Goal: Task Accomplishment & Management: Use online tool/utility

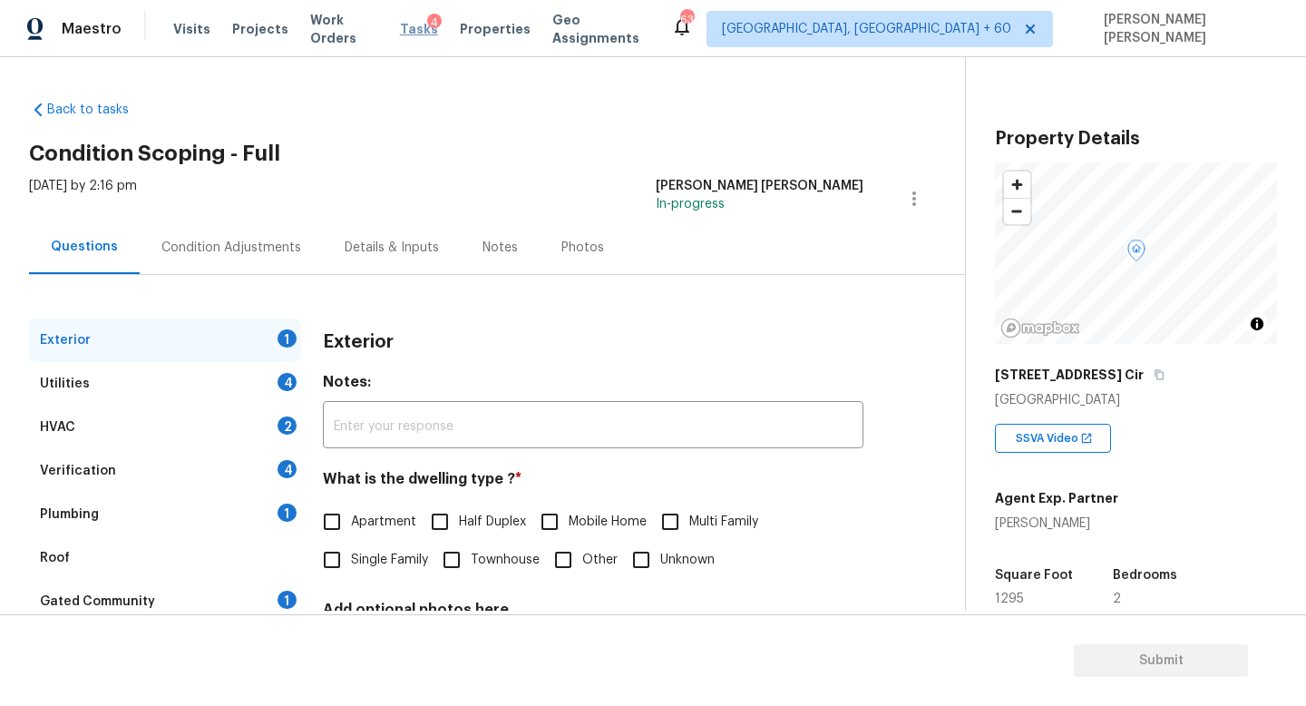
click at [419, 27] on span "Tasks" at bounding box center [419, 29] width 38 height 13
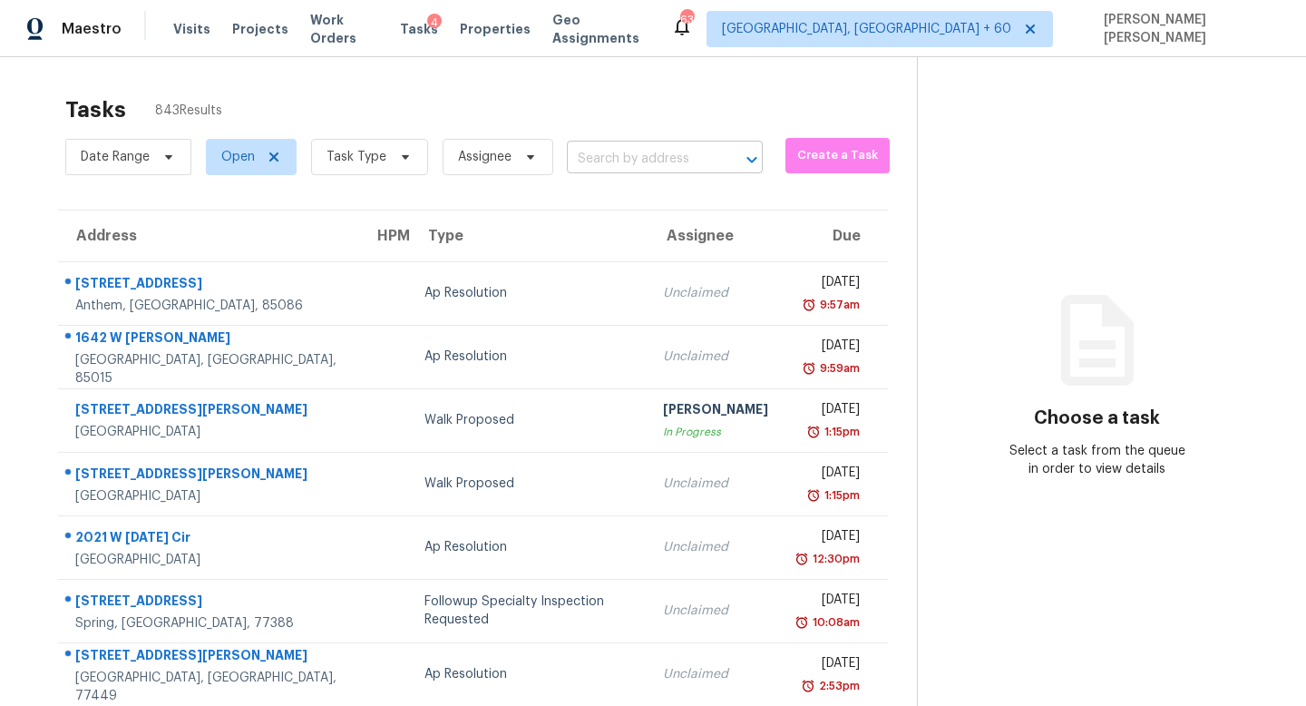
click at [704, 171] on input "text" at bounding box center [639, 159] width 145 height 28
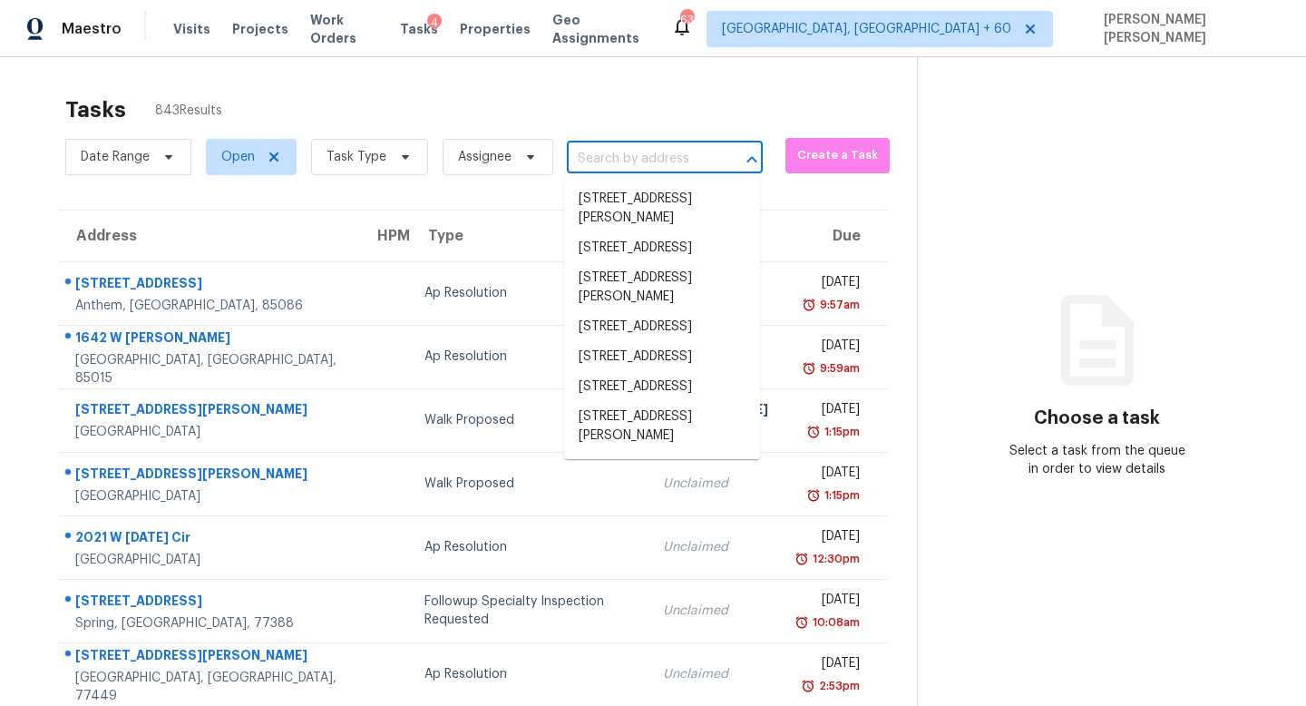
paste input "13370 Waterthrush St, Parker, CO 80134"
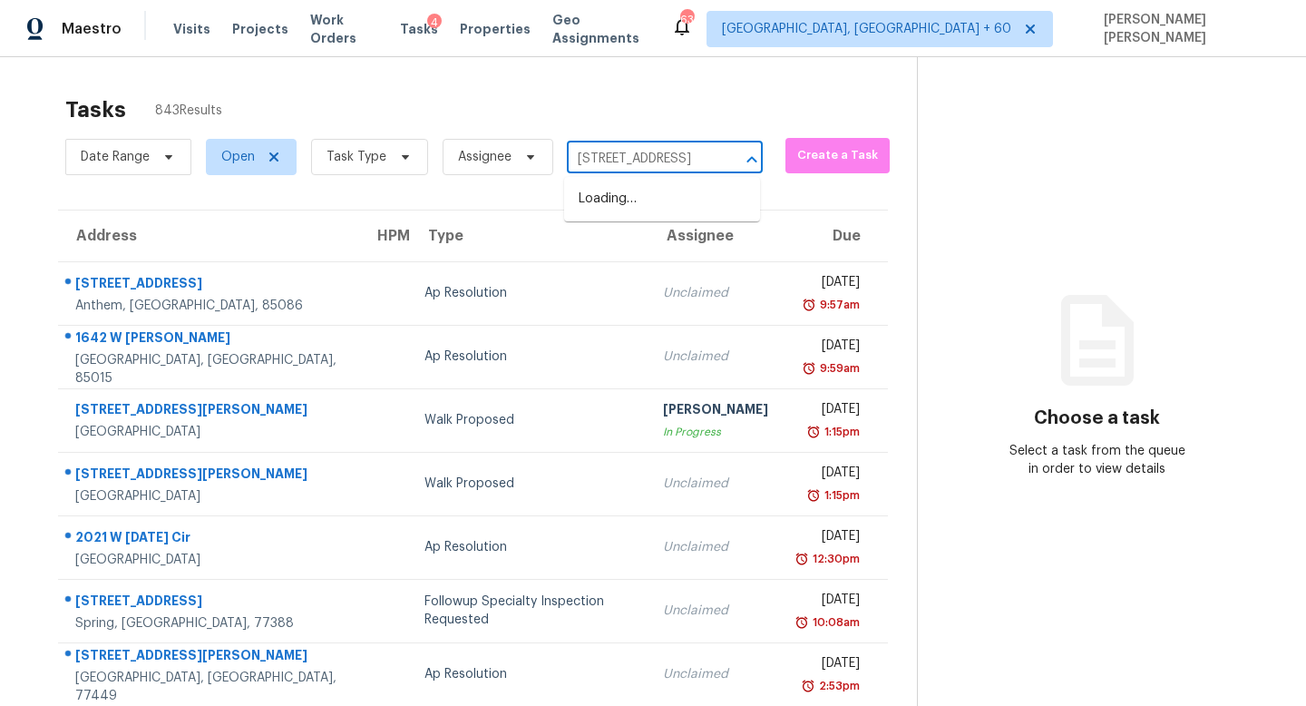
scroll to position [0, 102]
type input "13370 Waterthrush St, Parker, CO 80134"
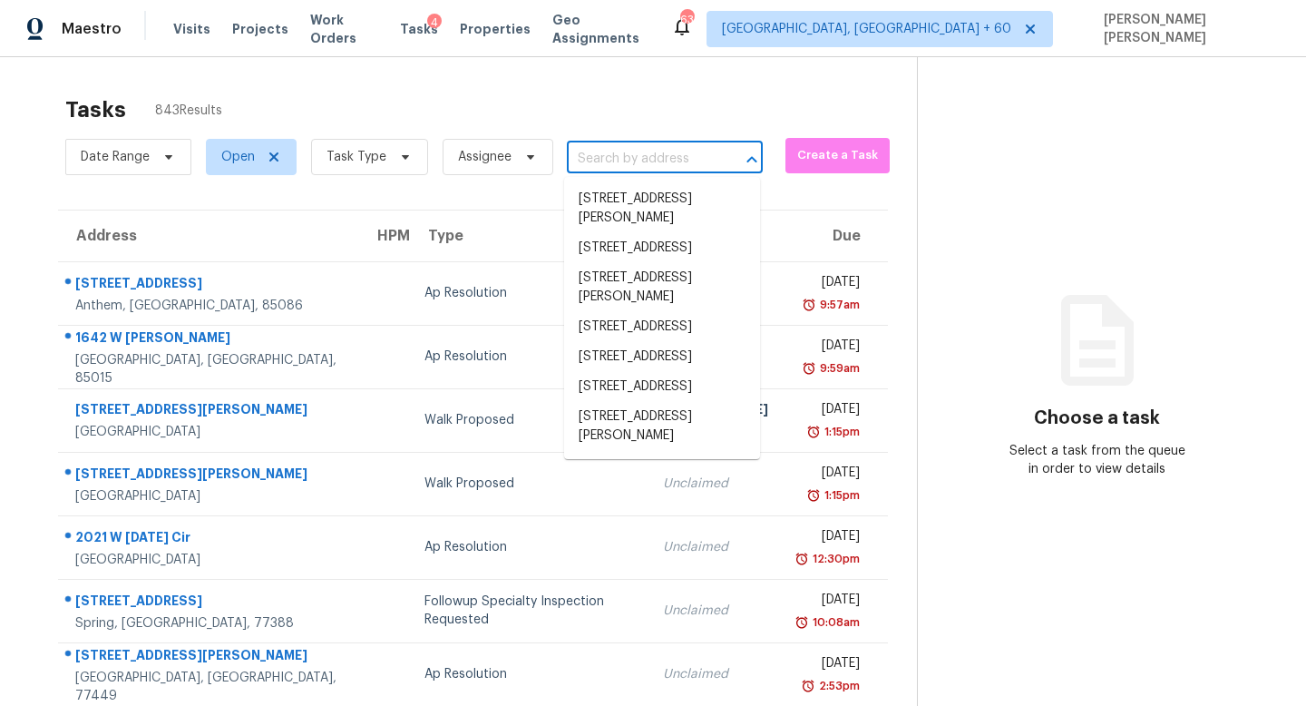
scroll to position [0, 0]
paste input "13370 Waterthrush St, Parker, CO 80134"
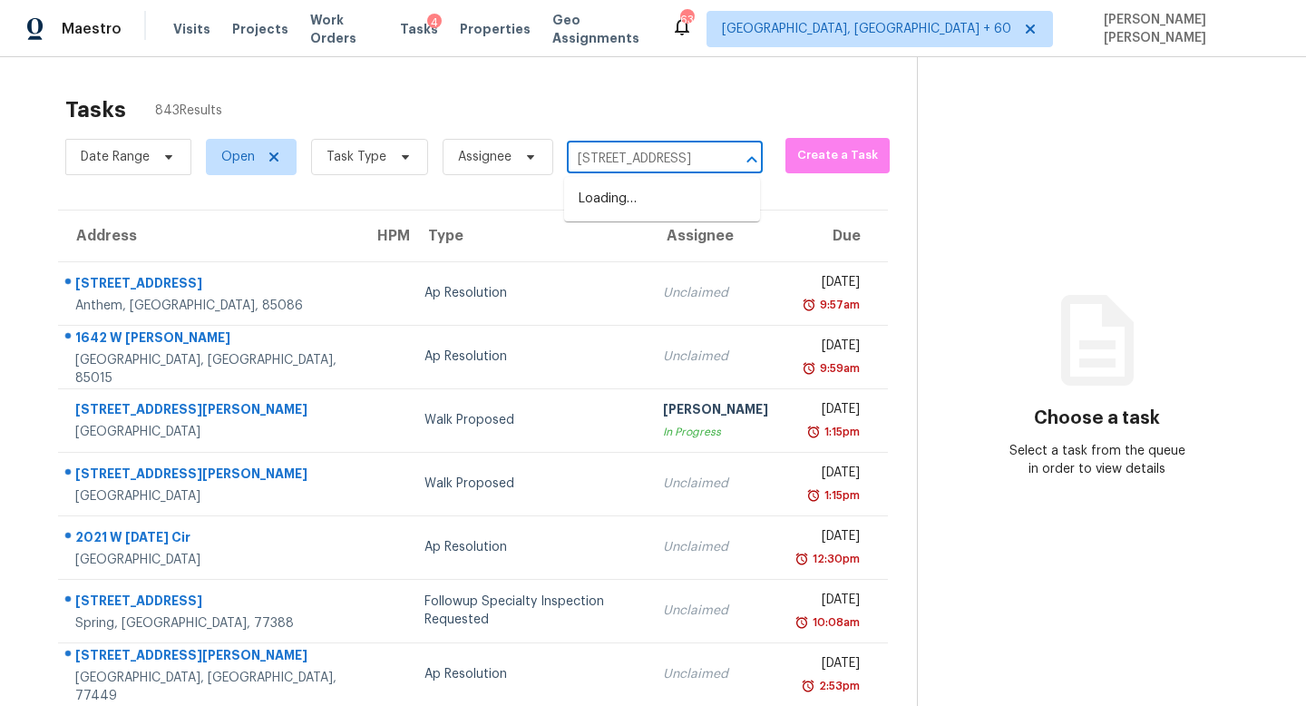
type input "13370 Waterthrush St, Parker, CO 80"
click at [674, 200] on li "13370 Waterthrush St, Parker, CO 80134" at bounding box center [662, 199] width 196 height 30
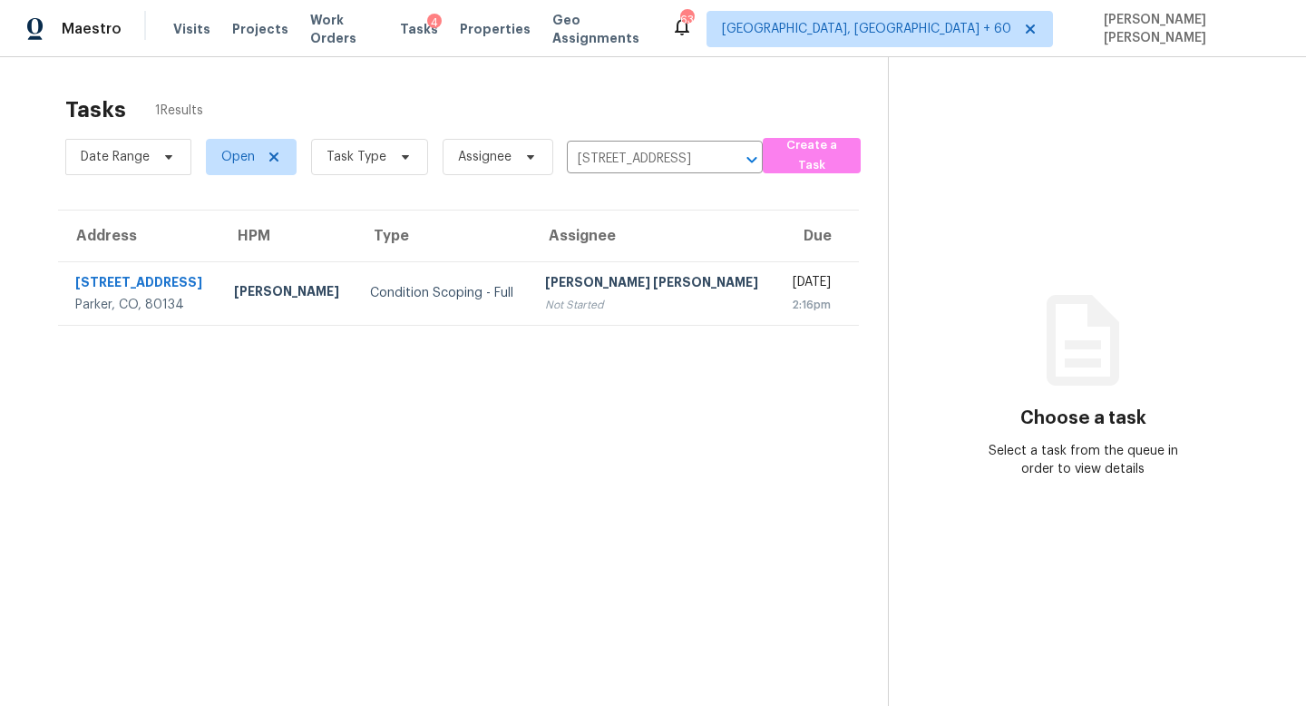
click at [656, 334] on section "Tasks 1 Results Date Range Open Task Type Assignee 13370 Waterthrush St, Parker…" at bounding box center [458, 424] width 859 height 677
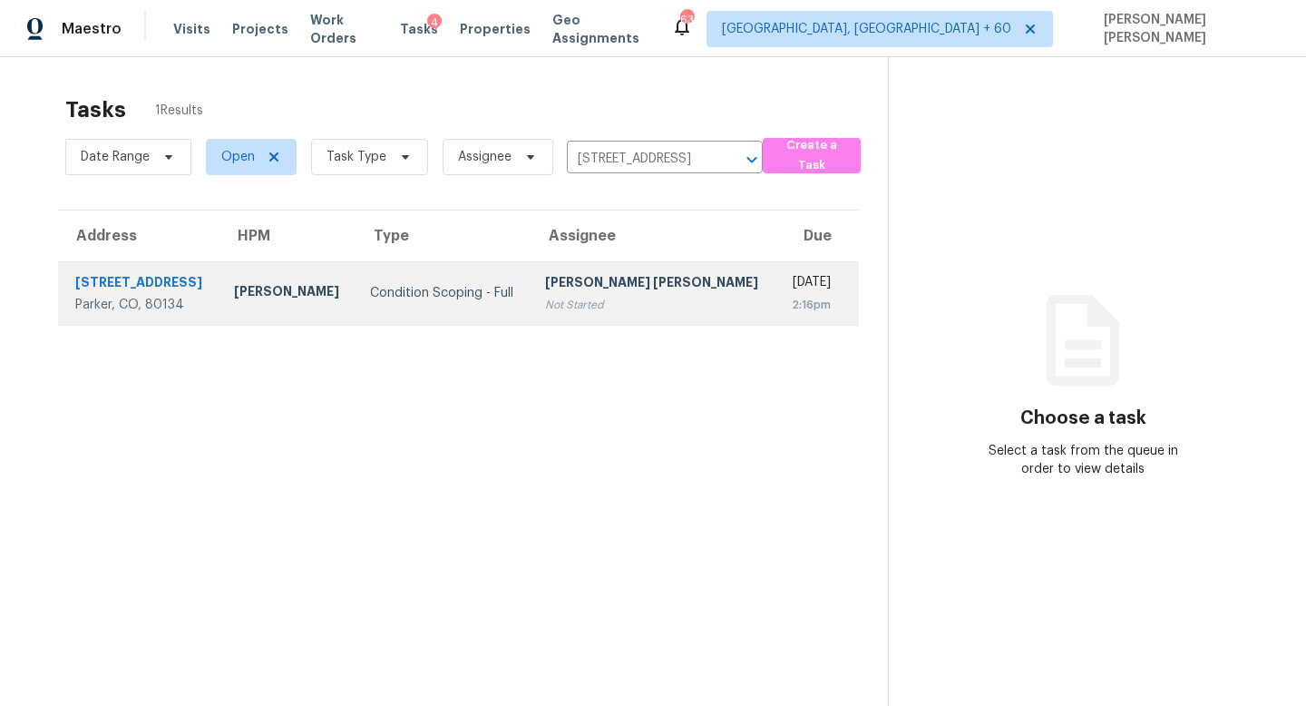
click at [659, 307] on div "Not Started" at bounding box center [653, 305] width 217 height 18
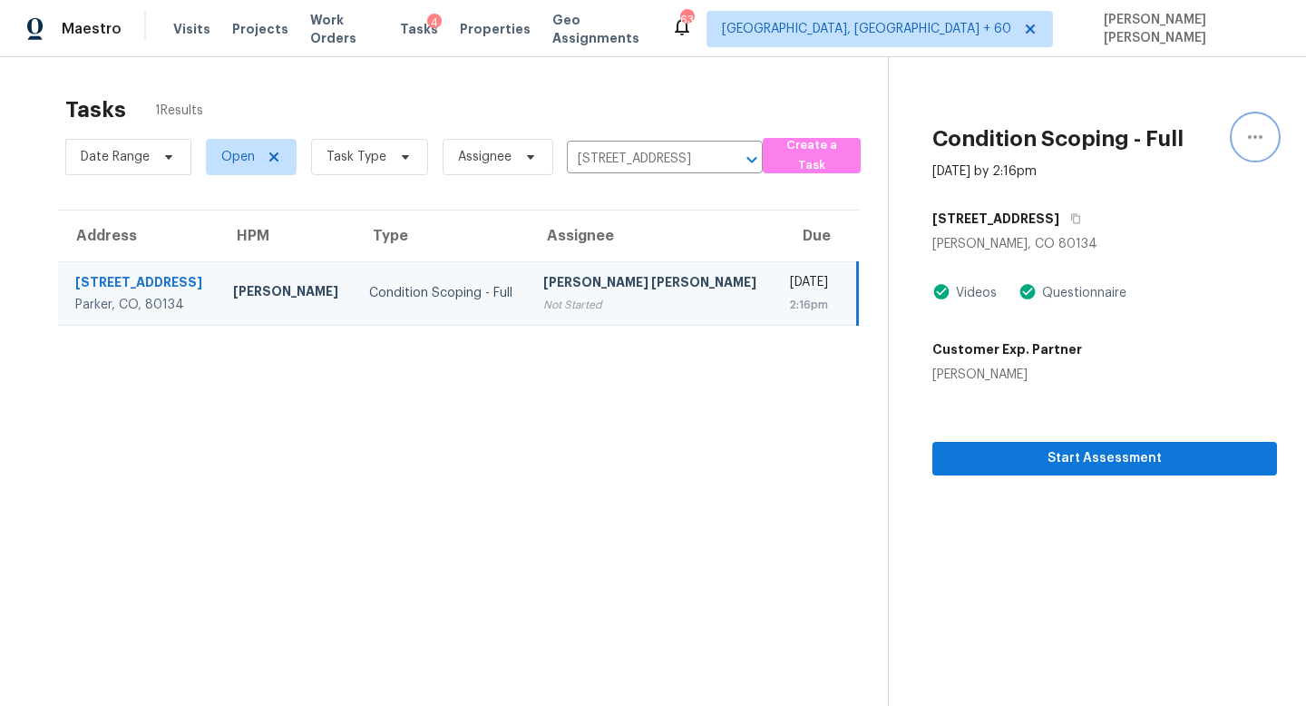
click at [1262, 138] on icon "button" at bounding box center [1256, 137] width 22 height 22
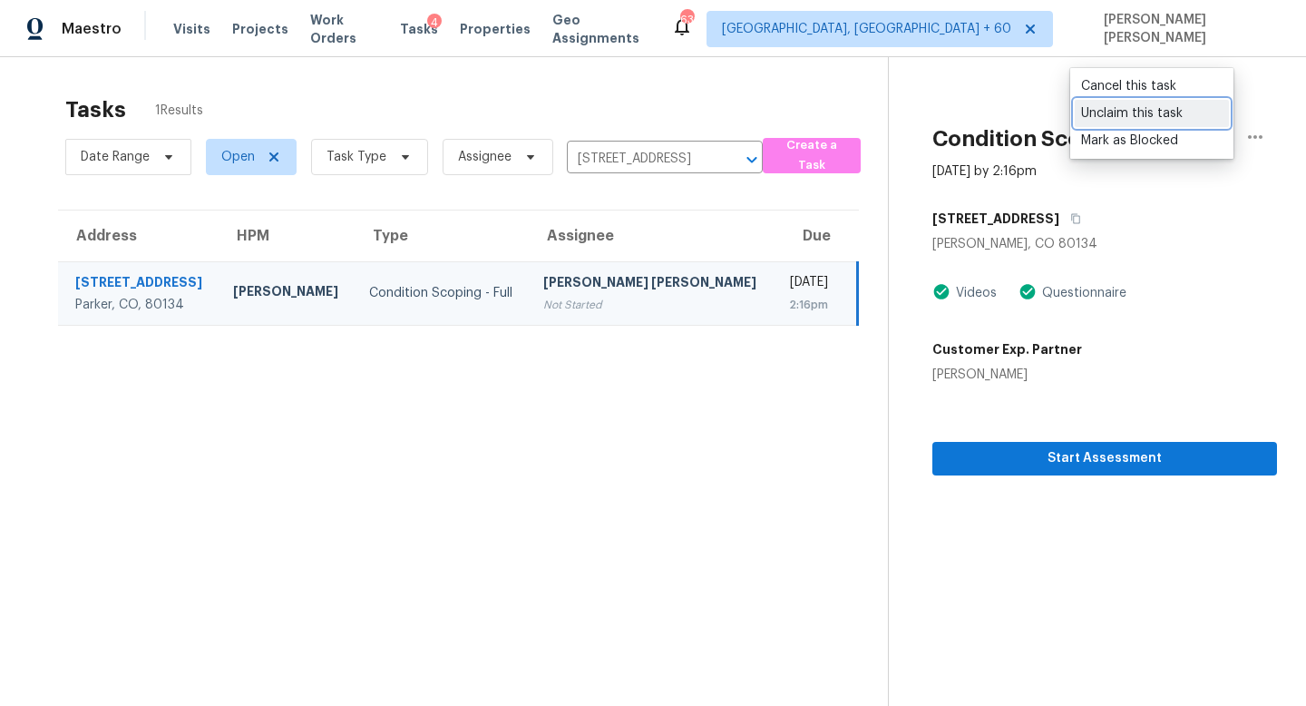
click at [1164, 109] on div "Unclaim this task" at bounding box center [1152, 113] width 142 height 18
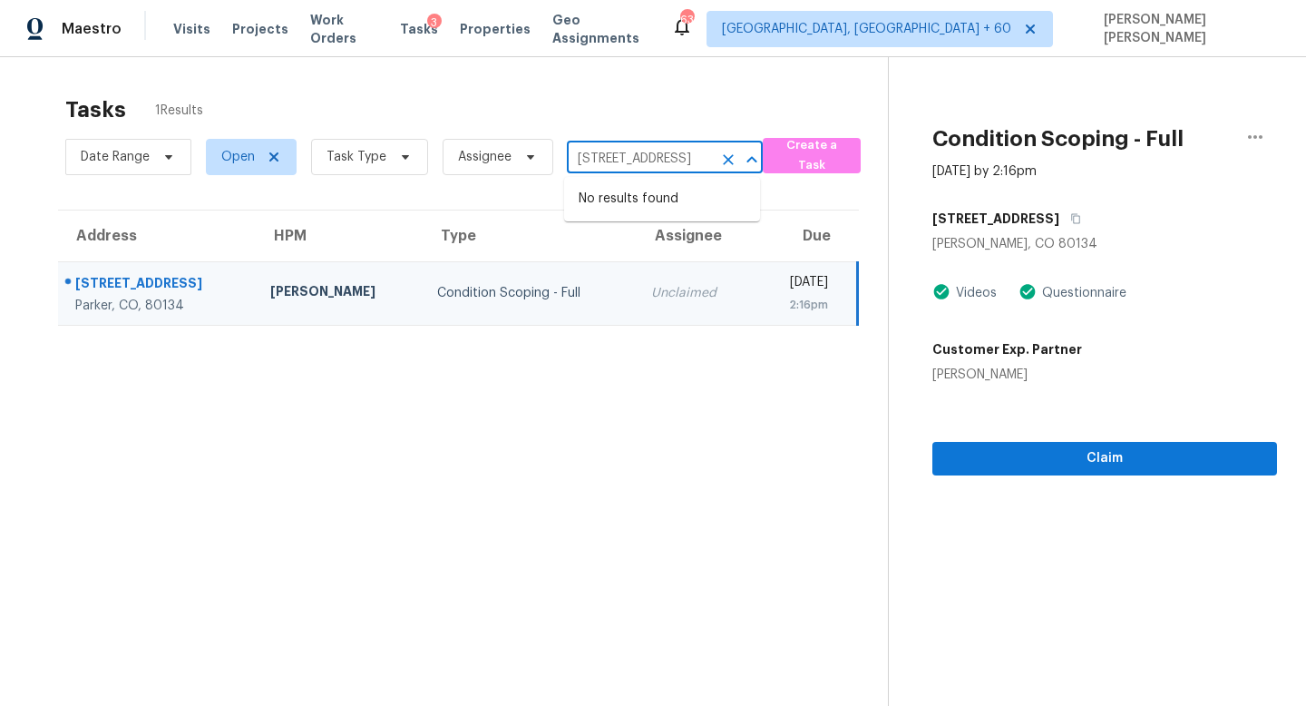
click at [650, 151] on input "13370 Waterthrush St, Parker, CO 80134" at bounding box center [639, 159] width 145 height 28
click at [583, 384] on section "Tasks 1 Results Date Range Open Task Type Assignee 13370 Waterthrush St, Parker…" at bounding box center [458, 424] width 859 height 677
click at [630, 154] on input "13370 Waterthrush St, Parker, CO 80134" at bounding box center [639, 159] width 145 height 28
paste input "3170 Bennett Creek Ln, Suwanee, GA 3002"
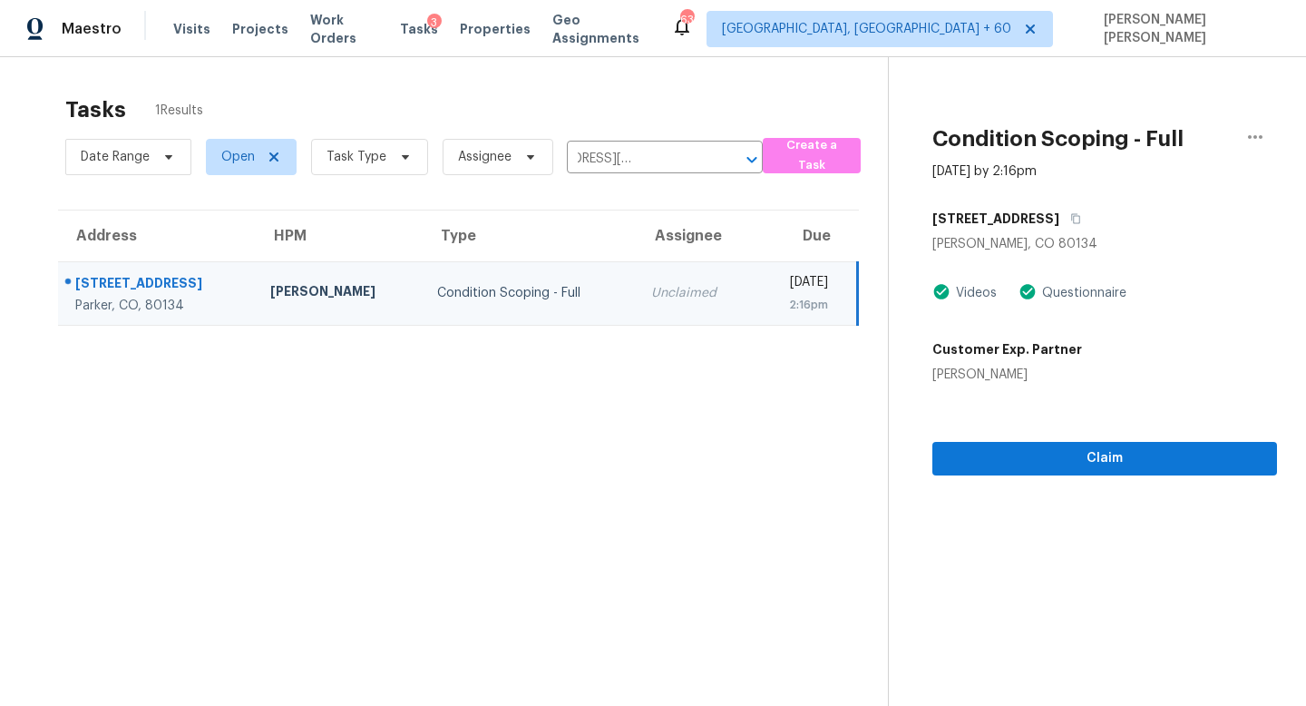
type input "13370 Waterthrush St, Parker, CO 80134"
click at [634, 171] on input "13370 Waterthrush St, Parker, CO 80134" at bounding box center [639, 159] width 145 height 28
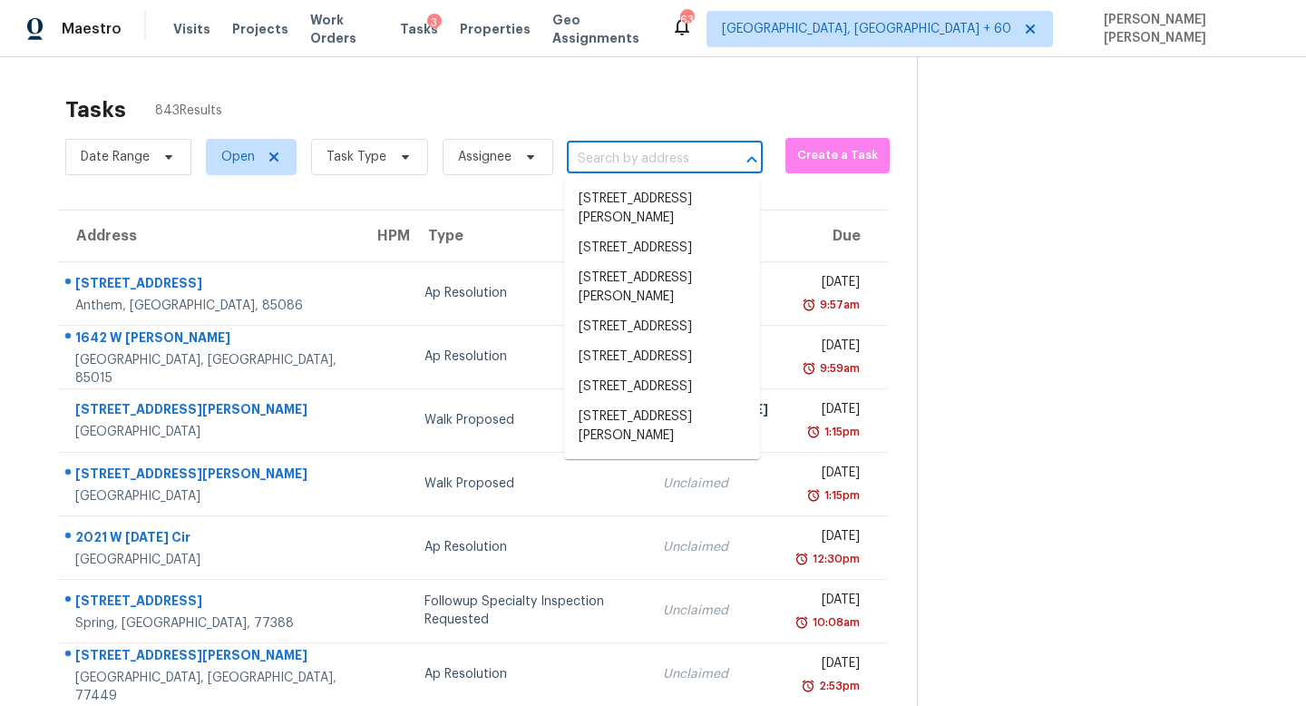
click at [600, 163] on input "text" at bounding box center [639, 159] width 145 height 28
paste input "3170 Bennett Creek Ln, Suwanee, GA 30024"
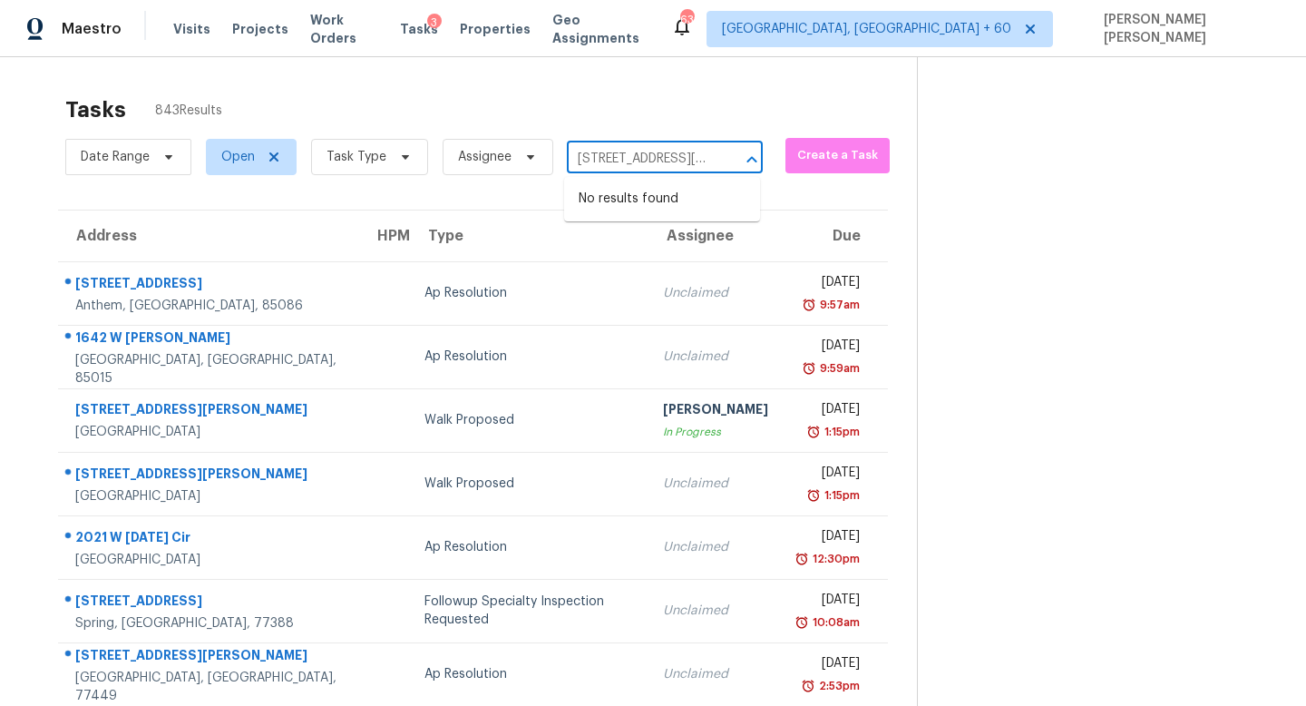
scroll to position [0, 128]
type input "3170 Bennett Creek Ln, Suwanee, GA 30"
click at [684, 197] on li "3170 Bennett Creek Ln, Suwanee, GA 30024" at bounding box center [662, 208] width 196 height 49
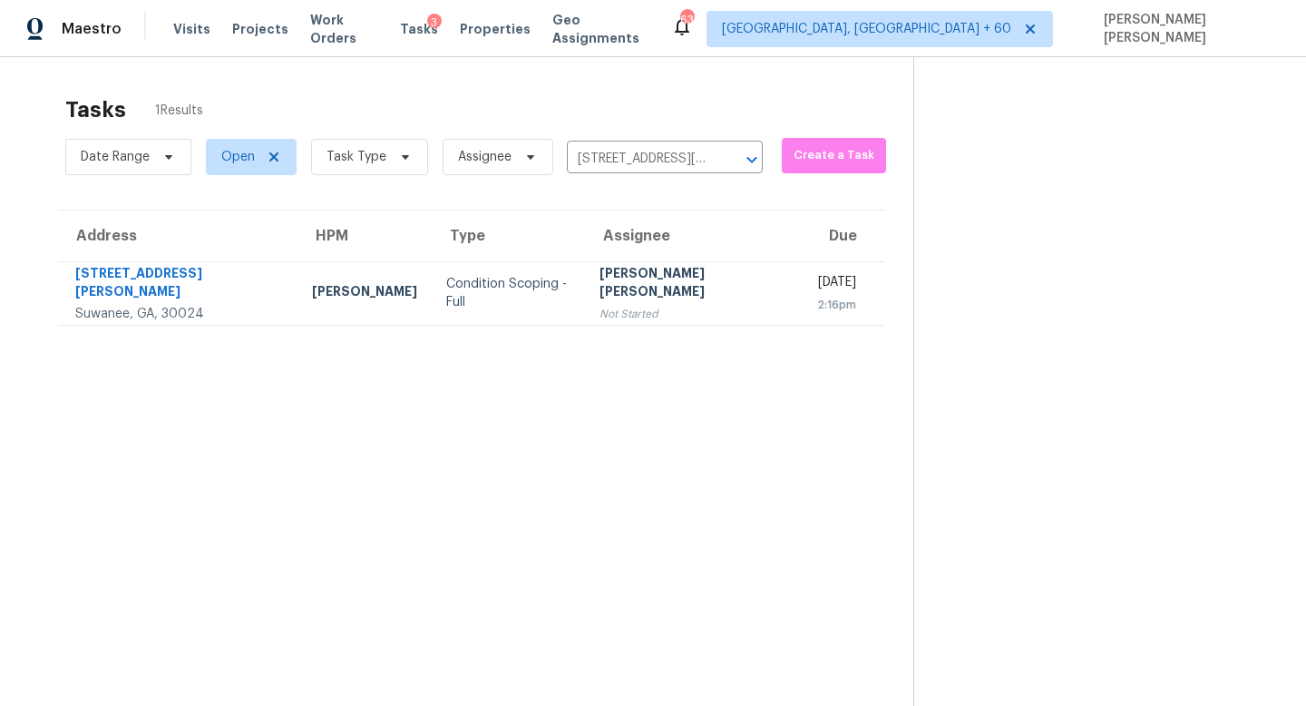
click at [662, 258] on th "Assignee" at bounding box center [694, 235] width 218 height 51
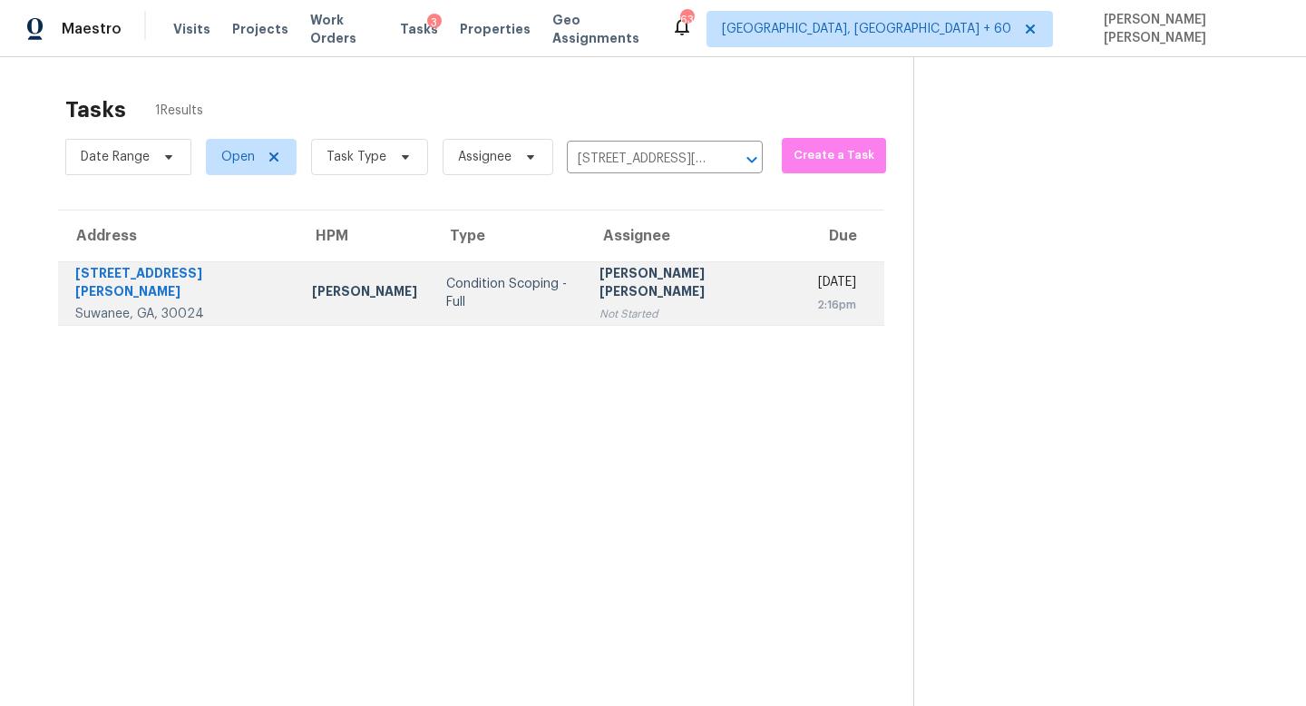
click at [660, 274] on div "[PERSON_NAME] [PERSON_NAME]" at bounding box center [694, 284] width 189 height 41
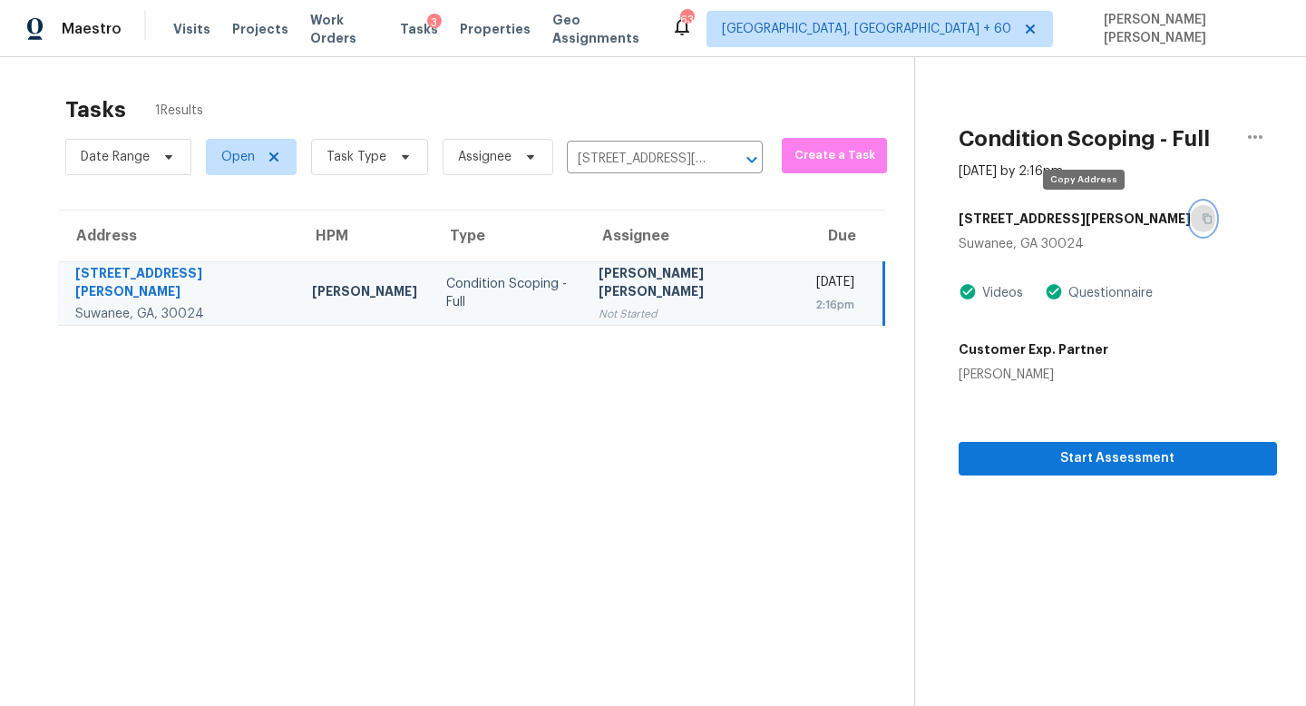
click at [1203, 215] on icon "button" at bounding box center [1207, 219] width 9 height 10
click at [432, 305] on td "Condition Scoping - Full" at bounding box center [508, 292] width 152 height 63
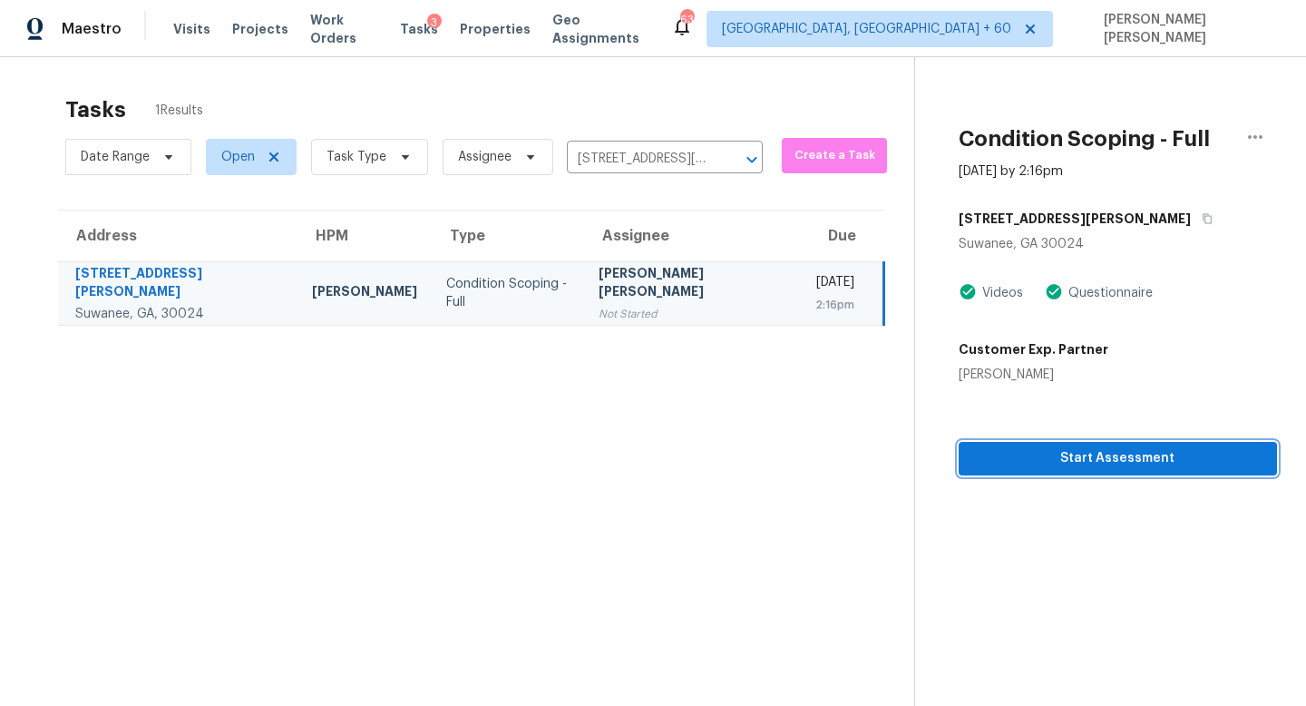
click at [973, 461] on span "Start Assessment" at bounding box center [1117, 458] width 289 height 23
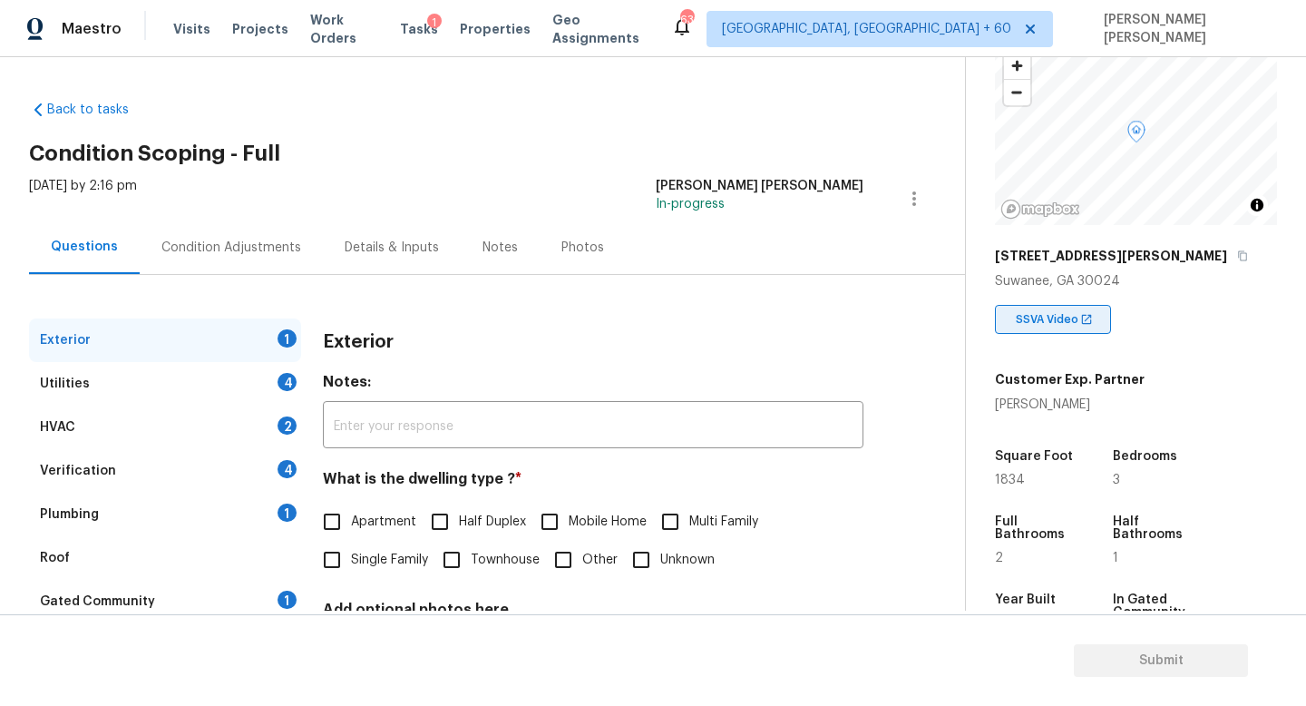
scroll to position [122, 0]
click at [577, 64] on div "Back to tasks Condition Scoping - Full Tue, Sep 23 2025 by 2:16 pm Jishnu Manoj…" at bounding box center [653, 333] width 1306 height 553
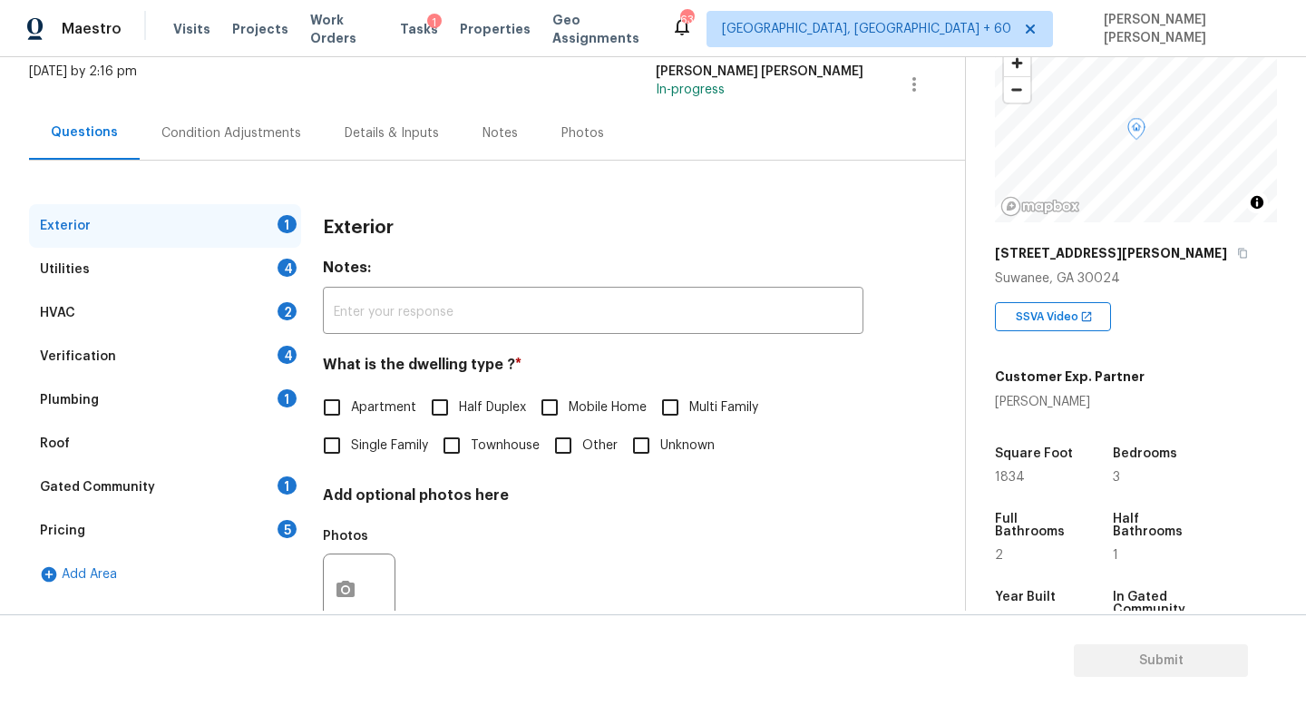
scroll to position [168, 0]
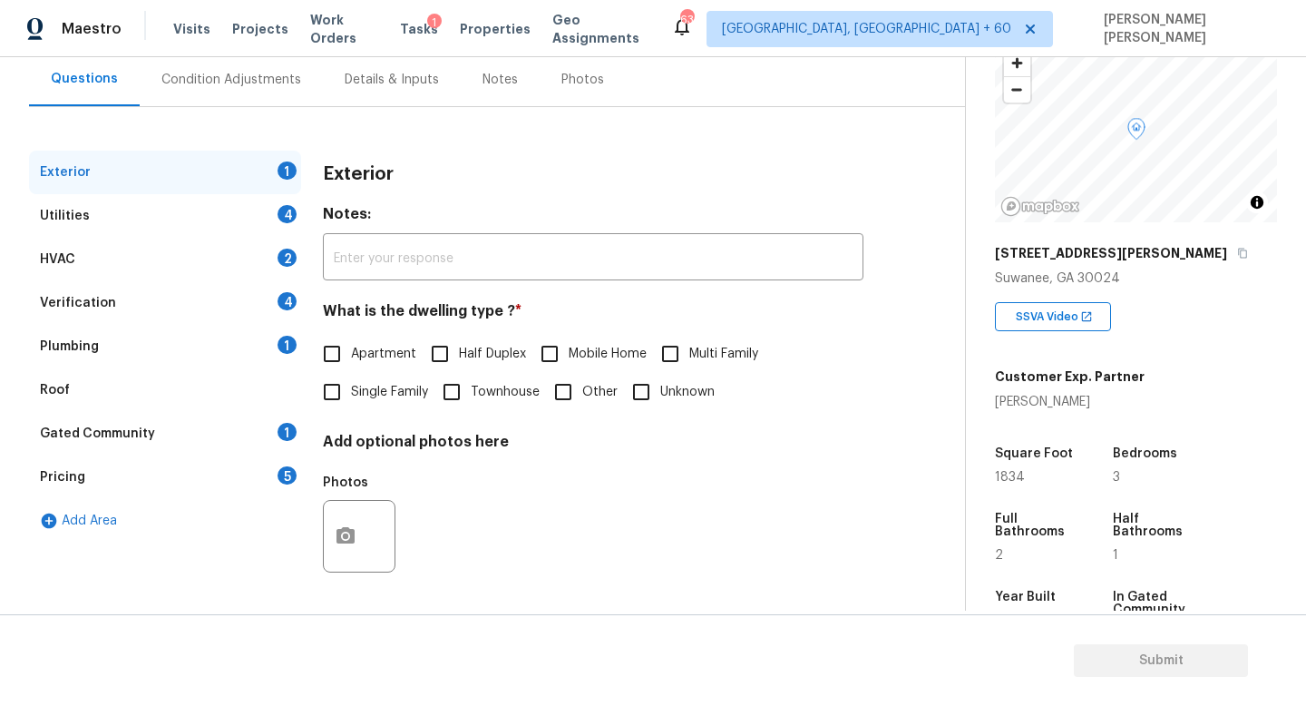
click at [378, 378] on label "Single Family" at bounding box center [370, 392] width 115 height 38
click at [351, 378] on input "Single Family" at bounding box center [332, 392] width 38 height 38
checkbox input "true"
click at [467, 388] on input "Townhouse" at bounding box center [452, 392] width 38 height 38
checkbox input "true"
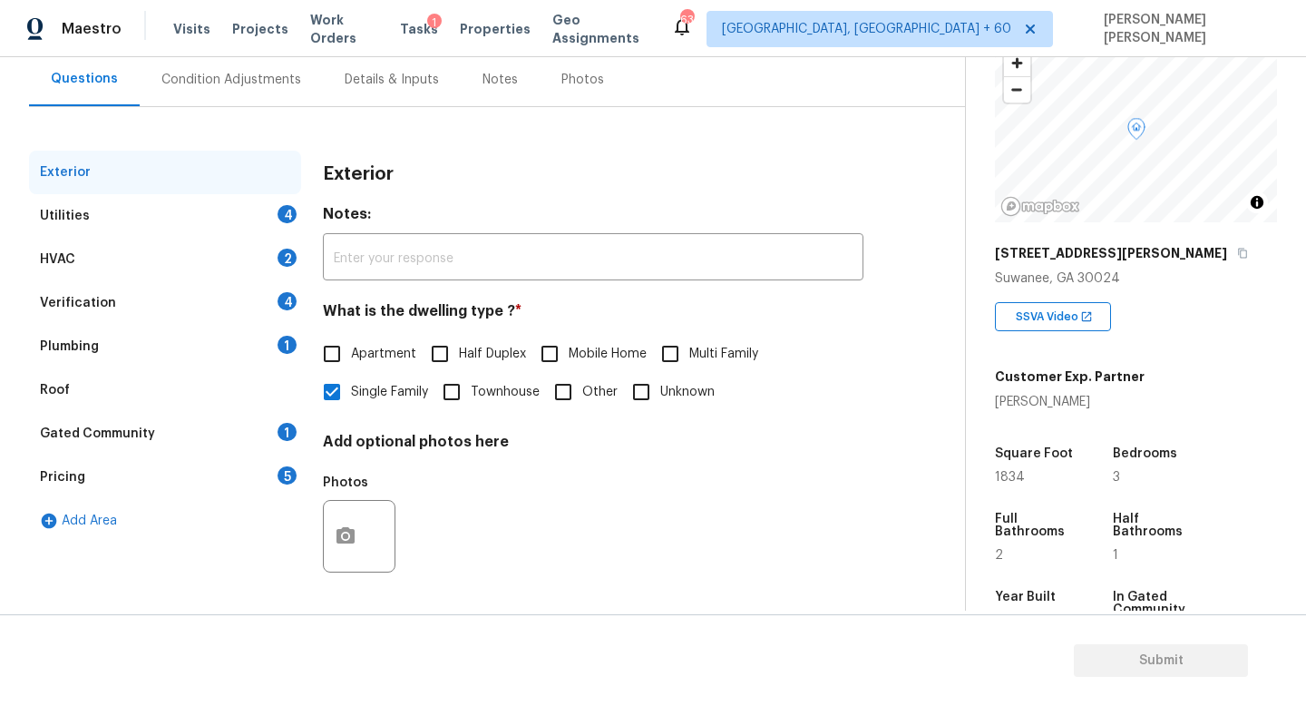
checkbox input "false"
click at [247, 210] on div "Utilities 4" at bounding box center [165, 216] width 272 height 44
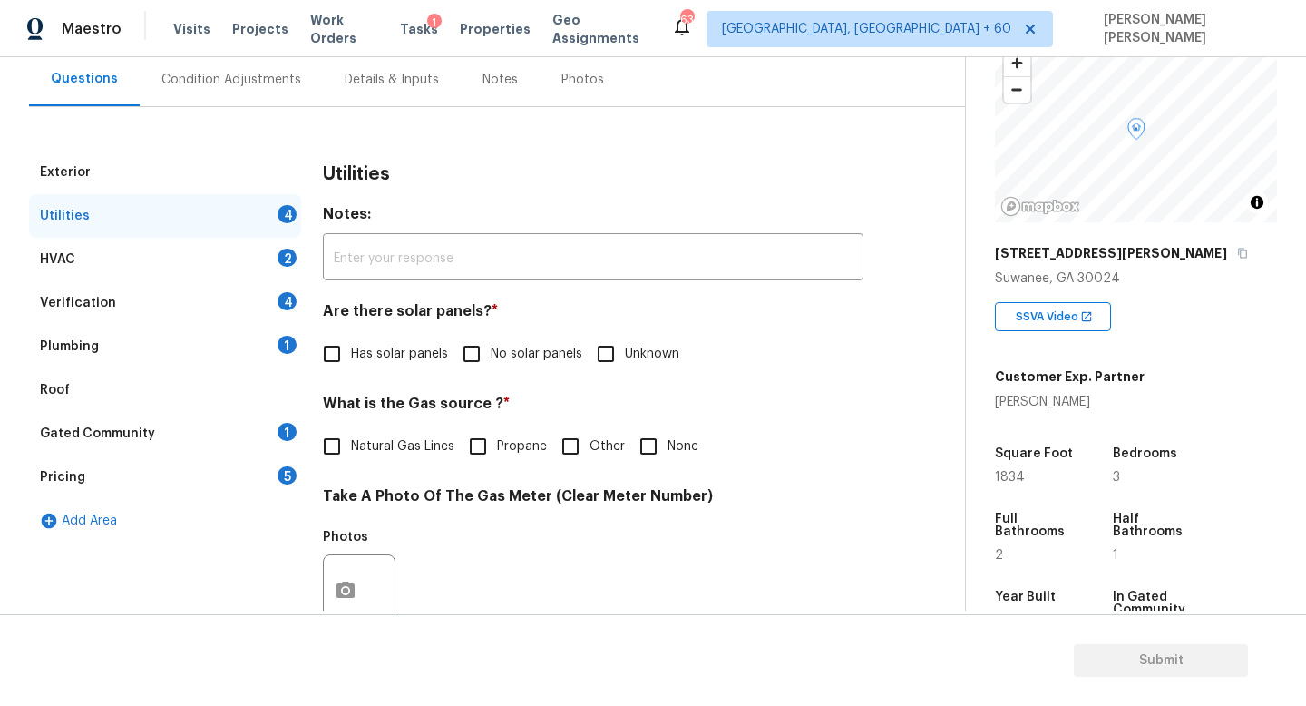
click at [369, 453] on span "Natural Gas Lines" at bounding box center [402, 446] width 103 height 19
click at [351, 453] on input "Natural Gas Lines" at bounding box center [332, 446] width 38 height 38
checkbox input "true"
click at [467, 356] on input "No solar panels" at bounding box center [472, 354] width 38 height 38
checkbox input "true"
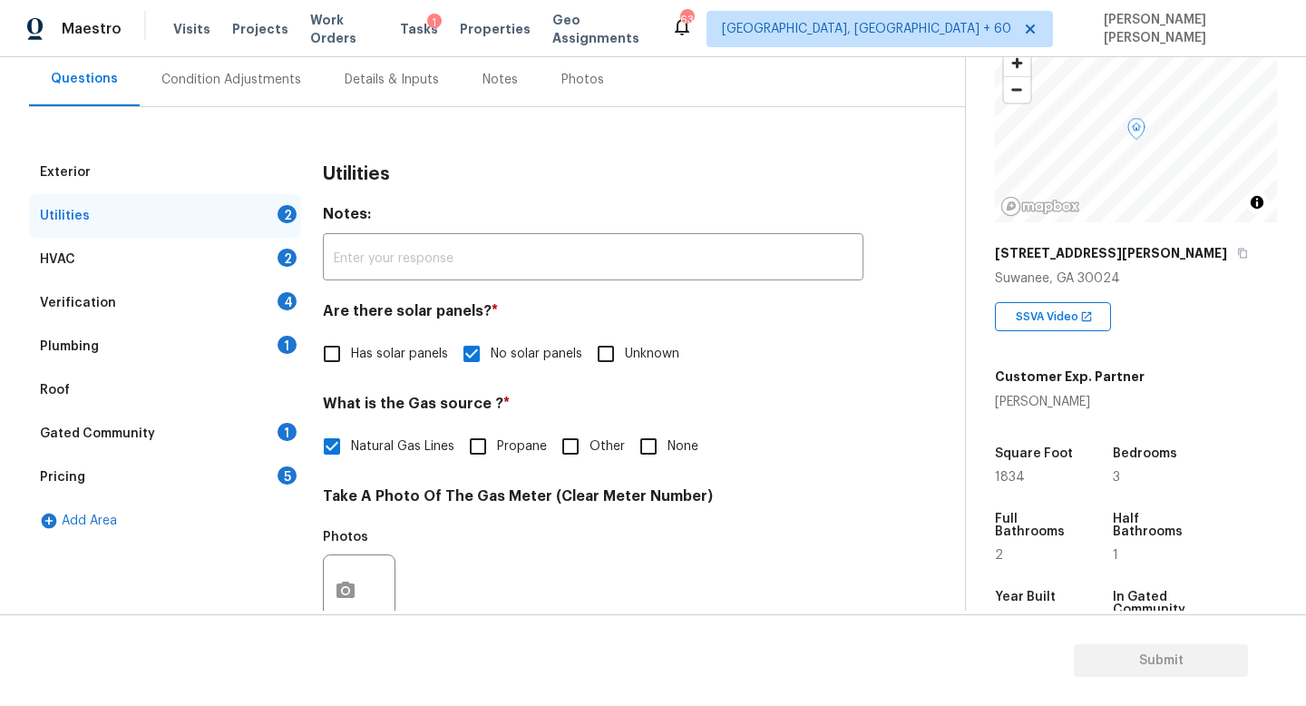
scroll to position [659, 0]
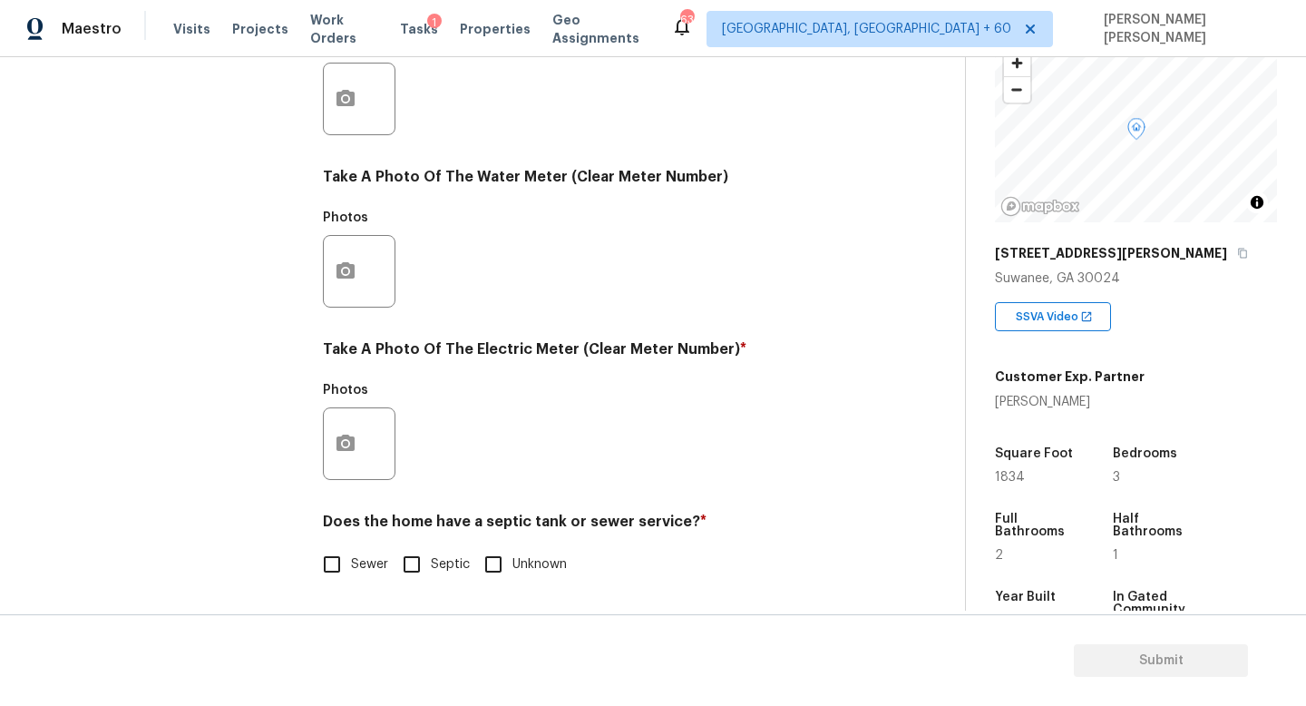
click at [348, 562] on input "Sewer" at bounding box center [332, 564] width 38 height 38
checkbox input "true"
click at [356, 437] on icon "button" at bounding box center [346, 444] width 22 height 22
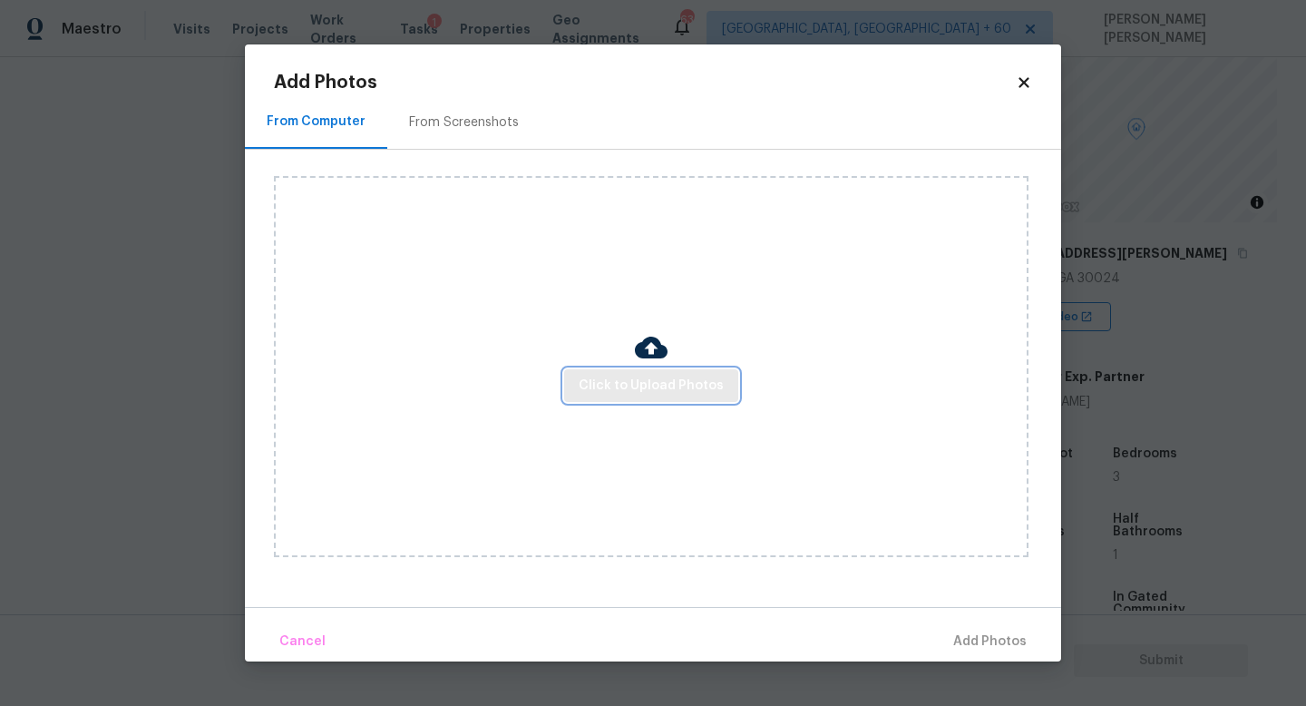
click at [673, 401] on button "Click to Upload Photos" at bounding box center [651, 386] width 174 height 34
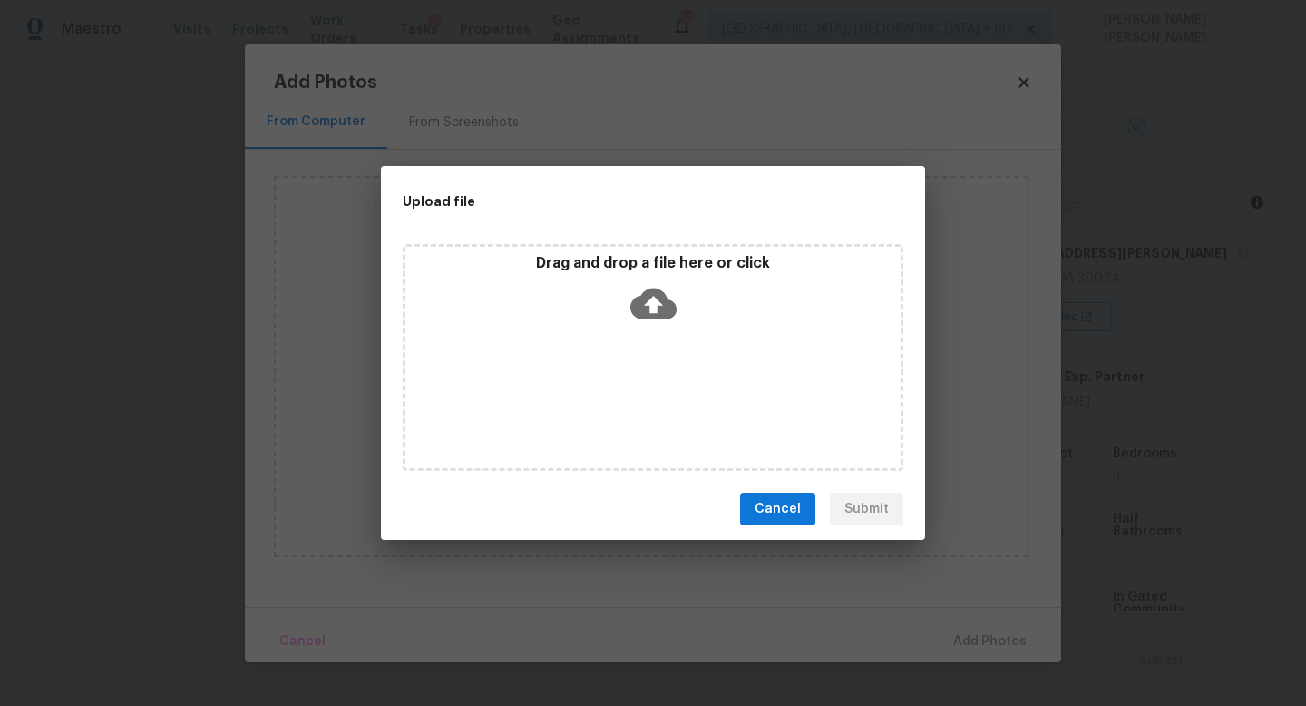
click at [640, 299] on icon at bounding box center [653, 303] width 46 height 31
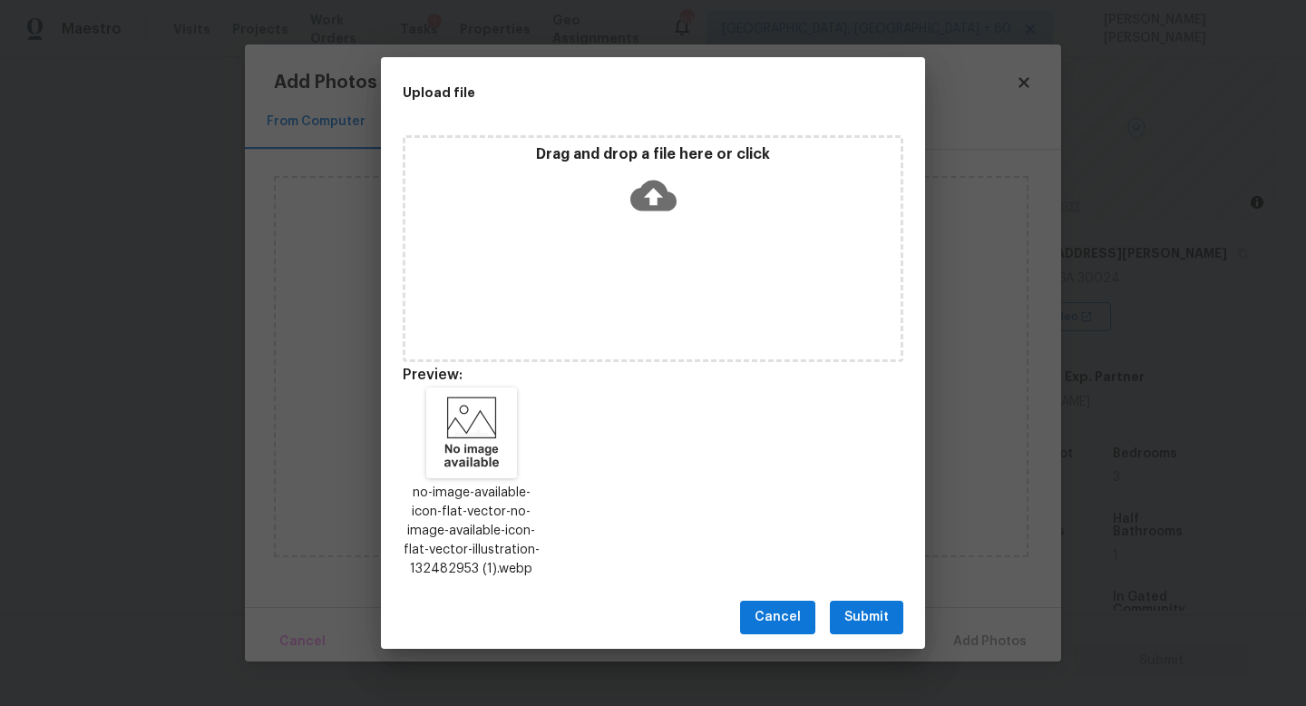
click at [864, 610] on span "Submit" at bounding box center [866, 617] width 44 height 23
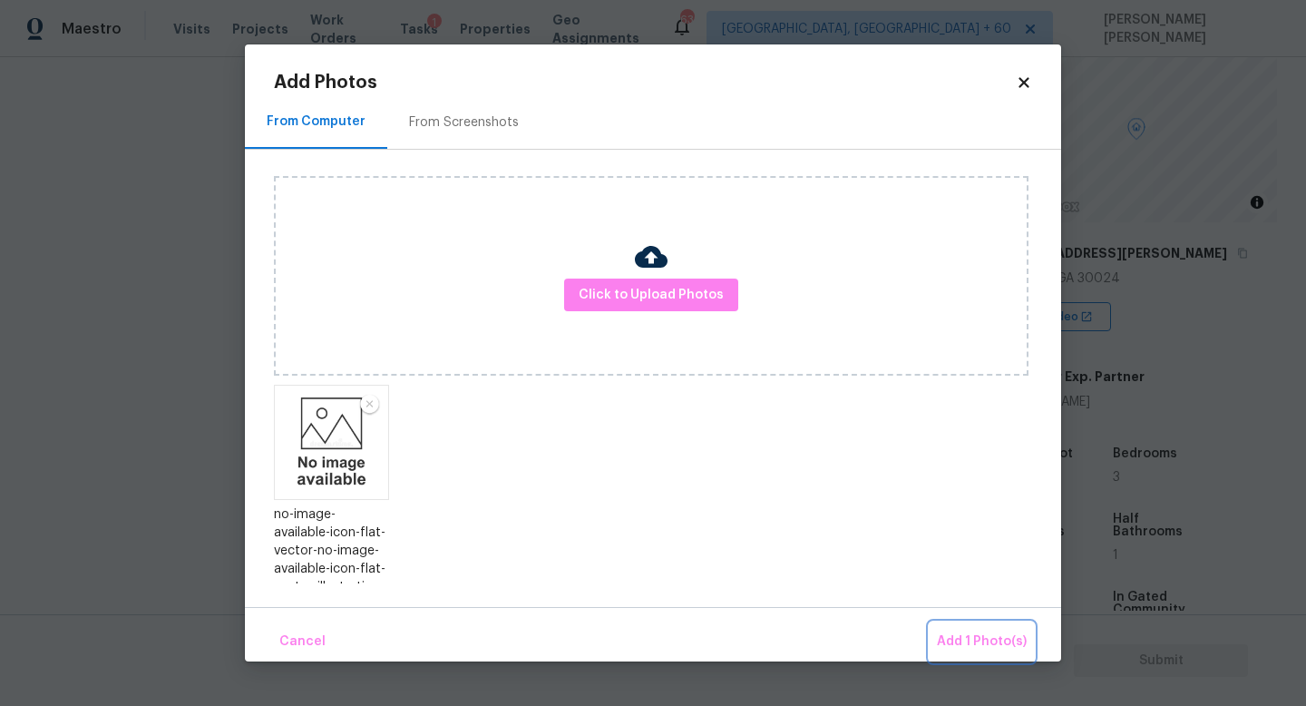
click at [976, 629] on button "Add 1 Photo(s)" at bounding box center [982, 641] width 104 height 39
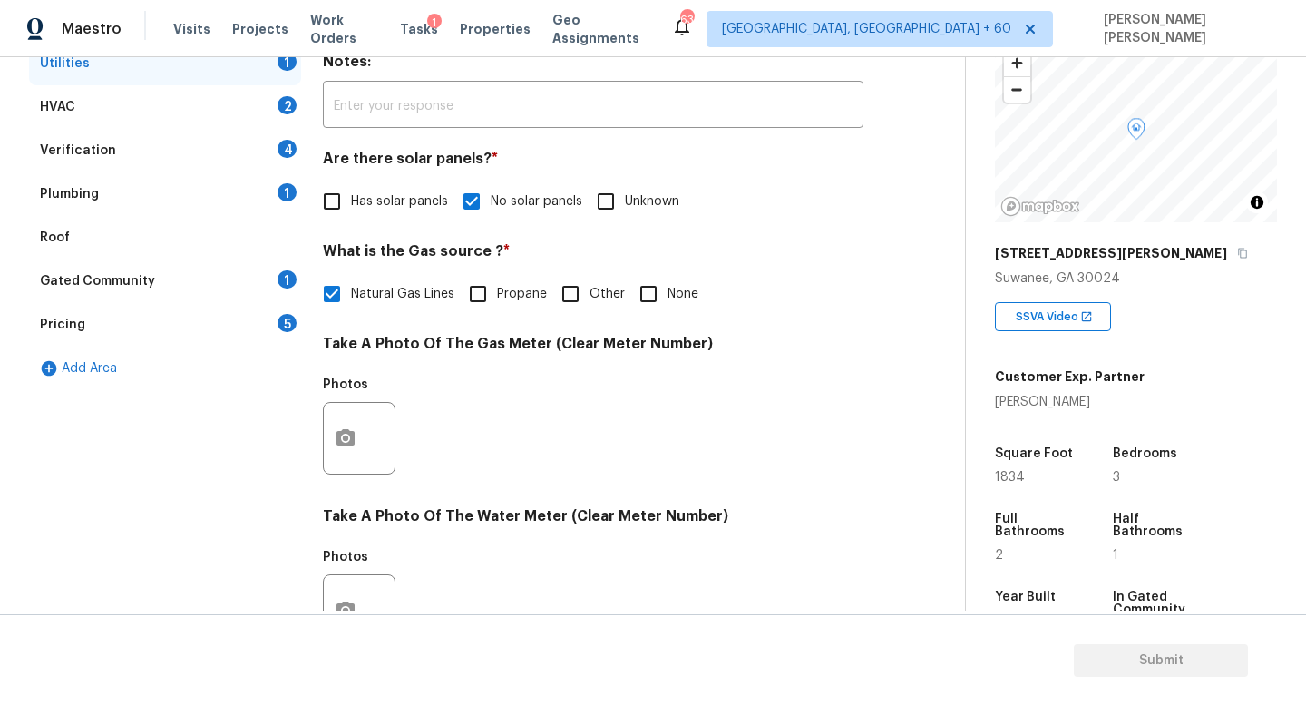
scroll to position [137, 0]
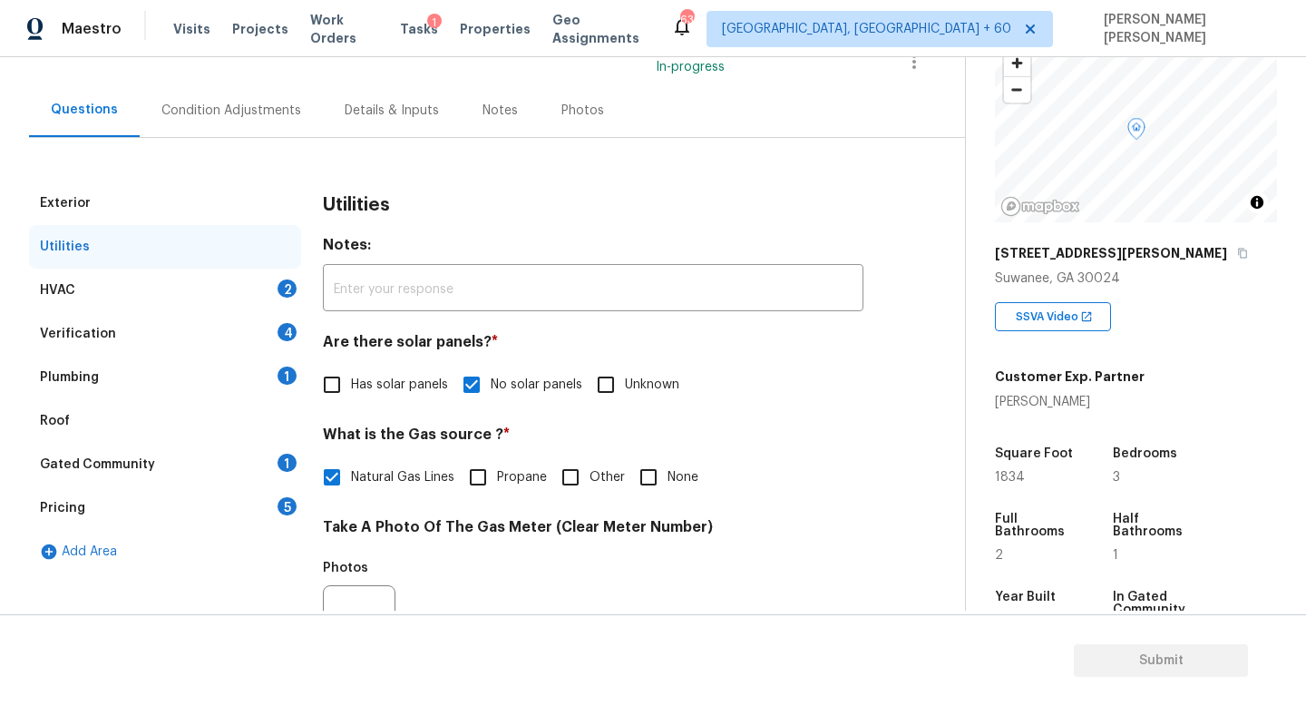
click at [216, 293] on div "HVAC 2" at bounding box center [165, 290] width 272 height 44
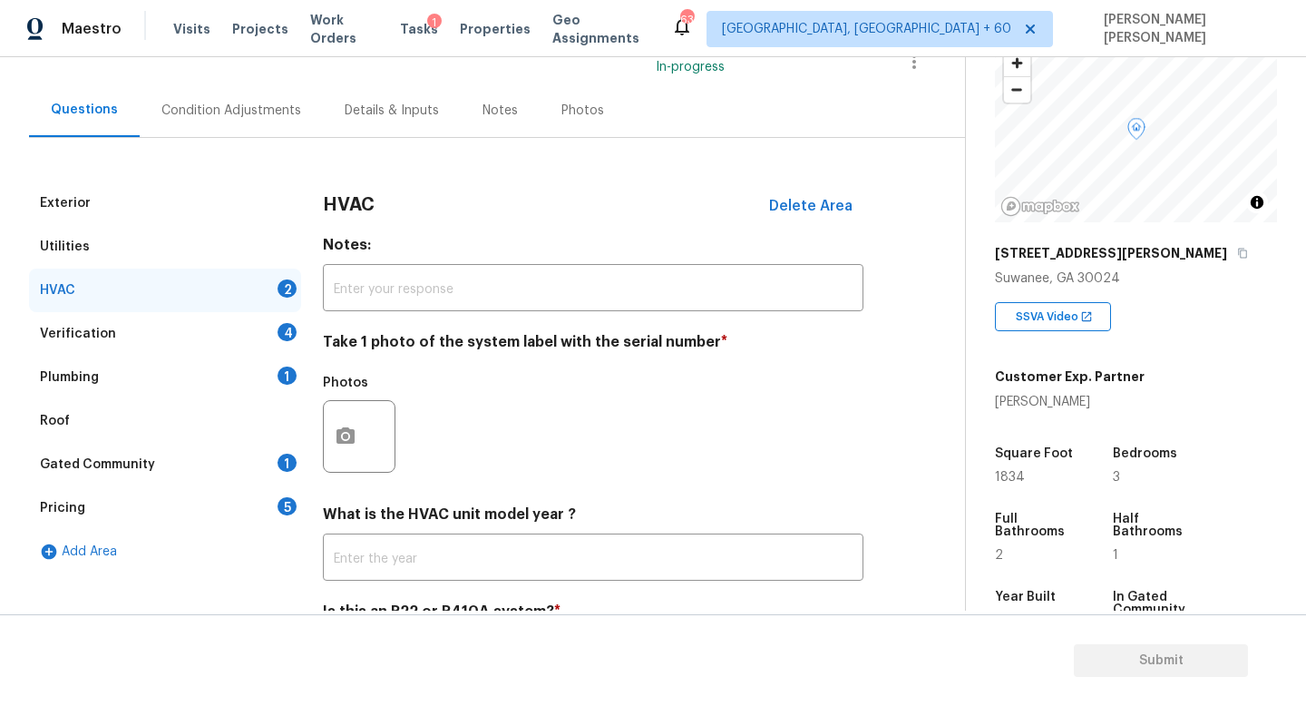
scroll to position [228, 0]
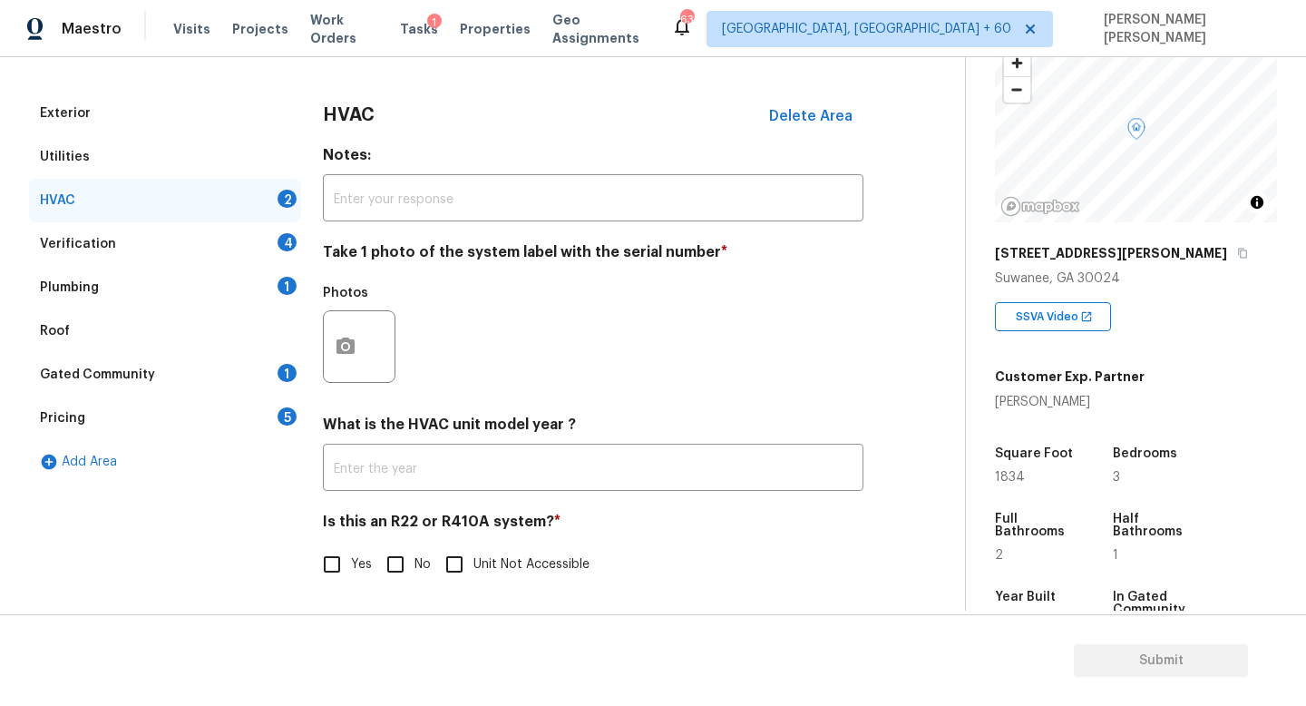
click at [386, 572] on input "No" at bounding box center [395, 564] width 38 height 38
checkbox input "true"
click at [347, 353] on icon "button" at bounding box center [346, 347] width 22 height 22
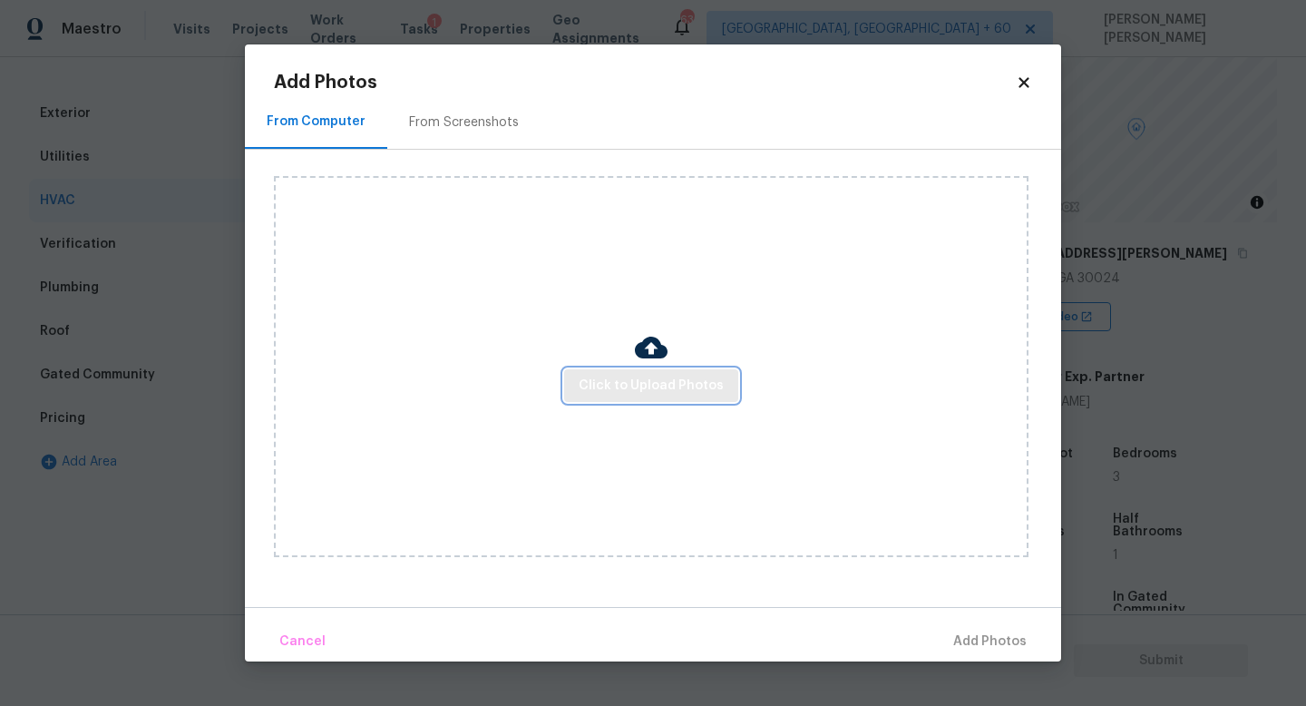
click at [604, 378] on span "Click to Upload Photos" at bounding box center [651, 386] width 145 height 23
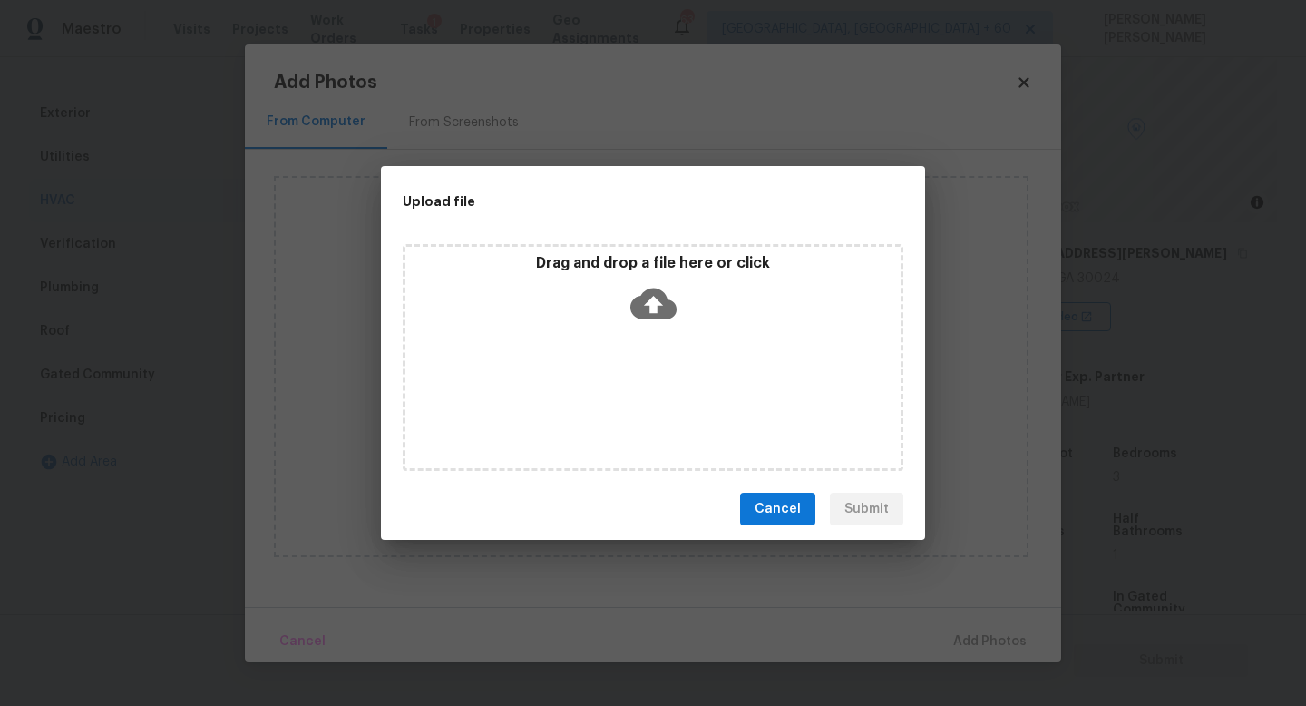
click at [656, 297] on icon at bounding box center [653, 303] width 46 height 31
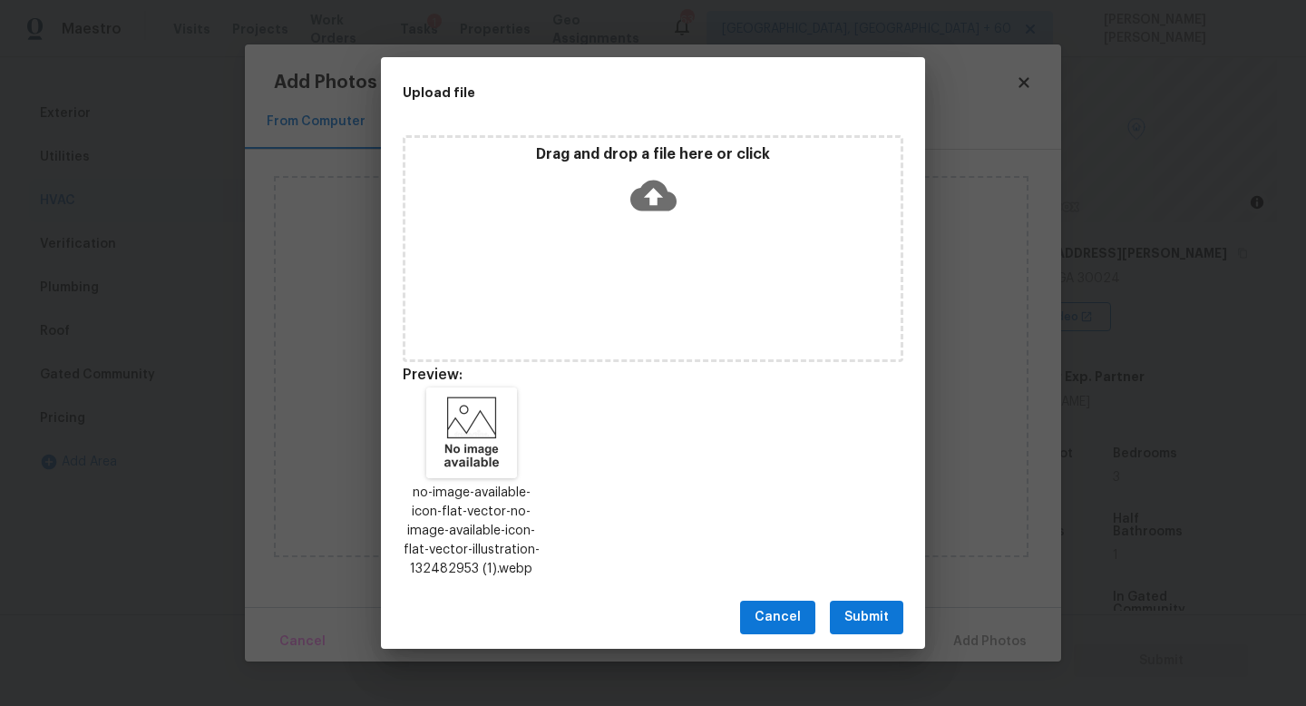
click at [866, 610] on span "Submit" at bounding box center [866, 617] width 44 height 23
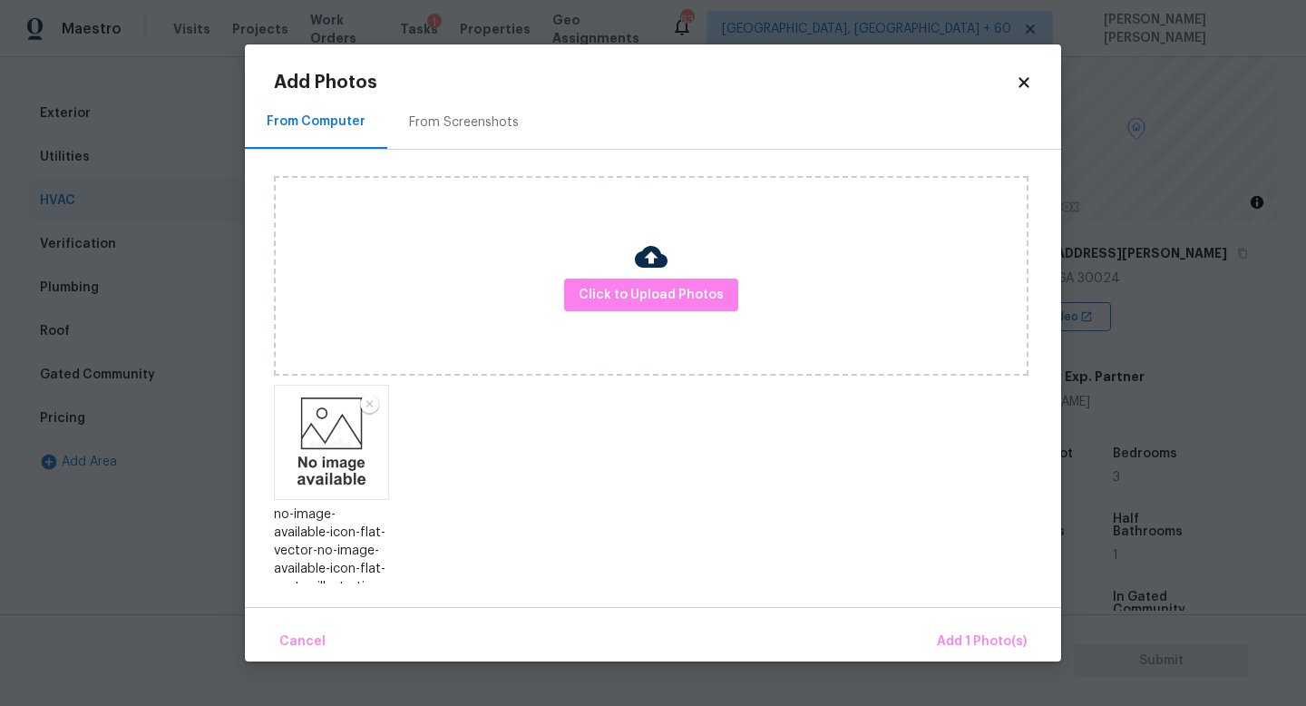
click at [980, 619] on div "Cancel Add 1 Photo(s)" at bounding box center [653, 634] width 816 height 54
click at [979, 632] on span "Add 1 Photo(s)" at bounding box center [982, 641] width 90 height 23
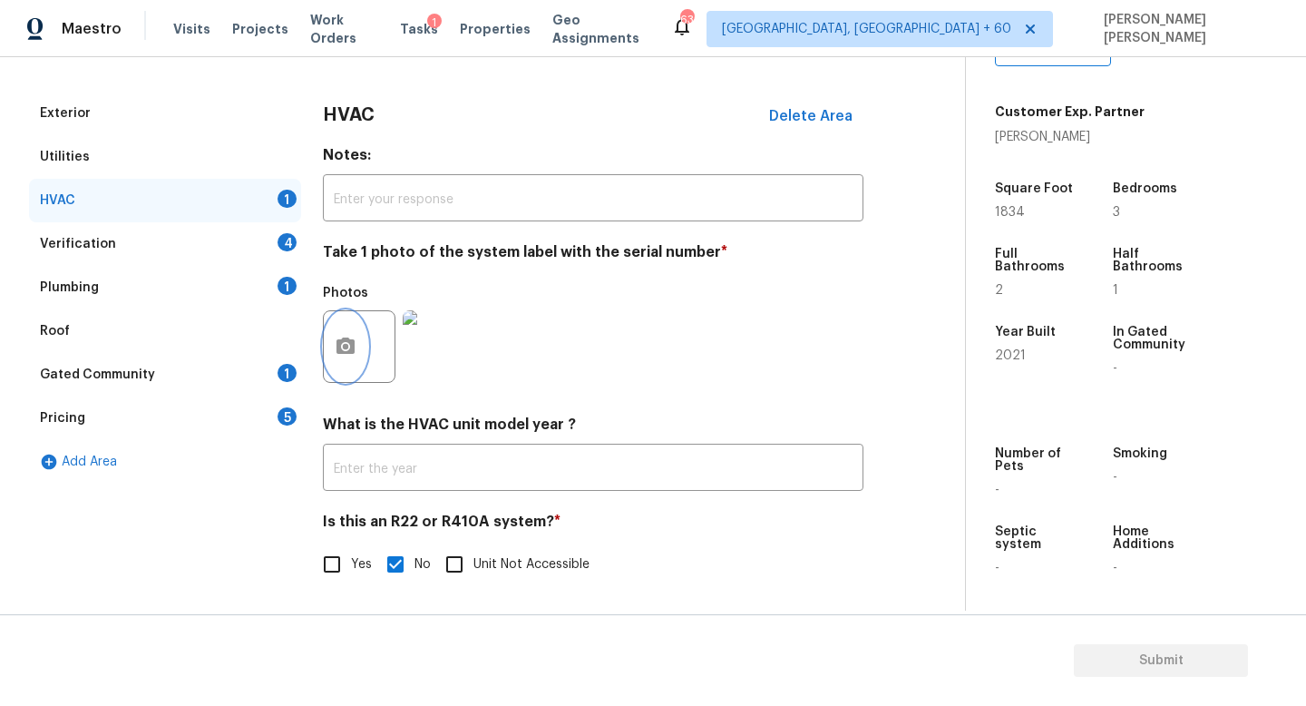
scroll to position [206, 0]
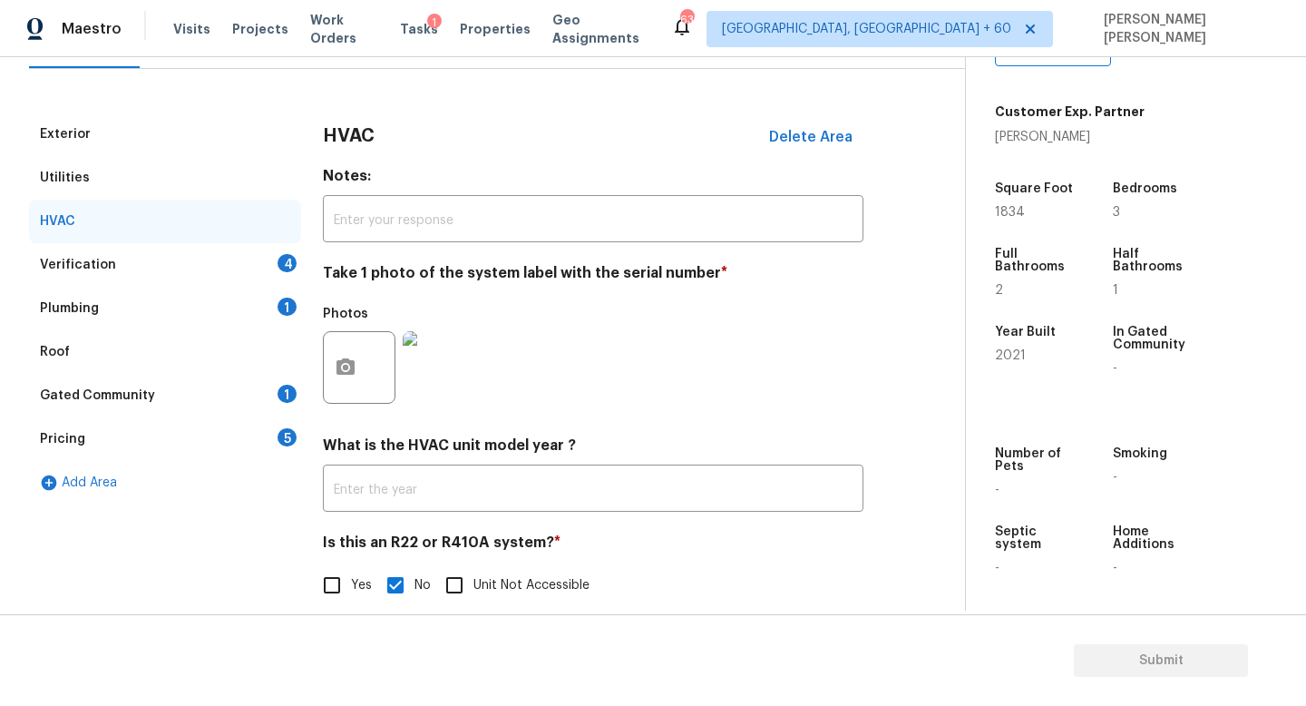
click at [143, 258] on div "Verification 4" at bounding box center [165, 265] width 272 height 44
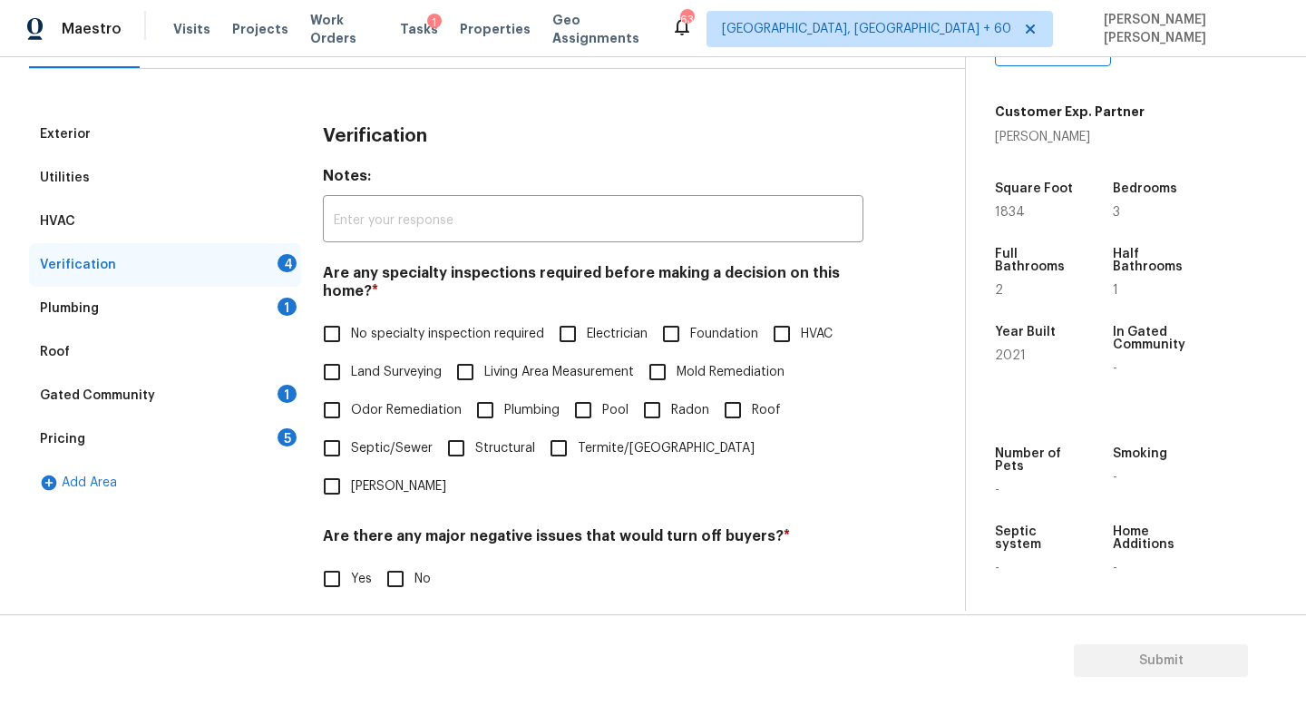
scroll to position [249, 0]
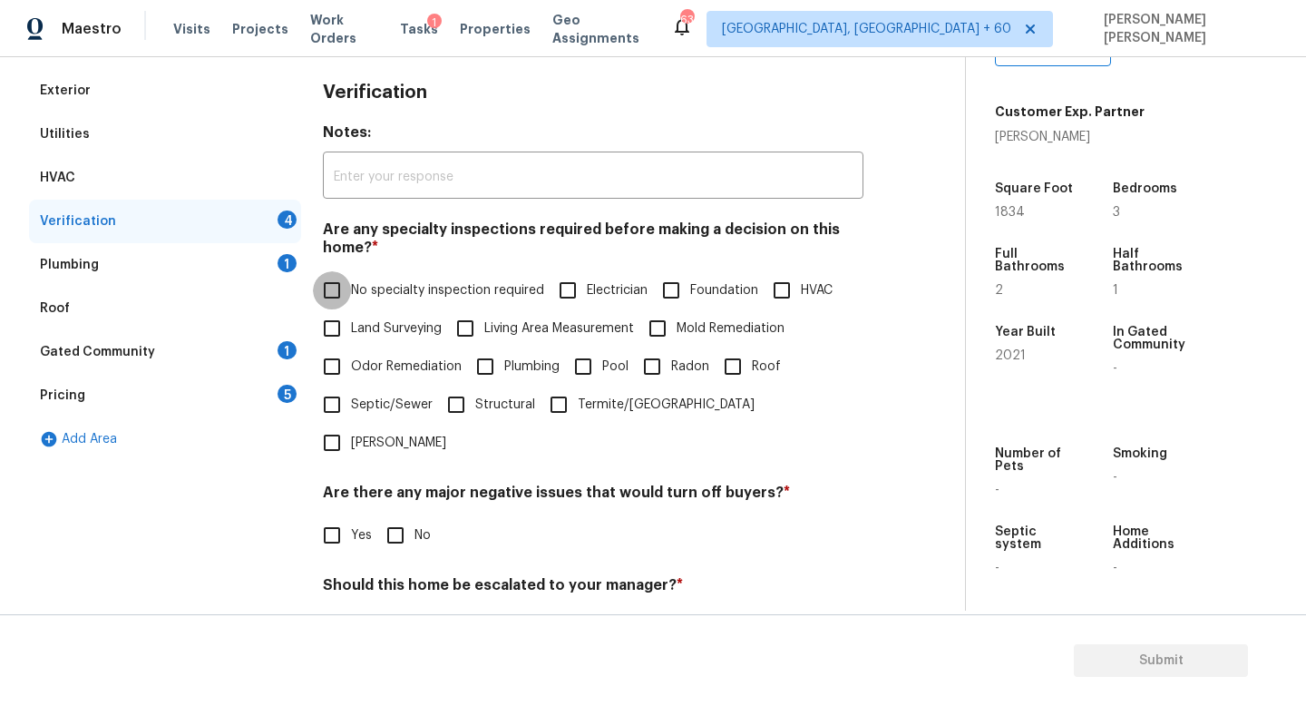
click at [323, 296] on input "No specialty inspection required" at bounding box center [332, 290] width 38 height 38
checkbox input "true"
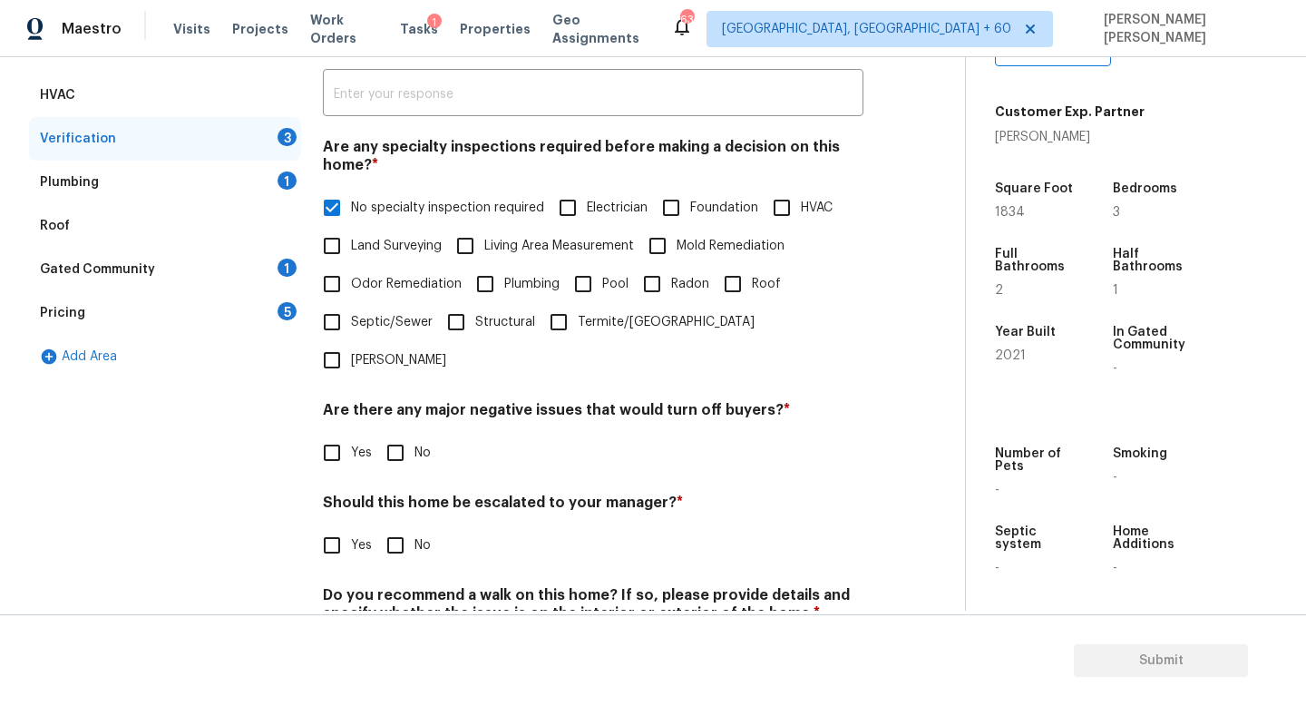
scroll to position [386, 0]
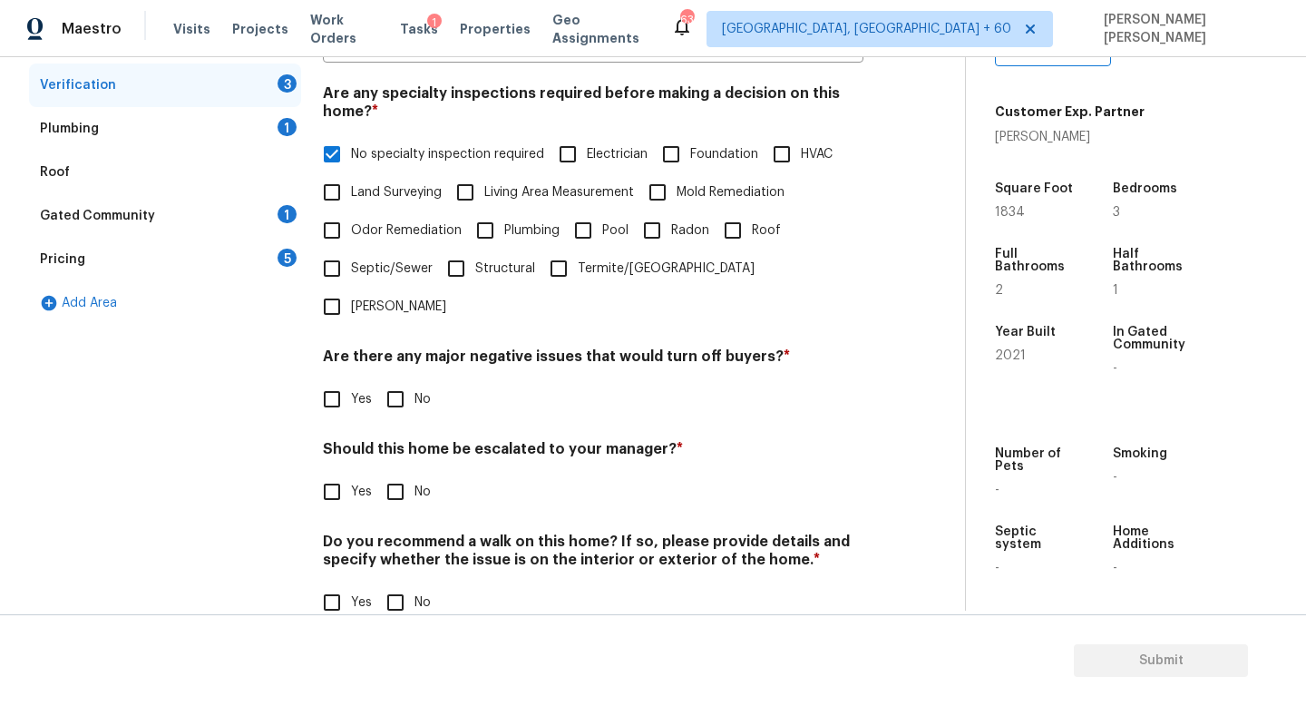
click at [394, 380] on input "No" at bounding box center [395, 399] width 38 height 38
checkbox input "true"
click at [402, 474] on input "No" at bounding box center [395, 493] width 38 height 38
checkbox input "true"
click at [405, 585] on input "No" at bounding box center [395, 604] width 38 height 38
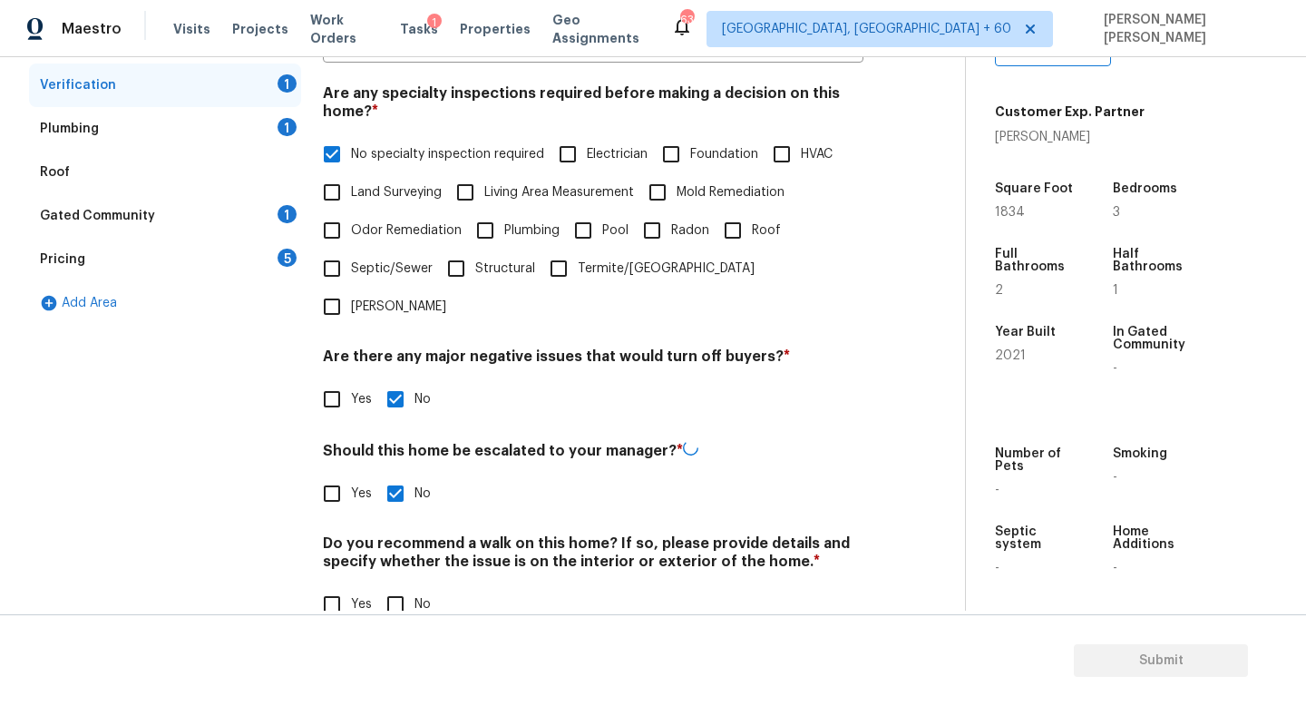
checkbox input "true"
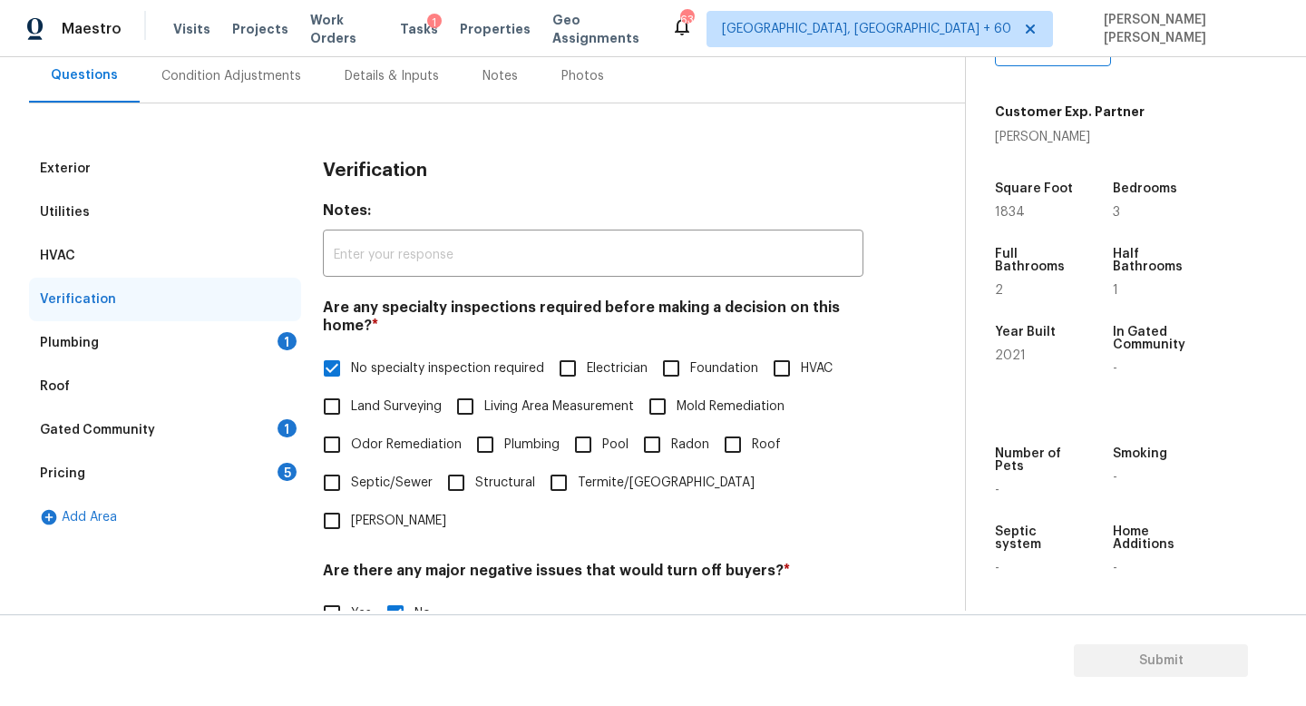
scroll to position [93, 0]
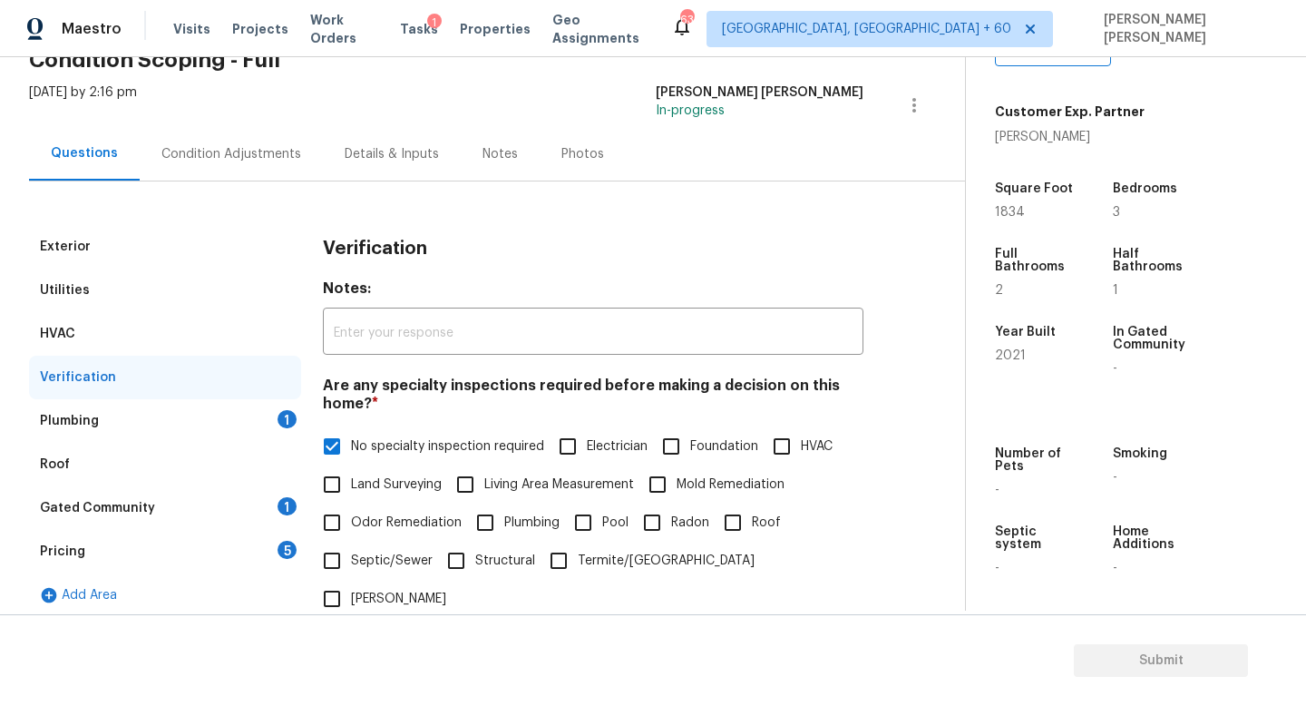
click at [235, 395] on div "Verification" at bounding box center [165, 378] width 272 height 44
click at [242, 424] on div "Plumbing 1" at bounding box center [165, 421] width 272 height 44
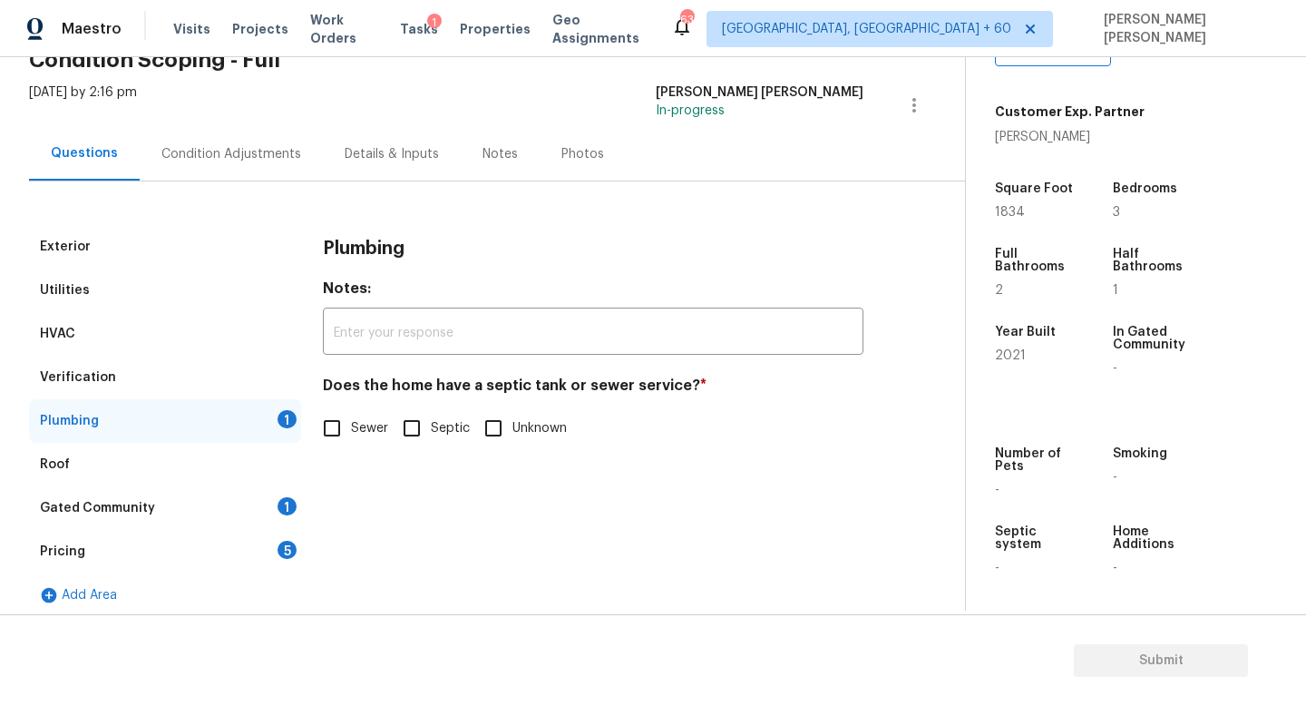
click at [353, 425] on span "Sewer" at bounding box center [369, 428] width 37 height 19
click at [351, 425] on input "Sewer" at bounding box center [332, 428] width 38 height 38
checkbox input "true"
click at [216, 516] on div "Gated Community 1" at bounding box center [165, 508] width 272 height 44
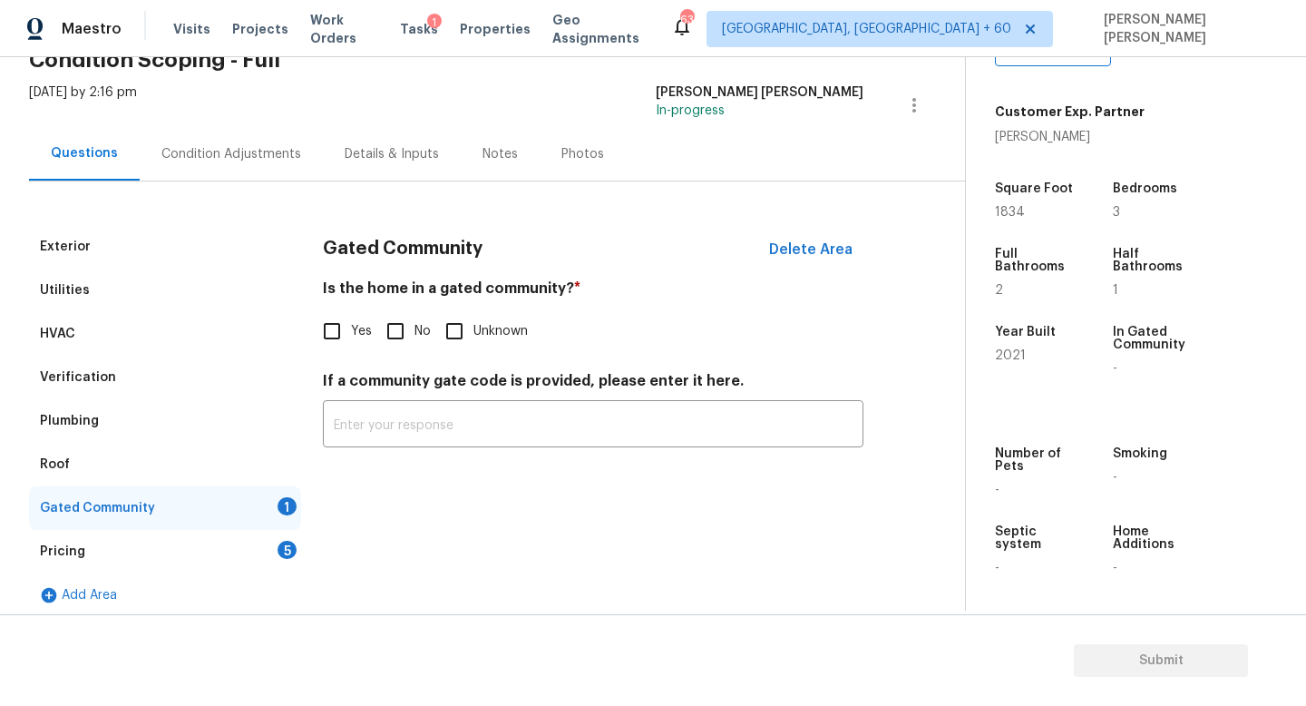
click at [338, 328] on input "Yes" at bounding box center [332, 331] width 38 height 38
checkbox input "true"
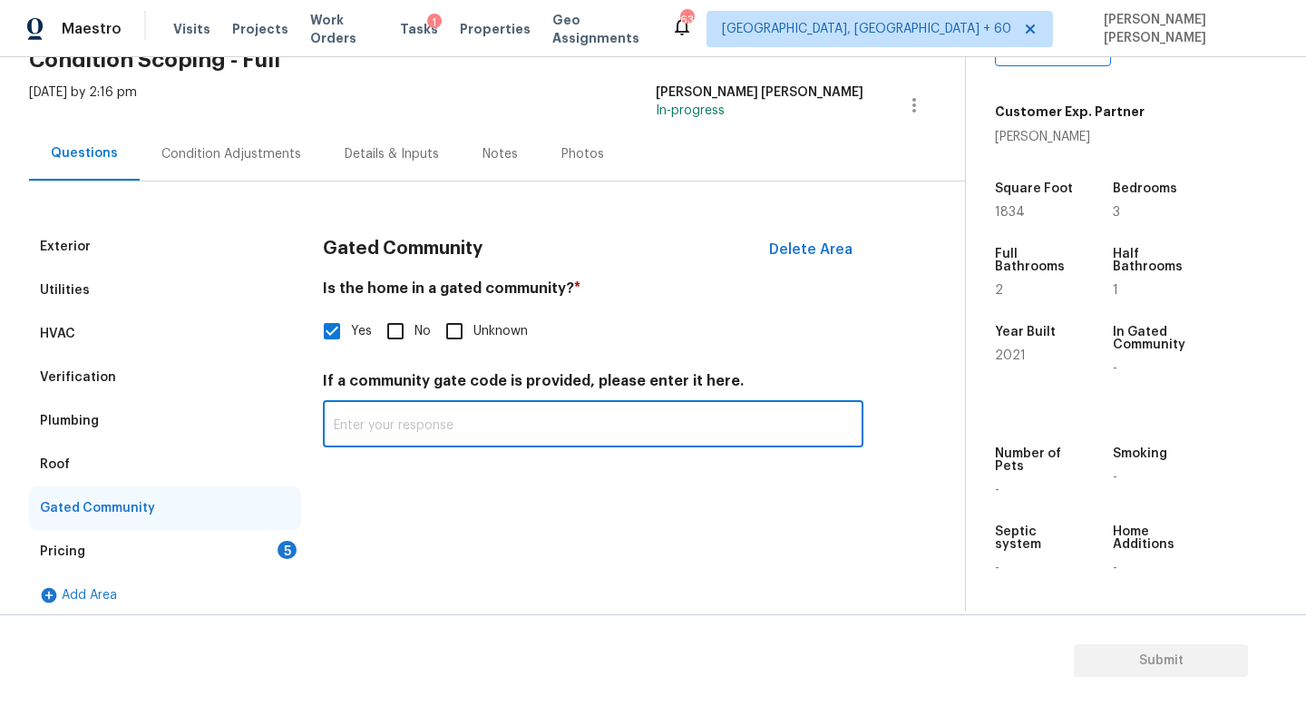
click at [424, 418] on input "text" at bounding box center [593, 426] width 541 height 43
paste input "Gated (access via call-box)"
type input "Gated (access via call-box)"
click at [202, 561] on div "Pricing 5" at bounding box center [165, 552] width 272 height 44
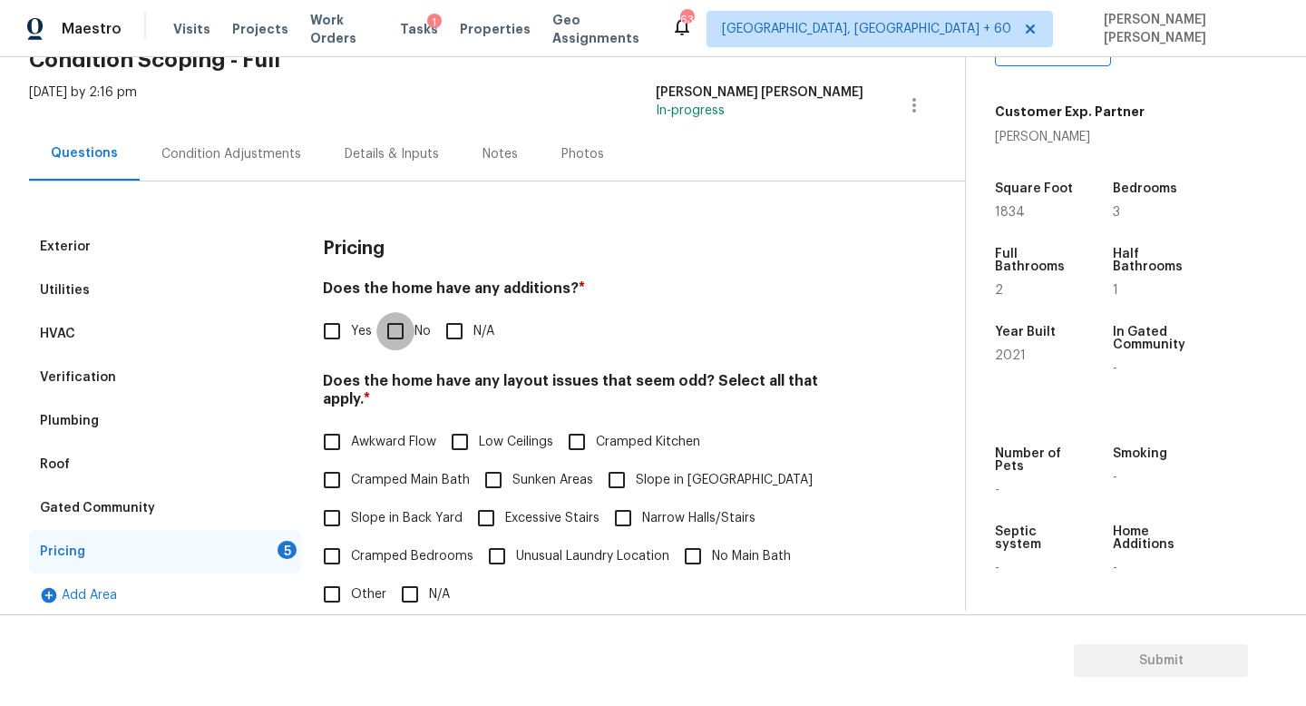
click at [408, 337] on input "No" at bounding box center [395, 331] width 38 height 38
checkbox input "true"
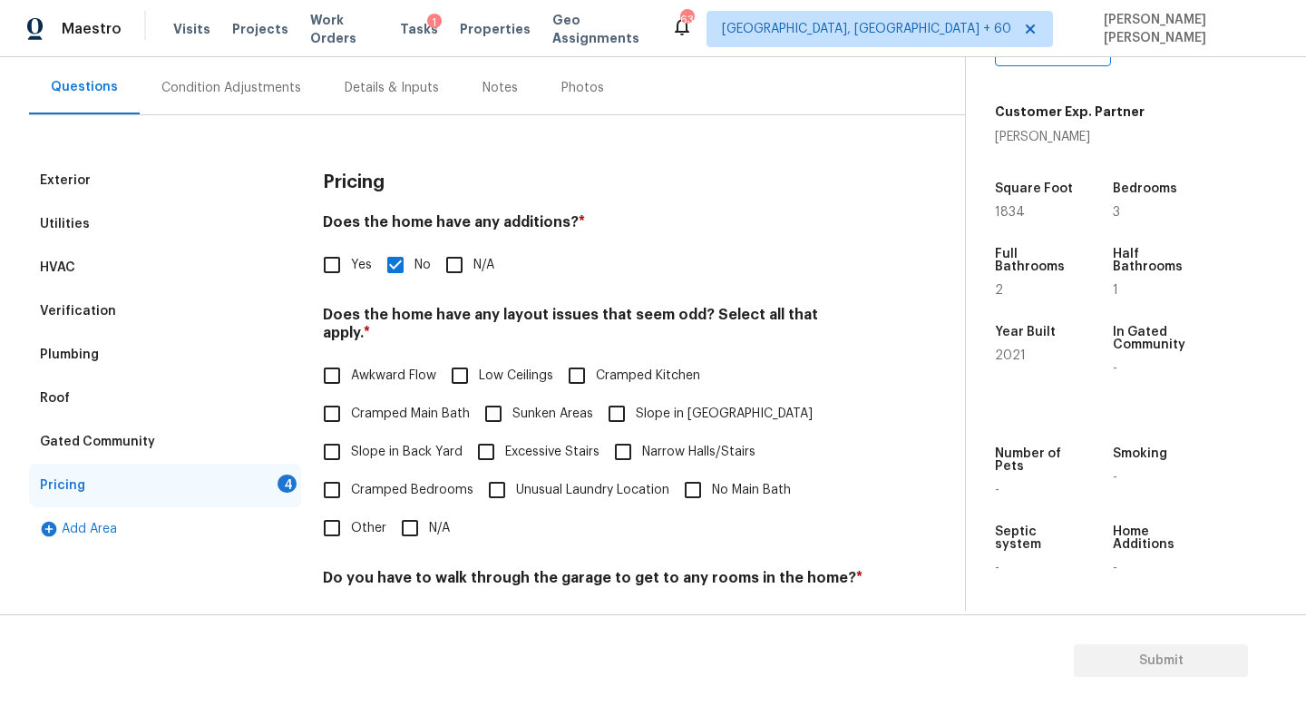
scroll to position [165, 0]
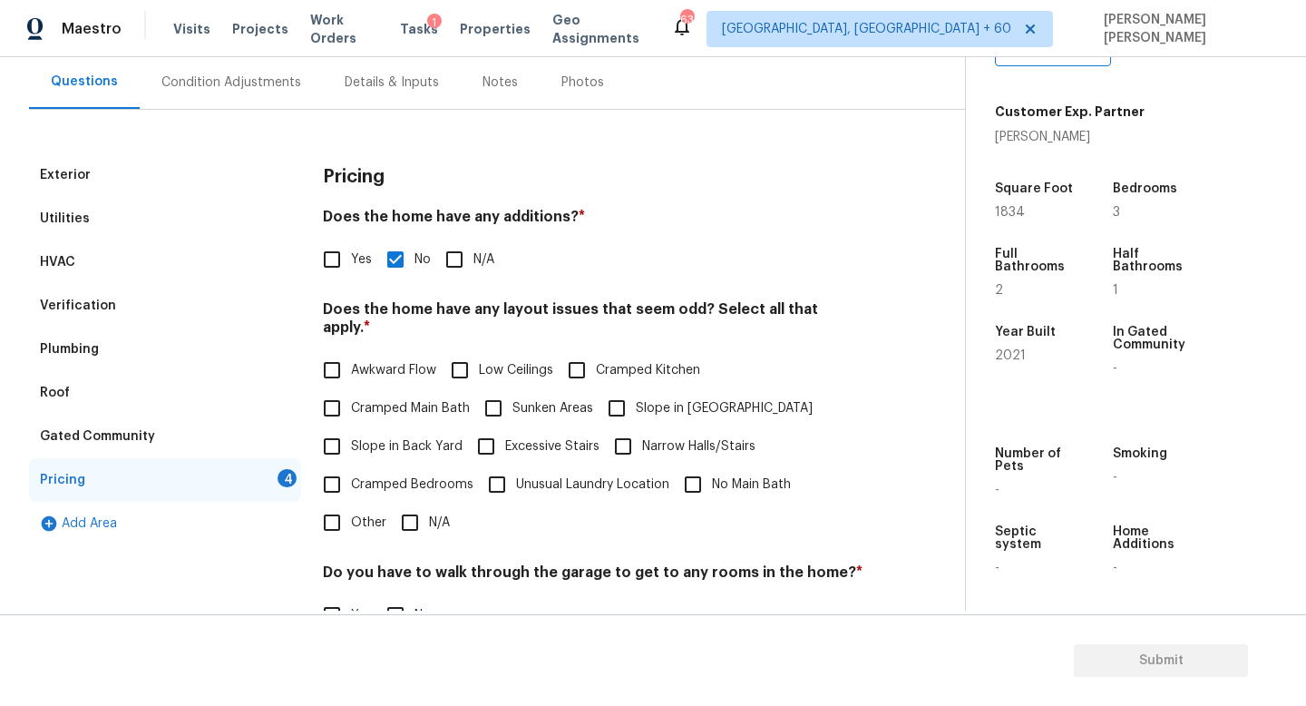
click at [407, 518] on input "N/A" at bounding box center [410, 522] width 38 height 38
checkbox input "true"
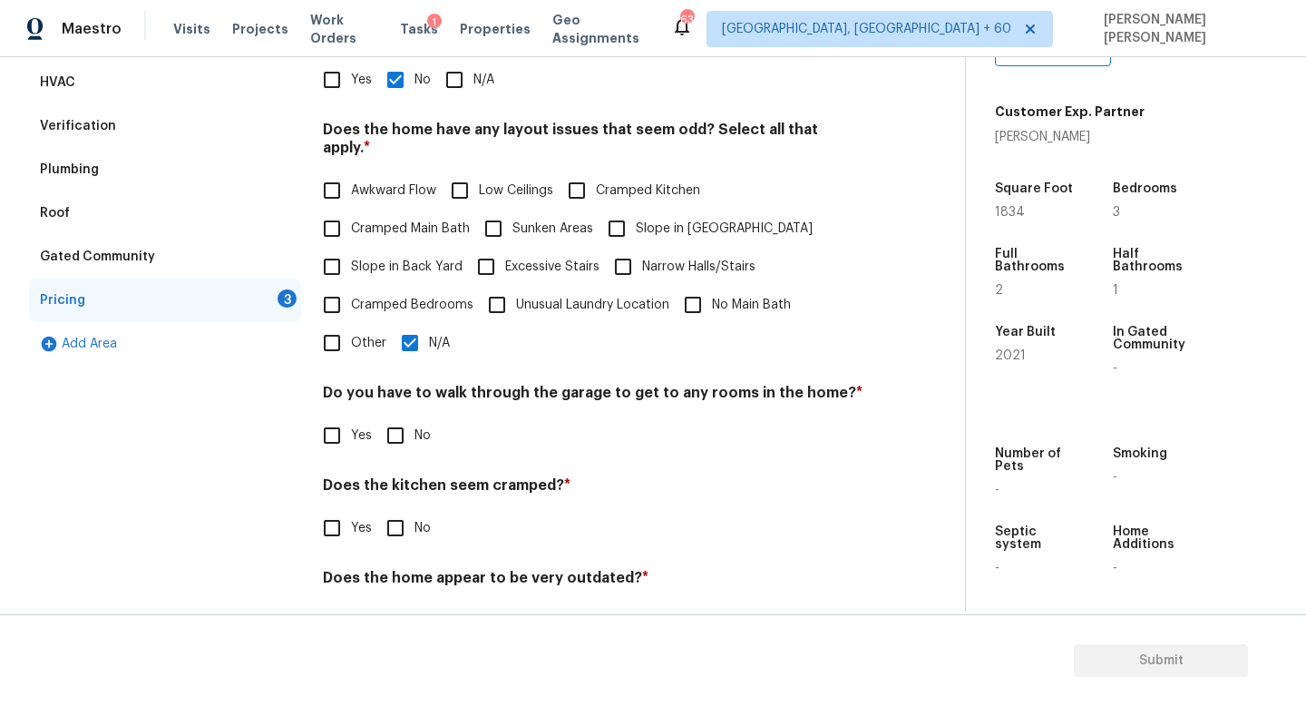
scroll to position [383, 0]
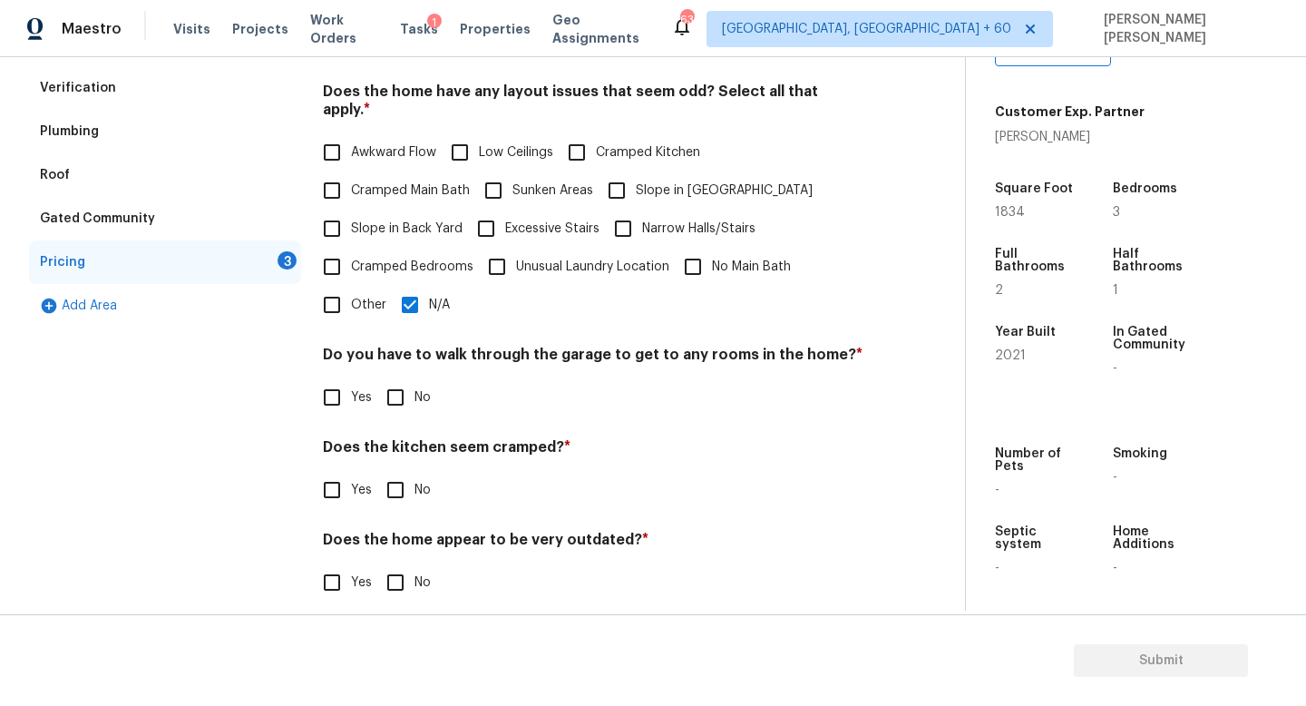
click at [403, 388] on input "No" at bounding box center [395, 397] width 38 height 38
checkbox input "true"
click at [384, 471] on input "No" at bounding box center [395, 490] width 38 height 38
checkbox input "true"
click at [399, 567] on input "No" at bounding box center [395, 582] width 38 height 38
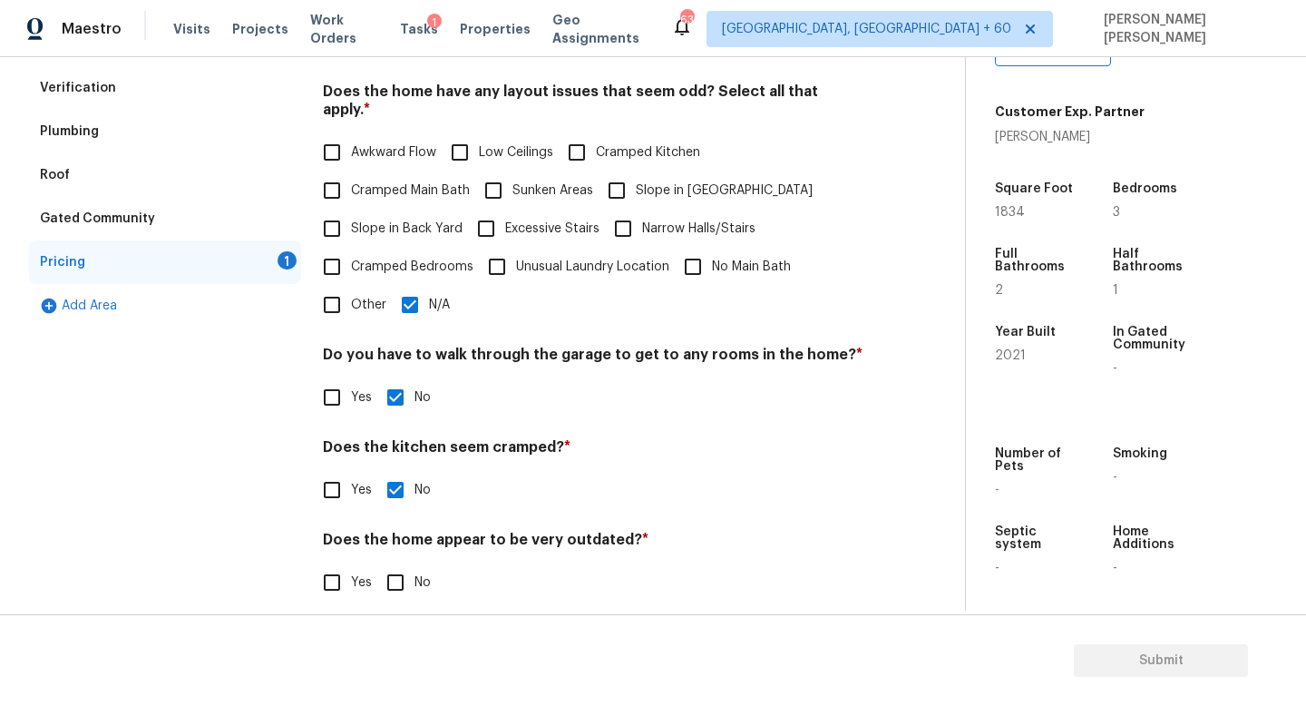
checkbox input "true"
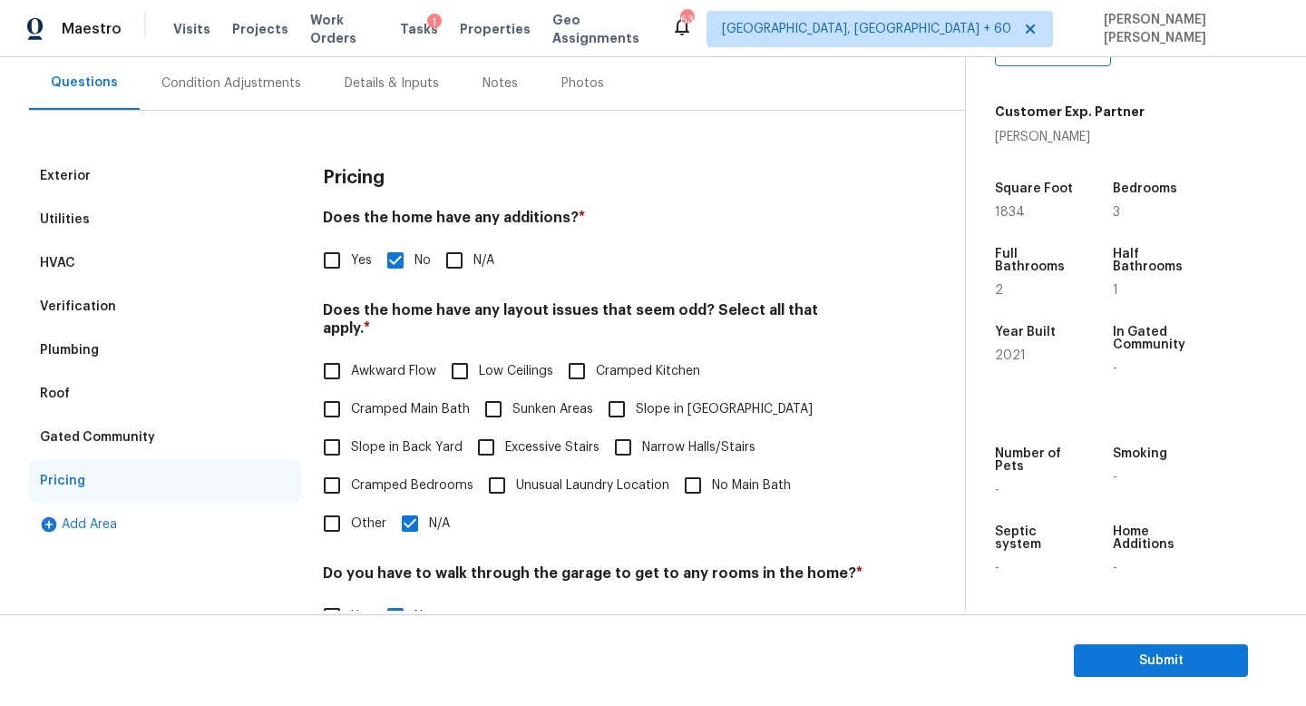
scroll to position [0, 0]
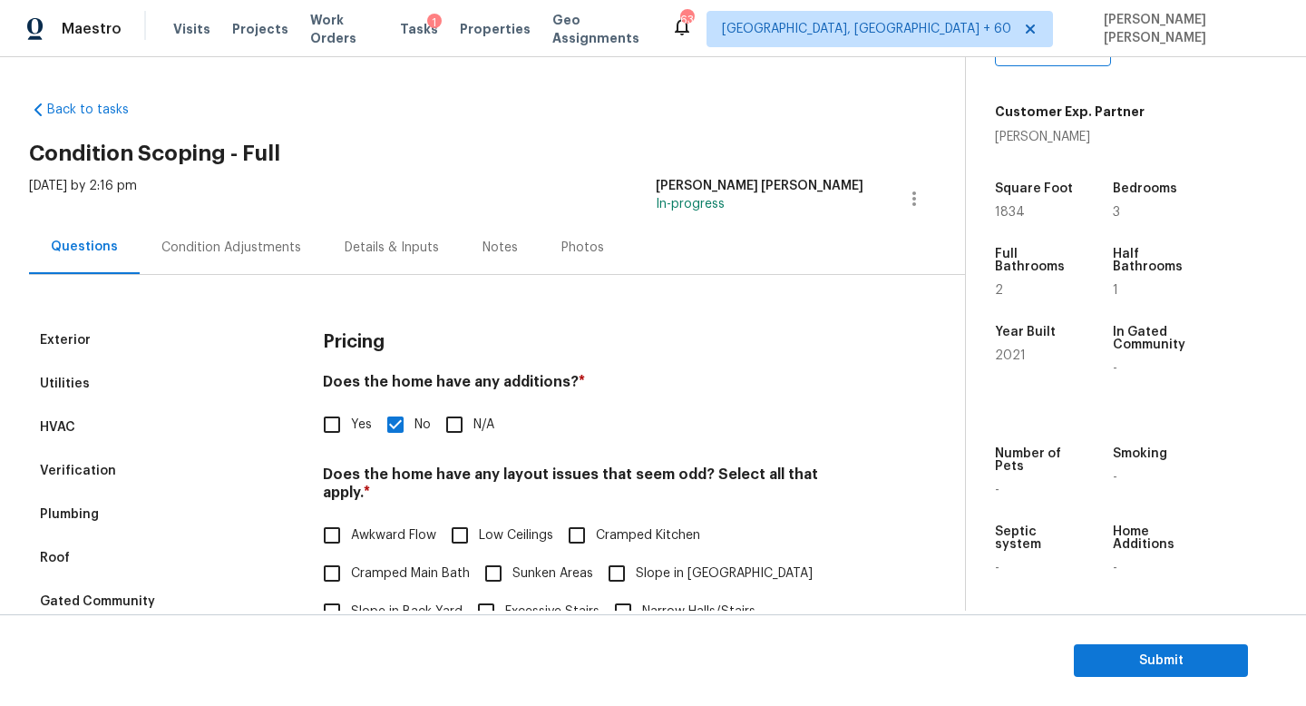
click at [196, 240] on div "Condition Adjustments" at bounding box center [231, 248] width 140 height 18
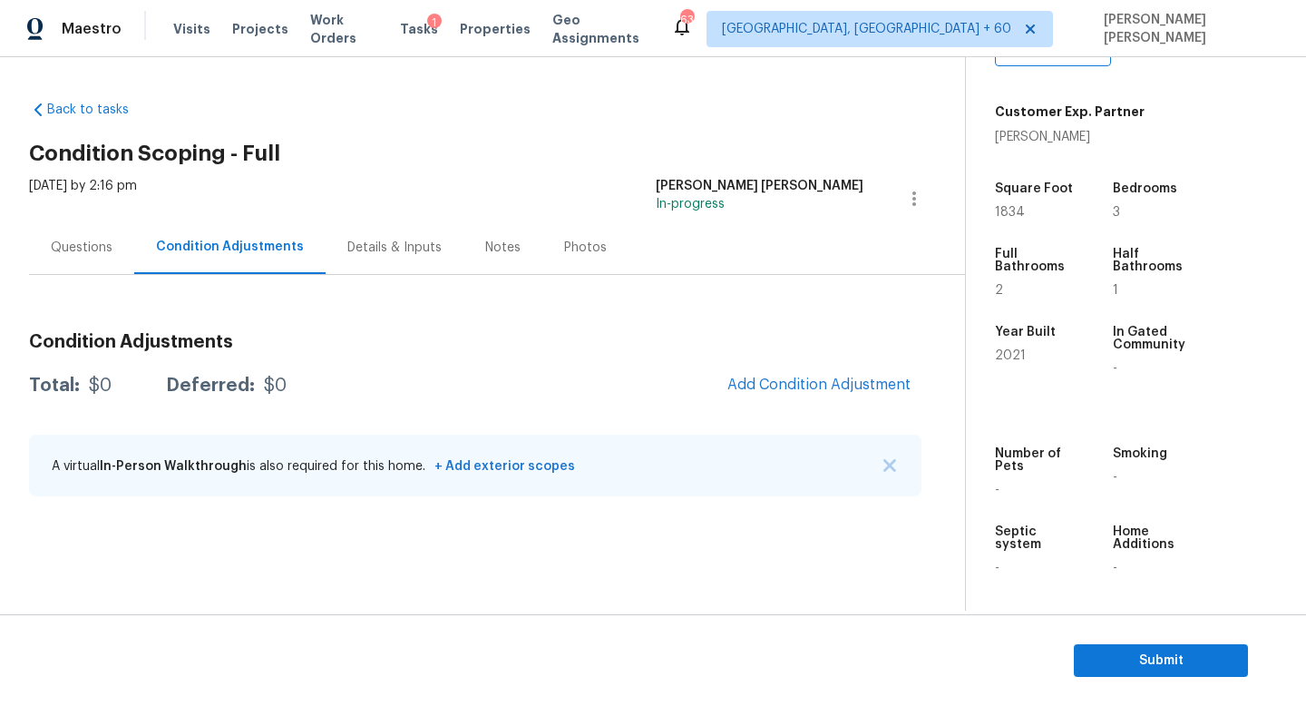
click at [843, 406] on div "Condition Adjustments Total: $0 Deferred: $0 Add Condition Adjustment A virtual…" at bounding box center [475, 415] width 893 height 194
click at [813, 387] on span "Add Condition Adjustment" at bounding box center [818, 384] width 183 height 16
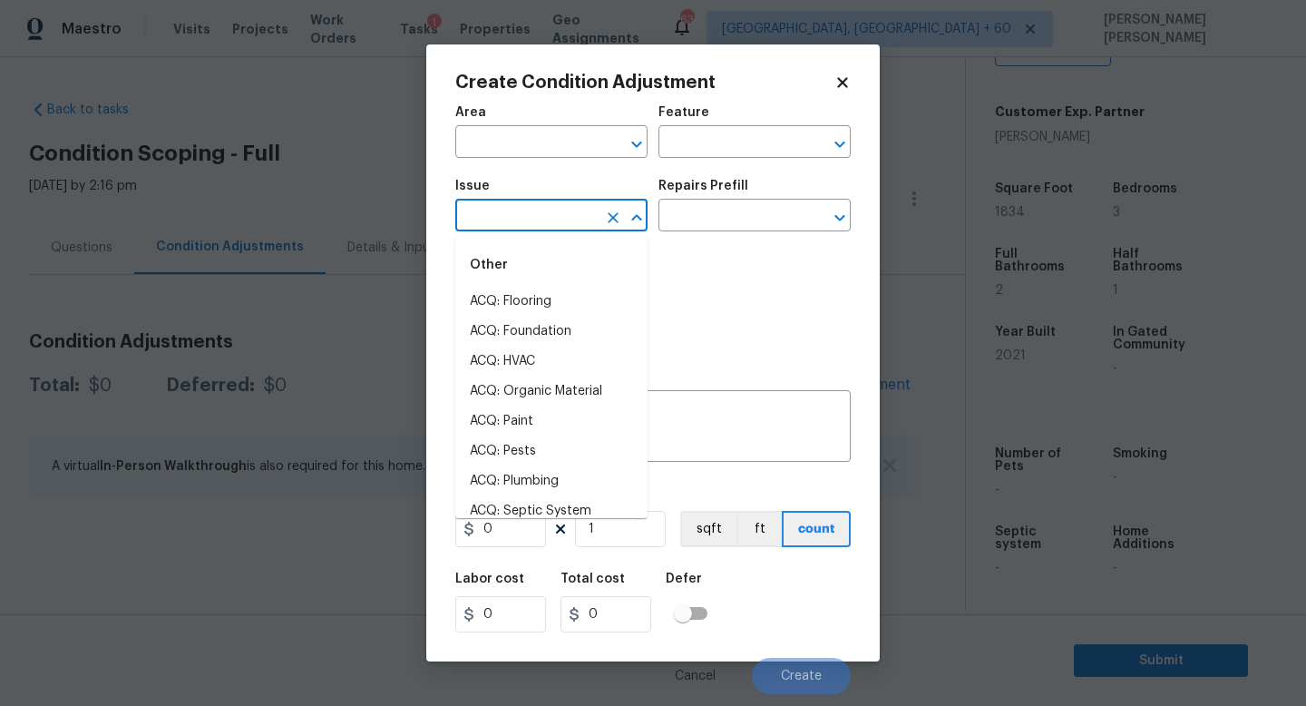
click at [523, 210] on input "text" at bounding box center [526, 217] width 142 height 28
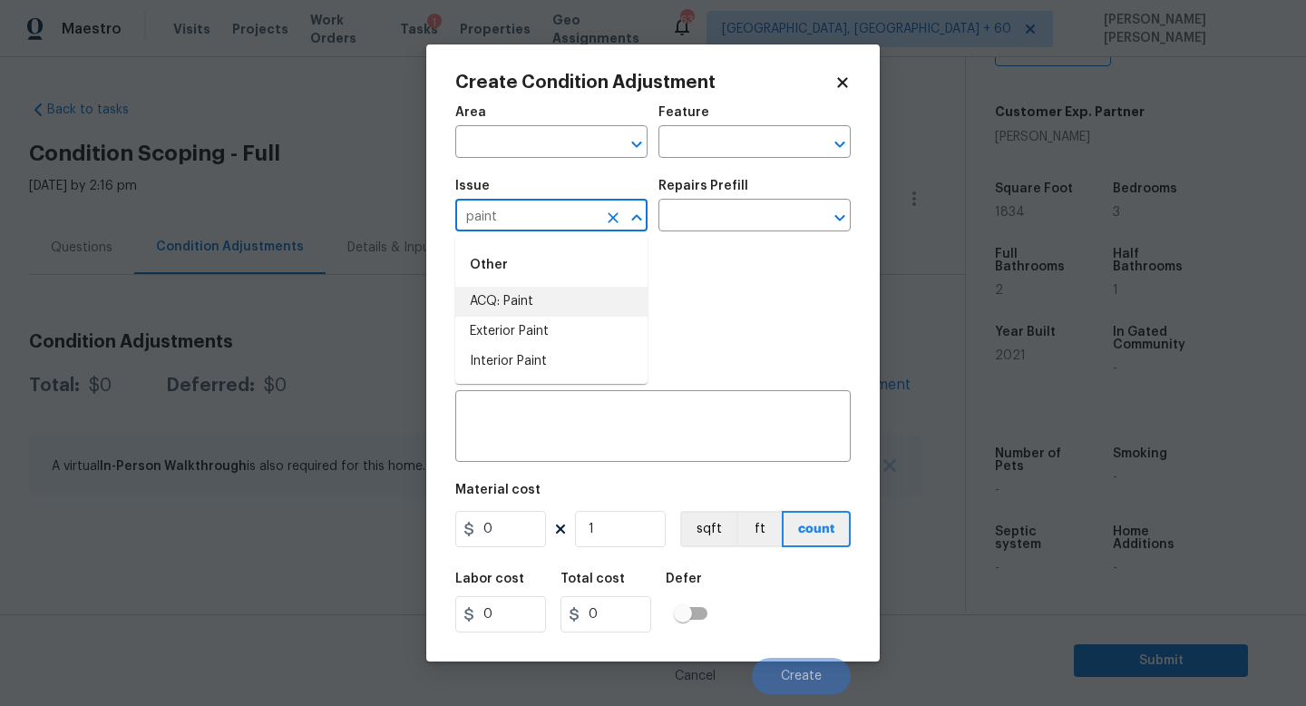
click at [522, 313] on li "ACQ: Paint" at bounding box center [551, 302] width 192 height 30
type input "ACQ: Paint"
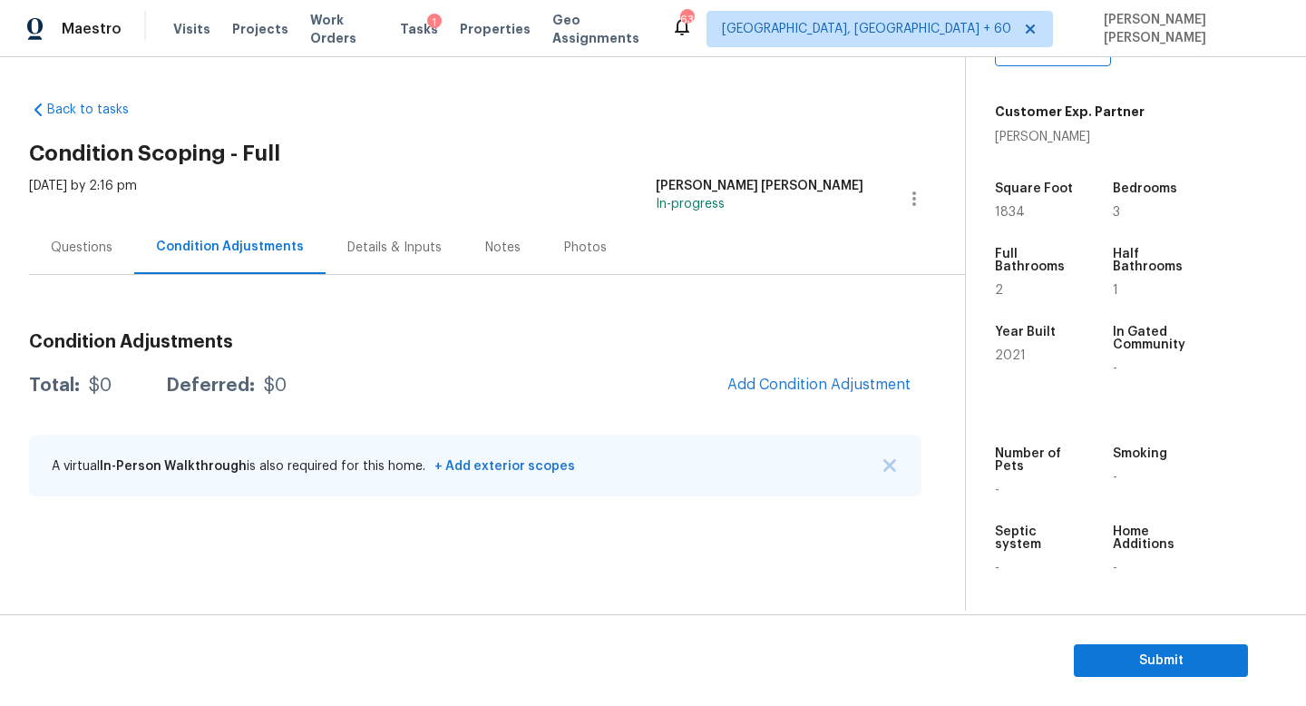
click at [386, 299] on body "Maestro Visits Projects Work Orders Tasks 1 Properties Geo Assignments 631 Knox…" at bounding box center [653, 353] width 1306 height 706
click at [88, 248] on div "Questions" at bounding box center [82, 248] width 62 height 18
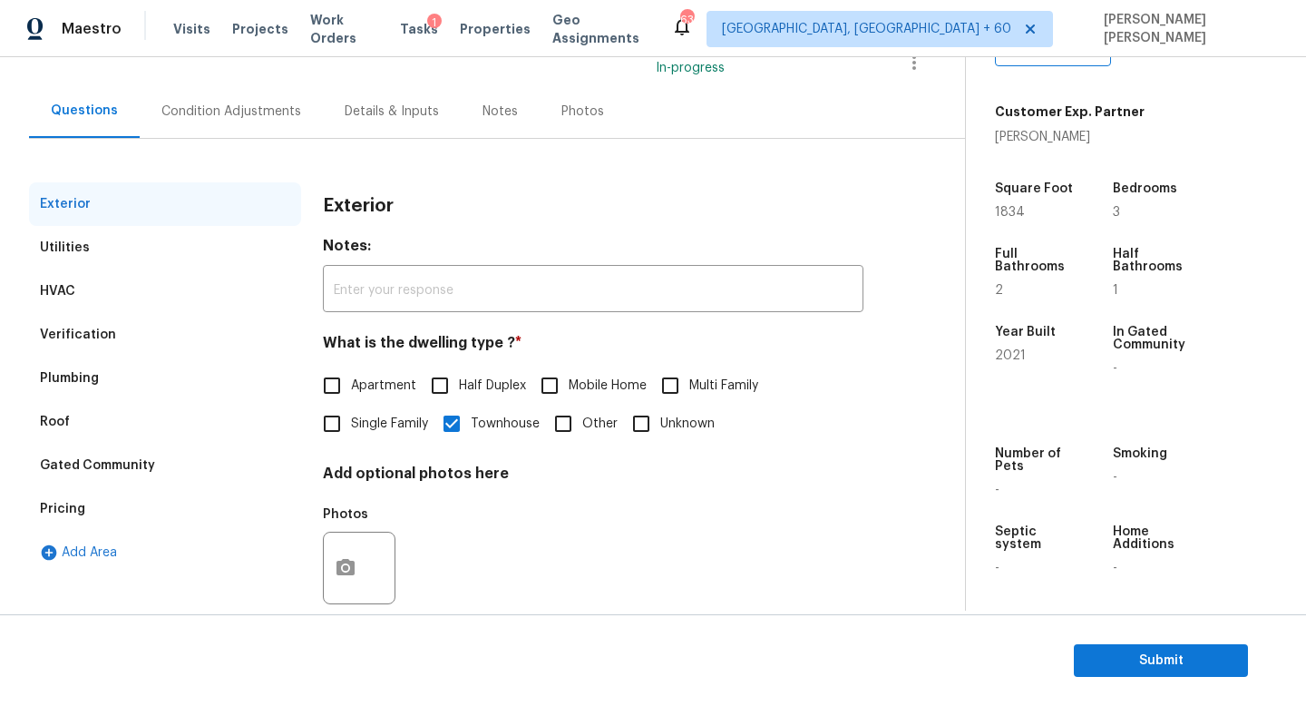
scroll to position [139, 0]
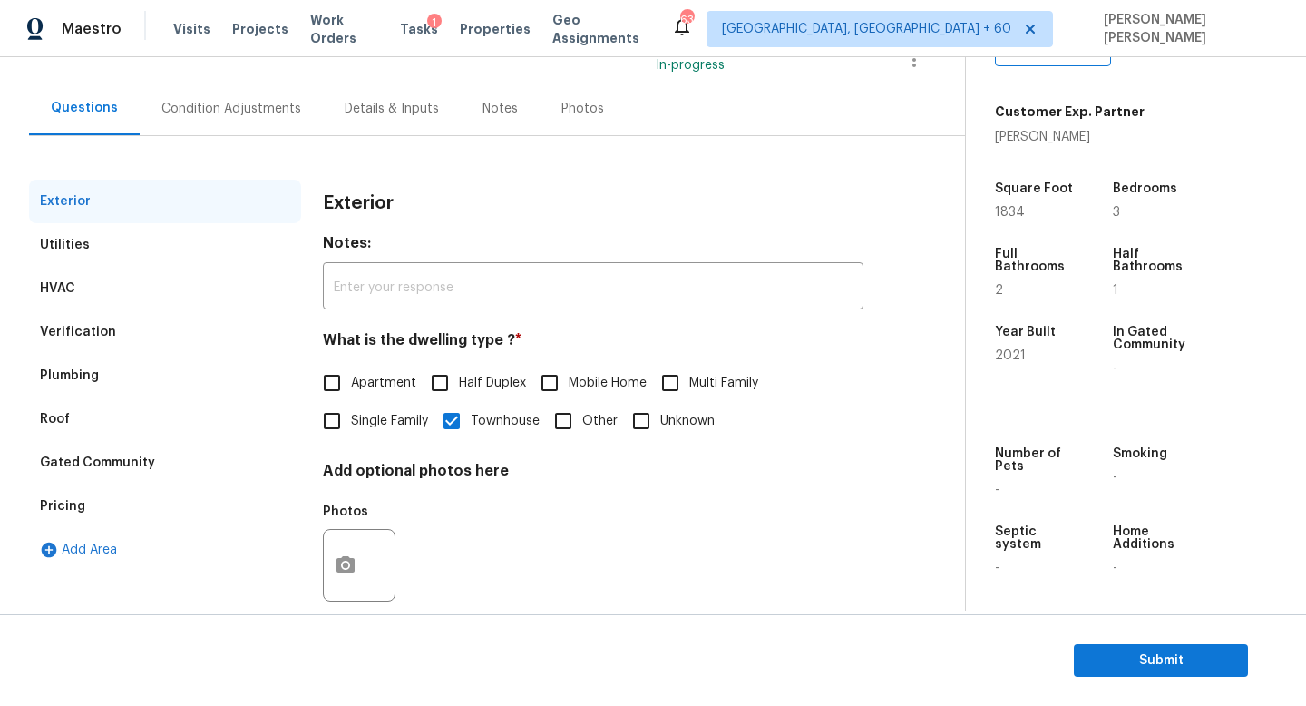
click at [59, 504] on div "Pricing" at bounding box center [62, 506] width 45 height 18
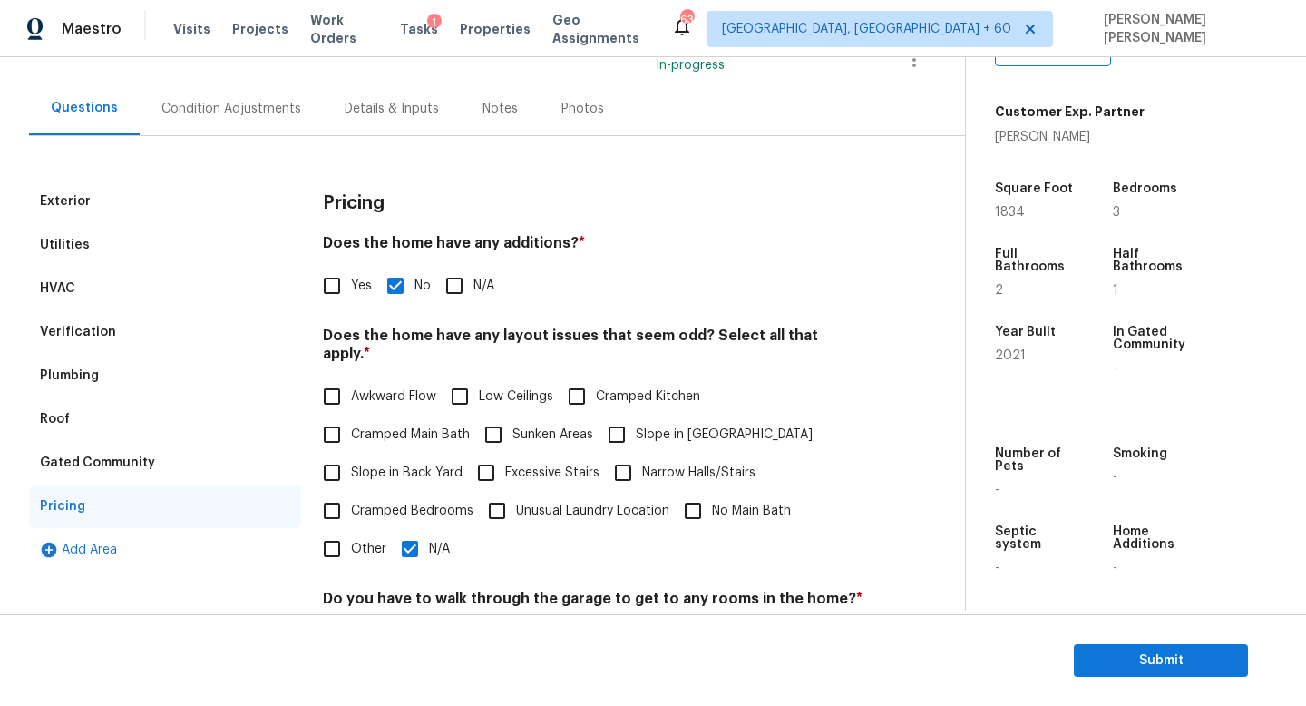
click at [412, 533] on input "N/A" at bounding box center [410, 549] width 38 height 38
checkbox input "false"
click at [659, 425] on span "Slope in [GEOGRAPHIC_DATA]" at bounding box center [724, 434] width 177 height 19
click at [636, 415] on input "Slope in [GEOGRAPHIC_DATA]" at bounding box center [617, 434] width 38 height 38
checkbox input "true"
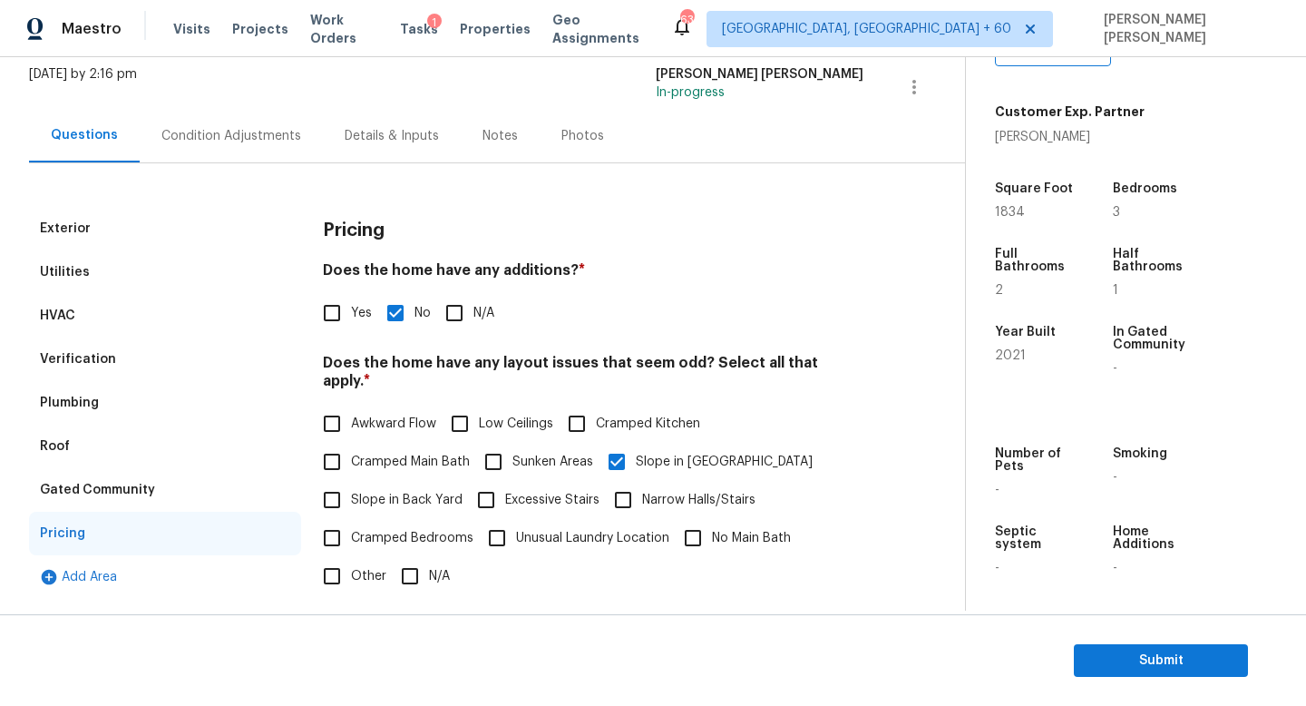
scroll to position [99, 0]
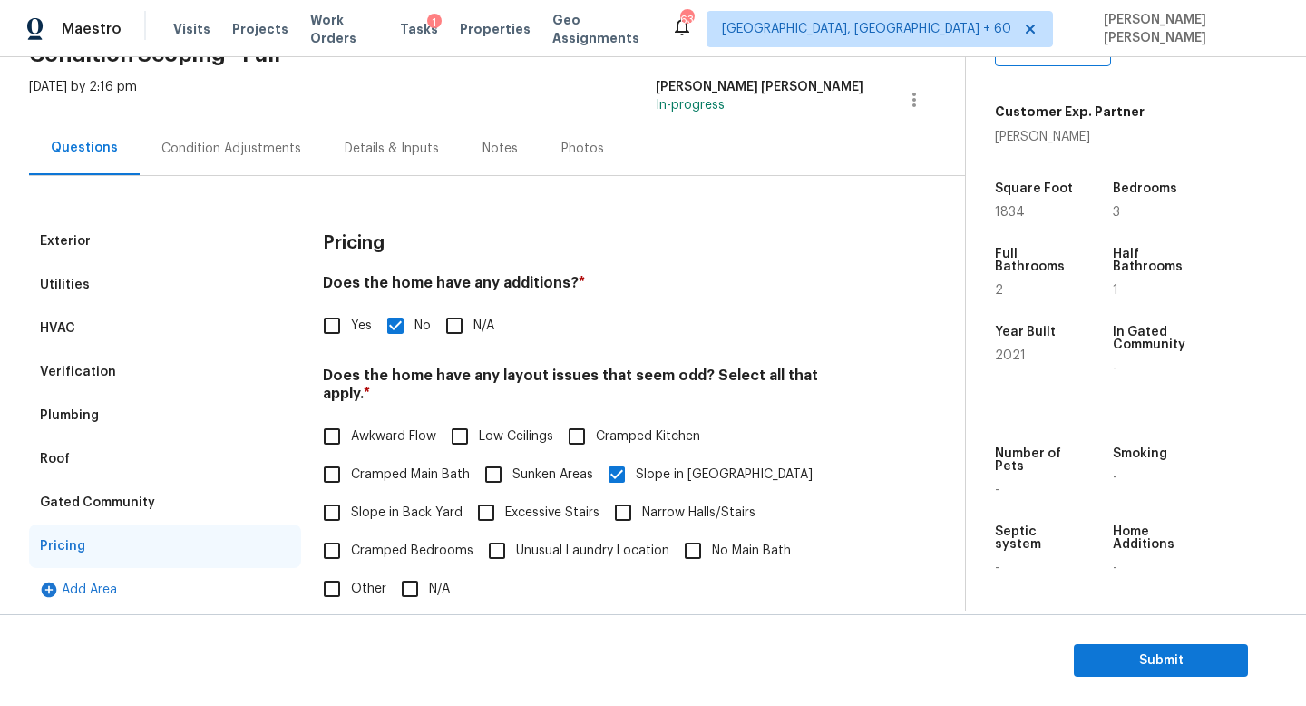
click at [189, 153] on div "Condition Adjustments" at bounding box center [231, 149] width 140 height 18
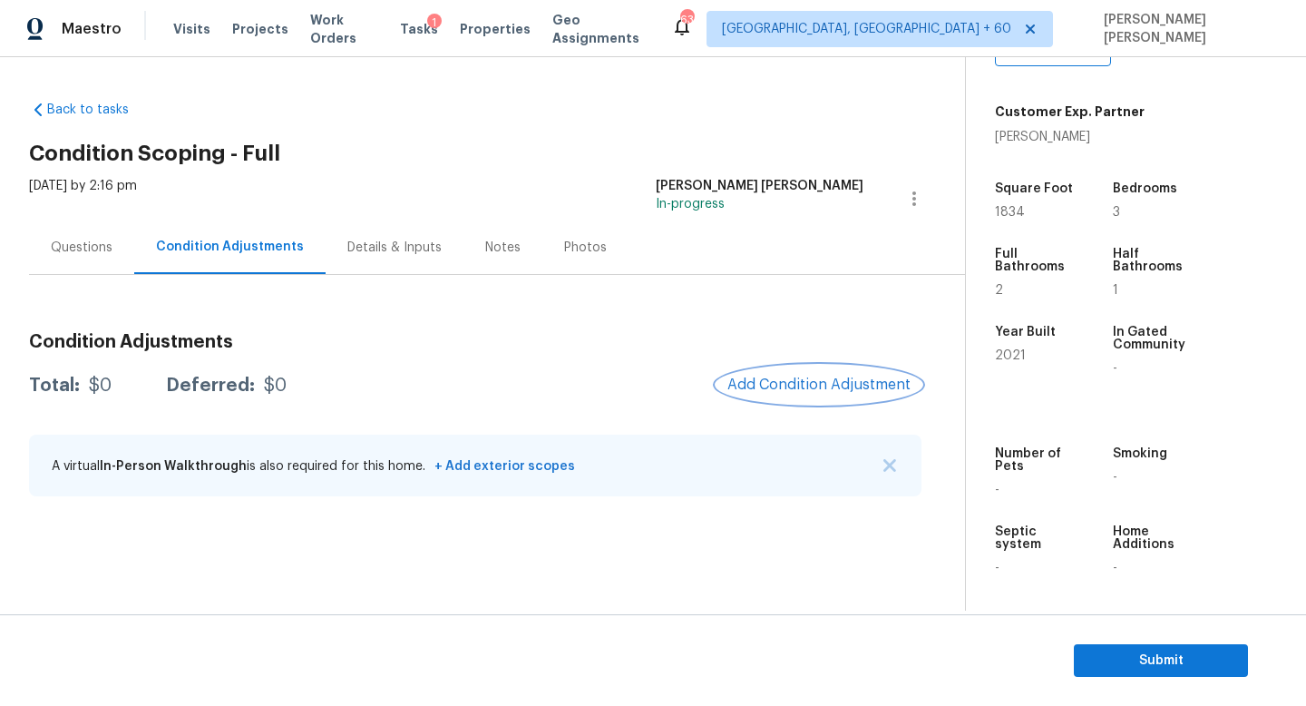
click at [883, 392] on span "Add Condition Adjustment" at bounding box center [818, 384] width 183 height 16
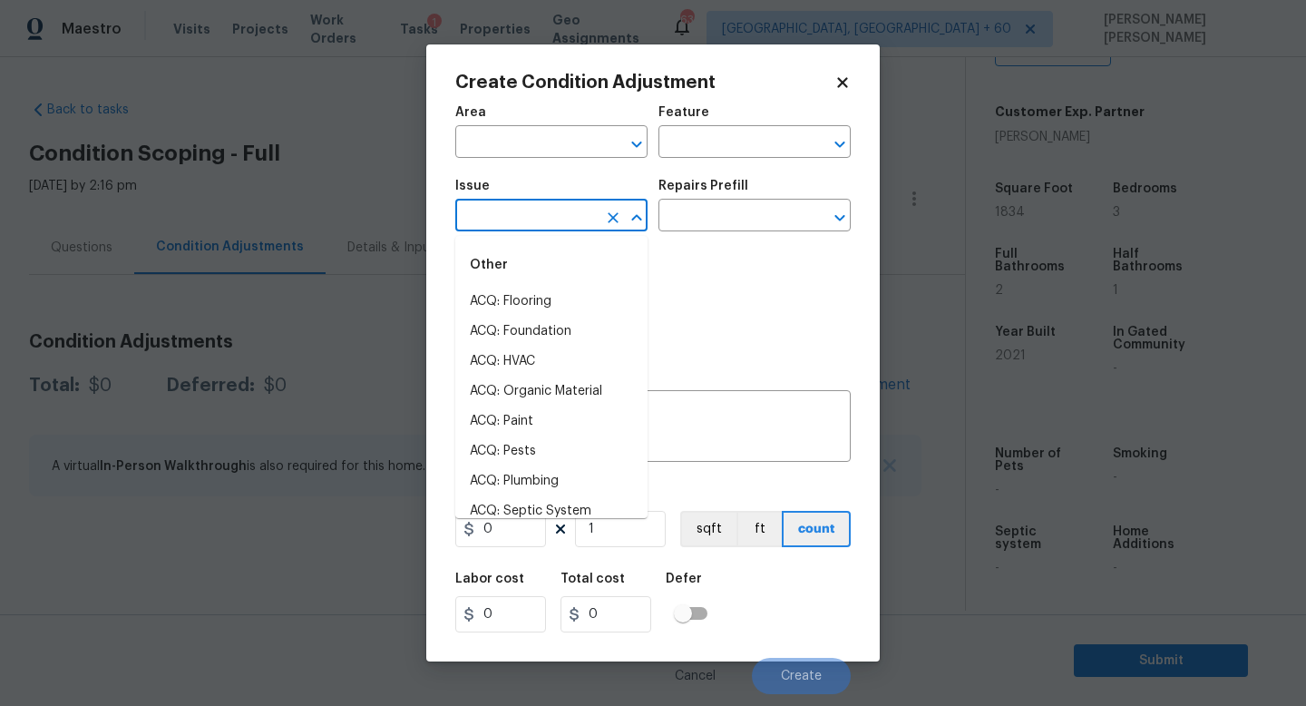
click at [529, 214] on input "text" at bounding box center [526, 217] width 142 height 28
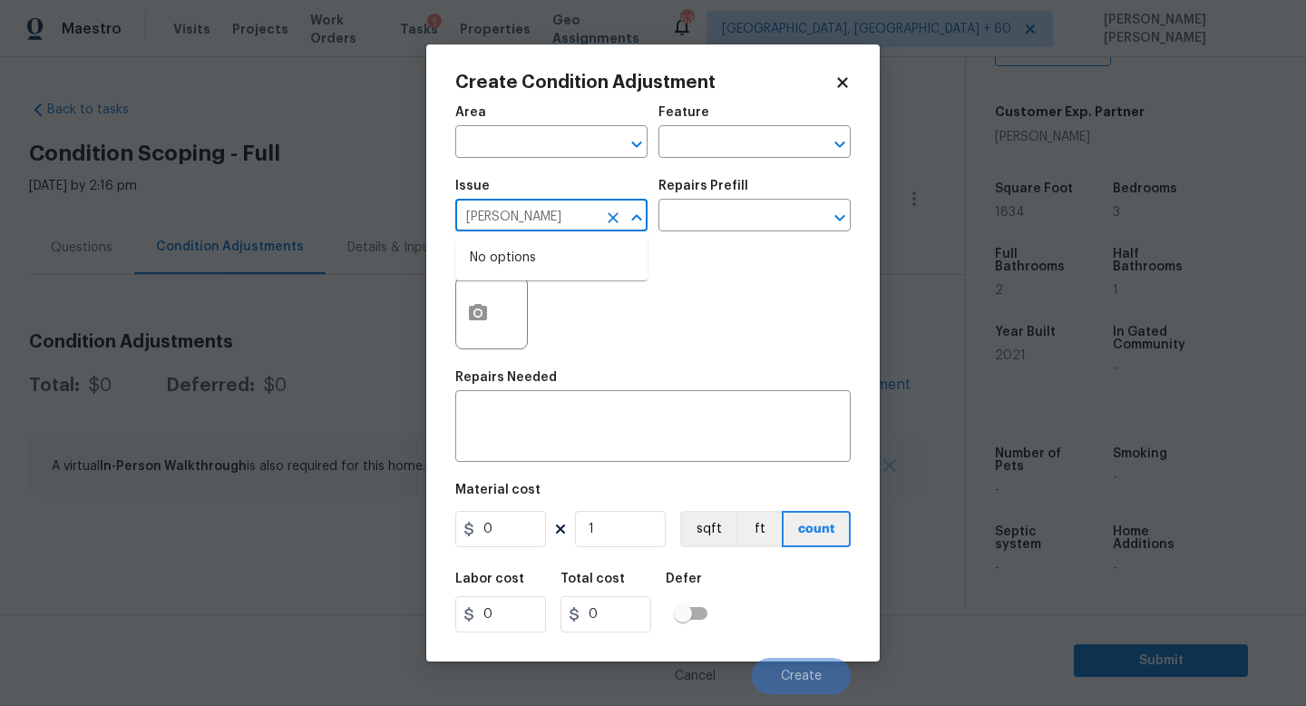
click at [529, 214] on input "pait" at bounding box center [526, 217] width 142 height 28
click at [518, 300] on li "ACQ: Paint" at bounding box center [551, 302] width 192 height 30
type input "ACQ: Paint"
click at [732, 232] on div "Issue ACQ: Paint ​ Repairs Prefill ​" at bounding box center [652, 205] width 395 height 73
click at [733, 230] on input "text" at bounding box center [730, 217] width 142 height 28
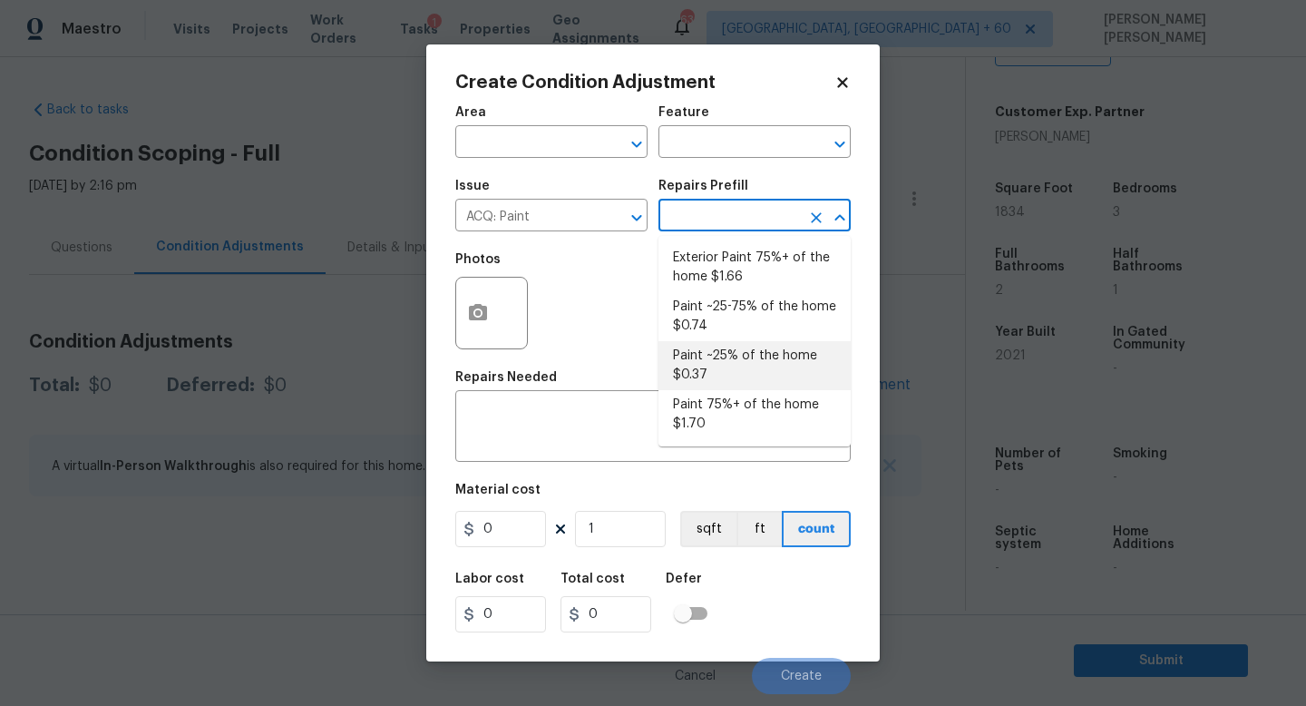
click at [719, 376] on li "Paint ~25% of the home $0.37" at bounding box center [755, 365] width 192 height 49
type input "Acquisition"
type textarea "Acquisition Scope: ~25% of the home needs interior paint"
type input "0.37"
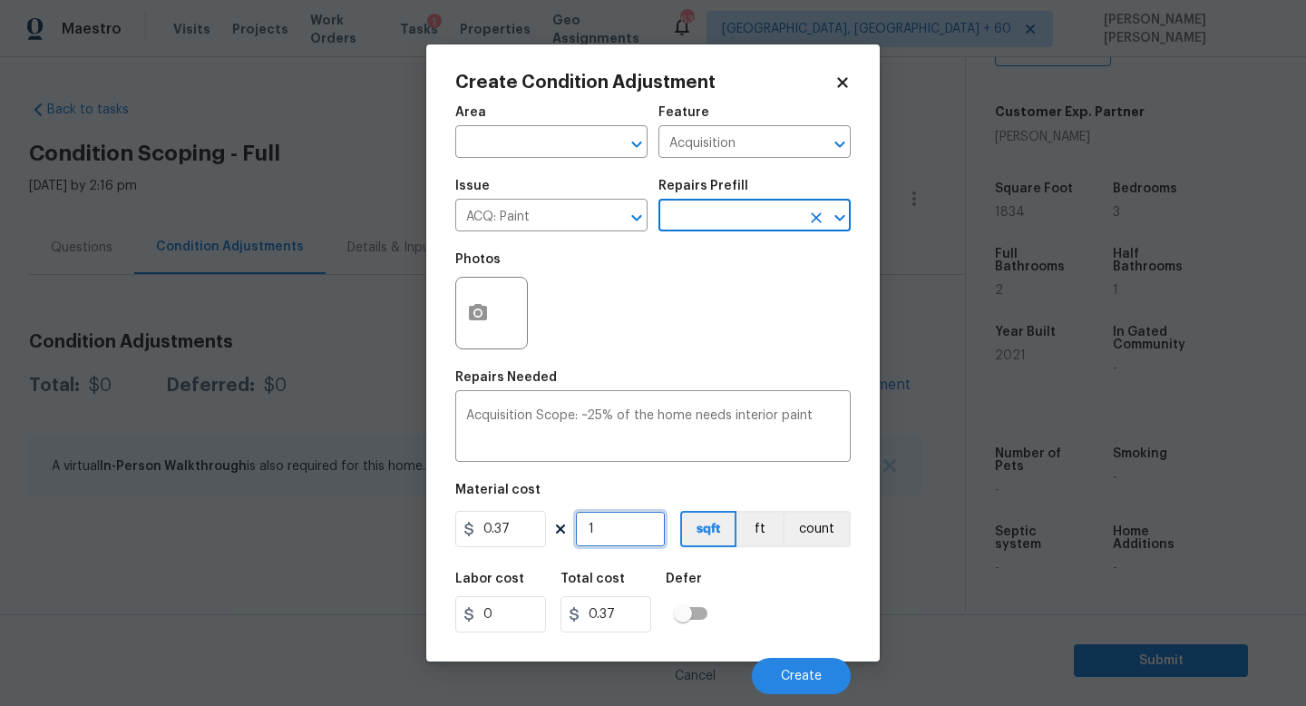
click at [620, 535] on input "1" at bounding box center [620, 529] width 91 height 36
type input "0"
type input "1"
type input "0.37"
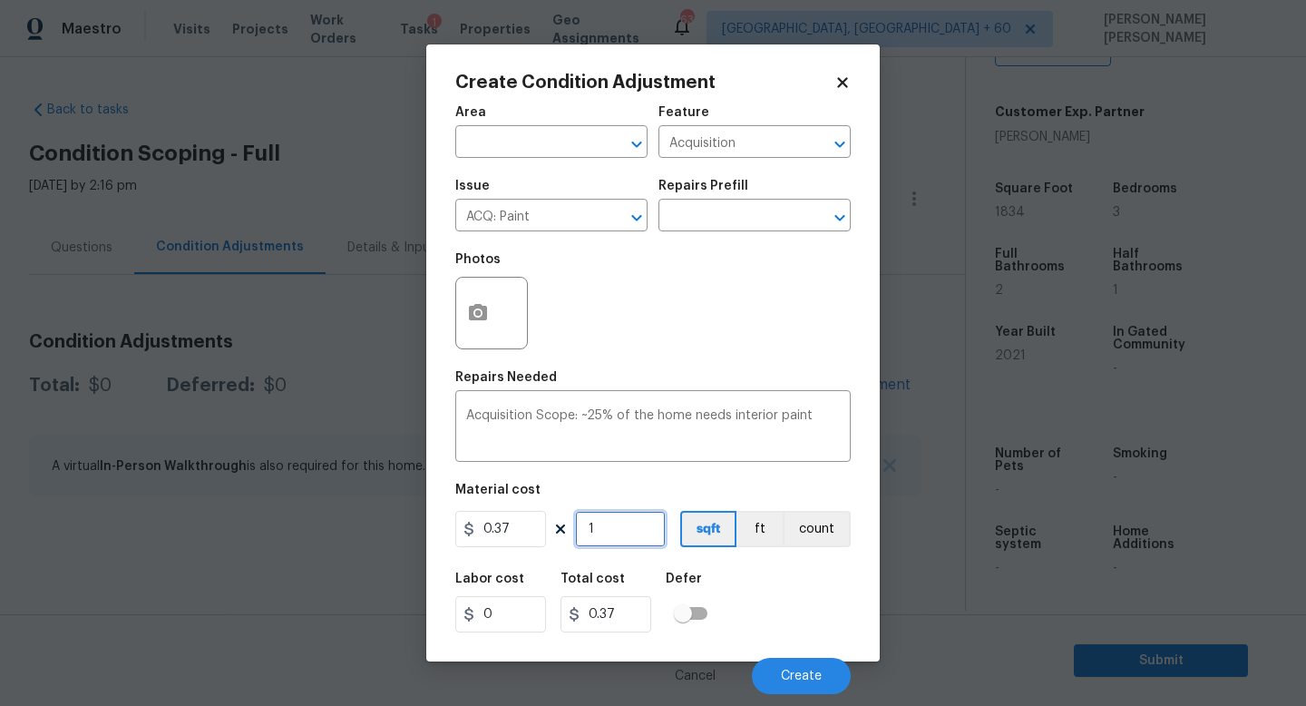
type input "18"
type input "6.66"
type input "183"
type input "67.71"
type input "1834"
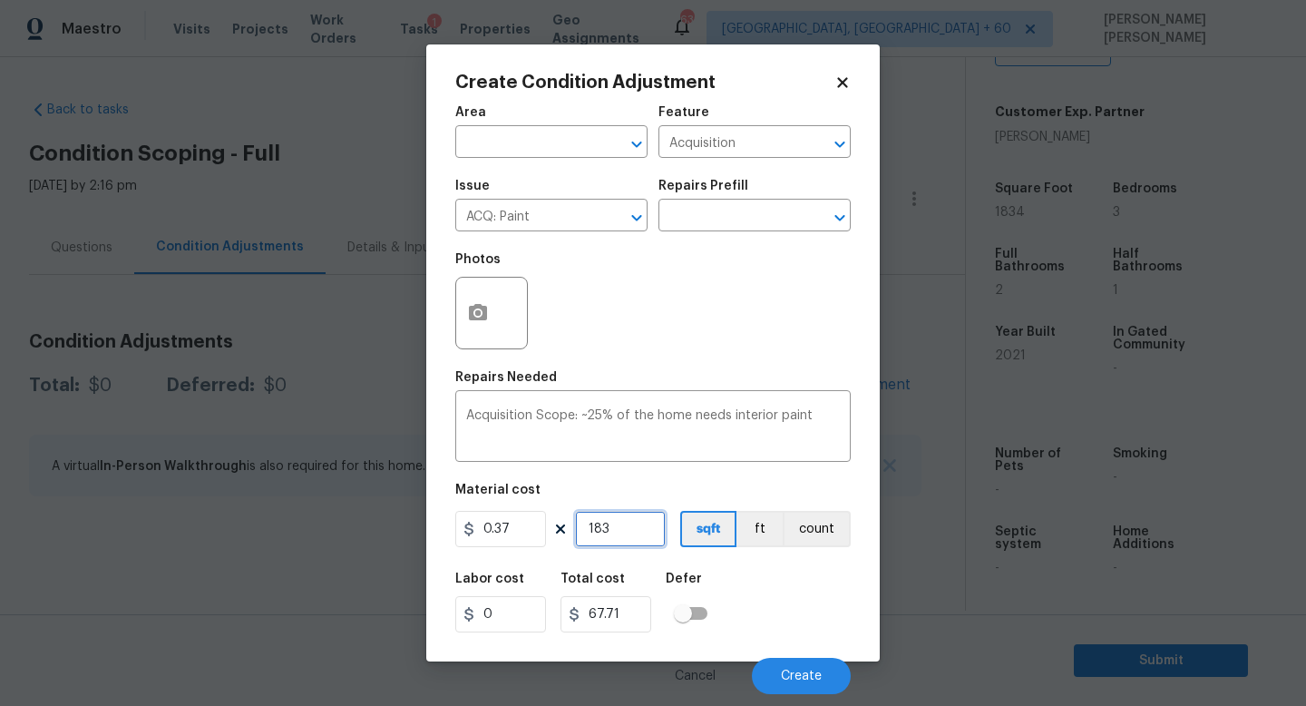
type input "678.58"
type input "1834"
click at [799, 689] on button "Create" at bounding box center [801, 676] width 99 height 36
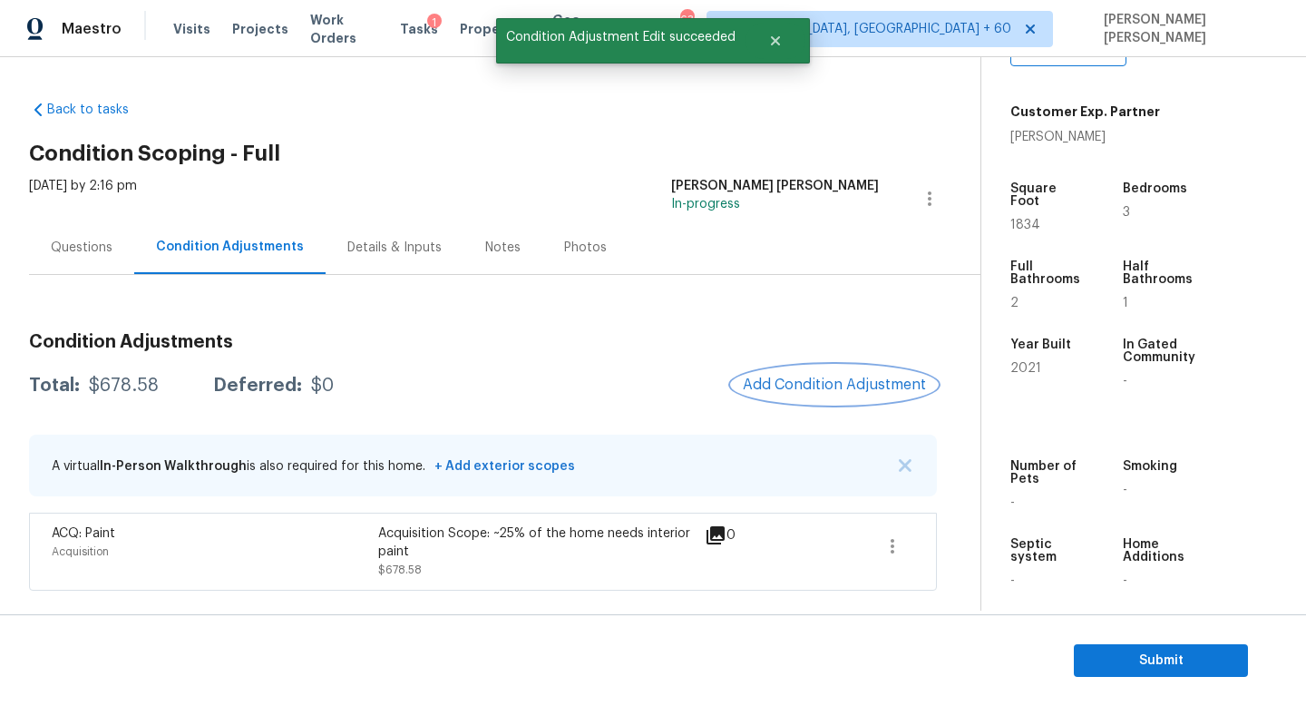
click at [802, 378] on span "Add Condition Adjustment" at bounding box center [834, 384] width 183 height 16
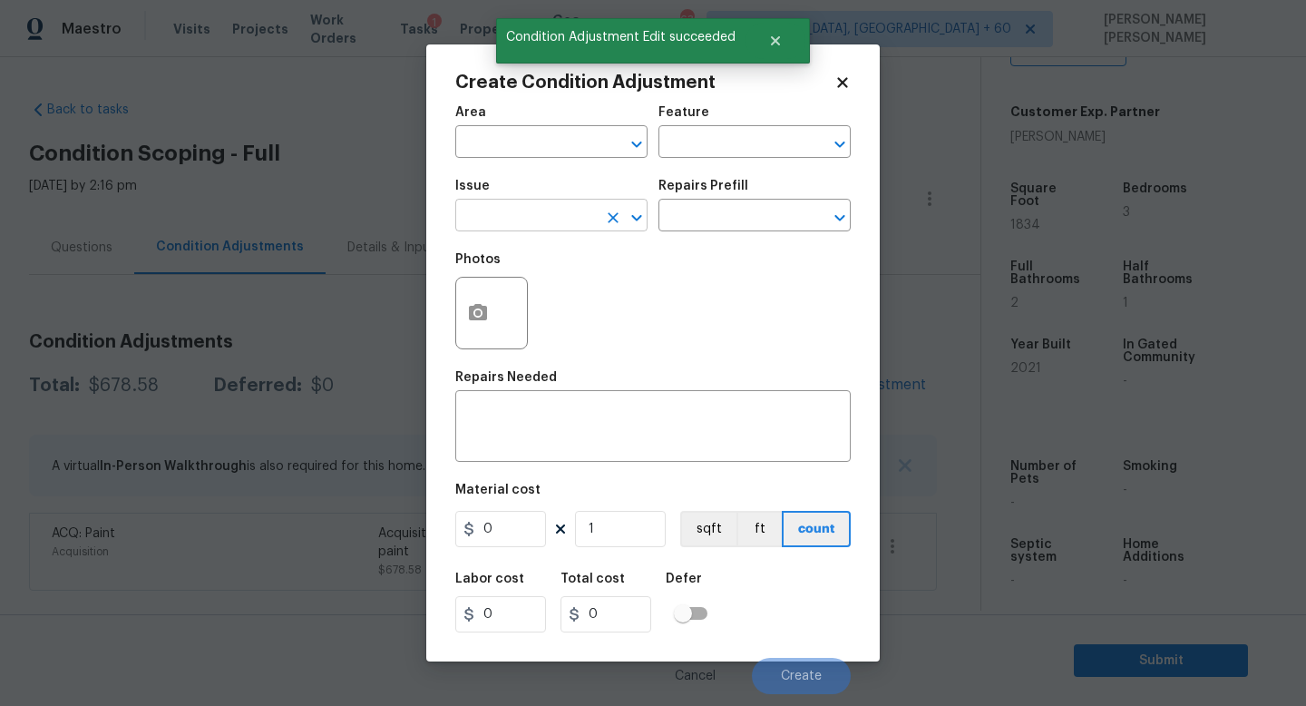
click at [546, 222] on input "text" at bounding box center [526, 217] width 142 height 28
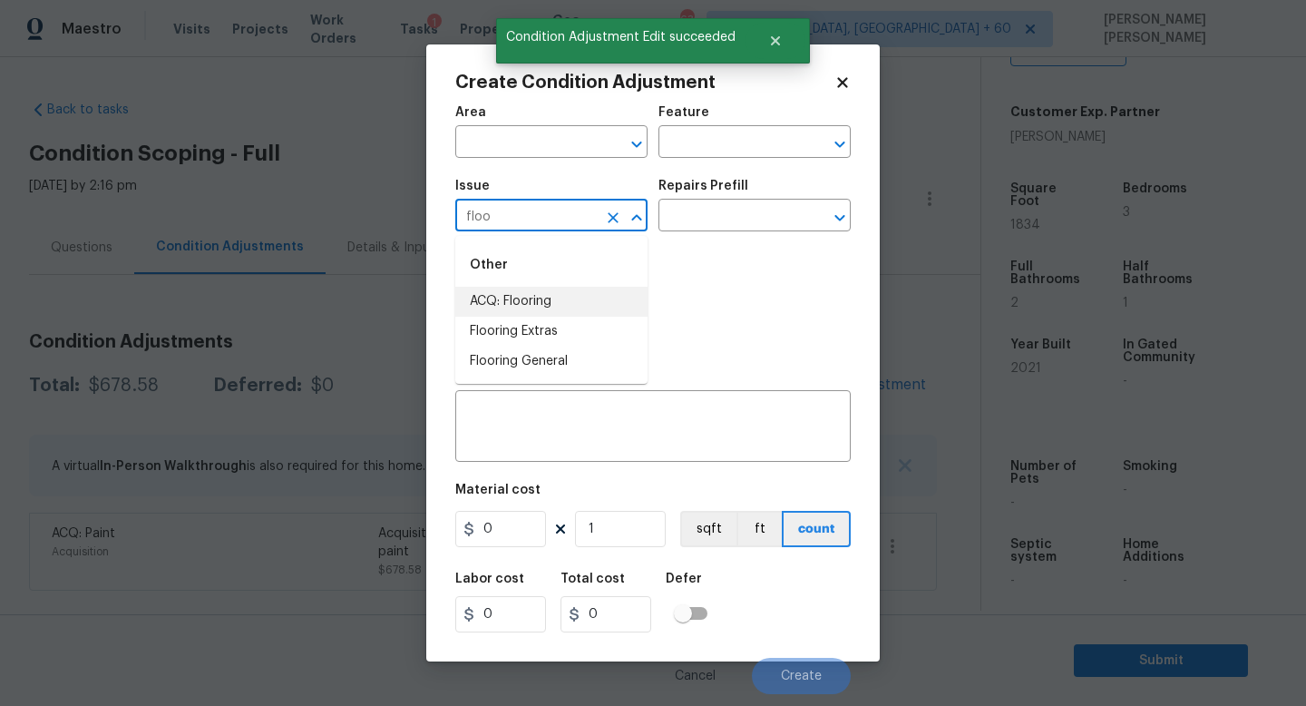
click at [571, 303] on li "ACQ: Flooring" at bounding box center [551, 302] width 192 height 30
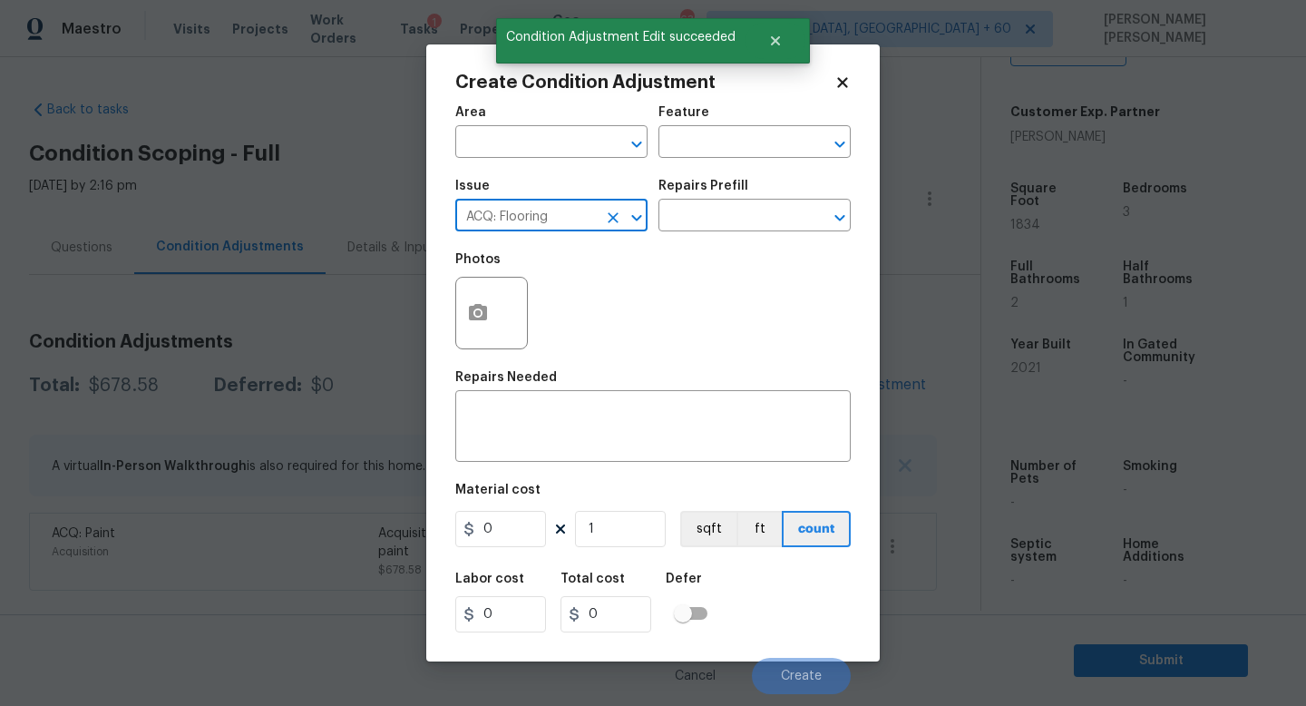
type input "ACQ: Flooring"
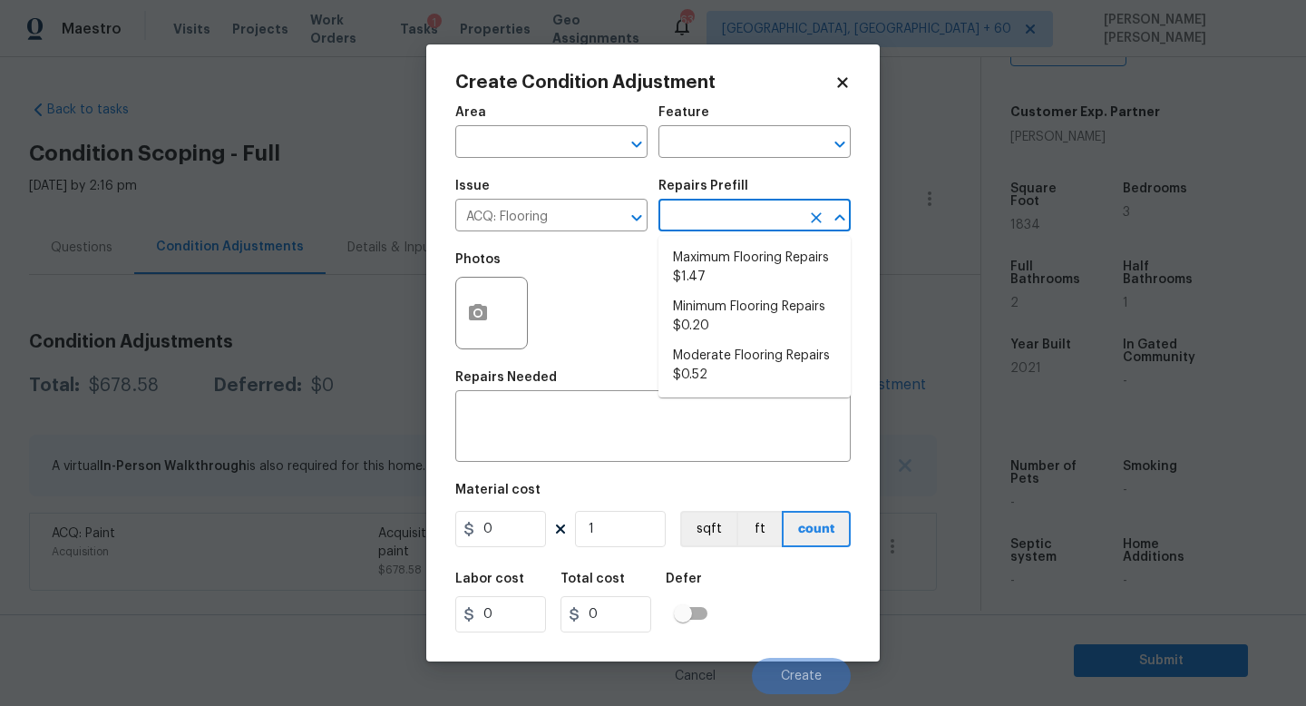
click at [739, 208] on input "text" at bounding box center [730, 217] width 142 height 28
click at [737, 315] on li "Minimum Flooring Repairs $0.20" at bounding box center [755, 316] width 192 height 49
type input "Acquisition"
type textarea "Acquisition Scope: Minimum flooring repairs"
type input "0.2"
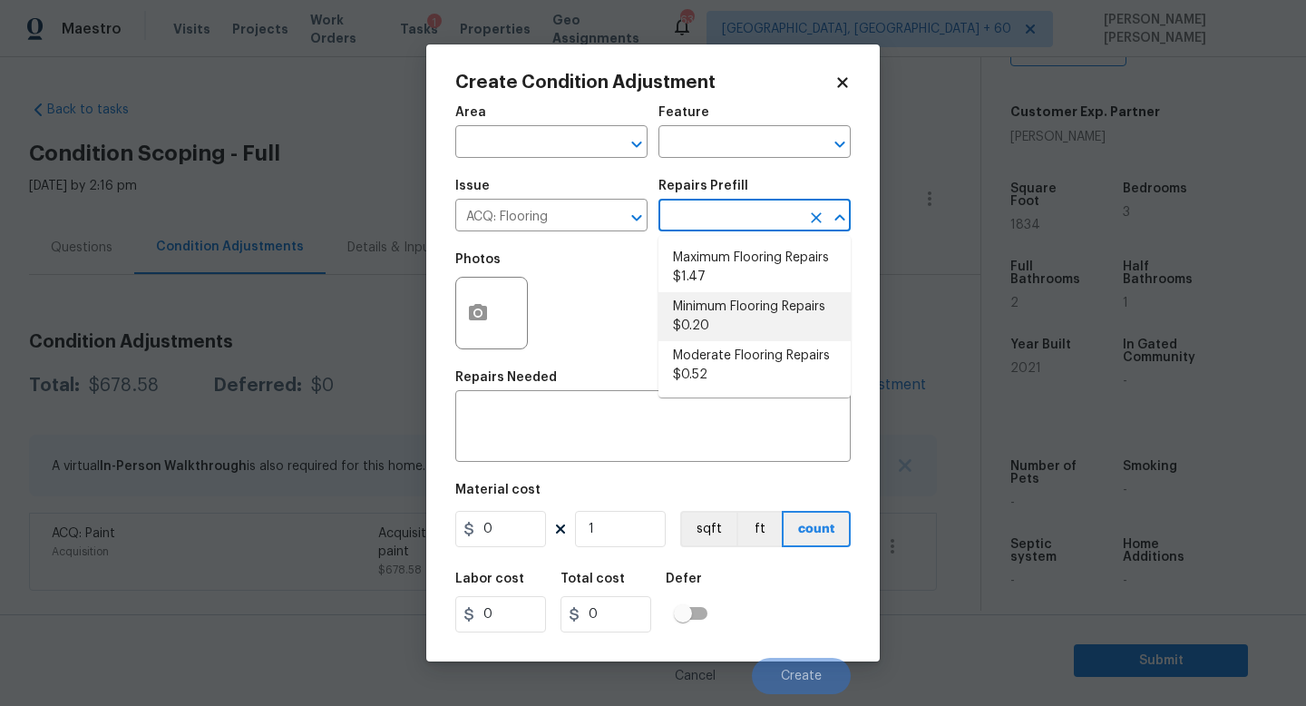
type input "0.2"
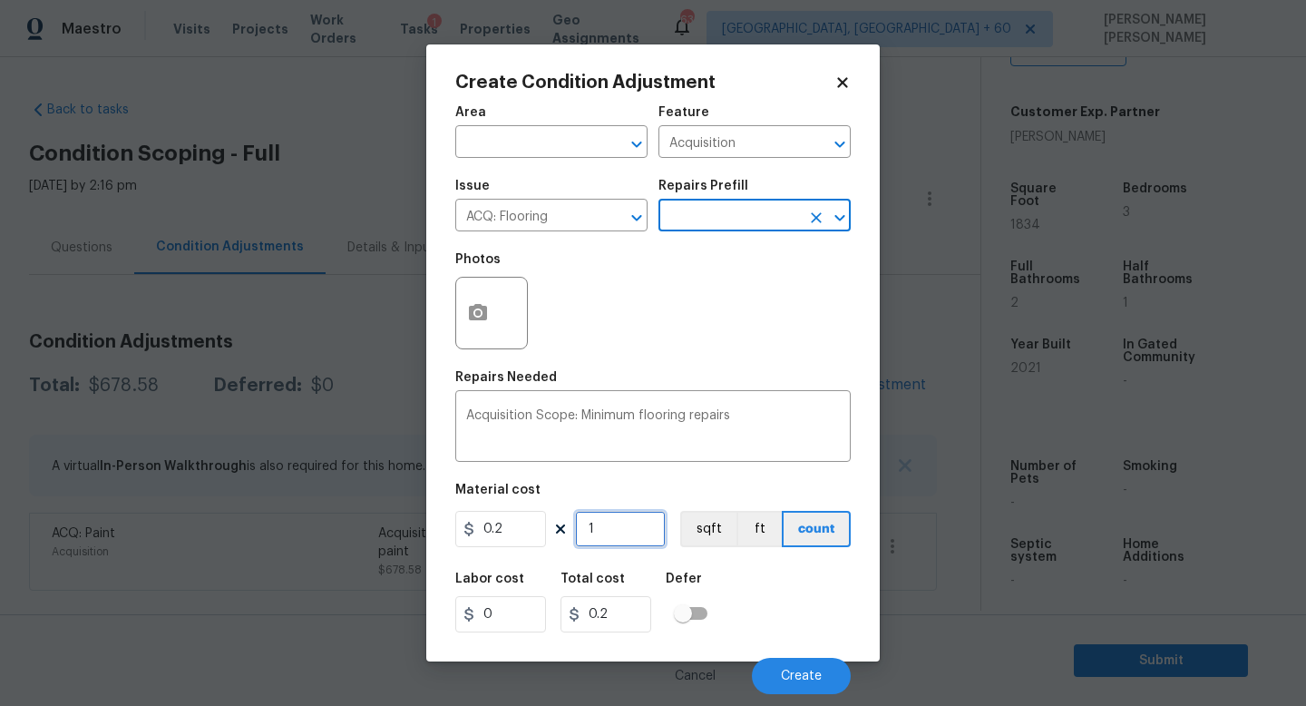
click at [634, 523] on input "1" at bounding box center [620, 529] width 91 height 36
type input "0"
type input "1"
type input "0.2"
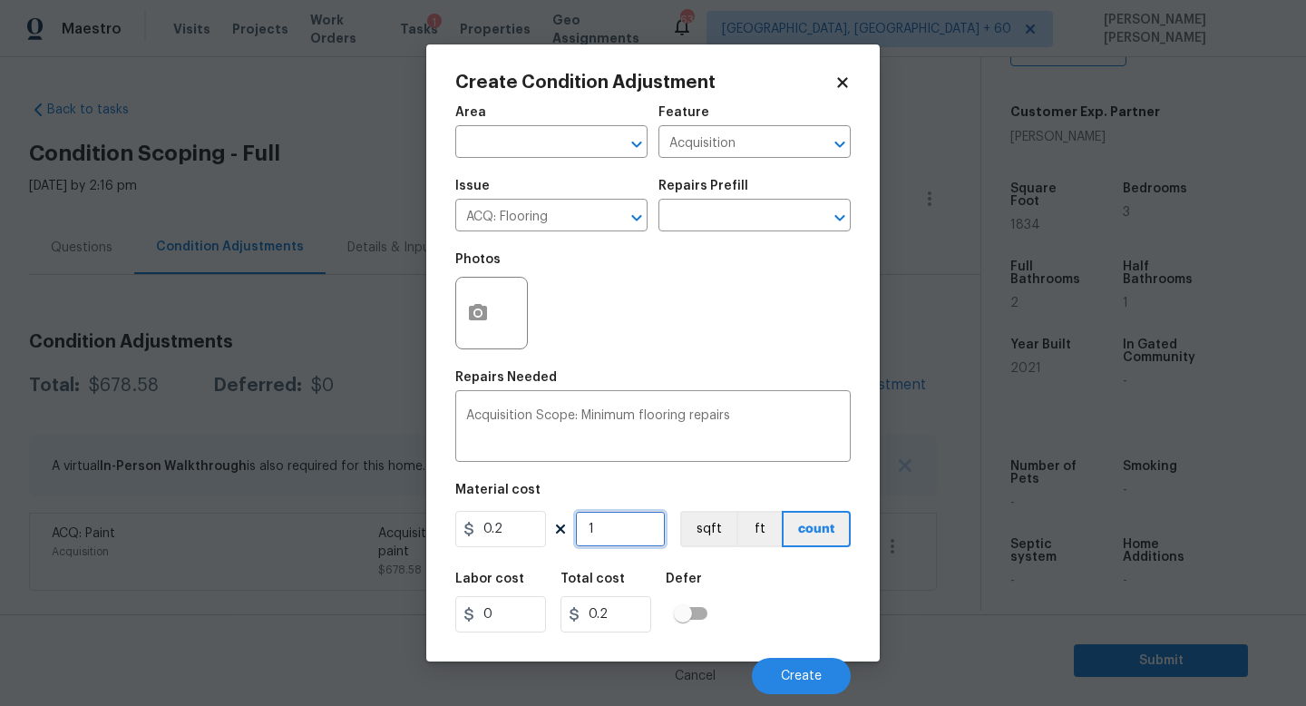
type input "18"
type input "3.6"
type input "183"
type input "36.6"
type input "1834"
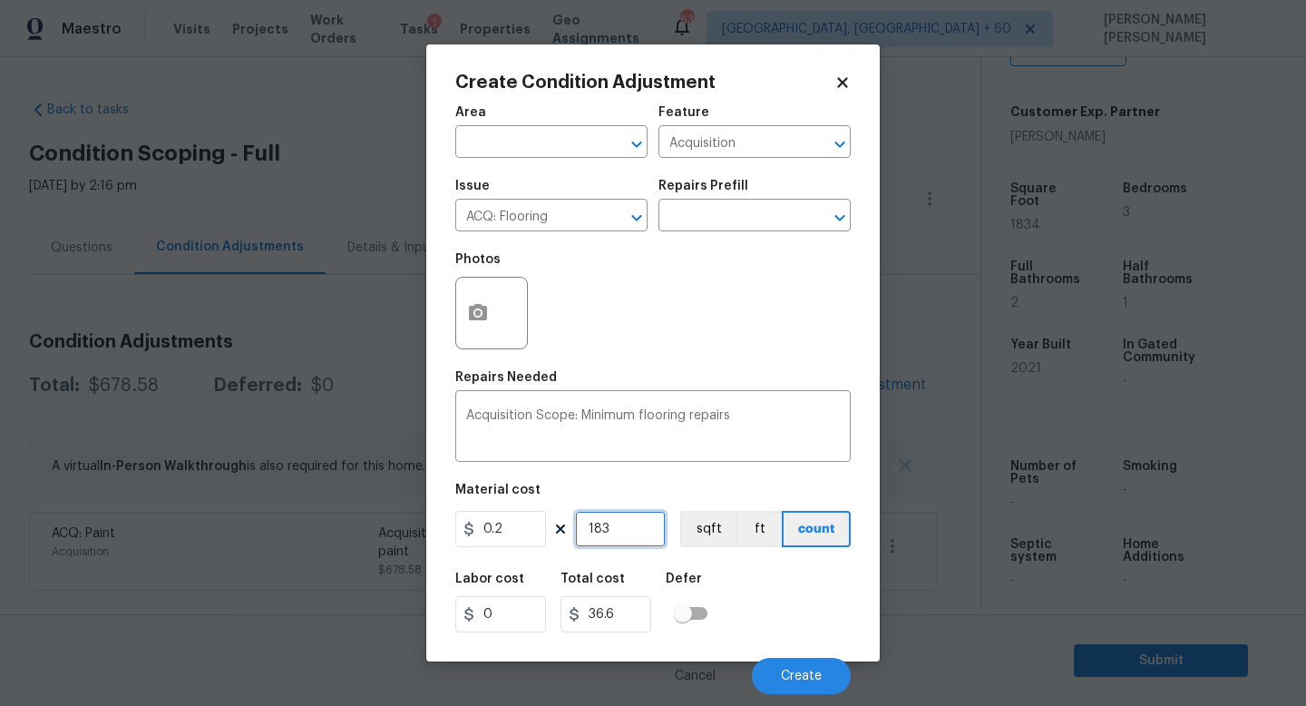
type input "366.8"
type input "1834"
click at [805, 686] on button "Create" at bounding box center [801, 676] width 99 height 36
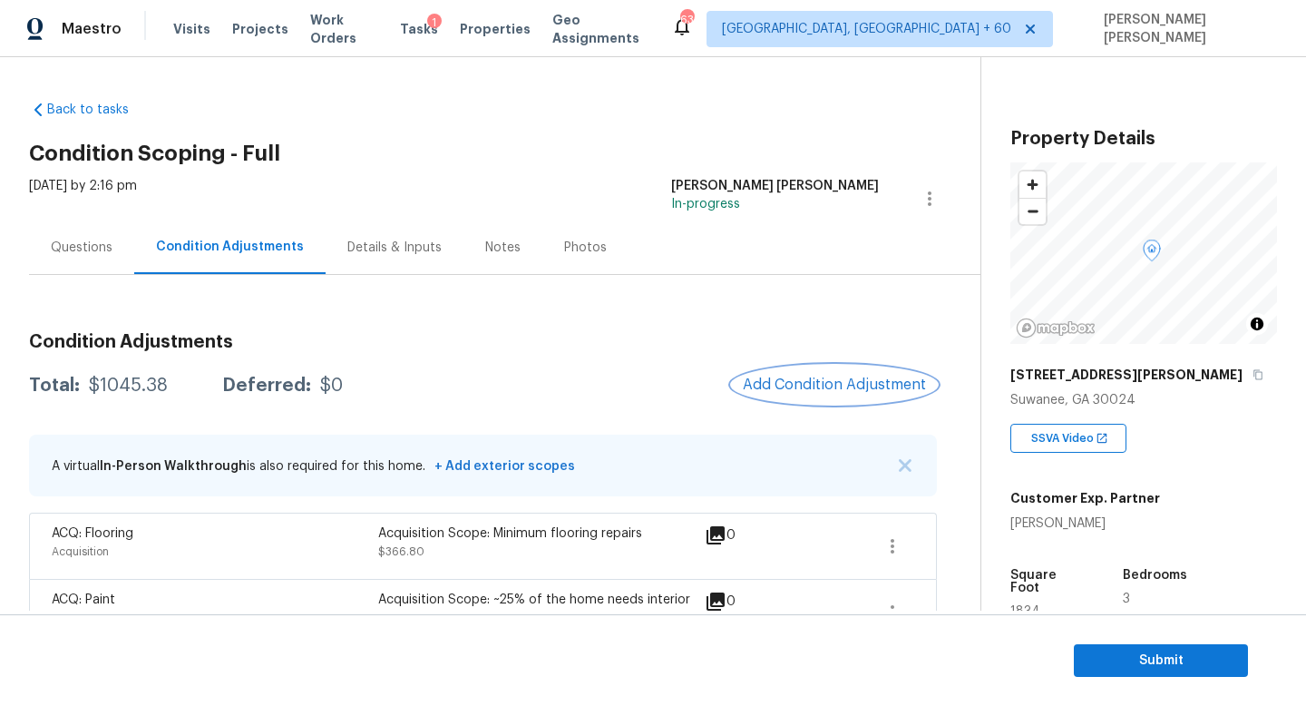
scroll to position [52, 0]
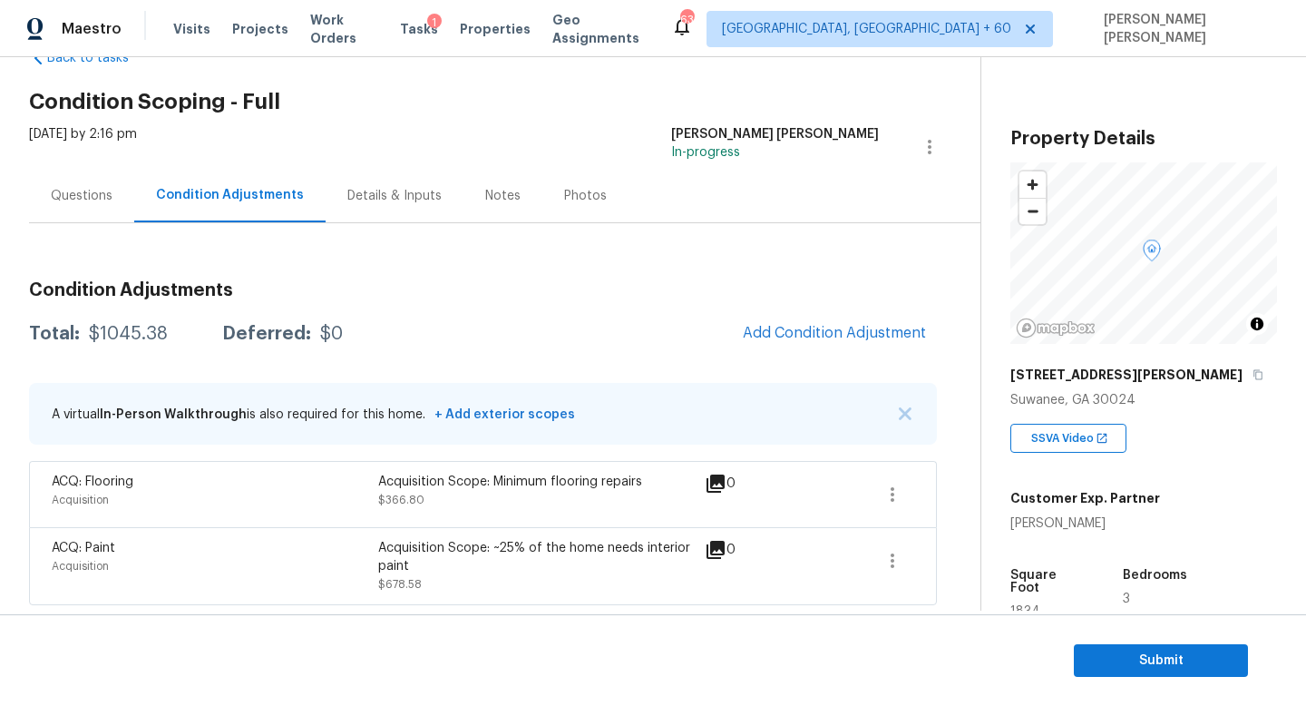
click at [795, 306] on div "Condition Adjustments Total: $1045.38 Deferred: $0 Add Condition Adjustment A v…" at bounding box center [483, 436] width 908 height 338
click at [796, 333] on span "Add Condition Adjustment" at bounding box center [834, 333] width 183 height 16
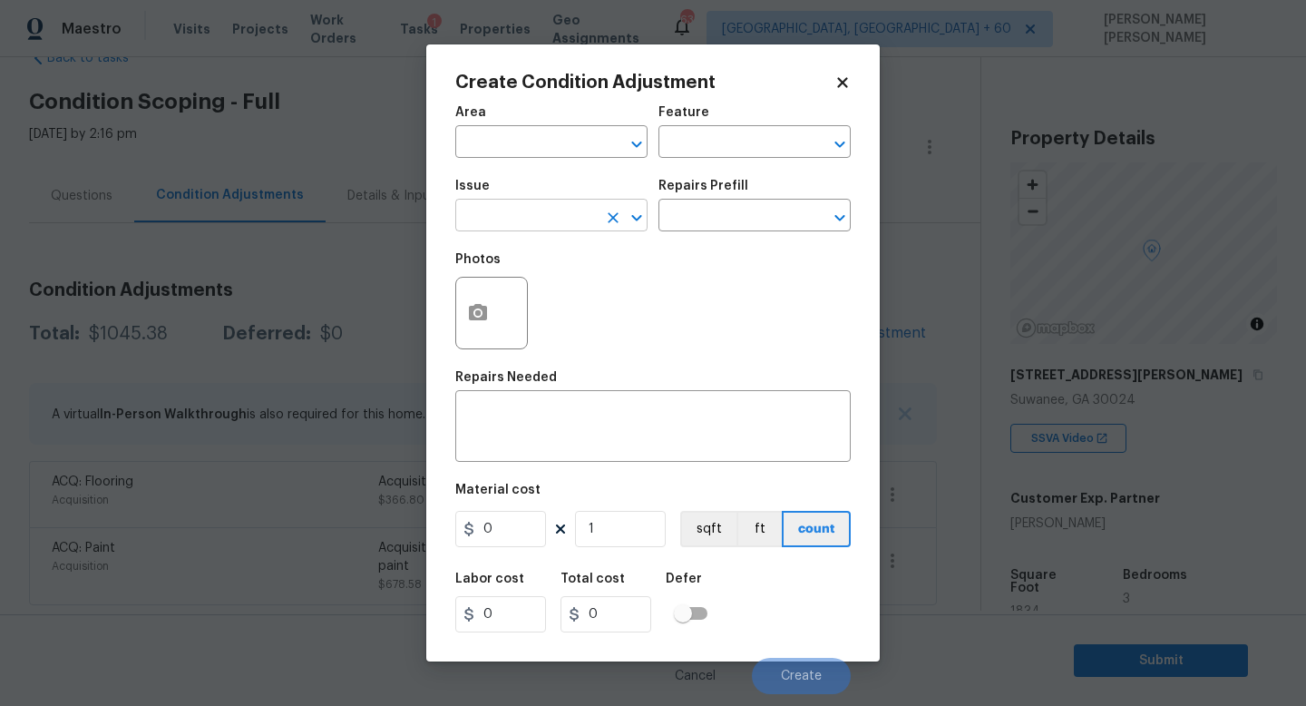
click at [504, 209] on input "text" at bounding box center [526, 217] width 142 height 28
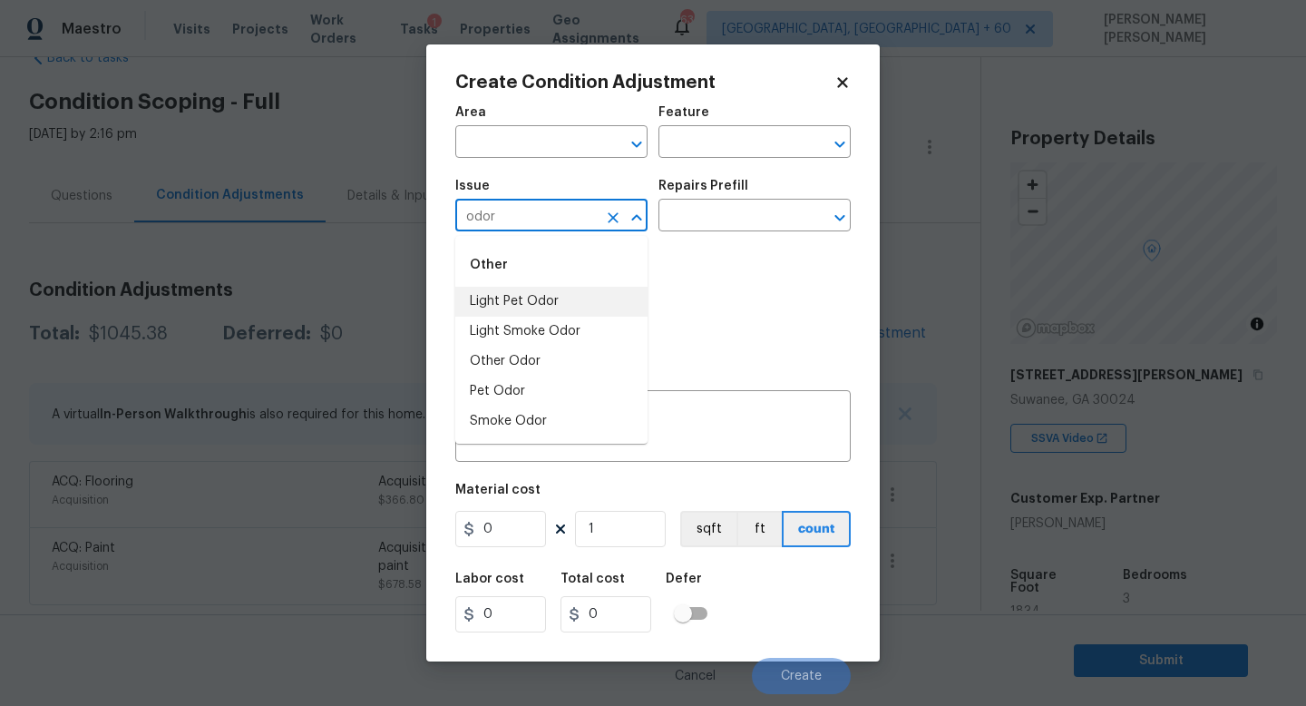
click at [534, 303] on li "Light Pet Odor" at bounding box center [551, 302] width 192 height 30
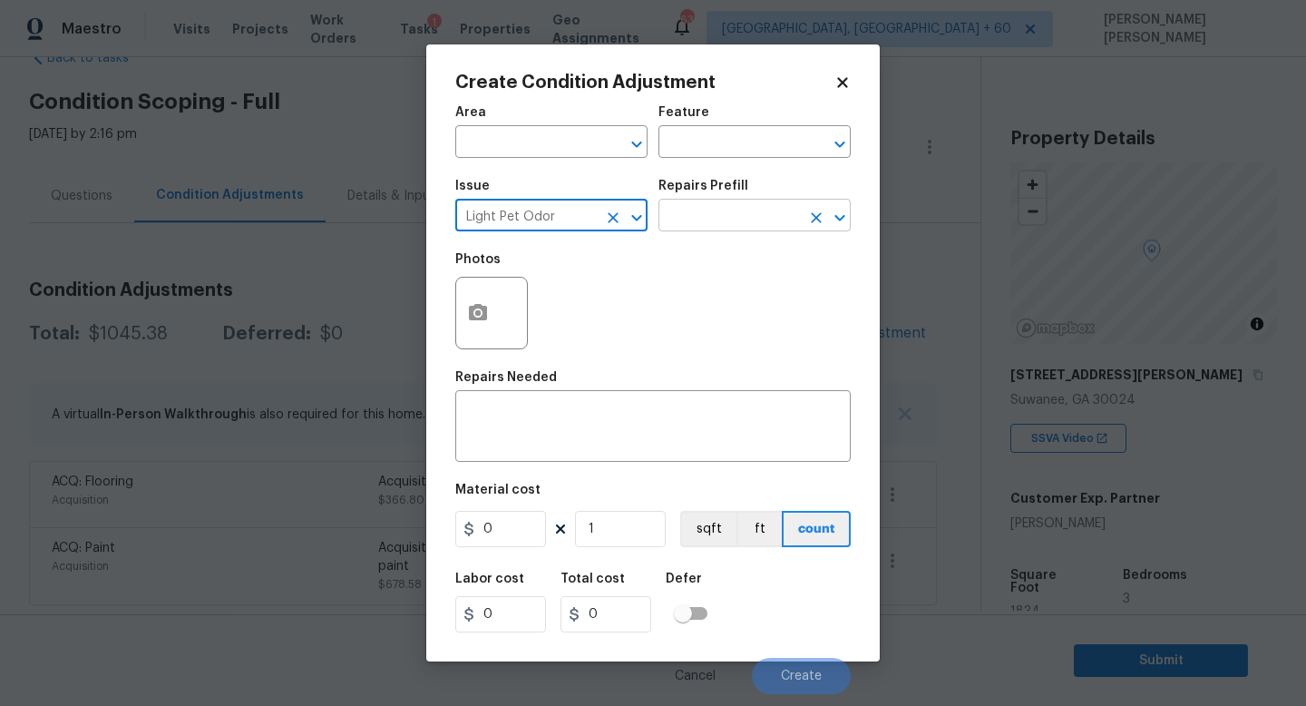
type input "Light Pet Odor"
click at [699, 220] on input "text" at bounding box center [730, 217] width 142 height 28
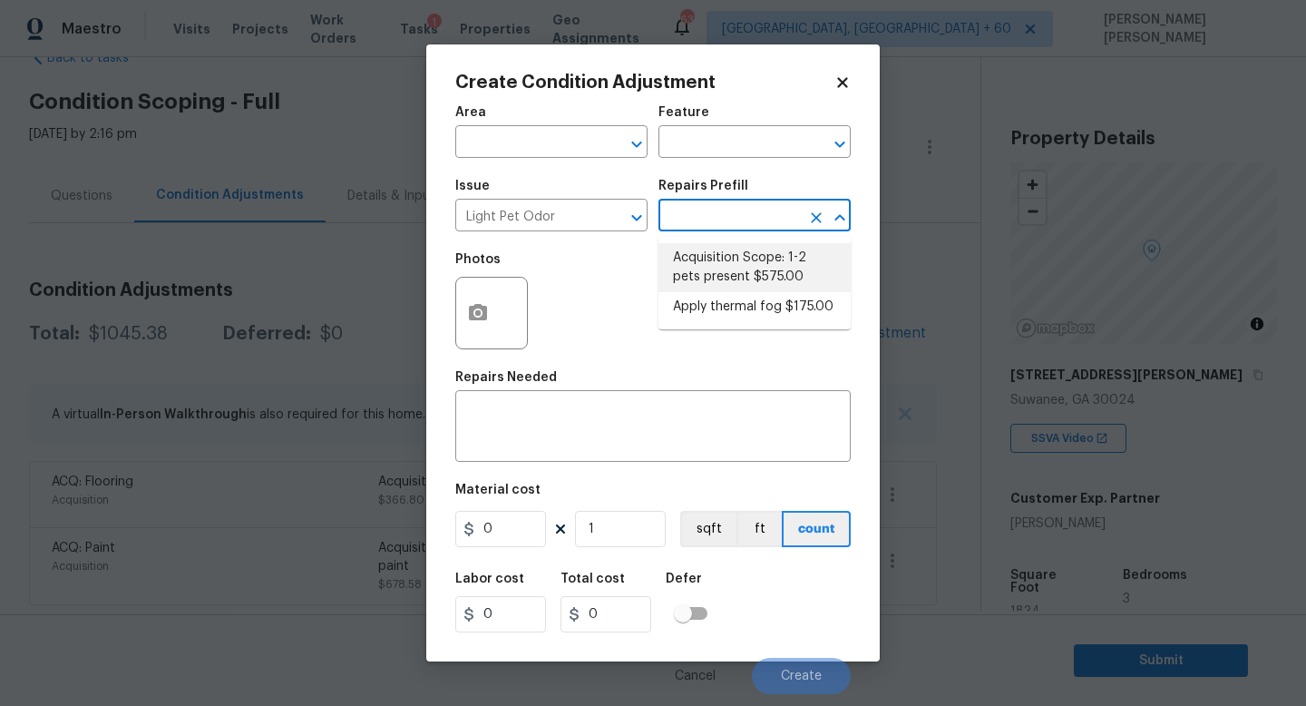
click at [709, 293] on li "Apply thermal fog $175.00" at bounding box center [755, 307] width 192 height 30
type textarea "OD Odor Protocol: Thermal fog home due to pet or smoke odor"
type input "175"
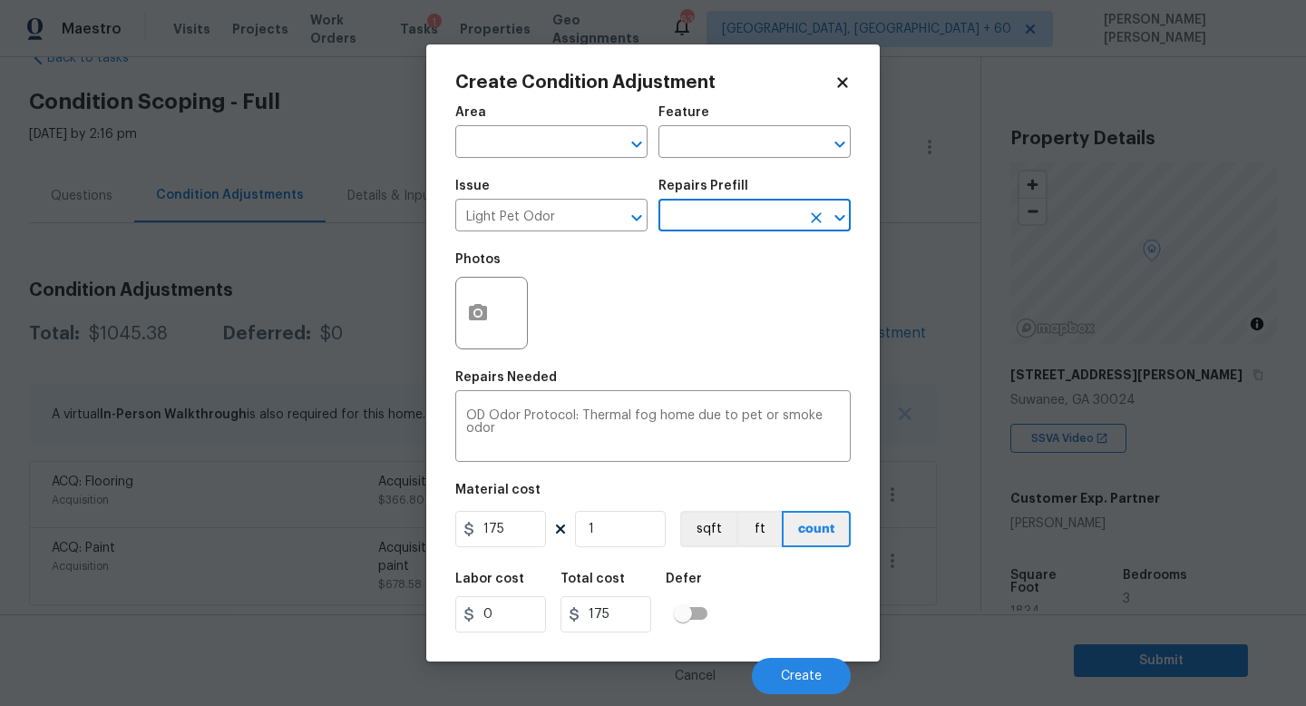
click at [725, 222] on input "text" at bounding box center [730, 217] width 142 height 28
click at [725, 261] on li "Acquisition Scope: 1-2 pets present $575.00" at bounding box center [755, 267] width 192 height 49
type textarea "Acquisition Scope: 1-2 pets present"
type input "575"
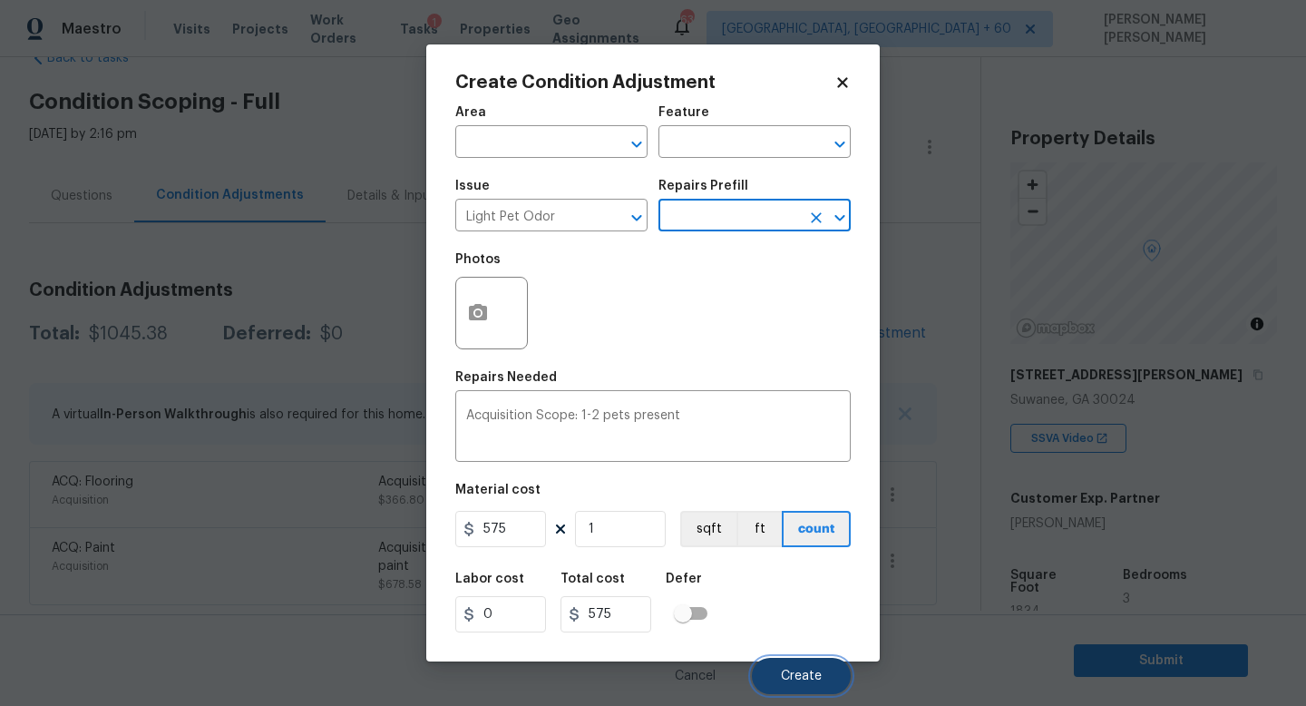
click at [802, 685] on button "Create" at bounding box center [801, 676] width 99 height 36
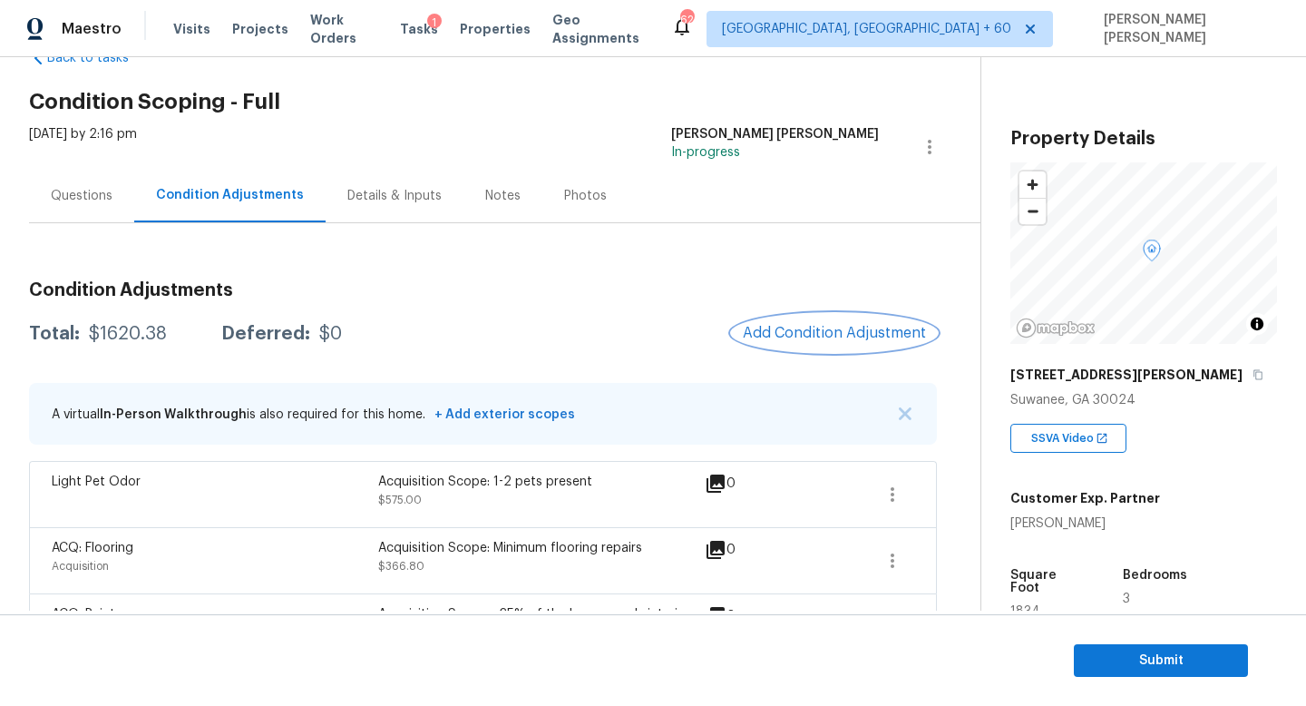
scroll to position [118, 0]
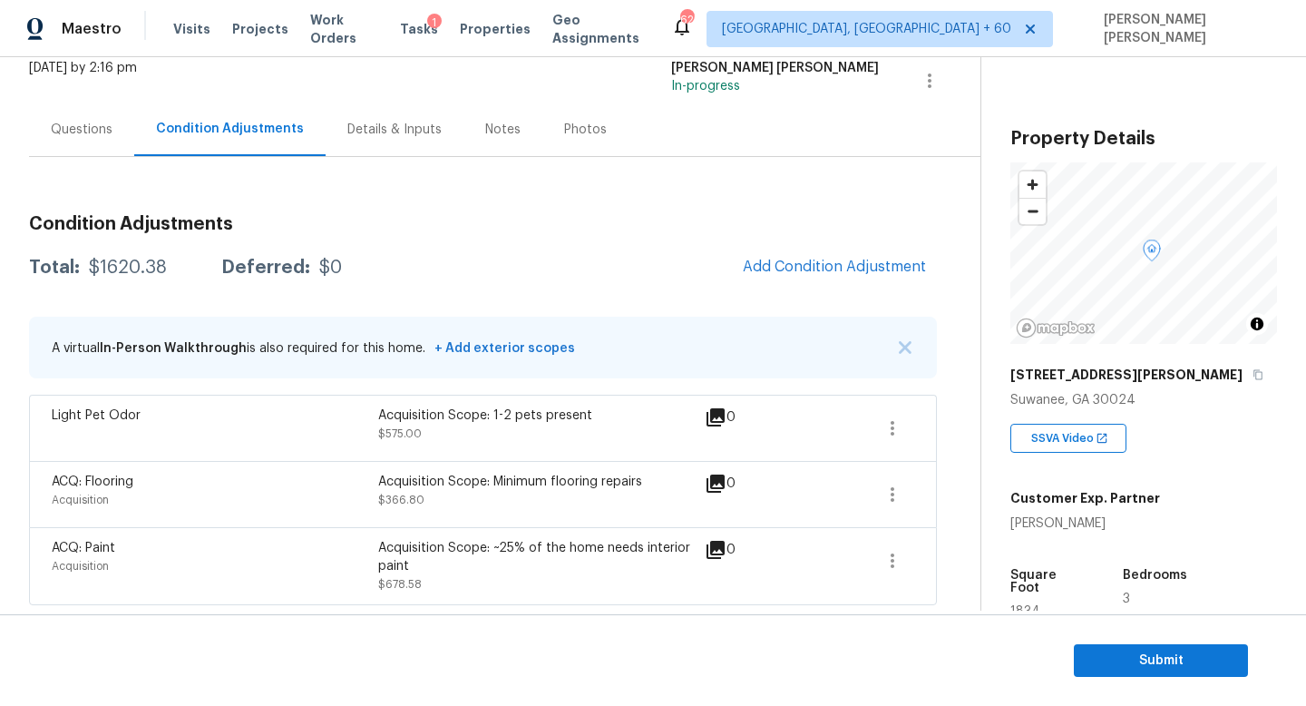
click at [120, 273] on div "$1620.38" at bounding box center [128, 268] width 78 height 18
click at [522, 261] on div "Total: $1620.38 Deferred: $0 Add Condition Adjustment" at bounding box center [483, 268] width 908 height 40
click at [71, 122] on div "Questions" at bounding box center [82, 130] width 62 height 18
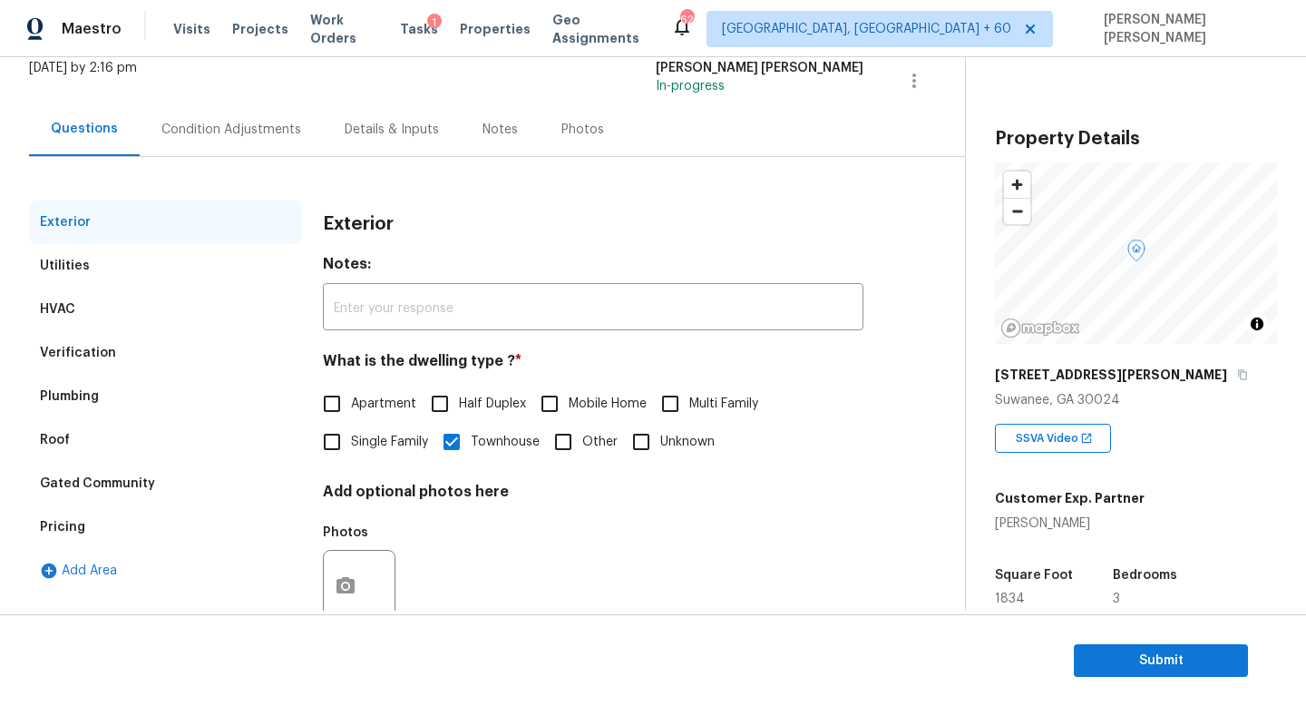
scroll to position [168, 0]
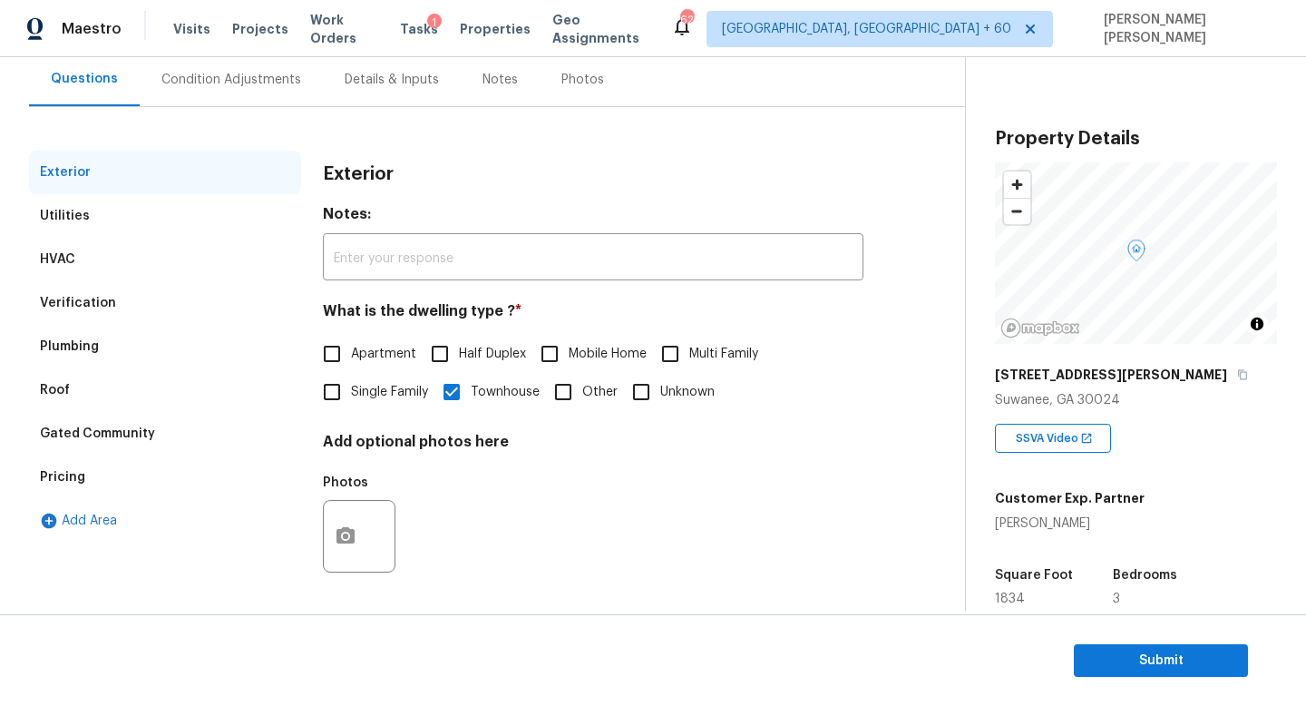
click at [536, 507] on div "Photos" at bounding box center [593, 524] width 541 height 118
click at [211, 66] on div "Condition Adjustments" at bounding box center [231, 80] width 183 height 54
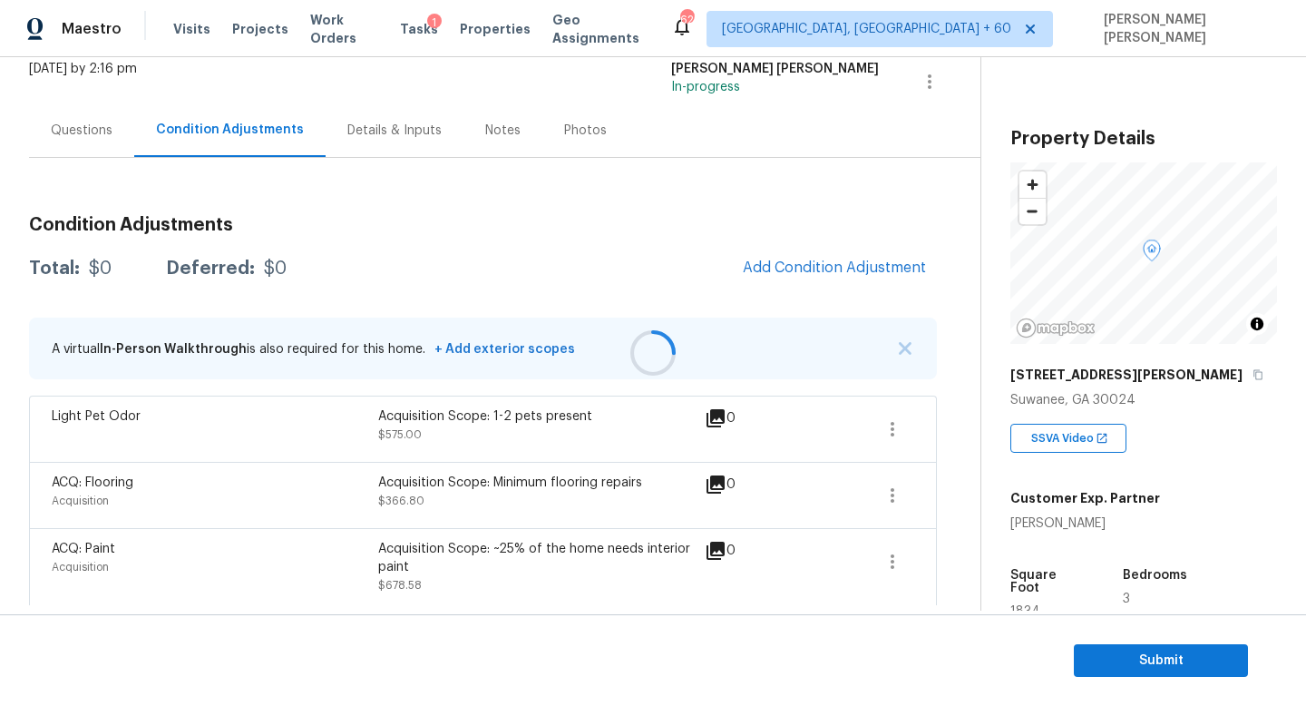
scroll to position [118, 0]
click at [1149, 673] on button "Submit" at bounding box center [1161, 661] width 174 height 34
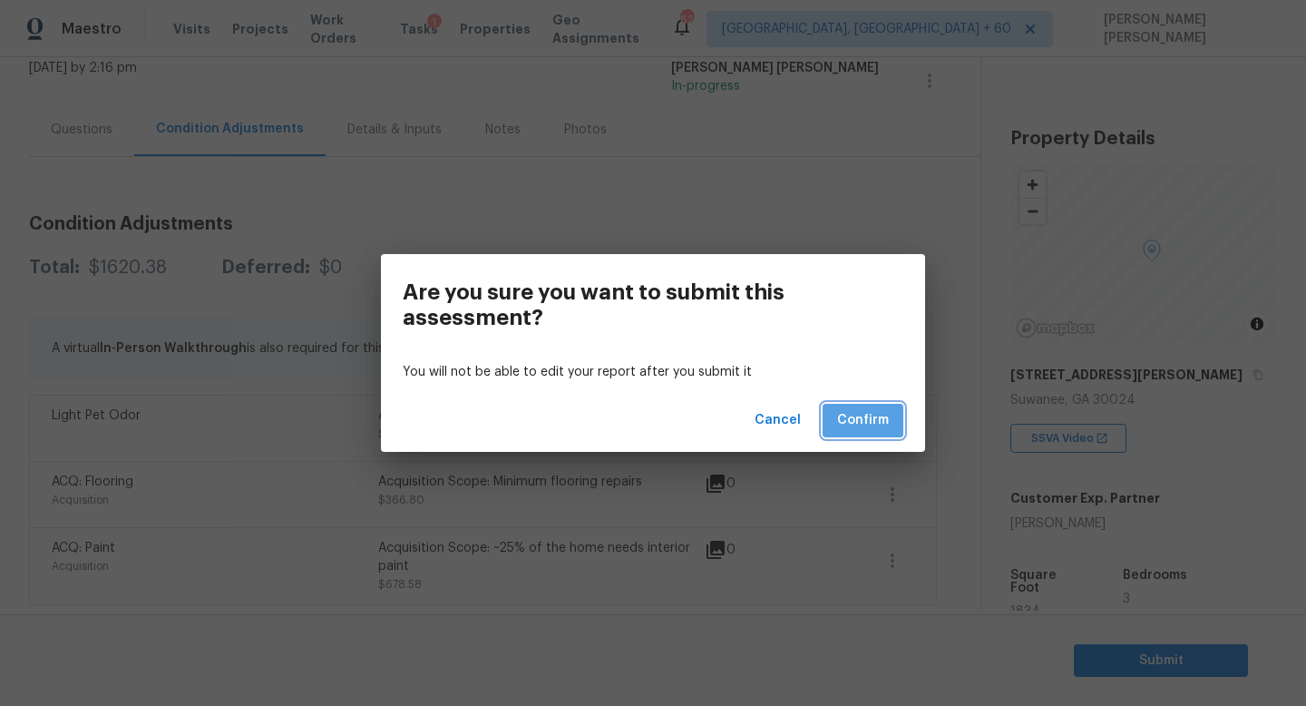
click at [844, 429] on span "Confirm" at bounding box center [863, 420] width 52 height 23
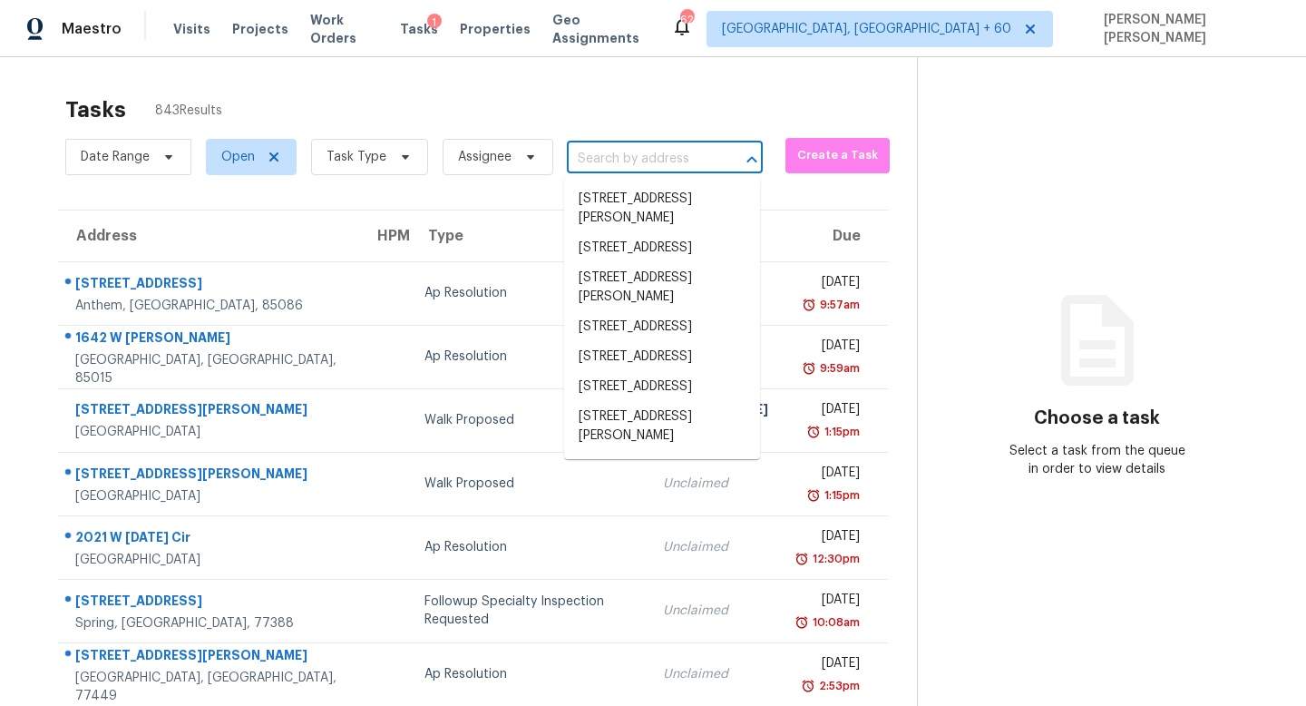
click at [654, 169] on input "text" at bounding box center [639, 159] width 145 height 28
paste input "2001 Dennis Pl, Buford, GA 30519"
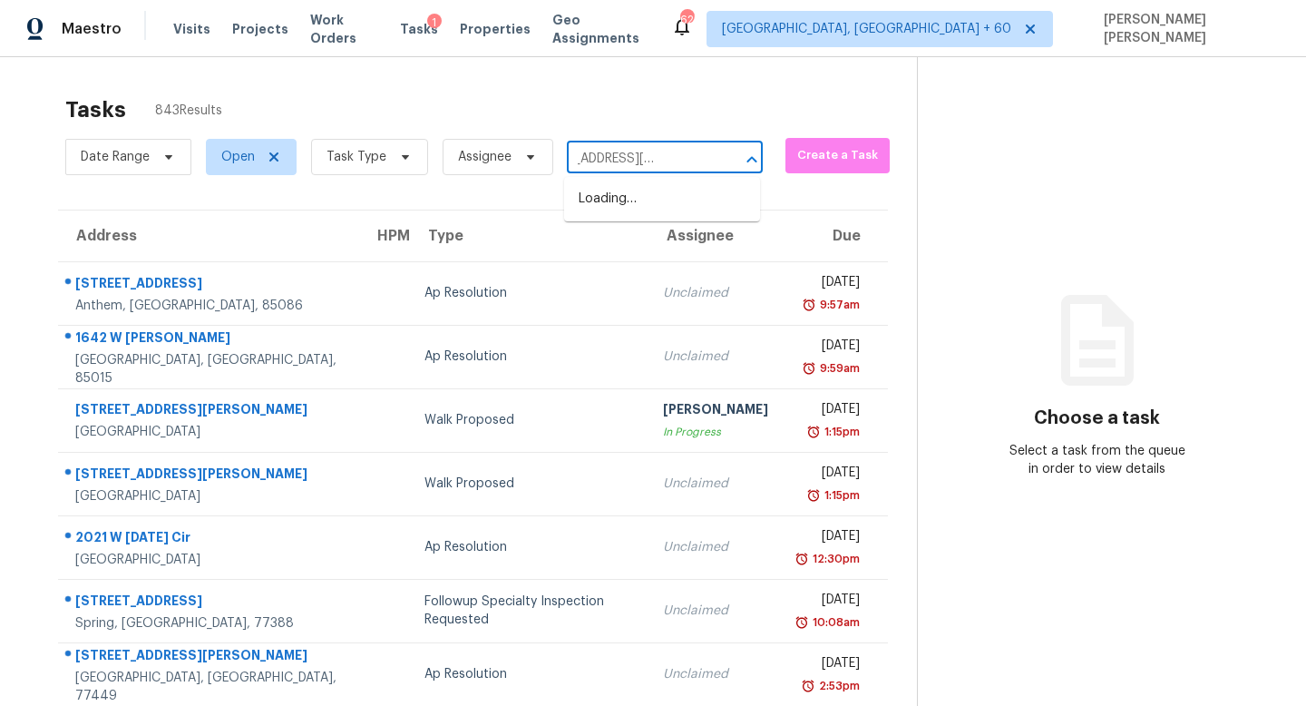
type input "2001 Dennis Pl, Buford, GA 30"
click at [652, 205] on li "2001 Dennis Pl, Buford, GA 30519" at bounding box center [662, 208] width 196 height 49
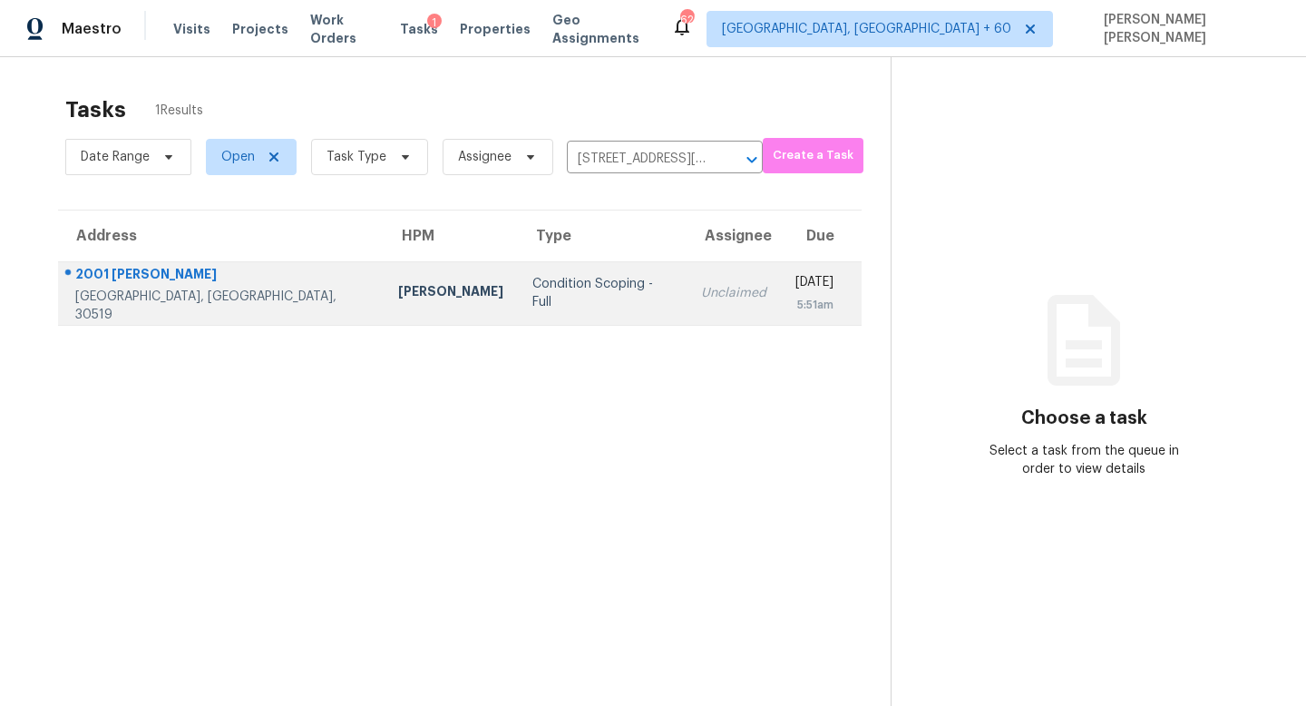
click at [701, 300] on div "Unclaimed" at bounding box center [733, 293] width 65 height 18
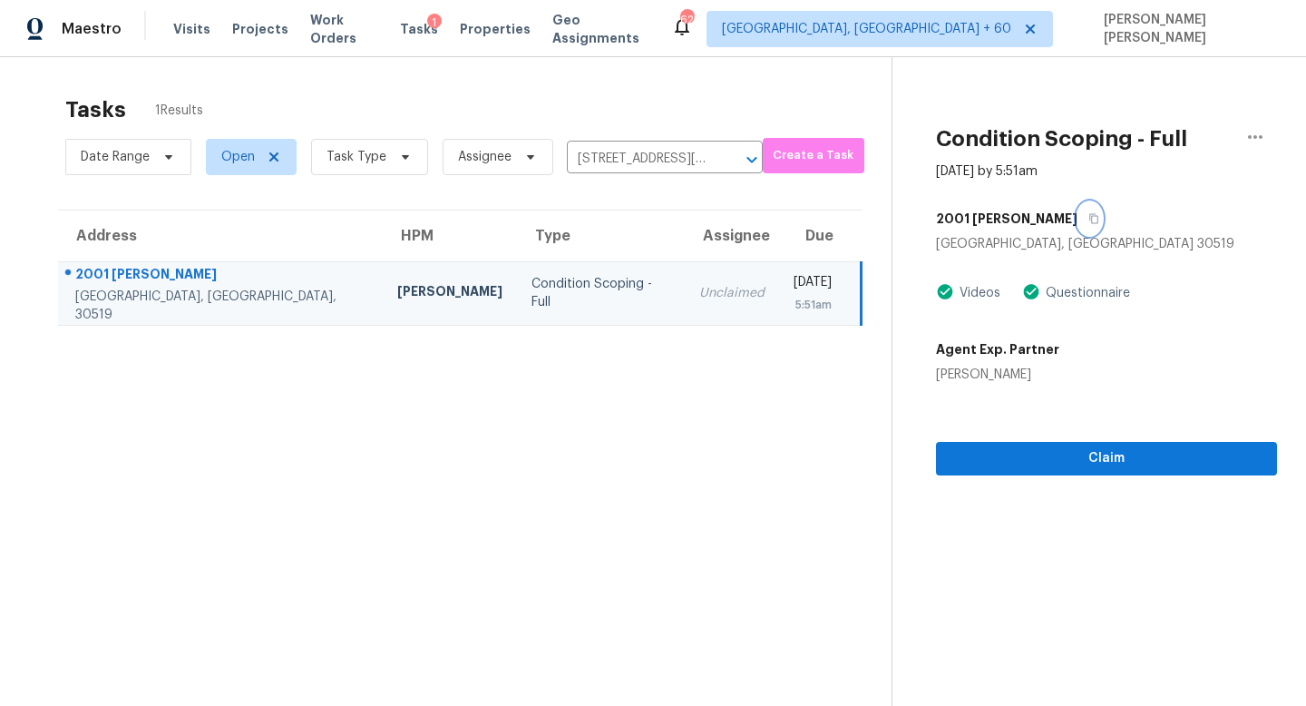
click at [1088, 220] on icon "button" at bounding box center [1093, 218] width 11 height 11
click at [1091, 476] on section "Condition Scoping - Full Sep 23rd 2025 by 5:51am 2001 Dennis Pl Buford, GA 3051…" at bounding box center [1085, 410] width 386 height 706
click at [1082, 474] on section "Condition Scoping - Full Sep 23rd 2025 by 5:51am 2001 Dennis Pl Buford, GA 3051…" at bounding box center [1085, 410] width 386 height 706
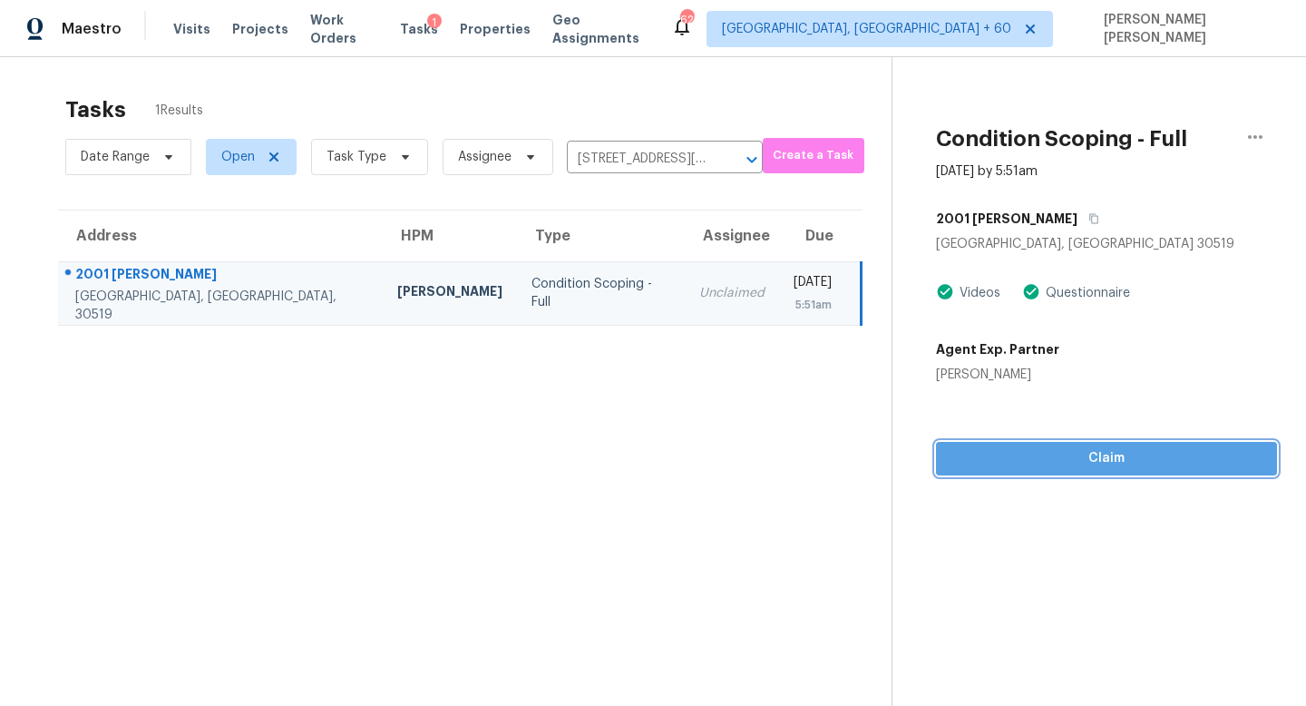
click at [1065, 466] on span "Claim" at bounding box center [1107, 458] width 312 height 23
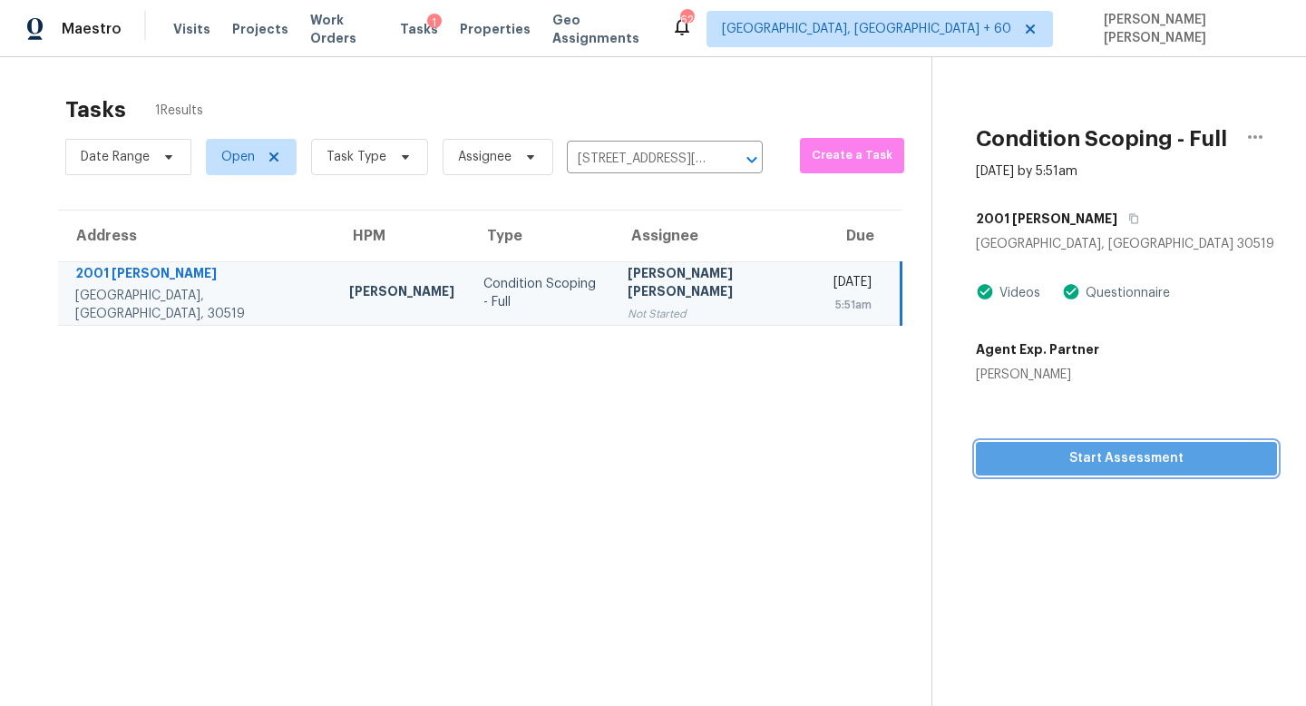
click at [990, 442] on button "Start Assessment" at bounding box center [1126, 459] width 301 height 34
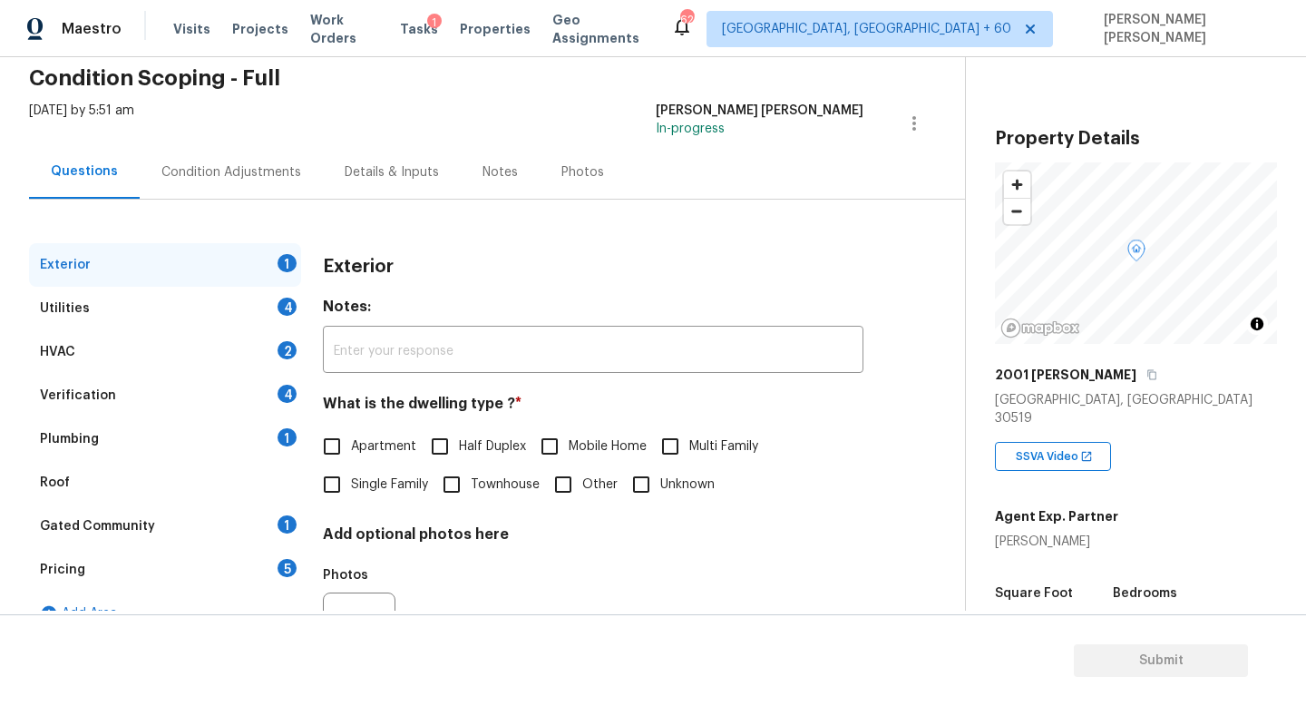
scroll to position [79, 0]
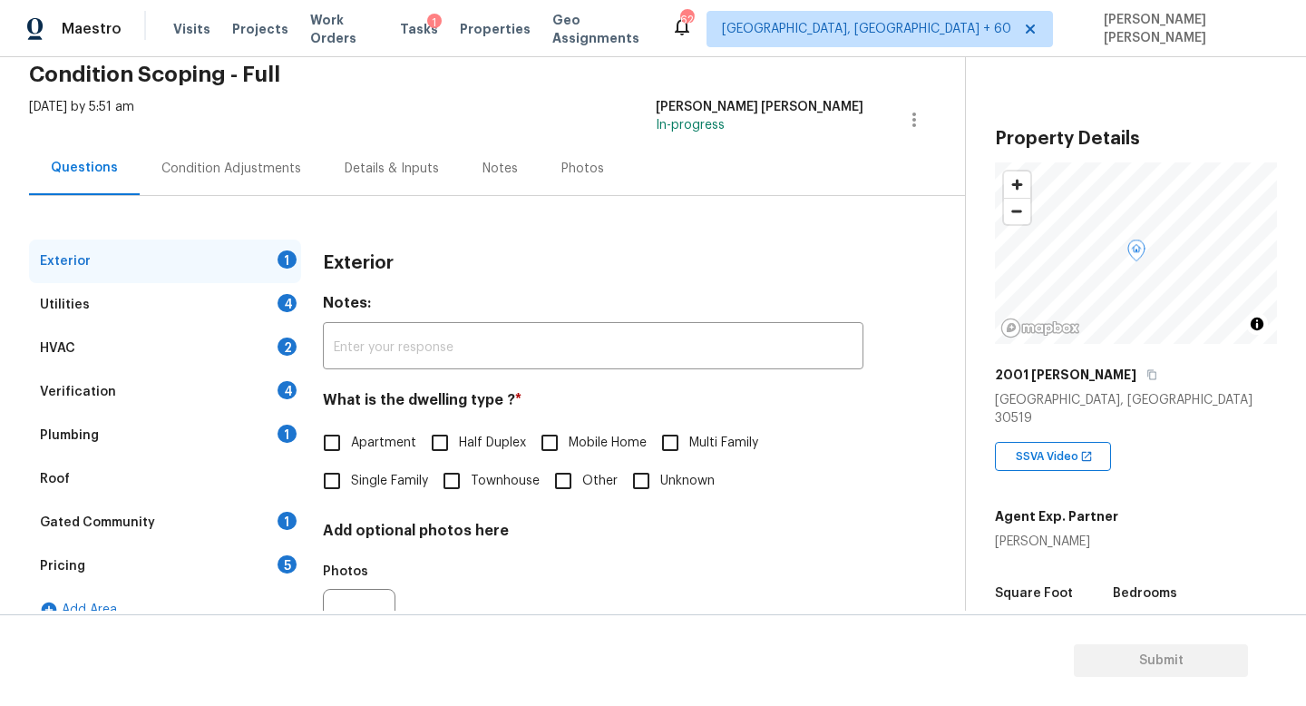
click at [336, 503] on div "Exterior Notes: ​ What is the dwelling type ? * Apartment Half Duplex Mobile Ho…" at bounding box center [593, 466] width 541 height 454
click at [336, 490] on input "Single Family" at bounding box center [332, 481] width 38 height 38
checkbox input "true"
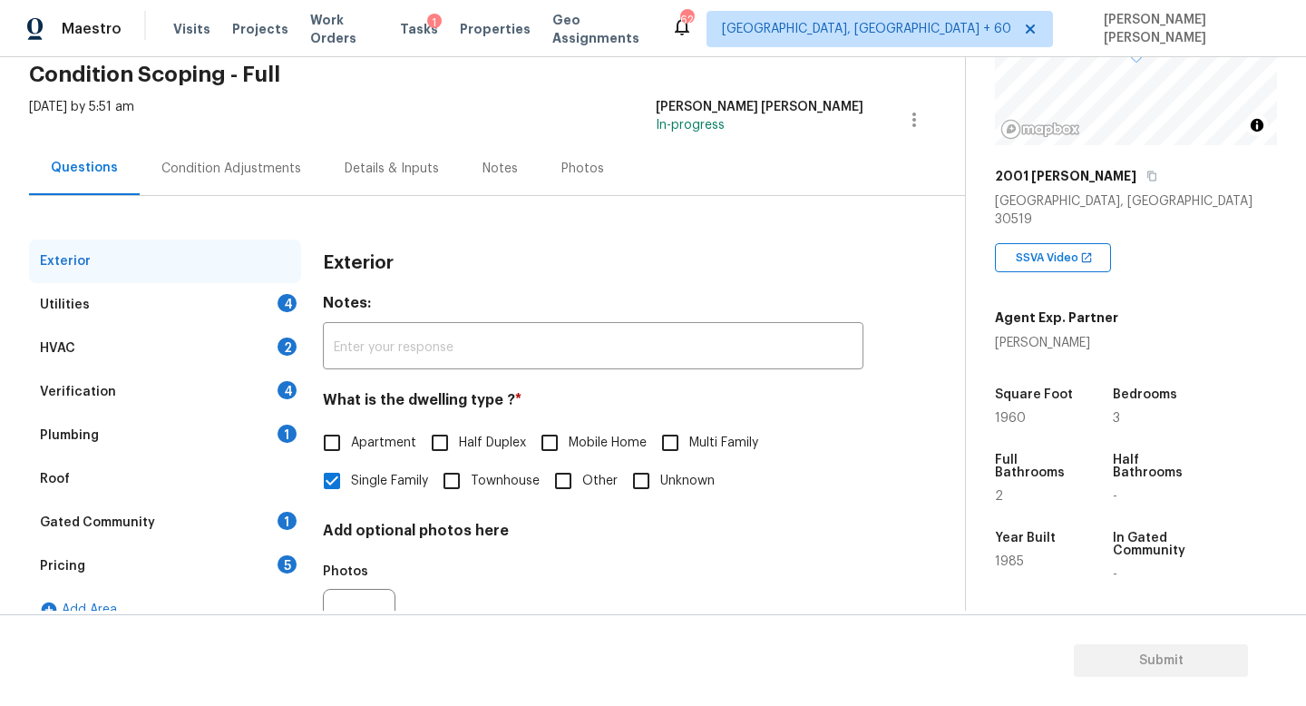
click at [135, 307] on div "Utilities 4" at bounding box center [165, 305] width 272 height 44
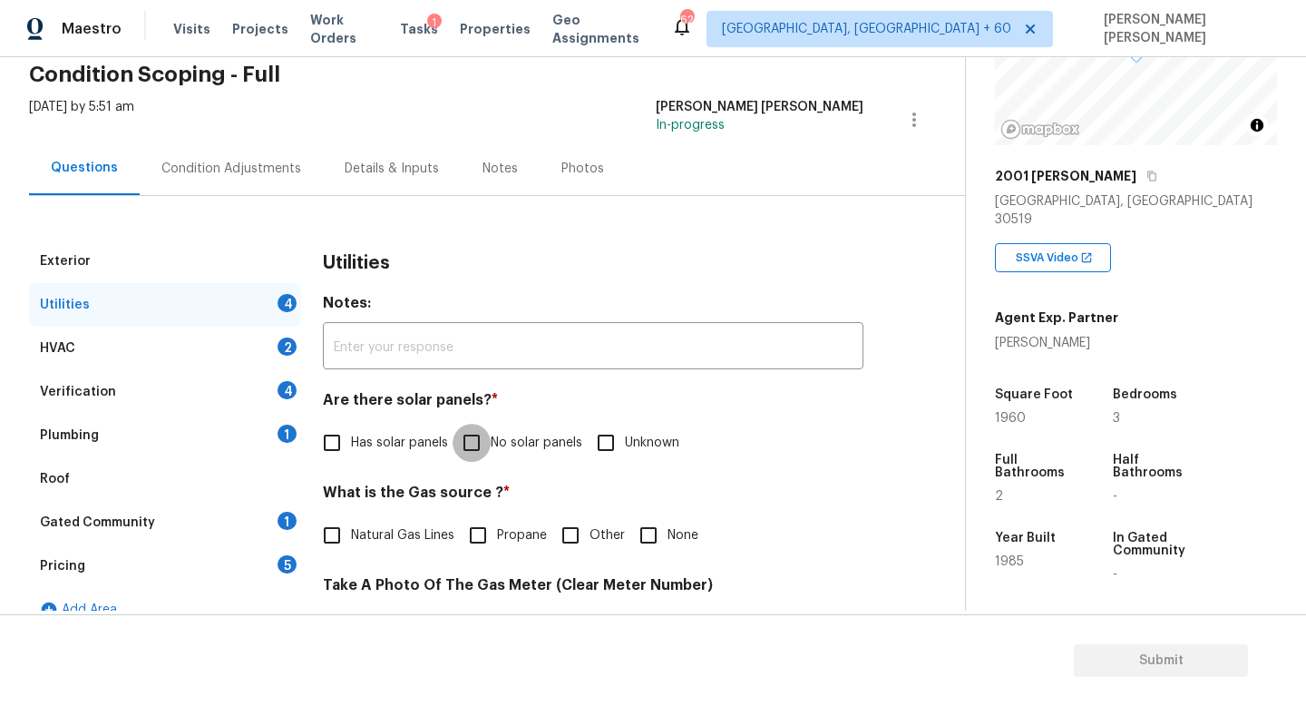
click at [463, 439] on input "No solar panels" at bounding box center [472, 443] width 38 height 38
checkbox input "true"
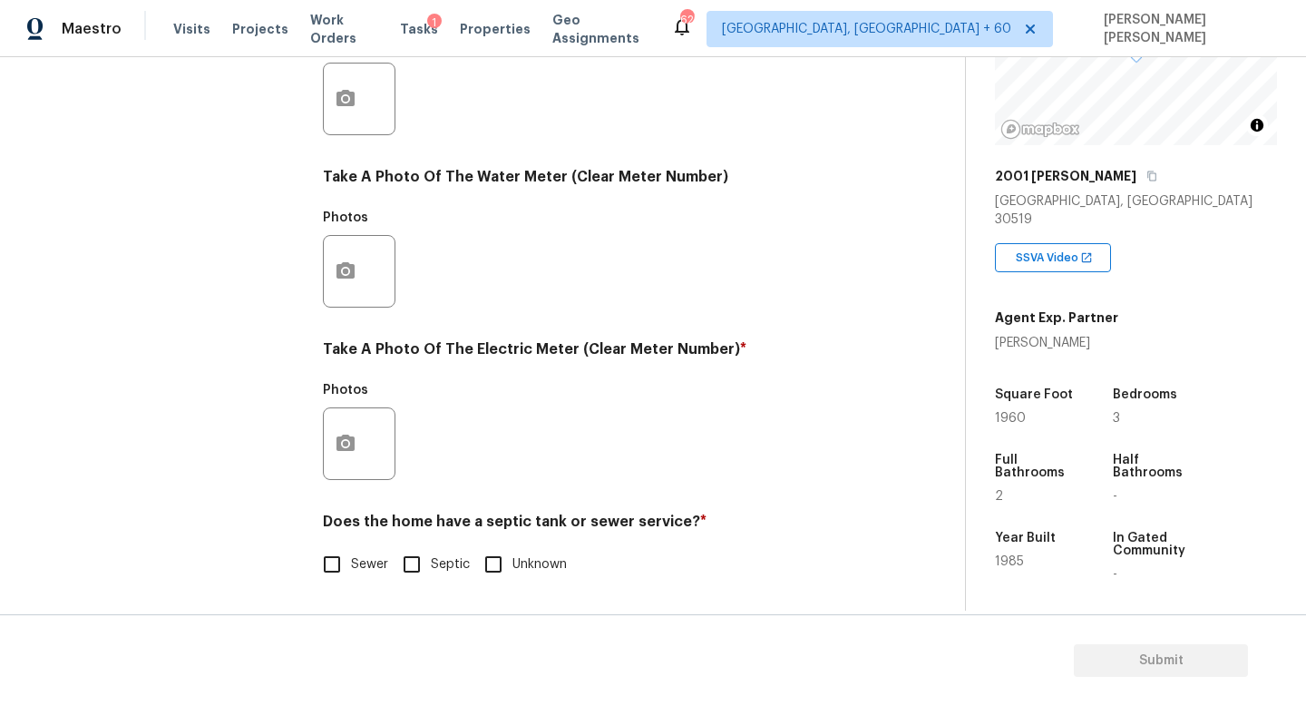
click at [417, 545] on input "Septic" at bounding box center [412, 564] width 38 height 38
checkbox input "true"
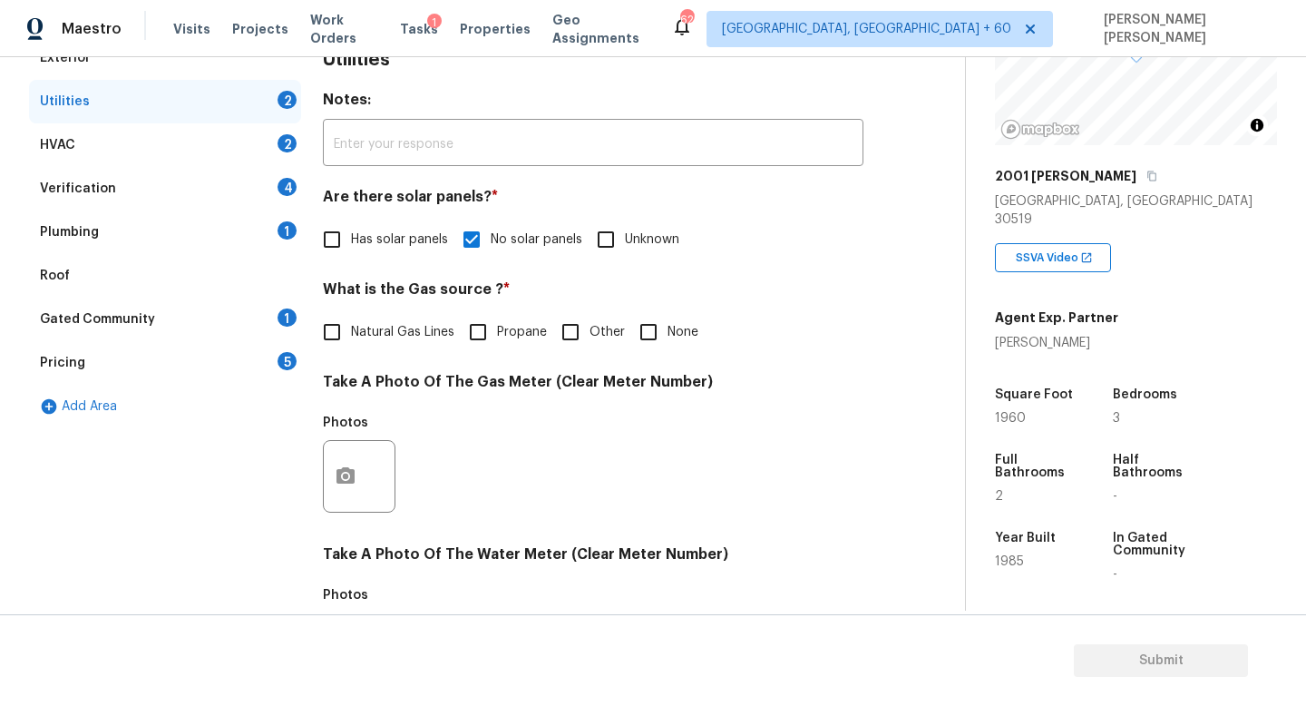
scroll to position [0, 0]
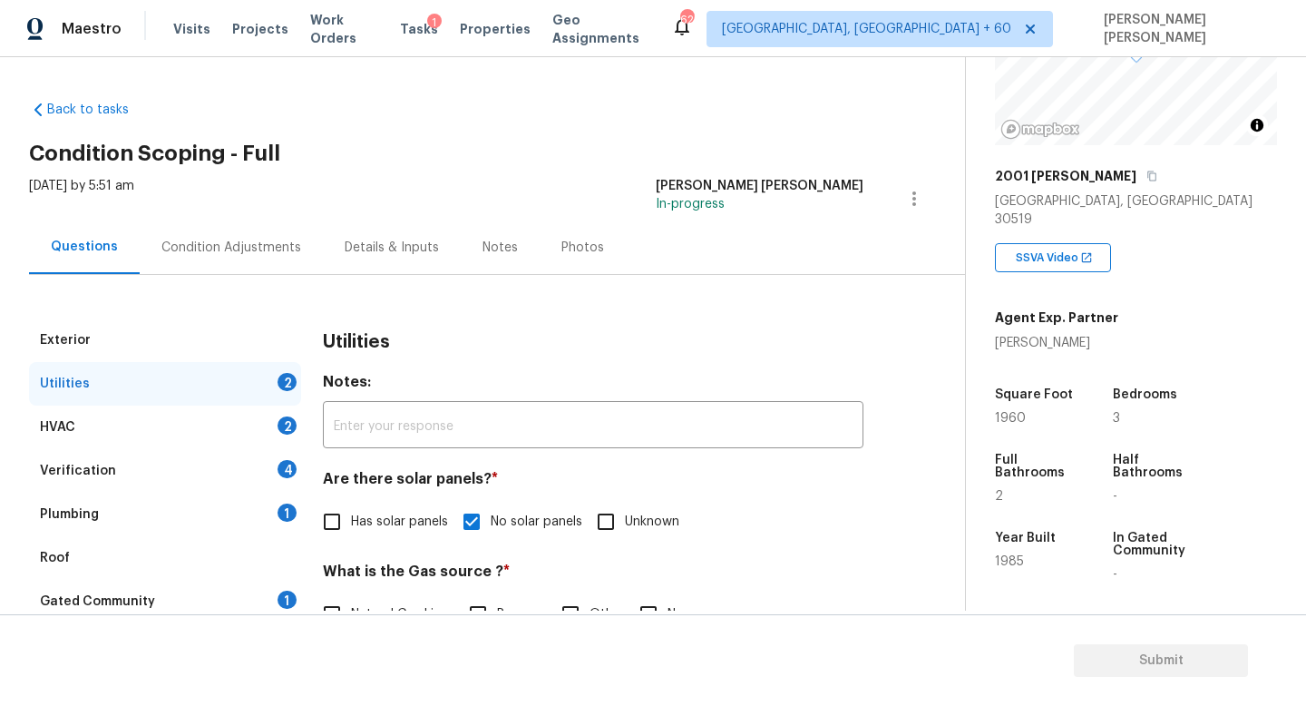
click at [163, 422] on div "HVAC 2" at bounding box center [165, 427] width 272 height 44
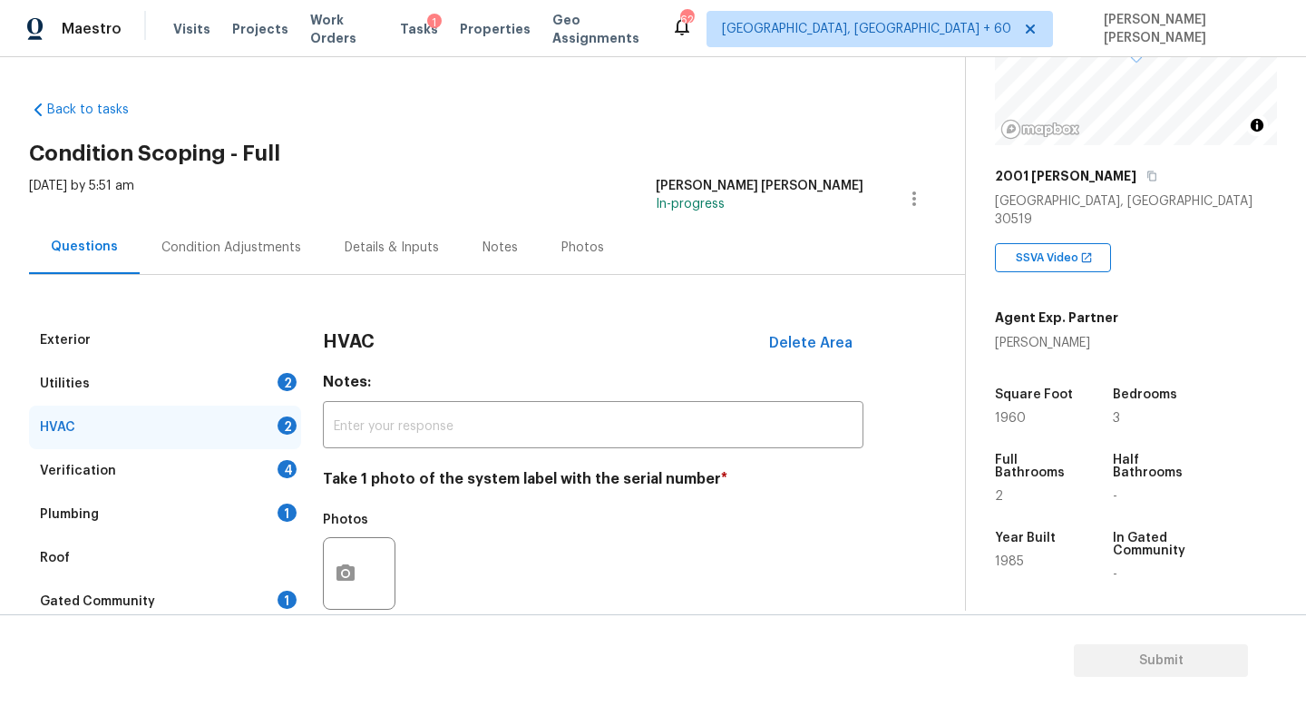
scroll to position [170, 0]
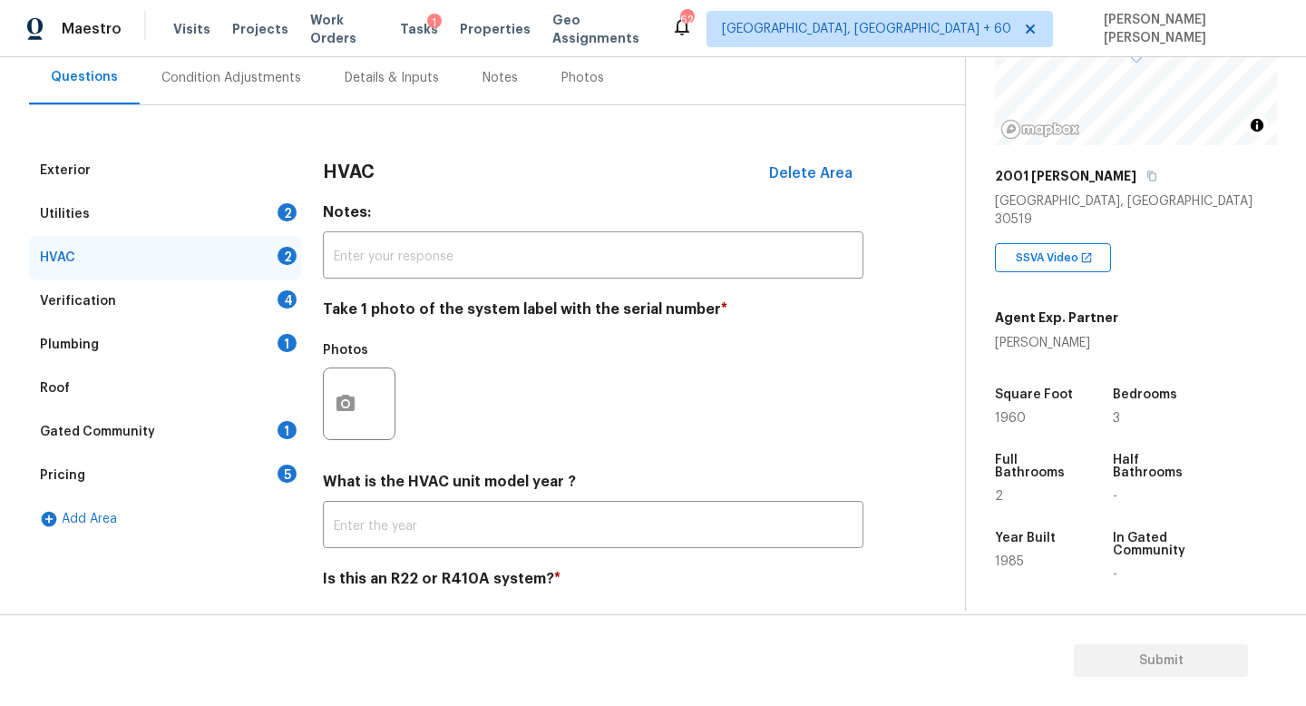
click at [191, 351] on div "Plumbing 1" at bounding box center [165, 345] width 272 height 44
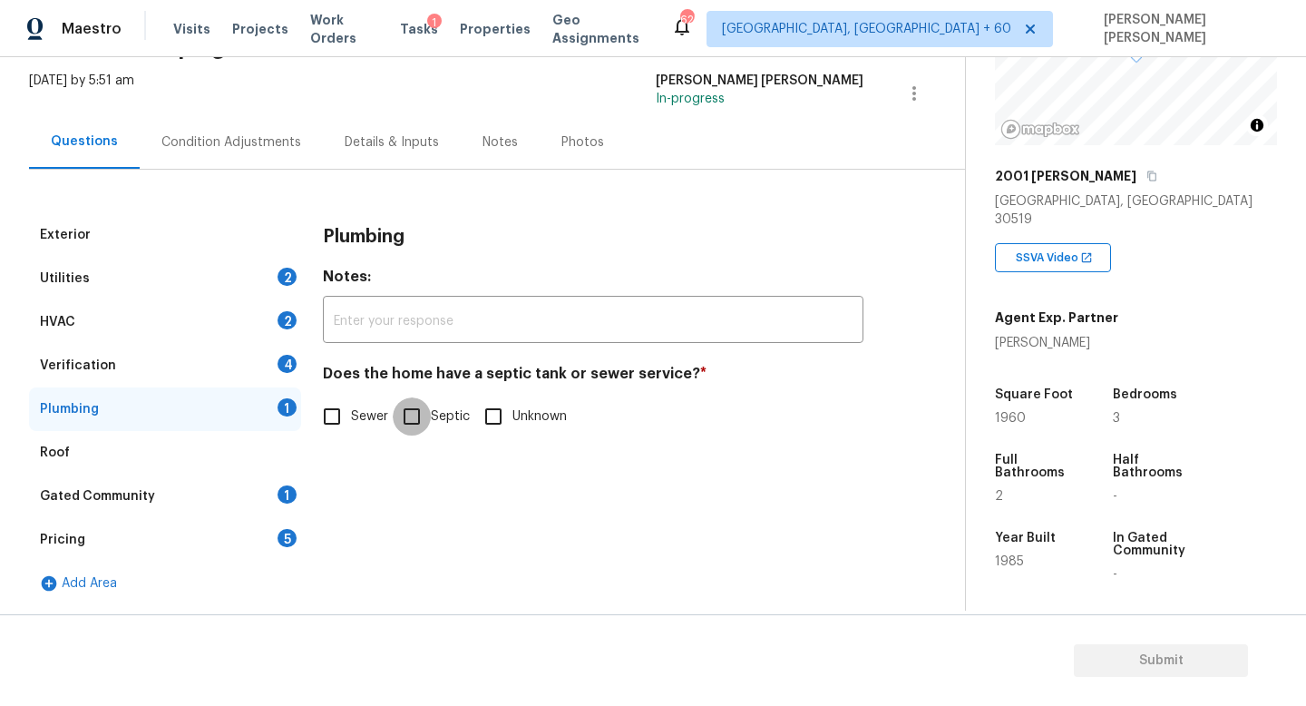
click at [417, 420] on input "Septic" at bounding box center [412, 416] width 38 height 38
checkbox input "true"
click at [239, 261] on div "Utilities 2" at bounding box center [165, 279] width 272 height 44
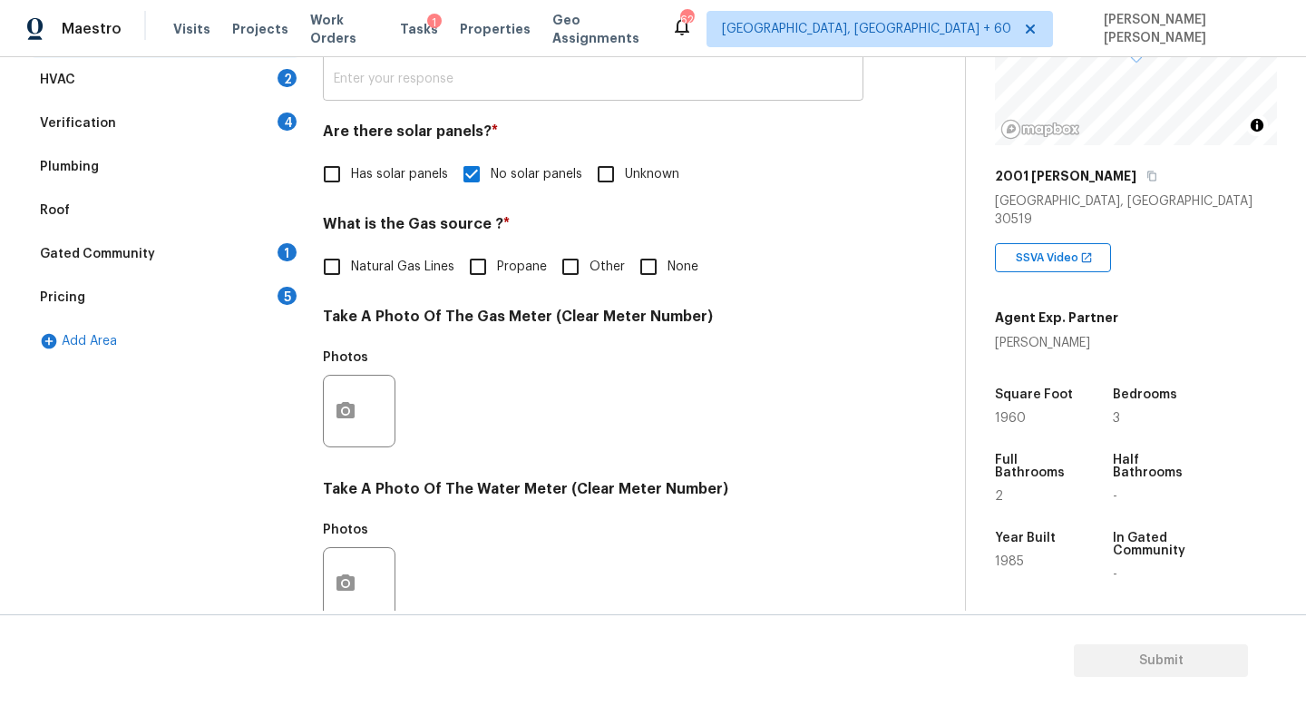
scroll to position [350, 0]
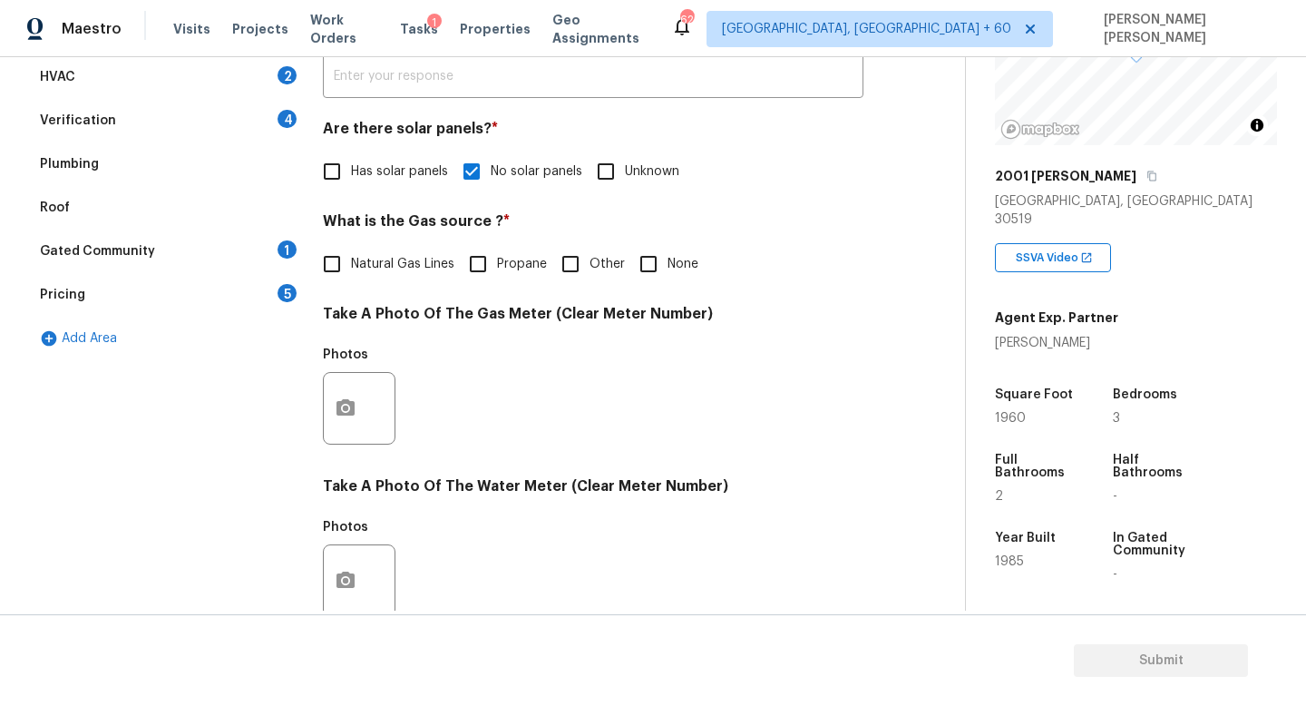
click at [340, 268] on input "Natural Gas Lines" at bounding box center [332, 264] width 38 height 38
checkbox input "true"
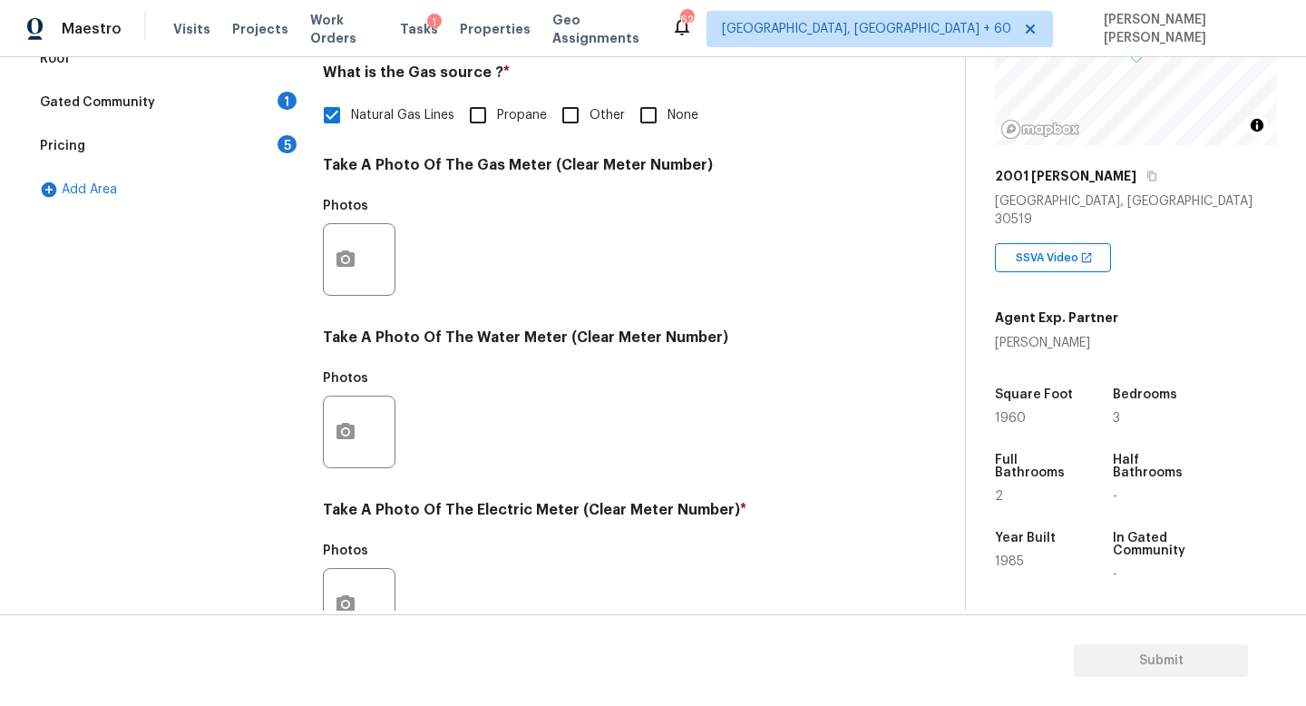
scroll to position [544, 0]
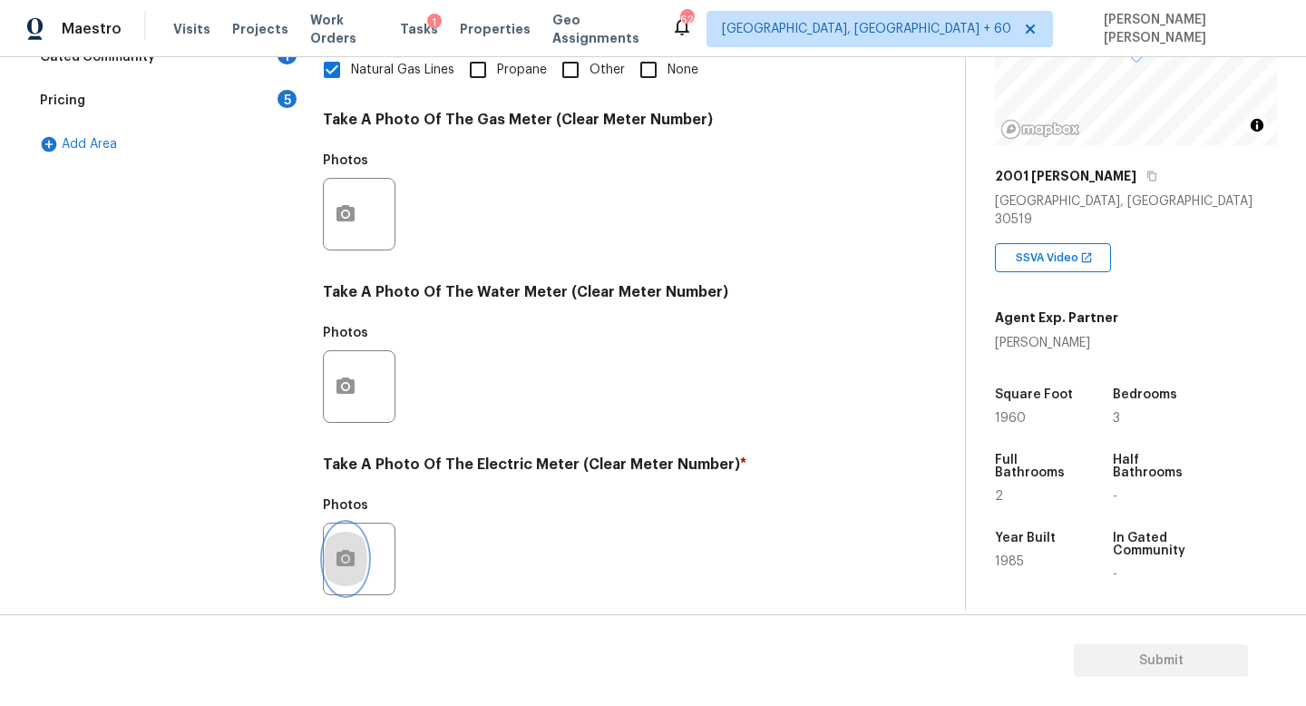
click at [346, 559] on circle "button" at bounding box center [345, 558] width 5 height 5
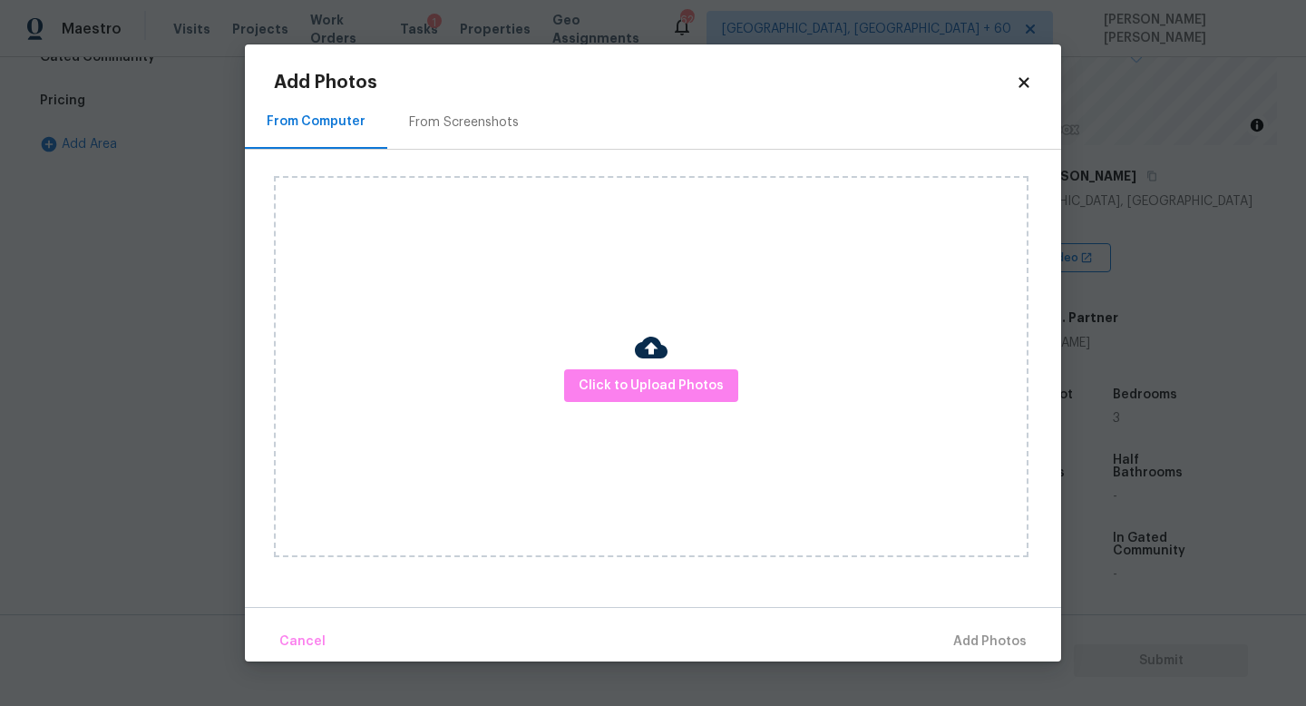
click at [688, 361] on div "Click to Upload Photos" at bounding box center [651, 366] width 755 height 381
click at [677, 391] on span "Click to Upload Photos" at bounding box center [651, 386] width 145 height 23
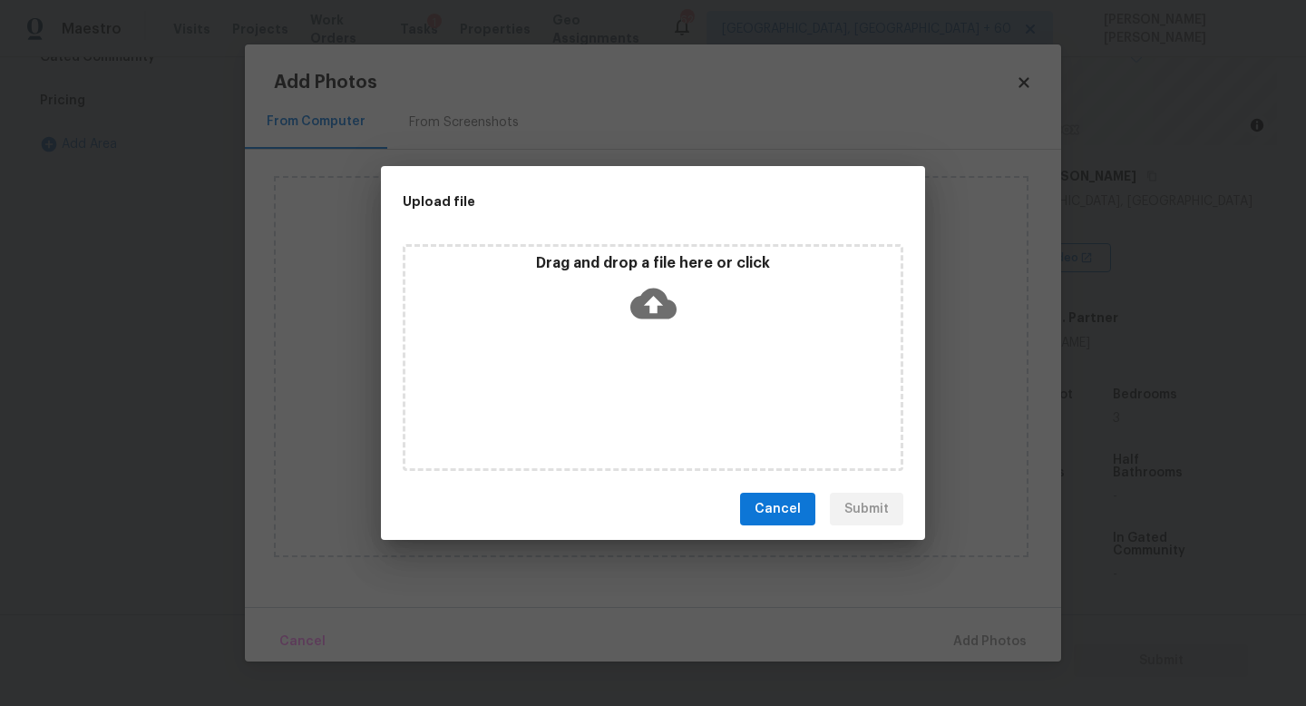
click at [655, 303] on icon at bounding box center [653, 303] width 46 height 46
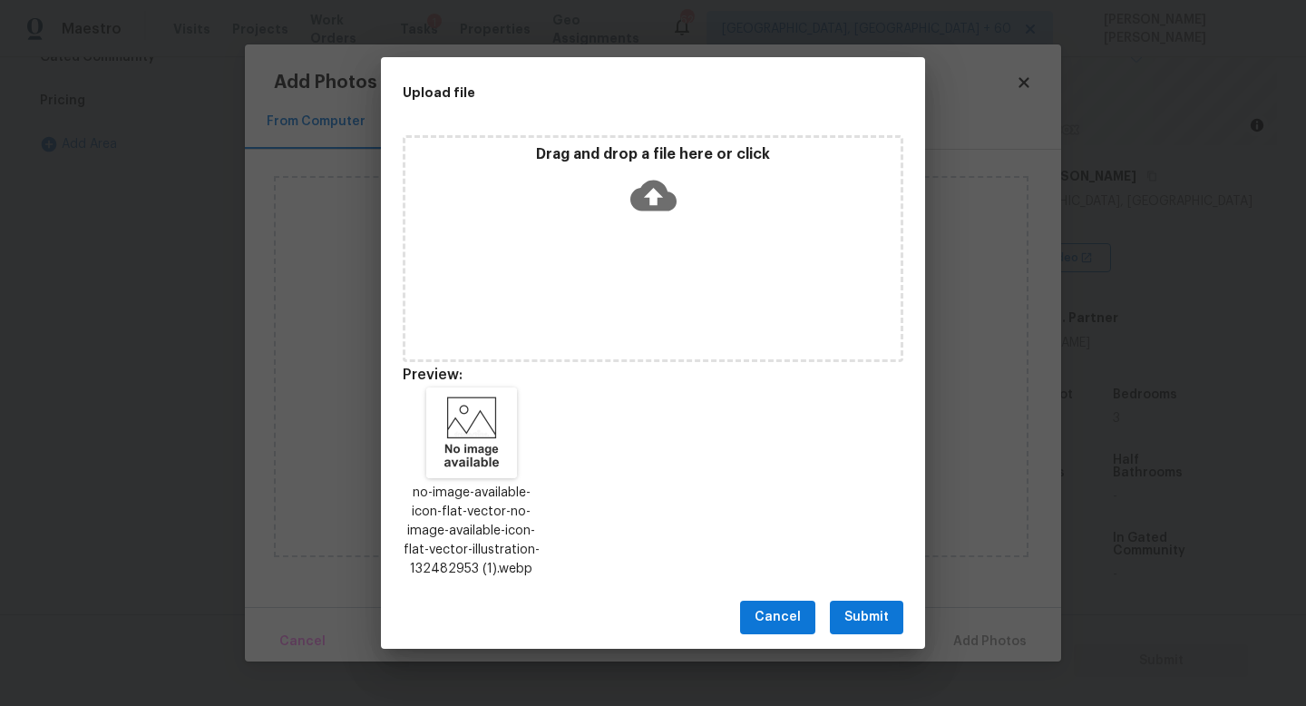
click at [863, 614] on span "Submit" at bounding box center [866, 617] width 44 height 23
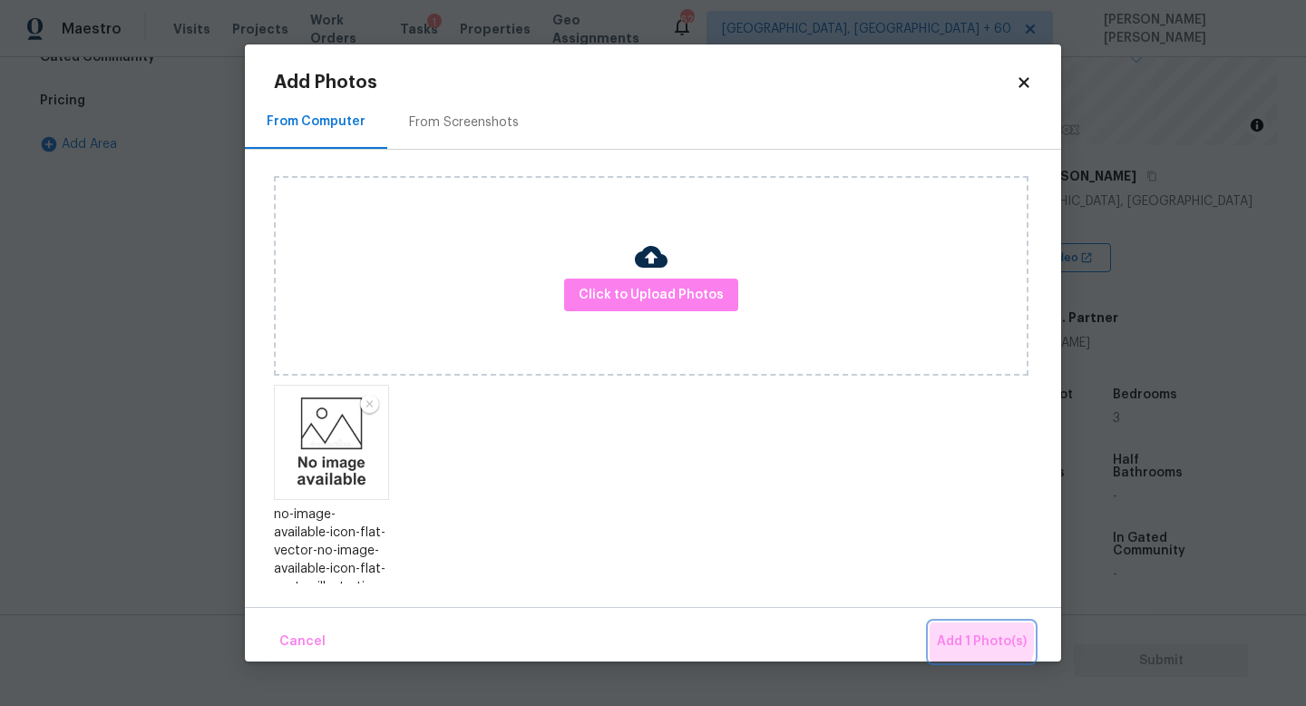
click at [969, 639] on span "Add 1 Photo(s)" at bounding box center [982, 641] width 90 height 23
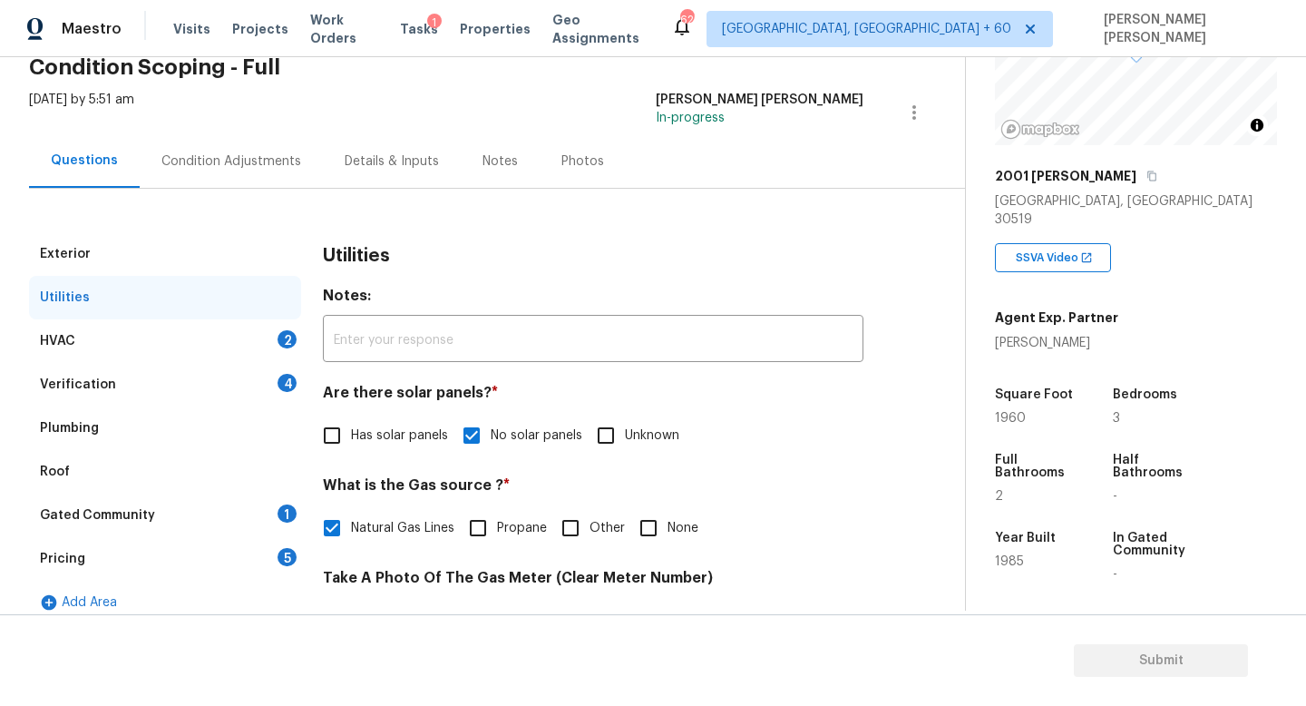
scroll to position [97, 0]
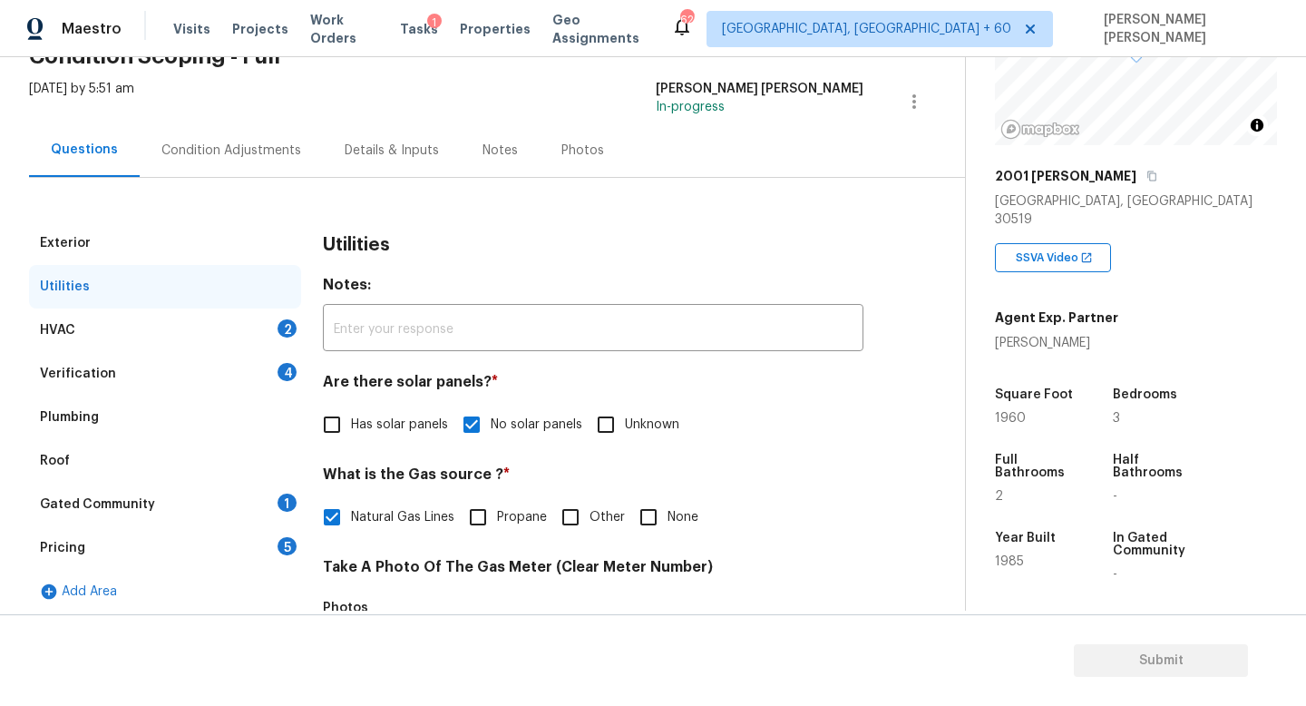
click at [221, 518] on div "Gated Community 1" at bounding box center [165, 505] width 272 height 44
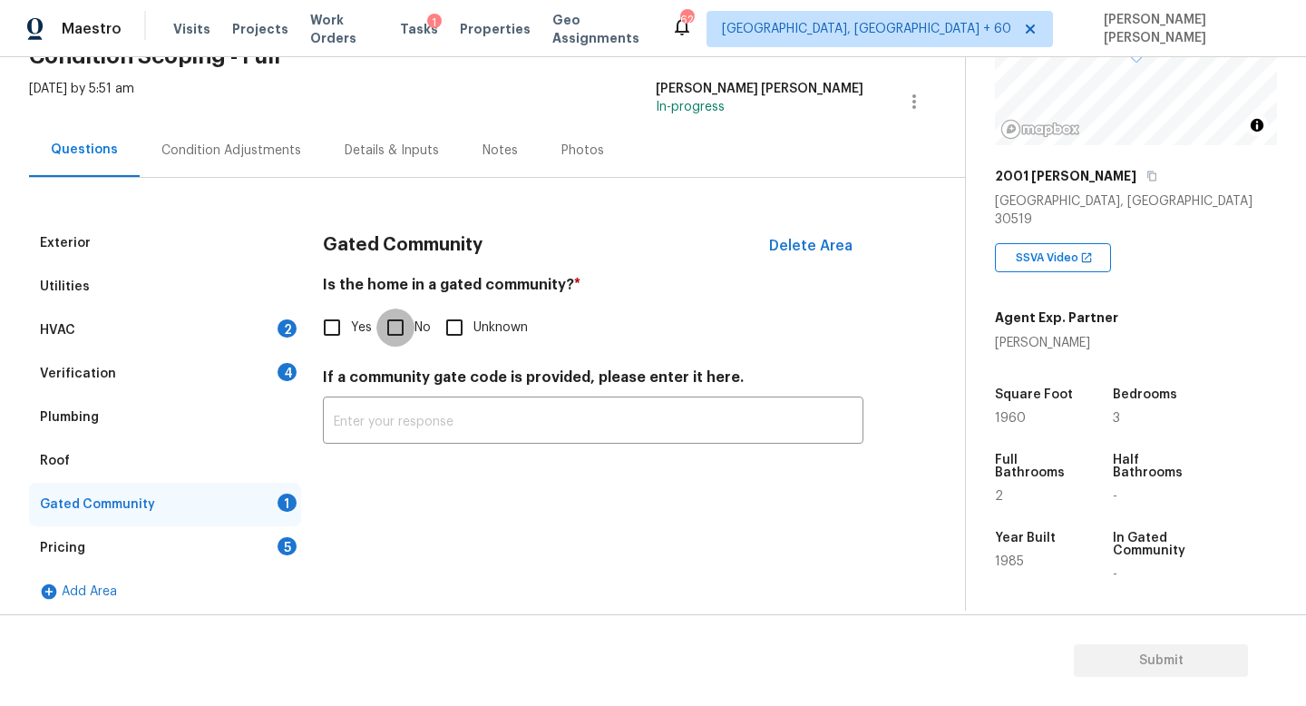
click at [390, 324] on input "No" at bounding box center [395, 327] width 38 height 38
checkbox input "true"
click at [240, 142] on div "Condition Adjustments" at bounding box center [231, 151] width 140 height 18
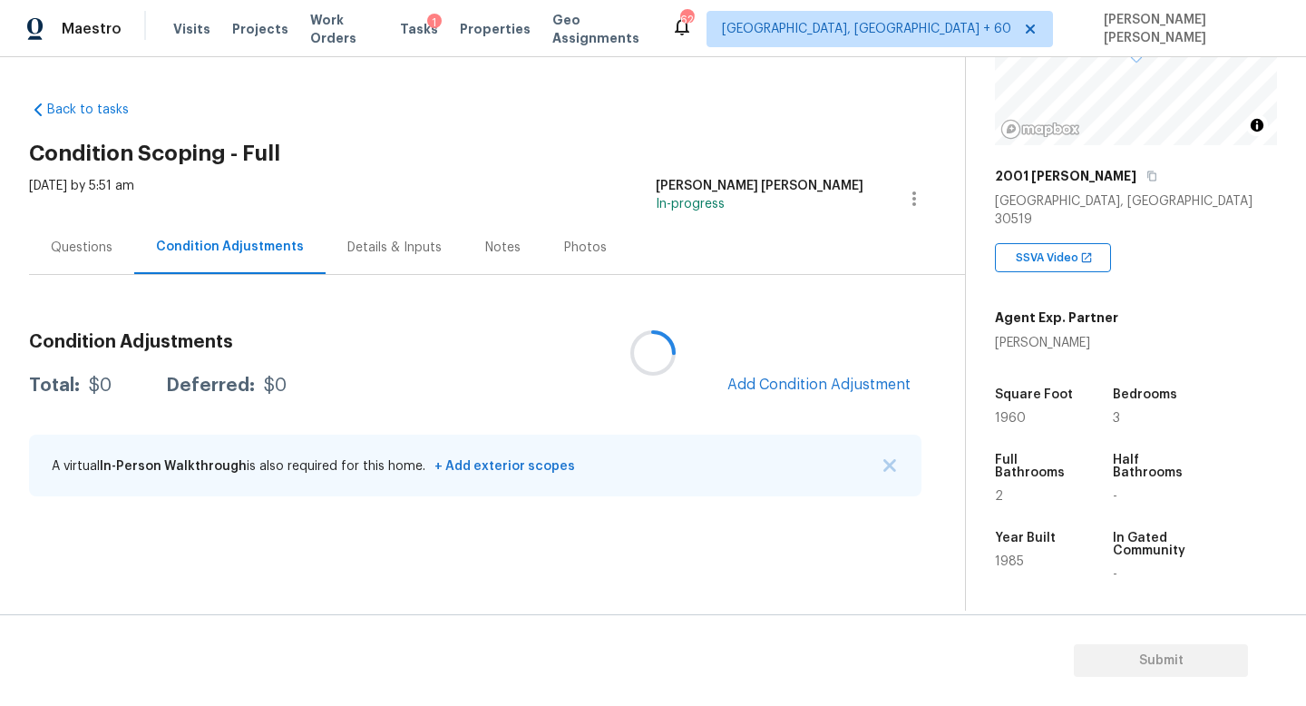
click at [805, 378] on div at bounding box center [653, 353] width 1306 height 706
click at [805, 378] on span "Add Condition Adjustment" at bounding box center [818, 384] width 183 height 16
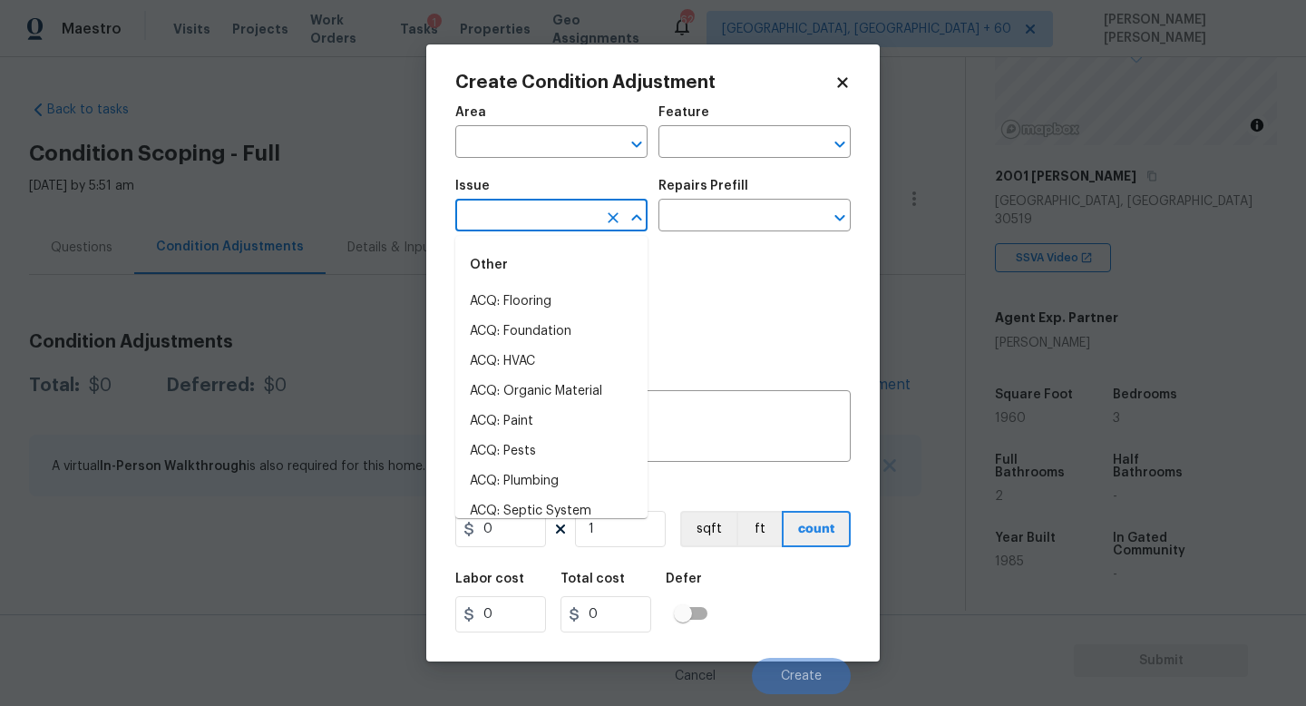
click at [512, 218] on input "text" at bounding box center [526, 217] width 142 height 28
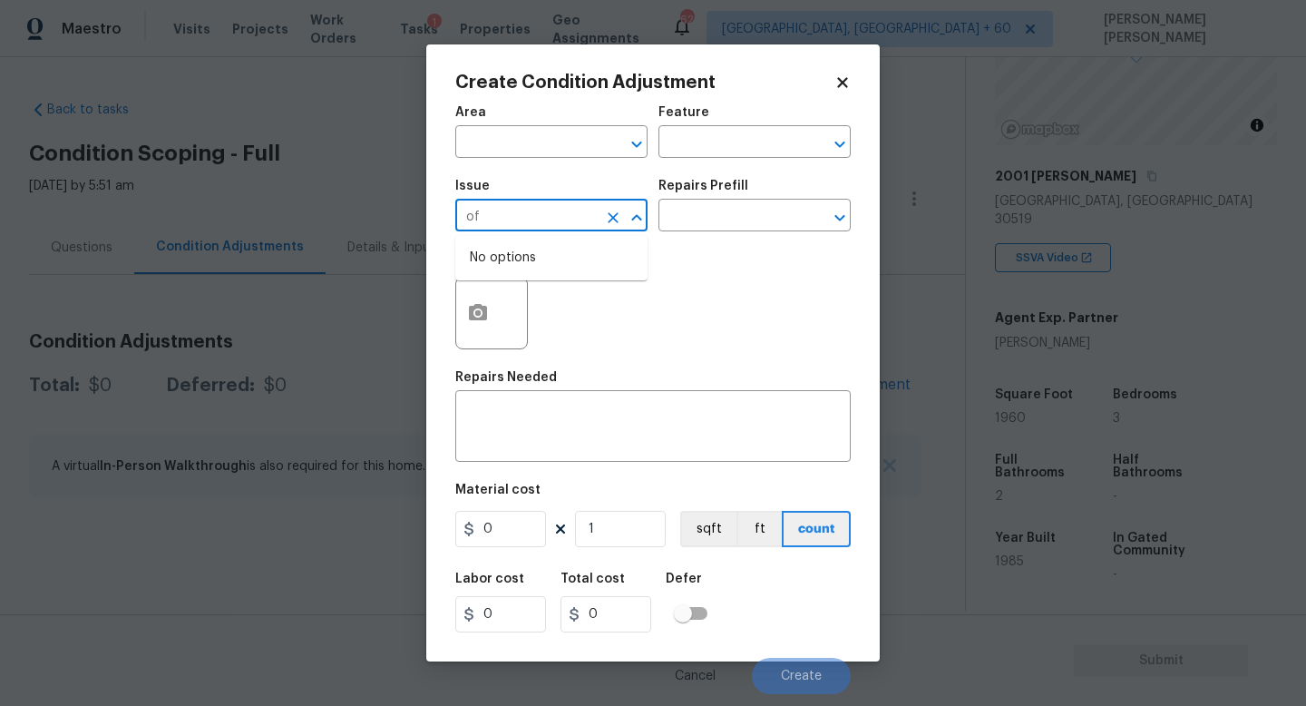
type input "o"
click at [512, 278] on div "Other" at bounding box center [551, 265] width 192 height 44
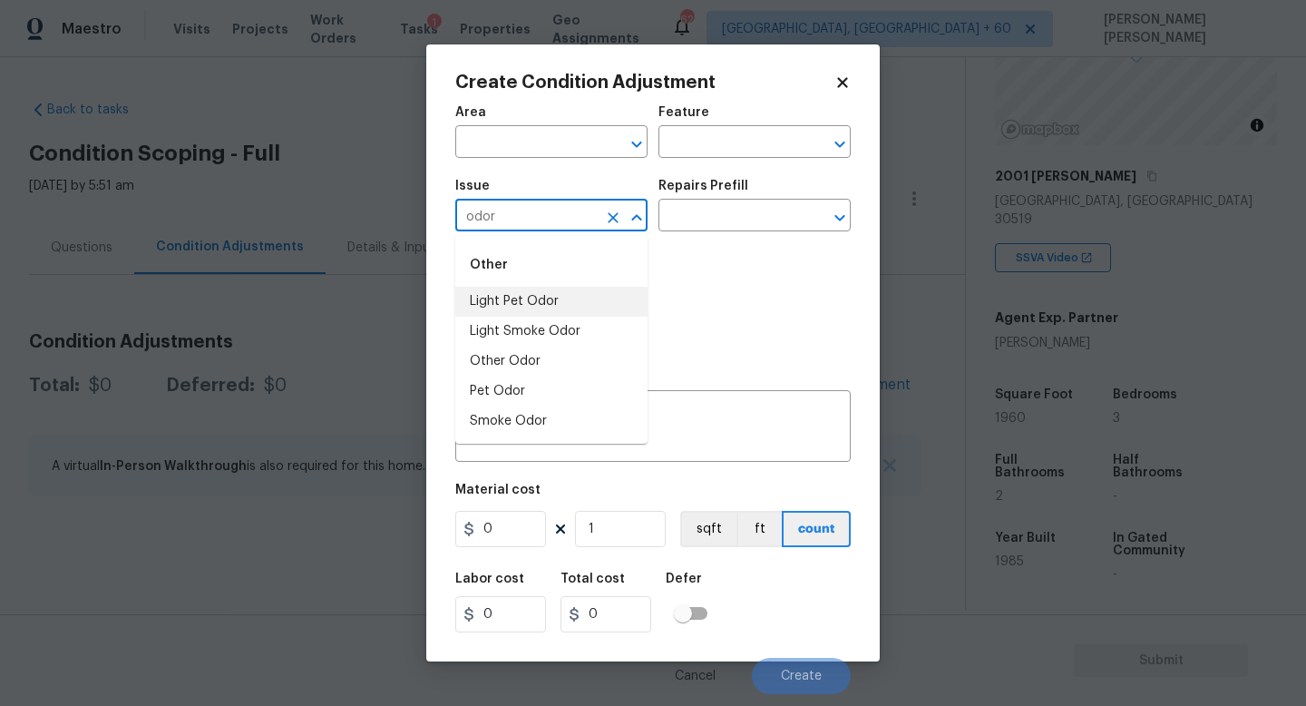
click at [520, 307] on li "Light Pet Odor" at bounding box center [551, 302] width 192 height 30
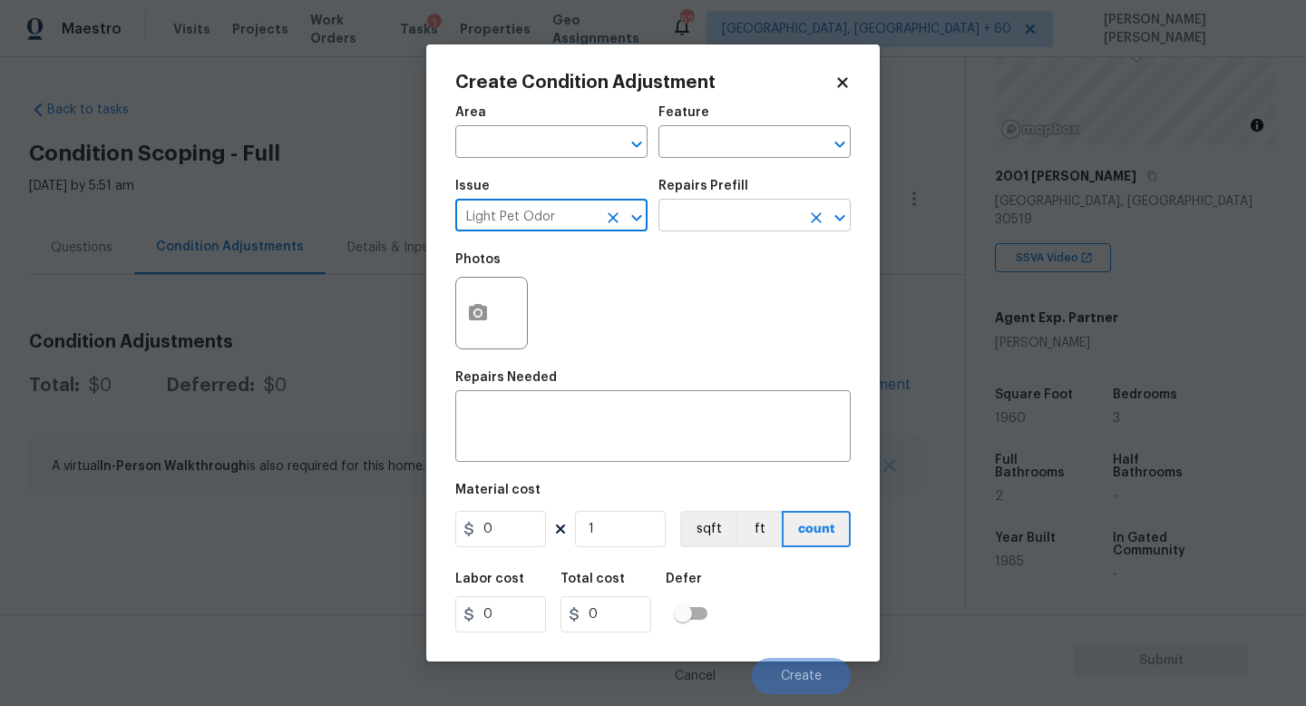
type input "Light Pet Odor"
click at [731, 211] on input "text" at bounding box center [730, 217] width 142 height 28
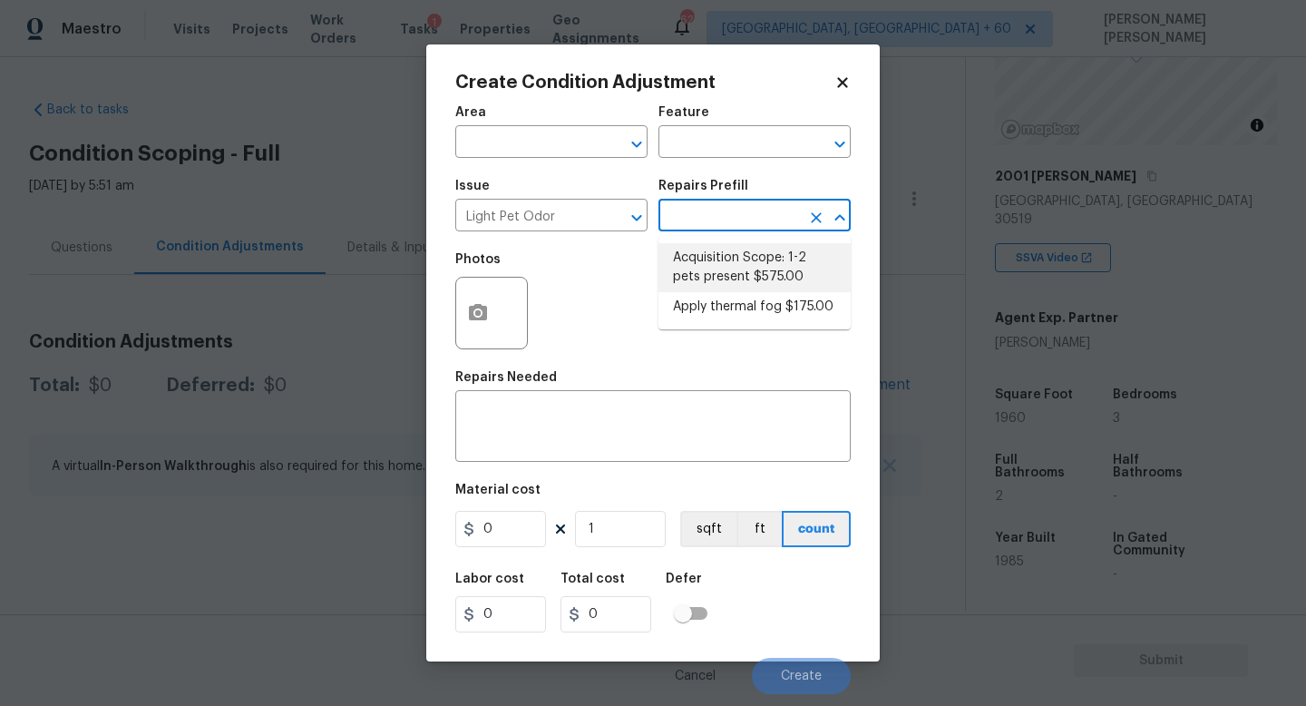
click at [745, 259] on li "Acquisition Scope: 1-2 pets present $575.00" at bounding box center [755, 267] width 192 height 49
type textarea "Acquisition Scope: 1-2 pets present"
type input "575"
click at [790, 683] on span "Create" at bounding box center [801, 676] width 41 height 14
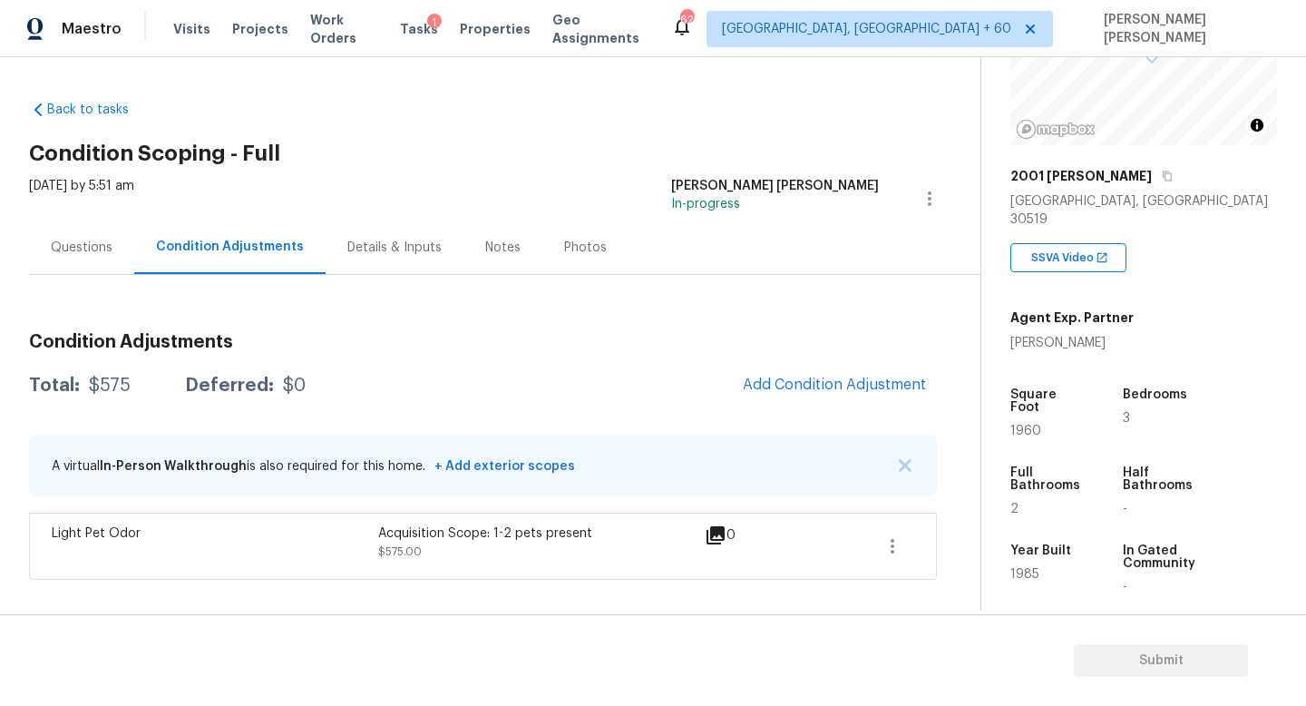
click at [73, 251] on div "Questions" at bounding box center [82, 248] width 62 height 18
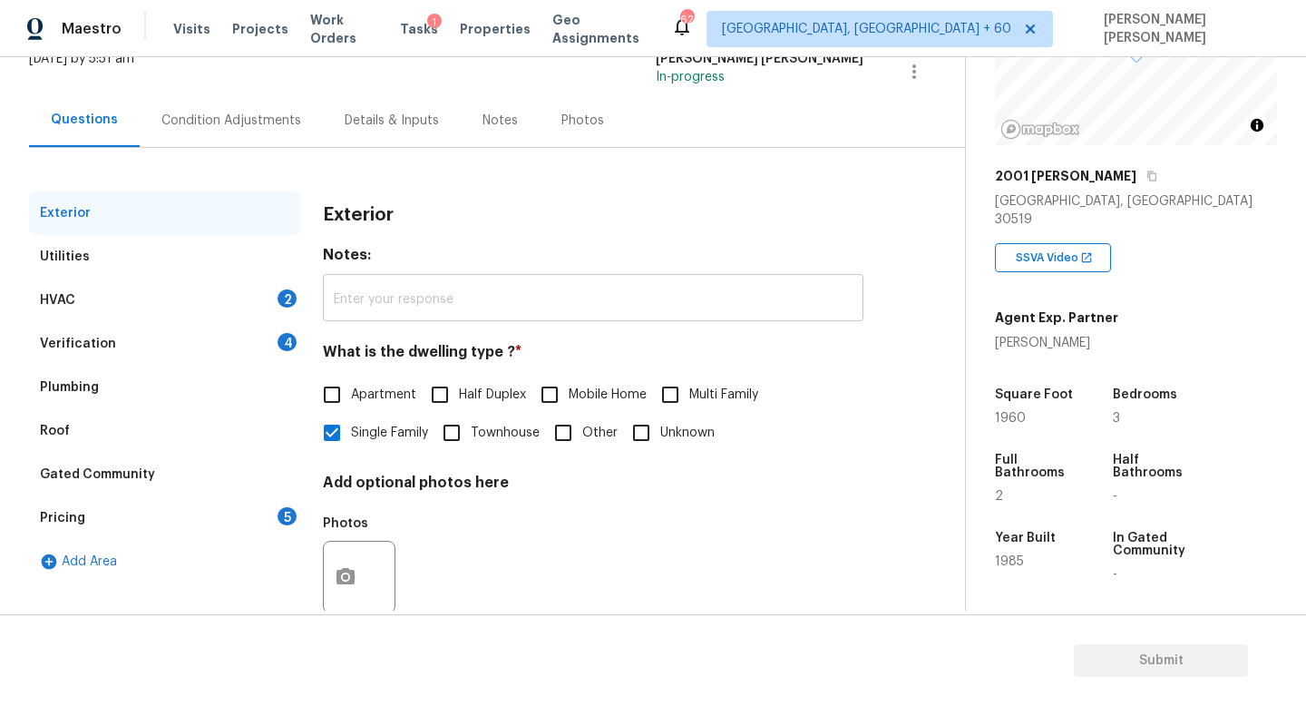
scroll to position [126, 0]
click at [142, 291] on div "HVAC 2" at bounding box center [165, 301] width 272 height 44
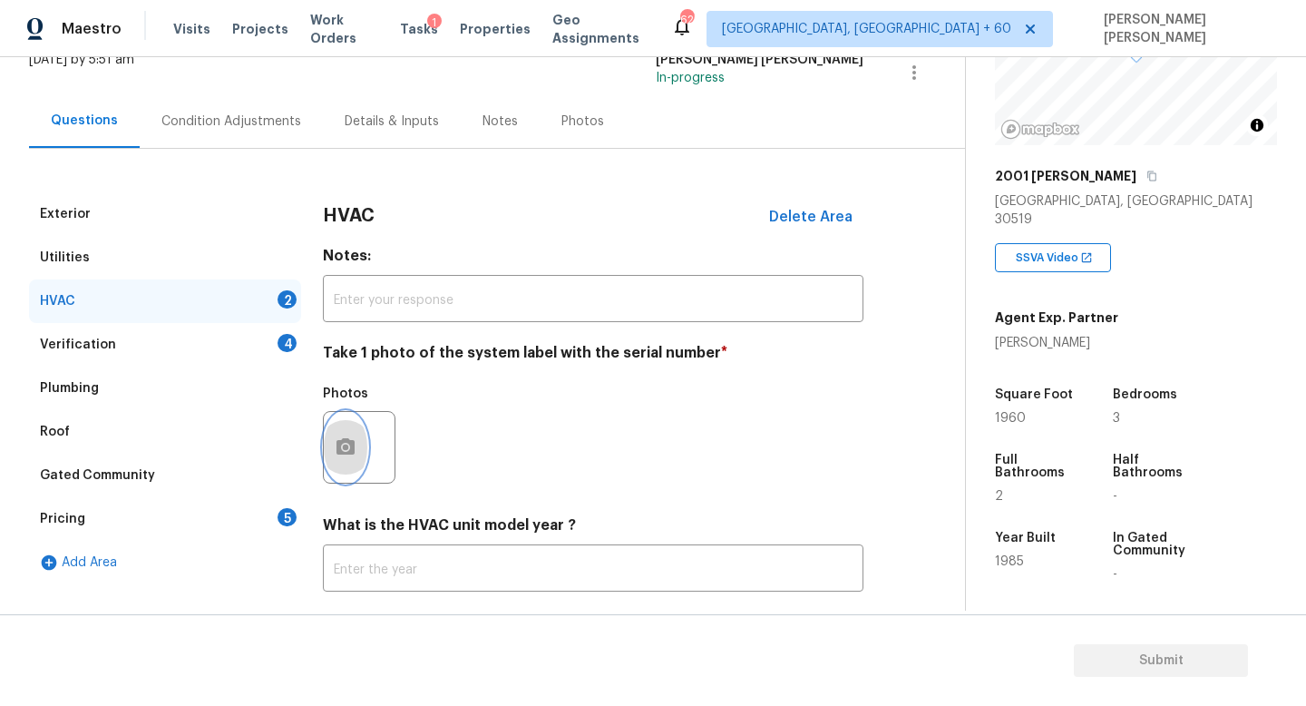
click at [341, 439] on icon "button" at bounding box center [346, 447] width 22 height 22
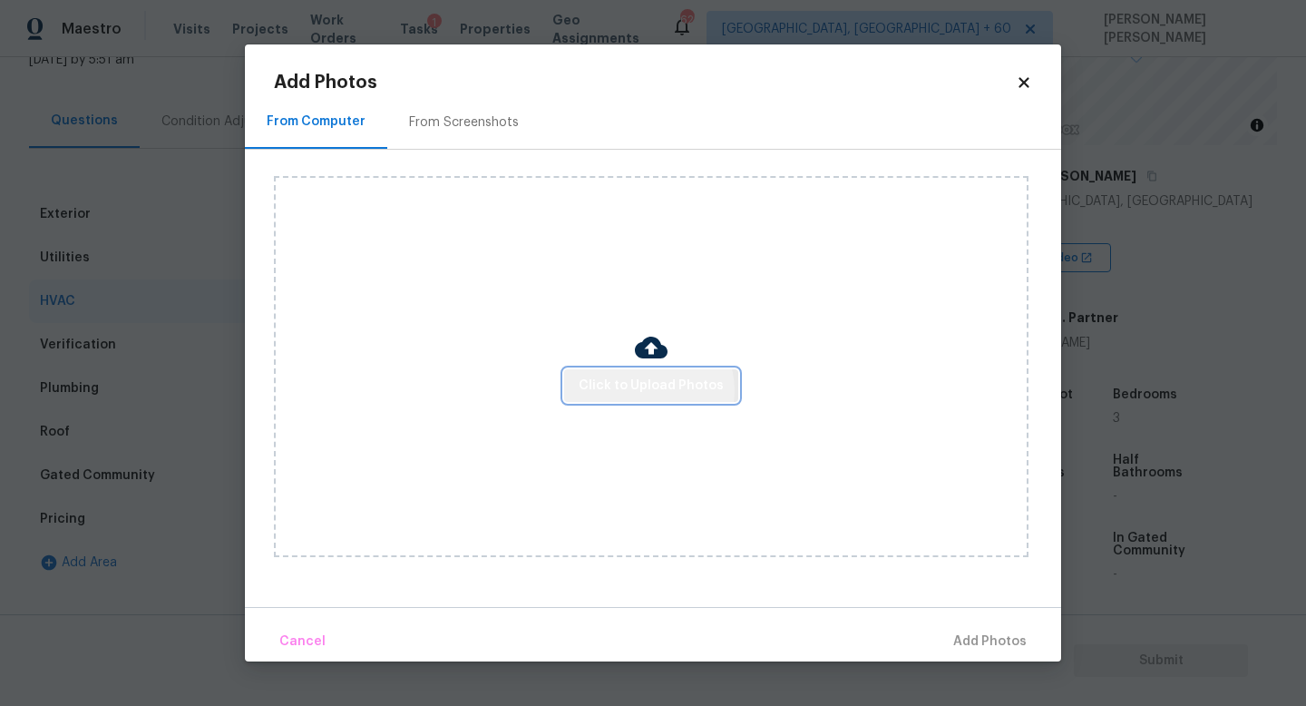
click at [651, 389] on span "Click to Upload Photos" at bounding box center [651, 386] width 145 height 23
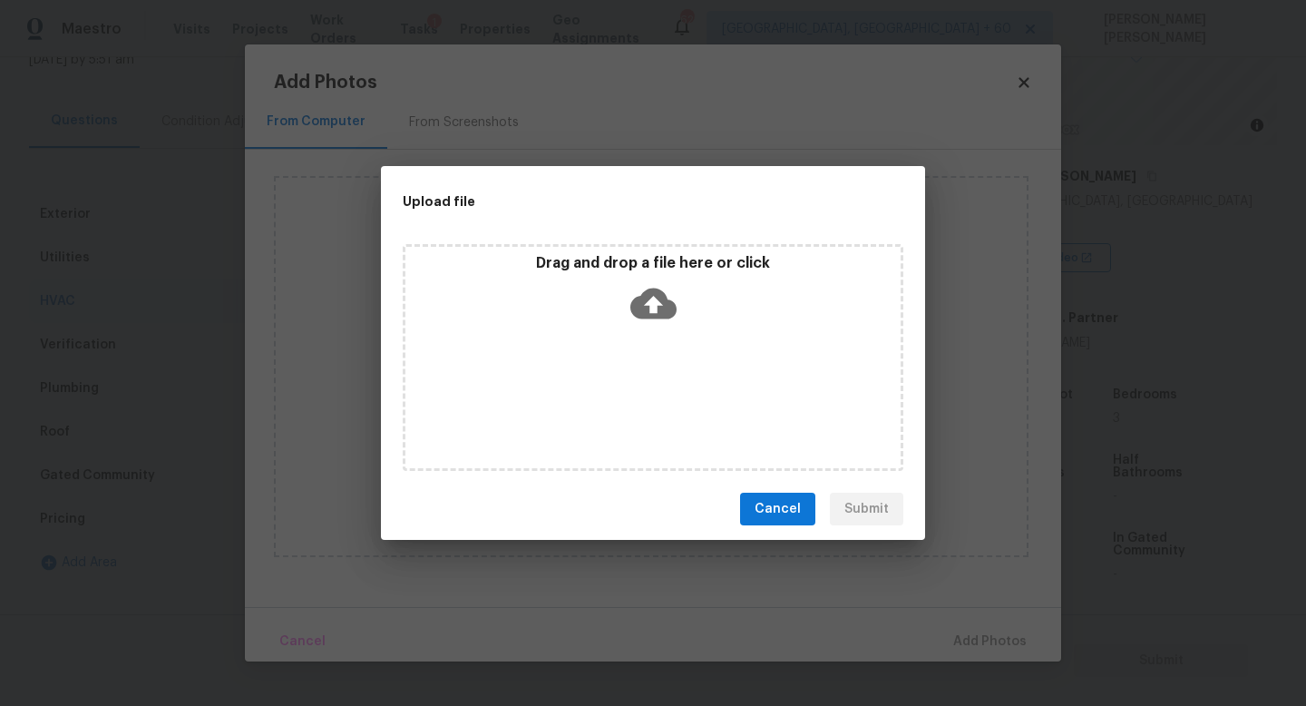
click at [640, 315] on icon at bounding box center [653, 303] width 46 height 31
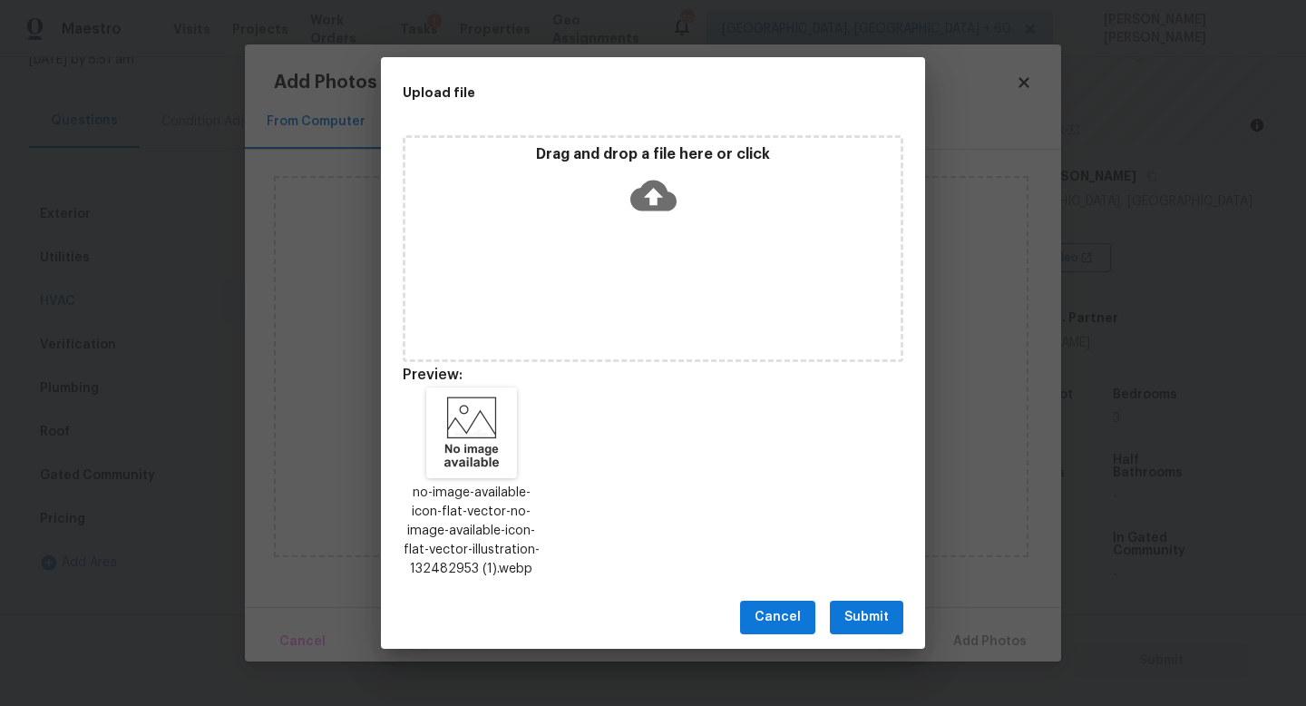
click at [875, 610] on span "Submit" at bounding box center [866, 617] width 44 height 23
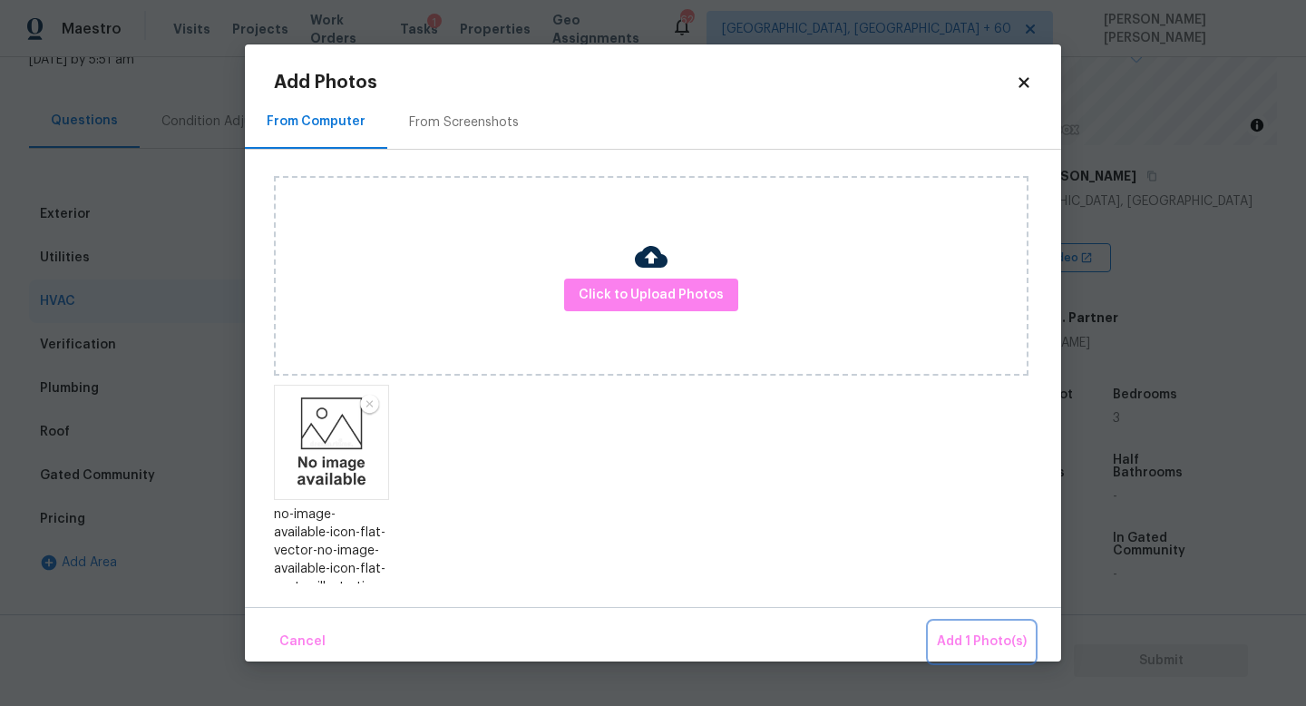
click at [938, 630] on button "Add 1 Photo(s)" at bounding box center [982, 641] width 104 height 39
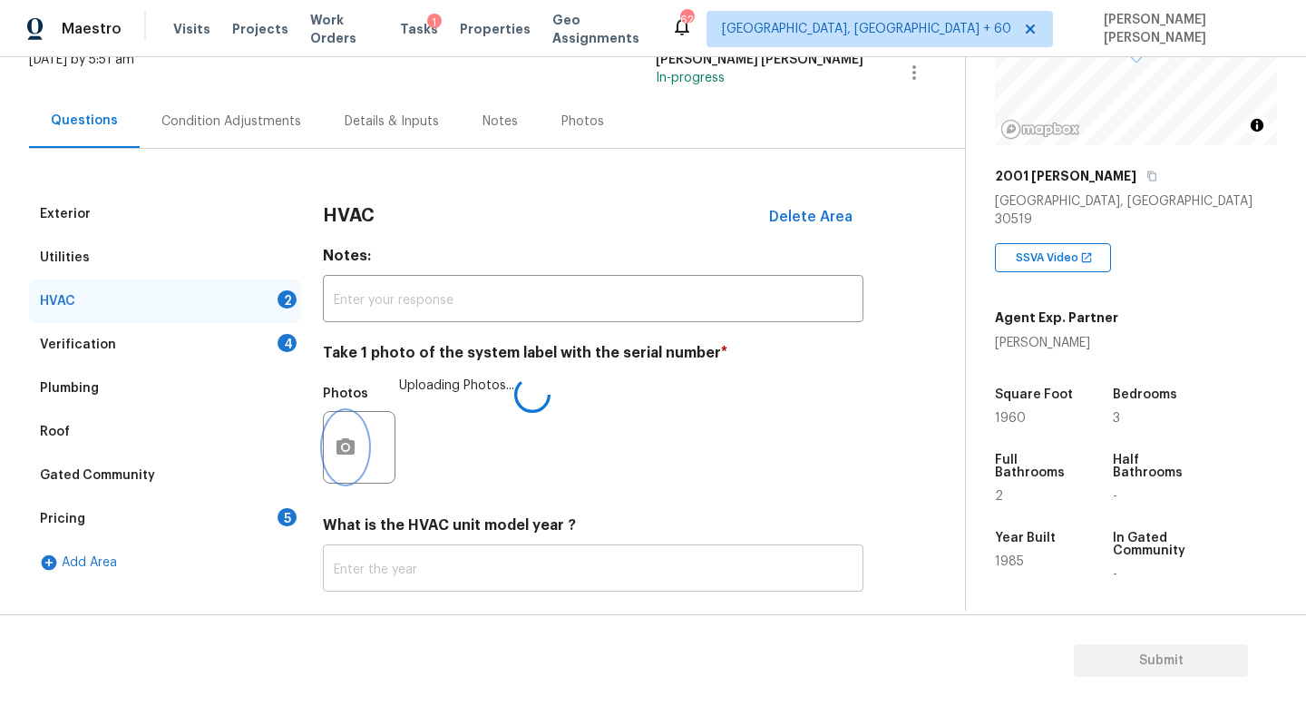
scroll to position [228, 0]
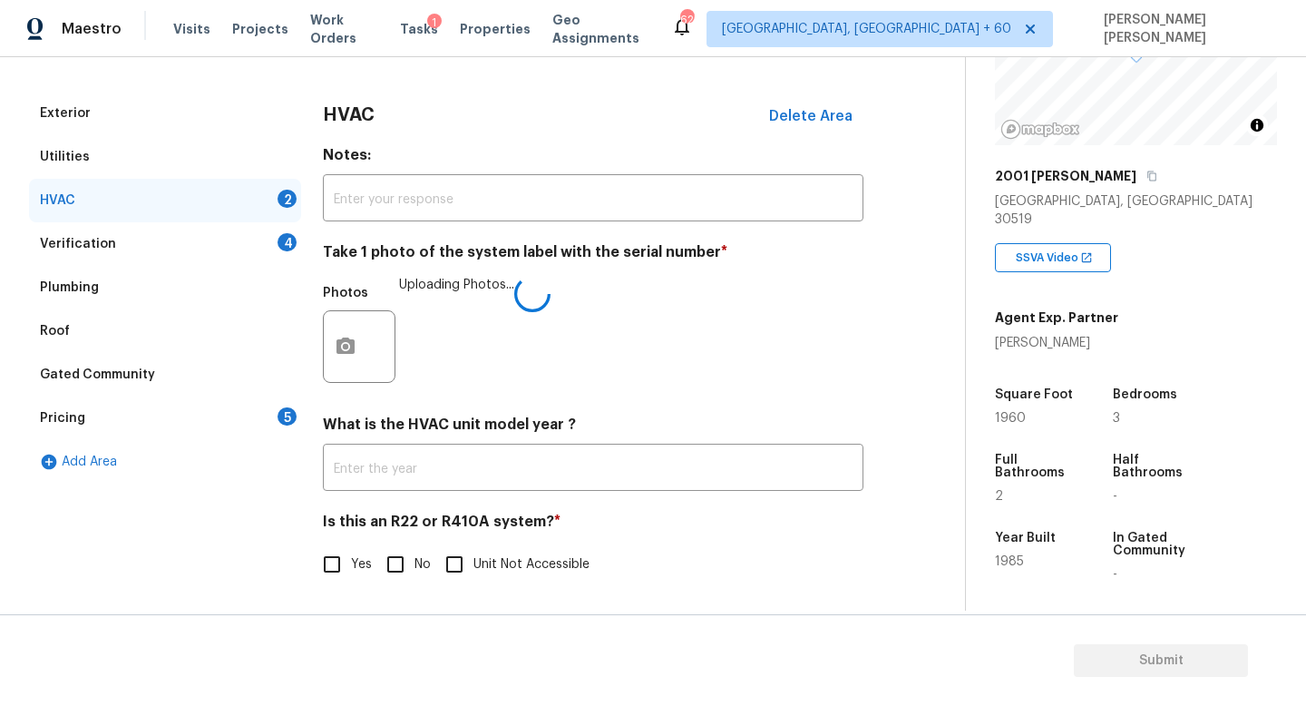
click at [401, 547] on input "No" at bounding box center [395, 564] width 38 height 38
checkbox input "false"
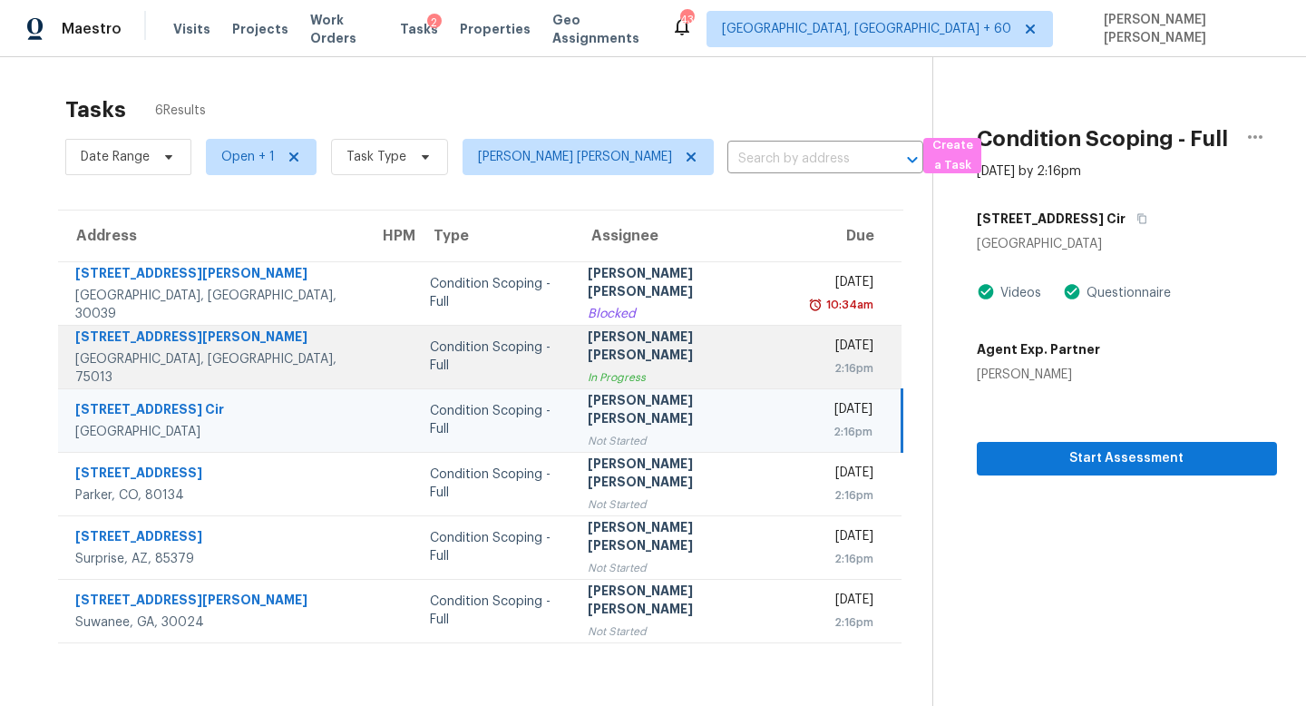
click at [826, 346] on div "[DATE]" at bounding box center [842, 348] width 63 height 23
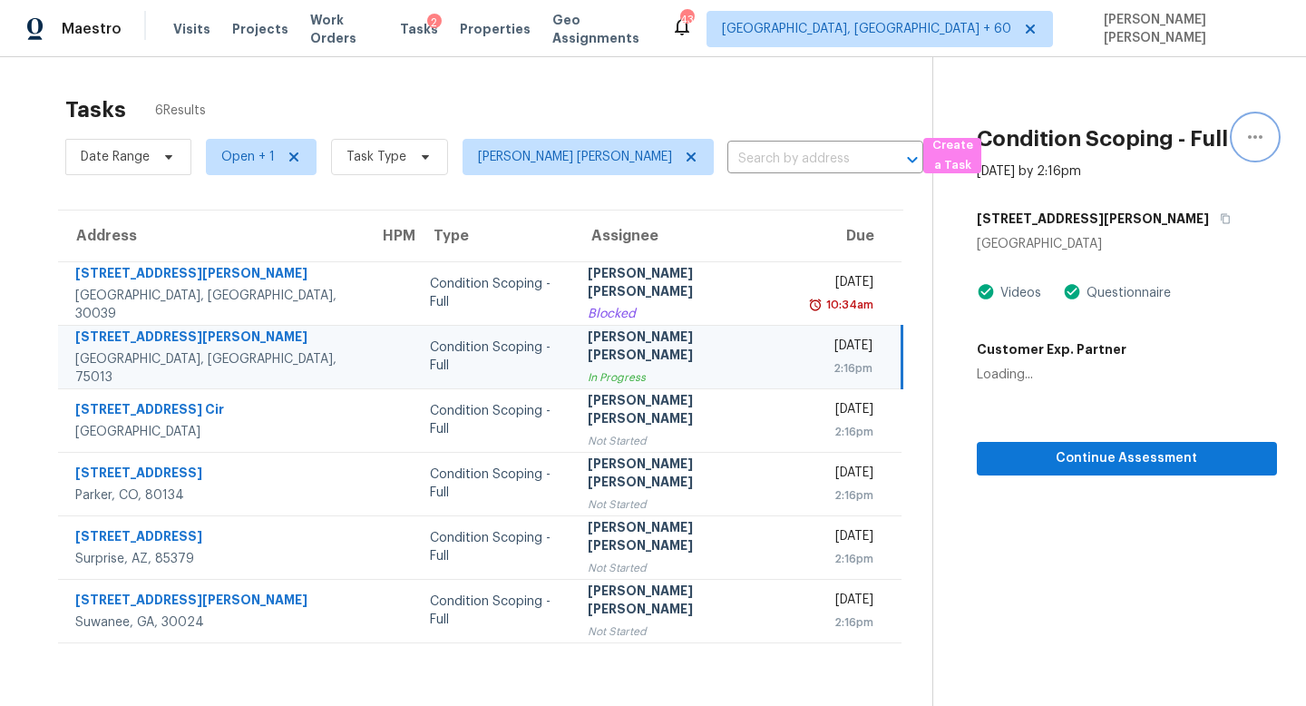
click at [1250, 141] on icon "button" at bounding box center [1256, 137] width 22 height 22
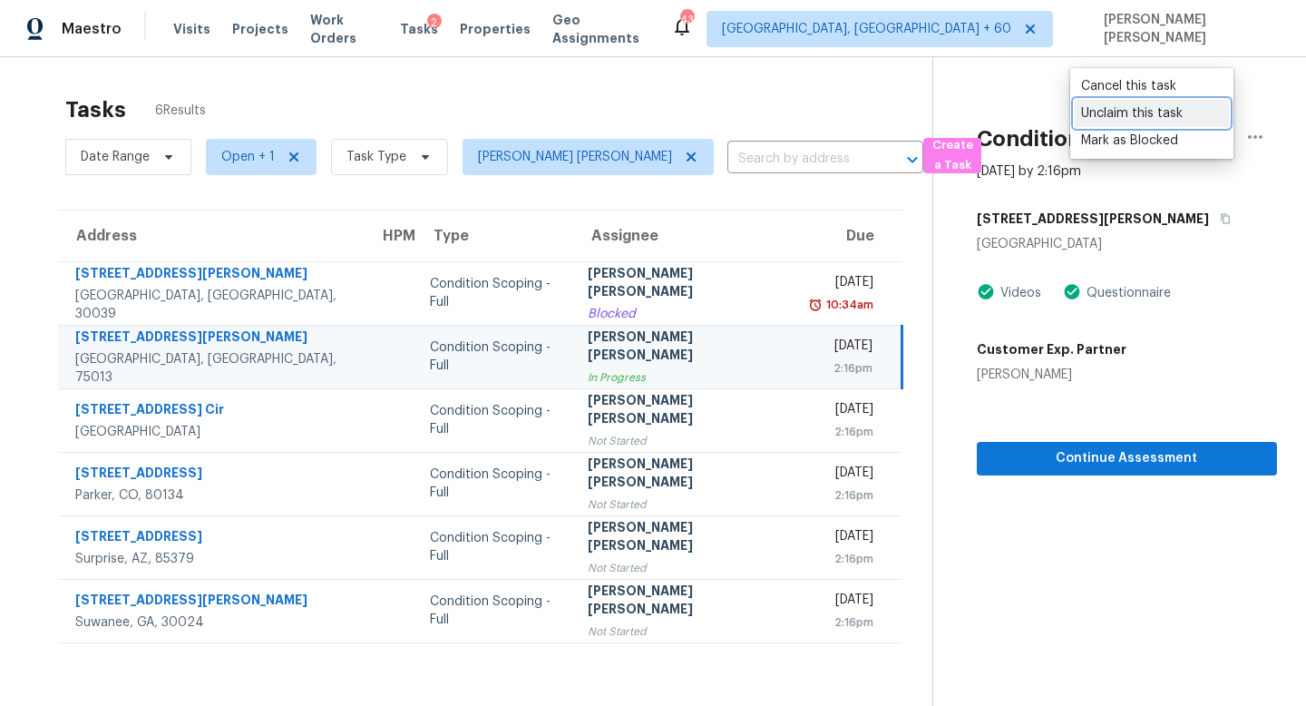
click at [1156, 108] on div "Unclaim this task" at bounding box center [1152, 113] width 142 height 18
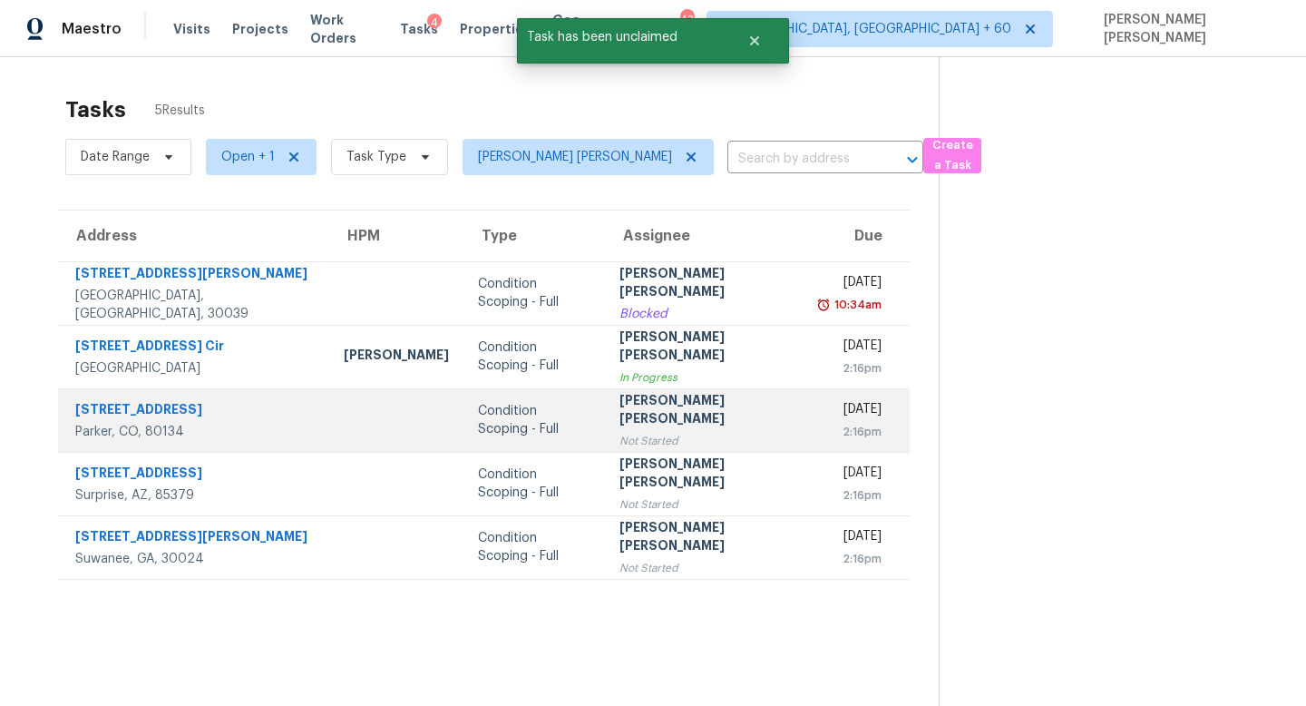
click at [645, 407] on div "[PERSON_NAME] [PERSON_NAME]" at bounding box center [706, 411] width 173 height 41
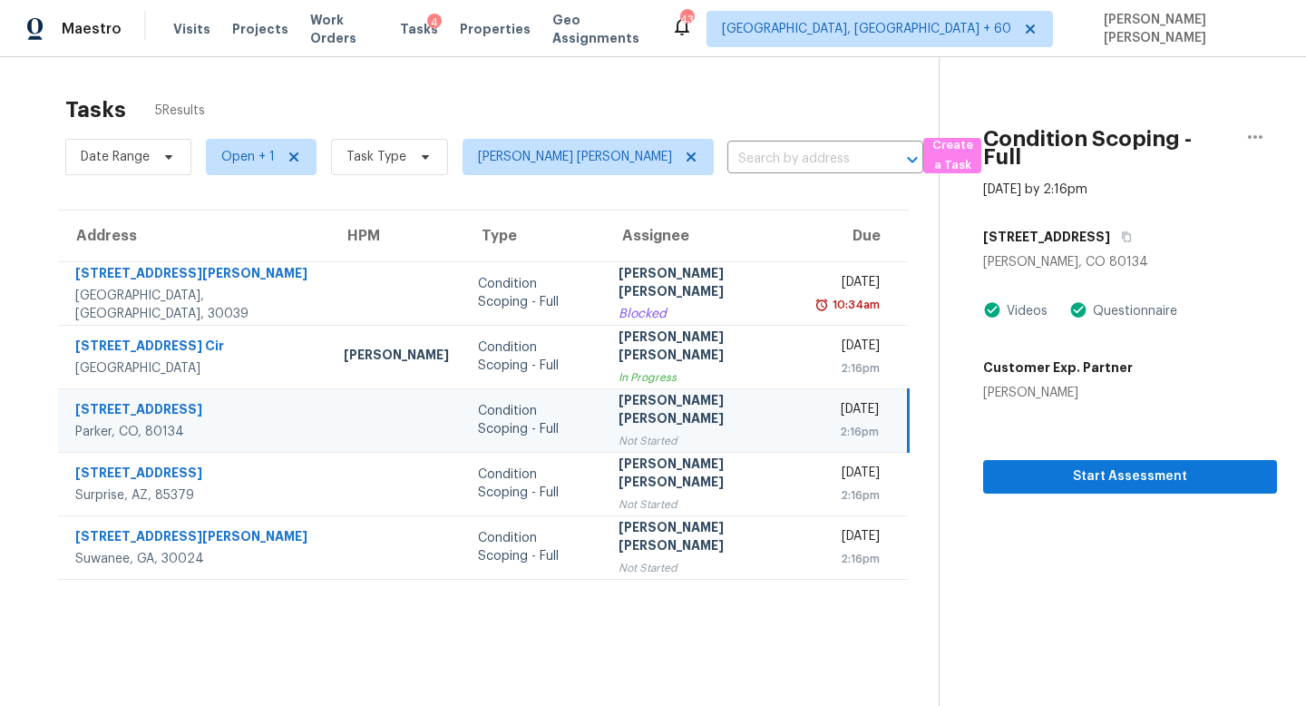
click at [619, 419] on div "[PERSON_NAME] [PERSON_NAME]" at bounding box center [705, 411] width 172 height 41
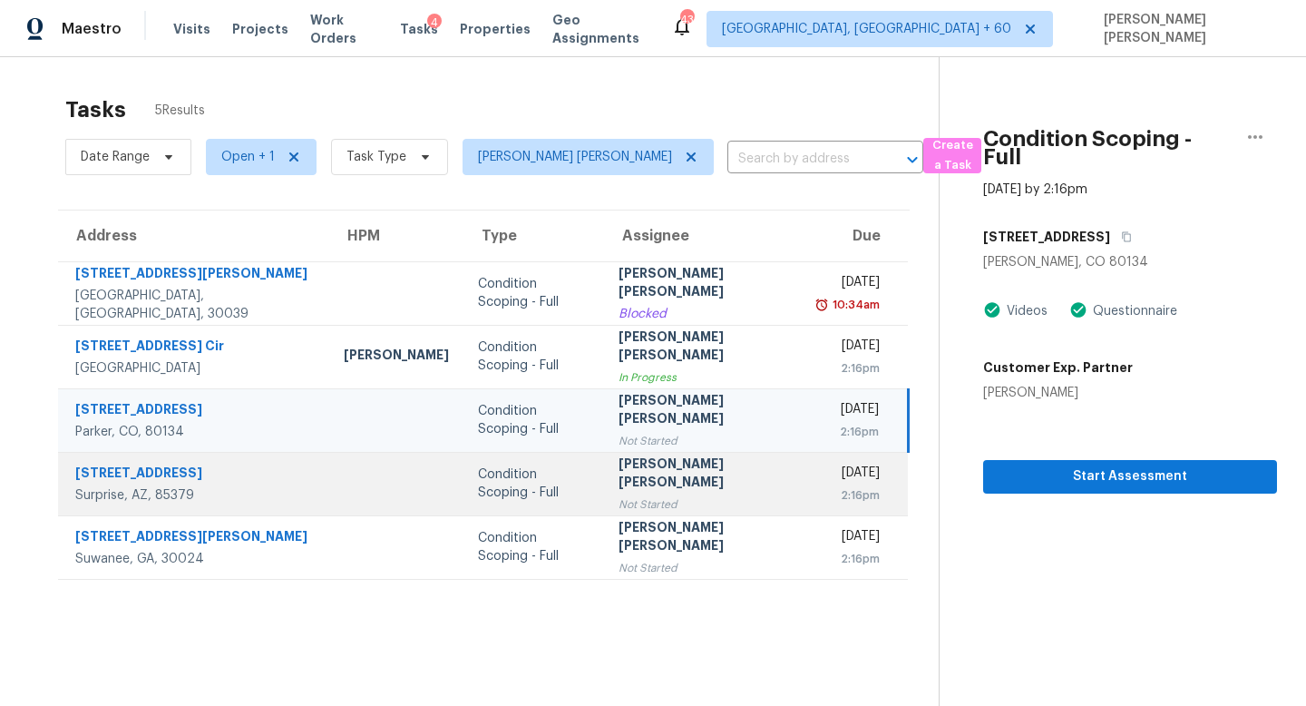
click at [624, 505] on td "Jishnu Manoj Not Started" at bounding box center [704, 483] width 201 height 63
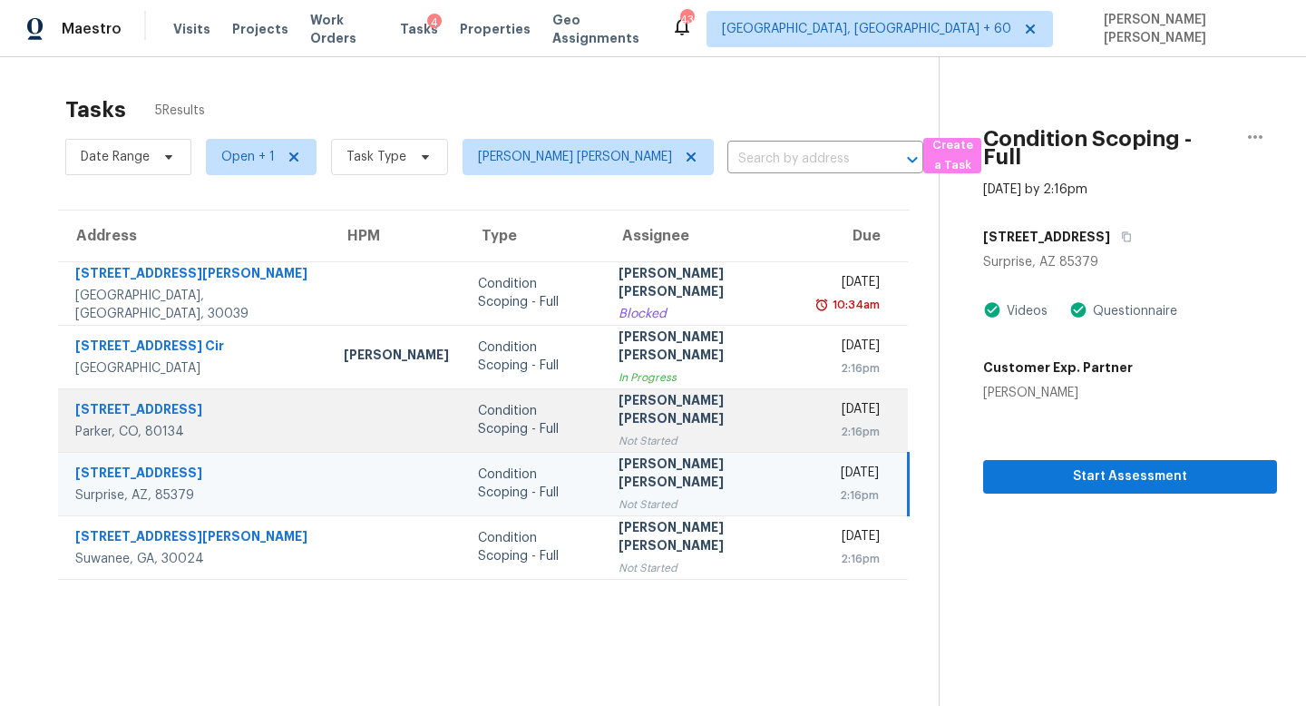
click at [629, 439] on div "Not Started" at bounding box center [705, 441] width 172 height 18
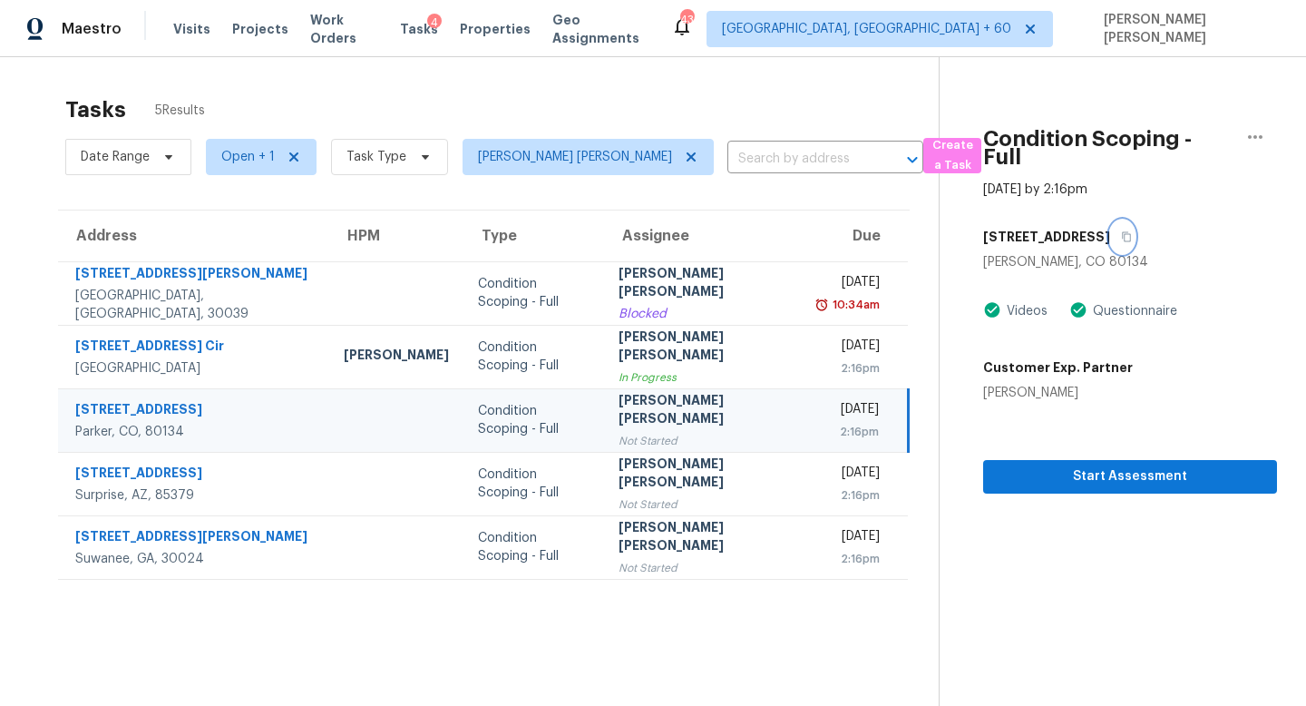
click at [1110, 220] on button "button" at bounding box center [1122, 236] width 24 height 33
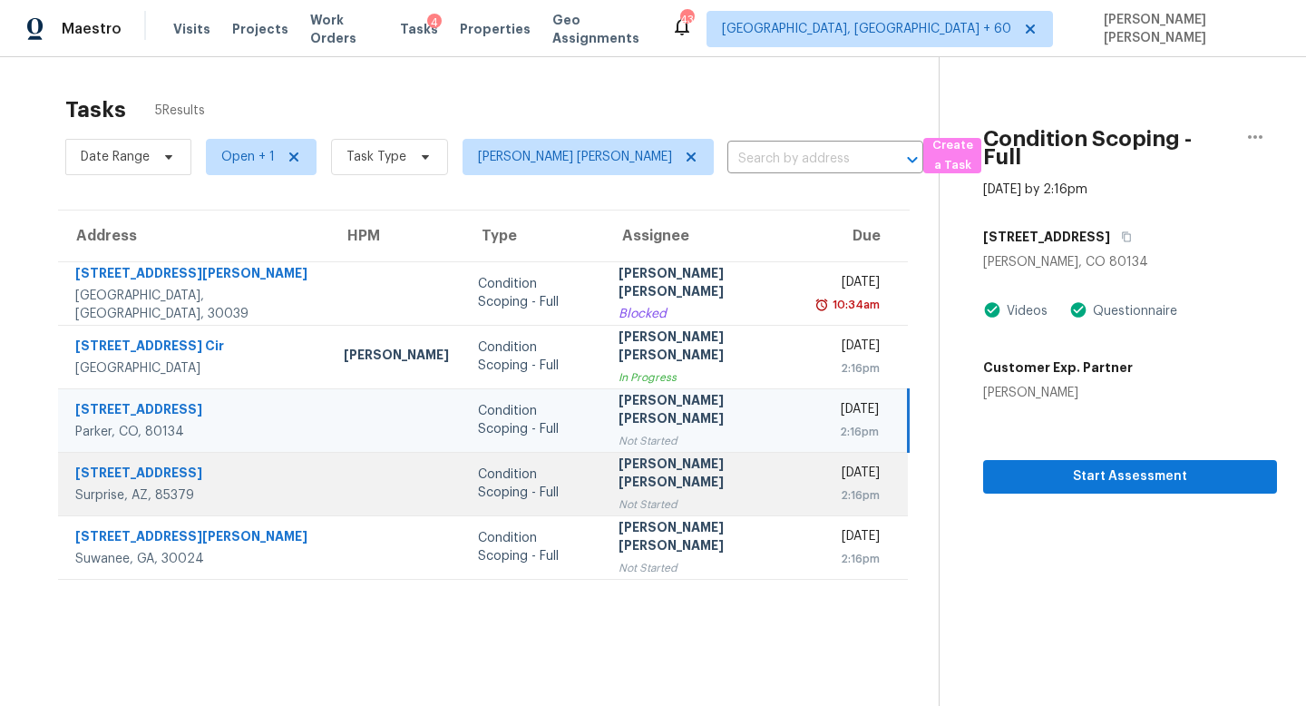
click at [805, 497] on td "Tue, Sep 23rd 2025 2:16pm" at bounding box center [856, 483] width 102 height 63
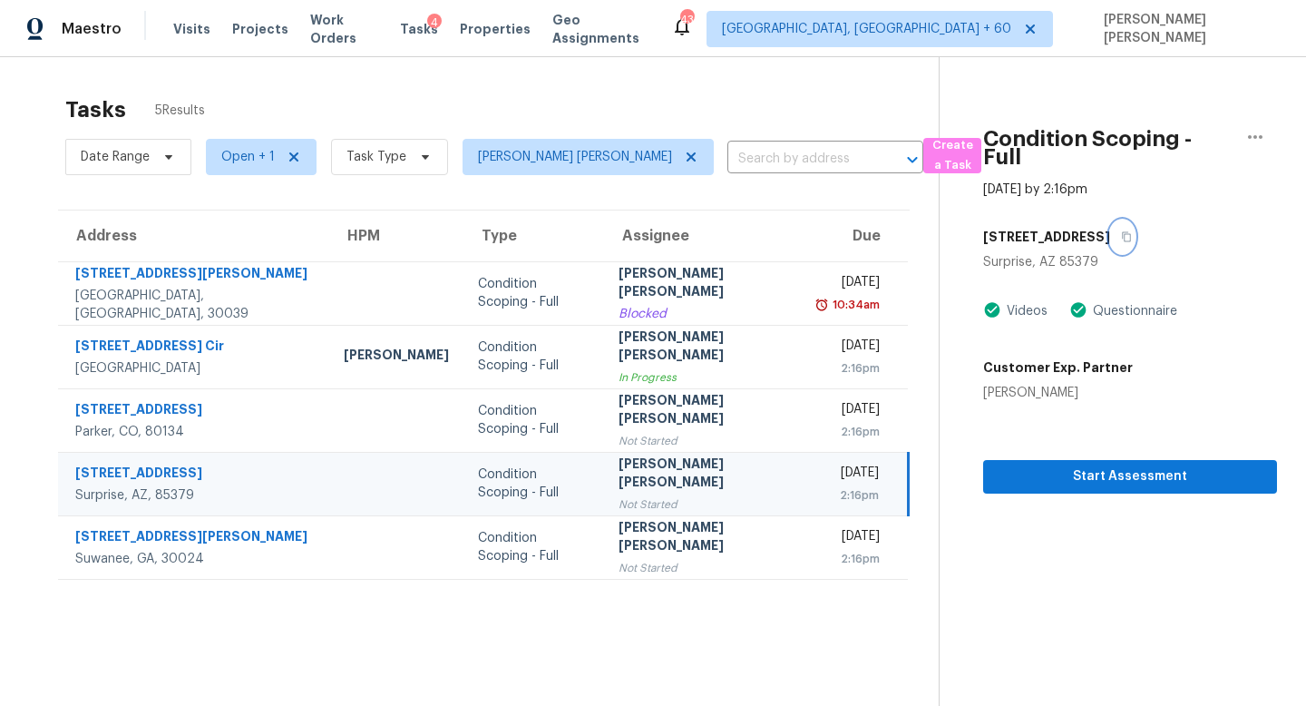
click at [1121, 231] on icon "button" at bounding box center [1126, 236] width 11 height 11
click at [820, 486] on div "2:16pm" at bounding box center [849, 495] width 59 height 18
click at [1256, 140] on icon "button" at bounding box center [1256, 137] width 22 height 22
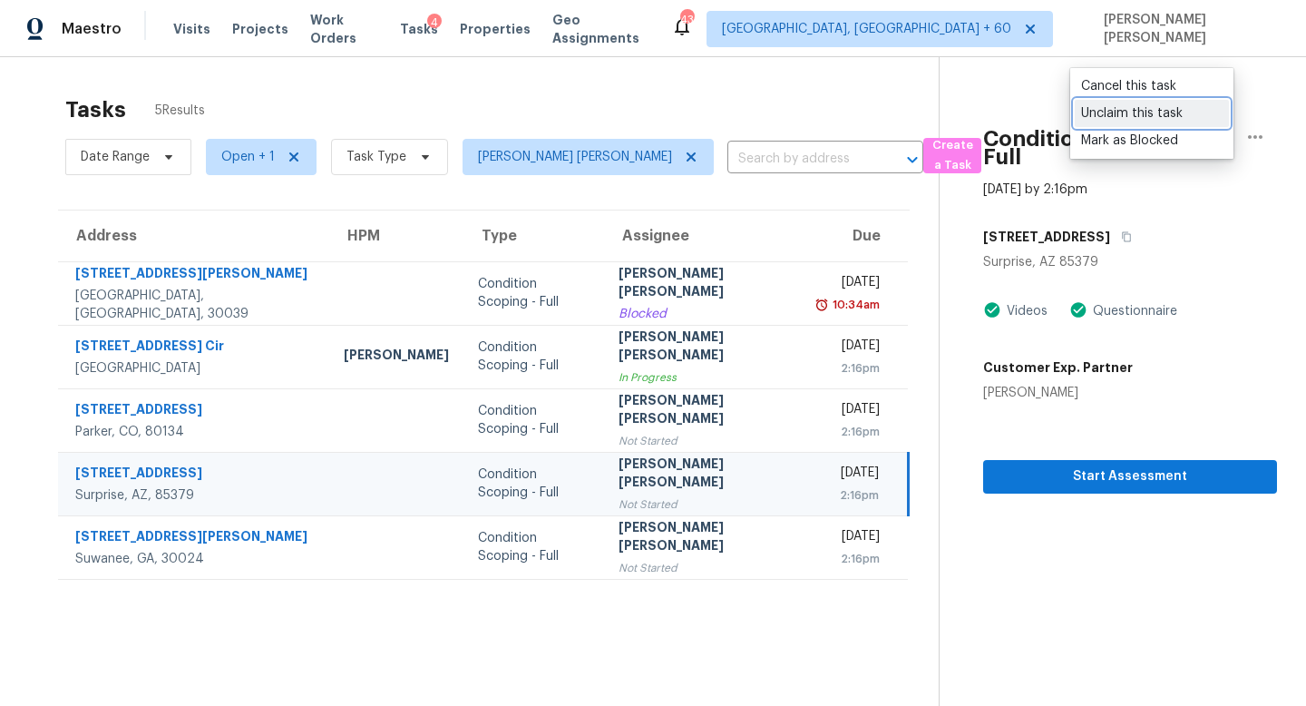
click at [1143, 114] on div "Unclaim this task" at bounding box center [1152, 113] width 142 height 18
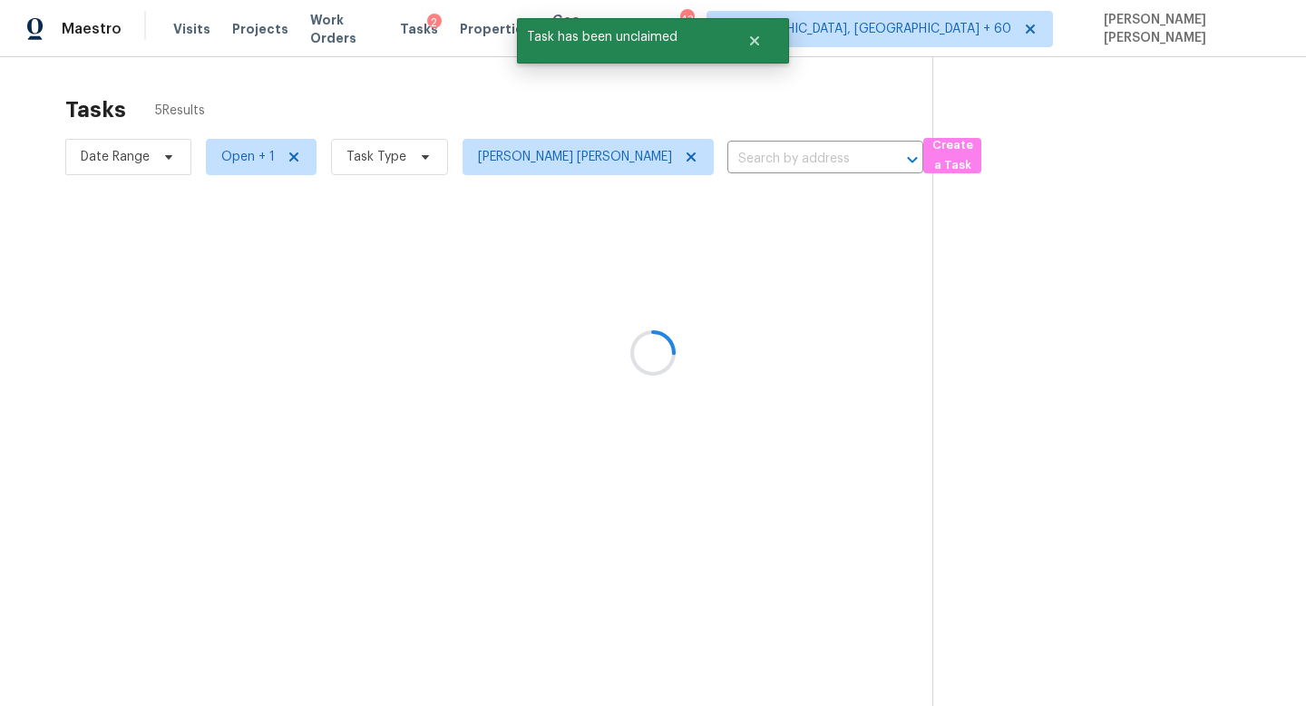
click at [659, 538] on div at bounding box center [653, 353] width 1306 height 706
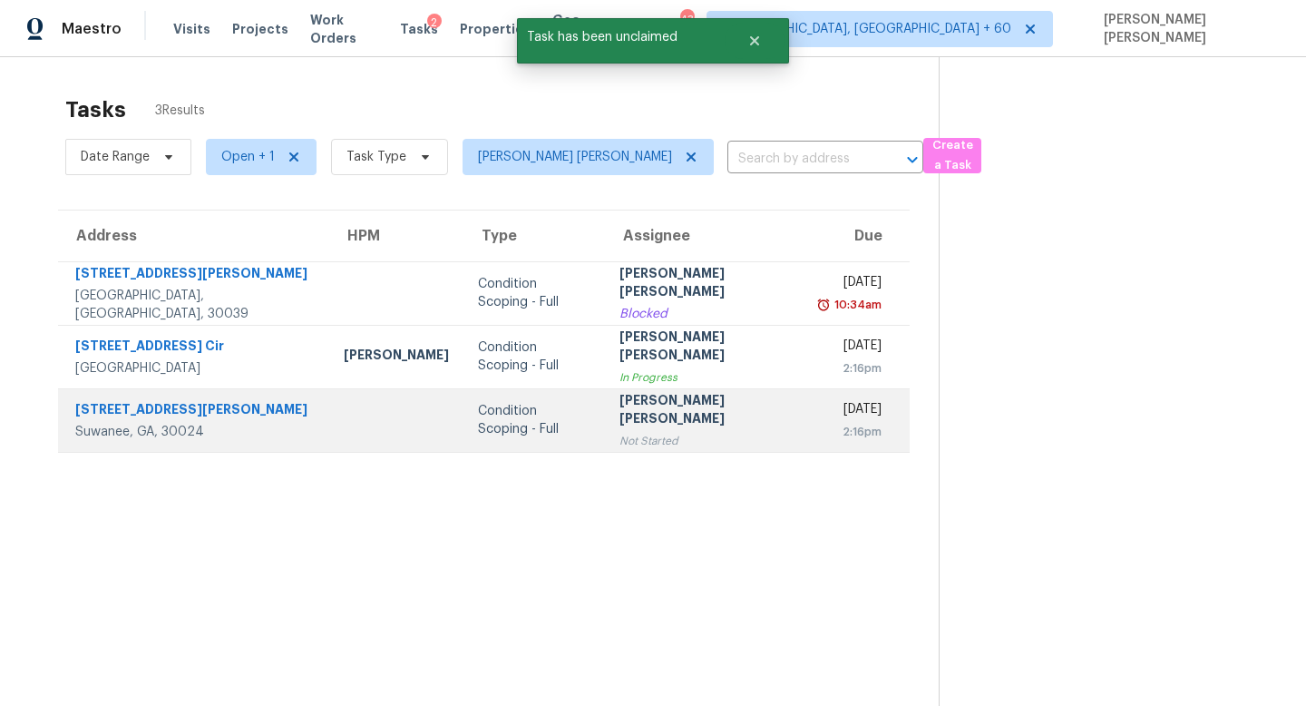
click at [674, 420] on td "Jishnu Manoj Not Started" at bounding box center [706, 419] width 202 height 63
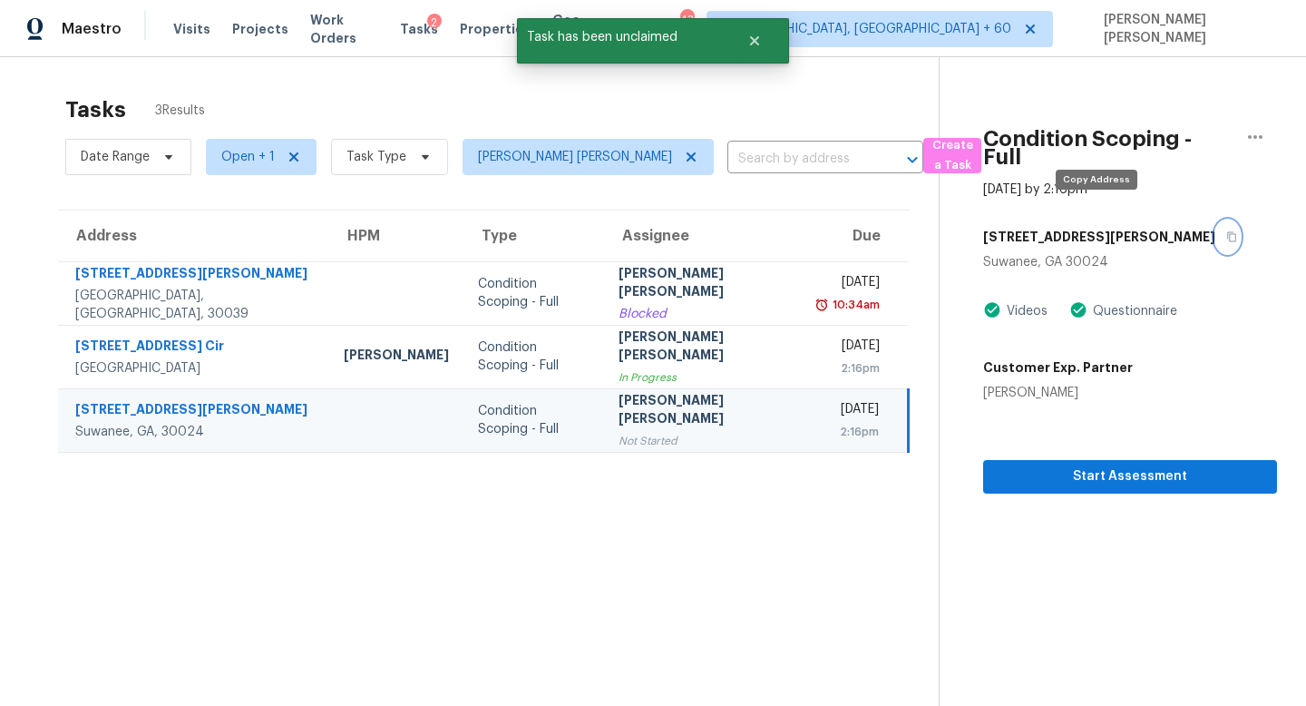
click at [1215, 226] on button "button" at bounding box center [1227, 236] width 24 height 33
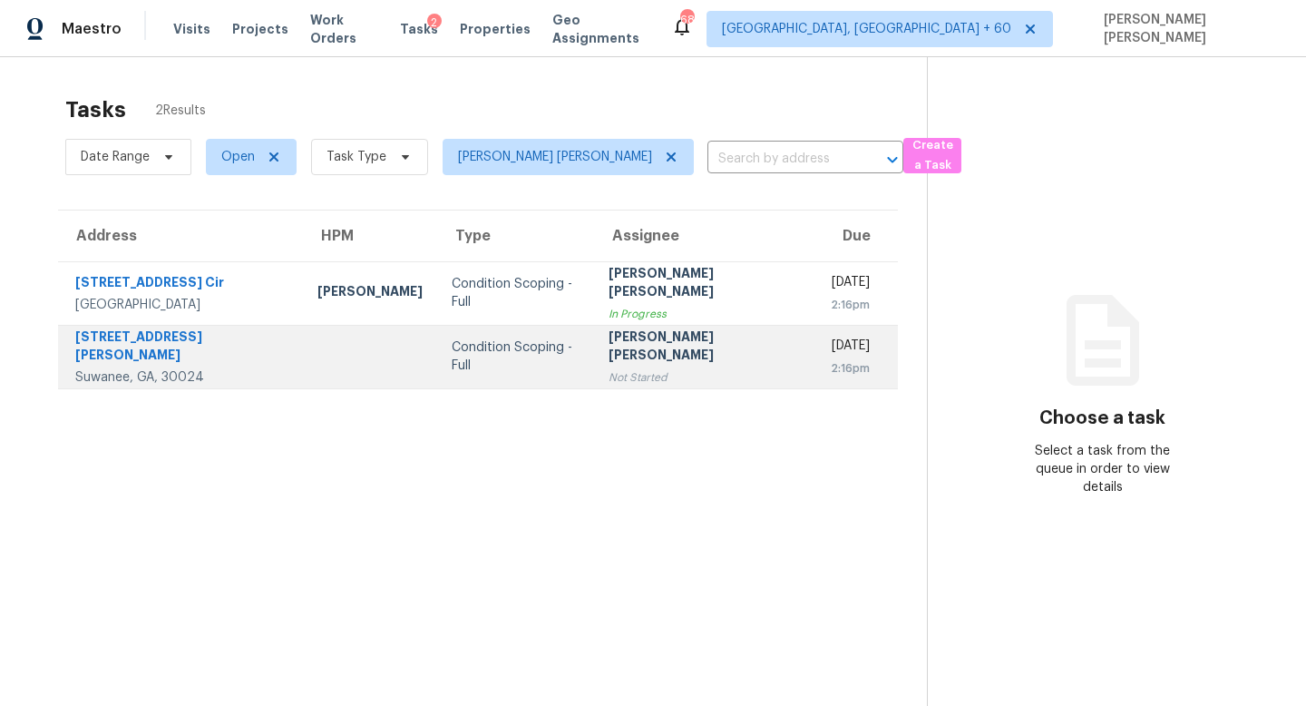
click at [831, 342] on div "Tue, Sep 23rd 2025" at bounding box center [850, 348] width 39 height 23
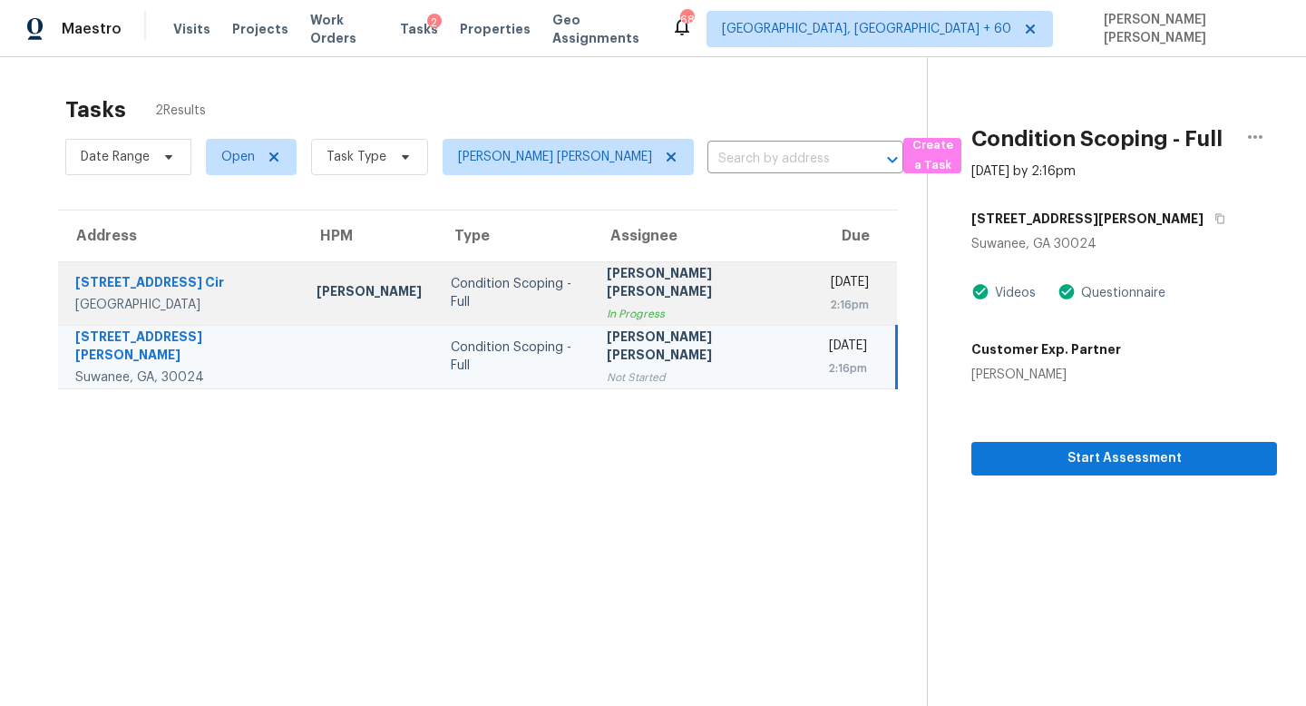
click at [530, 293] on div "Condition Scoping - Full" at bounding box center [514, 293] width 127 height 36
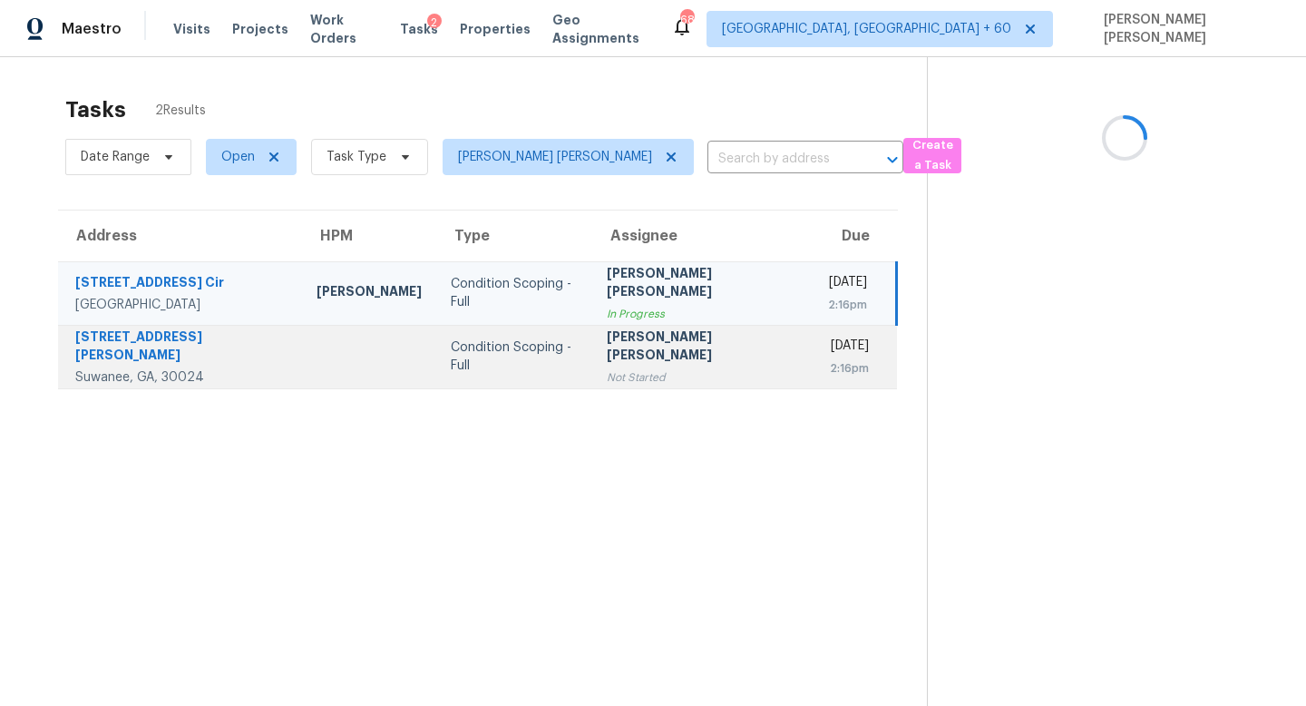
click at [536, 368] on td "Condition Scoping - Full" at bounding box center [514, 356] width 156 height 63
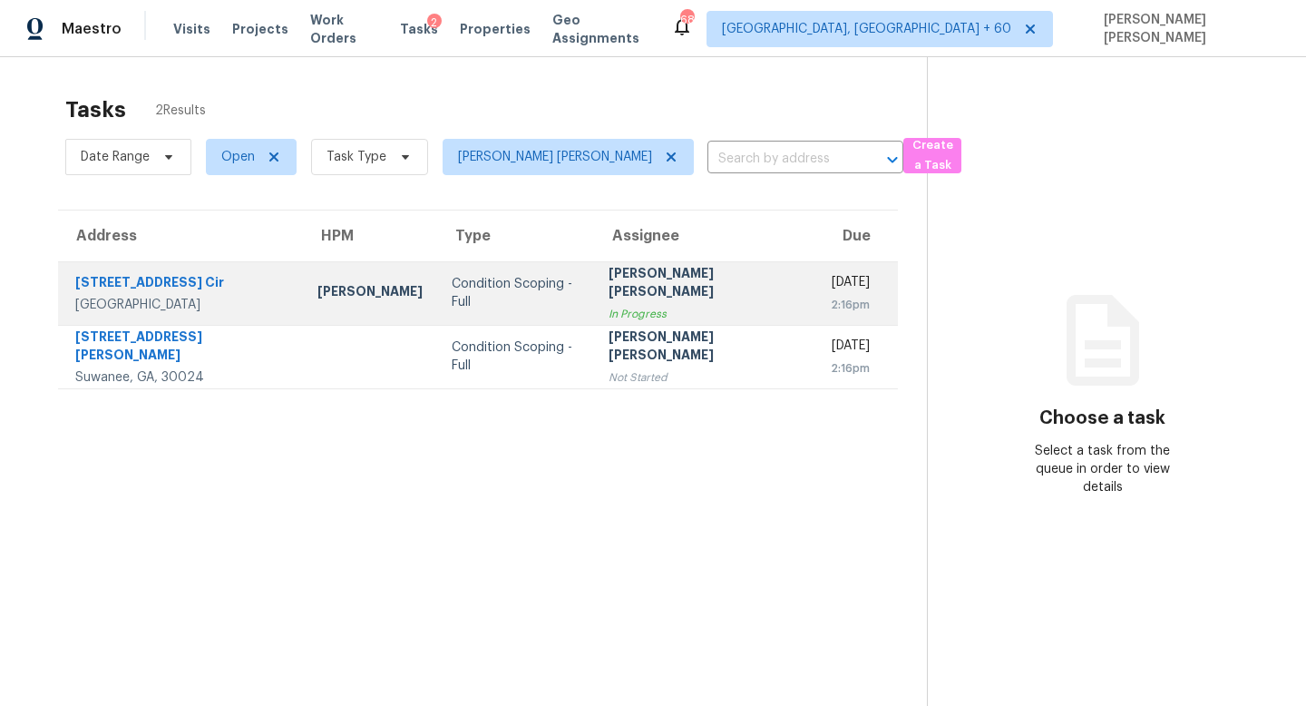
click at [609, 305] on div "In Progress" at bounding box center [705, 314] width 193 height 18
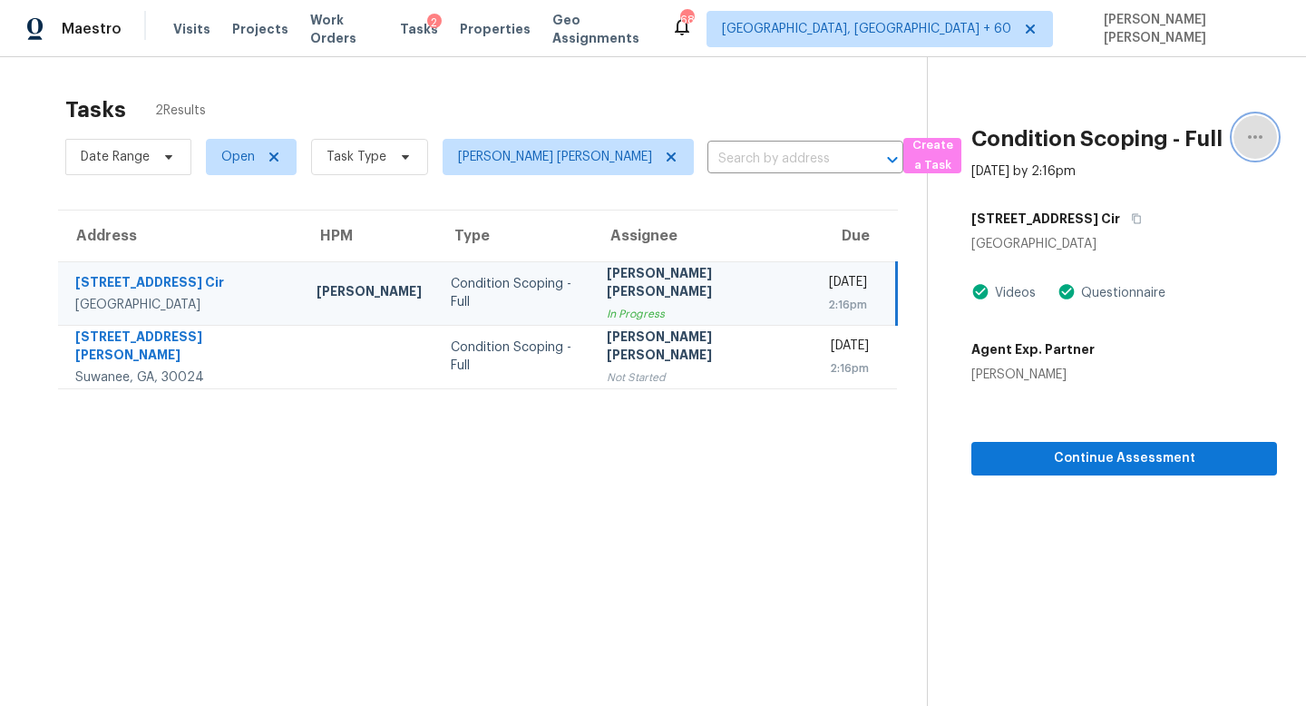
click at [1269, 134] on button "button" at bounding box center [1256, 137] width 44 height 44
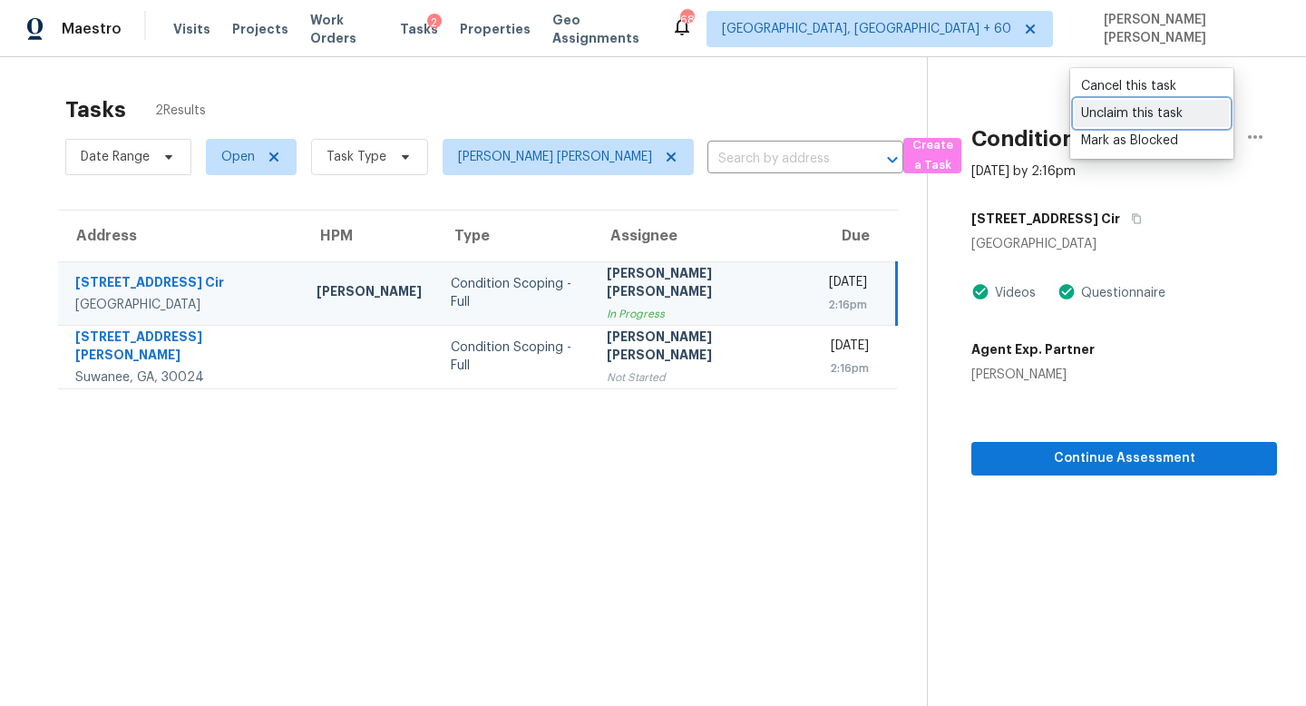
click at [1150, 111] on div "Unclaim this task" at bounding box center [1152, 113] width 142 height 18
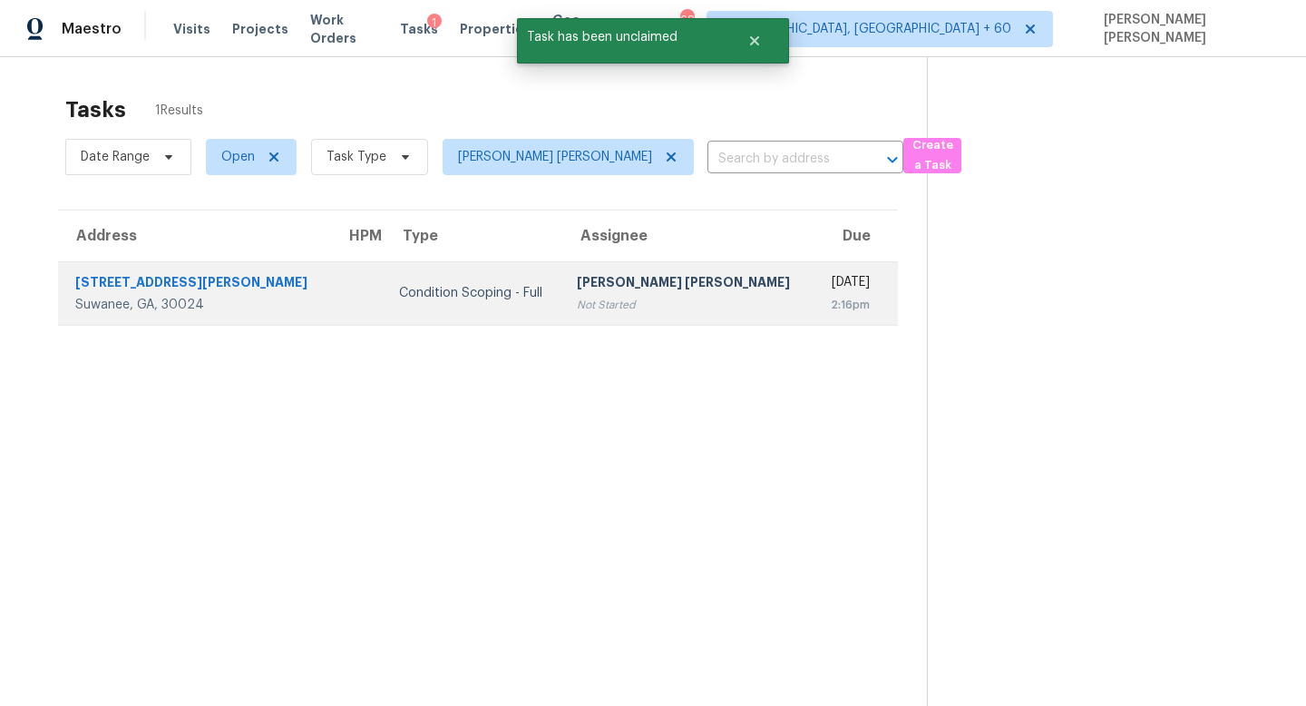
click at [567, 264] on td "Jishnu Manoj Not Started" at bounding box center [687, 292] width 251 height 63
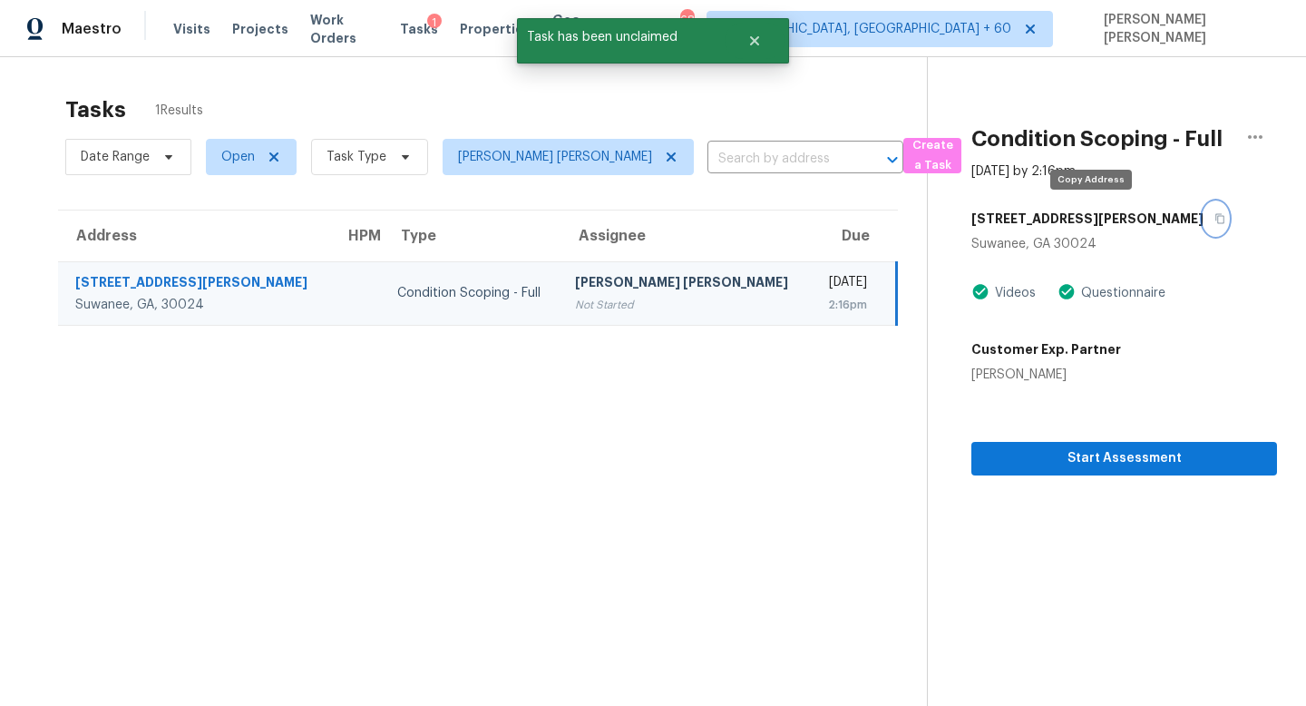
click at [1215, 214] on icon "button" at bounding box center [1220, 218] width 11 height 11
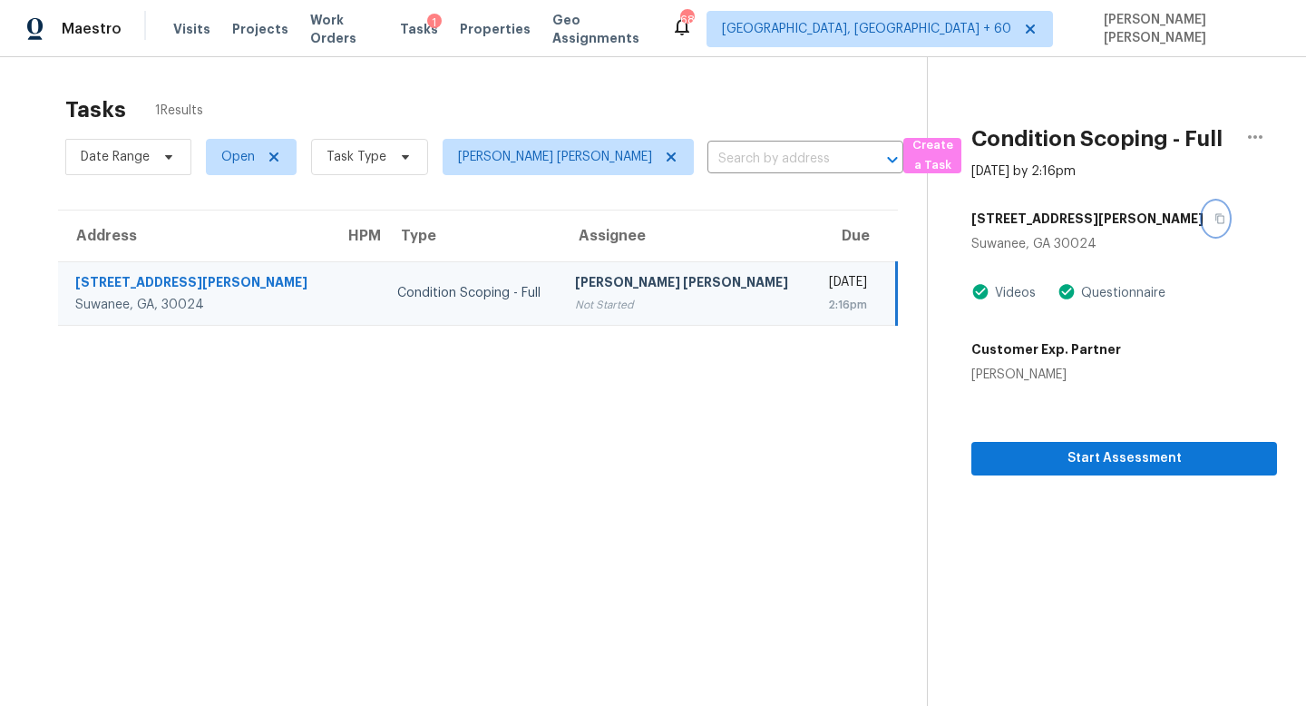
click at [1215, 222] on icon "button" at bounding box center [1220, 218] width 11 height 11
click at [664, 161] on icon at bounding box center [671, 157] width 15 height 15
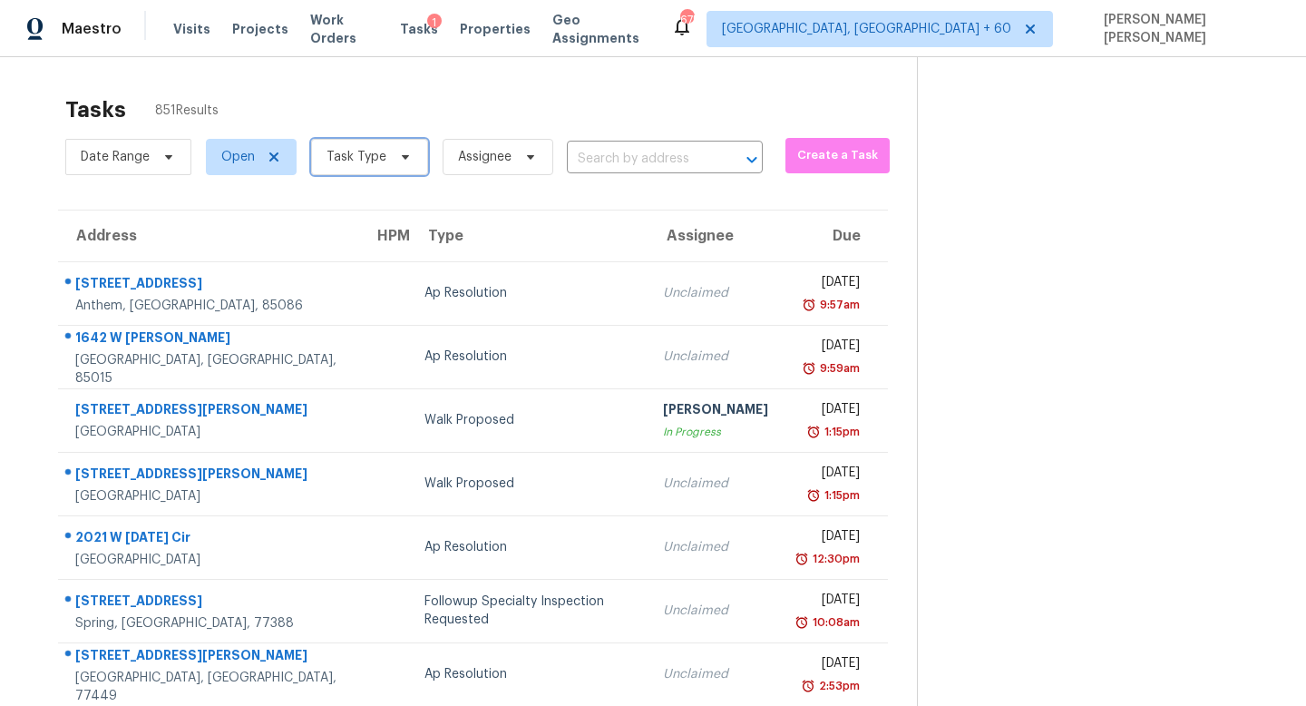
click at [356, 151] on span "Task Type" at bounding box center [357, 157] width 60 height 18
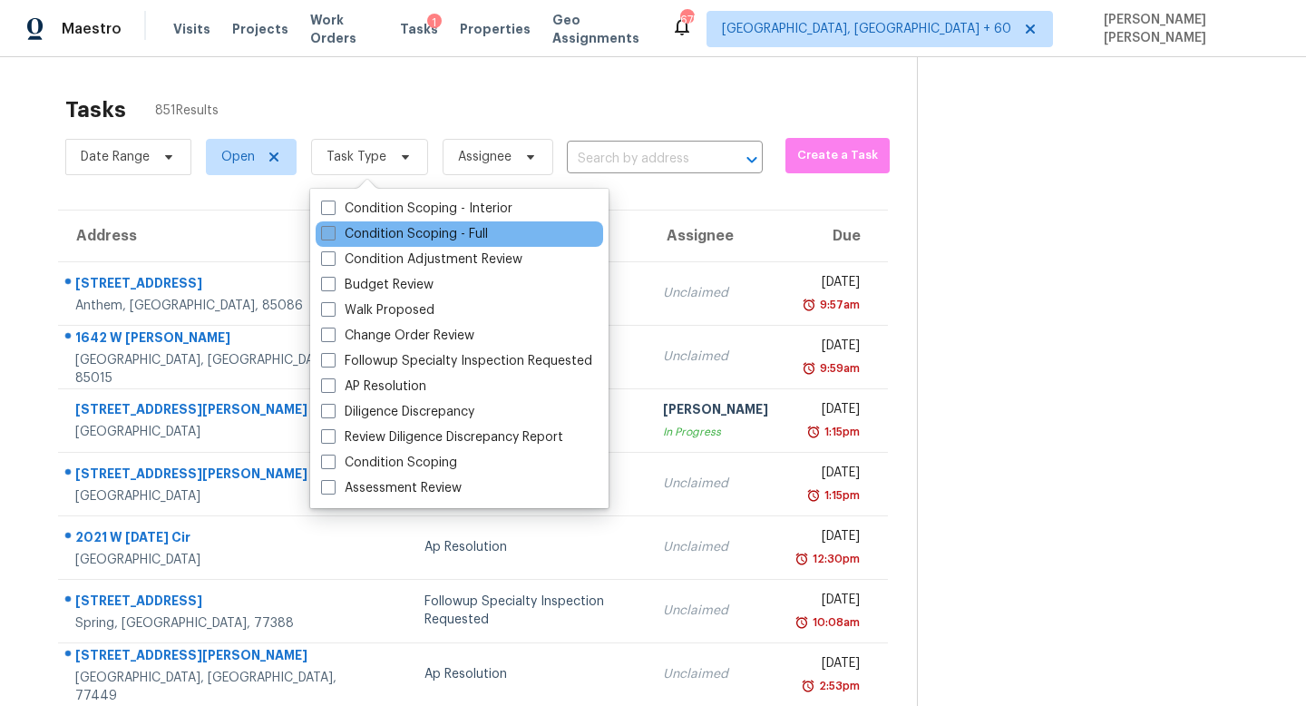
click at [371, 239] on label "Condition Scoping - Full" at bounding box center [404, 234] width 167 height 18
click at [333, 237] on input "Condition Scoping - Full" at bounding box center [327, 231] width 12 height 12
checkbox input "true"
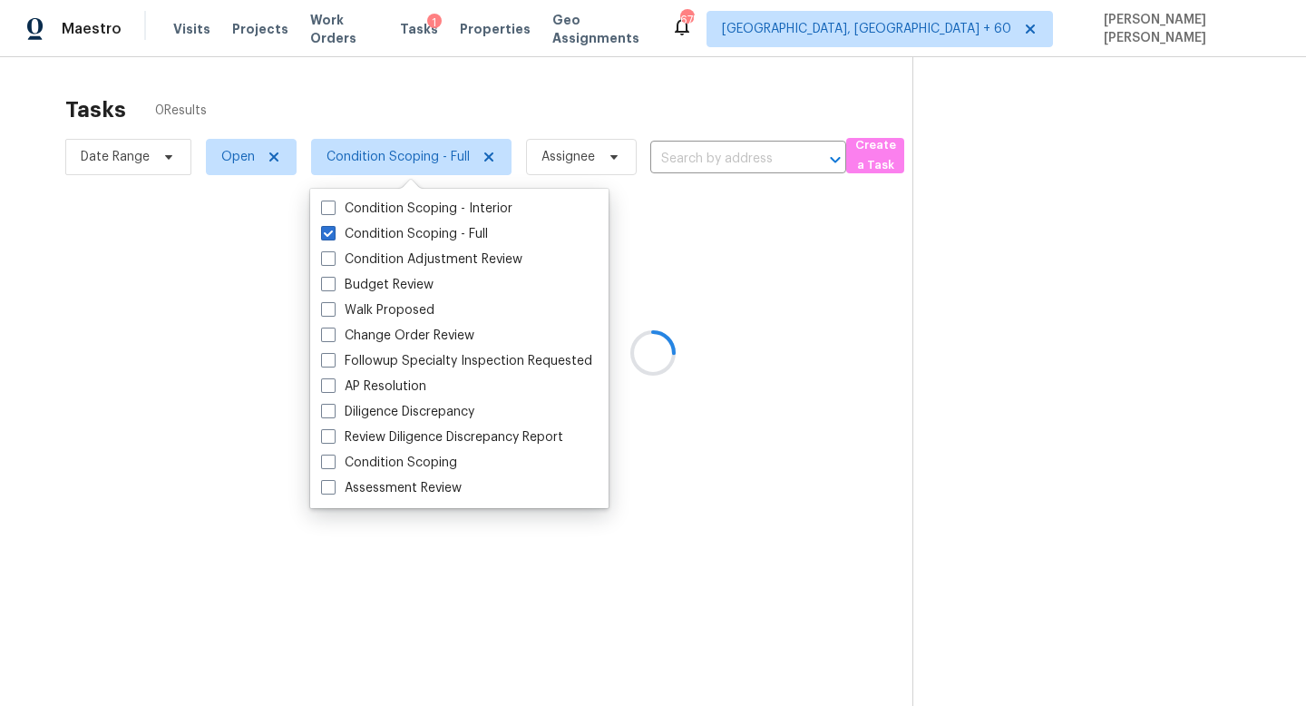
click at [385, 98] on div at bounding box center [653, 353] width 1306 height 706
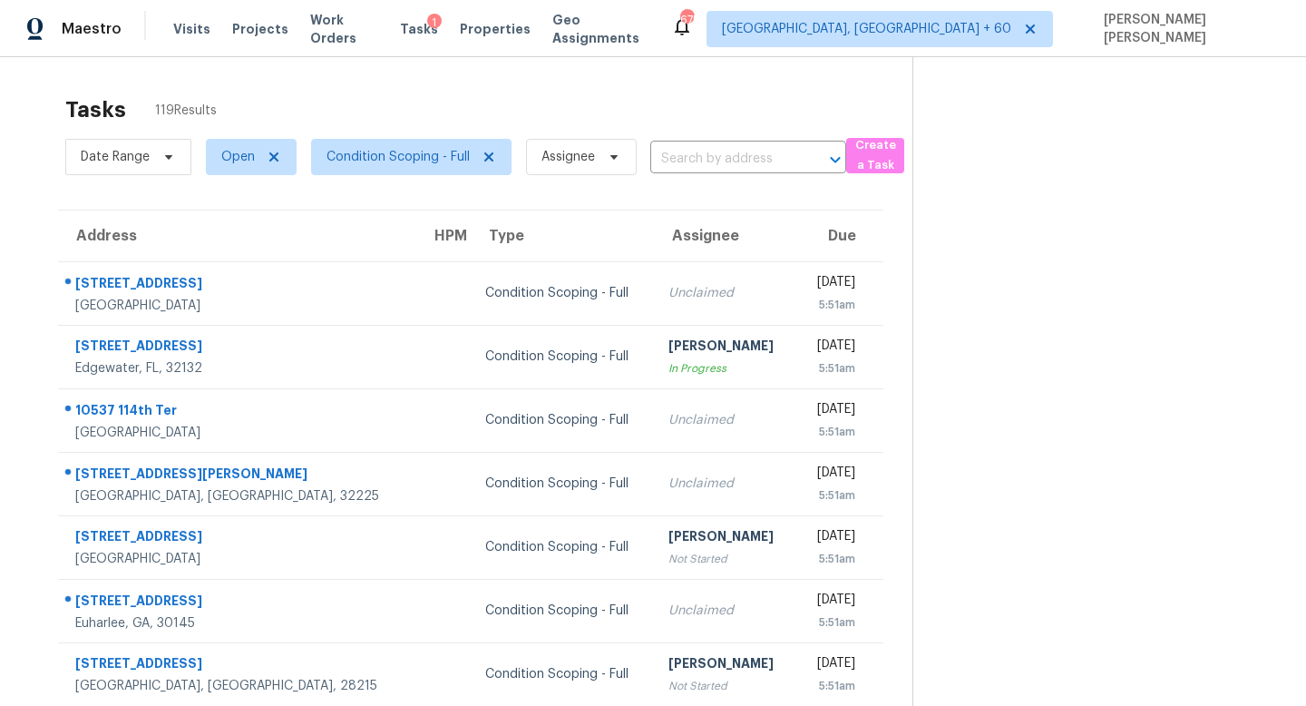
scroll to position [239, 0]
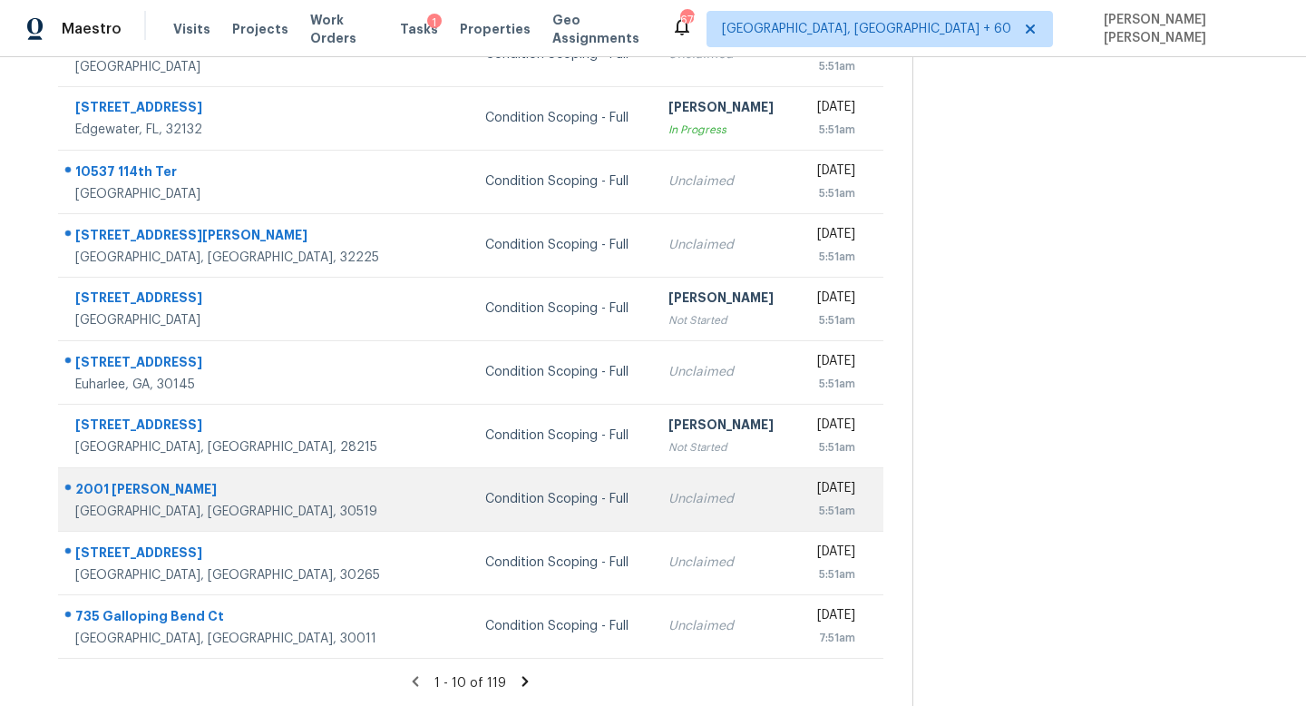
click at [654, 508] on td "Unclaimed" at bounding box center [725, 498] width 143 height 63
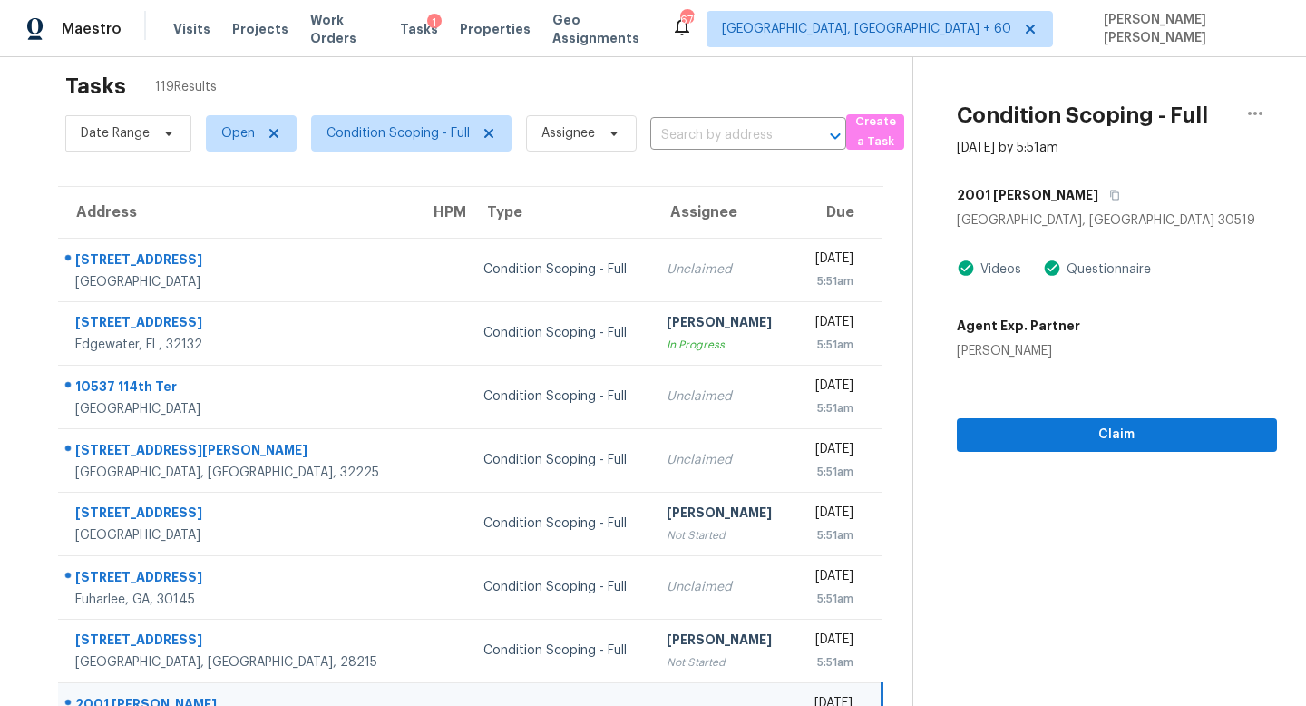
scroll to position [0, 0]
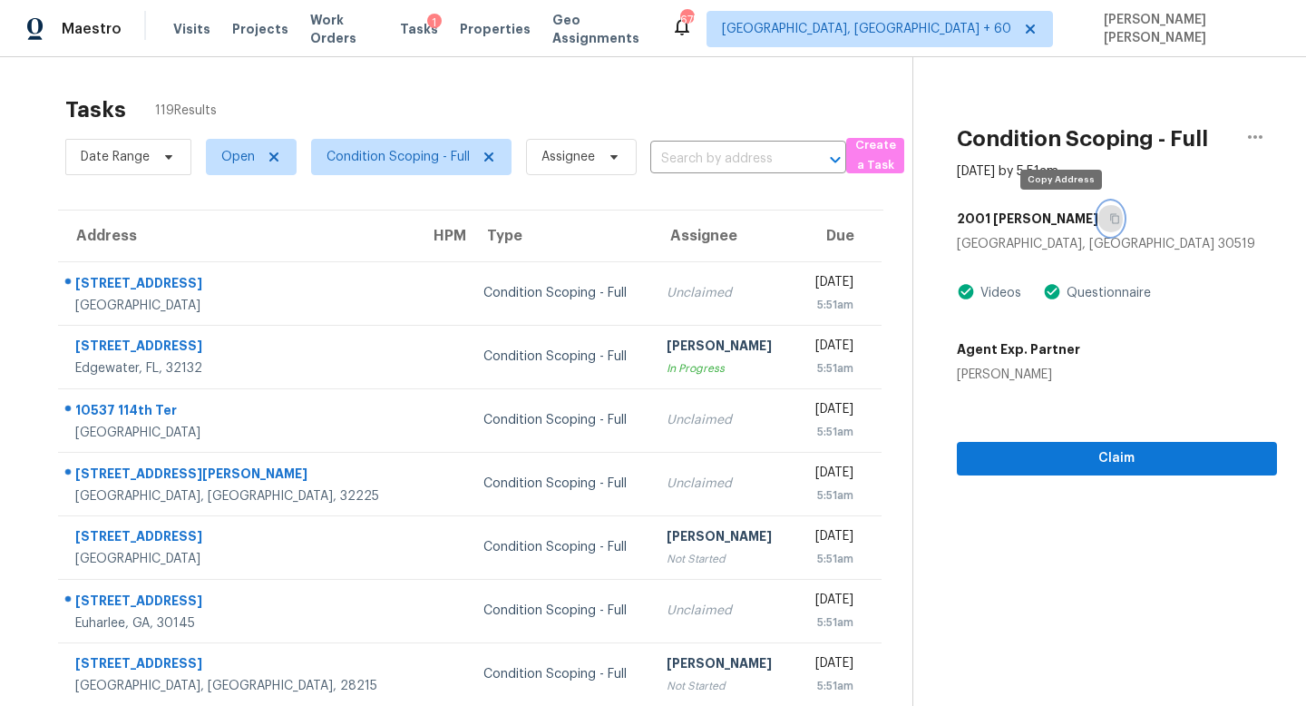
click at [1109, 220] on icon "button" at bounding box center [1114, 218] width 11 height 11
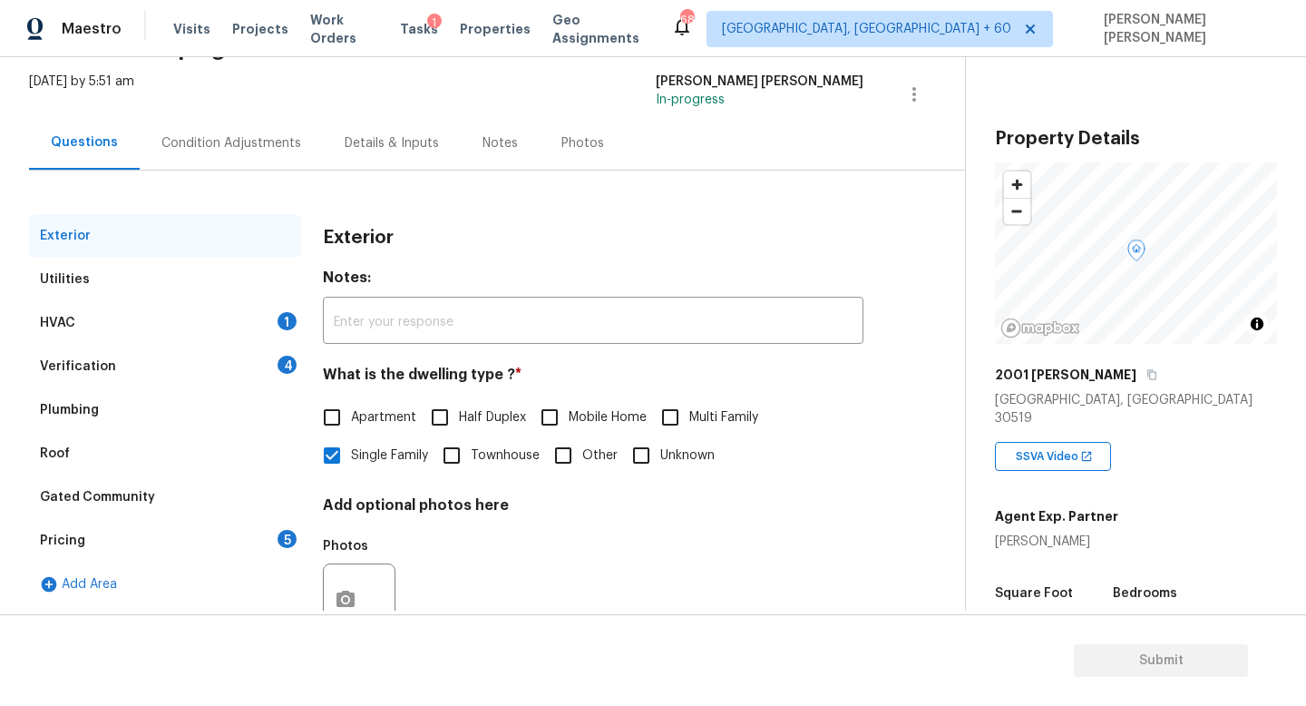
scroll to position [161, 0]
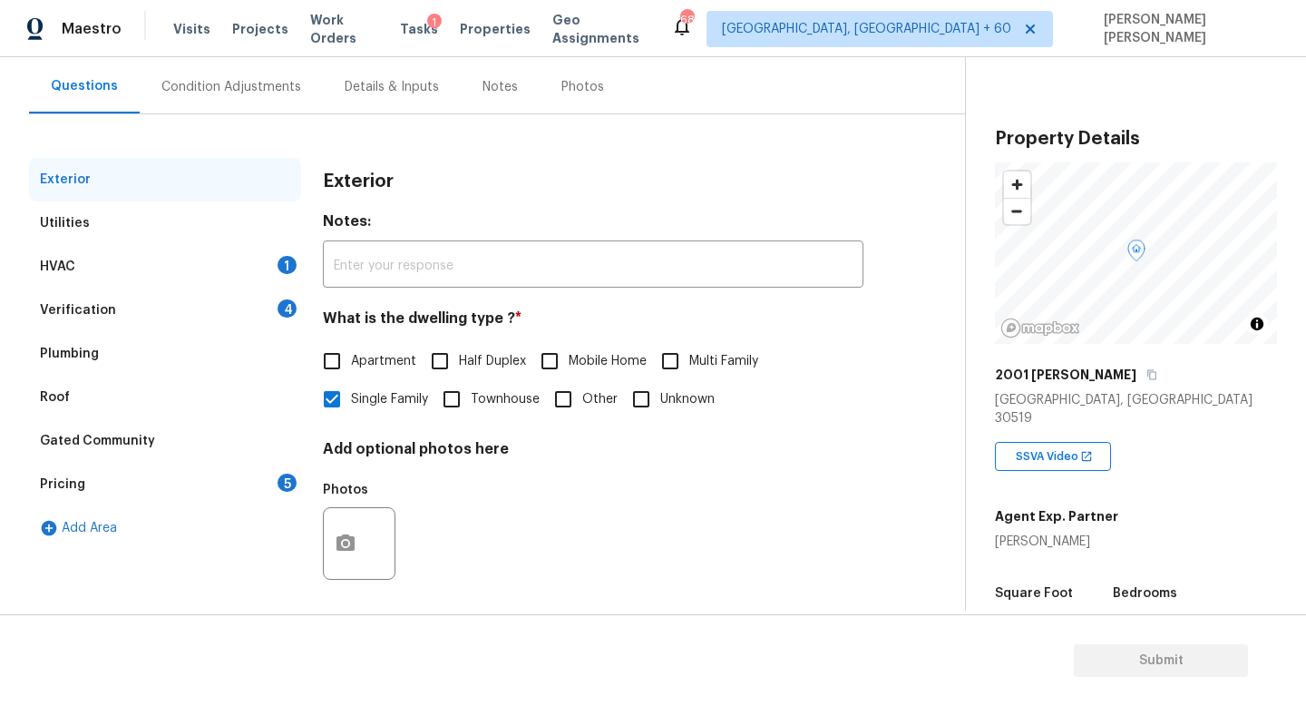
click at [151, 271] on div "HVAC 1" at bounding box center [165, 267] width 272 height 44
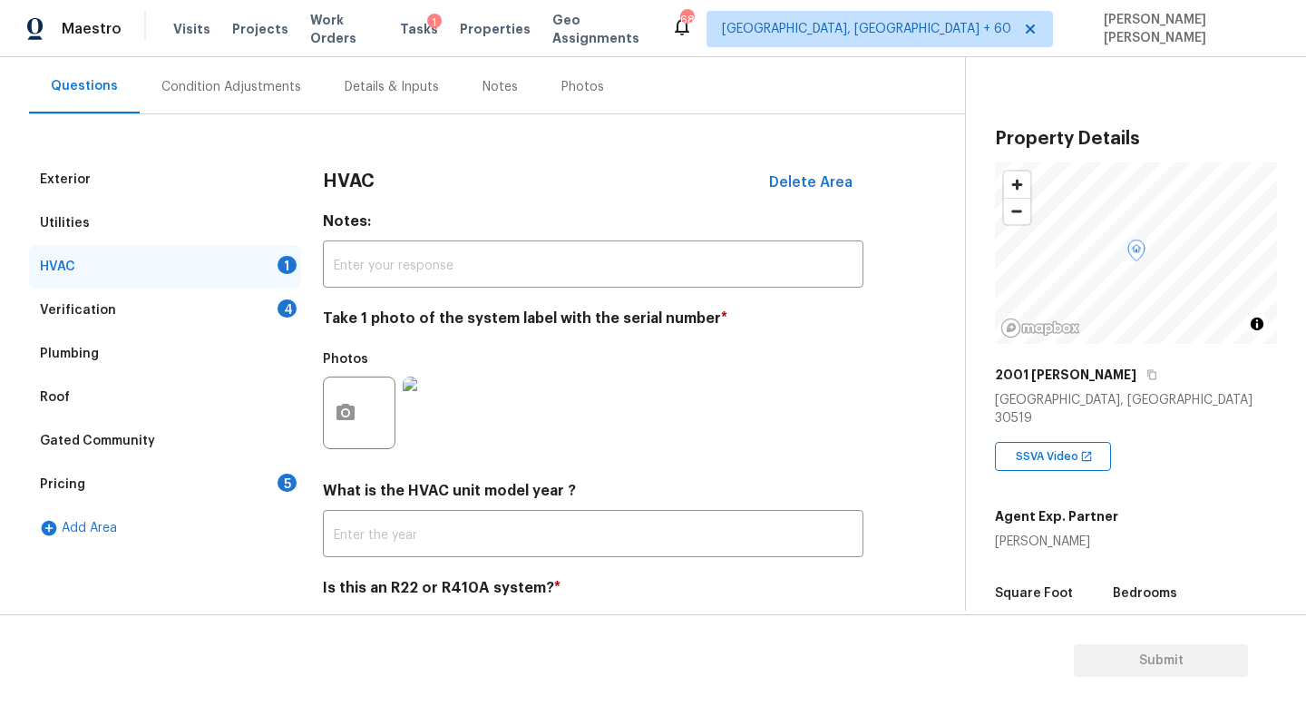
scroll to position [228, 0]
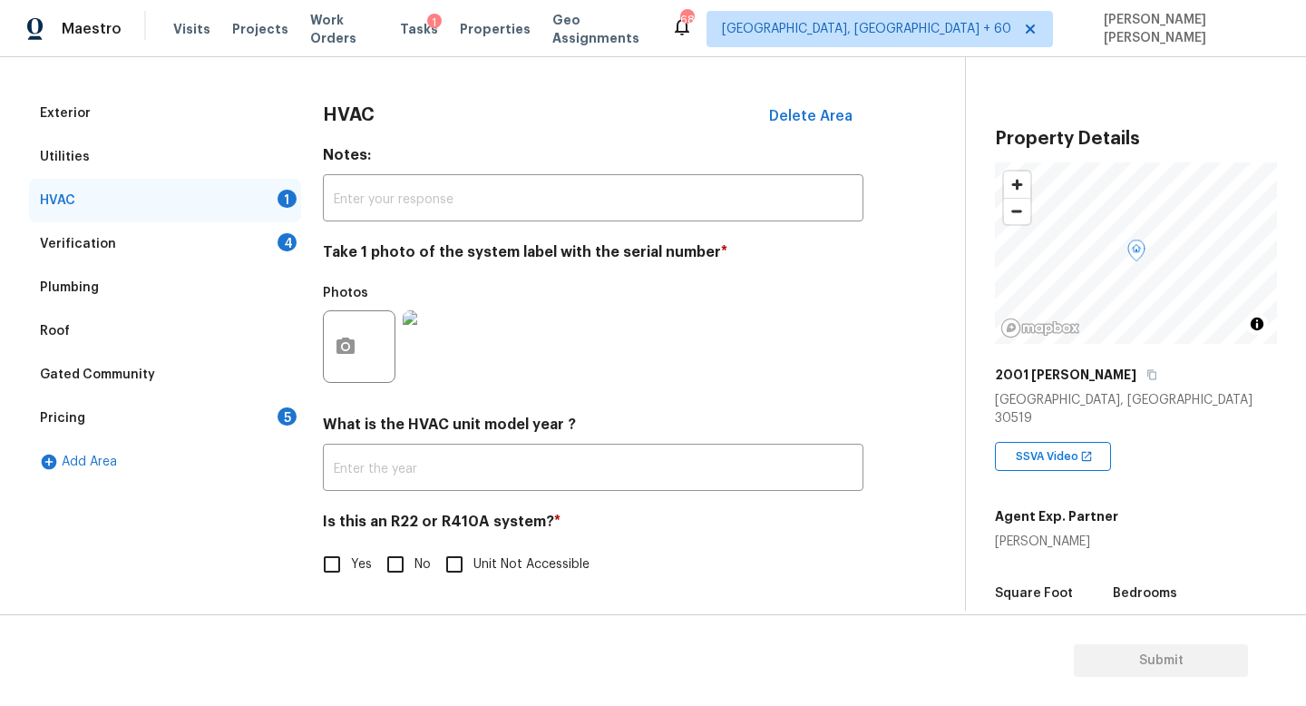
click at [405, 567] on input "No" at bounding box center [395, 564] width 38 height 38
checkbox input "true"
click at [211, 219] on div "HVAC" at bounding box center [165, 201] width 272 height 44
click at [227, 231] on div "Verification 4" at bounding box center [165, 244] width 272 height 44
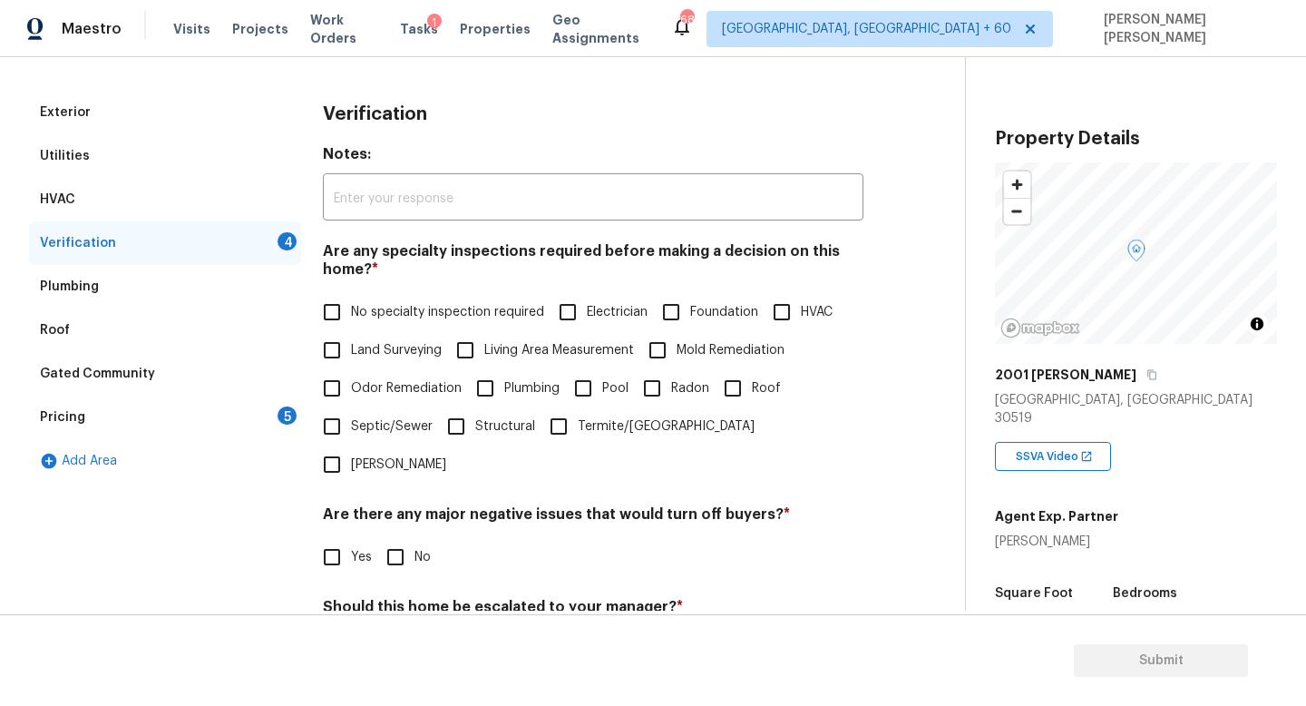
click at [322, 310] on input "No specialty inspection required" at bounding box center [332, 312] width 38 height 38
checkbox input "true"
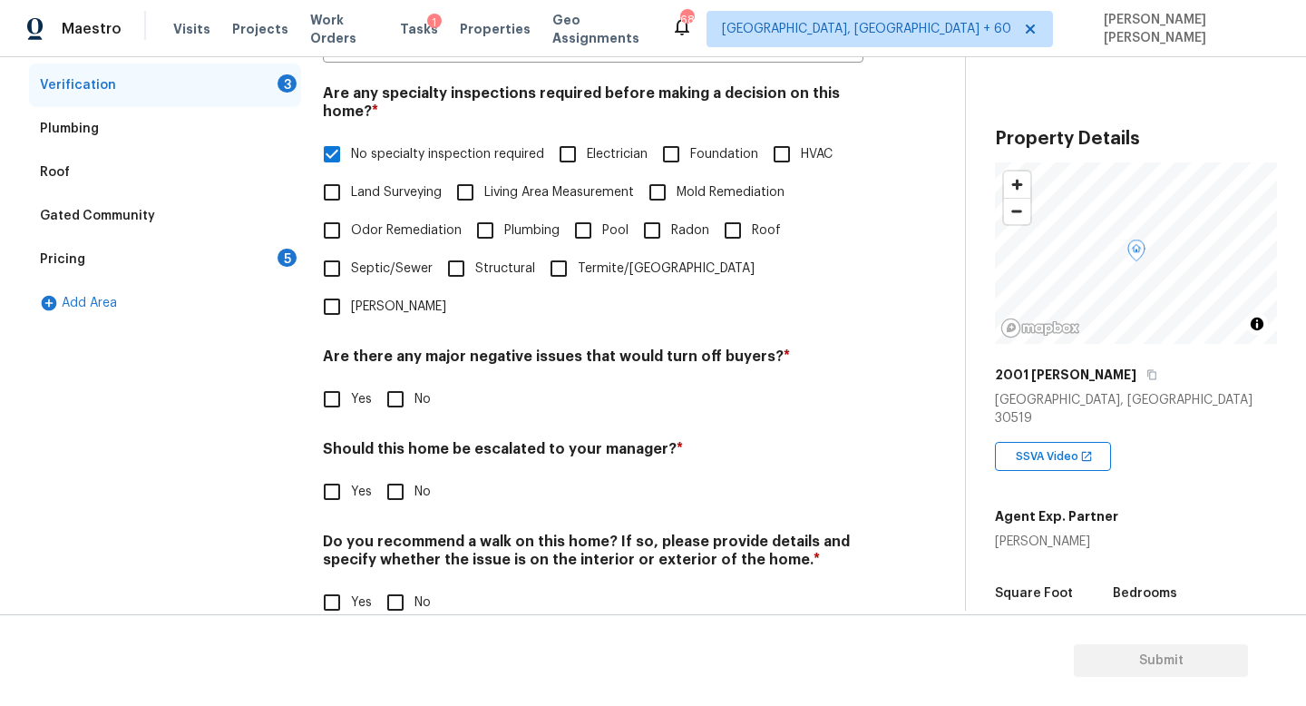
click at [390, 380] on input "No" at bounding box center [395, 399] width 38 height 38
checkbox input "true"
click at [405, 480] on div "Verification Notes: ​ Are any specialty inspections required before making a de…" at bounding box center [593, 289] width 541 height 712
click at [405, 473] on input "No" at bounding box center [395, 492] width 38 height 38
checkbox input "true"
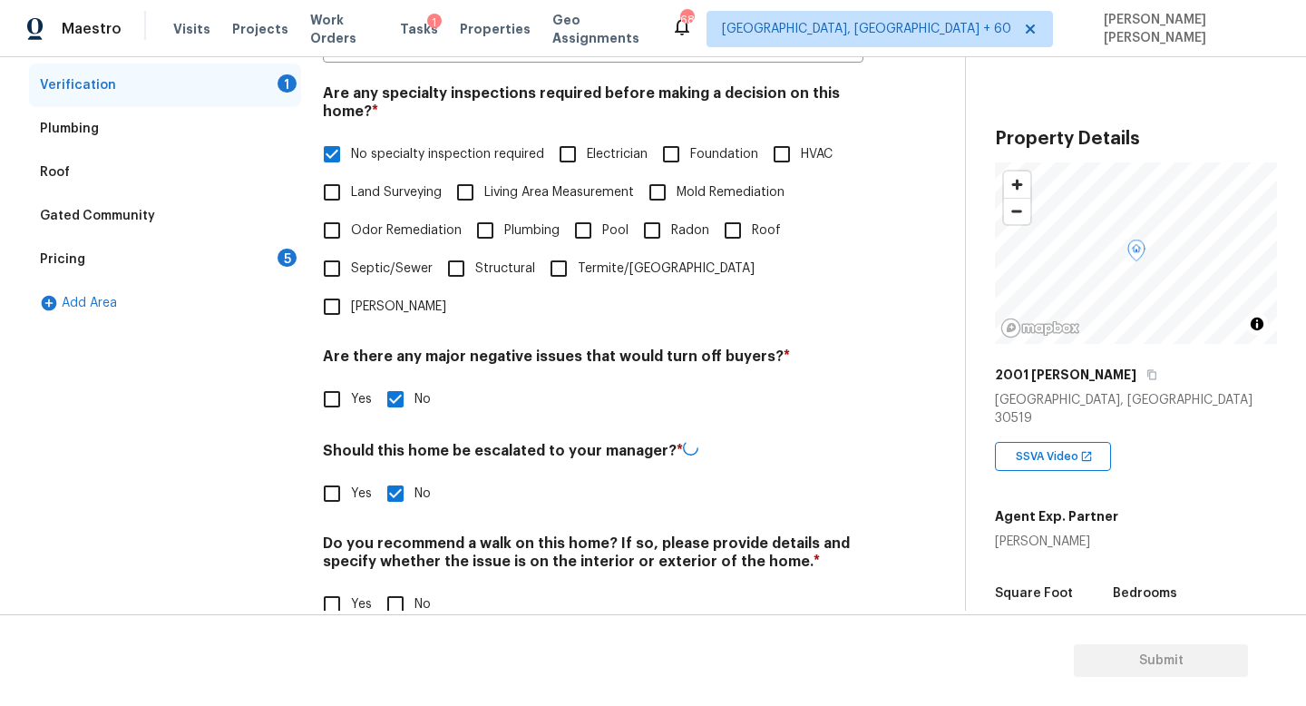
click at [401, 585] on input "No" at bounding box center [395, 604] width 38 height 38
checkbox input "true"
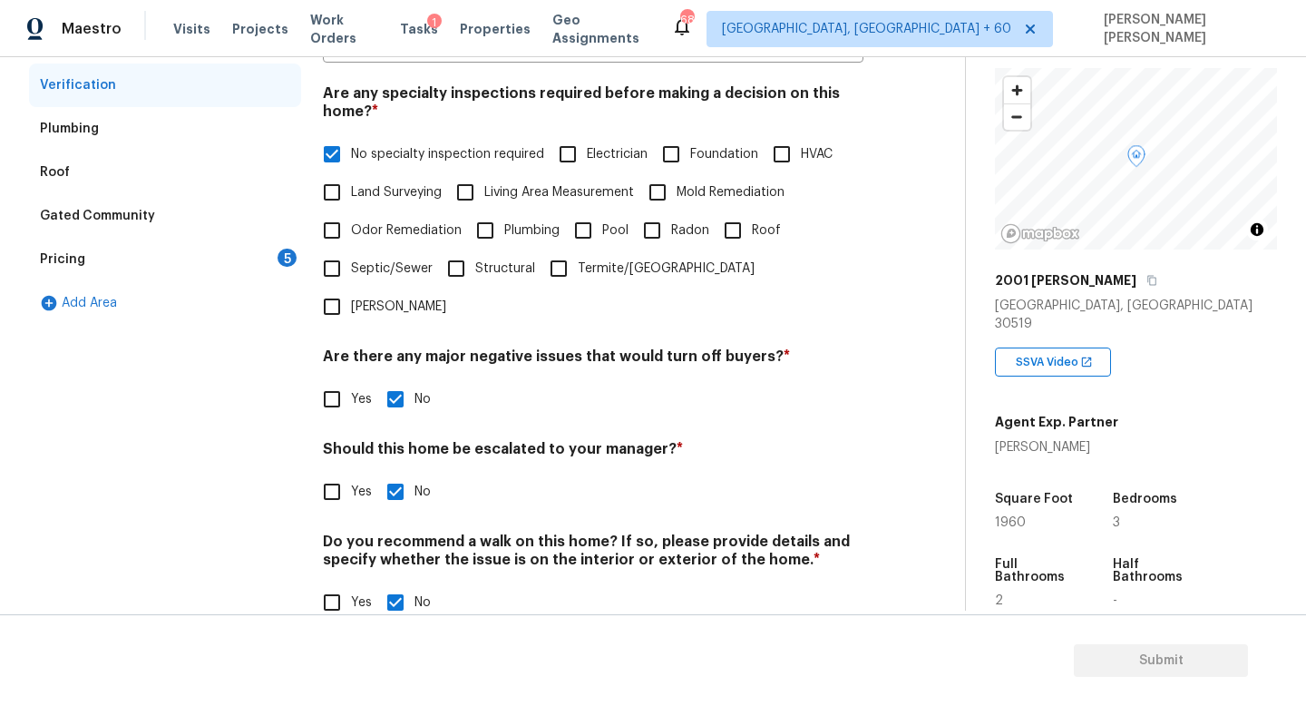
scroll to position [170, 0]
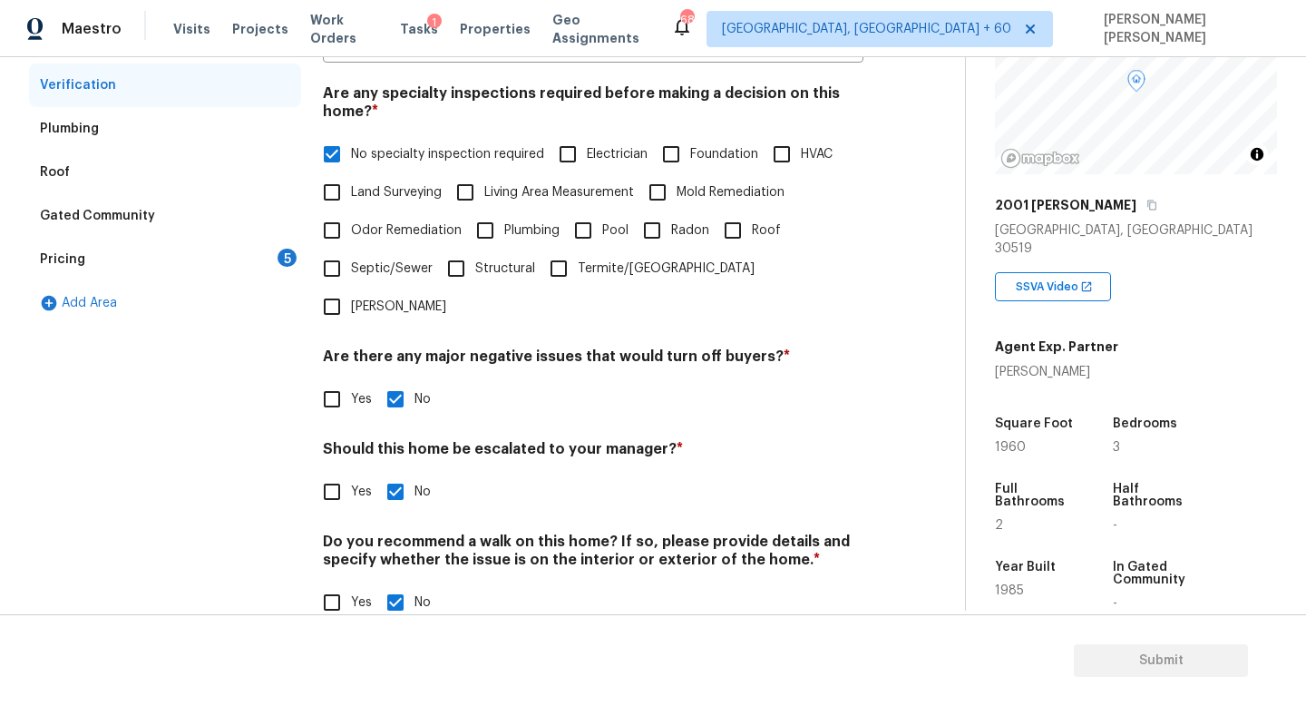
click at [186, 258] on div "Pricing 5" at bounding box center [165, 260] width 272 height 44
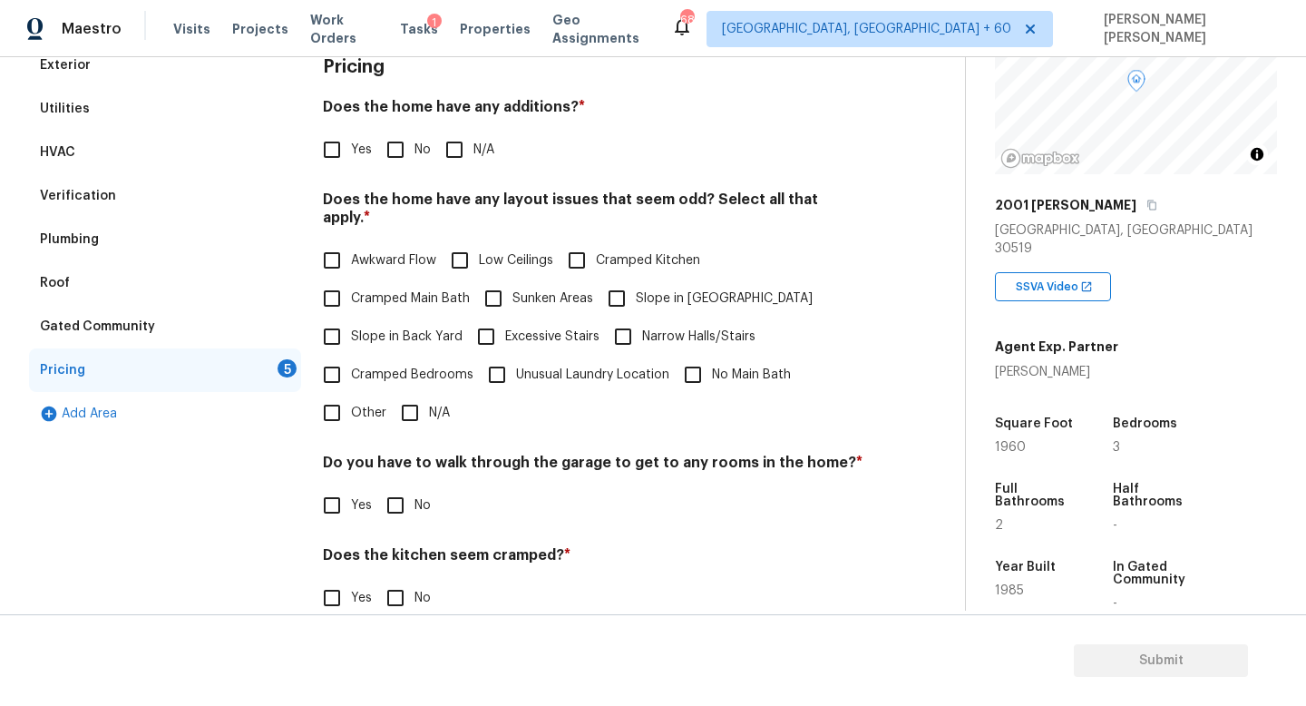
scroll to position [262, 0]
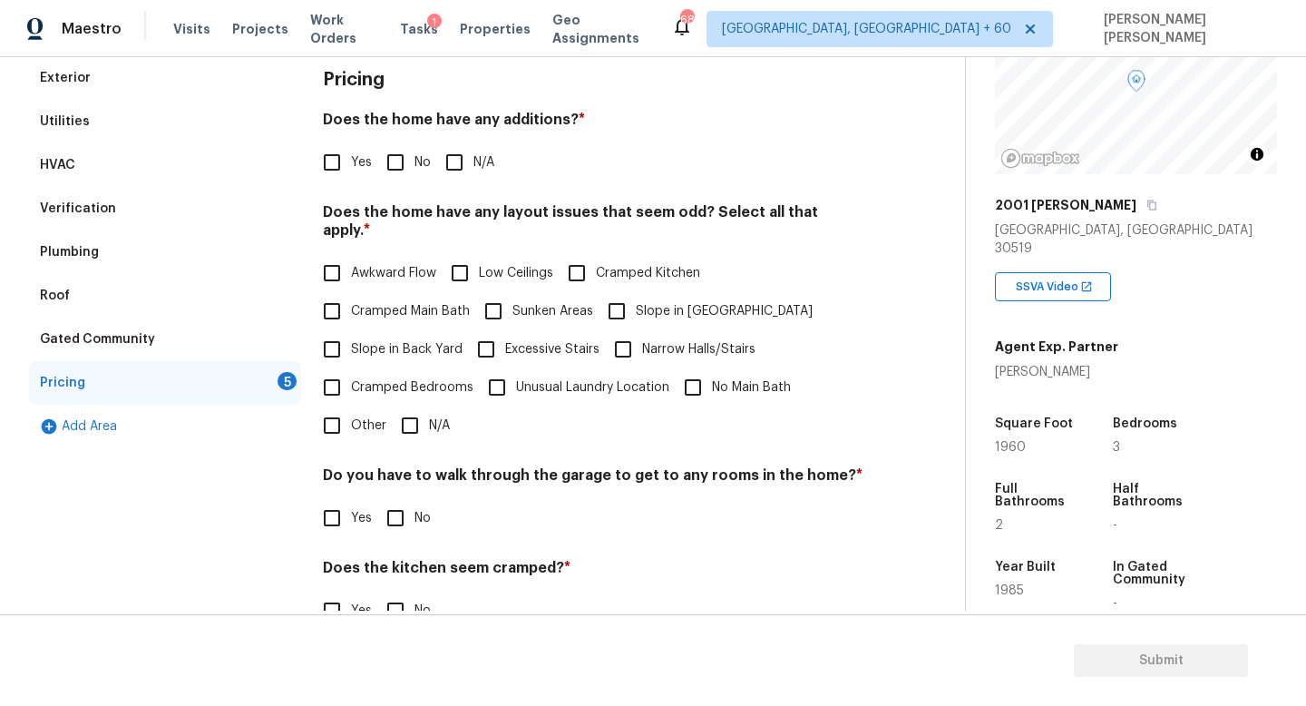
click at [390, 161] on input "No" at bounding box center [395, 162] width 38 height 38
checkbox input "true"
click at [415, 406] on input "N/A" at bounding box center [410, 425] width 38 height 38
checkbox input "true"
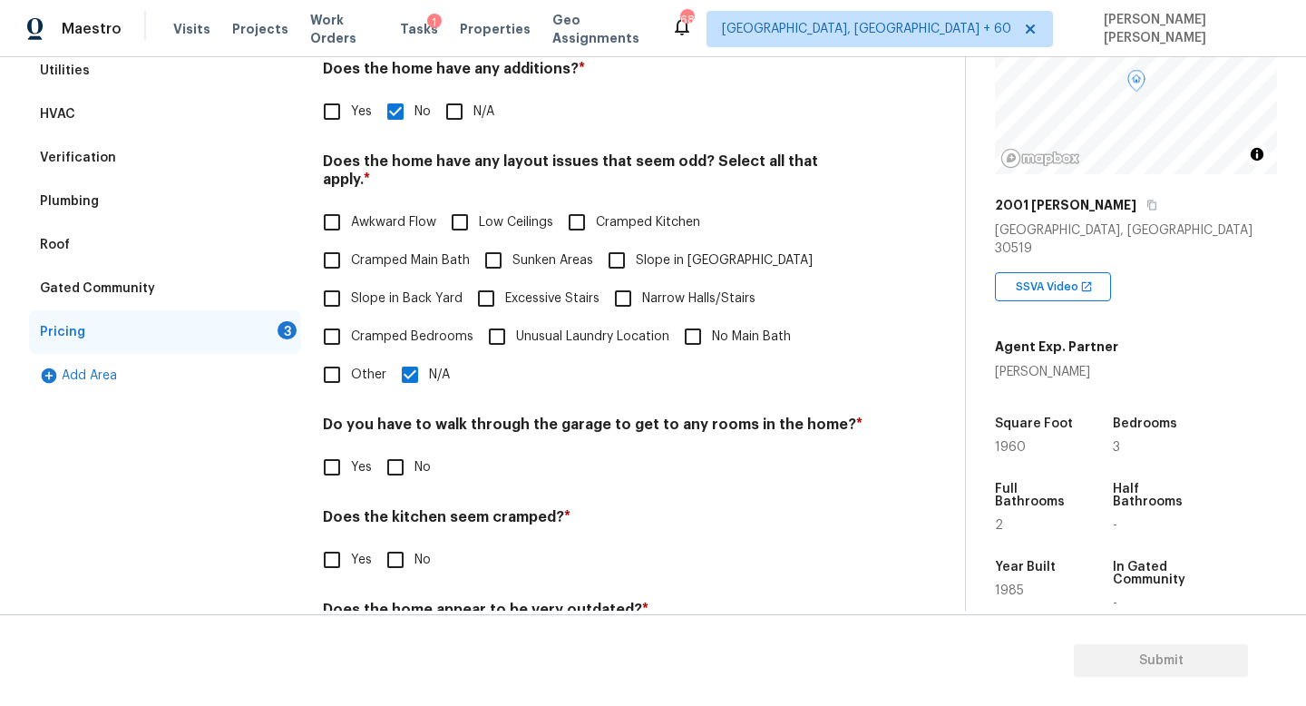
click at [386, 457] on input "No" at bounding box center [395, 467] width 38 height 38
checkbox input "true"
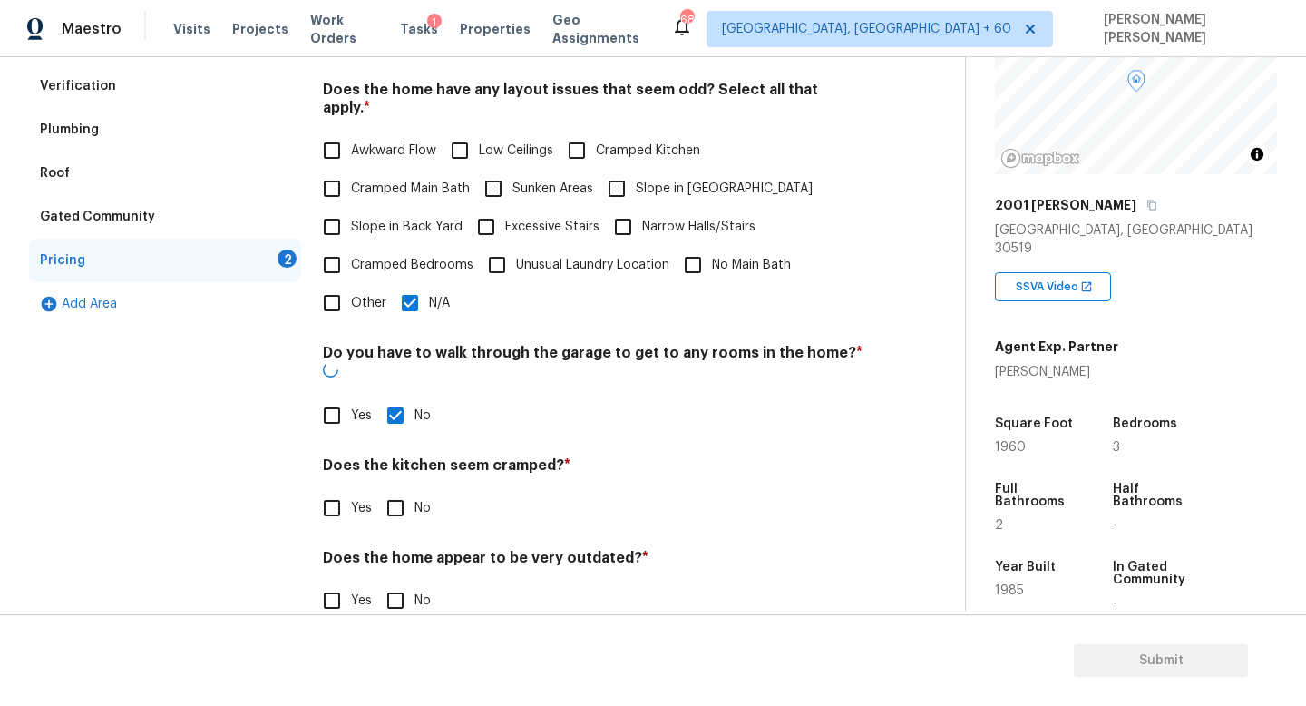
scroll to position [383, 0]
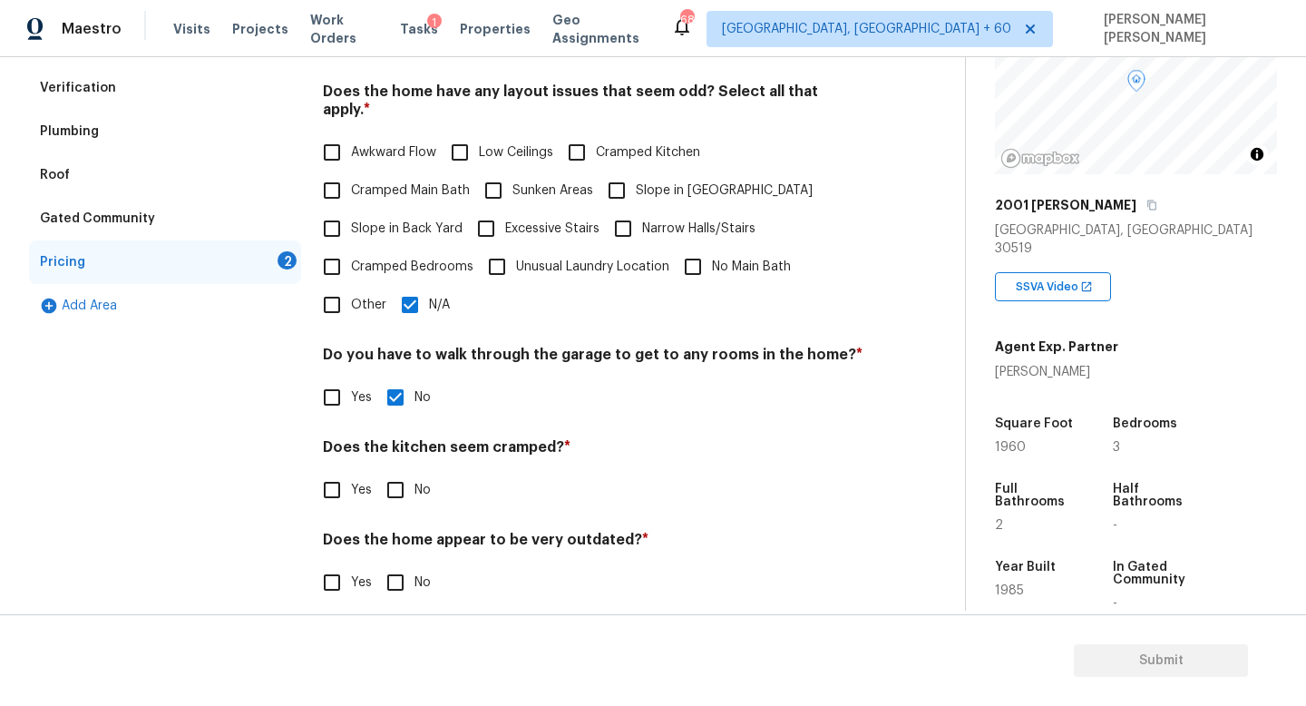
click at [385, 475] on input "No" at bounding box center [395, 490] width 38 height 38
checkbox input "true"
click at [386, 580] on input "No" at bounding box center [395, 582] width 38 height 38
checkbox input "true"
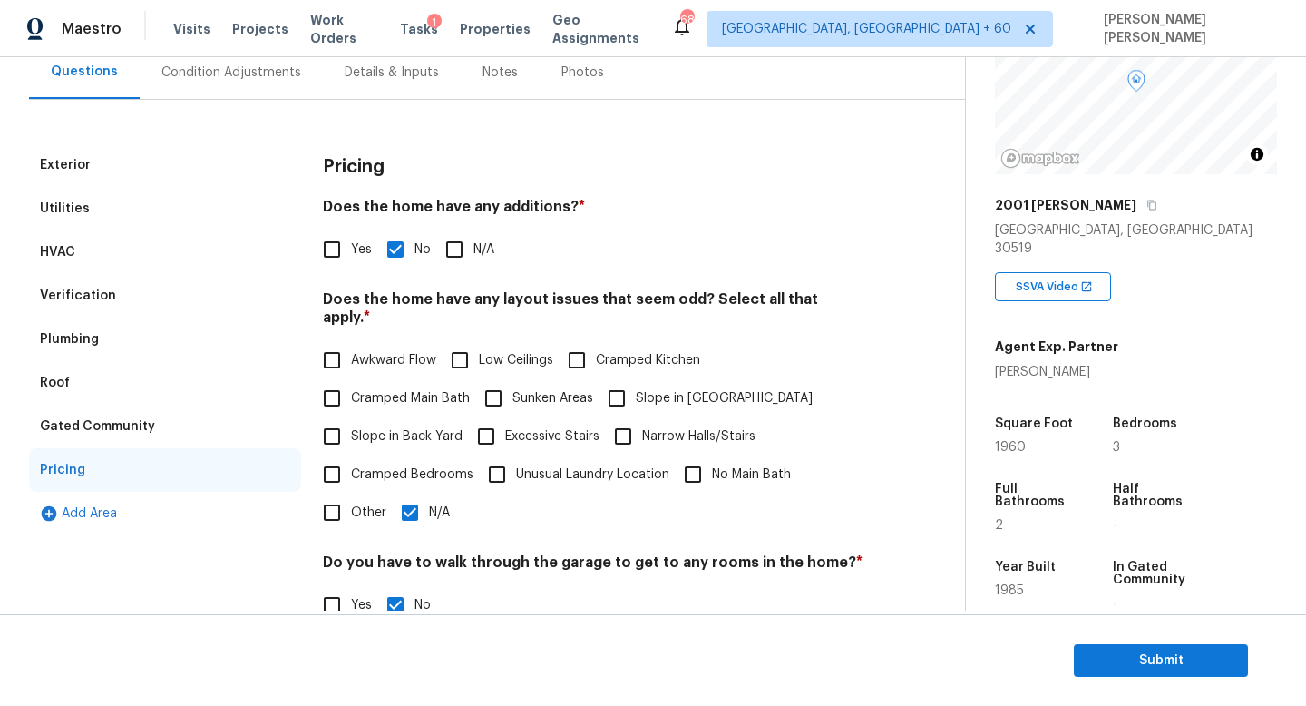
scroll to position [5, 0]
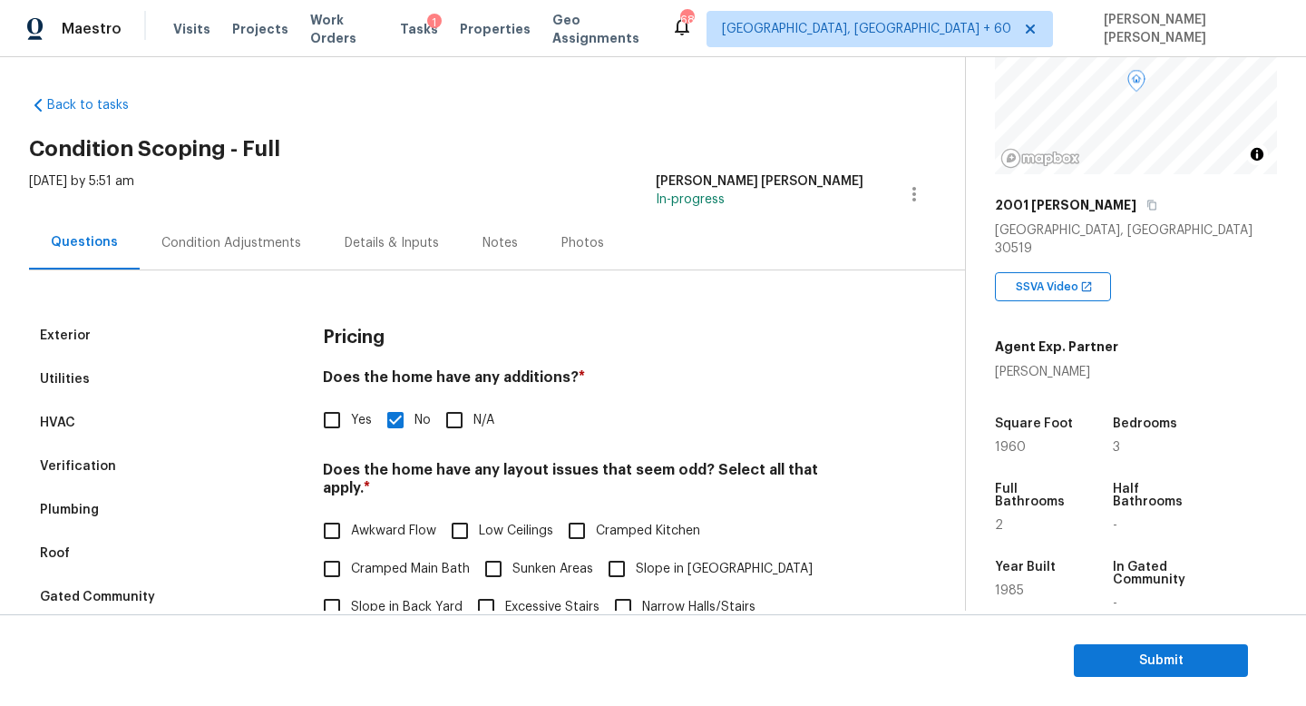
click at [232, 235] on div "Condition Adjustments" at bounding box center [231, 243] width 140 height 18
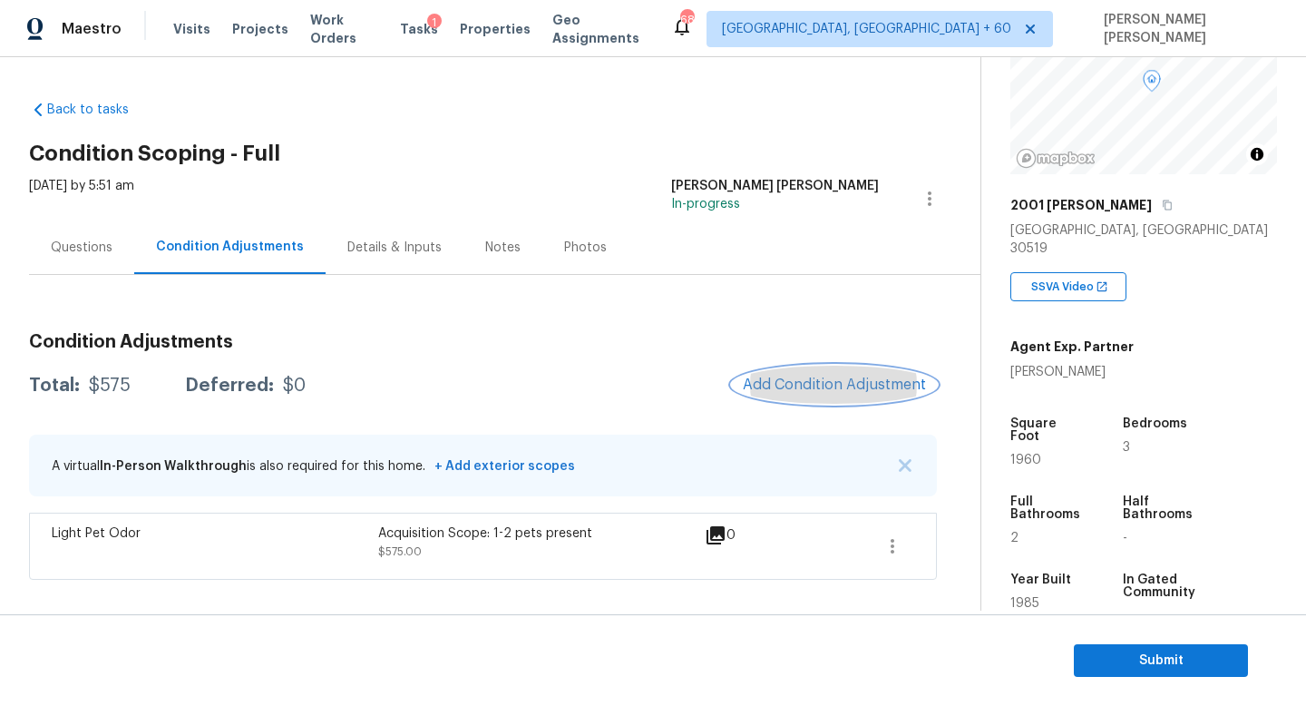
click at [848, 375] on button "Add Condition Adjustment" at bounding box center [834, 385] width 205 height 38
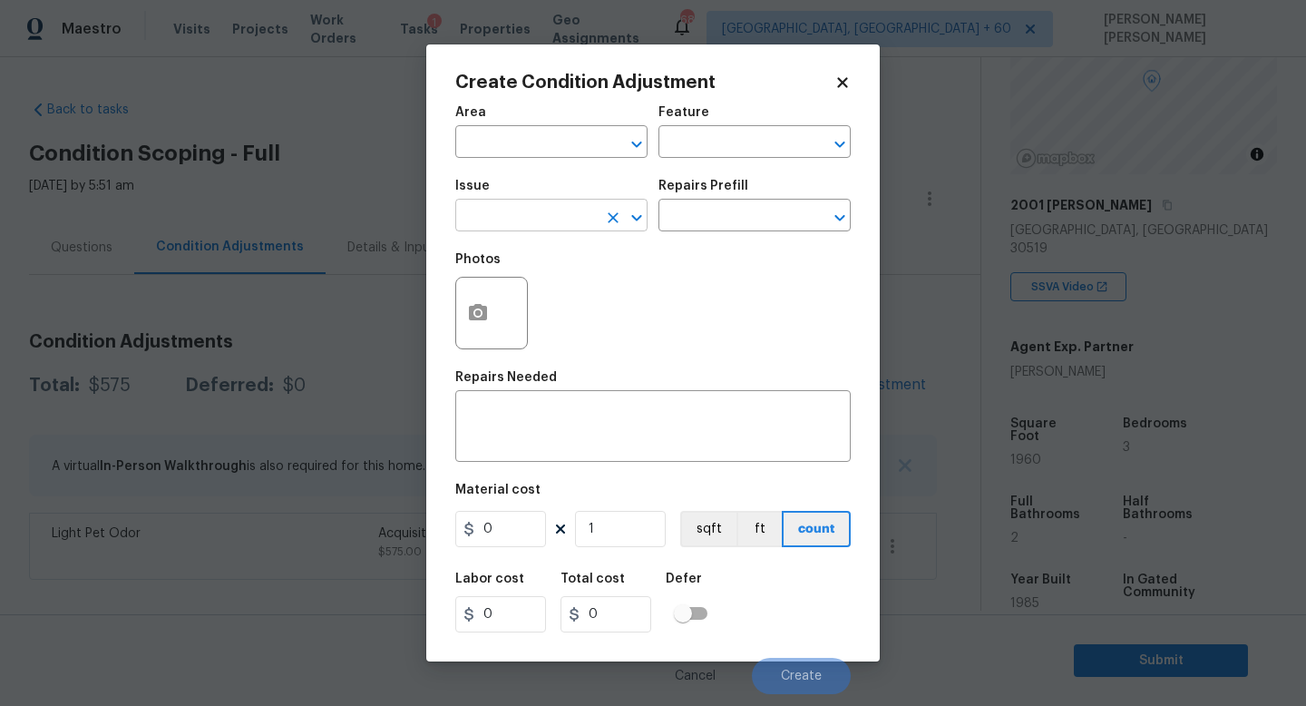
click at [510, 218] on input "text" at bounding box center [526, 217] width 142 height 28
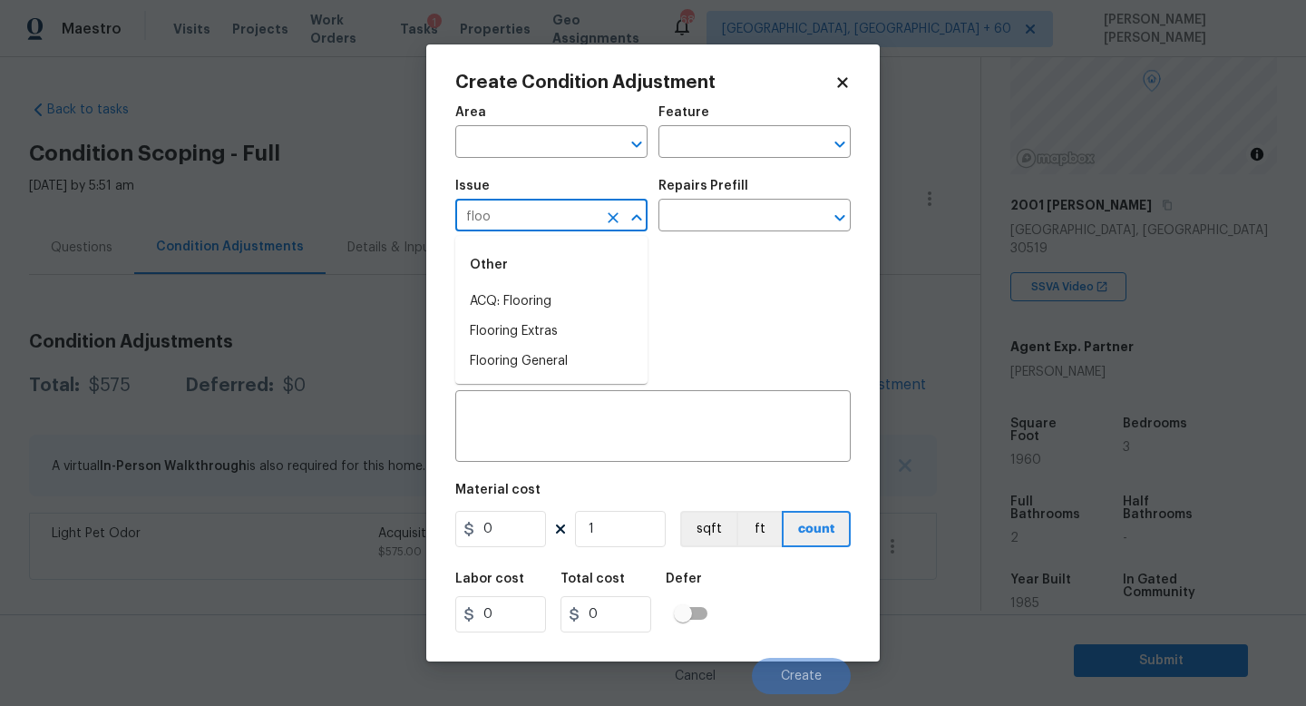
click at [509, 300] on li "ACQ: Flooring" at bounding box center [551, 302] width 192 height 30
type input "ACQ: Flooring"
click at [757, 200] on div "Repairs Prefill" at bounding box center [755, 192] width 192 height 24
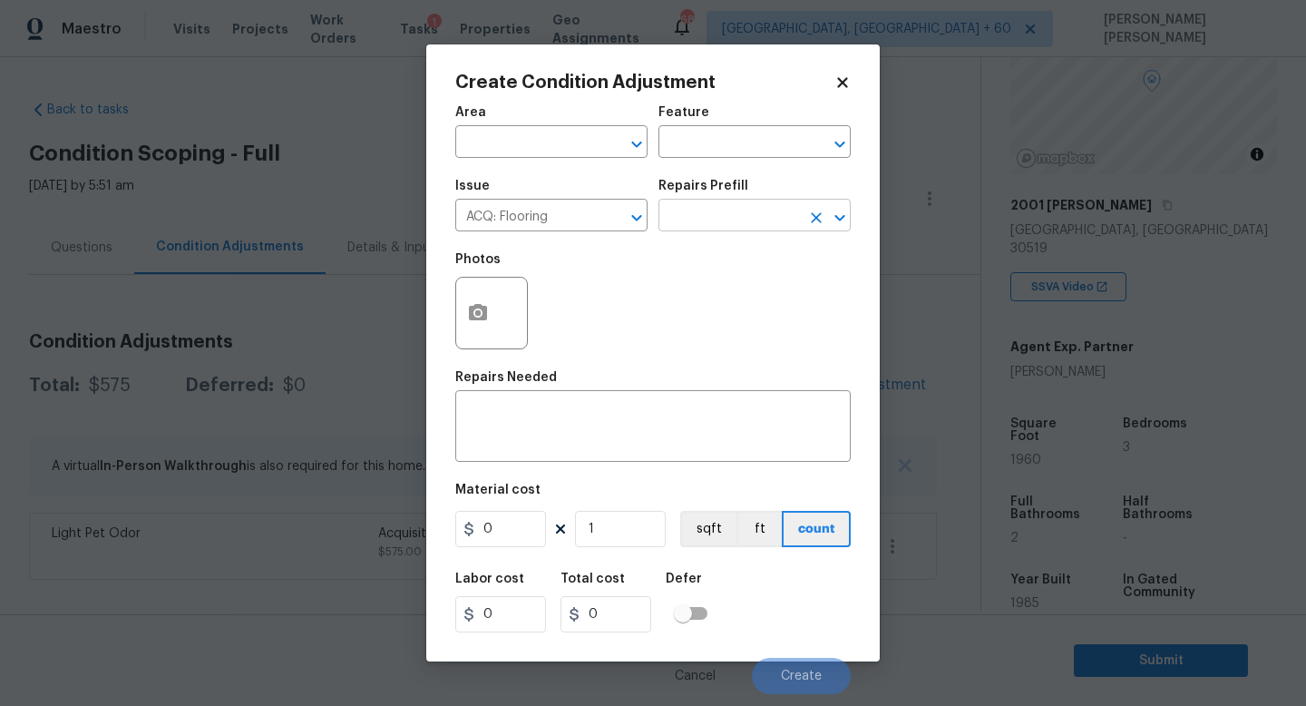
click at [754, 210] on input "text" at bounding box center [730, 217] width 142 height 28
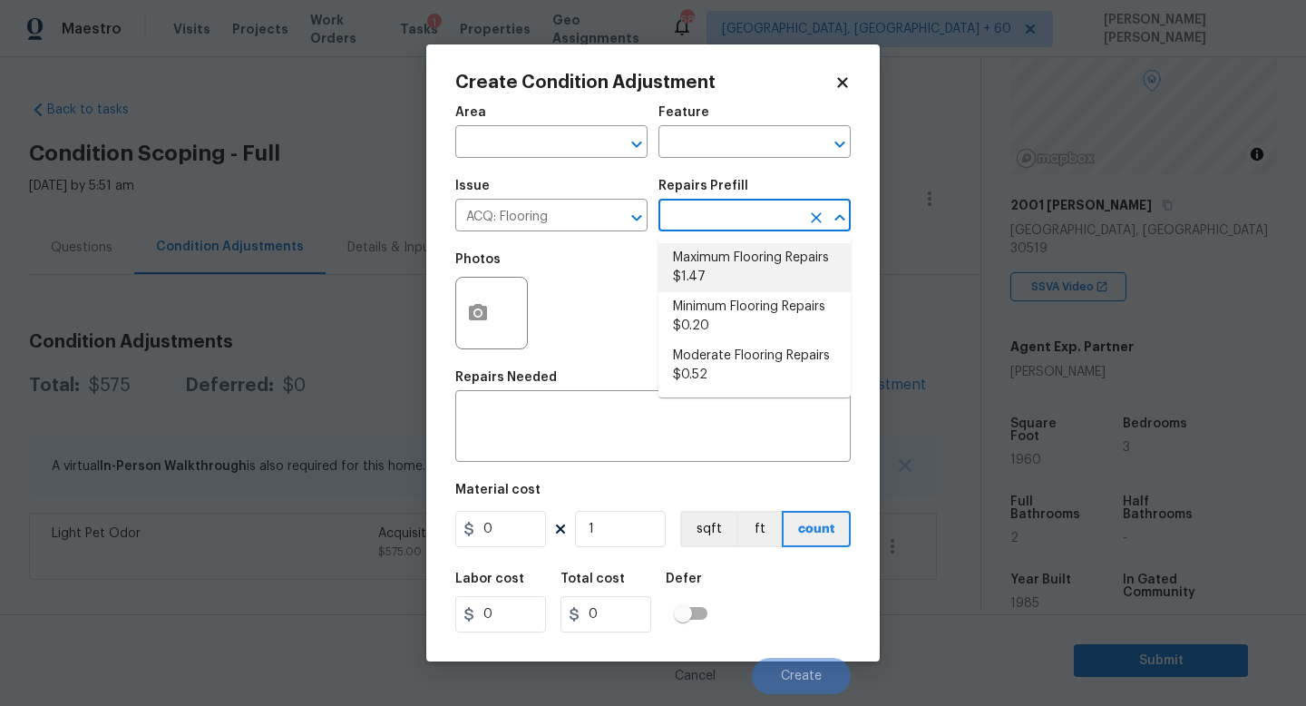
click at [748, 268] on li "Maximum Flooring Repairs $1.47" at bounding box center [755, 267] width 192 height 49
type input "Acquisition"
type textarea "Acquisition Scope: Maximum flooring repairs"
type input "1.47"
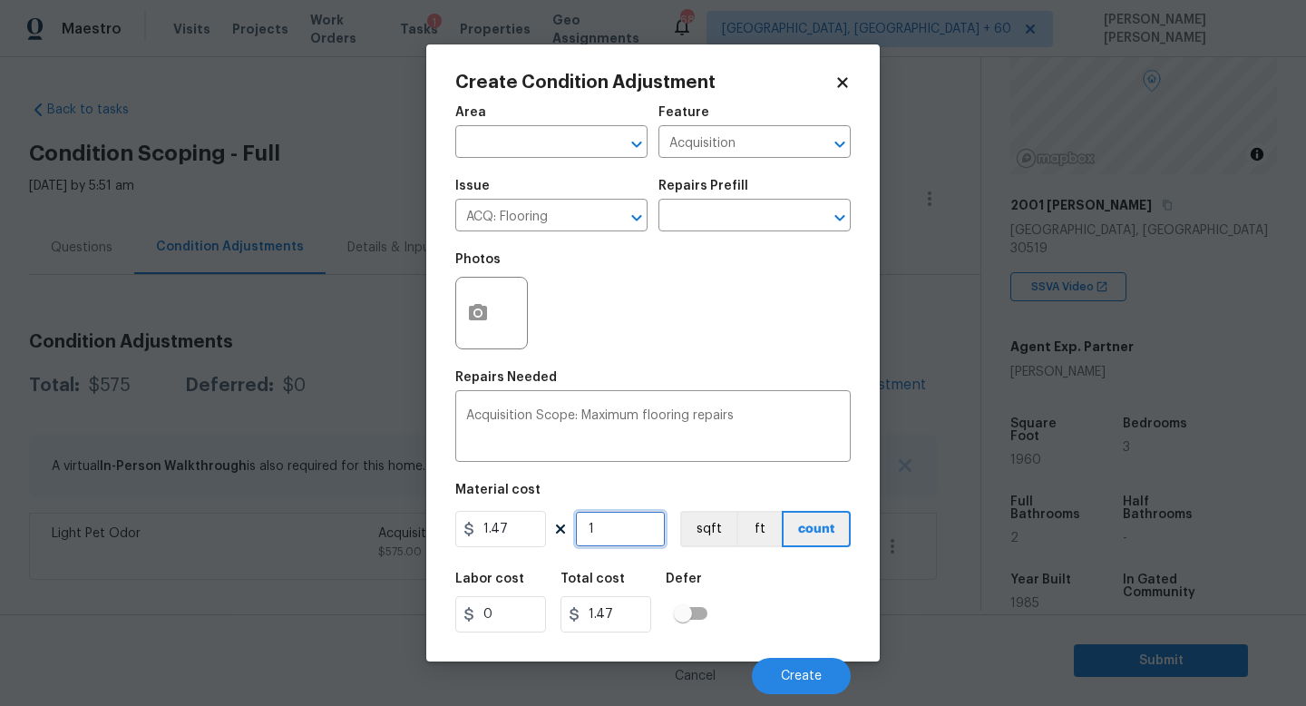
click at [620, 539] on input "1" at bounding box center [620, 529] width 91 height 36
type input "0"
type input "1"
type input "1.47"
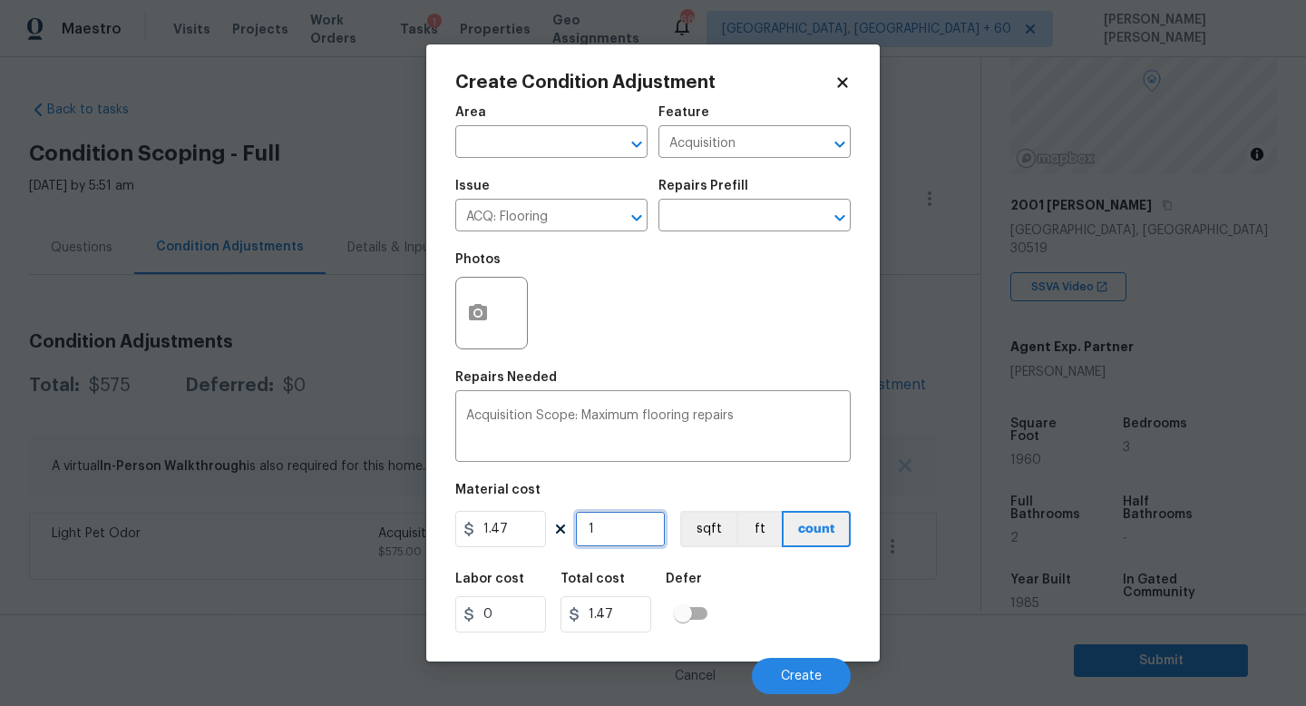
type input "19"
type input "27.93"
type input "196"
type input "288.12"
type input "1960"
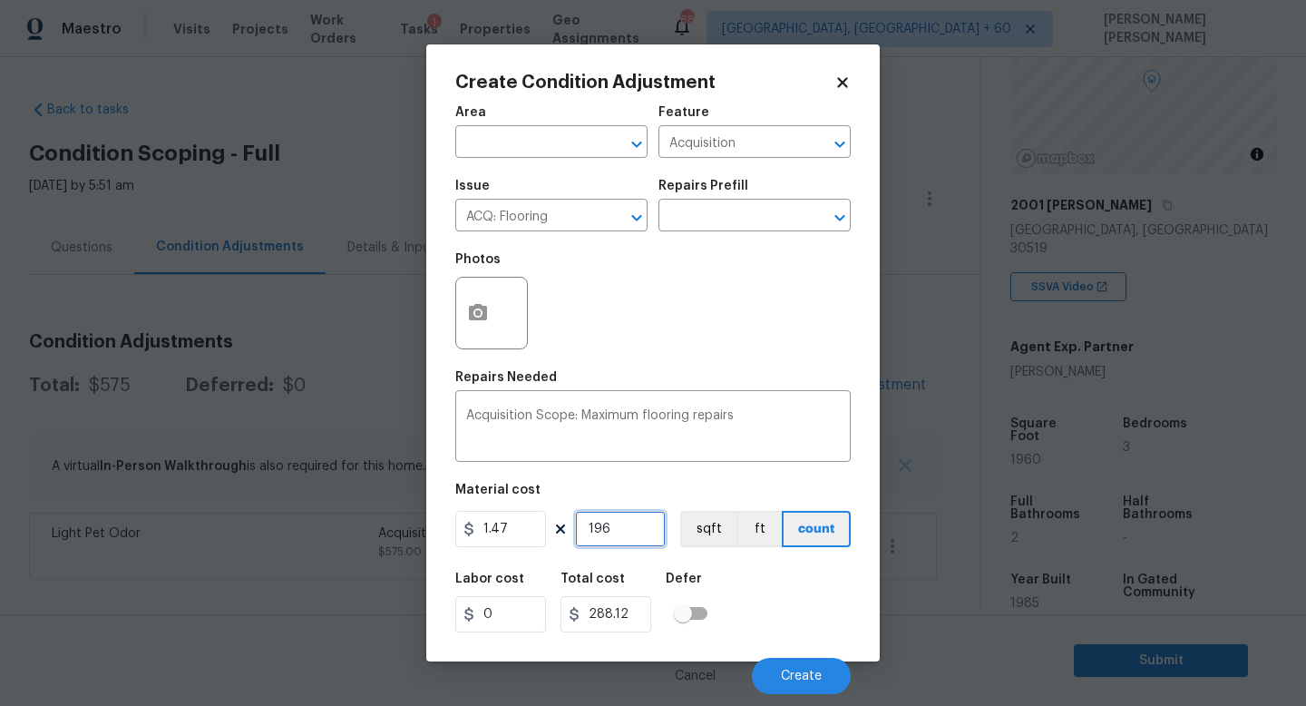
type input "2881.2"
type input "1960"
click at [465, 310] on button "button" at bounding box center [478, 313] width 44 height 71
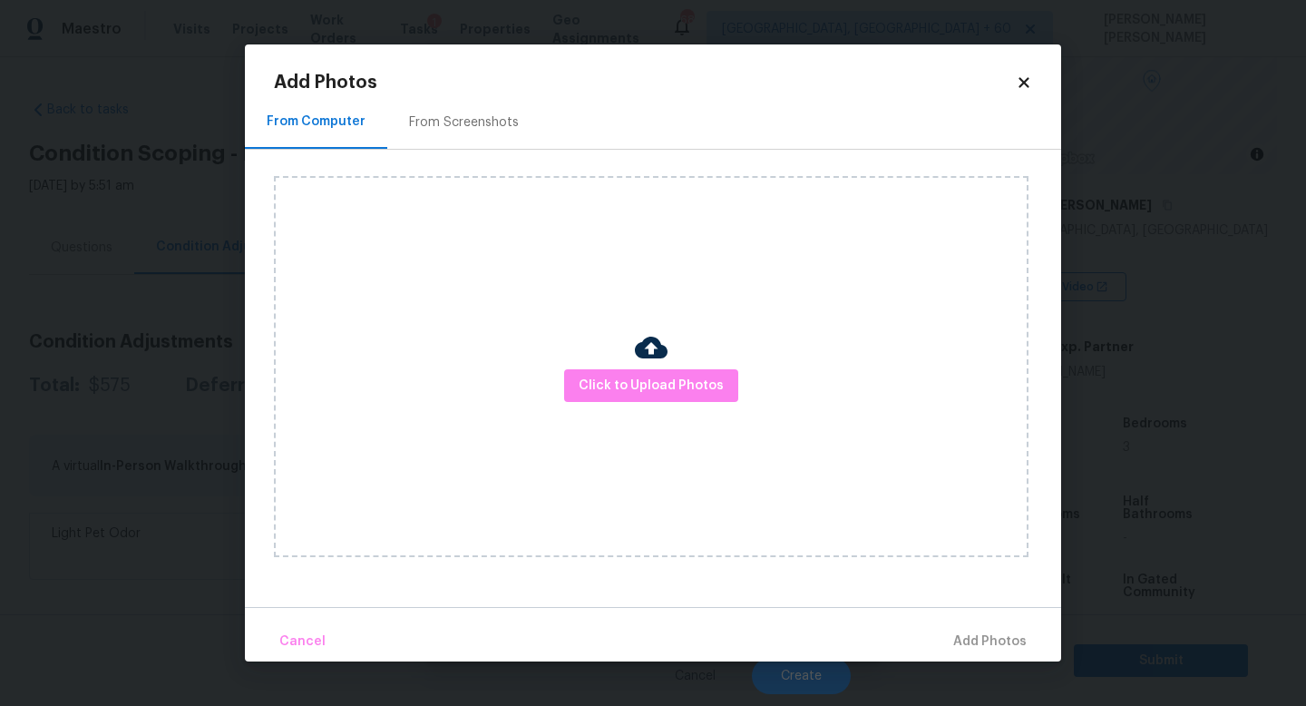
click at [670, 413] on div "Click to Upload Photos" at bounding box center [651, 366] width 755 height 381
click at [670, 391] on span "Click to Upload Photos" at bounding box center [651, 386] width 145 height 23
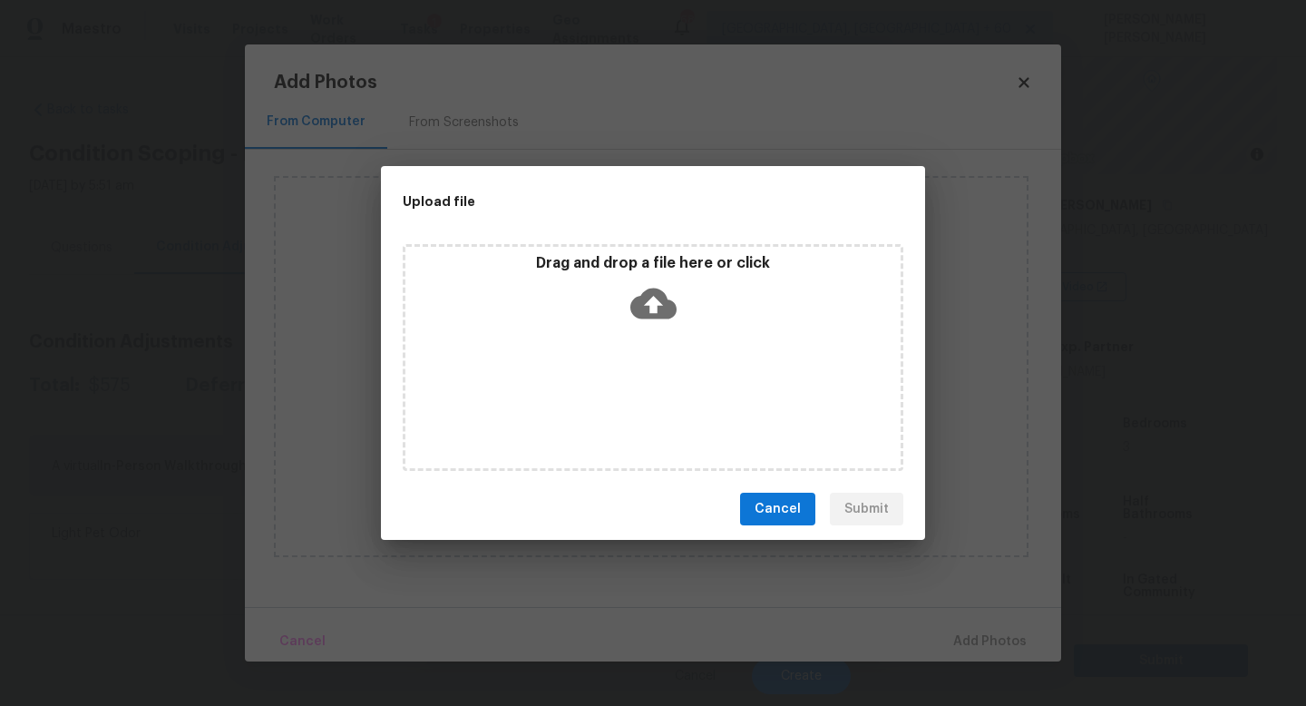
drag, startPoint x: 1256, startPoint y: 605, endPoint x: 717, endPoint y: 332, distance: 604.8
click at [717, 332] on div "Upload file Drag and drop a file here or click Cancel Submit" at bounding box center [653, 353] width 1306 height 706
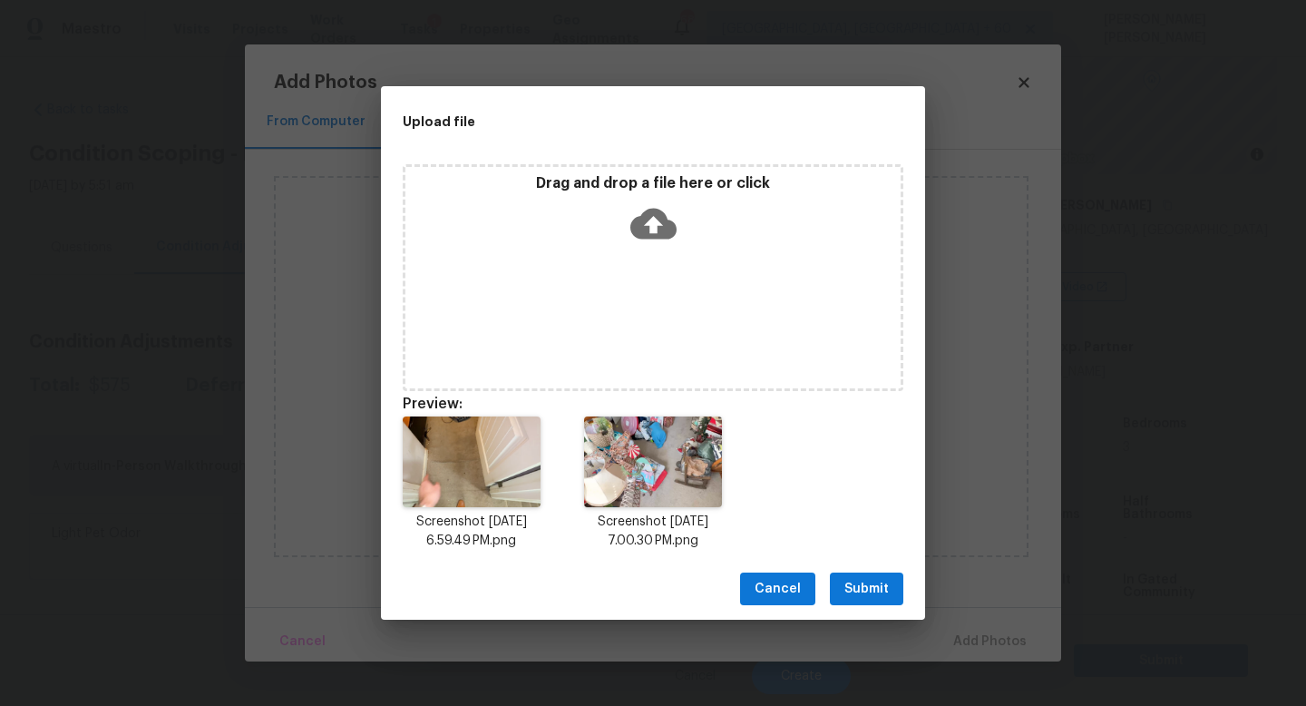
click at [879, 590] on span "Submit" at bounding box center [866, 589] width 44 height 23
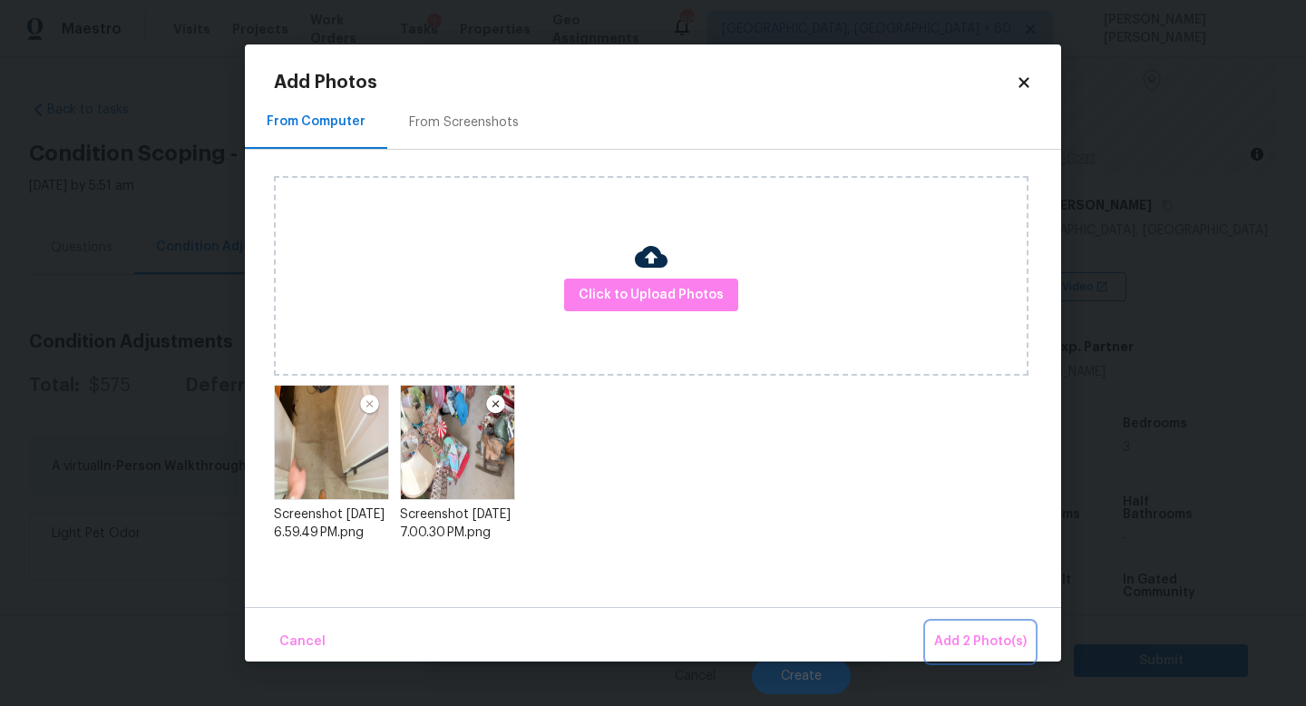
click at [967, 633] on span "Add 2 Photo(s)" at bounding box center [980, 641] width 93 height 23
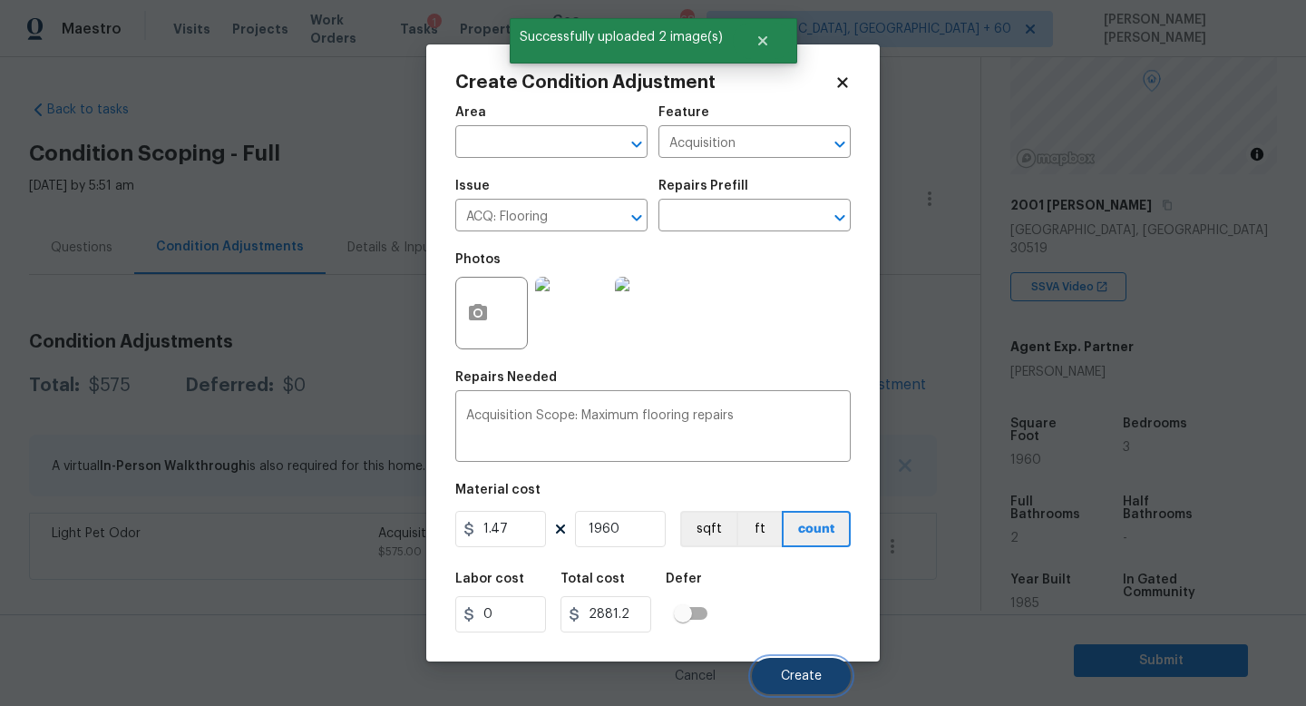
click at [799, 662] on button "Create" at bounding box center [801, 676] width 99 height 36
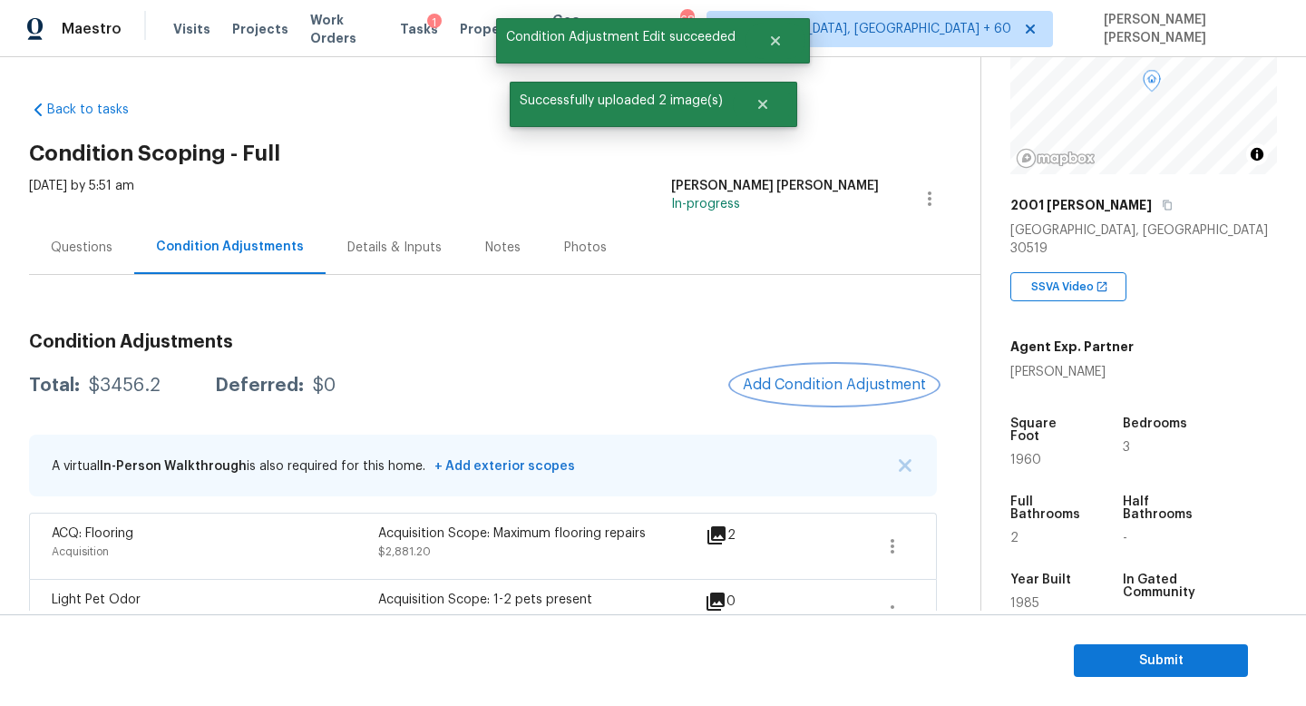
scroll to position [41, 0]
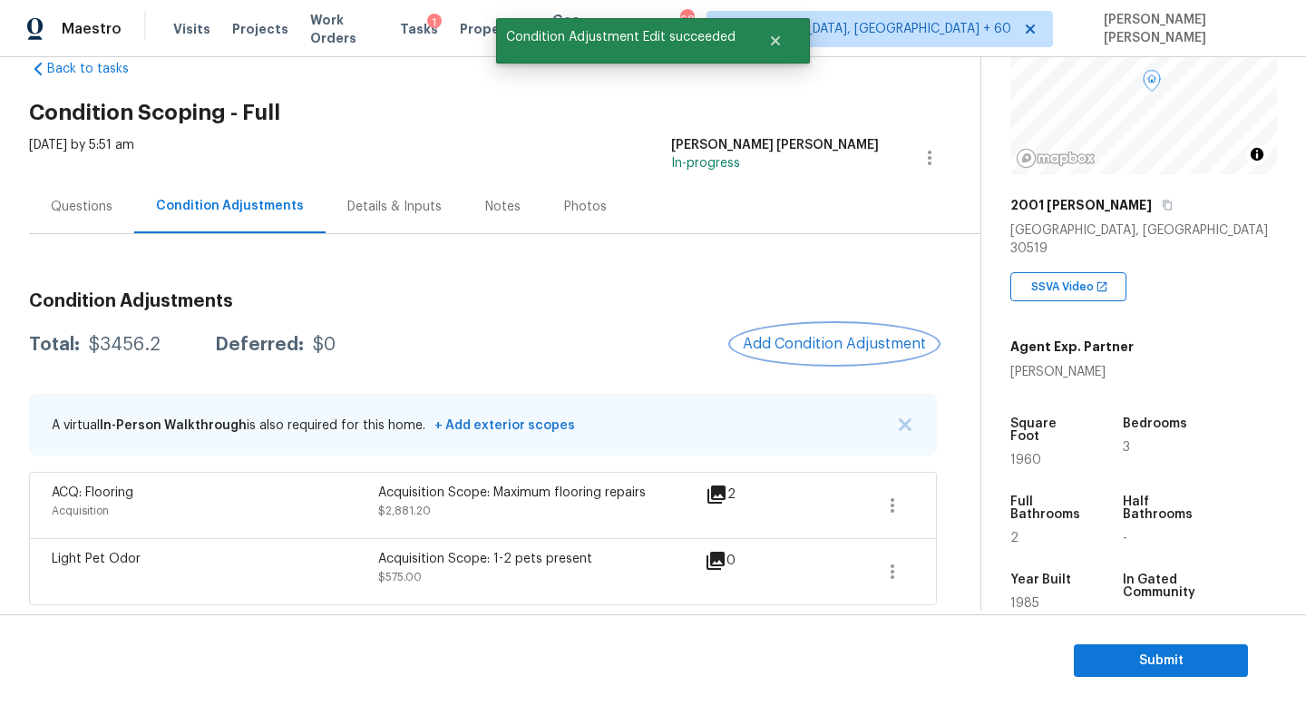
click at [853, 355] on button "Add Condition Adjustment" at bounding box center [834, 344] width 205 height 38
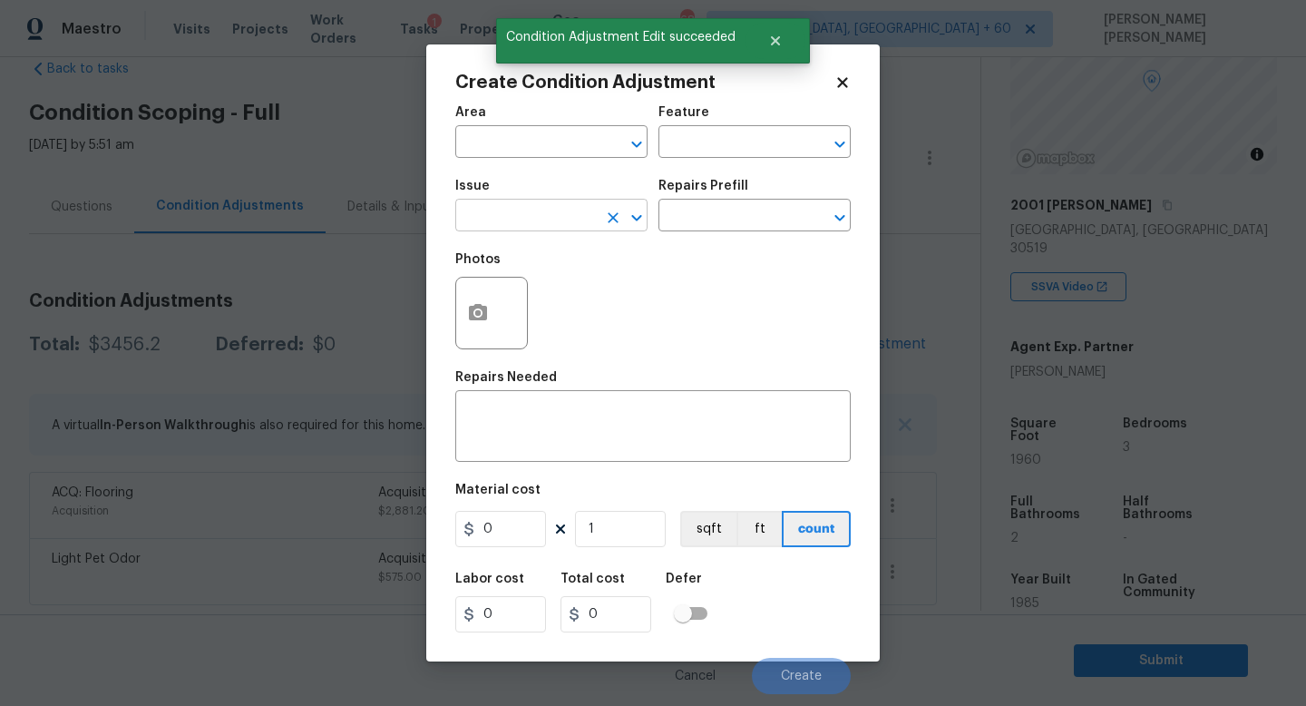
click at [519, 212] on input "text" at bounding box center [526, 217] width 142 height 28
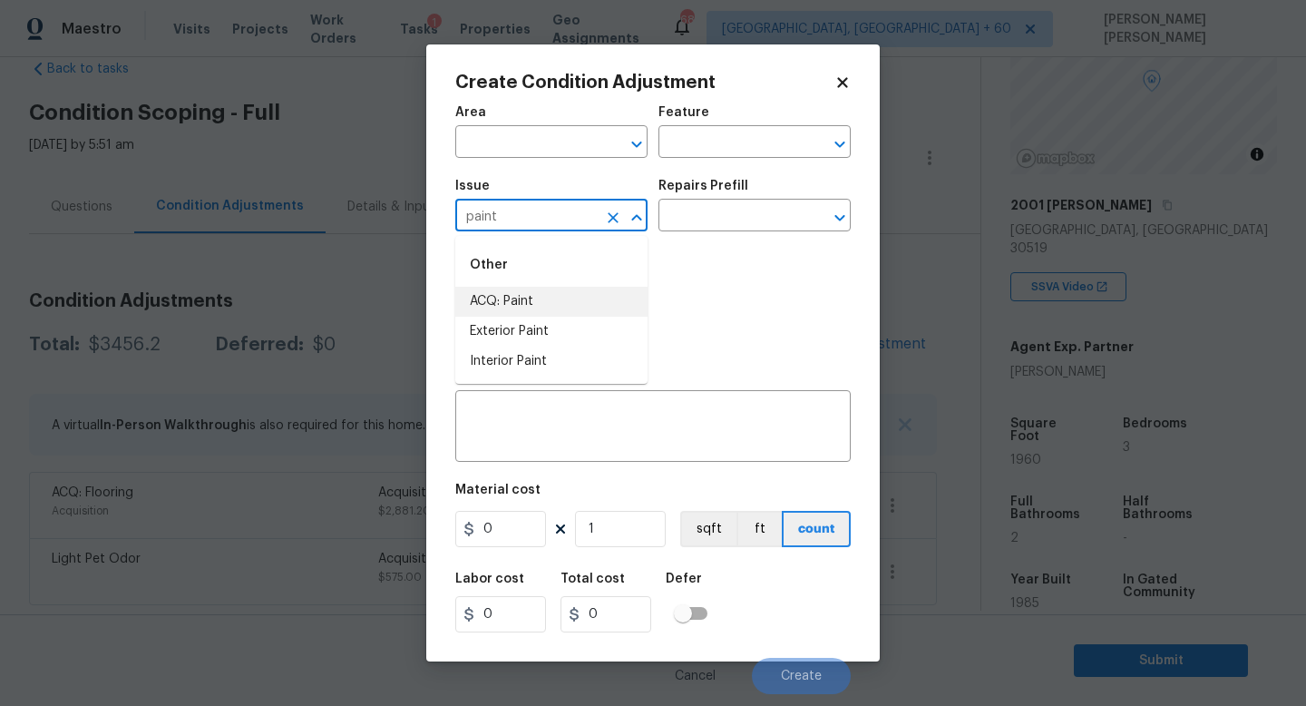
click at [524, 307] on li "ACQ: Paint" at bounding box center [551, 302] width 192 height 30
type input "ACQ: Paint"
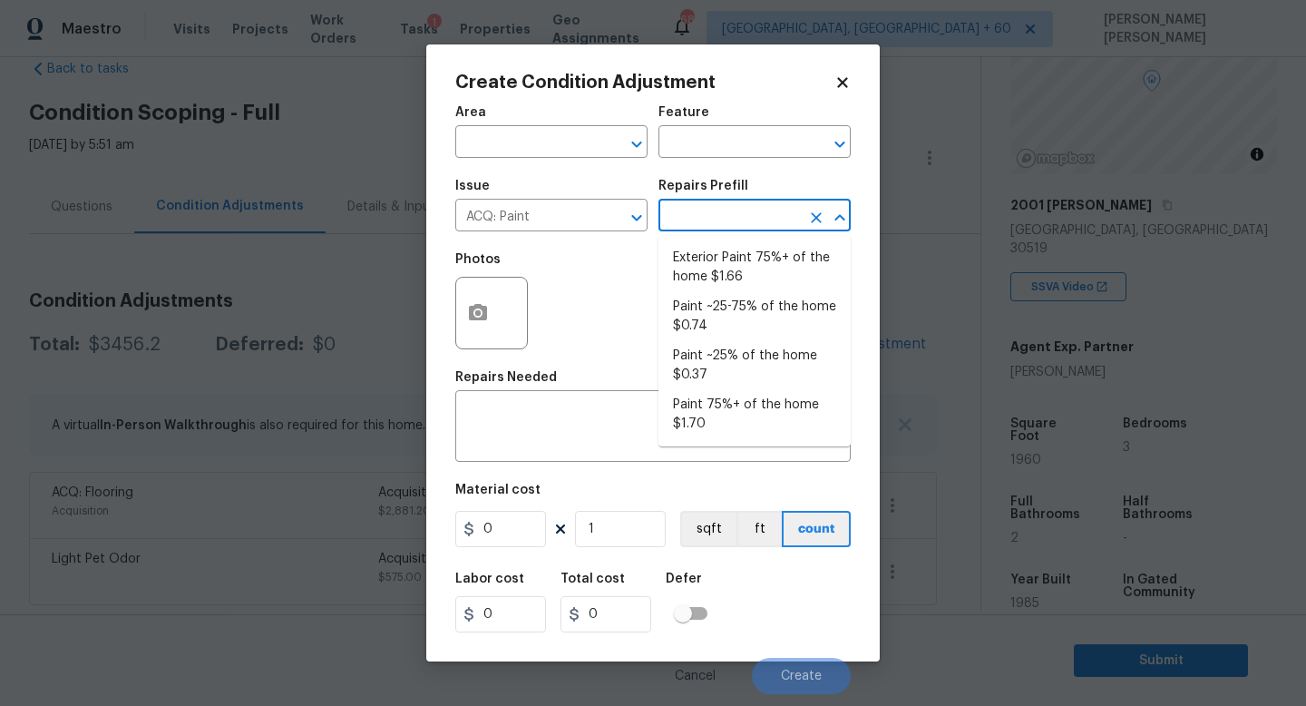
click at [689, 227] on input "text" at bounding box center [730, 217] width 142 height 28
click at [732, 316] on li "Paint ~25-75% of the home $0.74" at bounding box center [755, 316] width 192 height 49
type input "Acquisition"
type textarea "Acquisition Scope: ~25 - 75% of the home needs interior paint"
type input "0.74"
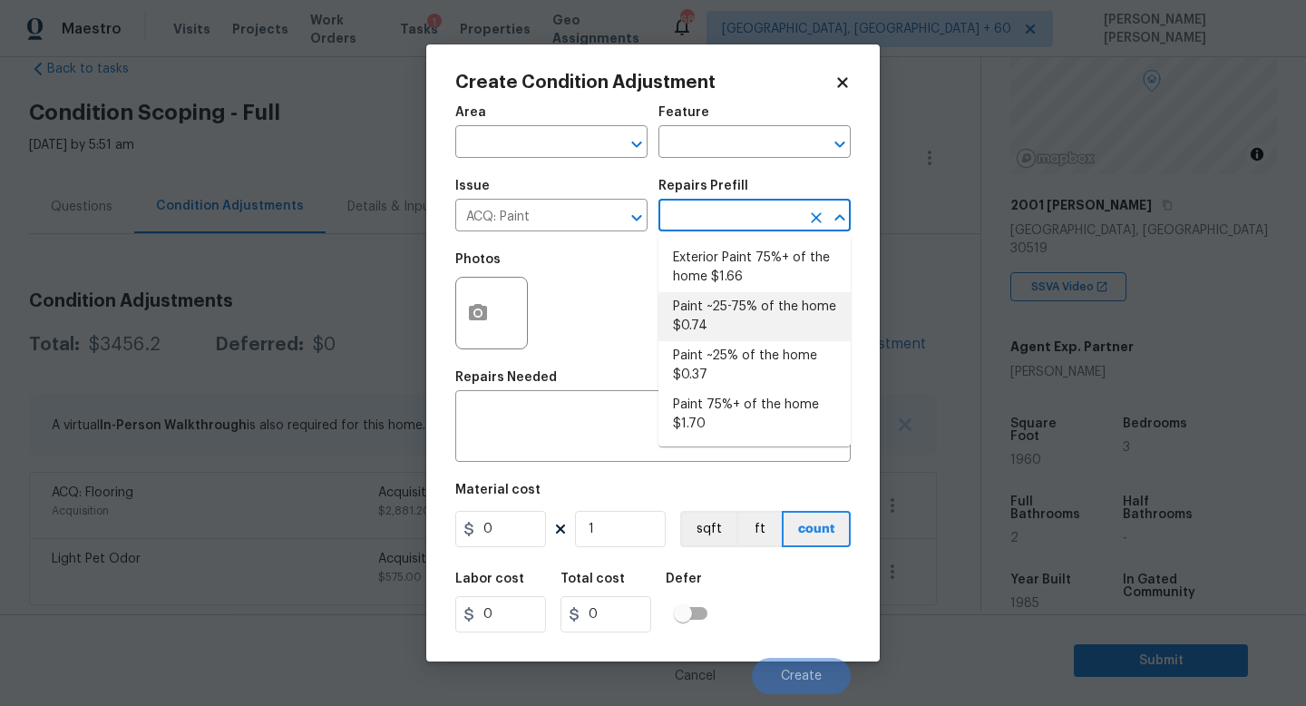
type input "0.74"
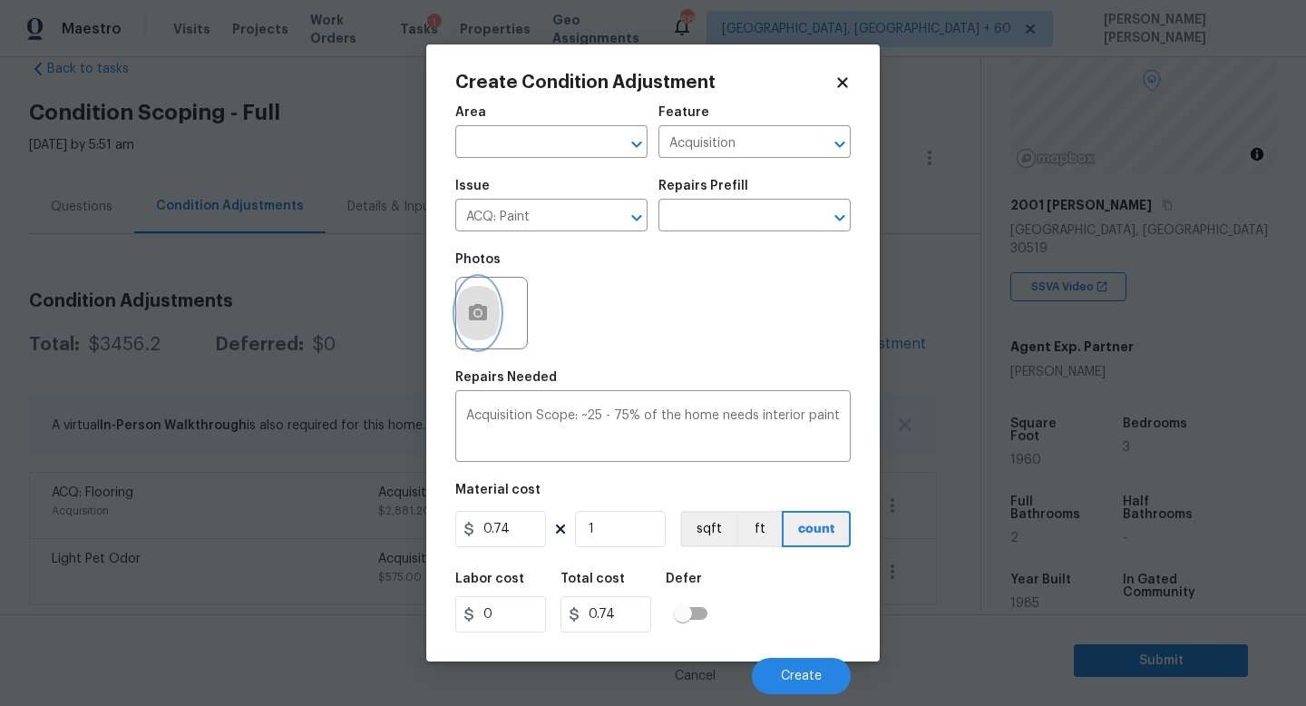
click at [493, 316] on button "button" at bounding box center [478, 313] width 44 height 71
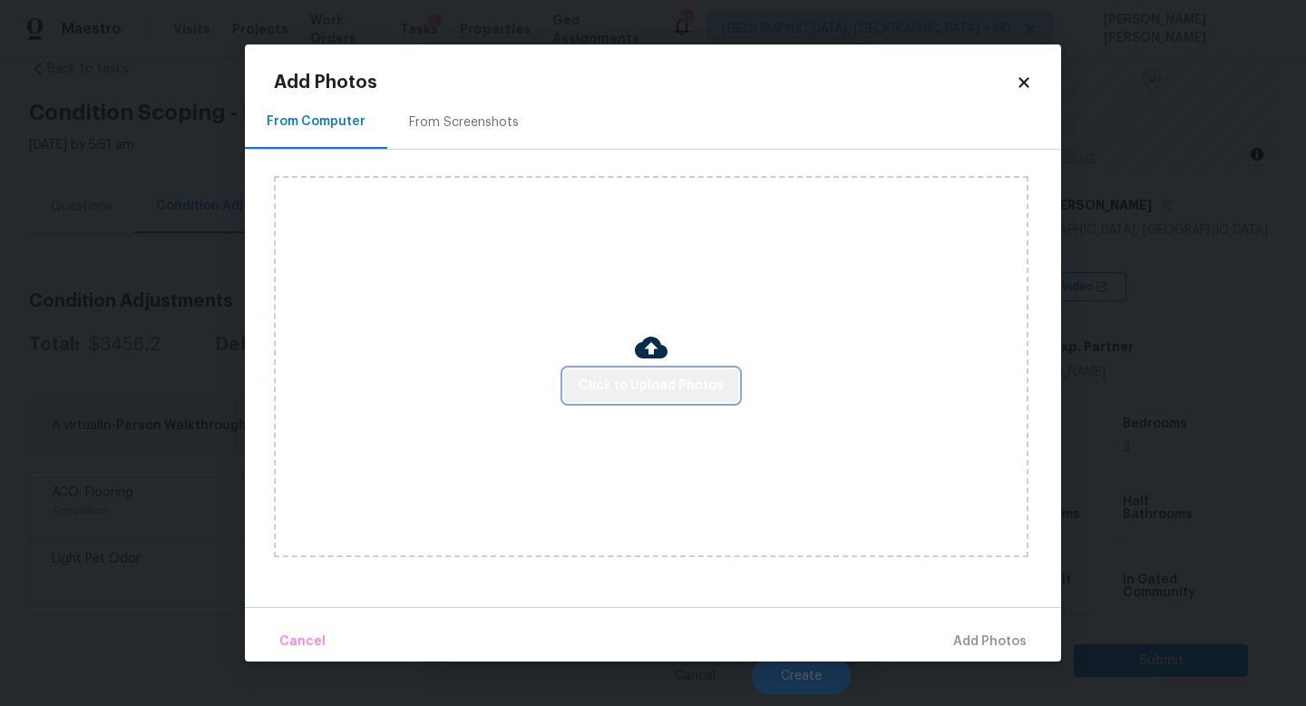
click at [678, 401] on button "Click to Upload Photos" at bounding box center [651, 386] width 174 height 34
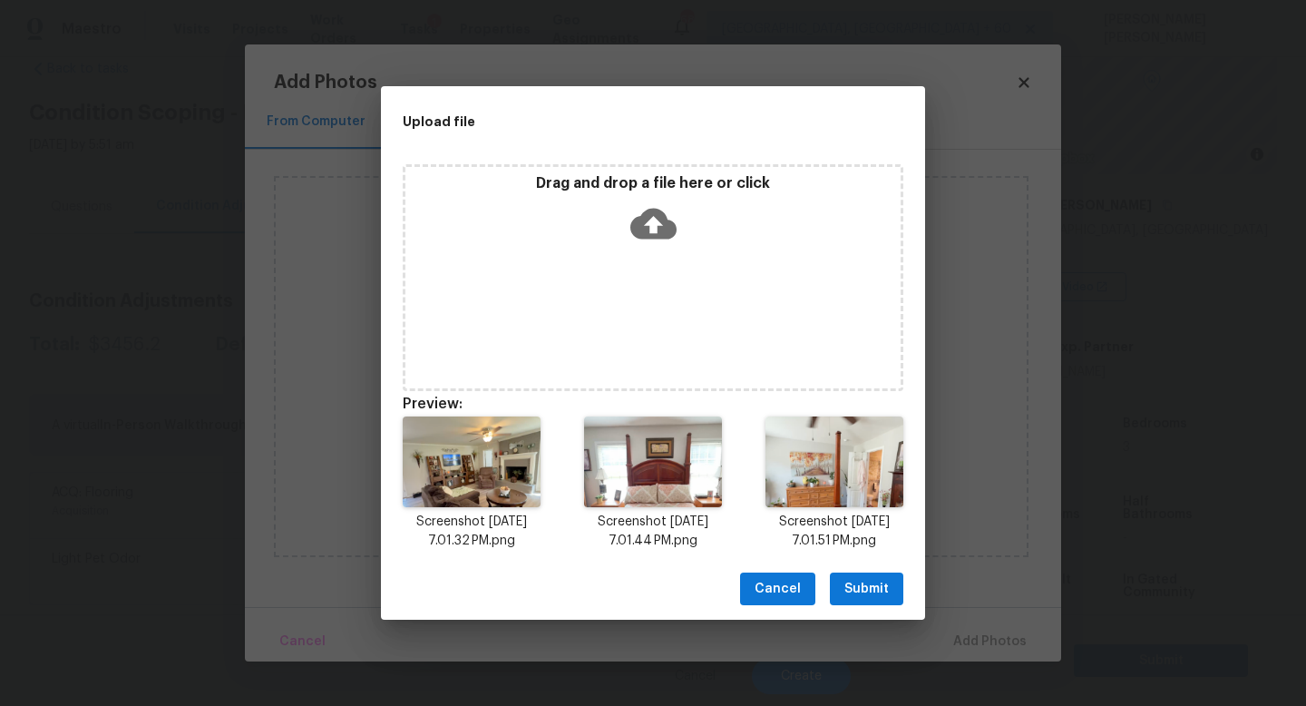
click at [867, 582] on span "Submit" at bounding box center [866, 589] width 44 height 23
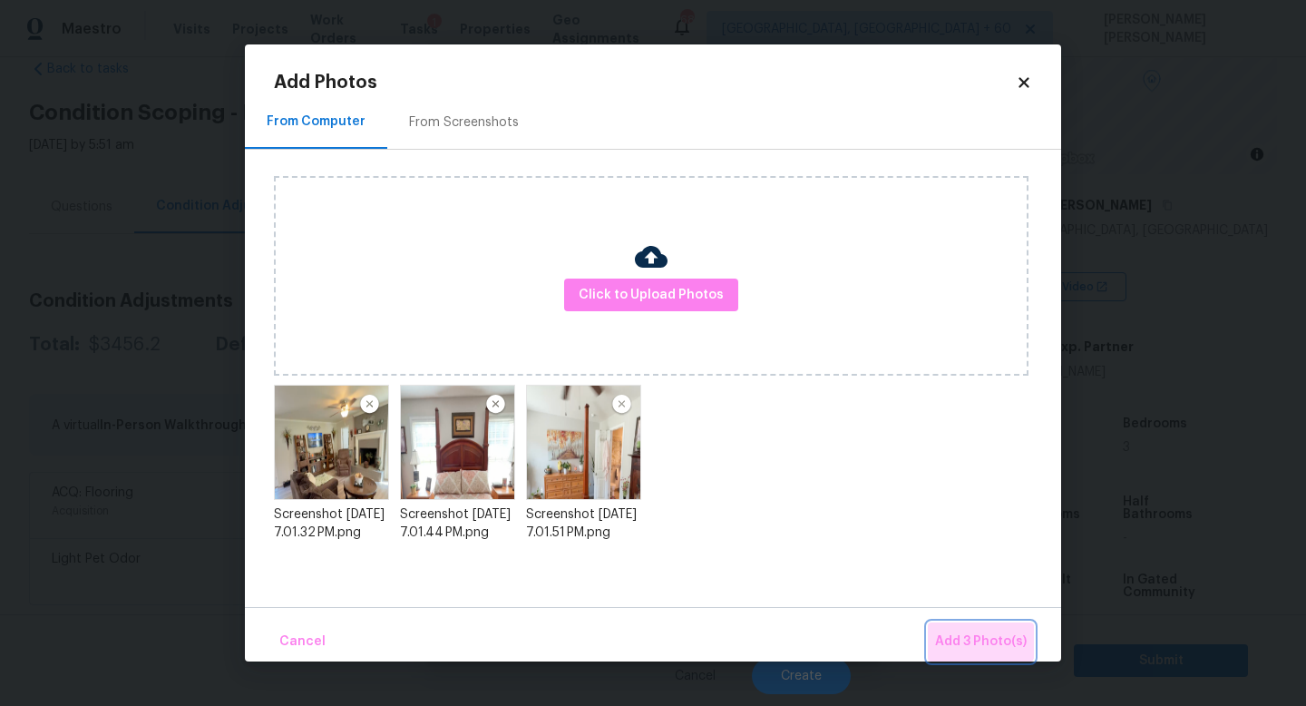
click at [966, 633] on span "Add 3 Photo(s)" at bounding box center [981, 641] width 92 height 23
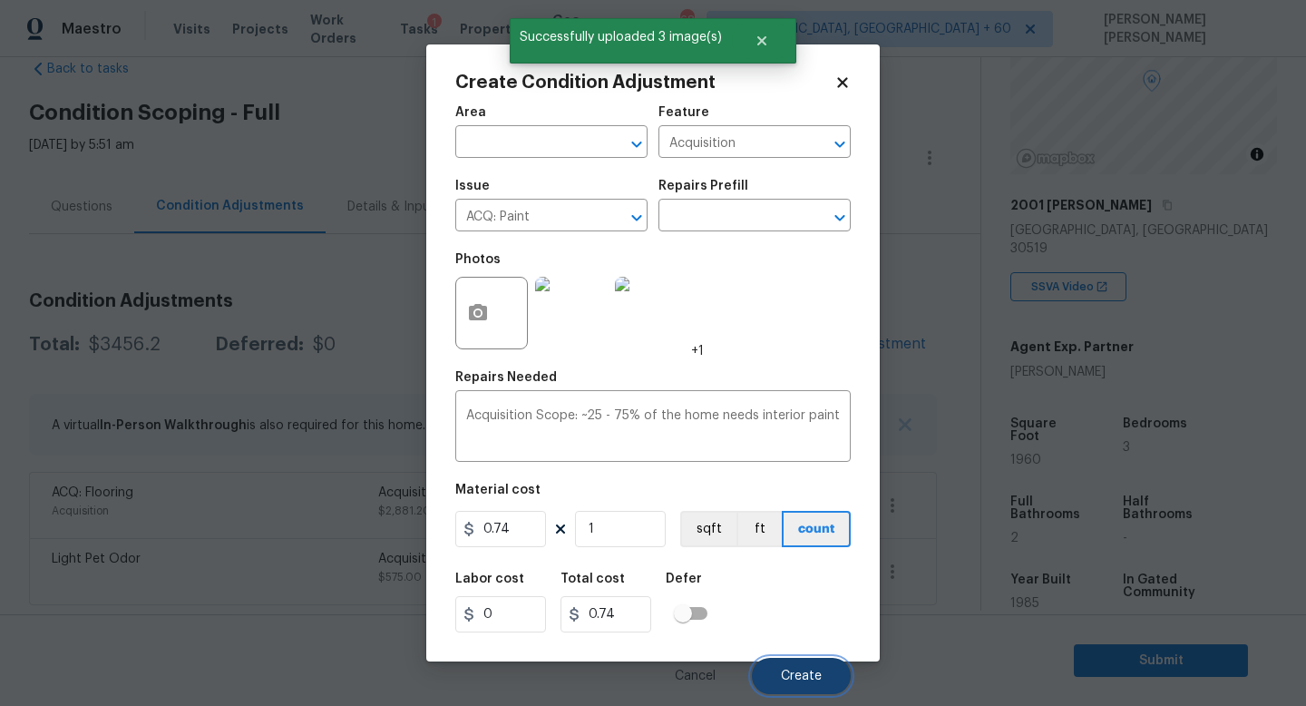
click at [804, 676] on span "Create" at bounding box center [801, 676] width 41 height 14
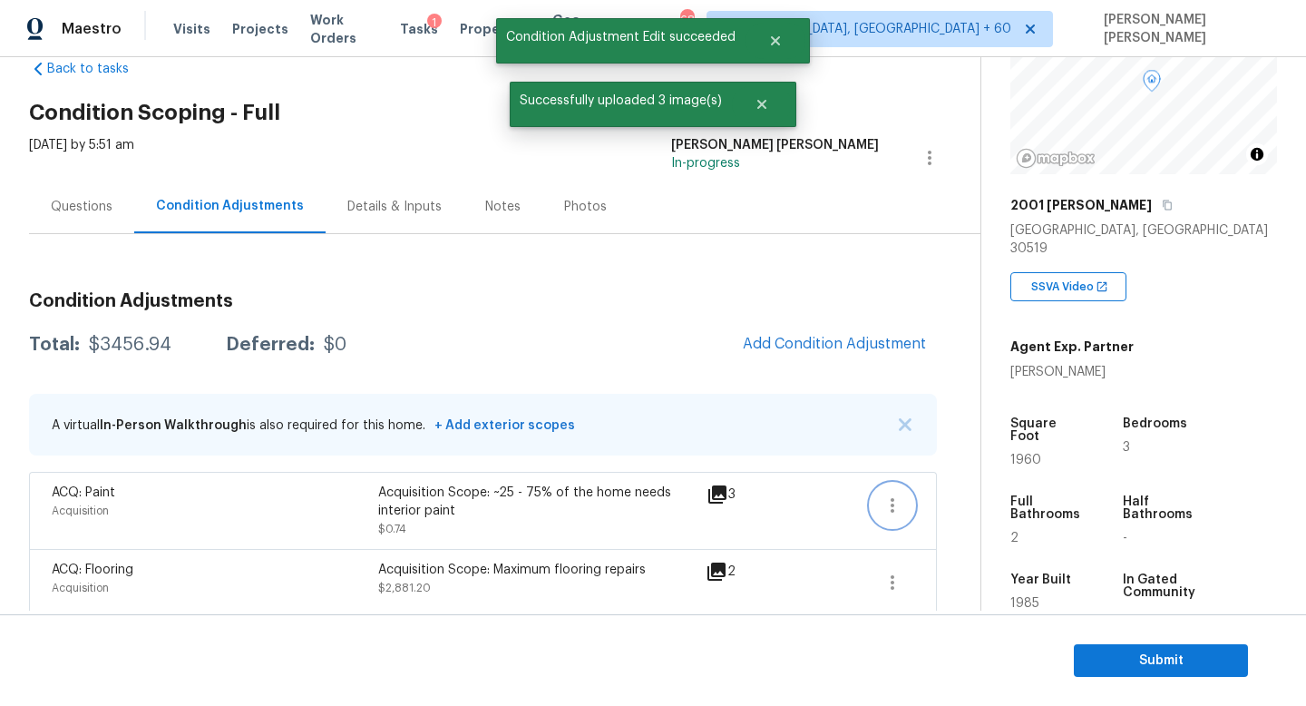
click at [901, 503] on icon "button" at bounding box center [893, 505] width 22 height 22
click at [942, 502] on div "Edit" at bounding box center [996, 502] width 142 height 18
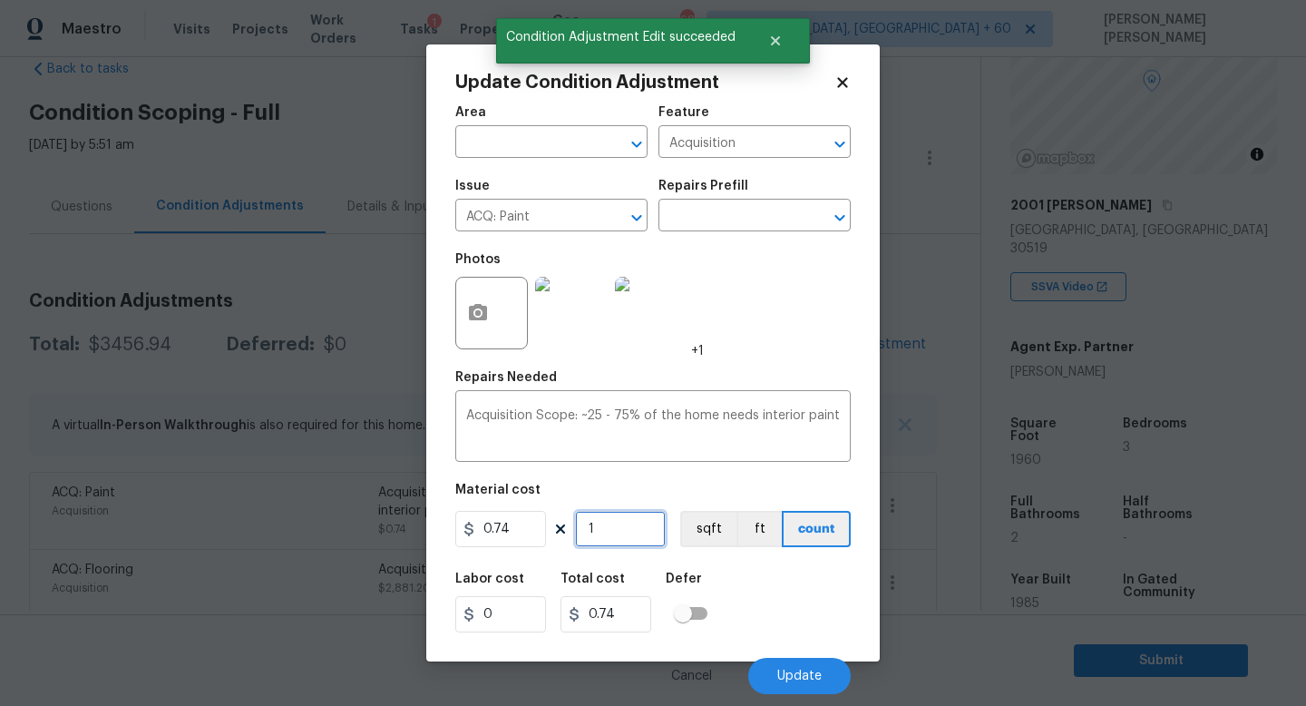
click at [610, 537] on input "1" at bounding box center [620, 529] width 91 height 36
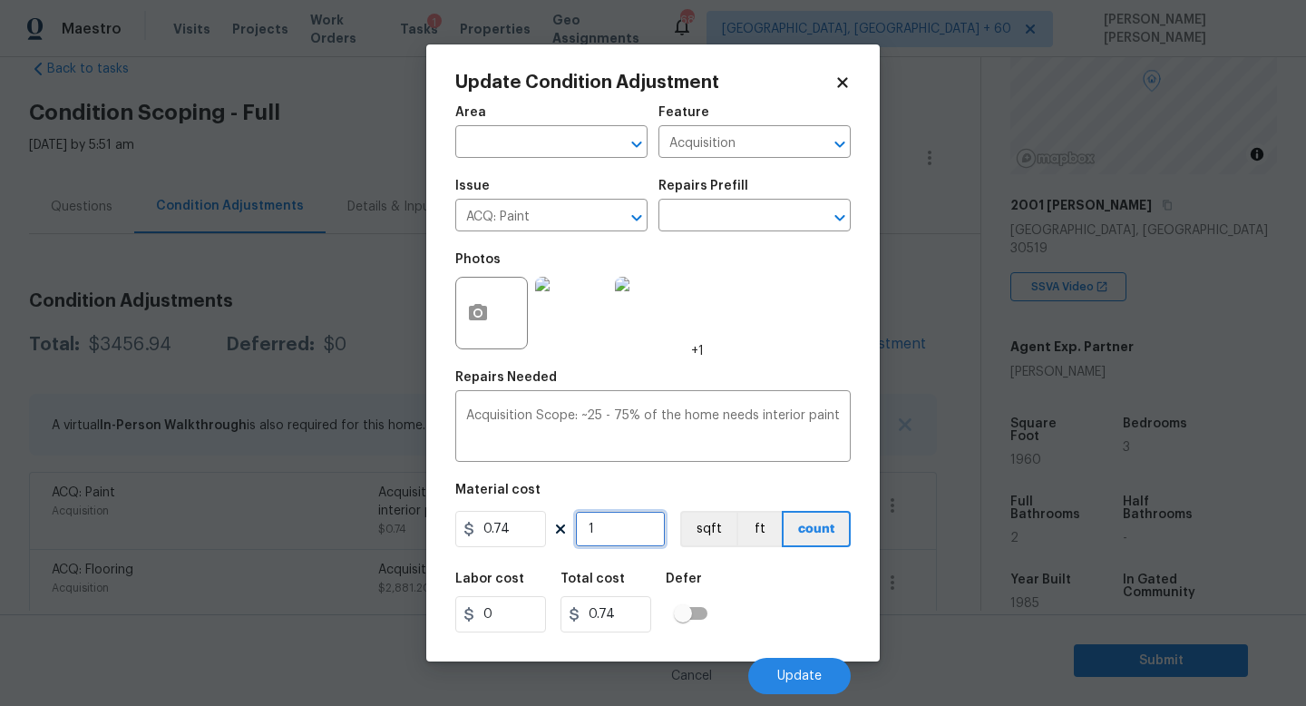
type input "19"
type input "14.06"
type input "196"
type input "145.04"
type input "19609"
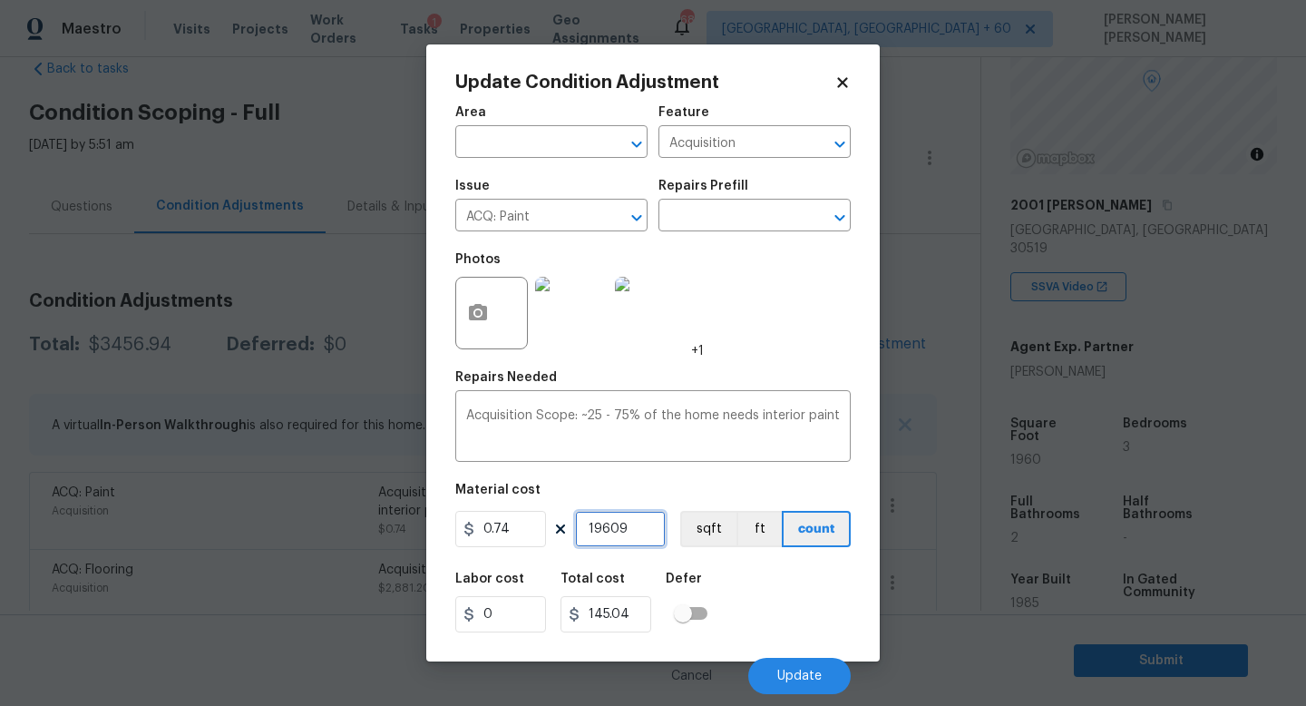
type input "14510.66"
type input "1960"
type input "1450.4"
type input "1960"
click at [777, 669] on button "Update" at bounding box center [799, 676] width 102 height 36
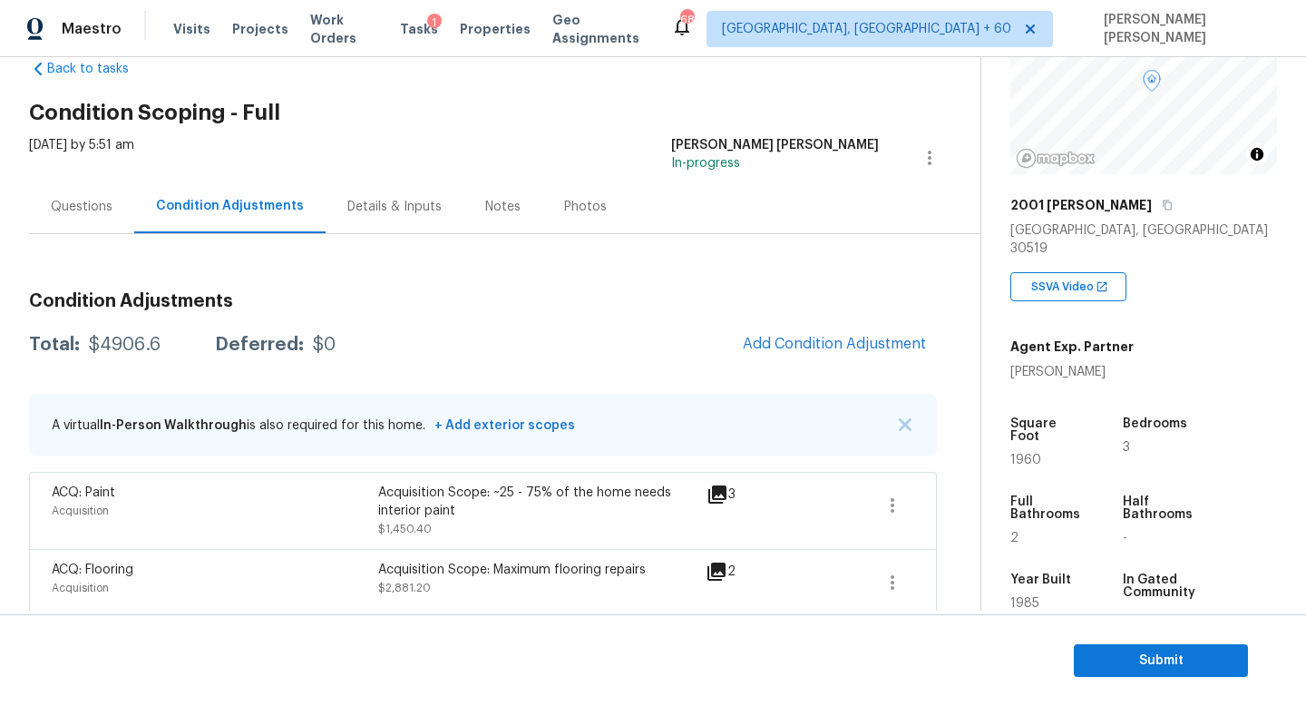
scroll to position [118, 0]
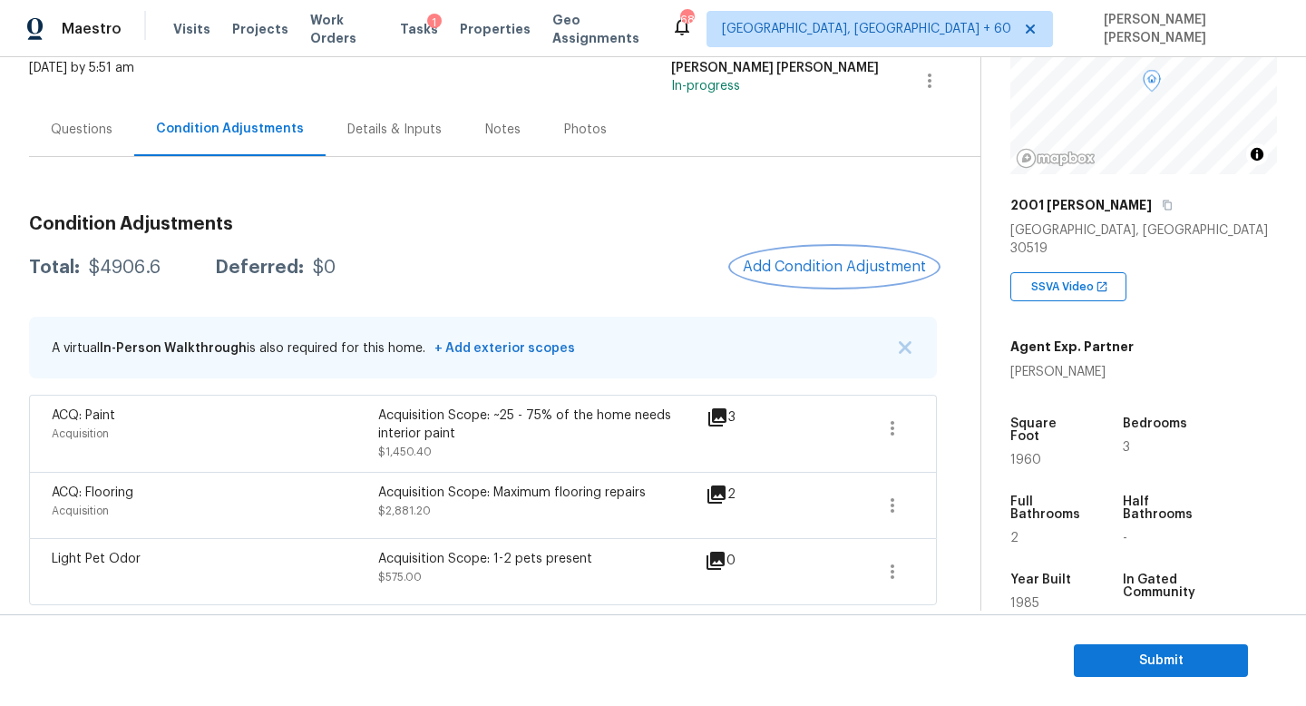
click at [851, 266] on span "Add Condition Adjustment" at bounding box center [834, 267] width 183 height 16
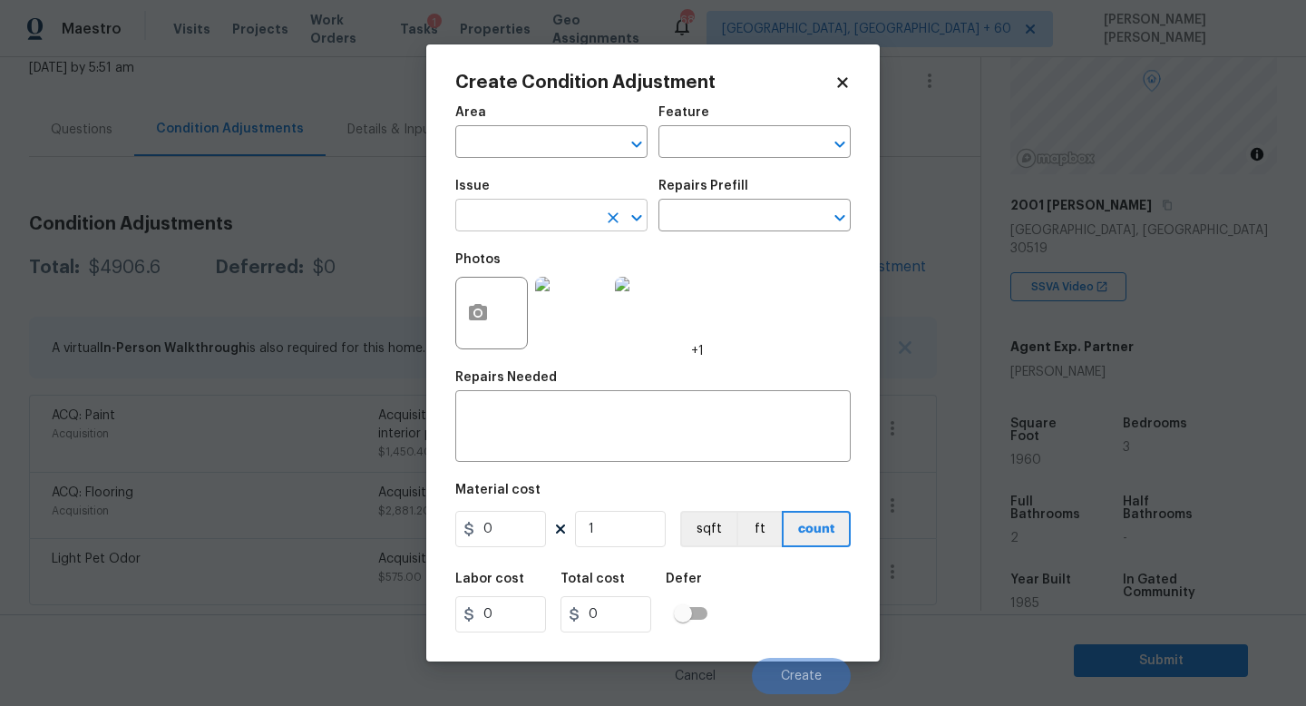
click at [517, 206] on input "text" at bounding box center [526, 217] width 142 height 28
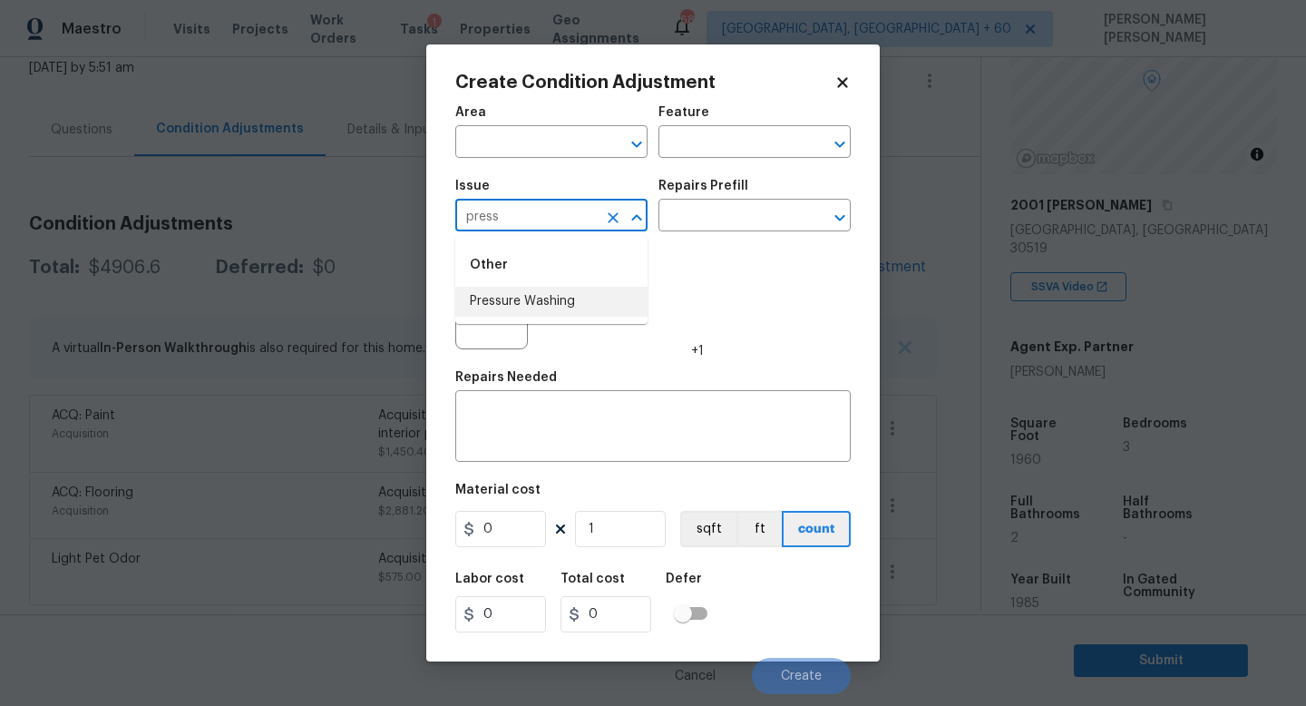
click at [509, 300] on li "Pressure Washing" at bounding box center [551, 302] width 192 height 30
type input "Pressure Washing"
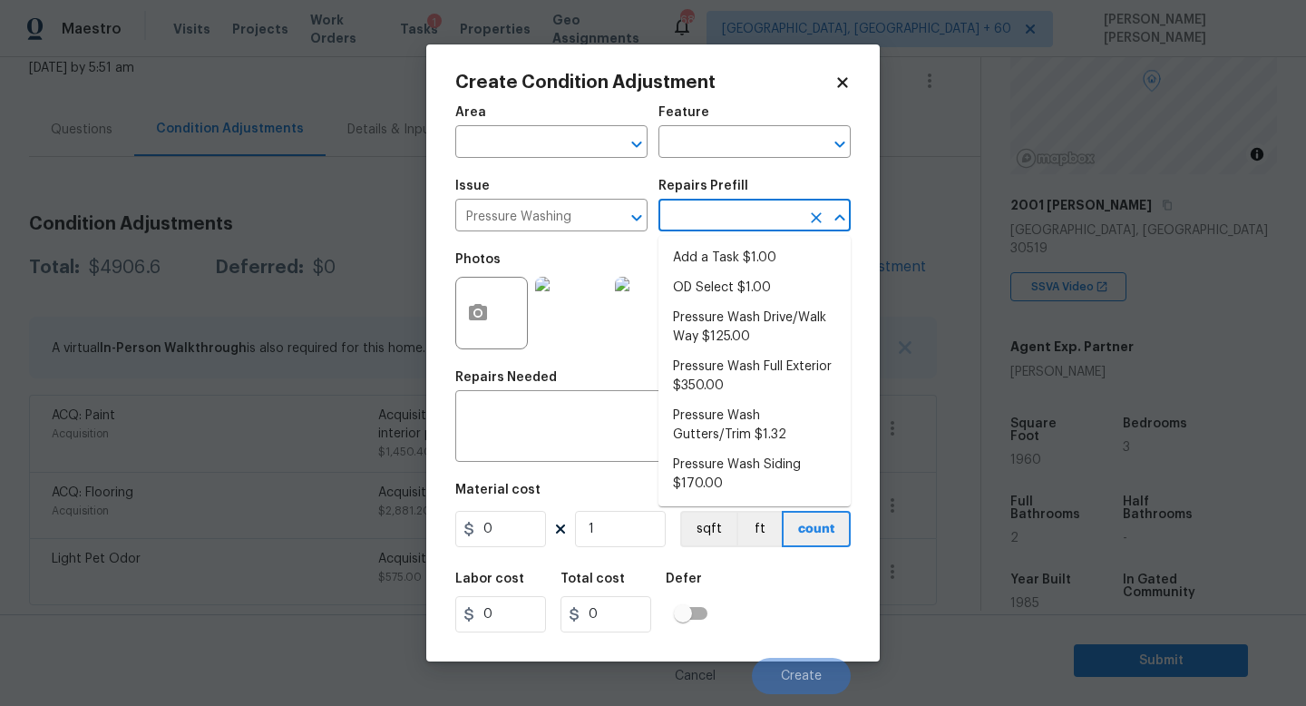
click at [713, 224] on input "text" at bounding box center [730, 217] width 142 height 28
click at [752, 328] on li "Pressure Wash Drive/Walk Way $125.00" at bounding box center [755, 327] width 192 height 49
type input "Siding"
type textarea "Pressure wash the driveways/walkways as directed by the PM. Ensure that all deb…"
type input "125"
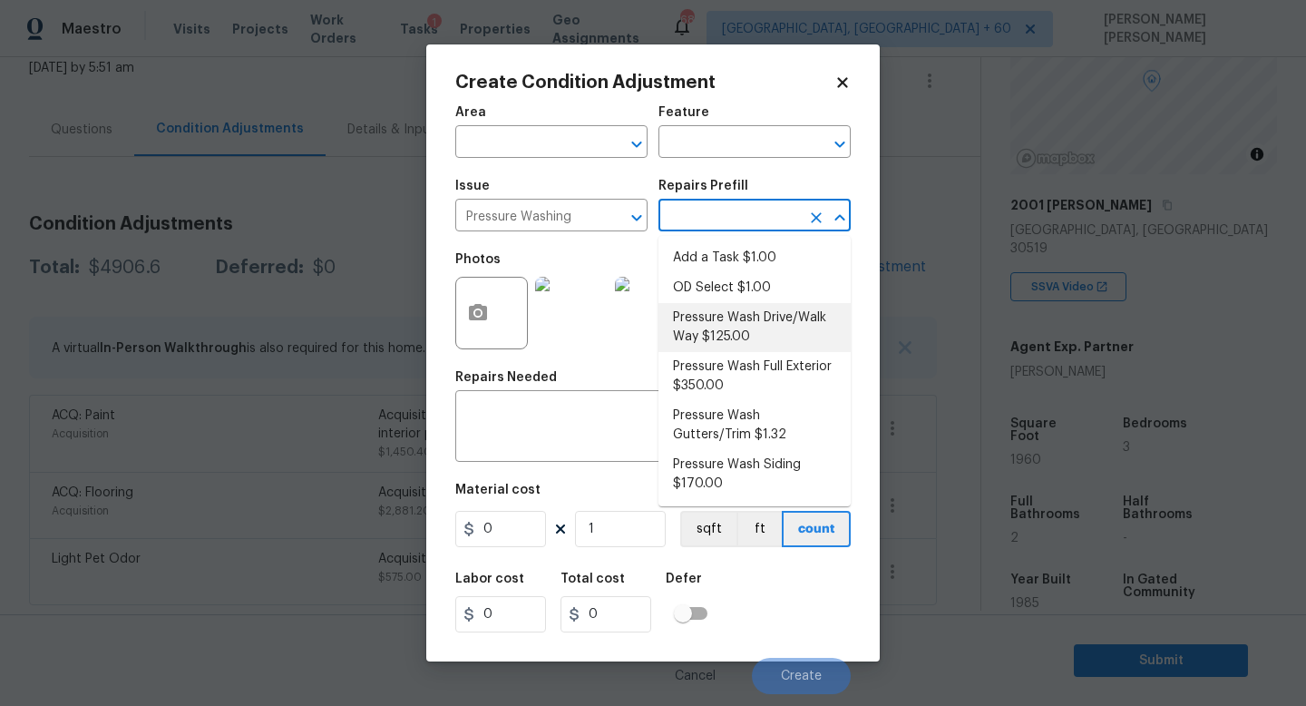
type input "125"
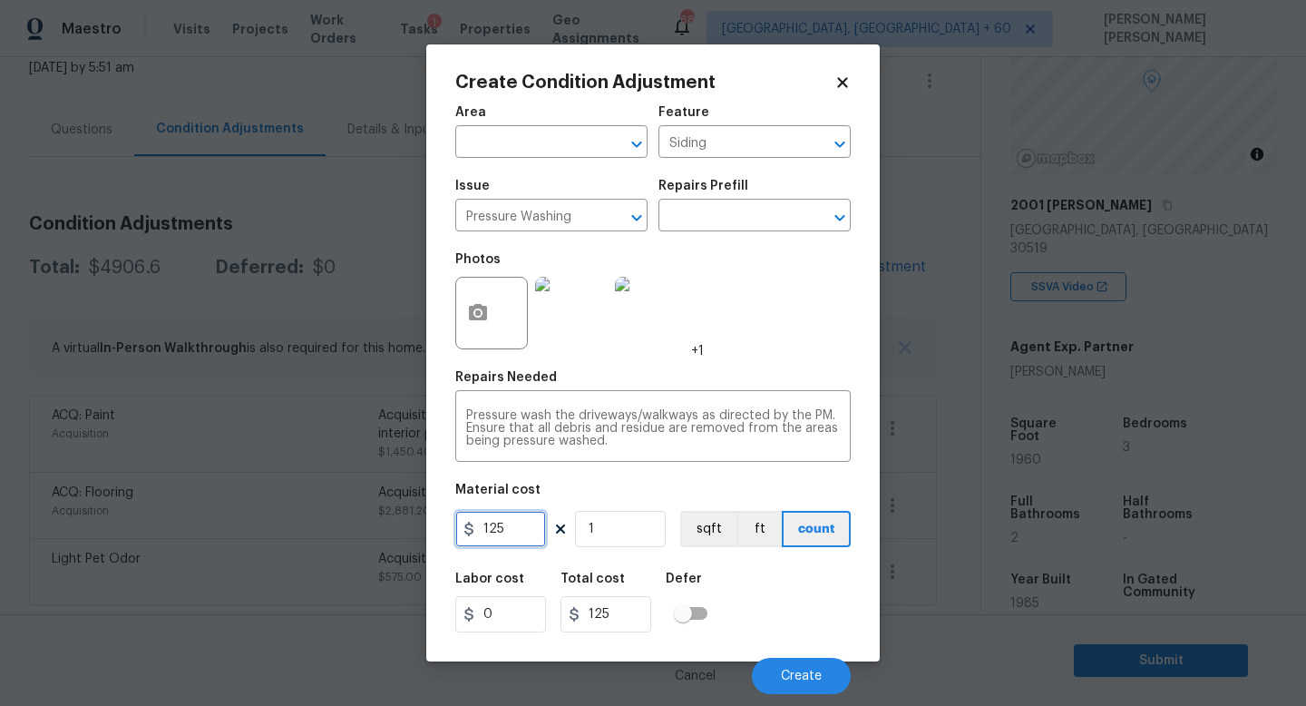
drag, startPoint x: 520, startPoint y: 526, endPoint x: 348, endPoint y: 523, distance: 171.5
click at [348, 523] on div "Create Condition Adjustment Area ​ Feature Siding ​ Issue Pressure Washing ​ Re…" at bounding box center [653, 353] width 1306 height 706
type input "300"
click at [479, 312] on circle "button" at bounding box center [477, 312] width 5 height 5
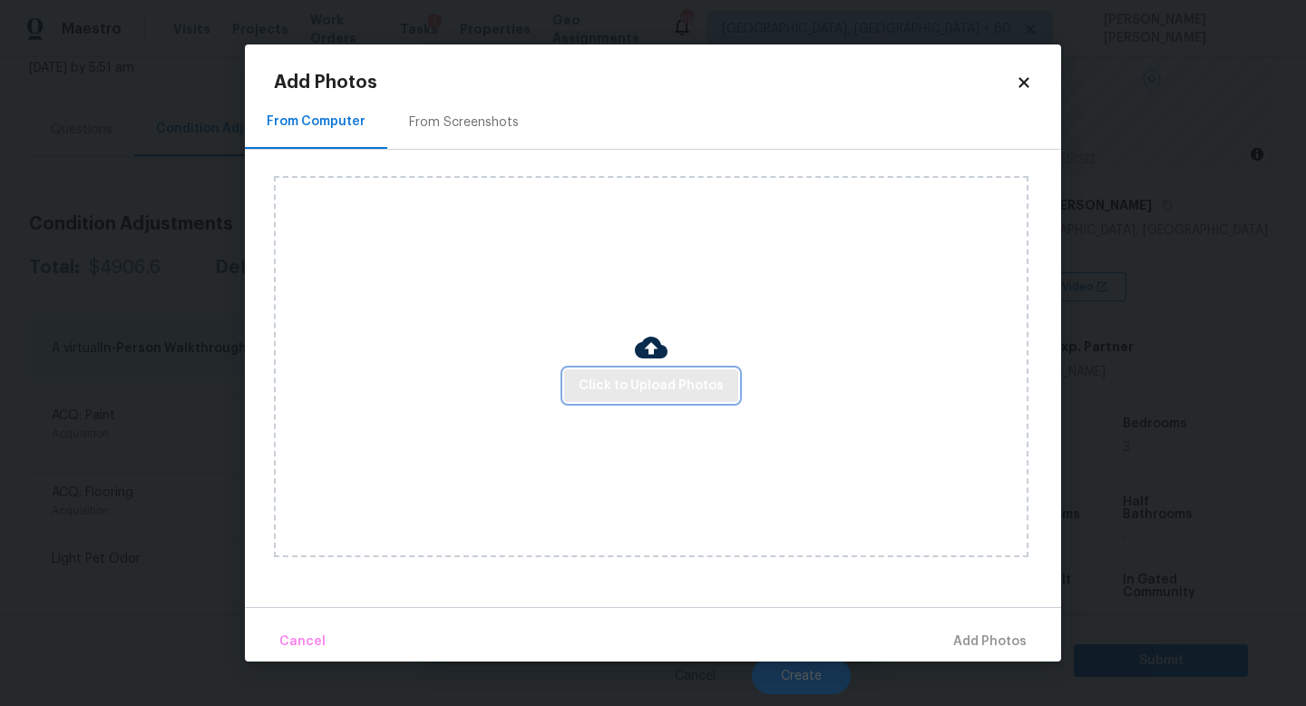
click at [671, 394] on span "Click to Upload Photos" at bounding box center [651, 386] width 145 height 23
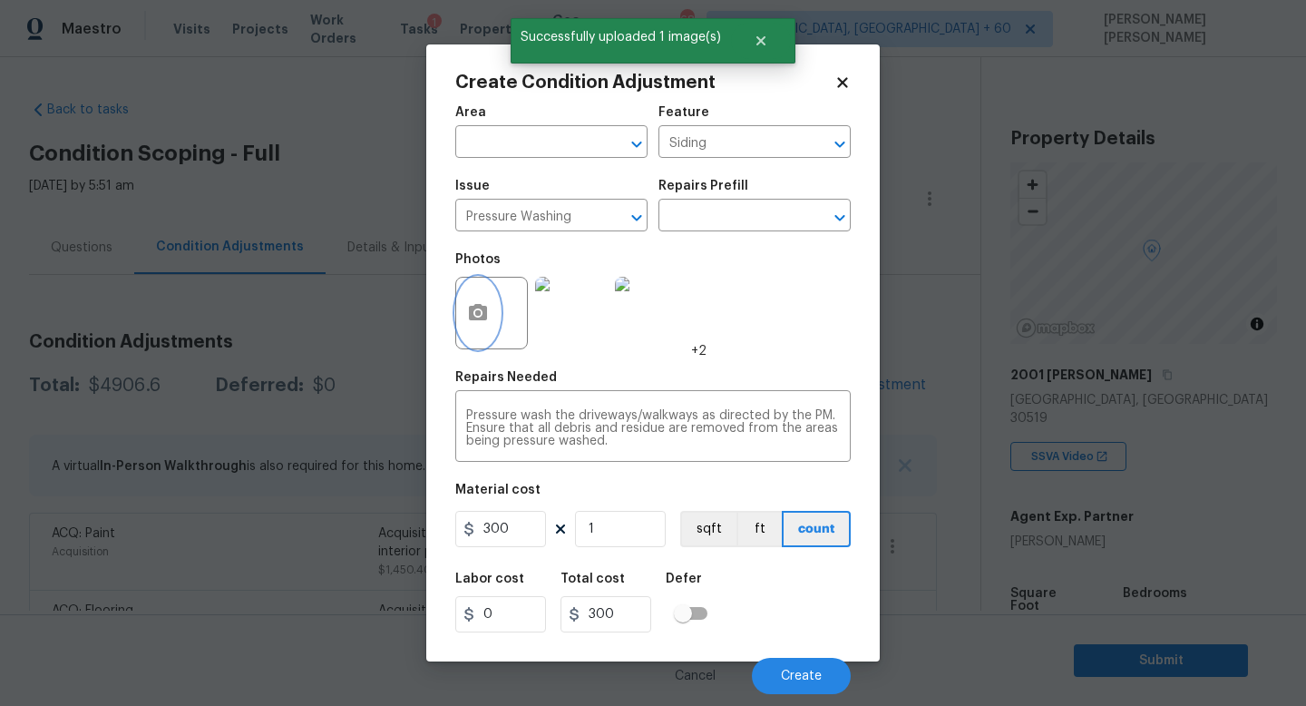
scroll to position [170, 0]
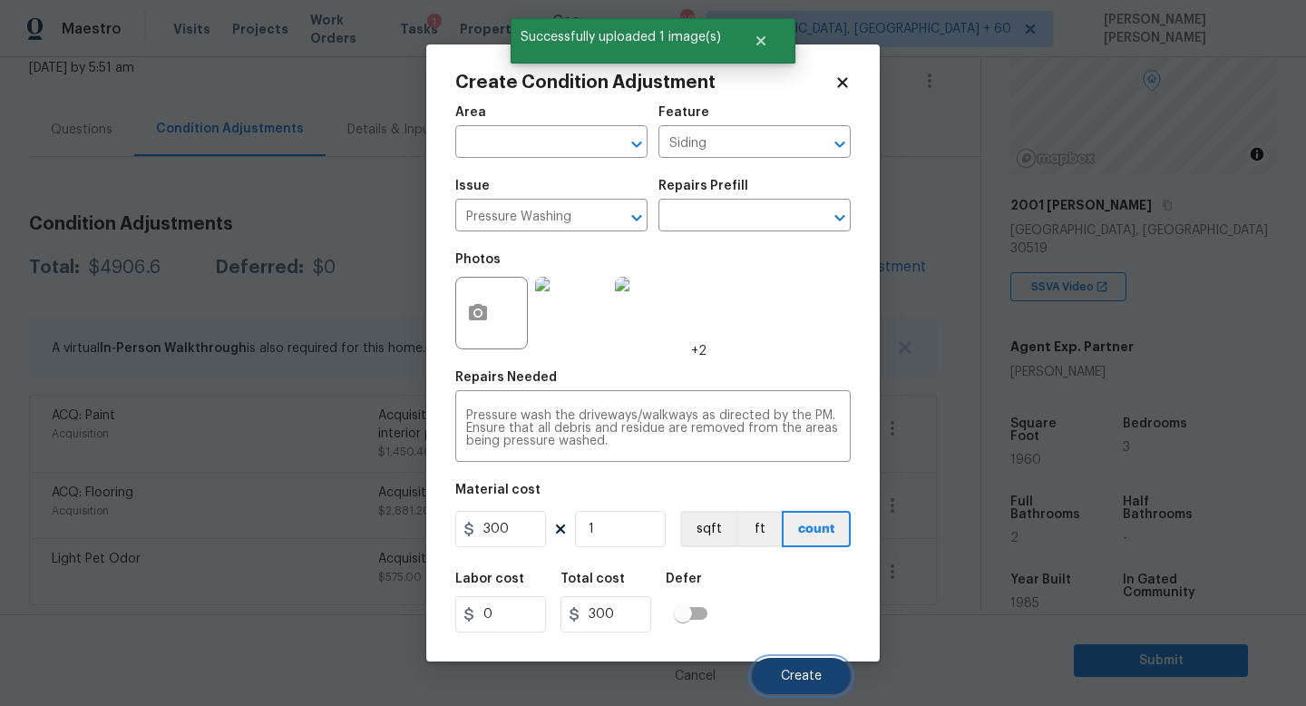
click at [793, 678] on span "Create" at bounding box center [801, 676] width 41 height 14
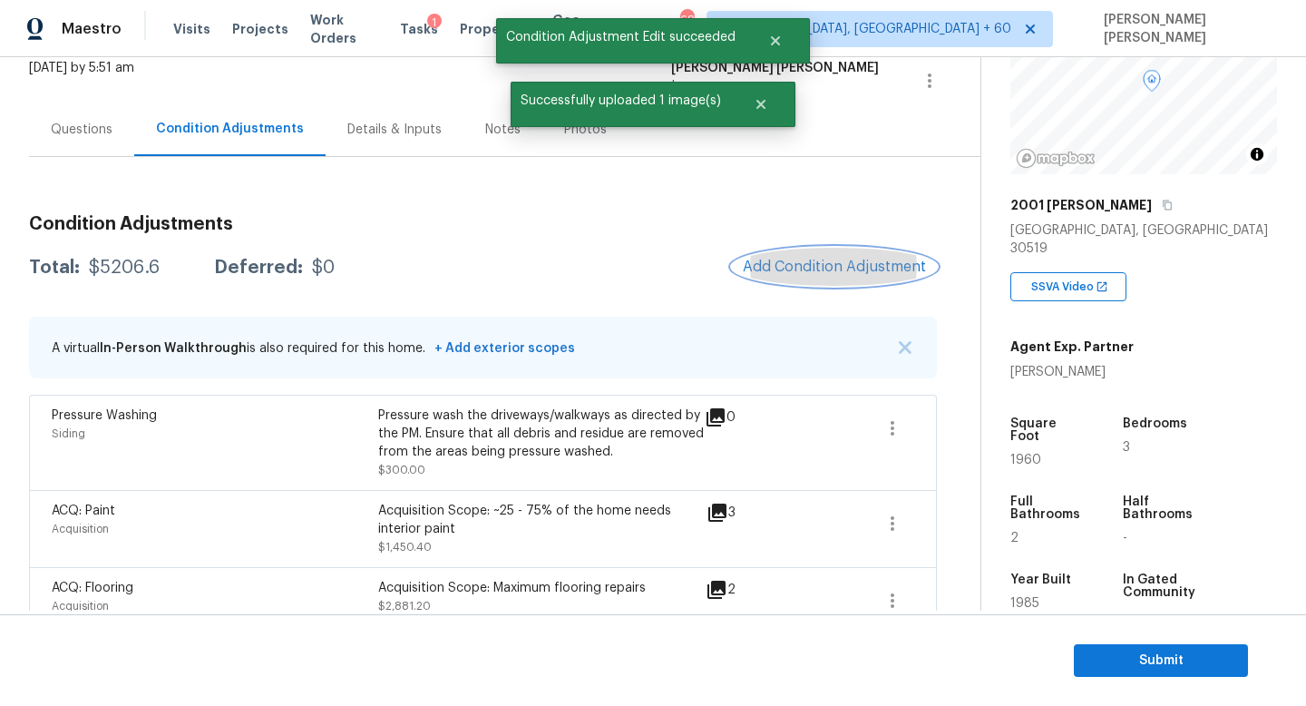
click at [786, 275] on button "Add Condition Adjustment" at bounding box center [834, 267] width 205 height 38
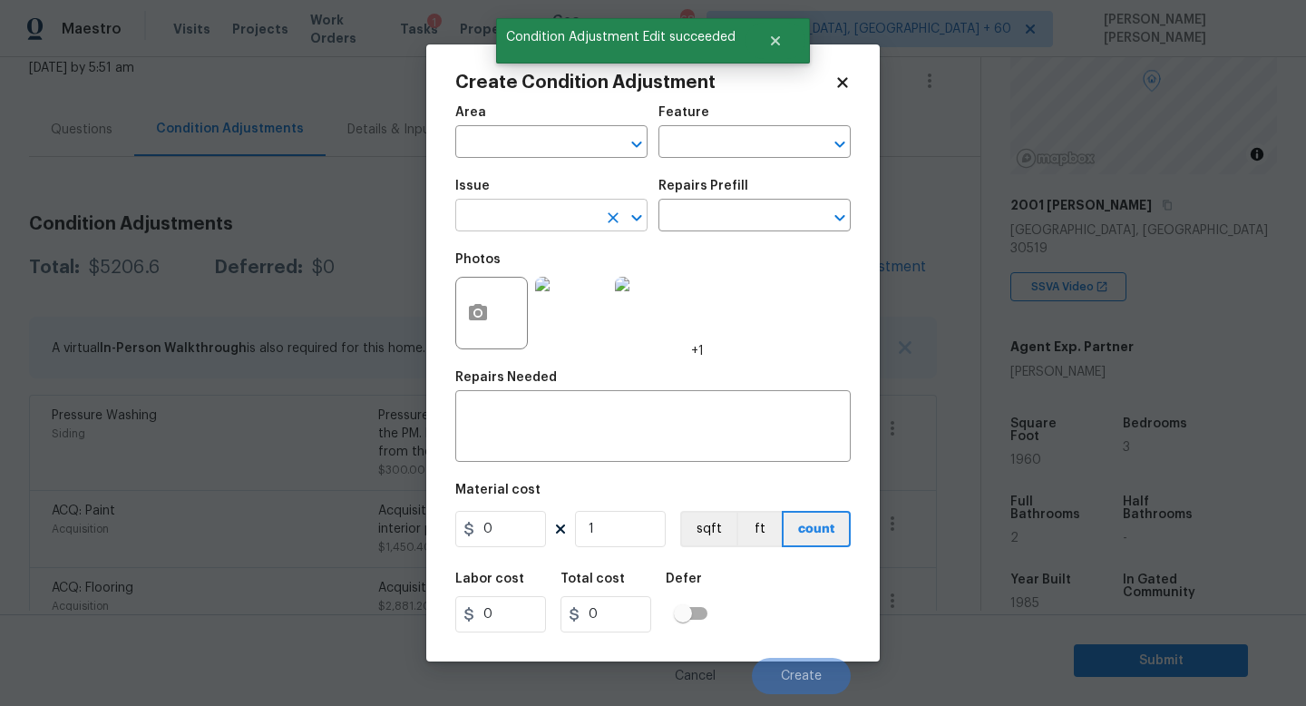
click at [517, 214] on input "text" at bounding box center [526, 217] width 142 height 28
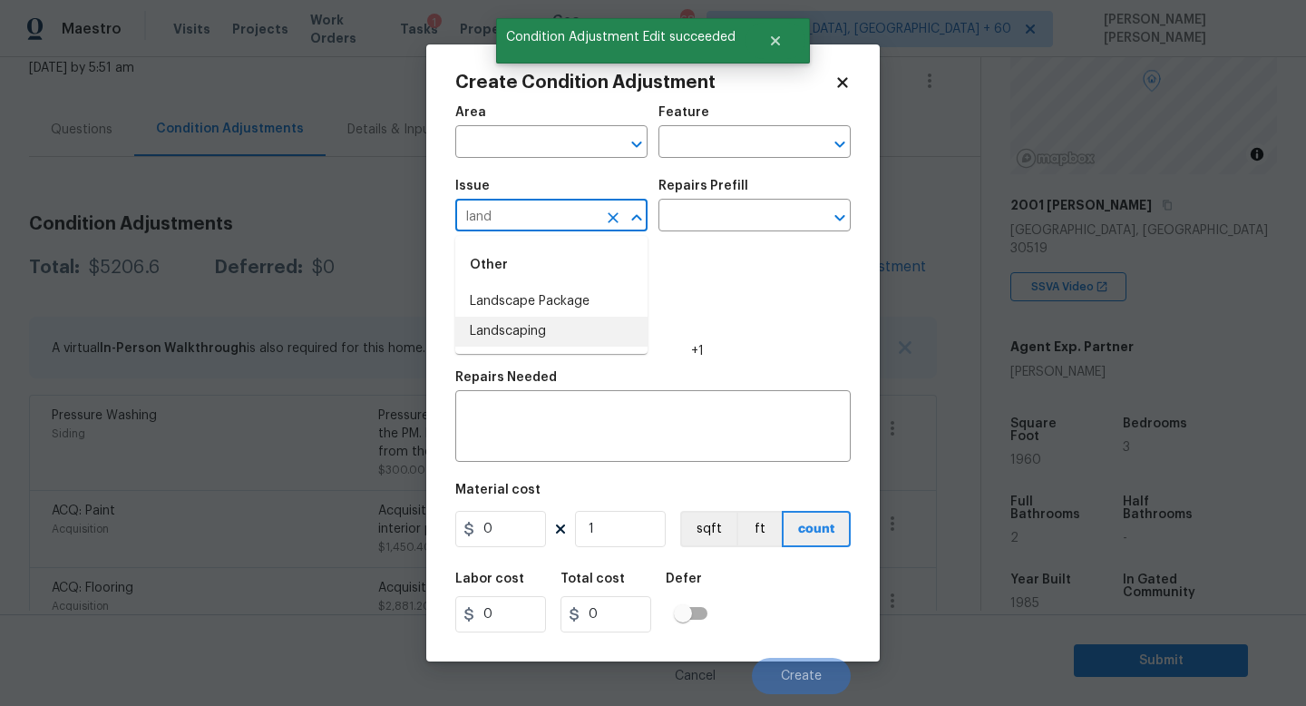
click at [503, 335] on li "Landscaping" at bounding box center [551, 332] width 192 height 30
type input "Landscaping"
click at [617, 220] on icon "Clear" at bounding box center [613, 217] width 11 height 11
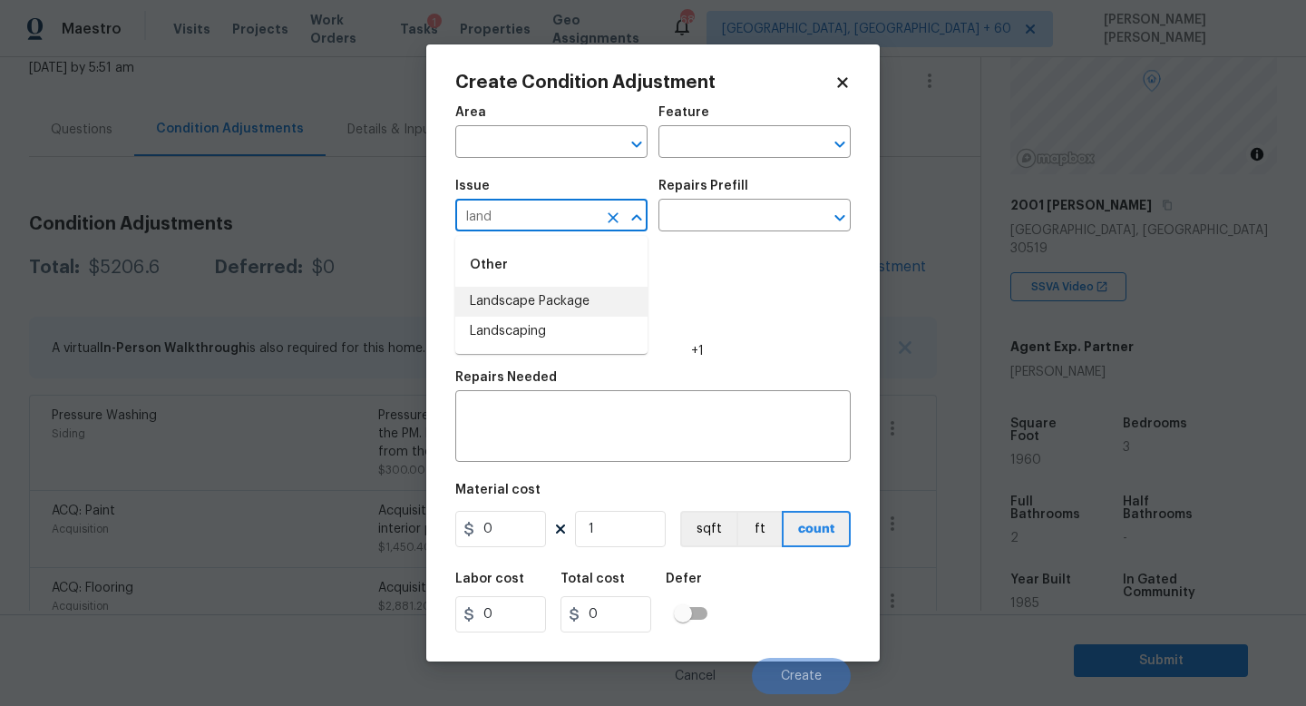
click at [623, 298] on li "Landscape Package" at bounding box center [551, 302] width 192 height 30
type input "Landscape Package"
click at [745, 211] on input "text" at bounding box center [730, 217] width 142 height 28
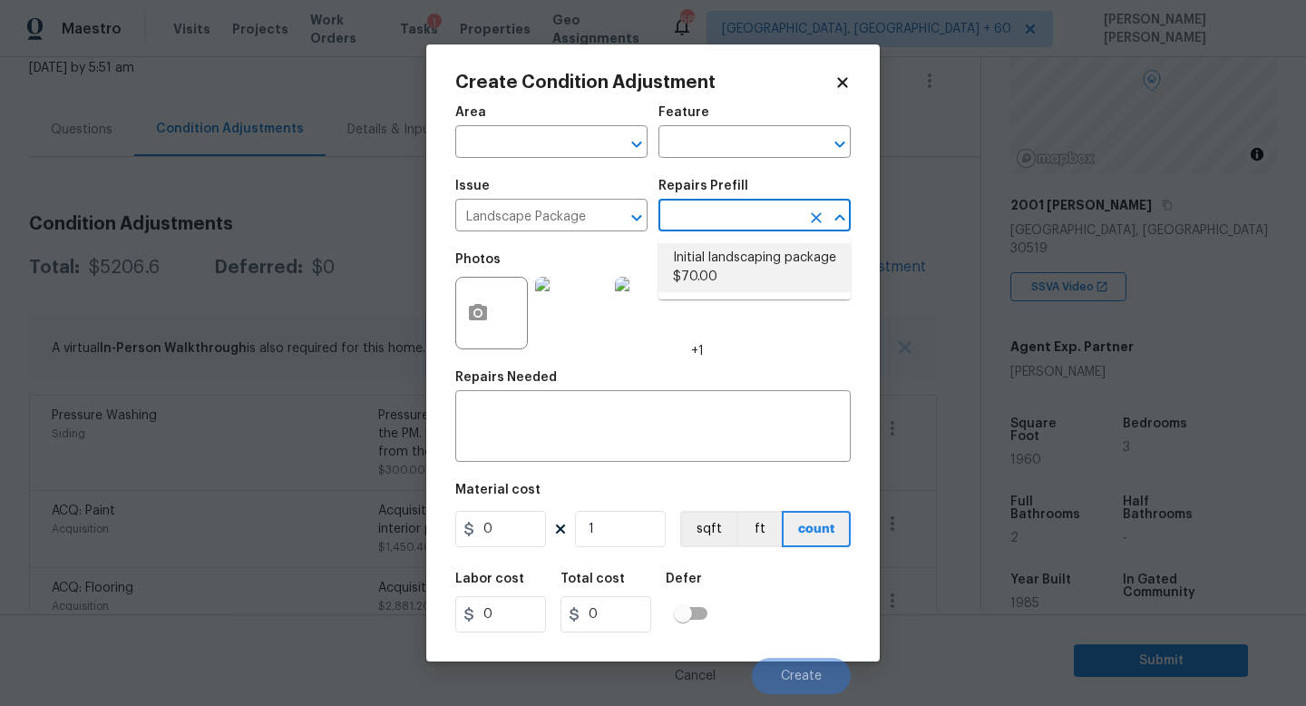
click at [737, 276] on li "Initial landscaping package $70.00" at bounding box center [755, 267] width 192 height 49
type input "Home Readiness Packages"
type textarea "Mowing of grass up to 6" in height. Mow, edge along driveways & sidewalks, trim…"
type input "70"
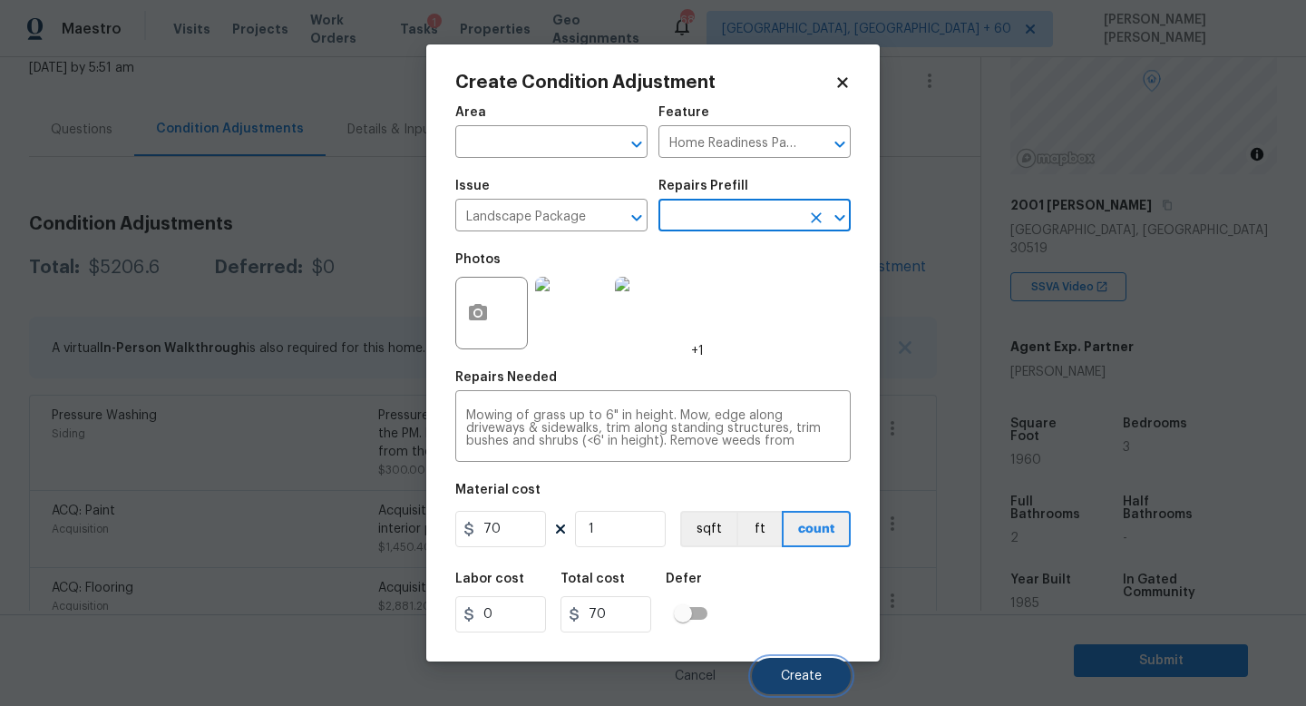
click at [803, 676] on span "Create" at bounding box center [801, 676] width 41 height 14
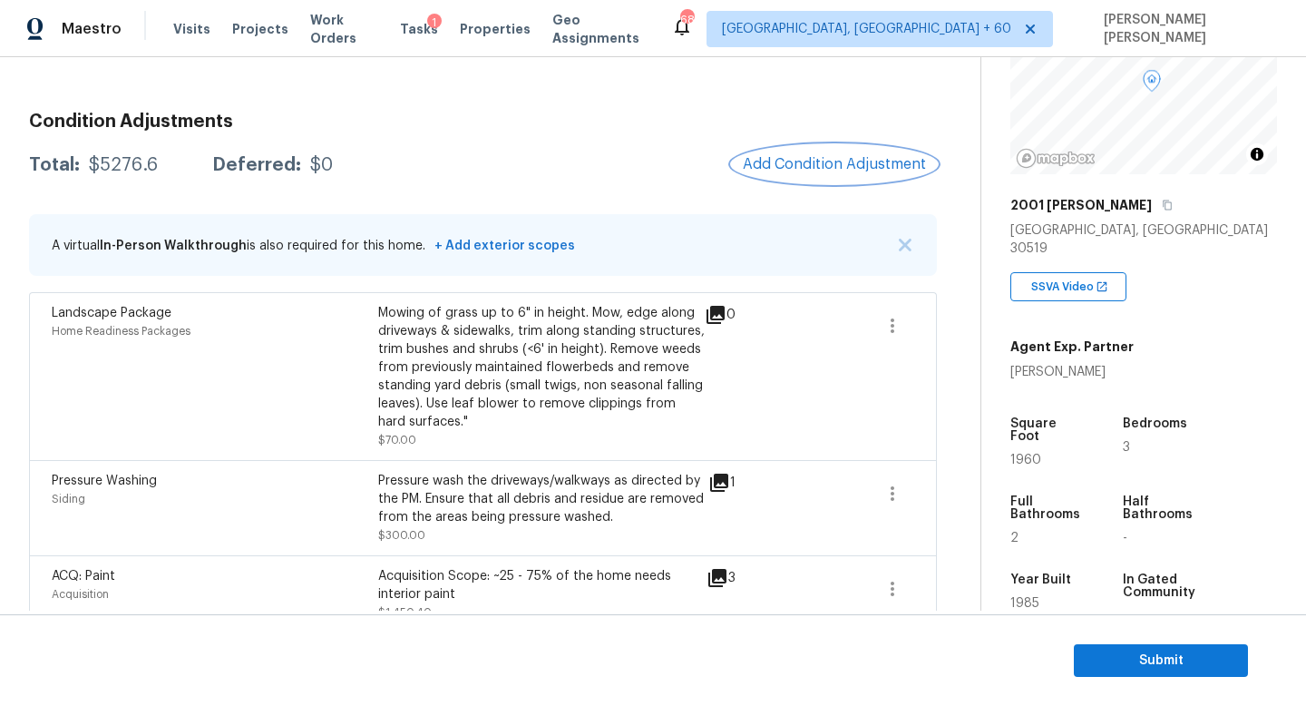
scroll to position [185, 0]
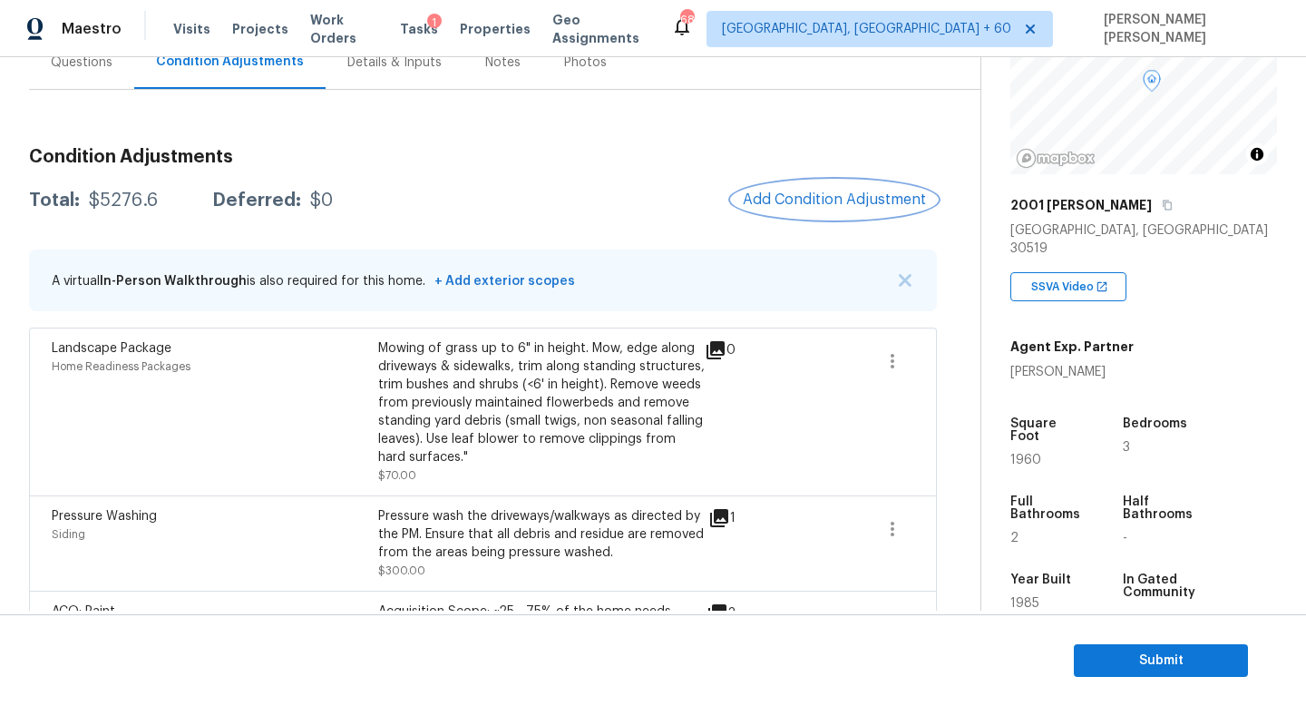
click at [786, 195] on span "Add Condition Adjustment" at bounding box center [834, 199] width 183 height 16
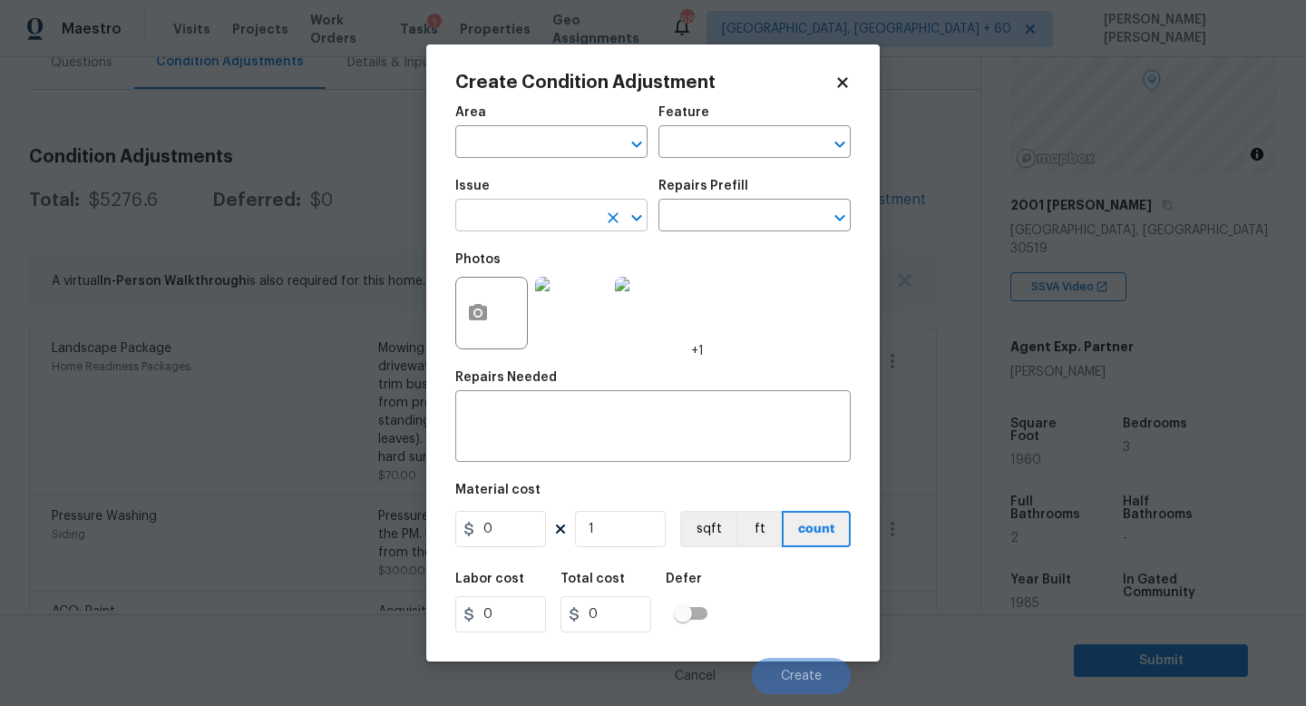
click at [530, 227] on input "text" at bounding box center [526, 217] width 142 height 28
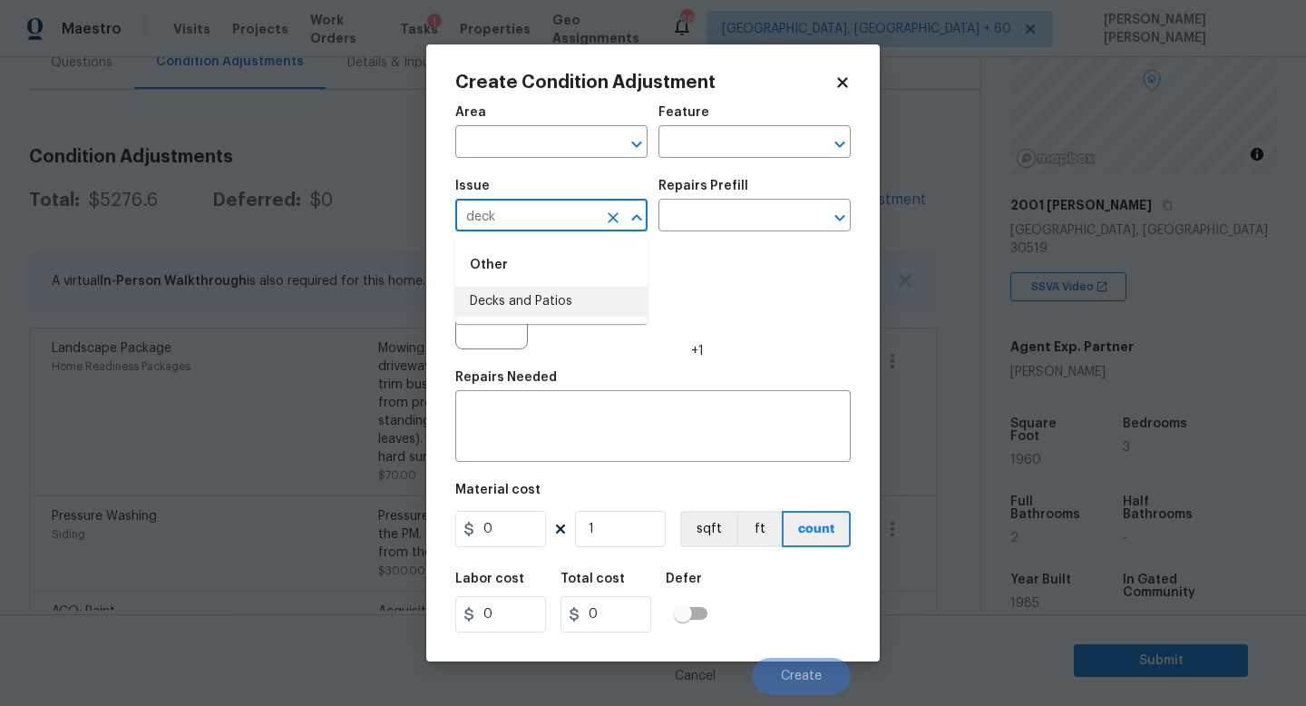
click at [552, 297] on li "Decks and Patios" at bounding box center [551, 302] width 192 height 30
type input "Decks and Patios"
click at [545, 386] on div "Repairs Needed" at bounding box center [652, 383] width 395 height 24
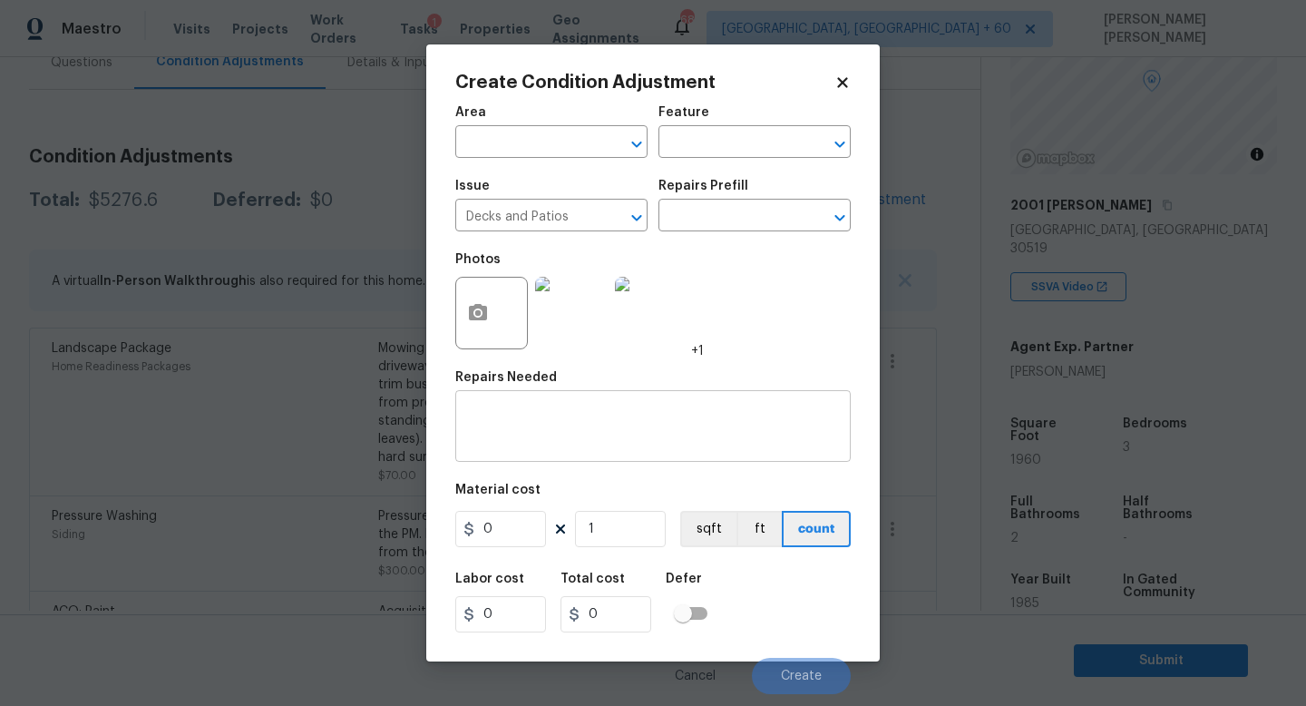
click at [537, 410] on textarea at bounding box center [653, 428] width 374 height 38
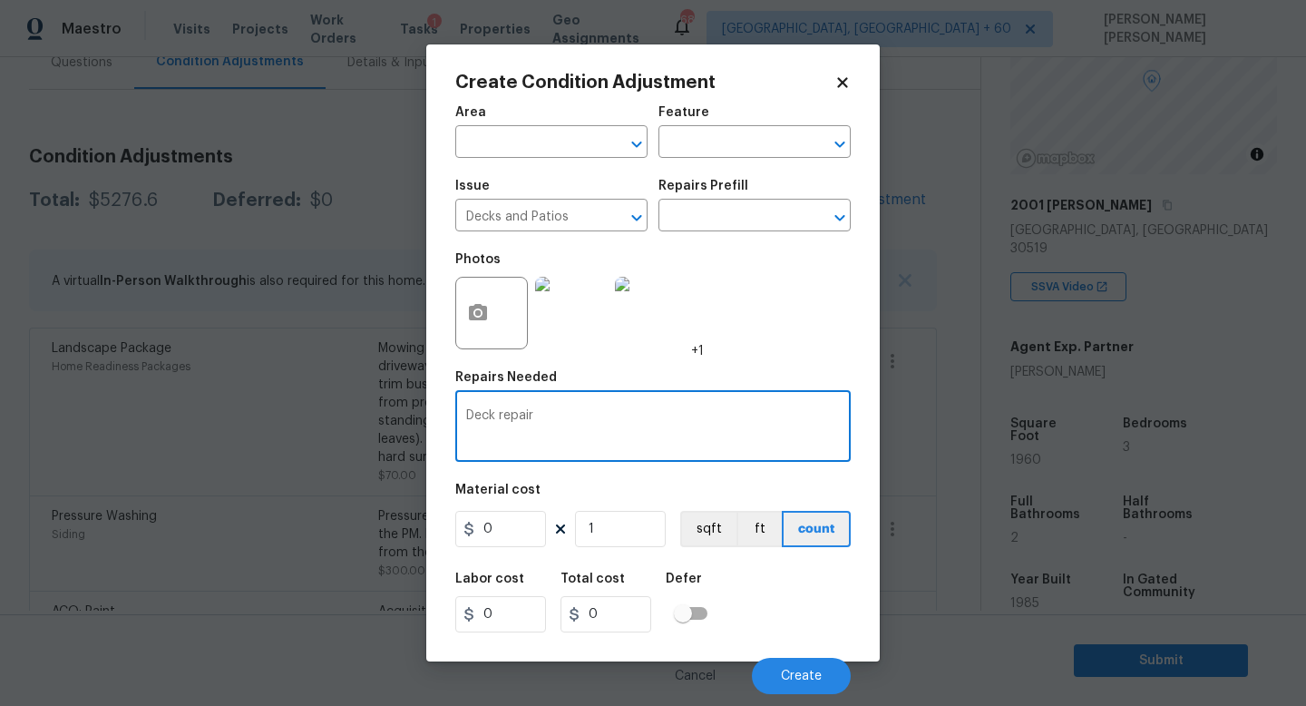
type textarea "Deck repair"
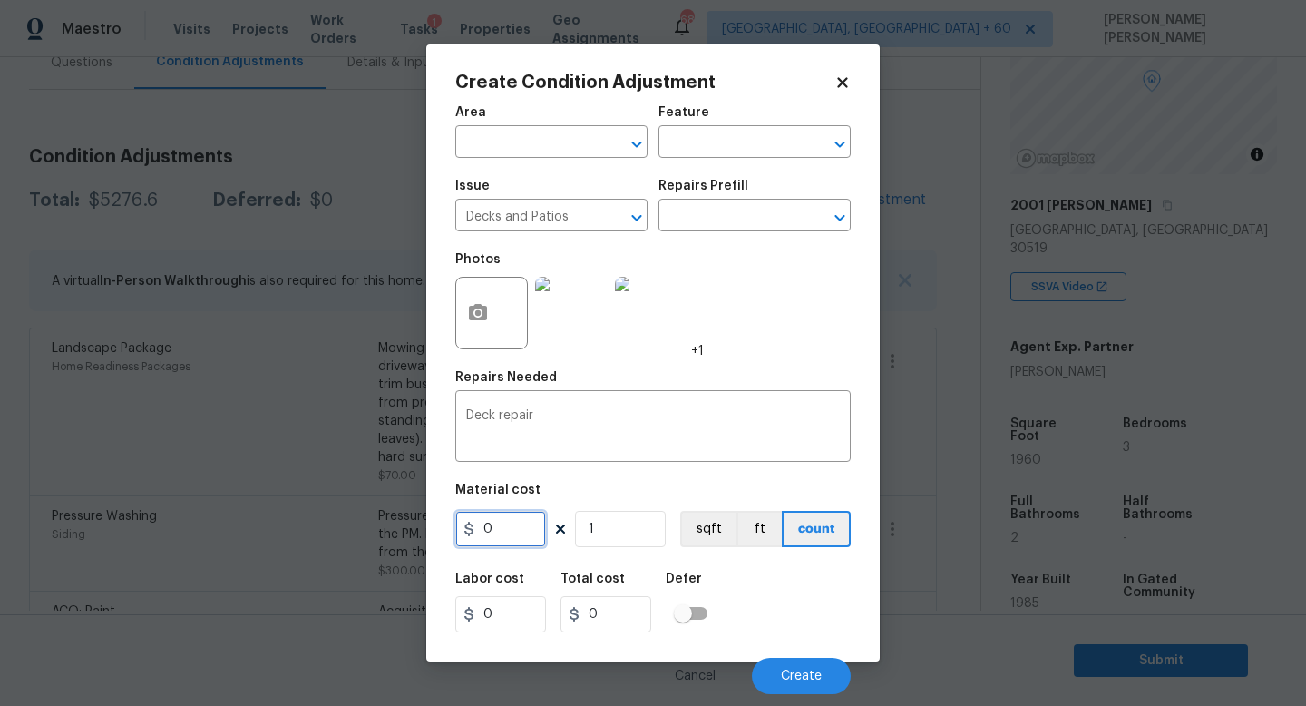
click at [518, 543] on input "0" at bounding box center [500, 529] width 91 height 36
click at [601, 430] on textarea "Deck repair" at bounding box center [653, 428] width 374 height 38
click at [524, 520] on input "0" at bounding box center [500, 529] width 91 height 36
type input "5500"
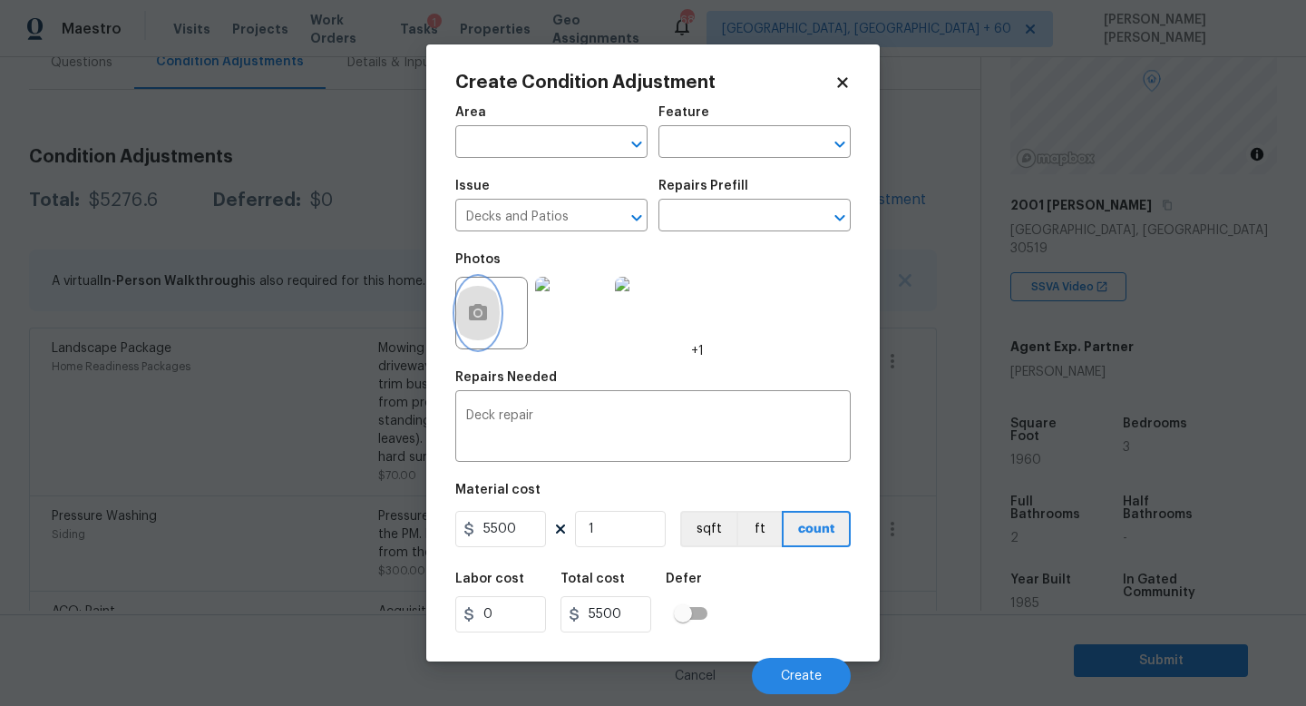
click at [473, 294] on button "button" at bounding box center [478, 313] width 44 height 71
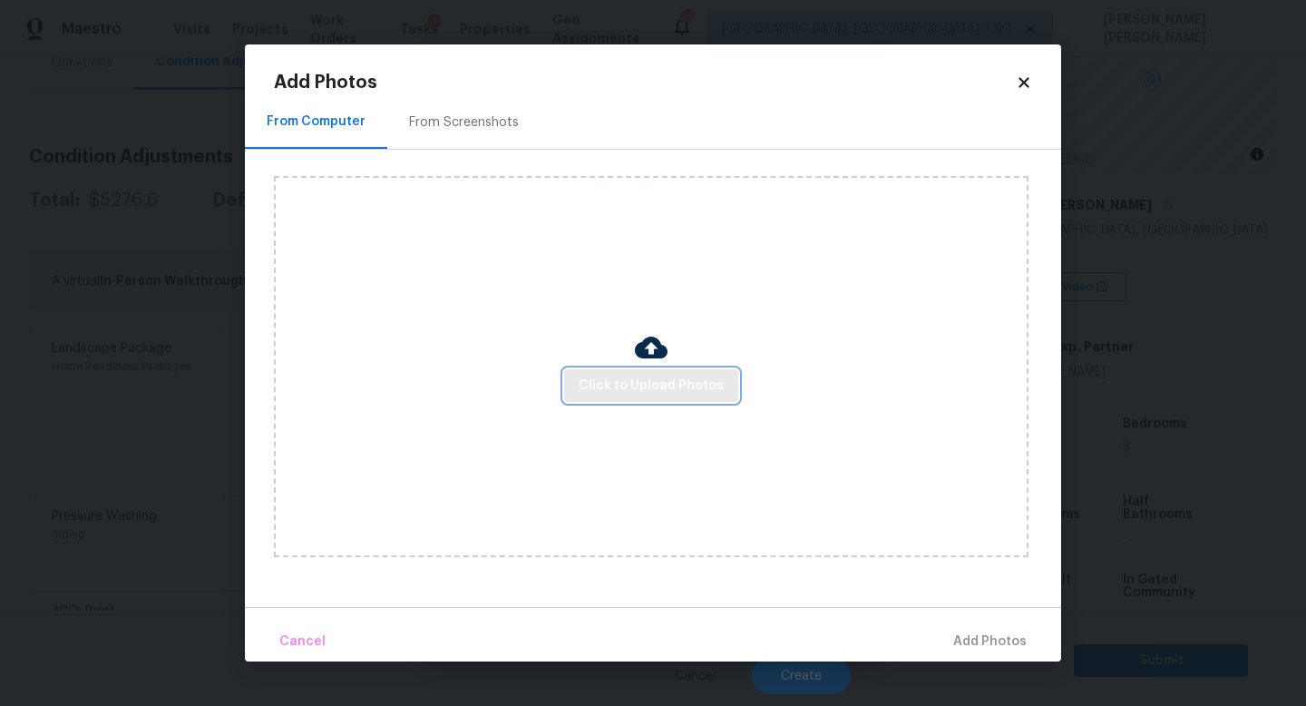
click at [621, 375] on span "Click to Upload Photos" at bounding box center [651, 386] width 145 height 23
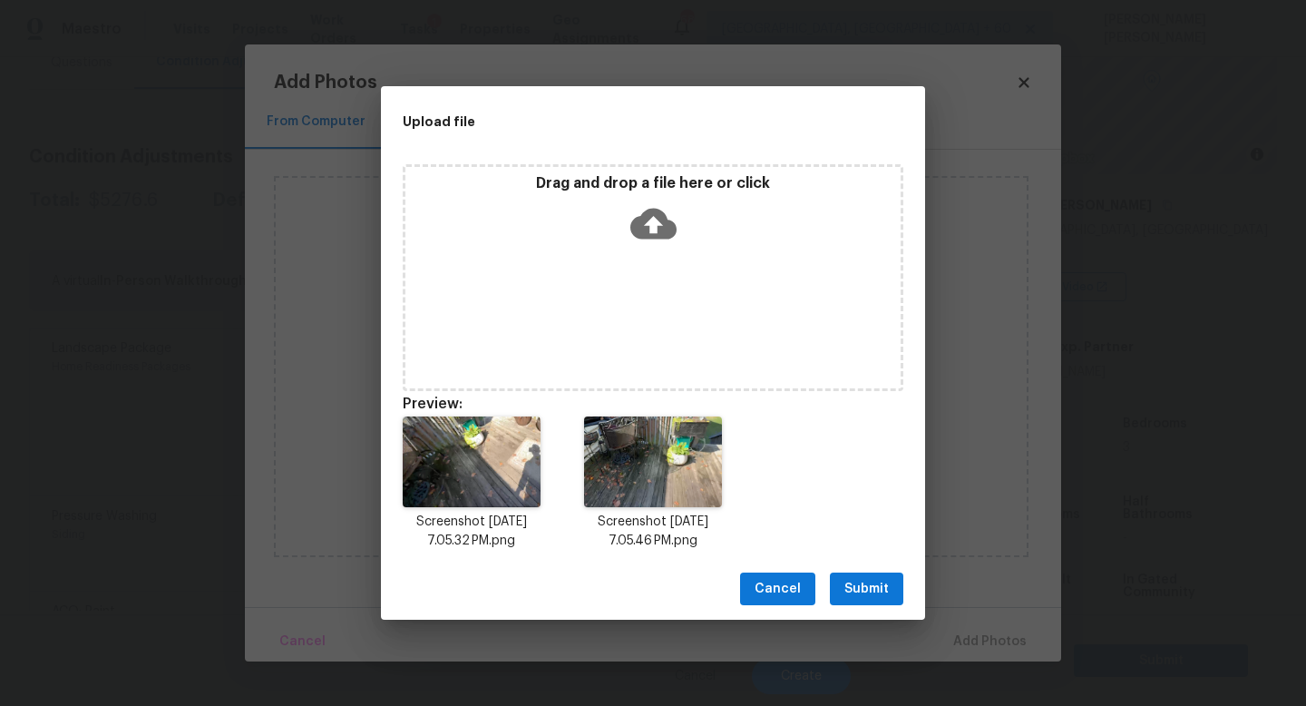
click at [871, 591] on span "Submit" at bounding box center [866, 589] width 44 height 23
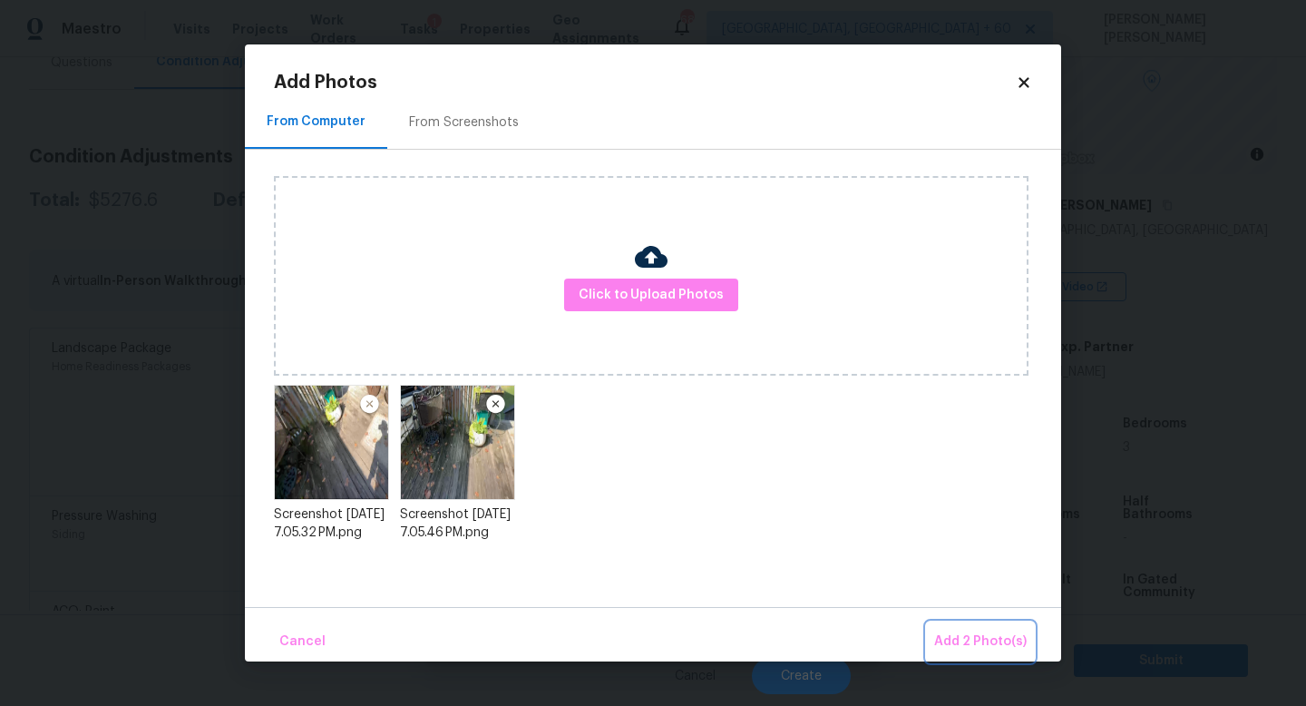
click at [979, 631] on span "Add 2 Photo(s)" at bounding box center [980, 641] width 93 height 23
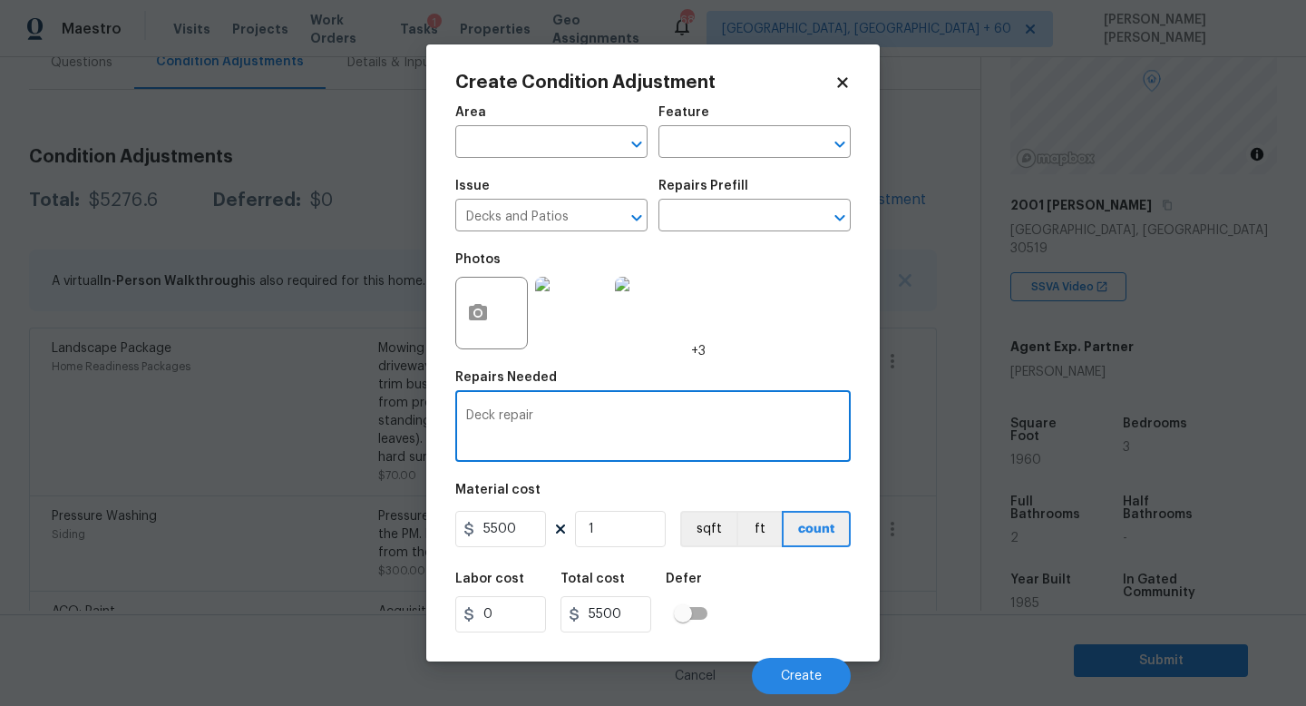
drag, startPoint x: 567, startPoint y: 423, endPoint x: 412, endPoint y: 403, distance: 156.4
click at [412, 403] on div "Create Condition Adjustment Area ​ Feature ​ Issue Decks and Patios ​ Repairs P…" at bounding box center [653, 353] width 1306 height 706
type textarea "Deck repair and repaint"
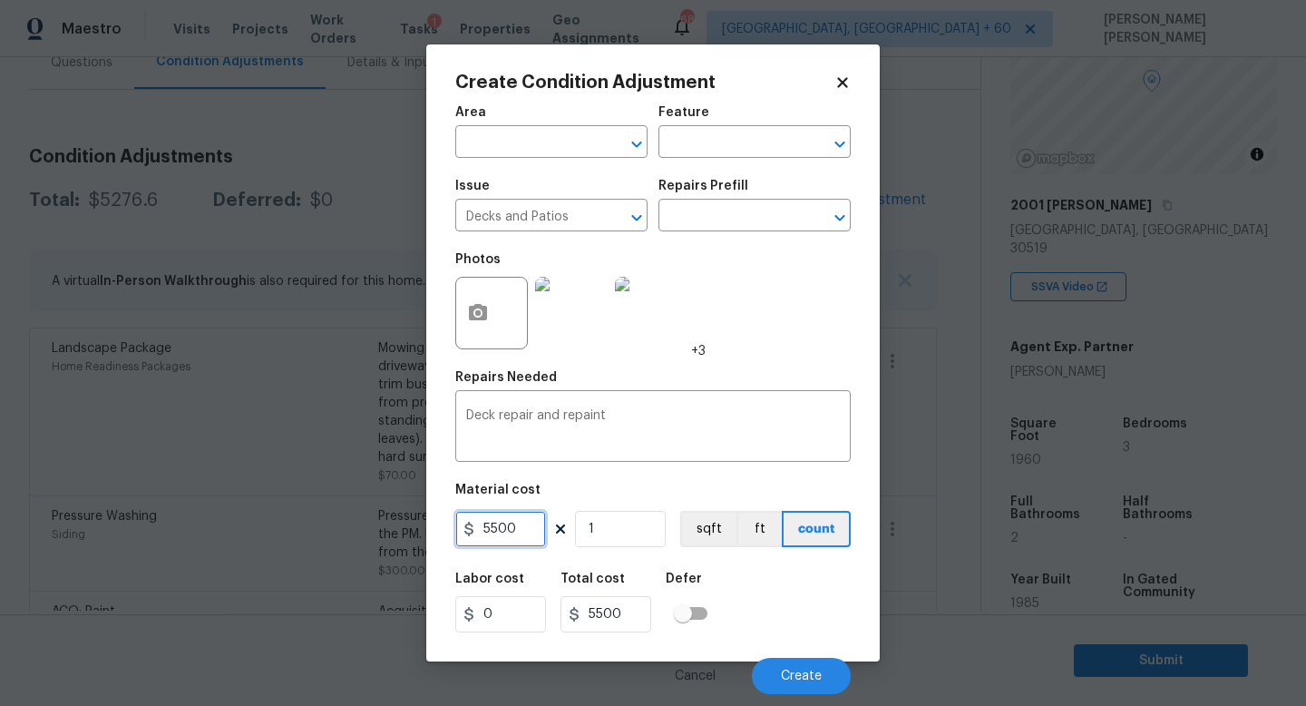
drag, startPoint x: 535, startPoint y: 532, endPoint x: 327, endPoint y: 518, distance: 208.2
click at [327, 518] on div "Create Condition Adjustment Area ​ Feature ​ Issue Decks and Patios ​ Repairs P…" at bounding box center [653, 353] width 1306 height 706
type input "800"
click at [778, 671] on button "Create" at bounding box center [801, 676] width 99 height 36
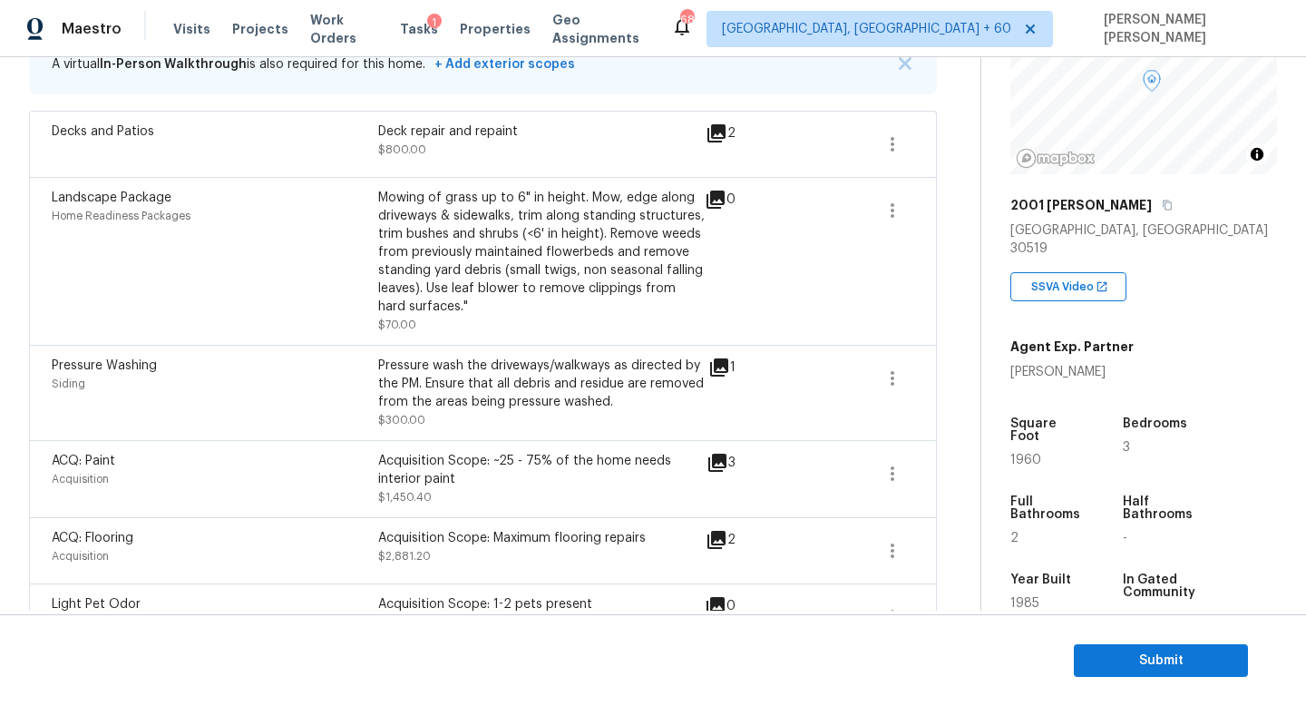
scroll to position [0, 0]
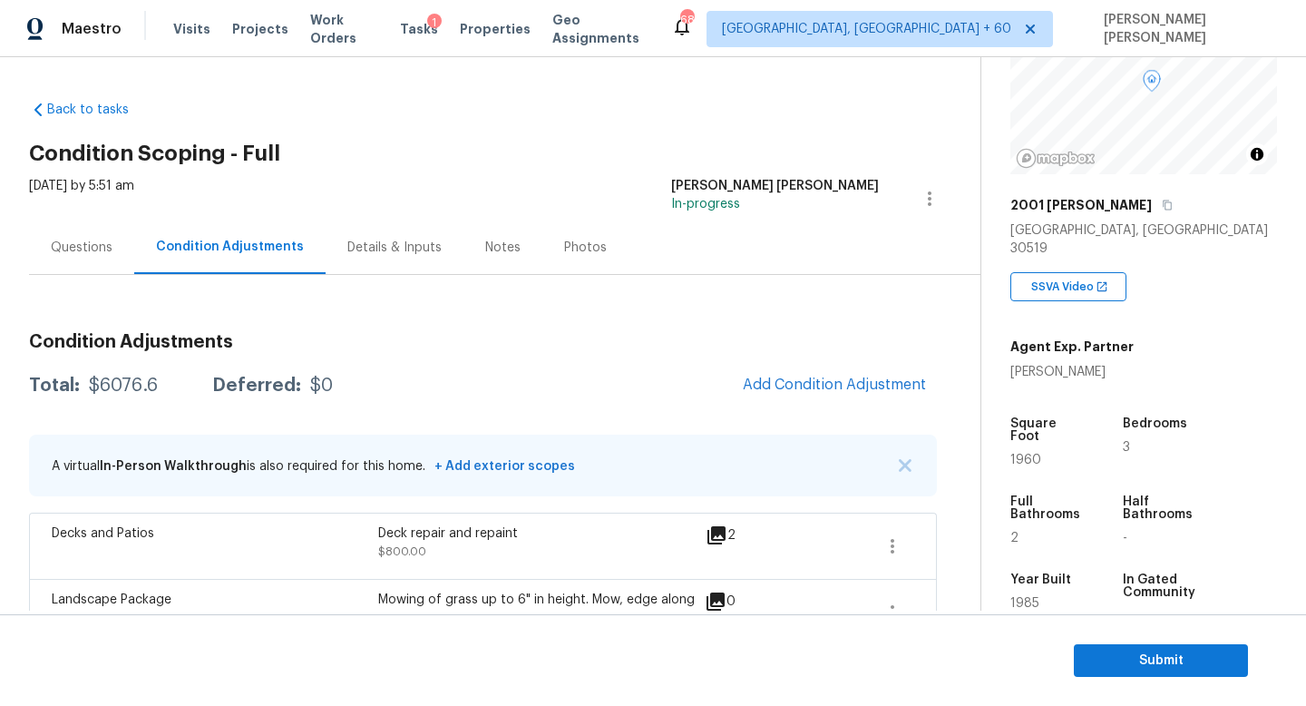
click at [63, 247] on div "Questions" at bounding box center [82, 248] width 62 height 18
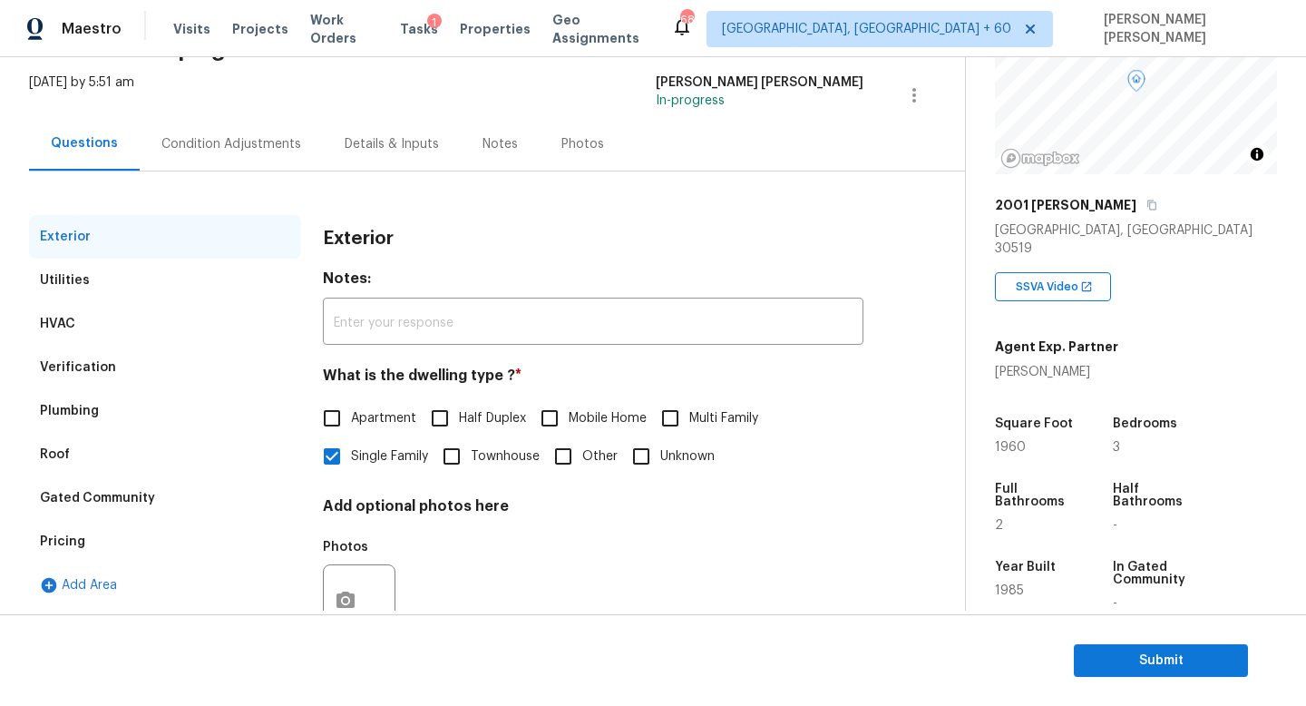
scroll to position [104, 0]
click at [69, 366] on div "Verification" at bounding box center [78, 366] width 76 height 18
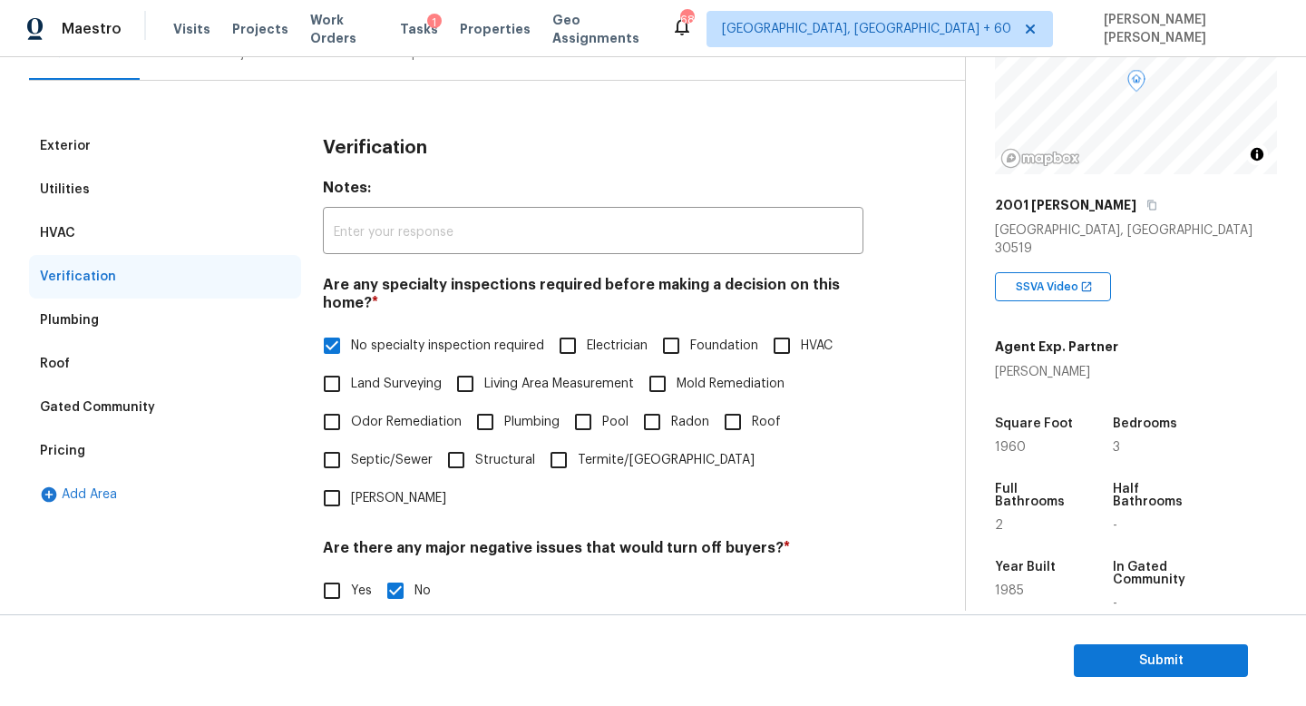
scroll to position [109, 0]
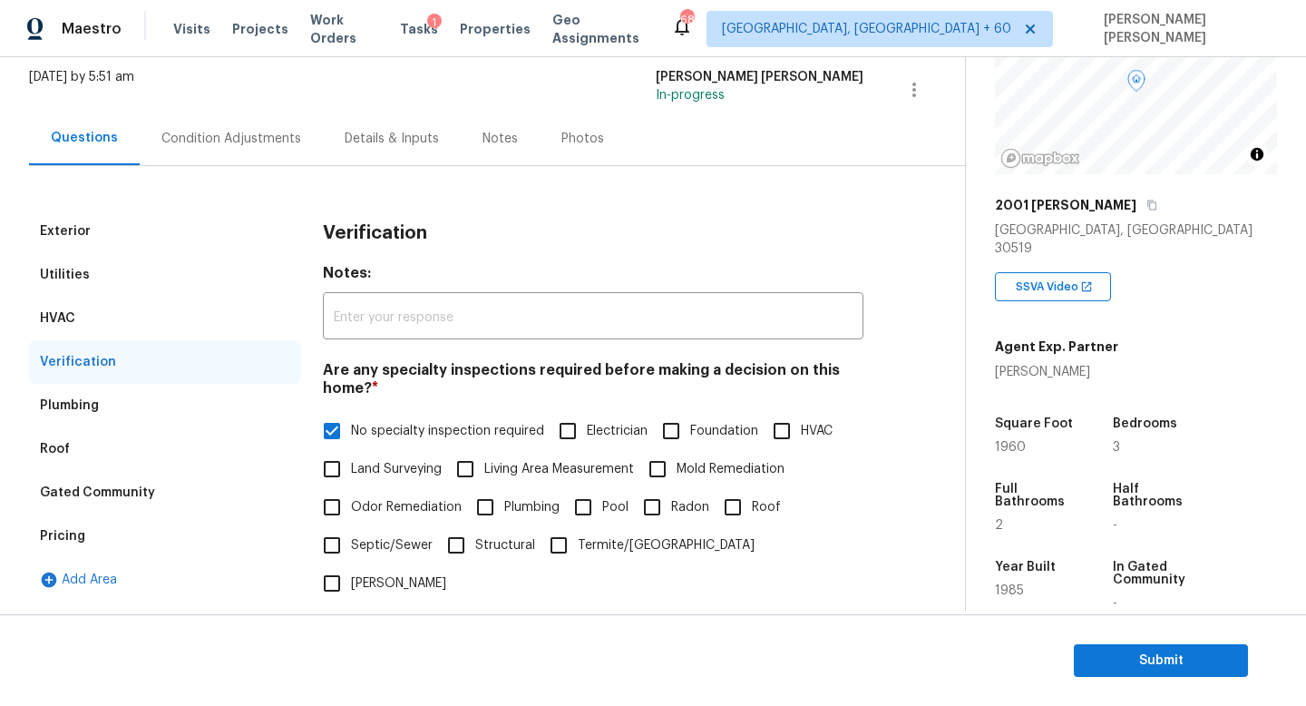
click at [79, 400] on div "Plumbing" at bounding box center [69, 405] width 59 height 18
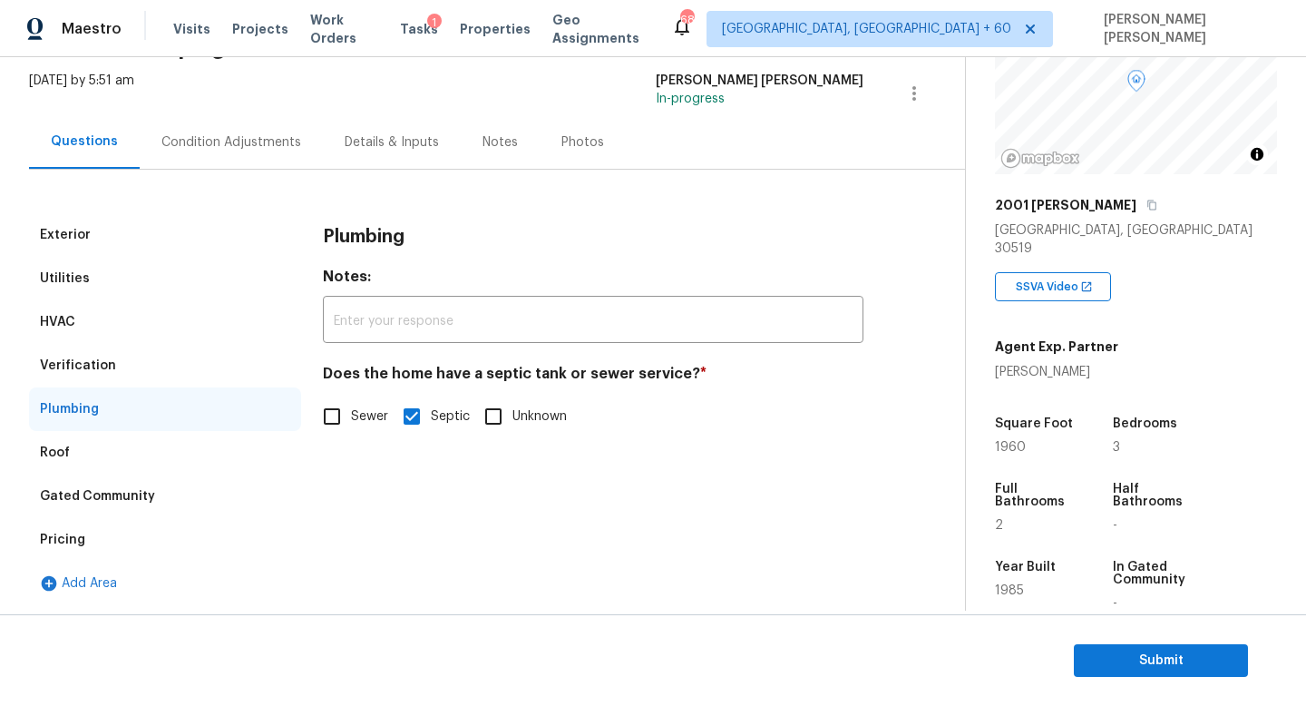
scroll to position [105, 0]
click at [74, 342] on div "HVAC" at bounding box center [165, 322] width 272 height 44
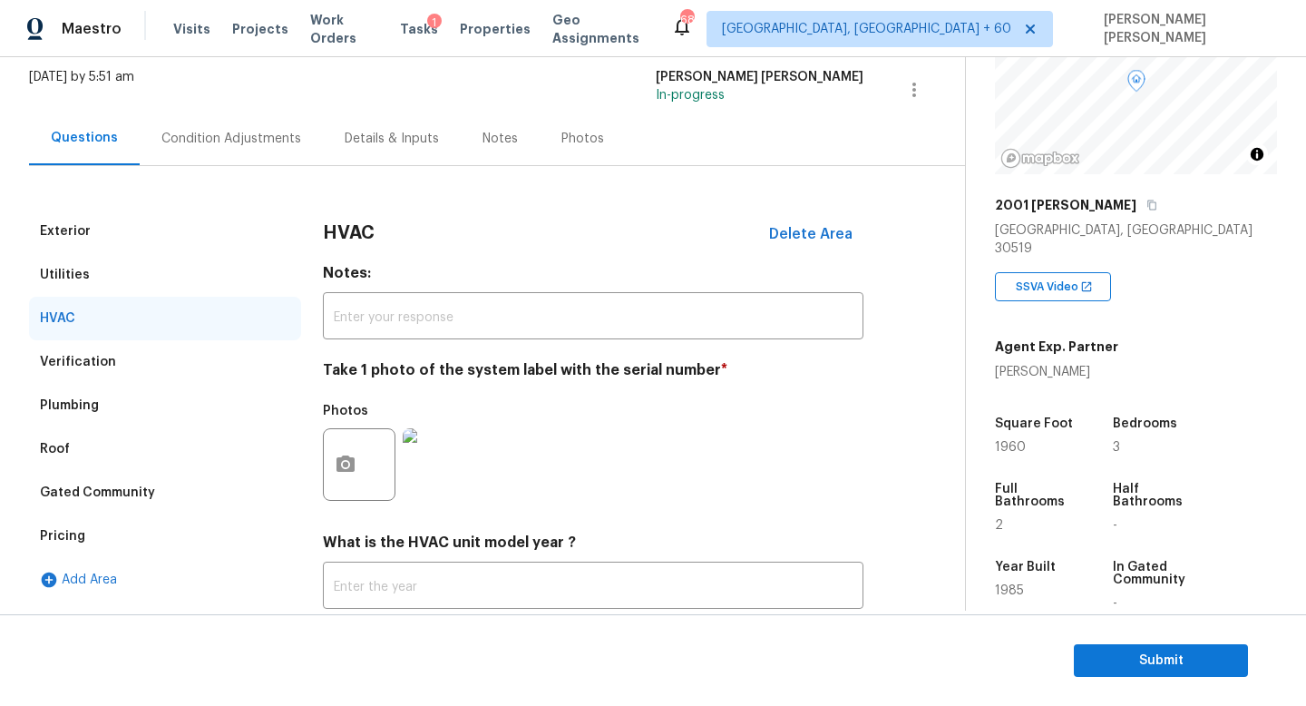
click at [58, 284] on div "Utilities" at bounding box center [165, 275] width 272 height 44
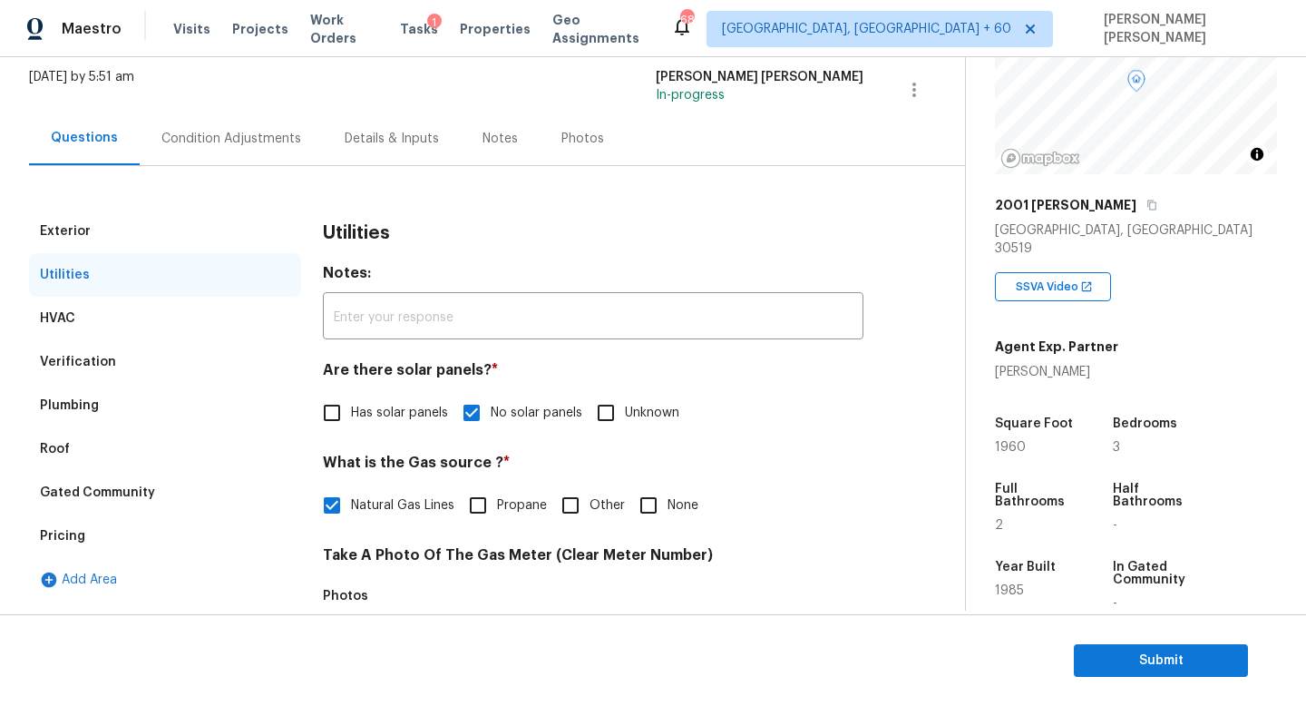
click at [62, 223] on div "Exterior" at bounding box center [65, 231] width 51 height 18
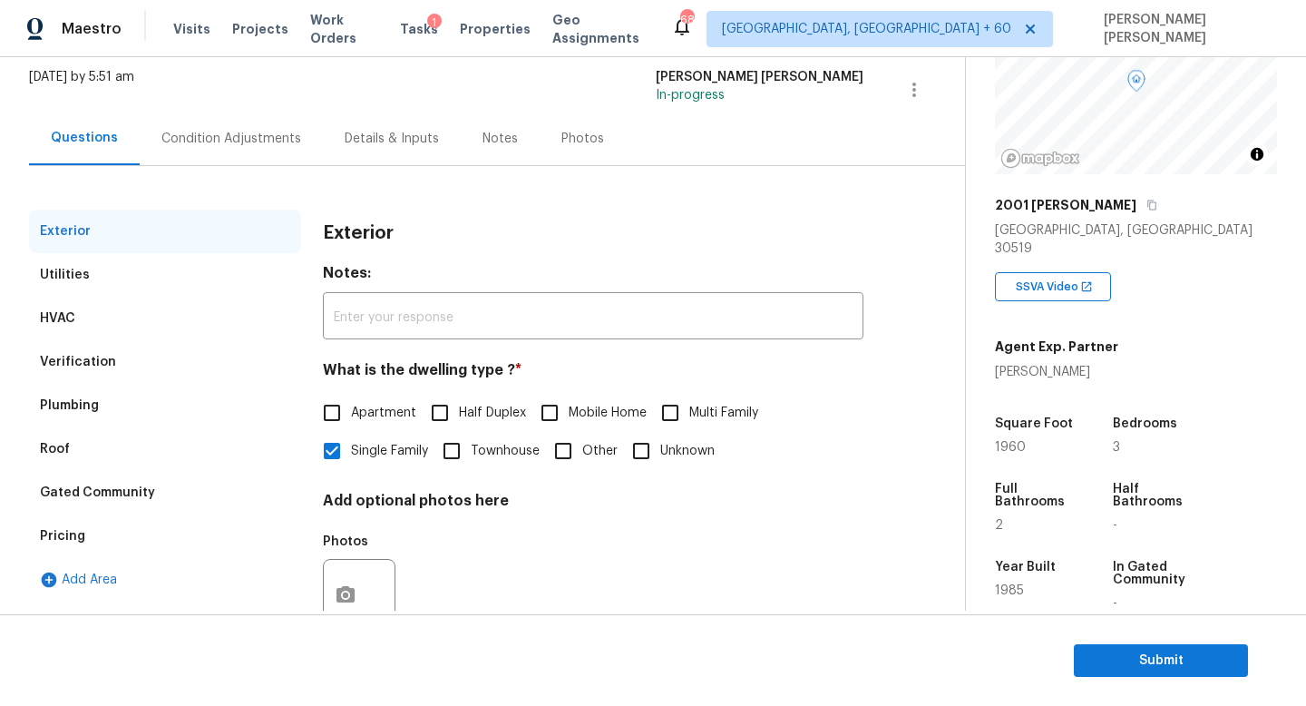
click at [191, 146] on div "Condition Adjustments" at bounding box center [231, 139] width 140 height 18
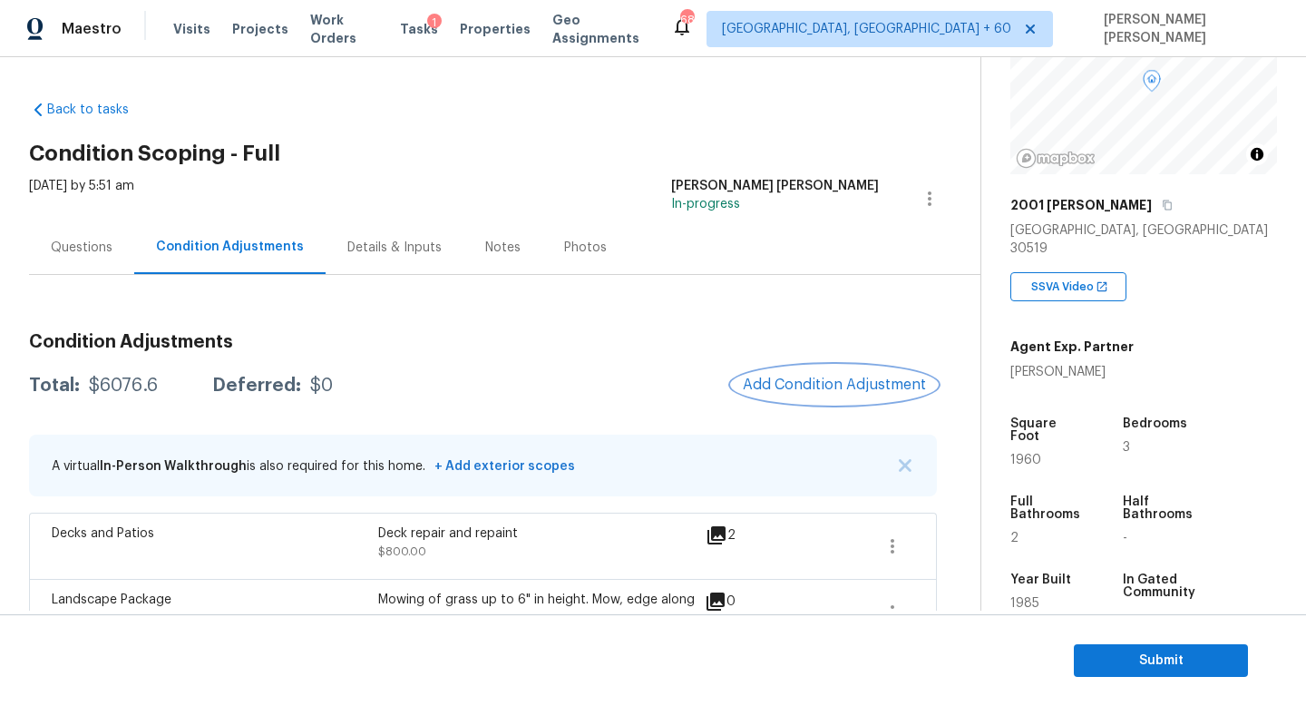
click at [802, 380] on span "Add Condition Adjustment" at bounding box center [834, 384] width 183 height 16
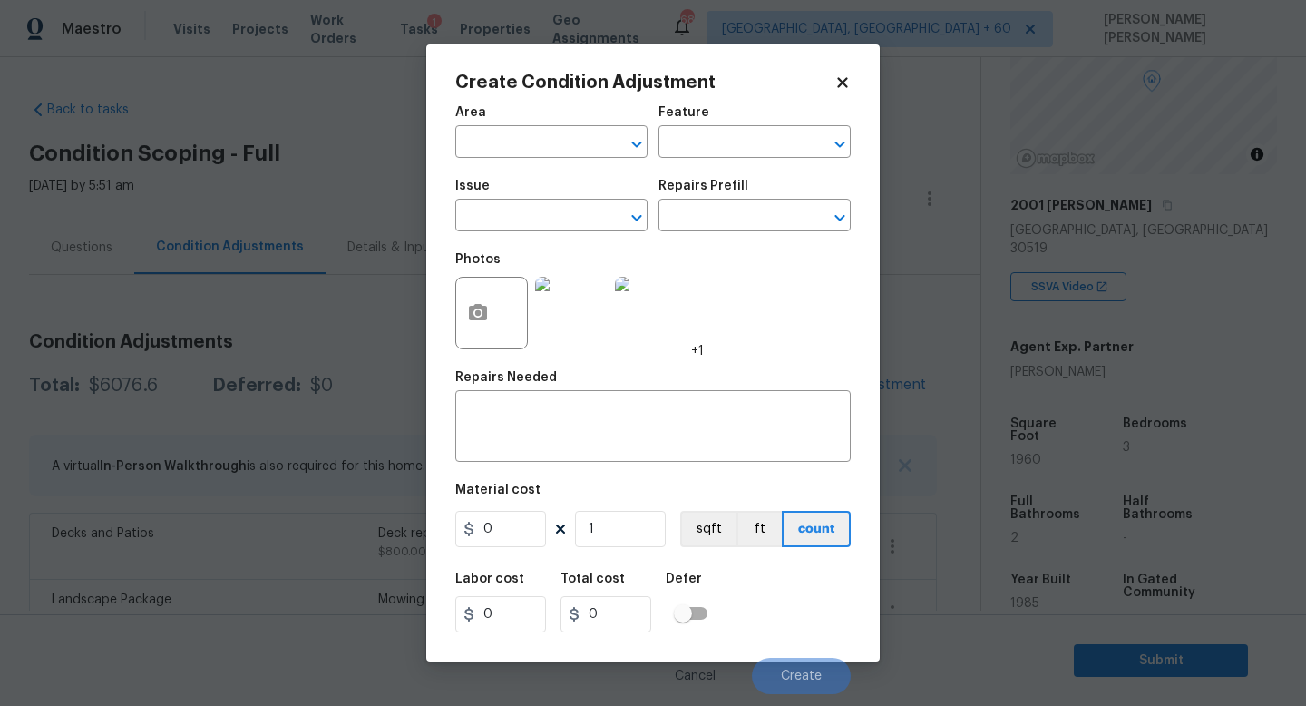
click at [534, 202] on div "Issue" at bounding box center [551, 192] width 192 height 24
click at [534, 209] on input "text" at bounding box center [526, 217] width 142 height 28
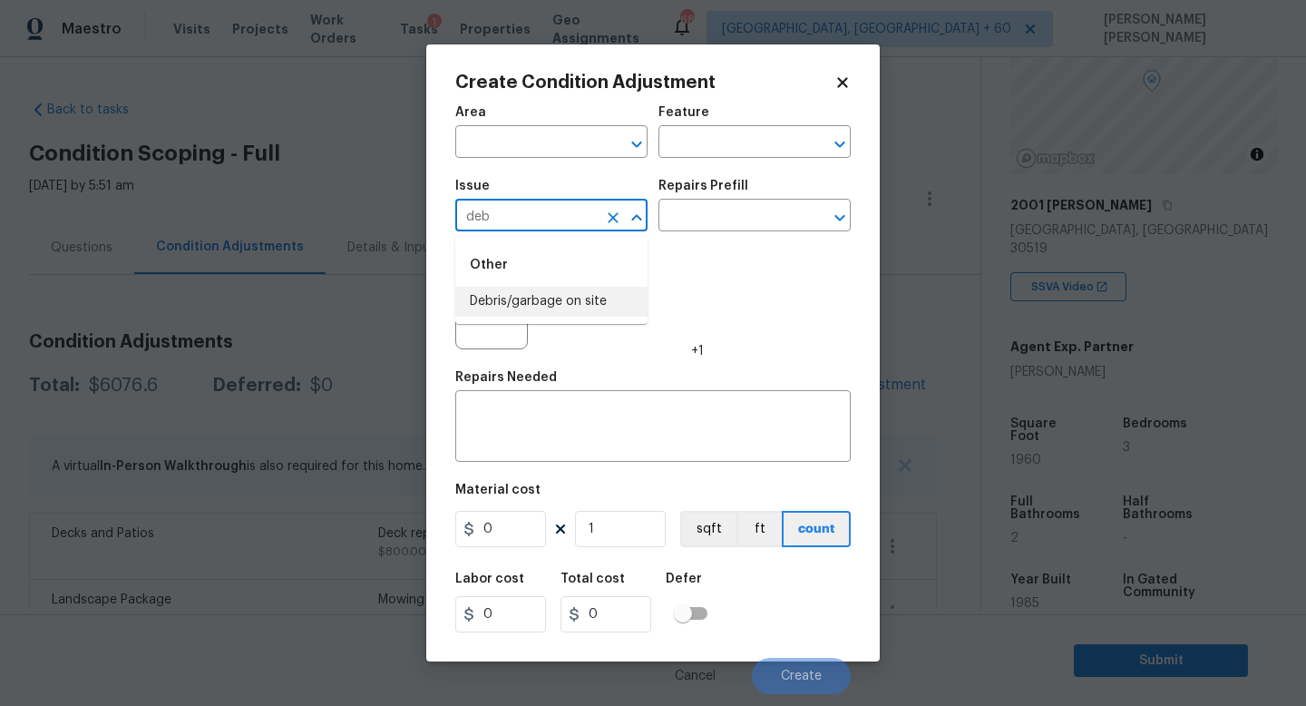
click at [527, 307] on li "Debris/garbage on site" at bounding box center [551, 302] width 192 height 30
type input "Debris/garbage on site"
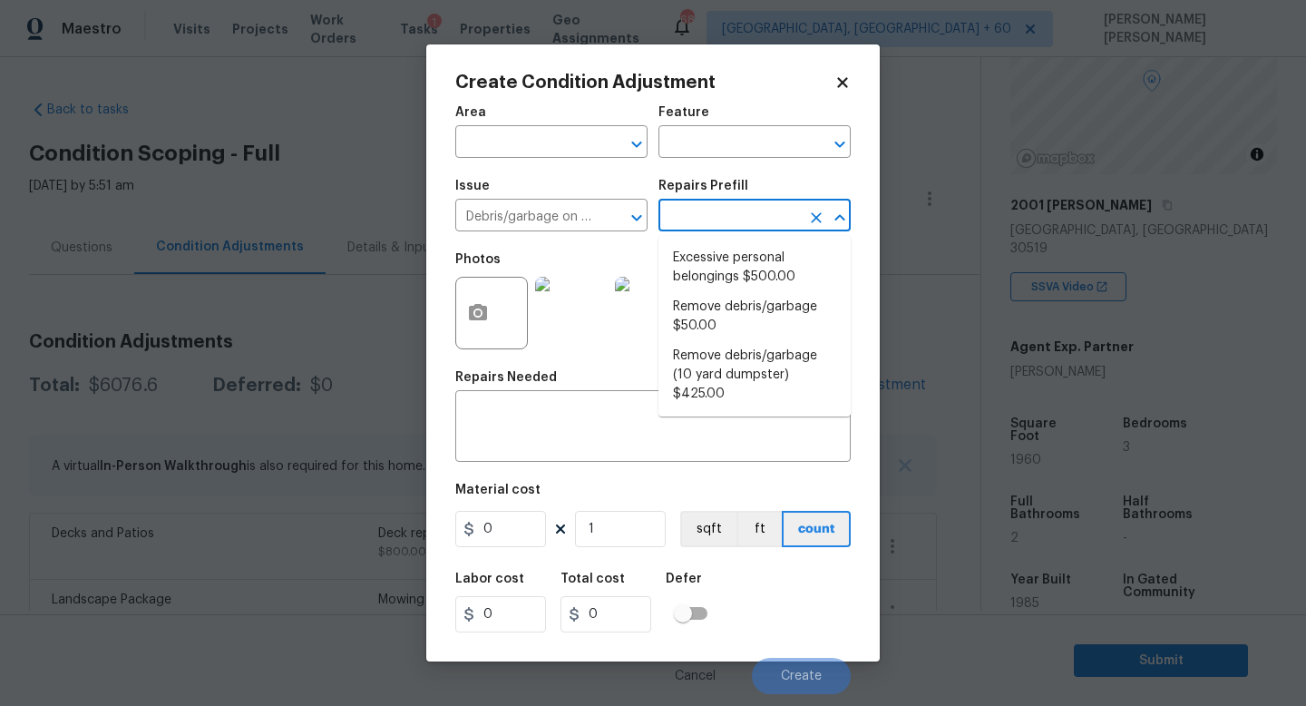
click at [733, 222] on input "text" at bounding box center [730, 217] width 142 height 28
click at [735, 278] on li "Excessive personal belongings $500.00" at bounding box center [755, 267] width 192 height 49
type textarea "Contingency for excessive items to be removed - During assessment, the home con…"
type input "500"
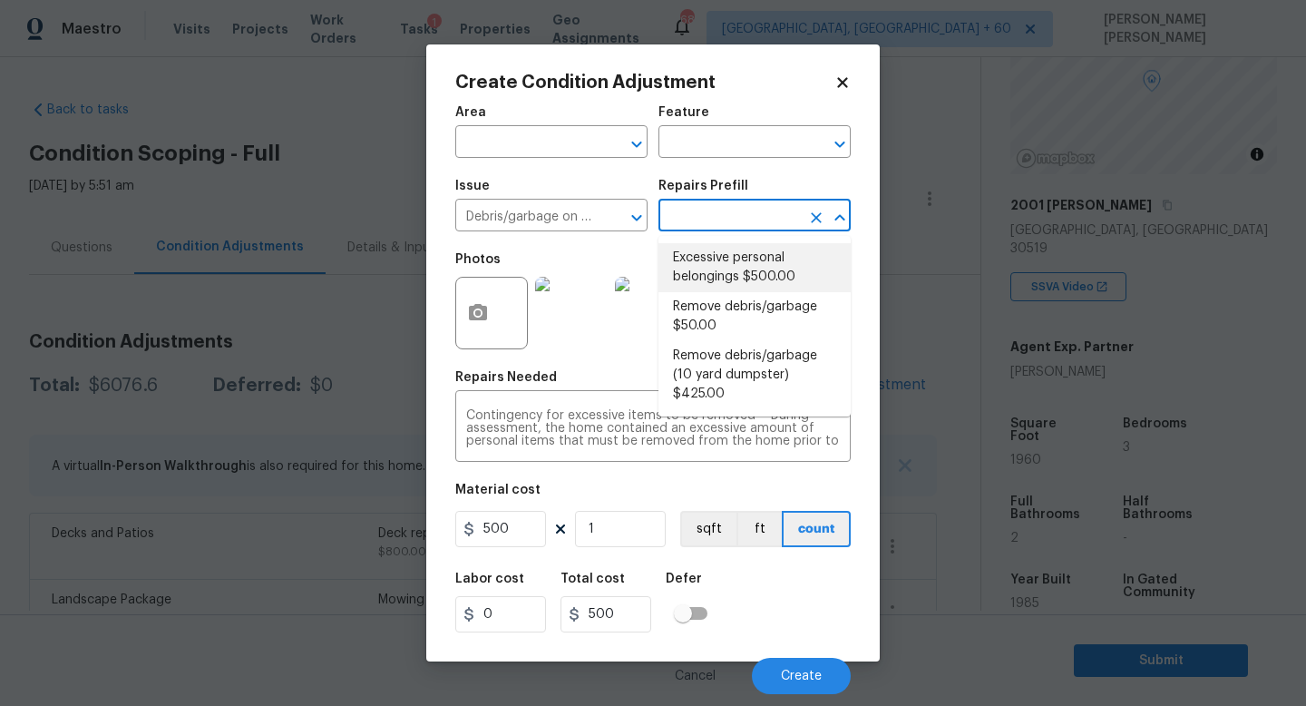
click at [685, 217] on input "text" at bounding box center [730, 217] width 142 height 28
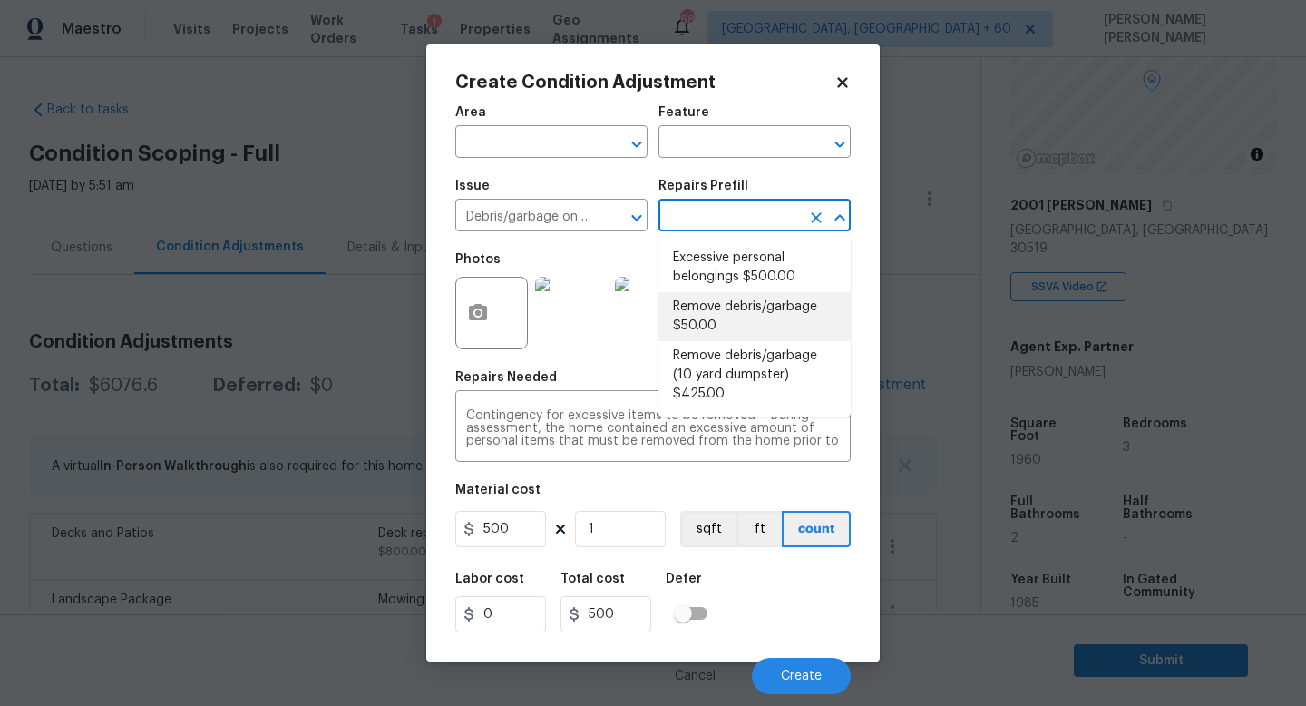
click at [705, 307] on li "Remove debris/garbage $50.00" at bounding box center [755, 316] width 192 height 49
type textarea "Remove, haul off, and properly dispose of any debris left by seller to offsite …"
type input "50"
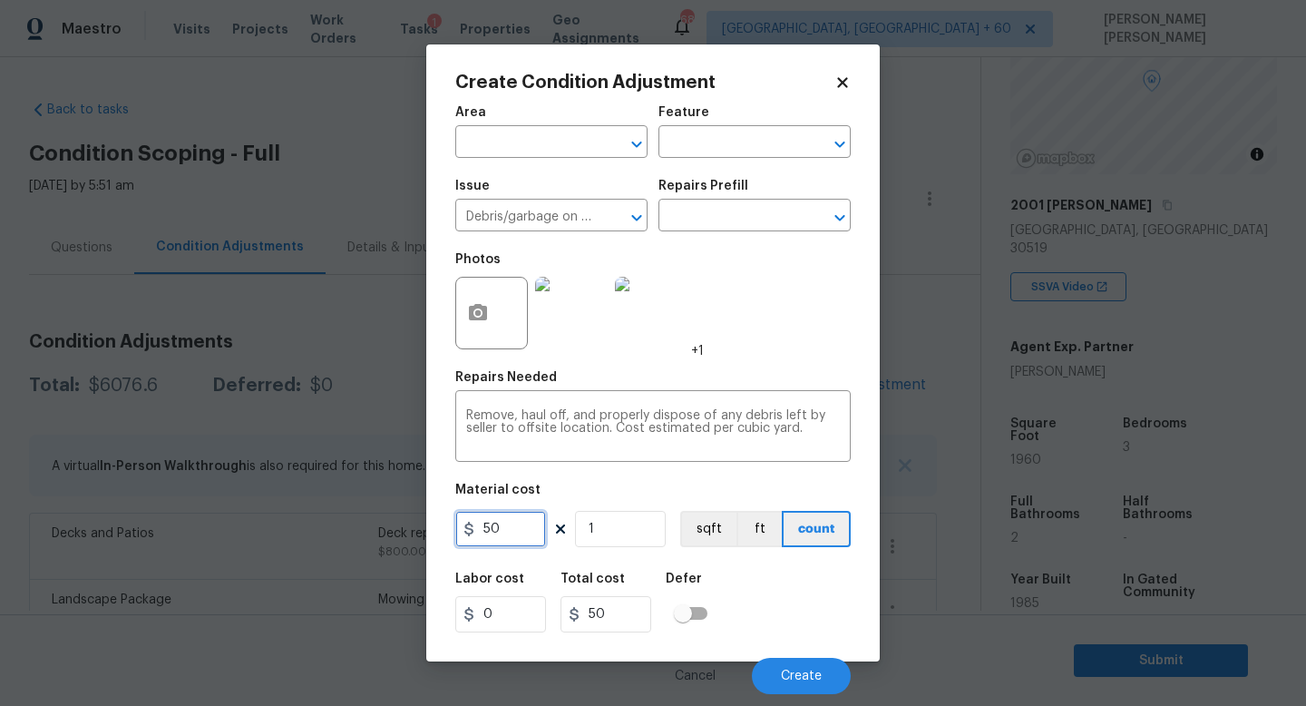
drag, startPoint x: 517, startPoint y: 536, endPoint x: 307, endPoint y: 536, distance: 209.5
click at [307, 536] on div "Create Condition Adjustment Area ​ Feature ​ Issue Debris/garbage on site ​ Rep…" at bounding box center [653, 353] width 1306 height 706
type input "200"
click at [485, 317] on icon "button" at bounding box center [478, 312] width 18 height 16
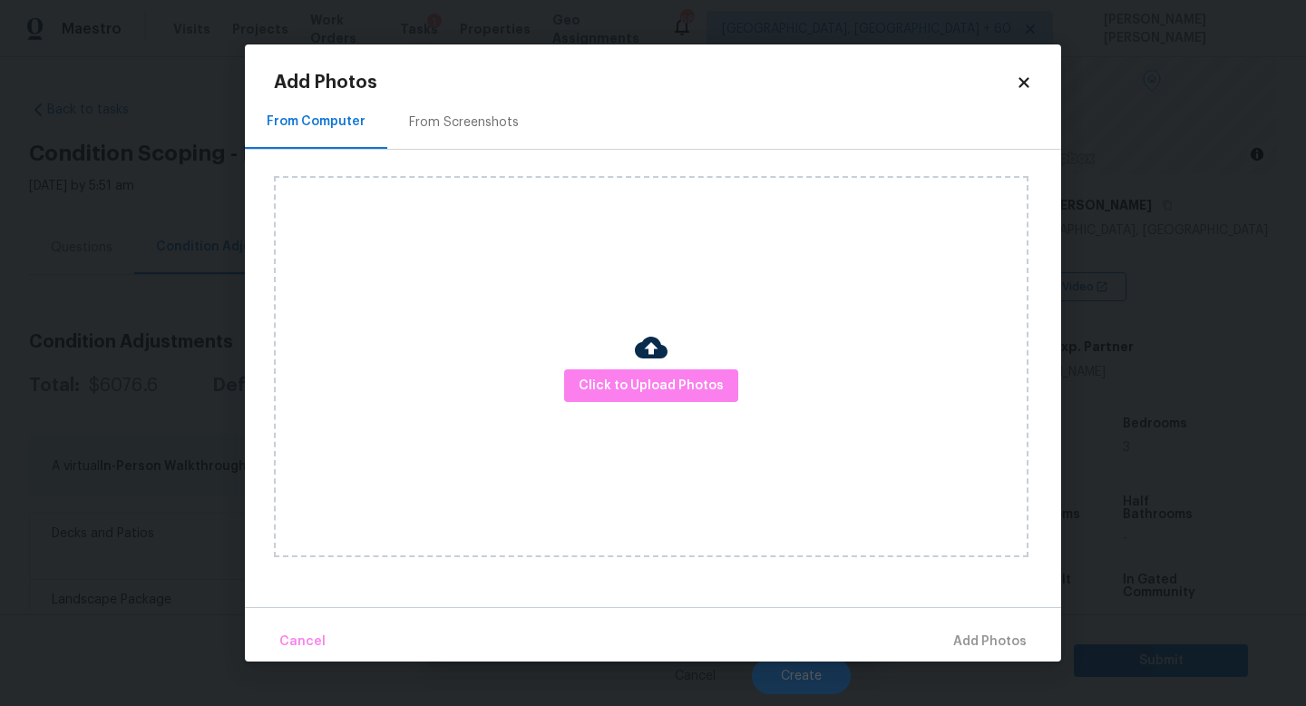
click at [645, 416] on div "Click to Upload Photos" at bounding box center [651, 366] width 755 height 381
click at [660, 395] on span "Click to Upload Photos" at bounding box center [651, 386] width 145 height 23
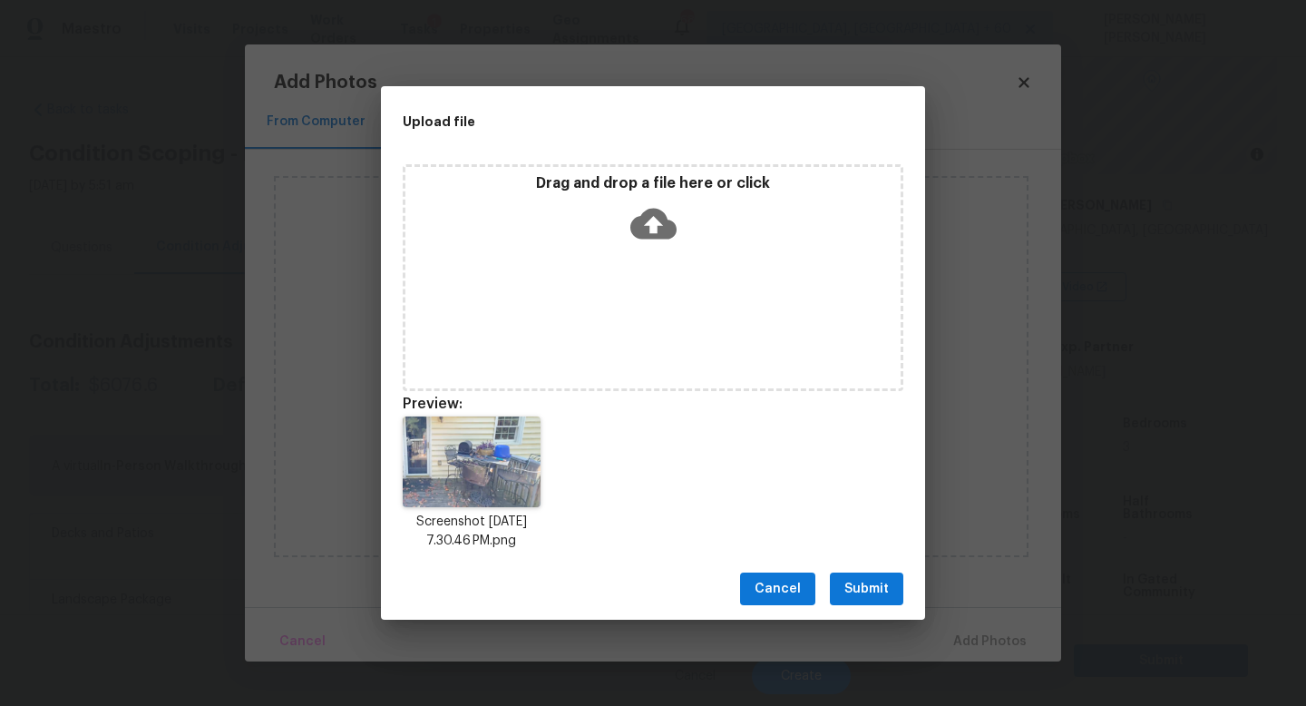
click at [872, 584] on span "Submit" at bounding box center [866, 589] width 44 height 23
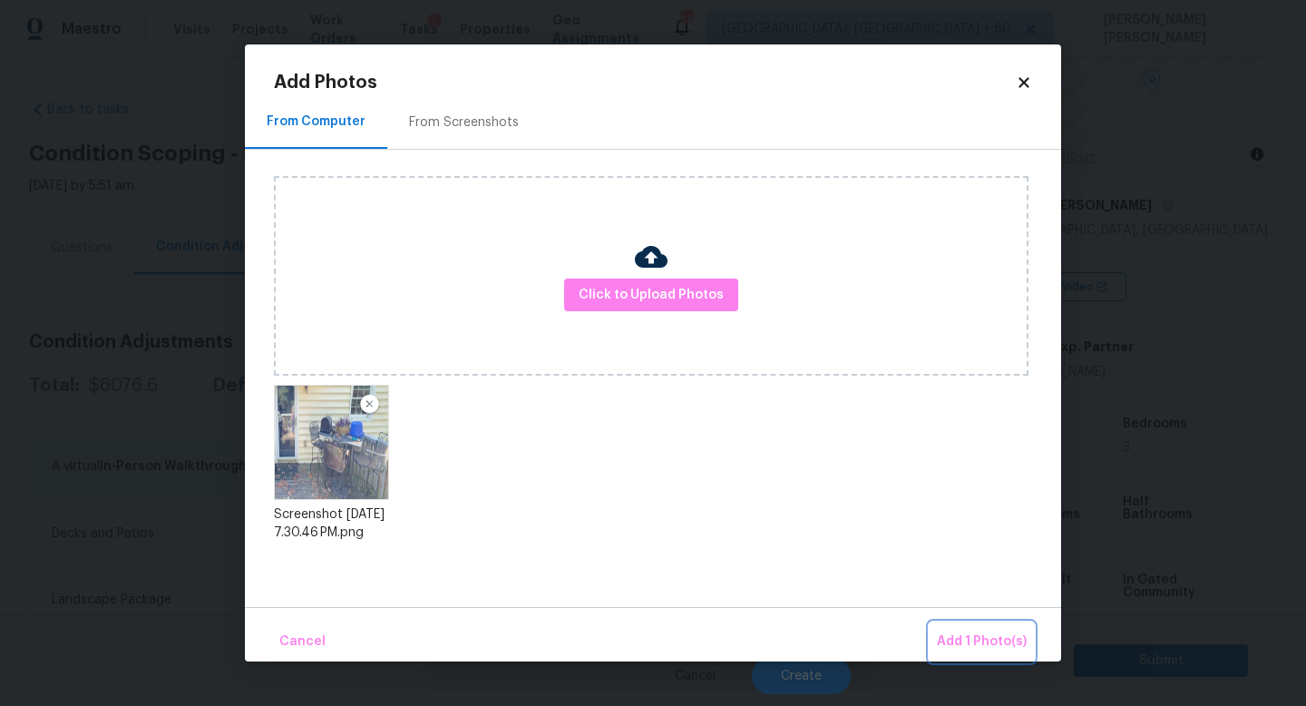
click at [982, 634] on span "Add 1 Photo(s)" at bounding box center [982, 641] width 90 height 23
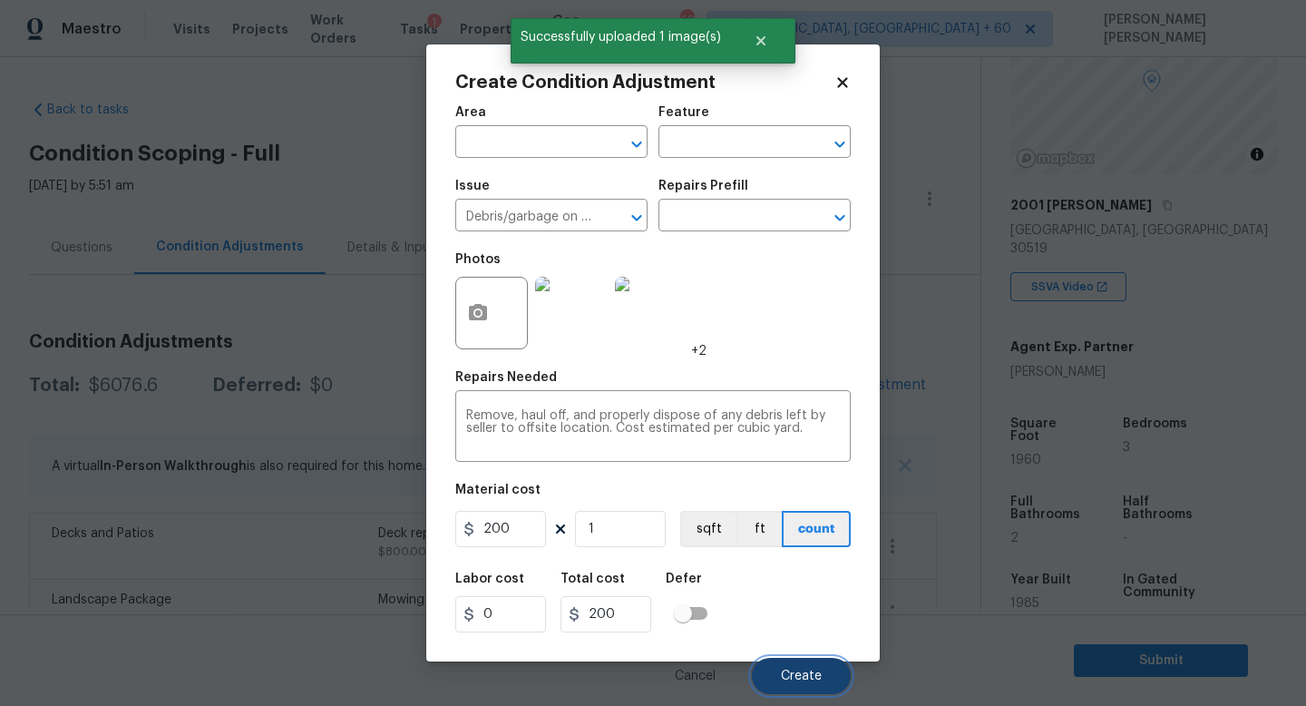
click at [807, 680] on span "Create" at bounding box center [801, 676] width 41 height 14
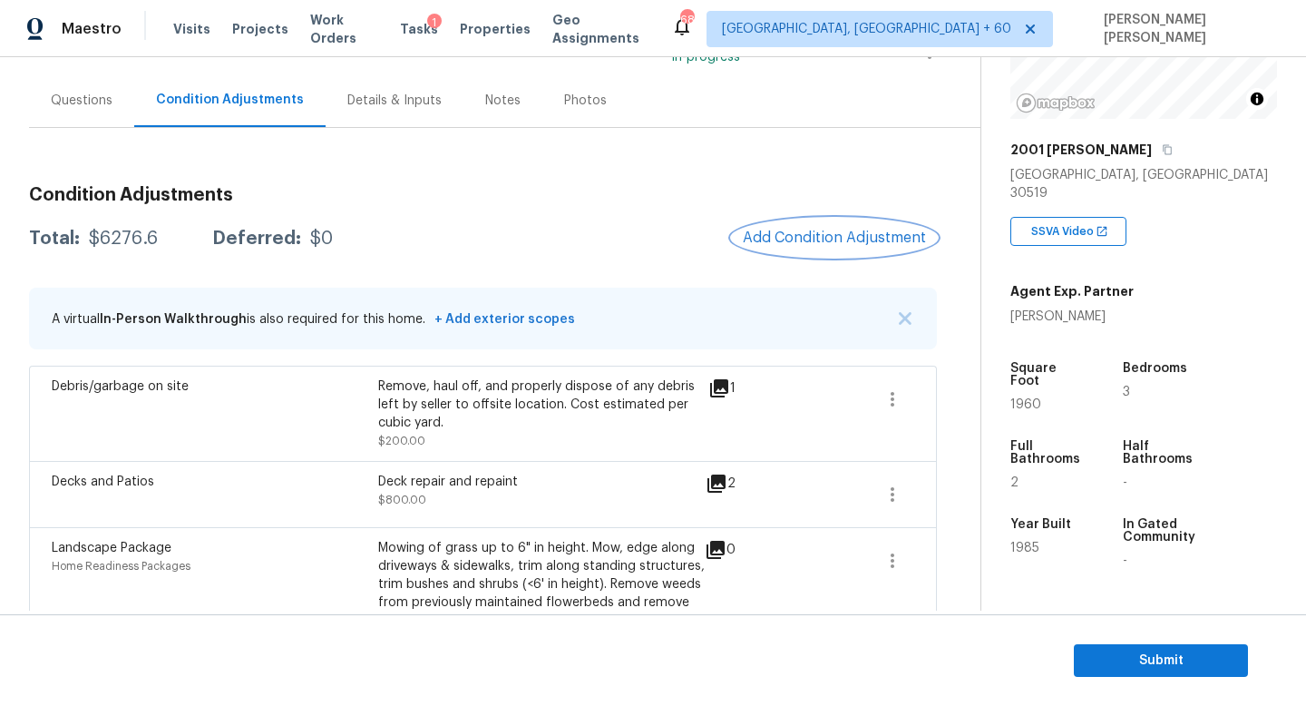
scroll to position [151, 0]
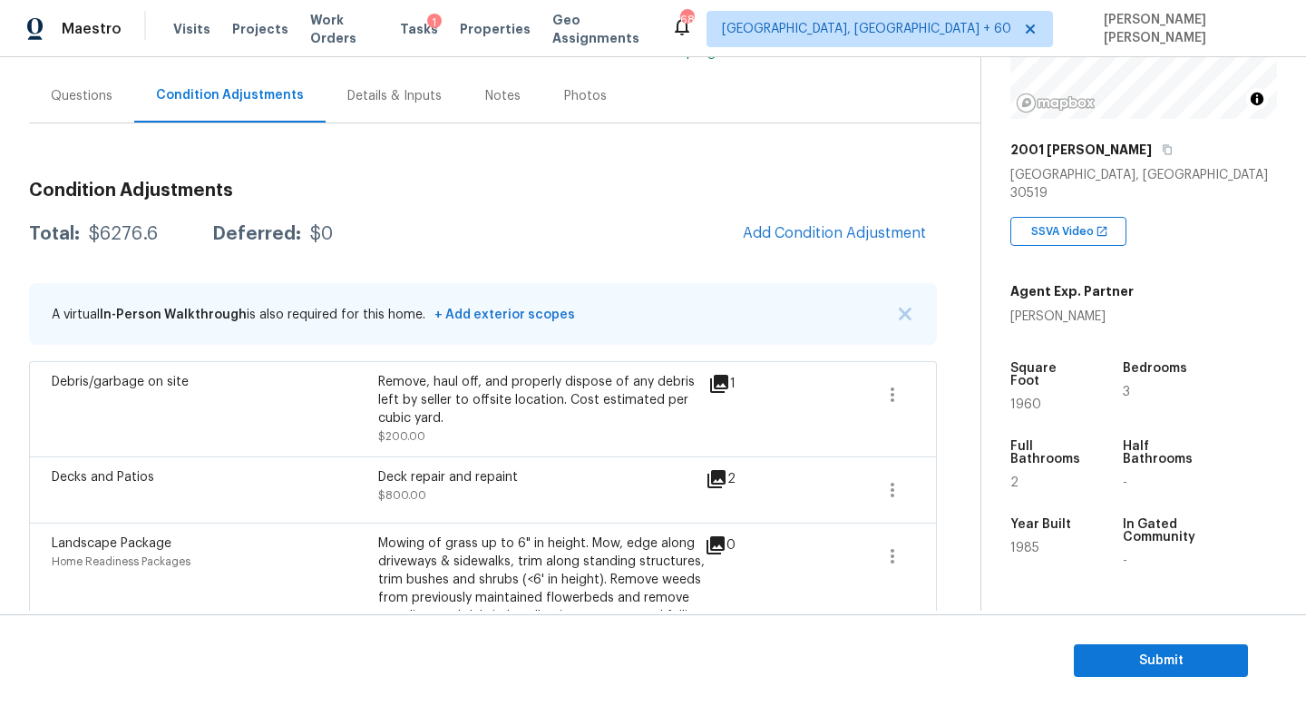
click at [1031, 282] on div "Agent Exp. Partner John Schell" at bounding box center [1071, 300] width 123 height 51
click at [1061, 307] on div "John Schell" at bounding box center [1071, 316] width 123 height 18
click at [1022, 282] on h5 "Agent Exp. Partner" at bounding box center [1071, 291] width 123 height 18
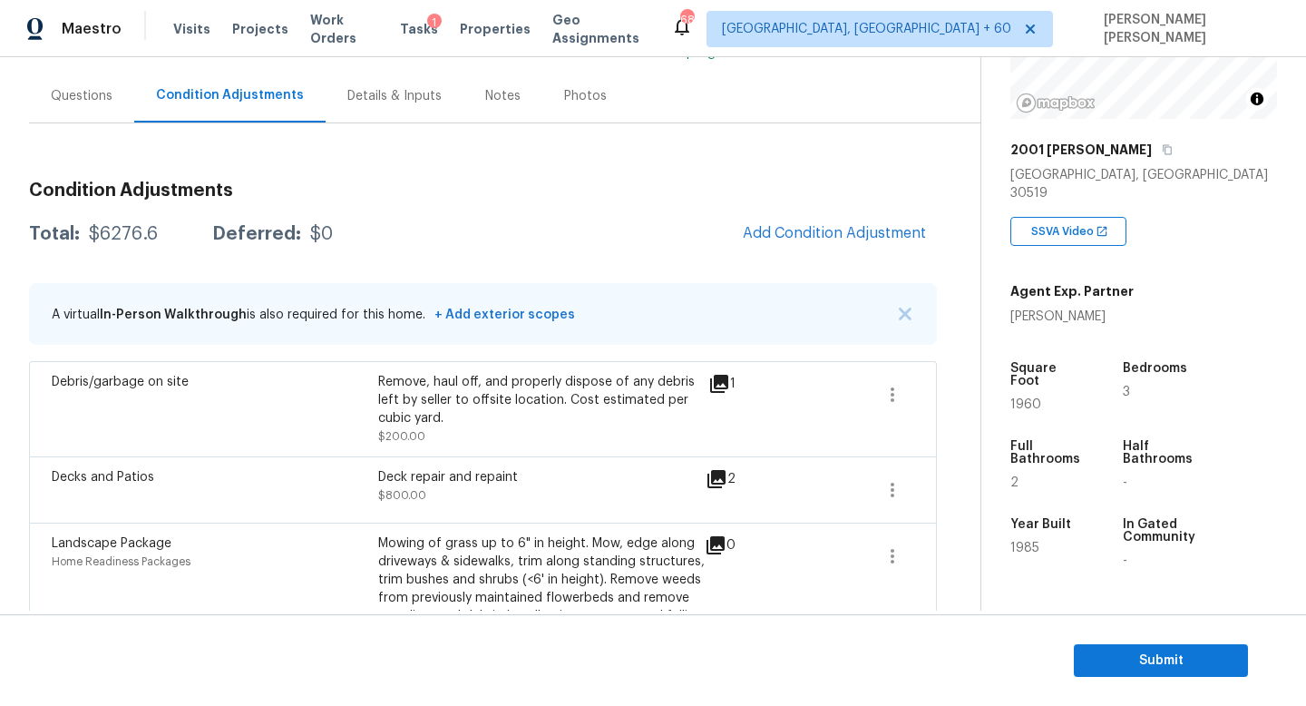
click at [1022, 282] on h5 "Agent Exp. Partner" at bounding box center [1071, 291] width 123 height 18
click at [1060, 282] on h5 "Agent Exp. Partner" at bounding box center [1071, 291] width 123 height 18
click at [1100, 282] on h5 "Agent Exp. Partner" at bounding box center [1071, 291] width 123 height 18
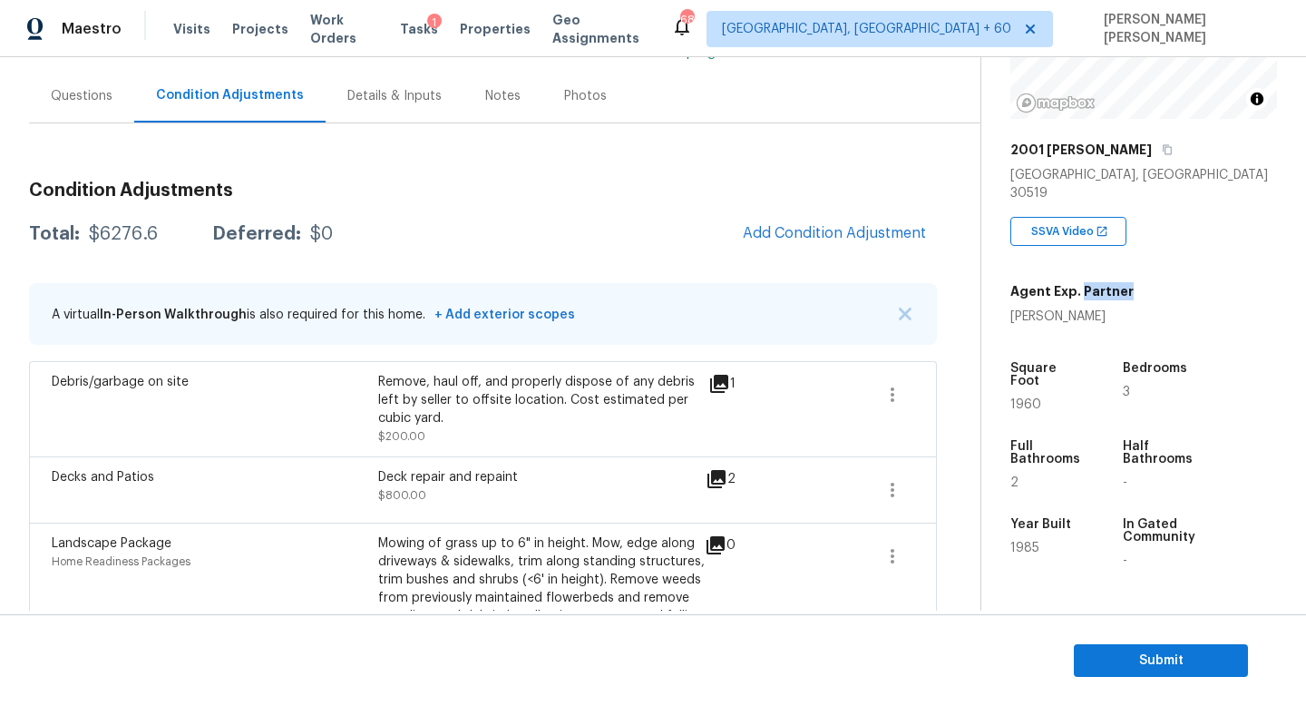
click at [1100, 282] on h5 "Agent Exp. Partner" at bounding box center [1071, 291] width 123 height 18
click at [1085, 282] on h5 "Agent Exp. Partner" at bounding box center [1071, 291] width 123 height 18
click at [1030, 282] on h5 "Agent Exp. Partner" at bounding box center [1071, 291] width 123 height 18
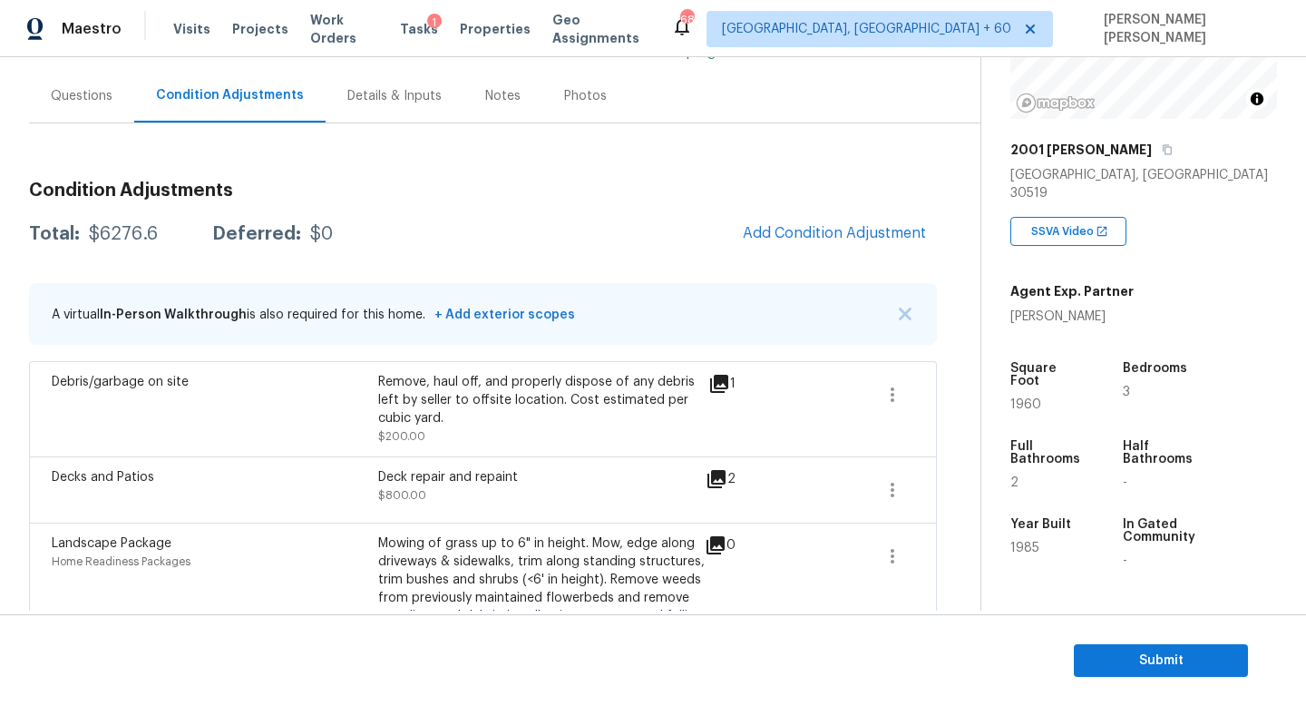
click at [1097, 282] on h5 "Agent Exp. Partner" at bounding box center [1071, 291] width 123 height 18
click at [1042, 282] on h5 "Agent Exp. Partner" at bounding box center [1071, 291] width 123 height 18
click at [1069, 282] on h5 "Agent Exp. Partner" at bounding box center [1071, 291] width 123 height 18
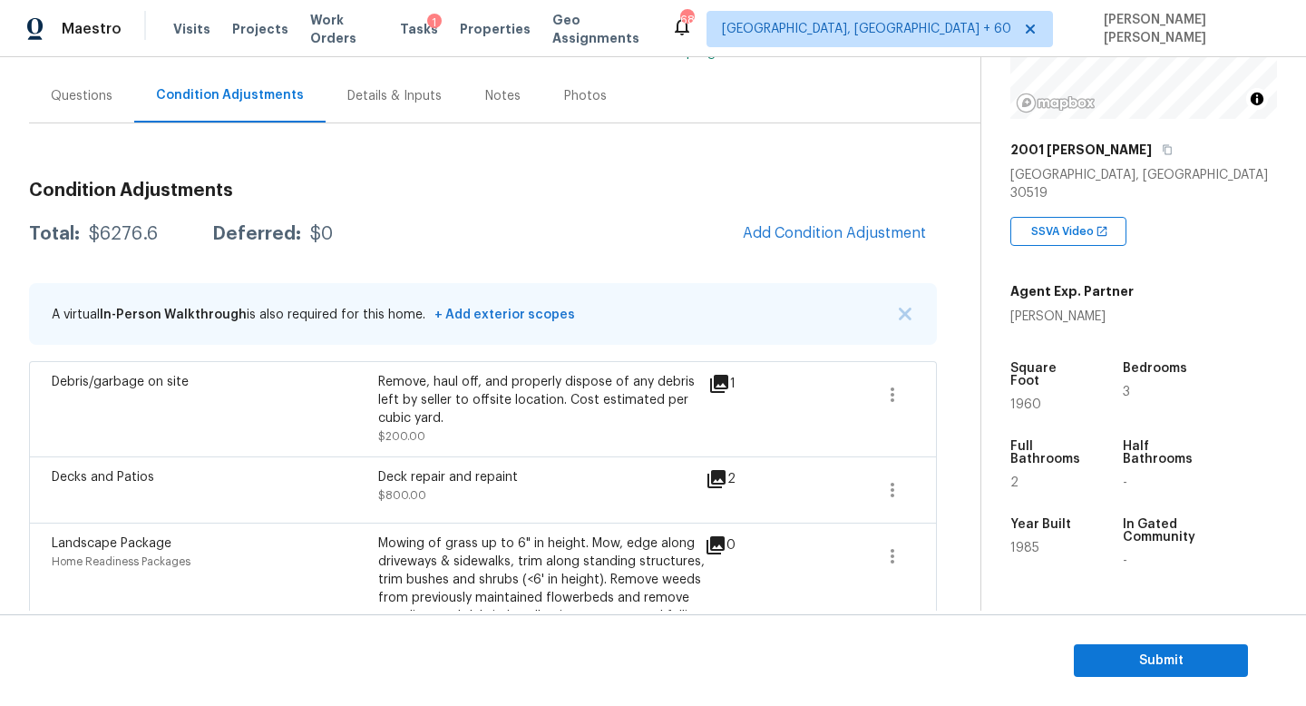
click at [1069, 282] on h5 "Agent Exp. Partner" at bounding box center [1071, 291] width 123 height 18
click at [113, 226] on div "$6276.6" at bounding box center [123, 234] width 69 height 18
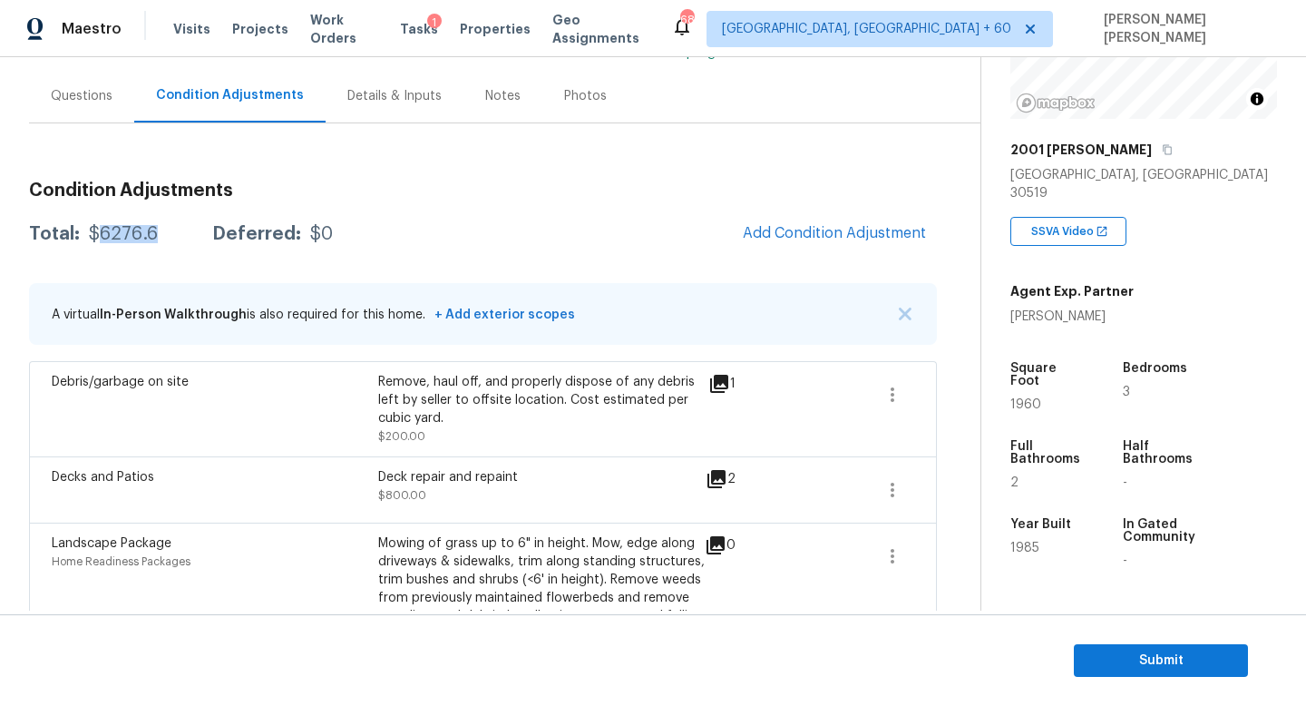
click at [113, 226] on div "$6276.6" at bounding box center [123, 234] width 69 height 18
drag, startPoint x: 62, startPoint y: 190, endPoint x: 30, endPoint y: 190, distance: 31.8
click at [30, 190] on h3 "Condition Adjustments" at bounding box center [483, 190] width 908 height 18
drag, startPoint x: 81, startPoint y: 188, endPoint x: 115, endPoint y: 188, distance: 34.5
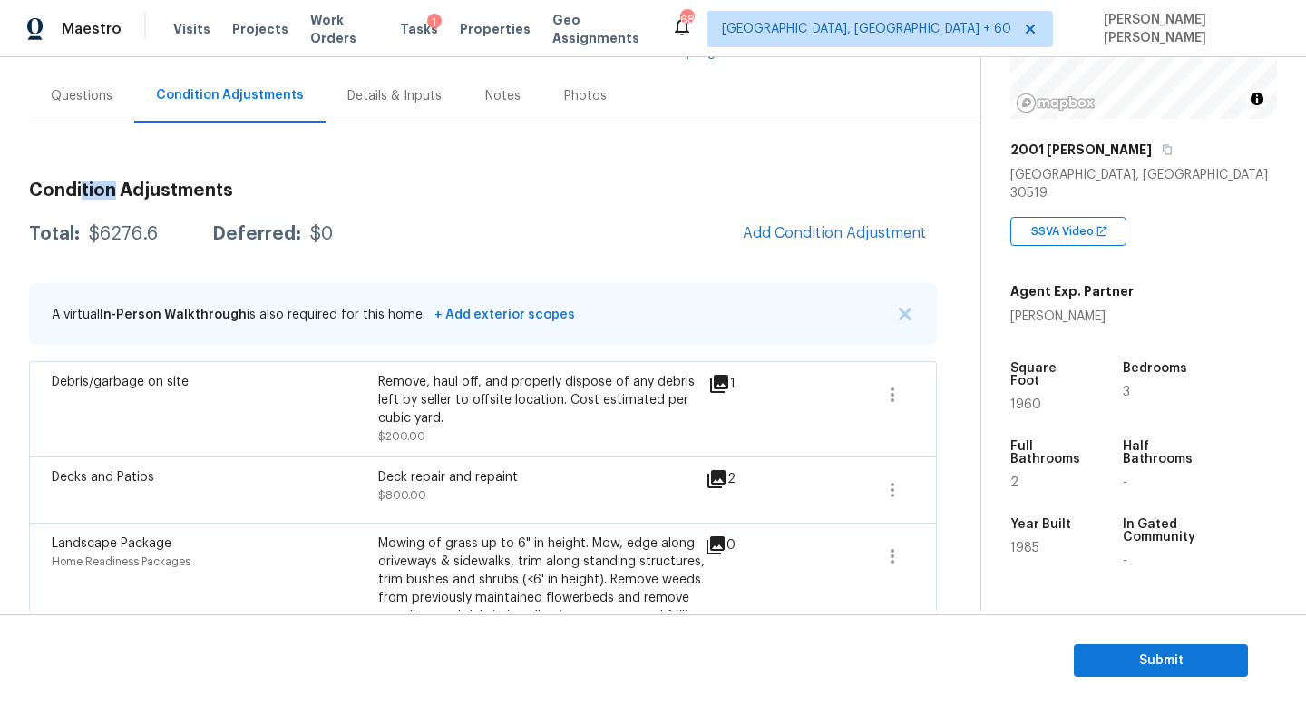
click at [115, 188] on h3 "Condition Adjustments" at bounding box center [483, 190] width 908 height 18
click at [821, 238] on span "Add Condition Adjustment" at bounding box center [834, 233] width 183 height 16
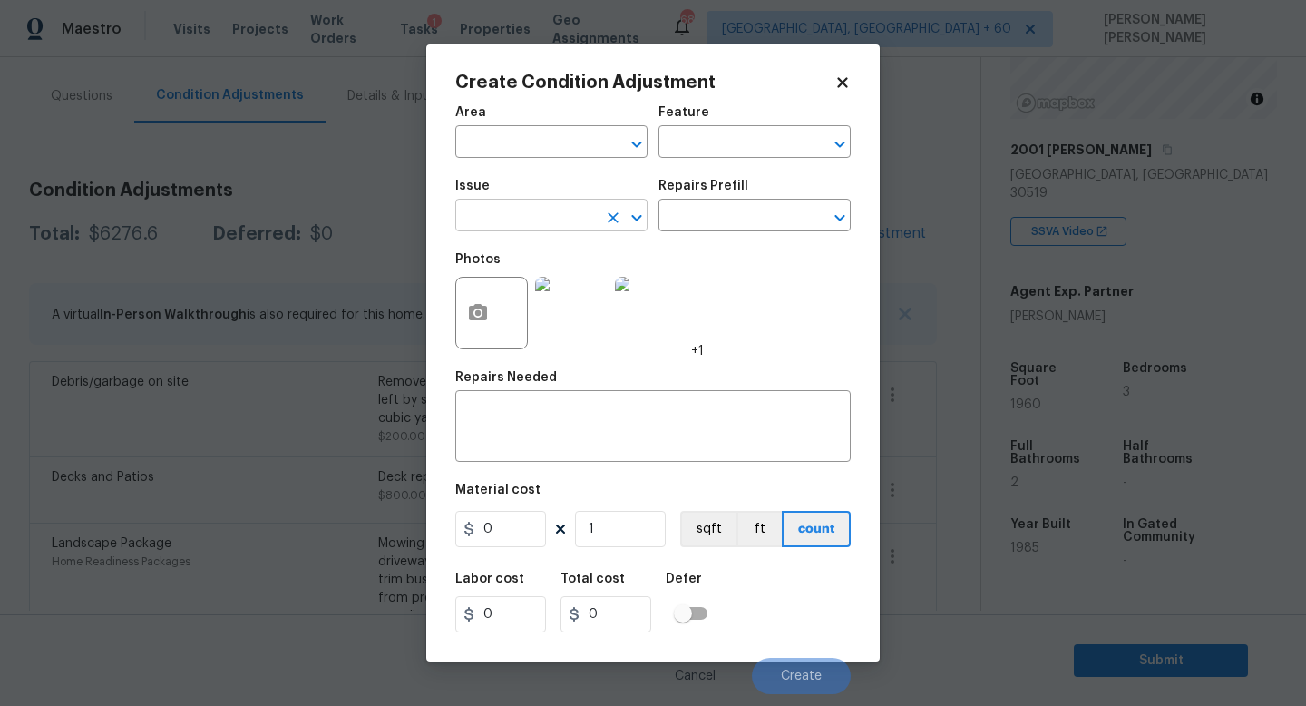
click at [535, 228] on input "text" at bounding box center [526, 217] width 142 height 28
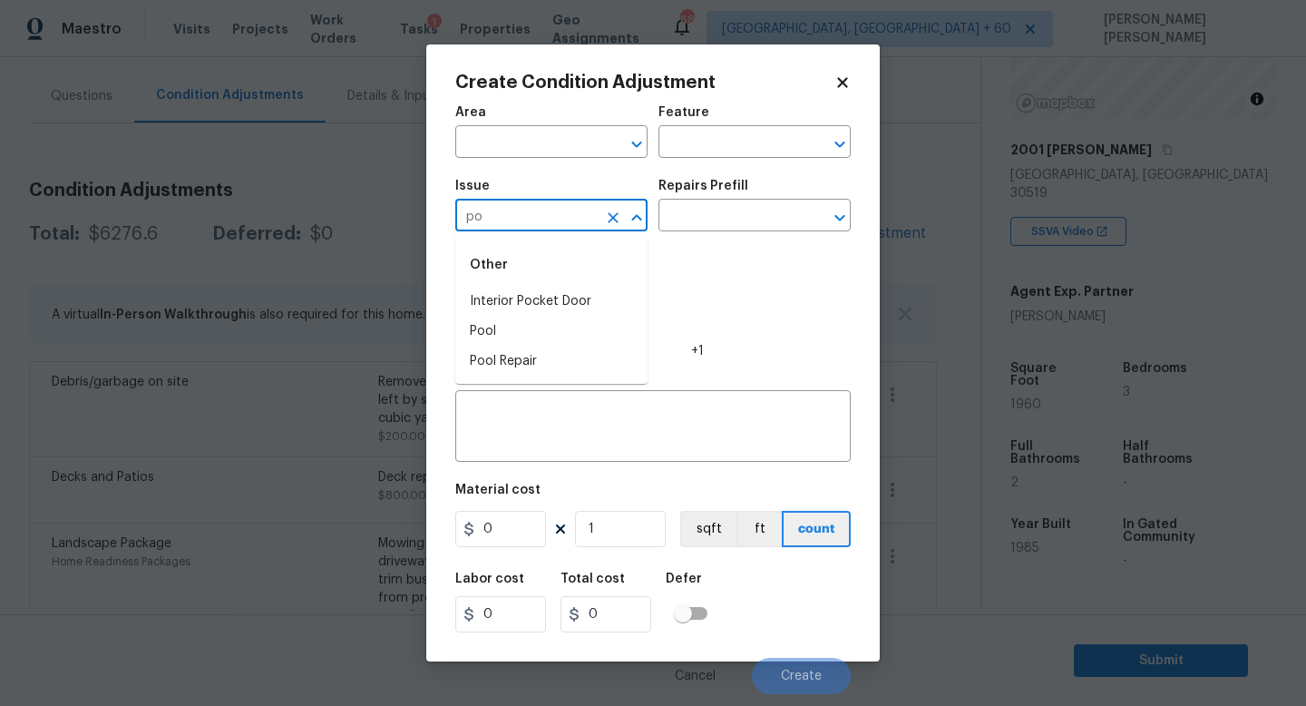
type input "p"
click at [550, 287] on li "ACQ: Water Leak" at bounding box center [551, 302] width 192 height 30
type input "ACQ: Water Leak"
click at [679, 210] on input "text" at bounding box center [730, 217] width 142 height 28
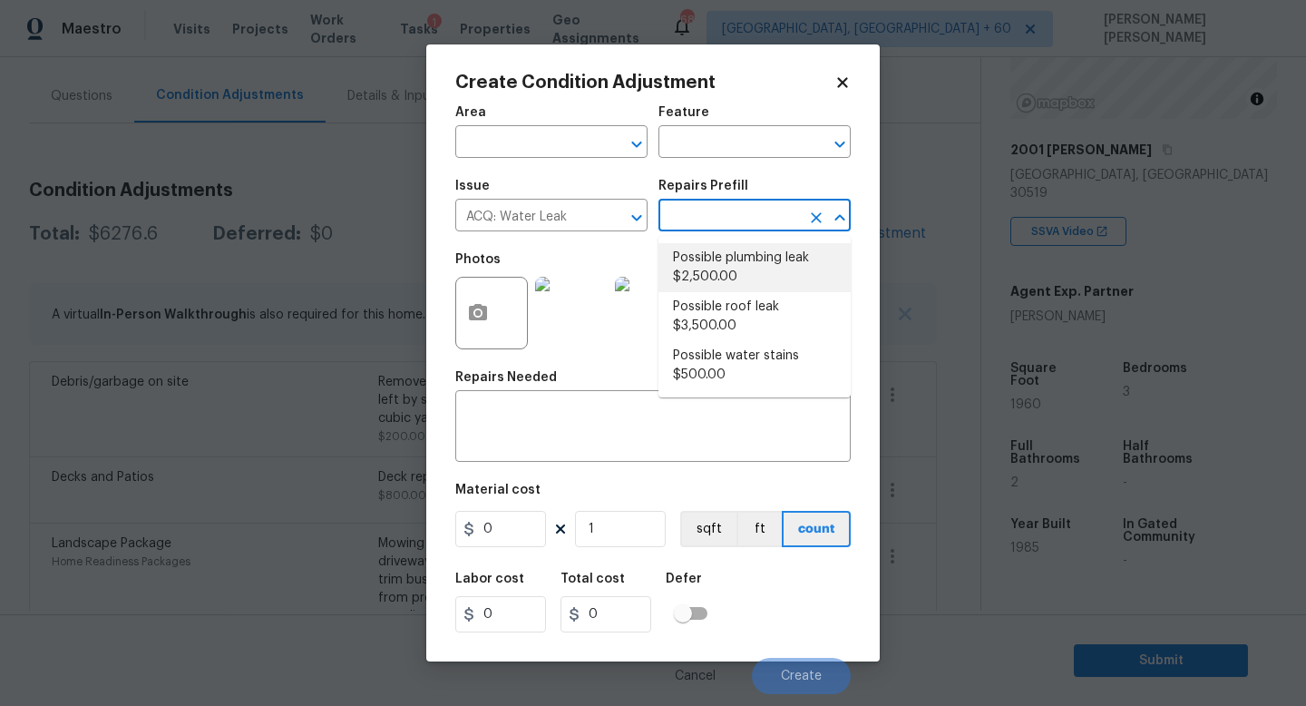
click at [736, 274] on li "Possible plumbing leak $2,500.00" at bounding box center [755, 267] width 192 height 49
type input "Acquisition"
type textarea "Acquisition Scope: Possible plumbing leak"
type input "2500"
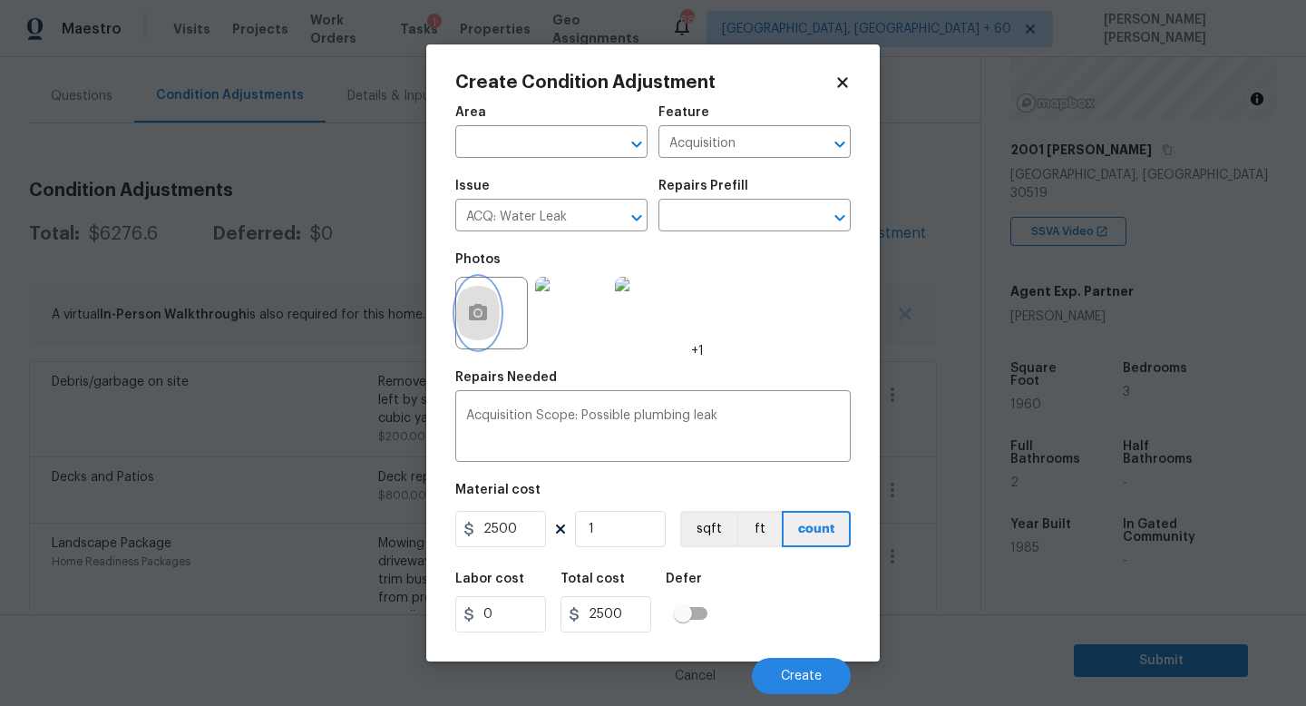
click at [471, 325] on button "button" at bounding box center [478, 313] width 44 height 71
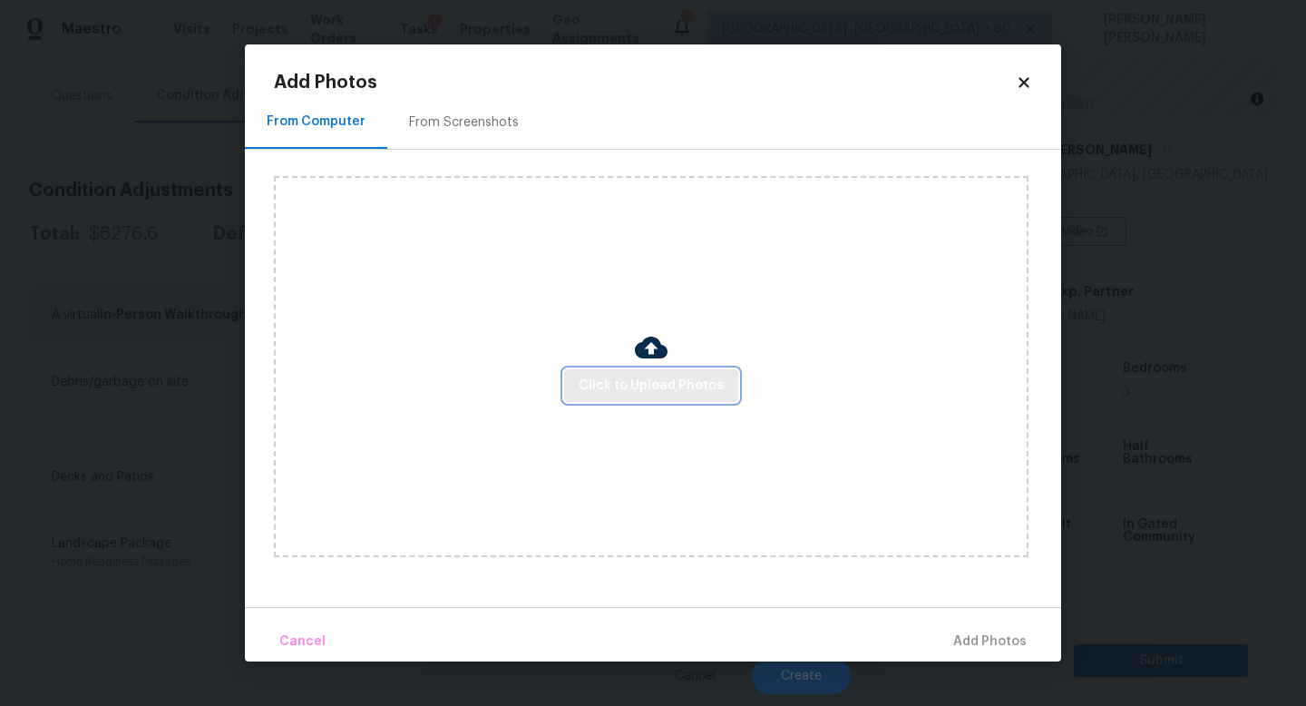
click at [647, 397] on button "Click to Upload Photos" at bounding box center [651, 386] width 174 height 34
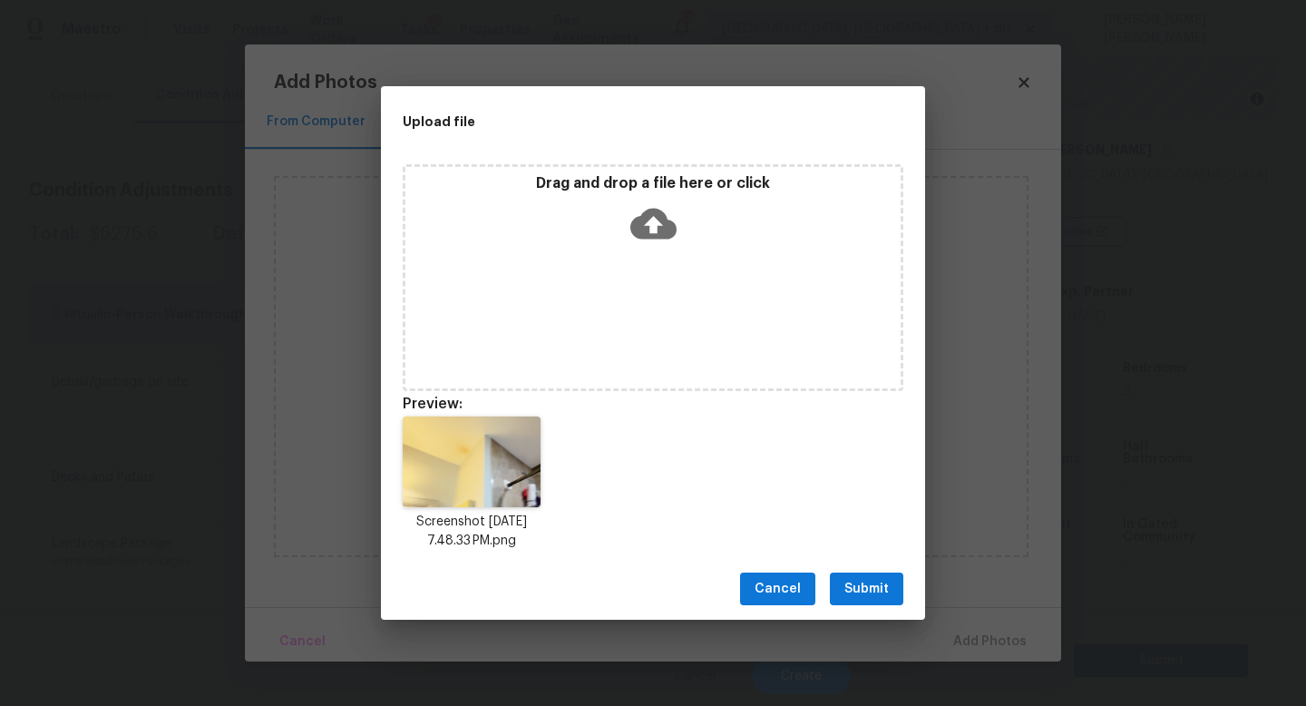
click at [871, 581] on span "Submit" at bounding box center [866, 589] width 44 height 23
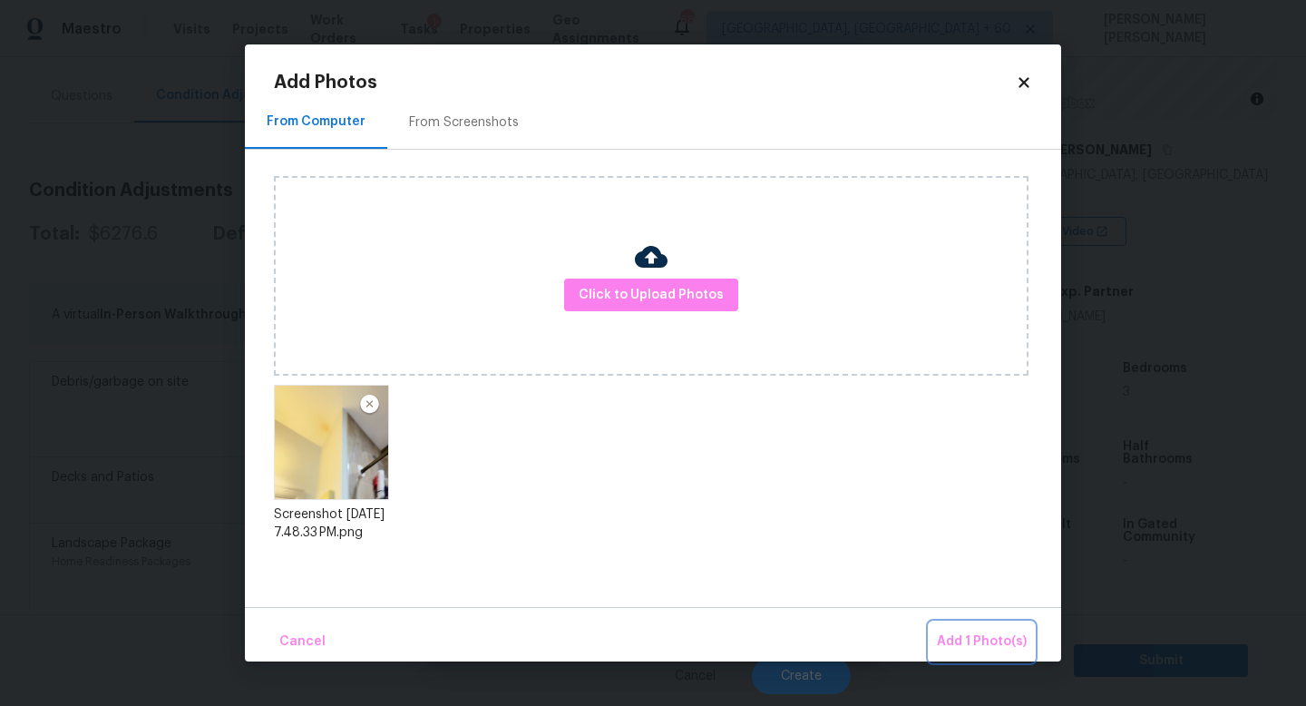
click at [984, 637] on span "Add 1 Photo(s)" at bounding box center [982, 641] width 90 height 23
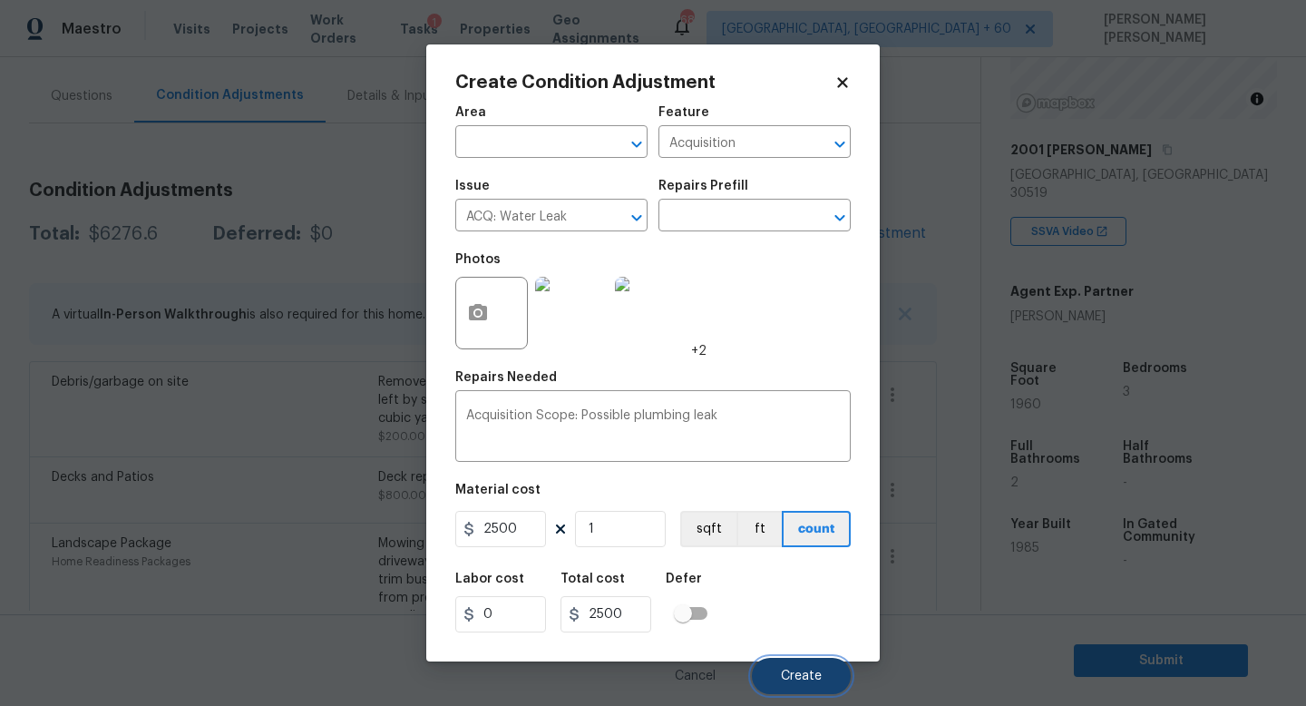
click at [800, 678] on span "Create" at bounding box center [801, 676] width 41 height 14
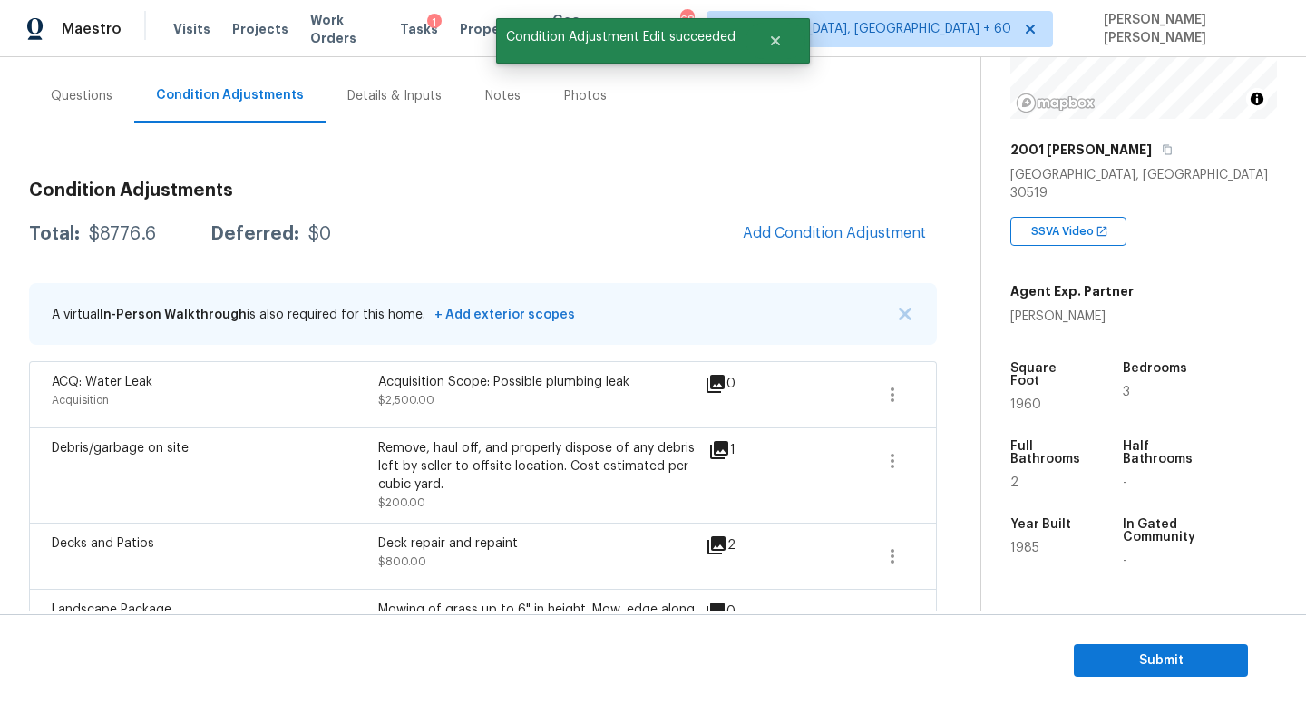
click at [128, 229] on div "$8776.6" at bounding box center [122, 234] width 67 height 18
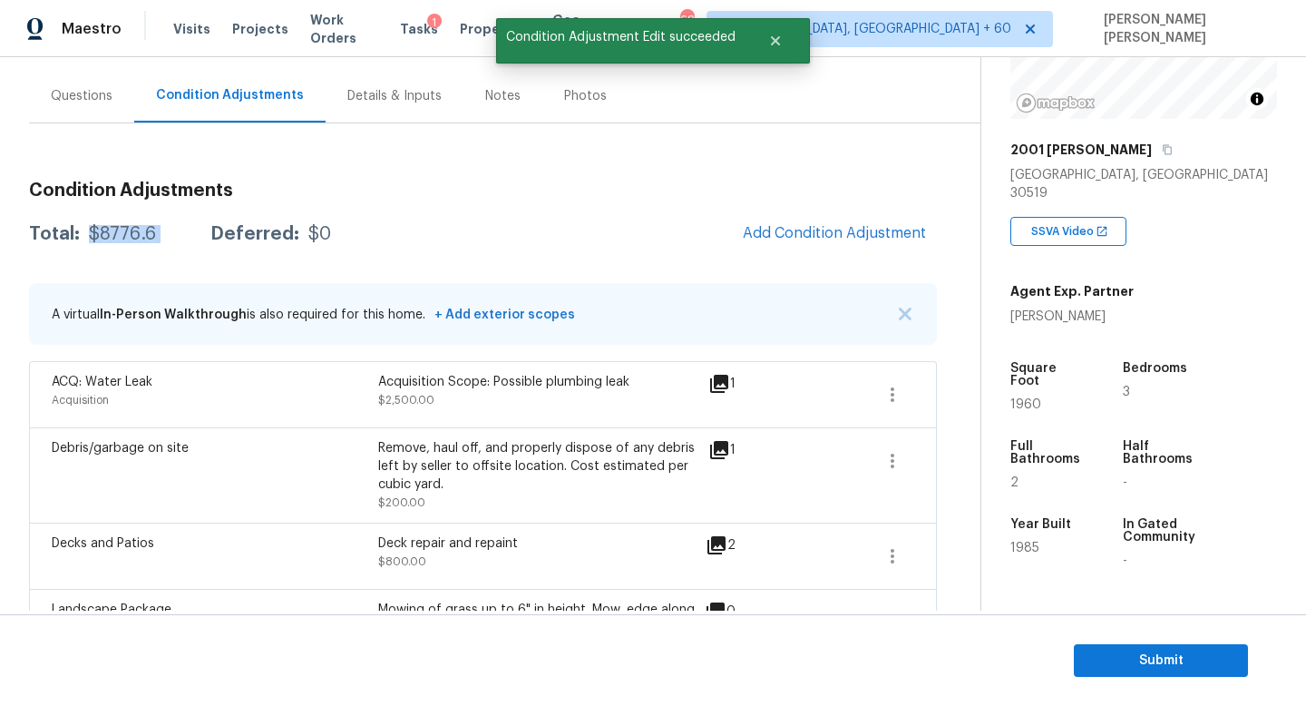
click at [128, 229] on div "$8776.6" at bounding box center [122, 234] width 67 height 18
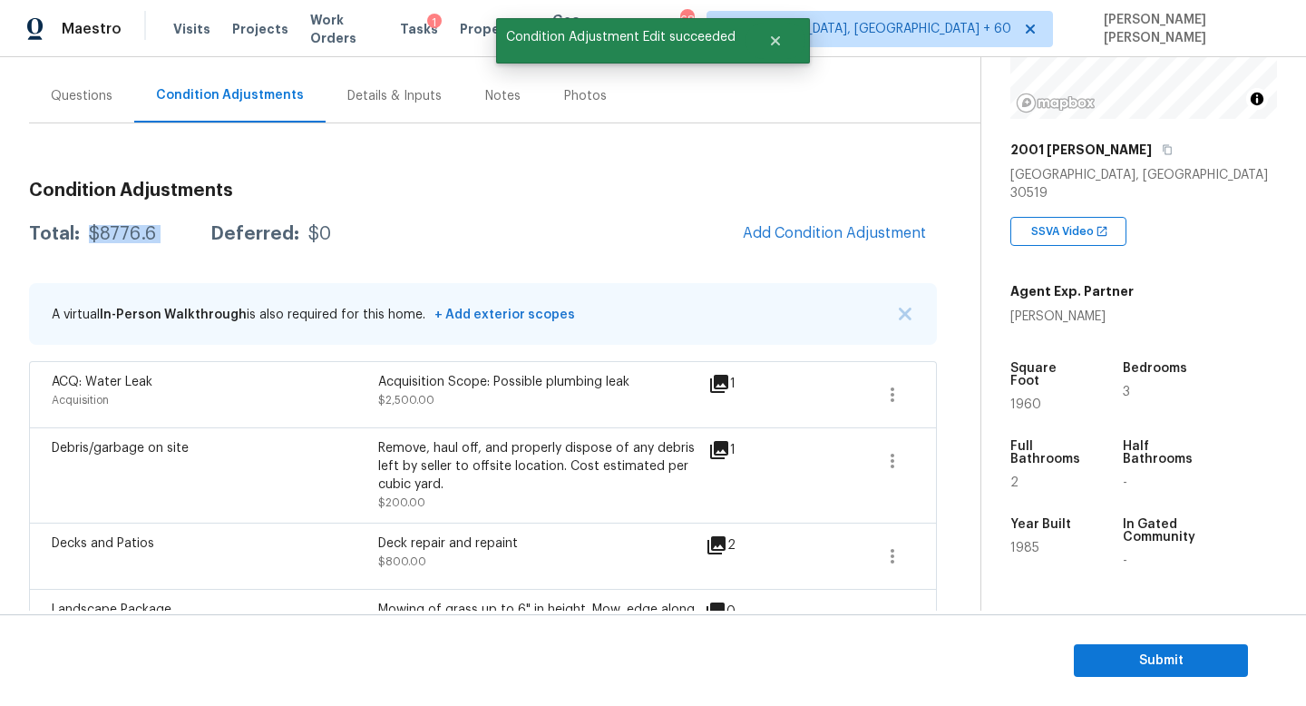
click at [161, 247] on div "Total: $8776.6 Deferred: $0 Add Condition Adjustment" at bounding box center [483, 234] width 908 height 40
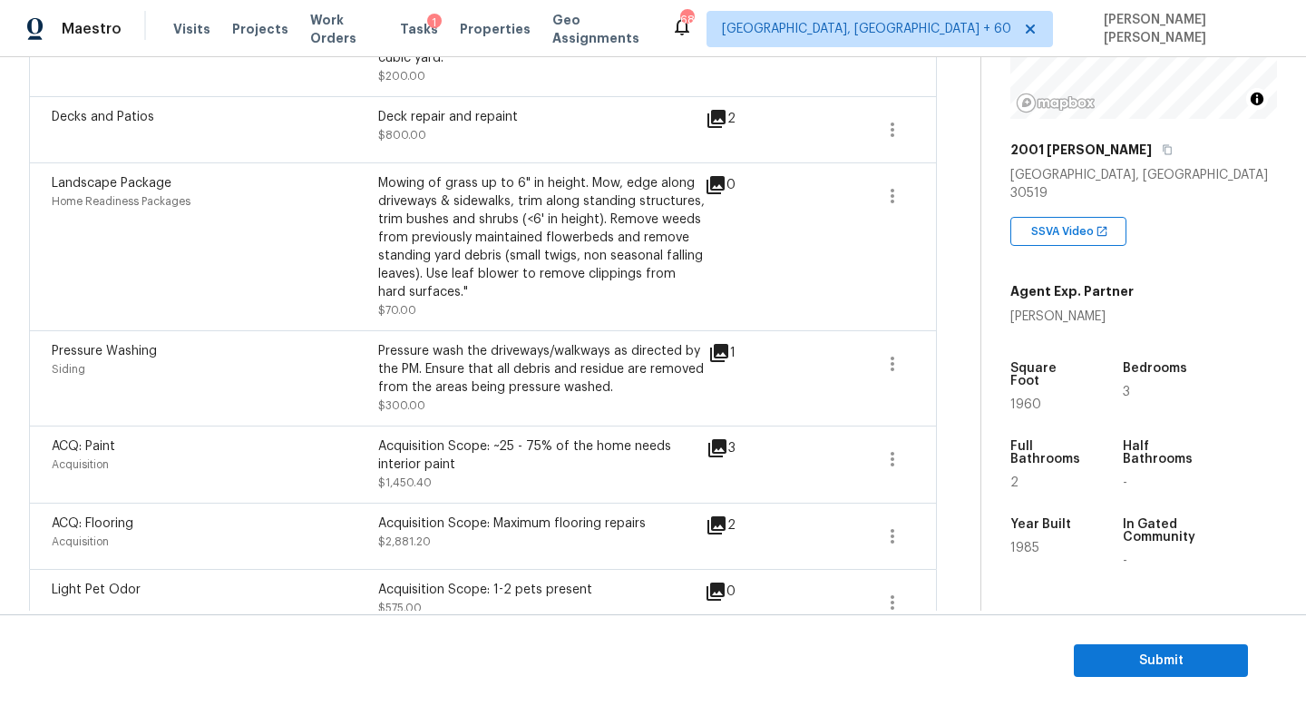
scroll to position [610, 0]
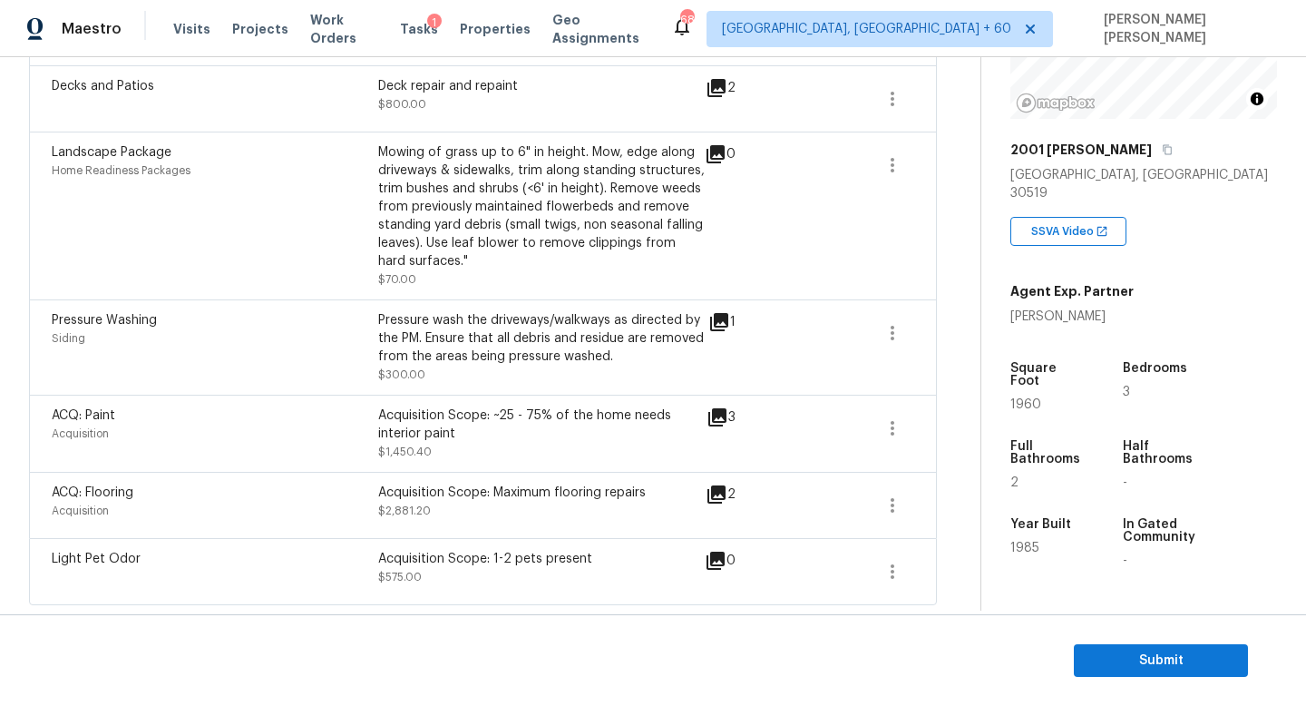
click at [442, 314] on div "Pressure wash the driveways/walkways as directed by the PM. Ensure that all deb…" at bounding box center [541, 338] width 327 height 54
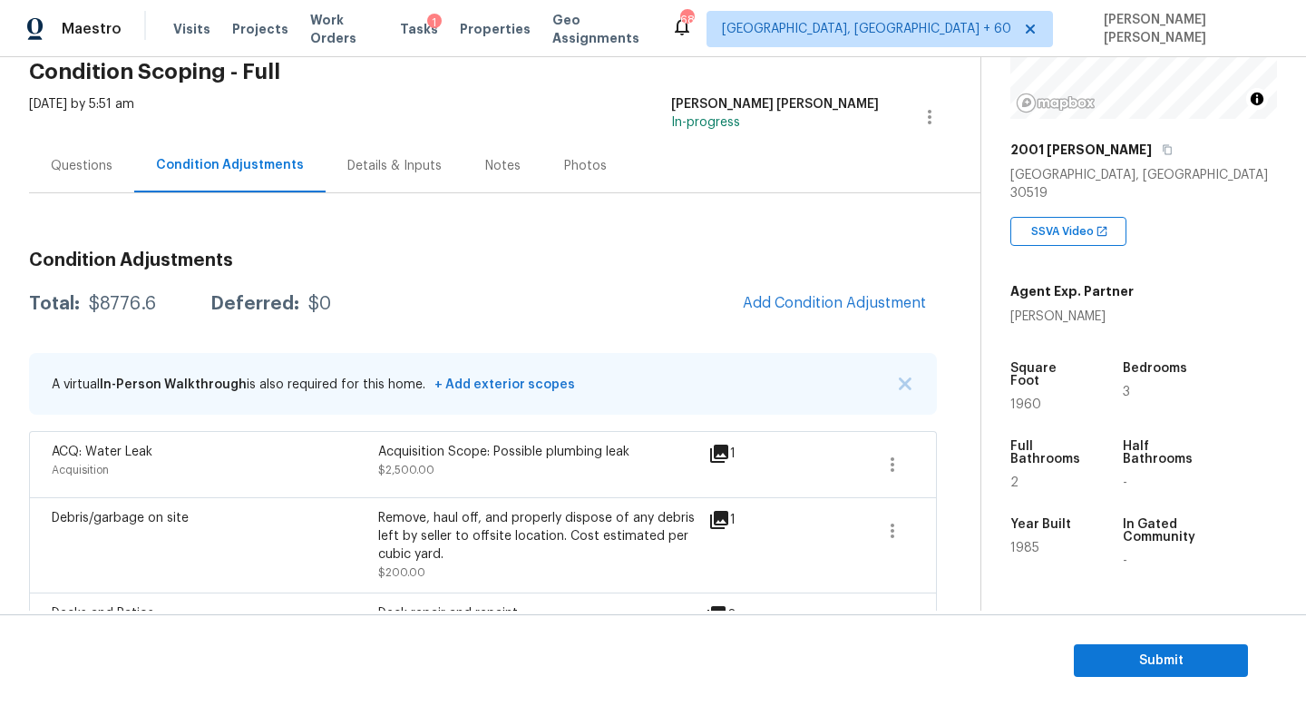
scroll to position [44, 0]
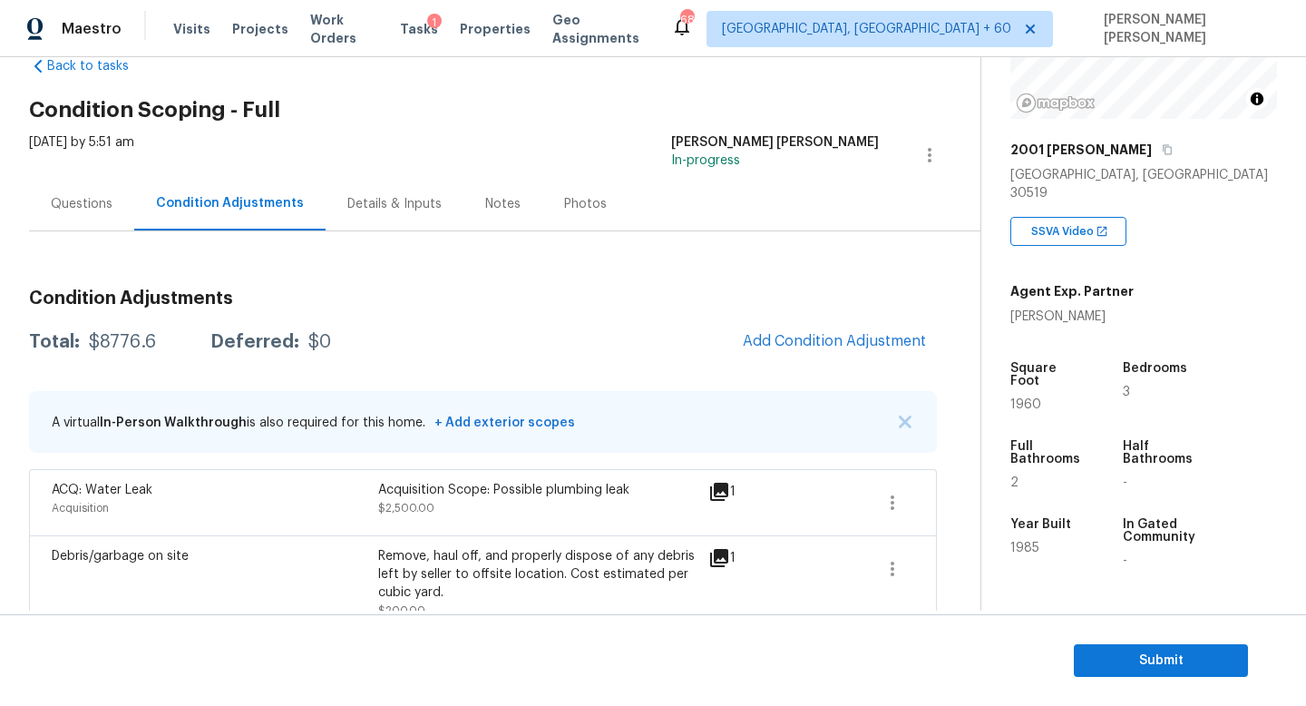
click at [123, 343] on div "$8776.6" at bounding box center [122, 342] width 67 height 18
copy div "$8776.6"
click at [1111, 157] on div "2001 [PERSON_NAME]" at bounding box center [1143, 149] width 267 height 33
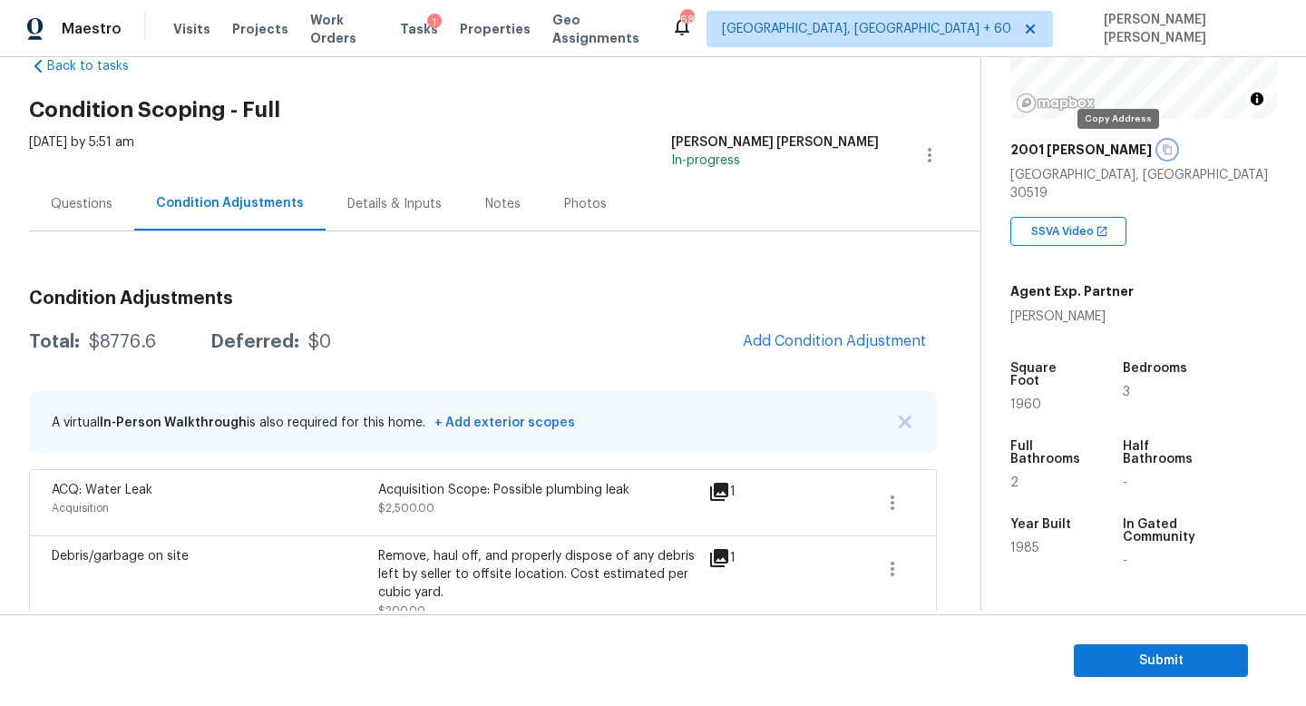
click at [1162, 149] on icon "button" at bounding box center [1167, 149] width 11 height 11
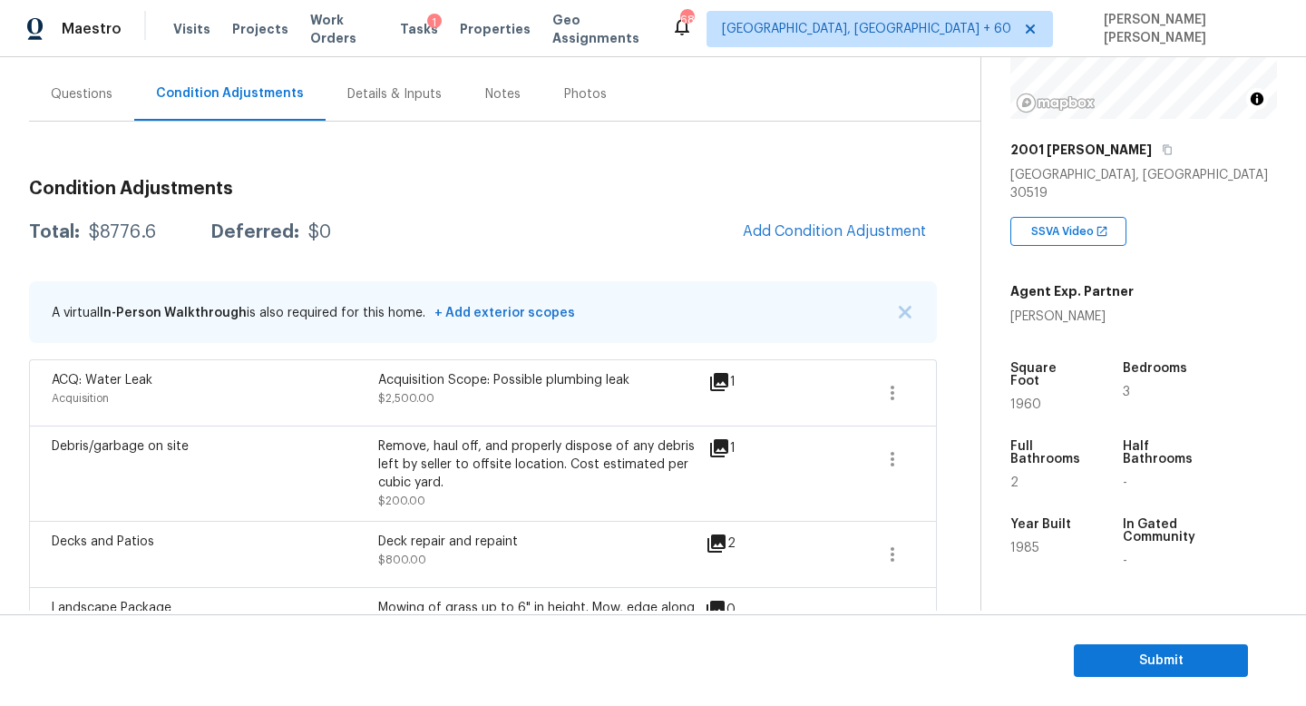
scroll to position [156, 0]
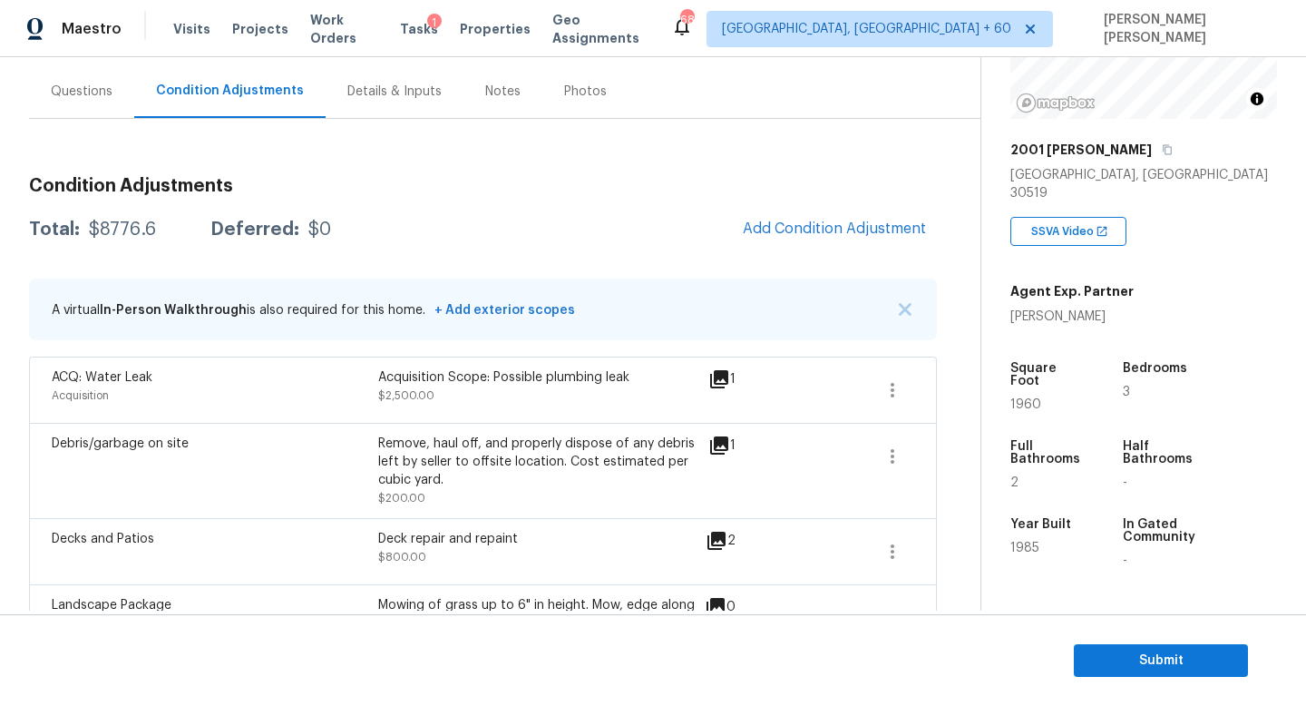
click at [611, 157] on div "Condition Adjustments Total: $8776.6 Deferred: $0 Add Condition Adjustment A vi…" at bounding box center [483, 588] width 908 height 939
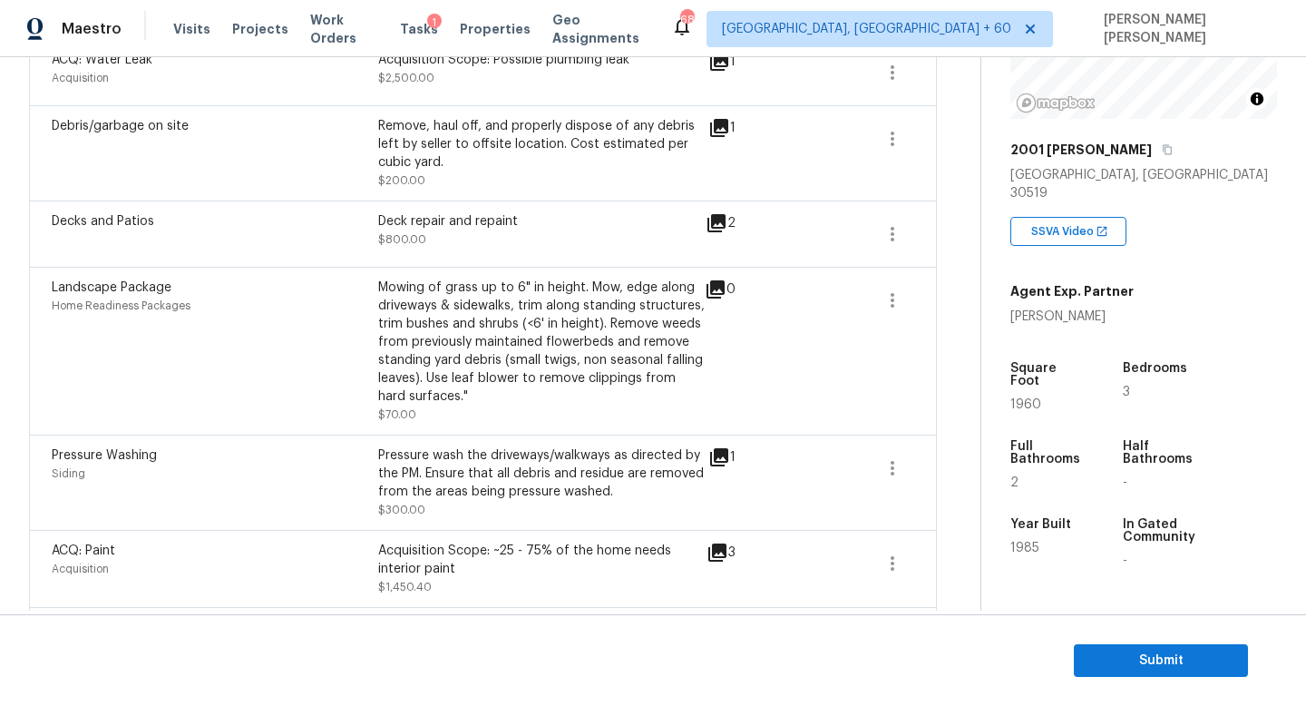
scroll to position [610, 0]
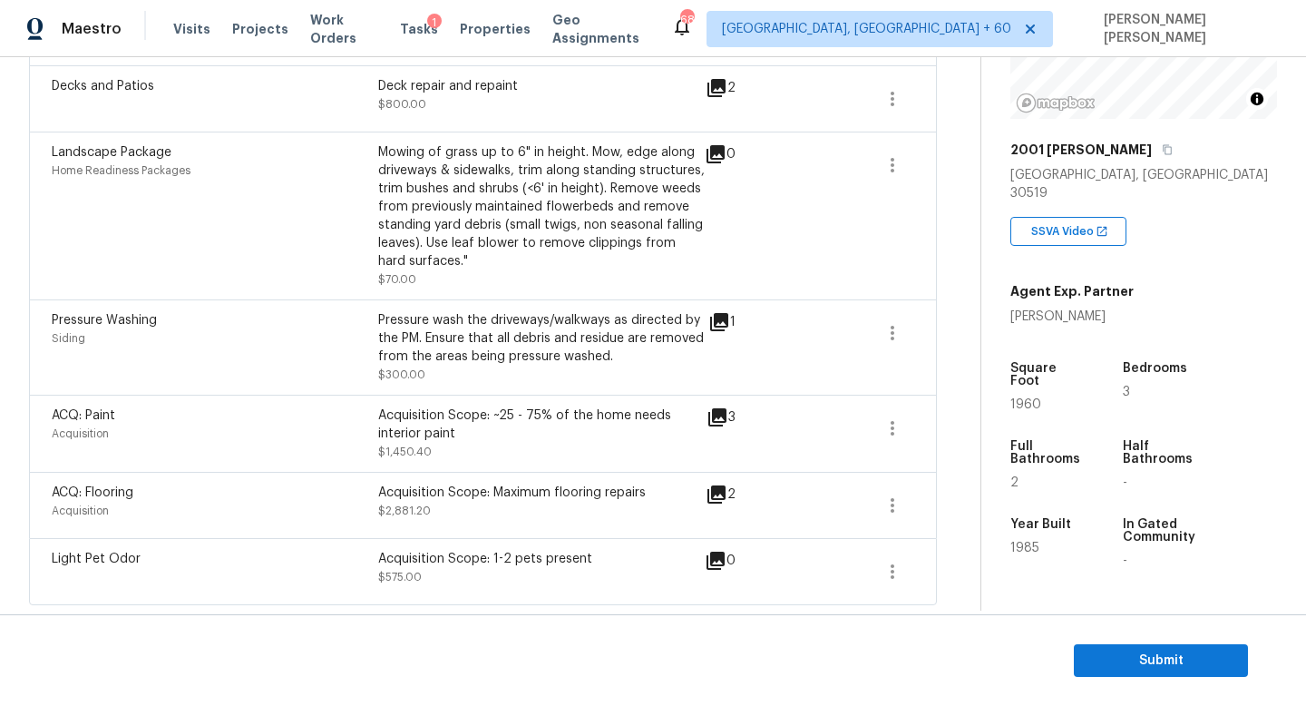
click at [922, 425] on div "ACQ: Paint Acquisition Acquisition Scope: ~25 - 75% of the home needs interior …" at bounding box center [483, 433] width 908 height 77
click at [879, 425] on button "button" at bounding box center [893, 428] width 44 height 44
click at [921, 426] on link "Edit" at bounding box center [996, 424] width 154 height 27
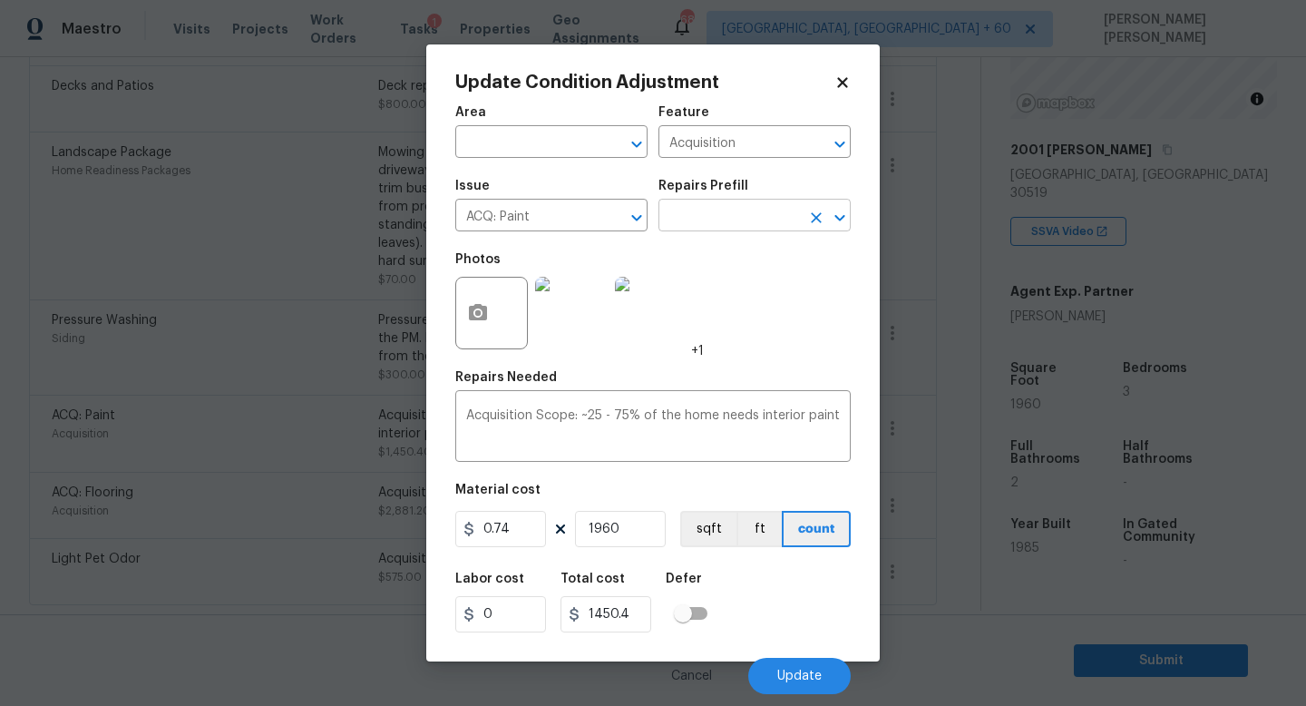
click at [708, 228] on input "text" at bounding box center [730, 217] width 142 height 28
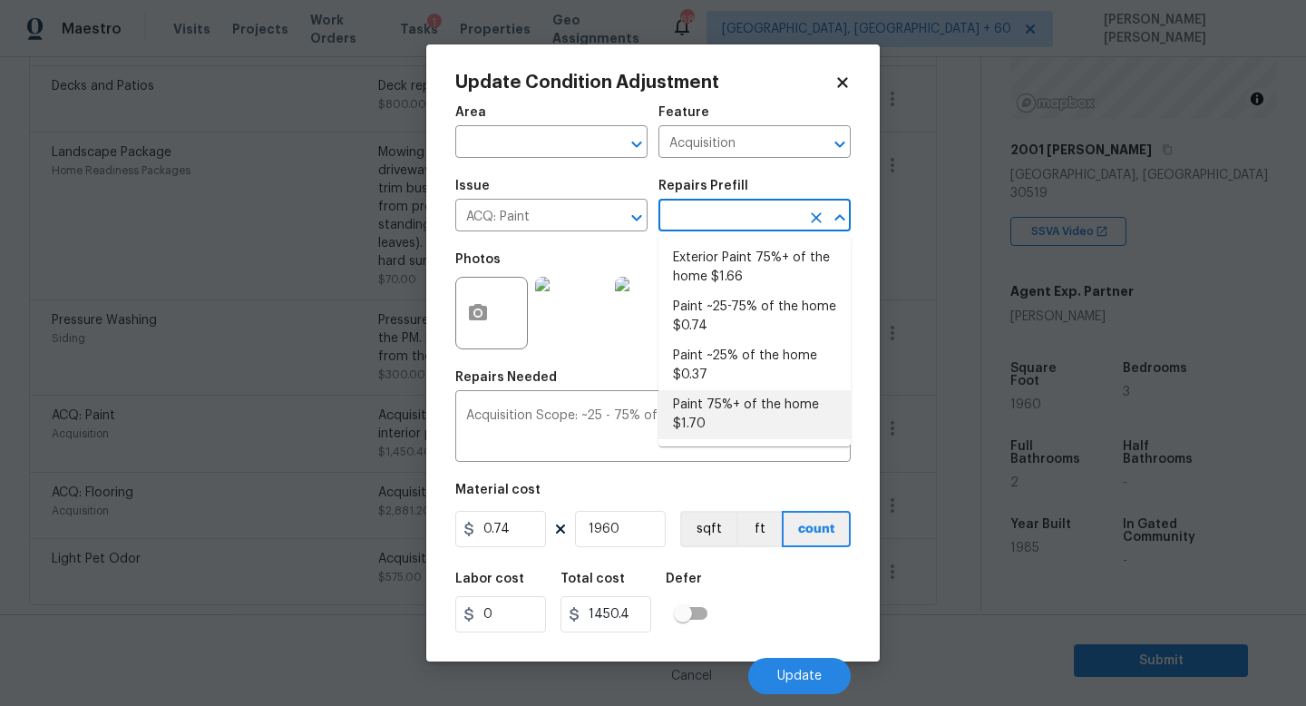
click at [709, 412] on li "Paint 75%+ of the home $1.70" at bounding box center [755, 414] width 192 height 49
type textarea "Acquisition Scope: 75%+ of the home will likely require interior paint"
type input "1.7"
type input "3332"
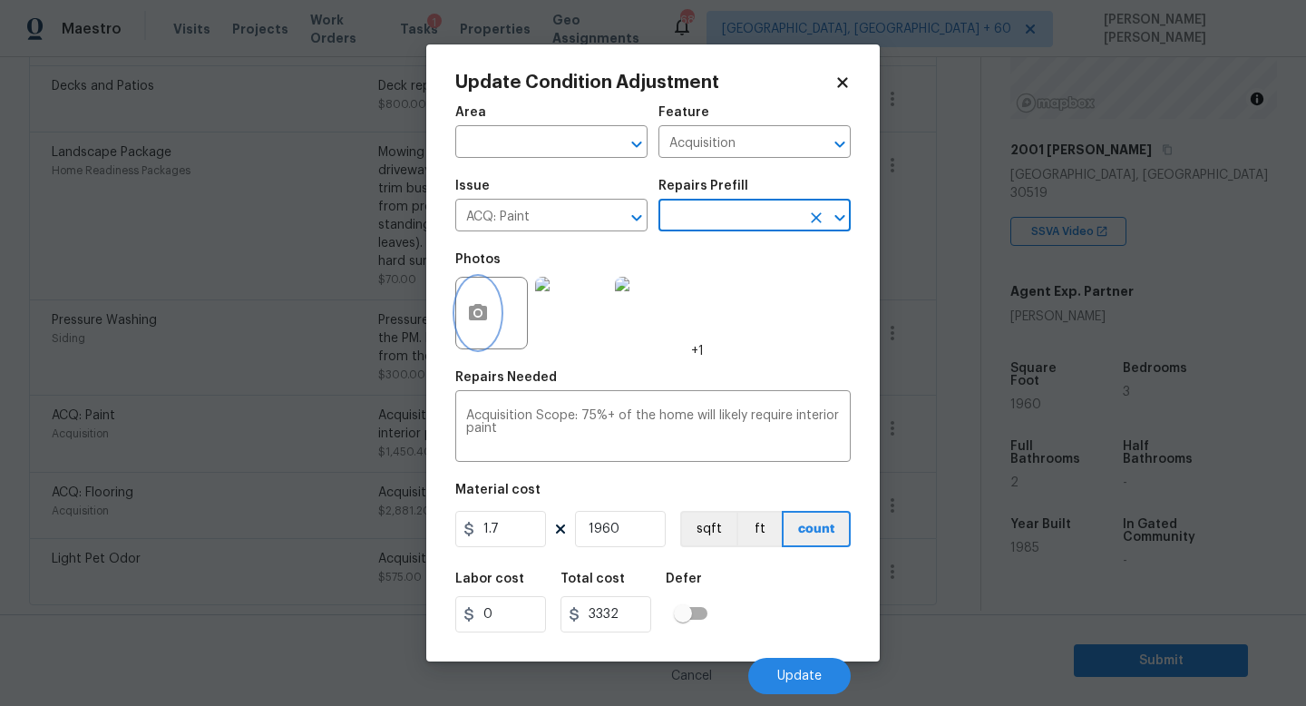
click at [468, 311] on icon "button" at bounding box center [478, 313] width 22 height 22
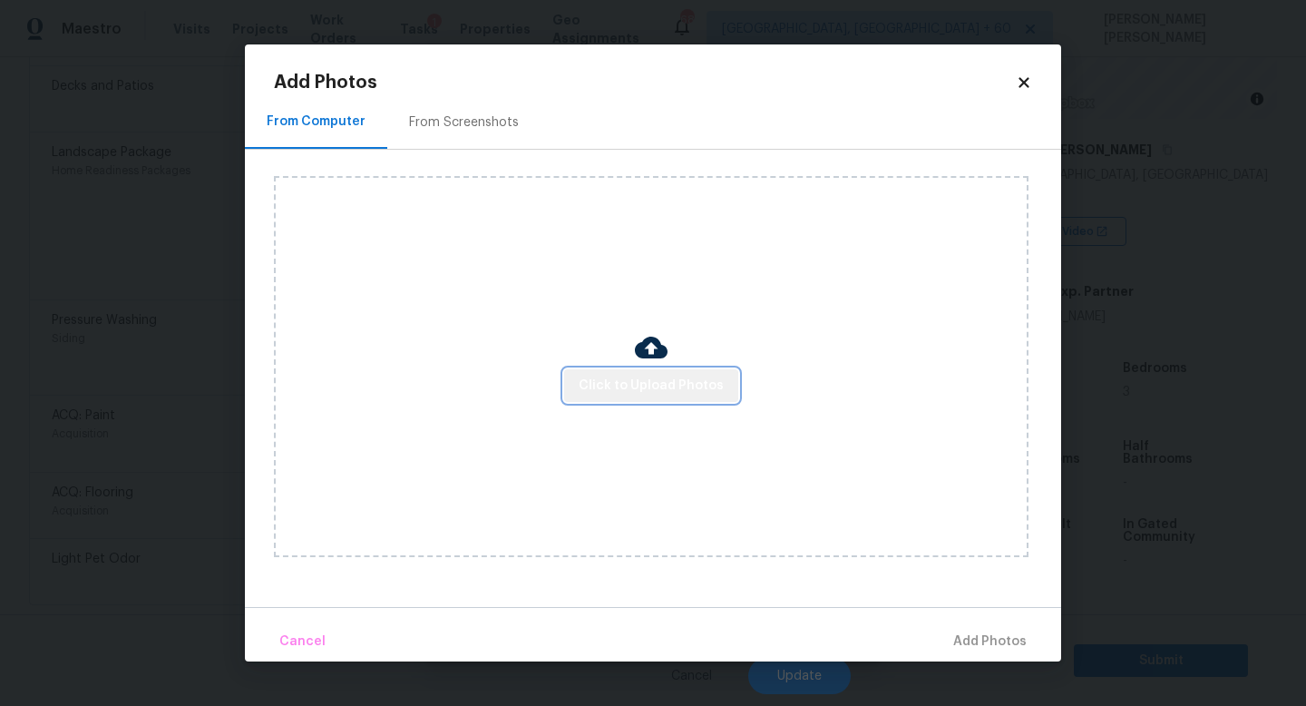
click at [663, 394] on span "Click to Upload Photos" at bounding box center [651, 386] width 145 height 23
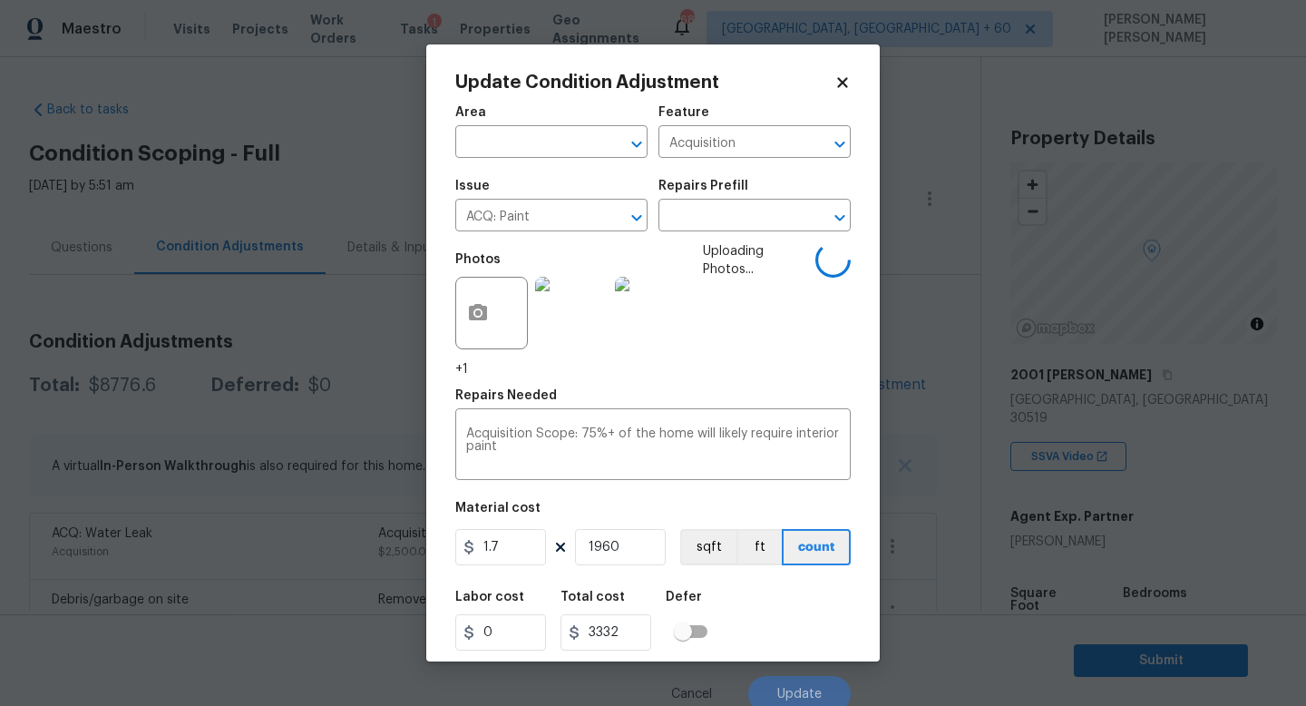
scroll to position [225, 0]
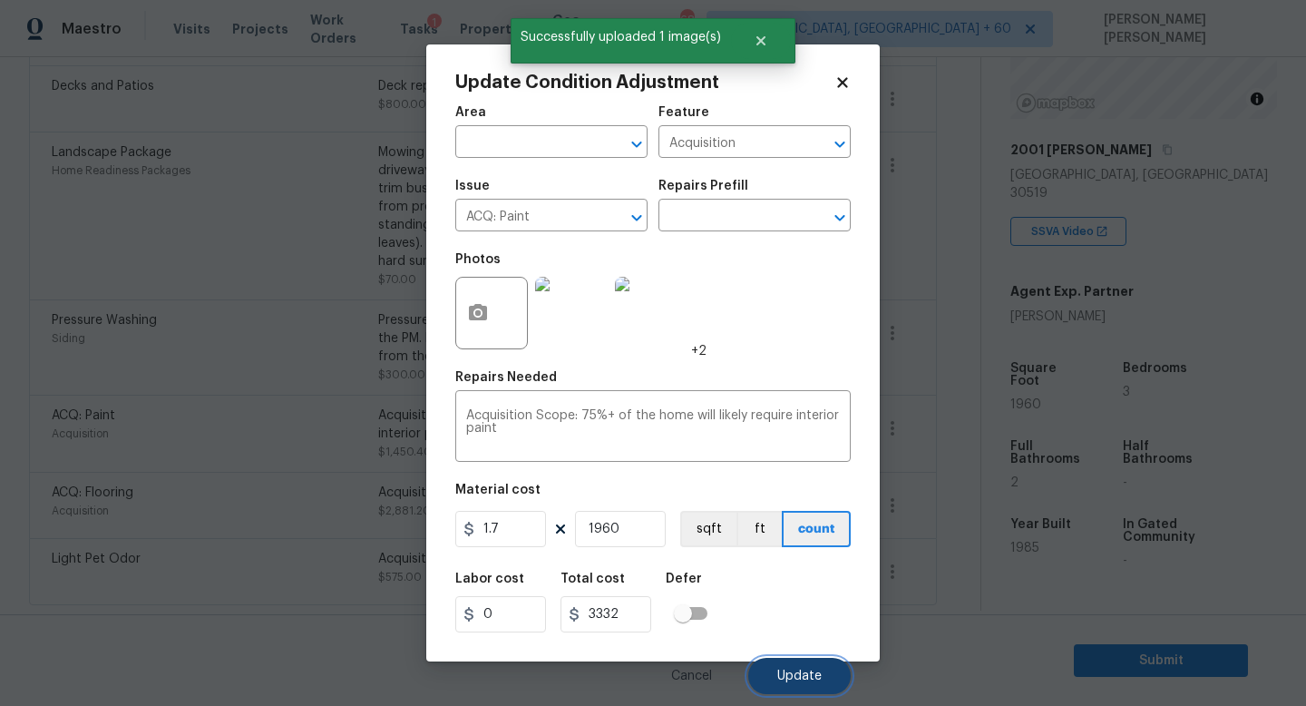
click at [817, 671] on span "Update" at bounding box center [799, 676] width 44 height 14
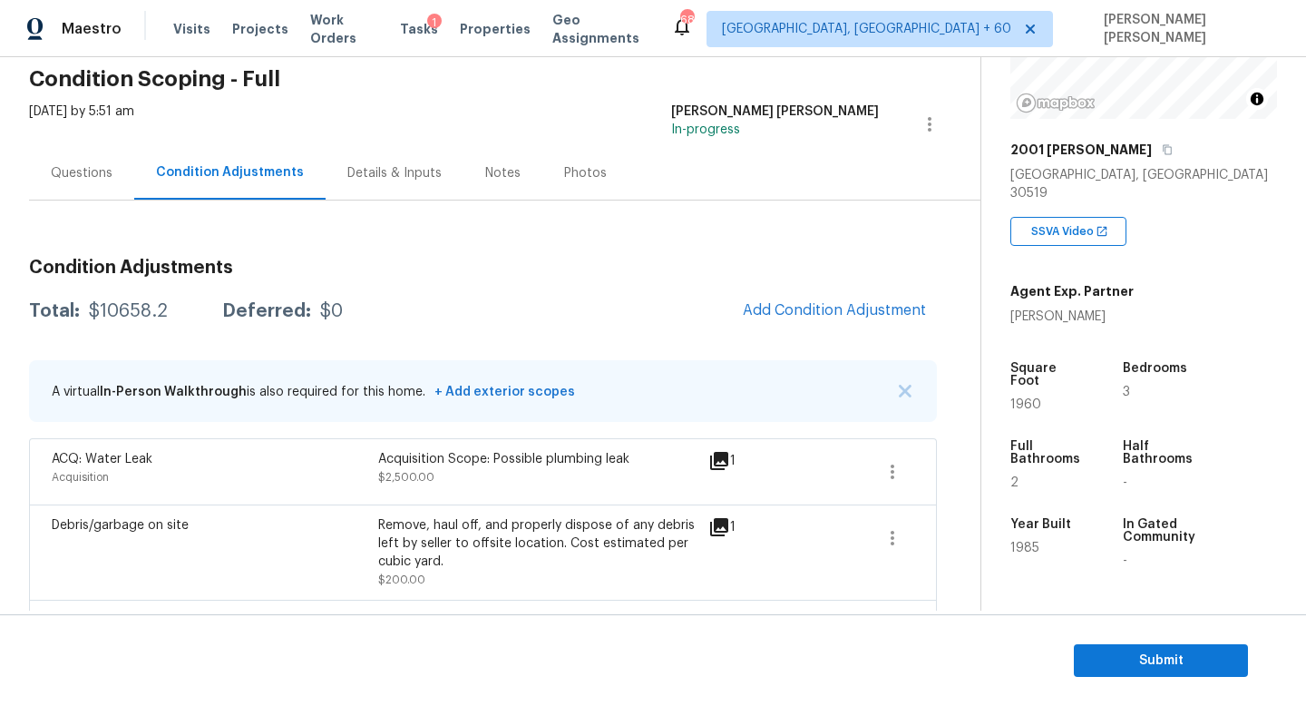
scroll to position [0, 0]
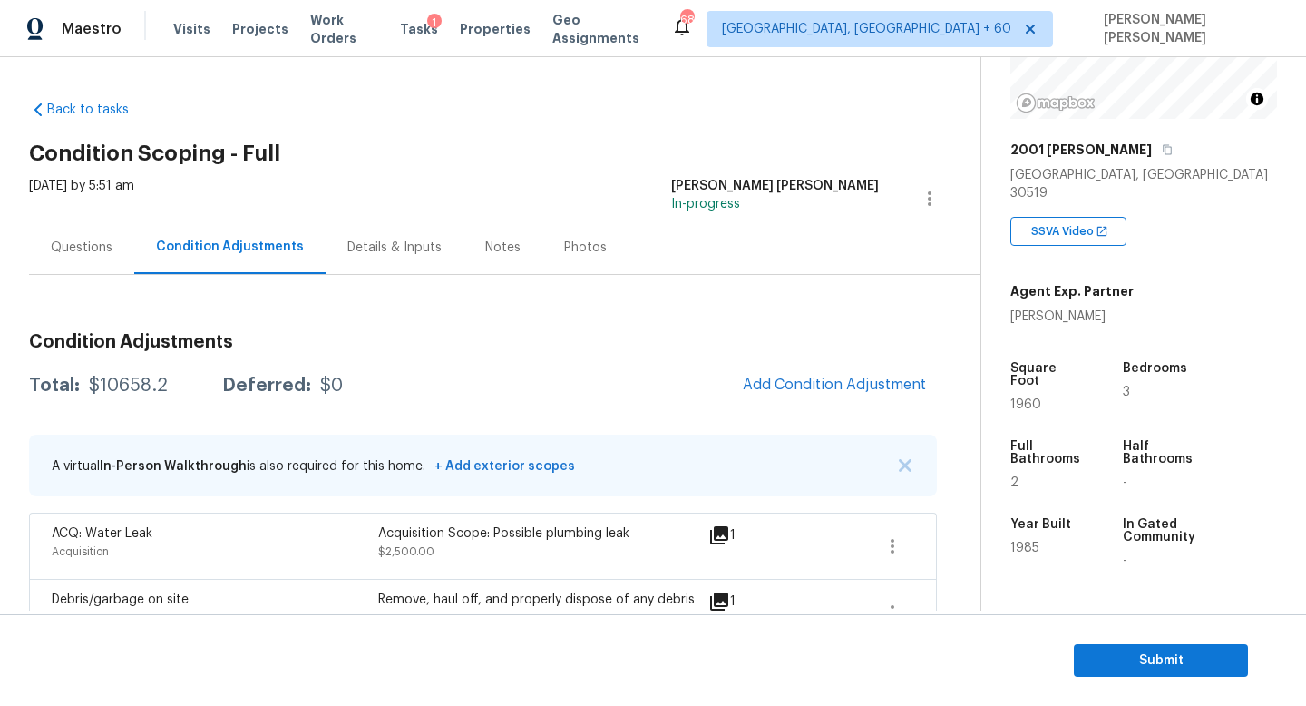
click at [100, 369] on div "Total: $10658.2 Deferred: $0 Add Condition Adjustment" at bounding box center [483, 386] width 908 height 40
copy div "$10658.2"
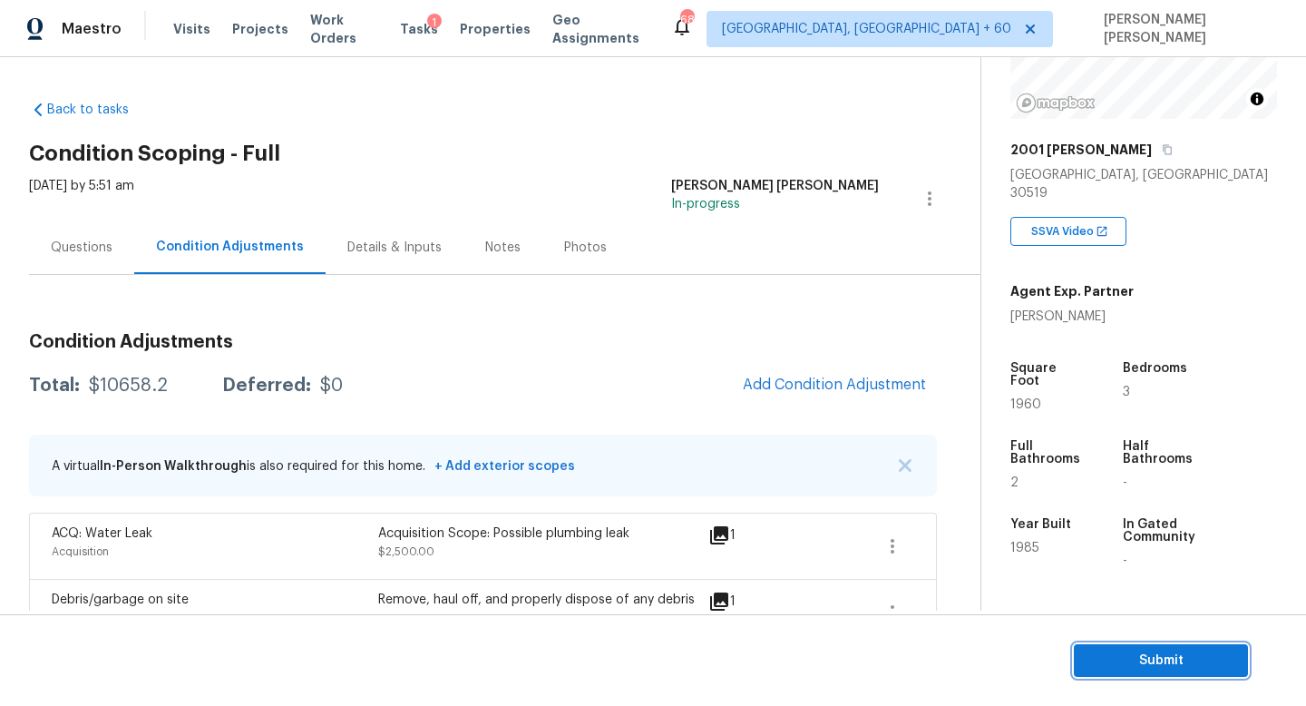
click at [1142, 659] on span "Submit" at bounding box center [1160, 660] width 145 height 23
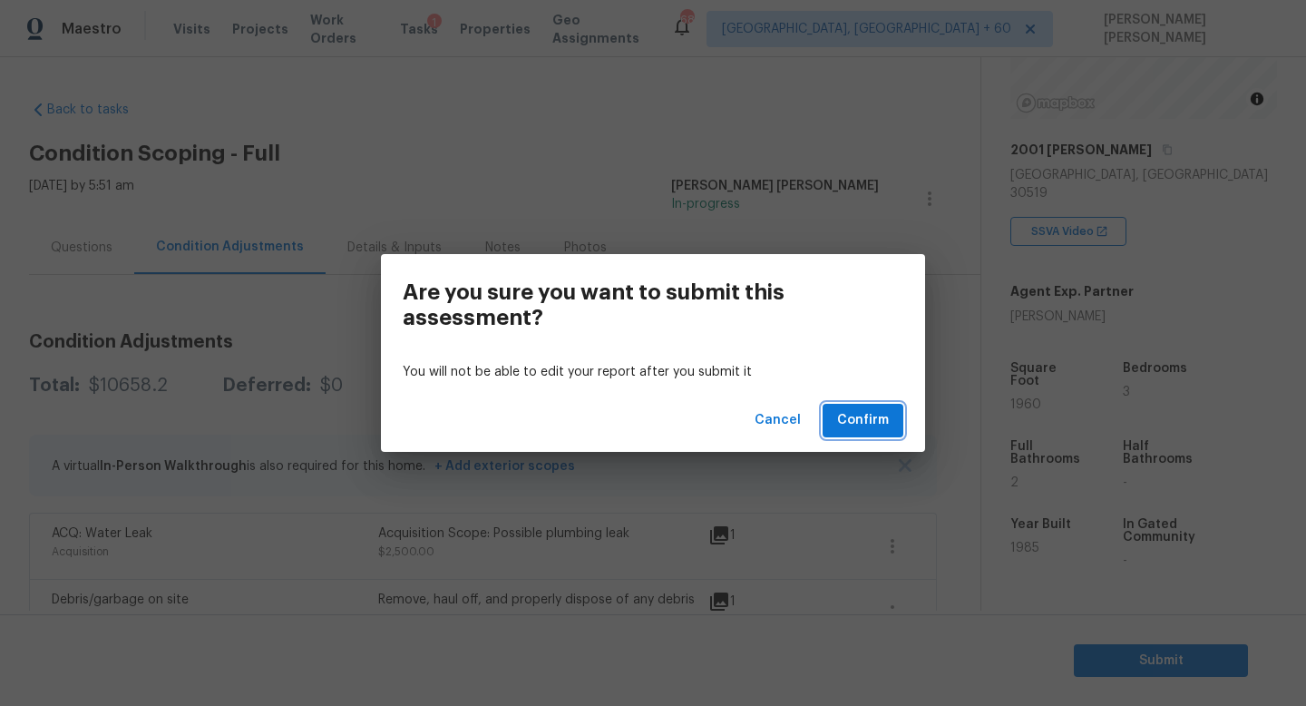
click at [868, 425] on span "Confirm" at bounding box center [863, 420] width 52 height 23
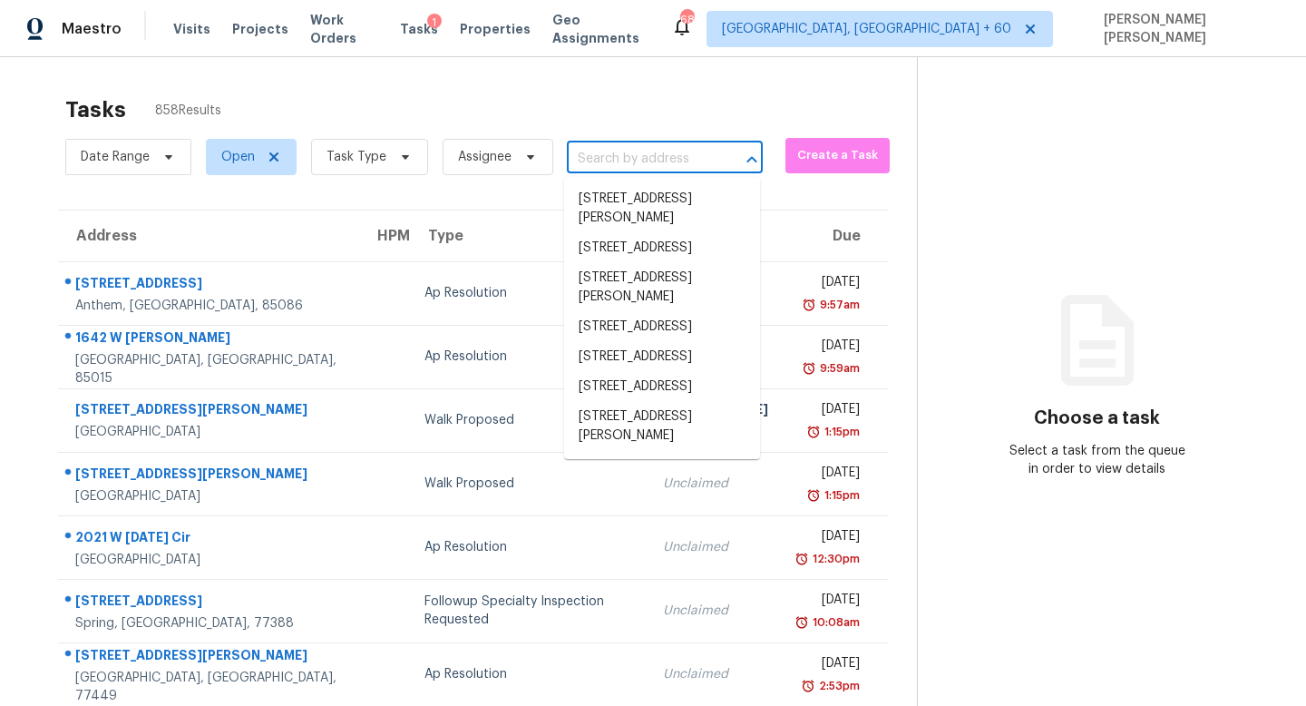
click at [653, 158] on input "text" at bounding box center [639, 159] width 145 height 28
paste input "[STREET_ADDRESS]"
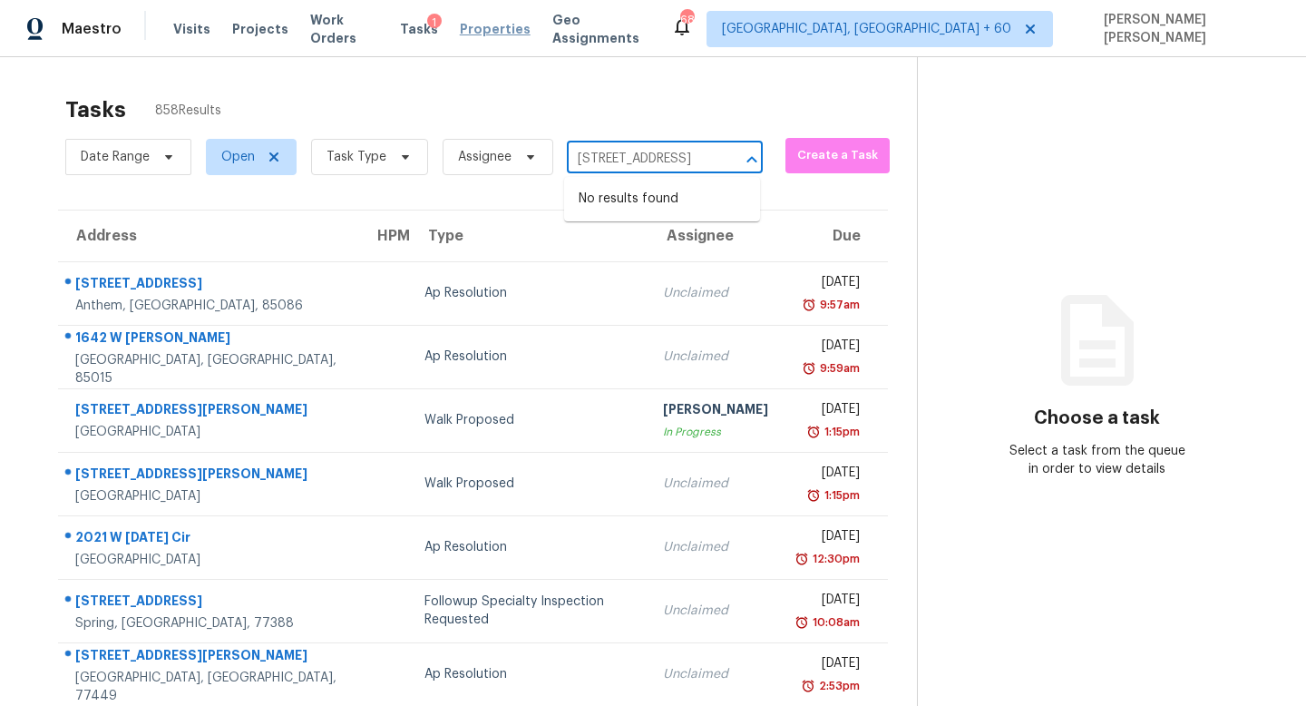
type input "[STREET_ADDRESS]"
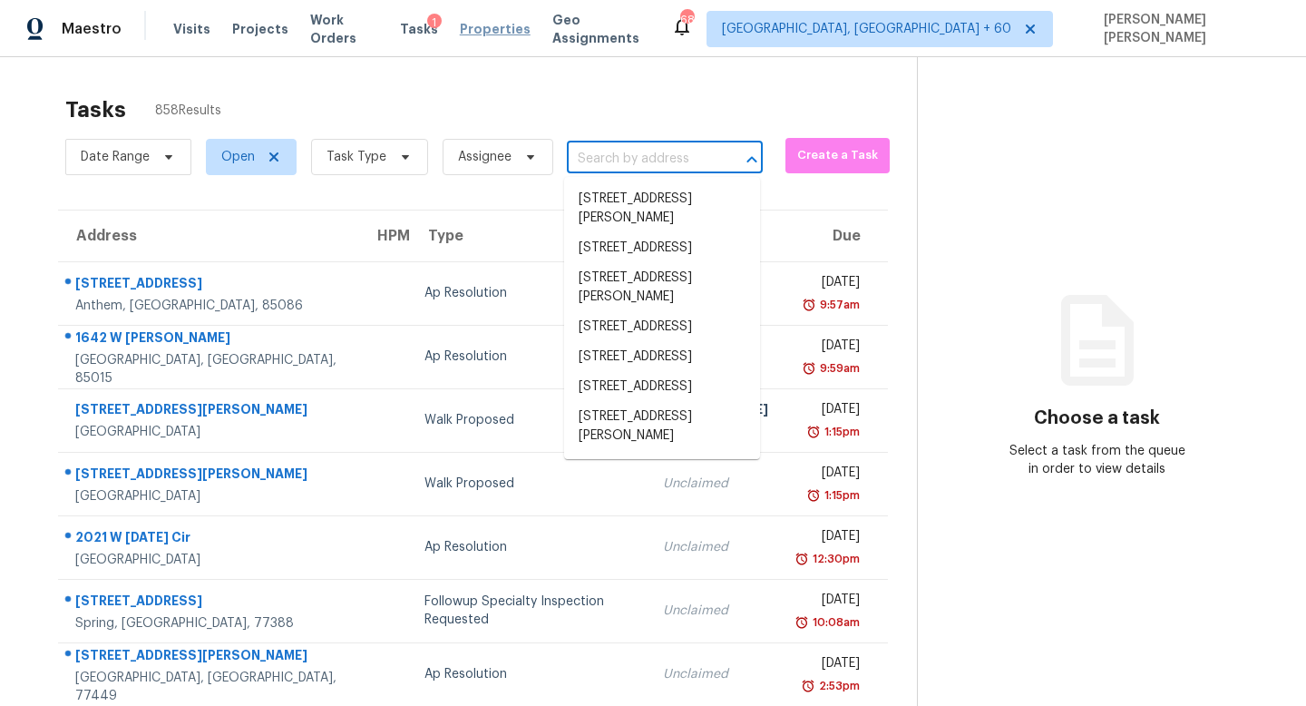
scroll to position [0, 0]
click at [614, 161] on input "text" at bounding box center [639, 159] width 145 height 28
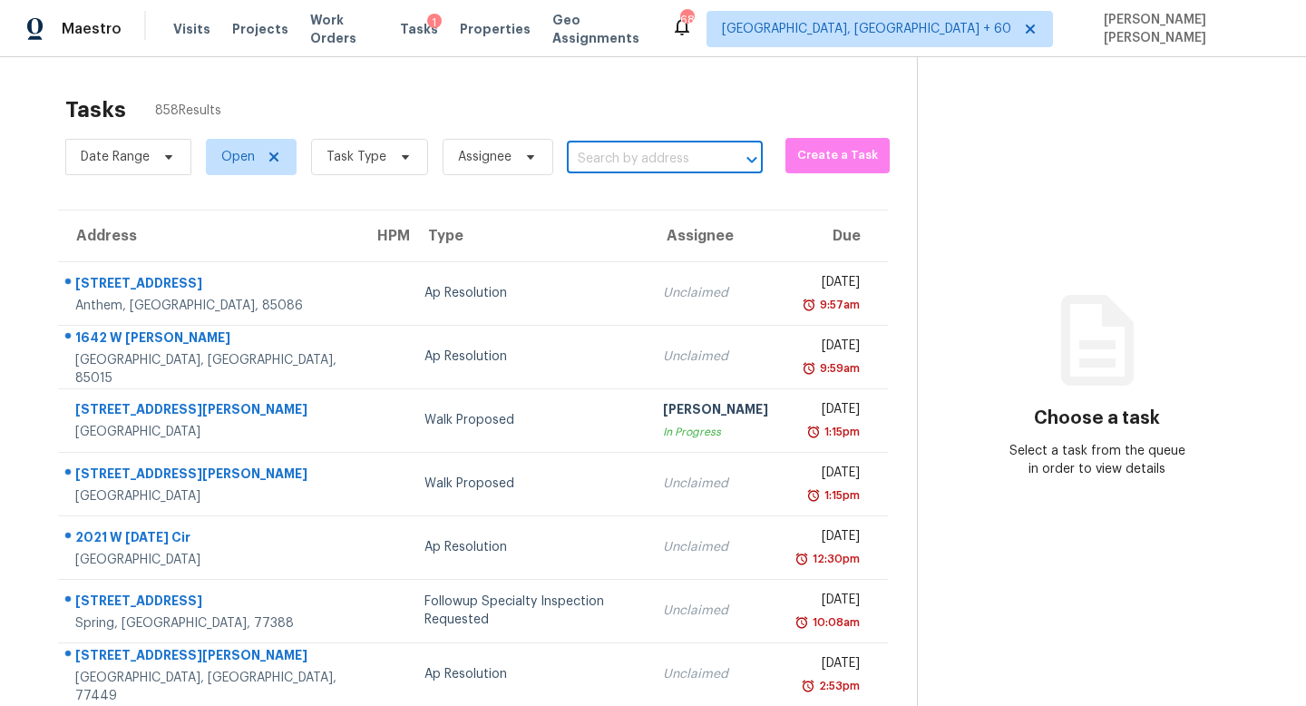
paste input "[STREET_ADDRESS]"
type input "[STREET_ADDRESS]"
click at [623, 209] on li "[STREET_ADDRESS]" at bounding box center [662, 199] width 196 height 30
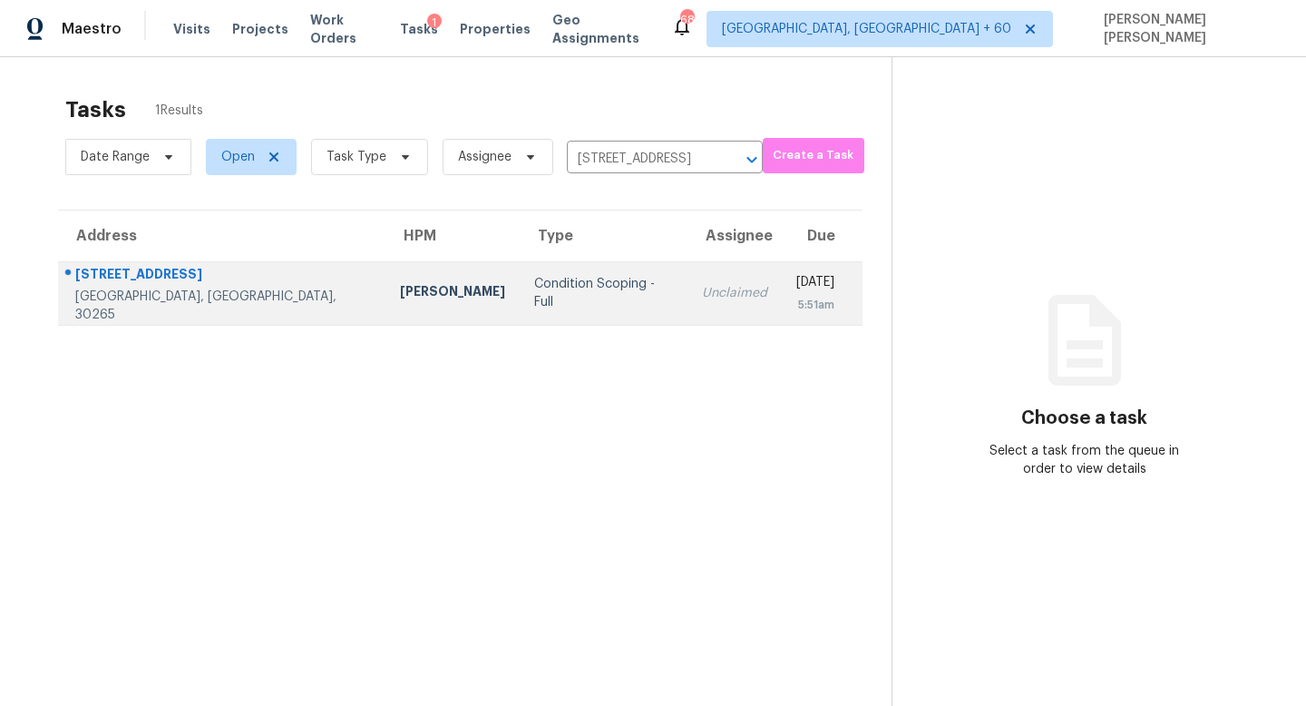
click at [688, 268] on td "Unclaimed" at bounding box center [735, 292] width 94 height 63
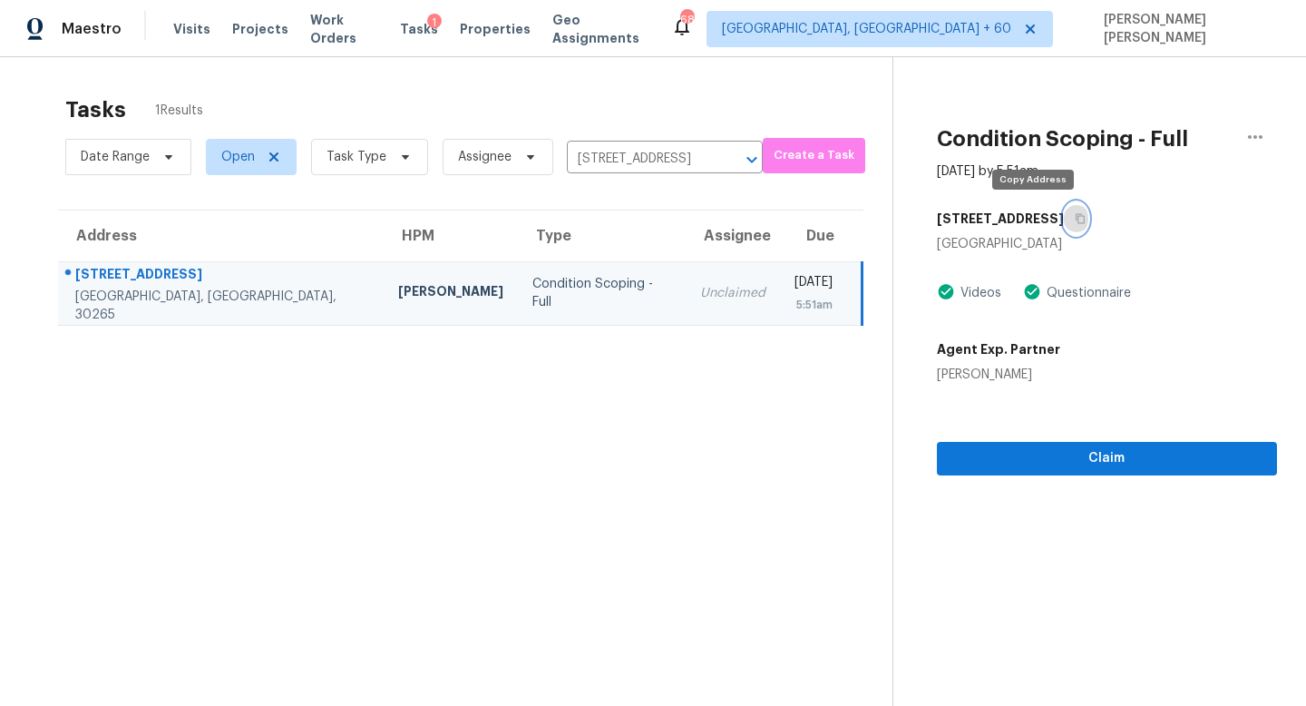
click at [1075, 215] on icon "button" at bounding box center [1080, 218] width 11 height 11
click at [1064, 216] on button "button" at bounding box center [1076, 218] width 24 height 33
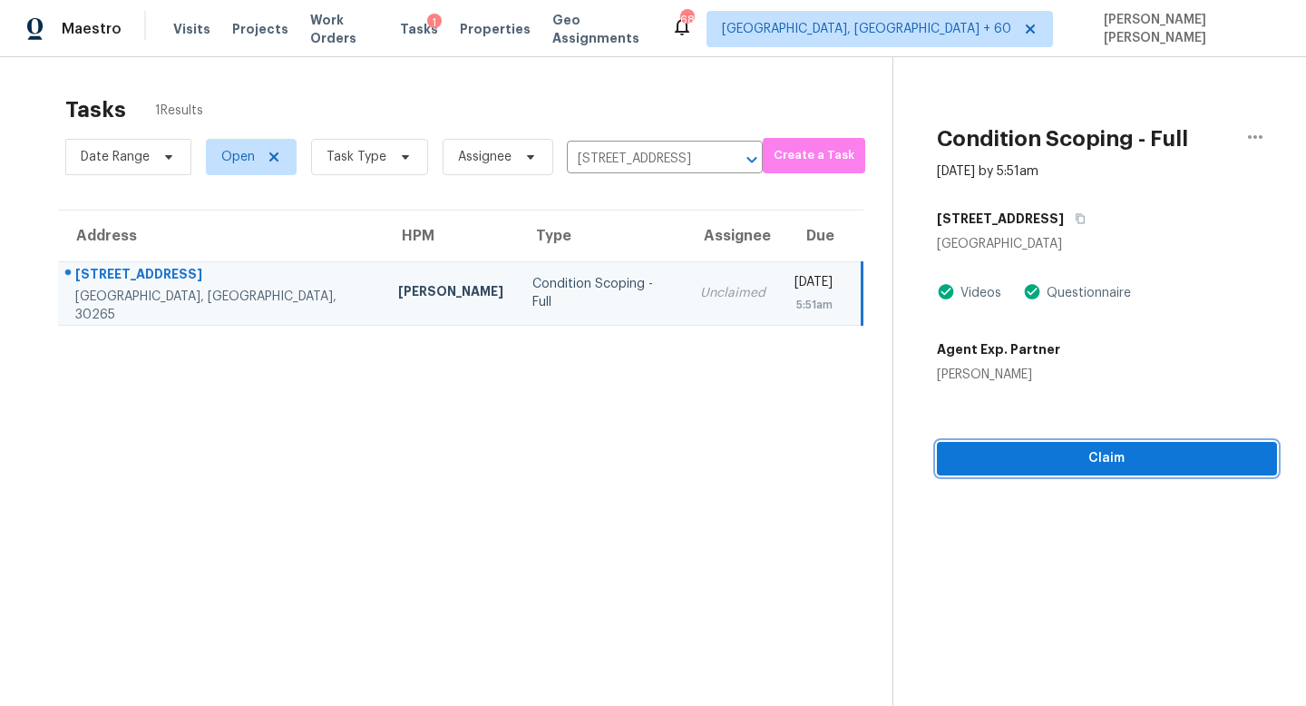
click at [1040, 461] on span "Claim" at bounding box center [1107, 458] width 311 height 23
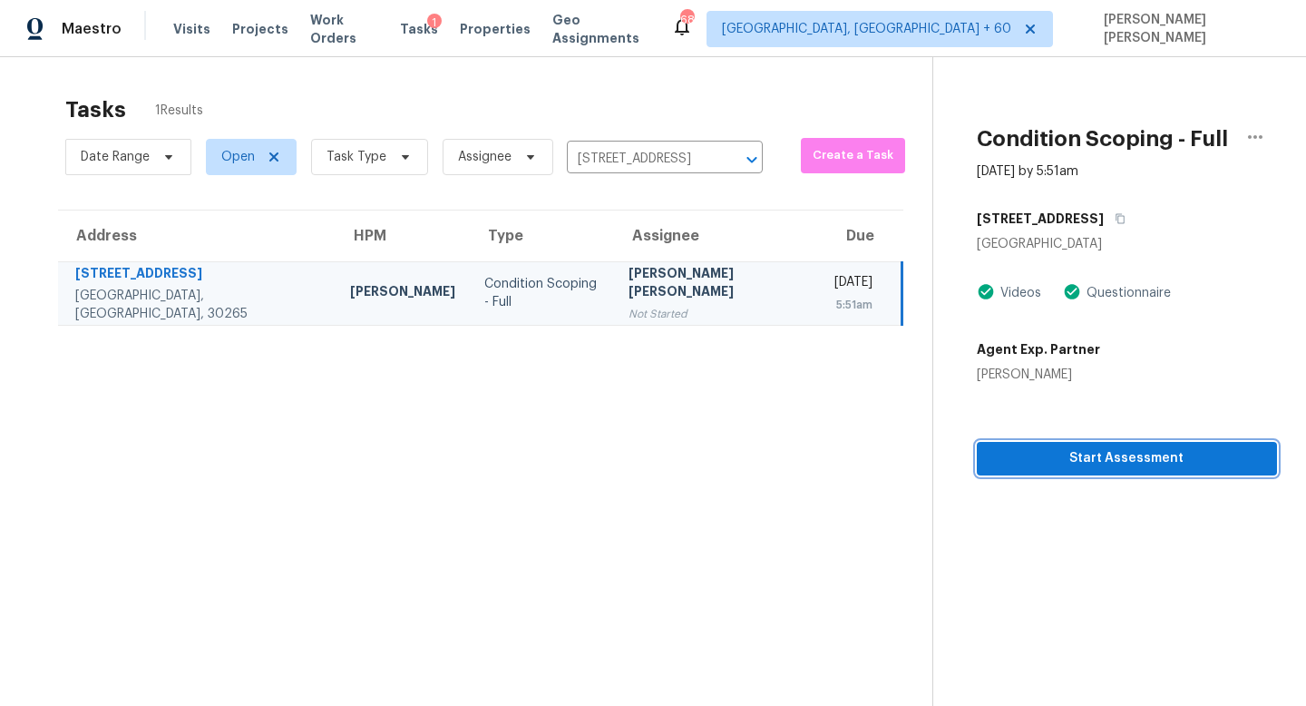
click at [1040, 461] on span "Start Assessment" at bounding box center [1126, 458] width 271 height 23
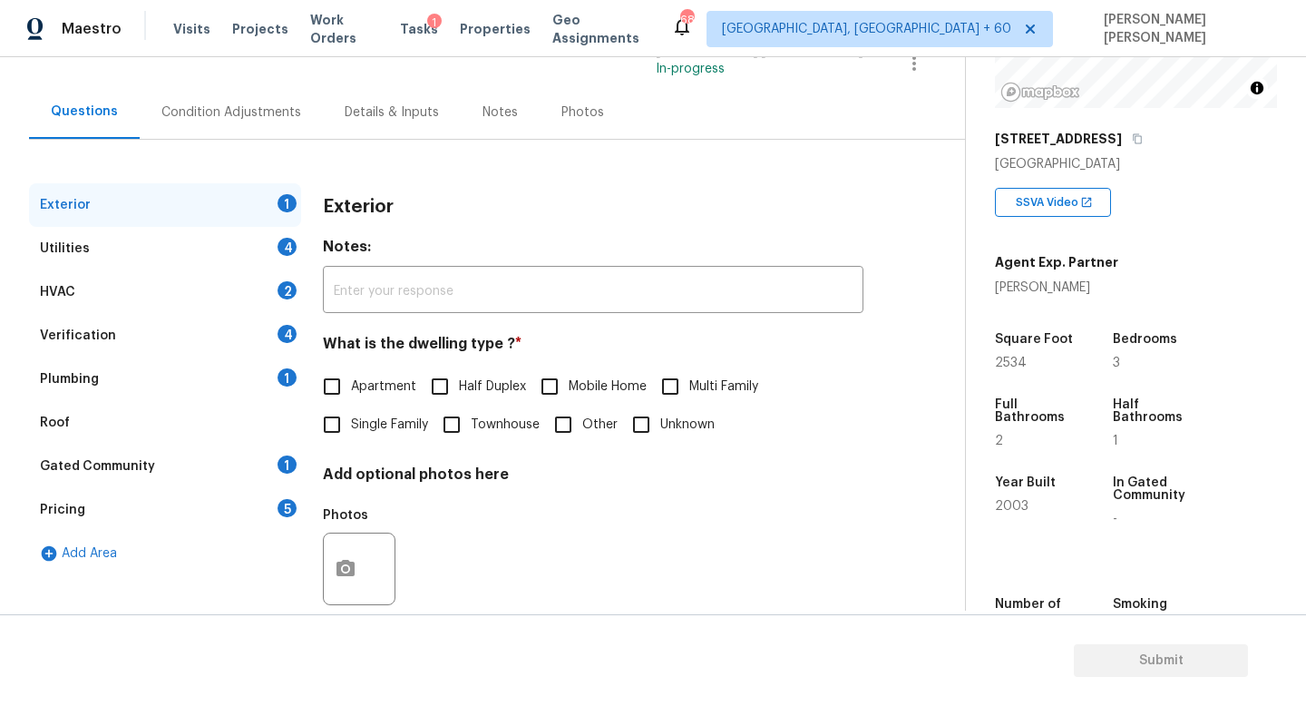
scroll to position [260, 0]
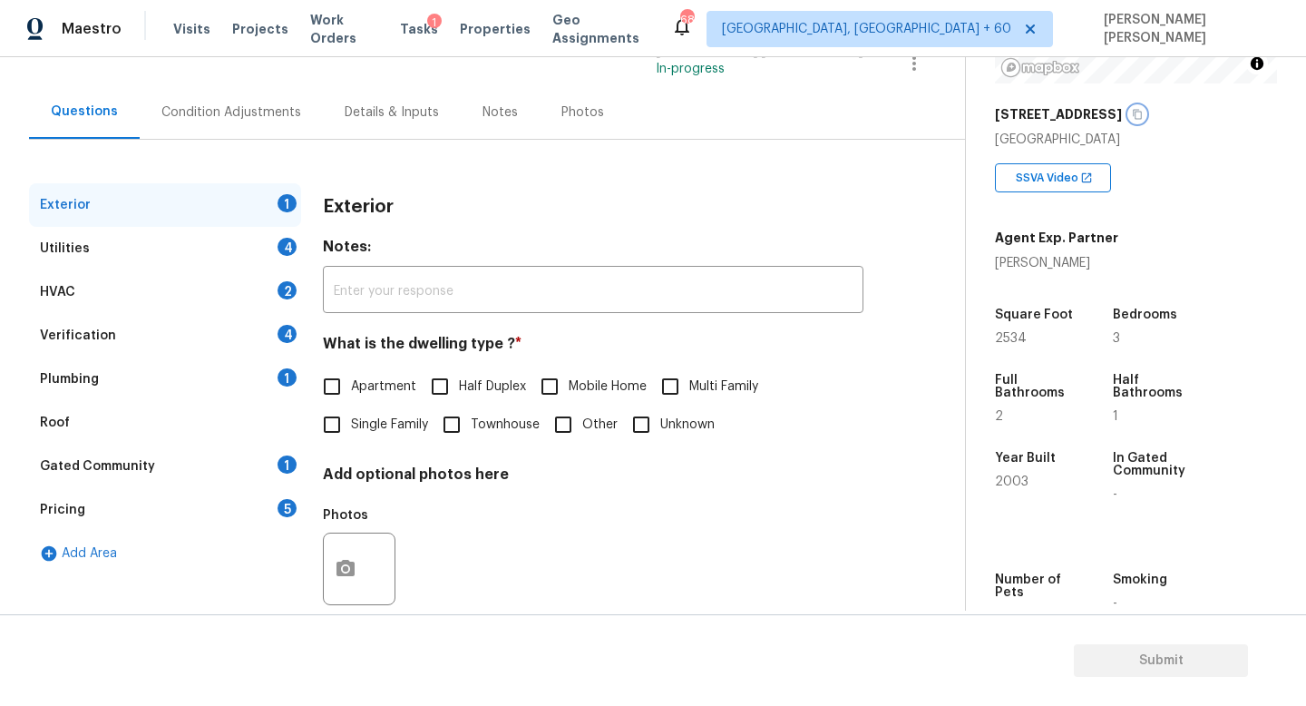
click at [1132, 116] on icon "button" at bounding box center [1137, 114] width 11 height 11
click at [418, 33] on span "Tasks" at bounding box center [419, 29] width 38 height 13
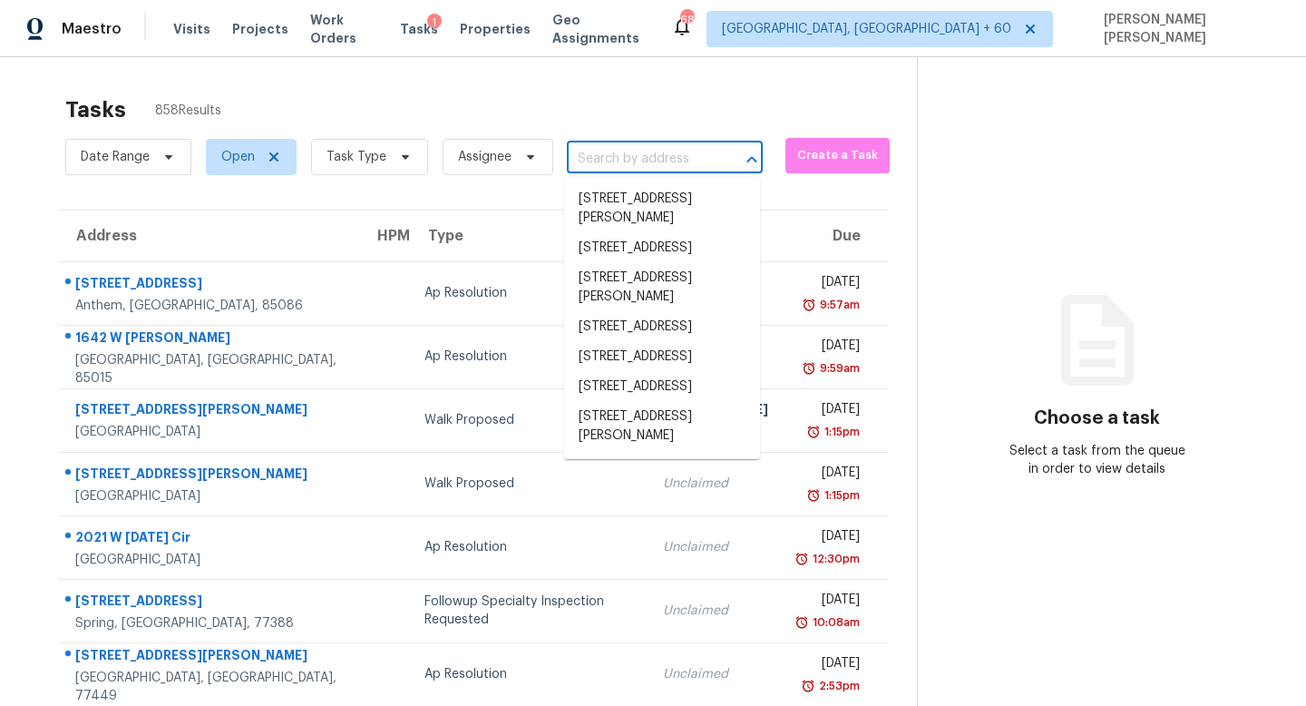
click at [614, 151] on input "text" at bounding box center [639, 159] width 145 height 28
paste input "[STREET_ADDRESS]"
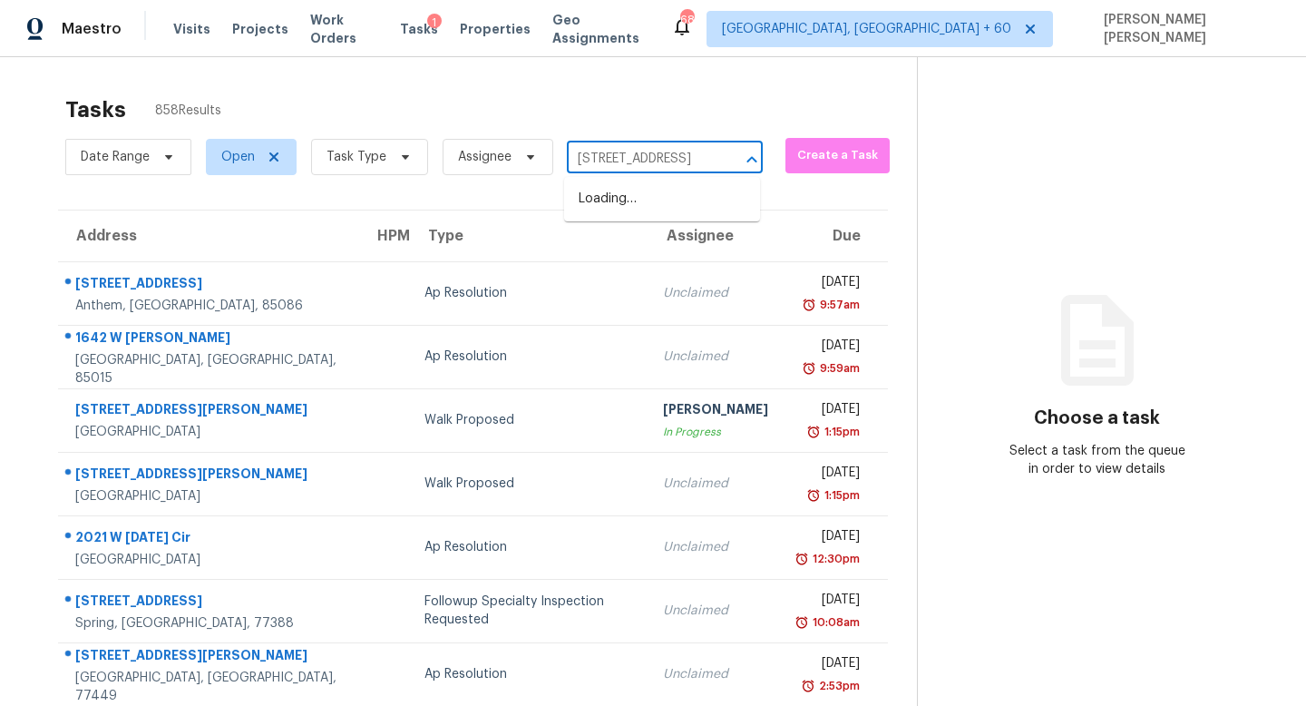
scroll to position [0, 49]
type input "[STREET_ADDRESS]"
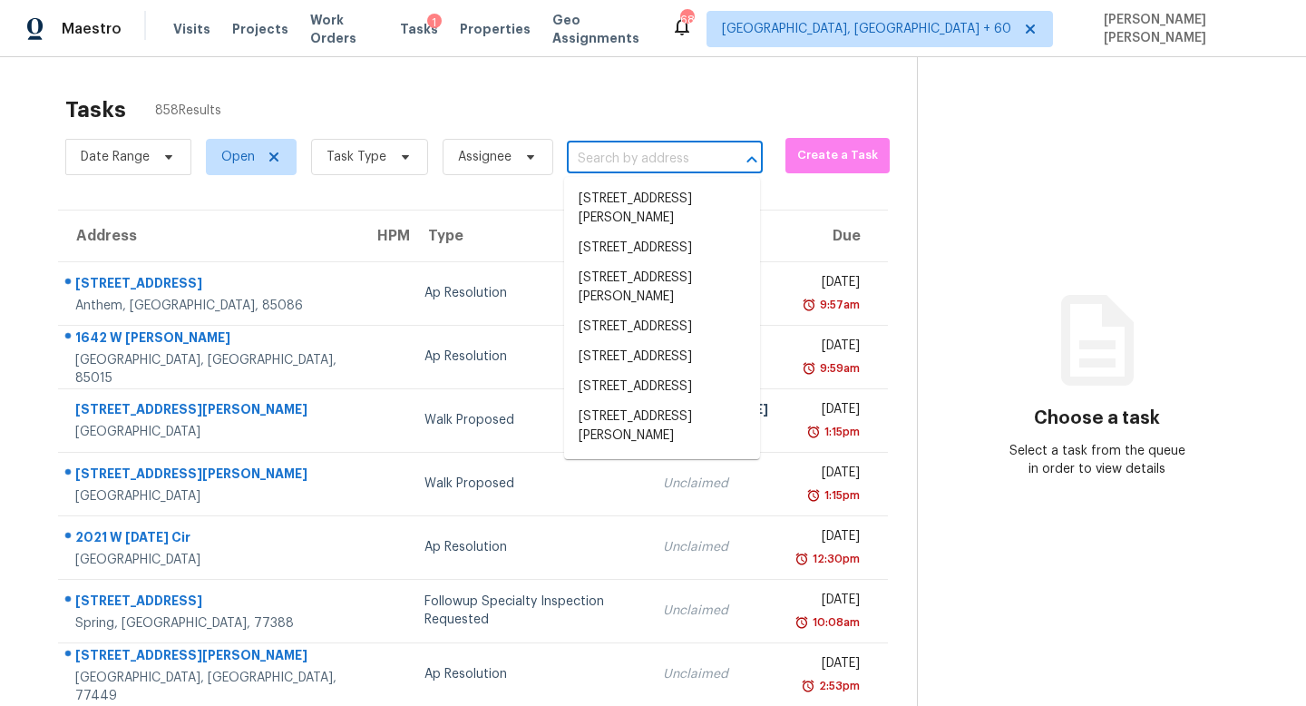
scroll to position [0, 0]
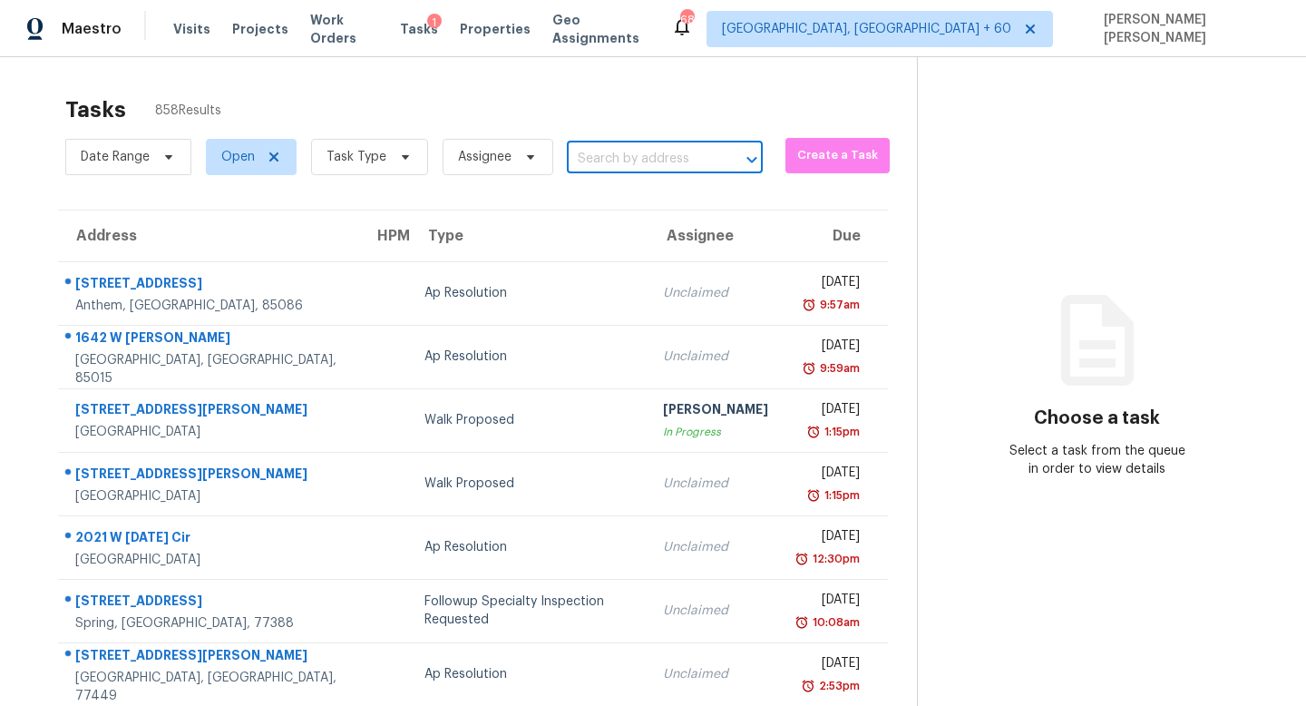
click at [620, 149] on input "text" at bounding box center [639, 159] width 145 height 28
paste input "[STREET_ADDRESS]"
type input "[STREET_ADDRESS]"
click at [668, 202] on li "[STREET_ADDRESS]" at bounding box center [662, 199] width 196 height 30
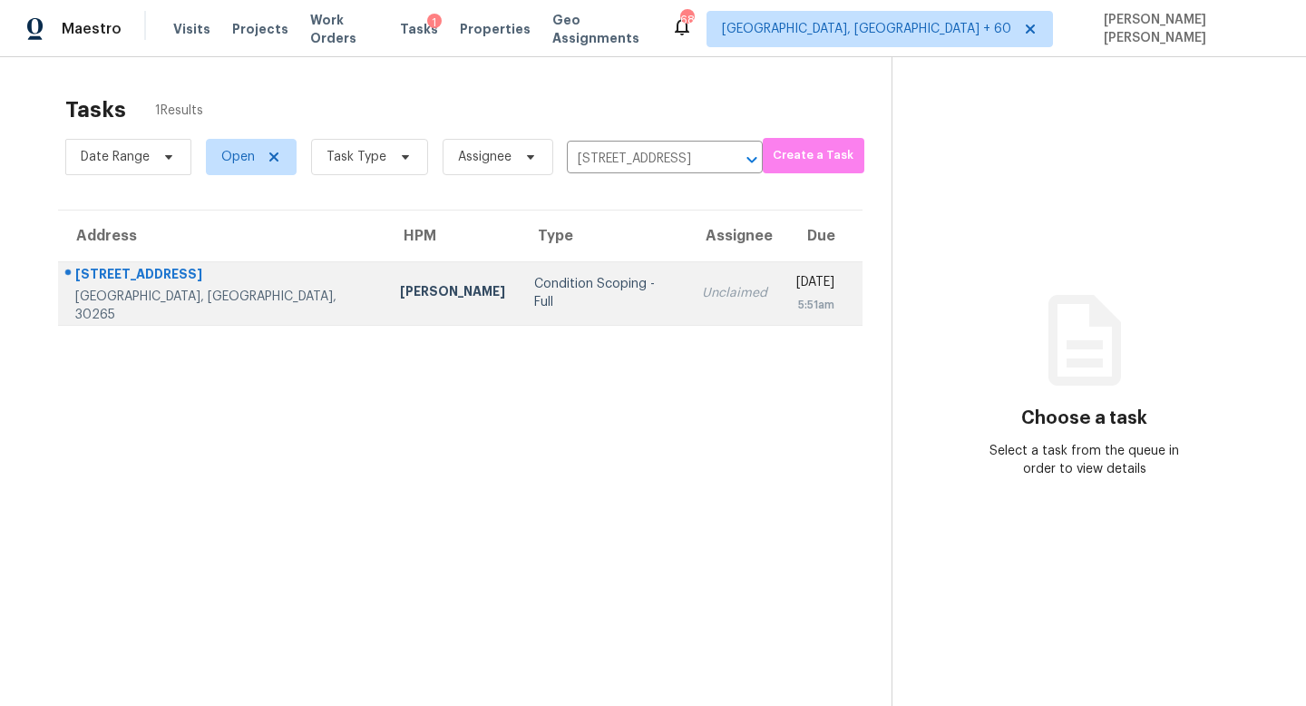
click at [563, 302] on td "Condition Scoping - Full" at bounding box center [604, 292] width 168 height 63
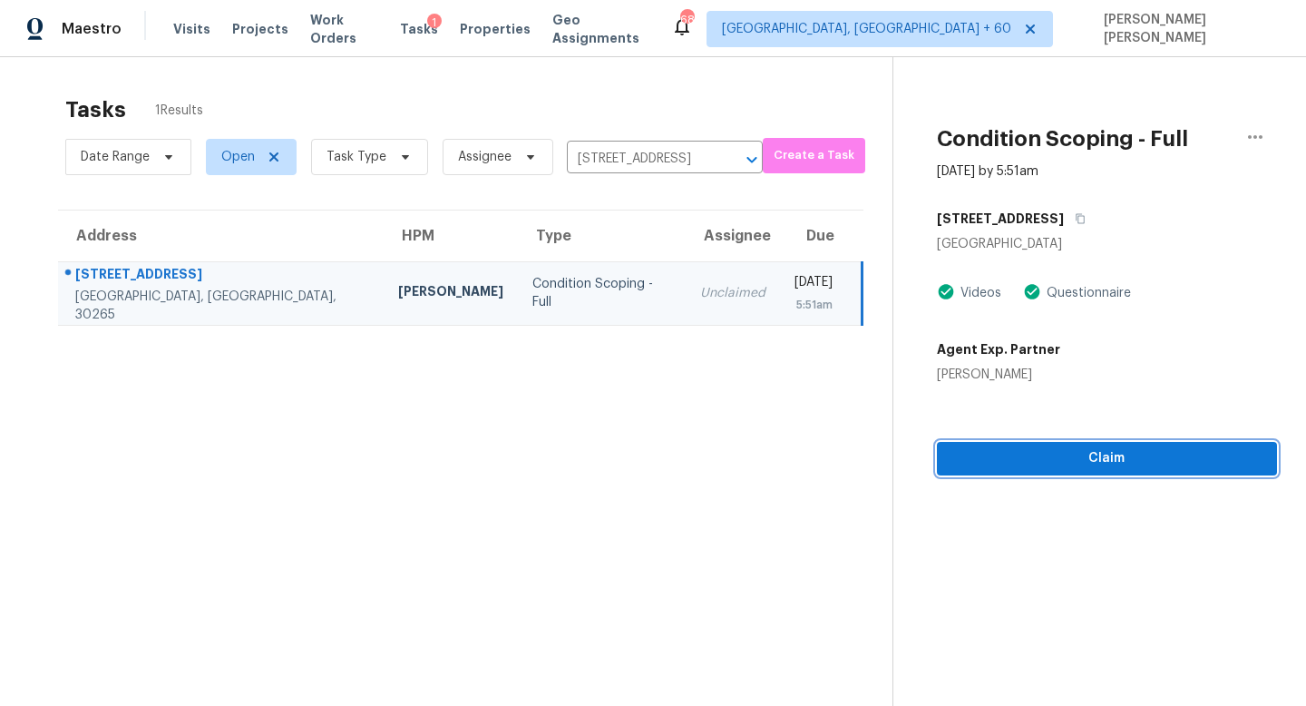
click at [1094, 450] on span "Claim" at bounding box center [1107, 458] width 311 height 23
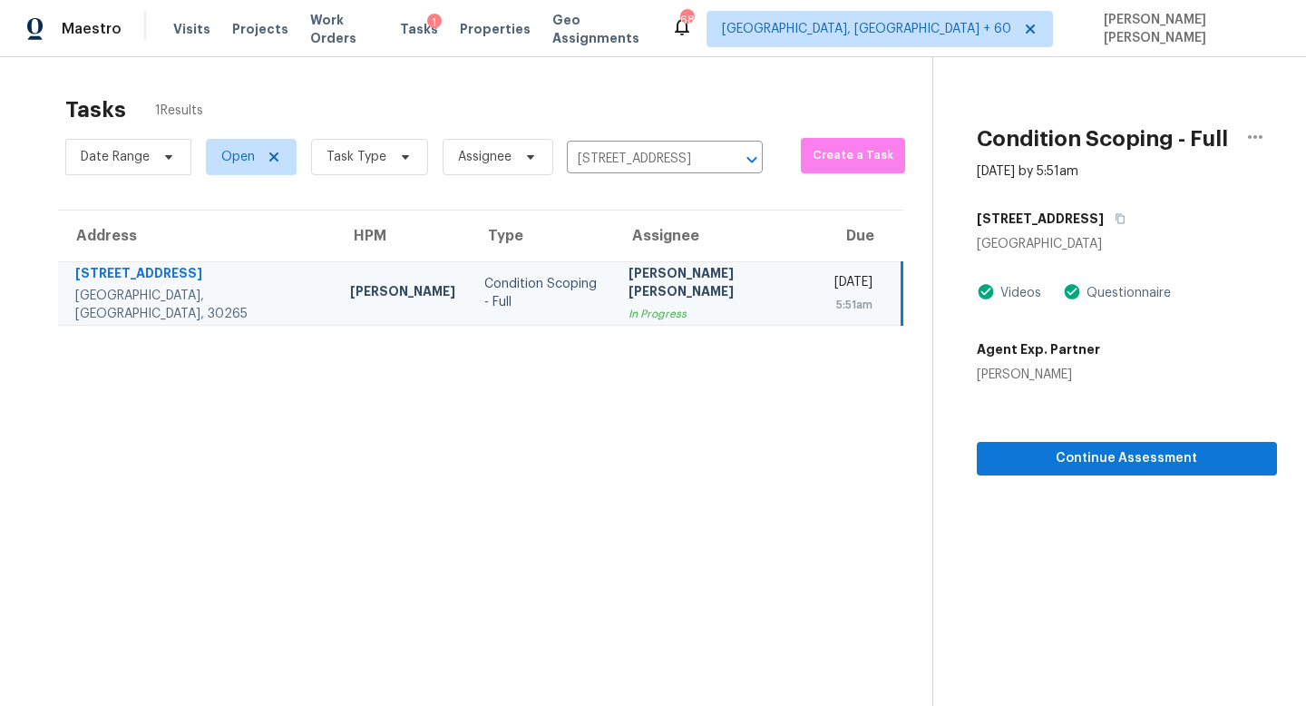
click at [1256, 170] on div "[DATE] by 5:51am" at bounding box center [1127, 171] width 300 height 18
click at [1258, 114] on div "Condition Scoping - Full [DATE] by 5:51am [STREET_ADDRESS][PERSON_NAME] Videos …" at bounding box center [1105, 266] width 344 height 418
click at [1254, 148] on button "button" at bounding box center [1256, 137] width 44 height 44
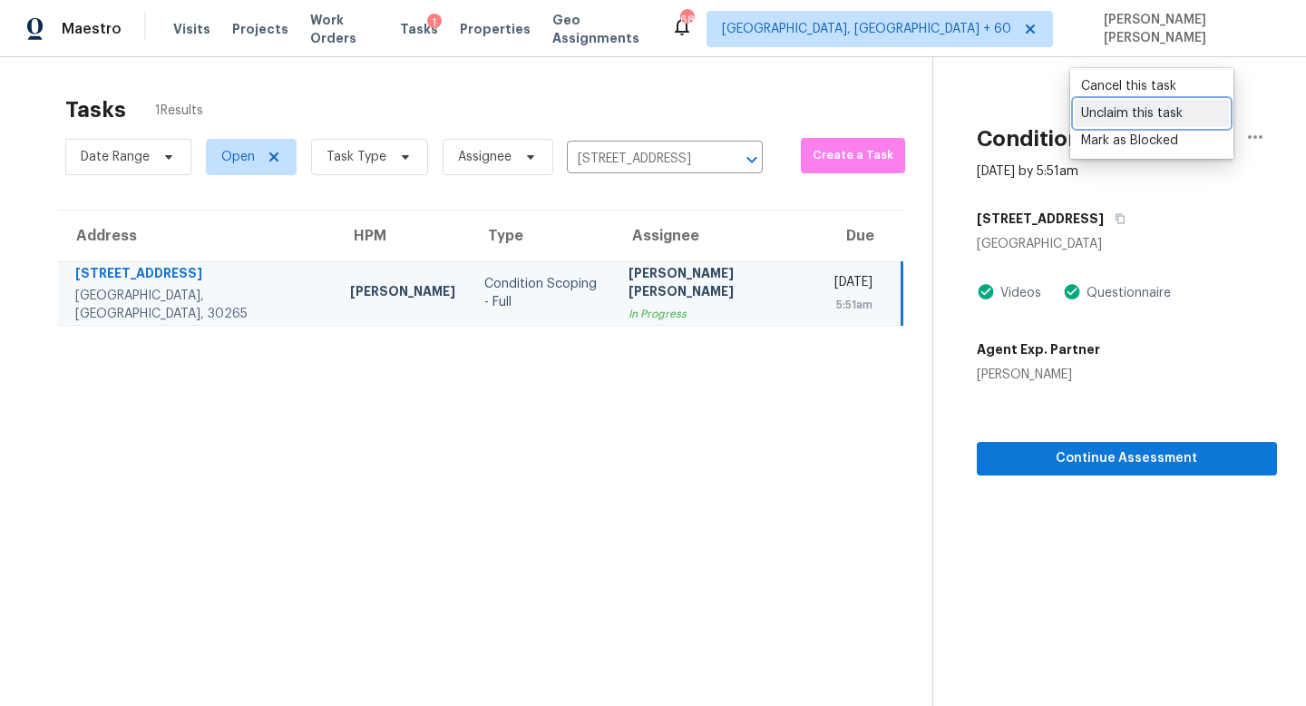
click at [1150, 111] on div "Unclaim this task" at bounding box center [1152, 113] width 142 height 18
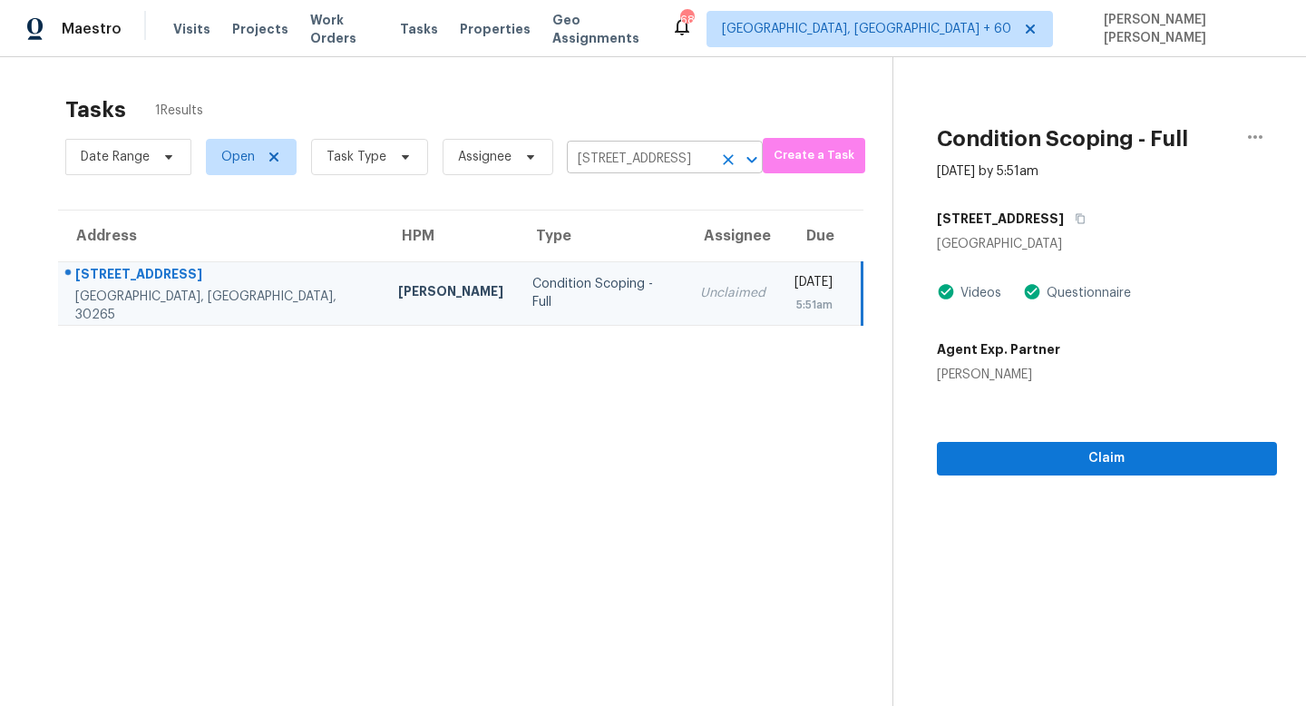
click at [648, 161] on input "[STREET_ADDRESS]" at bounding box center [639, 159] width 145 height 28
paste input "[STREET_ADDRESS]"
type input "[STREET_ADDRESS]"
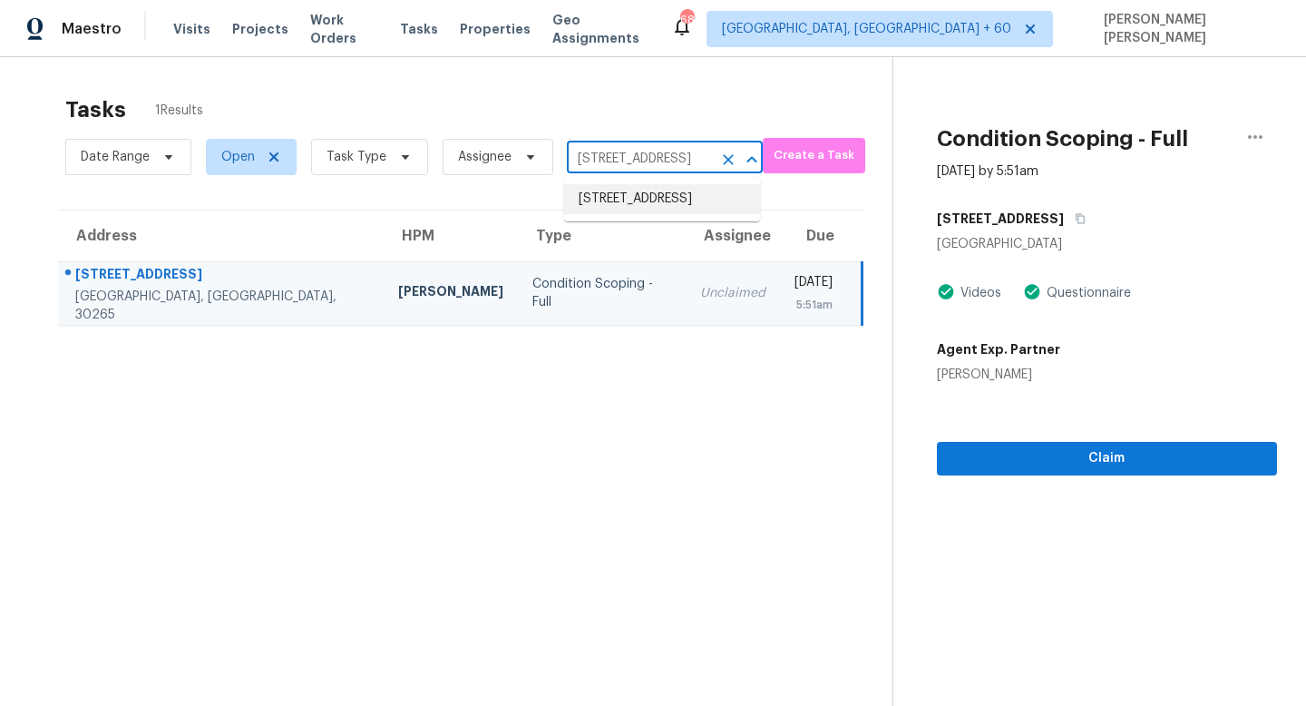
click at [648, 207] on li "[STREET_ADDRESS]" at bounding box center [662, 199] width 196 height 30
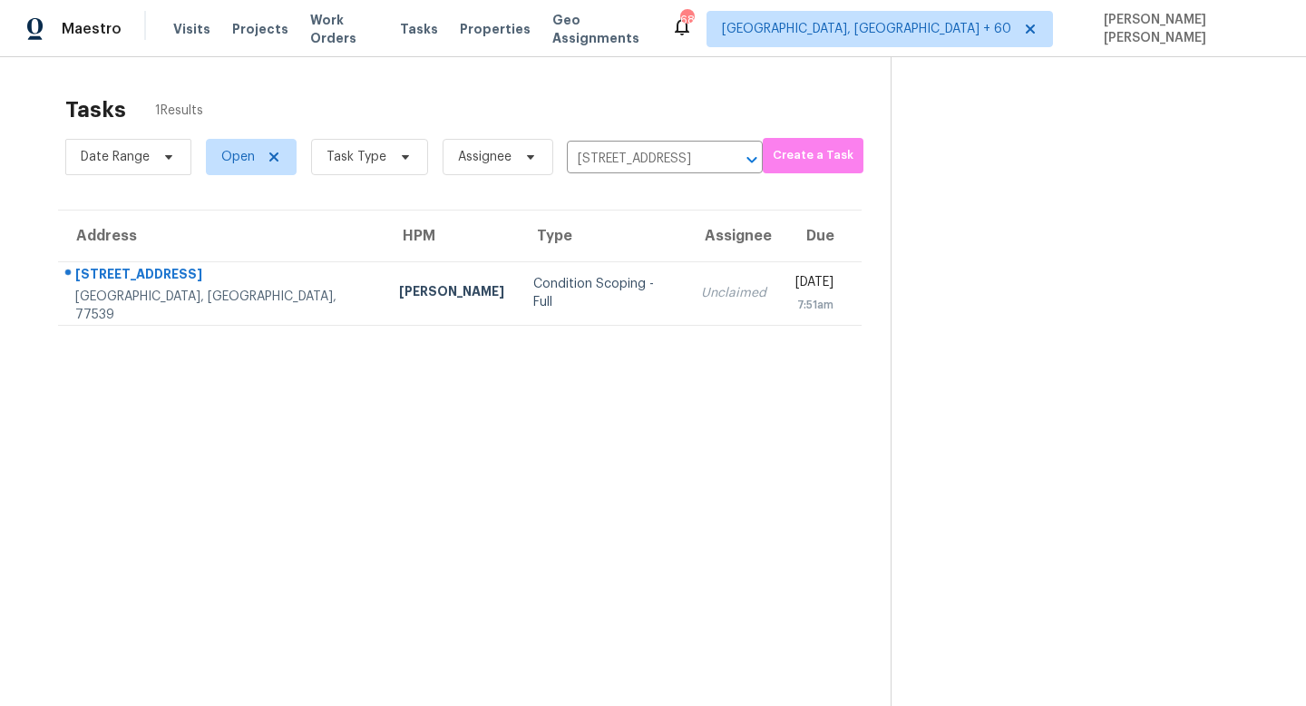
click at [687, 270] on td "Unclaimed" at bounding box center [734, 292] width 94 height 63
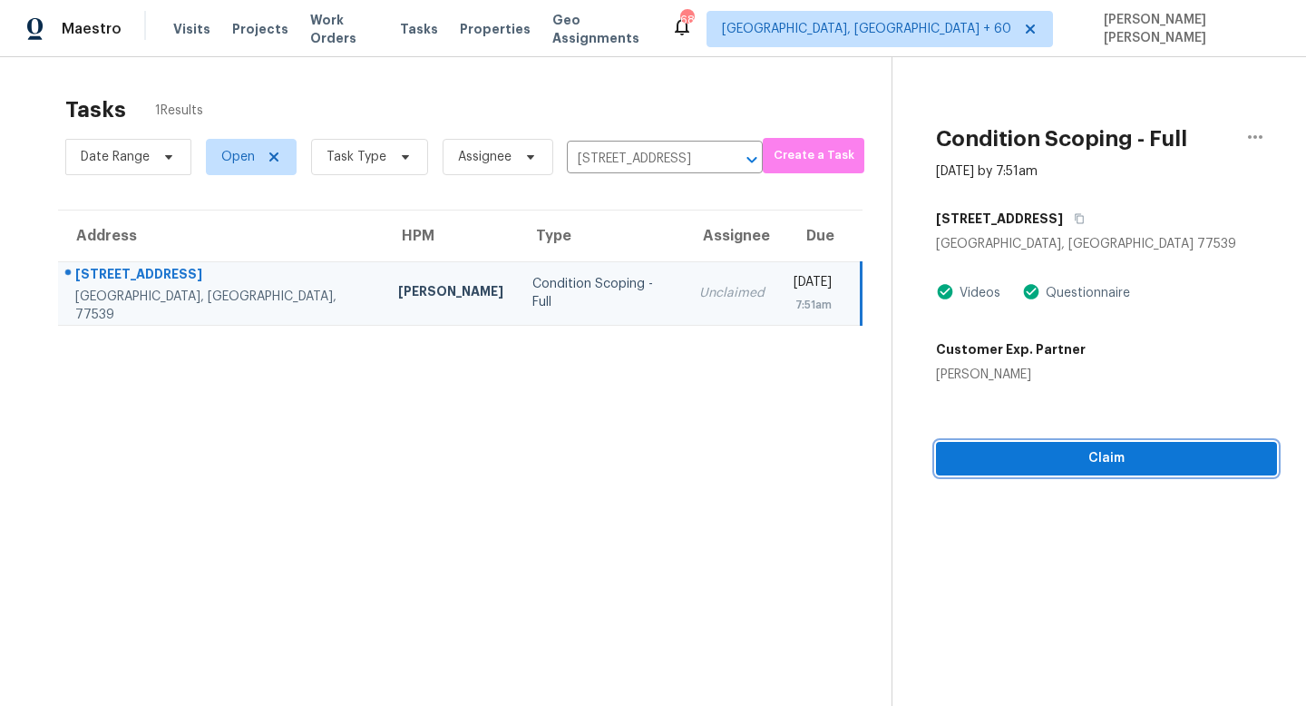
click at [1038, 464] on span "Claim" at bounding box center [1107, 458] width 312 height 23
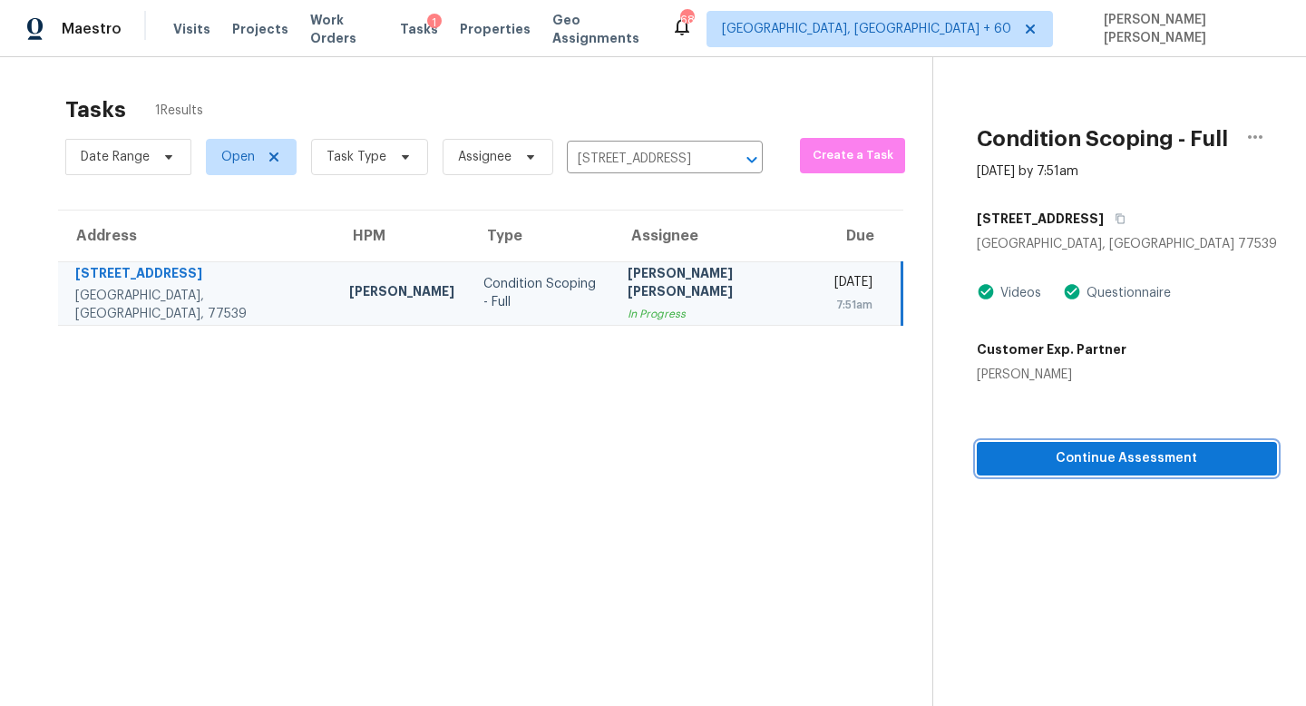
click at [1012, 459] on span "Continue Assessment" at bounding box center [1126, 458] width 271 height 23
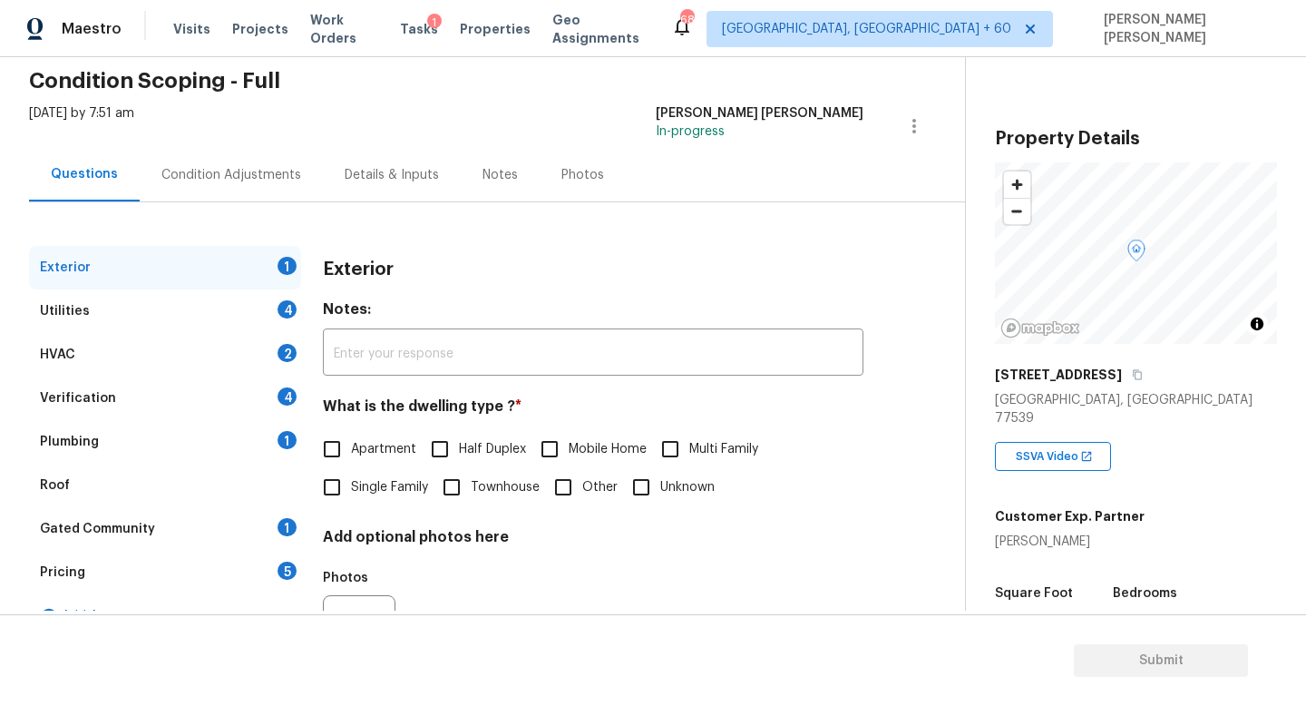
scroll to position [168, 0]
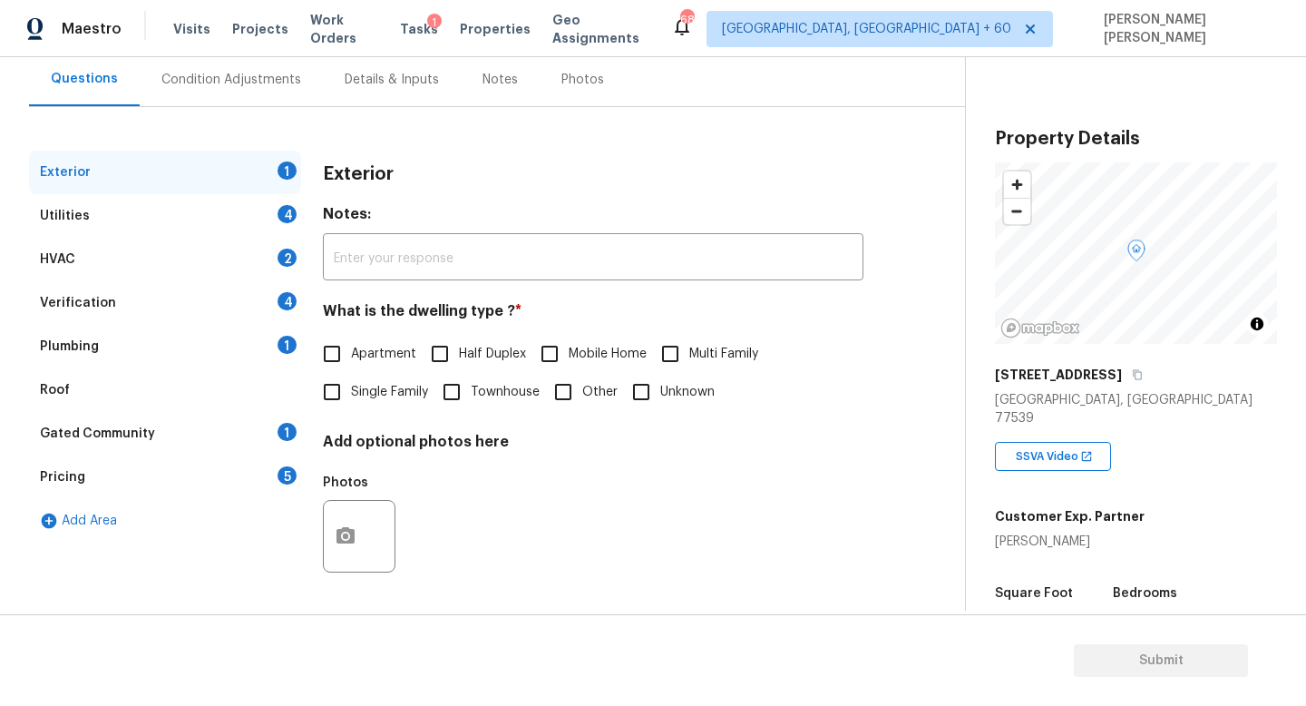
click at [131, 250] on div "HVAC 2" at bounding box center [165, 260] width 272 height 44
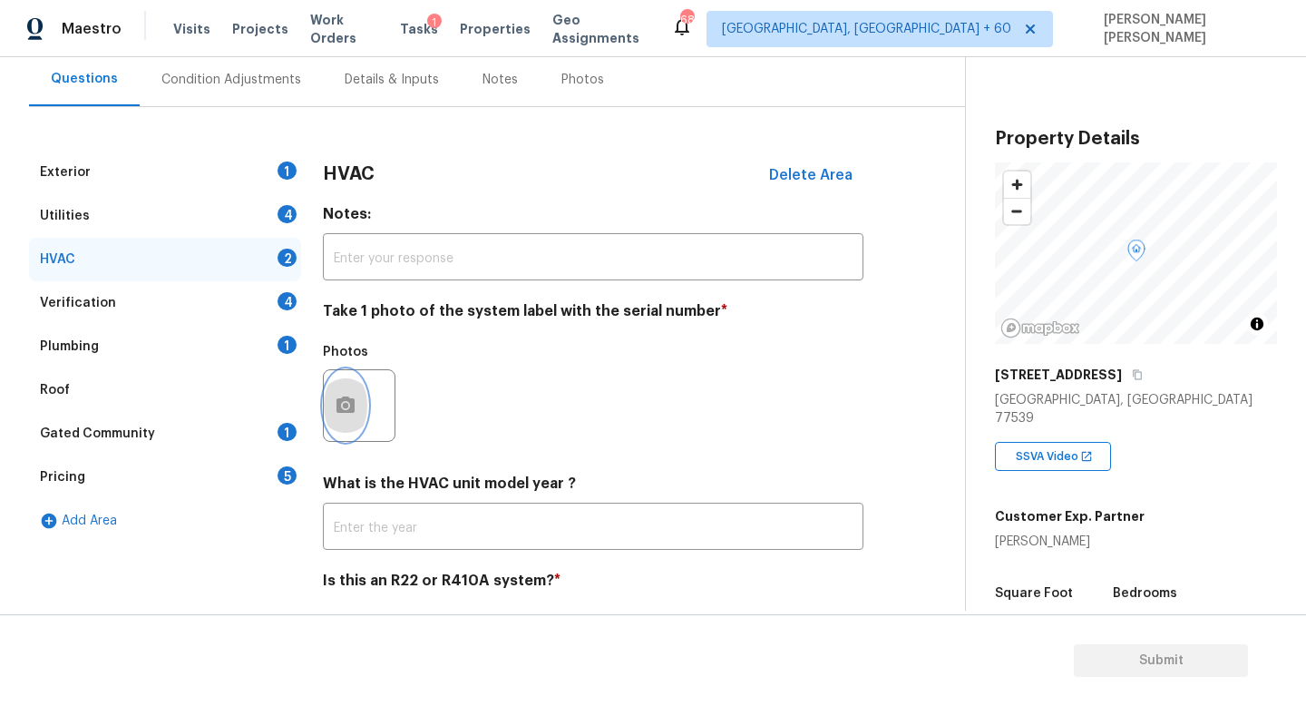
click at [352, 402] on icon "button" at bounding box center [346, 404] width 18 height 16
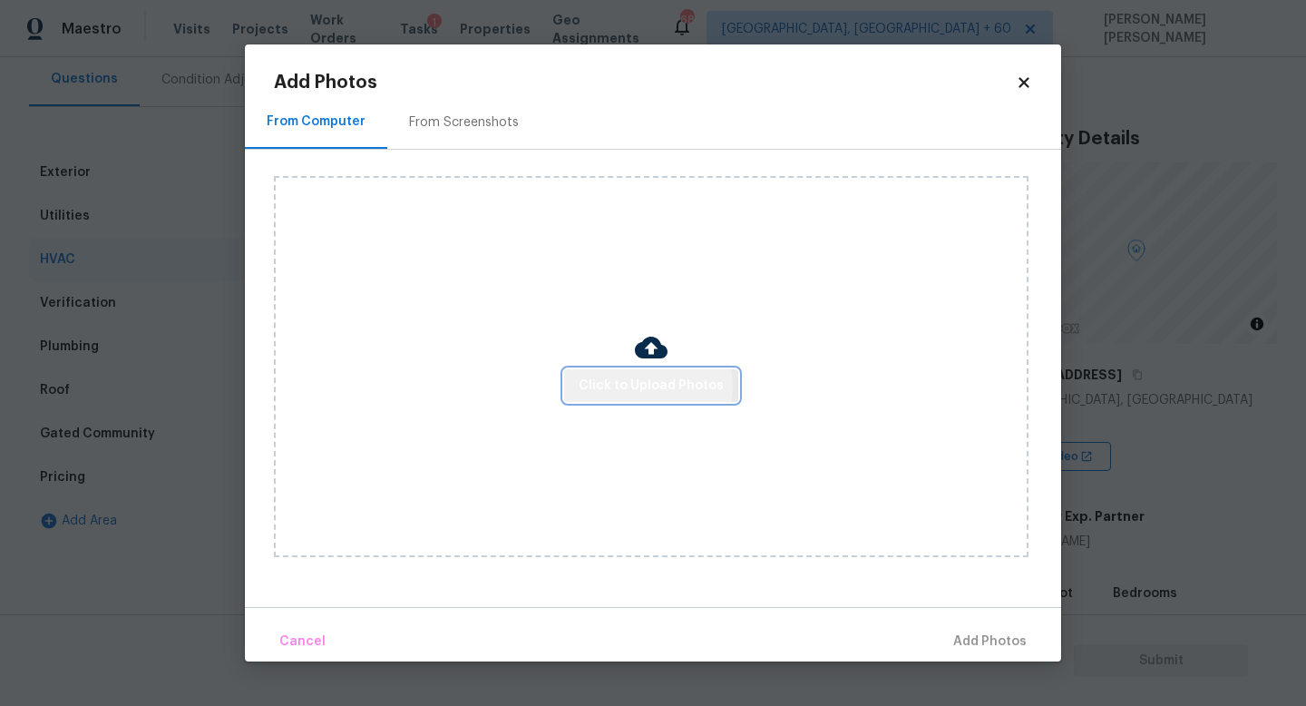
click at [644, 386] on span "Click to Upload Photos" at bounding box center [651, 386] width 145 height 23
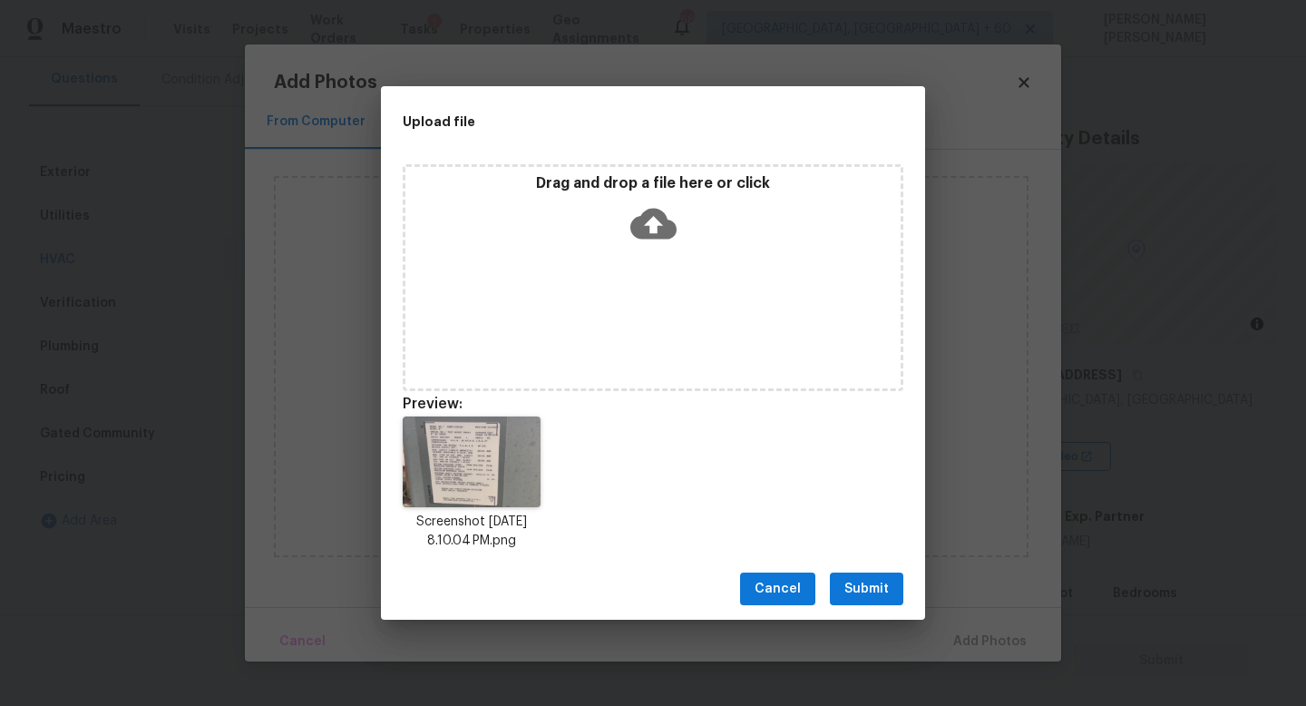
click at [871, 576] on button "Submit" at bounding box center [866, 589] width 73 height 34
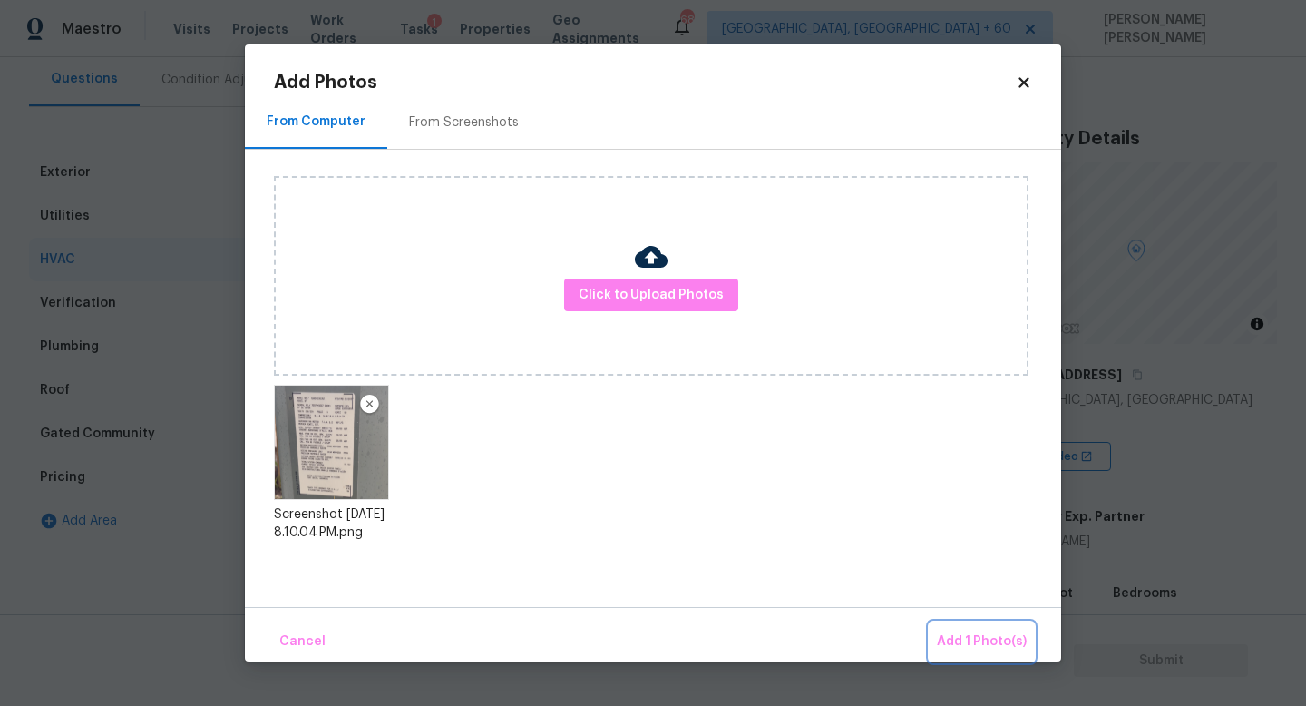
click at [973, 630] on span "Add 1 Photo(s)" at bounding box center [982, 641] width 90 height 23
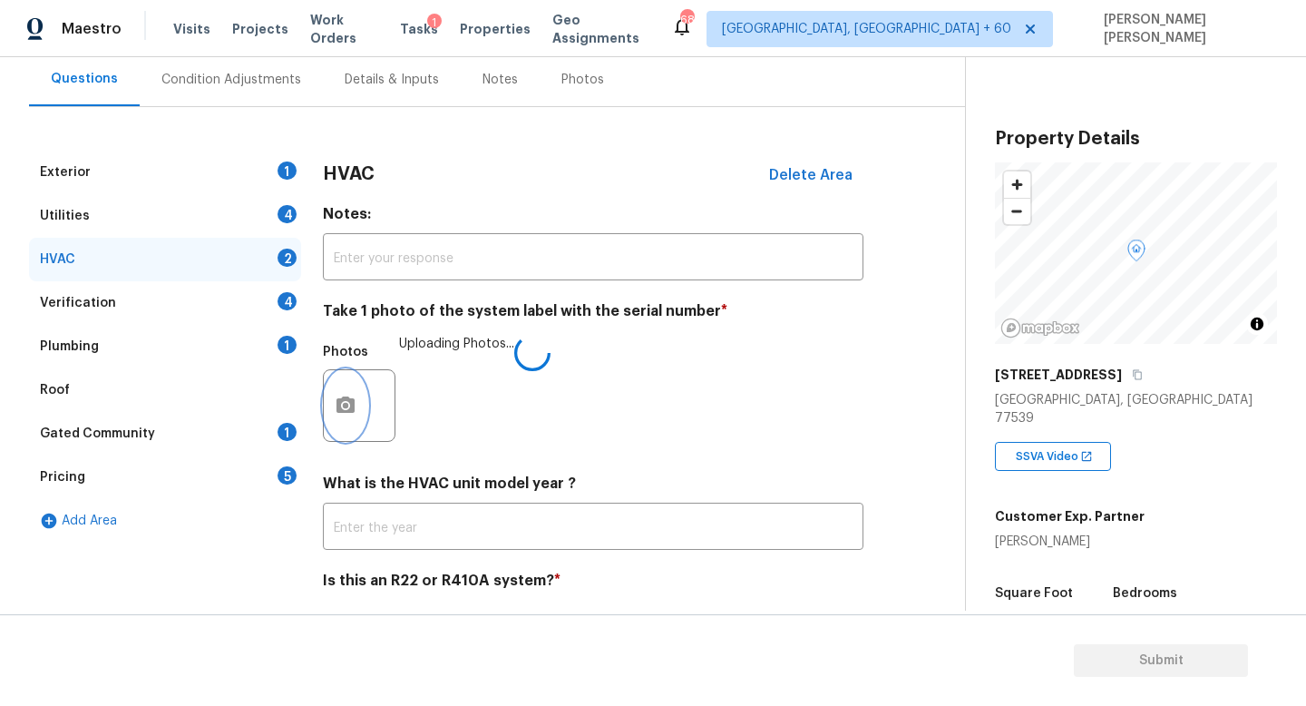
scroll to position [228, 0]
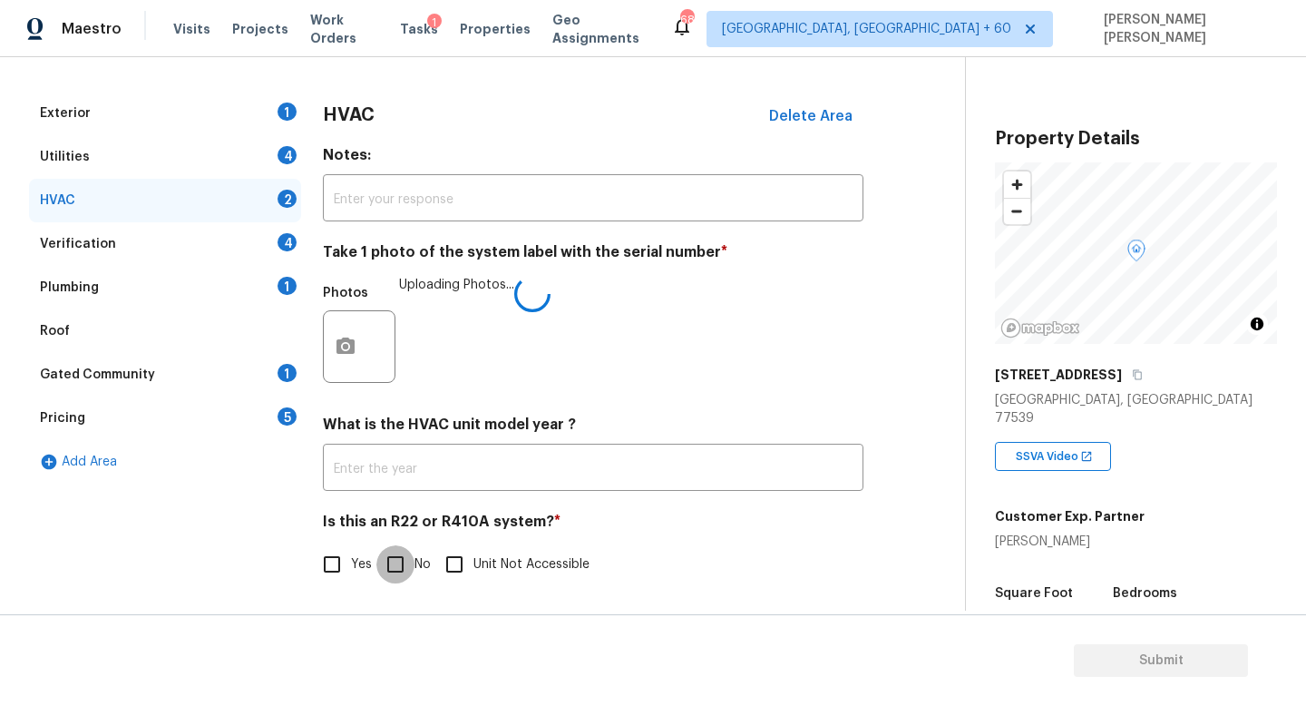
click at [391, 547] on input "No" at bounding box center [395, 564] width 38 height 38
checkbox input "true"
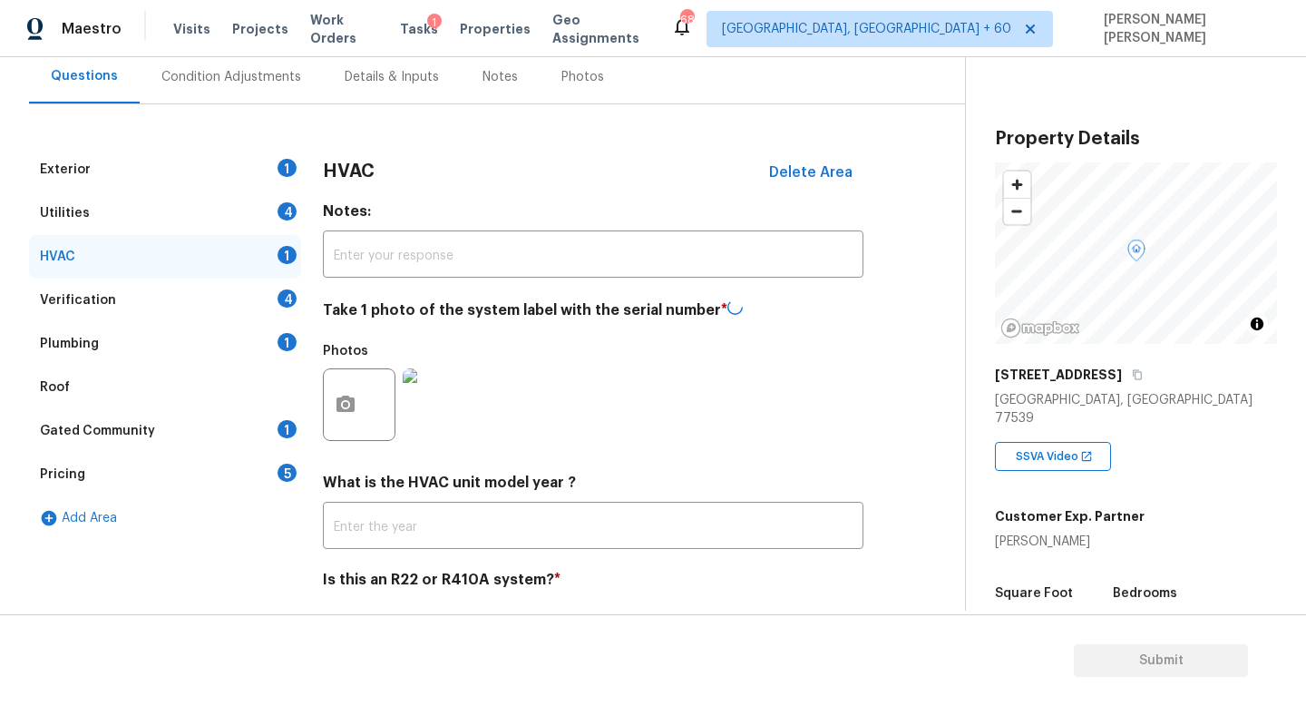
scroll to position [165, 0]
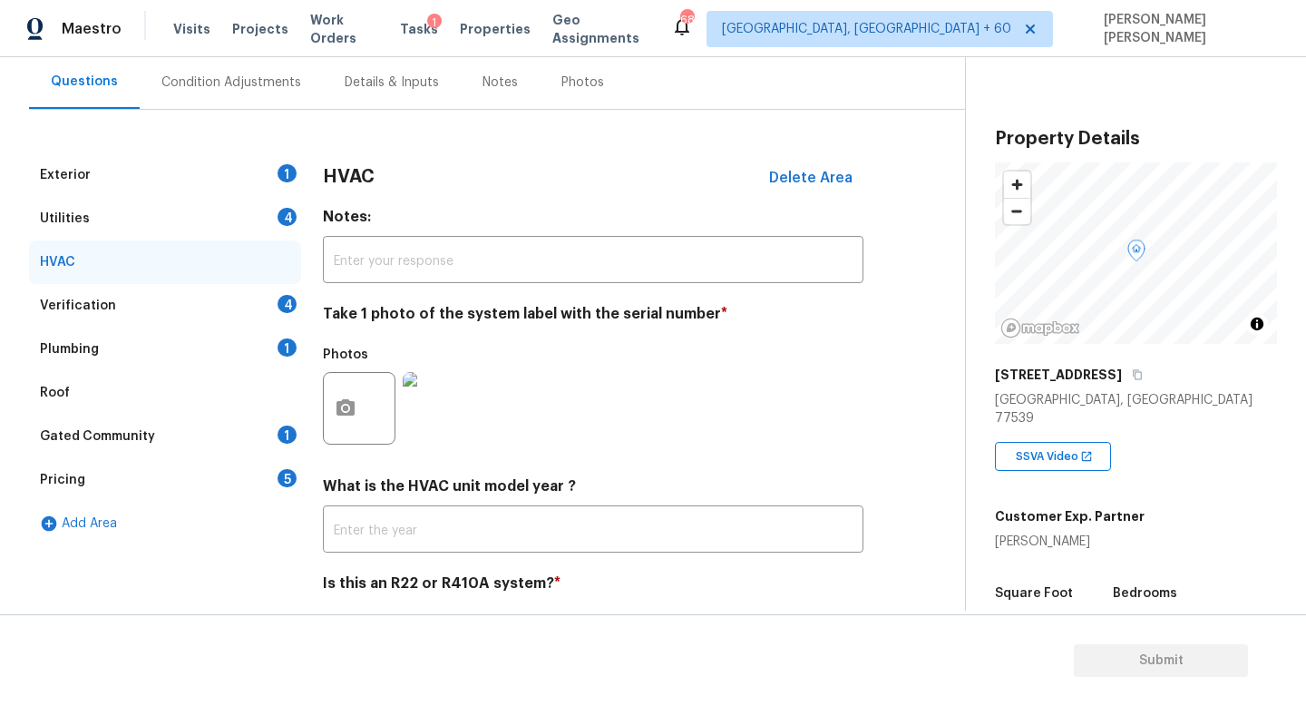
click at [225, 153] on div "Exterior 1" at bounding box center [165, 175] width 272 height 44
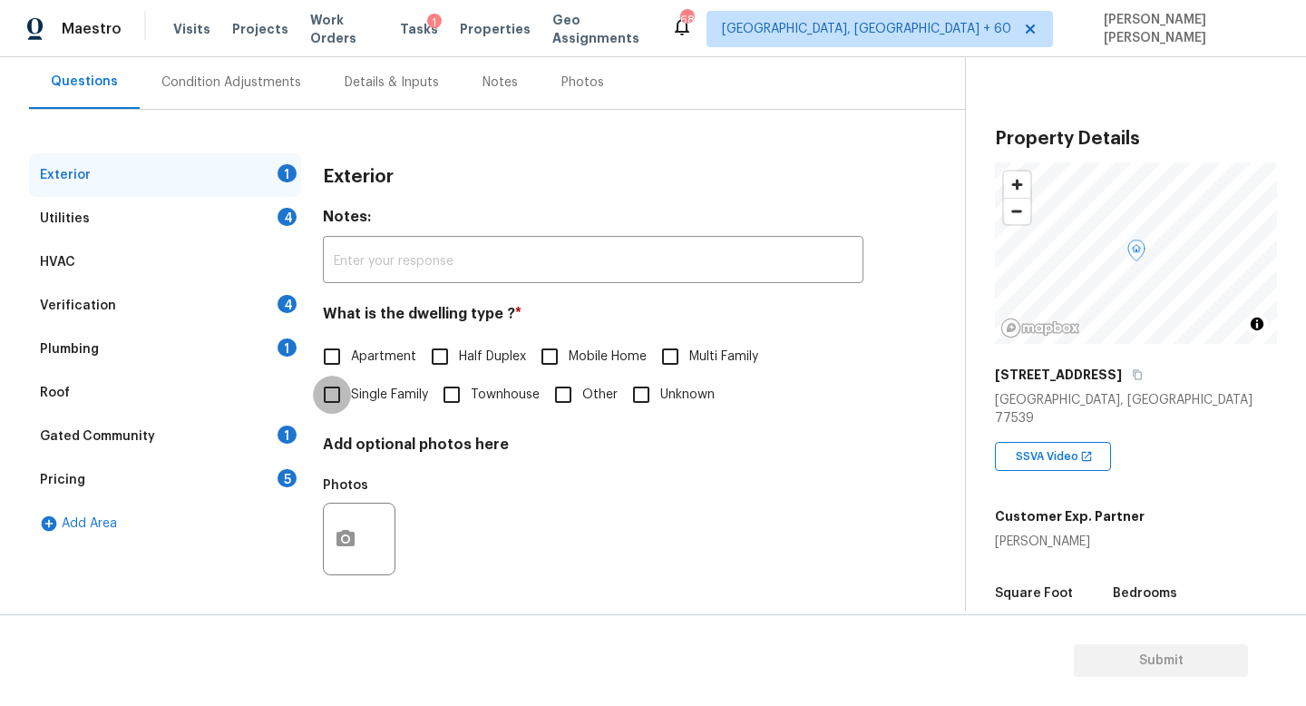
click at [330, 397] on input "Single Family" at bounding box center [332, 395] width 38 height 38
checkbox input "true"
click at [200, 229] on div "Utilities 4" at bounding box center [165, 219] width 272 height 44
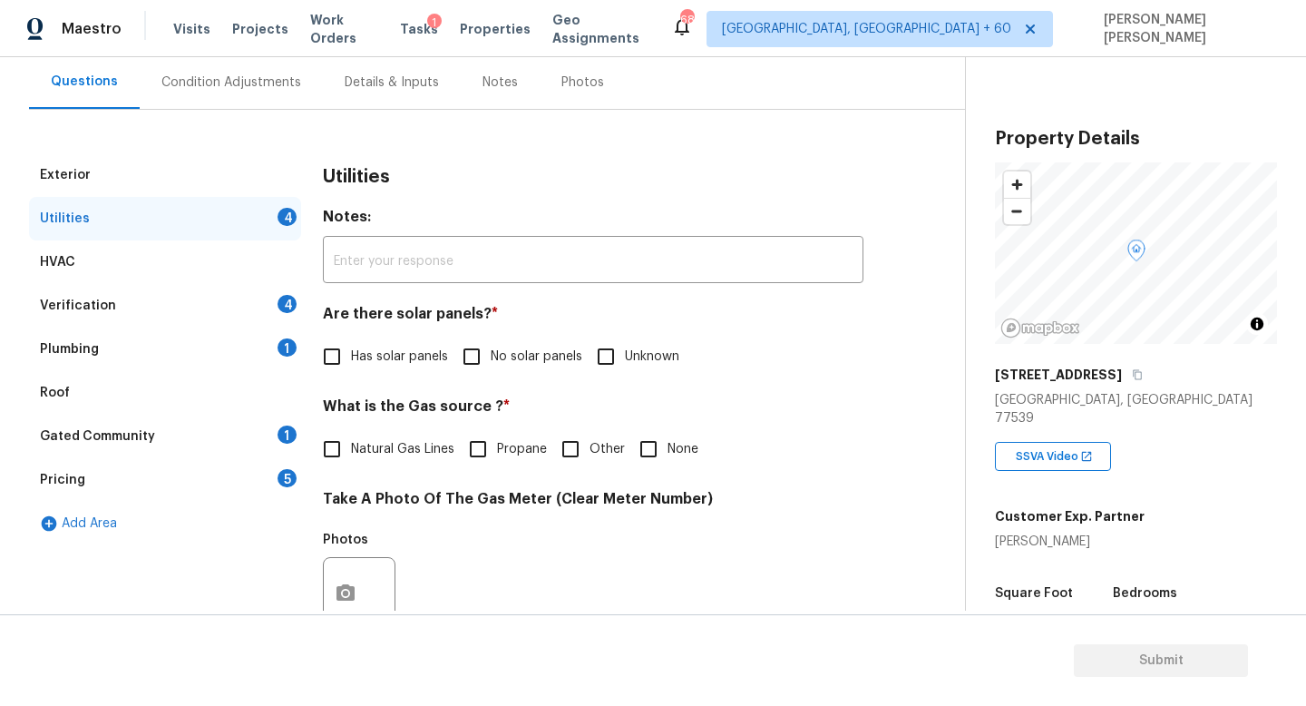
scroll to position [240, 0]
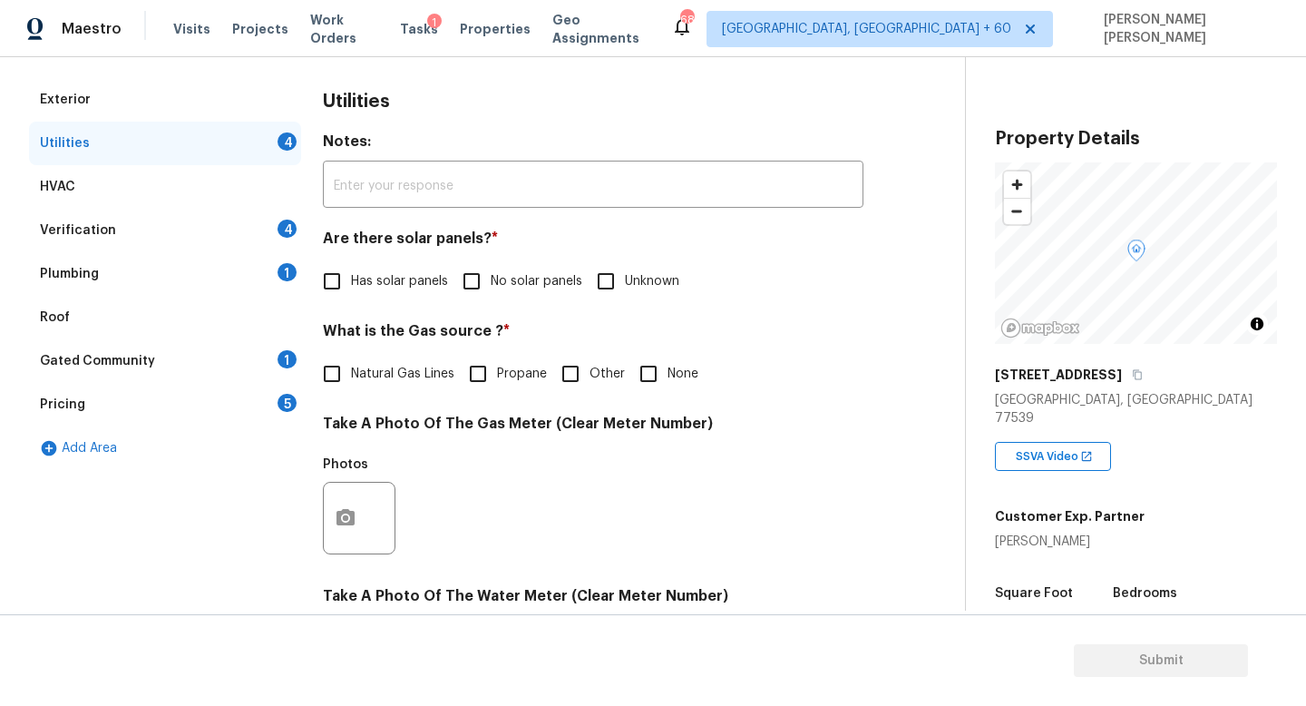
click at [470, 276] on input "No solar panels" at bounding box center [472, 281] width 38 height 38
checkbox input "true"
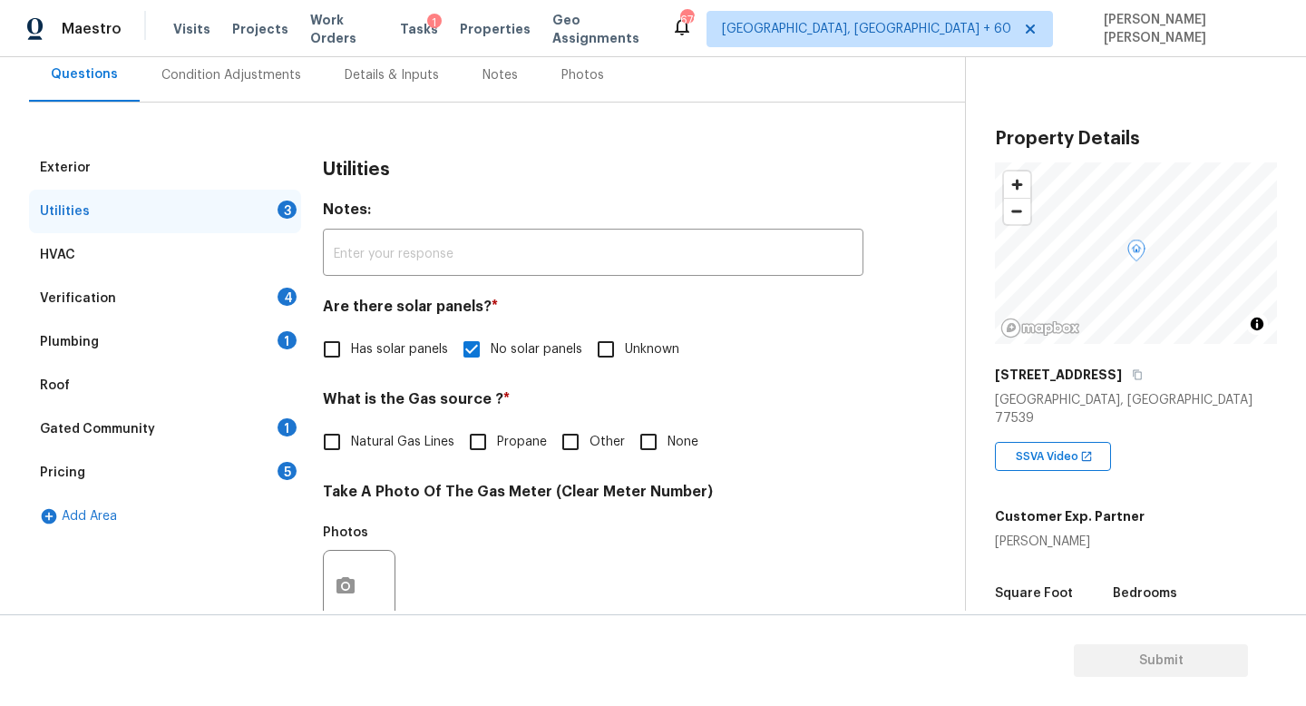
scroll to position [157, 0]
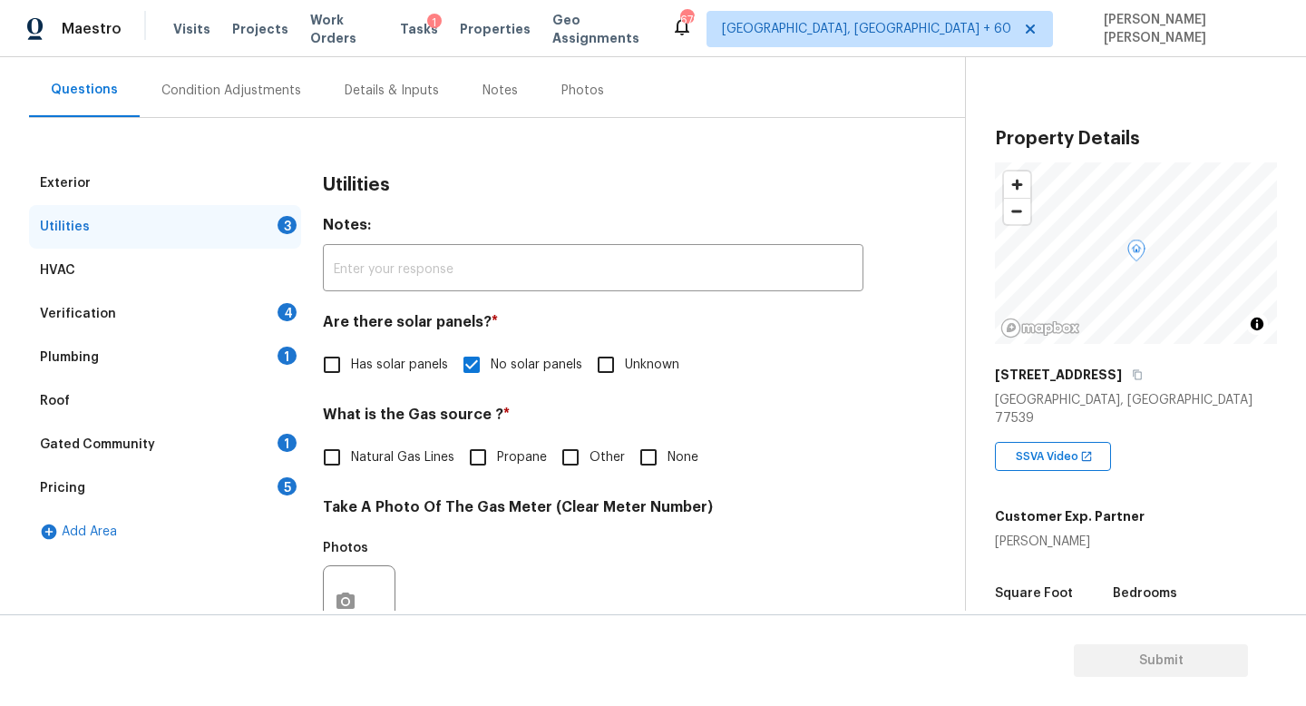
click at [225, 89] on div "Condition Adjustments" at bounding box center [231, 91] width 140 height 18
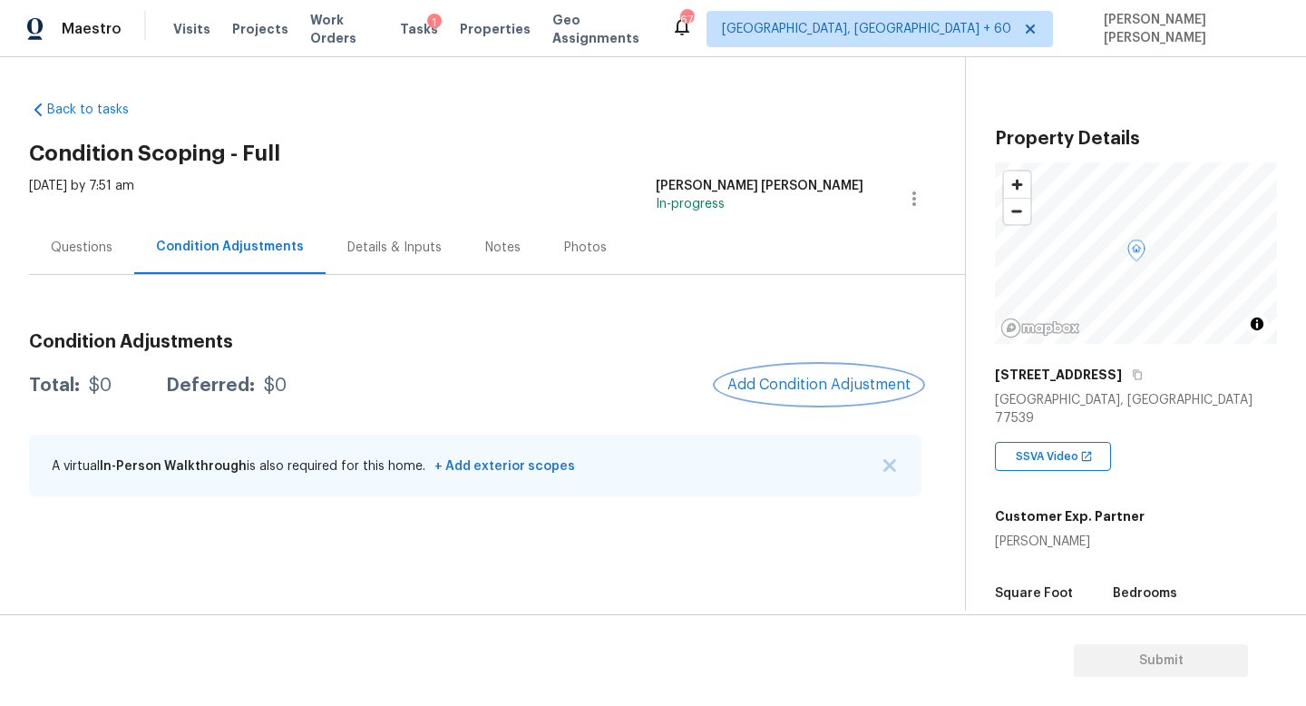
click at [814, 378] on span "Add Condition Adjustment" at bounding box center [818, 384] width 183 height 16
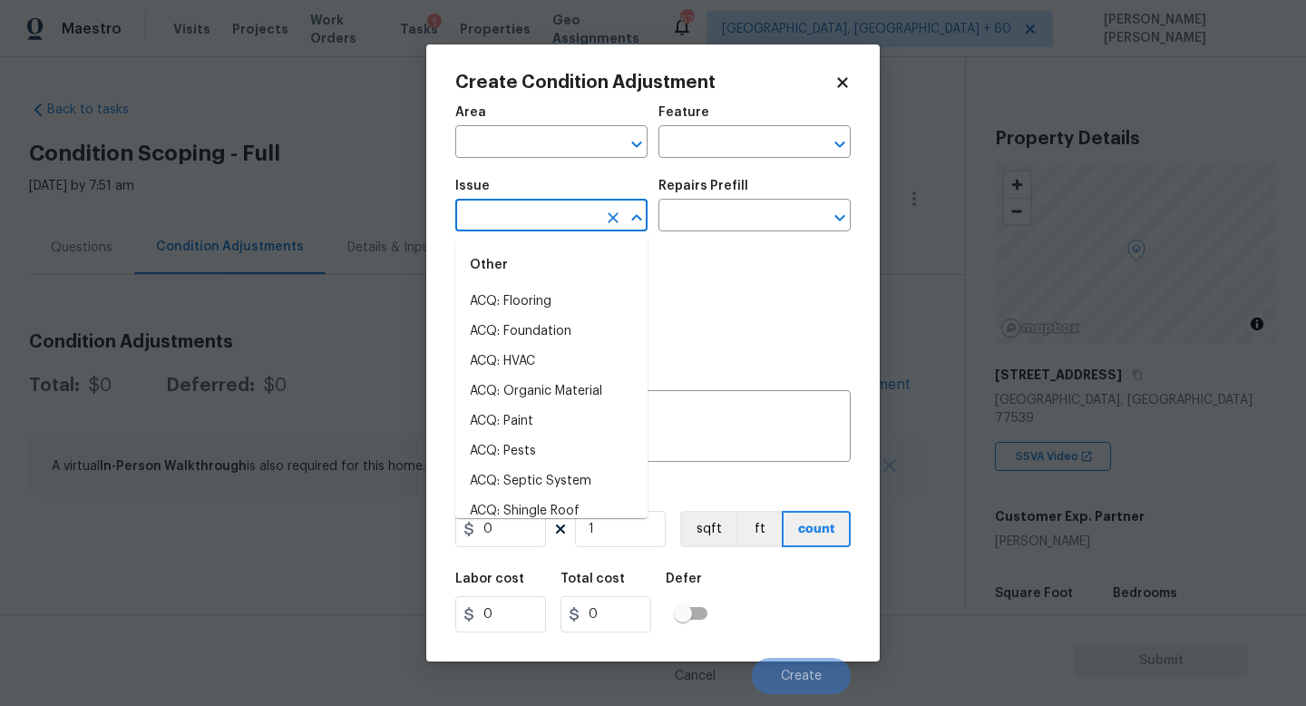
click at [514, 229] on input "text" at bounding box center [526, 217] width 142 height 28
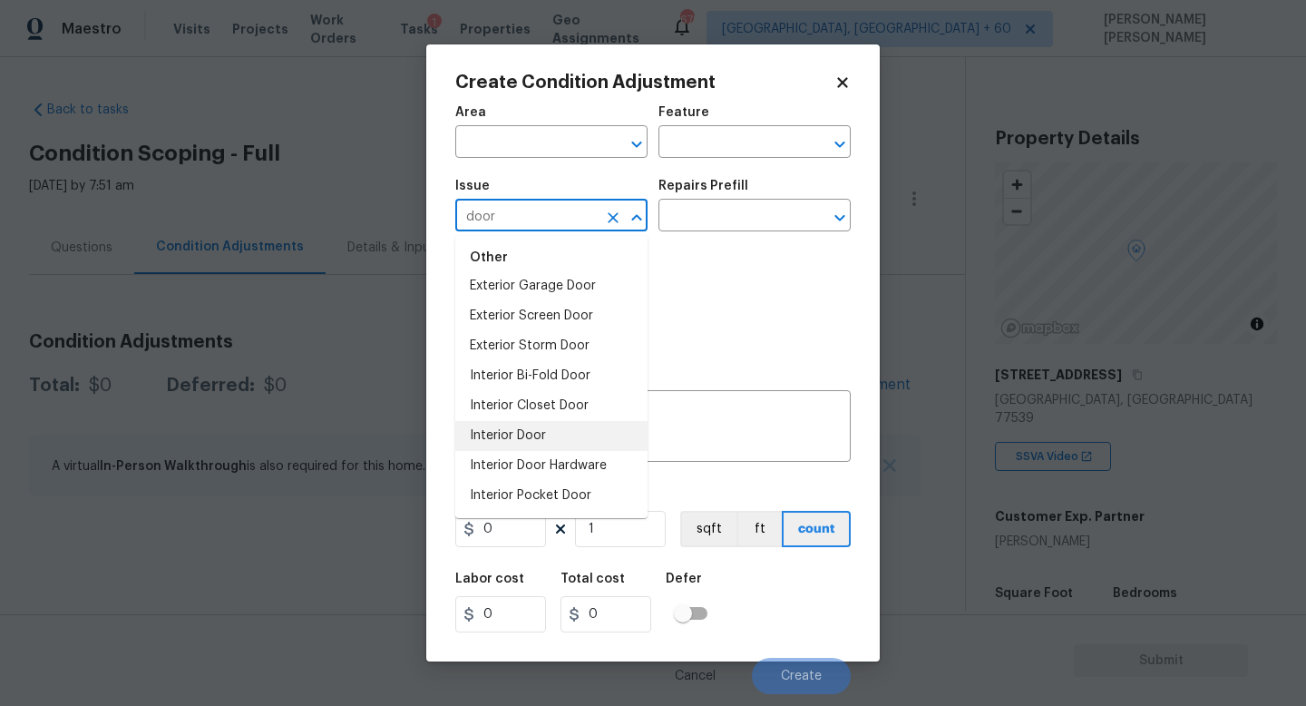
click at [566, 440] on li "Interior Door" at bounding box center [551, 436] width 192 height 30
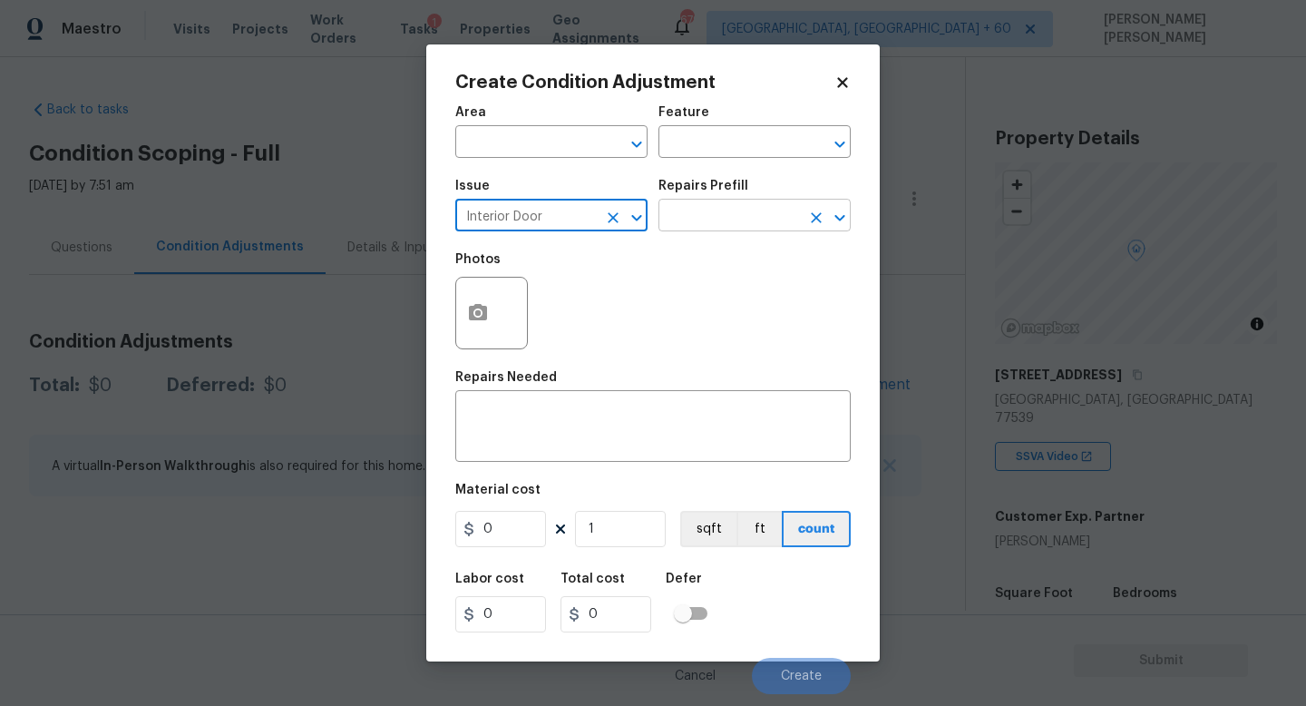
type input "Interior Door"
click at [723, 213] on input "text" at bounding box center [730, 217] width 142 height 28
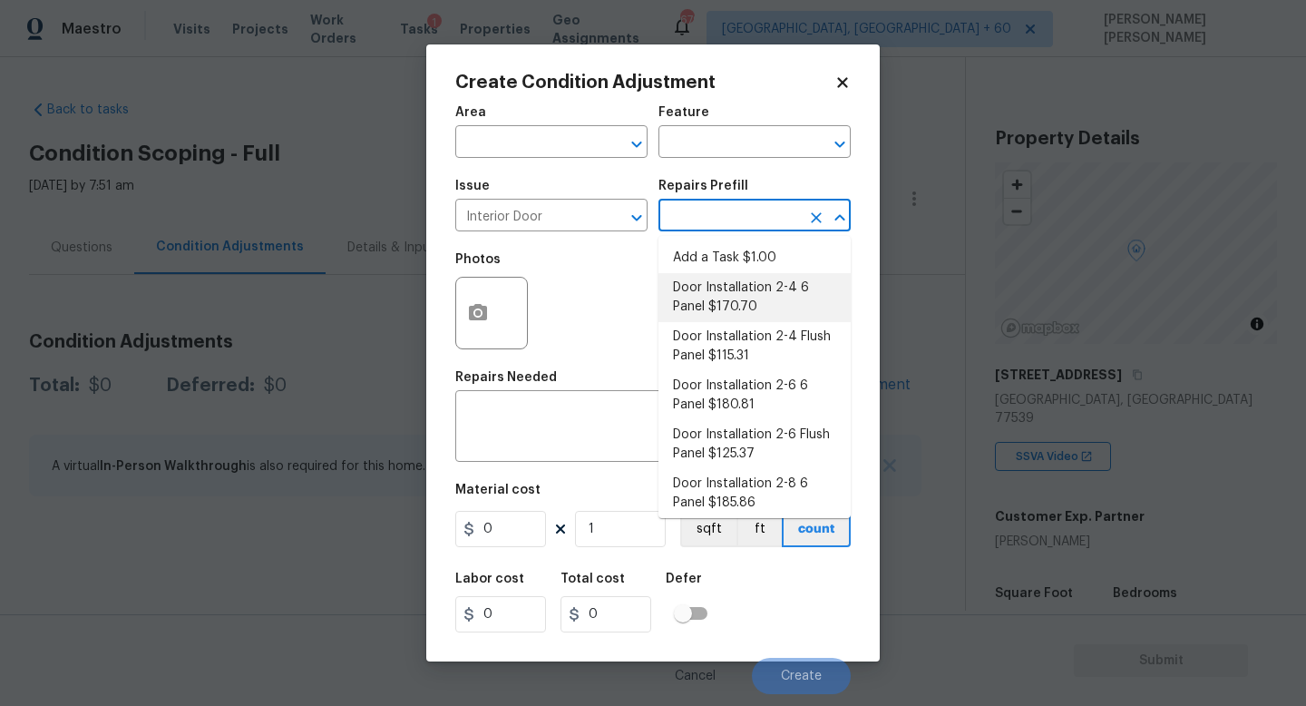
drag, startPoint x: 754, startPoint y: 268, endPoint x: 756, endPoint y: 287, distance: 19.2
click at [756, 287] on ul "Add a Task $1.00 Door Installation 2-4 6 Panel $170.70 Door Installation 2-4 Fl…" at bounding box center [755, 377] width 192 height 282
click at [756, 287] on li "Door Installation 2-4 6 Panel $170.70" at bounding box center [755, 297] width 192 height 49
type input "Interior Door"
type textarea "Remove the existing door (if present). Install a new pre-hung 2-4 6 panel inter…"
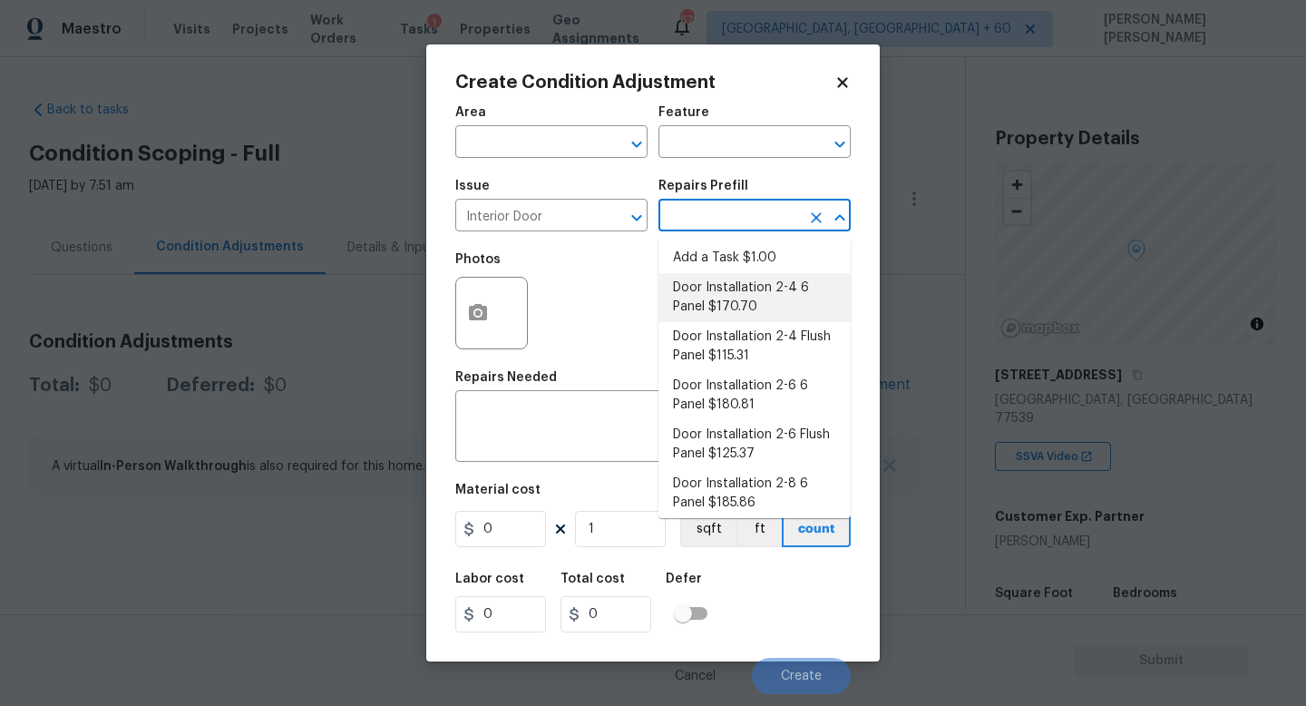
type input "170.7"
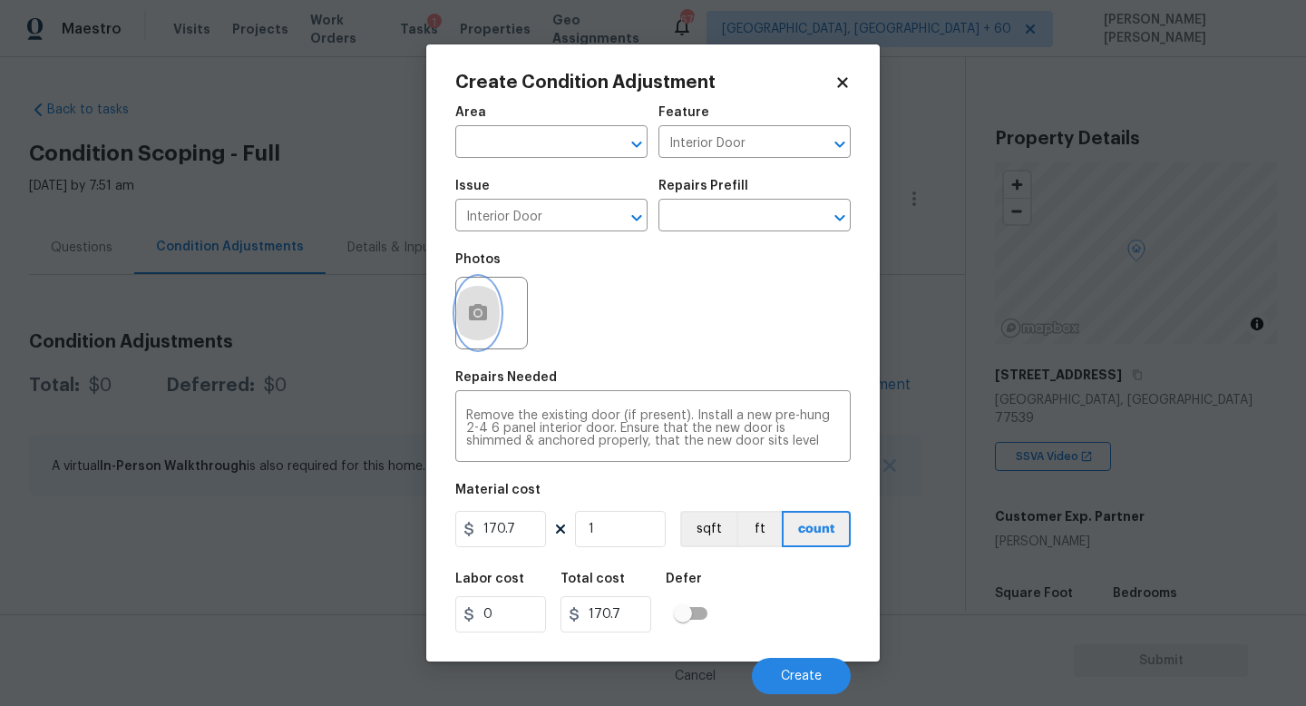
click at [483, 326] on button "button" at bounding box center [478, 313] width 44 height 71
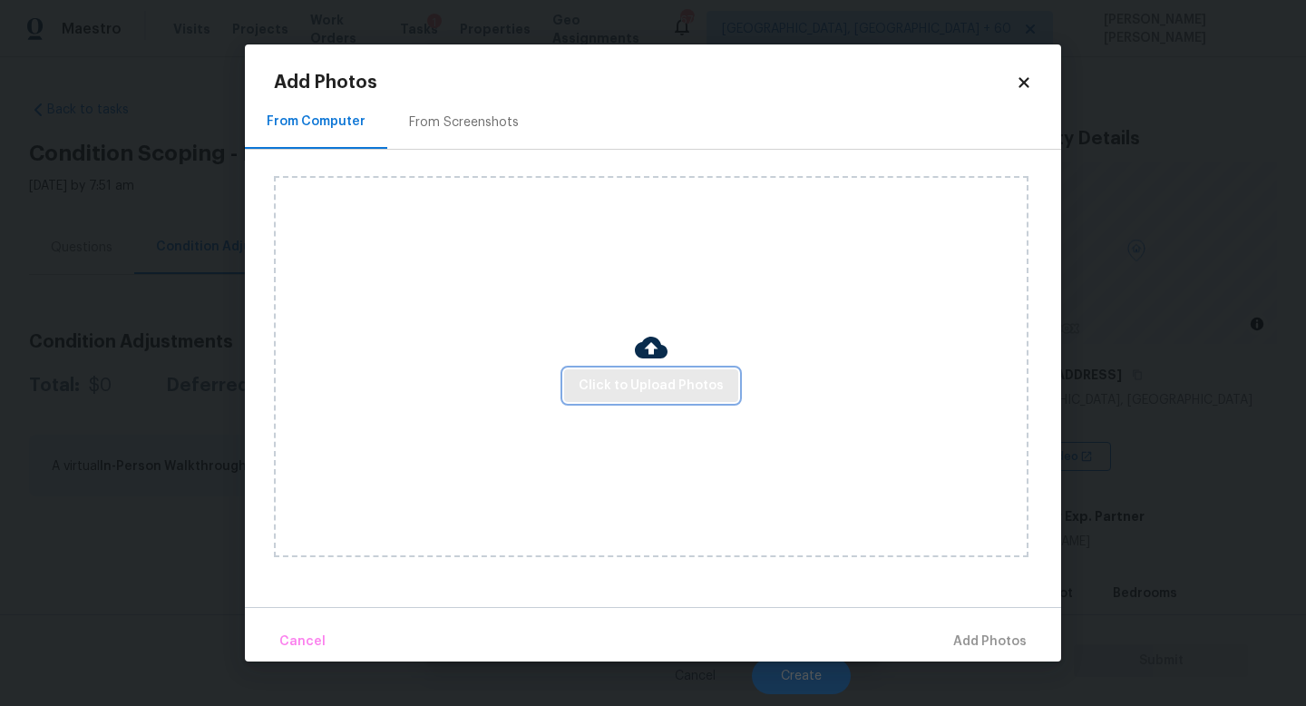
click at [618, 391] on span "Click to Upload Photos" at bounding box center [651, 386] width 145 height 23
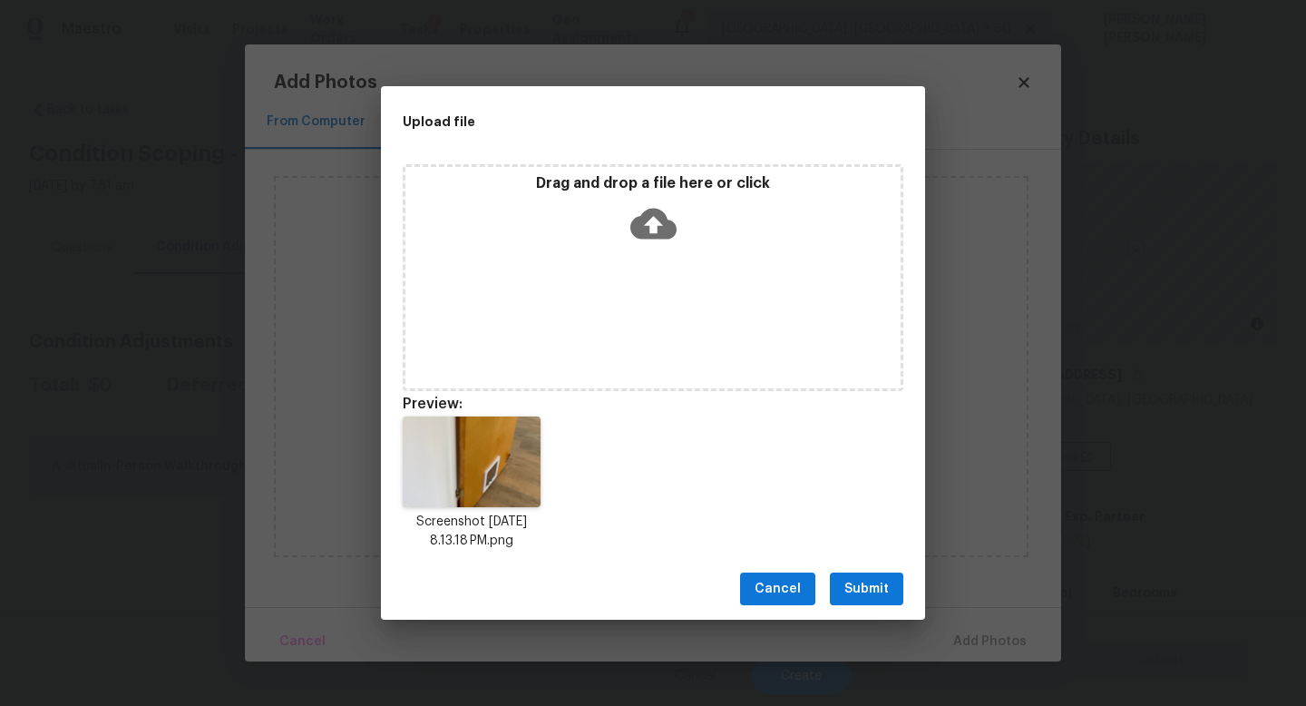
click at [889, 592] on button "Submit" at bounding box center [866, 589] width 73 height 34
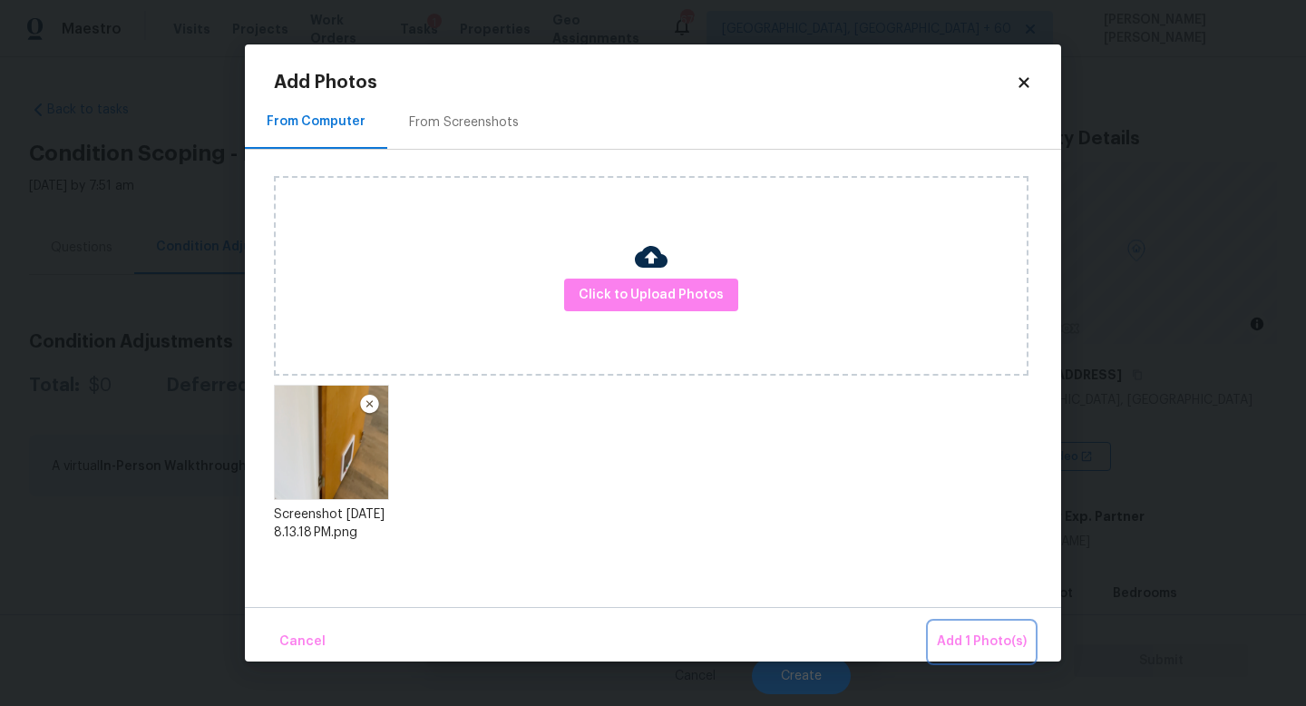
click at [977, 639] on span "Add 1 Photo(s)" at bounding box center [982, 641] width 90 height 23
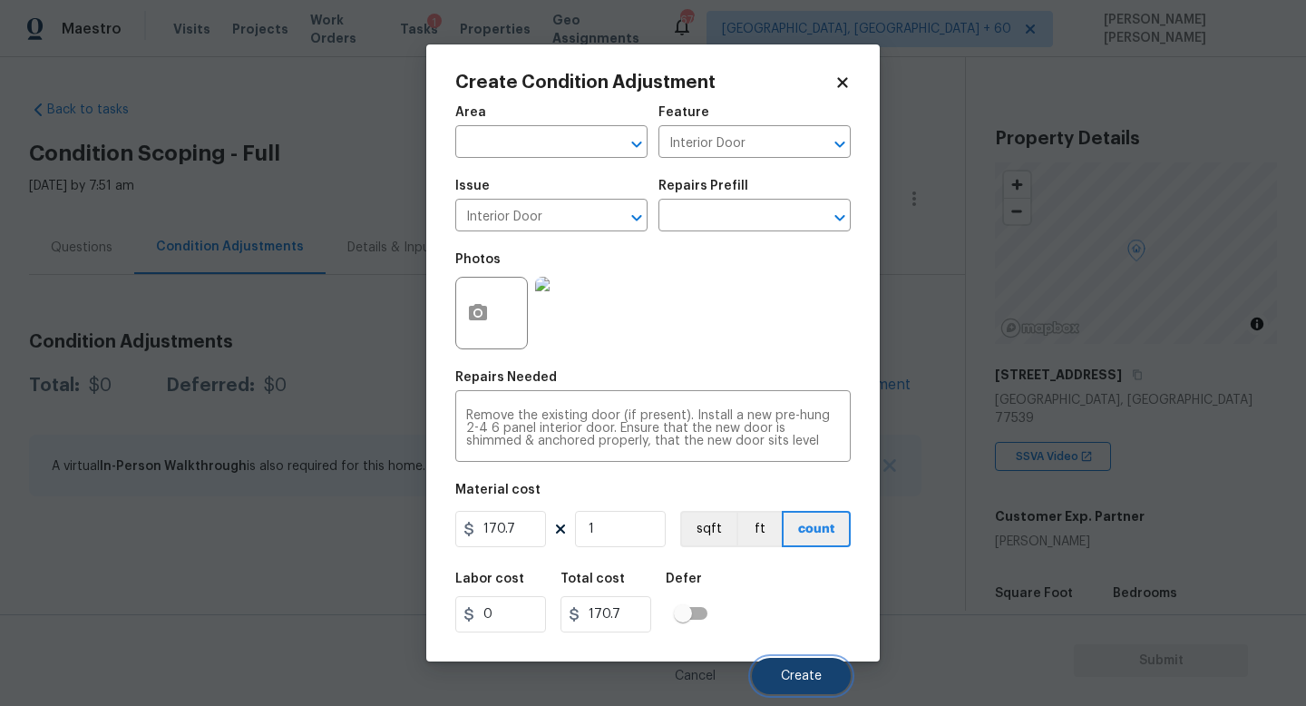
click at [814, 674] on span "Create" at bounding box center [801, 676] width 41 height 14
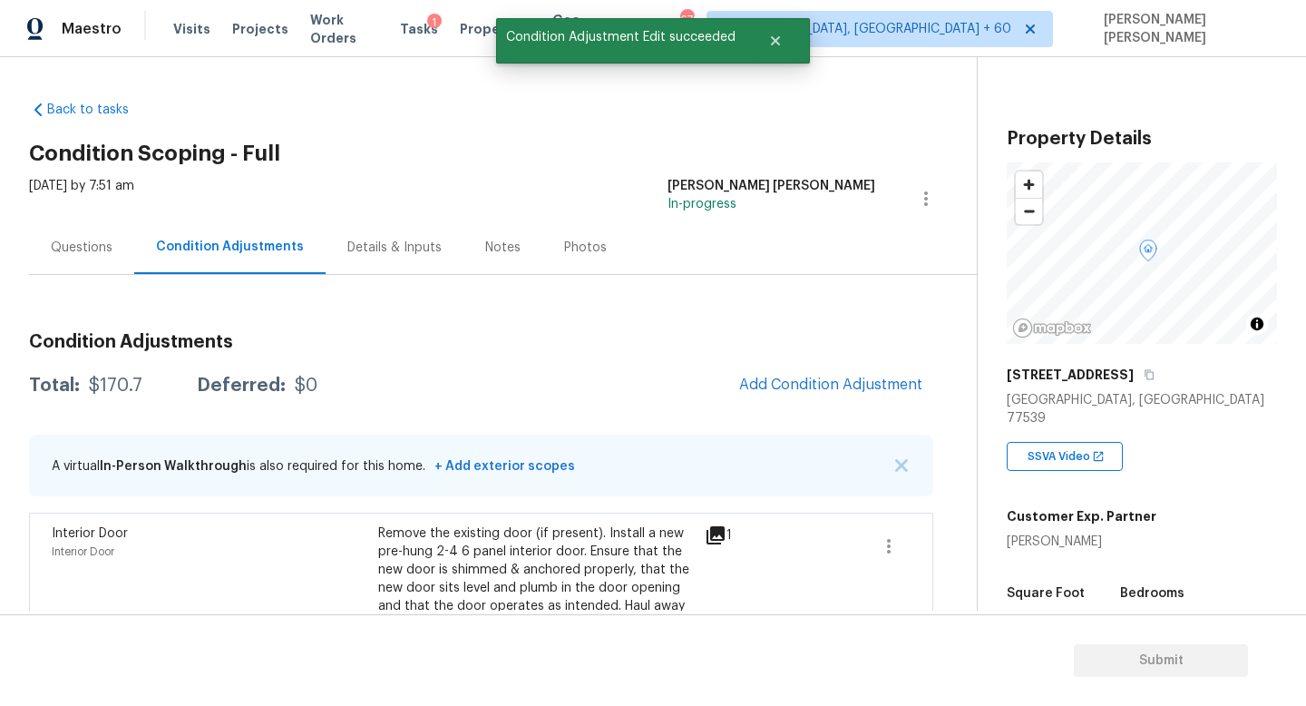
click at [833, 363] on div "Condition Adjustments Total: $170.7 Deferred: $0 Add Condition Adjustment A vir…" at bounding box center [481, 490] width 904 height 345
click at [831, 369] on button "Add Condition Adjustment" at bounding box center [830, 385] width 205 height 38
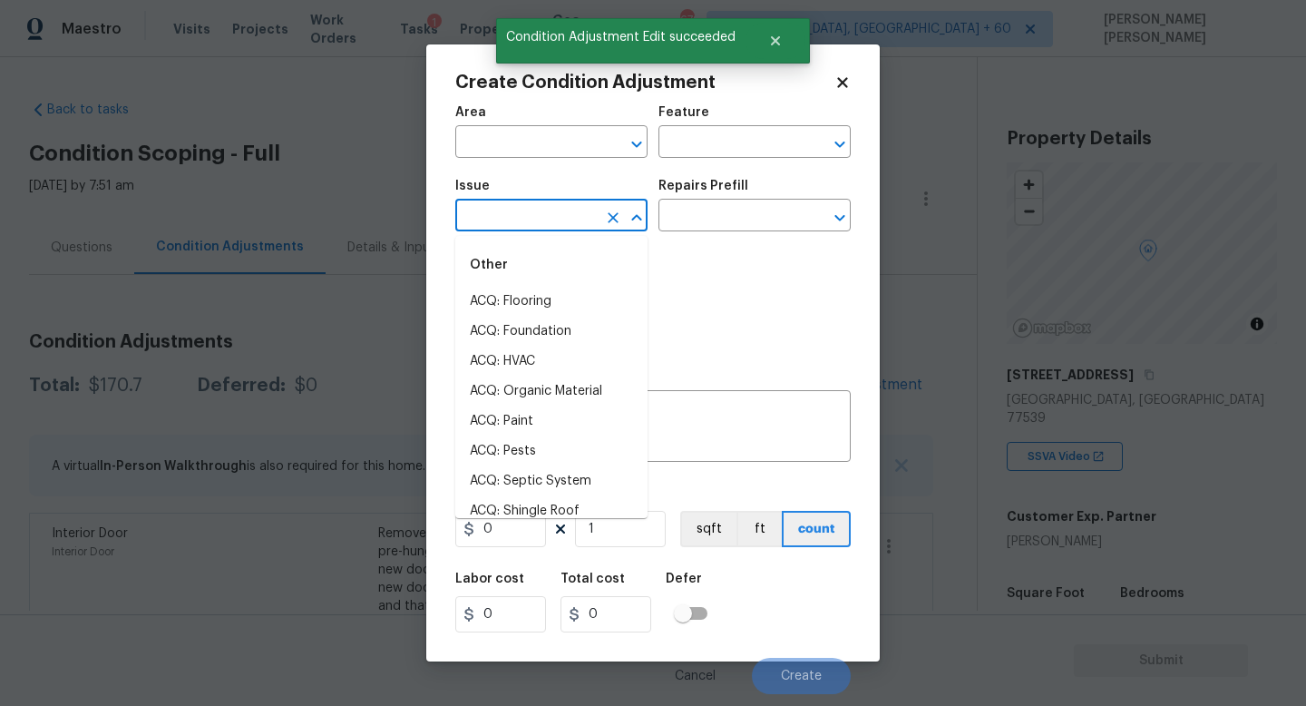
click at [532, 217] on input "text" at bounding box center [526, 217] width 142 height 28
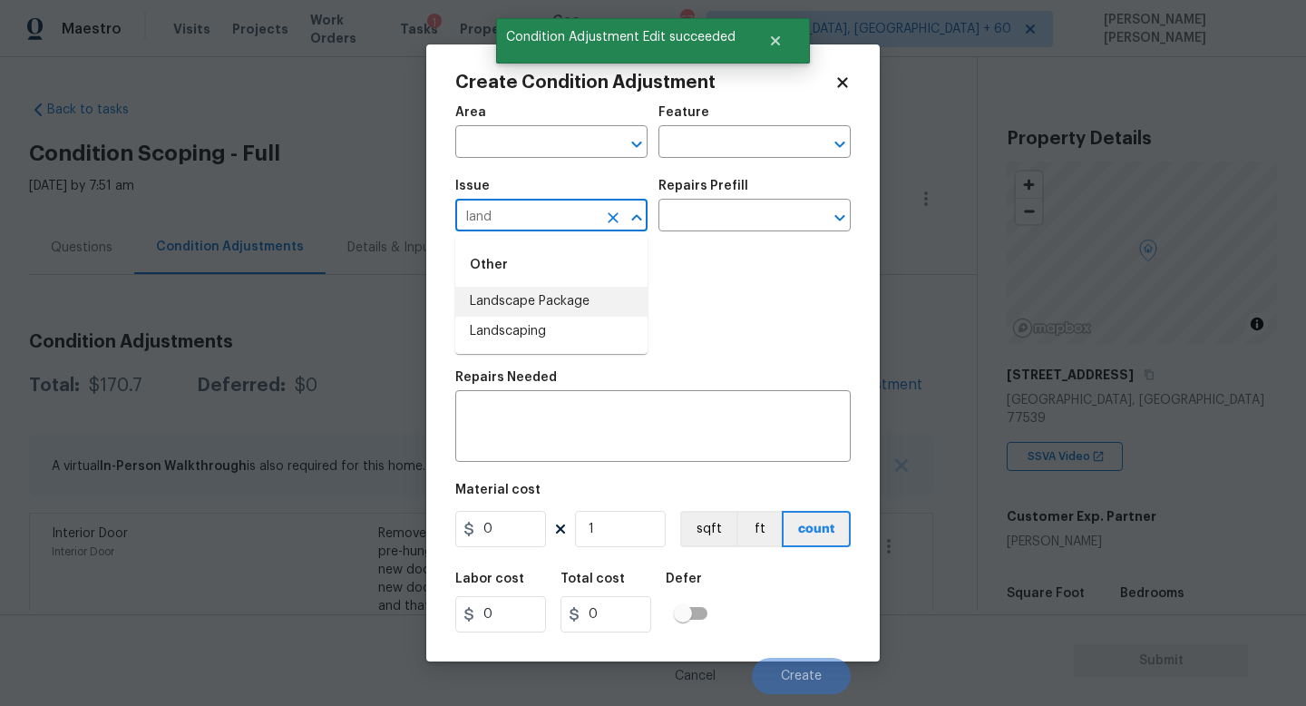
click at [540, 312] on li "Landscape Package" at bounding box center [551, 302] width 192 height 30
type input "Landscape Package"
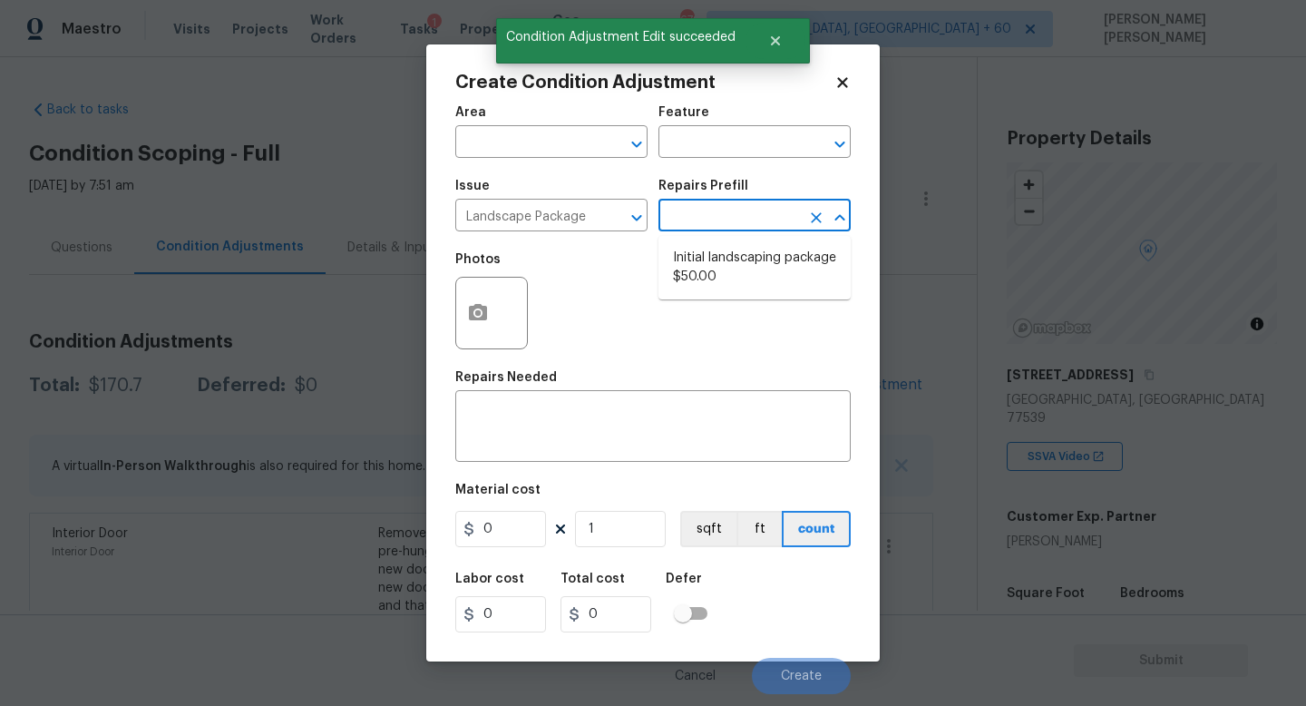
click at [689, 213] on input "text" at bounding box center [730, 217] width 142 height 28
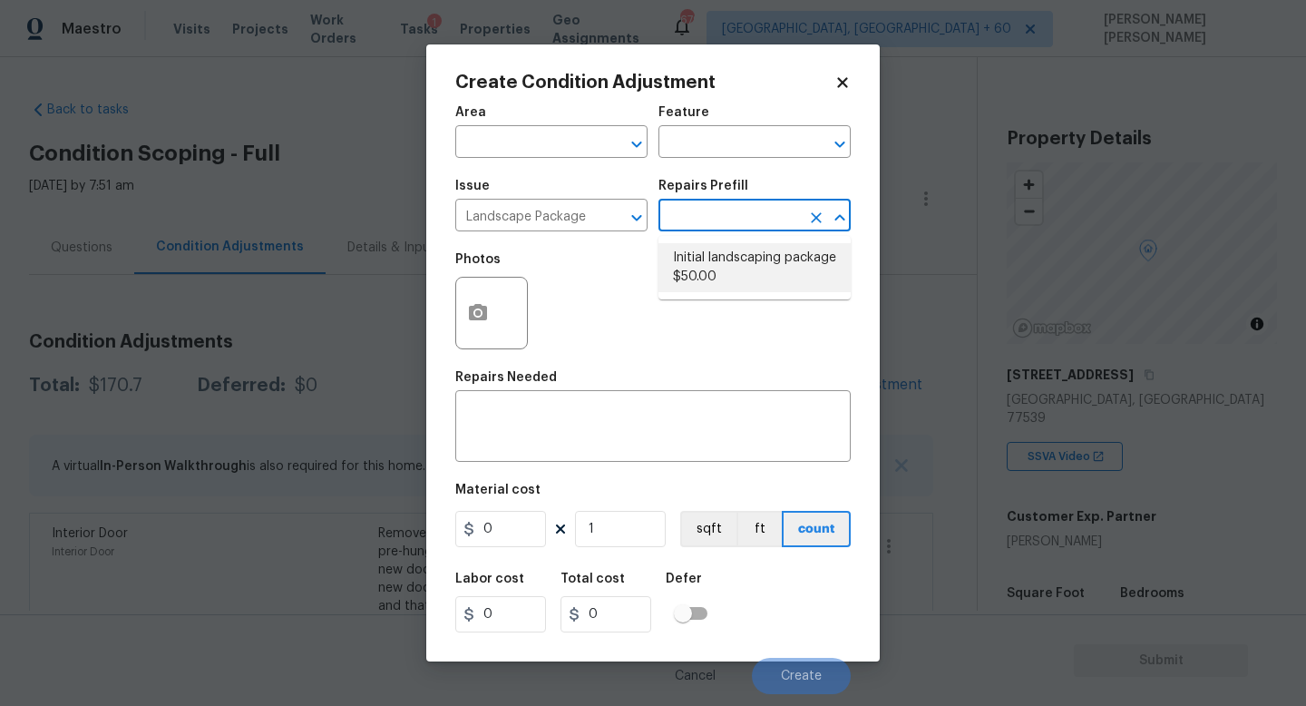
click at [749, 281] on li "Initial landscaping package $50.00" at bounding box center [755, 267] width 192 height 49
type input "Home Readiness Packages"
type textarea "Mowing of grass up to 6" in height. Mow, edge along driveways & sidewalks, trim…"
type input "50"
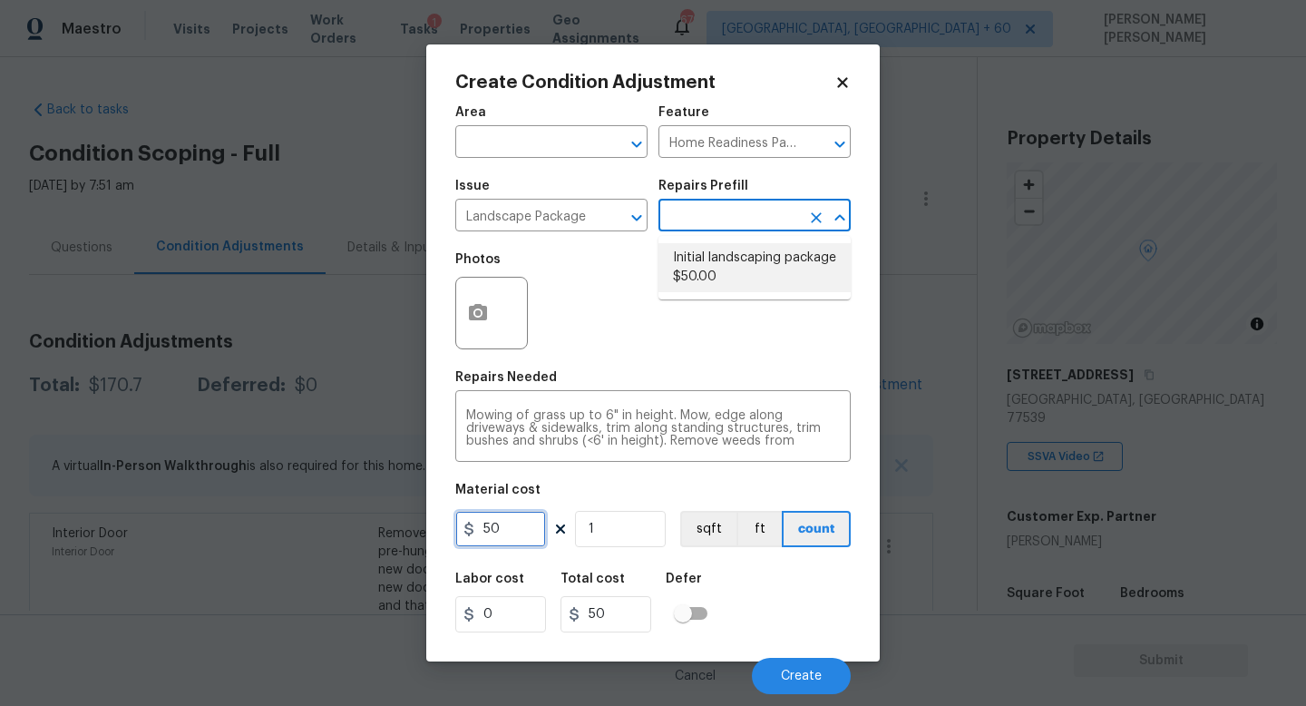
drag, startPoint x: 526, startPoint y: 532, endPoint x: 343, endPoint y: 532, distance: 183.2
click at [351, 532] on div "Create Condition Adjustment Area ​ Feature Home Readiness Packages ​ Issue Land…" at bounding box center [653, 353] width 1306 height 706
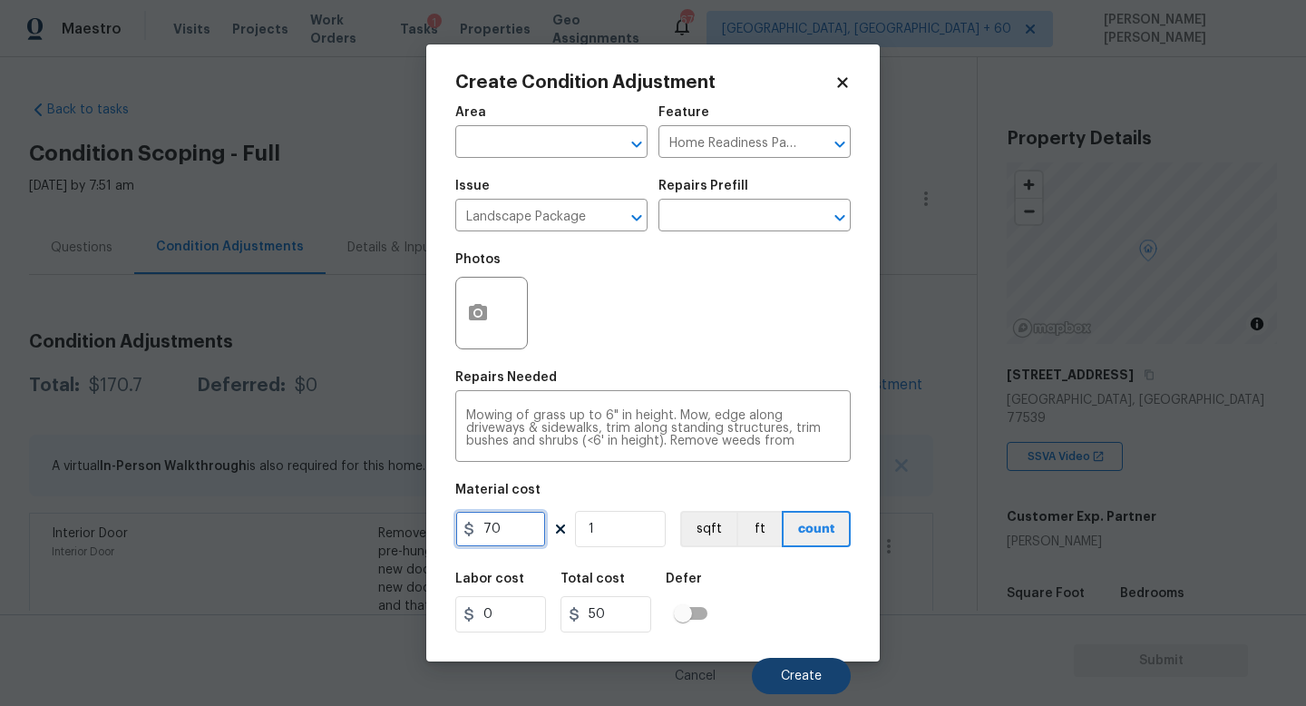
type input "70"
click at [799, 667] on button "Create" at bounding box center [801, 676] width 99 height 36
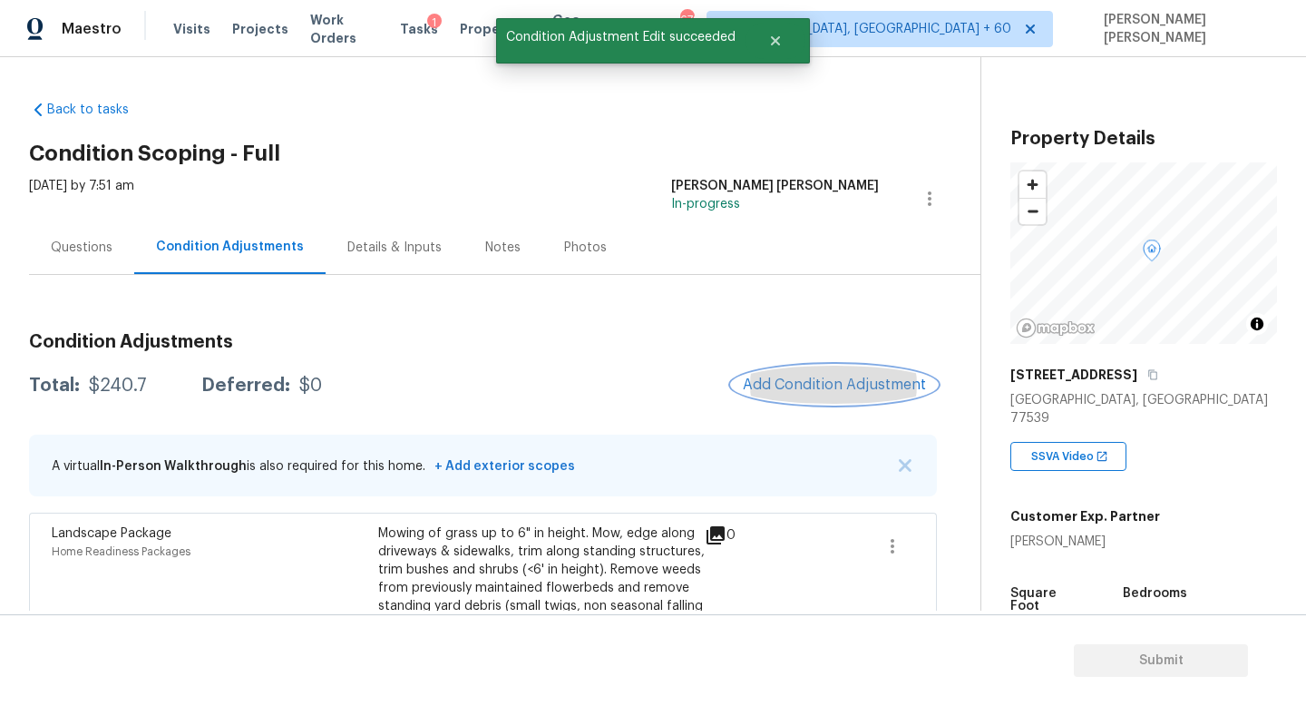
click at [861, 378] on span "Add Condition Adjustment" at bounding box center [834, 384] width 183 height 16
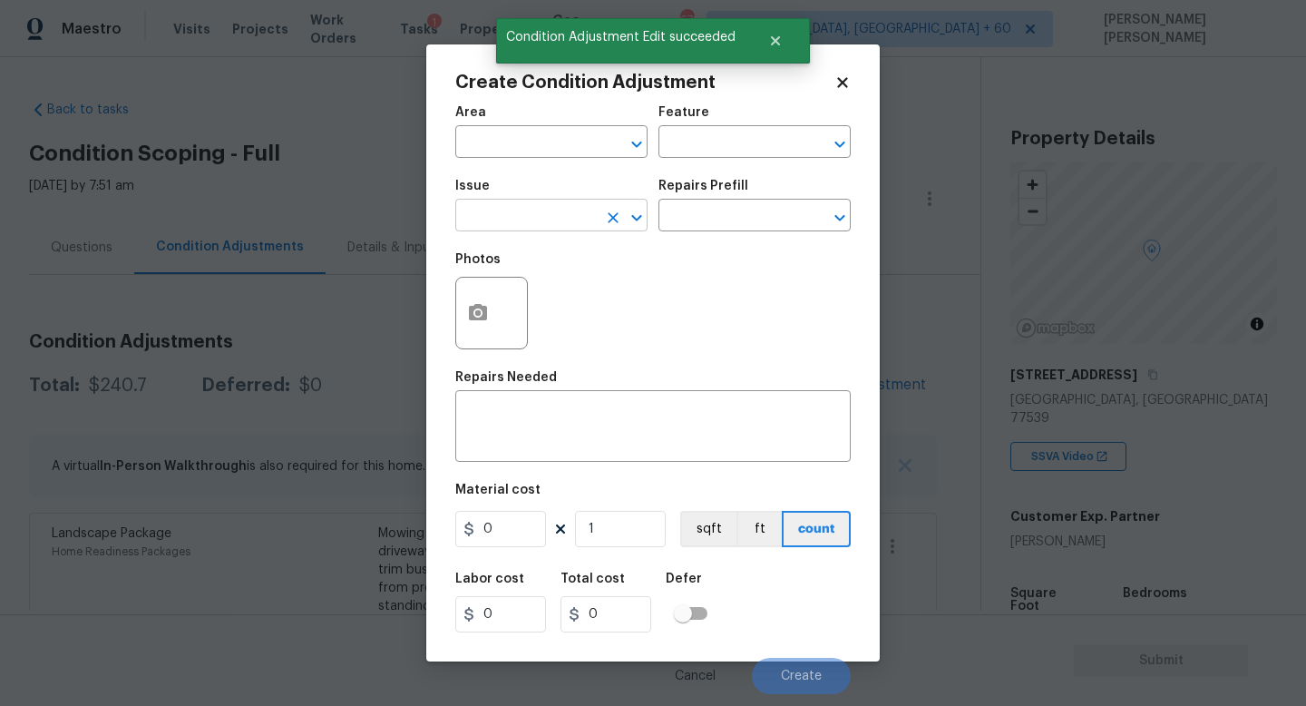
click at [521, 229] on input "text" at bounding box center [526, 217] width 142 height 28
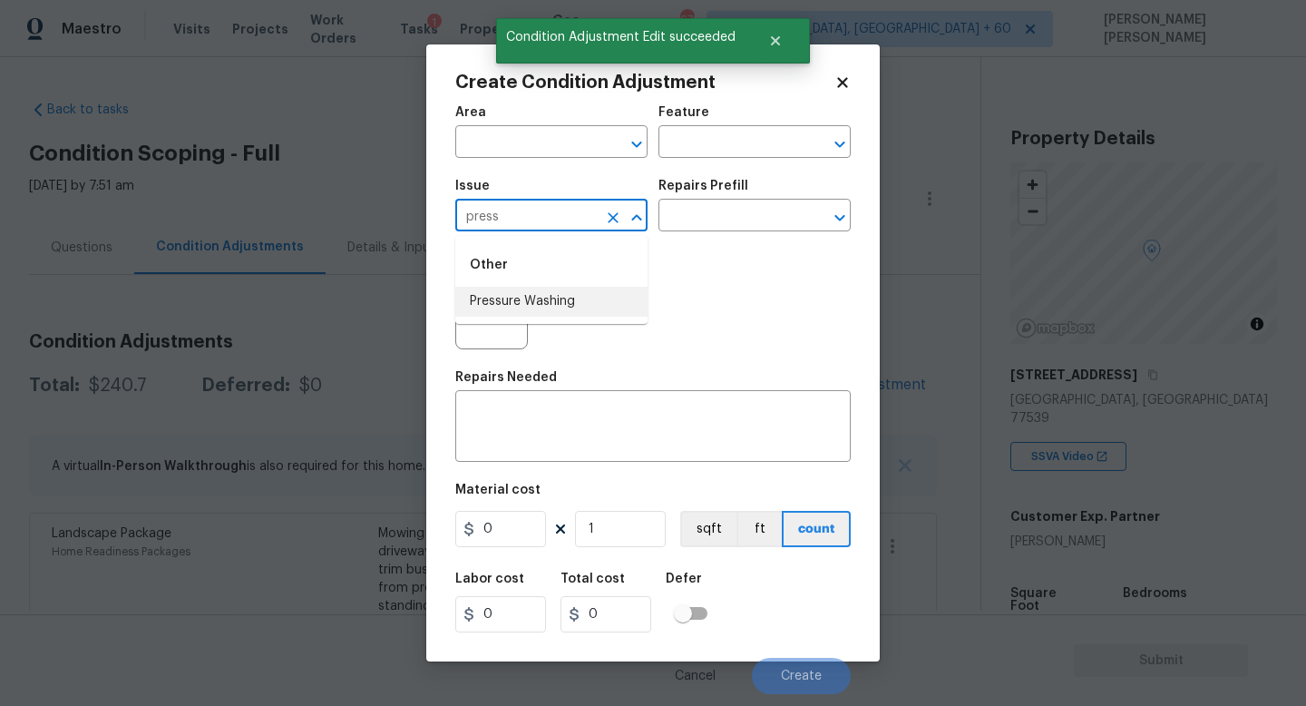
click at [543, 289] on li "Pressure Washing" at bounding box center [551, 302] width 192 height 30
type input "Pressure Washing"
click at [733, 220] on input "text" at bounding box center [730, 217] width 142 height 28
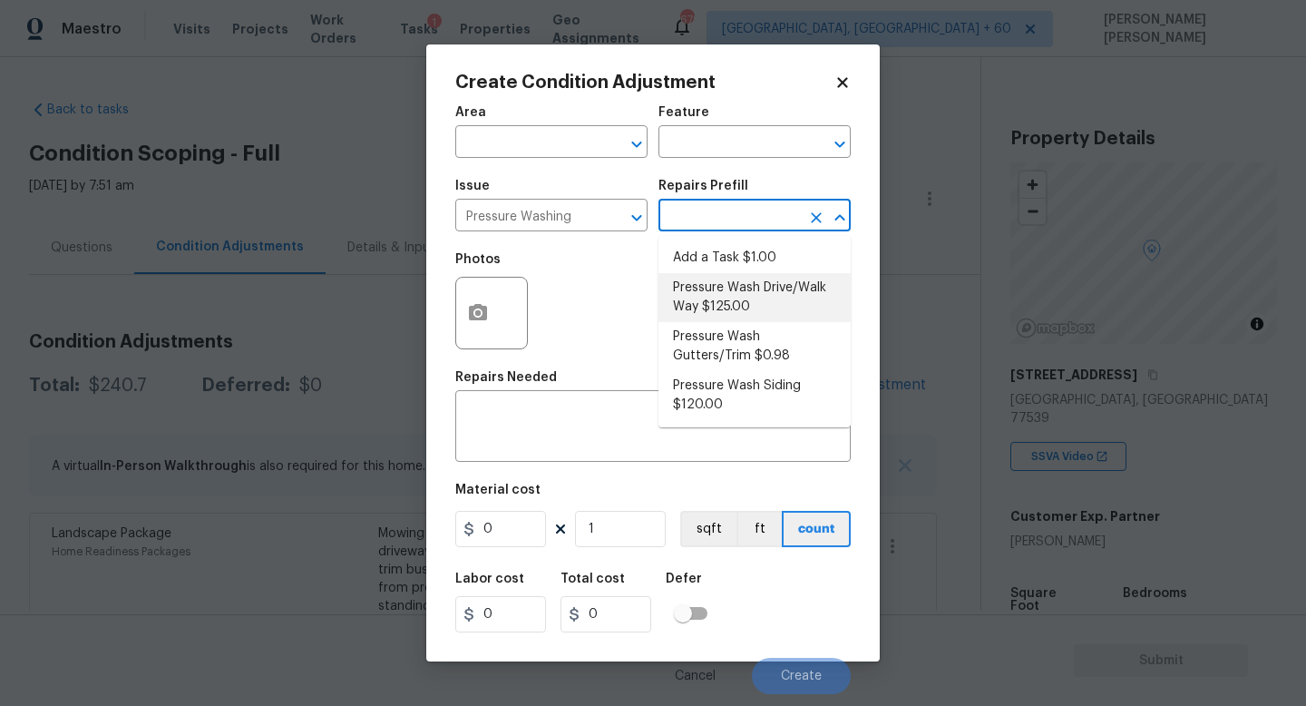
drag, startPoint x: 751, startPoint y: 322, endPoint x: 771, endPoint y: 308, distance: 24.2
click at [771, 308] on ul "Add a Task $1.00 Pressure Wash Drive/Walk Way $125.00 Pressure Wash Gutters/Tri…" at bounding box center [755, 331] width 192 height 191
click at [771, 308] on li "Pressure Wash Drive/Walk Way $125.00" at bounding box center [755, 297] width 192 height 49
type input "Siding"
type textarea "Pressure wash the driveways/walkways as directed by the PM. Ensure that all deb…"
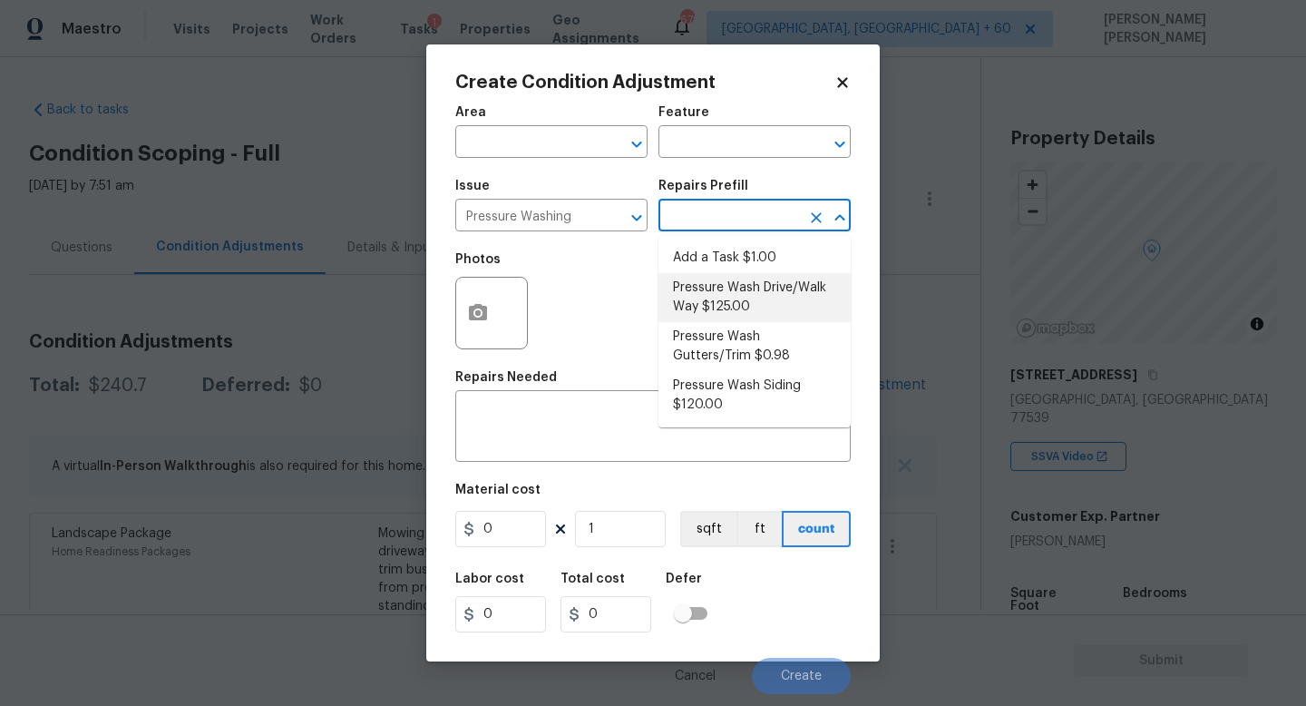
type input "125"
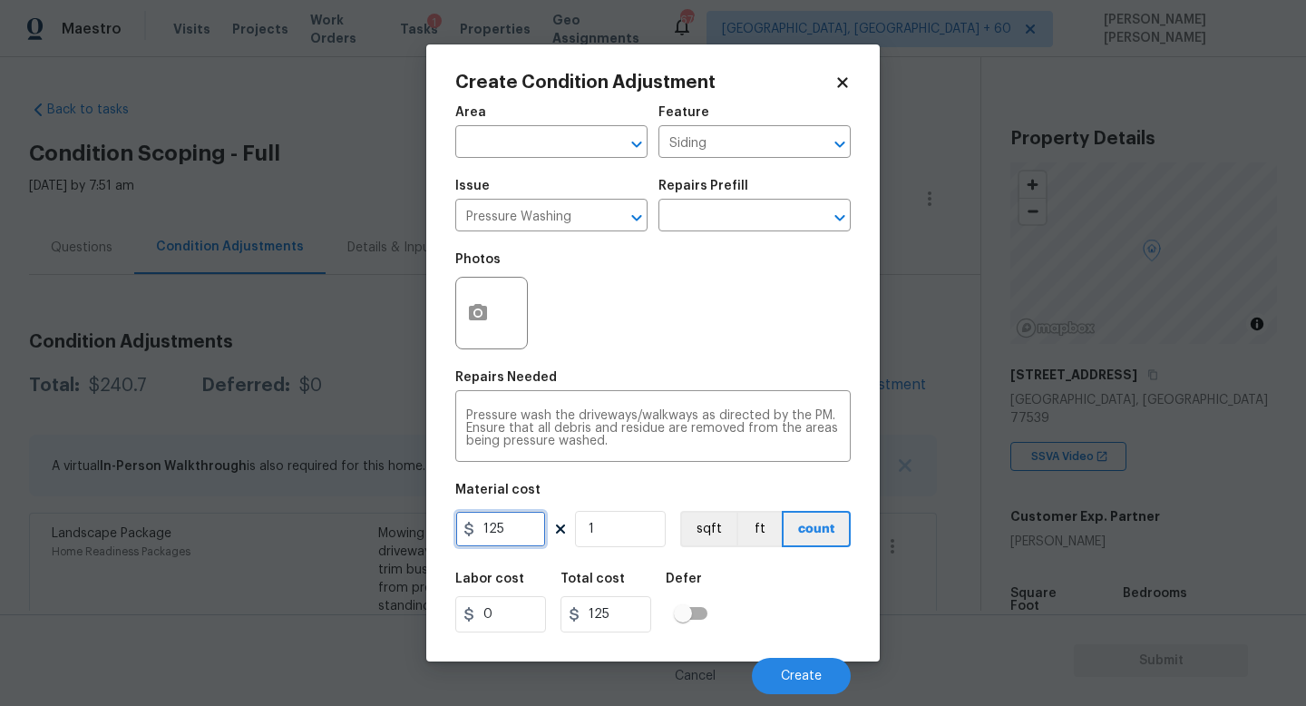
drag, startPoint x: 537, startPoint y: 523, endPoint x: 218, endPoint y: 523, distance: 319.3
click at [218, 523] on div "Create Condition Adjustment Area ​ Feature Siding ​ Issue Pressure Washing ​ Re…" at bounding box center [653, 353] width 1306 height 706
type input "300"
click at [792, 670] on span "Create" at bounding box center [801, 676] width 41 height 14
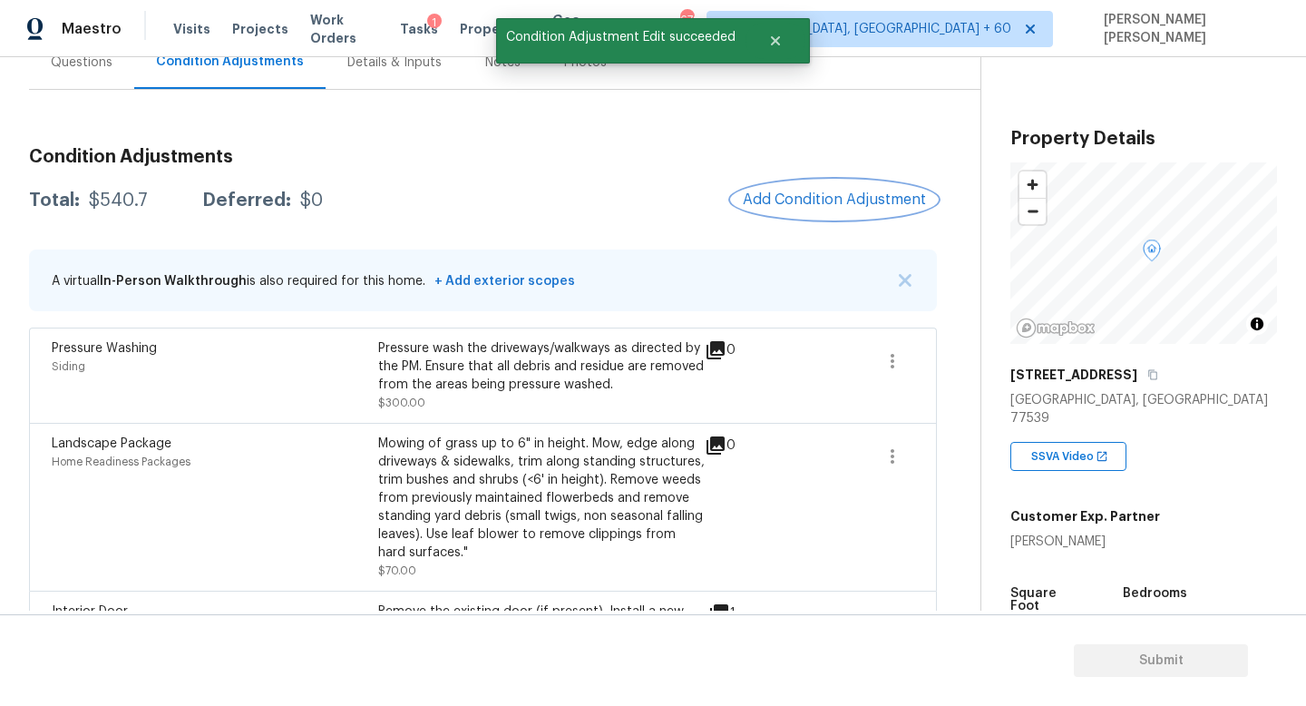
scroll to position [184, 0]
click at [877, 197] on span "Add Condition Adjustment" at bounding box center [834, 200] width 183 height 16
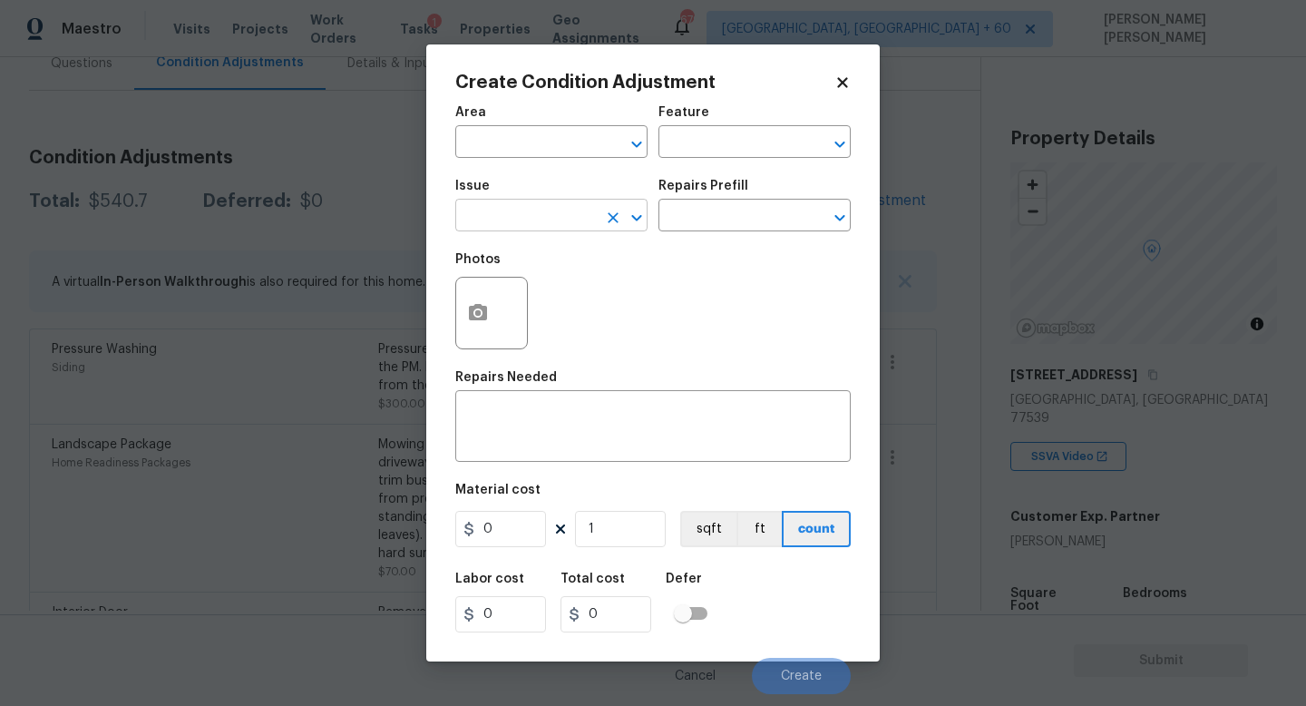
click at [503, 220] on input "text" at bounding box center [526, 217] width 142 height 28
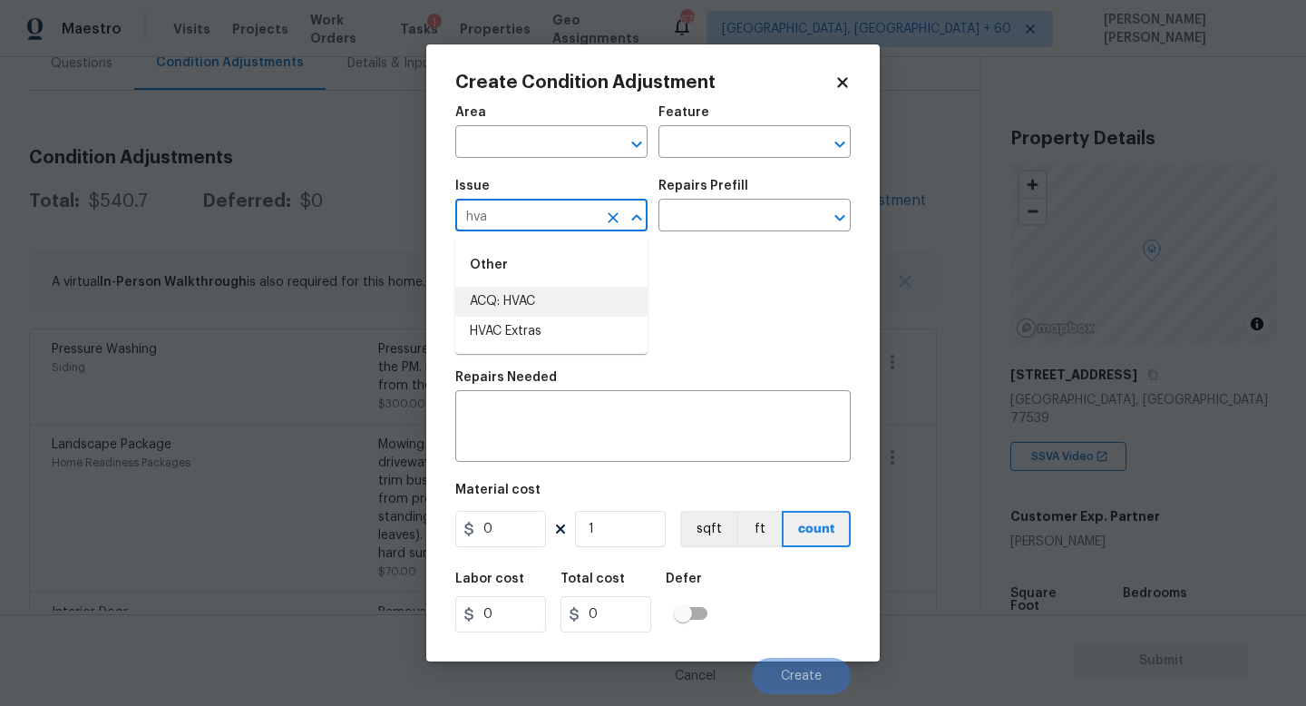
click at [560, 298] on li "ACQ: HVAC" at bounding box center [551, 302] width 192 height 30
type input "ACQ: HVAC"
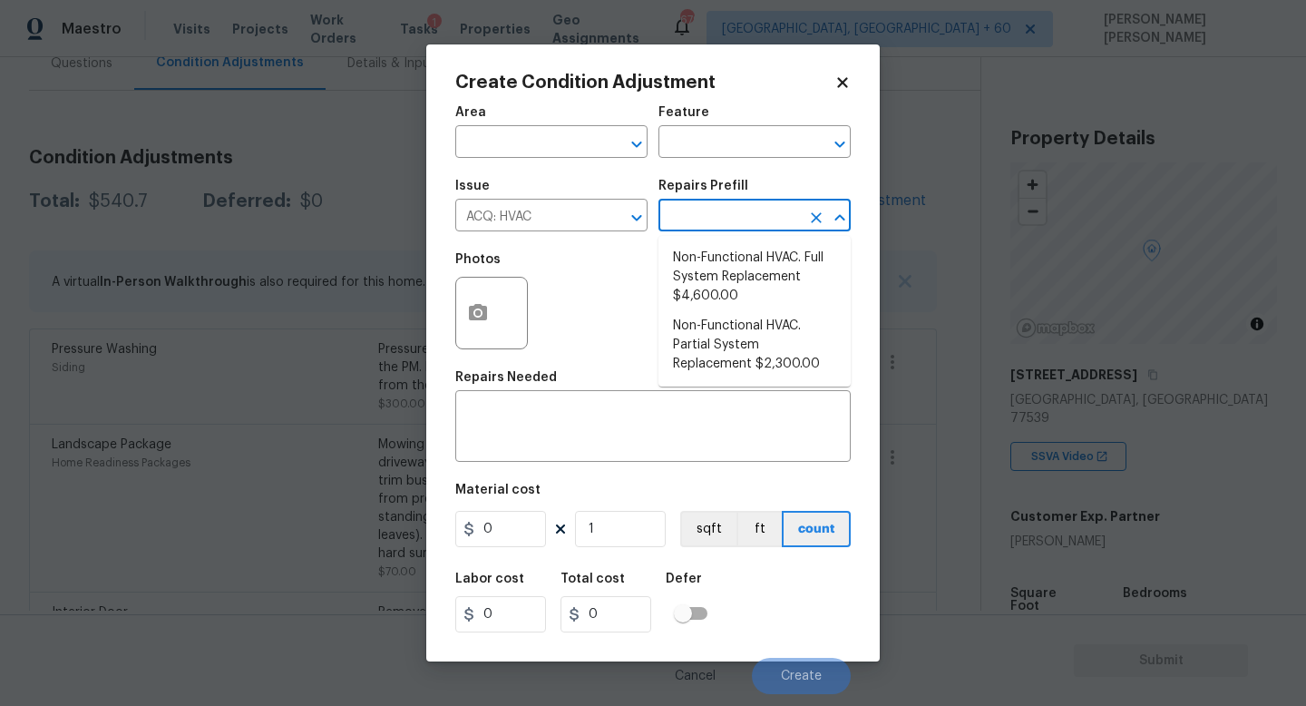
click at [718, 217] on input "text" at bounding box center [730, 217] width 142 height 28
click at [733, 333] on li "Non-Functional HVAC. Partial System Replacement $2,300.00" at bounding box center [755, 345] width 192 height 68
type input "Acquisition"
type textarea "Acquisition Scope: Partial System Replacement"
type input "2300"
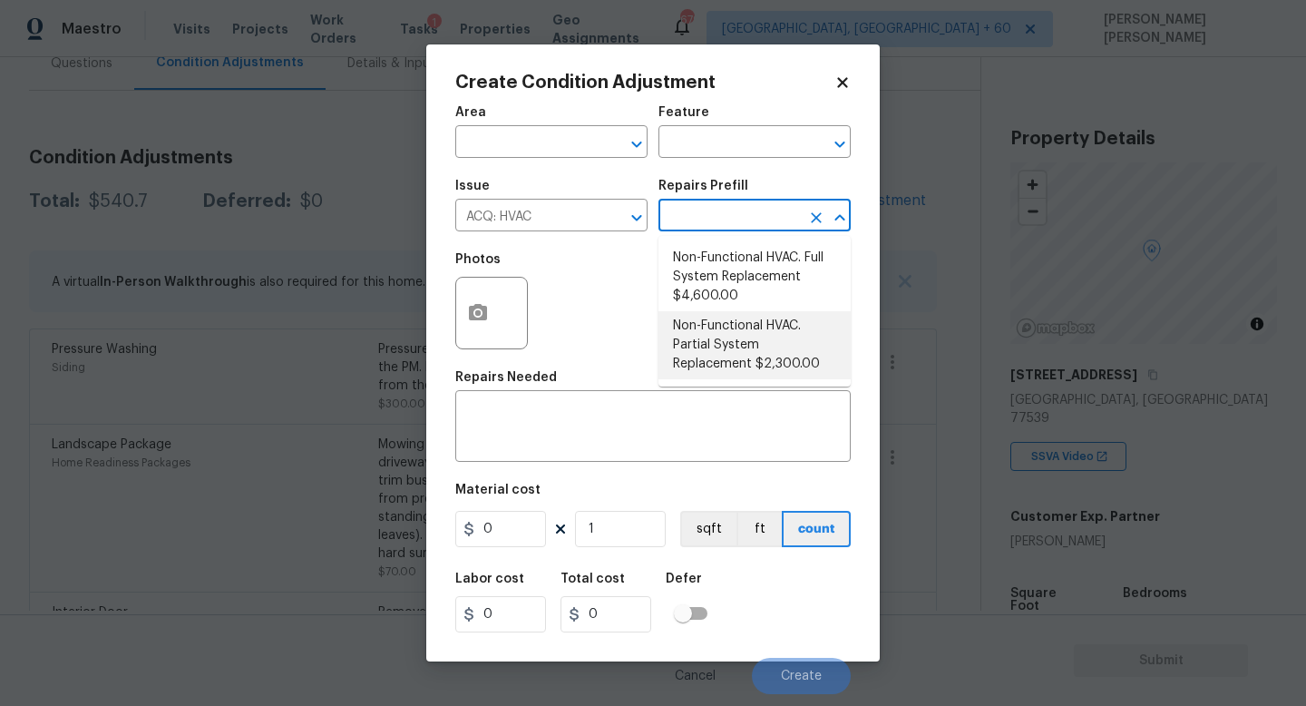
type input "2300"
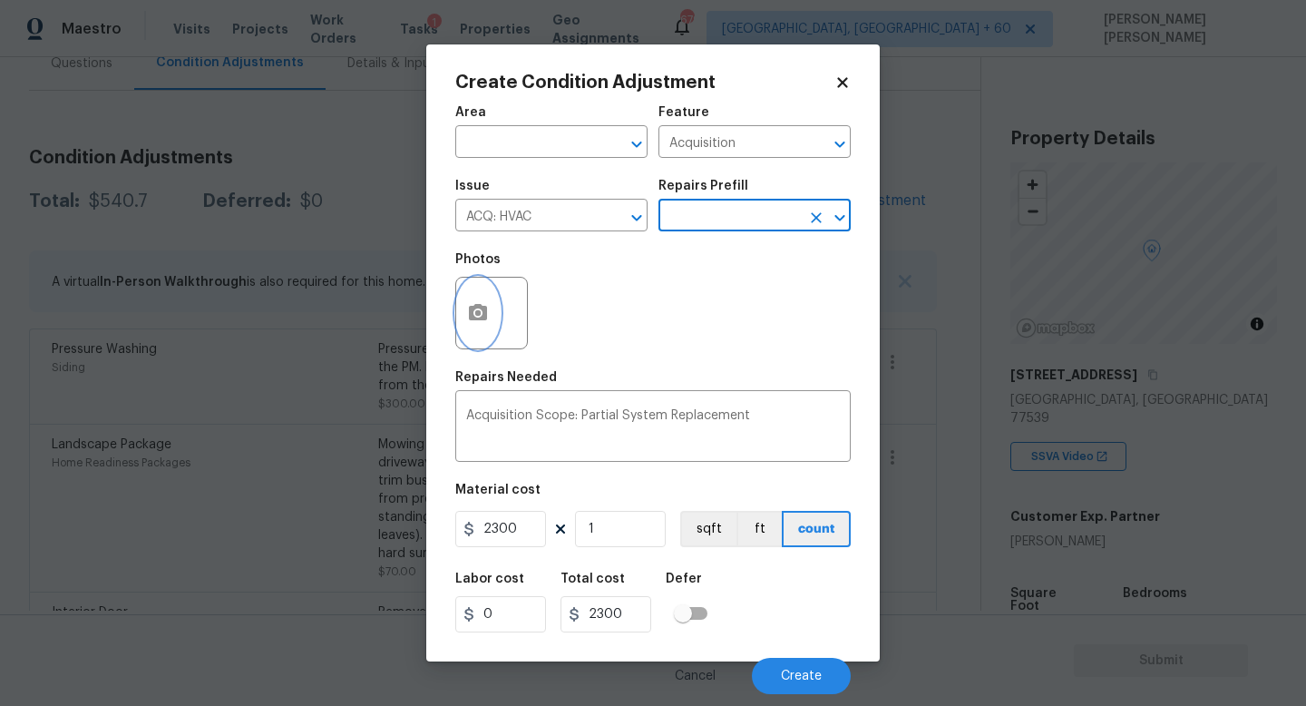
click at [479, 303] on icon "button" at bounding box center [478, 313] width 22 height 22
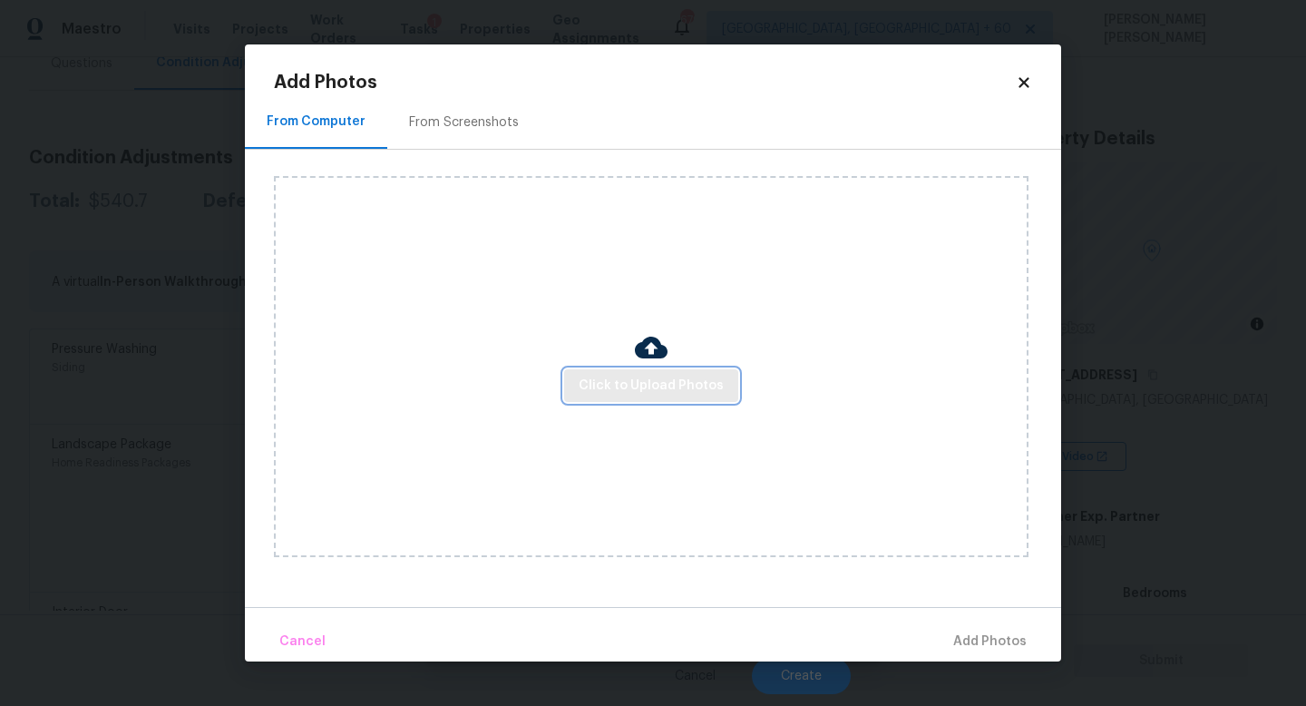
click at [628, 396] on button "Click to Upload Photos" at bounding box center [651, 386] width 174 height 34
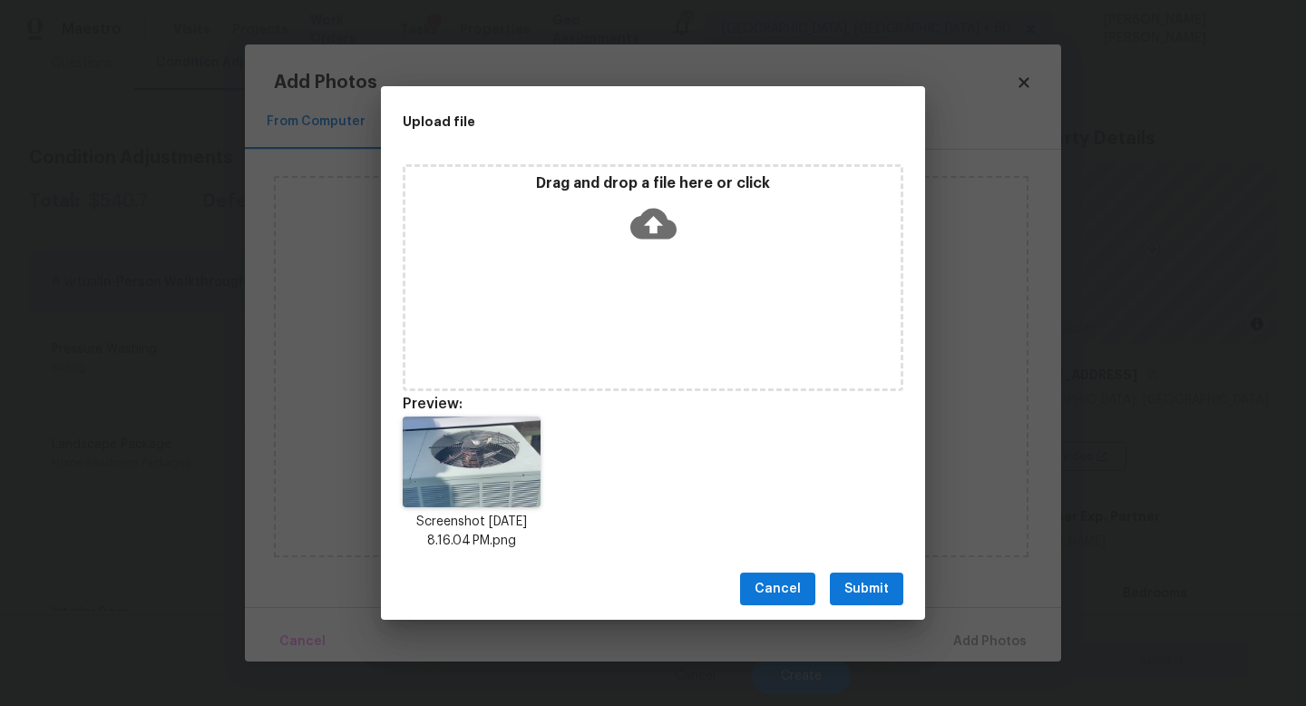
click at [885, 591] on span "Submit" at bounding box center [866, 589] width 44 height 23
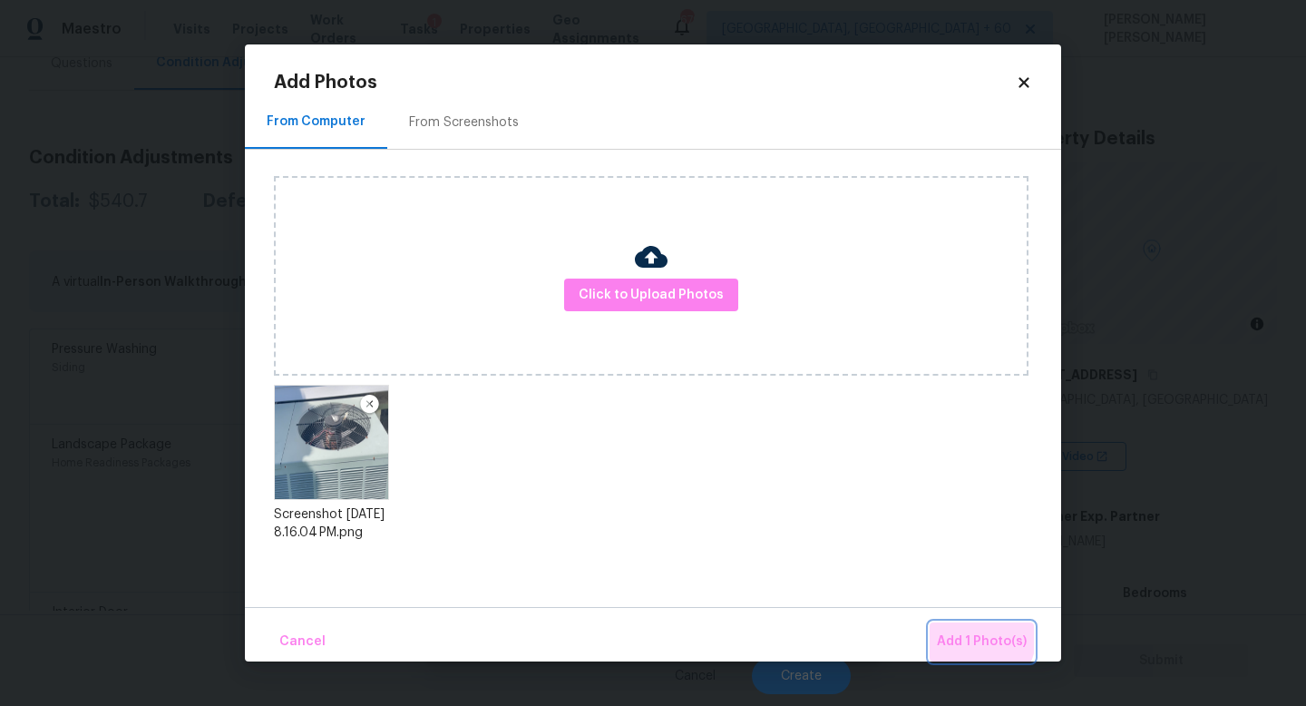
click at [966, 633] on span "Add 1 Photo(s)" at bounding box center [982, 641] width 90 height 23
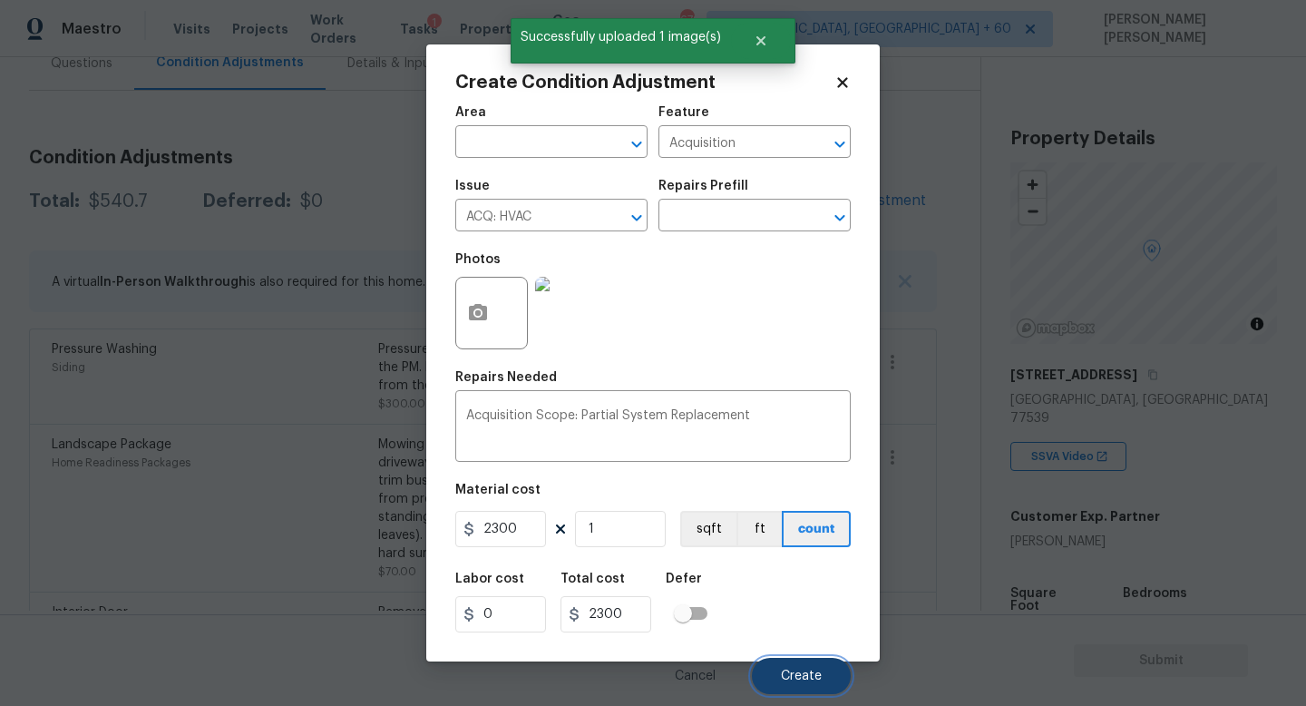
click at [799, 667] on button "Create" at bounding box center [801, 676] width 99 height 36
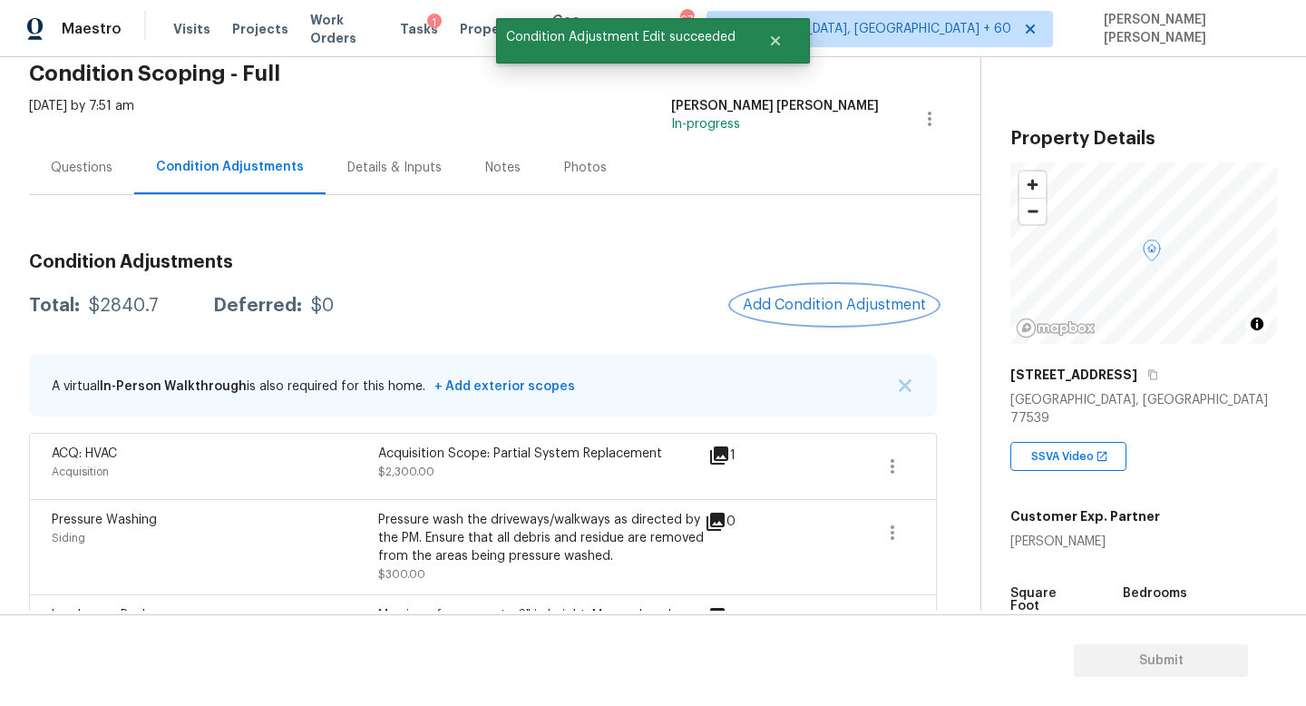
scroll to position [63, 0]
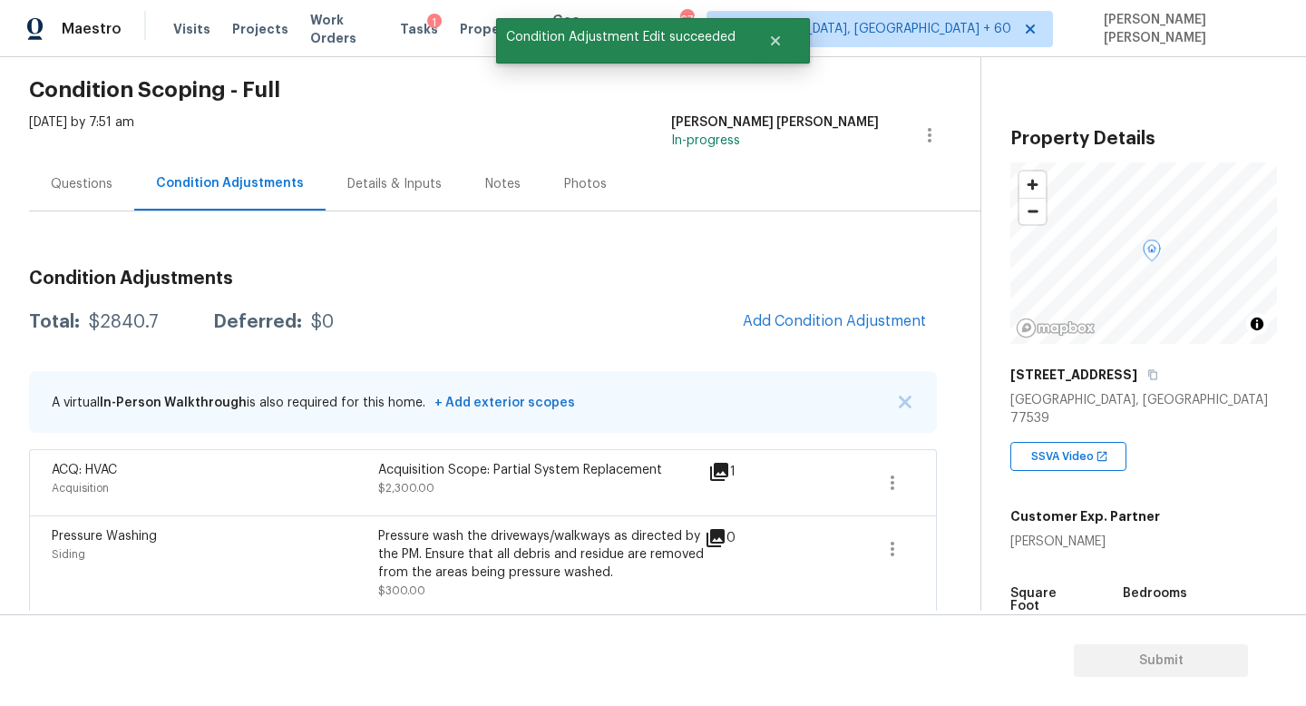
click at [80, 162] on div "Questions" at bounding box center [81, 184] width 105 height 54
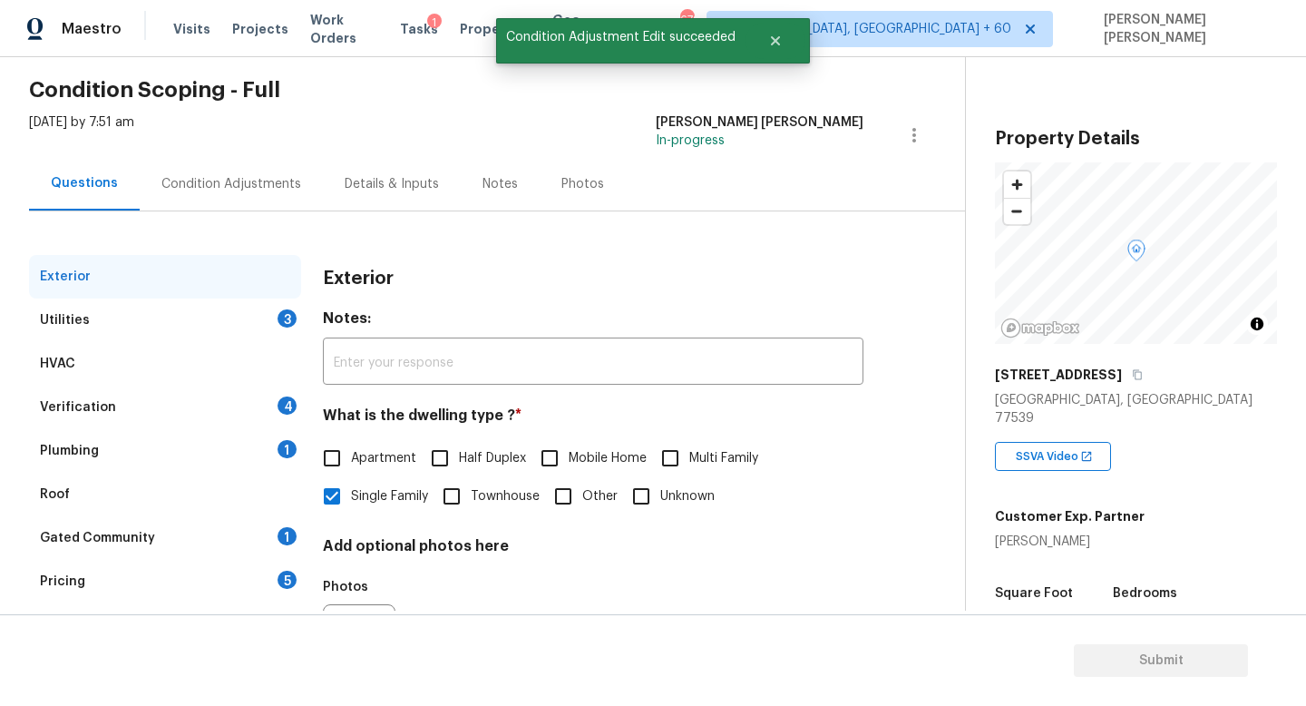
click at [262, 327] on div "Utilities 3" at bounding box center [165, 320] width 272 height 44
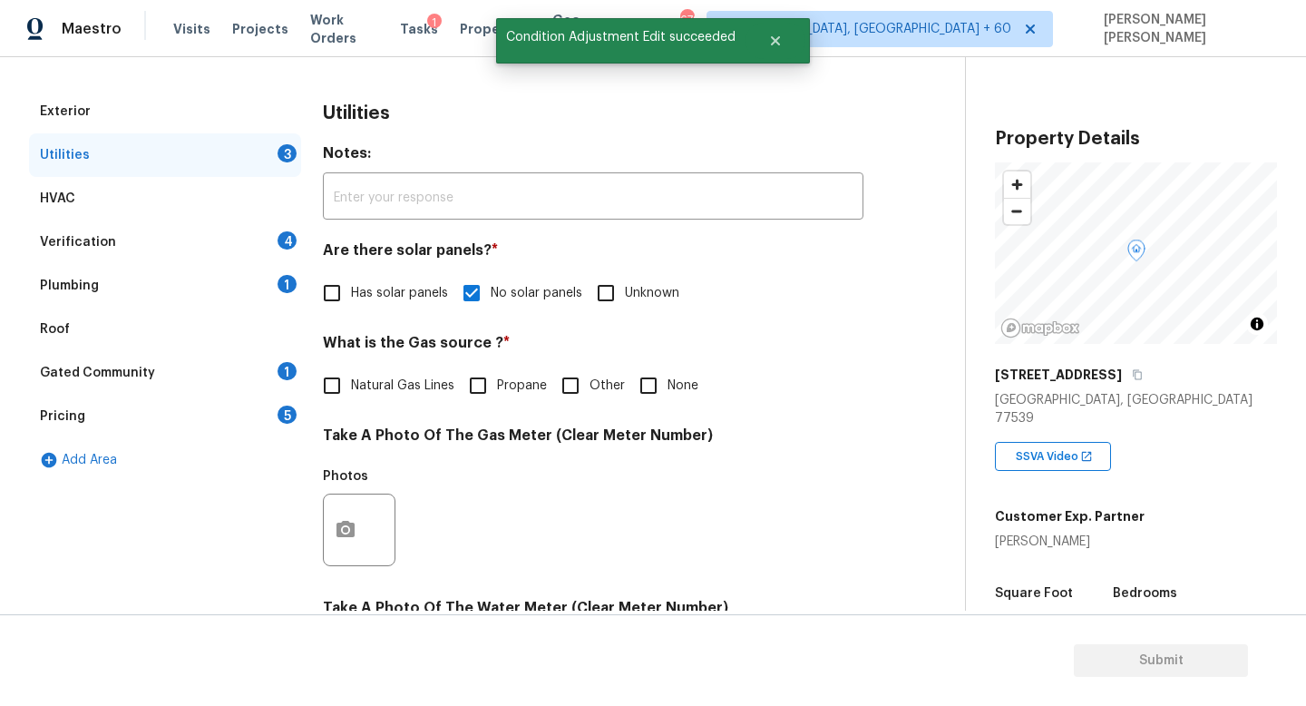
scroll to position [241, 0]
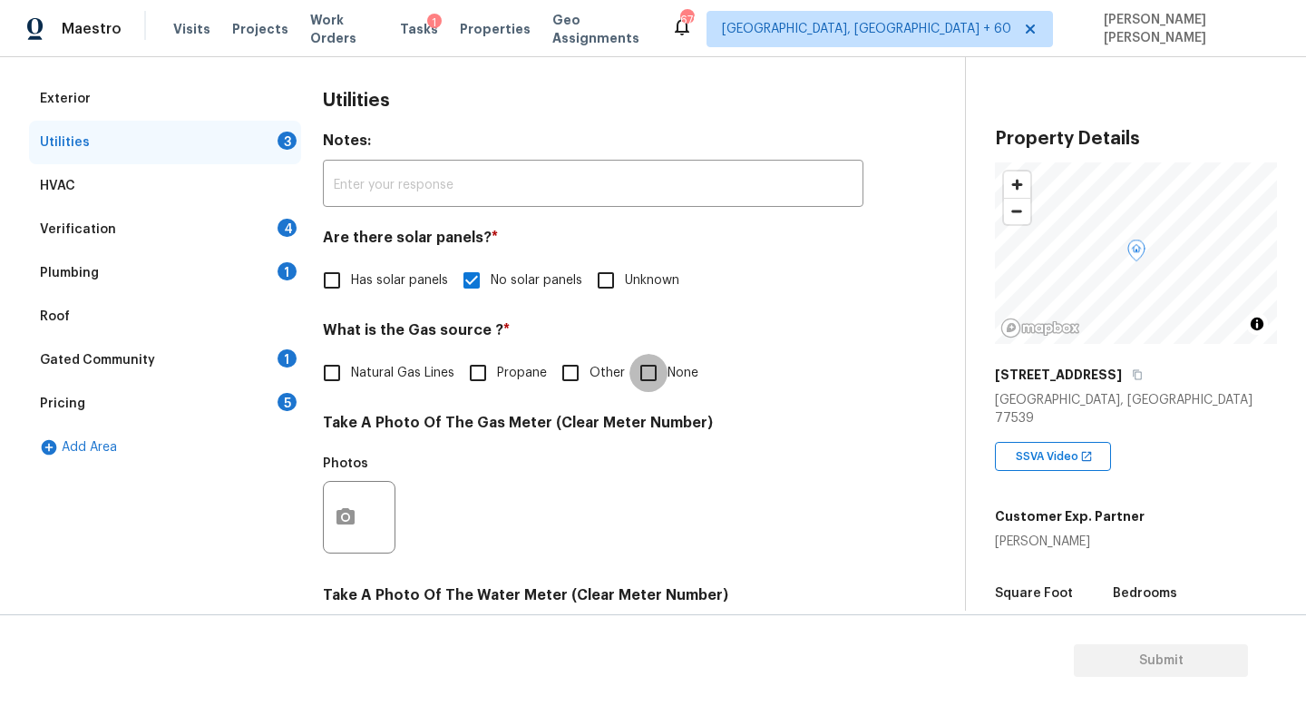
click at [662, 374] on input "None" at bounding box center [649, 373] width 38 height 38
checkbox input "true"
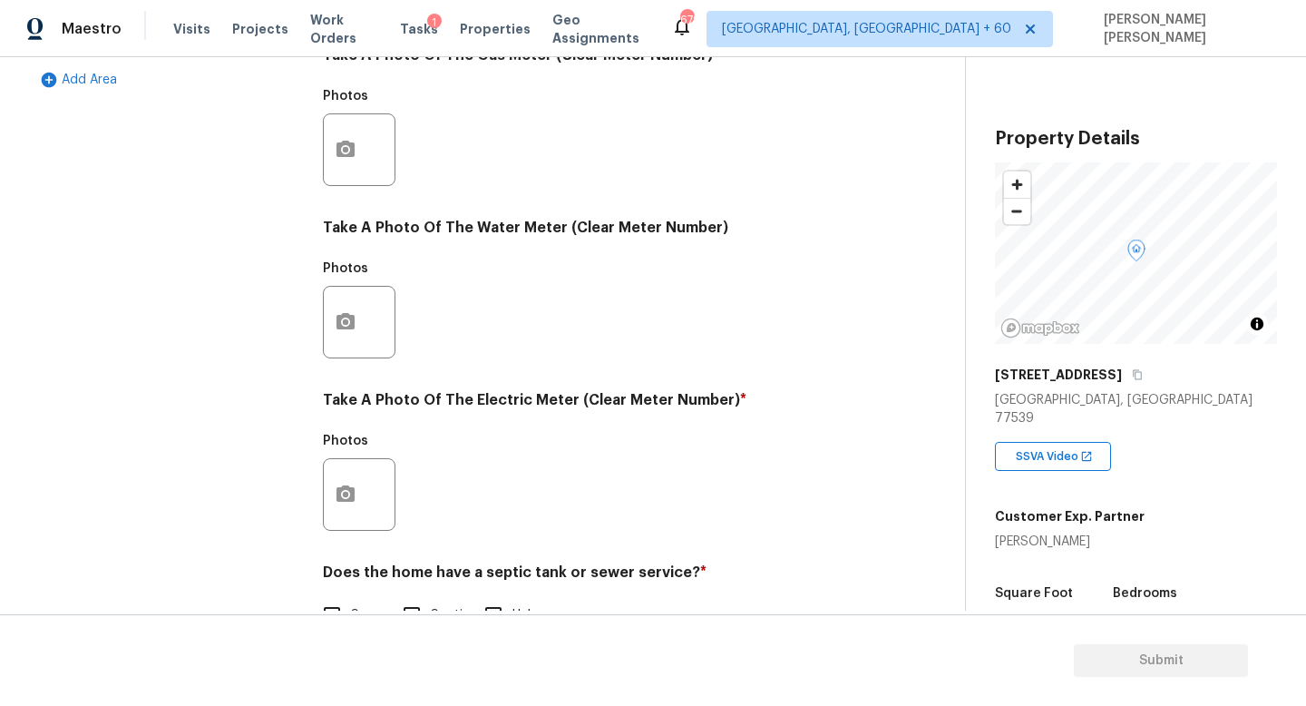
click at [384, 498] on div at bounding box center [359, 494] width 73 height 73
click at [295, 490] on div "Exterior Utilities 2 HVAC Verification 4 Plumbing 1 Roof Gated Community 1 Pric…" at bounding box center [165, 183] width 272 height 946
click at [346, 491] on icon "button" at bounding box center [346, 494] width 22 height 22
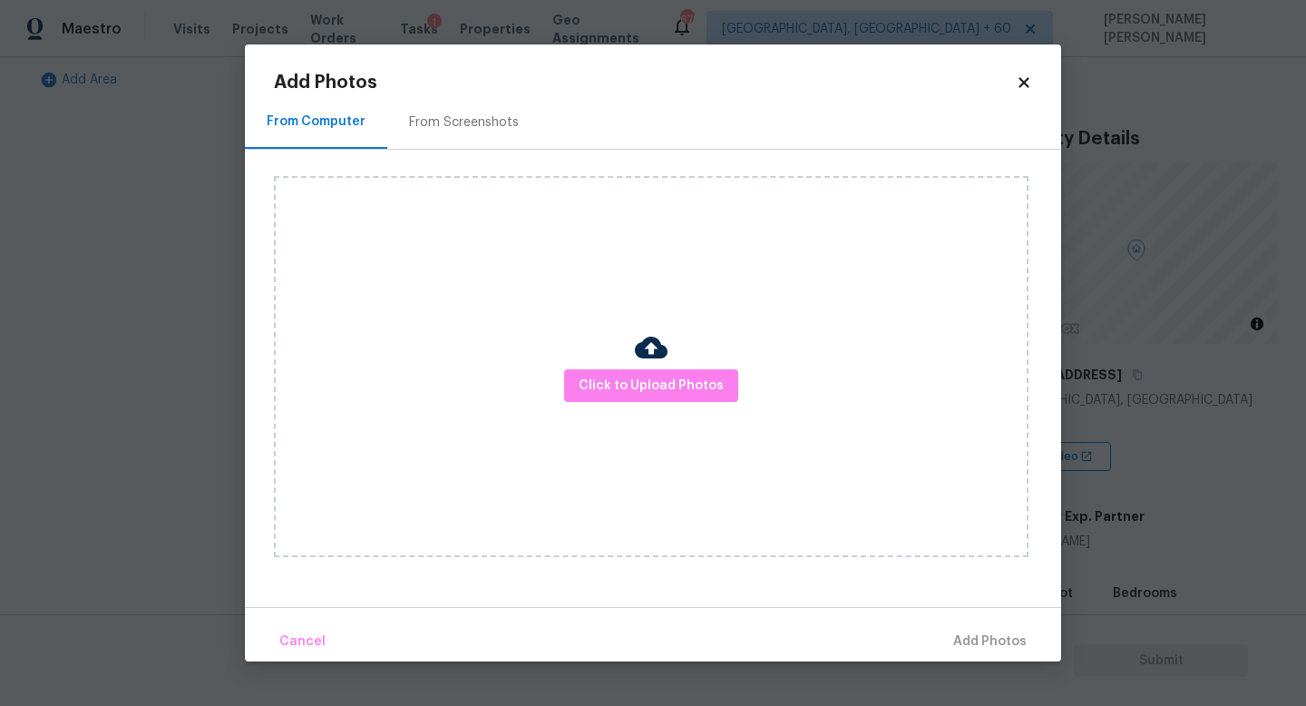
click at [686, 346] on div "Click to Upload Photos" at bounding box center [651, 366] width 755 height 381
click at [686, 364] on div "Click to Upload Photos" at bounding box center [651, 366] width 755 height 381
click at [686, 376] on span "Click to Upload Photos" at bounding box center [651, 386] width 145 height 23
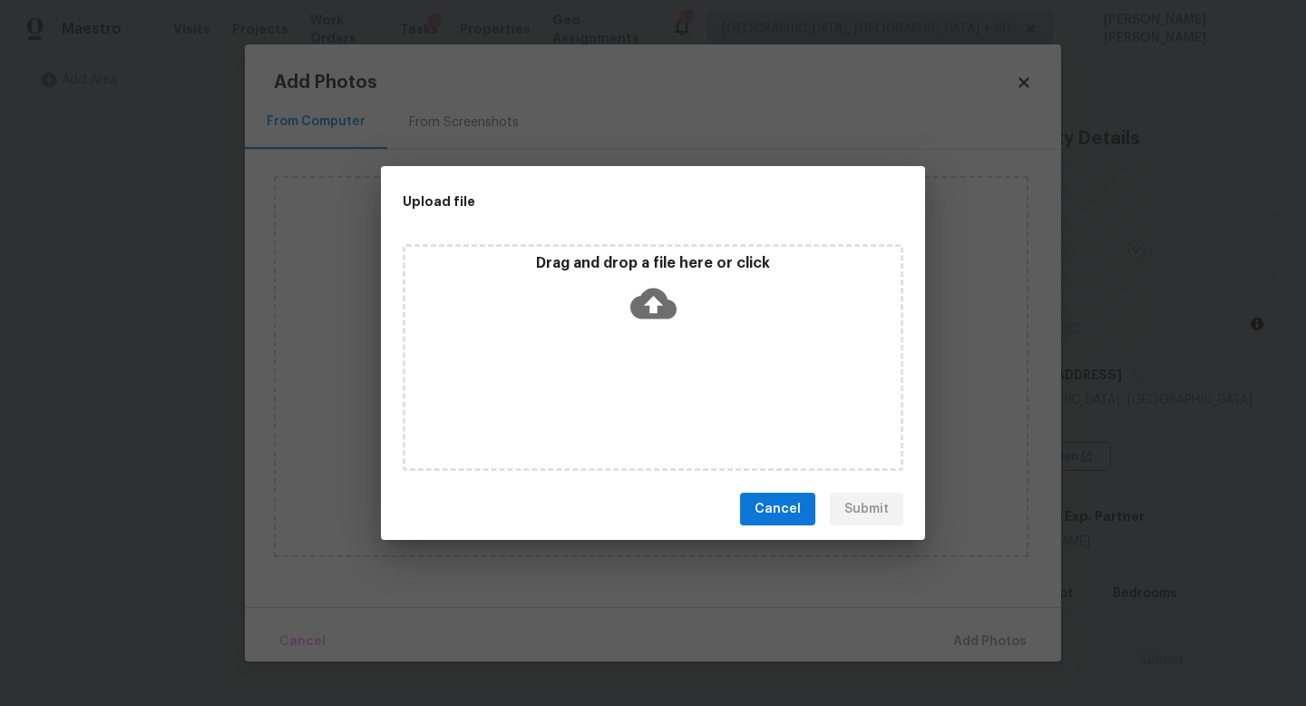
click at [646, 304] on icon at bounding box center [653, 303] width 46 height 31
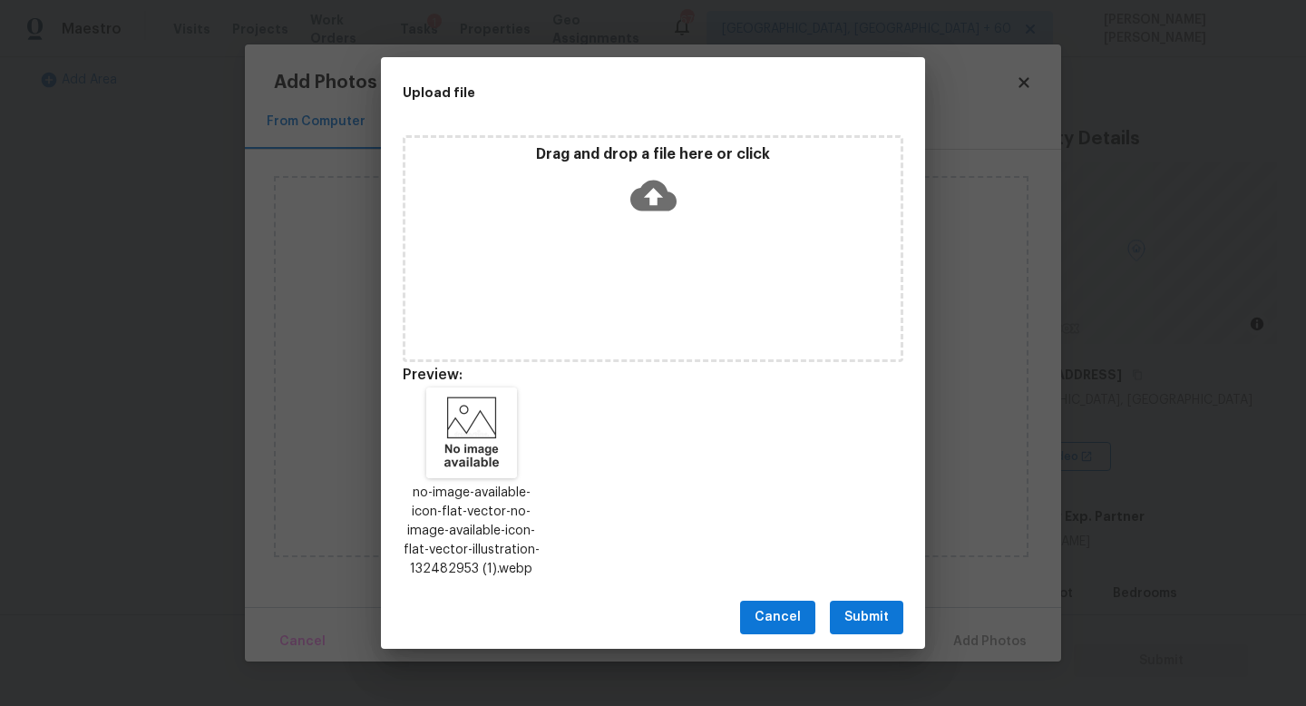
click at [879, 619] on span "Submit" at bounding box center [866, 617] width 44 height 23
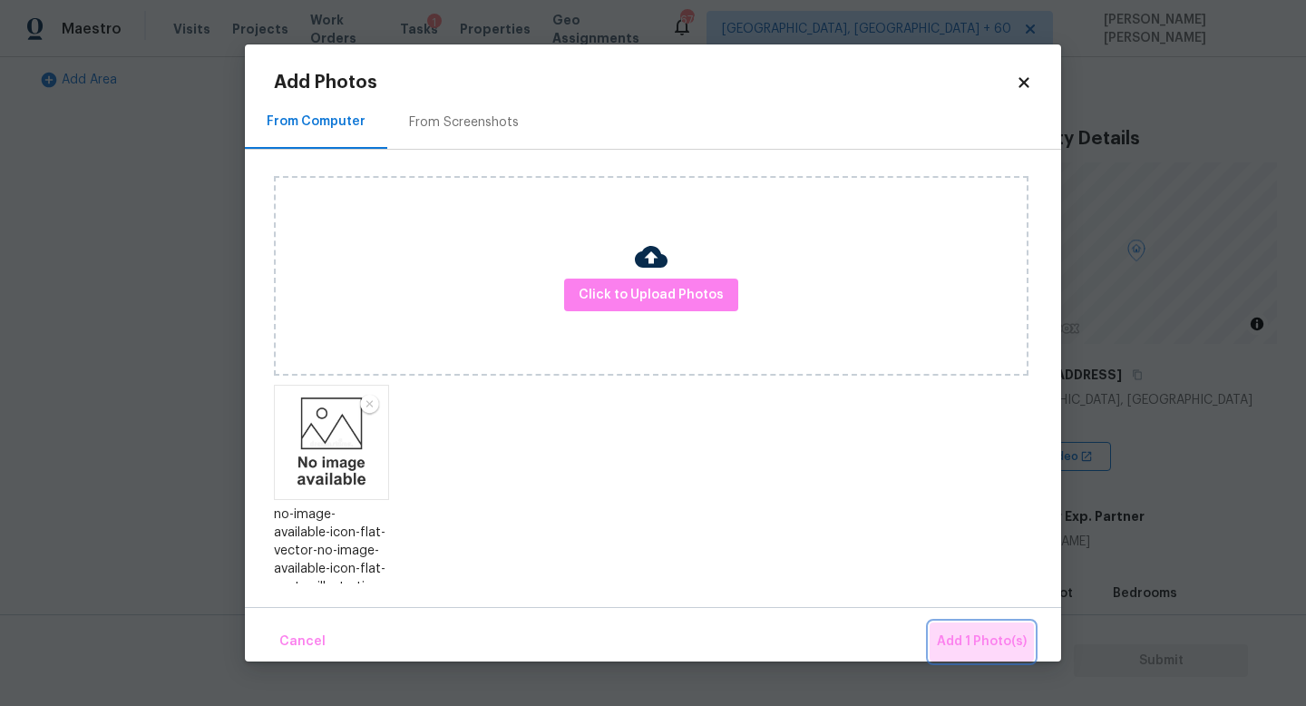
click at [991, 625] on button "Add 1 Photo(s)" at bounding box center [982, 641] width 104 height 39
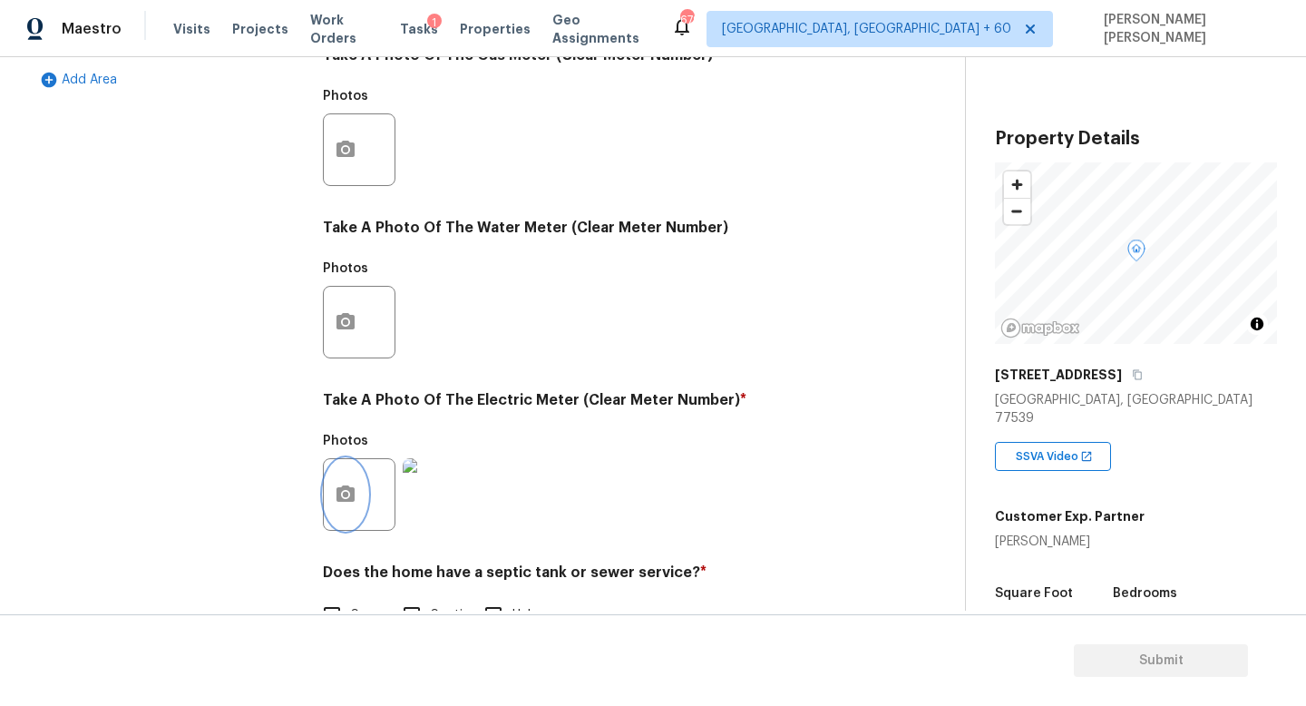
scroll to position [659, 0]
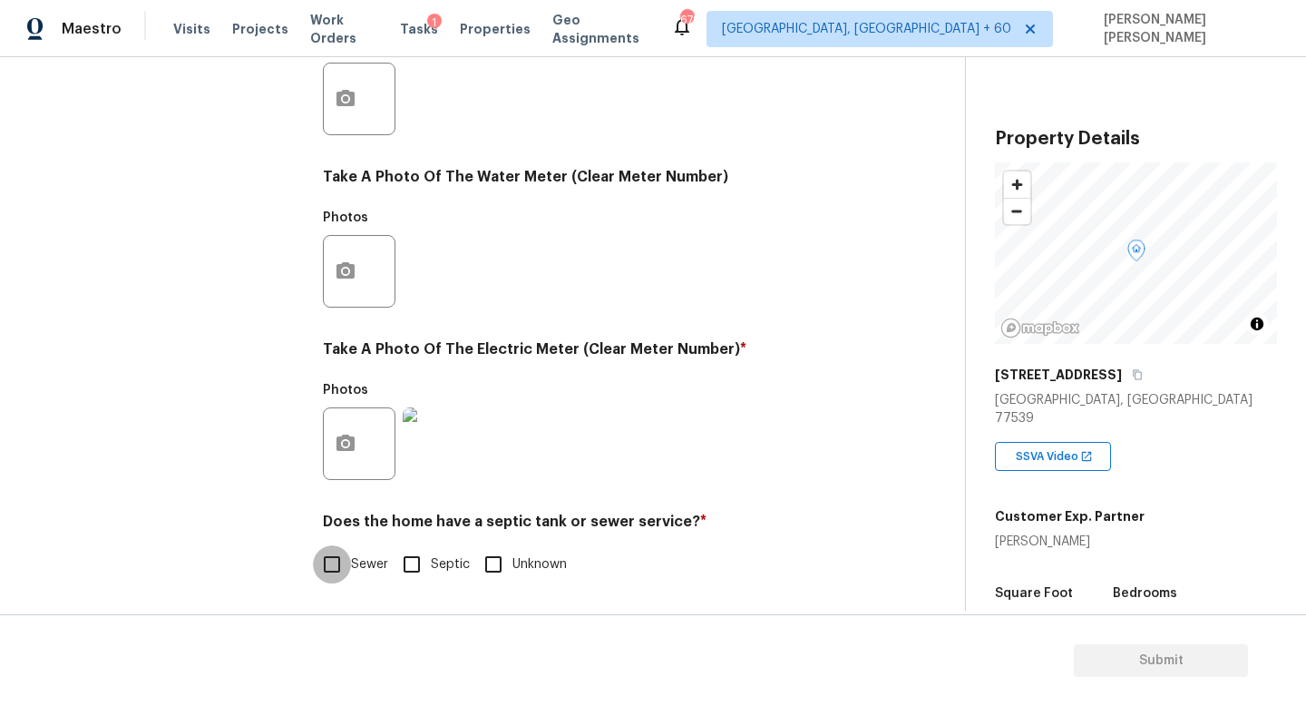
click at [344, 560] on input "Sewer" at bounding box center [332, 564] width 38 height 38
checkbox input "true"
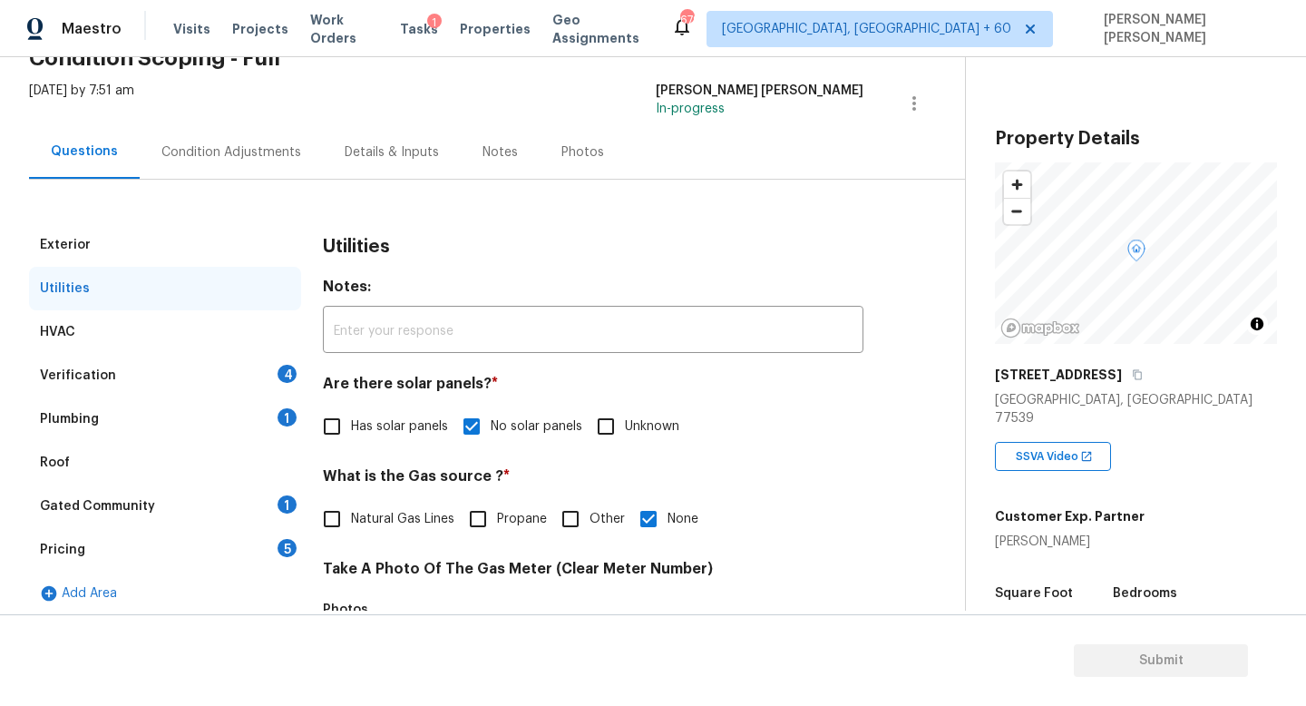
scroll to position [0, 0]
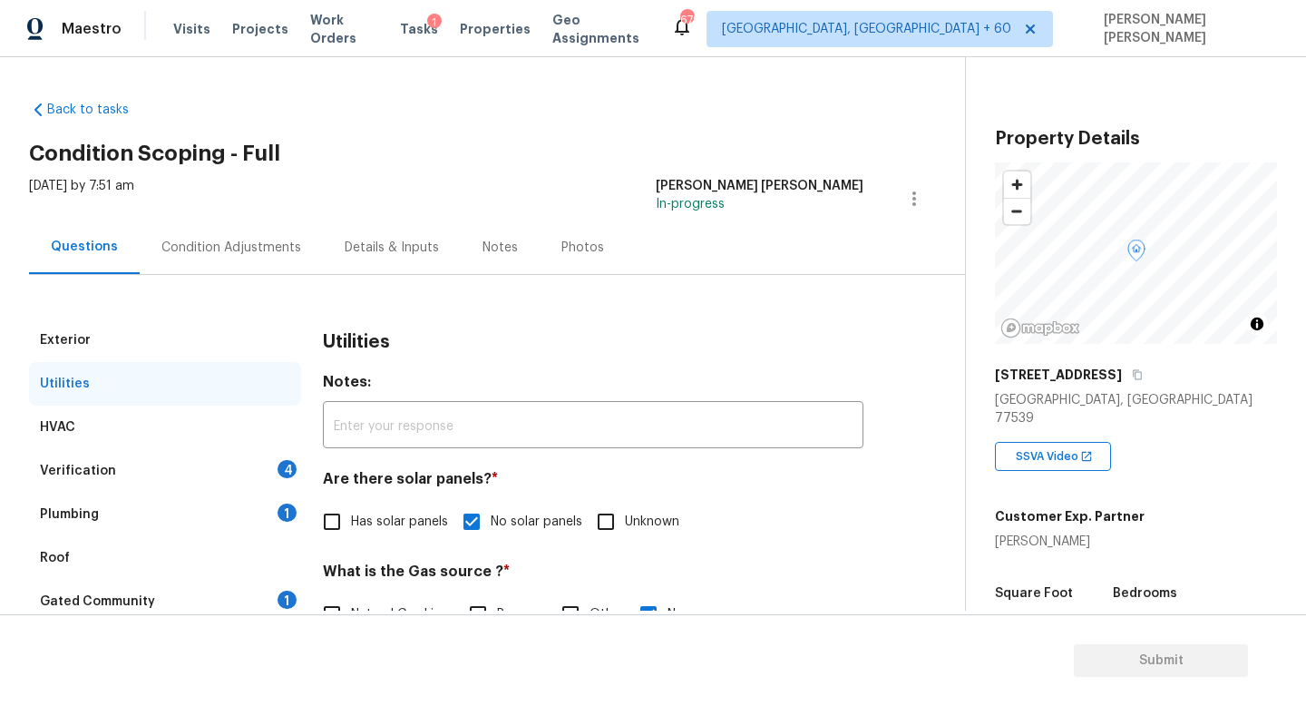
click at [210, 490] on div "Verification 4" at bounding box center [165, 471] width 272 height 44
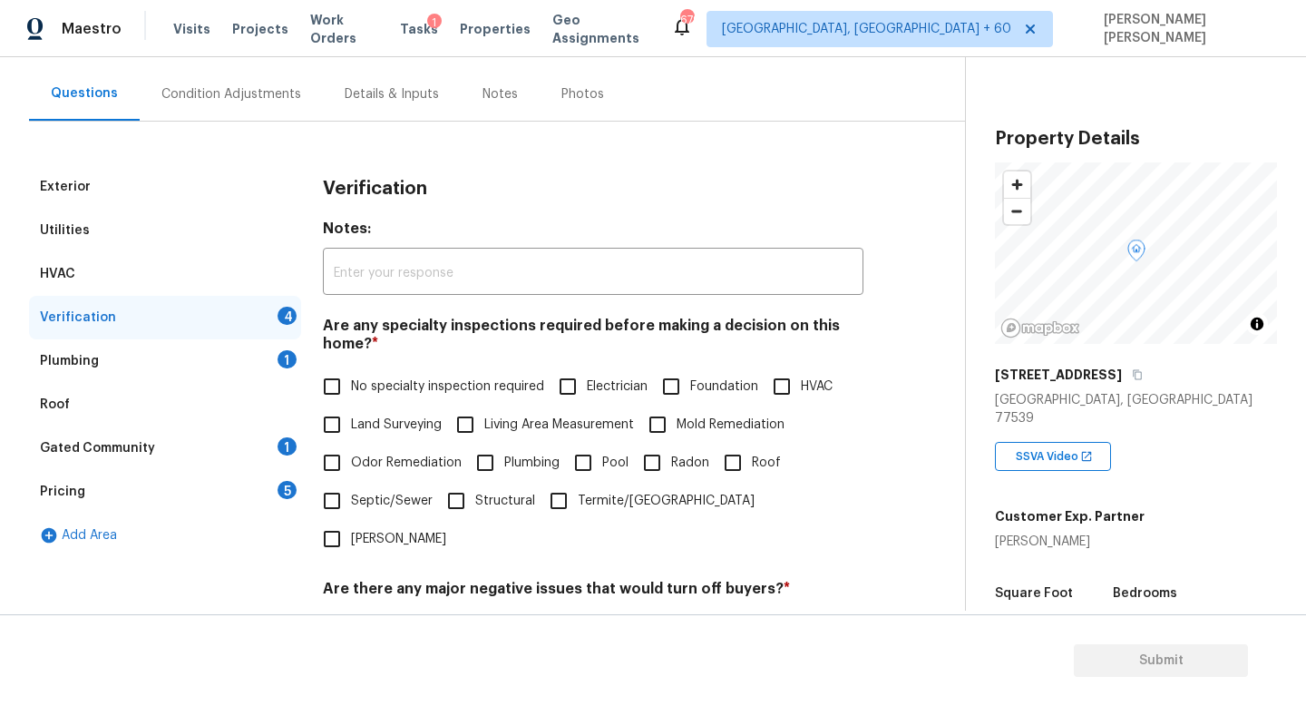
scroll to position [211, 0]
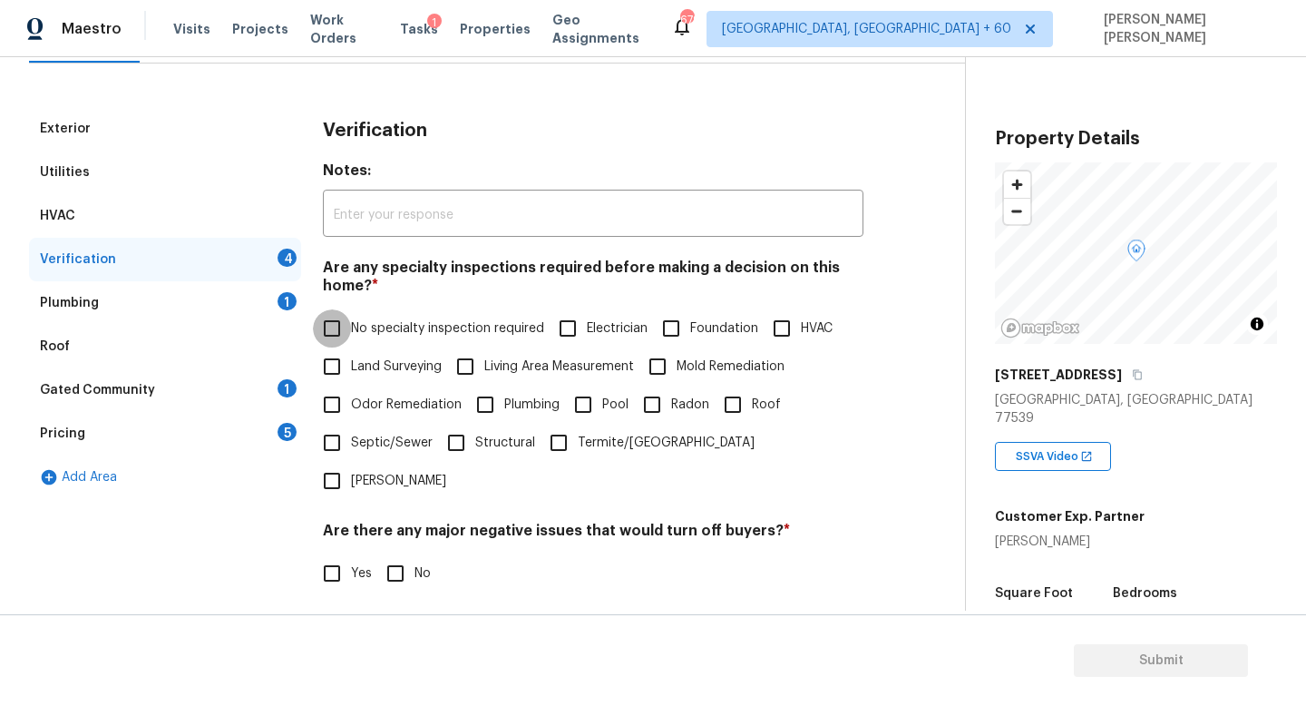
click at [331, 337] on input "No specialty inspection required" at bounding box center [332, 328] width 38 height 38
checkbox input "true"
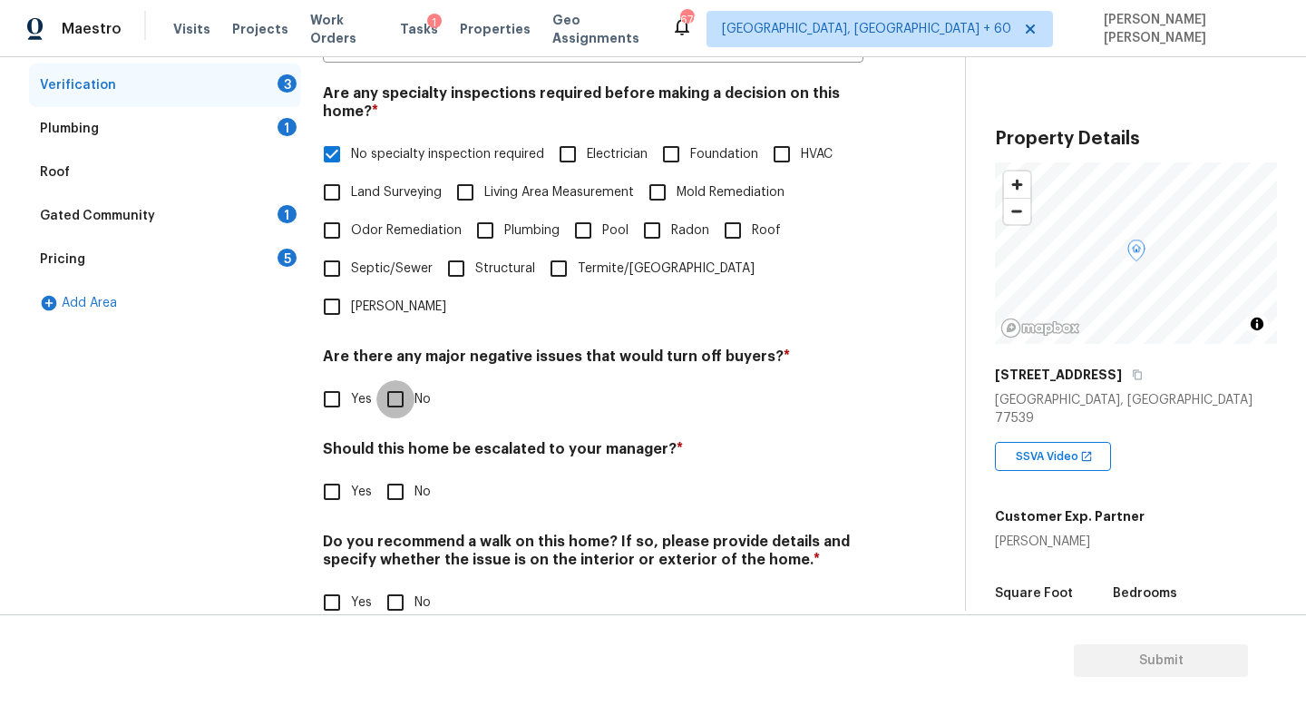
click at [386, 380] on input "No" at bounding box center [395, 399] width 38 height 38
checkbox input "true"
click at [400, 477] on div "Verification Notes: ​ Are any specialty inspections required before making a de…" at bounding box center [593, 288] width 541 height 710
click at [400, 473] on input "No" at bounding box center [395, 492] width 38 height 38
checkbox input "true"
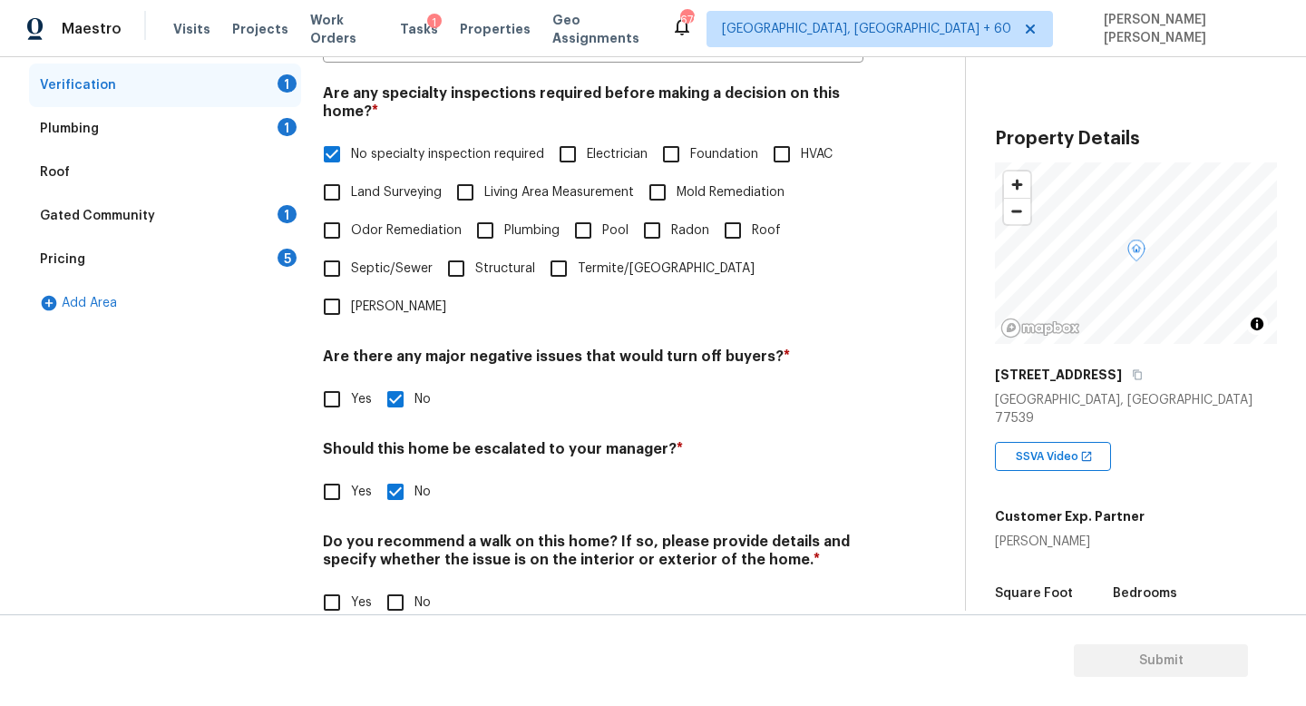
click at [400, 583] on input "No" at bounding box center [395, 602] width 38 height 38
checkbox input "true"
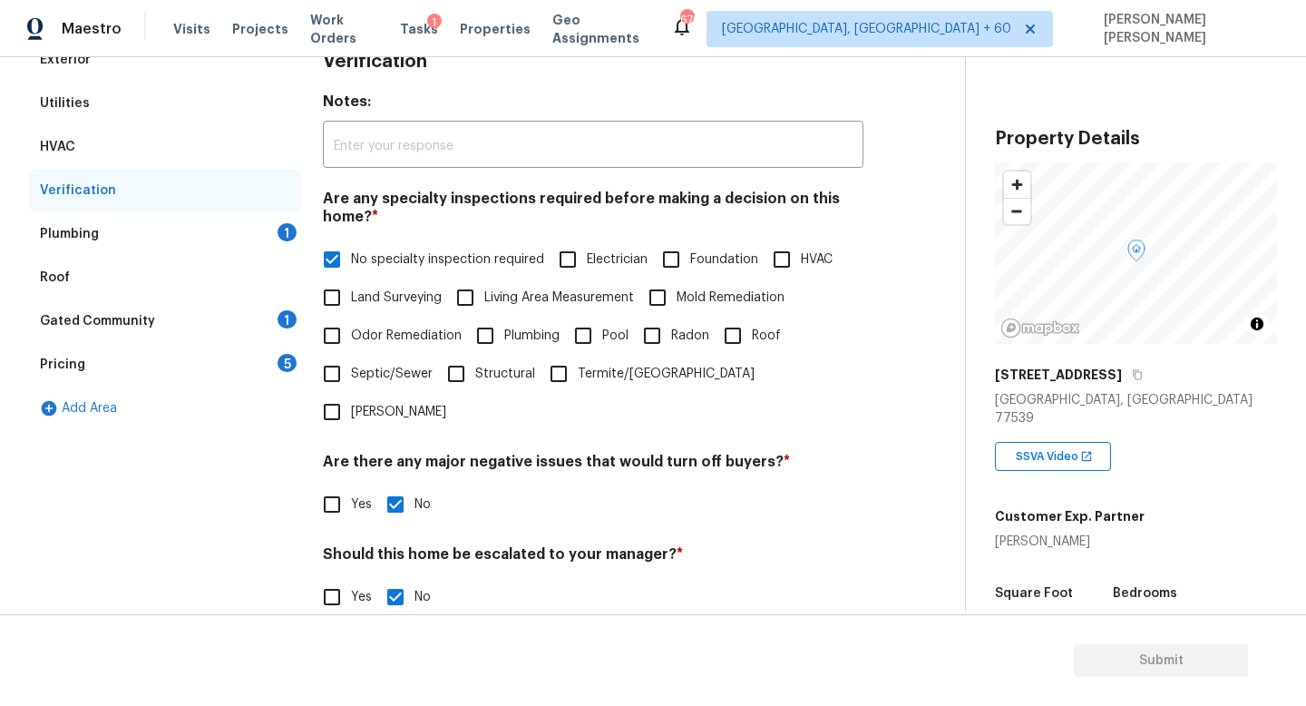
click at [160, 240] on div "Plumbing 1" at bounding box center [165, 234] width 272 height 44
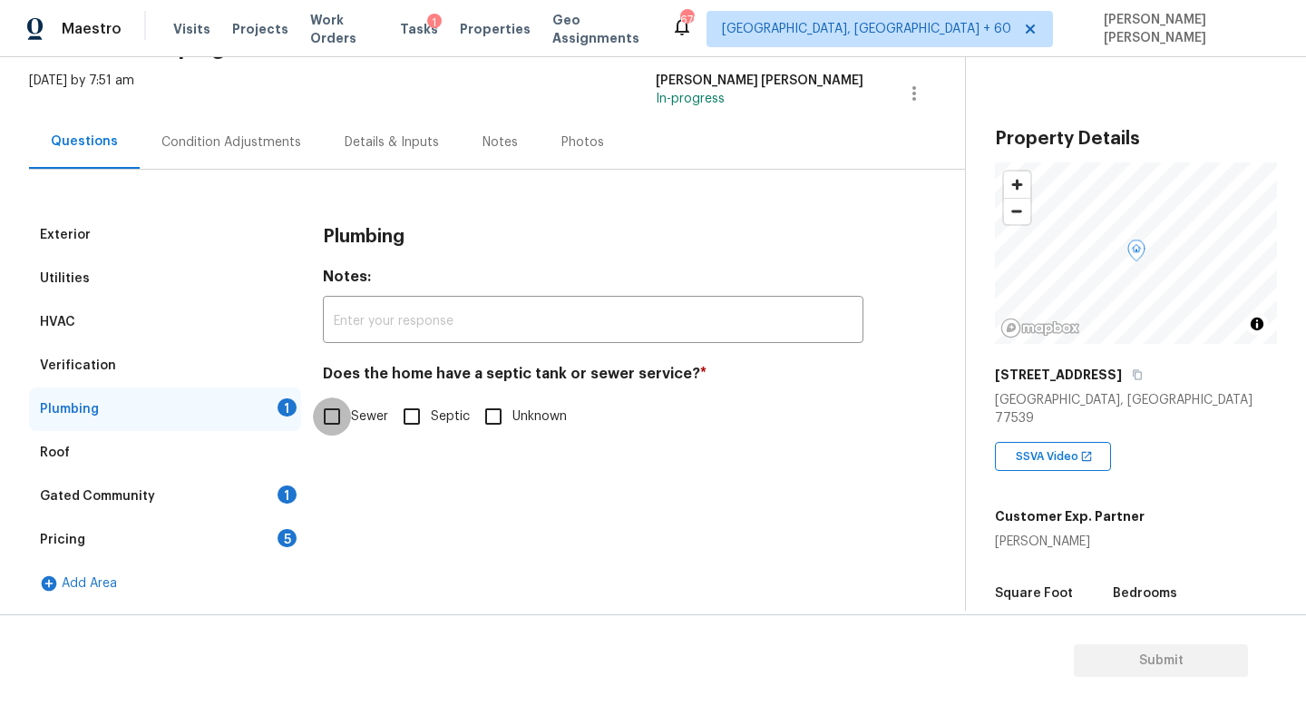
click at [337, 427] on input "Sewer" at bounding box center [332, 416] width 38 height 38
checkbox input "true"
click at [227, 504] on div "Gated Community 1" at bounding box center [165, 496] width 272 height 44
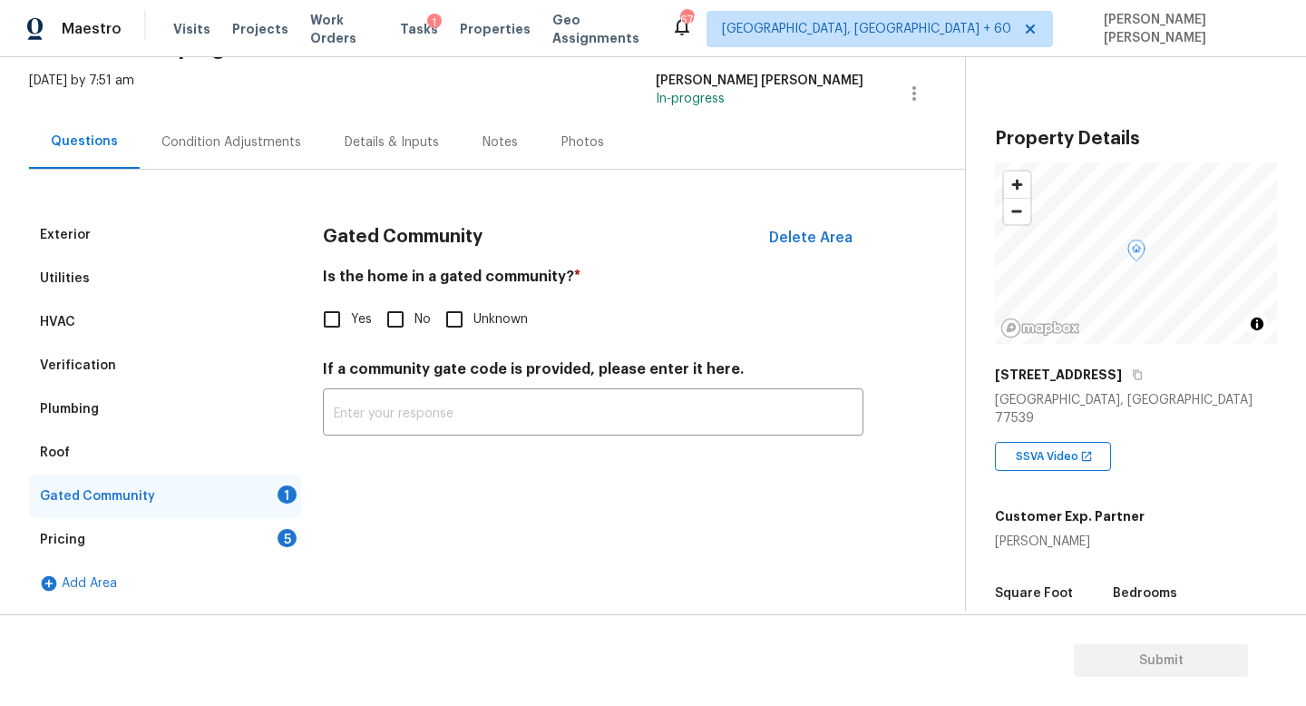
click at [415, 323] on span "No" at bounding box center [423, 319] width 16 height 19
click at [415, 323] on input "No" at bounding box center [395, 319] width 38 height 38
checkbox input "true"
click at [199, 532] on div "Pricing 5" at bounding box center [165, 540] width 272 height 44
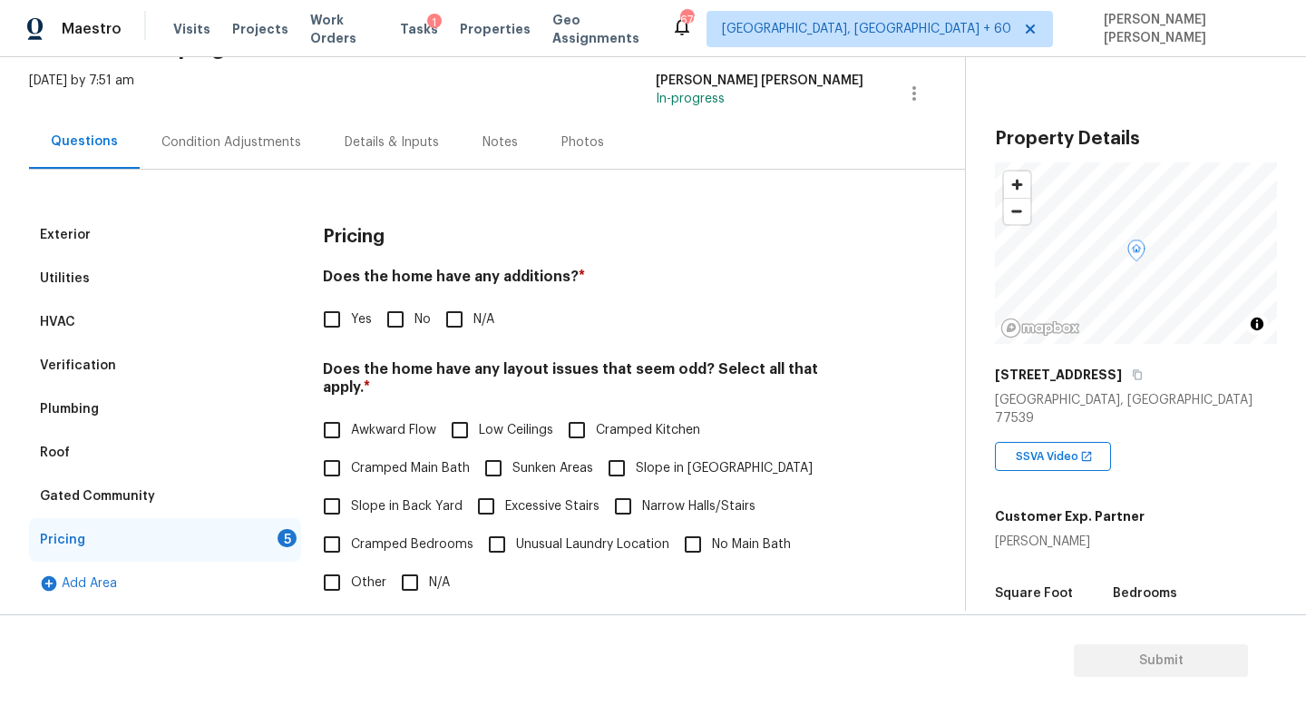
click at [397, 327] on input "No" at bounding box center [395, 319] width 38 height 38
checkbox input "true"
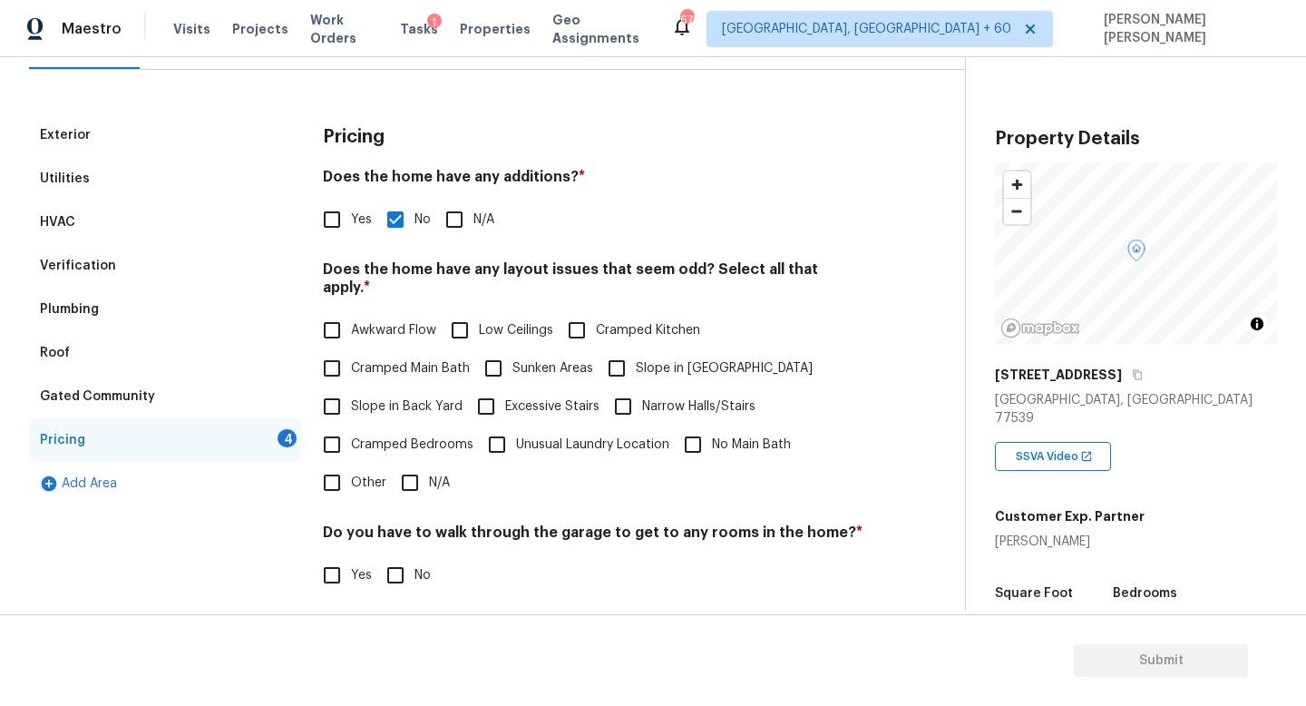
scroll to position [206, 0]
click at [397, 470] on input "N/A" at bounding box center [410, 482] width 38 height 38
checkbox input "true"
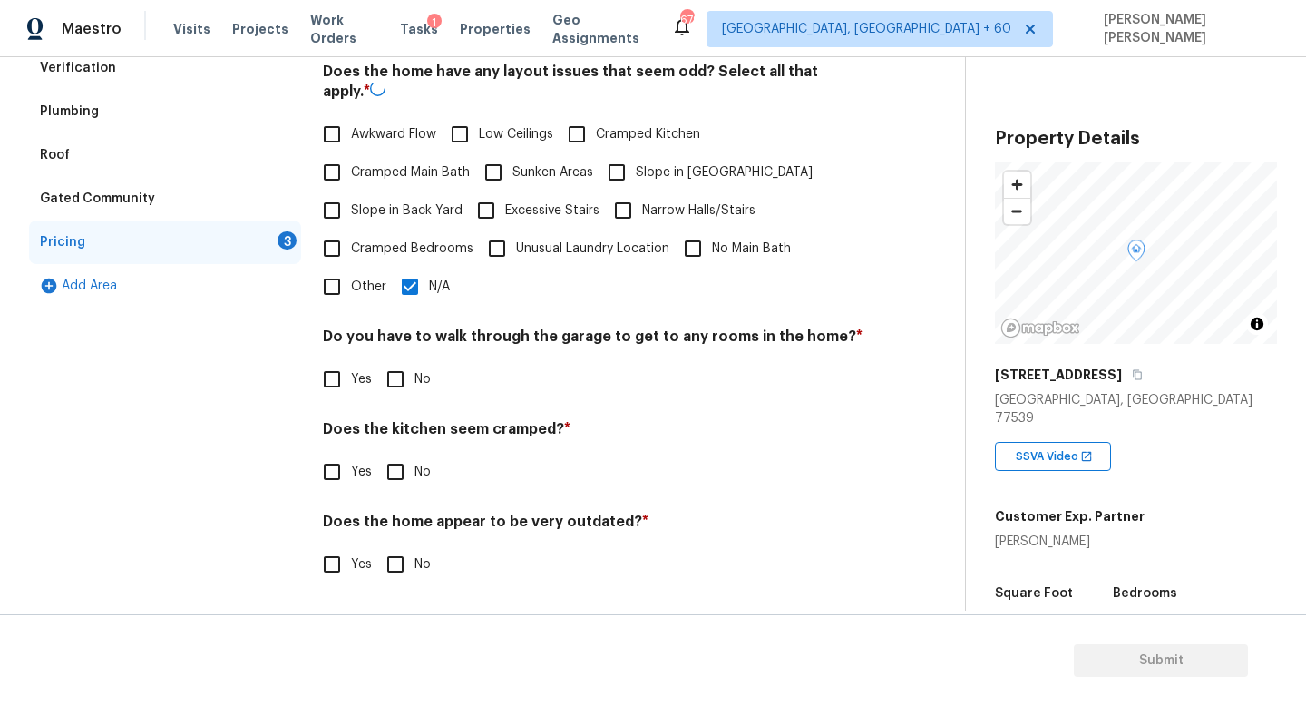
scroll to position [383, 0]
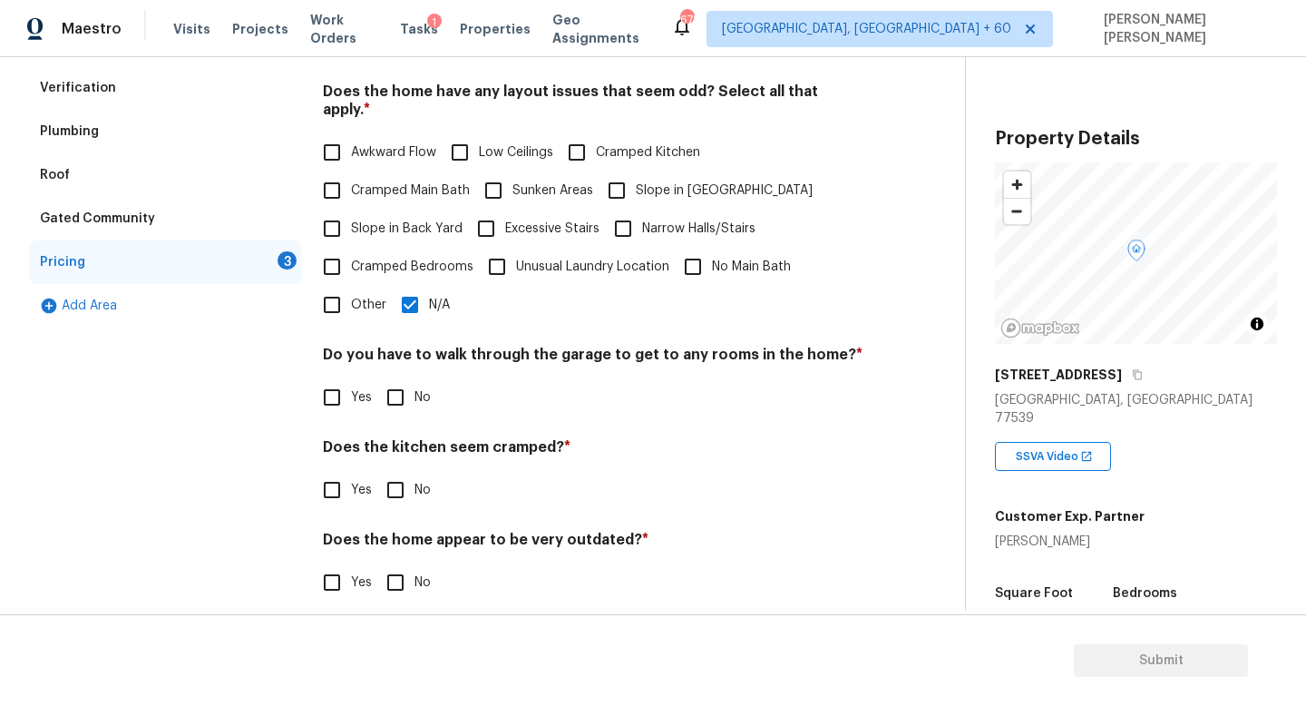
click at [390, 381] on input "No" at bounding box center [395, 397] width 38 height 38
checkbox input "true"
click at [391, 507] on div "Pricing Does the home have any additions? * Yes No N/A Does the home have any l…" at bounding box center [593, 280] width 541 height 688
click at [391, 483] on input "No" at bounding box center [395, 490] width 38 height 38
checkbox input "true"
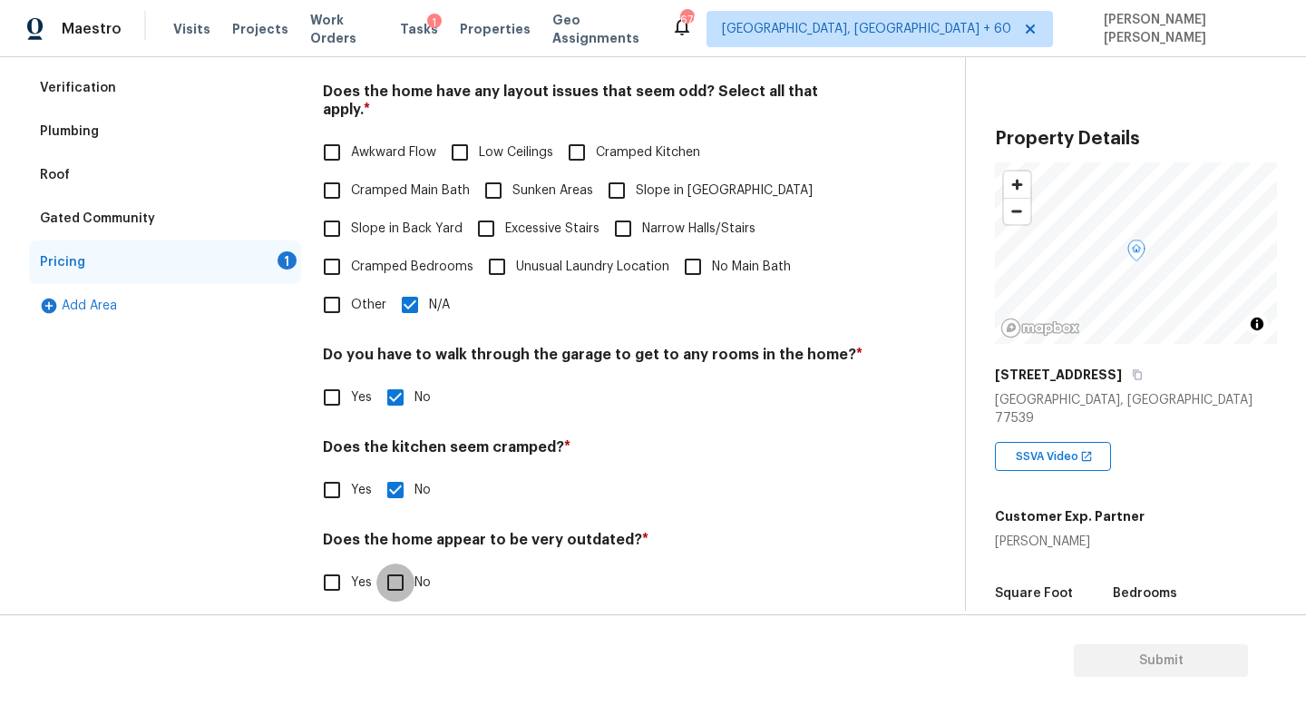
click at [403, 563] on input "No" at bounding box center [395, 582] width 38 height 38
checkbox input "true"
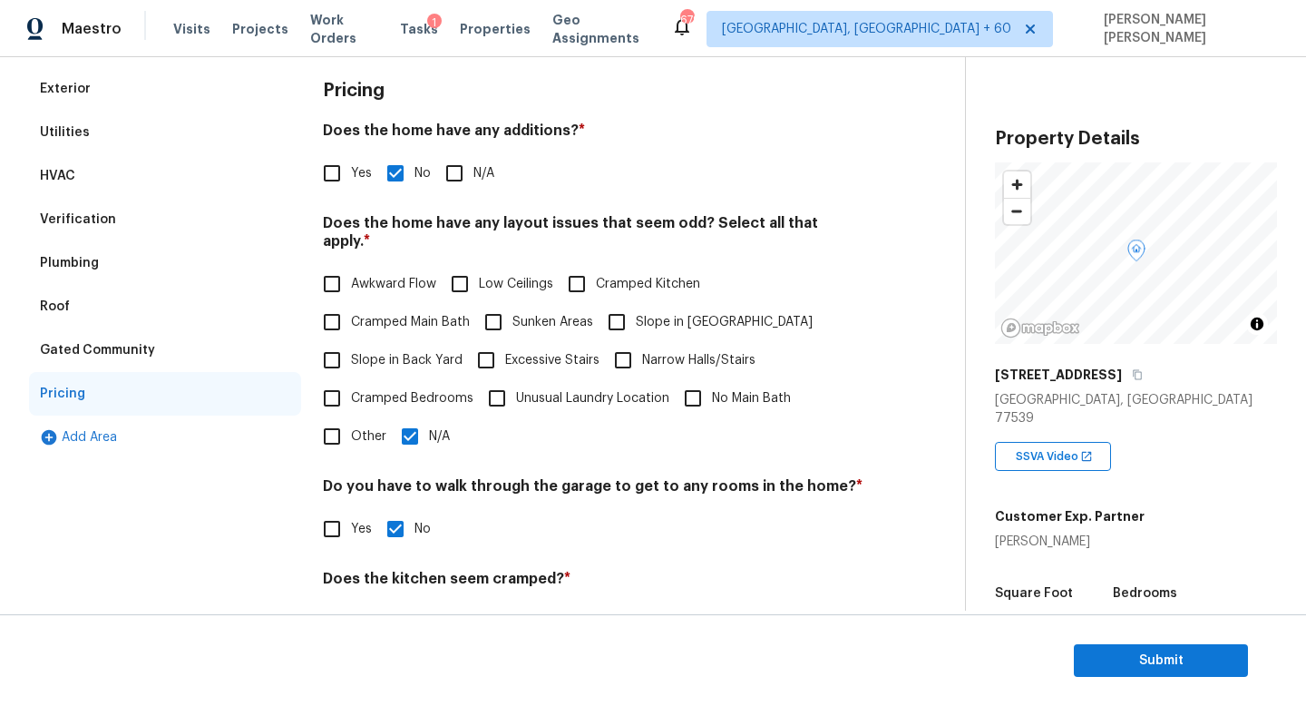
scroll to position [0, 0]
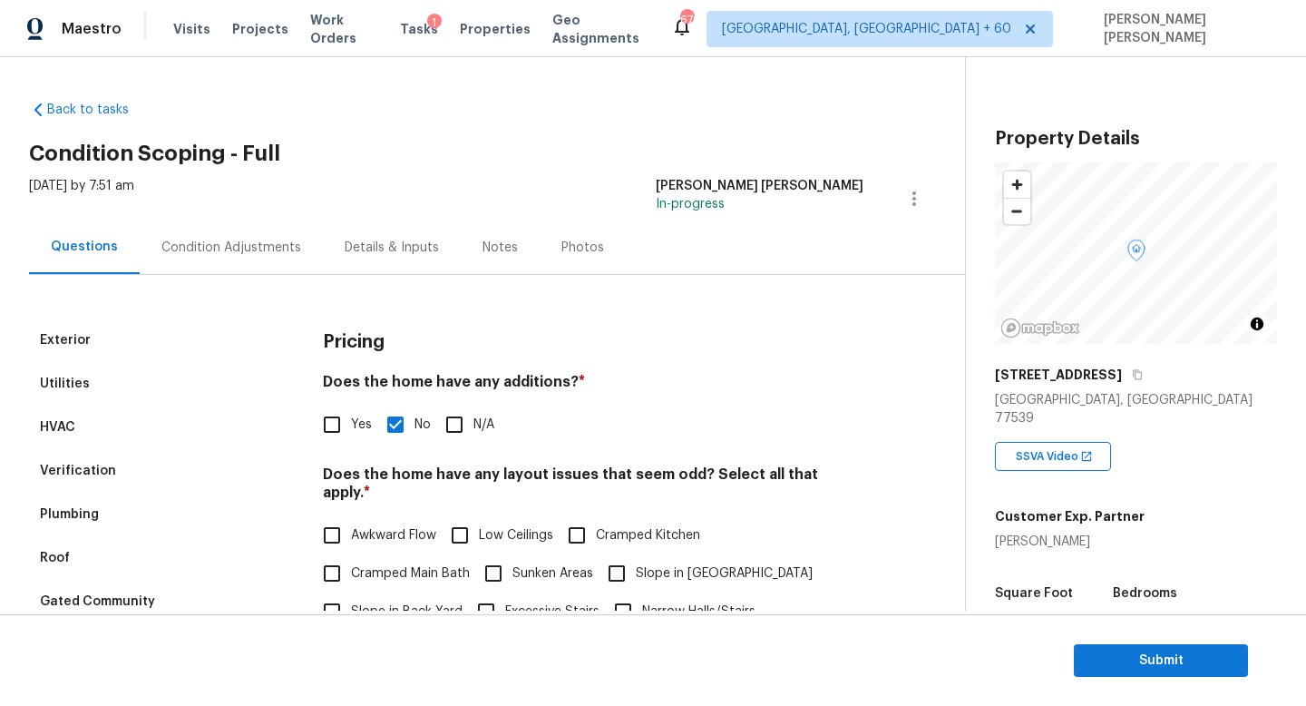
click at [203, 294] on div "Exterior Utilities HVAC Verification Plumbing Roof Gated Community Pricing Add …" at bounding box center [475, 640] width 893 height 731
click at [203, 229] on div "Condition Adjustments" at bounding box center [231, 247] width 183 height 54
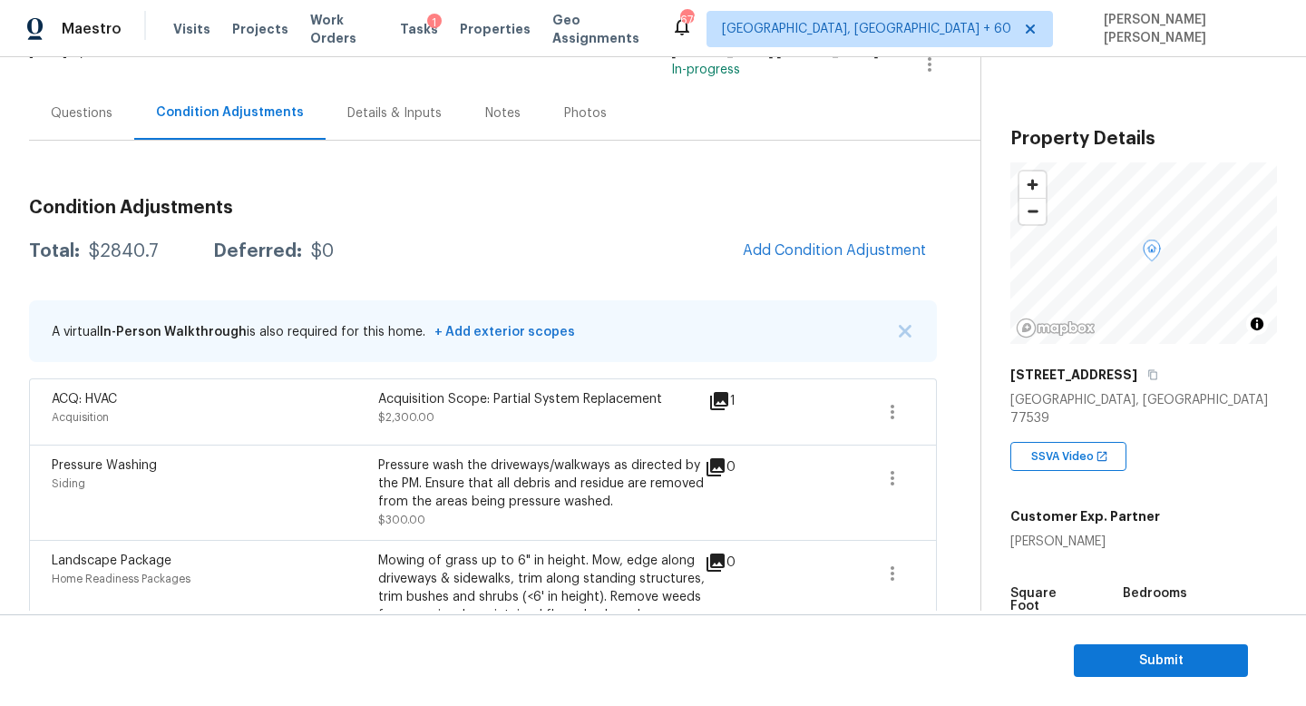
scroll to position [163, 0]
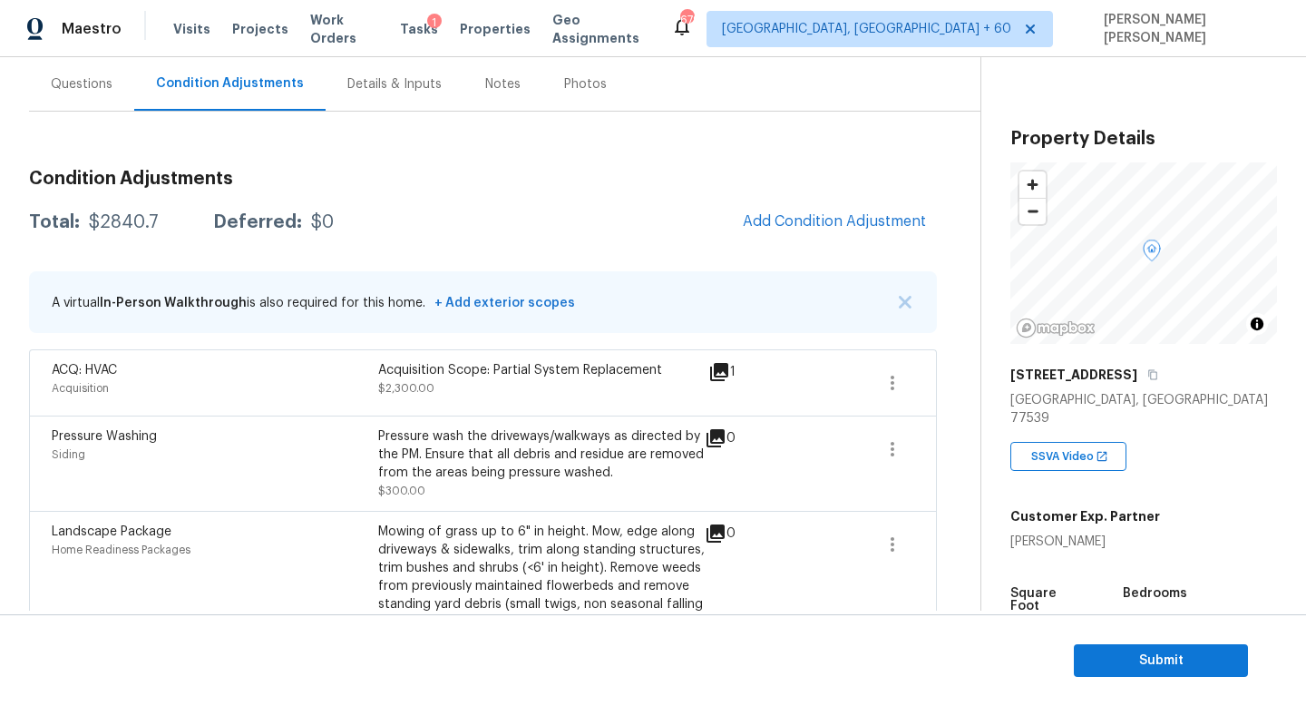
click at [777, 239] on span "Add Condition Adjustment" at bounding box center [834, 222] width 205 height 40
click at [784, 225] on span "Add Condition Adjustment" at bounding box center [834, 221] width 183 height 16
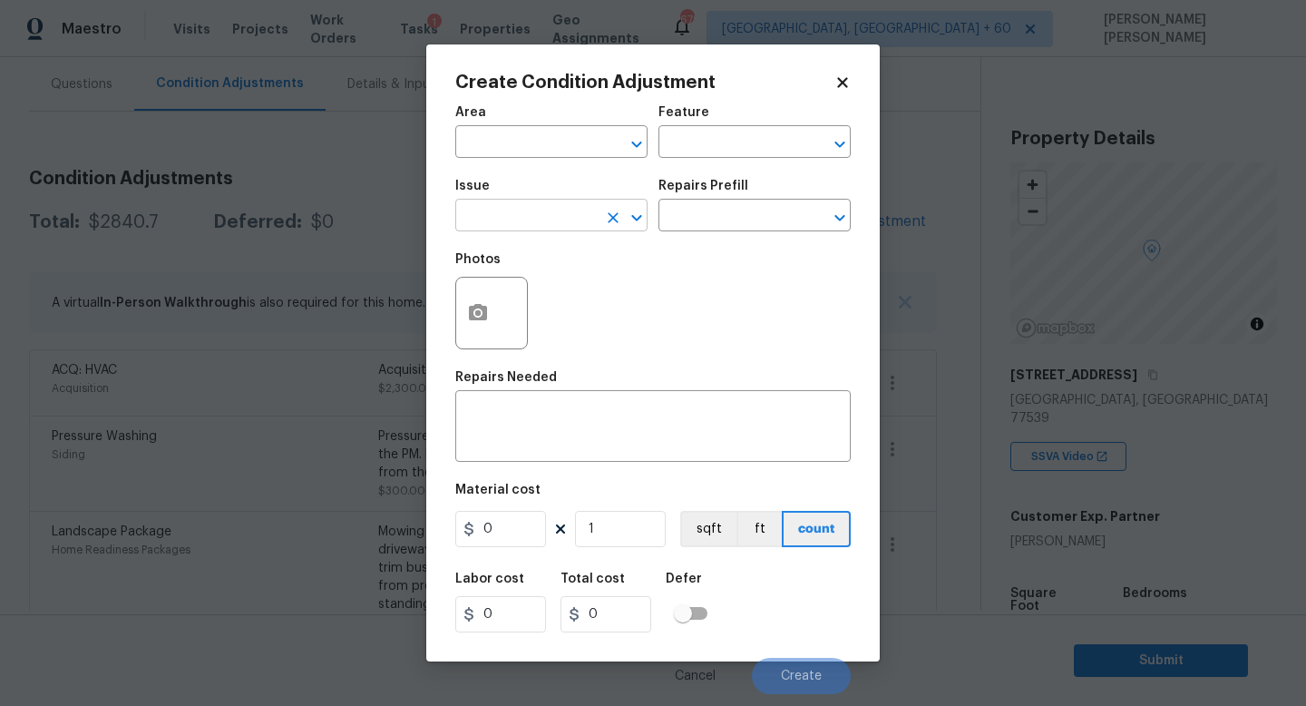
click at [558, 224] on input "text" at bounding box center [526, 217] width 142 height 28
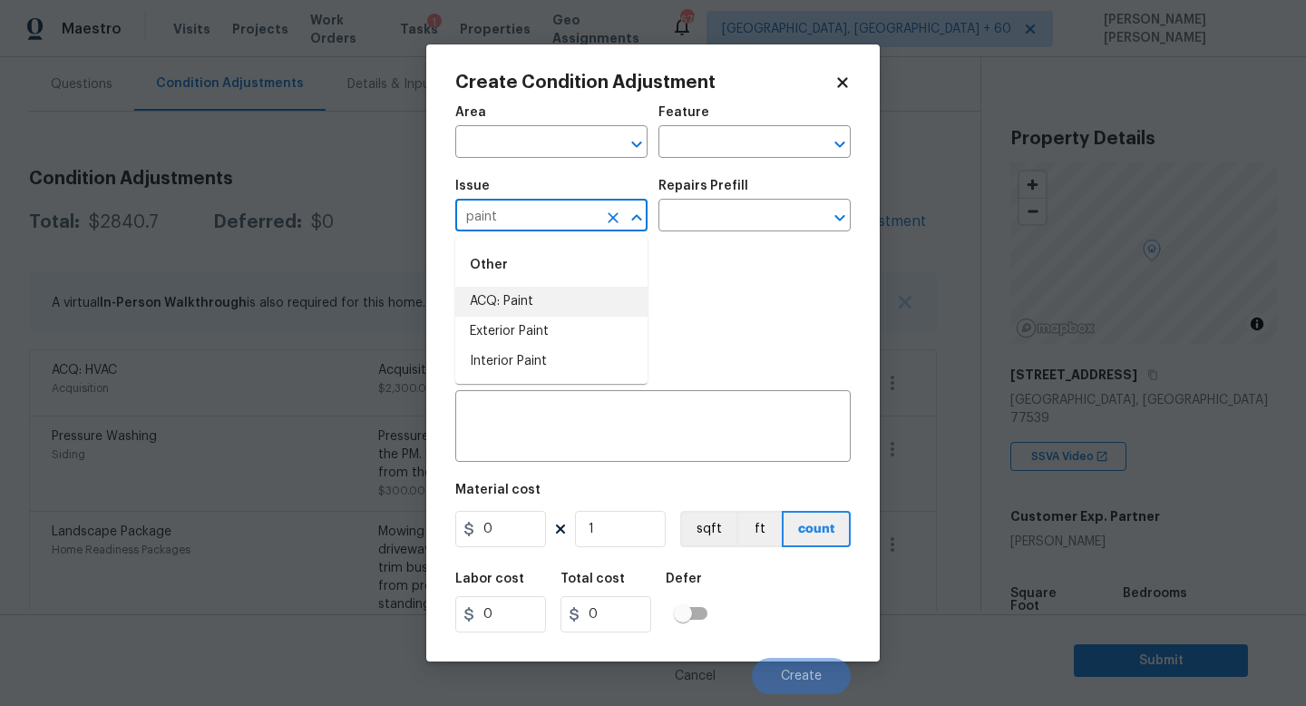
click at [576, 293] on li "ACQ: Paint" at bounding box center [551, 302] width 192 height 30
type input "ACQ: Paint"
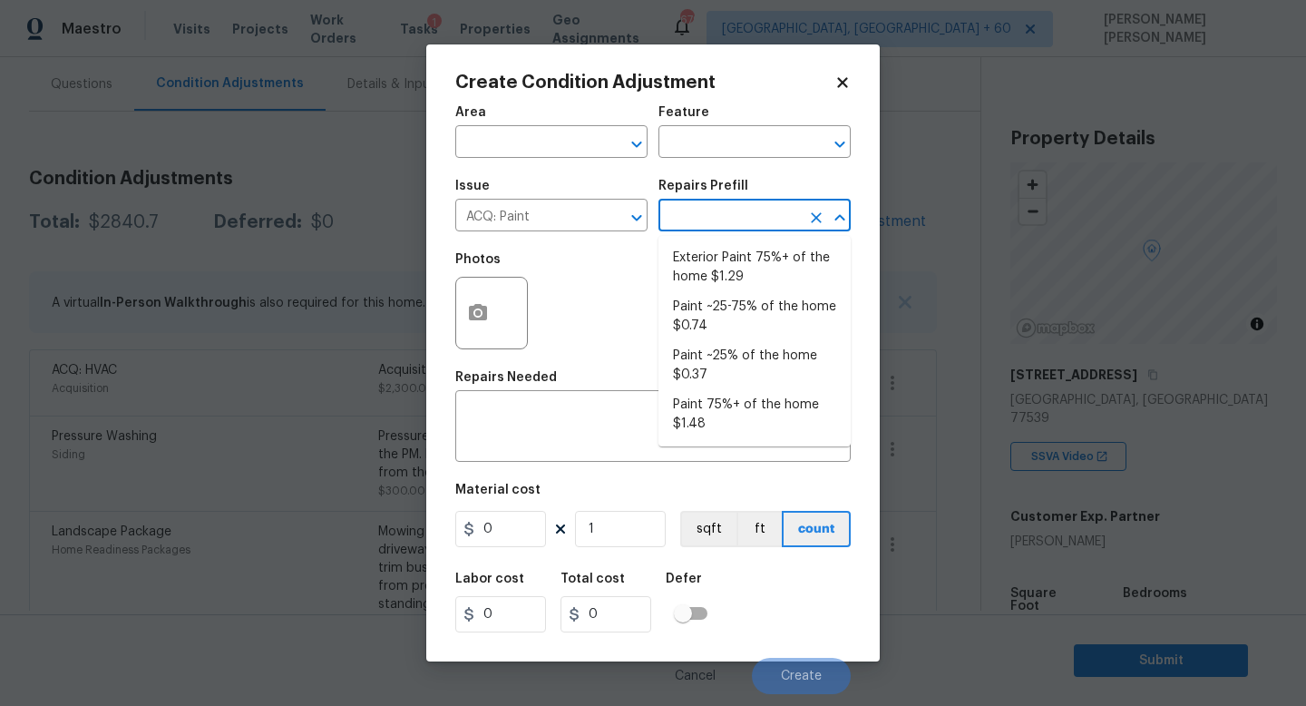
click at [738, 228] on input "text" at bounding box center [730, 217] width 142 height 28
click at [771, 352] on li "Paint ~25% of the home $0.37" at bounding box center [755, 365] width 192 height 49
type input "Acquisition"
type textarea "Acquisition Scope: ~25% of the home needs interior paint"
type input "0.37"
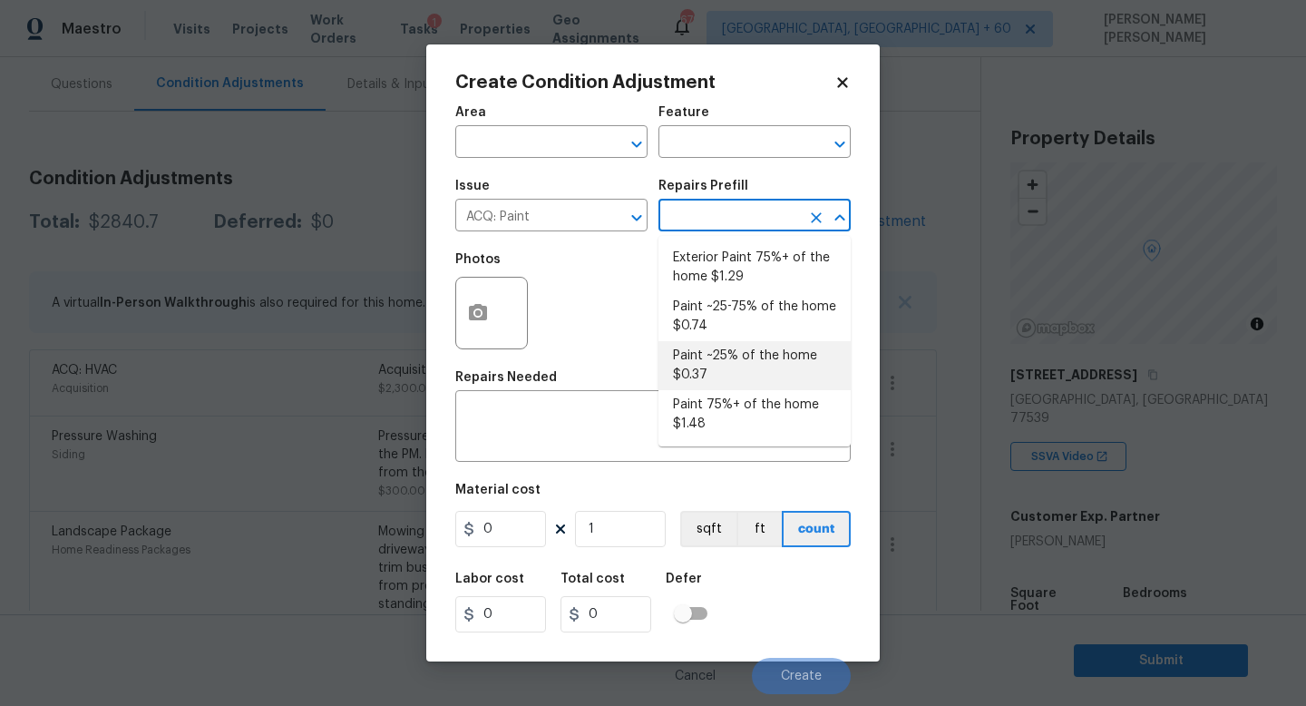
type input "0.37"
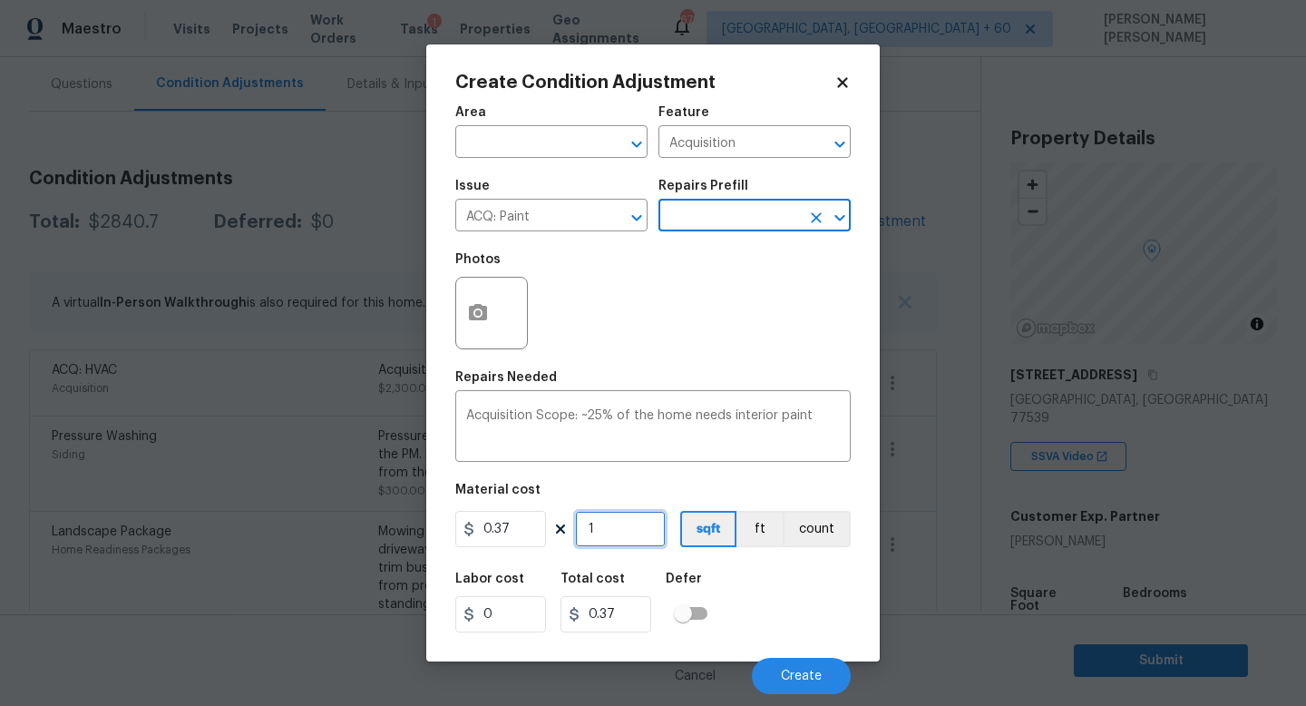
click at [644, 523] on input "1" at bounding box center [620, 529] width 91 height 36
type input "0"
type input "9"
type input "3.33"
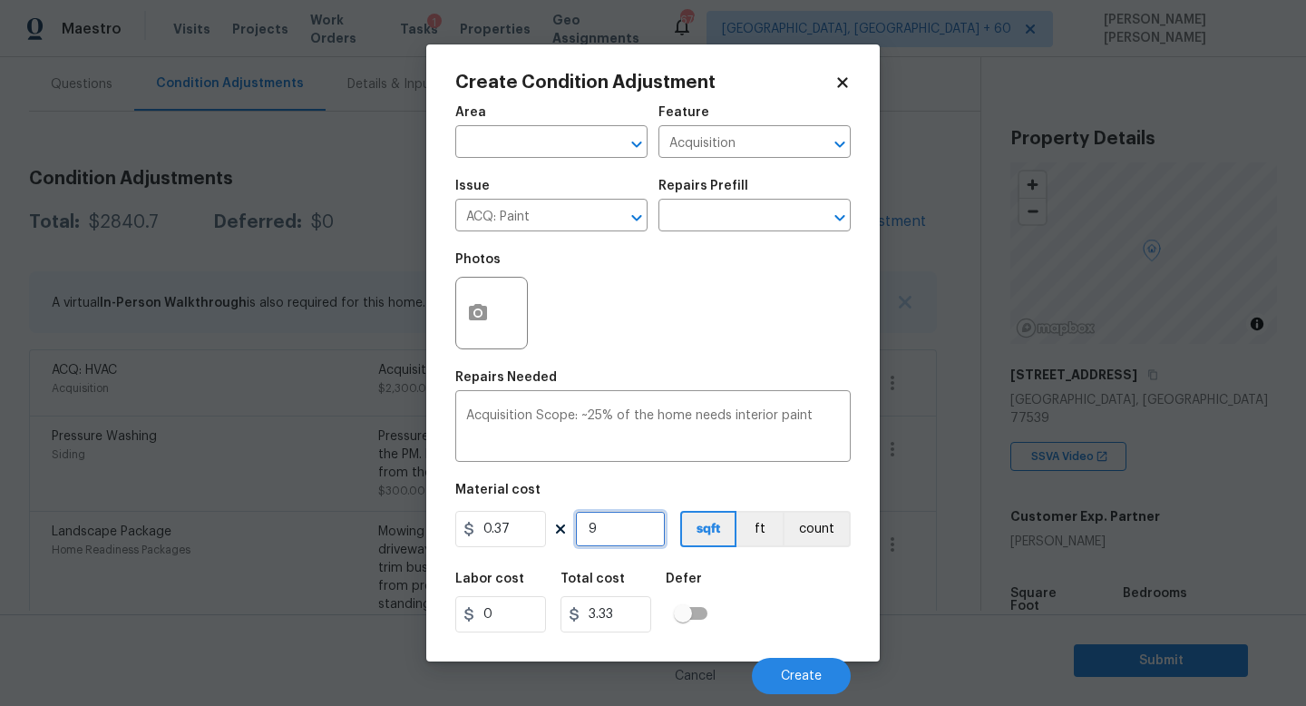
type input "99"
type input "36.63"
type input "990"
type input "366.3"
type input "990"
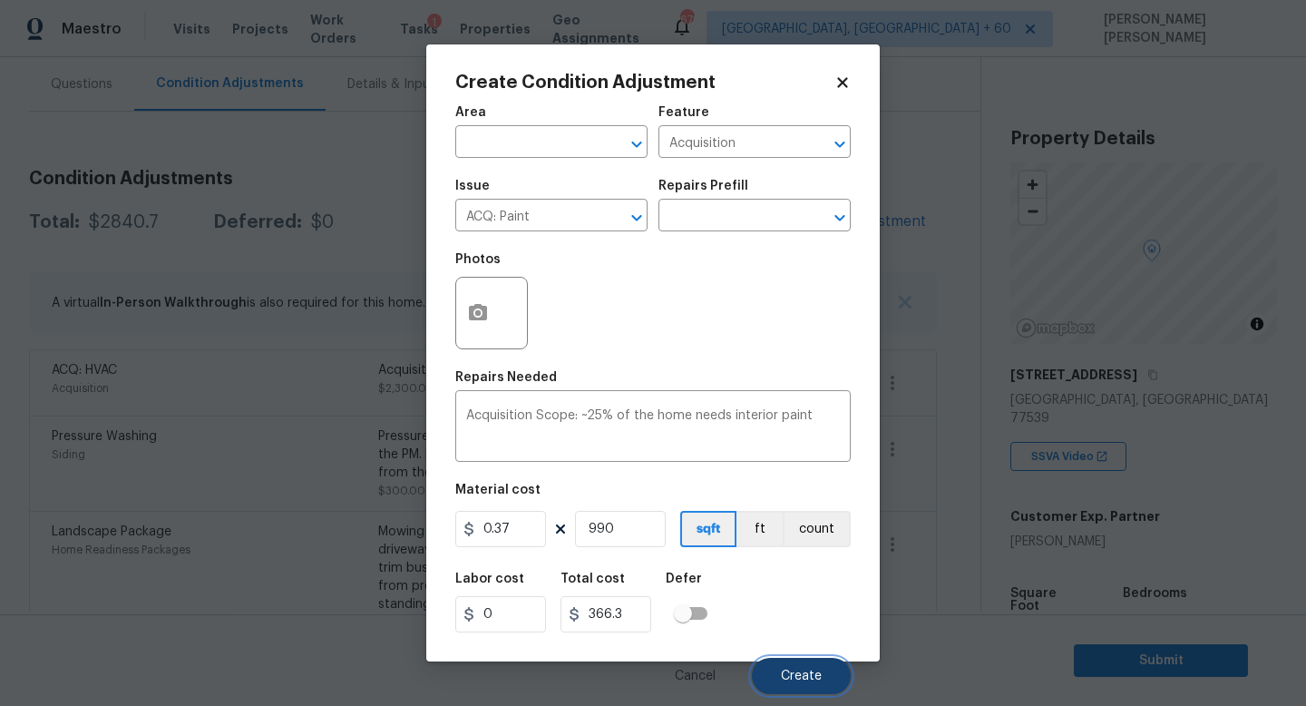
click at [812, 675] on span "Create" at bounding box center [801, 676] width 41 height 14
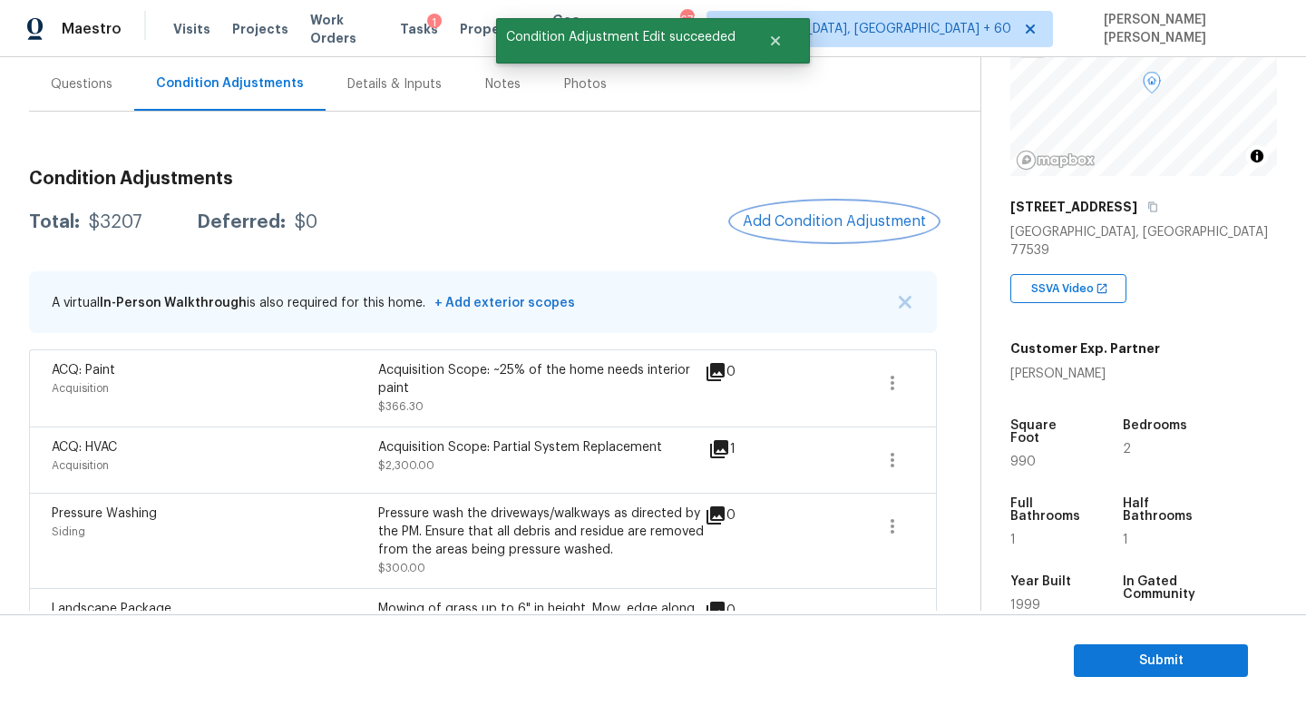
scroll to position [171, 0]
click at [825, 227] on span "Add Condition Adjustment" at bounding box center [834, 221] width 183 height 16
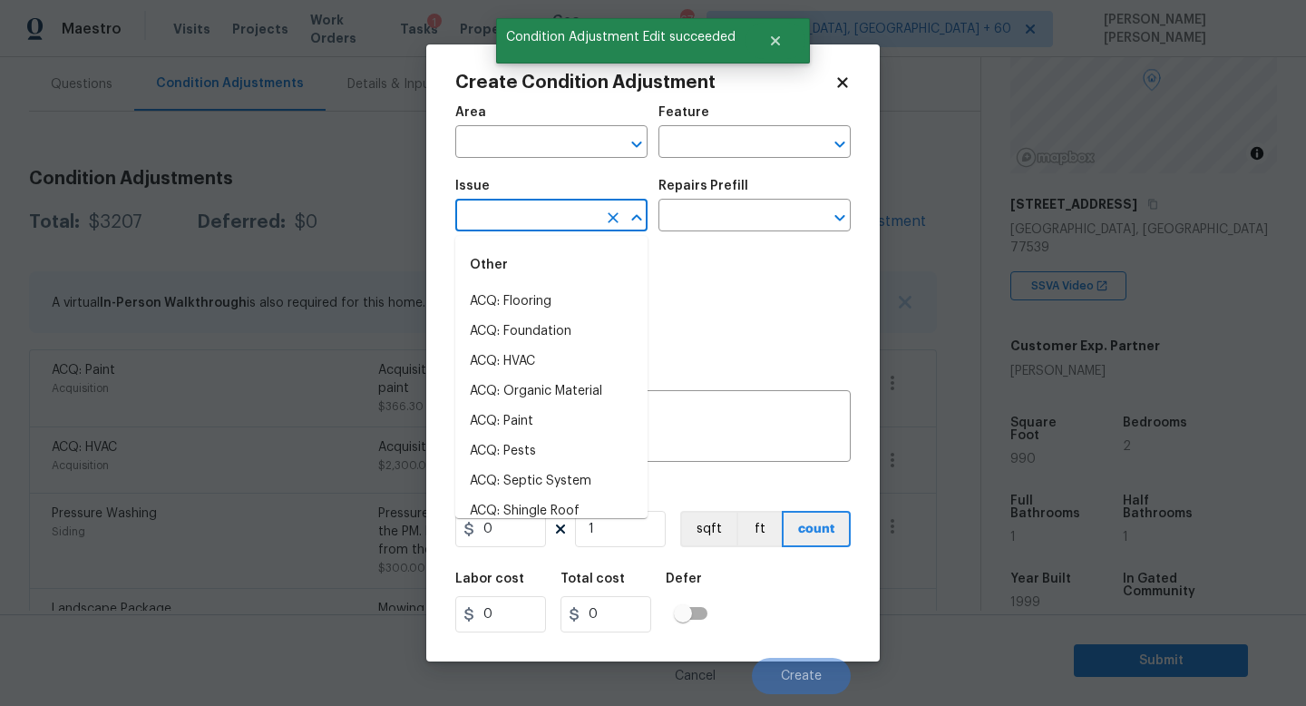
click at [523, 222] on input "text" at bounding box center [526, 217] width 142 height 28
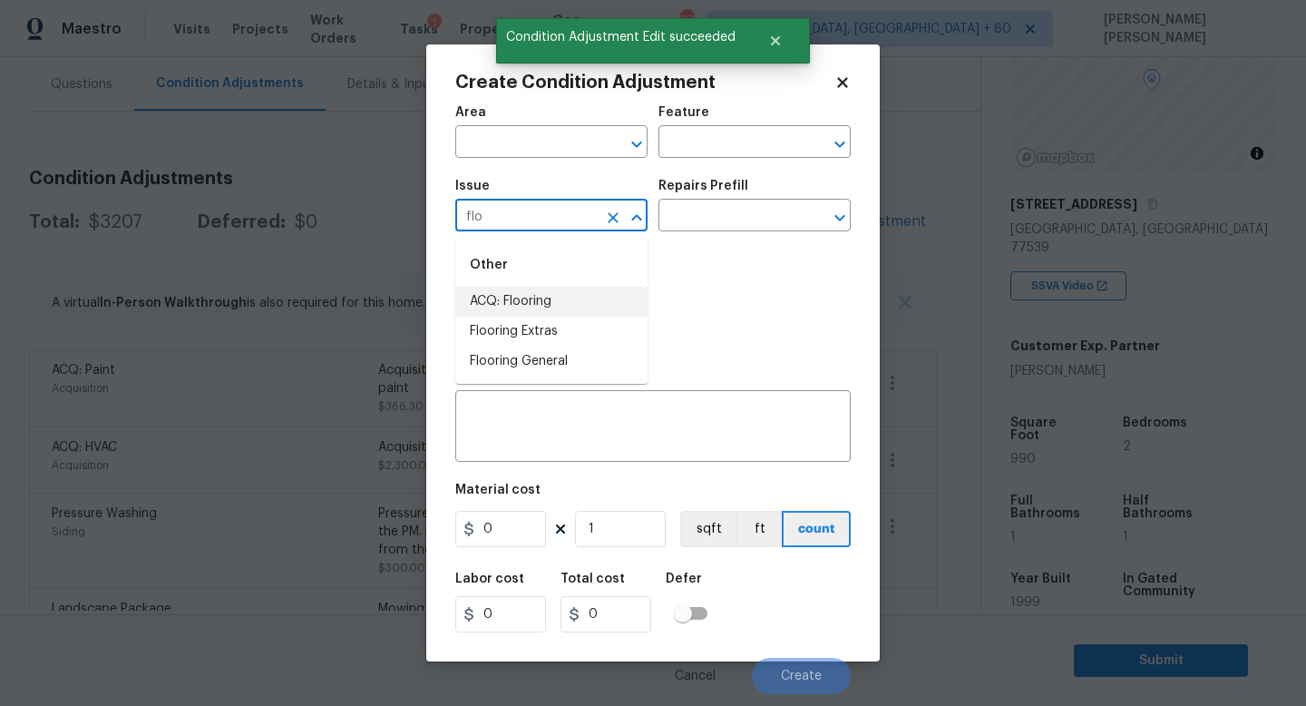
drag, startPoint x: 569, startPoint y: 317, endPoint x: 579, endPoint y: 291, distance: 28.1
click at [579, 291] on ul "ACQ: Flooring Flooring Extras Flooring General" at bounding box center [551, 332] width 192 height 90
click at [579, 291] on li "ACQ: Flooring" at bounding box center [551, 302] width 192 height 30
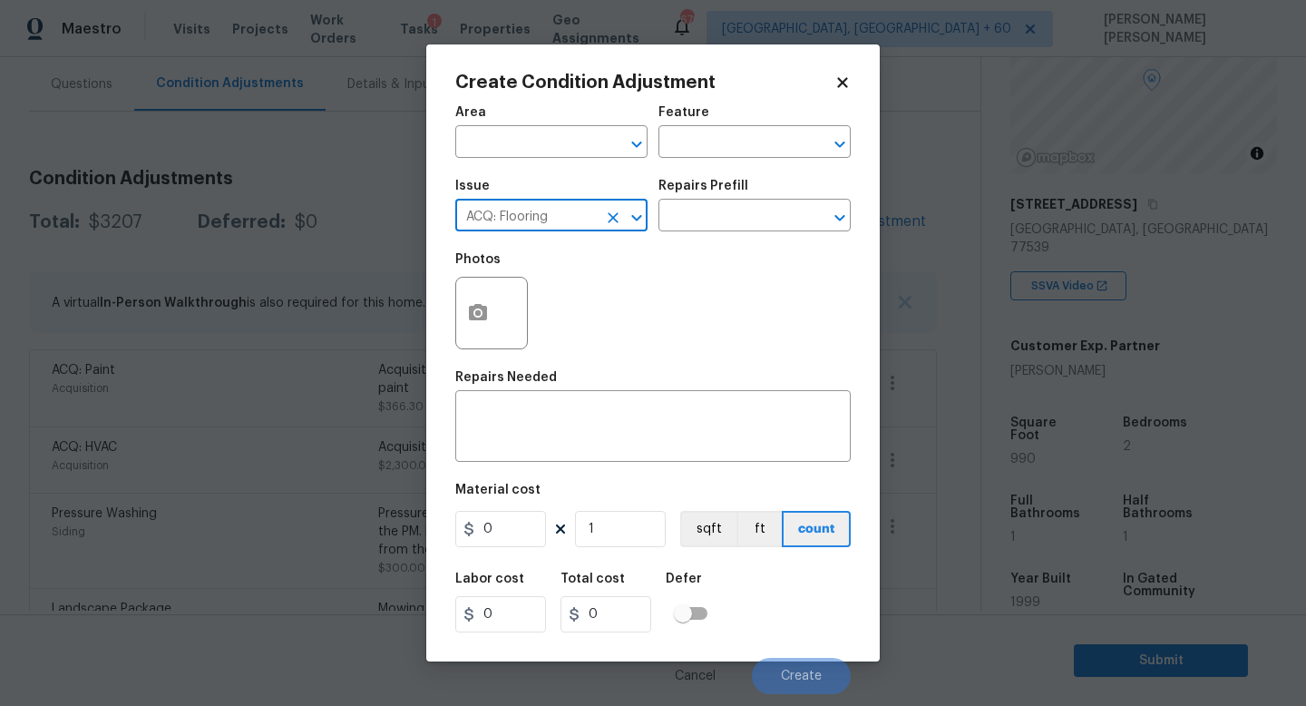
type input "ACQ: Flooring"
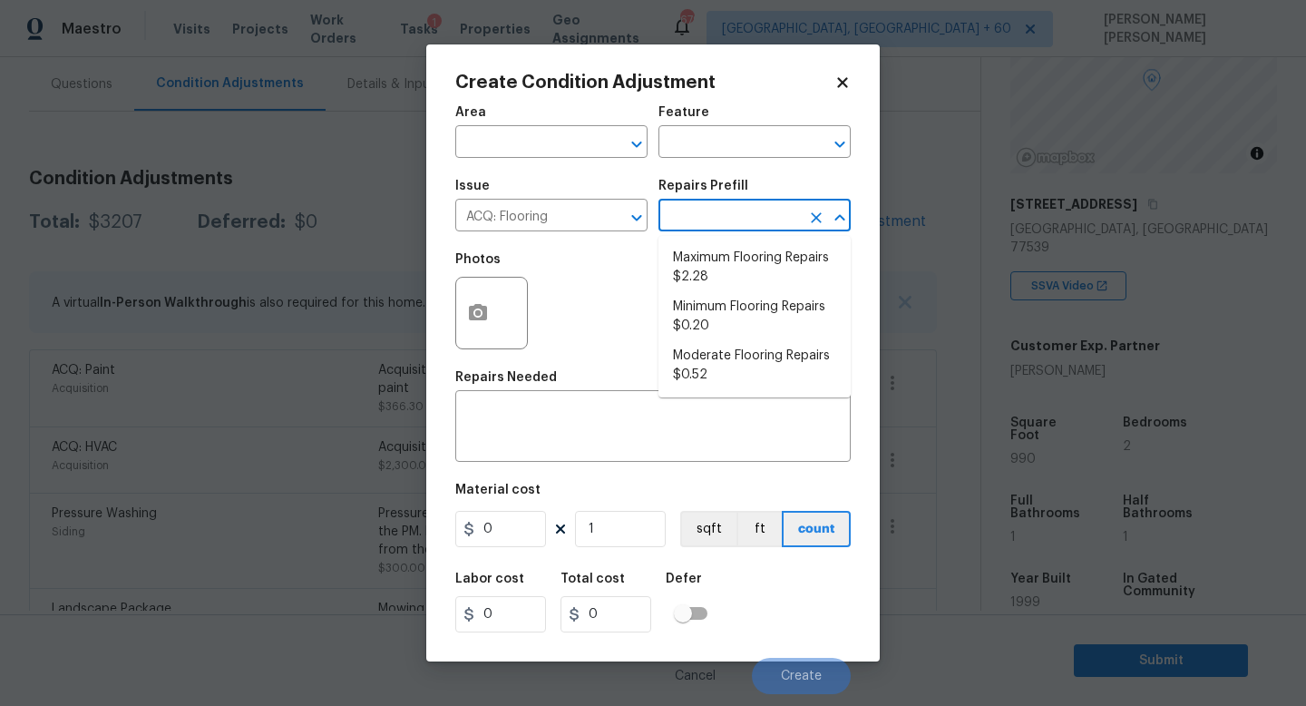
click at [731, 225] on input "text" at bounding box center [730, 217] width 142 height 28
click at [737, 308] on li "Minimum Flooring Repairs $0.20" at bounding box center [755, 316] width 192 height 49
type input "Acquisition"
type textarea "Acquisition Scope: Minimum flooring repairs"
type input "0.2"
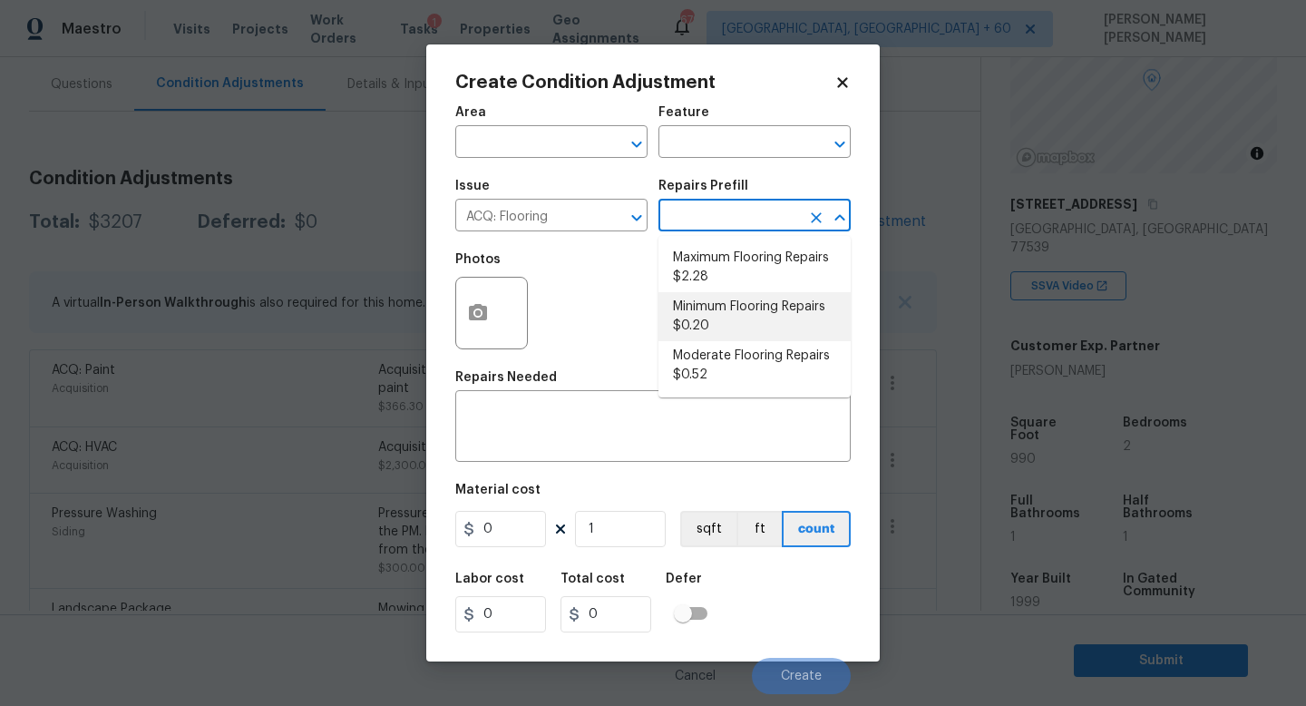
type input "0.2"
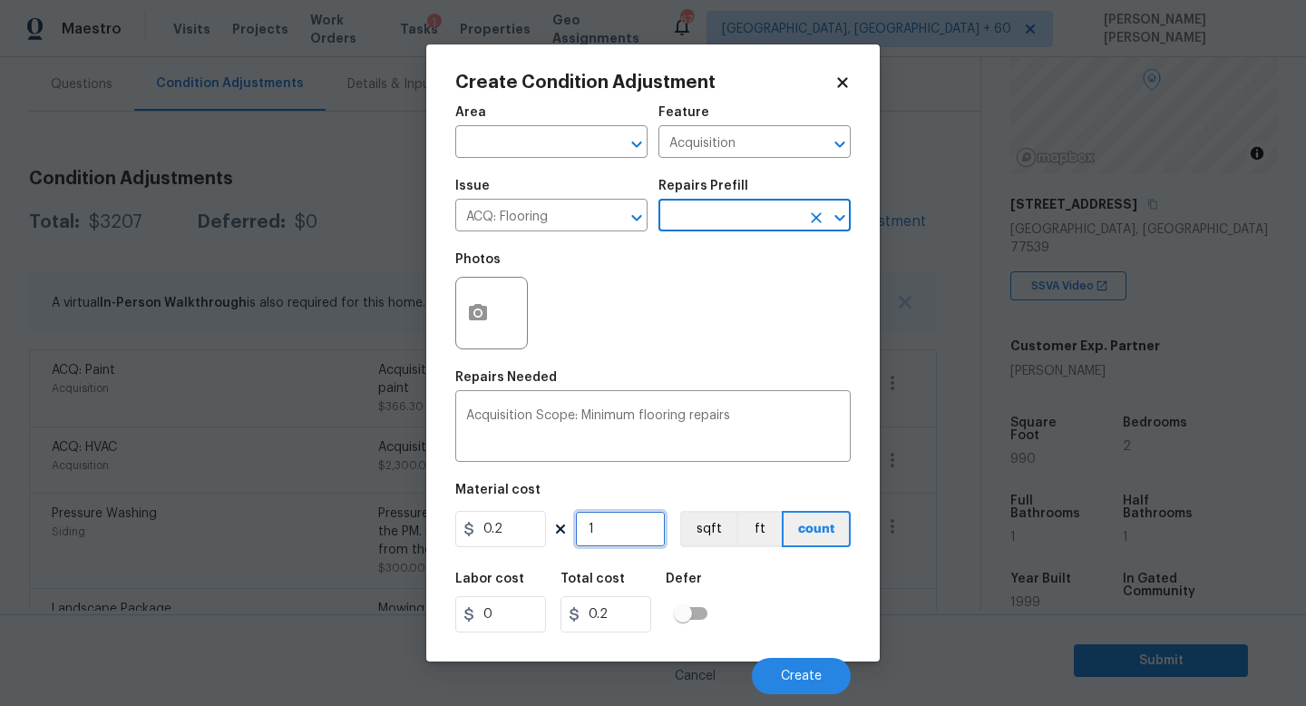
click at [621, 541] on input "1" at bounding box center [620, 529] width 91 height 36
type input "0"
type input "9"
type input "1.8"
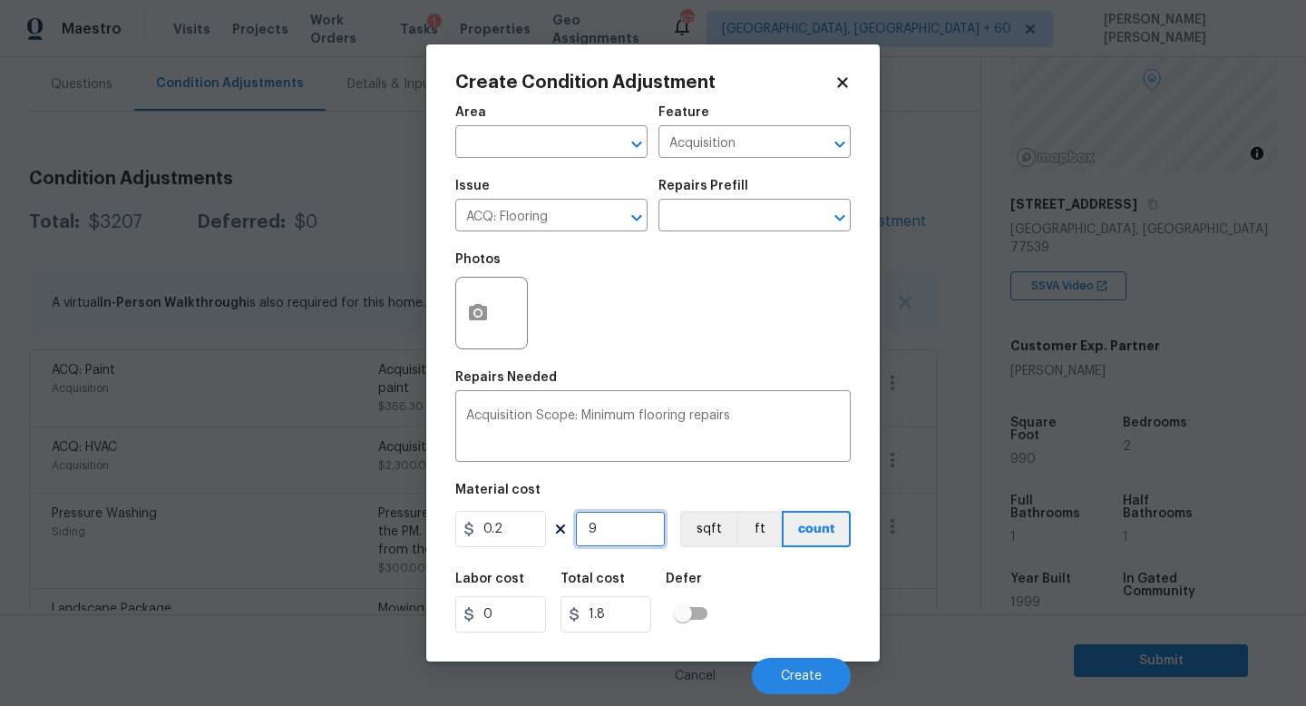
type input "90"
type input "18"
type input "9"
type input "1.8"
type input "99"
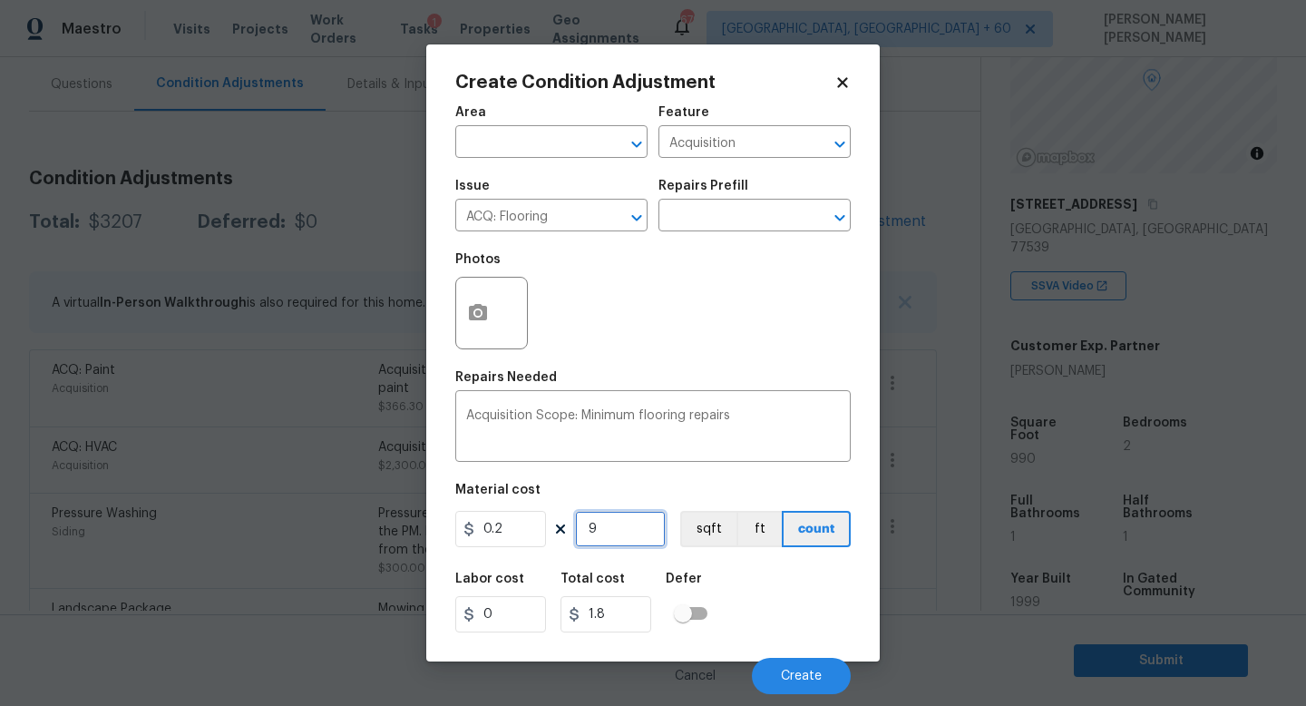
type input "19.8"
type input "990"
type input "198"
type input "990"
click at [827, 682] on button "Create" at bounding box center [801, 676] width 99 height 36
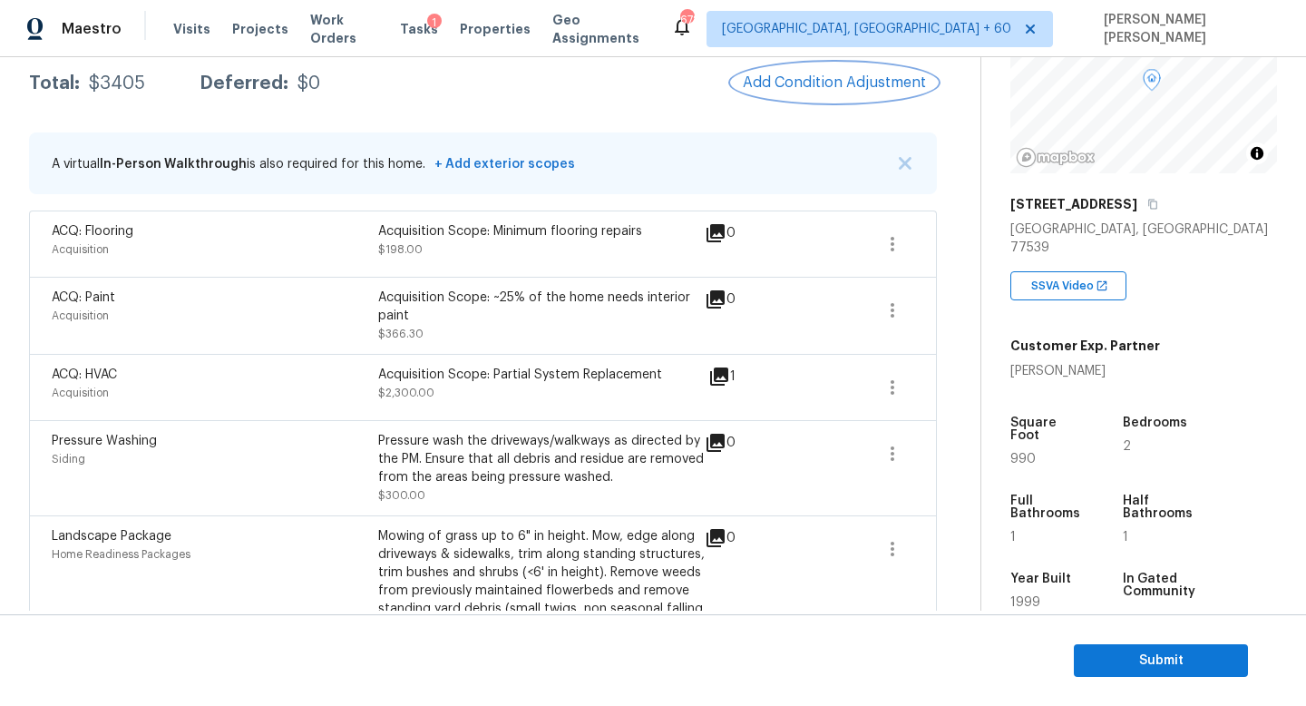
scroll to position [94, 0]
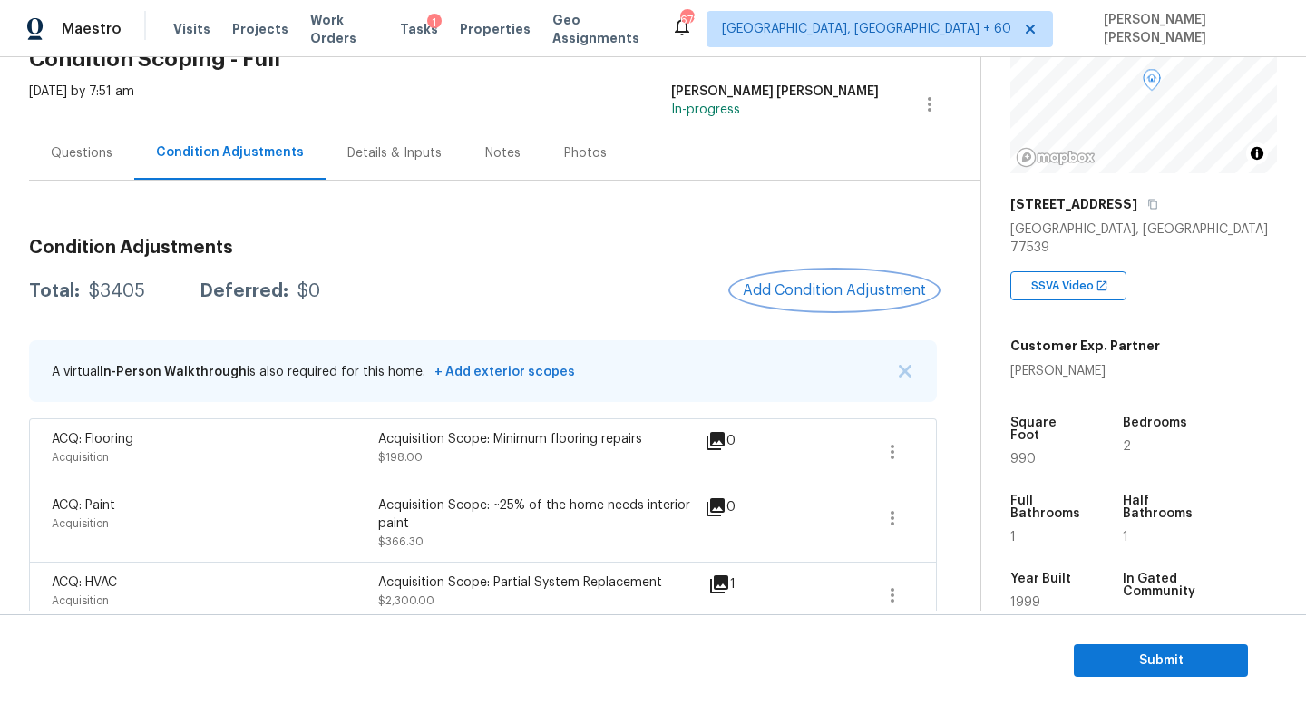
click at [805, 284] on span "Add Condition Adjustment" at bounding box center [834, 290] width 183 height 16
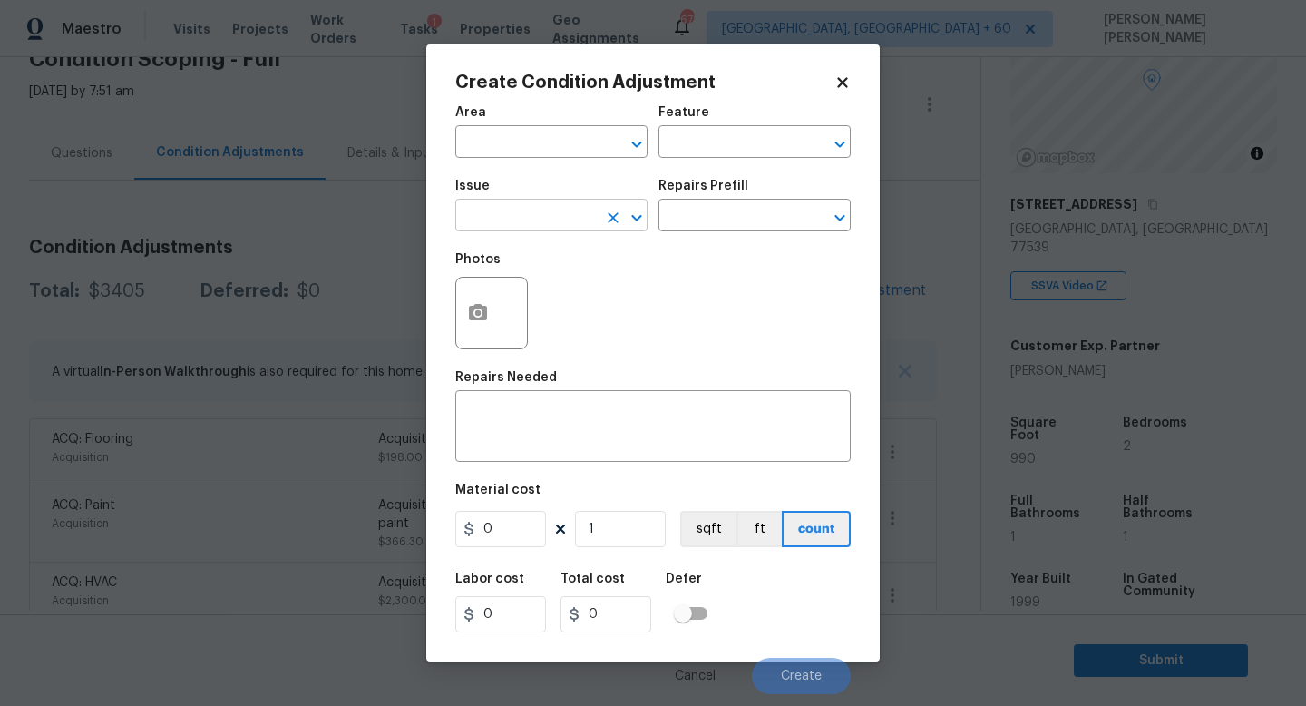
click at [540, 220] on input "text" at bounding box center [526, 217] width 142 height 28
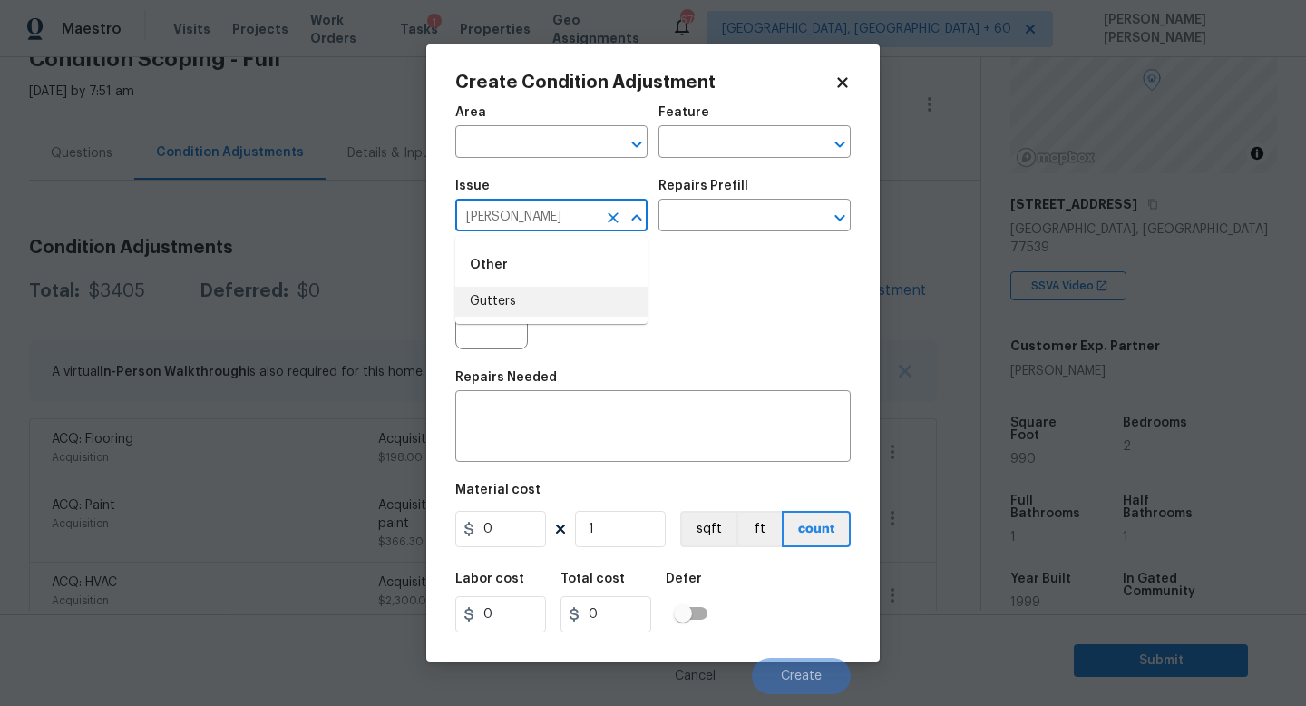
click at [562, 302] on li "Gutters" at bounding box center [551, 302] width 192 height 30
type input "Gutters"
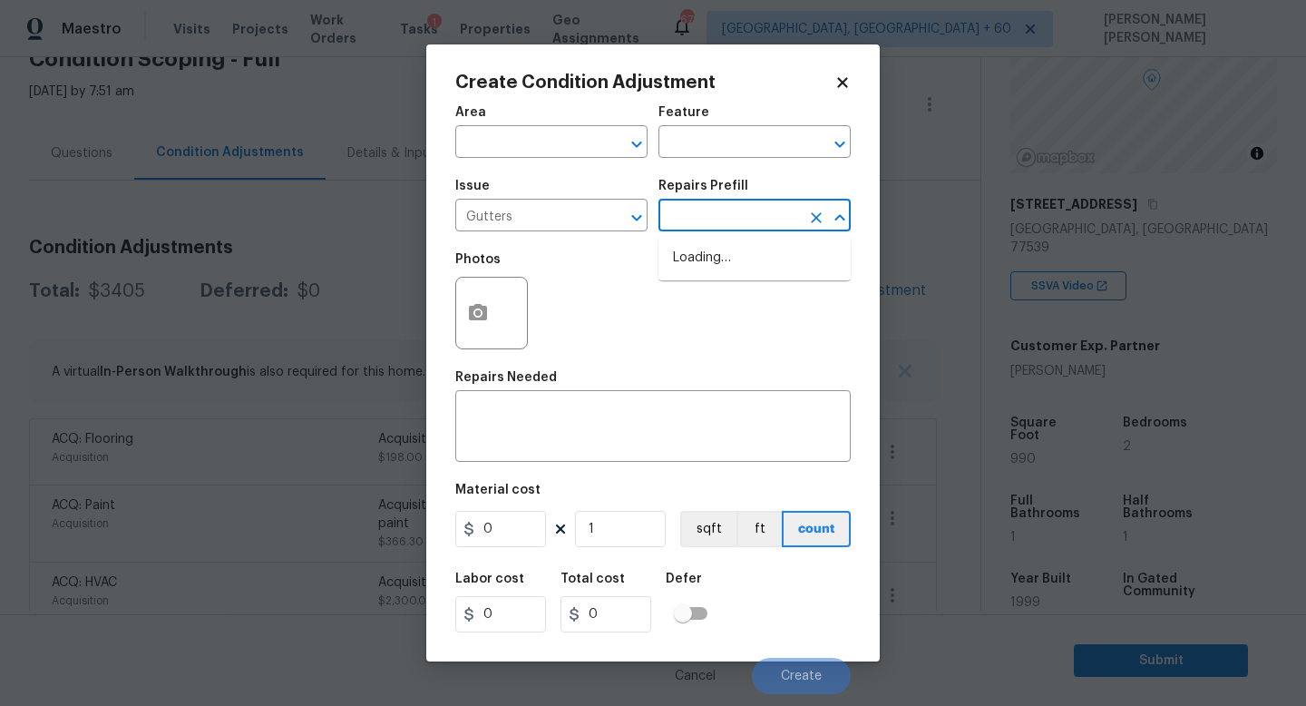
click at [719, 220] on input "text" at bounding box center [730, 217] width 142 height 28
click at [537, 463] on div "Area ​ Feature ​ Issue Gutters ​ Repairs Prefill ​ Photos Repairs Needed x ​ Ma…" at bounding box center [652, 394] width 395 height 599
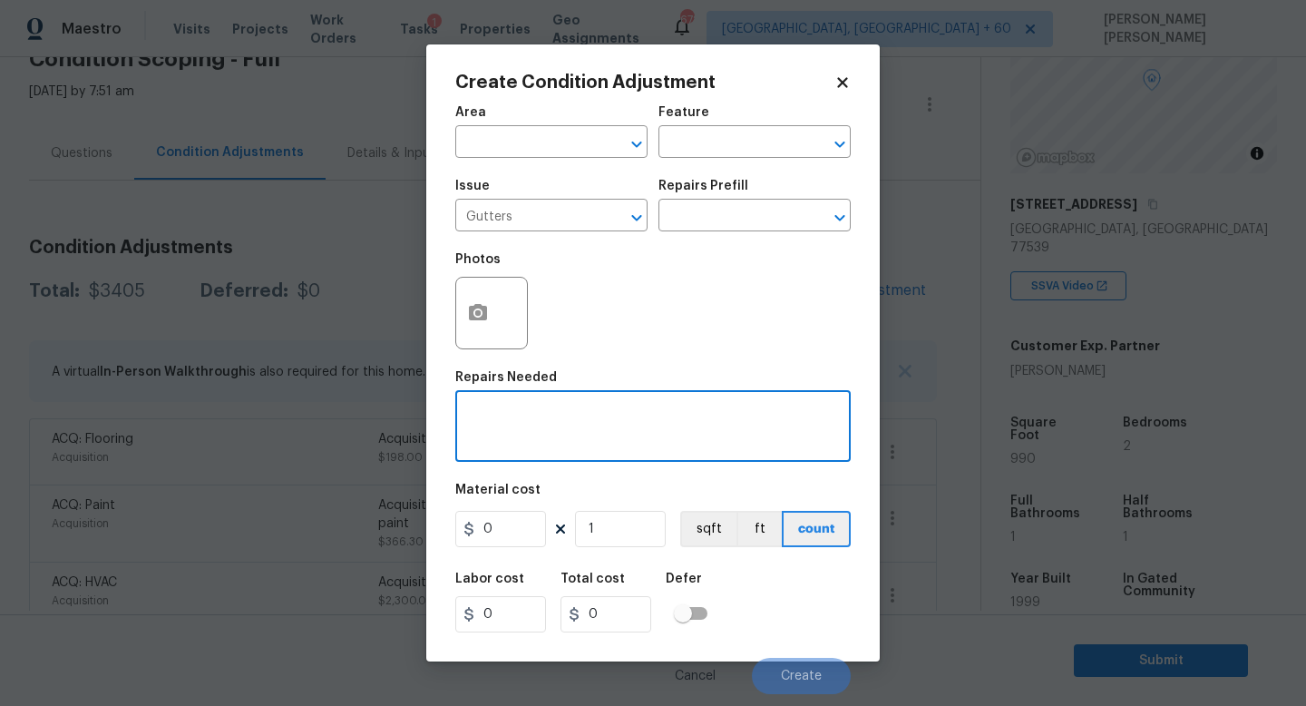
click at [542, 436] on textarea at bounding box center [653, 428] width 374 height 38
type textarea "Gutter repair"
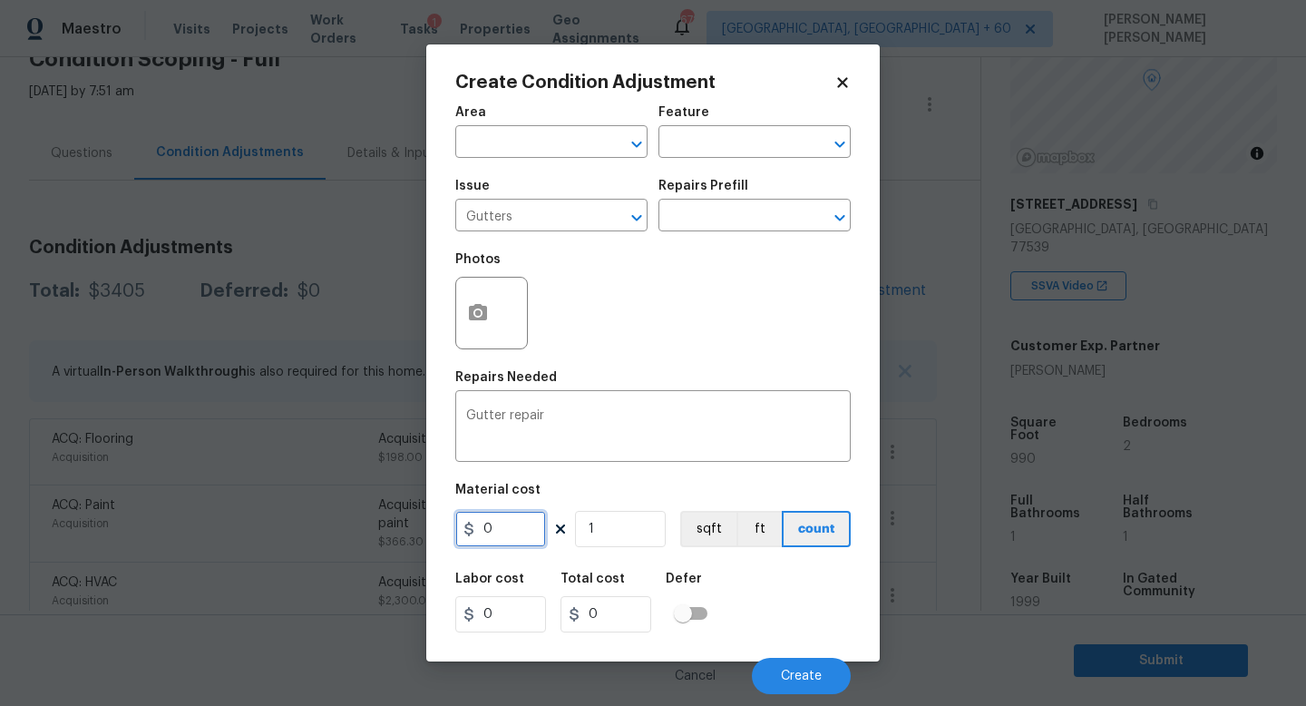
drag, startPoint x: 522, startPoint y: 526, endPoint x: 188, endPoint y: 526, distance: 333.8
click at [188, 526] on div "Create Condition Adjustment Area ​ Feature ​ Issue Gutters ​ Repairs Prefill ​ …" at bounding box center [653, 353] width 1306 height 706
type input "100"
click at [452, 311] on div "Create Condition Adjustment Area ​ Feature ​ Issue Gutters ​ Repairs Prefill ​ …" at bounding box center [653, 352] width 454 height 617
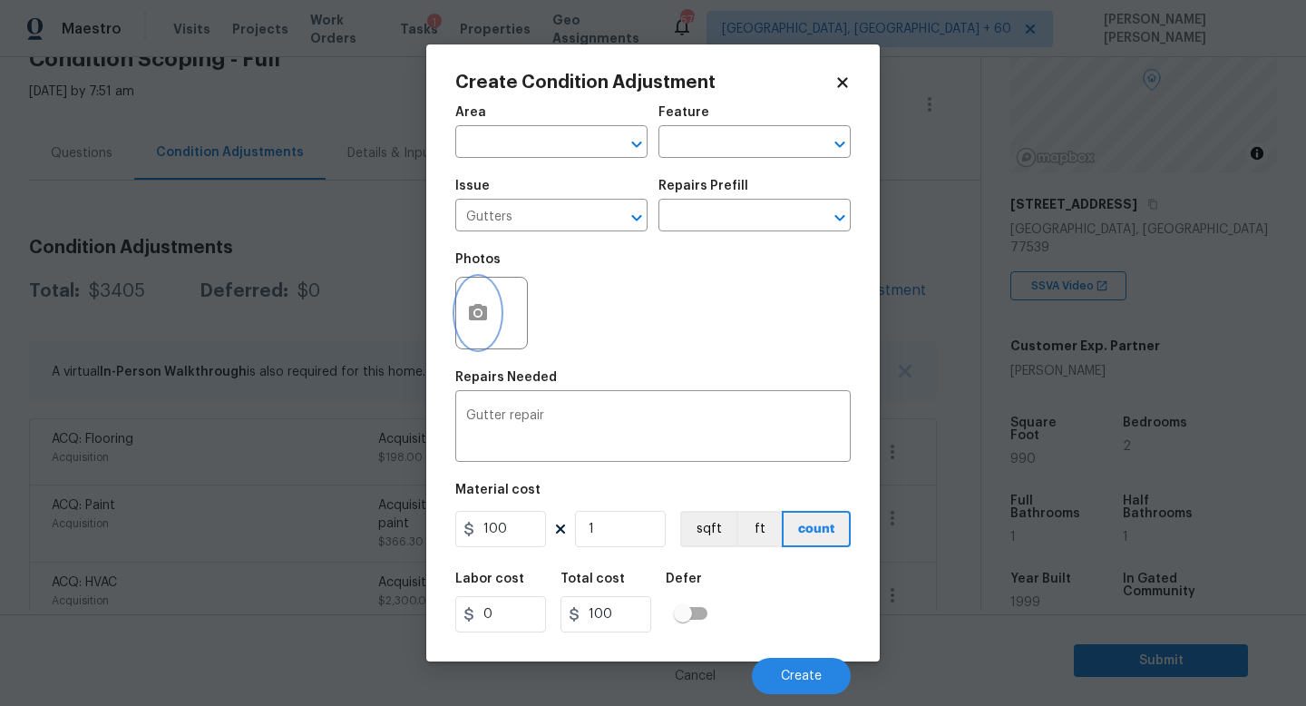
click at [474, 311] on icon "button" at bounding box center [478, 313] width 22 height 22
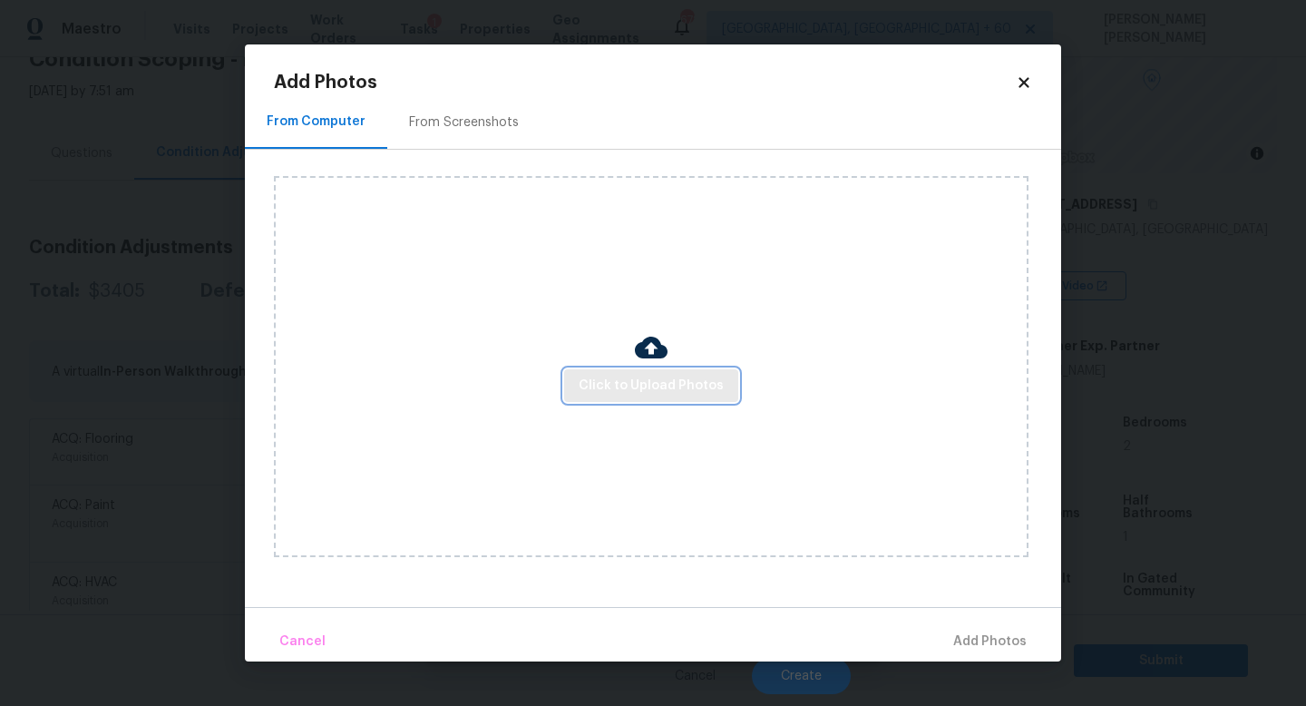
click at [644, 375] on span "Click to Upload Photos" at bounding box center [651, 386] width 145 height 23
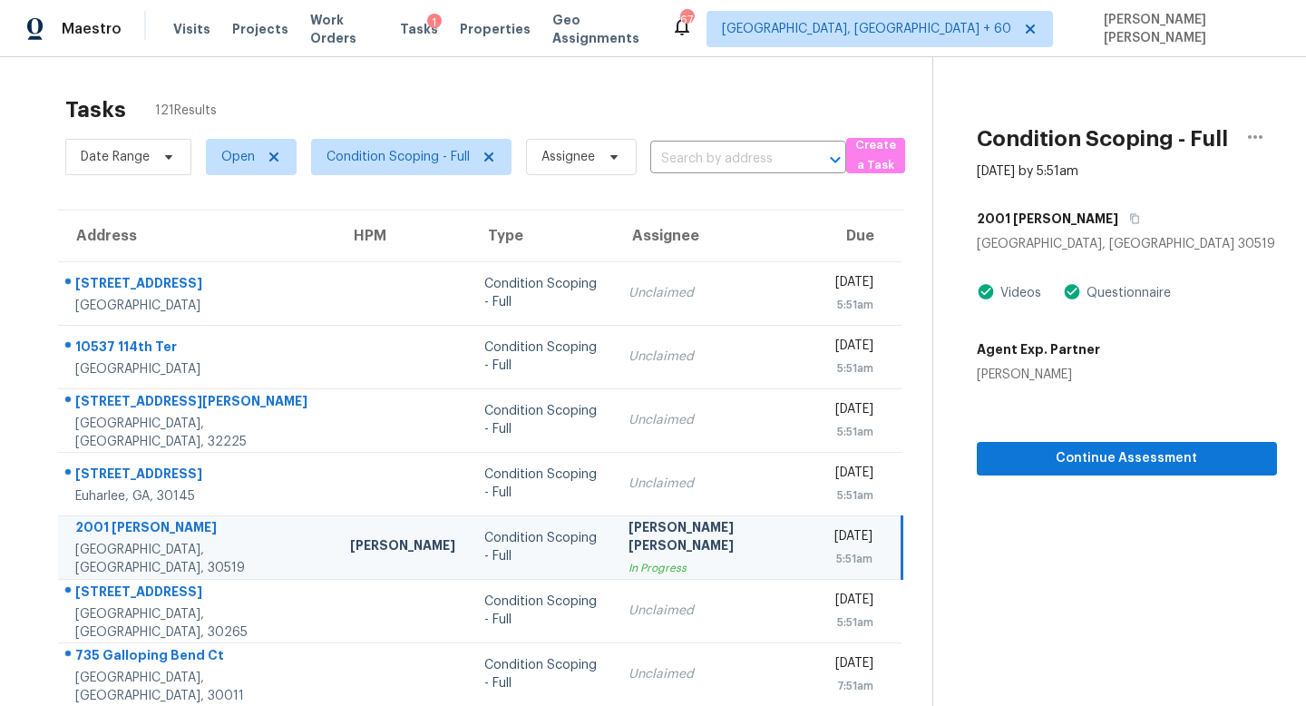
scroll to position [76, 0]
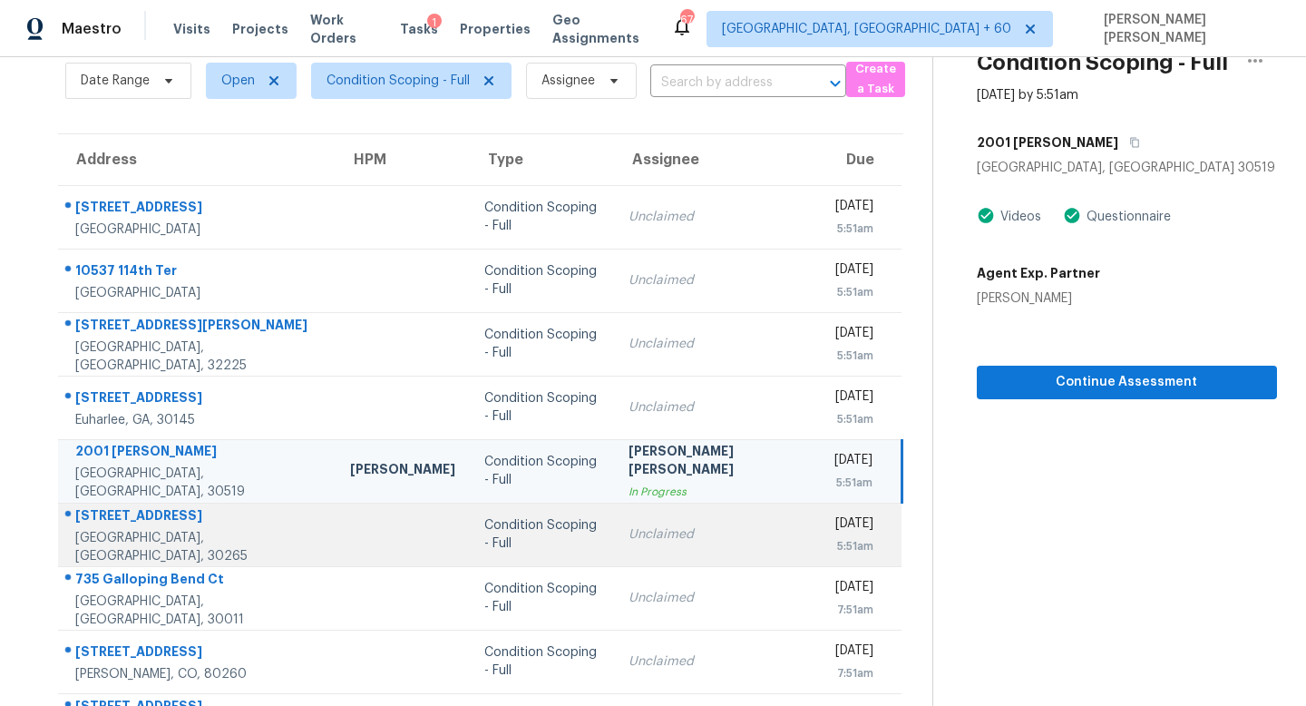
click at [522, 513] on td "Condition Scoping - Full" at bounding box center [542, 534] width 144 height 63
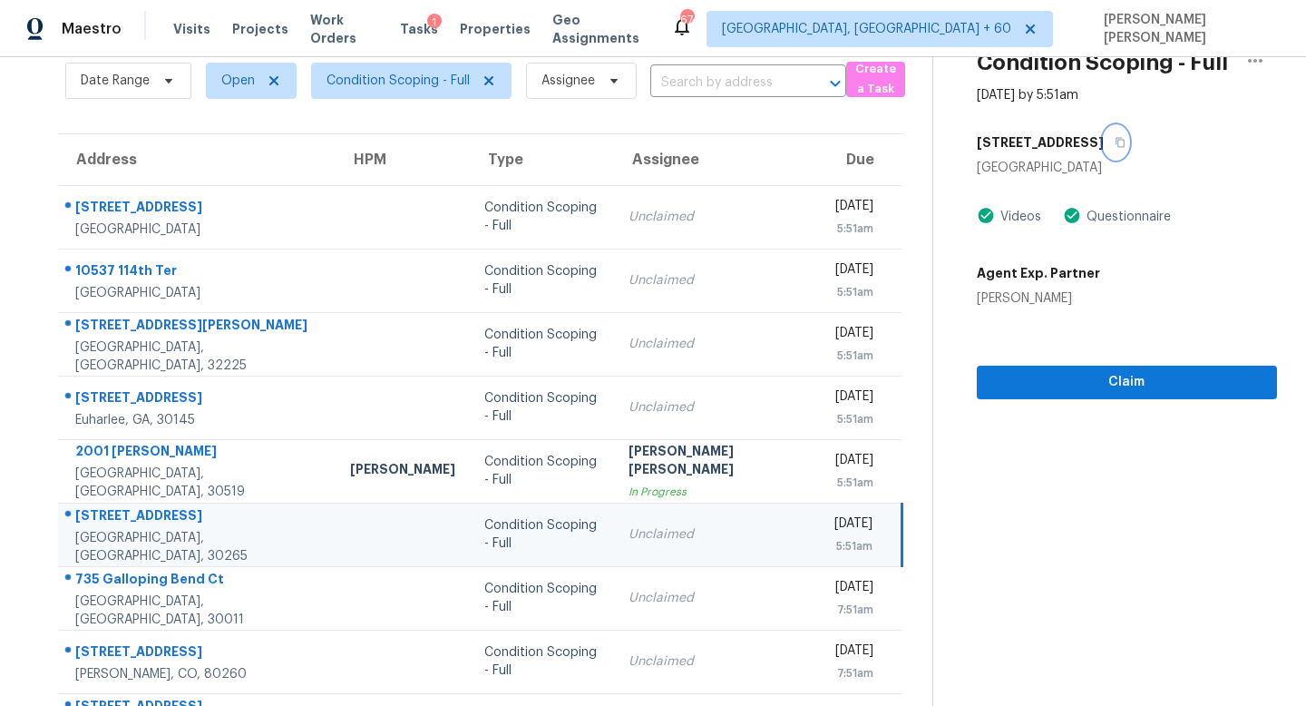
click at [1116, 140] on icon "button" at bounding box center [1120, 143] width 9 height 10
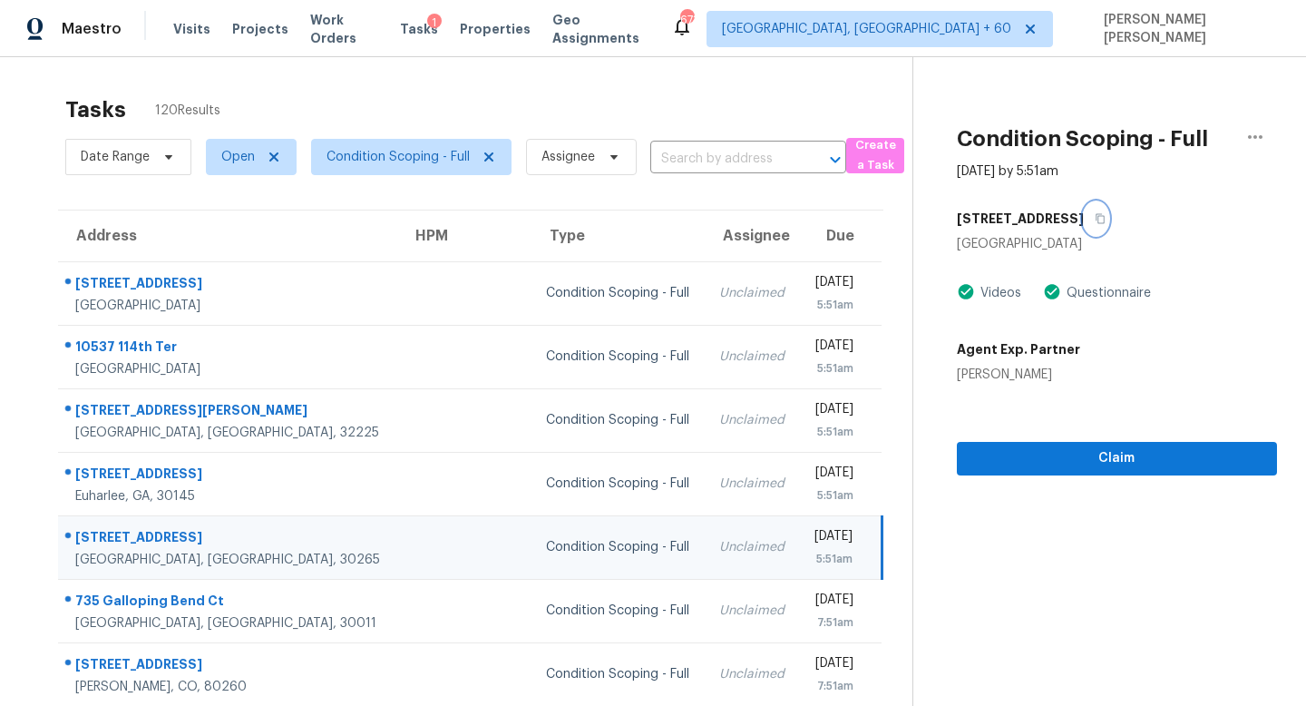
scroll to position [239, 0]
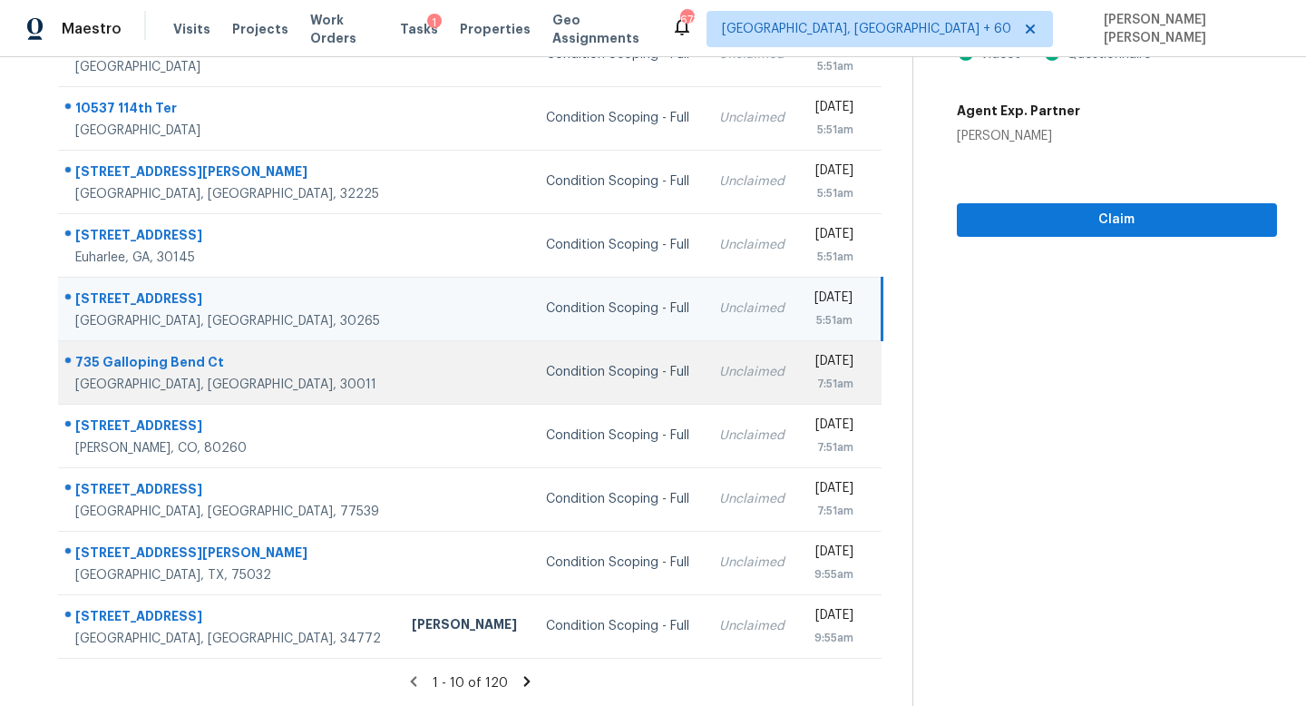
click at [598, 374] on td "Condition Scoping - Full" at bounding box center [618, 371] width 173 height 63
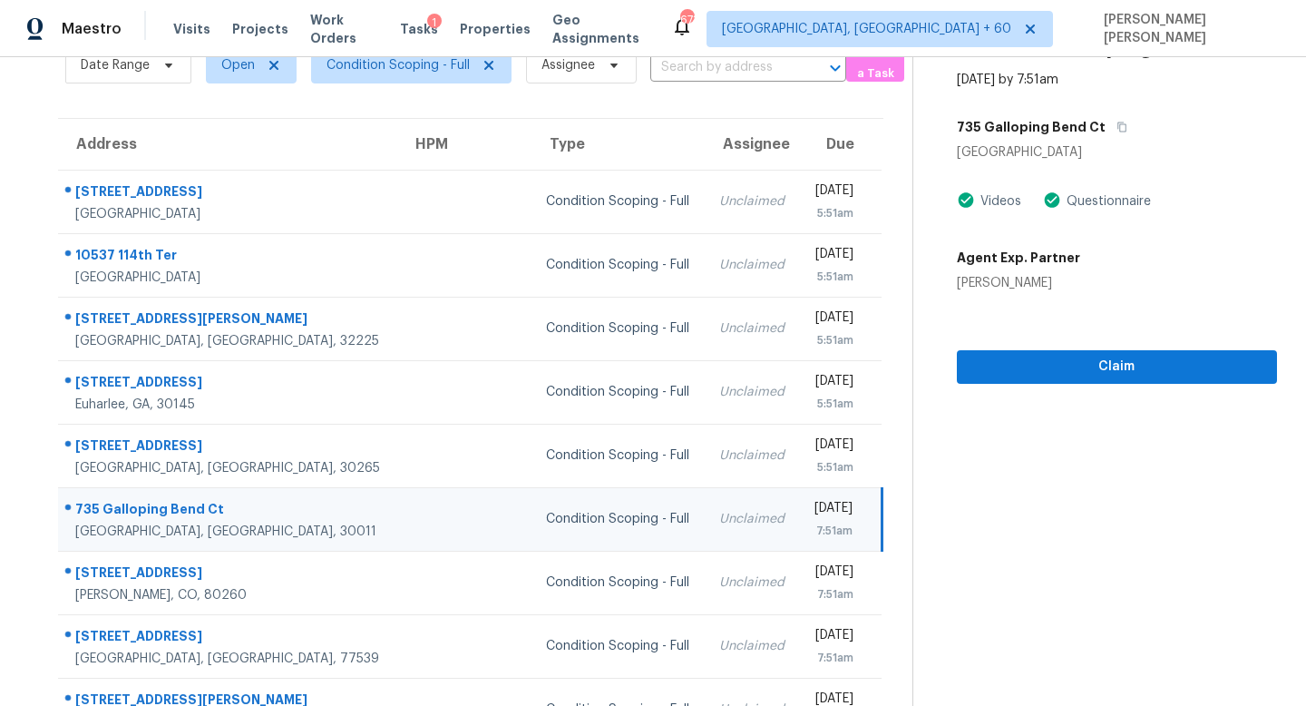
scroll to position [82, 0]
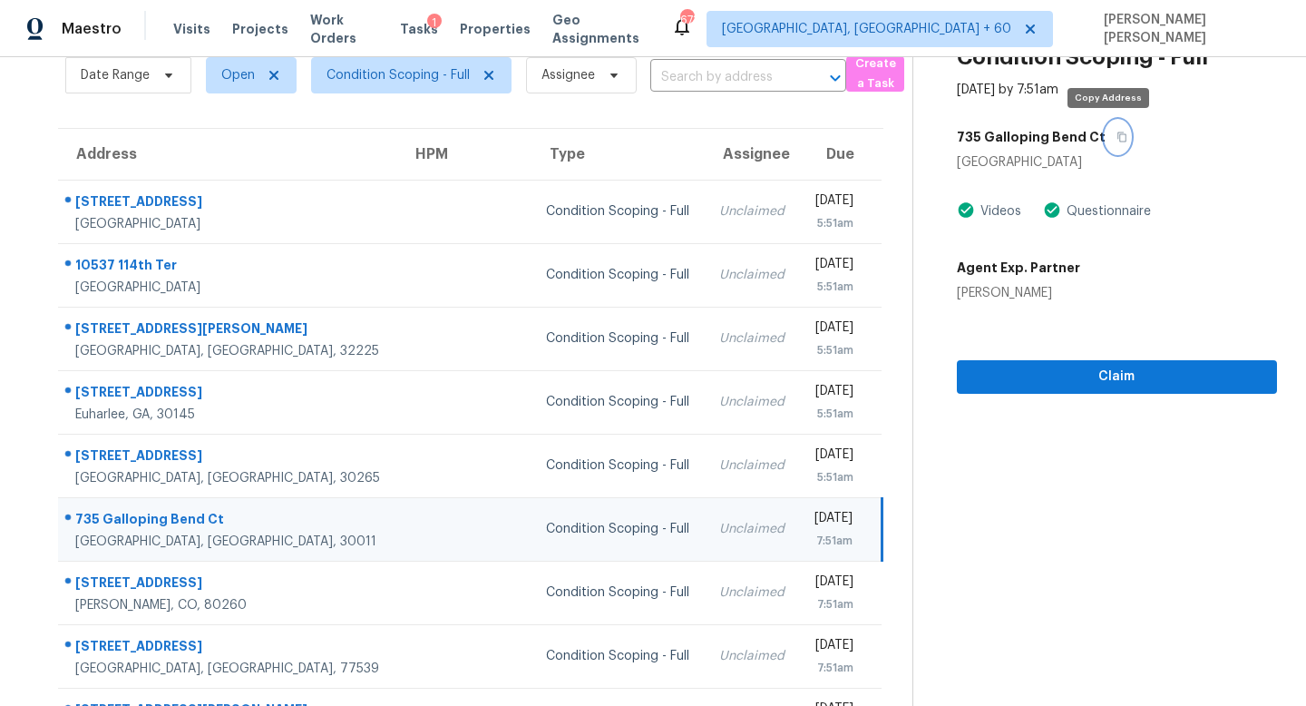
click at [1117, 135] on icon "button" at bounding box center [1122, 137] width 11 height 11
click at [386, 67] on span "Condition Scoping - Full" at bounding box center [398, 75] width 143 height 18
click at [241, 116] on section "Tasks 120 Results Date Range Open Condition Scoping - Full Assignee ​ Create a …" at bounding box center [470, 434] width 883 height 859
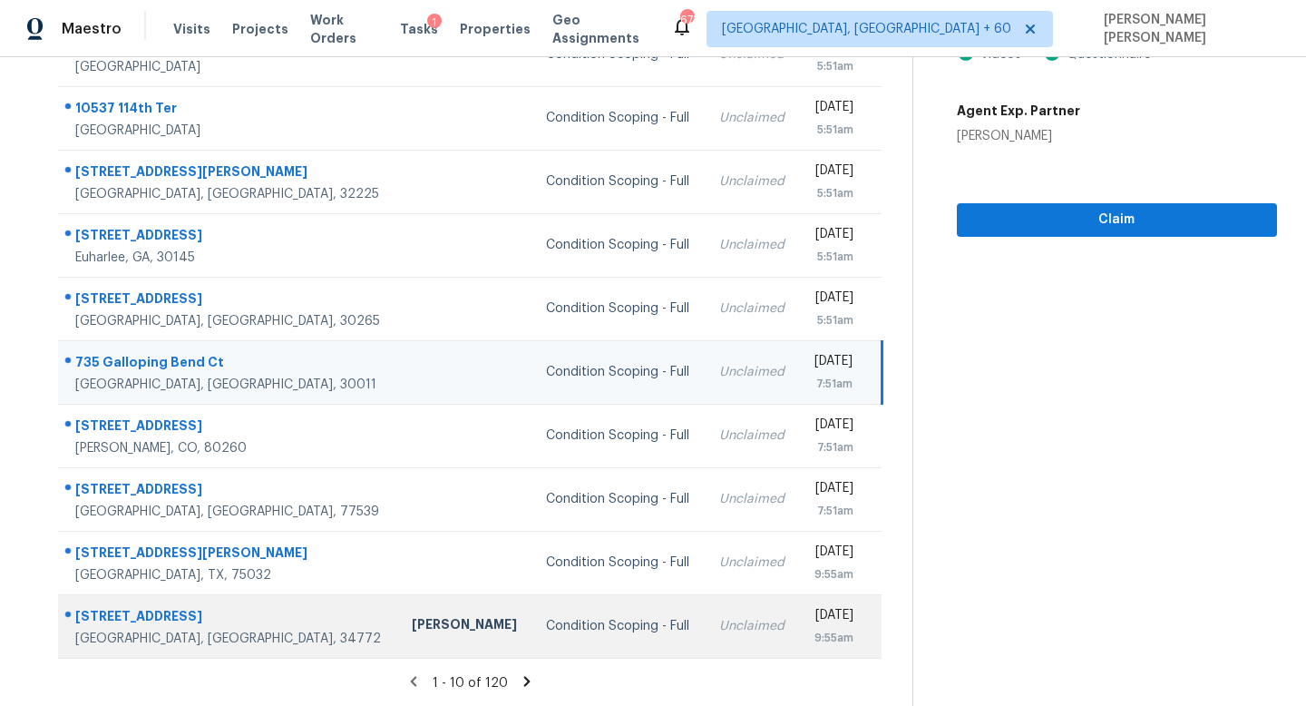
click at [532, 645] on td "Condition Scoping - Full" at bounding box center [618, 625] width 173 height 63
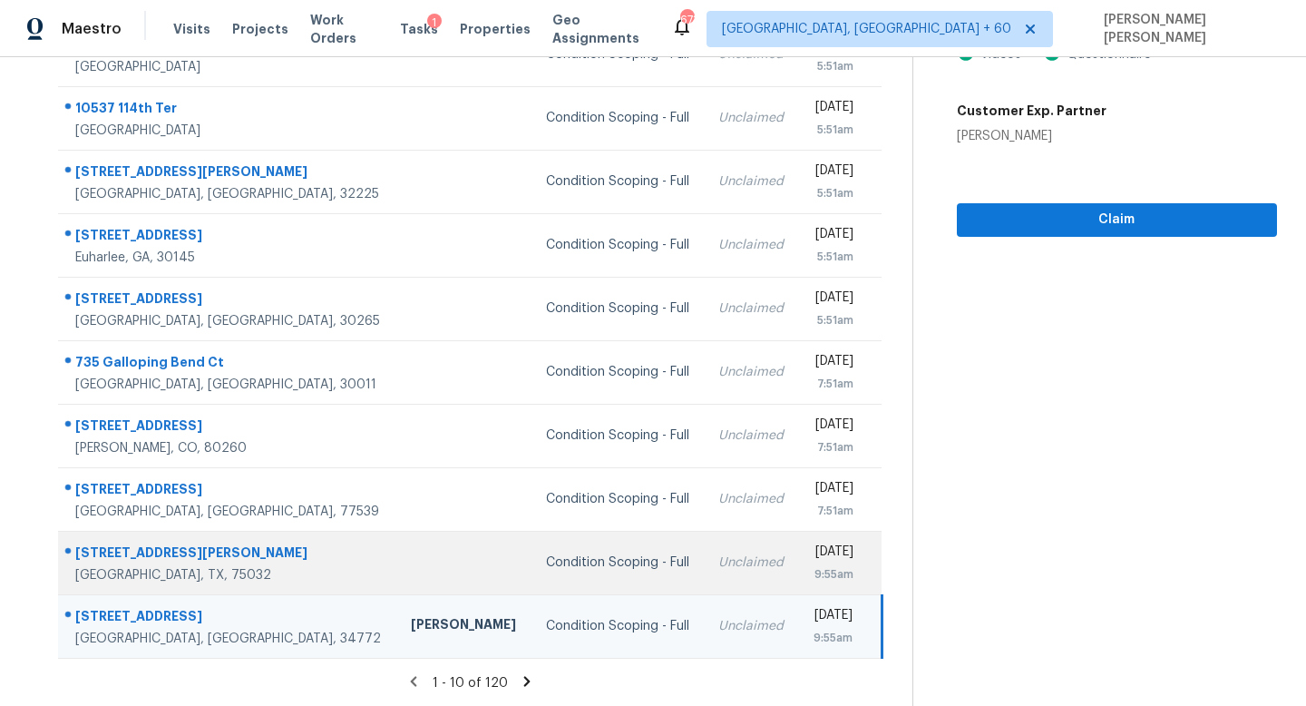
click at [532, 551] on td "Condition Scoping - Full" at bounding box center [618, 562] width 173 height 63
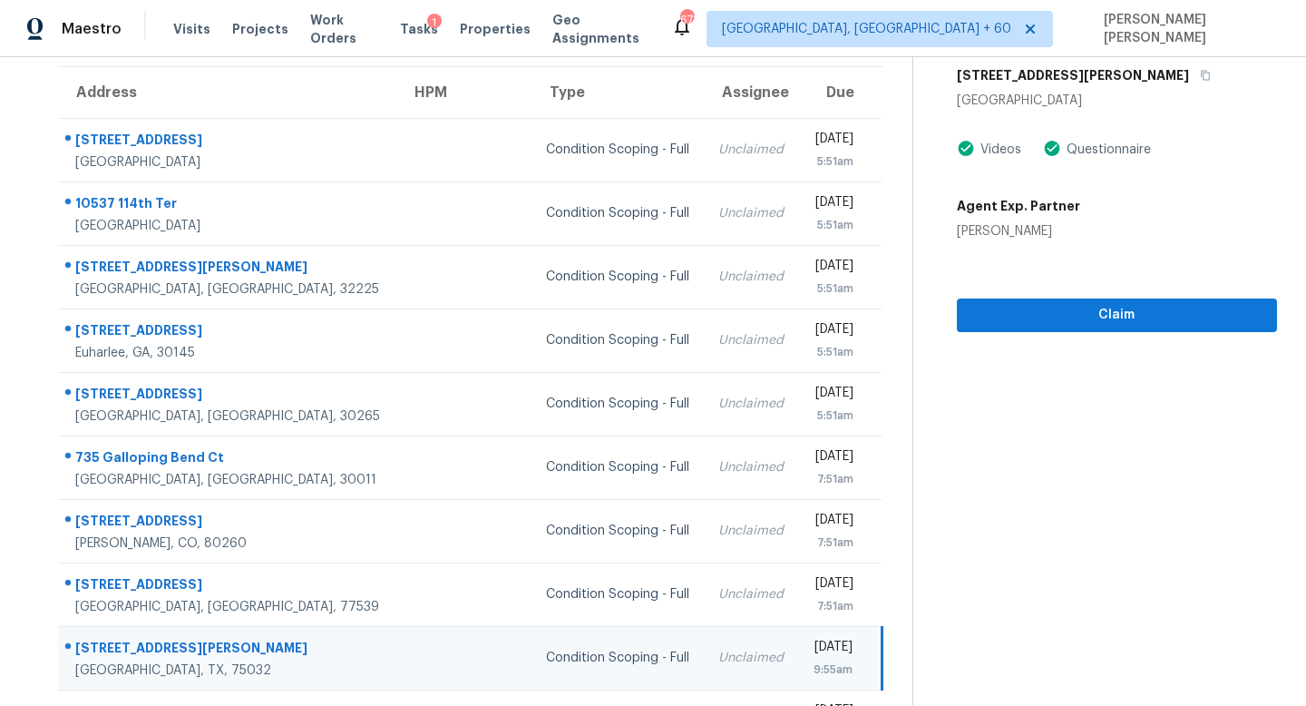
scroll to position [142, 0]
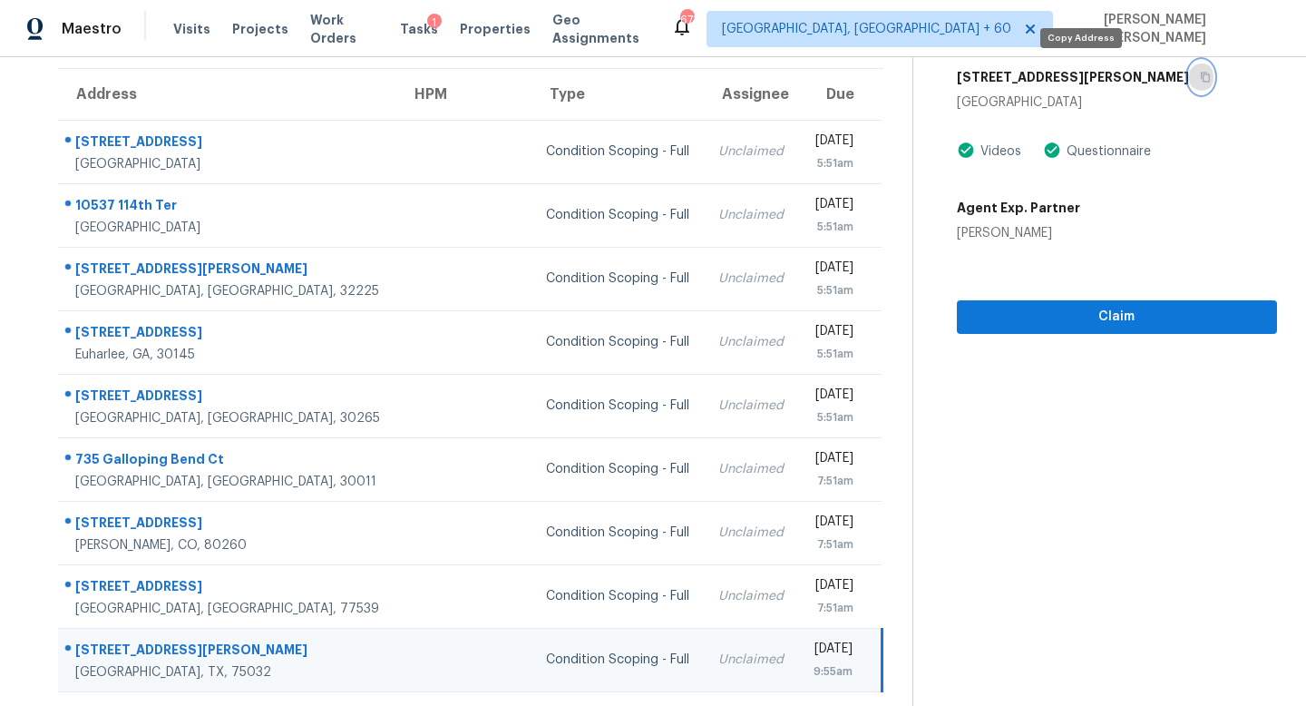
click at [1200, 73] on icon "button" at bounding box center [1205, 77] width 11 height 11
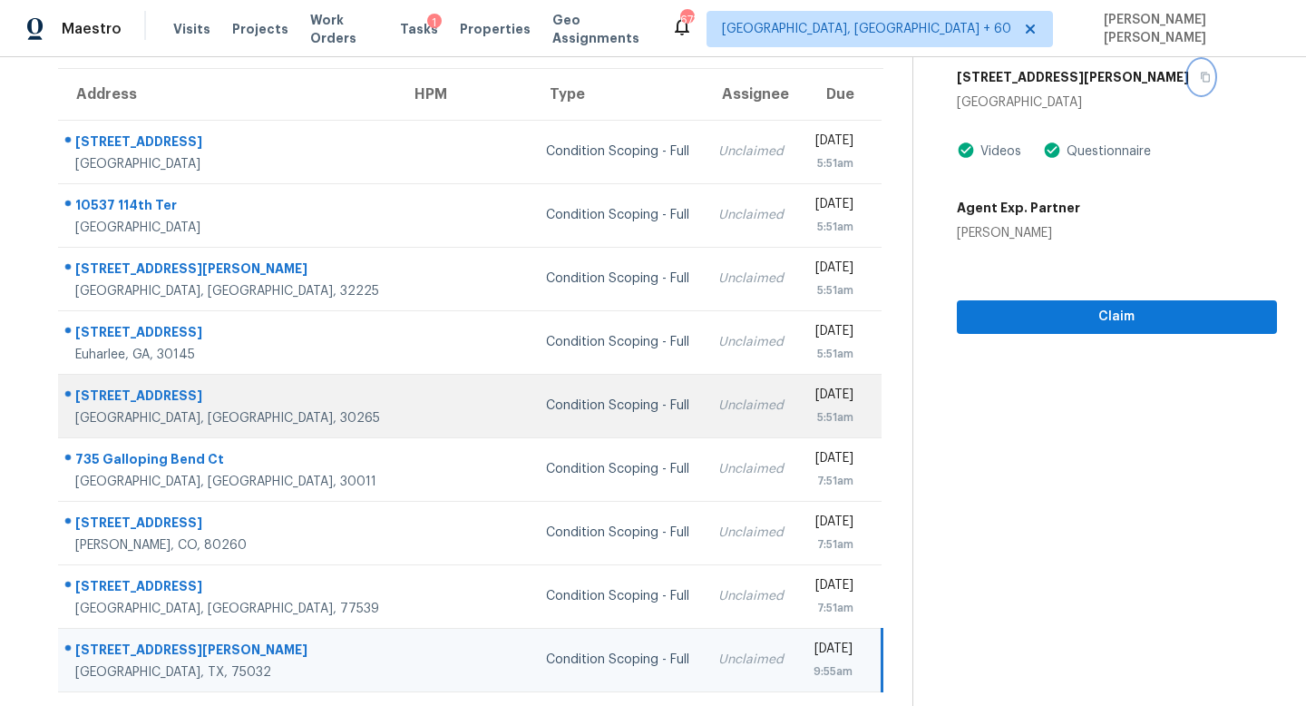
scroll to position [239, 0]
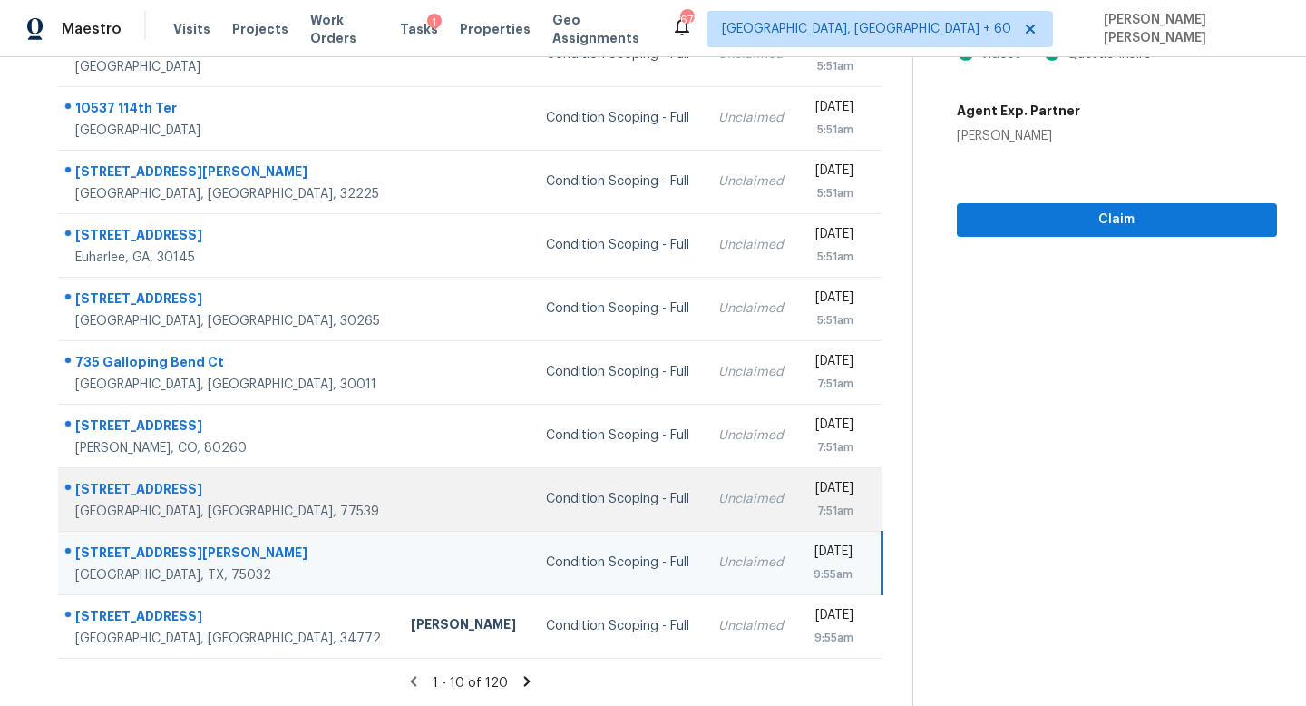
click at [600, 497] on td "Condition Scoping - Full" at bounding box center [618, 498] width 173 height 63
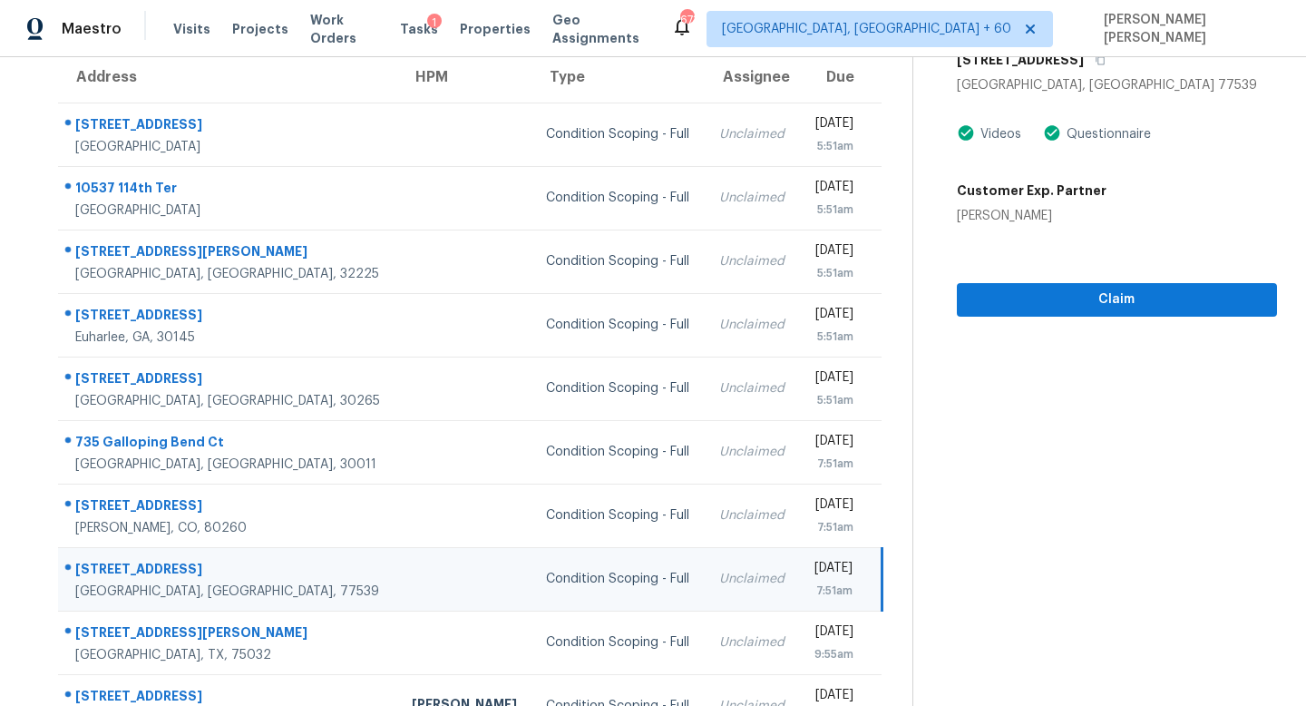
scroll to position [0, 0]
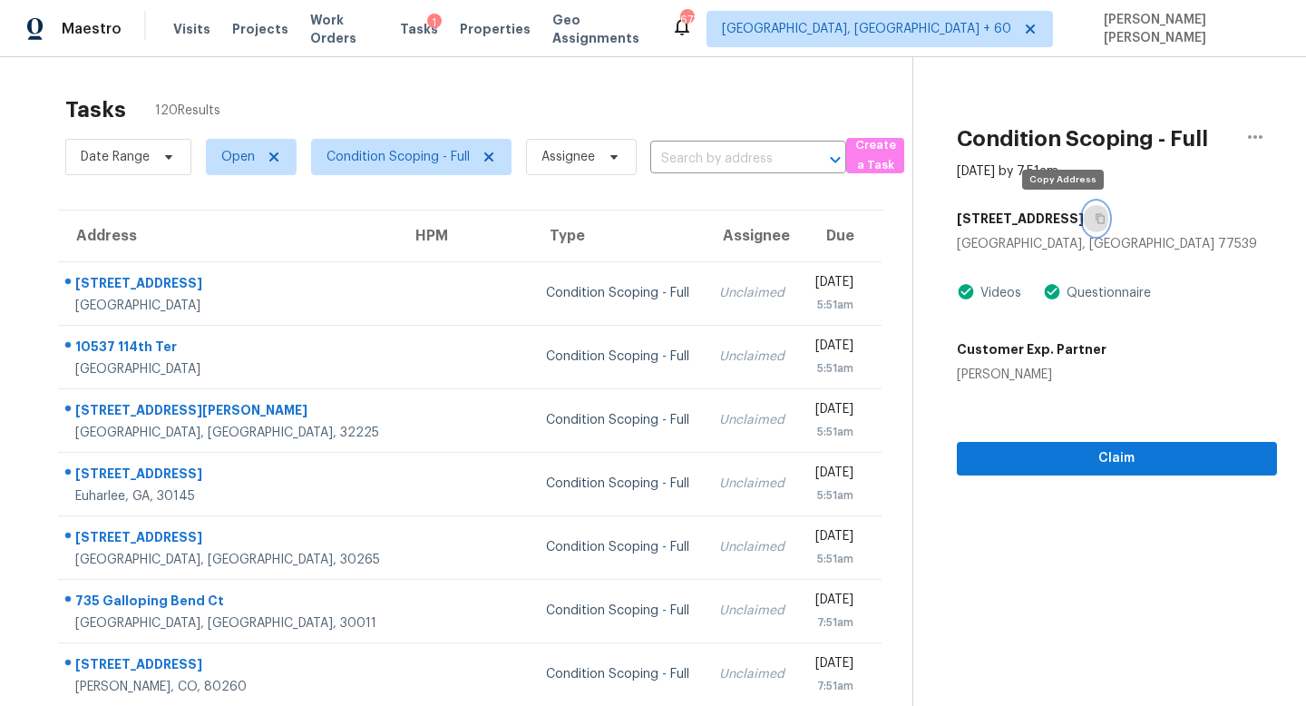
click at [1096, 221] on icon "button" at bounding box center [1100, 219] width 9 height 10
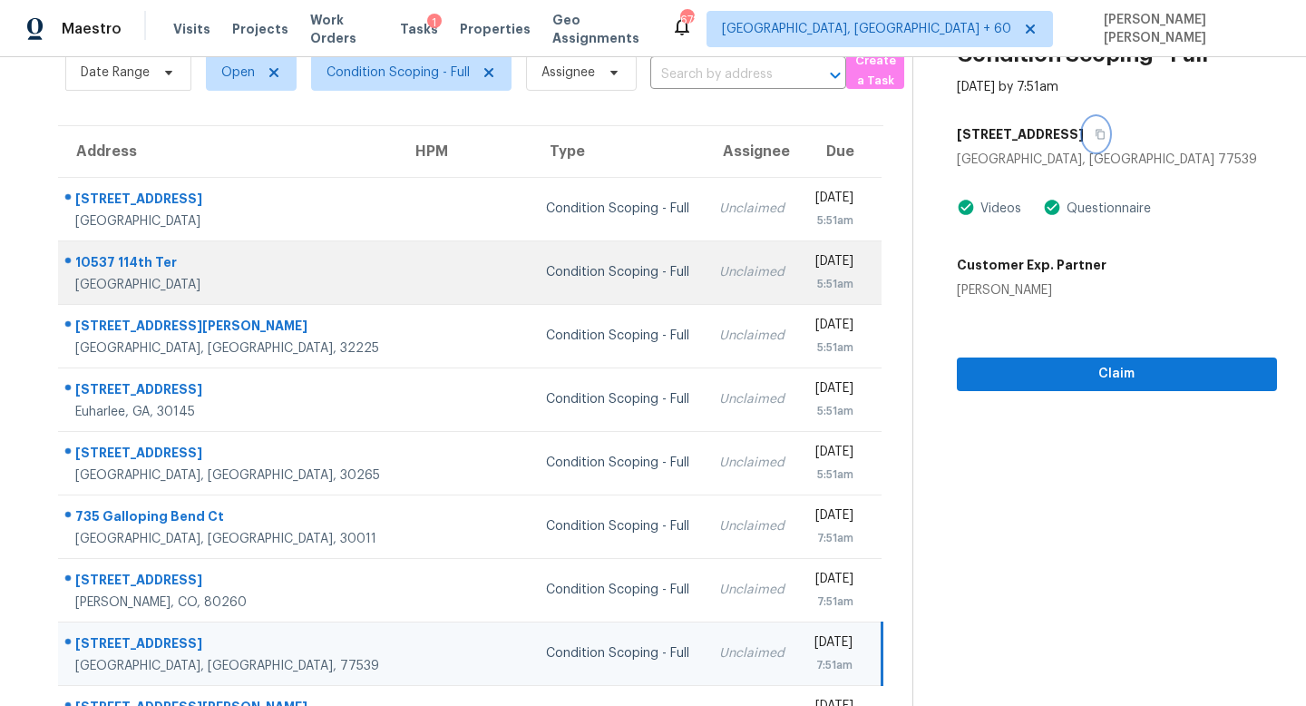
scroll to position [96, 0]
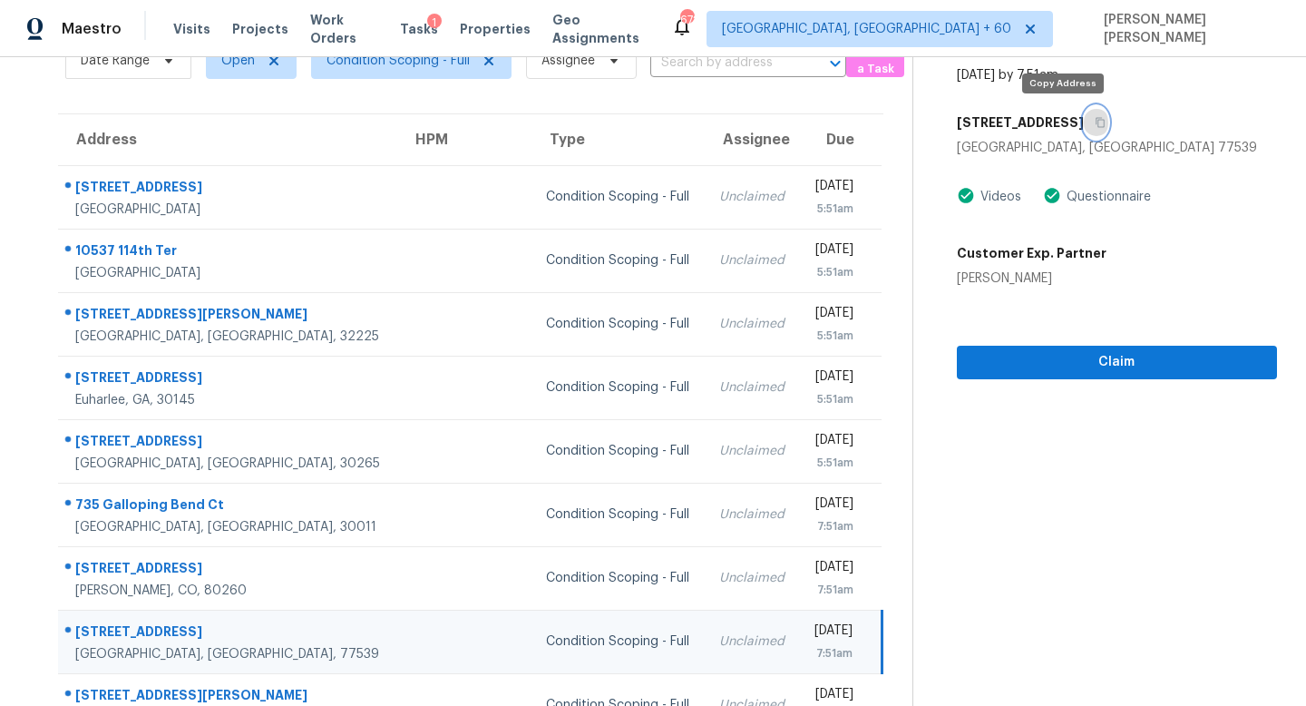
click at [1096, 120] on icon "button" at bounding box center [1100, 123] width 9 height 10
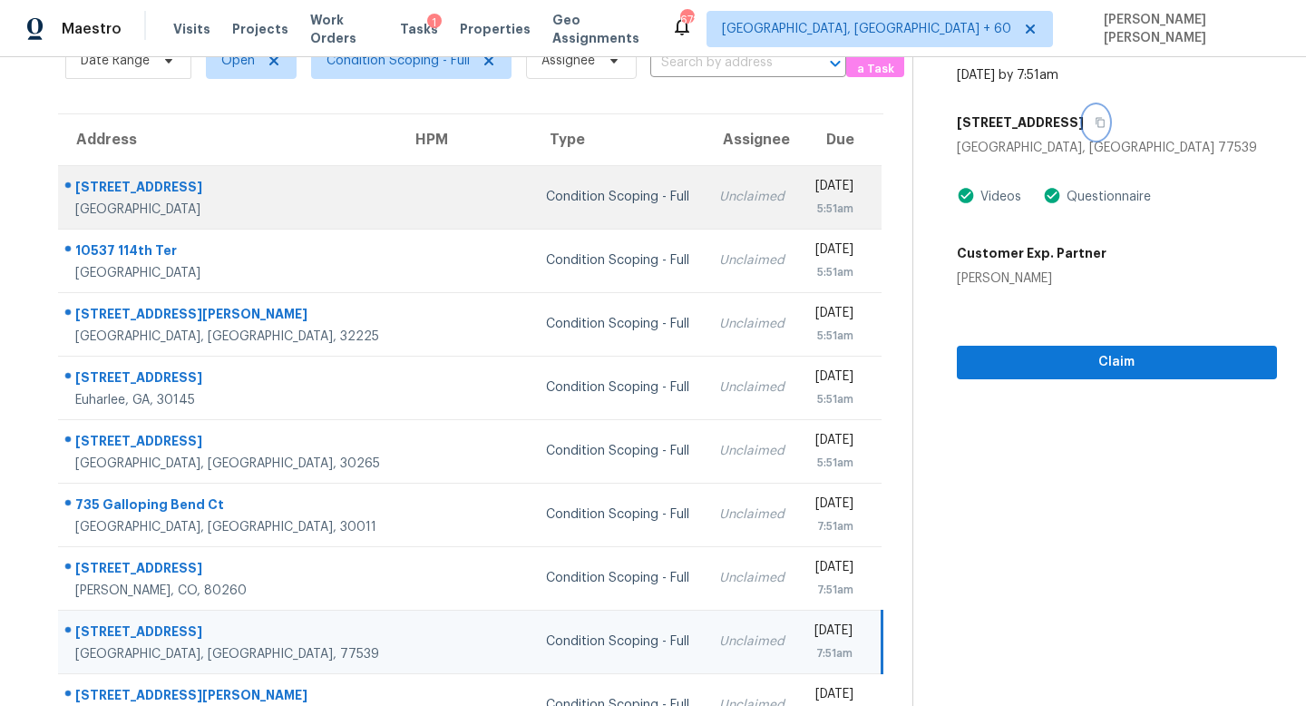
scroll to position [0, 0]
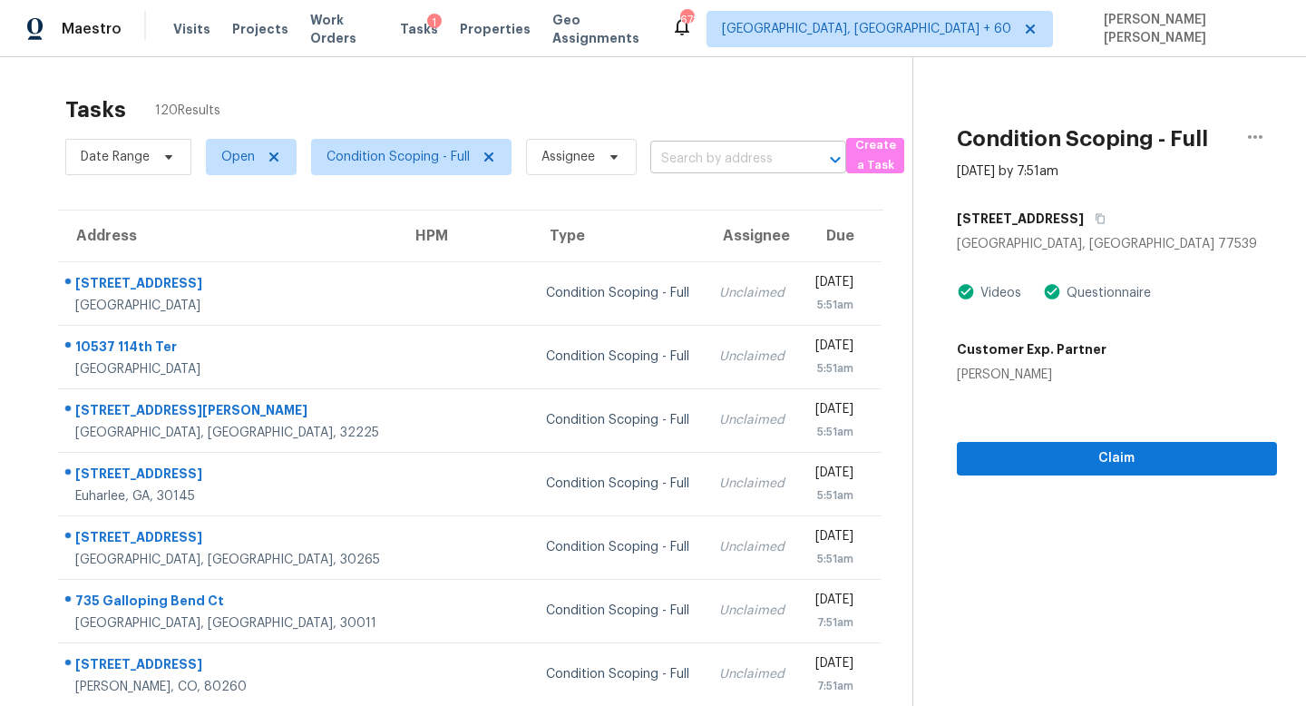
click at [737, 154] on input "text" at bounding box center [722, 159] width 145 height 28
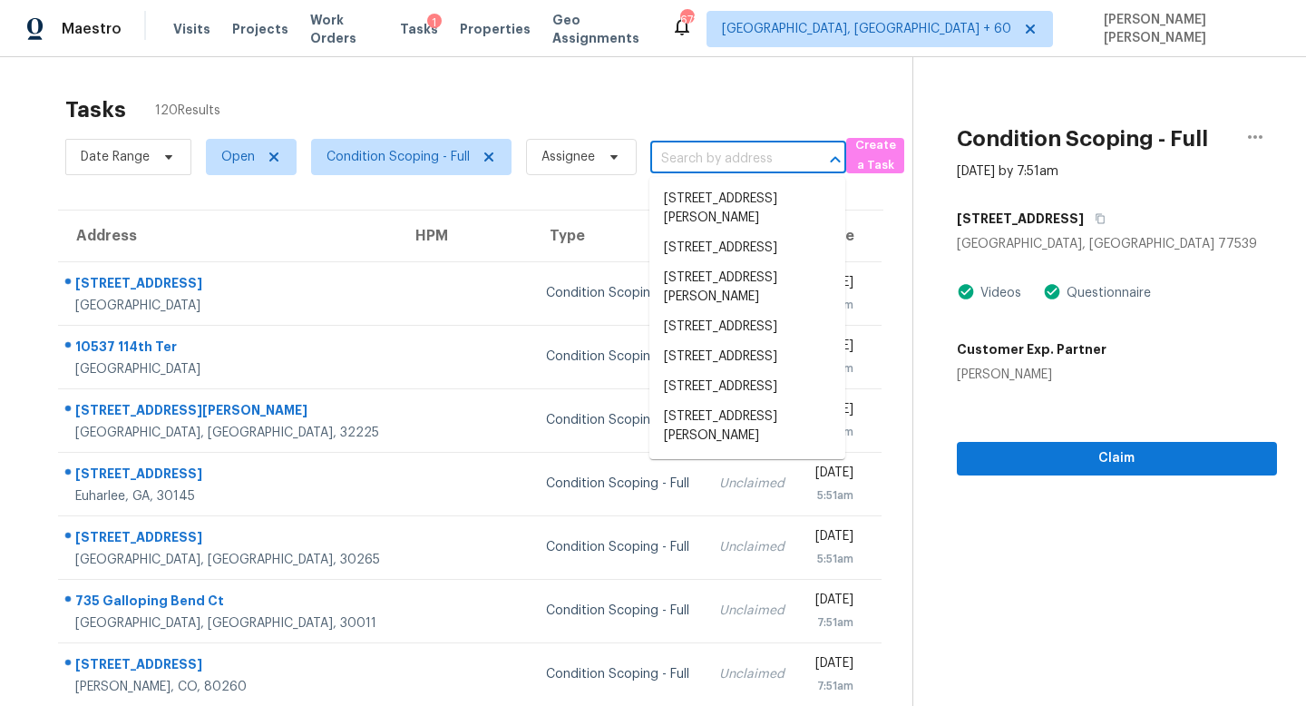
paste input "[STREET_ADDRESS]"
type input "[STREET_ADDRESS]"
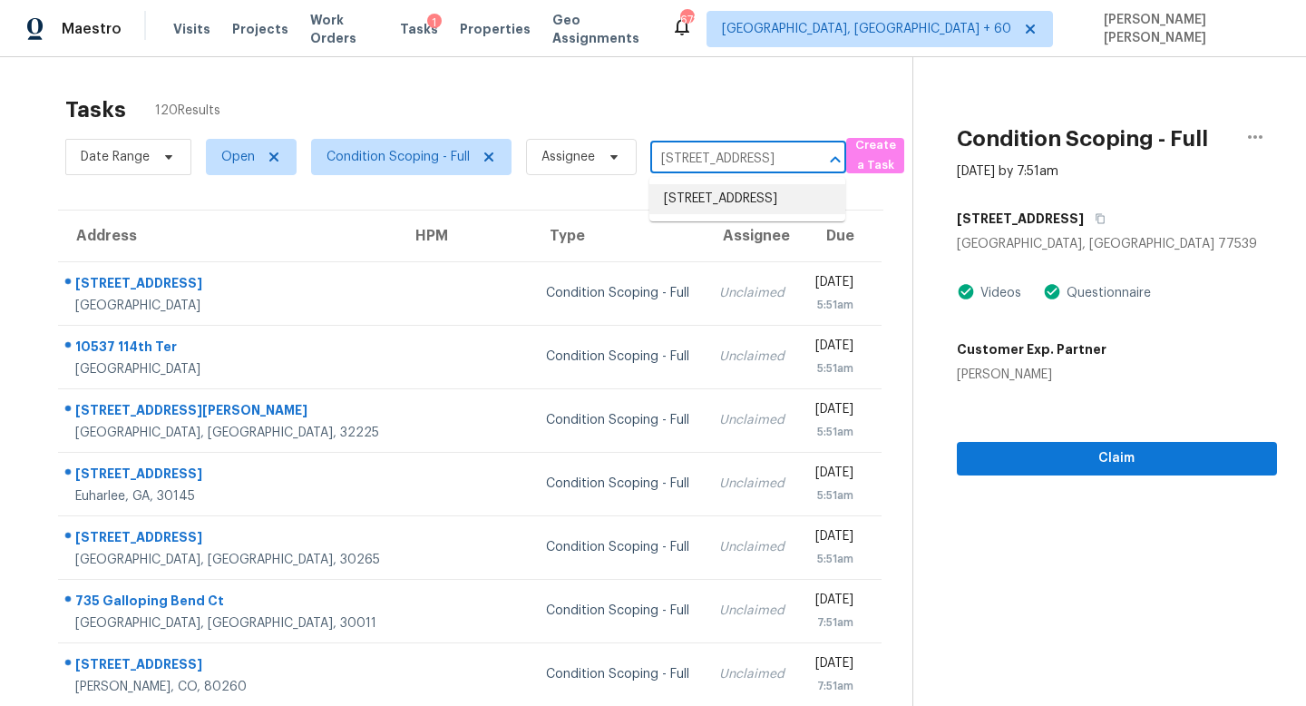
click at [737, 204] on li "[STREET_ADDRESS]" at bounding box center [747, 199] width 196 height 30
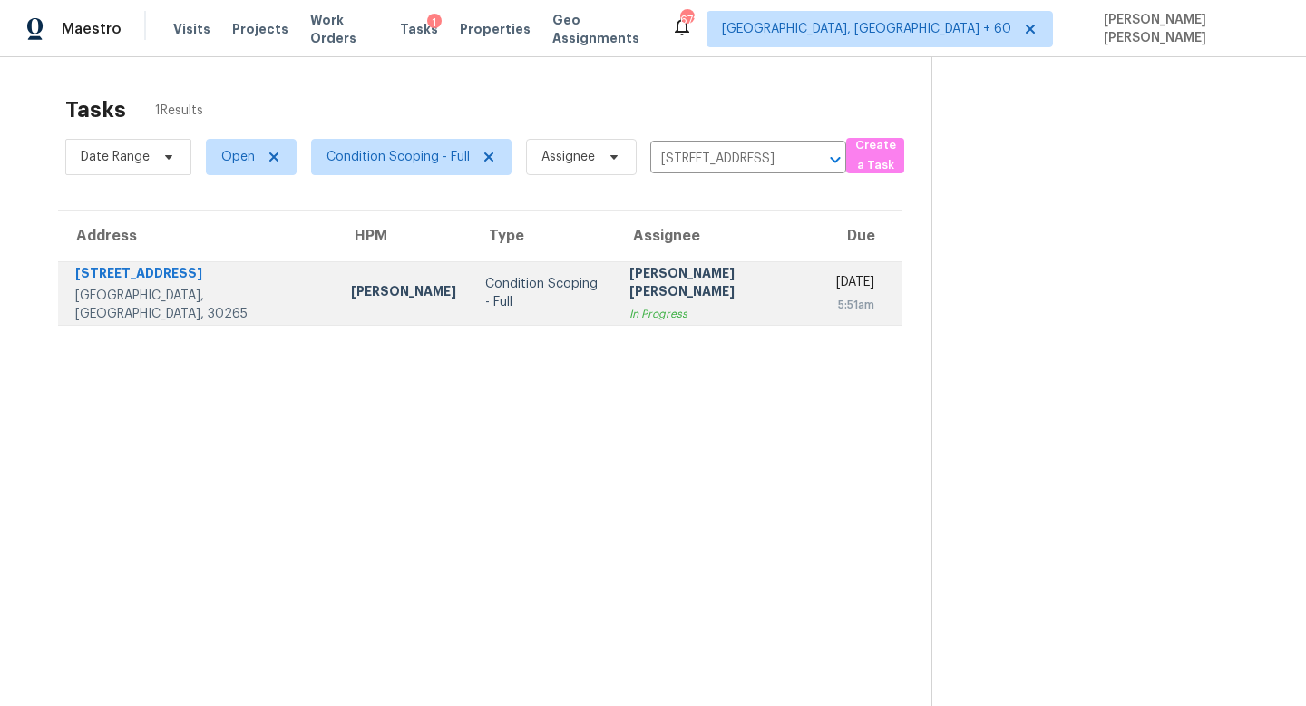
click at [822, 288] on td "Tue, Sep 23rd 2025 5:51am" at bounding box center [862, 292] width 81 height 63
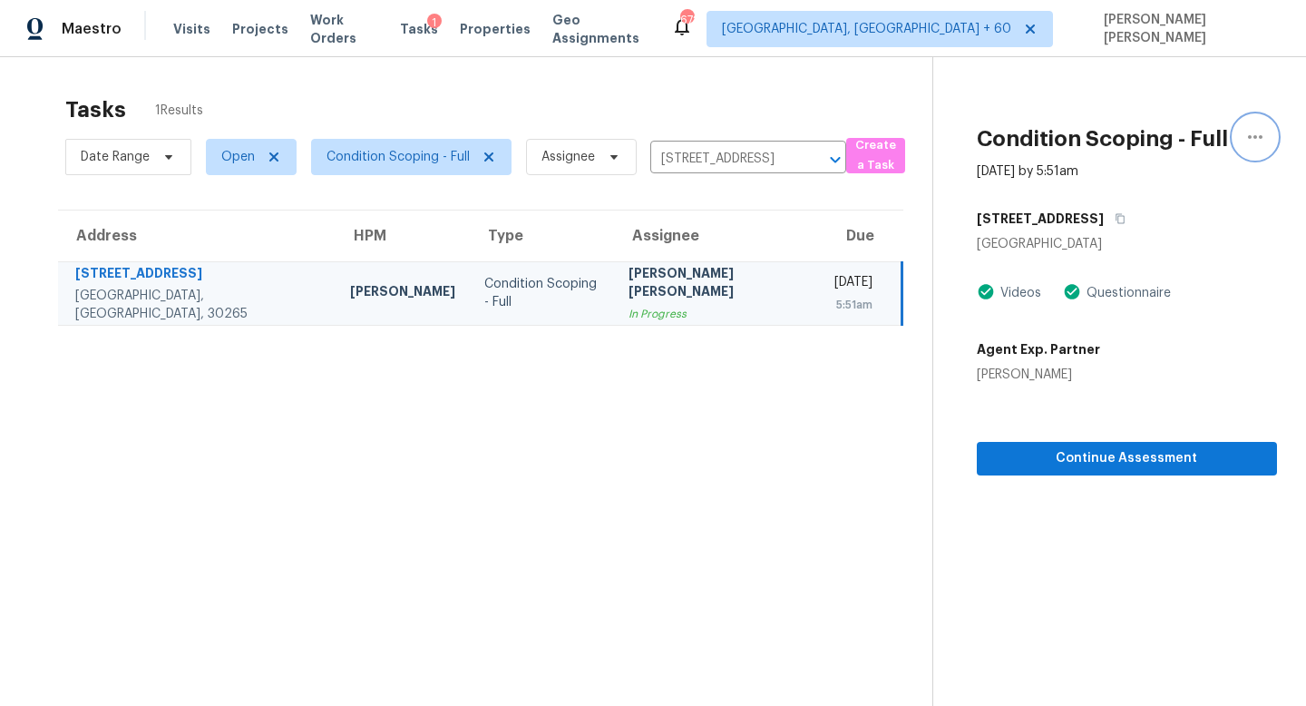
click at [1245, 133] on icon "button" at bounding box center [1256, 137] width 22 height 22
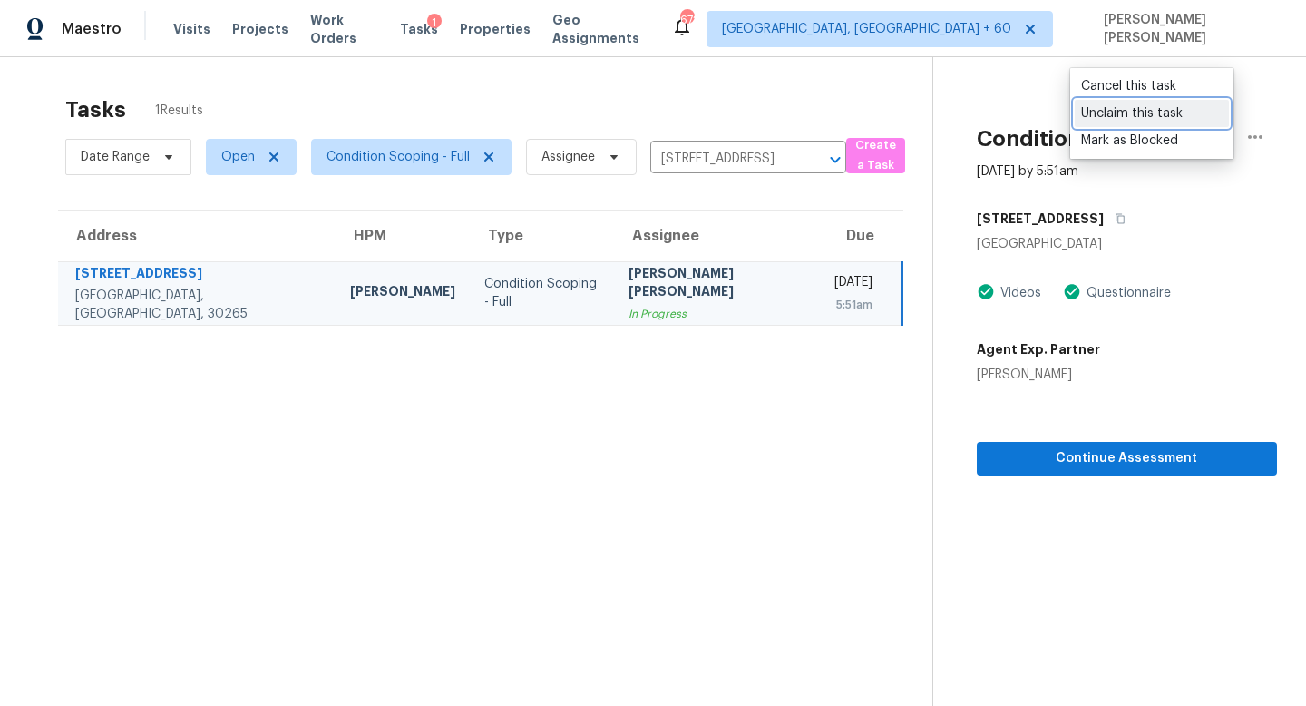
click at [1200, 112] on div "Unclaim this task" at bounding box center [1152, 113] width 142 height 18
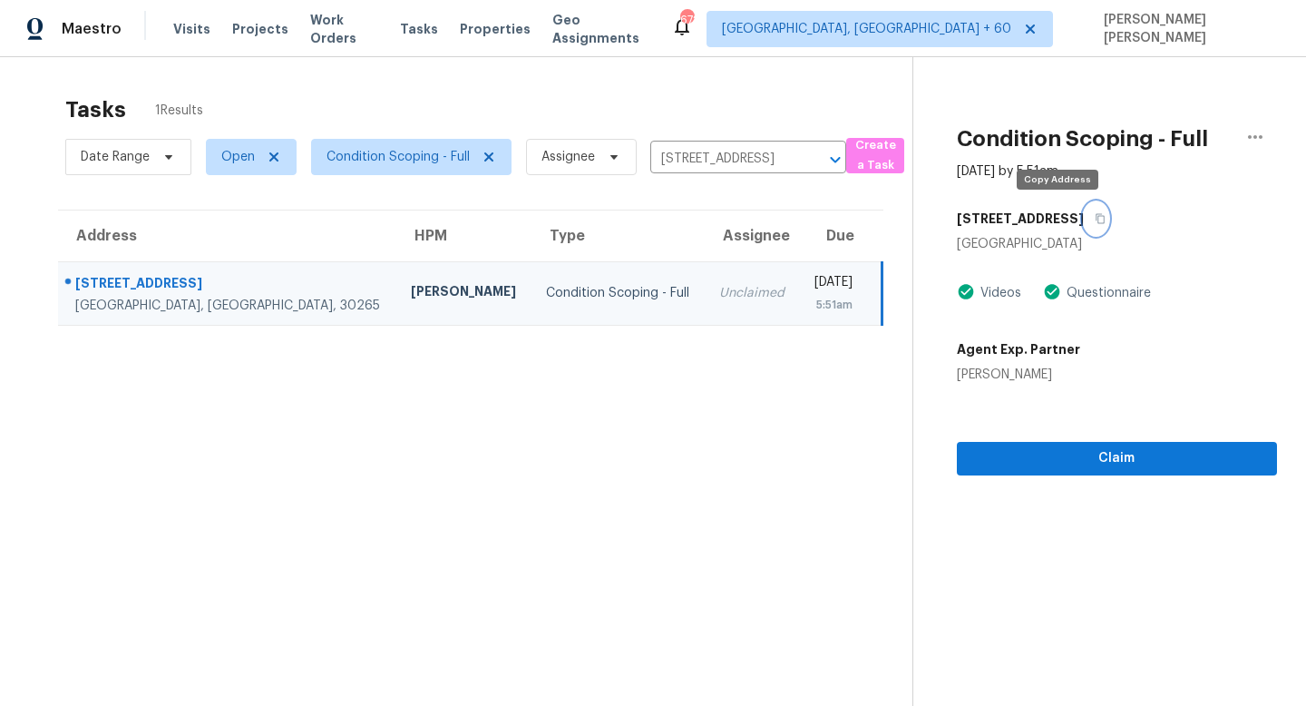
click at [1084, 228] on button "button" at bounding box center [1096, 218] width 24 height 33
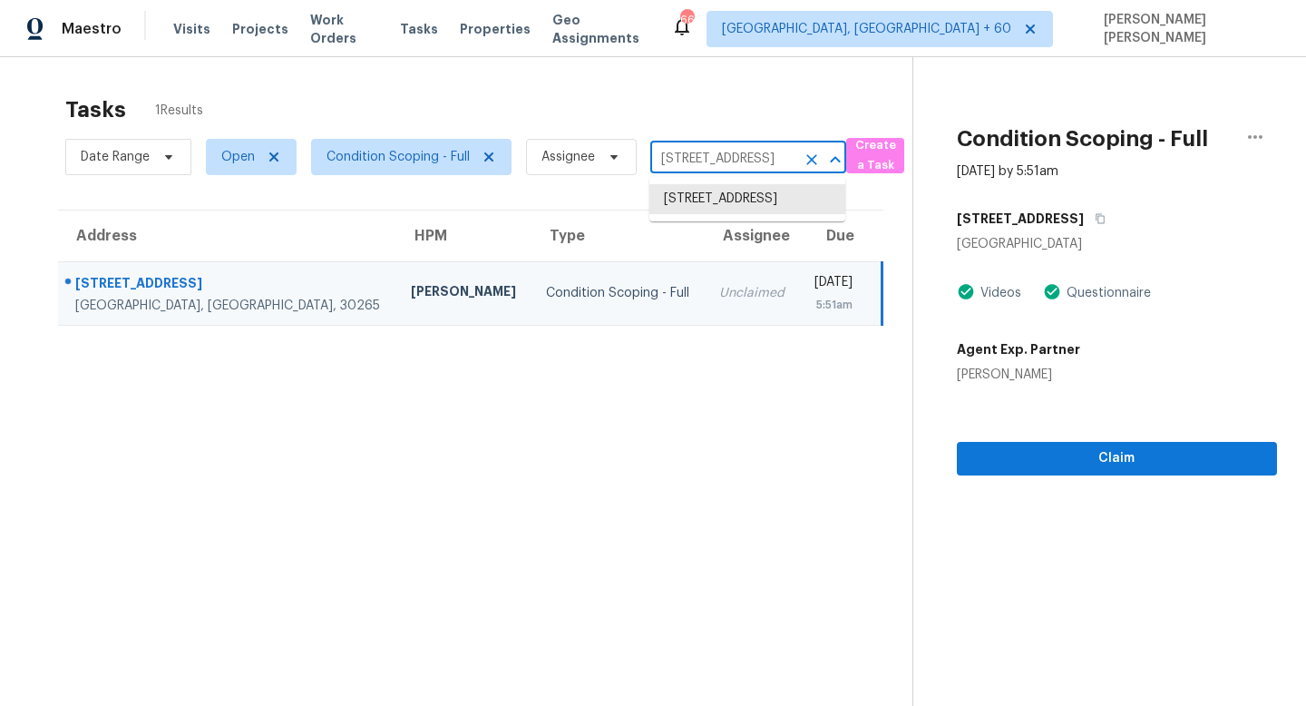
click at [705, 161] on input "[STREET_ADDRESS]" at bounding box center [722, 159] width 145 height 28
paste input "2704 Avenue D, Dickinson, TX 77539"
type input "2704 Avenue D, Dickinson, TX 77539"
click at [726, 209] on li "2704 Avenue D, Dickinson, TX 77539" at bounding box center [747, 199] width 196 height 30
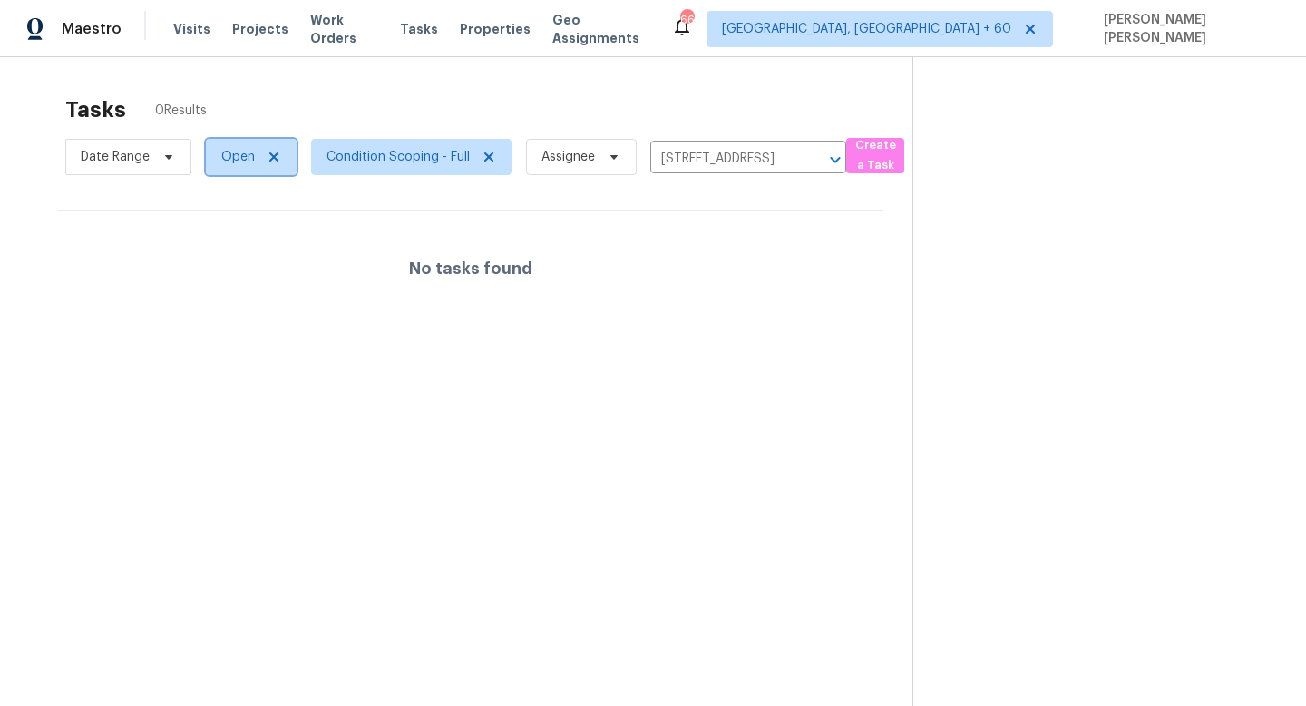
click at [247, 161] on span "Open" at bounding box center [238, 157] width 34 height 18
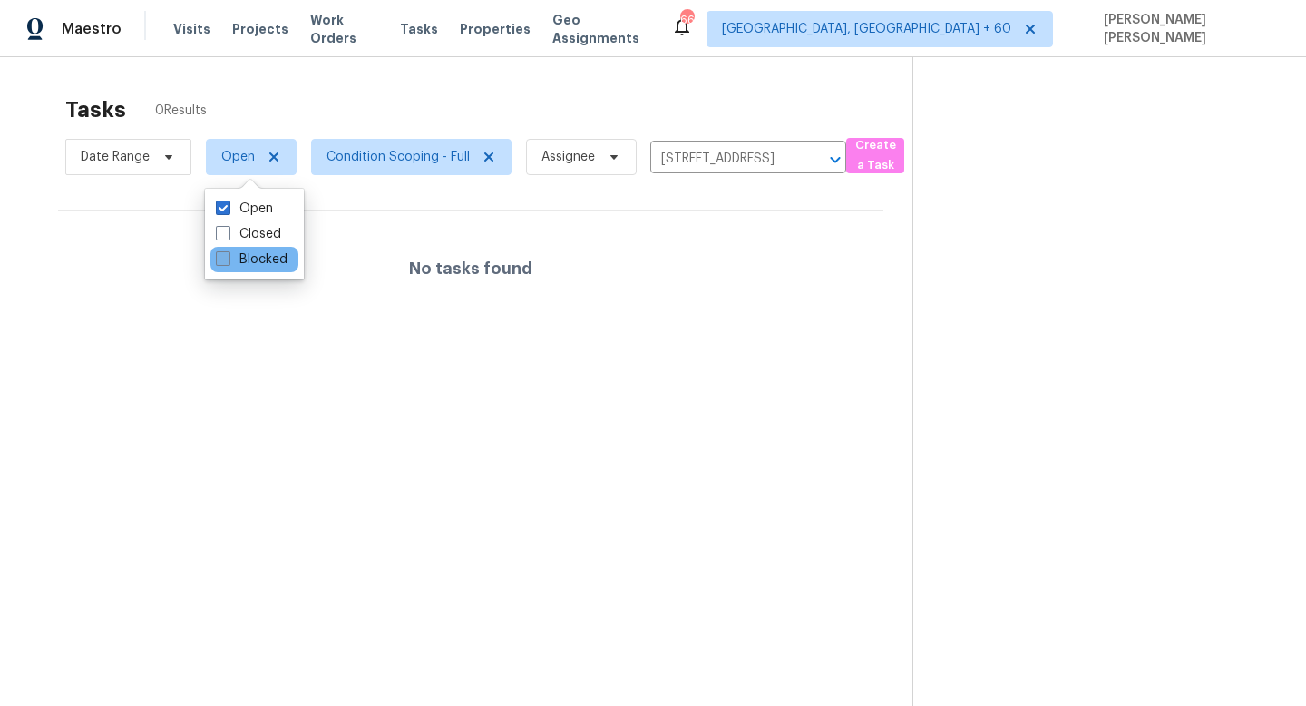
click at [242, 260] on label "Blocked" at bounding box center [252, 259] width 72 height 18
click at [228, 260] on input "Blocked" at bounding box center [222, 256] width 12 height 12
click at [223, 259] on span at bounding box center [223, 258] width 15 height 15
click at [223, 259] on input "Blocked" at bounding box center [222, 256] width 12 height 12
checkbox input "false"
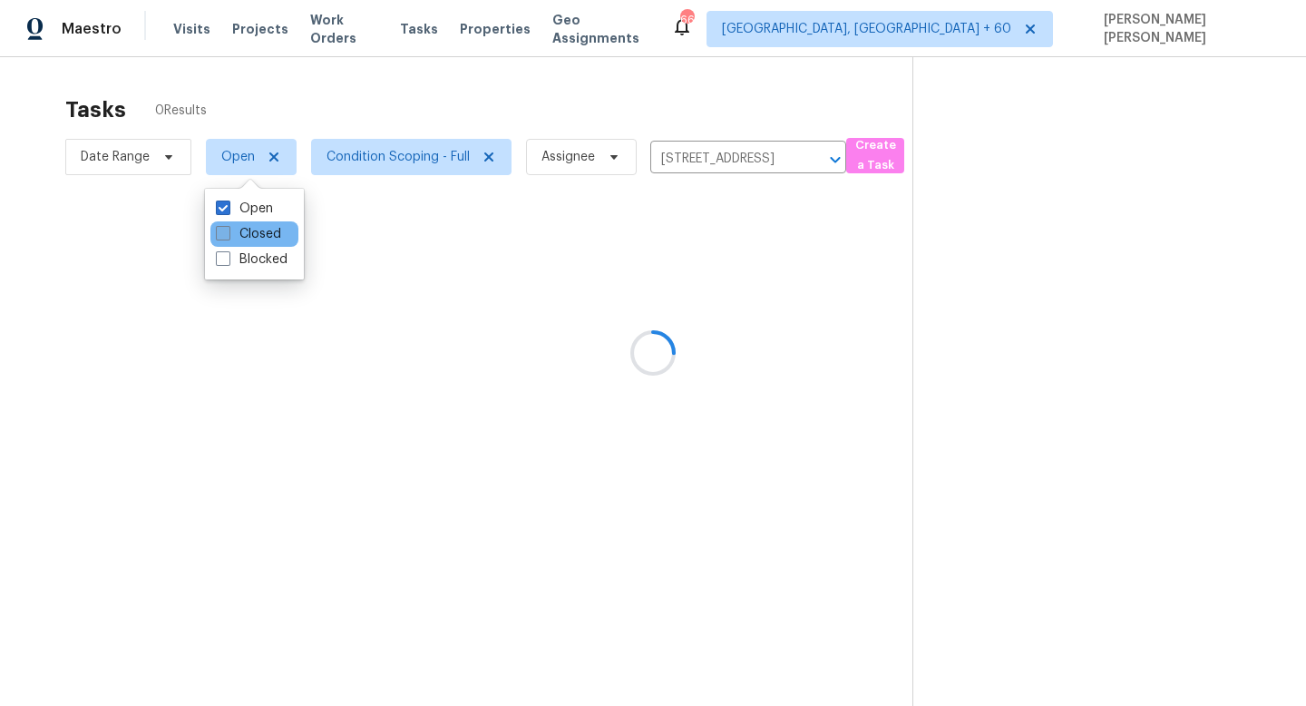
click at [234, 232] on label "Closed" at bounding box center [248, 234] width 65 height 18
click at [228, 232] on input "Closed" at bounding box center [222, 231] width 12 height 12
checkbox input "true"
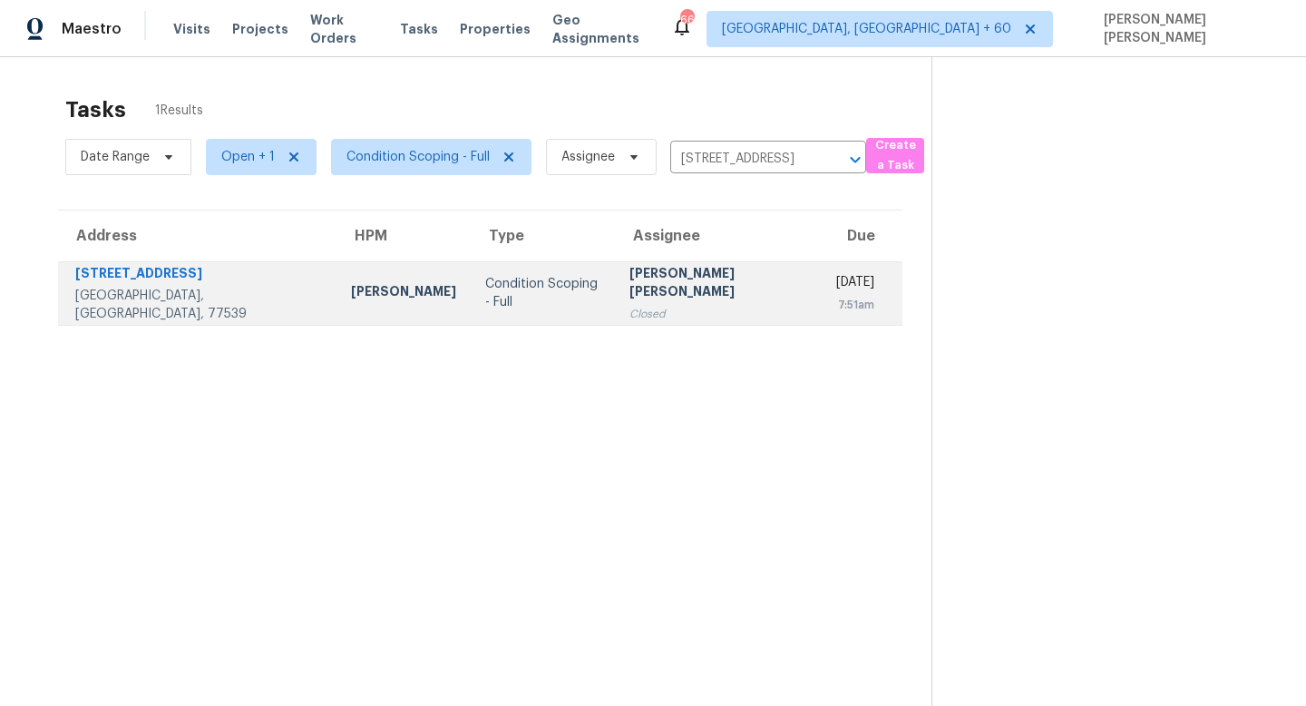
click at [615, 298] on td "Jishnu Manoj Closed" at bounding box center [718, 292] width 207 height 63
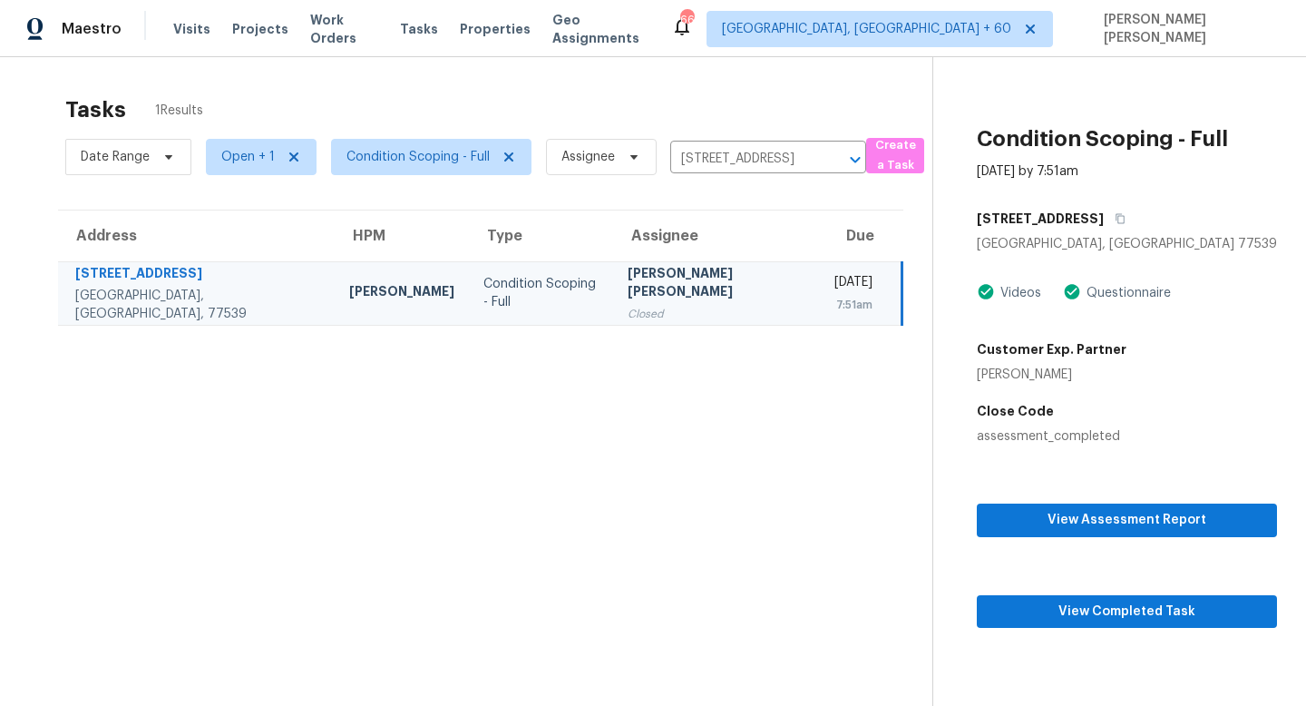
scroll to position [15, 0]
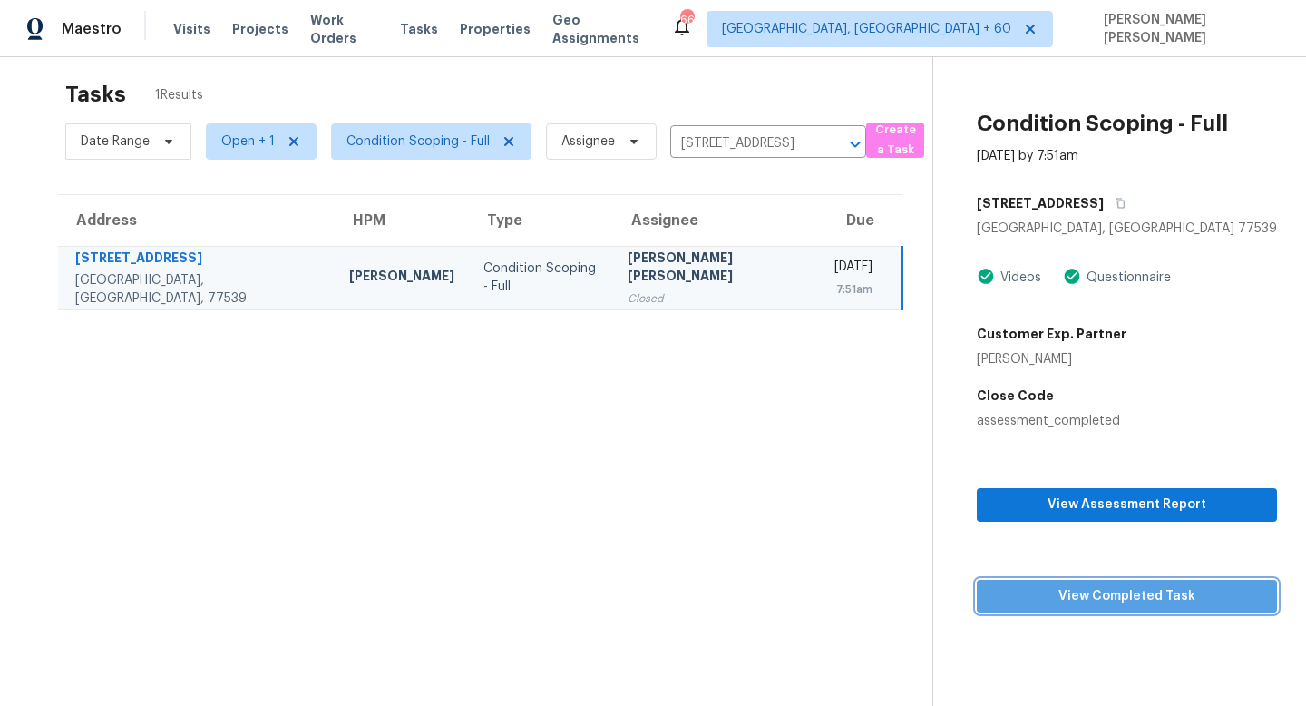
click at [1055, 593] on span "View Completed Task" at bounding box center [1126, 596] width 271 height 23
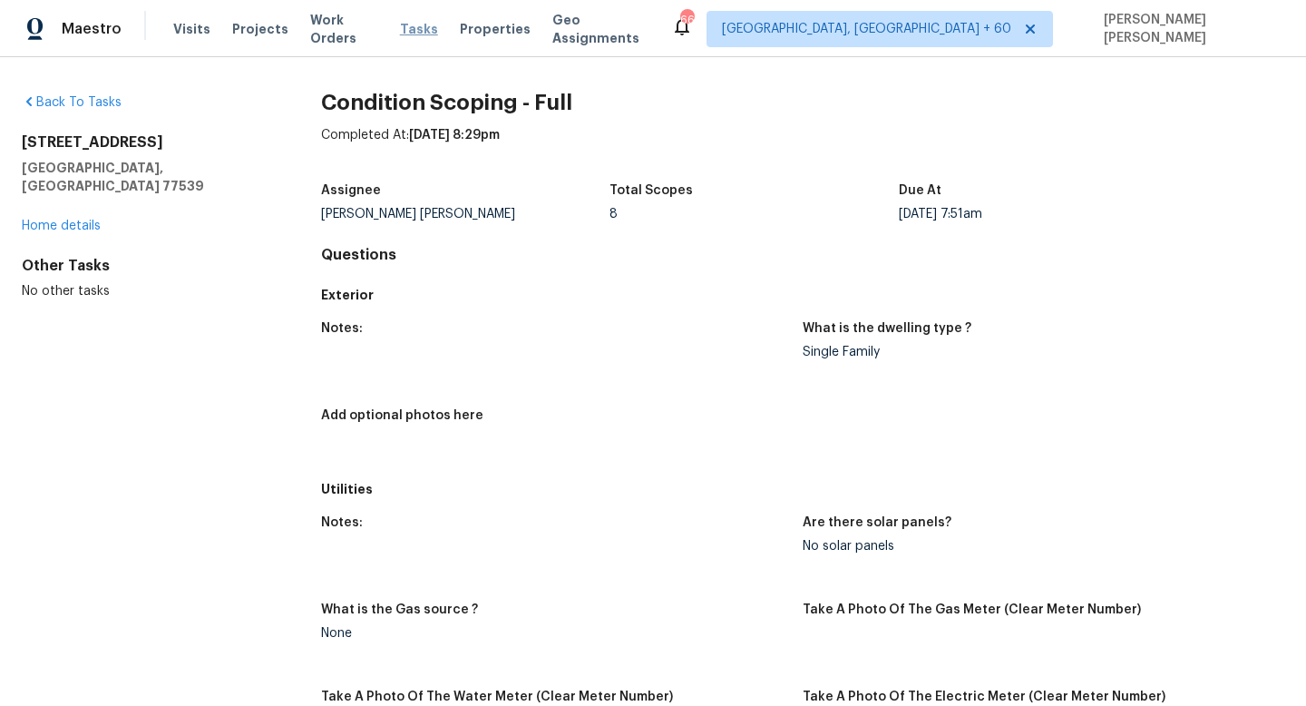
click at [419, 32] on span "Tasks" at bounding box center [419, 29] width 38 height 13
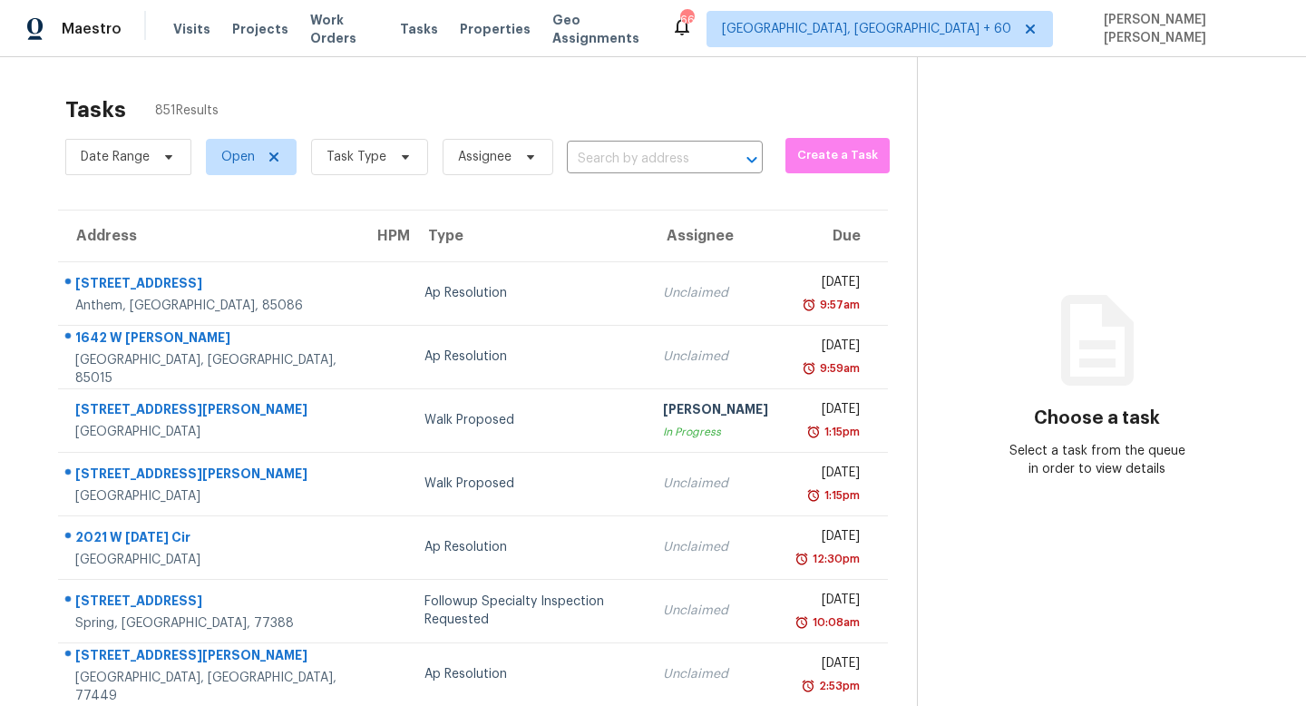
click at [641, 174] on div "Date Range Open Task Type Assignee ​" at bounding box center [414, 156] width 698 height 47
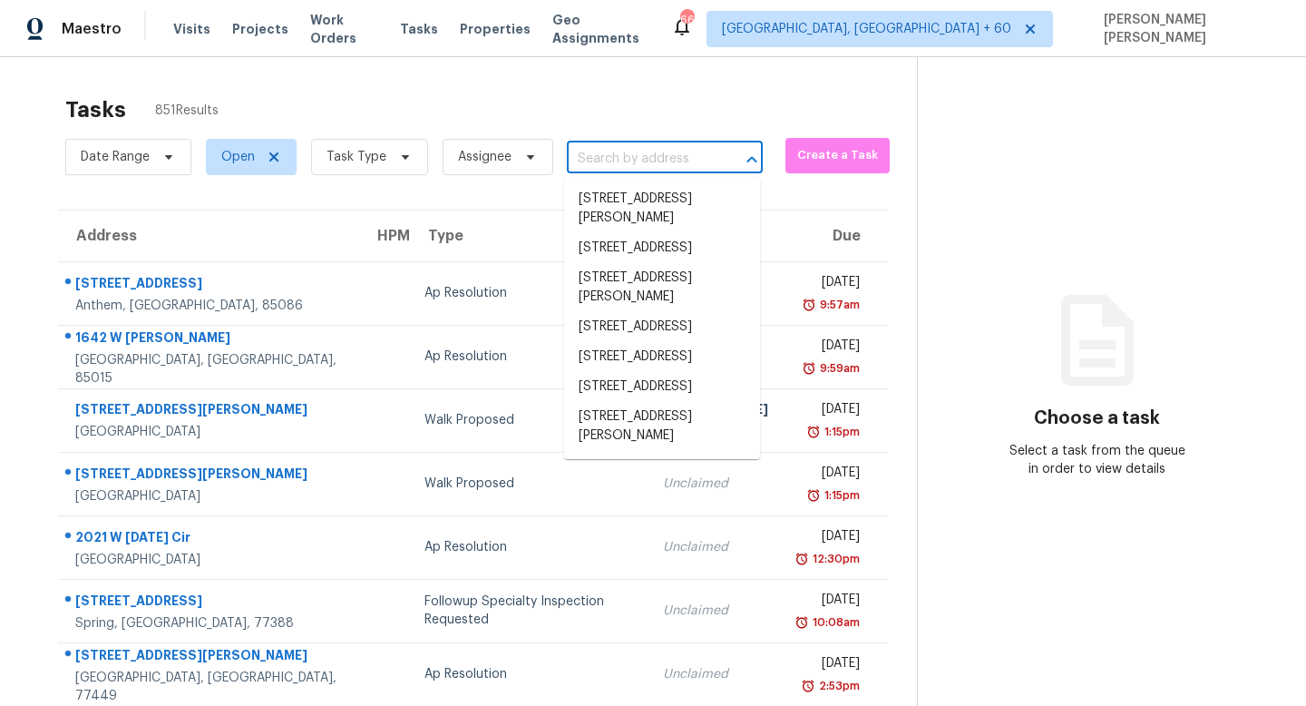
click at [629, 162] on input "text" at bounding box center [639, 159] width 145 height 28
paste input "279 Persian Ivy Way, Dallas, GA 30132"
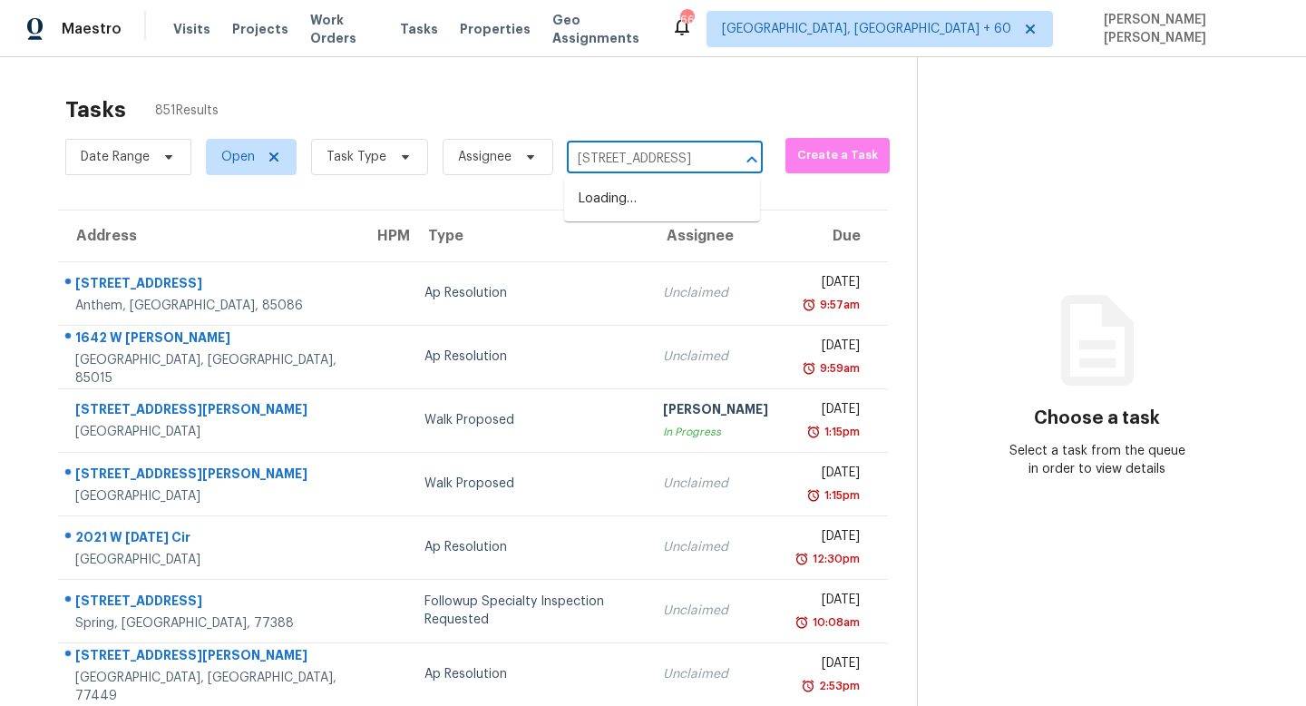
scroll to position [0, 87]
type input "279 Persian Ivy Way, Dallas, GA 30132"
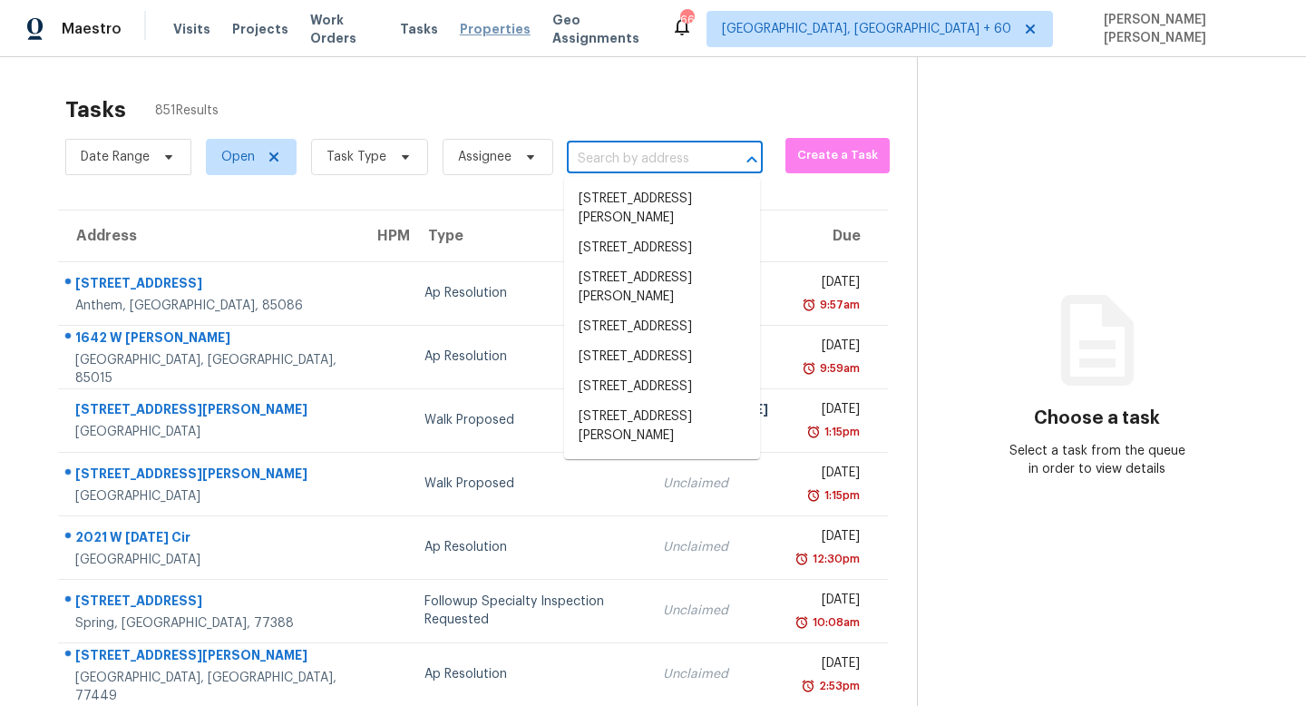
scroll to position [0, 0]
paste input "279 Persian Ivy Way, Dallas, GA 30132"
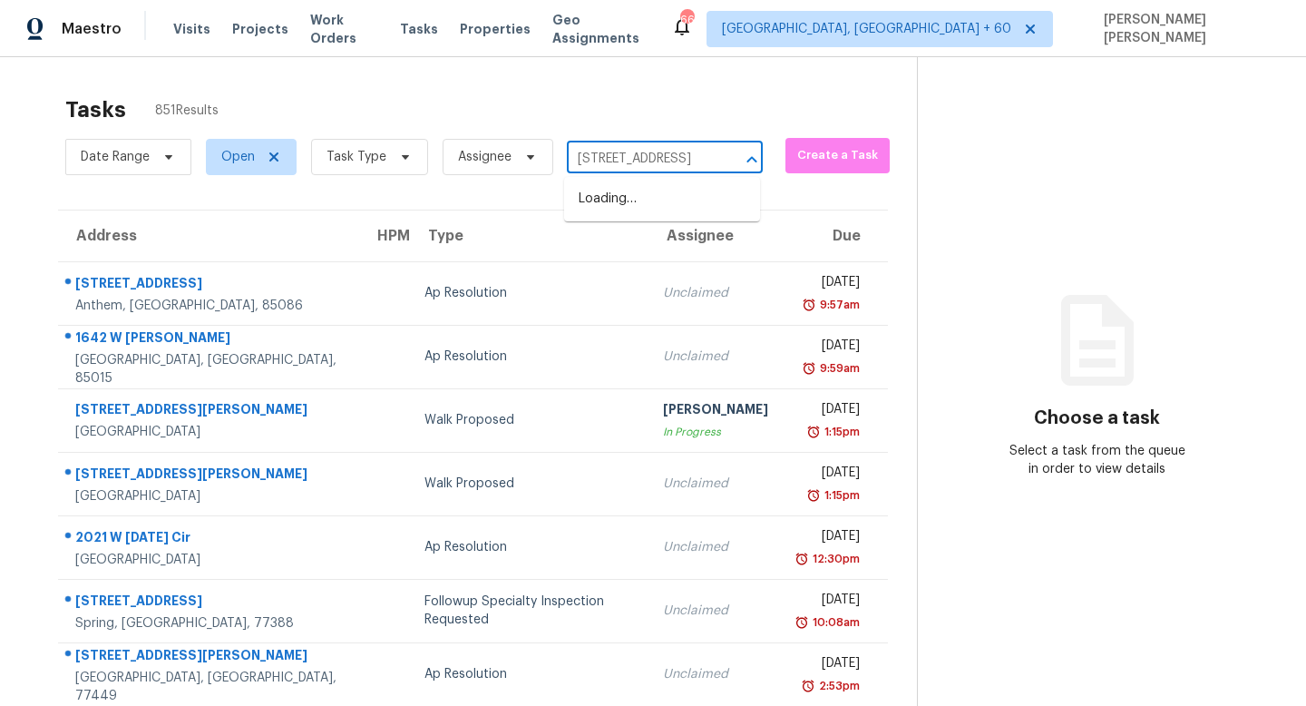
type input "279 Persian Ivy Way, Dallas, GA 301"
click at [713, 200] on li "279 Persian Ivy Way, Dallas, GA 30132" at bounding box center [662, 199] width 196 height 30
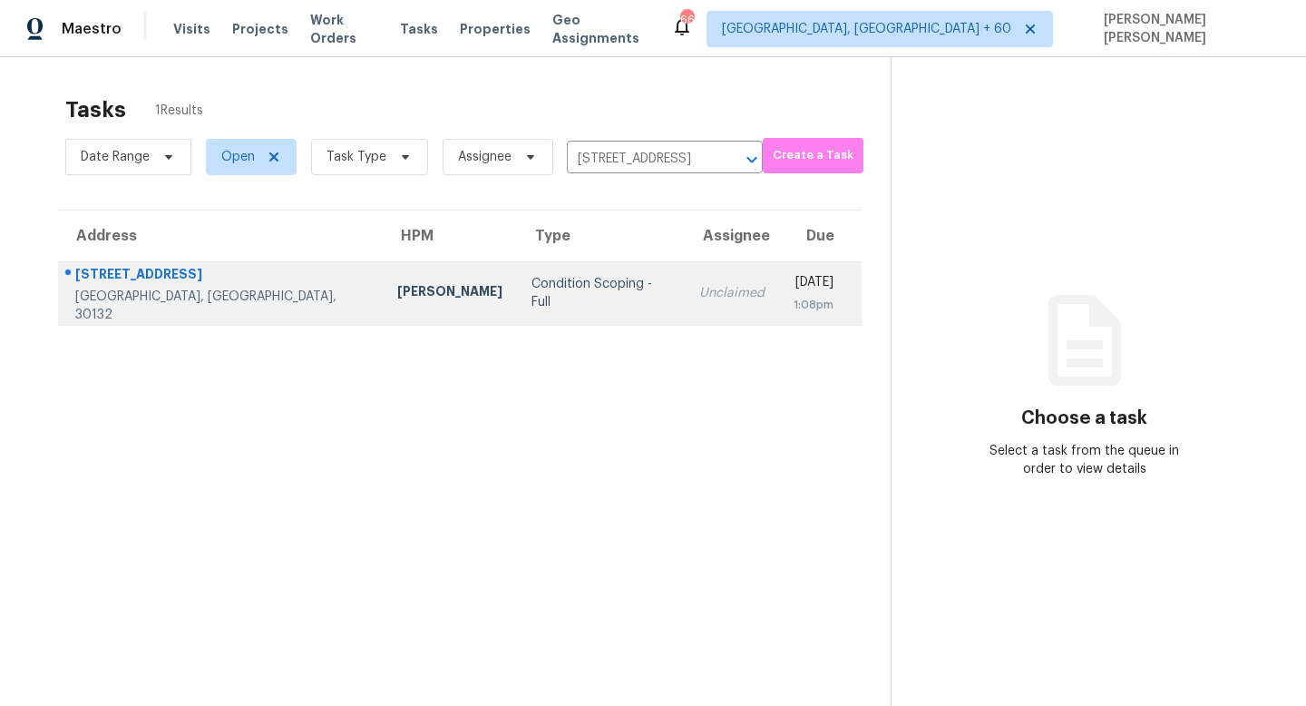
click at [685, 281] on td "Unclaimed" at bounding box center [732, 292] width 94 height 63
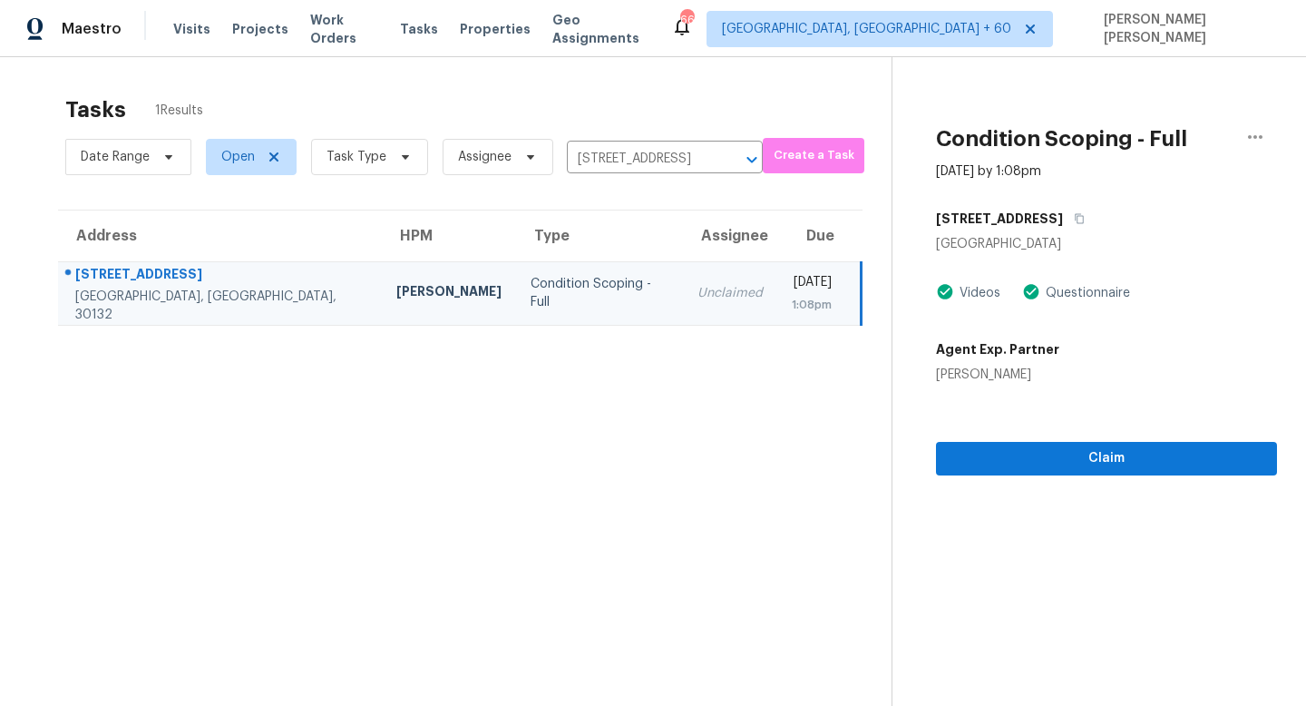
click at [1002, 481] on section "Condition Scoping - Full Sep 23rd 2025 by 1:08pm 279 Persian Ivy Way Dallas, GA…" at bounding box center [1085, 410] width 386 height 706
click at [1026, 471] on button "Claim" at bounding box center [1106, 459] width 341 height 34
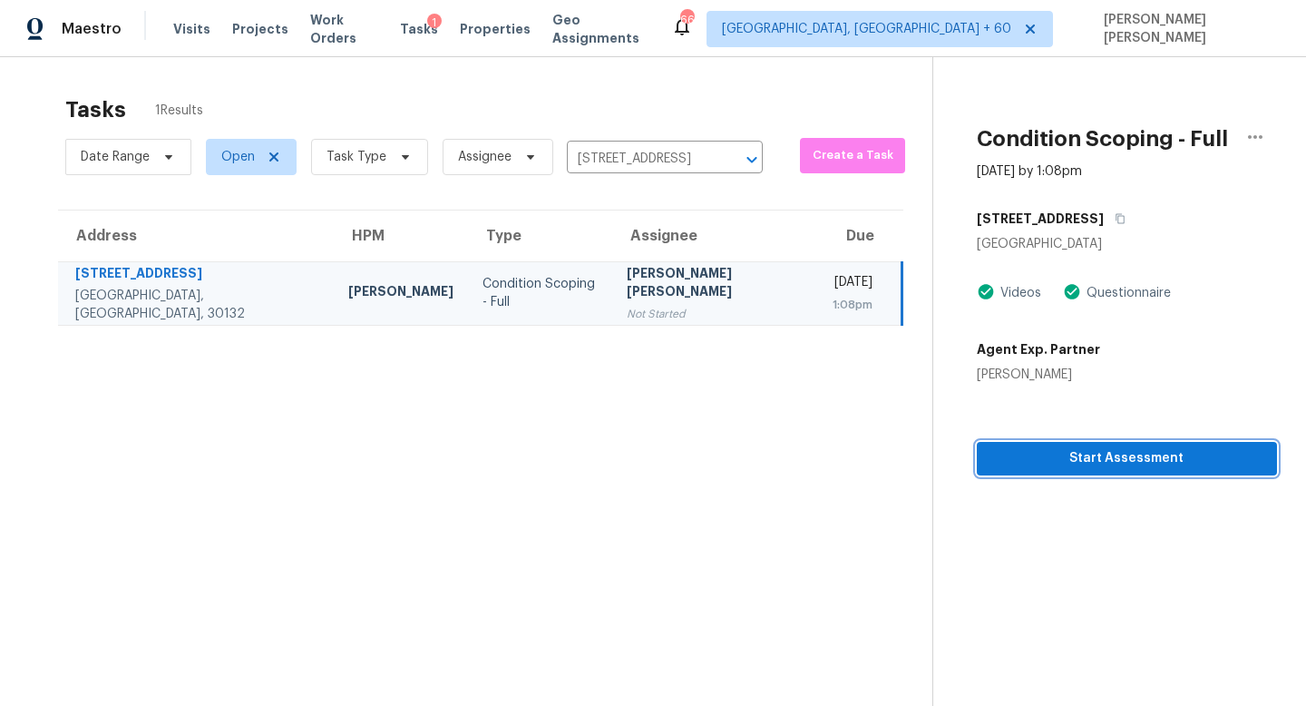
click at [1026, 471] on button "Start Assessment" at bounding box center [1127, 459] width 300 height 34
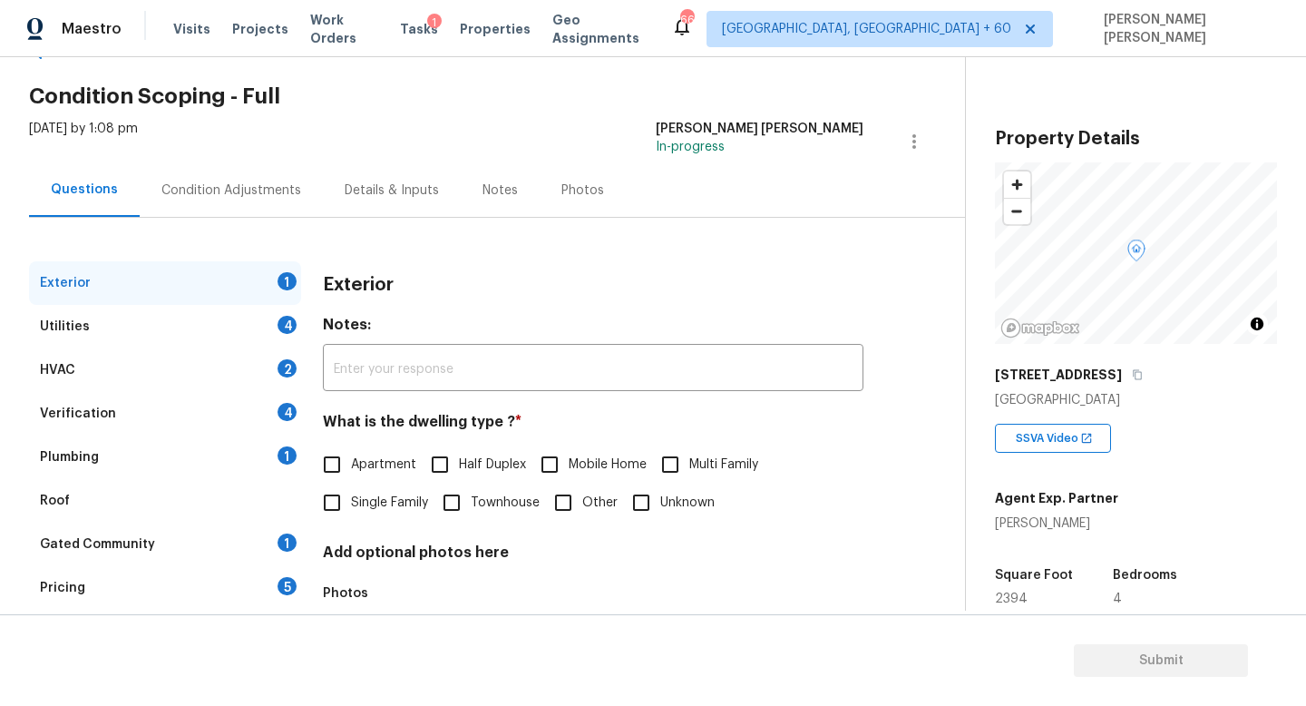
scroll to position [147, 0]
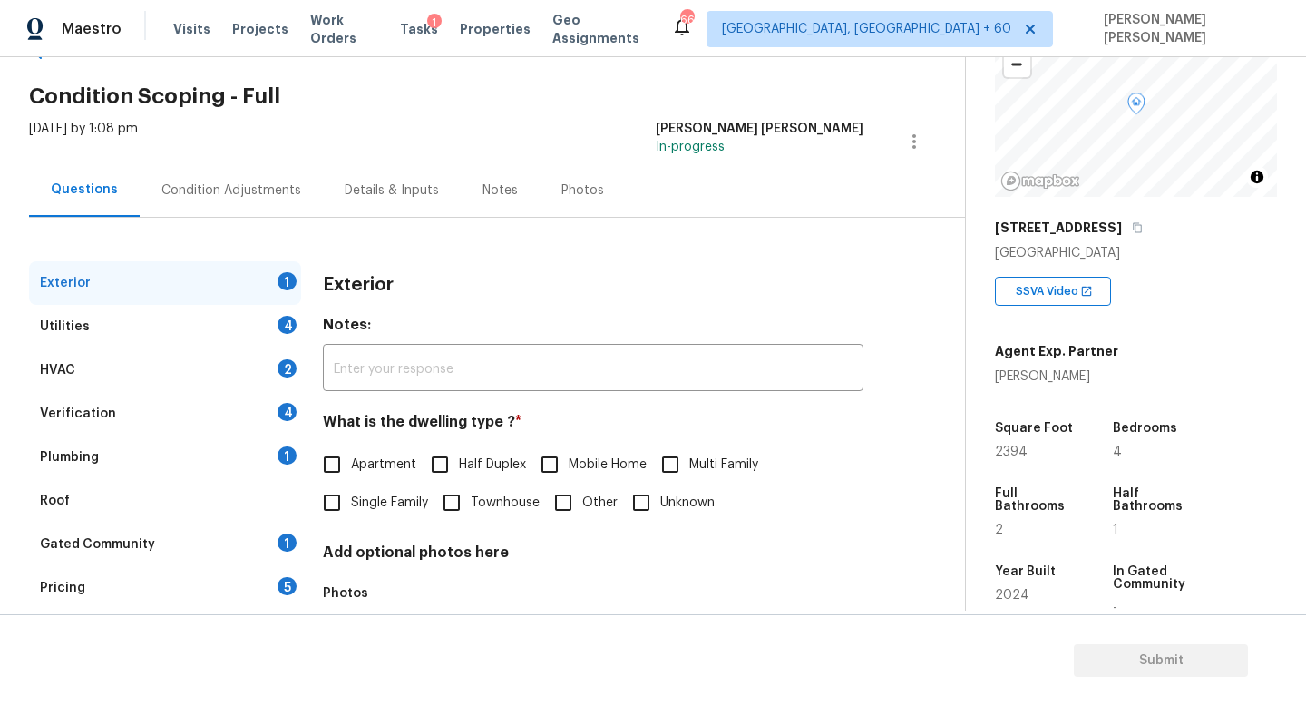
click at [347, 503] on input "Single Family" at bounding box center [332, 502] width 38 height 38
checkbox input "true"
click at [237, 311] on div "Utilities 4" at bounding box center [165, 327] width 272 height 44
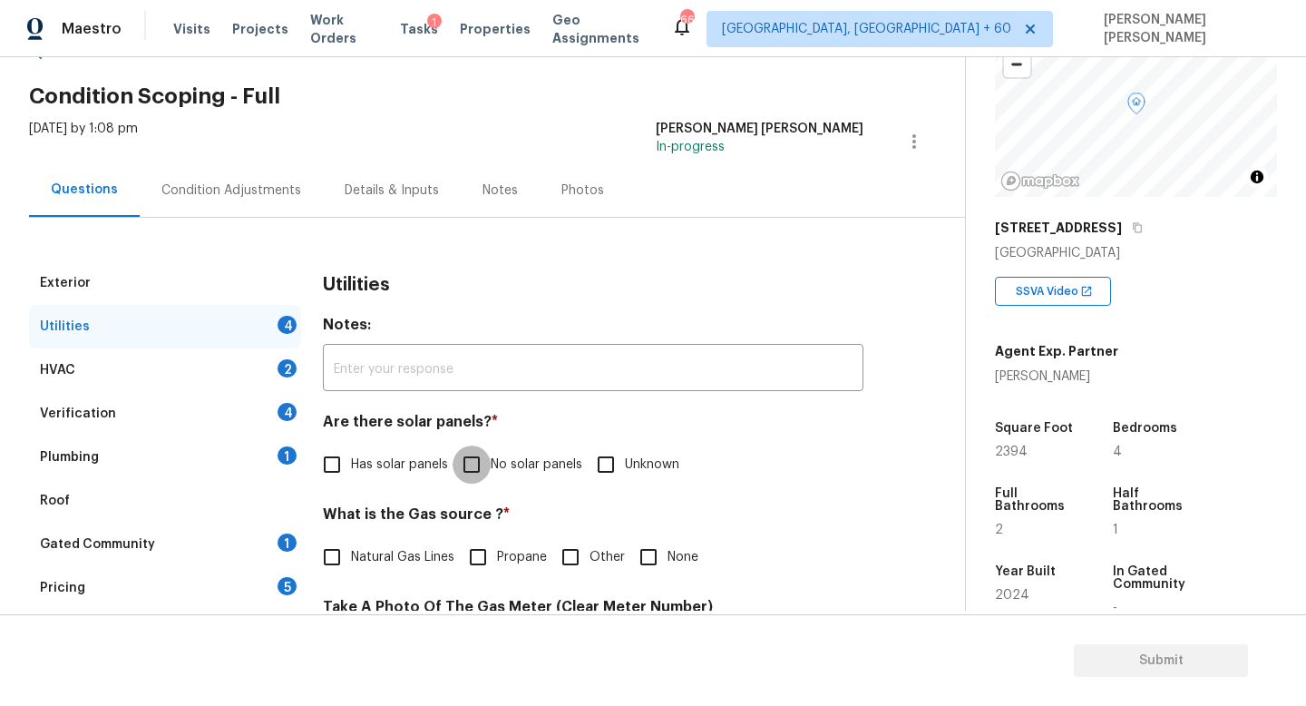
click at [468, 464] on input "No solar panels" at bounding box center [472, 464] width 38 height 38
checkbox input "true"
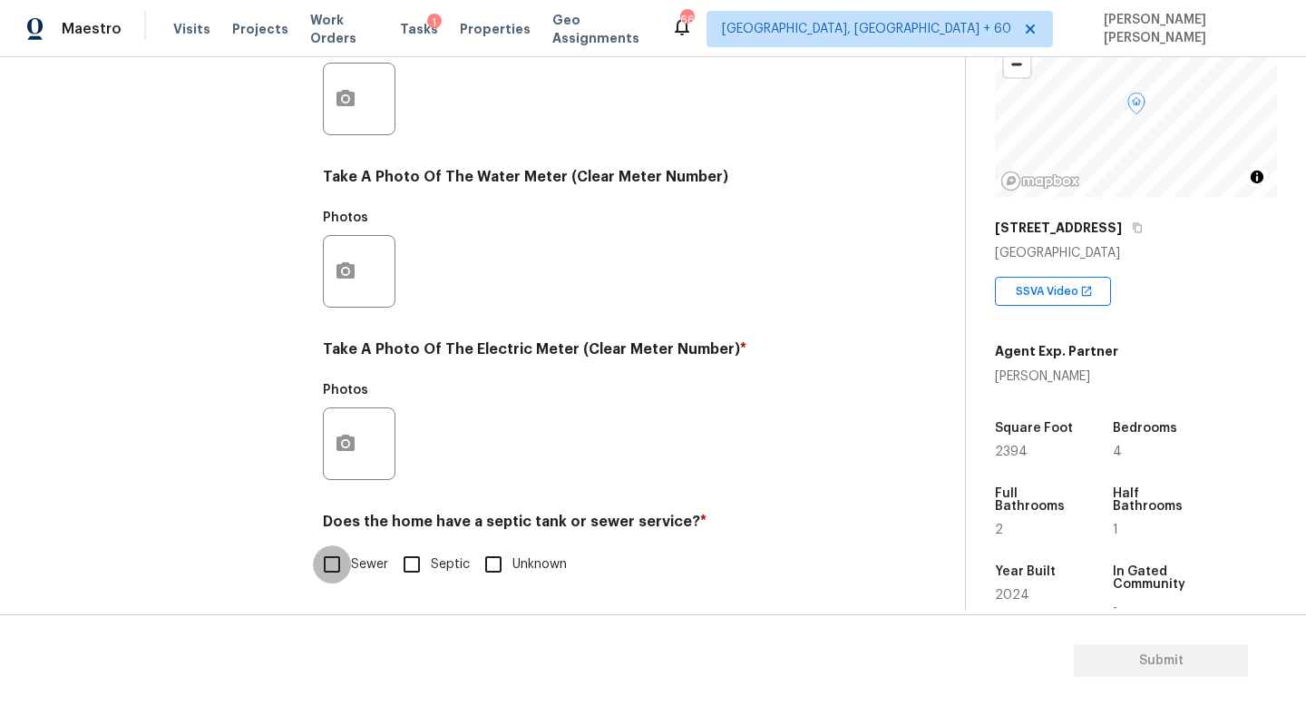
click at [327, 573] on input "Sewer" at bounding box center [332, 564] width 38 height 38
checkbox input "true"
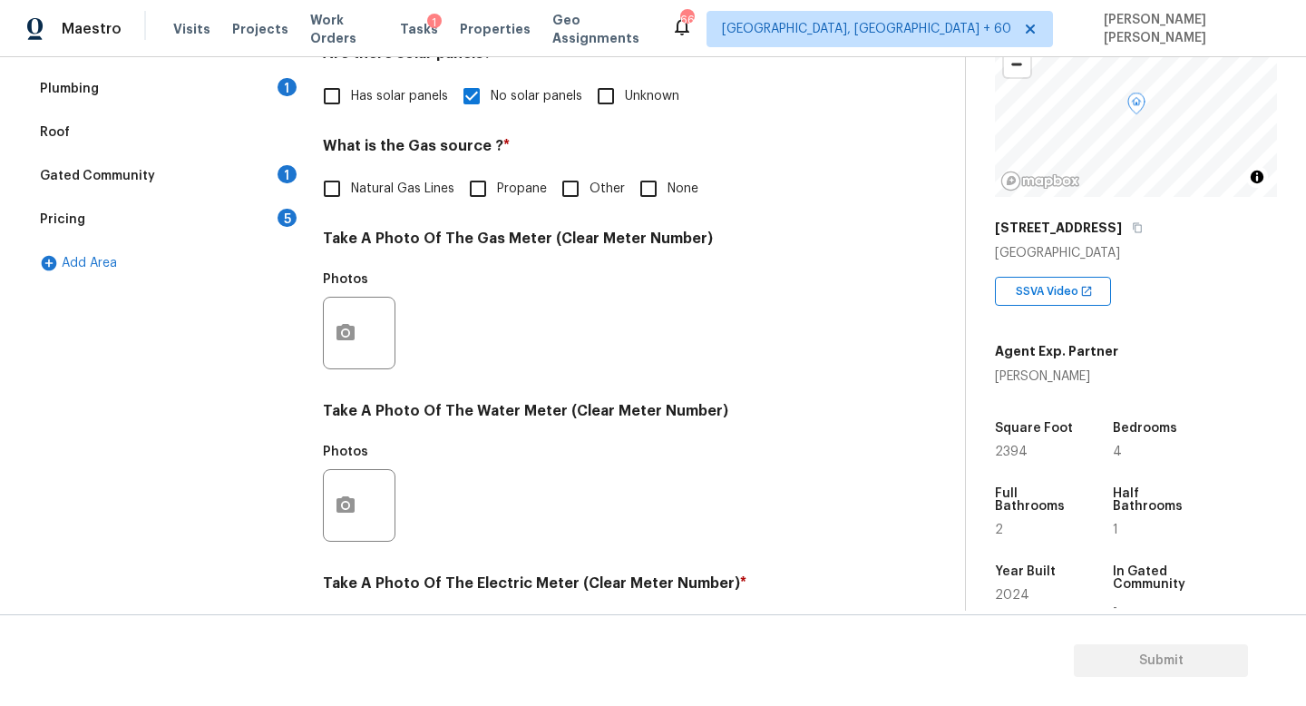
scroll to position [269, 0]
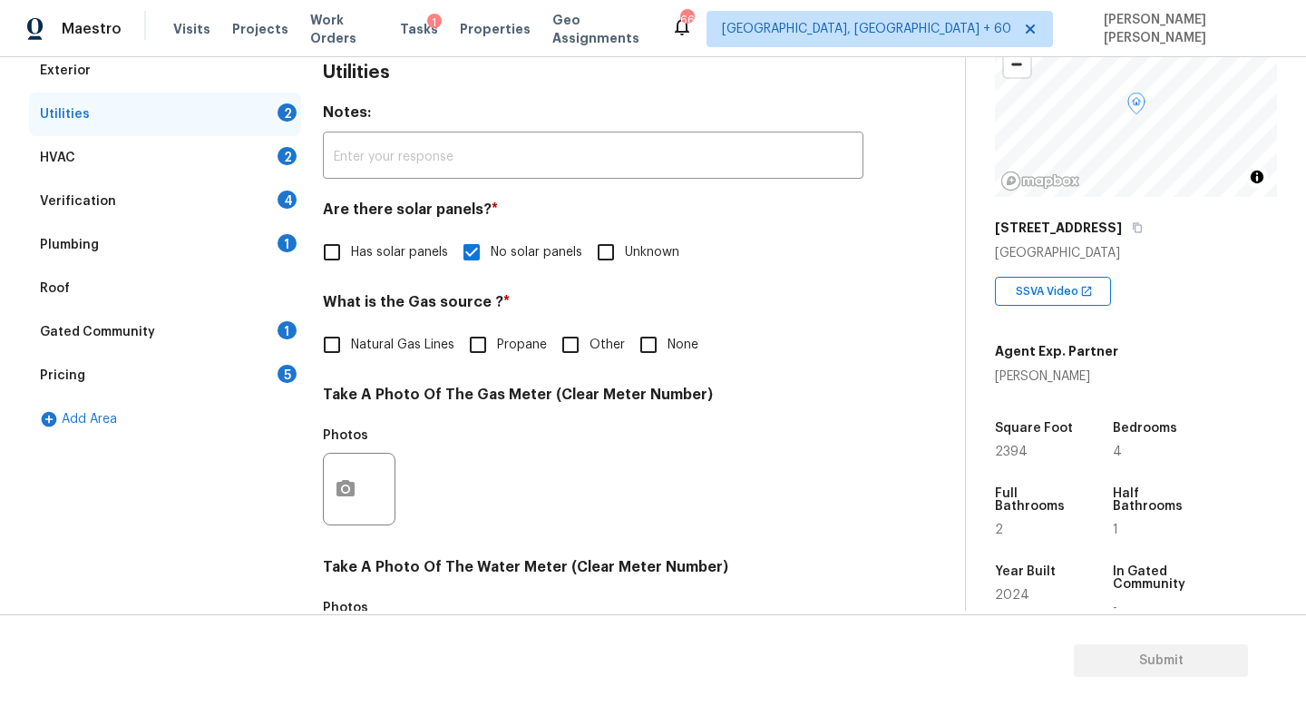
click at [155, 264] on div "Plumbing 1" at bounding box center [165, 245] width 272 height 44
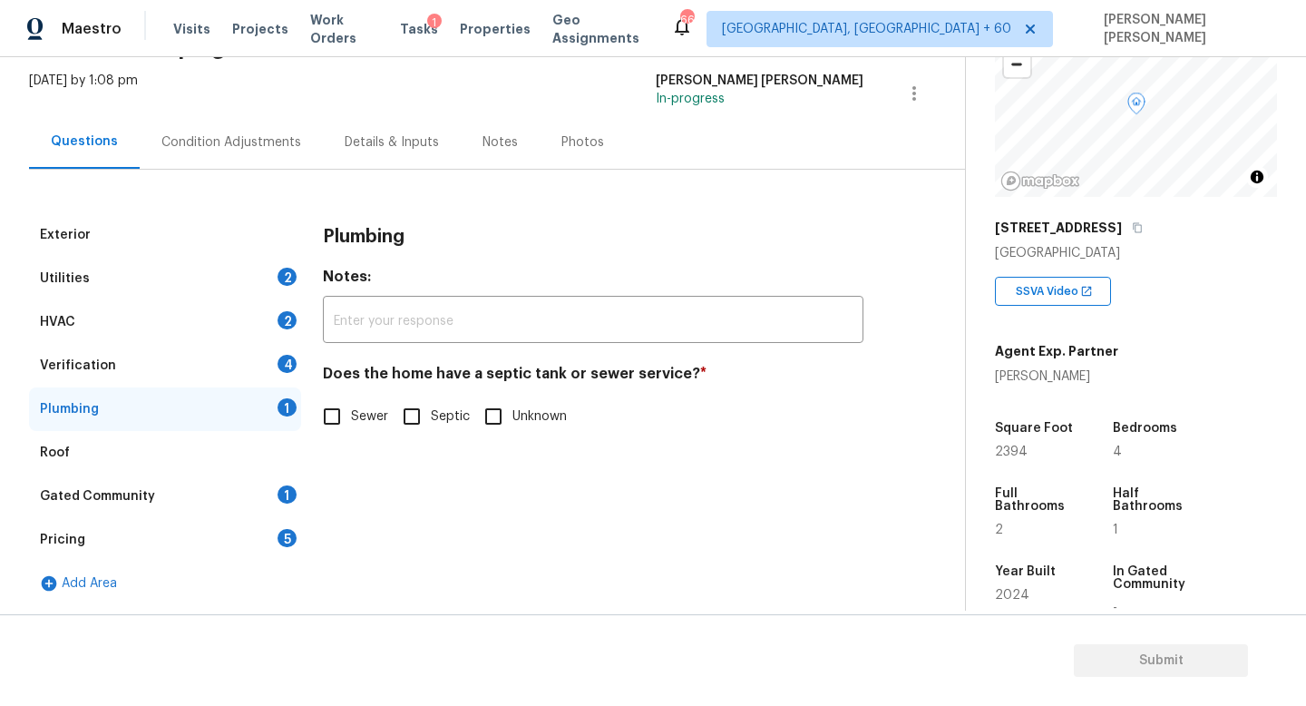
scroll to position [105, 0]
click at [349, 421] on input "Sewer" at bounding box center [332, 416] width 38 height 38
checkbox input "true"
click at [232, 278] on div "Utilities 2" at bounding box center [165, 279] width 272 height 44
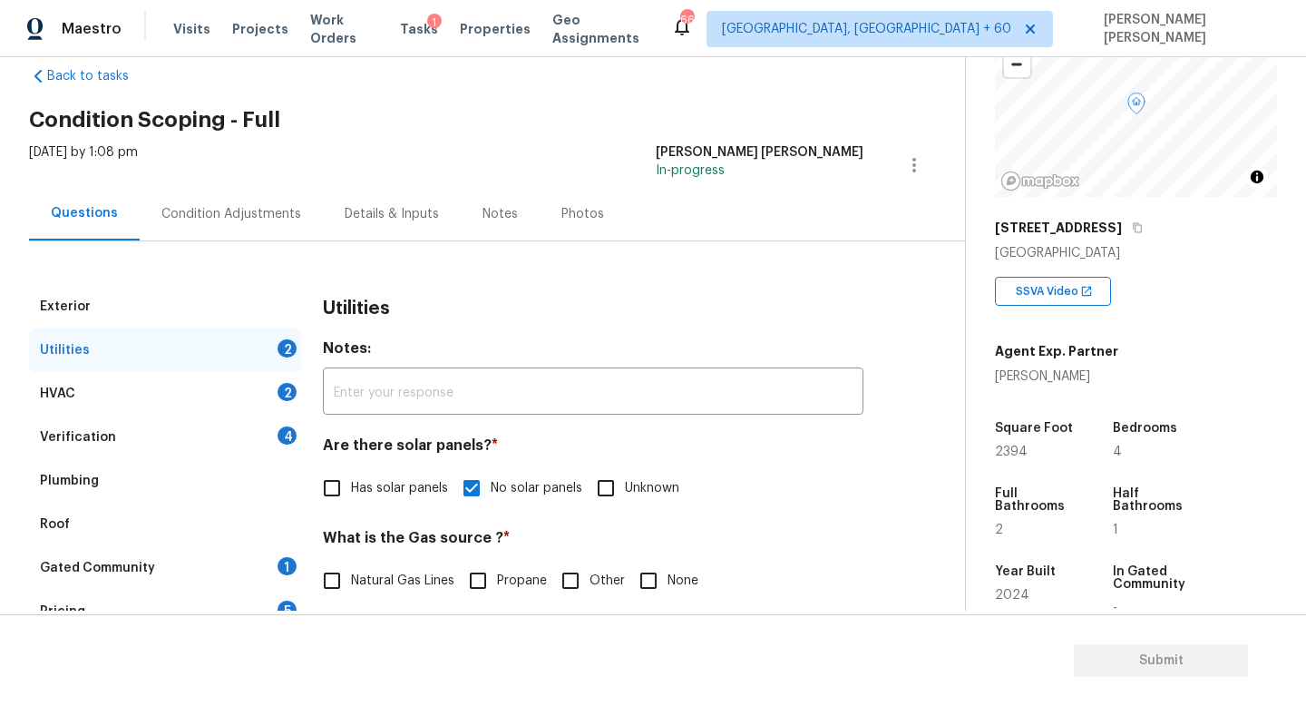
scroll to position [6, 0]
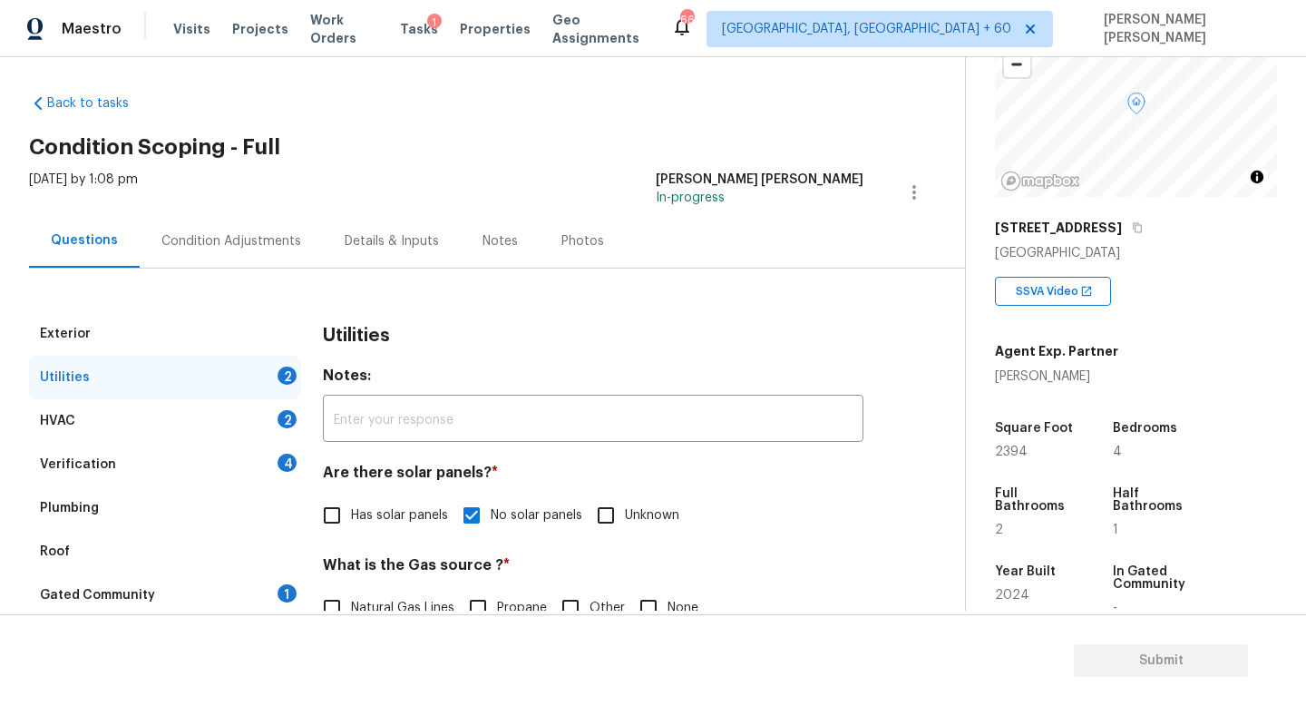
click at [213, 217] on div "Condition Adjustments" at bounding box center [231, 241] width 183 height 54
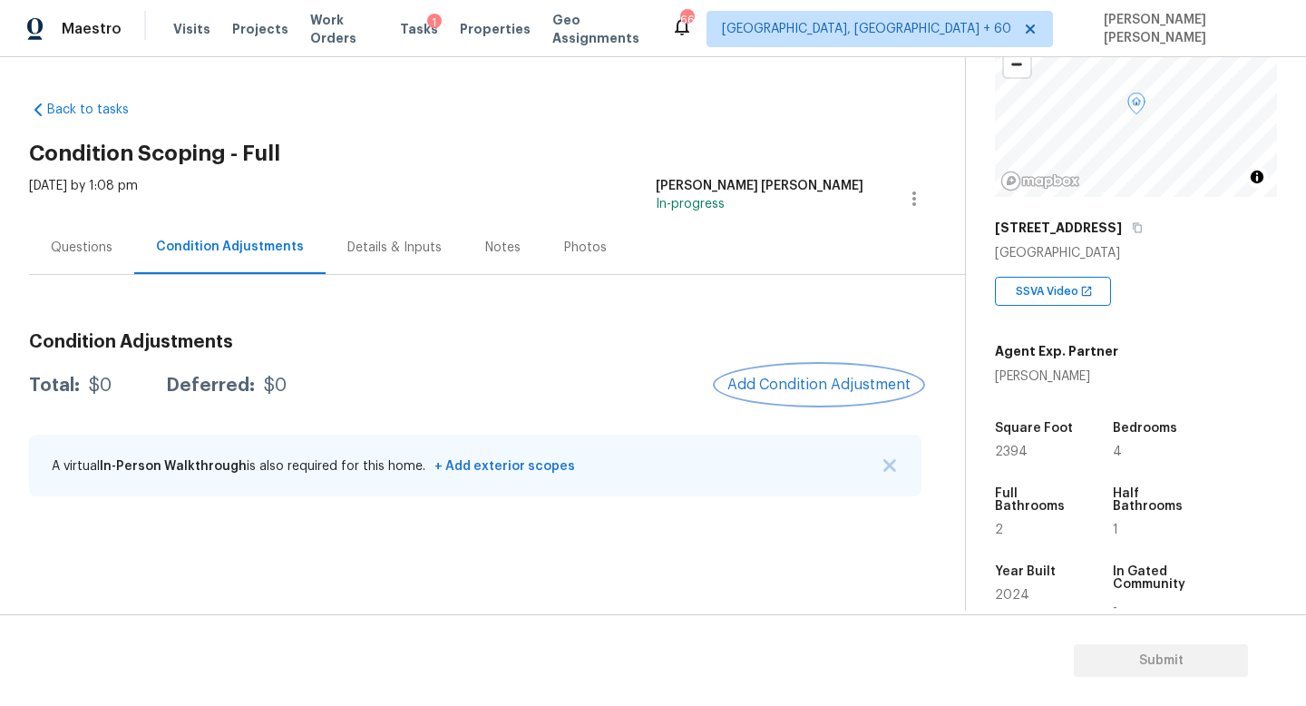
click at [803, 369] on button "Add Condition Adjustment" at bounding box center [819, 385] width 205 height 38
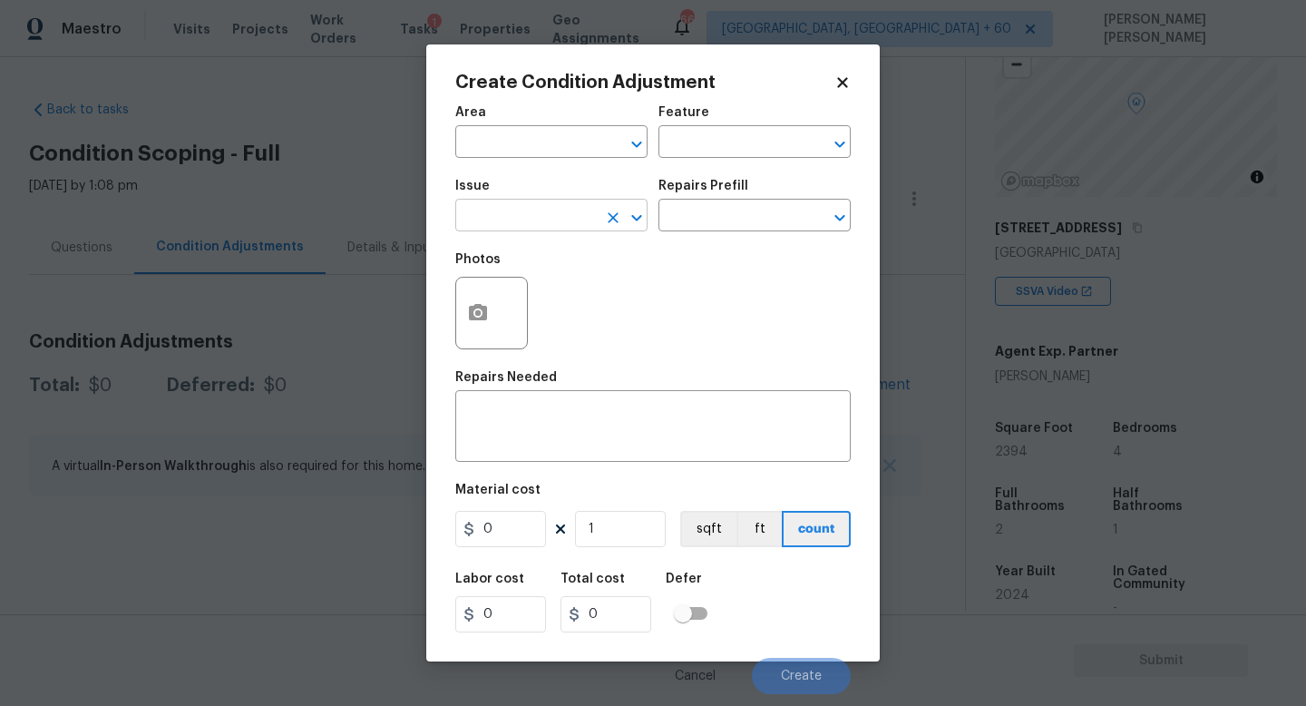
click at [518, 220] on input "text" at bounding box center [526, 217] width 142 height 28
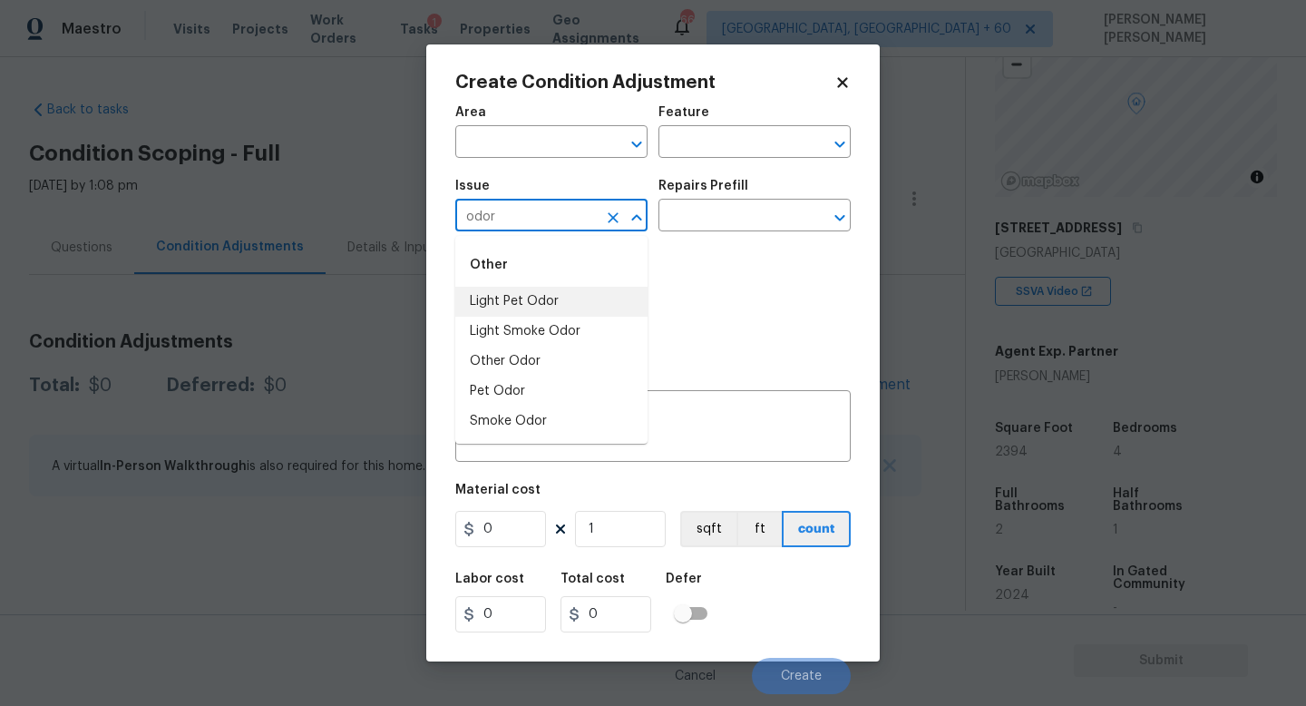
click at [512, 309] on li "Light Pet Odor" at bounding box center [551, 302] width 192 height 30
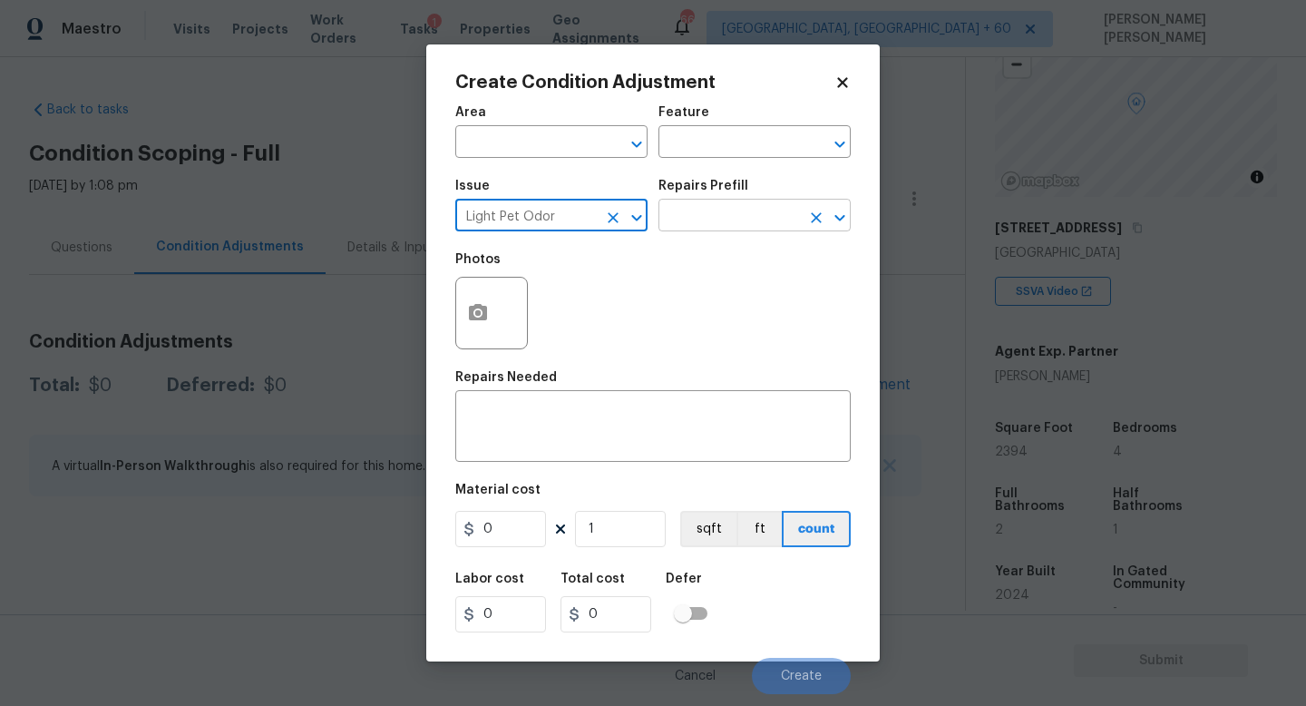
type input "Light Pet Odor"
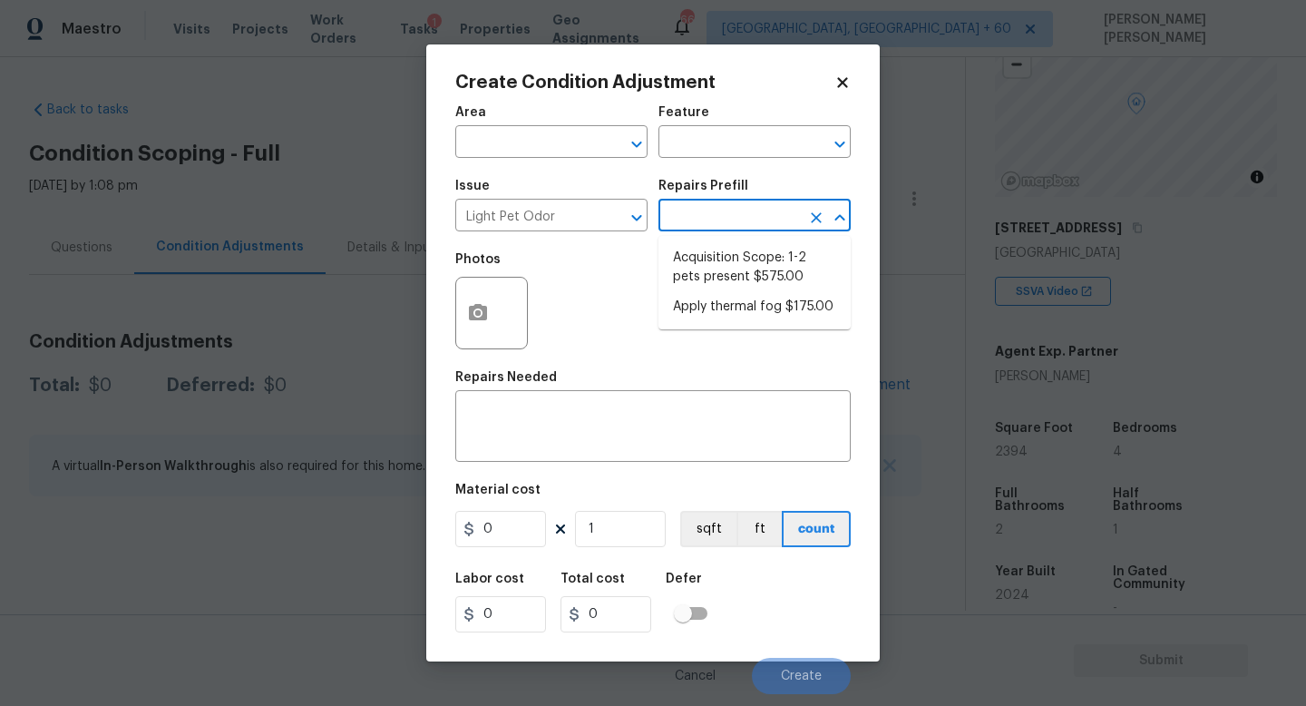
click at [747, 222] on input "text" at bounding box center [730, 217] width 142 height 28
click at [751, 265] on li "Acquisition Scope: 1-2 pets present $575.00" at bounding box center [755, 267] width 192 height 49
type textarea "Acquisition Scope: 1-2 pets present"
type input "575"
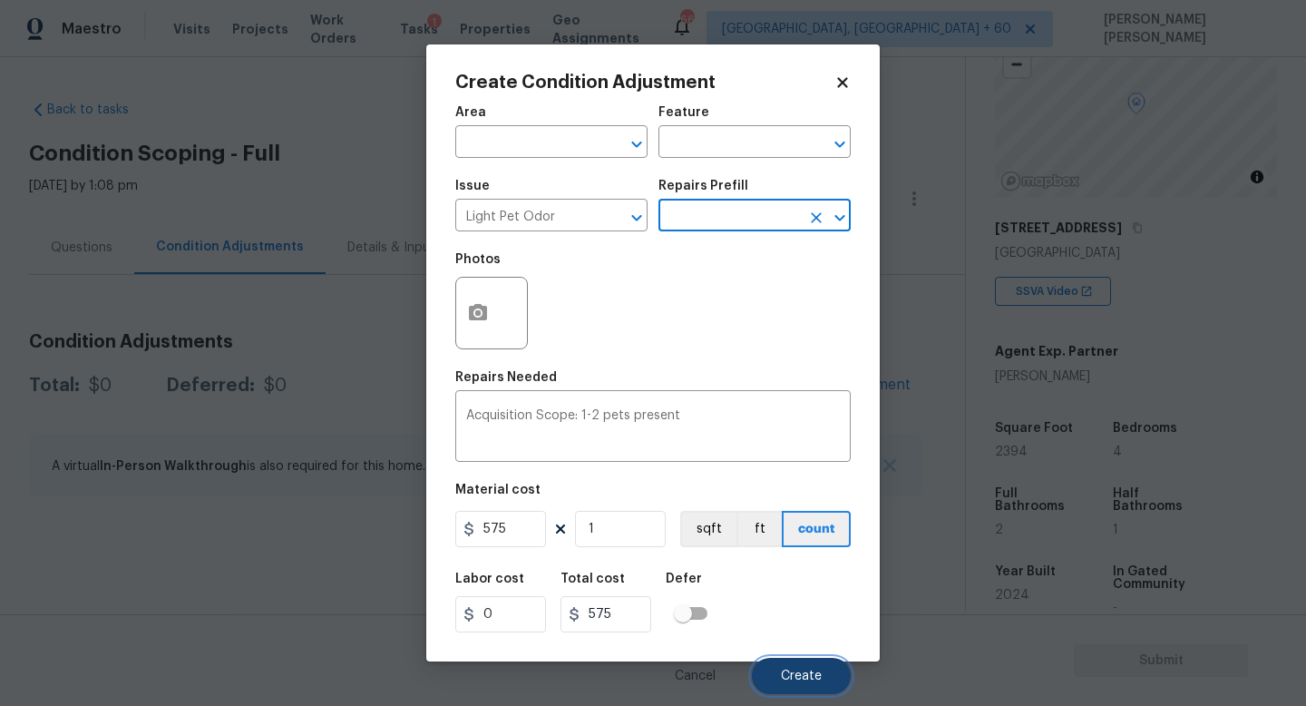
click at [803, 661] on button "Create" at bounding box center [801, 676] width 99 height 36
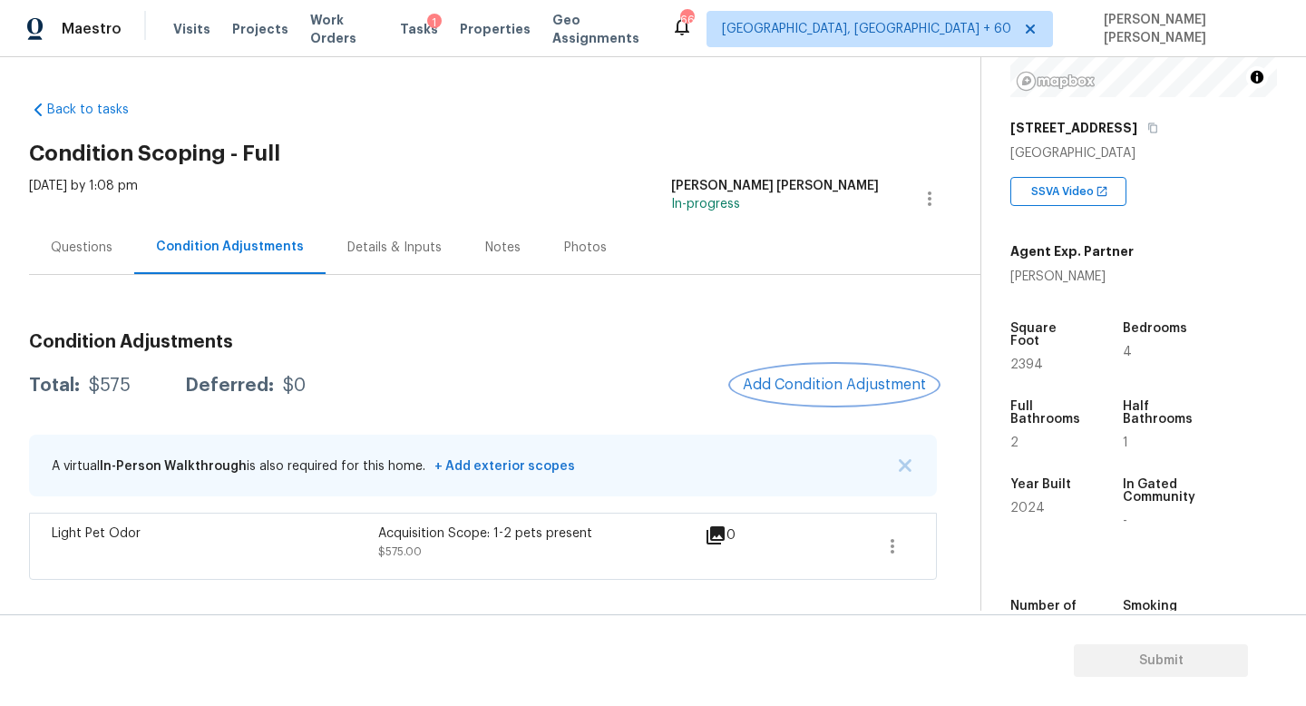
scroll to position [296, 0]
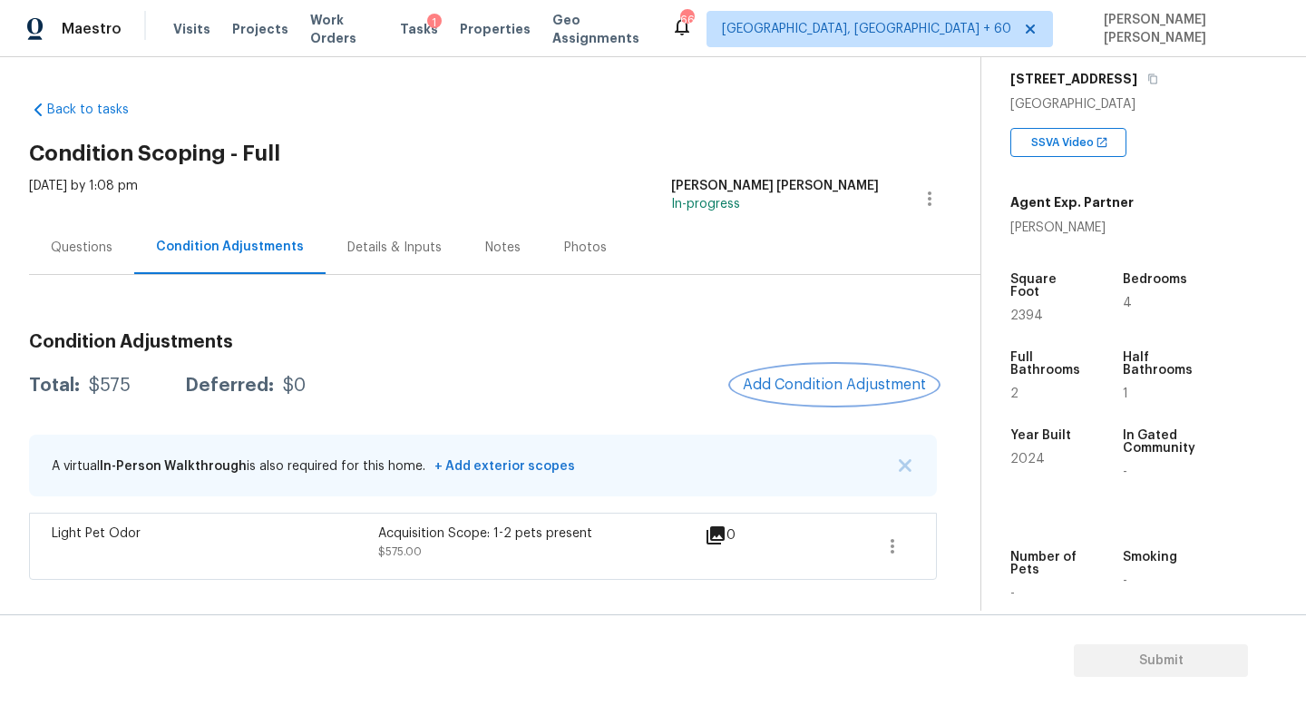
click at [779, 385] on span "Add Condition Adjustment" at bounding box center [834, 384] width 183 height 16
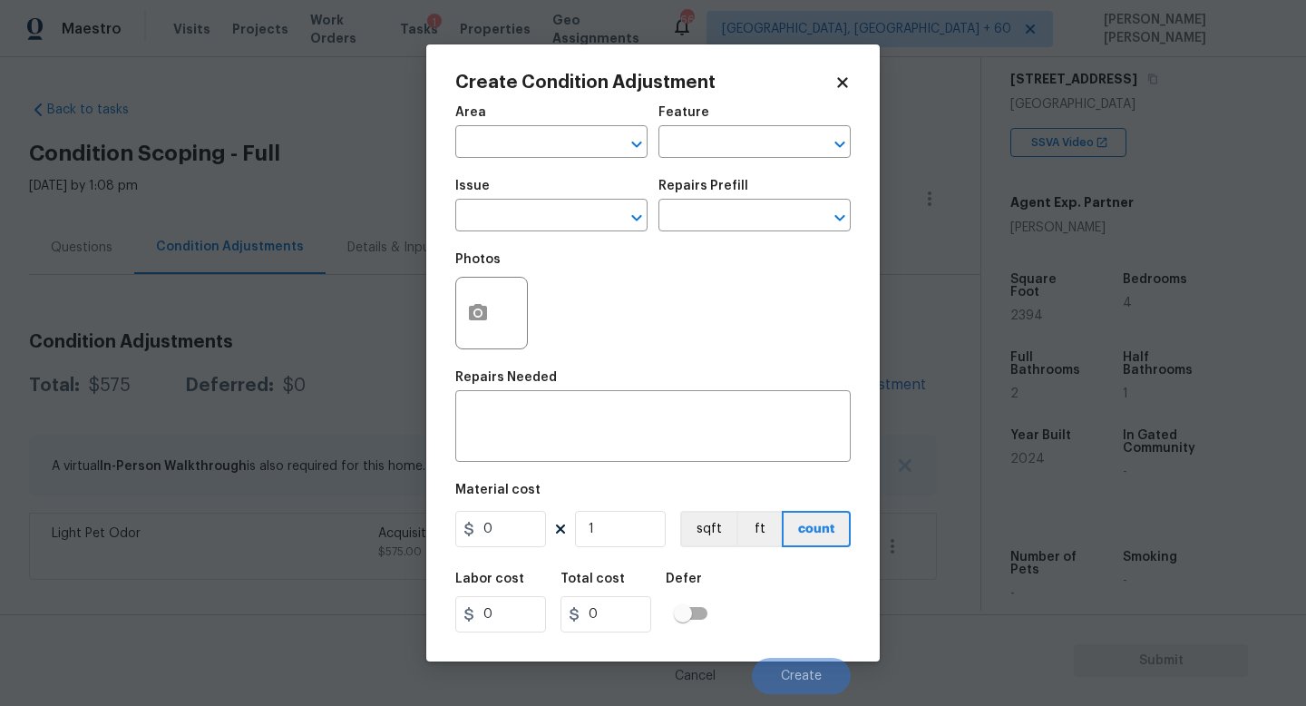
click at [292, 347] on body "Maestro Visits Projects Work Orders Tasks 1 Properties Geo Assignments 667 Knox…" at bounding box center [653, 353] width 1306 height 706
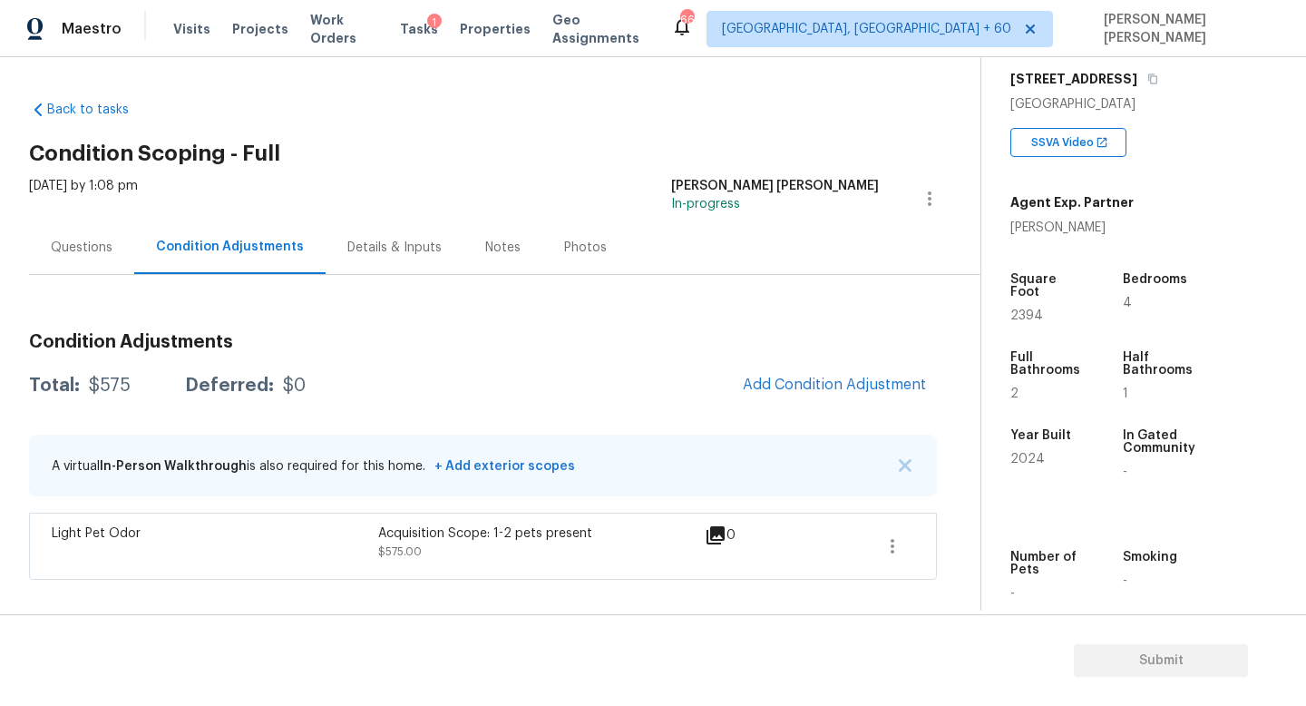
click at [75, 249] on div "Questions" at bounding box center [82, 248] width 62 height 18
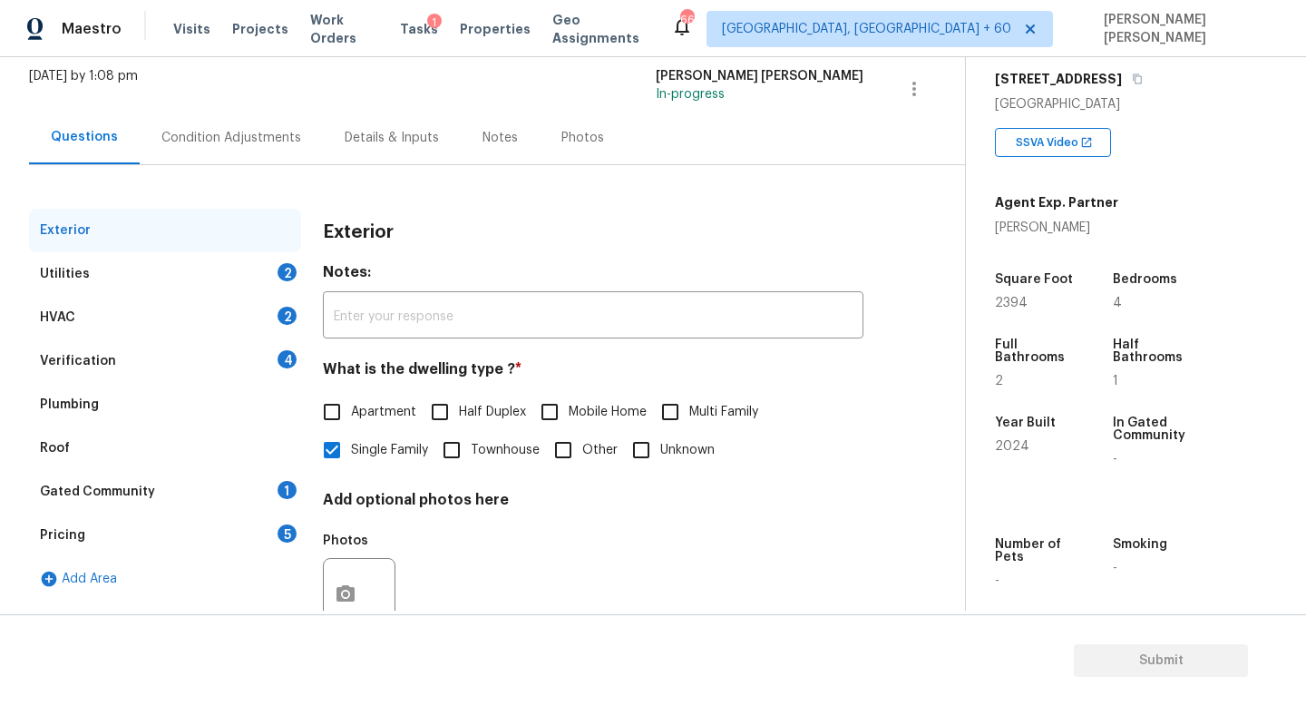
scroll to position [168, 0]
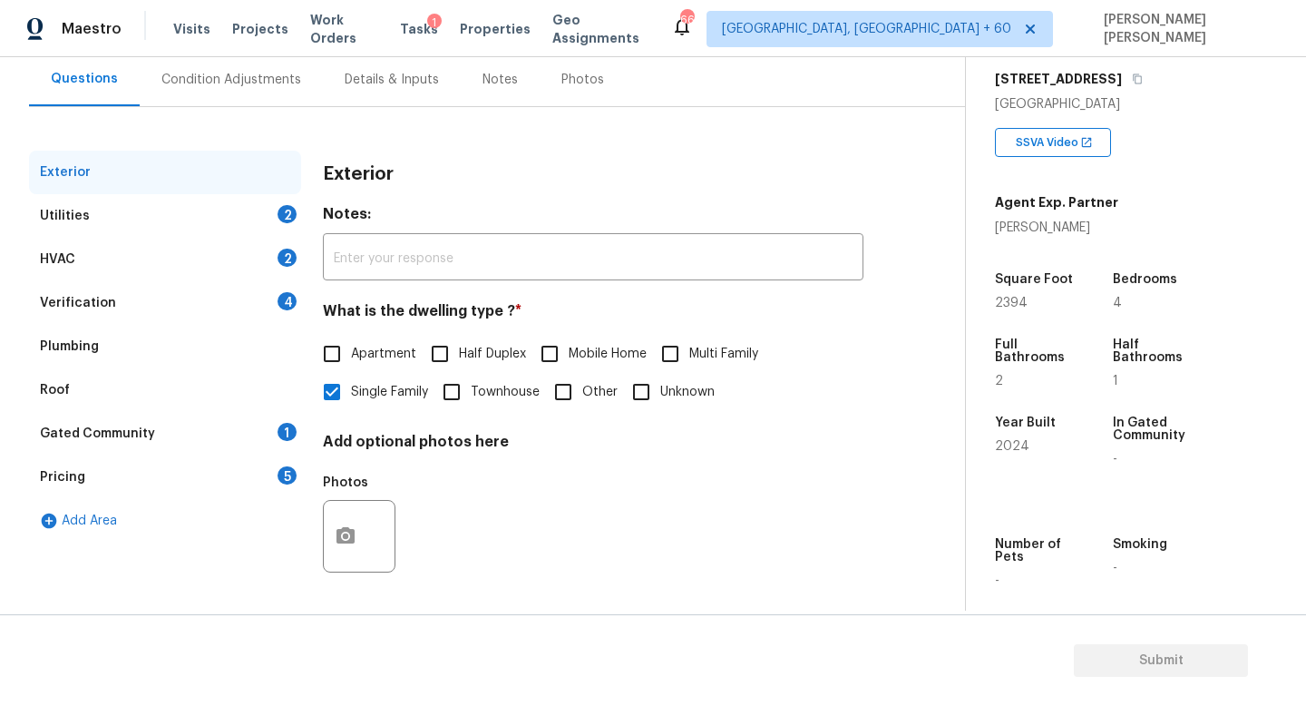
click at [132, 247] on div "HVAC 2" at bounding box center [165, 260] width 272 height 44
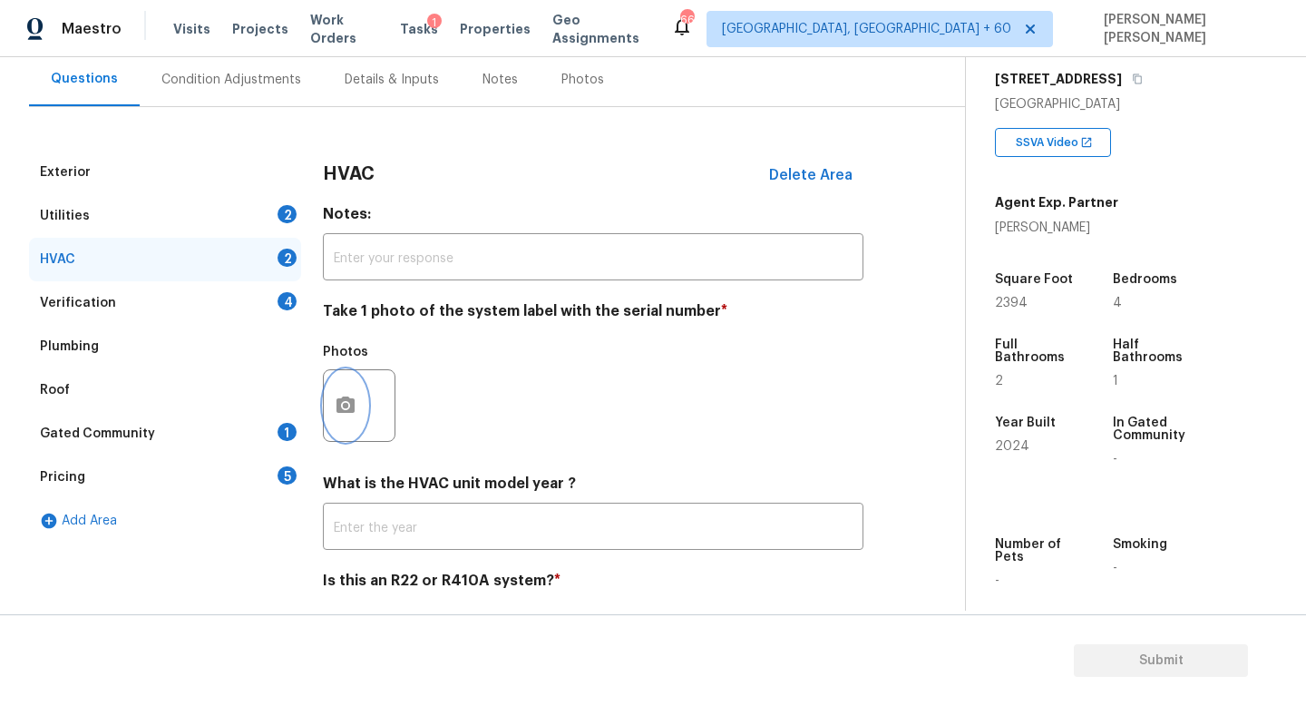
click at [357, 412] on button "button" at bounding box center [346, 405] width 44 height 71
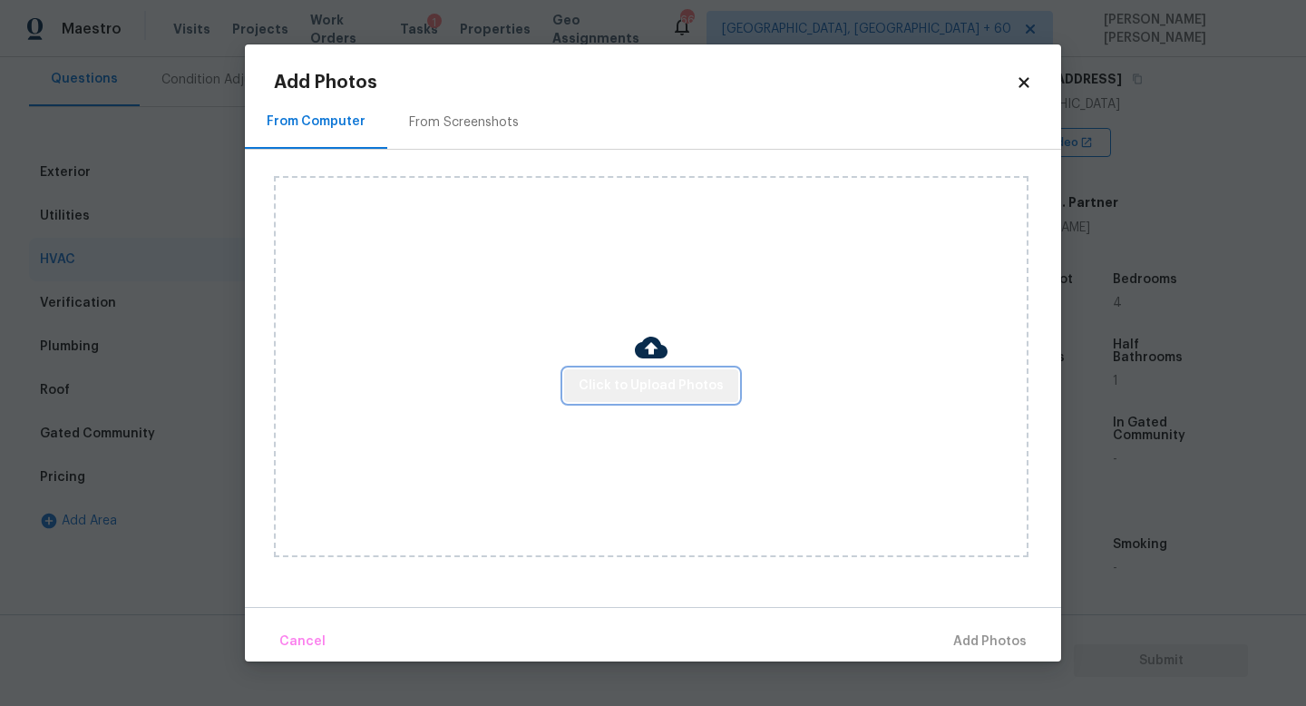
click at [680, 381] on span "Click to Upload Photos" at bounding box center [651, 386] width 145 height 23
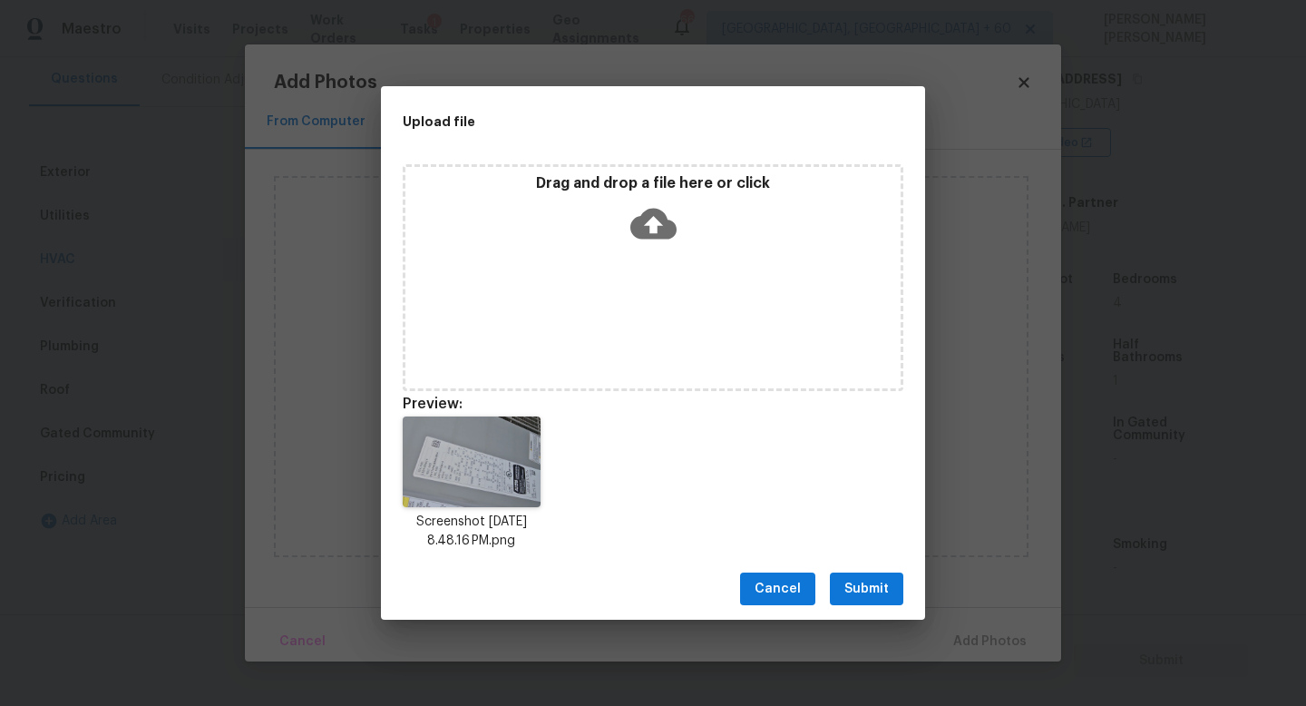
click at [857, 590] on span "Submit" at bounding box center [866, 589] width 44 height 23
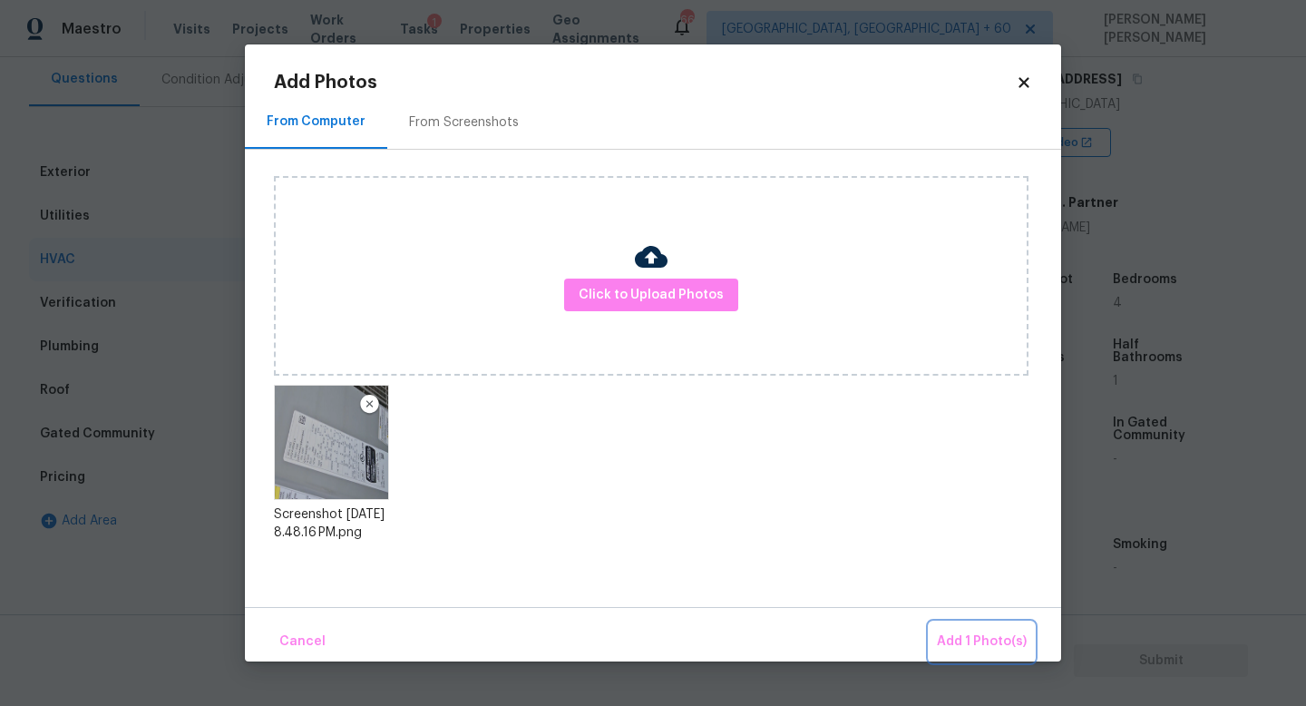
click at [968, 631] on span "Add 1 Photo(s)" at bounding box center [982, 641] width 90 height 23
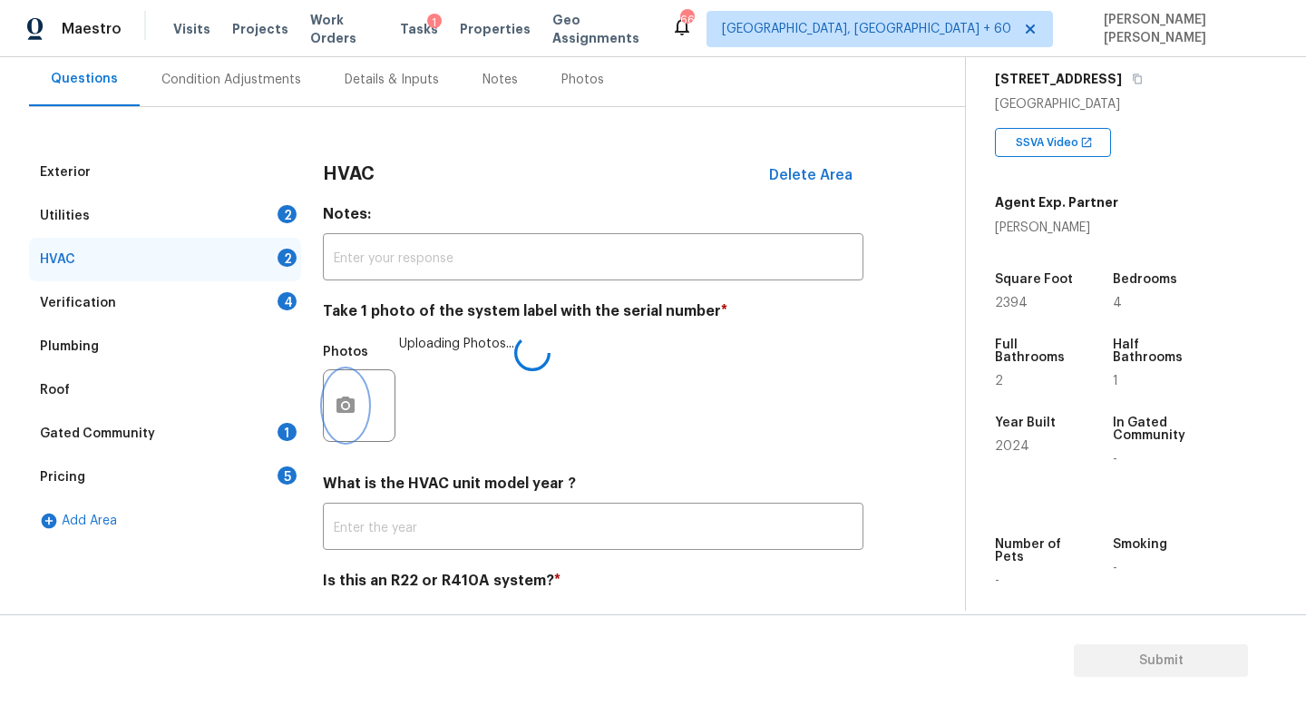
scroll to position [228, 0]
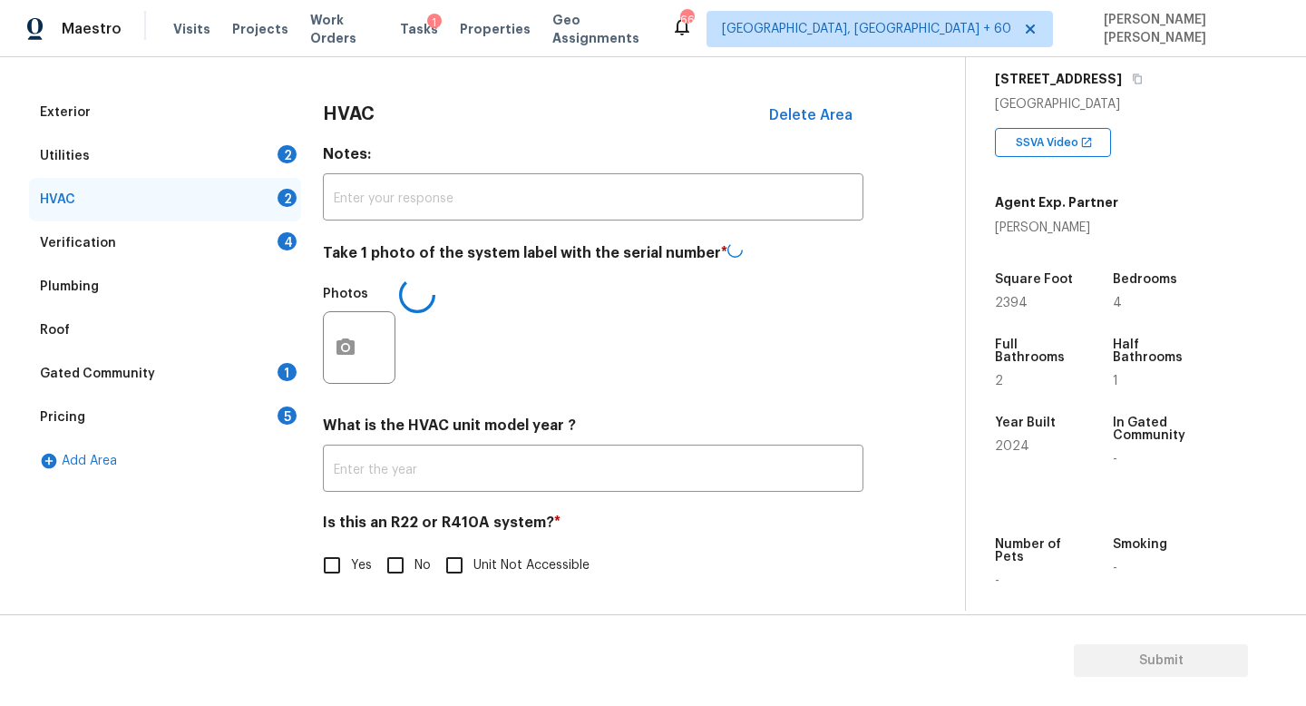
click at [405, 569] on input "No" at bounding box center [395, 565] width 38 height 38
checkbox input "true"
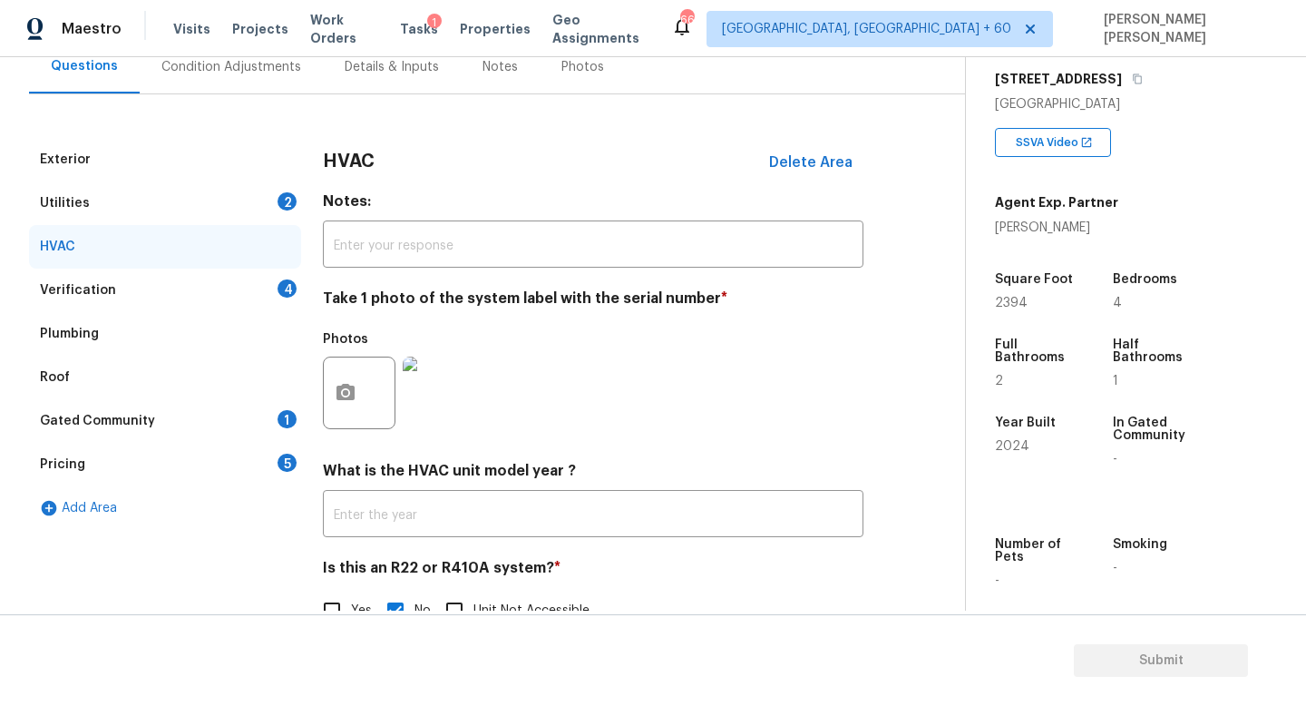
scroll to position [161, 0]
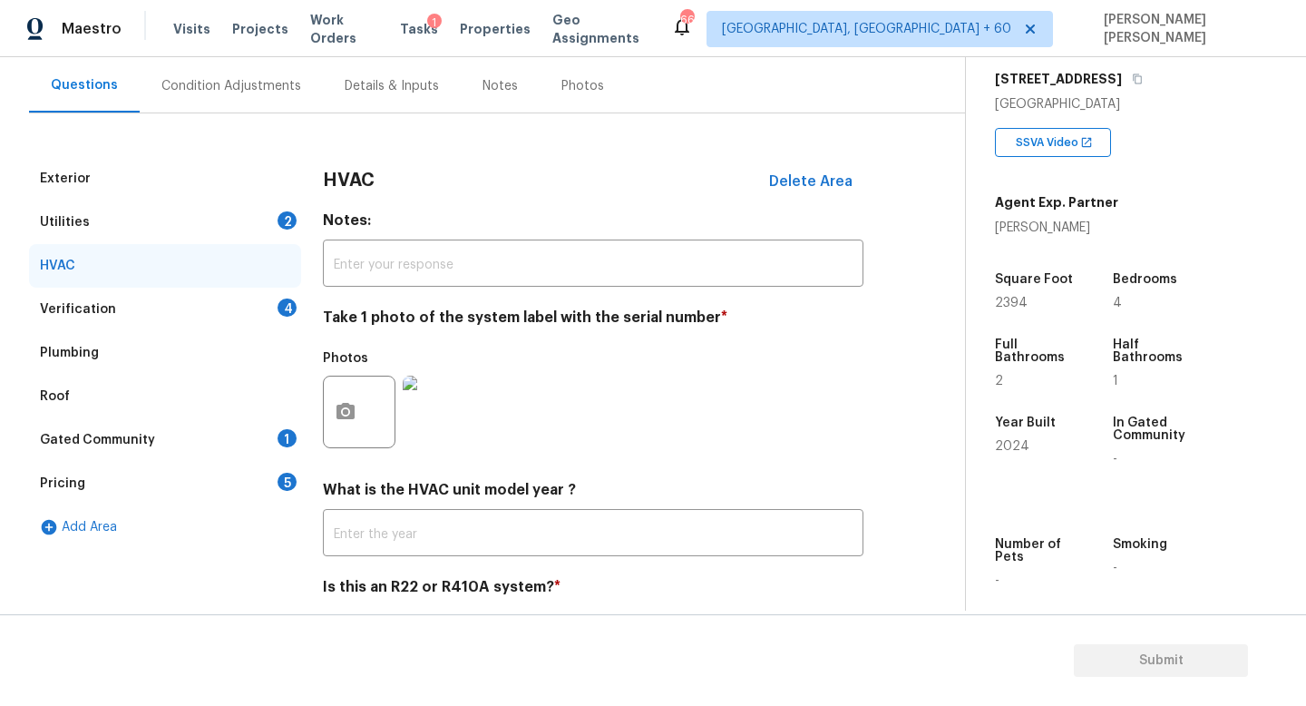
click at [187, 209] on div "Utilities 2" at bounding box center [165, 222] width 272 height 44
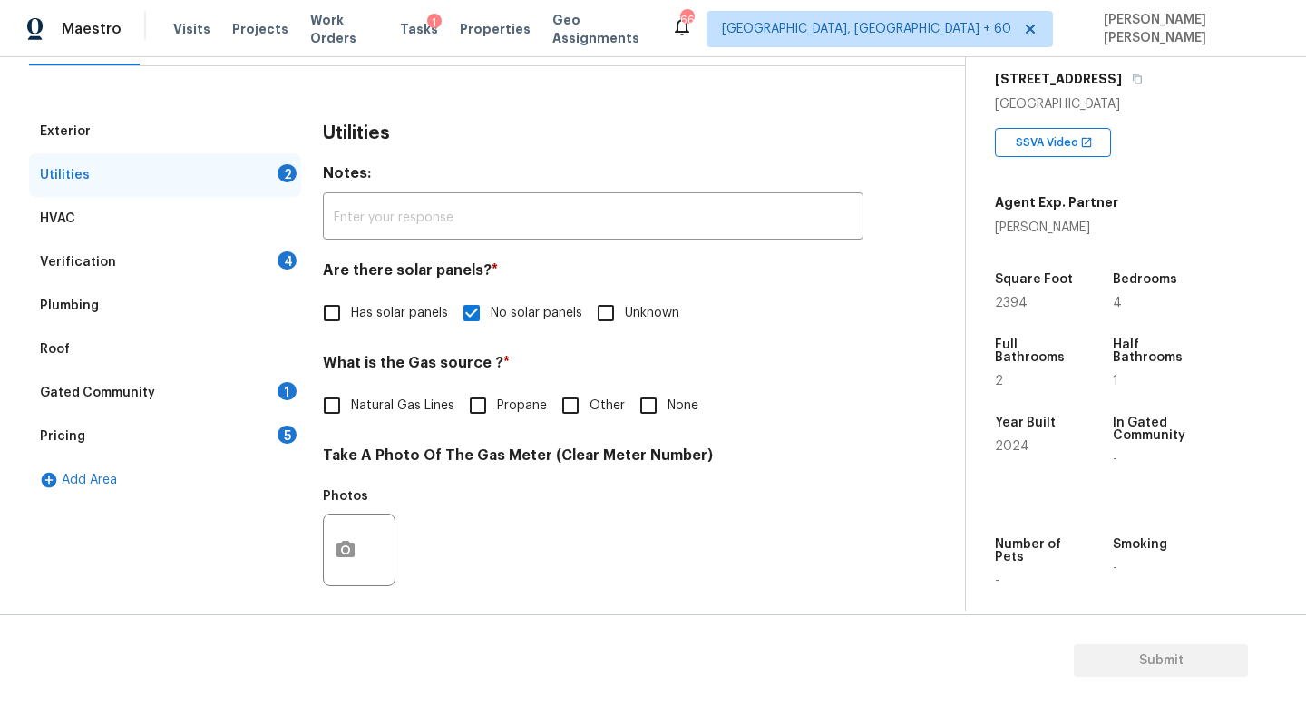
scroll to position [208, 0]
click at [180, 224] on div "HVAC" at bounding box center [165, 220] width 272 height 44
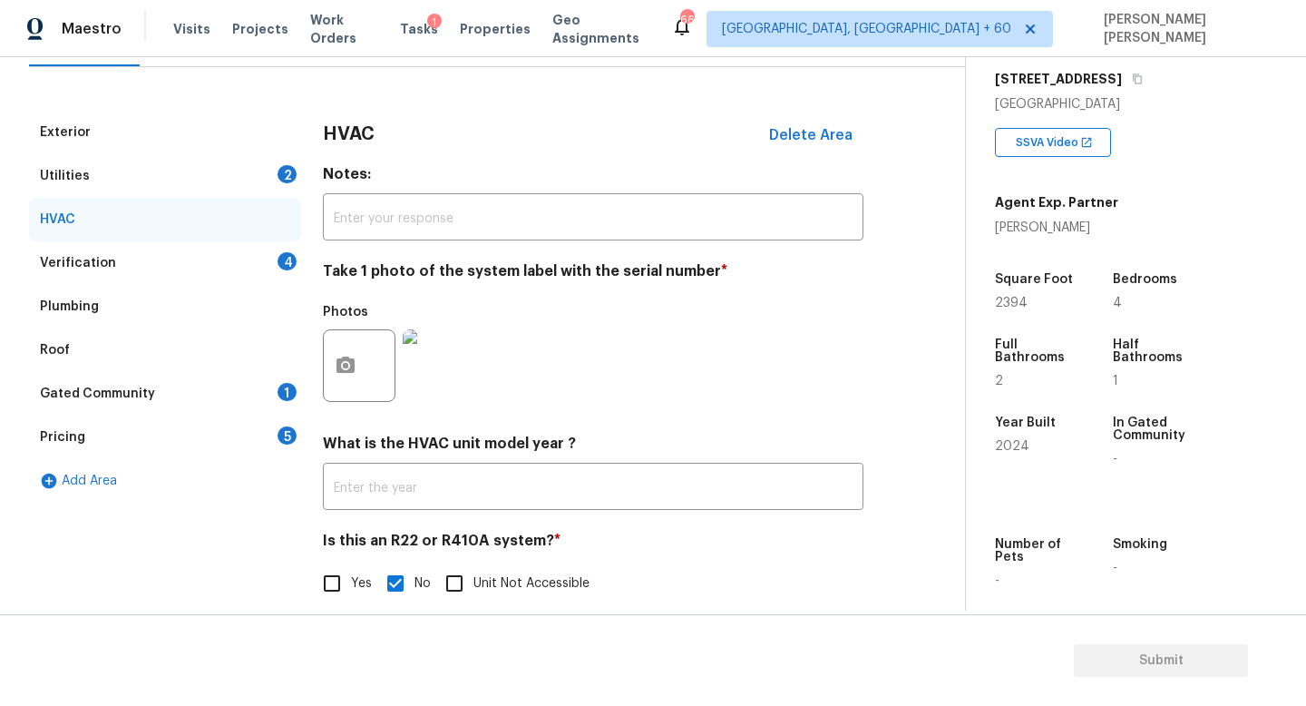
scroll to position [228, 0]
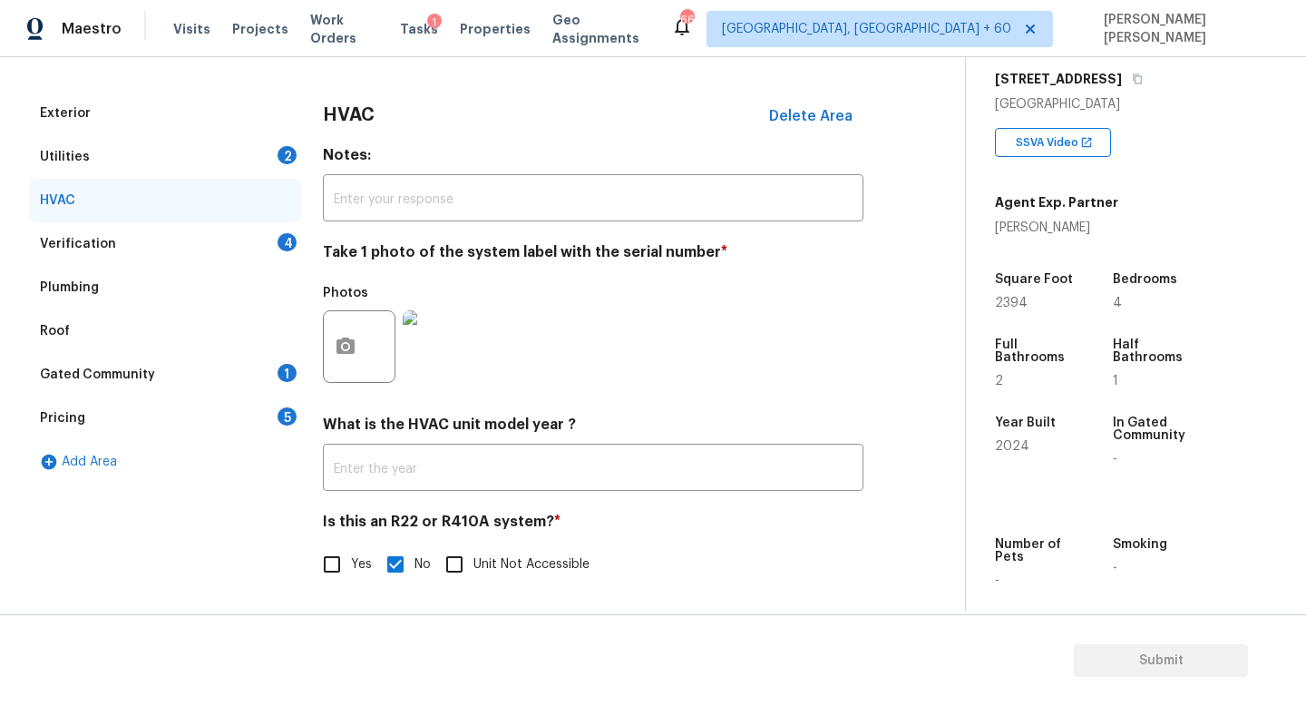
click at [262, 243] on div "Verification 4" at bounding box center [165, 244] width 272 height 44
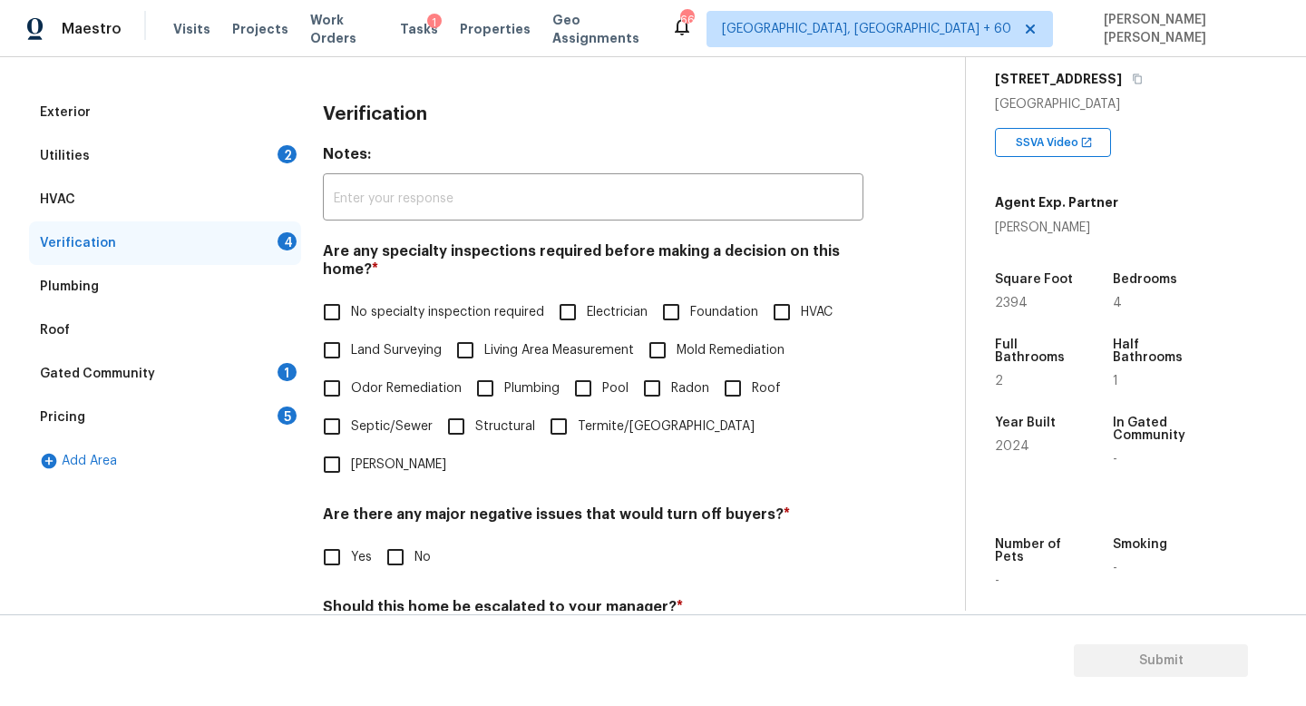
scroll to position [260, 0]
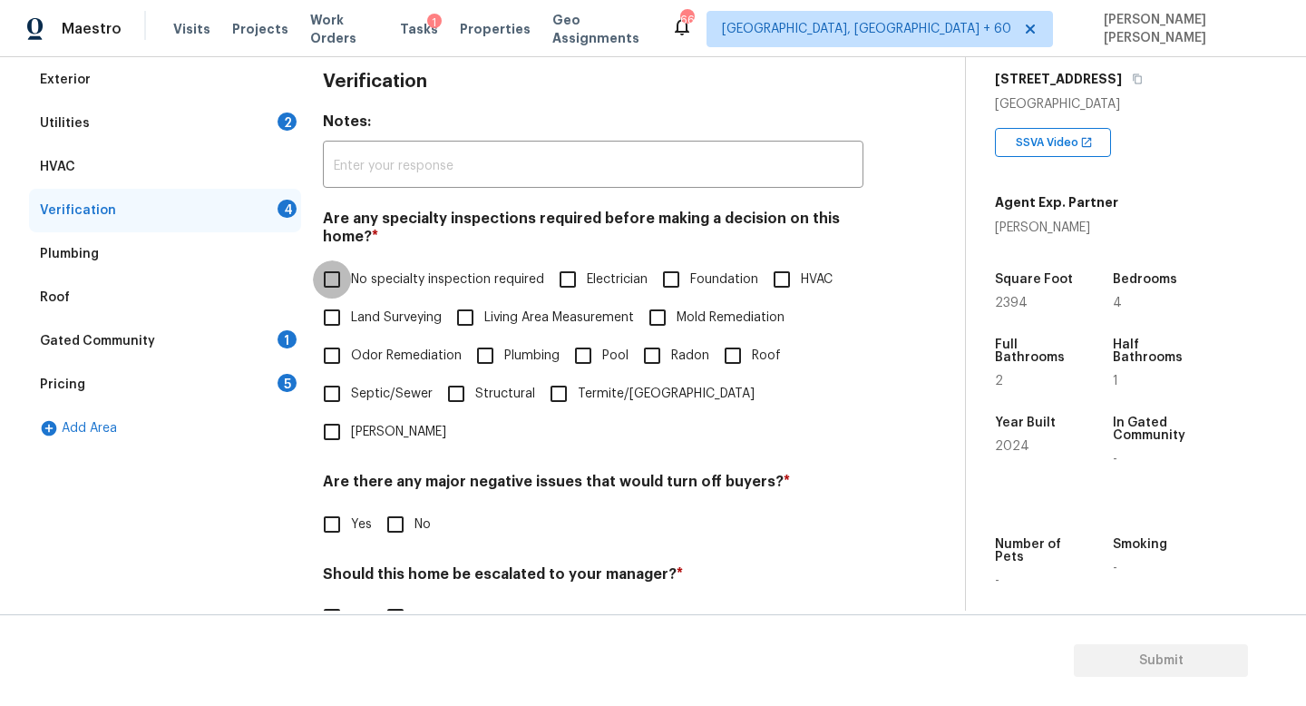
click at [332, 278] on input "No specialty inspection required" at bounding box center [332, 279] width 38 height 38
checkbox input "true"
click at [390, 505] on input "No" at bounding box center [395, 524] width 38 height 38
checkbox input "true"
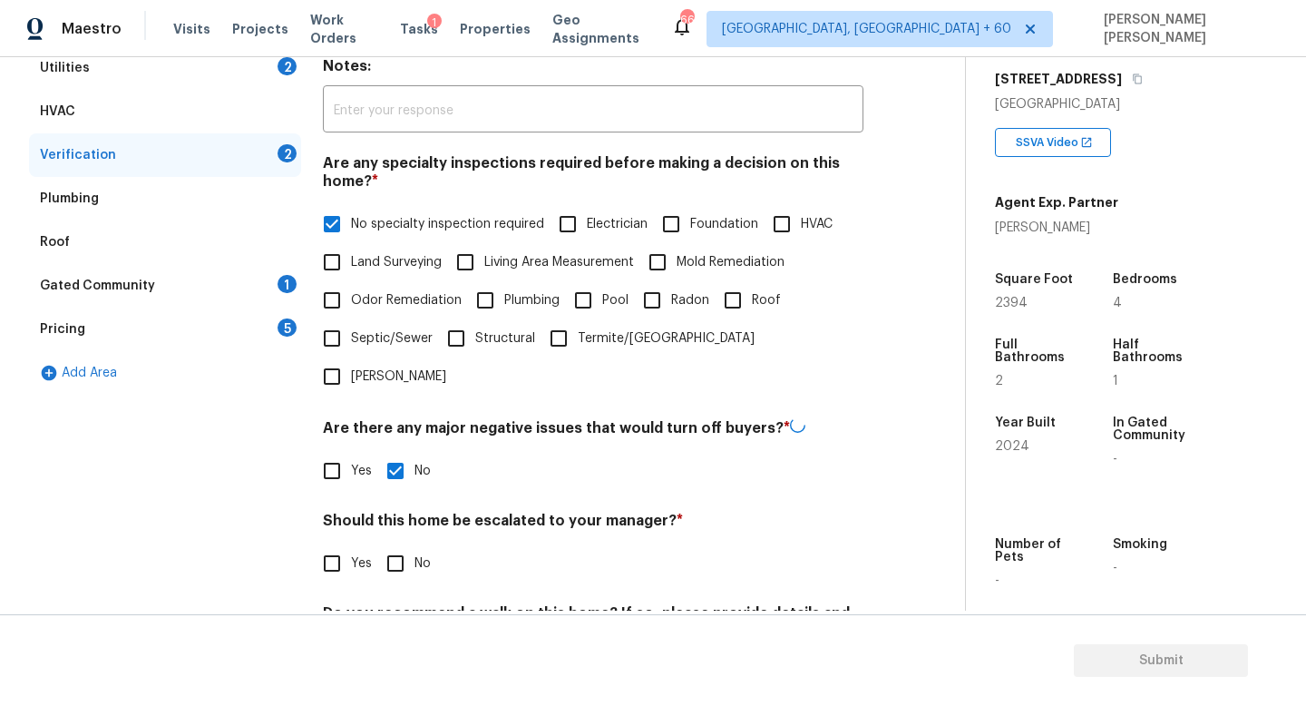
scroll to position [358, 0]
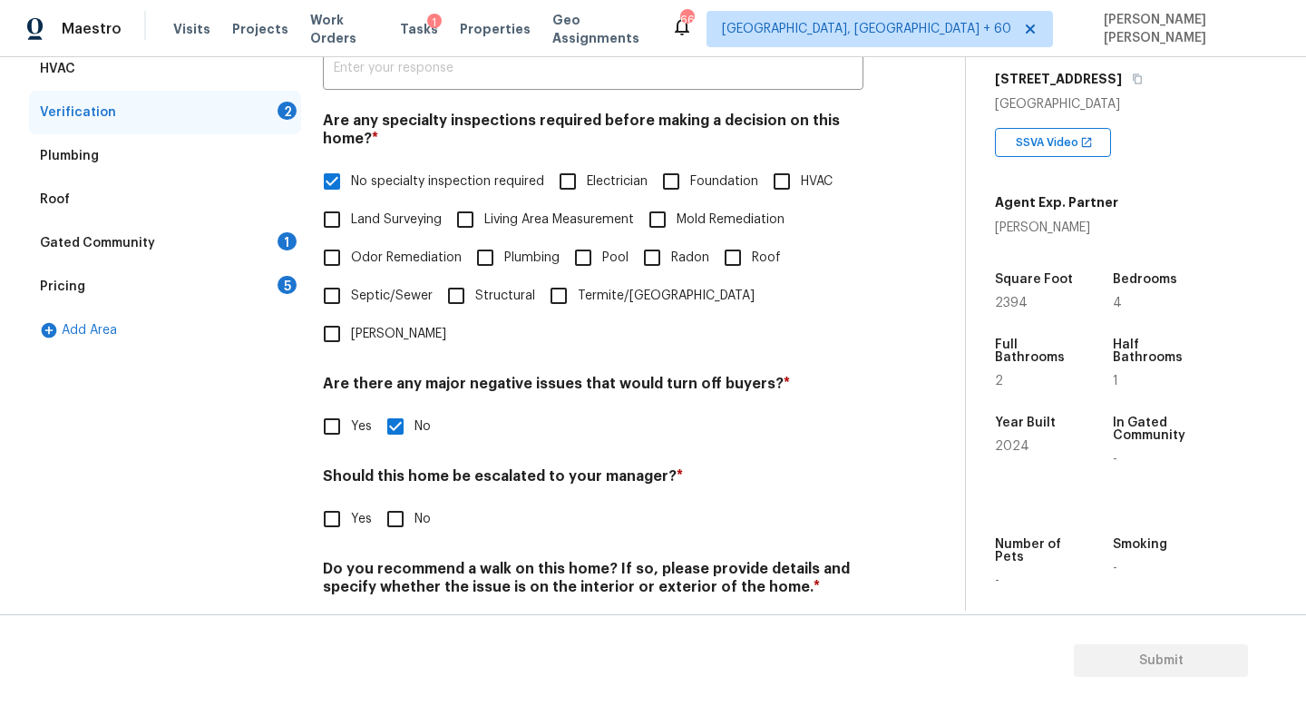
click at [395, 500] on input "No" at bounding box center [395, 519] width 38 height 38
checkbox input "true"
click at [405, 610] on input "No" at bounding box center [395, 629] width 38 height 38
checkbox input "true"
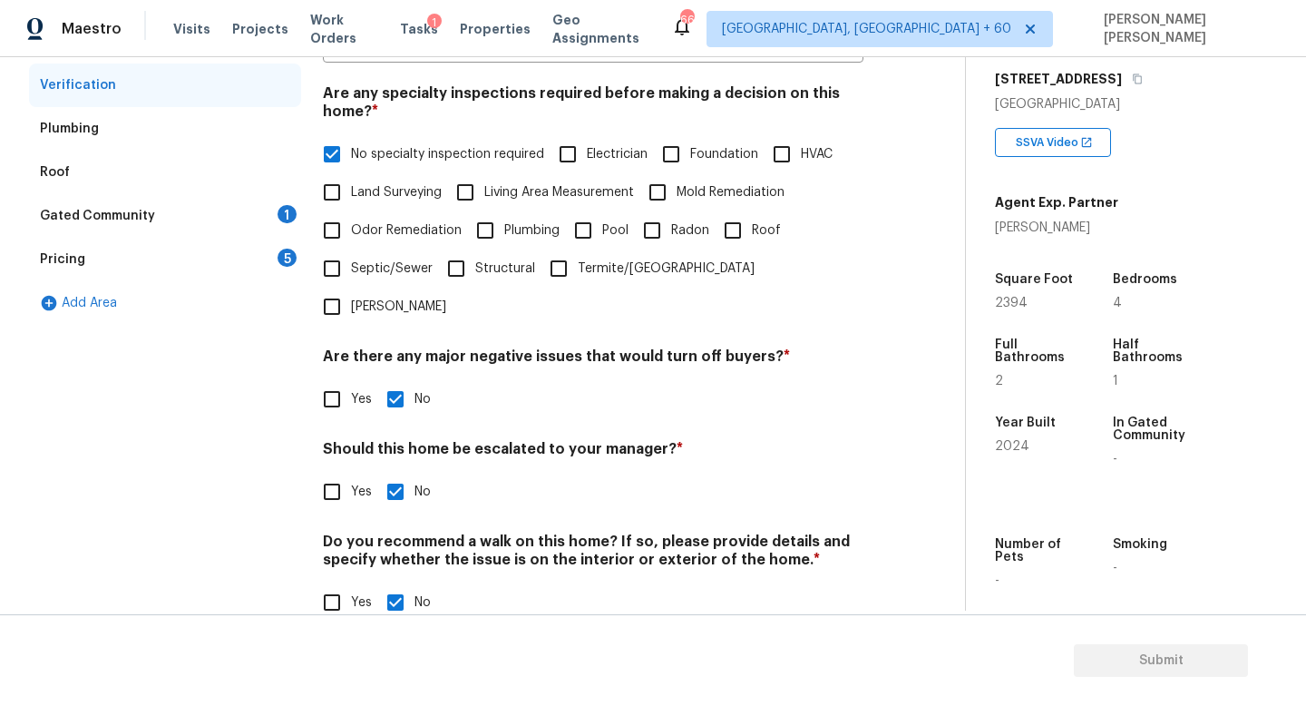
click at [200, 200] on div "Gated Community 1" at bounding box center [165, 216] width 272 height 44
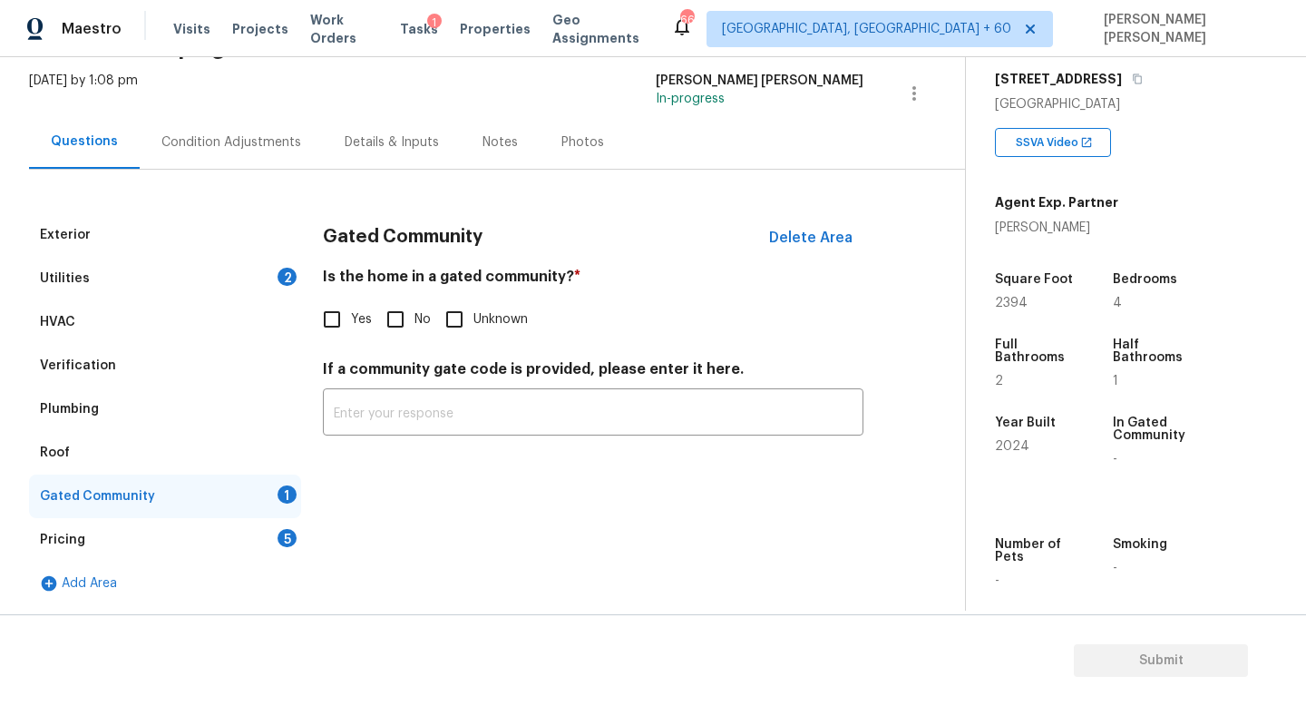
scroll to position [105, 0]
click at [391, 321] on input "No" at bounding box center [395, 319] width 38 height 38
checkbox input "true"
click at [216, 528] on div "Pricing 5" at bounding box center [165, 540] width 272 height 44
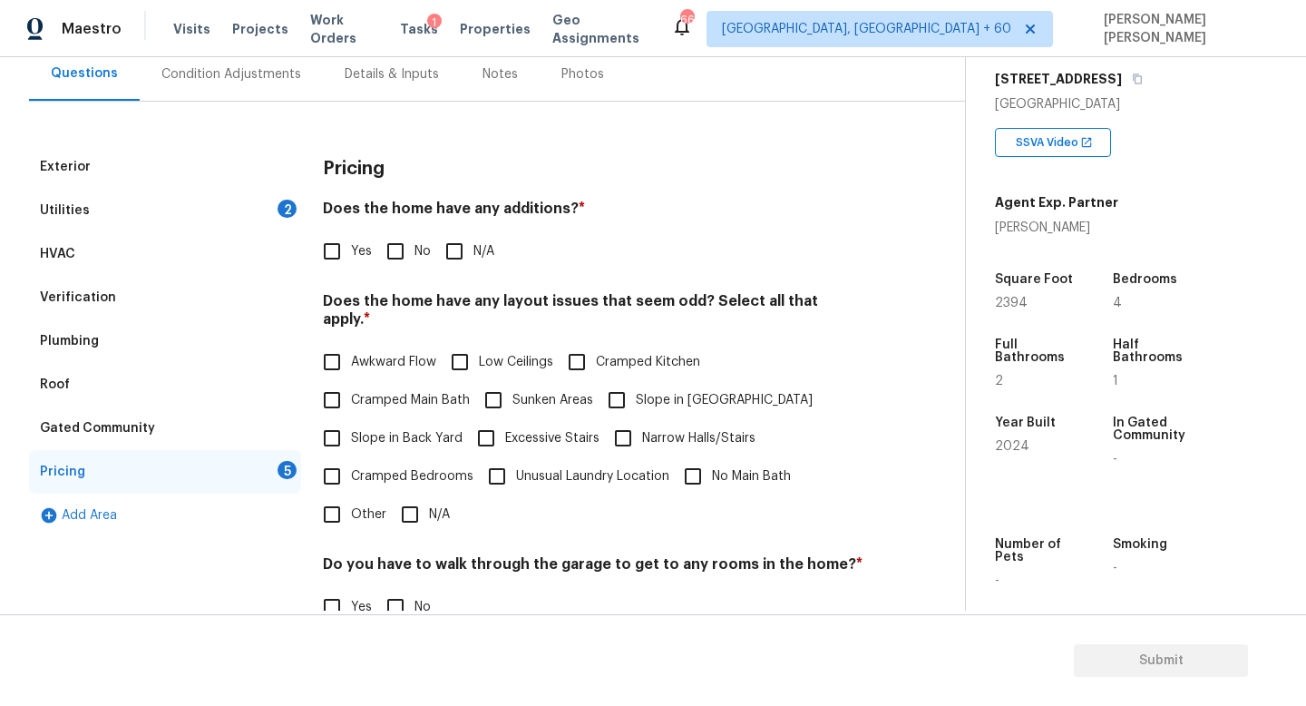
scroll to position [178, 0]
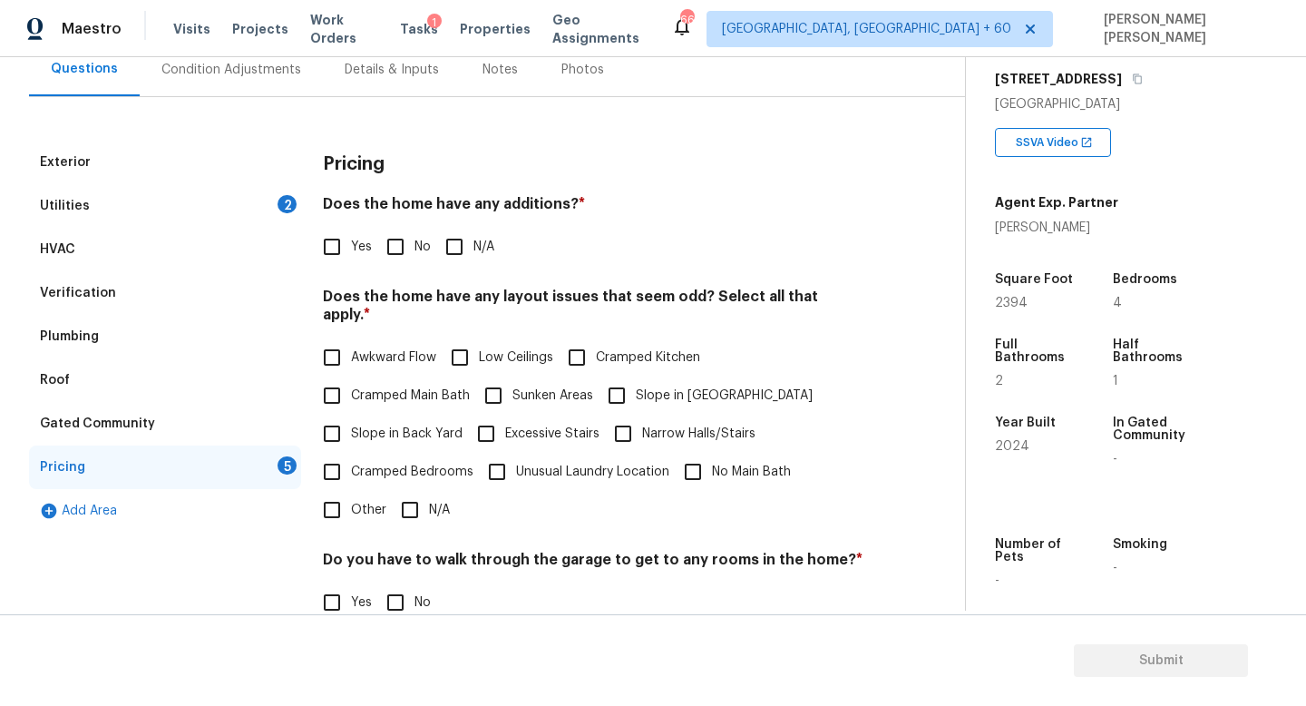
click at [377, 243] on input "No" at bounding box center [395, 247] width 38 height 38
checkbox input "true"
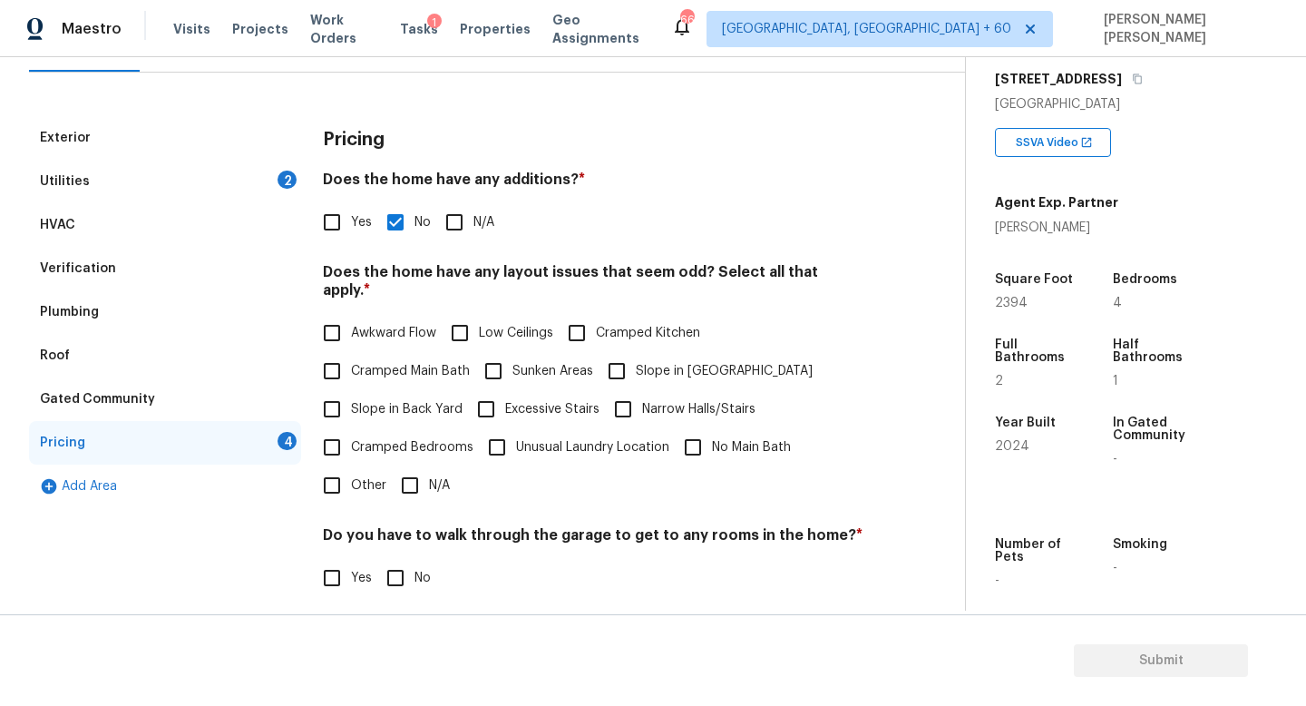
scroll to position [205, 0]
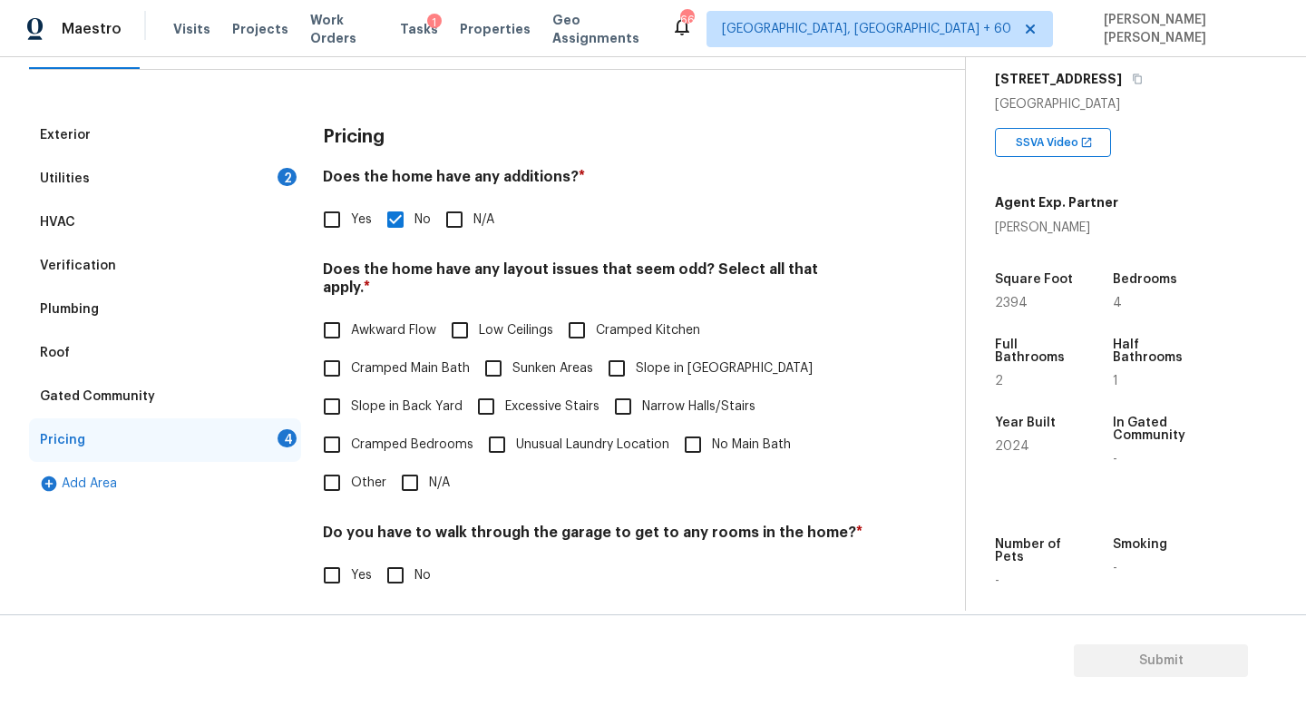
click at [405, 466] on input "N/A" at bounding box center [410, 483] width 38 height 38
checkbox input "true"
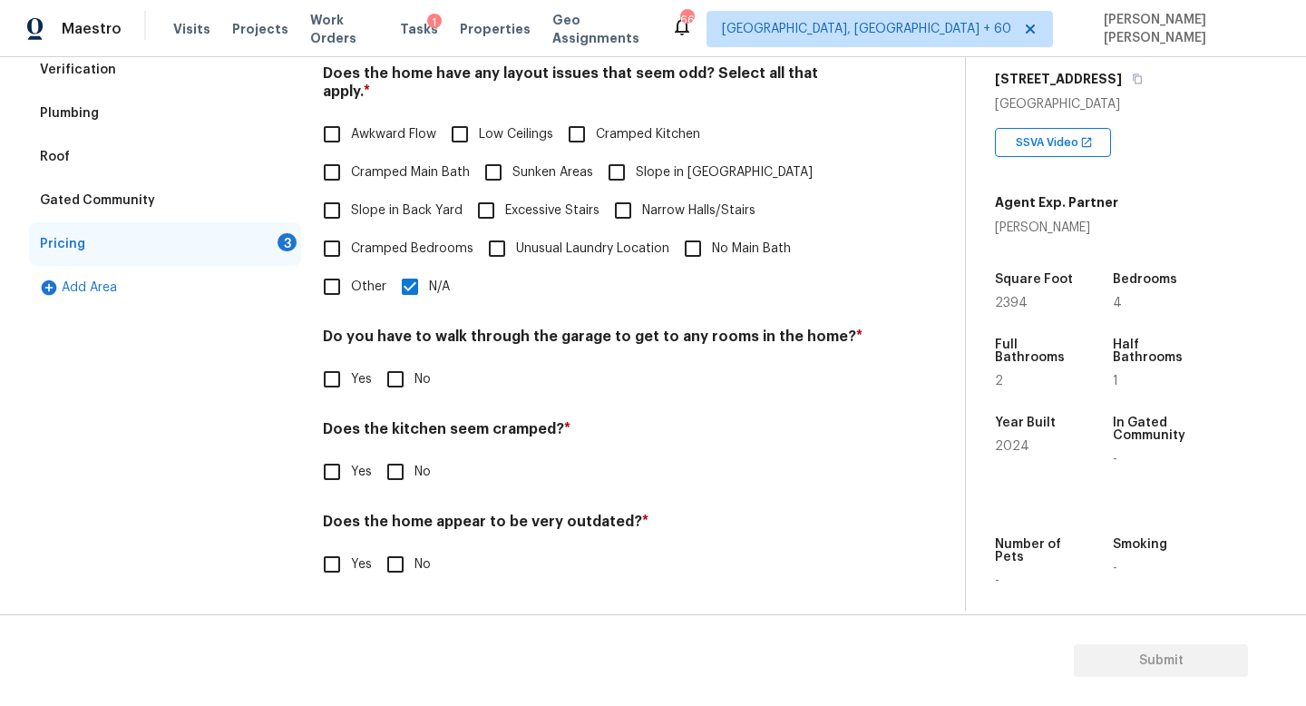
scroll to position [383, 0]
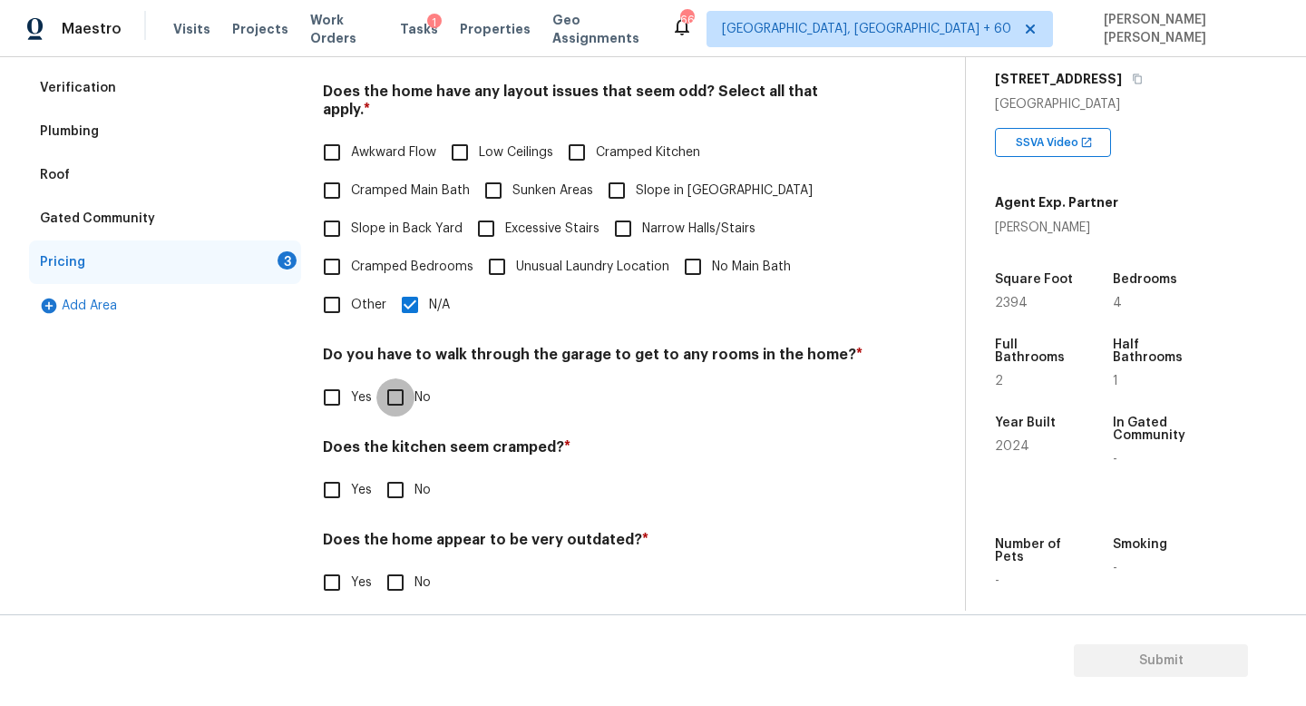
click at [399, 393] on input "No" at bounding box center [395, 397] width 38 height 38
checkbox input "true"
click at [393, 488] on input "No" at bounding box center [395, 490] width 38 height 38
checkbox input "true"
click at [410, 563] on input "No" at bounding box center [395, 582] width 38 height 38
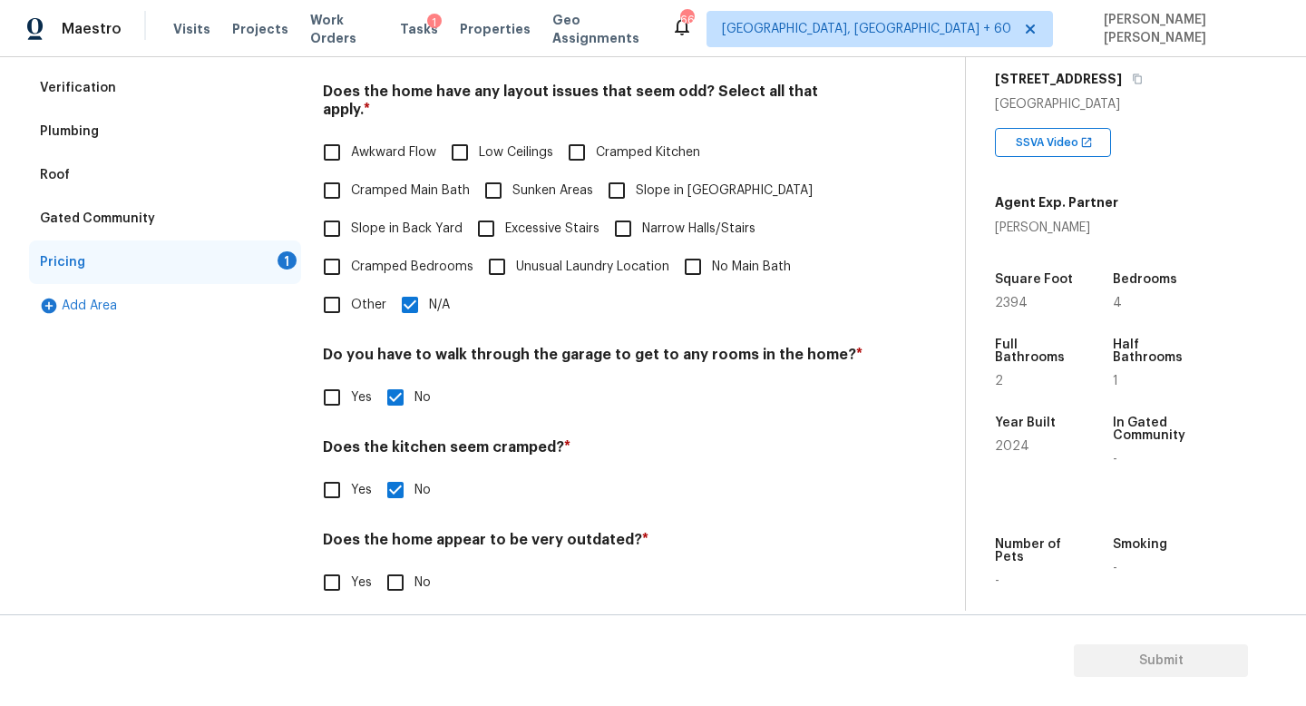
checkbox input "true"
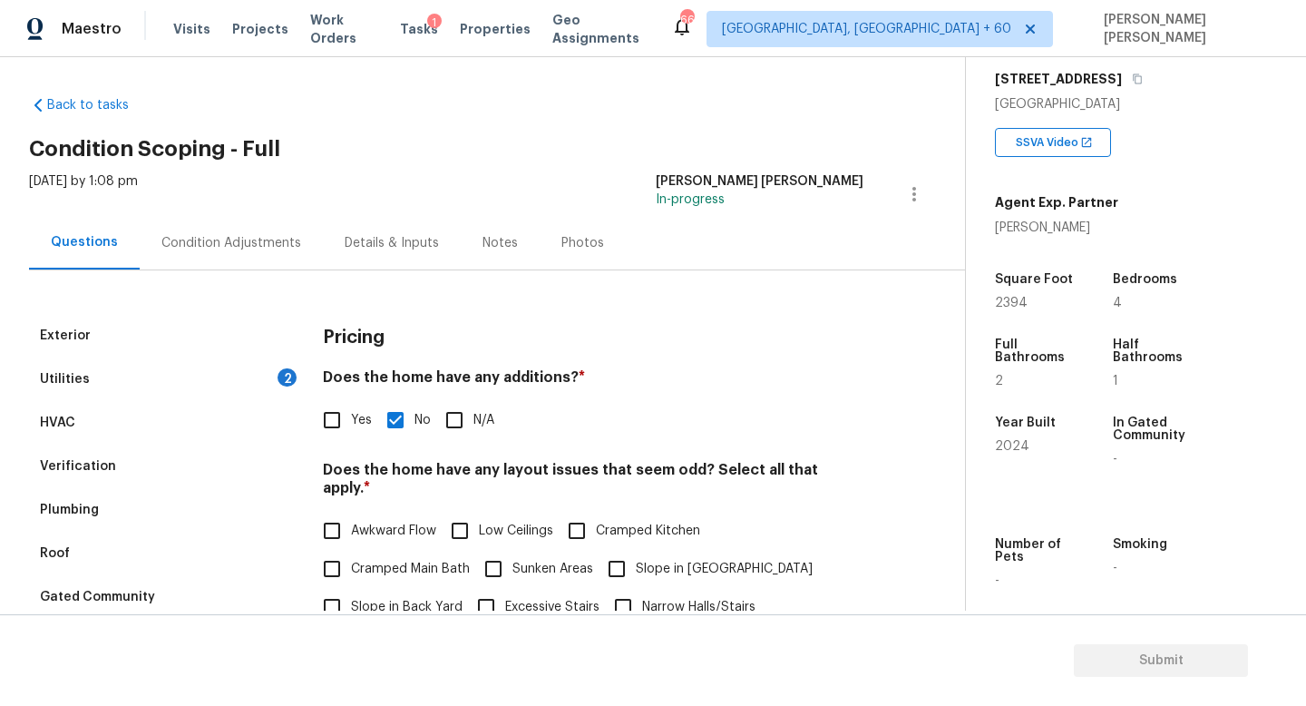
scroll to position [0, 0]
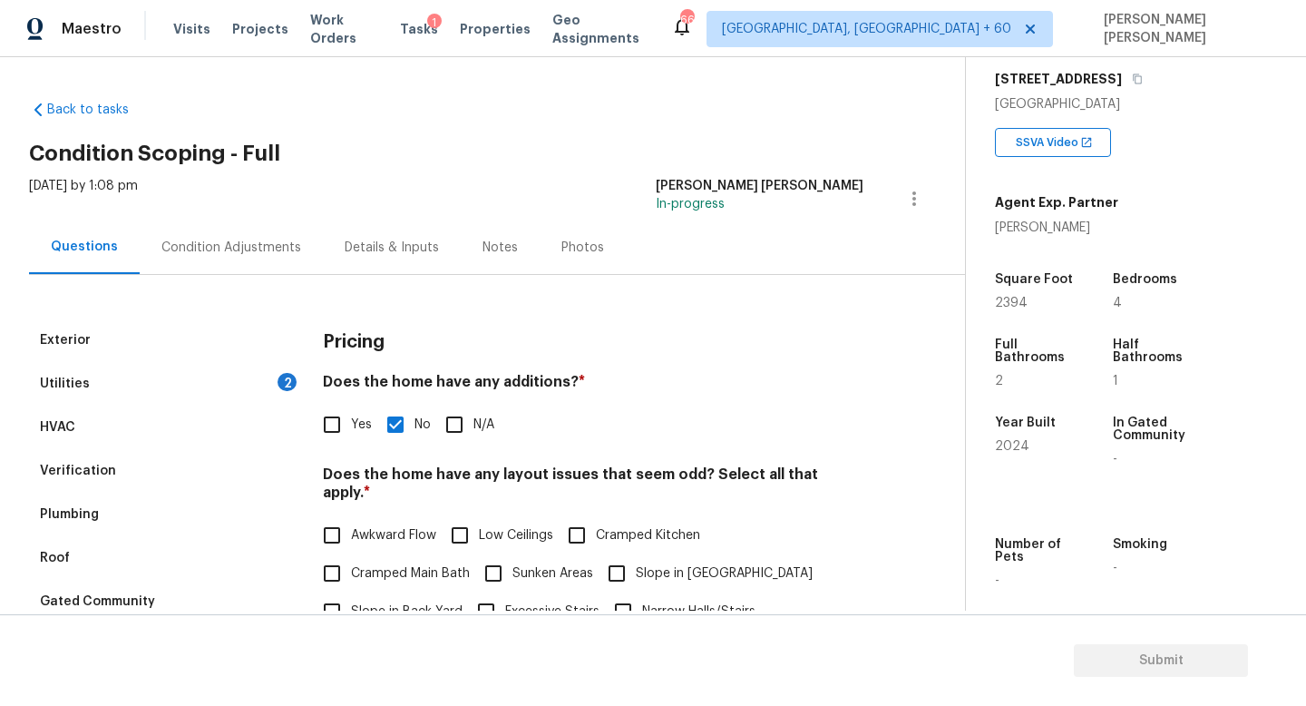
click at [242, 385] on div "Utilities 2" at bounding box center [165, 384] width 272 height 44
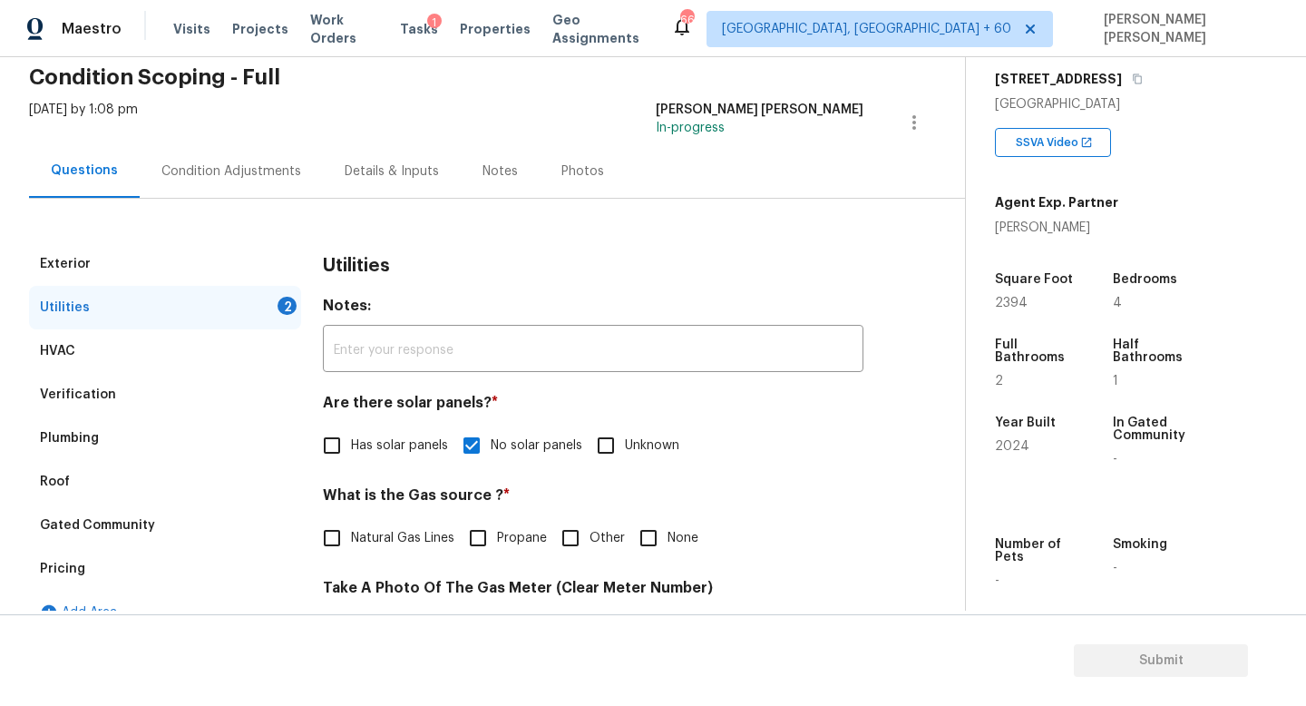
scroll to position [154, 0]
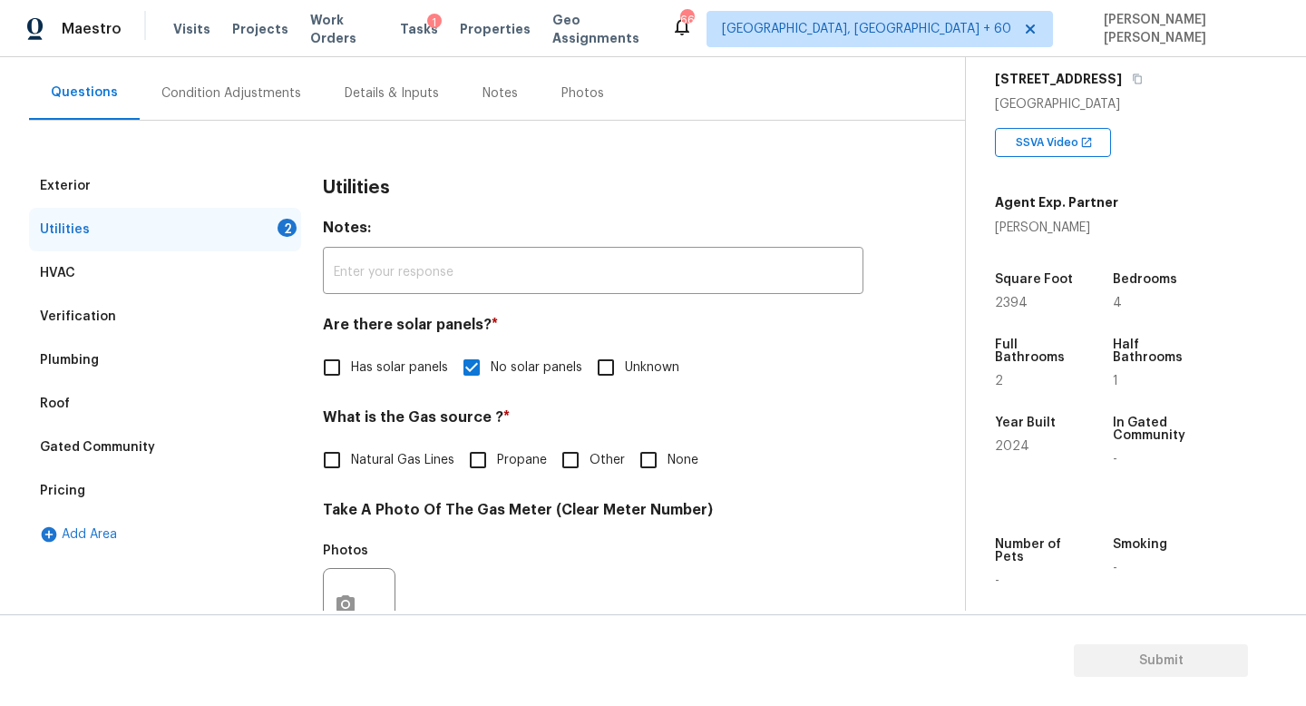
click at [120, 482] on div "Pricing" at bounding box center [165, 491] width 272 height 44
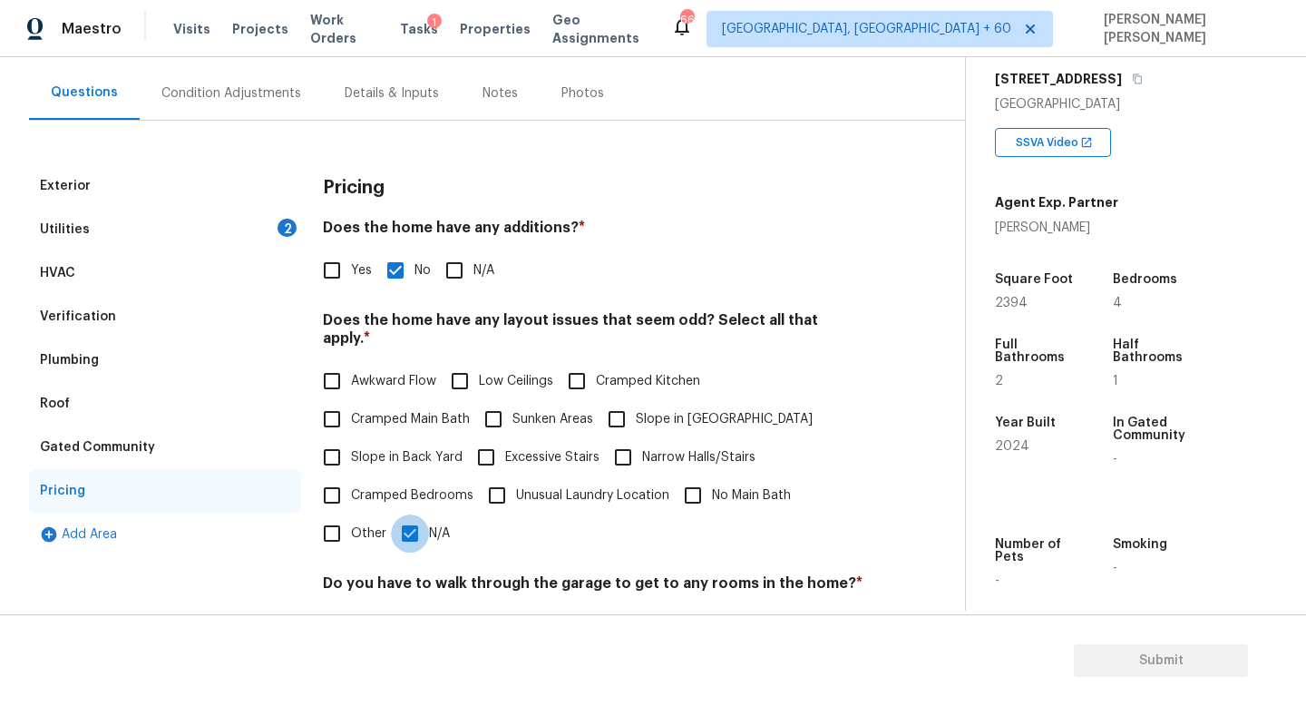
click at [421, 514] on input "N/A" at bounding box center [410, 533] width 38 height 38
checkbox input "false"
click at [395, 448] on span "Slope in Back Yard" at bounding box center [407, 457] width 112 height 19
click at [351, 438] on input "Slope in Back Yard" at bounding box center [332, 457] width 38 height 38
checkbox input "true"
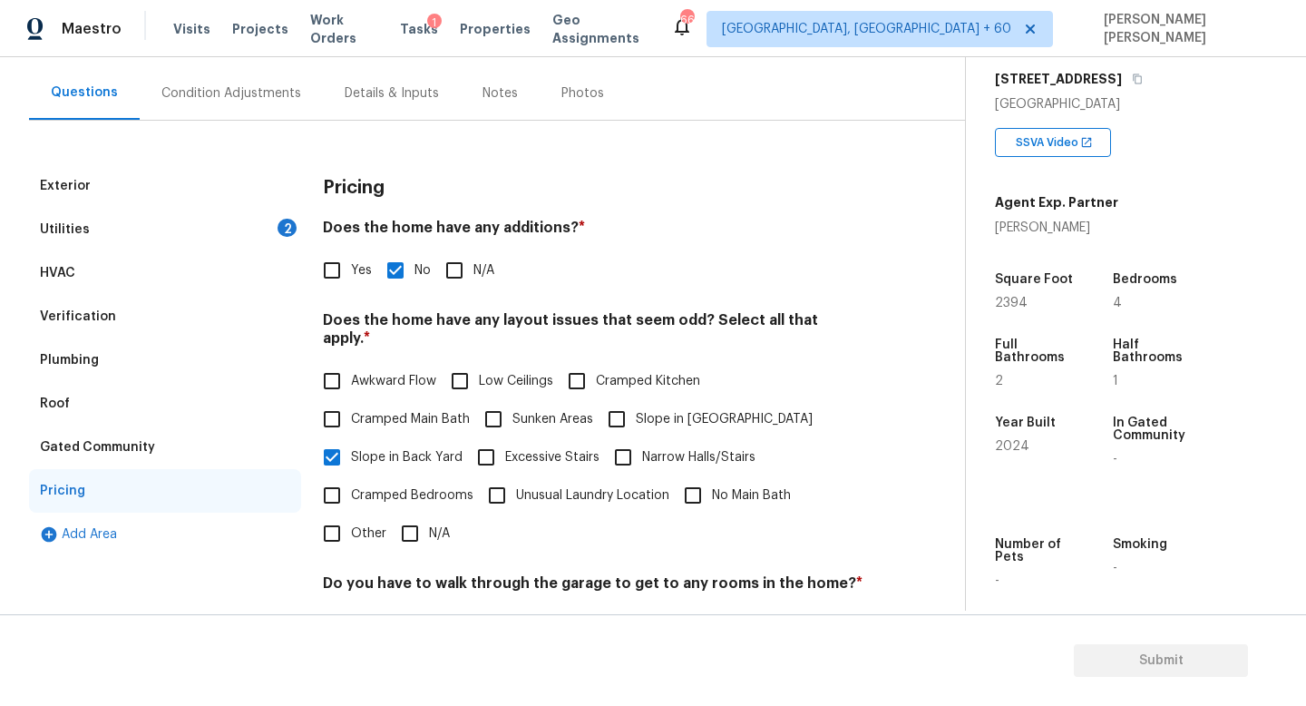
click at [182, 230] on div "Utilities 2" at bounding box center [165, 230] width 272 height 44
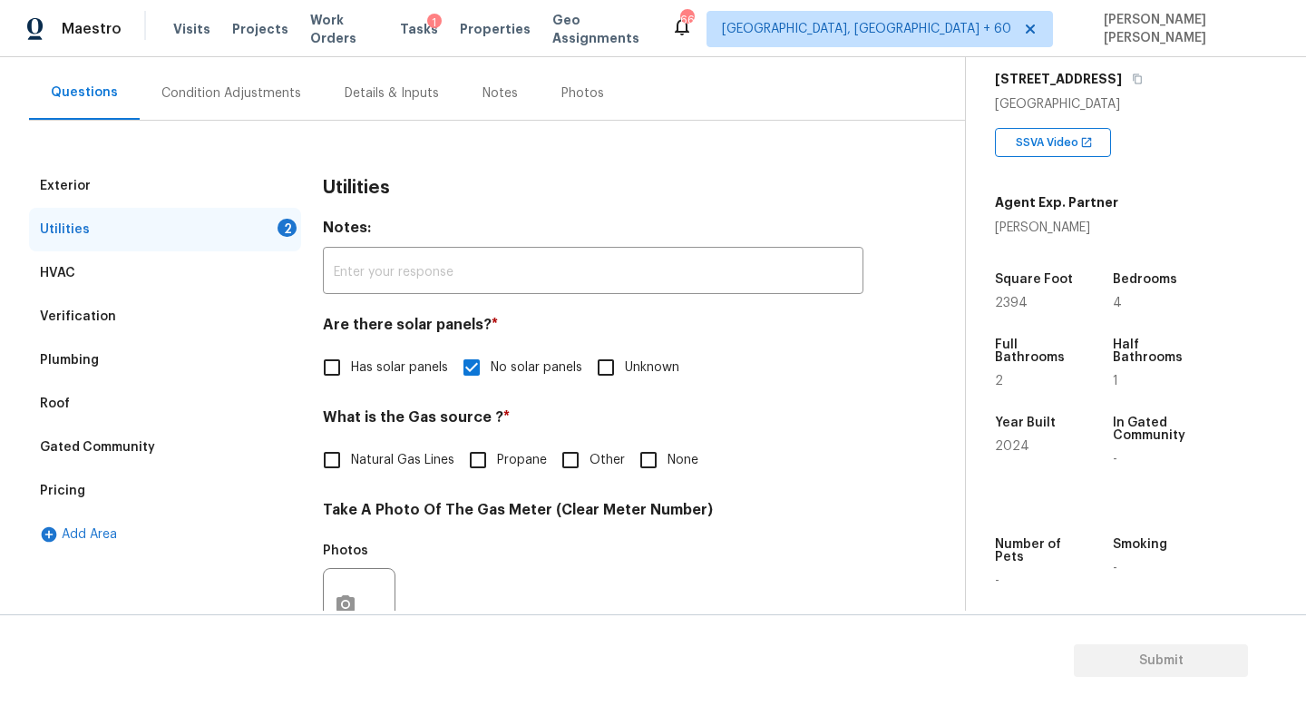
click at [357, 452] on span "Natural Gas Lines" at bounding box center [402, 460] width 103 height 19
click at [351, 452] on input "Natural Gas Lines" at bounding box center [332, 460] width 38 height 38
checkbox input "true"
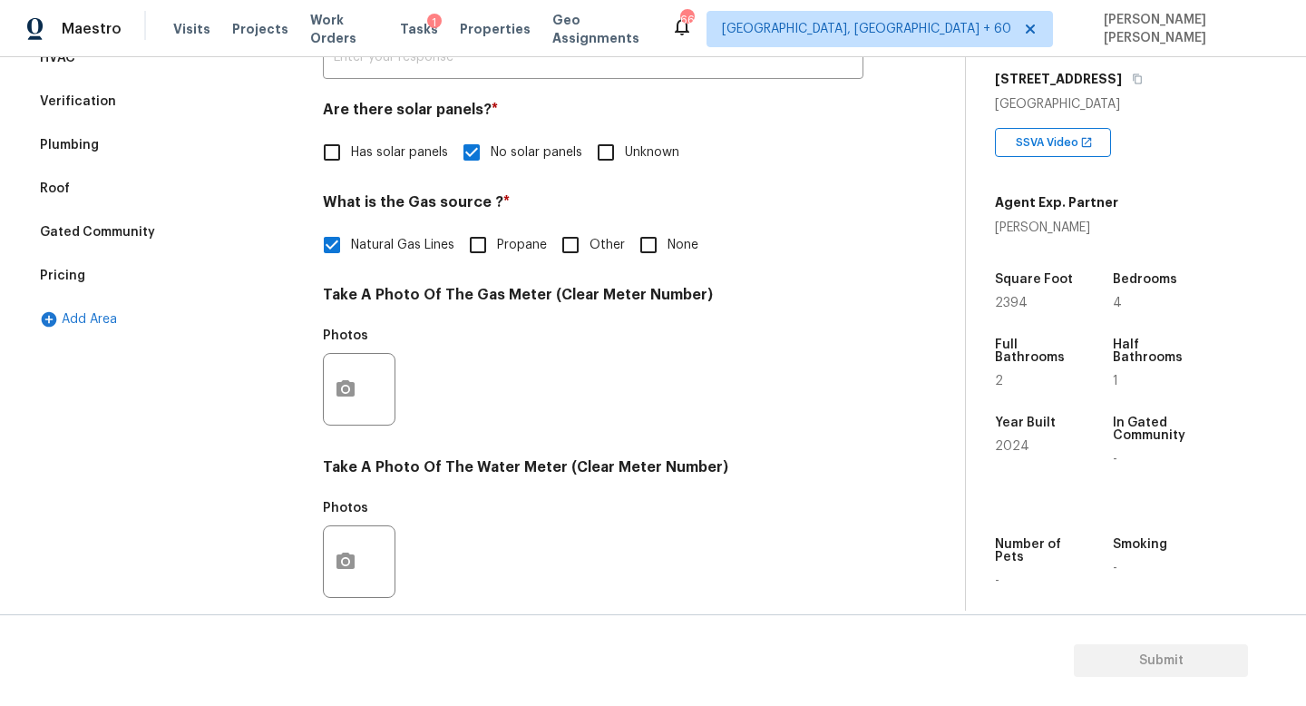
scroll to position [463, 0]
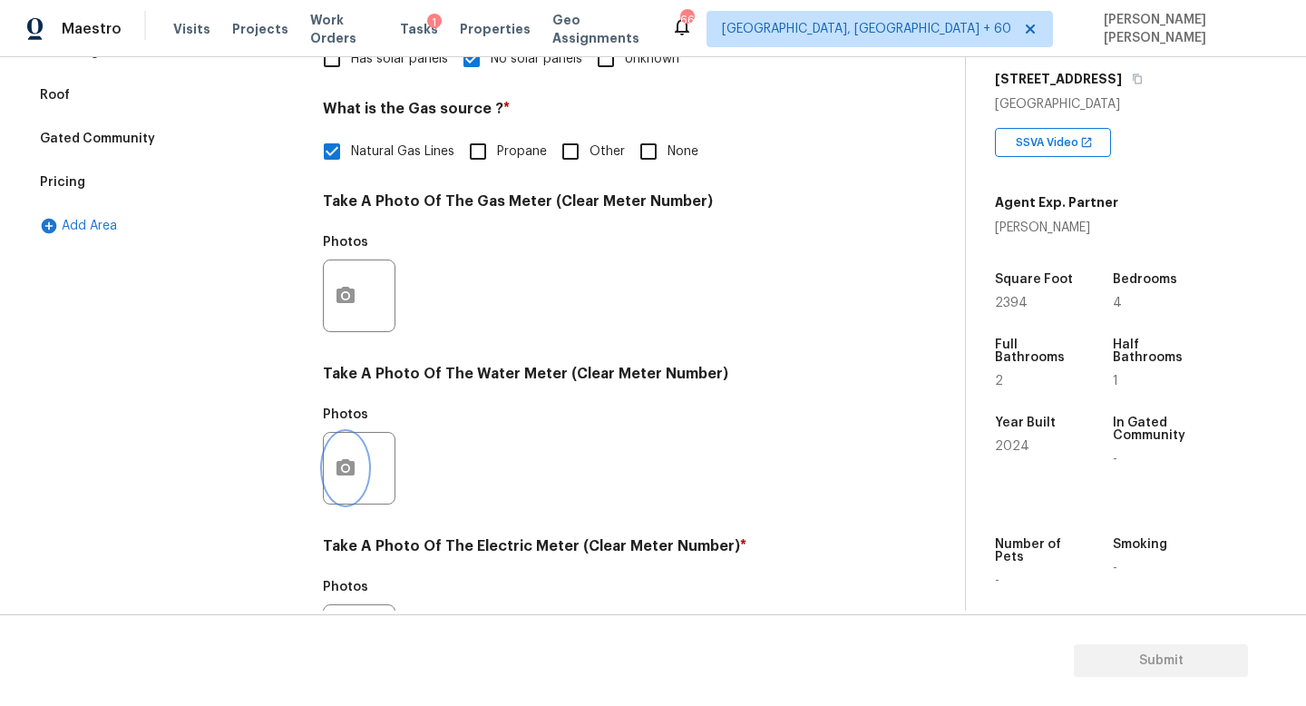
drag, startPoint x: 356, startPoint y: 469, endPoint x: 273, endPoint y: 479, distance: 83.1
click at [273, 479] on div "Exterior Utilities 1 HVAC Verification Plumbing Roof Gated Community Pricing Ad…" at bounding box center [475, 329] width 893 height 946
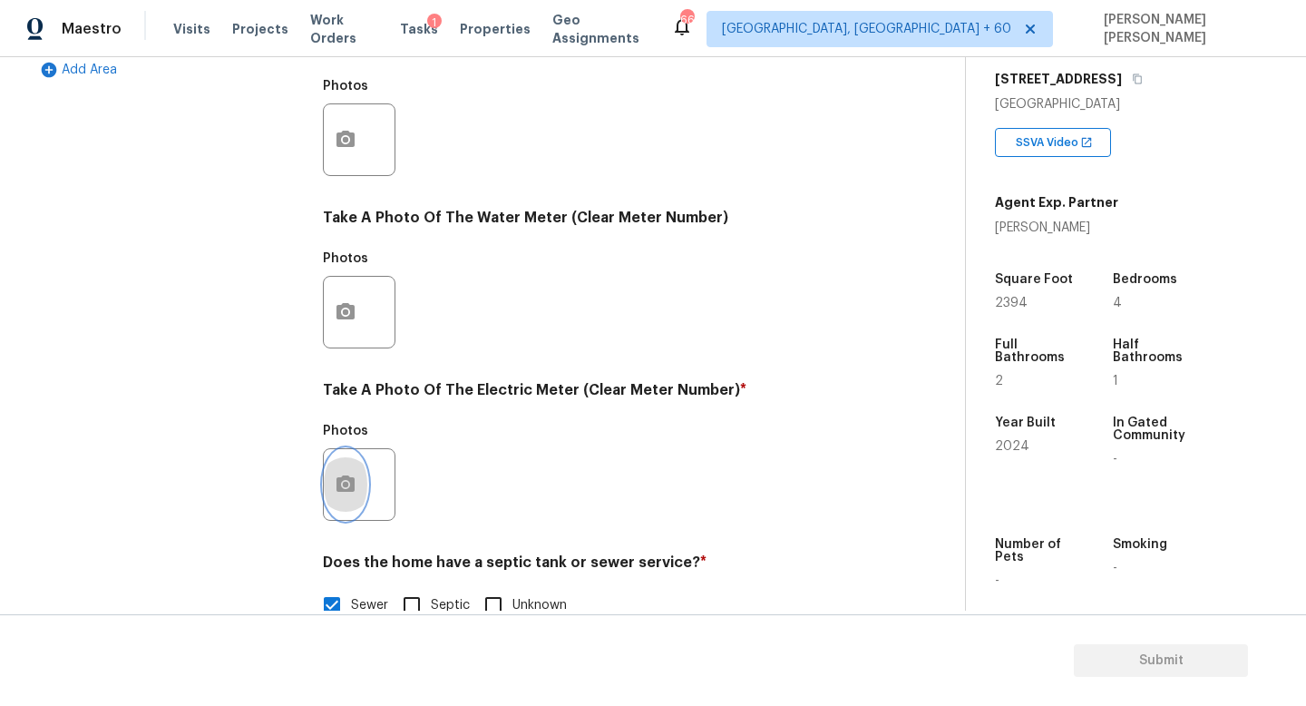
click at [342, 498] on button "button" at bounding box center [346, 484] width 44 height 71
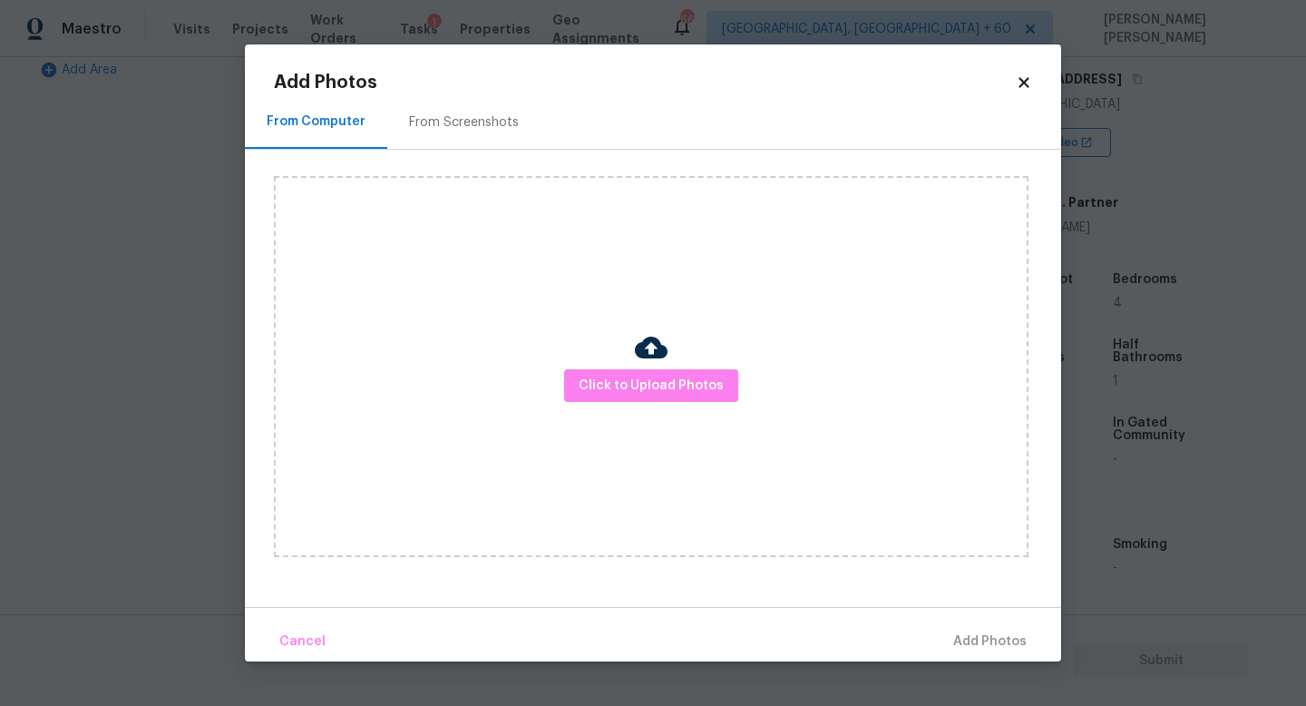
click at [608, 408] on div "Click to Upload Photos" at bounding box center [651, 366] width 755 height 381
click at [640, 386] on span "Click to Upload Photos" at bounding box center [651, 386] width 145 height 23
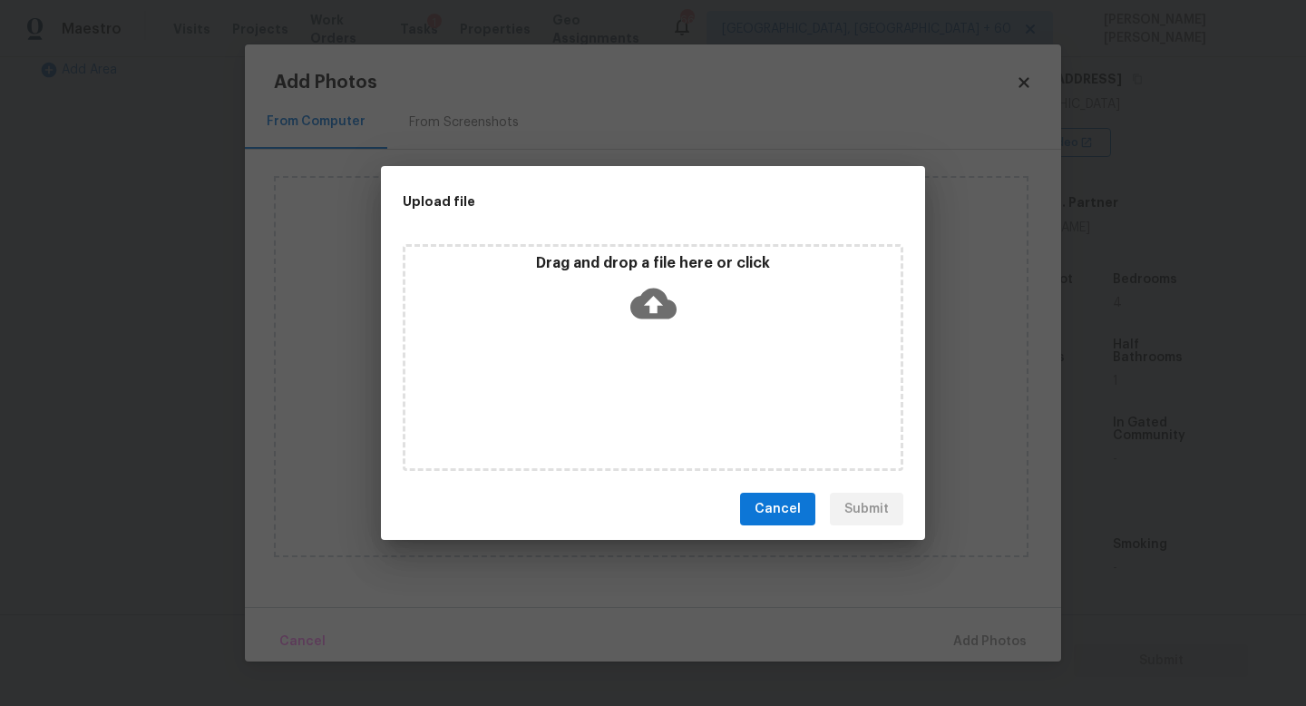
click at [649, 315] on icon at bounding box center [653, 303] width 46 height 31
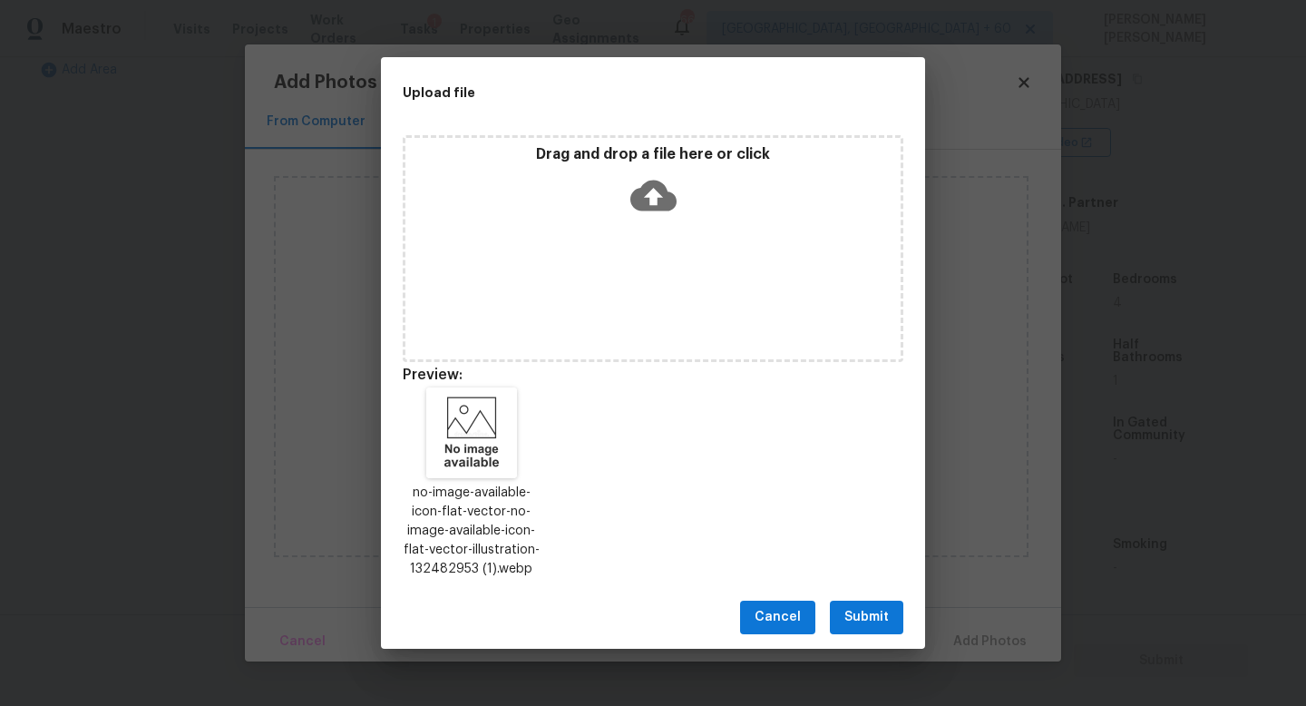
click at [848, 610] on span "Submit" at bounding box center [866, 617] width 44 height 23
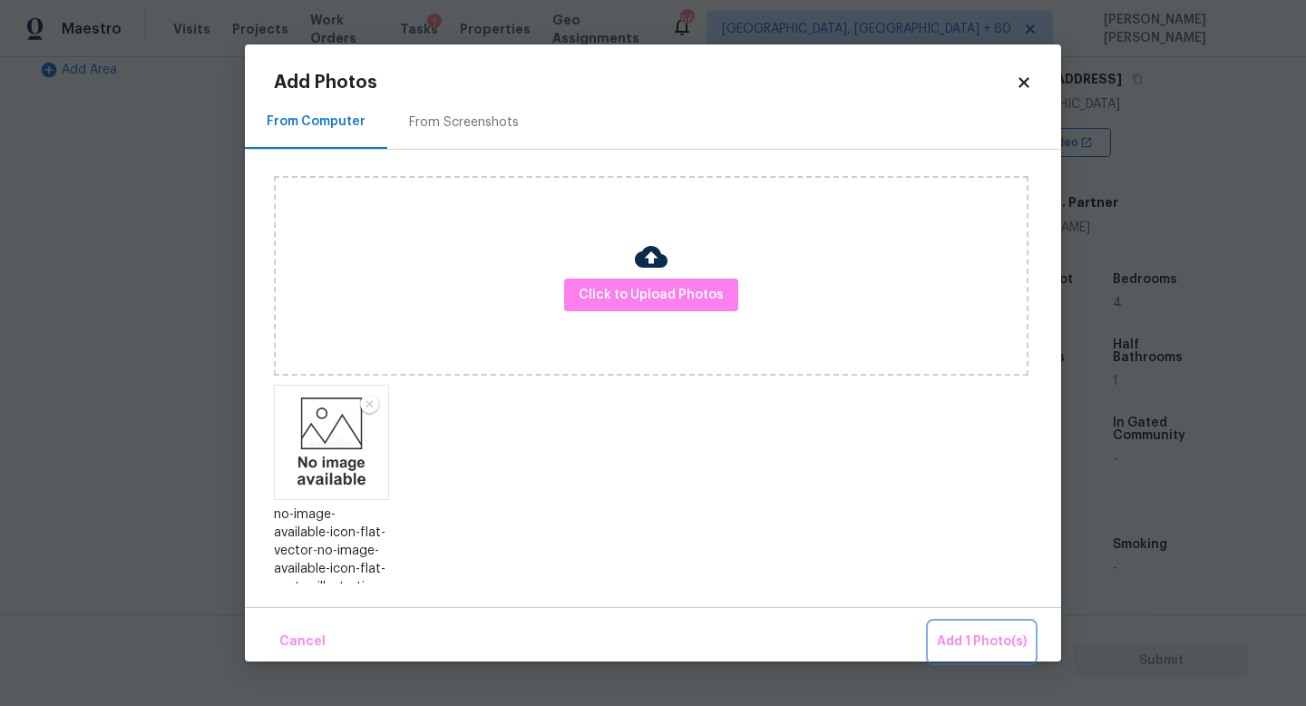
click at [988, 644] on span "Add 1 Photo(s)" at bounding box center [982, 641] width 90 height 23
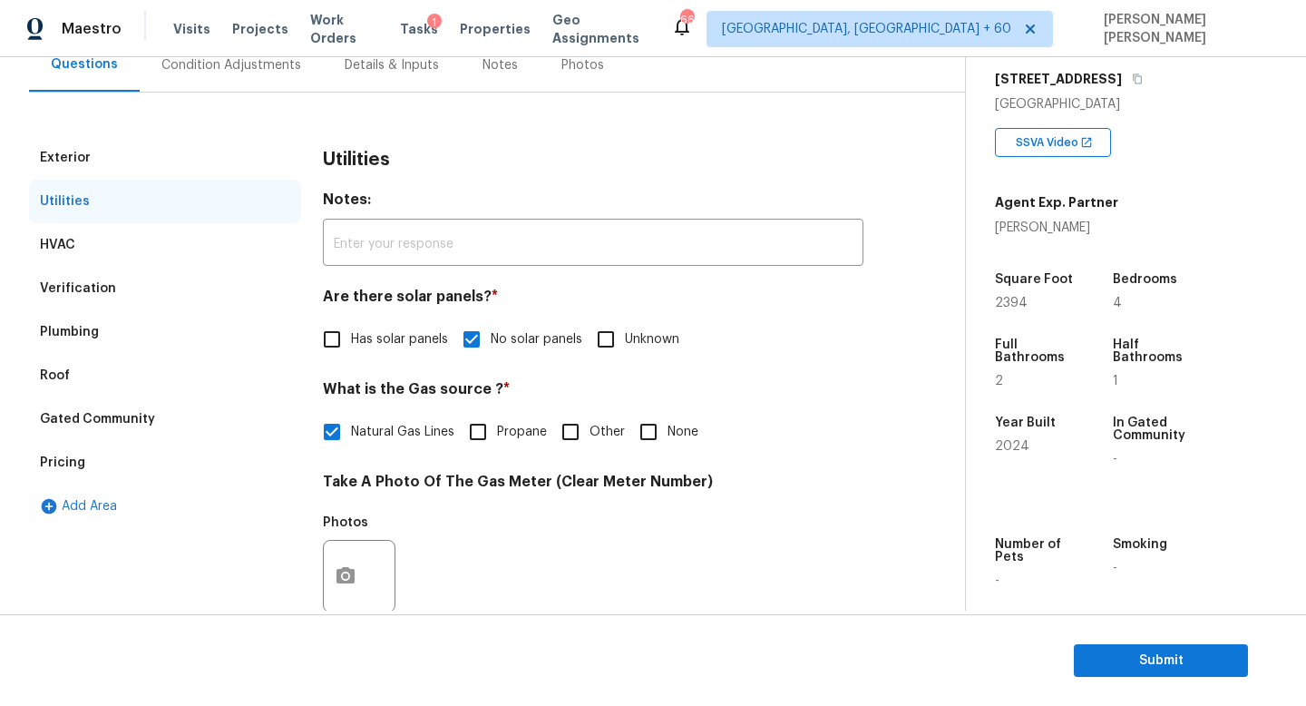
scroll to position [59, 0]
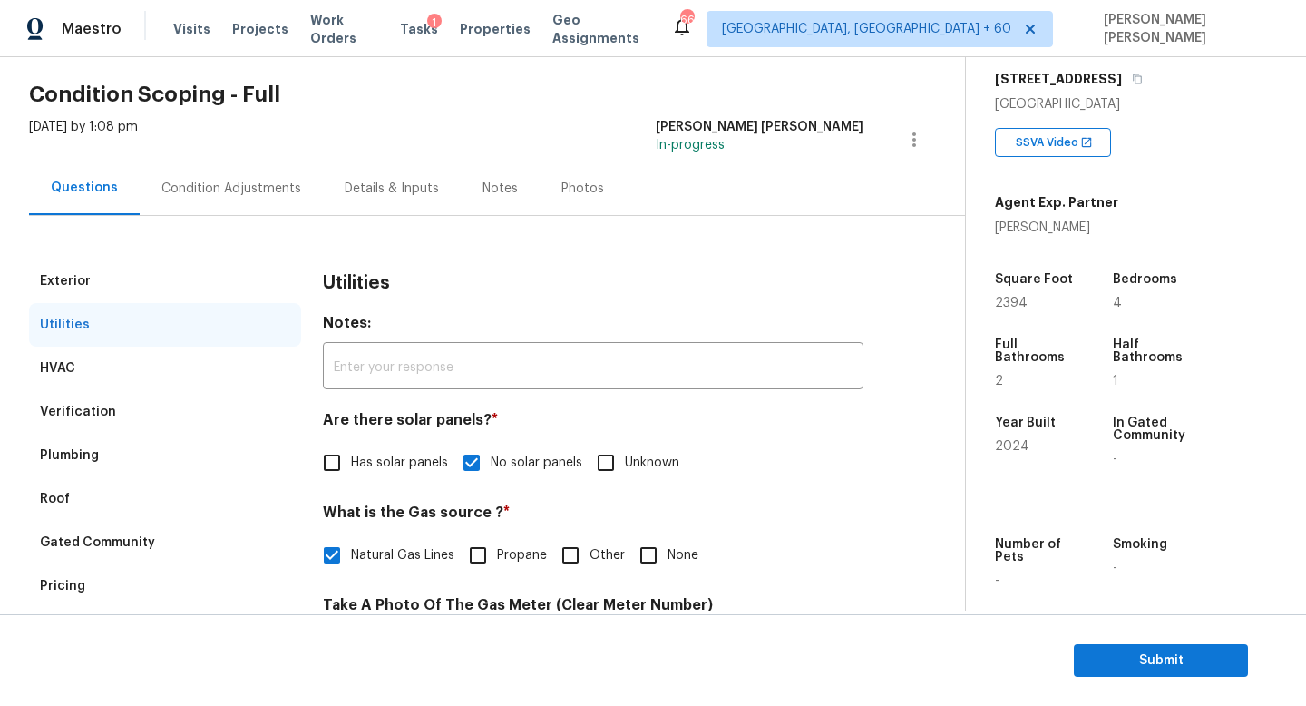
click at [207, 186] on div "Condition Adjustments" at bounding box center [231, 189] width 140 height 18
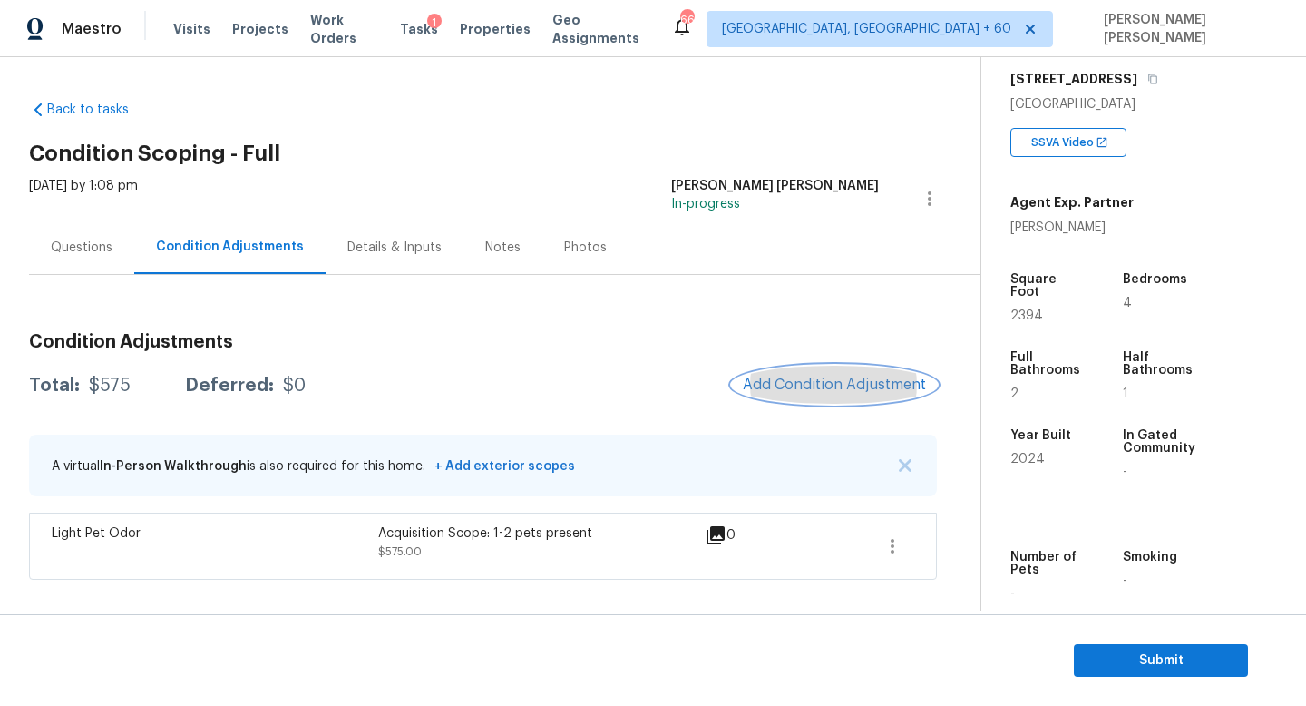
click at [822, 386] on span "Add Condition Adjustment" at bounding box center [834, 384] width 183 height 16
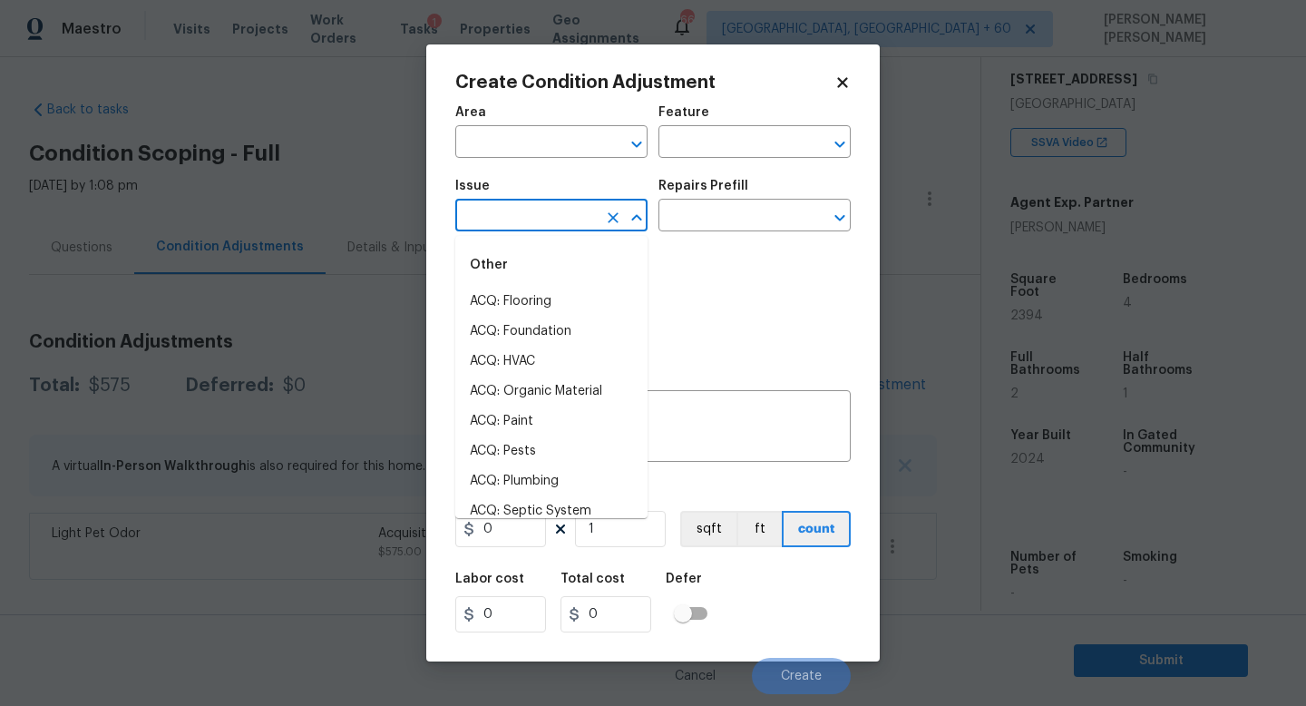
click at [503, 209] on input "text" at bounding box center [526, 217] width 142 height 28
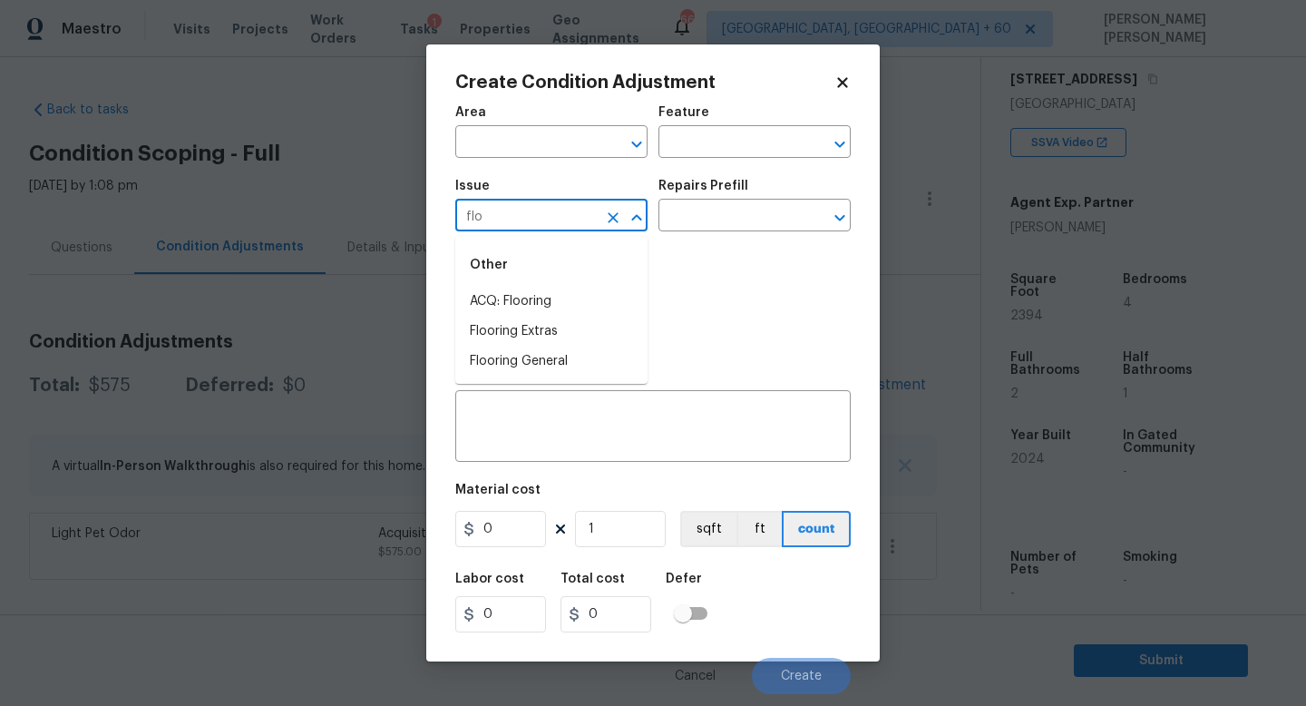
click at [526, 302] on li "ACQ: Flooring" at bounding box center [551, 302] width 192 height 30
type input "ACQ: Flooring"
click at [739, 217] on input "text" at bounding box center [730, 217] width 142 height 28
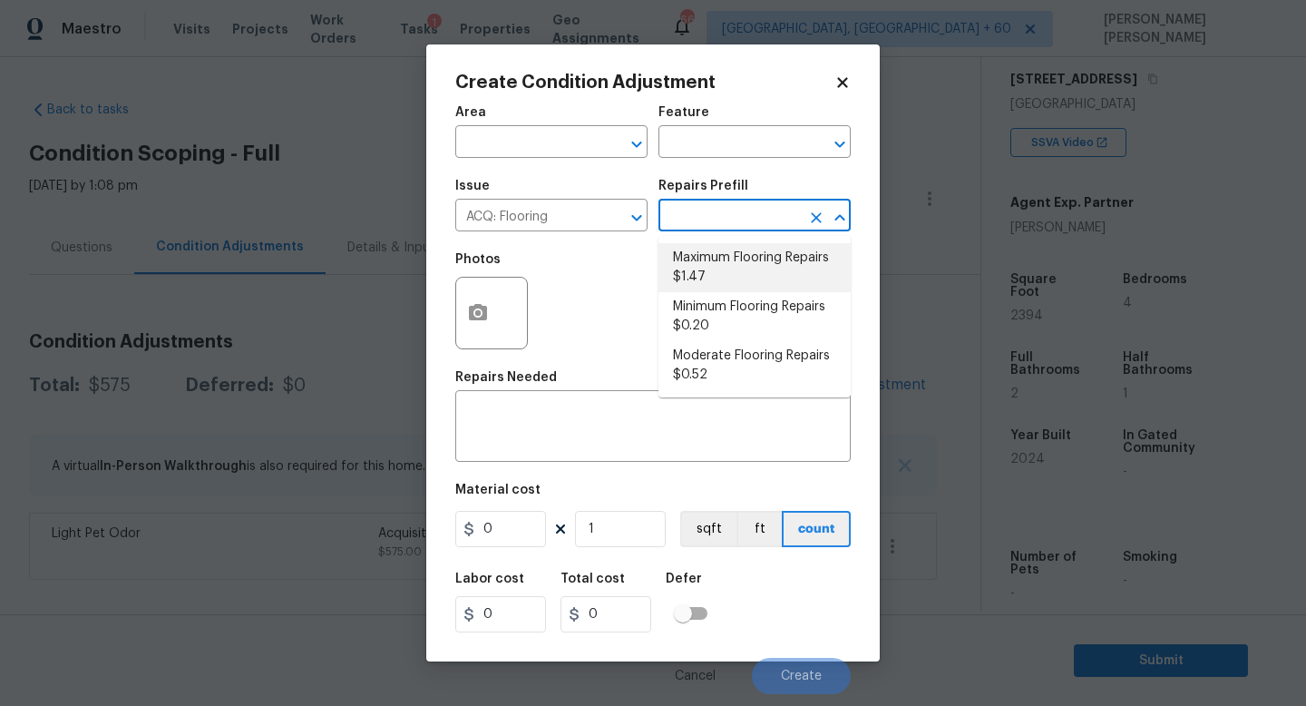
click at [743, 276] on li "Maximum Flooring Repairs $1.47" at bounding box center [755, 267] width 192 height 49
type input "Acquisition"
type textarea "Acquisition Scope: Maximum flooring repairs"
type input "1.47"
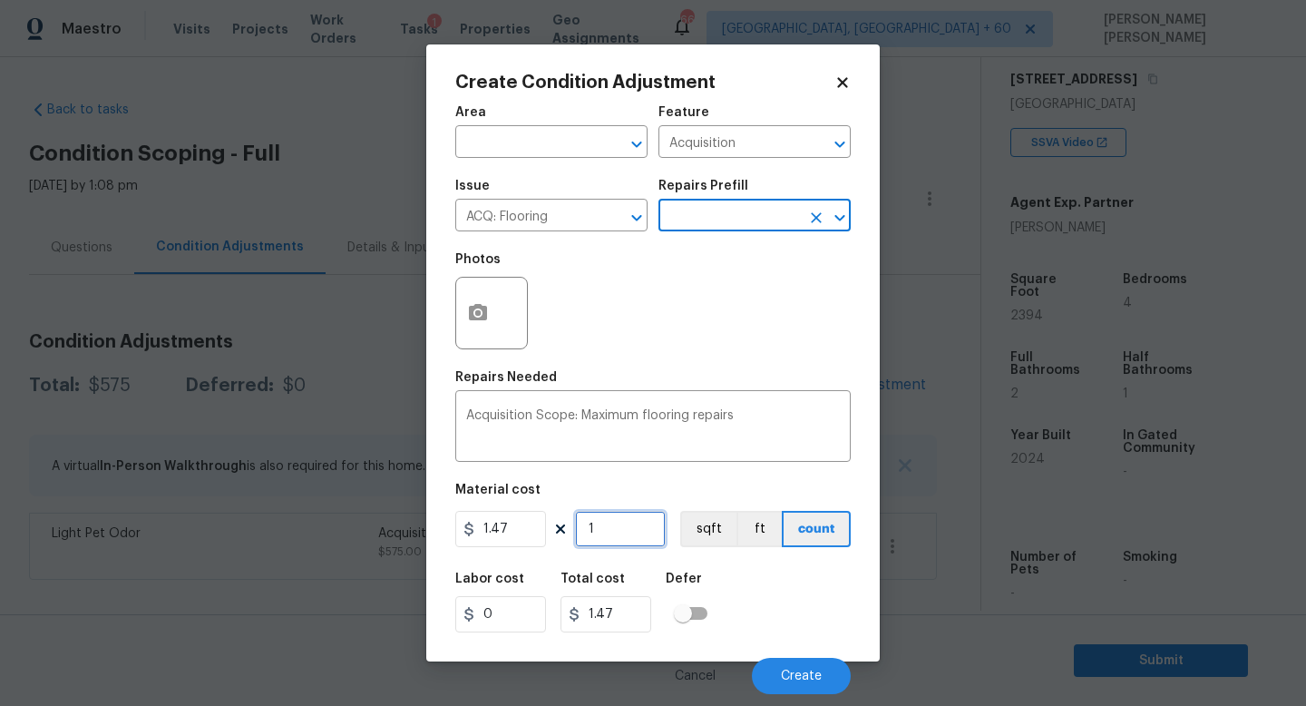
click at [627, 532] on input "1" at bounding box center [620, 529] width 91 height 36
click at [613, 220] on icon "Clear" at bounding box center [613, 218] width 18 height 18
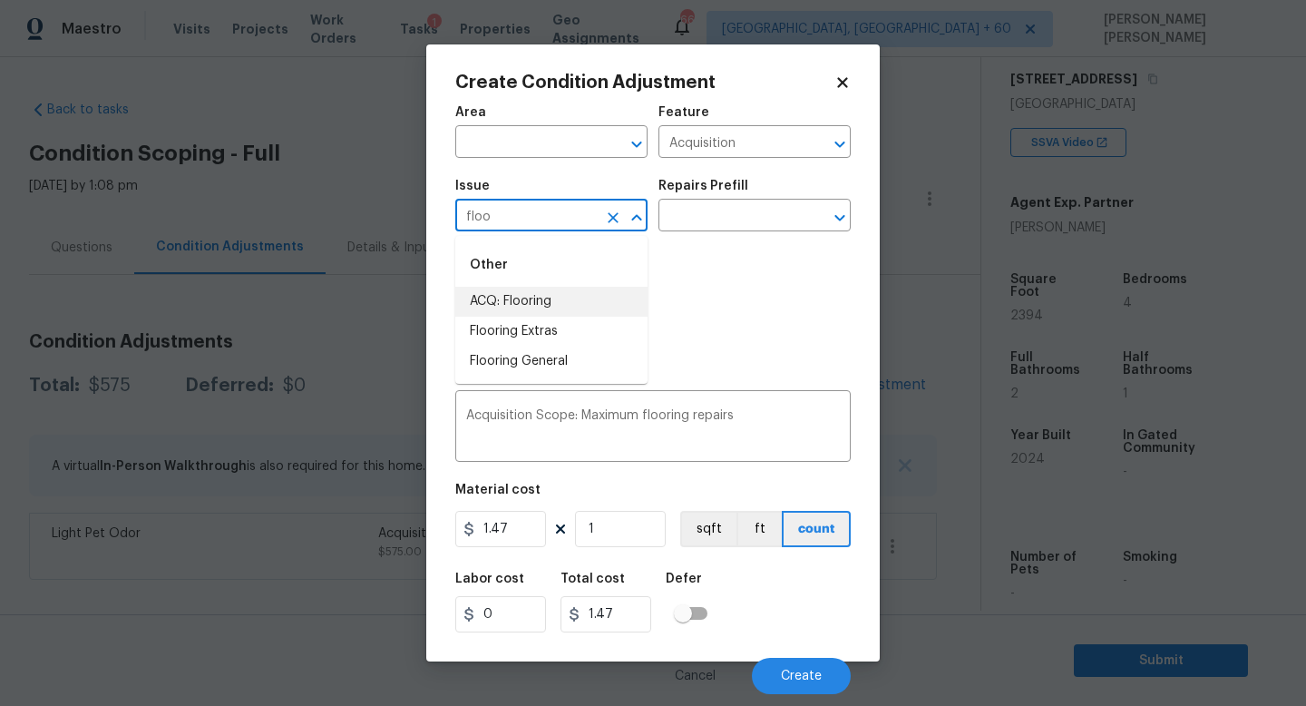
click at [552, 306] on li "ACQ: Flooring" at bounding box center [551, 302] width 192 height 30
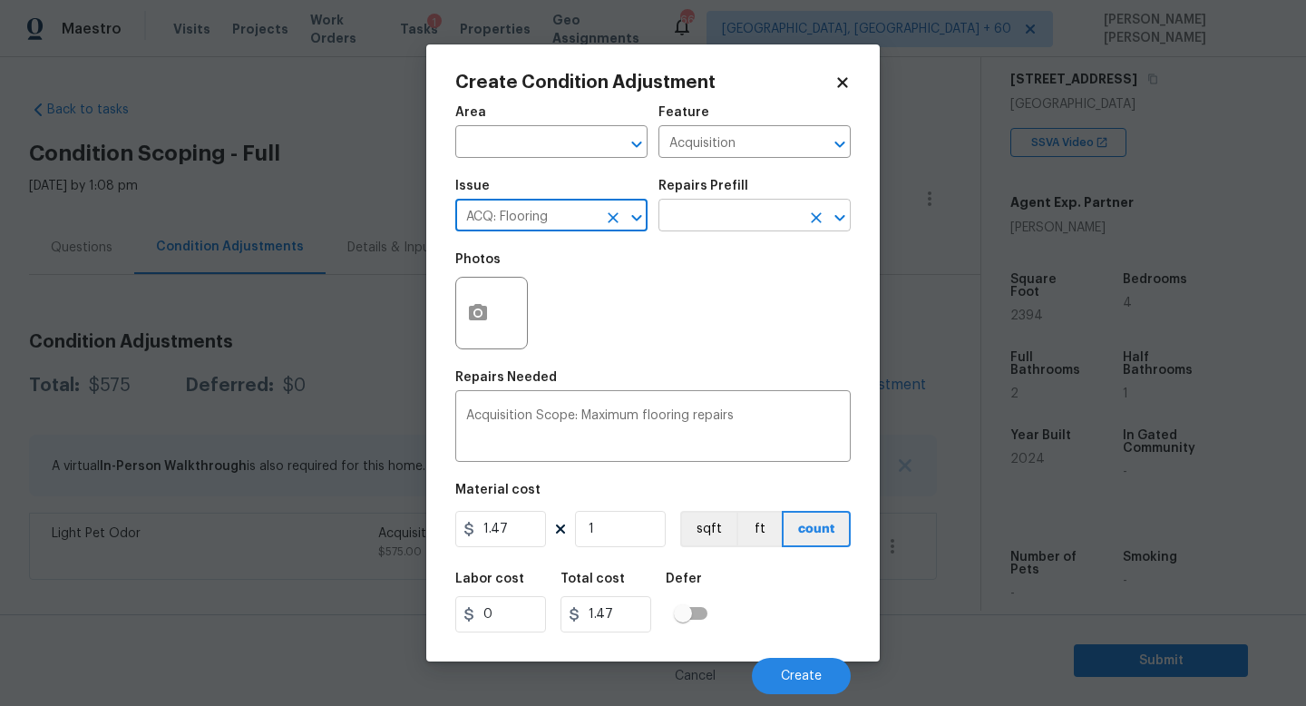
type input "ACQ: Flooring"
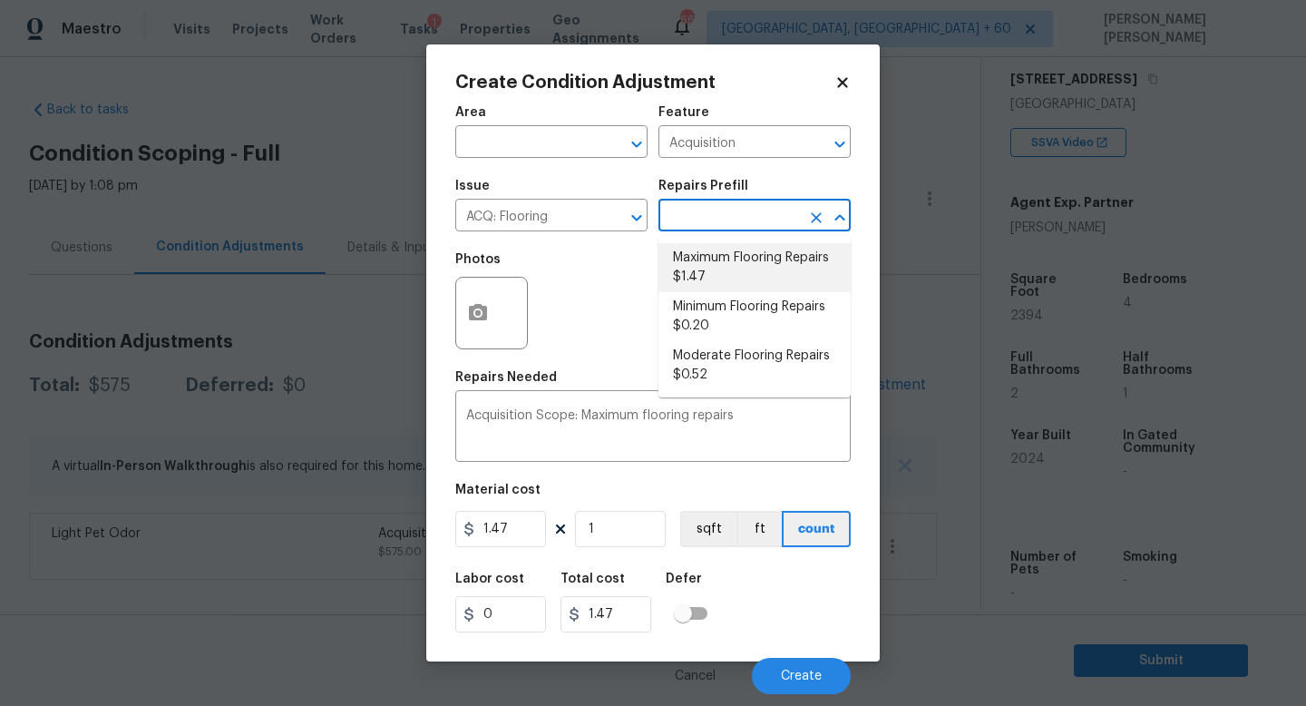
click at [722, 210] on input "text" at bounding box center [730, 217] width 142 height 28
click at [609, 222] on icon "Clear" at bounding box center [613, 217] width 11 height 11
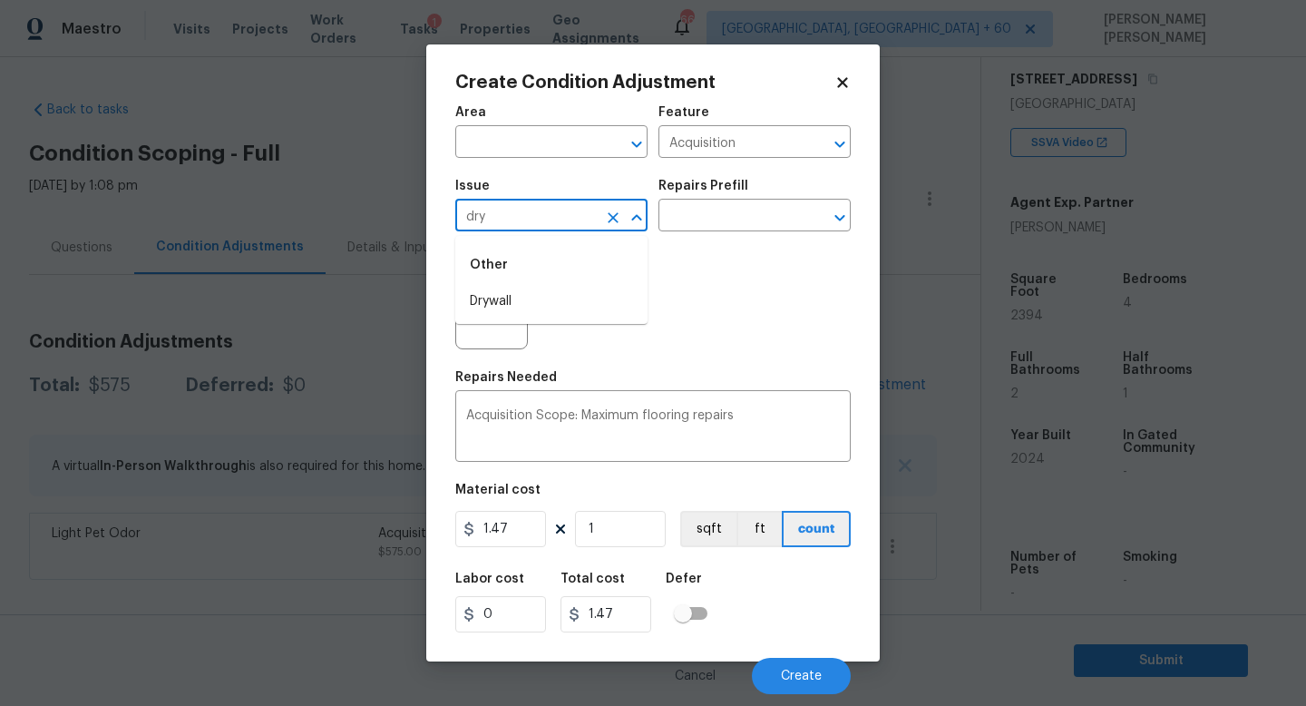
click at [624, 283] on div "Other" at bounding box center [551, 265] width 192 height 44
click at [620, 295] on li "Drywall" at bounding box center [551, 302] width 192 height 30
type input "Drywall"
click at [726, 210] on input "text" at bounding box center [730, 217] width 142 height 28
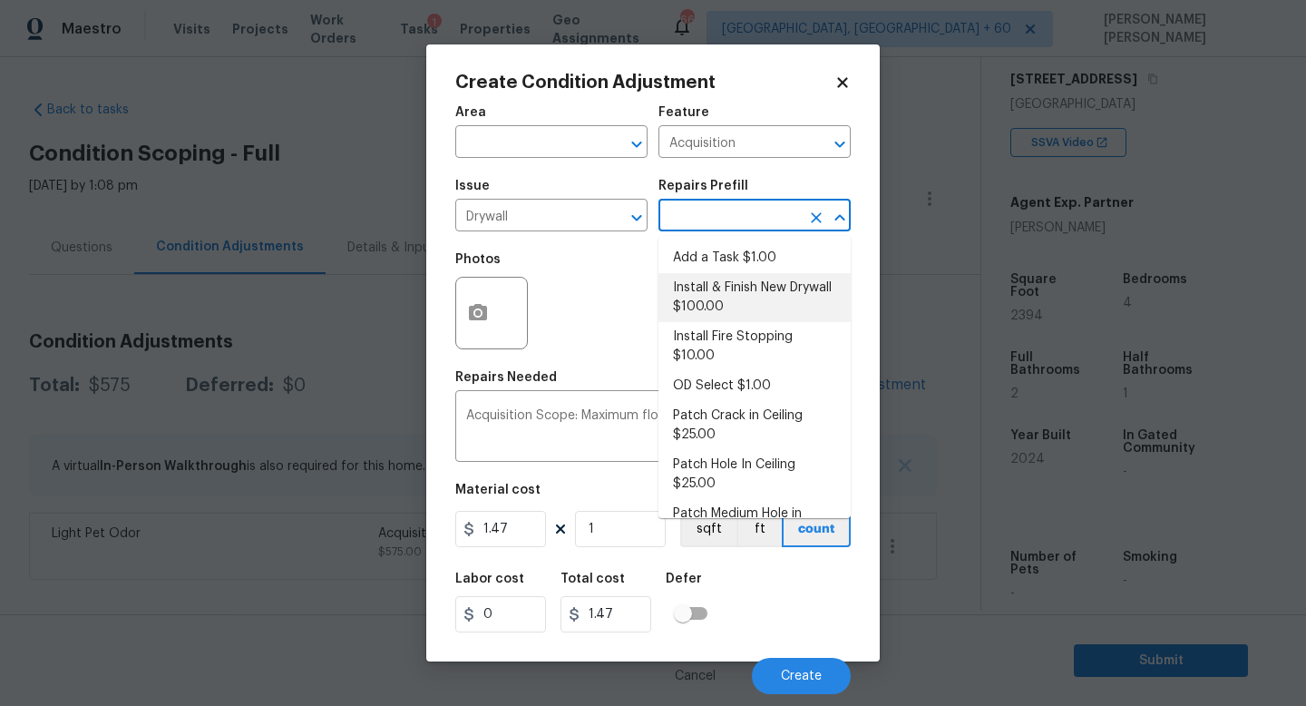
click at [703, 289] on li "Install & Finish New Drywall $100.00" at bounding box center [755, 297] width 192 height 49
type input "Walls and Ceiling"
type textarea "Remove the existing damaged drywall and replace with new. Ensure that the new d…"
type input "100"
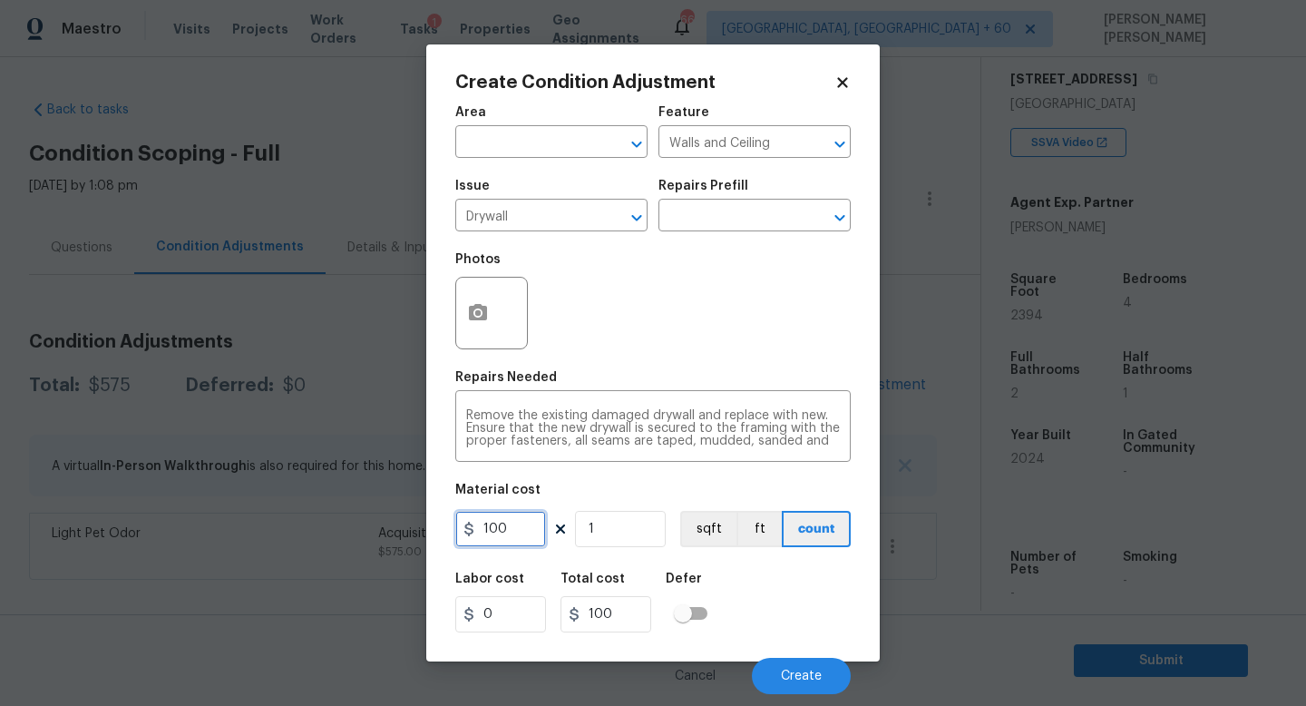
drag, startPoint x: 520, startPoint y: 527, endPoint x: 331, endPoint y: 527, distance: 188.7
click at [331, 527] on div "Create Condition Adjustment Area ​ Feature Walls and Ceiling ​ Issue Drywall ​ …" at bounding box center [653, 353] width 1306 height 706
type input "200"
click at [491, 305] on button "button" at bounding box center [478, 313] width 44 height 71
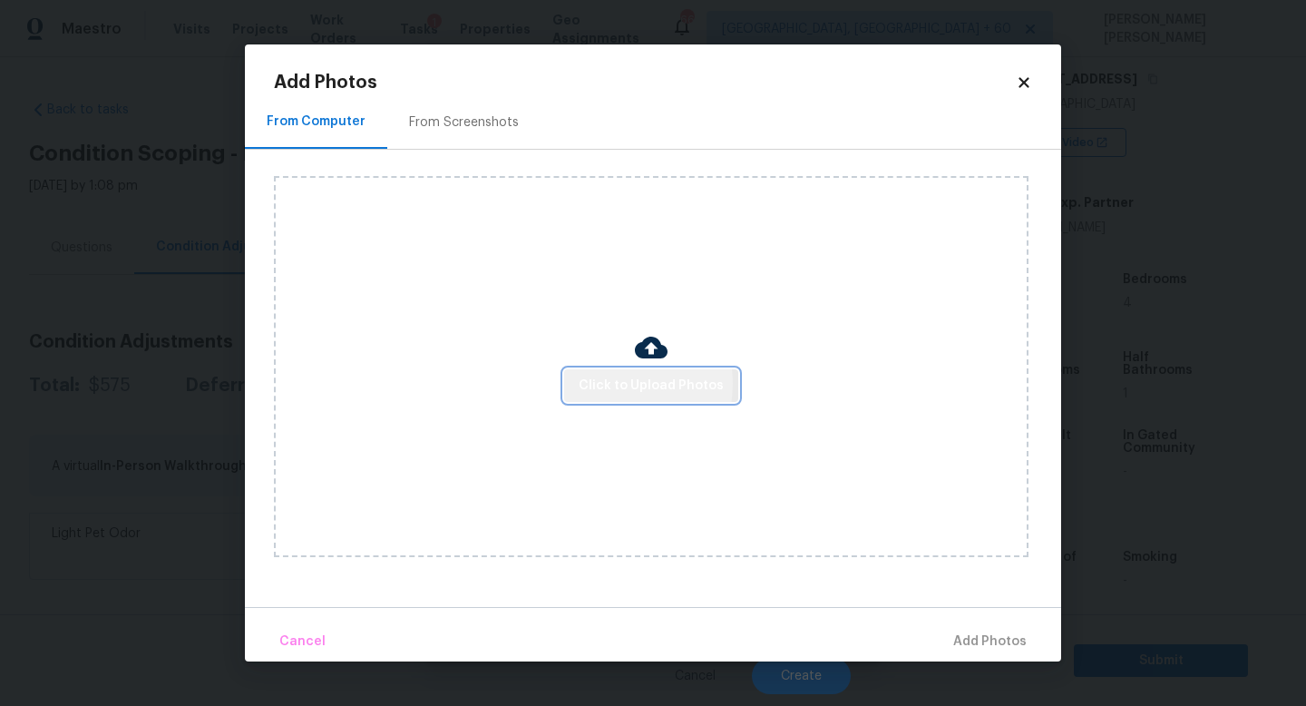
click at [602, 383] on span "Click to Upload Photos" at bounding box center [651, 386] width 145 height 23
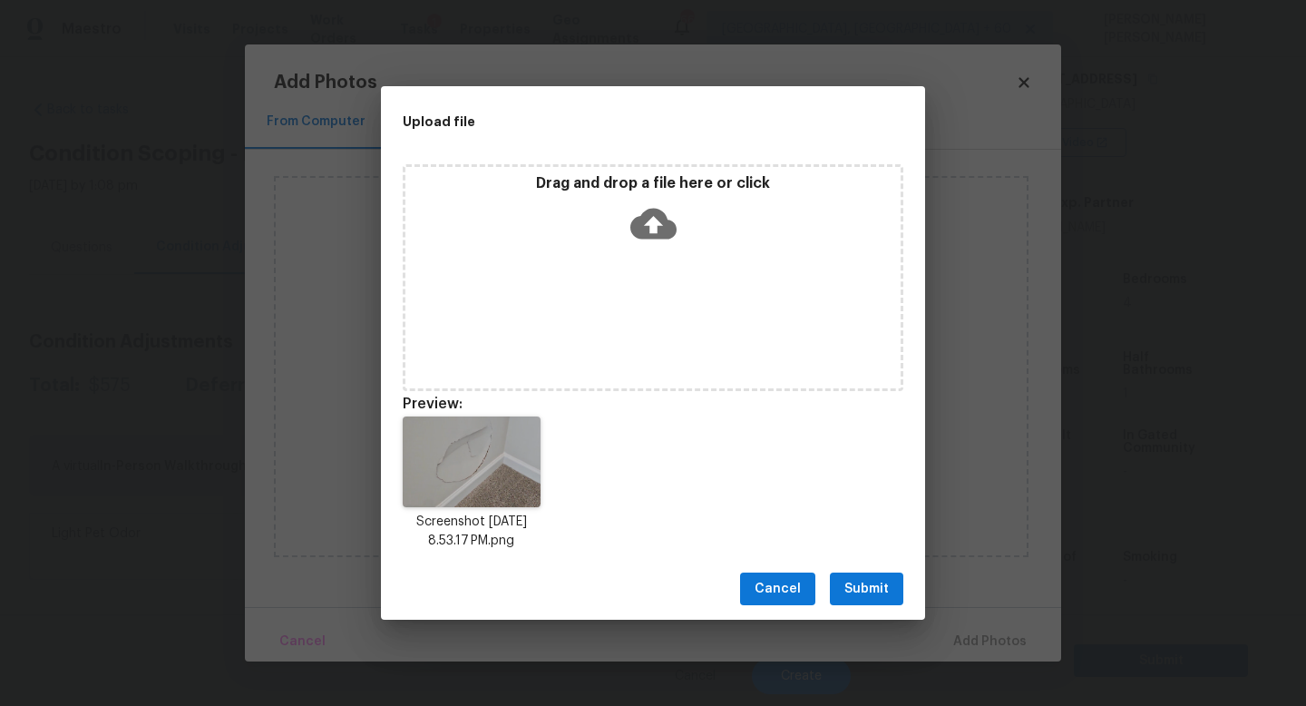
click at [869, 571] on div "Cancel Submit" at bounding box center [653, 589] width 544 height 63
click at [871, 581] on span "Submit" at bounding box center [866, 589] width 44 height 23
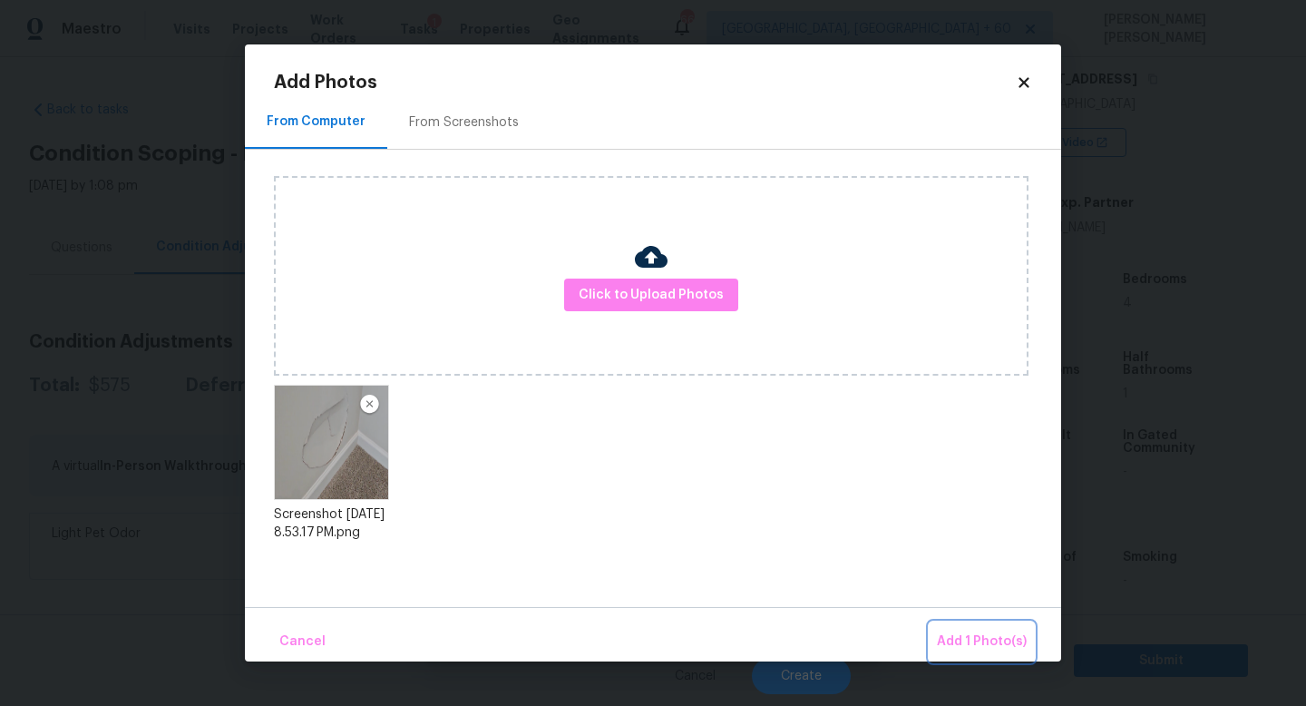
click at [985, 641] on span "Add 1 Photo(s)" at bounding box center [982, 641] width 90 height 23
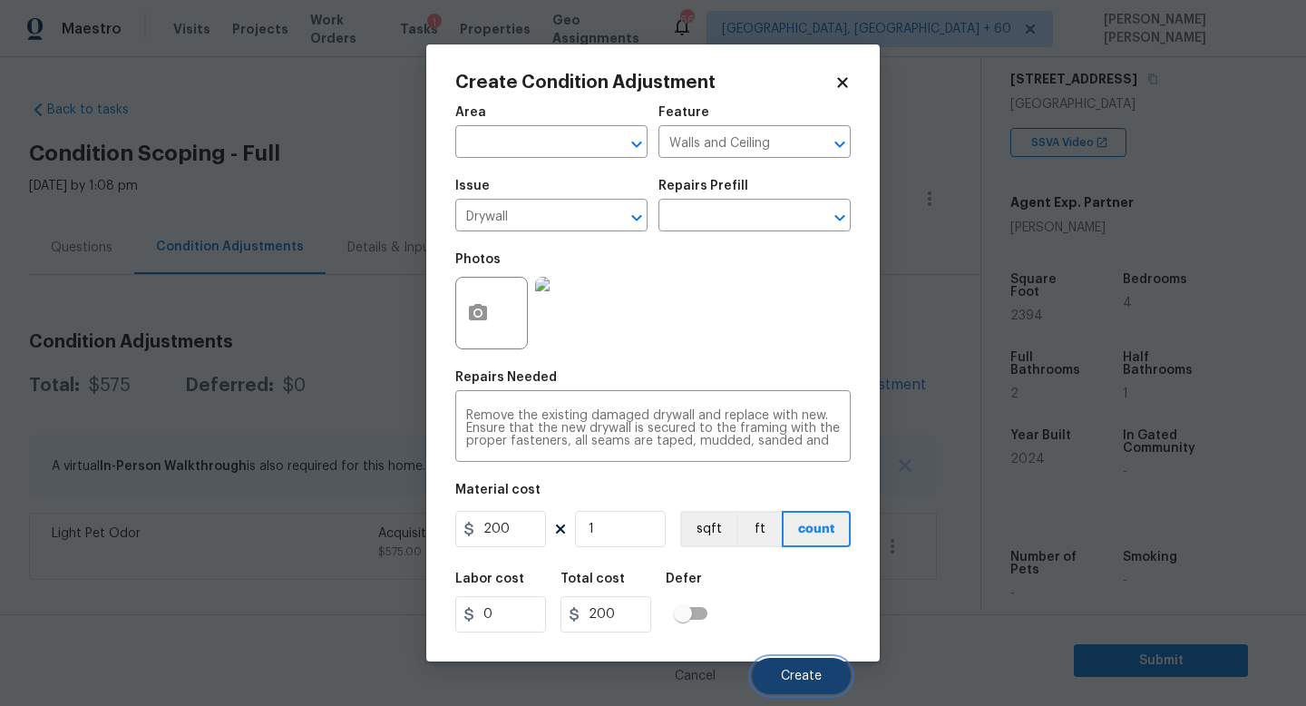
click at [802, 674] on span "Create" at bounding box center [801, 676] width 41 height 14
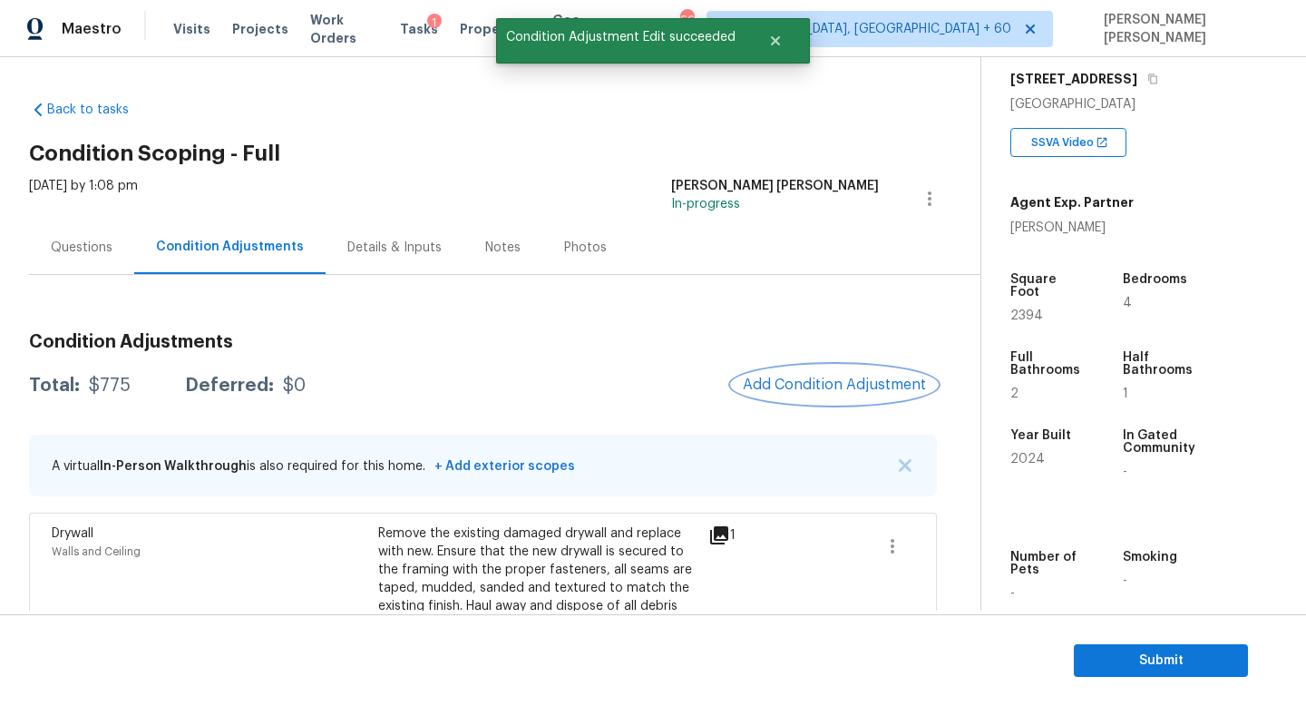
click at [809, 368] on button "Add Condition Adjustment" at bounding box center [834, 385] width 205 height 38
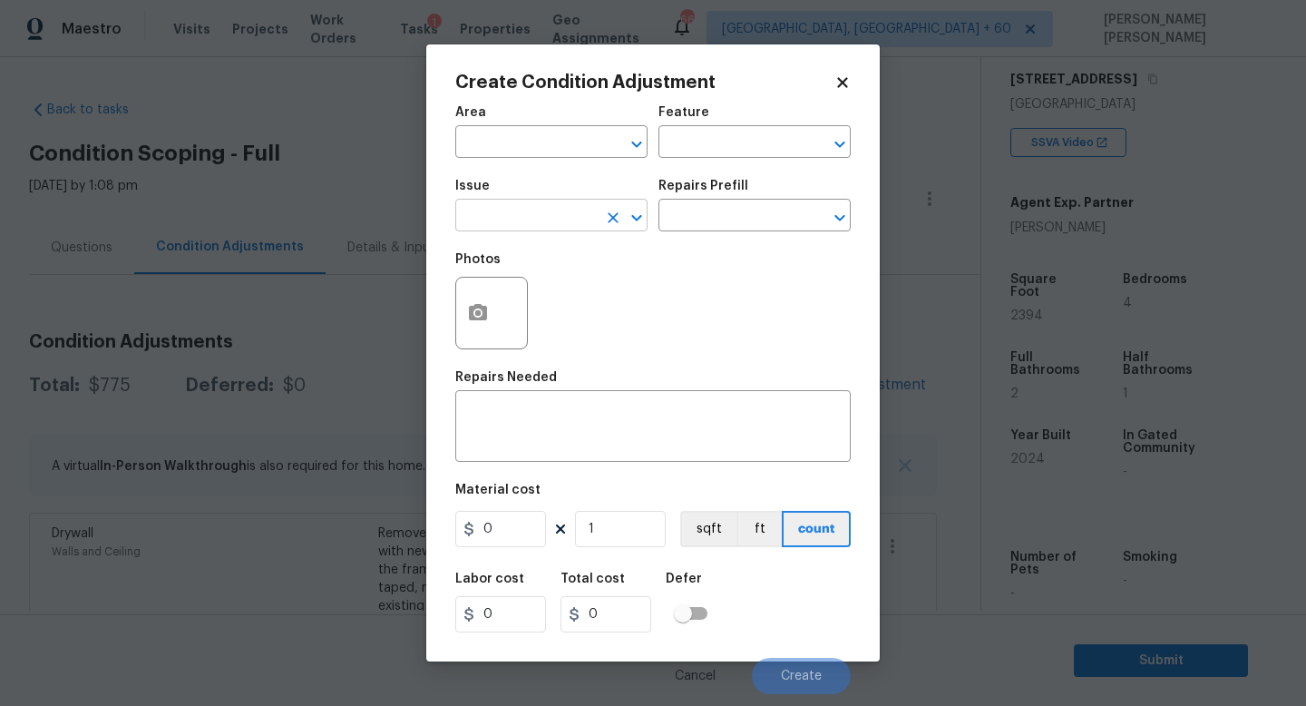
click at [500, 225] on input "text" at bounding box center [526, 217] width 142 height 28
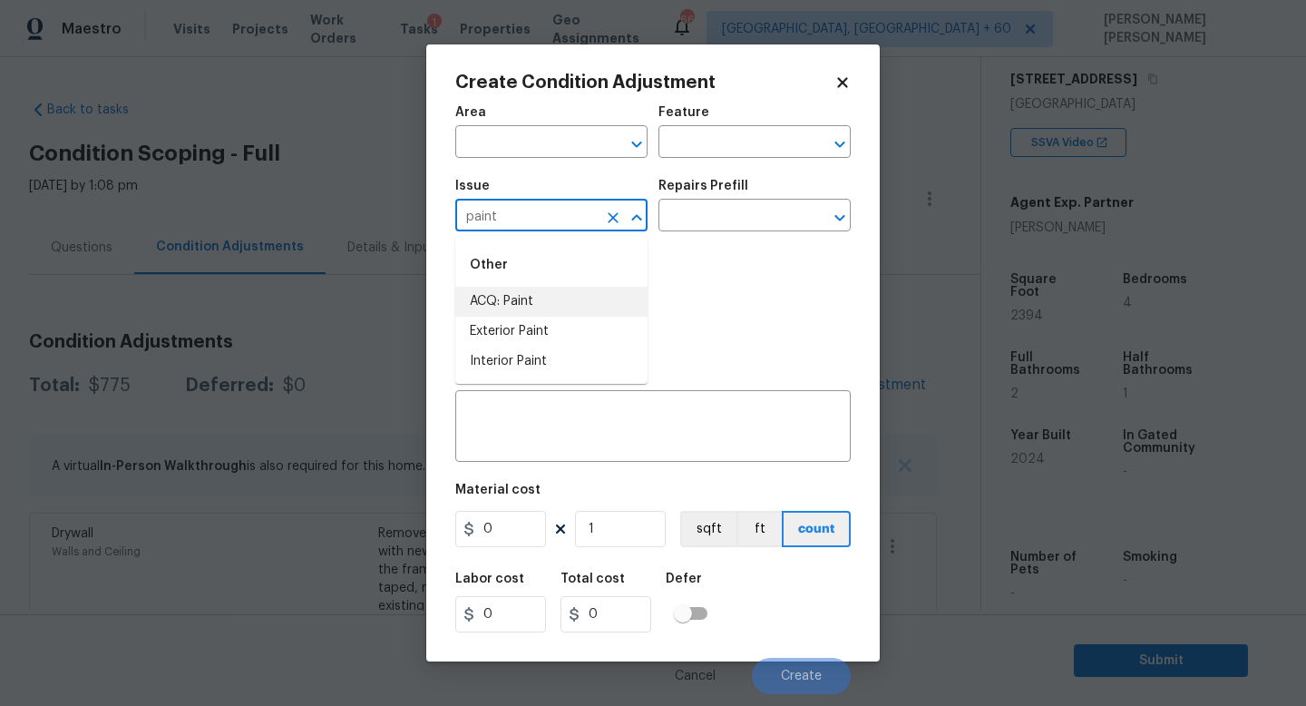
click at [496, 313] on li "ACQ: Paint" at bounding box center [551, 302] width 192 height 30
type input "ACQ: Paint"
click at [717, 210] on input "text" at bounding box center [730, 217] width 142 height 28
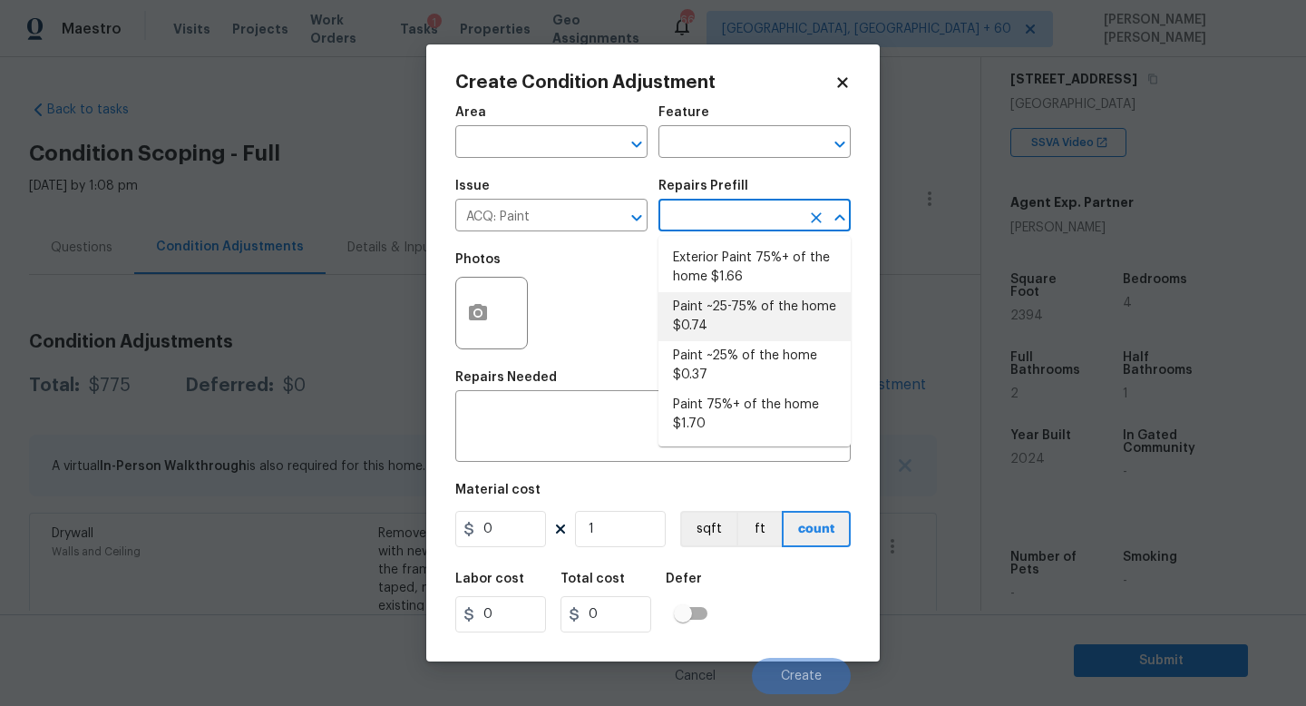
click at [755, 310] on li "Paint ~25-75% of the home $0.74" at bounding box center [755, 316] width 192 height 49
type input "Acquisition"
type textarea "Acquisition Scope: ~25 - 75% of the home needs interior paint"
type input "0.74"
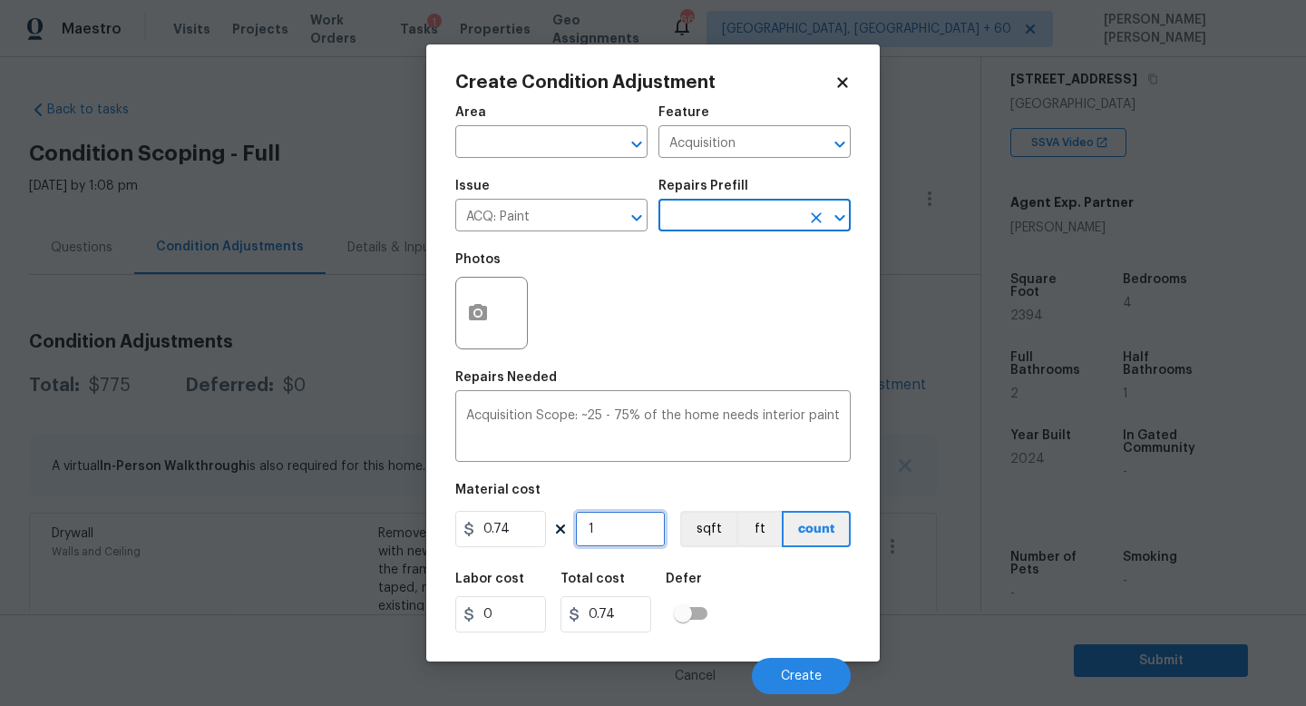
click at [630, 519] on input "1" at bounding box center [620, 529] width 91 height 36
type input "0"
type input "1"
type input "0.74"
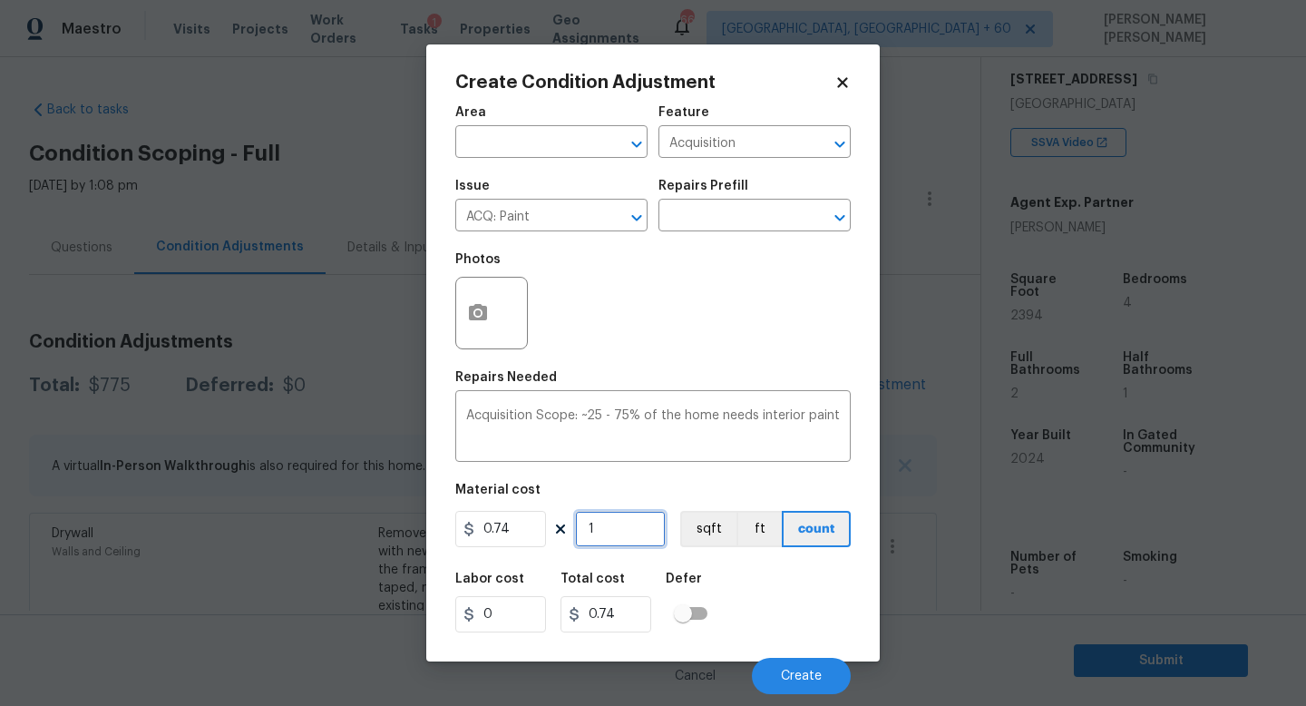
type input "0"
type input "2"
type input "1.48"
type input "232"
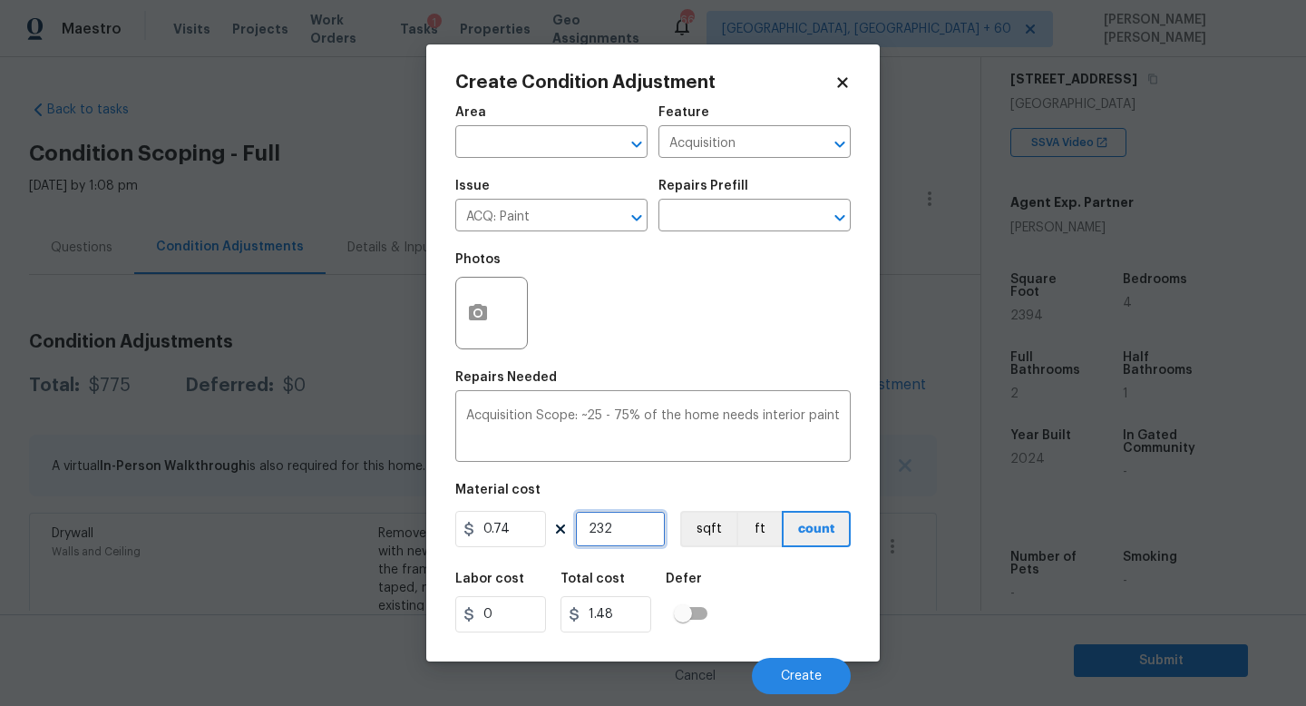
type input "171.68"
type input "23"
type input "17.02"
type input "239"
type input "176.86"
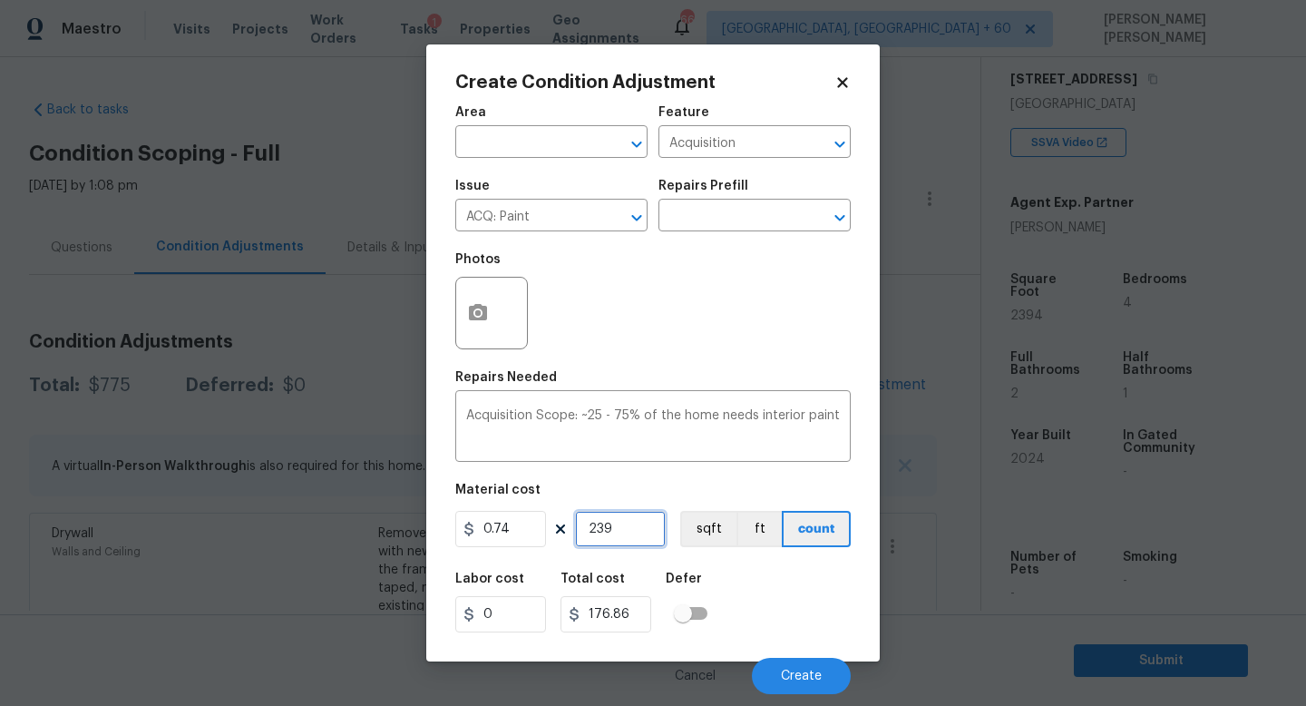
type input "2394"
type input "1771.56"
type input "2394"
click at [483, 311] on icon "button" at bounding box center [478, 312] width 18 height 16
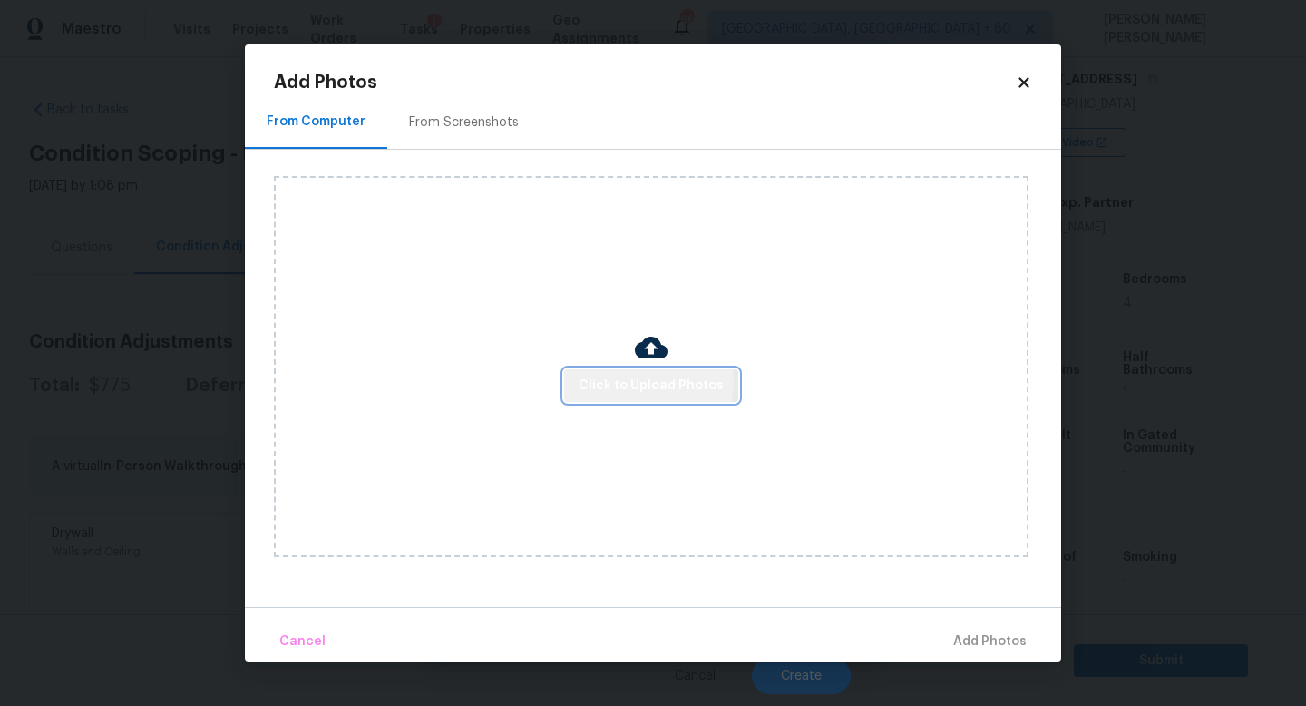
click at [640, 382] on span "Click to Upload Photos" at bounding box center [651, 386] width 145 height 23
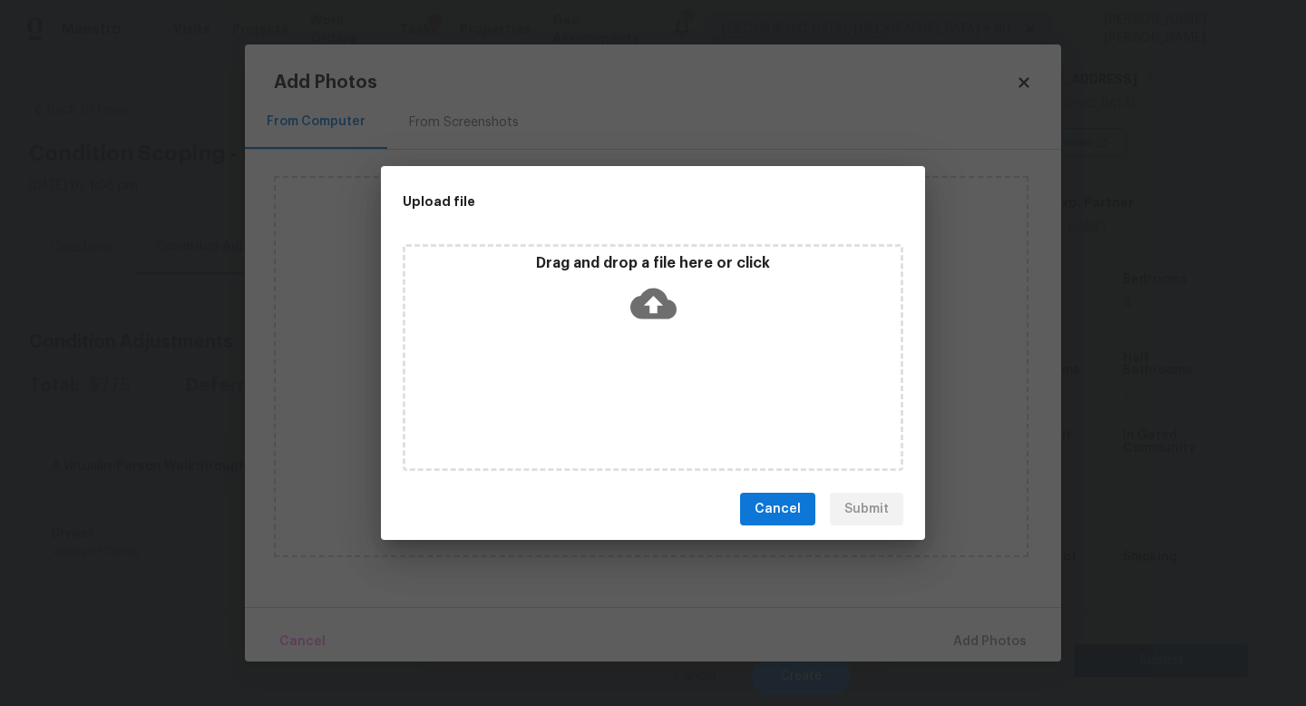
click at [998, 299] on div "Upload file Drag and drop a file here or click Cancel Submit" at bounding box center [653, 353] width 1306 height 706
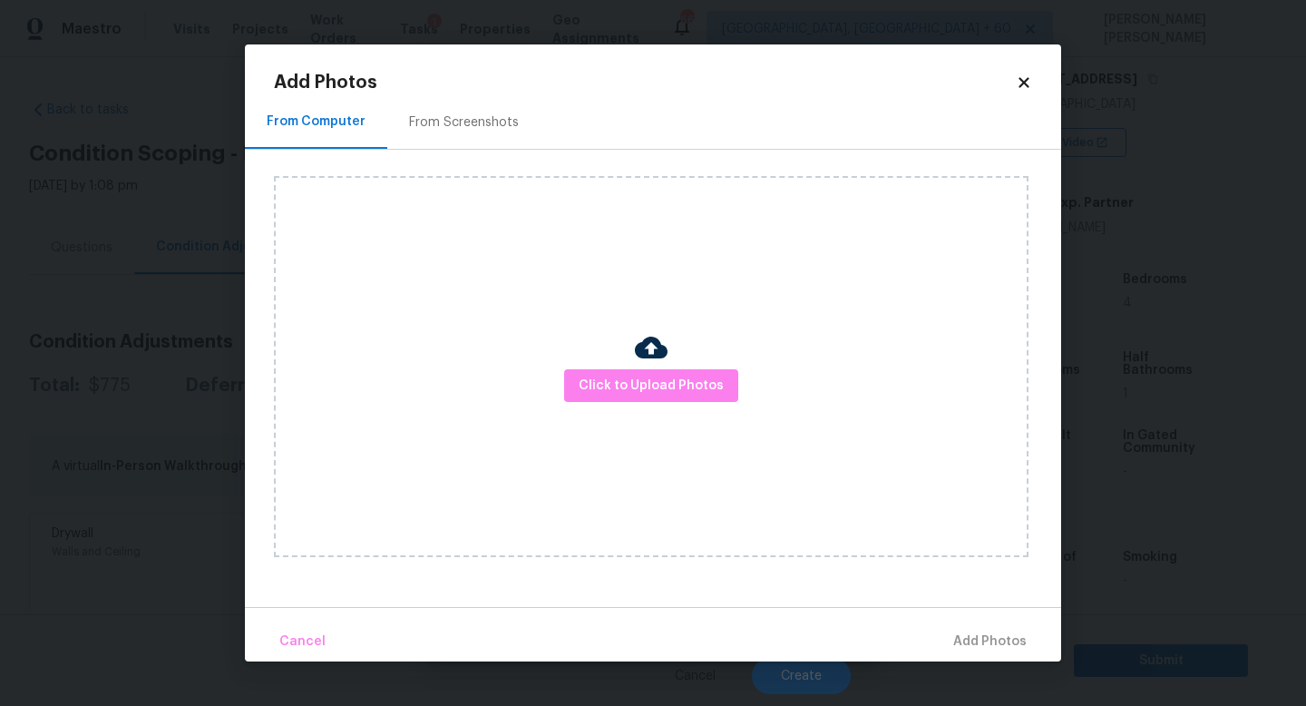
click at [1023, 85] on icon at bounding box center [1024, 82] width 16 height 16
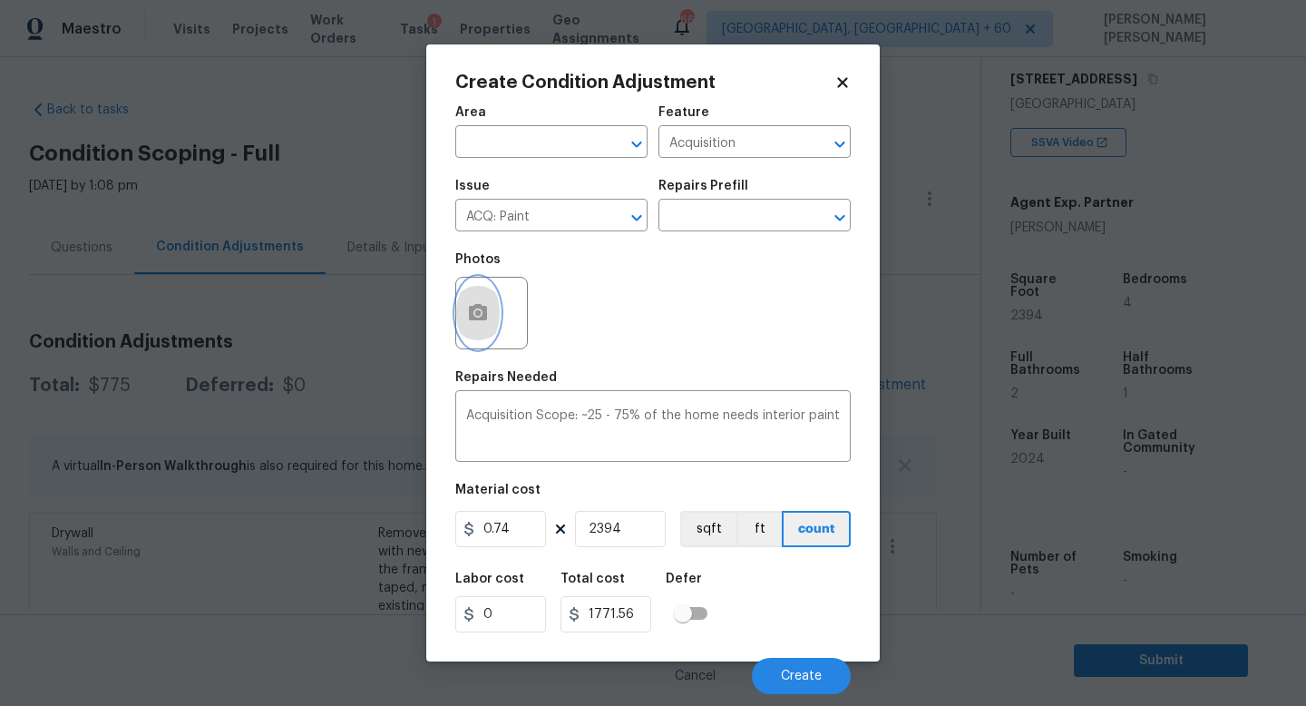
click at [476, 314] on circle "button" at bounding box center [477, 312] width 5 height 5
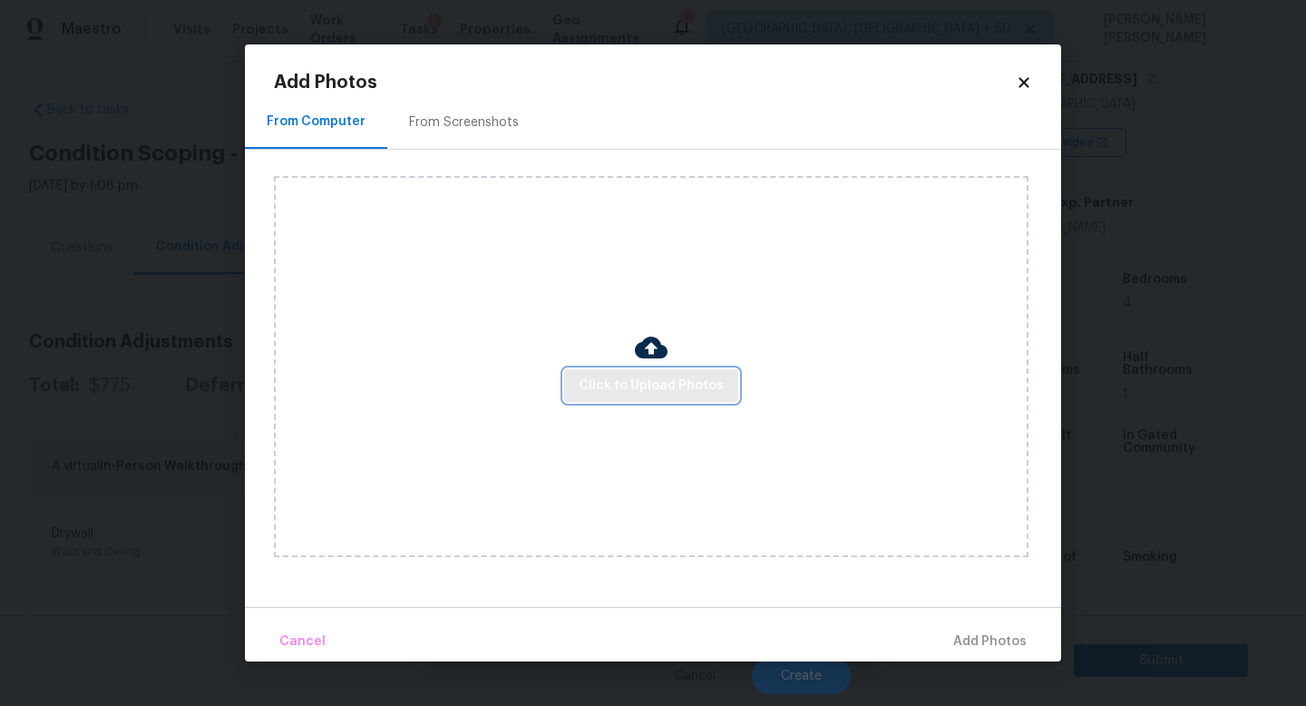
click at [671, 387] on span "Click to Upload Photos" at bounding box center [651, 386] width 145 height 23
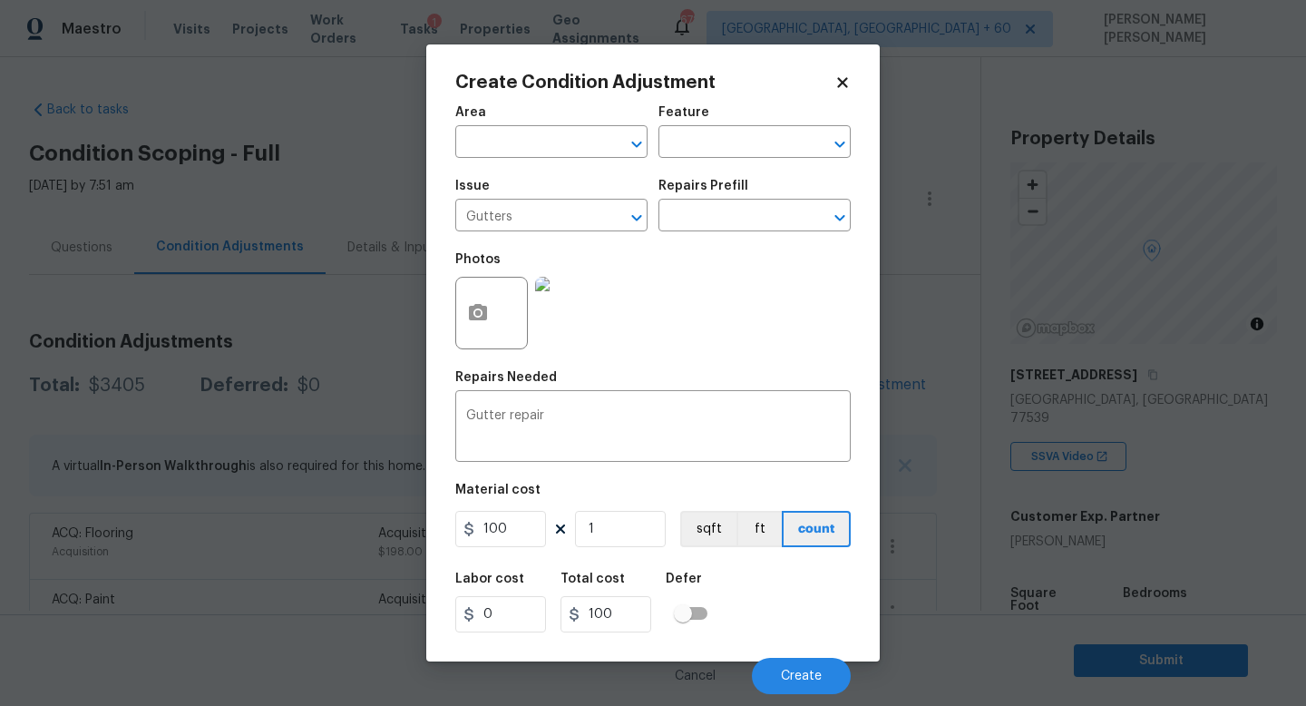
scroll to position [171, 0]
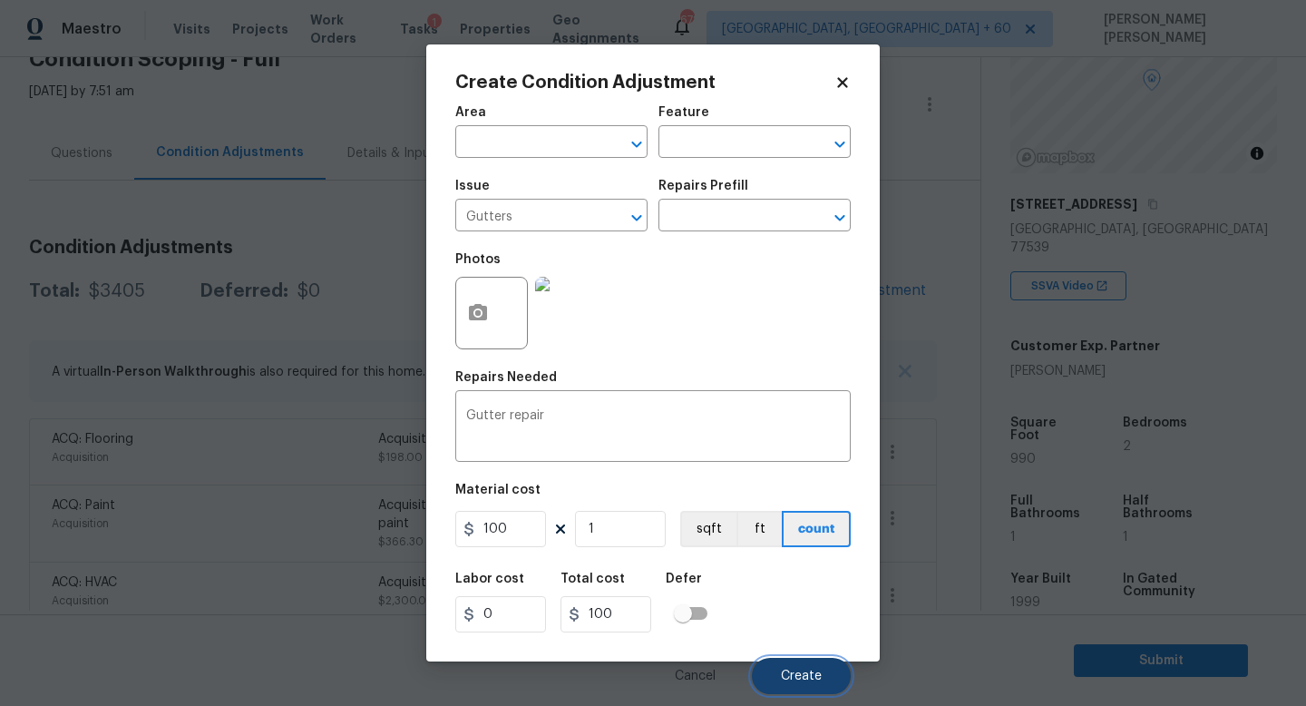
click at [809, 673] on span "Create" at bounding box center [801, 676] width 41 height 14
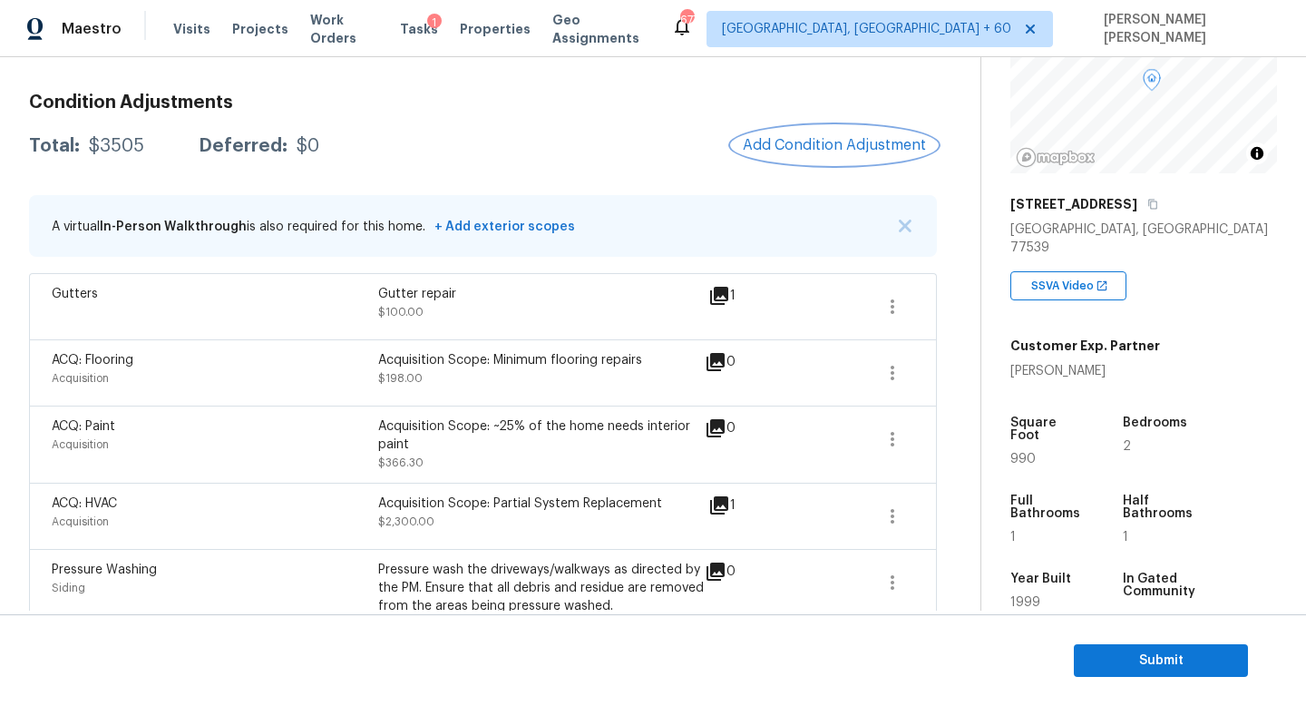
scroll to position [147, 0]
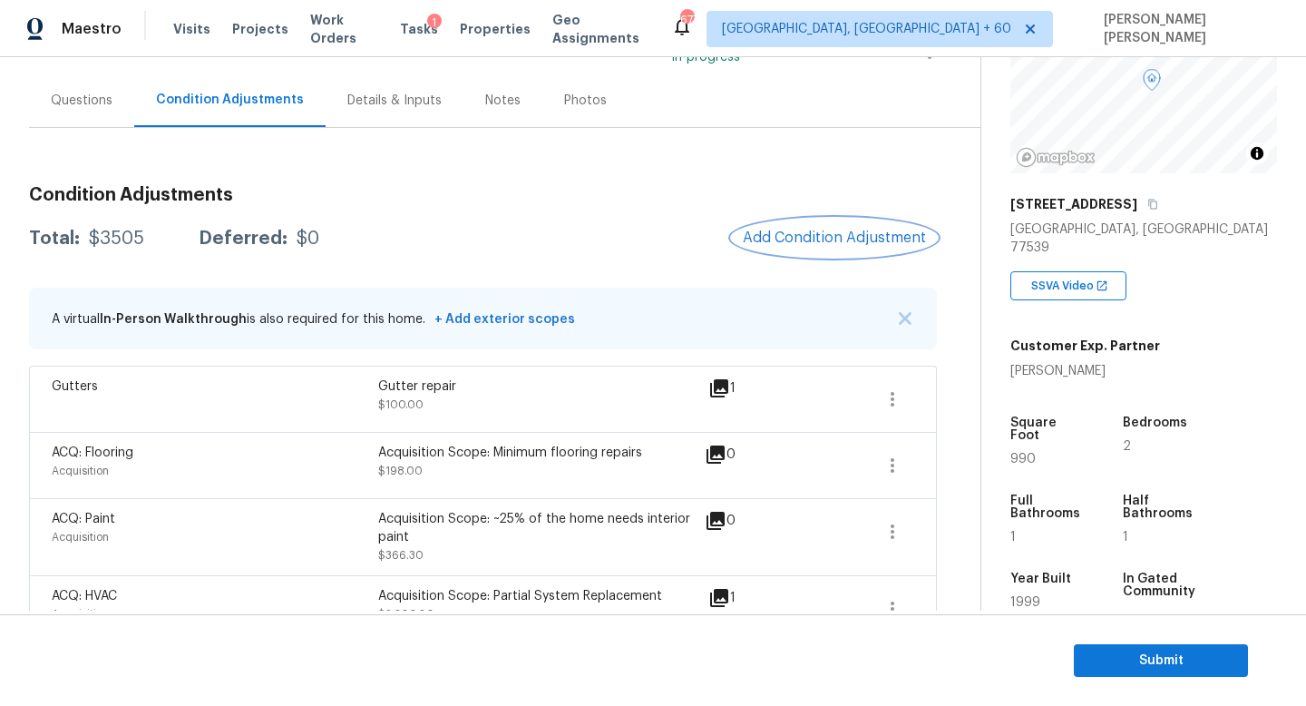
click at [842, 222] on button "Add Condition Adjustment" at bounding box center [834, 238] width 205 height 38
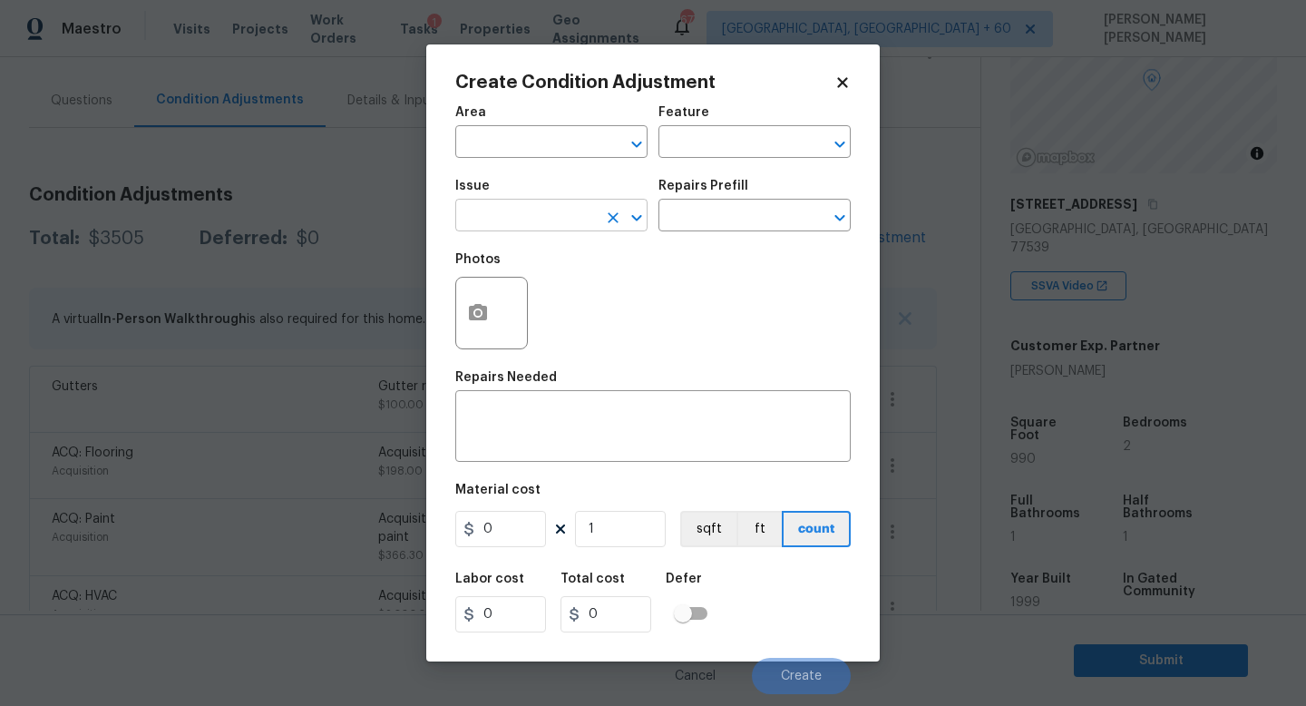
click at [528, 225] on input "text" at bounding box center [526, 217] width 142 height 28
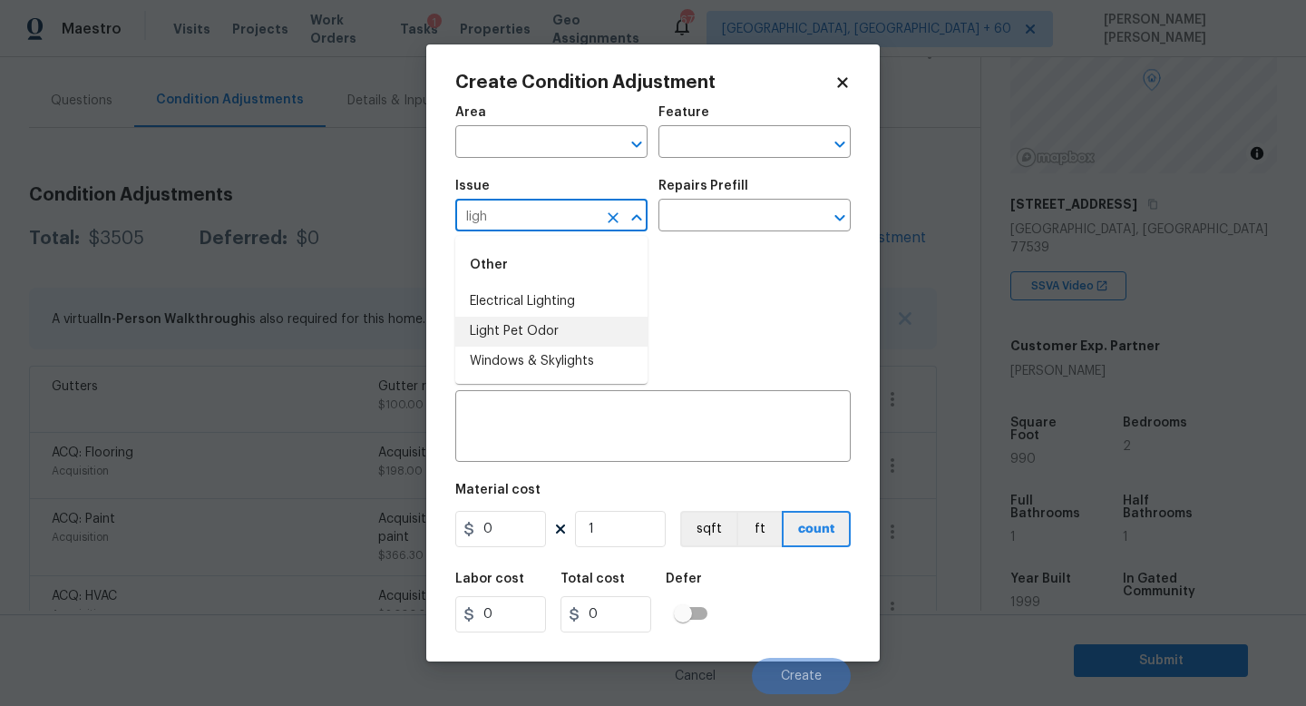
click at [536, 327] on li "Light Pet Odor" at bounding box center [551, 332] width 192 height 30
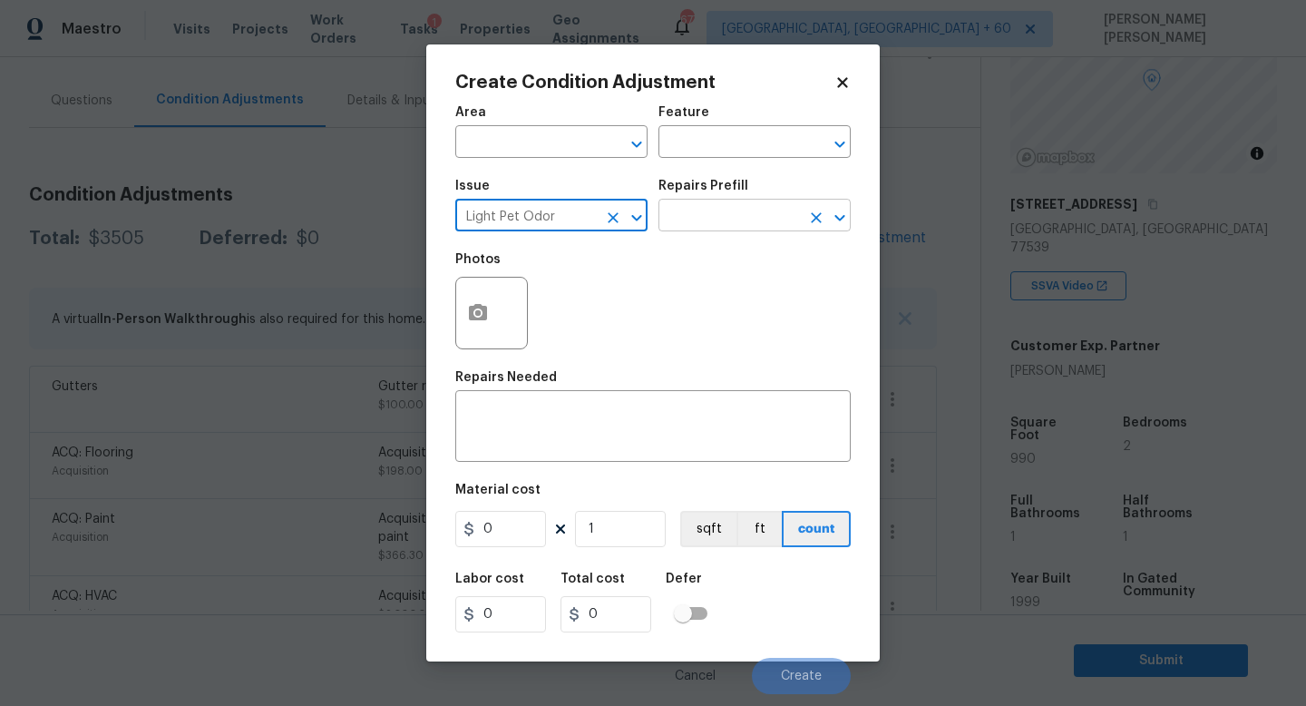
type input "Light Pet Odor"
click at [709, 227] on input "text" at bounding box center [730, 217] width 142 height 28
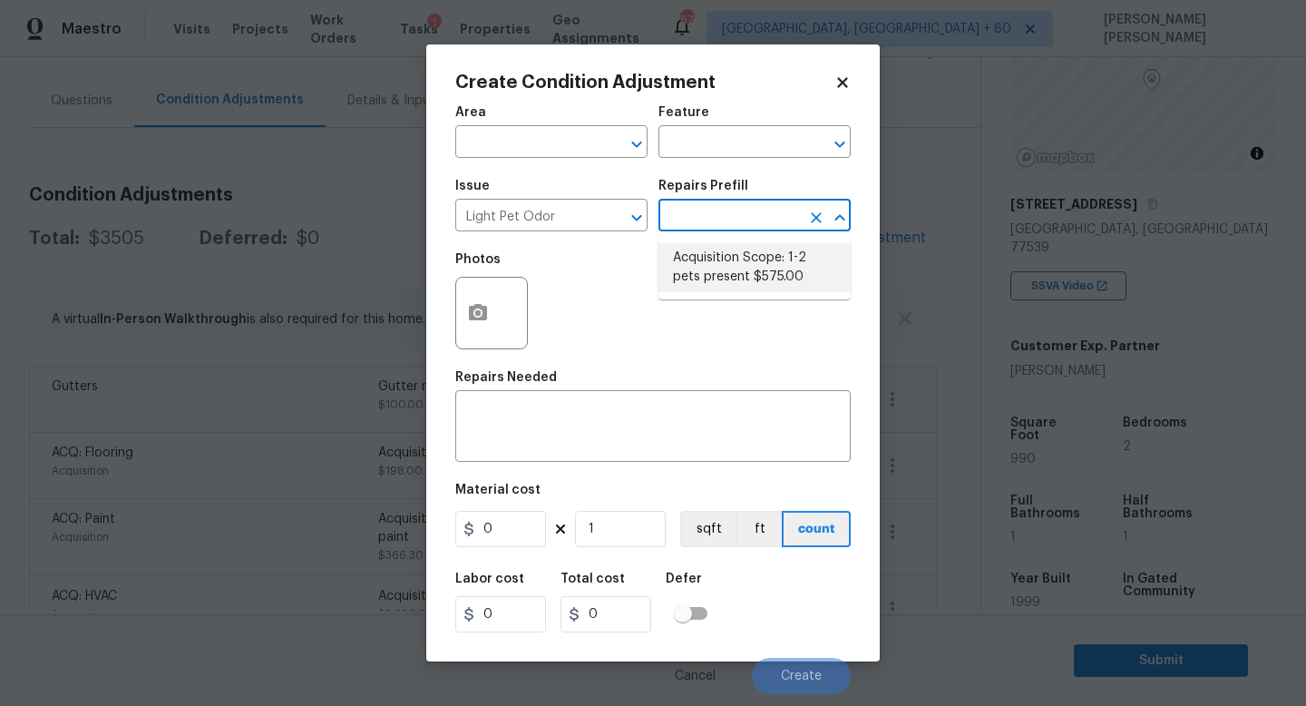
click at [735, 268] on li "Acquisition Scope: 1-2 pets present $575.00" at bounding box center [755, 267] width 192 height 49
type textarea "Acquisition Scope: 1-2 pets present"
type input "575"
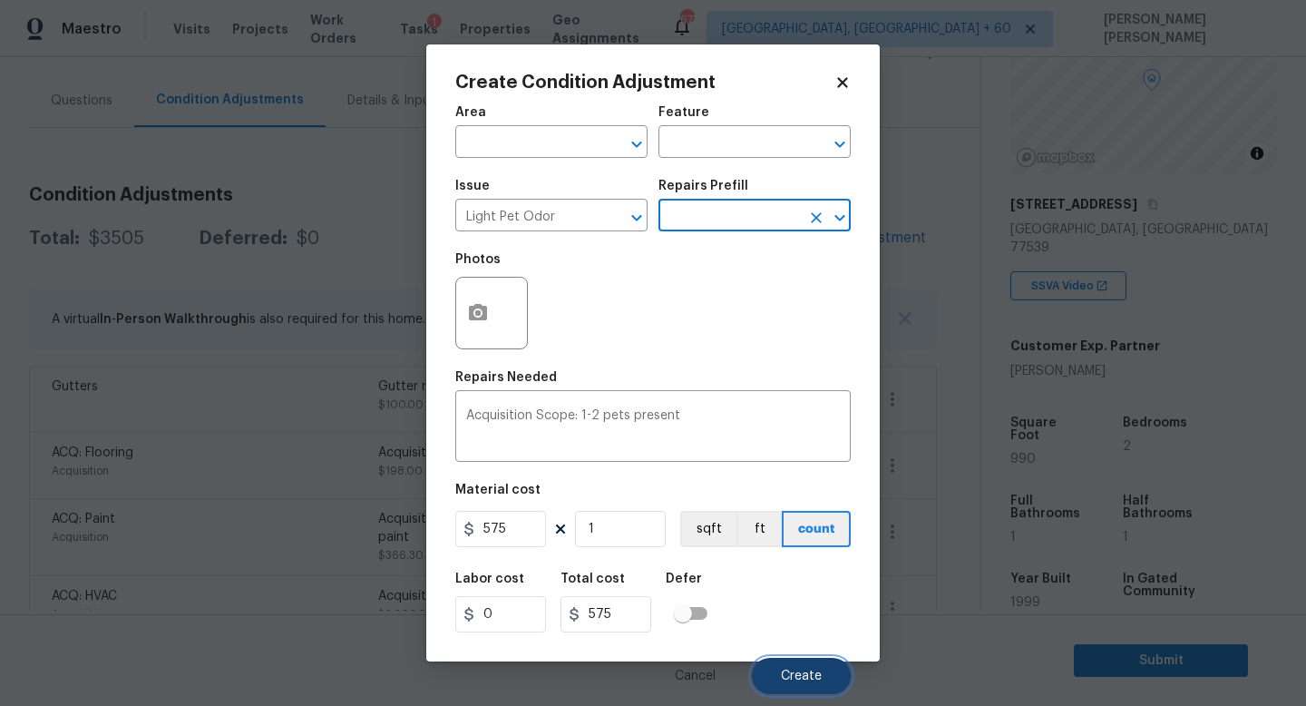
click at [791, 668] on button "Create" at bounding box center [801, 676] width 99 height 36
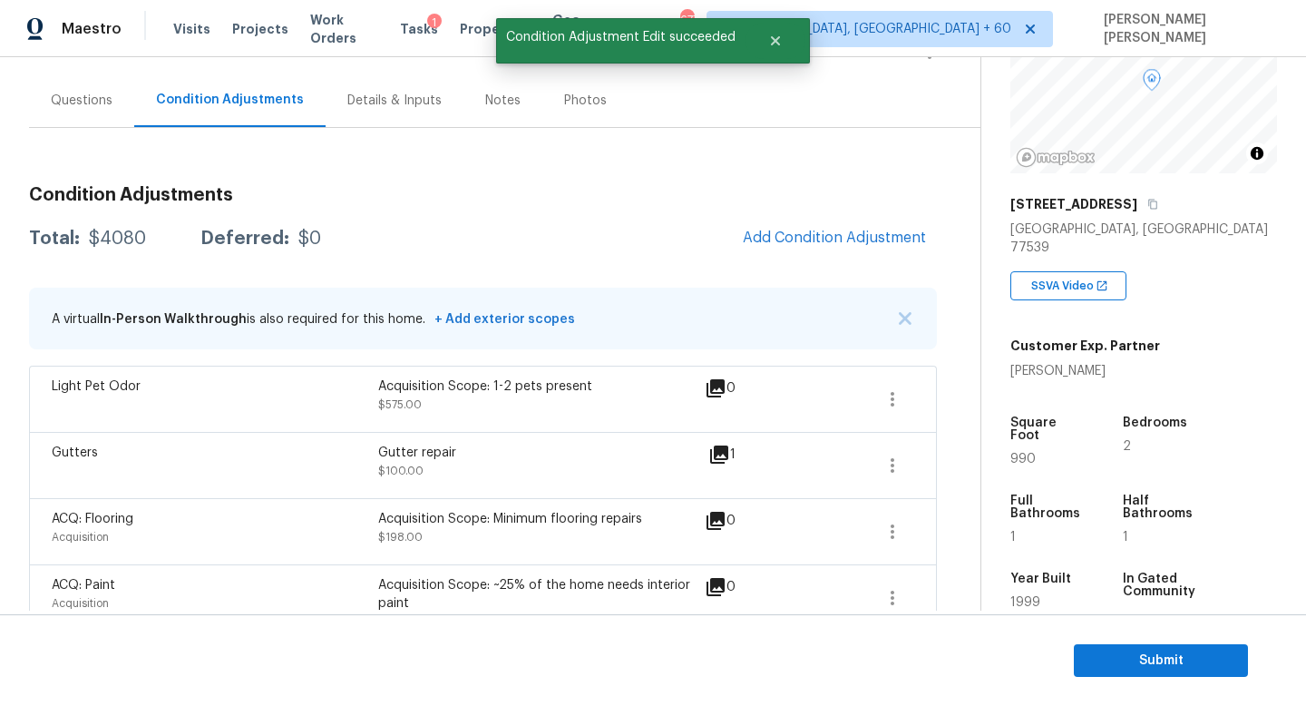
click at [120, 230] on div "$4080" at bounding box center [117, 238] width 57 height 18
copy div "$4080"
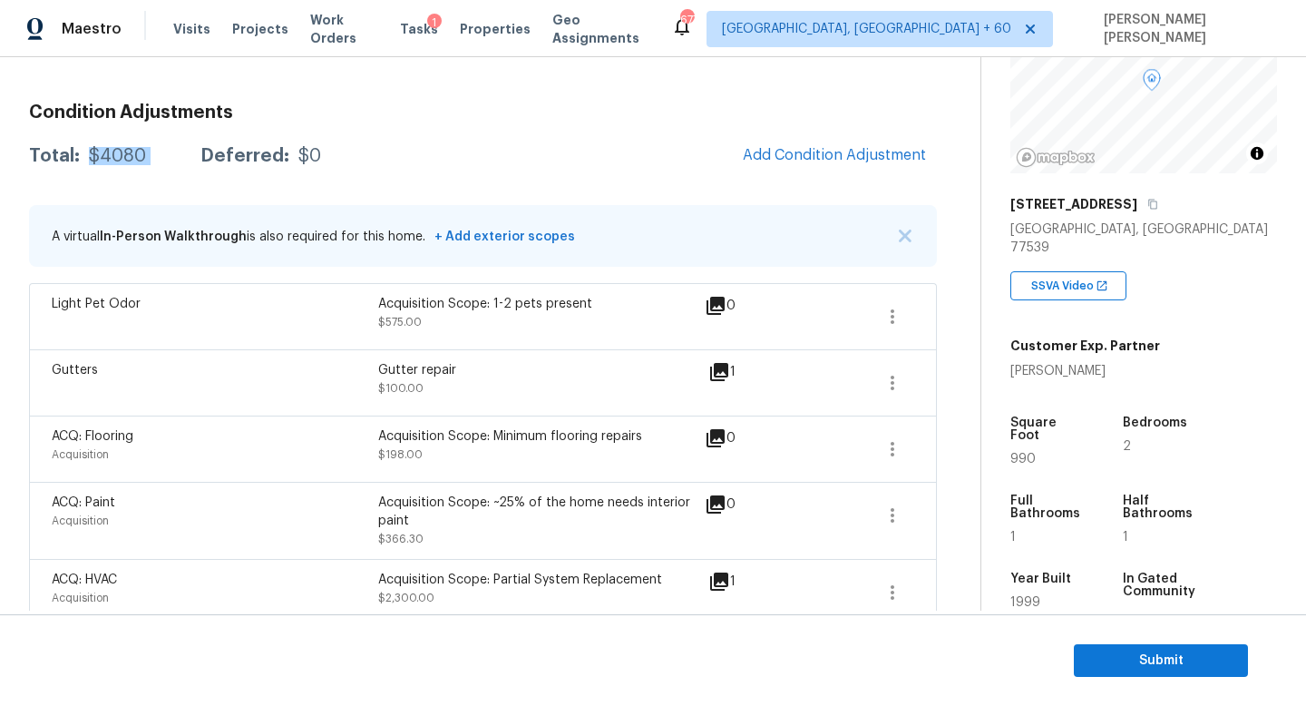
scroll to position [249, 0]
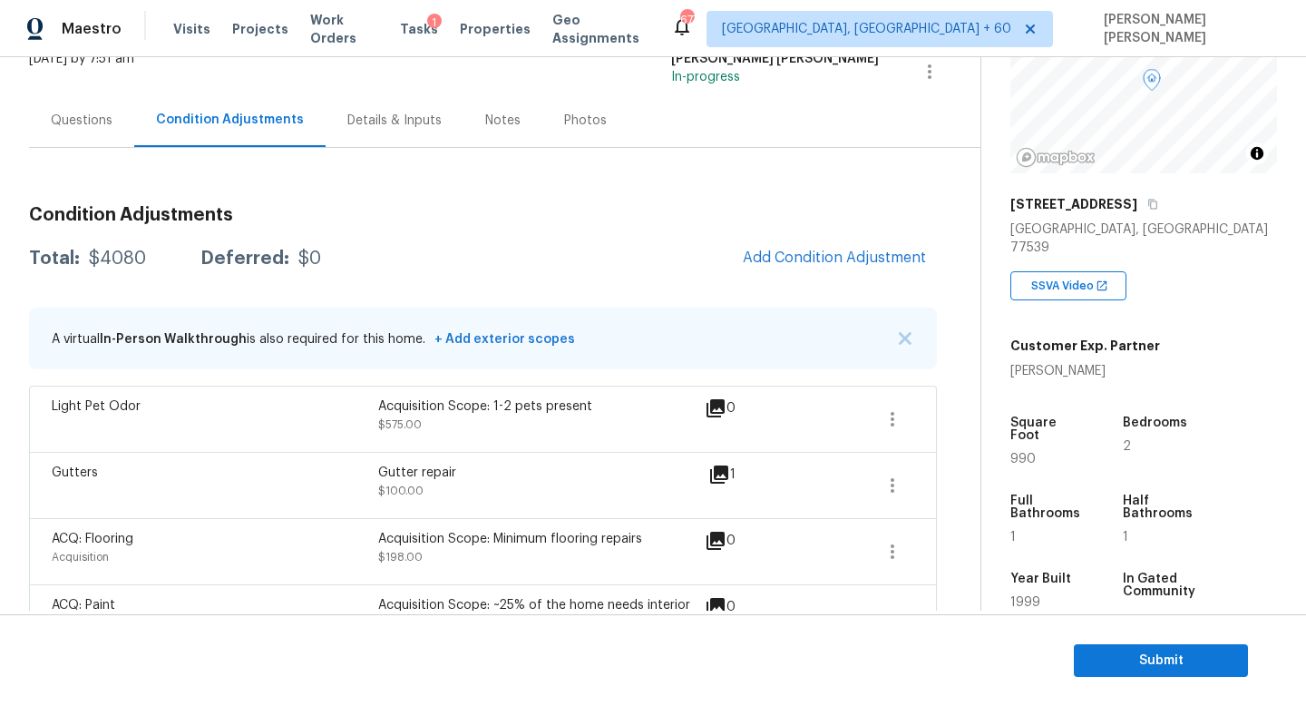
click at [82, 124] on div "Questions" at bounding box center [82, 121] width 62 height 18
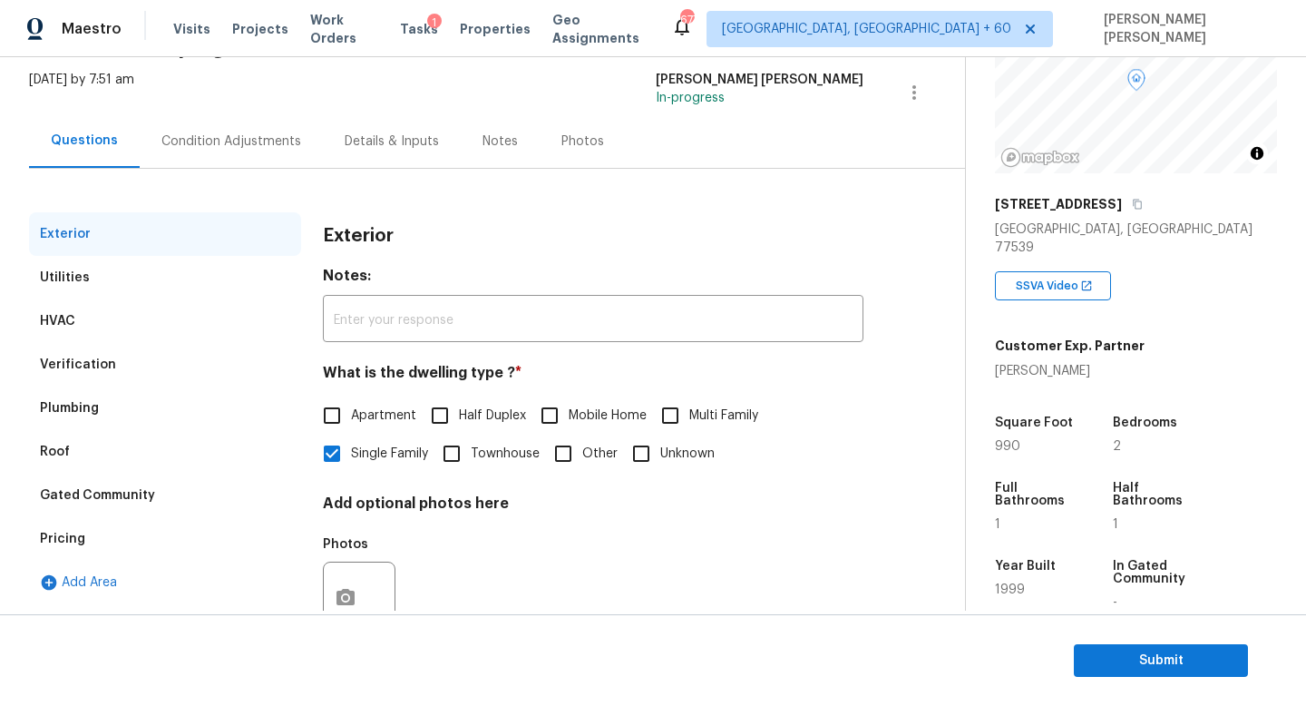
scroll to position [60, 0]
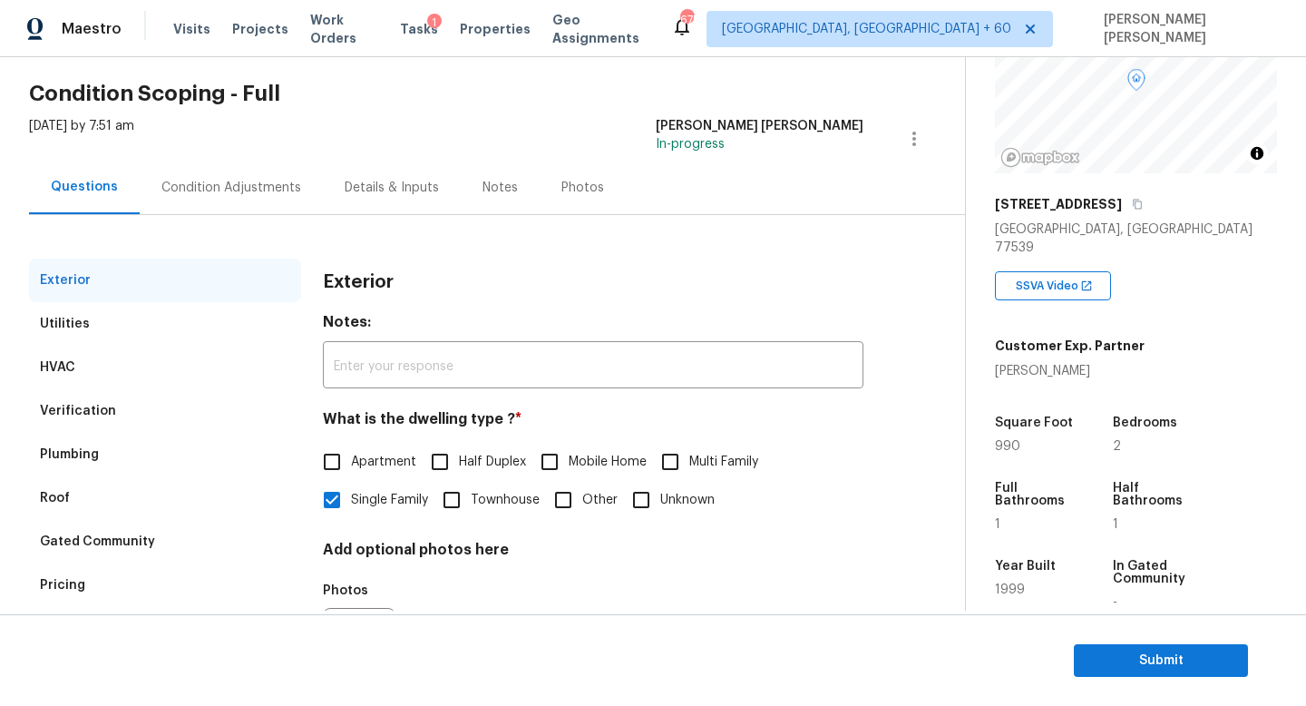
click at [210, 180] on div "Condition Adjustments" at bounding box center [231, 188] width 140 height 18
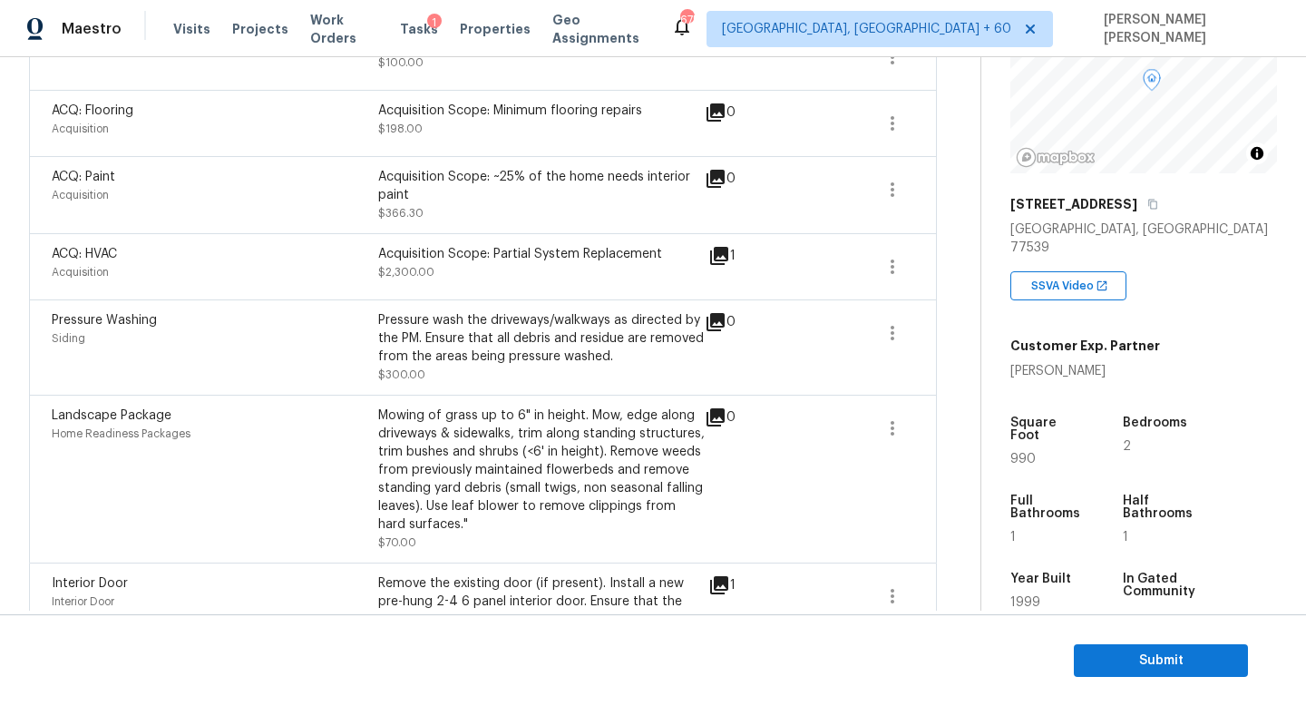
scroll to position [157, 0]
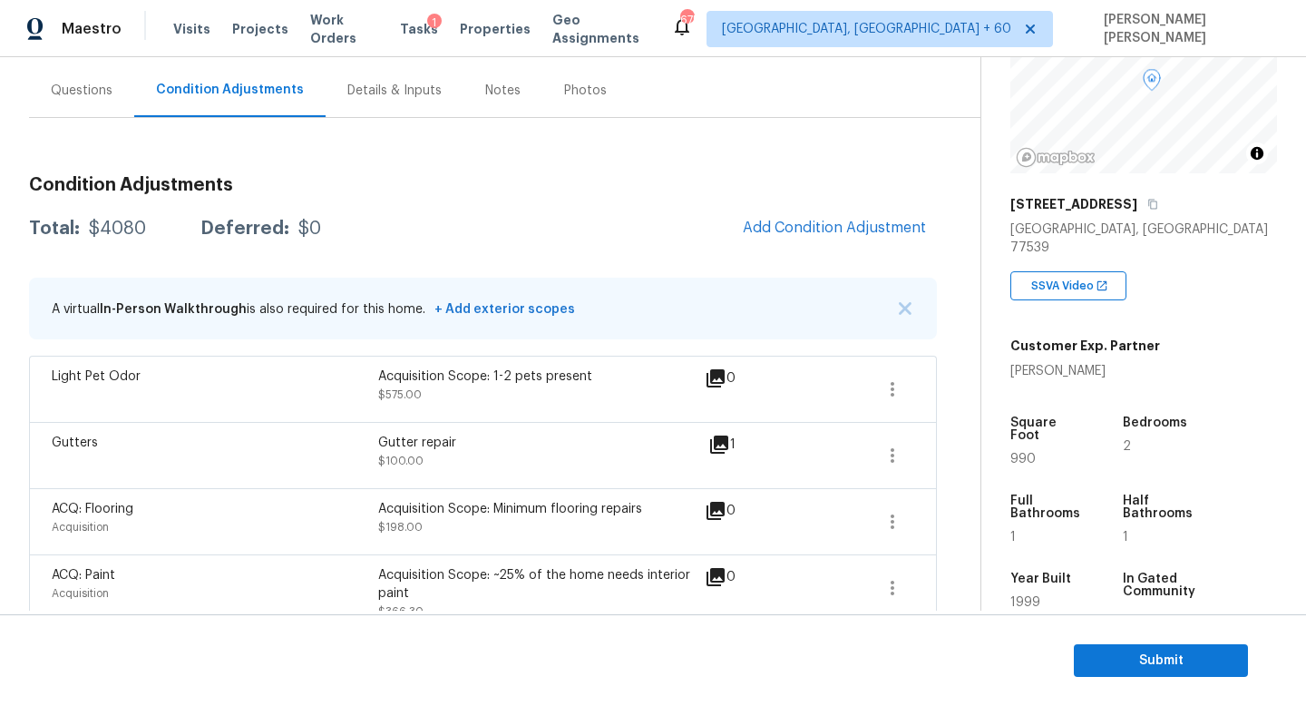
click at [104, 83] on div "Questions" at bounding box center [82, 91] width 62 height 18
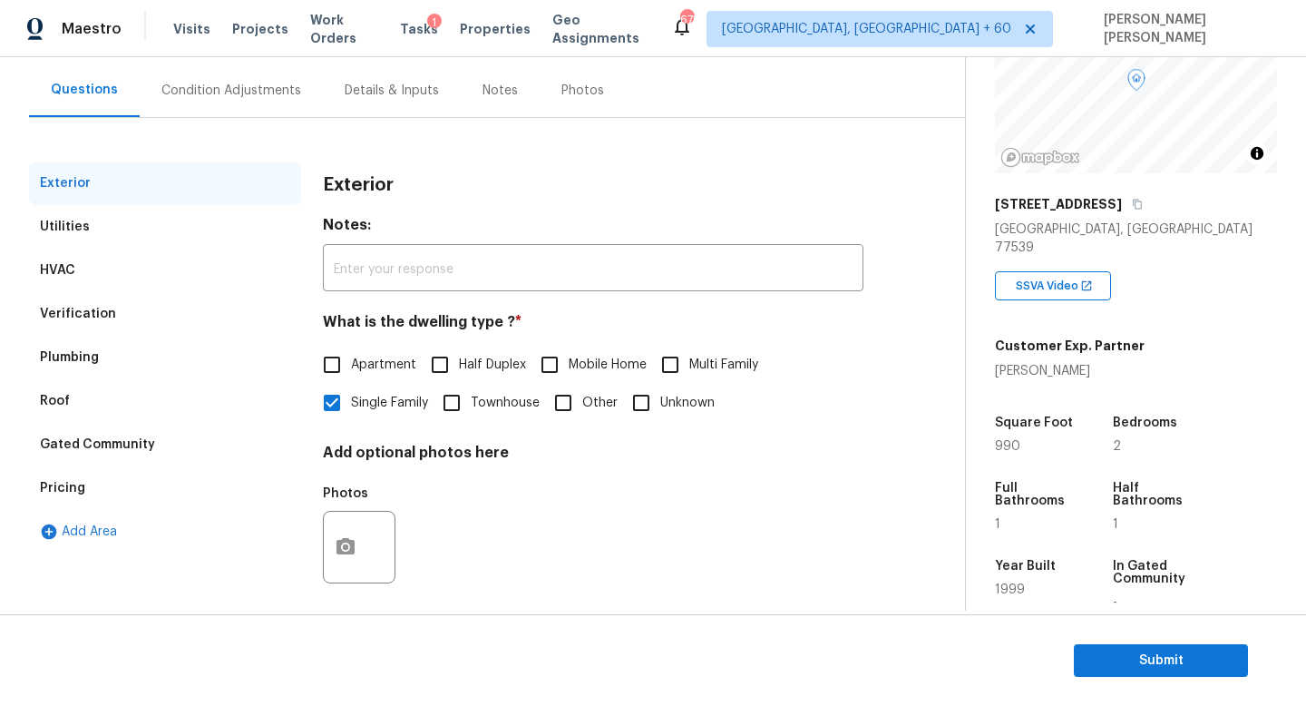
scroll to position [157, 0]
click at [114, 435] on div "Gated Community" at bounding box center [97, 444] width 115 height 18
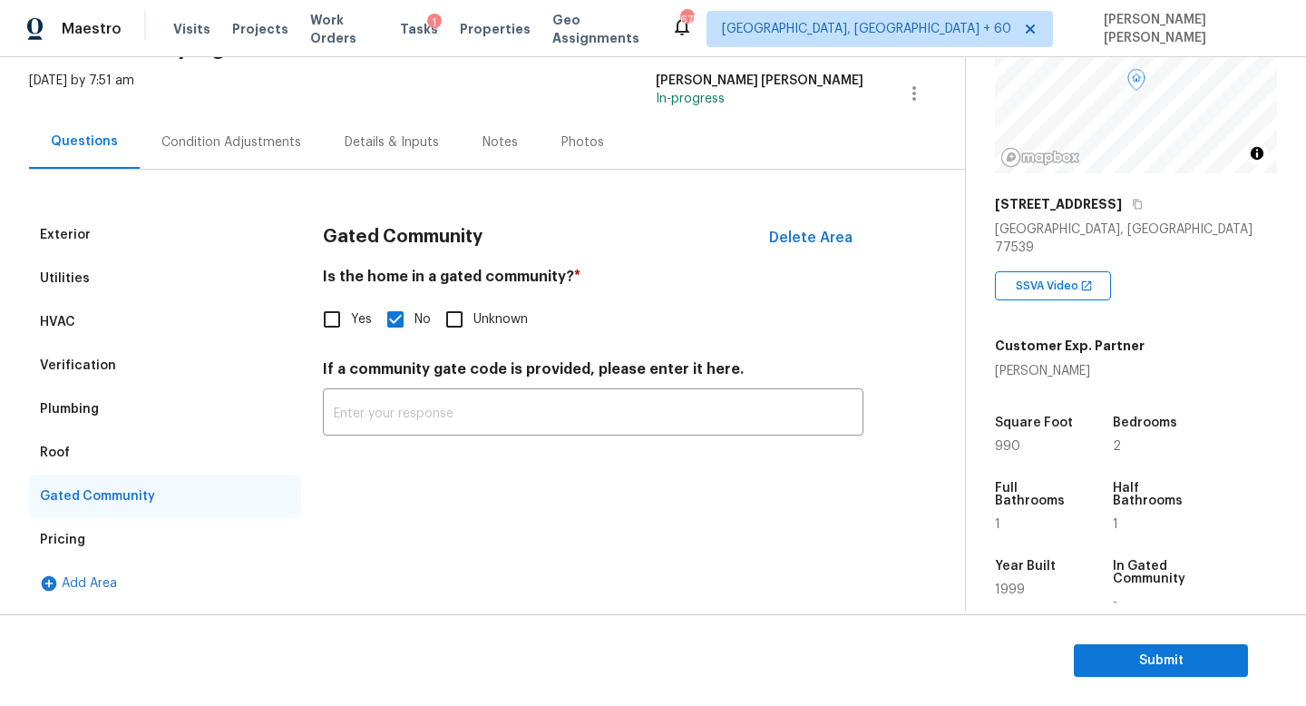
scroll to position [105, 0]
click at [194, 157] on div "Condition Adjustments" at bounding box center [231, 142] width 183 height 54
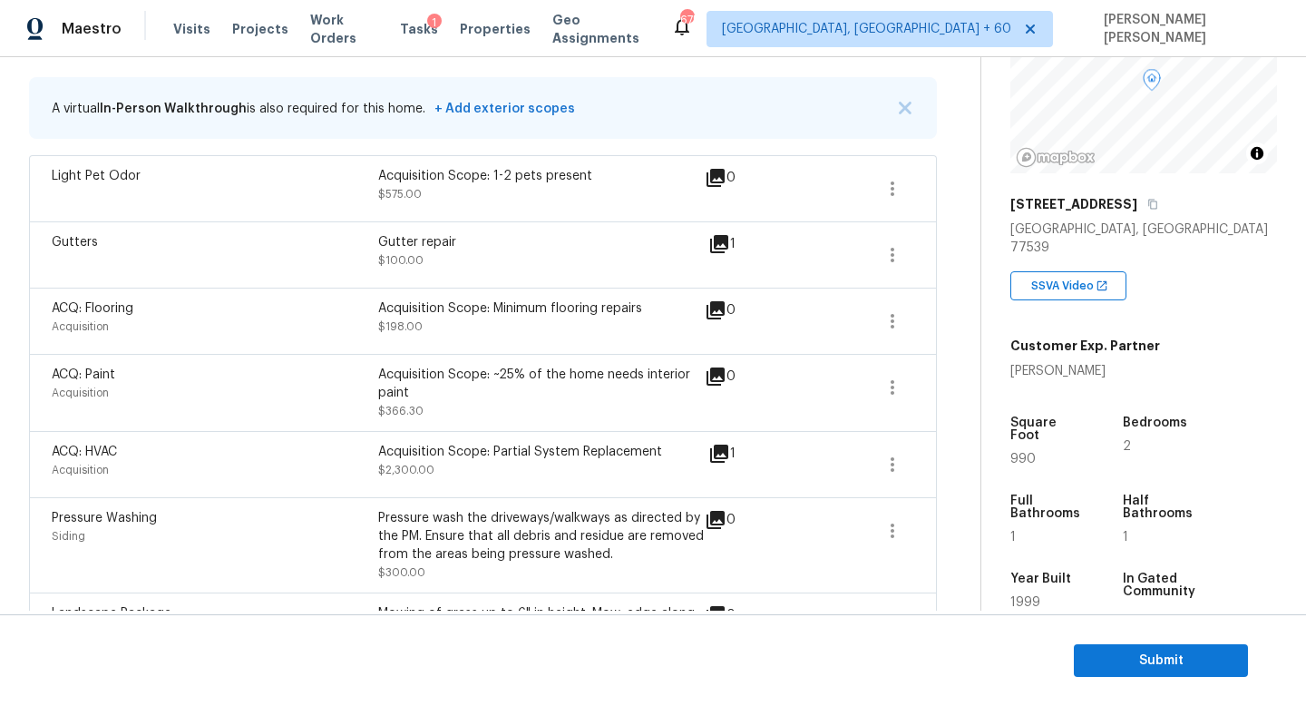
scroll to position [108, 0]
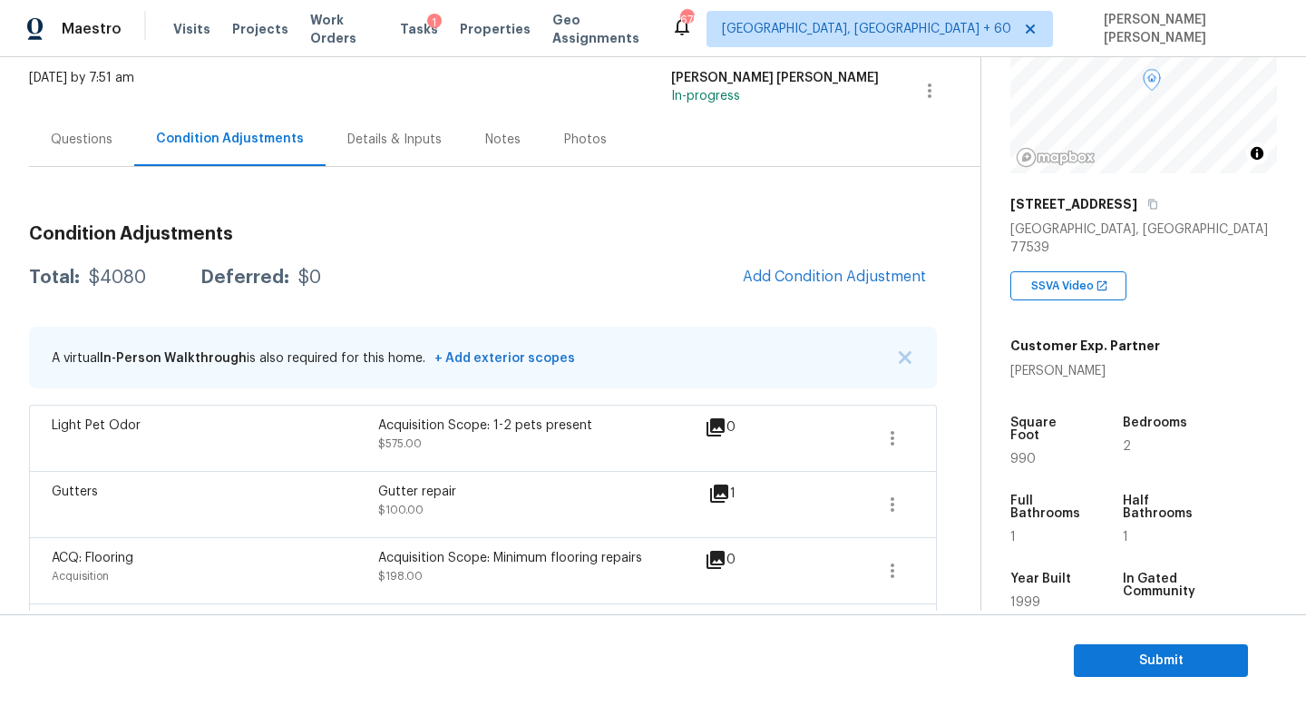
click at [546, 277] on div "Total: $4080 Deferred: $0 Add Condition Adjustment" at bounding box center [483, 278] width 908 height 40
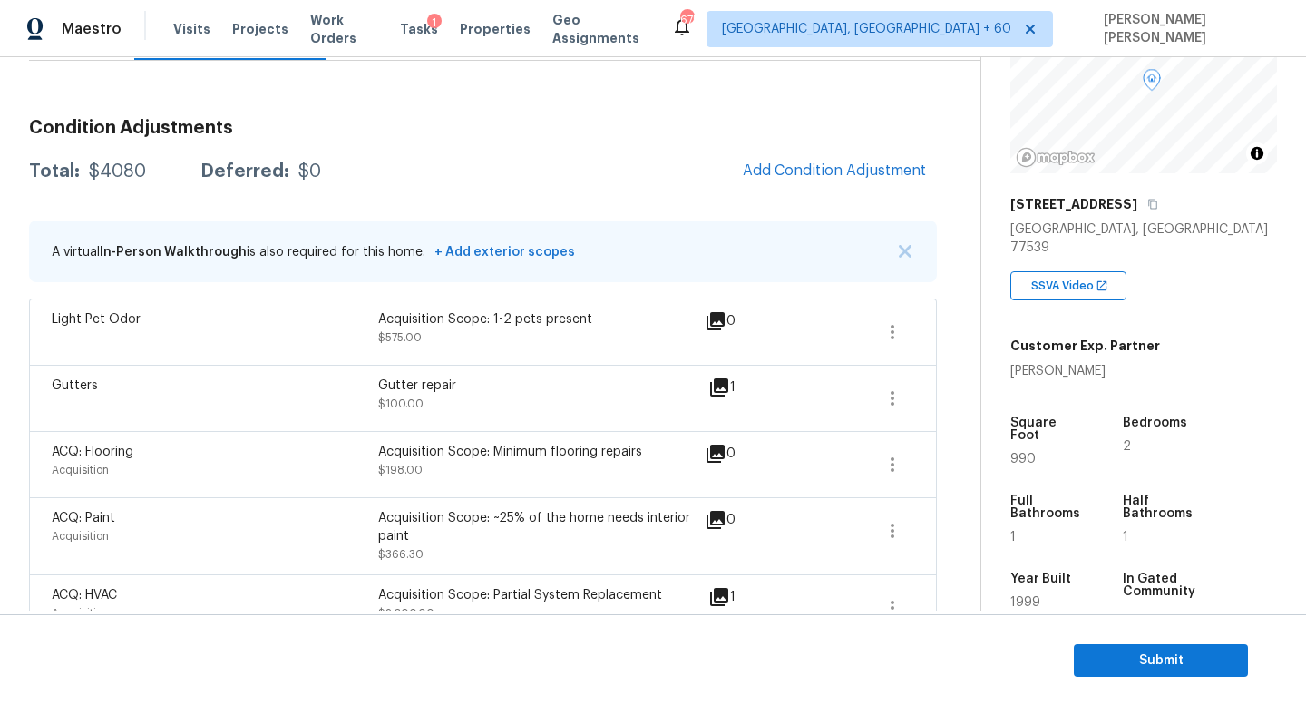
scroll to position [275, 0]
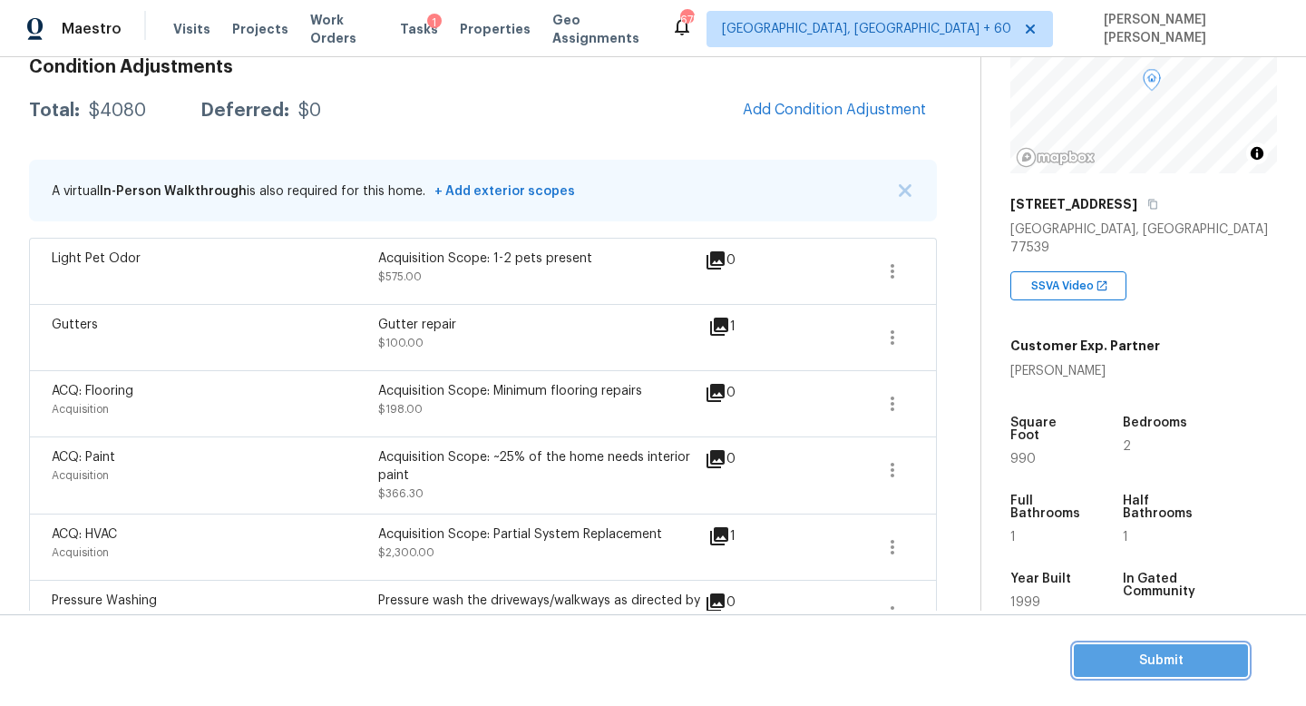
click at [1169, 660] on span "Submit" at bounding box center [1160, 660] width 145 height 23
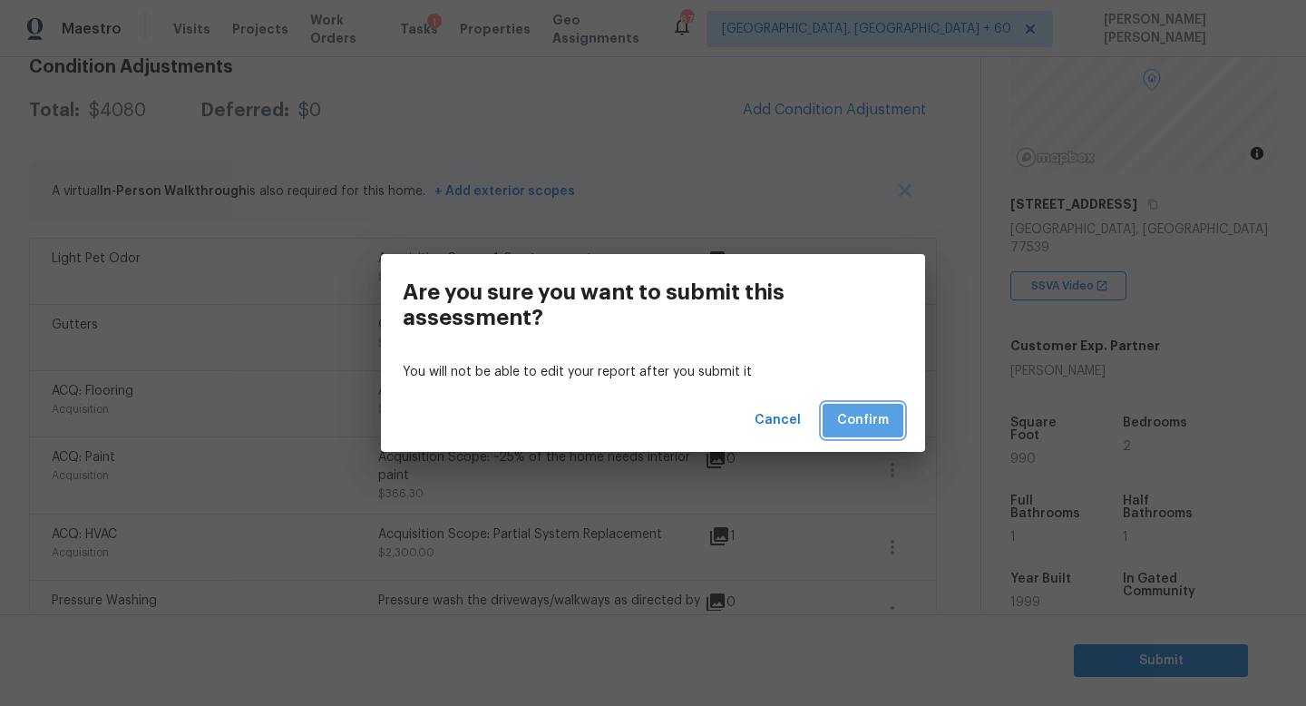
click at [854, 434] on button "Confirm" at bounding box center [863, 421] width 81 height 34
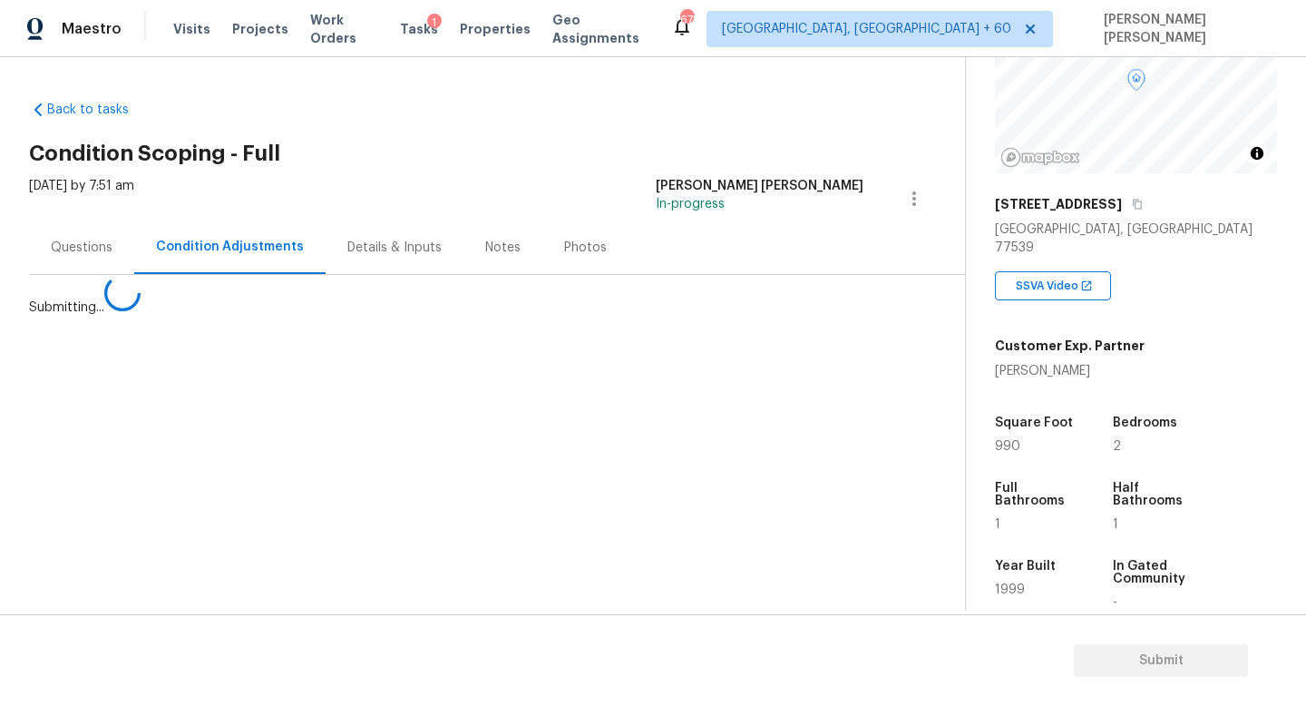
scroll to position [0, 0]
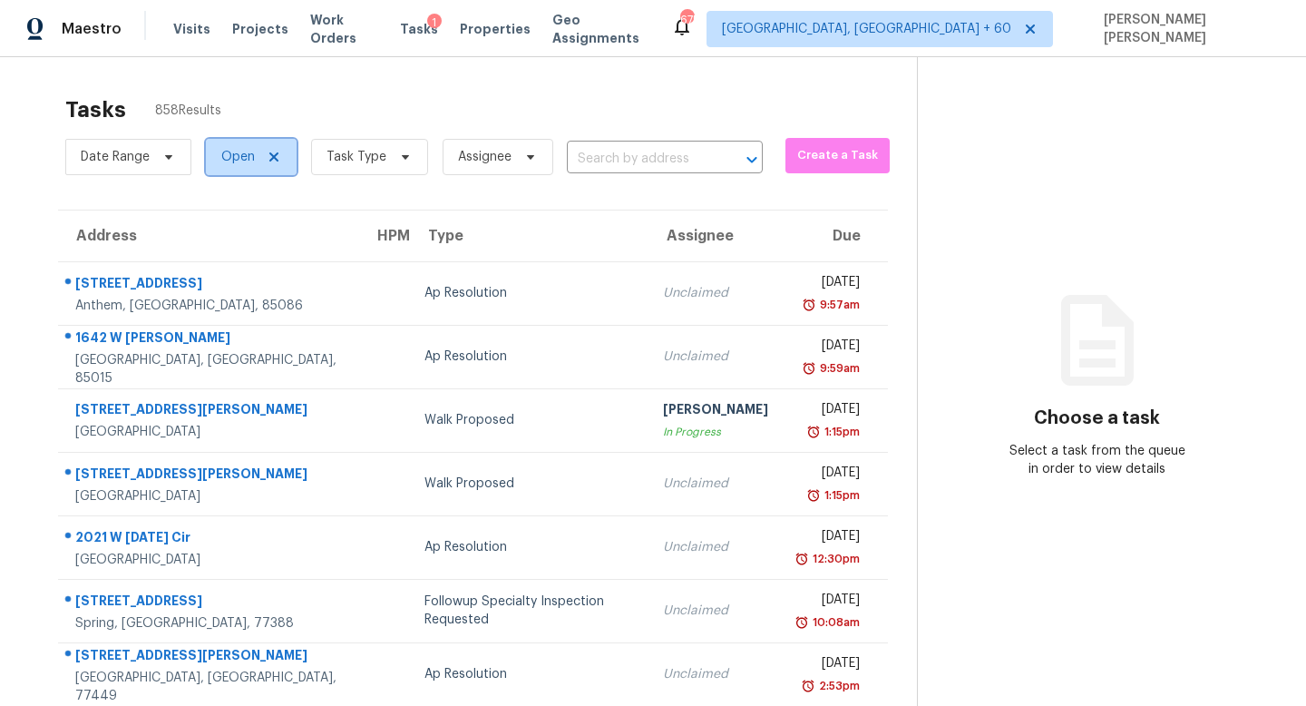
click at [249, 167] on span "Open" at bounding box center [251, 157] width 91 height 36
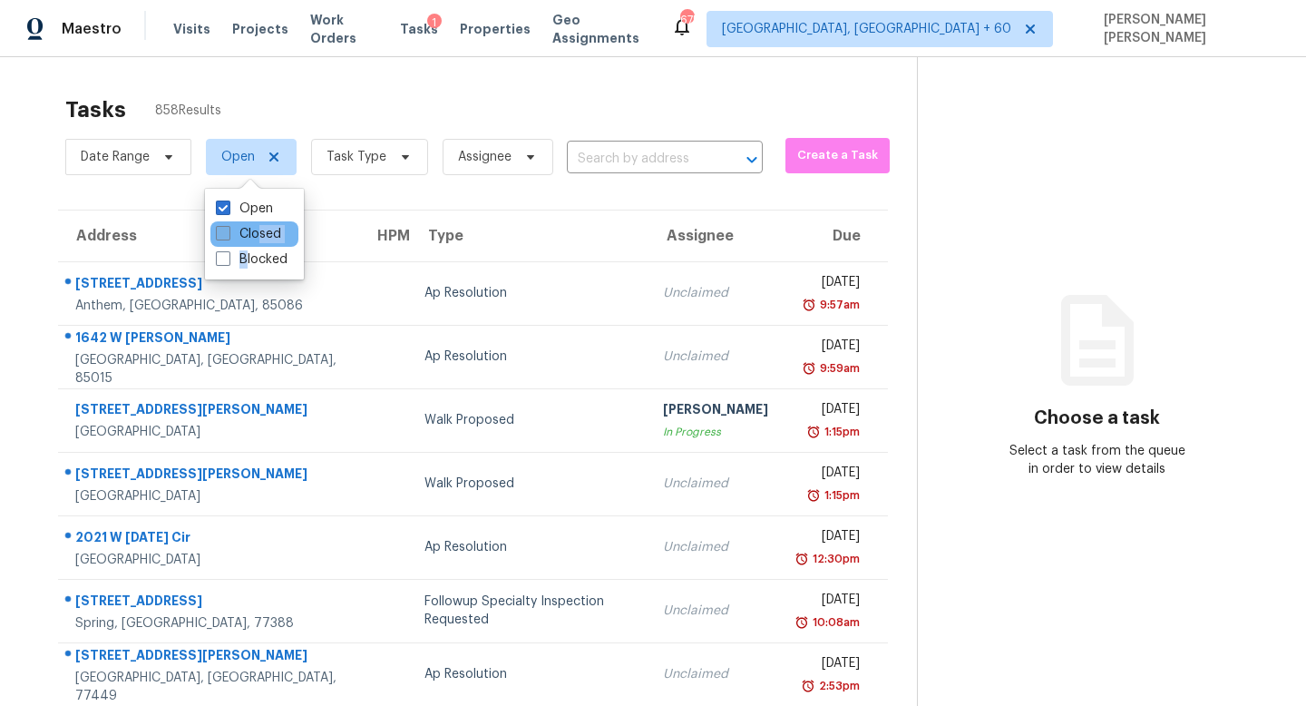
drag, startPoint x: 246, startPoint y: 259, endPoint x: 257, endPoint y: 238, distance: 23.5
click at [257, 238] on div "Open Closed Blocked" at bounding box center [254, 234] width 99 height 91
click at [257, 238] on label "Closed" at bounding box center [248, 234] width 65 height 18
click at [228, 237] on input "Closed" at bounding box center [222, 231] width 12 height 12
checkbox input "true"
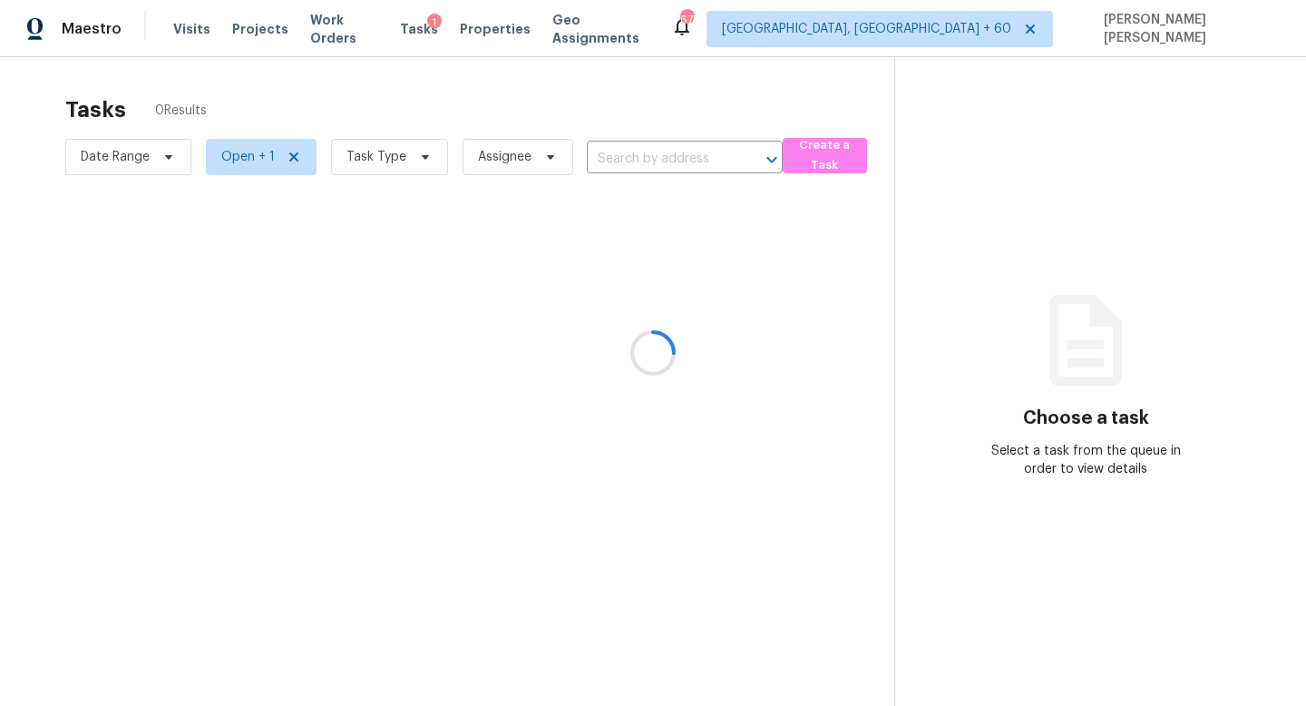
click at [395, 114] on div at bounding box center [653, 353] width 1306 height 706
click at [664, 160] on div at bounding box center [653, 353] width 1306 height 706
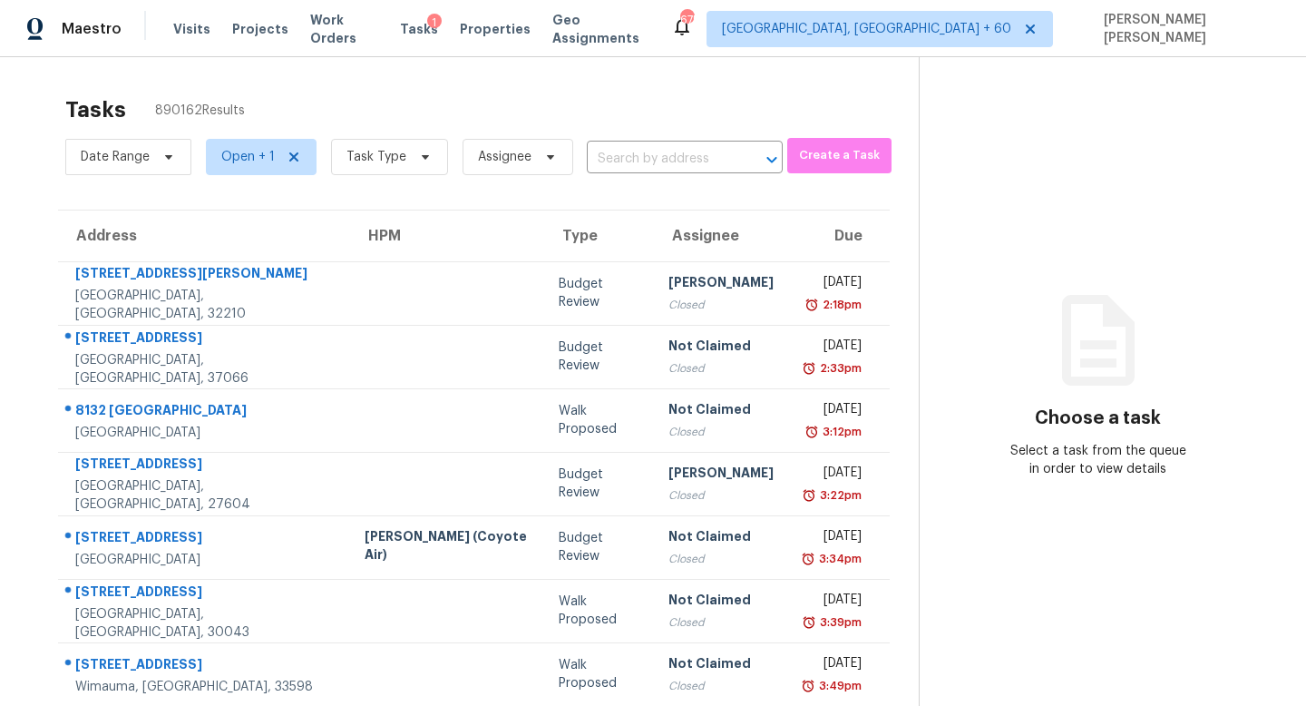
click at [659, 157] on input "text" at bounding box center [659, 159] width 145 height 28
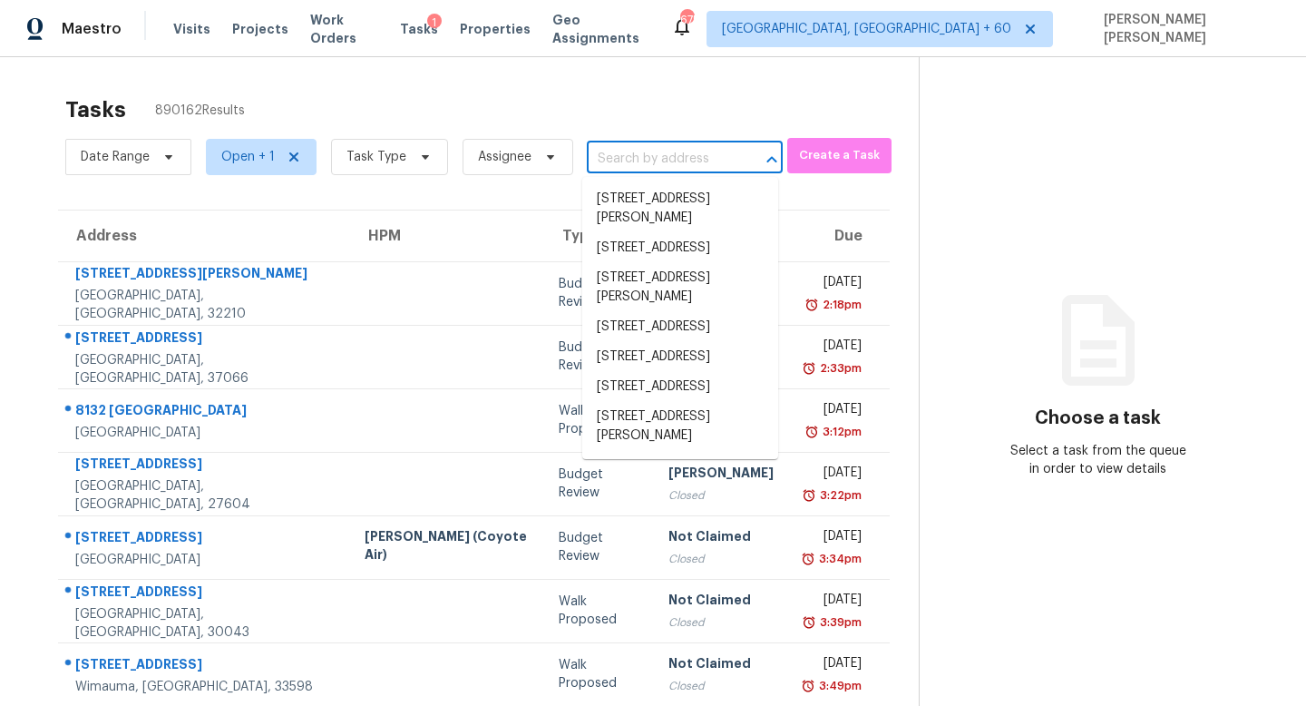
paste input "[STREET_ADDRESS]"
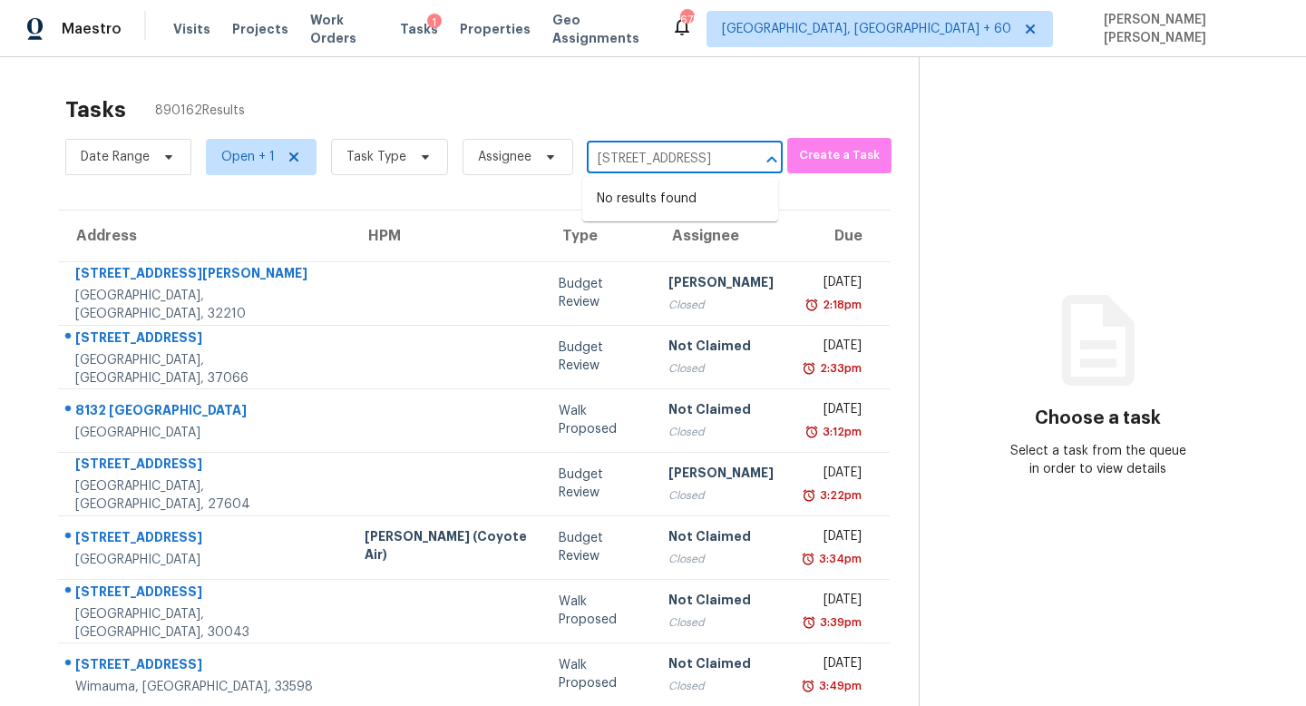
type input "[STREET_ADDRESS]"
click at [708, 198] on li "[STREET_ADDRESS]" at bounding box center [680, 199] width 196 height 30
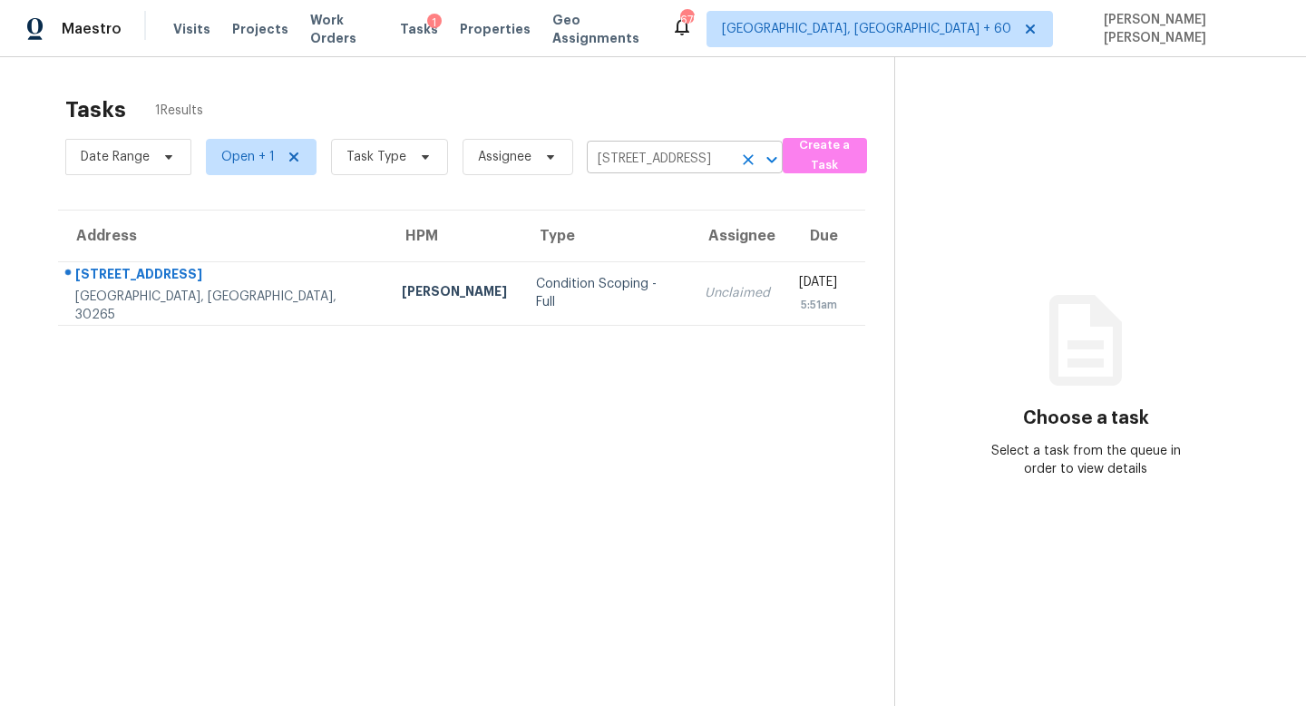
click at [739, 164] on icon "Clear" at bounding box center [748, 160] width 18 height 18
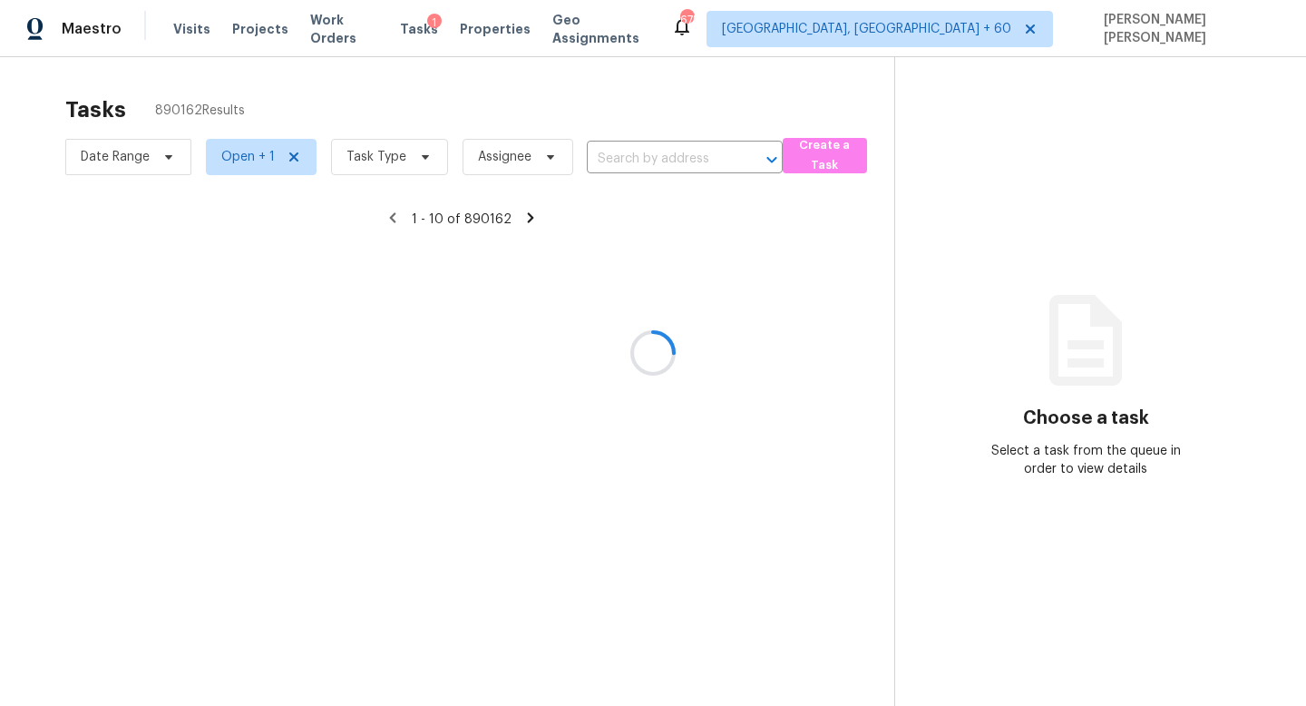
click at [391, 159] on div at bounding box center [653, 353] width 1306 height 706
click at [249, 160] on div at bounding box center [653, 353] width 1306 height 706
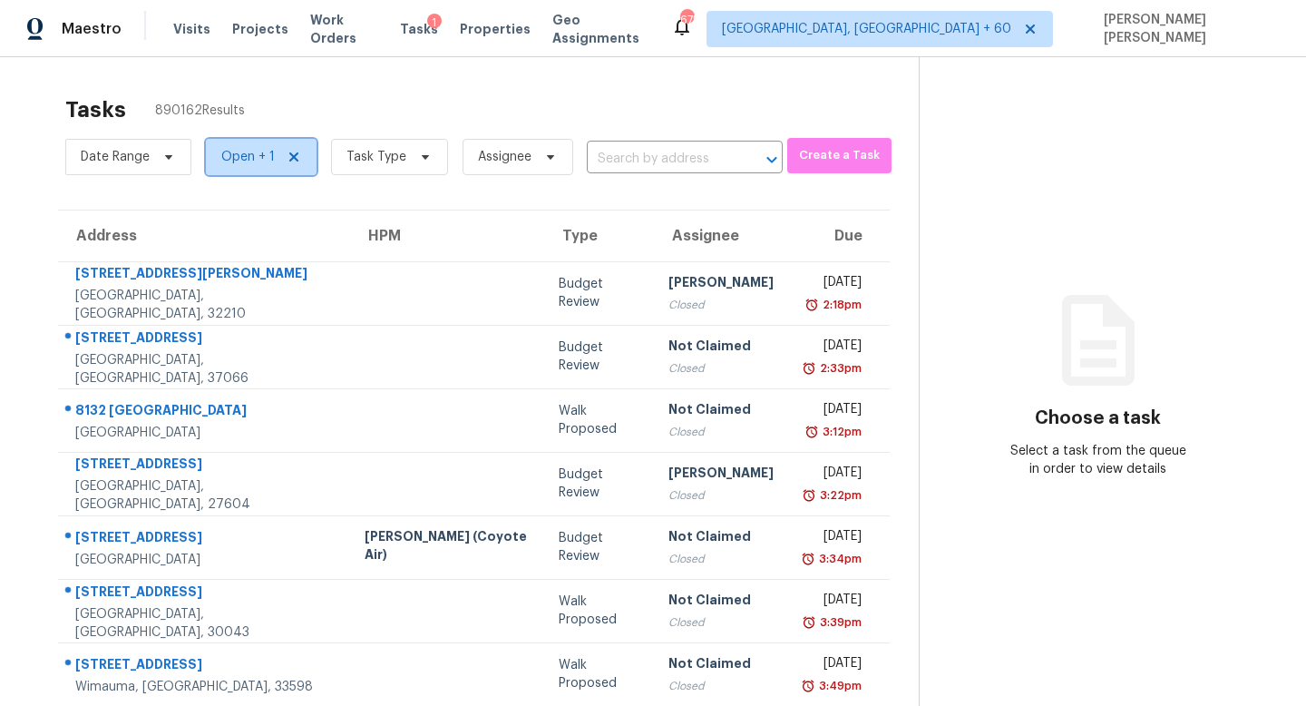
click at [265, 154] on span "Open + 1" at bounding box center [248, 157] width 54 height 18
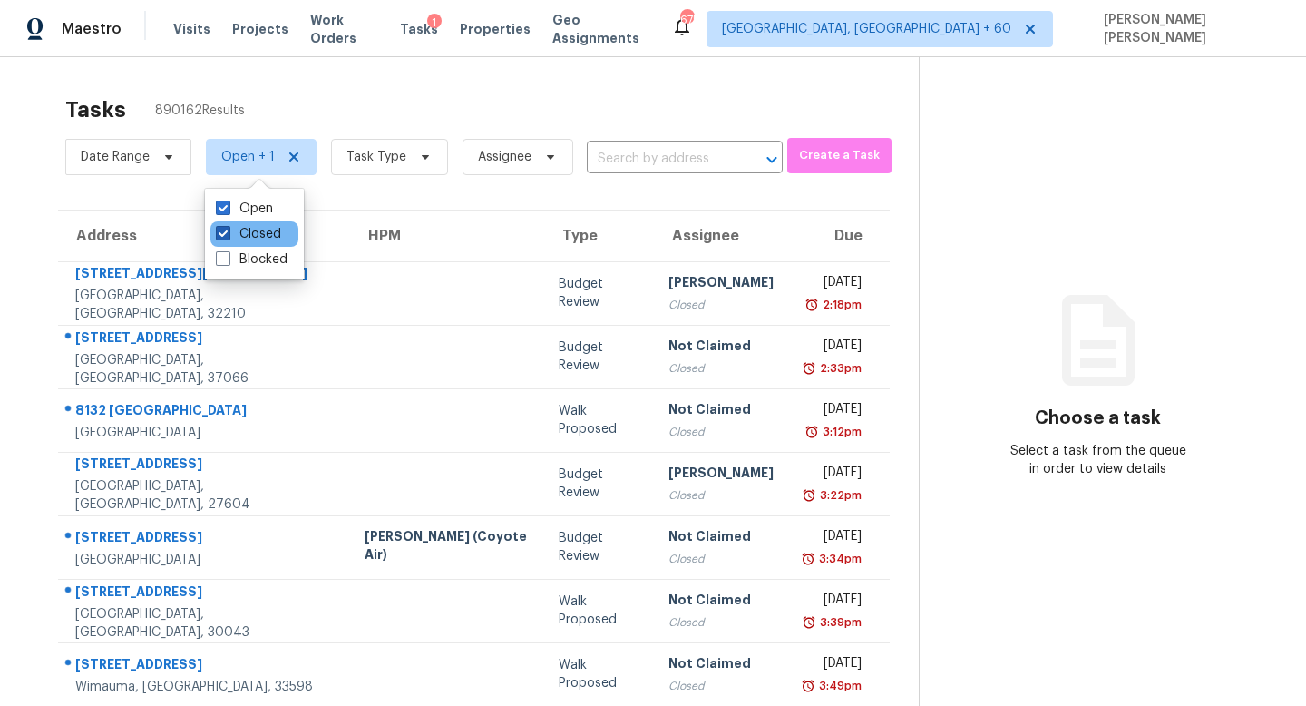
click at [225, 230] on span at bounding box center [223, 233] width 15 height 15
click at [225, 230] on input "Closed" at bounding box center [222, 231] width 12 height 12
checkbox input "false"
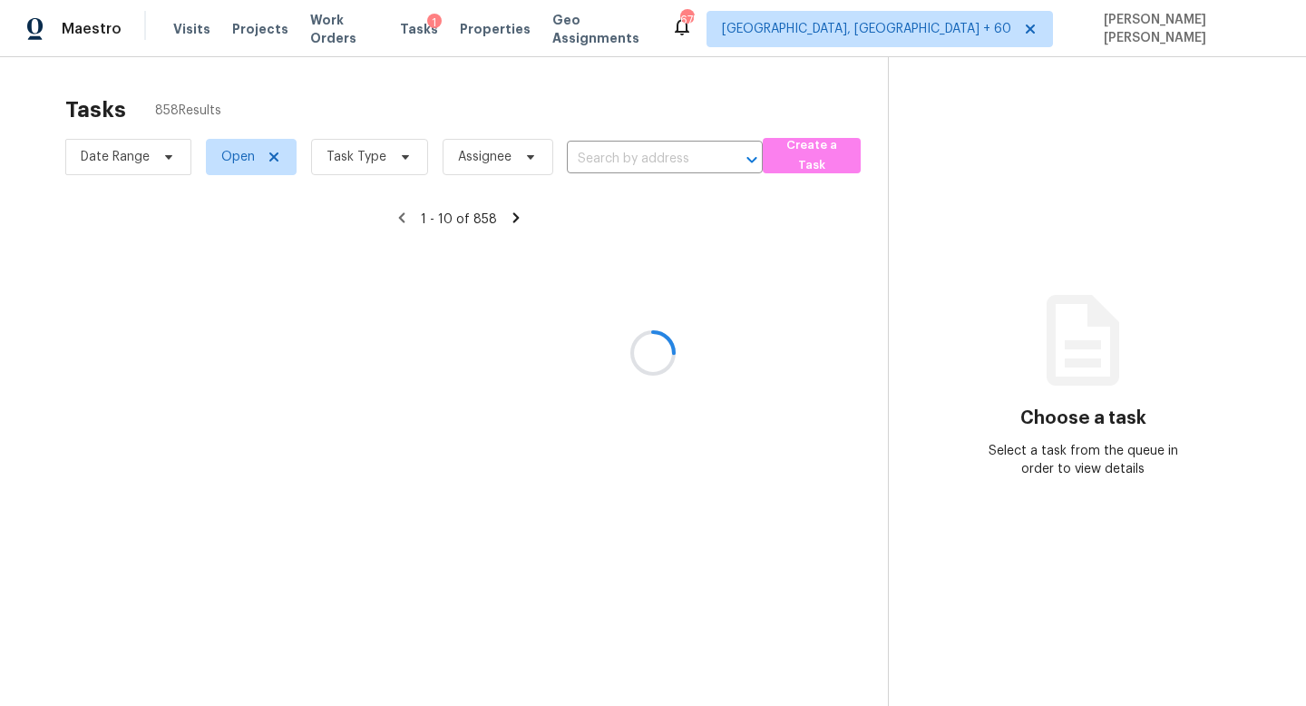
click at [386, 96] on div at bounding box center [653, 353] width 1306 height 706
click at [367, 166] on div at bounding box center [653, 353] width 1306 height 706
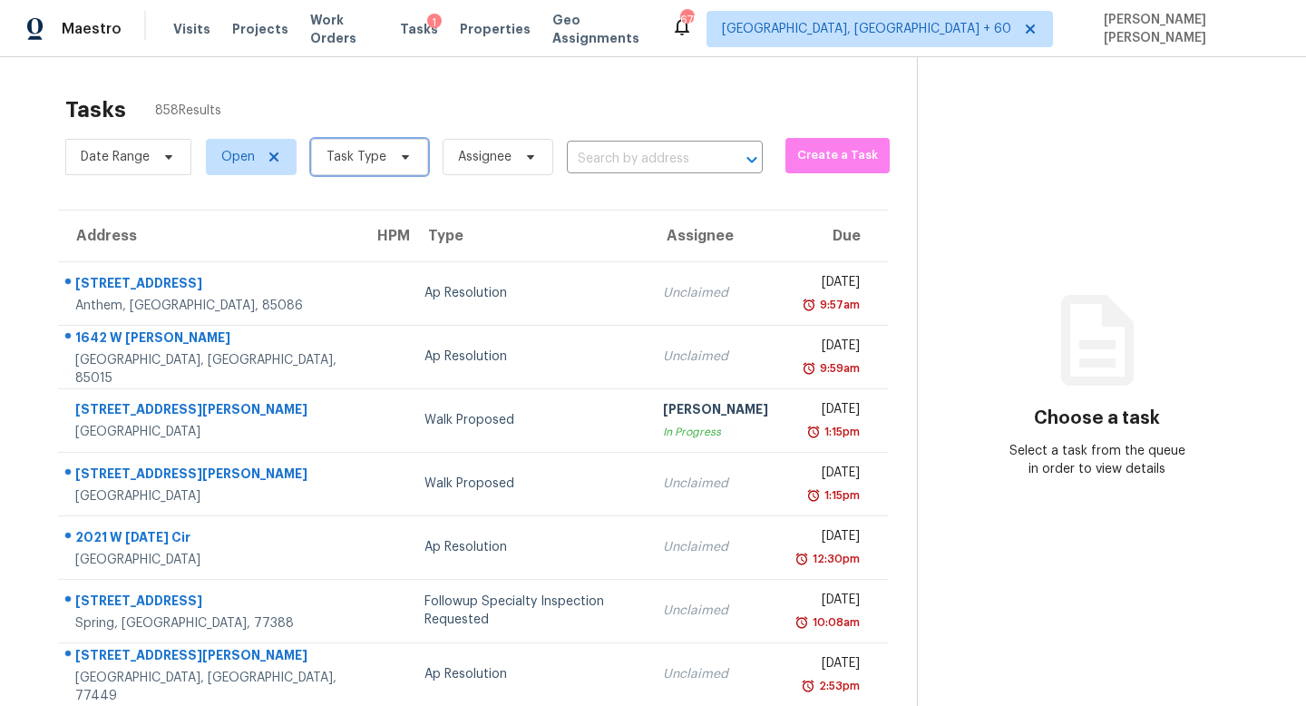
click at [367, 166] on span "Task Type" at bounding box center [369, 157] width 117 height 36
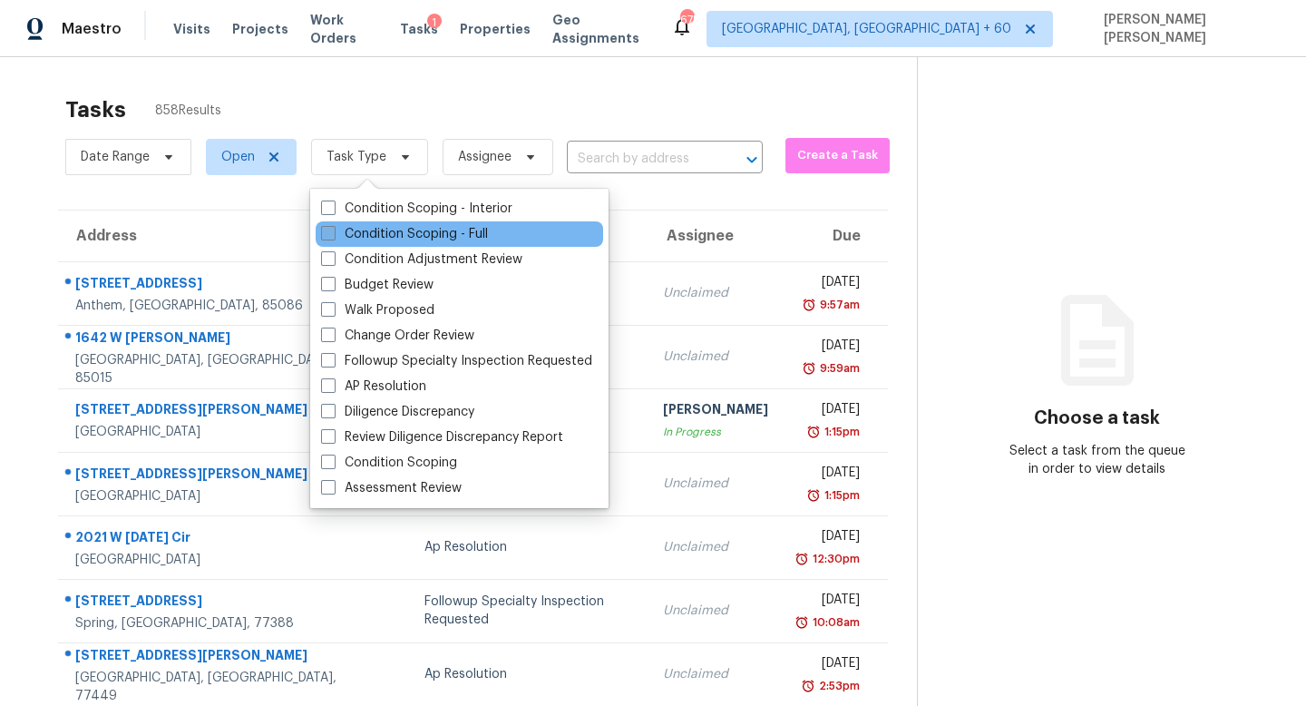
click at [415, 230] on label "Condition Scoping - Full" at bounding box center [404, 234] width 167 height 18
click at [333, 230] on input "Condition Scoping - Full" at bounding box center [327, 231] width 12 height 12
checkbox input "true"
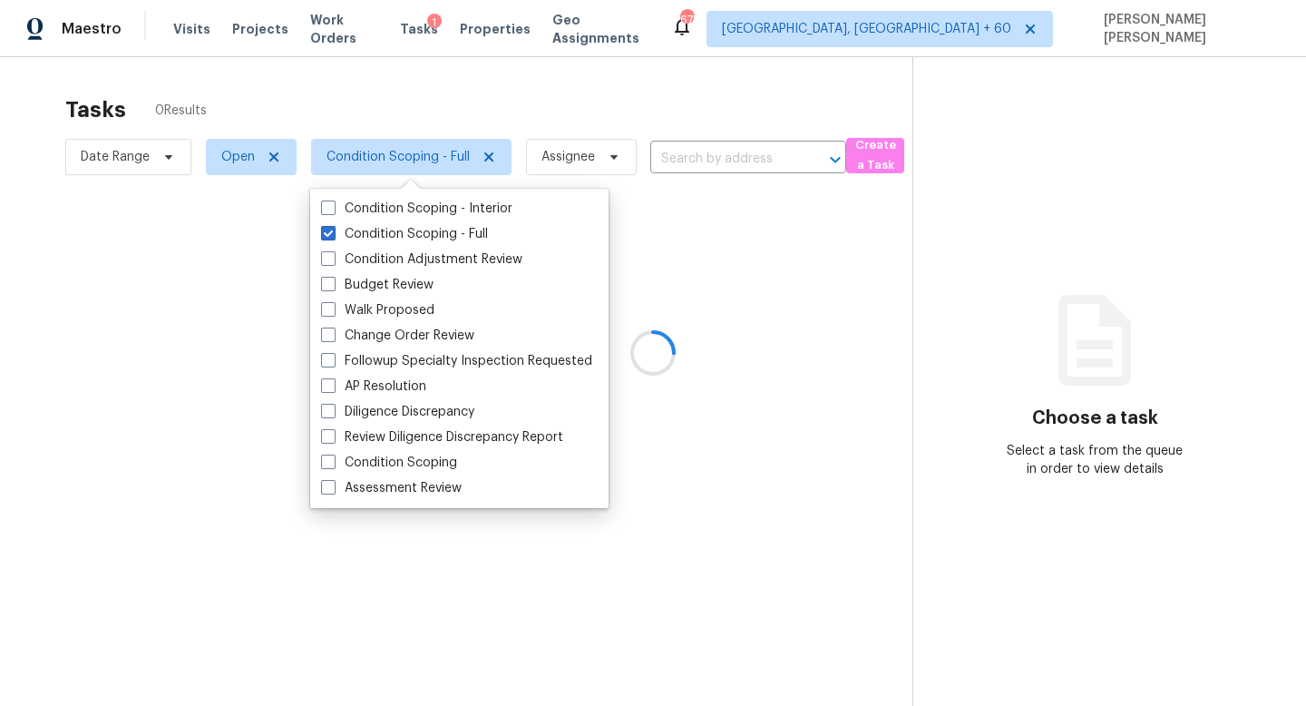
click at [419, 80] on div at bounding box center [653, 353] width 1306 height 706
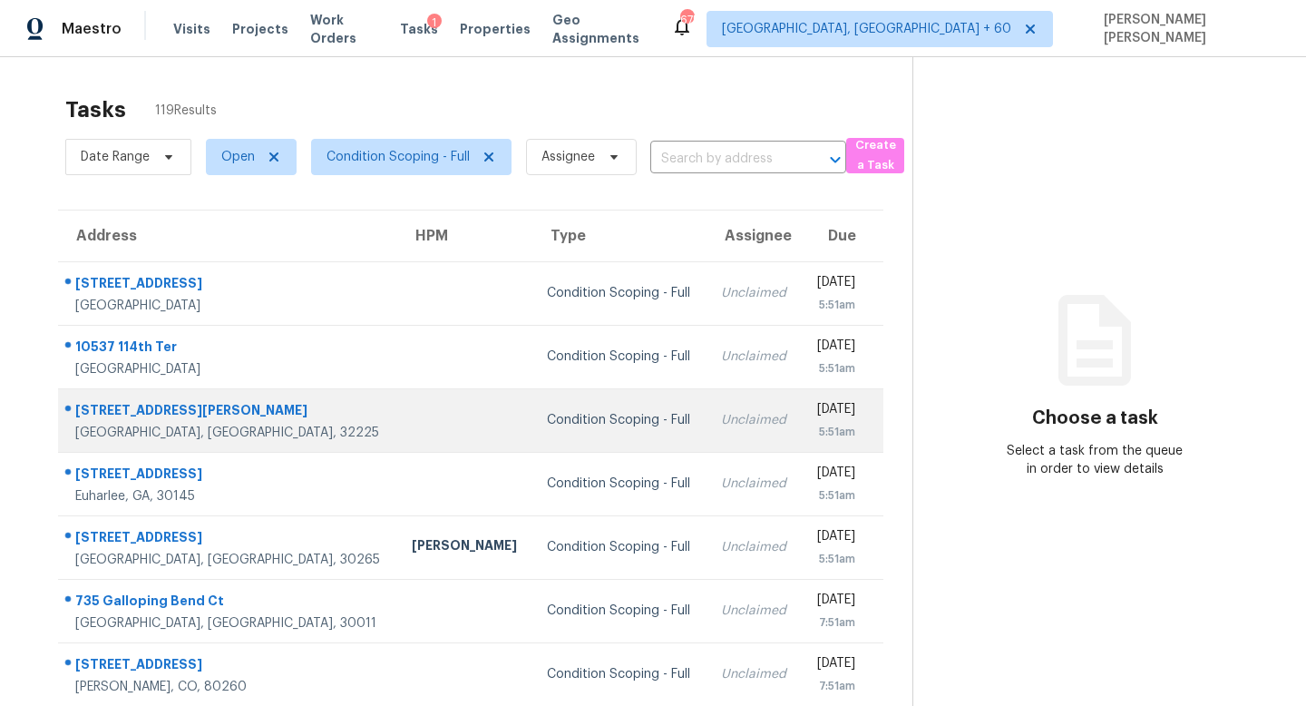
scroll to position [239, 0]
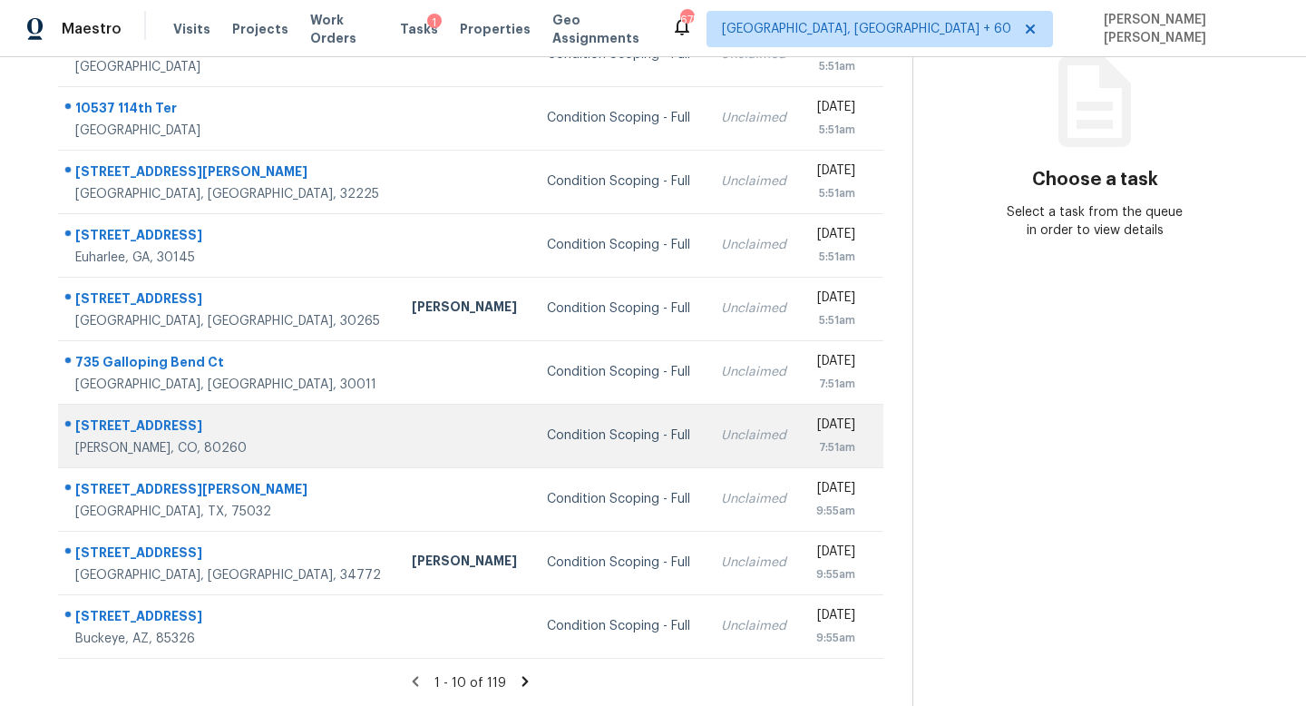
click at [547, 436] on div "Condition Scoping - Full" at bounding box center [619, 435] width 144 height 18
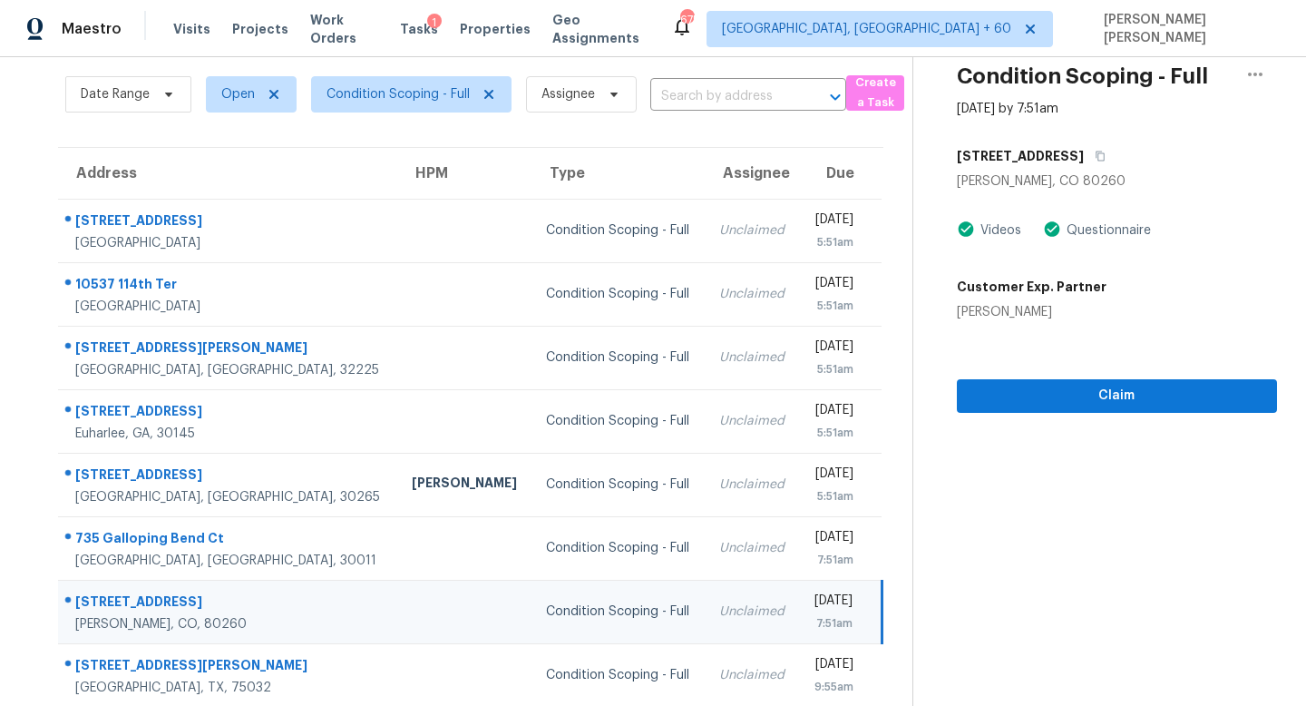
scroll to position [8, 0]
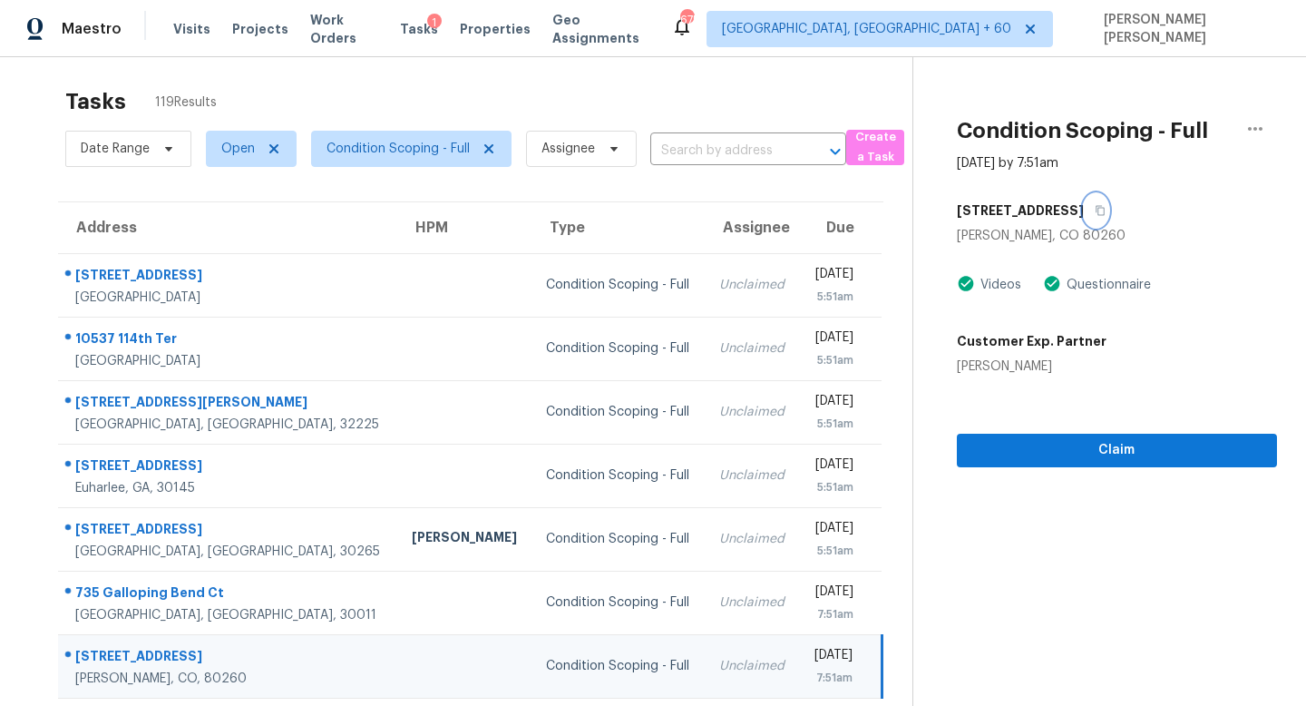
click at [1103, 212] on icon "button" at bounding box center [1100, 210] width 11 height 11
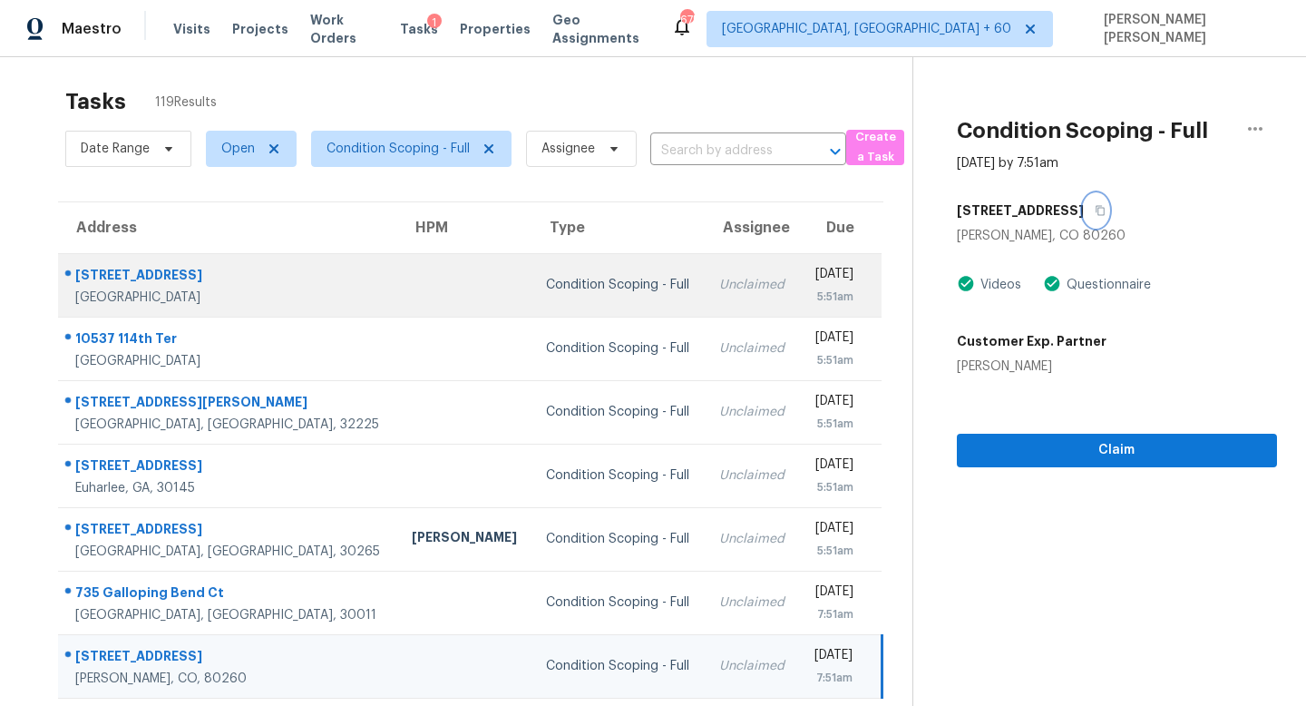
scroll to position [239, 0]
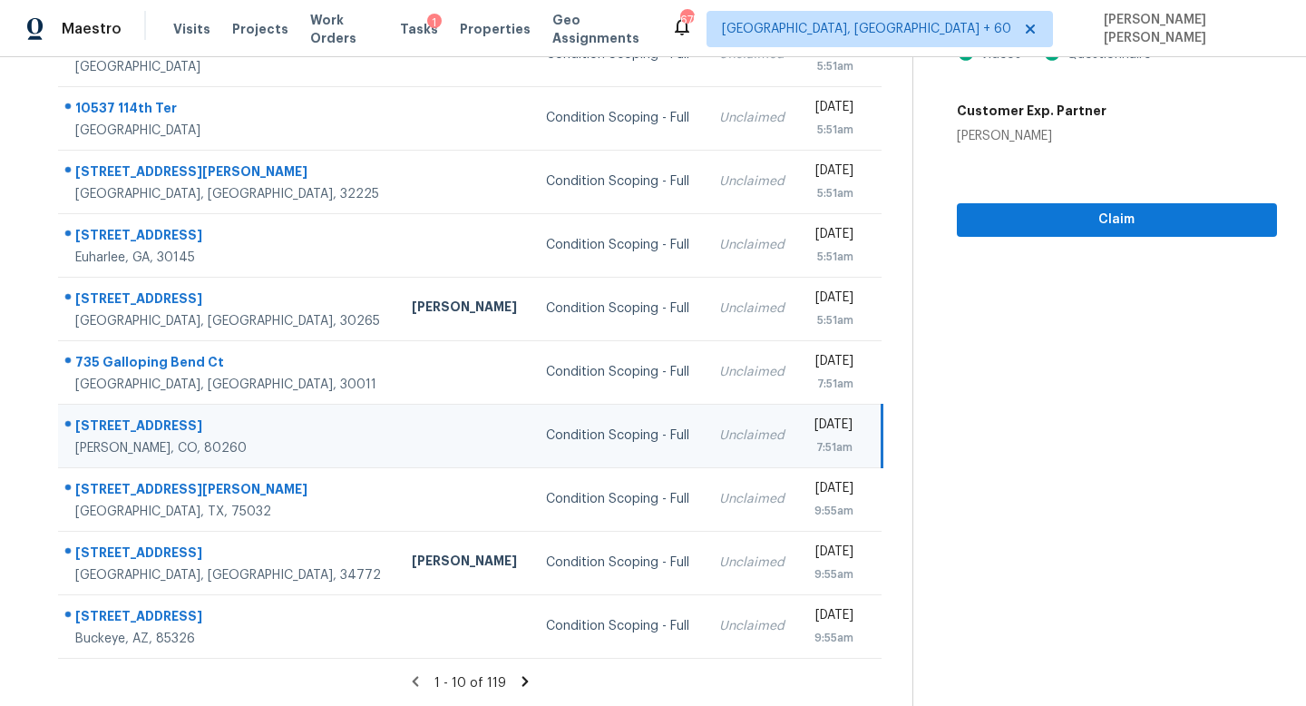
click at [524, 677] on icon at bounding box center [525, 681] width 16 height 16
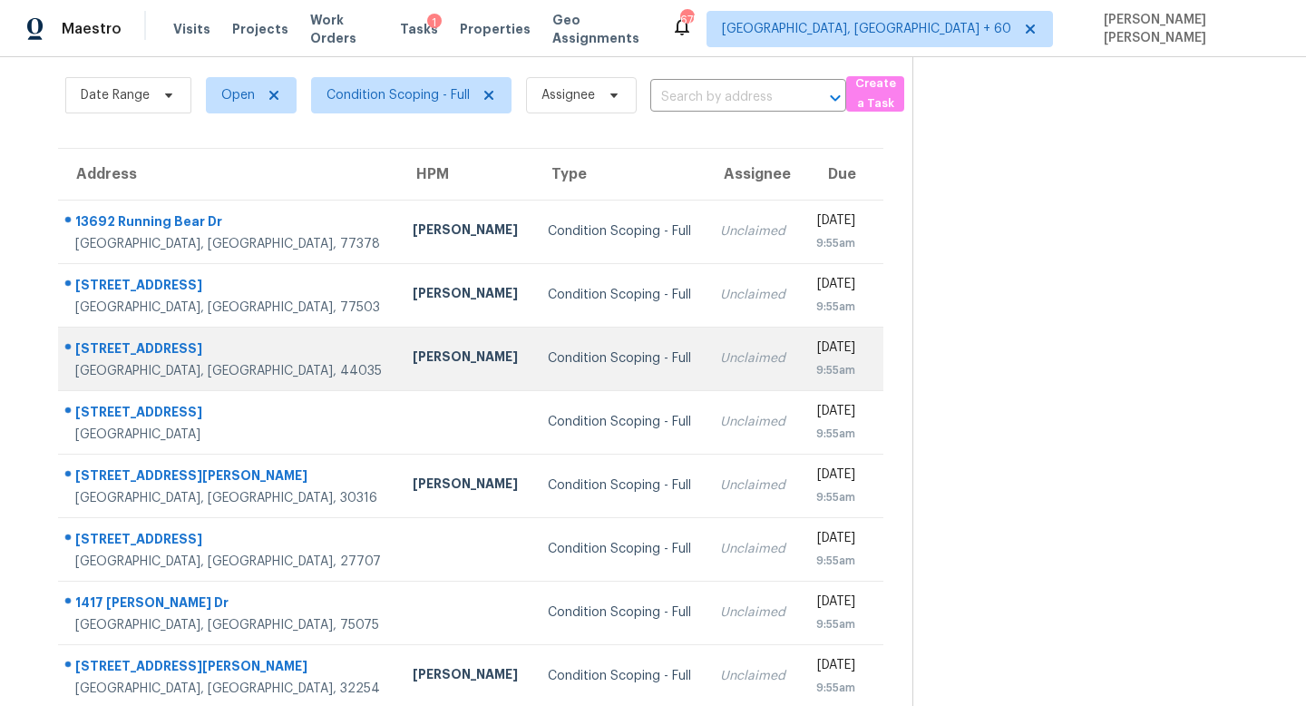
scroll to position [17, 0]
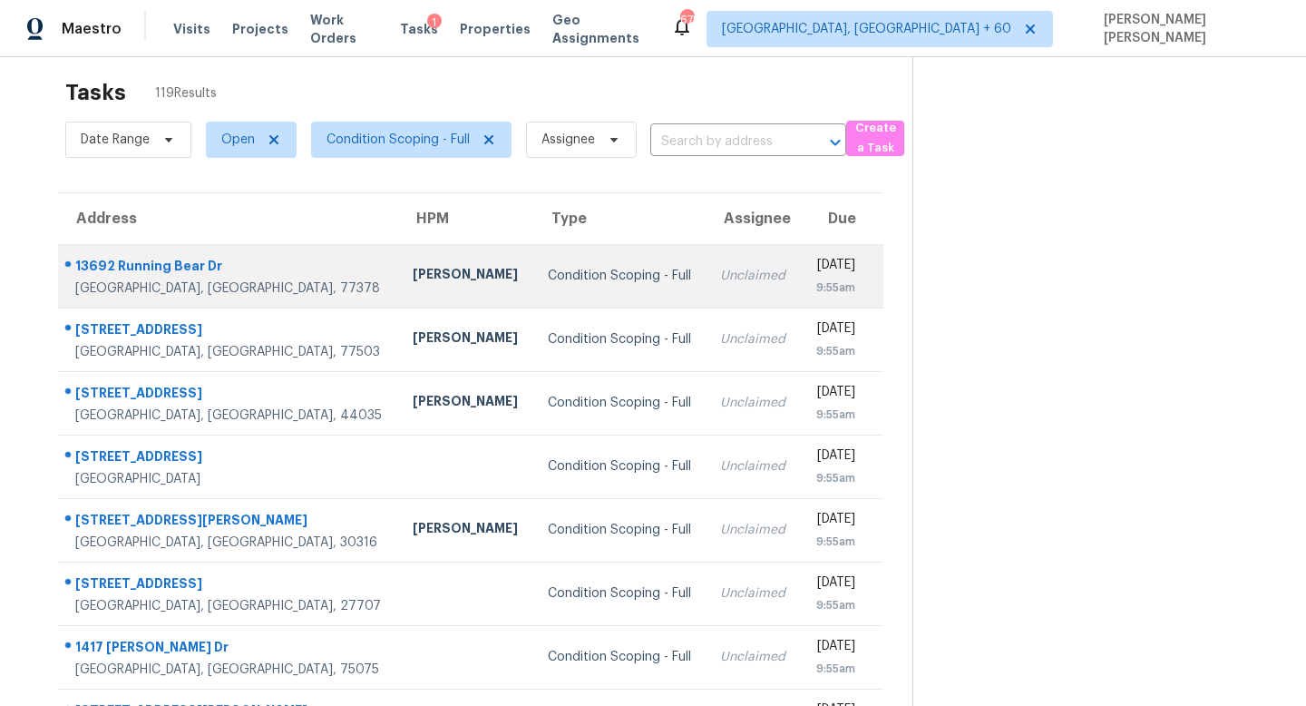
click at [548, 281] on div "Condition Scoping - Full" at bounding box center [620, 276] width 144 height 18
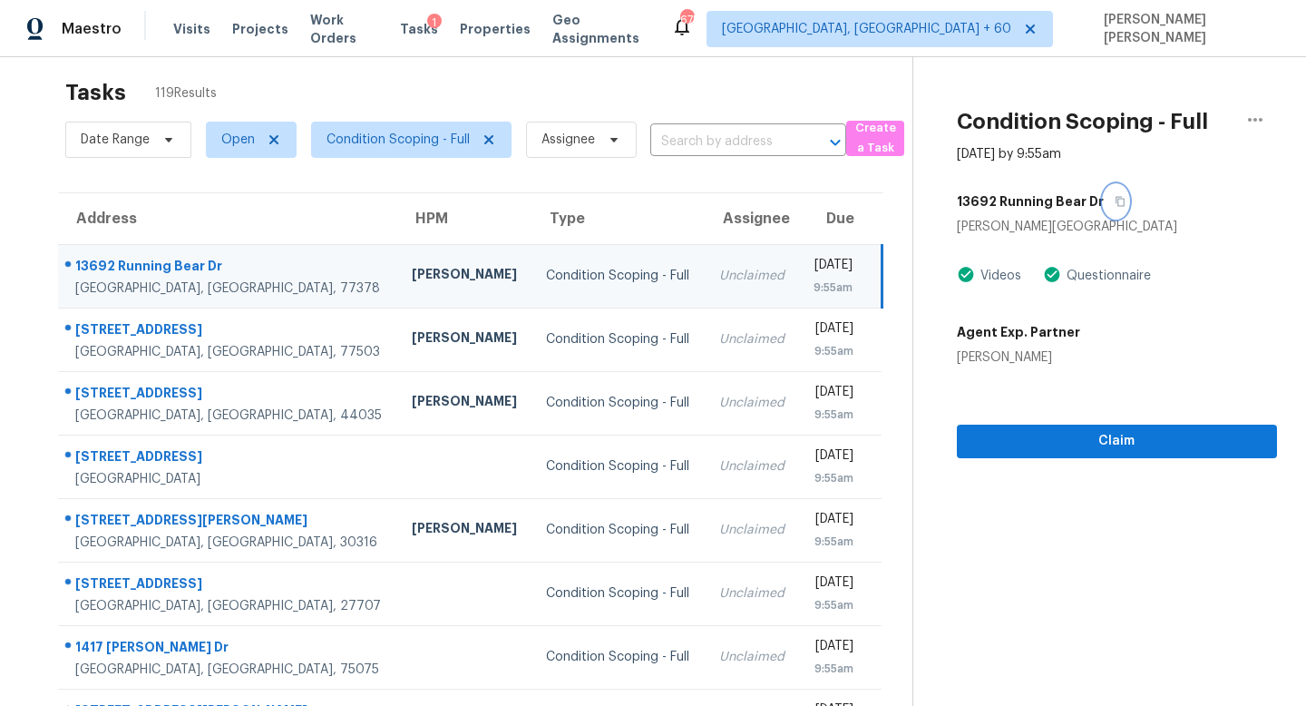
click at [1116, 198] on icon "button" at bounding box center [1120, 202] width 9 height 10
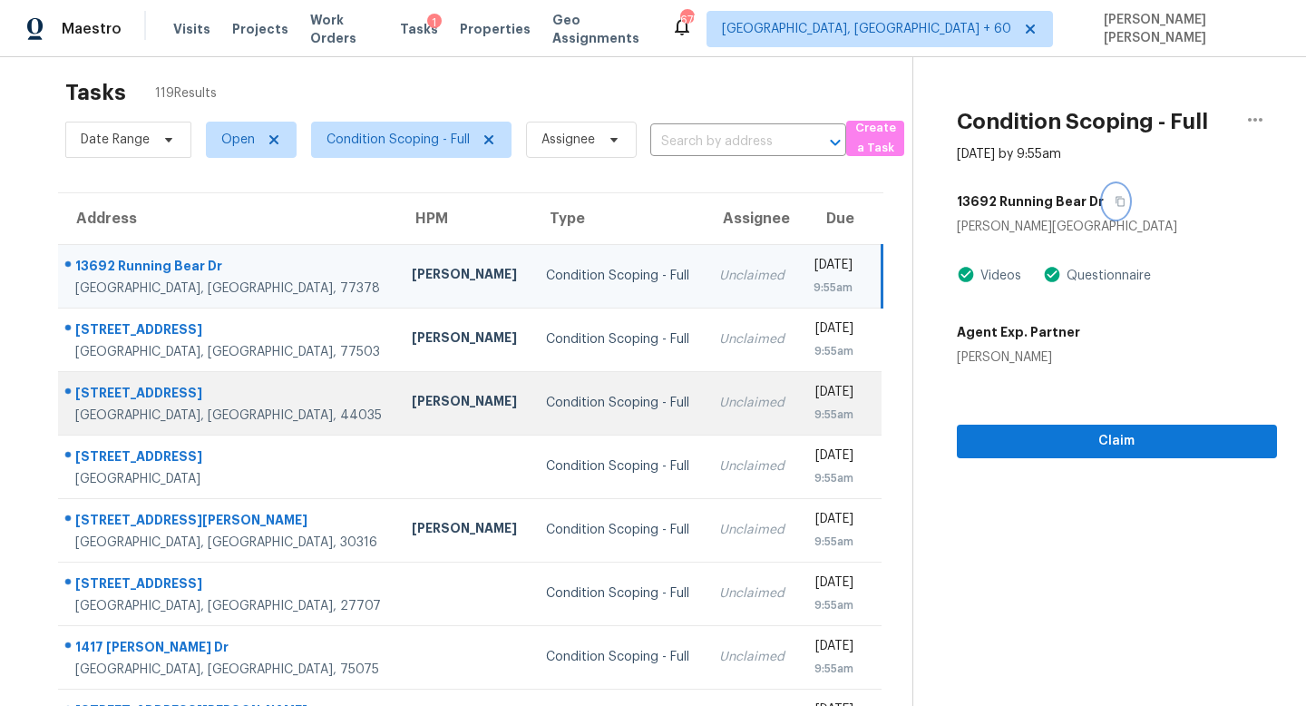
scroll to position [239, 0]
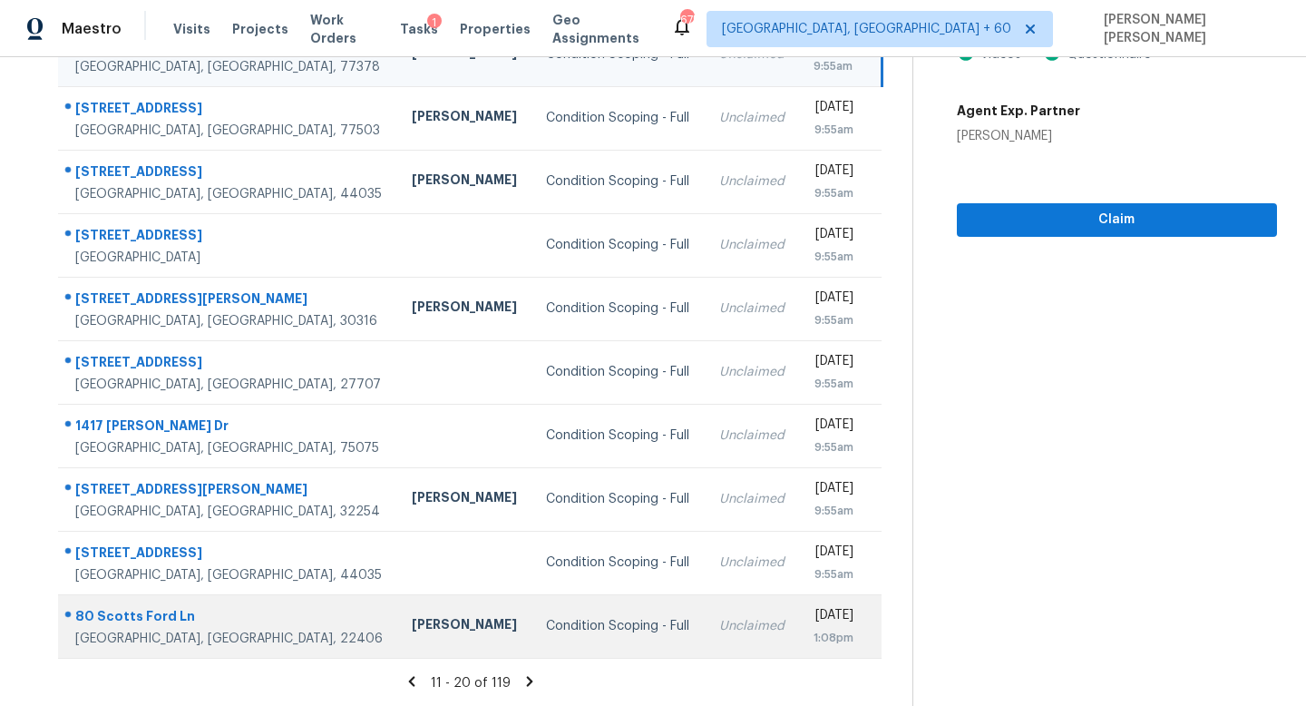
click at [705, 619] on td "Unclaimed" at bounding box center [752, 625] width 94 height 63
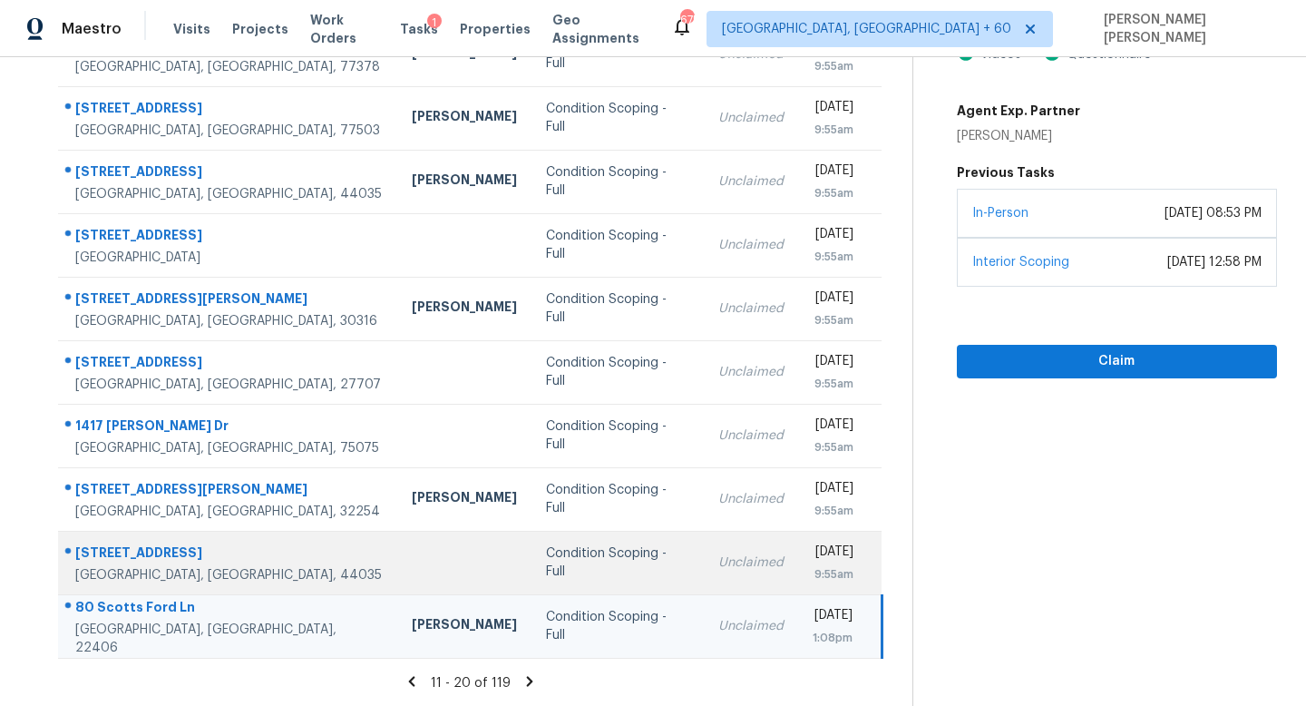
click at [587, 583] on td "Condition Scoping - Full" at bounding box center [618, 562] width 172 height 63
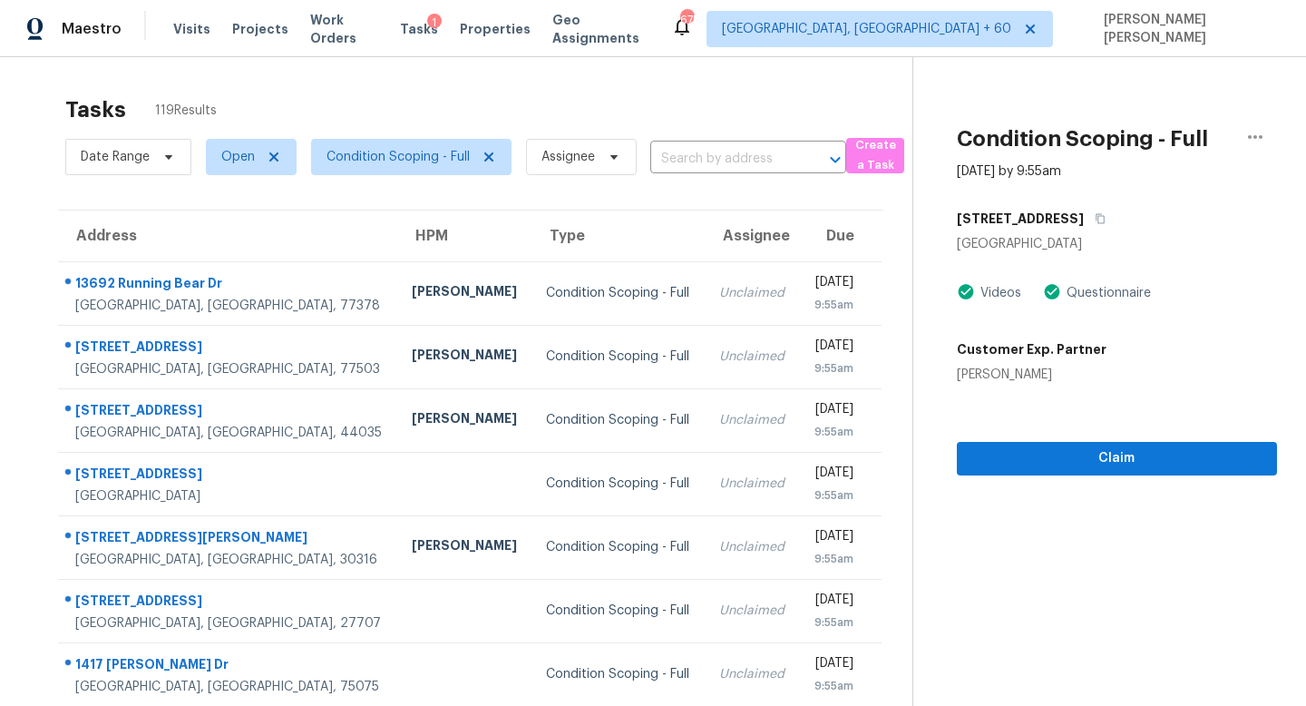
scroll to position [0, 0]
click at [1084, 210] on button "button" at bounding box center [1096, 218] width 24 height 33
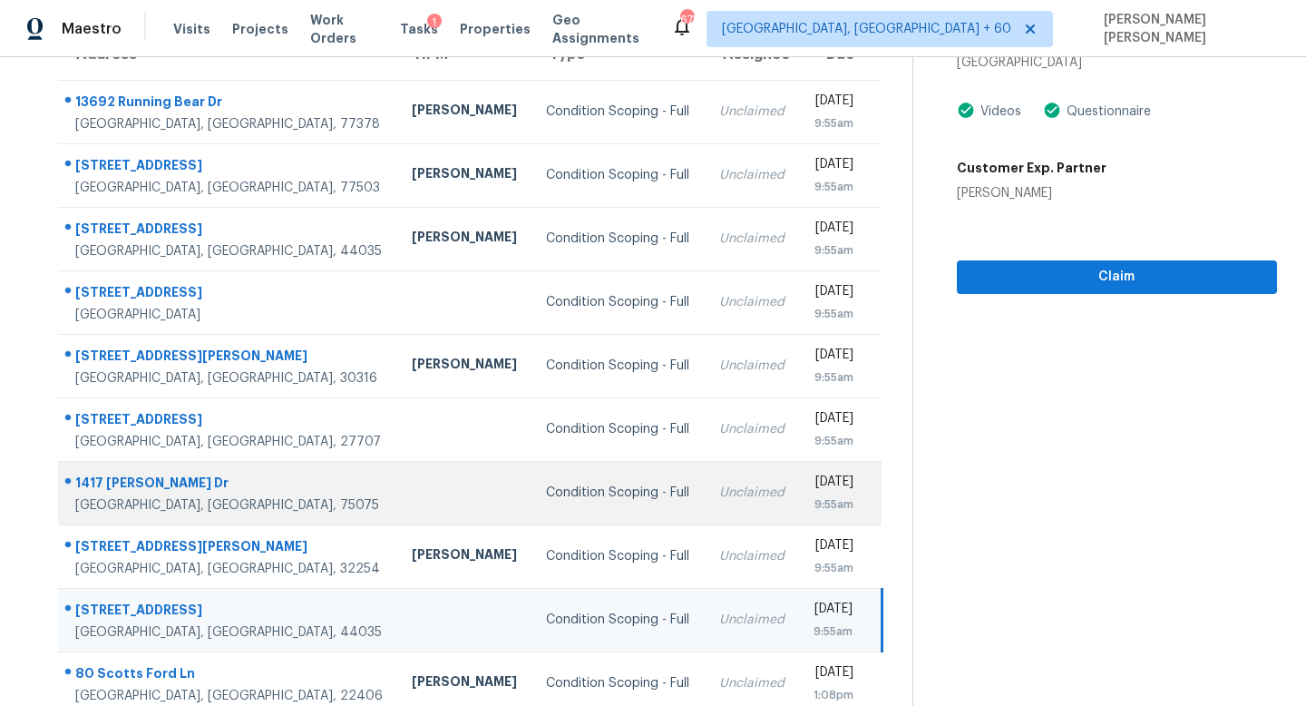
scroll to position [239, 0]
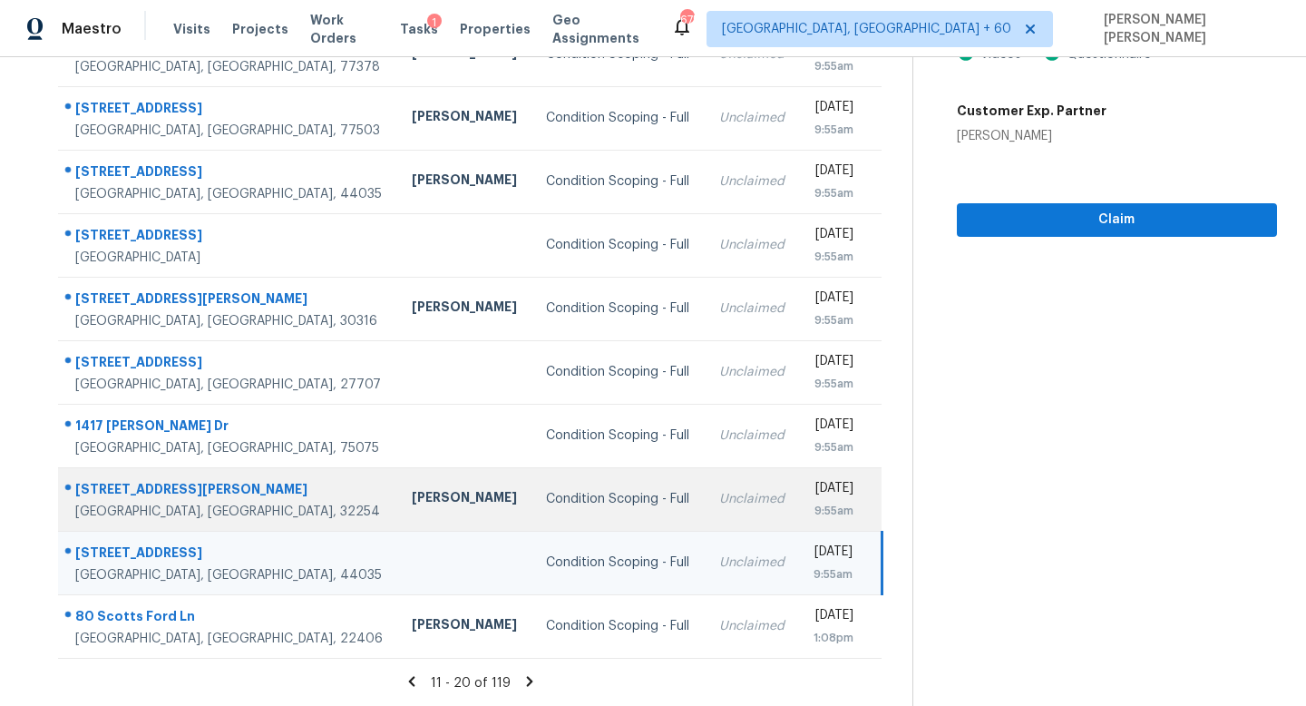
click at [604, 492] on td "Condition Scoping - Full" at bounding box center [618, 498] width 172 height 63
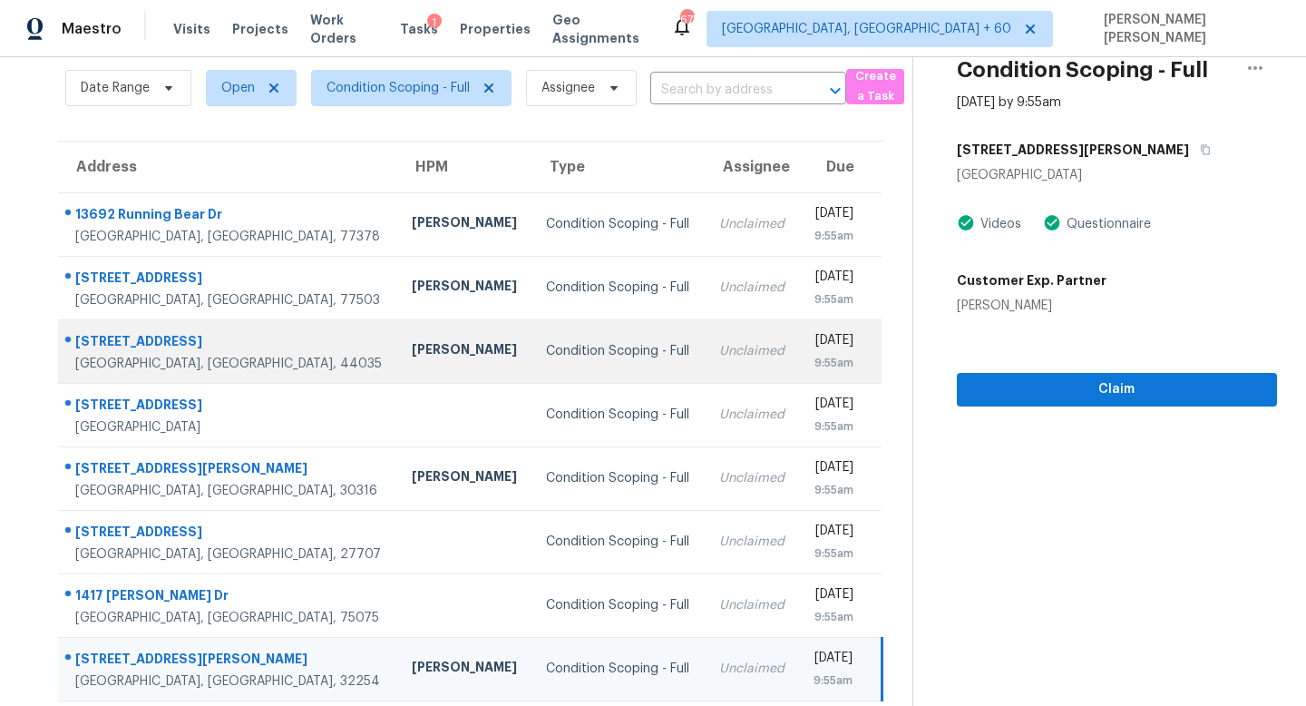
scroll to position [183, 0]
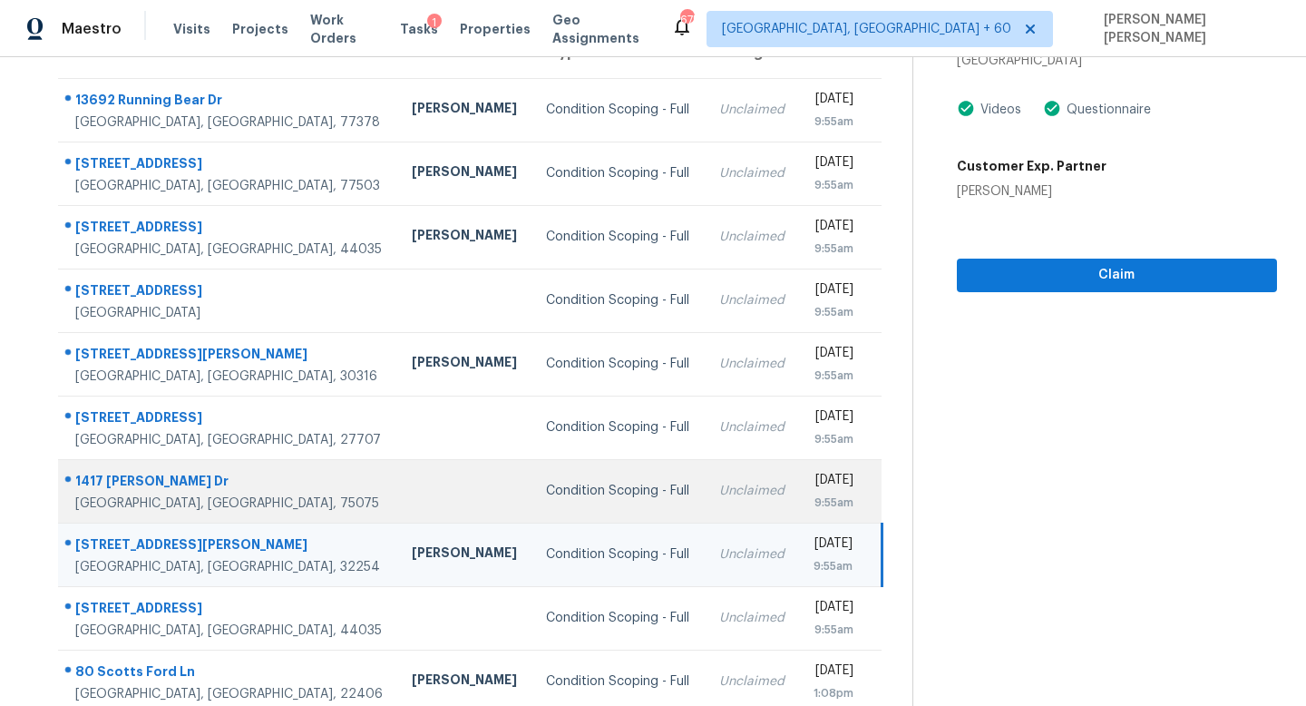
click at [591, 486] on div "Condition Scoping - Full" at bounding box center [617, 491] width 143 height 18
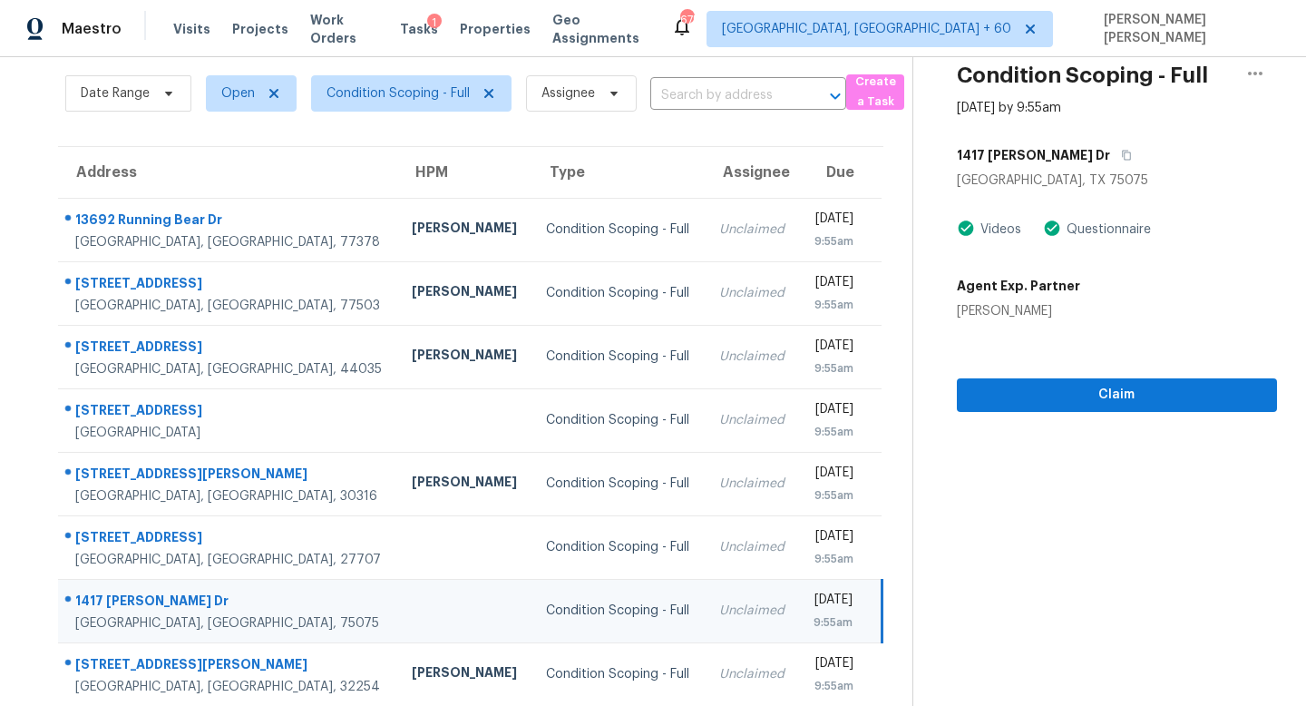
scroll to position [0, 0]
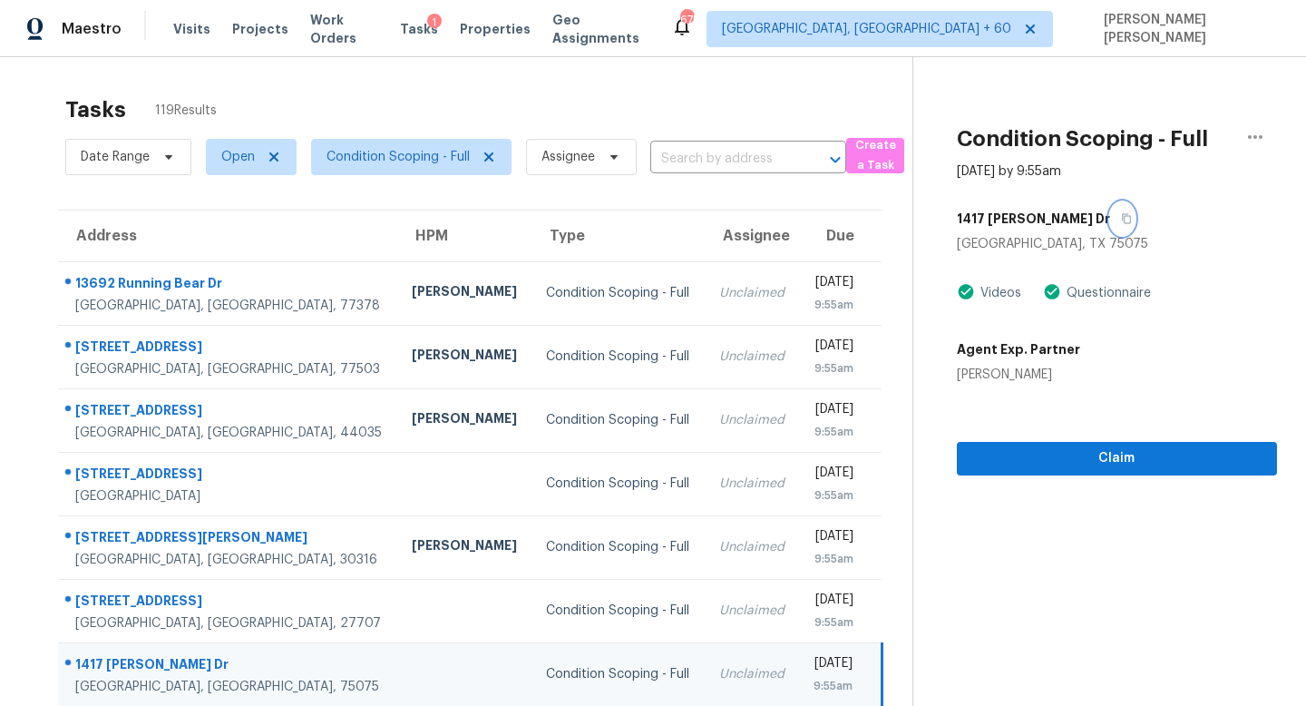
click at [1121, 218] on icon "button" at bounding box center [1126, 218] width 11 height 11
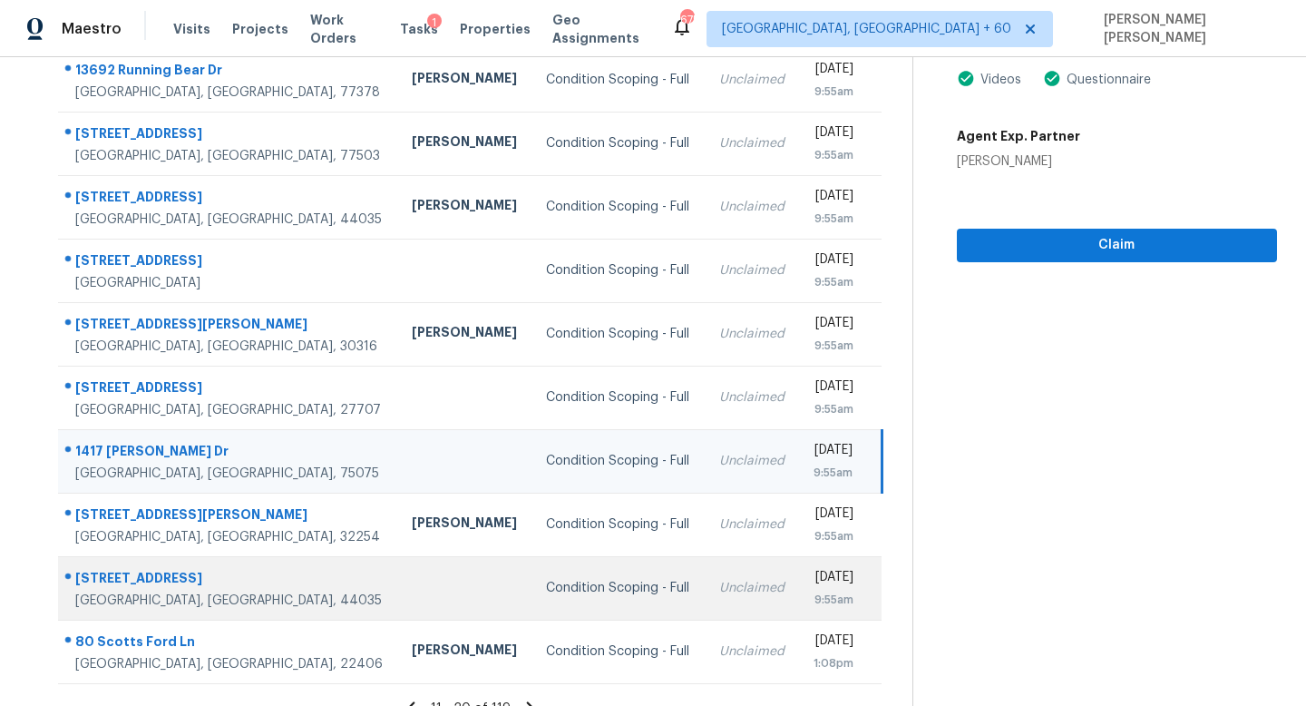
scroll to position [239, 0]
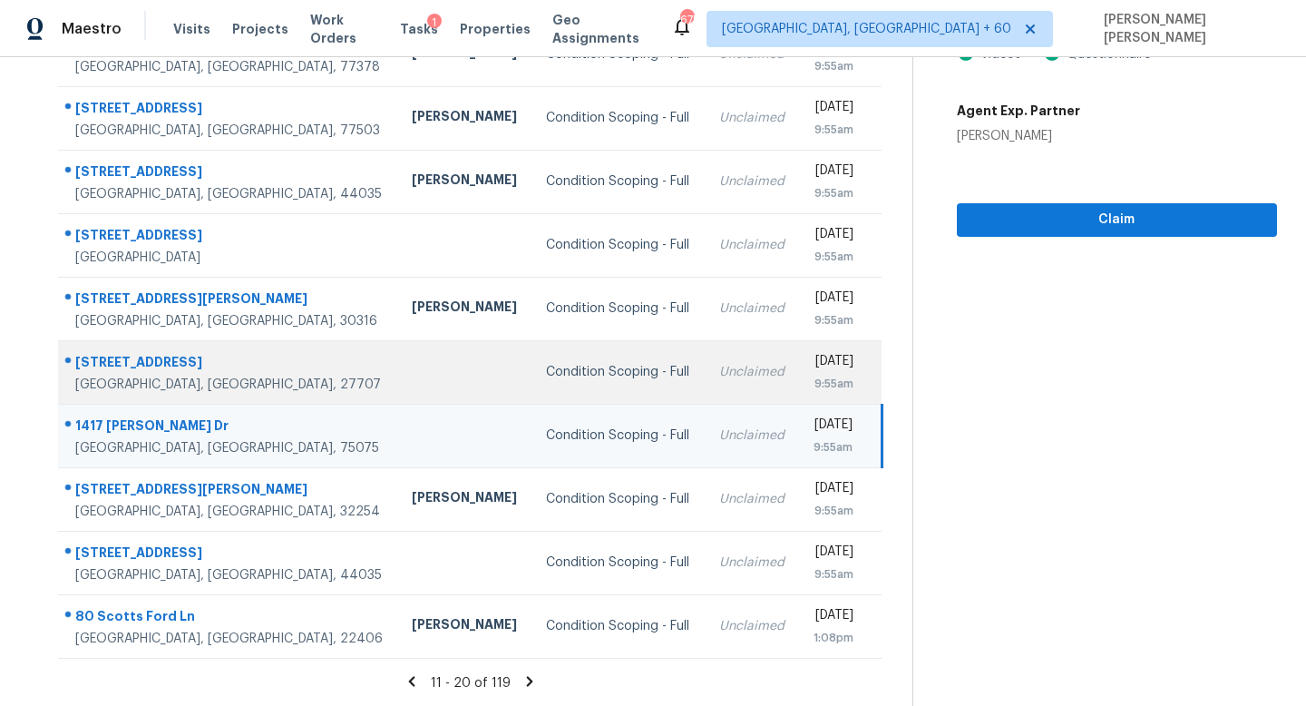
click at [604, 354] on td "Condition Scoping - Full" at bounding box center [618, 371] width 172 height 63
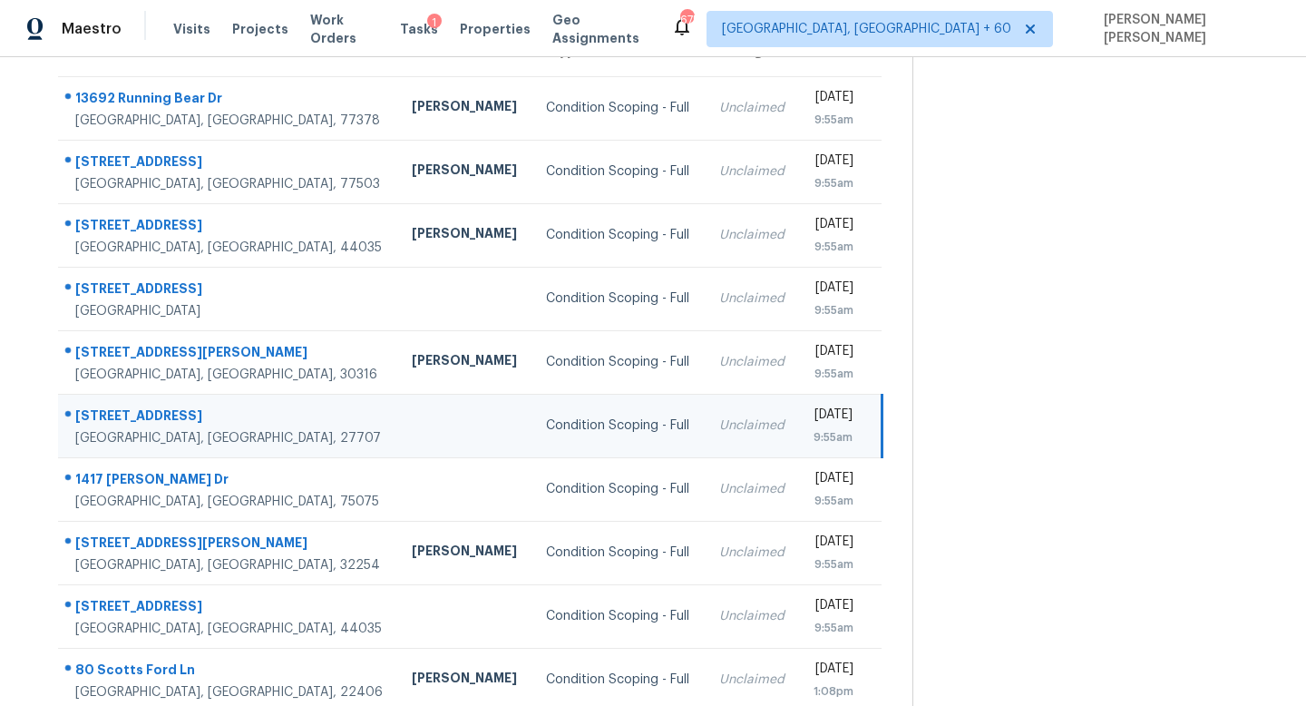
scroll to position [0, 0]
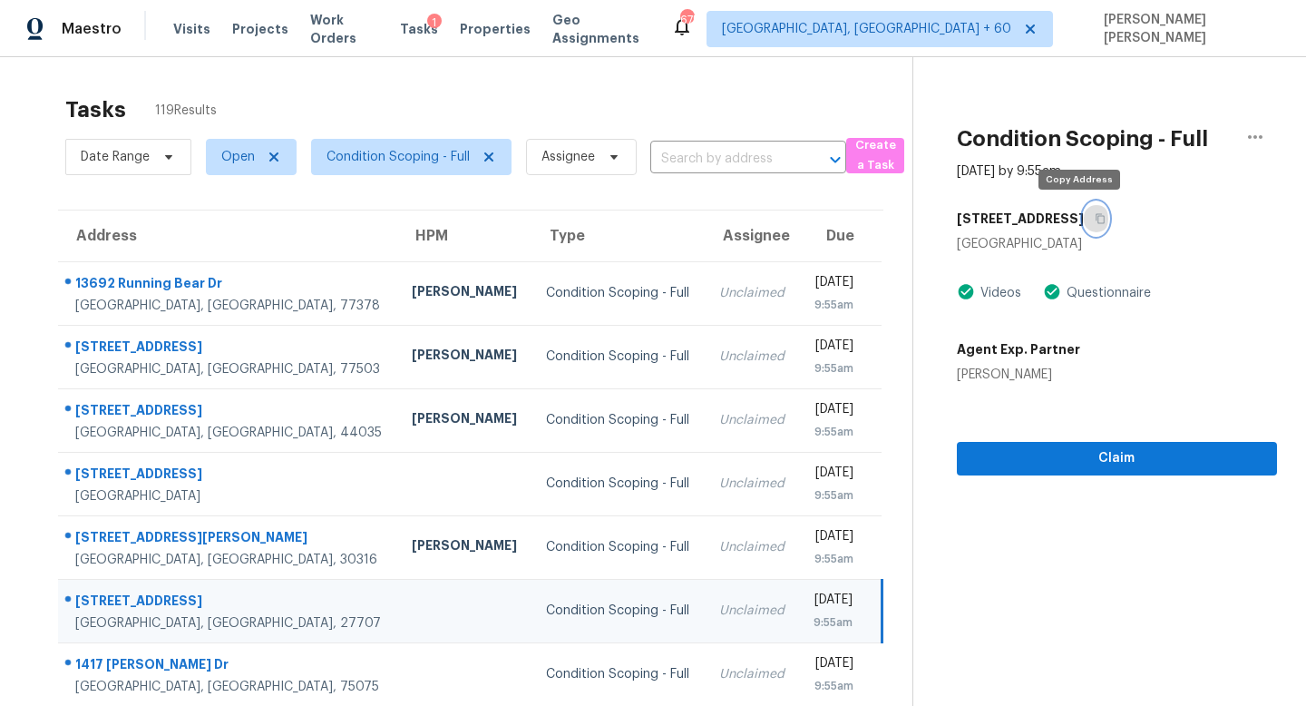
click at [1095, 216] on icon "button" at bounding box center [1100, 218] width 11 height 11
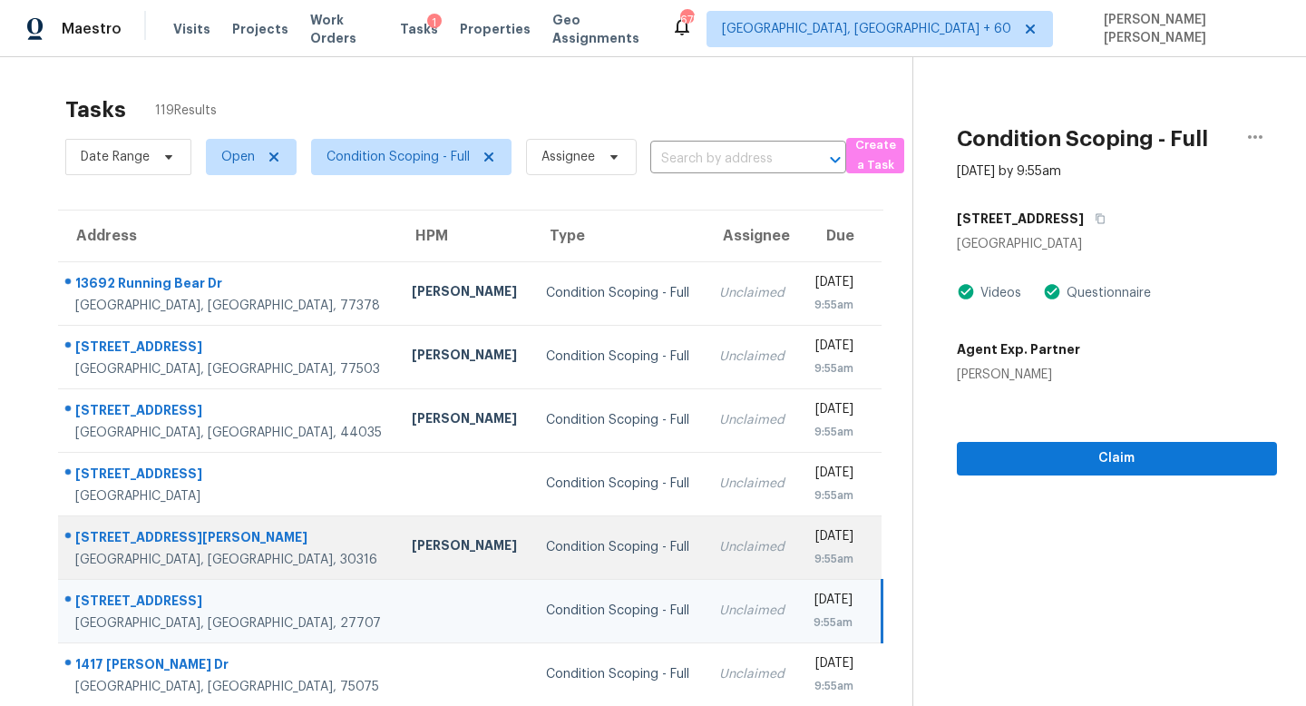
click at [814, 552] on div "9:55am" at bounding box center [834, 559] width 41 height 18
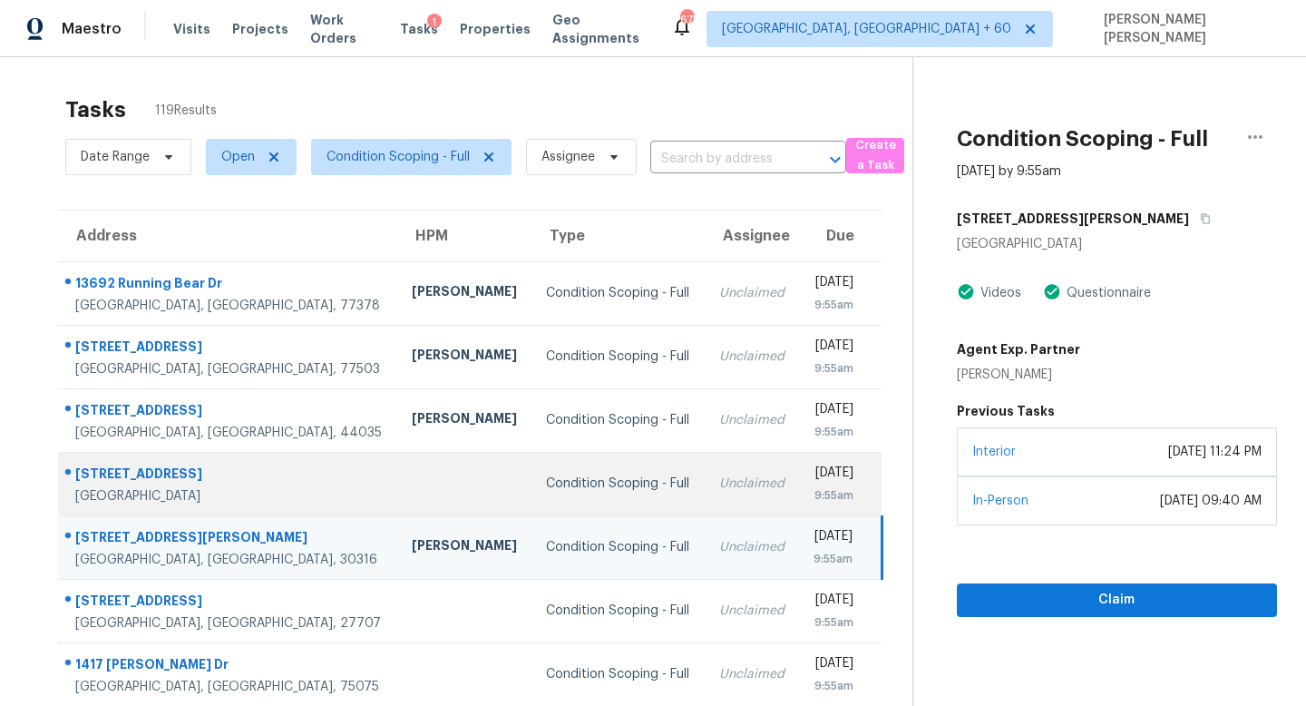
click at [705, 502] on td "Unclaimed" at bounding box center [752, 483] width 94 height 63
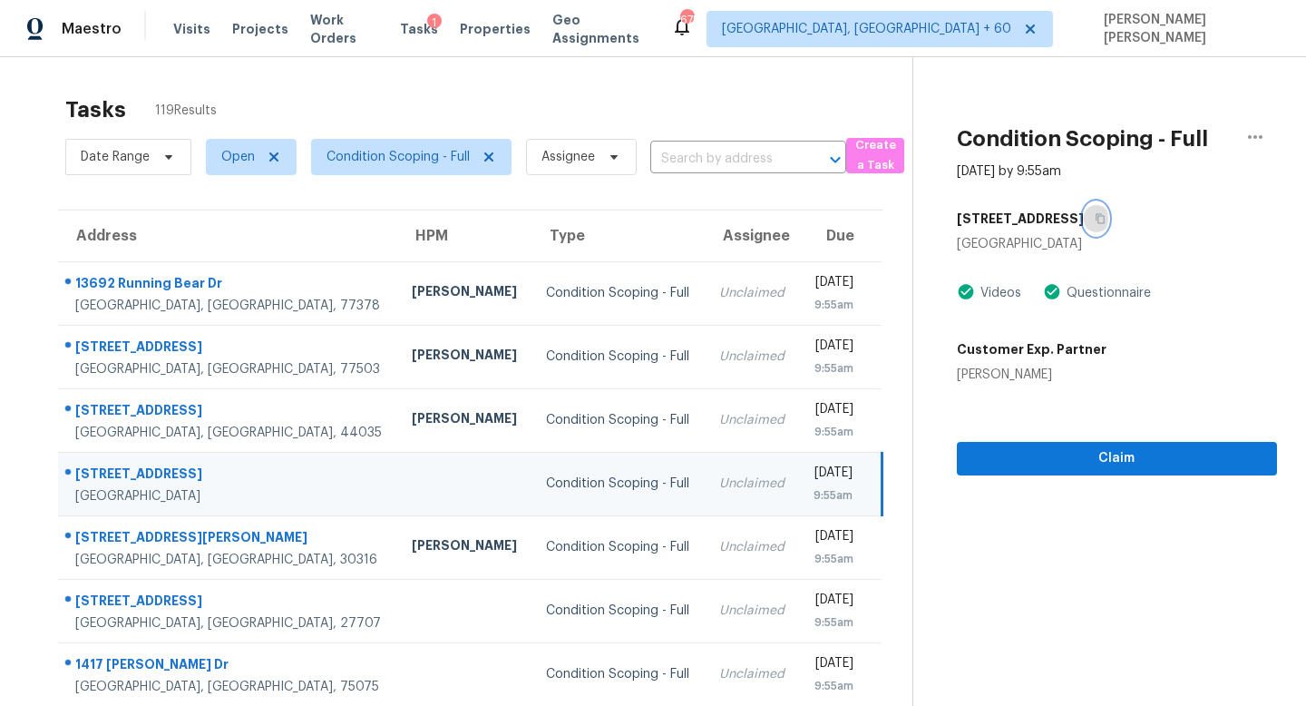
click at [1095, 216] on icon "button" at bounding box center [1100, 218] width 11 height 11
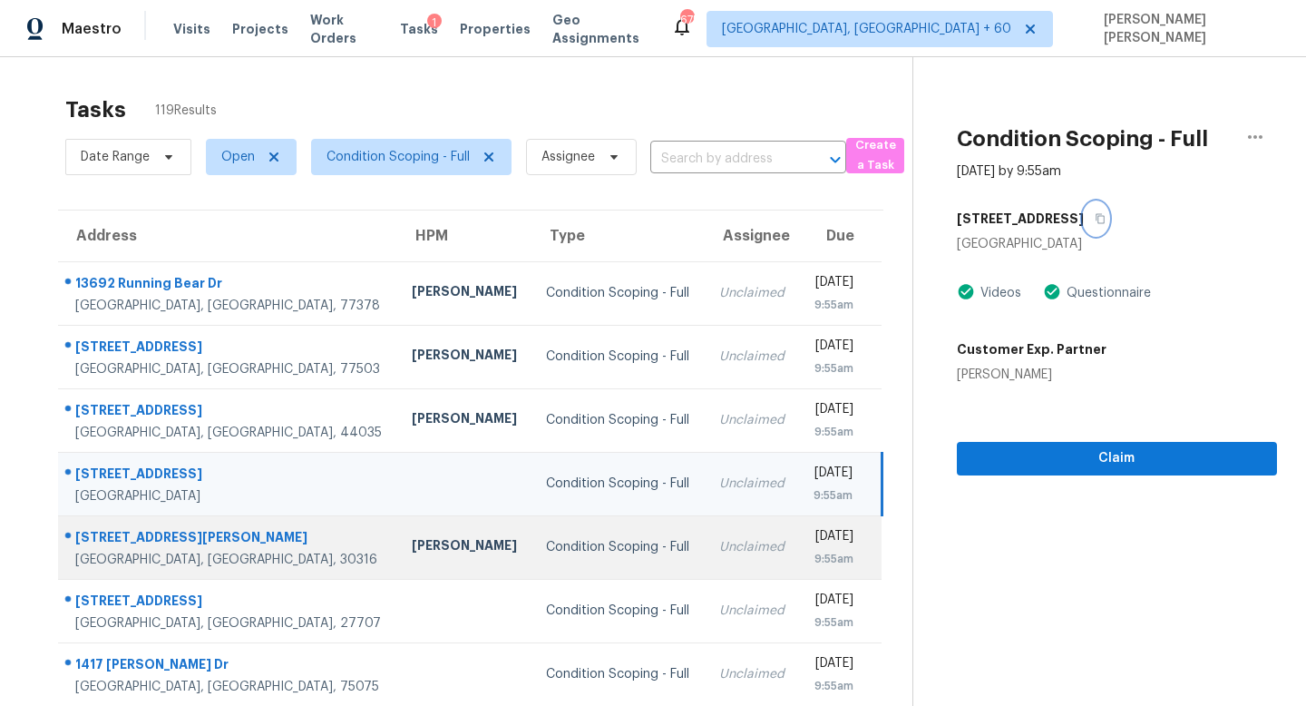
scroll to position [239, 0]
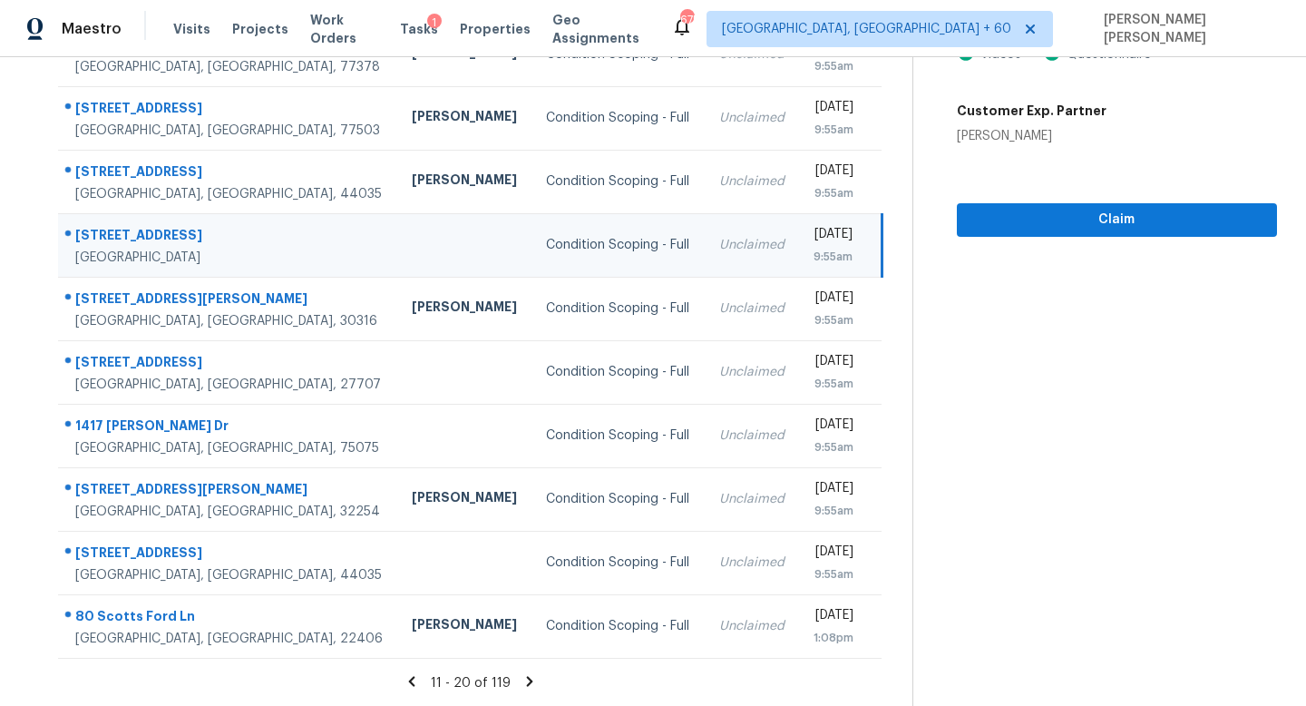
click at [532, 683] on icon at bounding box center [530, 681] width 16 height 16
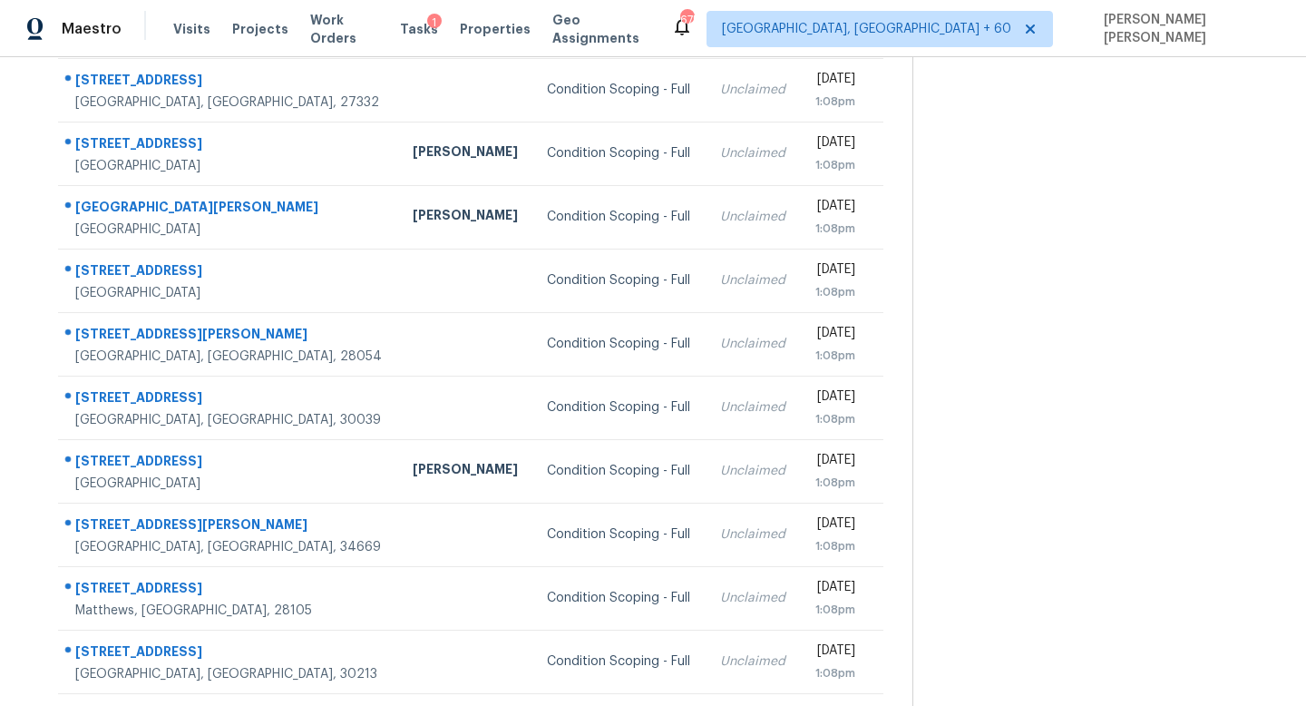
scroll to position [0, 0]
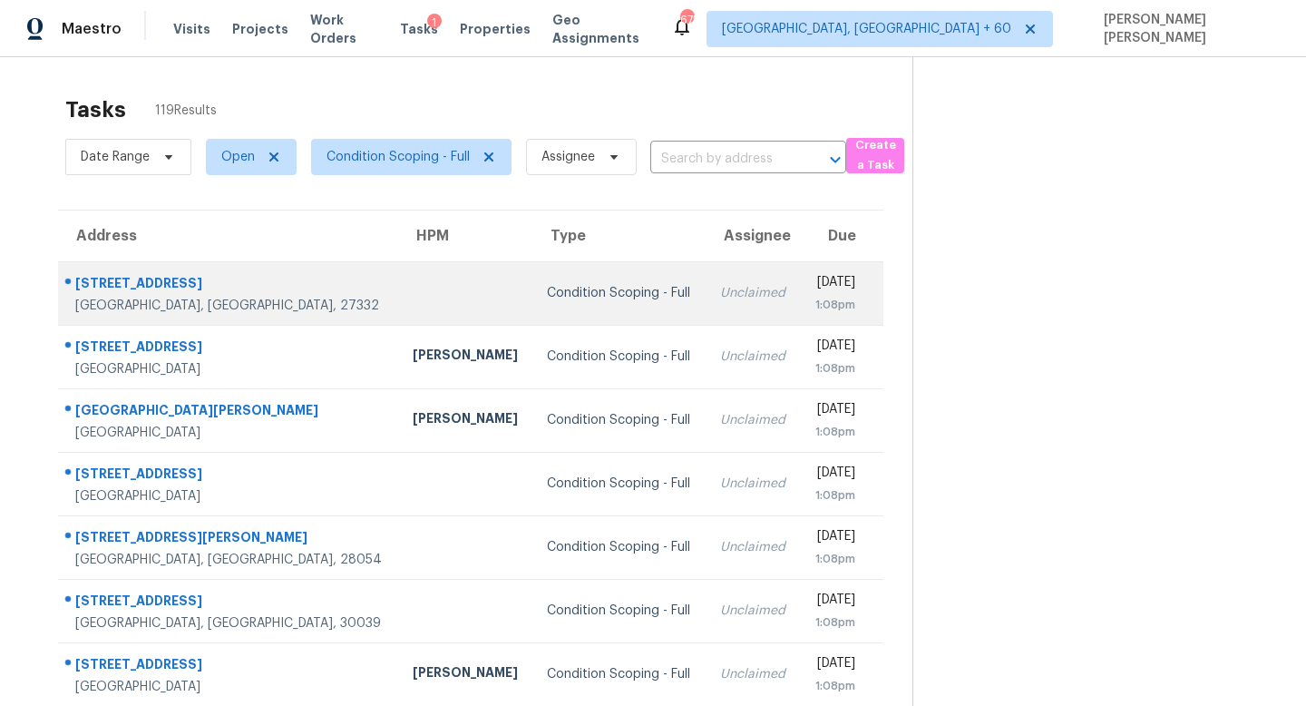
click at [547, 297] on div "Condition Scoping - Full" at bounding box center [619, 293] width 144 height 18
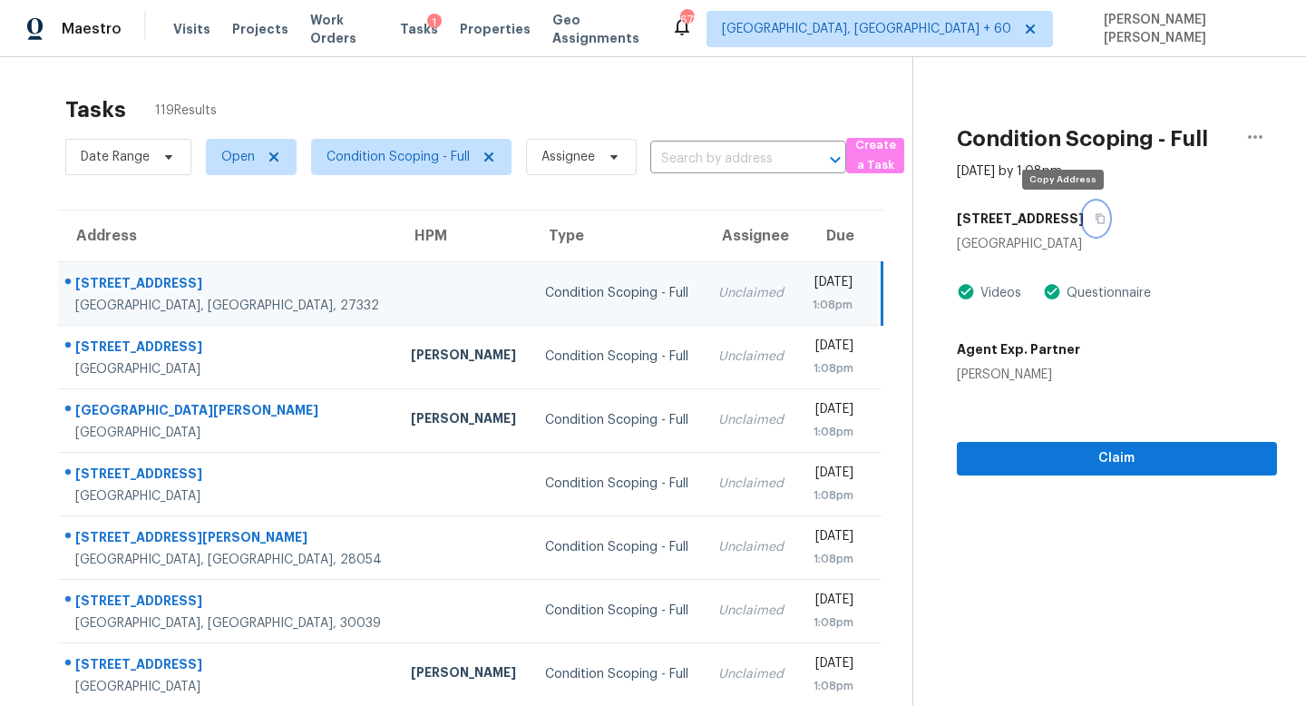
click at [1095, 218] on icon "button" at bounding box center [1100, 218] width 11 height 11
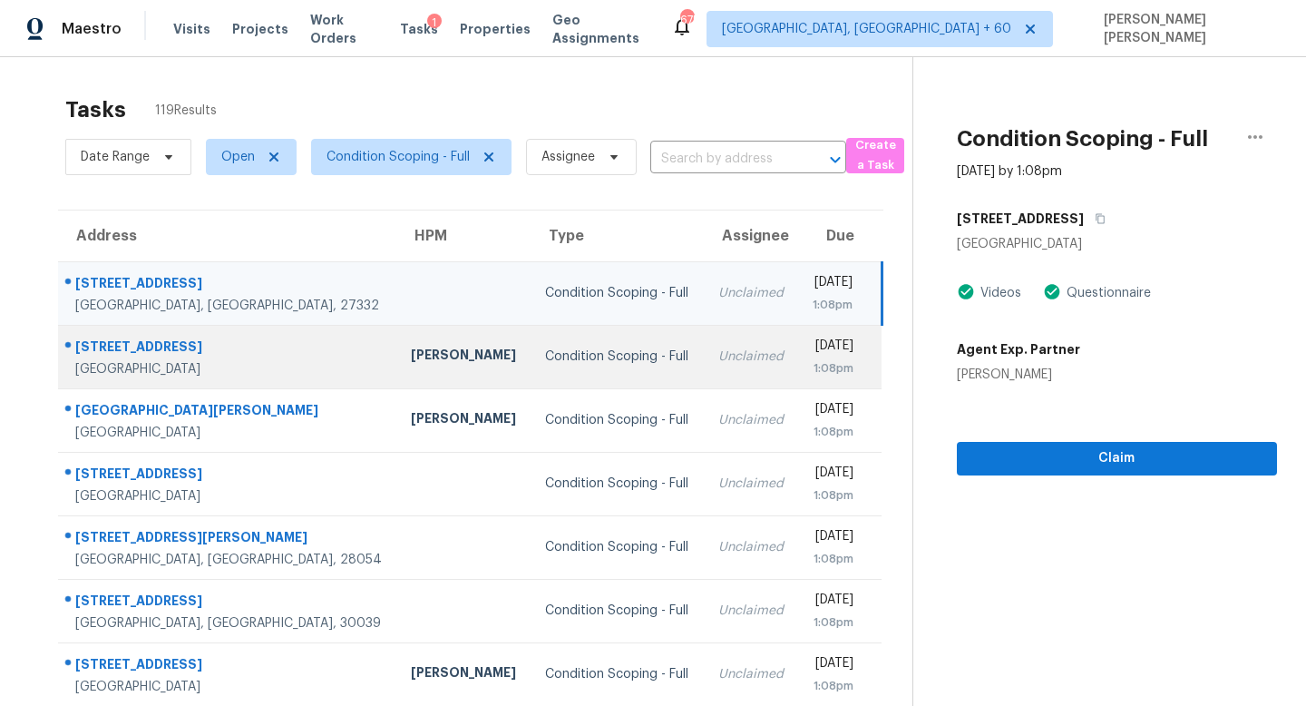
click at [531, 346] on td "Condition Scoping - Full" at bounding box center [617, 356] width 172 height 63
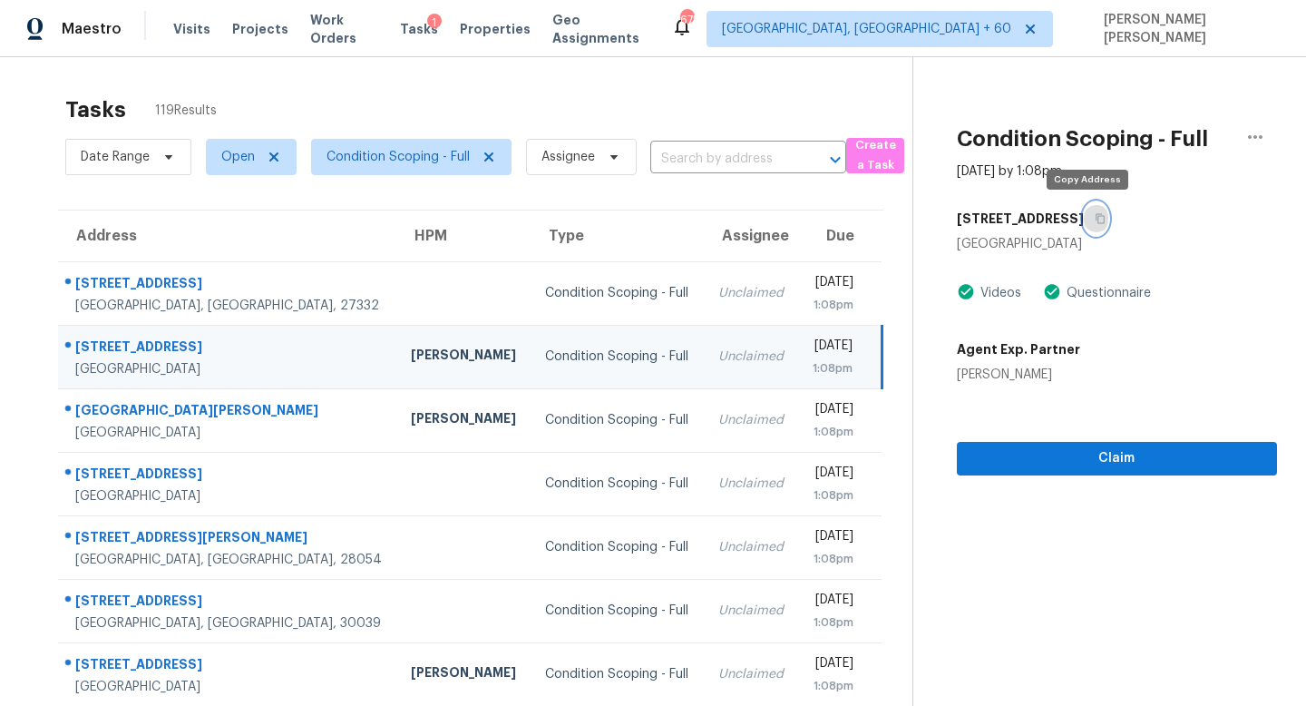
click at [1095, 218] on icon "button" at bounding box center [1100, 218] width 11 height 11
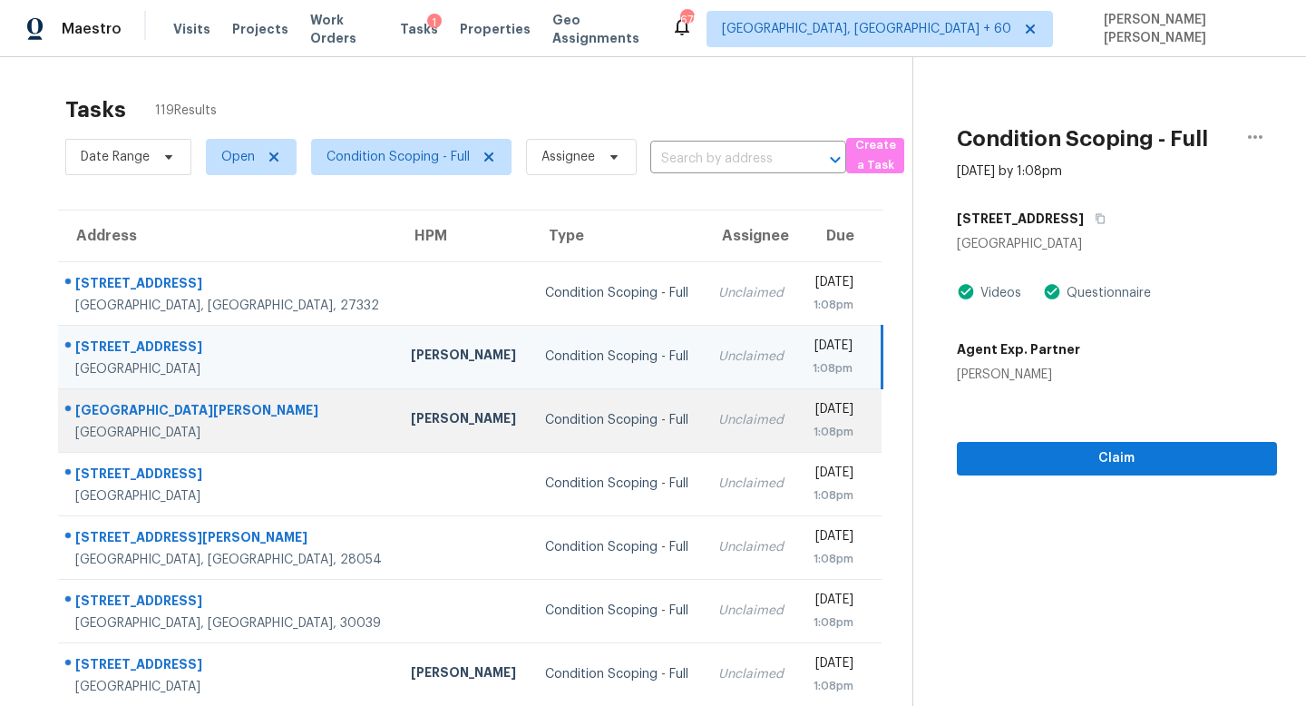
click at [531, 431] on td "Condition Scoping - Full" at bounding box center [617, 419] width 172 height 63
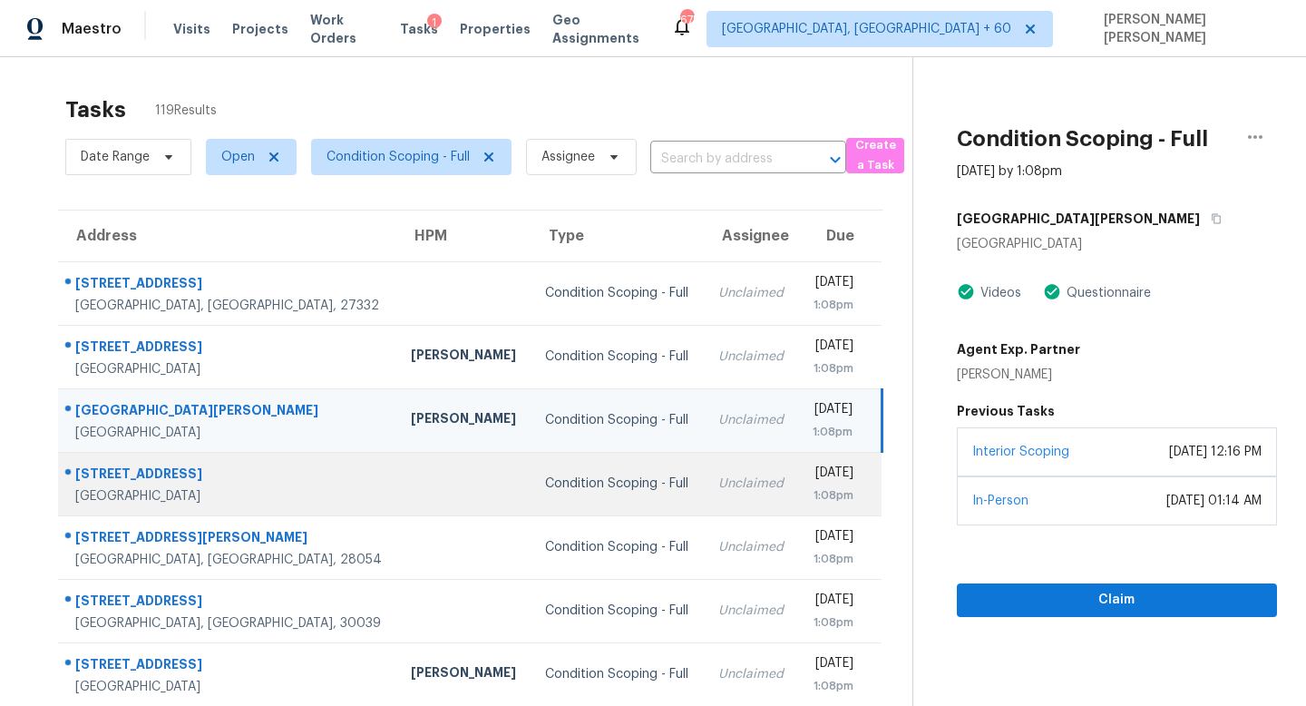
click at [718, 480] on div "Unclaimed" at bounding box center [750, 483] width 65 height 18
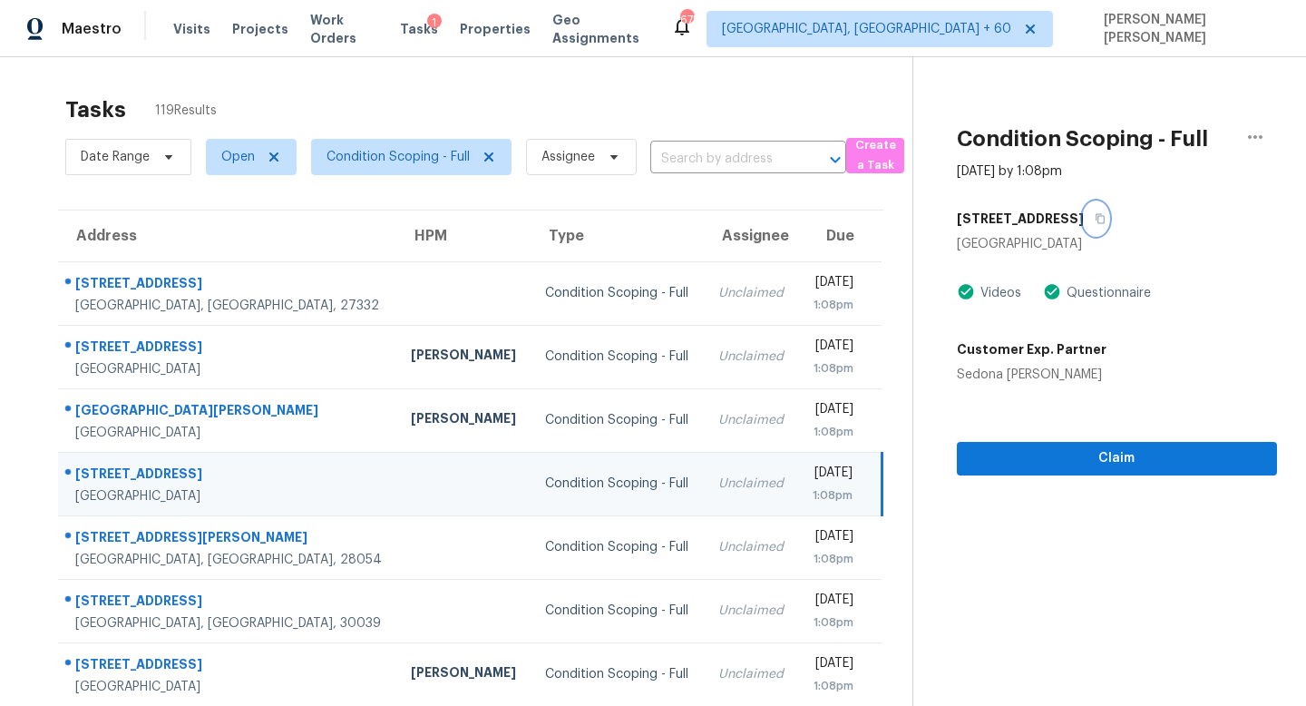
click at [1106, 216] on icon "button" at bounding box center [1100, 218] width 11 height 11
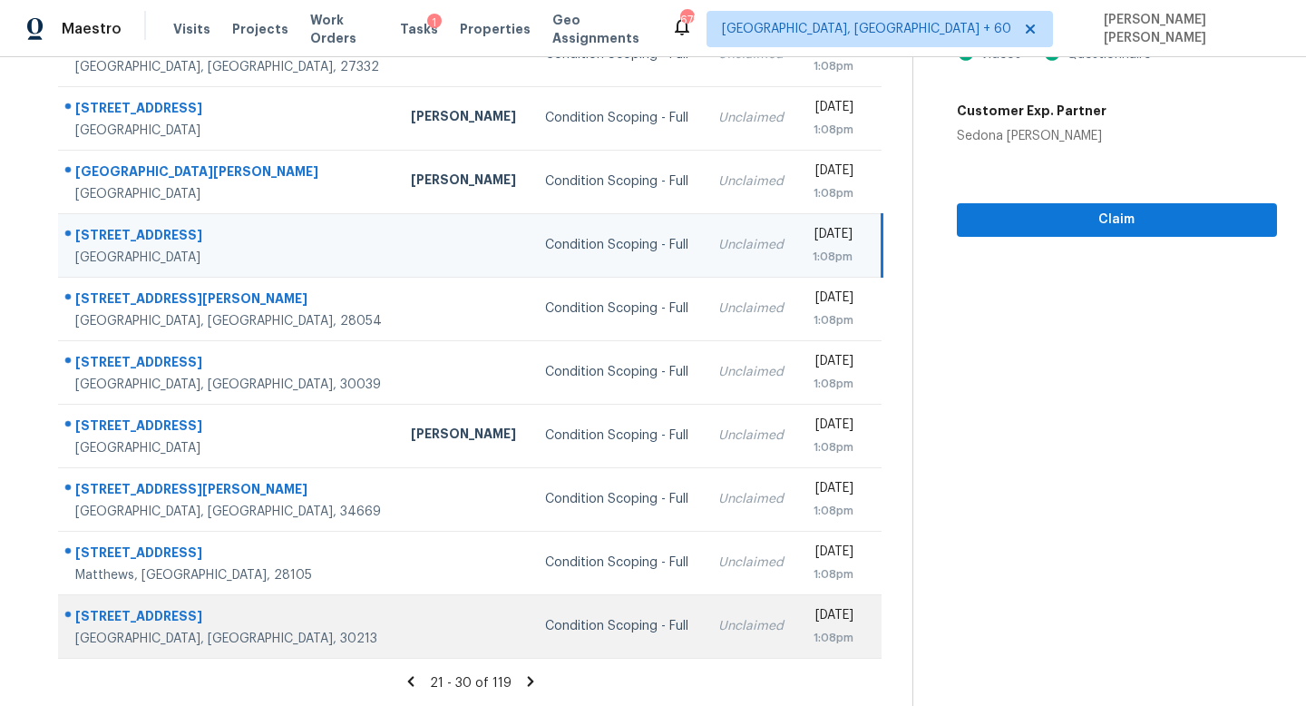
click at [585, 638] on td "Condition Scoping - Full" at bounding box center [617, 625] width 172 height 63
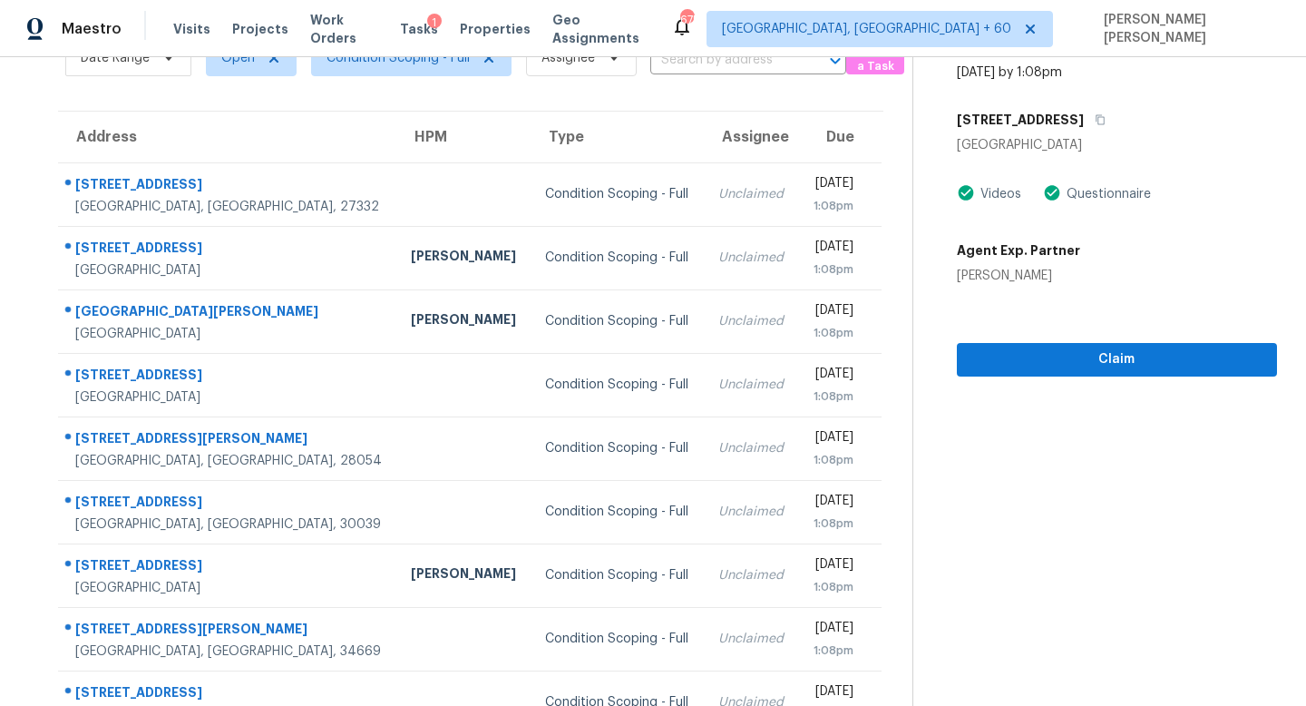
scroll to position [0, 0]
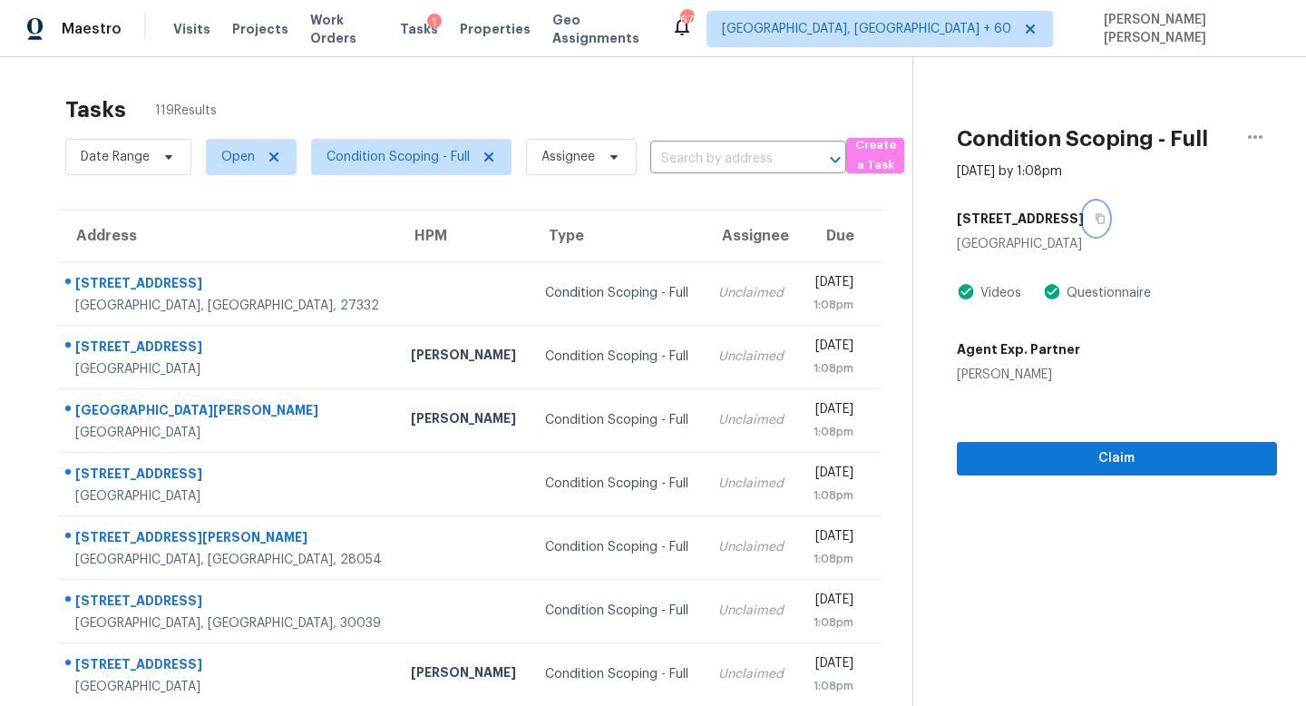
click at [1095, 216] on icon "button" at bounding box center [1100, 218] width 11 height 11
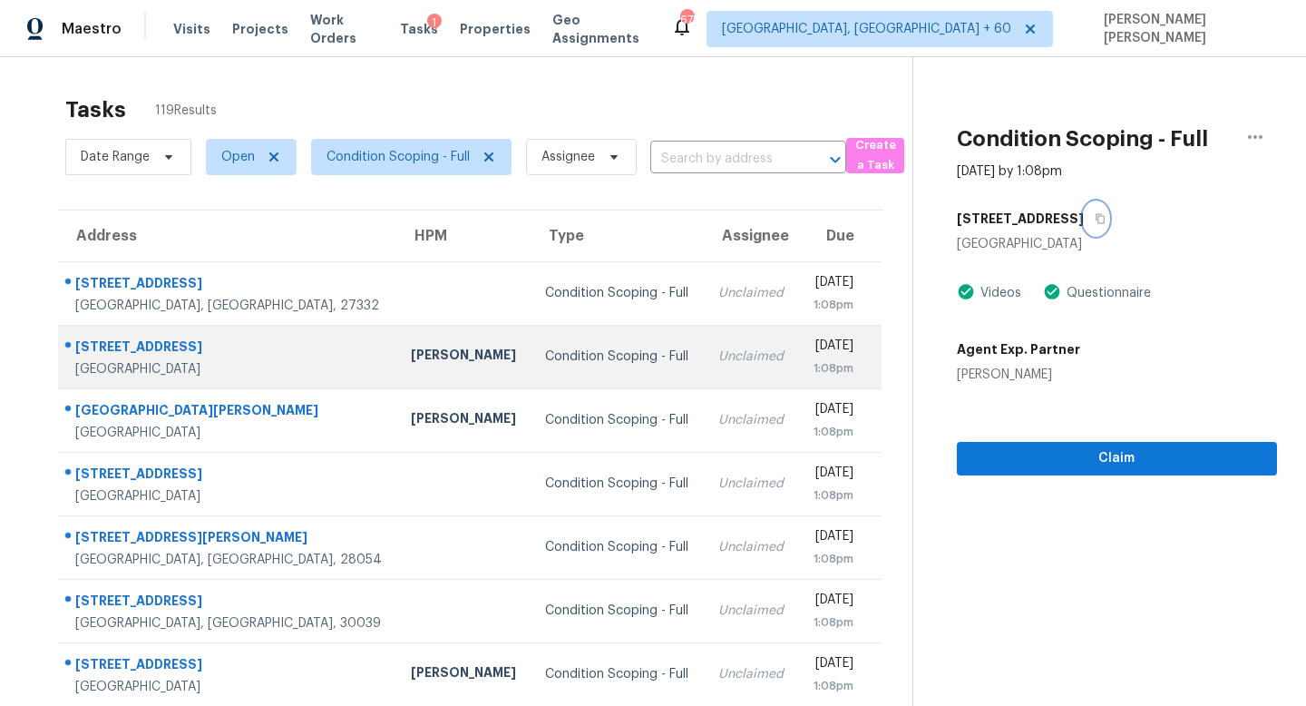
scroll to position [239, 0]
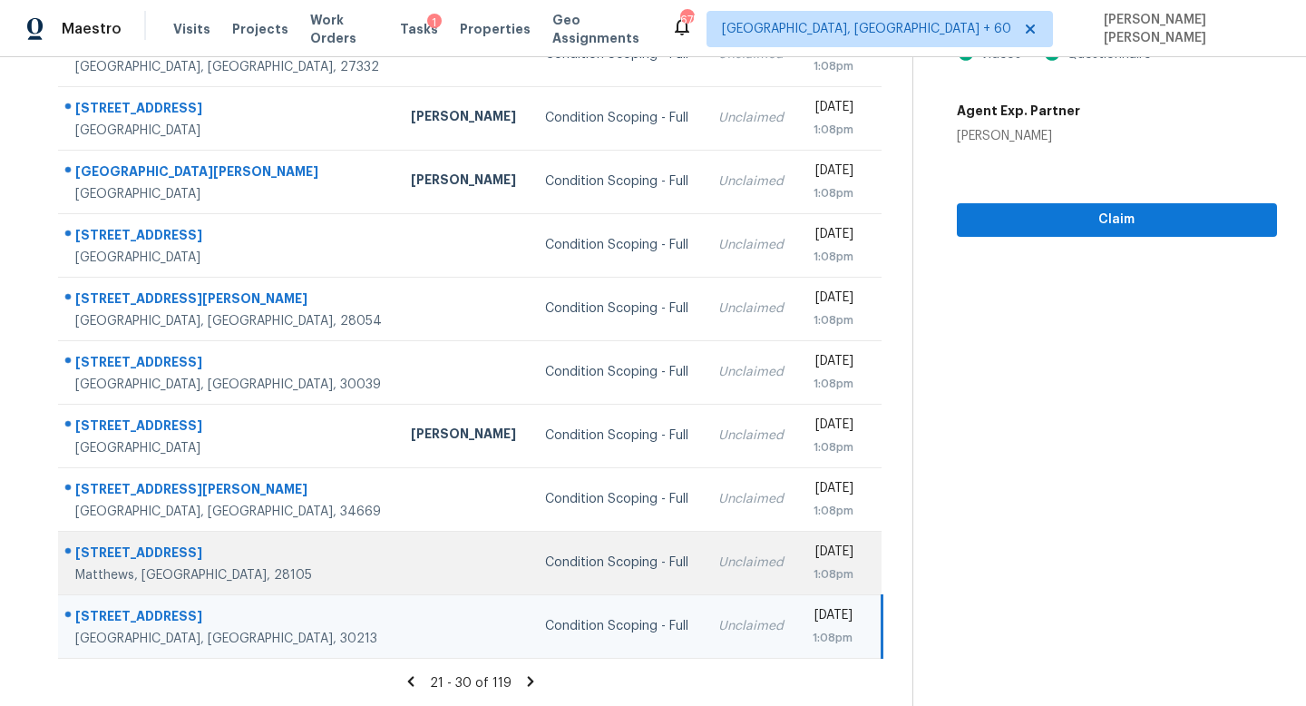
click at [582, 578] on td "Condition Scoping - Full" at bounding box center [617, 562] width 172 height 63
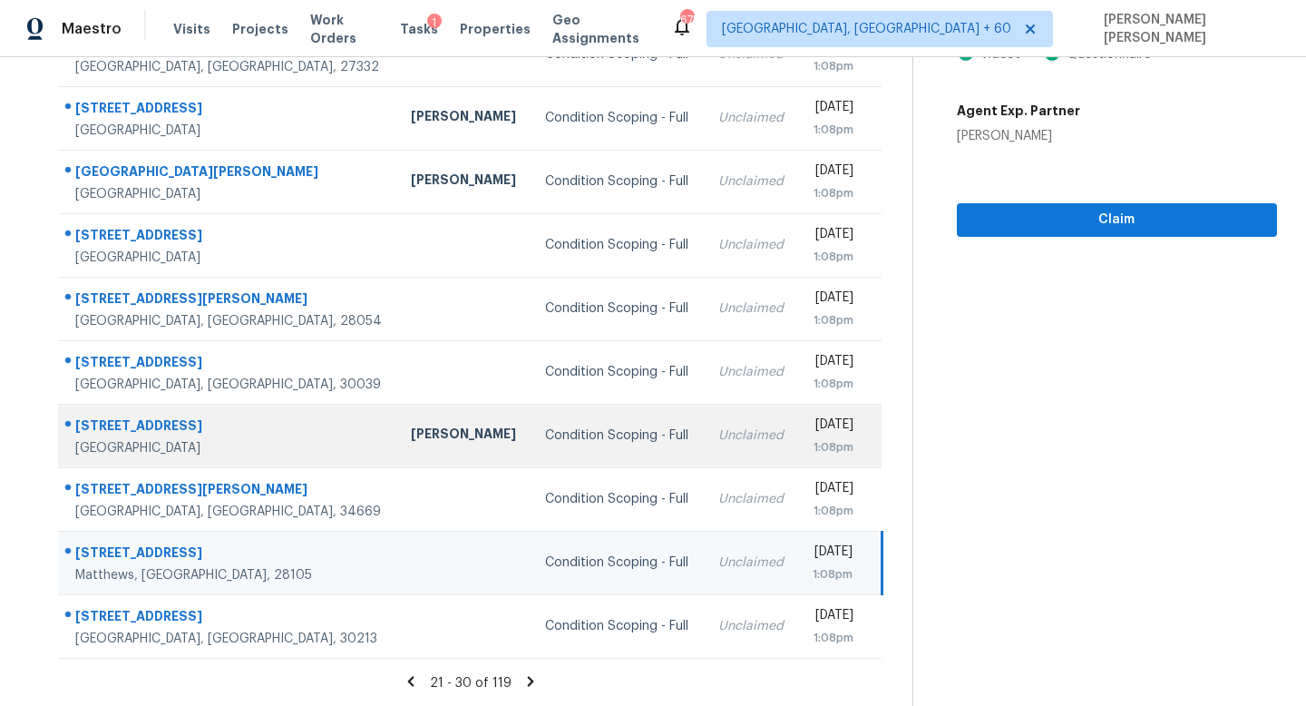
click at [591, 421] on td "Condition Scoping - Full" at bounding box center [617, 435] width 172 height 63
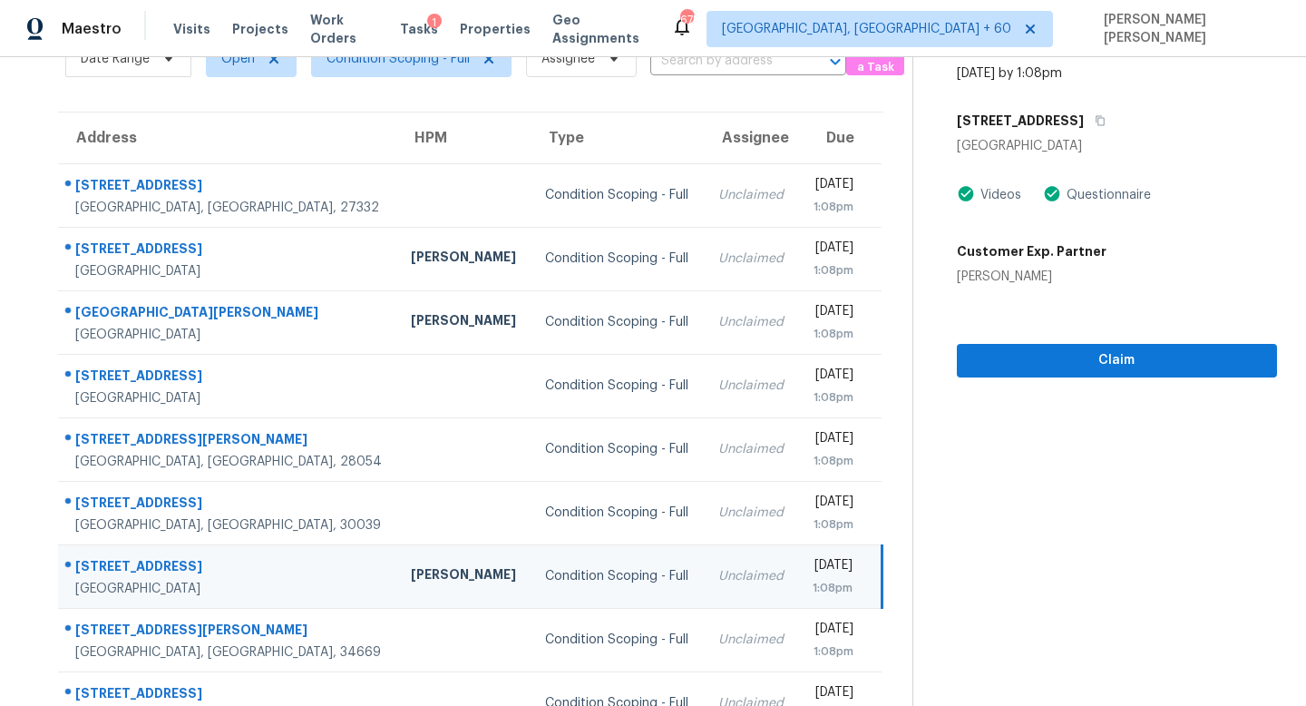
scroll to position [0, 0]
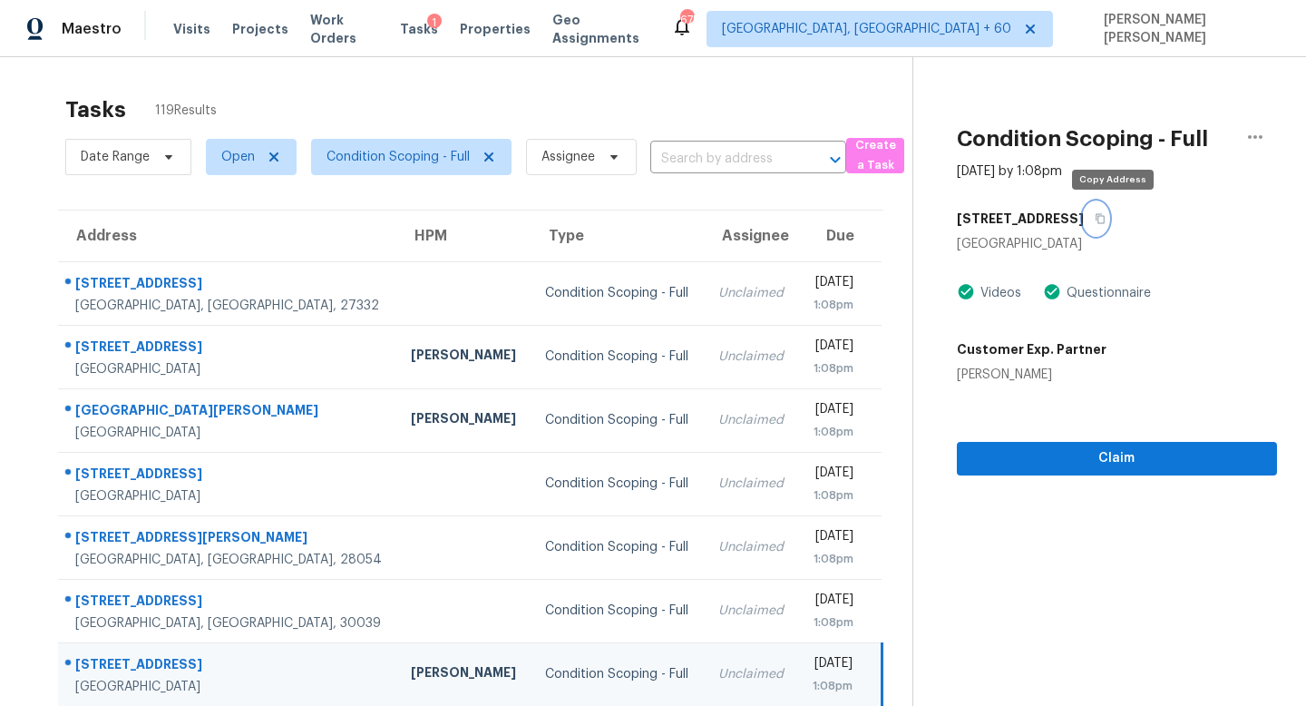
click at [1106, 219] on icon "button" at bounding box center [1100, 218] width 11 height 11
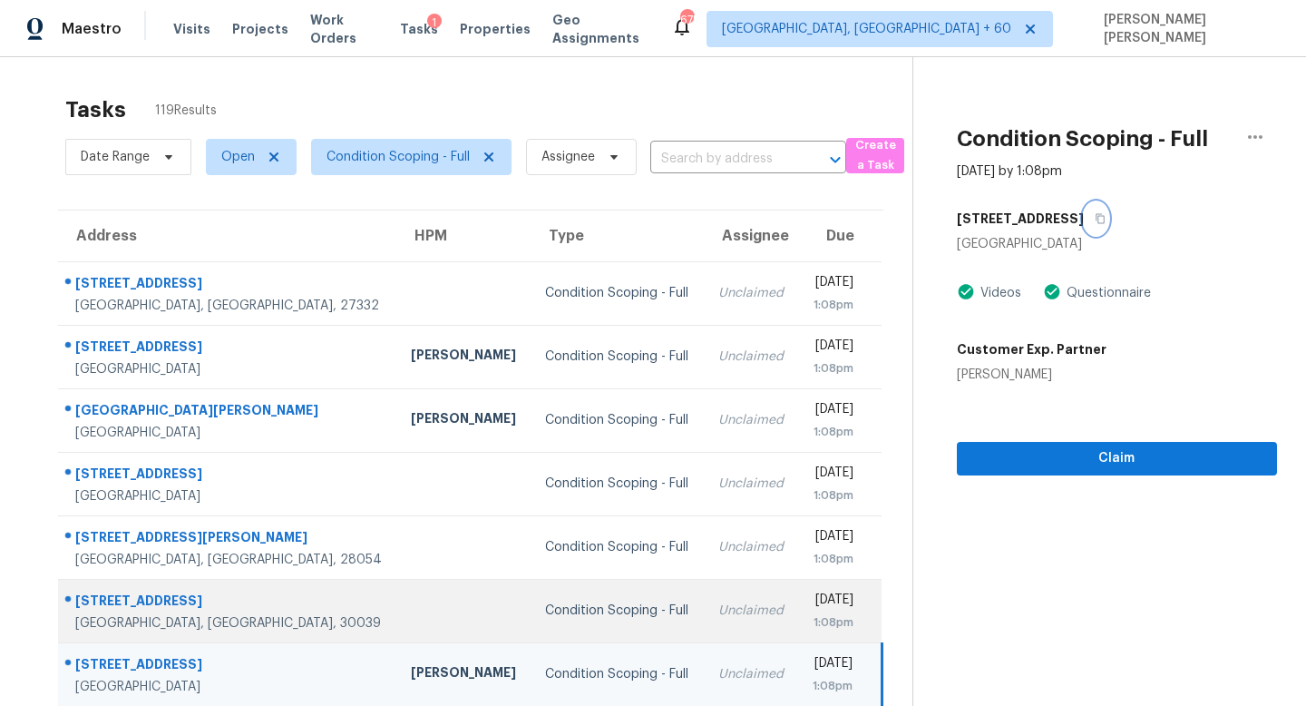
scroll to position [239, 0]
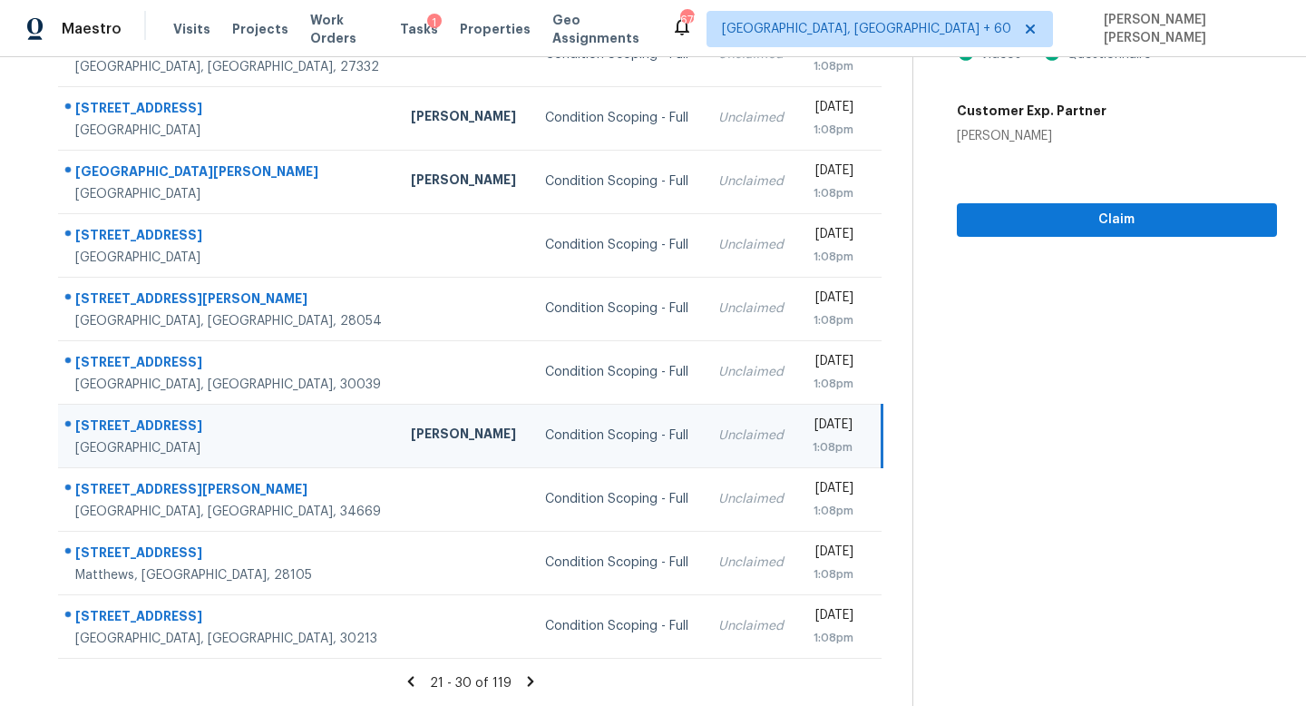
click at [532, 679] on icon at bounding box center [530, 681] width 16 height 16
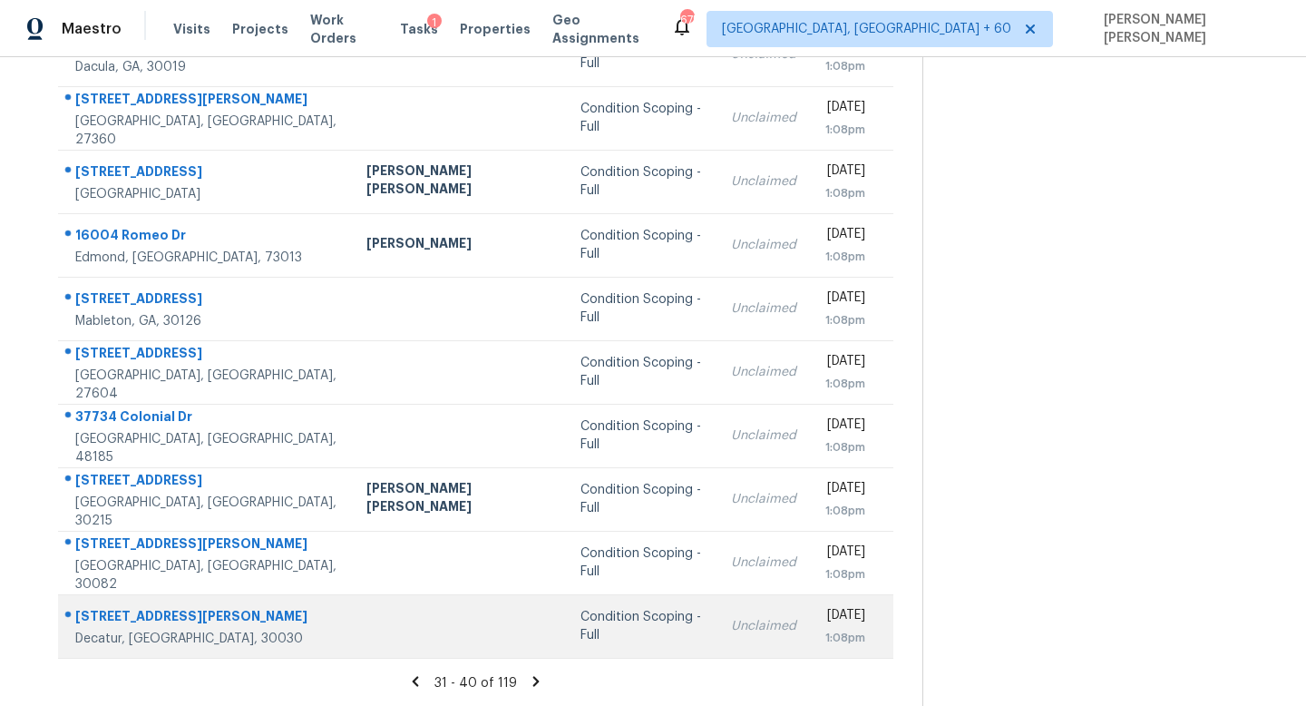
click at [581, 617] on div "Condition Scoping - Full" at bounding box center [642, 626] width 122 height 36
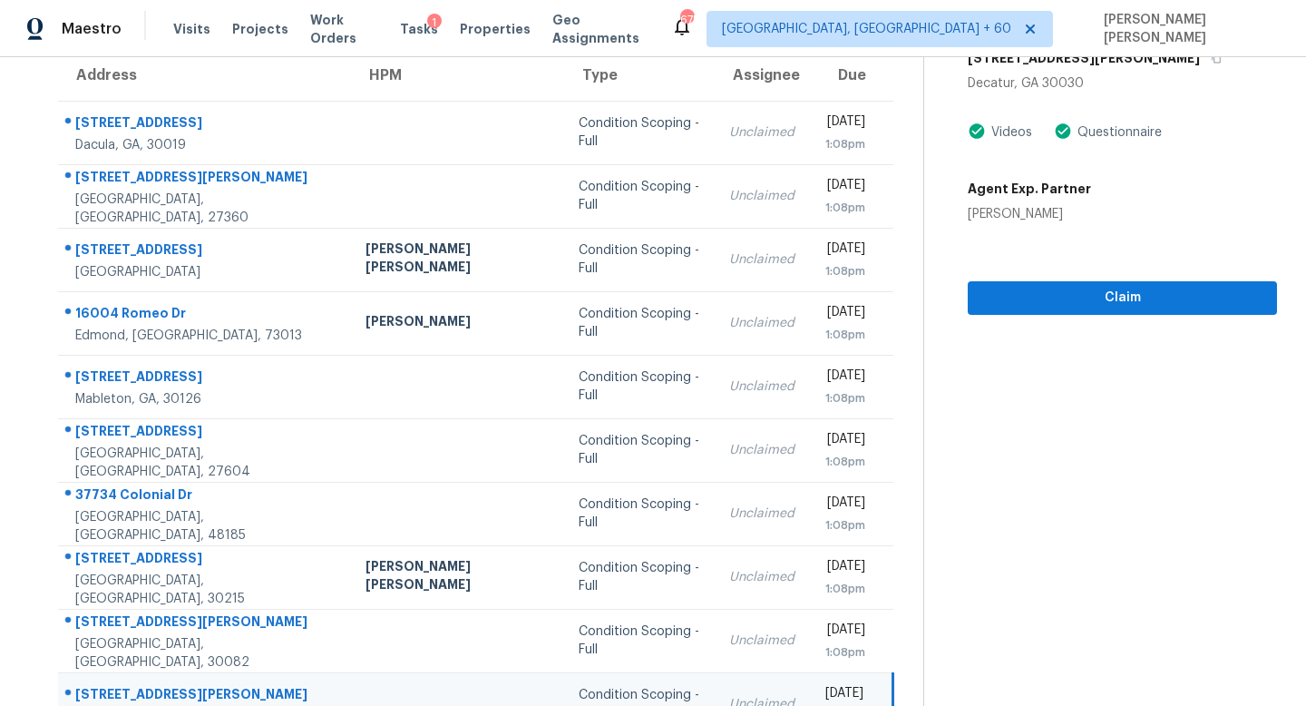
scroll to position [0, 0]
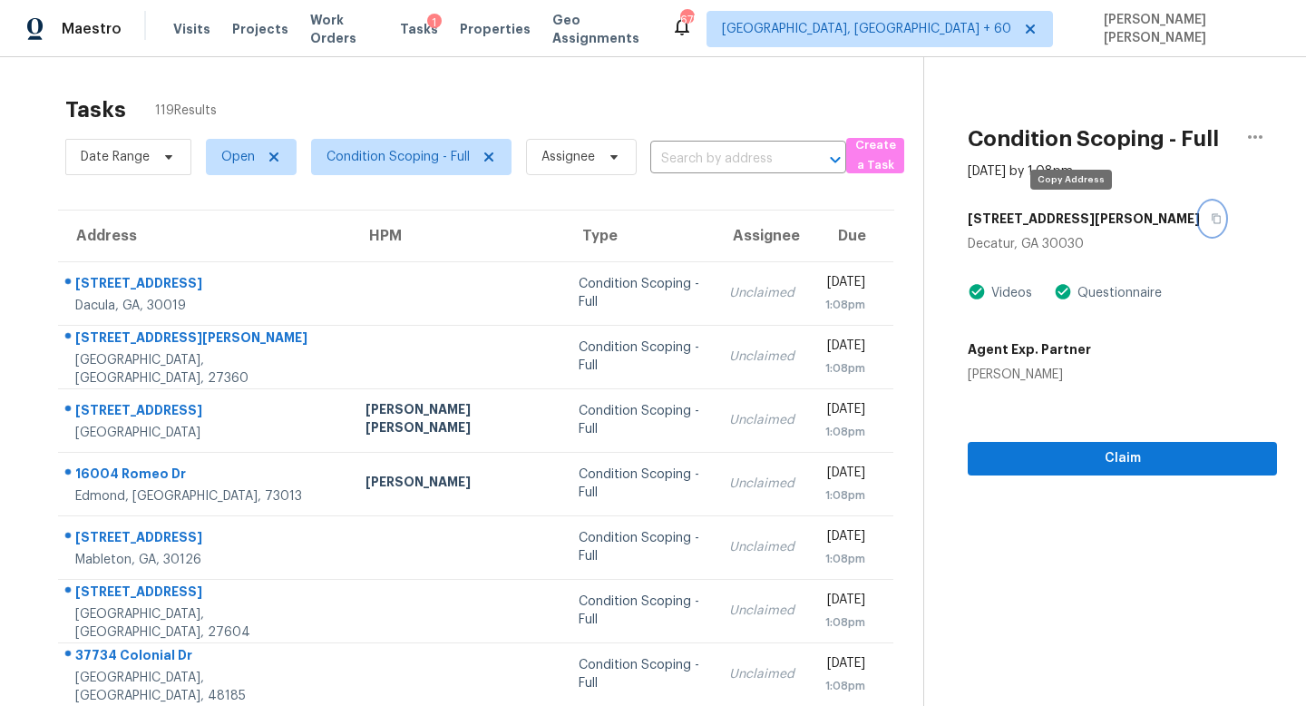
click at [1211, 218] on icon "button" at bounding box center [1216, 218] width 11 height 11
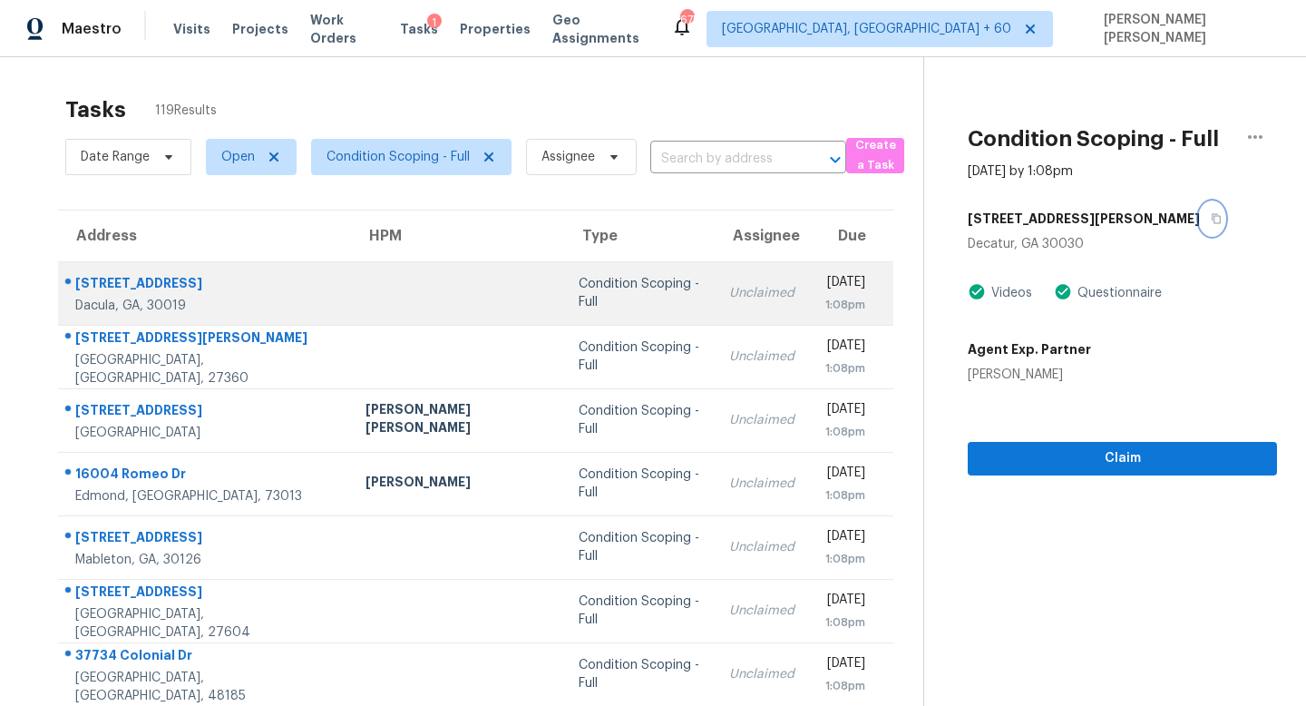
scroll to position [239, 0]
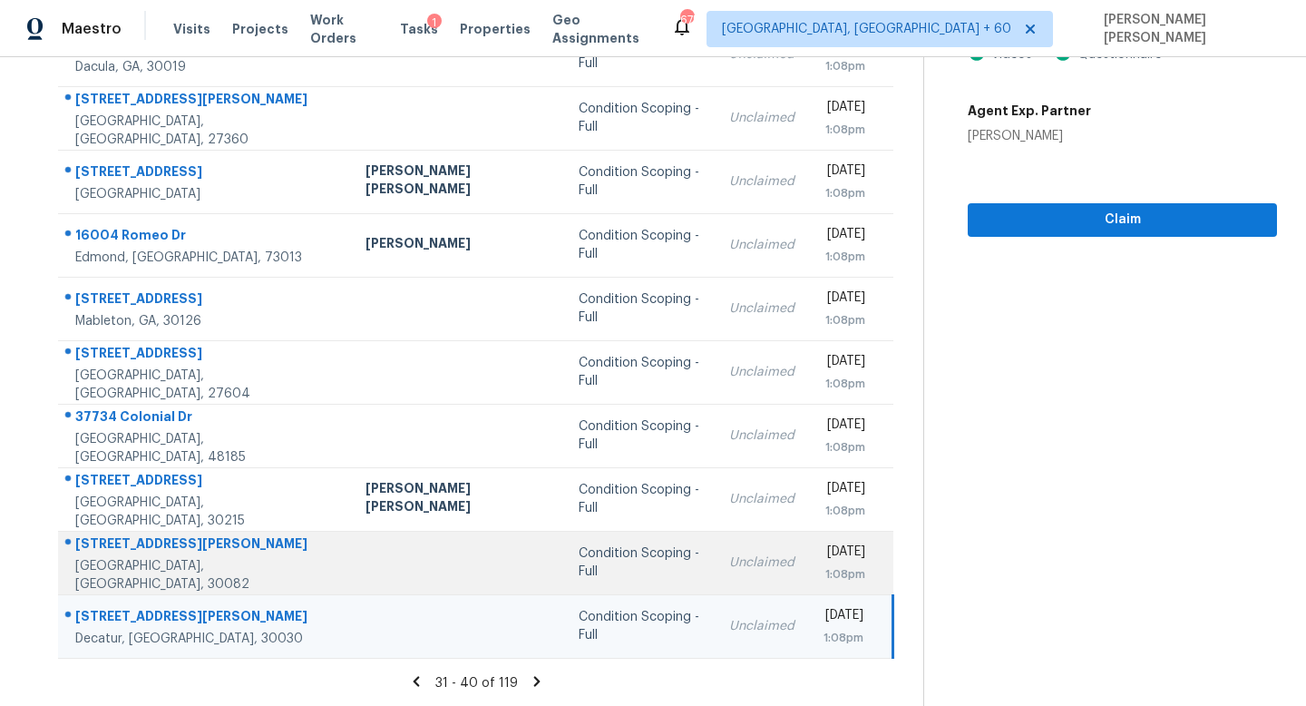
click at [564, 543] on td "Condition Scoping - Full" at bounding box center [639, 562] width 151 height 63
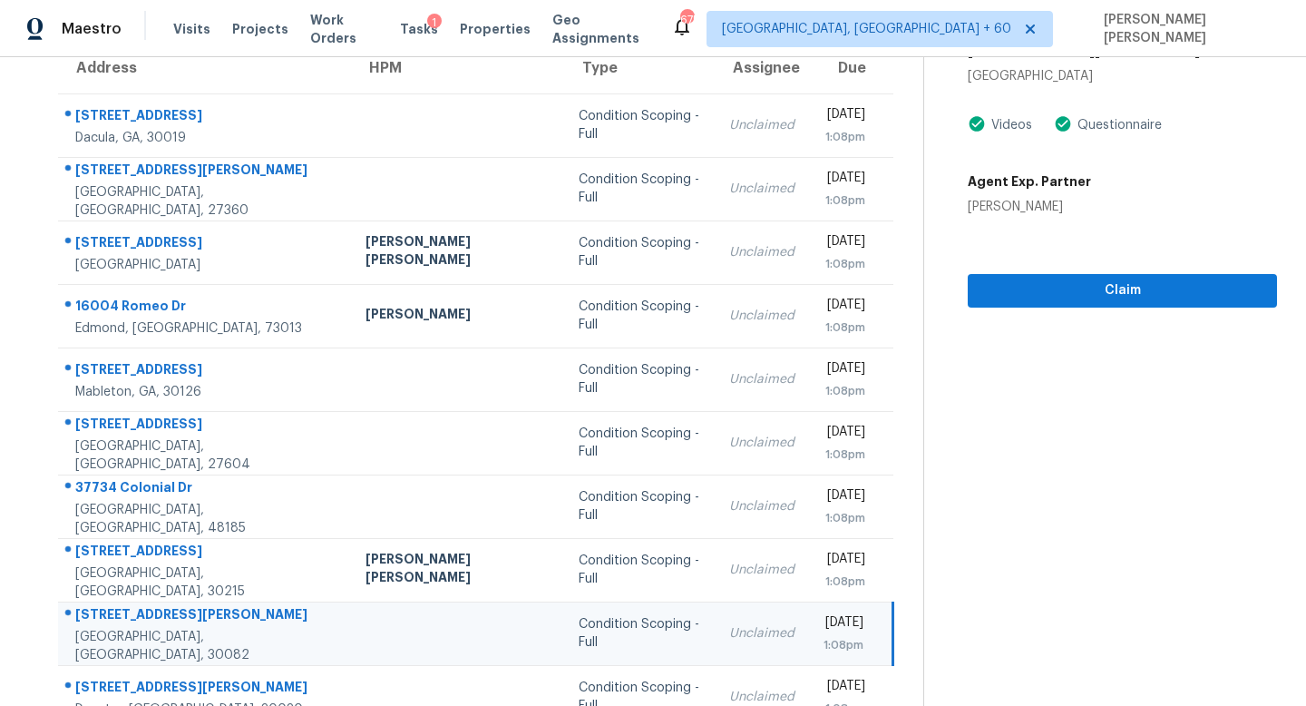
scroll to position [121, 0]
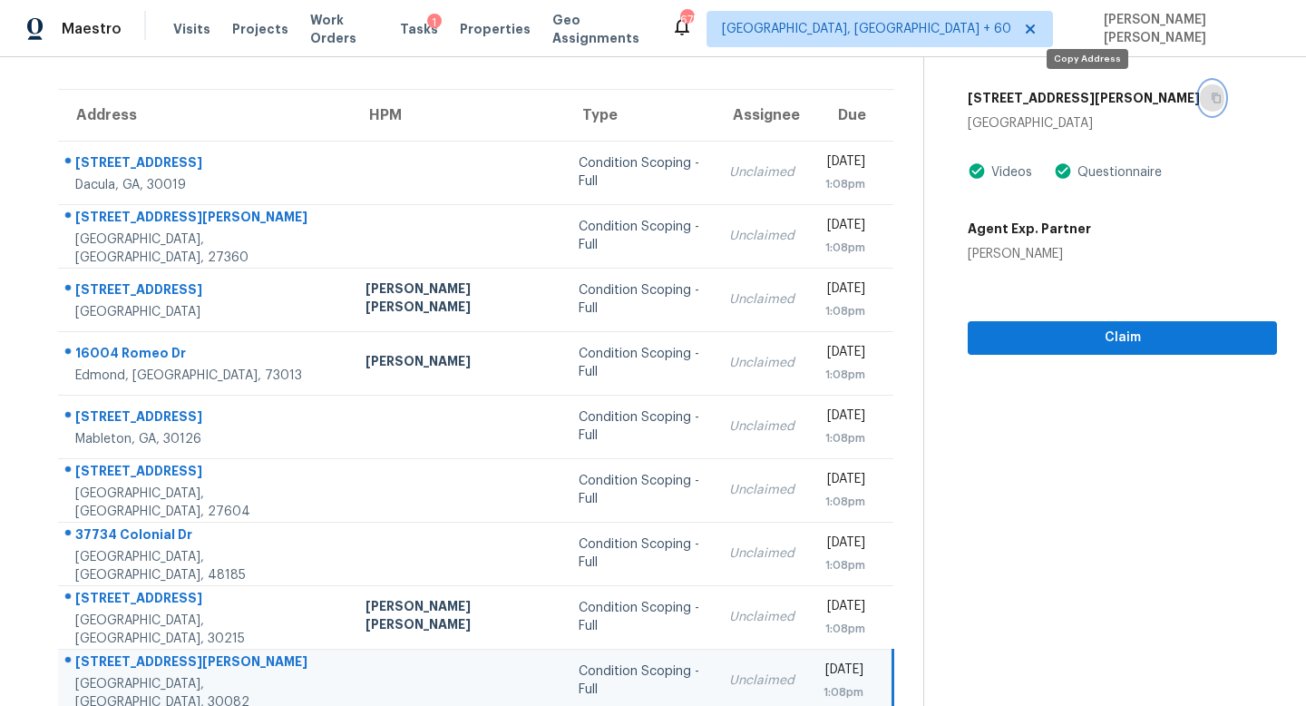
click at [1200, 91] on button "button" at bounding box center [1212, 98] width 24 height 33
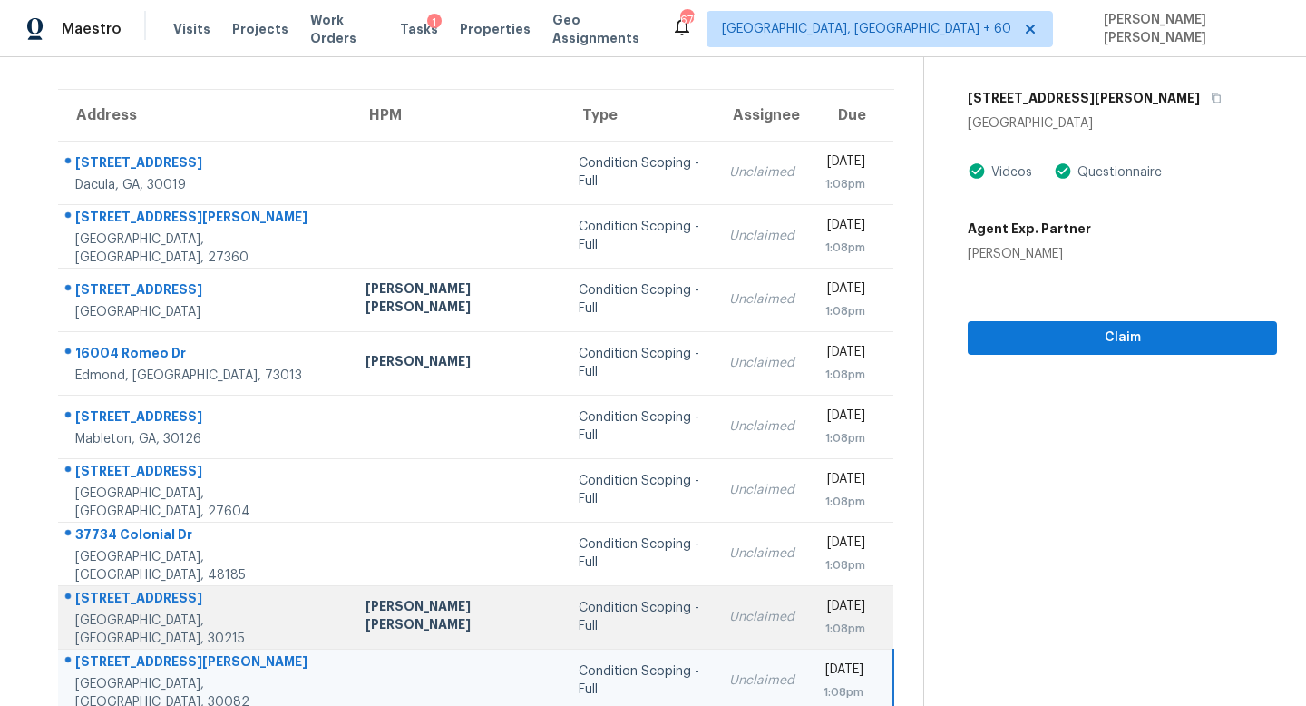
click at [729, 624] on div "Unclaimed" at bounding box center [761, 617] width 65 height 18
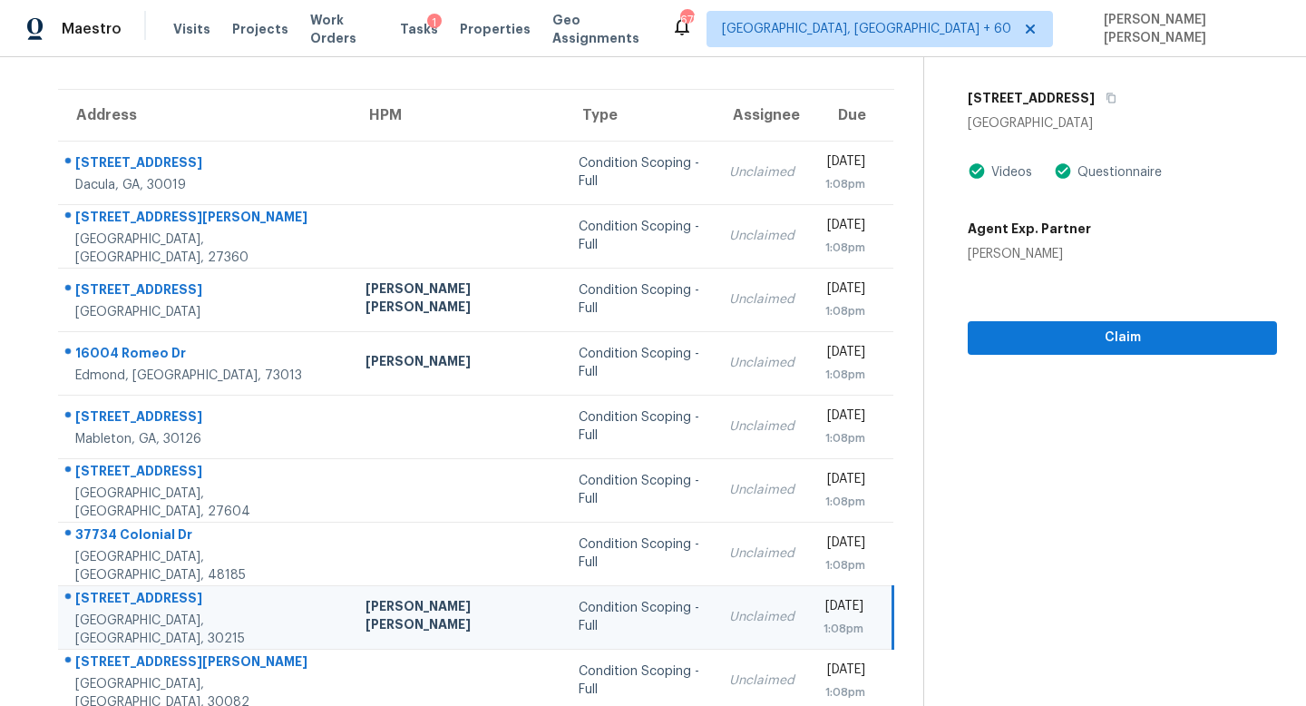
scroll to position [4, 0]
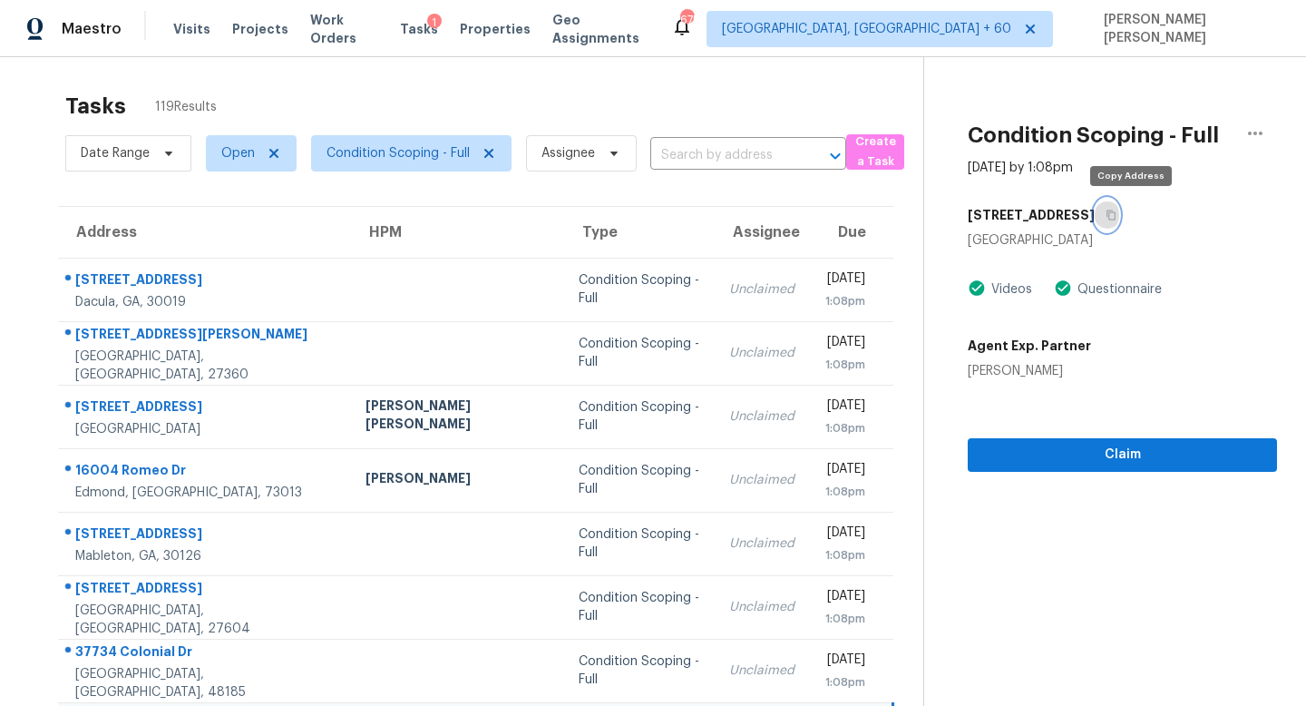
click at [1116, 211] on icon "button" at bounding box center [1111, 215] width 9 height 10
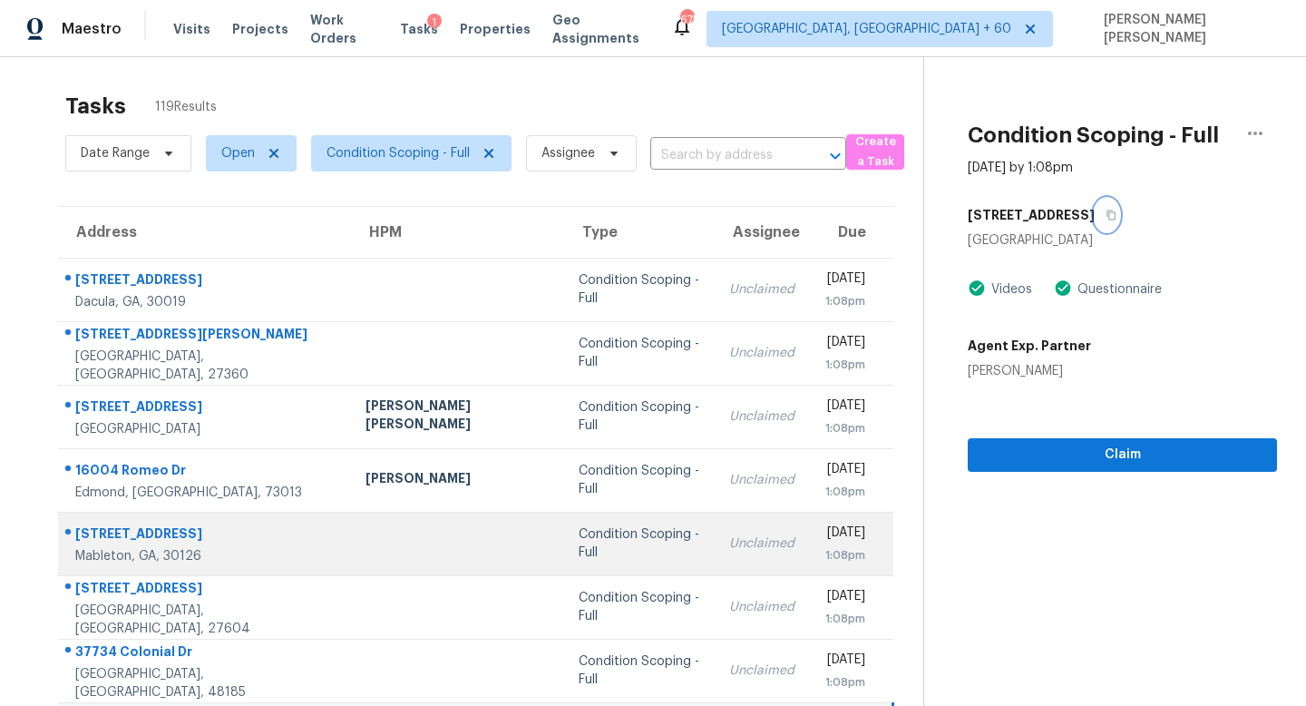
scroll to position [239, 0]
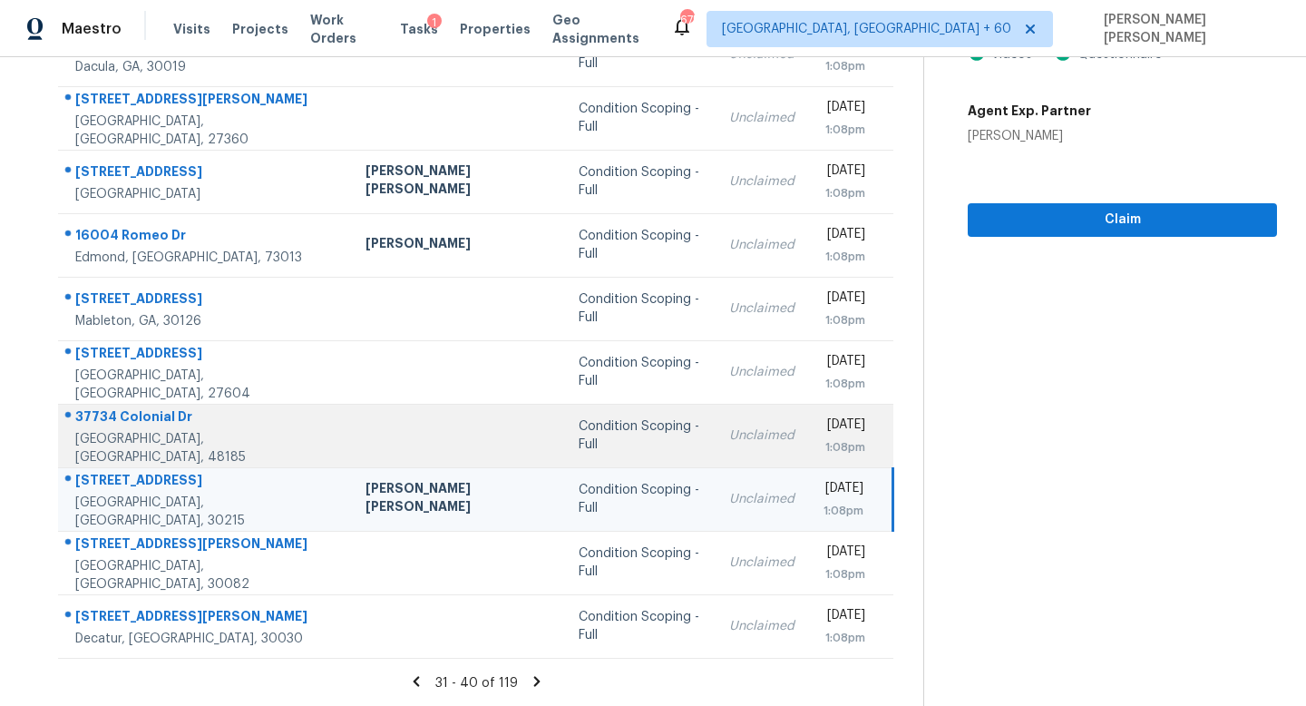
click at [590, 429] on div "Condition Scoping - Full" at bounding box center [640, 435] width 122 height 36
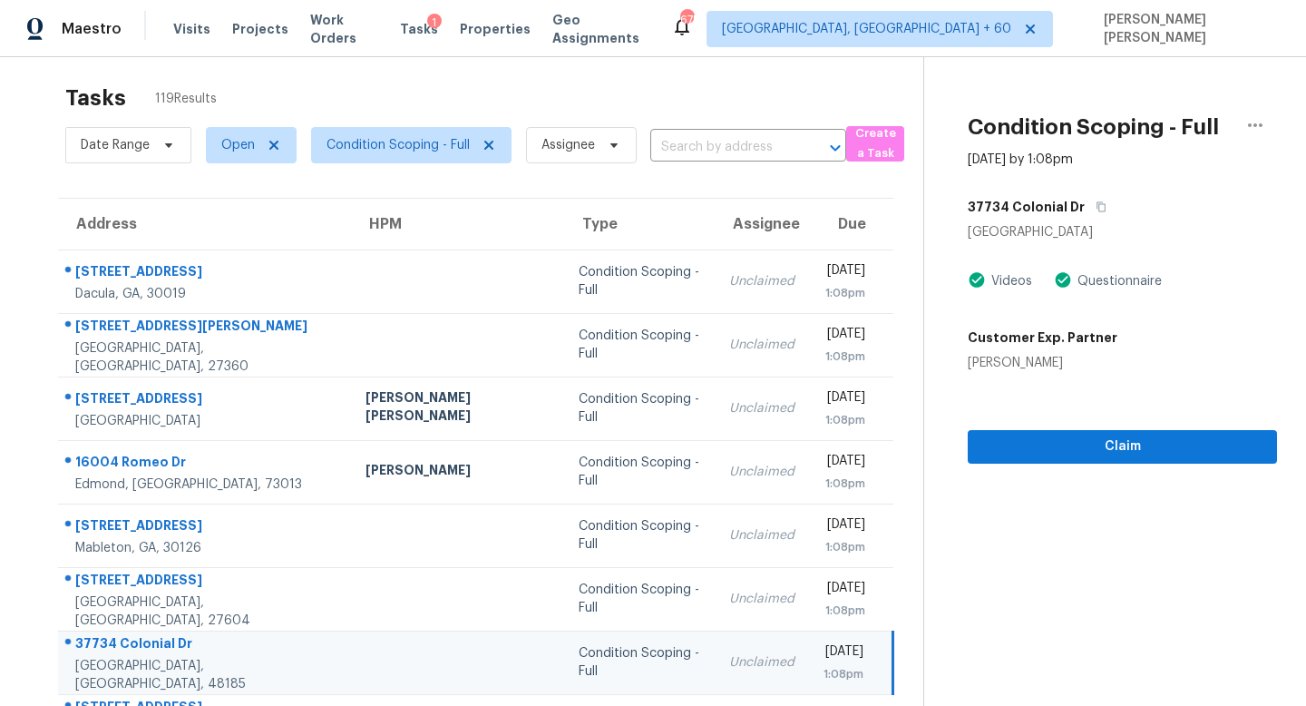
scroll to position [0, 0]
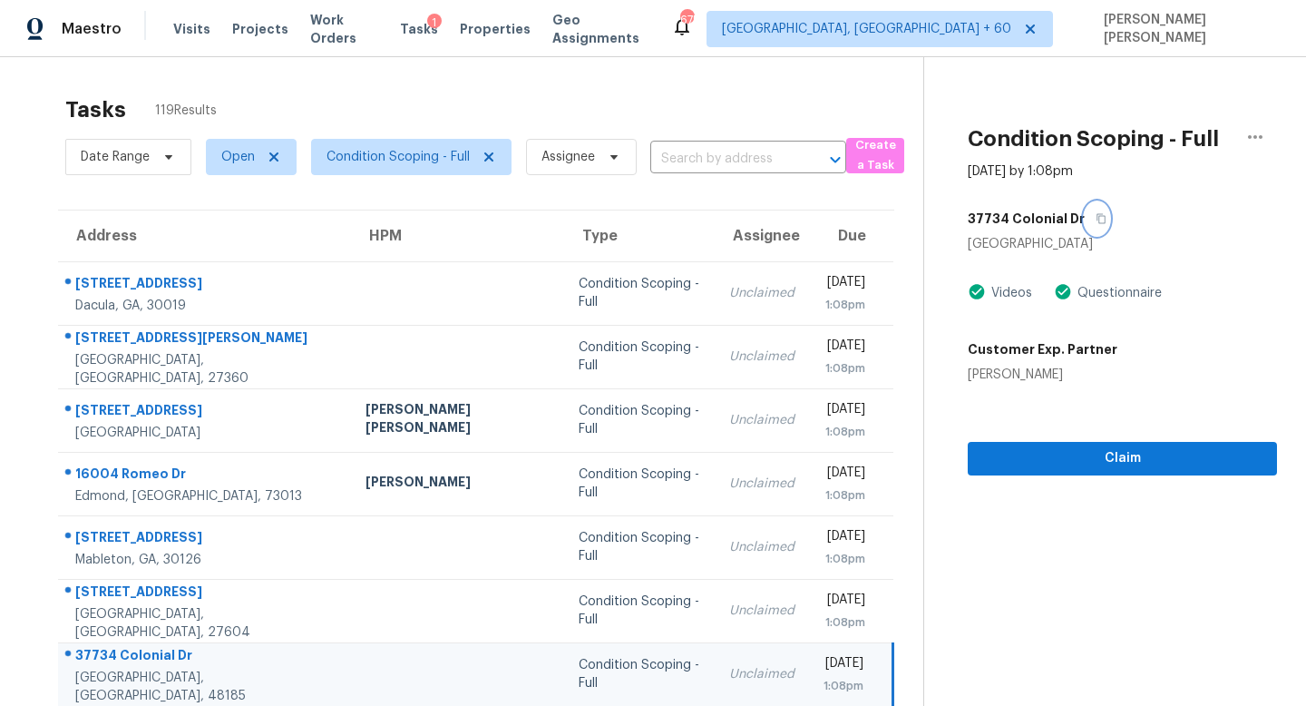
click at [1088, 213] on button "button" at bounding box center [1097, 218] width 24 height 33
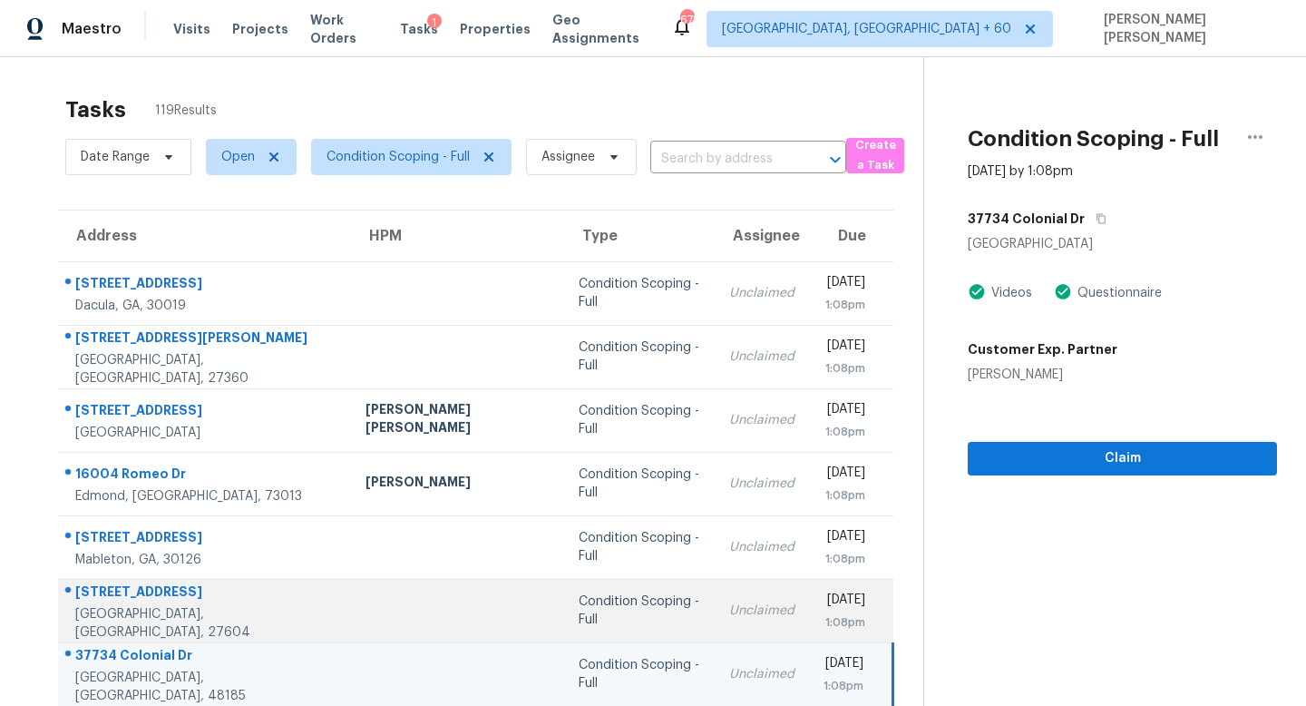
click at [564, 596] on td "Condition Scoping - Full" at bounding box center [639, 610] width 151 height 63
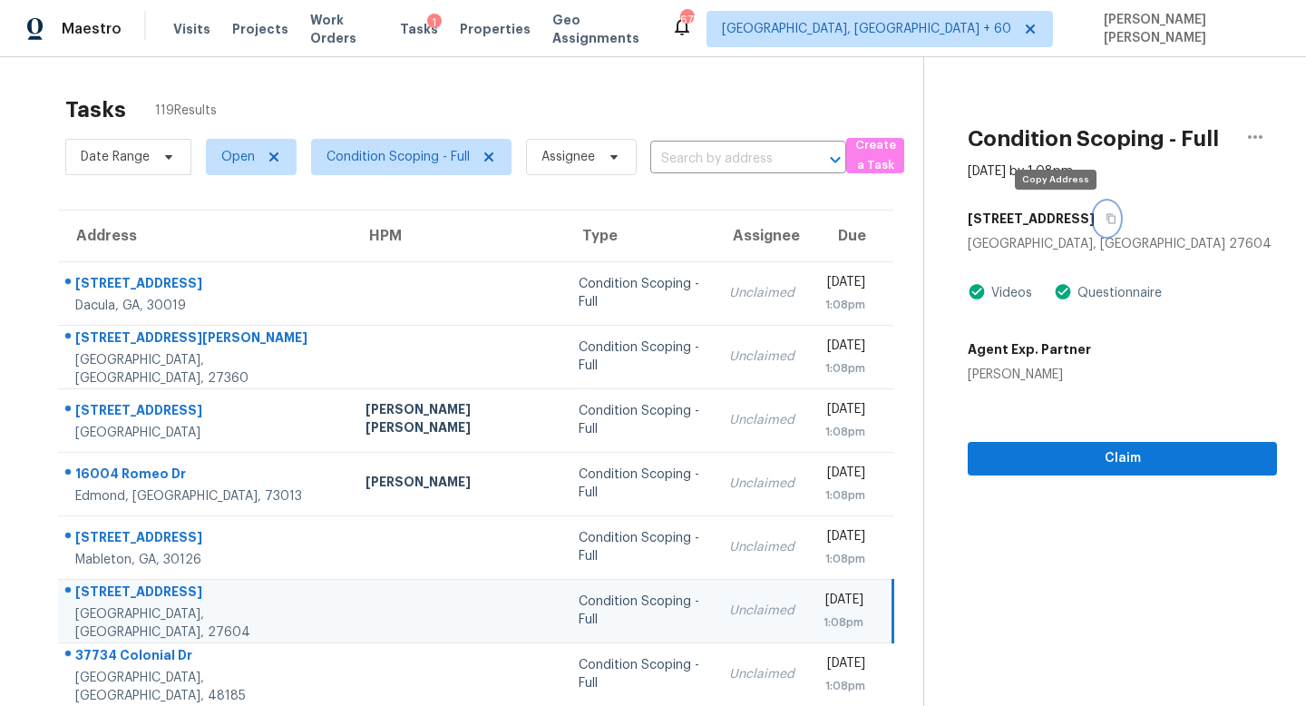
click at [1107, 223] on icon "button" at bounding box center [1111, 219] width 9 height 10
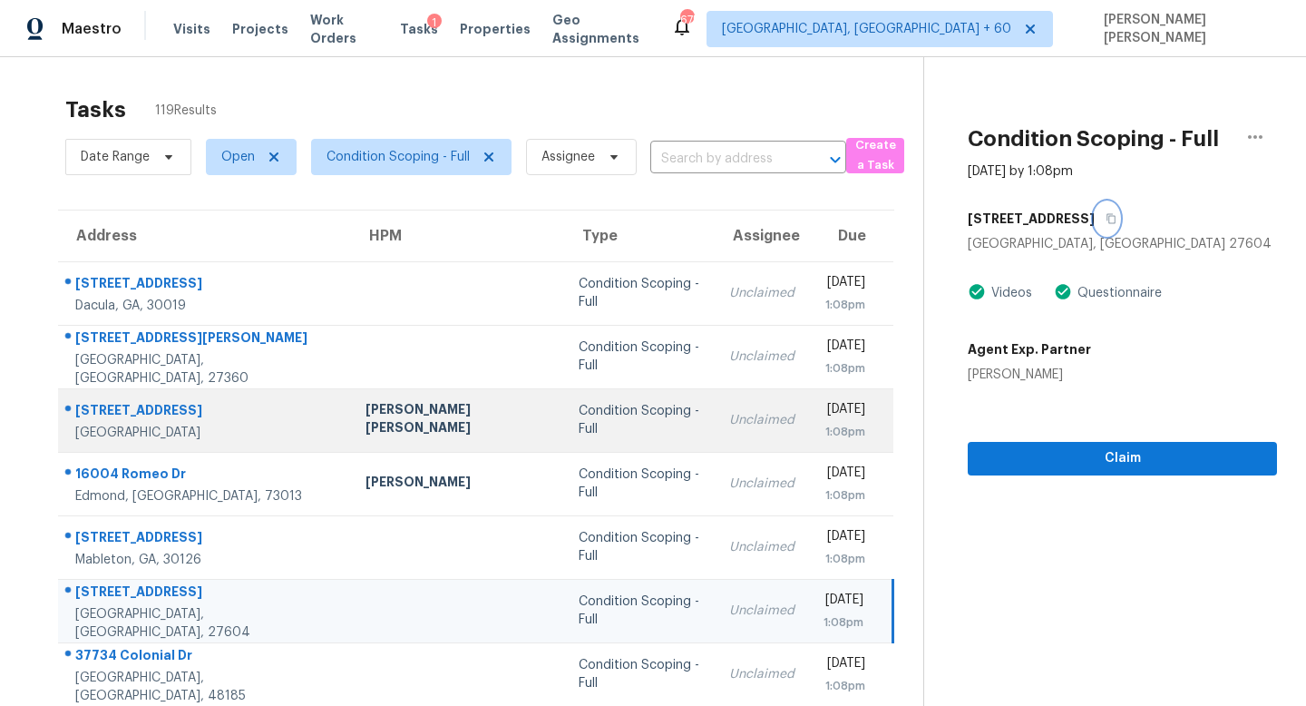
scroll to position [239, 0]
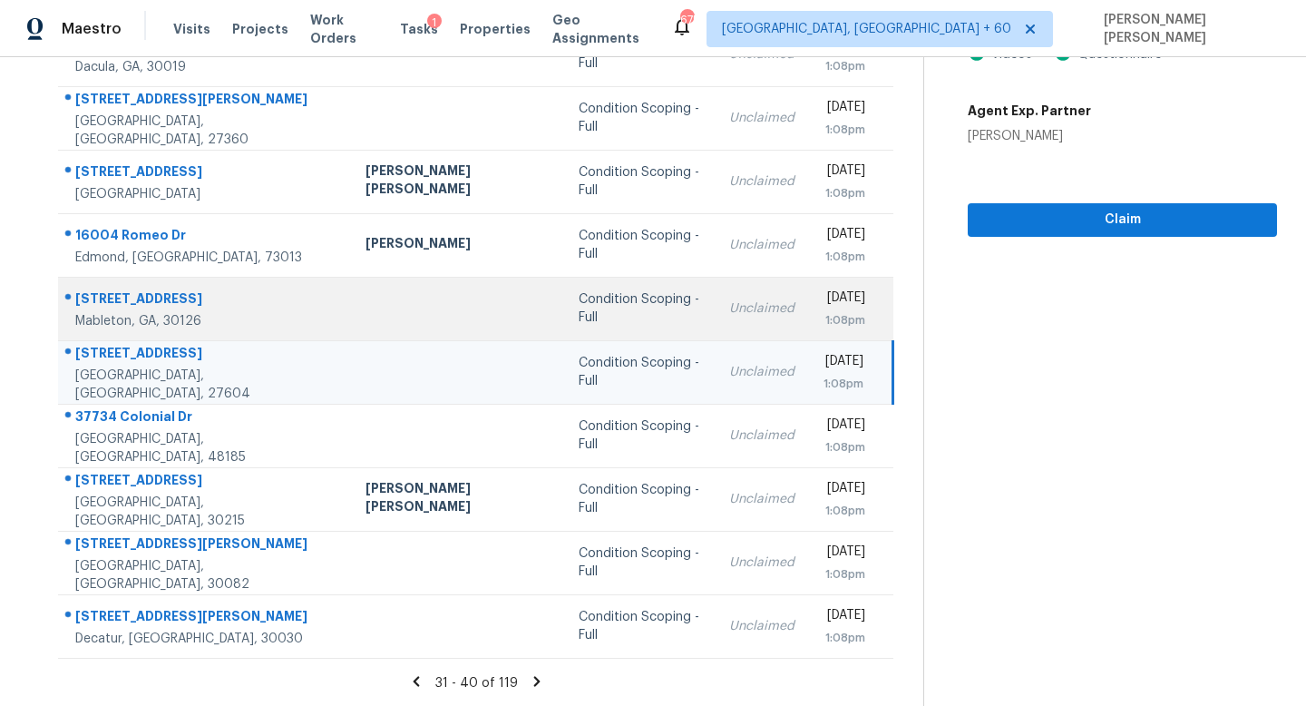
click at [729, 301] on div "Unclaimed" at bounding box center [761, 308] width 65 height 18
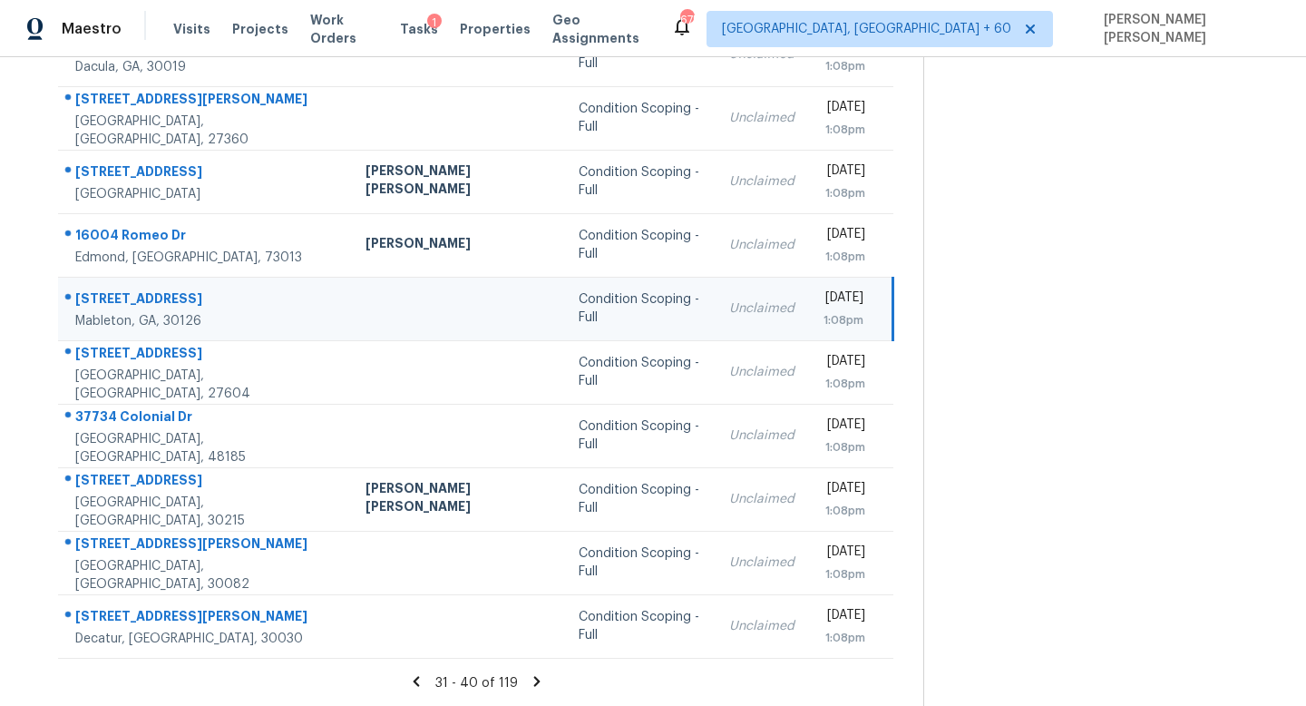
scroll to position [0, 0]
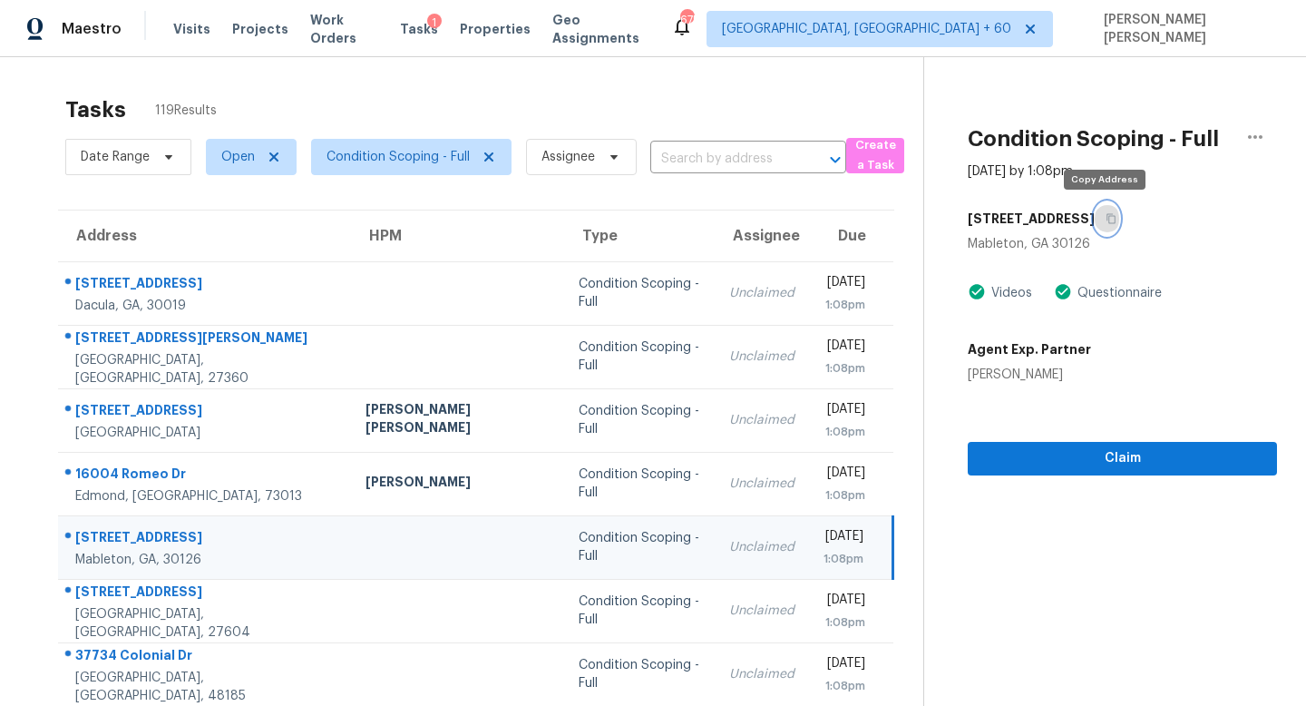
click at [1106, 216] on icon "button" at bounding box center [1111, 218] width 11 height 11
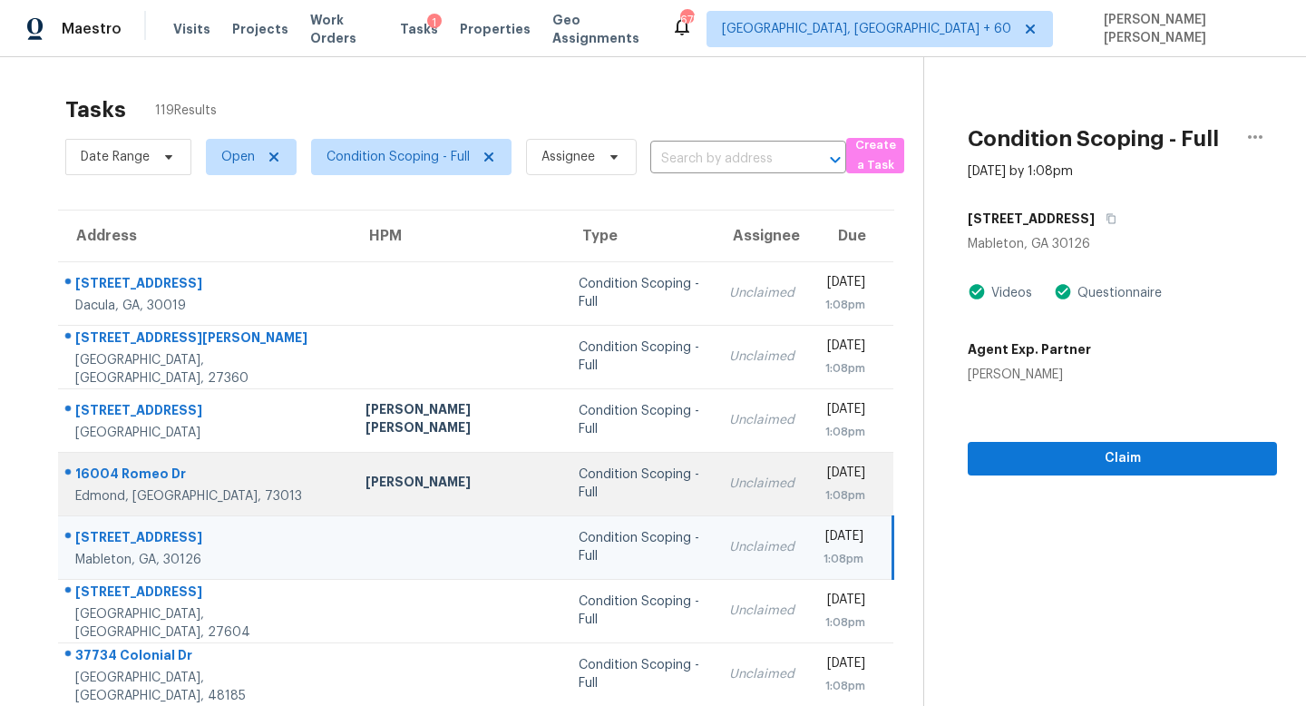
click at [600, 495] on td "Condition Scoping - Full" at bounding box center [639, 483] width 151 height 63
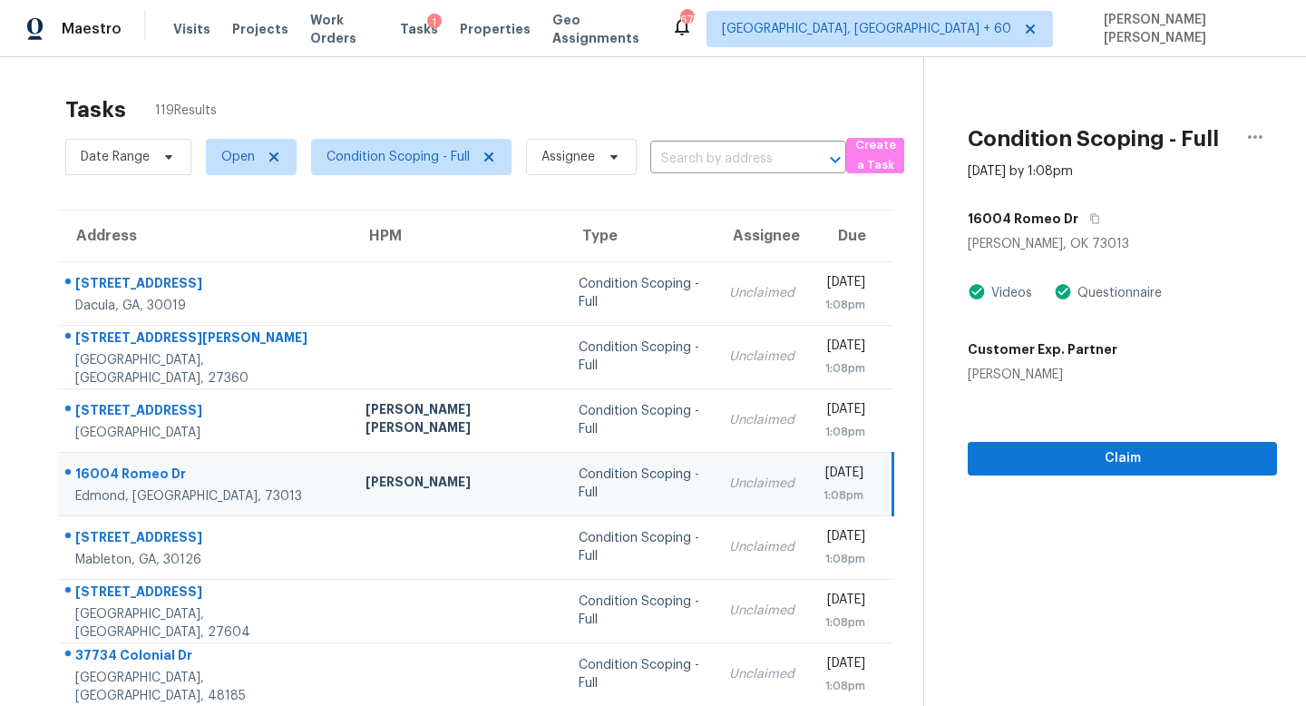
click at [1084, 213] on div "16004 Romeo Dr" at bounding box center [1122, 218] width 309 height 33
click at [1089, 215] on icon "button" at bounding box center [1094, 218] width 11 height 11
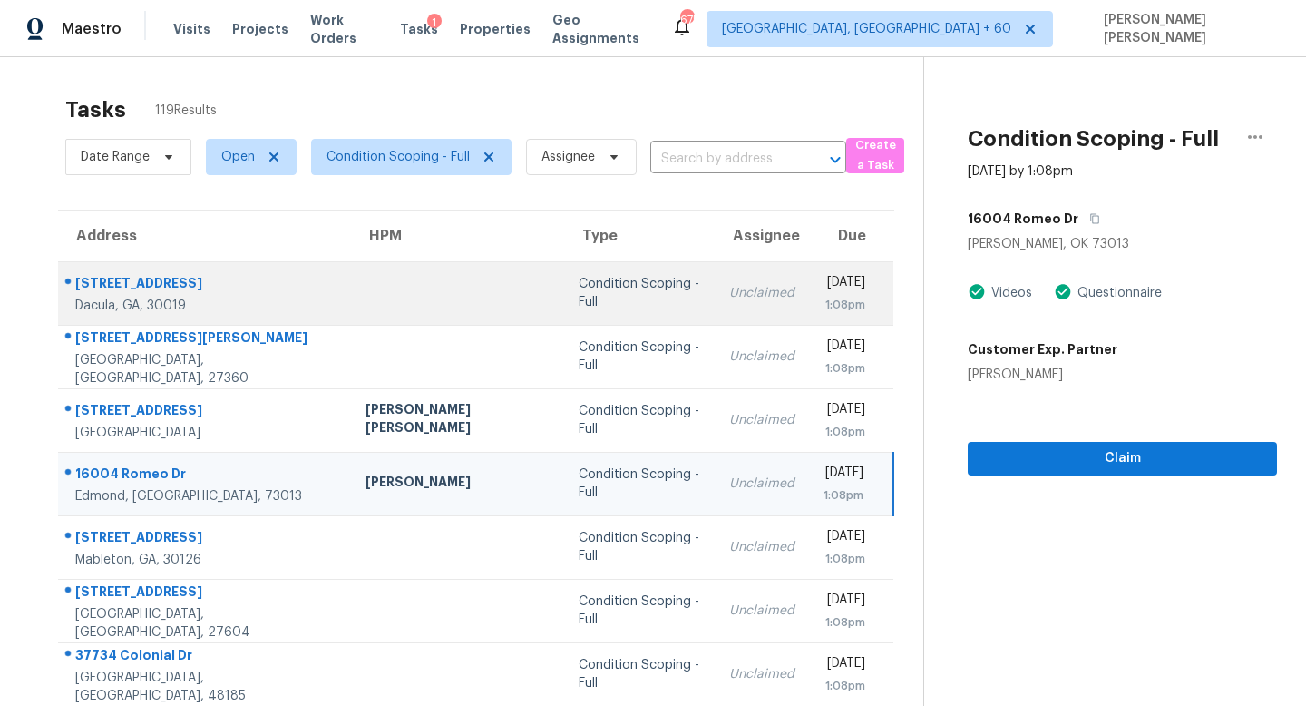
click at [564, 305] on td "Condition Scoping - Full" at bounding box center [639, 292] width 151 height 63
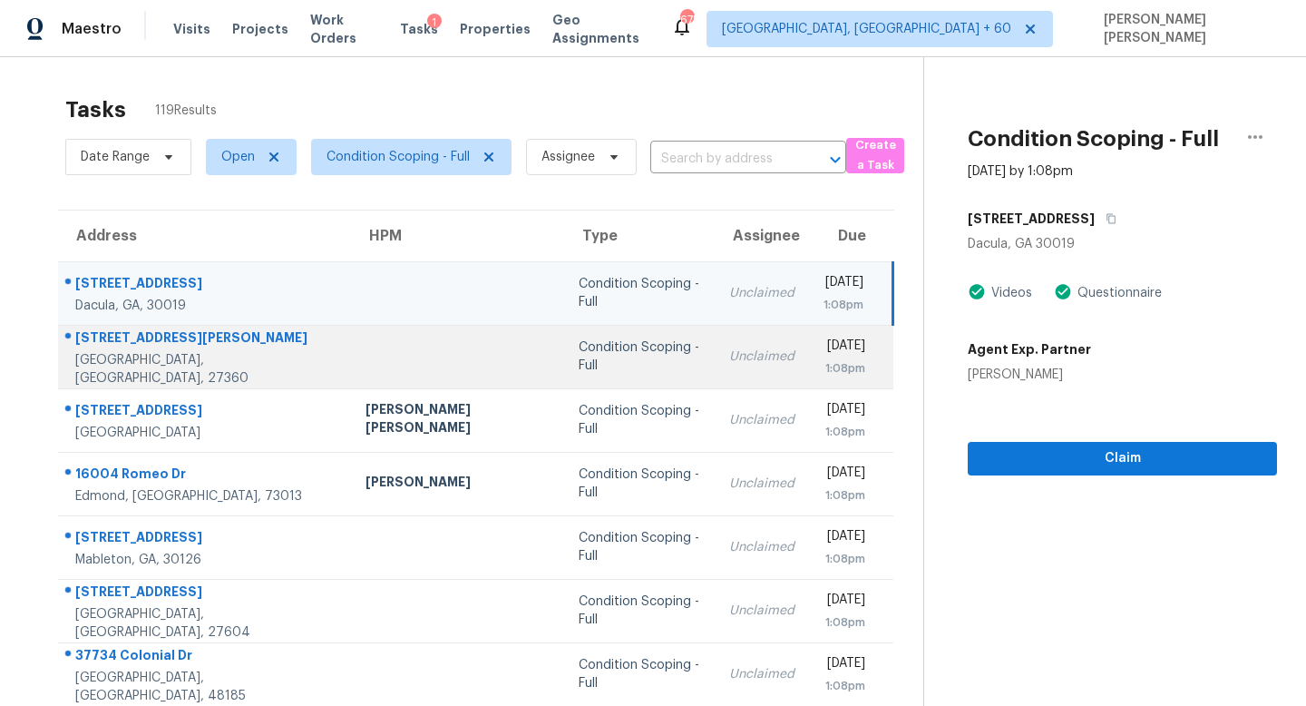
click at [715, 369] on td "Unclaimed" at bounding box center [762, 356] width 94 height 63
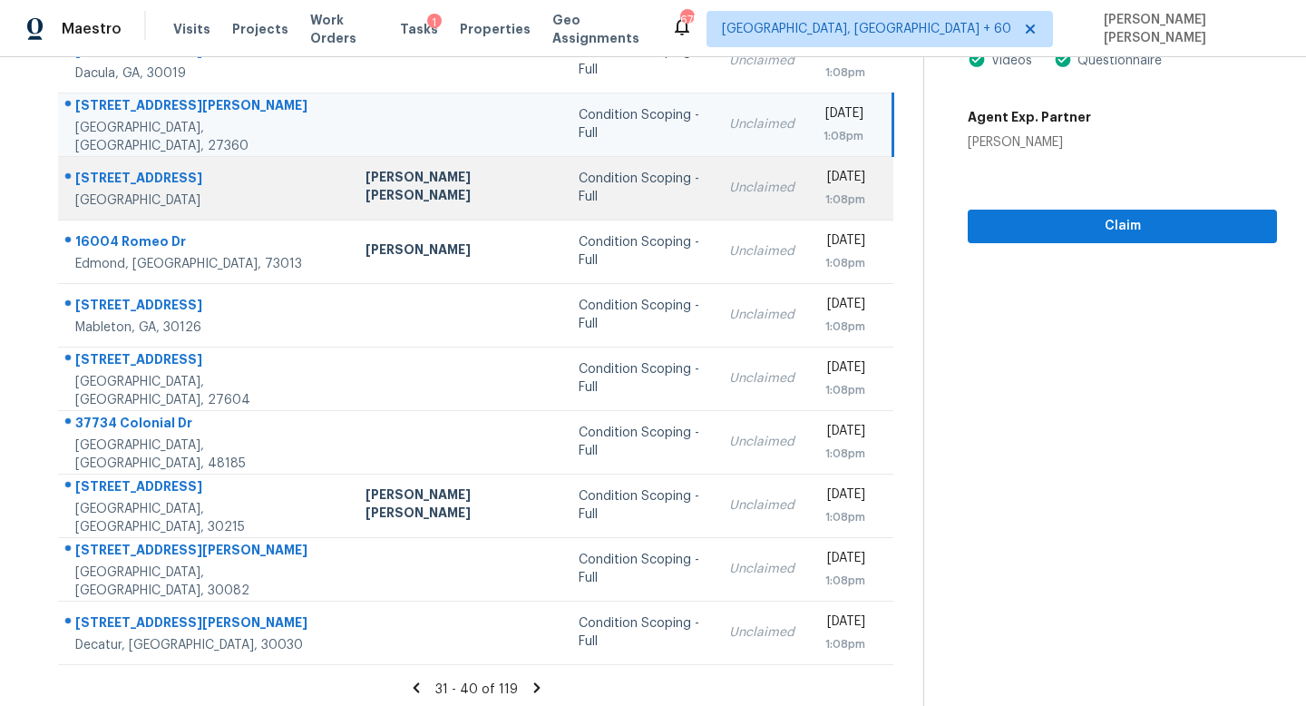
scroll to position [239, 0]
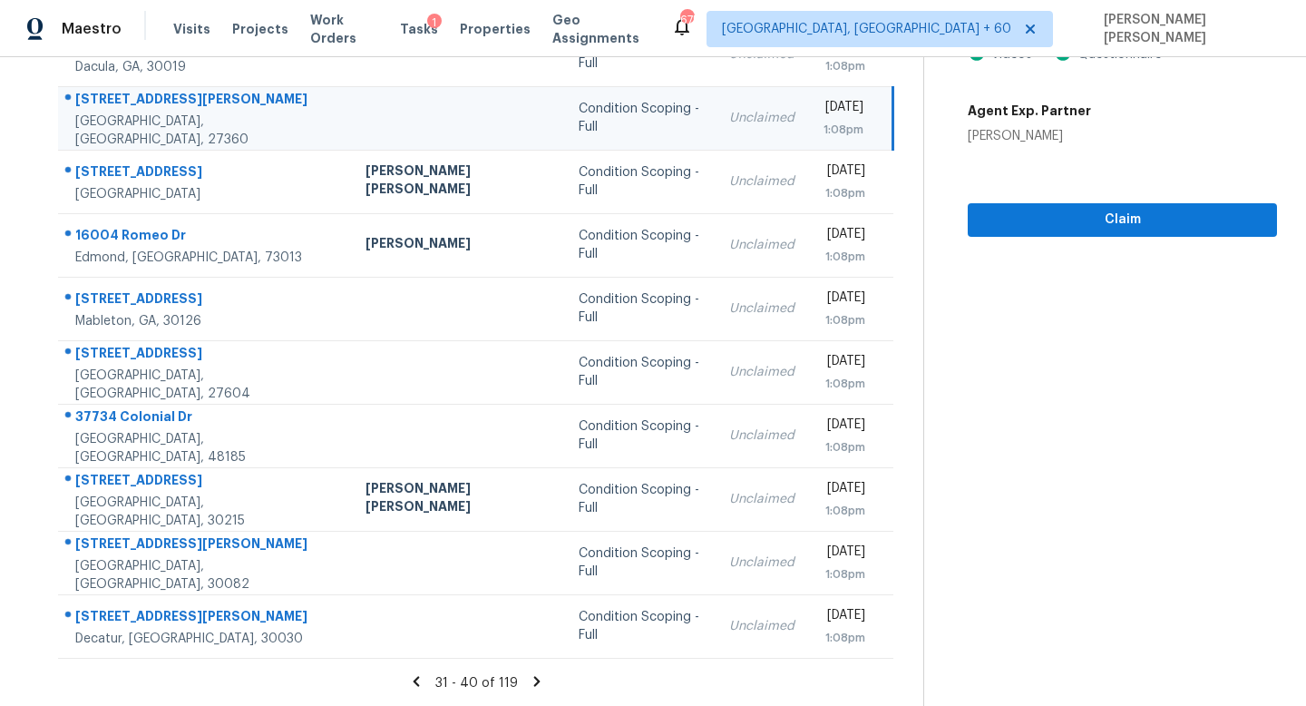
click at [529, 679] on icon at bounding box center [537, 681] width 16 height 16
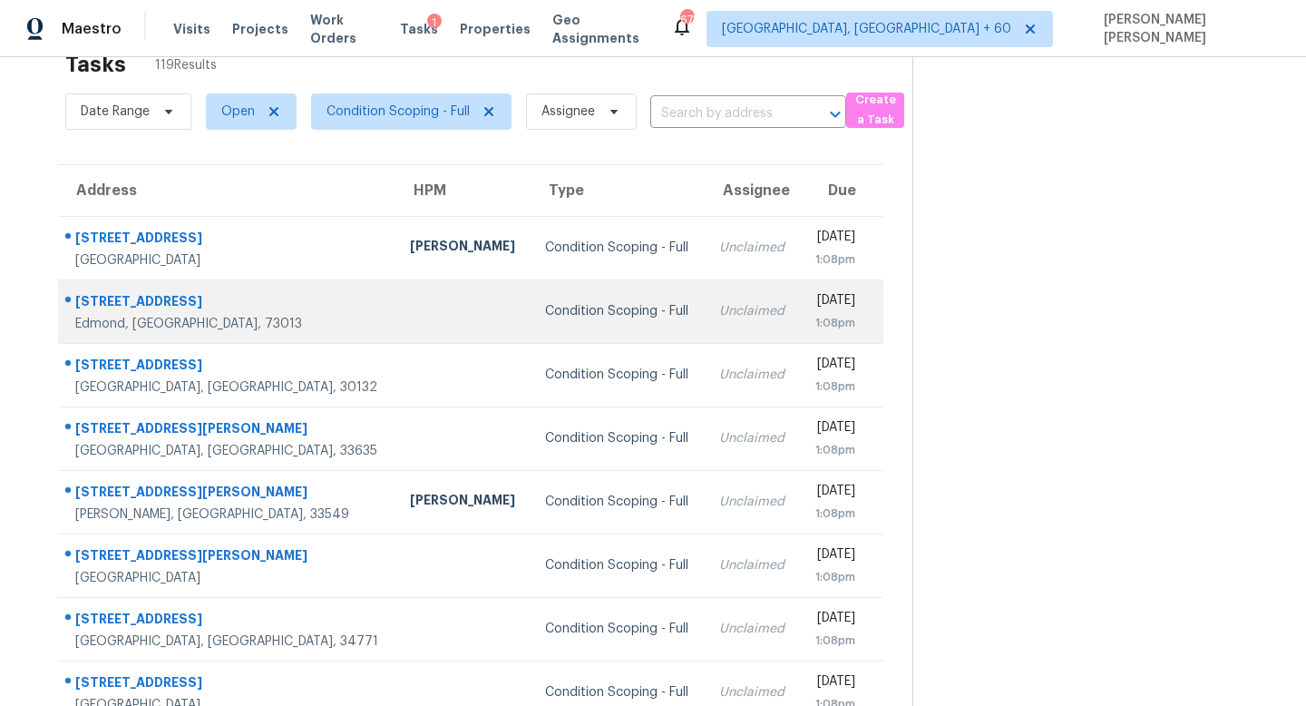
scroll to position [0, 0]
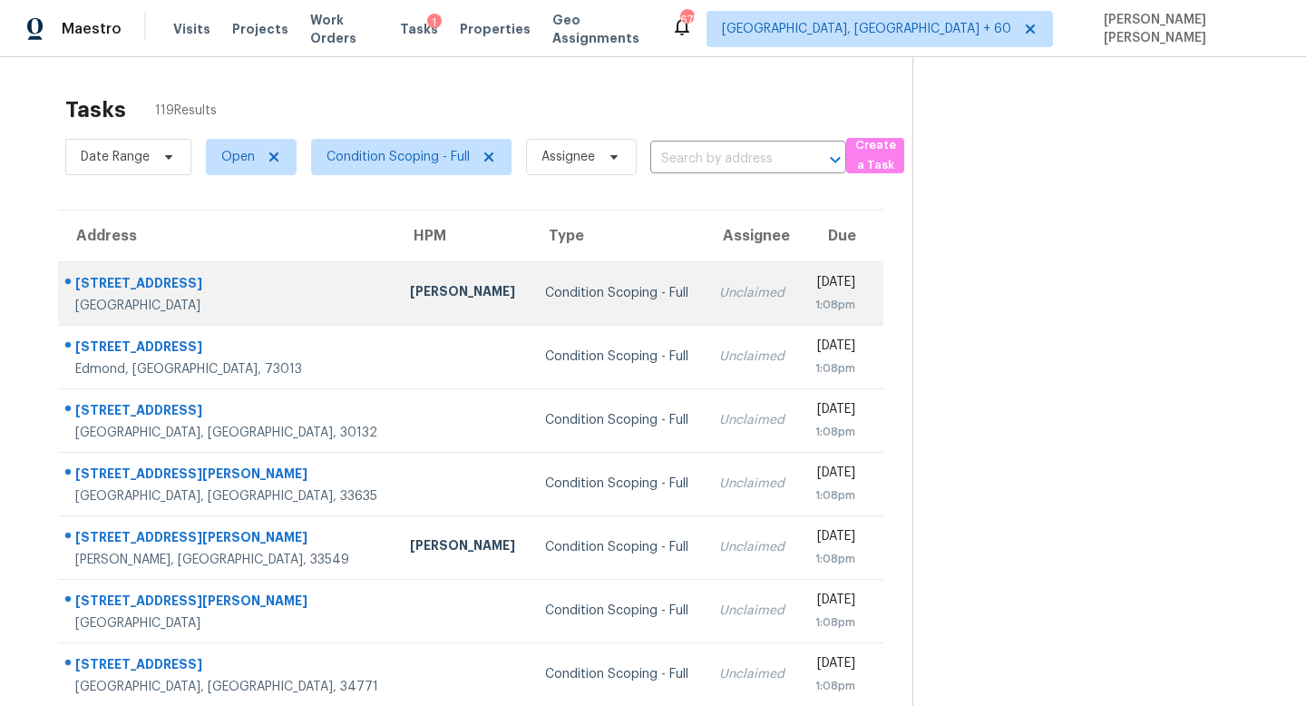
click at [545, 288] on div "Condition Scoping - Full" at bounding box center [617, 293] width 145 height 18
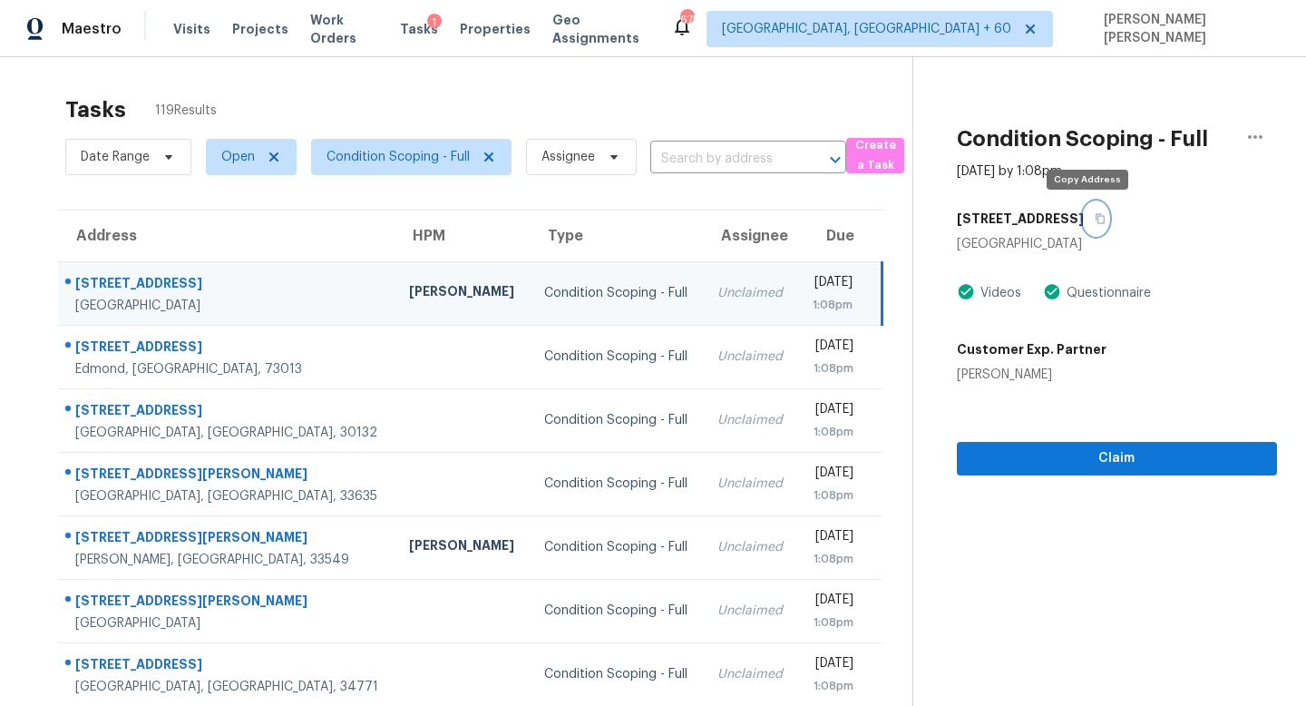
click at [1095, 220] on icon "button" at bounding box center [1100, 218] width 11 height 11
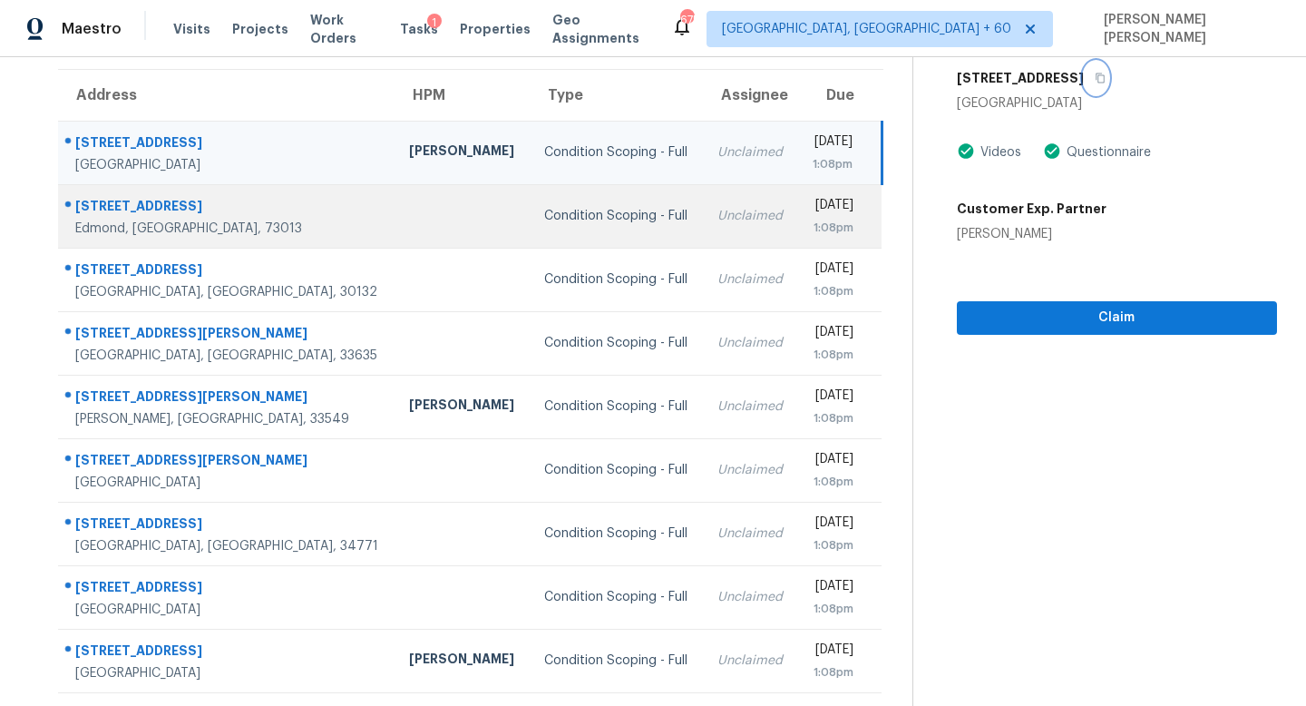
scroll to position [183, 0]
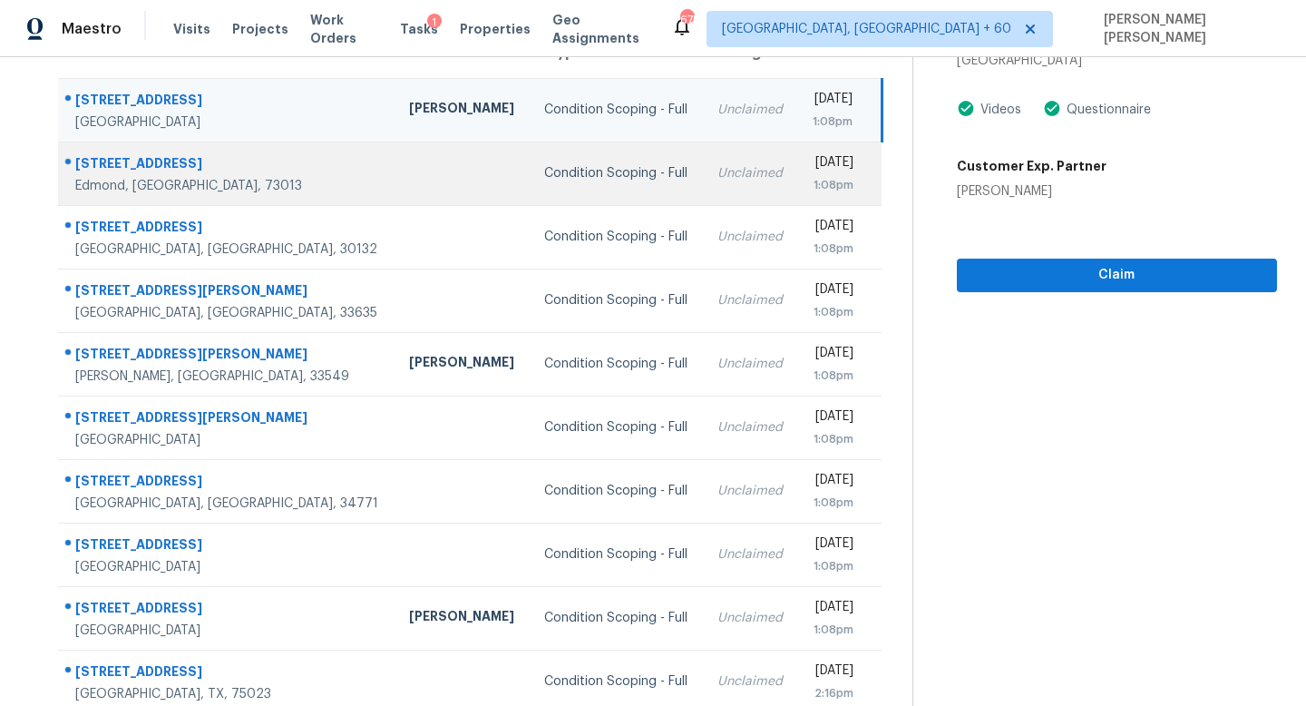
click at [797, 172] on td "Tue, Sep 23rd 2025 1:08pm" at bounding box center [839, 173] width 84 height 63
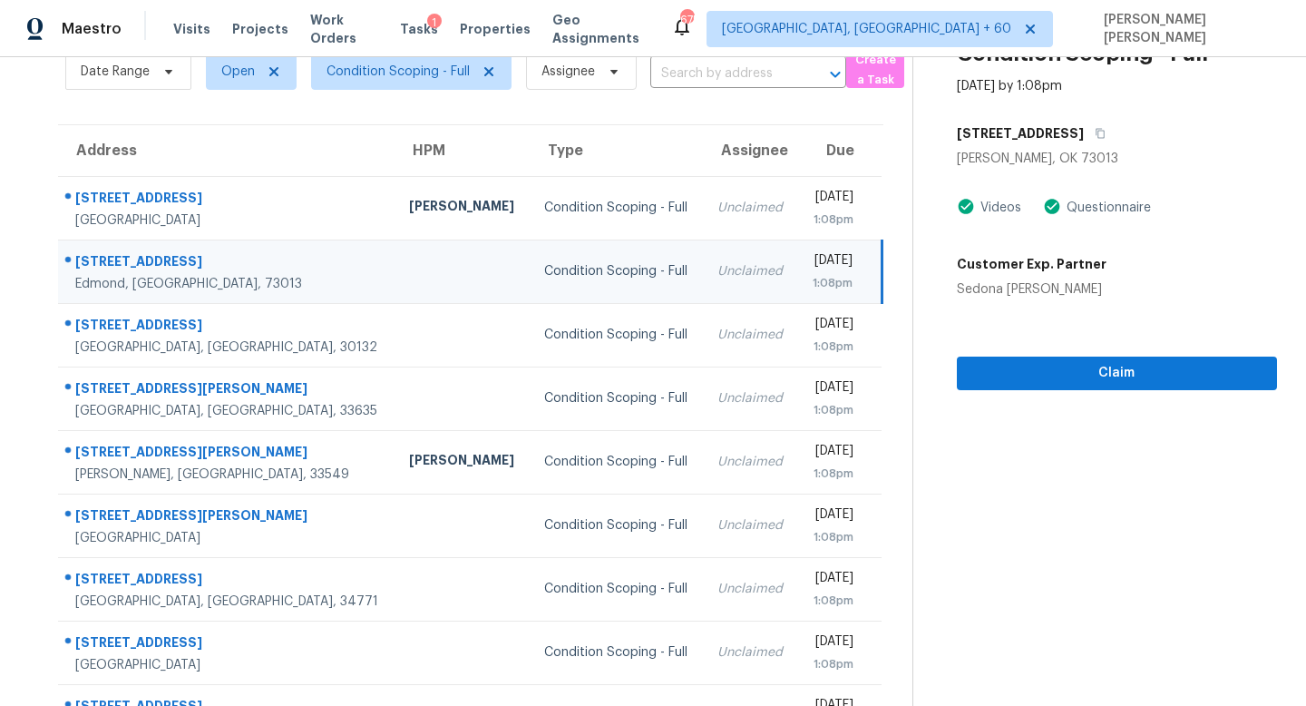
scroll to position [71, 0]
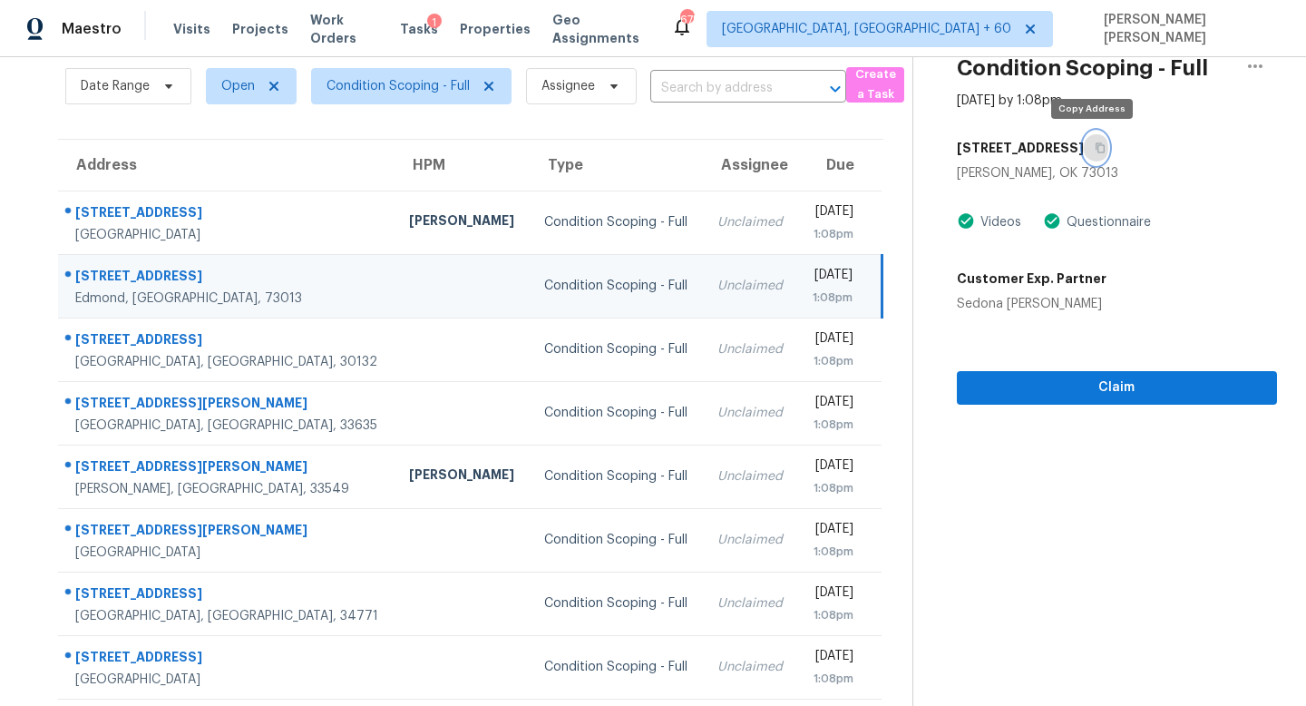
click at [1095, 140] on button "button" at bounding box center [1096, 148] width 24 height 33
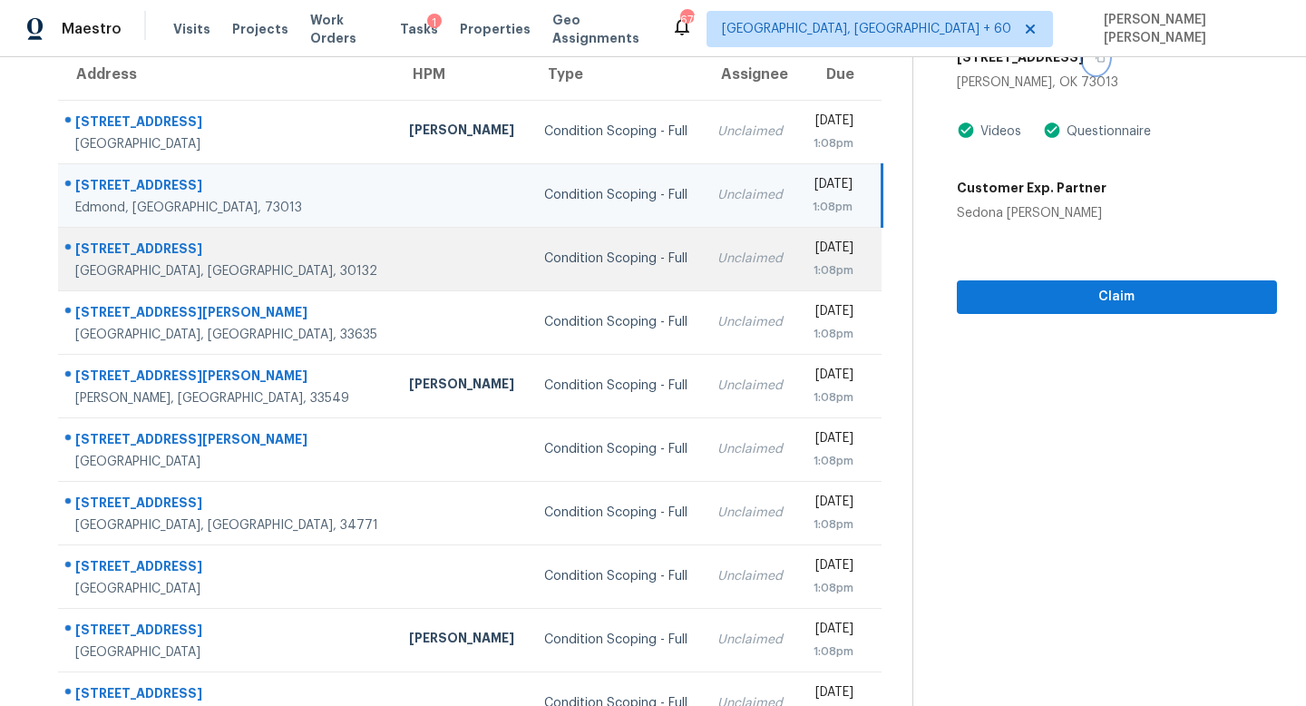
scroll to position [162, 0]
click at [717, 265] on div "Unclaimed" at bounding box center [750, 258] width 66 height 18
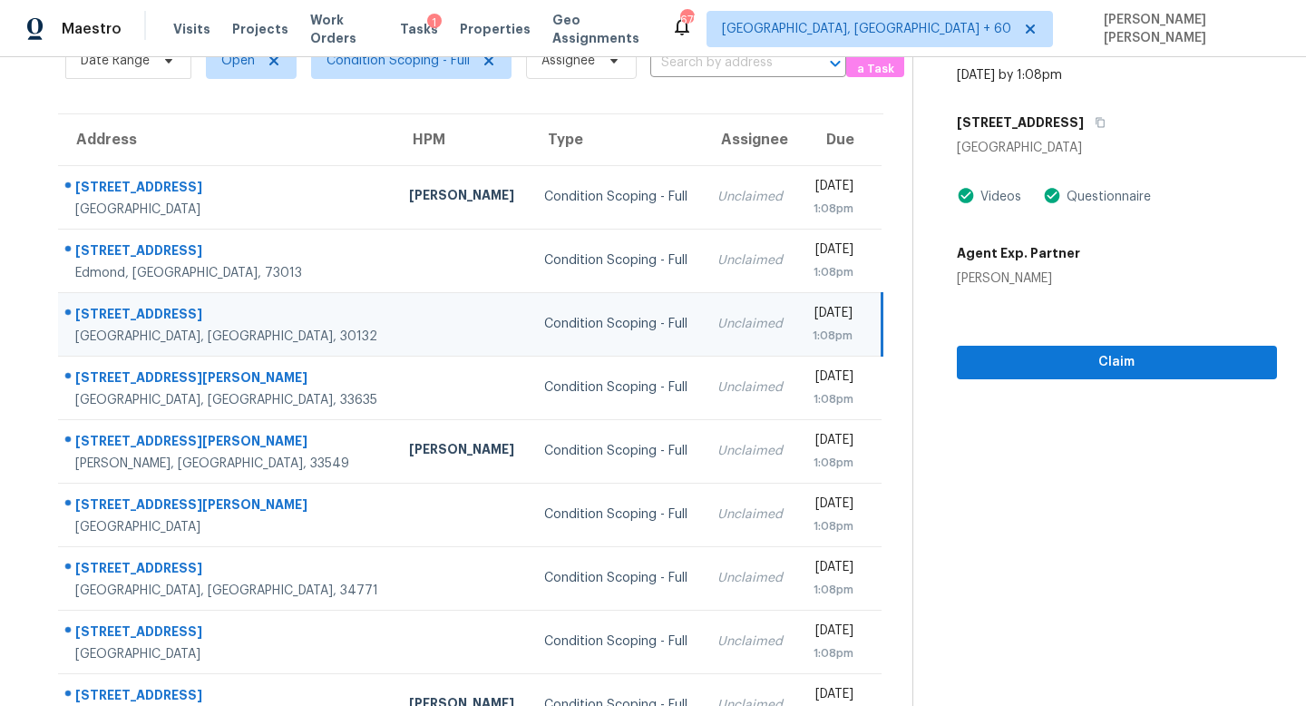
scroll to position [60, 0]
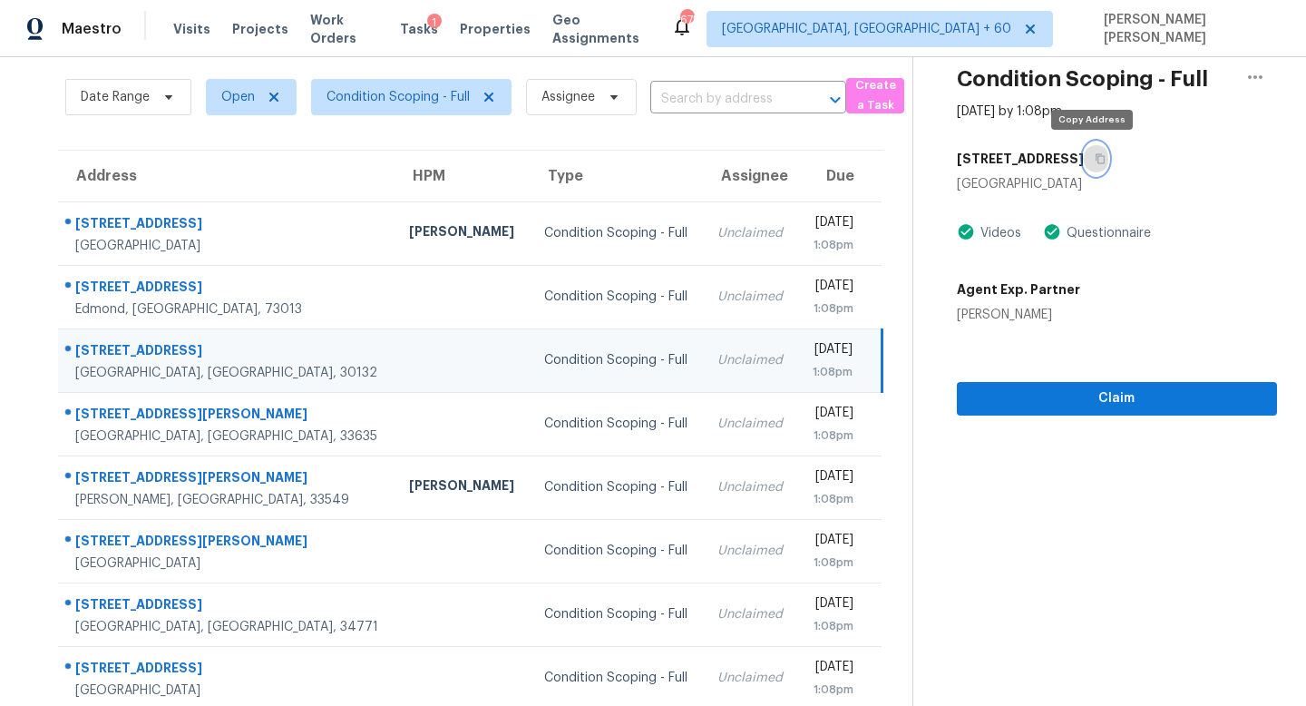
click at [1092, 149] on button "button" at bounding box center [1096, 158] width 24 height 33
click at [1096, 154] on icon "button" at bounding box center [1100, 159] width 9 height 10
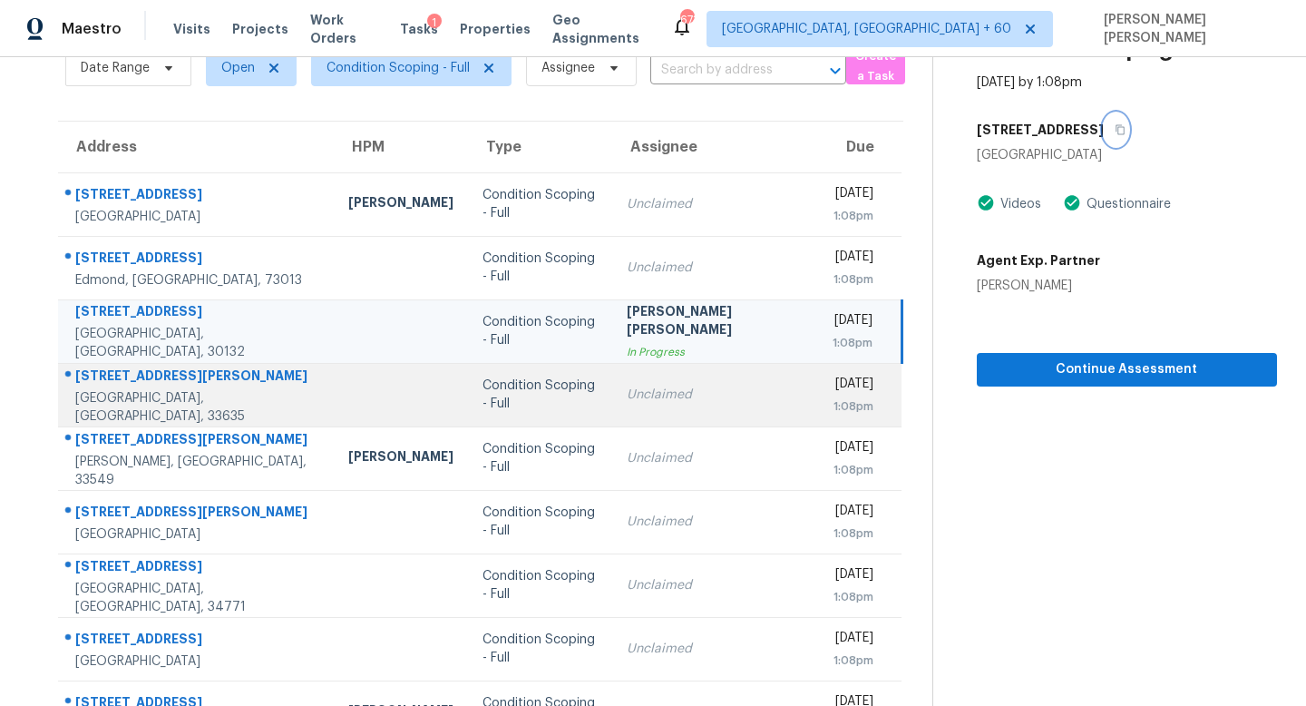
scroll to position [154, 0]
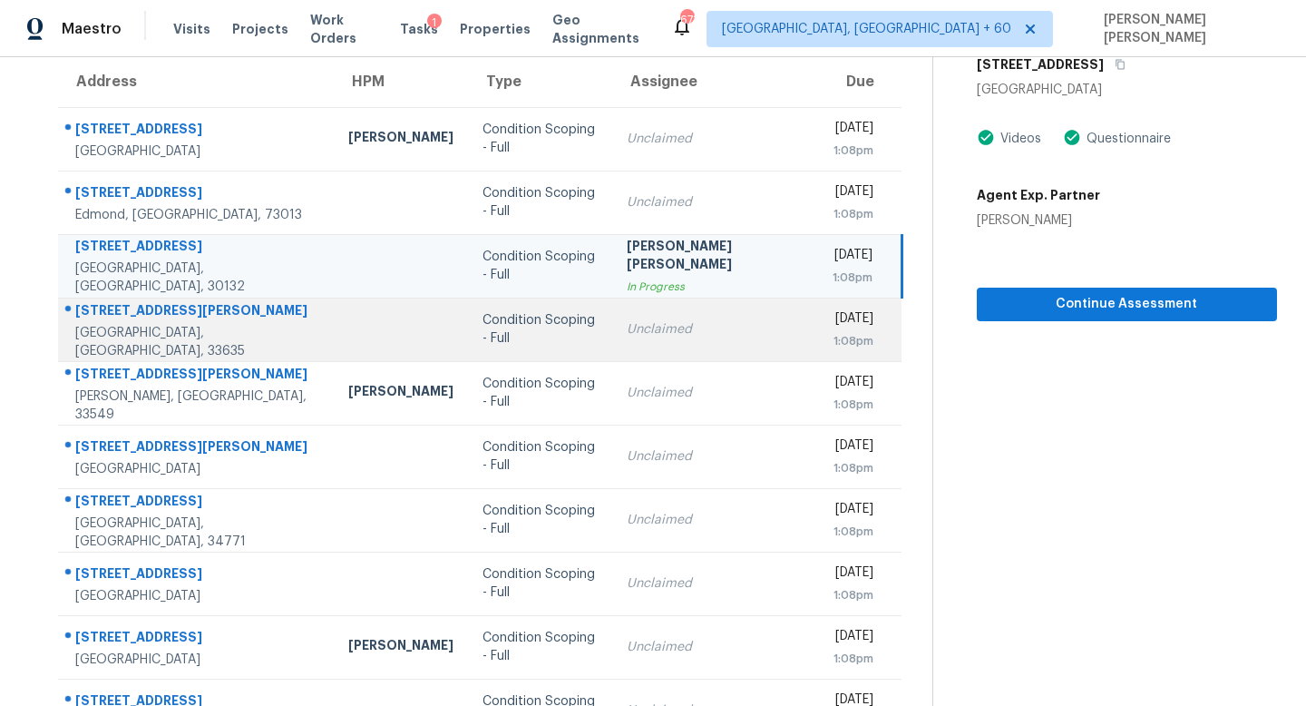
click at [656, 328] on div "Unclaimed" at bounding box center [715, 329] width 177 height 18
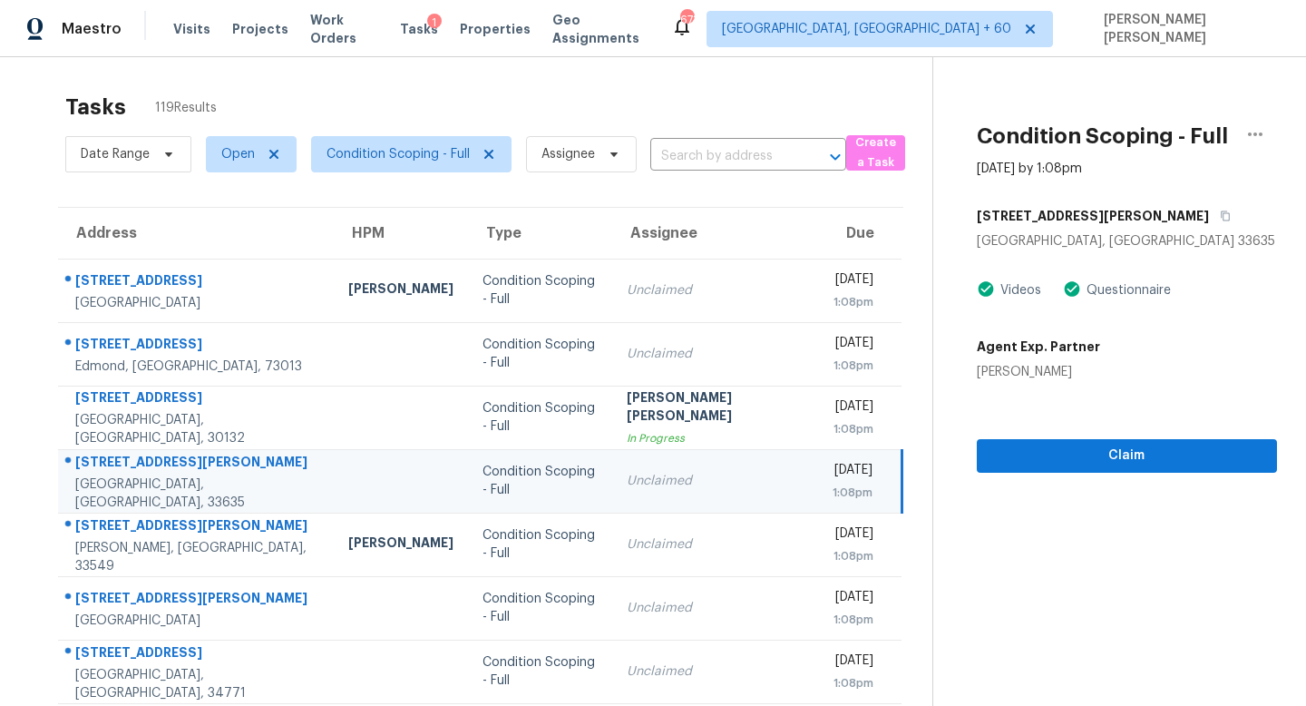
scroll to position [0, 0]
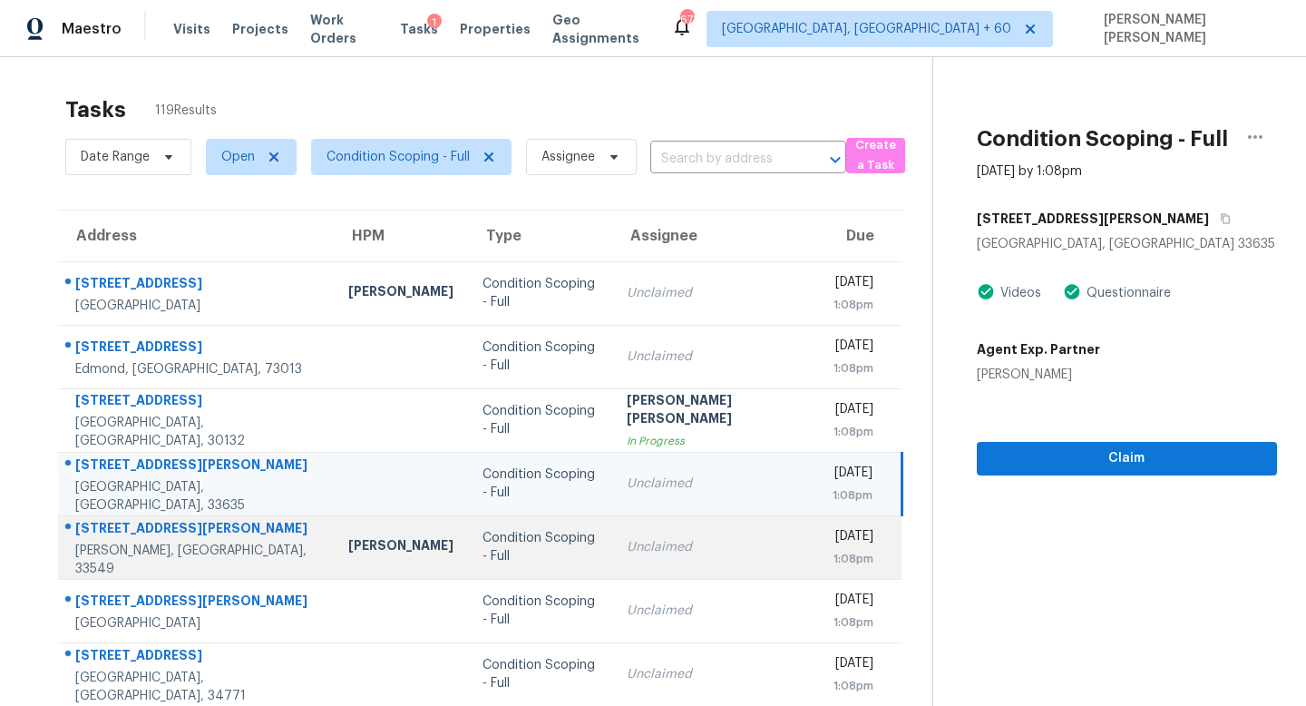
click at [818, 550] on td "Tue, Sep 23rd 2025 1:08pm" at bounding box center [860, 546] width 84 height 63
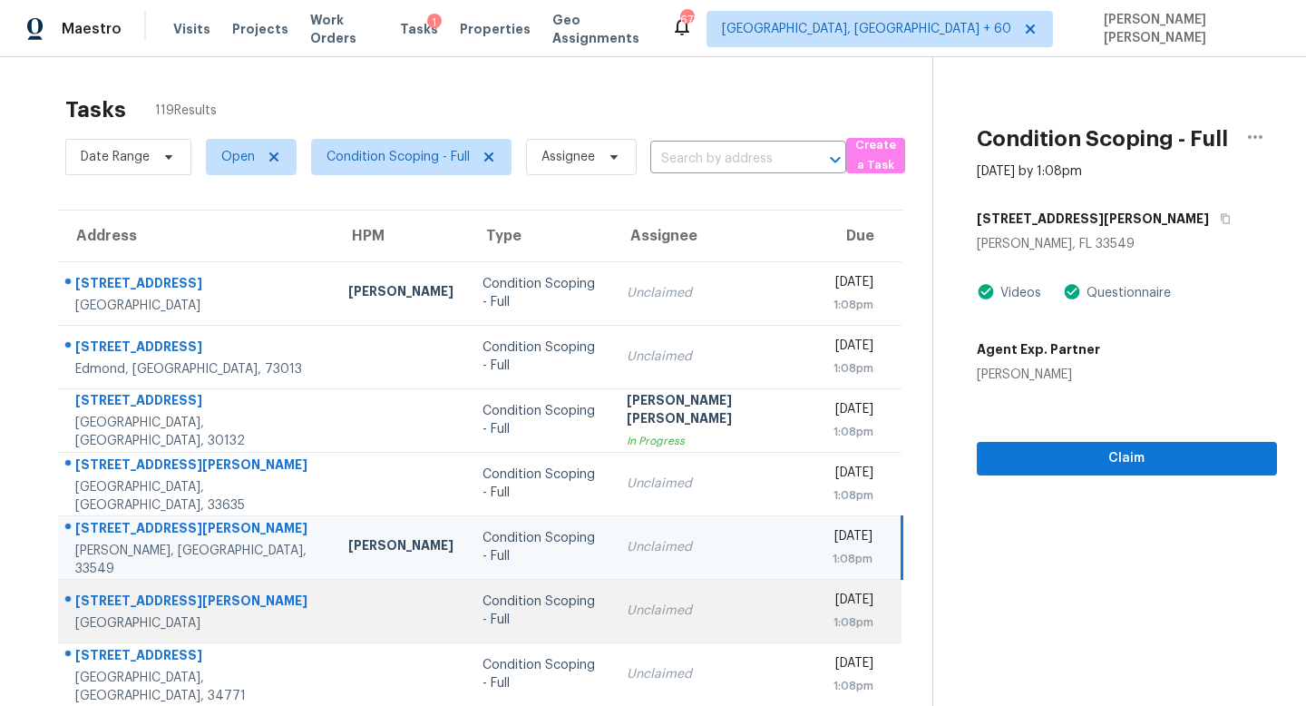
click at [669, 614] on div "Unclaimed" at bounding box center [715, 610] width 177 height 18
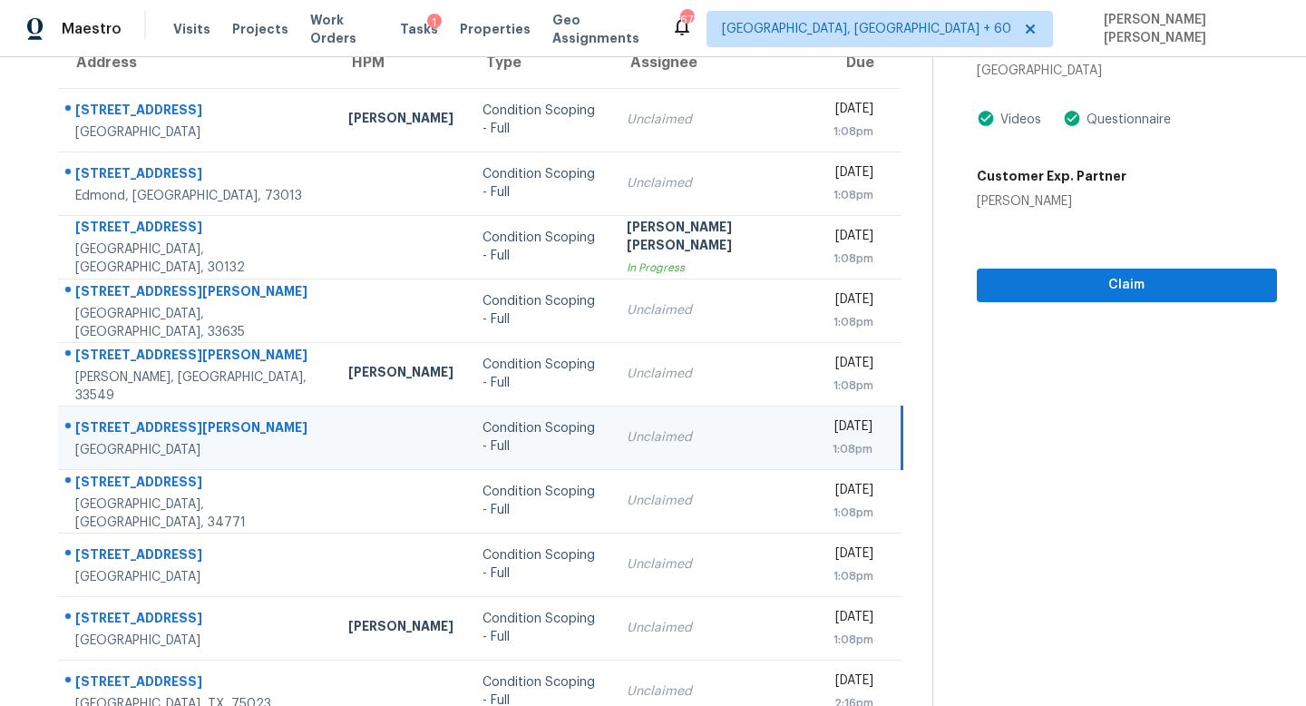
scroll to position [144, 0]
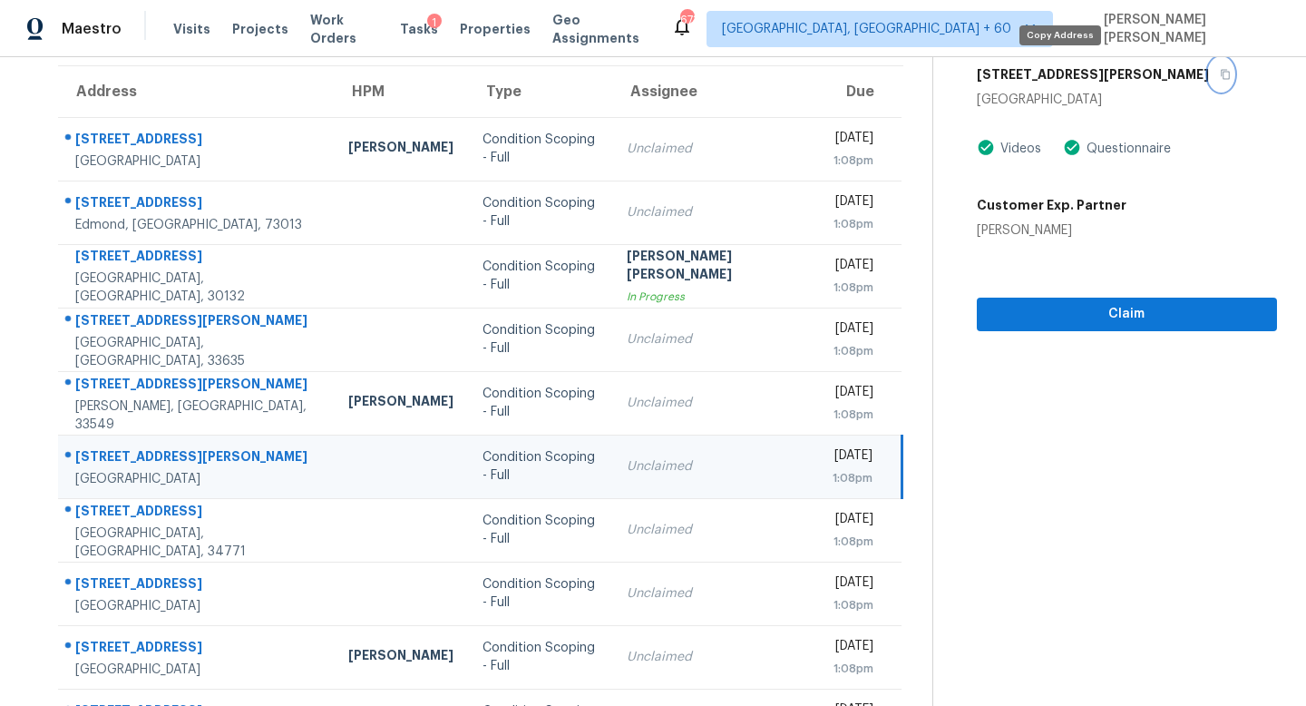
click at [1209, 82] on button "button" at bounding box center [1221, 74] width 24 height 33
click at [1209, 81] on button "button" at bounding box center [1221, 74] width 24 height 33
click at [1220, 72] on icon "button" at bounding box center [1225, 74] width 11 height 11
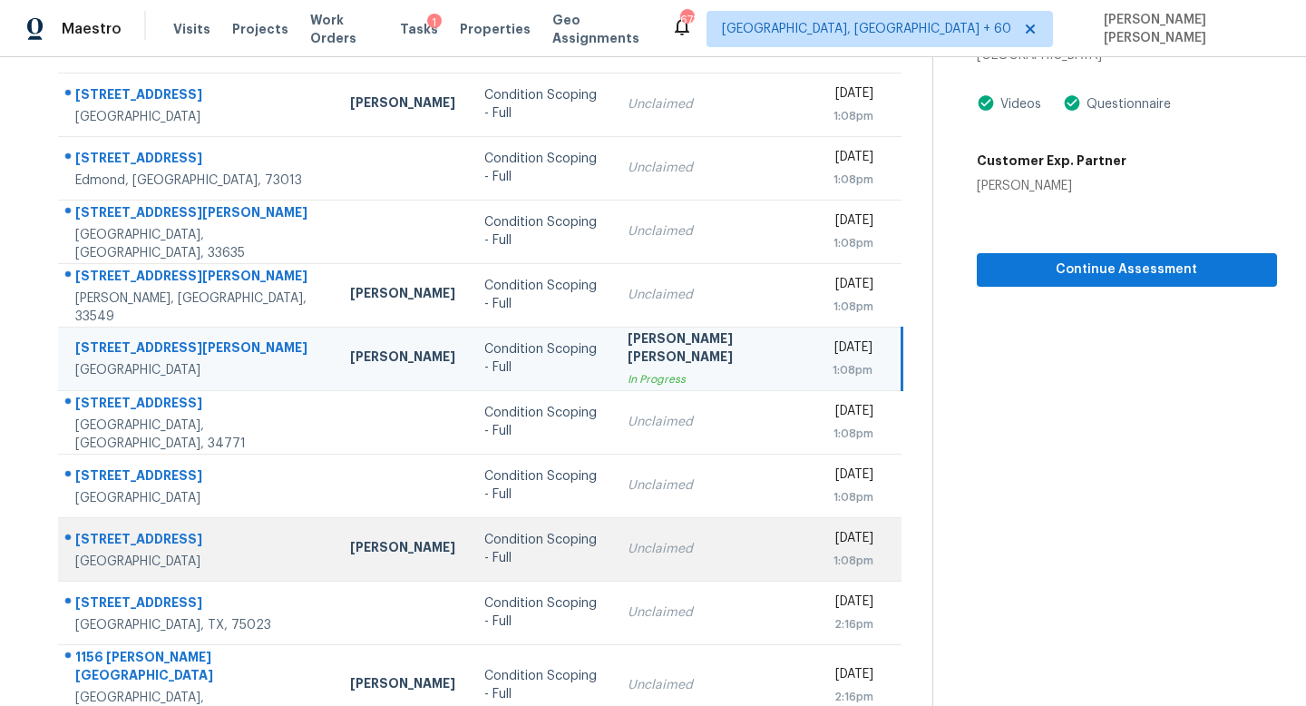
scroll to position [239, 0]
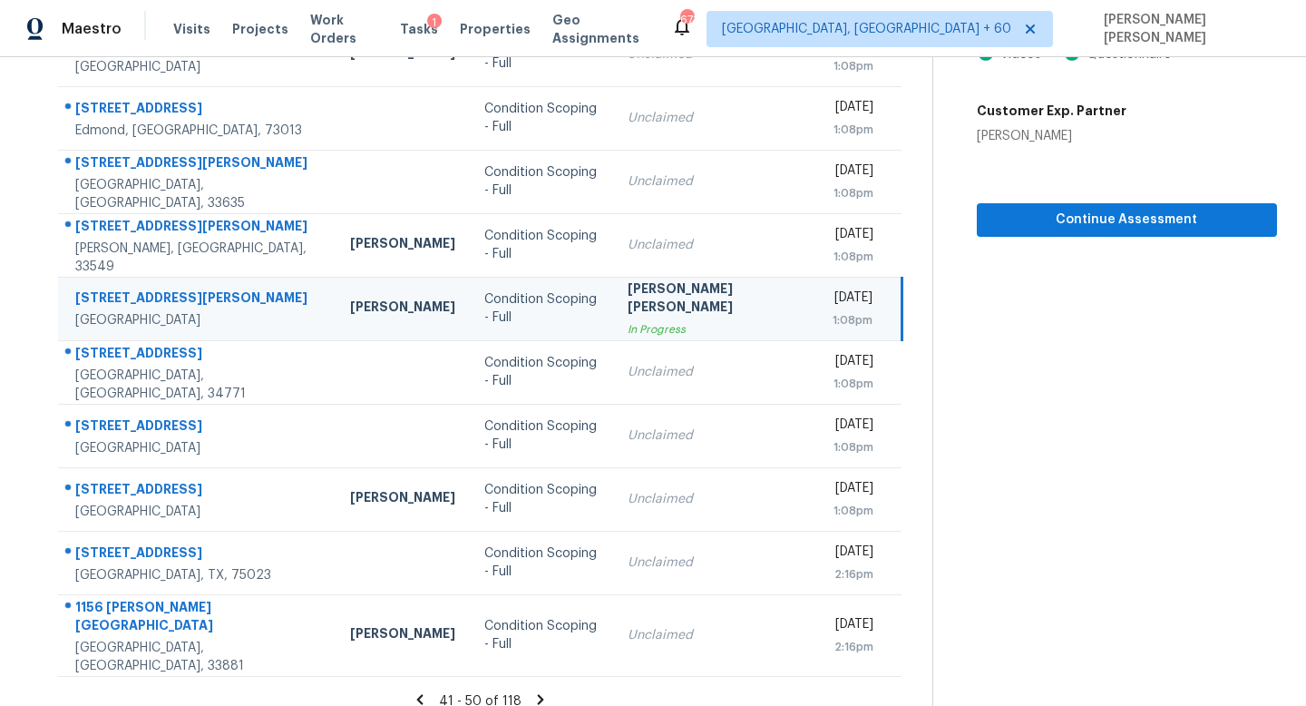
click at [529, 671] on section "Tasks 118 Results Date Range Open Condition Scoping - Full Assignee ​ Create a …" at bounding box center [480, 286] width 903 height 877
click at [532, 691] on icon at bounding box center [540, 699] width 16 height 16
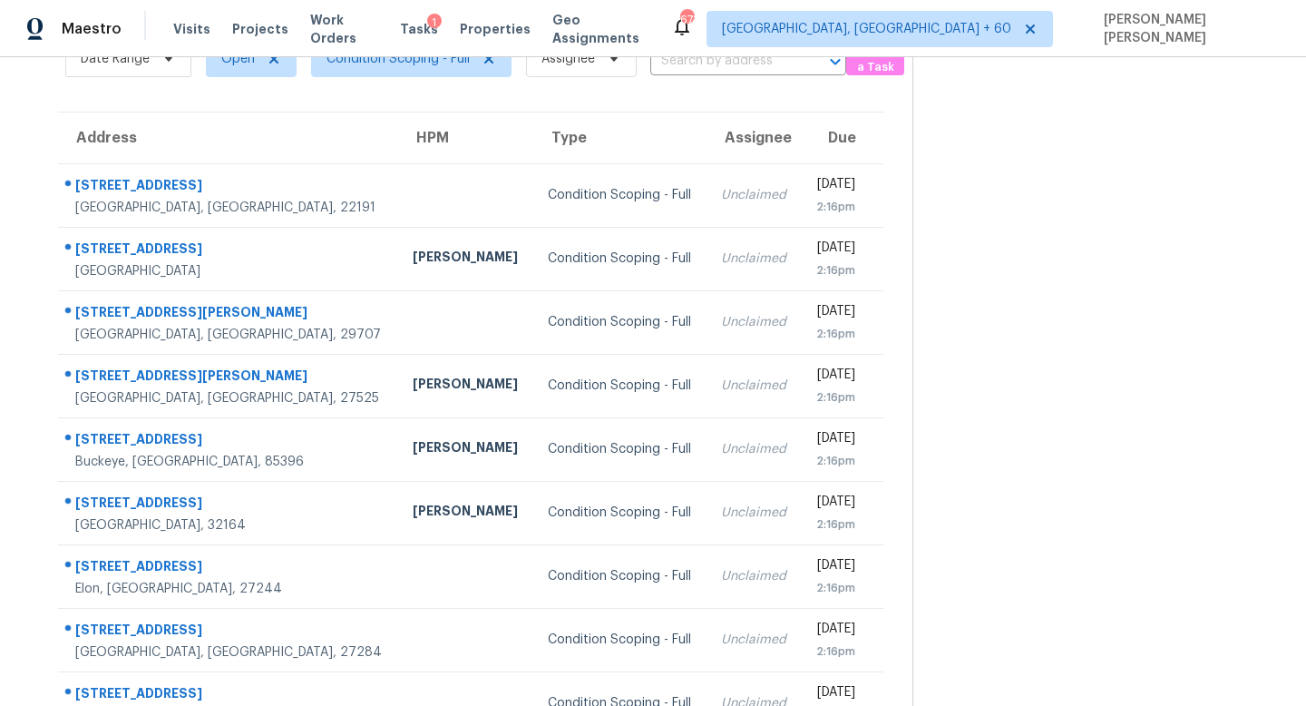
scroll to position [0, 0]
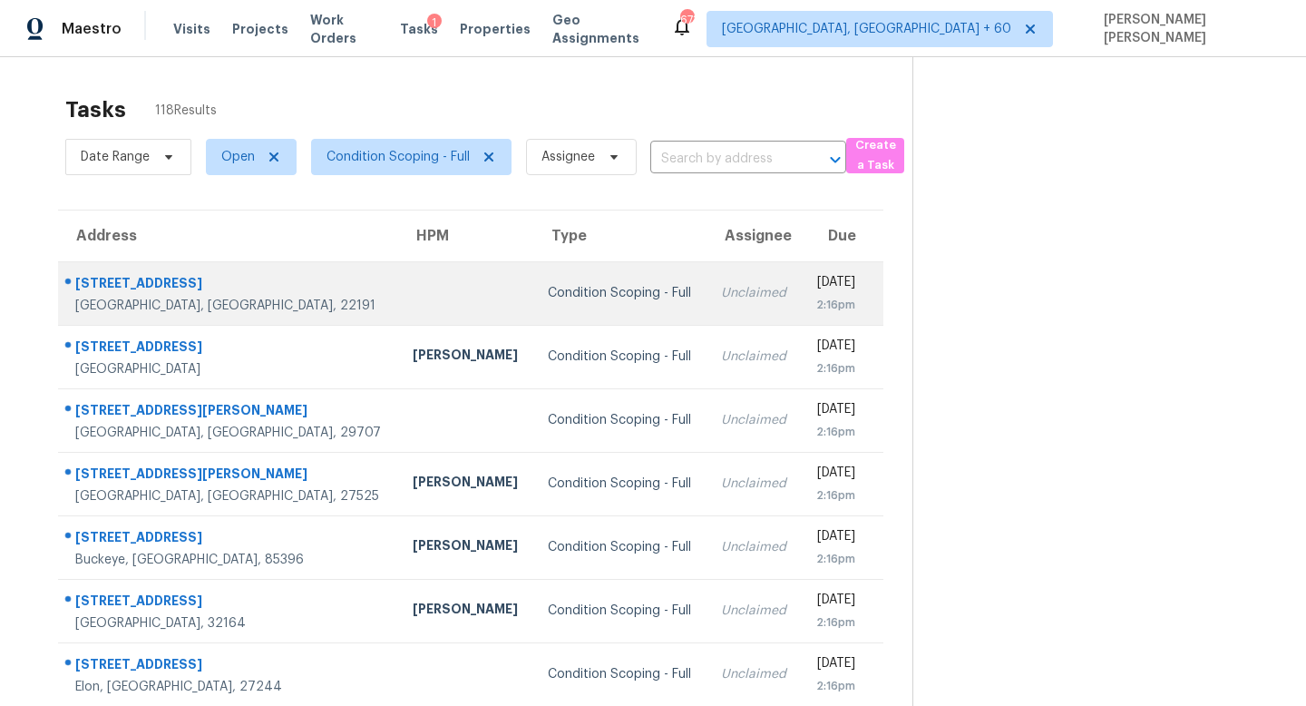
click at [548, 298] on div "Condition Scoping - Full" at bounding box center [620, 293] width 144 height 18
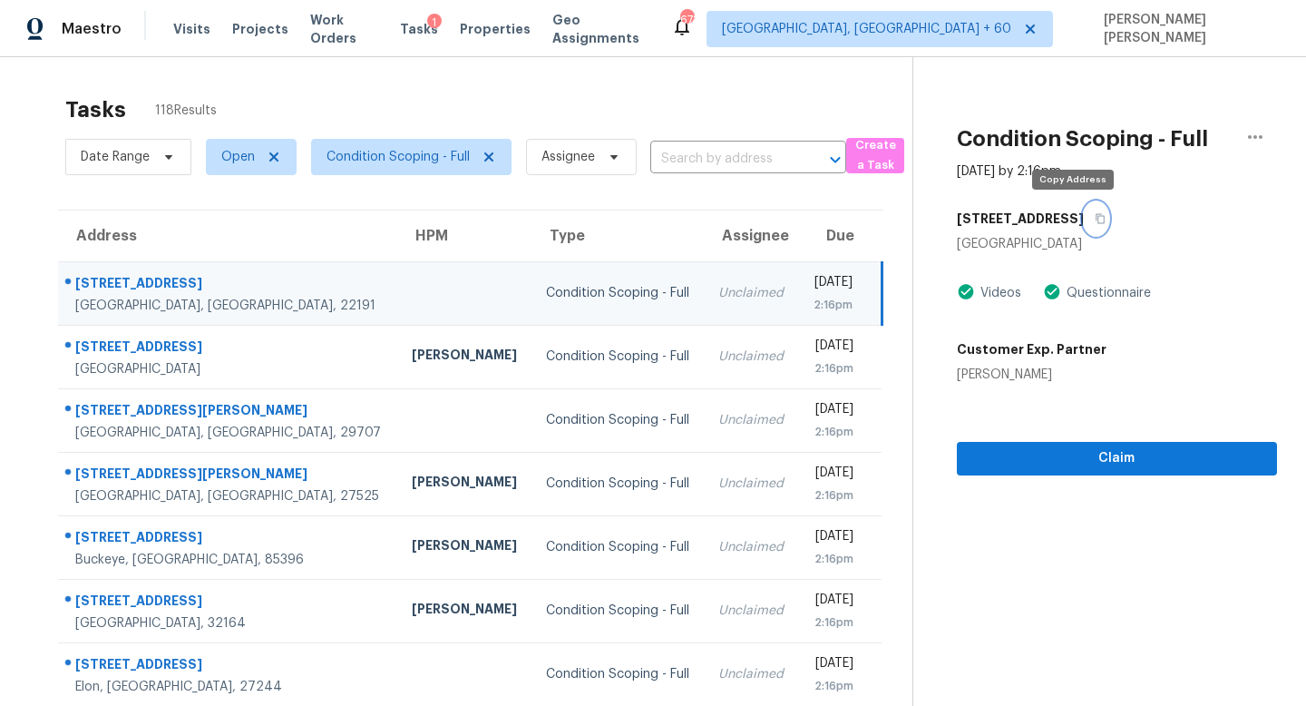
click at [1095, 216] on icon "button" at bounding box center [1100, 218] width 11 height 11
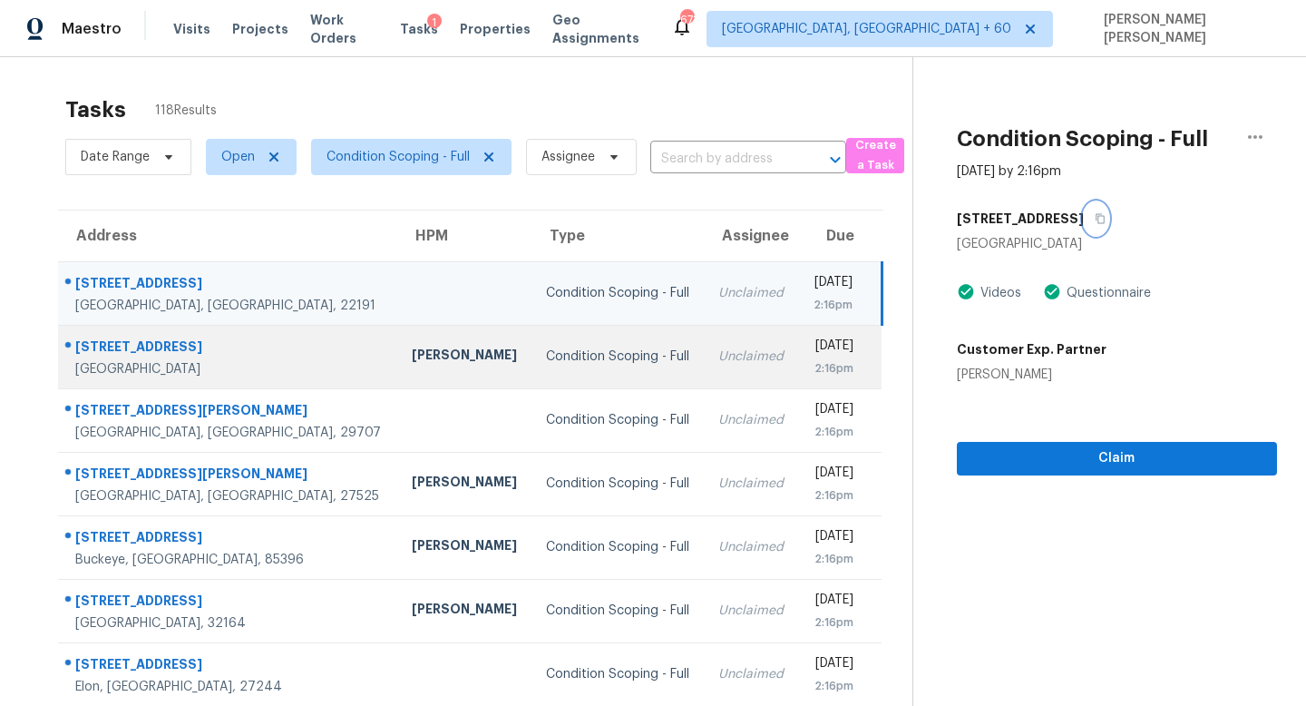
scroll to position [239, 0]
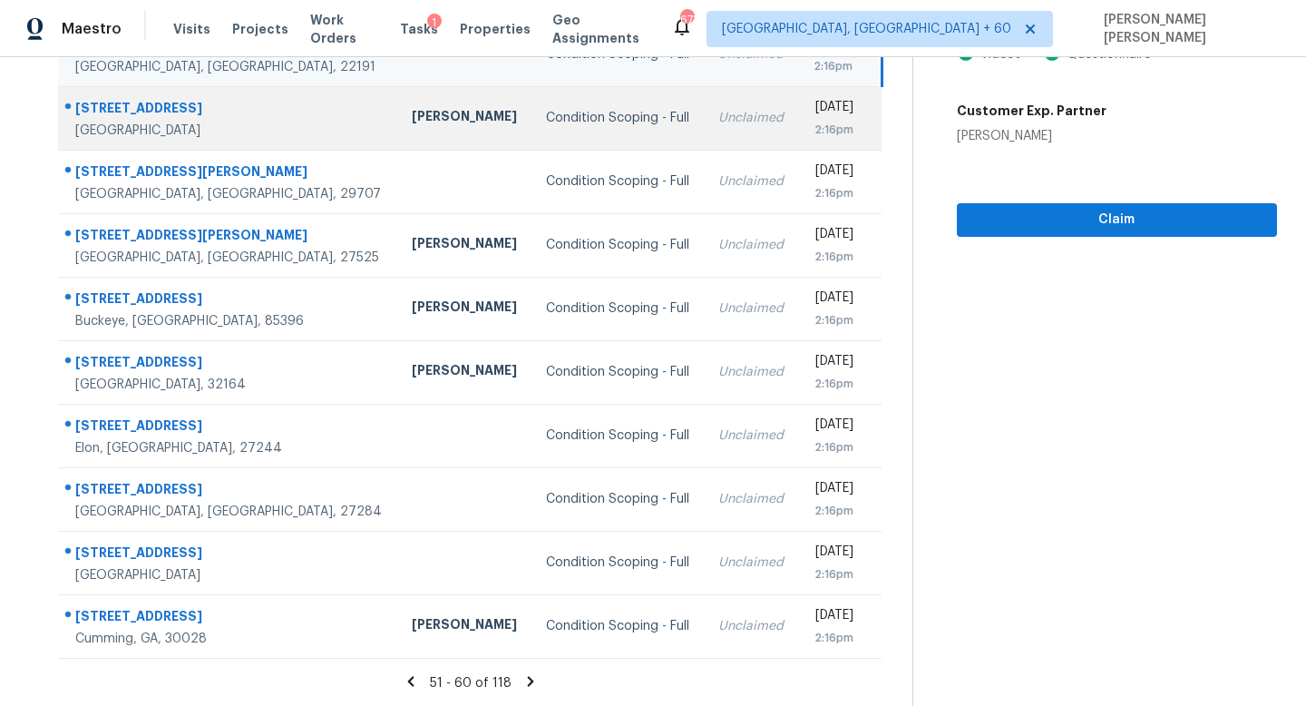
click at [704, 125] on td "Unclaimed" at bounding box center [751, 117] width 94 height 63
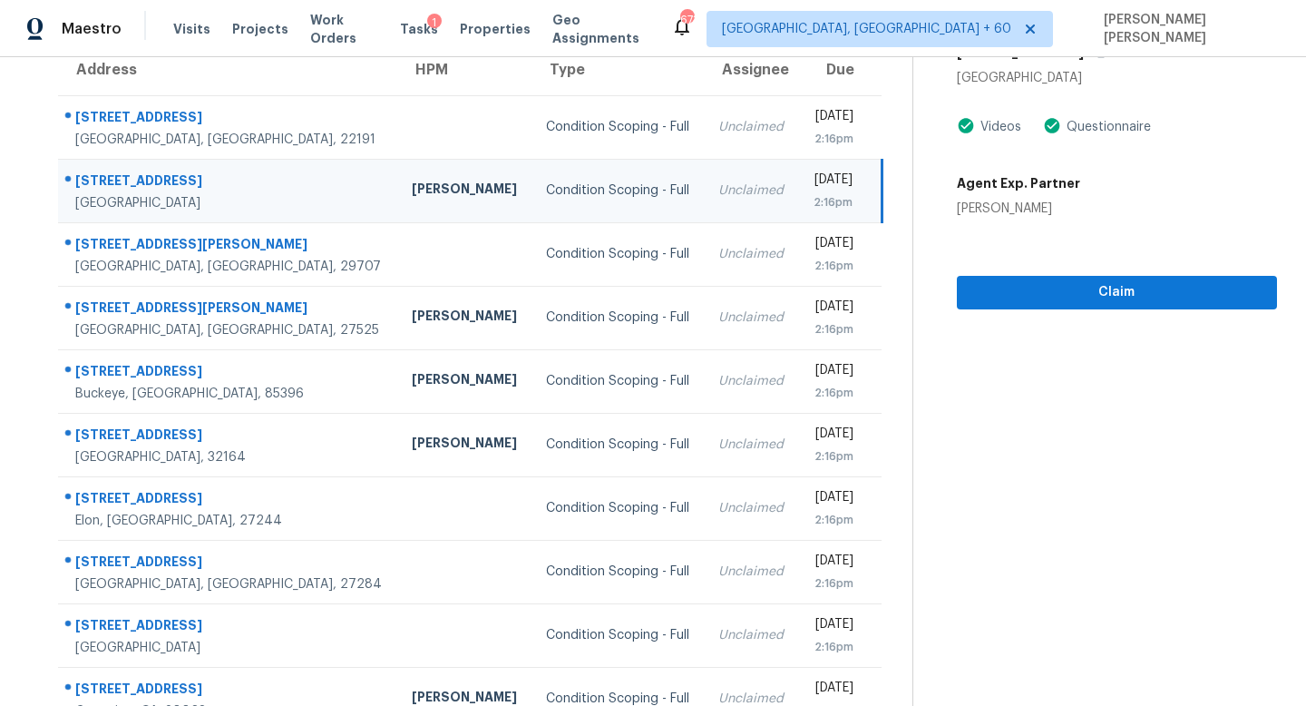
scroll to position [123, 0]
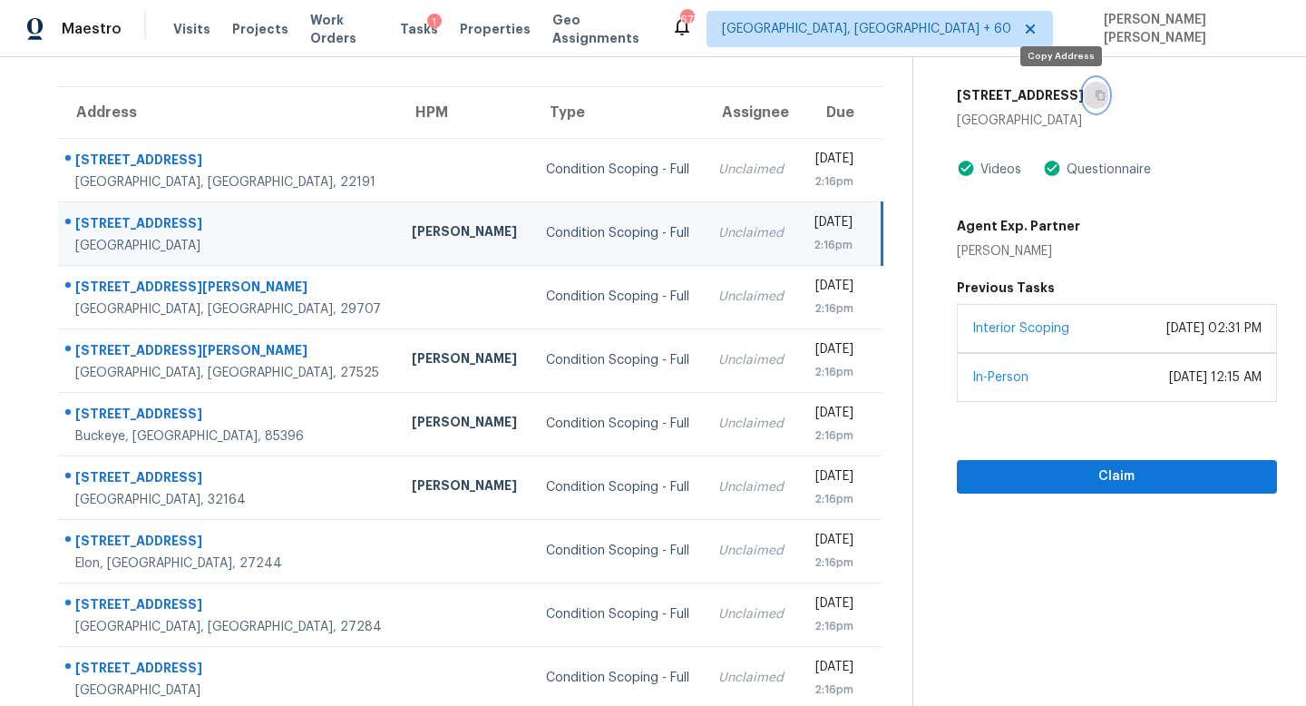
click at [1095, 94] on icon "button" at bounding box center [1100, 95] width 11 height 11
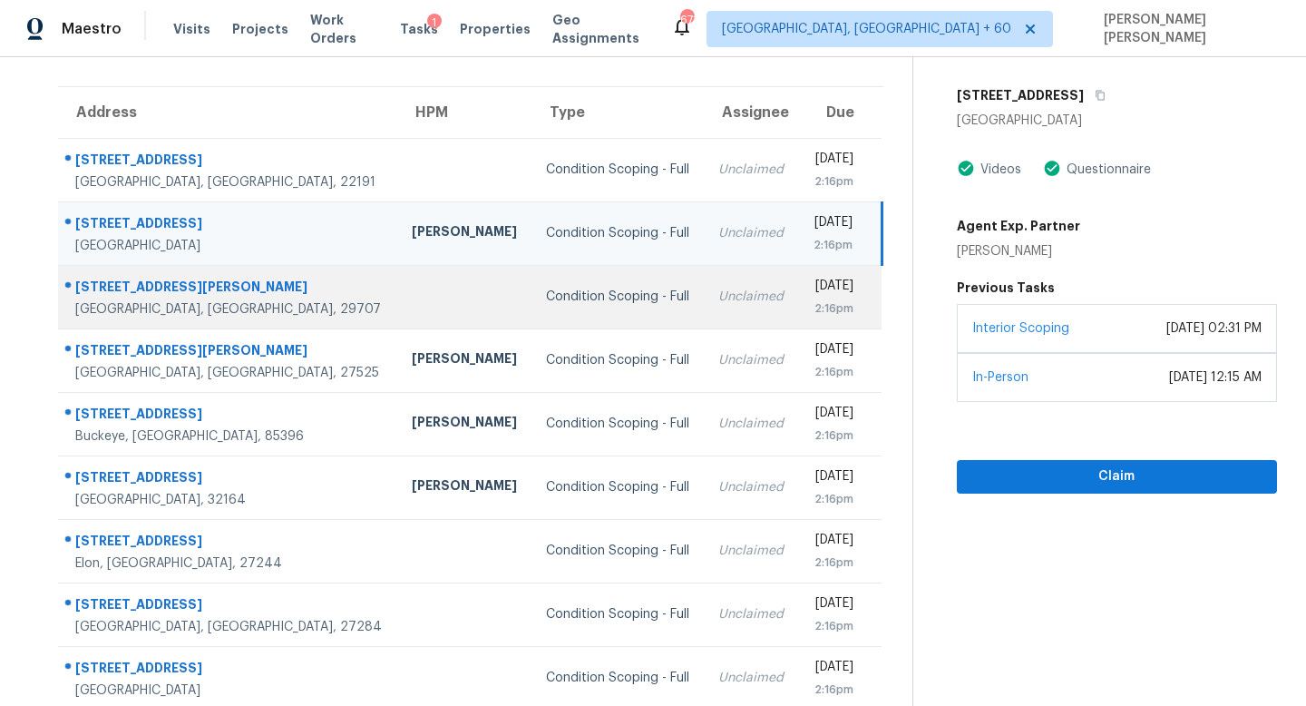
click at [799, 314] on td "Tue, Sep 23rd 2025 2:16pm" at bounding box center [840, 296] width 83 height 63
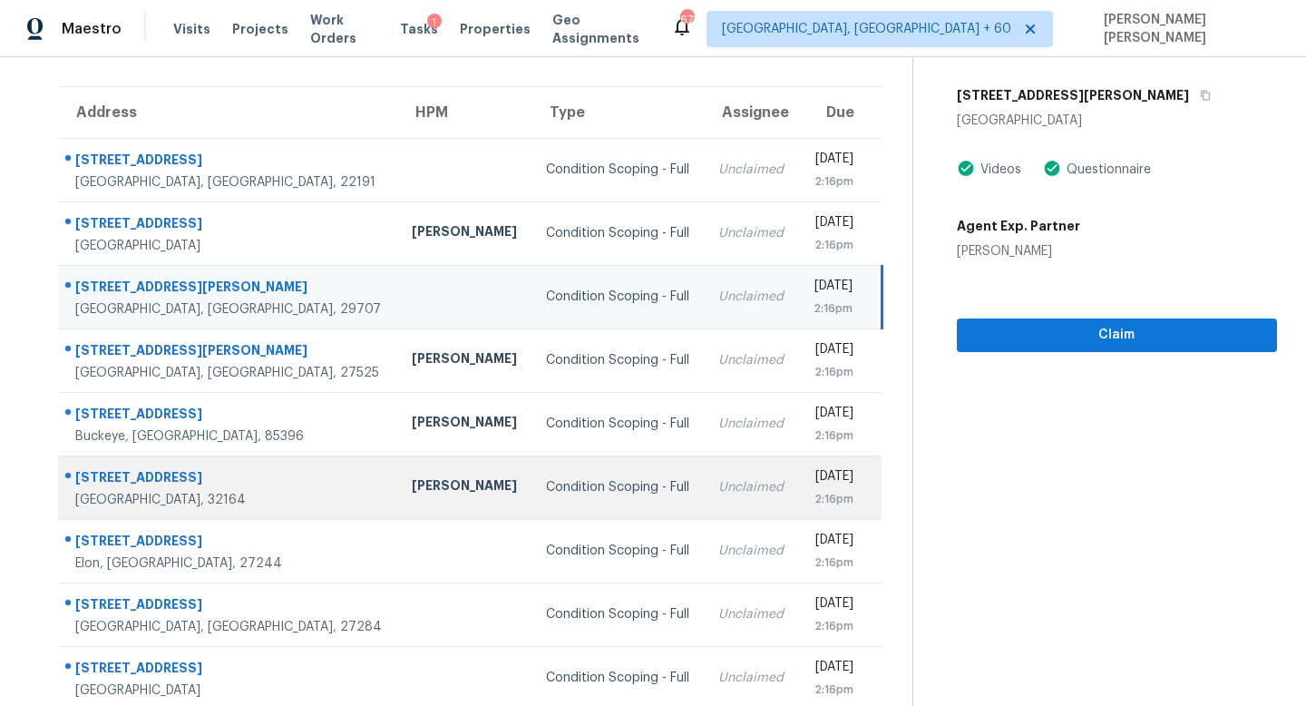
scroll to position [173, 0]
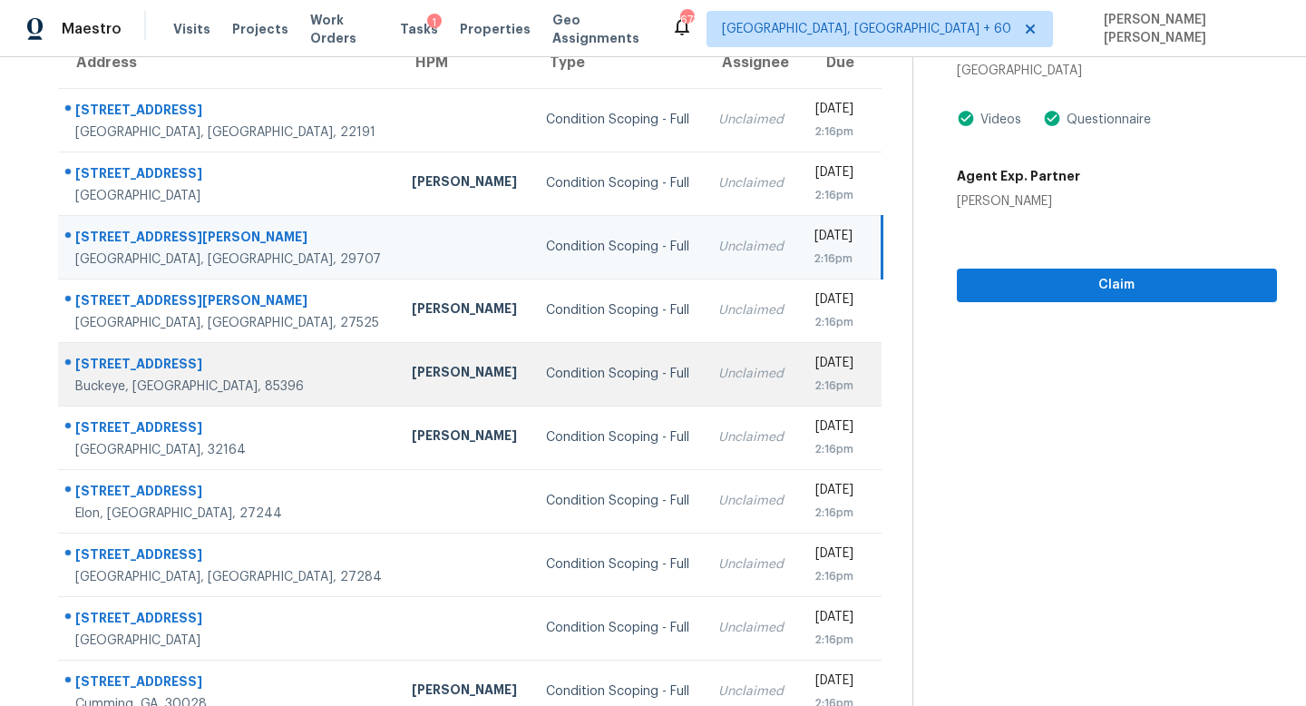
click at [535, 356] on td "Condition Scoping - Full" at bounding box center [618, 373] width 172 height 63
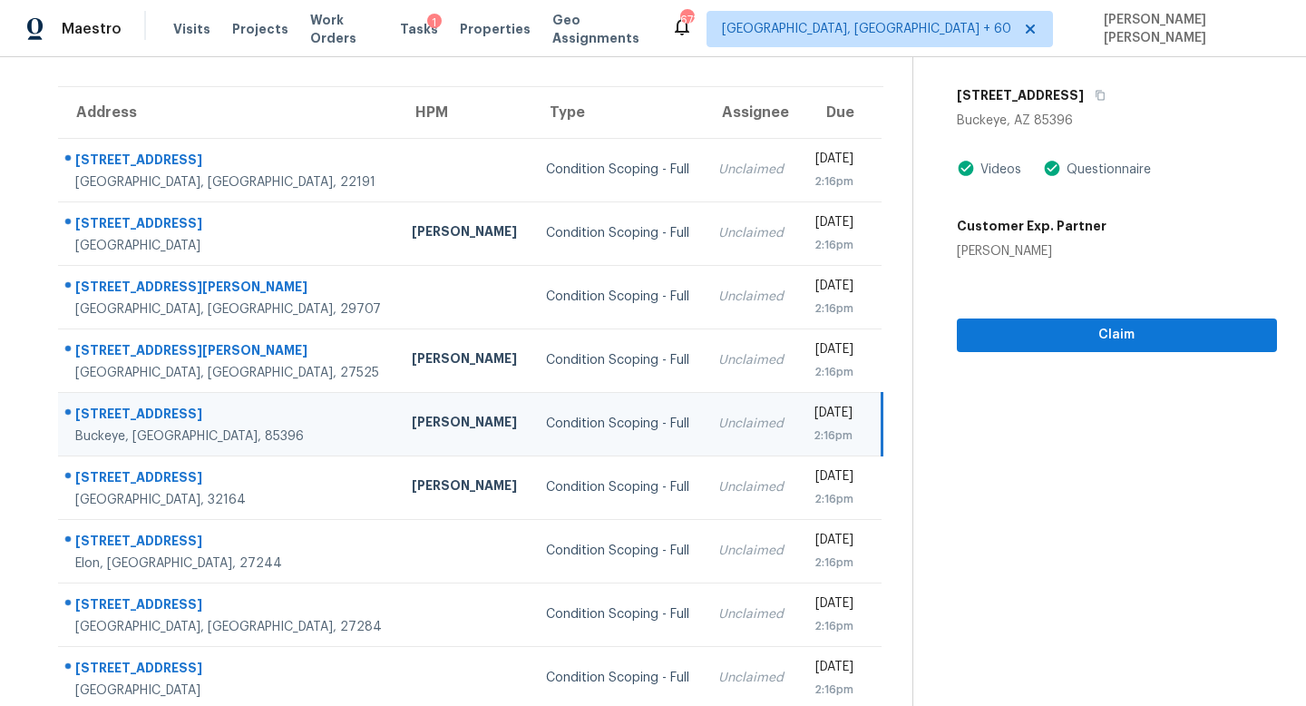
scroll to position [111, 0]
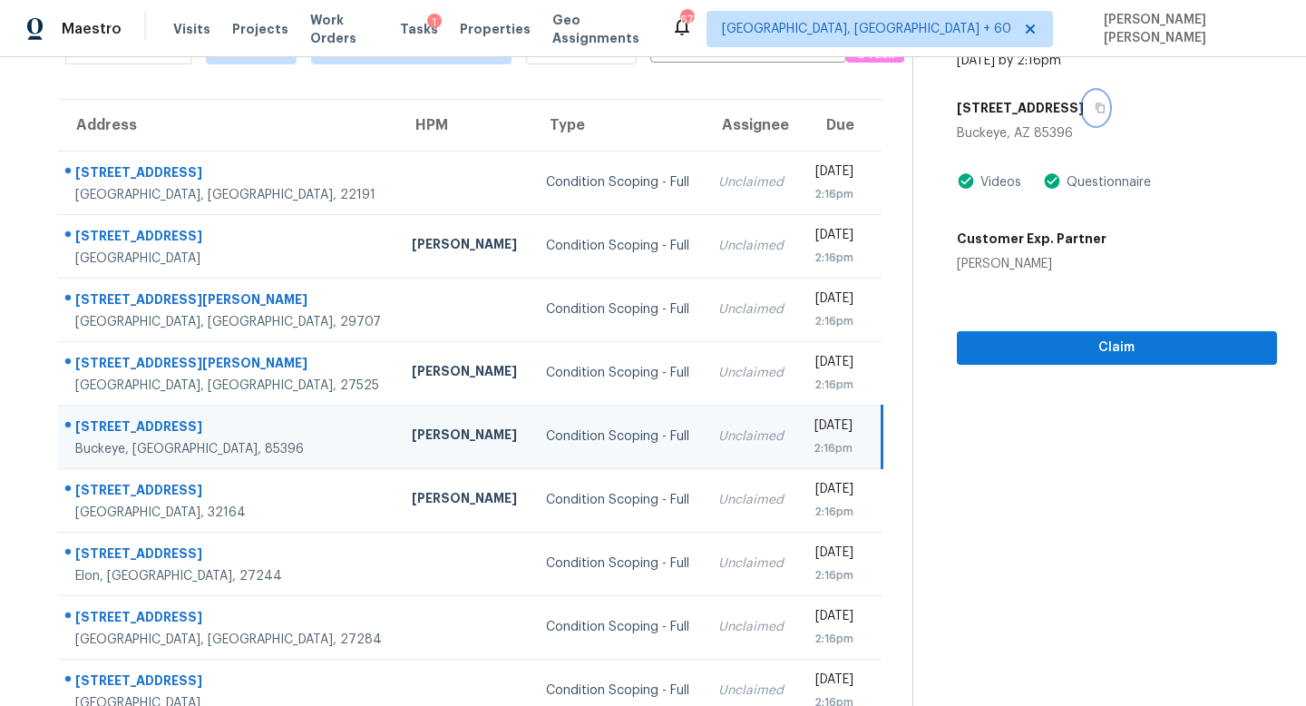
click at [1096, 111] on icon "button" at bounding box center [1100, 108] width 9 height 10
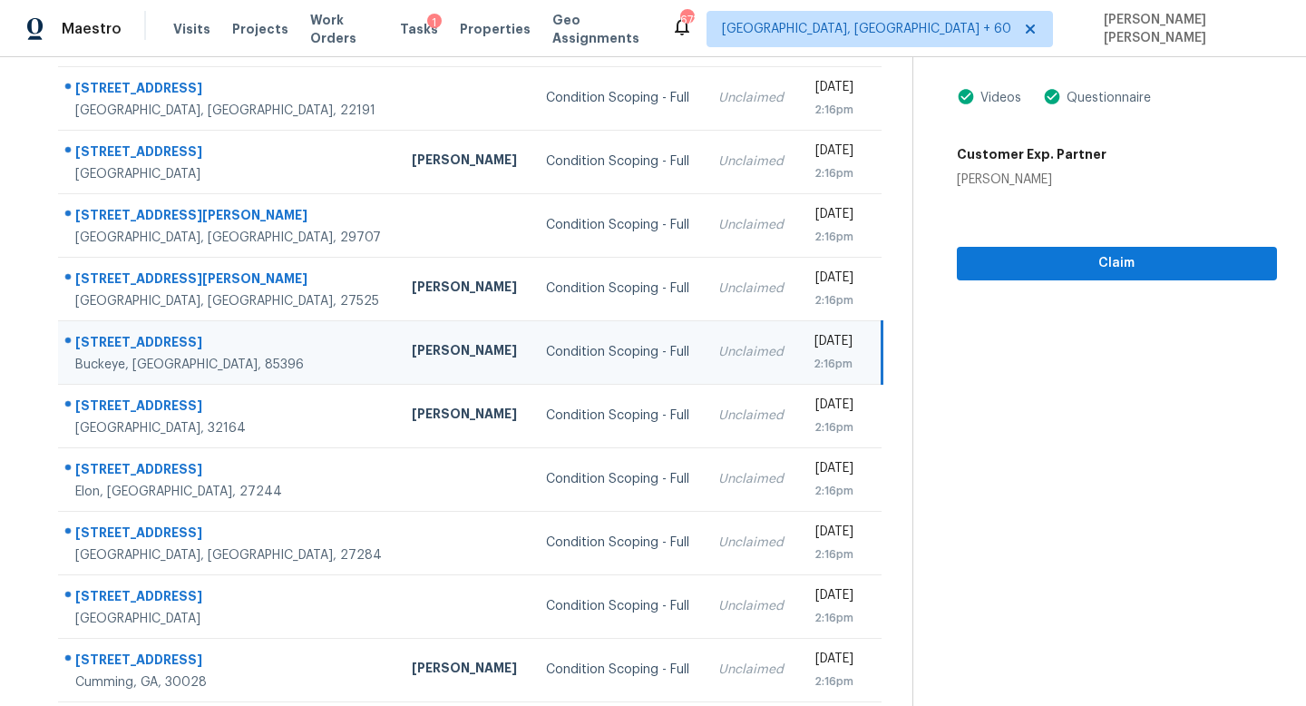
scroll to position [239, 0]
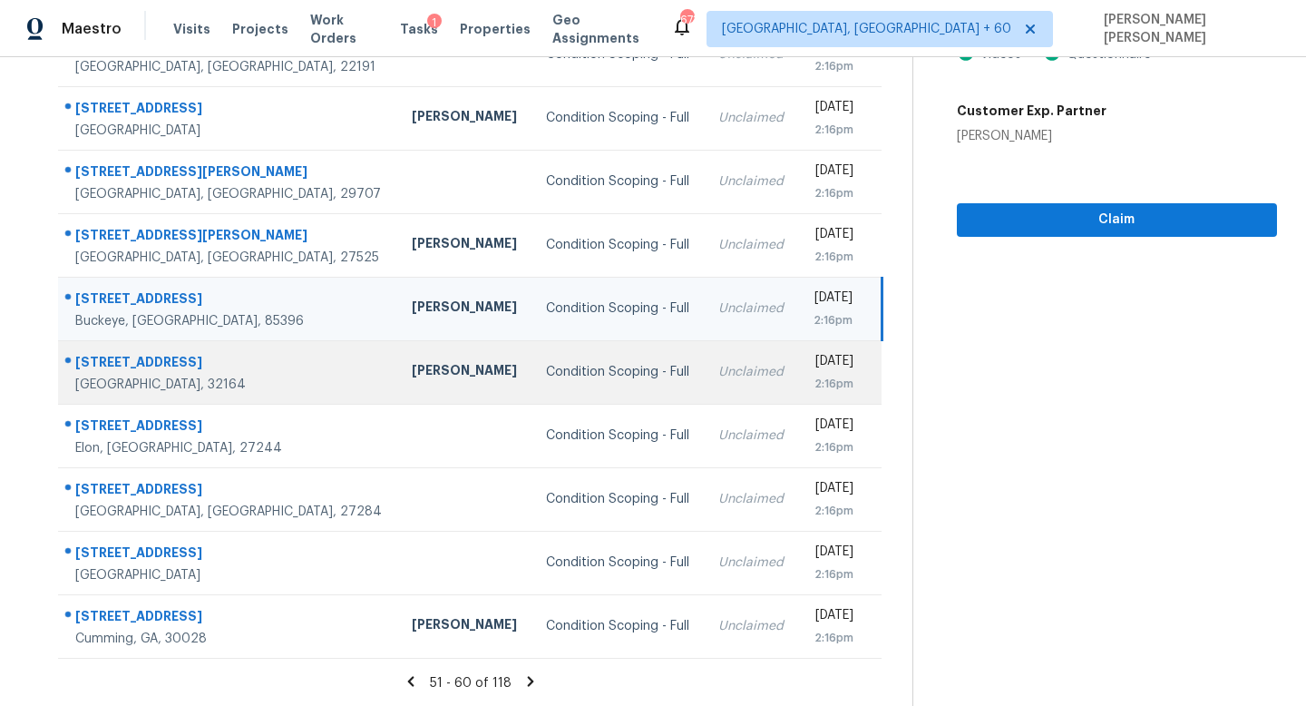
click at [718, 365] on div "Unclaimed" at bounding box center [750, 372] width 65 height 18
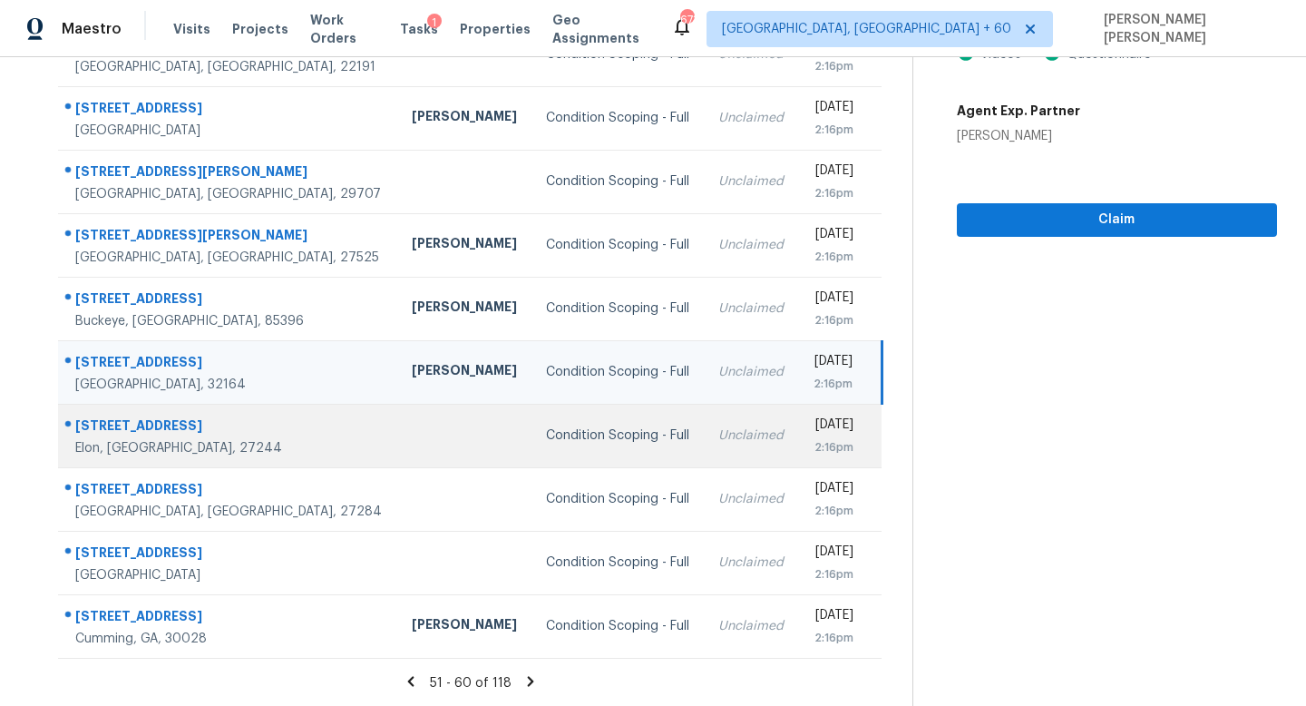
click at [704, 456] on td "Unclaimed" at bounding box center [751, 435] width 94 height 63
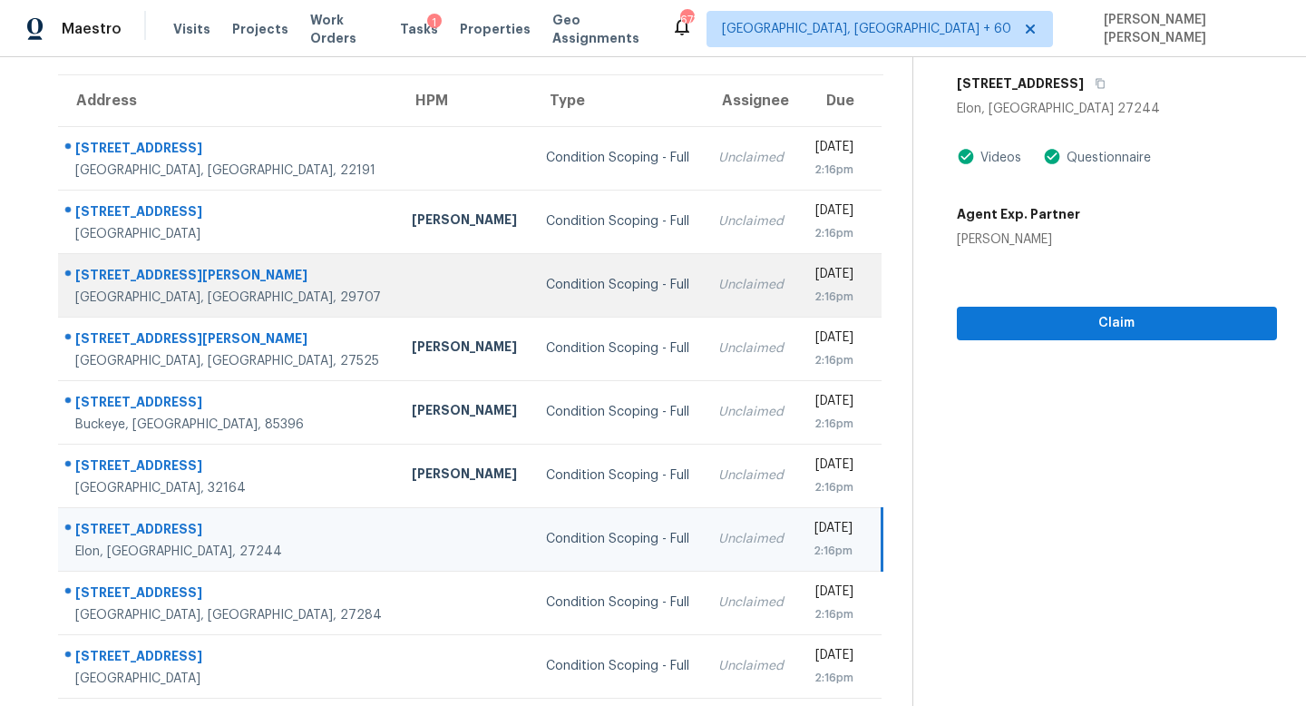
scroll to position [57, 0]
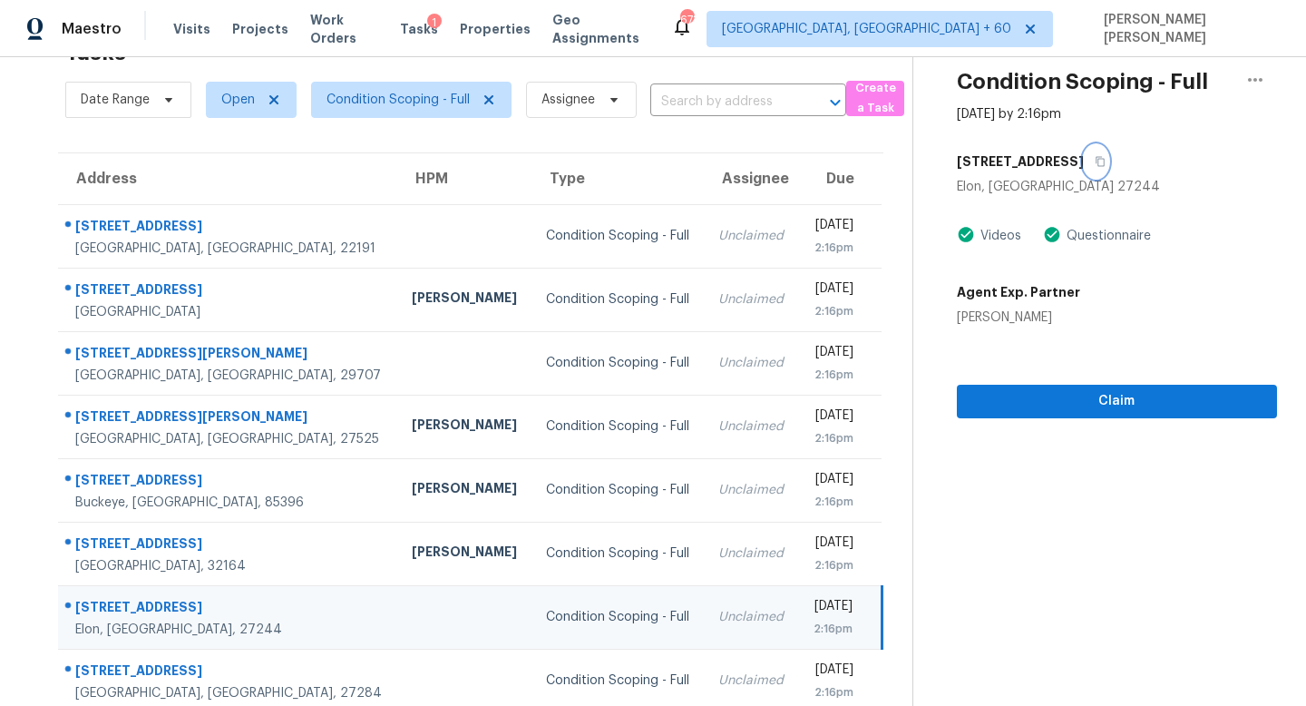
click at [1096, 159] on icon "button" at bounding box center [1100, 162] width 9 height 10
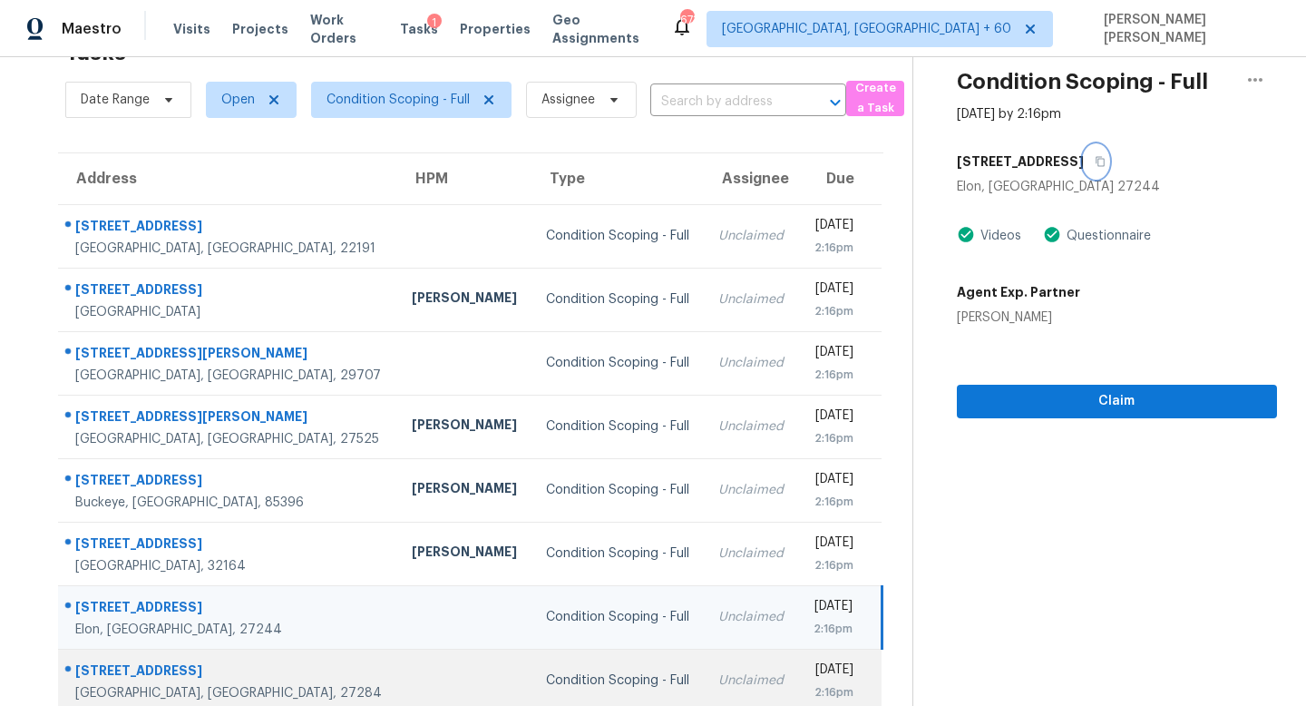
scroll to position [239, 0]
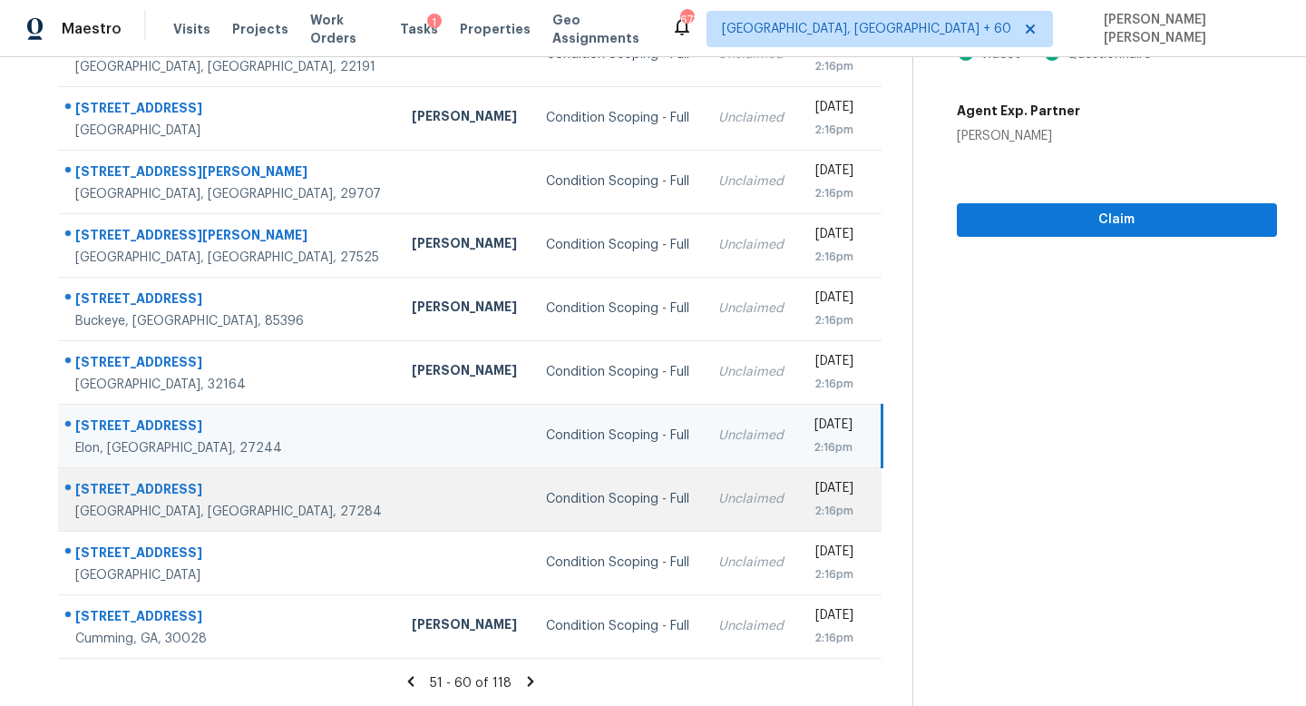
click at [704, 522] on td "Unclaimed" at bounding box center [751, 498] width 94 height 63
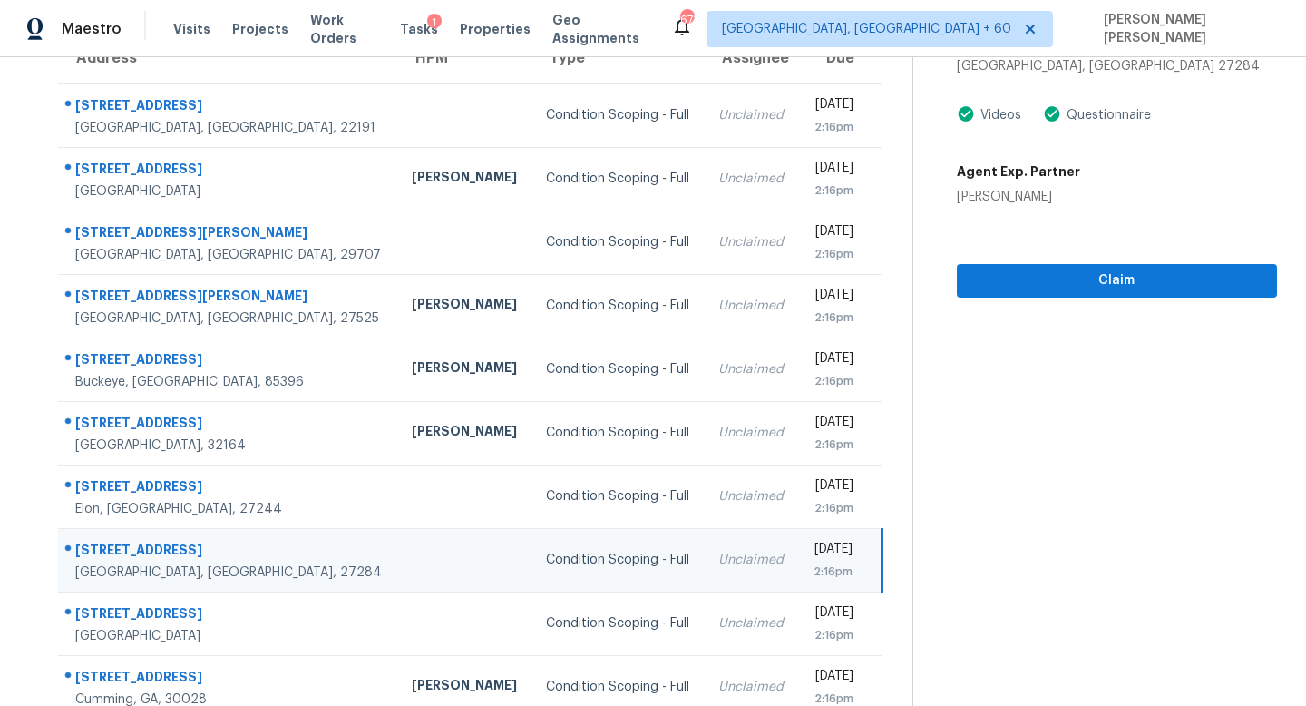
scroll to position [127, 0]
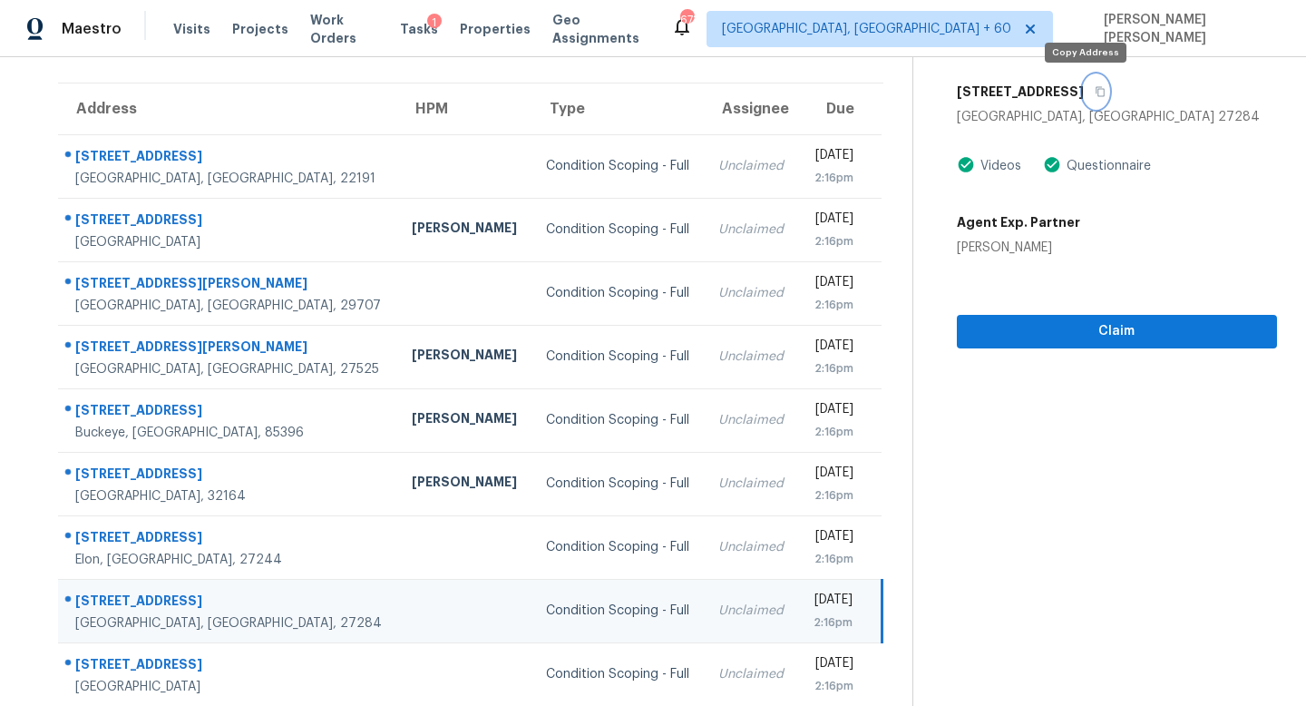
click at [1095, 93] on icon "button" at bounding box center [1100, 91] width 11 height 11
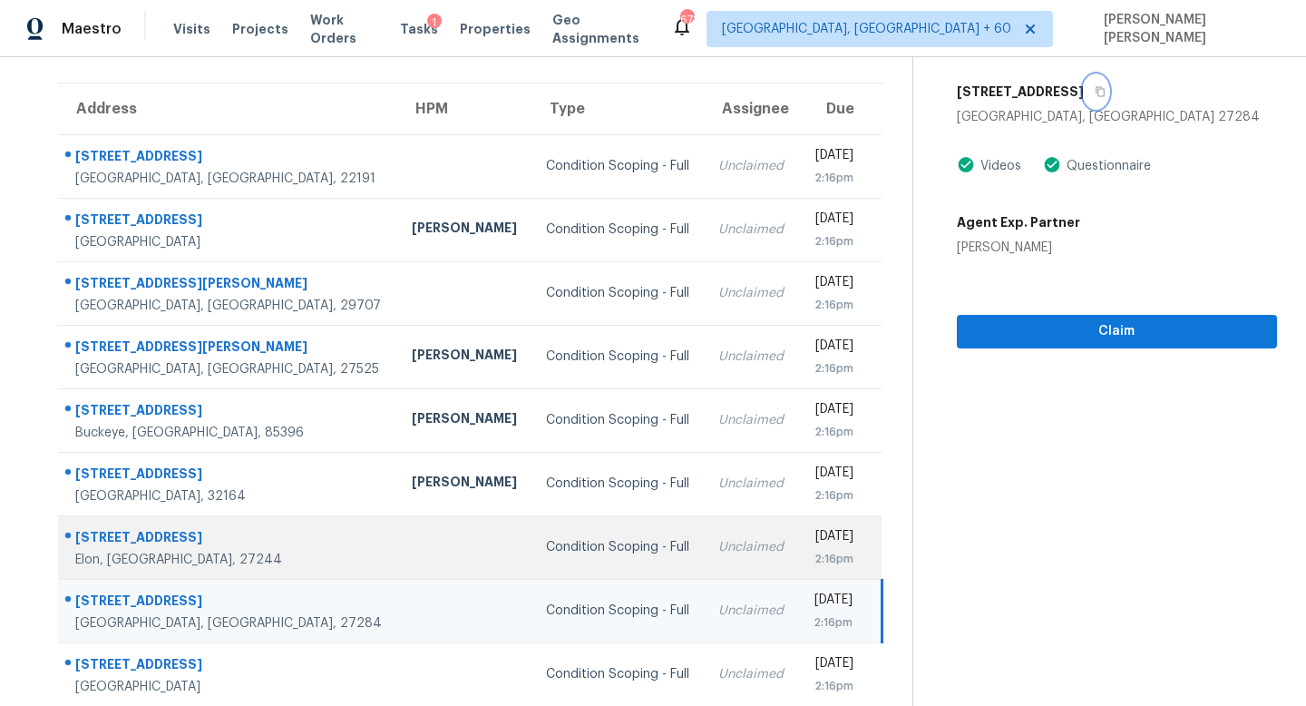
scroll to position [239, 0]
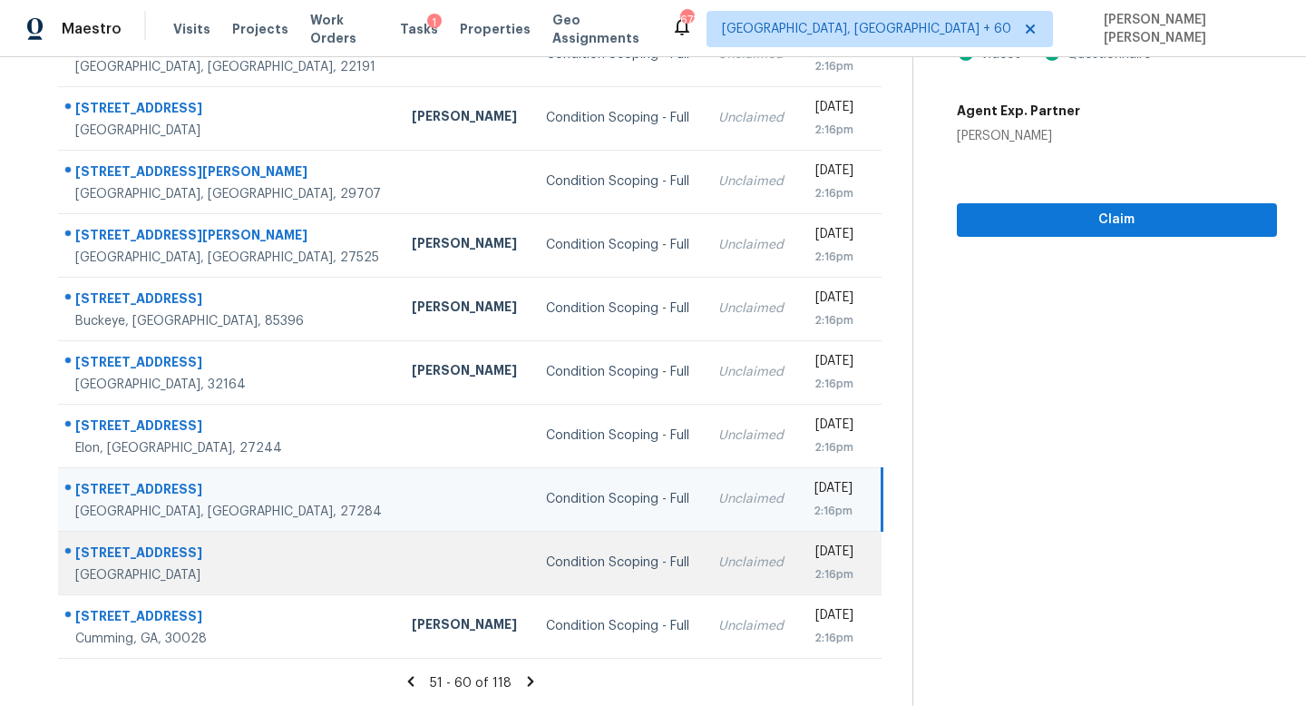
click at [718, 561] on div "Unclaimed" at bounding box center [750, 562] width 65 height 18
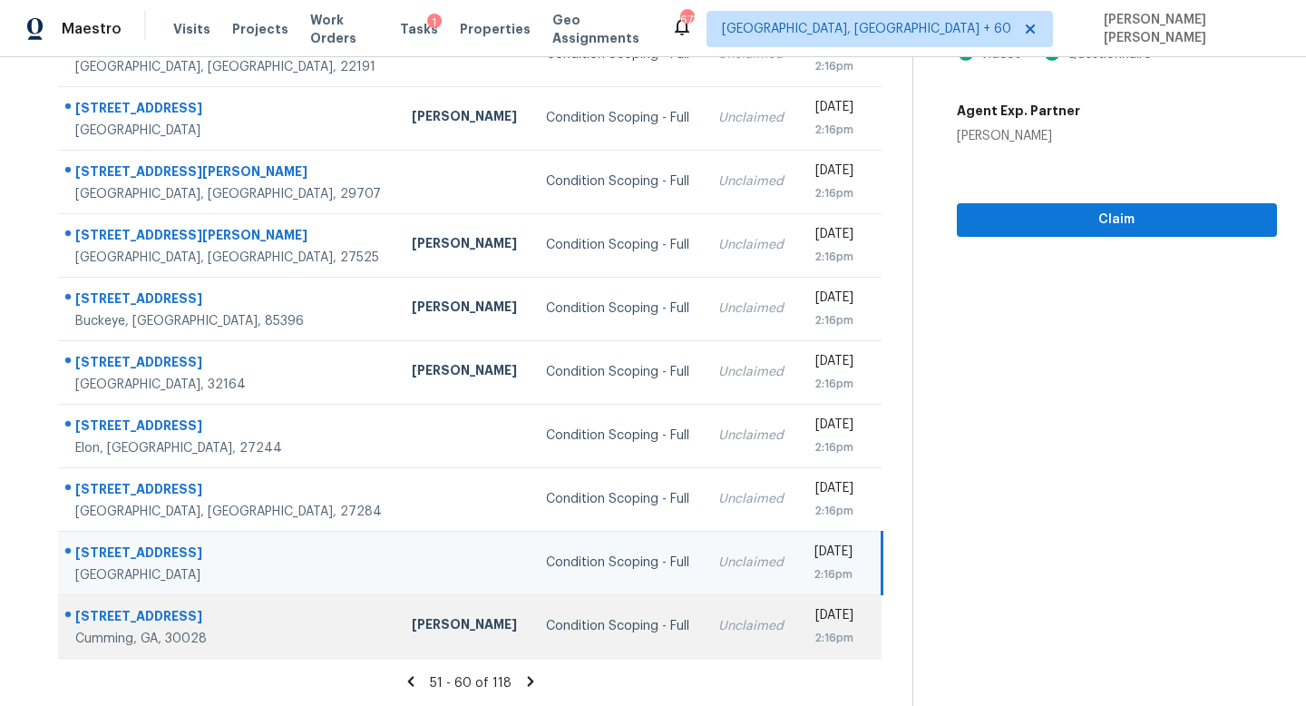
click at [546, 624] on div "Condition Scoping - Full" at bounding box center [617, 626] width 143 height 18
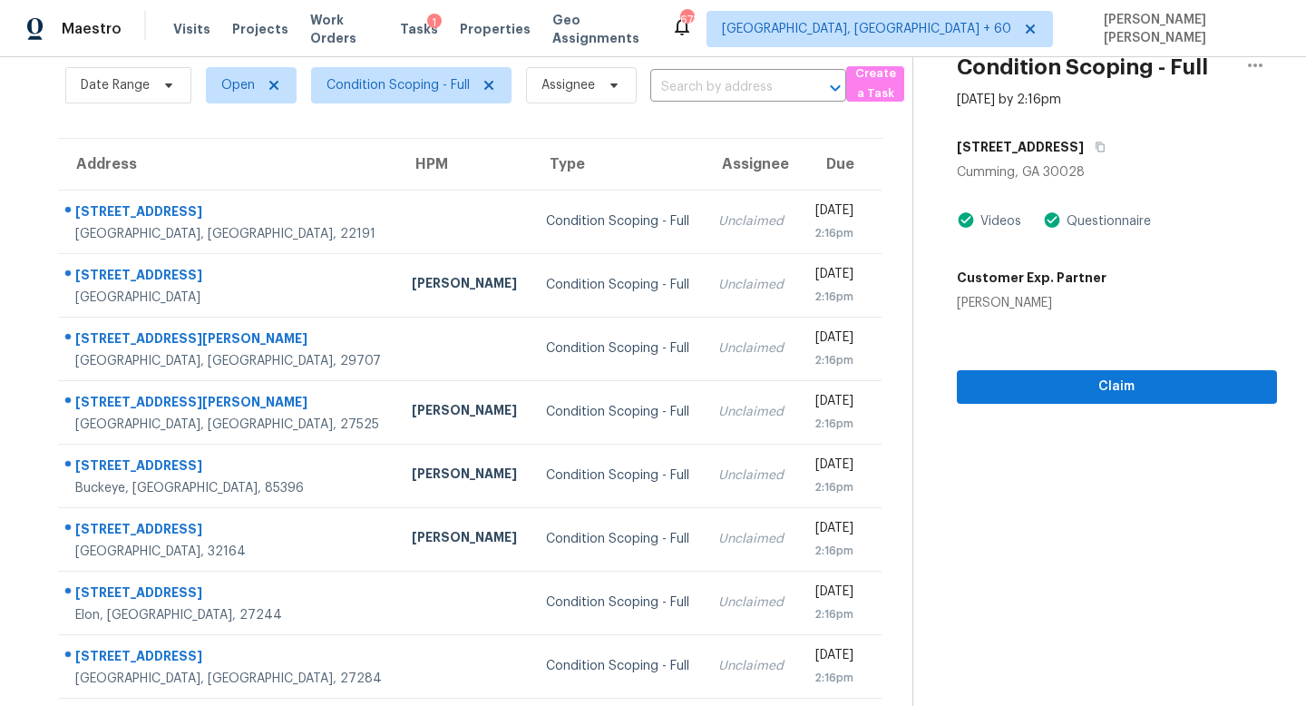
scroll to position [0, 0]
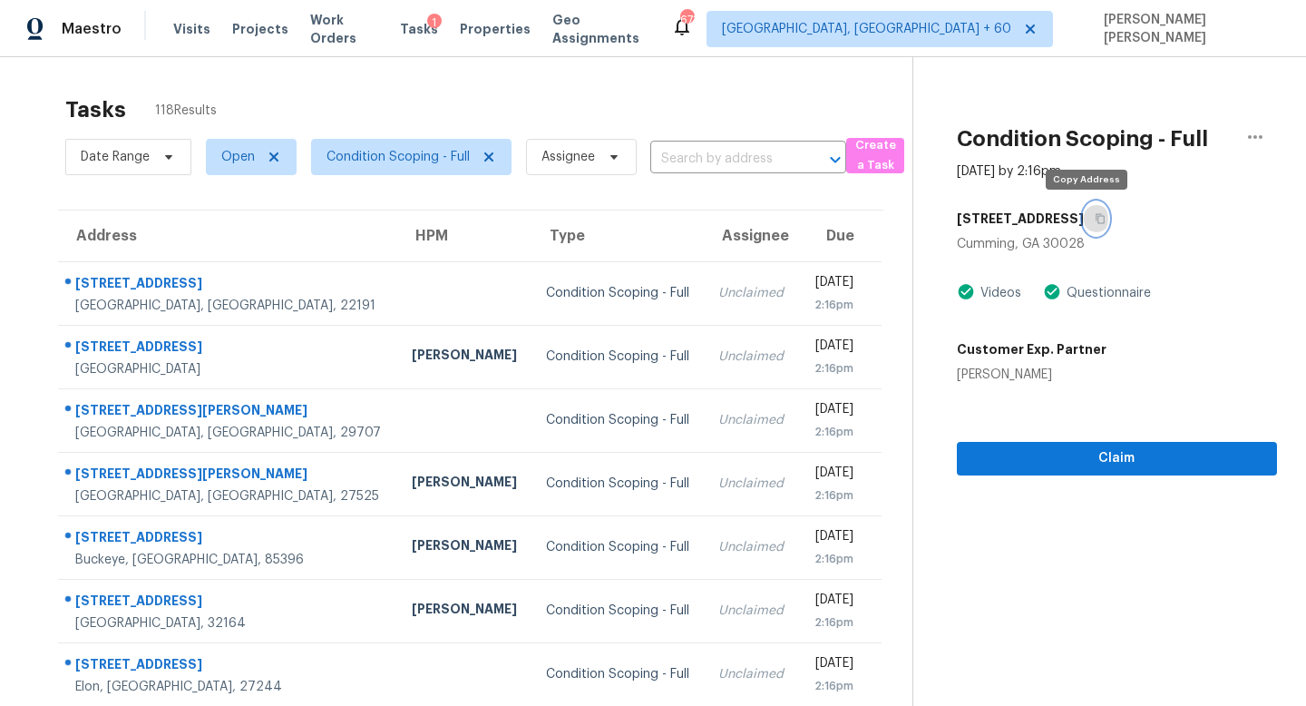
click at [1085, 210] on button "button" at bounding box center [1096, 218] width 24 height 33
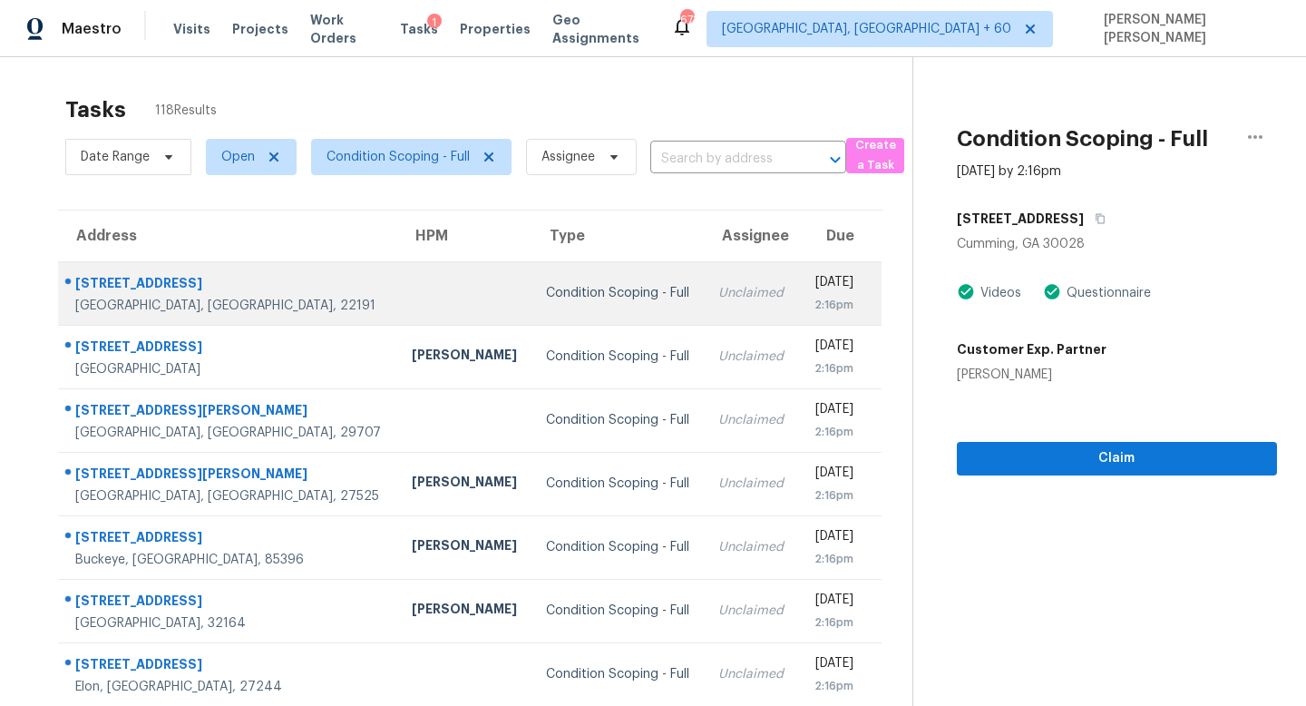
click at [704, 303] on td "Unclaimed" at bounding box center [751, 292] width 94 height 63
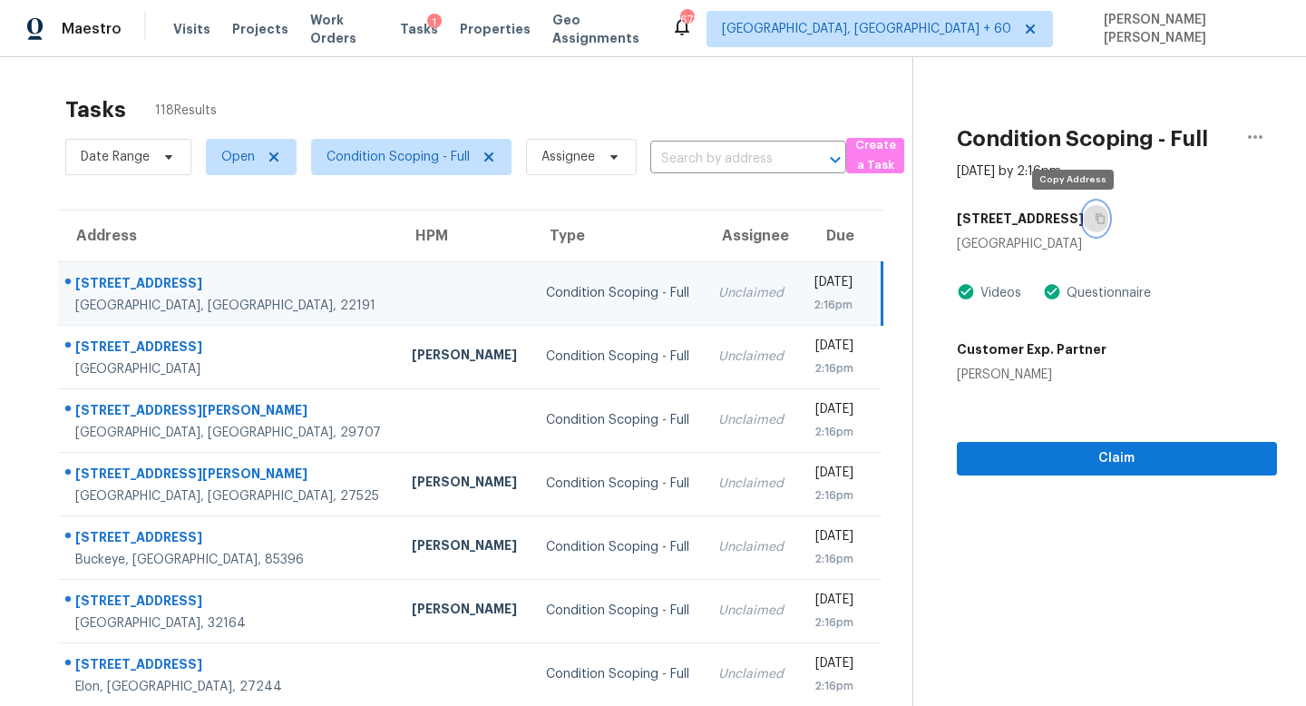
click at [1084, 224] on button "button" at bounding box center [1096, 218] width 24 height 33
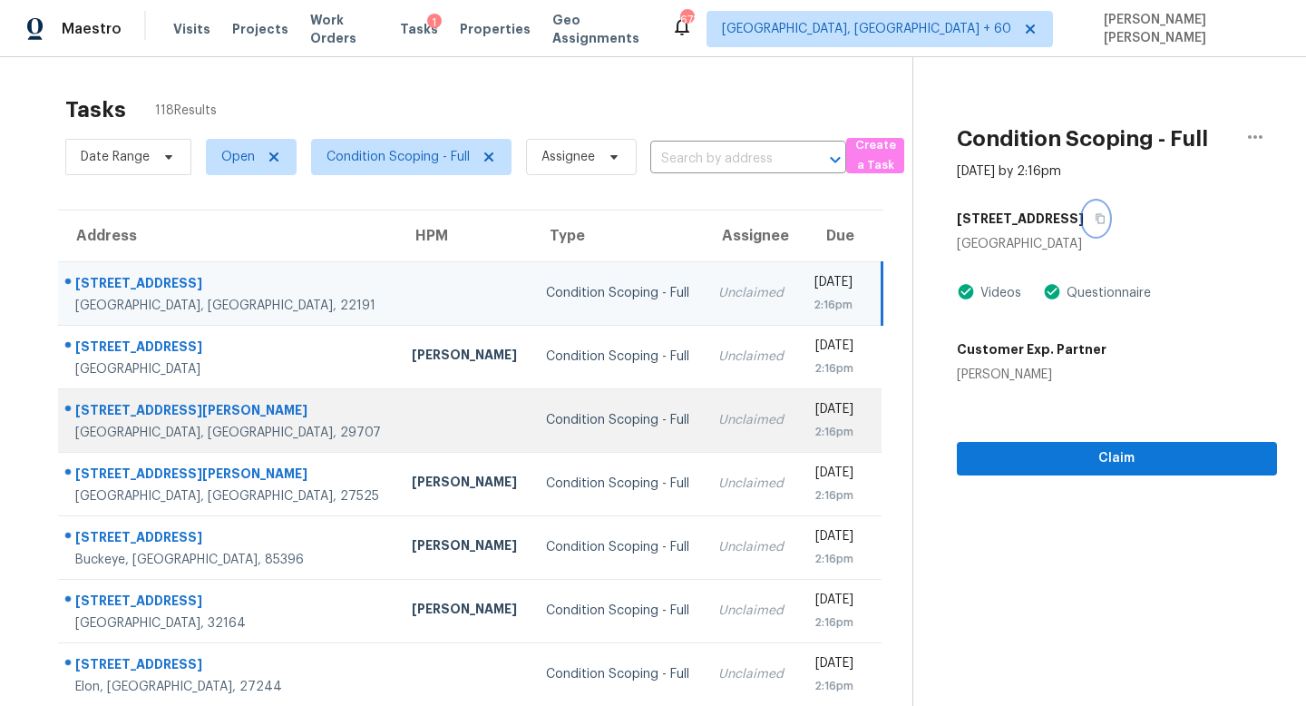
scroll to position [239, 0]
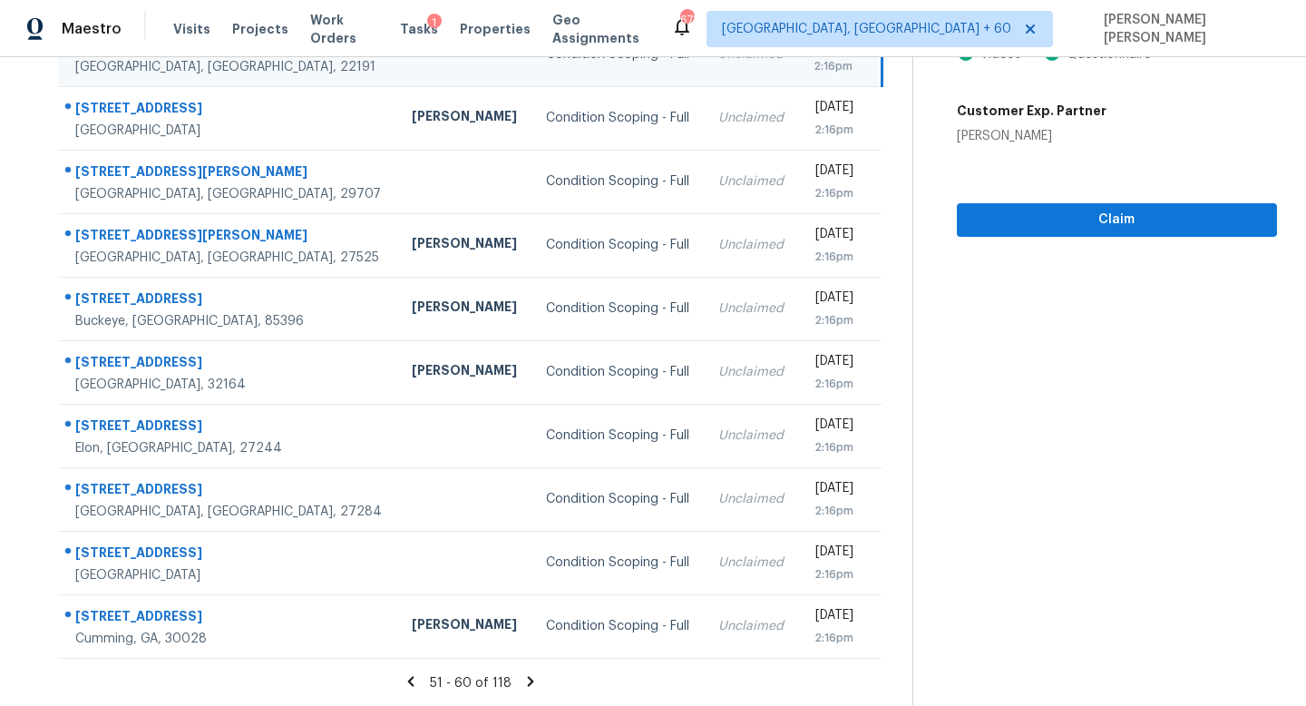
click at [532, 679] on icon at bounding box center [530, 681] width 16 height 16
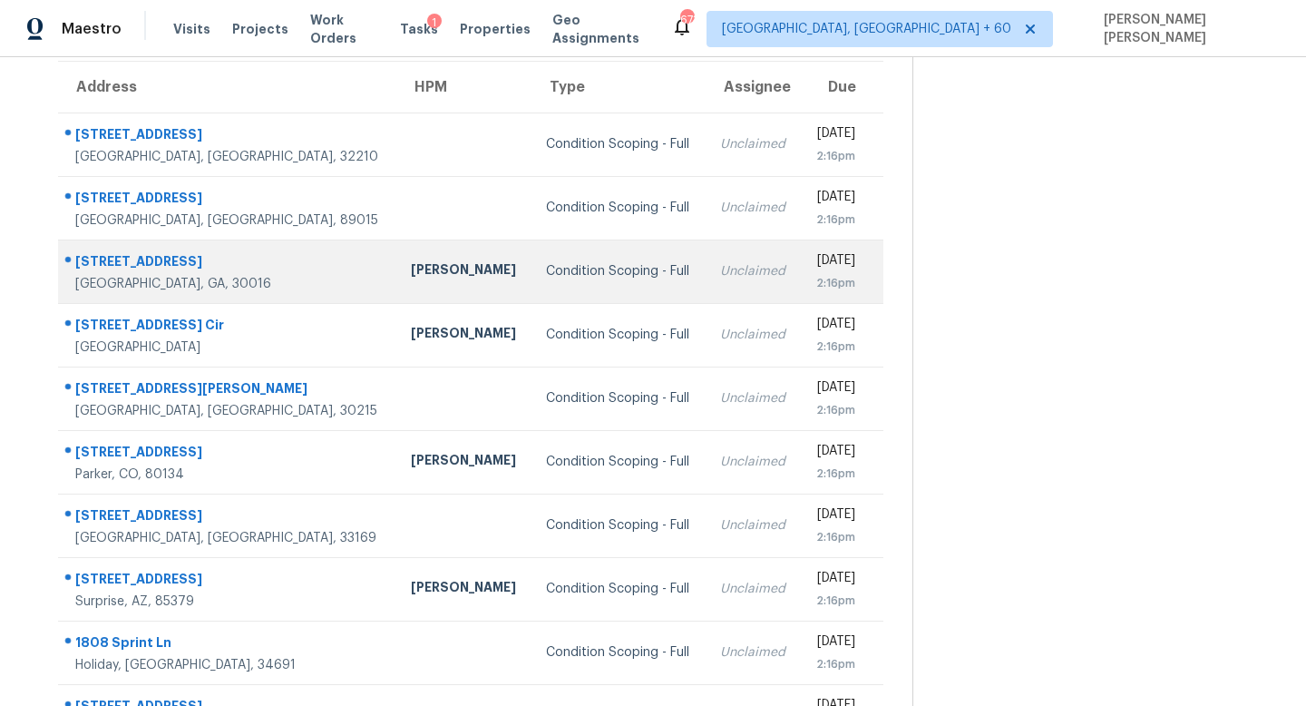
scroll to position [45, 0]
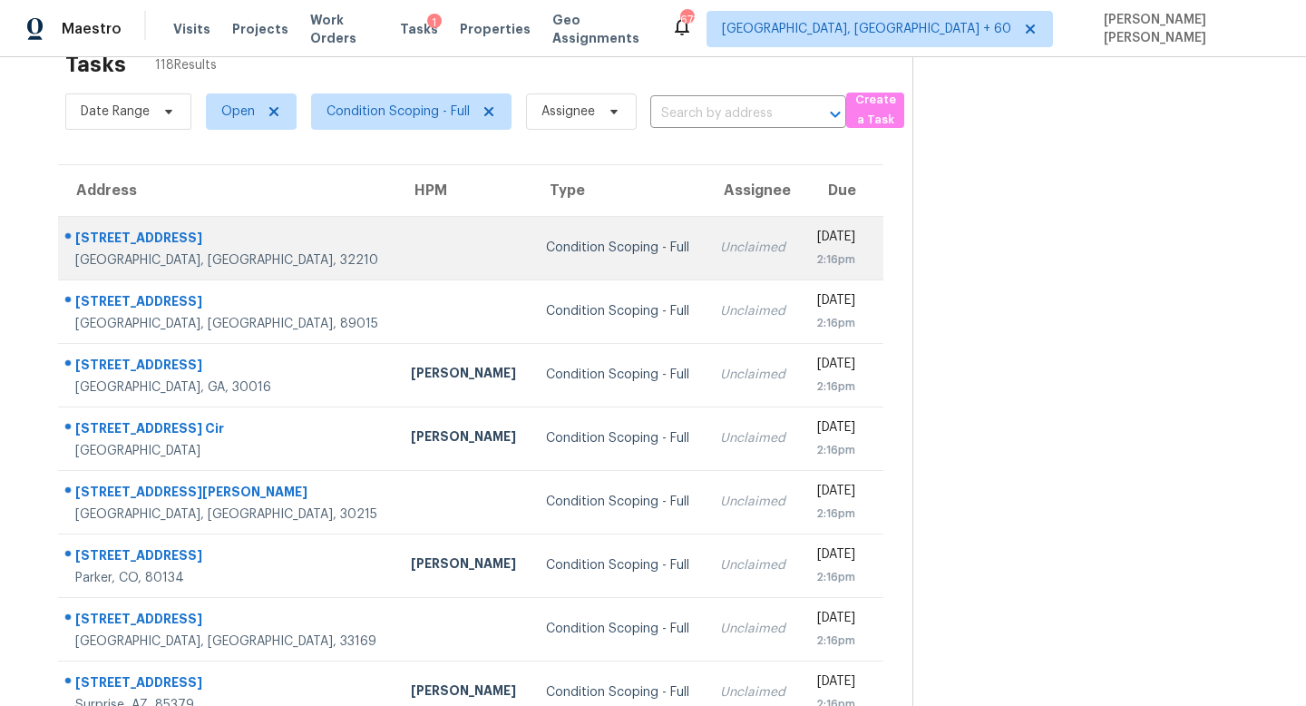
click at [546, 239] on div "Condition Scoping - Full" at bounding box center [618, 248] width 145 height 18
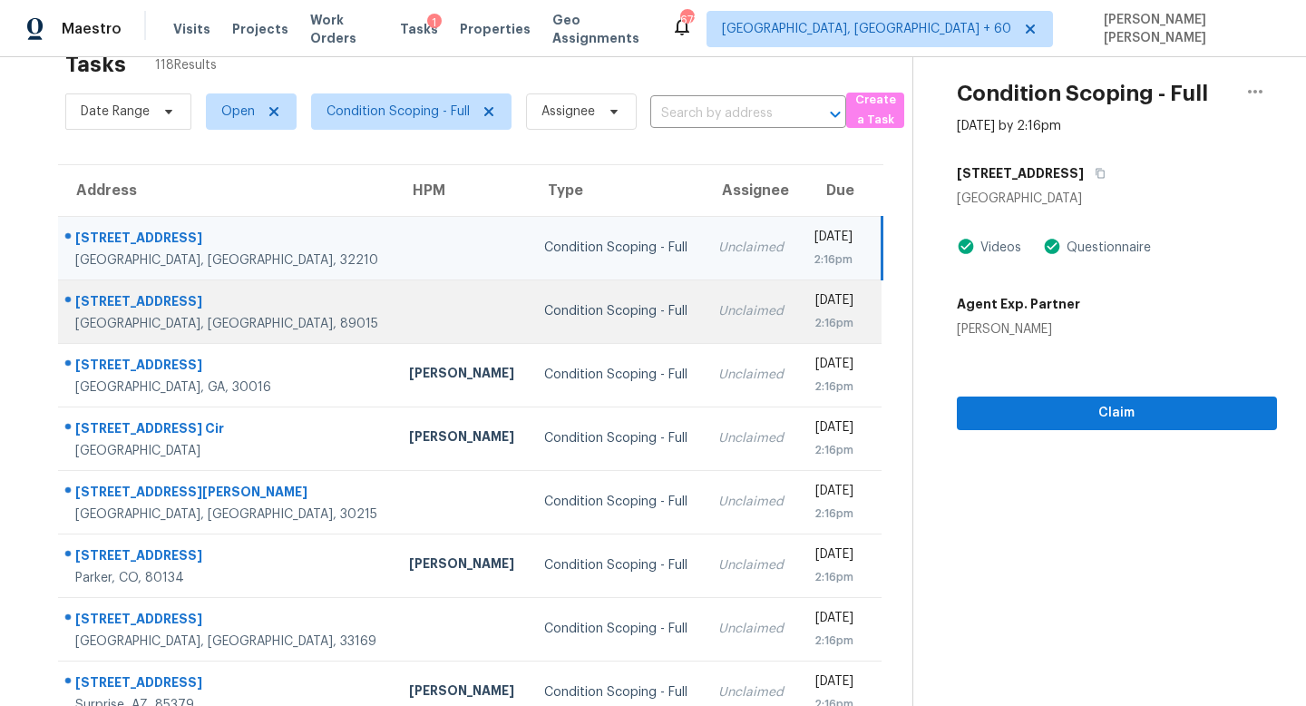
click at [539, 292] on td "Condition Scoping - Full" at bounding box center [616, 310] width 173 height 63
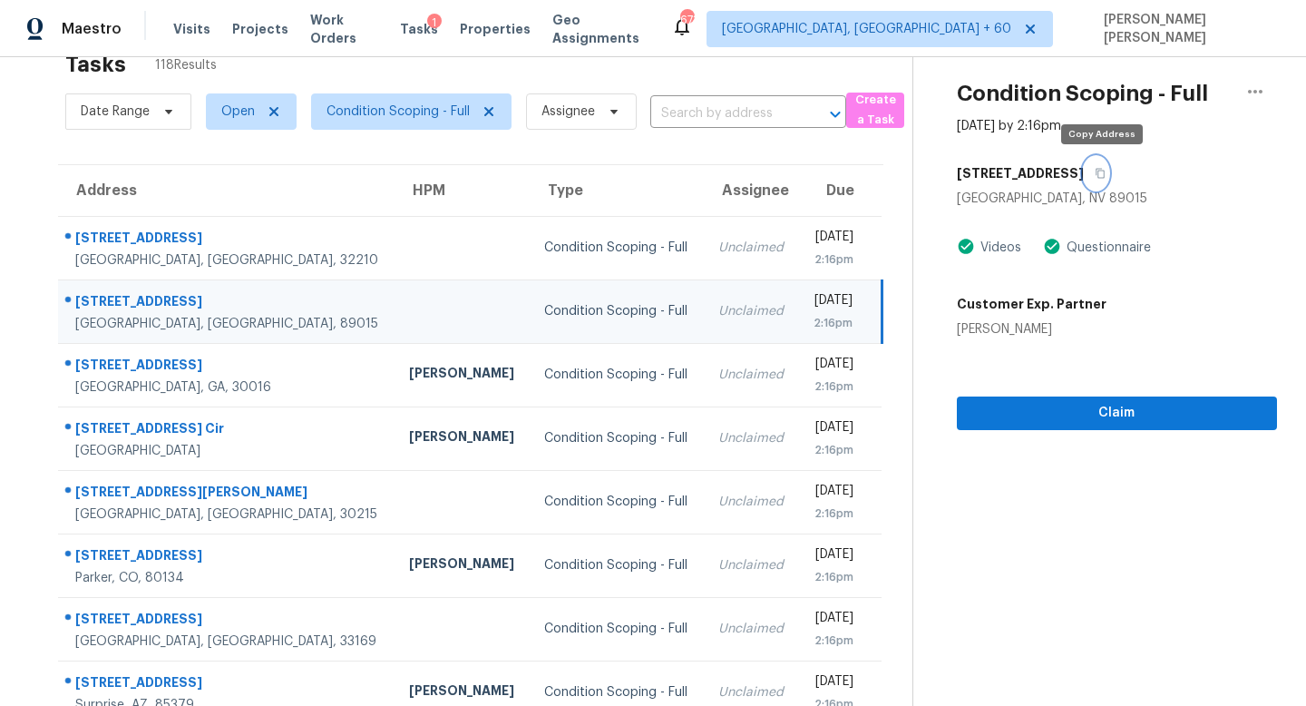
click at [1099, 169] on icon "button" at bounding box center [1100, 174] width 9 height 10
click at [1097, 169] on button "button" at bounding box center [1096, 173] width 24 height 33
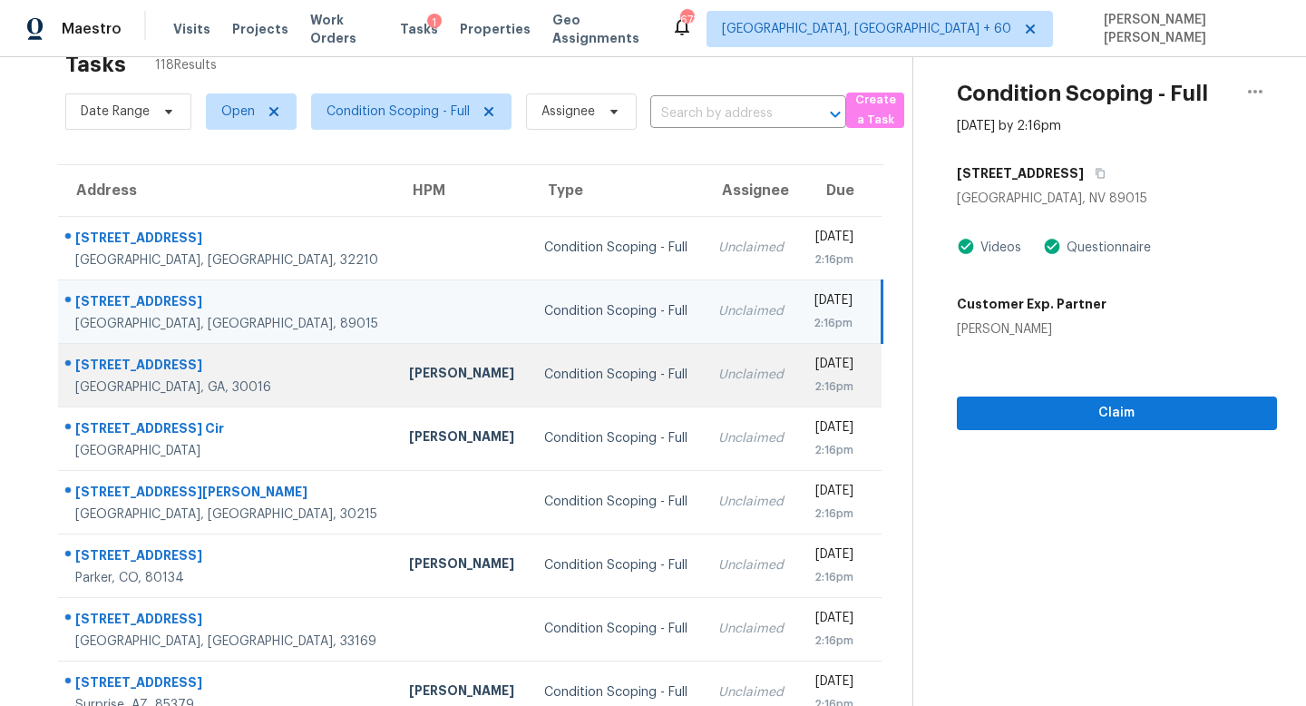
click at [718, 367] on div "Unclaimed" at bounding box center [751, 375] width 66 height 18
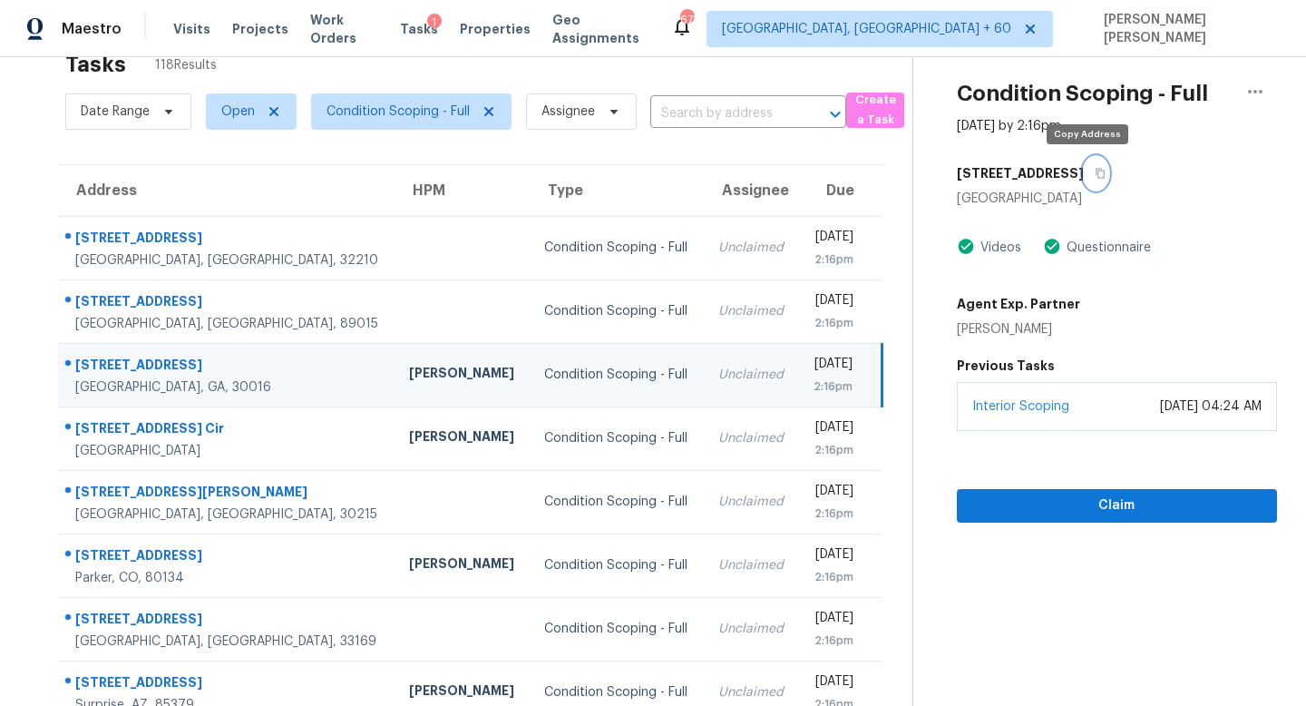
click at [1096, 176] on icon "button" at bounding box center [1100, 174] width 9 height 10
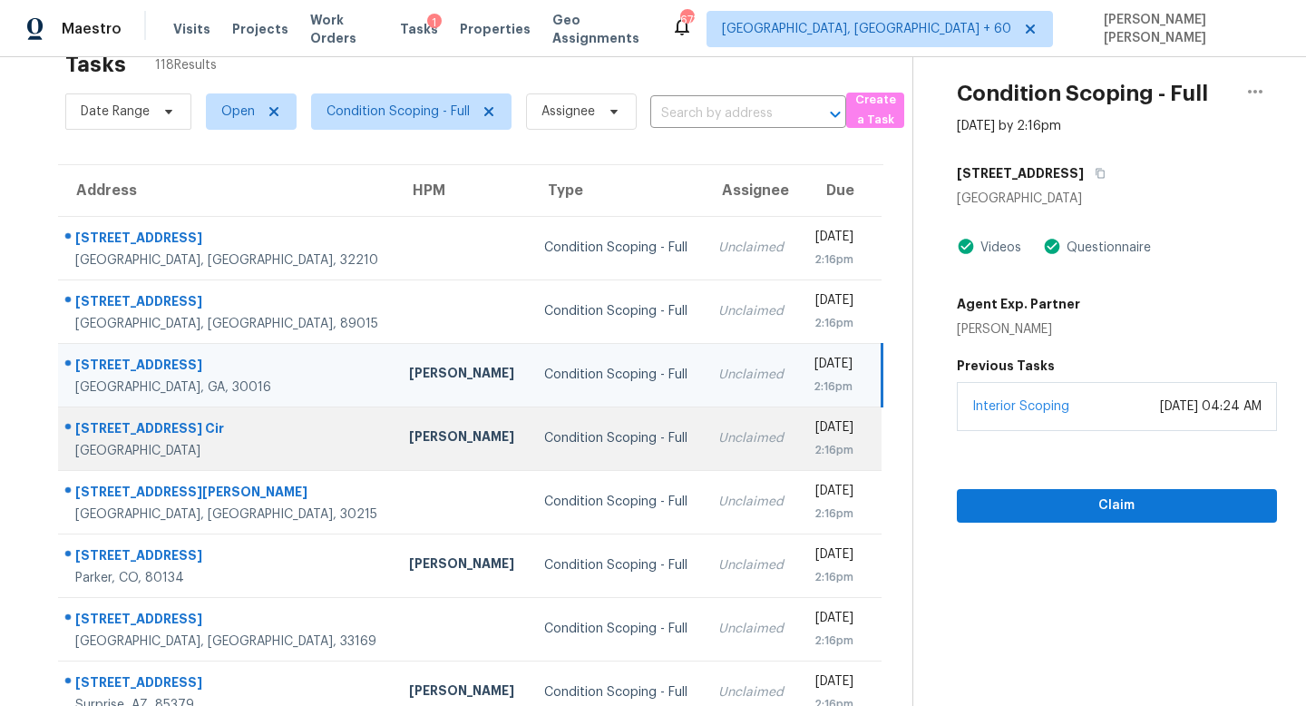
click at [704, 462] on td "Unclaimed" at bounding box center [751, 437] width 95 height 63
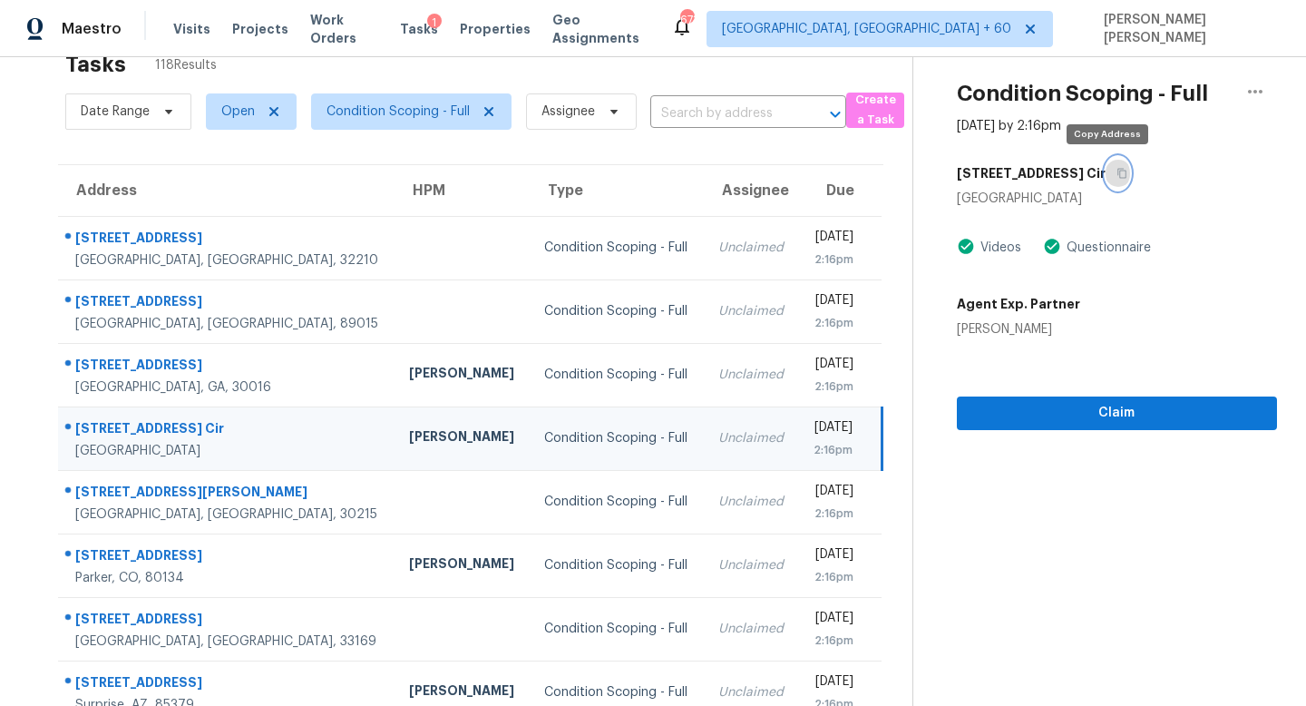
click at [1116, 171] on button "button" at bounding box center [1118, 173] width 24 height 33
click at [1117, 171] on icon "button" at bounding box center [1122, 173] width 11 height 11
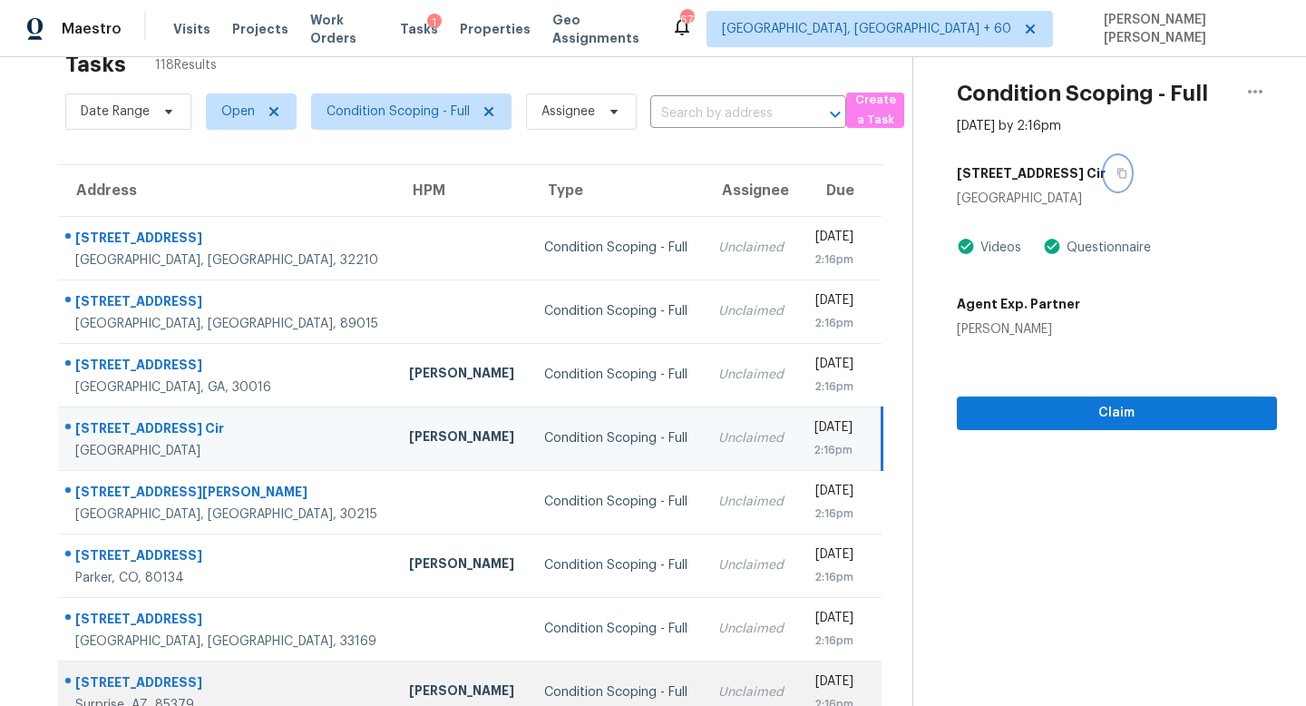
scroll to position [239, 0]
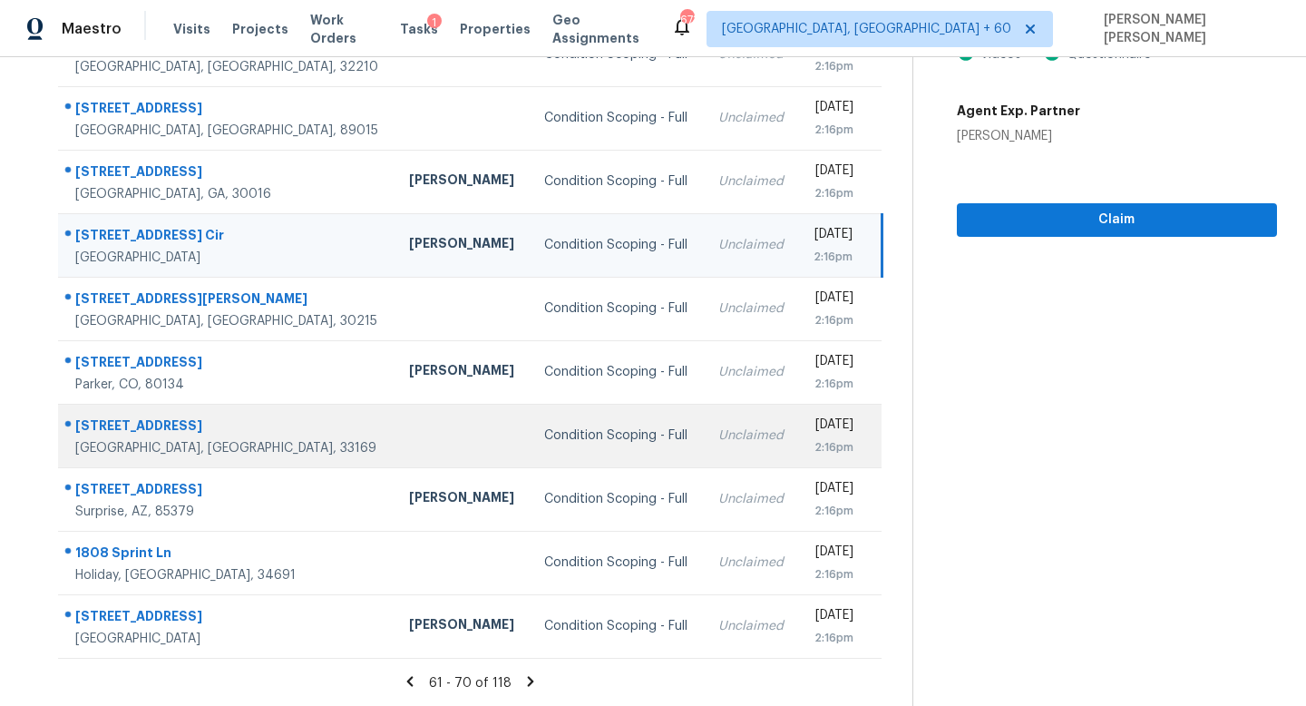
click at [718, 441] on div "Unclaimed" at bounding box center [751, 435] width 66 height 18
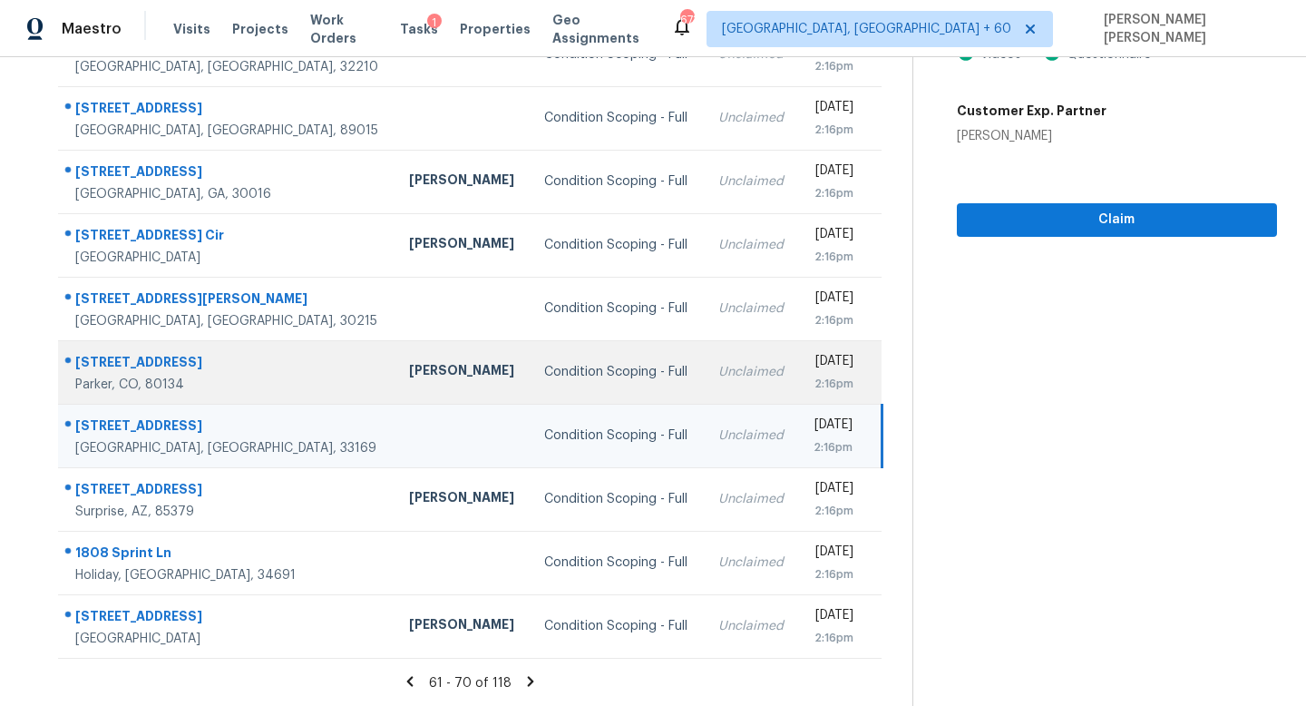
click at [704, 389] on td "Unclaimed" at bounding box center [751, 371] width 95 height 63
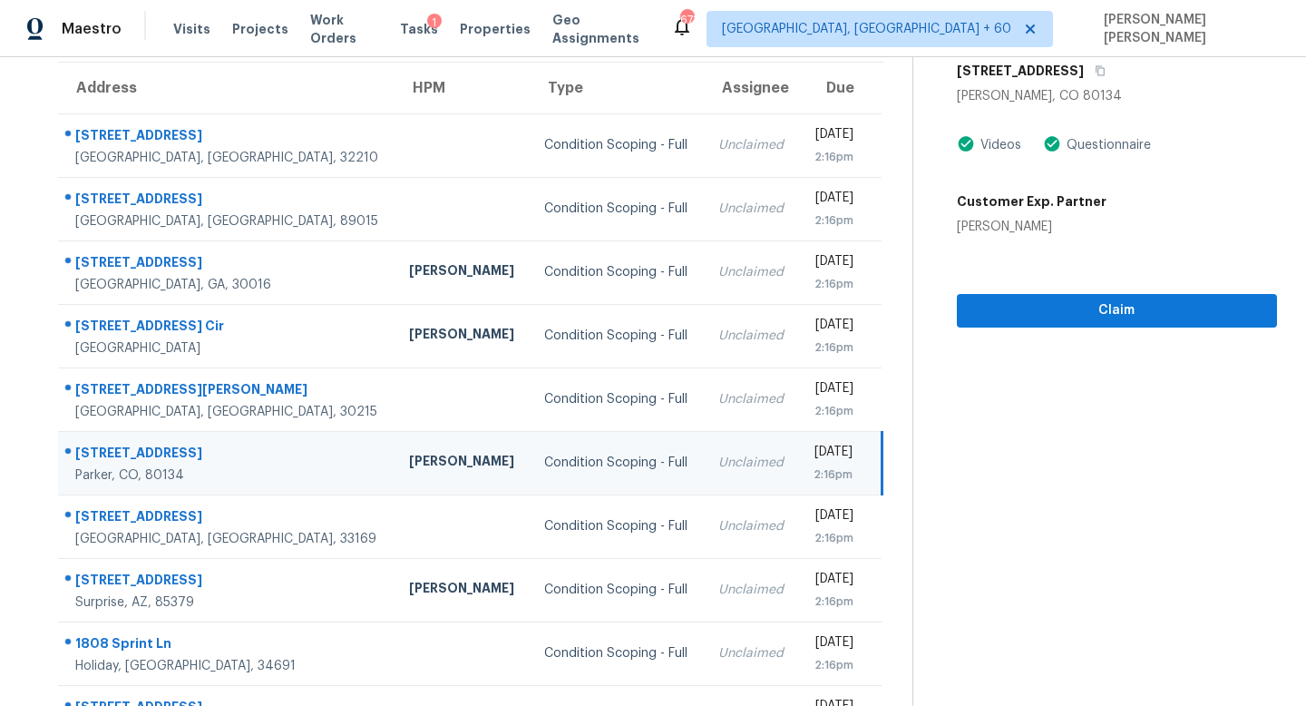
scroll to position [134, 0]
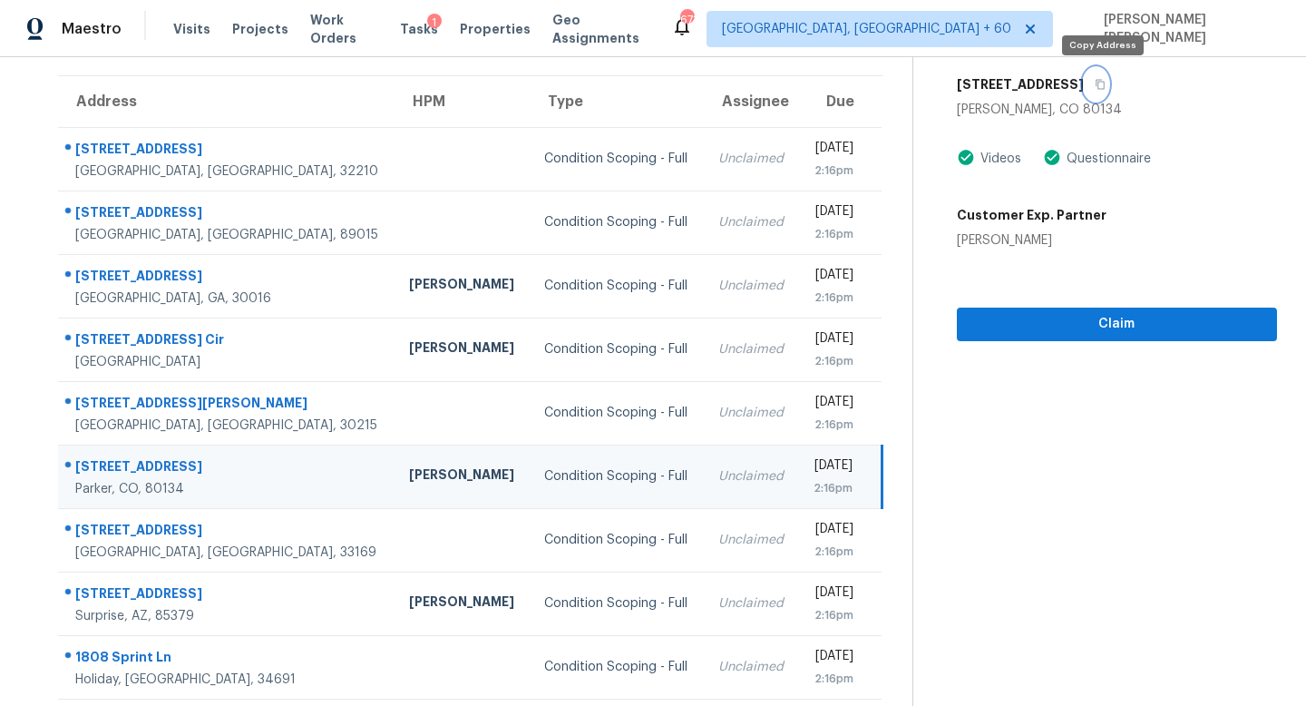
click at [1106, 84] on icon "button" at bounding box center [1100, 84] width 11 height 11
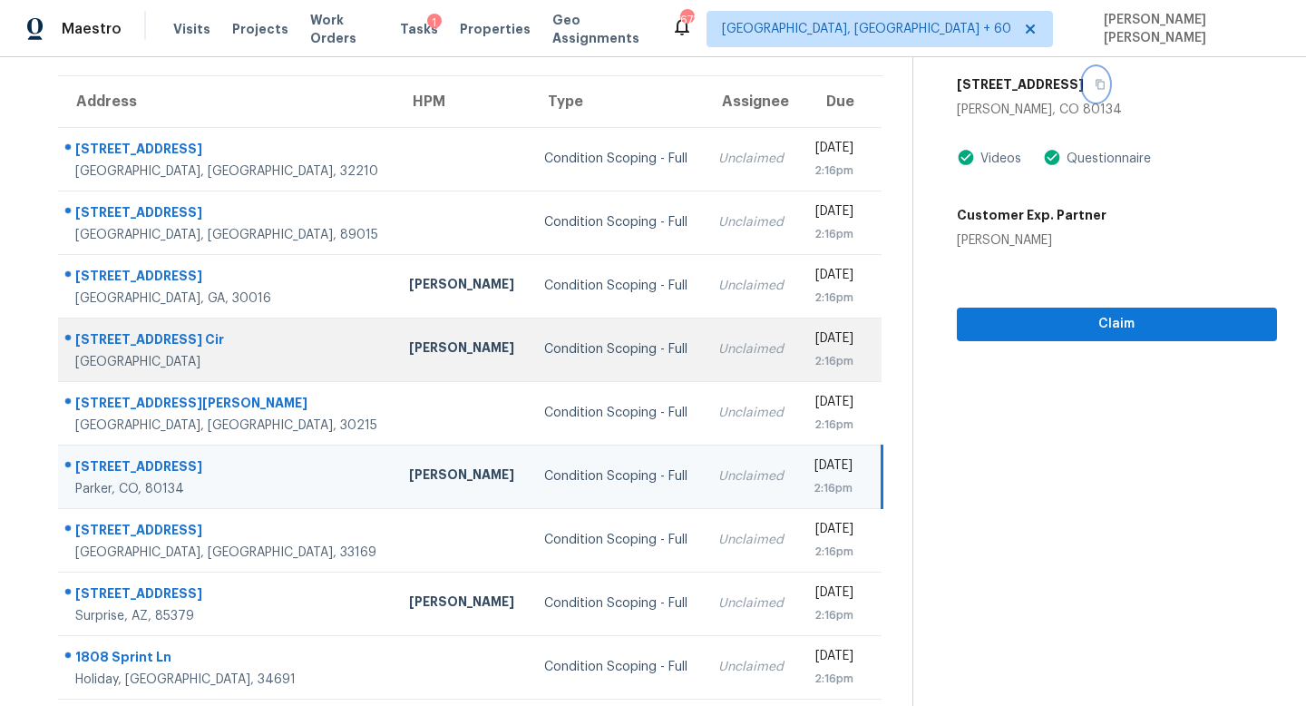
scroll to position [239, 0]
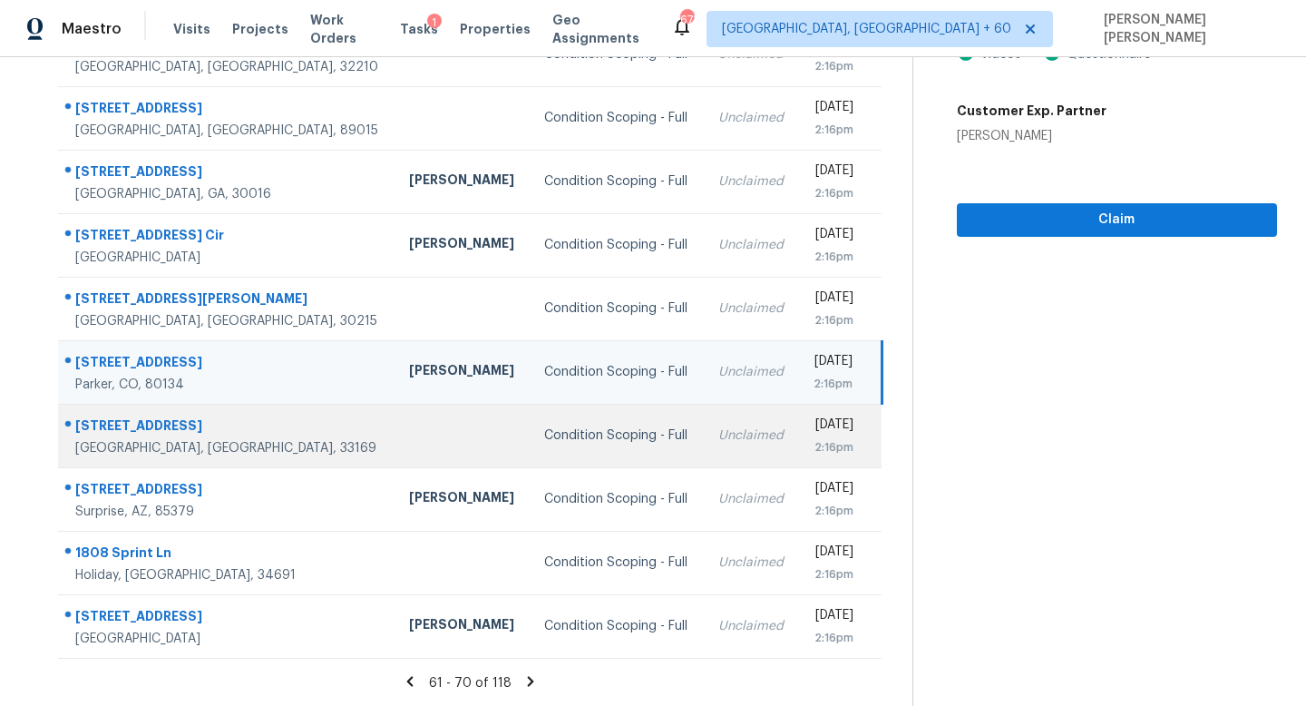
click at [579, 456] on td "Condition Scoping - Full" at bounding box center [616, 435] width 173 height 63
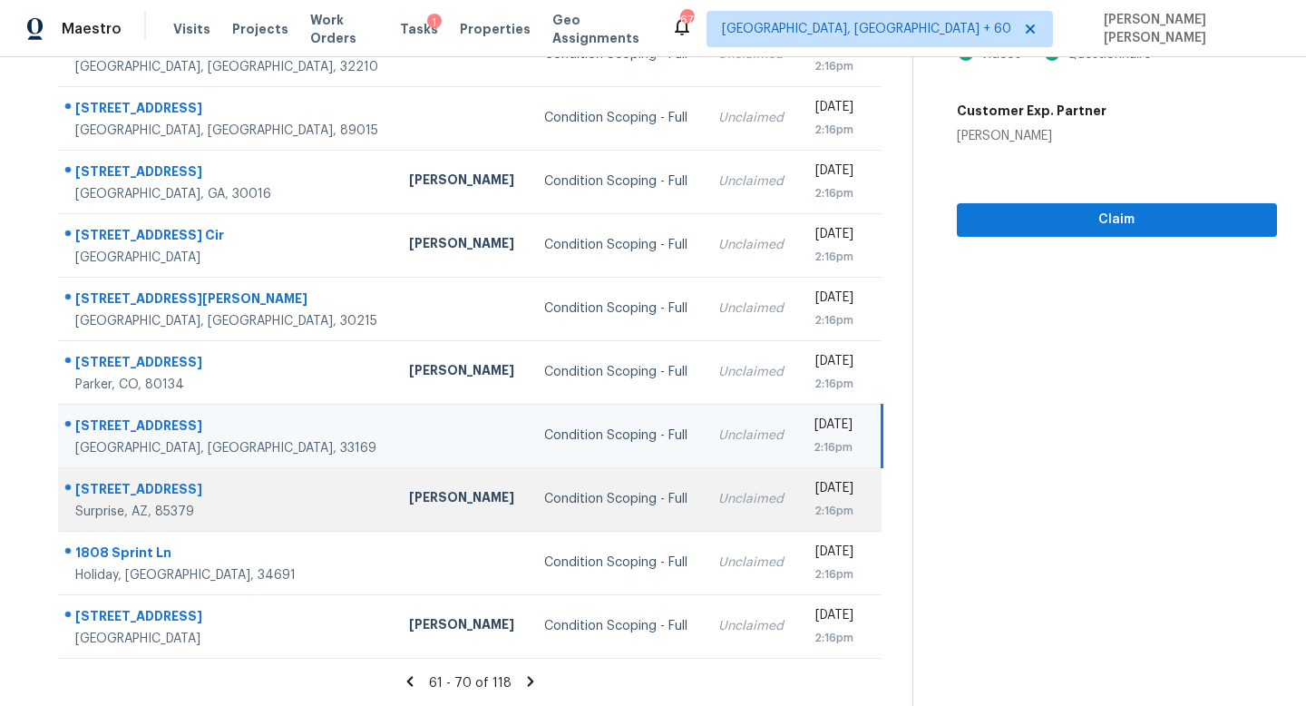
click at [718, 504] on div "Unclaimed" at bounding box center [751, 499] width 66 height 18
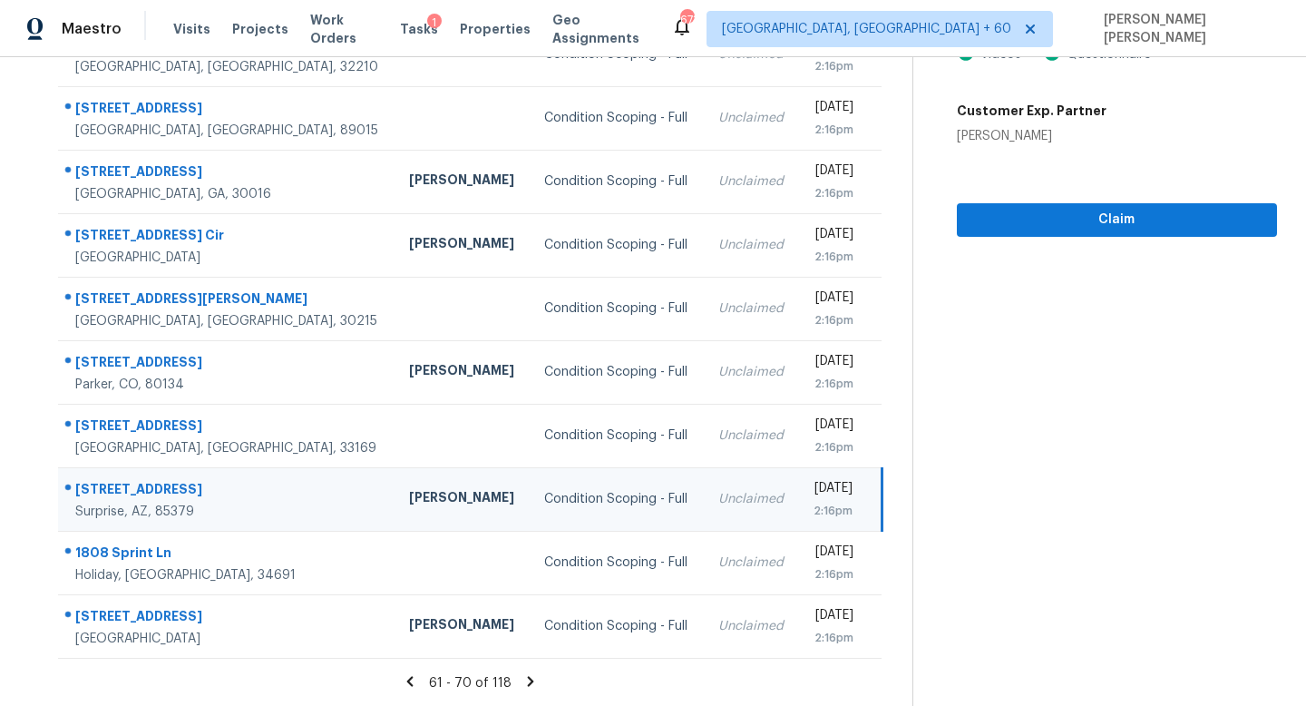
click at [529, 673] on icon at bounding box center [530, 681] width 16 height 16
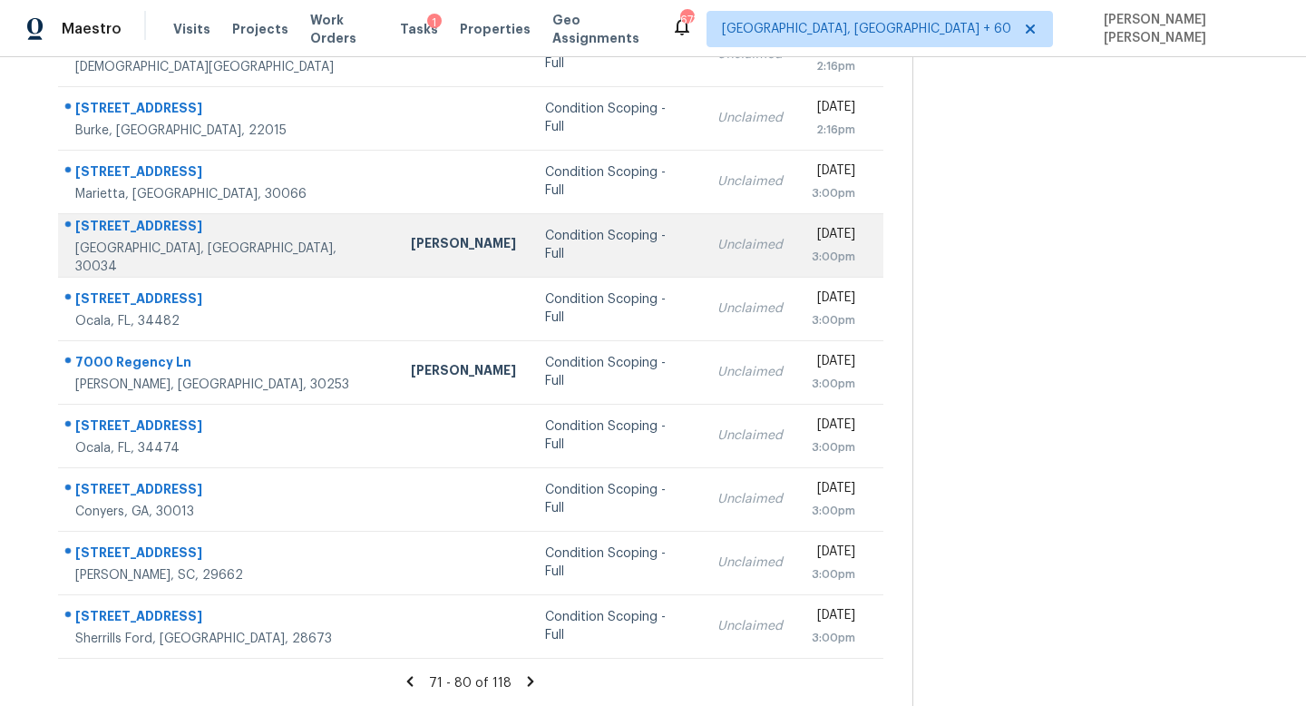
scroll to position [0, 0]
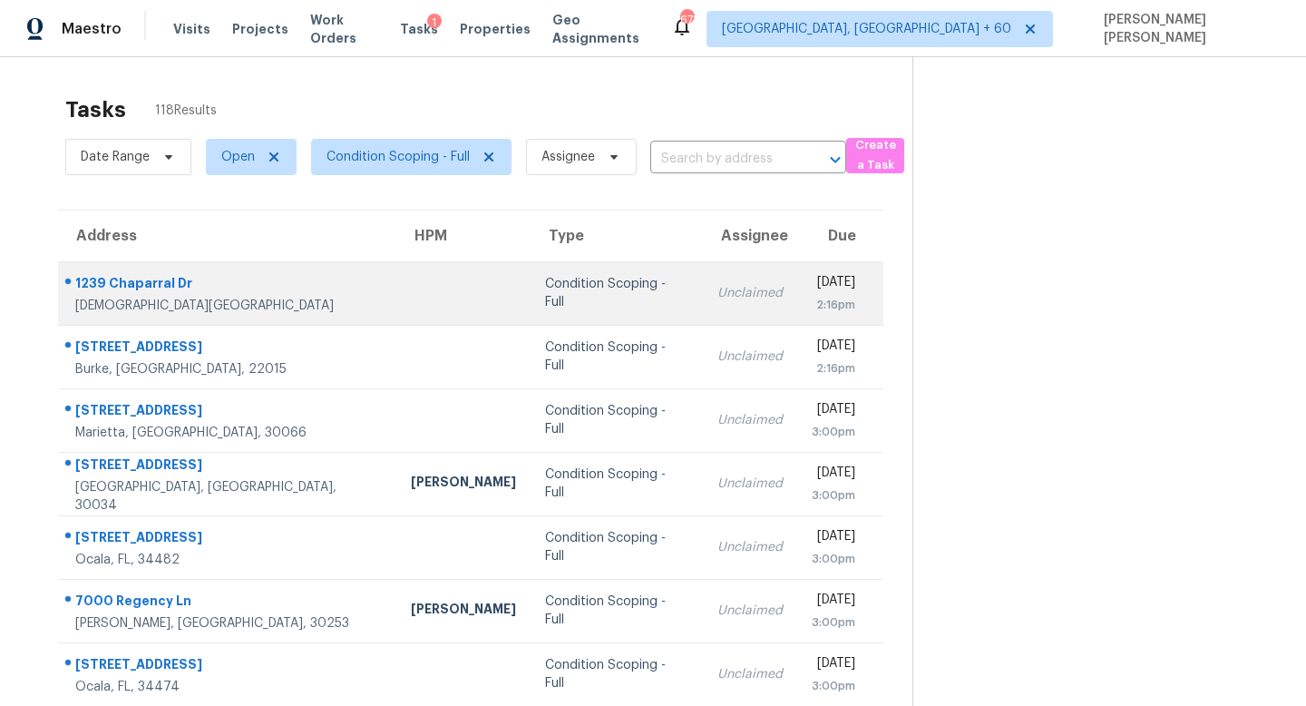
click at [545, 307] on td "Condition Scoping - Full" at bounding box center [617, 292] width 172 height 63
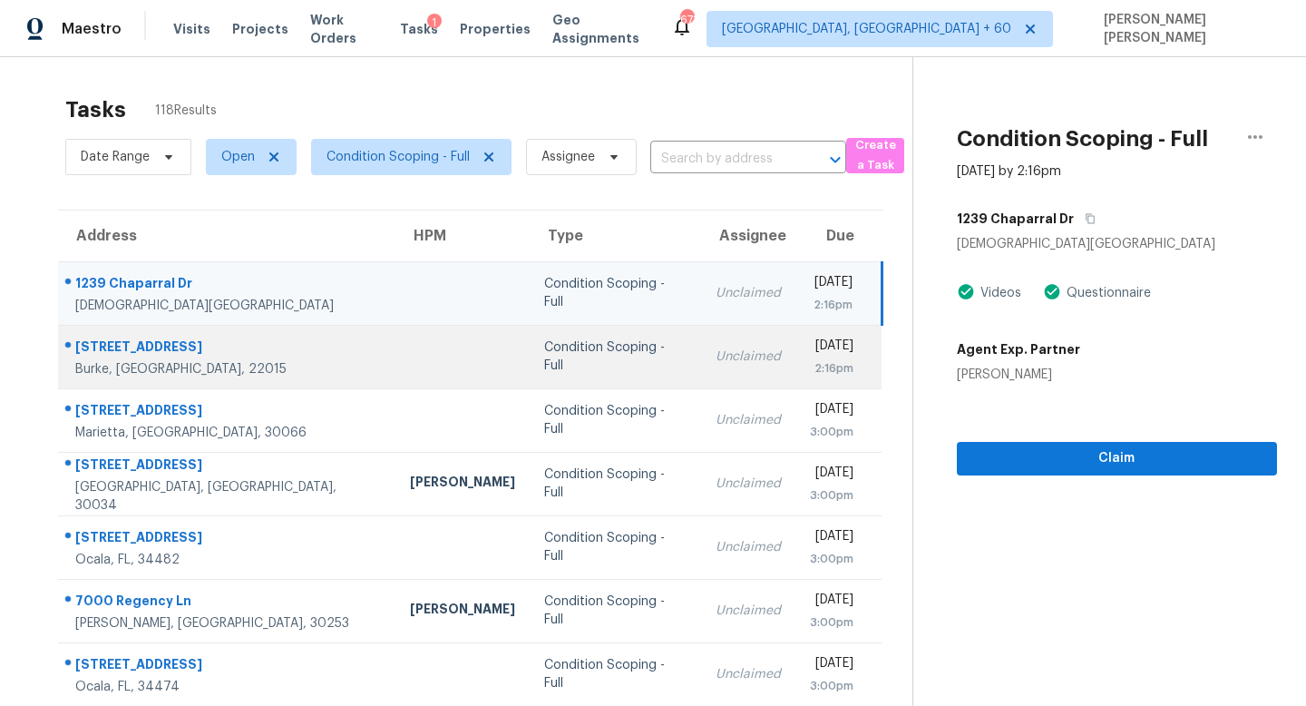
click at [716, 356] on div "Unclaimed" at bounding box center [748, 356] width 65 height 18
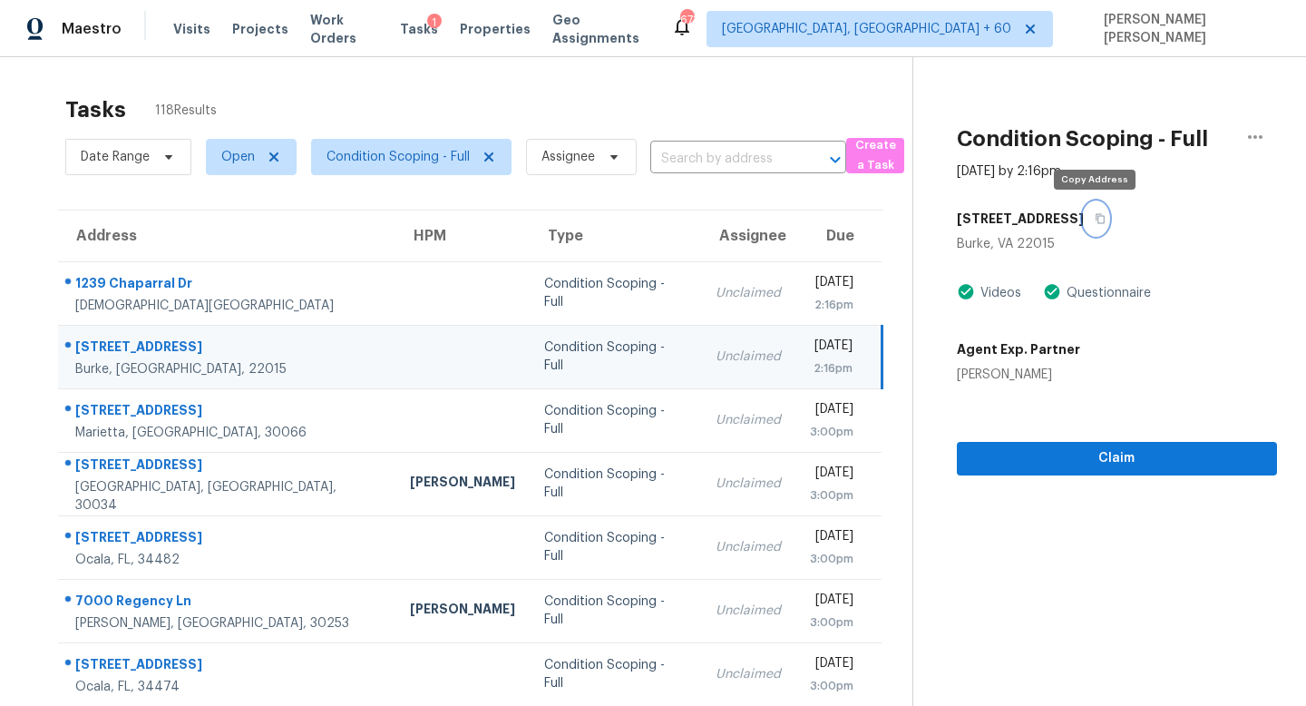
click at [1089, 220] on button "button" at bounding box center [1096, 218] width 24 height 33
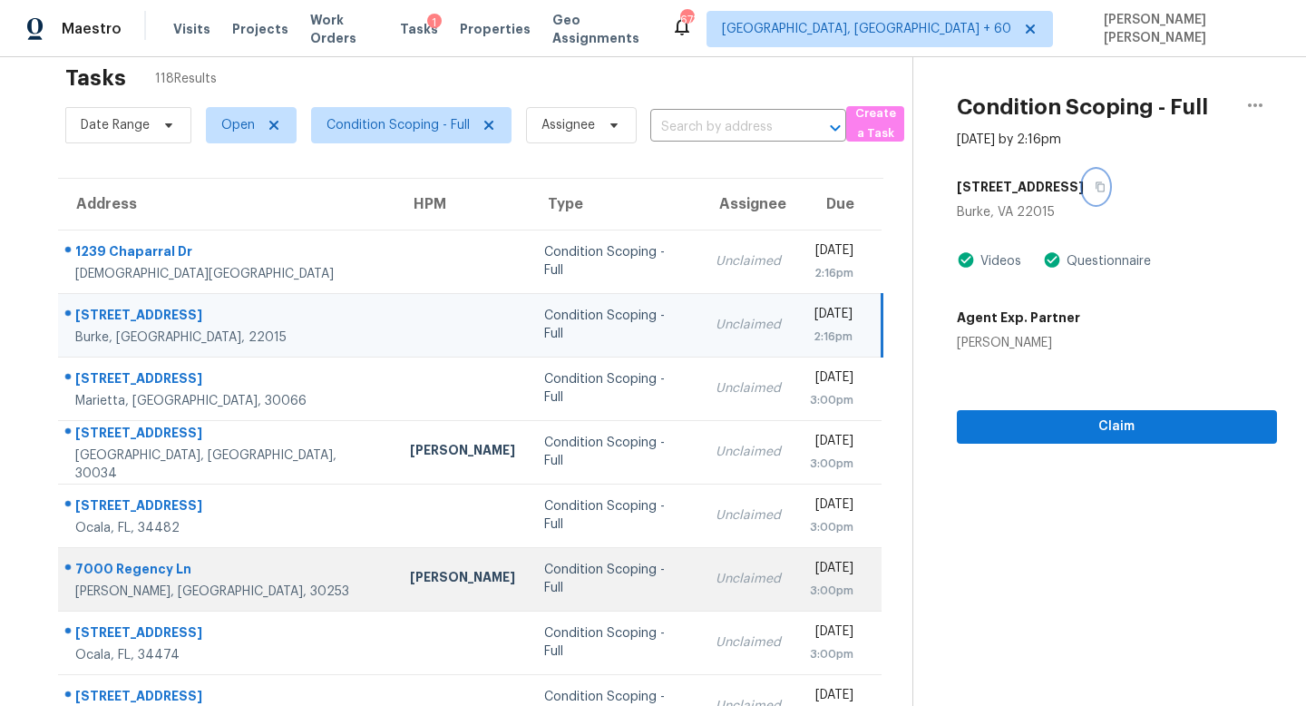
scroll to position [59, 0]
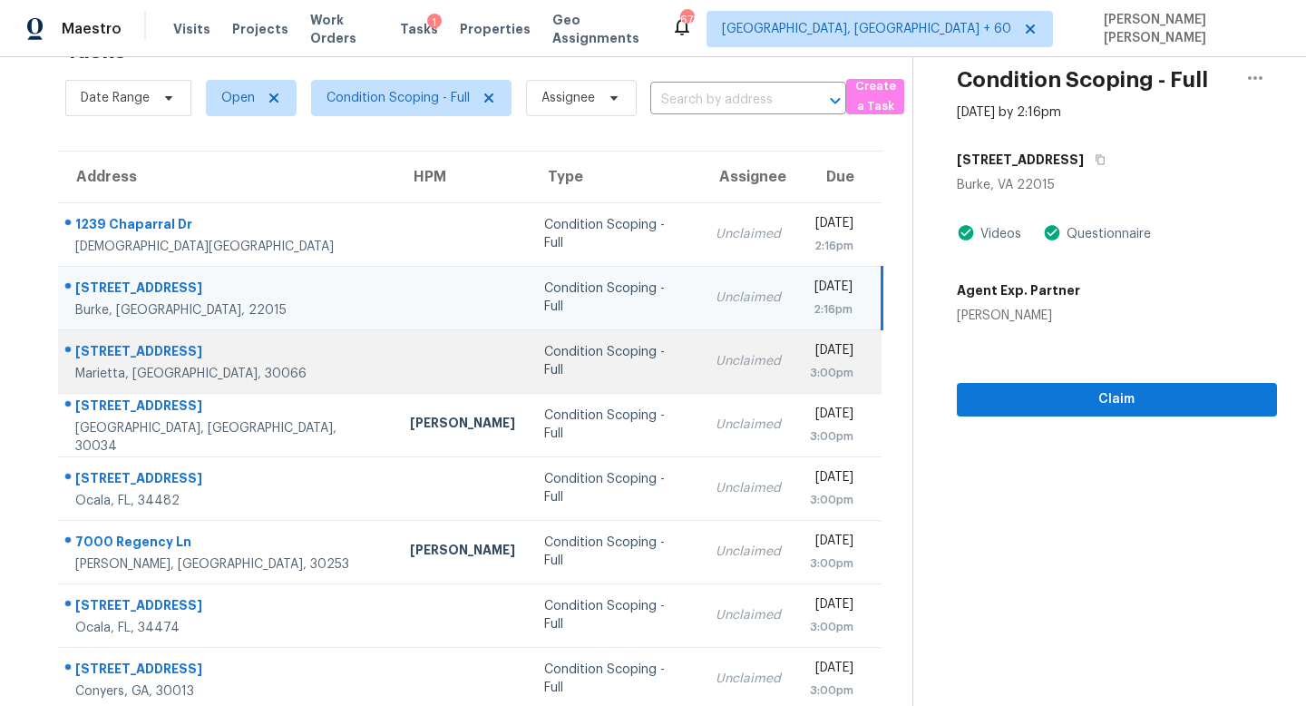
click at [716, 368] on div "Unclaimed" at bounding box center [748, 361] width 65 height 18
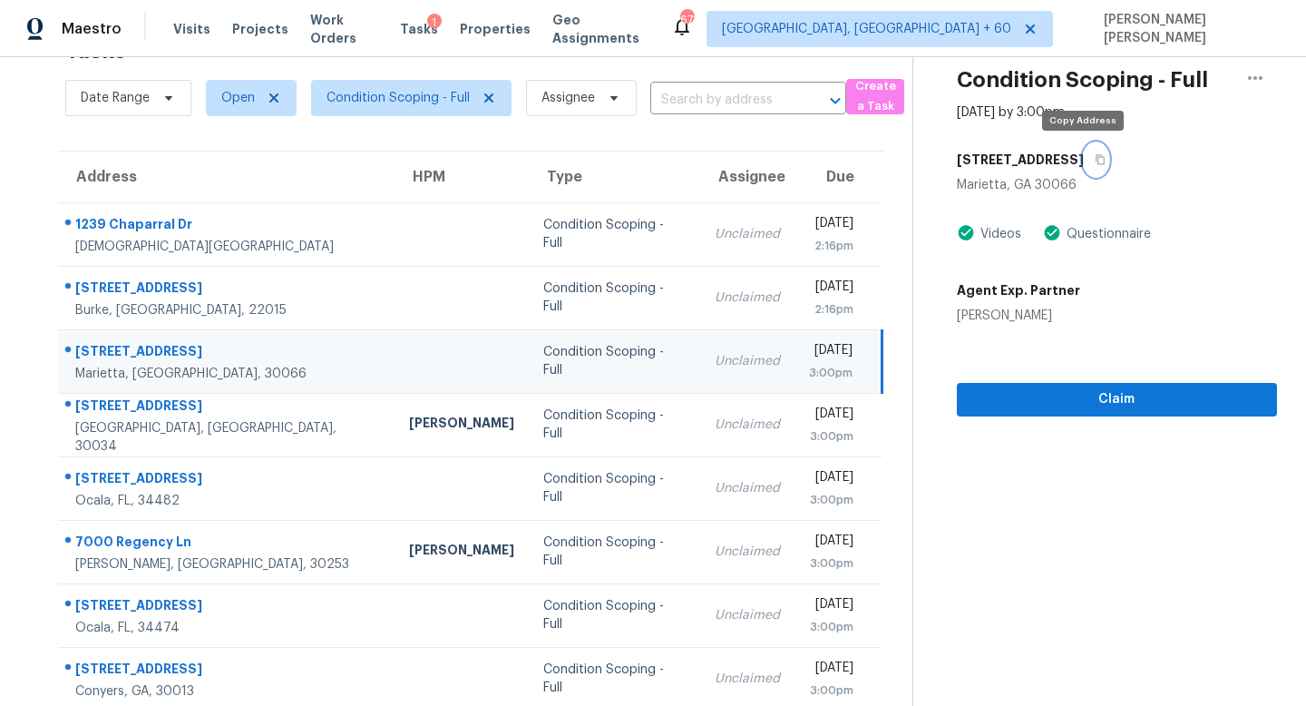
click at [1095, 160] on icon "button" at bounding box center [1100, 159] width 11 height 11
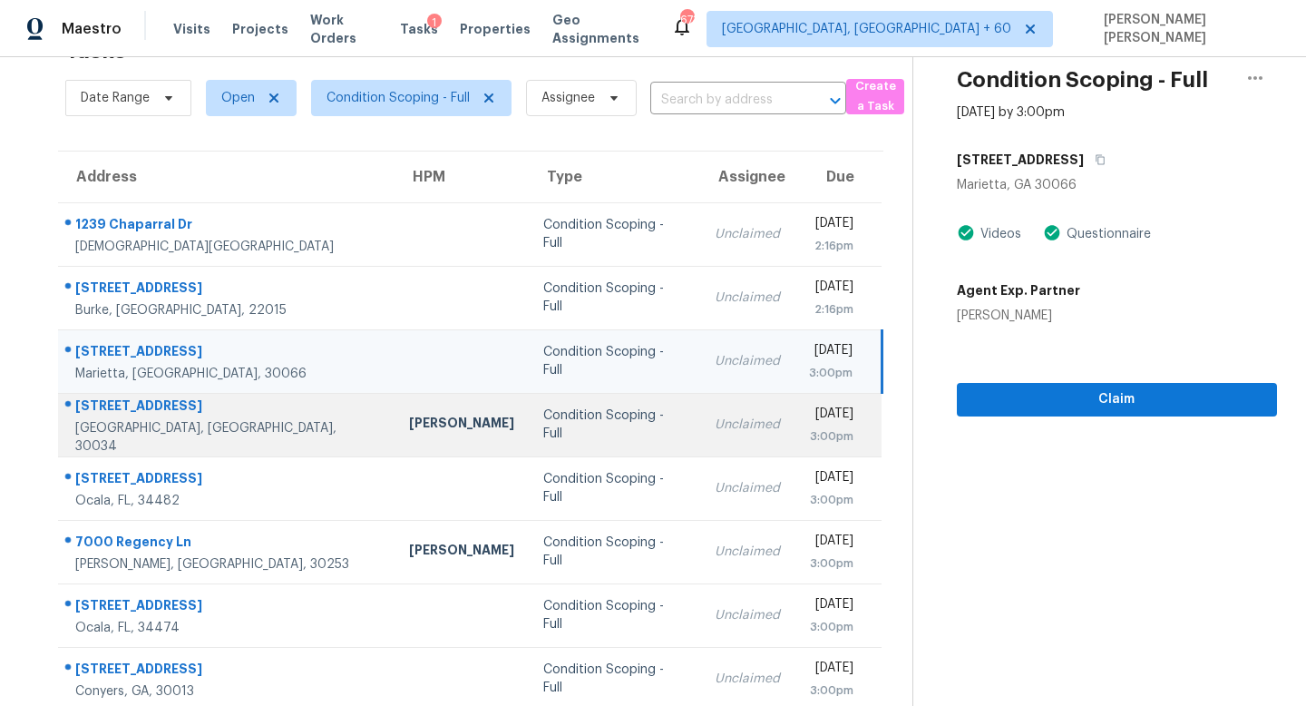
click at [715, 430] on div "Unclaimed" at bounding box center [747, 424] width 65 height 18
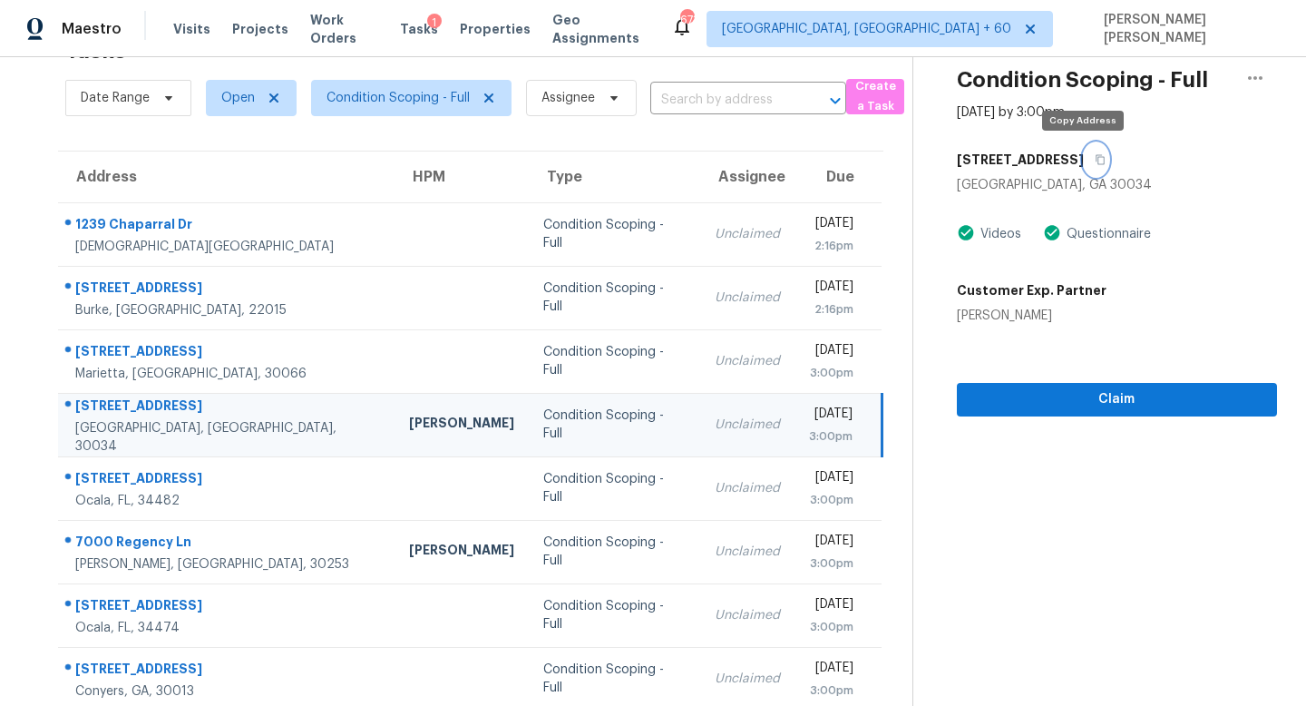
click at [1084, 162] on button "button" at bounding box center [1096, 159] width 24 height 33
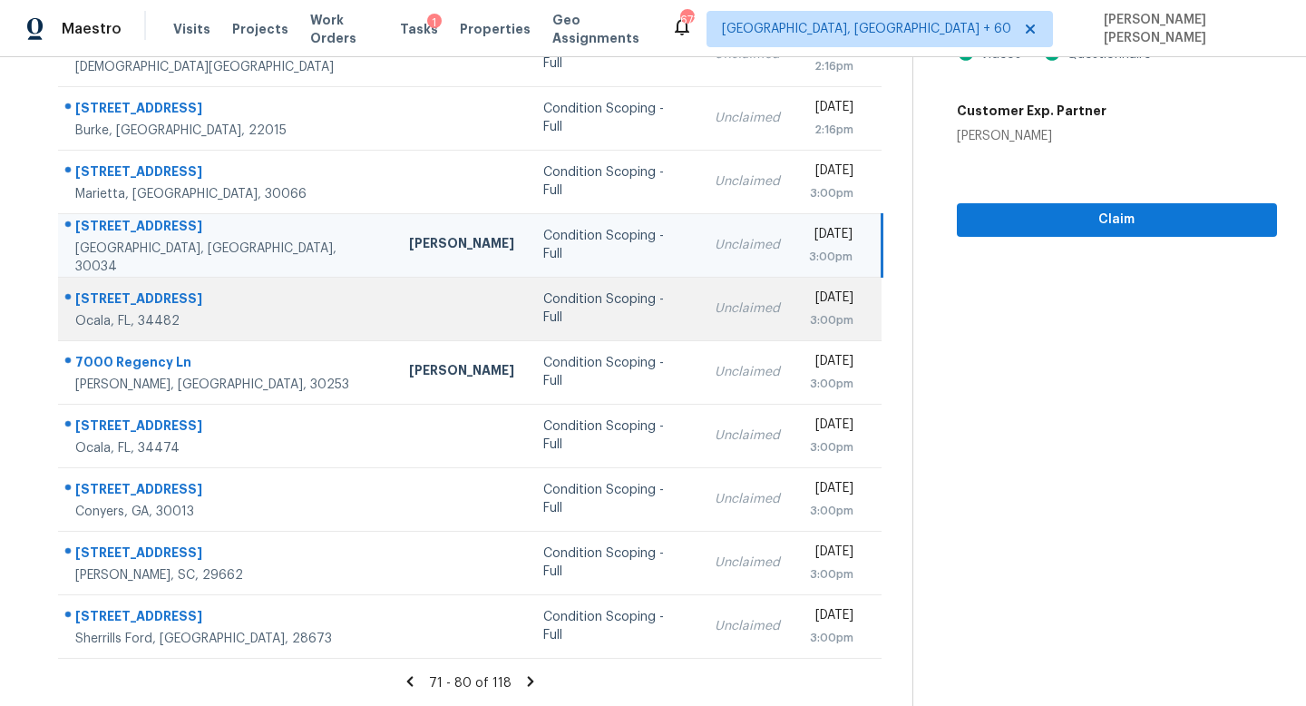
click at [700, 280] on td "Unclaimed" at bounding box center [747, 308] width 94 height 63
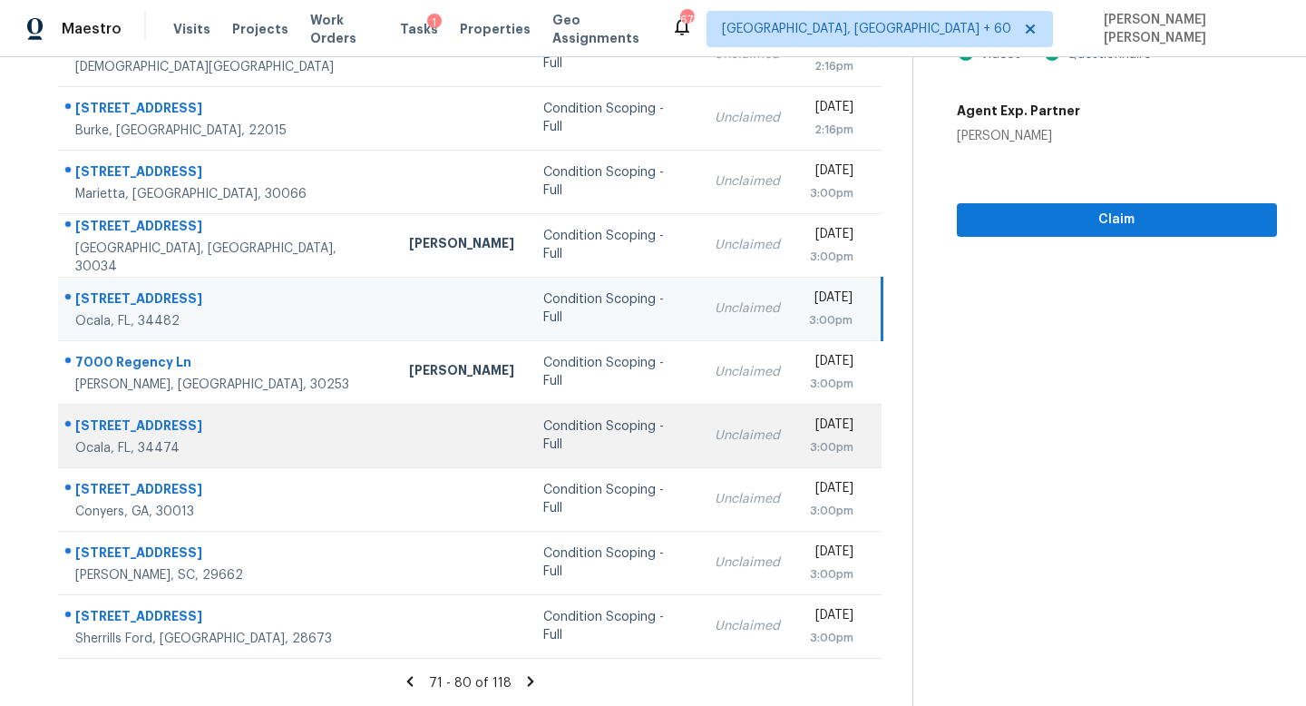
click at [700, 408] on td "Unclaimed" at bounding box center [747, 435] width 94 height 63
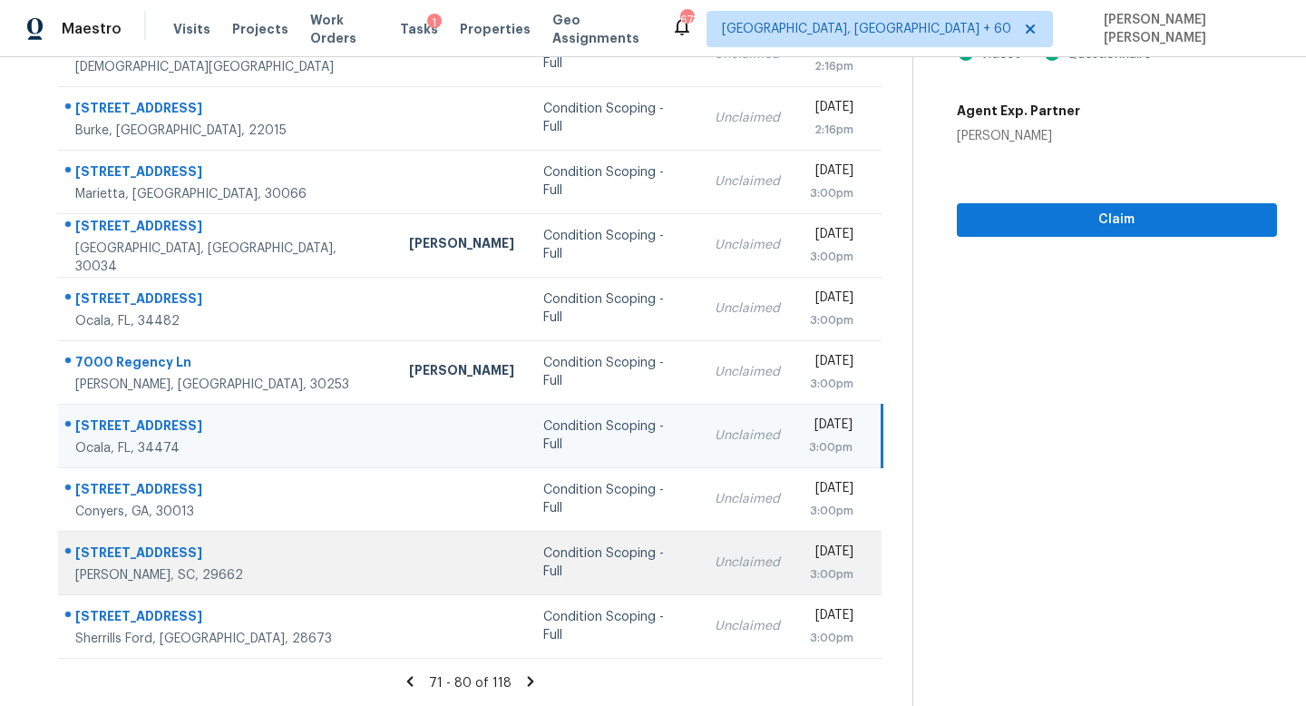
click at [581, 577] on td "Condition Scoping - Full" at bounding box center [614, 562] width 171 height 63
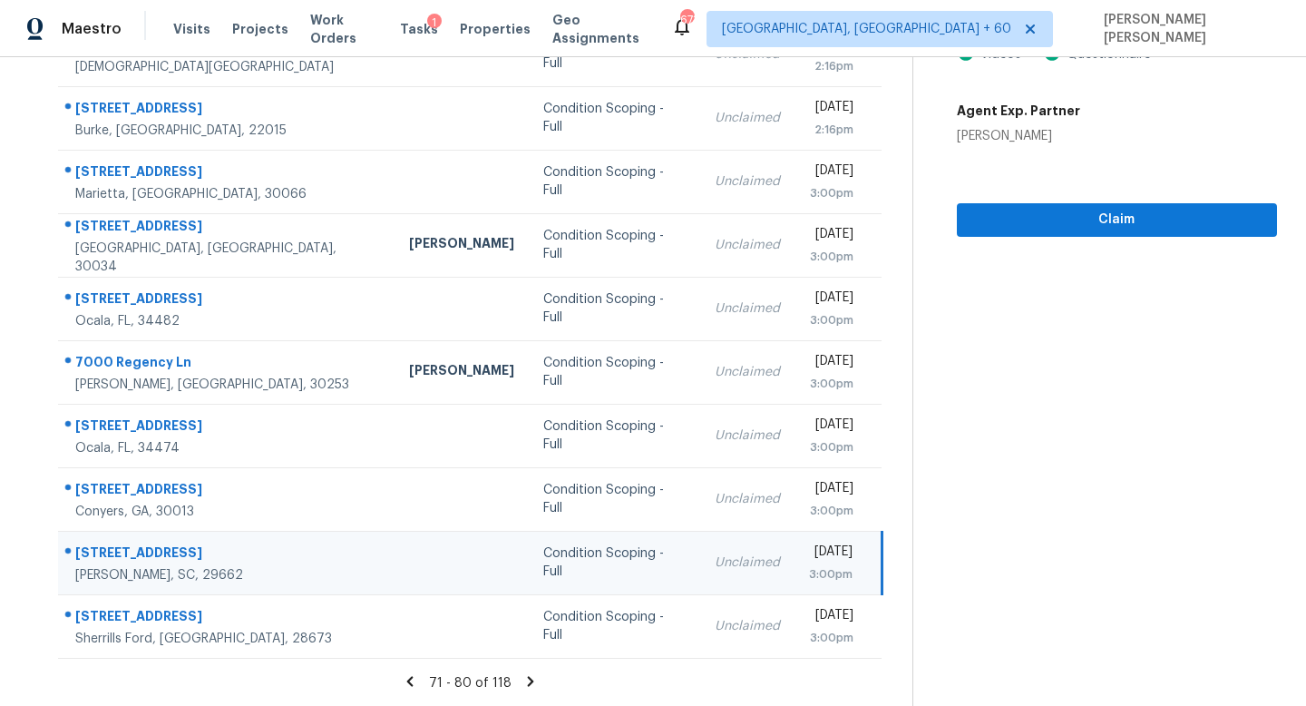
click at [523, 673] on icon at bounding box center [530, 681] width 16 height 16
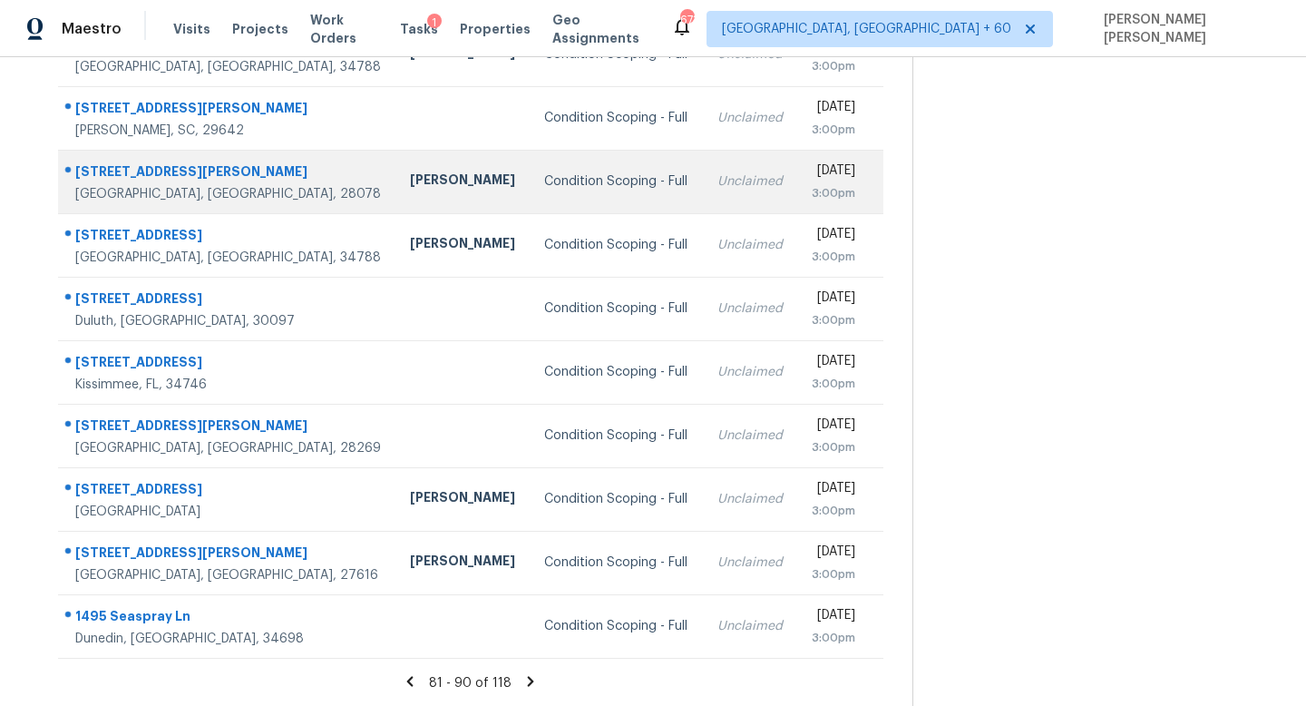
scroll to position [0, 0]
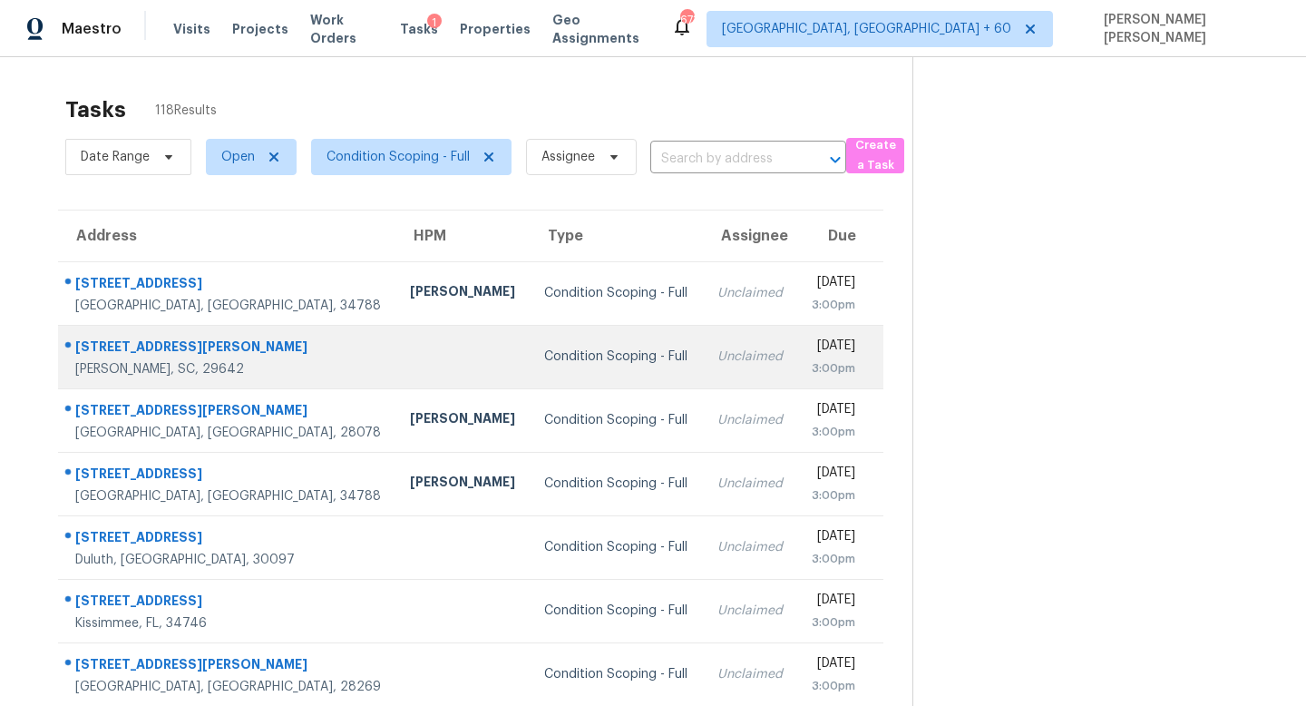
click at [544, 350] on div "Condition Scoping - Full" at bounding box center [615, 356] width 143 height 18
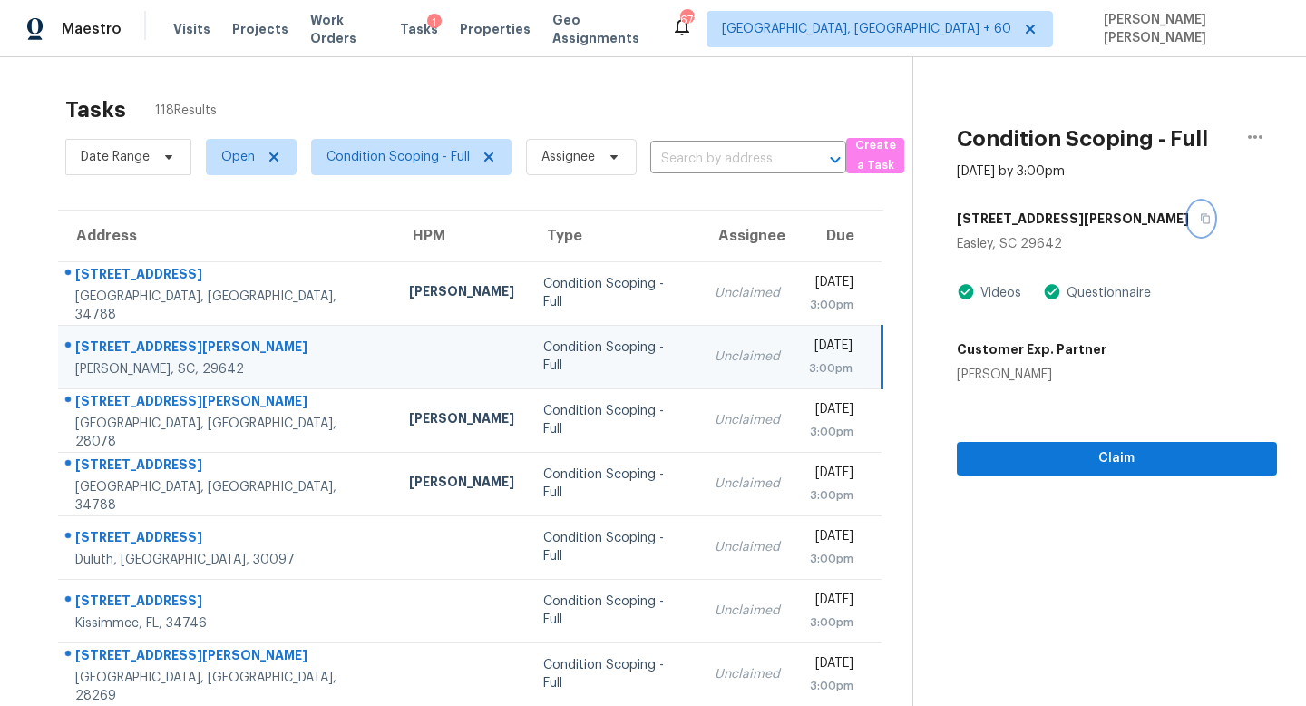
click at [1200, 223] on icon "button" at bounding box center [1205, 218] width 11 height 11
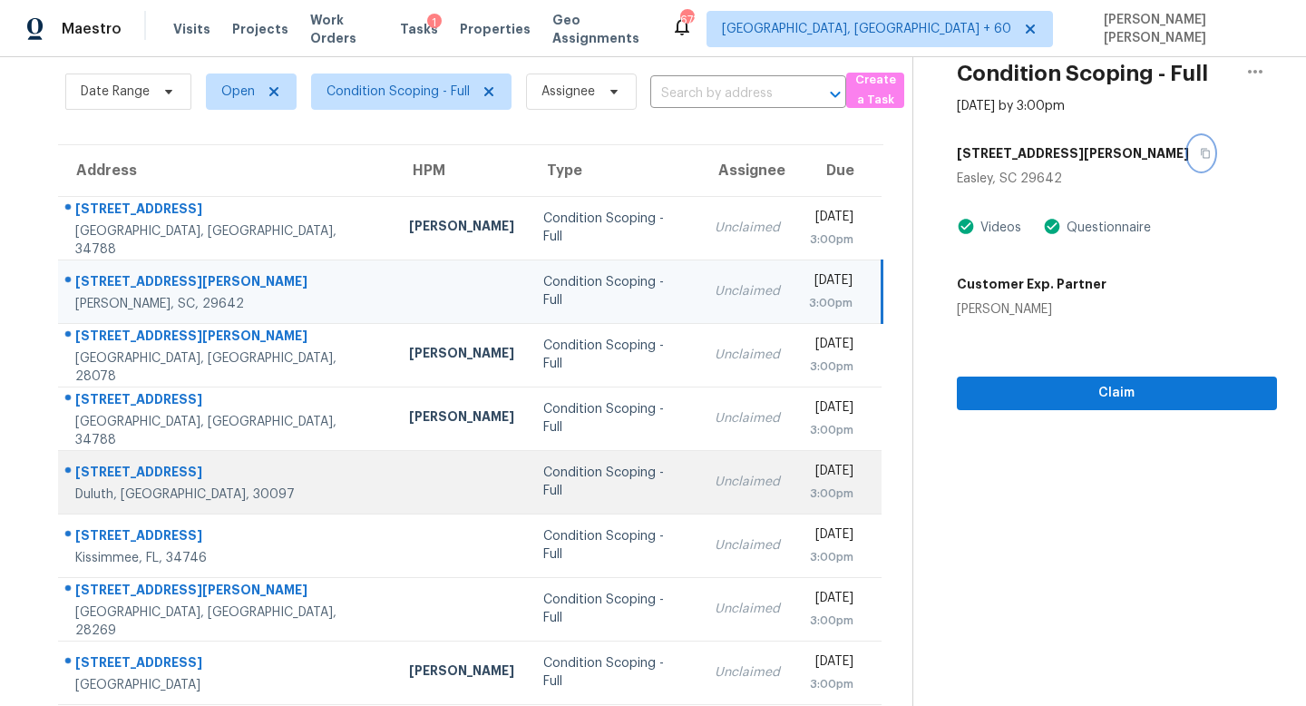
scroll to position [148, 0]
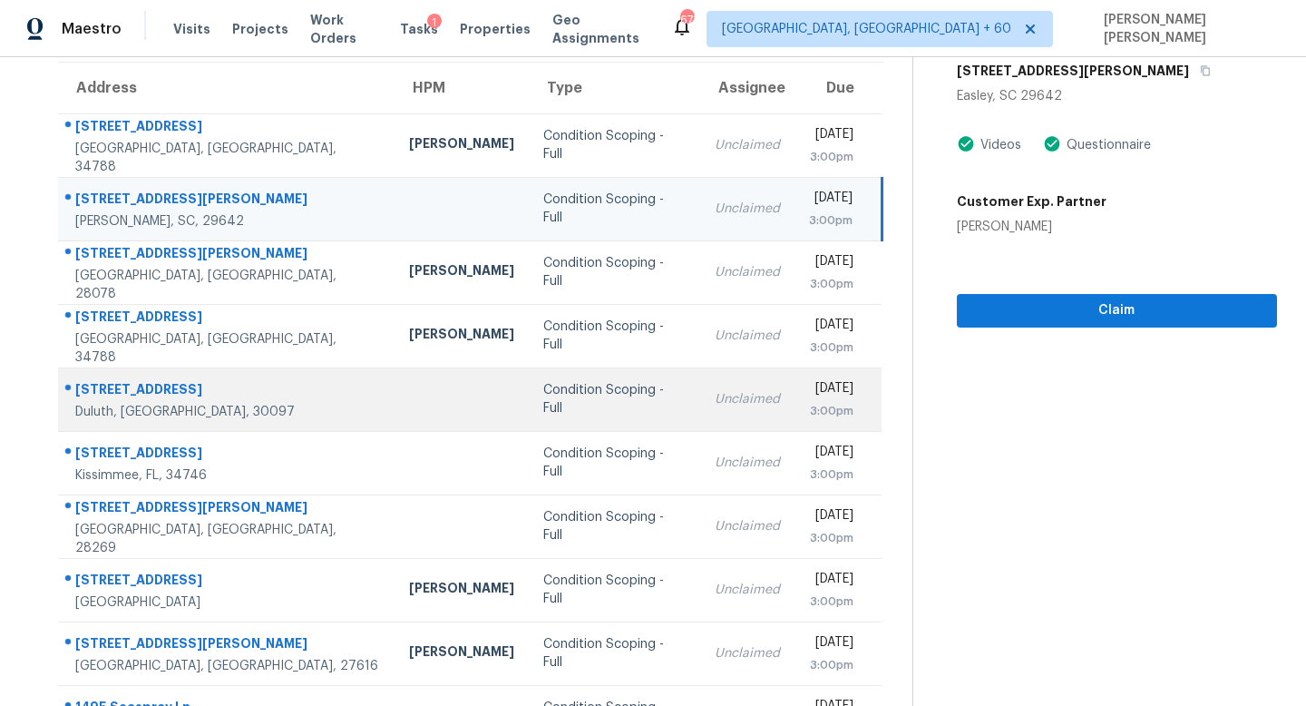
click at [558, 401] on div "Condition Scoping - Full" at bounding box center [614, 399] width 142 height 36
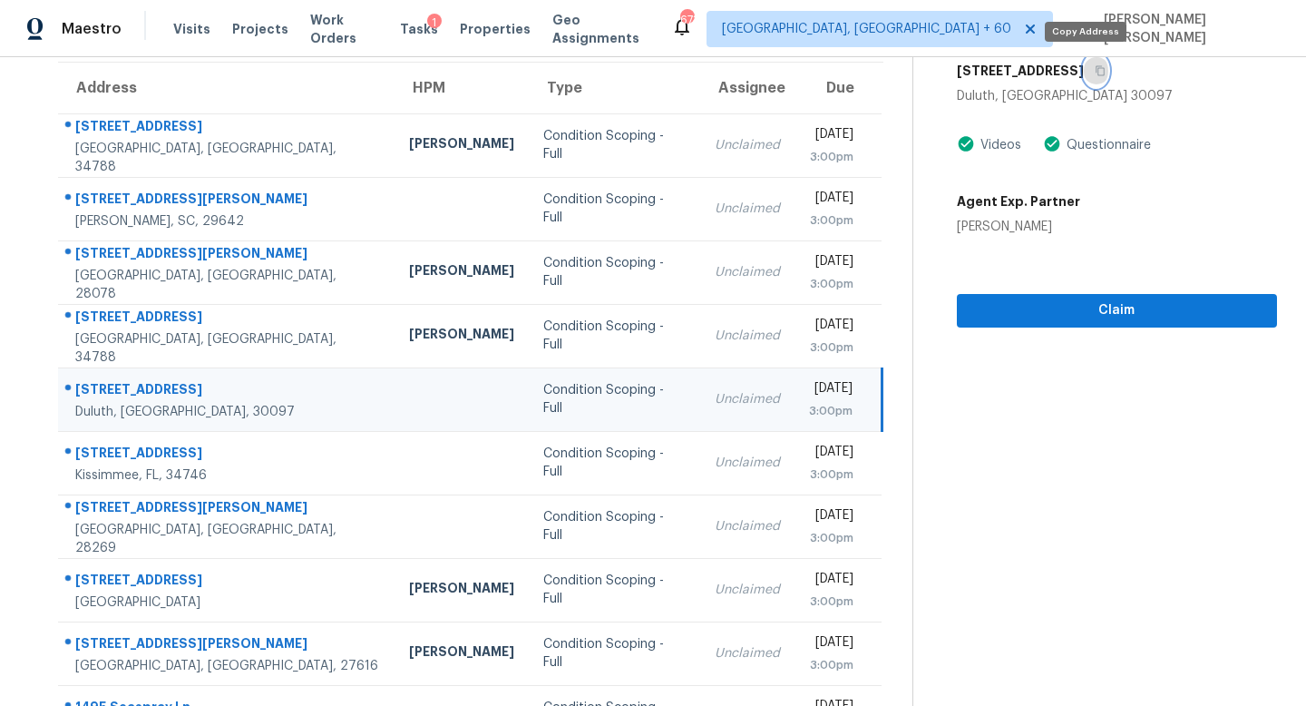
click at [1096, 72] on icon "button" at bounding box center [1100, 71] width 9 height 10
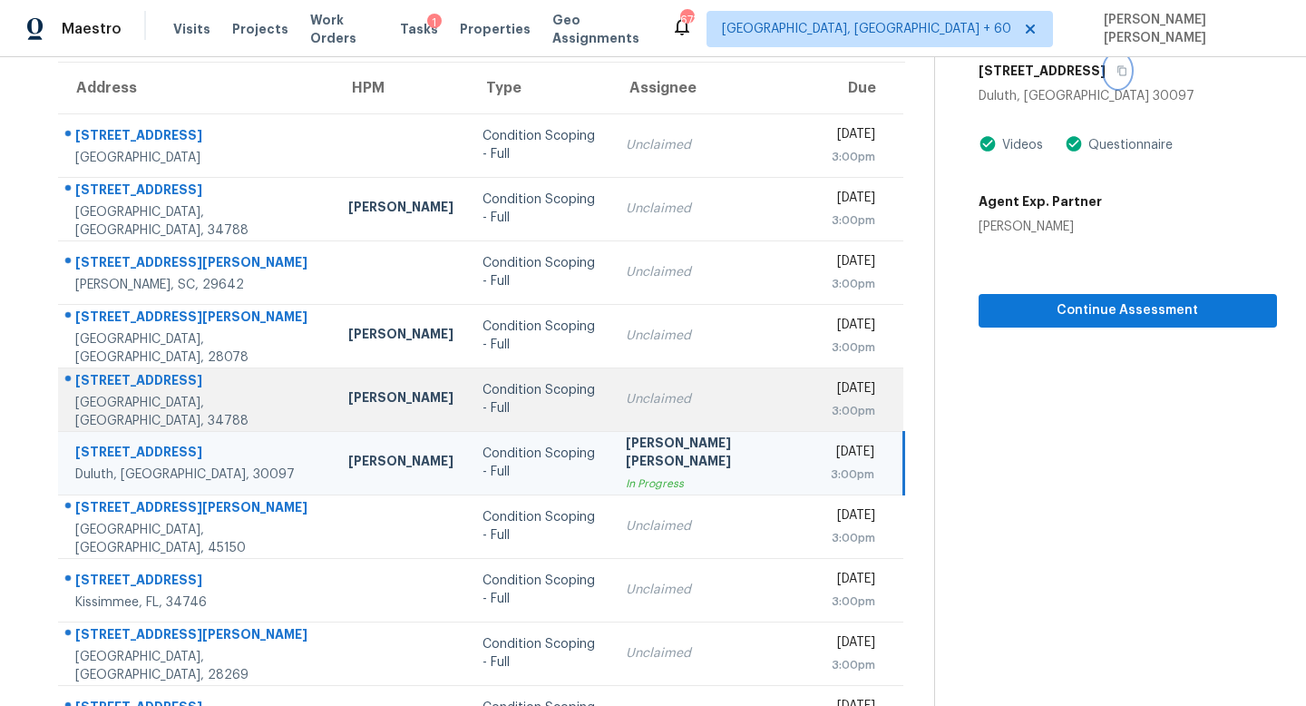
scroll to position [239, 0]
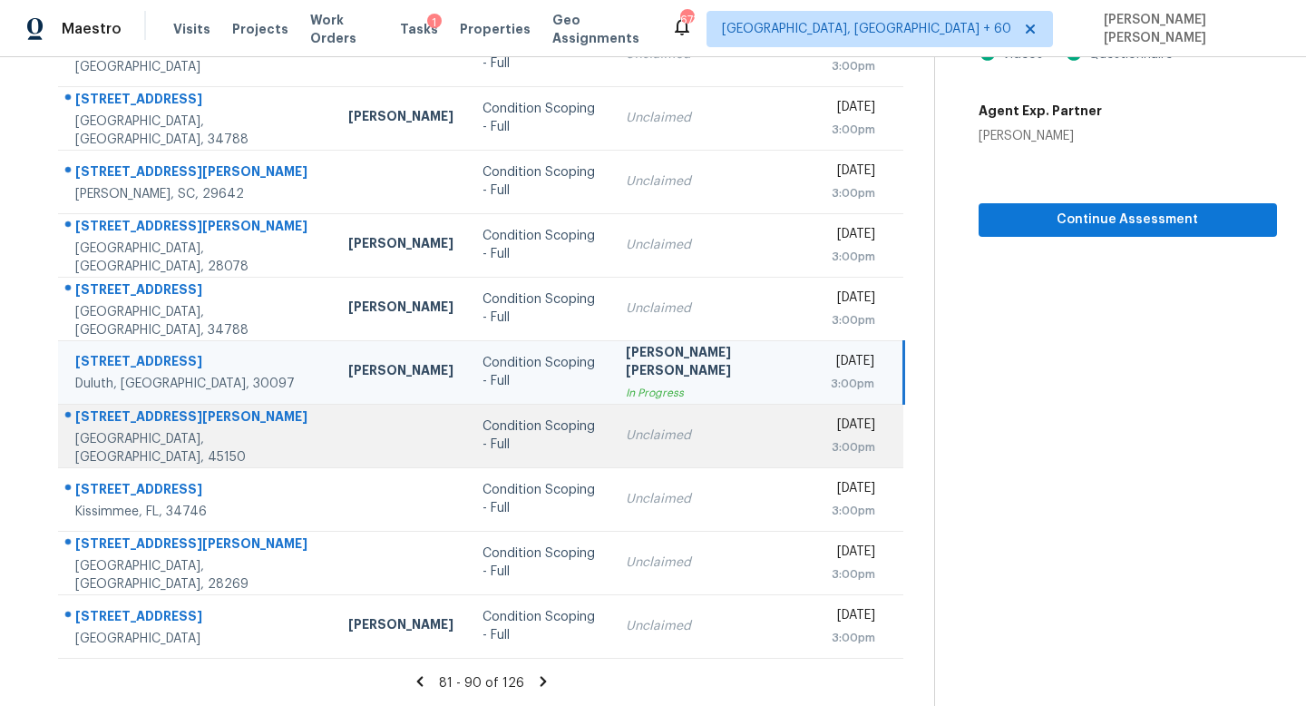
click at [592, 422] on td "Condition Scoping - Full" at bounding box center [539, 435] width 143 height 63
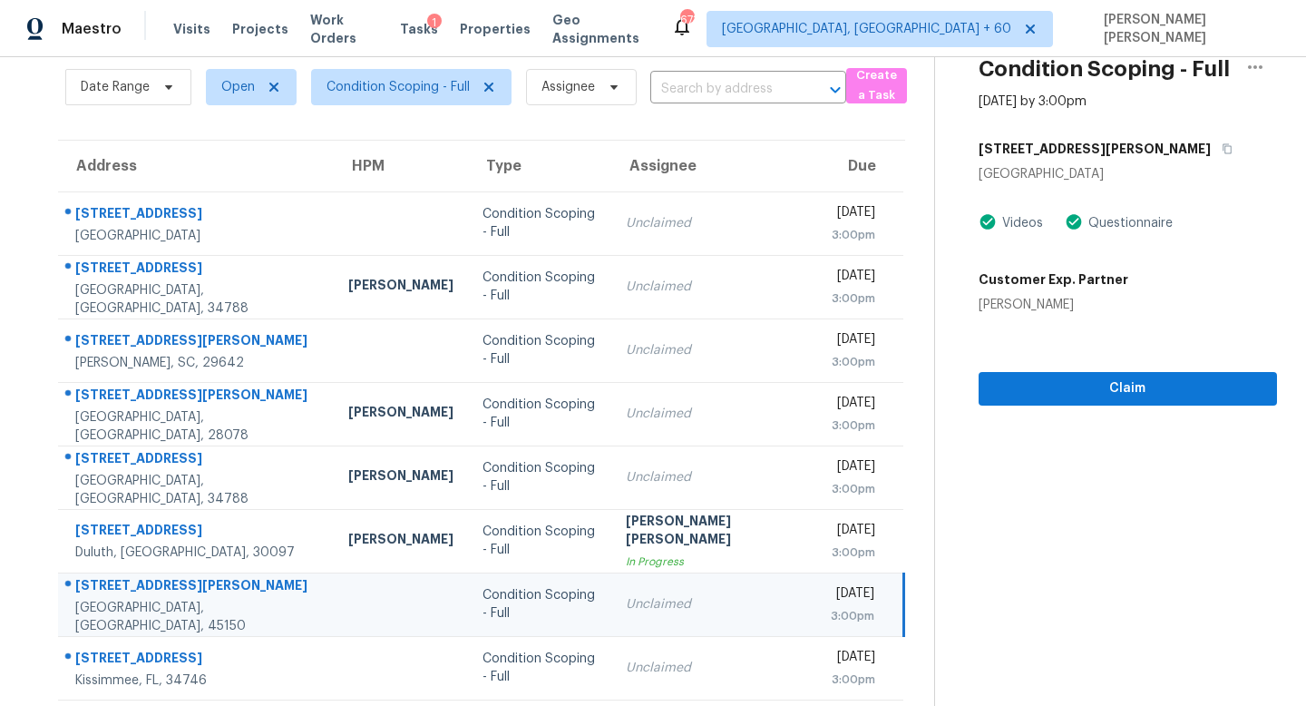
scroll to position [0, 0]
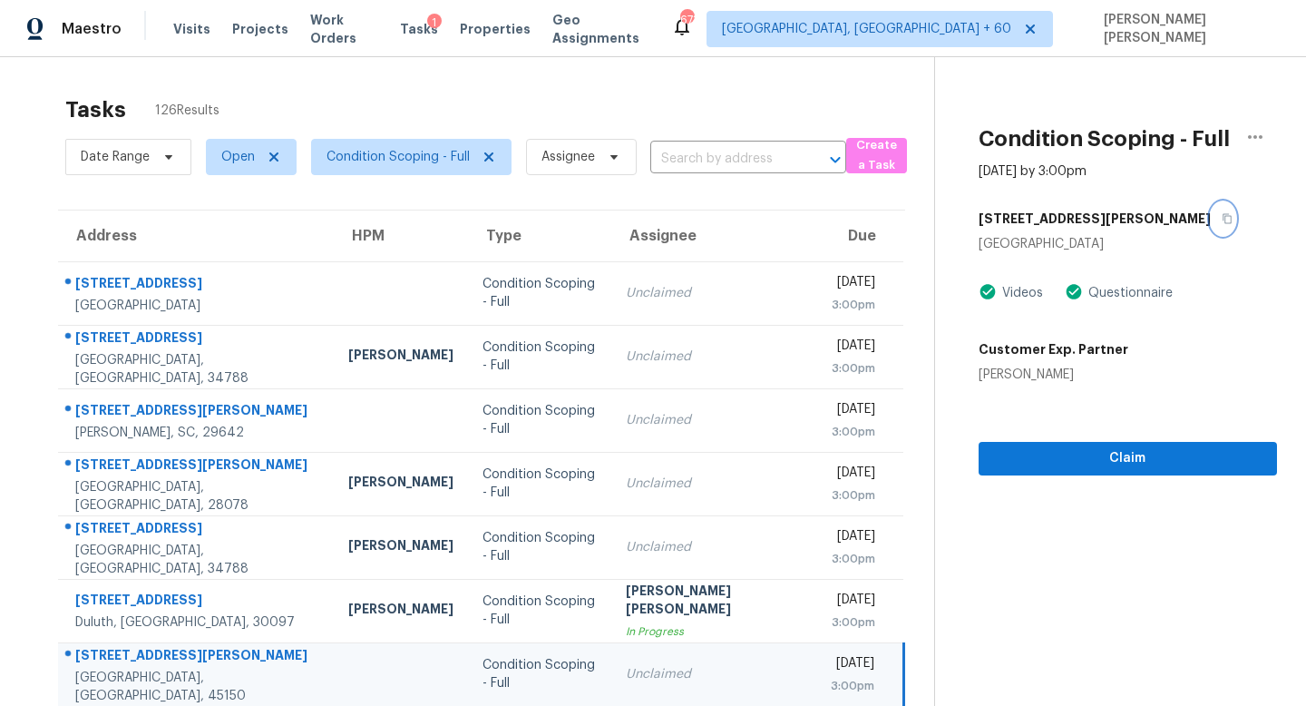
click at [1222, 219] on icon "button" at bounding box center [1227, 218] width 11 height 11
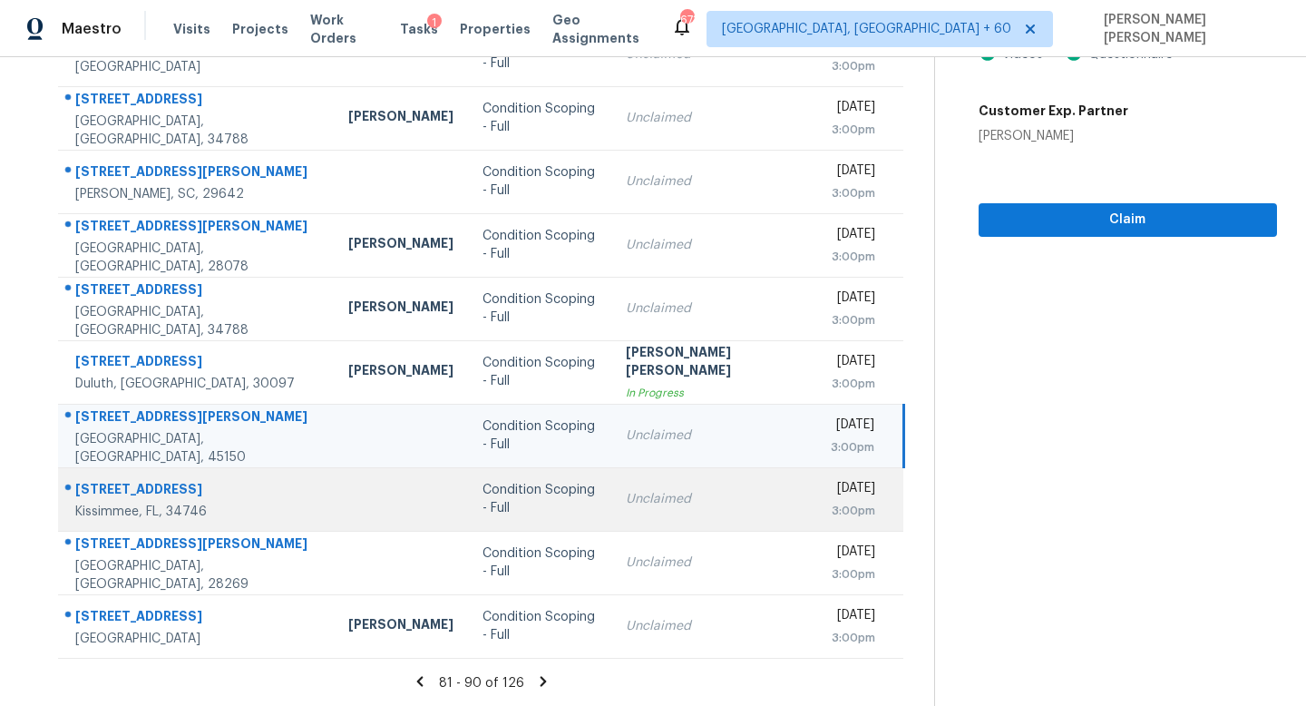
click at [659, 509] on td "Unclaimed" at bounding box center [713, 498] width 205 height 63
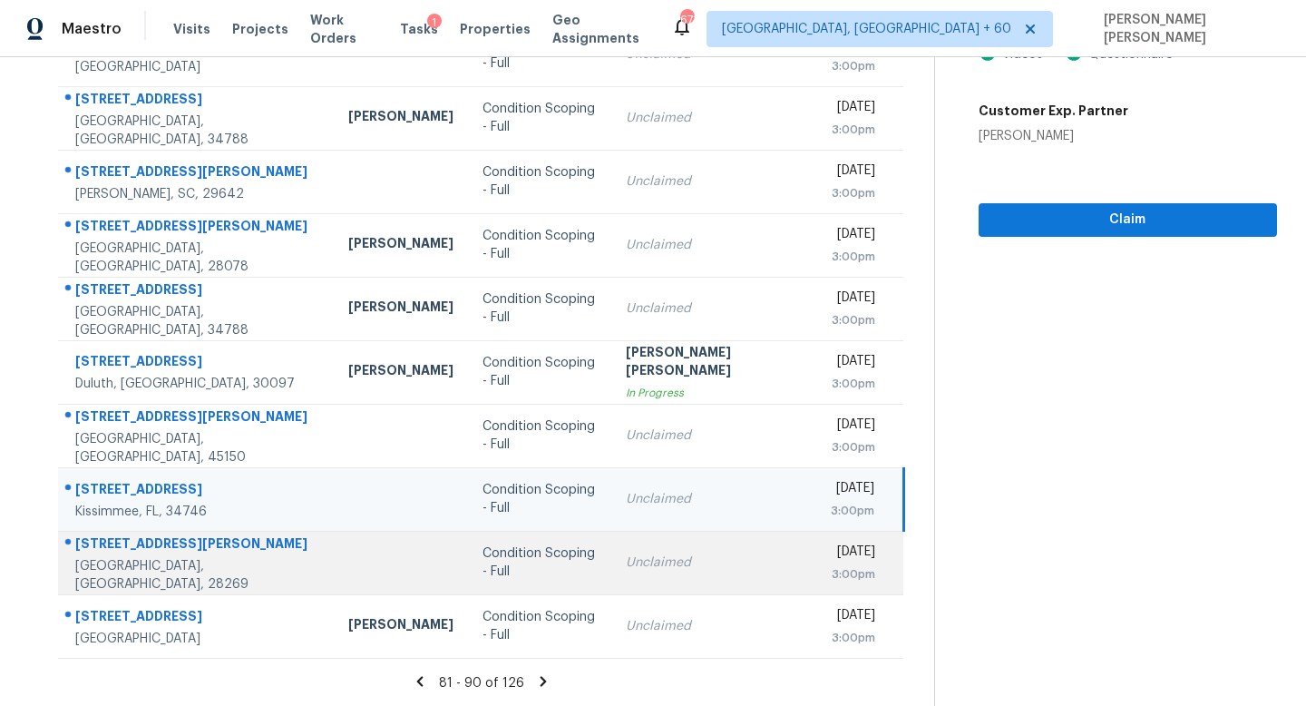
click at [816, 563] on td "Tue, Sep 23rd 2025 3:00pm" at bounding box center [860, 562] width 88 height 63
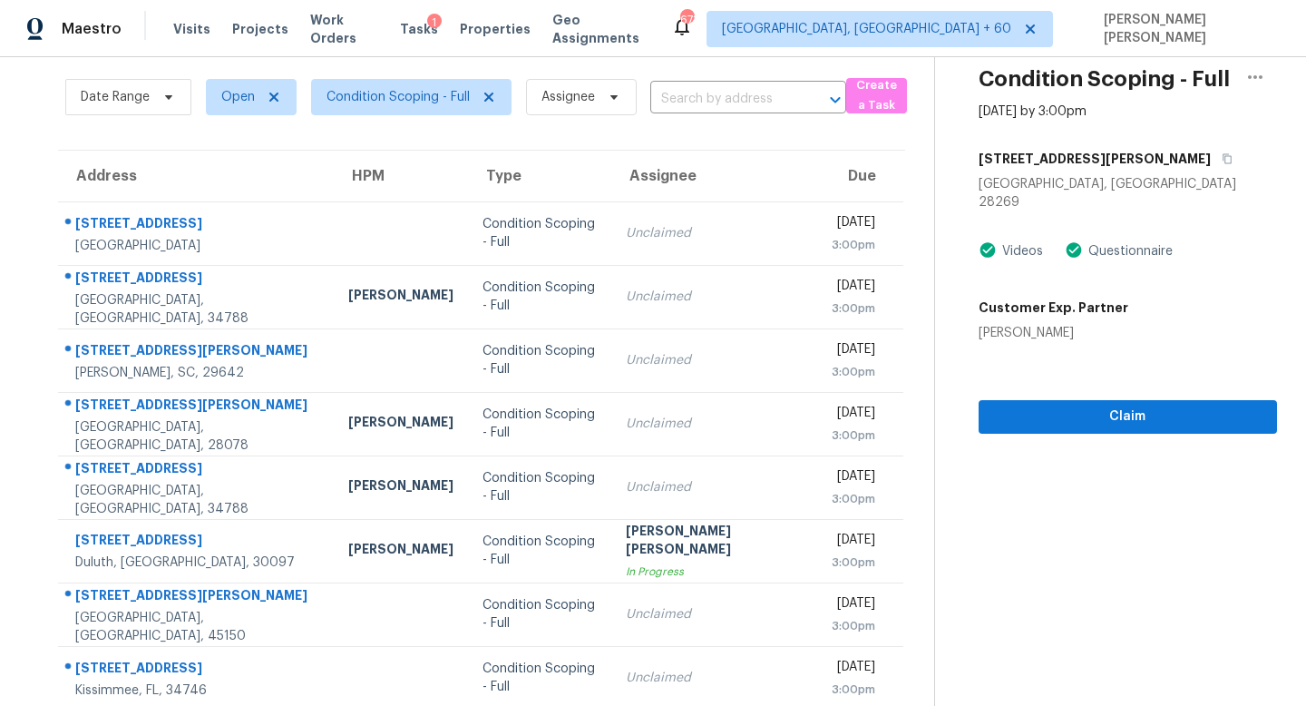
scroll to position [0, 0]
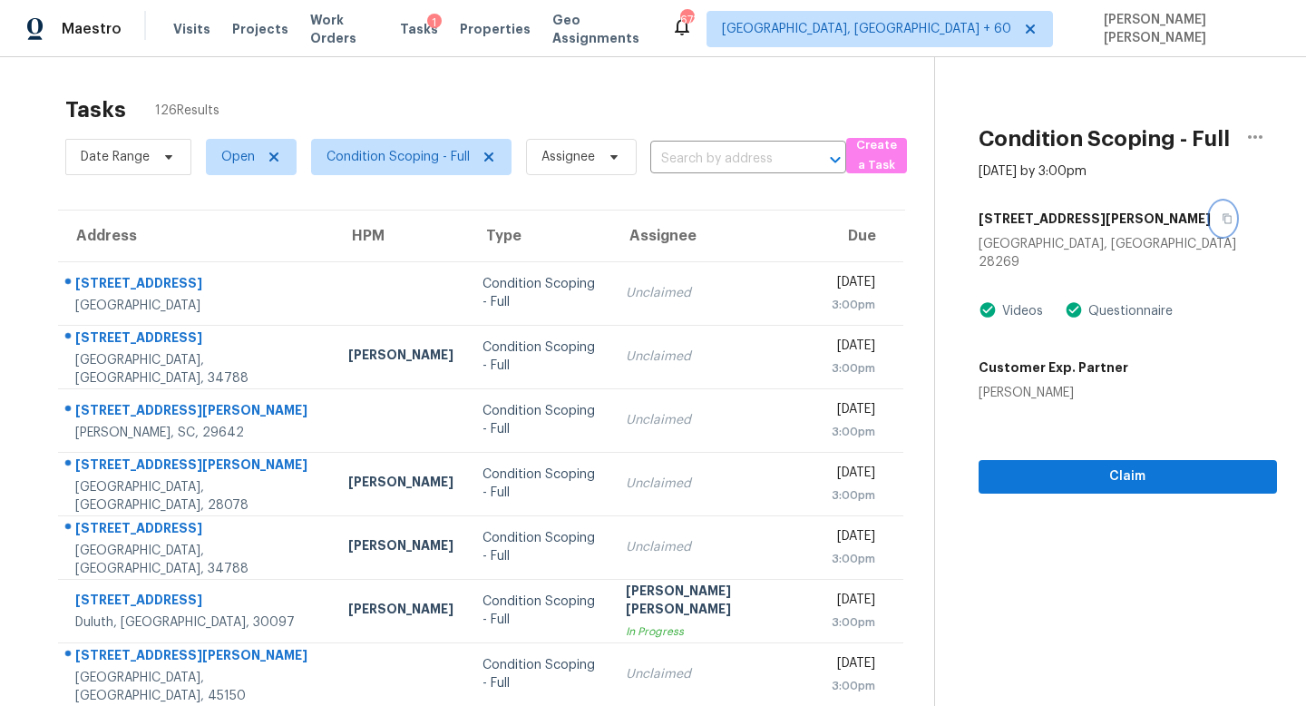
click at [1222, 213] on icon "button" at bounding box center [1227, 218] width 11 height 11
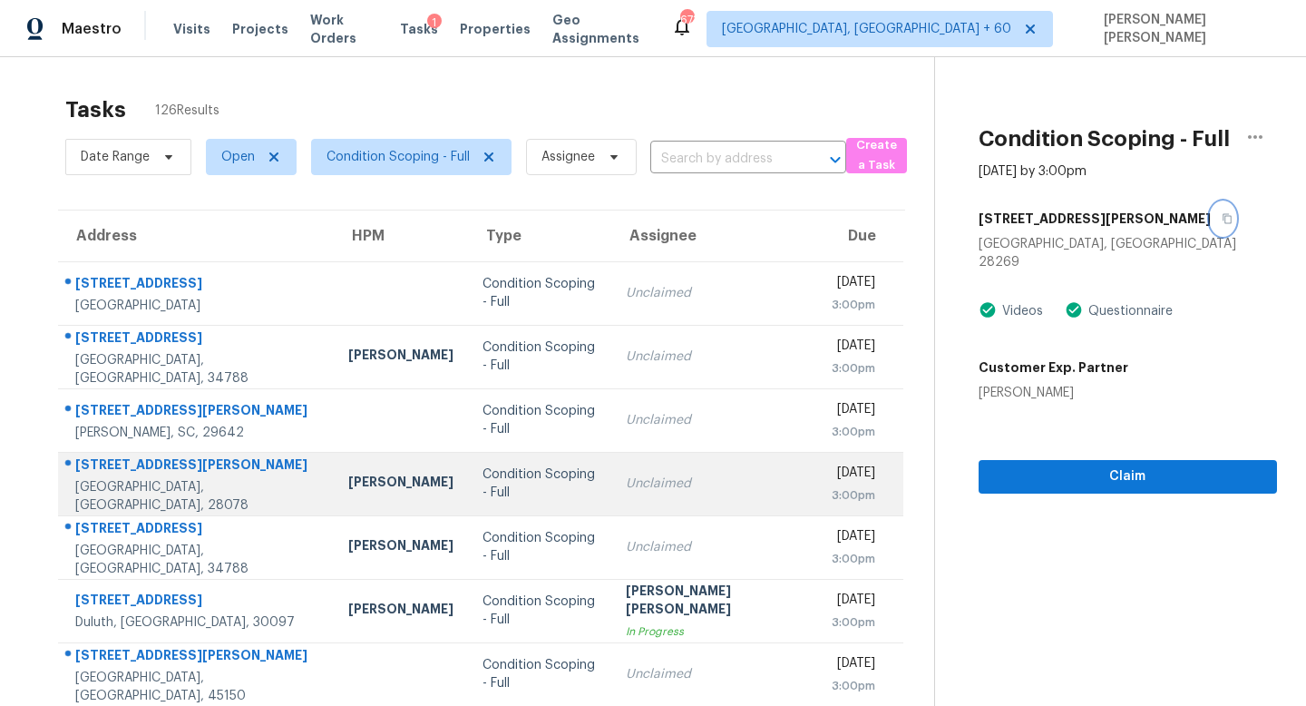
scroll to position [239, 0]
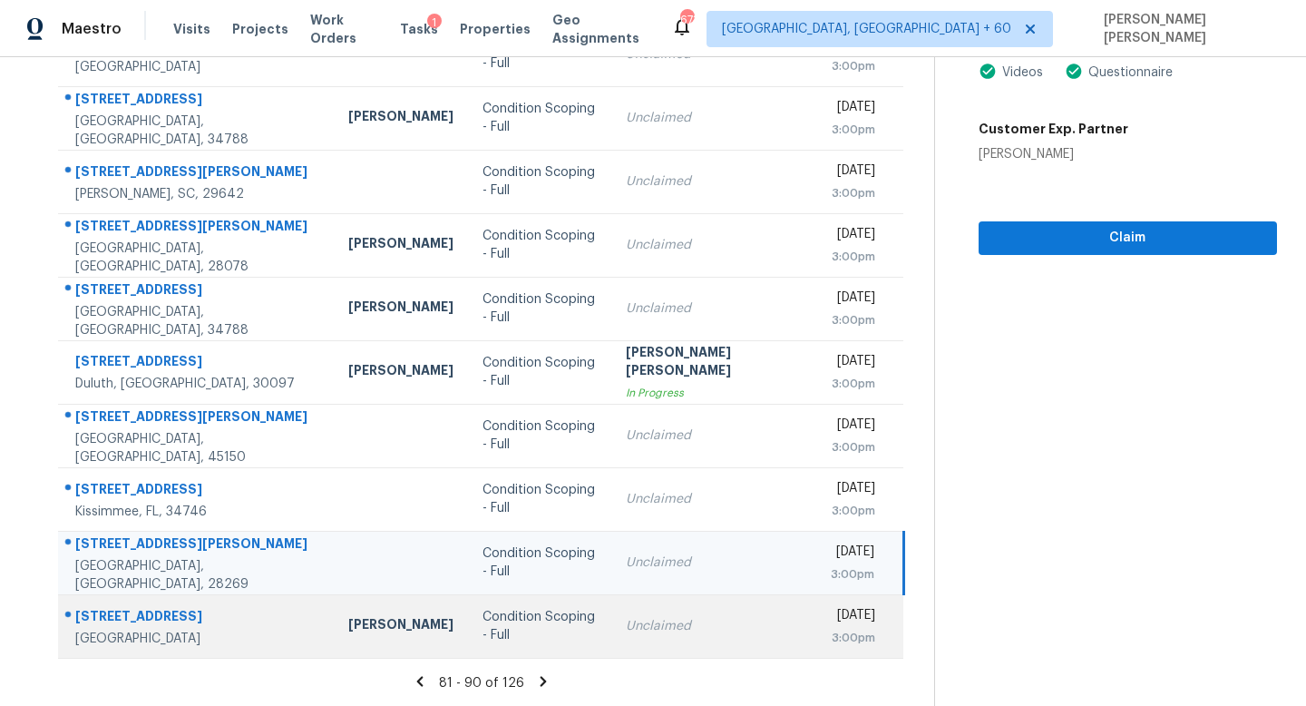
click at [650, 641] on td "Unclaimed" at bounding box center [713, 625] width 205 height 63
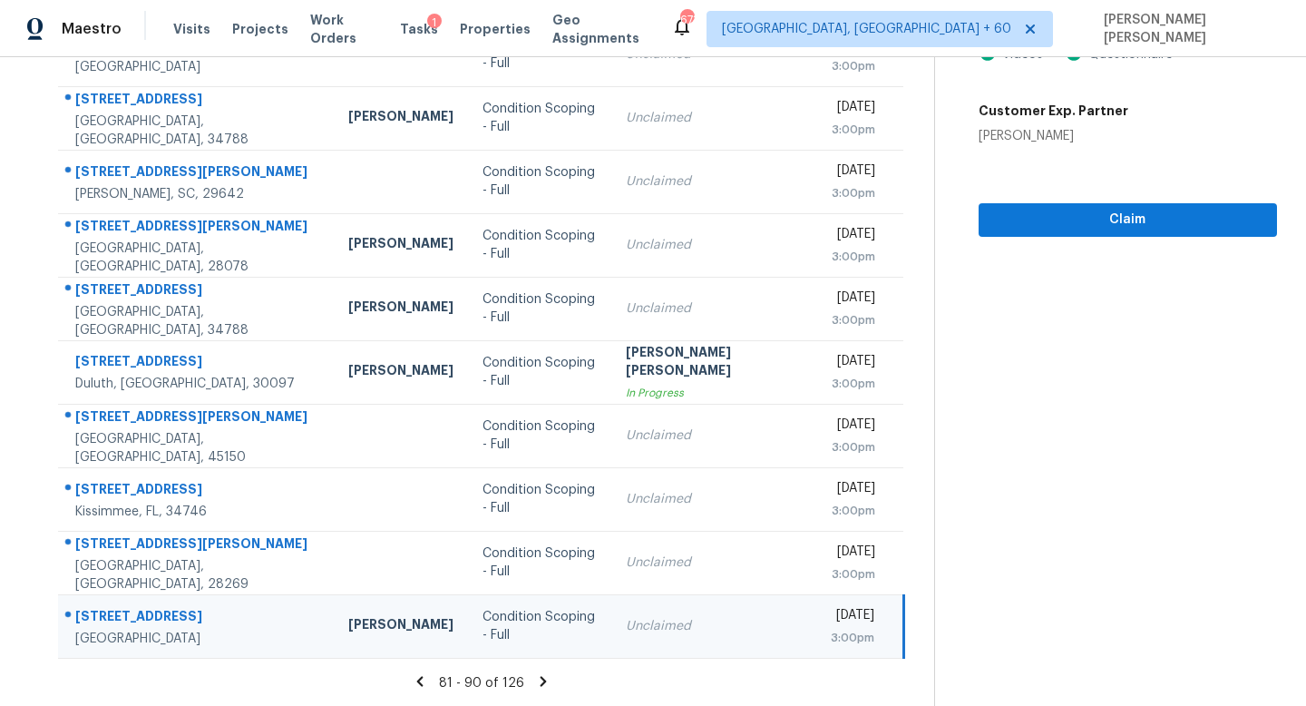
click at [540, 678] on icon at bounding box center [543, 681] width 6 height 10
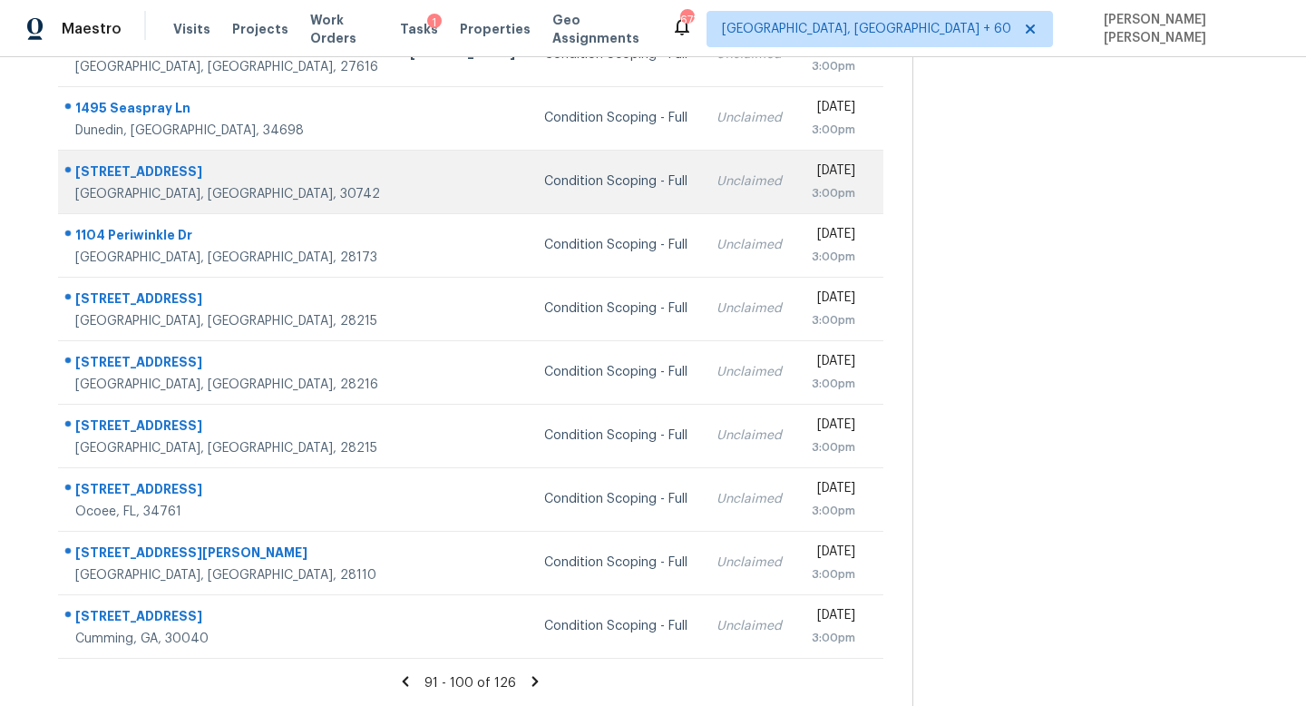
scroll to position [0, 0]
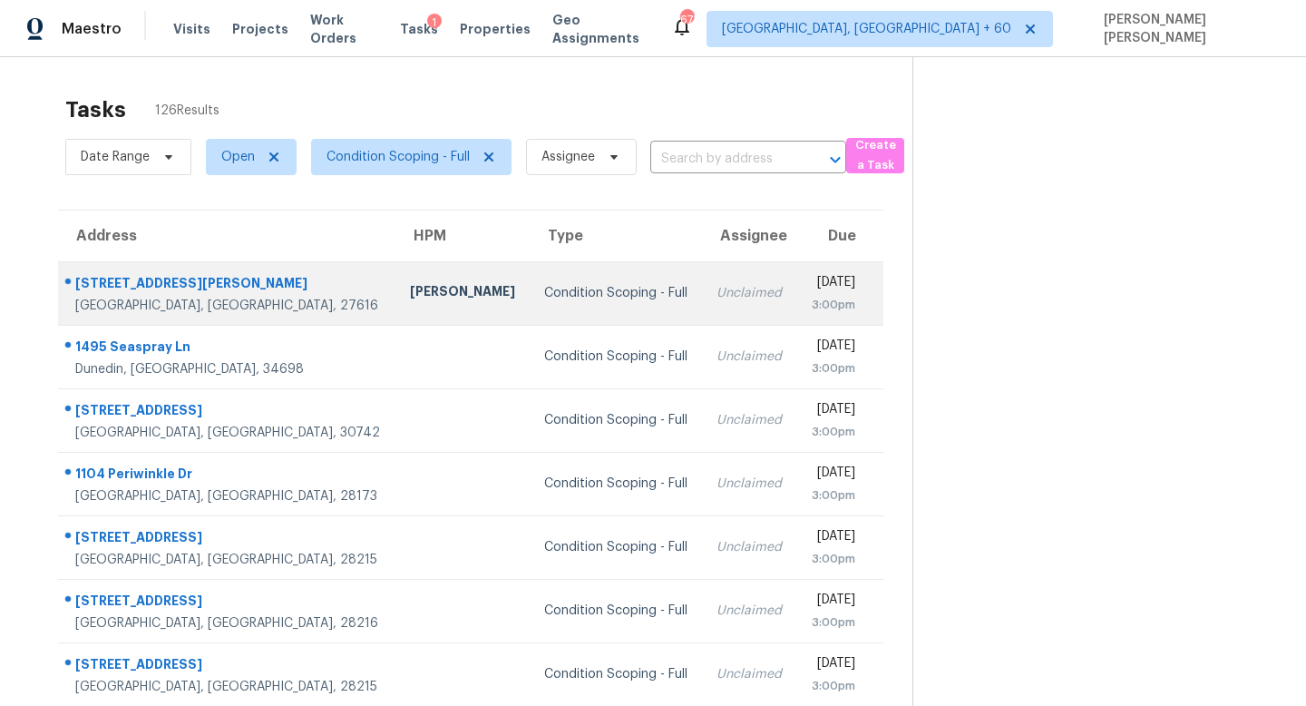
click at [595, 303] on td "Condition Scoping - Full" at bounding box center [616, 292] width 172 height 63
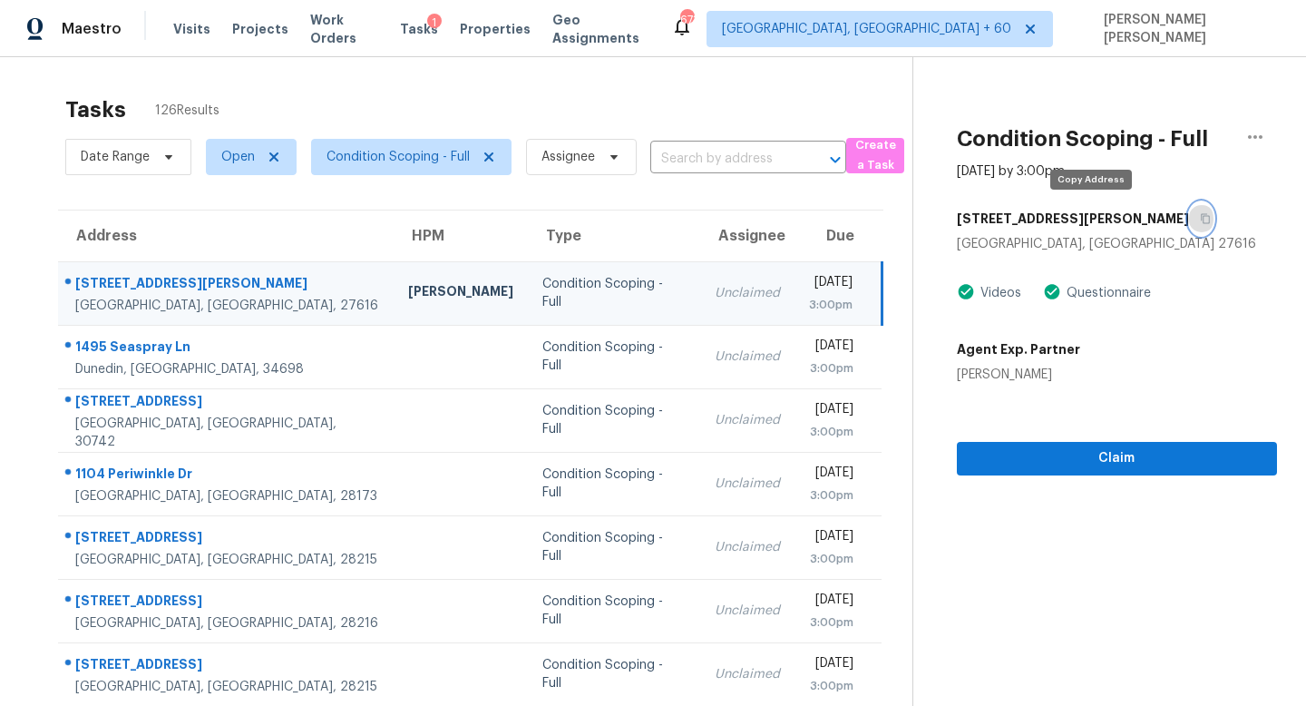
click at [1201, 217] on icon "button" at bounding box center [1205, 219] width 9 height 10
click at [1103, 213] on div "4408 Jacqueline Ln" at bounding box center [1117, 218] width 320 height 33
click at [1200, 217] on icon "button" at bounding box center [1205, 218] width 11 height 11
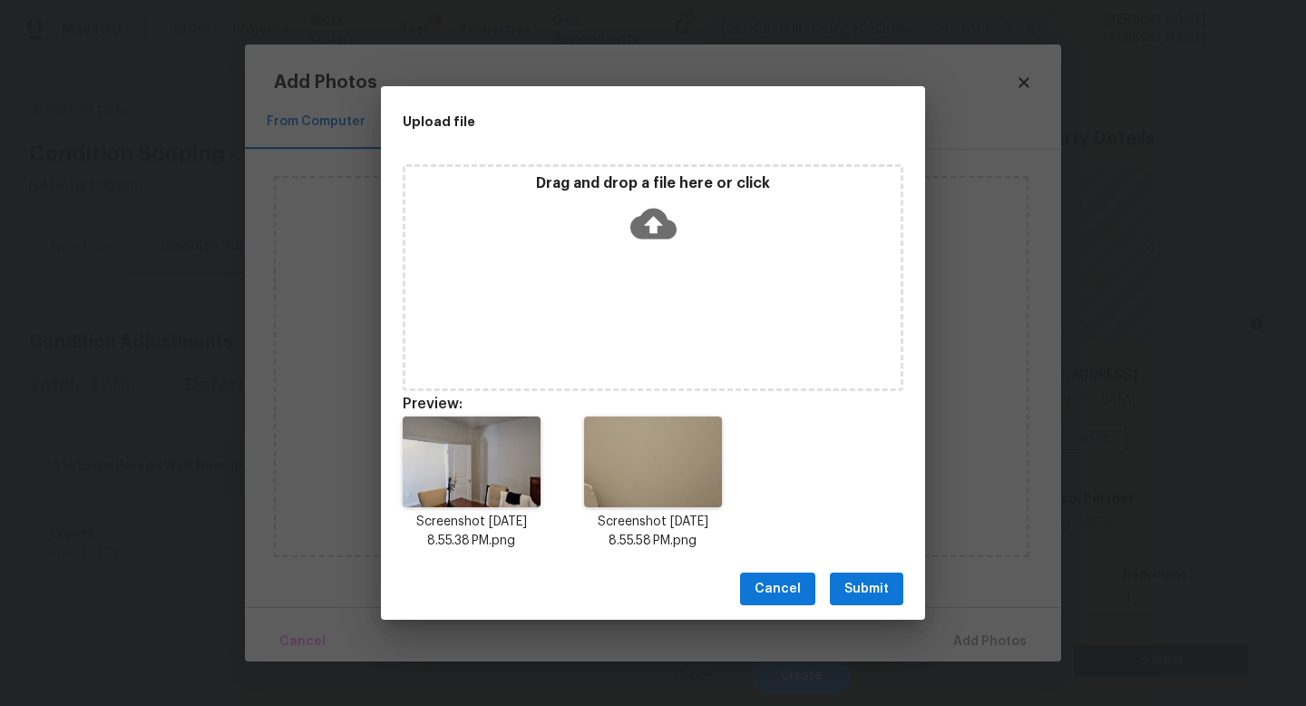
scroll to position [296, 0]
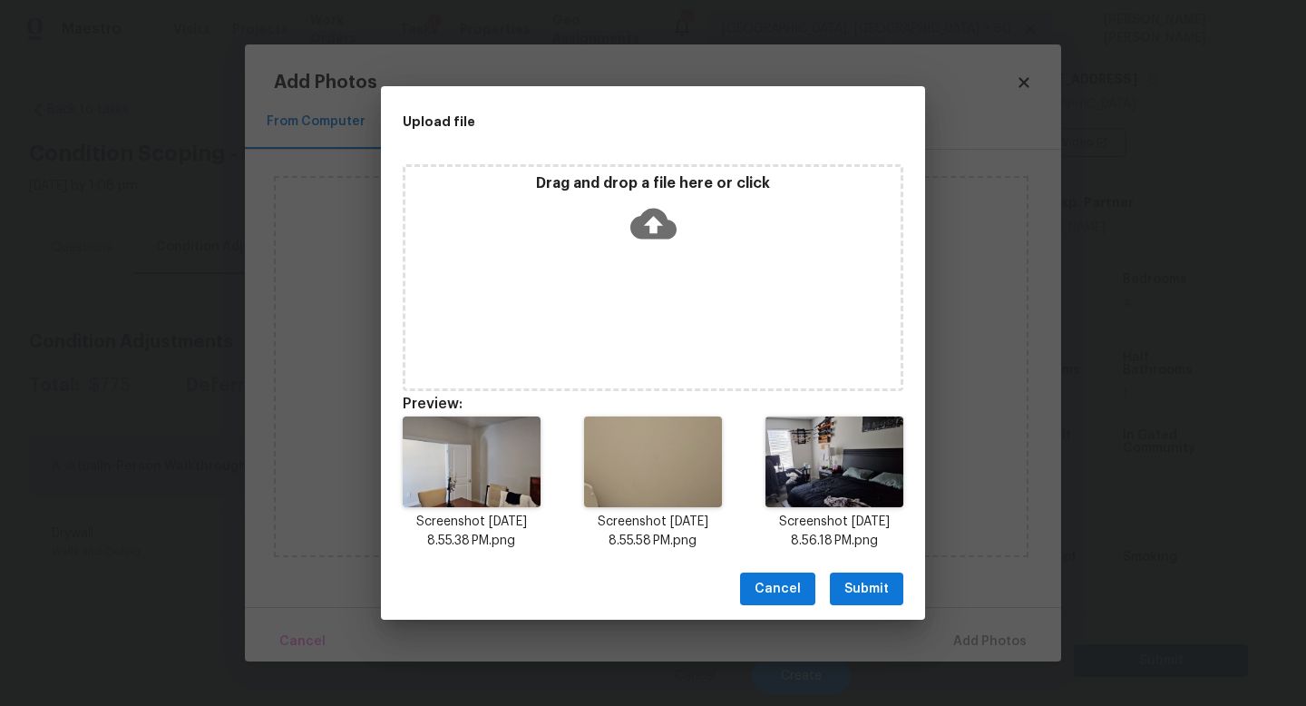
click at [850, 583] on span "Submit" at bounding box center [866, 589] width 44 height 23
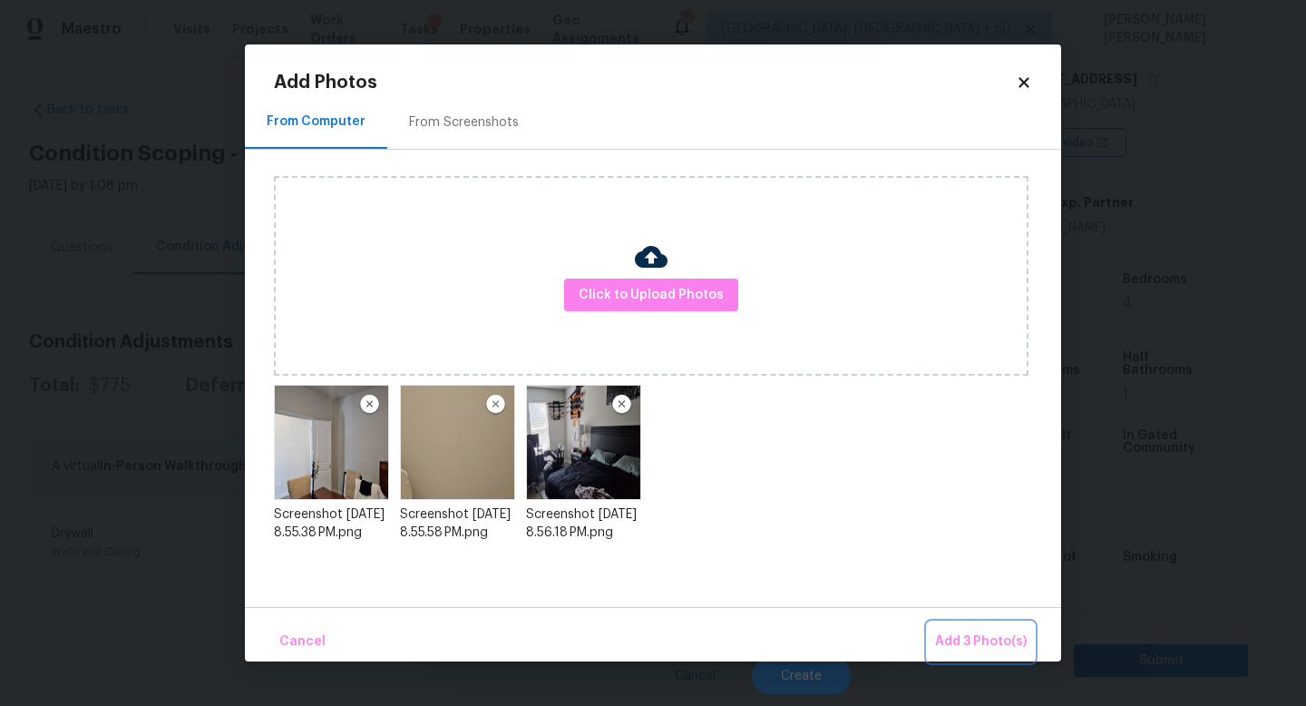
click at [964, 640] on span "Add 3 Photo(s)" at bounding box center [981, 641] width 92 height 23
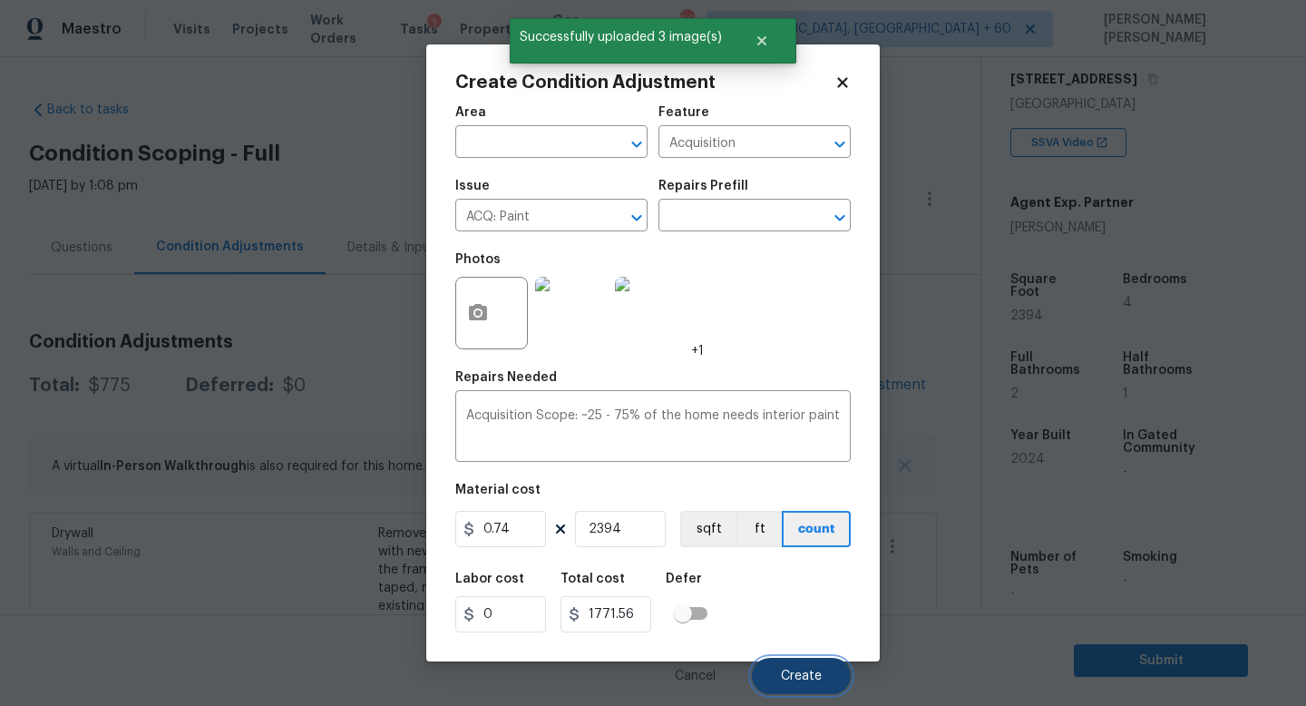
click at [789, 659] on button "Create" at bounding box center [801, 676] width 99 height 36
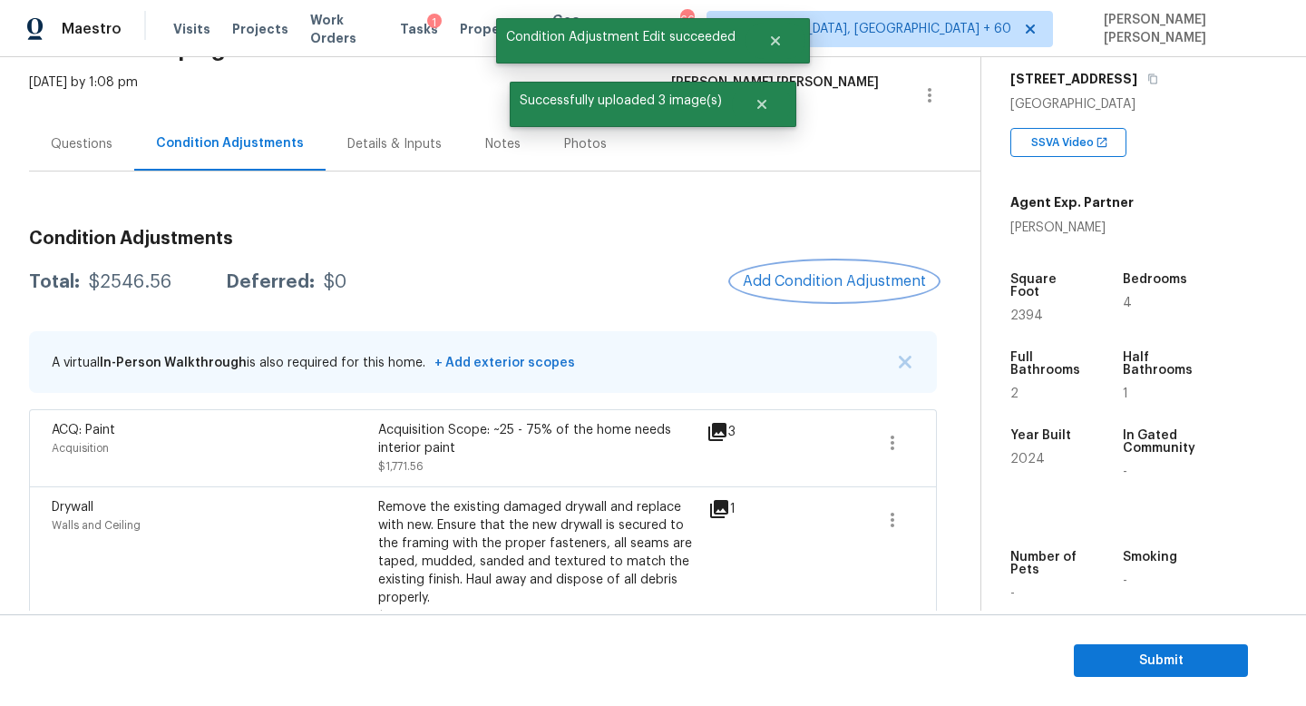
scroll to position [145, 0]
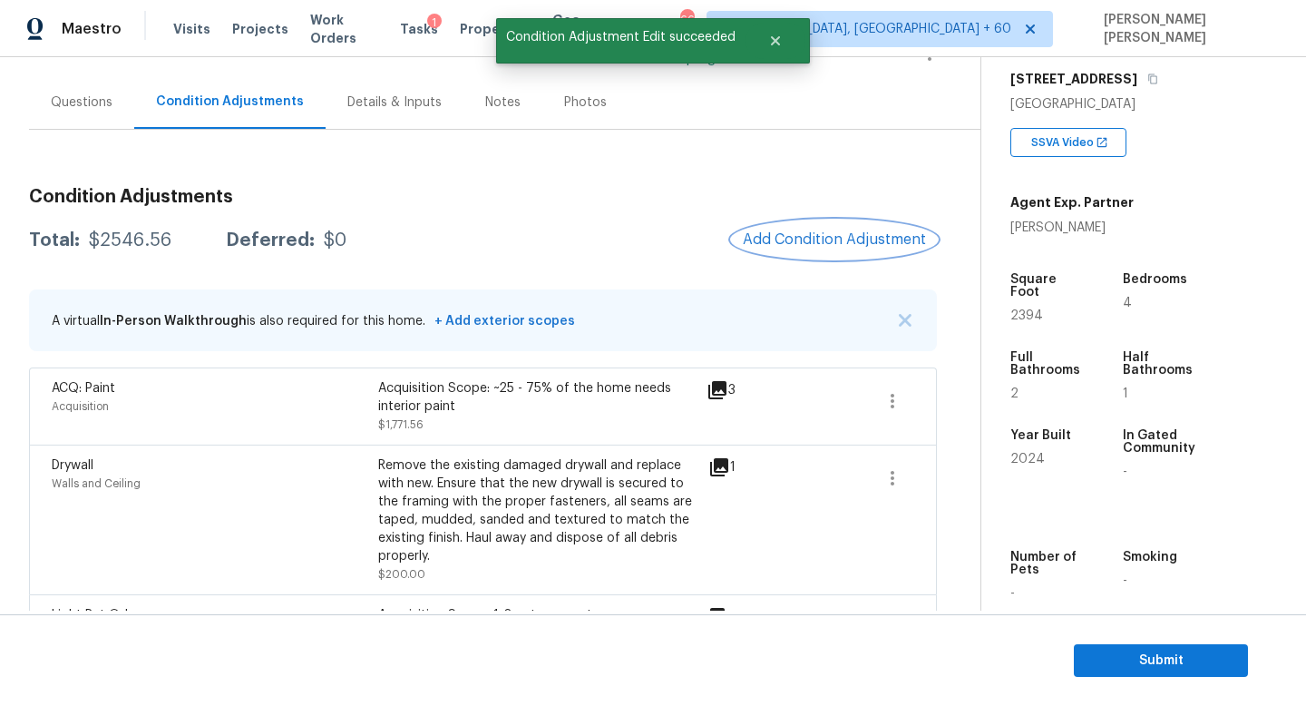
click at [863, 249] on button "Add Condition Adjustment" at bounding box center [834, 239] width 205 height 38
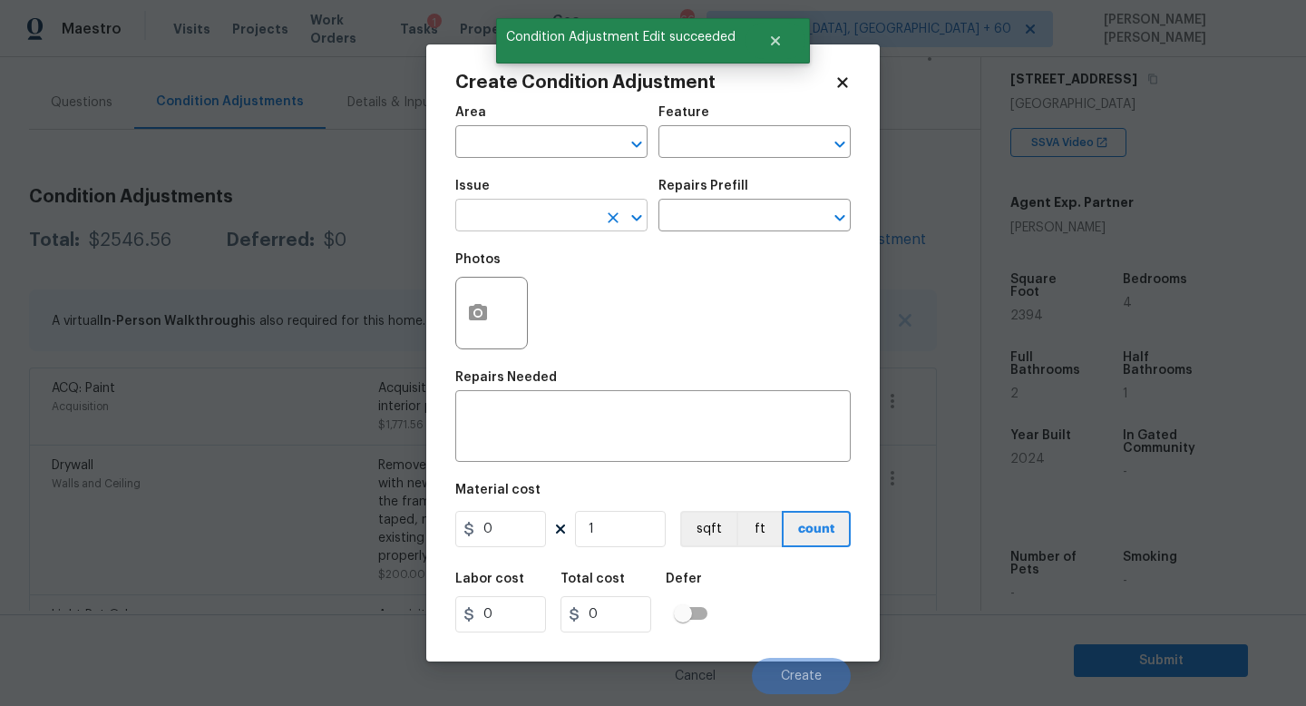
click at [528, 224] on input "text" at bounding box center [526, 217] width 142 height 28
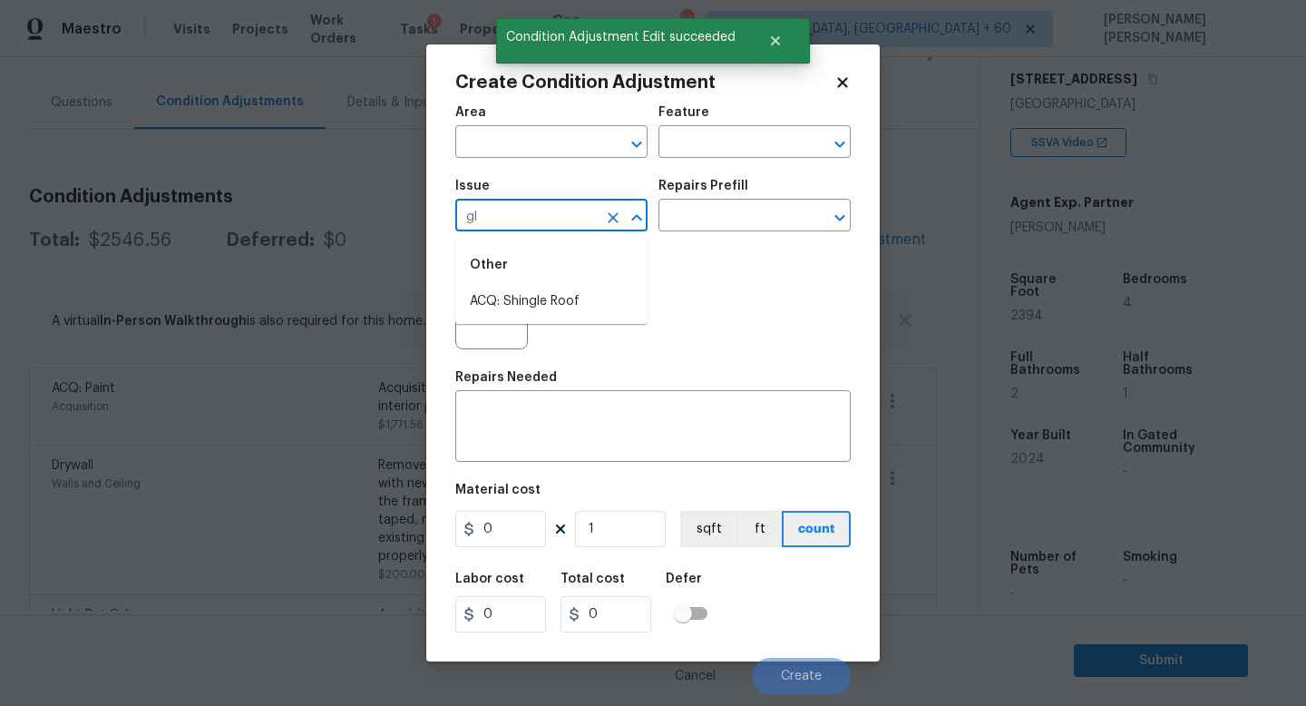
type input "g"
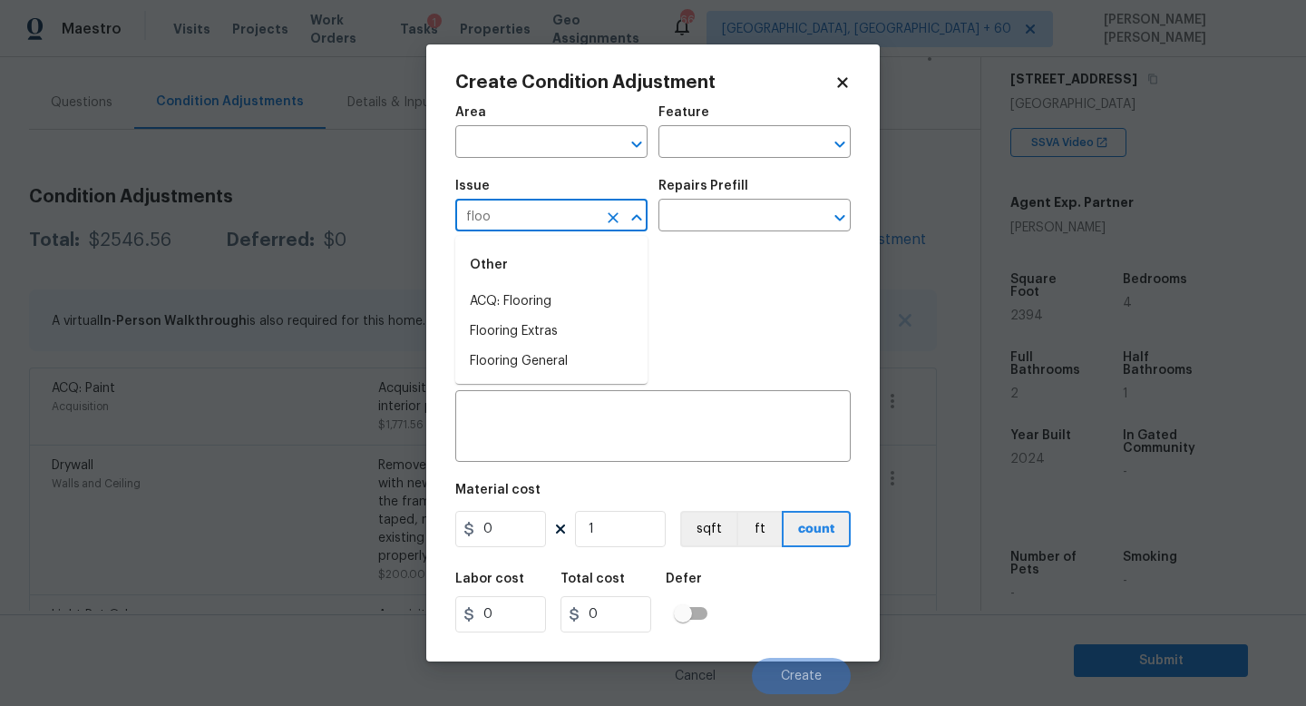
click at [543, 299] on li "ACQ: Flooring" at bounding box center [551, 302] width 192 height 30
type input "ACQ: Flooring"
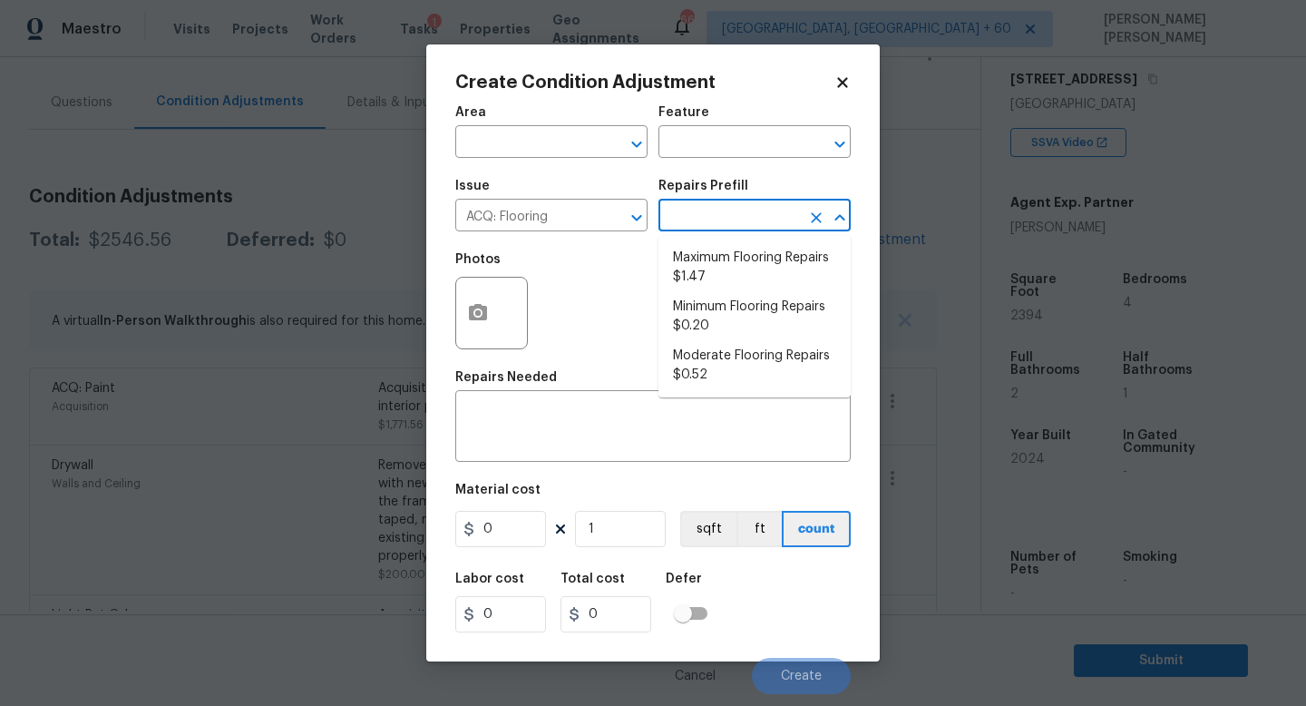
click at [727, 212] on input "text" at bounding box center [730, 217] width 142 height 28
click at [719, 364] on li "Moderate Flooring Repairs $0.52" at bounding box center [755, 365] width 192 height 49
type input "Acquisition"
type textarea "Acquisition Scope: Moderate flooring repairs"
type input "0.52"
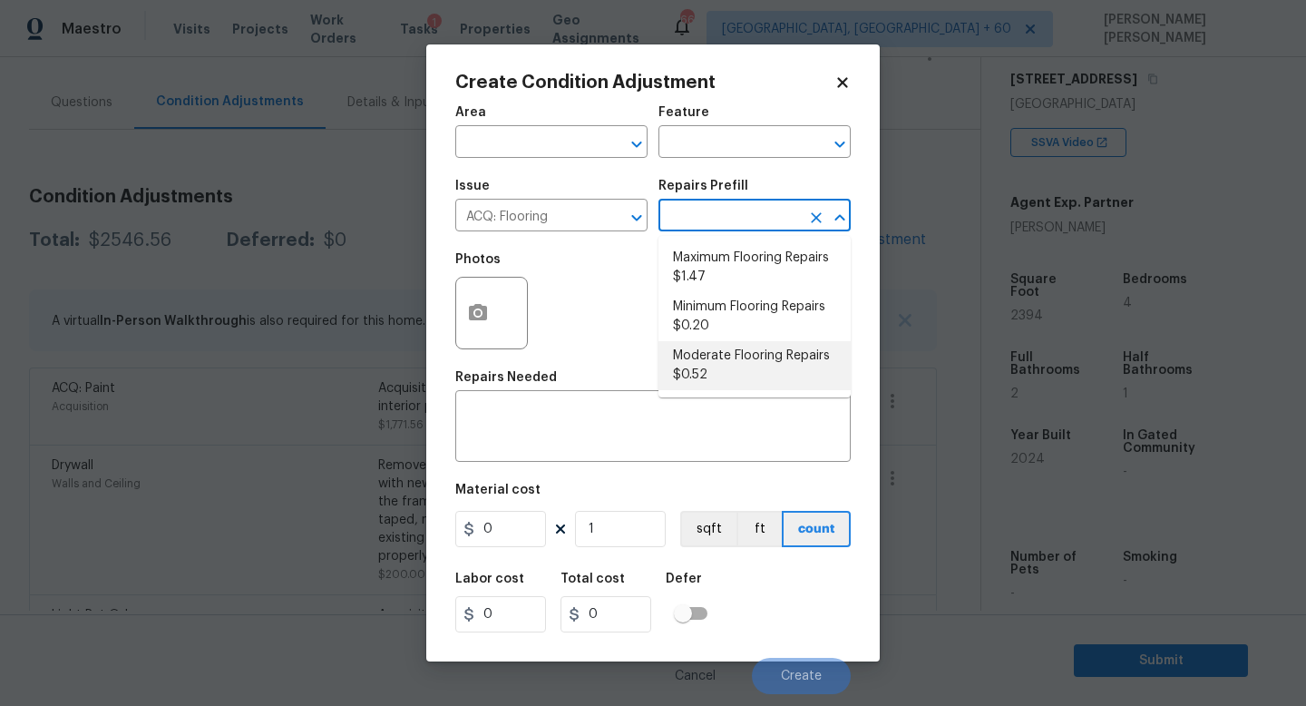
type input "0.52"
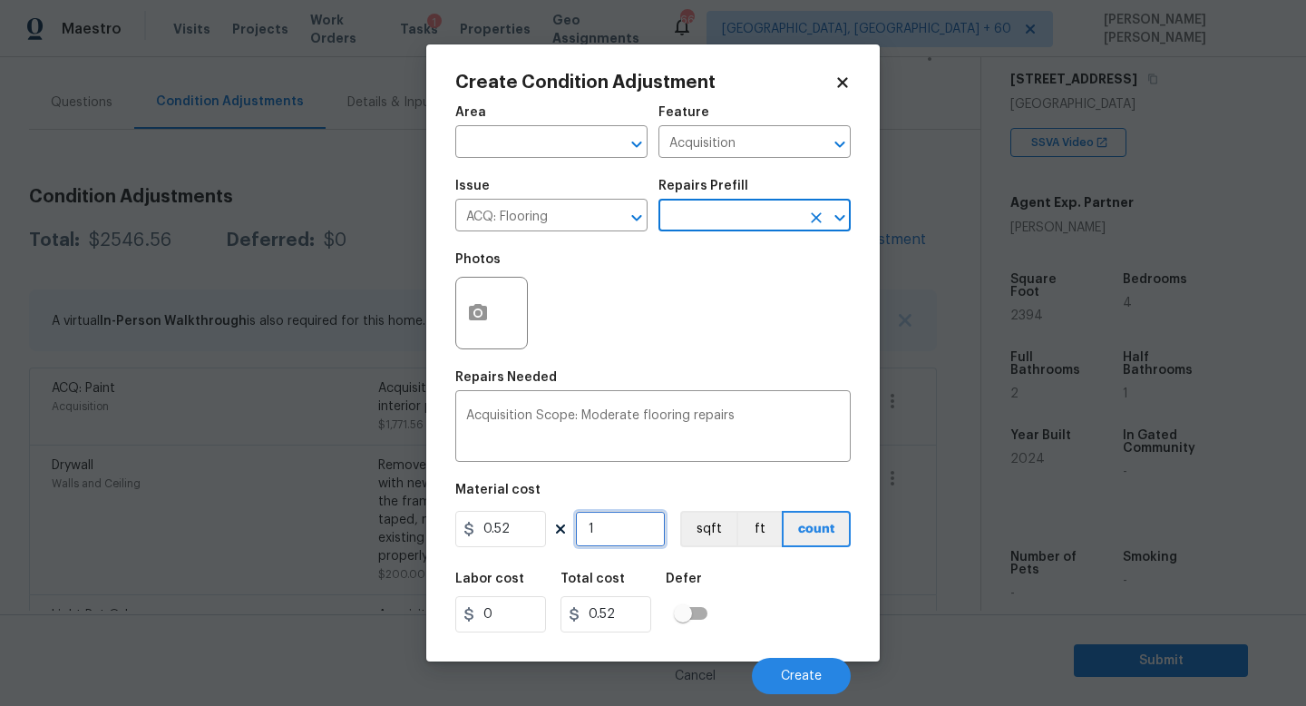
click at [633, 542] on input "1" at bounding box center [620, 529] width 91 height 36
type input "0"
type input "2"
type input "1.04"
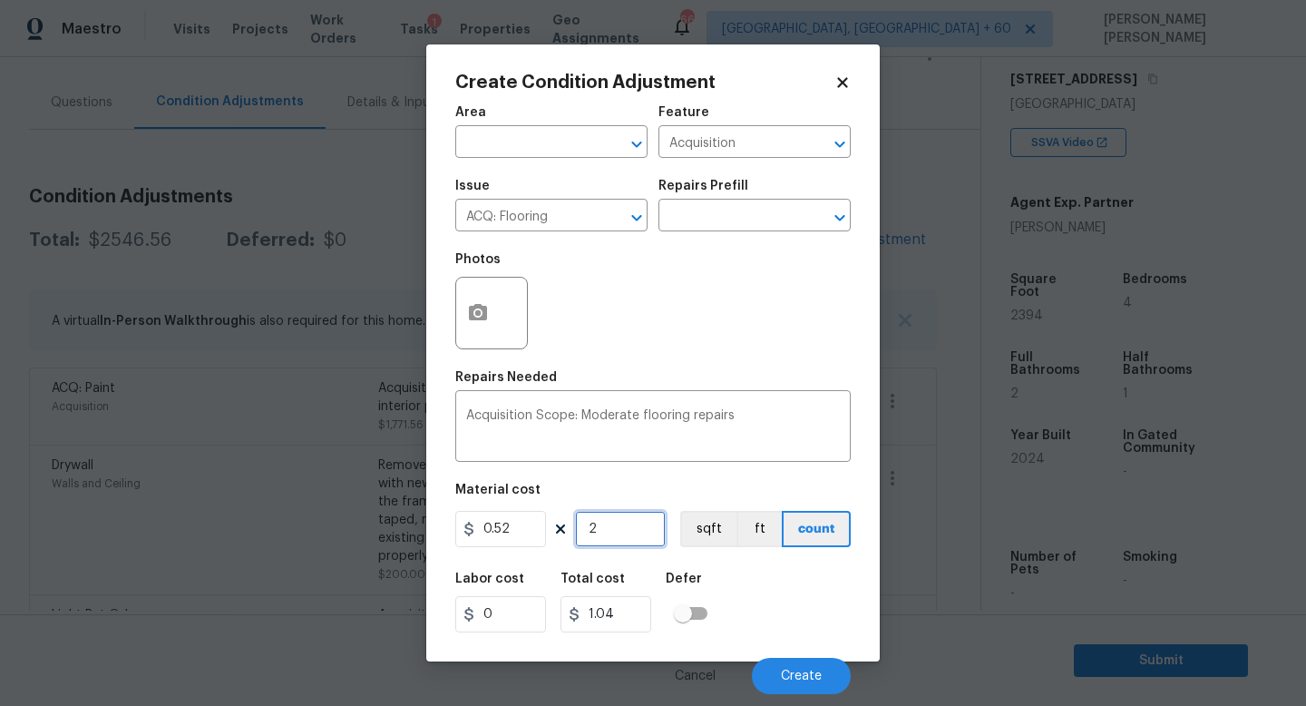
type input "23"
type input "11.96"
type input "239"
type input "124.28"
type input "2394"
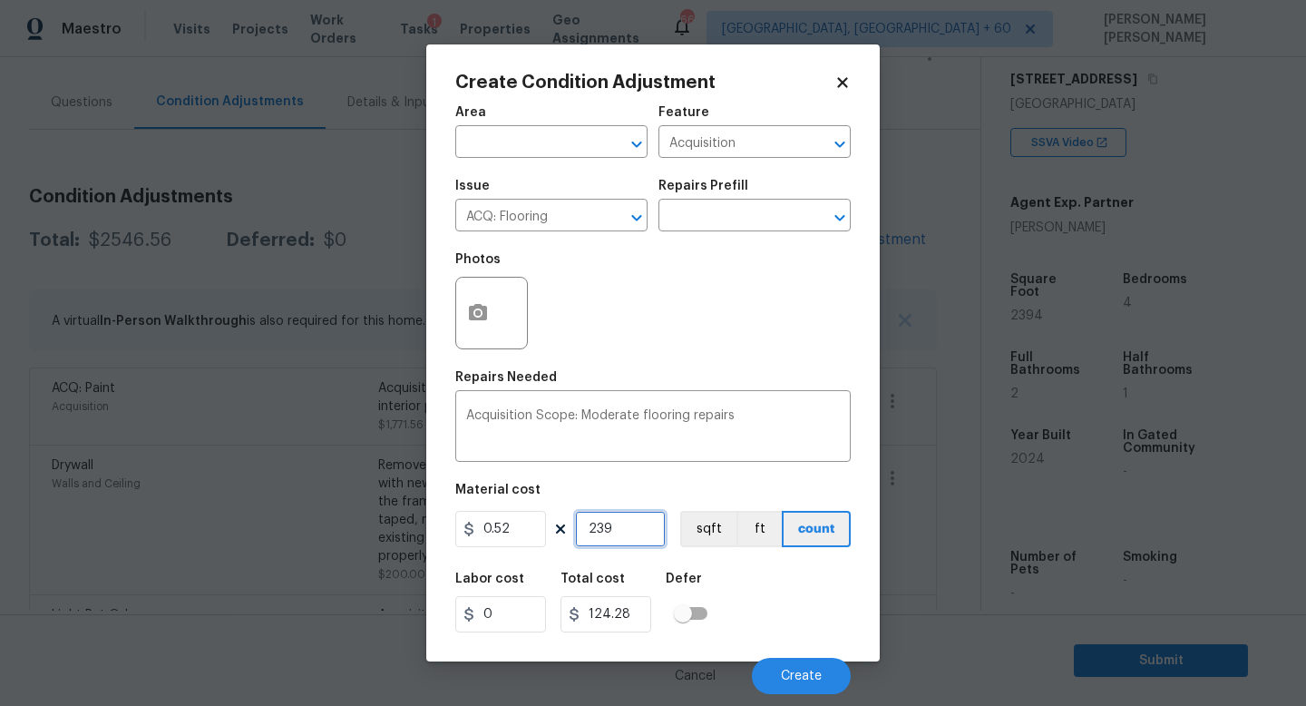
type input "1244.88"
type input "2394"
click at [715, 207] on input "text" at bounding box center [730, 217] width 142 height 28
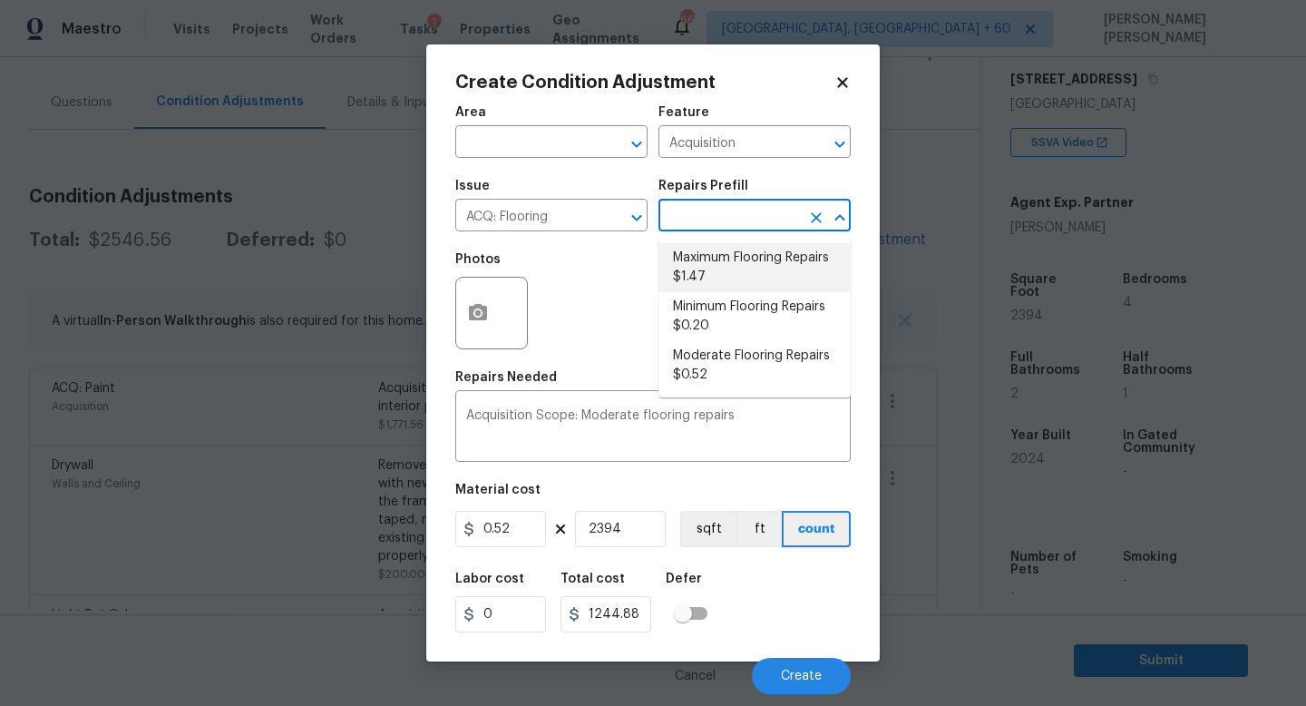
click at [721, 259] on li "Maximum Flooring Repairs $1.47" at bounding box center [755, 267] width 192 height 49
type textarea "Acquisition Scope: Maximum flooring repairs"
type input "1.47"
type input "3519.18"
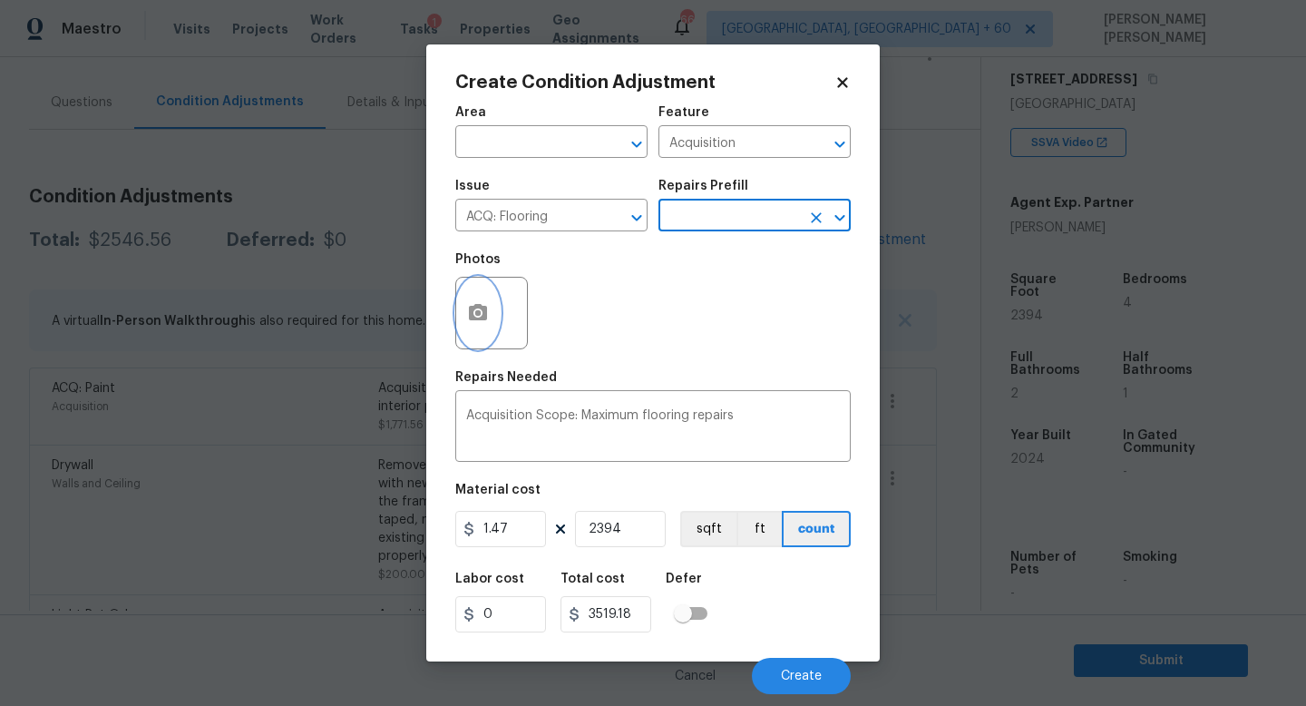
click at [460, 295] on button "button" at bounding box center [478, 313] width 44 height 71
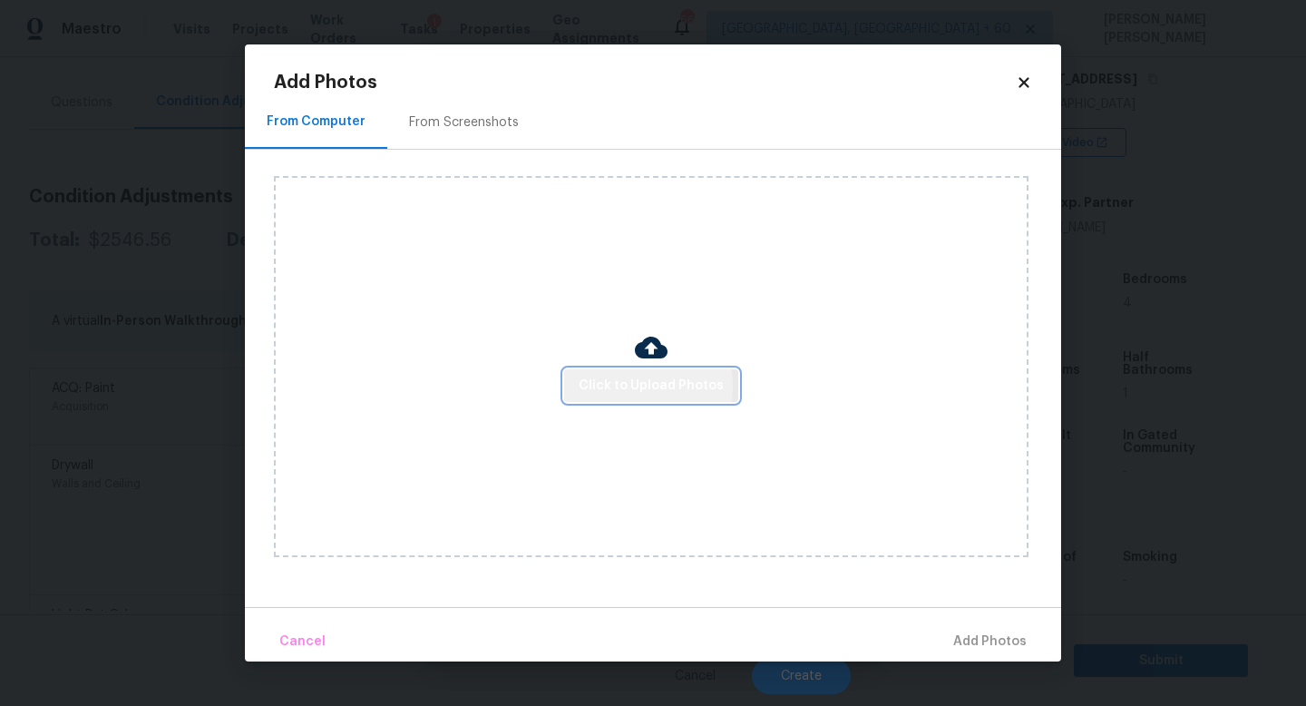
click at [614, 386] on span "Click to Upload Photos" at bounding box center [651, 386] width 145 height 23
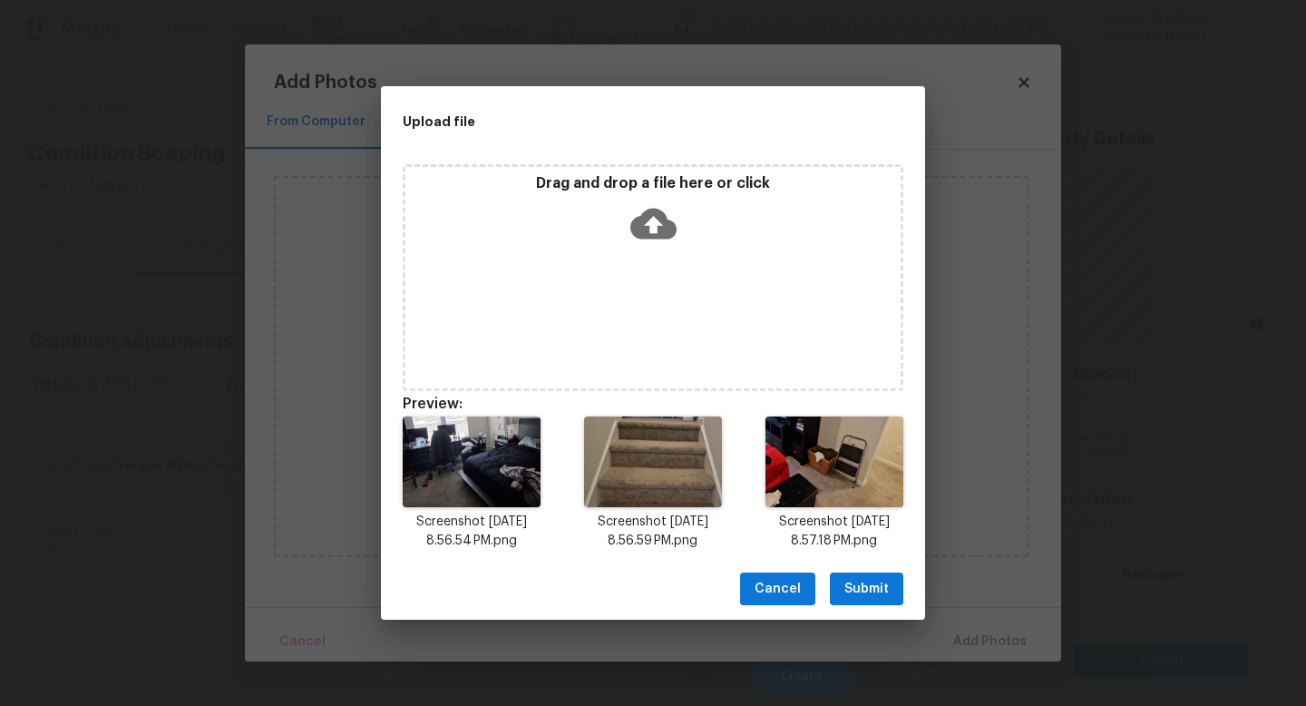
scroll to position [296, 0]
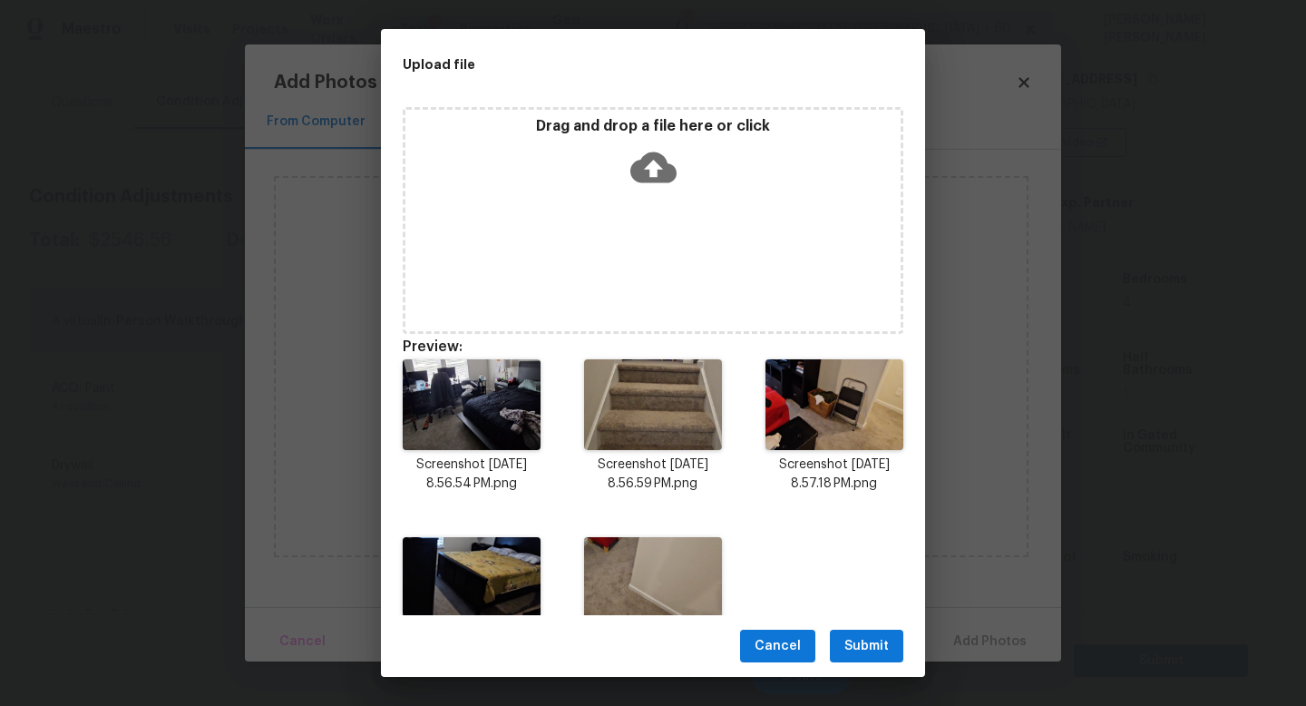
click at [859, 642] on span "Submit" at bounding box center [866, 646] width 44 height 23
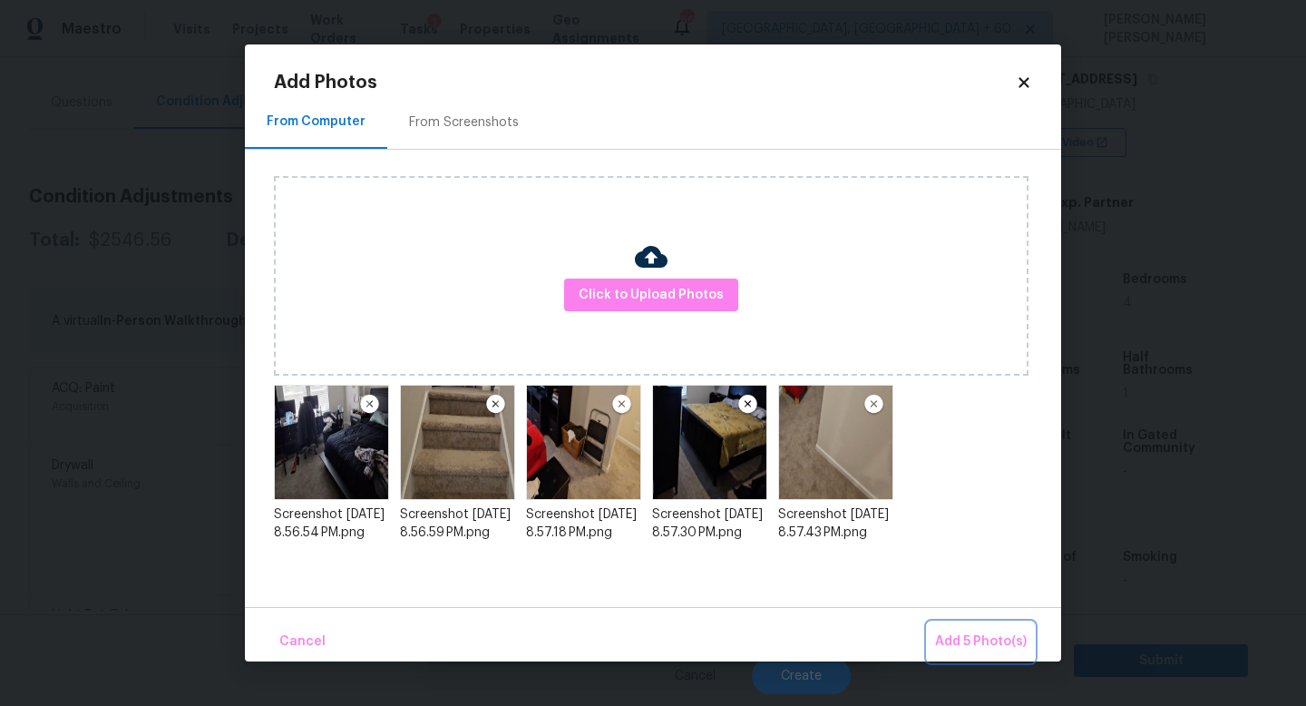
click at [970, 637] on span "Add 5 Photo(s)" at bounding box center [981, 641] width 92 height 23
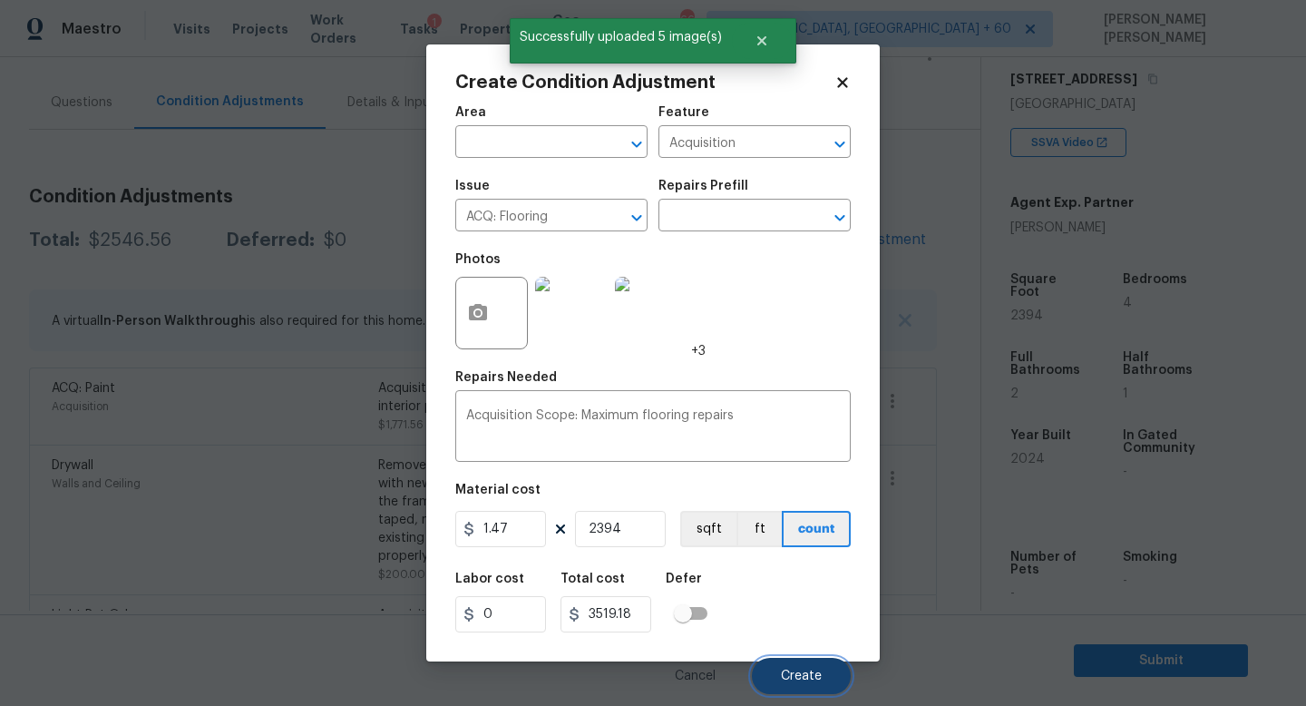
click at [797, 679] on span "Create" at bounding box center [801, 676] width 41 height 14
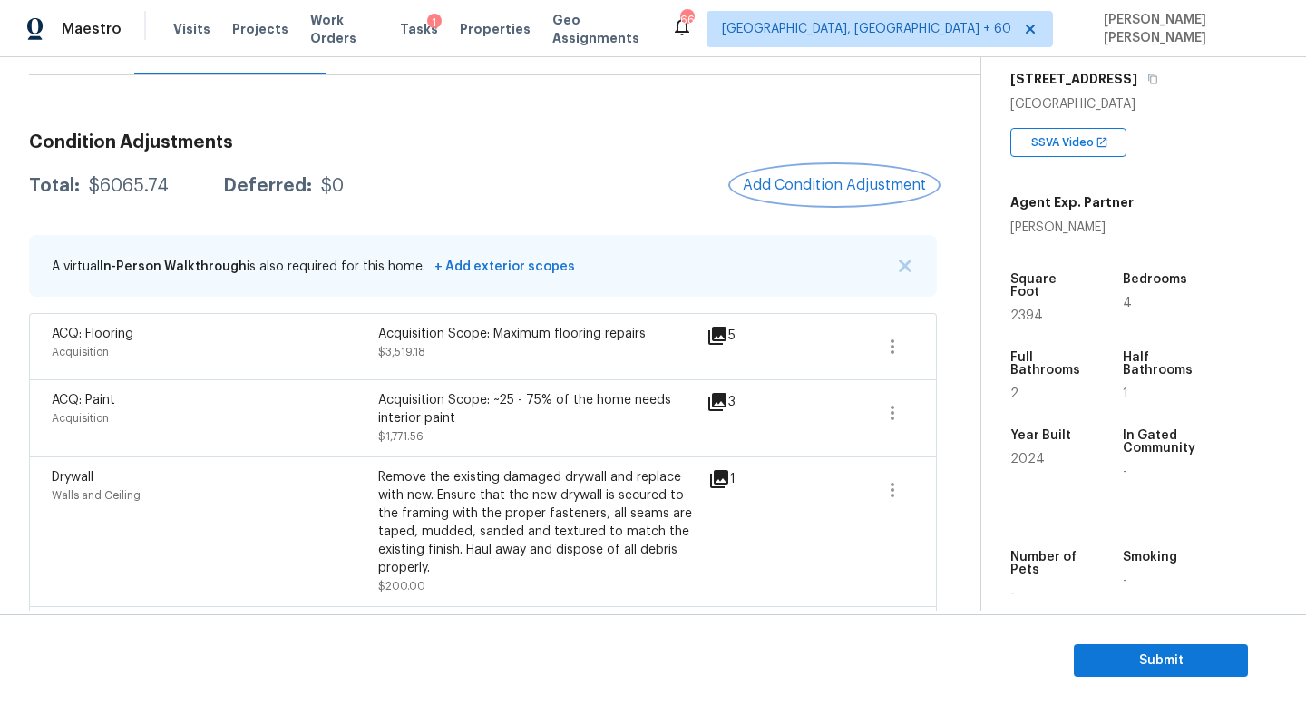
scroll to position [250, 0]
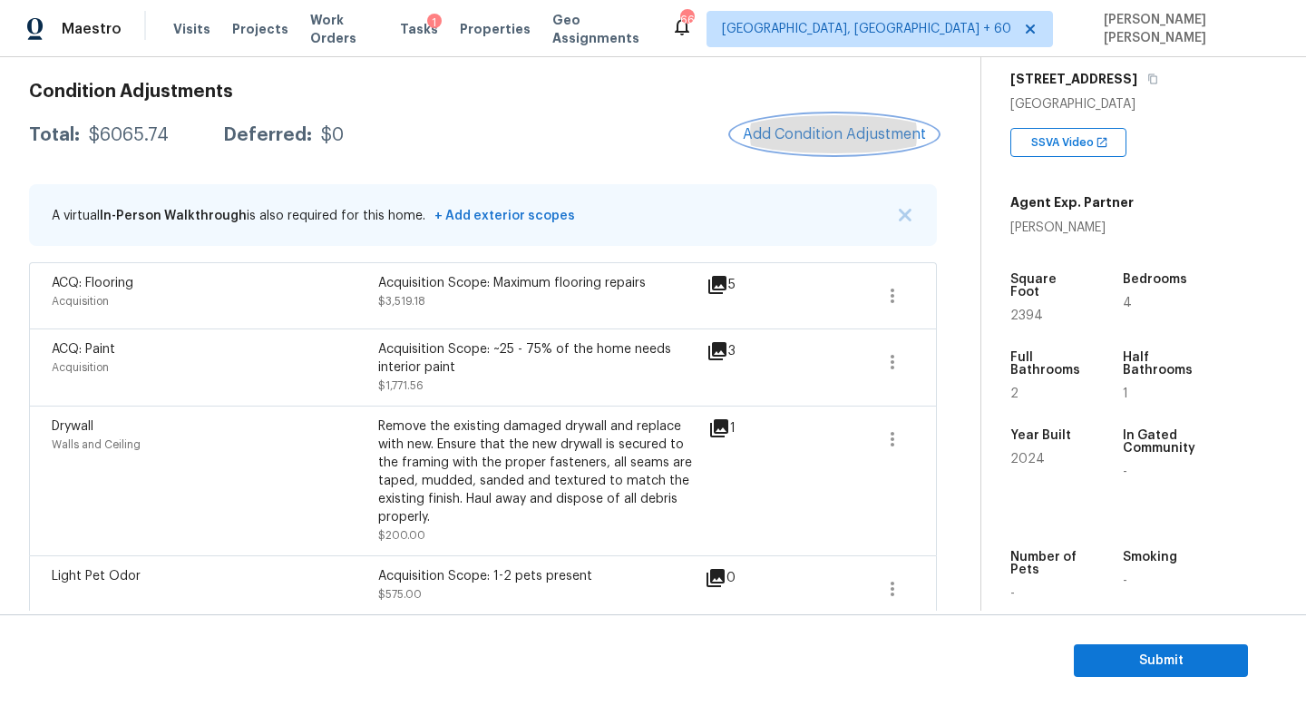
click at [840, 129] on span "Add Condition Adjustment" at bounding box center [834, 134] width 183 height 16
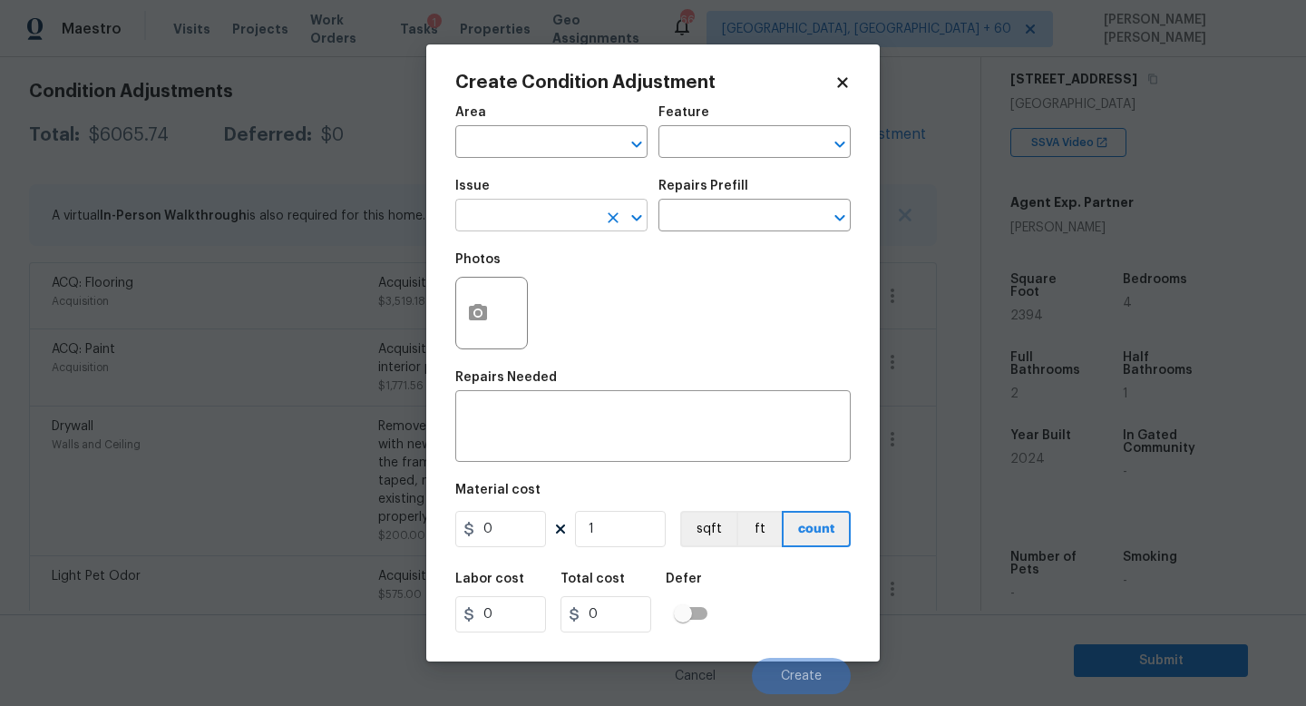
click at [547, 220] on input "text" at bounding box center [526, 217] width 142 height 28
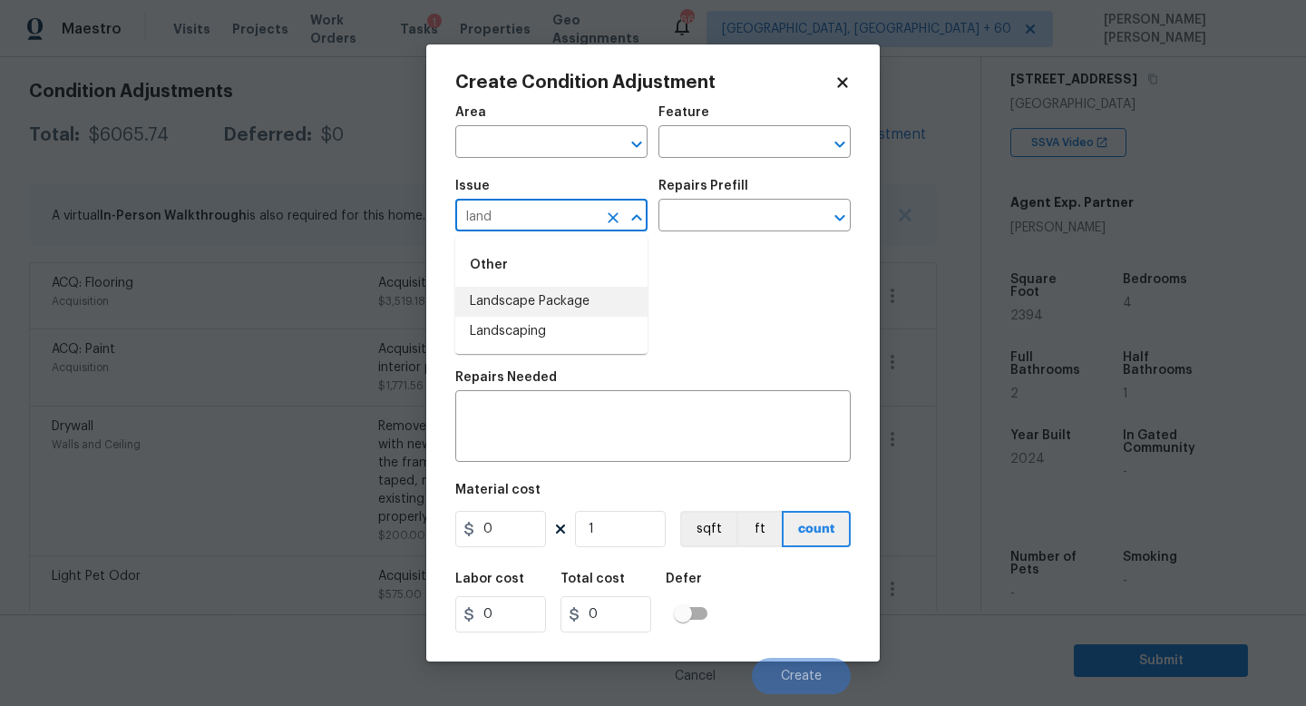
click at [545, 298] on li "Landscape Package" at bounding box center [551, 302] width 192 height 30
type input "Landscape Package"
click at [724, 222] on input "text" at bounding box center [730, 217] width 142 height 28
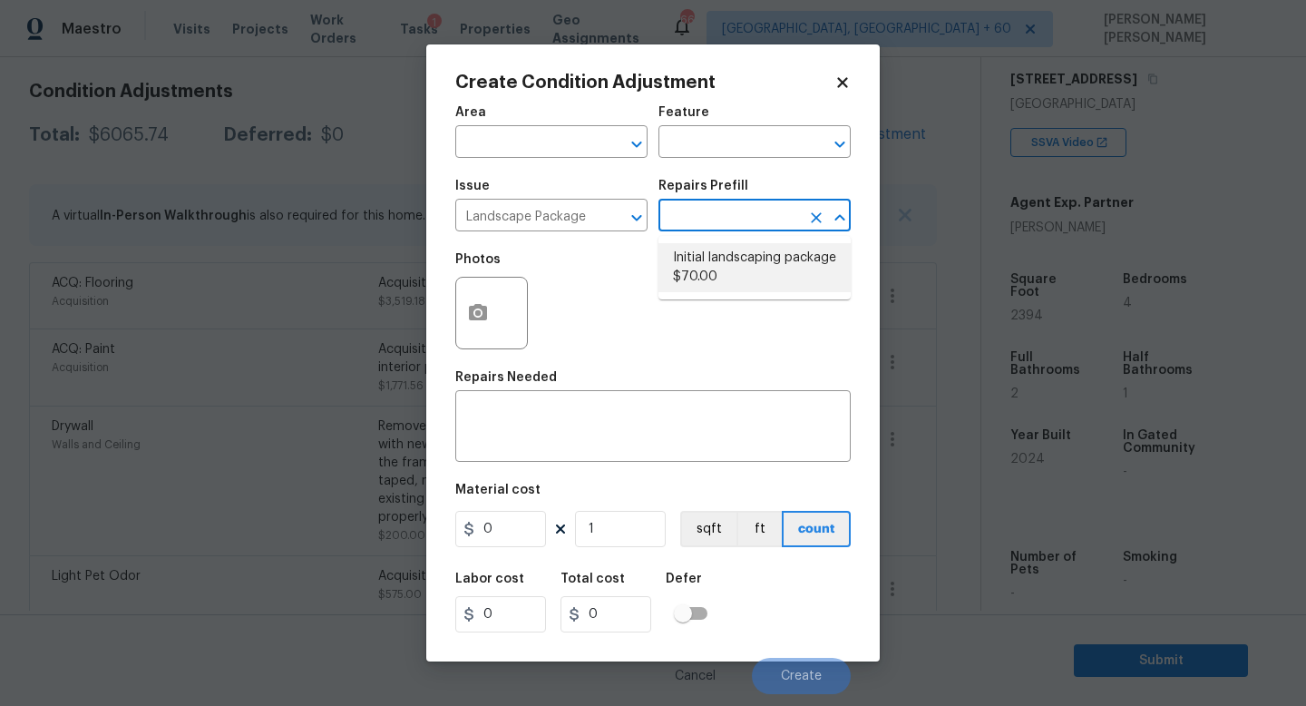
click at [744, 209] on input "text" at bounding box center [730, 217] width 142 height 28
click at [744, 265] on li "Initial landscaping package $70.00" at bounding box center [755, 267] width 192 height 49
type input "Home Readiness Packages"
type textarea "Mowing of grass up to 6" in height. Mow, edge along driveways & sidewalks, trim…"
type input "70"
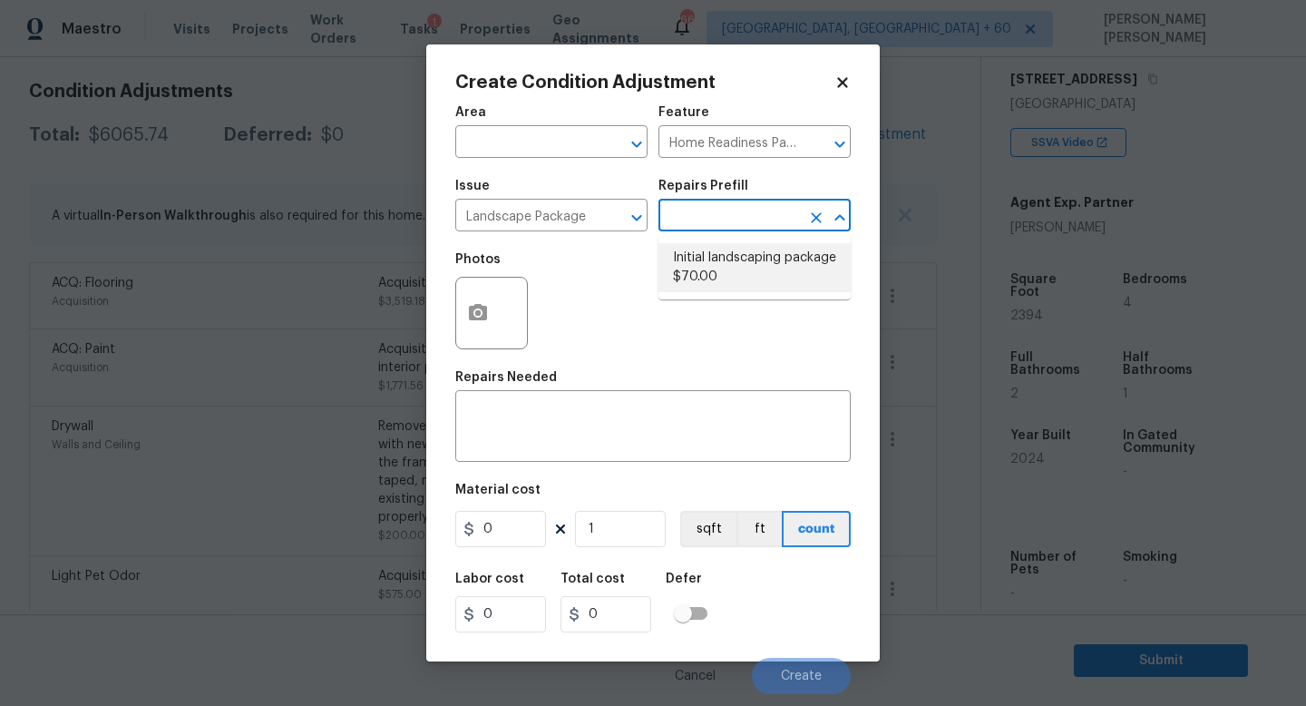
type input "70"
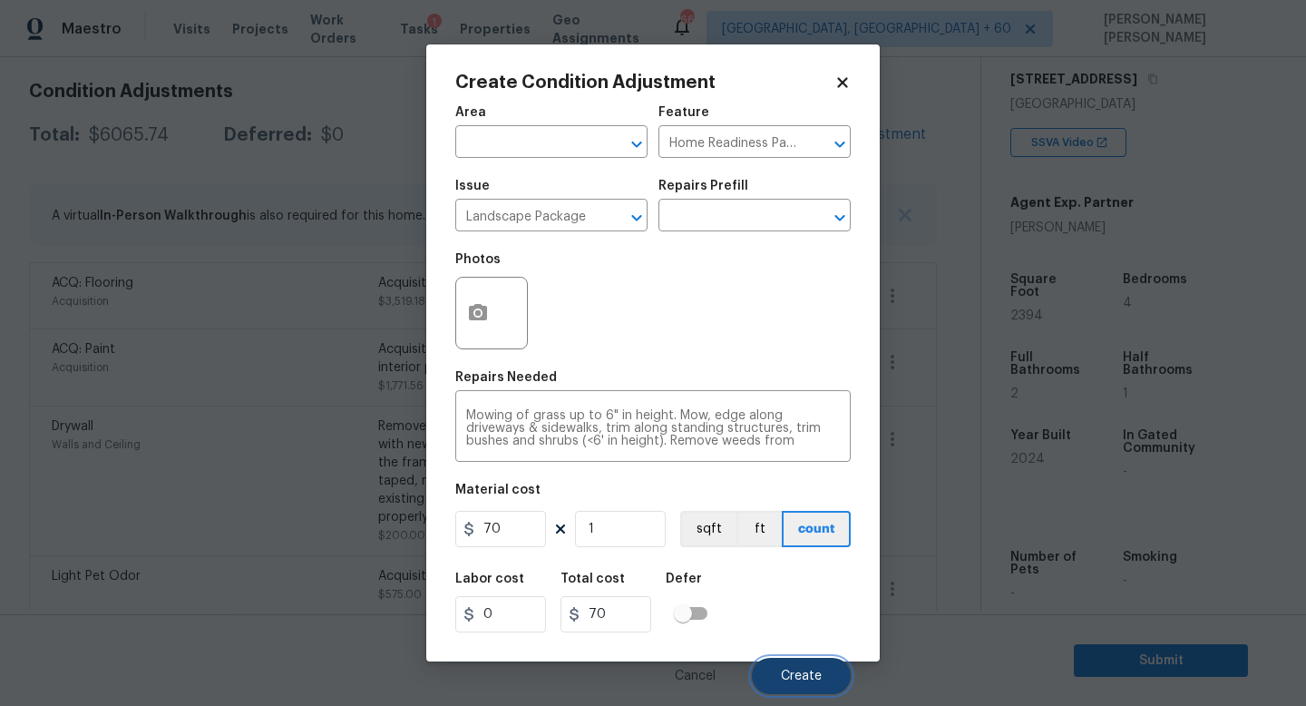
click at [793, 666] on button "Create" at bounding box center [801, 676] width 99 height 36
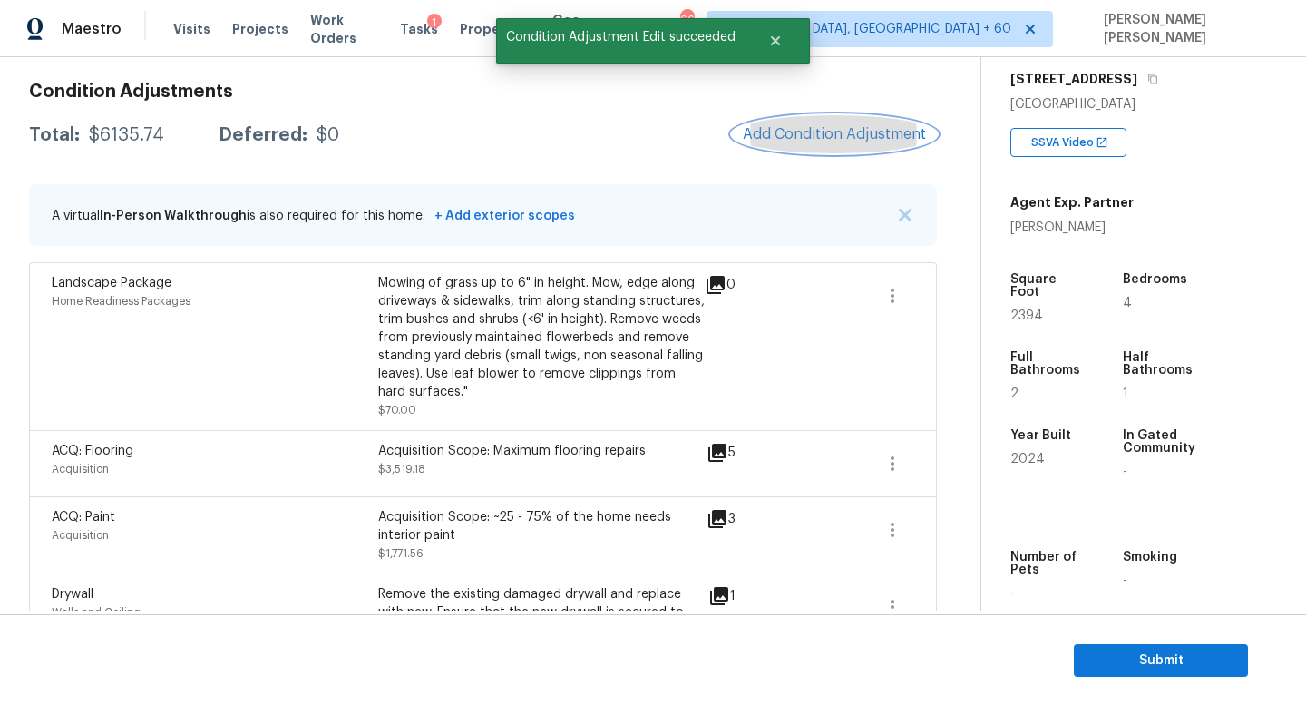
click at [792, 135] on span "Add Condition Adjustment" at bounding box center [834, 134] width 183 height 16
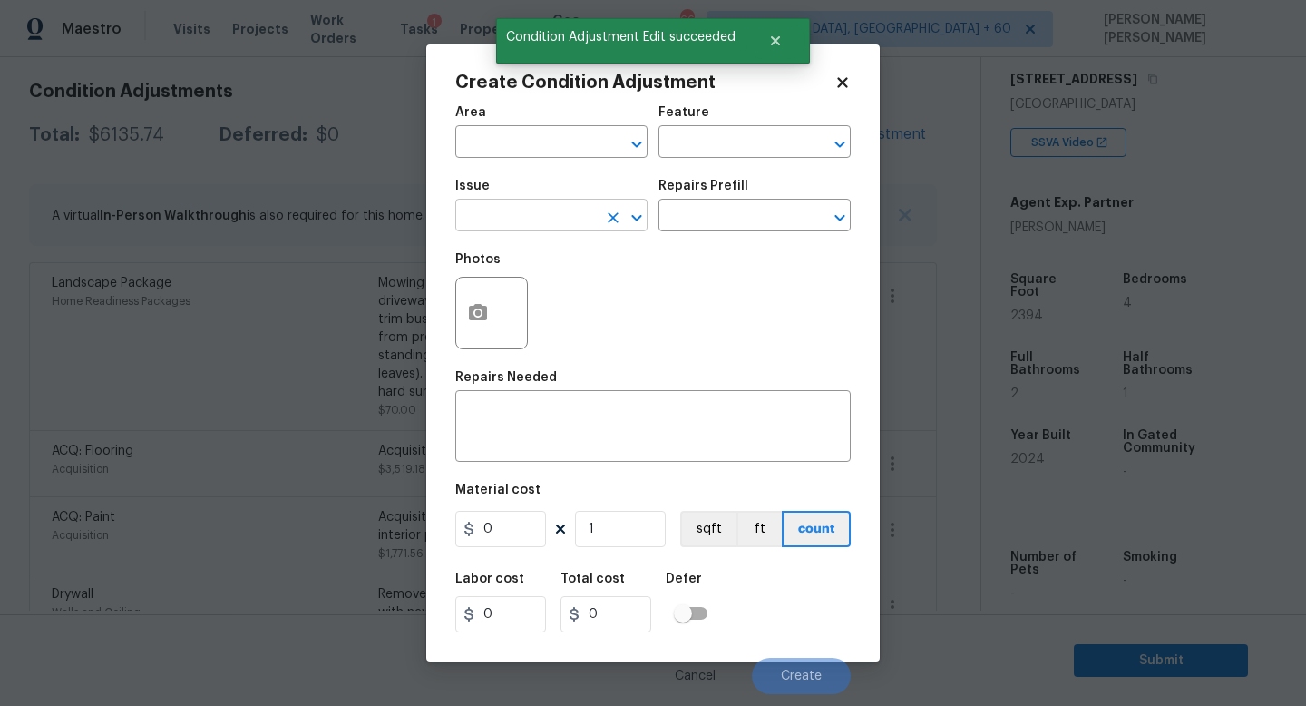
click at [560, 213] on input "text" at bounding box center [526, 217] width 142 height 28
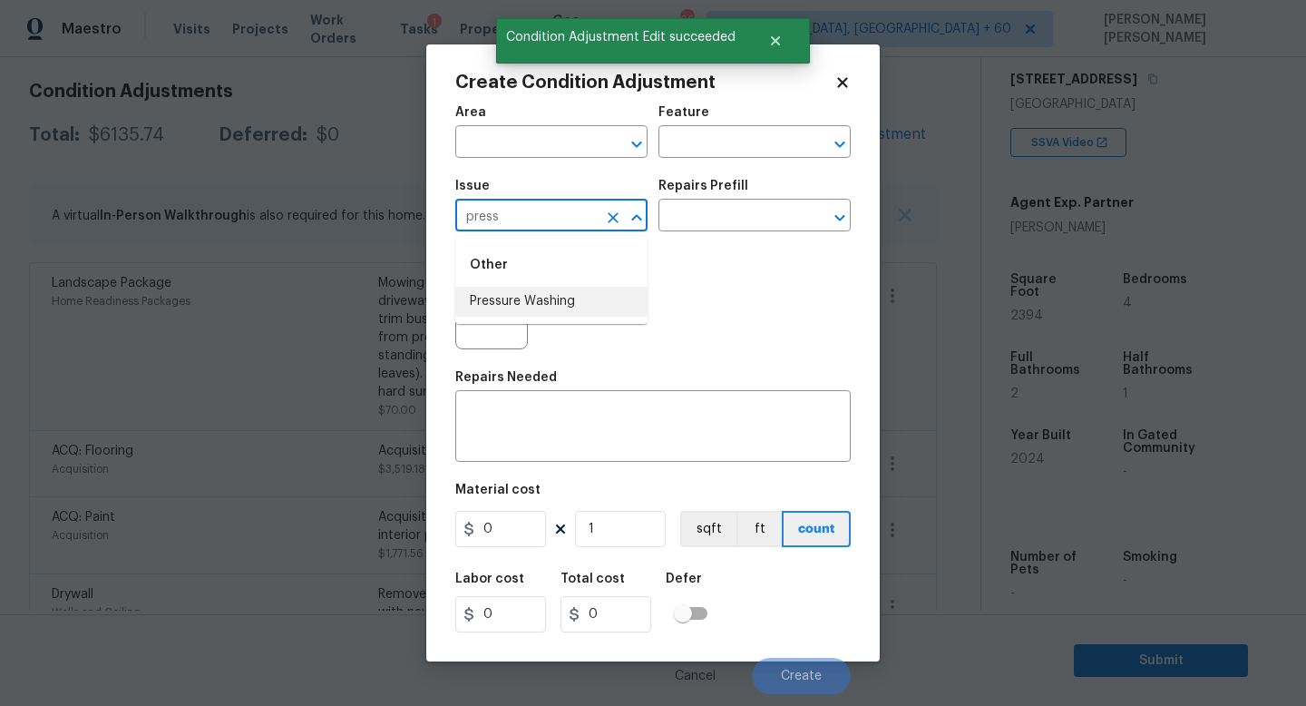
click at [552, 288] on li "Pressure Washing" at bounding box center [551, 302] width 192 height 30
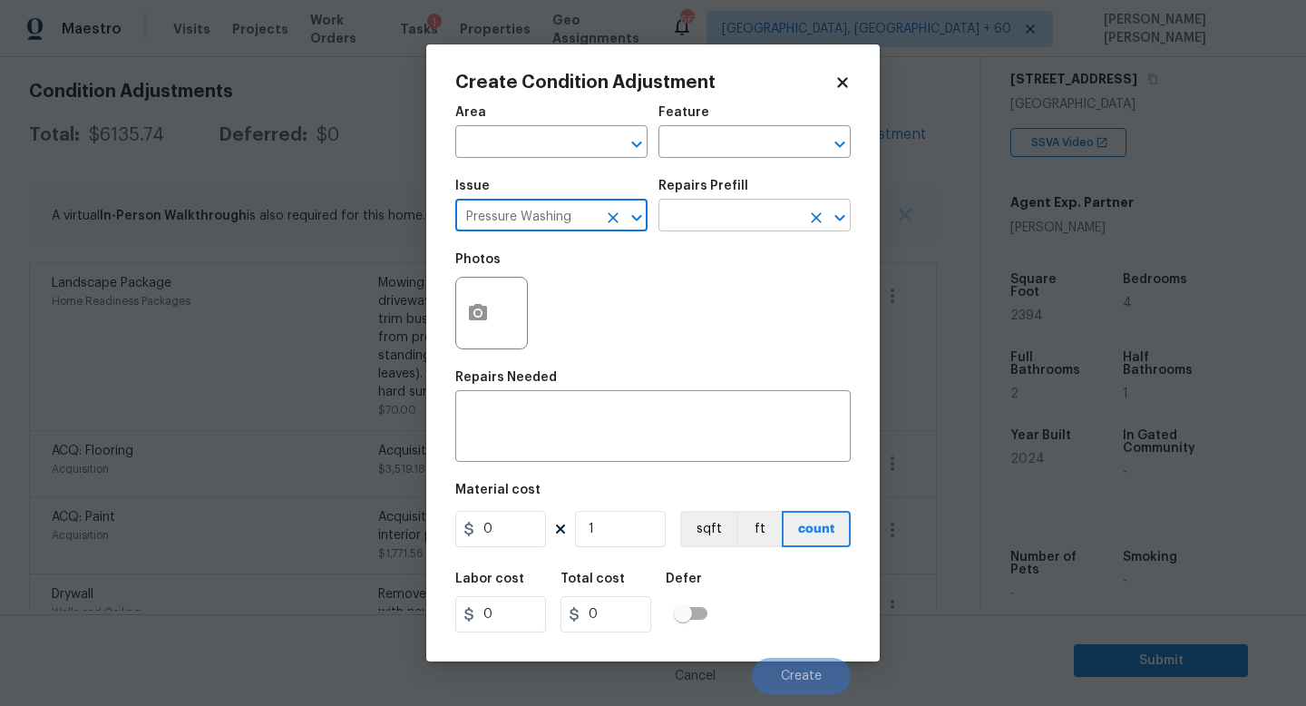
type input "Pressure Washing"
click at [727, 211] on input "text" at bounding box center [730, 217] width 142 height 28
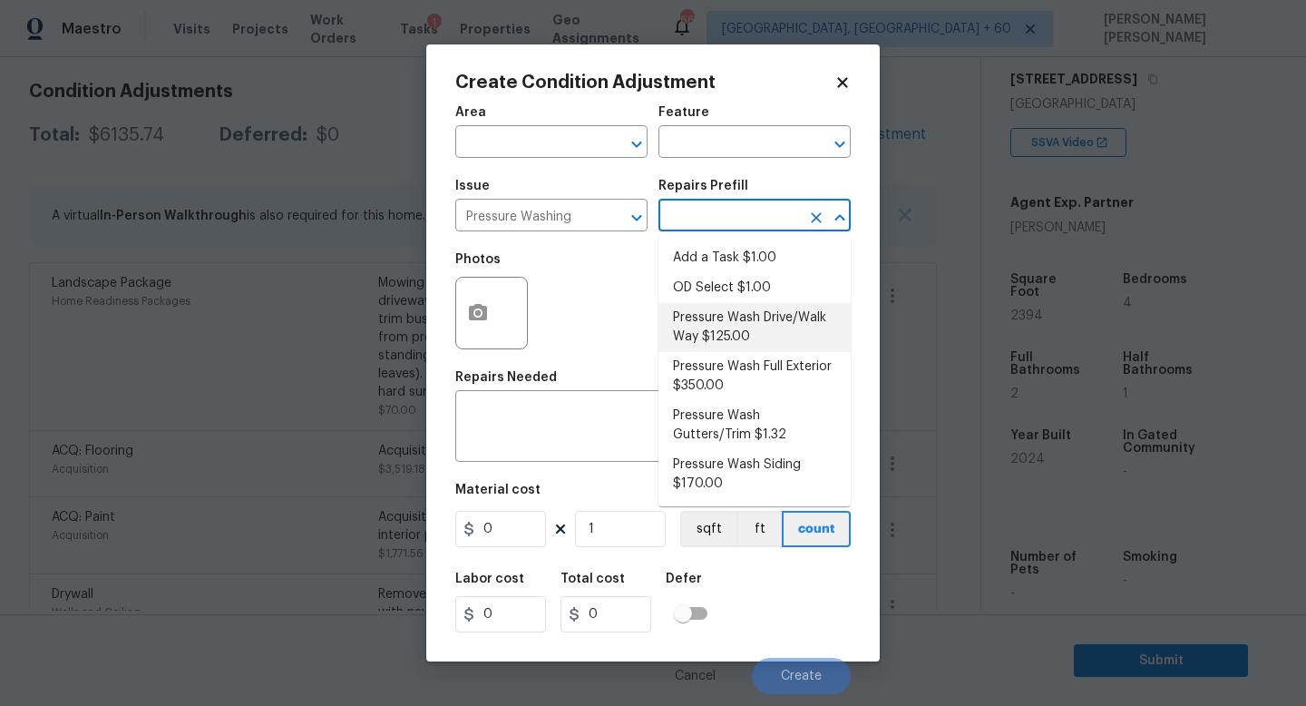
click at [738, 321] on li "Pressure Wash Drive/Walk Way $125.00" at bounding box center [755, 327] width 192 height 49
type input "Siding"
type textarea "Pressure wash the driveways/walkways as directed by the PM. Ensure that all deb…"
type input "125"
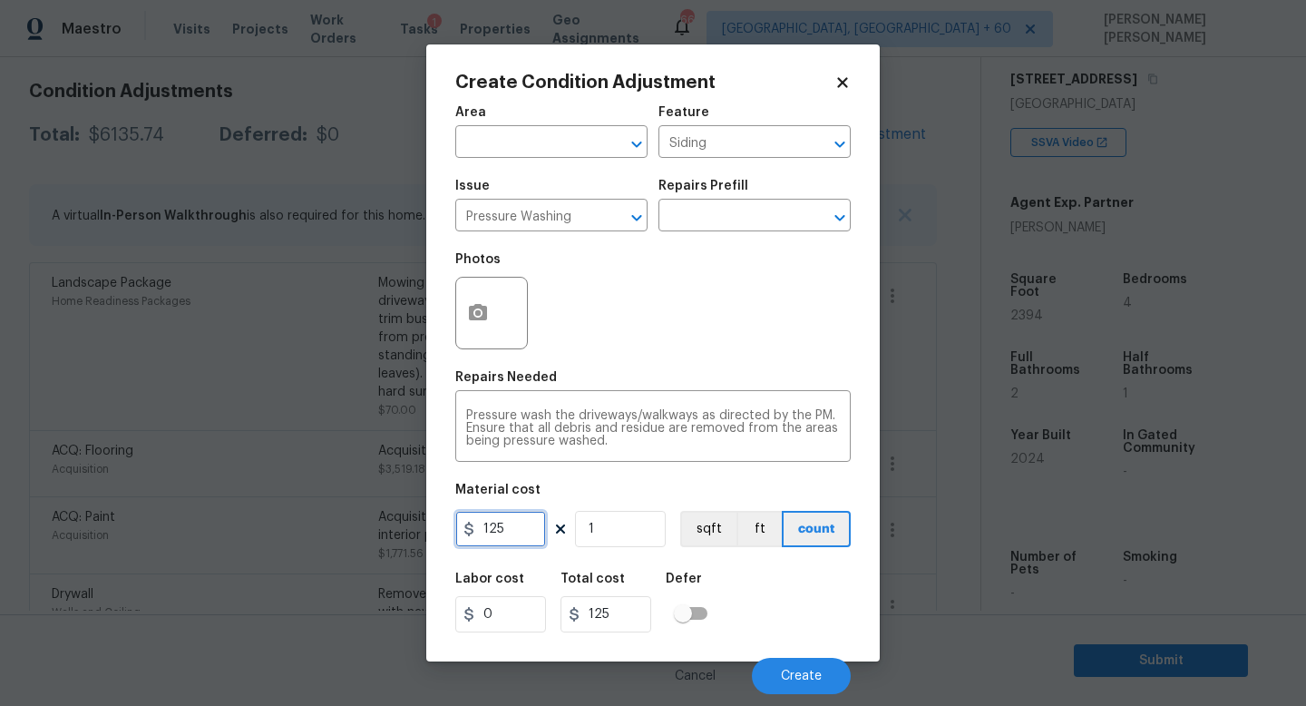
drag, startPoint x: 520, startPoint y: 529, endPoint x: 268, endPoint y: 523, distance: 251.3
click at [268, 523] on div "Create Condition Adjustment Area ​ Feature Siding ​ Issue Pressure Washing ​ Re…" at bounding box center [653, 353] width 1306 height 706
type input "300"
drag, startPoint x: 268, startPoint y: 523, endPoint x: 141, endPoint y: 360, distance: 207.4
click at [268, 523] on body "Maestro Visits Projects Work Orders Tasks 1 Properties Geo Assignments 665 Knox…" at bounding box center [653, 353] width 1306 height 706
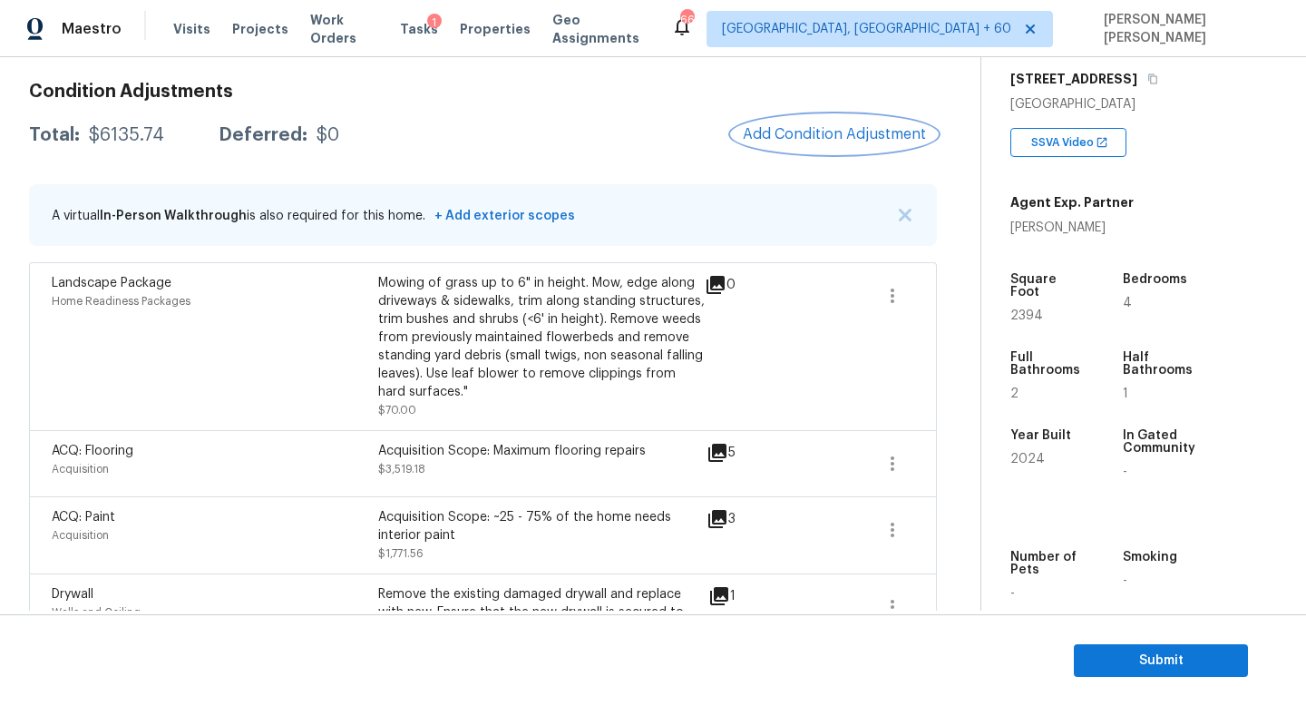
click at [786, 127] on span "Add Condition Adjustment" at bounding box center [834, 134] width 183 height 16
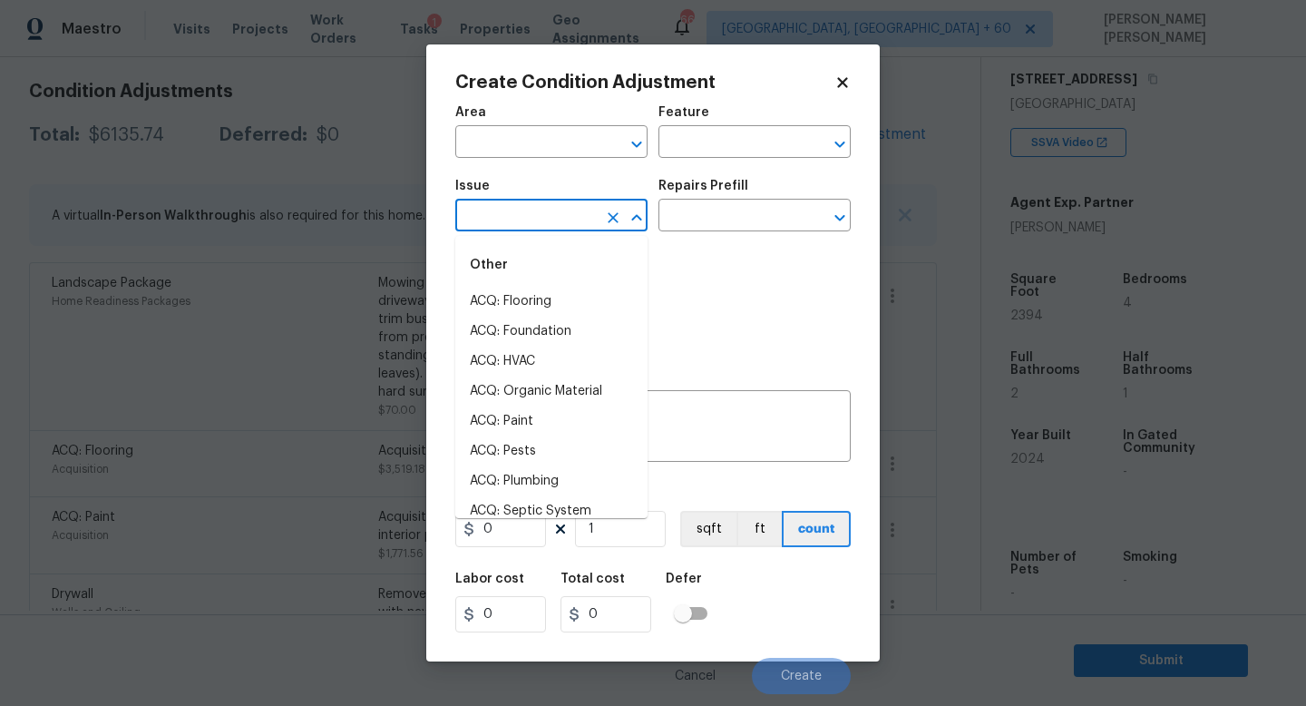
click at [521, 226] on input "text" at bounding box center [526, 217] width 142 height 28
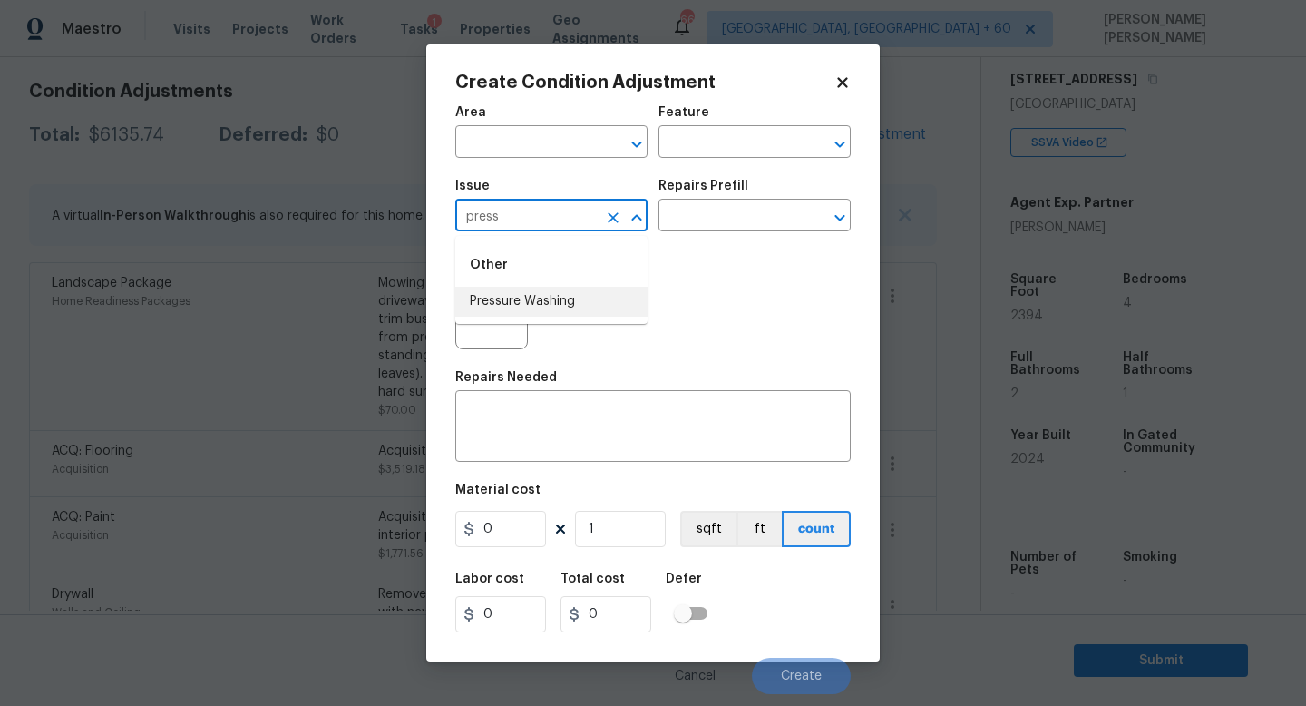
click at [510, 288] on li "Pressure Washing" at bounding box center [551, 302] width 192 height 30
type input "Pressure Washing"
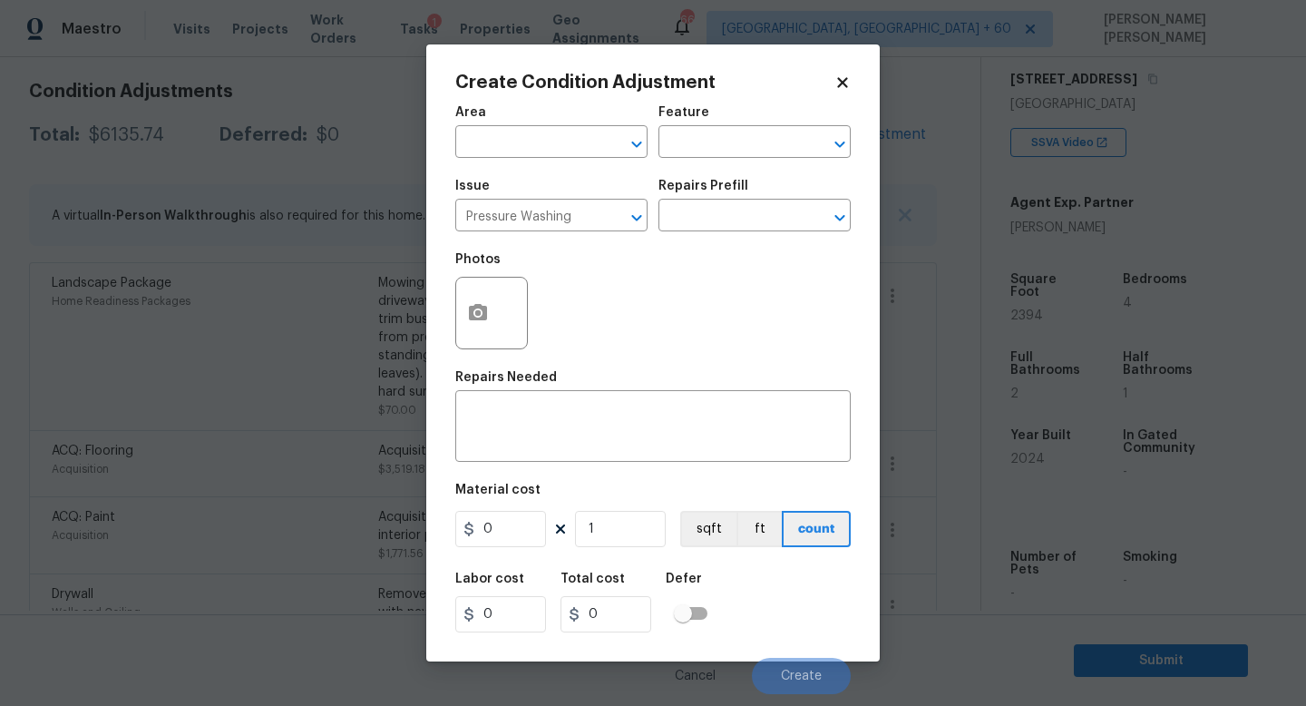
click at [683, 233] on div "Issue Pressure Washing ​ Repairs Prefill ​" at bounding box center [652, 205] width 395 height 73
click at [710, 219] on input "text" at bounding box center [730, 217] width 142 height 28
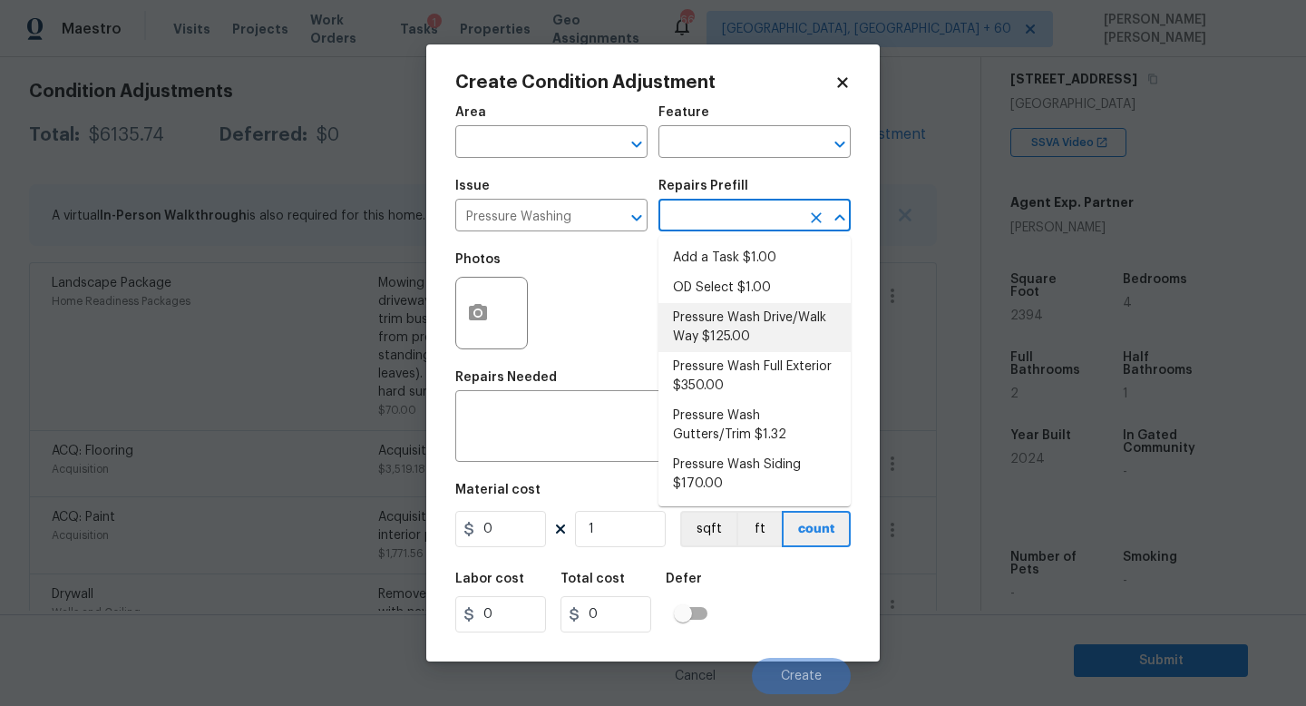
click at [749, 336] on li "Pressure Wash Drive/Walk Way $125.00" at bounding box center [755, 327] width 192 height 49
type input "Siding"
type textarea "Pressure wash the driveways/walkways as directed by the PM. Ensure that all deb…"
type input "125"
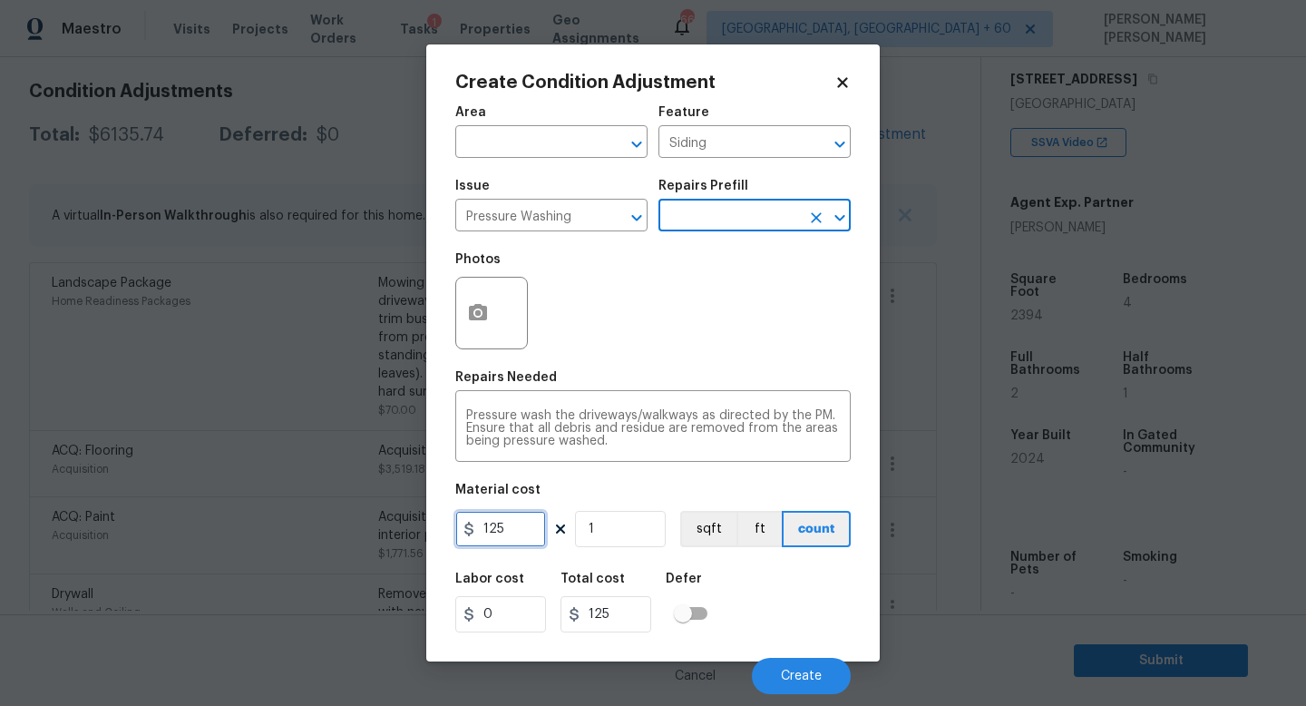
drag, startPoint x: 529, startPoint y: 526, endPoint x: 380, endPoint y: 526, distance: 148.8
click at [380, 526] on div "Create Condition Adjustment Area ​ Feature Siding ​ Issue Pressure Washing ​ Re…" at bounding box center [653, 353] width 1306 height 706
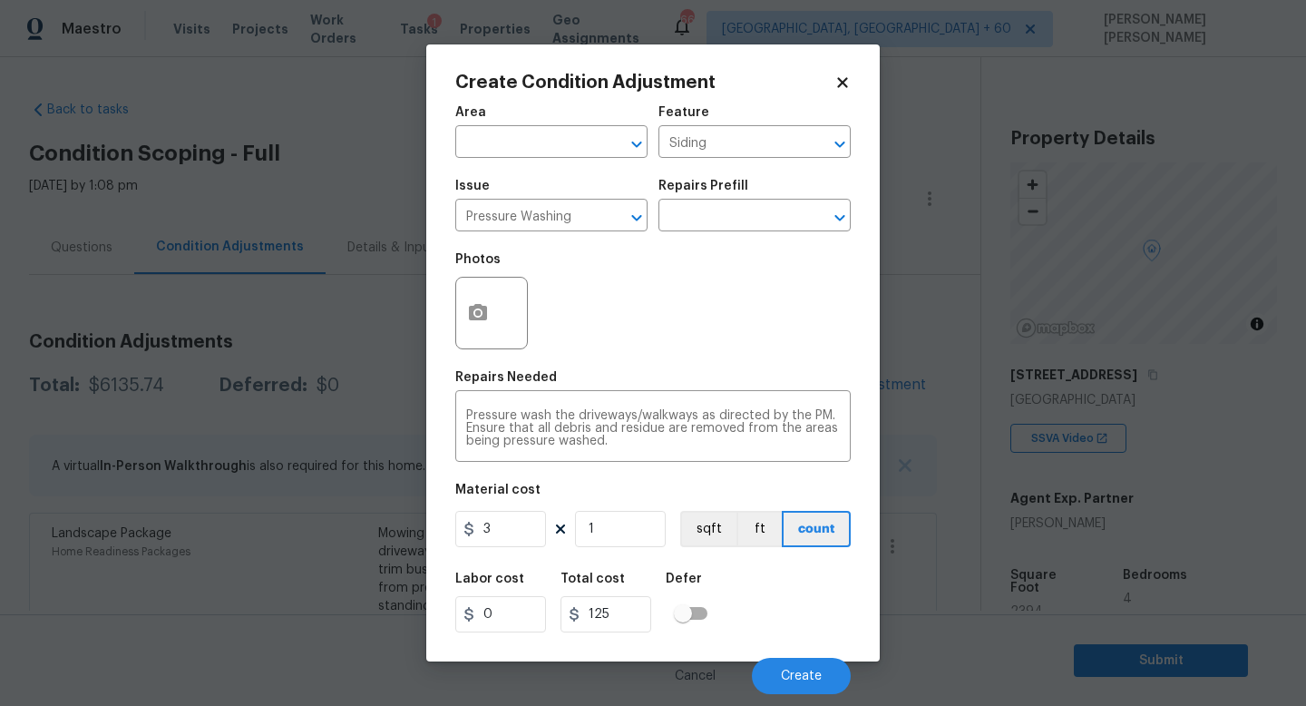
scroll to position [296, 0]
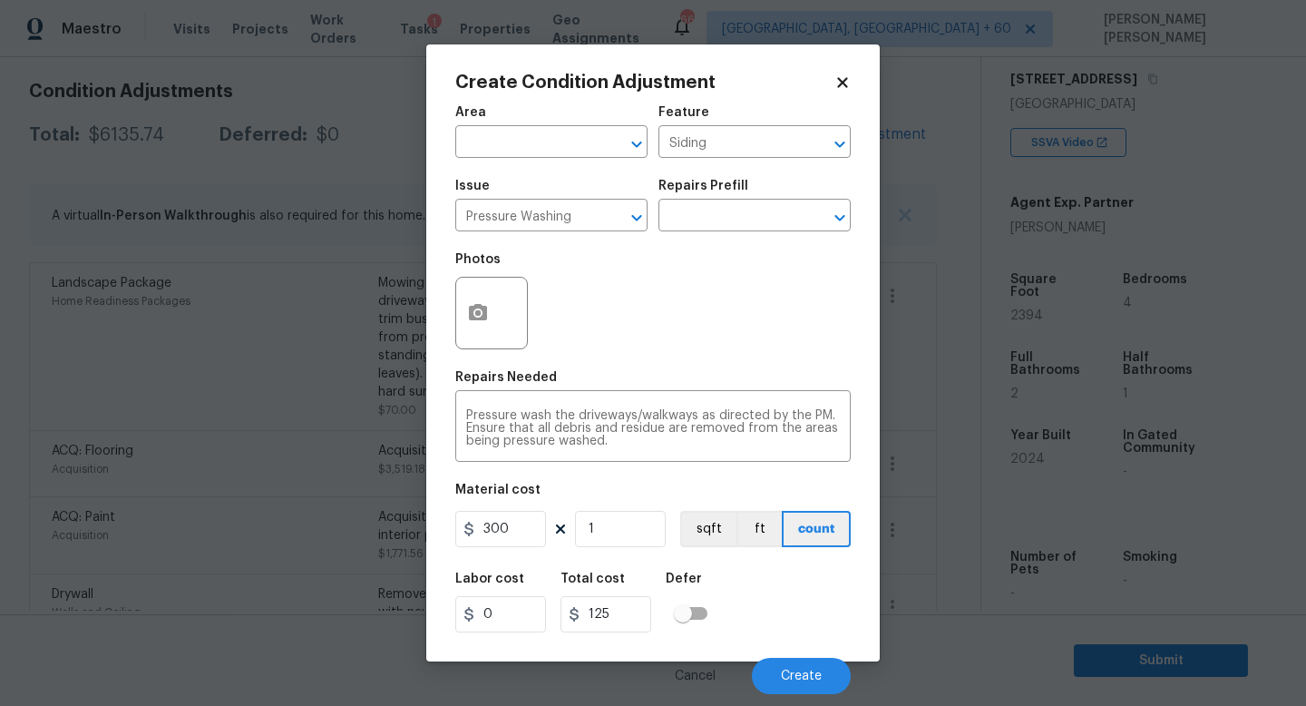
type input "300"
drag, startPoint x: 532, startPoint y: 538, endPoint x: 376, endPoint y: 524, distance: 157.5
click at [376, 524] on div "Create Condition Adjustment Area ​ Feature Siding ​ Issue Pressure Washing ​ Re…" at bounding box center [653, 353] width 1306 height 706
type input "200"
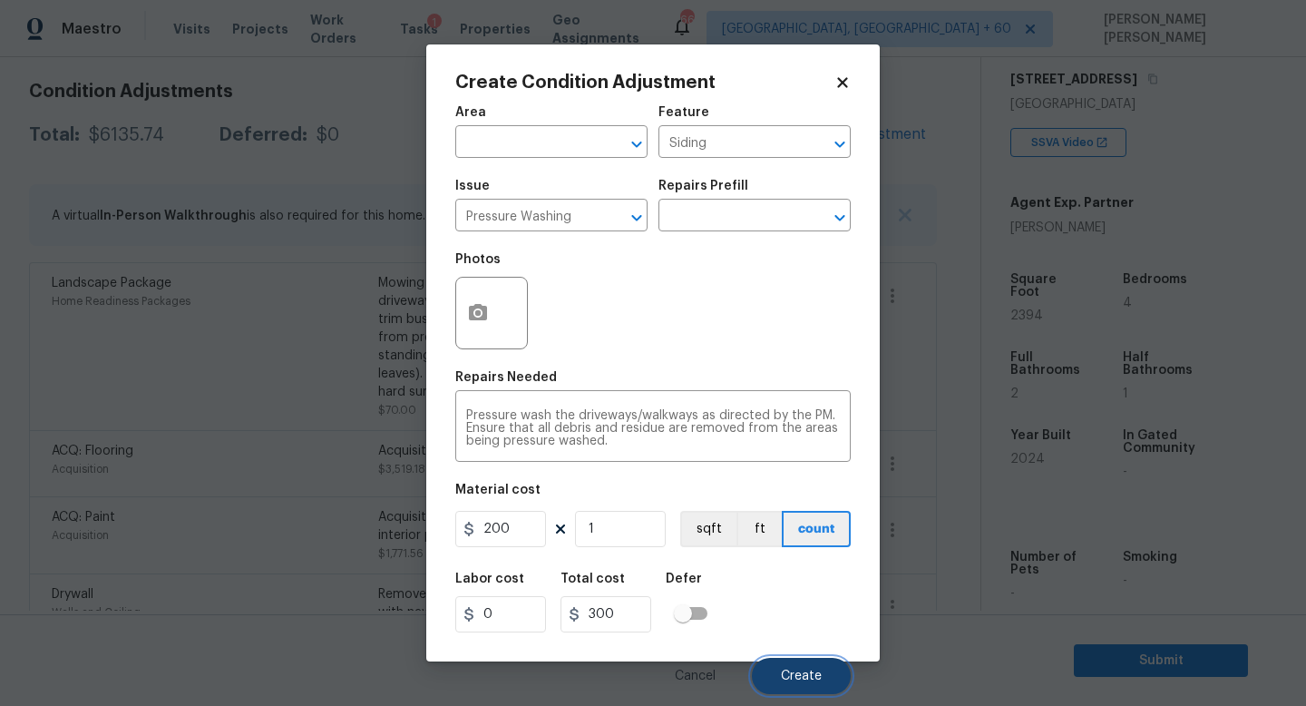
type input "200"
click at [805, 666] on button "Create" at bounding box center [801, 676] width 99 height 36
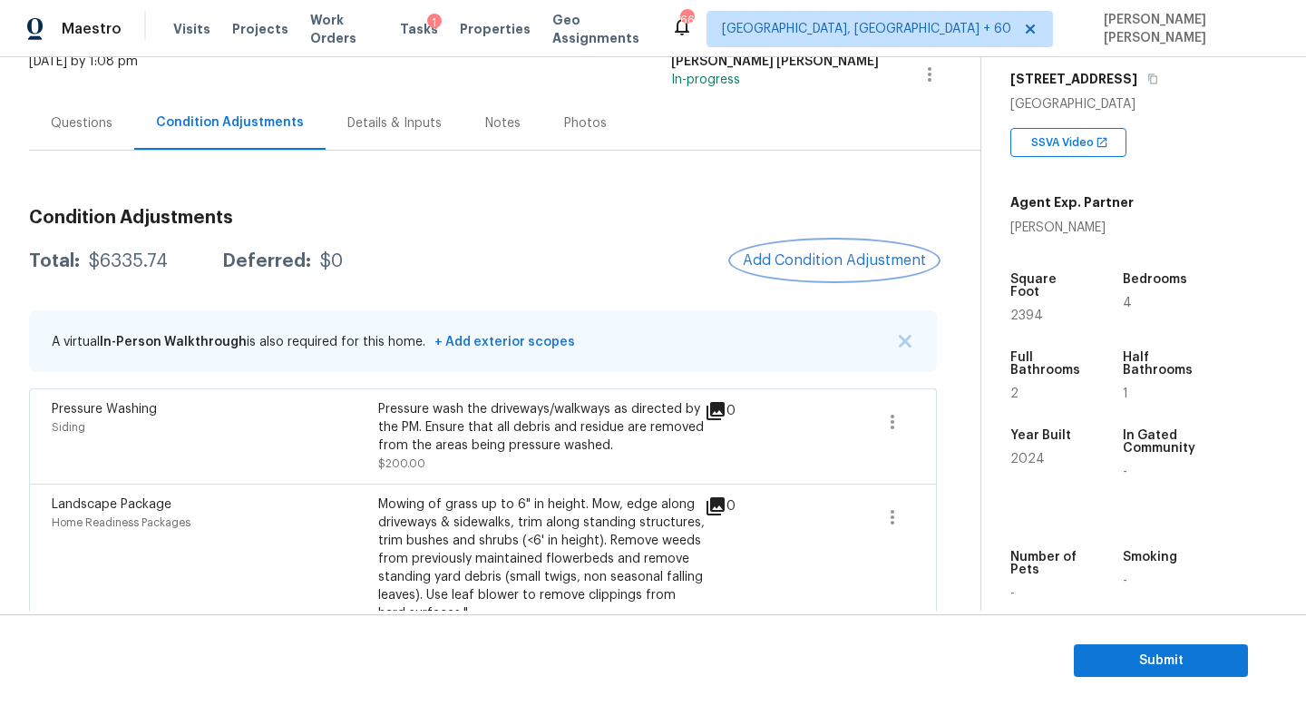
scroll to position [0, 0]
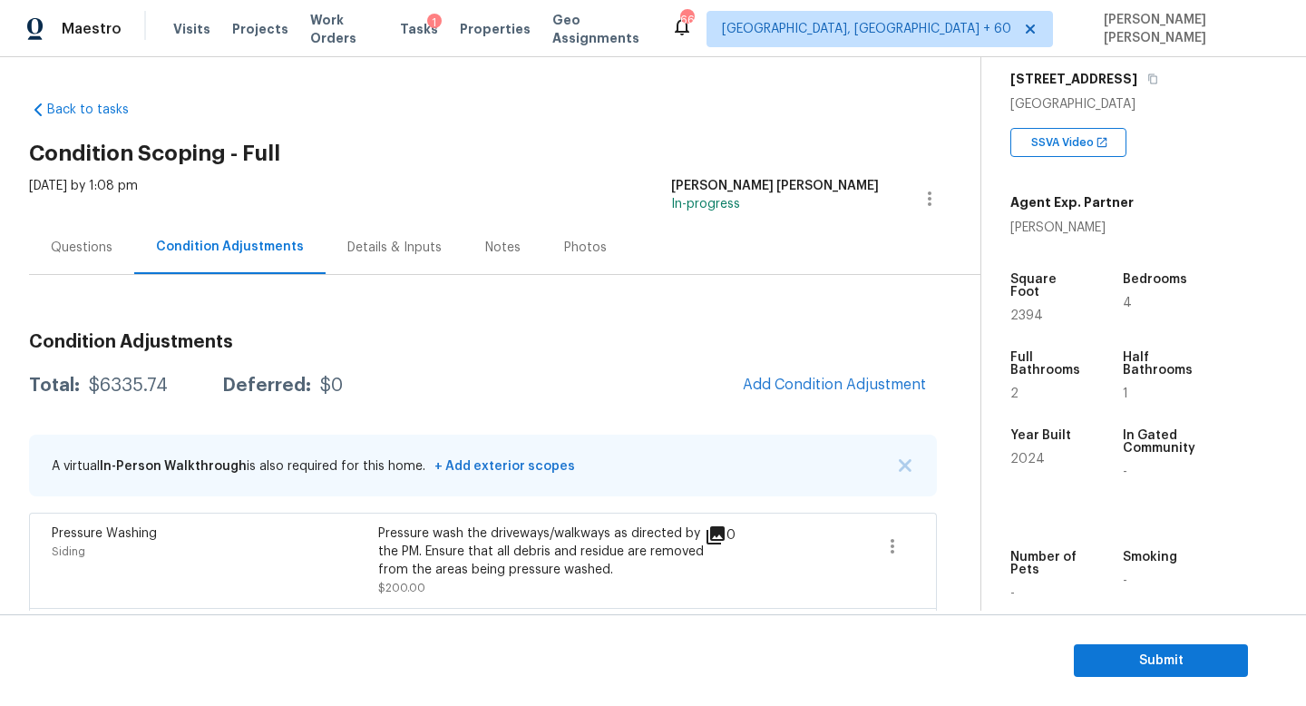
click at [71, 234] on div "Questions" at bounding box center [81, 247] width 105 height 54
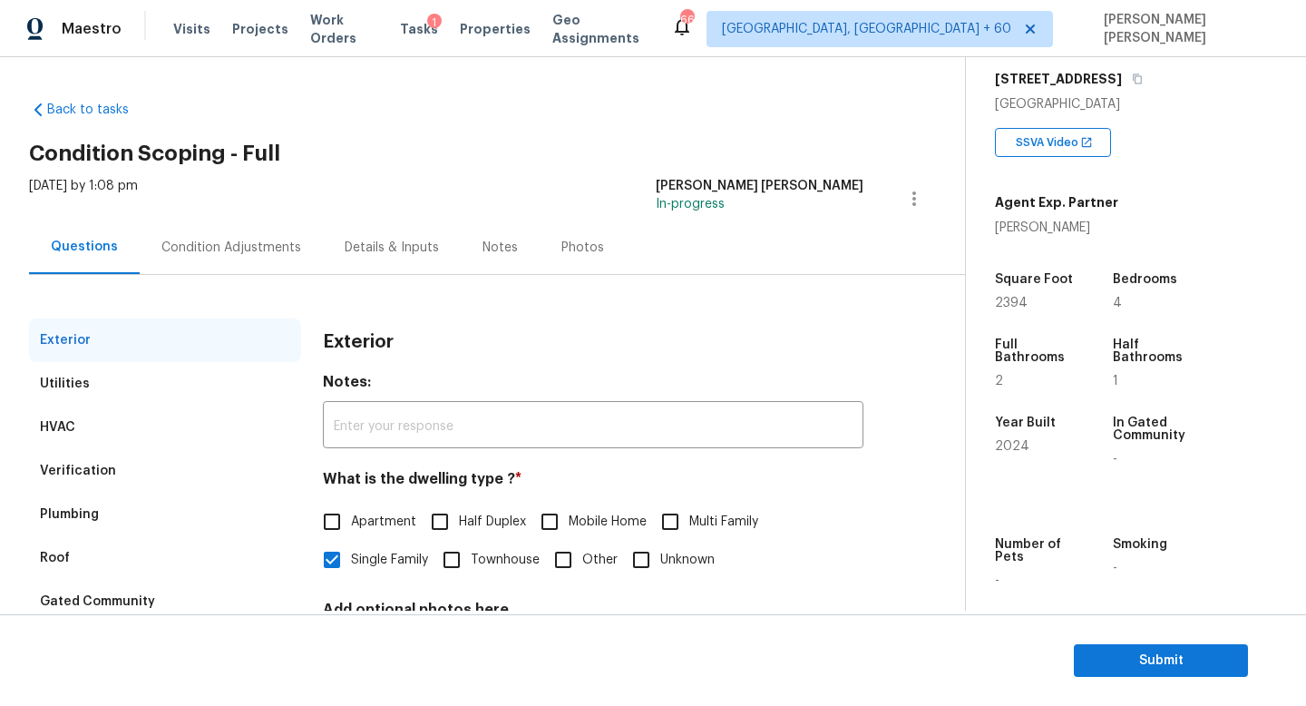
click at [216, 249] on div "Condition Adjustments" at bounding box center [231, 248] width 140 height 18
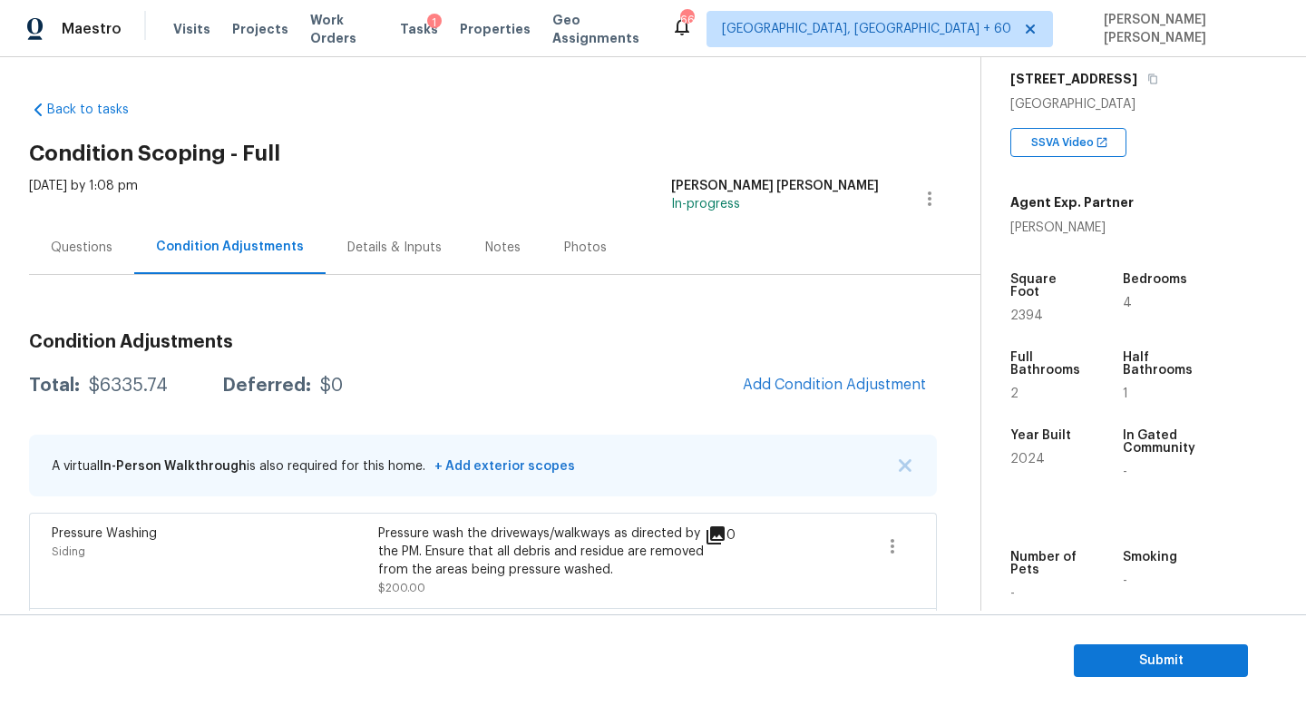
click at [122, 392] on div "$6335.74" at bounding box center [128, 385] width 79 height 18
copy div "$6335.74"
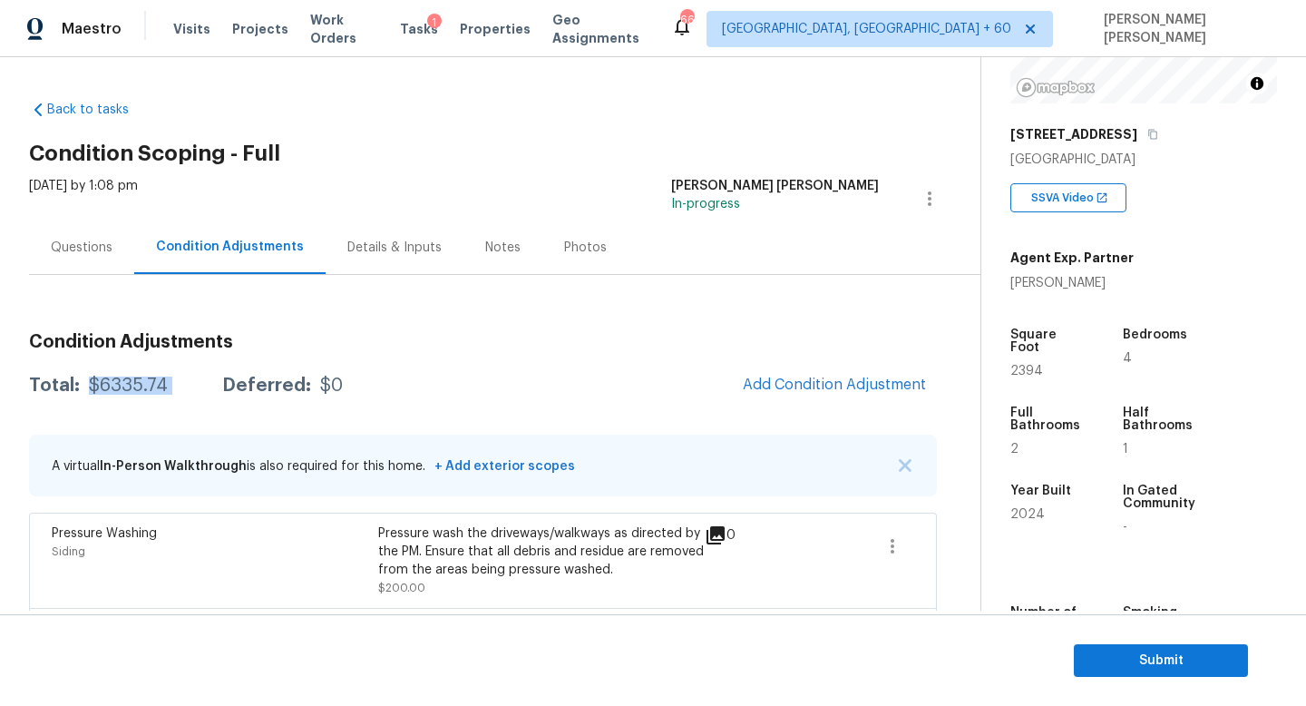
scroll to position [214, 0]
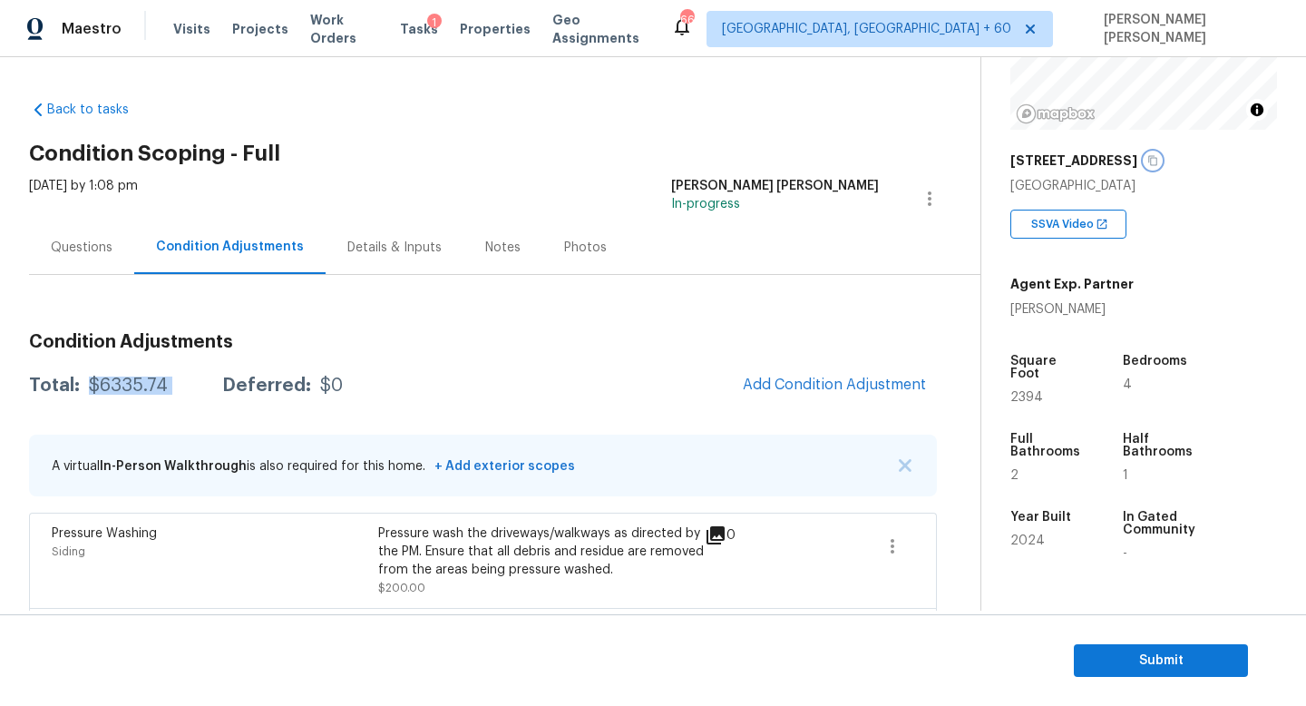
click at [1150, 157] on icon "button" at bounding box center [1152, 160] width 11 height 11
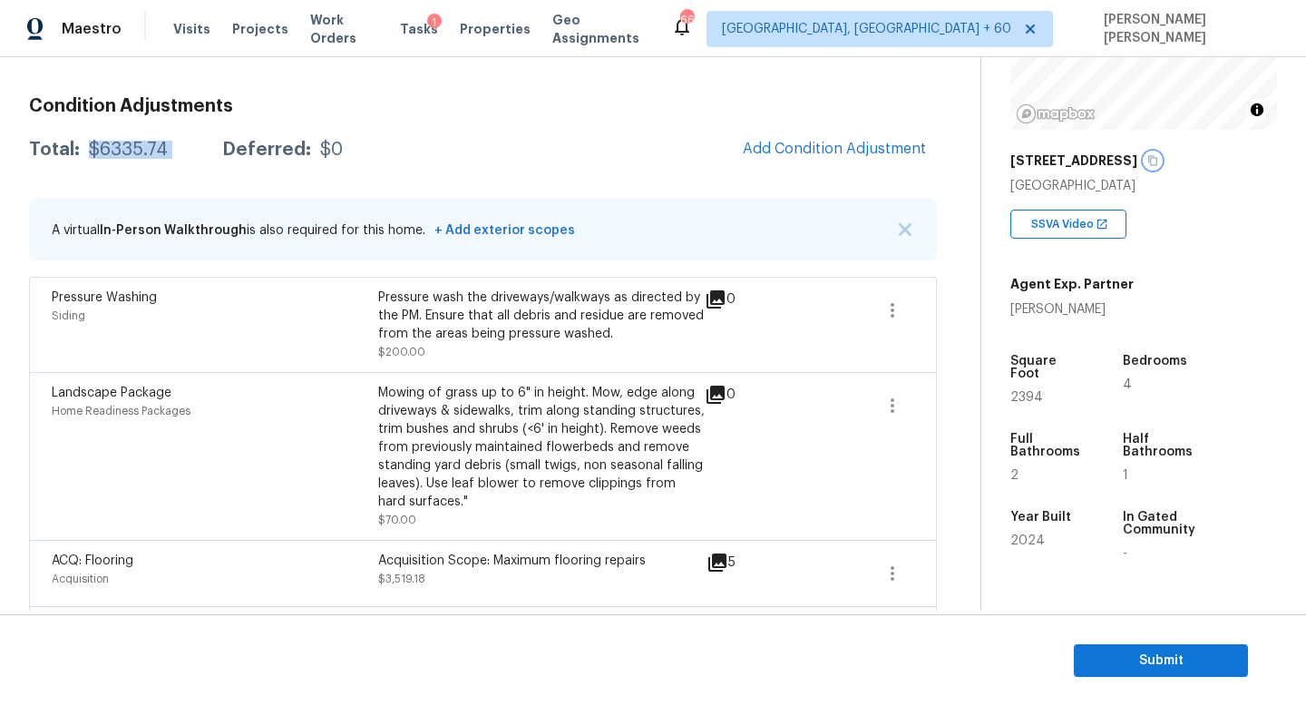
scroll to position [0, 0]
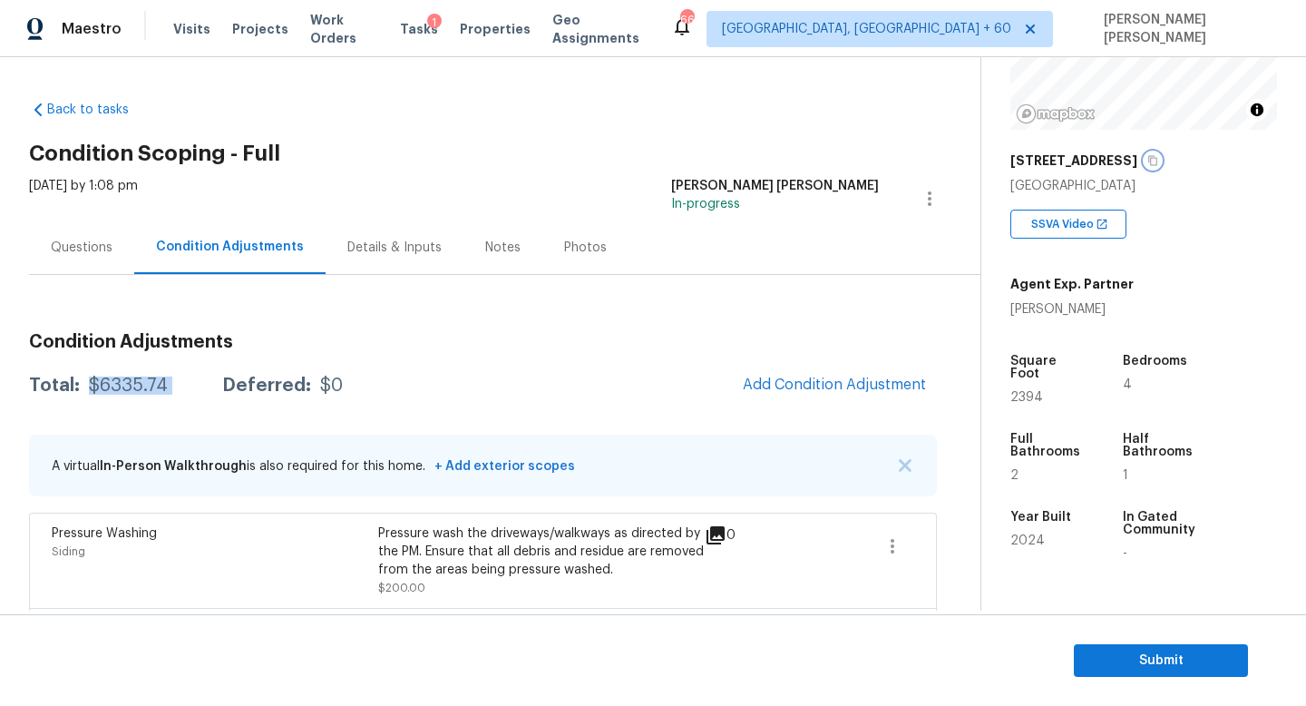
copy div "$6335.74"
click at [1187, 657] on span "Submit" at bounding box center [1160, 660] width 145 height 23
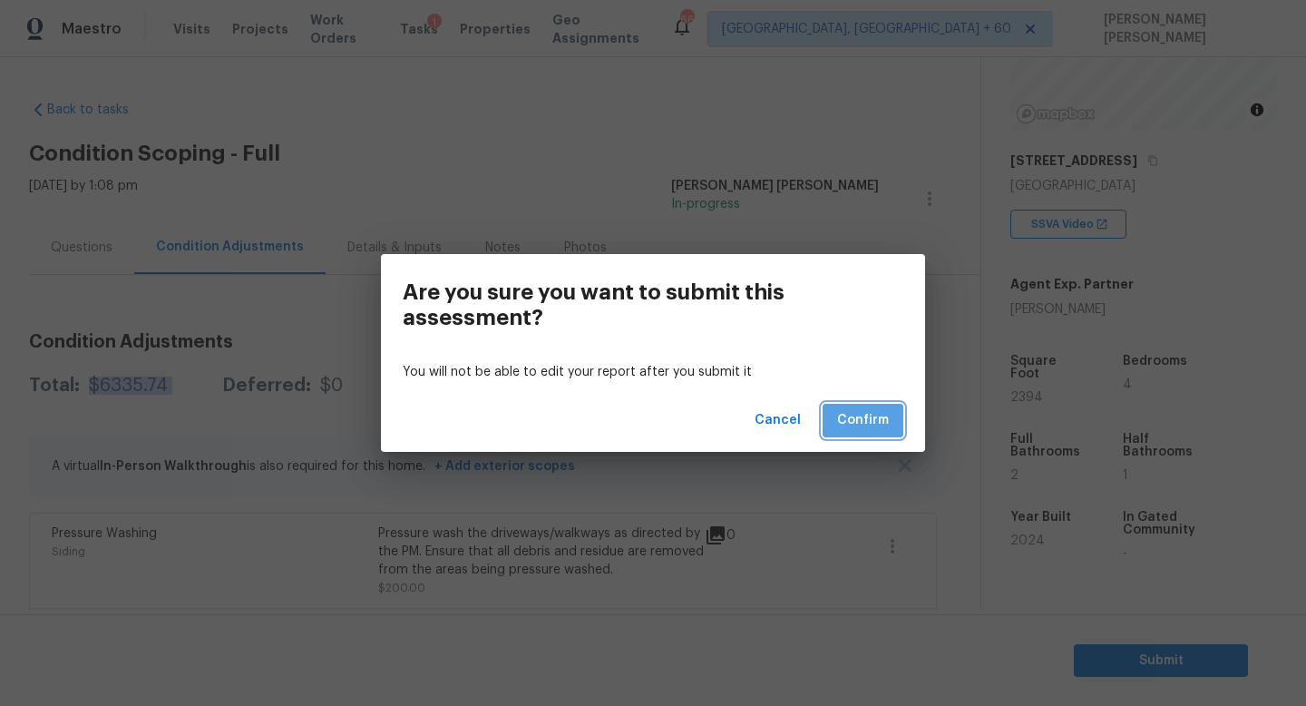
click at [879, 423] on span "Confirm" at bounding box center [863, 420] width 52 height 23
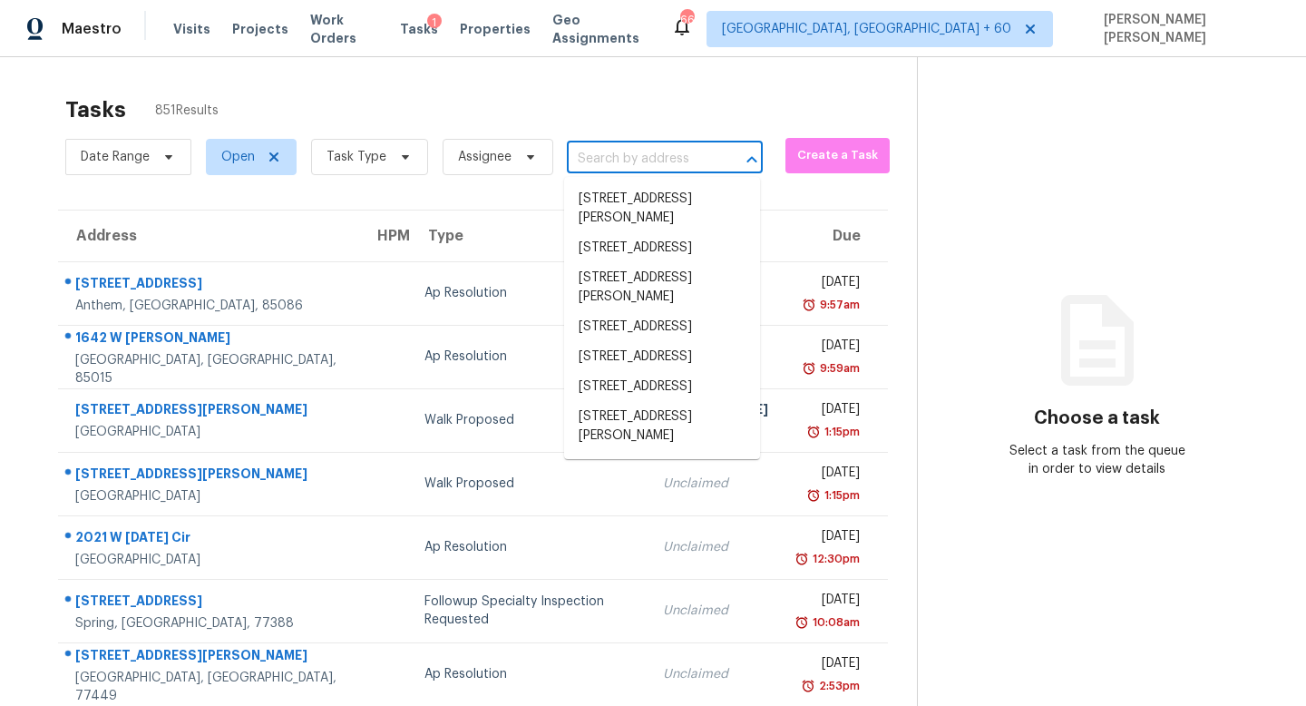
click at [600, 152] on input "text" at bounding box center [639, 159] width 145 height 28
paste input "[STREET_ADDRESS][PERSON_NAME]"
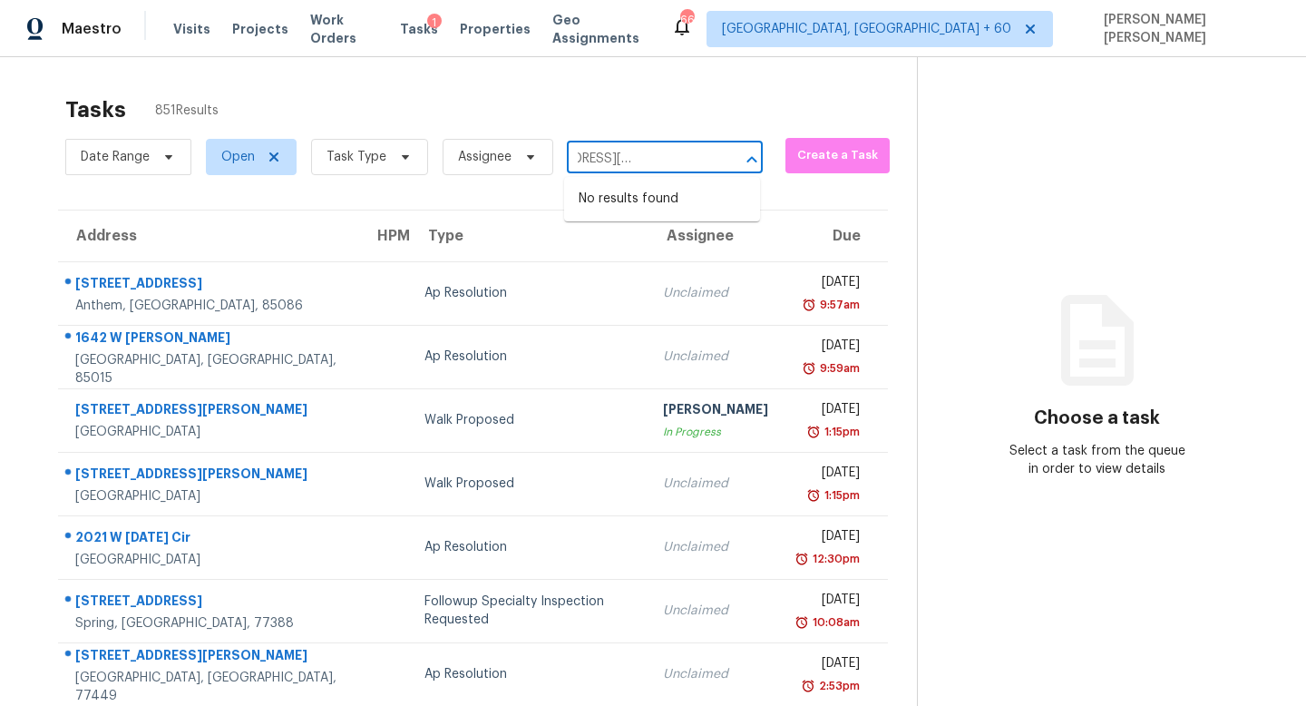
type input "[STREET_ADDRESS][PERSON_NAME]"
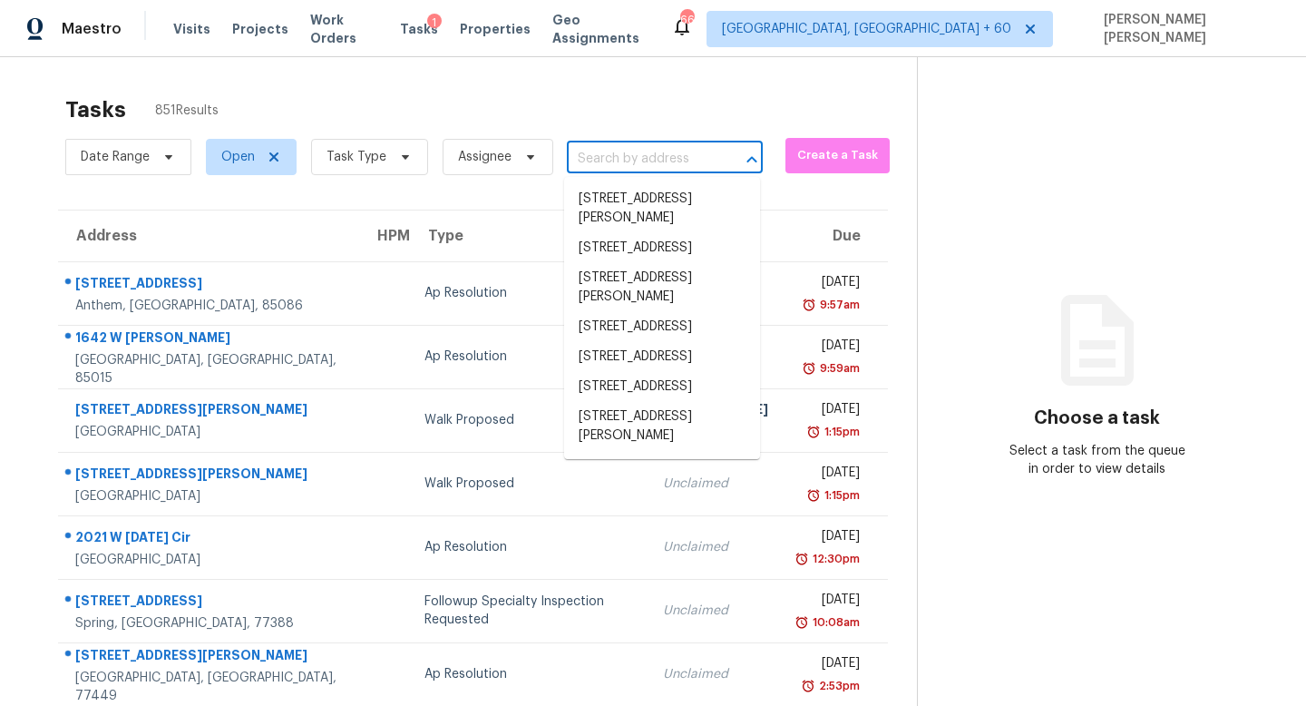
click at [640, 166] on input "text" at bounding box center [639, 159] width 145 height 28
paste input "[STREET_ADDRESS][PERSON_NAME]"
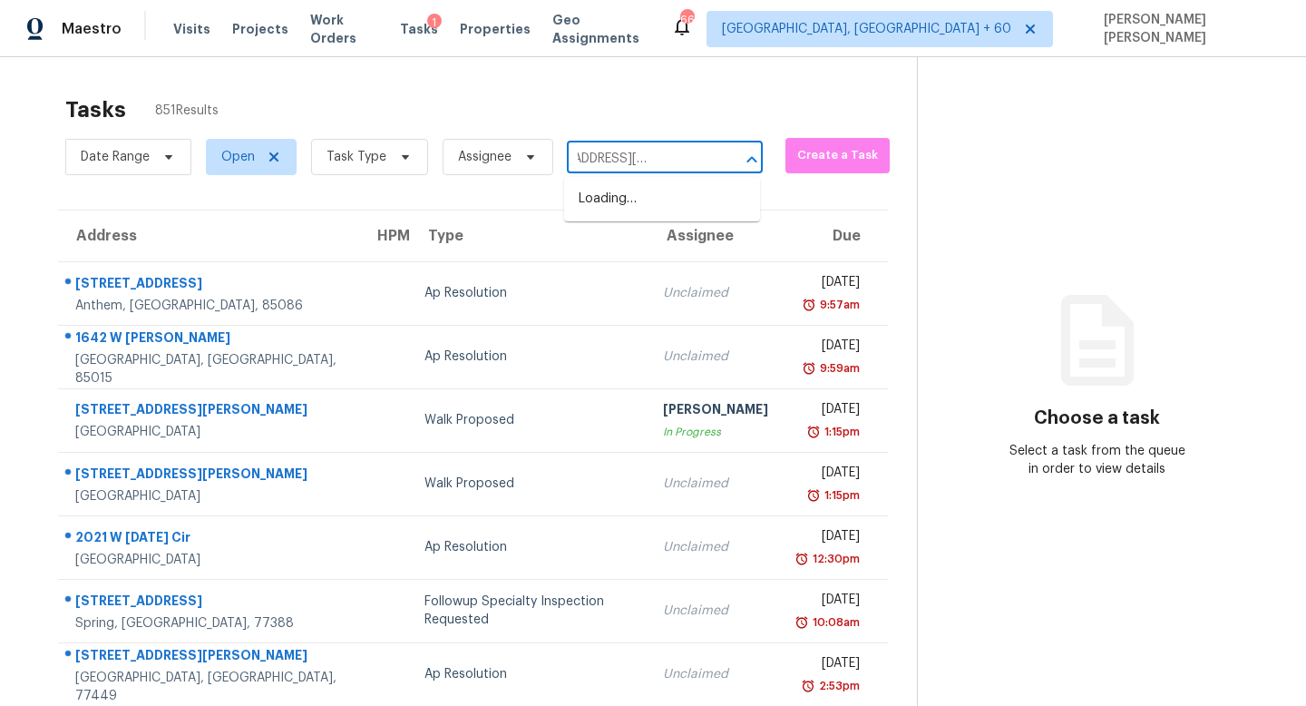
scroll to position [0, 44]
type input "[STREET_ADDRESS][PERSON_NAME]"
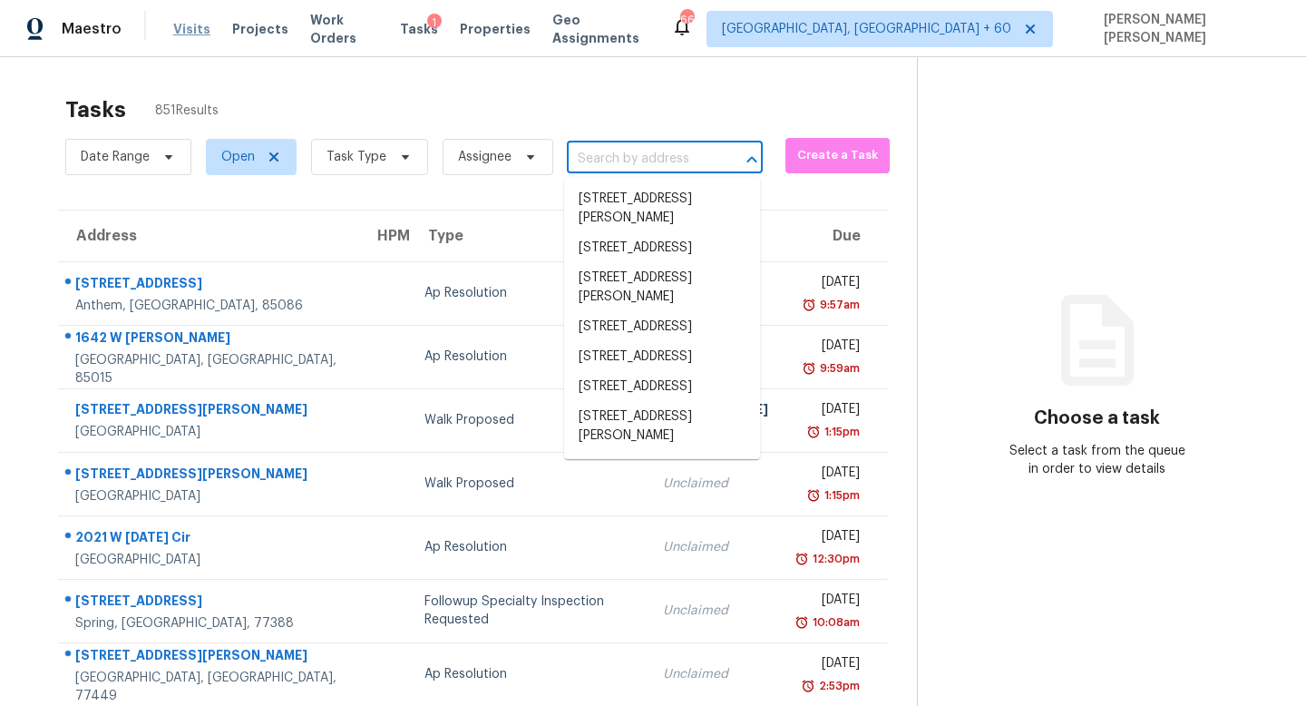
scroll to position [0, 0]
paste input "[STREET_ADDRESS][PERSON_NAME]"
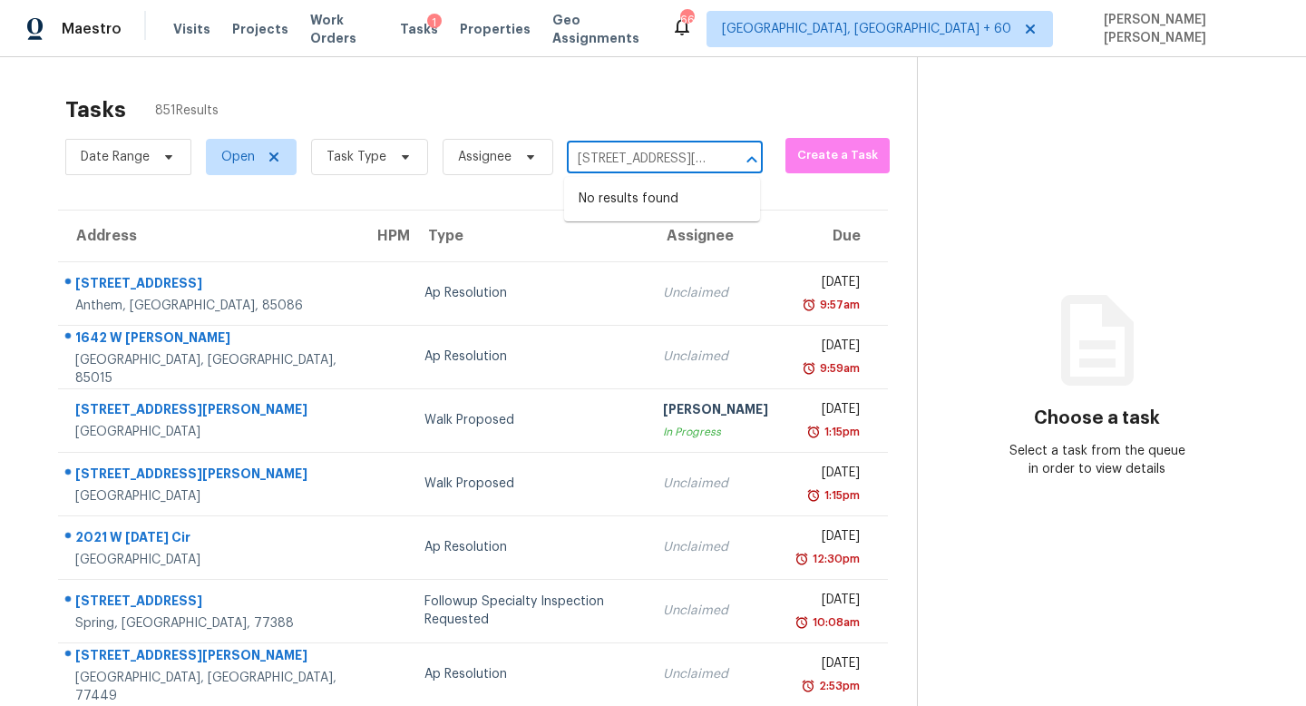
scroll to position [0, 81]
type input "[STREET_ADDRESS][PERSON_NAME]"
click at [688, 207] on li "[STREET_ADDRESS][PERSON_NAME]" at bounding box center [662, 208] width 196 height 49
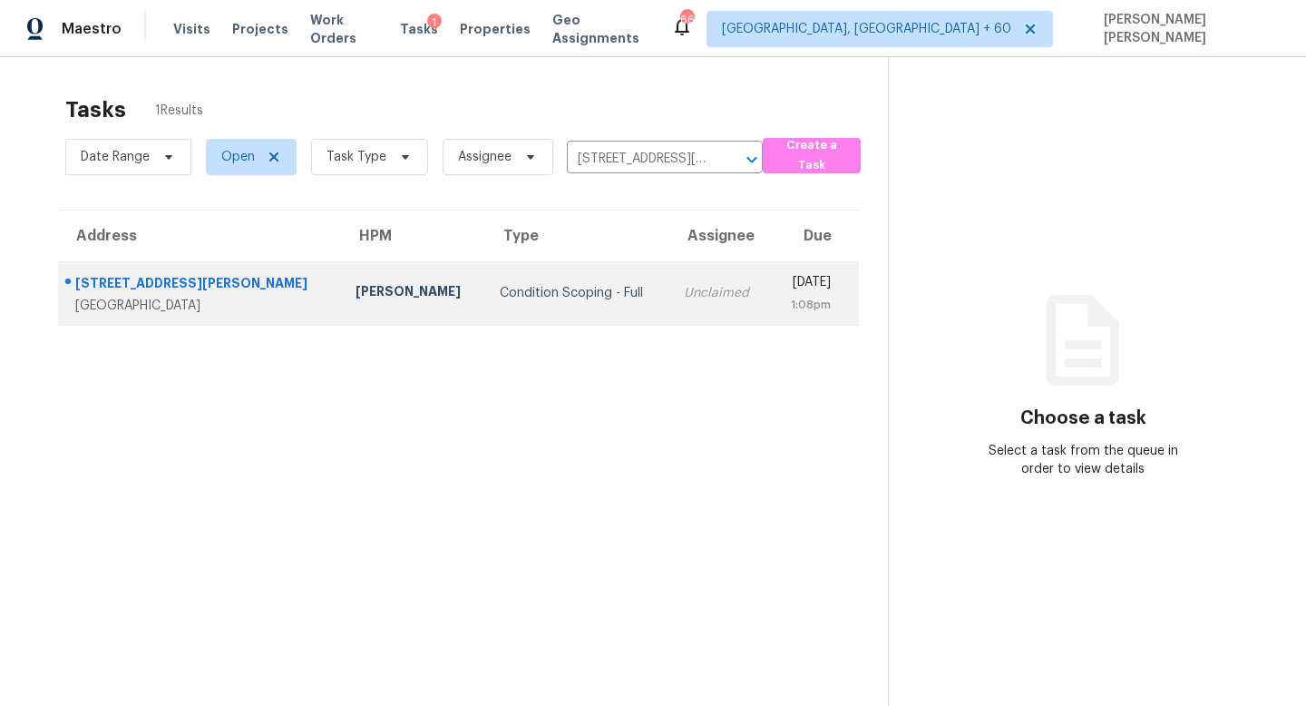
click at [669, 311] on td "Unclaimed" at bounding box center [719, 292] width 101 height 63
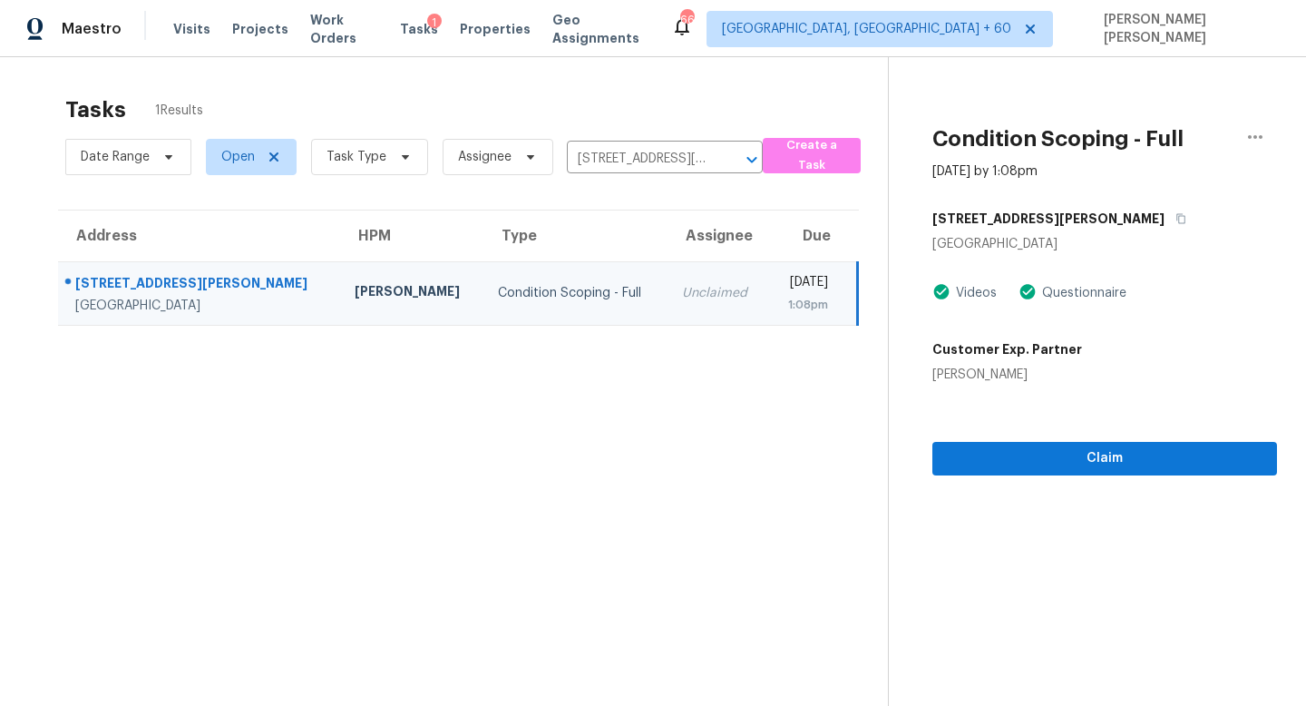
click at [1070, 440] on div "Claim" at bounding box center [1104, 430] width 345 height 92
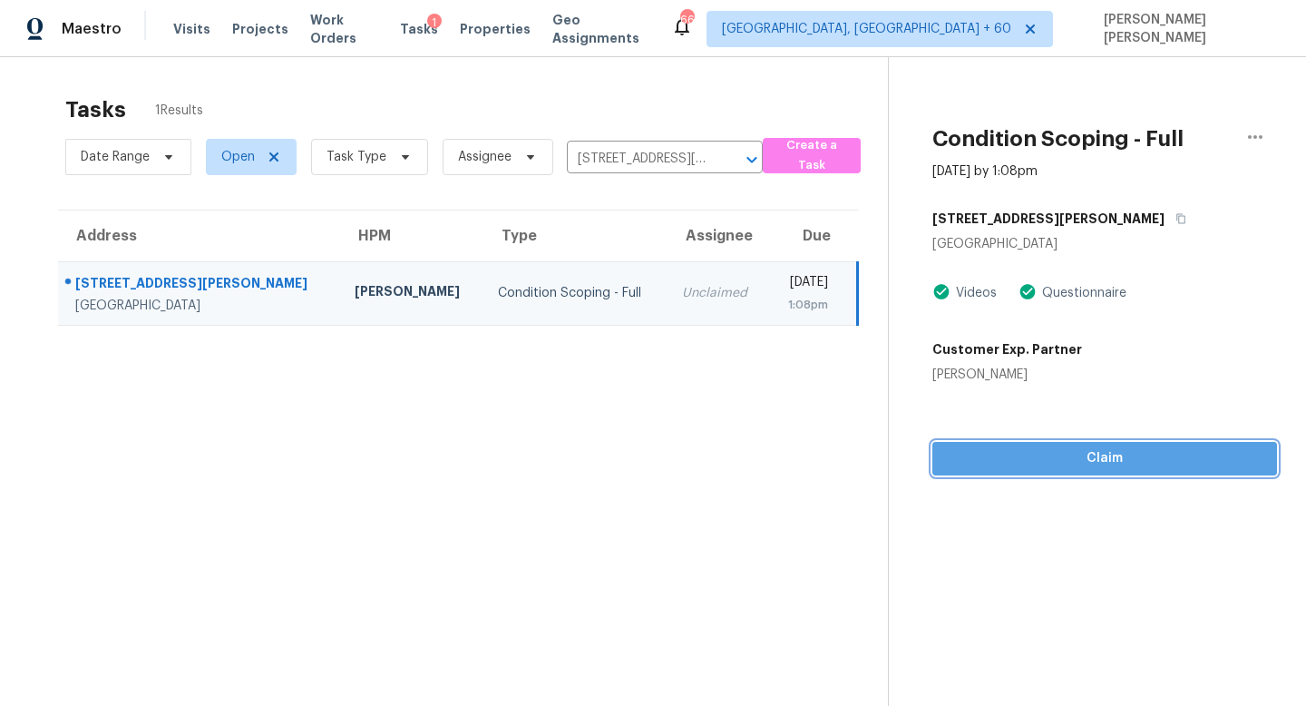
click at [1075, 457] on span "Claim" at bounding box center [1105, 458] width 316 height 23
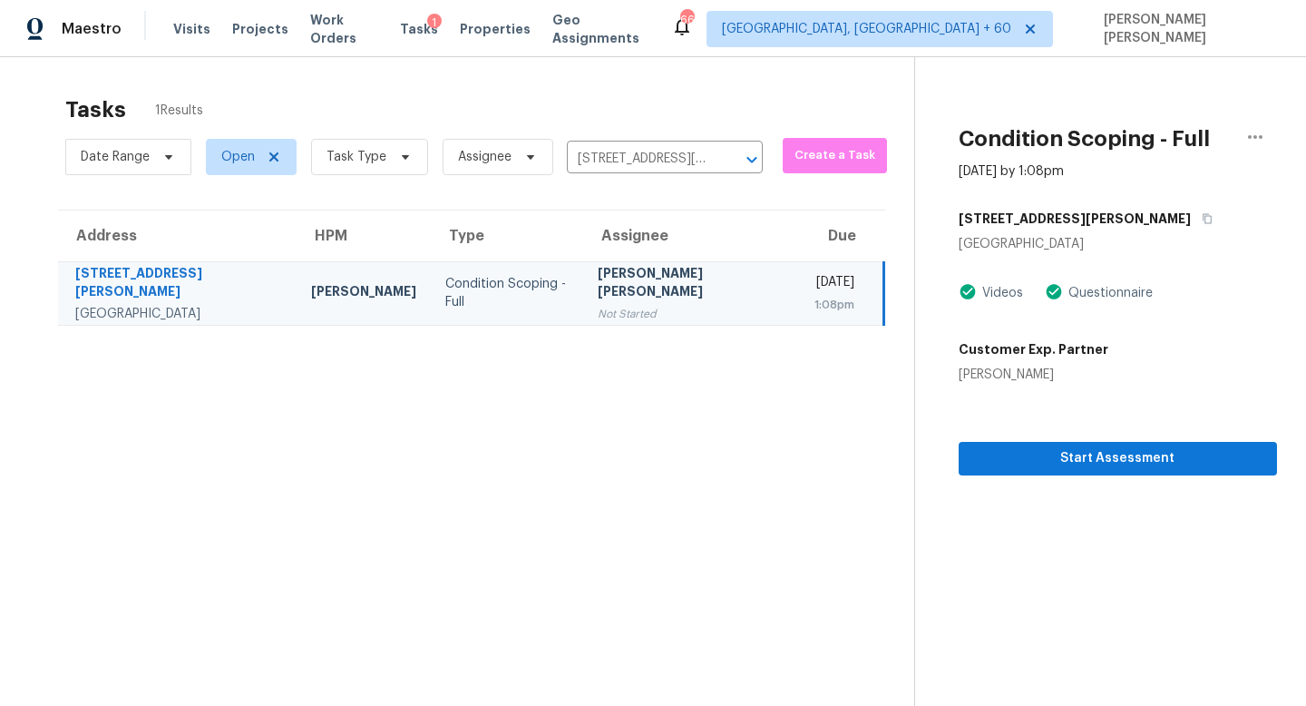
click at [1005, 436] on div "Start Assessment" at bounding box center [1118, 430] width 318 height 92
click at [1005, 450] on span "Start Assessment" at bounding box center [1117, 458] width 289 height 23
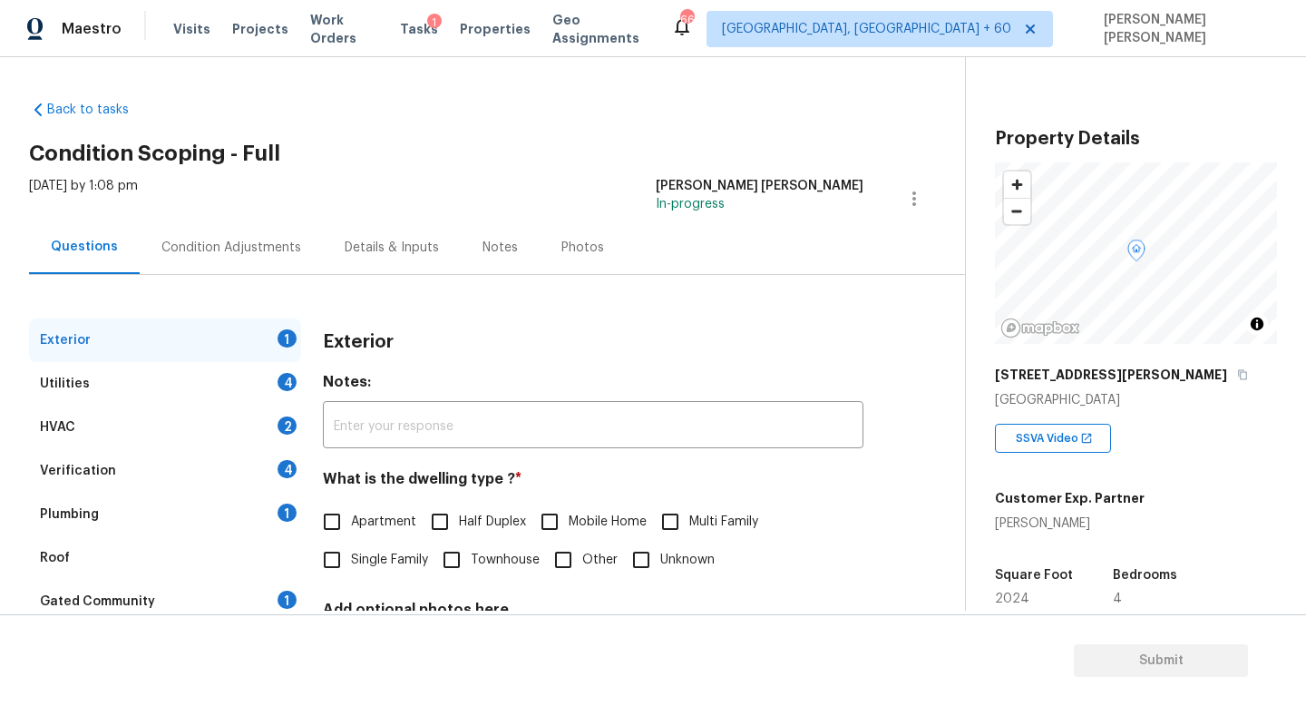
click at [190, 234] on div "Condition Adjustments" at bounding box center [231, 247] width 183 height 54
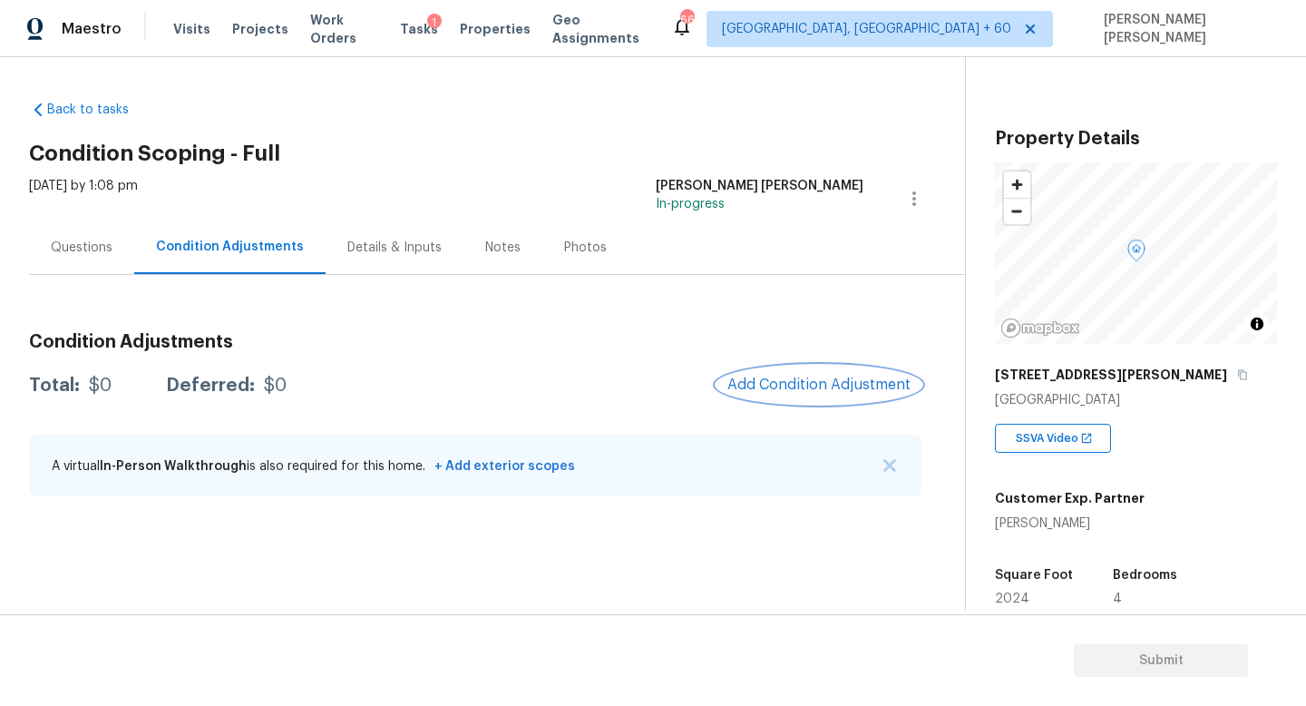
click at [844, 391] on span "Add Condition Adjustment" at bounding box center [818, 384] width 183 height 16
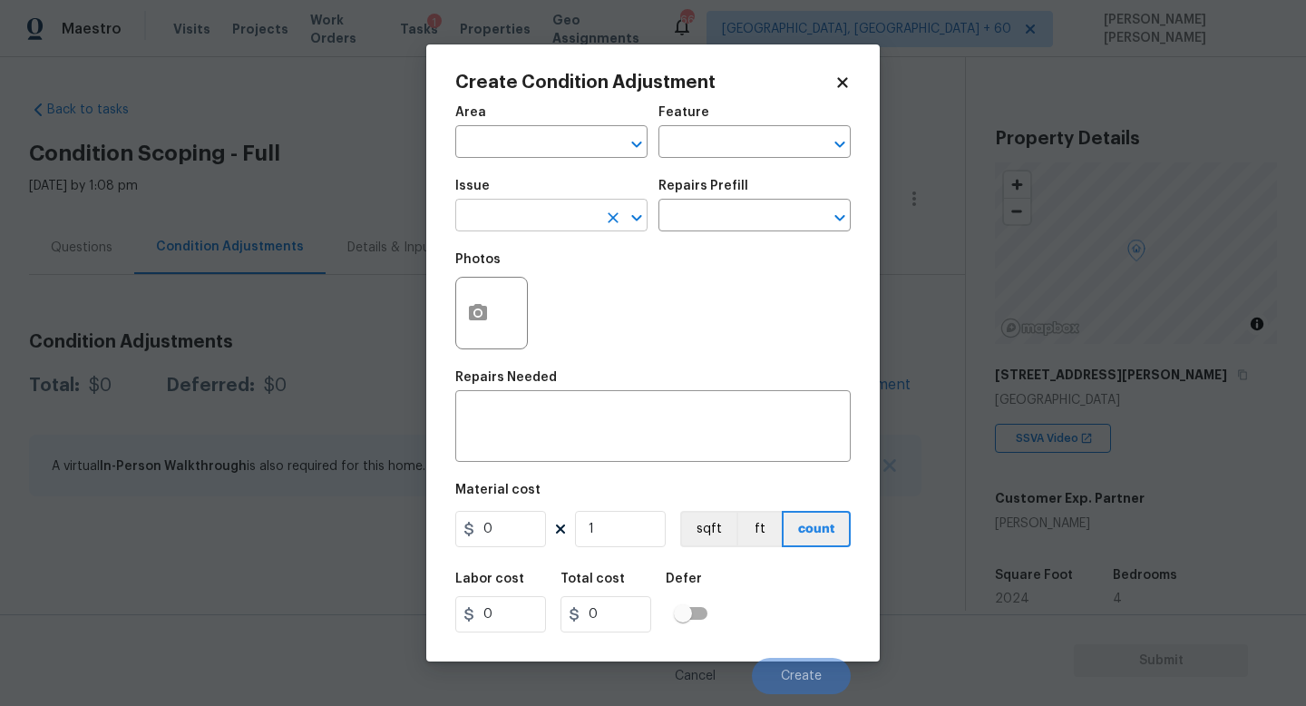
click at [485, 228] on input "text" at bounding box center [526, 217] width 142 height 28
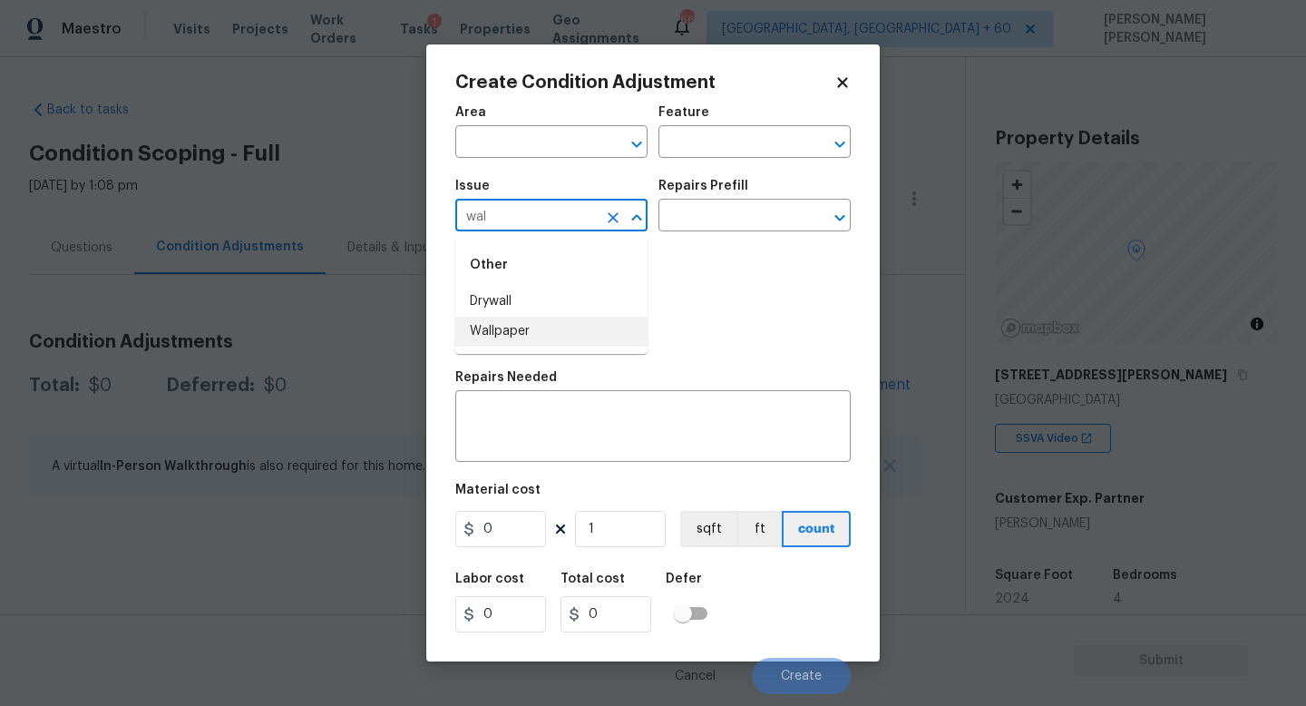
click at [514, 340] on li "Wallpaper" at bounding box center [551, 332] width 192 height 30
type input "Wallpaper"
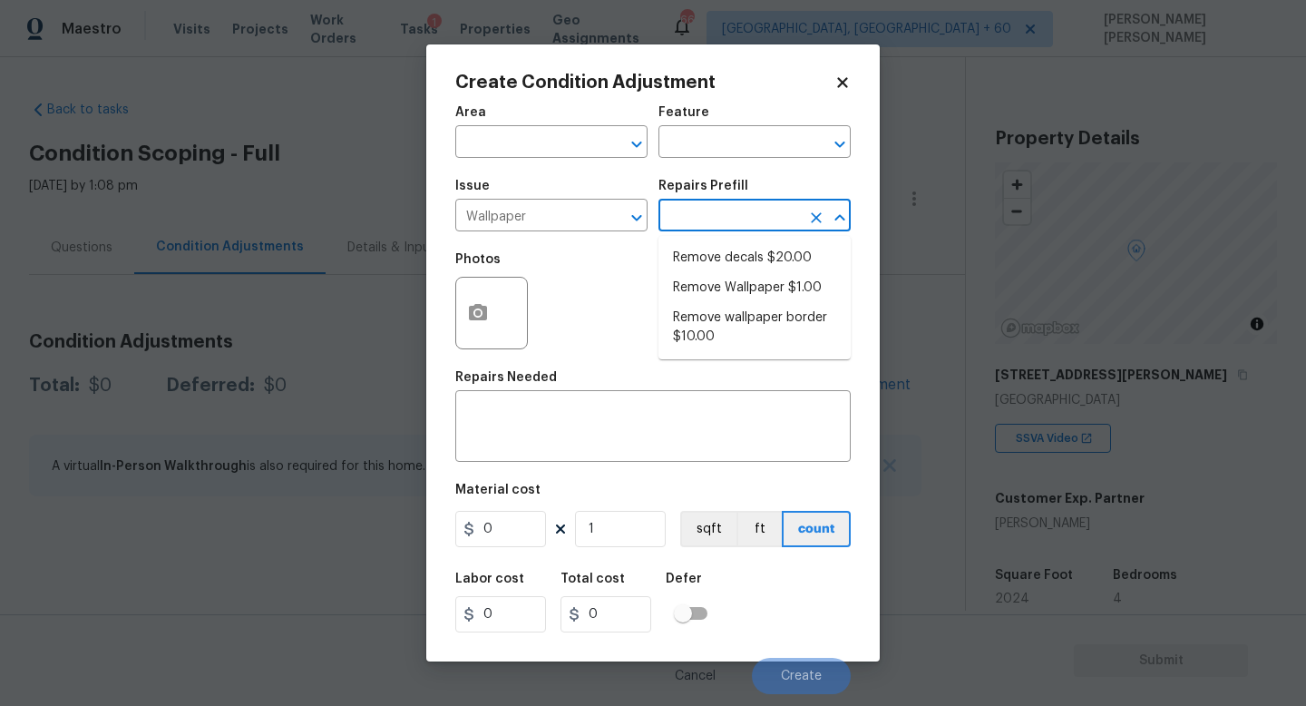
click at [689, 231] on body "Maestro Visits Projects Work Orders Tasks 1 Properties Geo Assignments 665 [GEO…" at bounding box center [653, 353] width 1306 height 706
click at [718, 319] on li "Remove wallpaper border $10.00" at bounding box center [755, 327] width 192 height 49
type input "Walls and Ceiling"
type textarea "Remove wallpaper border in rooms/areas identified by HPM, texture to match, and…"
type input "10"
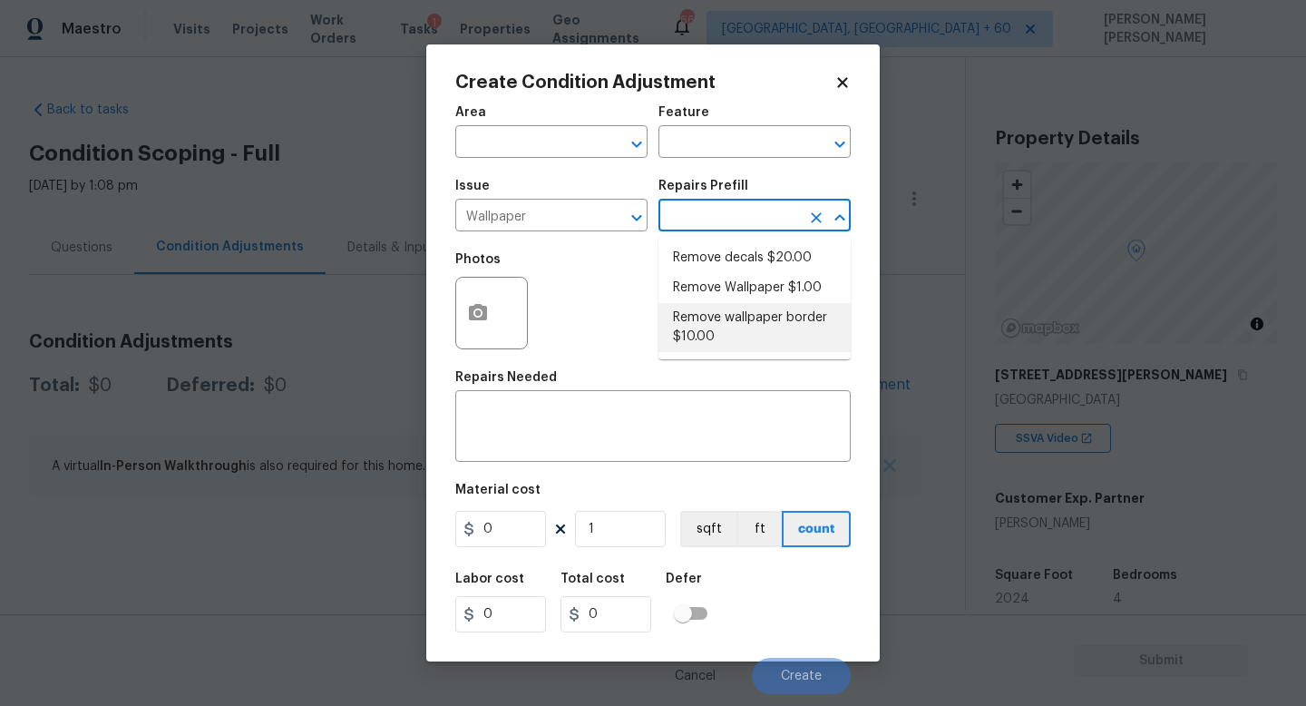
type input "10"
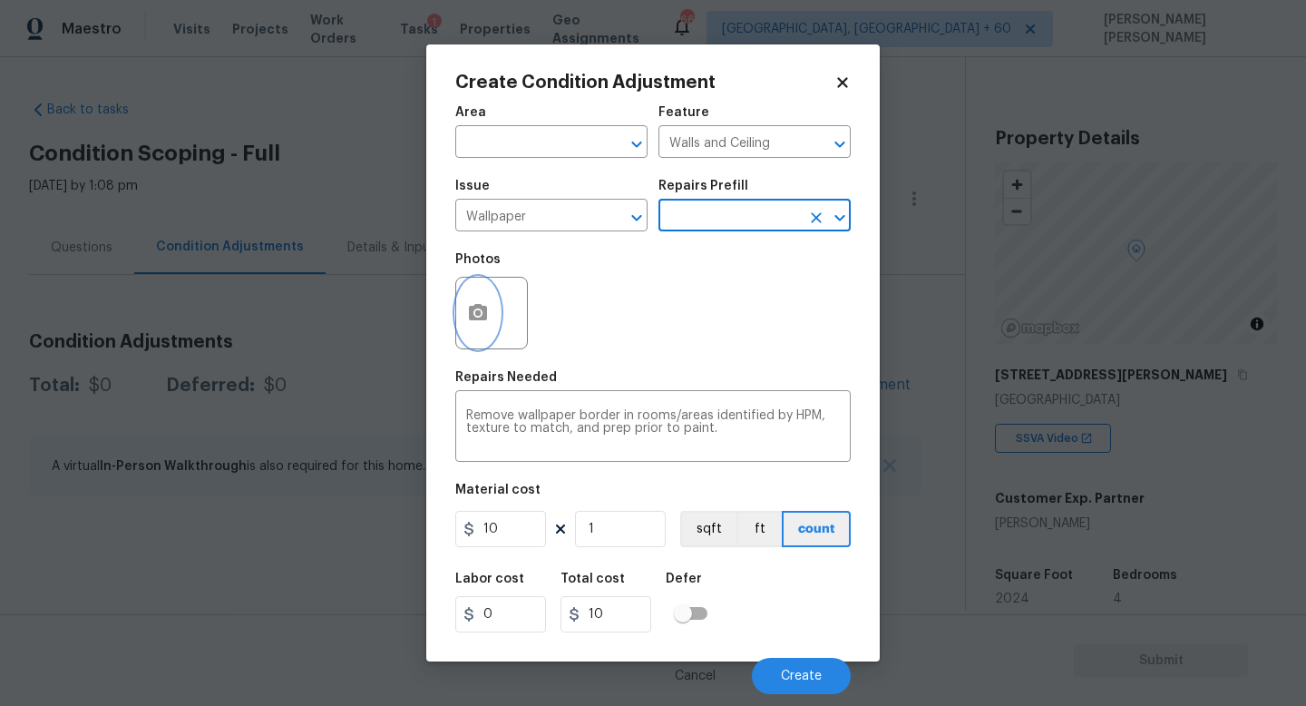
click at [474, 315] on icon "button" at bounding box center [478, 313] width 22 height 22
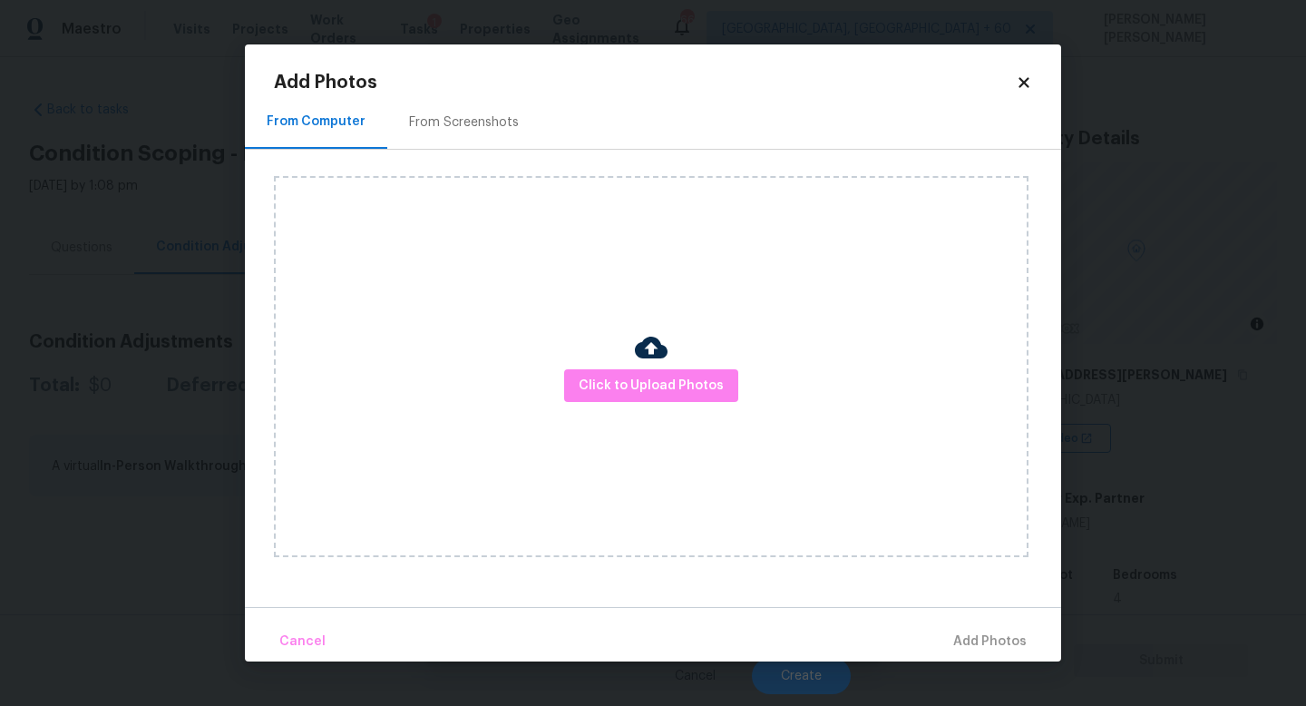
click at [620, 366] on div "Click to Upload Photos" at bounding box center [651, 366] width 755 height 381
click at [653, 390] on span "Click to Upload Photos" at bounding box center [651, 386] width 145 height 23
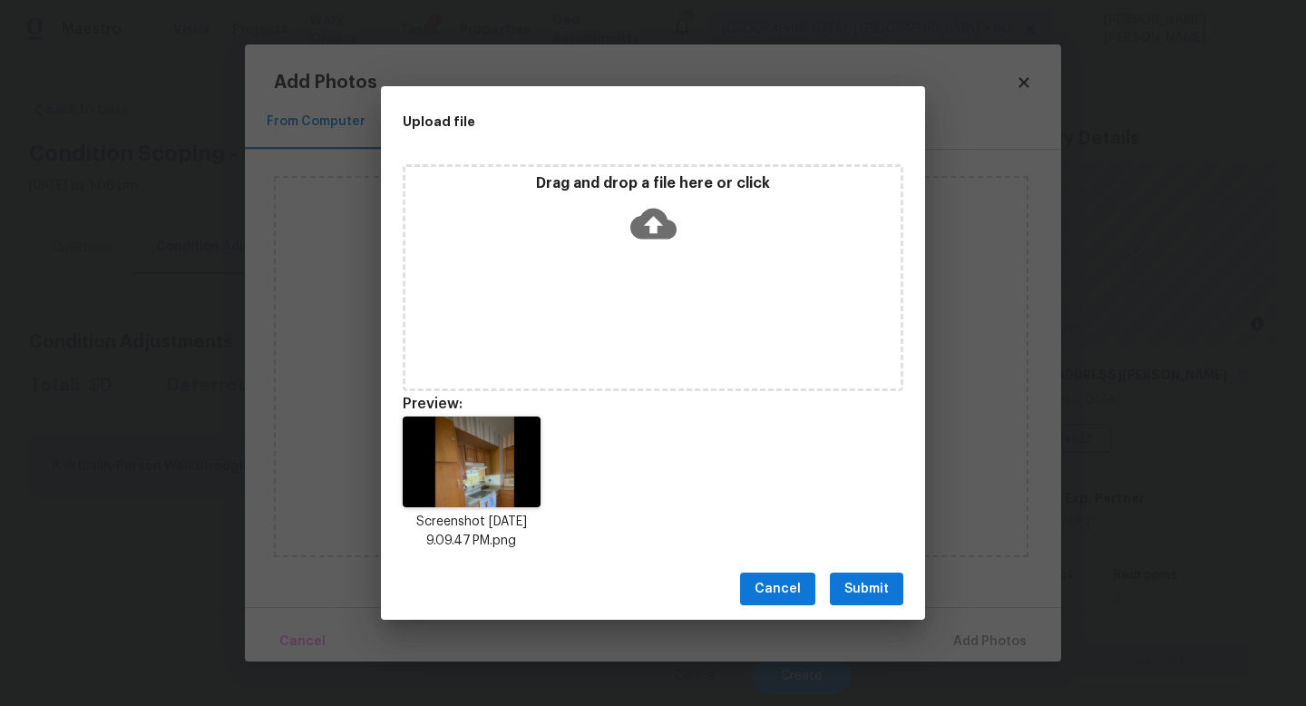
click at [880, 585] on span "Submit" at bounding box center [866, 589] width 44 height 23
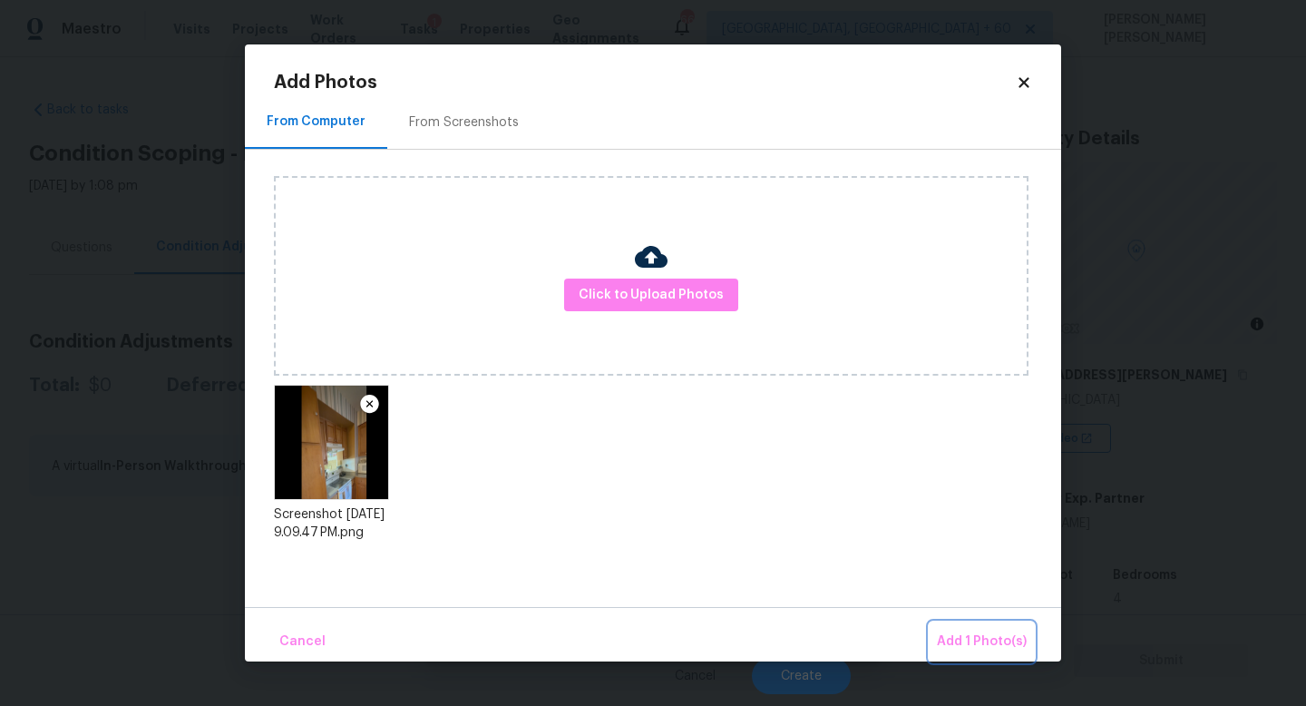
click at [961, 639] on span "Add 1 Photo(s)" at bounding box center [982, 641] width 90 height 23
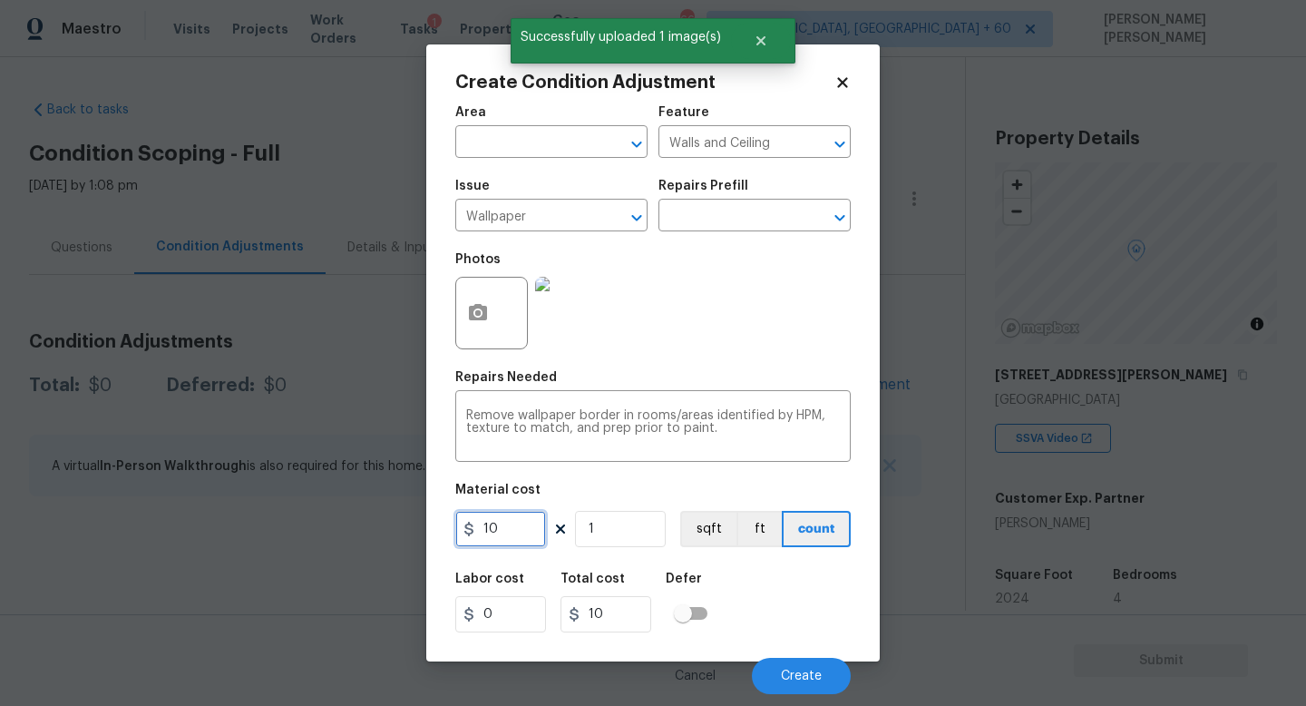
click at [503, 530] on input "10" at bounding box center [500, 529] width 91 height 36
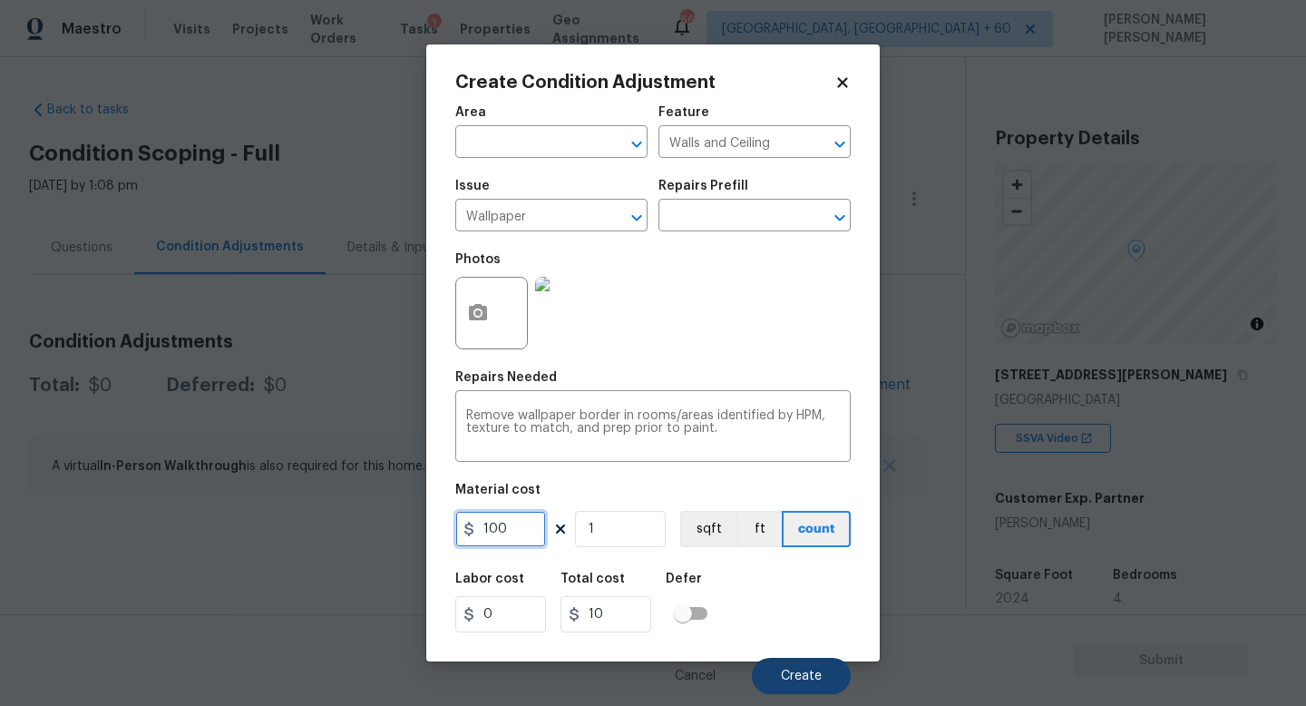
type input "100"
click at [778, 669] on button "Create" at bounding box center [801, 676] width 99 height 36
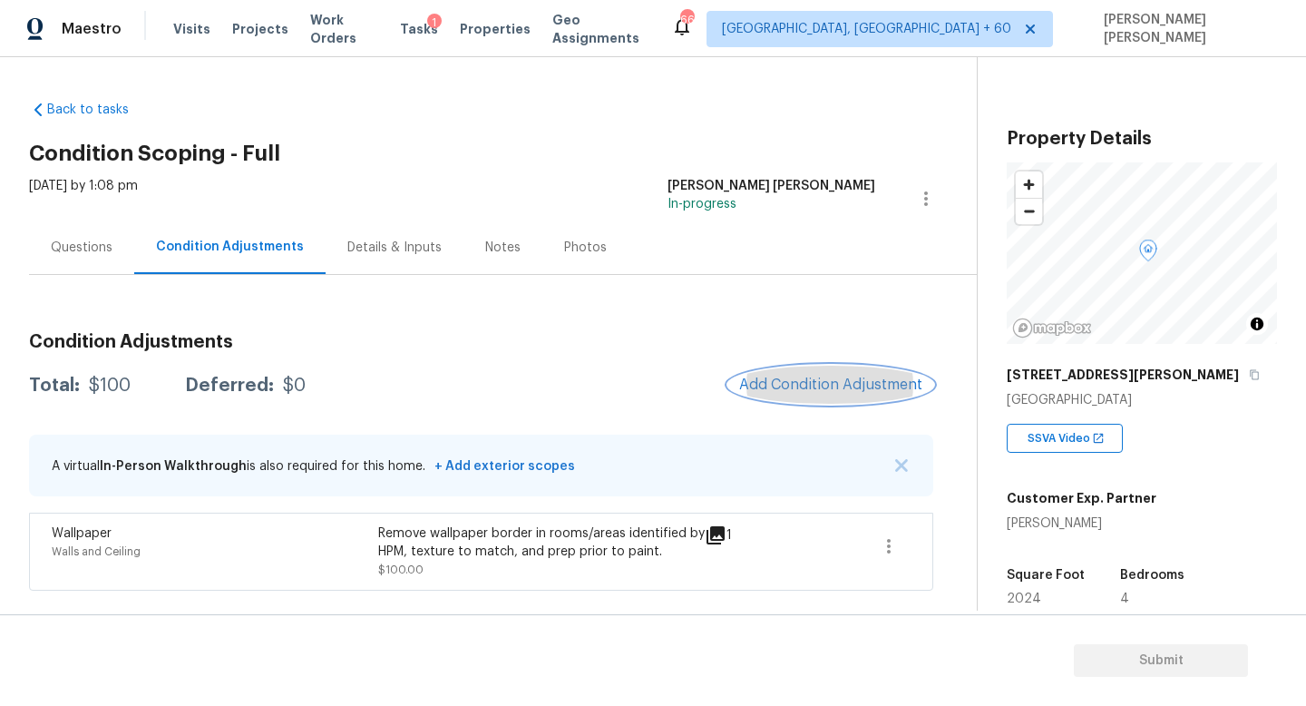
click at [854, 379] on span "Add Condition Adjustment" at bounding box center [830, 384] width 183 height 16
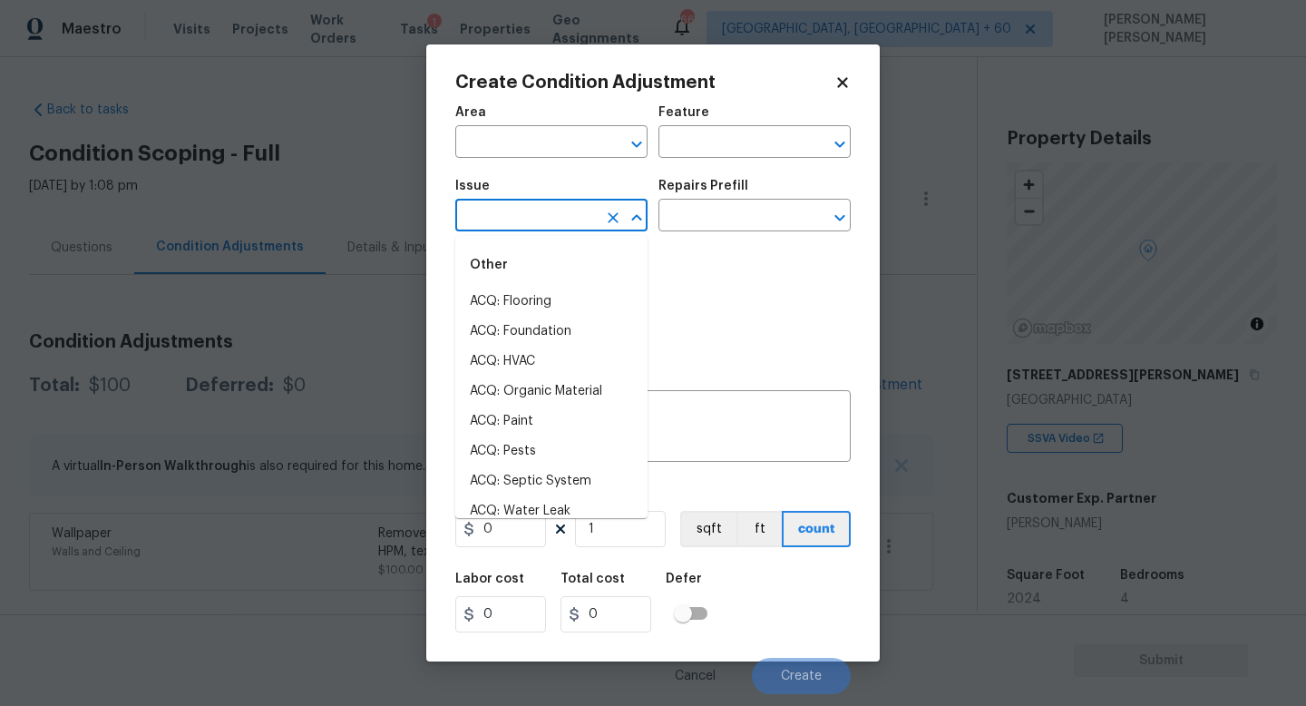
click at [575, 210] on input "text" at bounding box center [526, 217] width 142 height 28
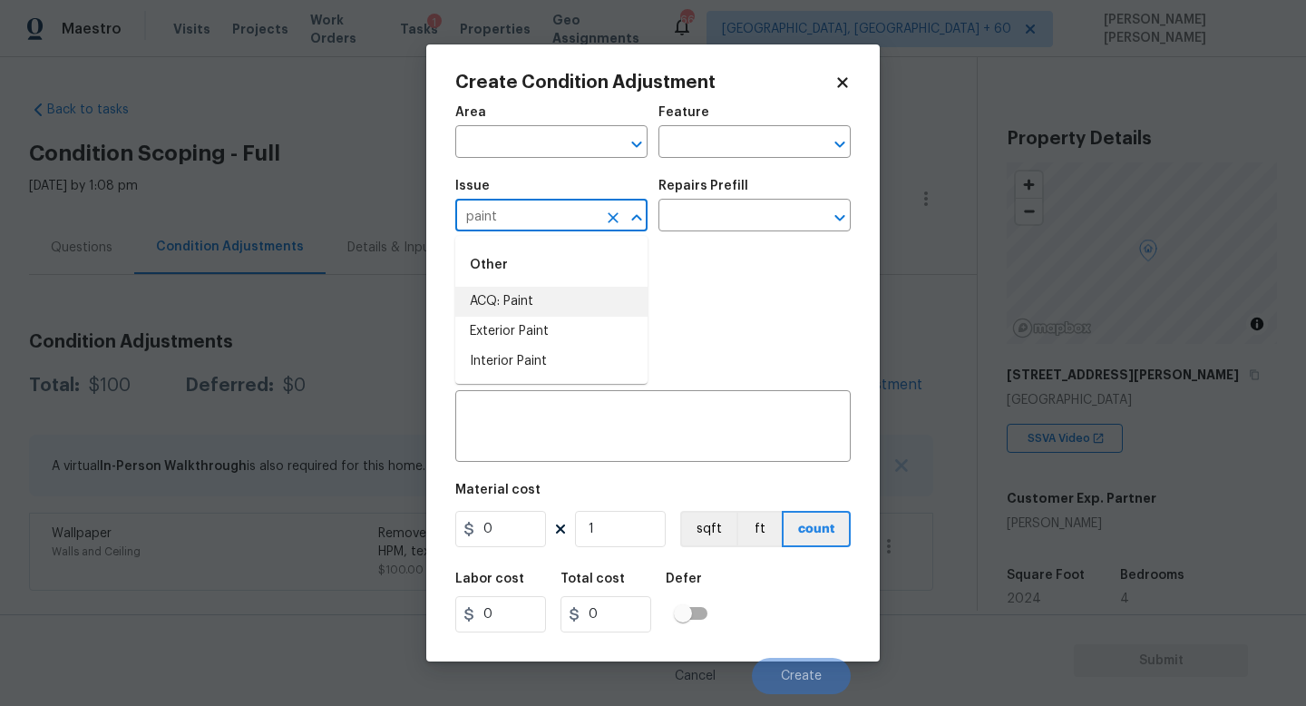
click at [584, 293] on li "ACQ: Paint" at bounding box center [551, 302] width 192 height 30
type input "ACQ: Paint"
click at [736, 222] on input "text" at bounding box center [730, 217] width 142 height 28
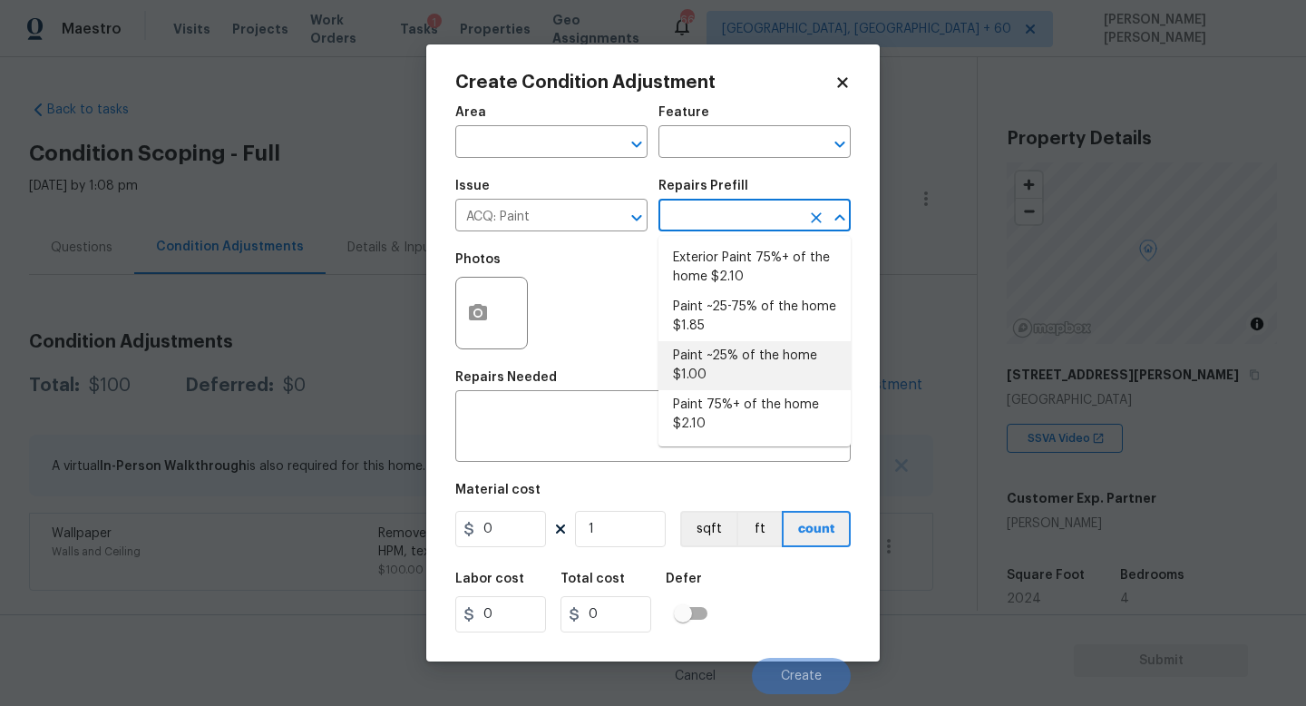
drag, startPoint x: 720, startPoint y: 336, endPoint x: 720, endPoint y: 363, distance: 27.2
click at [720, 363] on ul "Exterior Paint 75%+ of the home $2.10 Paint ~25-75% of the home $1.85 Paint ~25…" at bounding box center [755, 341] width 192 height 210
click at [720, 363] on li "Paint ~25% of the home $1.00" at bounding box center [755, 365] width 192 height 49
type input "Acquisition"
type textarea "Acquisition Scope: ~25% of the home needs interior paint"
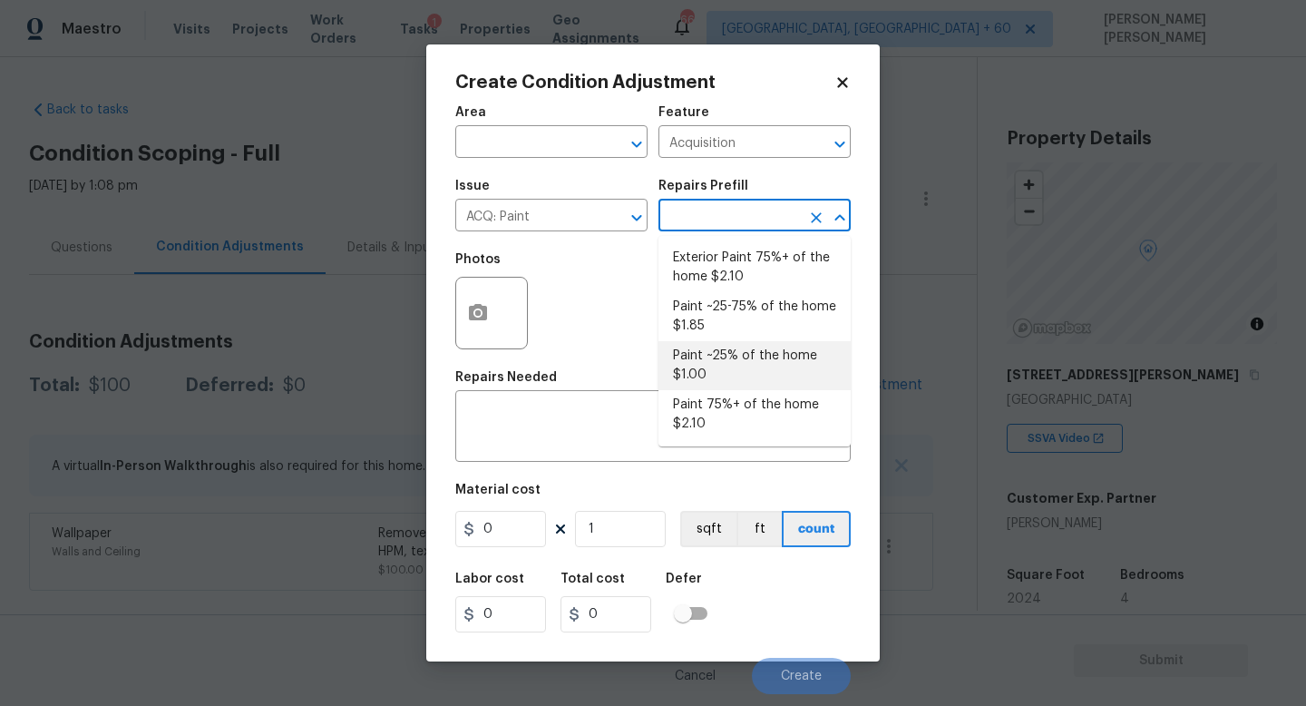
type input "1"
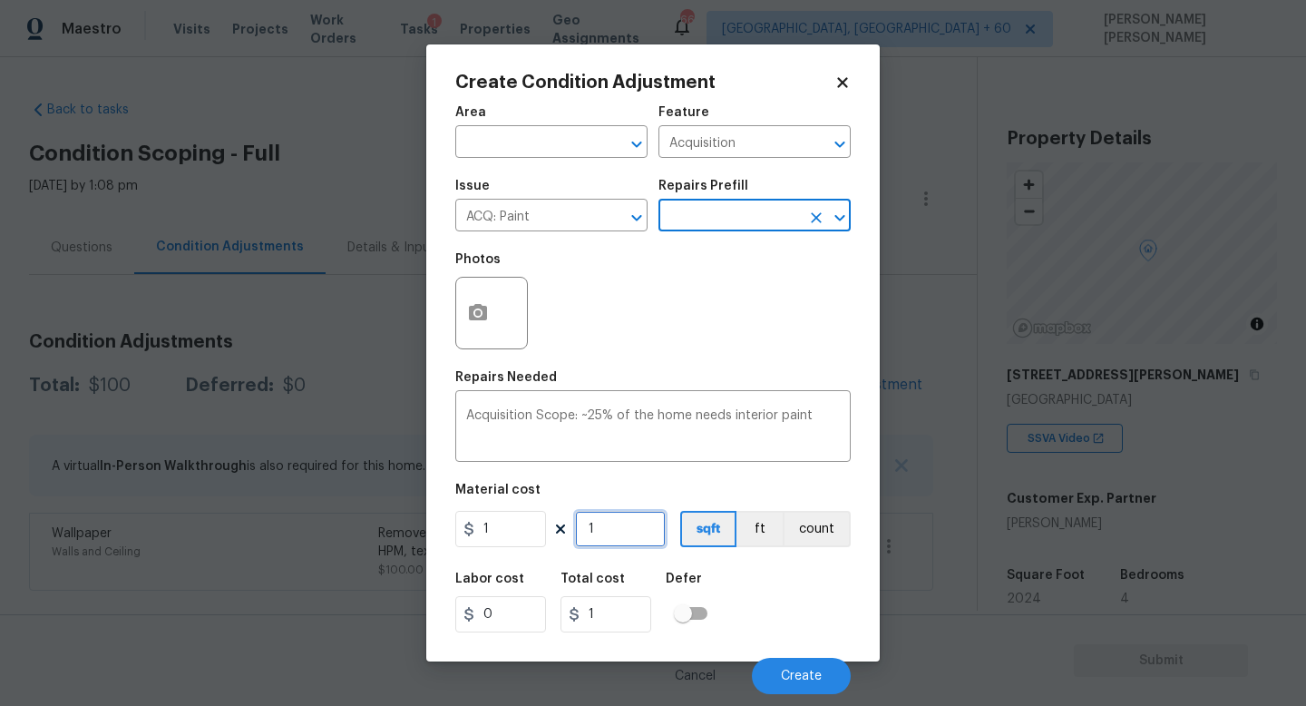
click at [623, 532] on input "1" at bounding box center [620, 529] width 91 height 36
type input "0"
type input "2"
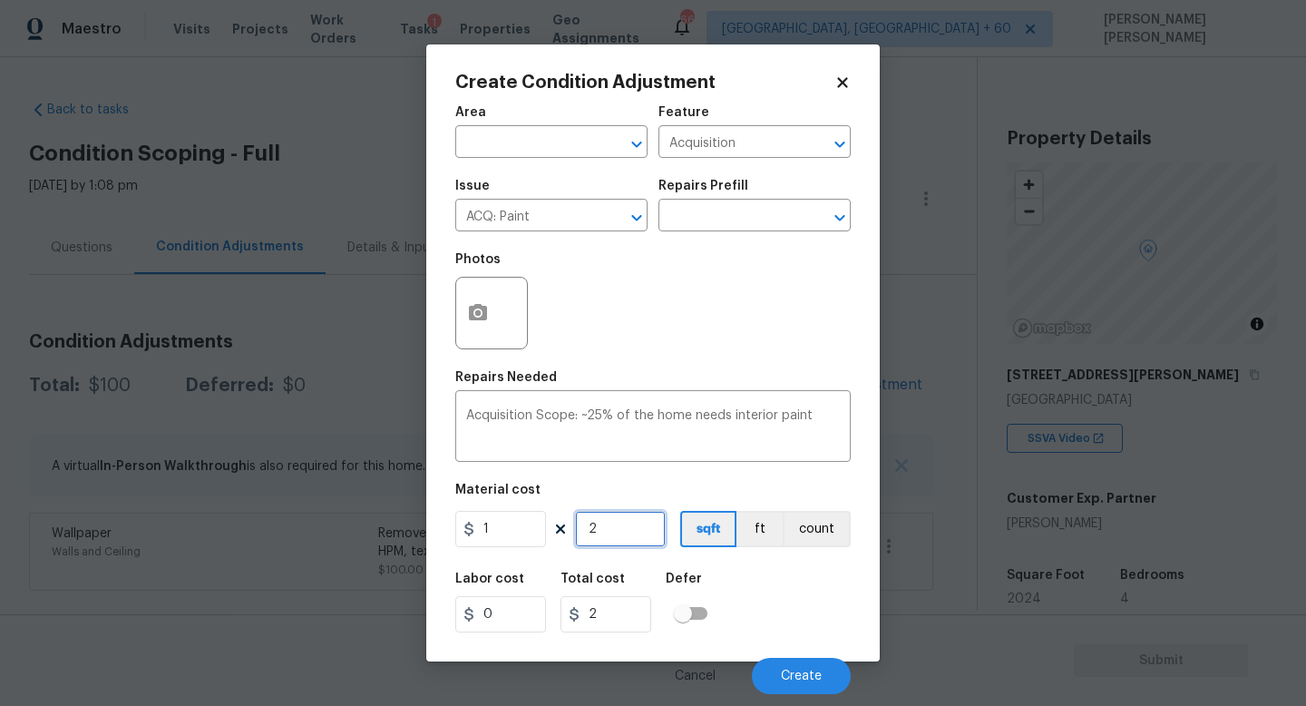
type input "20"
type input "202"
type input "2024"
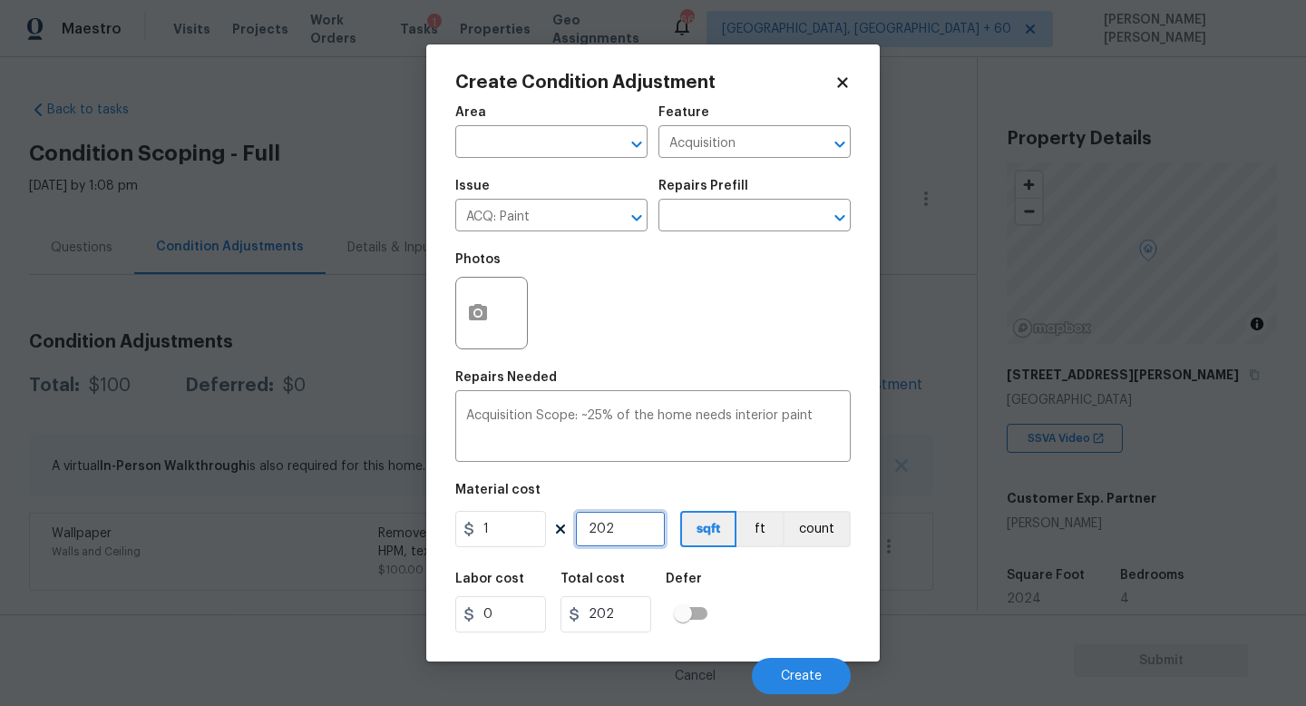
type input "2024"
click at [491, 324] on button "button" at bounding box center [478, 313] width 44 height 71
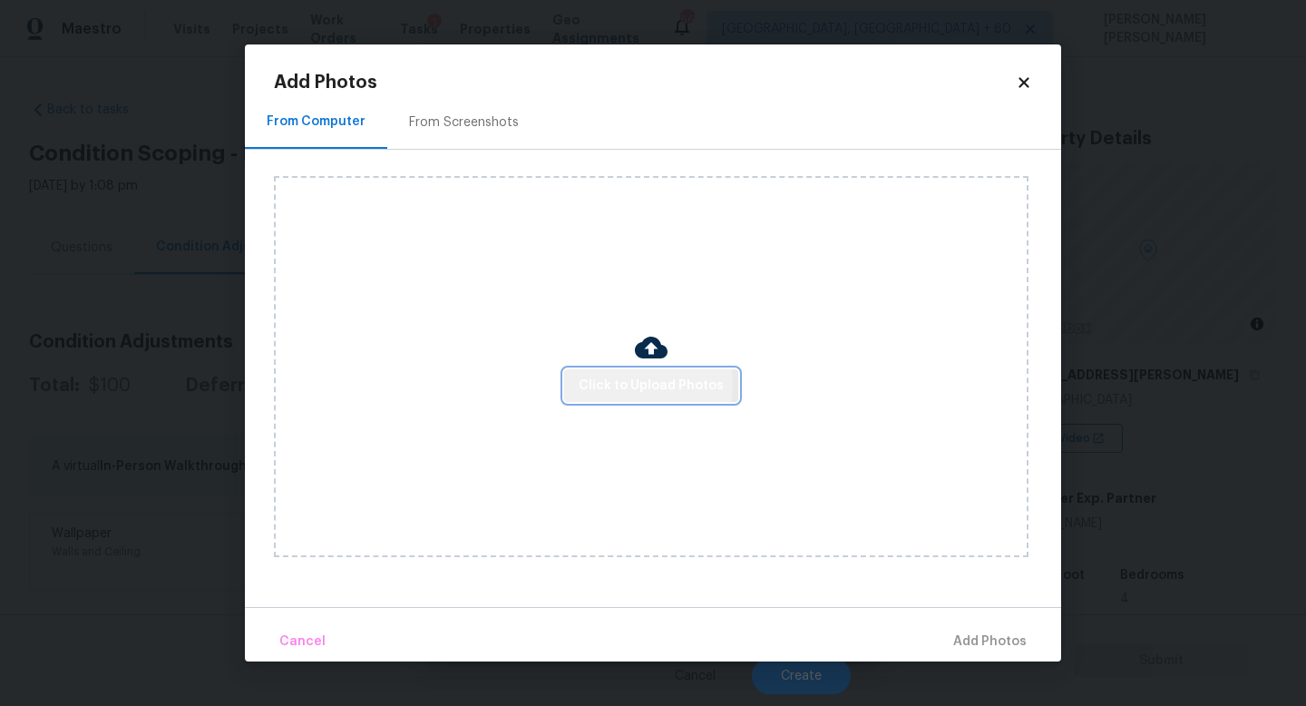
click at [607, 384] on span "Click to Upload Photos" at bounding box center [651, 386] width 145 height 23
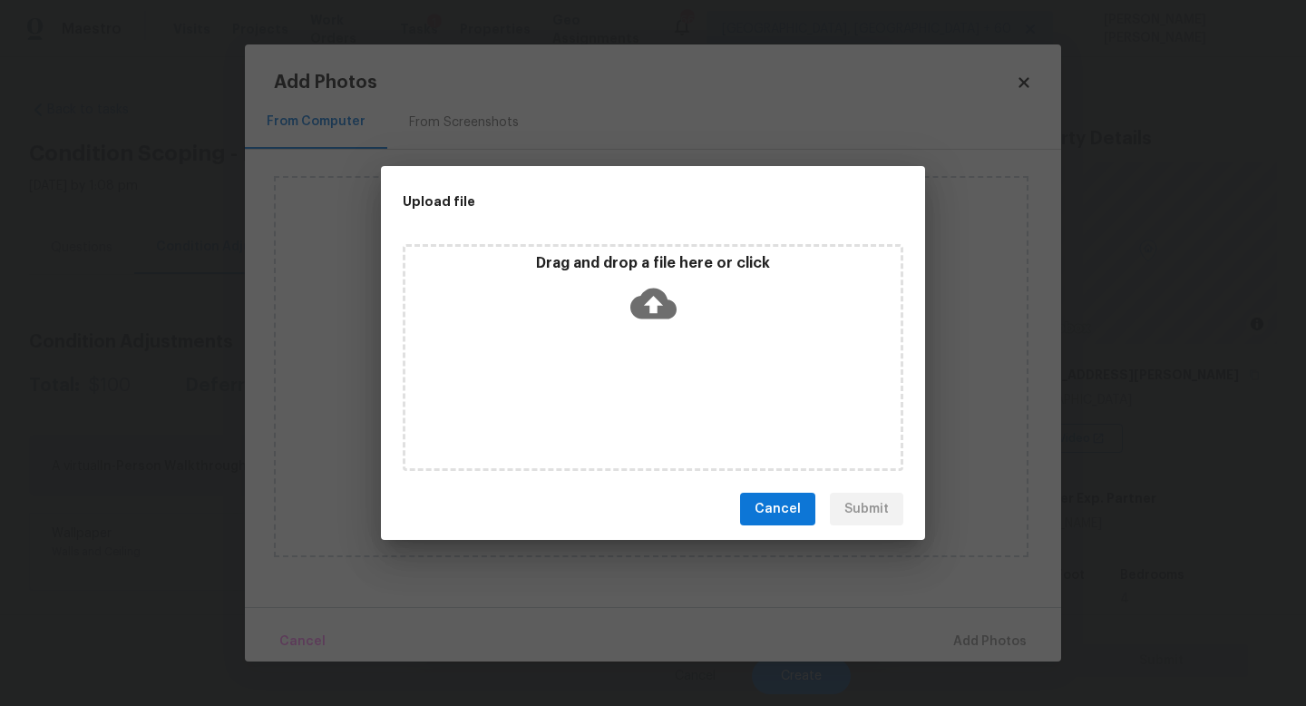
click at [781, 514] on span "Cancel" at bounding box center [778, 509] width 46 height 23
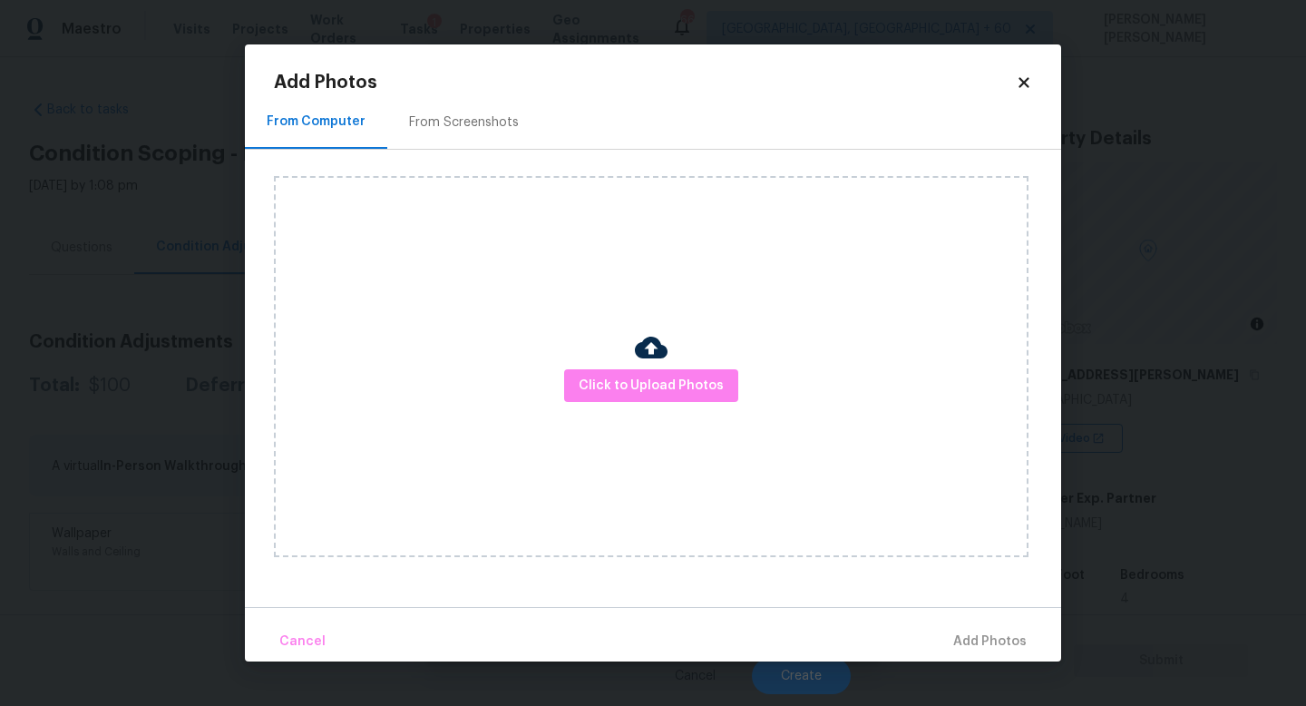
click at [1029, 78] on icon at bounding box center [1024, 82] width 10 height 10
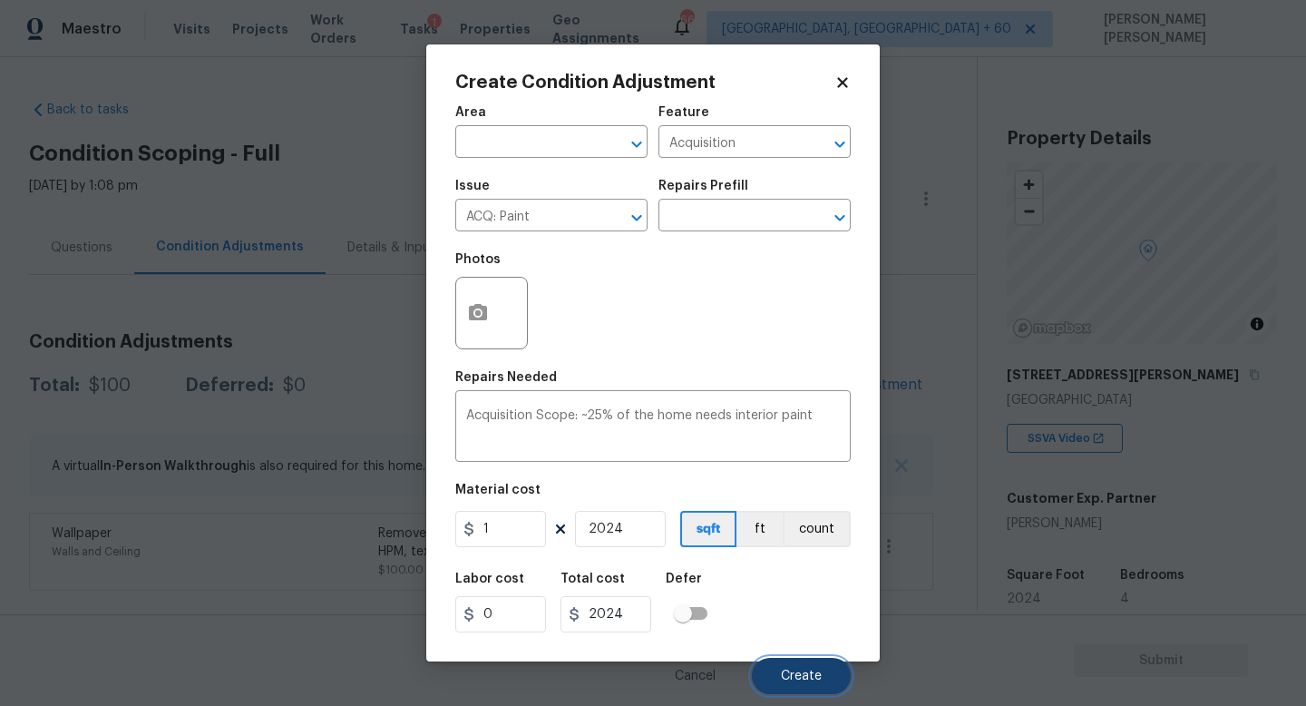
click at [802, 672] on span "Create" at bounding box center [801, 676] width 41 height 14
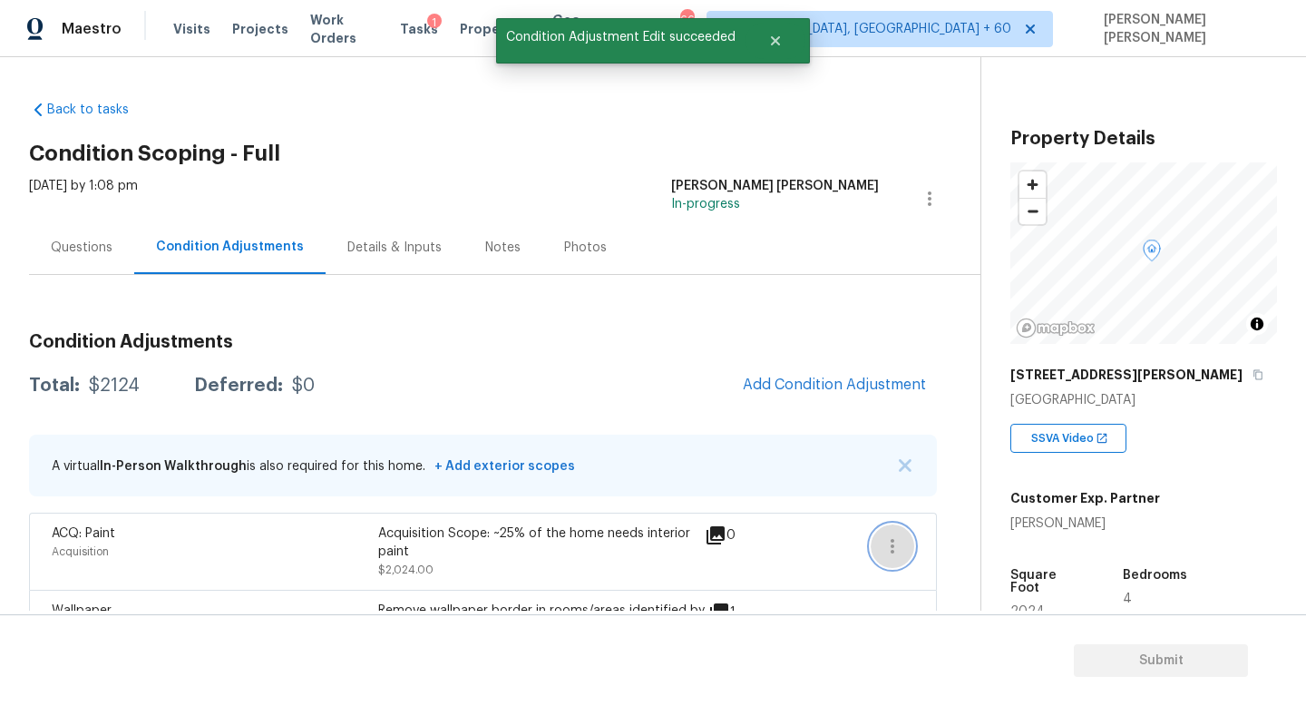
click at [895, 550] on icon "button" at bounding box center [893, 546] width 22 height 22
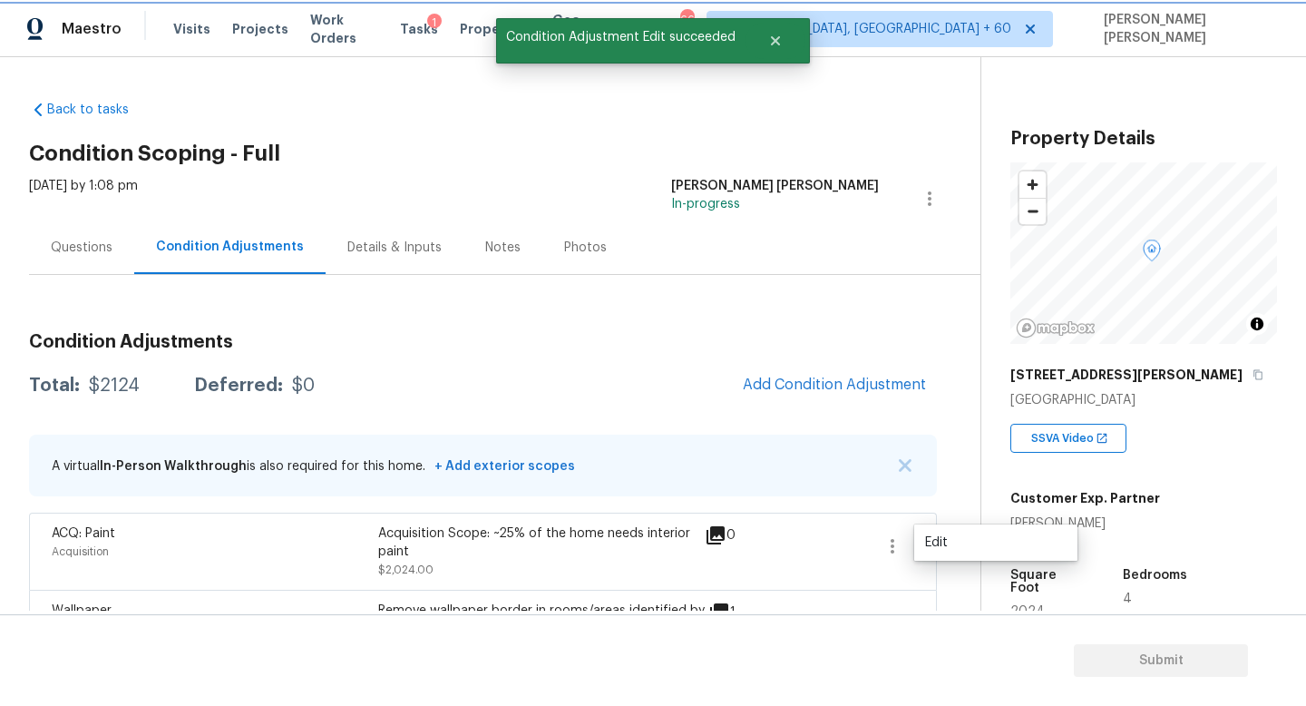
click at [903, 552] on button "button" at bounding box center [893, 546] width 44 height 44
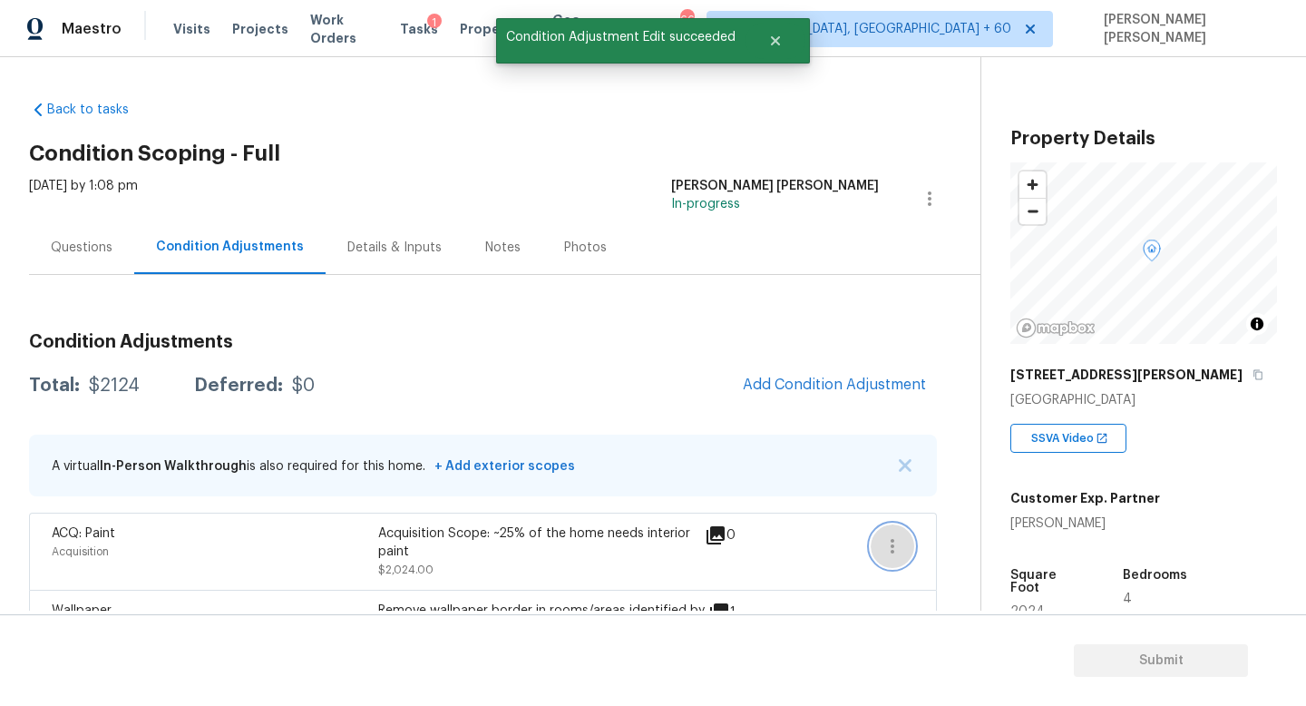
click at [896, 549] on icon "button" at bounding box center [893, 546] width 22 height 22
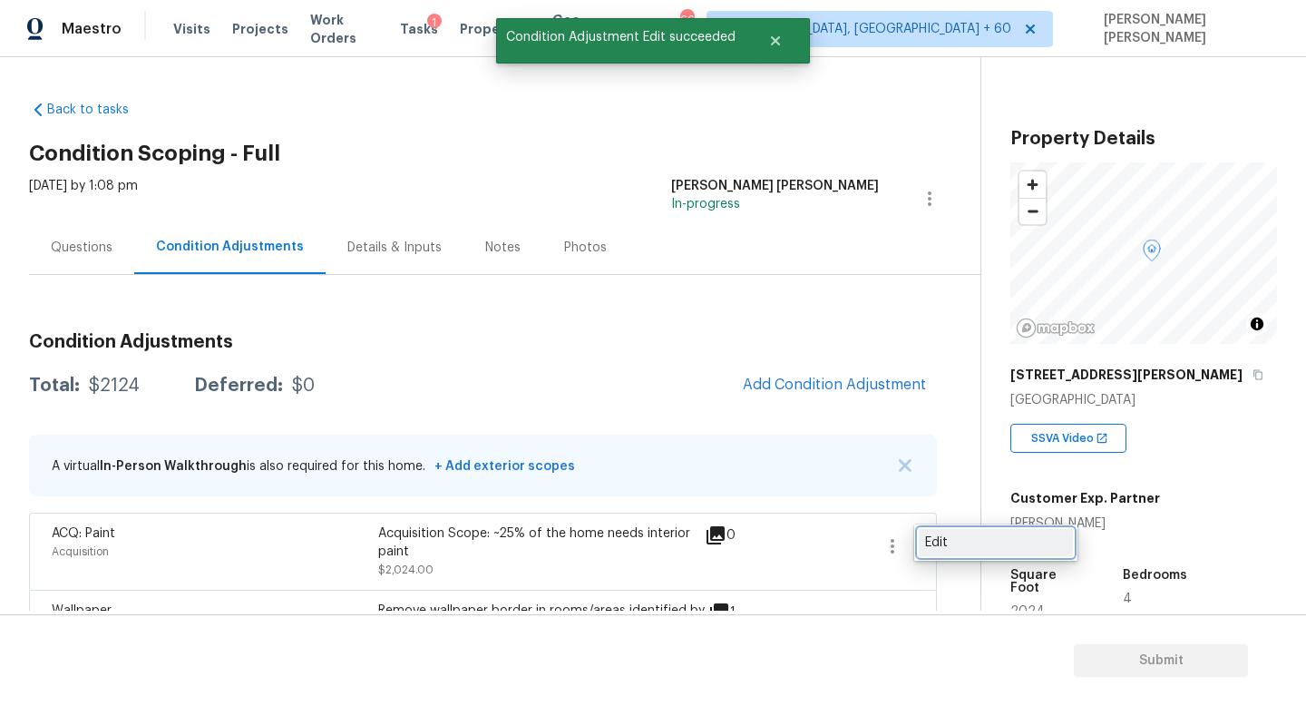
click at [961, 530] on link "Edit" at bounding box center [996, 542] width 154 height 27
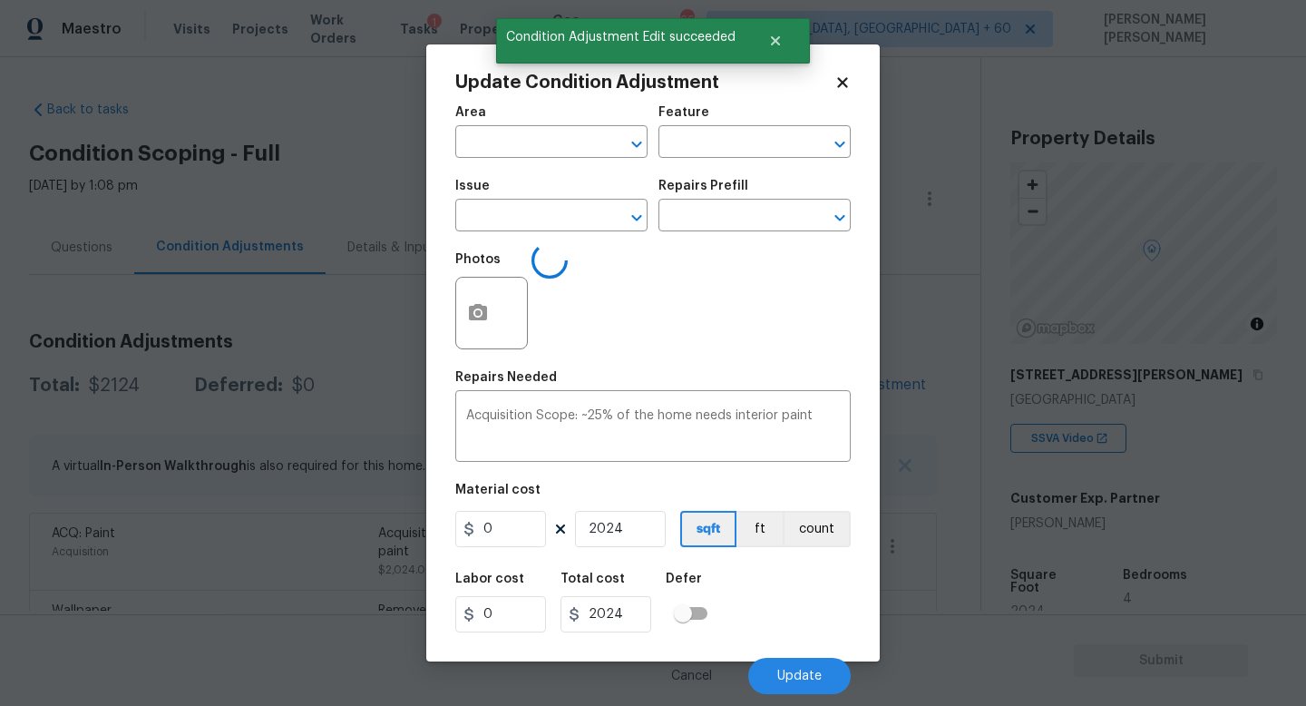
type input "Acquisition"
type input "ACQ: Paint"
type input "1"
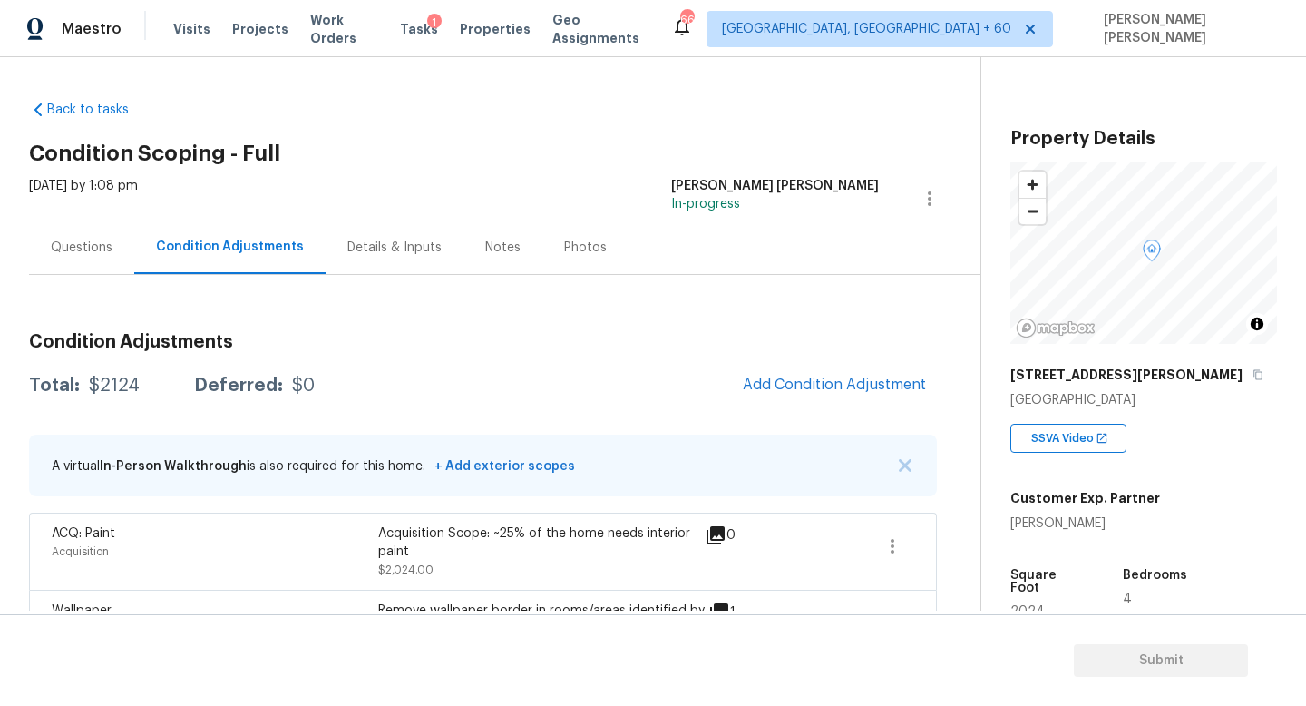
scroll to position [63, 0]
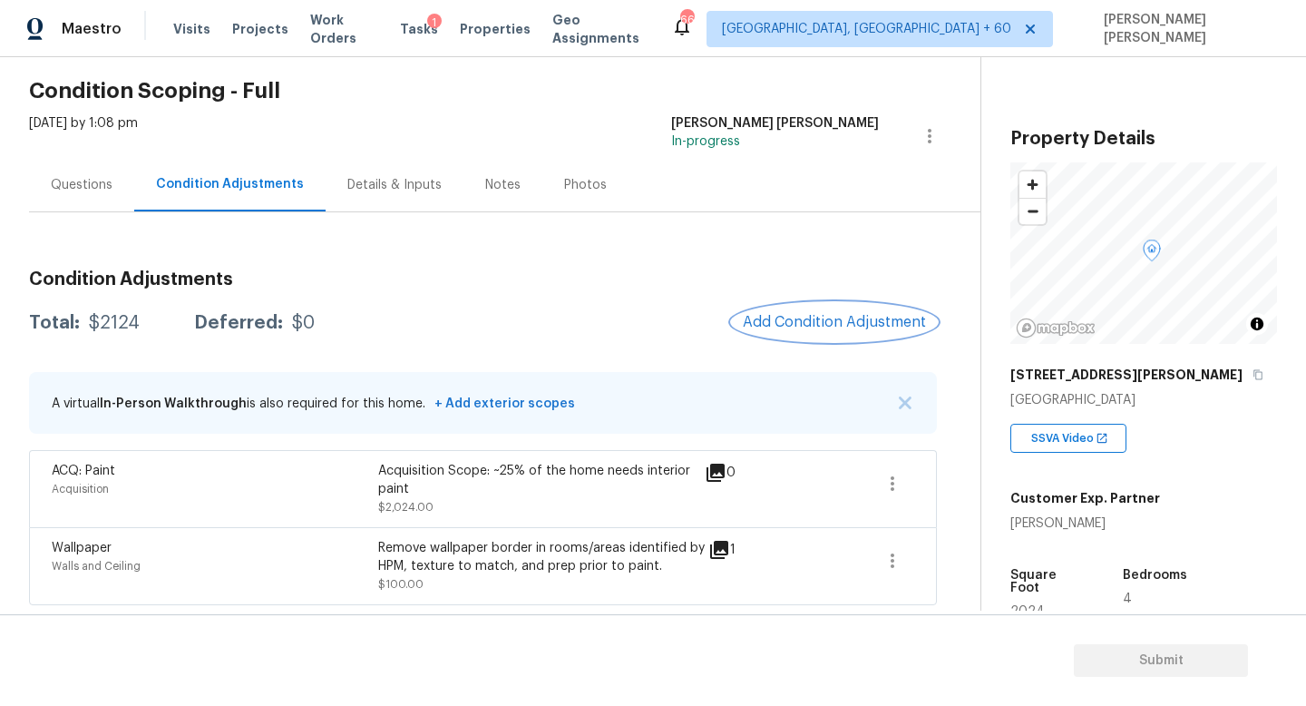
click at [755, 315] on span "Add Condition Adjustment" at bounding box center [834, 322] width 183 height 16
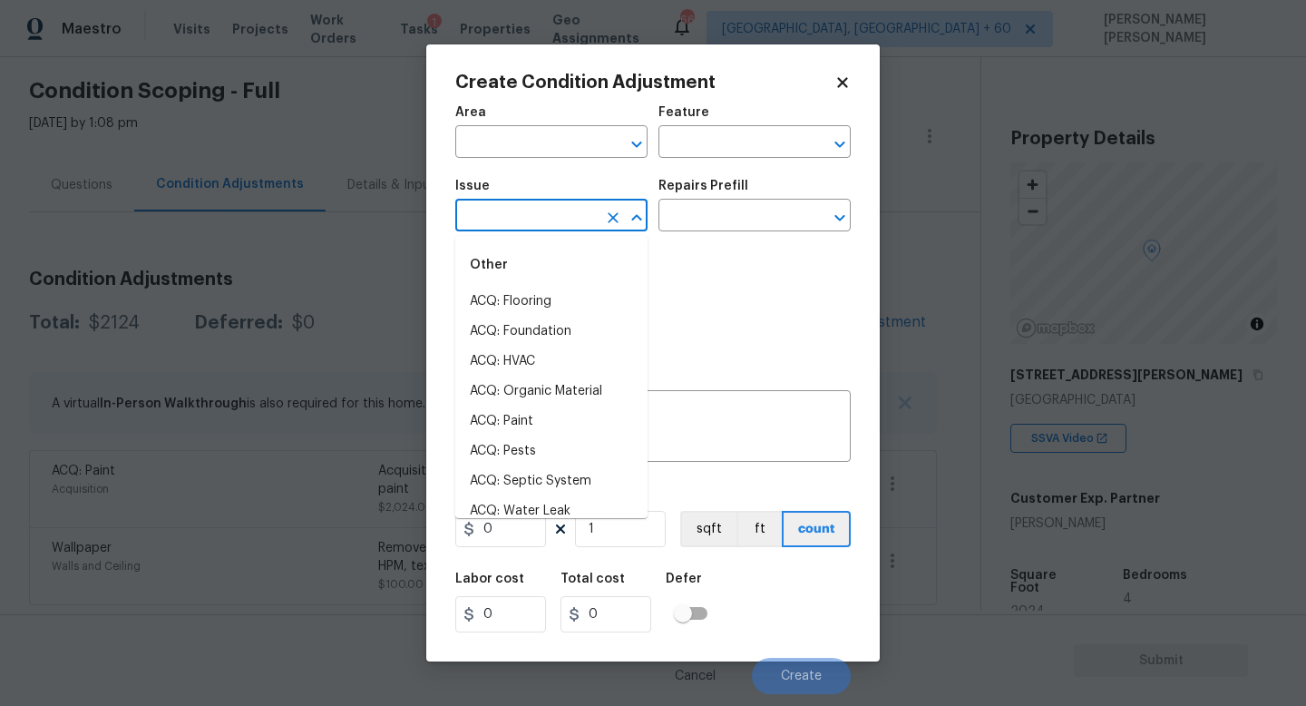
click at [539, 207] on input "text" at bounding box center [526, 217] width 142 height 28
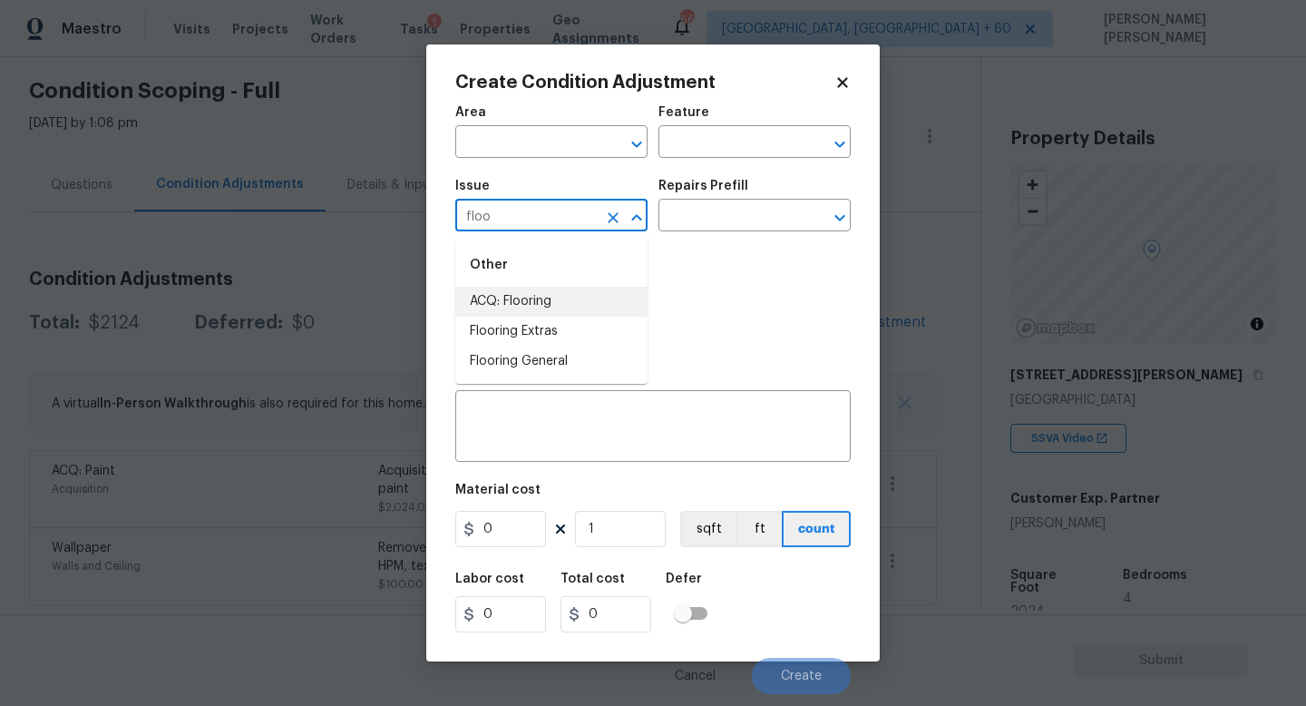
click at [540, 312] on li "ACQ: Flooring" at bounding box center [551, 302] width 192 height 30
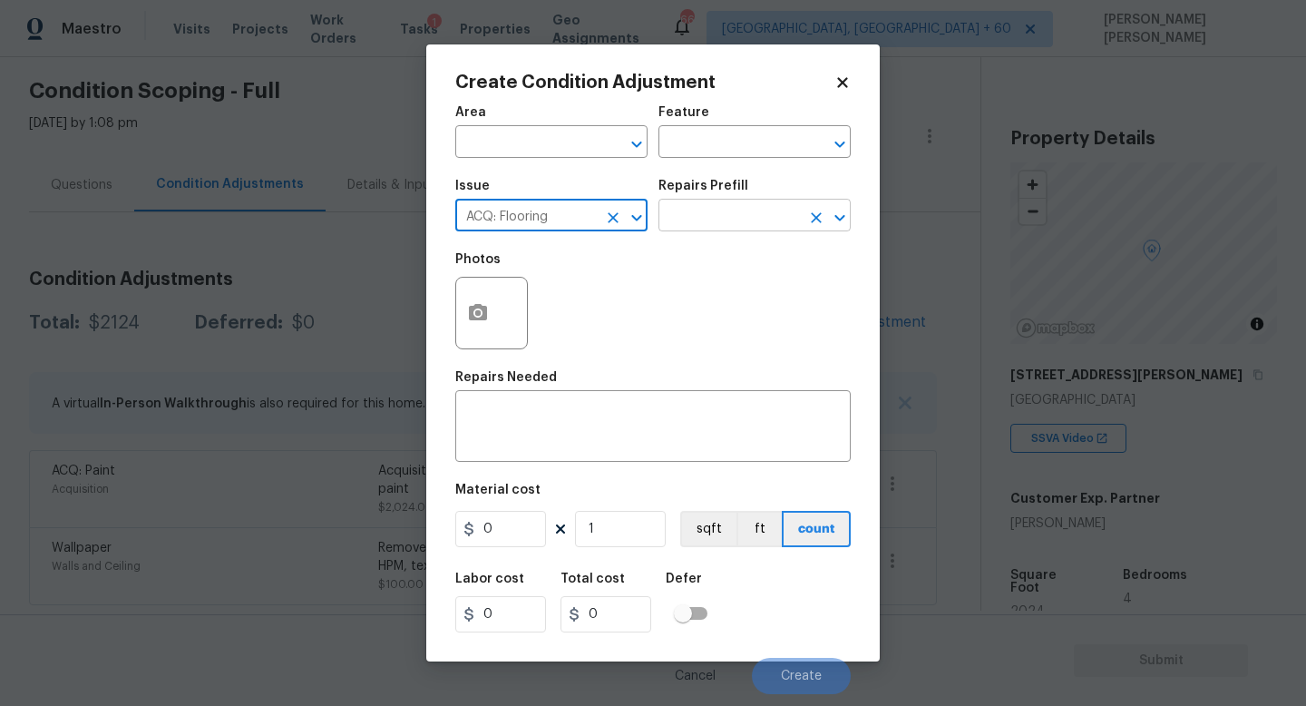
type input "ACQ: Flooring"
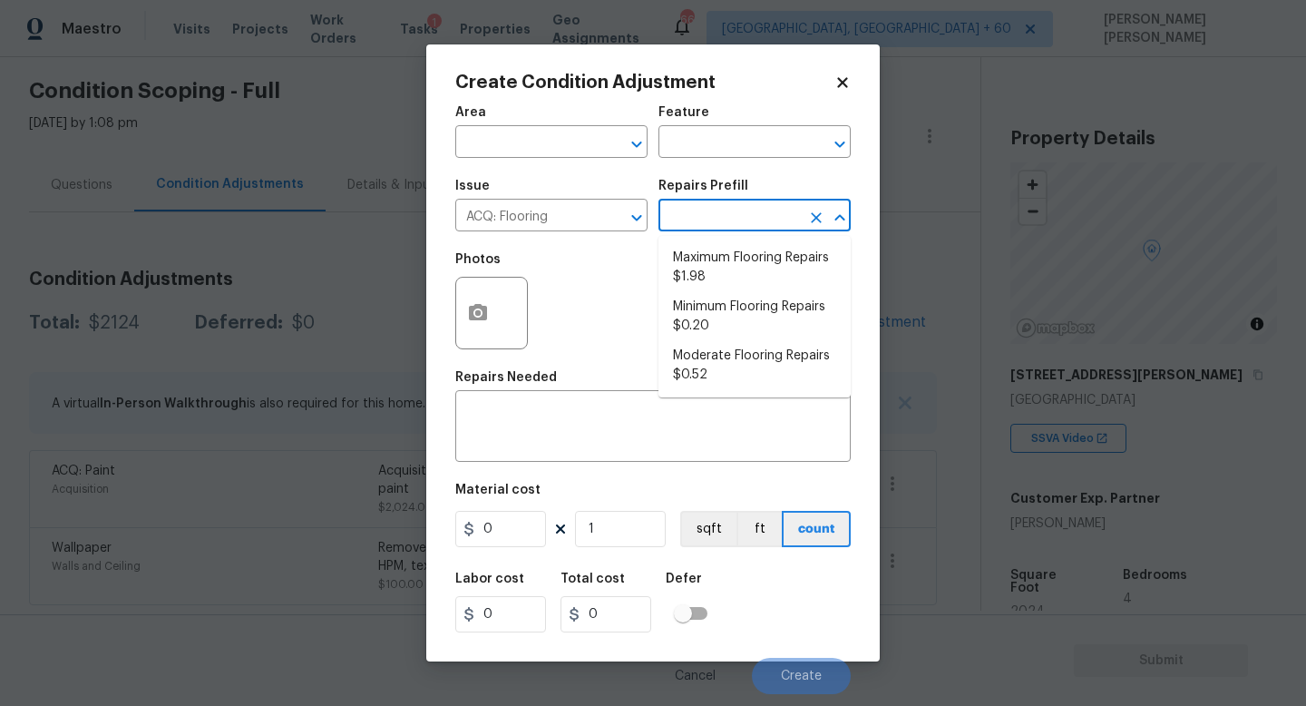
click at [703, 227] on input "text" at bounding box center [730, 217] width 142 height 28
click at [718, 317] on li "Minimum Flooring Repairs $0.20" at bounding box center [755, 316] width 192 height 49
type input "Acquisition"
type textarea "Acquisition Scope: Minimum flooring repairs"
type input "0.2"
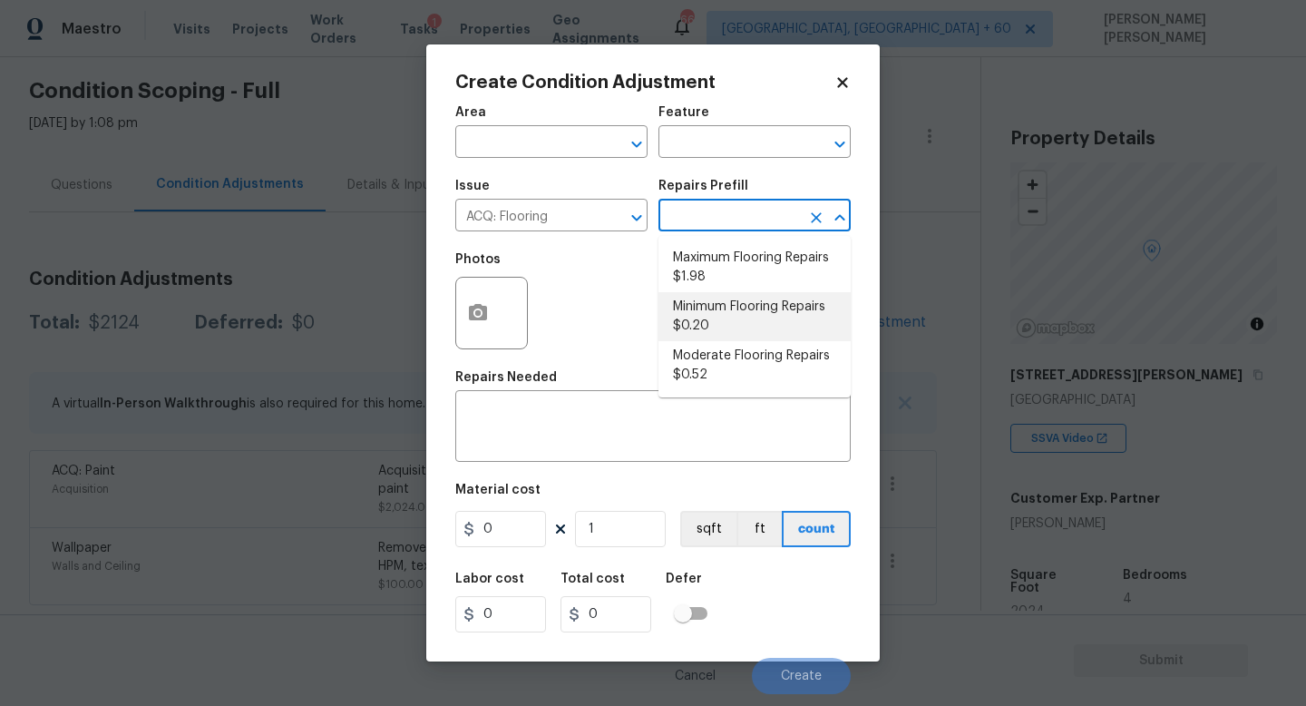
type input "0.2"
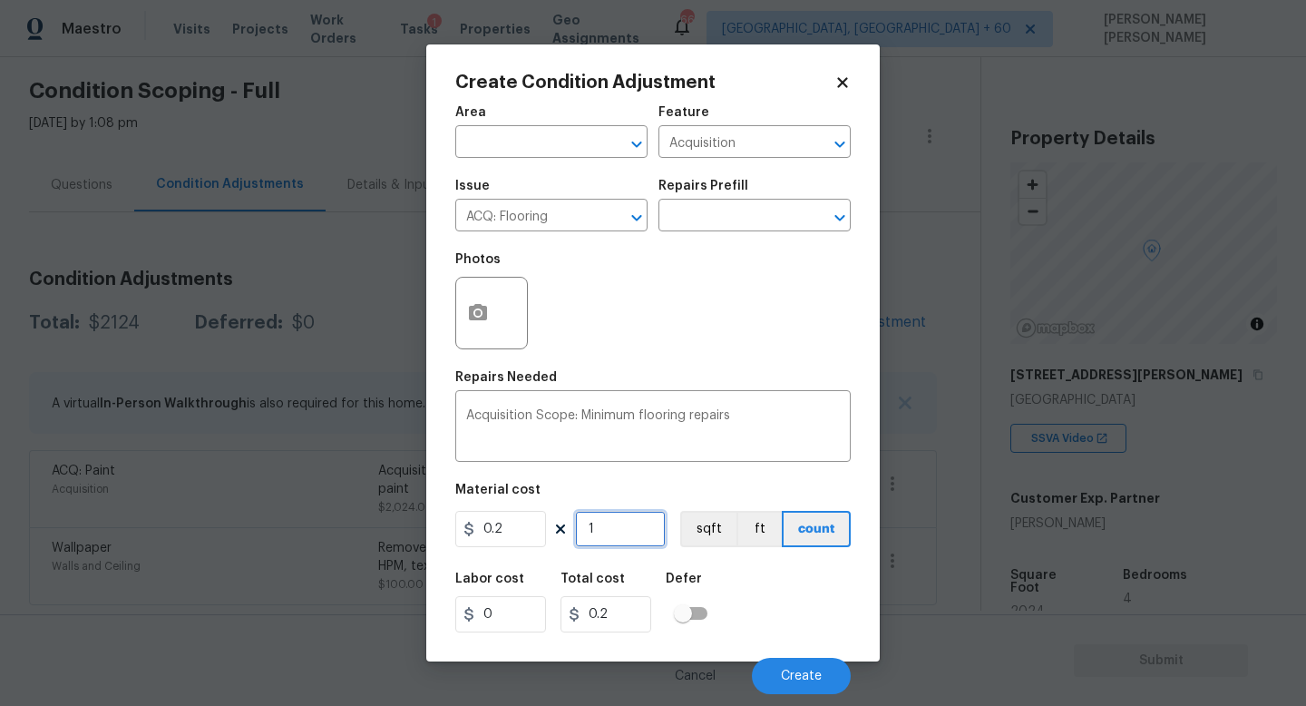
click at [608, 526] on input "1" at bounding box center [620, 529] width 91 height 36
type input "0"
type input "2"
type input "0.4"
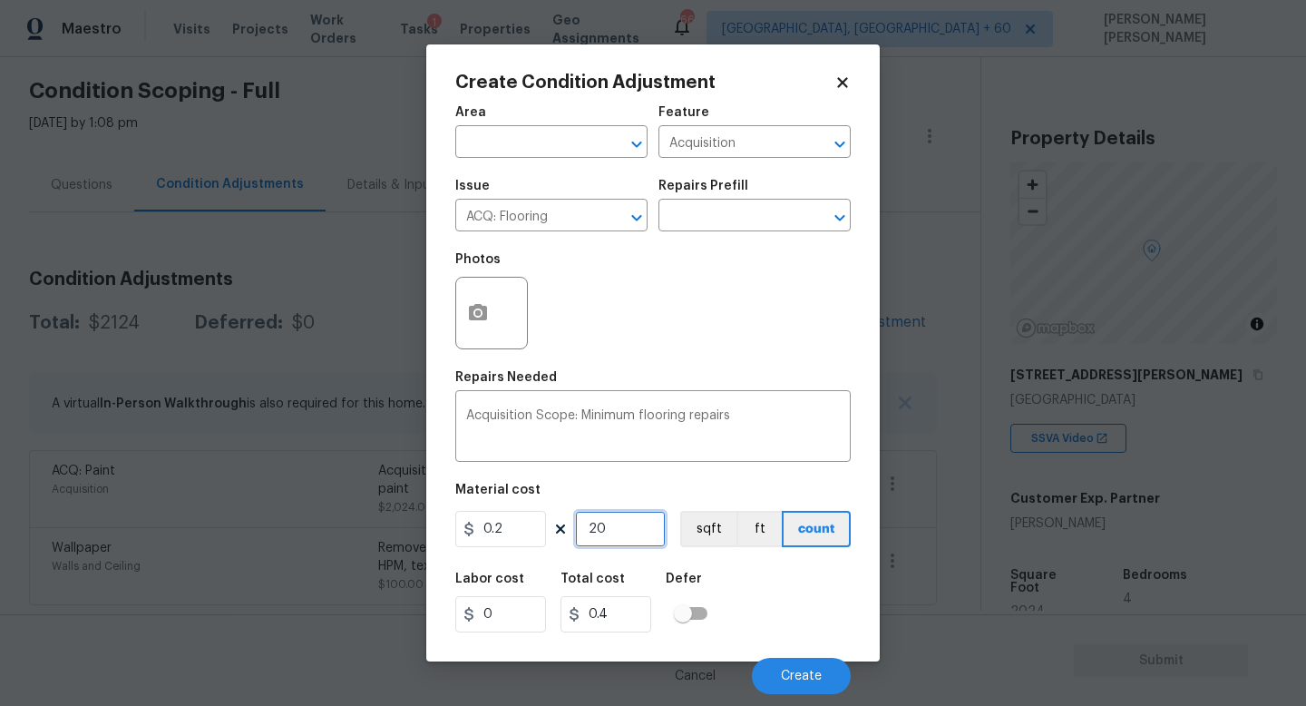
type input "20"
type input "4"
type input "202"
type input "40.4"
type input "2024"
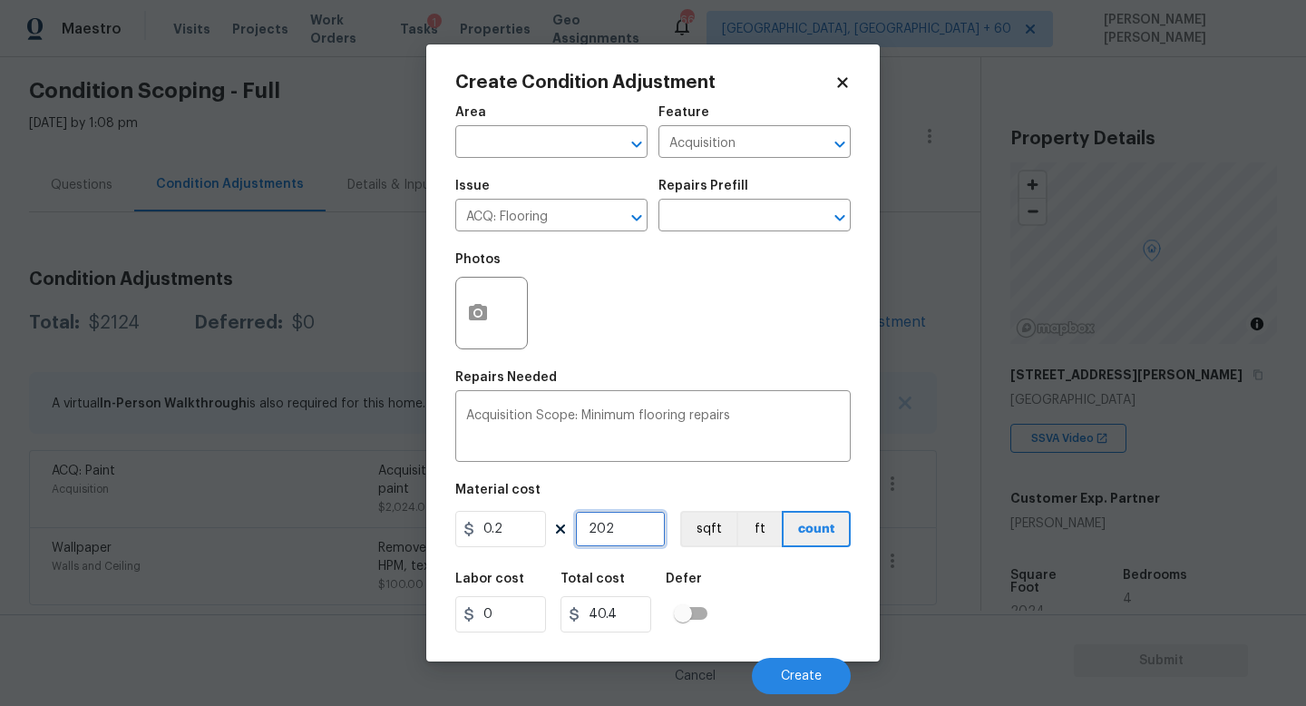
type input "404.8"
type input "2024"
click at [801, 683] on span "Create" at bounding box center [801, 676] width 41 height 14
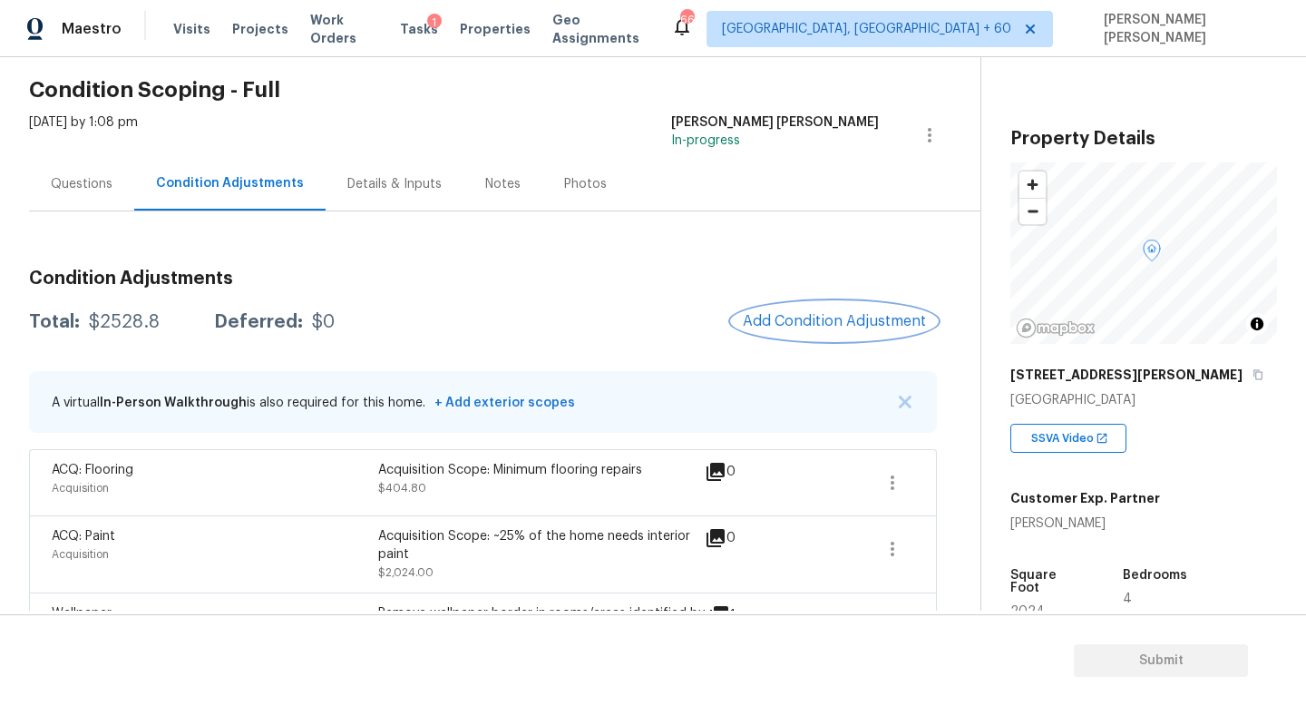
scroll to position [130, 0]
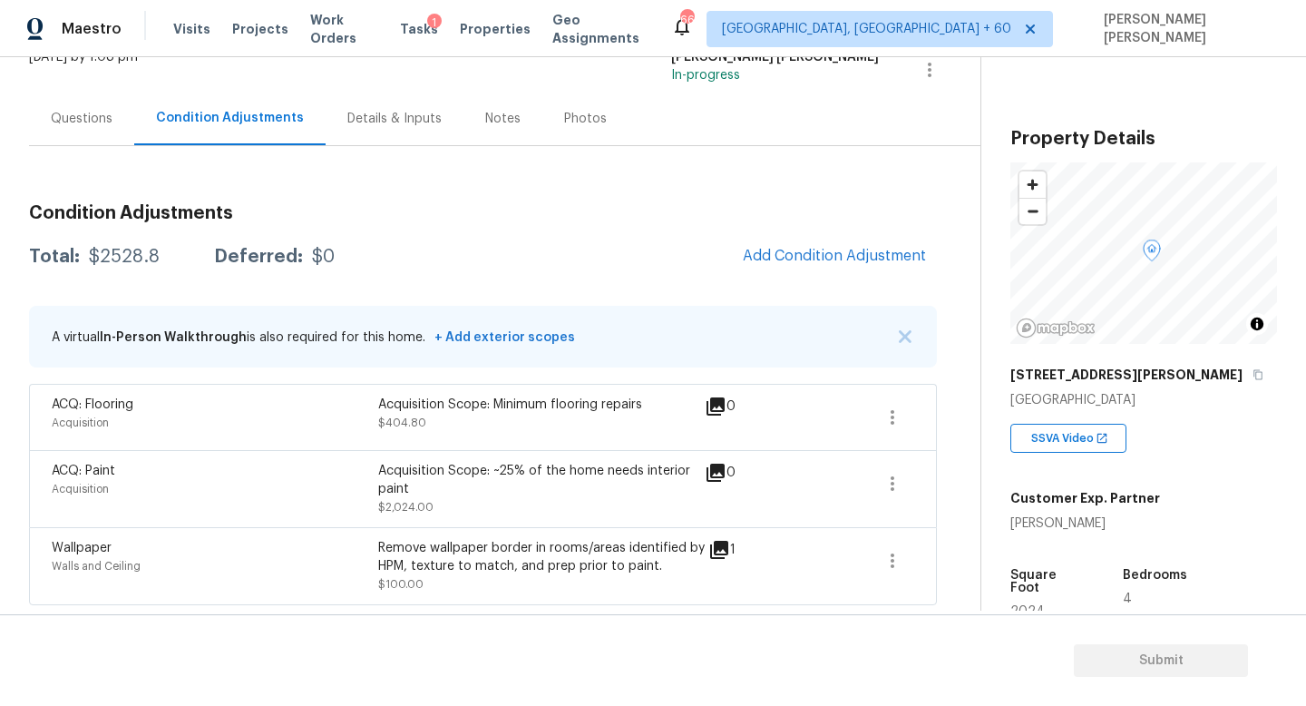
click at [827, 279] on div "Condition Adjustments Total: $2528.8 Deferred: $0 Add Condition Adjustment A vi…" at bounding box center [483, 397] width 908 height 415
click at [827, 249] on span "Add Condition Adjustment" at bounding box center [834, 256] width 183 height 16
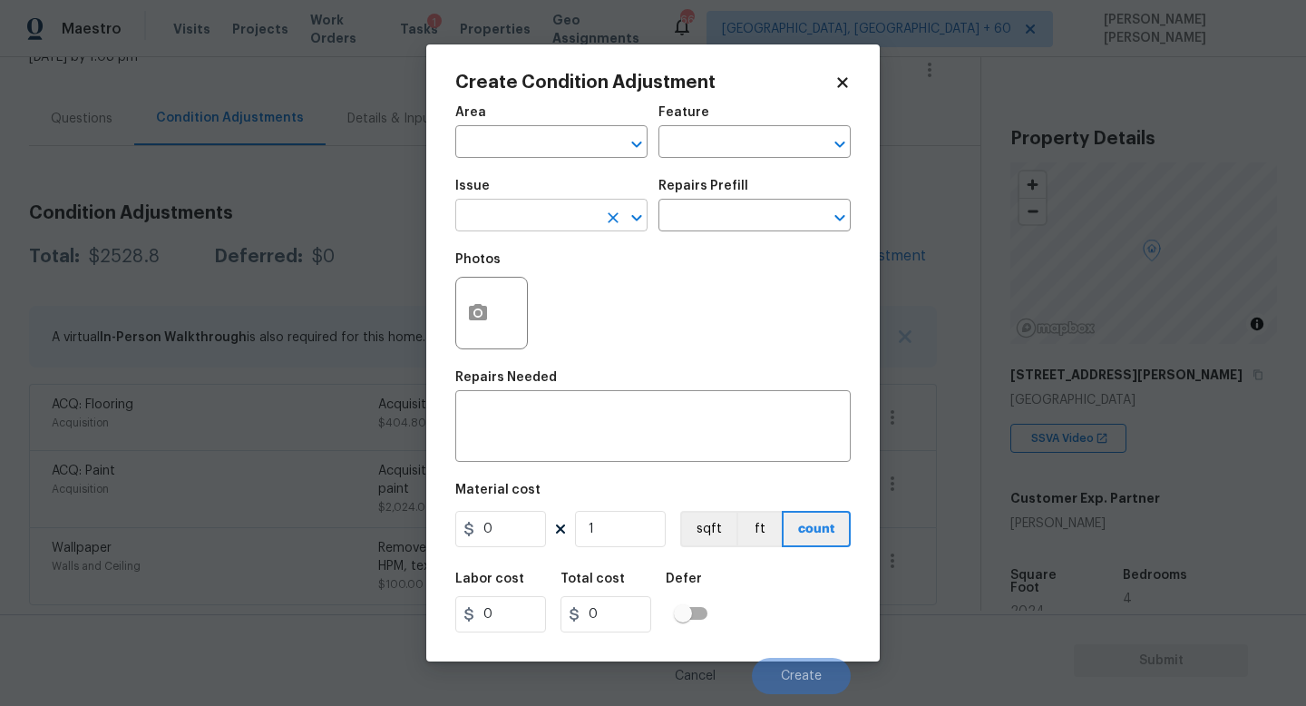
click at [520, 220] on input "text" at bounding box center [526, 217] width 142 height 28
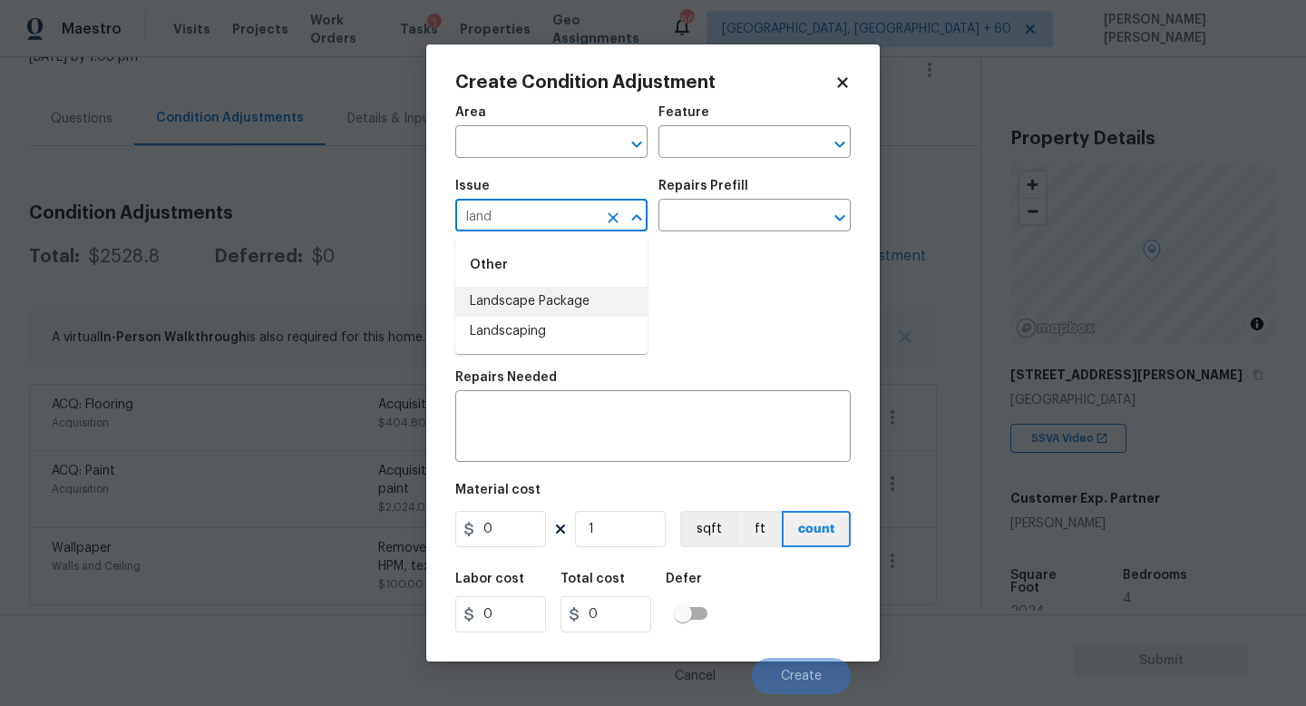
click at [508, 295] on li "Landscape Package" at bounding box center [551, 302] width 192 height 30
type input "Landscape Package"
click at [703, 220] on input "text" at bounding box center [730, 217] width 142 height 28
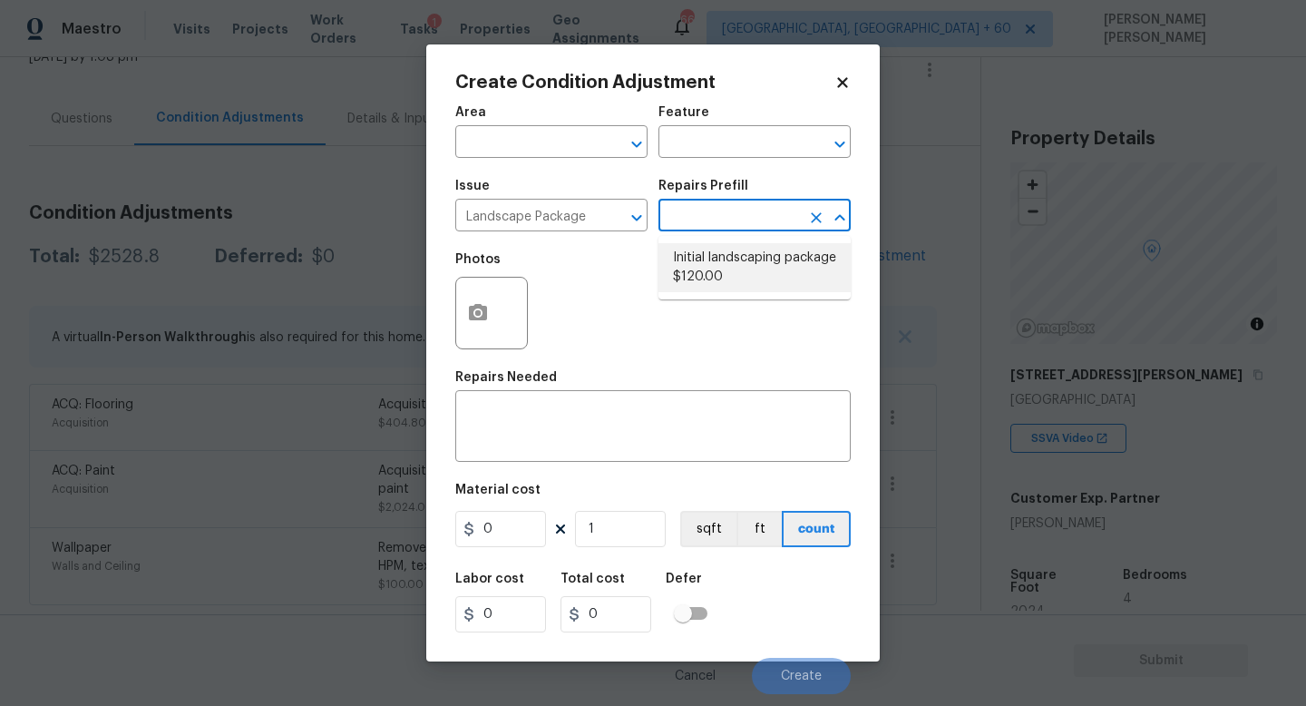
click at [707, 260] on li "Initial landscaping package $120.00" at bounding box center [755, 267] width 192 height 49
type input "Home Readiness Packages"
type textarea "Mowing of grass up to 6" in height. Mow, edge along driveways & sidewalks, trim…"
type input "120"
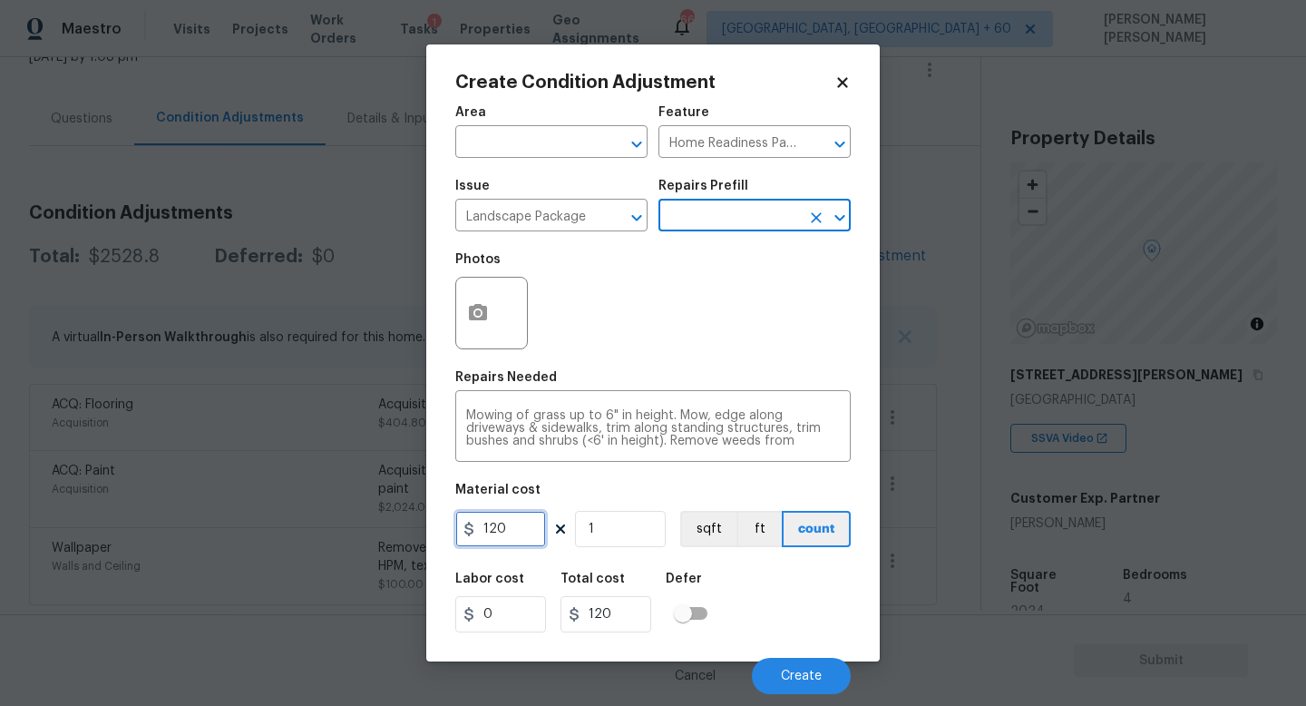
drag, startPoint x: 522, startPoint y: 536, endPoint x: 86, endPoint y: 497, distance: 437.1
click at [86, 497] on div "Create Condition Adjustment Area ​ Feature Home Readiness Packages ​ Issue Land…" at bounding box center [653, 353] width 1306 height 706
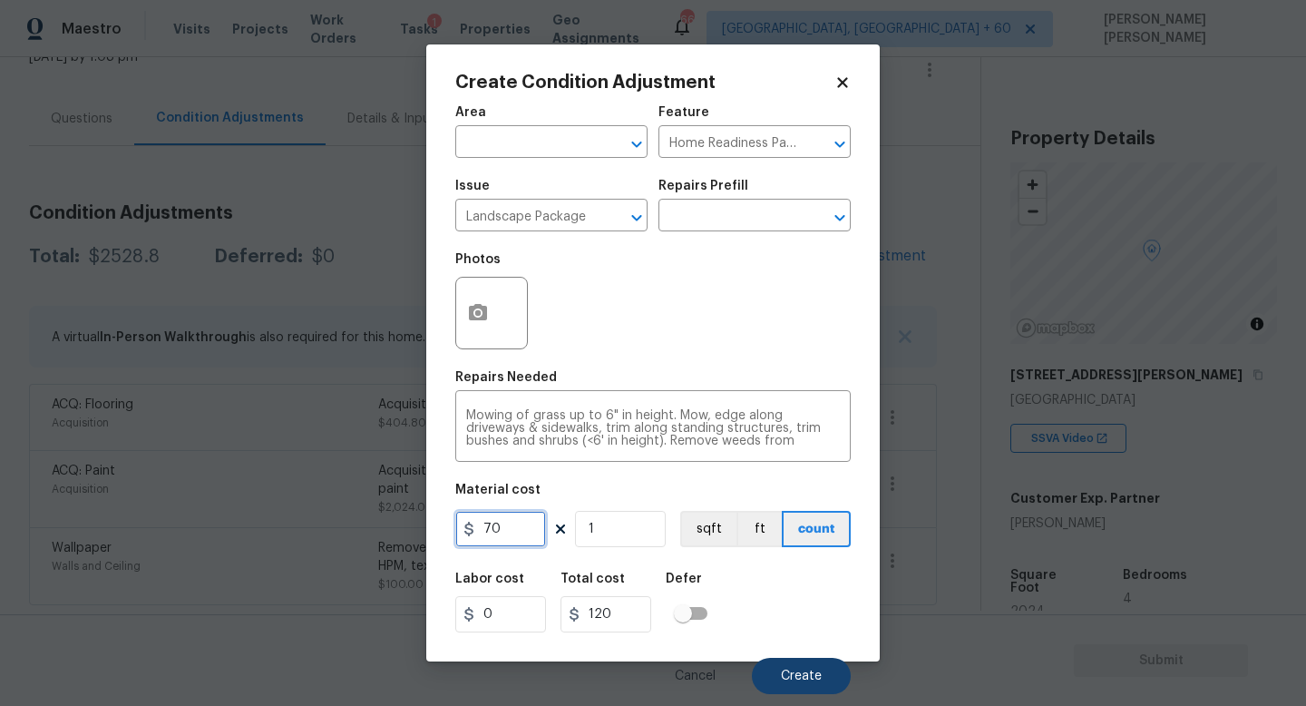
type input "70"
click at [796, 682] on span "Create" at bounding box center [801, 676] width 41 height 14
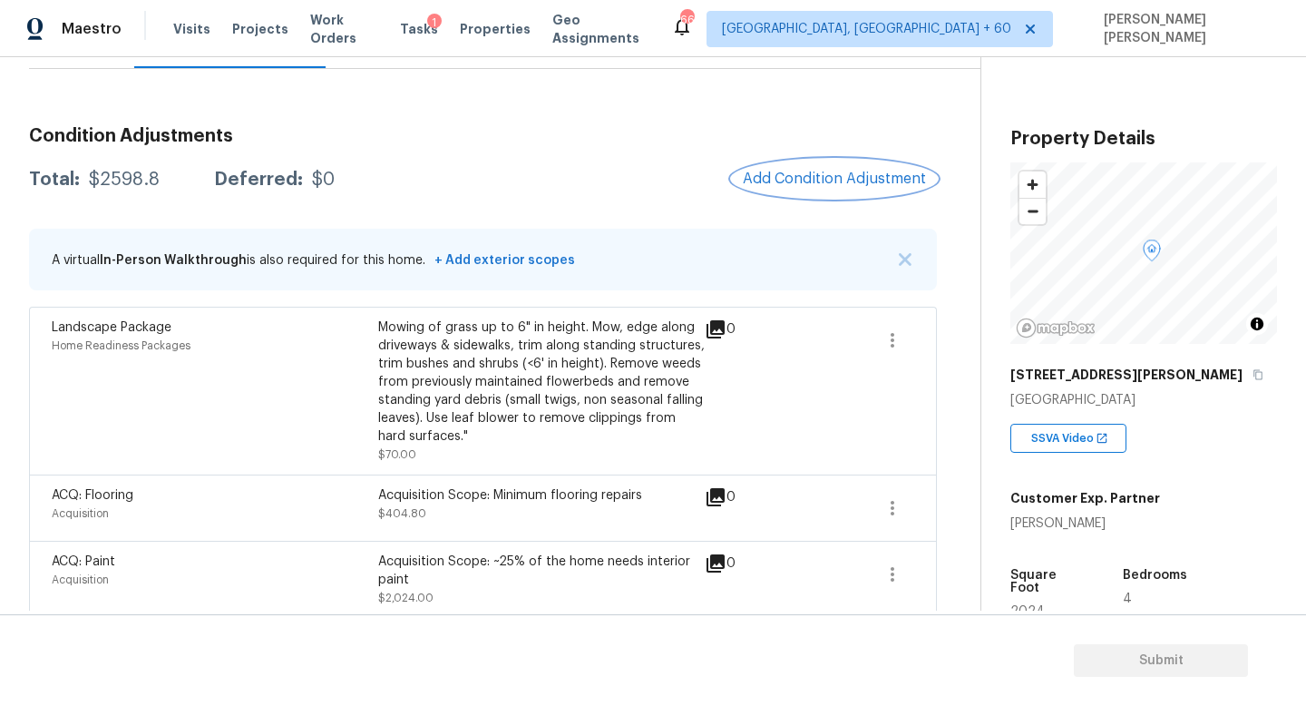
scroll to position [298, 0]
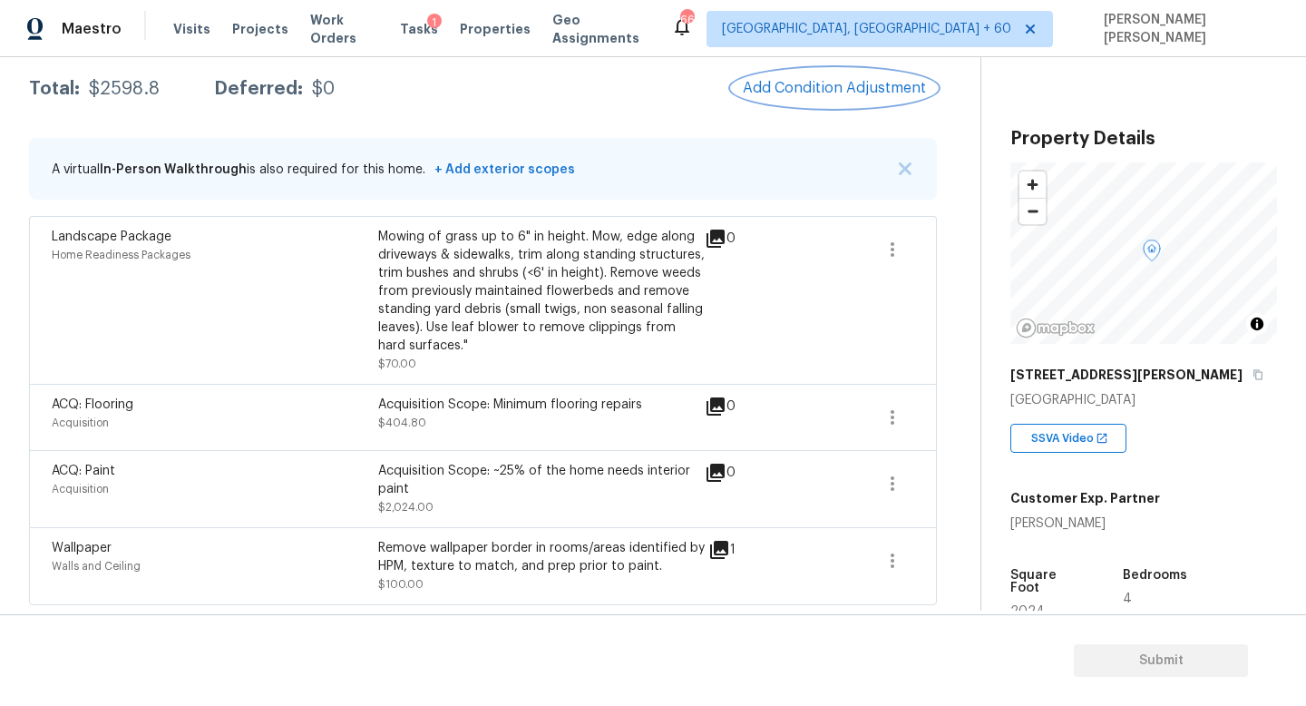
click at [775, 101] on button "Add Condition Adjustment" at bounding box center [834, 88] width 205 height 38
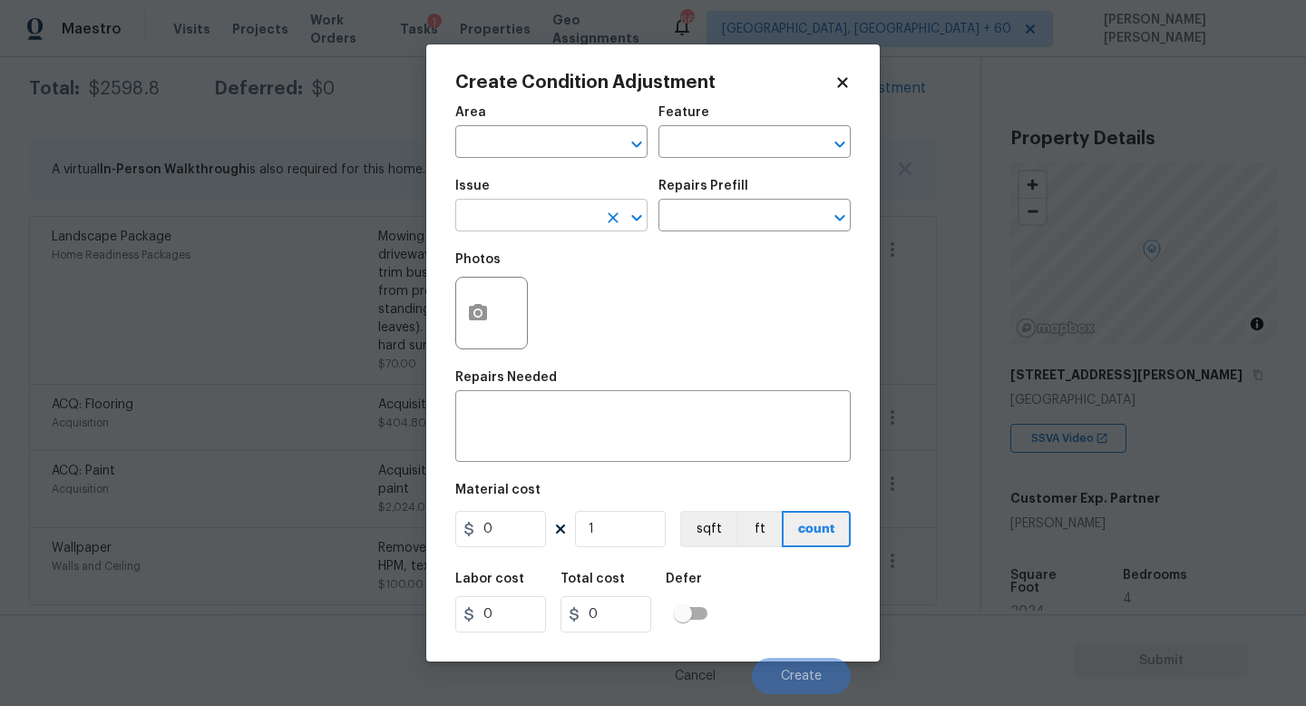
click at [544, 231] on body "Maestro Visits Projects Work Orders Tasks 1 Properties Geo Assignments 665 Knox…" at bounding box center [653, 353] width 1306 height 706
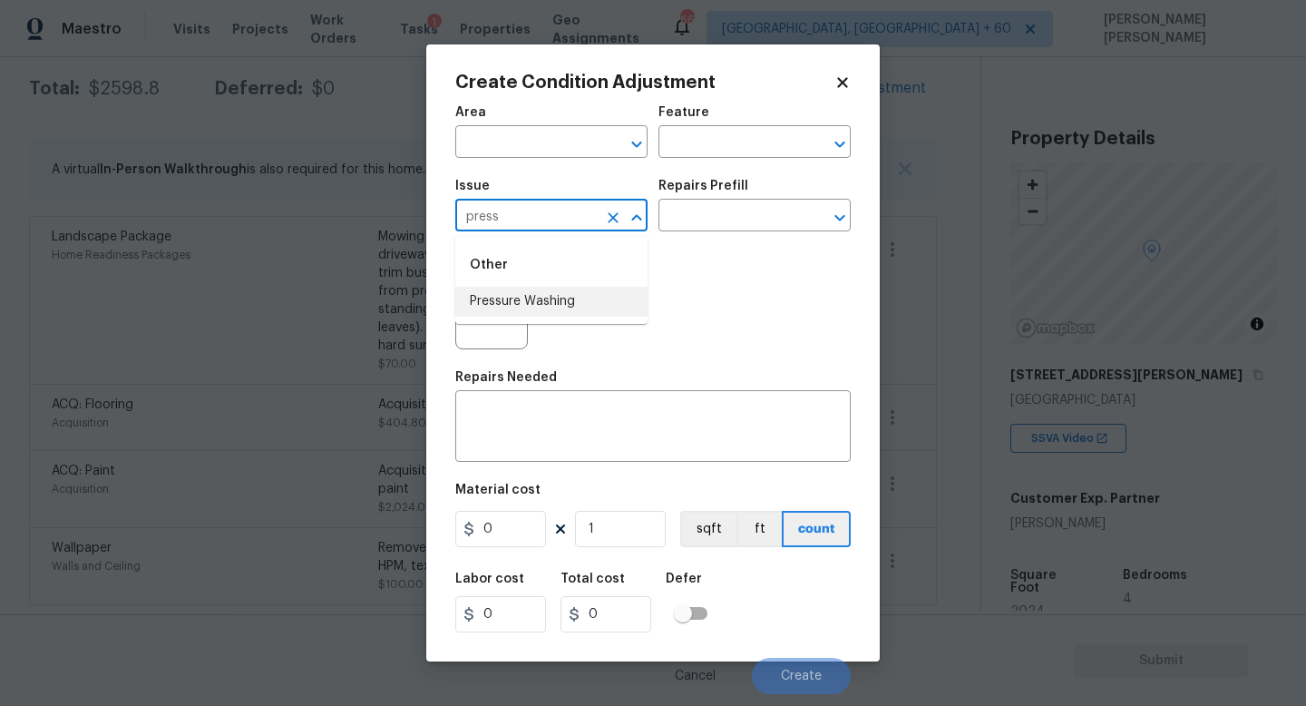
click at [536, 302] on li "Pressure Washing" at bounding box center [551, 302] width 192 height 30
type input "Pressure Washing"
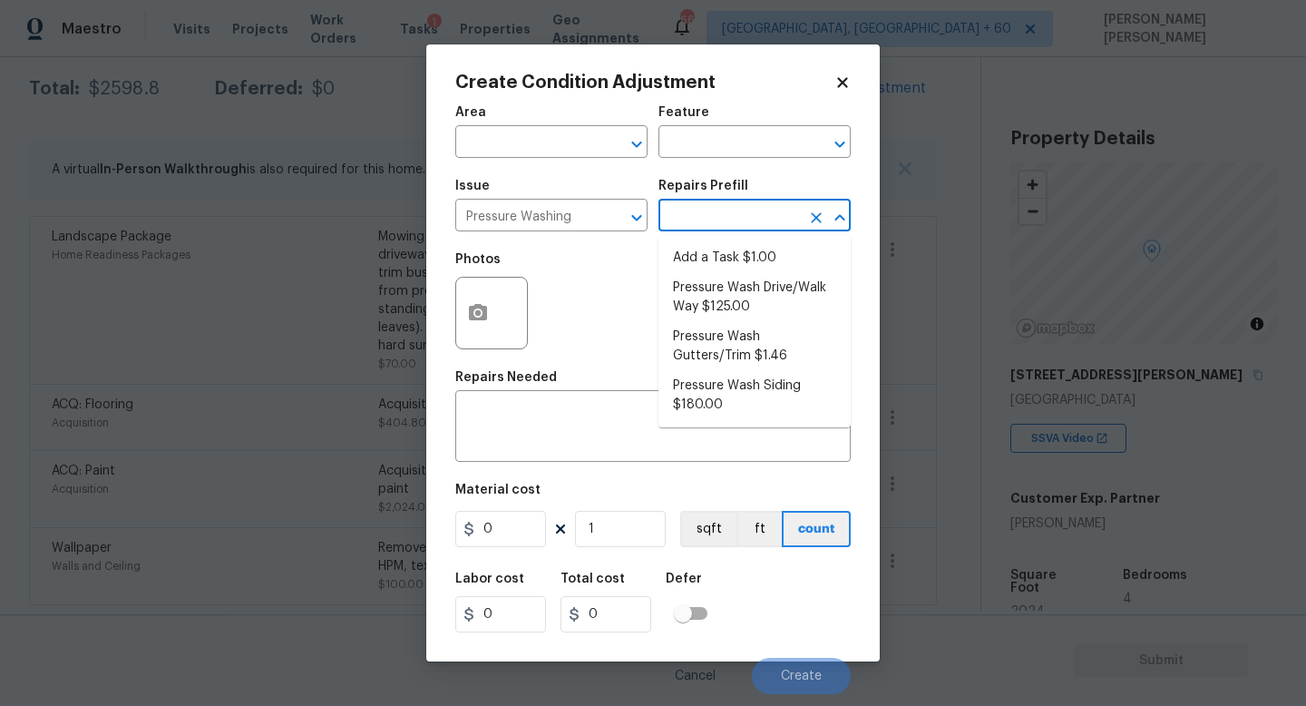
click at [706, 223] on input "text" at bounding box center [730, 217] width 142 height 28
click at [724, 314] on li "Pressure Wash Drive/Walk Way $125.00" at bounding box center [755, 297] width 192 height 49
type input "Siding"
type textarea "Pressure wash the driveways/walkways as directed by the PM. Ensure that all deb…"
type input "125"
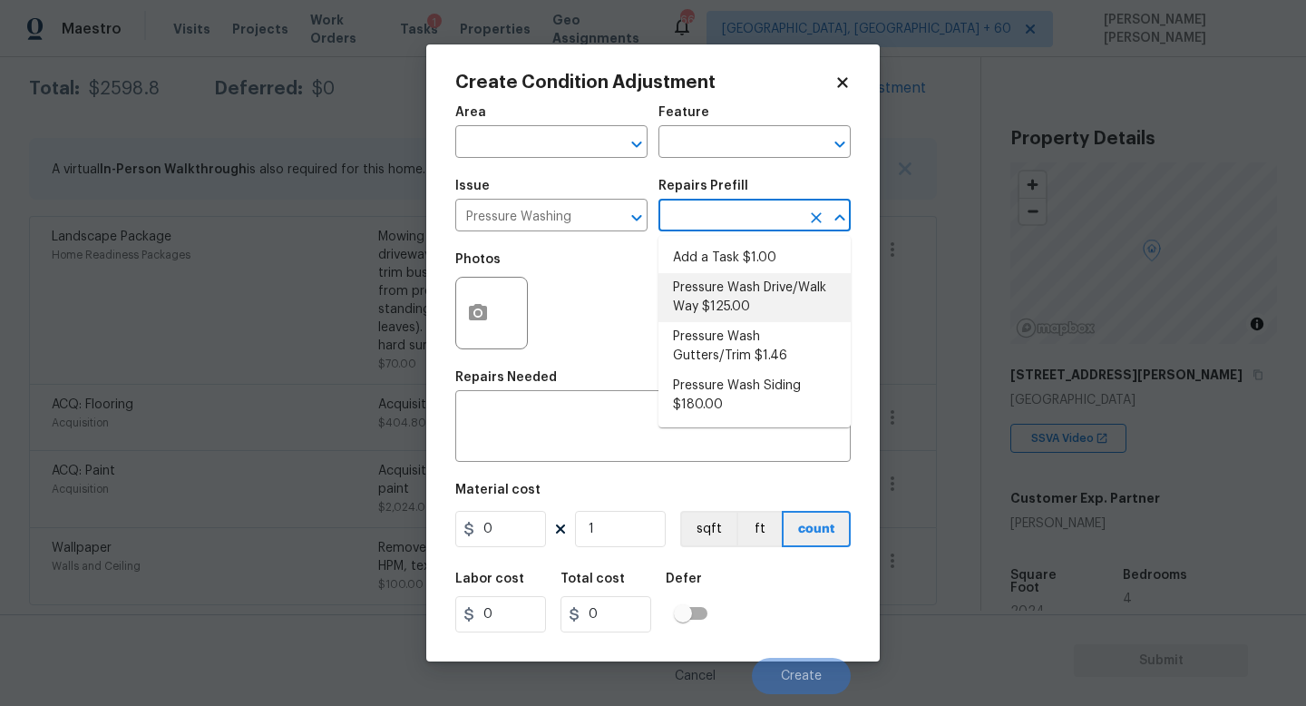
type input "125"
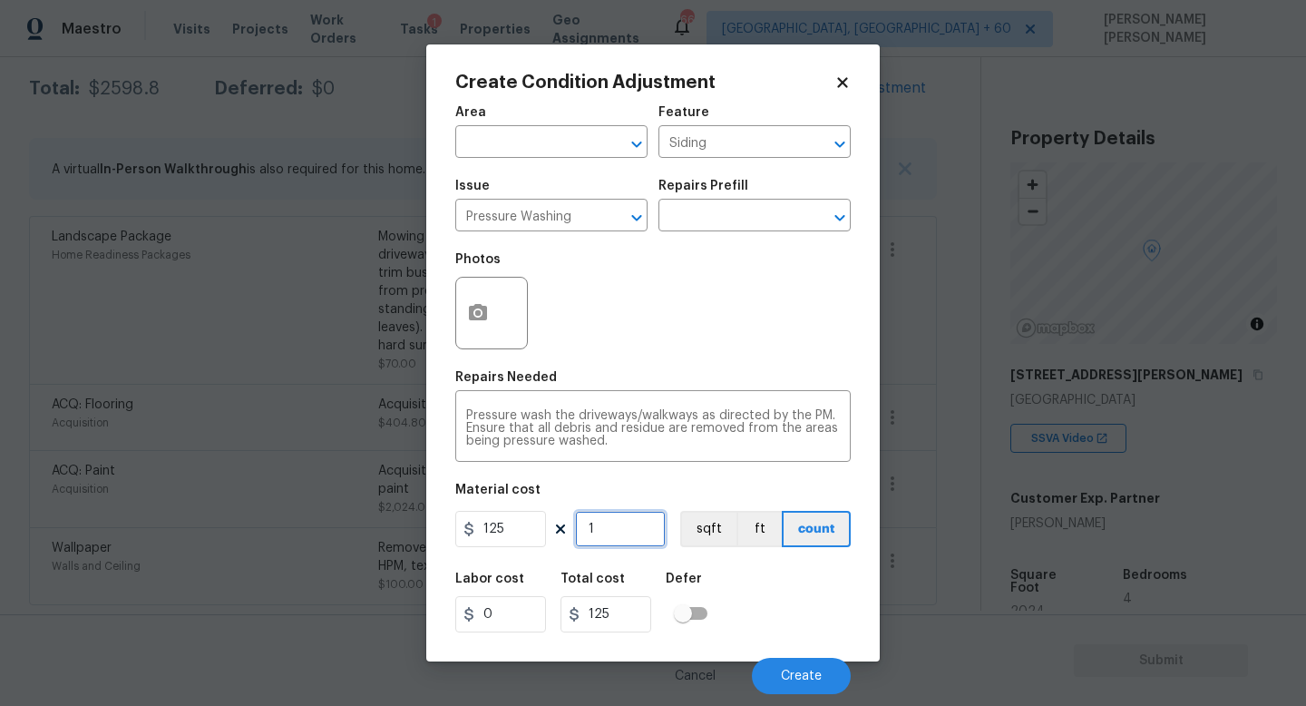
click at [620, 535] on input "1" at bounding box center [620, 529] width 91 height 36
drag, startPoint x: 512, startPoint y: 534, endPoint x: 477, endPoint y: 534, distance: 35.4
click at [481, 534] on input "125" at bounding box center [500, 529] width 91 height 36
type input "200"
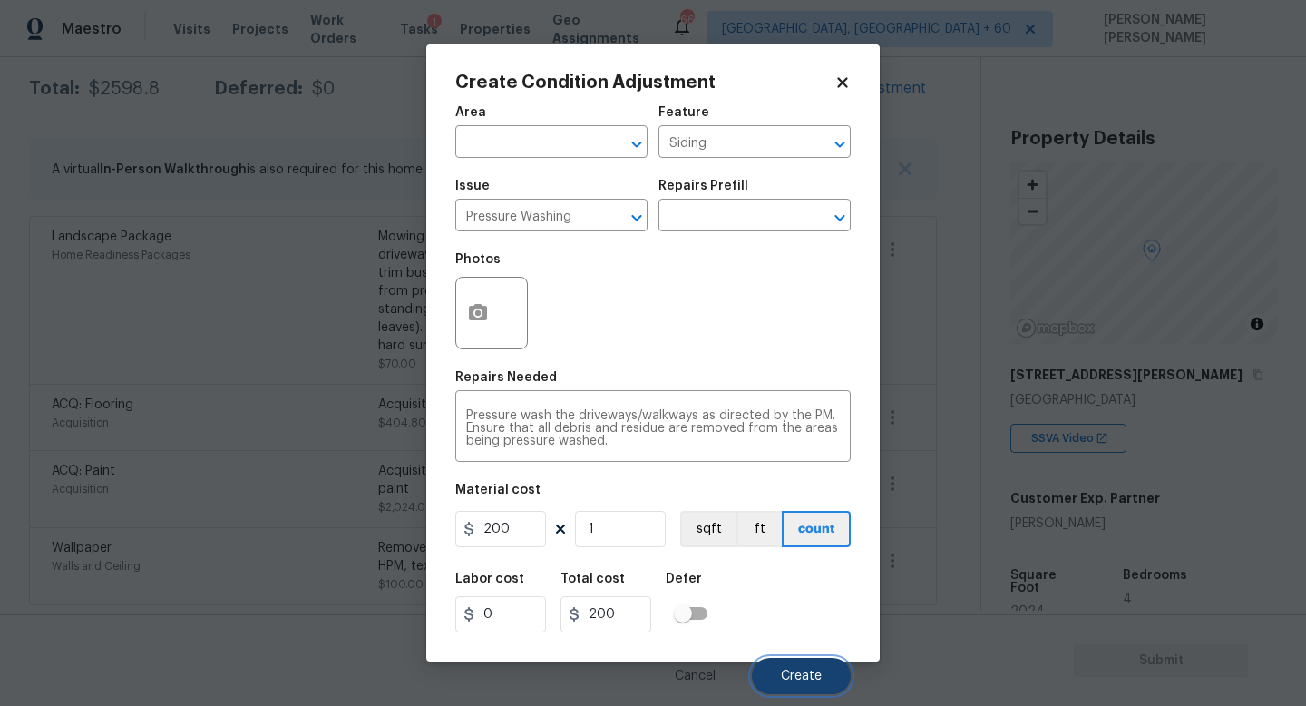
click at [805, 679] on span "Create" at bounding box center [801, 676] width 41 height 14
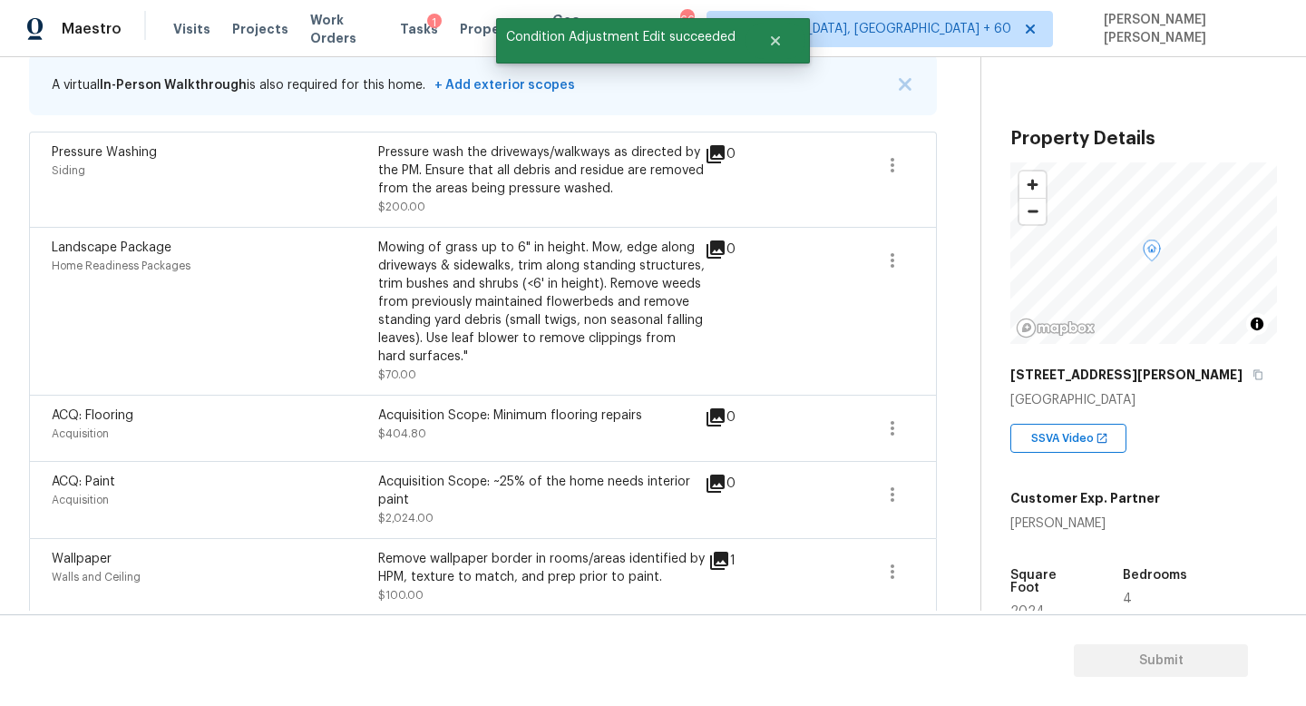
scroll to position [394, 0]
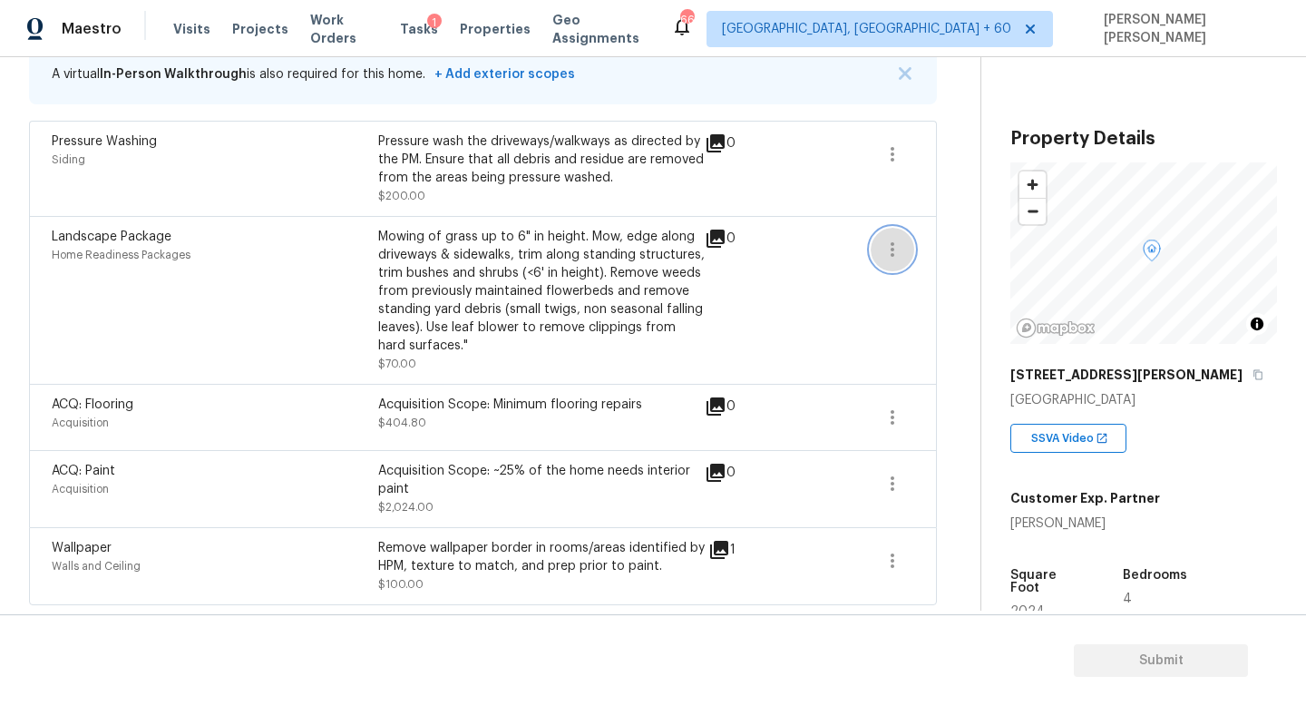
click at [884, 232] on button "button" at bounding box center [893, 250] width 44 height 44
click at [926, 338] on div "Landscape Package Home Readiness Packages Mowing of grass up to 6" in height. M…" at bounding box center [483, 300] width 908 height 168
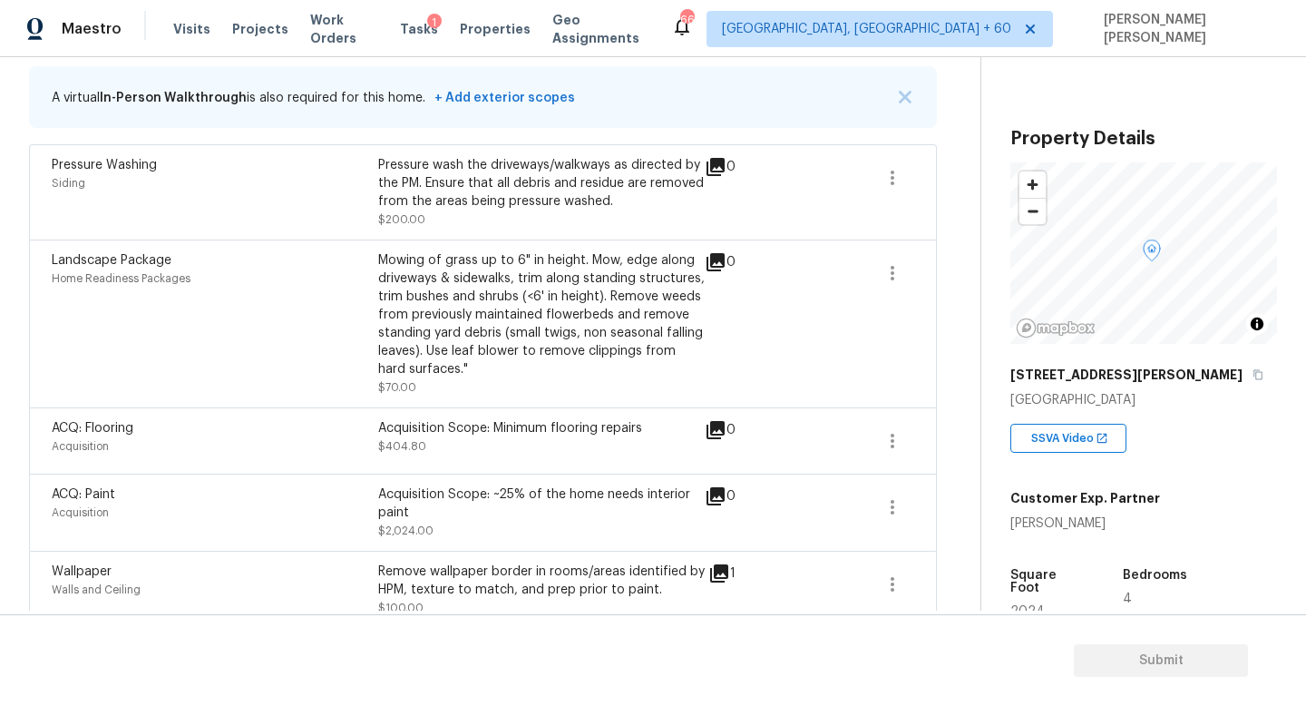
scroll to position [374, 0]
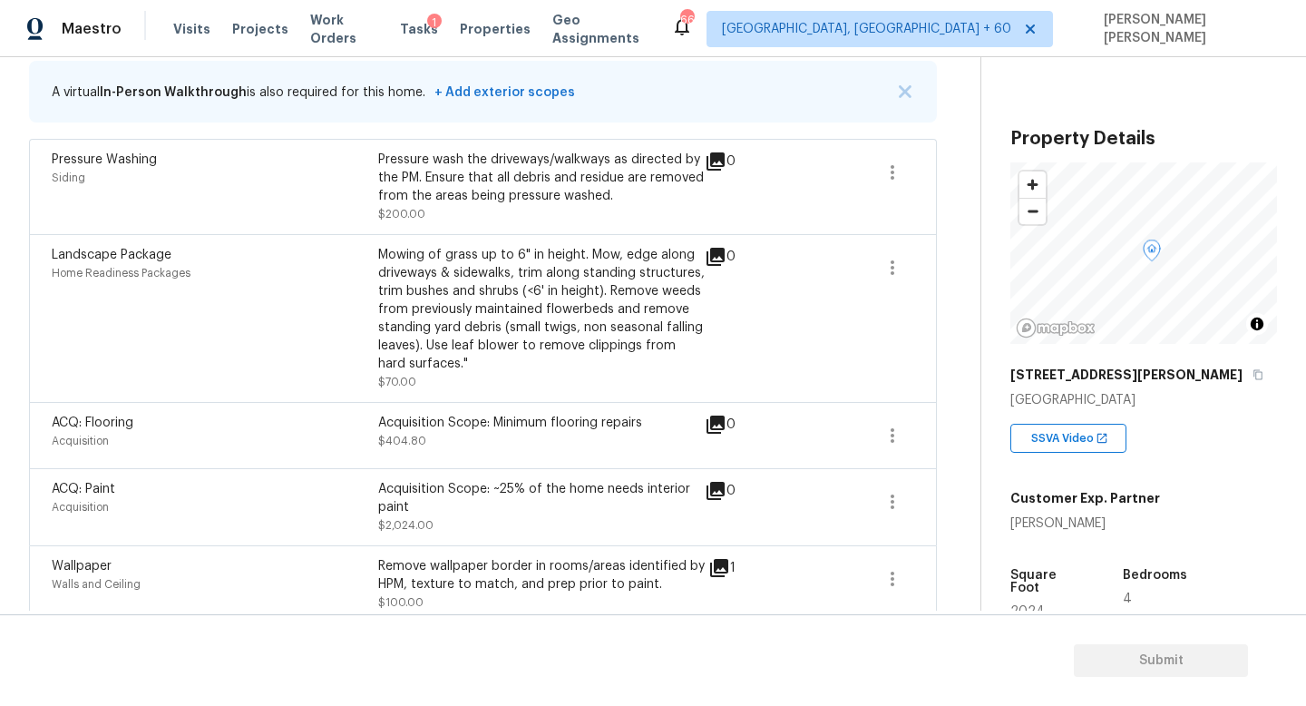
click at [210, 278] on div "Home Readiness Packages" at bounding box center [215, 273] width 327 height 18
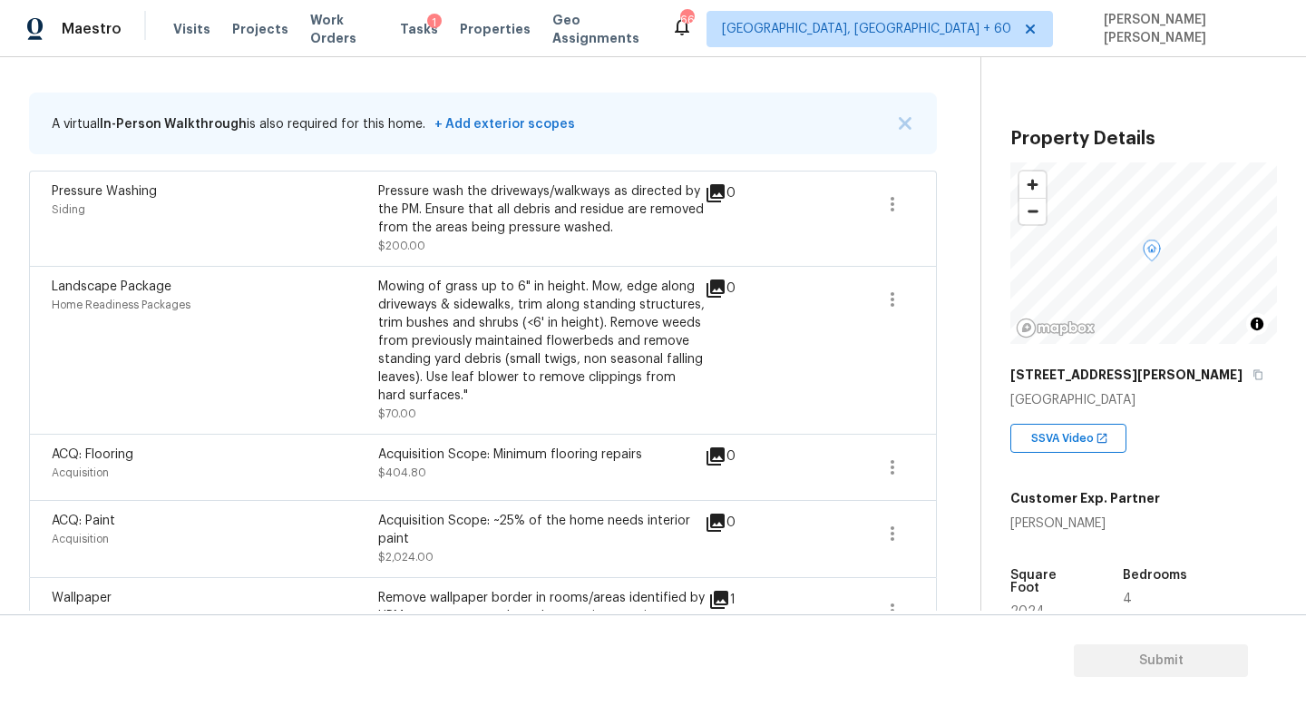
scroll to position [340, 0]
click at [899, 300] on icon "button" at bounding box center [893, 301] width 22 height 22
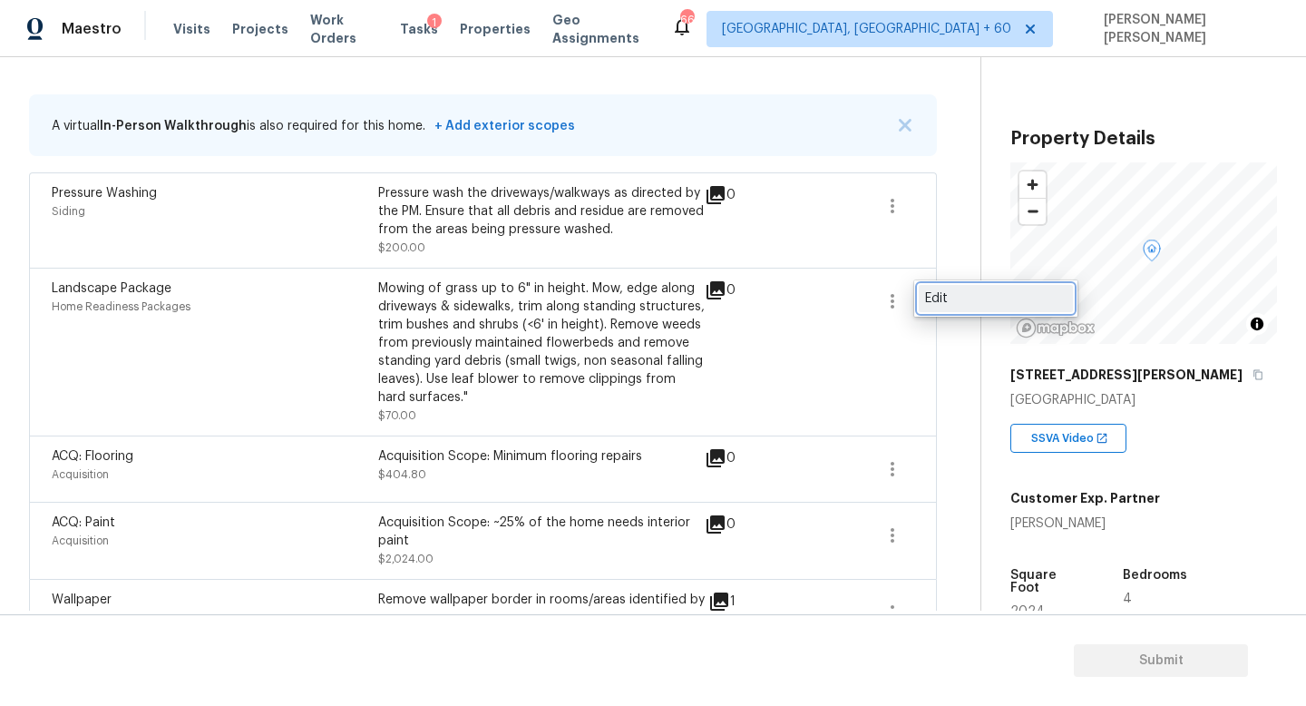
click at [958, 301] on div "Edit" at bounding box center [996, 298] width 142 height 18
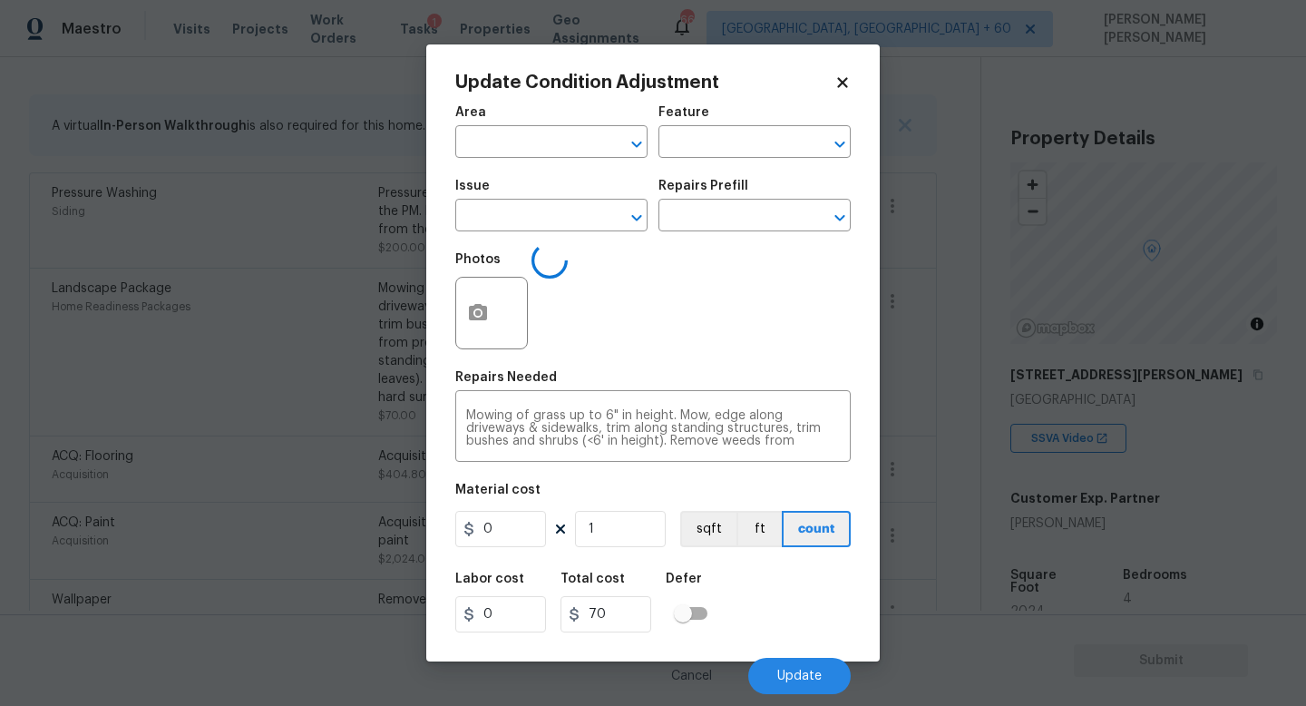
type input "Home Readiness Packages"
type input "Landscape Package"
type input "70"
click at [766, 199] on div "Repairs Prefill" at bounding box center [755, 192] width 192 height 24
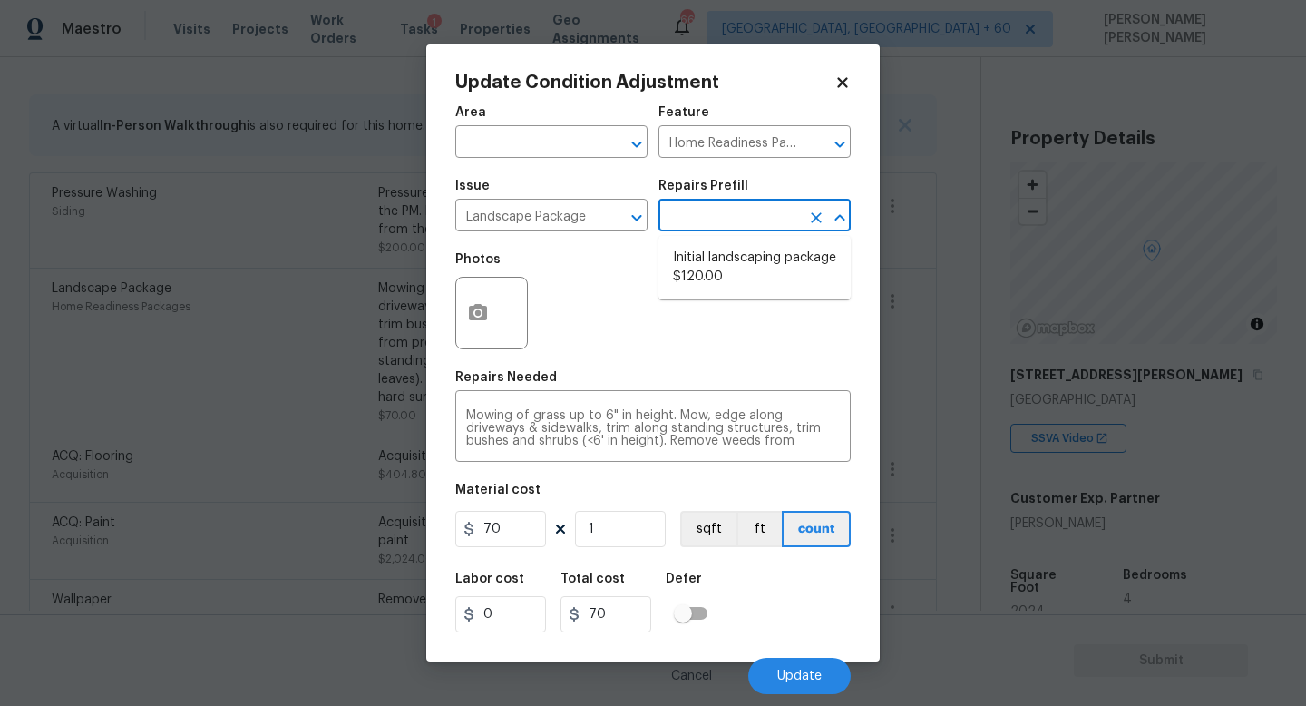
click at [747, 217] on input "text" at bounding box center [730, 217] width 142 height 28
click at [728, 258] on li "Initial landscaping package $120.00" at bounding box center [755, 267] width 192 height 49
type input "120"
drag, startPoint x: 519, startPoint y: 524, endPoint x: 351, endPoint y: 510, distance: 168.4
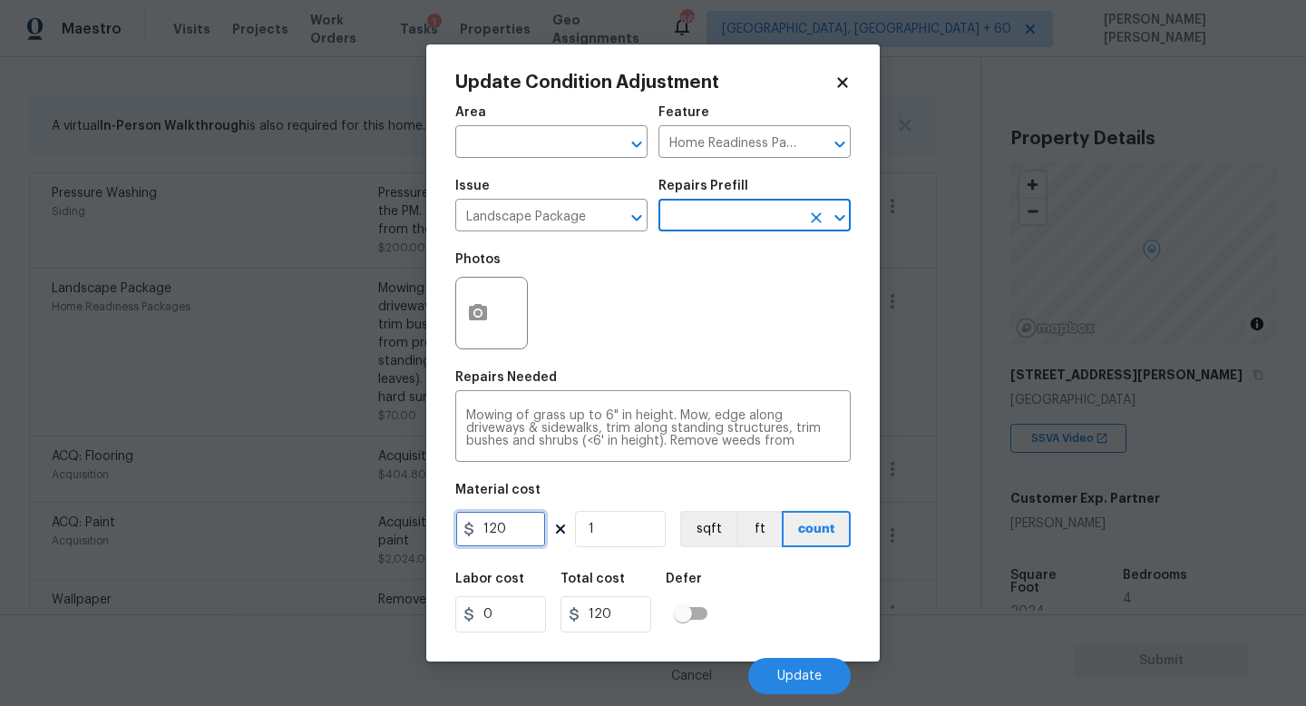
click at [388, 522] on div "Update Condition Adjustment Area ​ Feature Home Readiness Packages ​ Issue Land…" at bounding box center [653, 353] width 1306 height 706
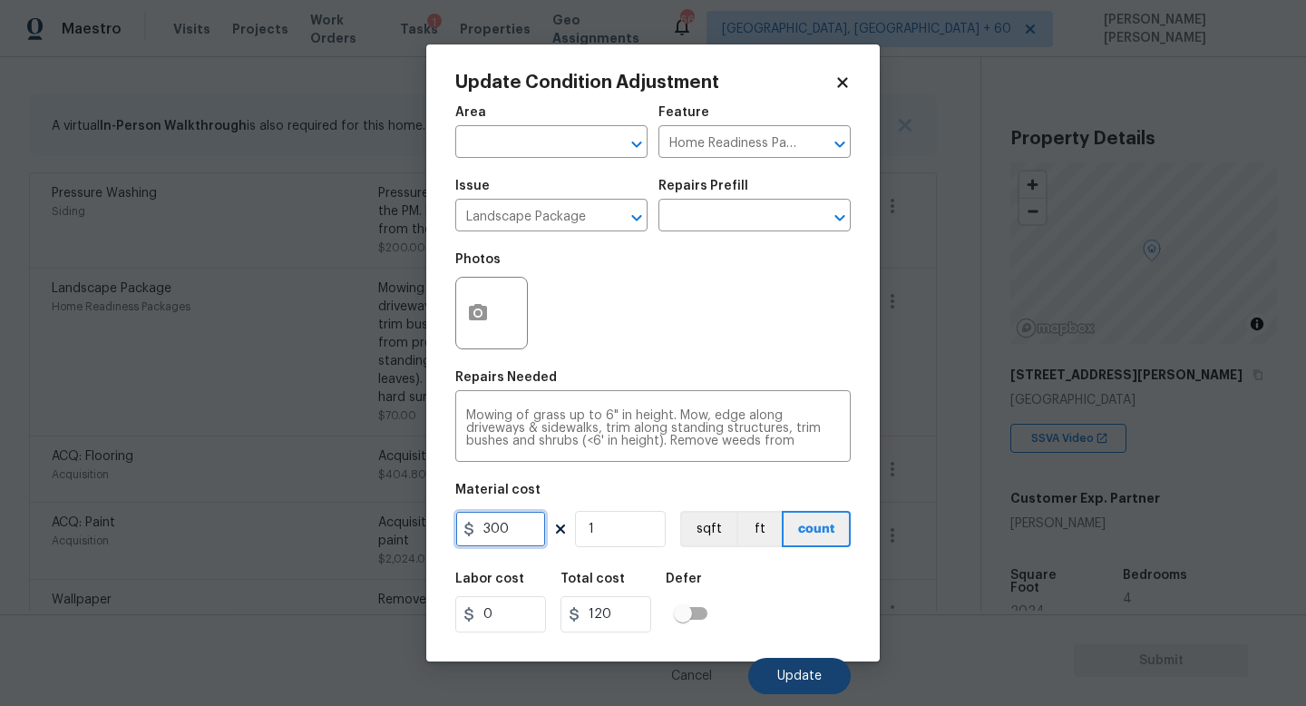
type input "300"
click at [790, 681] on span "Update" at bounding box center [799, 676] width 44 height 14
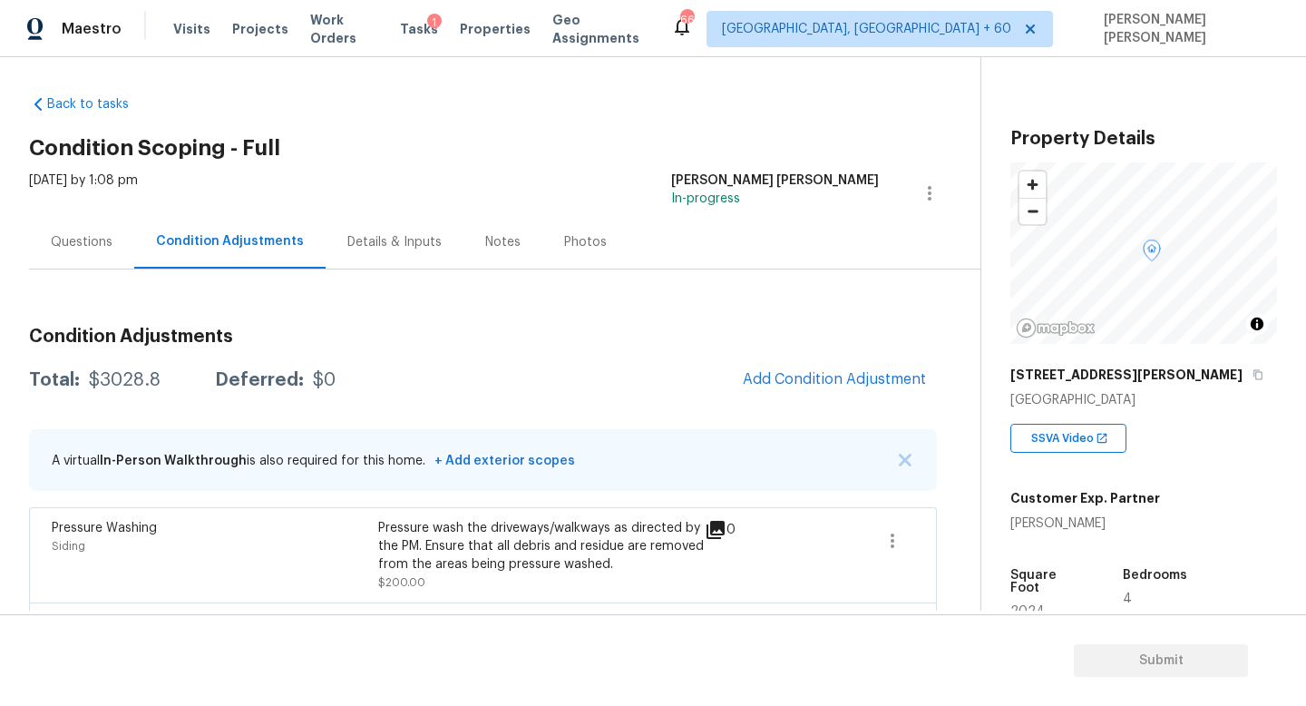
scroll to position [0, 0]
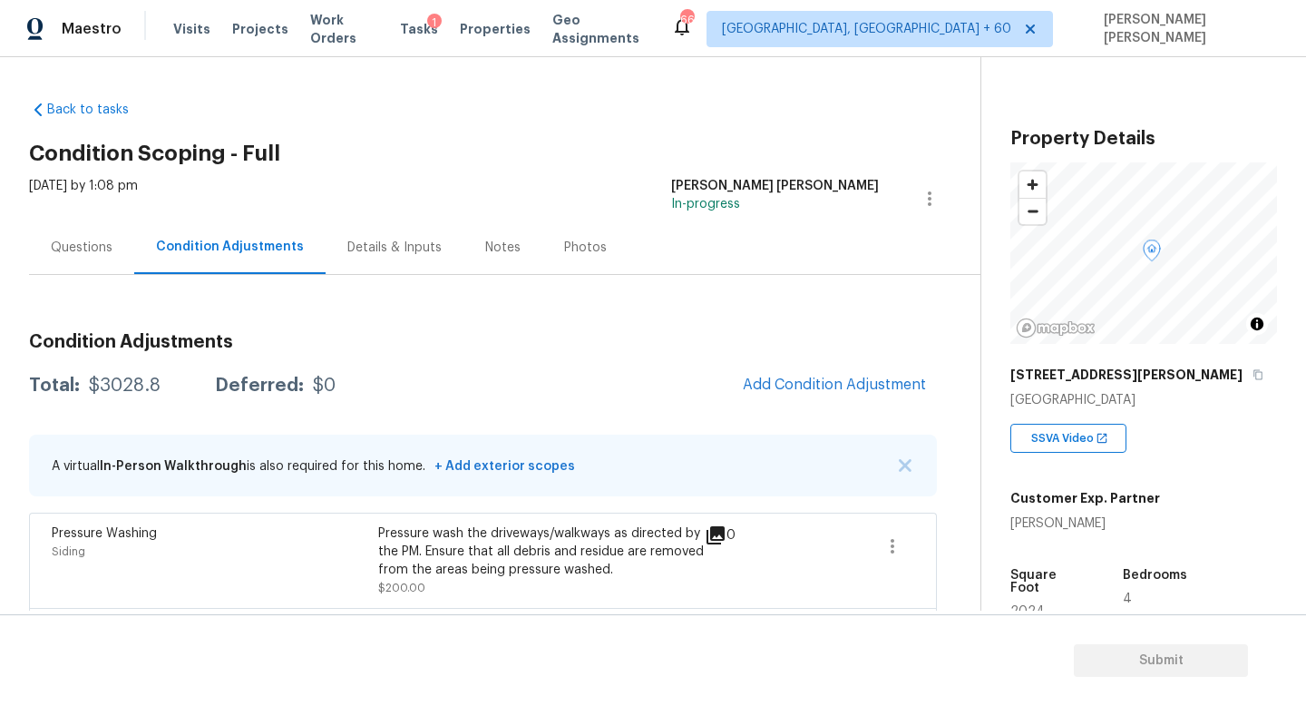
click at [77, 230] on div "Questions" at bounding box center [81, 247] width 105 height 54
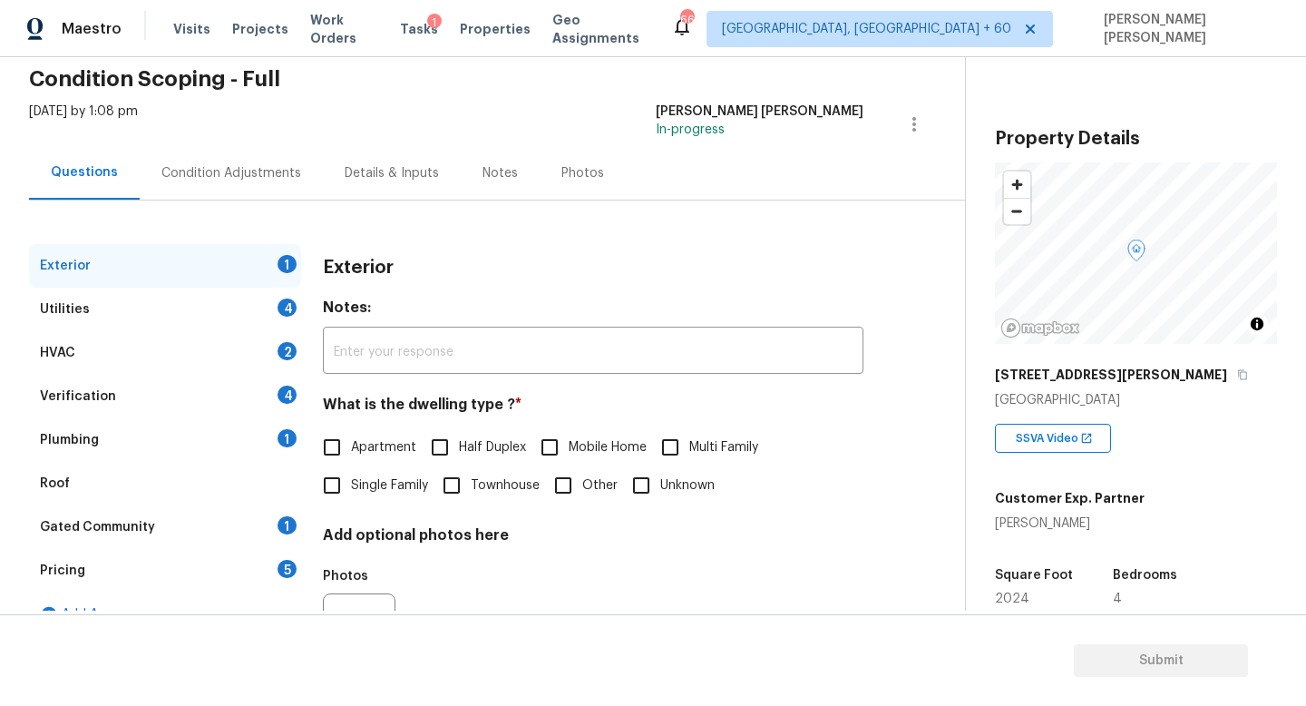
scroll to position [75, 0]
click at [280, 260] on div "1" at bounding box center [287, 263] width 19 height 18
click at [260, 307] on div "Utilities 4" at bounding box center [165, 309] width 272 height 44
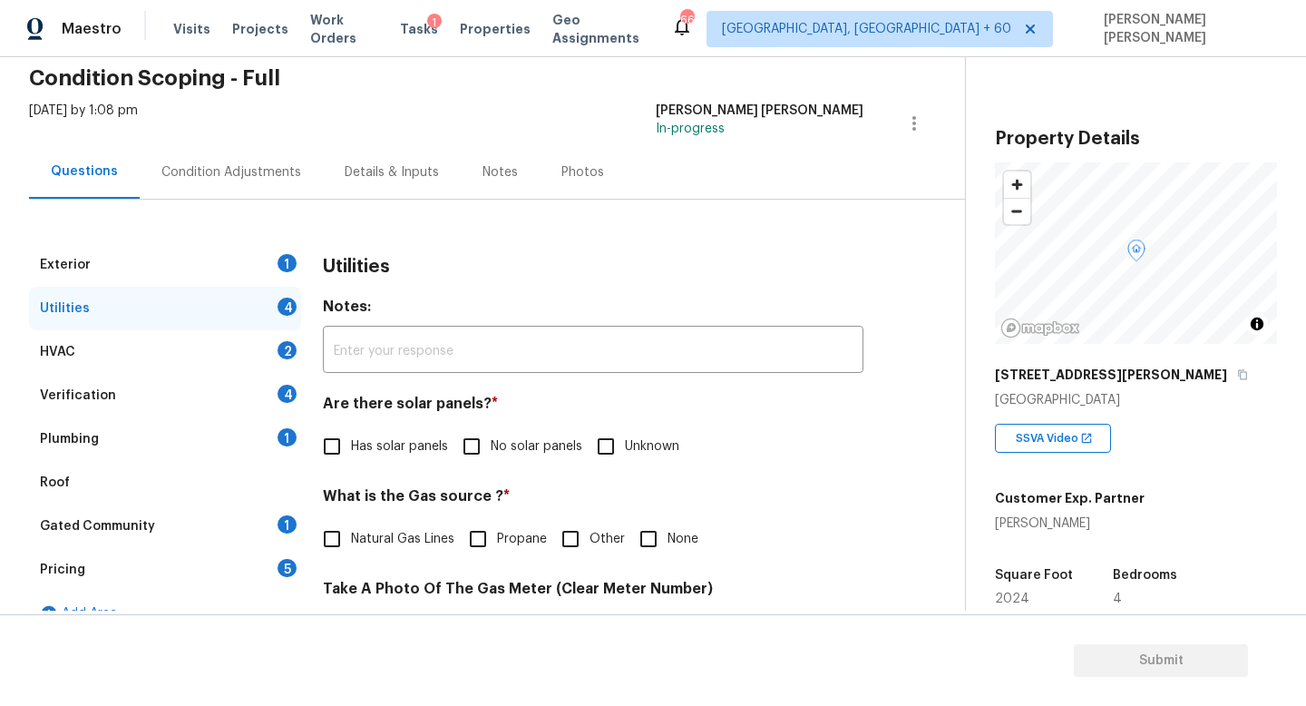
click at [252, 232] on div "Exterior 1 Utilities 4 HVAC 2 Verification 4 Plumbing 1 Roof Gated Community 1 …" at bounding box center [475, 695] width 893 height 990
click at [252, 251] on div "Exterior 1" at bounding box center [165, 265] width 272 height 44
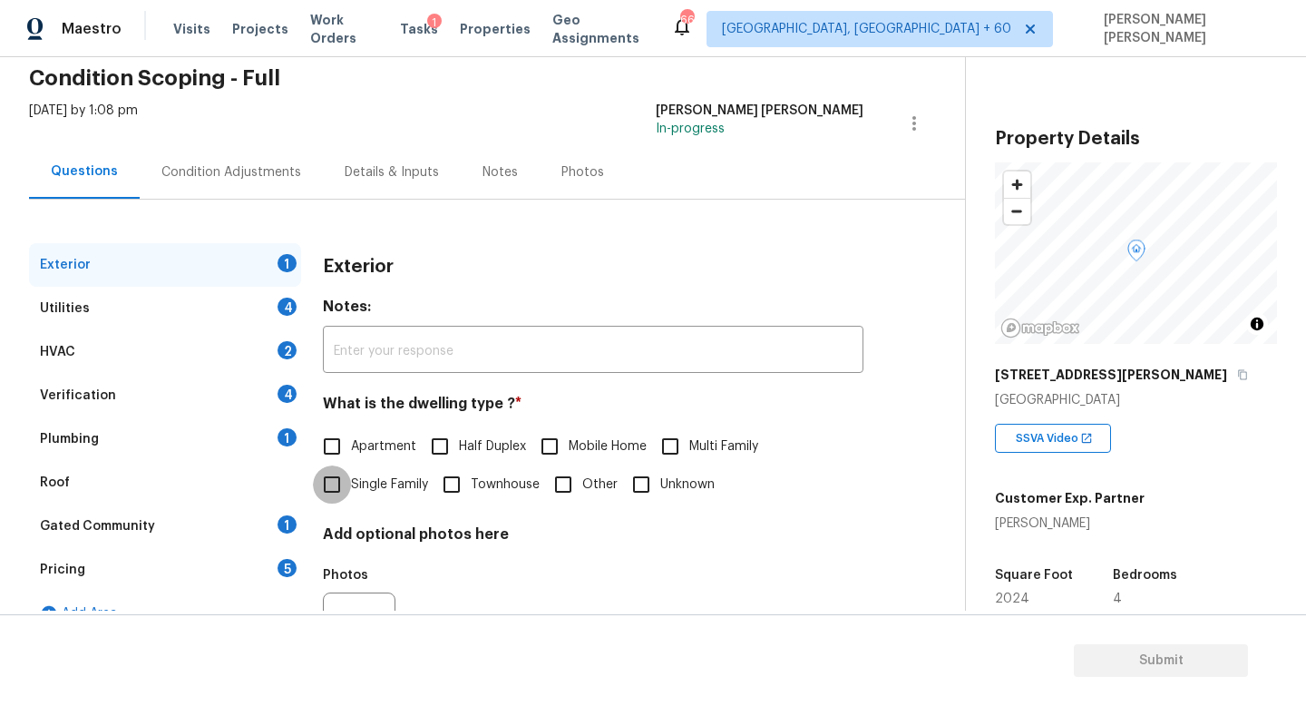
click at [334, 486] on input "Single Family" at bounding box center [332, 484] width 38 height 38
checkbox input "true"
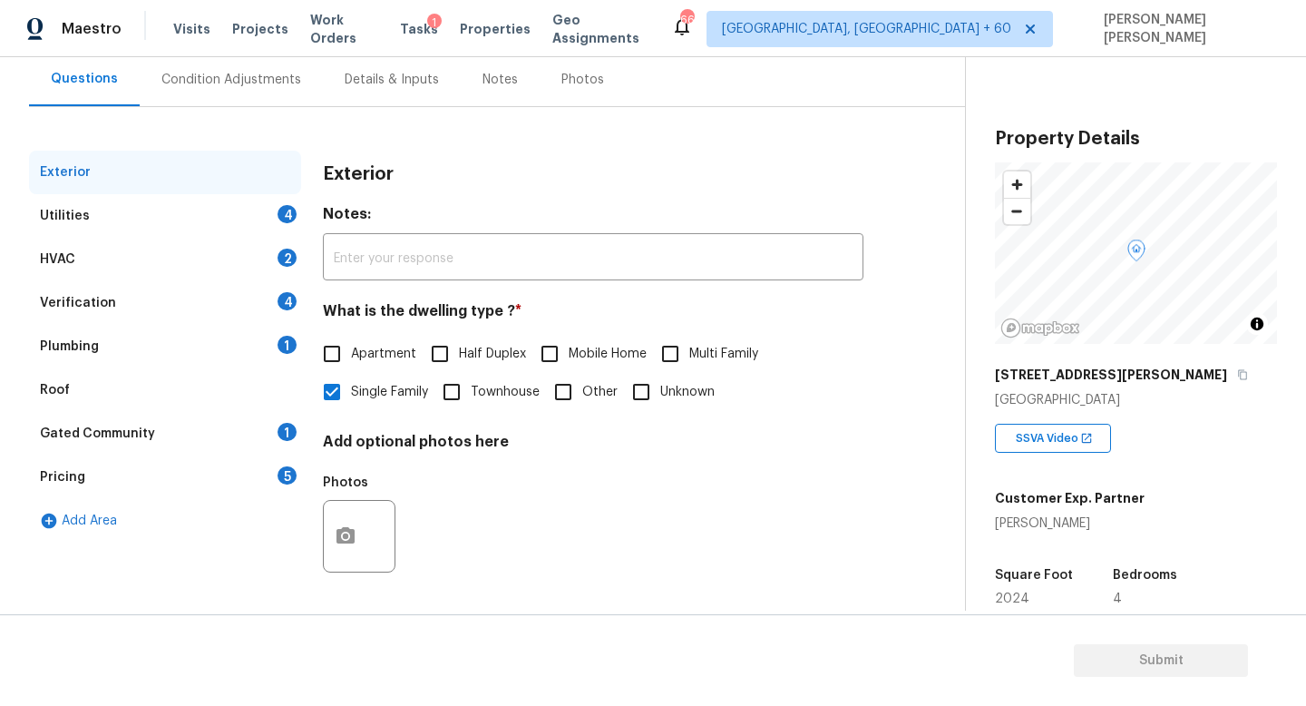
click at [255, 205] on div "Utilities 4" at bounding box center [165, 216] width 272 height 44
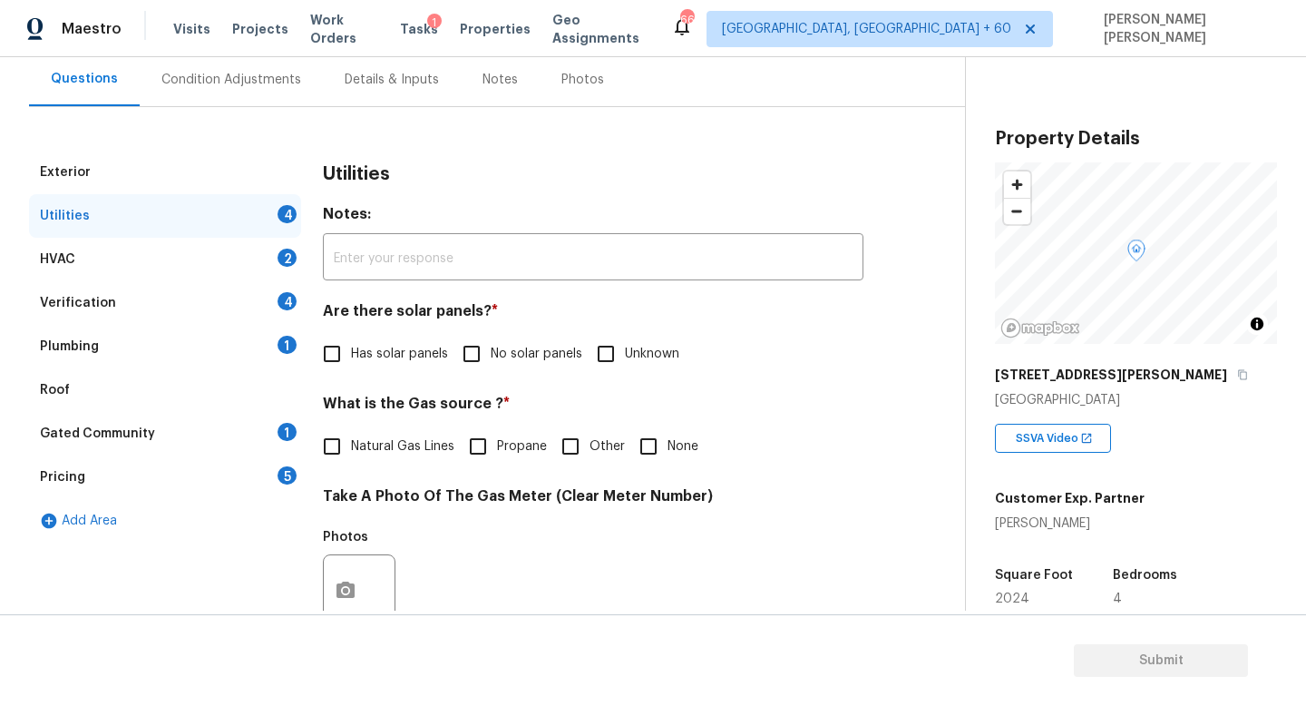
click at [497, 349] on span "No solar panels" at bounding box center [537, 354] width 92 height 19
click at [491, 349] on input "No solar panels" at bounding box center [472, 354] width 38 height 38
checkbox input "true"
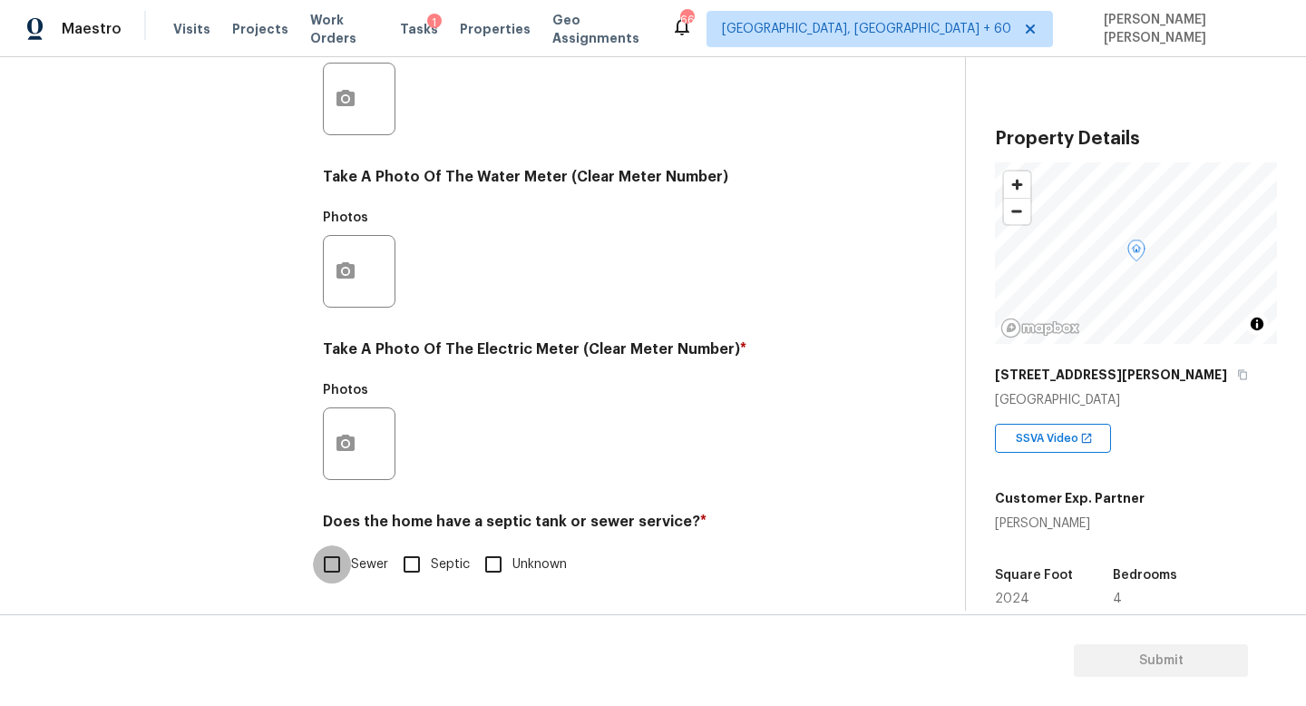
click at [319, 551] on input "Sewer" at bounding box center [332, 564] width 38 height 38
checkbox input "true"
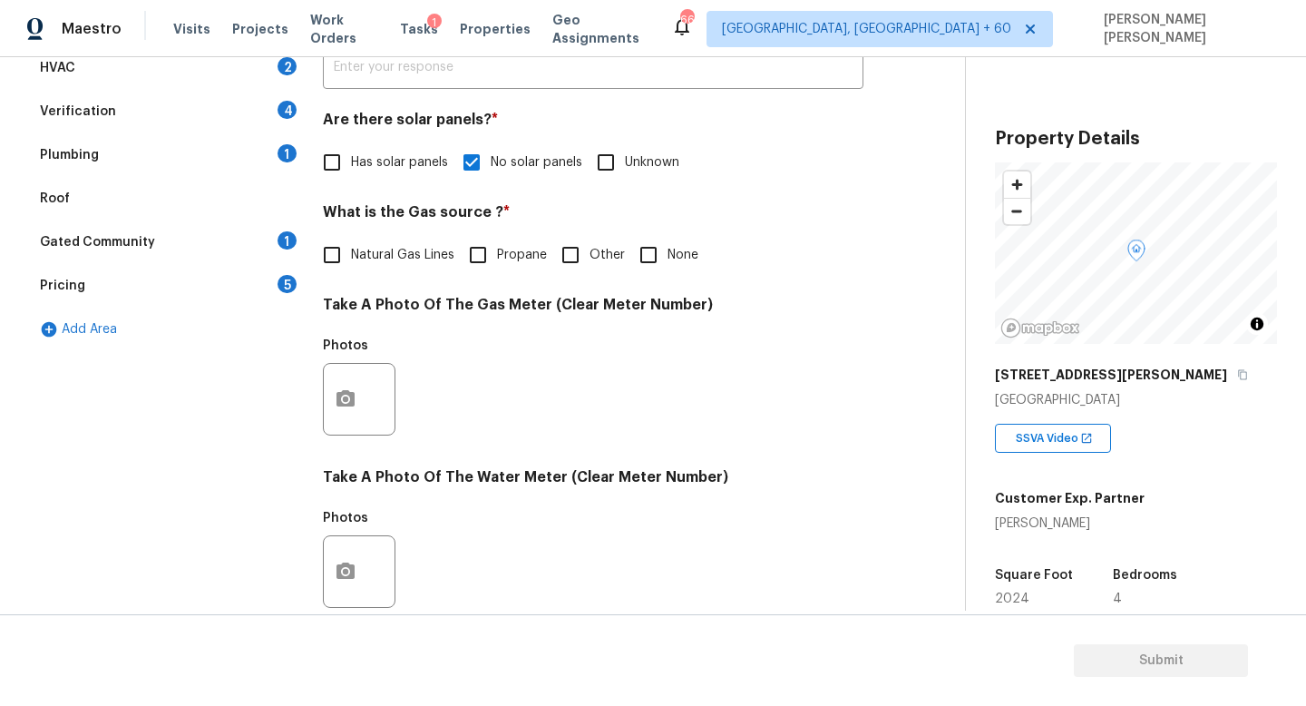
scroll to position [296, 0]
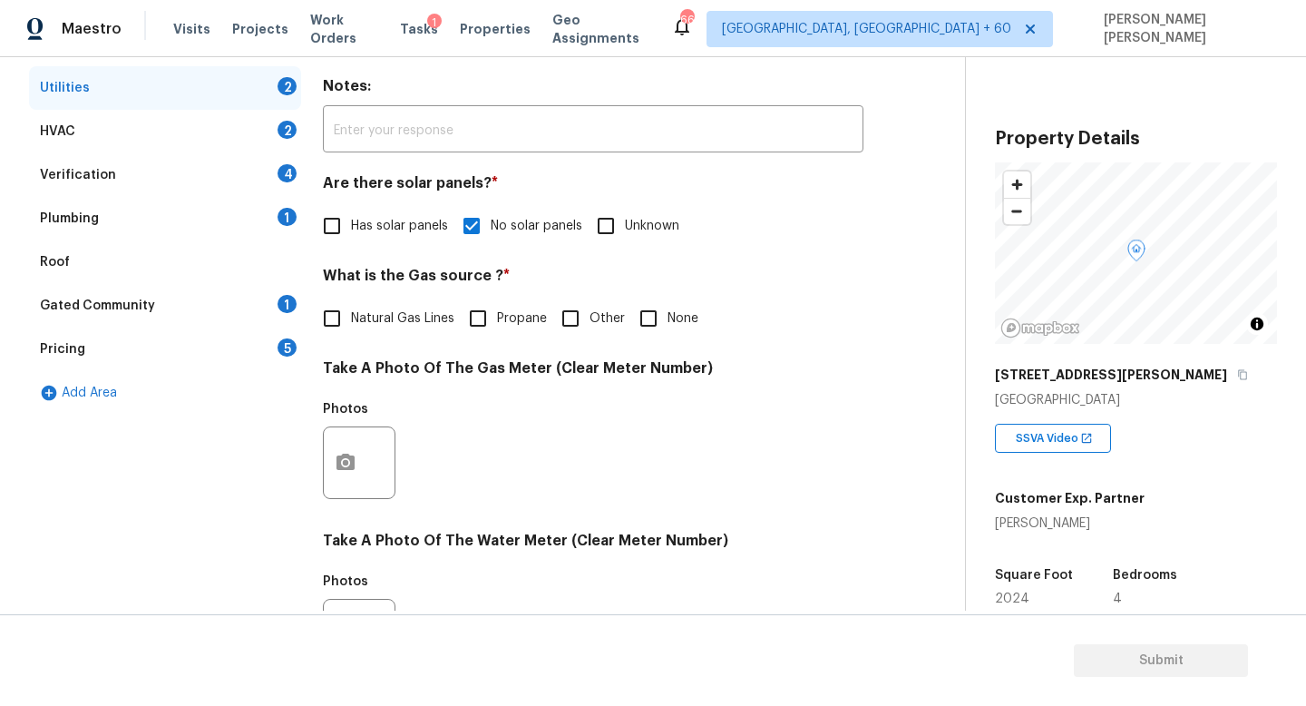
click at [331, 308] on input "Natural Gas Lines" at bounding box center [332, 318] width 38 height 38
checkbox input "true"
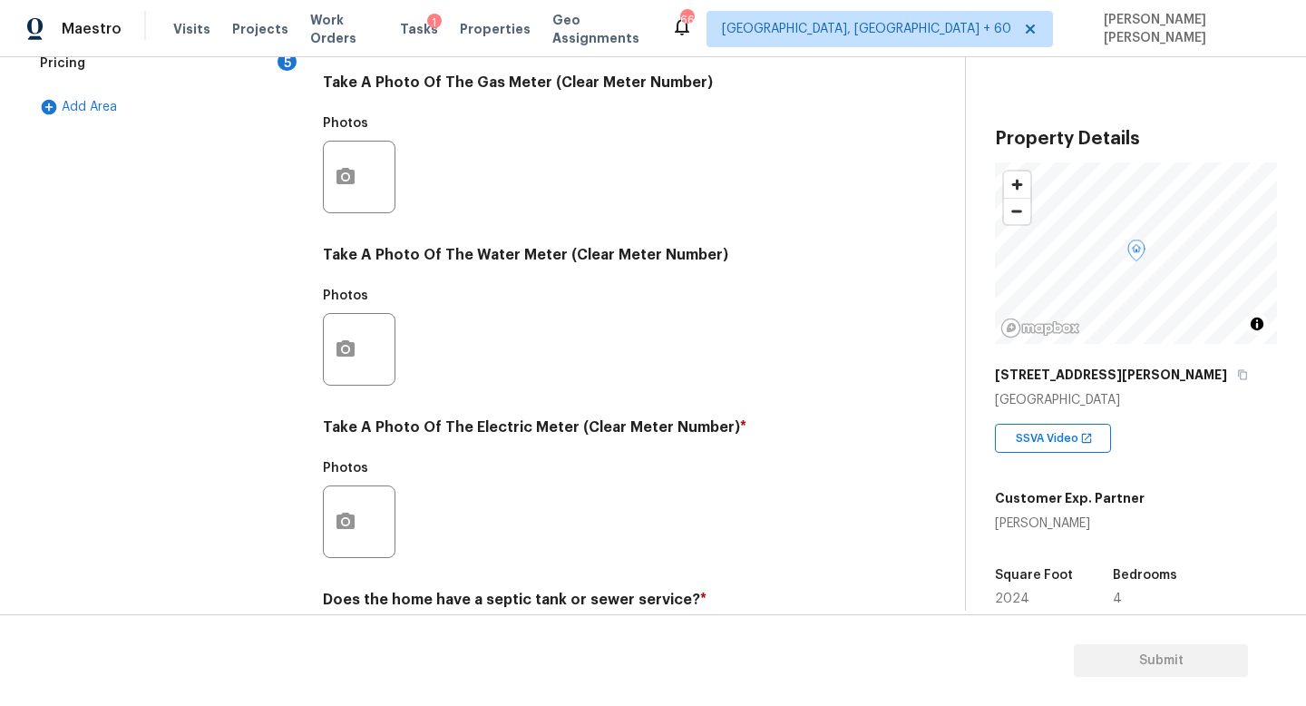
scroll to position [659, 0]
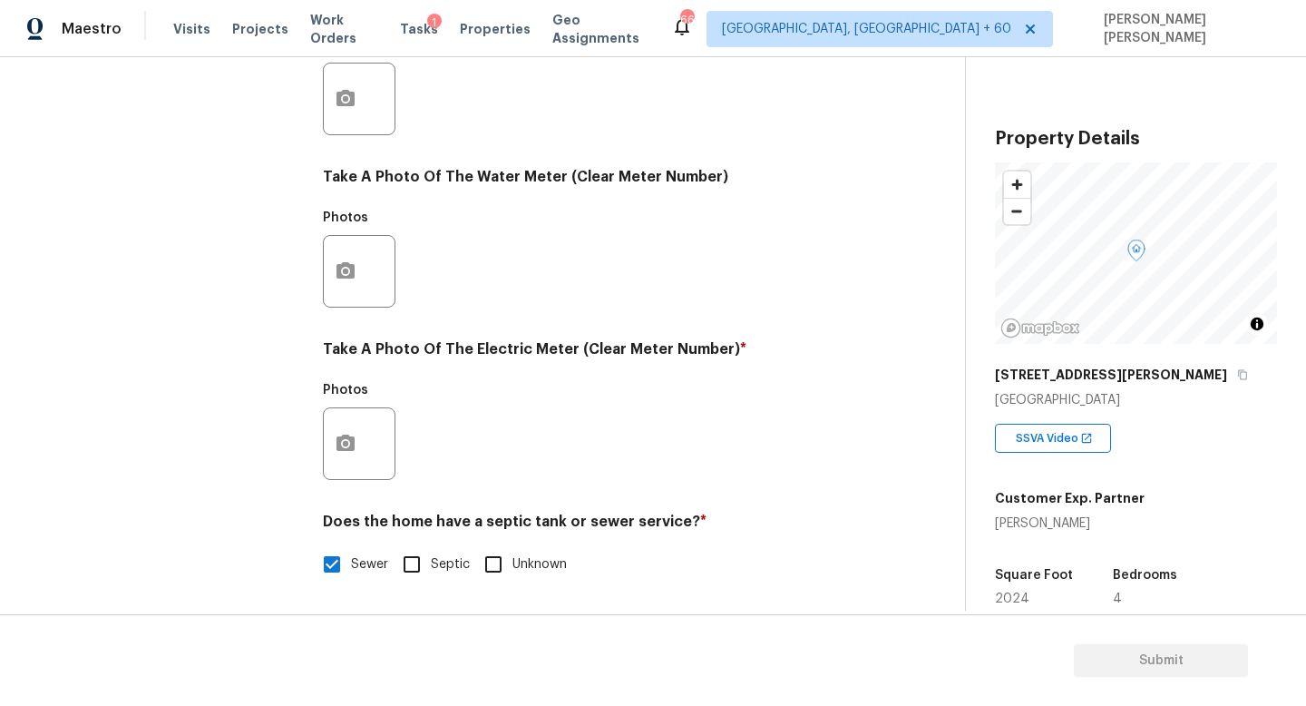
click at [367, 445] on div at bounding box center [359, 443] width 73 height 73
click at [360, 443] on button "button" at bounding box center [346, 443] width 44 height 71
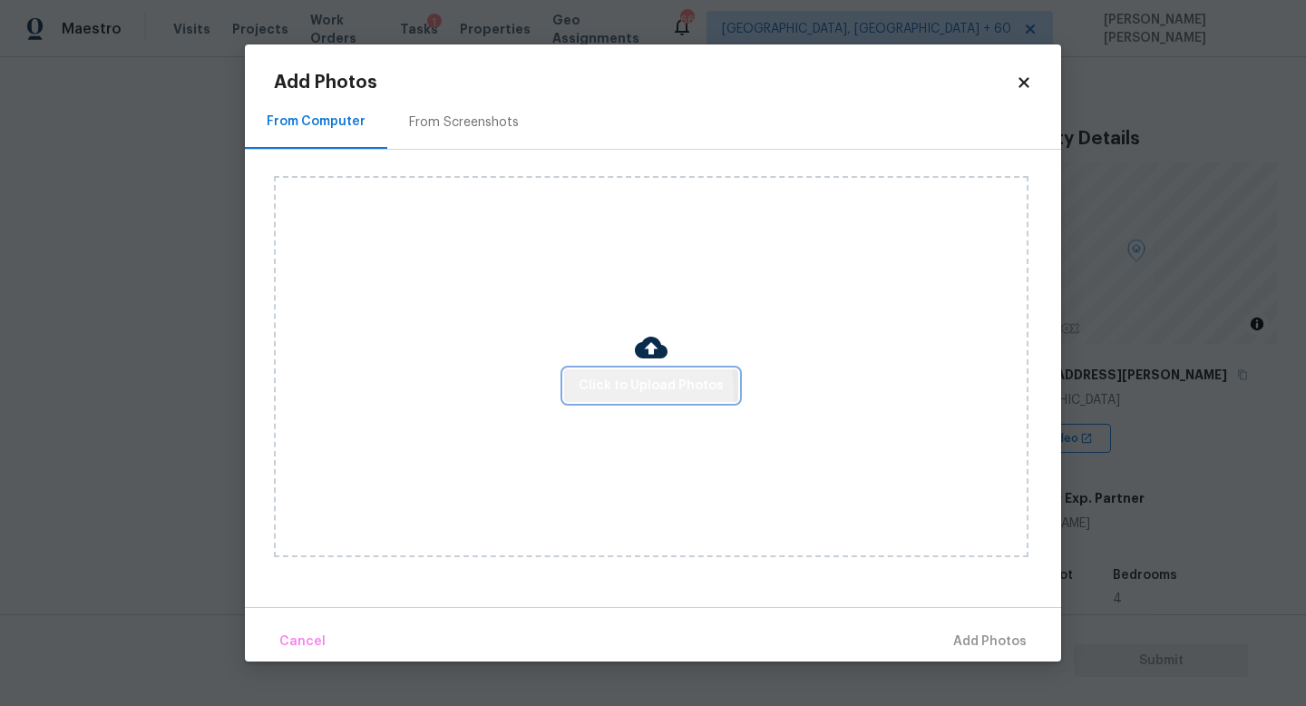
click at [614, 391] on span "Click to Upload Photos" at bounding box center [651, 386] width 145 height 23
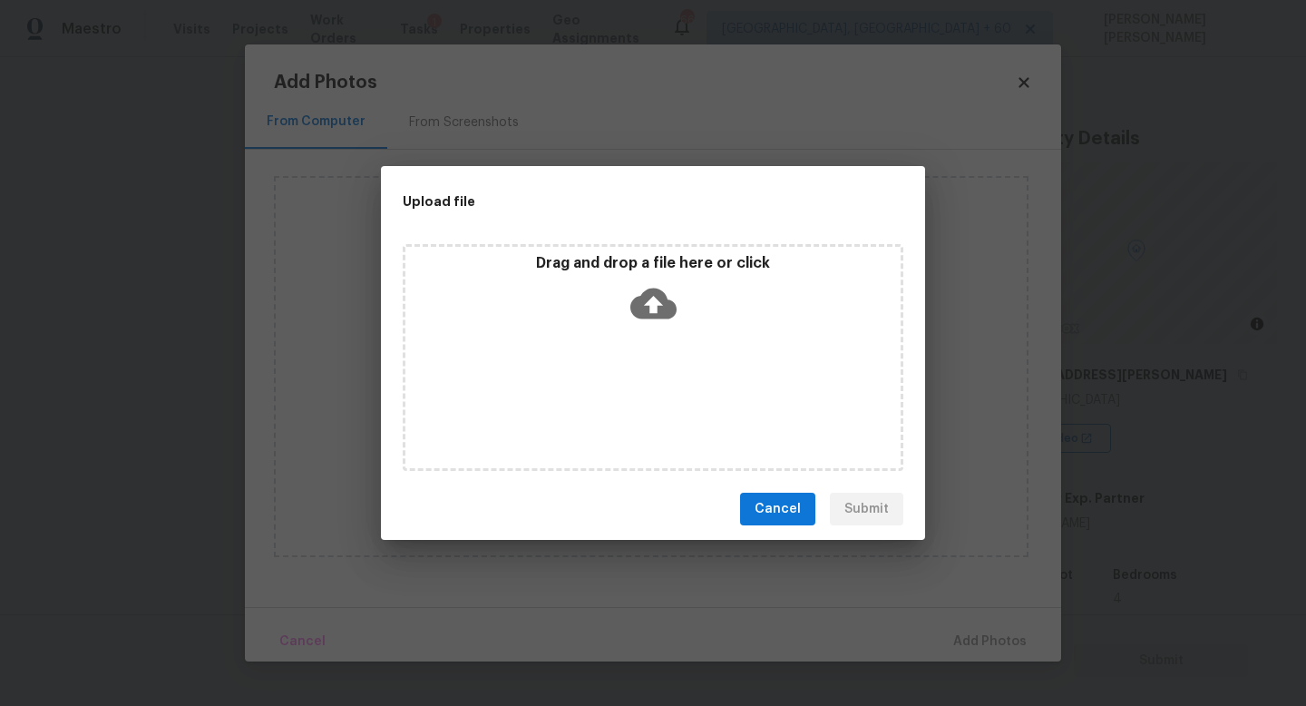
click at [659, 306] on icon at bounding box center [653, 303] width 46 height 31
click at [797, 493] on button "Cancel" at bounding box center [777, 510] width 75 height 34
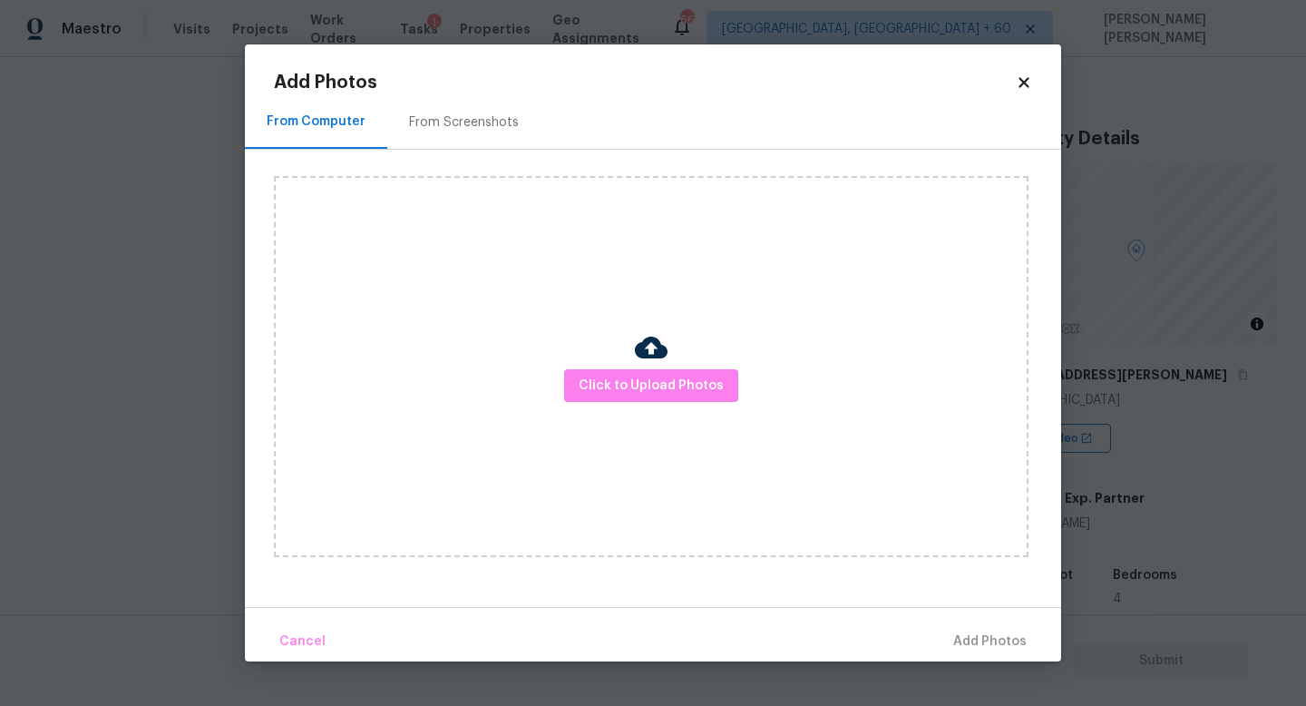
click at [1025, 76] on icon at bounding box center [1024, 82] width 16 height 16
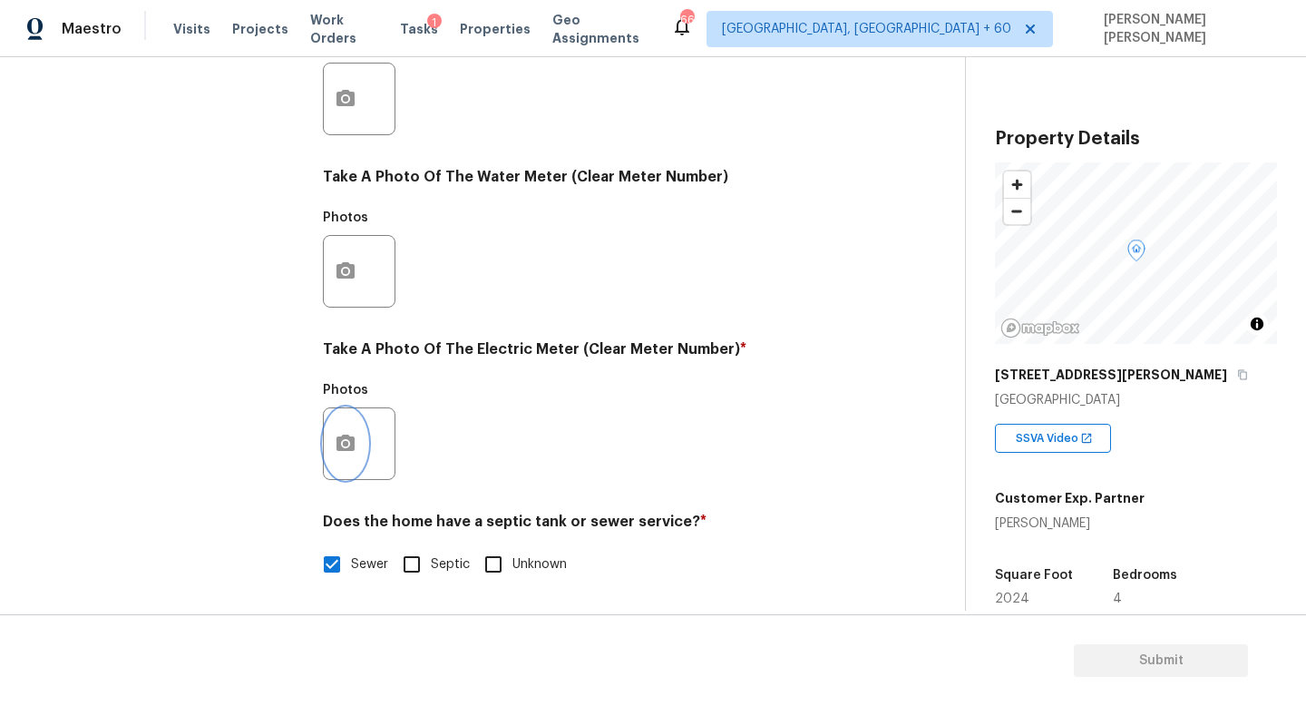
click at [361, 425] on button "button" at bounding box center [346, 443] width 44 height 71
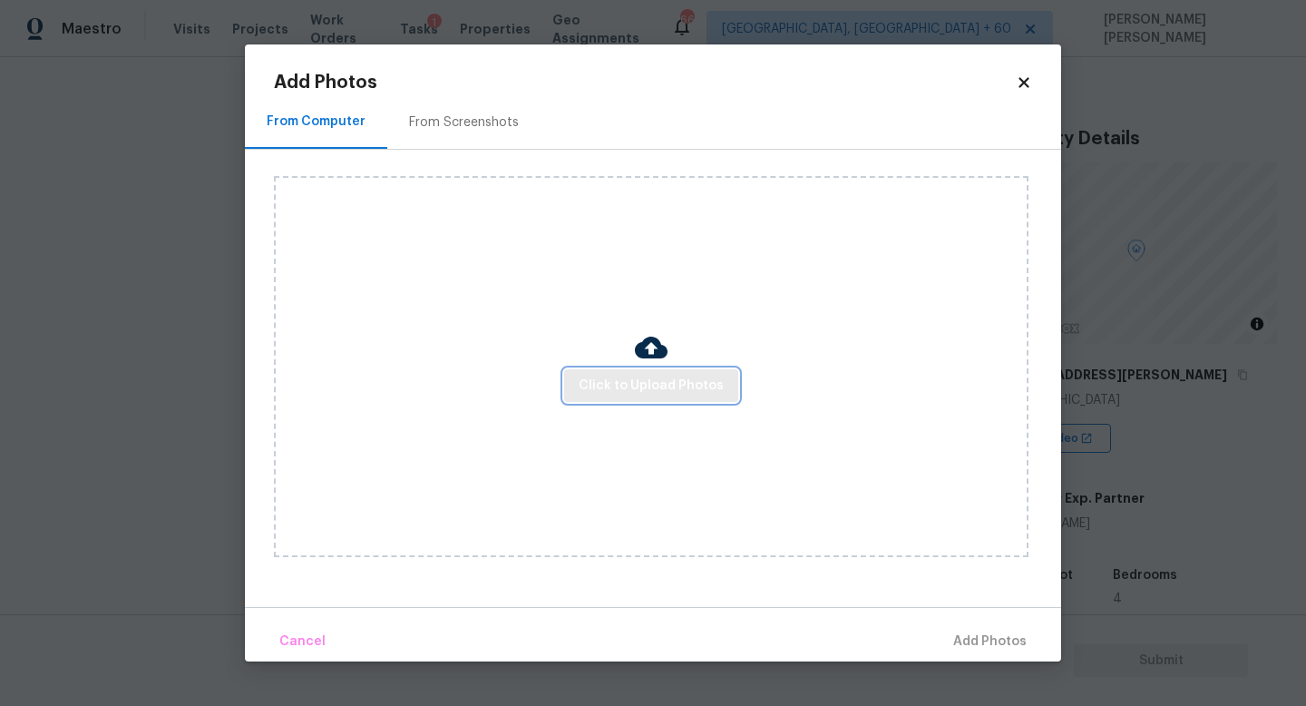
click at [610, 382] on span "Click to Upload Photos" at bounding box center [651, 386] width 145 height 23
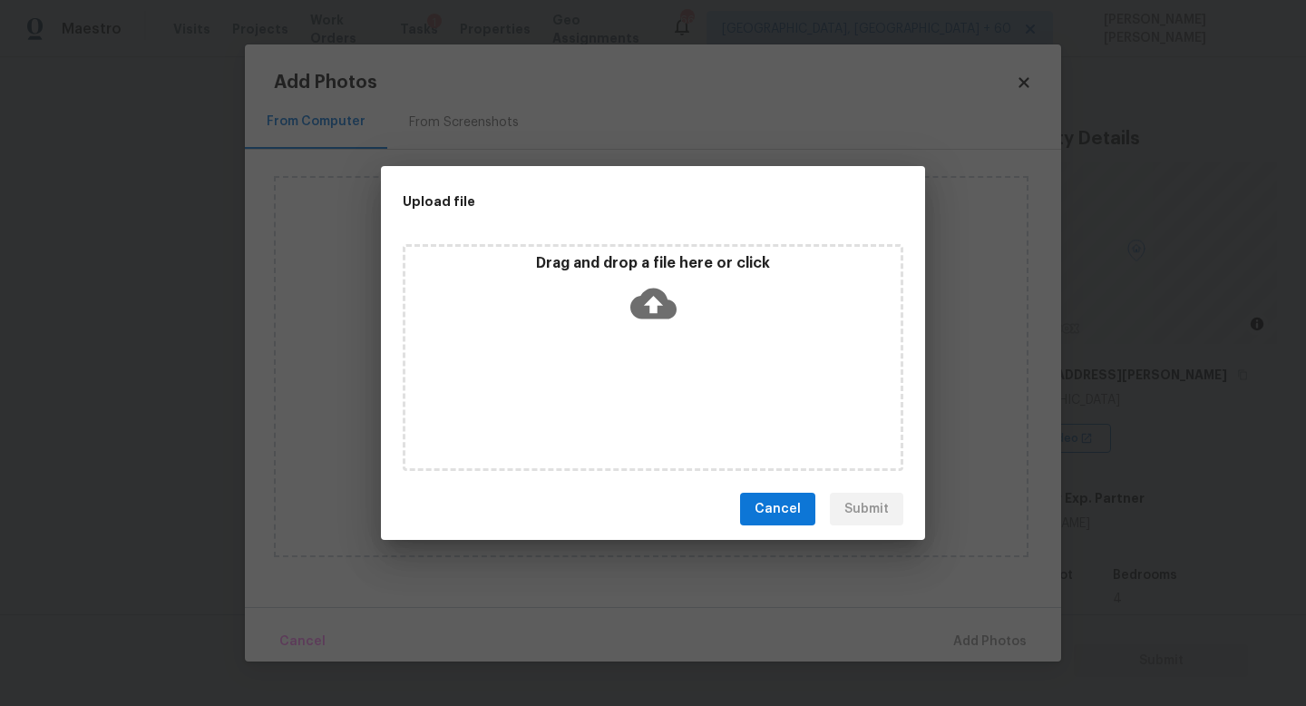
click at [664, 315] on icon at bounding box center [653, 303] width 46 height 31
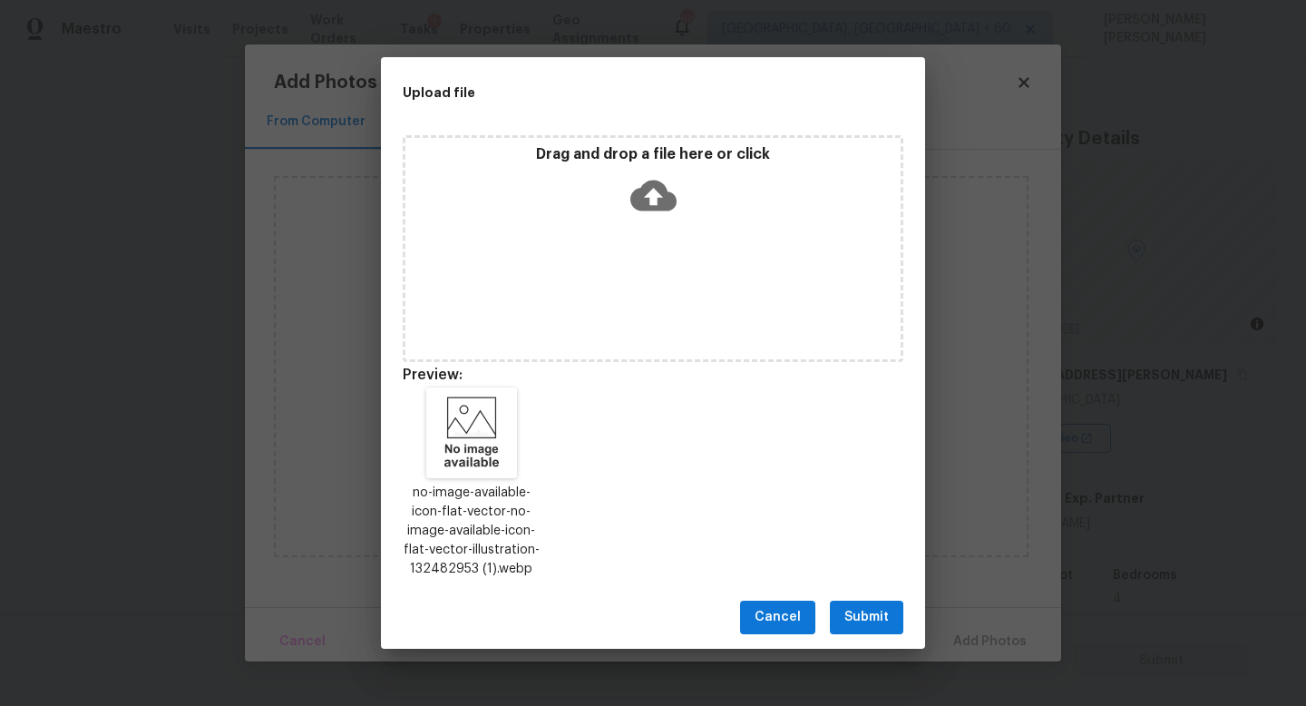
click at [859, 614] on span "Submit" at bounding box center [866, 617] width 44 height 23
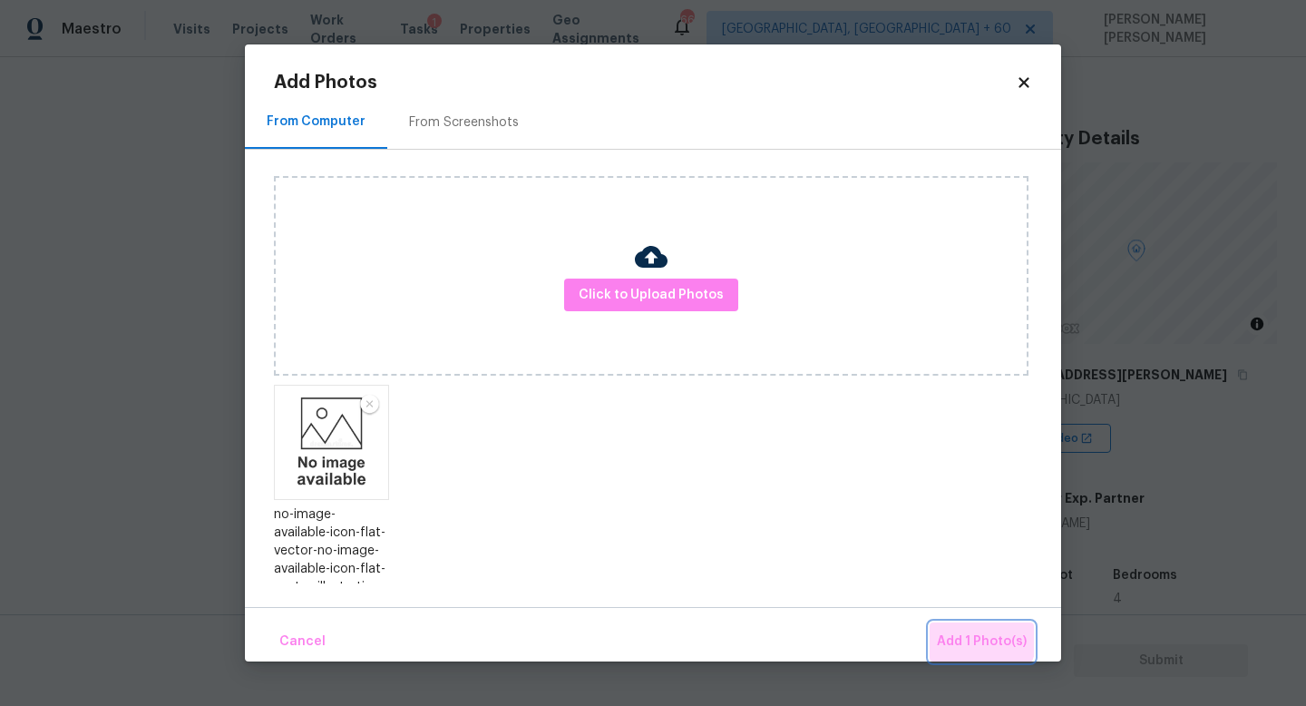
click at [969, 633] on span "Add 1 Photo(s)" at bounding box center [982, 641] width 90 height 23
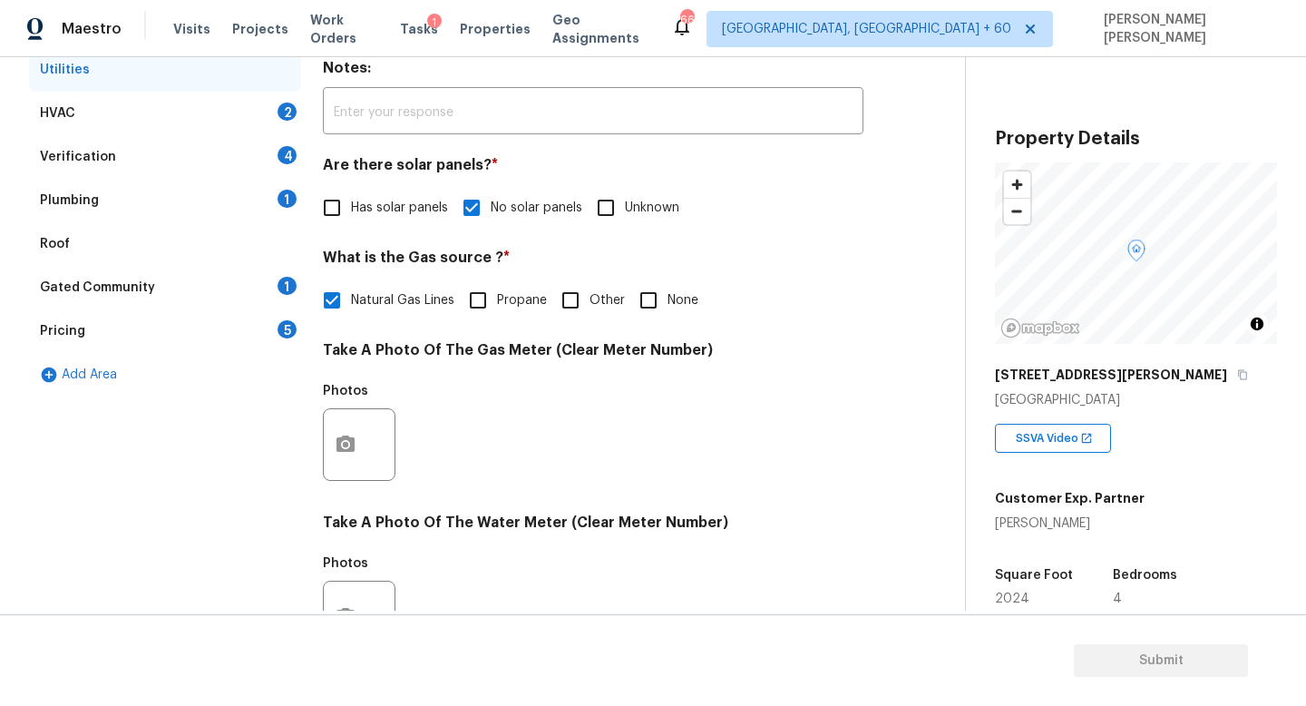
scroll to position [312, 0]
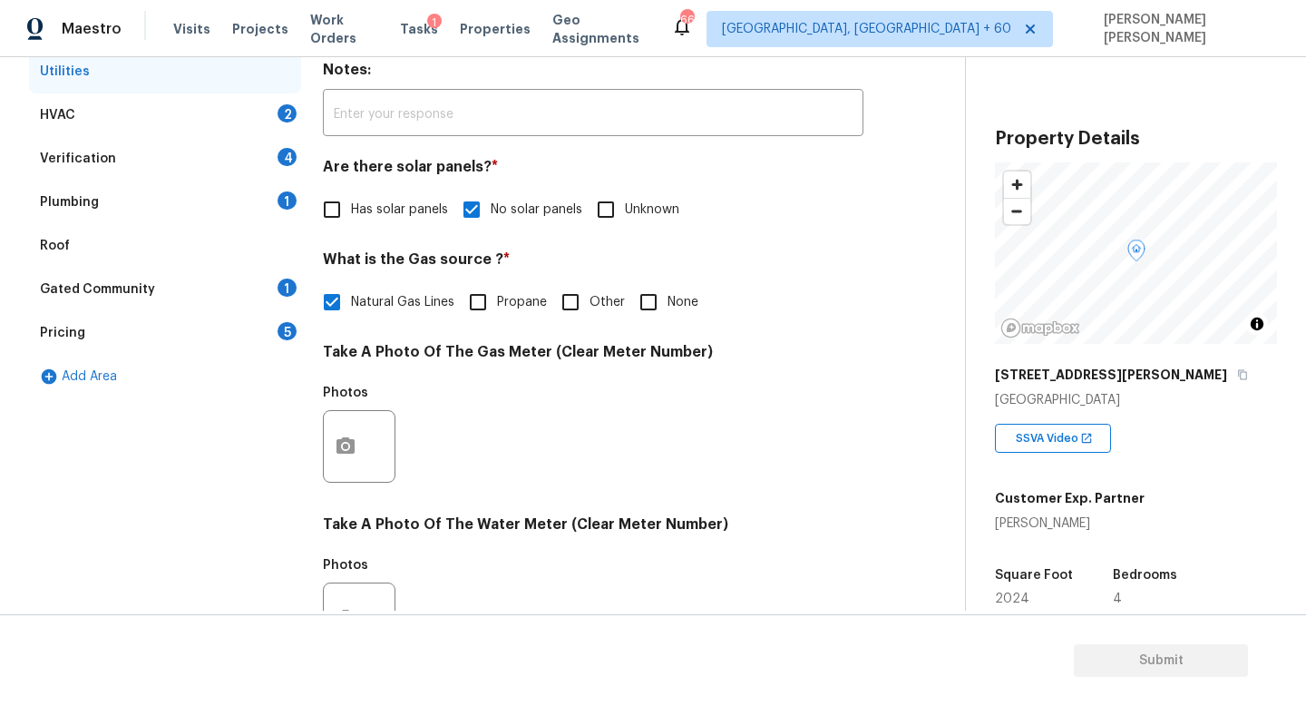
click at [258, 144] on div "Verification 4" at bounding box center [165, 159] width 272 height 44
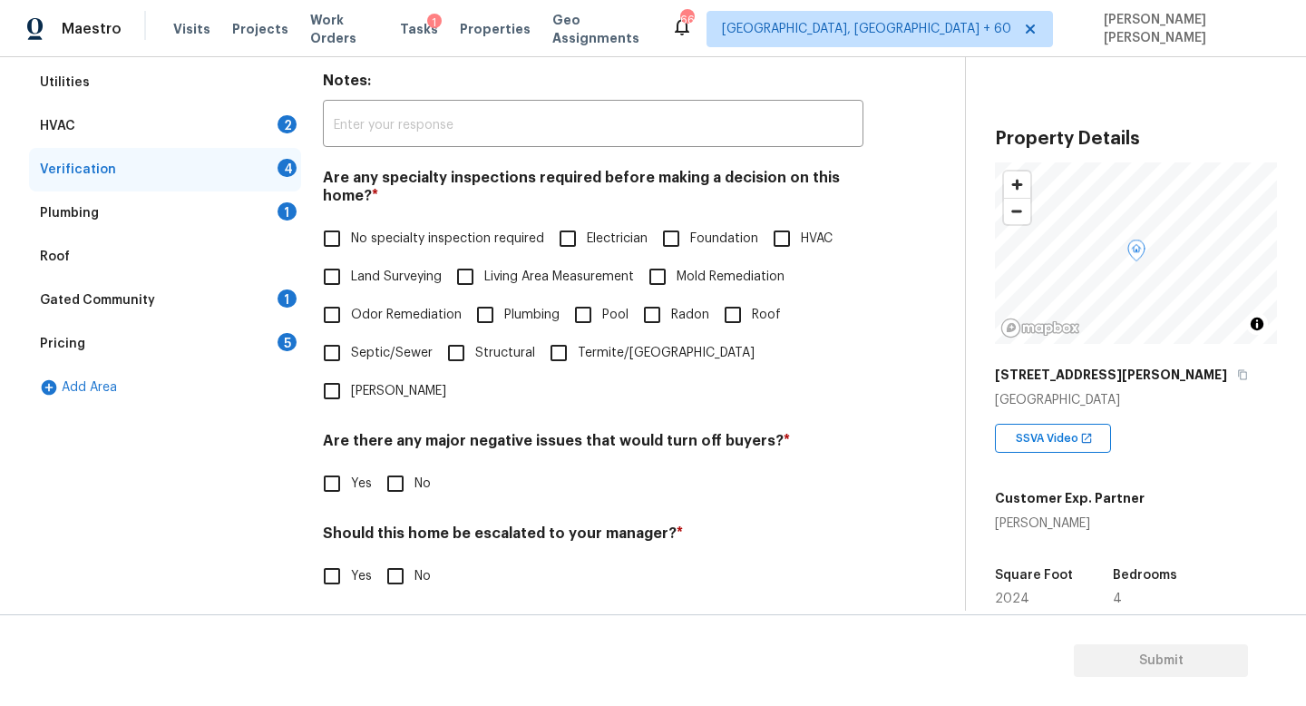
scroll to position [297, 0]
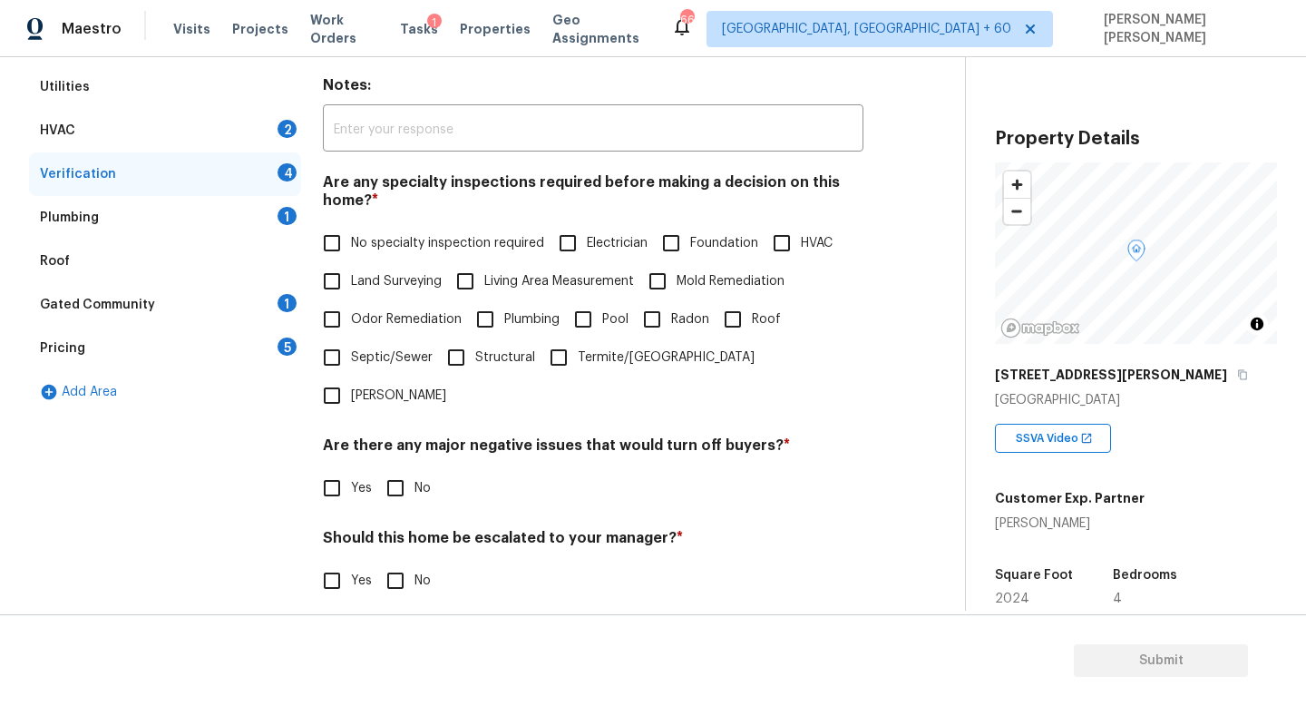
click at [213, 120] on div "HVAC 2" at bounding box center [165, 131] width 272 height 44
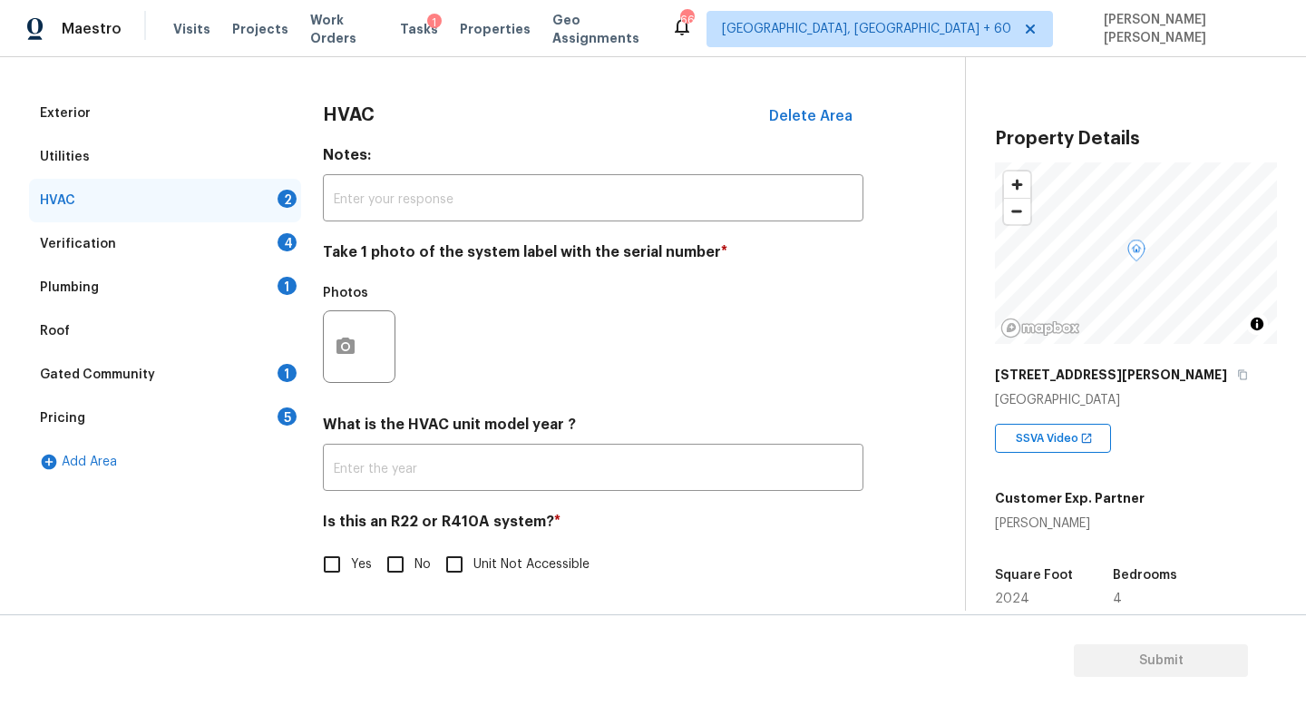
scroll to position [228, 0]
click at [591, 414] on div "HVAC Delete Area Notes: ​ Take 1 photo of the system label with the serial numb…" at bounding box center [593, 348] width 541 height 513
click at [350, 334] on button "button" at bounding box center [346, 346] width 44 height 71
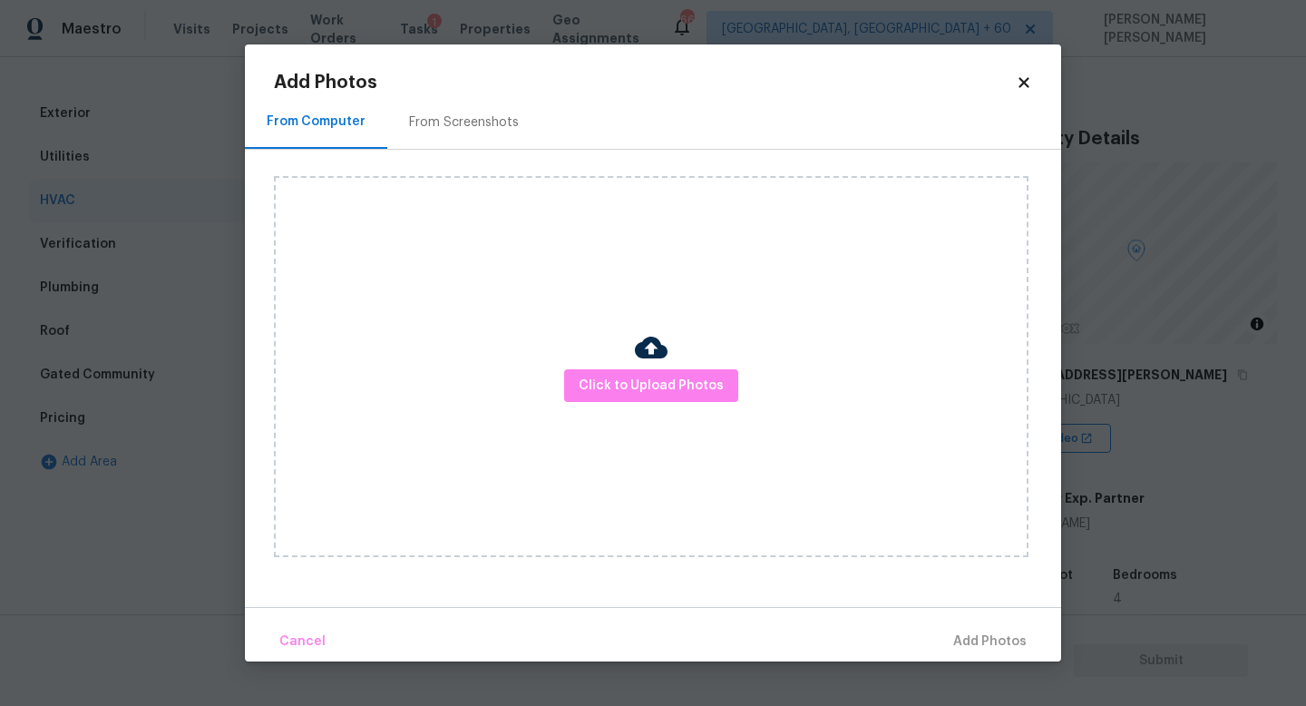
click at [1021, 82] on icon at bounding box center [1024, 82] width 16 height 16
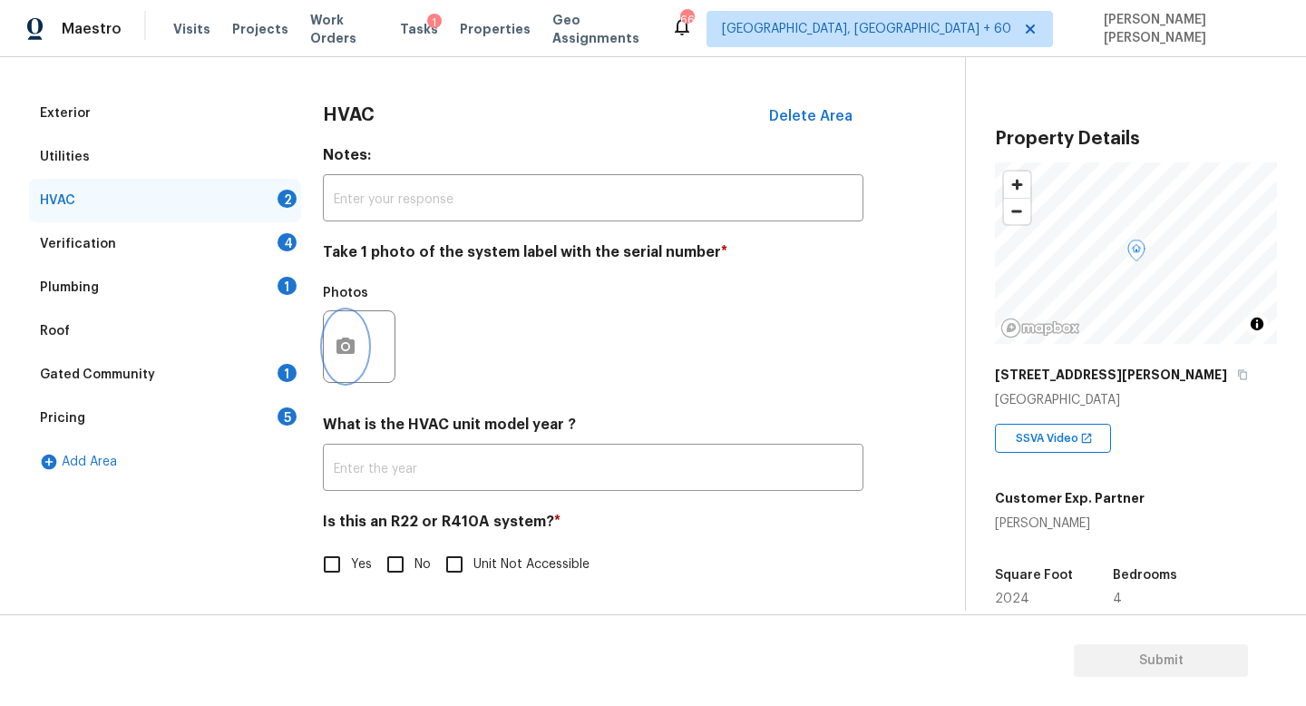
click at [353, 345] on icon "button" at bounding box center [346, 345] width 18 height 16
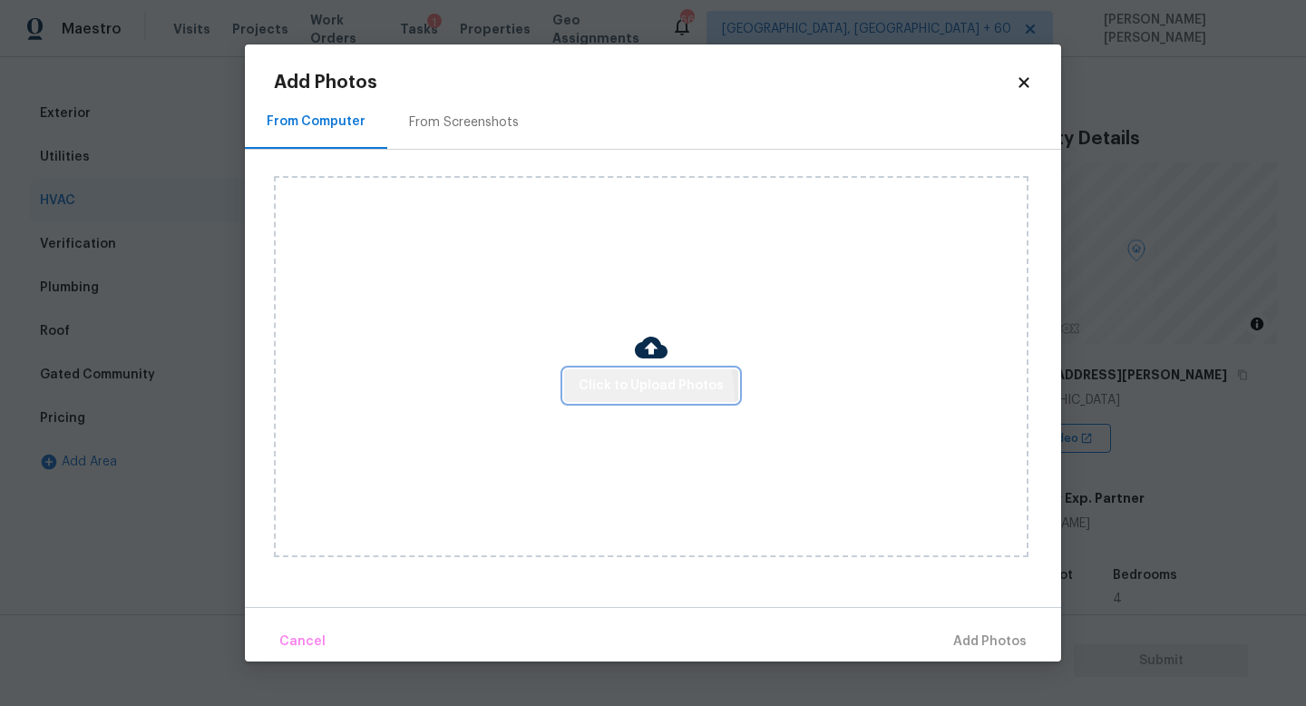
click at [603, 397] on button "Click to Upload Photos" at bounding box center [651, 386] width 174 height 34
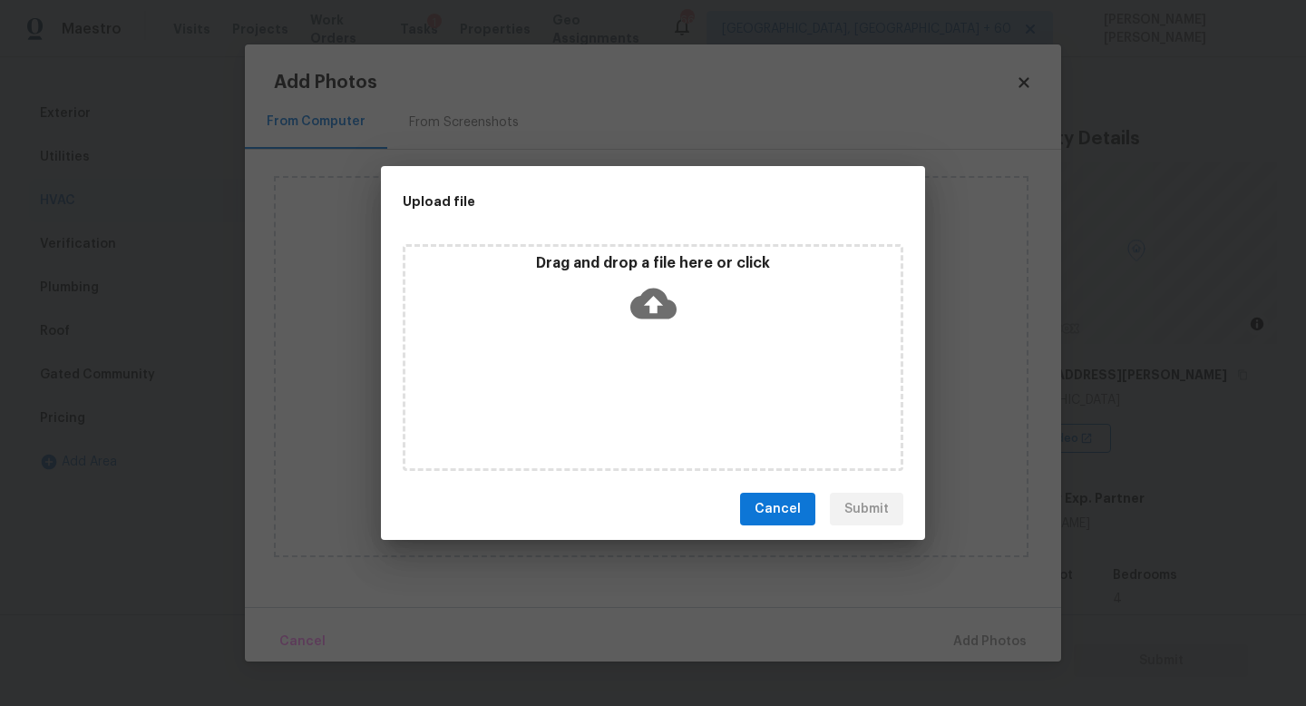
click at [649, 310] on icon at bounding box center [653, 303] width 46 height 46
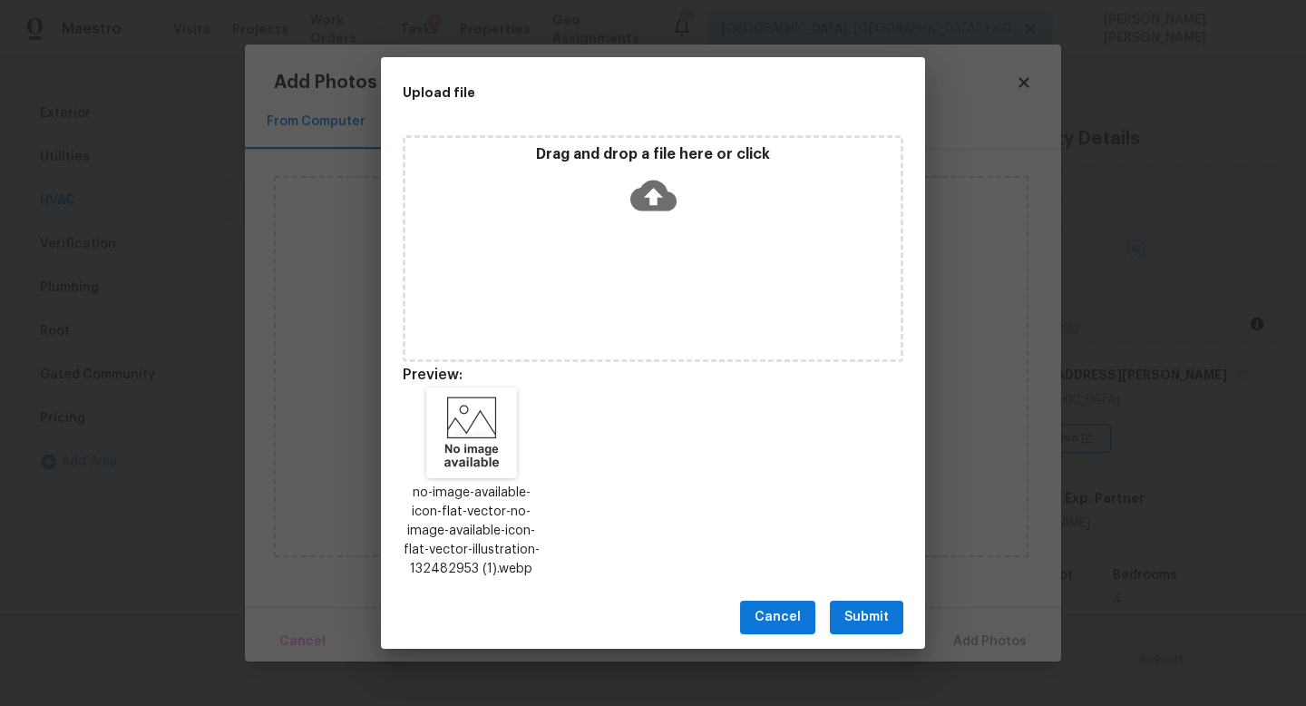
click at [872, 604] on button "Submit" at bounding box center [866, 617] width 73 height 34
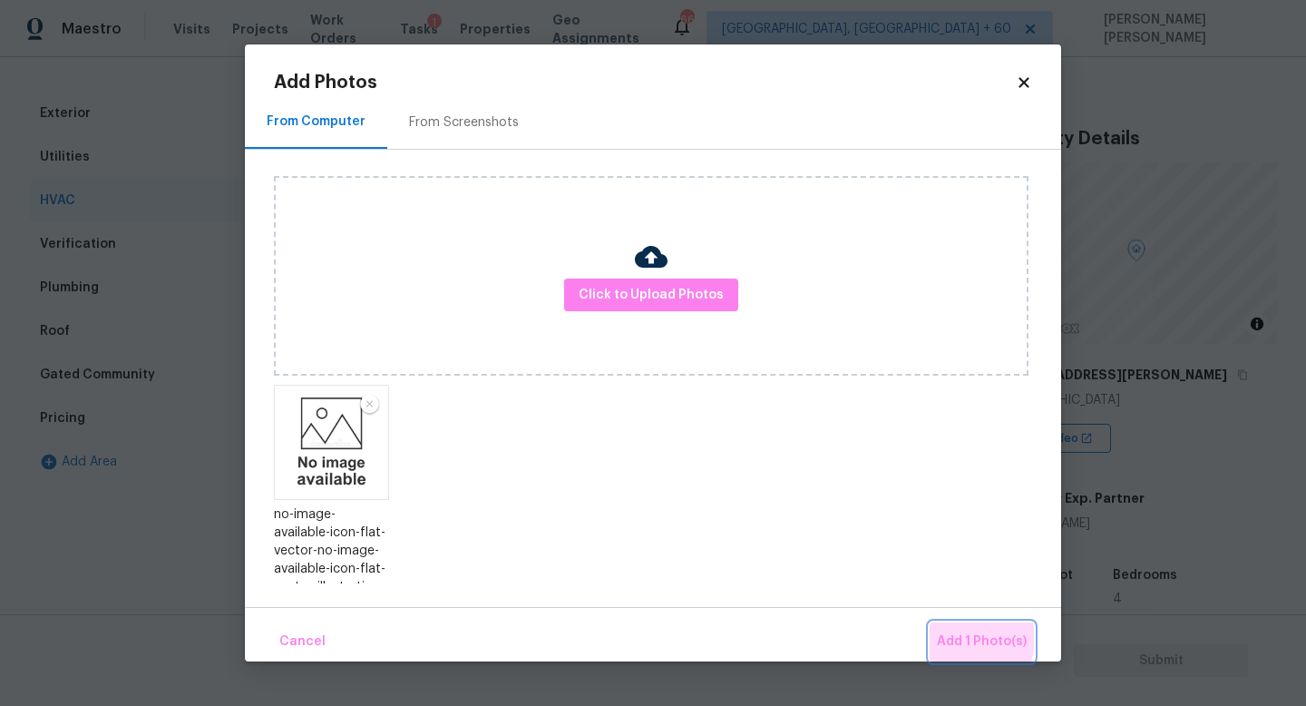
click at [935, 631] on button "Add 1 Photo(s)" at bounding box center [982, 641] width 104 height 39
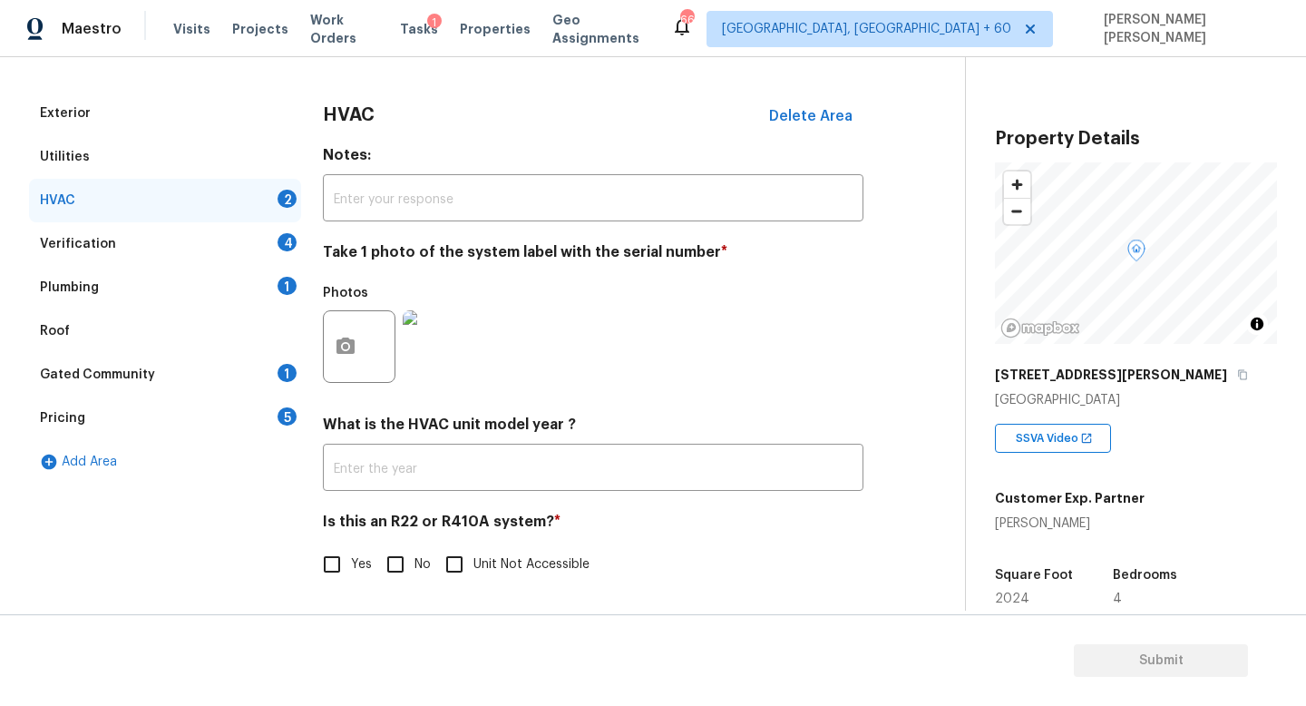
click at [387, 560] on input "No" at bounding box center [395, 564] width 38 height 38
checkbox input "true"
click at [238, 248] on div "Verification 4" at bounding box center [165, 244] width 272 height 44
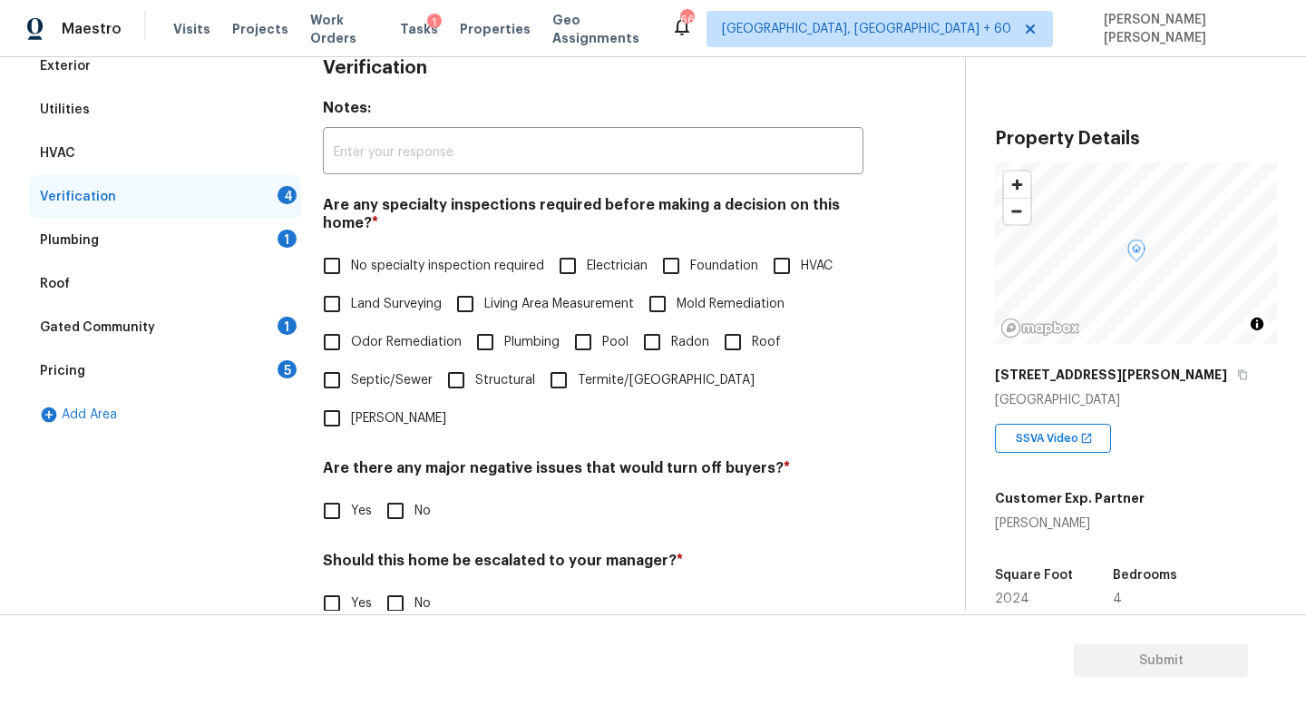
scroll to position [278, 0]
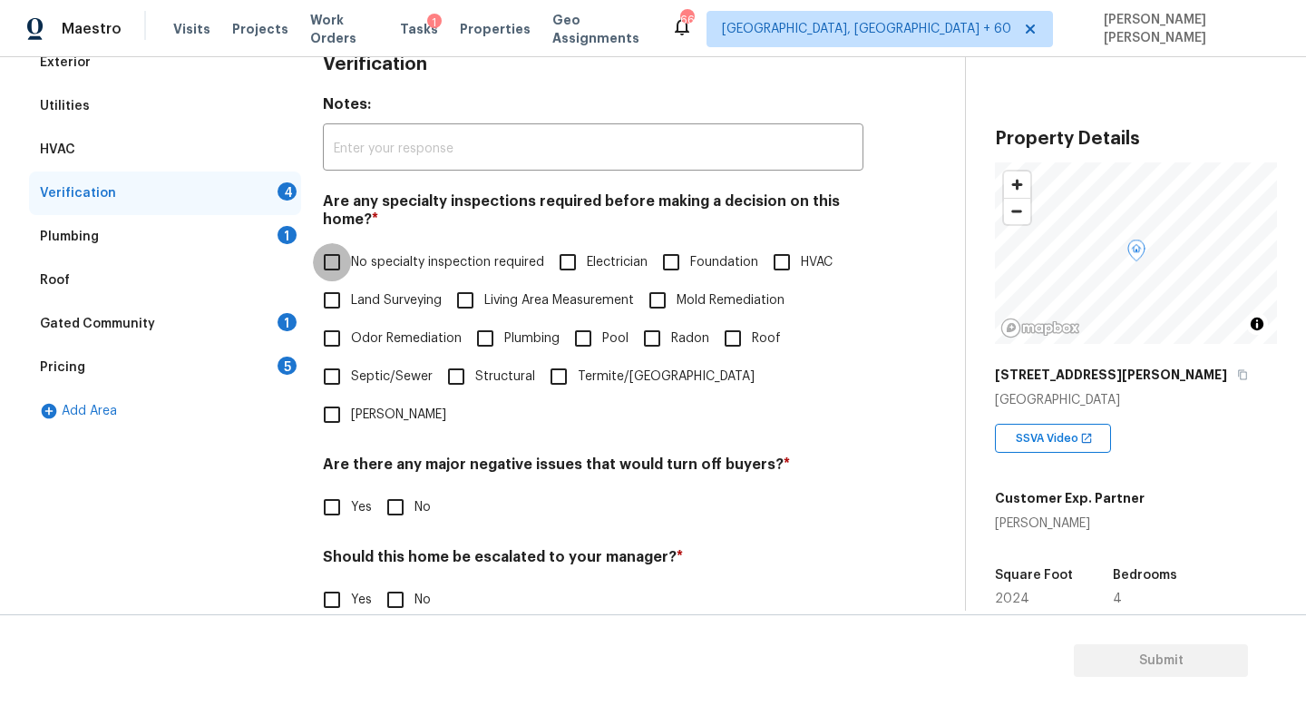
click at [338, 261] on input "No specialty inspection required" at bounding box center [332, 262] width 38 height 38
checkbox input "true"
click at [412, 488] on input "No" at bounding box center [395, 507] width 38 height 38
checkbox input "true"
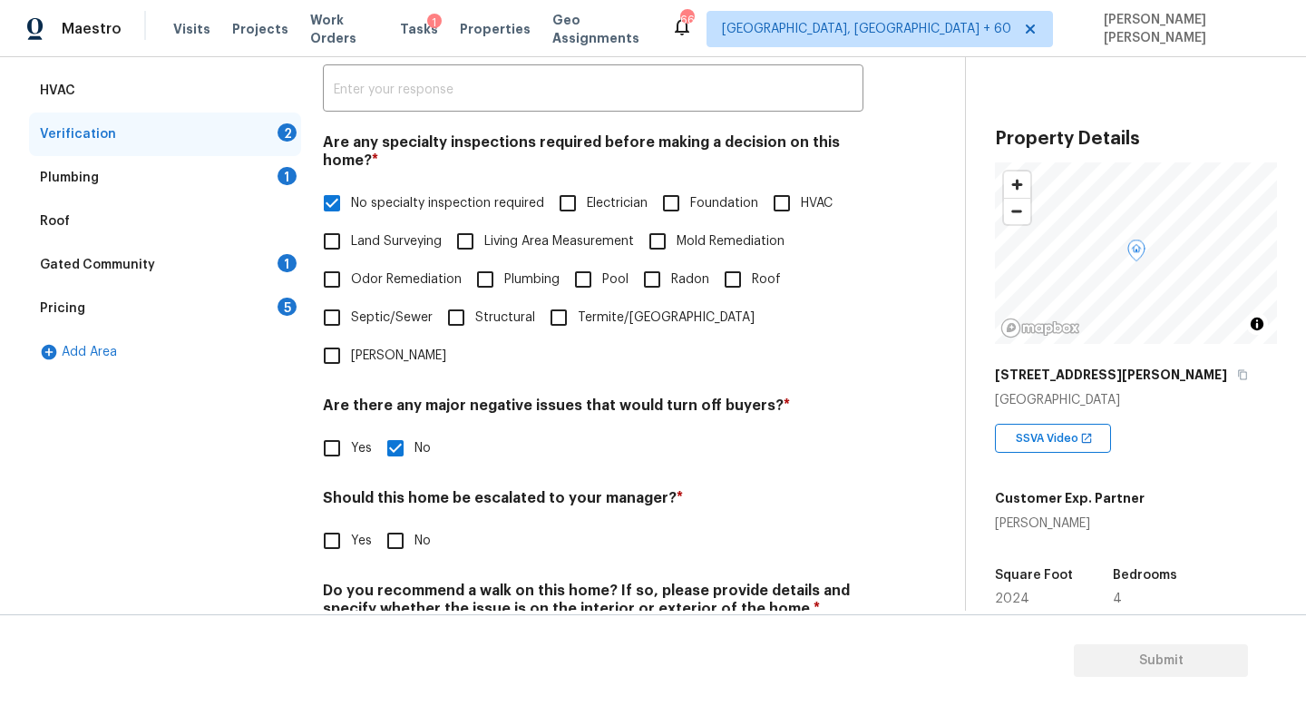
scroll to position [386, 0]
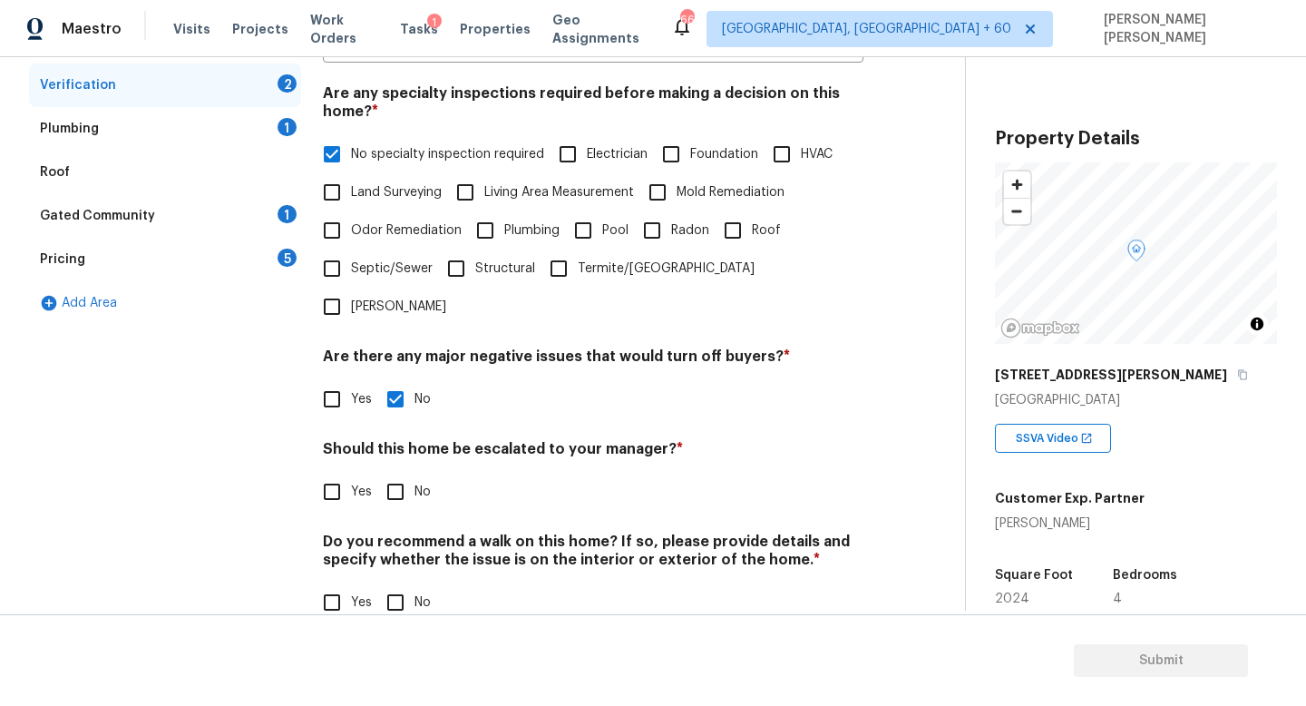
click at [400, 473] on input "No" at bounding box center [395, 492] width 38 height 38
checkbox input "true"
click at [399, 534] on h4 "Do you recommend a walk on this home? If so, please provide details and specify…" at bounding box center [593, 556] width 541 height 44
click at [399, 583] on input "No" at bounding box center [395, 602] width 38 height 38
checkbox input "true"
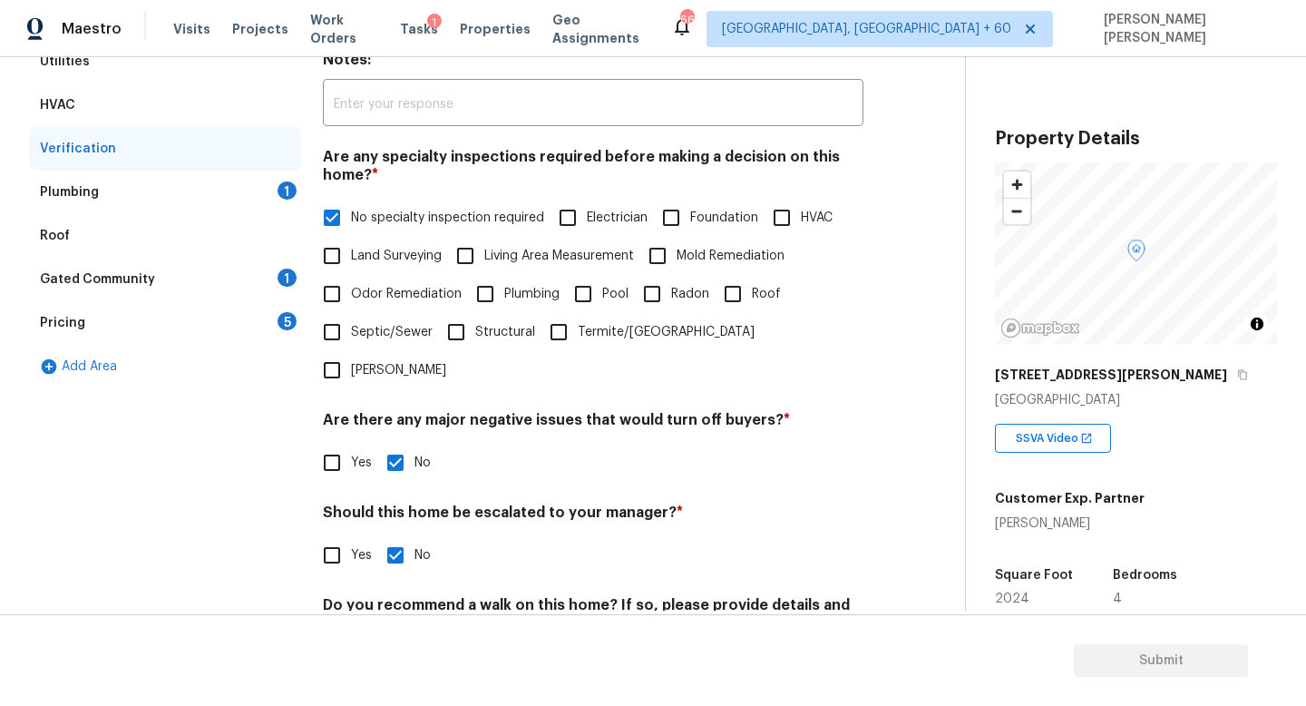
click at [267, 181] on div "Plumbing 1" at bounding box center [165, 193] width 272 height 44
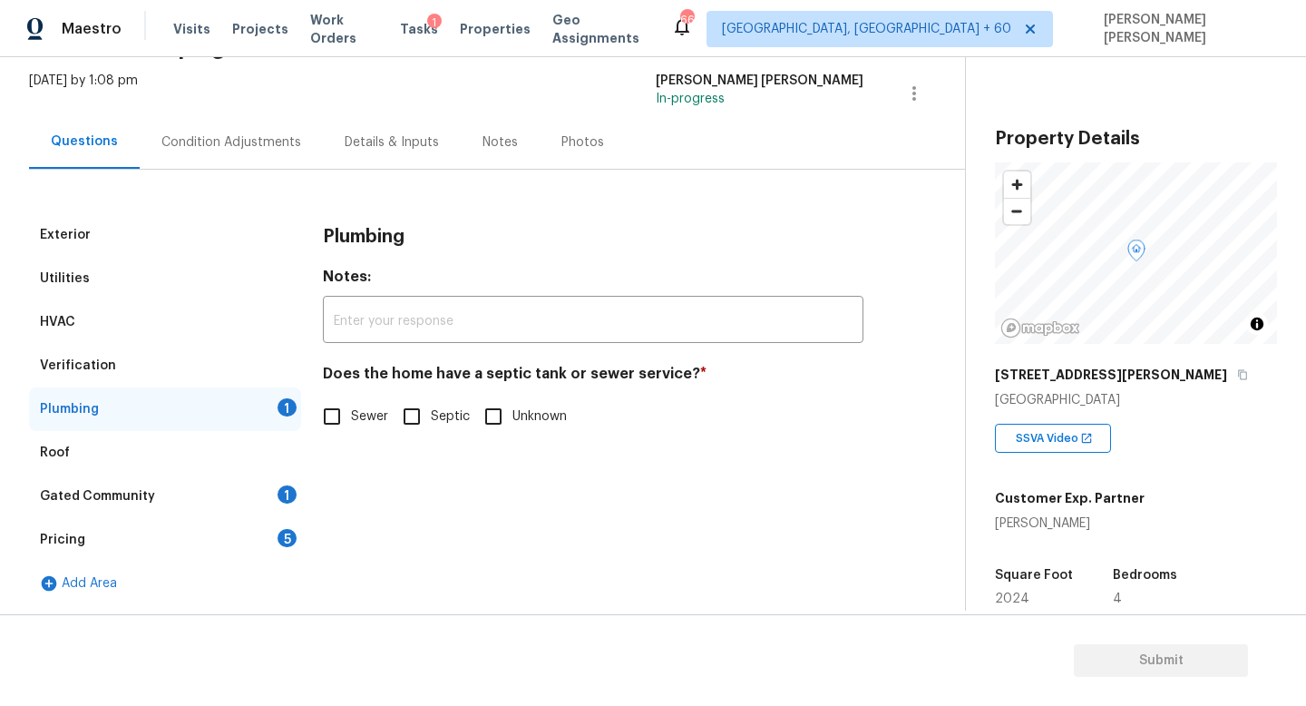
click at [348, 419] on input "Sewer" at bounding box center [332, 416] width 38 height 38
checkbox input "true"
click at [247, 498] on div "Gated Community 1" at bounding box center [165, 496] width 272 height 44
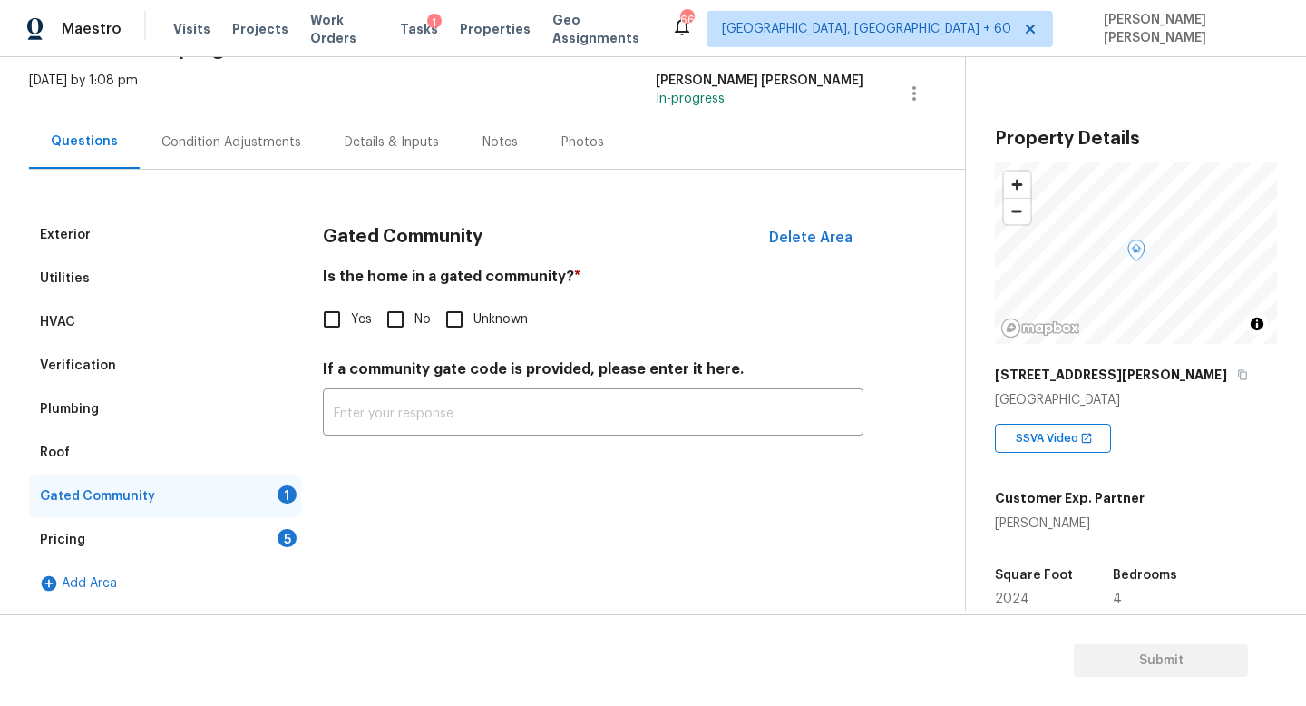
click at [401, 327] on input "No" at bounding box center [395, 319] width 38 height 38
checkbox input "true"
click at [188, 537] on div "Pricing 5" at bounding box center [165, 540] width 272 height 44
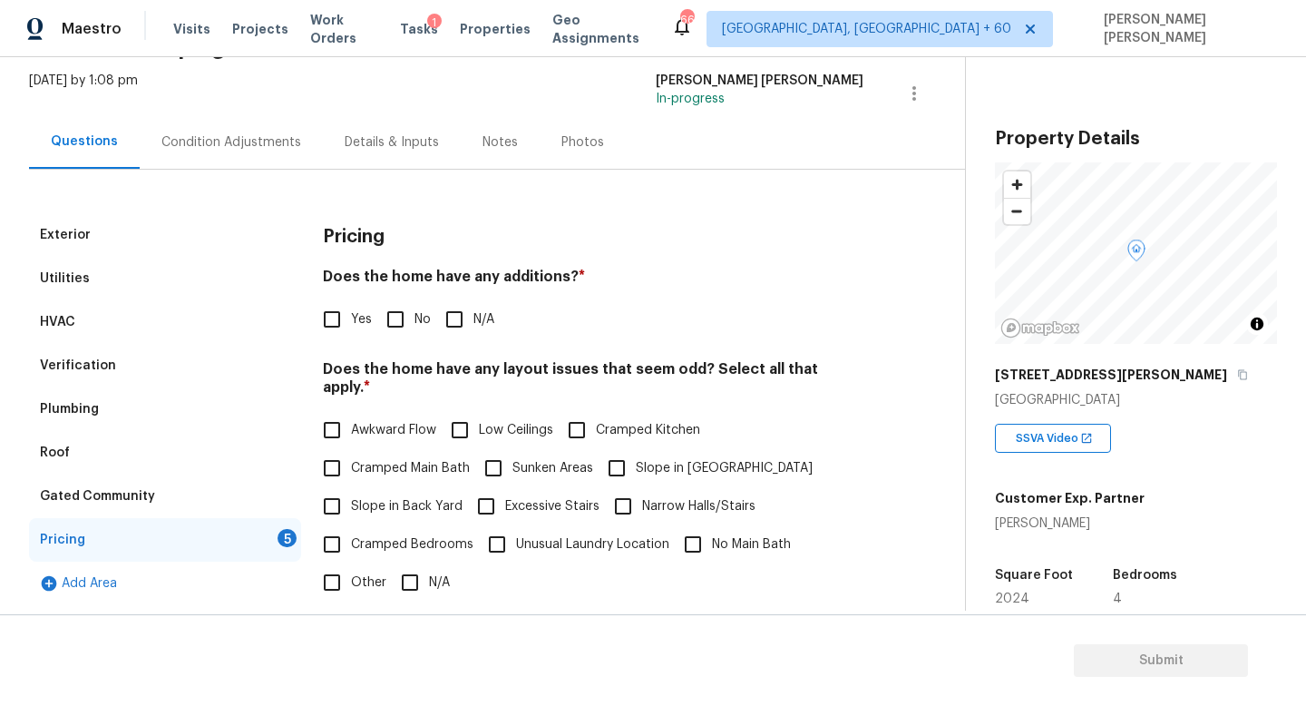
click at [405, 307] on input "No" at bounding box center [395, 319] width 38 height 38
checkbox input "true"
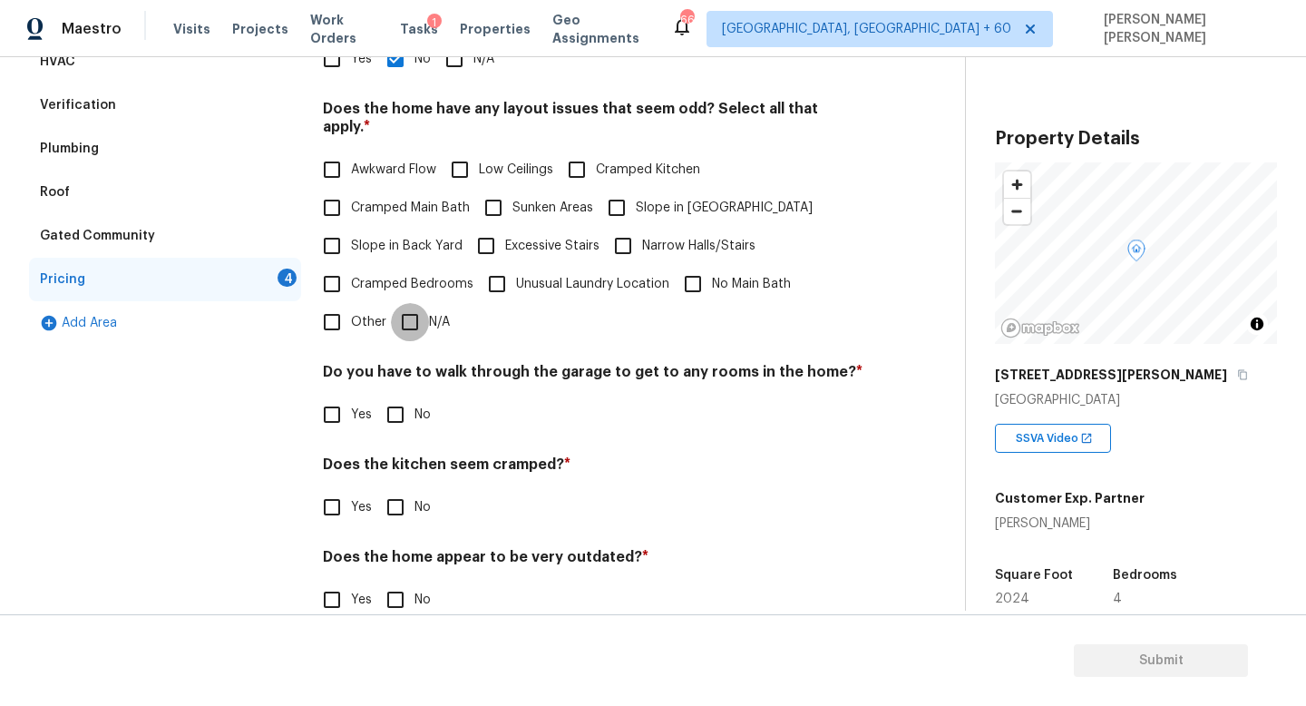
click at [404, 322] on input "N/A" at bounding box center [410, 322] width 38 height 38
checkbox input "true"
click at [395, 397] on input "No" at bounding box center [395, 414] width 38 height 38
checkbox input "true"
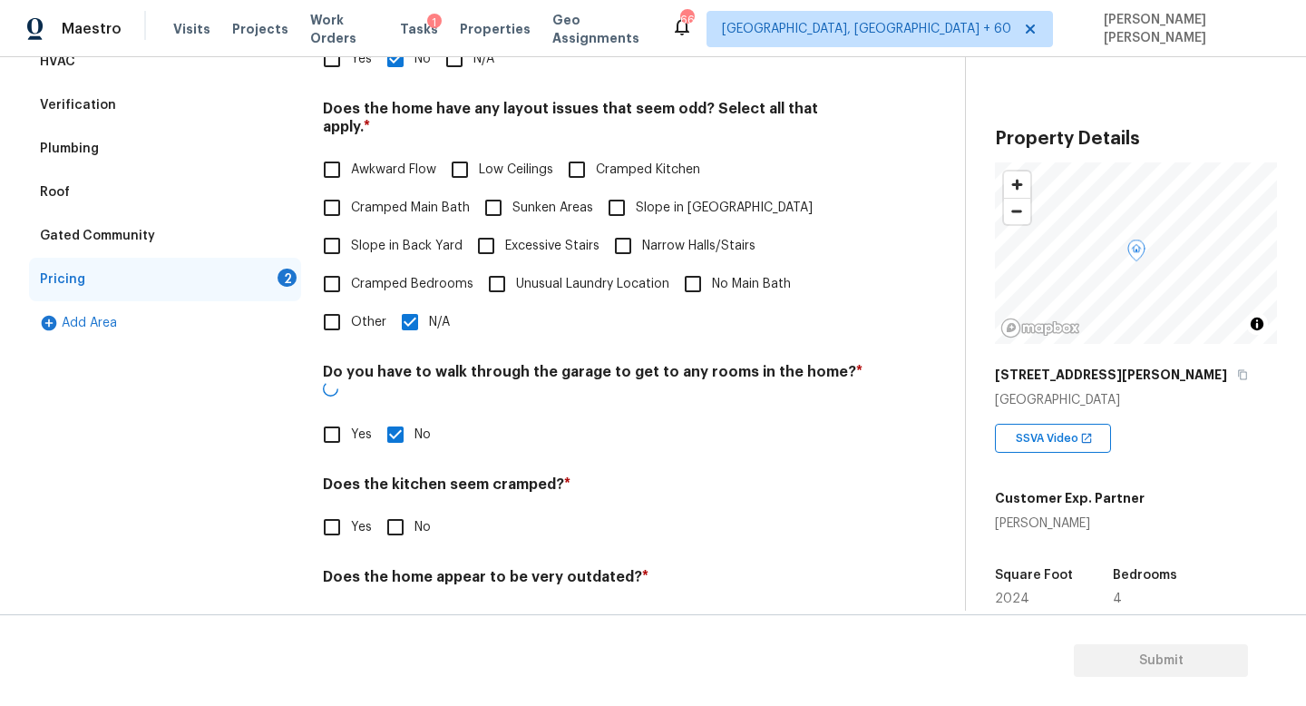
click at [395, 475] on h4 "Does the kitchen seem cramped? *" at bounding box center [593, 487] width 541 height 25
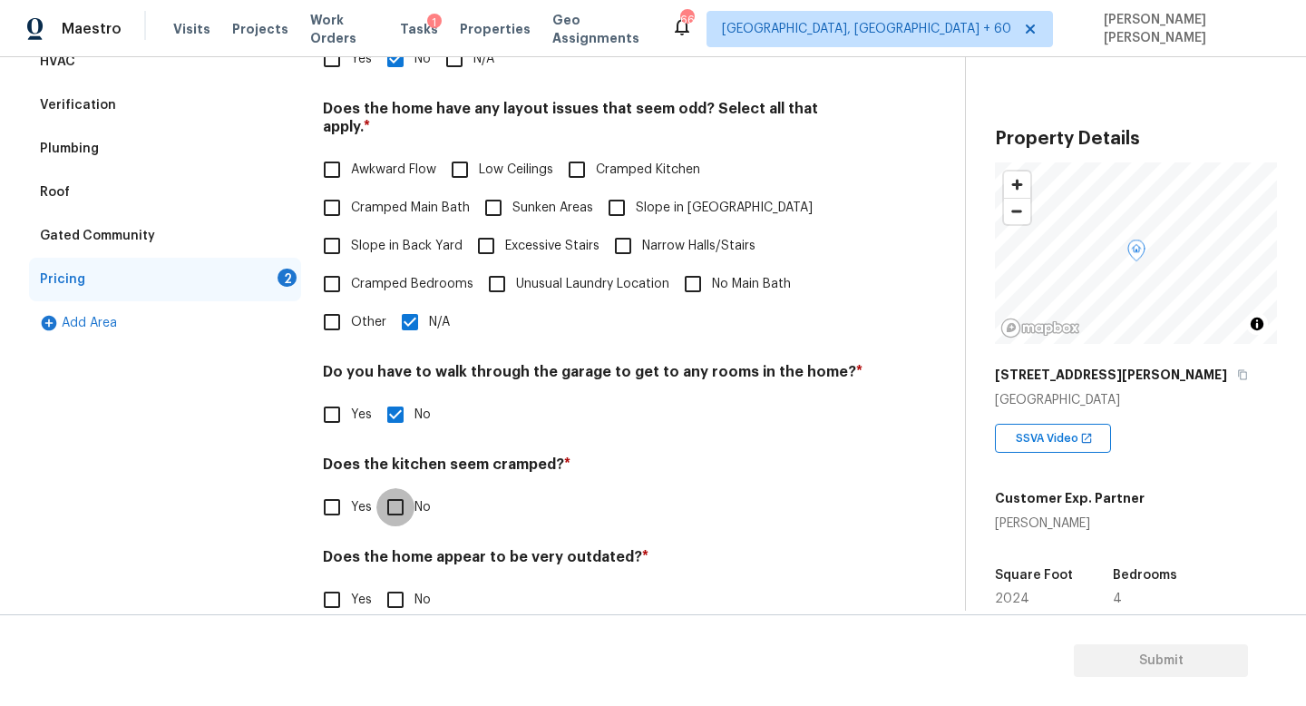
click at [395, 488] on input "No" at bounding box center [395, 507] width 38 height 38
checkbox input "true"
click at [396, 581] on input "No" at bounding box center [395, 600] width 38 height 38
checkbox input "true"
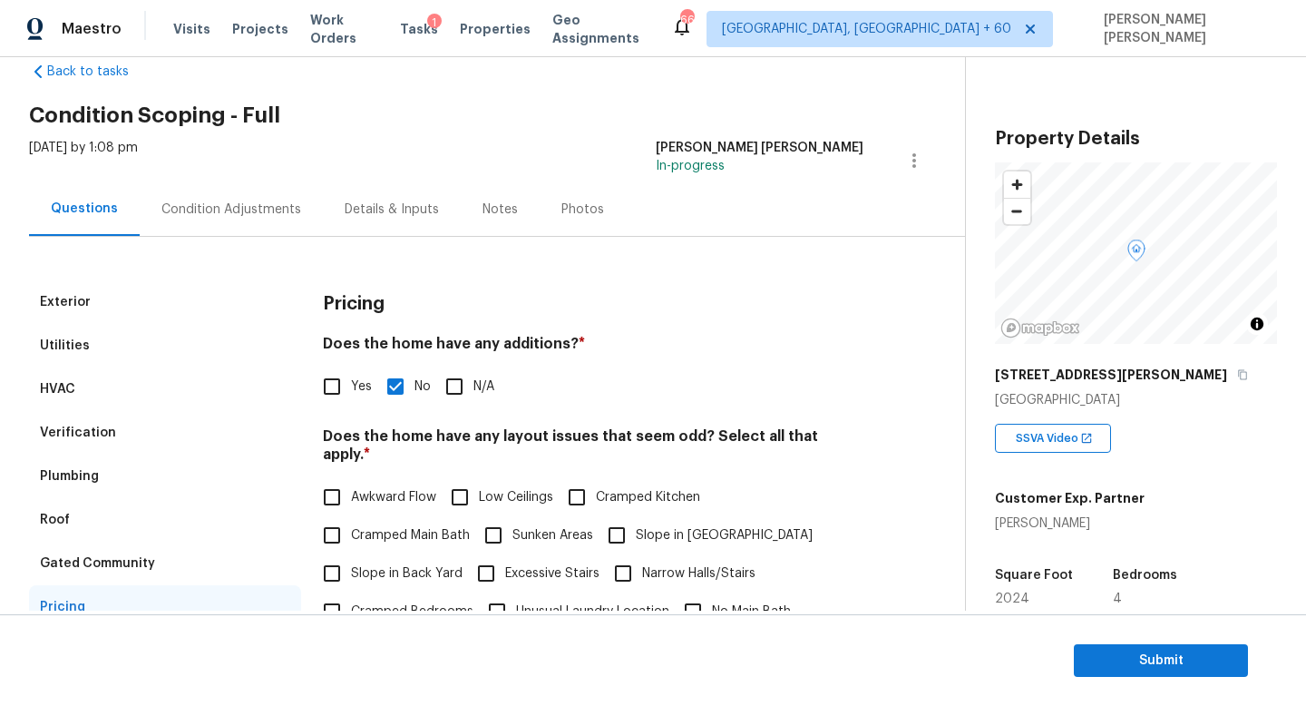
scroll to position [0, 0]
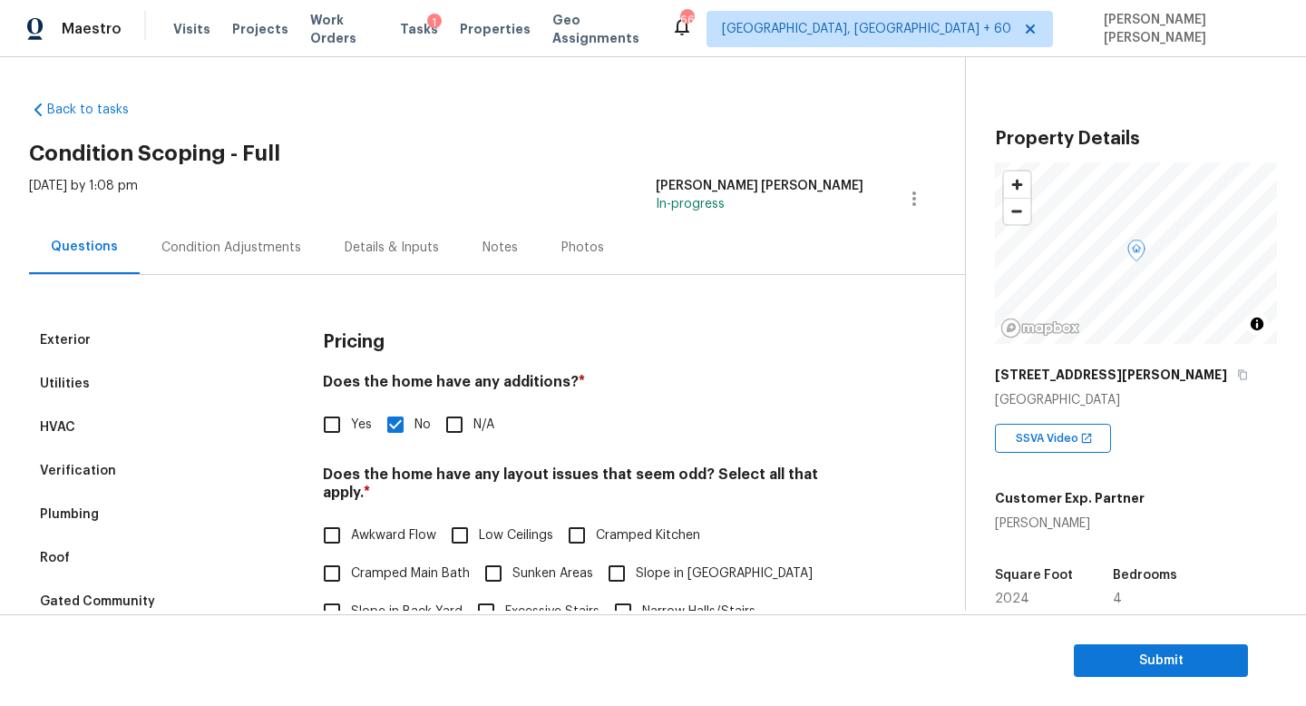
click at [229, 249] on div "Condition Adjustments" at bounding box center [231, 248] width 140 height 18
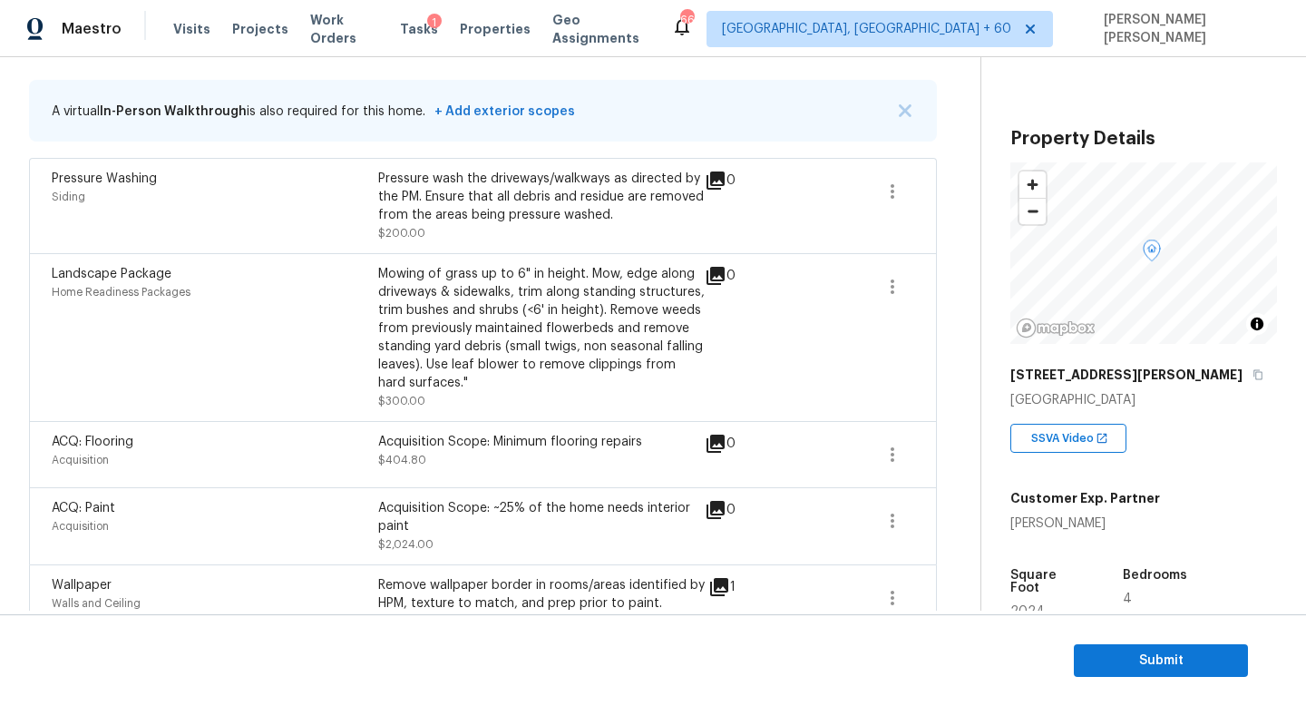
scroll to position [394, 0]
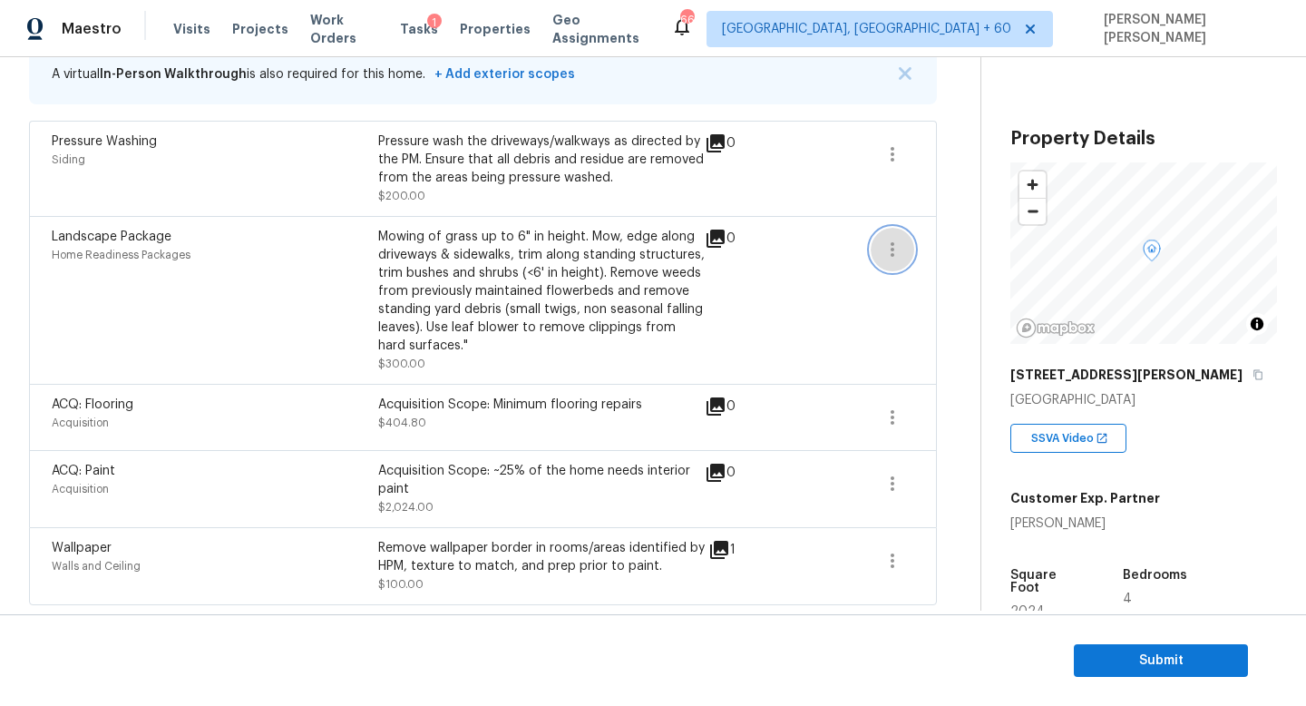
click at [898, 247] on icon "button" at bounding box center [893, 250] width 22 height 22
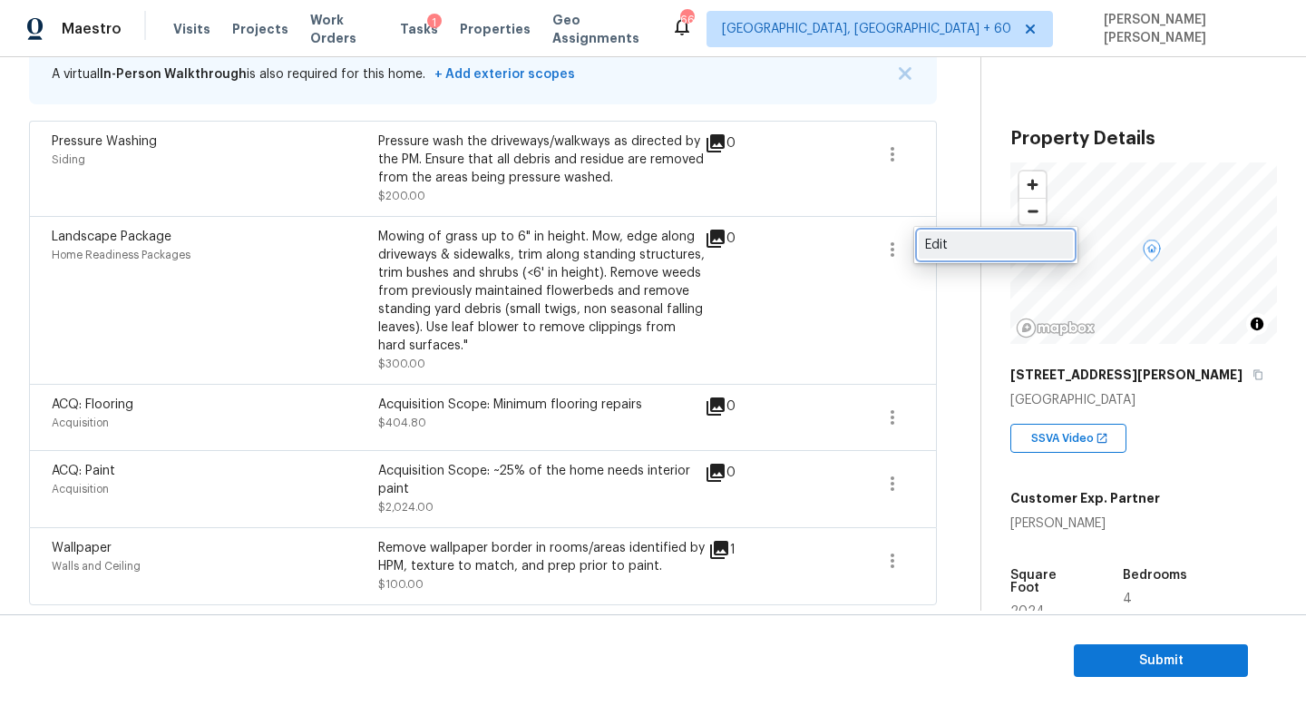
click at [965, 248] on div "Edit" at bounding box center [996, 245] width 142 height 18
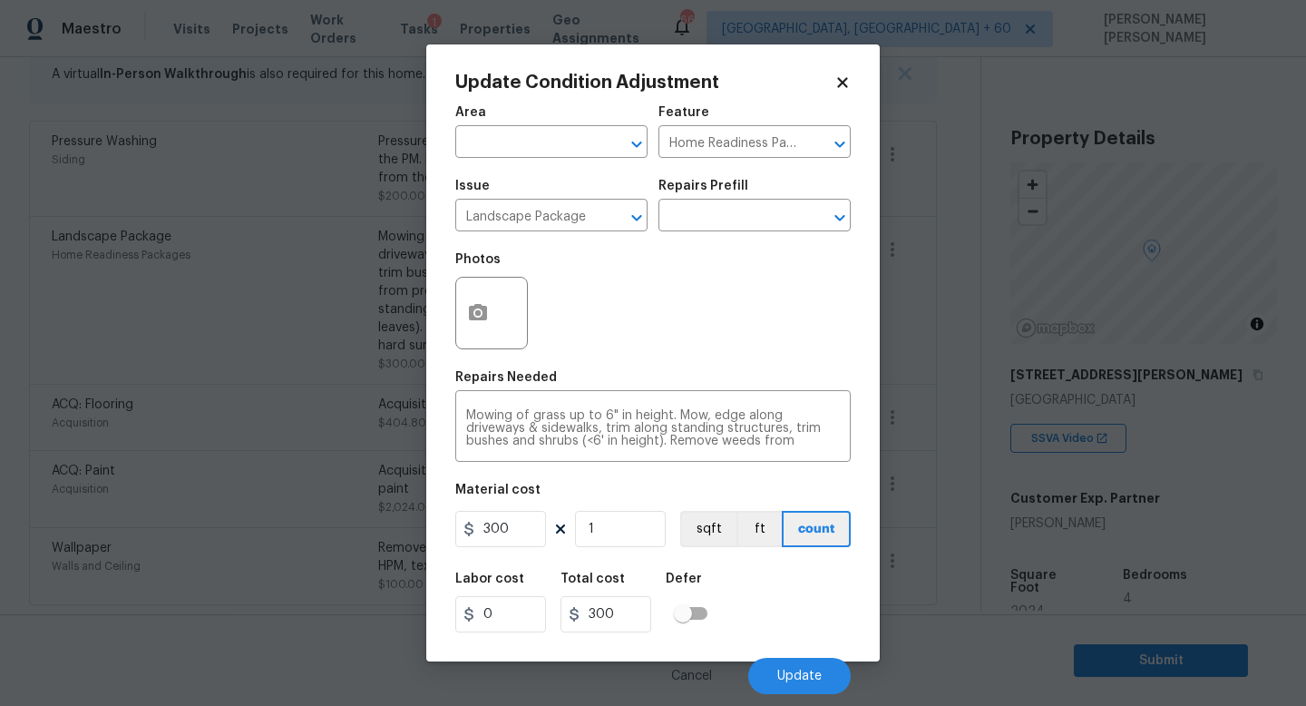
click at [454, 334] on div "Update Condition Adjustment Area ​ Feature Home Readiness Packages ​ Issue Land…" at bounding box center [653, 352] width 454 height 617
click at [475, 312] on circle "button" at bounding box center [477, 312] width 5 height 5
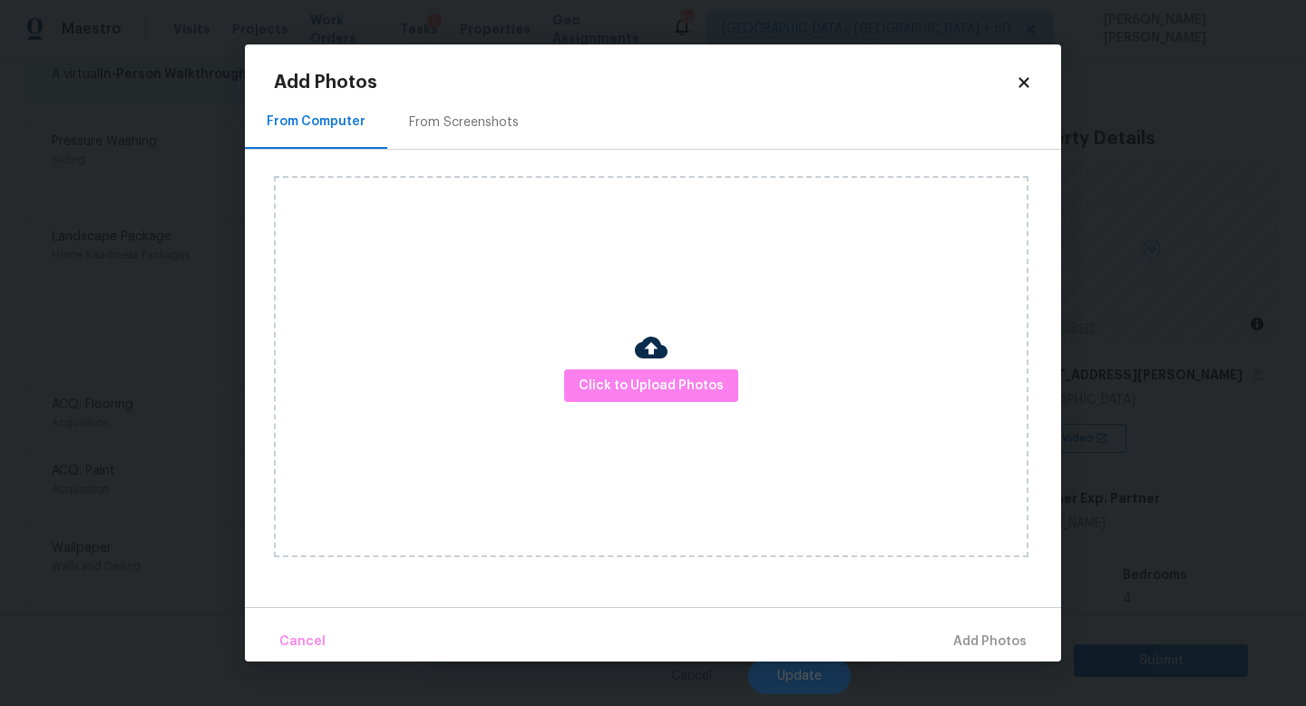
click at [639, 367] on div at bounding box center [651, 350] width 33 height 38
click at [660, 381] on span "Click to Upload Photos" at bounding box center [651, 386] width 145 height 23
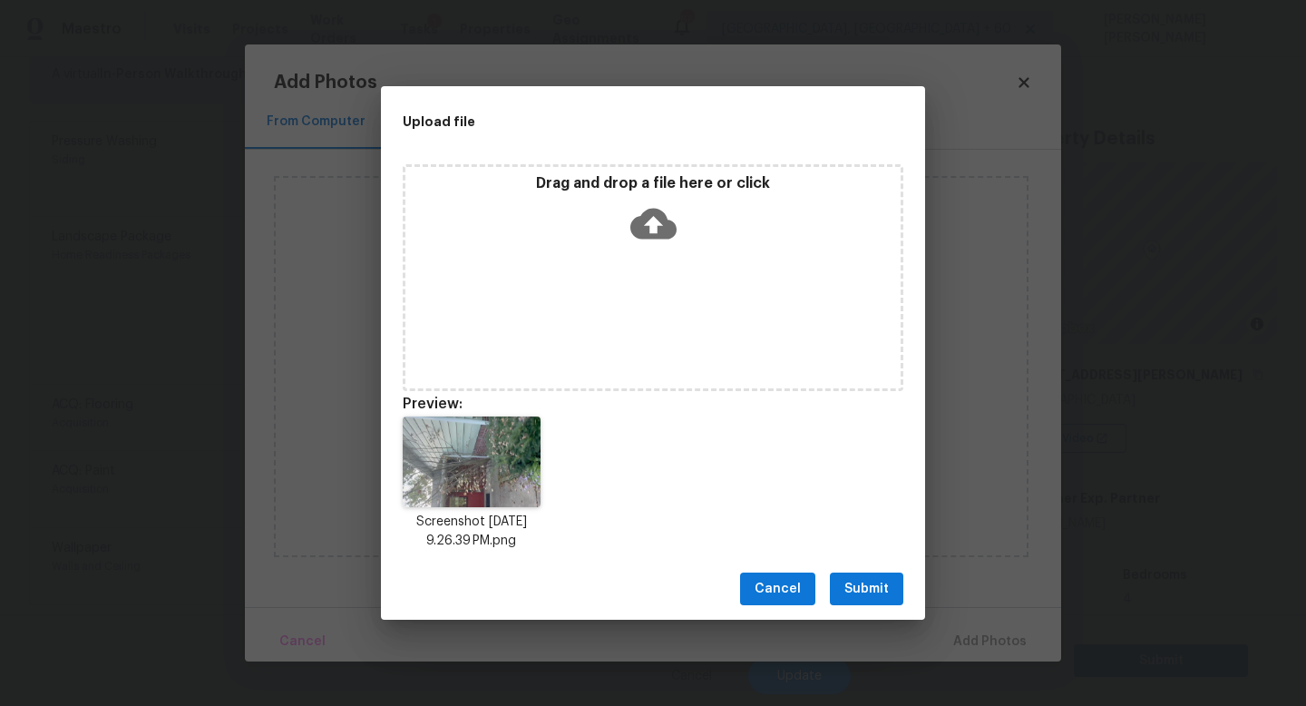
click at [864, 582] on span "Submit" at bounding box center [866, 589] width 44 height 23
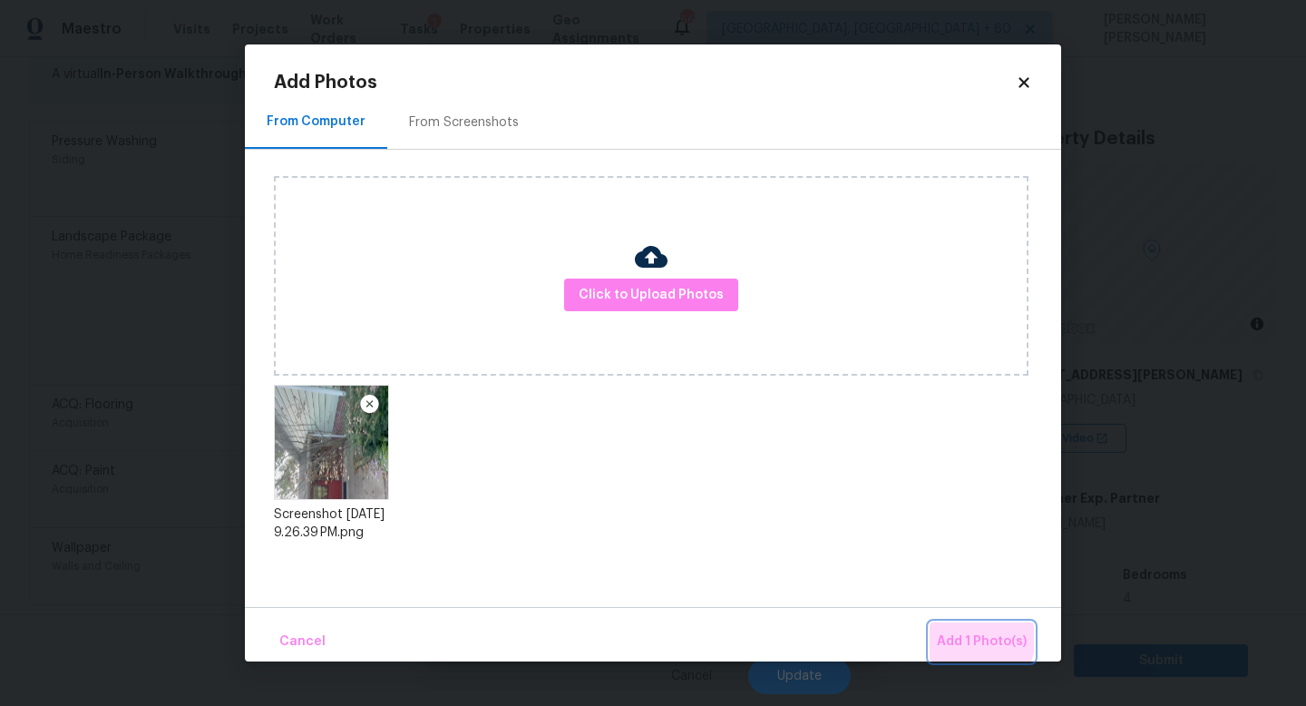
click at [966, 639] on span "Add 1 Photo(s)" at bounding box center [982, 641] width 90 height 23
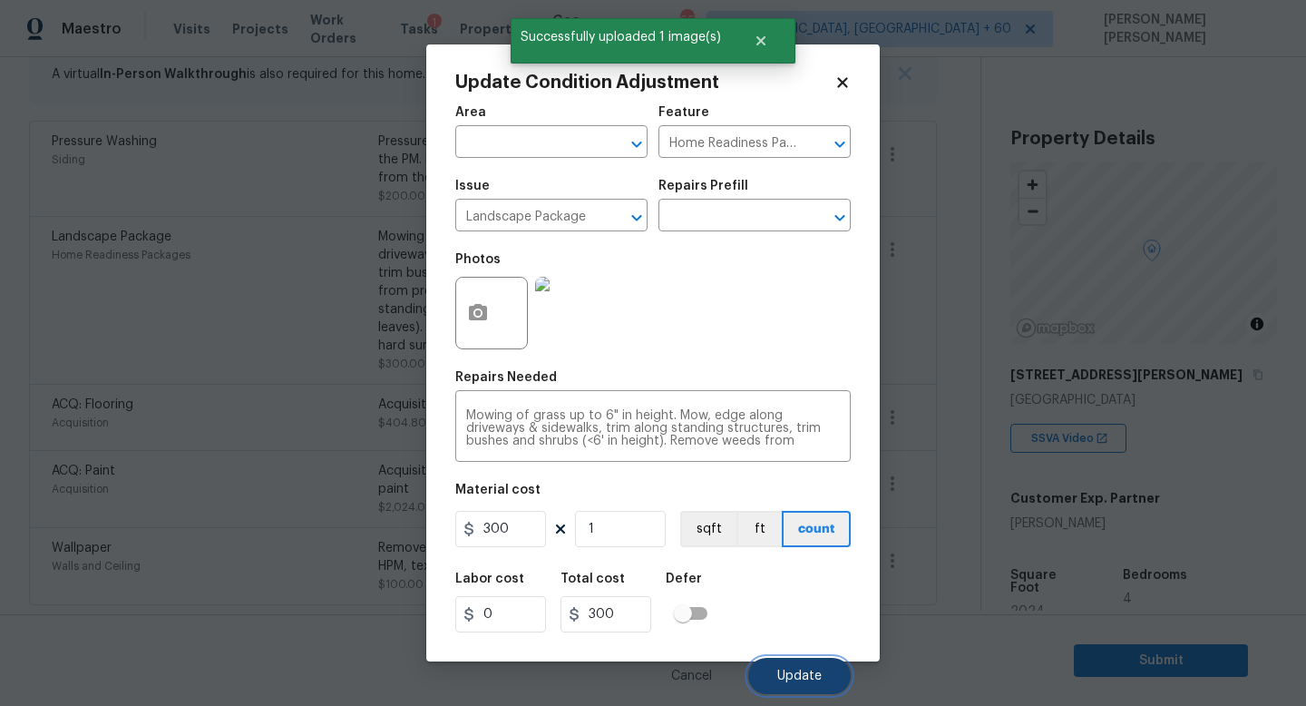
click at [777, 669] on span "Update" at bounding box center [799, 676] width 44 height 14
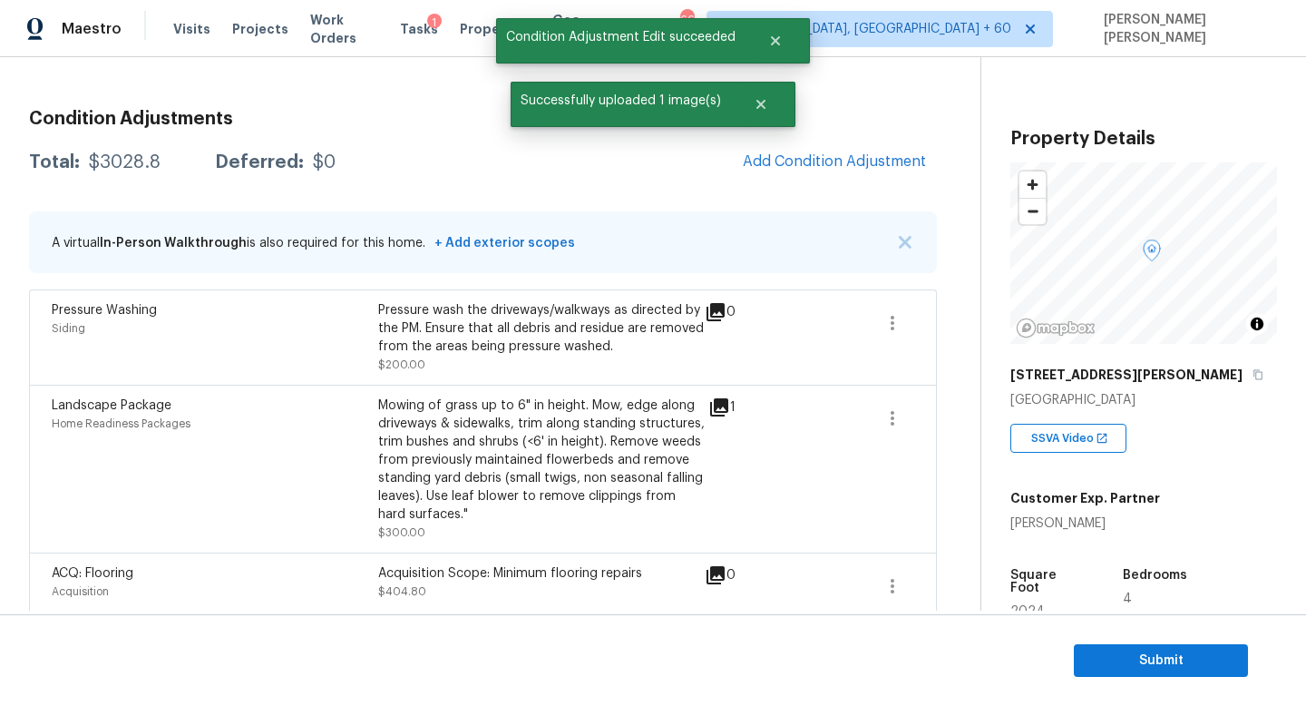
scroll to position [202, 0]
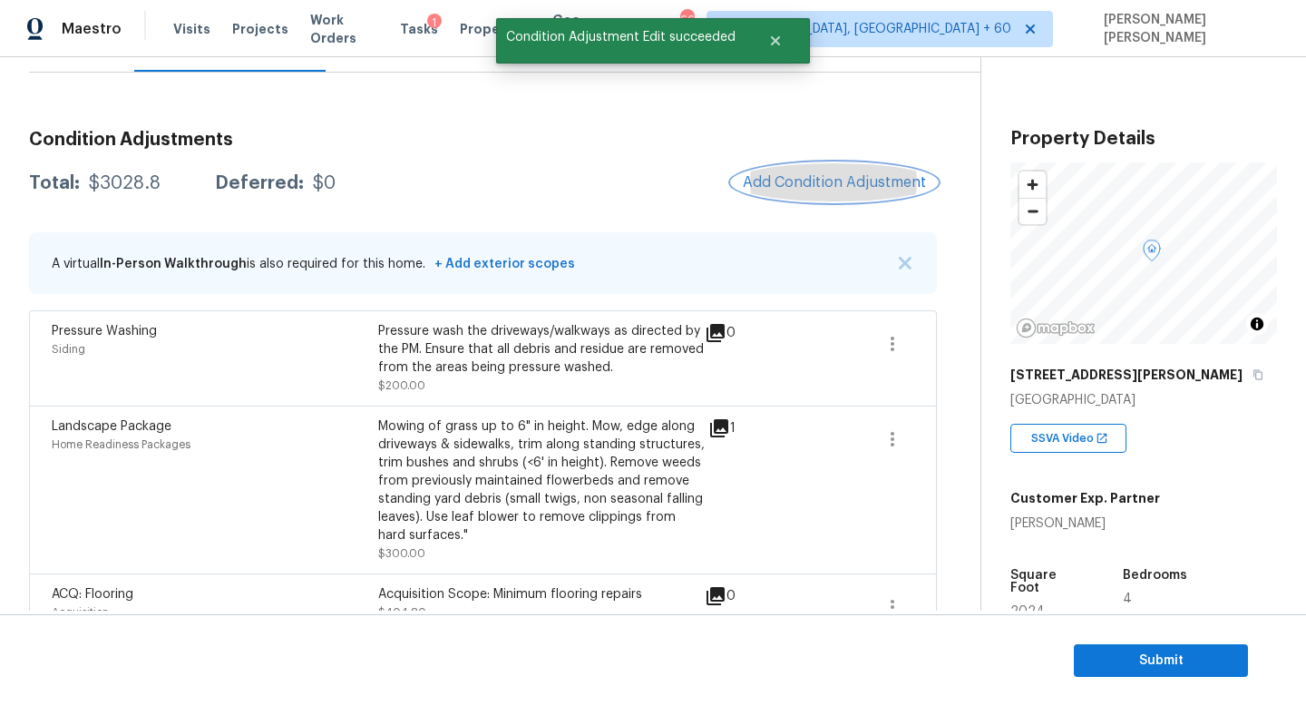
click at [799, 183] on span "Add Condition Adjustment" at bounding box center [834, 182] width 183 height 16
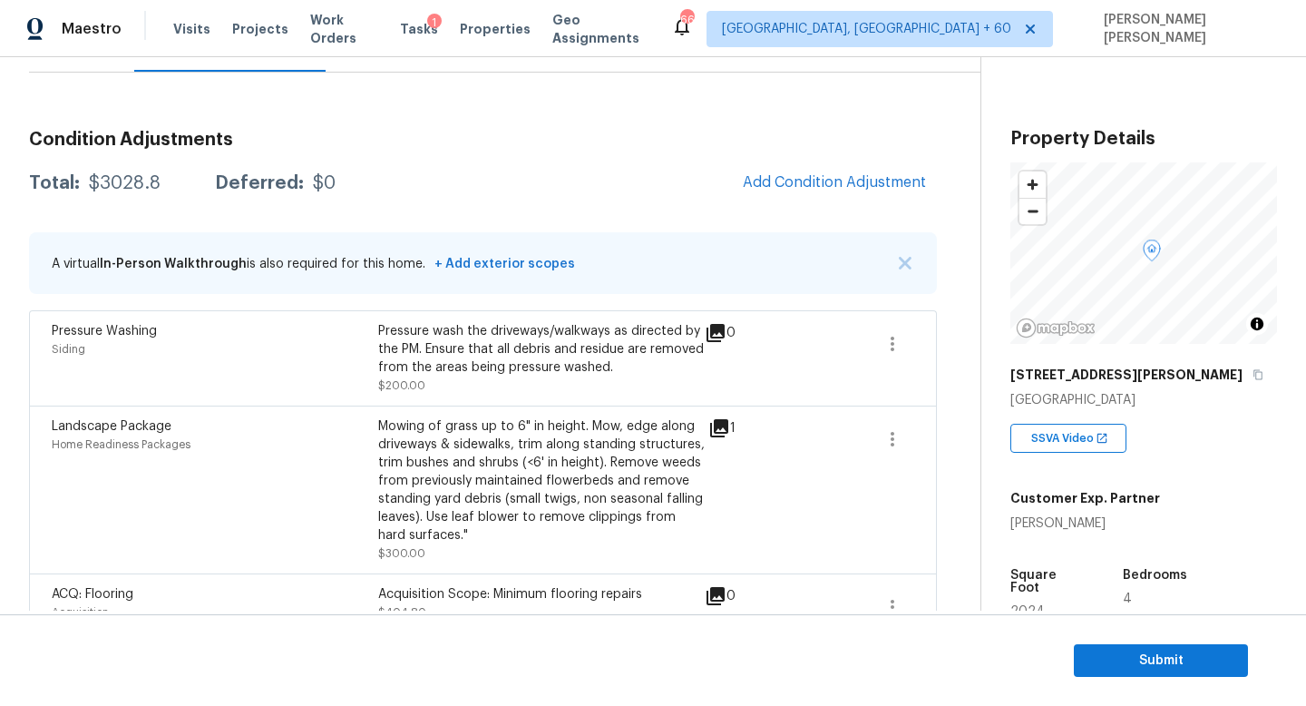
click at [288, 398] on body "Maestro Visits Projects Work Orders Tasks 1 Properties Geo Assignments 665 Knox…" at bounding box center [653, 353] width 1306 height 706
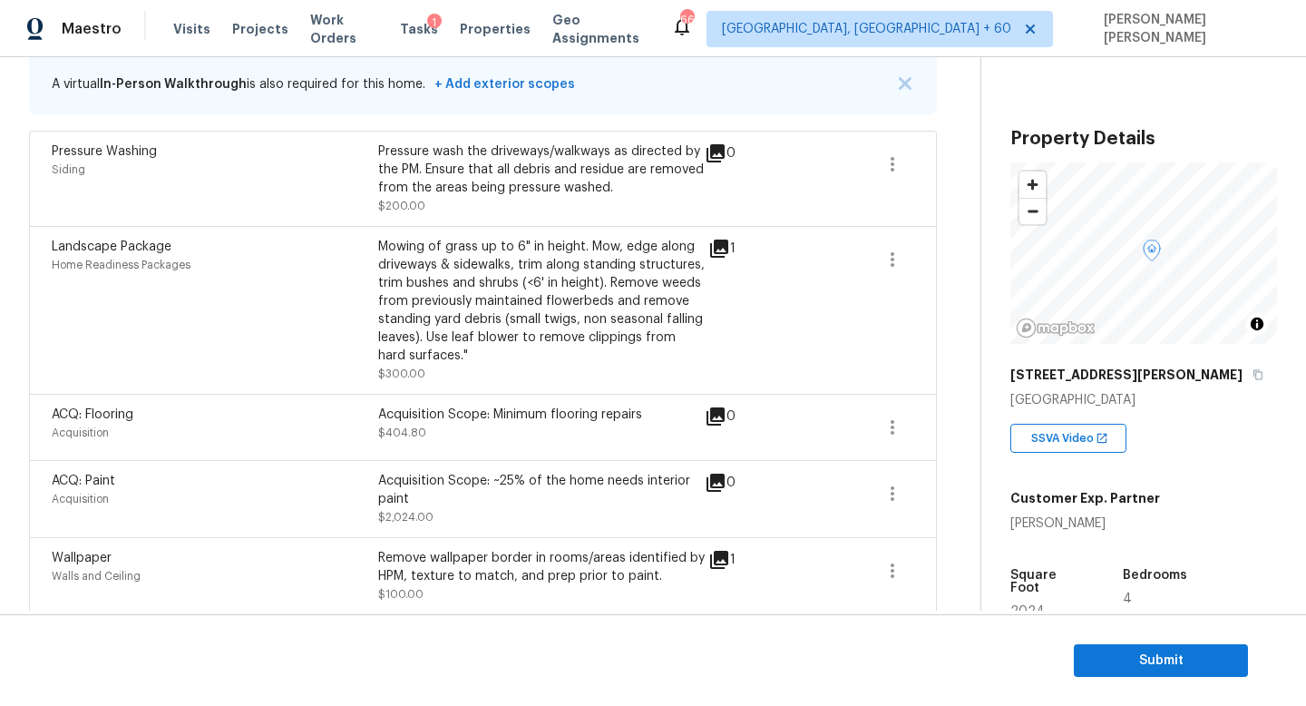
scroll to position [394, 0]
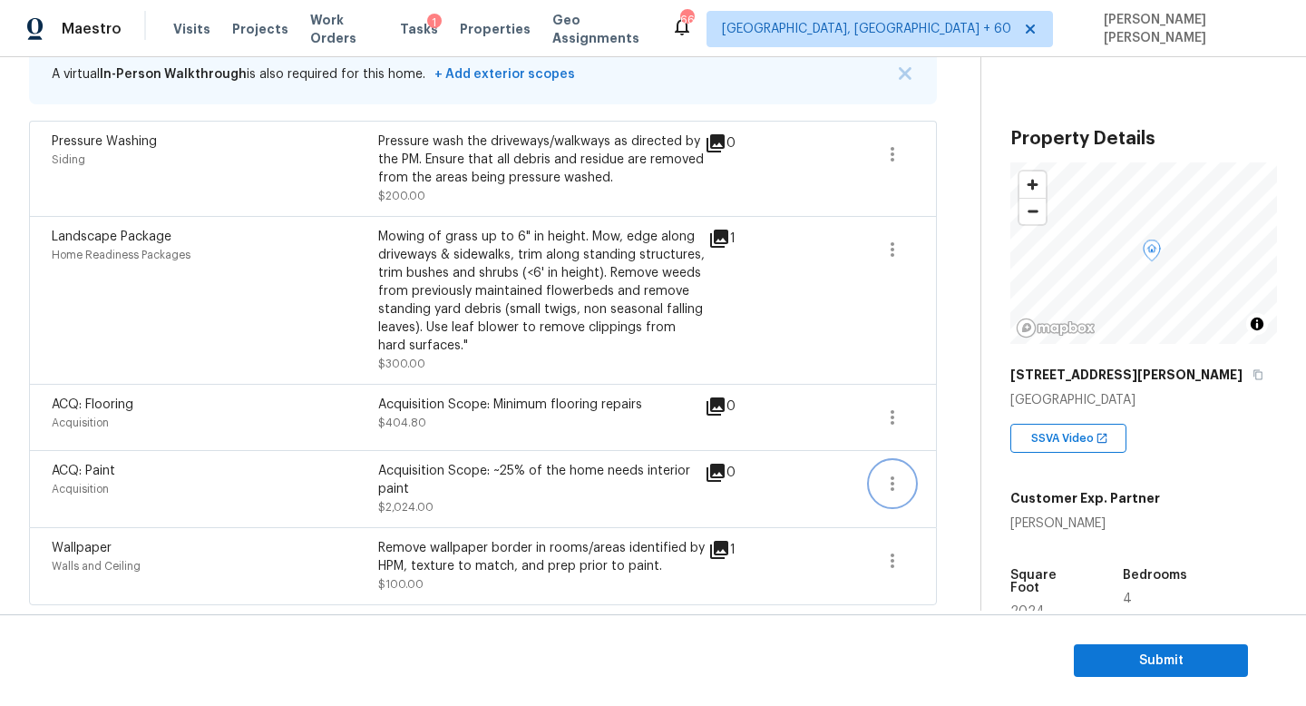
click at [882, 476] on icon "button" at bounding box center [893, 484] width 22 height 22
click at [934, 467] on link "Edit" at bounding box center [996, 478] width 154 height 27
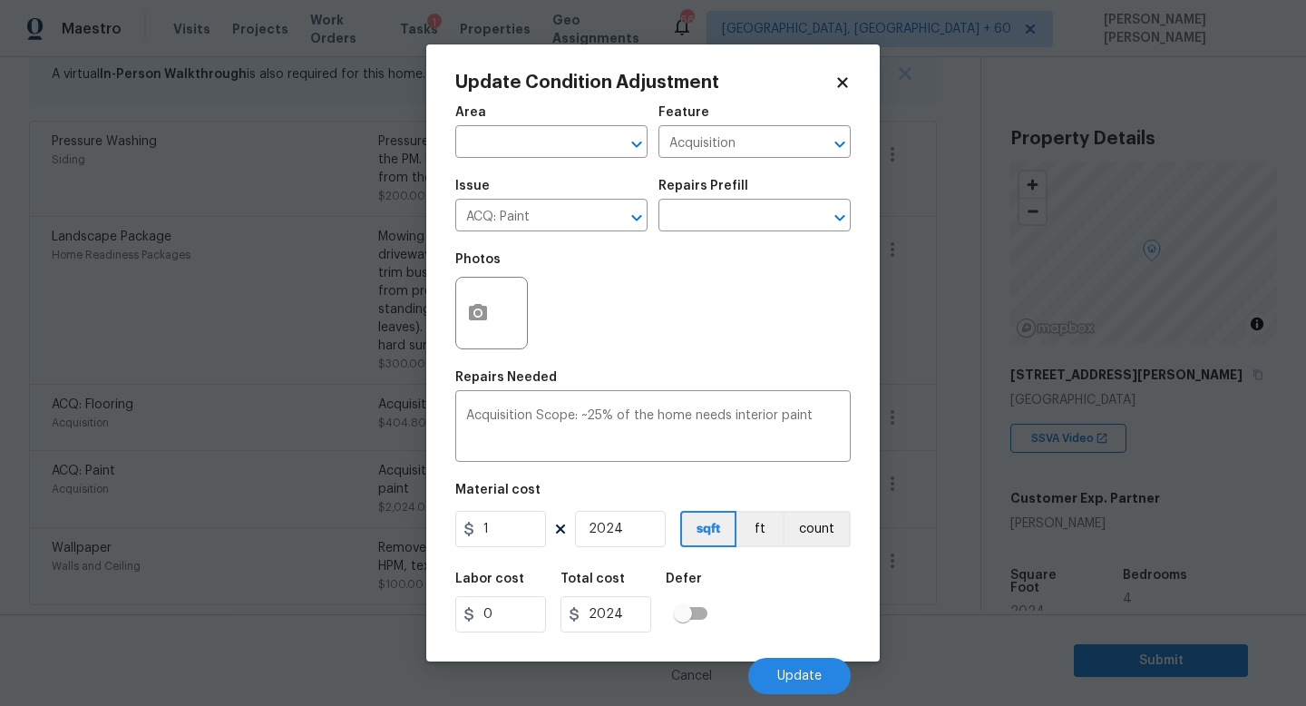
click at [711, 235] on div "Issue ACQ: Paint ​ Repairs Prefill ​" at bounding box center [652, 205] width 395 height 73
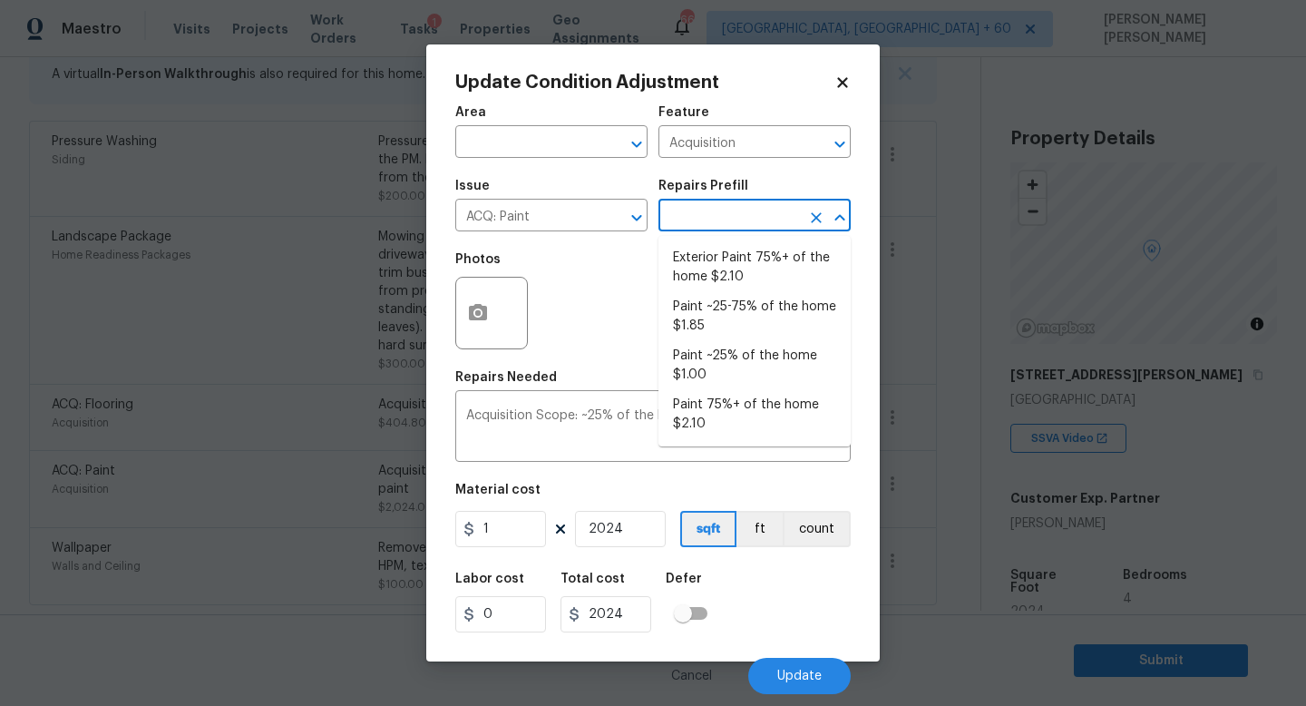
click at [710, 218] on input "text" at bounding box center [730, 217] width 142 height 28
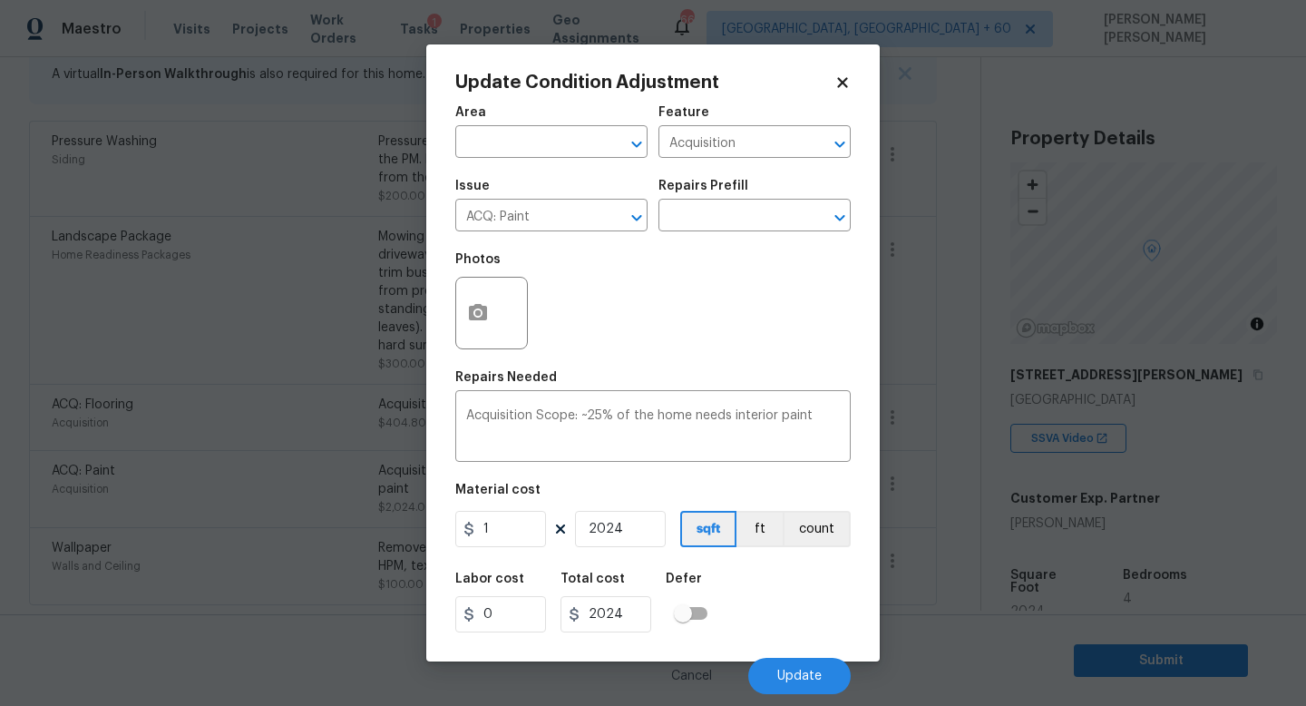
click at [860, 340] on div "Update Condition Adjustment Area ​ Feature Acquisition ​ Issue ACQ: Paint ​ Rep…" at bounding box center [653, 352] width 454 height 617
click at [929, 340] on body "Maestro Visits Projects Work Orders Tasks 1 Properties Geo Assignments 665 Knox…" at bounding box center [653, 353] width 1306 height 706
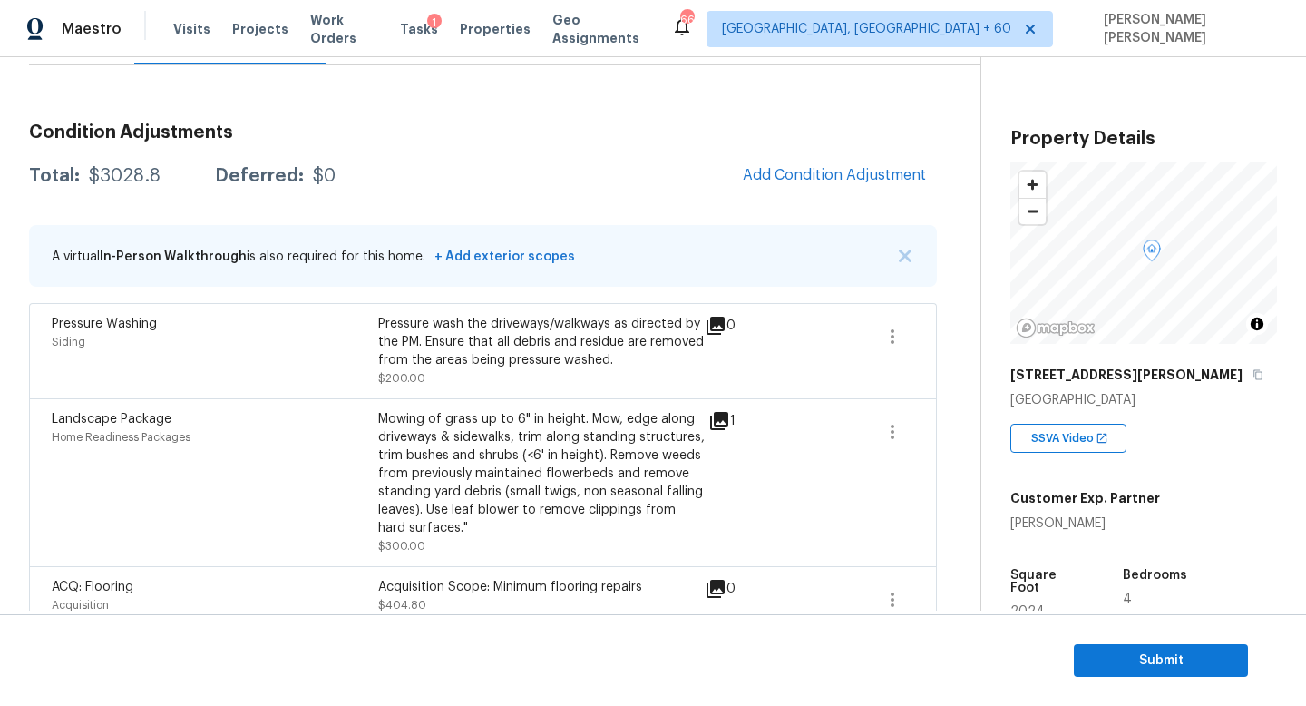
scroll to position [207, 0]
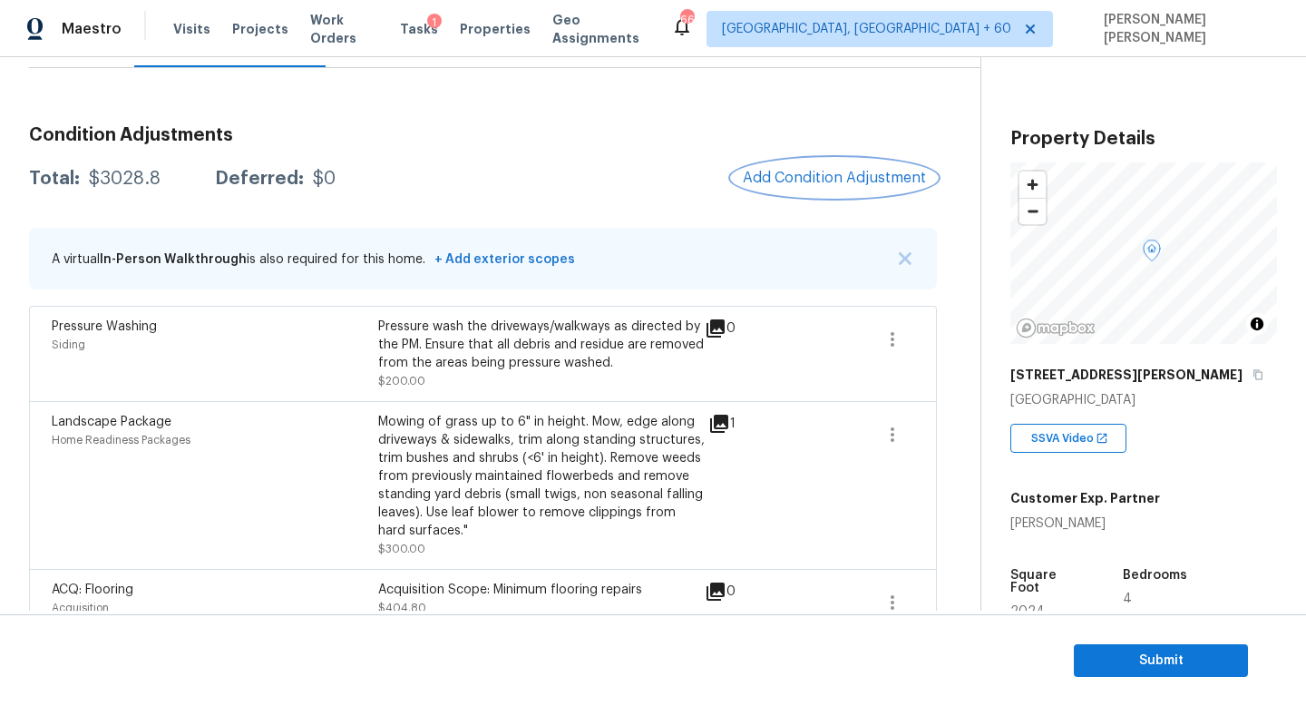
click at [781, 170] on span "Add Condition Adjustment" at bounding box center [834, 178] width 183 height 16
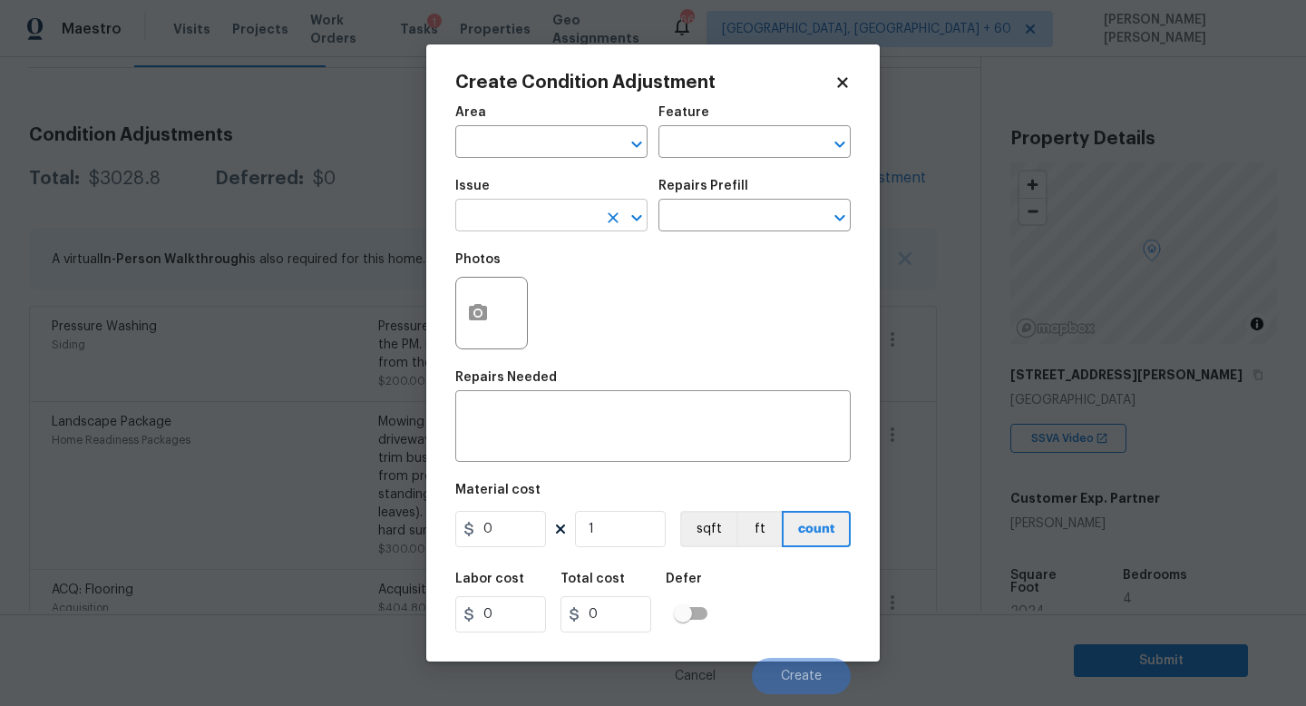
click at [516, 219] on input "text" at bounding box center [526, 217] width 142 height 28
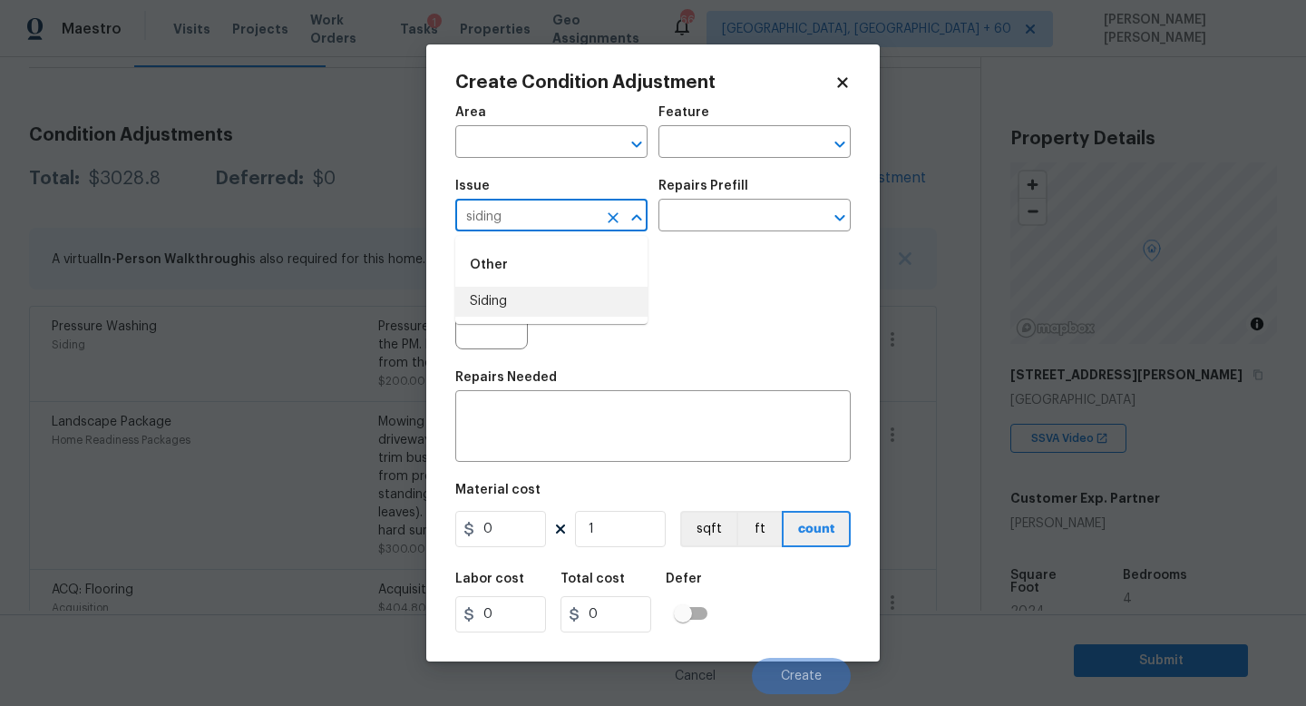
click at [517, 314] on li "Siding" at bounding box center [551, 302] width 192 height 30
type input "Siding"
click at [512, 394] on div "Repairs Needed" at bounding box center [652, 383] width 395 height 24
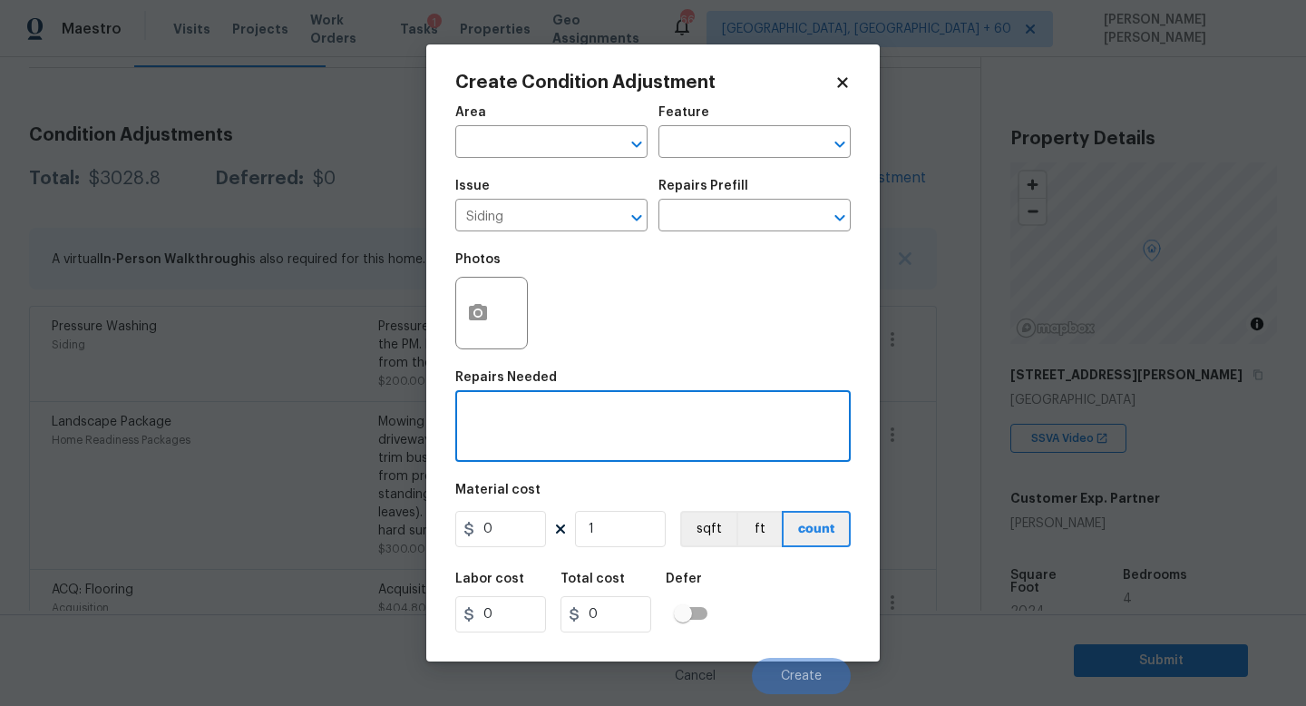
click at [513, 432] on textarea at bounding box center [653, 428] width 374 height 38
type textarea "Siding repair."
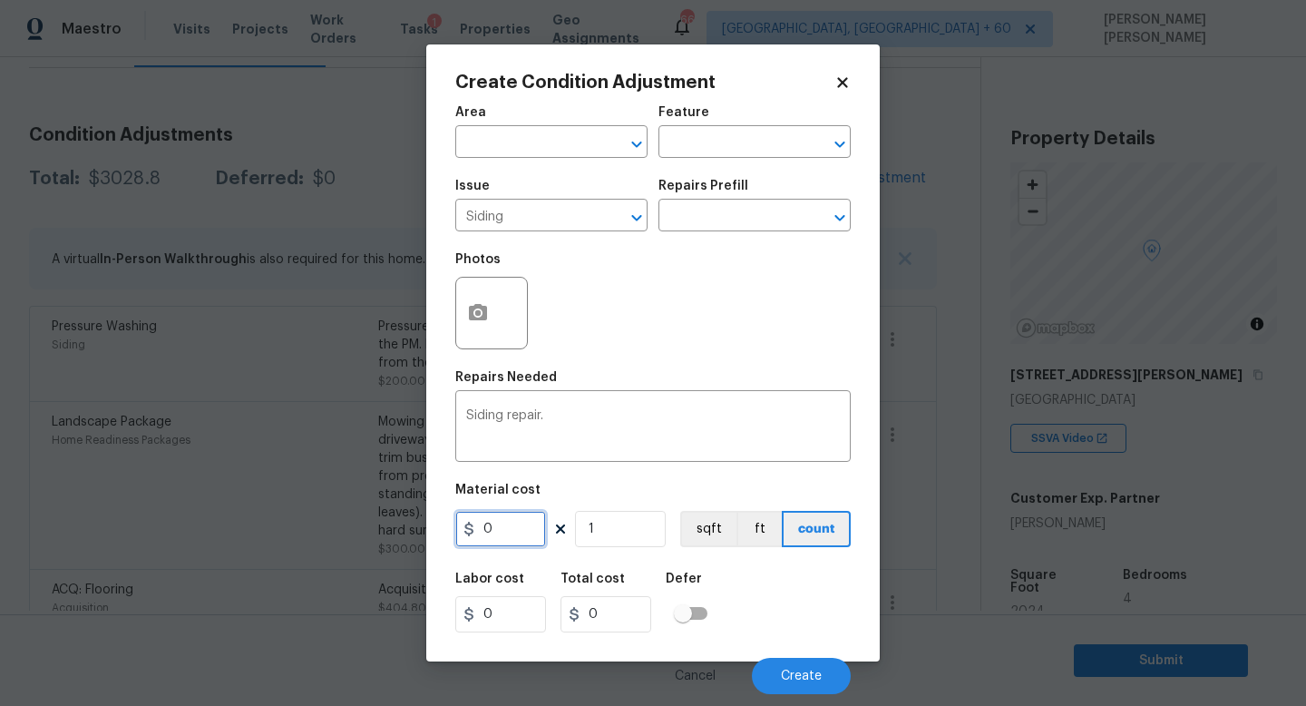
click at [510, 532] on input "0" at bounding box center [500, 529] width 91 height 36
type input "300"
click at [475, 301] on button "button" at bounding box center [478, 313] width 44 height 71
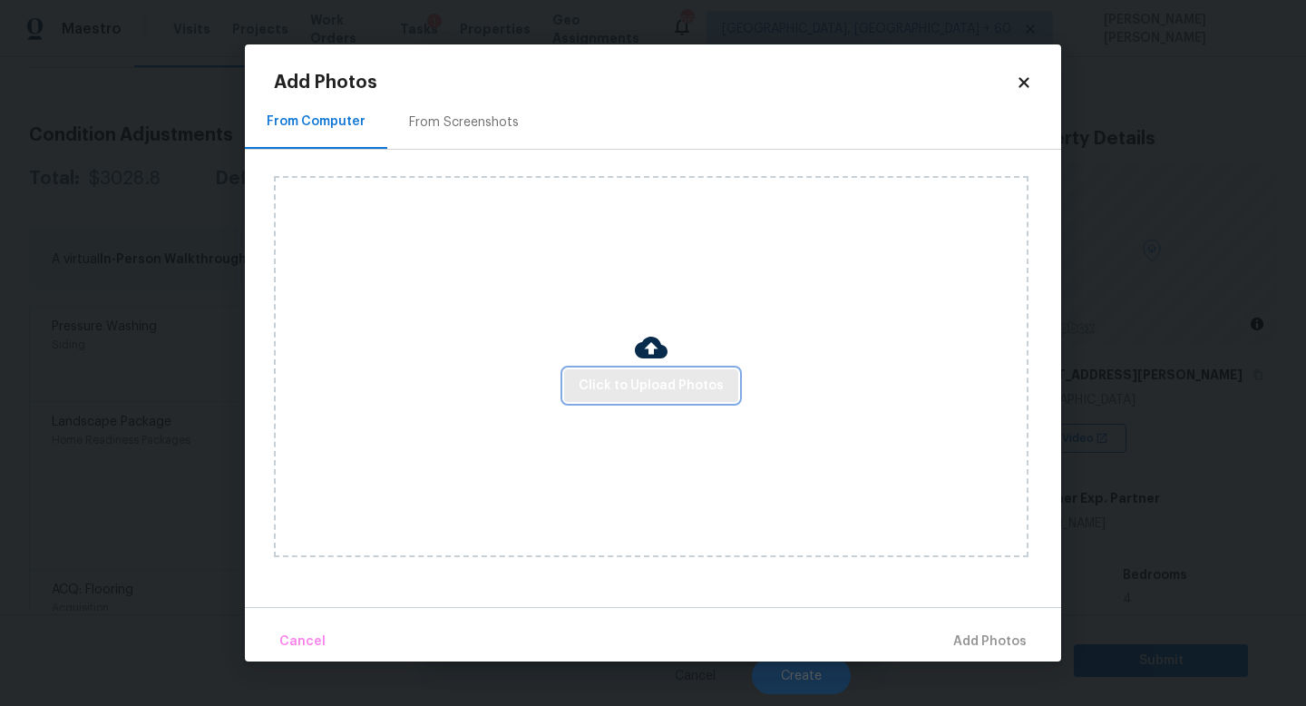
click at [646, 394] on span "Click to Upload Photos" at bounding box center [651, 386] width 145 height 23
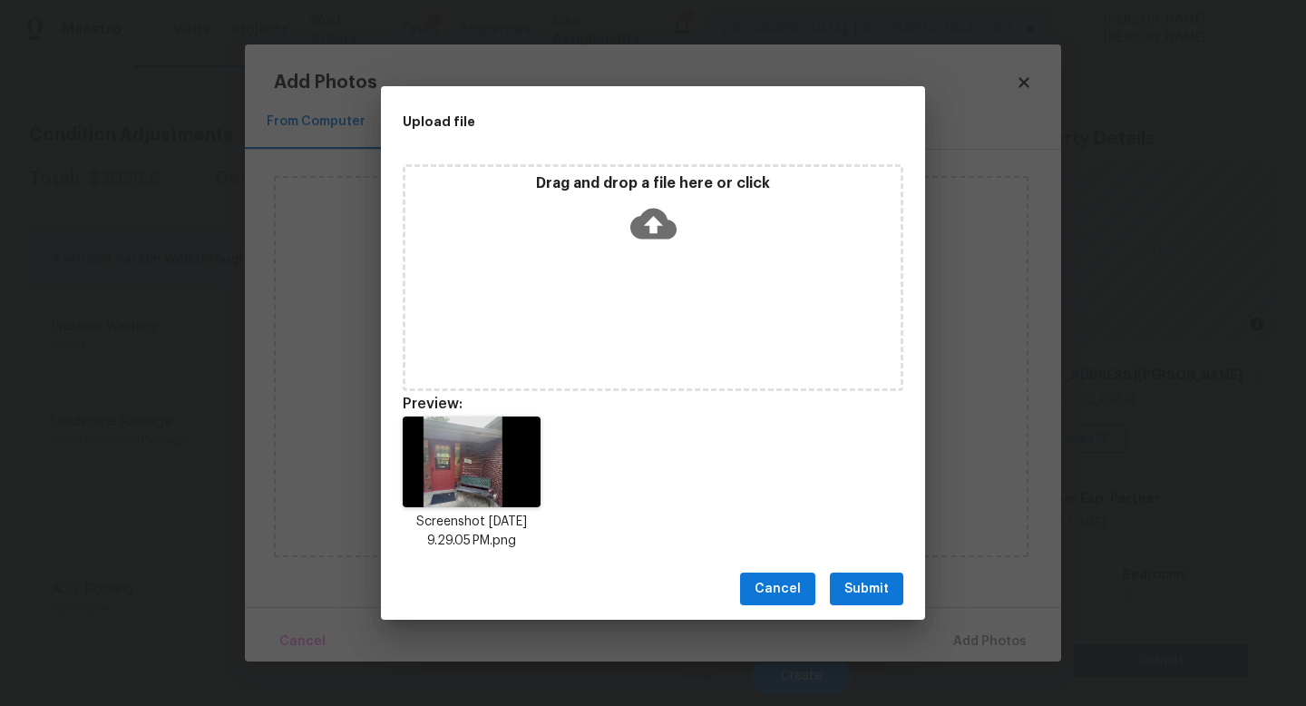
click at [879, 590] on span "Submit" at bounding box center [866, 589] width 44 height 23
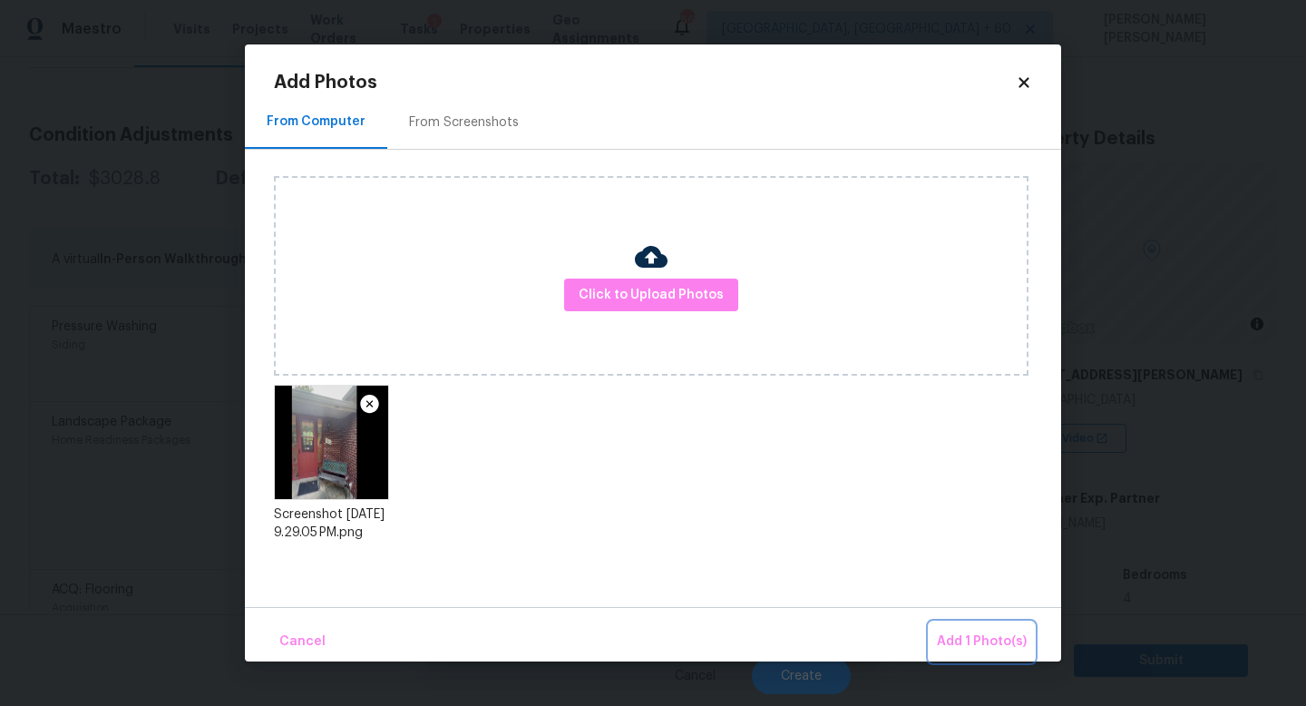
click at [943, 630] on button "Add 1 Photo(s)" at bounding box center [982, 641] width 104 height 39
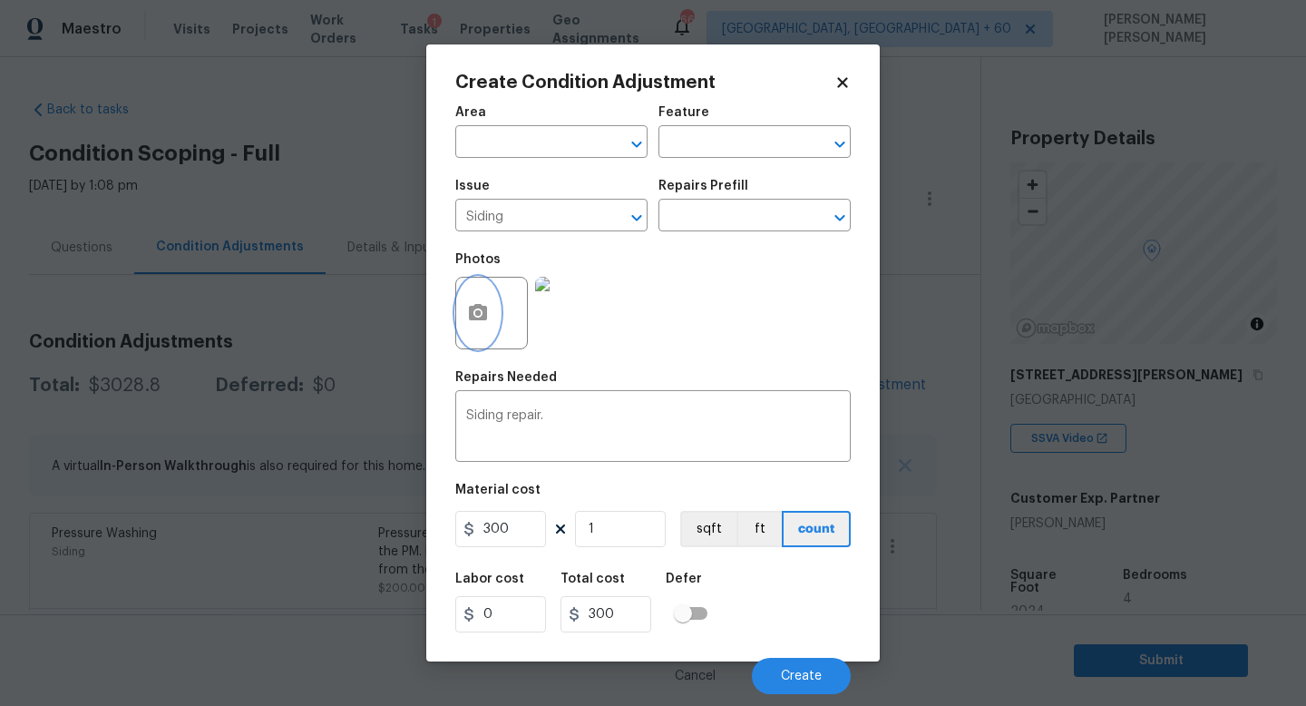
scroll to position [207, 0]
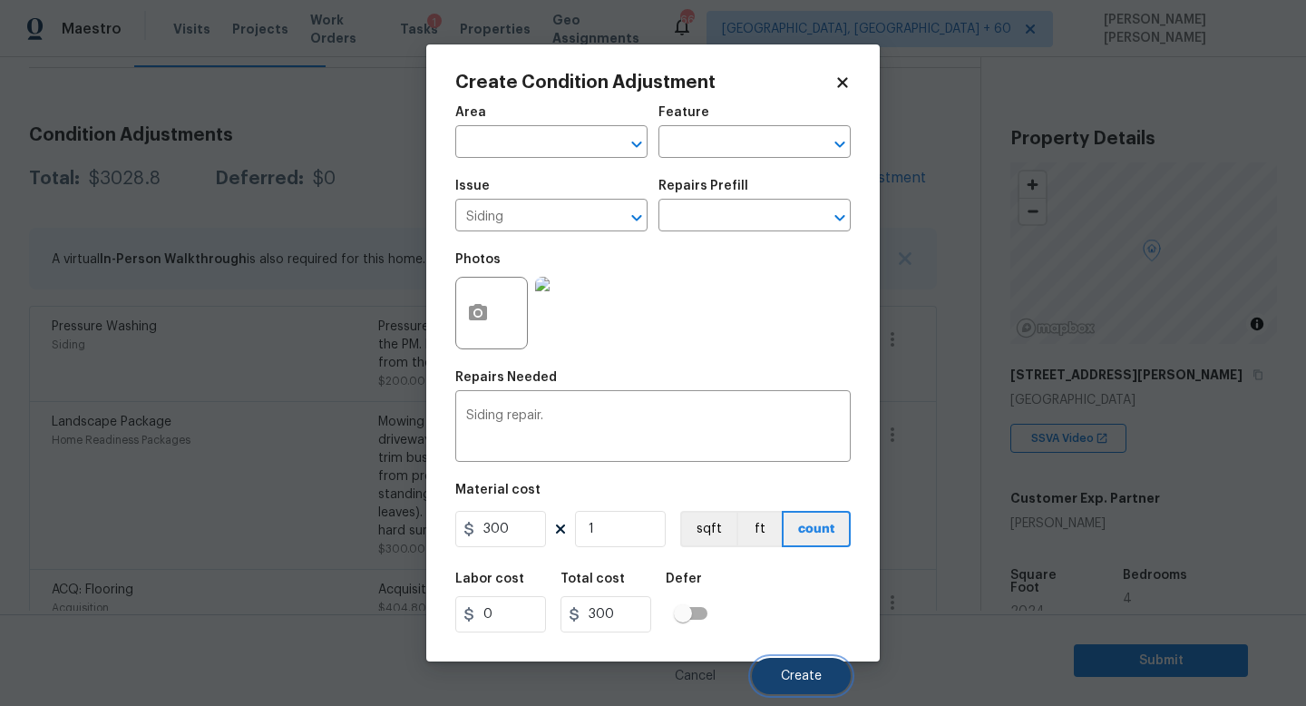
click at [803, 671] on span "Create" at bounding box center [801, 676] width 41 height 14
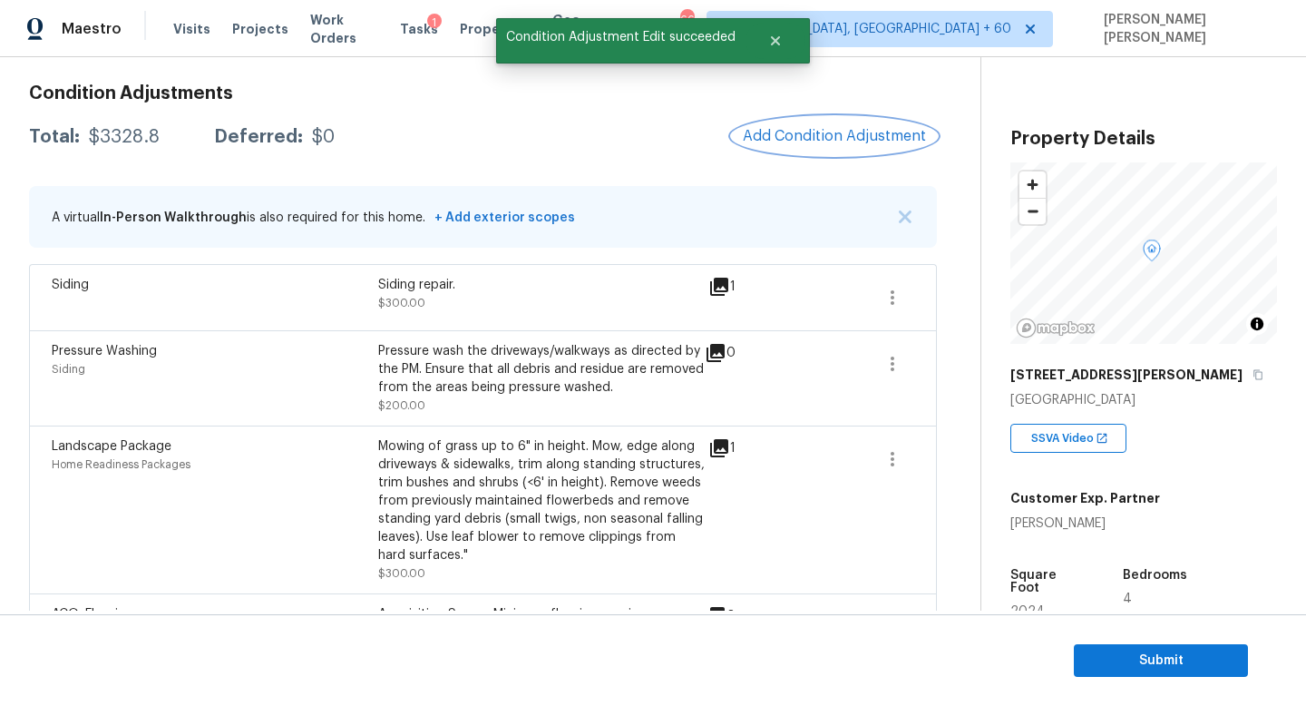
scroll to position [249, 0]
click at [116, 137] on div "$3328.8" at bounding box center [124, 136] width 71 height 18
copy div "$3328.8"
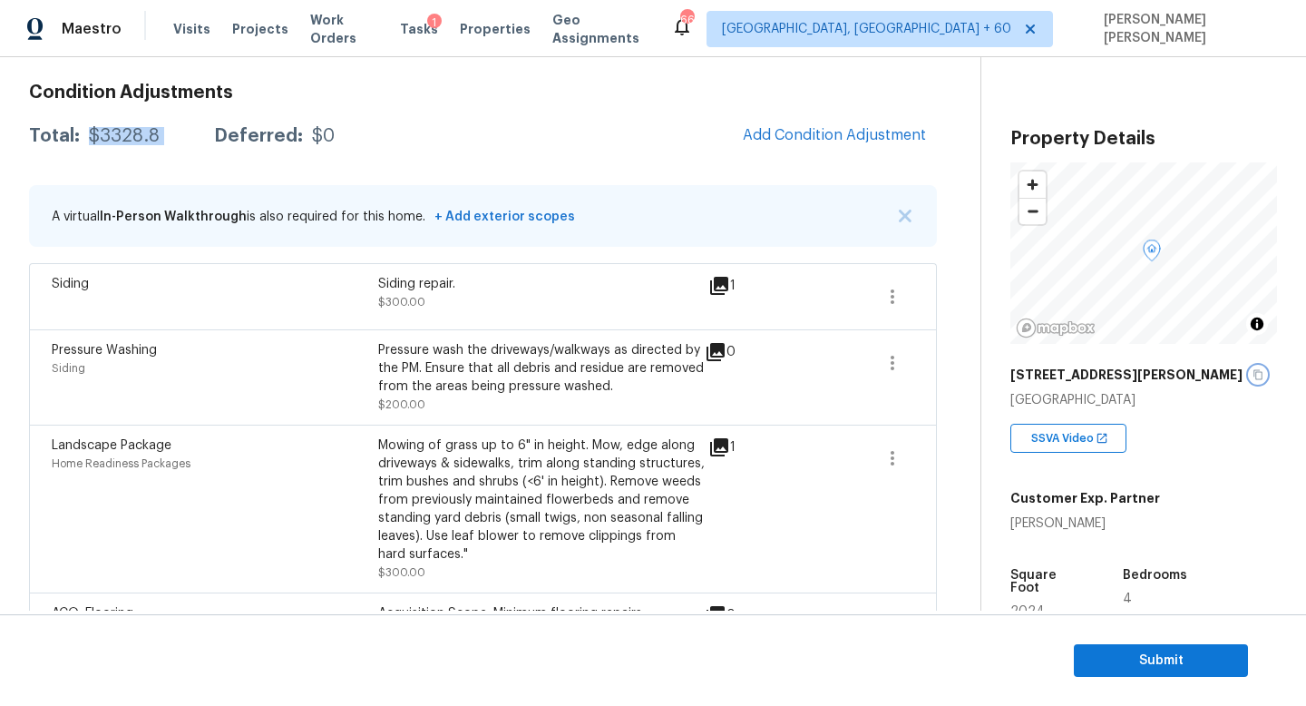
click at [1254, 376] on icon "button" at bounding box center [1258, 375] width 9 height 10
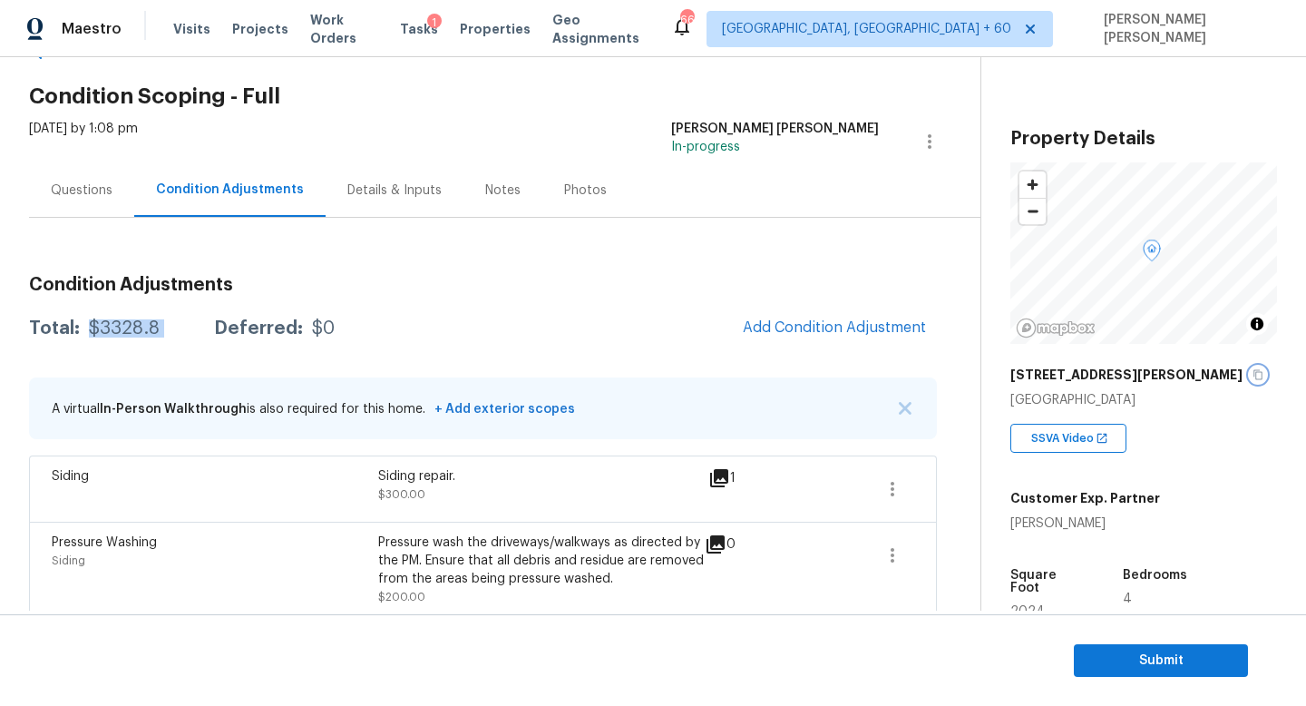
scroll to position [0, 0]
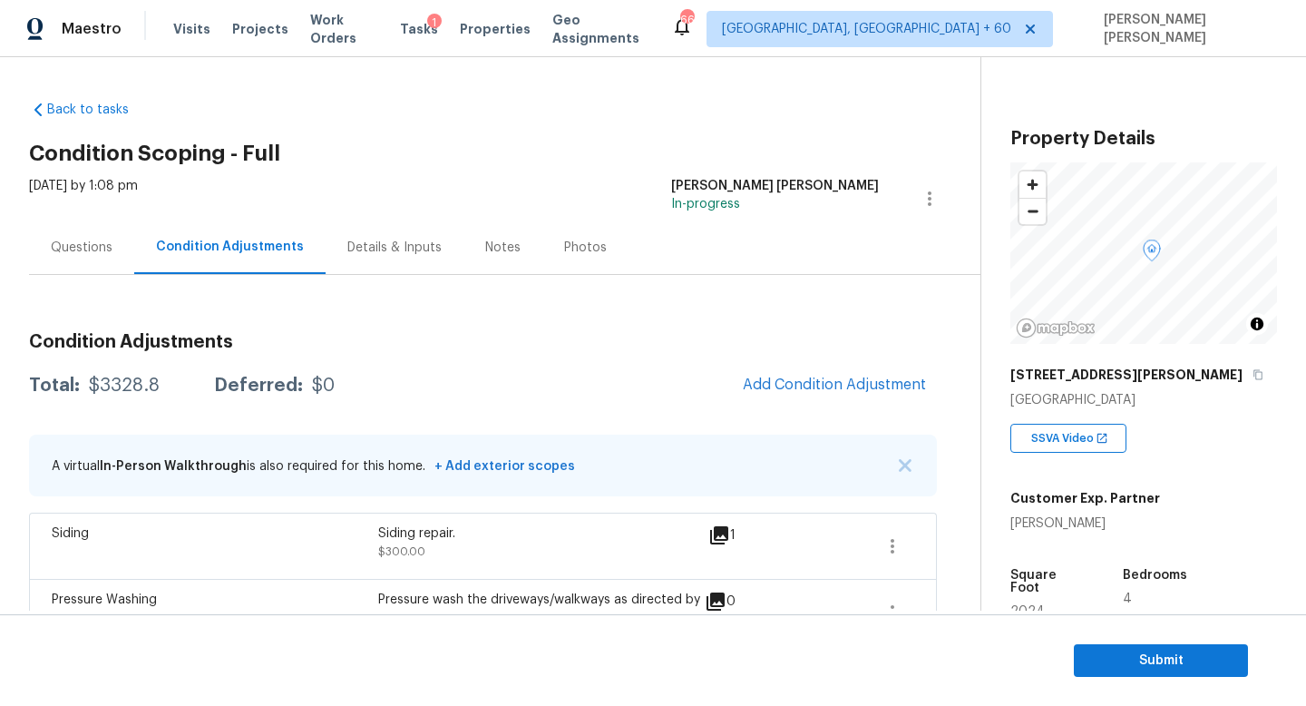
click at [100, 263] on div "Questions" at bounding box center [81, 247] width 105 height 54
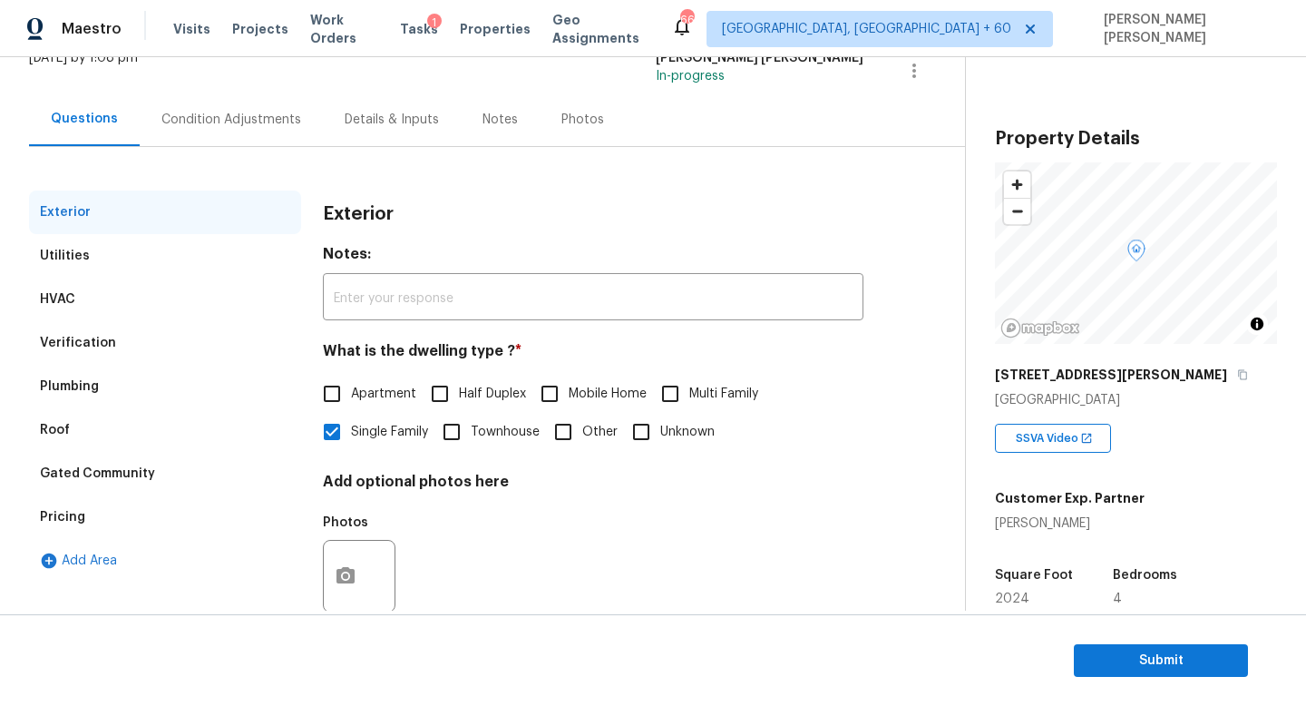
scroll to position [168, 0]
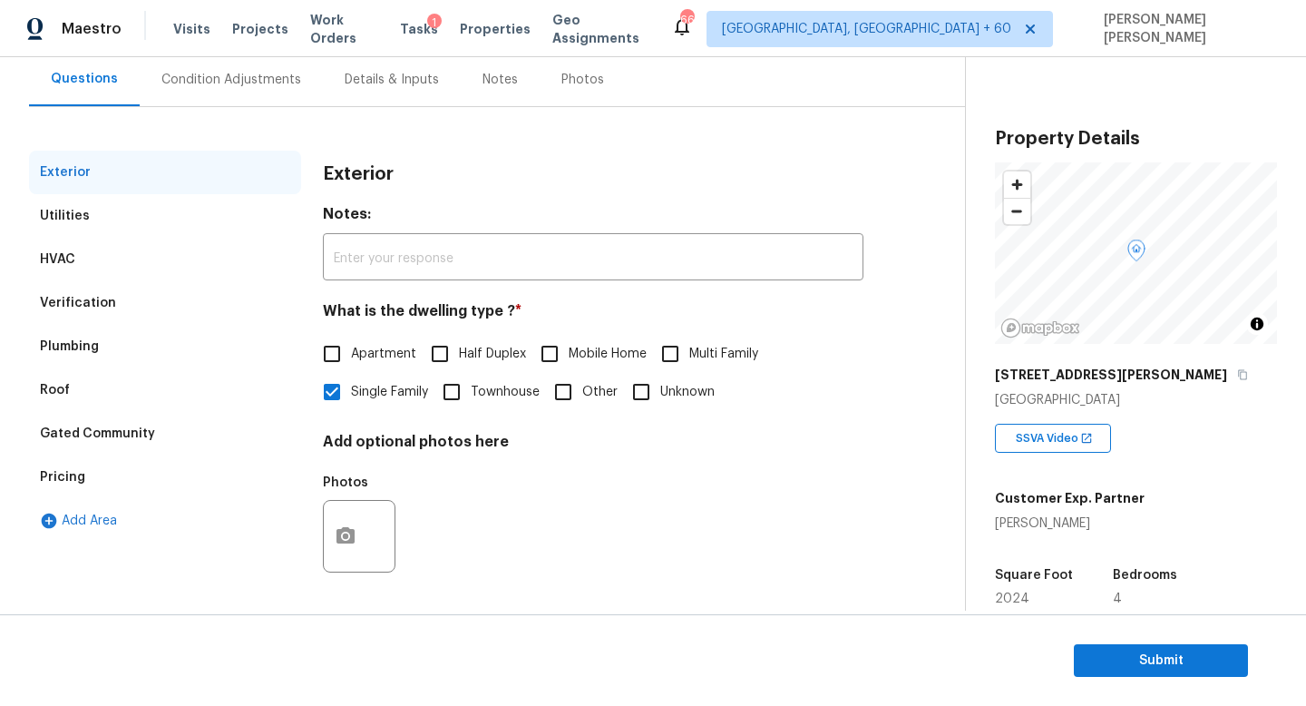
click at [97, 217] on div "Utilities" at bounding box center [165, 216] width 272 height 44
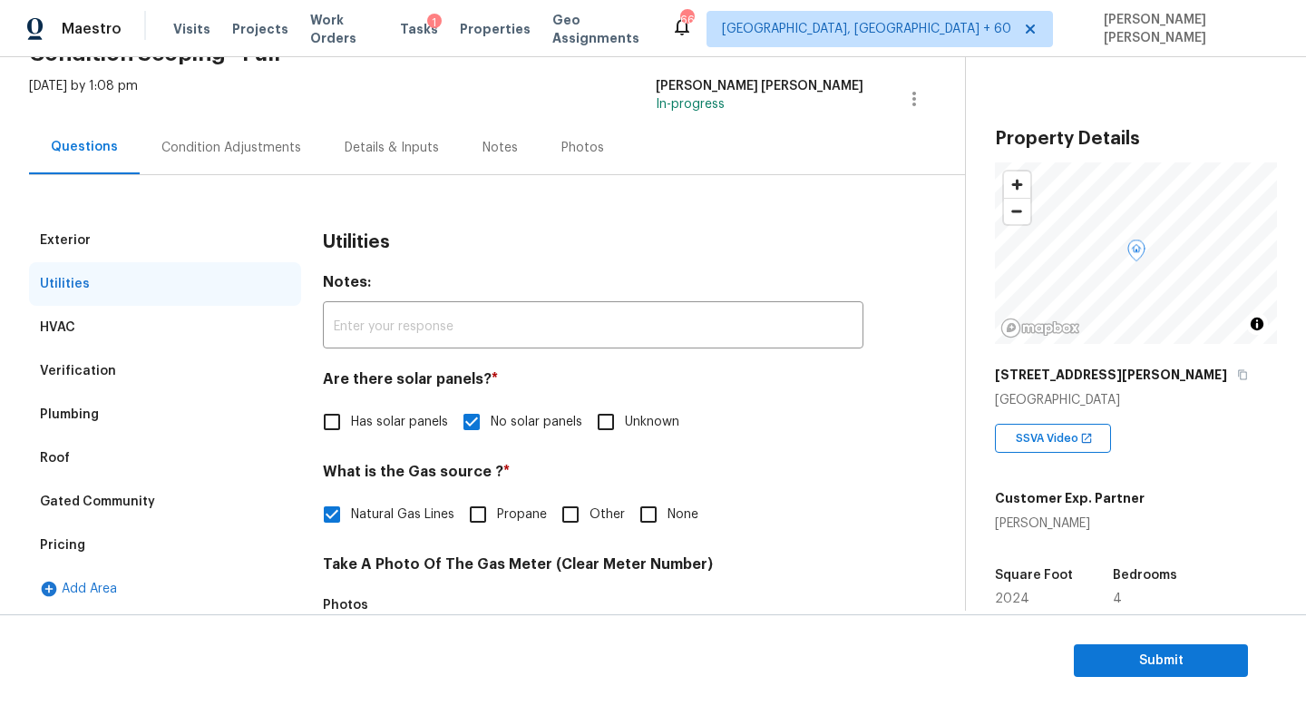
scroll to position [0, 0]
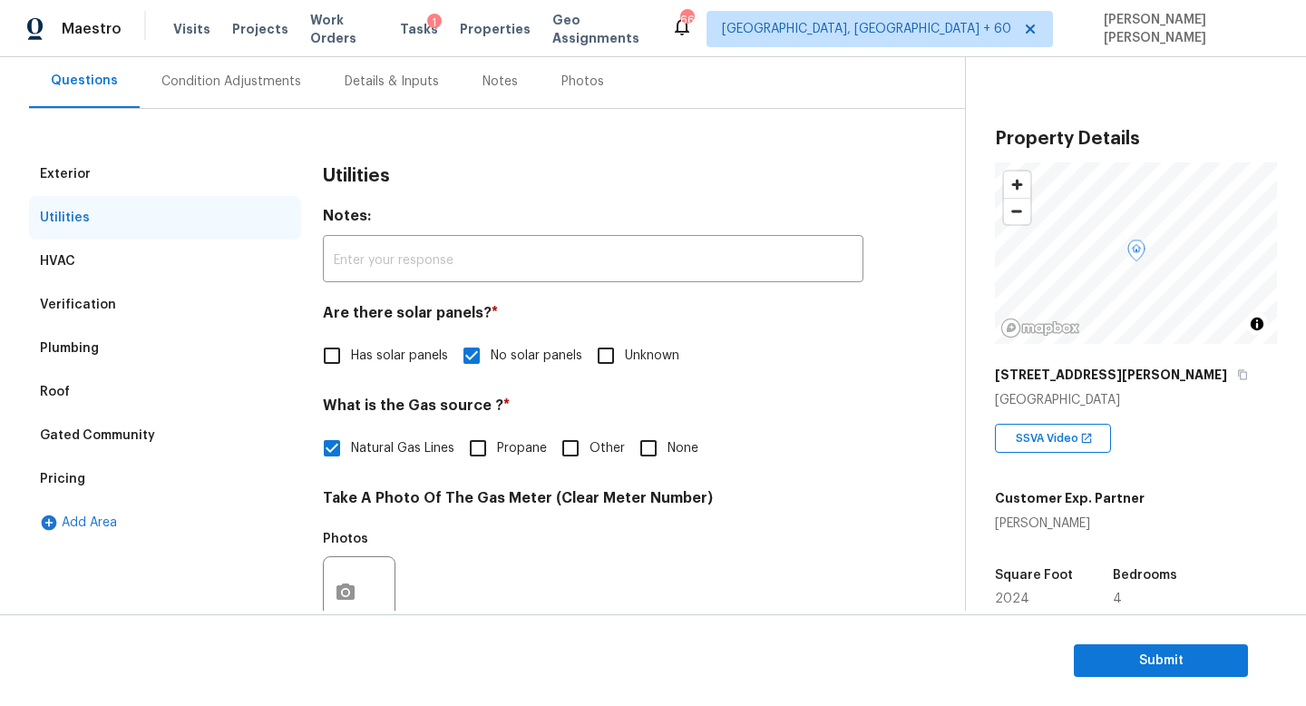
click at [210, 73] on div "Condition Adjustments" at bounding box center [231, 82] width 140 height 18
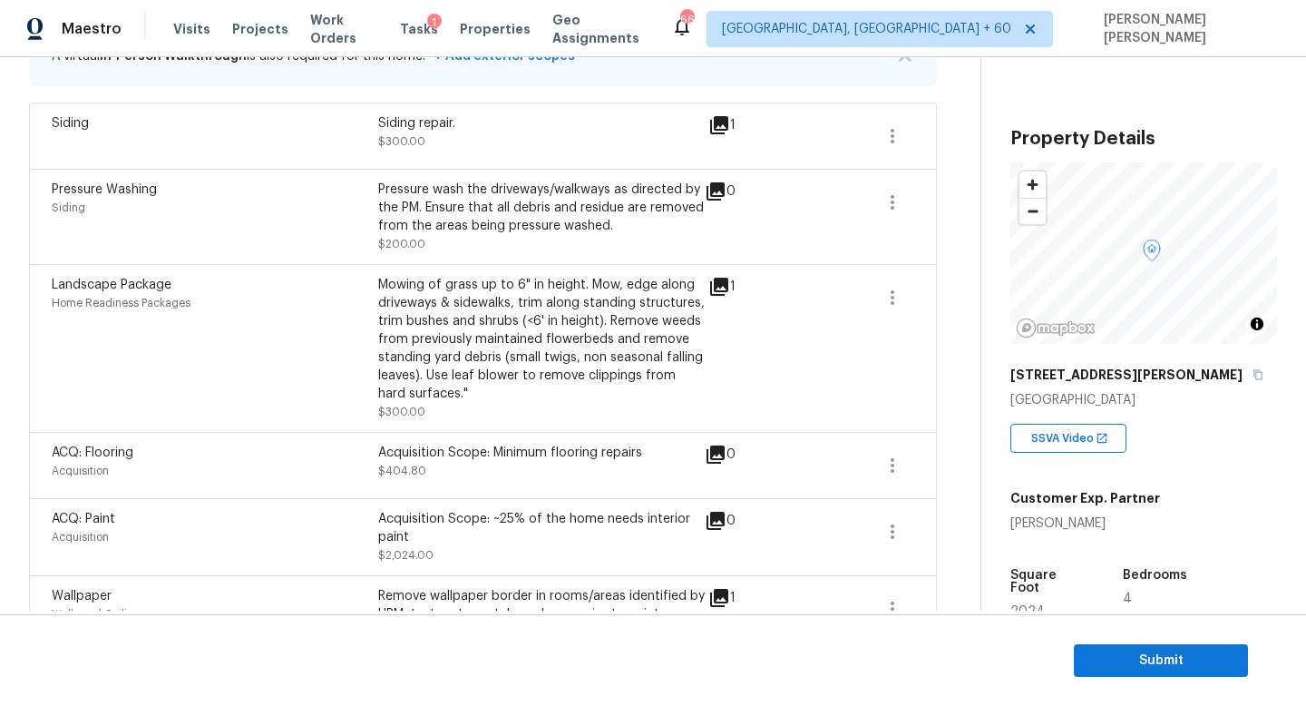
scroll to position [460, 0]
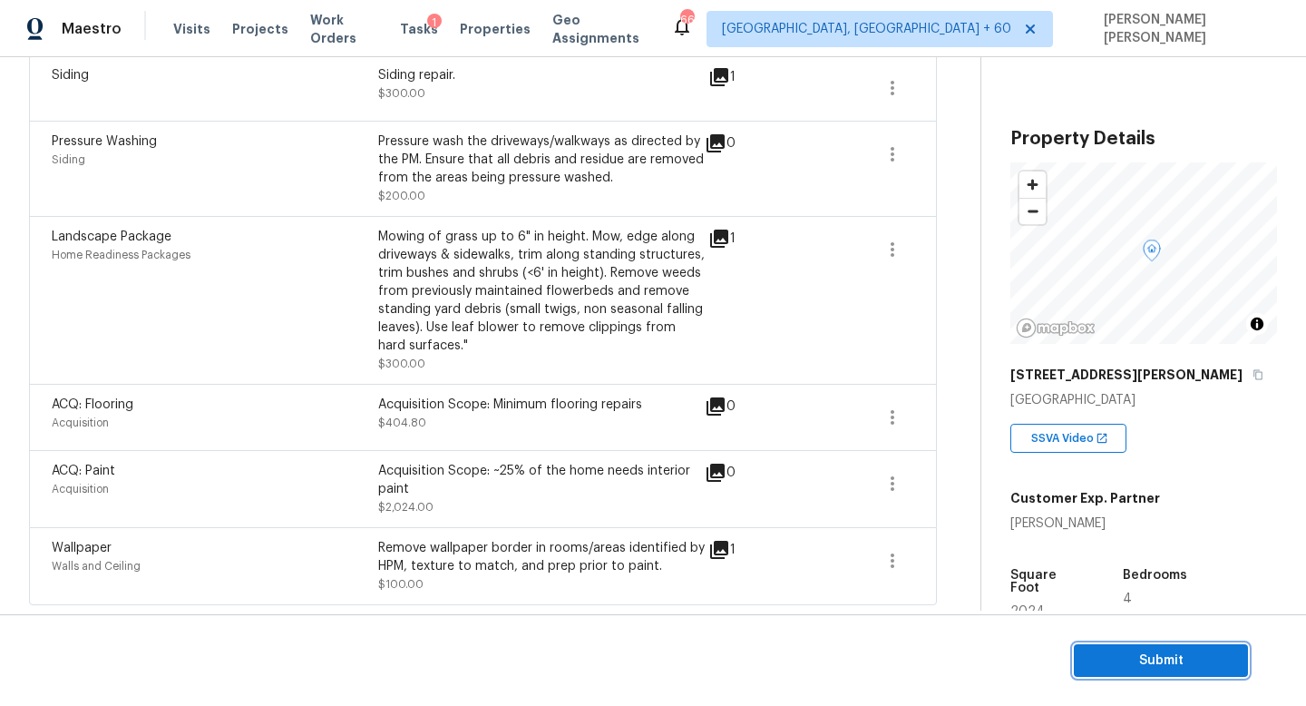
click at [1173, 673] on button "Submit" at bounding box center [1161, 661] width 174 height 34
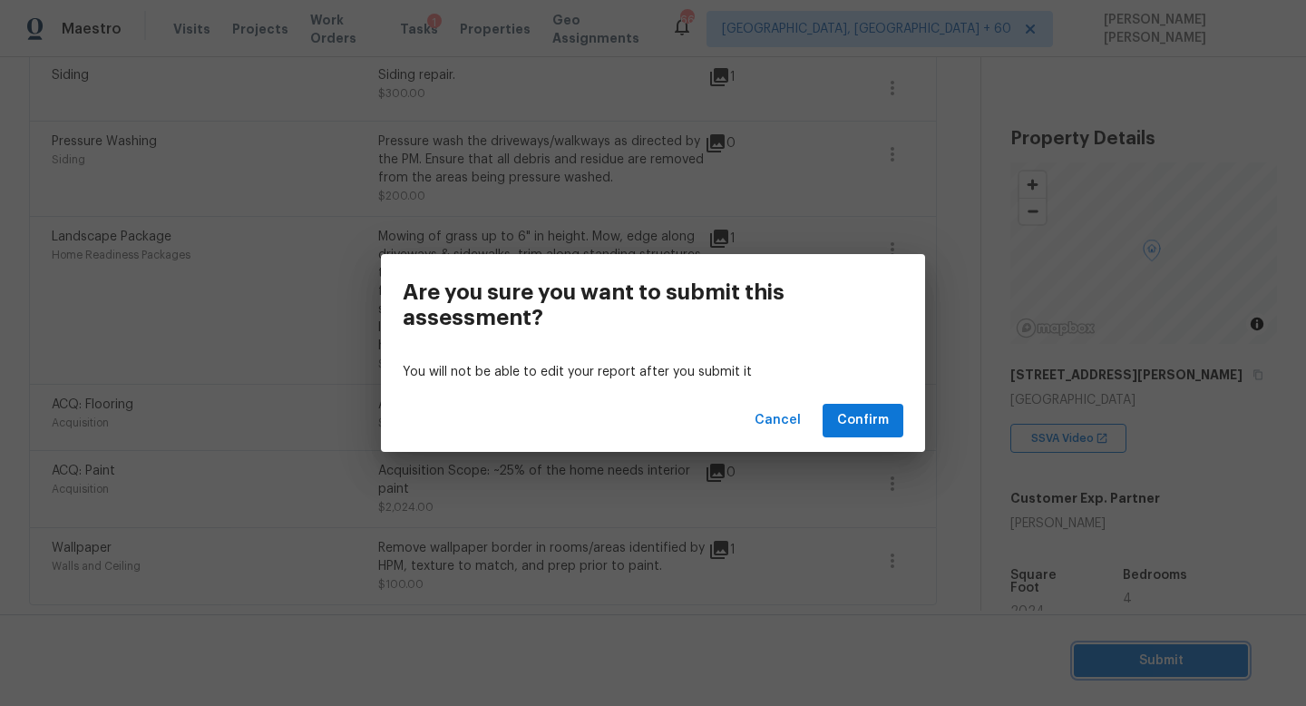
click at [447, 167] on div "Are you sure you want to submit this assessment? You will not be able to edit y…" at bounding box center [653, 353] width 1306 height 706
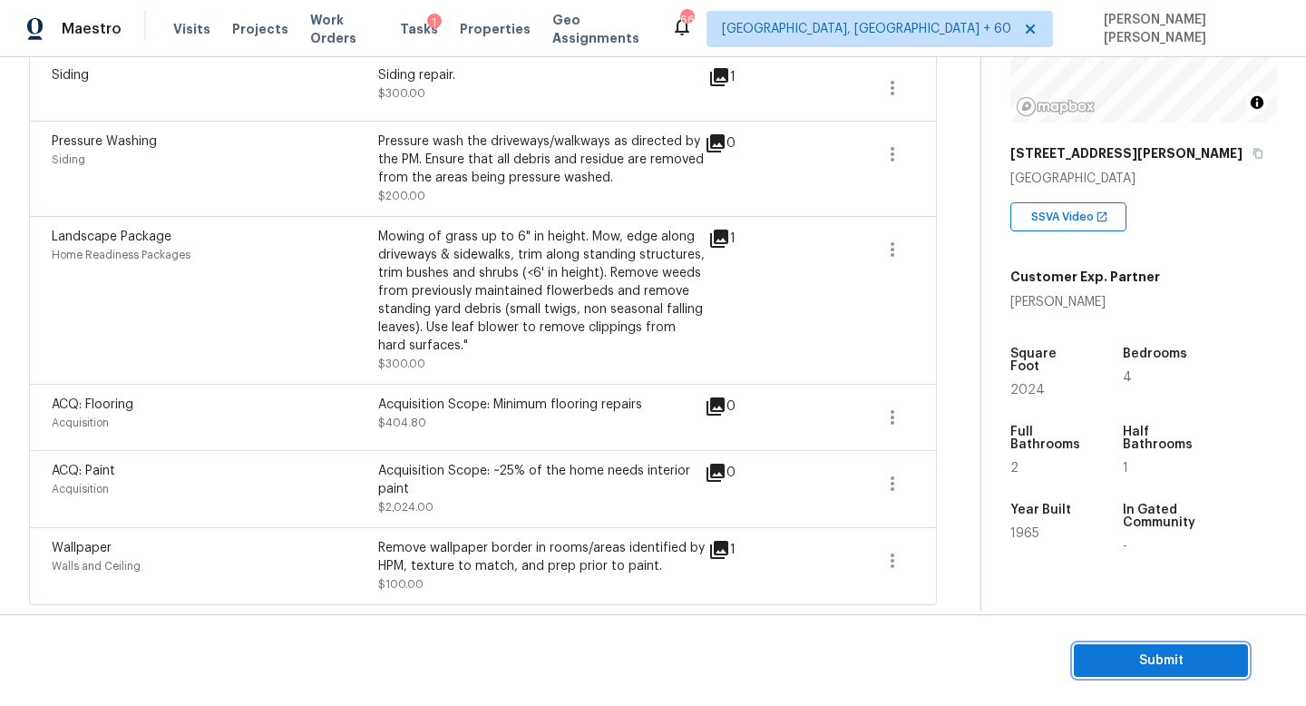
scroll to position [239, 0]
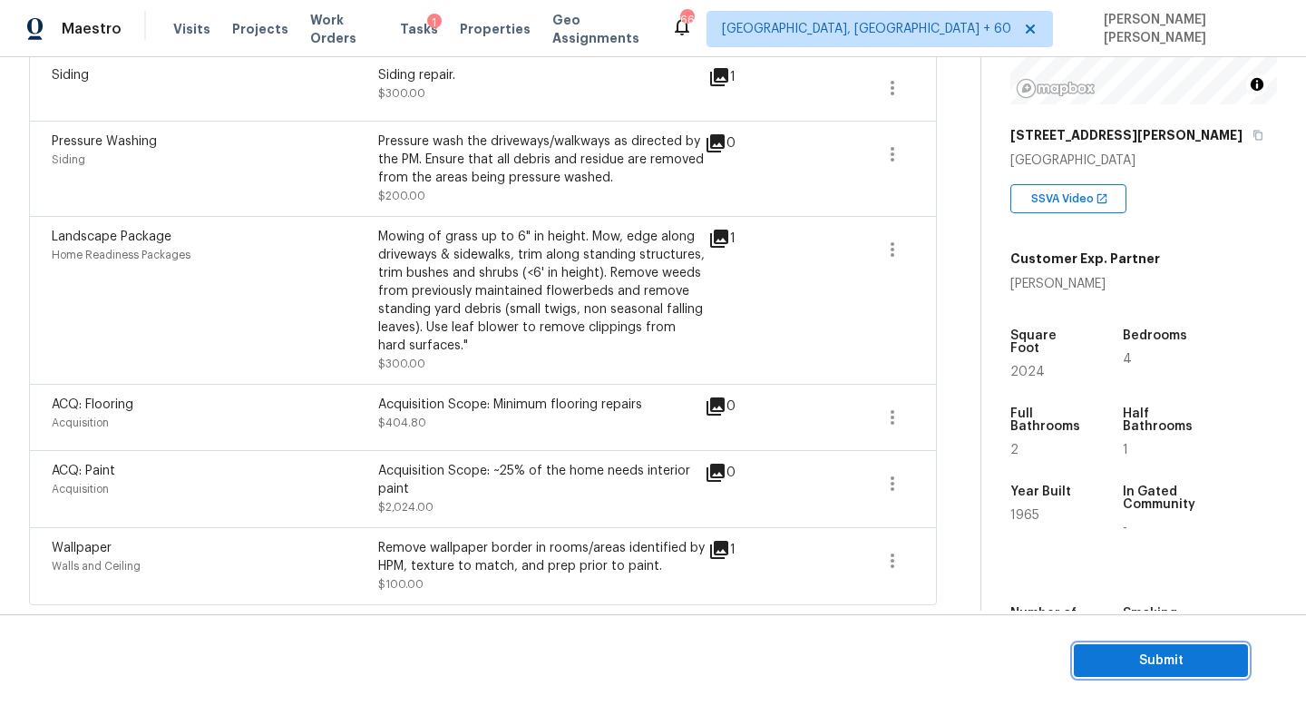
click at [1157, 656] on span "Submit" at bounding box center [1160, 660] width 145 height 23
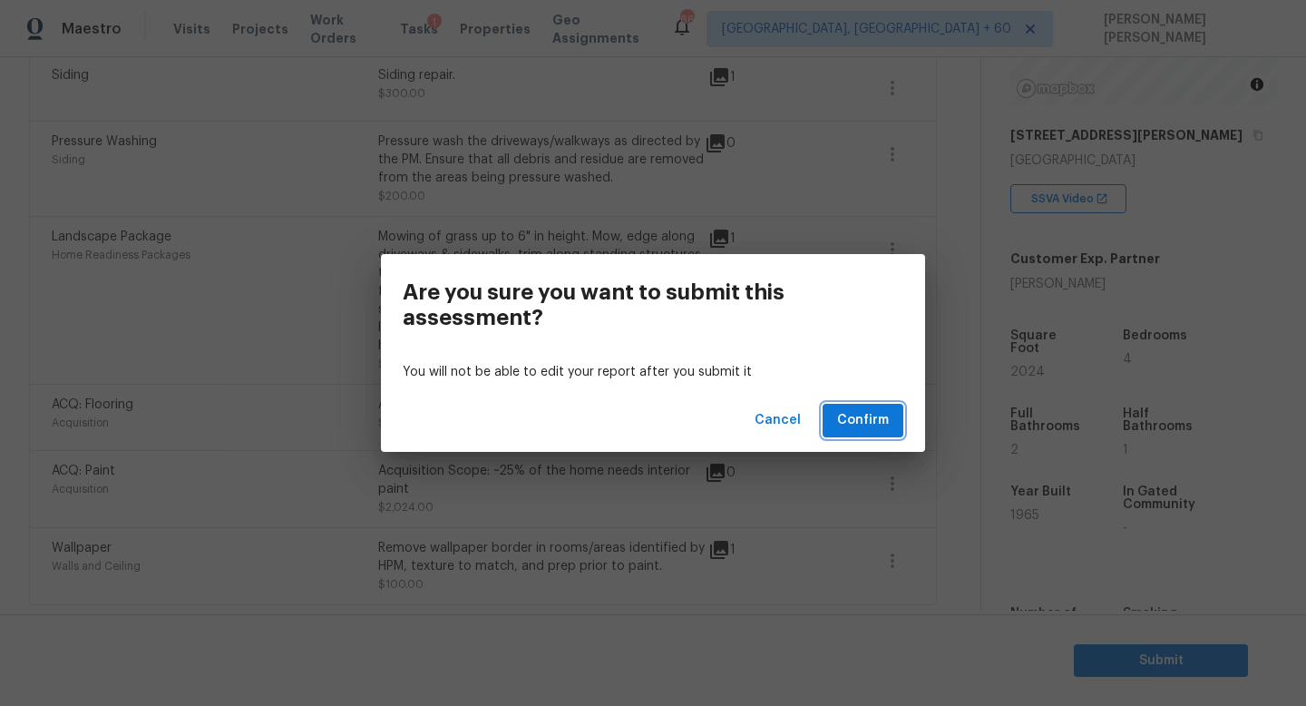
click at [854, 413] on span "Confirm" at bounding box center [863, 420] width 52 height 23
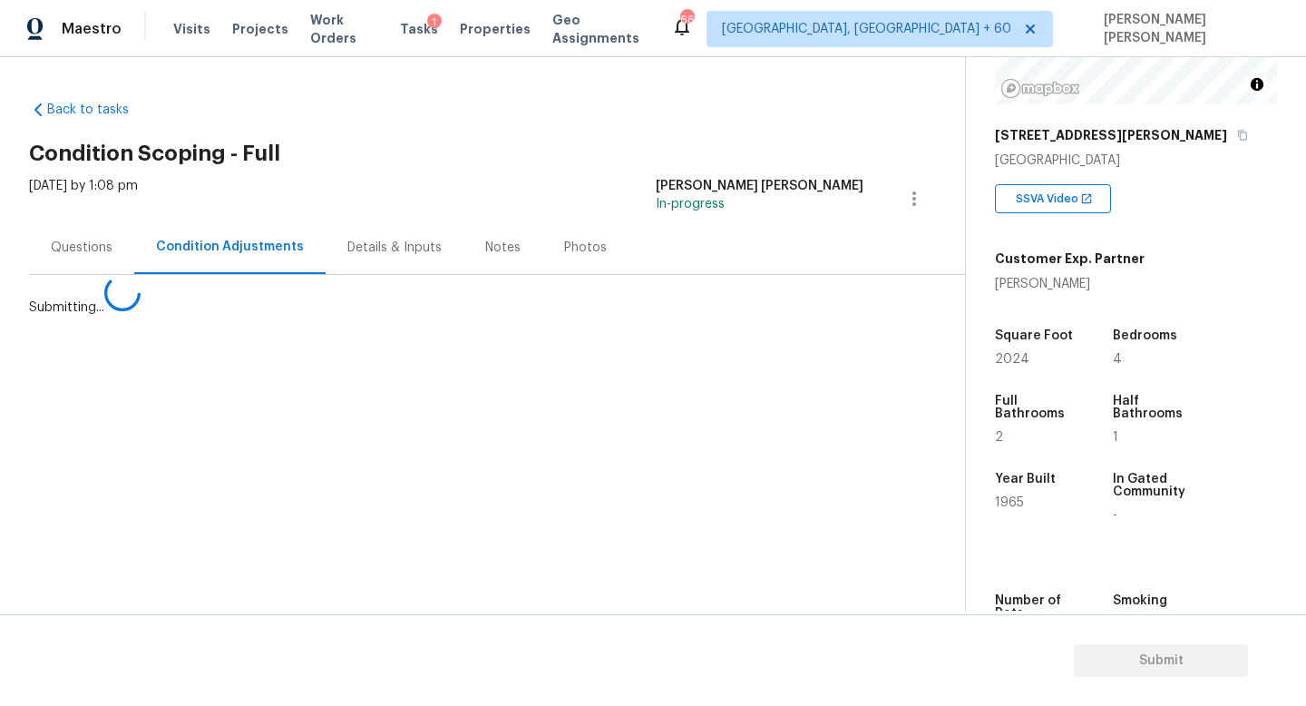
scroll to position [0, 0]
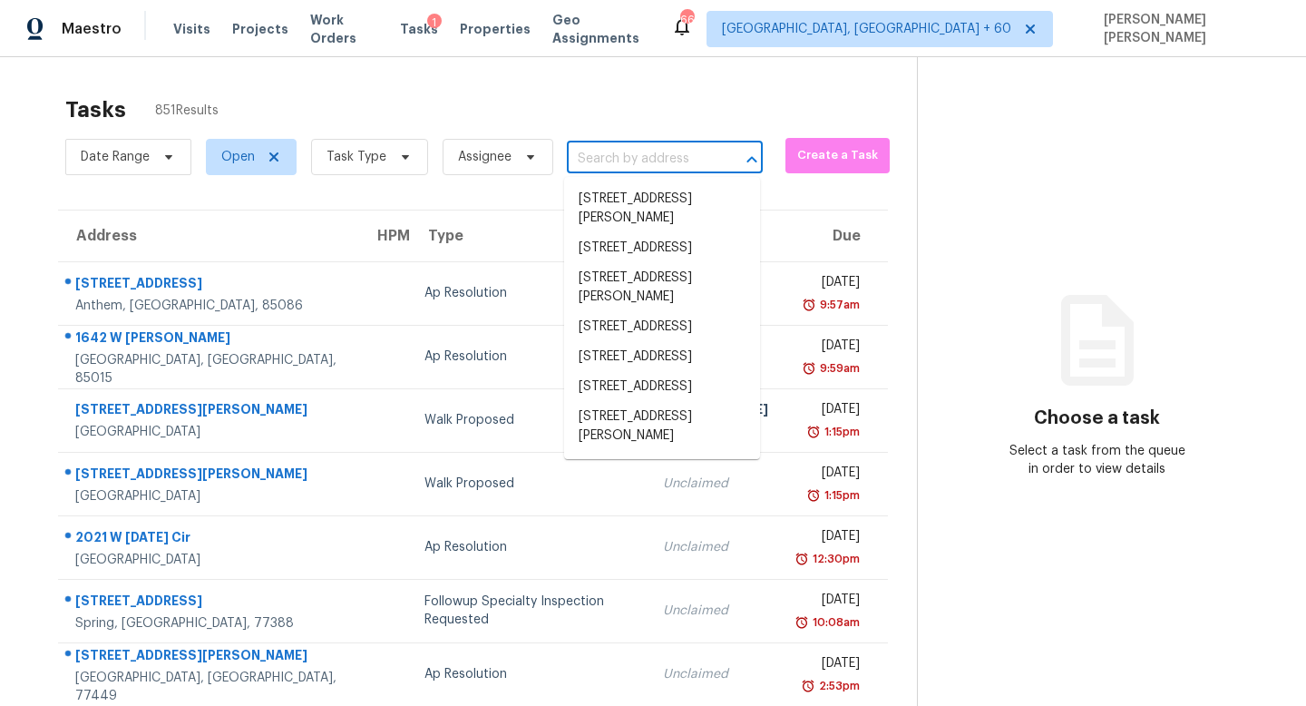
click at [640, 154] on input "text" at bounding box center [639, 159] width 145 height 28
paste input "[STREET_ADDRESS]"
type input "[STREET_ADDRESS]"
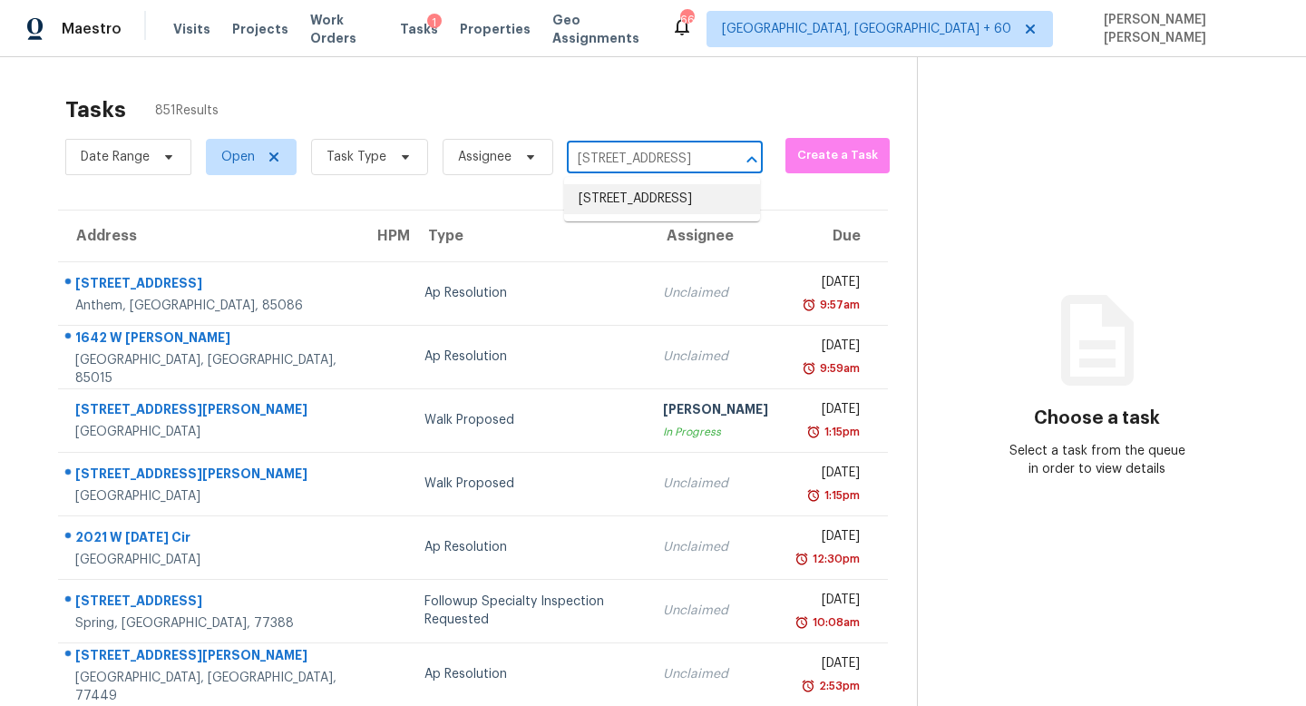
click at [649, 214] on li "[STREET_ADDRESS]" at bounding box center [662, 199] width 196 height 30
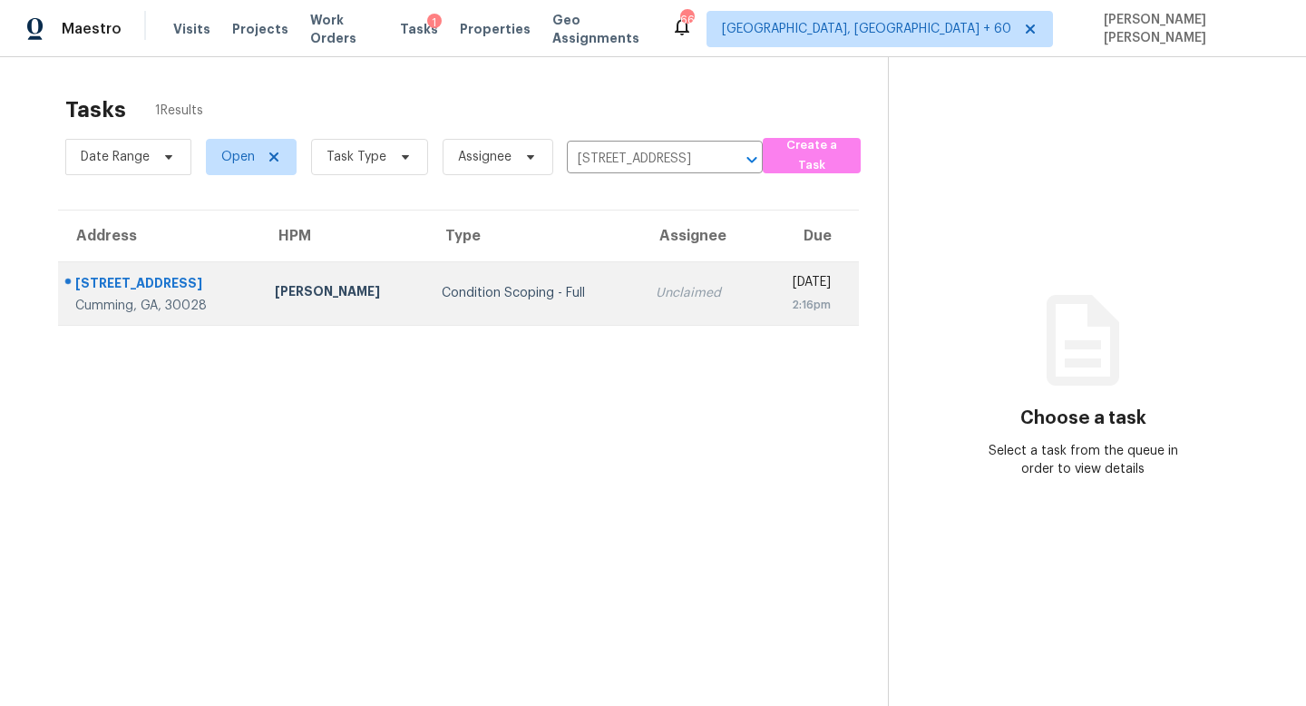
click at [656, 287] on div "Unclaimed" at bounding box center [700, 293] width 88 height 18
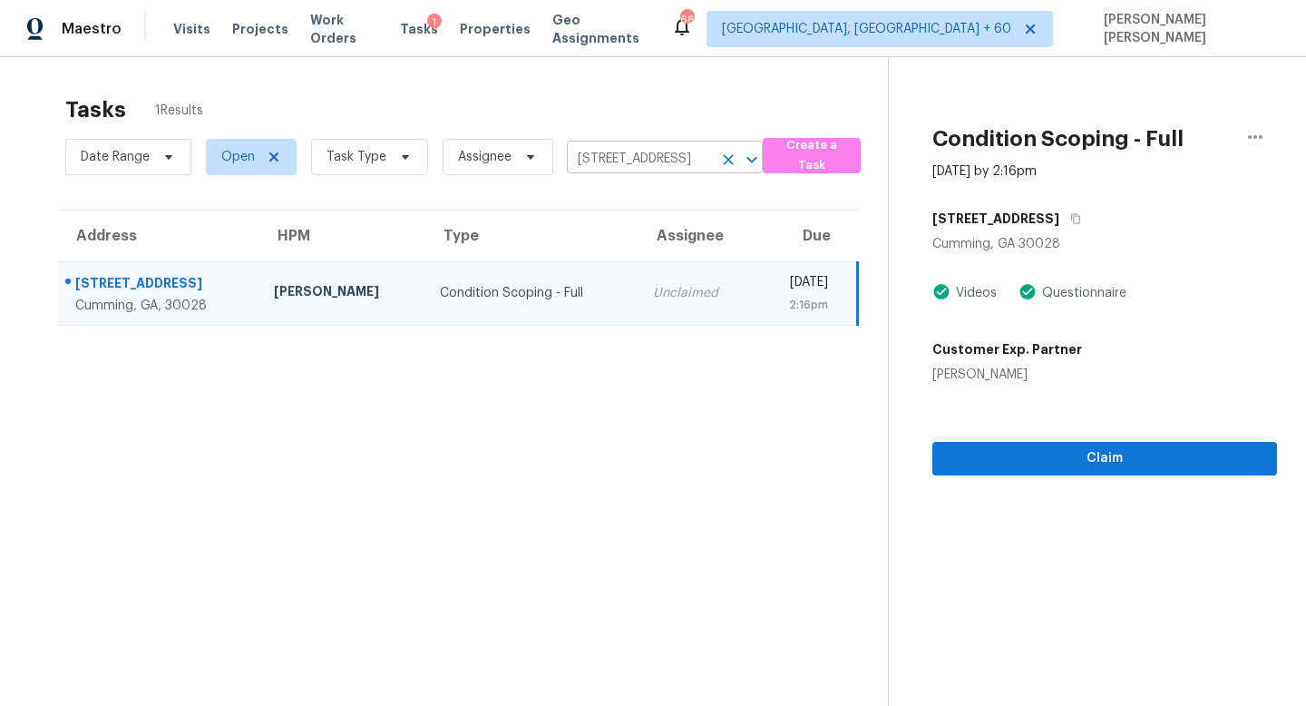
click at [613, 155] on input "[STREET_ADDRESS]" at bounding box center [639, 159] width 145 height 28
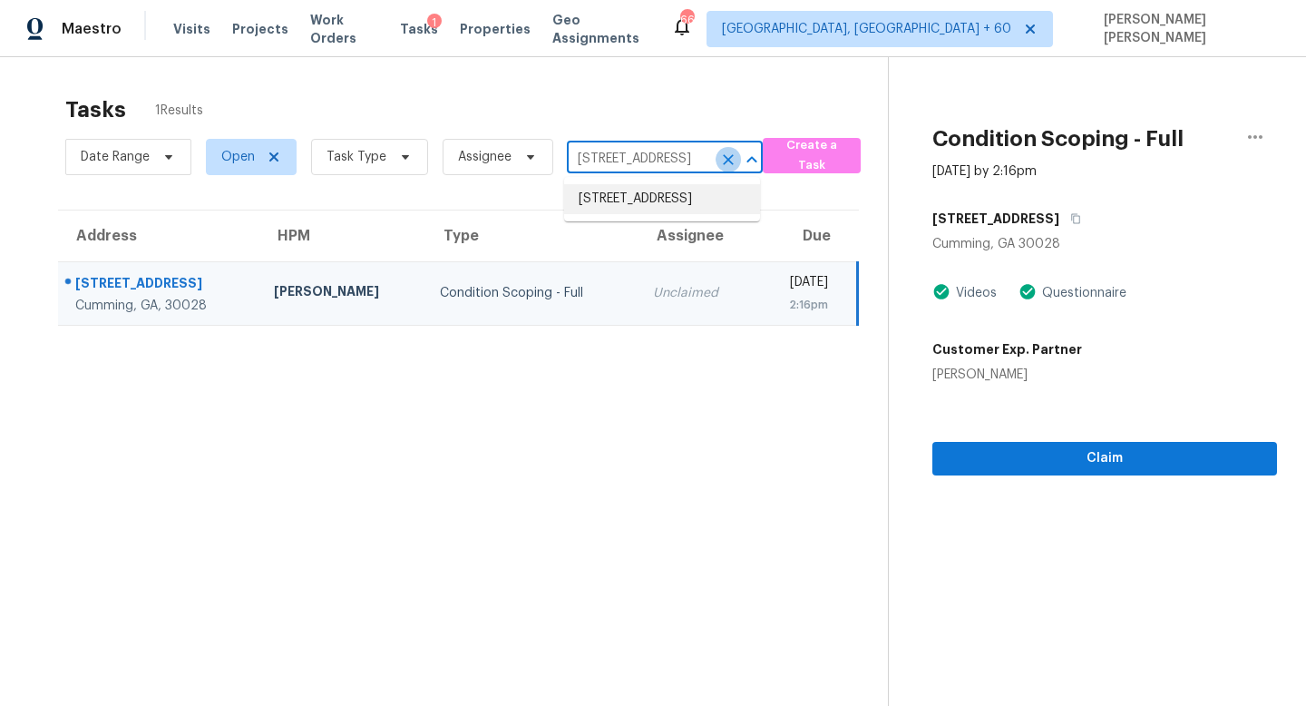
click at [727, 162] on icon "Clear" at bounding box center [728, 159] width 11 height 11
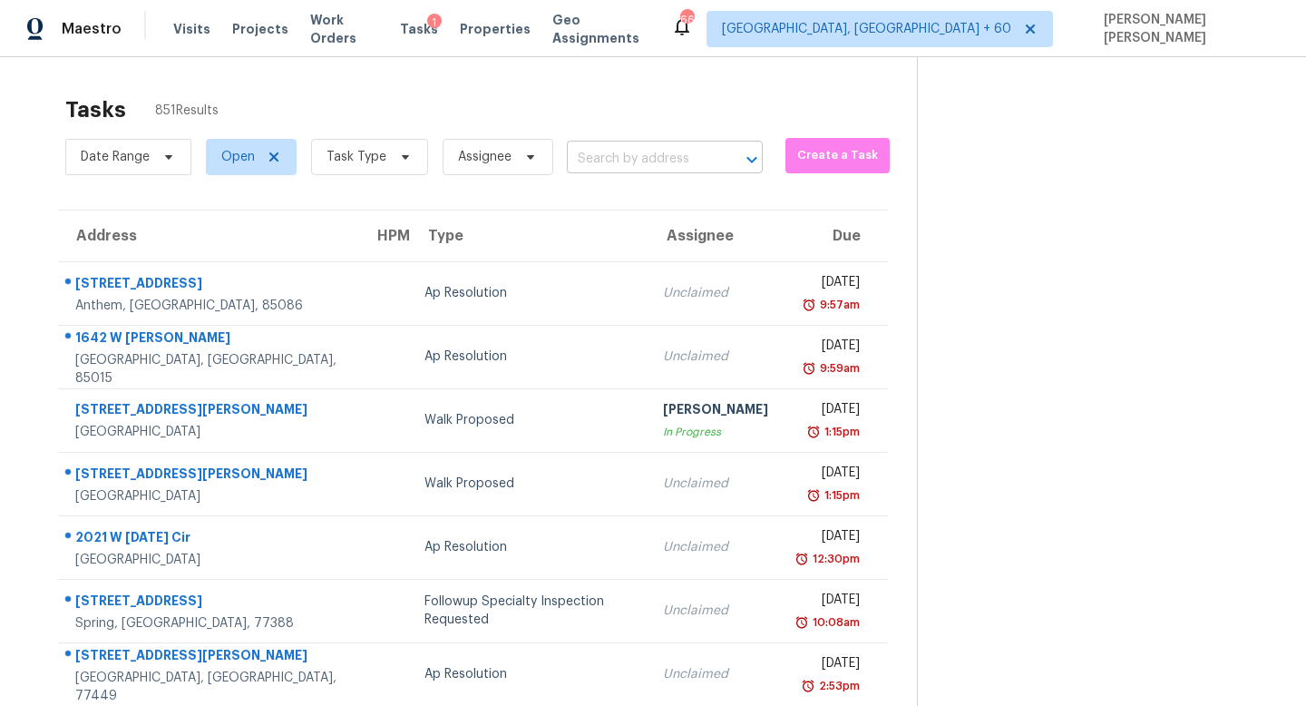
click at [670, 157] on input "text" at bounding box center [639, 159] width 145 height 28
paste input "[STREET_ADDRESS]"
type input "[STREET_ADDRESS]"
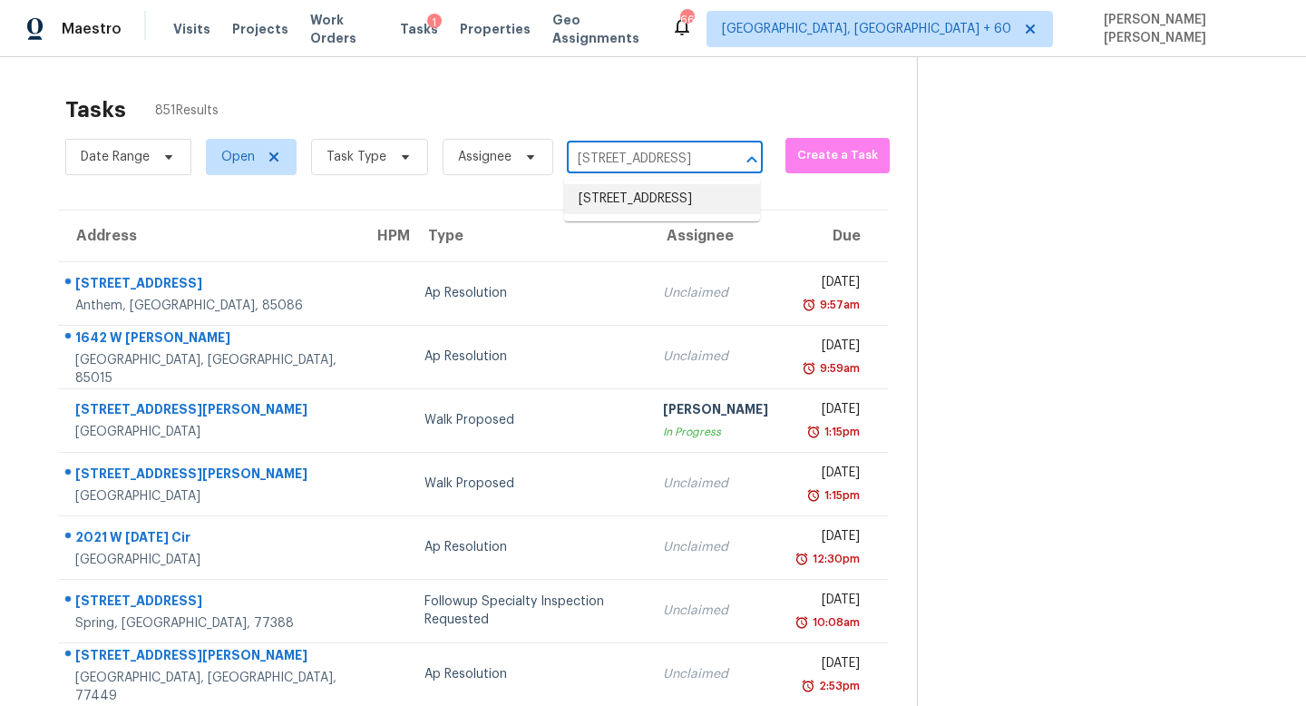
click at [665, 201] on li "[STREET_ADDRESS]" at bounding box center [662, 199] width 196 height 30
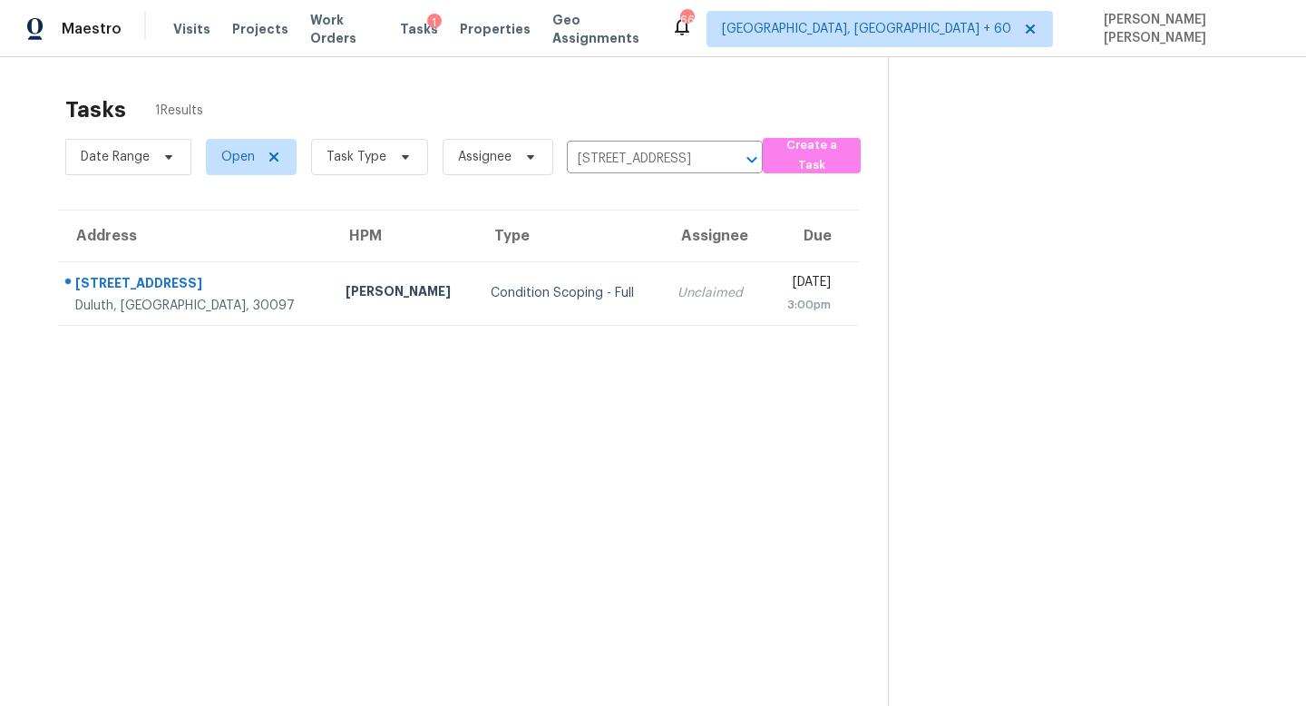
click at [567, 310] on td "Condition Scoping - Full" at bounding box center [569, 292] width 187 height 63
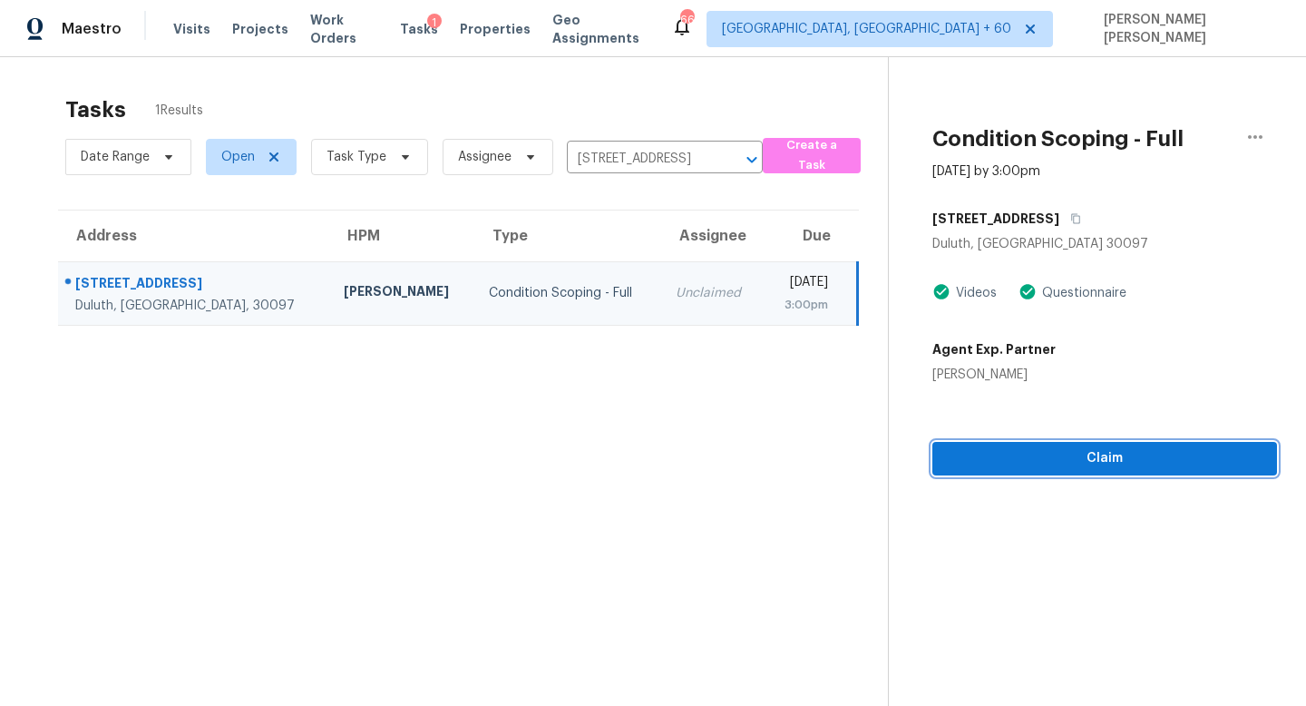
click at [1029, 456] on span "Claim" at bounding box center [1105, 458] width 316 height 23
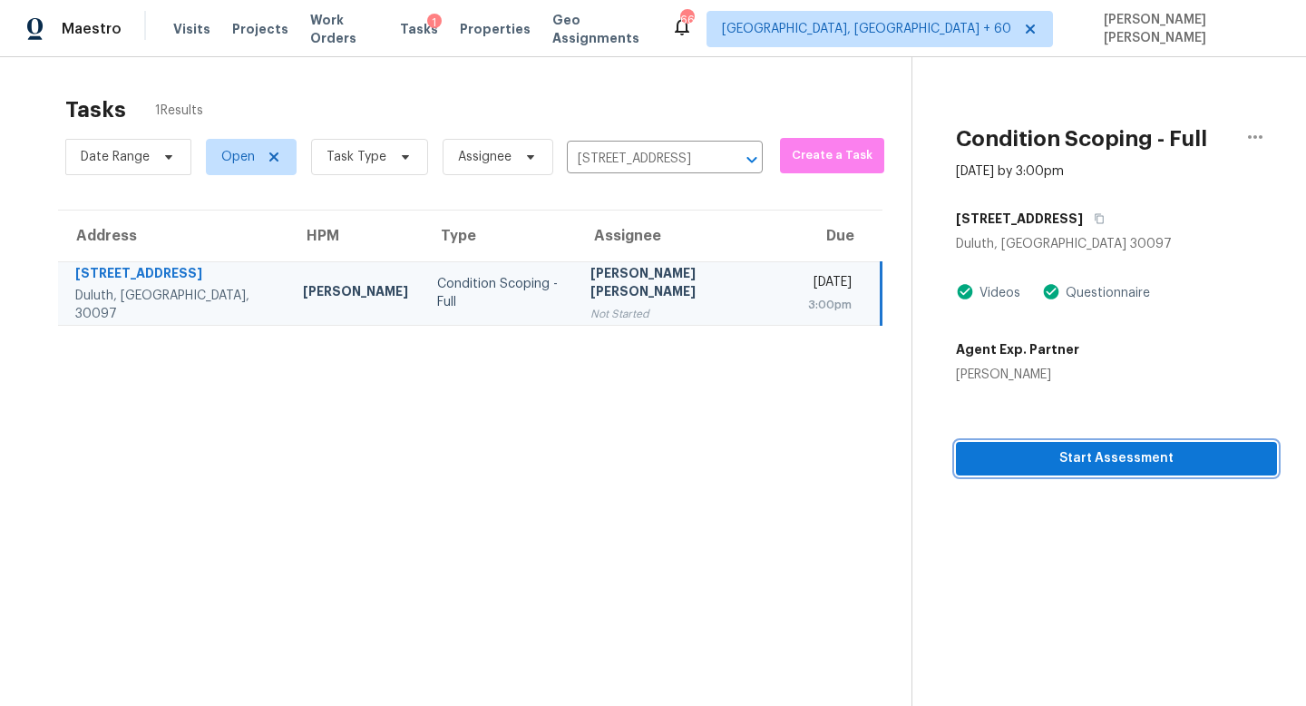
click at [977, 450] on span "Start Assessment" at bounding box center [1117, 458] width 292 height 23
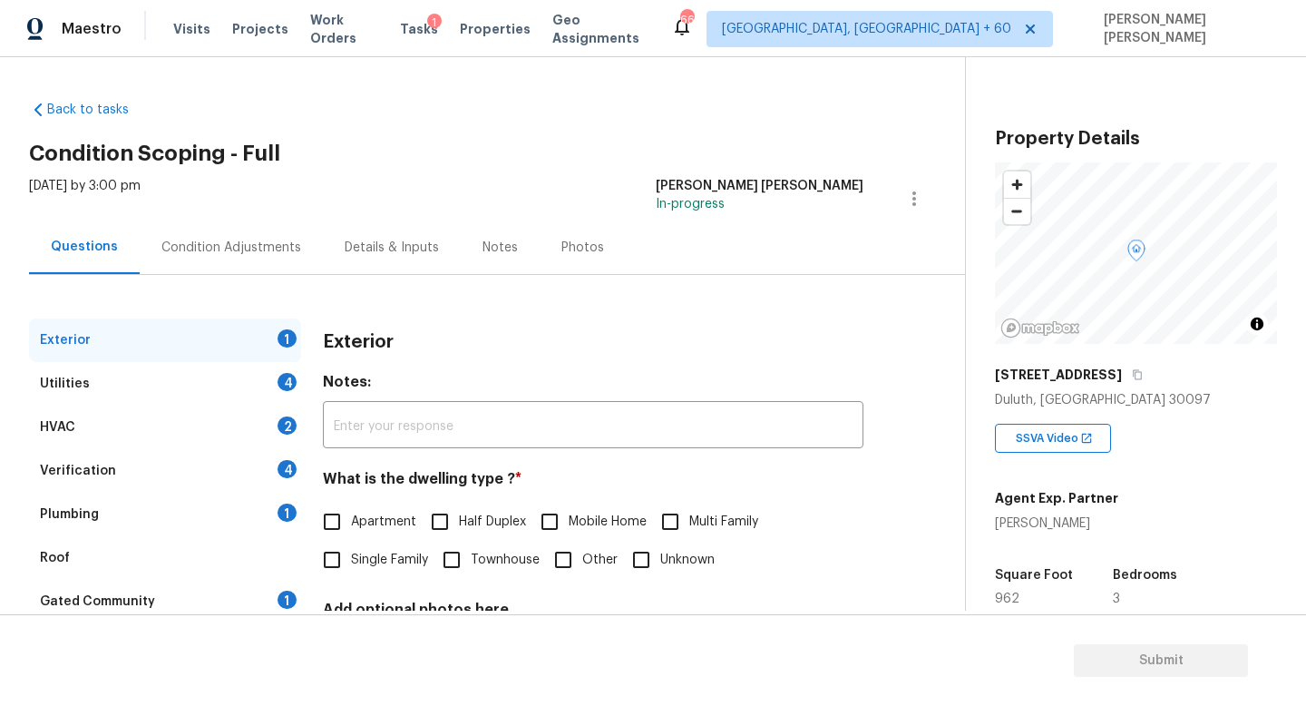
click at [504, 319] on div "Exterior" at bounding box center [593, 341] width 541 height 47
click at [339, 553] on input "Single Family" at bounding box center [332, 560] width 38 height 38
checkbox input "true"
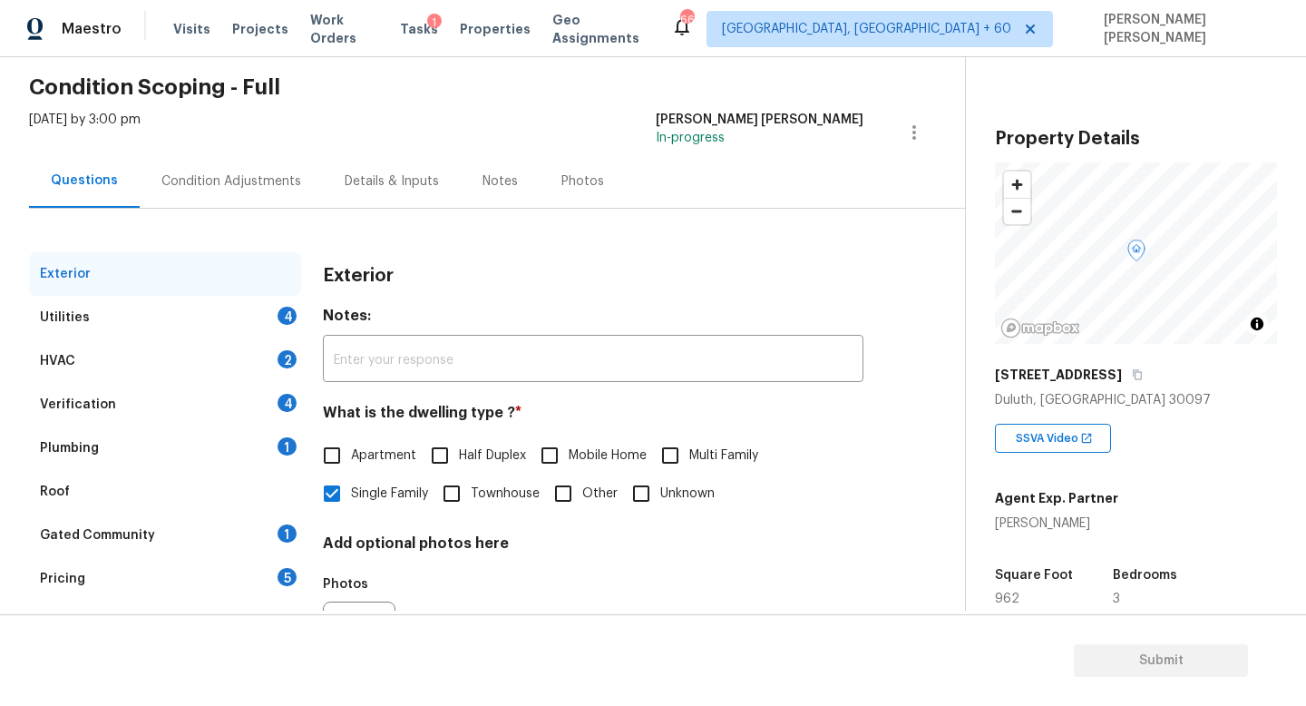
scroll to position [164, 0]
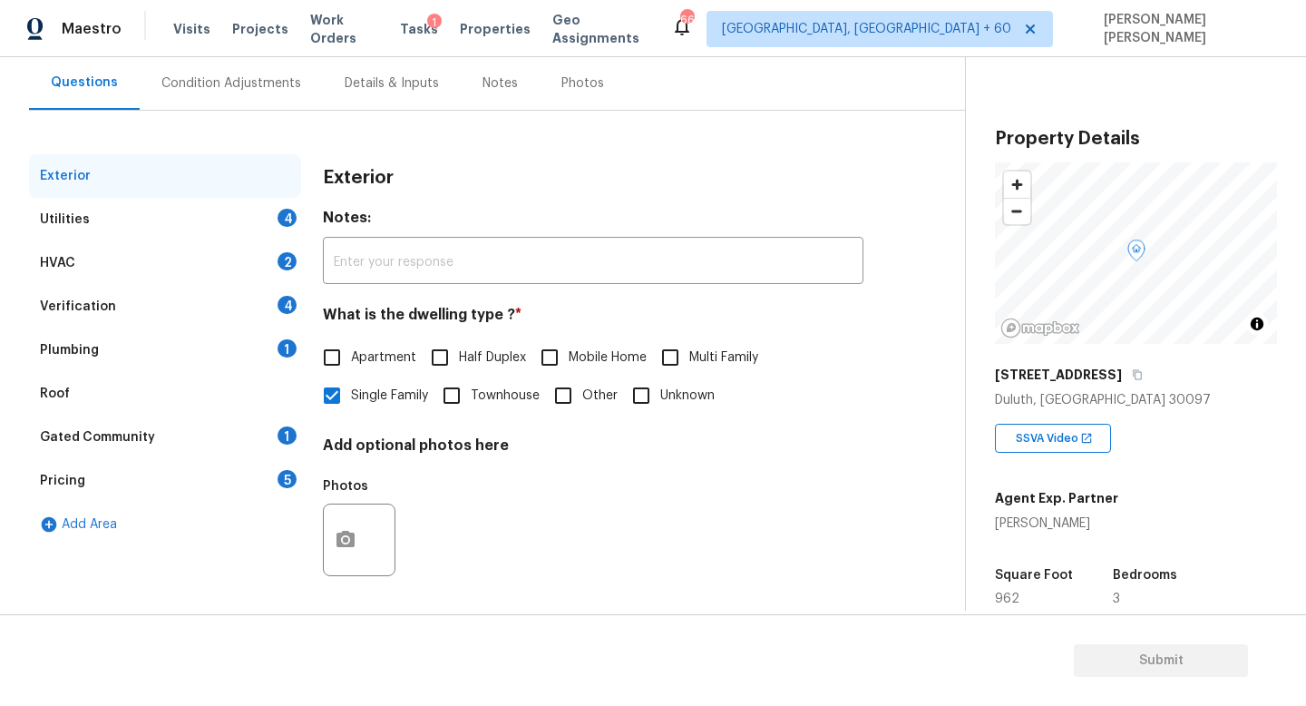
click at [138, 476] on div "Pricing 5" at bounding box center [165, 481] width 272 height 44
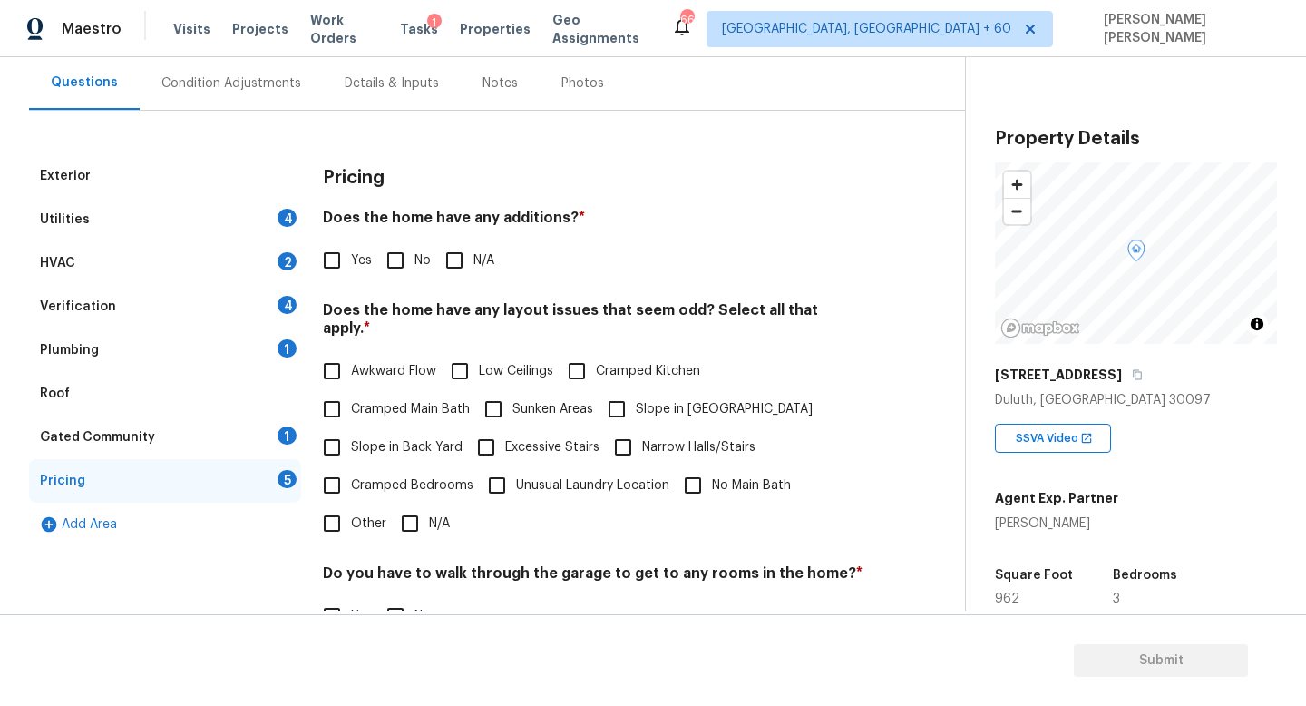
click at [328, 512] on input "Other" at bounding box center [332, 523] width 38 height 38
checkbox input "true"
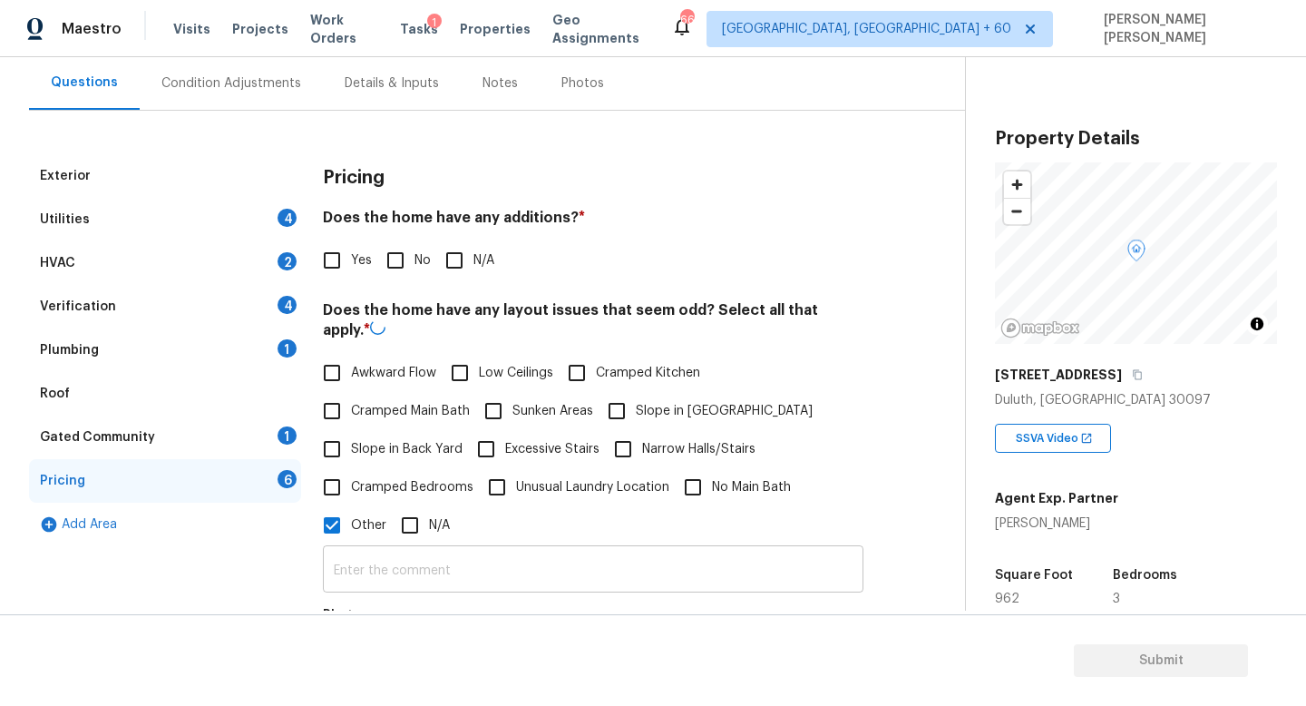
click at [387, 552] on input "text" at bounding box center [593, 571] width 541 height 43
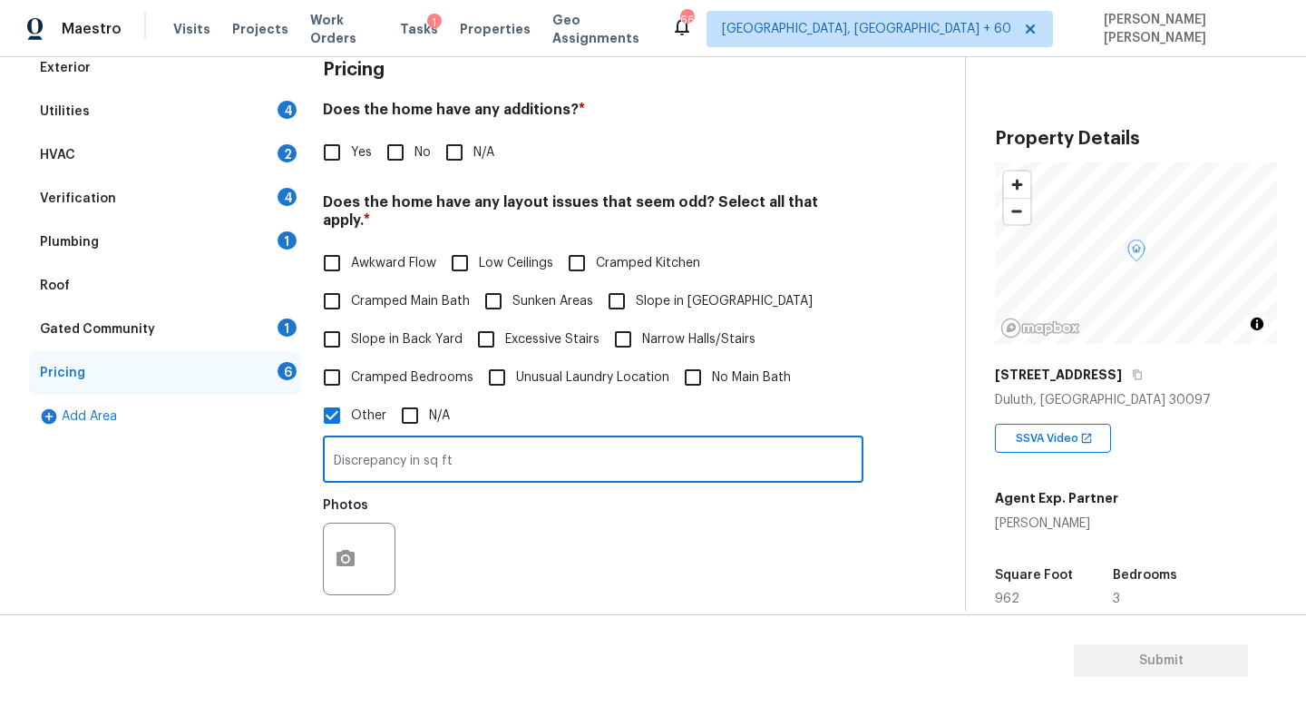
scroll to position [326, 0]
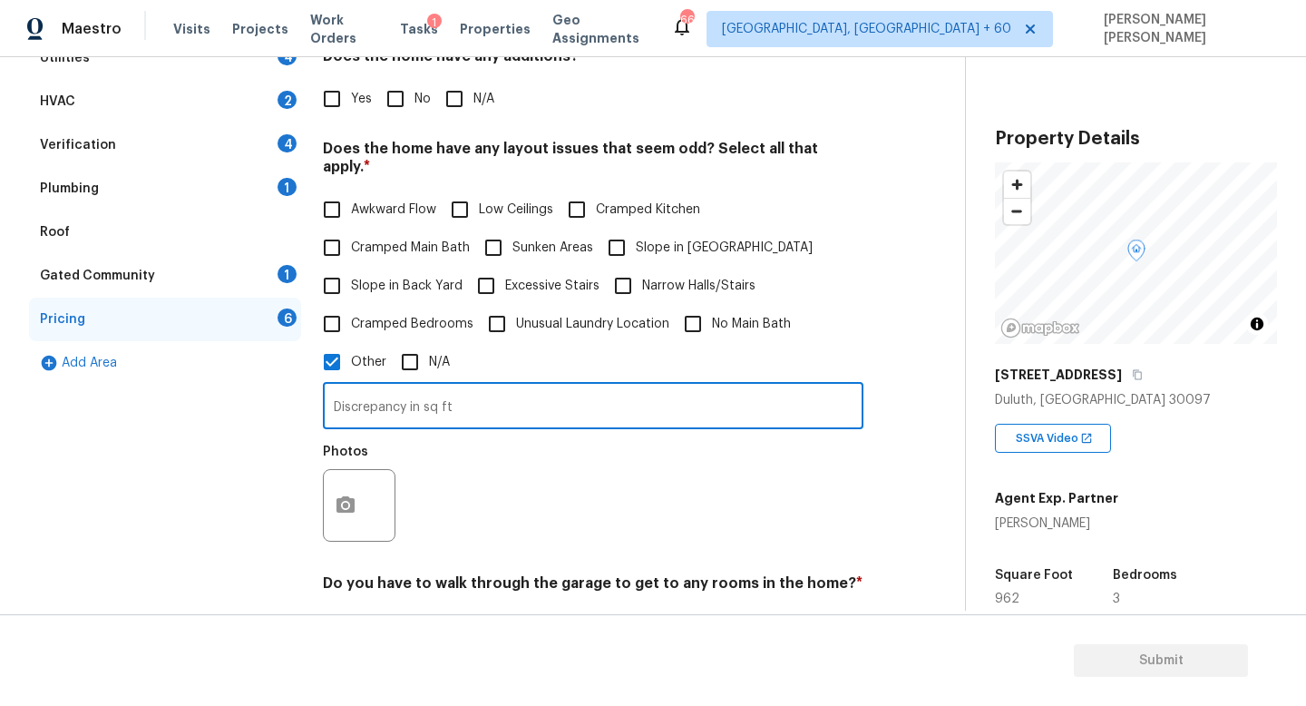
type input "Discrepancy in sq ft"
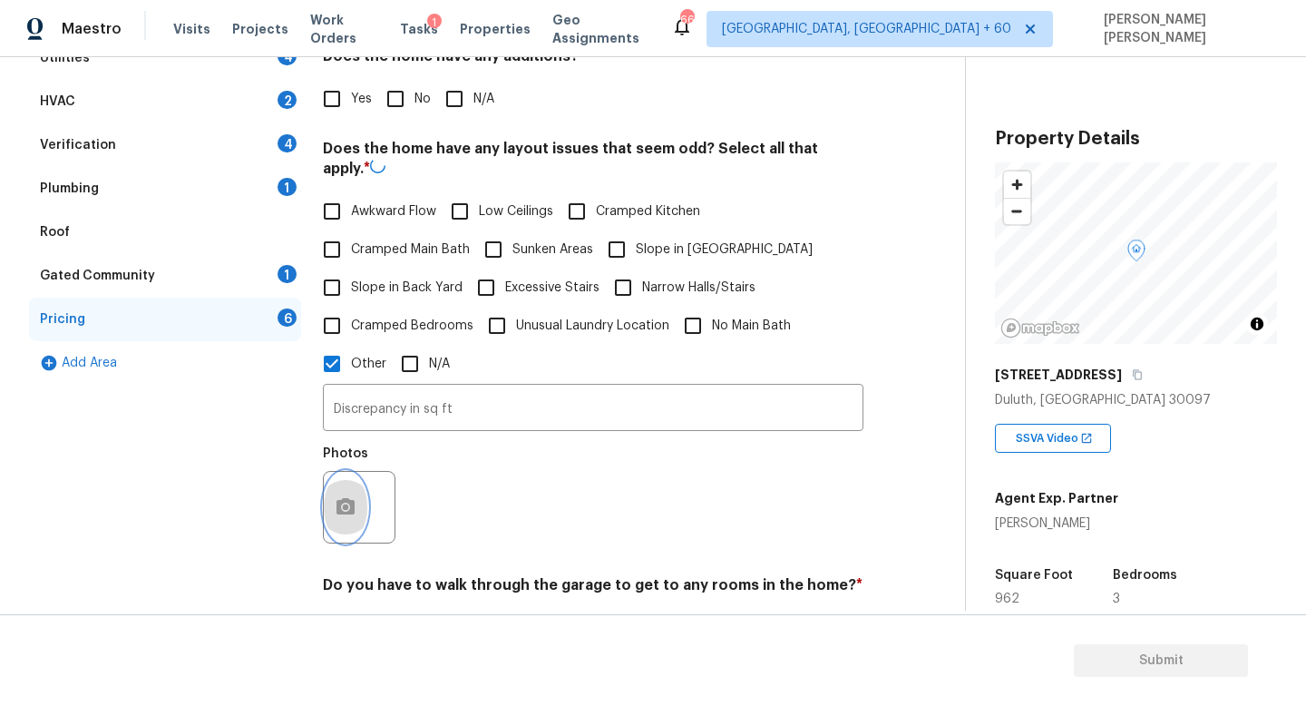
click at [352, 478] on button "button" at bounding box center [346, 507] width 44 height 71
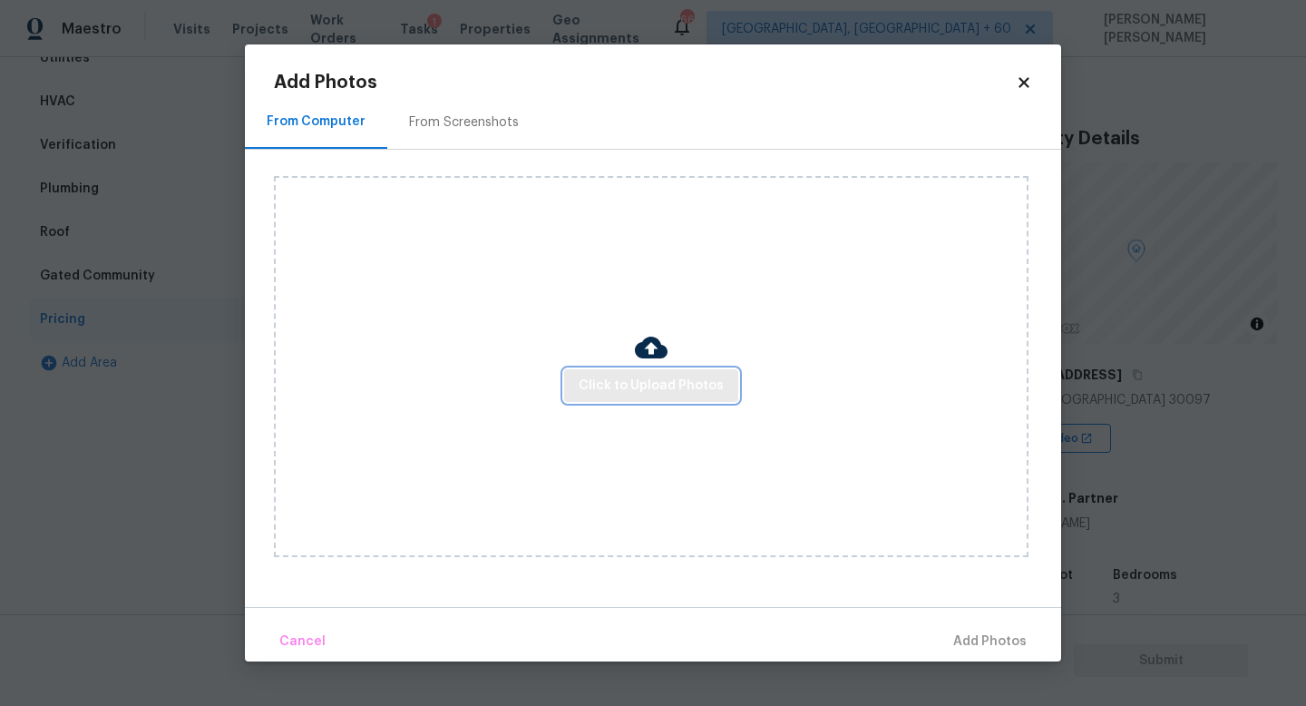
click at [639, 375] on span "Click to Upload Photos" at bounding box center [651, 386] width 145 height 23
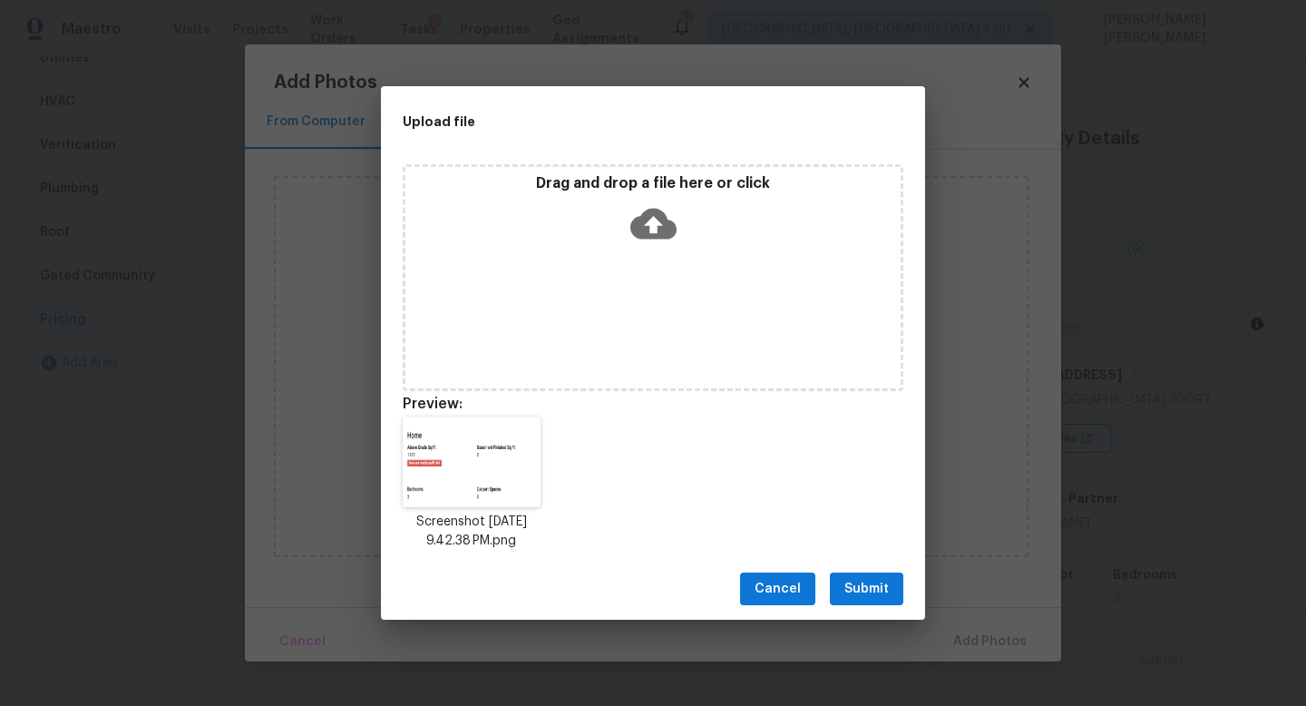
click at [861, 585] on span "Submit" at bounding box center [866, 589] width 44 height 23
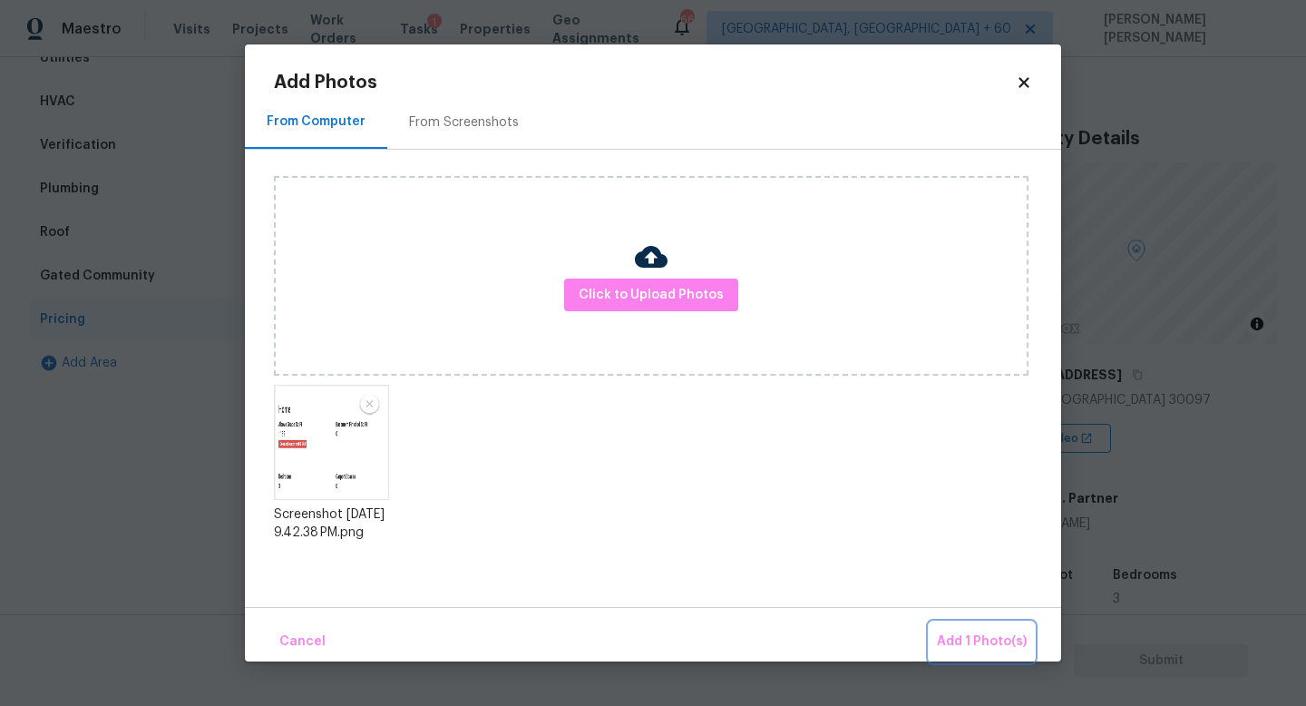
click at [968, 639] on span "Add 1 Photo(s)" at bounding box center [982, 641] width 90 height 23
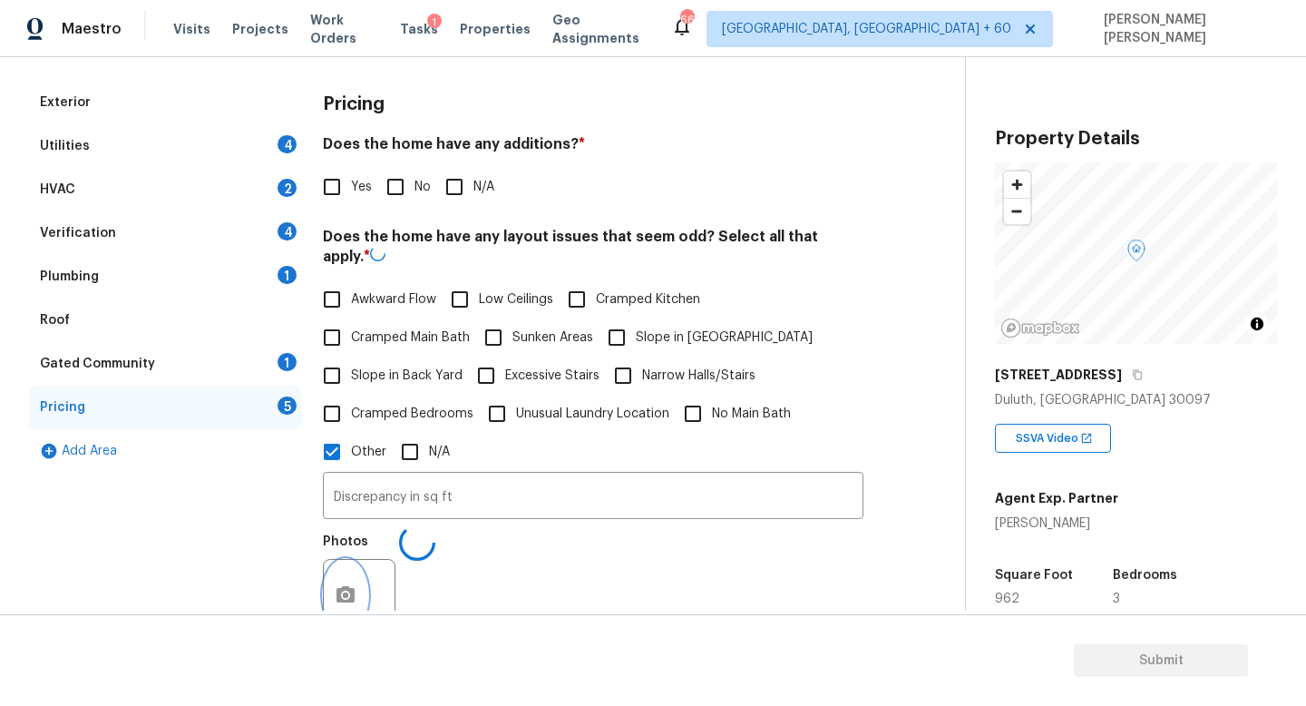
scroll to position [182, 0]
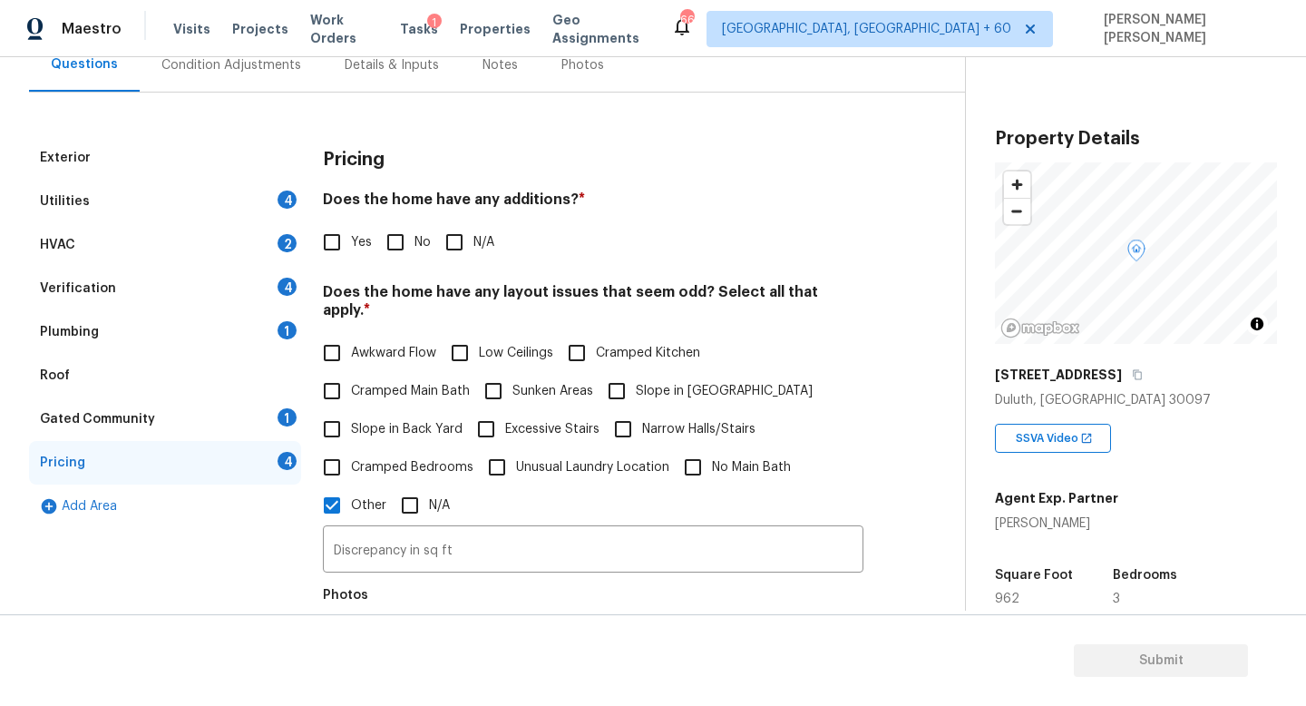
click at [395, 247] on input "No" at bounding box center [395, 242] width 38 height 38
checkbox input "true"
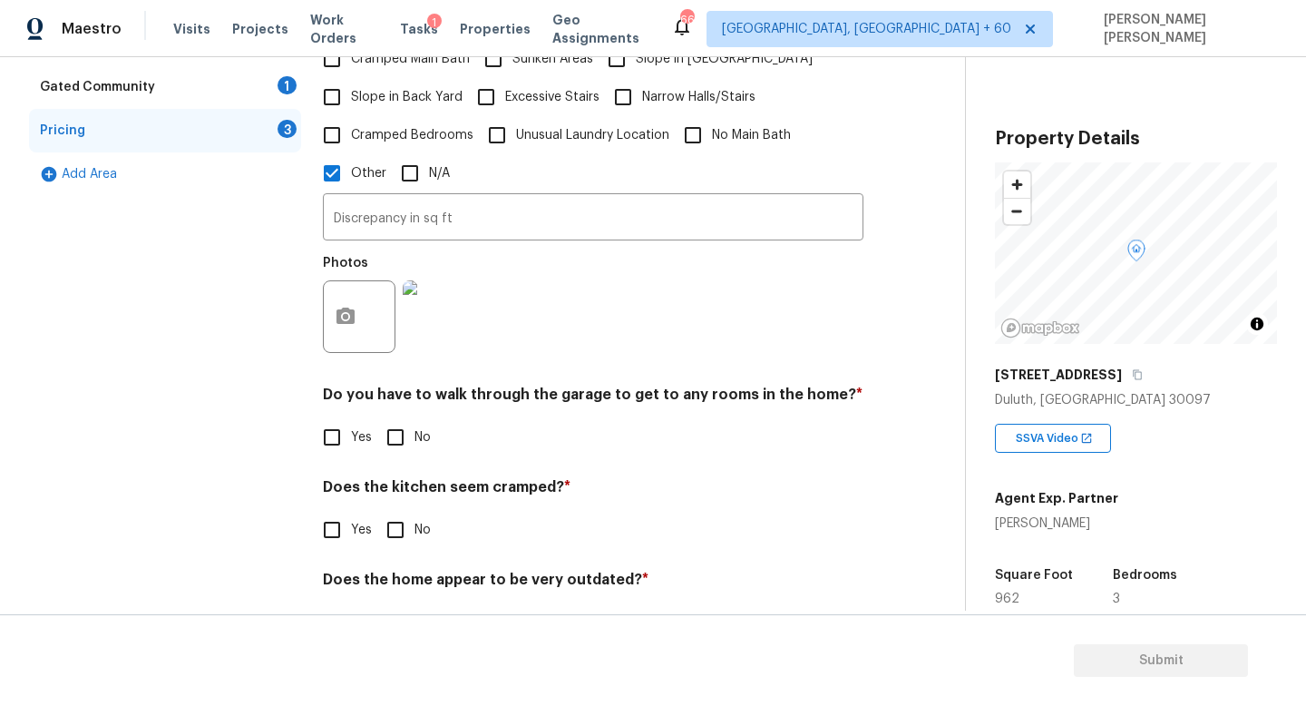
scroll to position [554, 0]
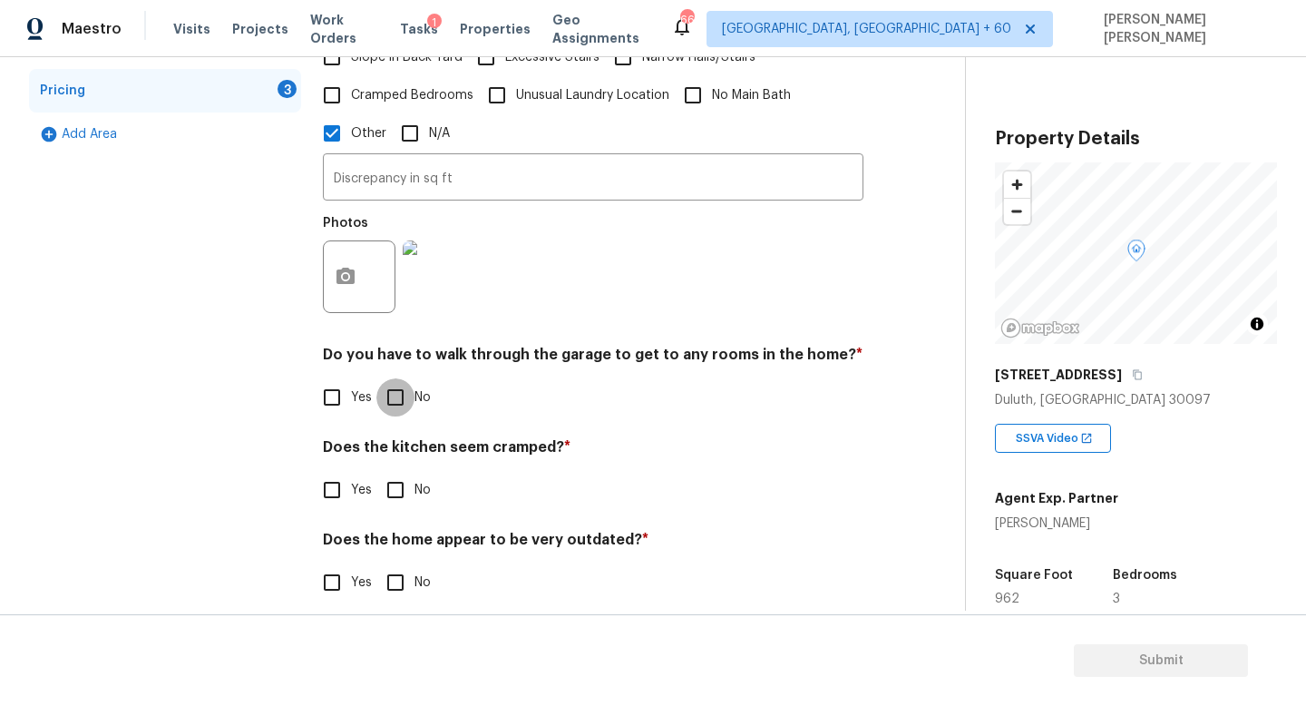
click at [414, 394] on input "No" at bounding box center [395, 397] width 38 height 38
checkbox input "true"
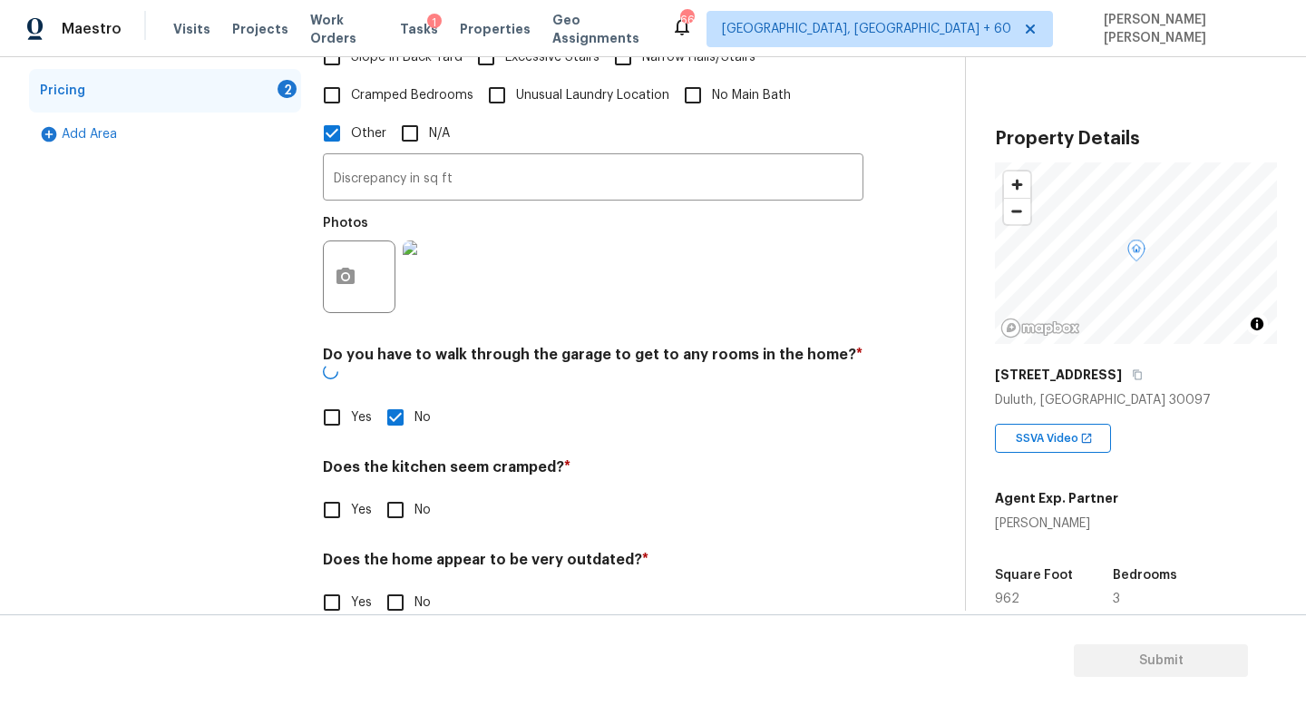
click at [411, 491] on input "No" at bounding box center [395, 510] width 38 height 38
checkbox input "true"
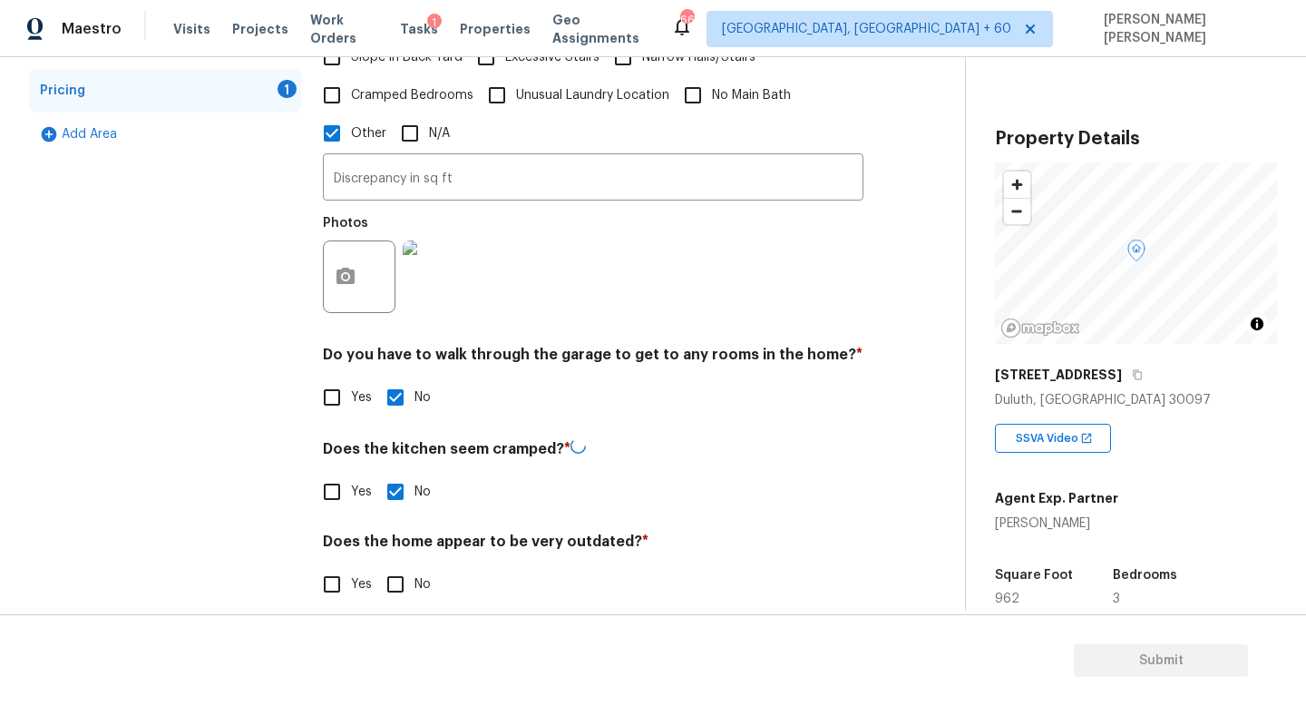
click at [411, 572] on input "No" at bounding box center [395, 584] width 38 height 38
checkbox input "true"
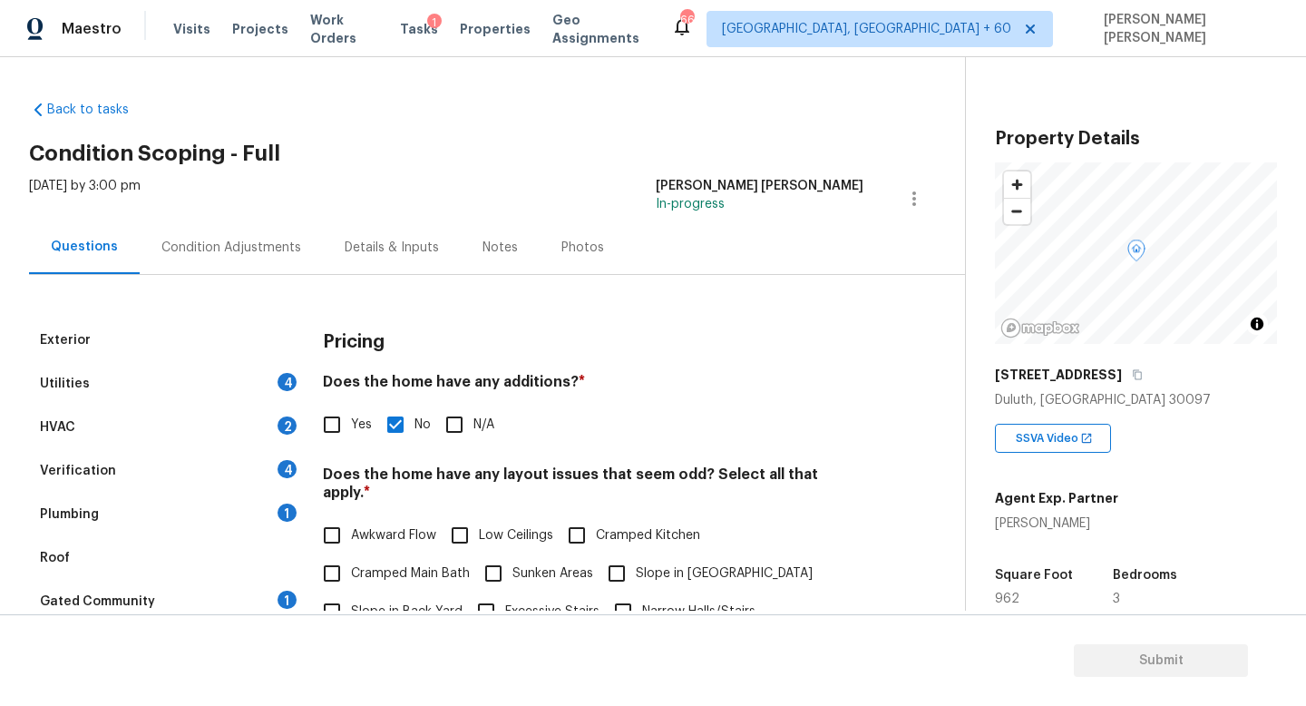
click at [216, 383] on div "Utilities 4" at bounding box center [165, 384] width 272 height 44
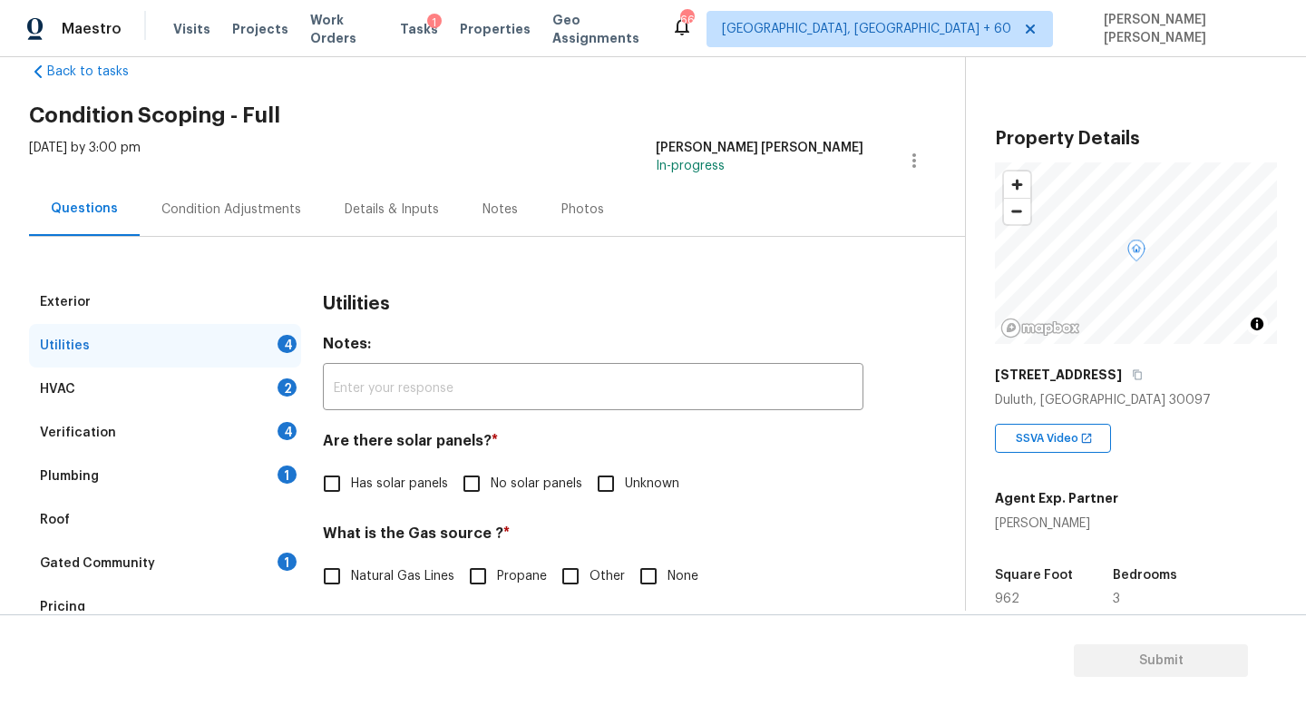
scroll to position [43, 0]
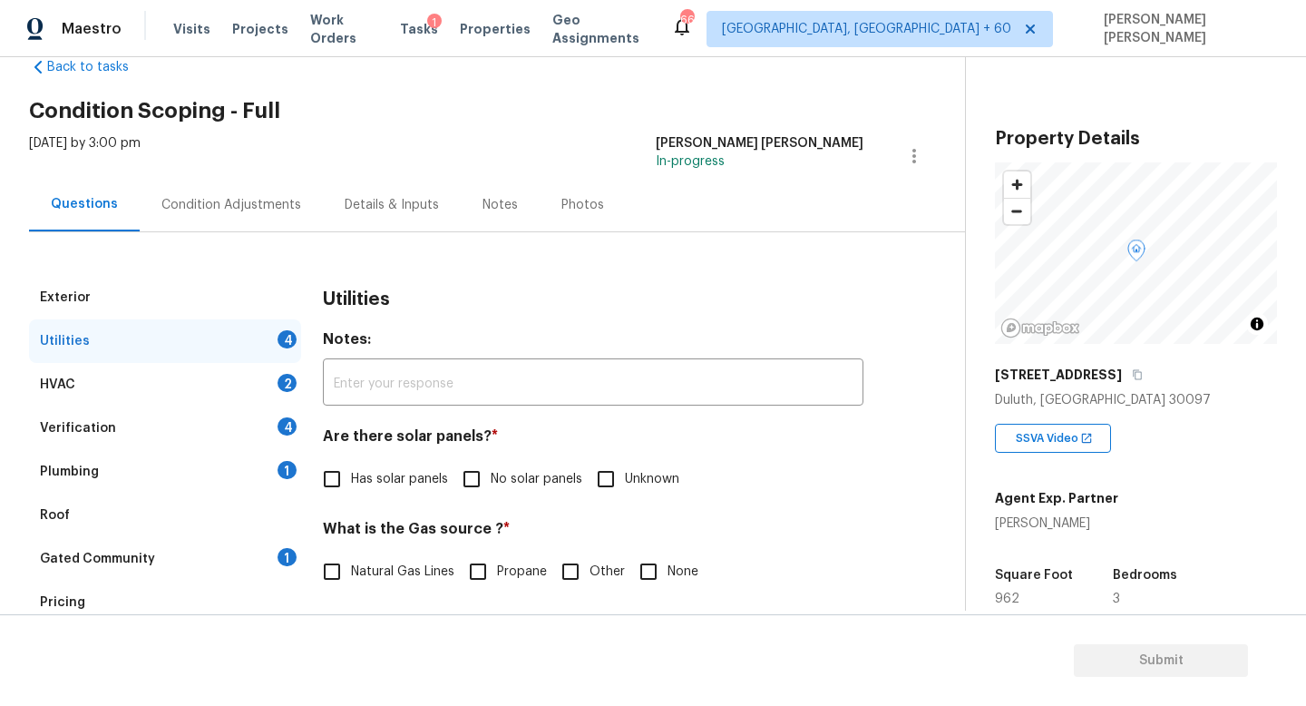
click at [159, 601] on div "Pricing" at bounding box center [165, 603] width 272 height 44
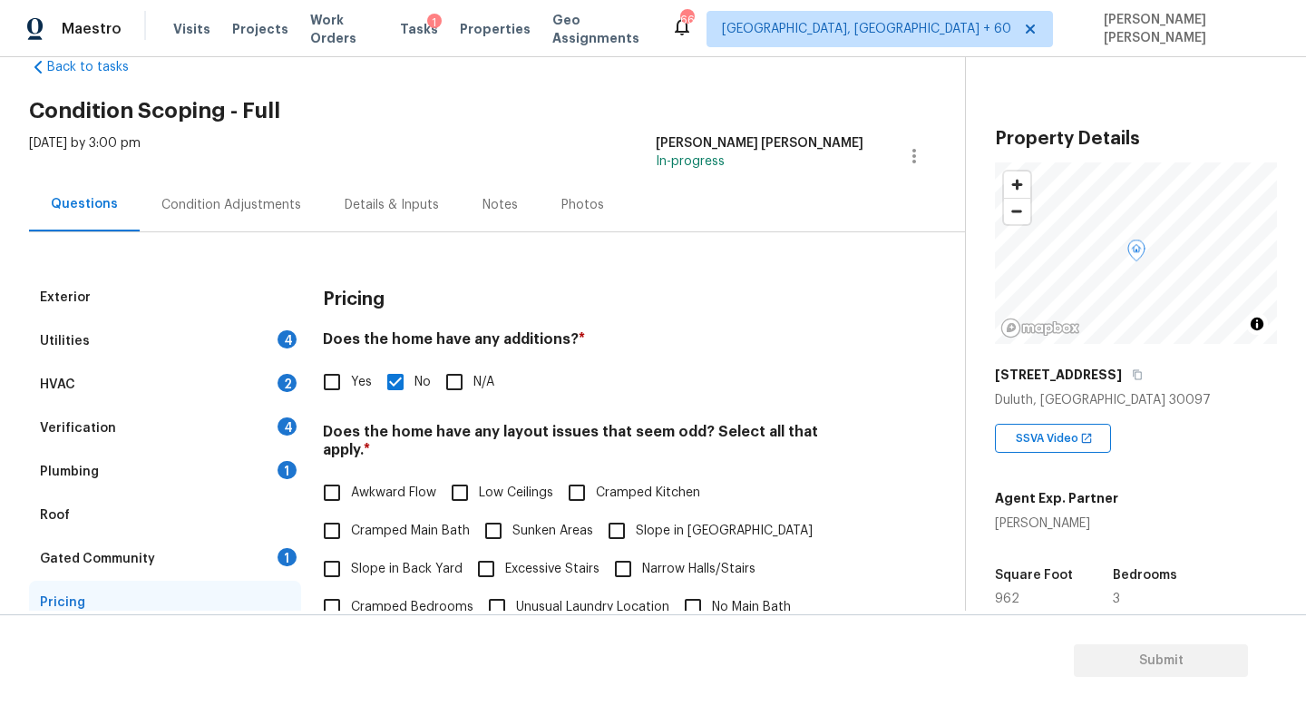
click at [693, 522] on span "Slope in [GEOGRAPHIC_DATA]" at bounding box center [724, 531] width 177 height 19
click at [636, 512] on input "Slope in [GEOGRAPHIC_DATA]" at bounding box center [617, 531] width 38 height 38
checkbox input "true"
click at [208, 212] on div "Condition Adjustments" at bounding box center [231, 205] width 140 height 18
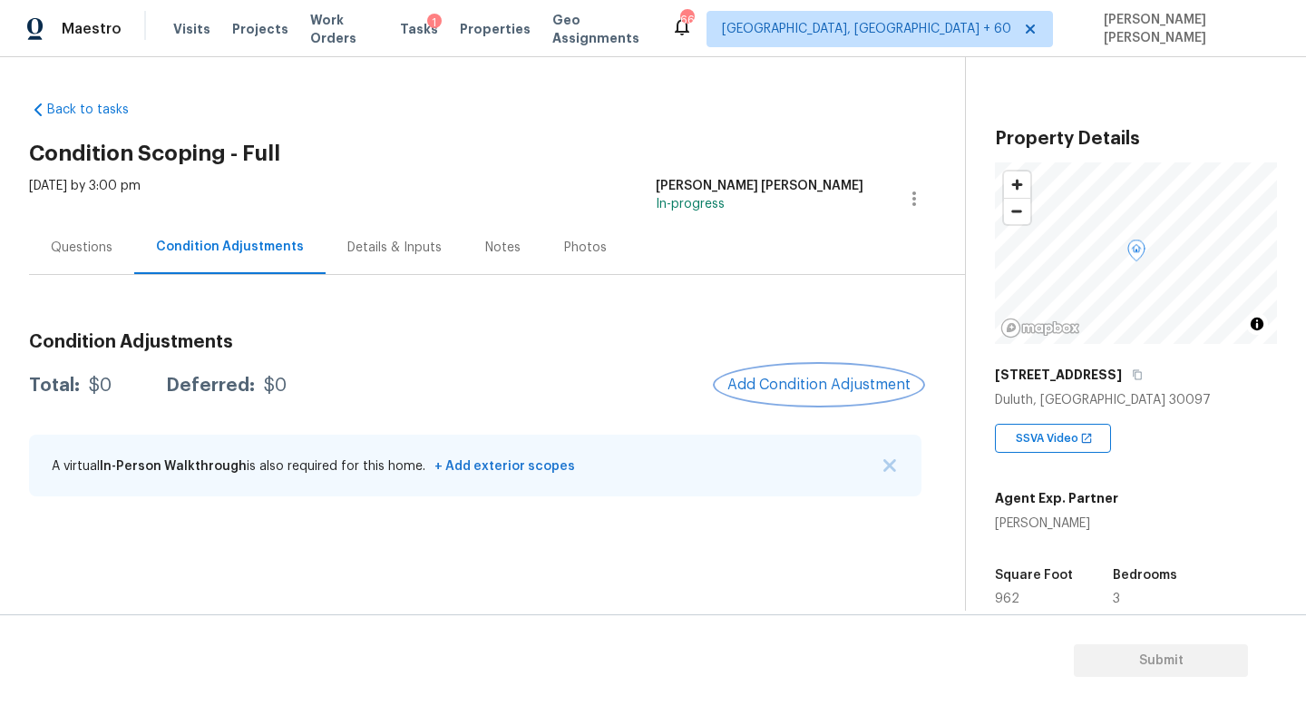
click at [806, 378] on span "Add Condition Adjustment" at bounding box center [818, 384] width 183 height 16
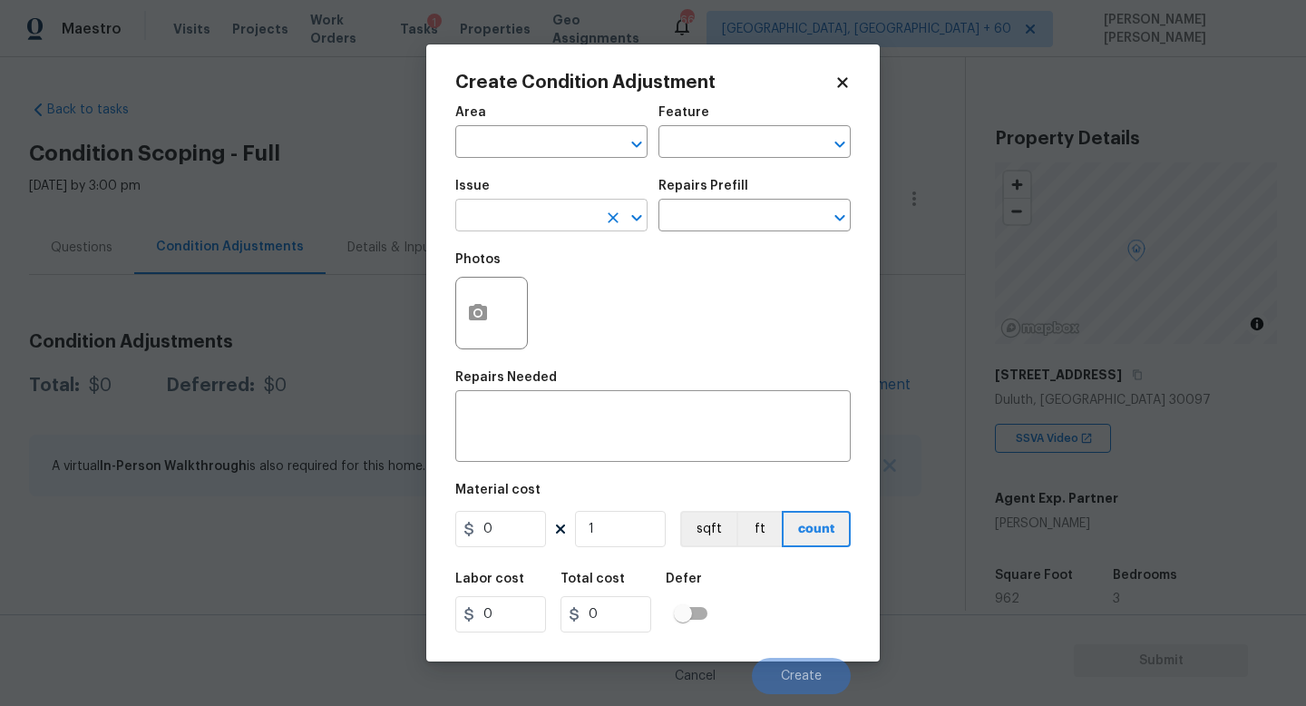
click at [517, 217] on input "text" at bounding box center [526, 217] width 142 height 28
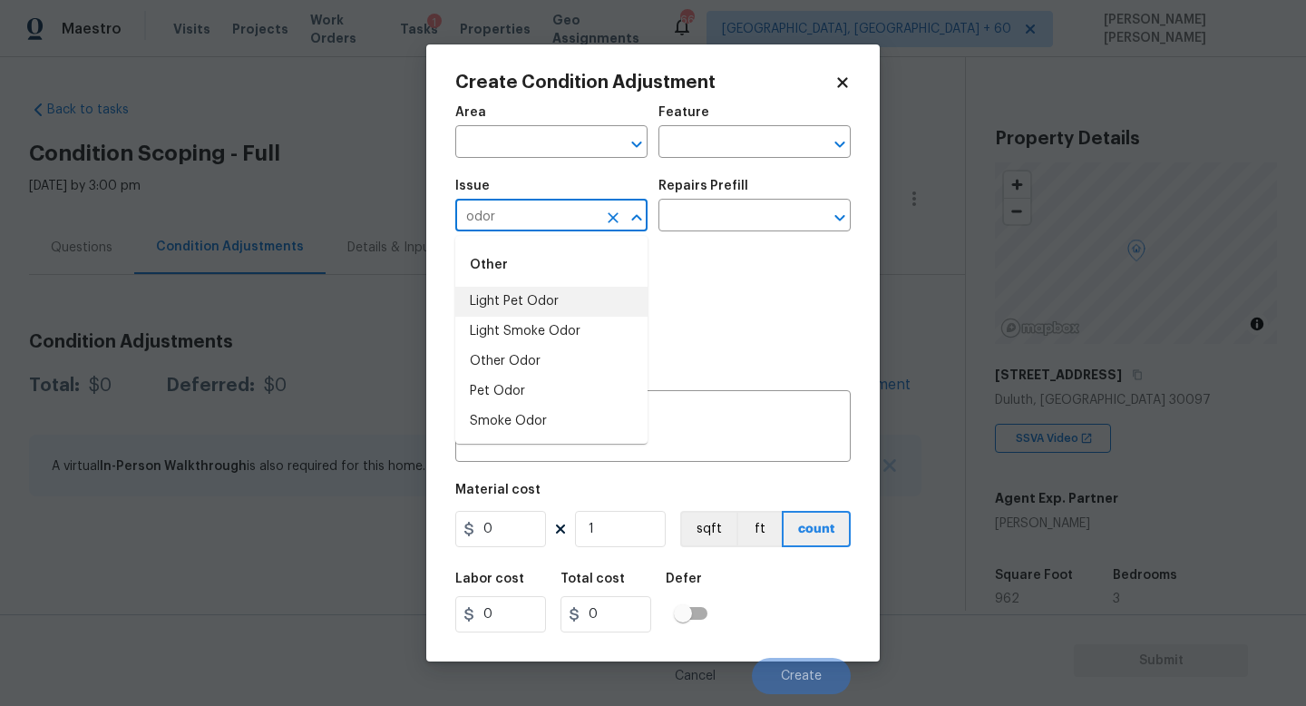
click at [504, 315] on li "Light Pet Odor" at bounding box center [551, 302] width 192 height 30
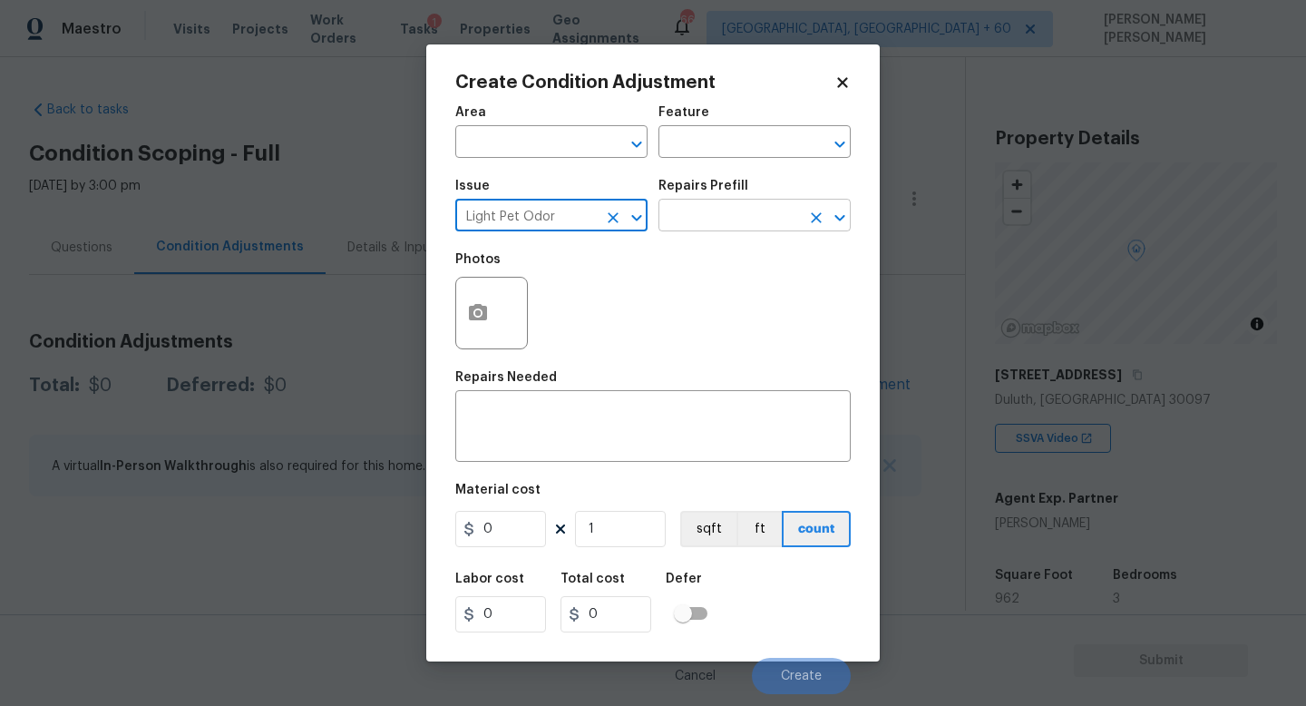
type input "Light Pet Odor"
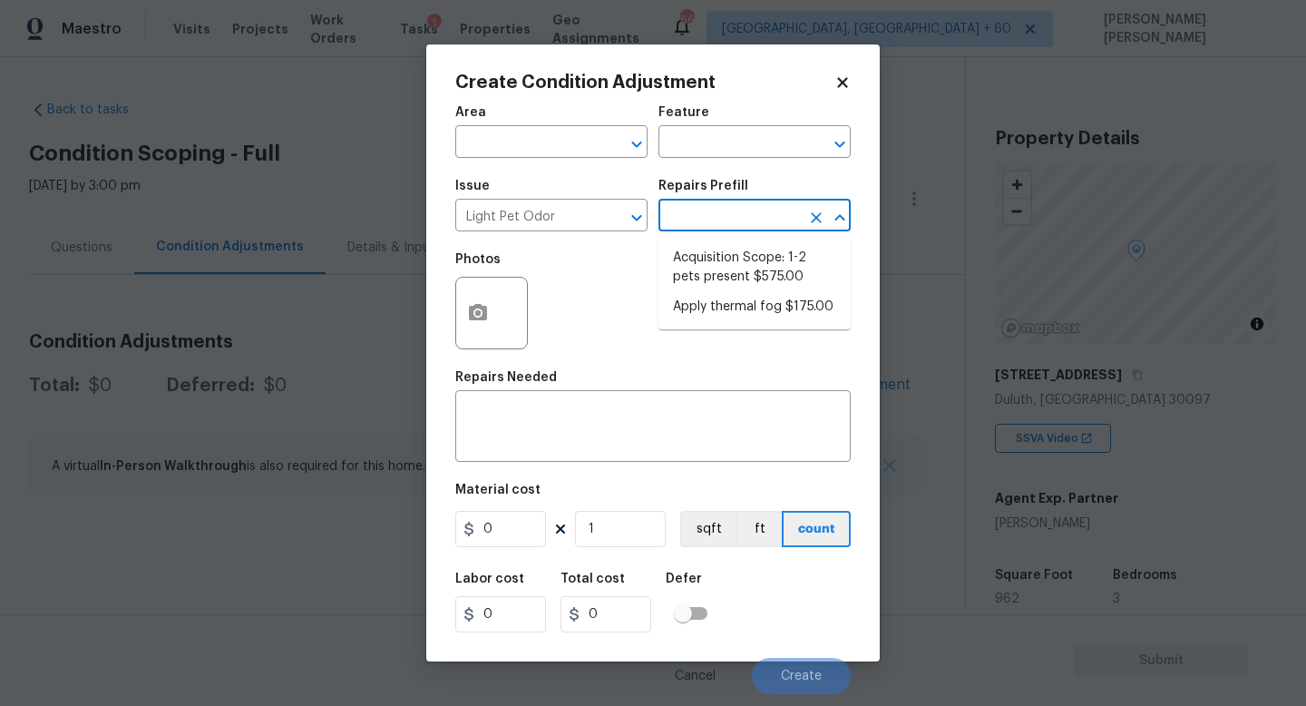
click at [722, 224] on input "text" at bounding box center [730, 217] width 142 height 28
click at [721, 273] on li "Acquisition Scope: 1-2 pets present $575.00" at bounding box center [755, 267] width 192 height 49
type textarea "Acquisition Scope: 1-2 pets present"
type input "575"
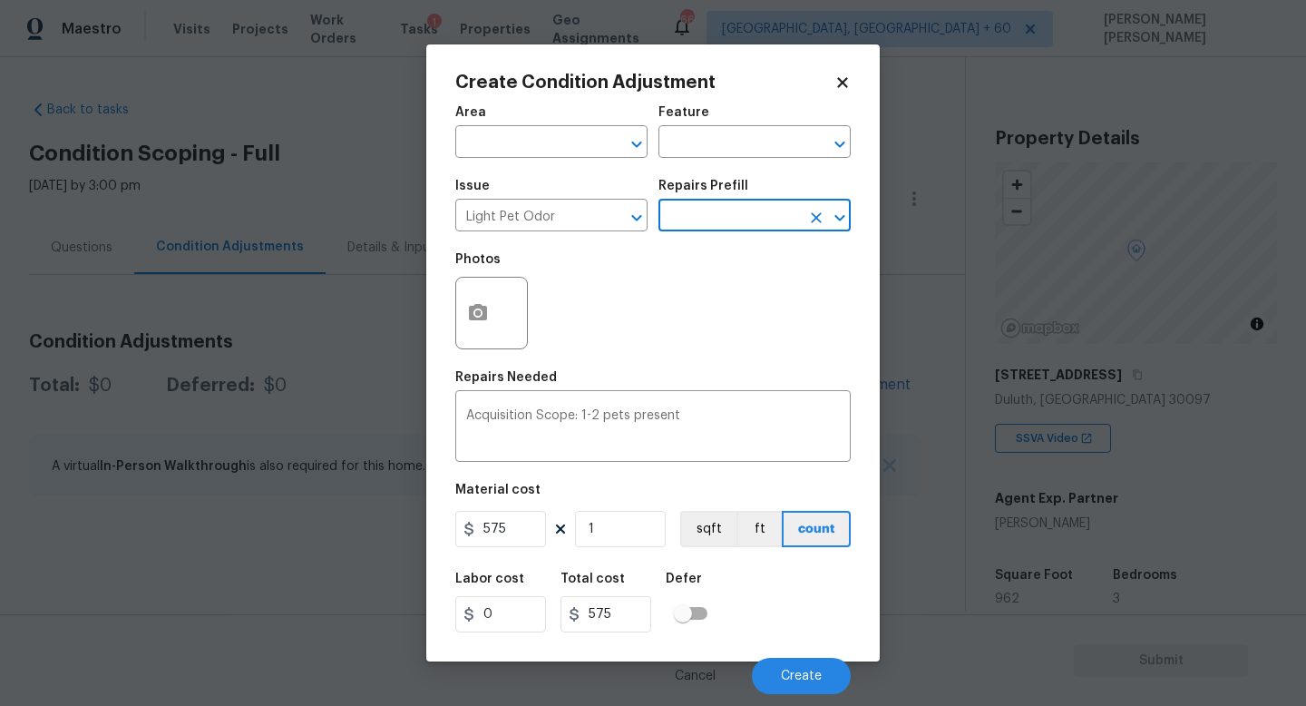
click at [801, 695] on body "Maestro Visits Projects Work Orders Tasks 1 Properties Geo Assignments 665 [GEO…" at bounding box center [653, 353] width 1306 height 706
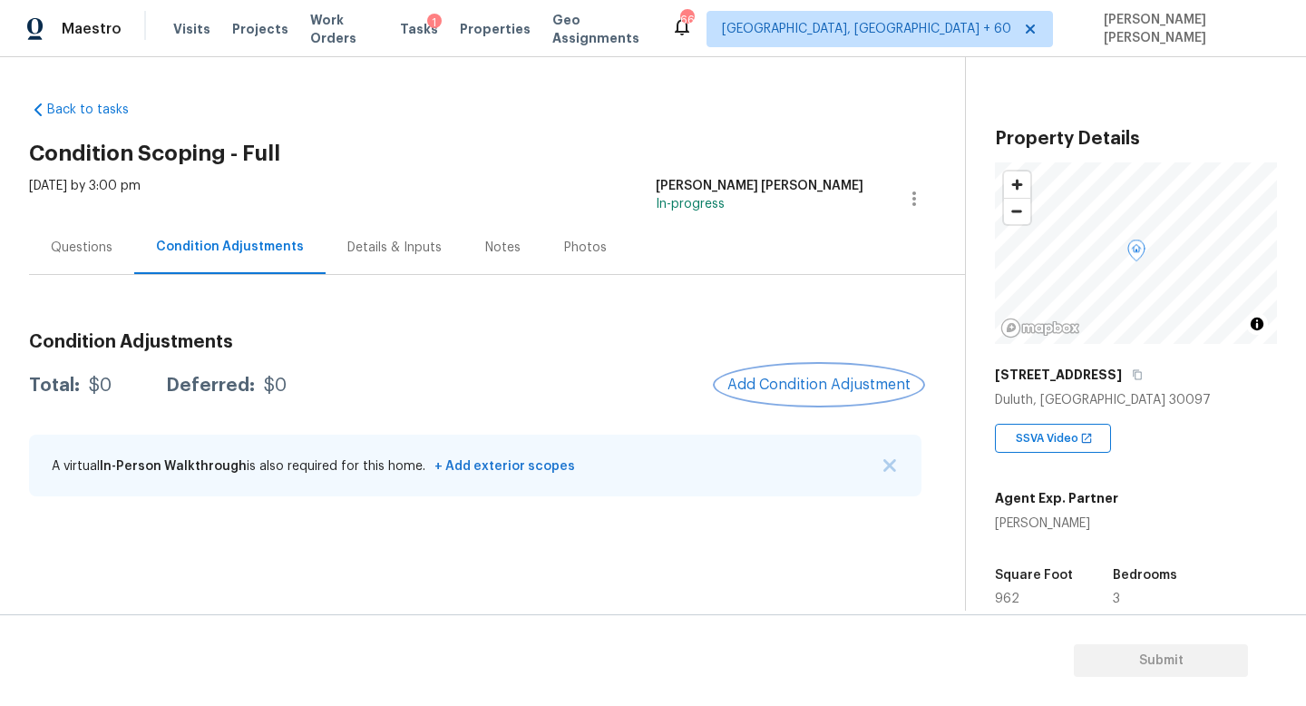
click at [833, 380] on span "Add Condition Adjustment" at bounding box center [818, 384] width 183 height 16
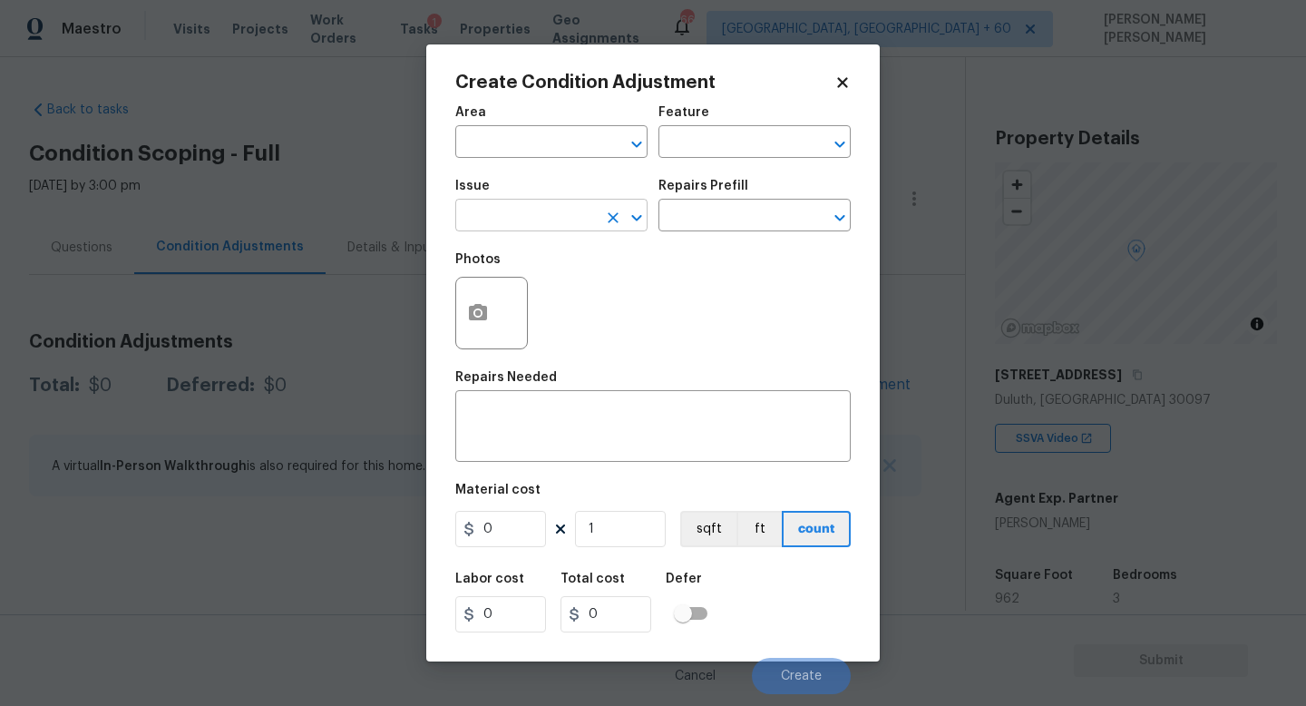
click at [571, 206] on input "text" at bounding box center [526, 217] width 142 height 28
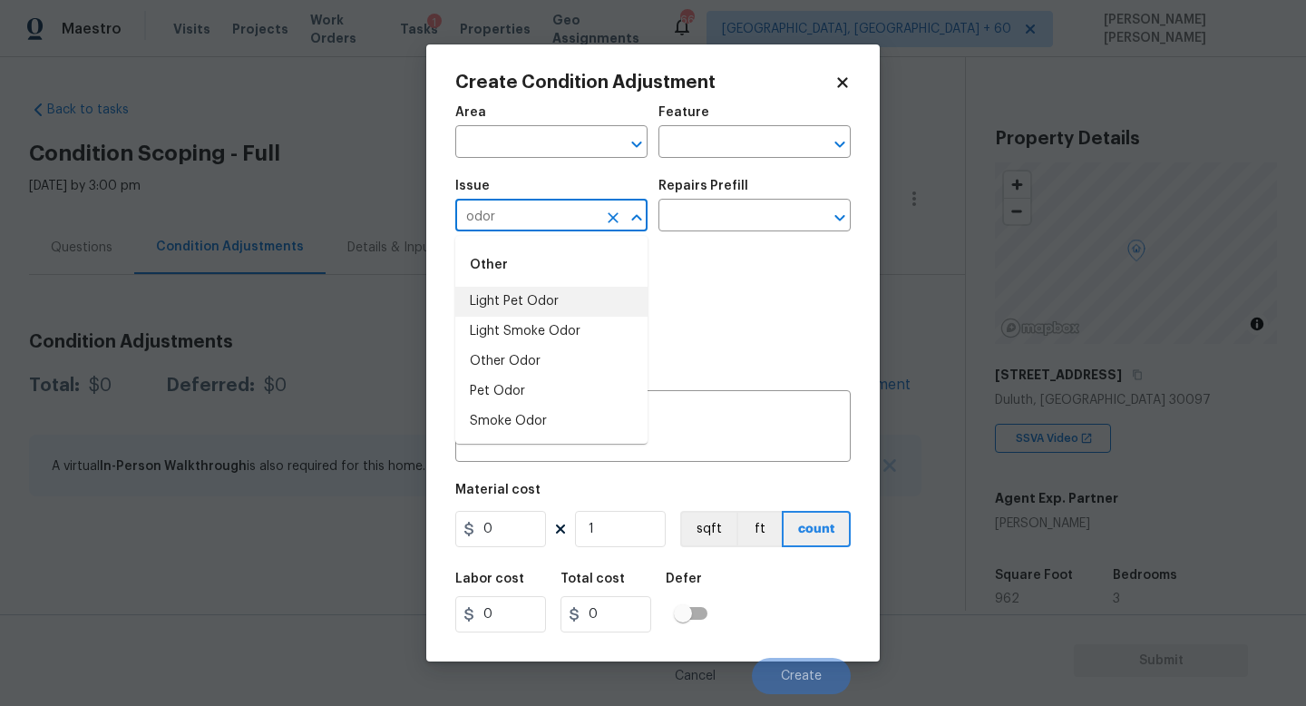
click at [548, 307] on li "Light Pet Odor" at bounding box center [551, 302] width 192 height 30
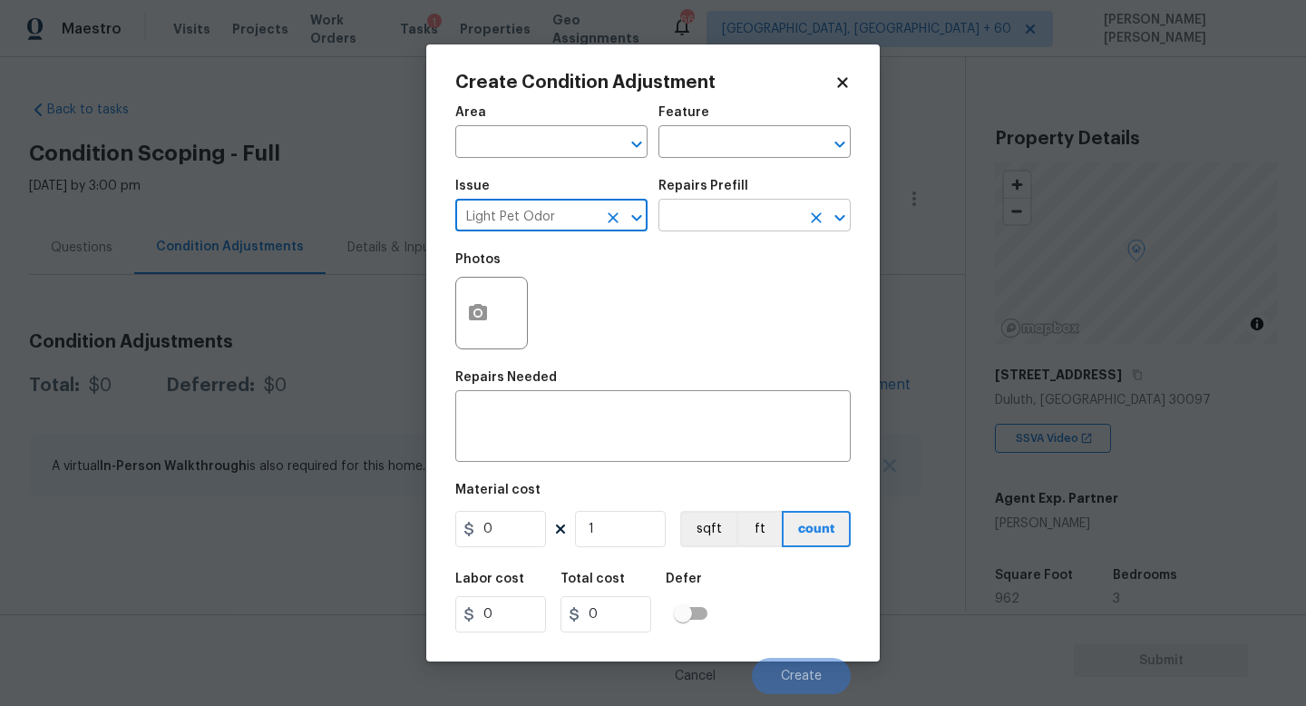
type input "Light Pet Odor"
click at [702, 222] on input "text" at bounding box center [730, 217] width 142 height 28
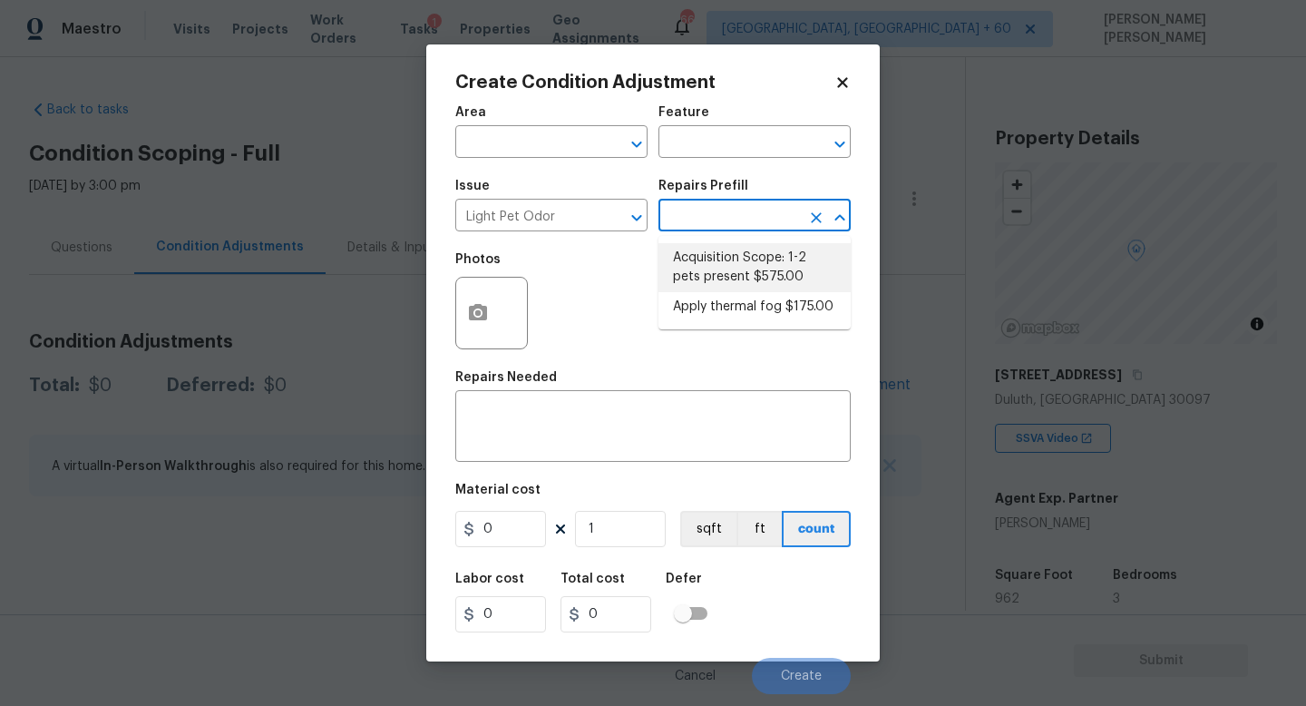
click at [717, 251] on li "Acquisition Scope: 1-2 pets present $575.00" at bounding box center [755, 267] width 192 height 49
type textarea "Acquisition Scope: 1-2 pets present"
type input "575"
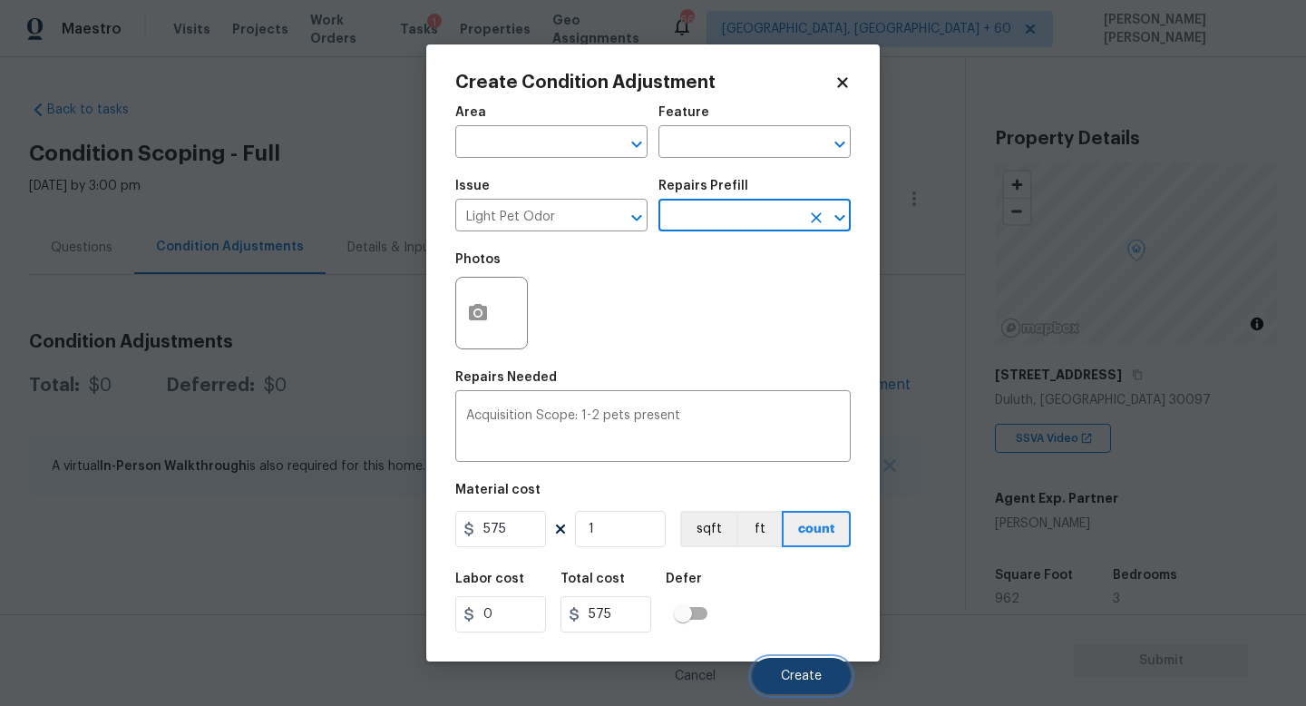
click at [799, 672] on span "Create" at bounding box center [801, 676] width 41 height 14
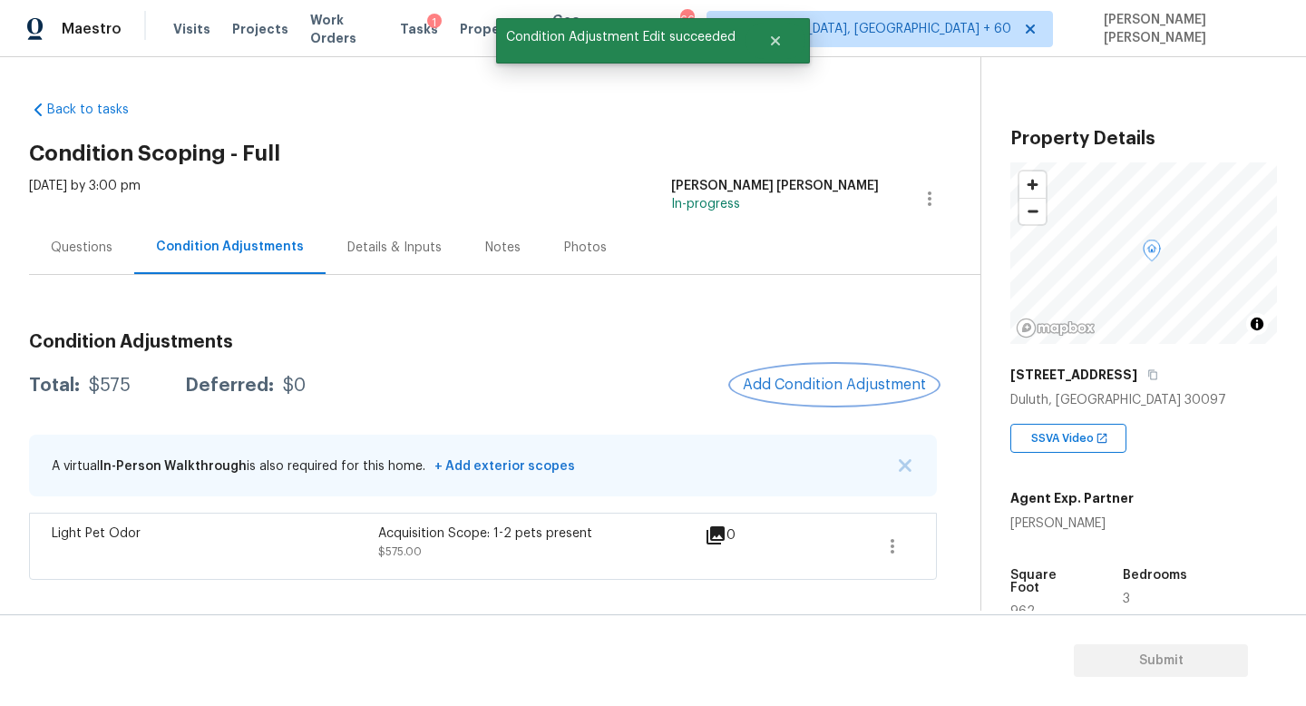
click at [834, 386] on span "Add Condition Adjustment" at bounding box center [834, 384] width 183 height 16
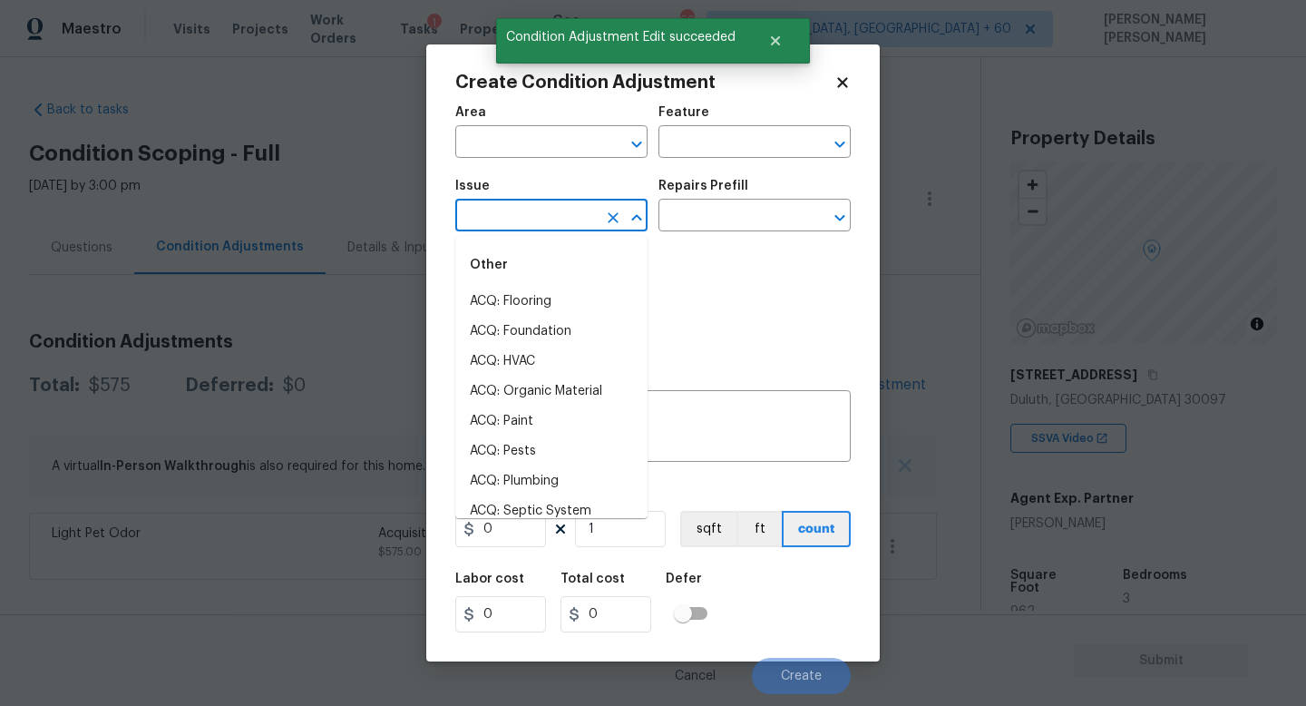
click at [527, 209] on input "text" at bounding box center [526, 217] width 142 height 28
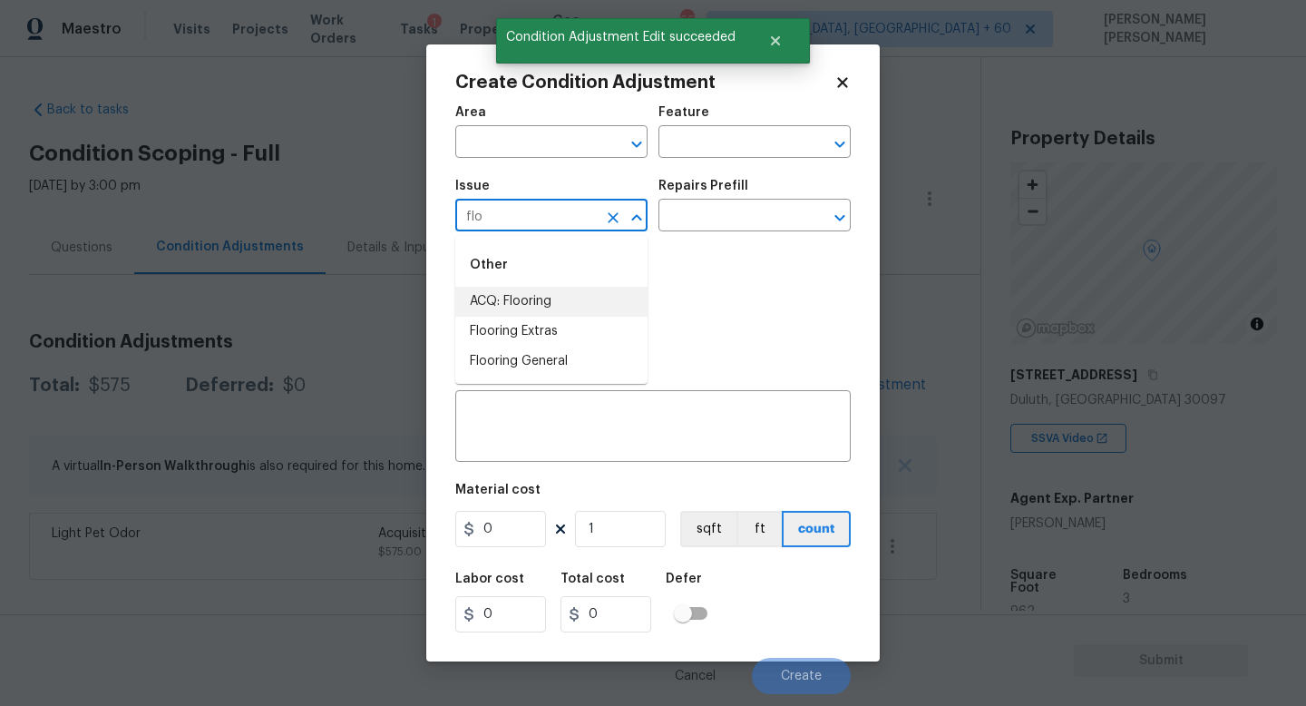
click at [513, 294] on li "ACQ: Flooring" at bounding box center [551, 302] width 192 height 30
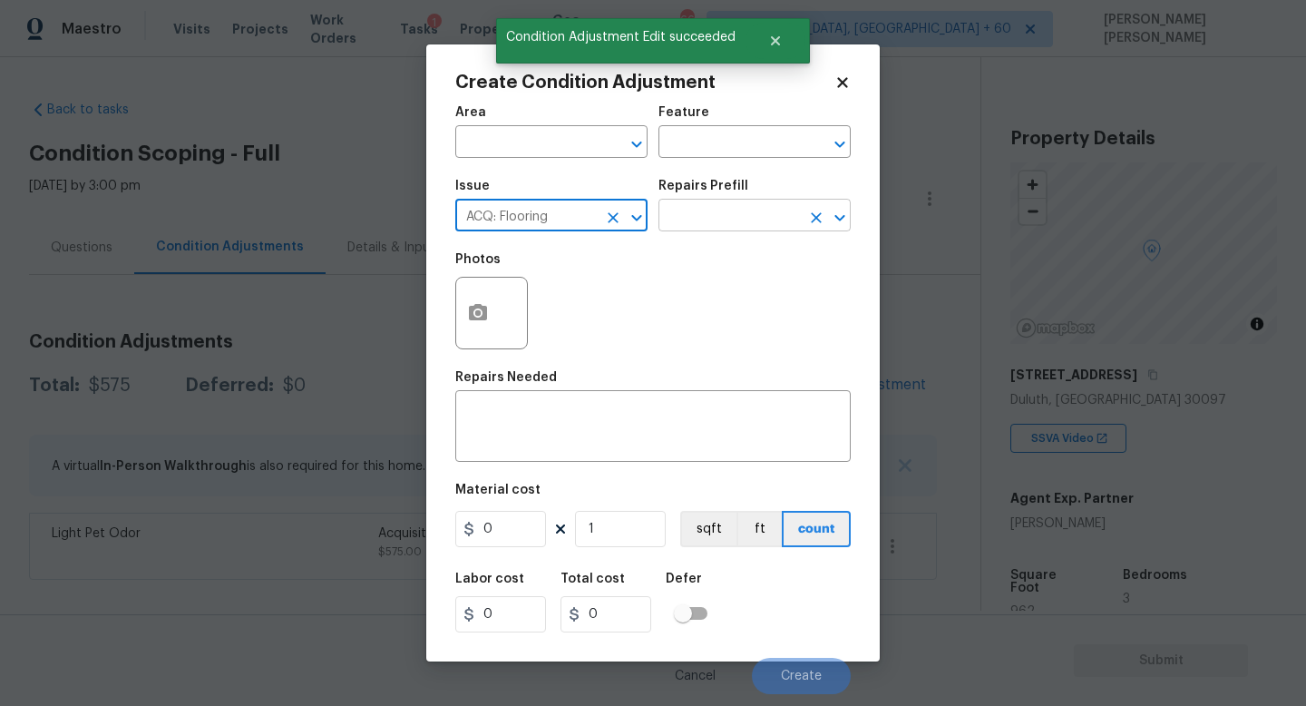
type input "ACQ: Flooring"
click at [750, 216] on input "text" at bounding box center [730, 217] width 142 height 28
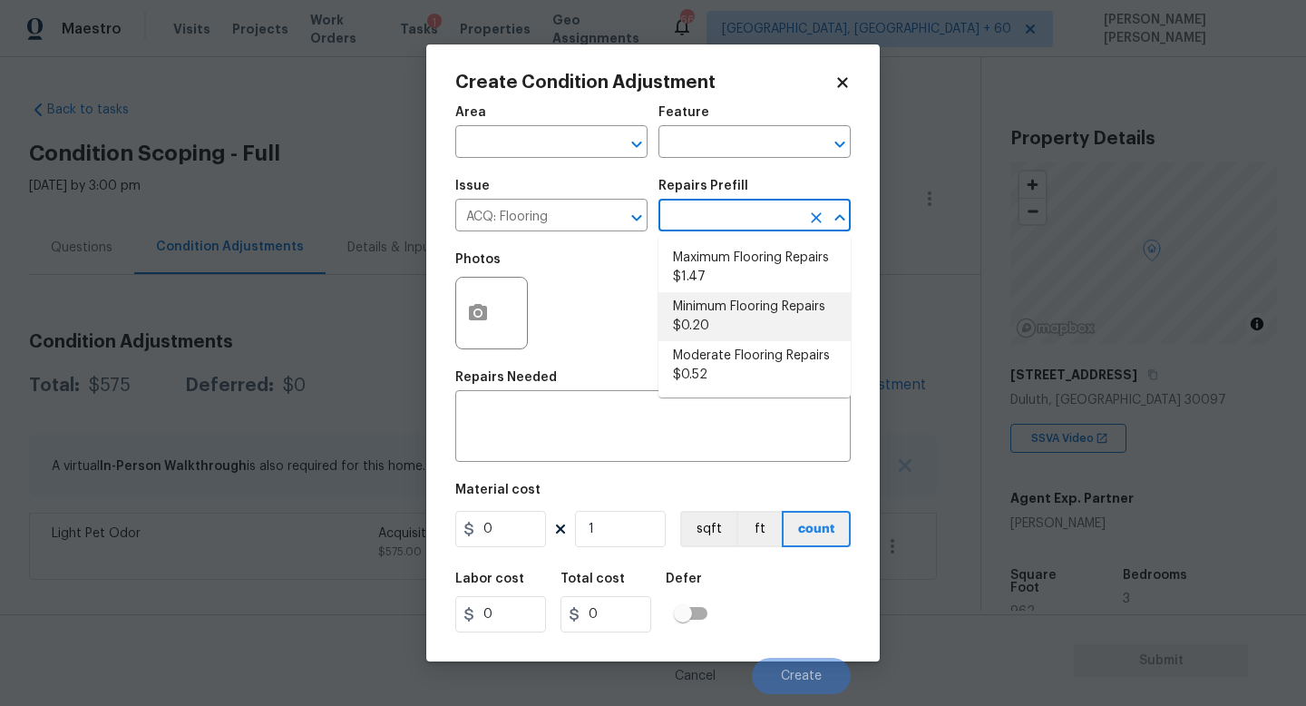
click at [733, 326] on li "Minimum Flooring Repairs $0.20" at bounding box center [755, 316] width 192 height 49
type input "Acquisition"
type textarea "Acquisition Scope: Minimum flooring repairs"
type input "0.2"
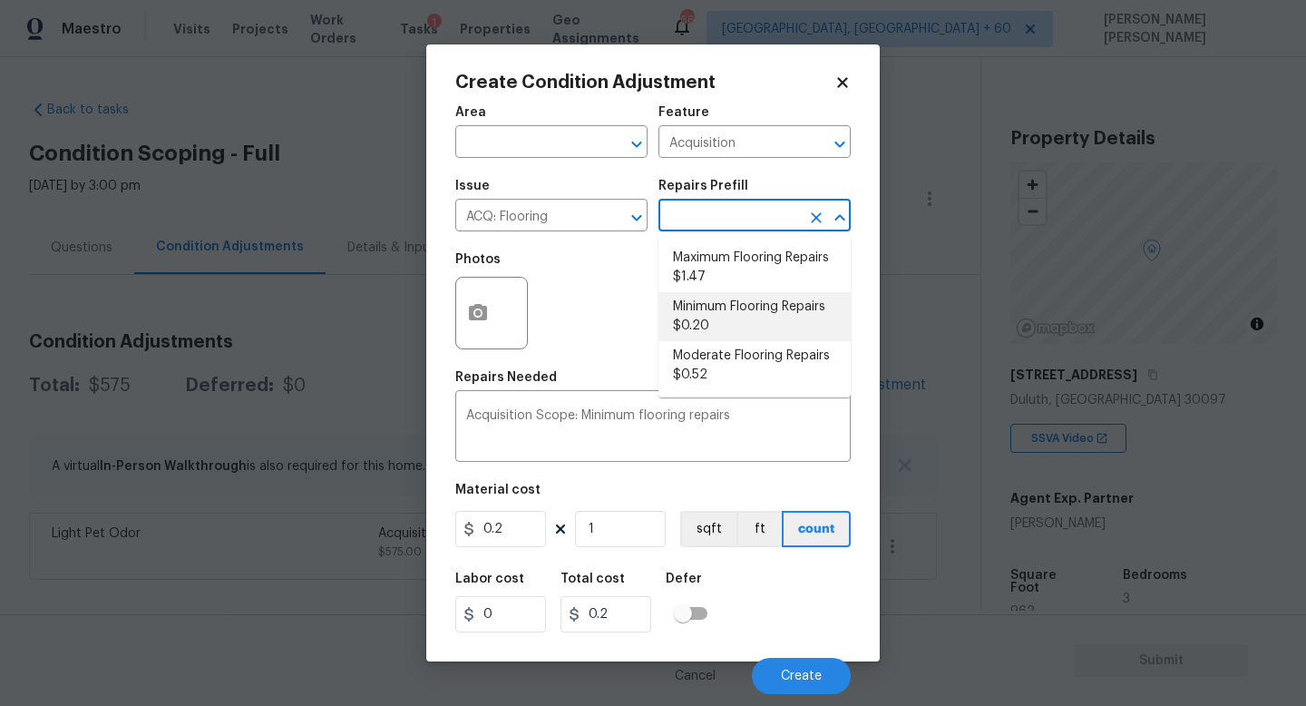
click at [709, 315] on li "Minimum Flooring Repairs $0.20" at bounding box center [755, 316] width 192 height 49
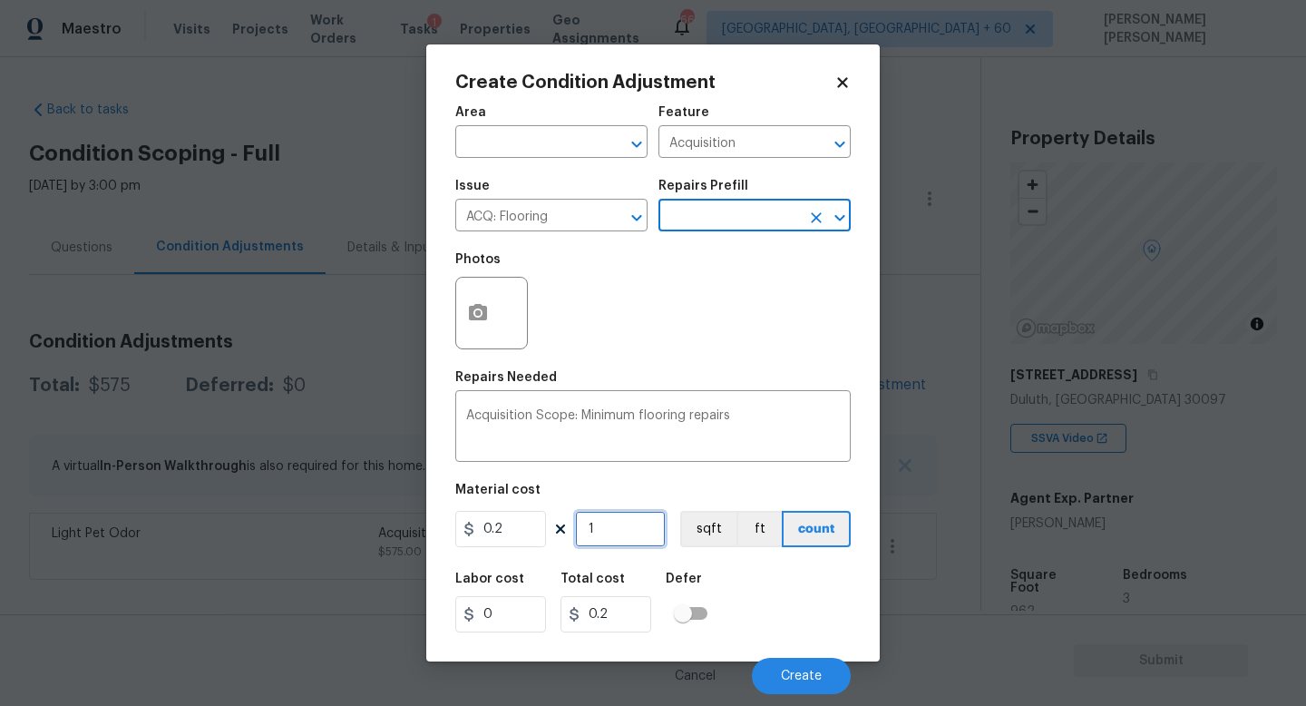
click at [619, 527] on input "1" at bounding box center [620, 529] width 91 height 36
type input "118"
type input "23.6"
type input "1182"
type input "236.4"
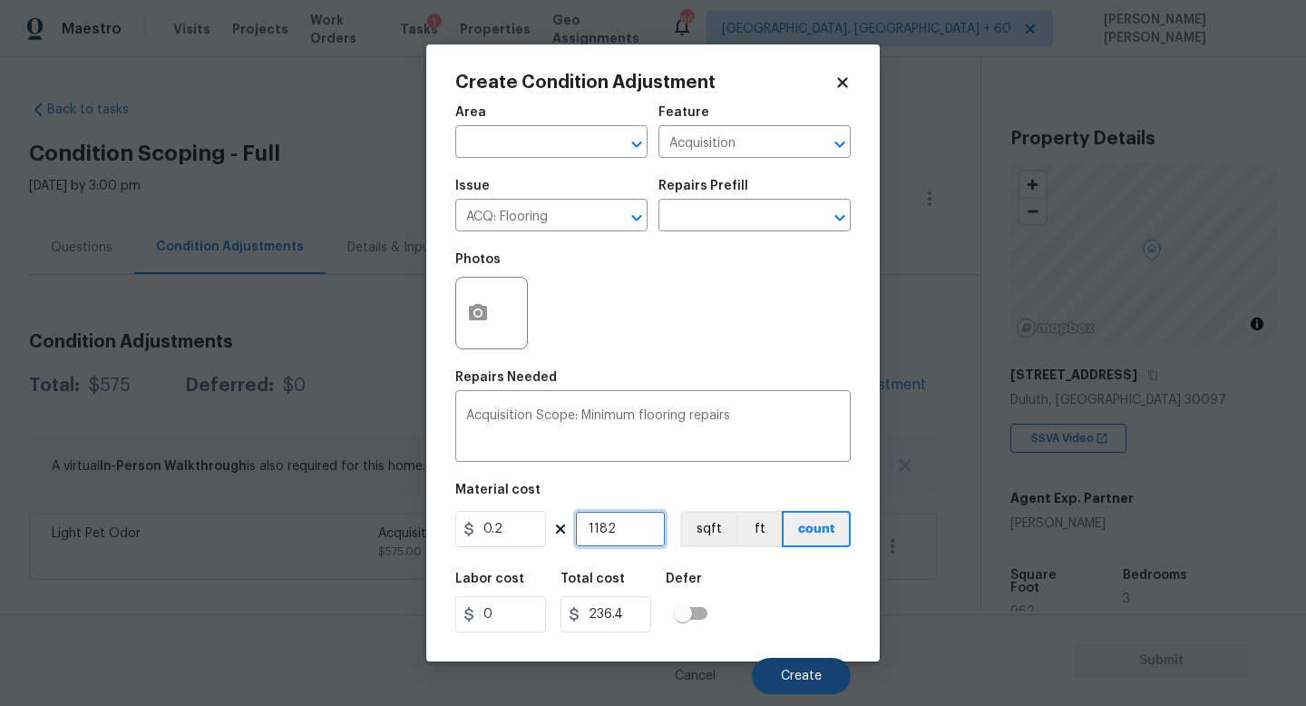
type input "1182"
click at [802, 677] on span "Create" at bounding box center [801, 676] width 41 height 14
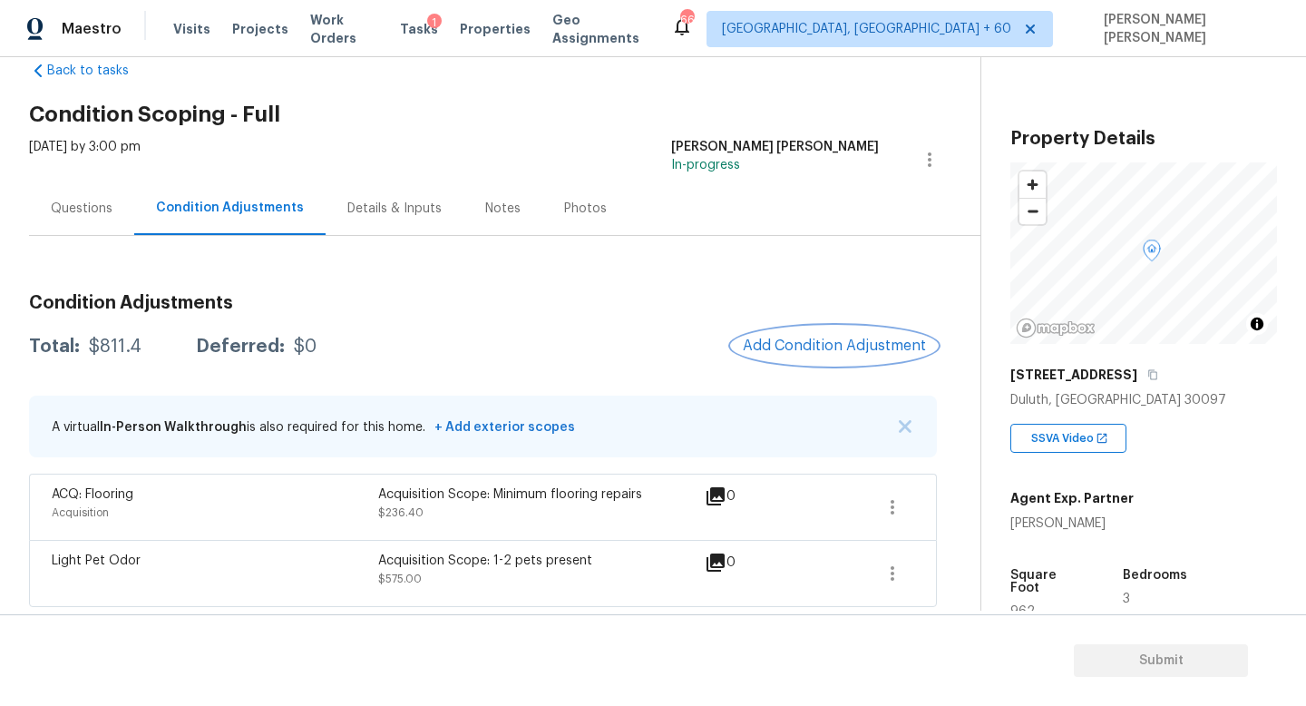
scroll to position [41, 0]
click at [821, 361] on button "Add Condition Adjustment" at bounding box center [834, 344] width 205 height 38
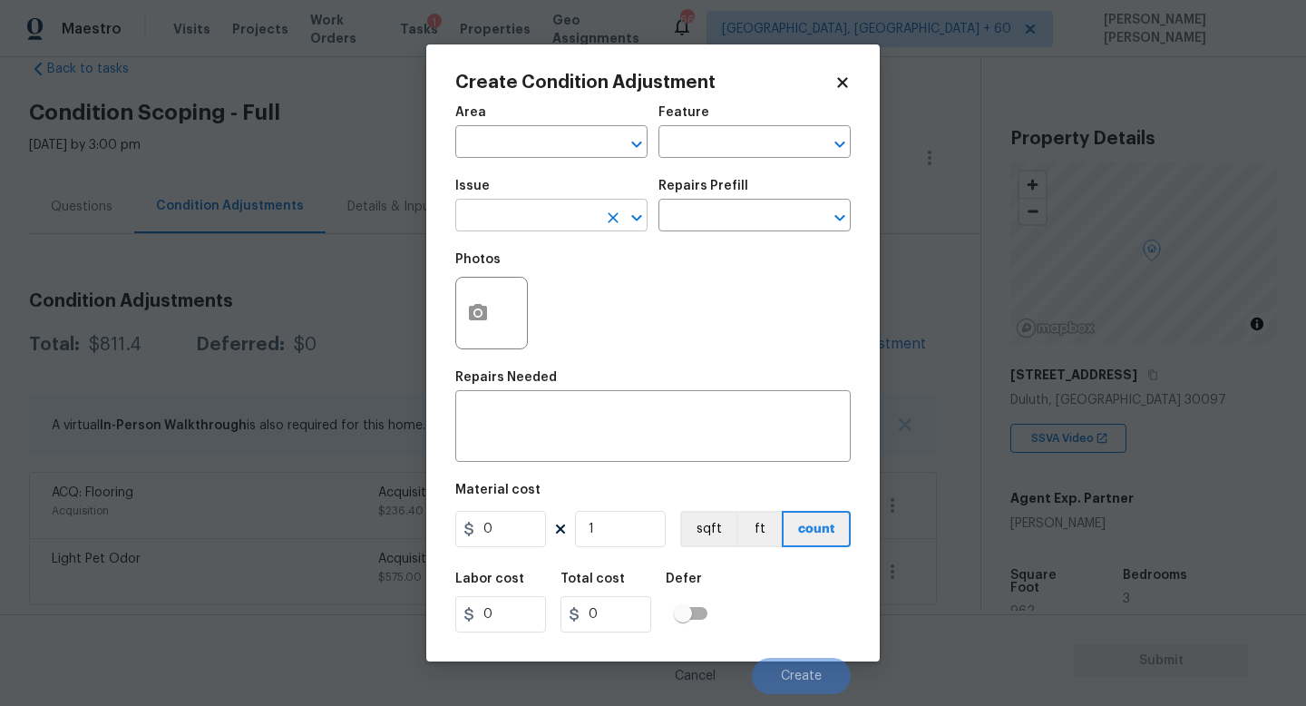
click at [526, 222] on input "text" at bounding box center [526, 217] width 142 height 28
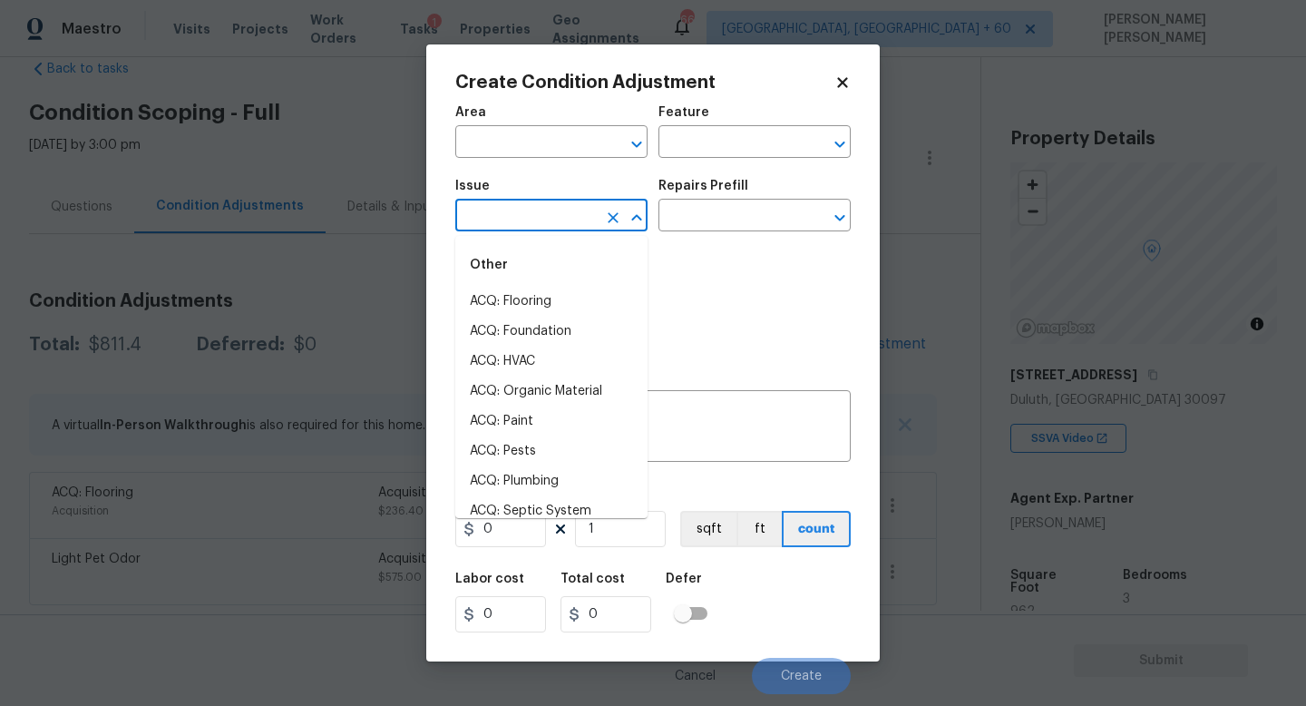
type input "n"
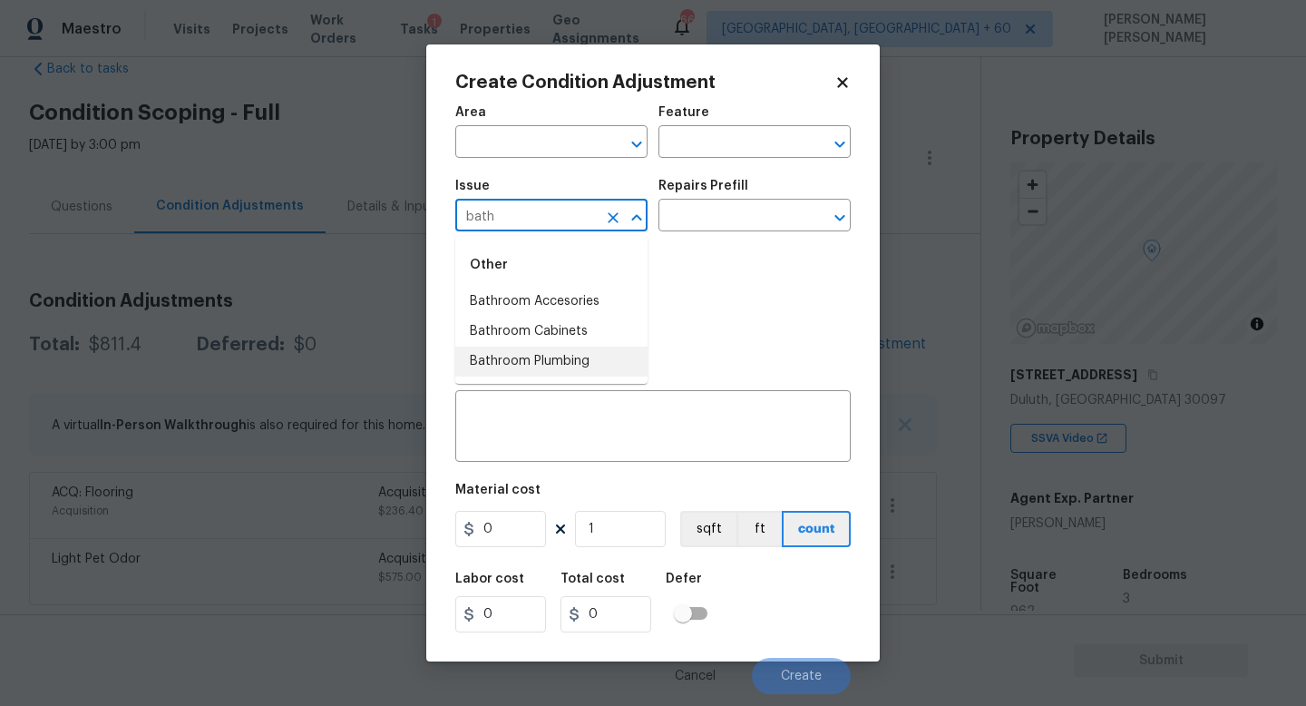
click at [548, 354] on li "Bathroom Plumbing" at bounding box center [551, 362] width 192 height 30
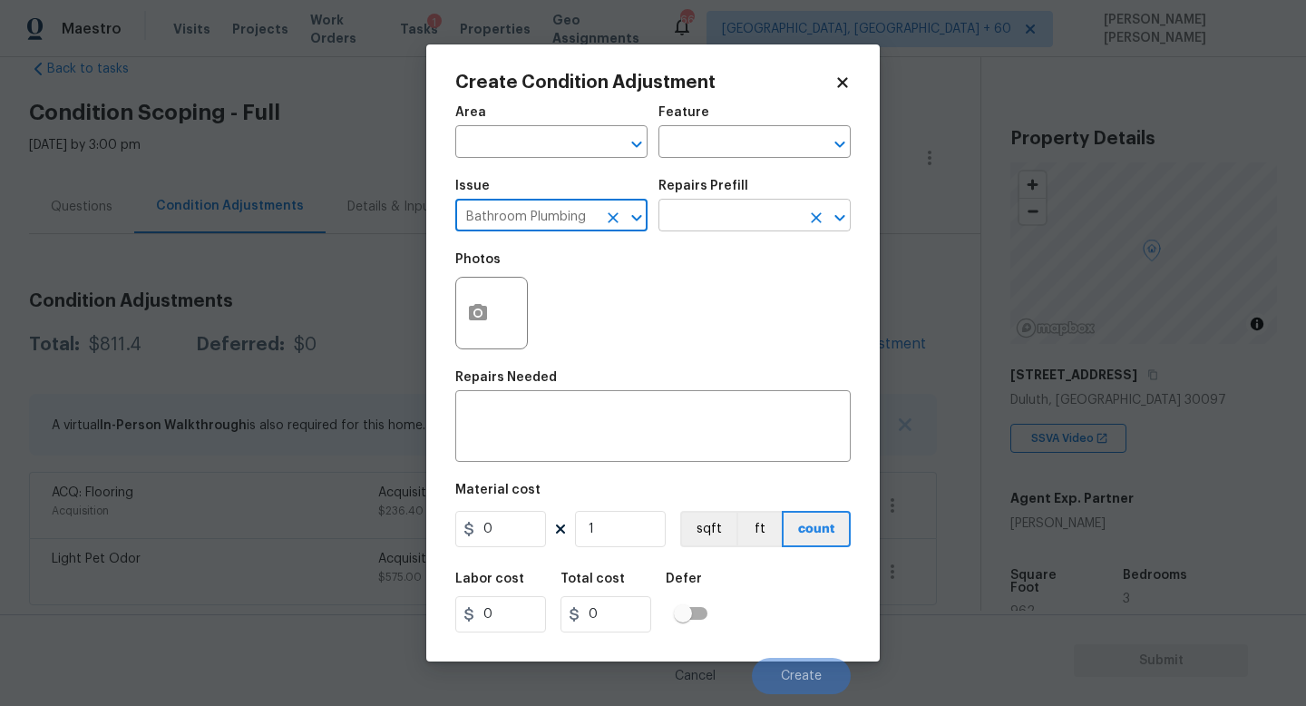
type input "Bathroom Plumbing"
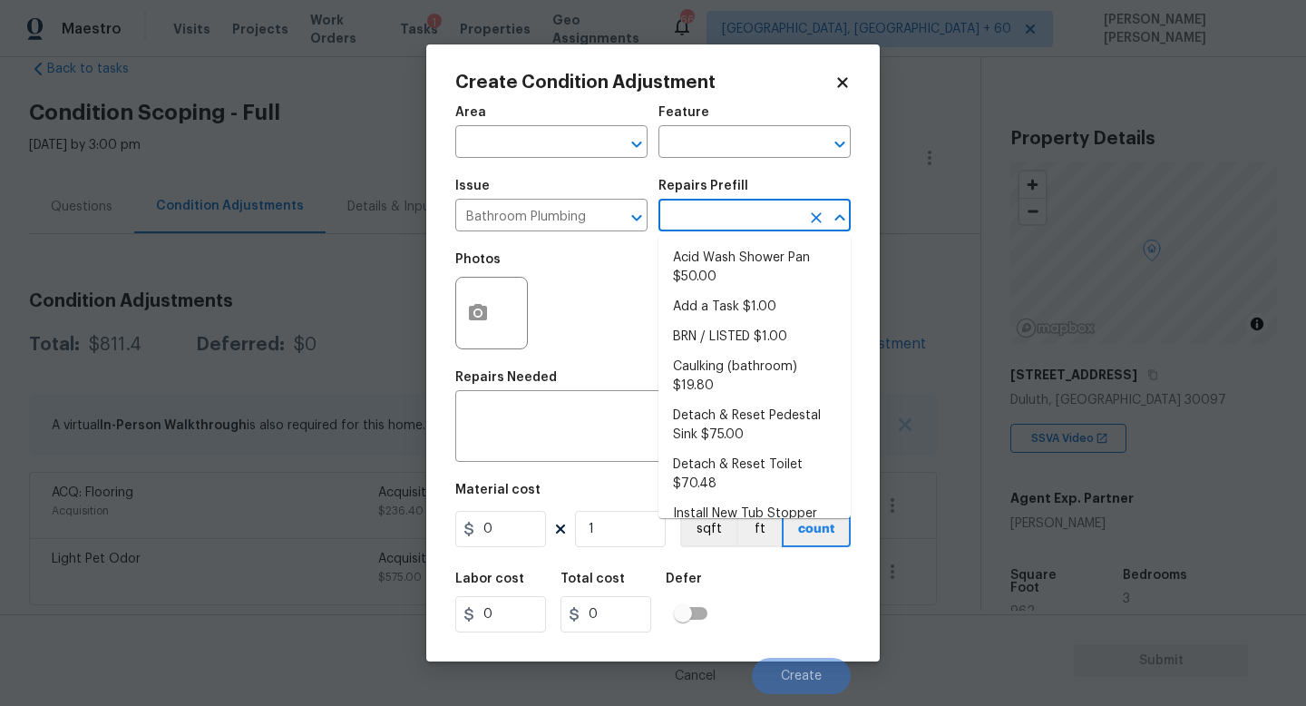
click at [683, 210] on input "text" at bounding box center [730, 217] width 142 height 28
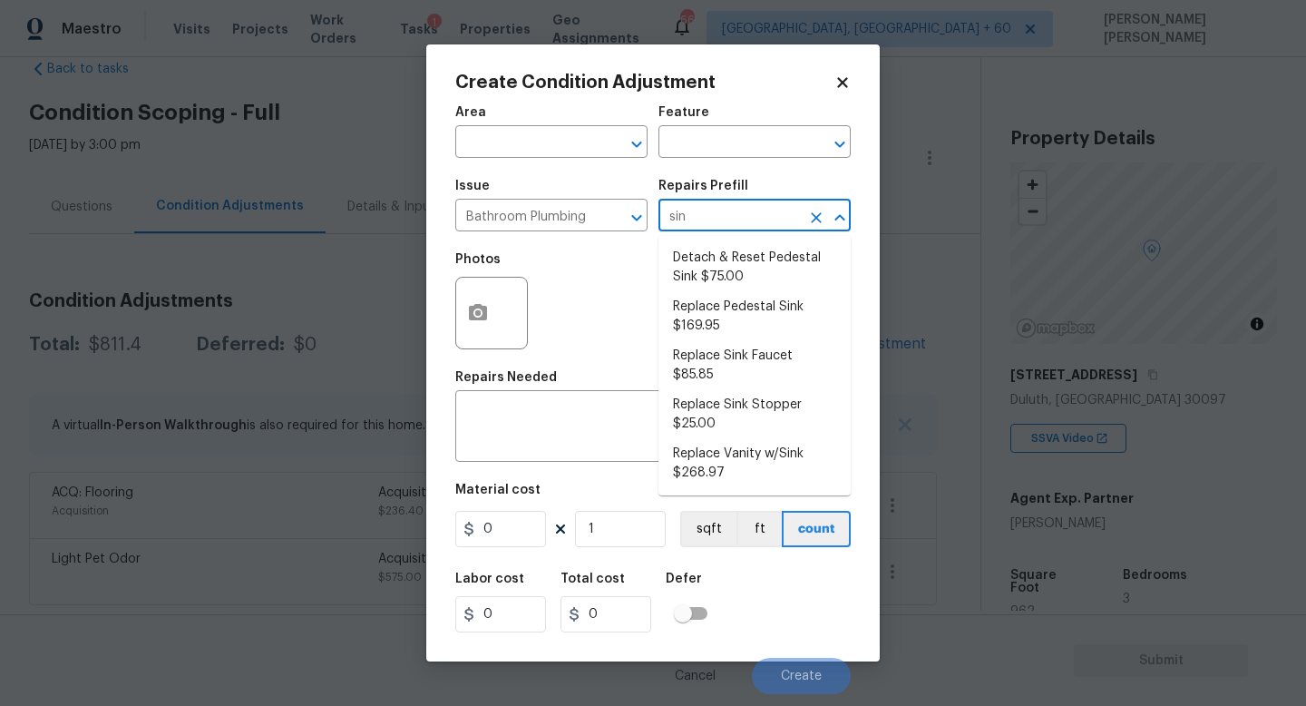
type input "sink"
click at [736, 409] on li "Replace Sink Stopper $25.00" at bounding box center [755, 414] width 192 height 49
type input "Plumbing"
type textarea "Install a new sink stopper to match the finish of faucet."
type input "25"
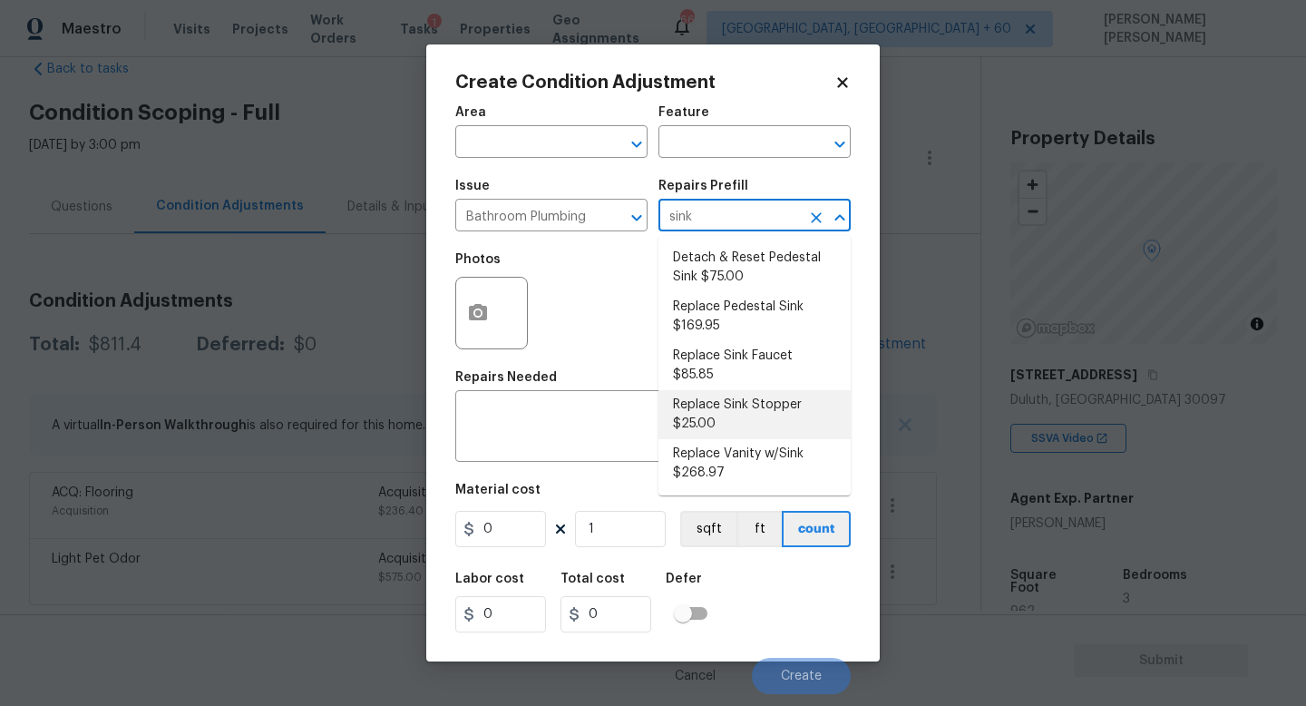
type input "25"
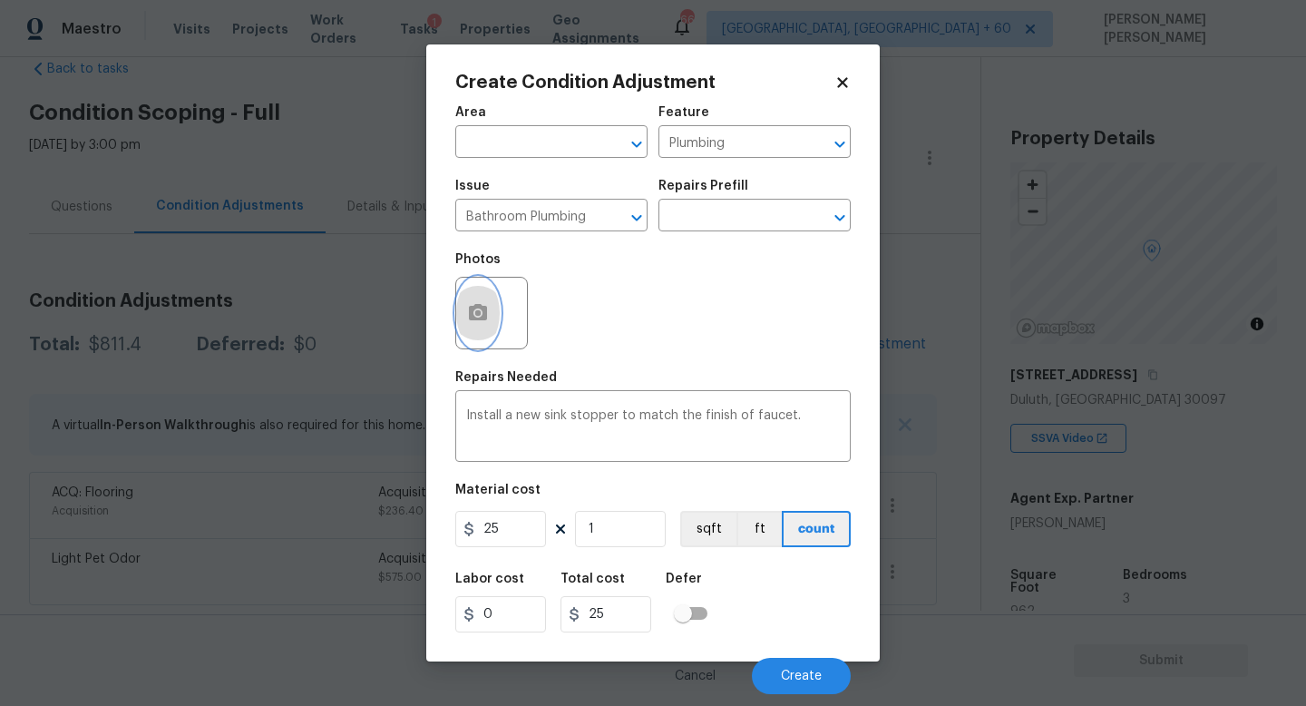
click at [485, 317] on icon "button" at bounding box center [478, 312] width 18 height 16
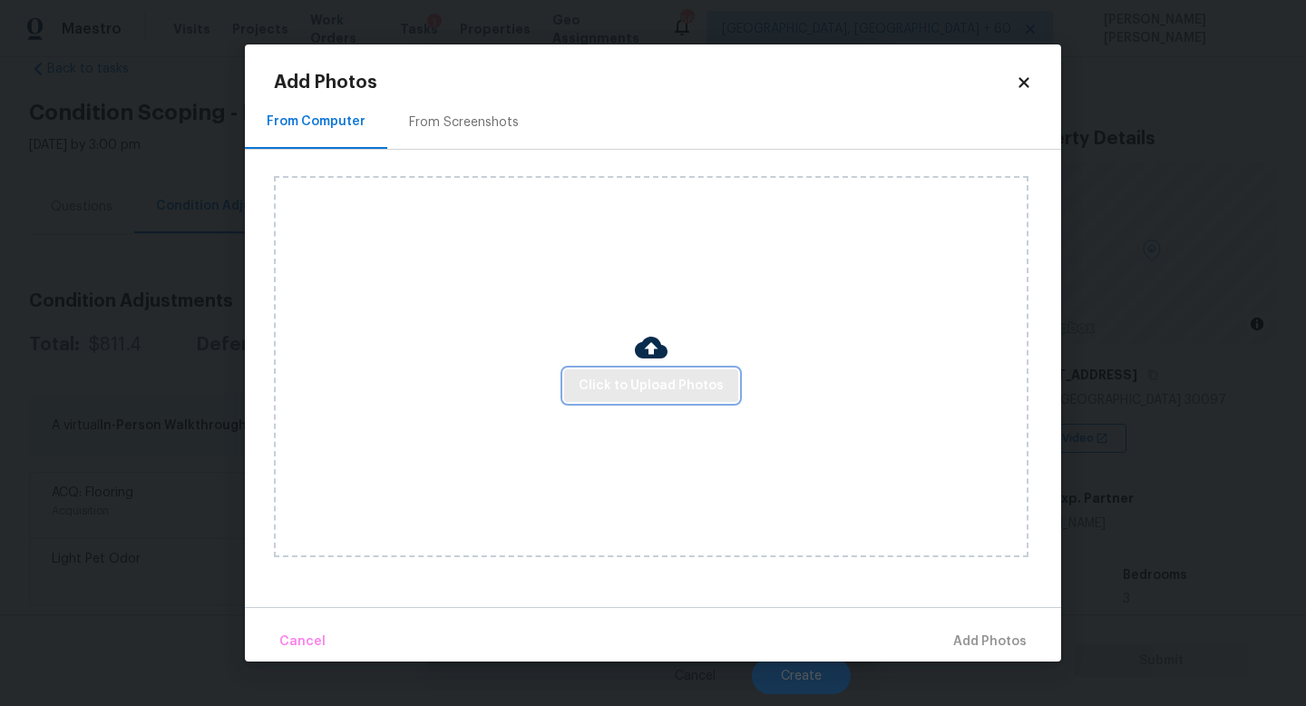
click at [612, 392] on span "Click to Upload Photos" at bounding box center [651, 386] width 145 height 23
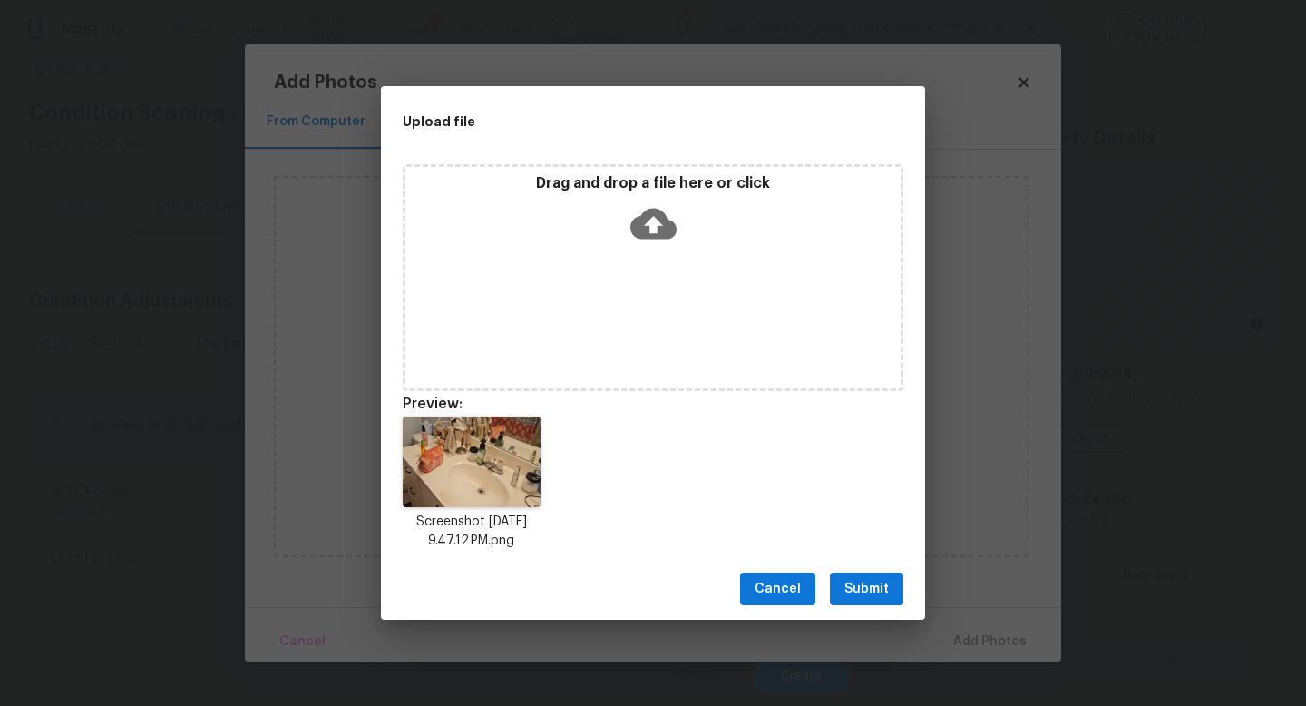
click at [857, 585] on span "Submit" at bounding box center [866, 589] width 44 height 23
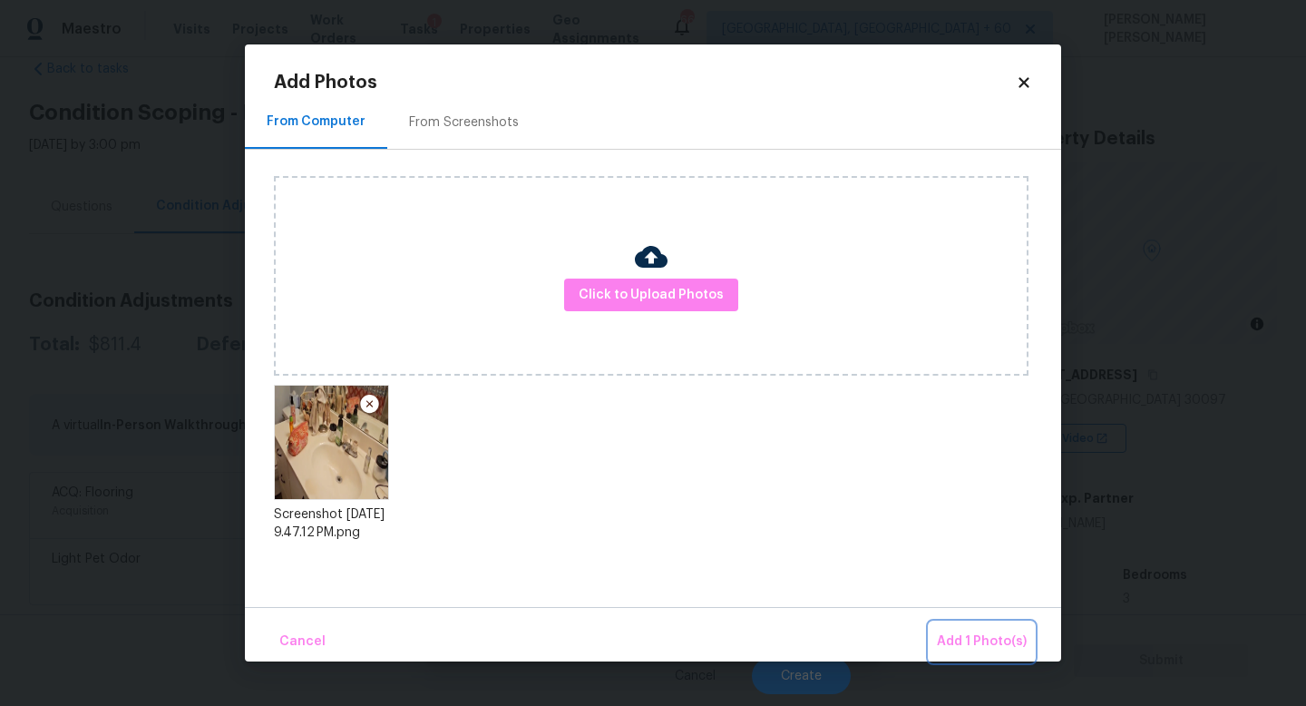
click at [978, 633] on span "Add 1 Photo(s)" at bounding box center [982, 641] width 90 height 23
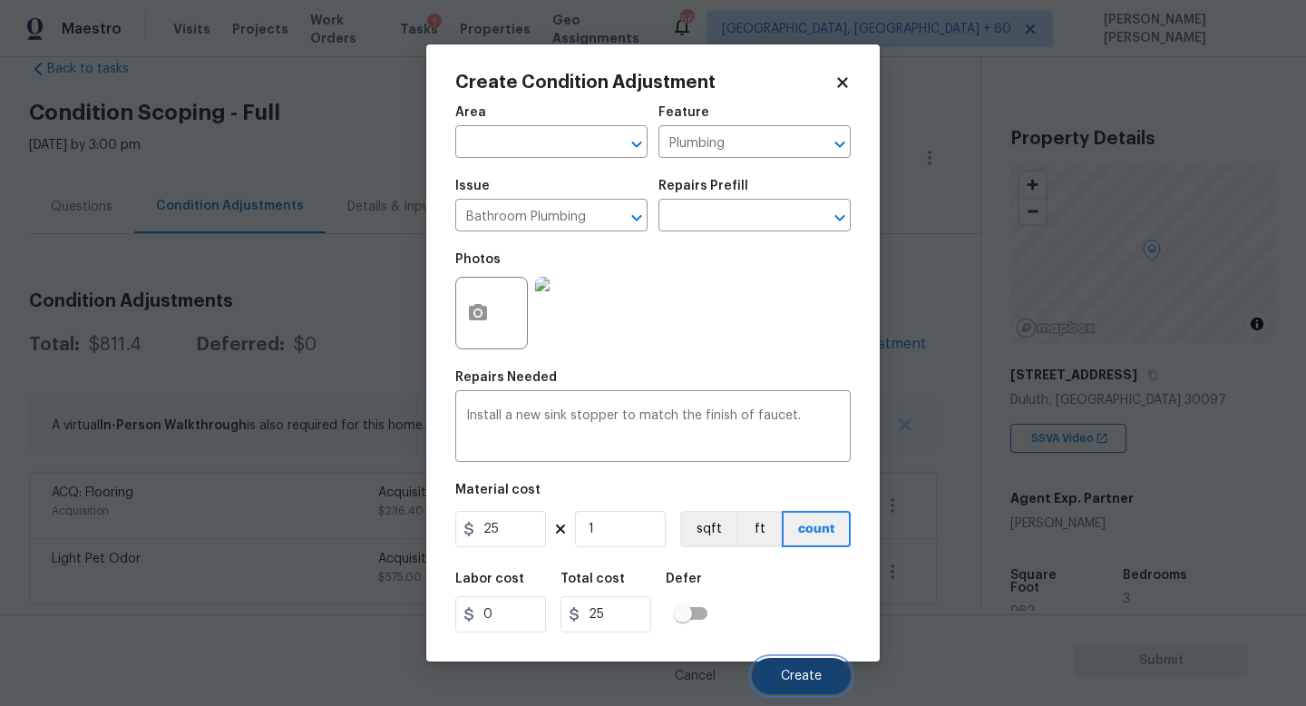
click at [792, 668] on button "Create" at bounding box center [801, 676] width 99 height 36
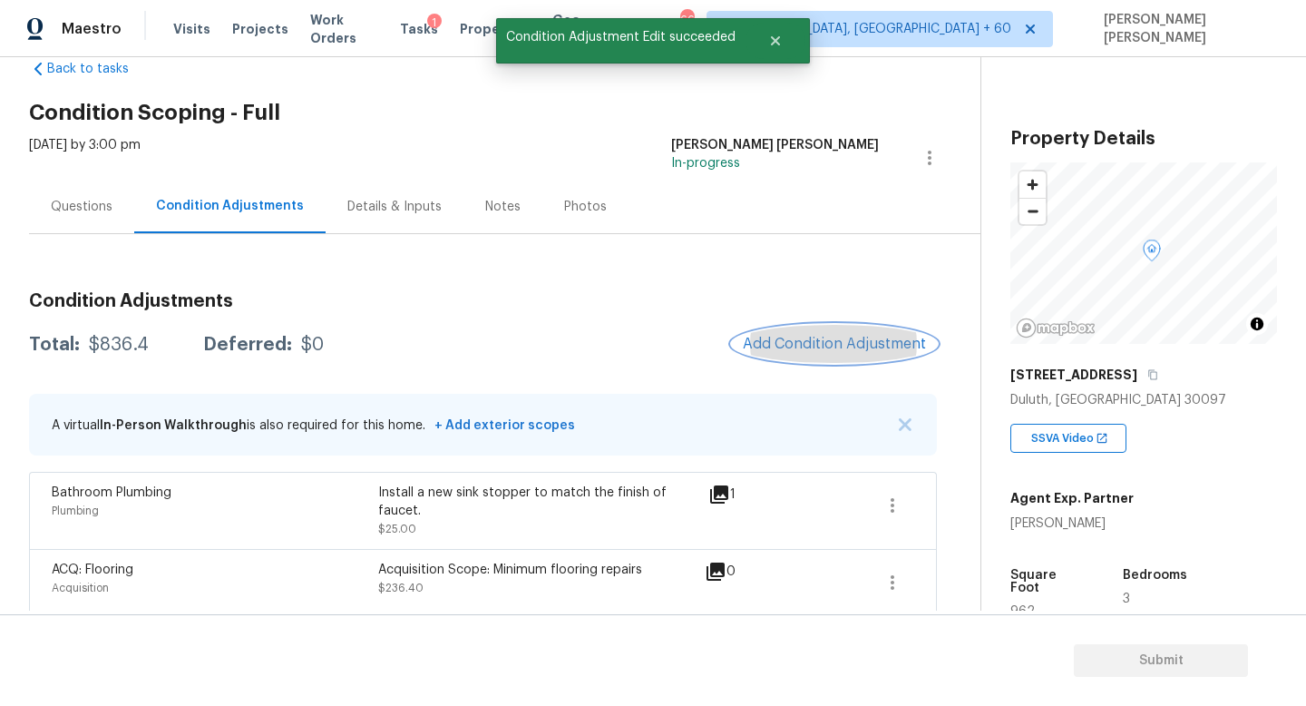
click at [858, 327] on button "Add Condition Adjustment" at bounding box center [834, 344] width 205 height 38
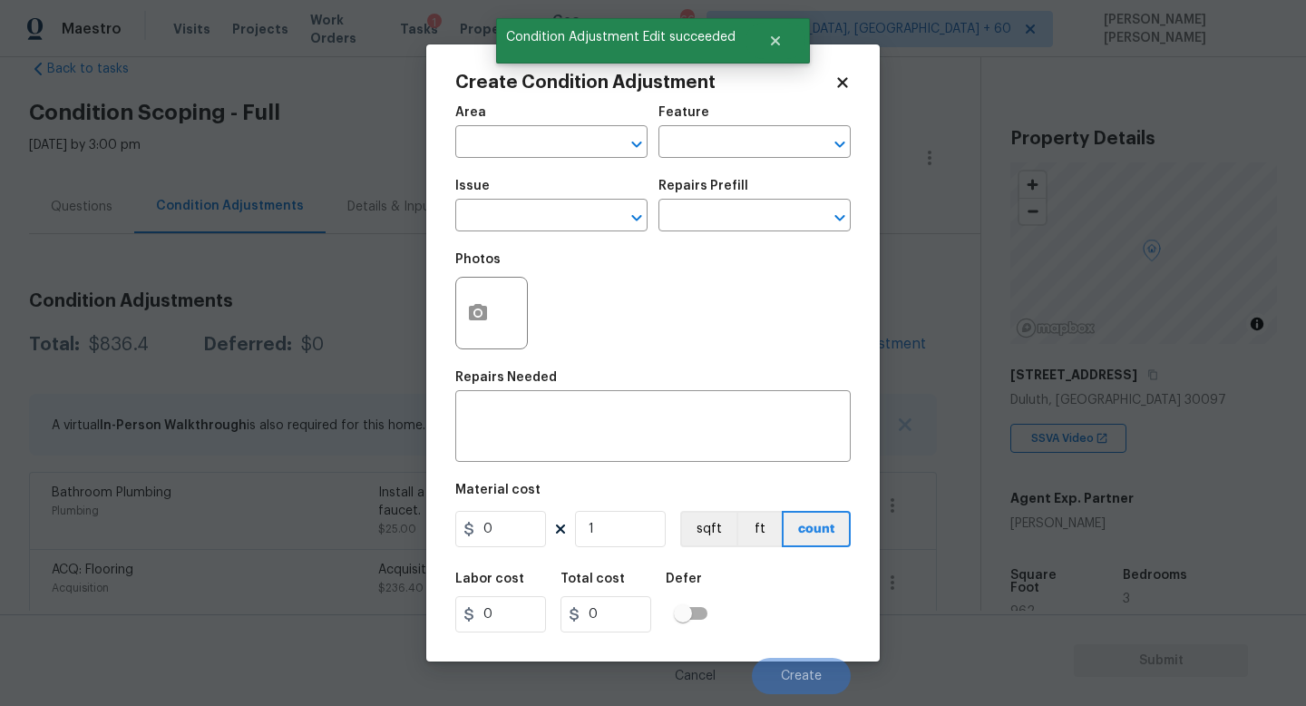
click at [537, 198] on div "Issue" at bounding box center [551, 192] width 192 height 24
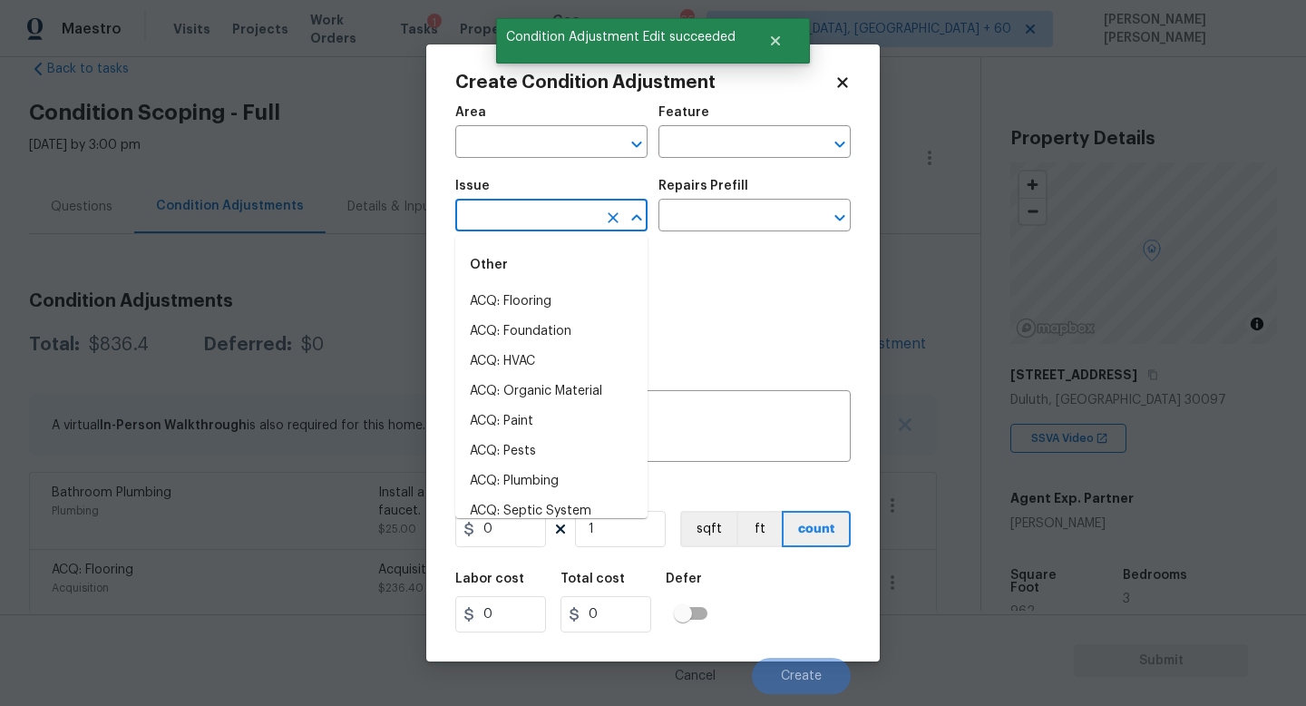
click at [540, 221] on input "text" at bounding box center [526, 217] width 142 height 28
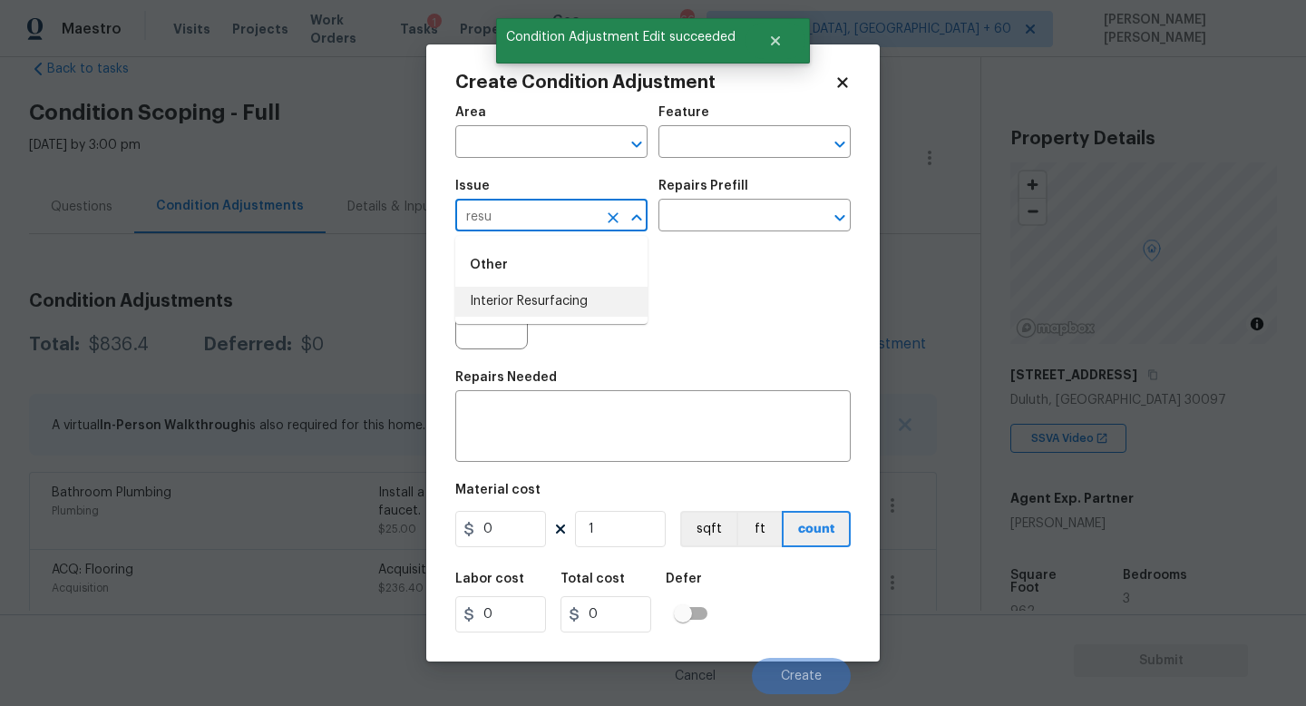
click at [590, 305] on li "Interior Resurfacing" at bounding box center [551, 302] width 192 height 30
type input "Interior Resurfacing"
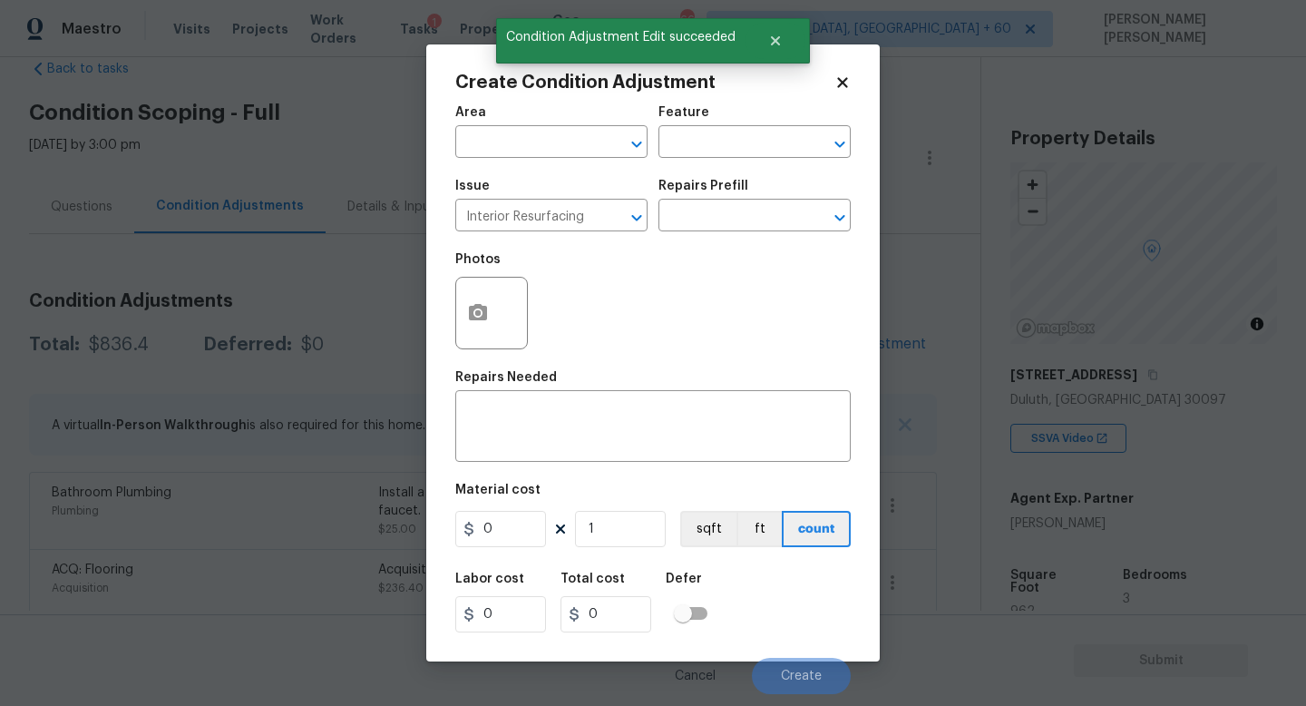
click at [708, 249] on div "Photos" at bounding box center [652, 301] width 395 height 118
click at [708, 246] on div "Photos" at bounding box center [652, 301] width 395 height 118
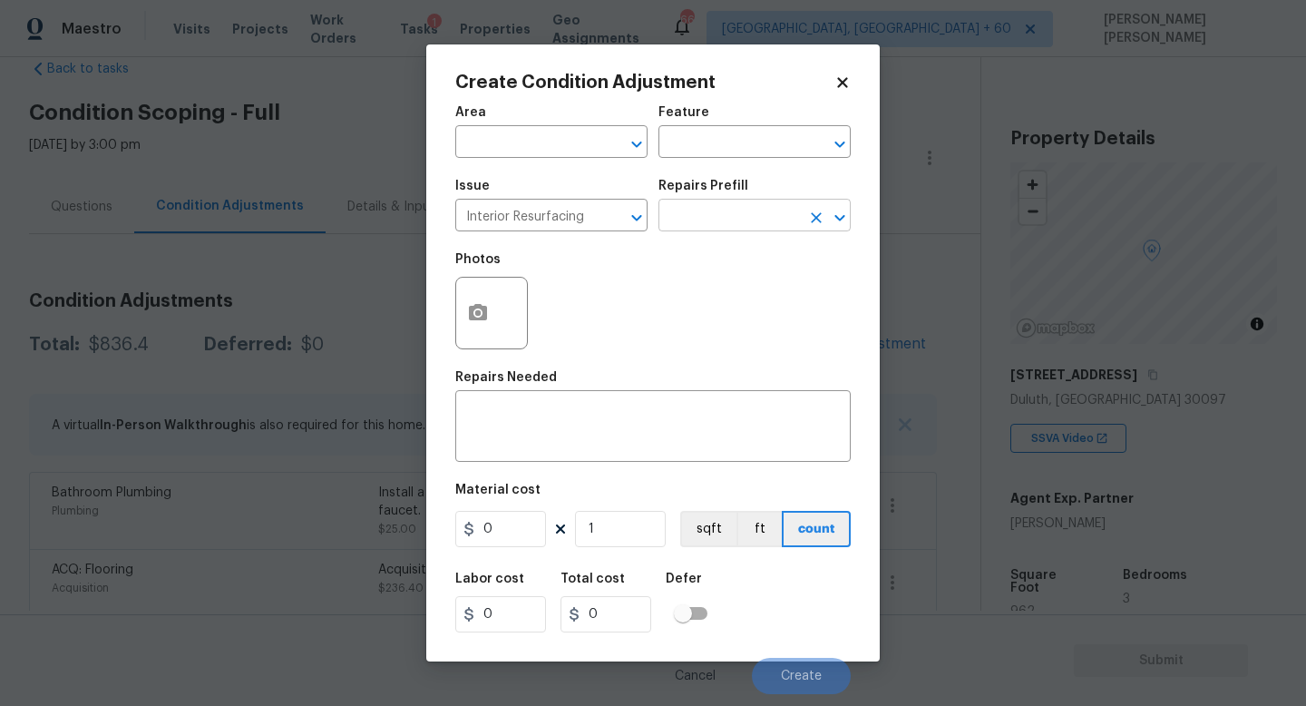
click at [728, 228] on input "text" at bounding box center [730, 217] width 142 height 28
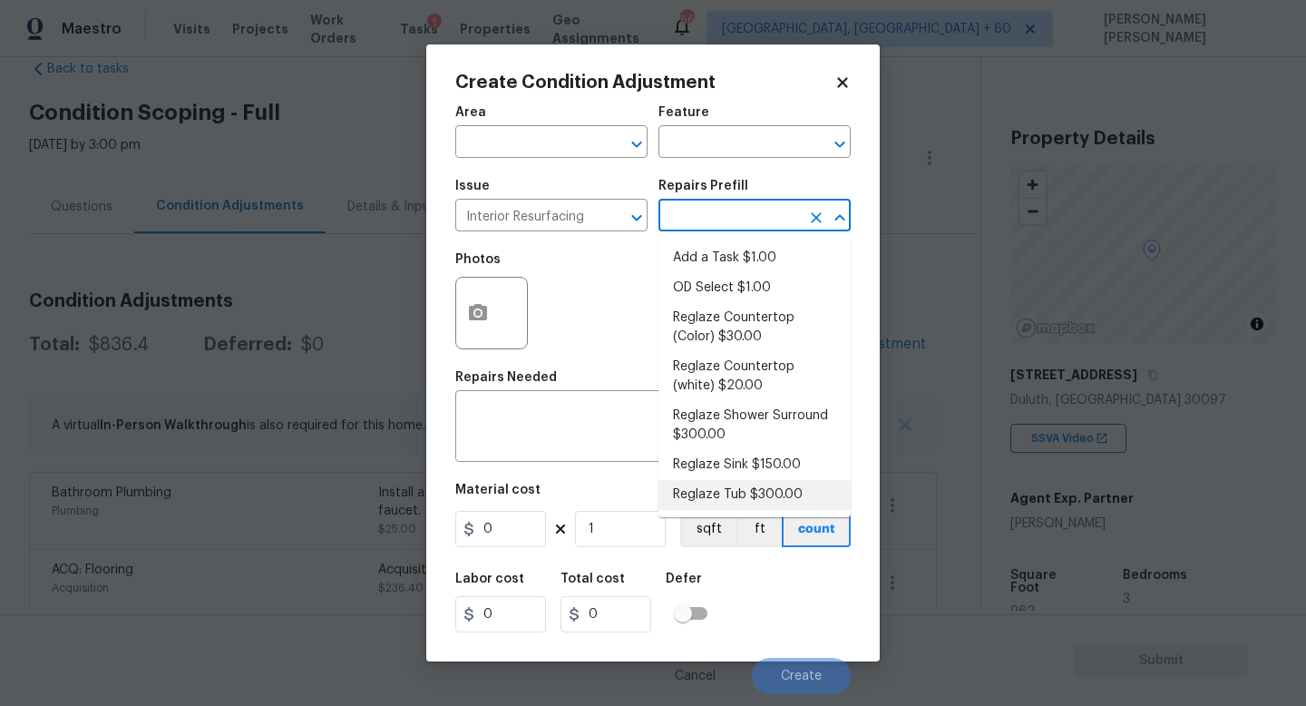
click at [737, 490] on li "Reglaze Tub $300.00" at bounding box center [755, 495] width 192 height 30
type textarea "Prep, mask, clean and reglaze the tub (white) both on the in and outer sides. H…"
type input "300"
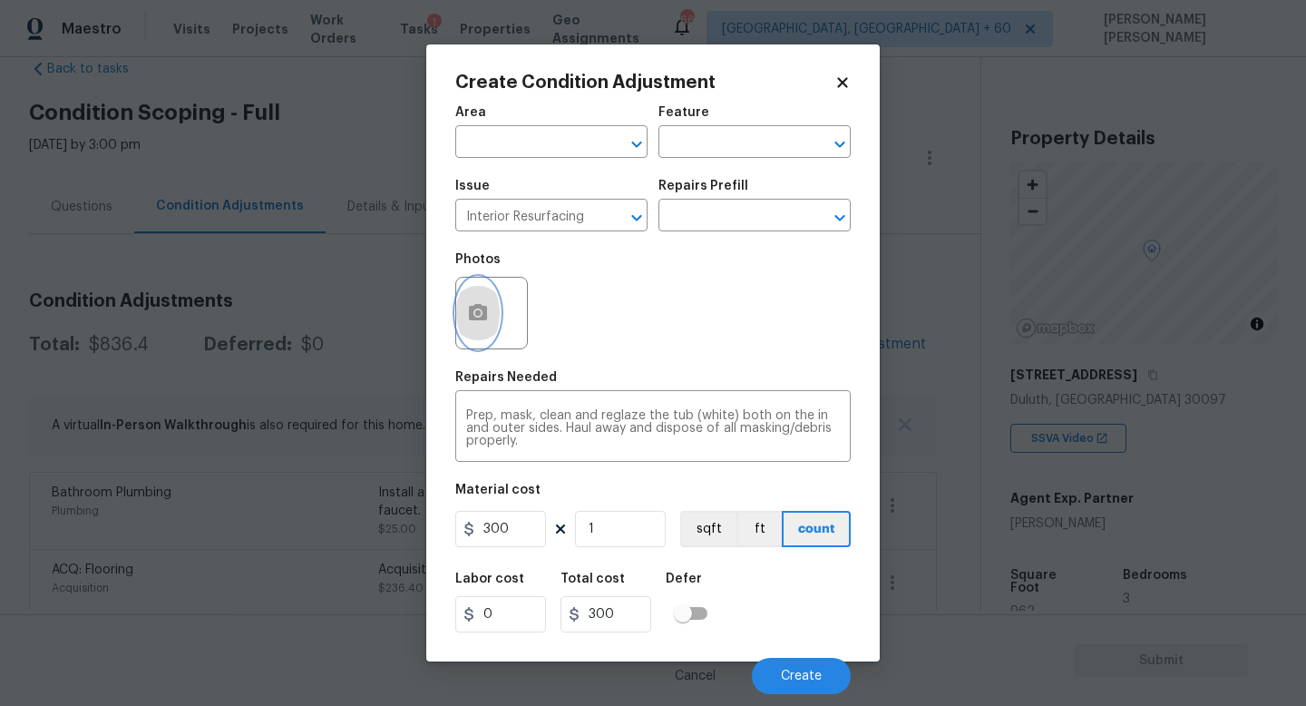
click at [473, 318] on icon "button" at bounding box center [478, 312] width 18 height 16
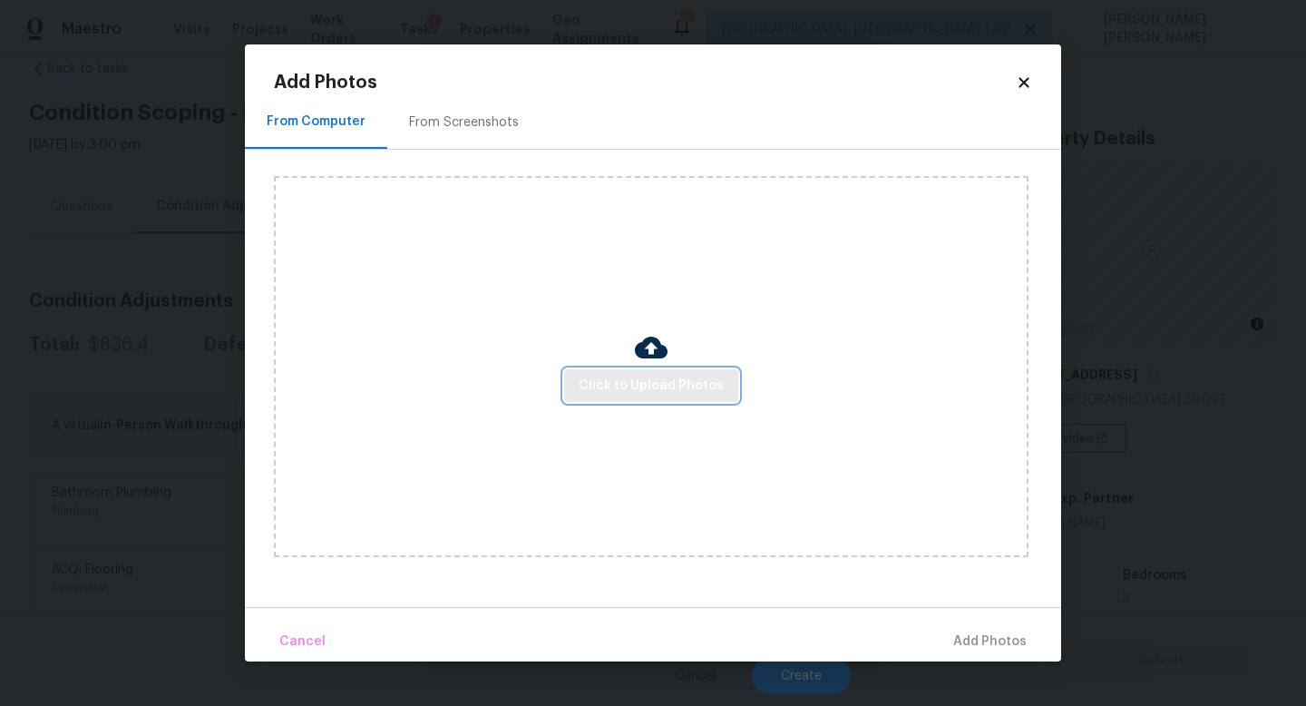
click at [665, 383] on span "Click to Upload Photos" at bounding box center [651, 386] width 145 height 23
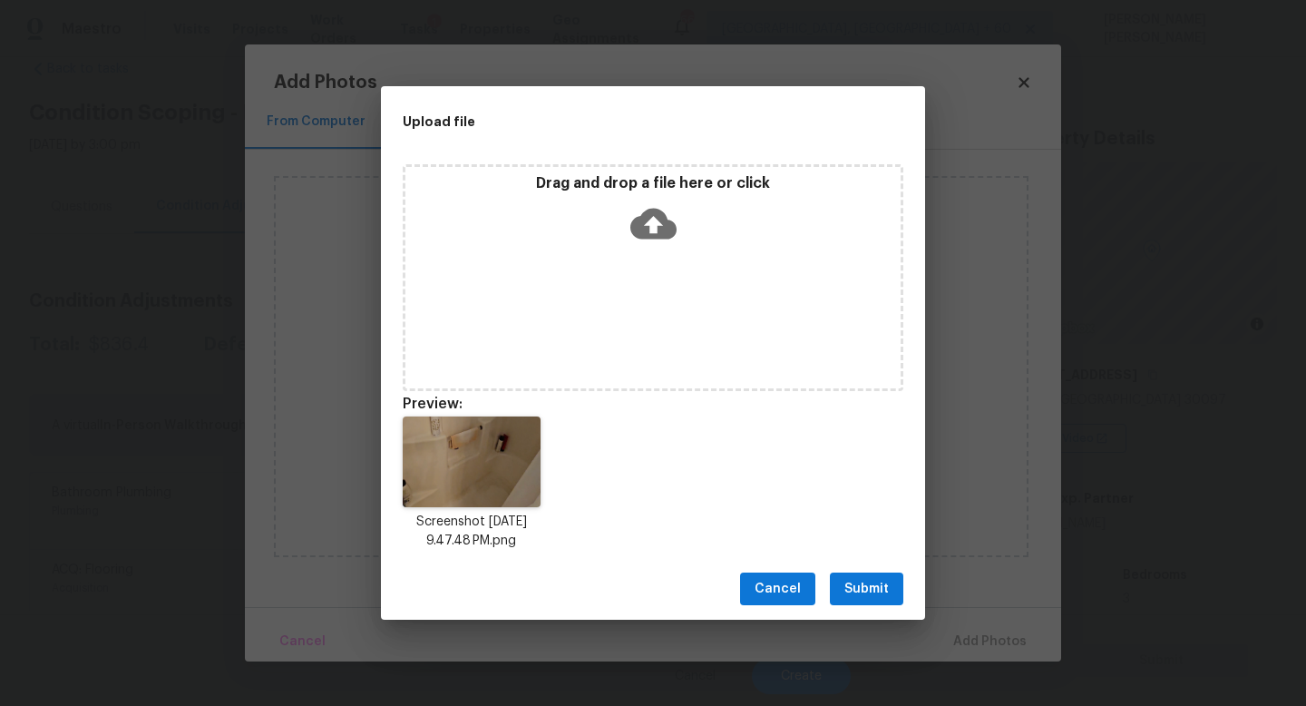
click at [854, 576] on button "Submit" at bounding box center [866, 589] width 73 height 34
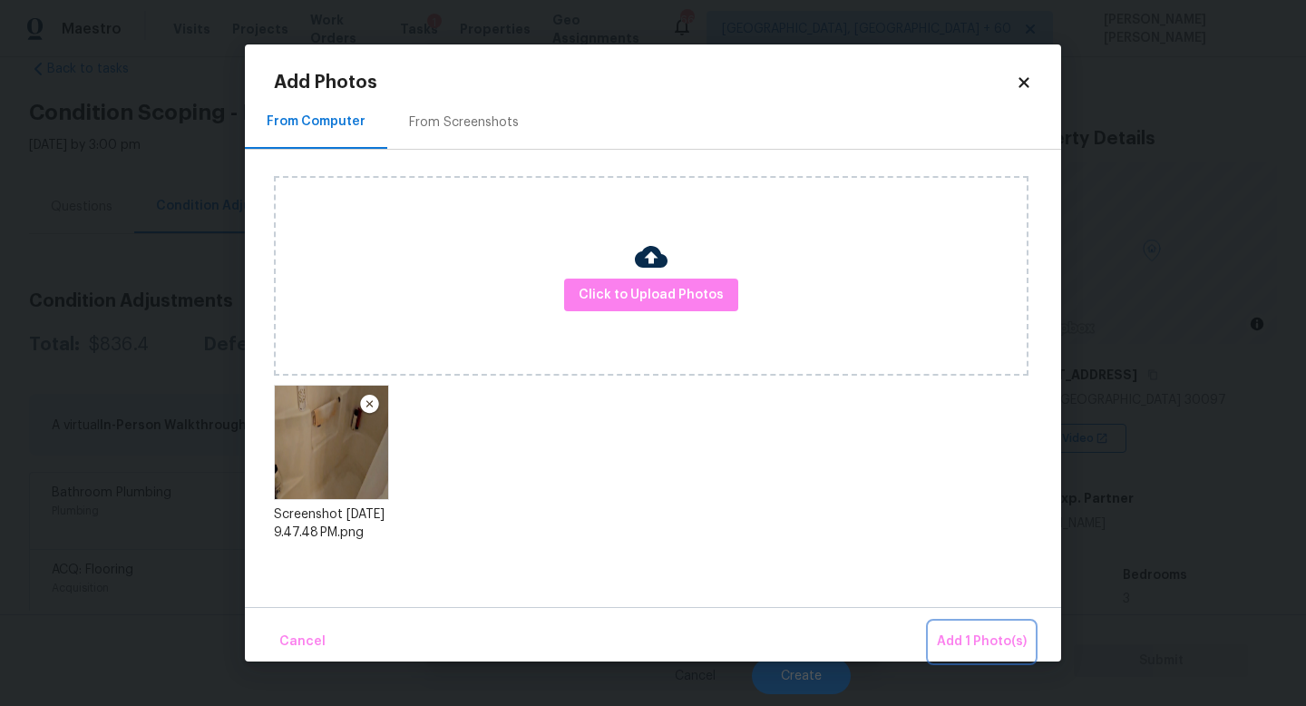
click at [974, 641] on span "Add 1 Photo(s)" at bounding box center [982, 641] width 90 height 23
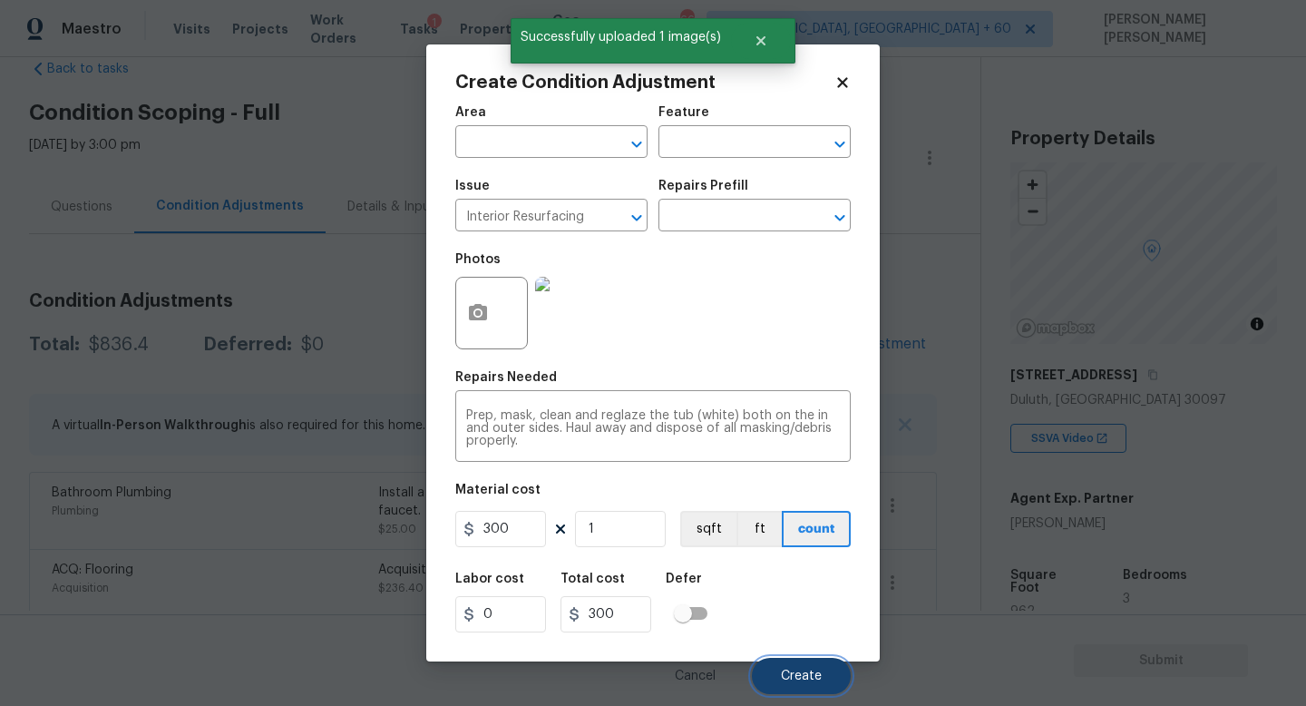
click at [798, 673] on span "Create" at bounding box center [801, 676] width 41 height 14
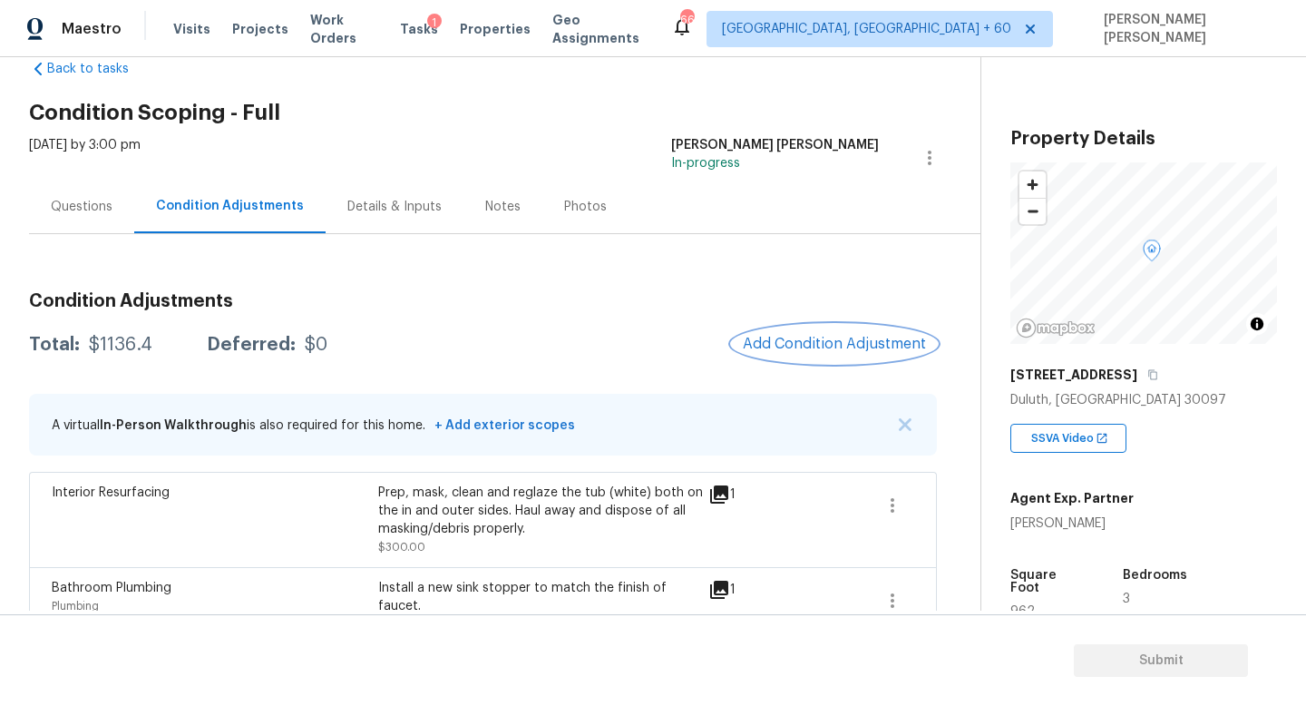
scroll to position [202, 0]
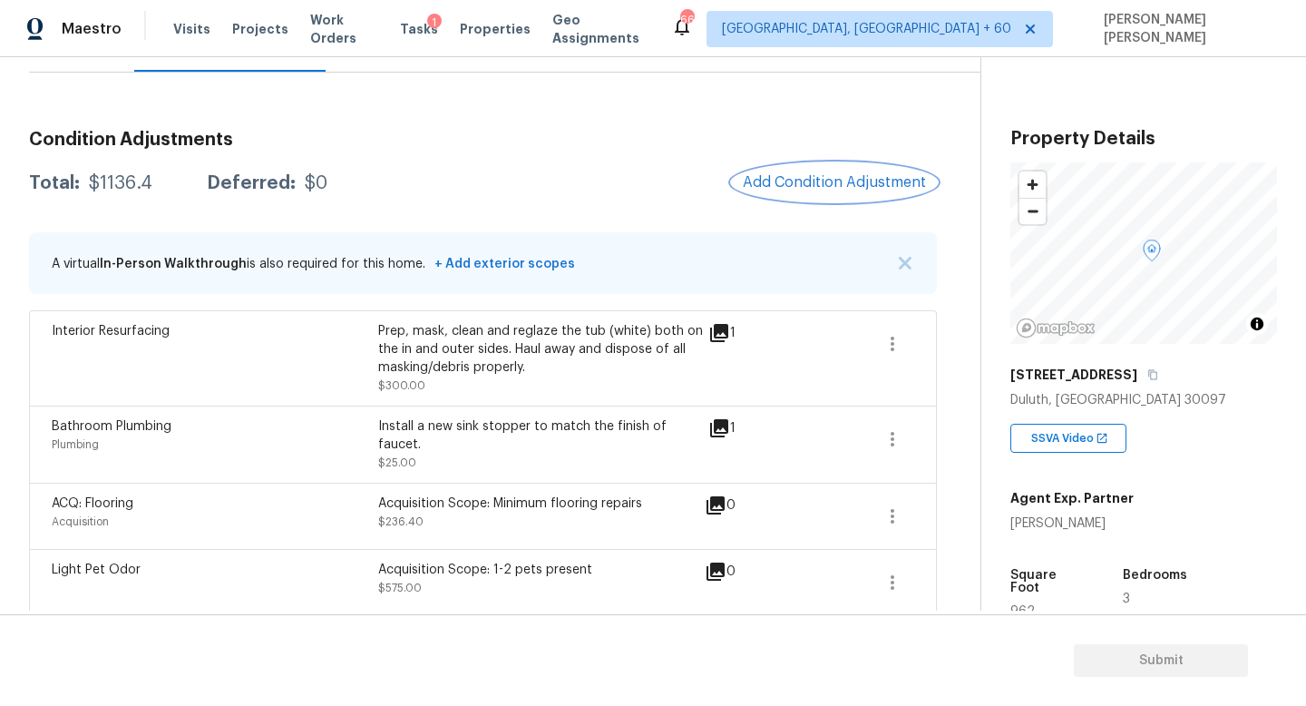
click at [799, 172] on button "Add Condition Adjustment" at bounding box center [834, 182] width 205 height 38
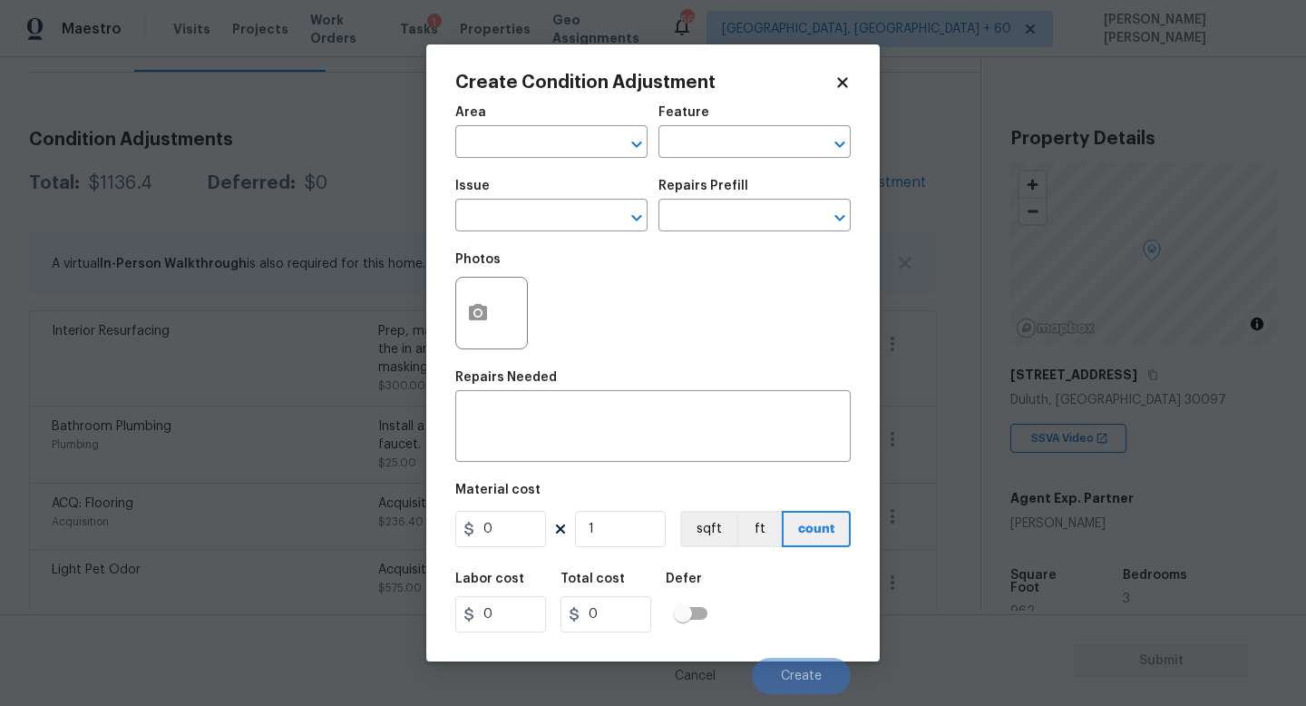
click at [256, 233] on body "Maestro Visits Projects Work Orders Tasks 1 Properties Geo Assignments 665 Knox…" at bounding box center [653, 353] width 1306 height 706
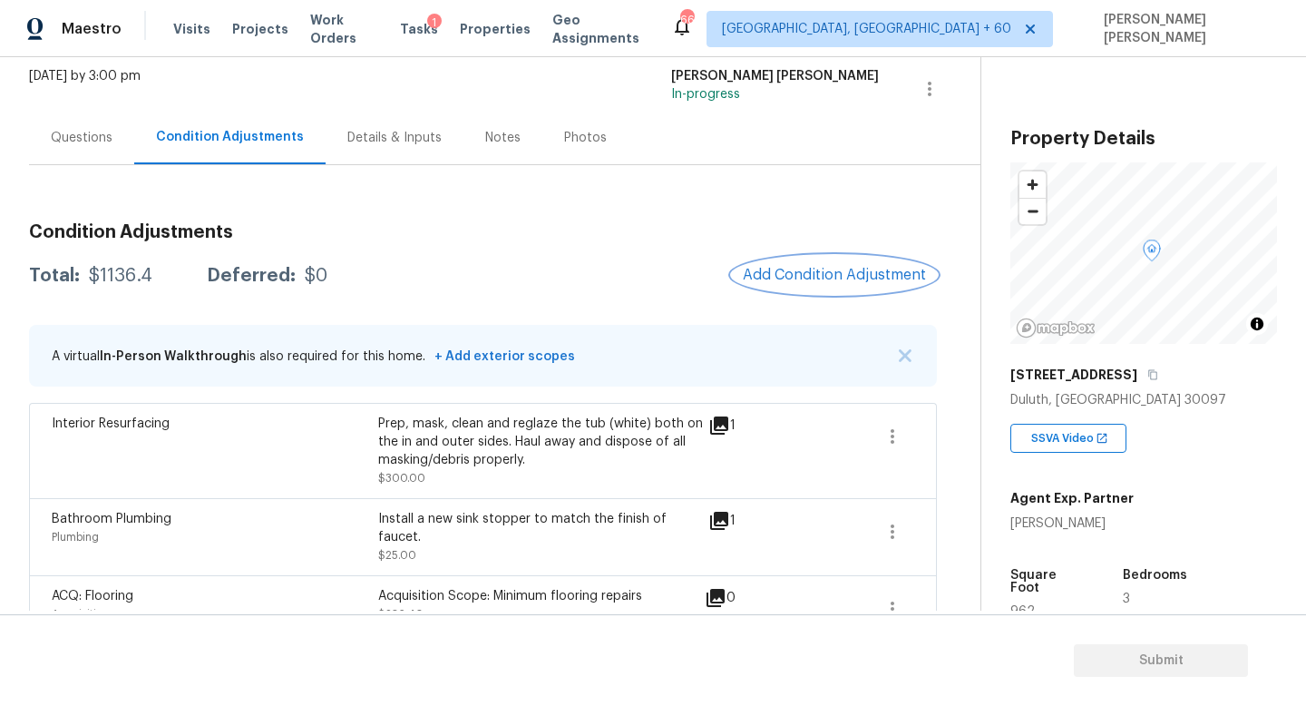
scroll to position [87, 0]
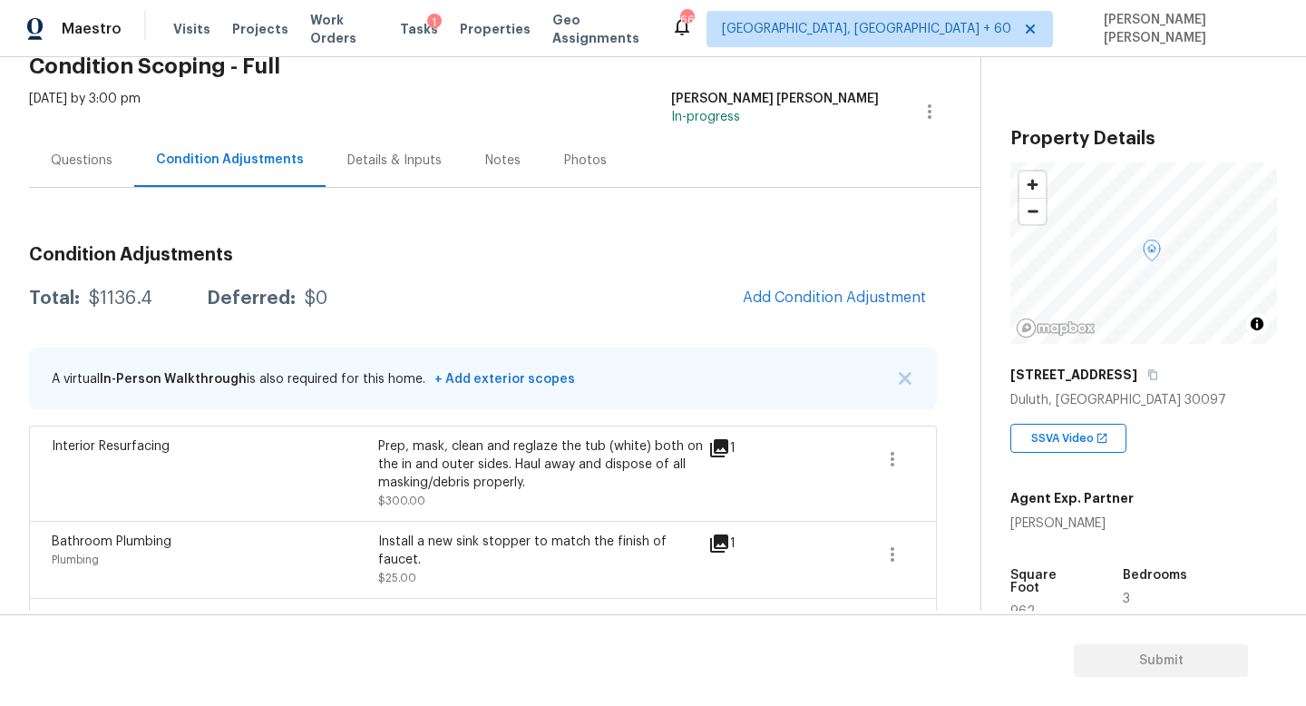
click at [89, 161] on div "Questions" at bounding box center [82, 160] width 62 height 18
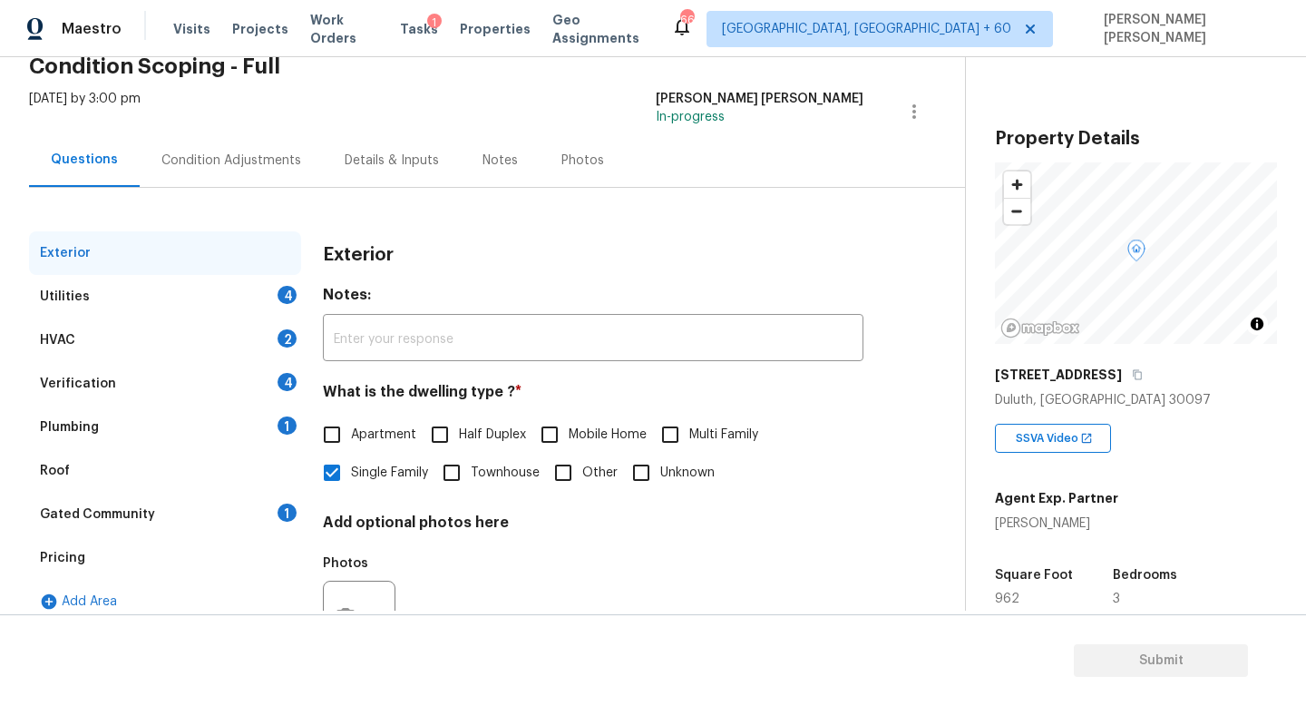
click at [219, 294] on div "Utilities 4" at bounding box center [165, 297] width 272 height 44
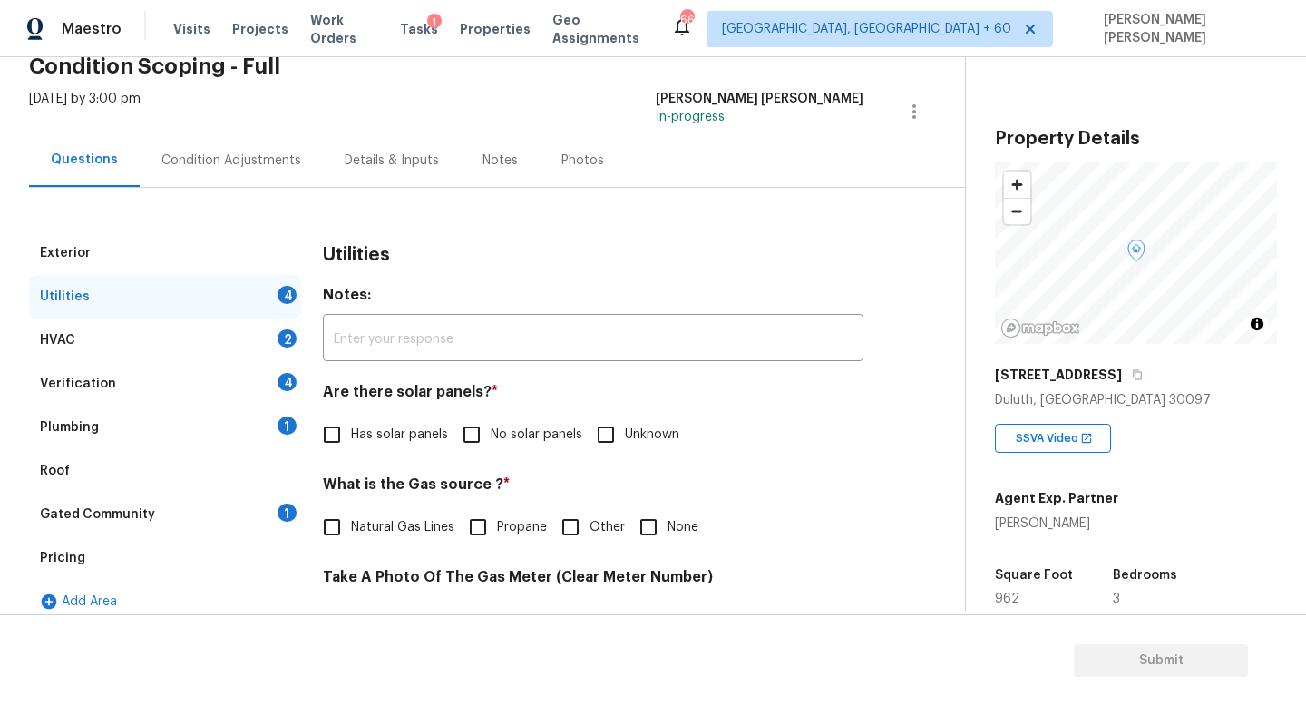
click at [463, 435] on input "No solar panels" at bounding box center [472, 434] width 38 height 38
checkbox input "true"
click at [347, 517] on input "Natural Gas Lines" at bounding box center [332, 527] width 38 height 38
checkbox input "true"
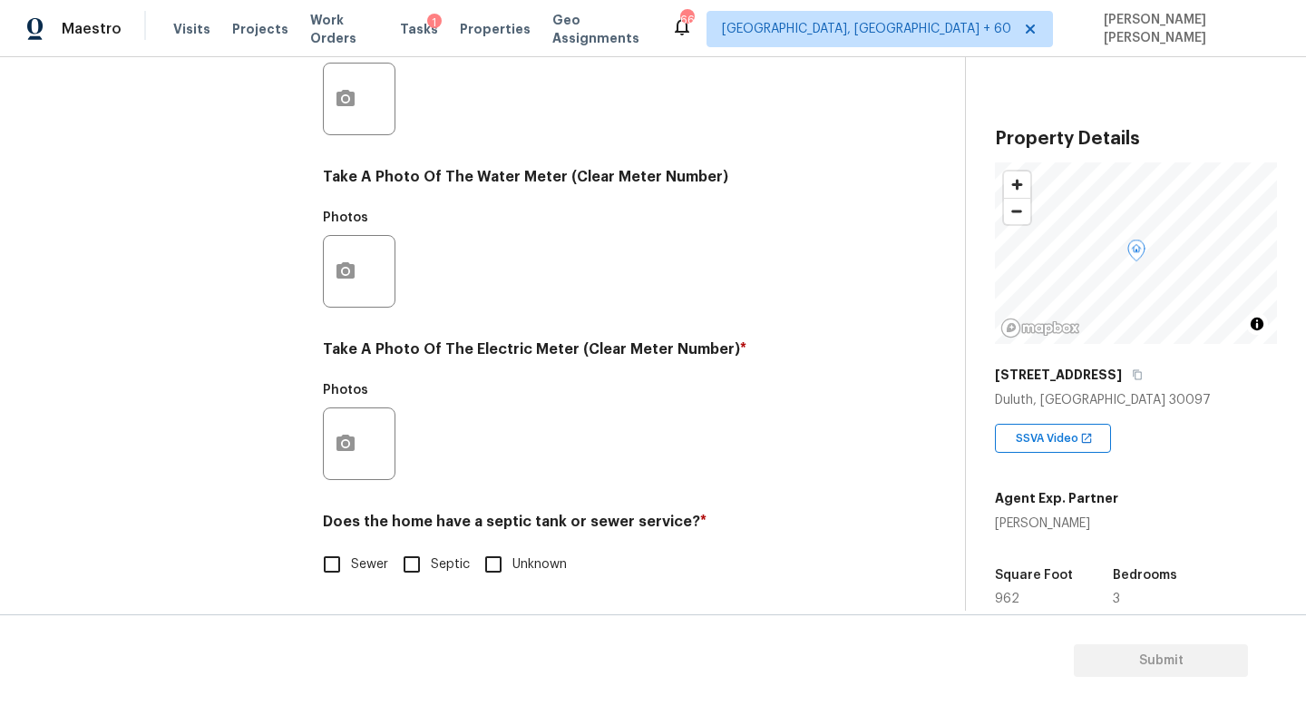
scroll to position [659, 0]
drag, startPoint x: 415, startPoint y: 569, endPoint x: 337, endPoint y: 575, distance: 78.3
click at [337, 575] on div "Sewer Septic Unknown" at bounding box center [593, 564] width 541 height 38
click at [337, 575] on input "Sewer" at bounding box center [332, 564] width 38 height 38
checkbox input "true"
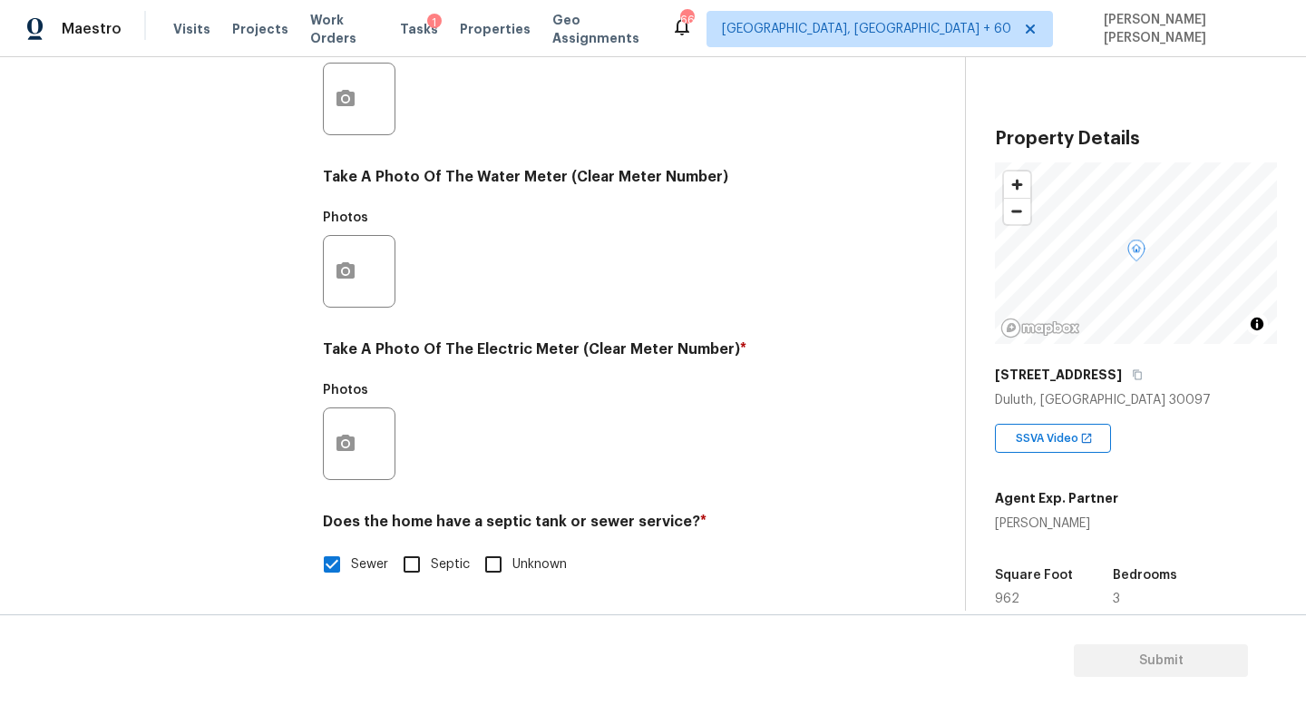
click at [355, 476] on div at bounding box center [359, 443] width 73 height 73
click at [339, 453] on icon "button" at bounding box center [346, 444] width 22 height 22
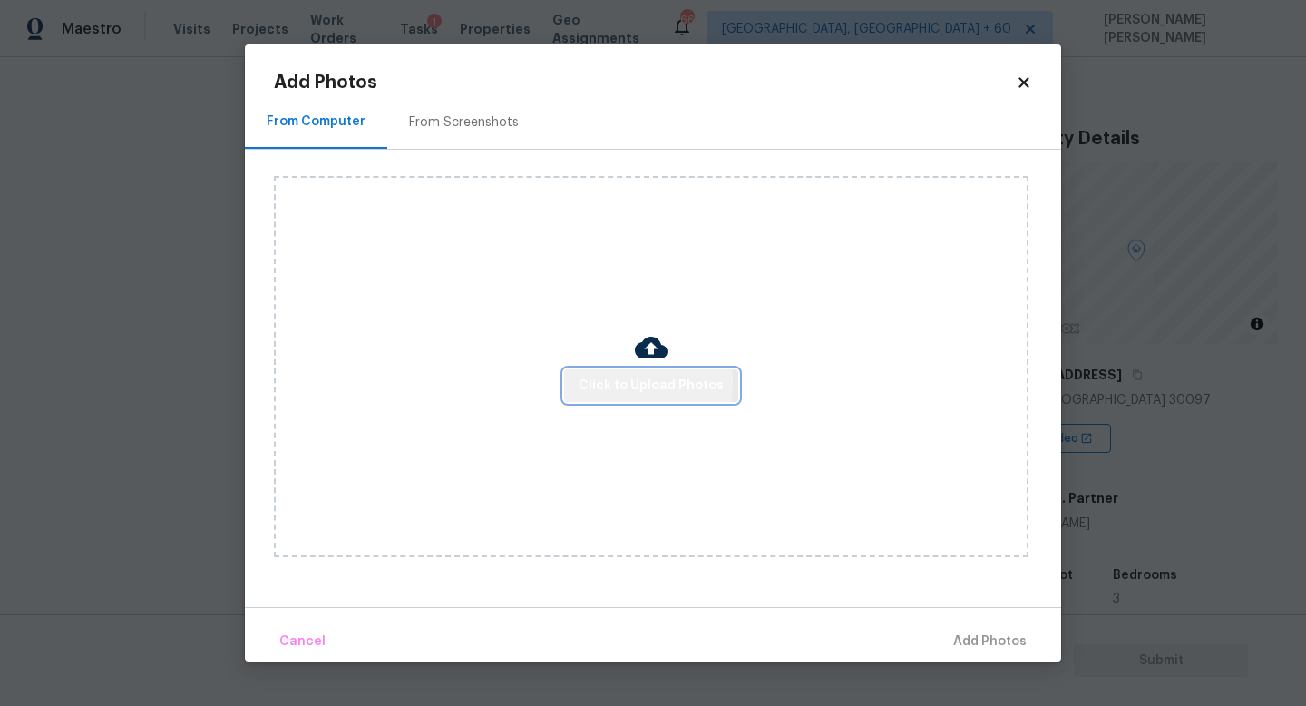
click at [597, 383] on span "Click to Upload Photos" at bounding box center [651, 386] width 145 height 23
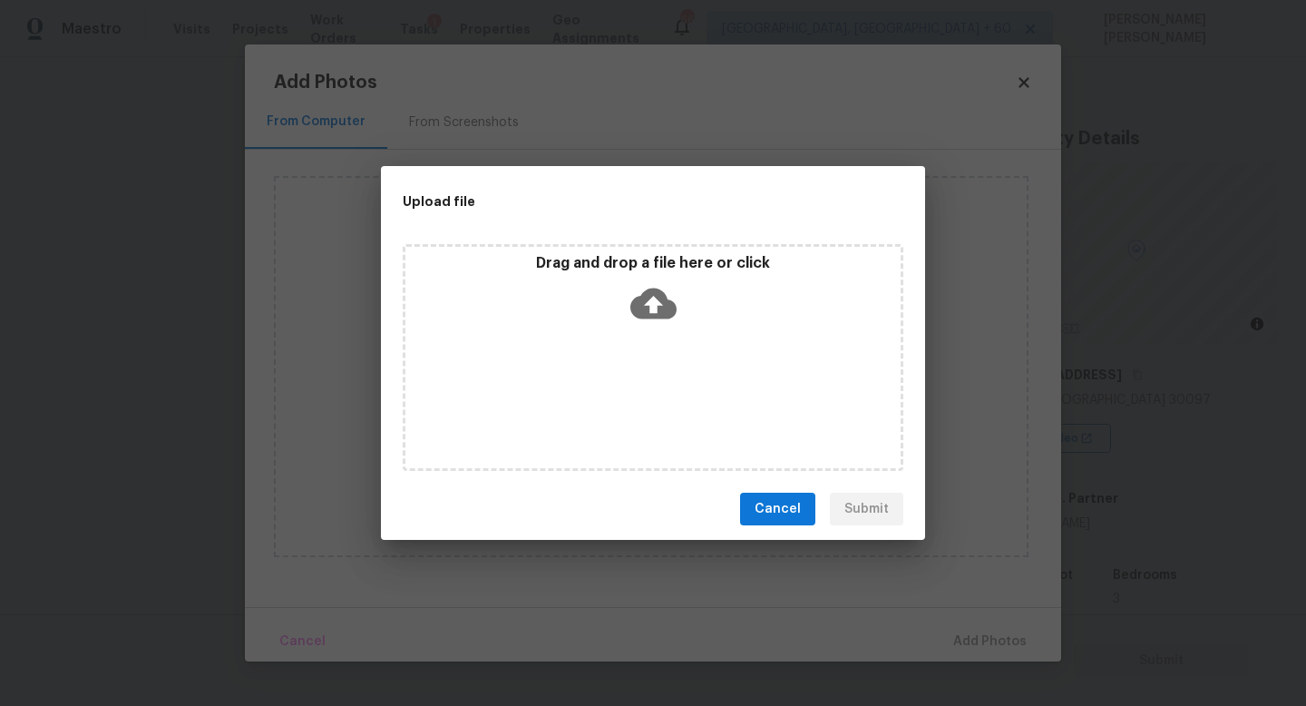
click at [649, 298] on icon at bounding box center [653, 303] width 46 height 31
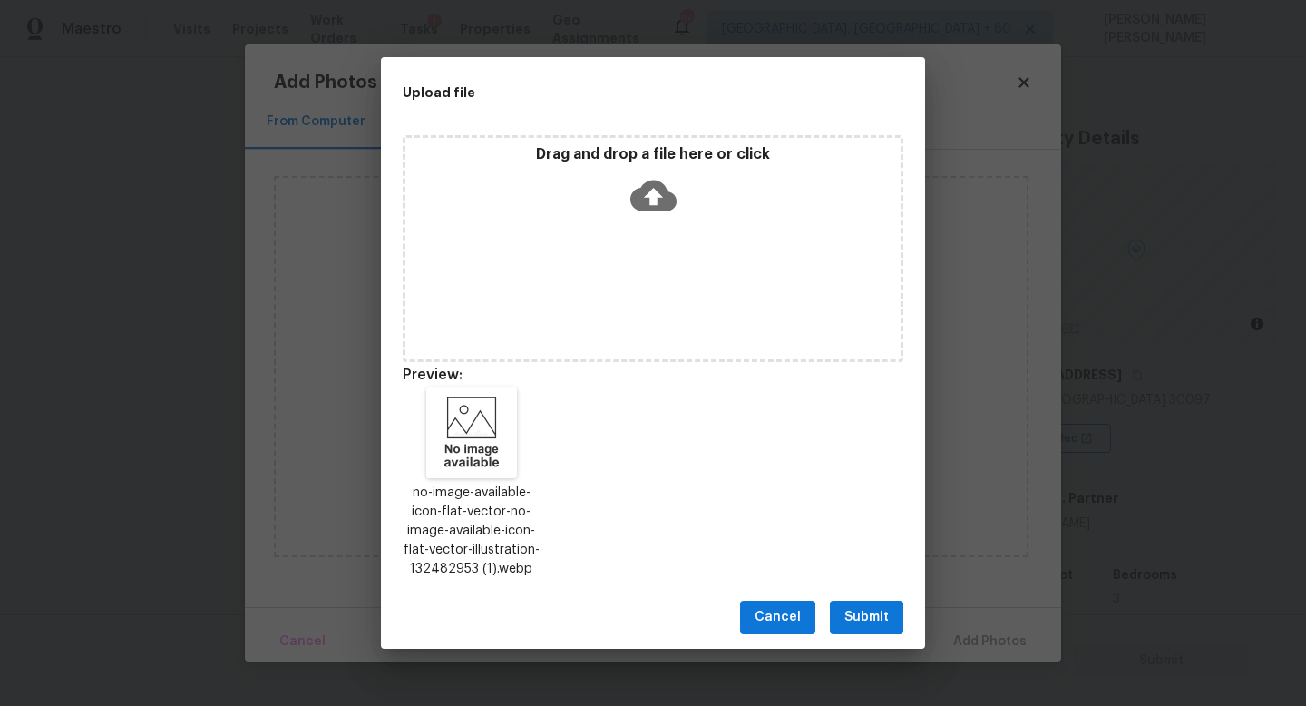
click at [881, 613] on span "Submit" at bounding box center [866, 617] width 44 height 23
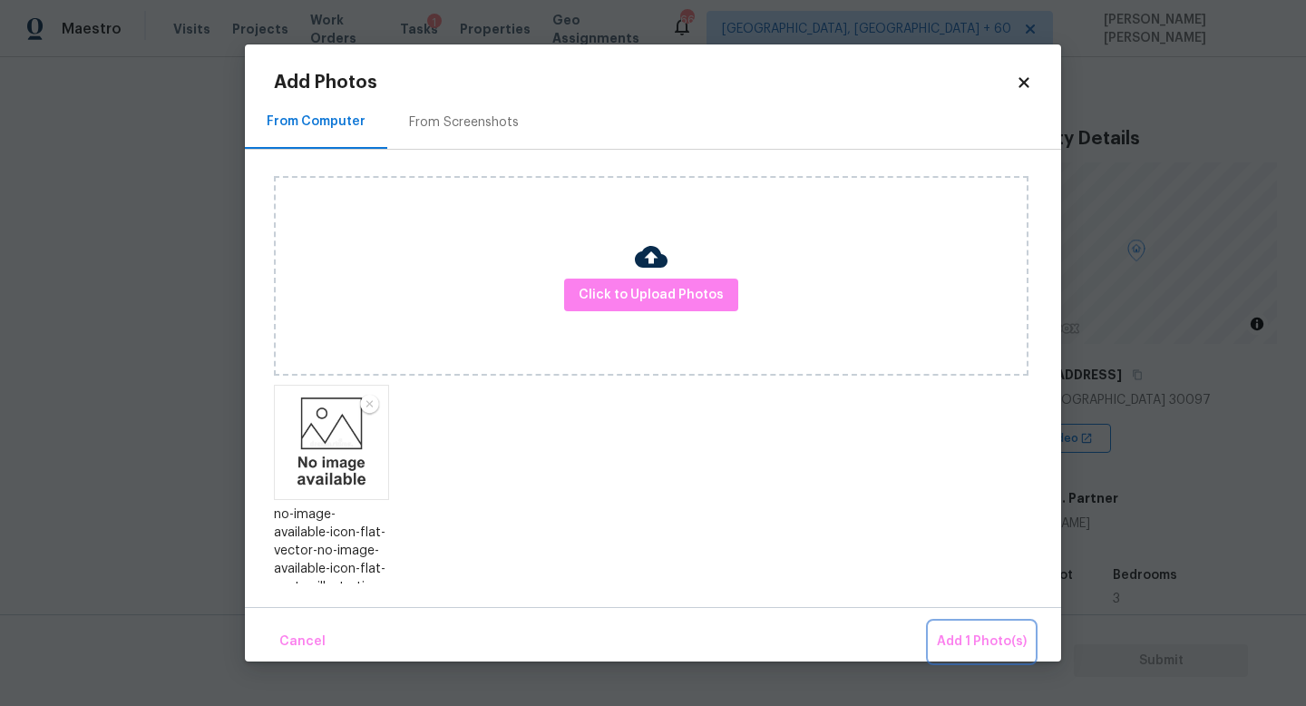
click at [964, 635] on span "Add 1 Photo(s)" at bounding box center [982, 641] width 90 height 23
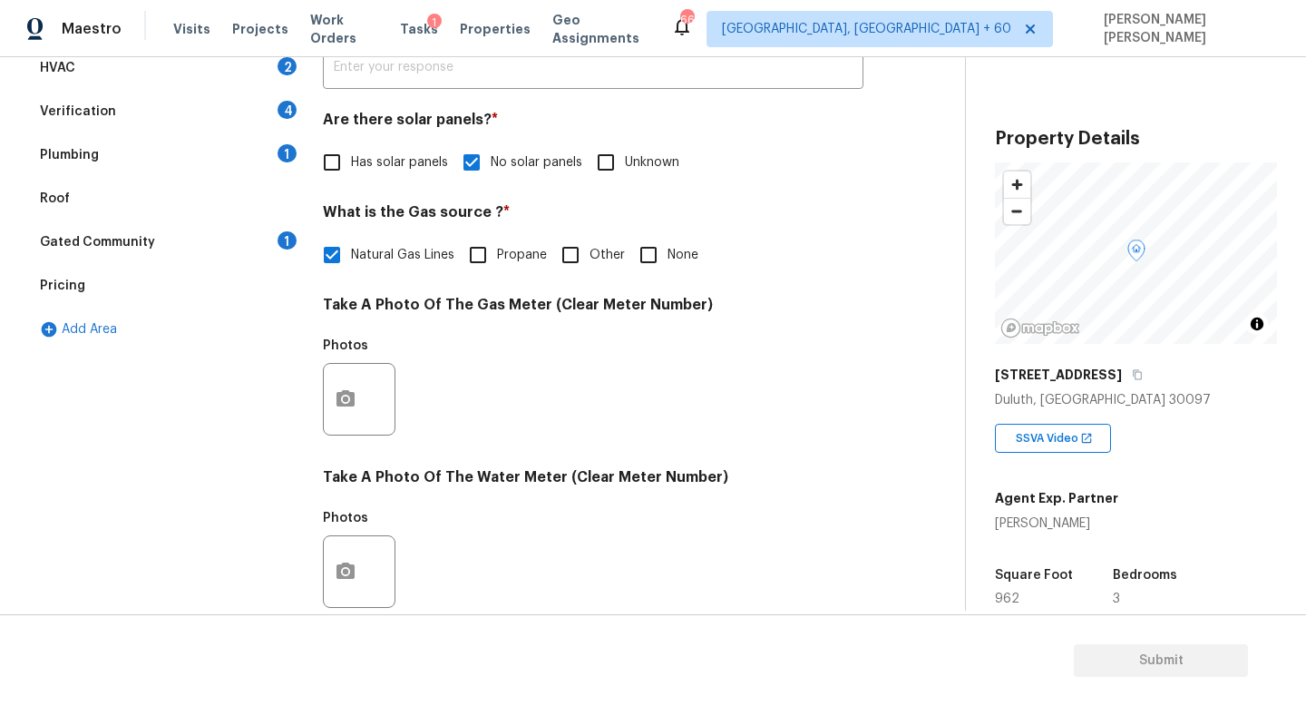
scroll to position [158, 0]
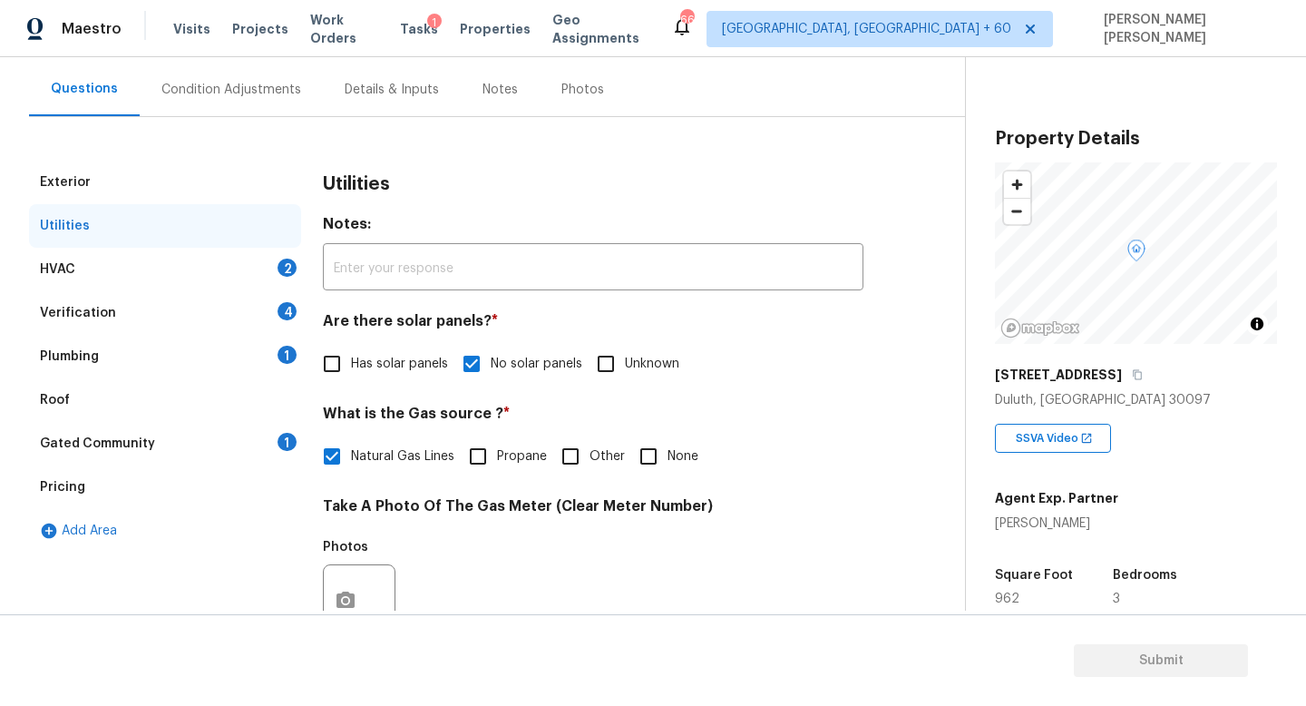
click at [158, 268] on div "HVAC 2" at bounding box center [165, 270] width 272 height 44
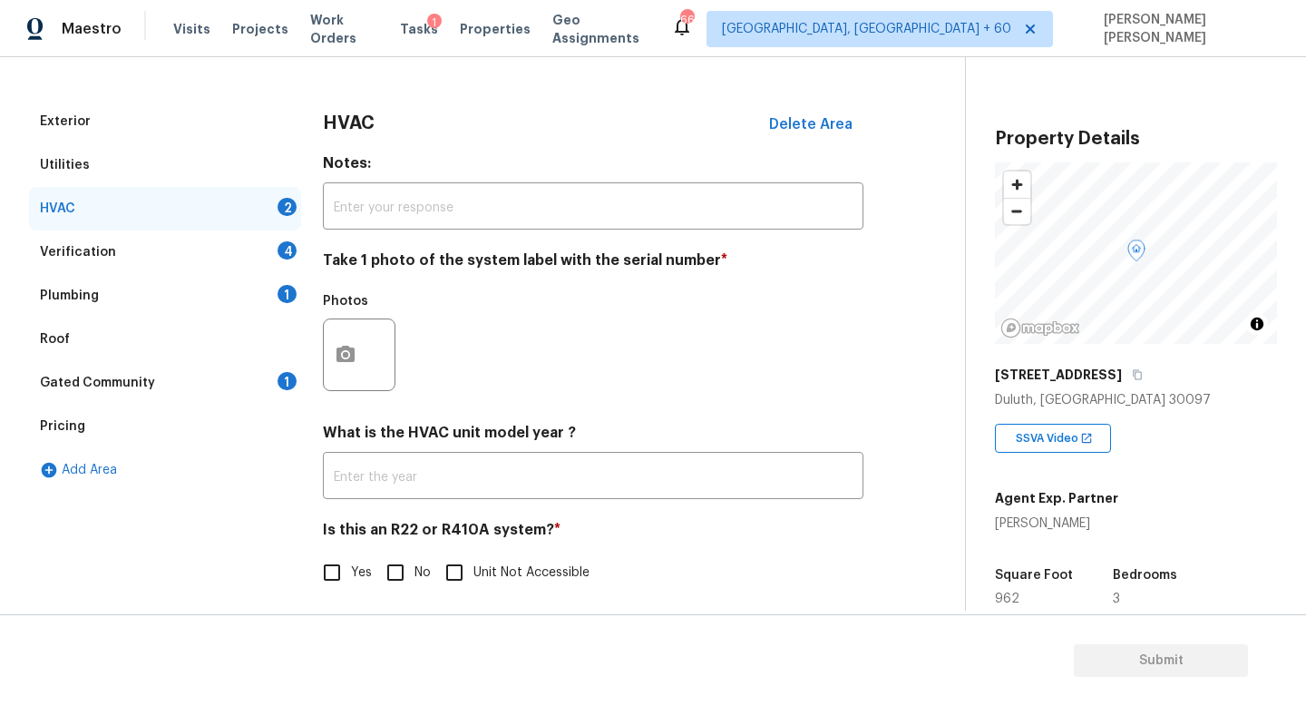
scroll to position [228, 0]
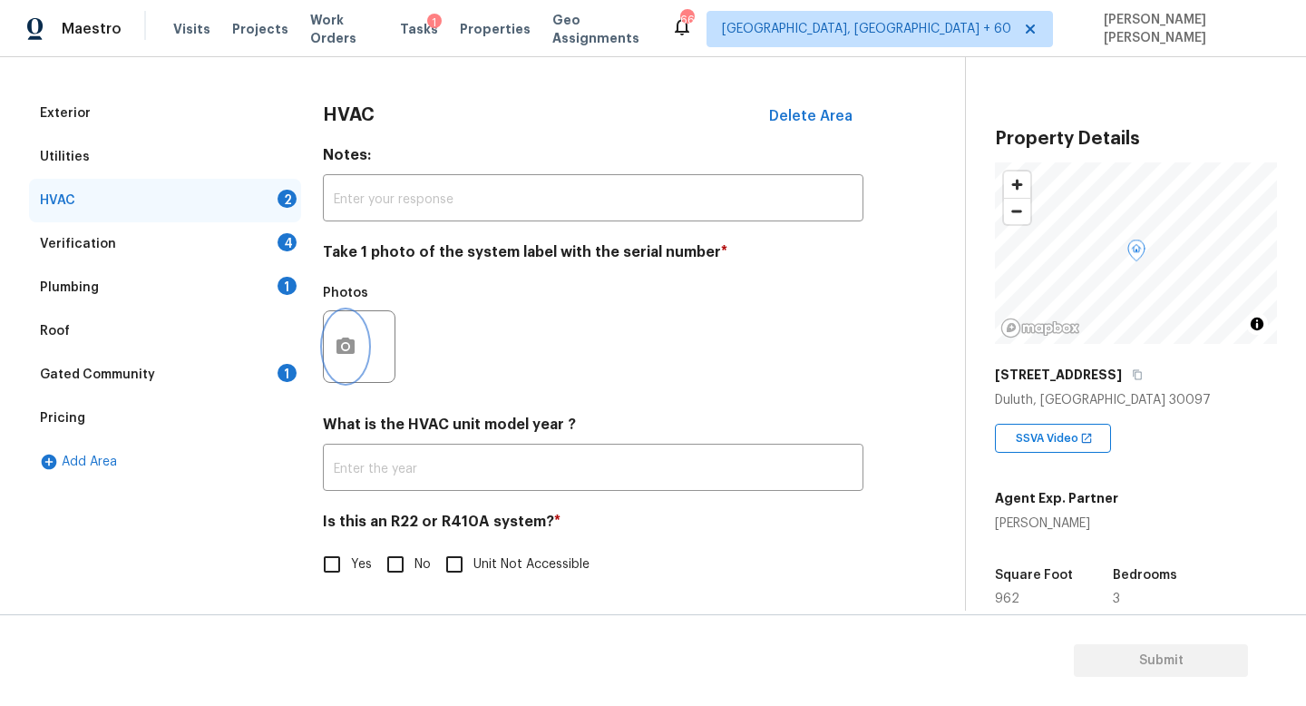
click at [356, 337] on button "button" at bounding box center [346, 346] width 44 height 71
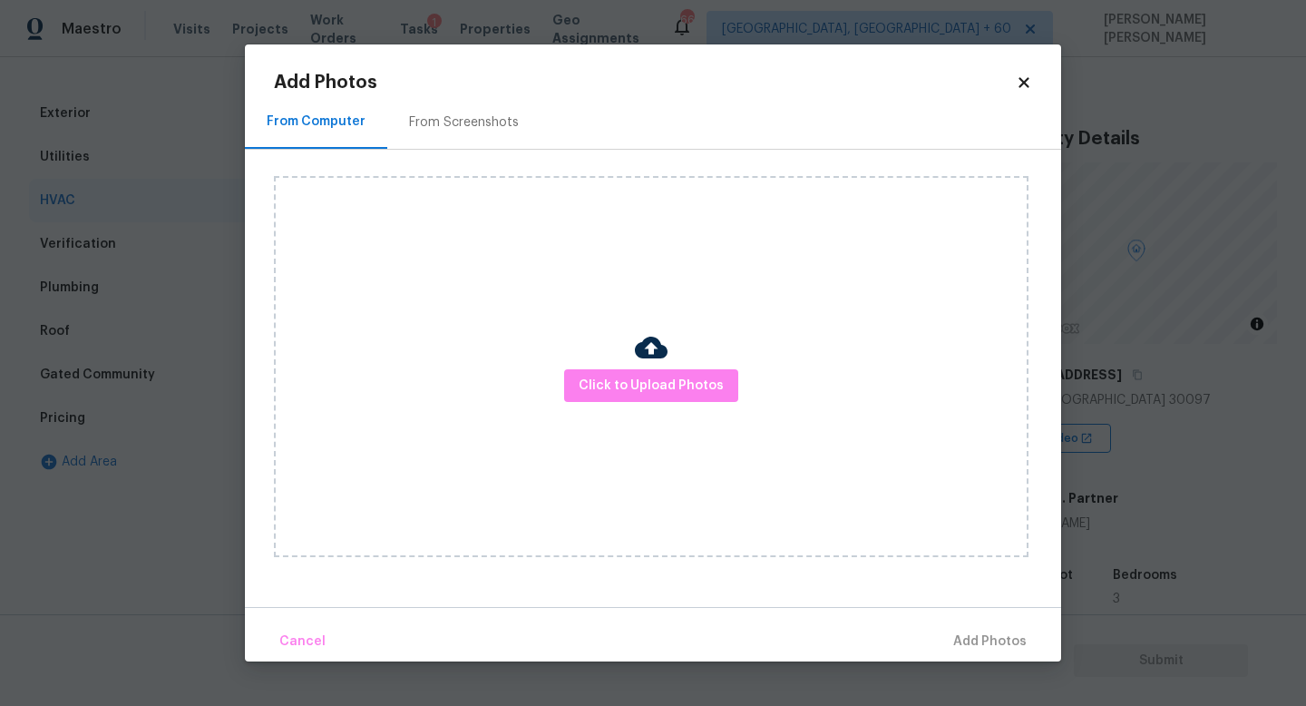
click at [584, 442] on div "Click to Upload Photos" at bounding box center [651, 366] width 755 height 381
click at [617, 405] on div "Click to Upload Photos" at bounding box center [651, 366] width 755 height 381
click at [634, 388] on span "Click to Upload Photos" at bounding box center [651, 386] width 145 height 23
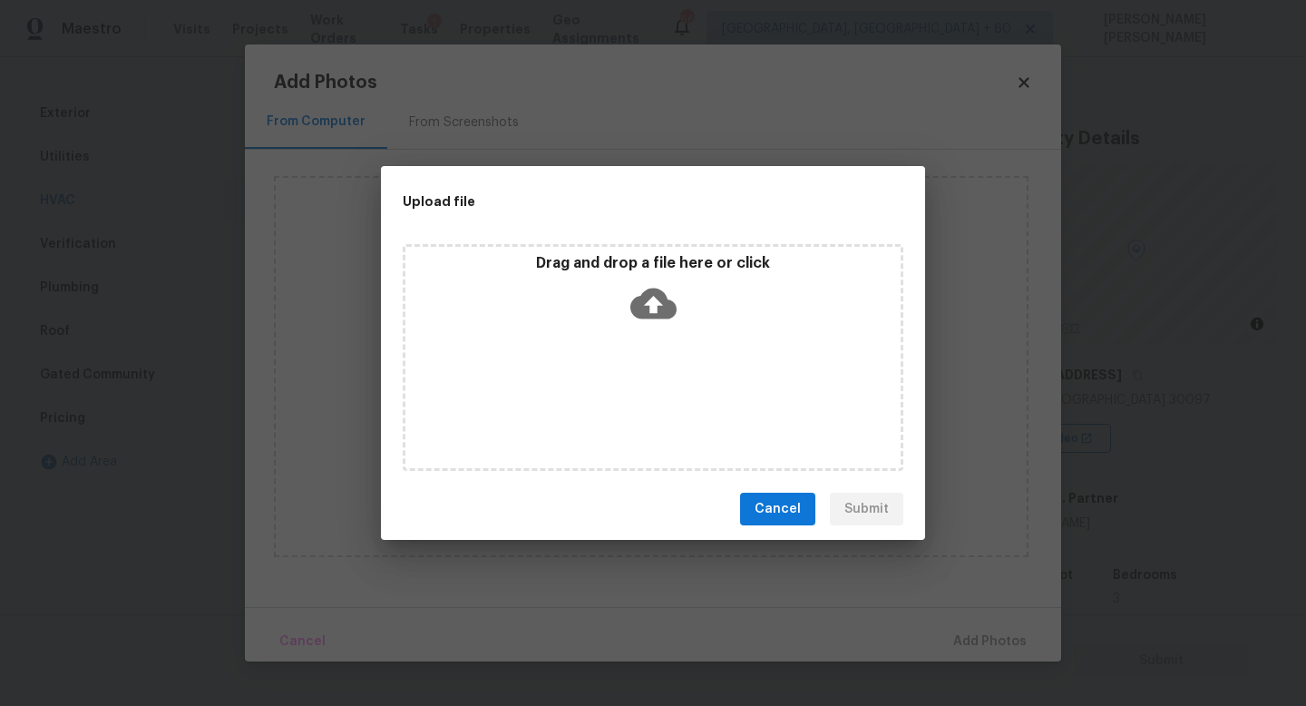
click at [659, 287] on icon at bounding box center [653, 303] width 46 height 46
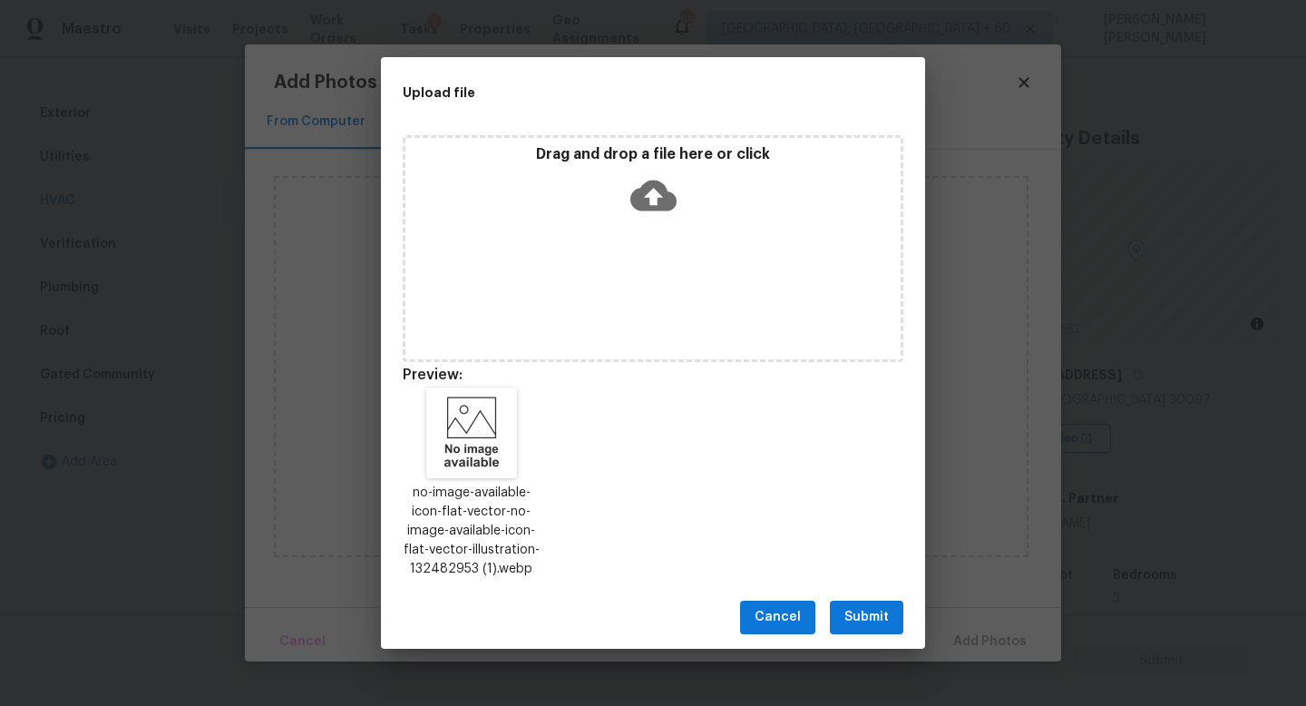
click at [857, 607] on span "Submit" at bounding box center [866, 617] width 44 height 23
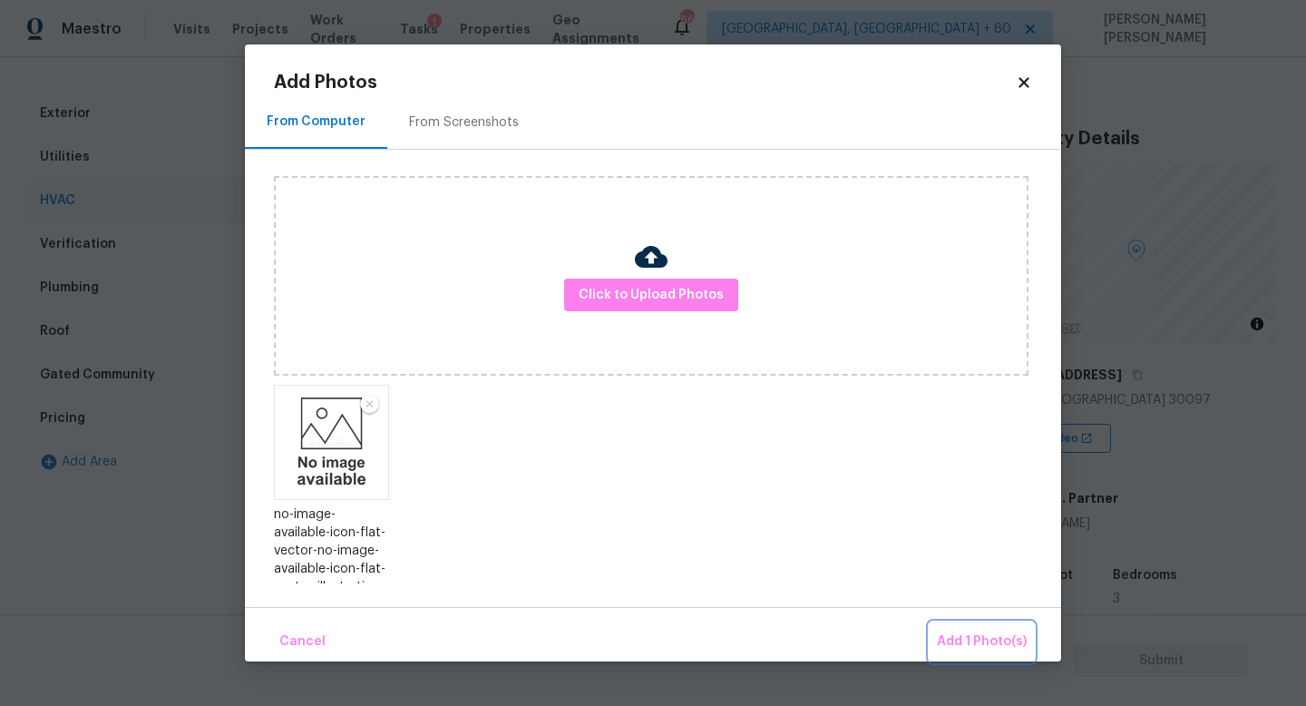
click at [947, 646] on span "Add 1 Photo(s)" at bounding box center [982, 641] width 90 height 23
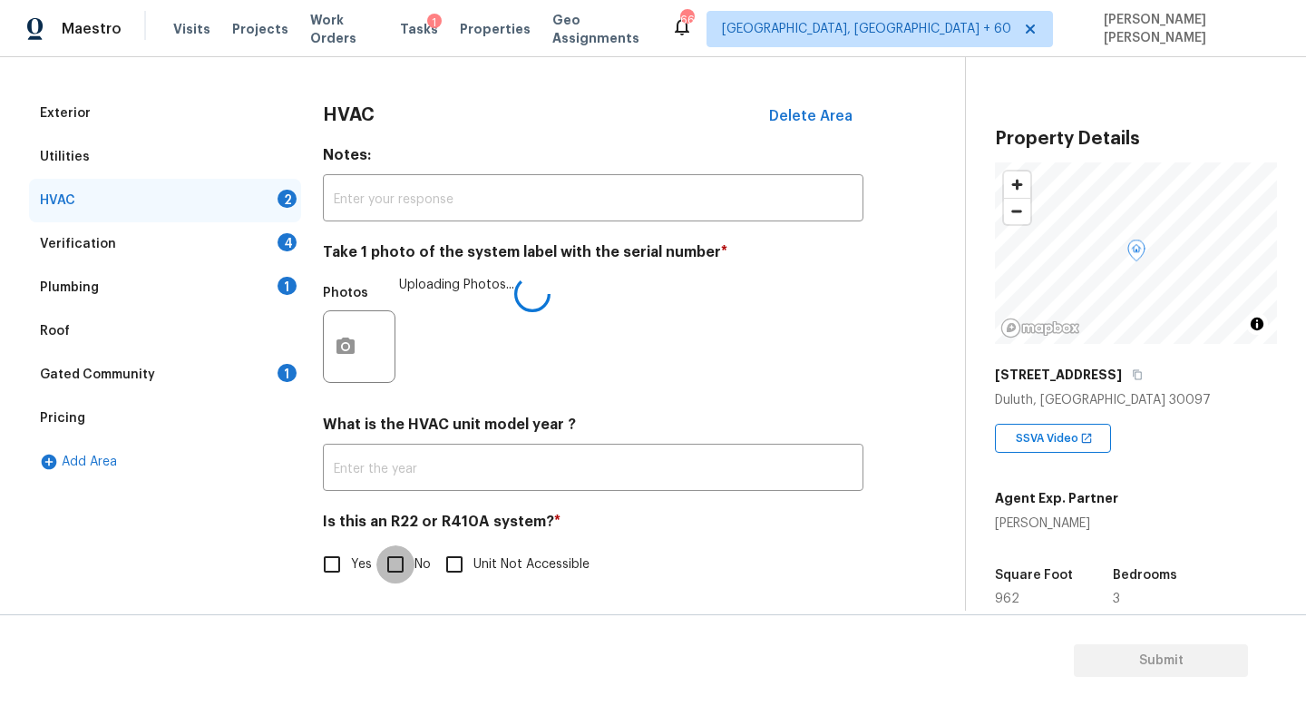
click at [408, 553] on input "No" at bounding box center [395, 564] width 38 height 38
checkbox input "true"
click at [212, 235] on div "Verification 4" at bounding box center [165, 244] width 272 height 44
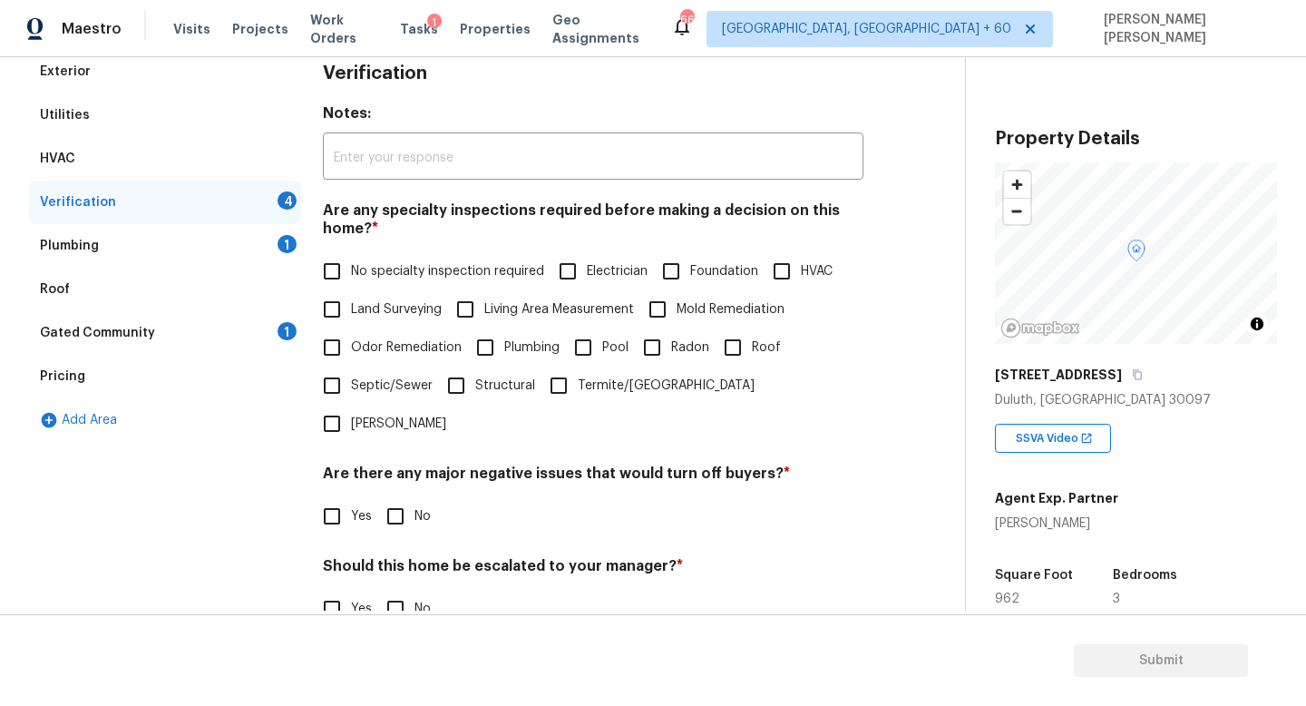
scroll to position [310, 0]
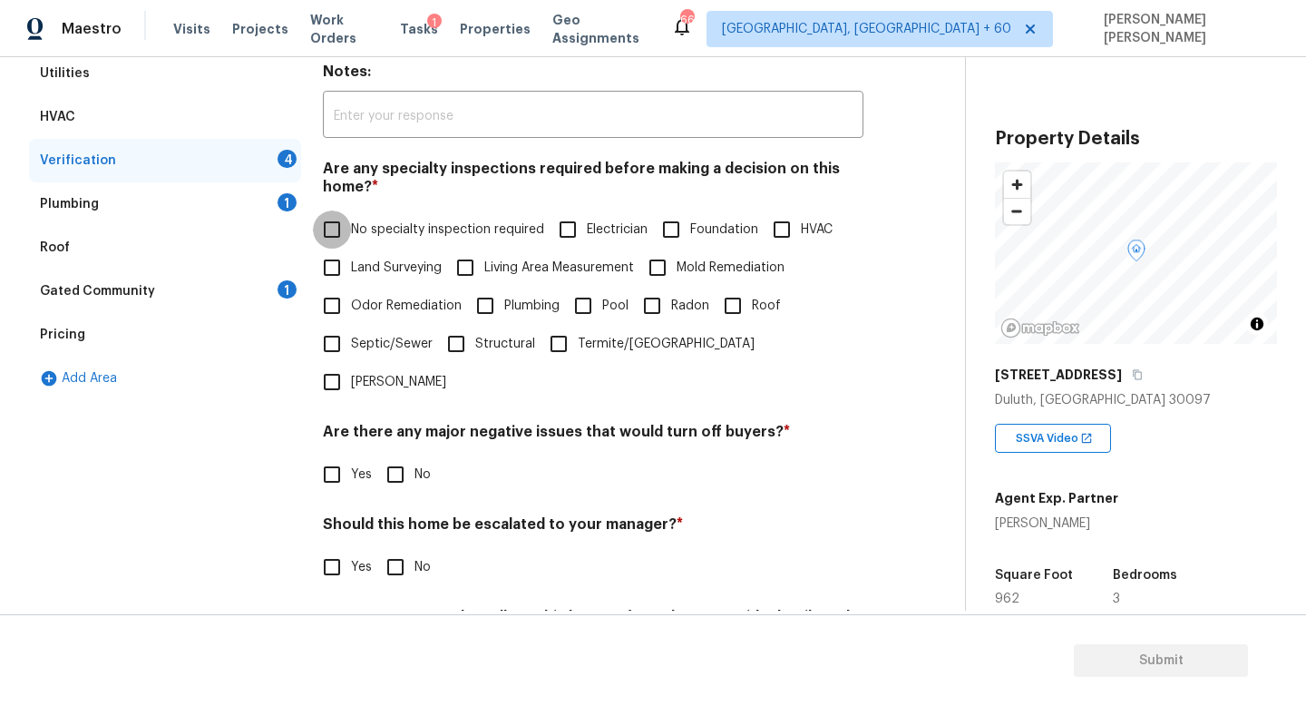
click at [343, 224] on input "No specialty inspection required" at bounding box center [332, 229] width 38 height 38
checkbox input "true"
click at [405, 455] on input "No" at bounding box center [395, 474] width 38 height 38
checkbox input "true"
click at [405, 515] on div "Should this home be escalated to your manager? * Yes No" at bounding box center [593, 550] width 541 height 71
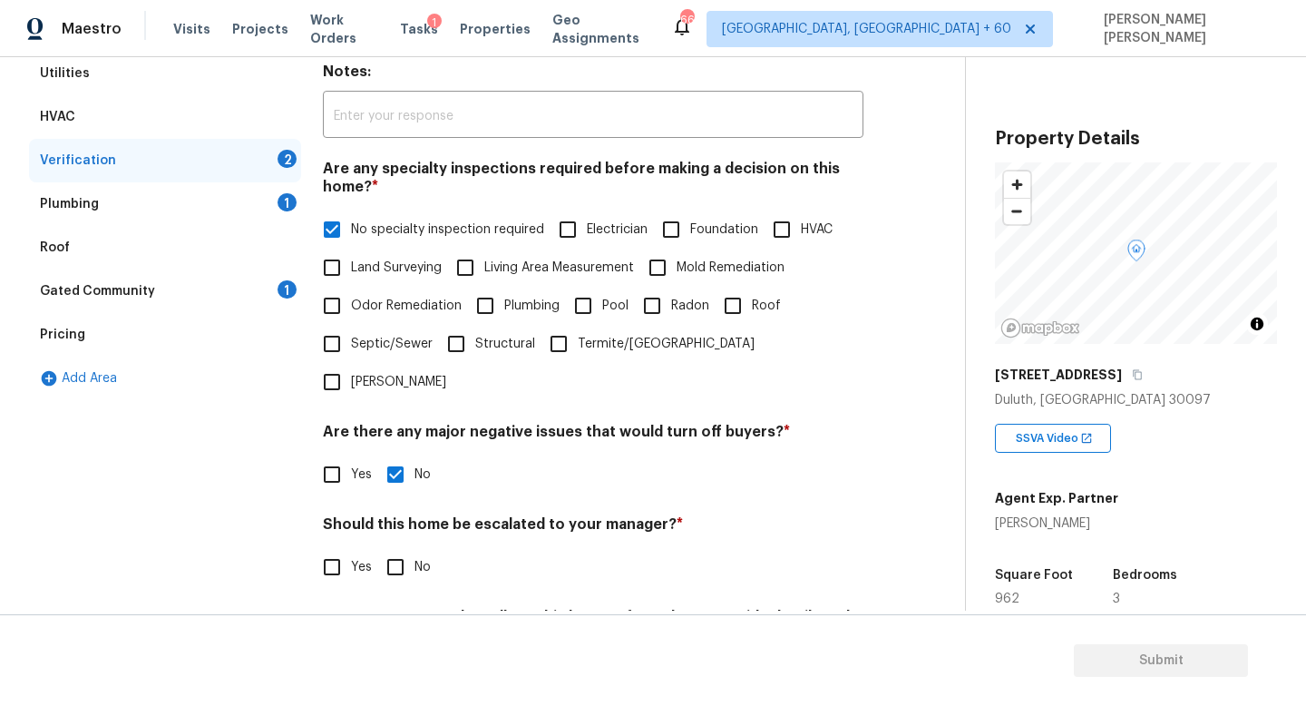
scroll to position [386, 0]
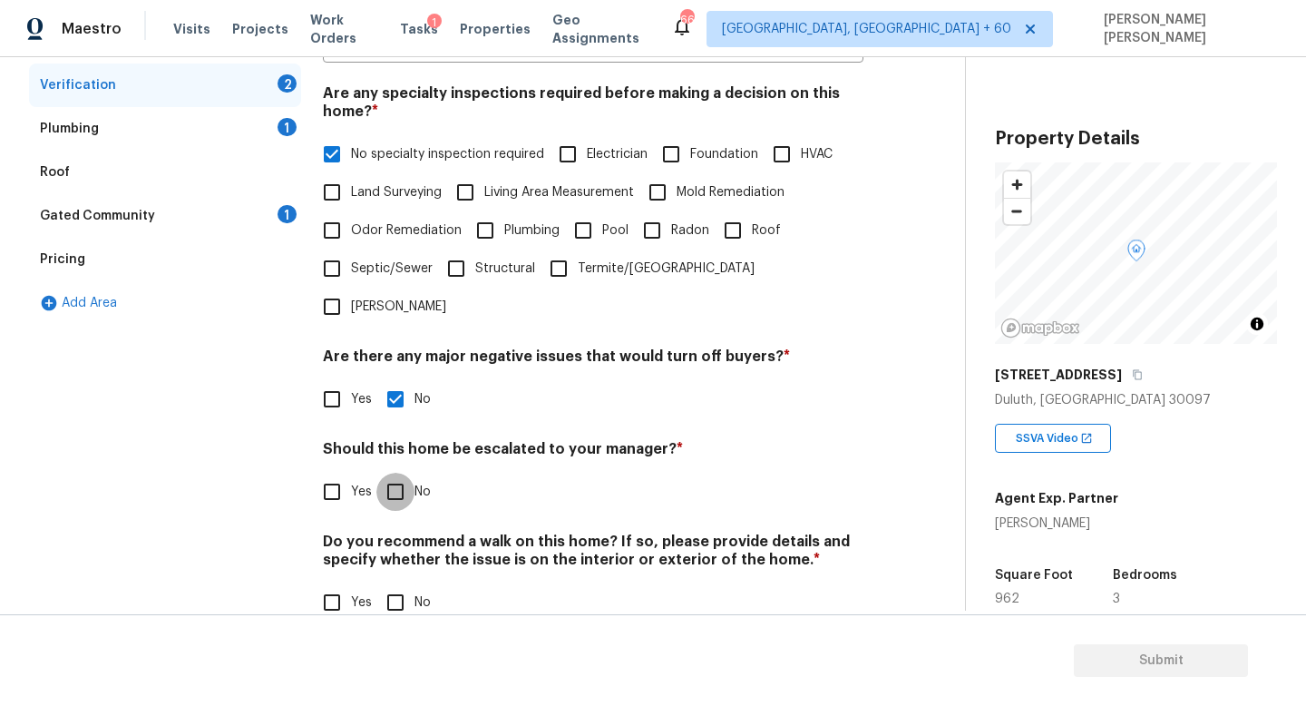
click at [399, 473] on input "No" at bounding box center [395, 492] width 38 height 38
checkbox input "true"
click at [395, 585] on input "No" at bounding box center [395, 604] width 38 height 38
checkbox input "true"
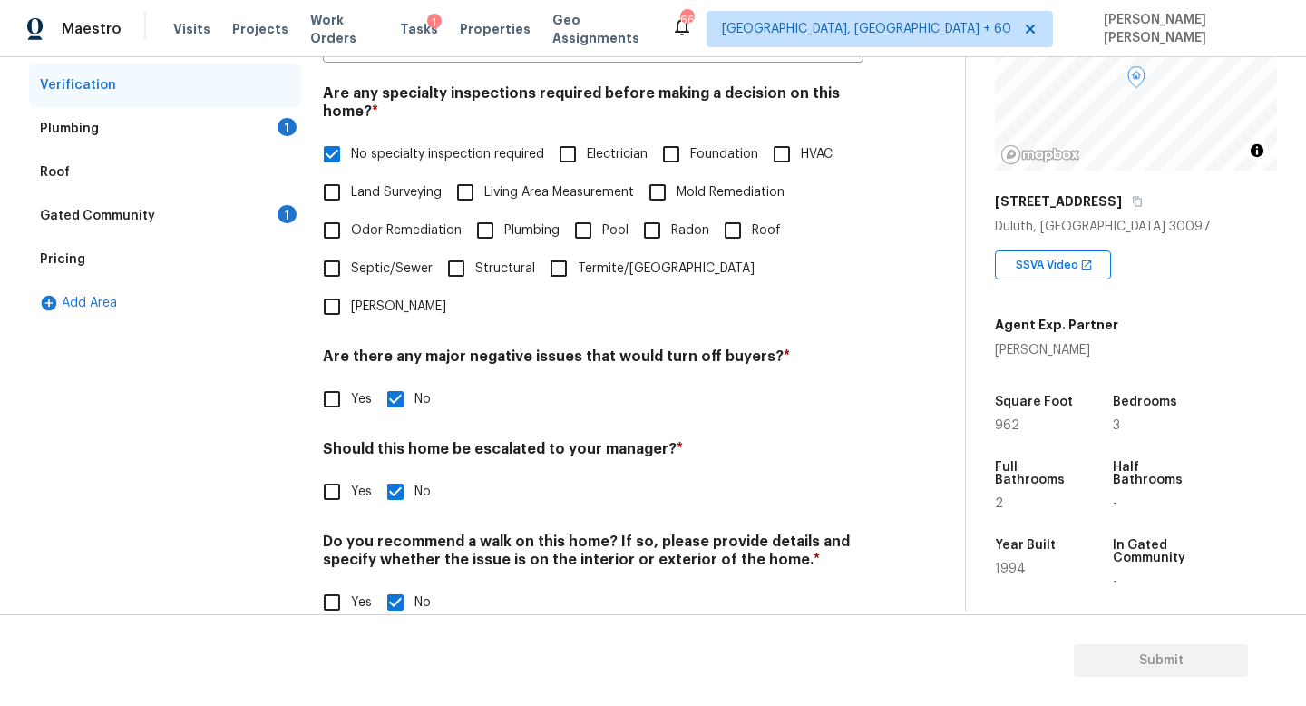
scroll to position [191, 0]
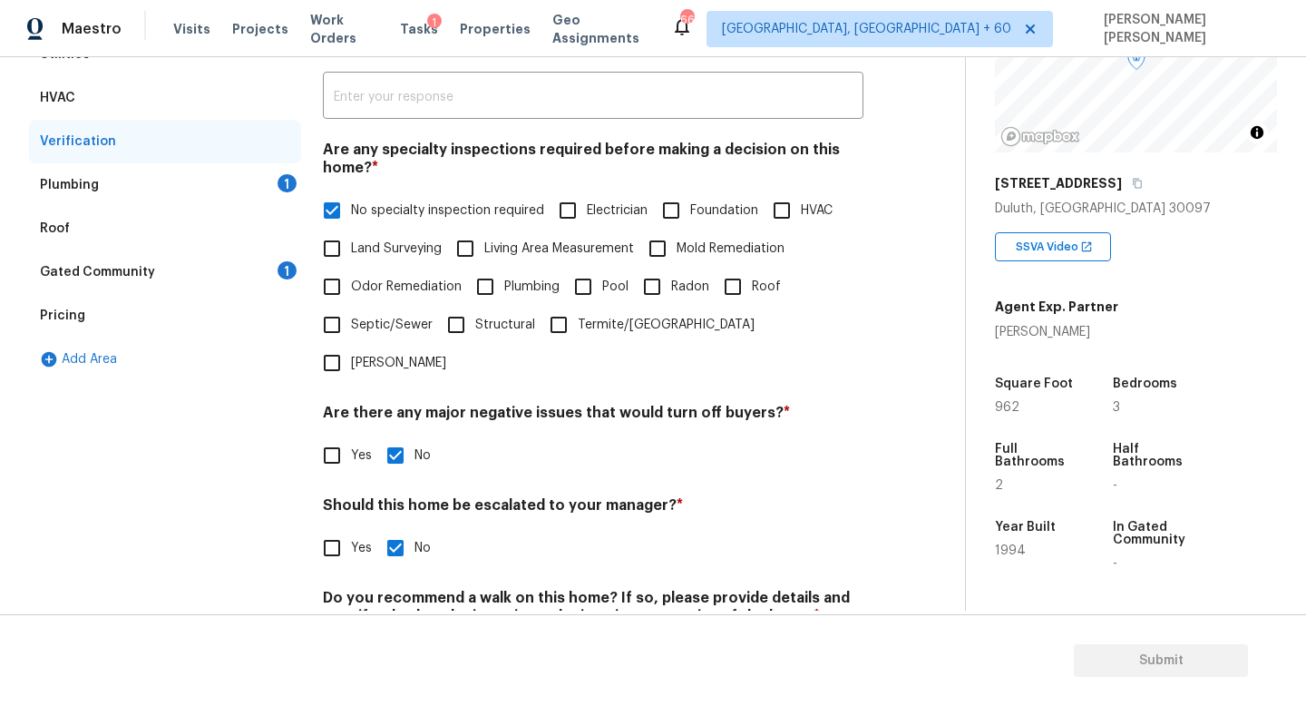
click at [257, 176] on div "Plumbing 1" at bounding box center [165, 185] width 272 height 44
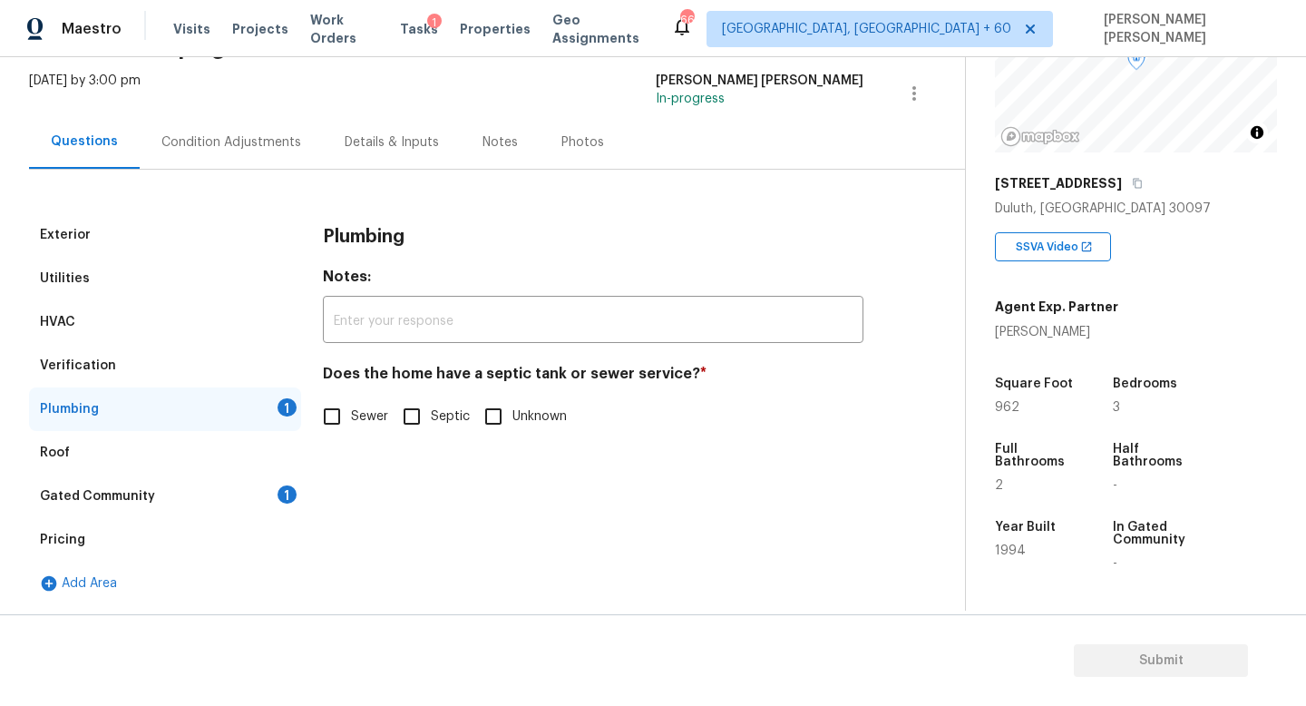
scroll to position [105, 0]
click at [349, 420] on input "Sewer" at bounding box center [332, 416] width 38 height 38
checkbox input "true"
click at [226, 494] on div "Gated Community 1" at bounding box center [165, 496] width 272 height 44
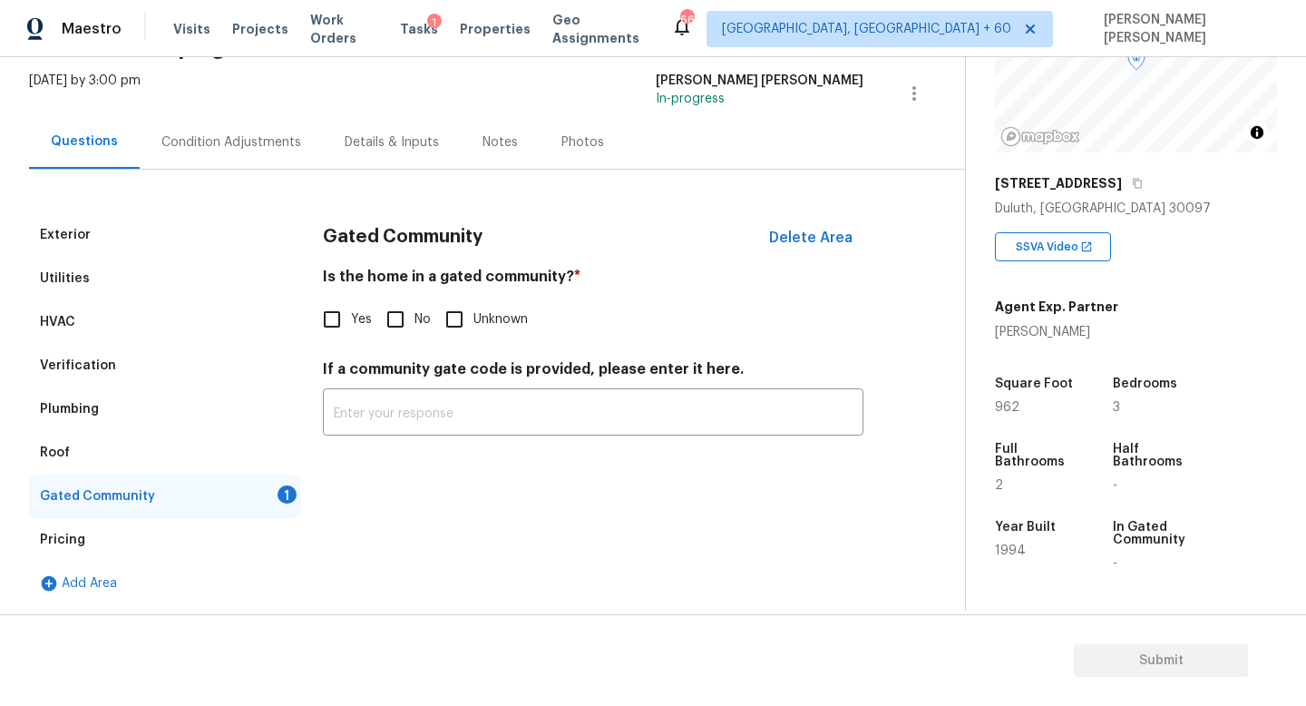
click at [394, 308] on input "No" at bounding box center [395, 319] width 38 height 38
checkbox input "true"
click at [221, 115] on div "Condition Adjustments" at bounding box center [231, 142] width 183 height 54
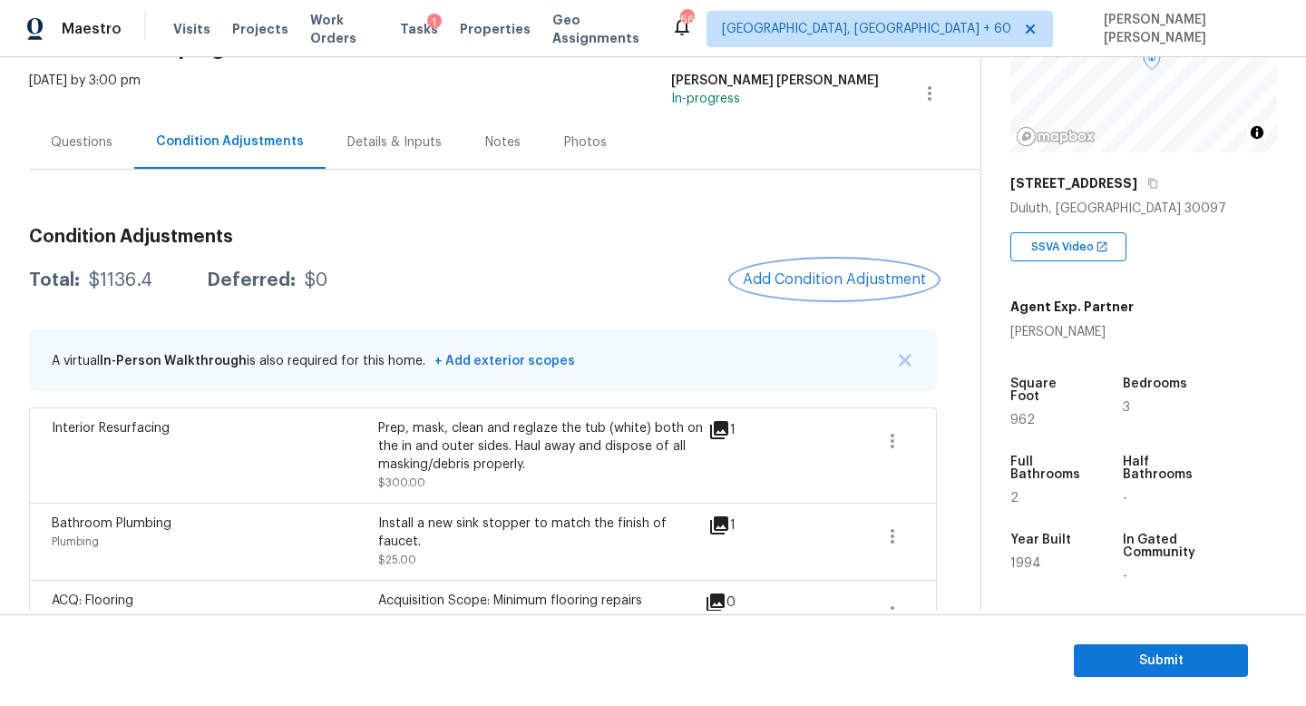
click at [819, 288] on button "Add Condition Adjustment" at bounding box center [834, 279] width 205 height 38
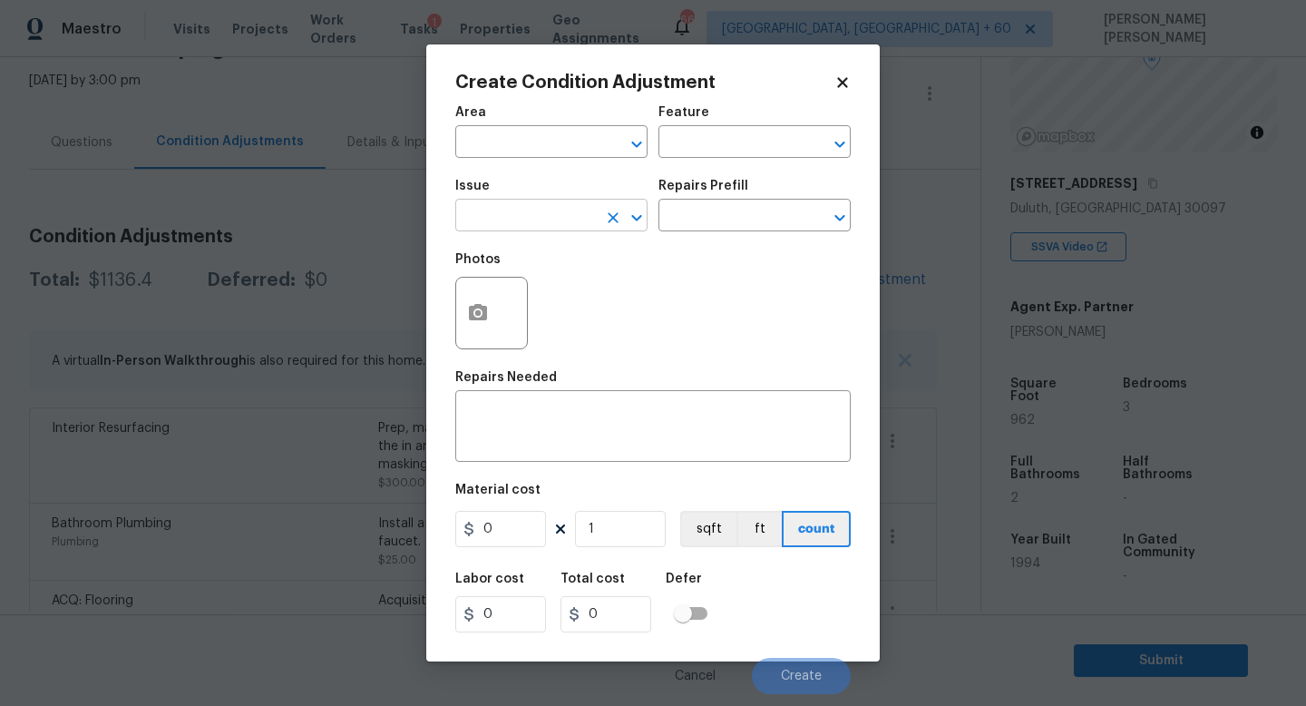
click at [568, 217] on input "text" at bounding box center [526, 217] width 142 height 28
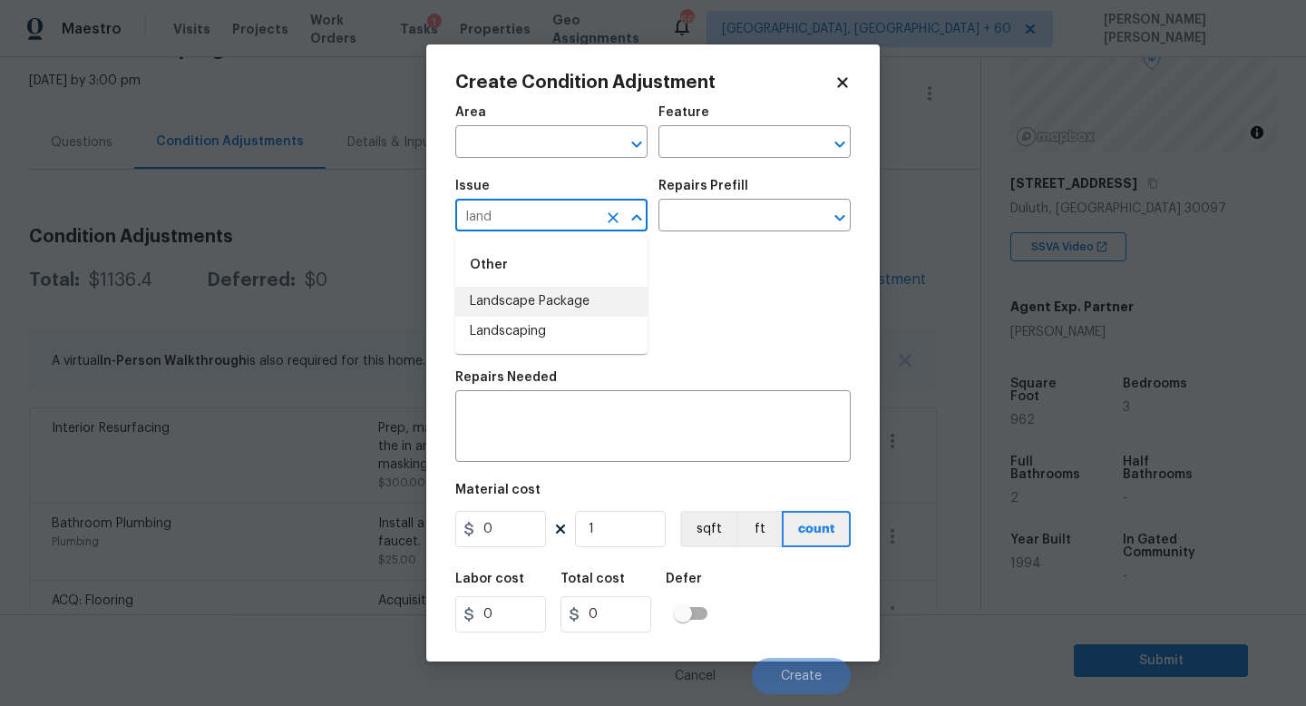
click at [561, 302] on li "Landscape Package" at bounding box center [551, 302] width 192 height 30
type input "Landscape Package"
click at [753, 228] on input "text" at bounding box center [730, 217] width 142 height 28
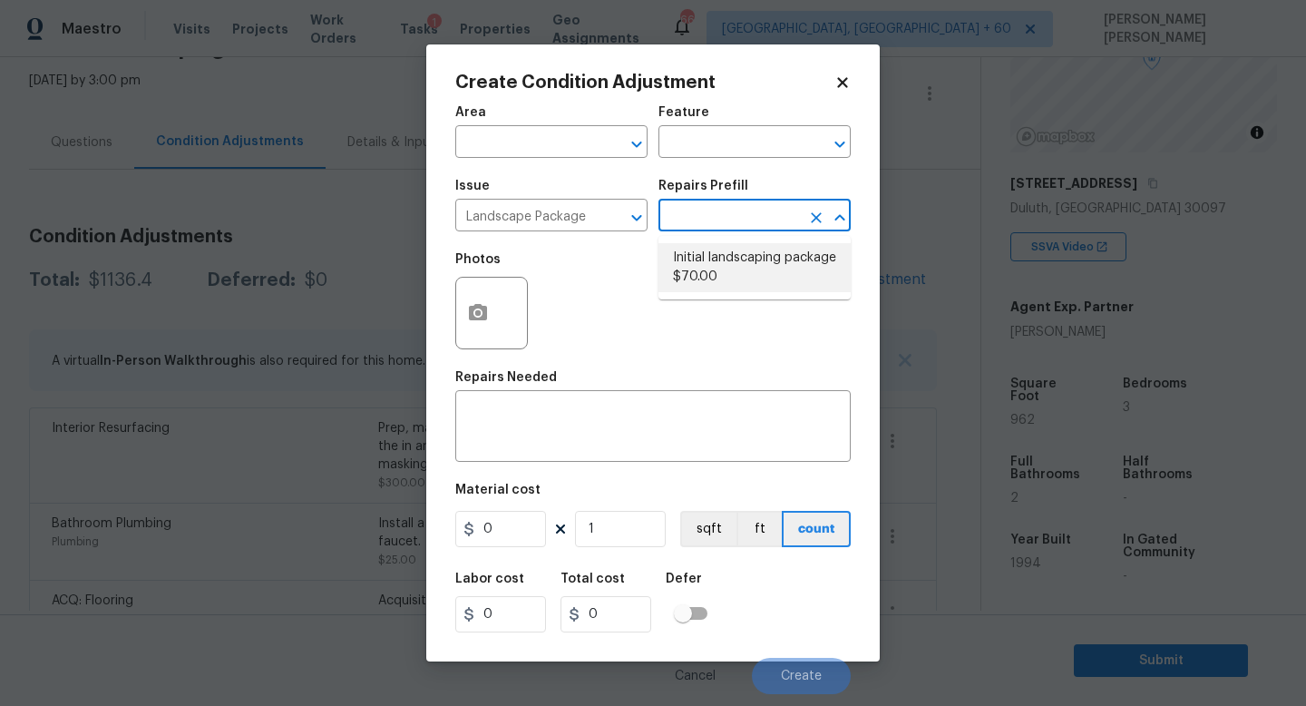
click at [752, 259] on li "Initial landscaping package $70.00" at bounding box center [755, 267] width 192 height 49
type input "Home Readiness Packages"
type textarea "Mowing of grass up to 6" in height. Mow, edge along driveways & sidewalks, trim…"
type input "70"
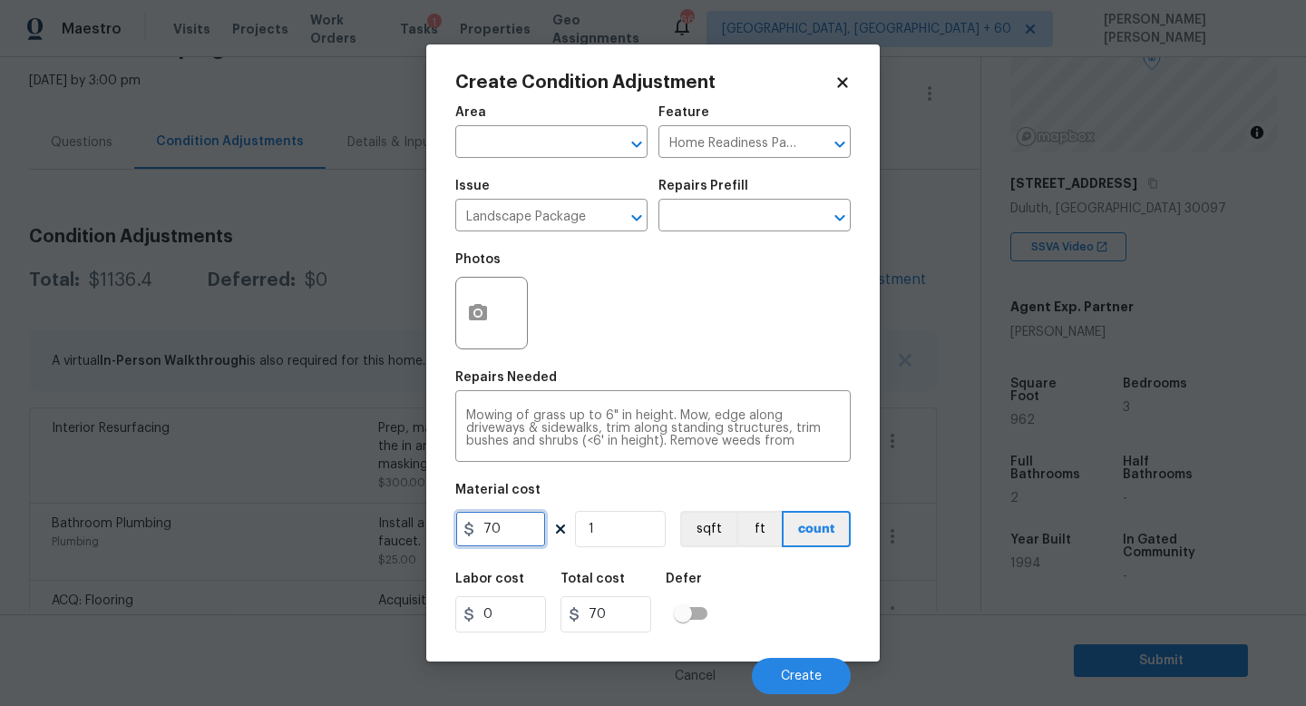
click at [520, 530] on input "70" at bounding box center [500, 529] width 91 height 36
drag, startPoint x: 520, startPoint y: 530, endPoint x: 461, endPoint y: 530, distance: 59.0
click at [462, 530] on div "70" at bounding box center [500, 529] width 91 height 36
type input "300"
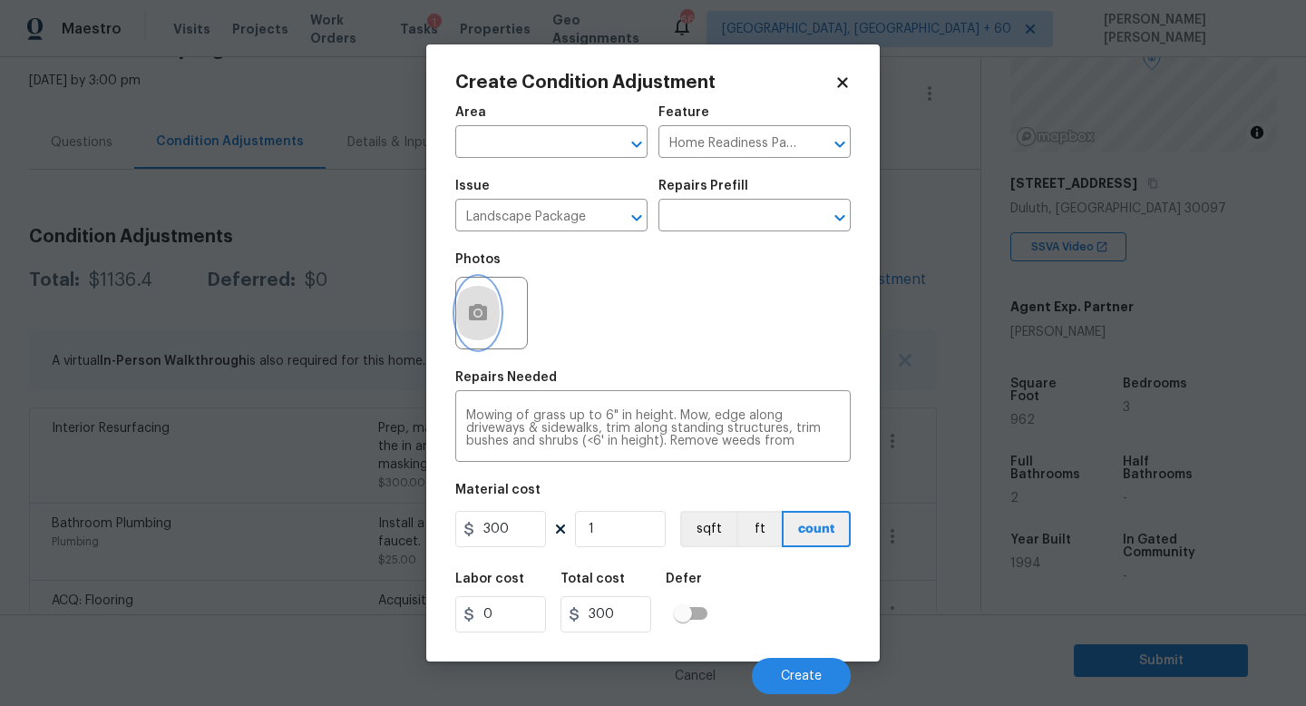
click at [487, 320] on icon "button" at bounding box center [478, 313] width 22 height 22
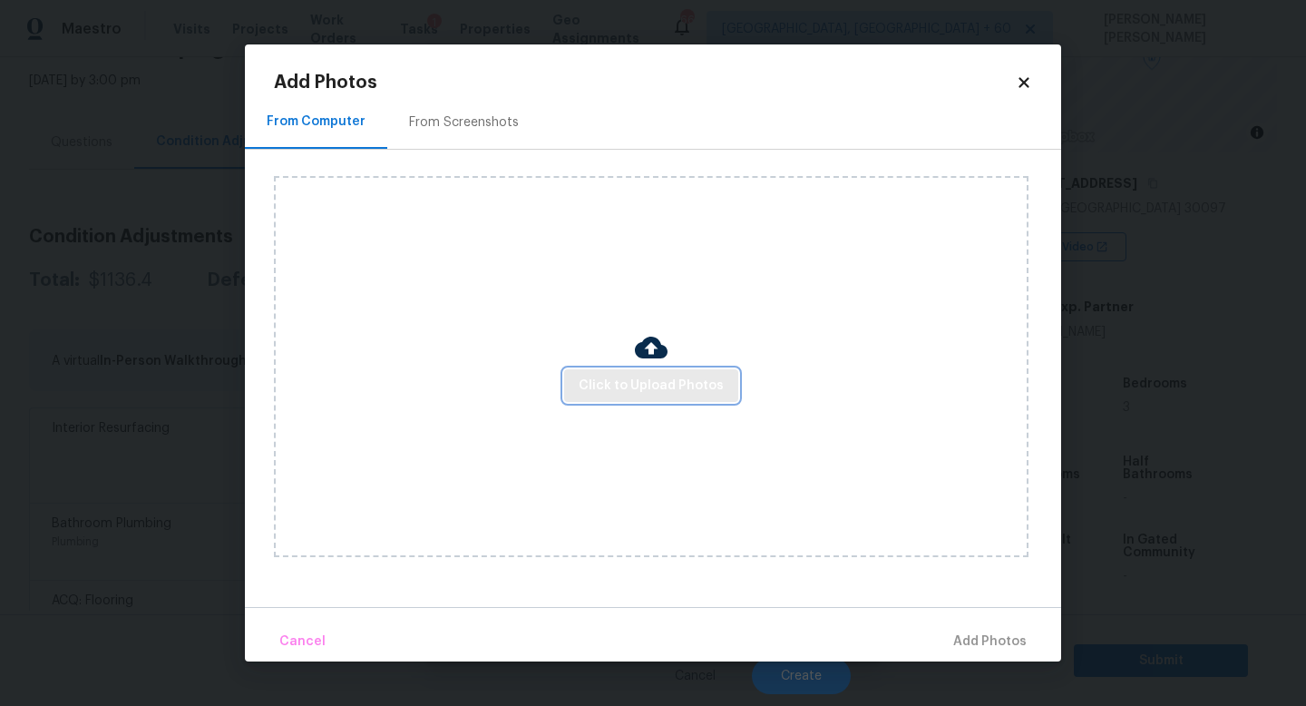
click at [620, 378] on span "Click to Upload Photos" at bounding box center [651, 386] width 145 height 23
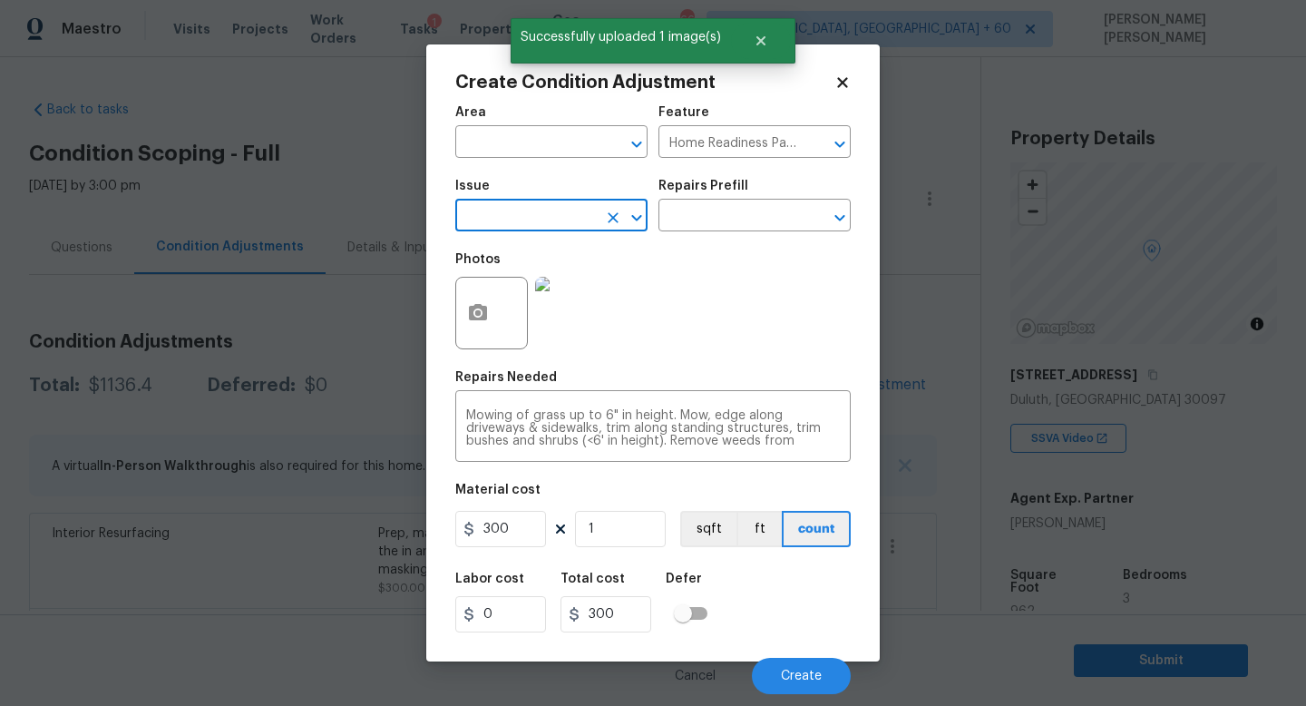
scroll to position [191, 0]
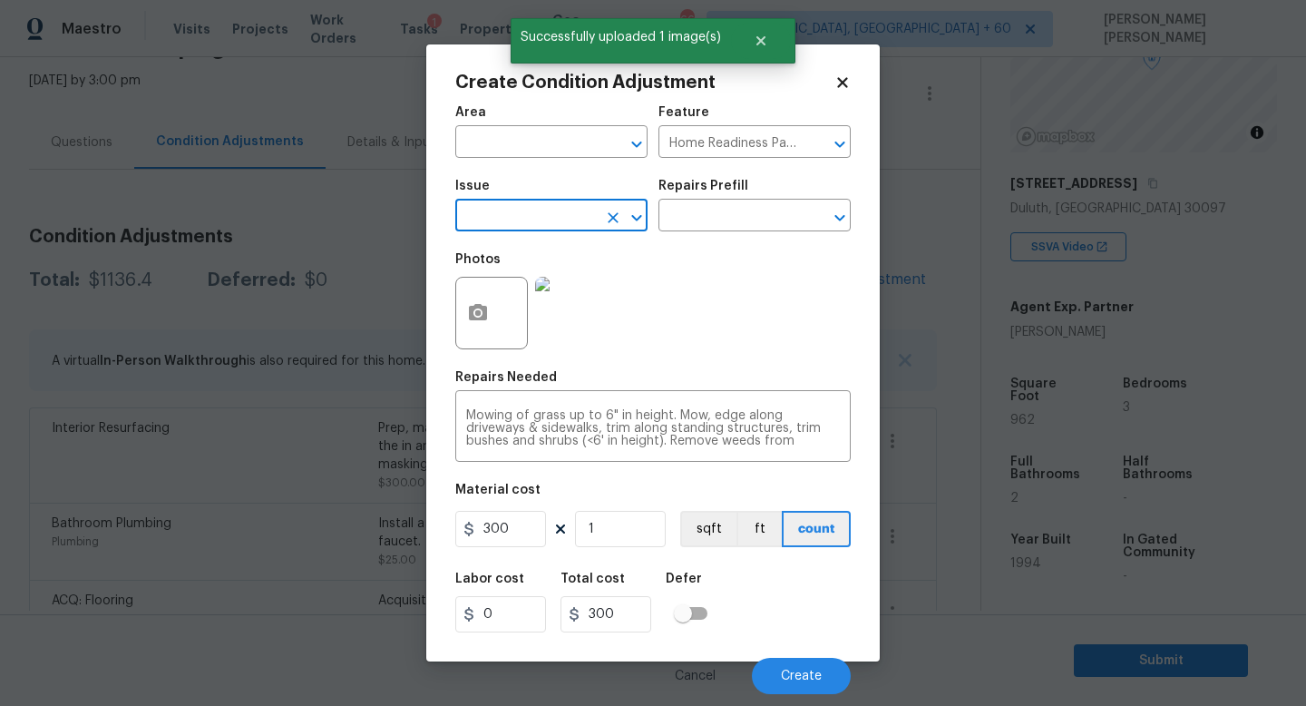
type input "l"
click at [571, 306] on li "ACQ: Water Leak" at bounding box center [551, 302] width 192 height 30
type input "ACQ: Water Leak"
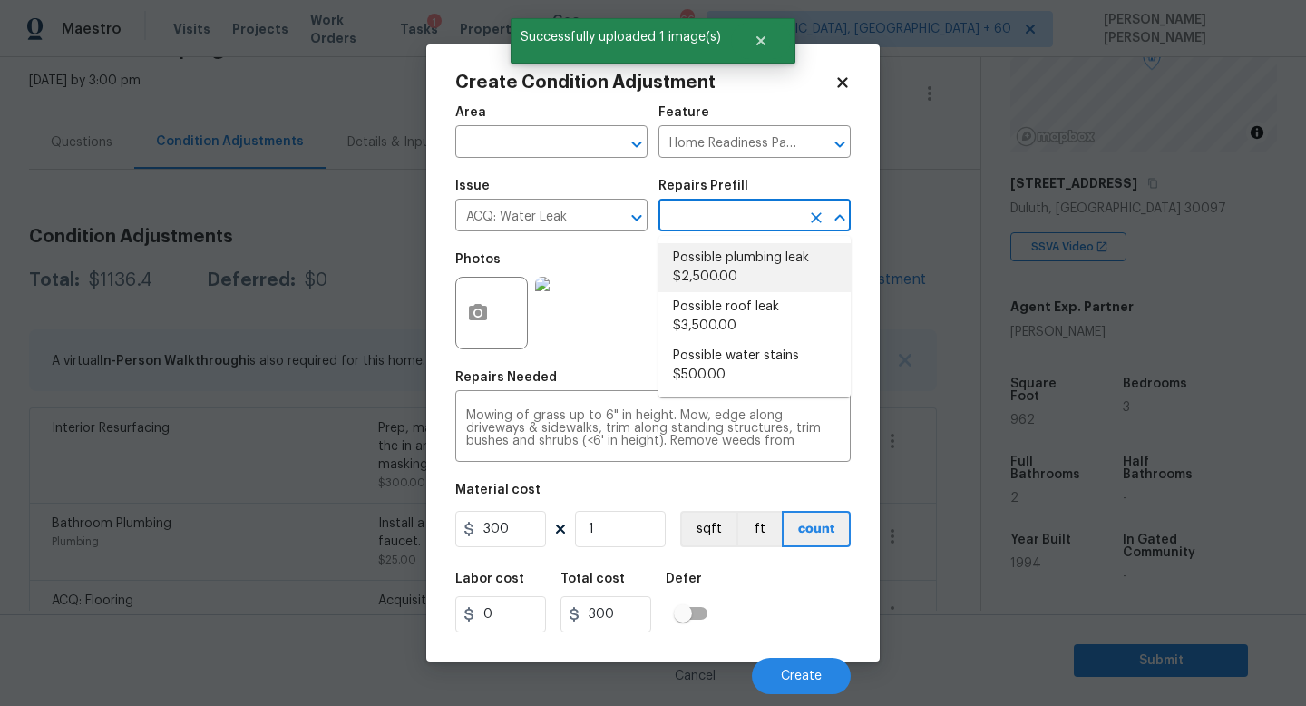
click at [678, 220] on input "text" at bounding box center [730, 217] width 142 height 28
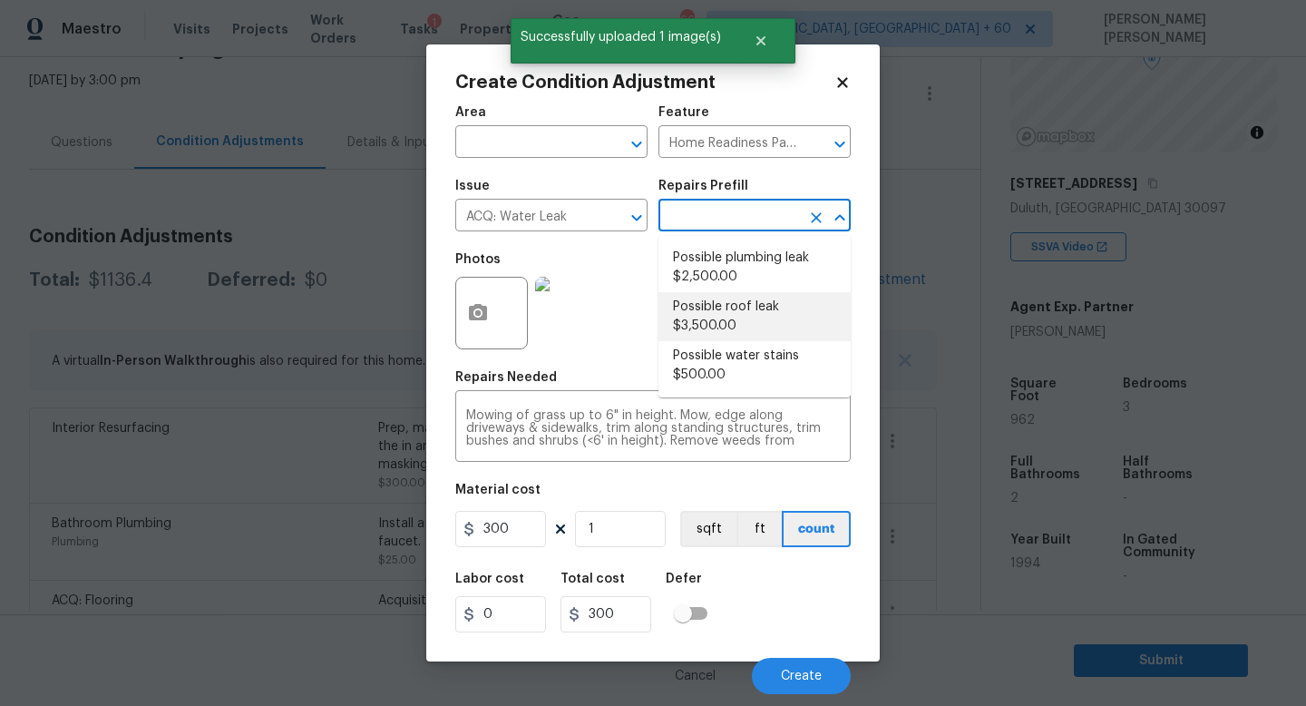
click at [725, 310] on li "Possible roof leak $3,500.00" at bounding box center [755, 316] width 192 height 49
type input "Acquisition"
type input "3500"
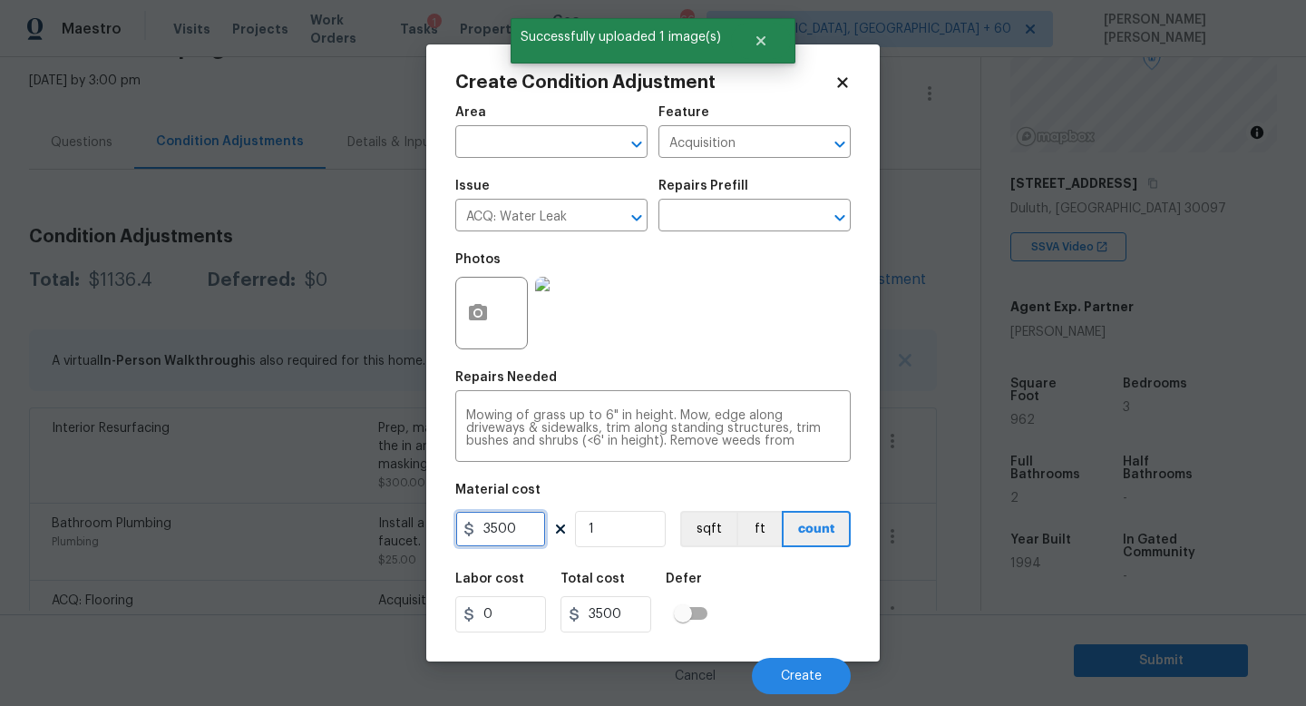
drag, startPoint x: 535, startPoint y: 535, endPoint x: 263, endPoint y: 533, distance: 272.1
click at [263, 533] on div "Create Condition Adjustment Area ​ Feature Acquisition ​ Issue ACQ: Water Leak …" at bounding box center [653, 353] width 1306 height 706
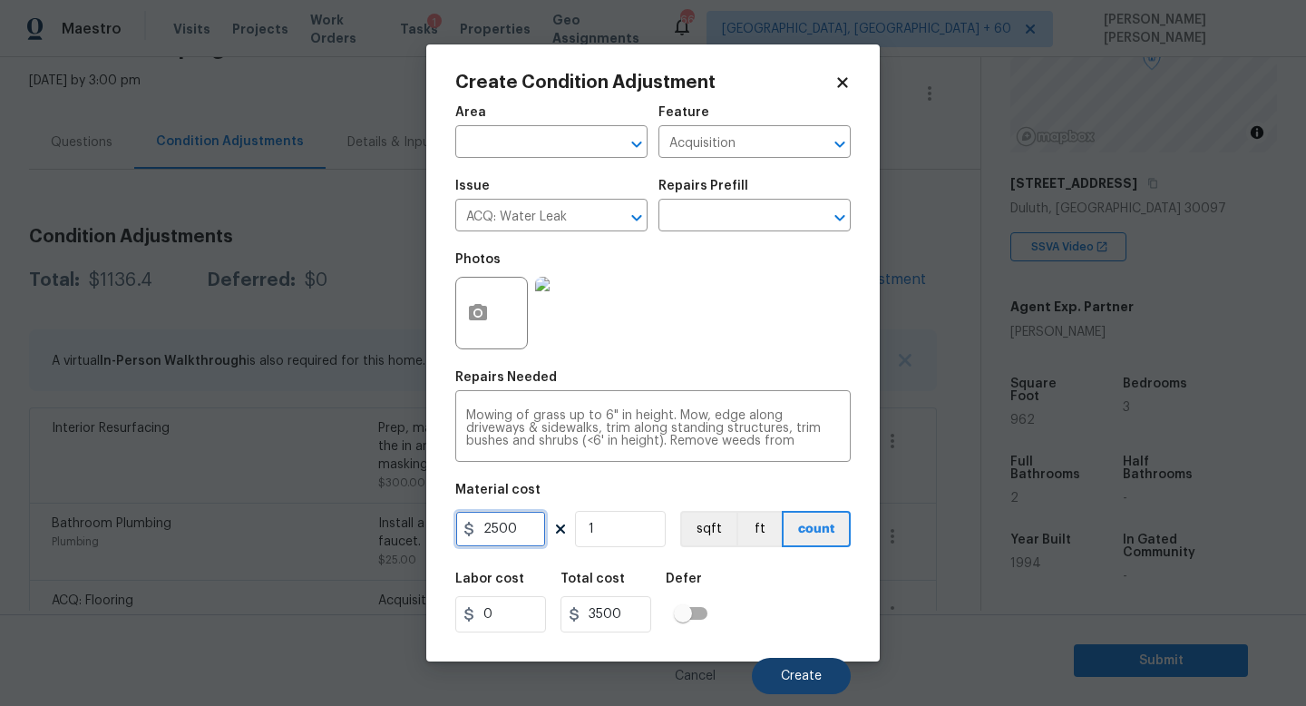
type input "2500"
click at [787, 666] on button "Create" at bounding box center [801, 676] width 99 height 36
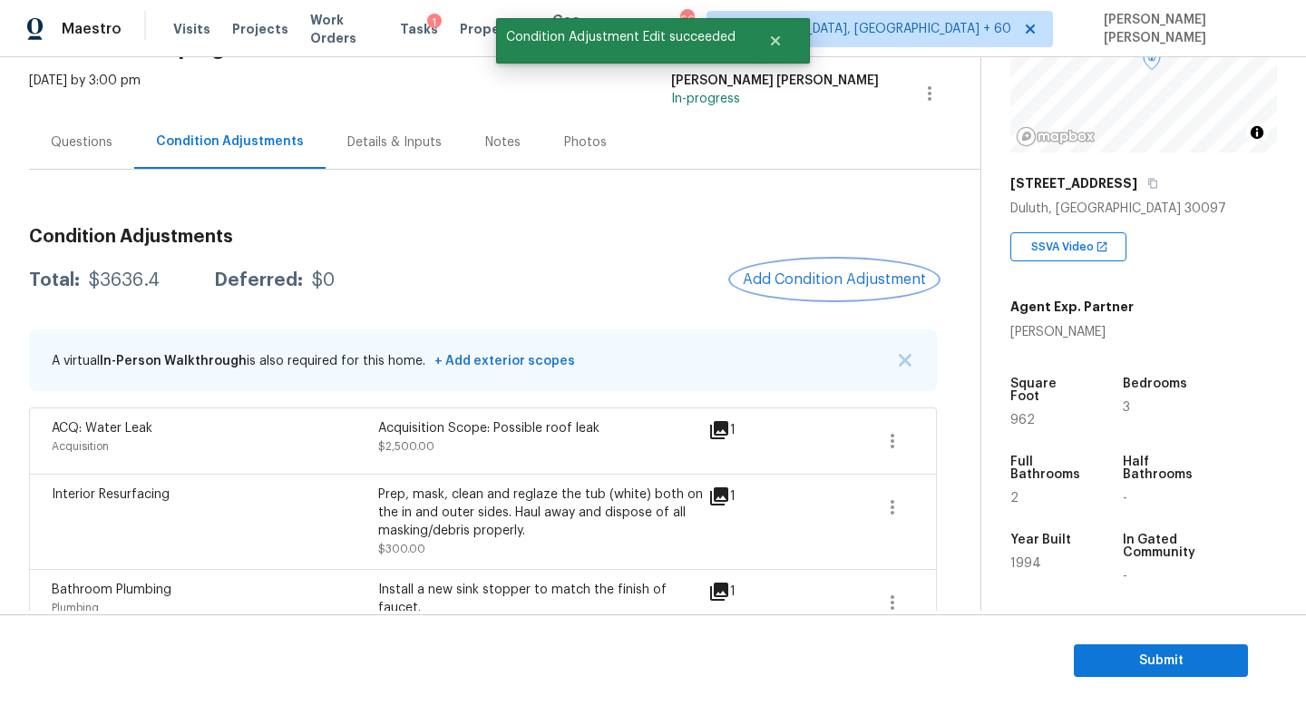
scroll to position [268, 0]
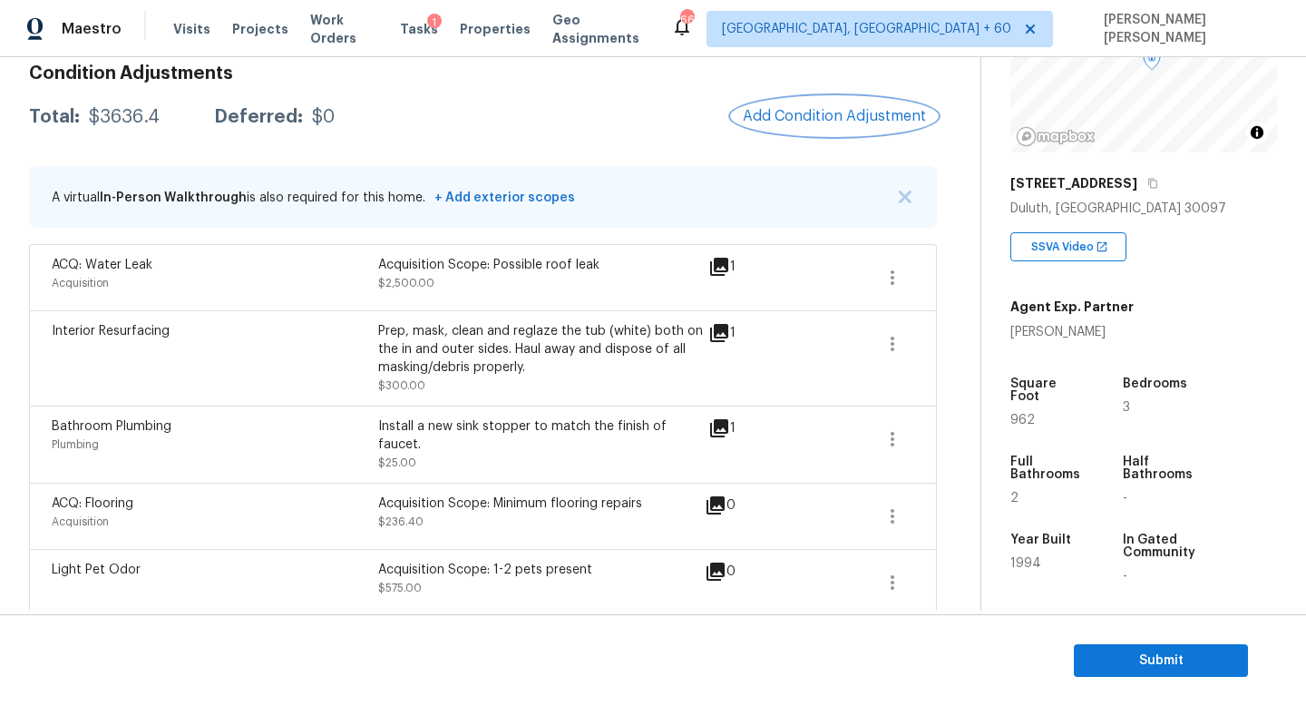
click at [835, 105] on button "Add Condition Adjustment" at bounding box center [834, 116] width 205 height 38
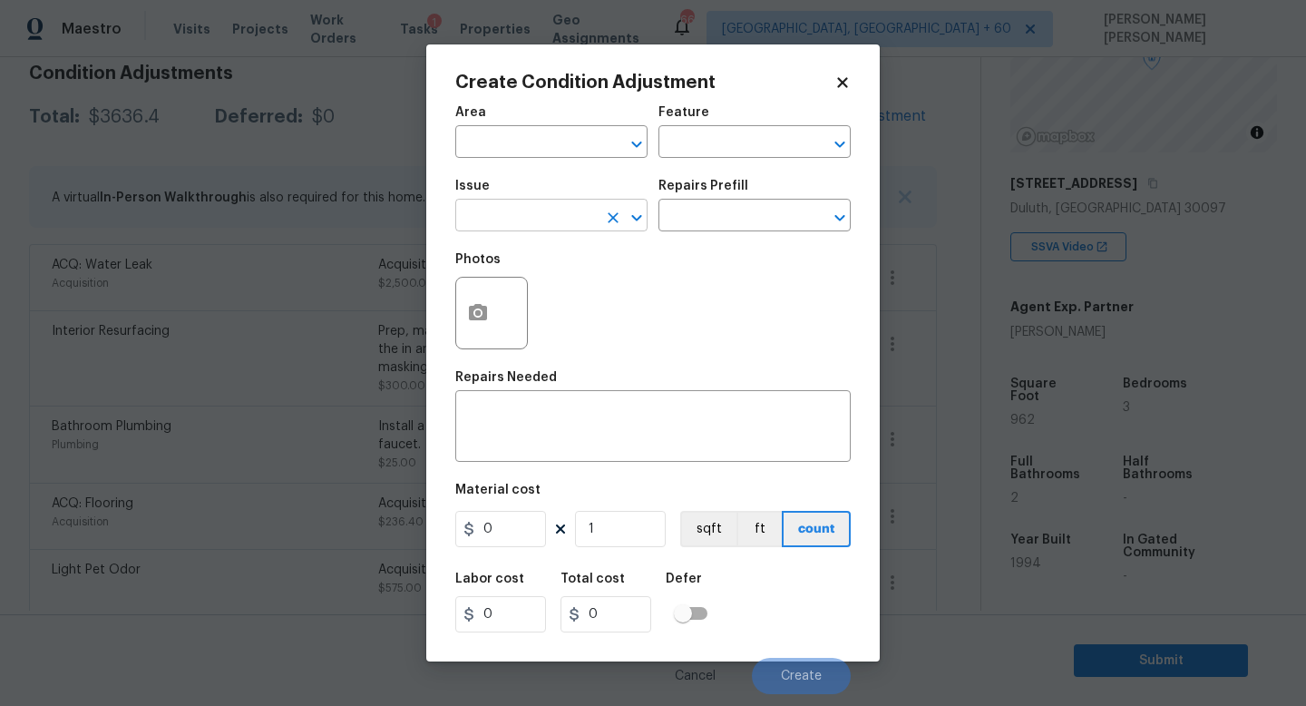
click at [586, 209] on input "text" at bounding box center [526, 217] width 142 height 28
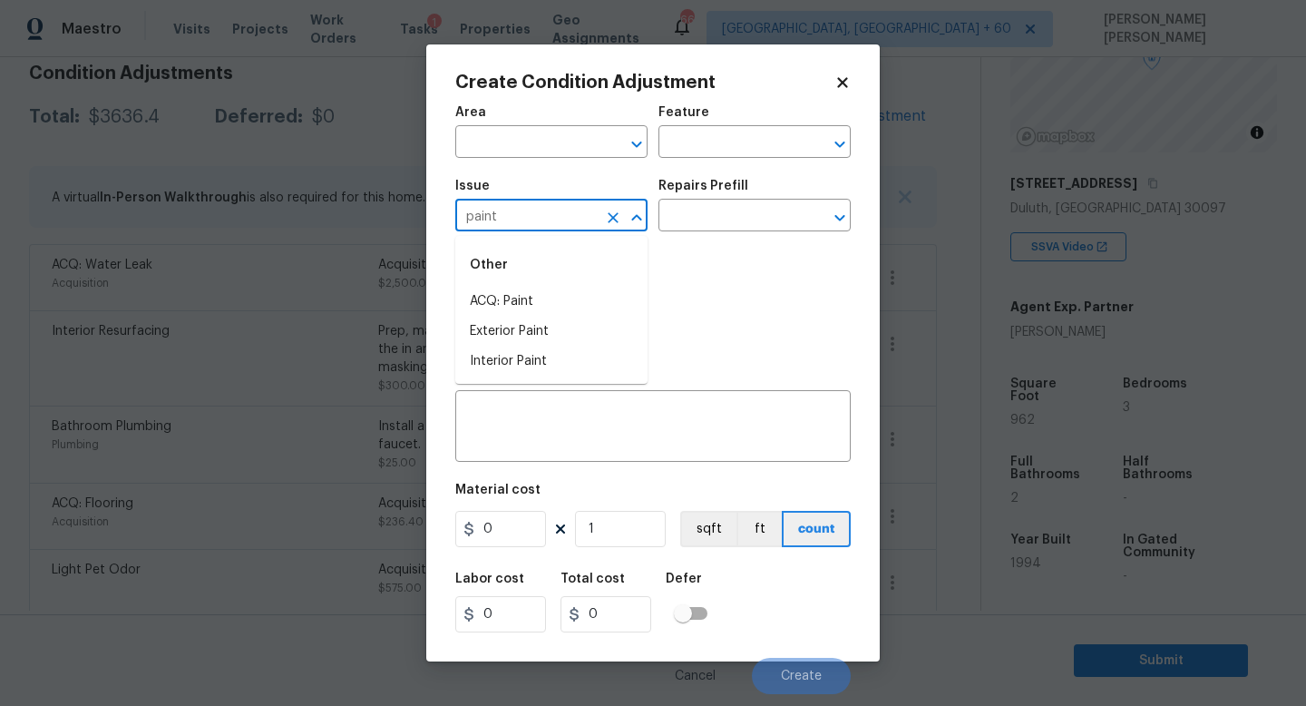
click at [571, 298] on li "ACQ: Paint" at bounding box center [551, 302] width 192 height 30
type input "ACQ: Paint"
click at [727, 226] on input "text" at bounding box center [730, 217] width 142 height 28
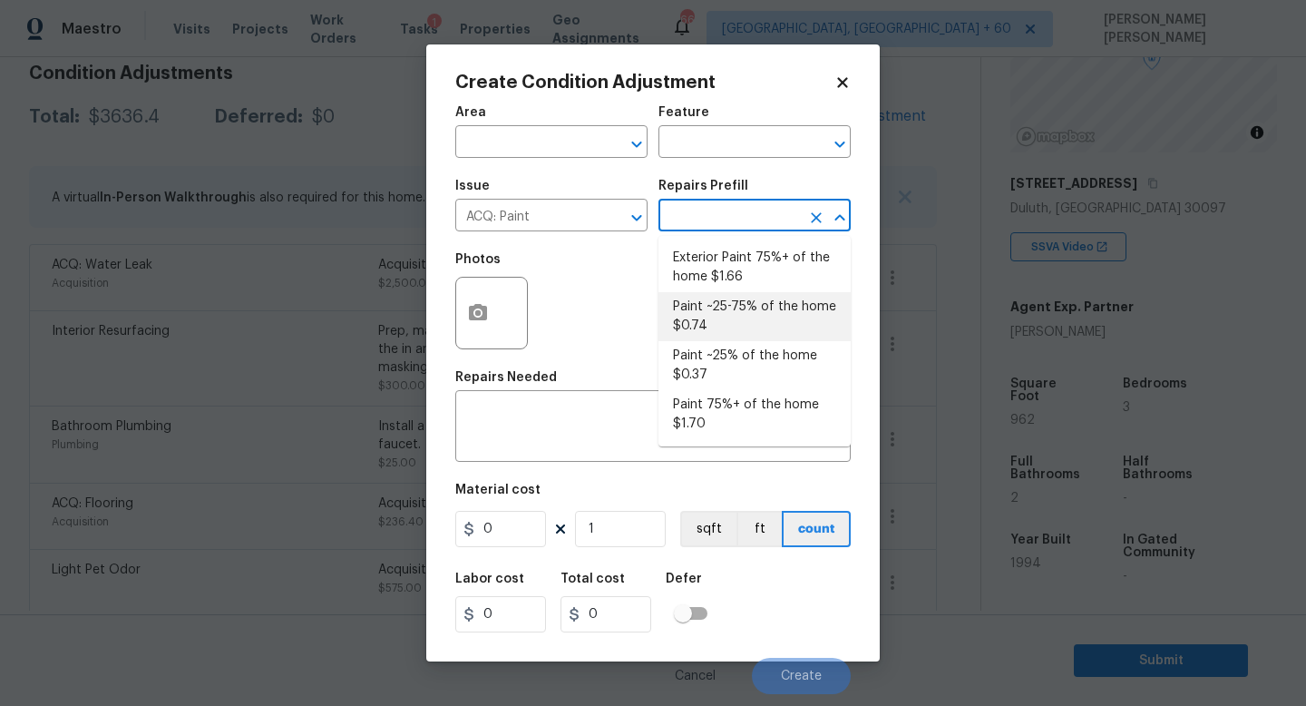
click at [723, 316] on li "Paint ~25-75% of the home $0.74" at bounding box center [755, 316] width 192 height 49
type input "Acquisition"
type textarea "Acquisition Scope: ~25 - 75% of the home needs interior paint"
type input "0.74"
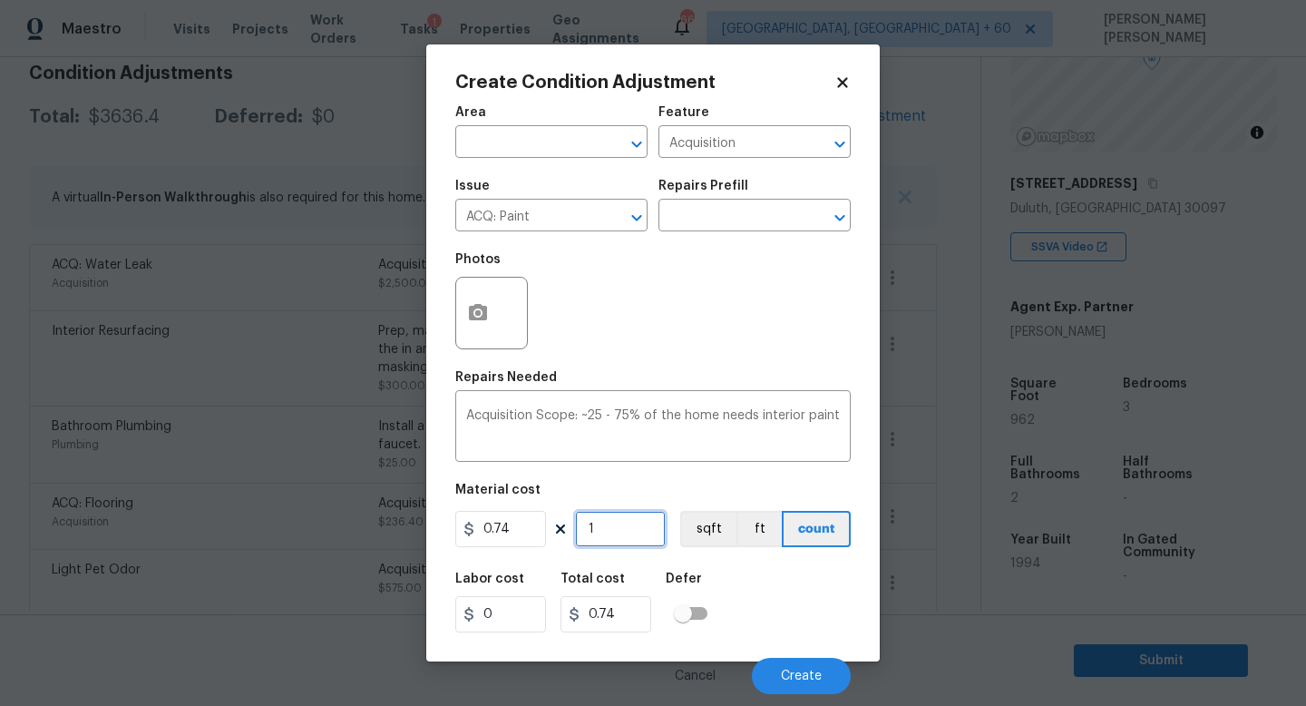
click at [608, 539] on input "1" at bounding box center [620, 529] width 91 height 36
type input "0"
type input "9"
type input "6.66"
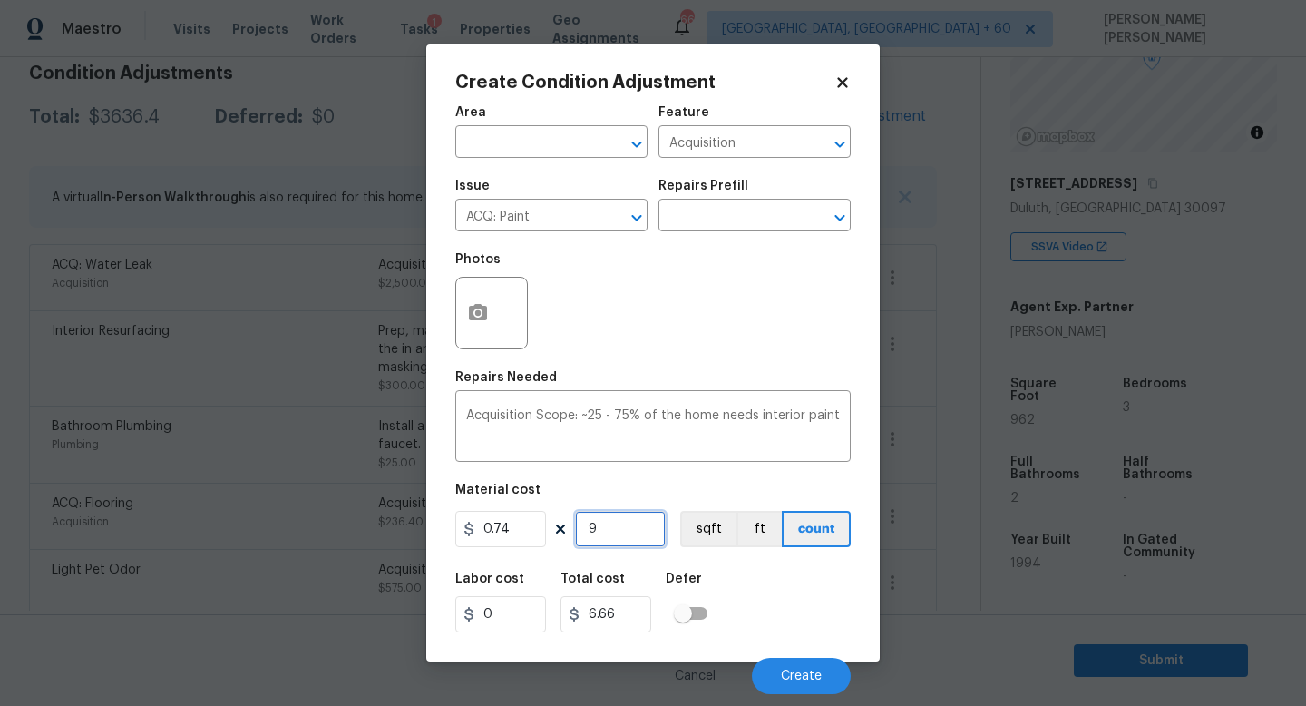
type input "0"
type input "1"
type input "0.74"
type input "11"
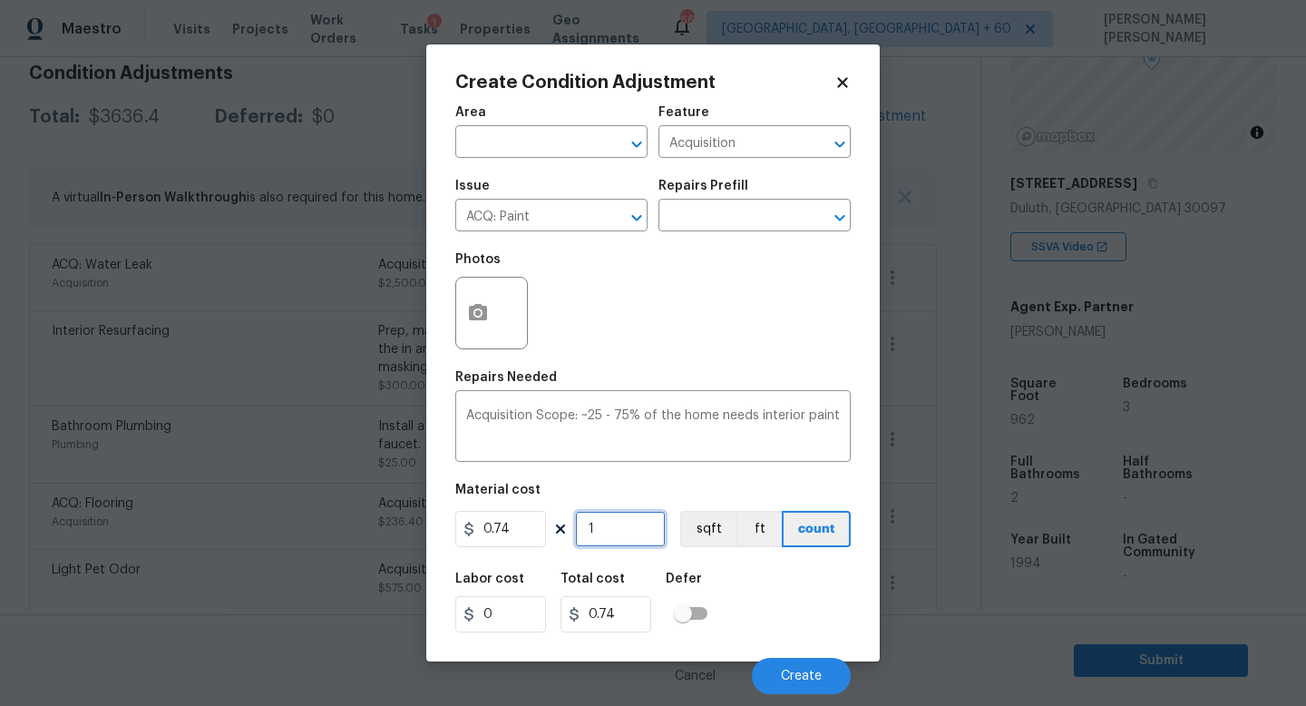
type input "8.14"
type input "118"
type input "87.32"
type input "1182"
type input "874.68"
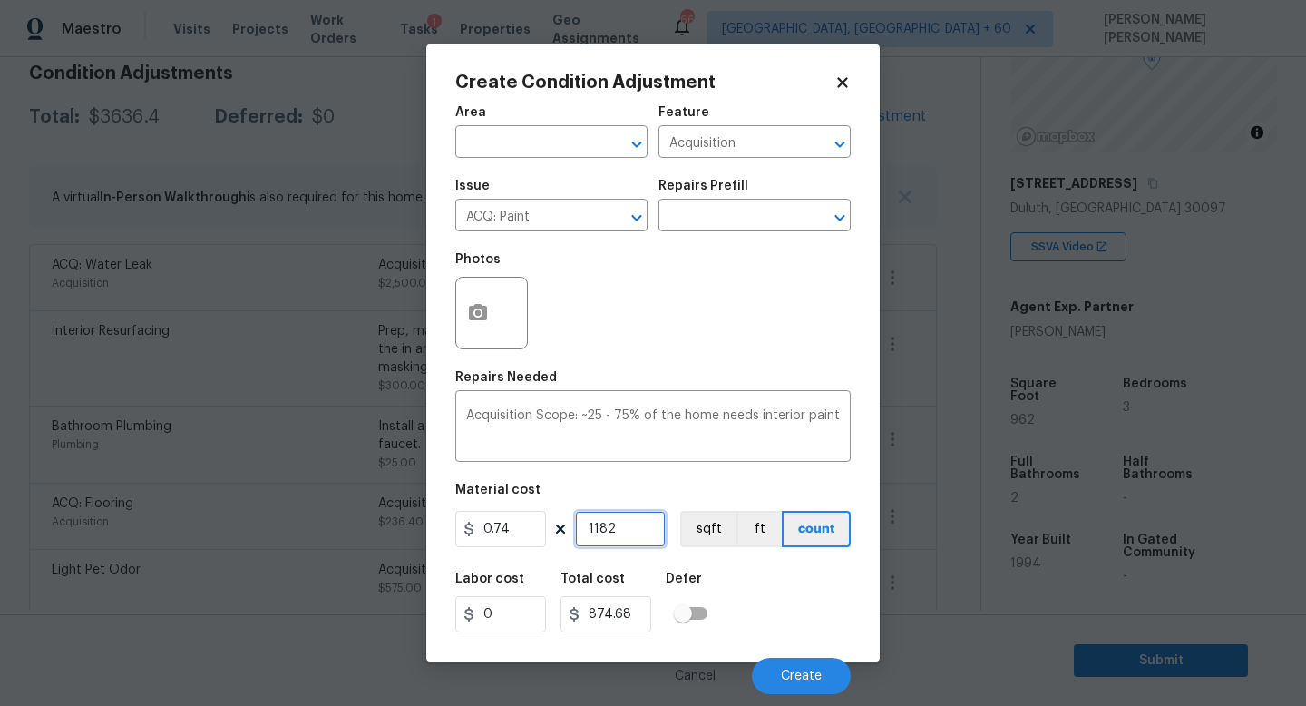
type input "1182"
click at [496, 314] on button "button" at bounding box center [478, 313] width 44 height 71
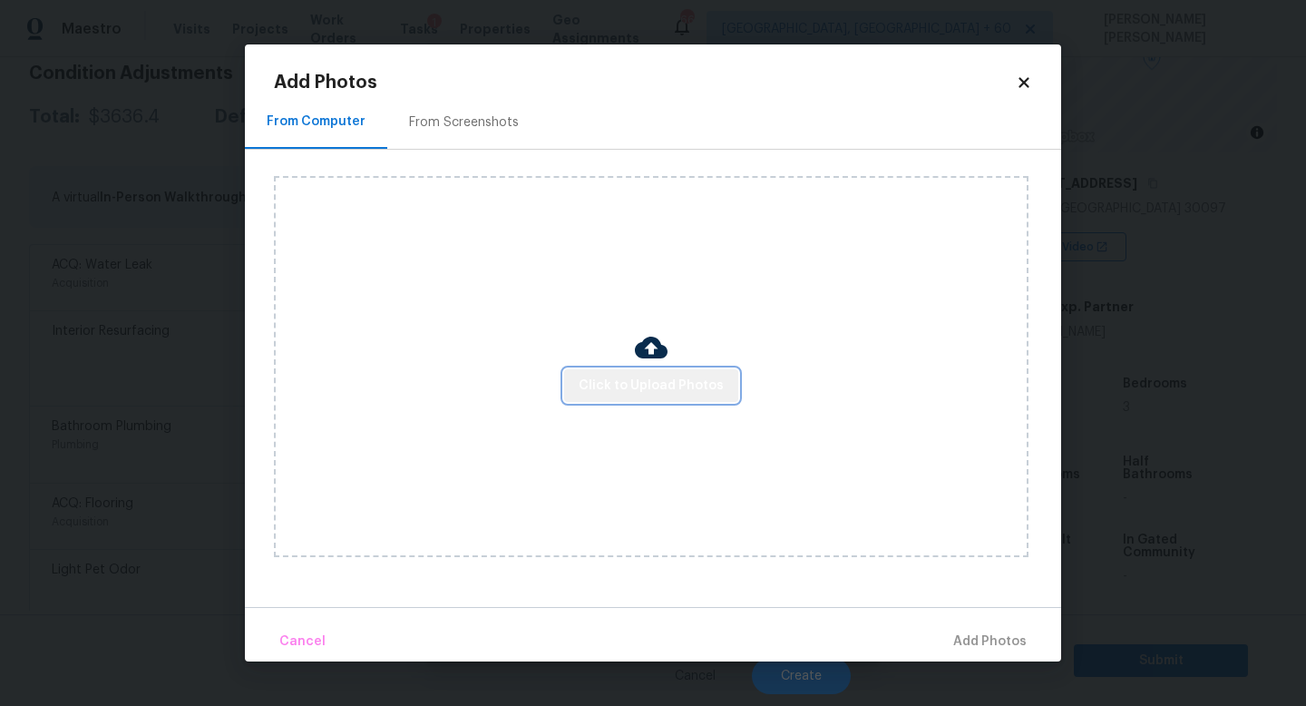
click at [690, 386] on span "Click to Upload Photos" at bounding box center [651, 386] width 145 height 23
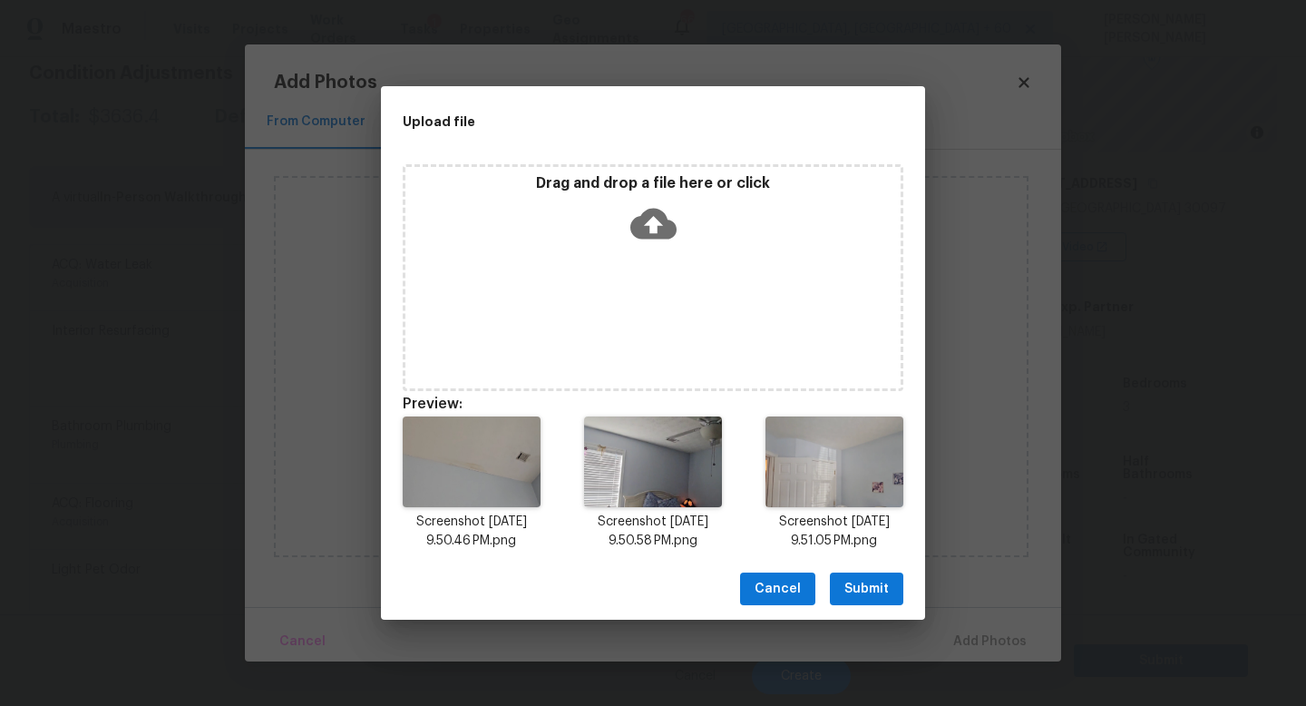
click at [865, 599] on span "Submit" at bounding box center [866, 589] width 44 height 23
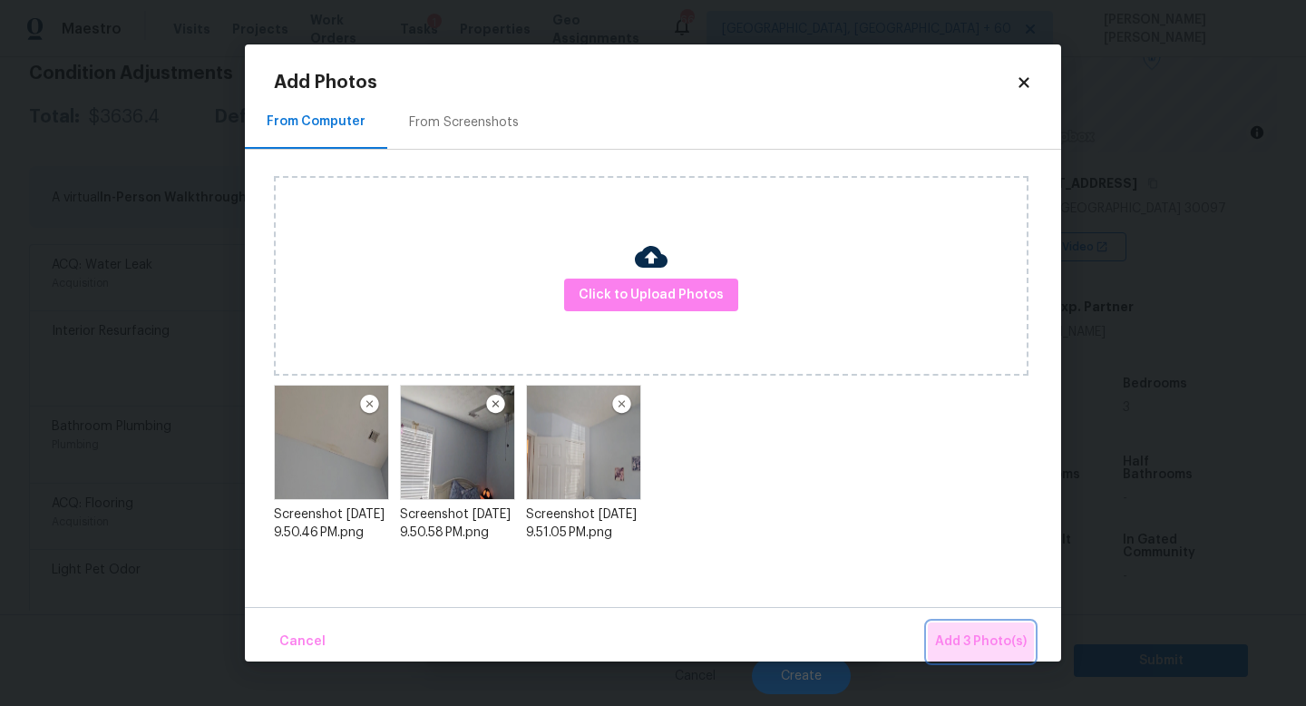
click at [951, 632] on span "Add 3 Photo(s)" at bounding box center [981, 641] width 92 height 23
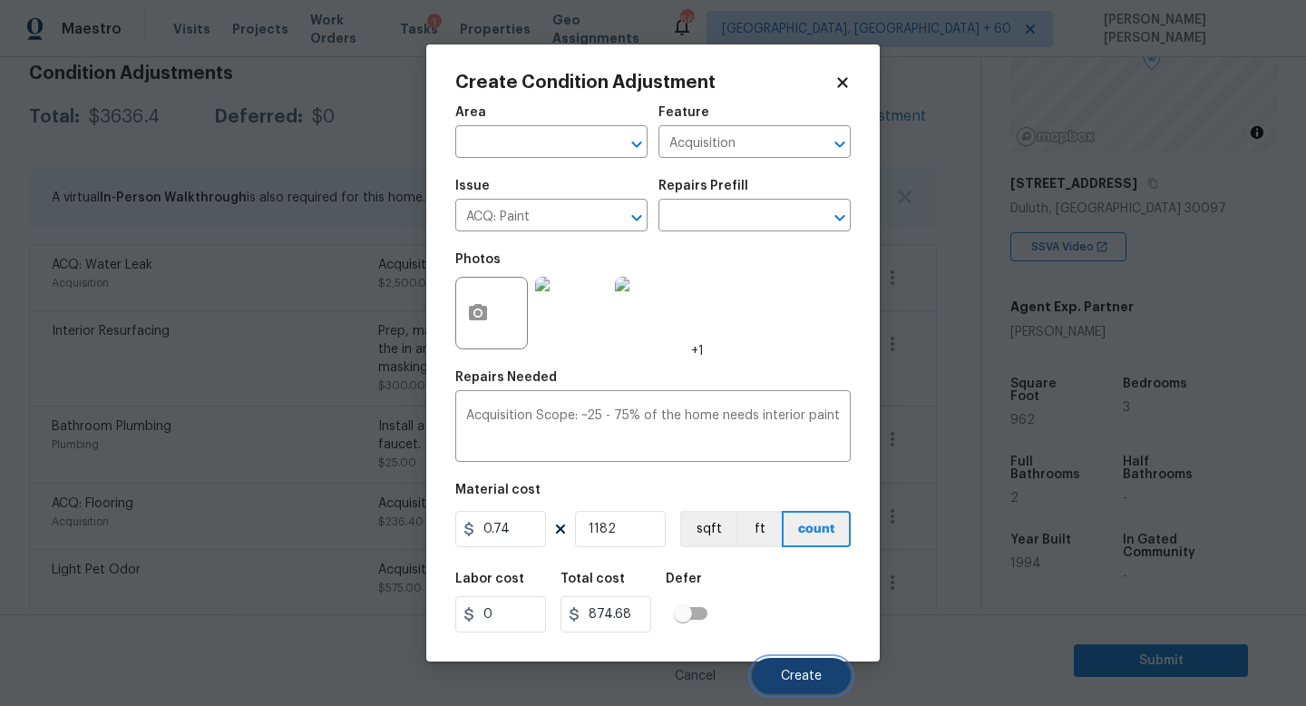
click at [780, 676] on button "Create" at bounding box center [801, 676] width 99 height 36
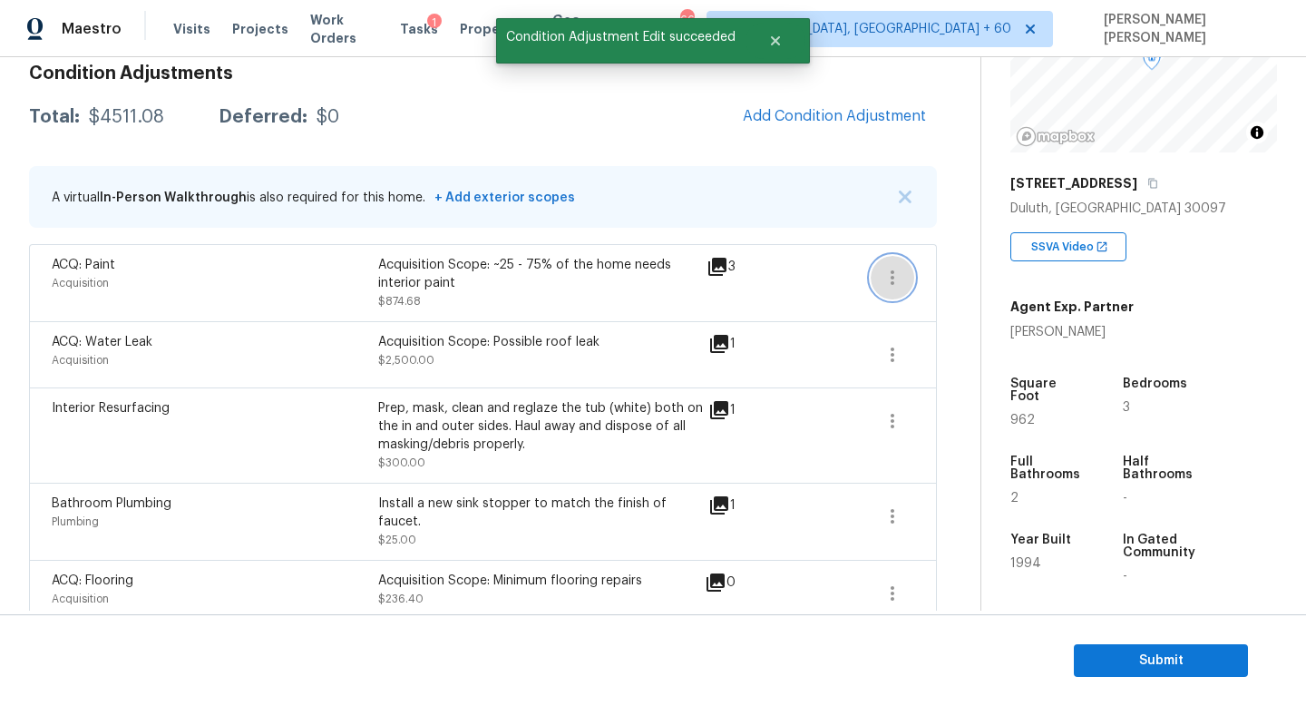
click at [892, 256] on button "button" at bounding box center [893, 278] width 44 height 44
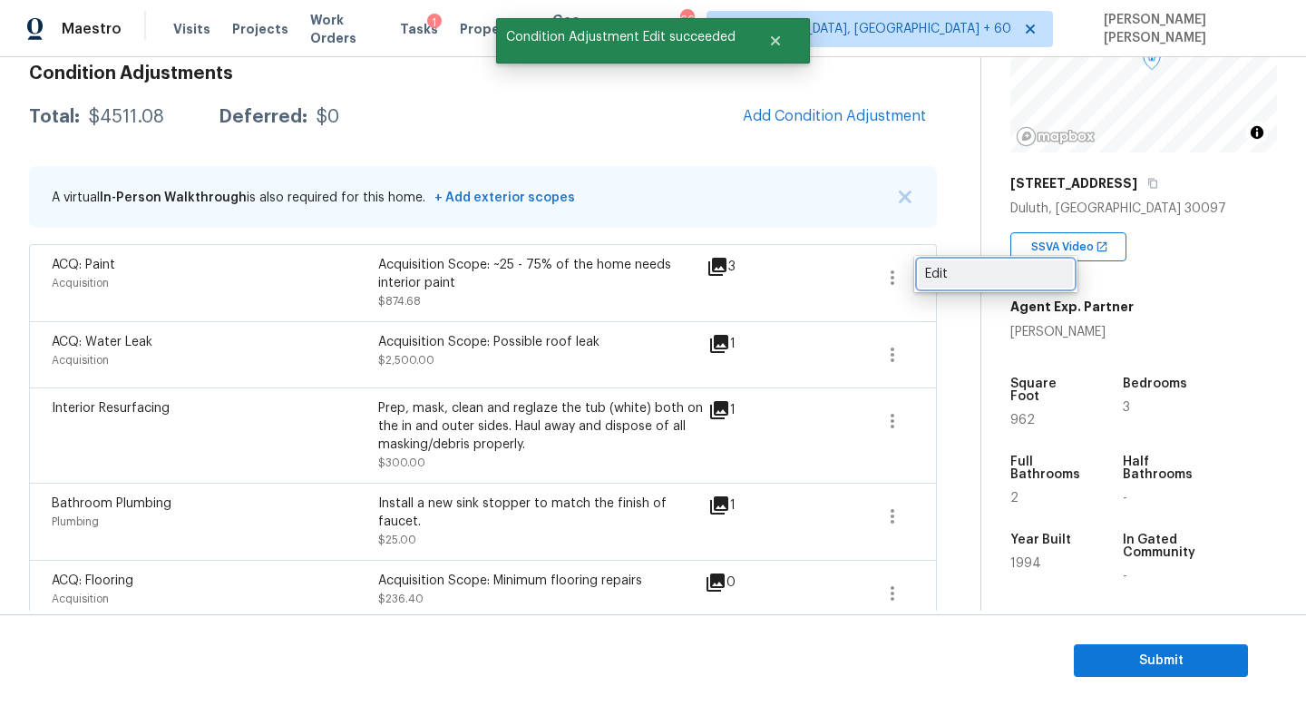
click at [934, 272] on div "Edit" at bounding box center [996, 274] width 142 height 18
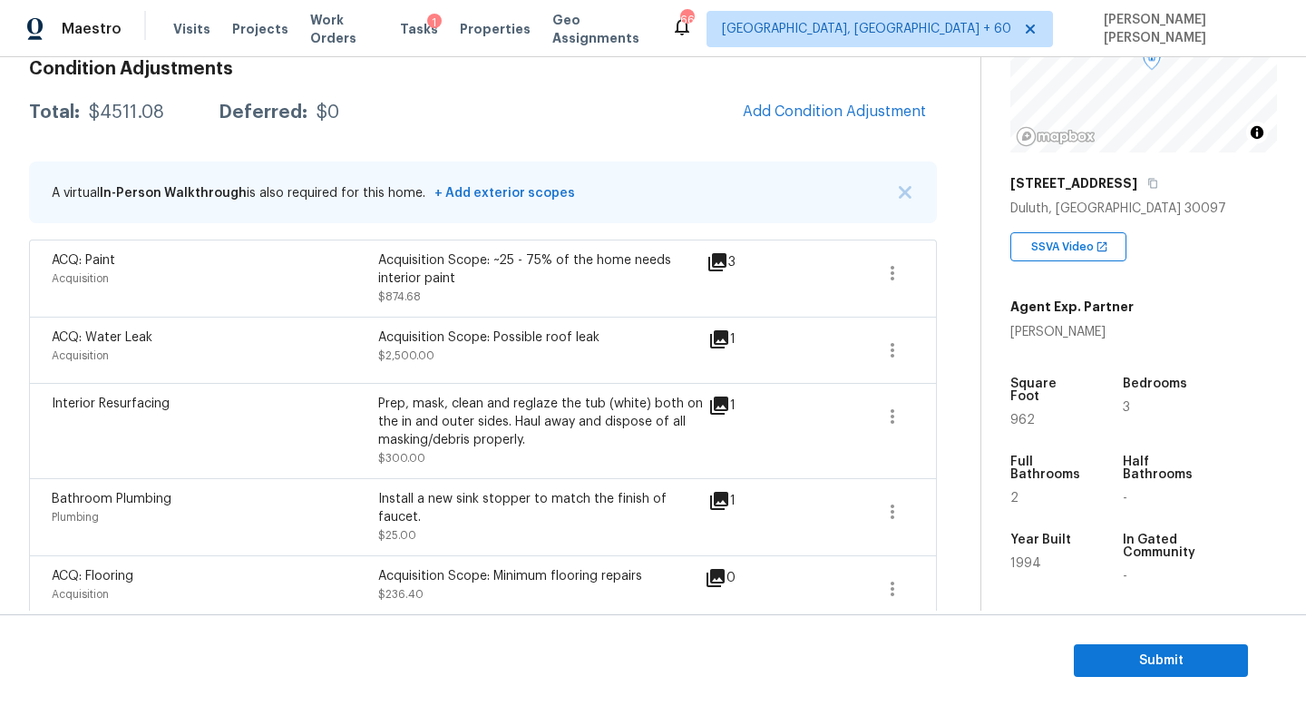
scroll to position [255, 0]
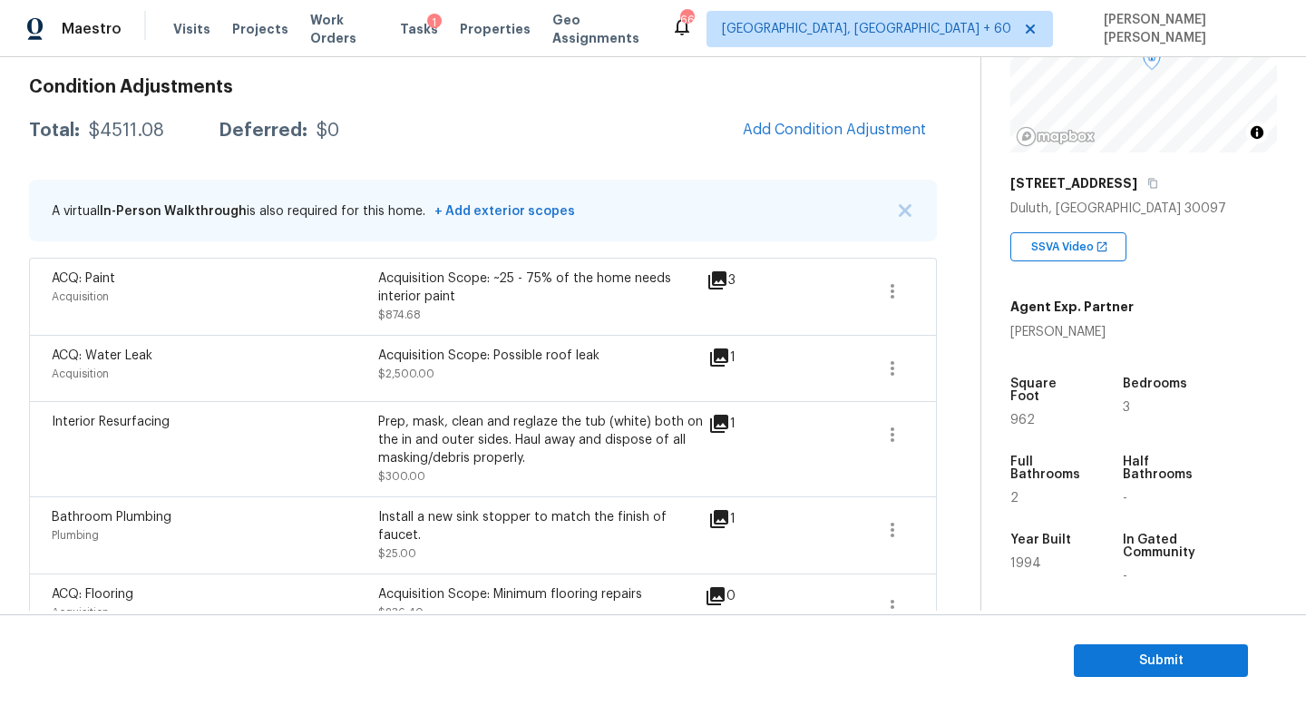
click at [812, 107] on div "Condition Adjustments Total: $4511.08 Deferred: $0 Add Condition Adjustment A v…" at bounding box center [483, 384] width 908 height 643
click at [803, 117] on button "Add Condition Adjustment" at bounding box center [834, 130] width 205 height 38
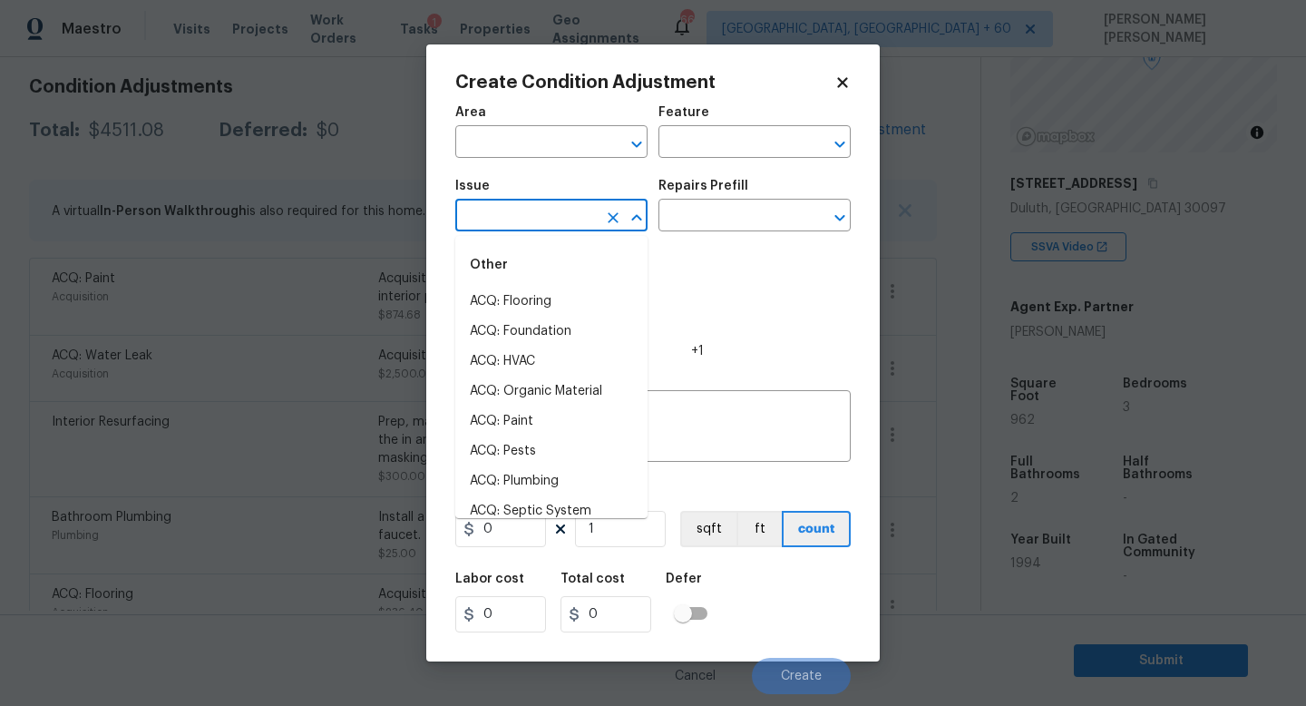
click at [544, 218] on input "text" at bounding box center [526, 217] width 142 height 28
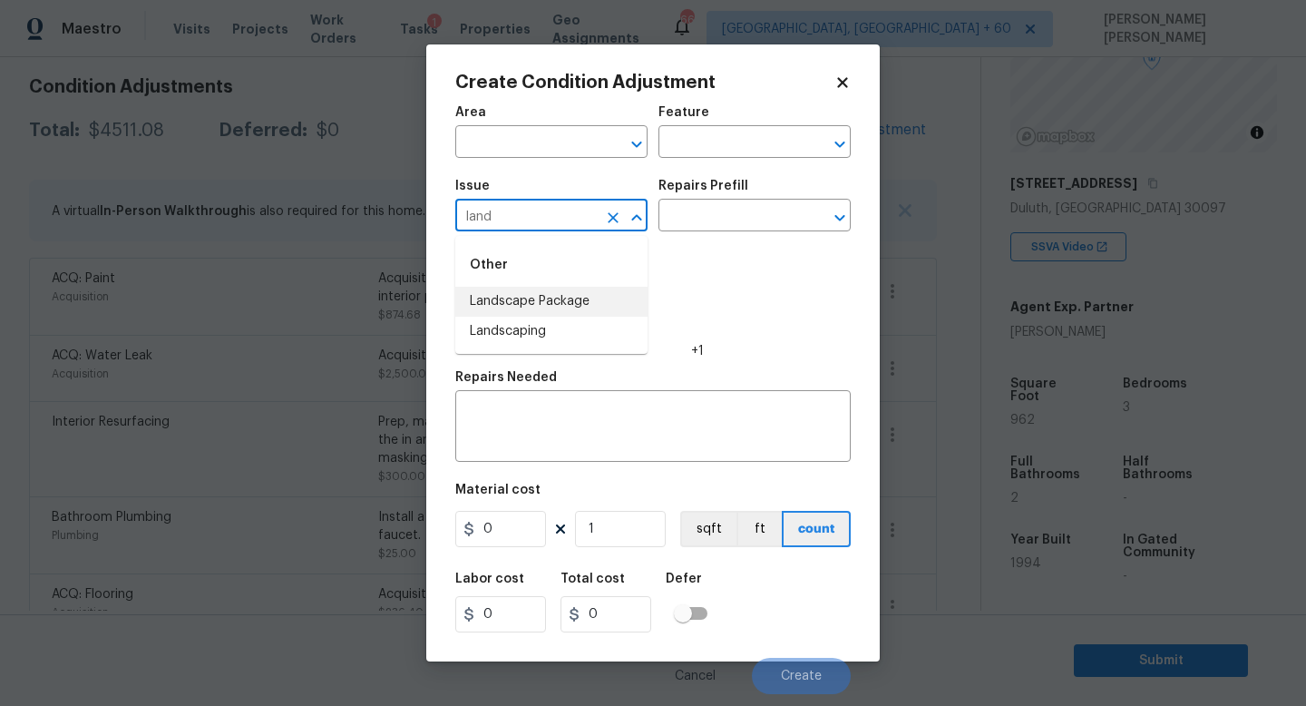
click at [544, 301] on li "Landscape Package" at bounding box center [551, 302] width 192 height 30
type input "Landscape Package"
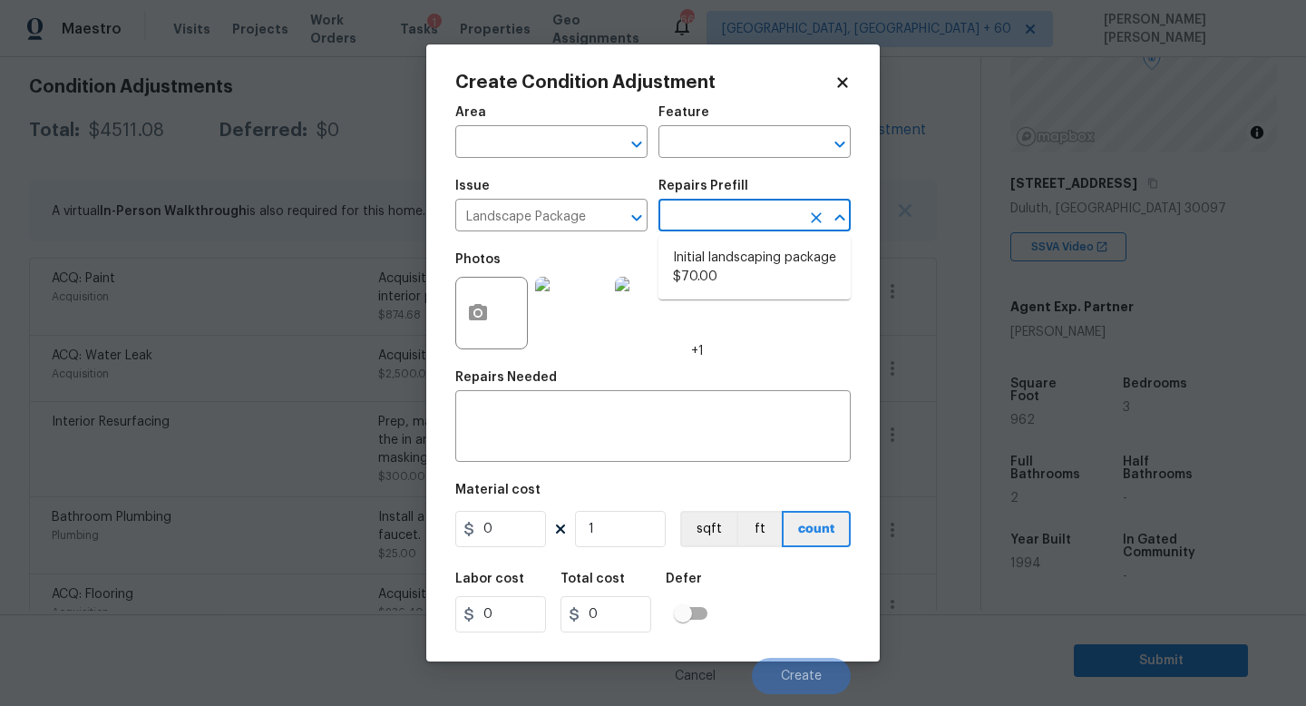
click at [724, 215] on input "text" at bounding box center [730, 217] width 142 height 28
click at [727, 250] on li "Initial landscaping package $70.00" at bounding box center [755, 267] width 192 height 49
type input "Home Readiness Packages"
type textarea "Mowing of grass up to 6" in height. Mow, edge along driveways & sidewalks, trim…"
type input "70"
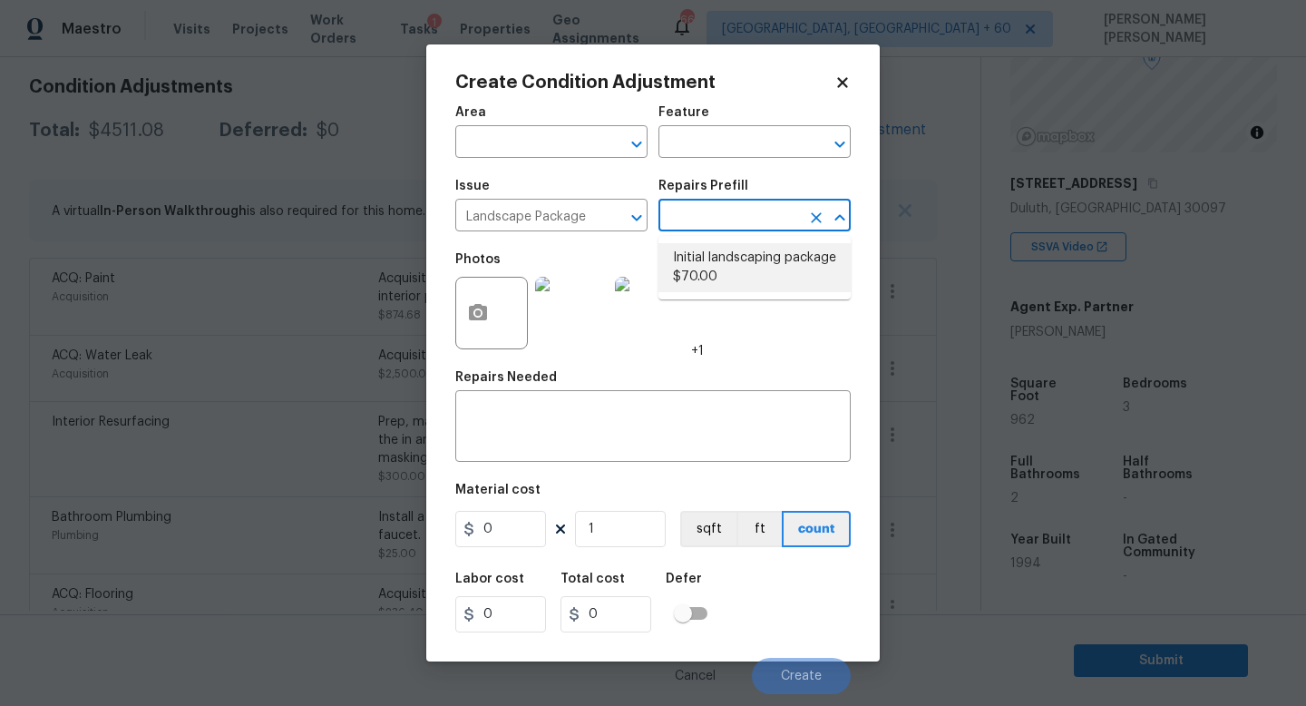
type input "70"
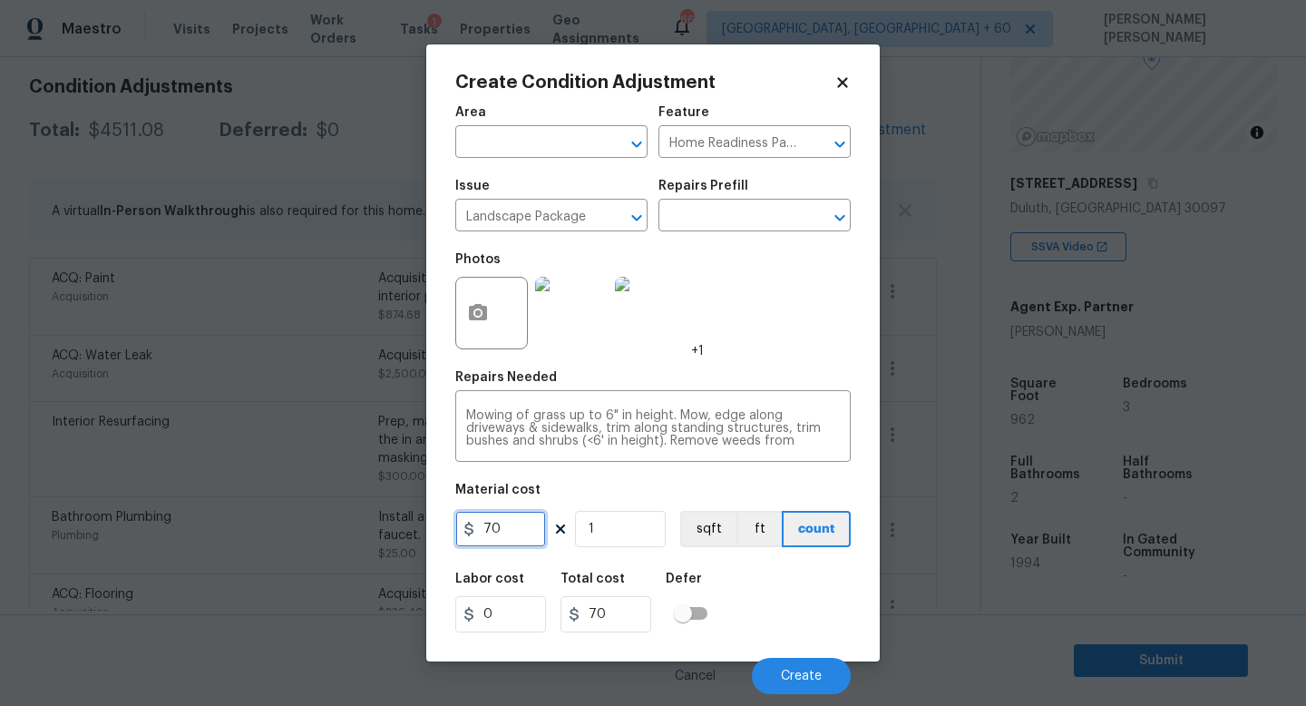
drag, startPoint x: 525, startPoint y: 523, endPoint x: 335, endPoint y: 523, distance: 190.5
click at [335, 523] on div "Create Condition Adjustment Area ​ Feature Home Readiness Packages ​ Issue Land…" at bounding box center [653, 353] width 1306 height 706
type input "300"
click at [479, 313] on circle "button" at bounding box center [477, 312] width 5 height 5
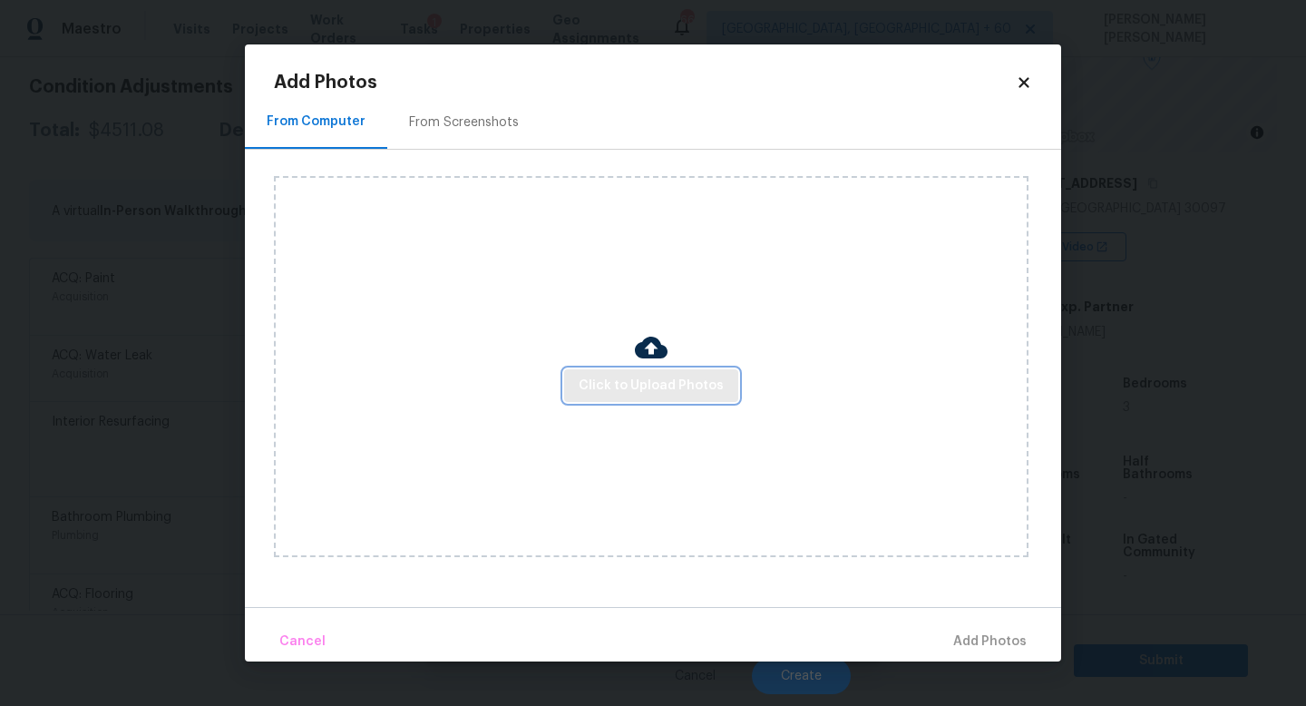
click at [709, 385] on span "Click to Upload Photos" at bounding box center [651, 386] width 145 height 23
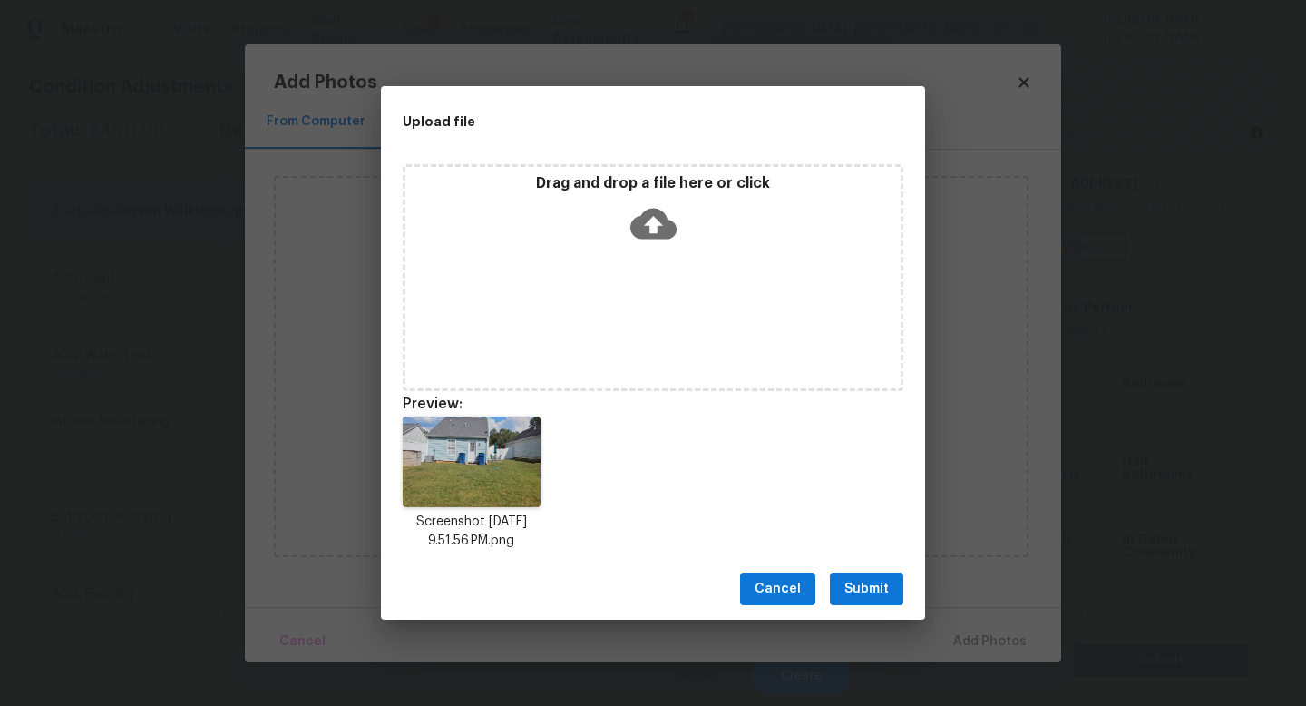
click at [836, 581] on button "Submit" at bounding box center [866, 589] width 73 height 34
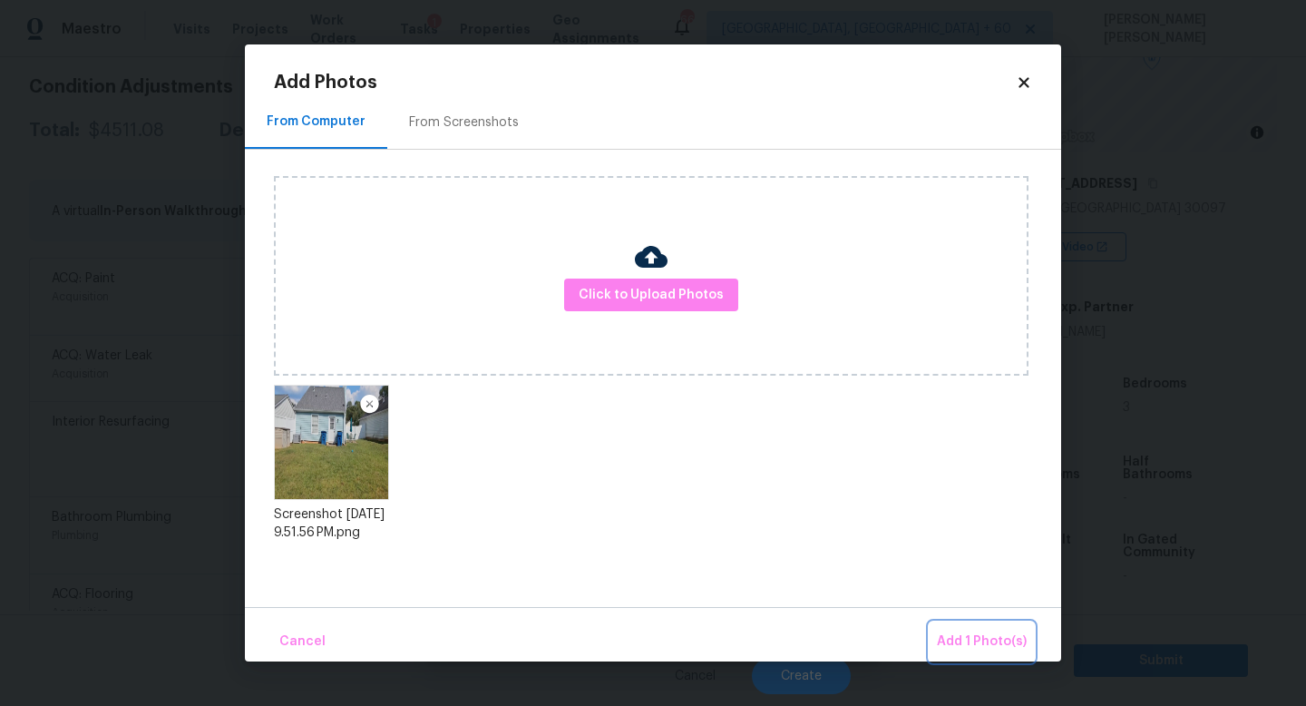
click at [962, 637] on span "Add 1 Photo(s)" at bounding box center [982, 641] width 90 height 23
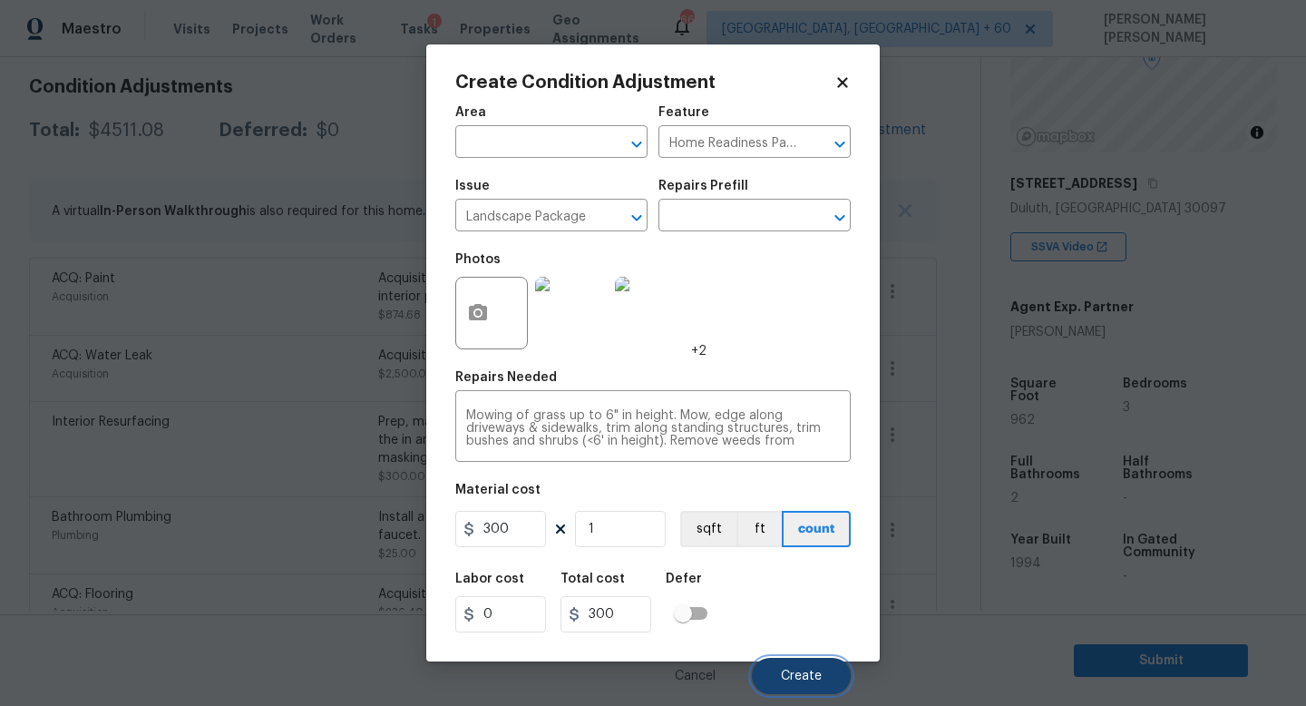
click at [780, 665] on button "Create" at bounding box center [801, 676] width 99 height 36
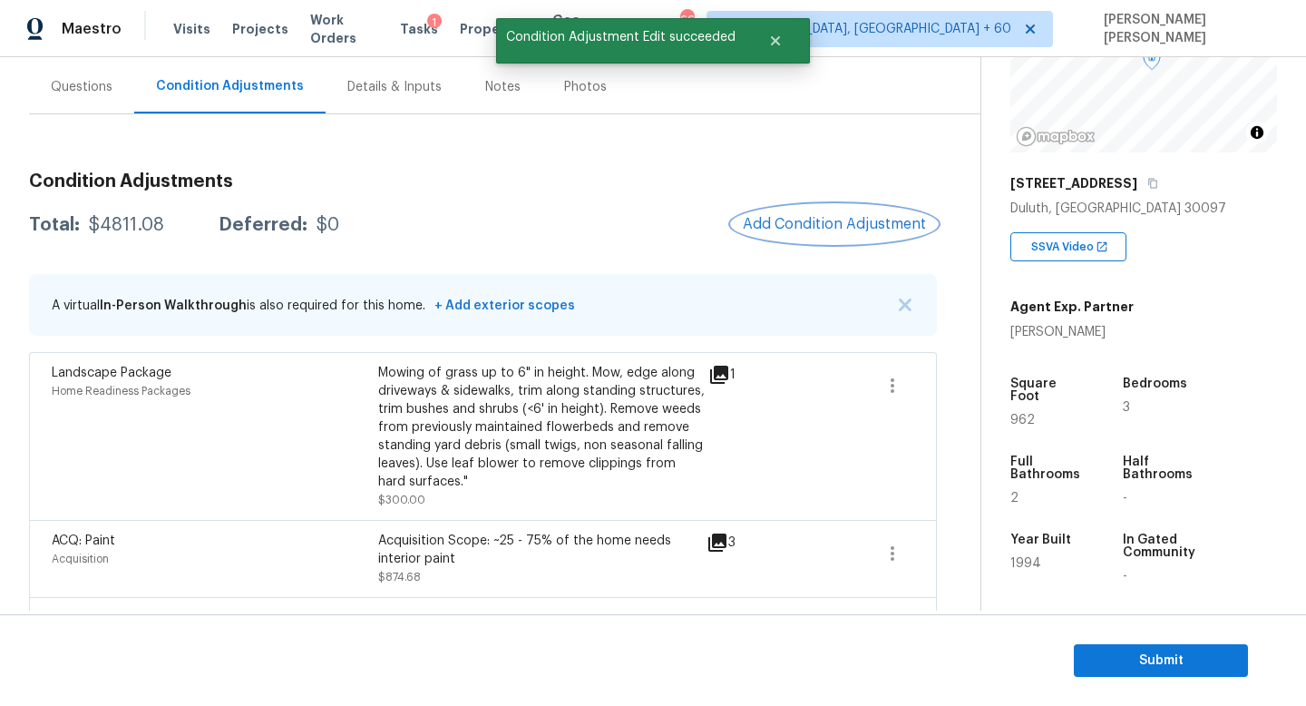
scroll to position [155, 0]
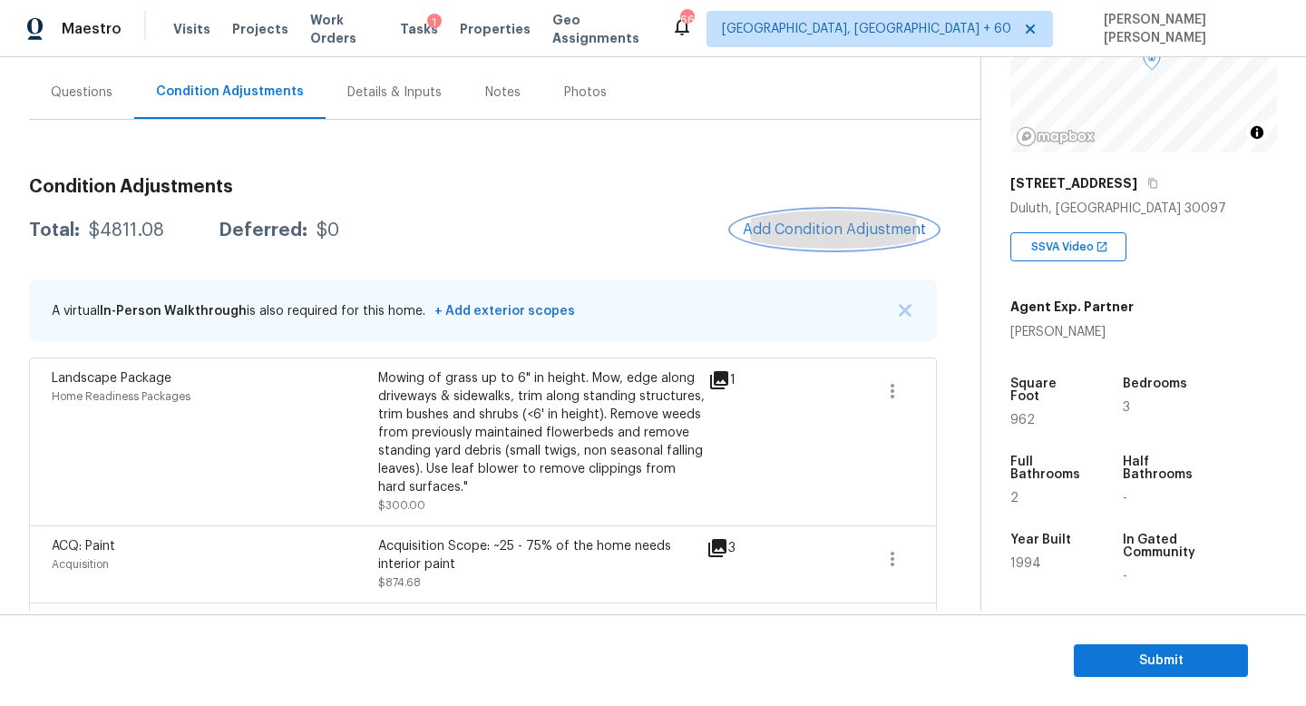
click at [789, 226] on span "Add Condition Adjustment" at bounding box center [834, 229] width 183 height 16
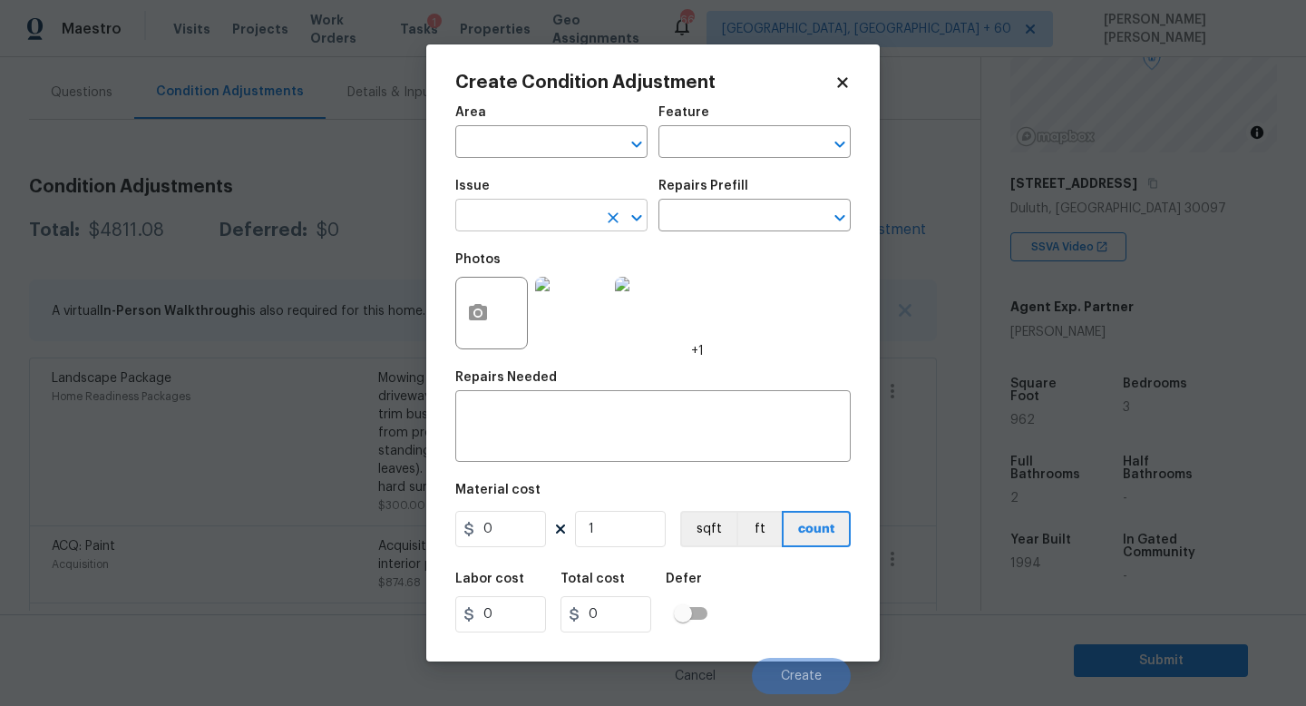
click at [540, 221] on input "text" at bounding box center [526, 217] width 142 height 28
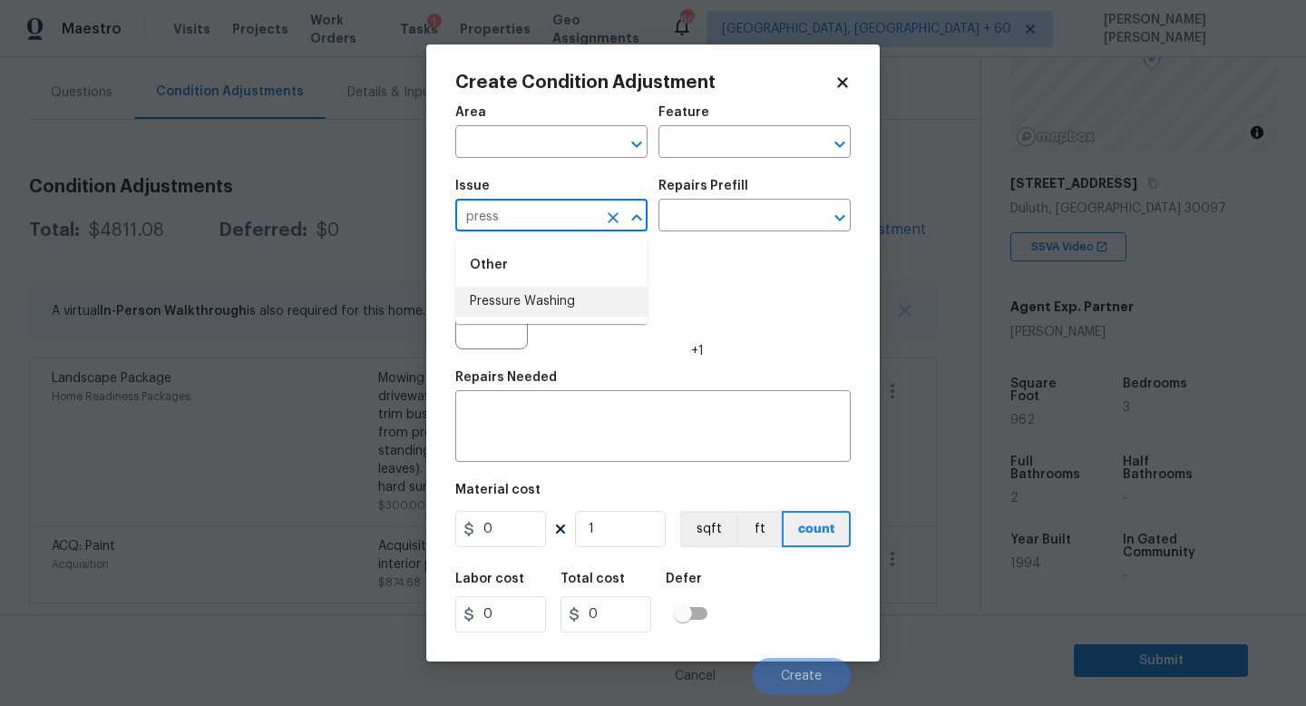
click at [541, 301] on li "Pressure Washing" at bounding box center [551, 302] width 192 height 30
type input "Pressure Washing"
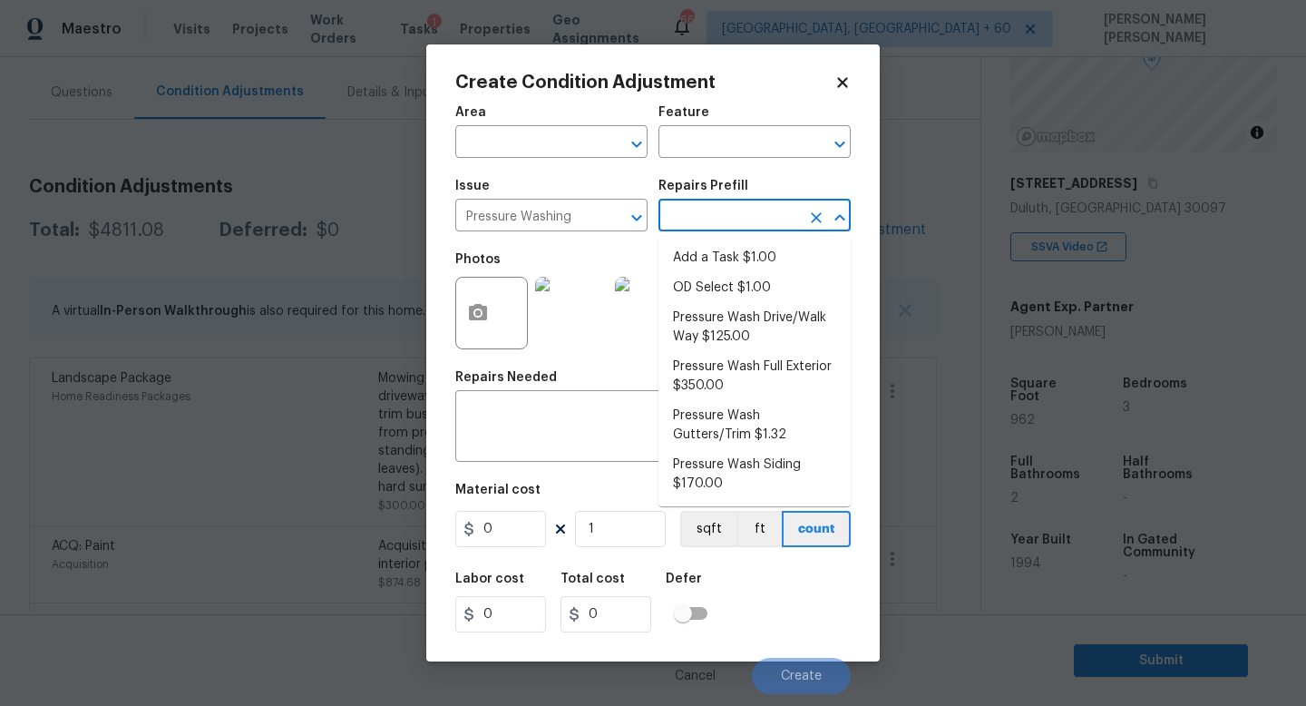
click at [718, 220] on input "text" at bounding box center [730, 217] width 142 height 28
click at [724, 321] on li "Pressure Wash Drive/Walk Way $125.00" at bounding box center [755, 327] width 192 height 49
type input "Siding"
type textarea "Pressure wash the driveways/walkways as directed by the PM. Ensure that all deb…"
type input "125"
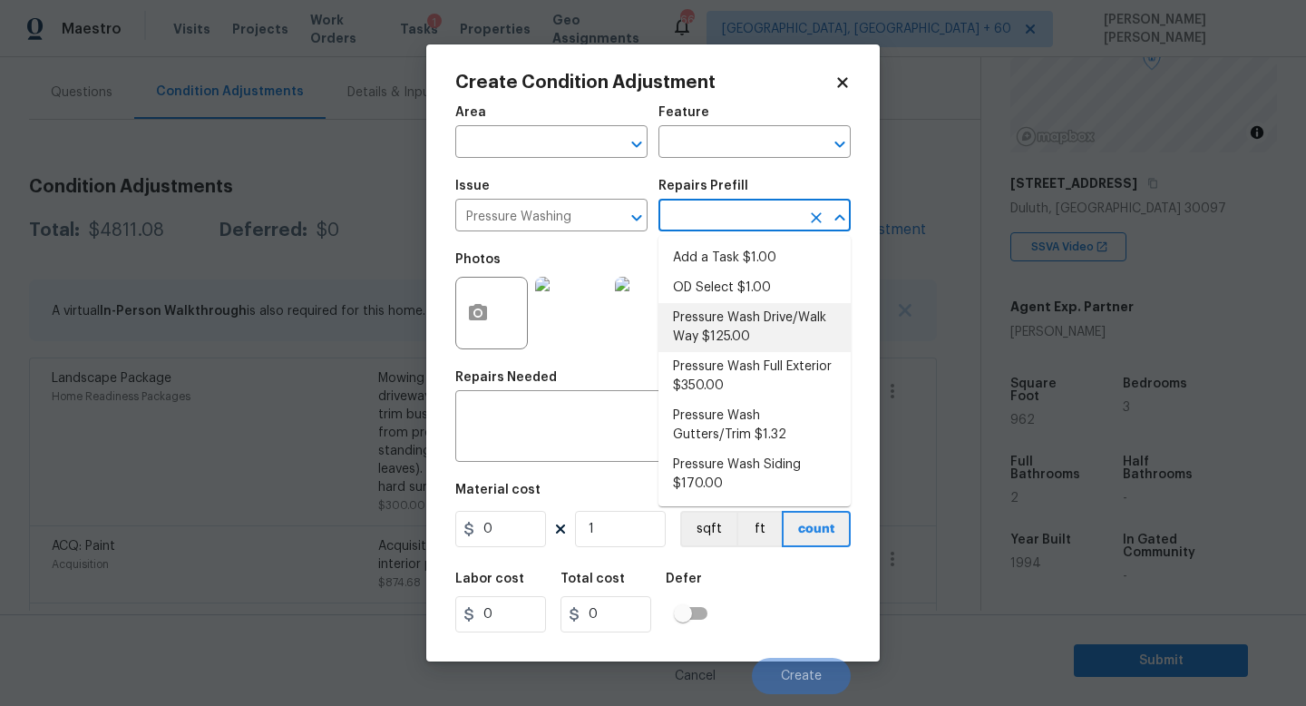
type input "125"
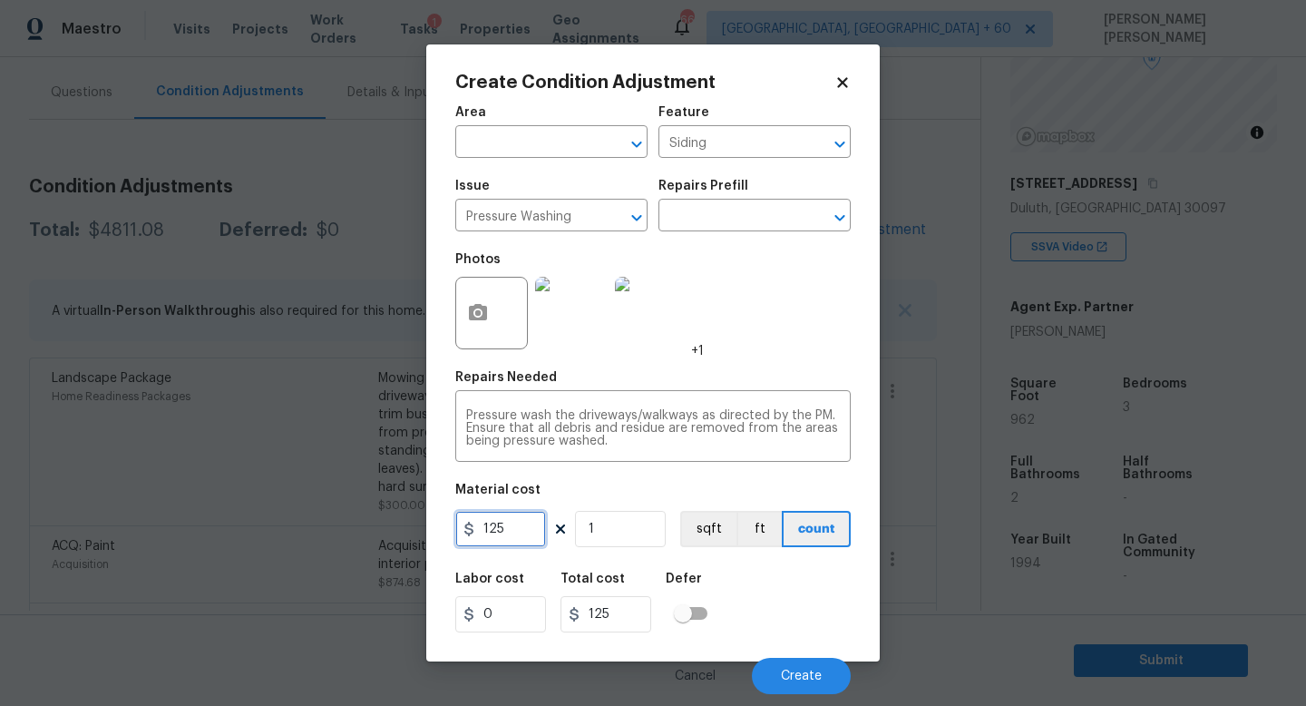
drag, startPoint x: 508, startPoint y: 542, endPoint x: 425, endPoint y: 536, distance: 82.8
click at [436, 537] on div "Create Condition Adjustment Area ​ Feature Siding ​ Issue Pressure Washing ​ Re…" at bounding box center [653, 352] width 454 height 617
type input "200"
click at [806, 593] on div "Labor cost 0 Total cost 200 Defer" at bounding box center [652, 602] width 395 height 82
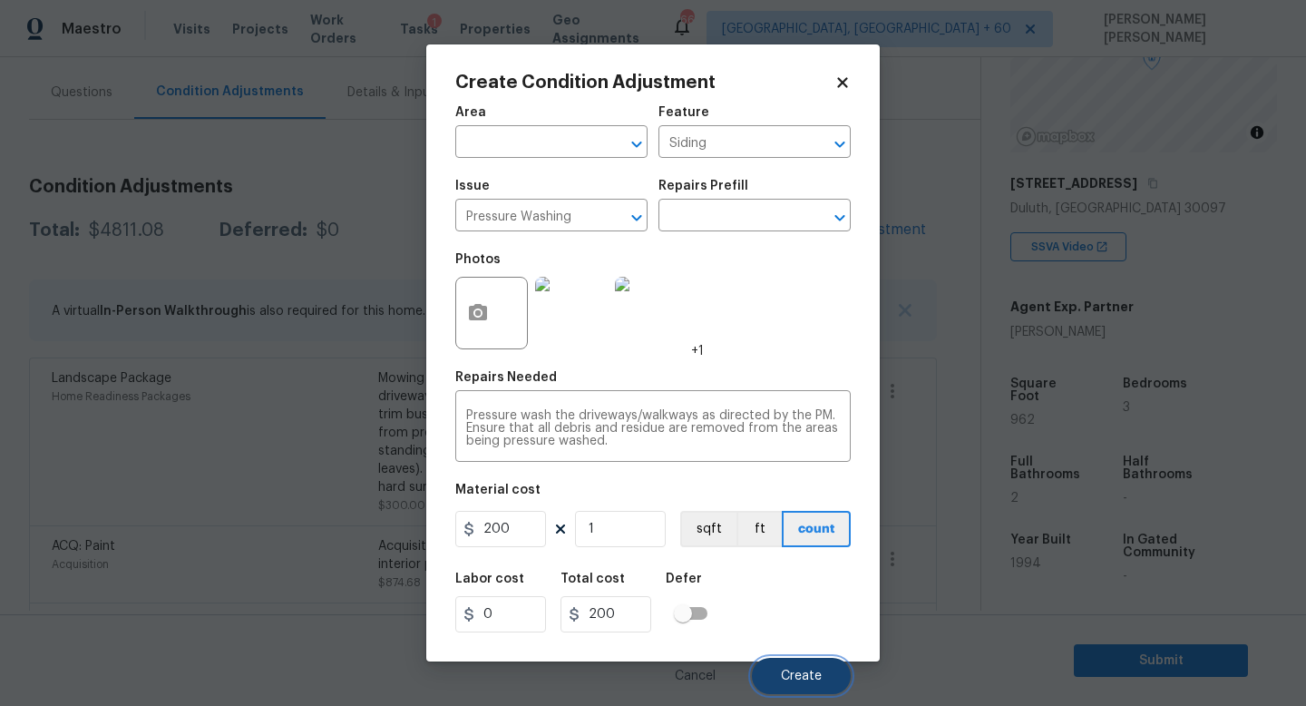
click at [775, 677] on button "Create" at bounding box center [801, 676] width 99 height 36
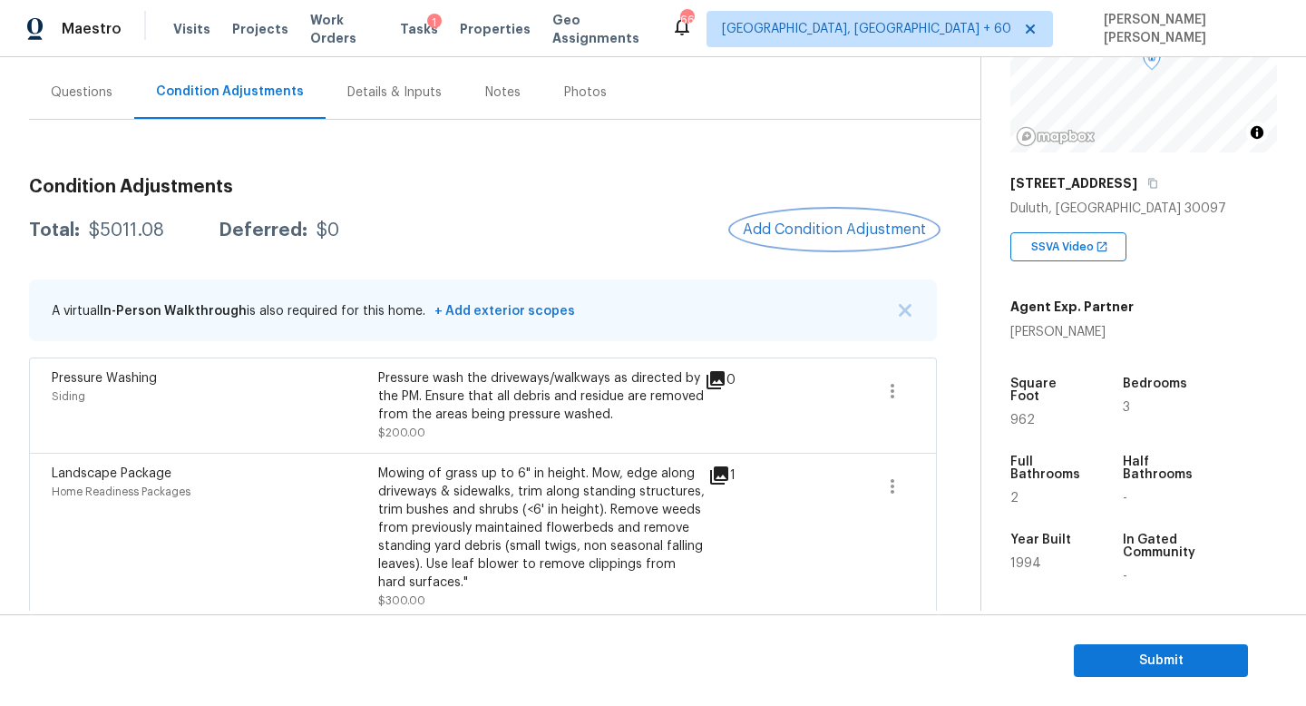
click at [855, 216] on button "Add Condition Adjustment" at bounding box center [834, 229] width 205 height 38
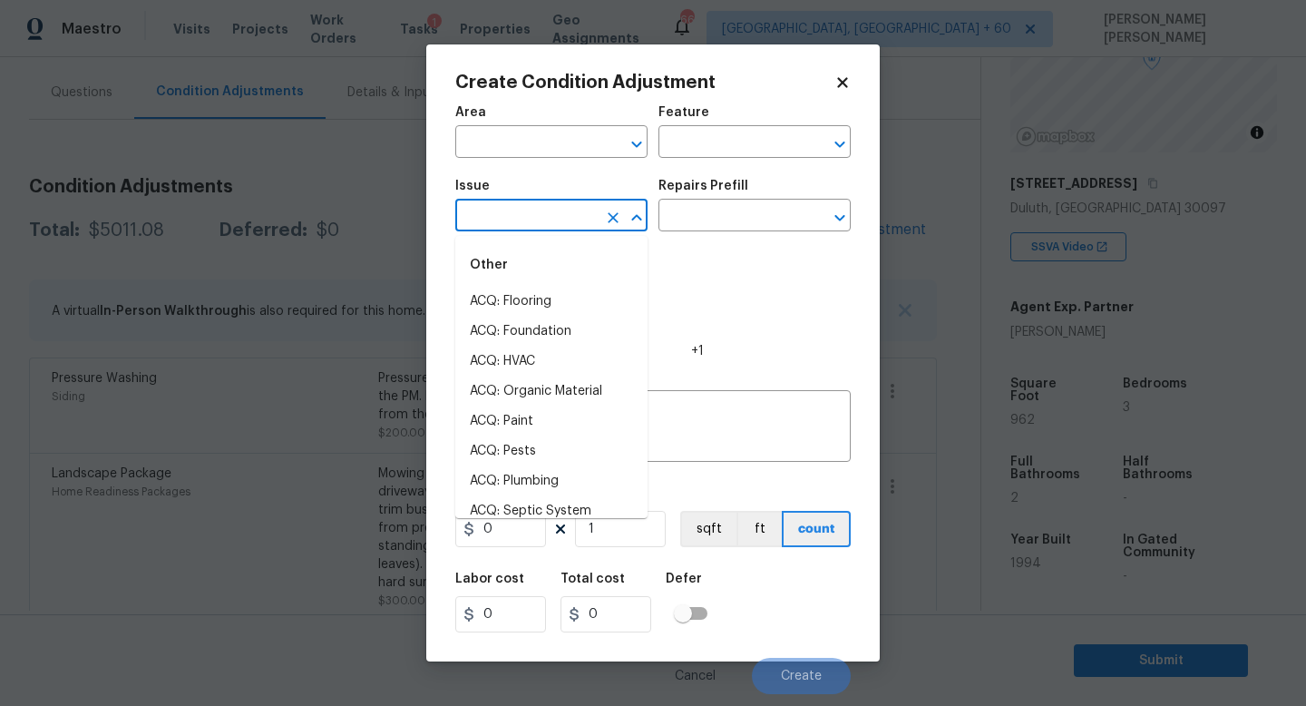
click at [538, 208] on input "text" at bounding box center [526, 217] width 142 height 28
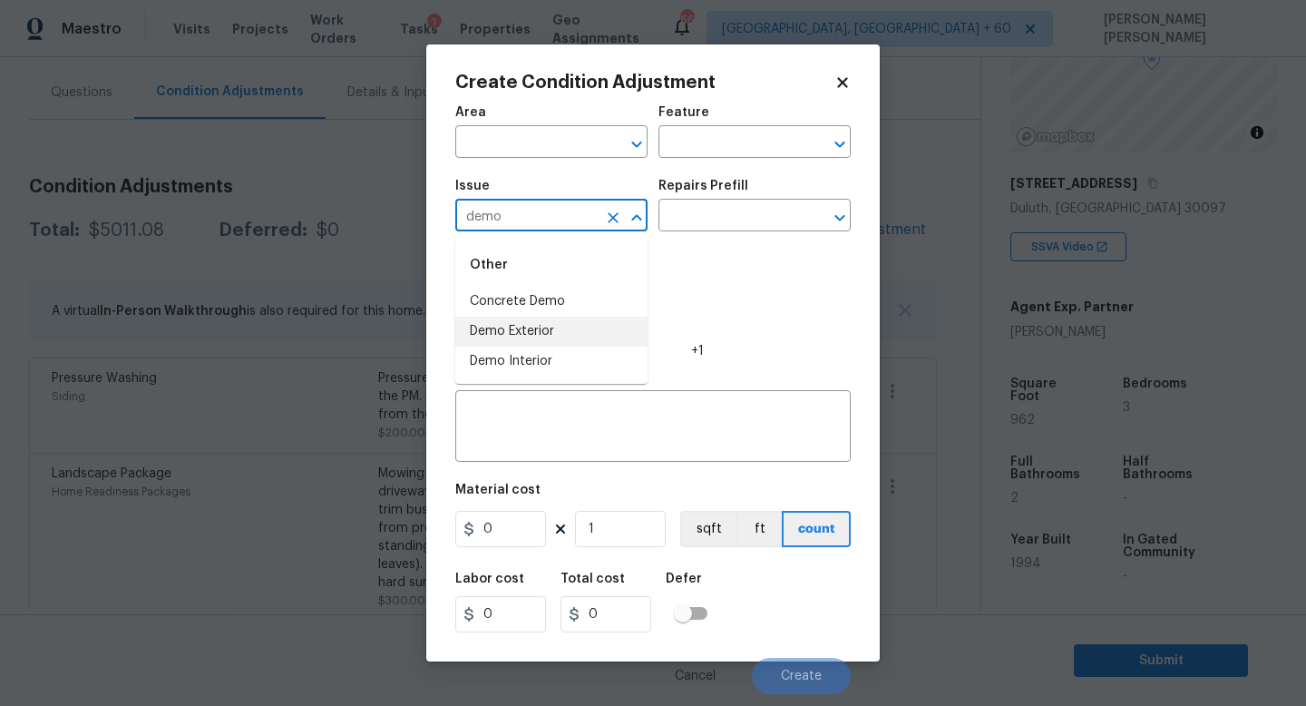
click at [522, 324] on li "Demo Exterior" at bounding box center [551, 332] width 192 height 30
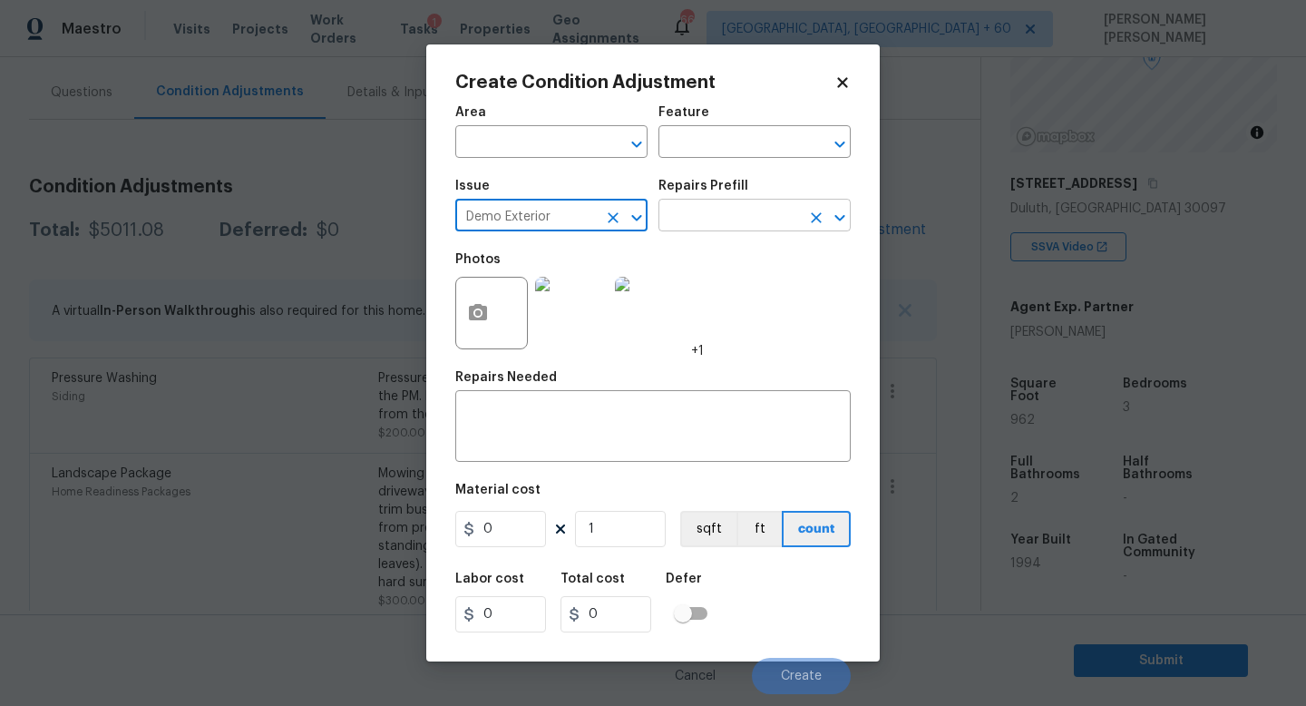
type input "Demo Exterior"
click at [698, 229] on input "text" at bounding box center [730, 217] width 142 height 28
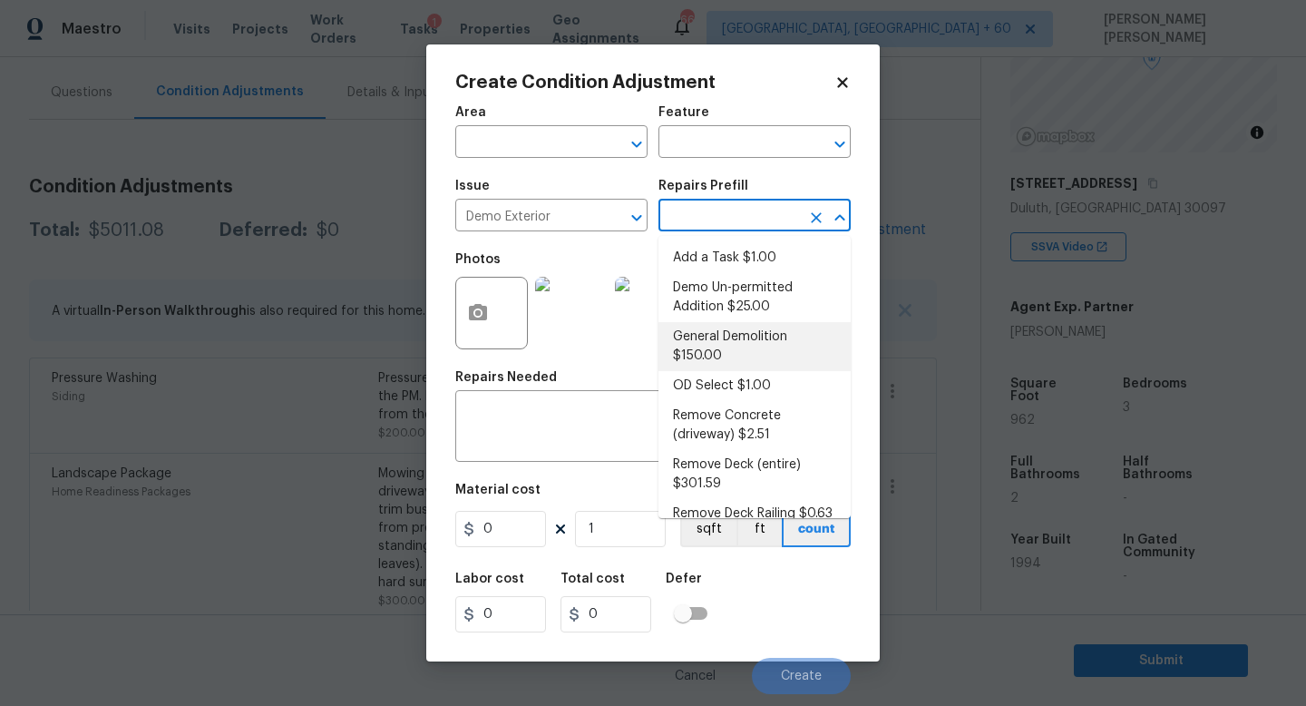
click at [711, 370] on li "General Demolition $150.00" at bounding box center [755, 346] width 192 height 49
type input "Demolition"
type textarea "Decks, sheds, above ground pools,"
type input "150"
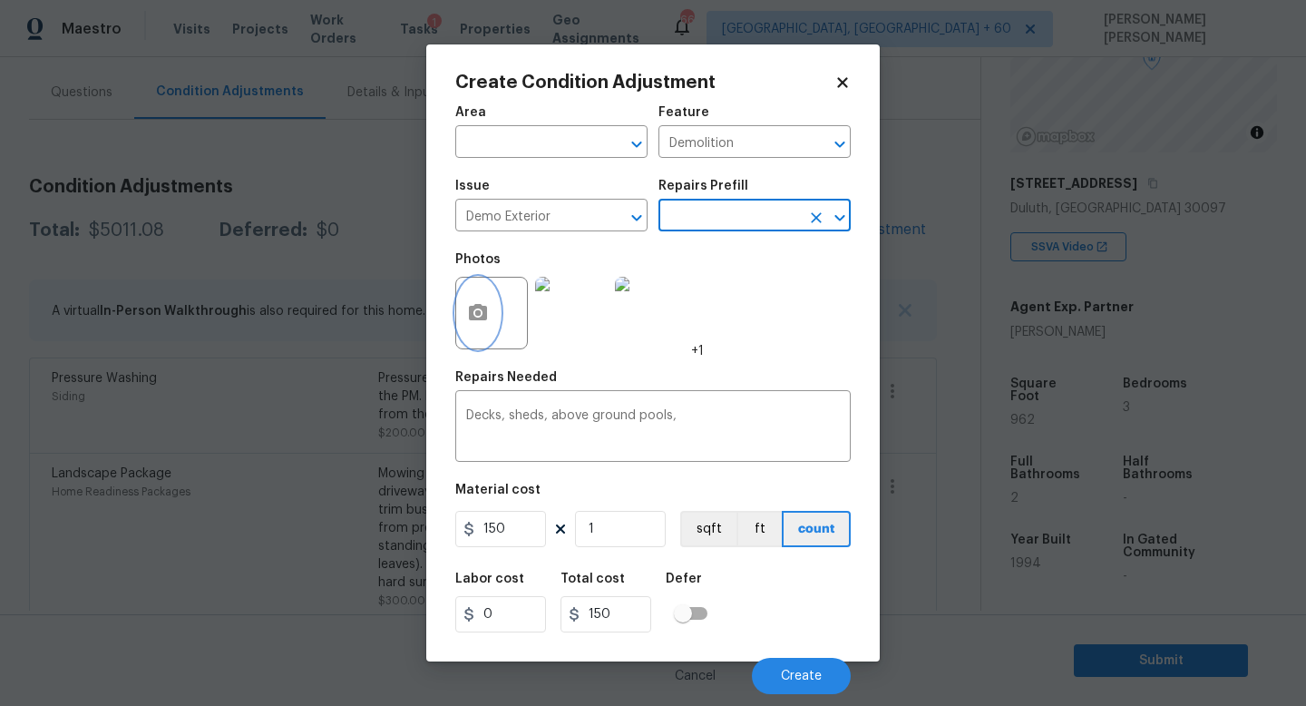
click at [488, 308] on icon "button" at bounding box center [478, 313] width 22 height 22
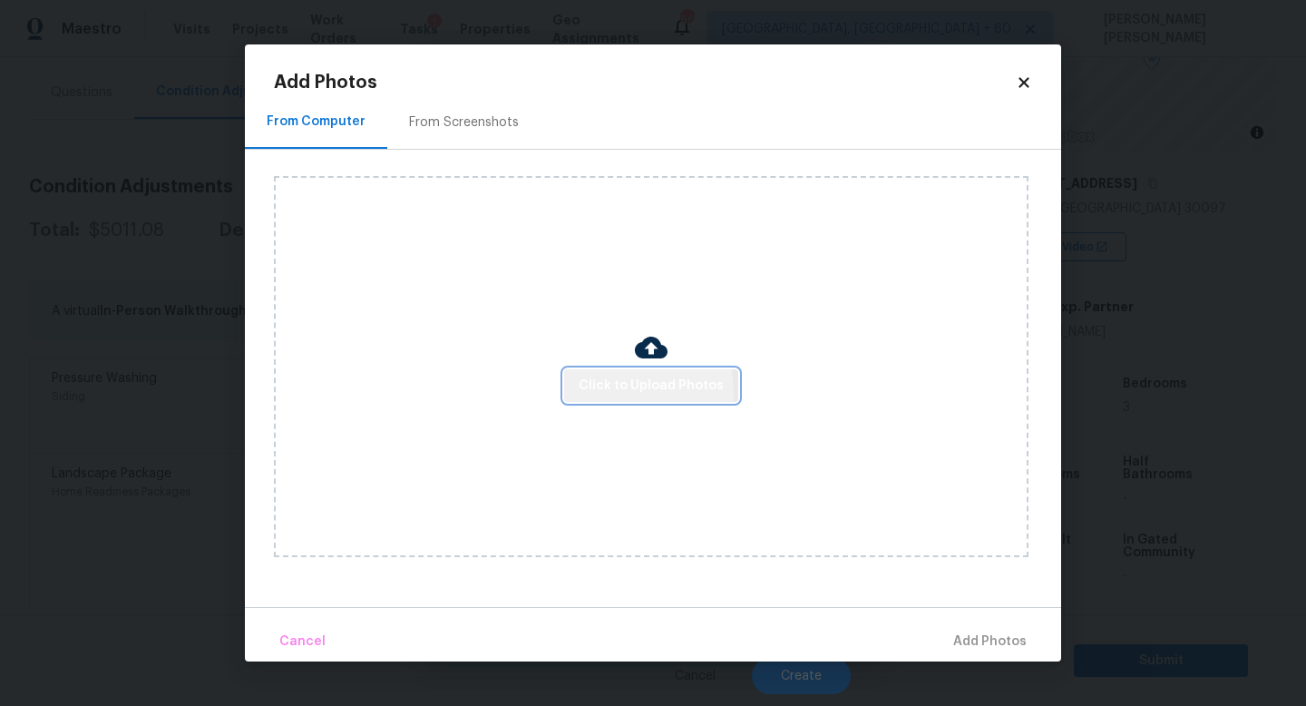
click at [600, 394] on span "Click to Upload Photos" at bounding box center [651, 386] width 145 height 23
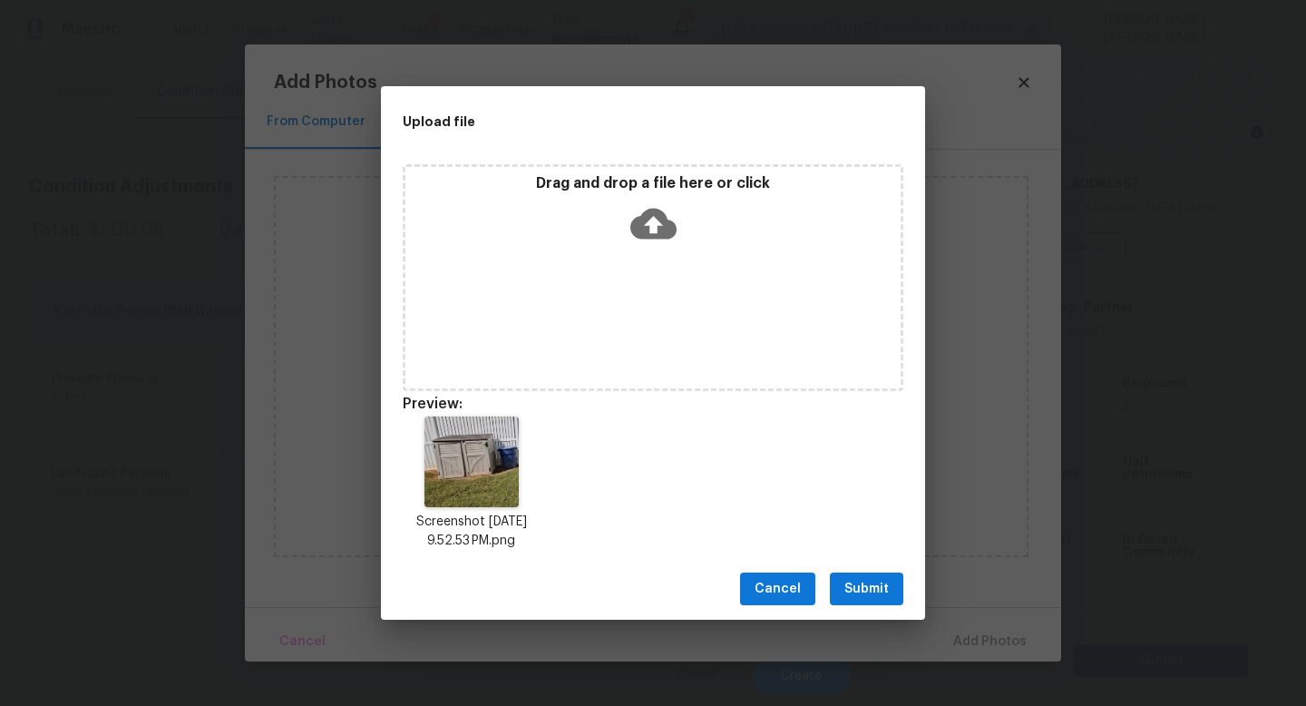
click at [880, 591] on span "Submit" at bounding box center [866, 589] width 44 height 23
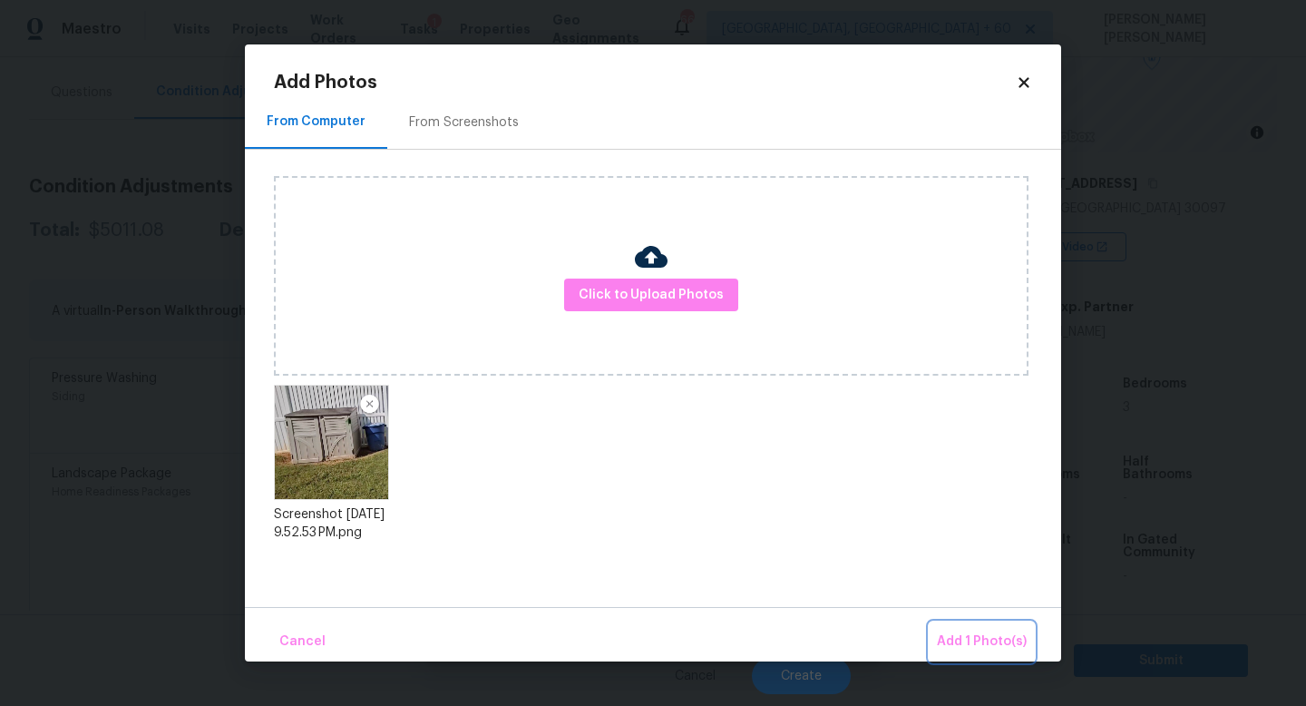
click at [961, 638] on span "Add 1 Photo(s)" at bounding box center [982, 641] width 90 height 23
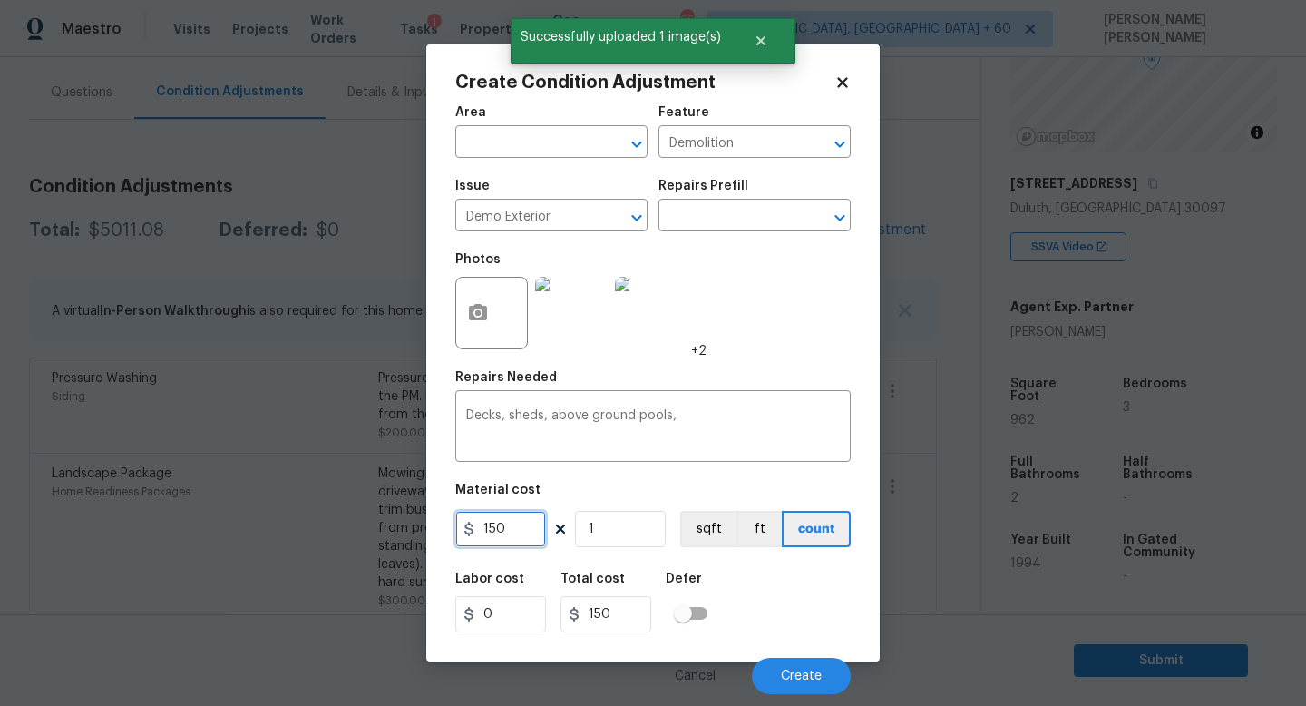
drag, startPoint x: 524, startPoint y: 521, endPoint x: 337, endPoint y: 521, distance: 187.8
click at [337, 521] on div "Create Condition Adjustment Area ​ Feature Demolition ​ Issue Demo Exterior ​ R…" at bounding box center [653, 353] width 1306 height 706
type input "400"
click at [780, 677] on button "Create" at bounding box center [801, 676] width 99 height 36
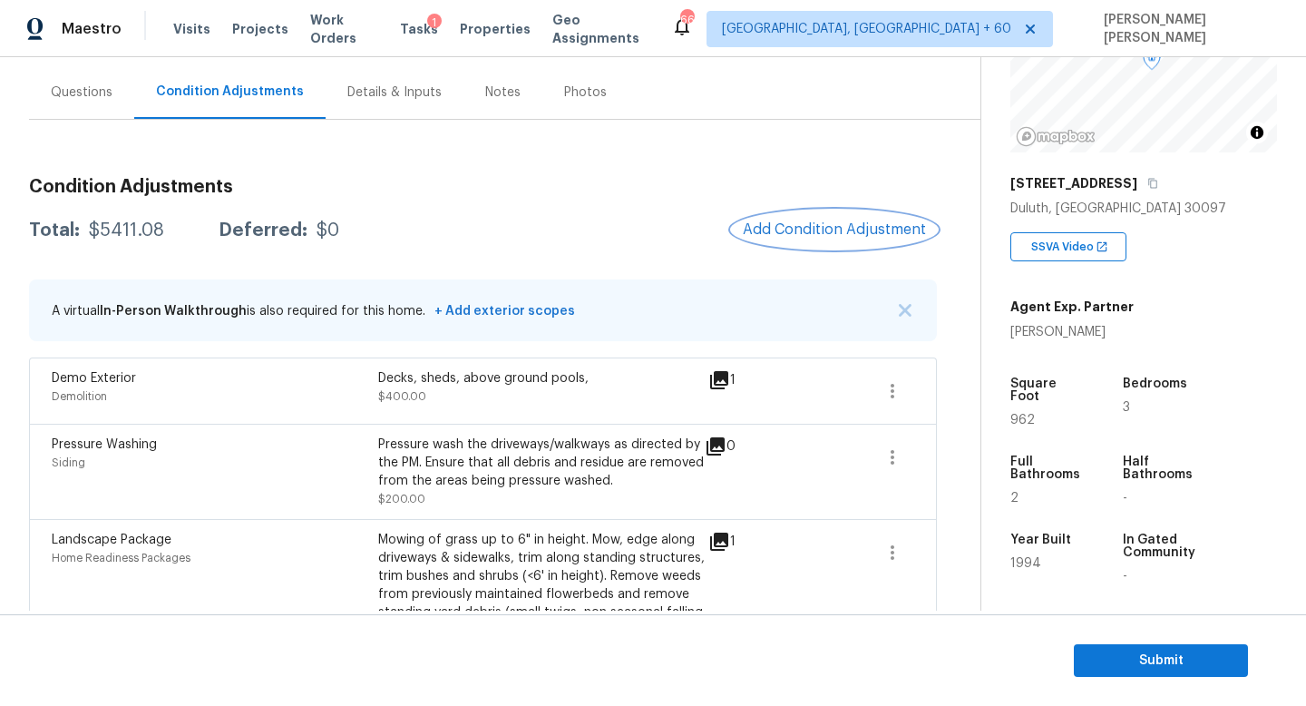
click at [847, 235] on span "Add Condition Adjustment" at bounding box center [834, 229] width 183 height 16
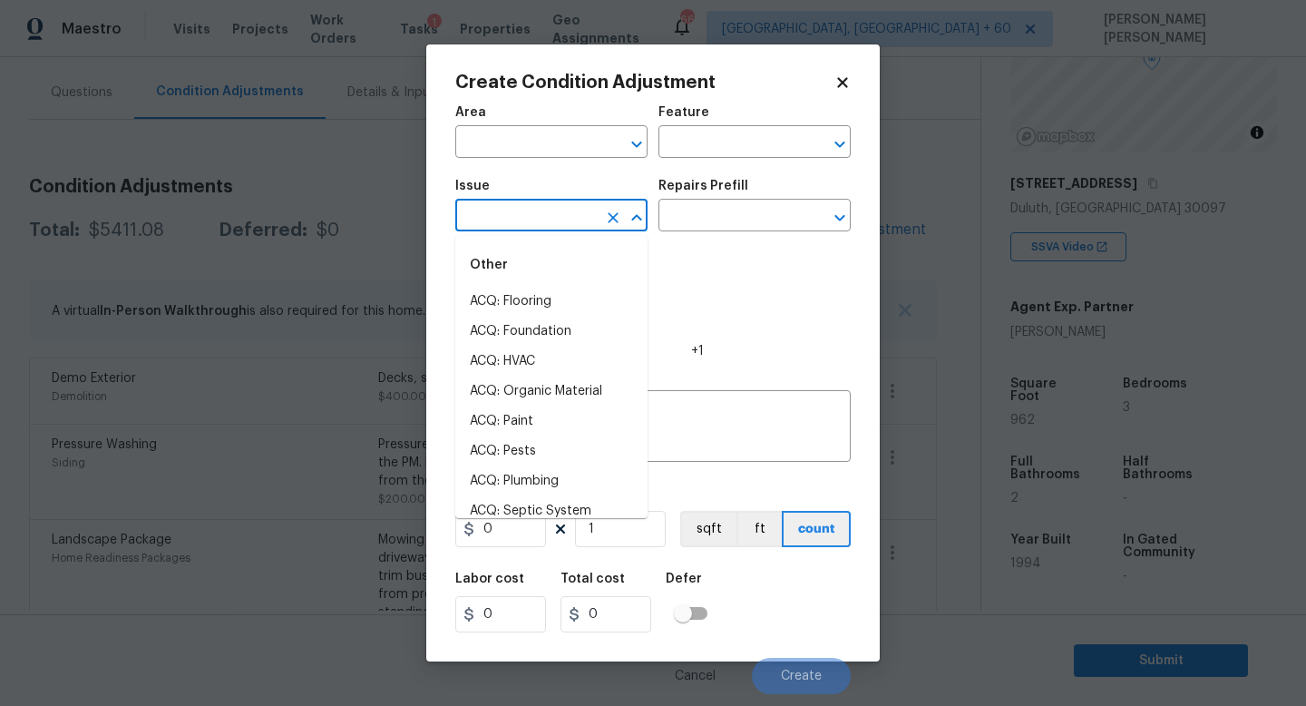
click at [548, 219] on input "text" at bounding box center [526, 217] width 142 height 28
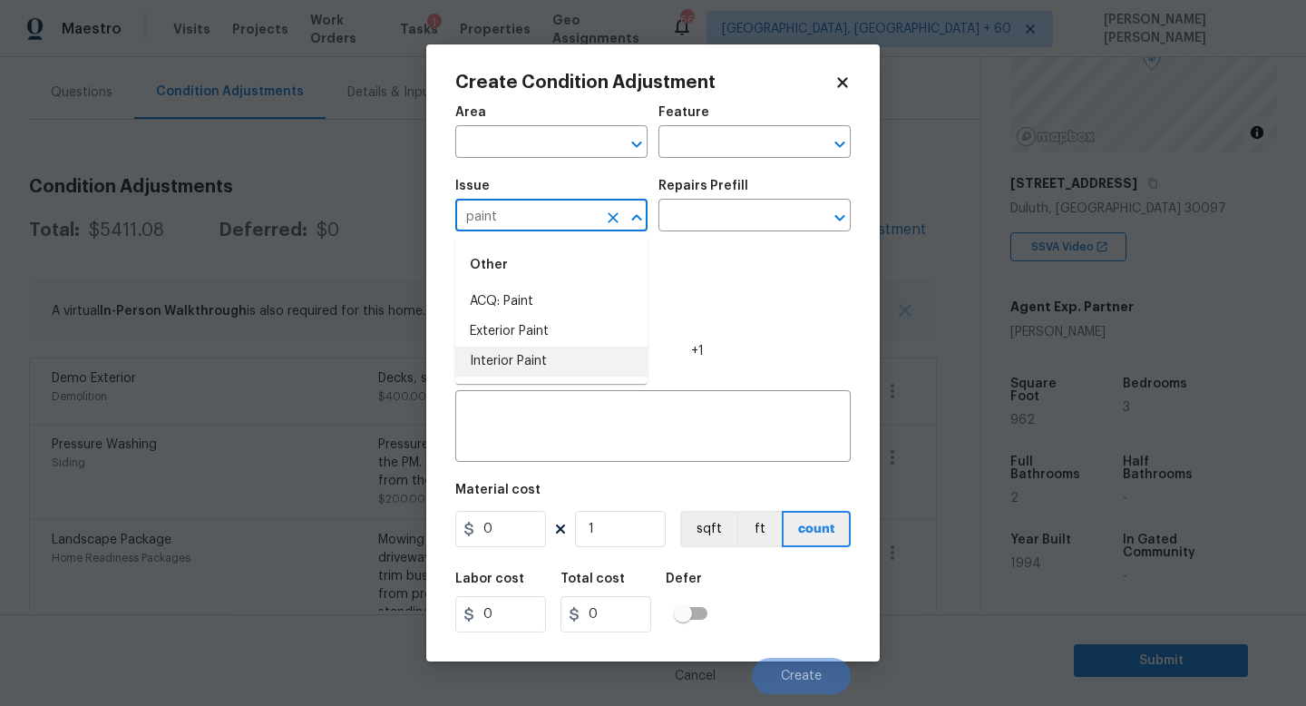
click at [532, 360] on li "Interior Paint" at bounding box center [551, 362] width 192 height 30
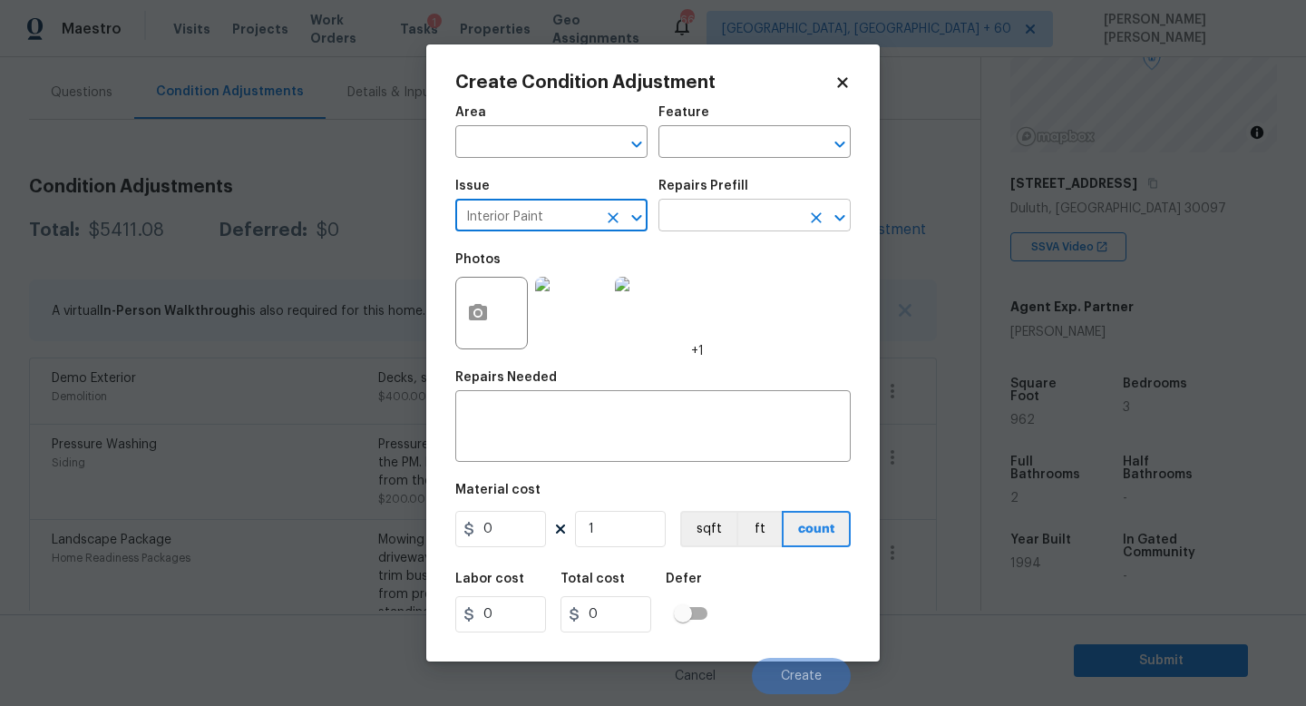
type input "Interior Paint"
click at [738, 223] on input "text" at bounding box center [730, 217] width 142 height 28
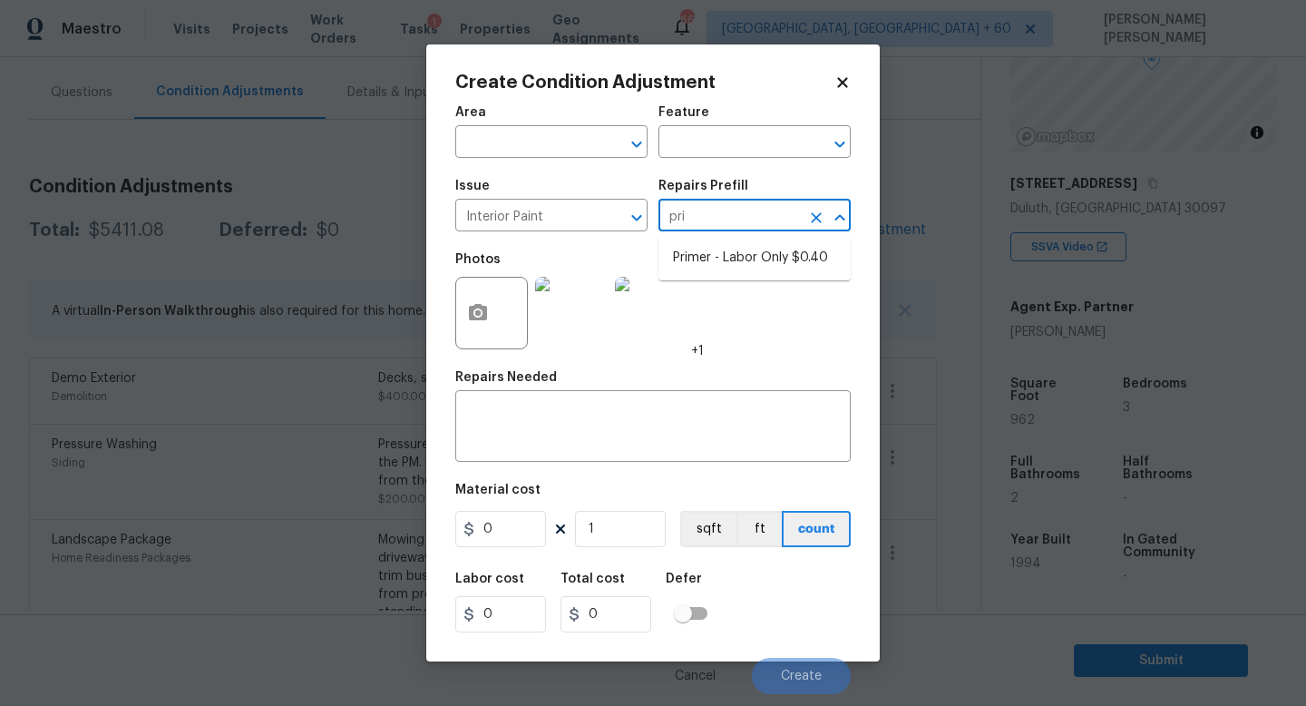
type input "prim"
click at [771, 267] on li "Primer - Labor Only $0.40" at bounding box center [755, 258] width 192 height 30
type input "Overall Paint"
type textarea "Interior primer - PRIMER PROVIDED BY OPENDOOR - All nails, screws, drywall anch…"
type input "0.4"
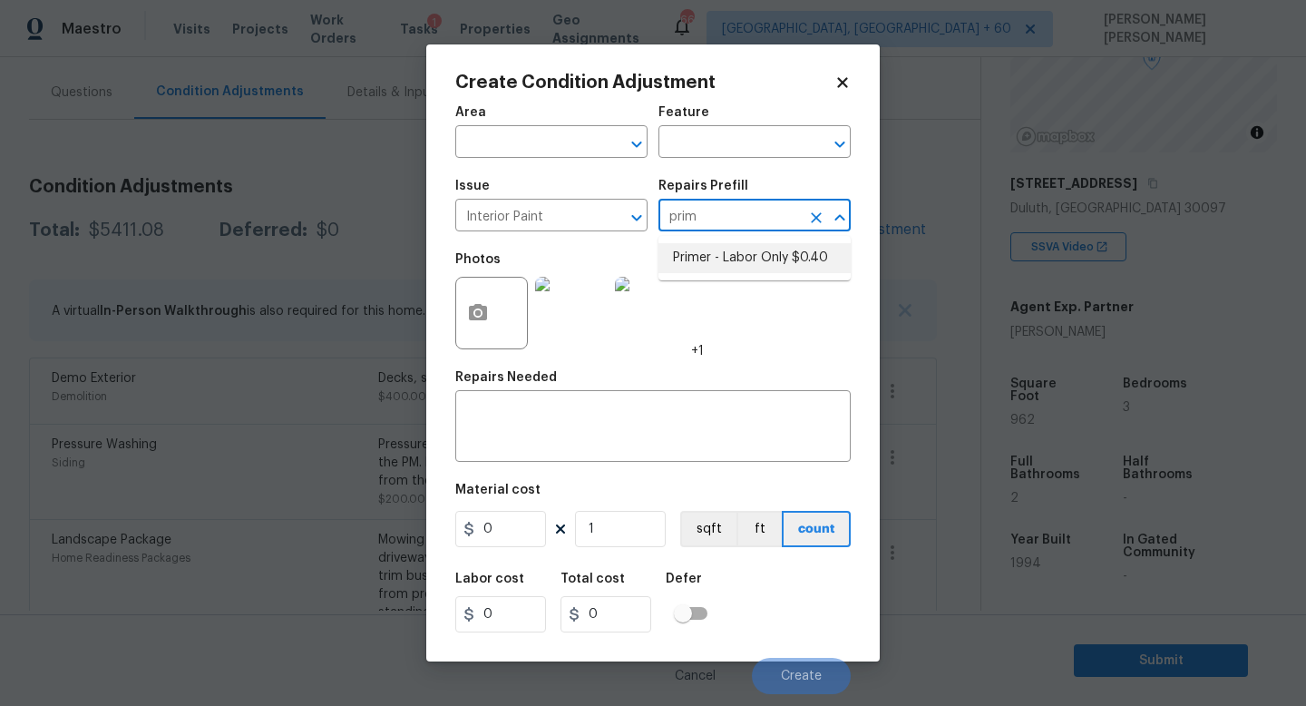
type input "0.4"
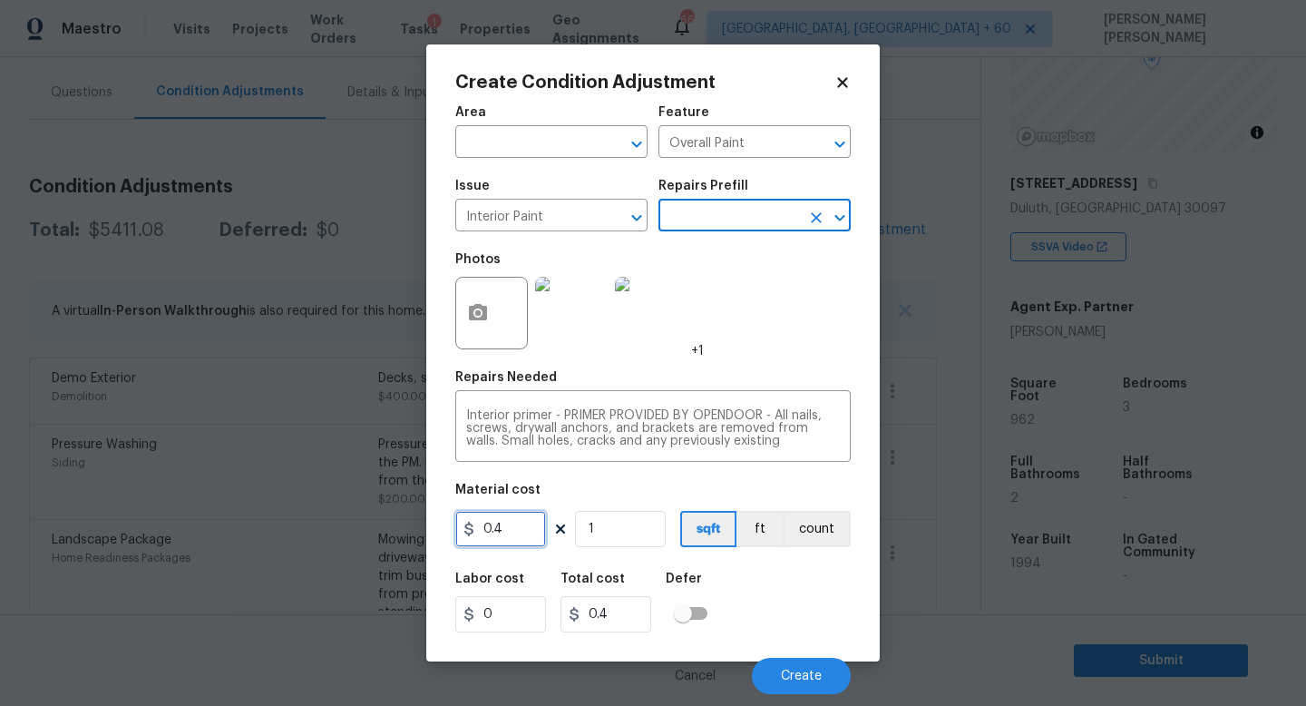
drag, startPoint x: 525, startPoint y: 535, endPoint x: 142, endPoint y: 502, distance: 384.3
click at [181, 513] on div "Create Condition Adjustment Area ​ Feature Overall Paint ​ Issue Interior Paint…" at bounding box center [653, 353] width 1306 height 706
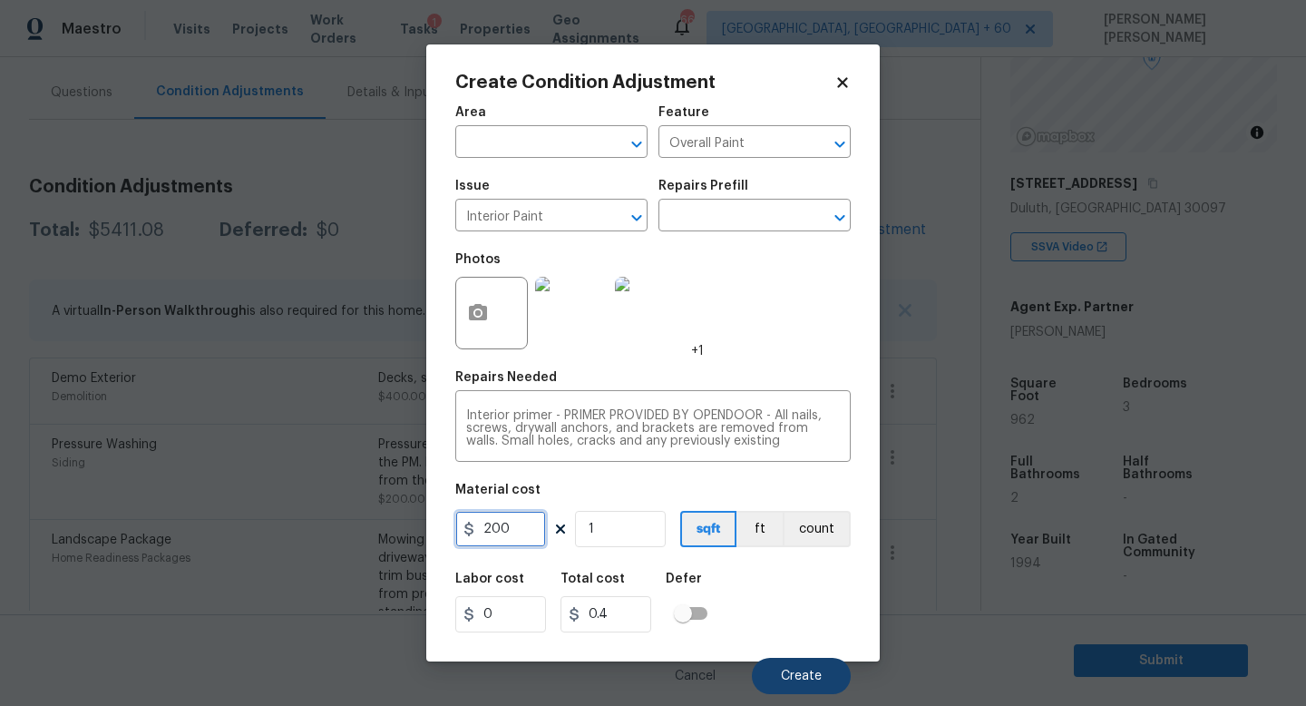
type input "200"
click at [796, 669] on button "Create" at bounding box center [801, 676] width 99 height 36
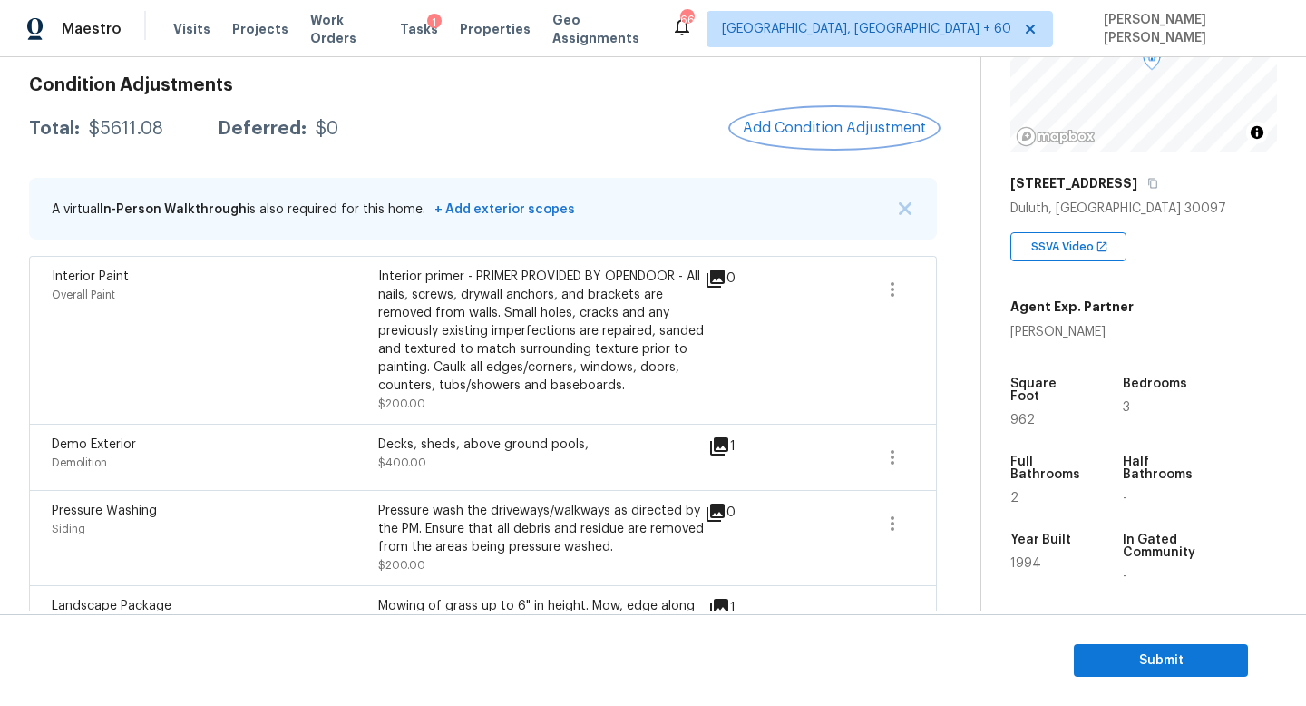
scroll to position [0, 0]
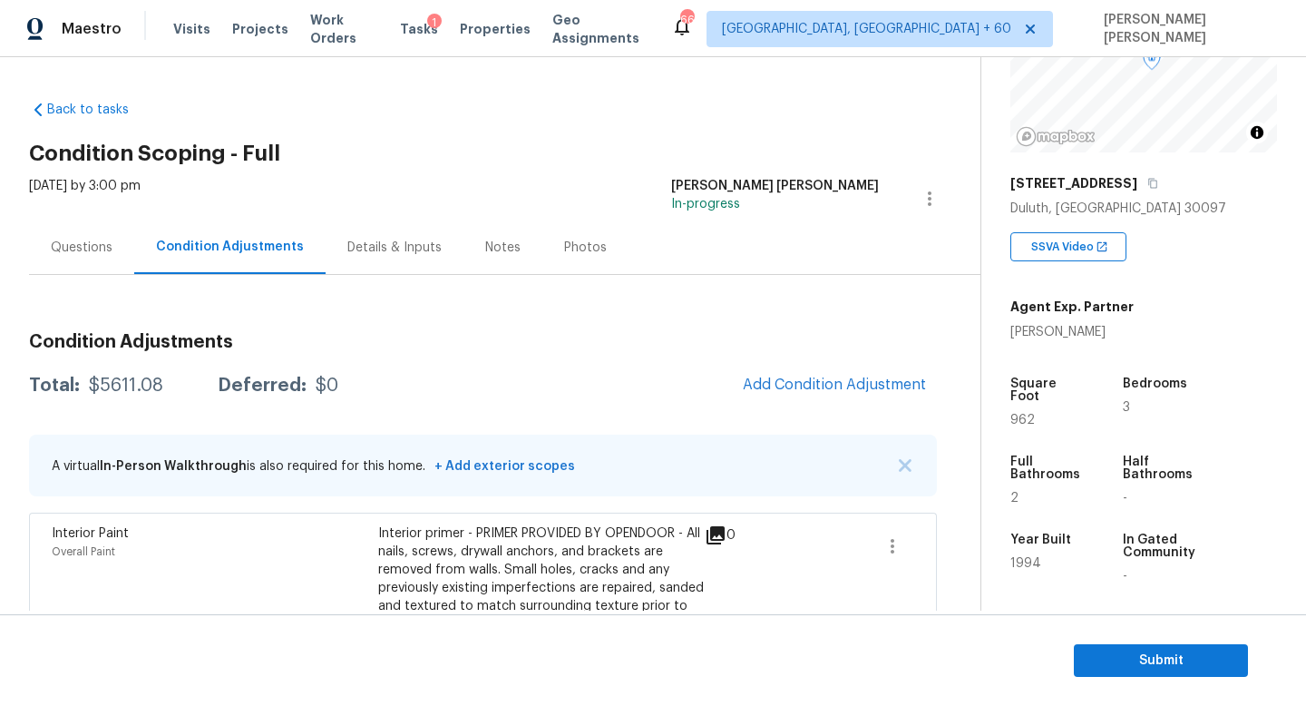
click at [128, 379] on div "$5611.08" at bounding box center [126, 385] width 74 height 18
copy div "$5611.08"
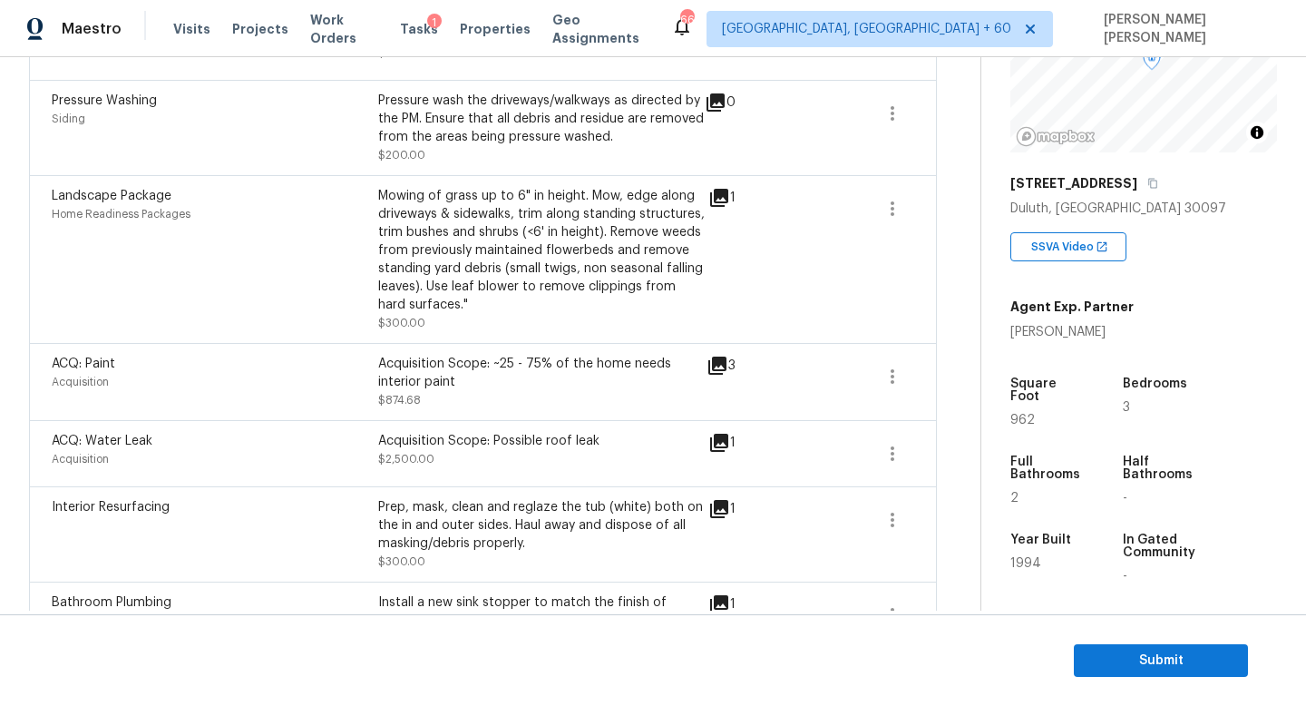
scroll to position [844, 0]
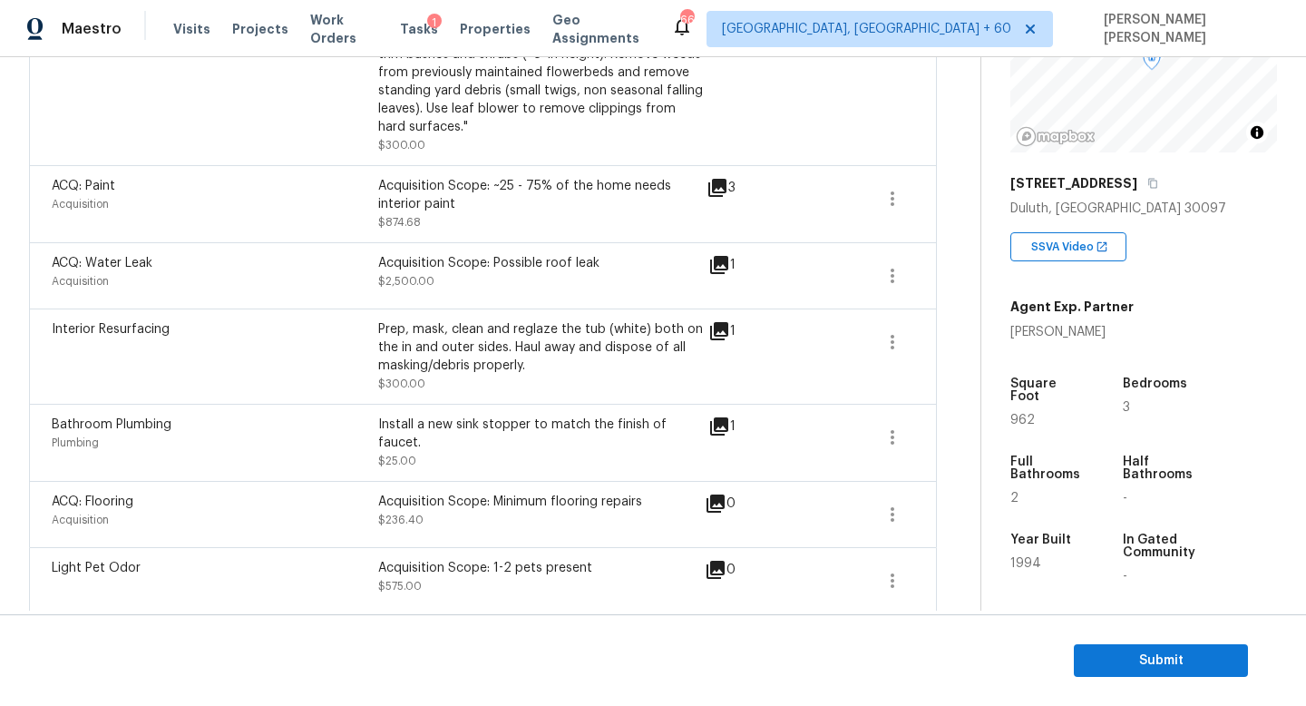
click at [1176, 639] on section "Submit" at bounding box center [653, 660] width 1306 height 93
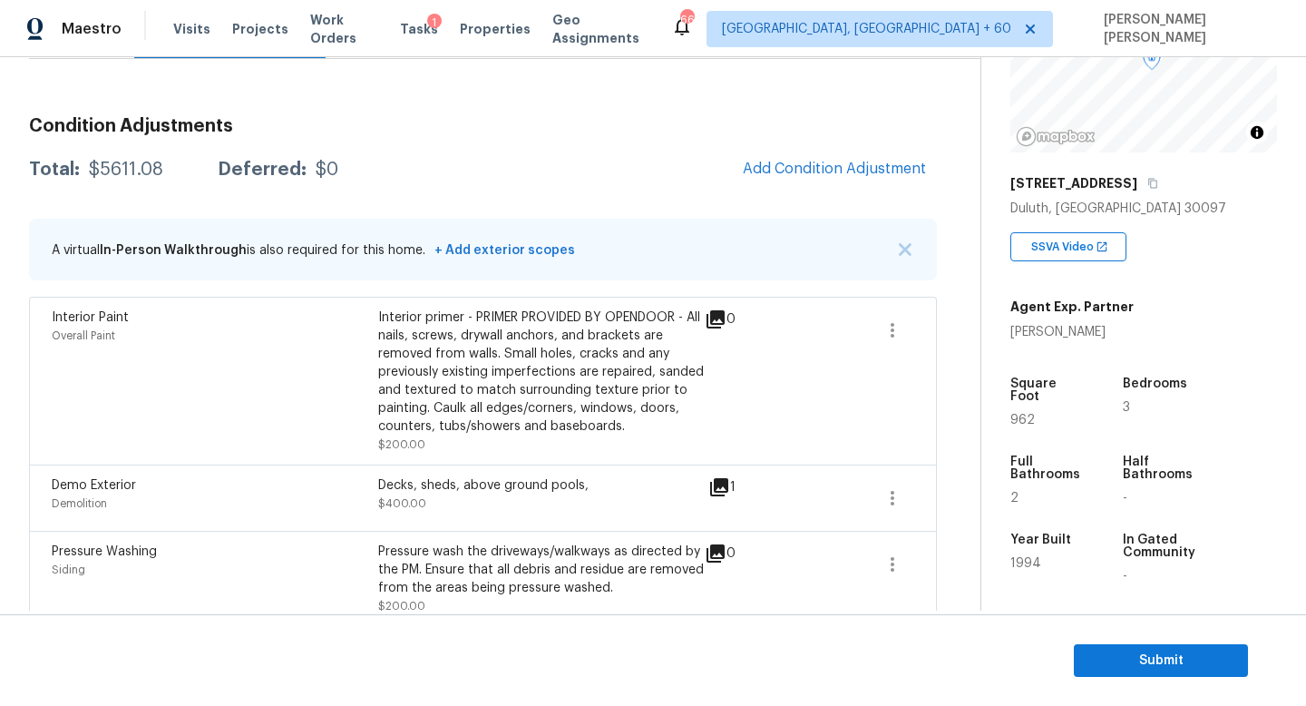
scroll to position [0, 0]
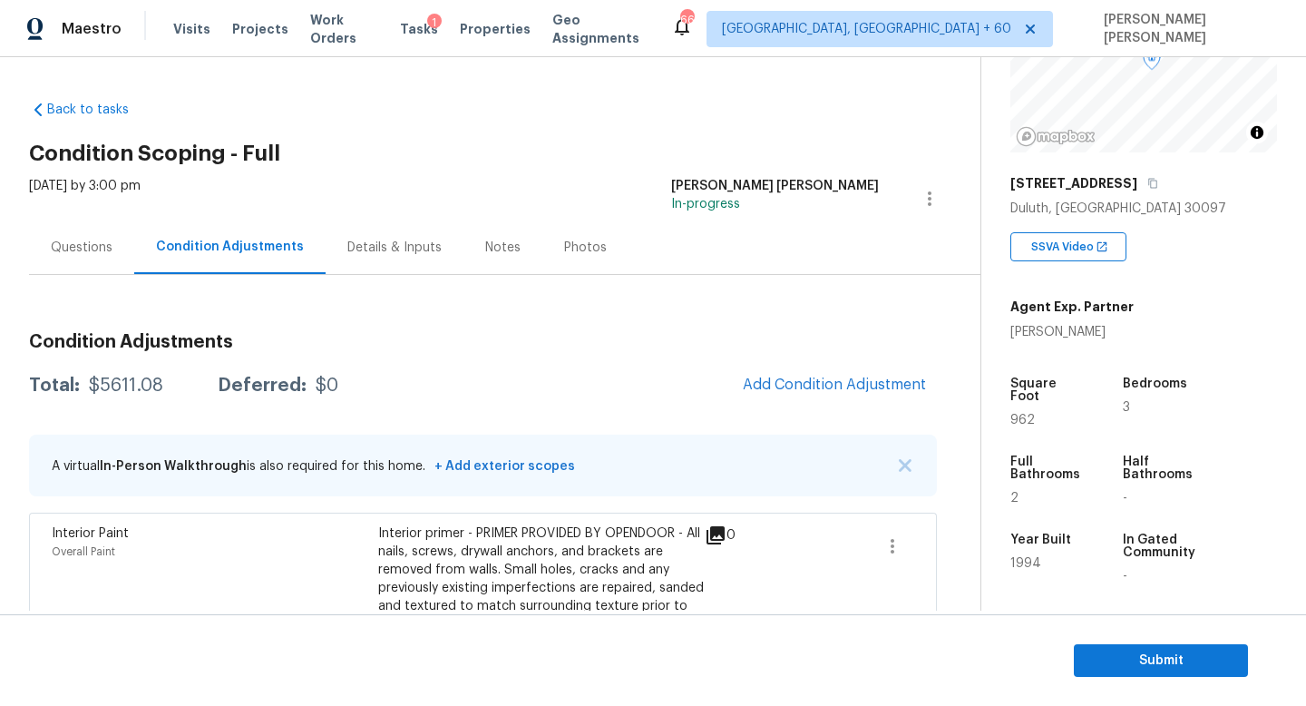
click at [63, 239] on div "Questions" at bounding box center [82, 248] width 62 height 18
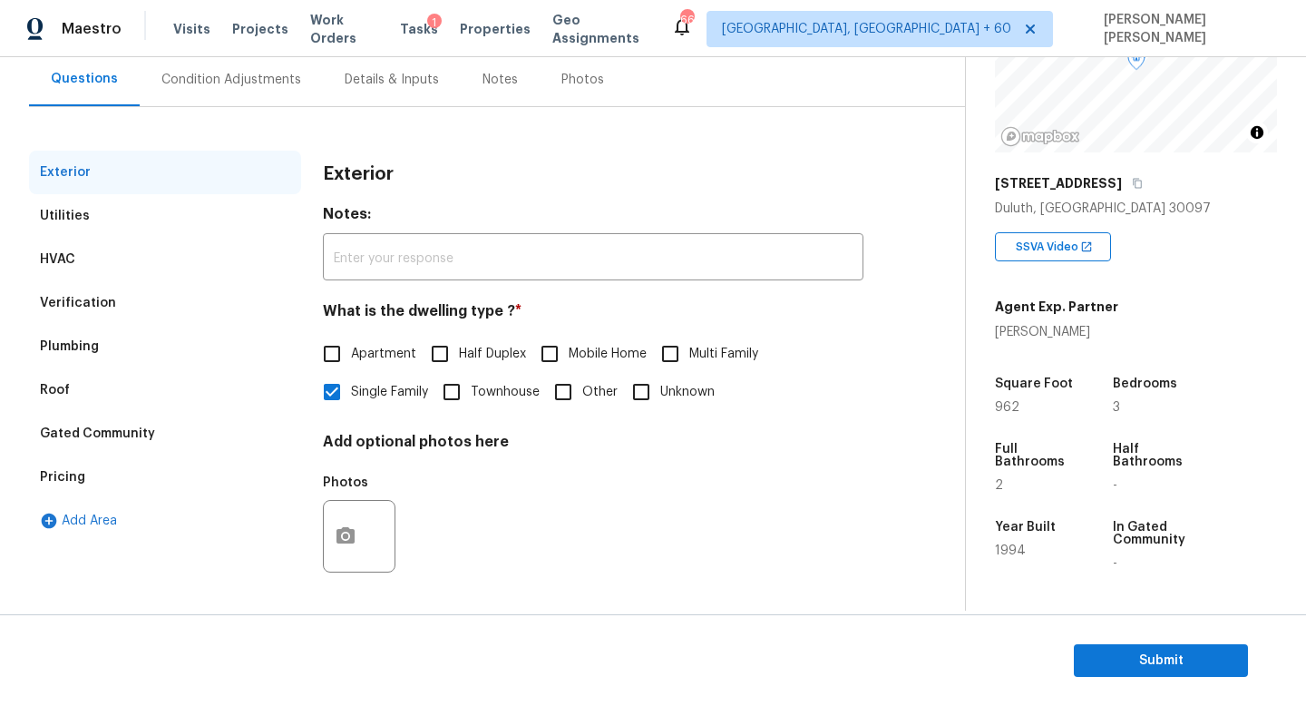
click at [81, 336] on div "Plumbing" at bounding box center [165, 347] width 272 height 44
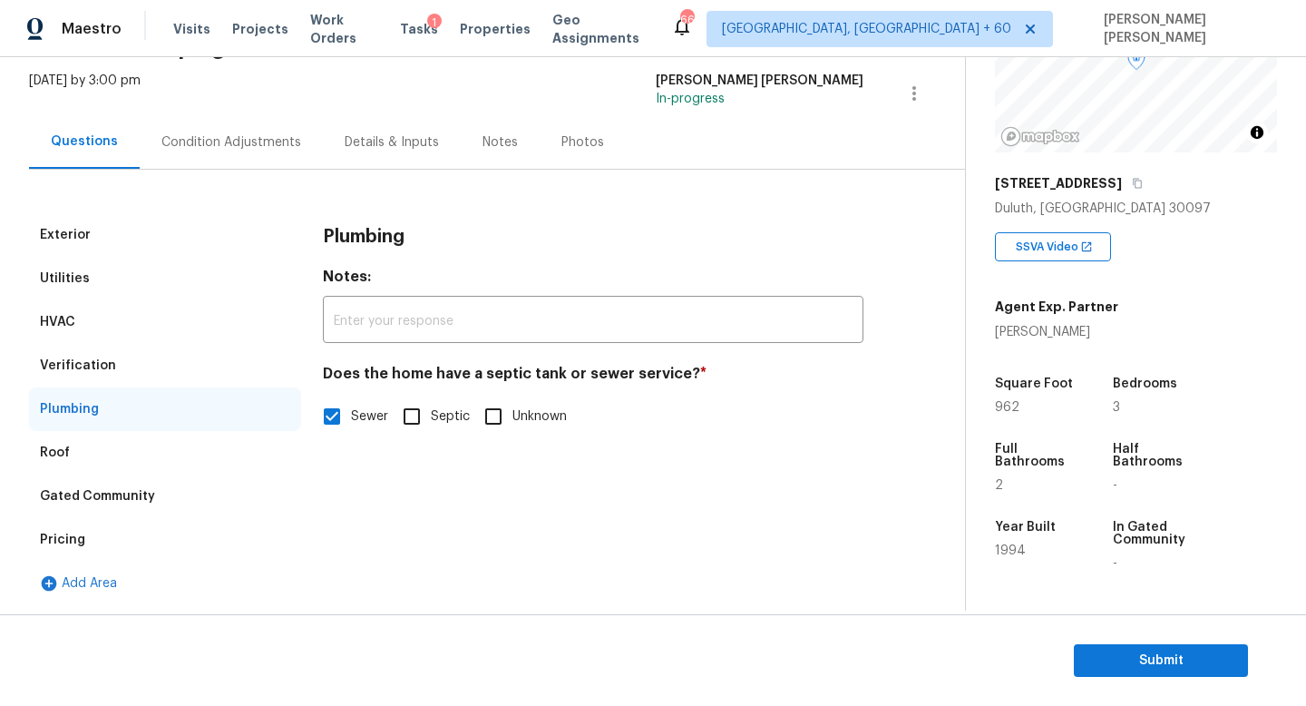
click at [87, 539] on div "Pricing" at bounding box center [165, 540] width 272 height 44
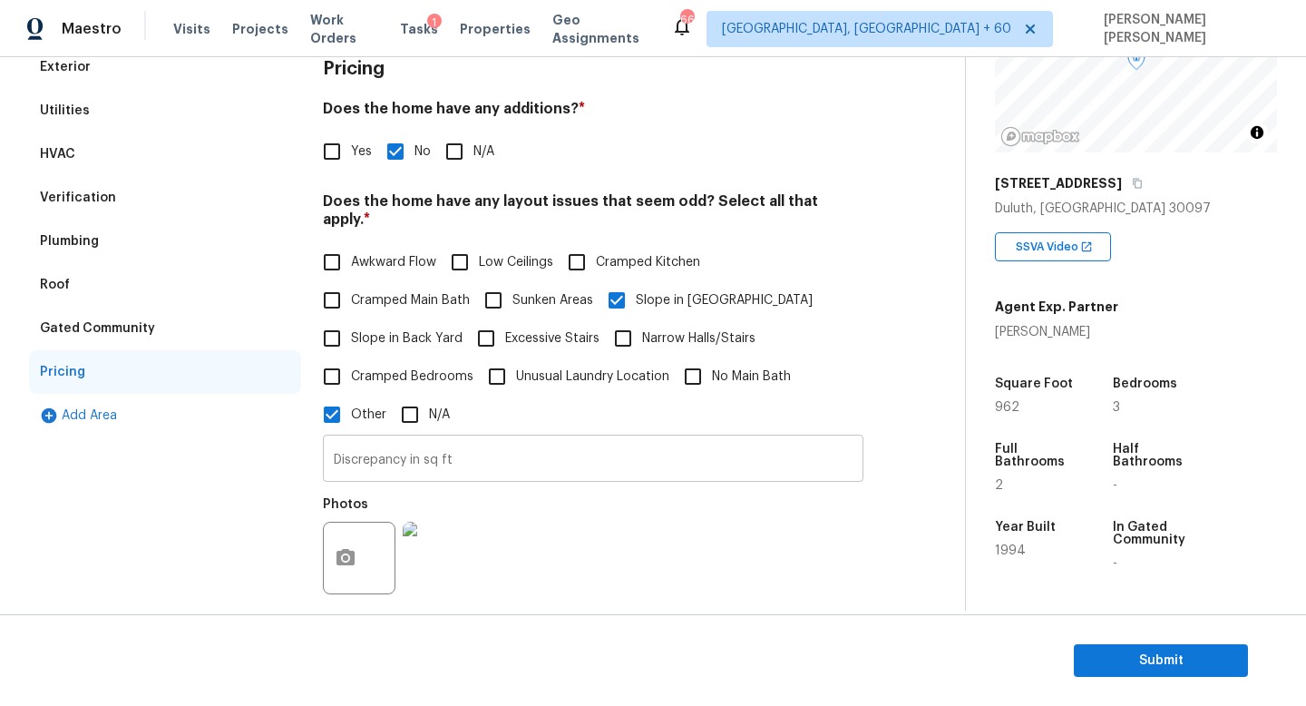
scroll to position [363, 0]
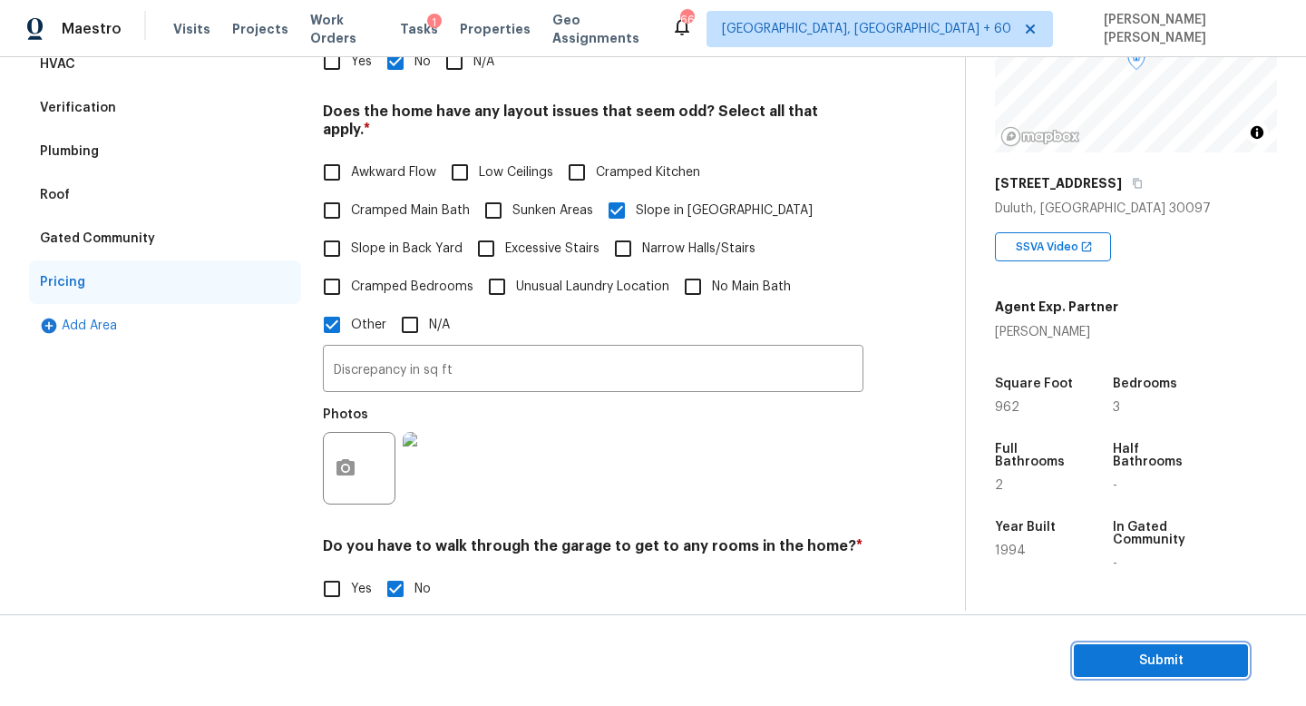
click at [1140, 672] on button "Submit" at bounding box center [1161, 661] width 174 height 34
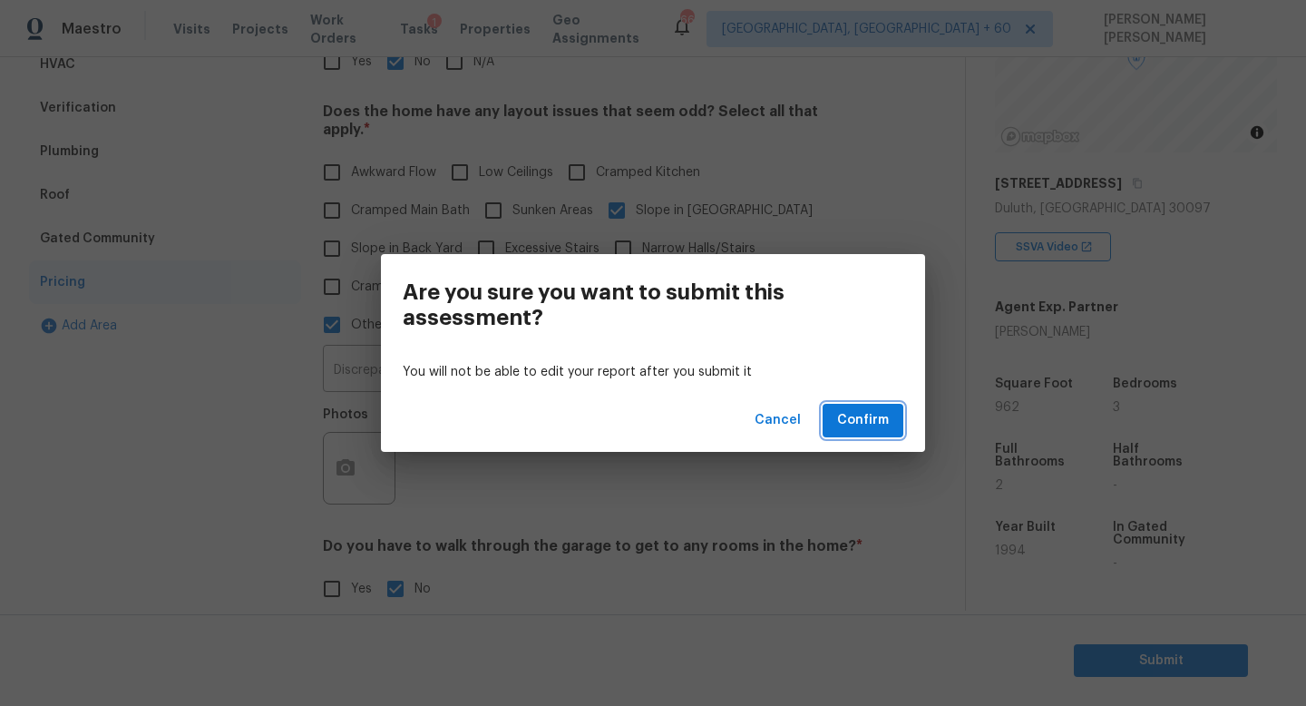
click at [838, 413] on button "Confirm" at bounding box center [863, 421] width 81 height 34
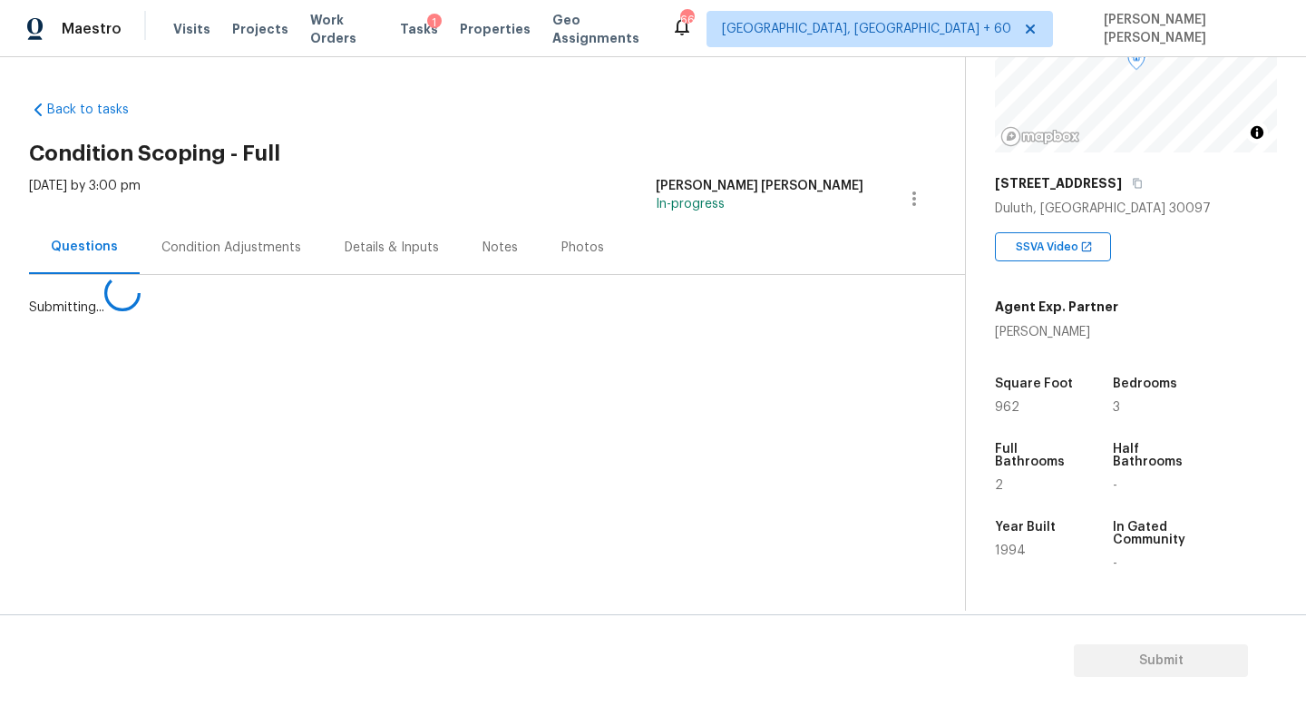
scroll to position [0, 0]
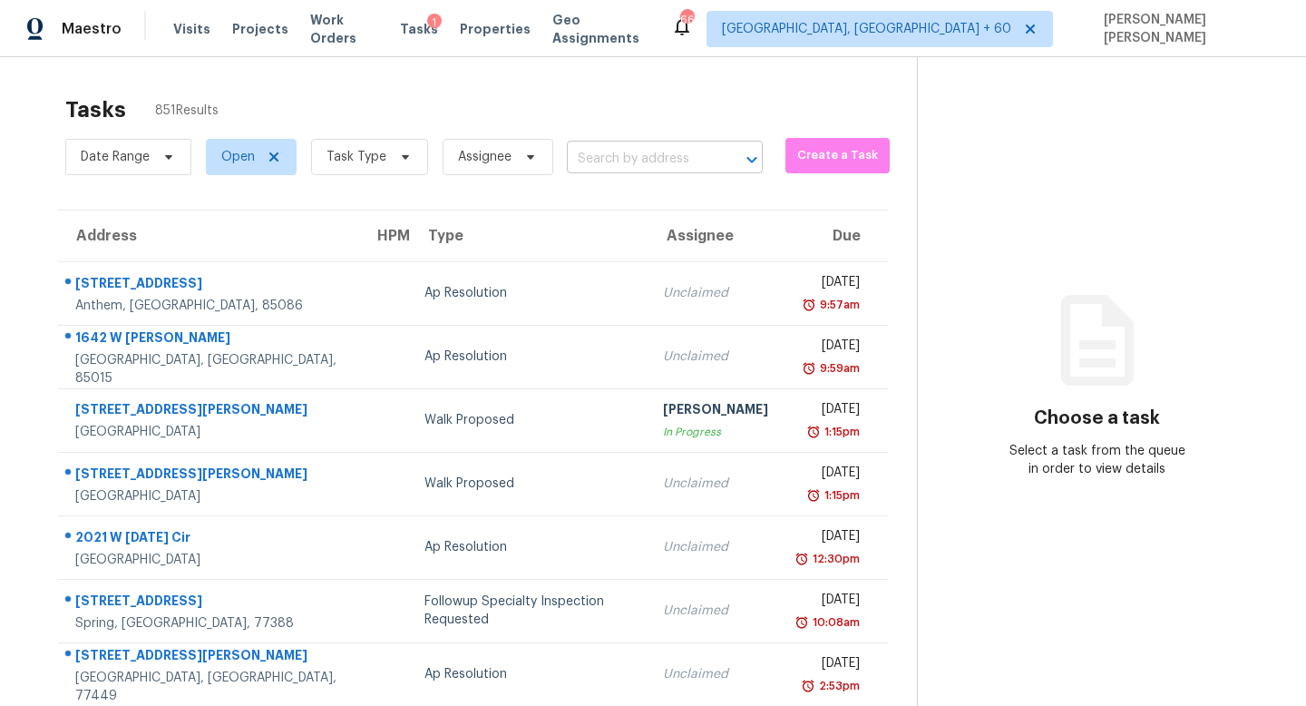
click at [614, 166] on input "text" at bounding box center [639, 159] width 145 height 28
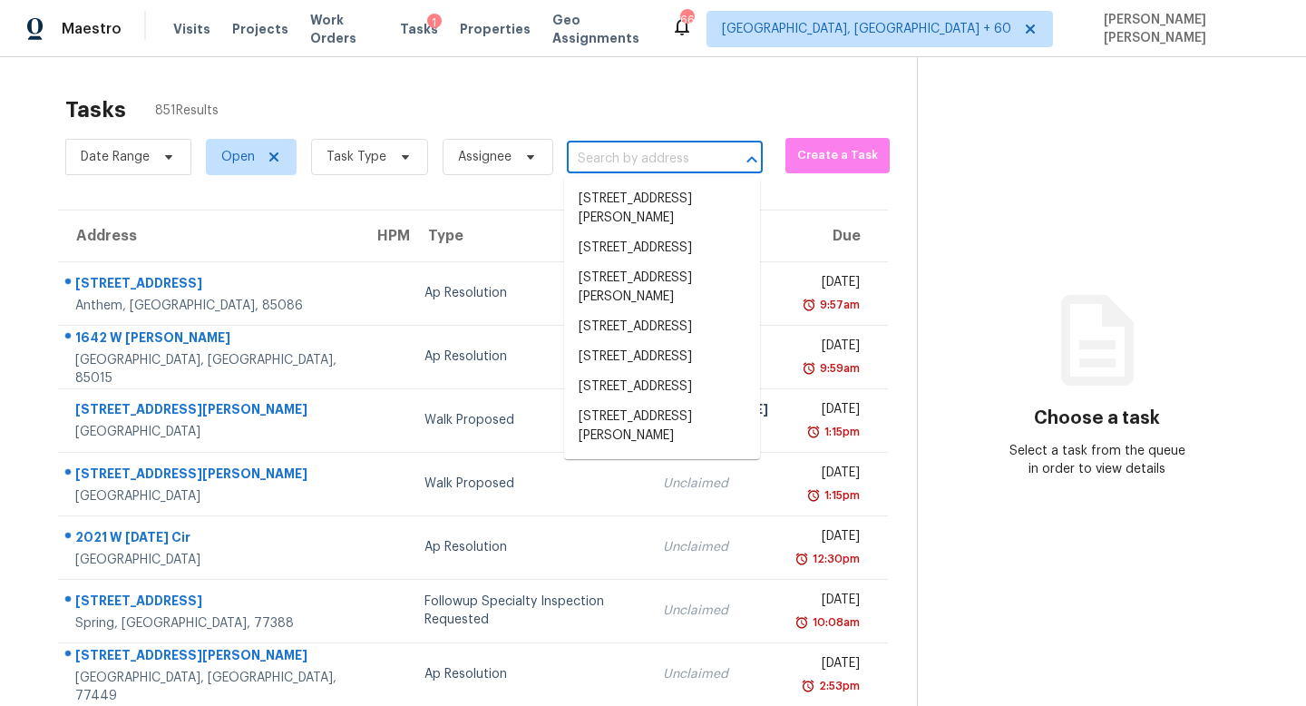
paste input "4408 Jacqueline Ln, Raleigh, NC 27616"
type input "4408 Jacqueline Ln, Raleigh, NC 27616"
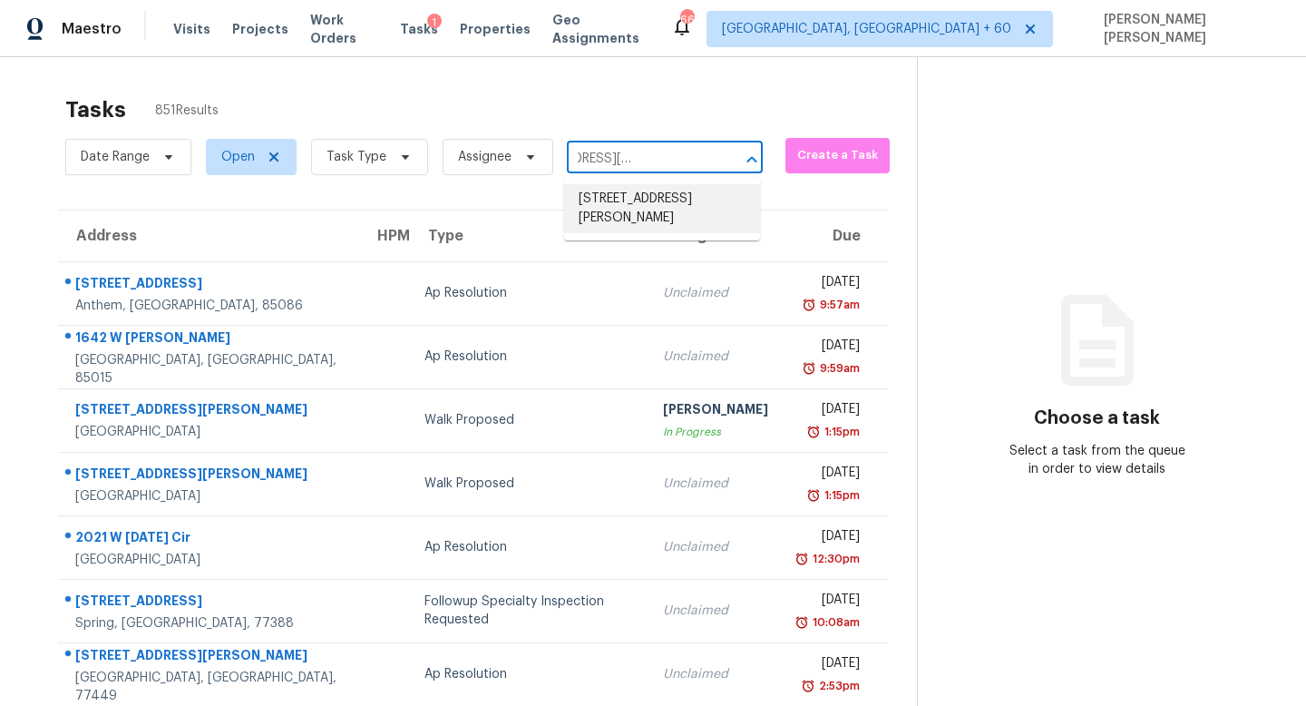
click at [609, 194] on li "4408 Jacqueline Ln, Raleigh, NC 27616" at bounding box center [662, 208] width 196 height 49
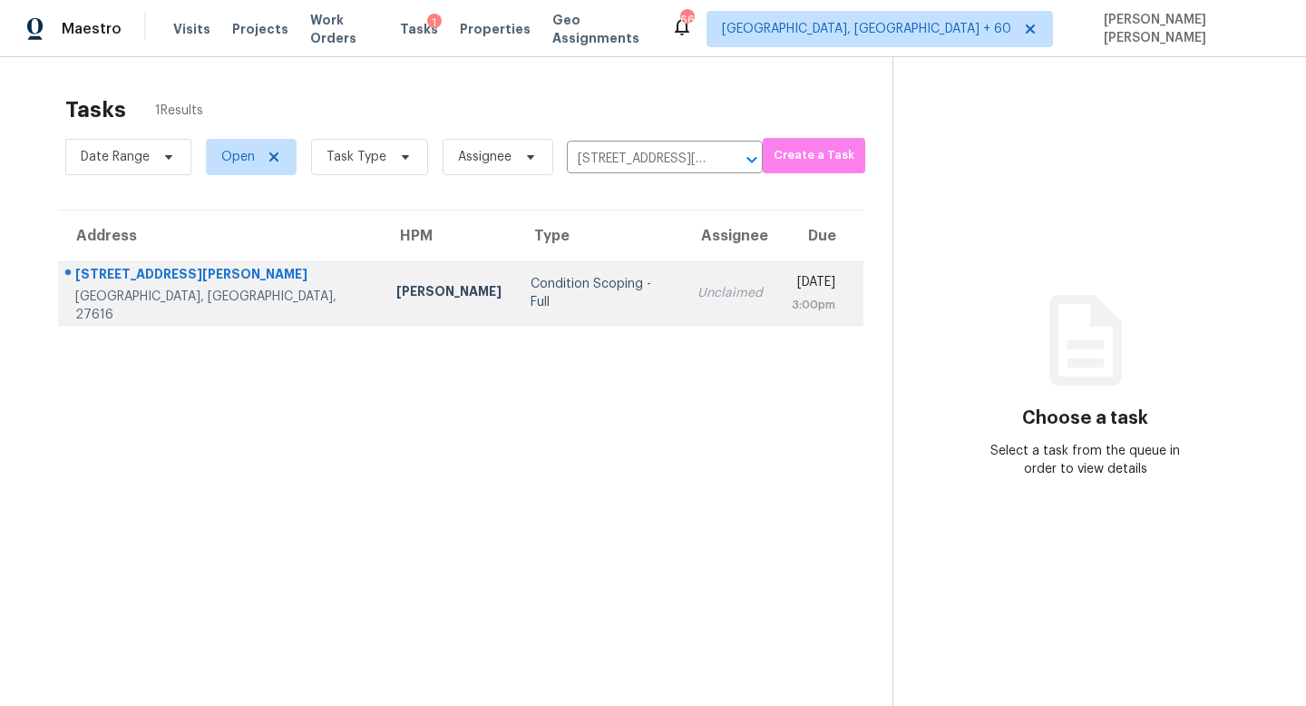
click at [792, 296] on div "3:00pm" at bounding box center [814, 305] width 44 height 18
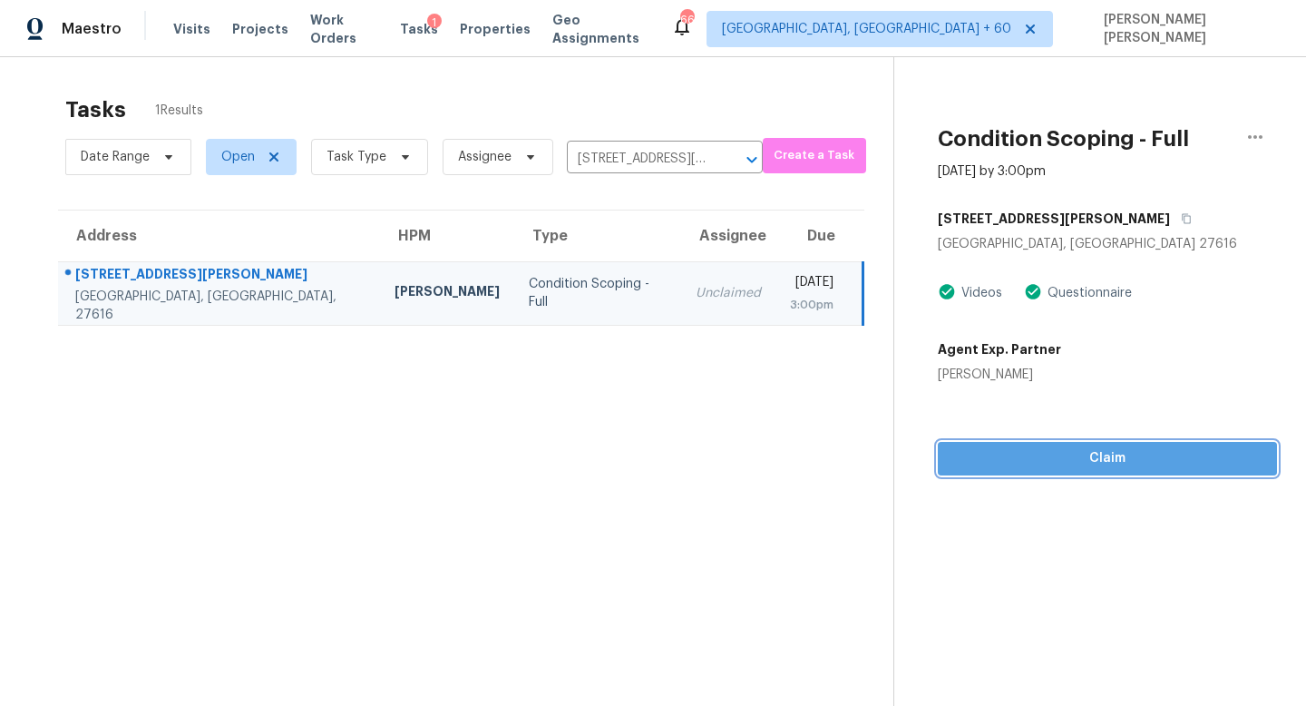
click at [1108, 461] on span "Claim" at bounding box center [1107, 458] width 310 height 23
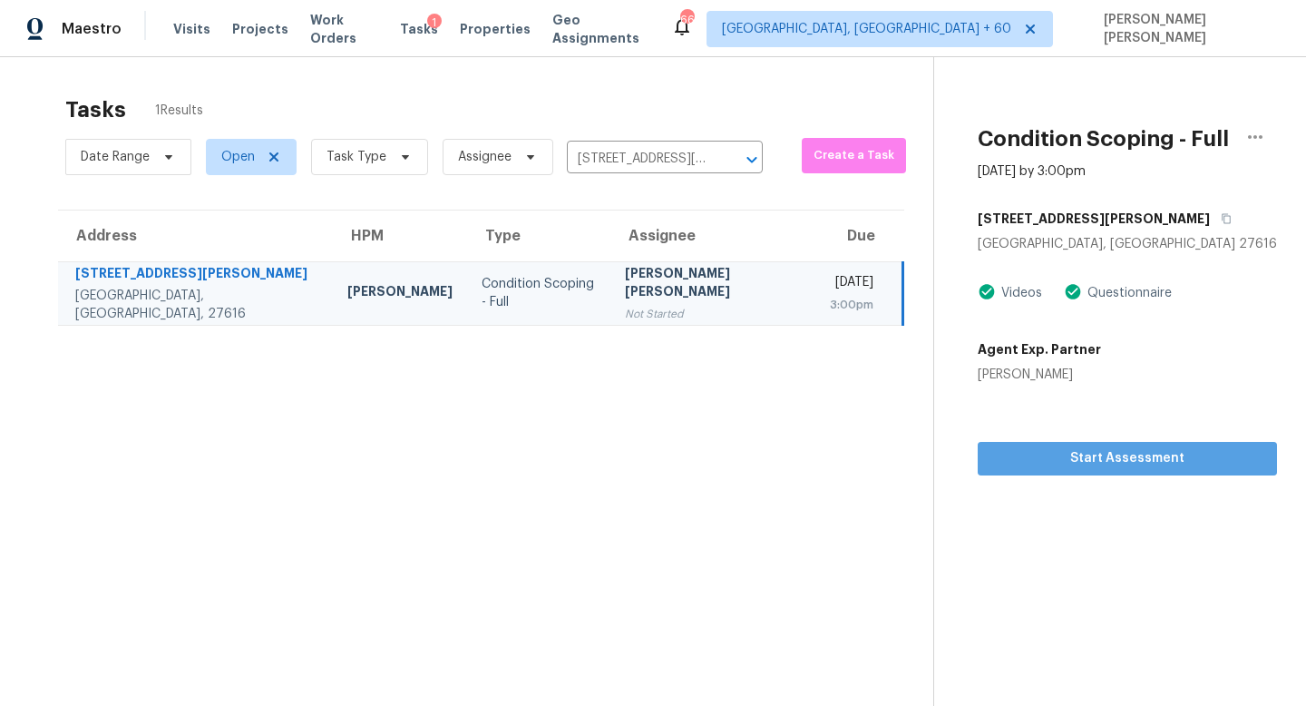
click at [1095, 464] on span "Start Assessment" at bounding box center [1127, 458] width 270 height 23
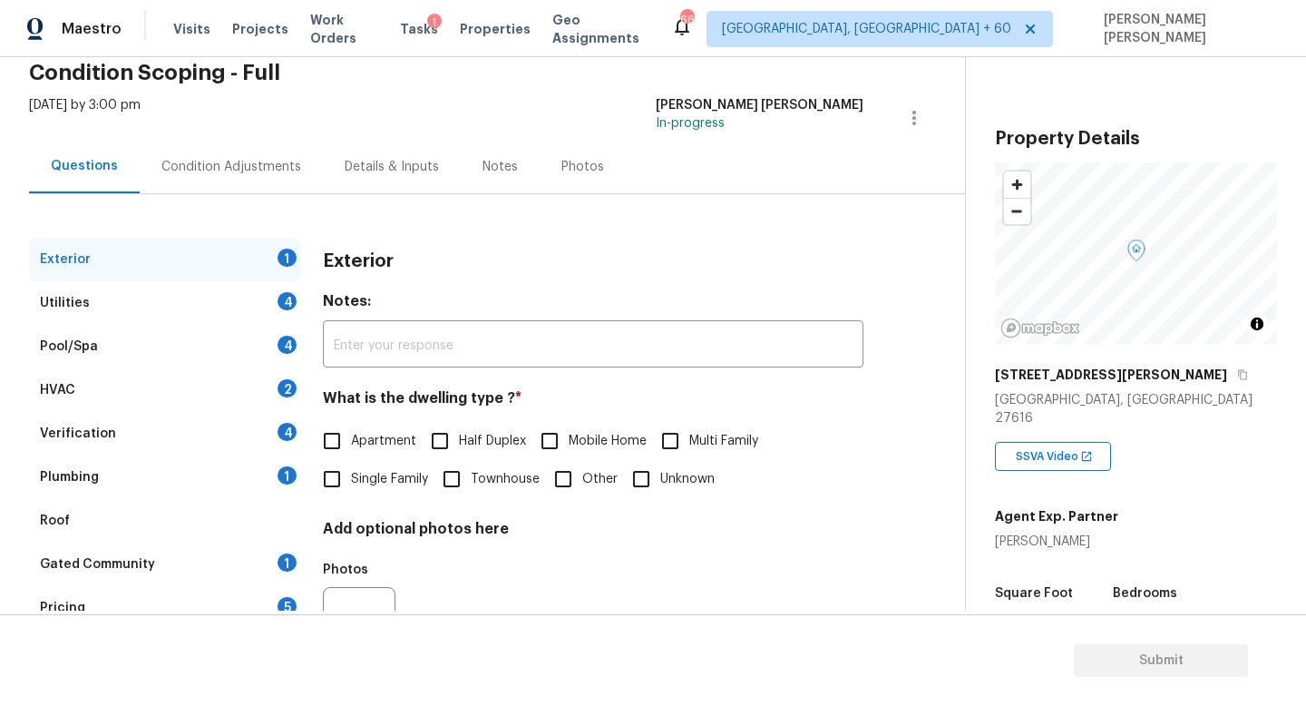
scroll to position [96, 0]
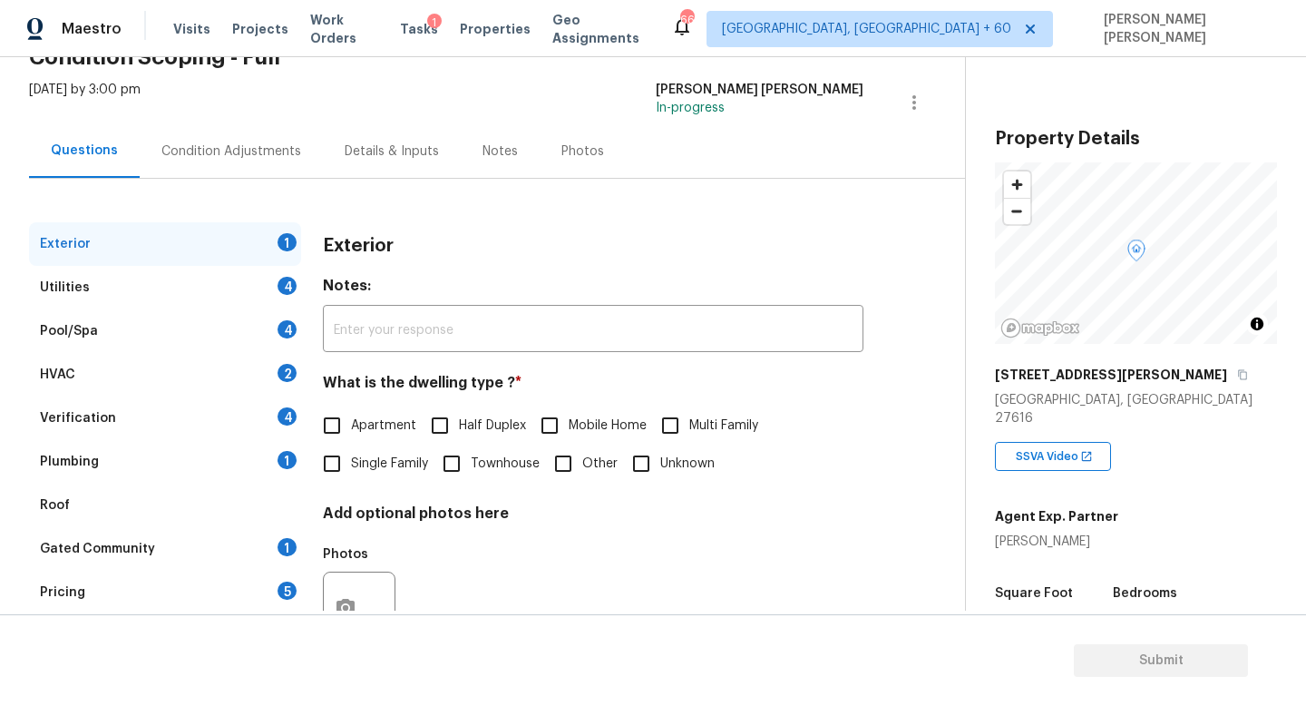
click at [345, 464] on input "Single Family" at bounding box center [332, 463] width 38 height 38
checkbox input "true"
click at [275, 290] on div "Utilities 4" at bounding box center [165, 288] width 272 height 44
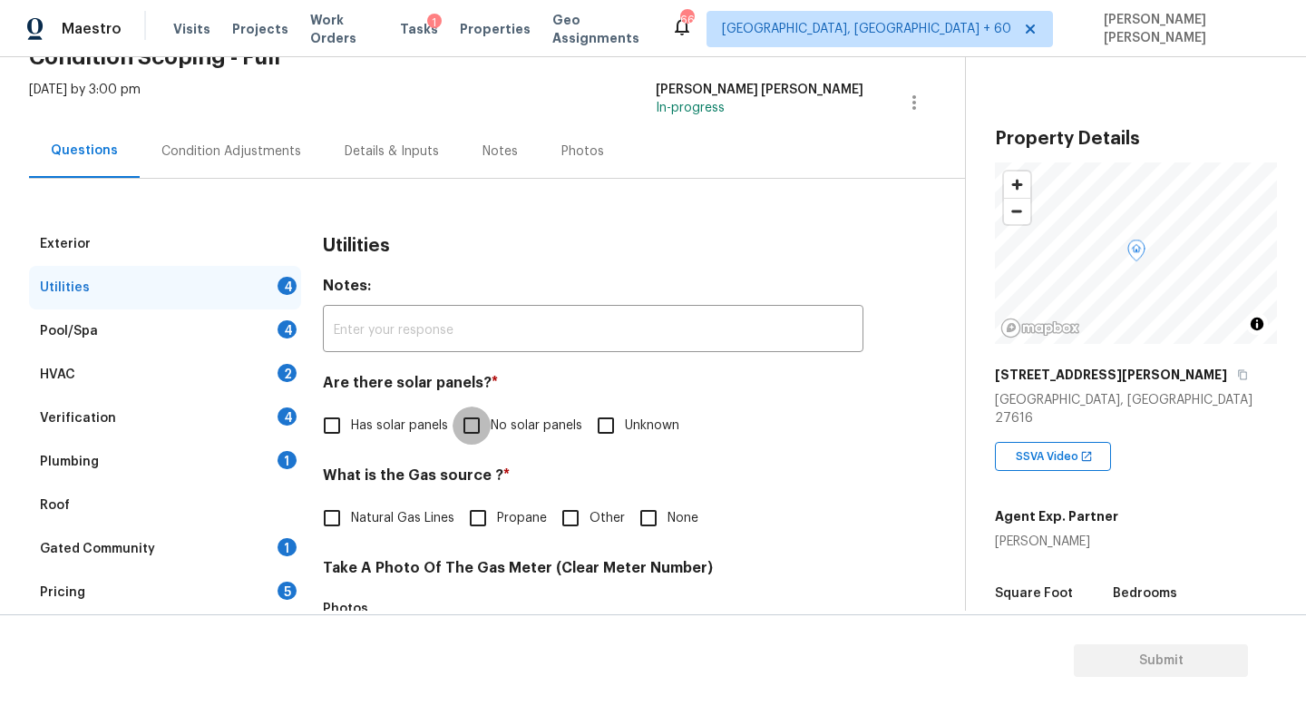
click at [457, 429] on input "No solar panels" at bounding box center [472, 425] width 38 height 38
checkbox input "true"
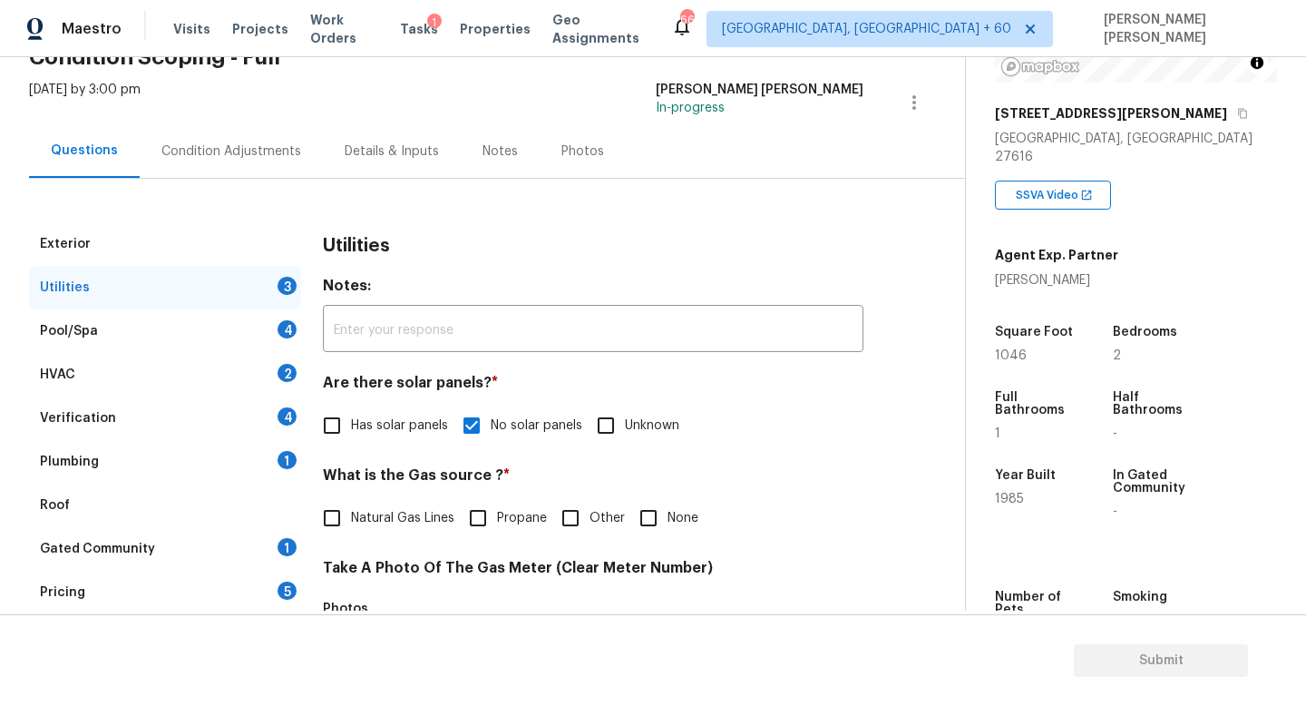
scroll to position [386, 0]
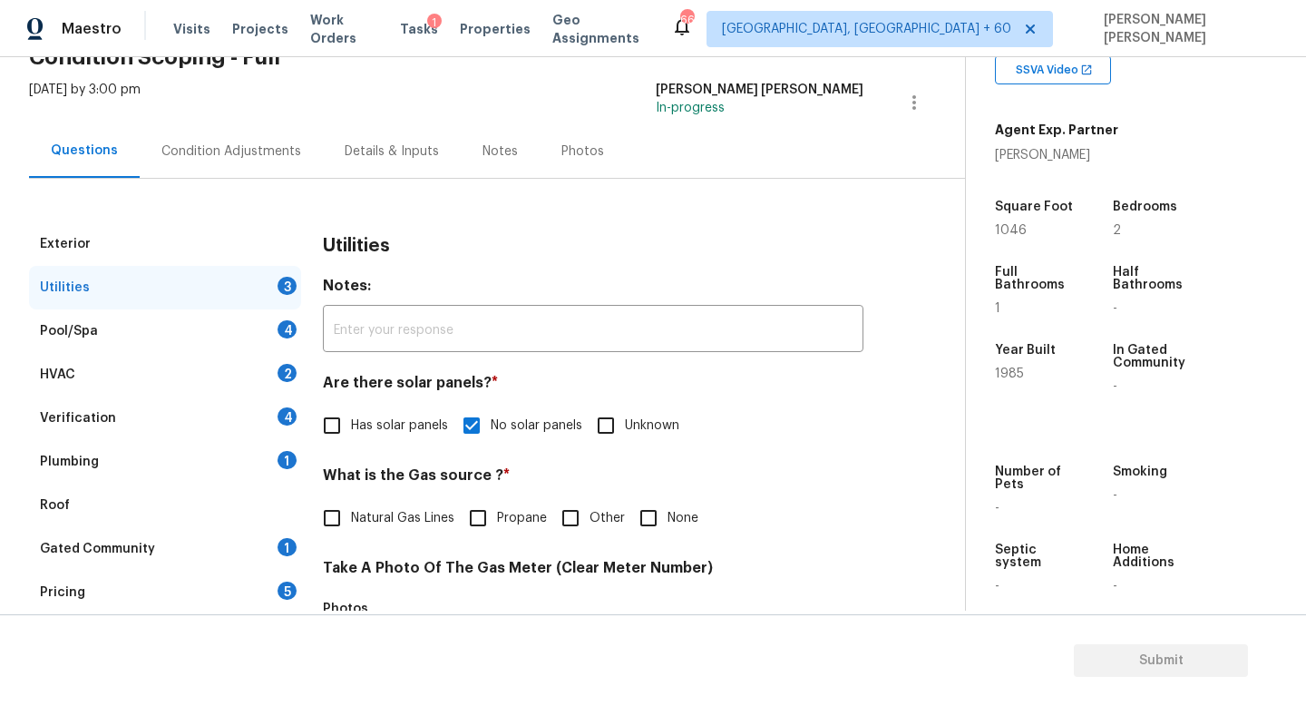
click at [220, 129] on div "Condition Adjustments" at bounding box center [231, 151] width 183 height 54
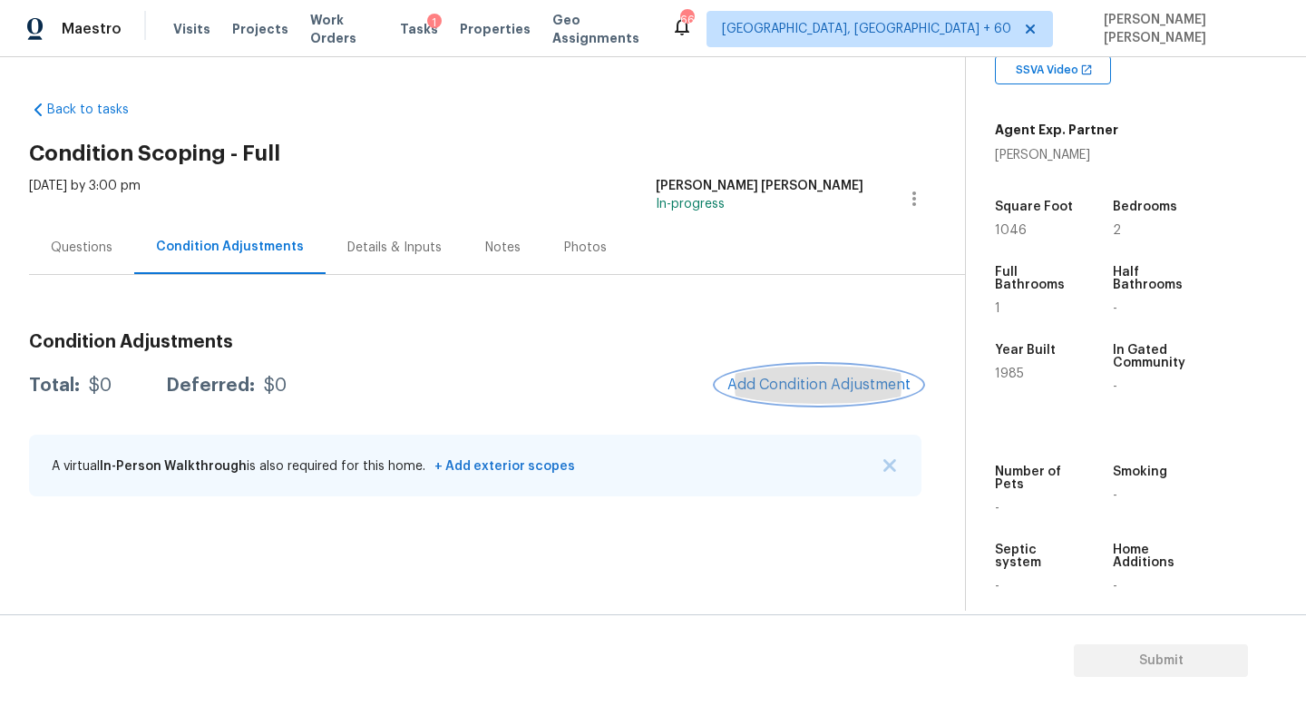
click at [770, 377] on span "Add Condition Adjustment" at bounding box center [818, 384] width 183 height 16
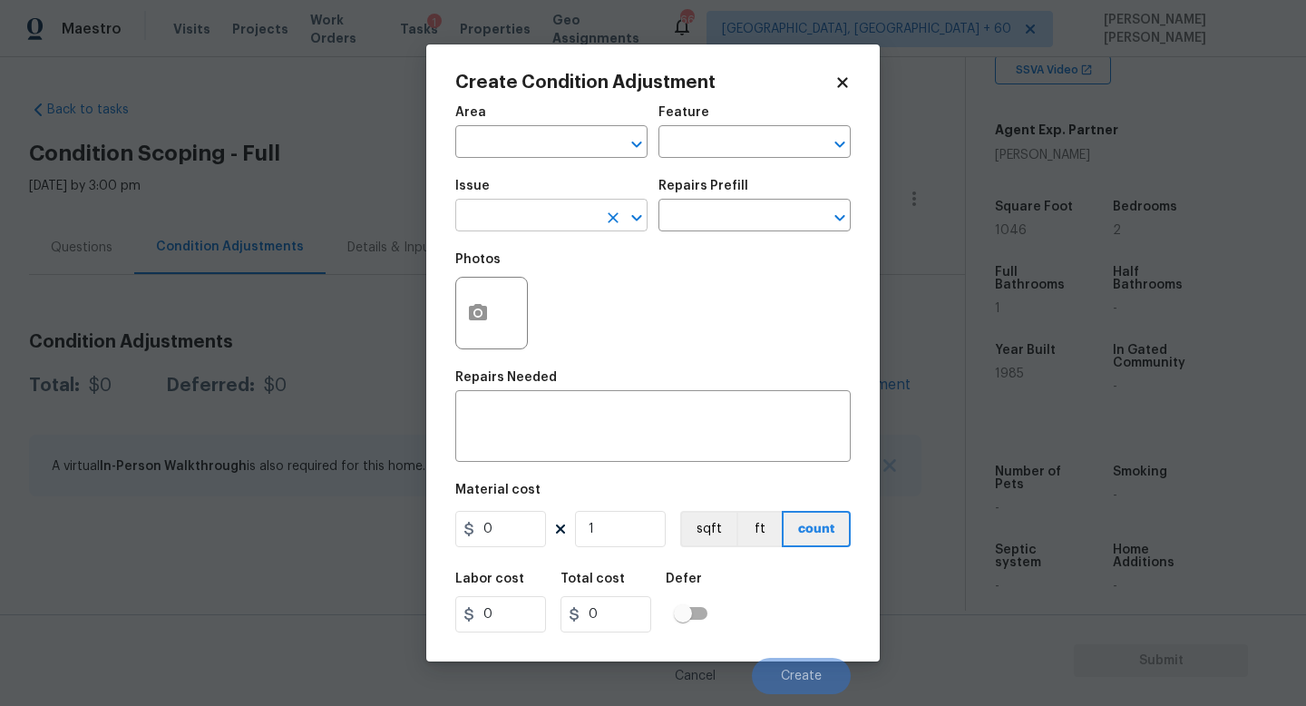
click at [543, 209] on input "text" at bounding box center [526, 217] width 142 height 28
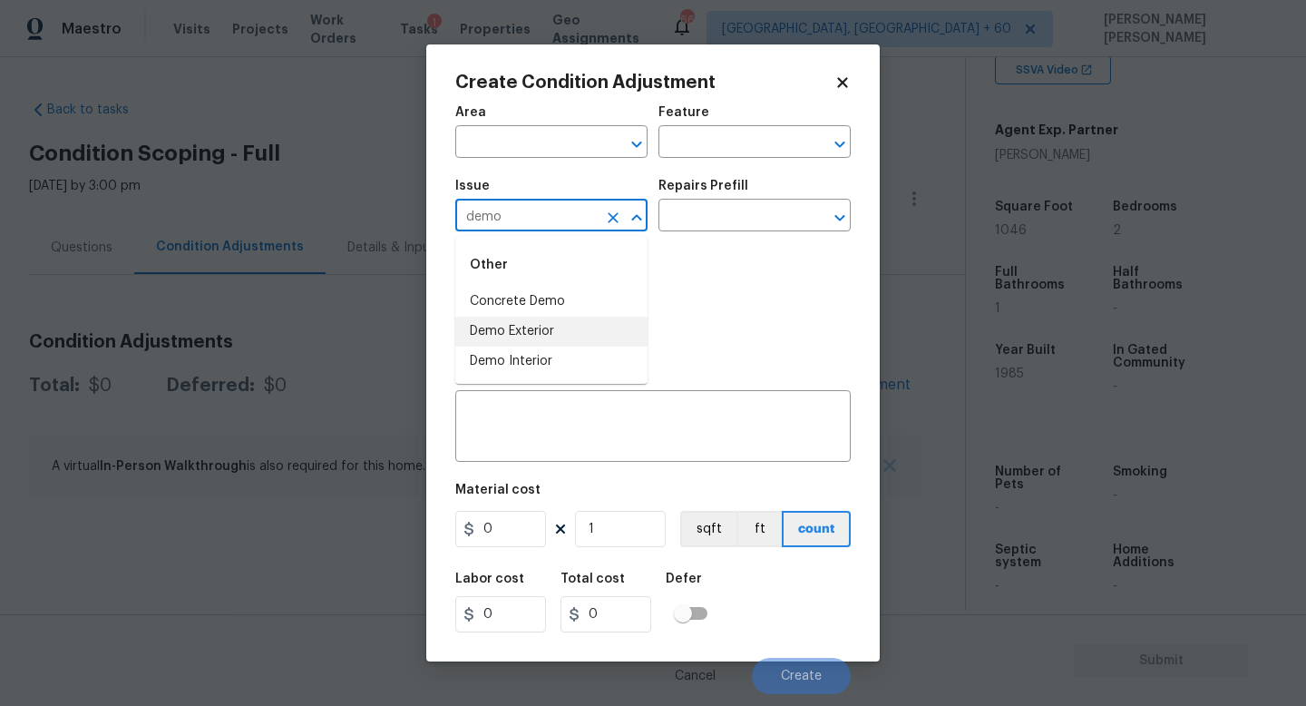
click at [553, 324] on li "Demo Exterior" at bounding box center [551, 332] width 192 height 30
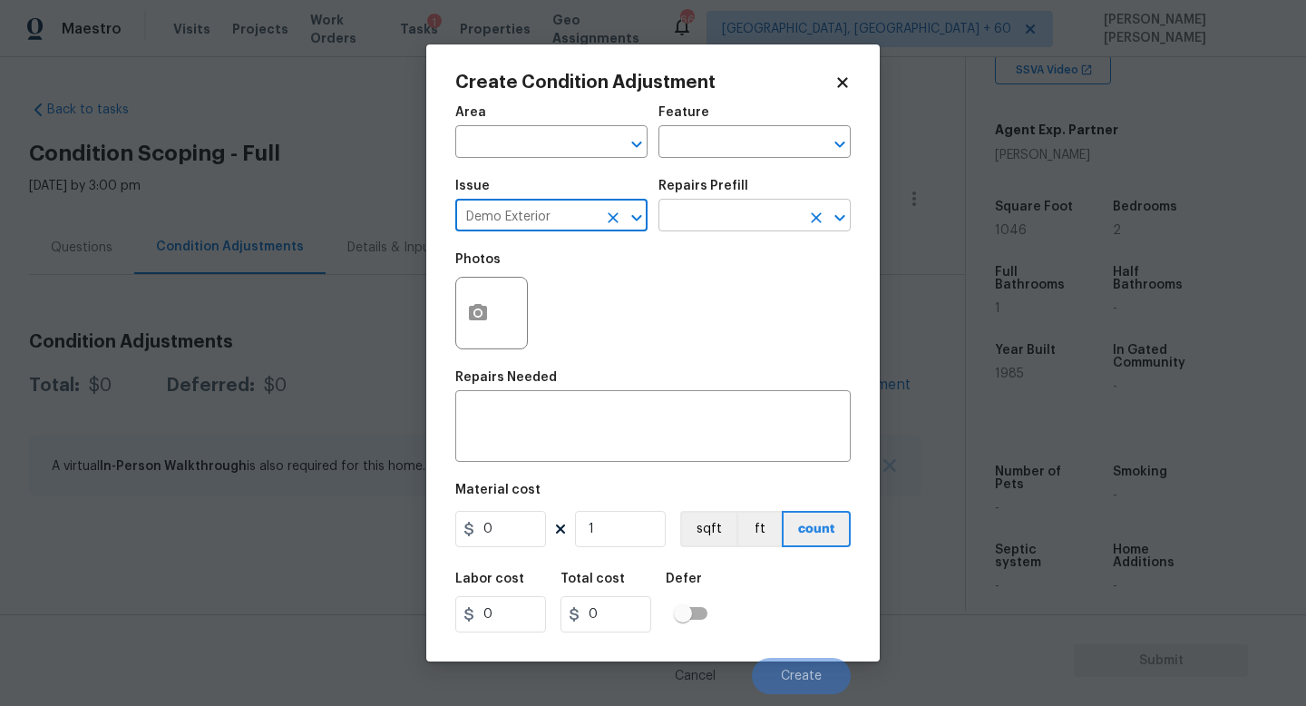
type input "Demo Exterior"
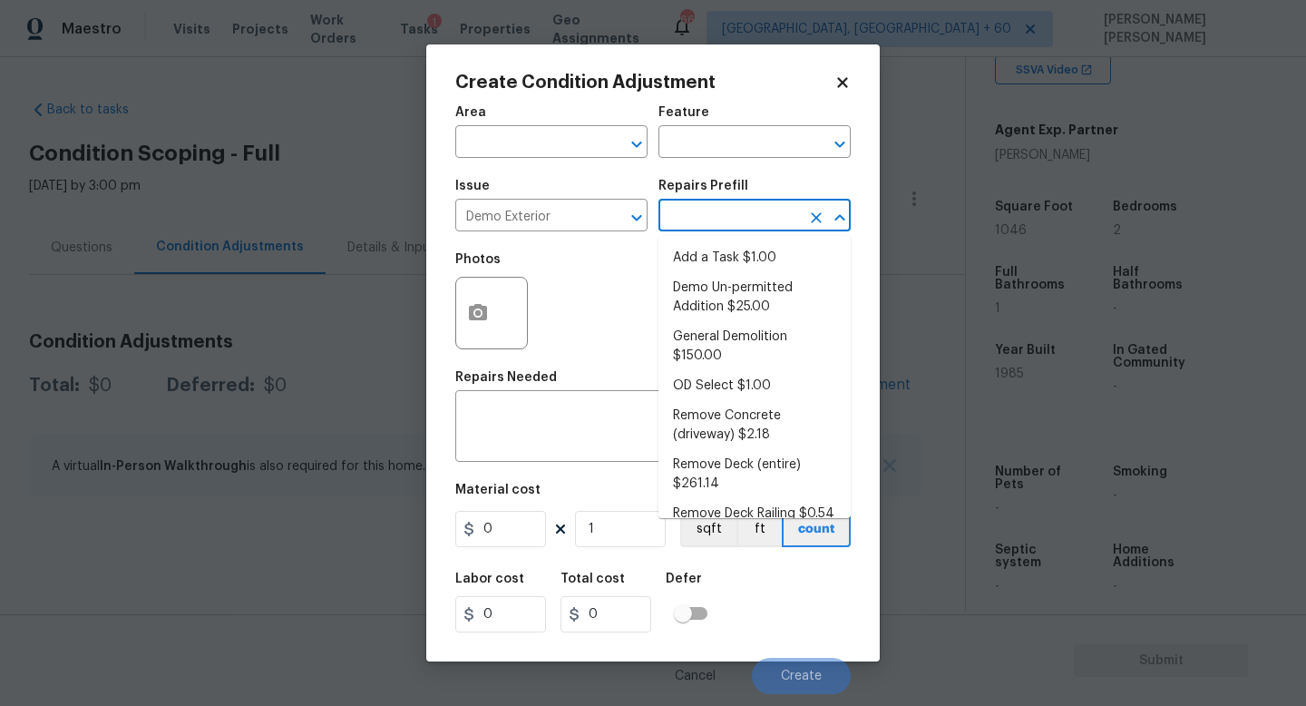
click at [731, 219] on input "text" at bounding box center [730, 217] width 142 height 28
click at [720, 347] on li "General Demolition $150.00" at bounding box center [755, 346] width 192 height 49
type input "Demolition"
type textarea "Decks, sheds, above ground pools,"
type input "150"
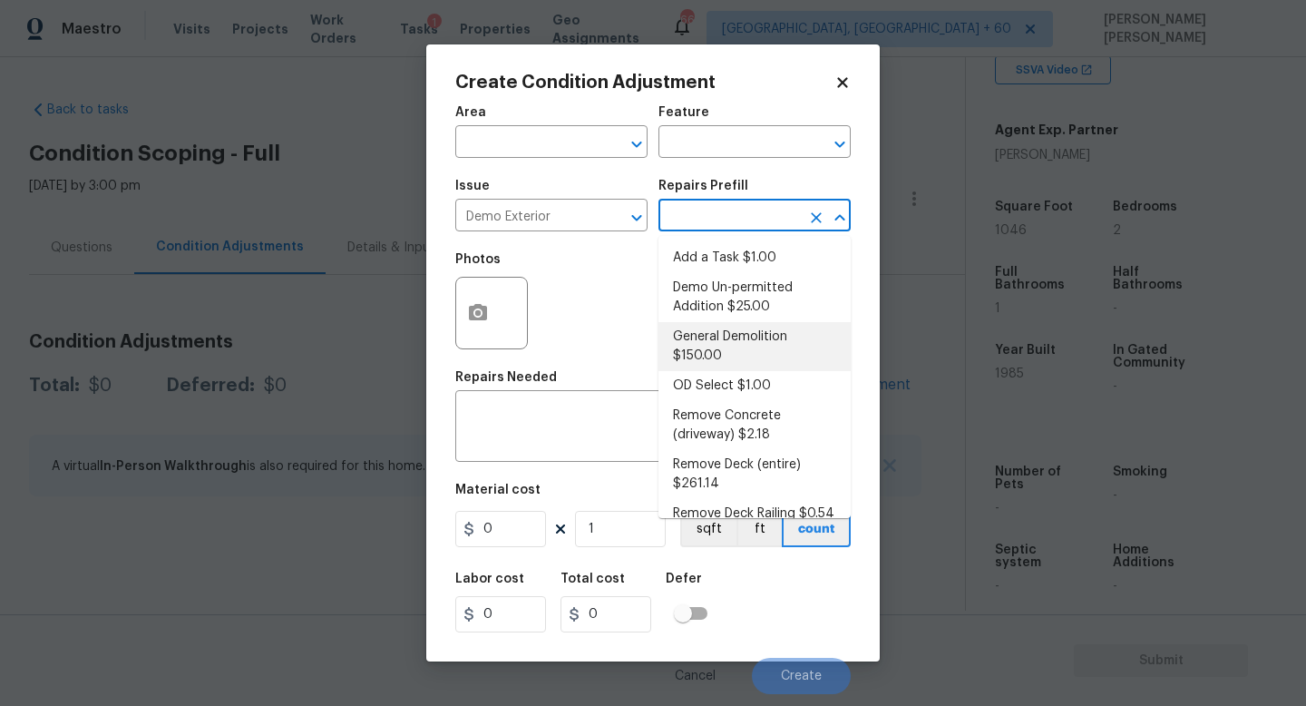
type input "150"
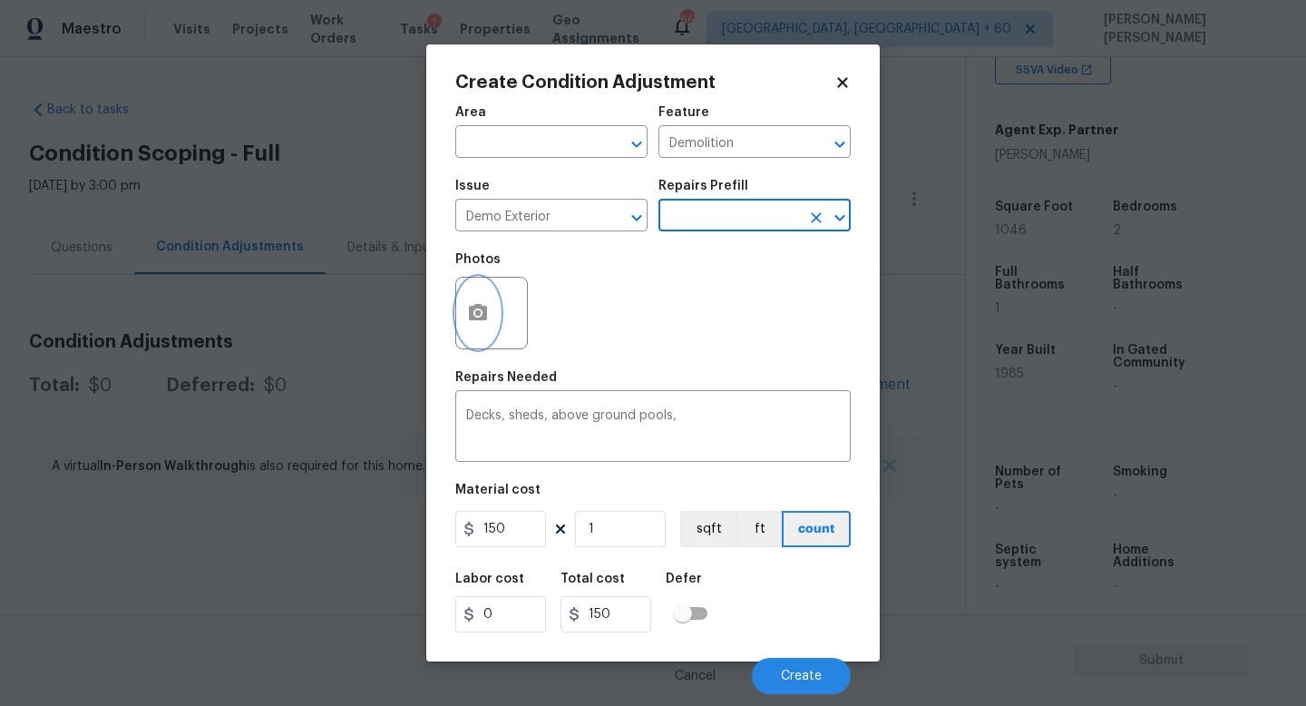
click at [483, 300] on button "button" at bounding box center [478, 313] width 44 height 71
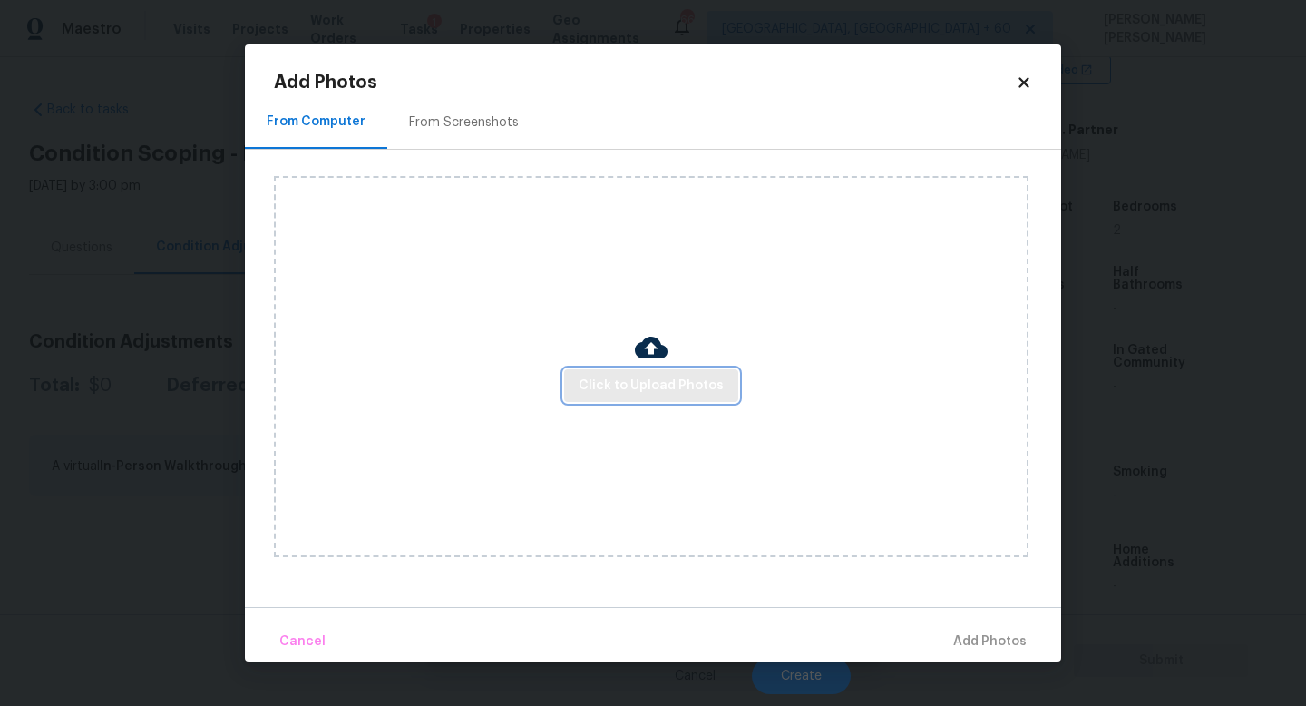
click at [608, 376] on span "Click to Upload Photos" at bounding box center [651, 386] width 145 height 23
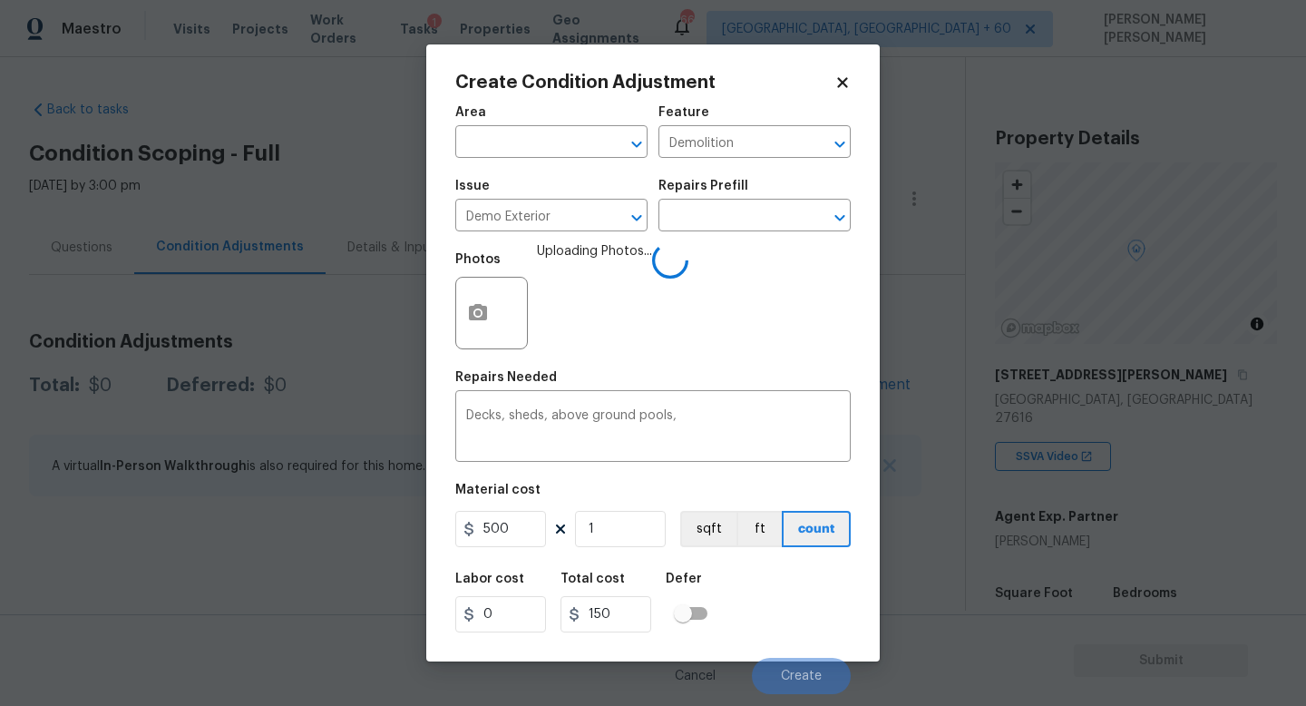
scroll to position [386, 0]
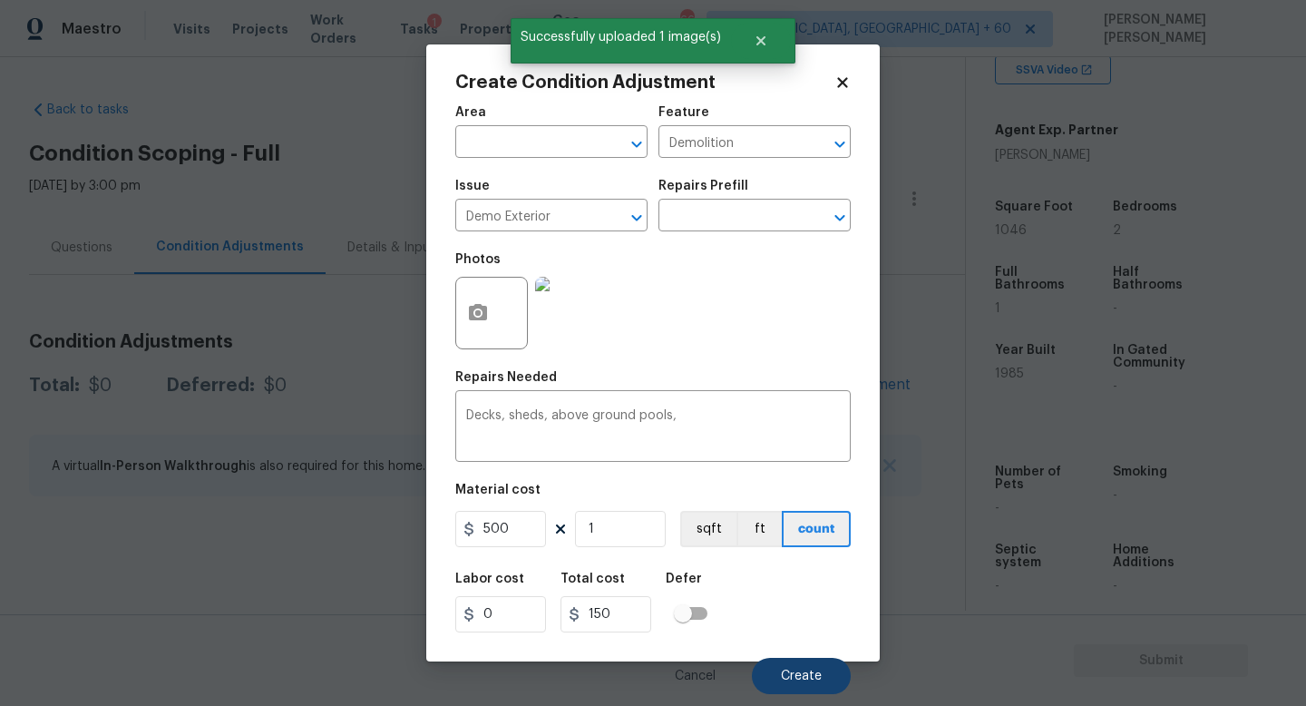
type input "500"
click at [813, 670] on span "Create" at bounding box center [801, 676] width 41 height 14
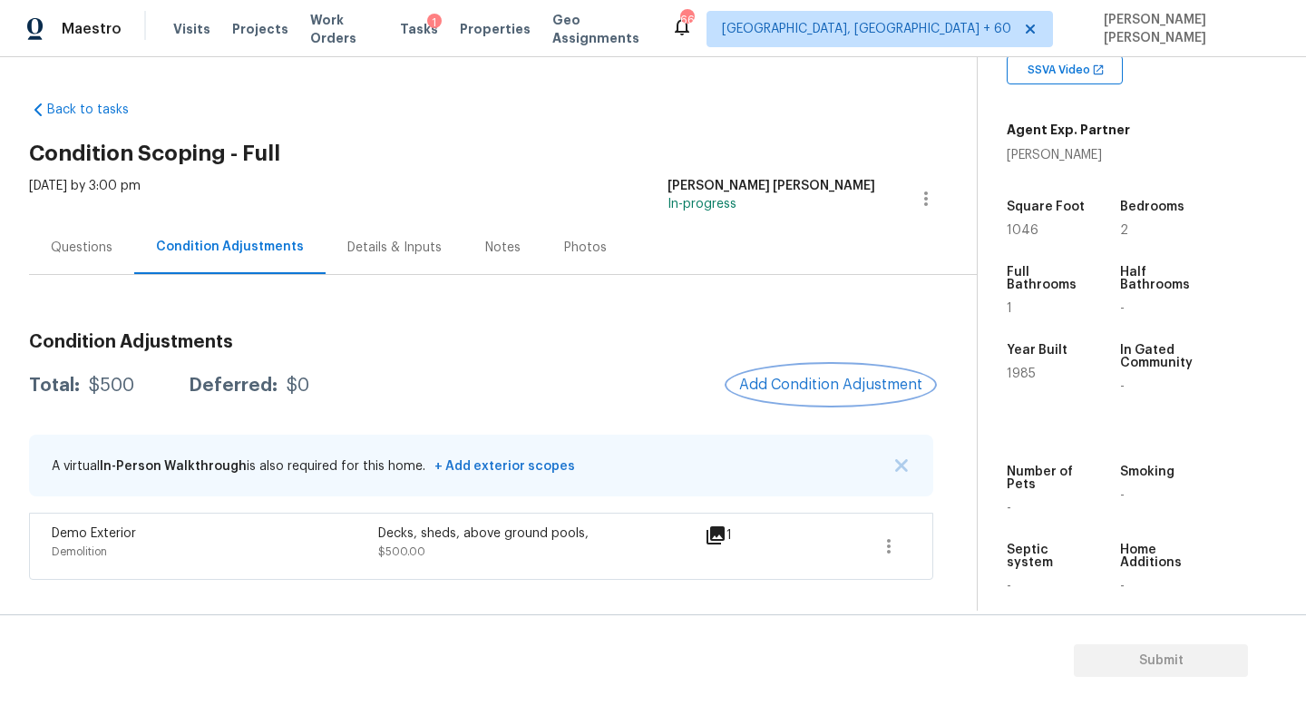
click at [807, 379] on span "Add Condition Adjustment" at bounding box center [830, 384] width 183 height 16
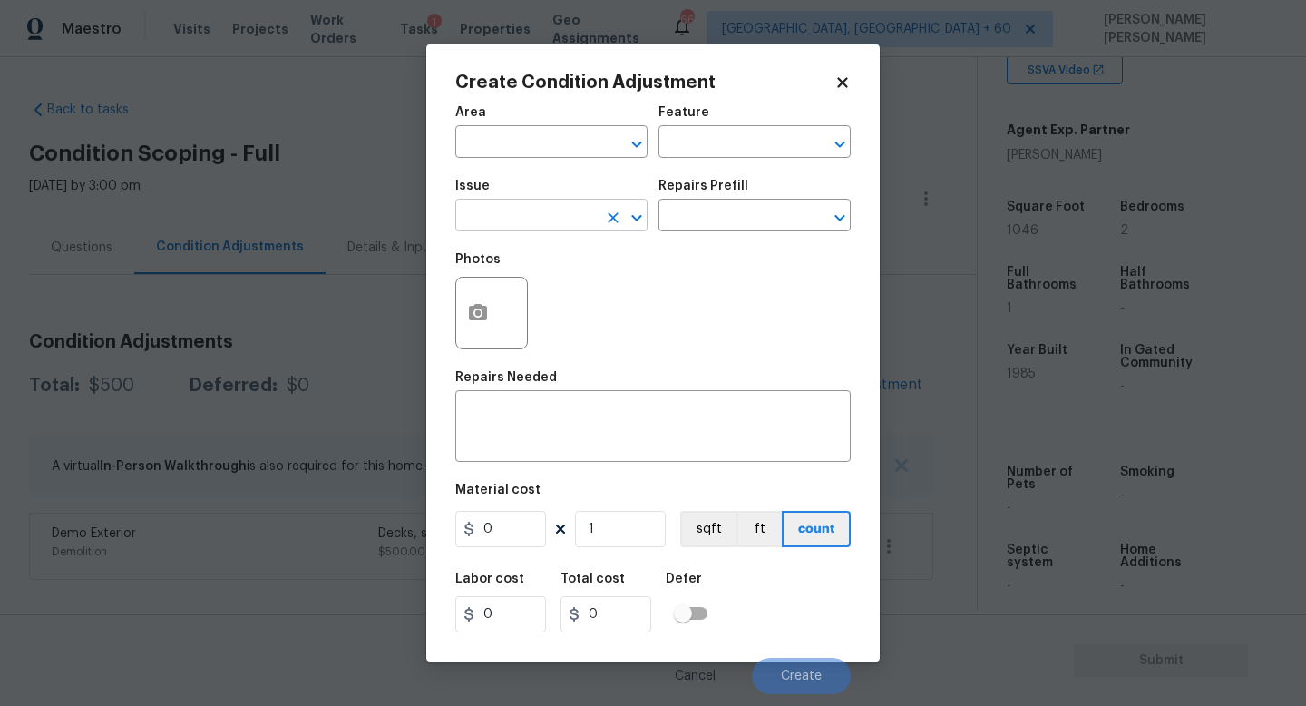
click at [517, 210] on input "text" at bounding box center [526, 217] width 142 height 28
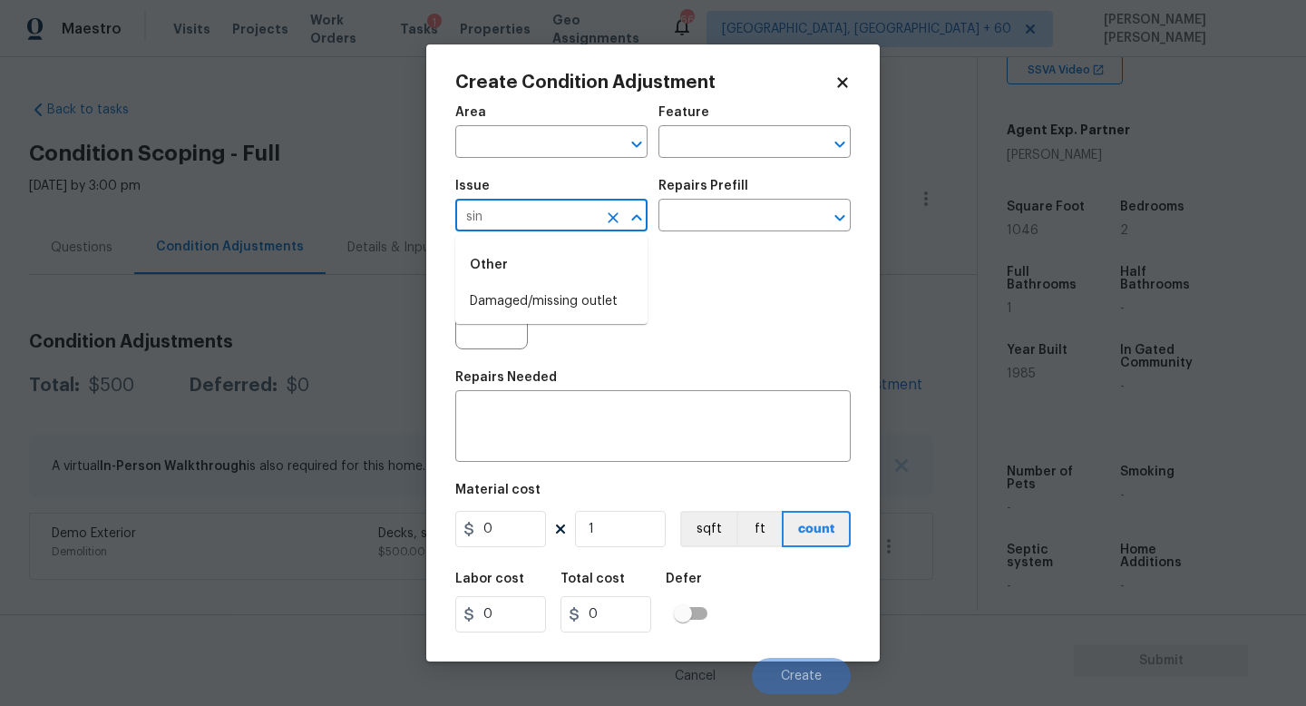
type input "sink"
drag, startPoint x: 606, startPoint y: 327, endPoint x: 607, endPoint y: 355, distance: 27.2
click at [607, 355] on ul "Bathroom Accesories Bathroom Cabinets Bathroom Plumbing" at bounding box center [551, 332] width 192 height 90
click at [607, 355] on li "Bathroom Plumbing" at bounding box center [551, 362] width 192 height 30
type input "Bathroom Plumbing"
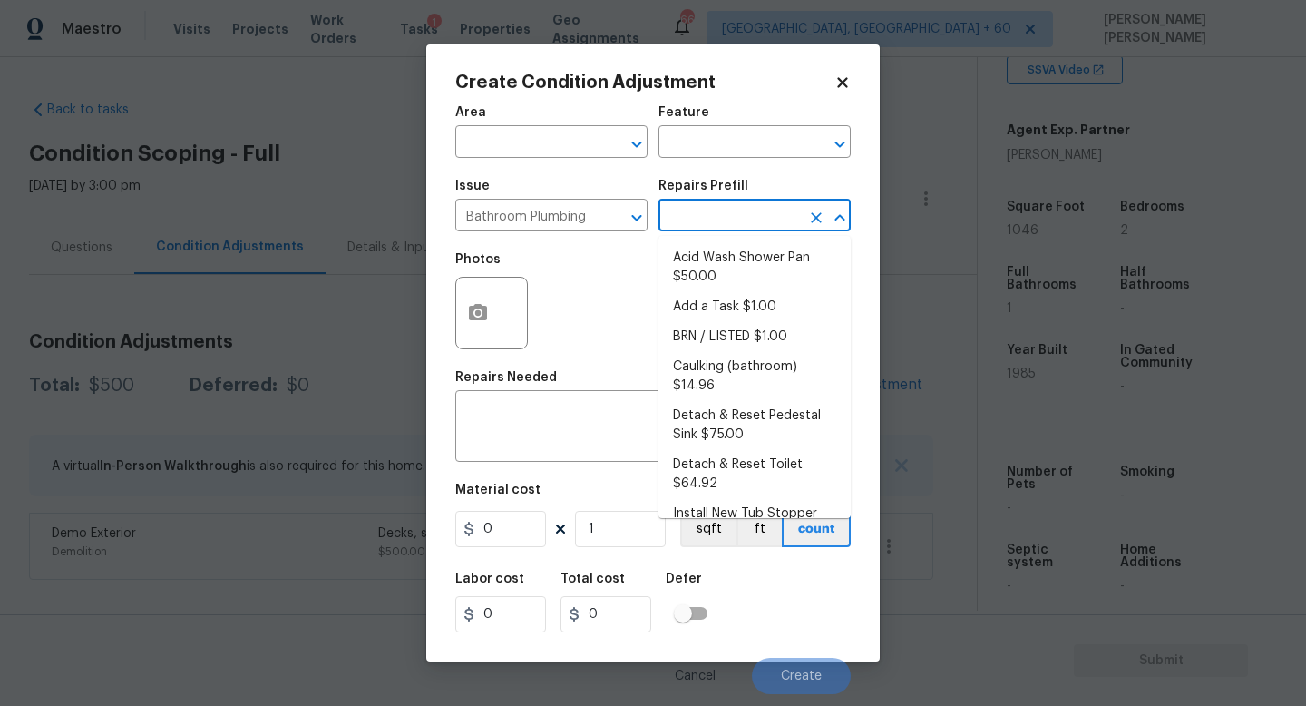
click at [717, 214] on input "text" at bounding box center [730, 217] width 142 height 28
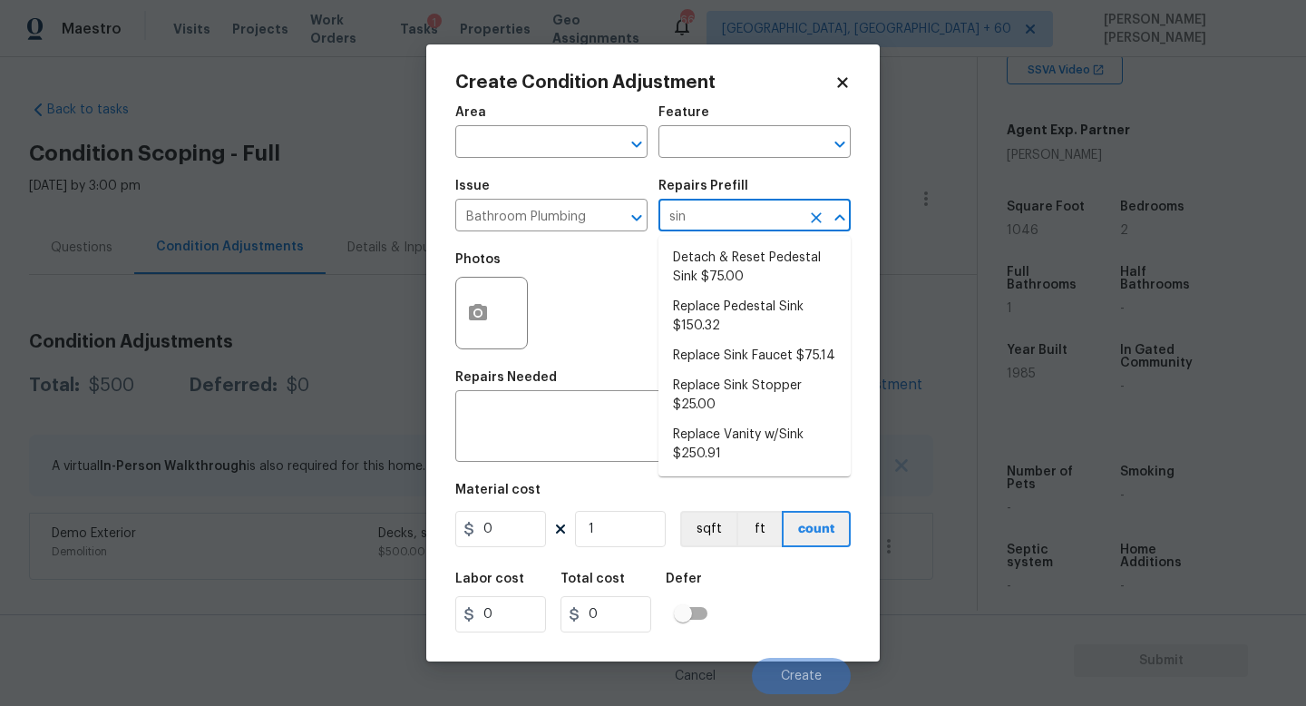
type input "sink"
click at [745, 386] on li "Replace Sink Stopper $25.00" at bounding box center [755, 395] width 192 height 49
type input "Plumbing"
type textarea "Install a new sink stopper to match the finish of faucet."
type input "25"
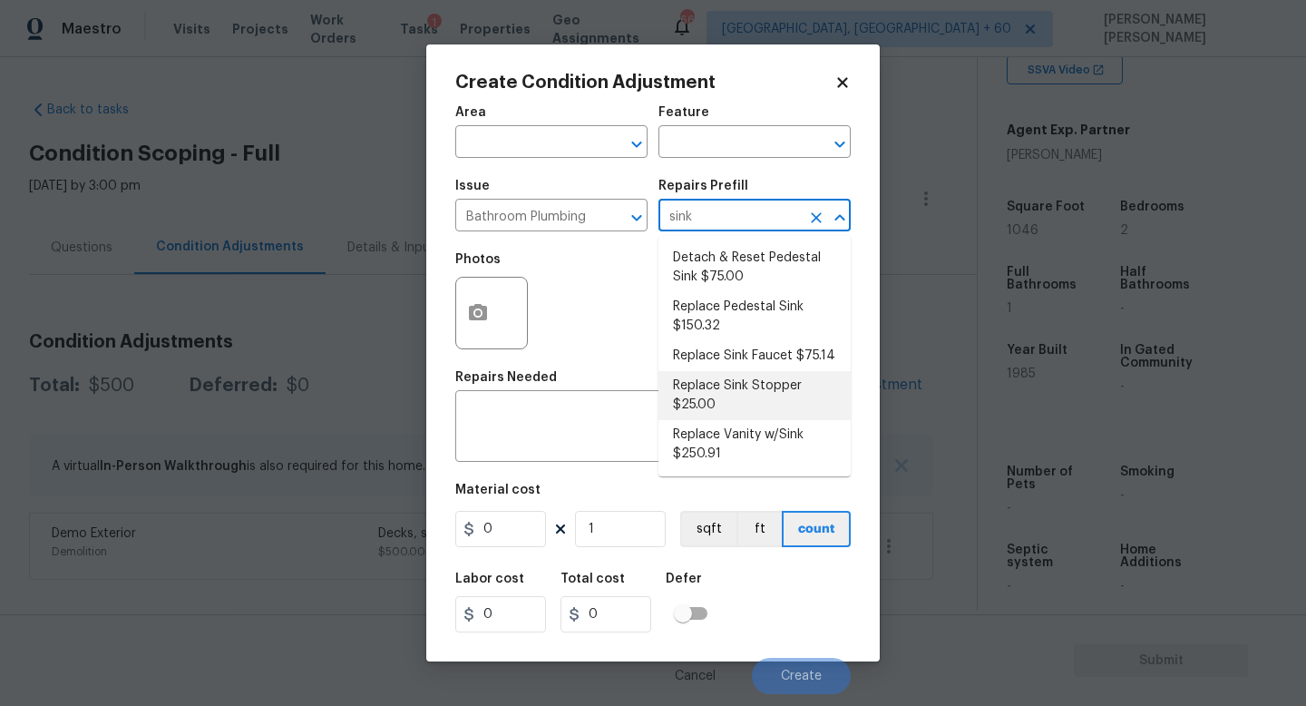
type input "25"
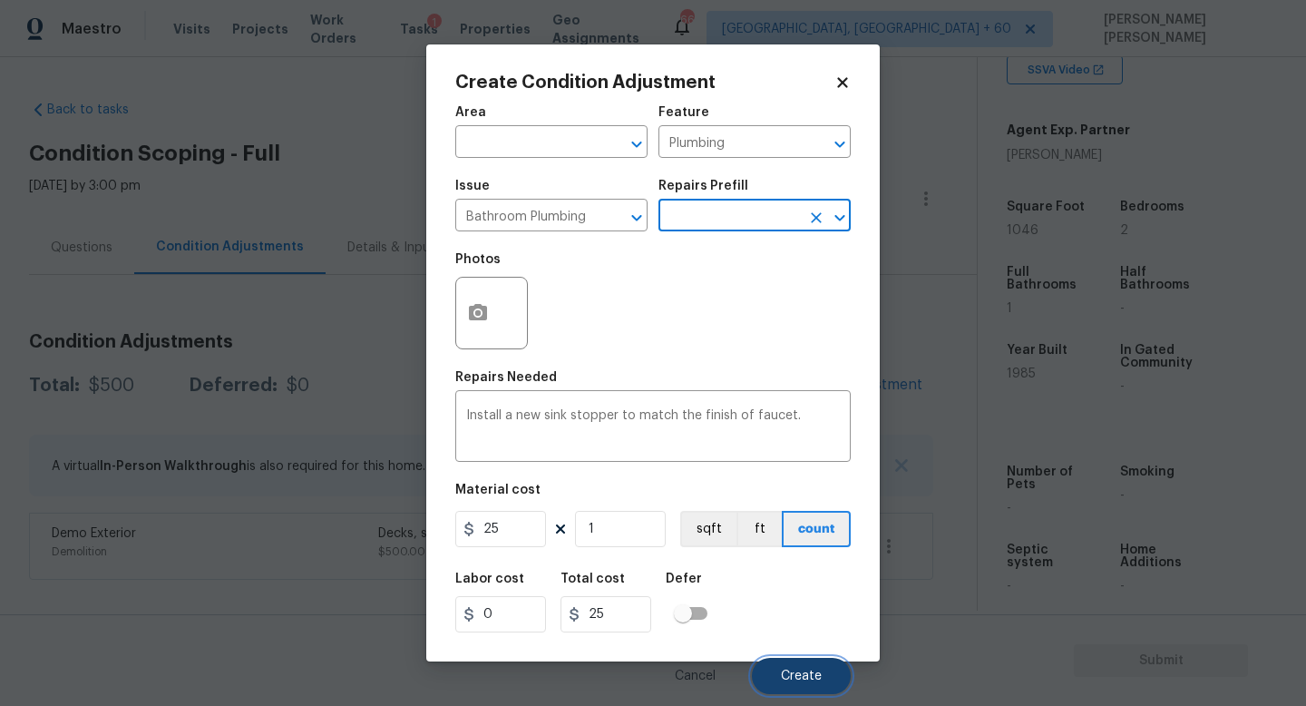
click at [784, 662] on button "Create" at bounding box center [801, 676] width 99 height 36
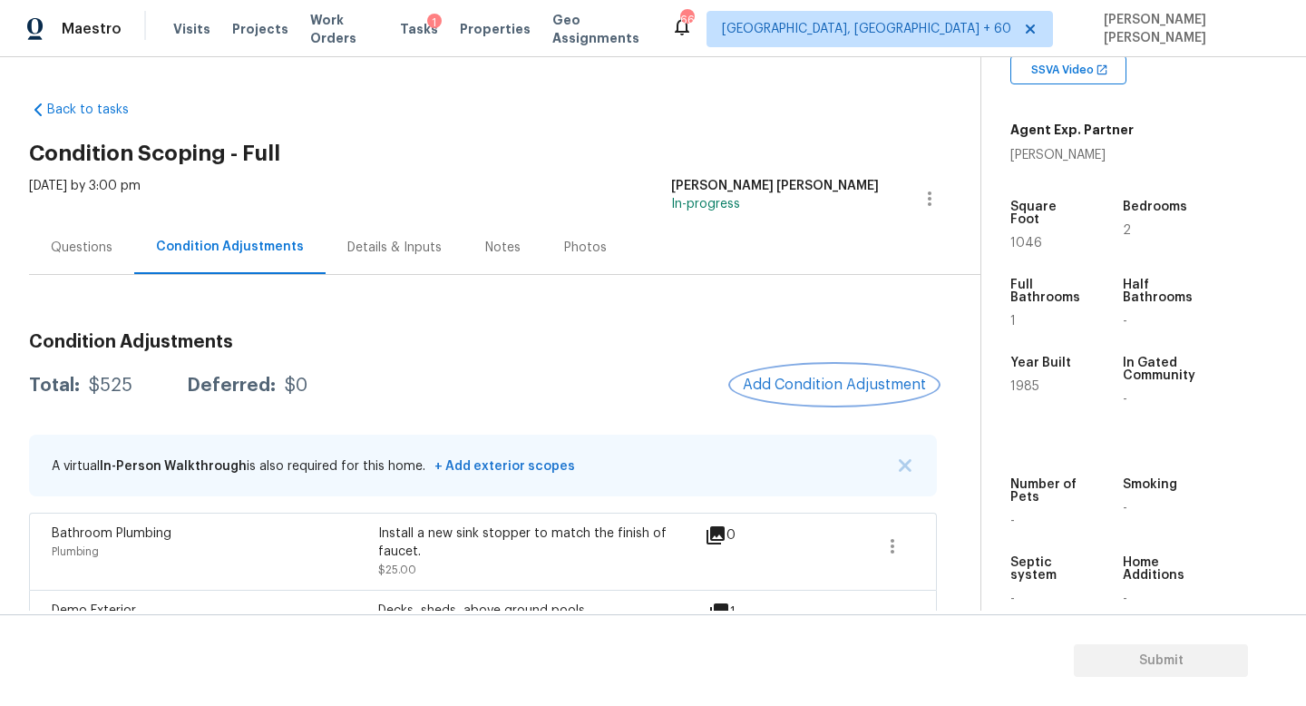
click at [774, 395] on button "Add Condition Adjustment" at bounding box center [834, 385] width 205 height 38
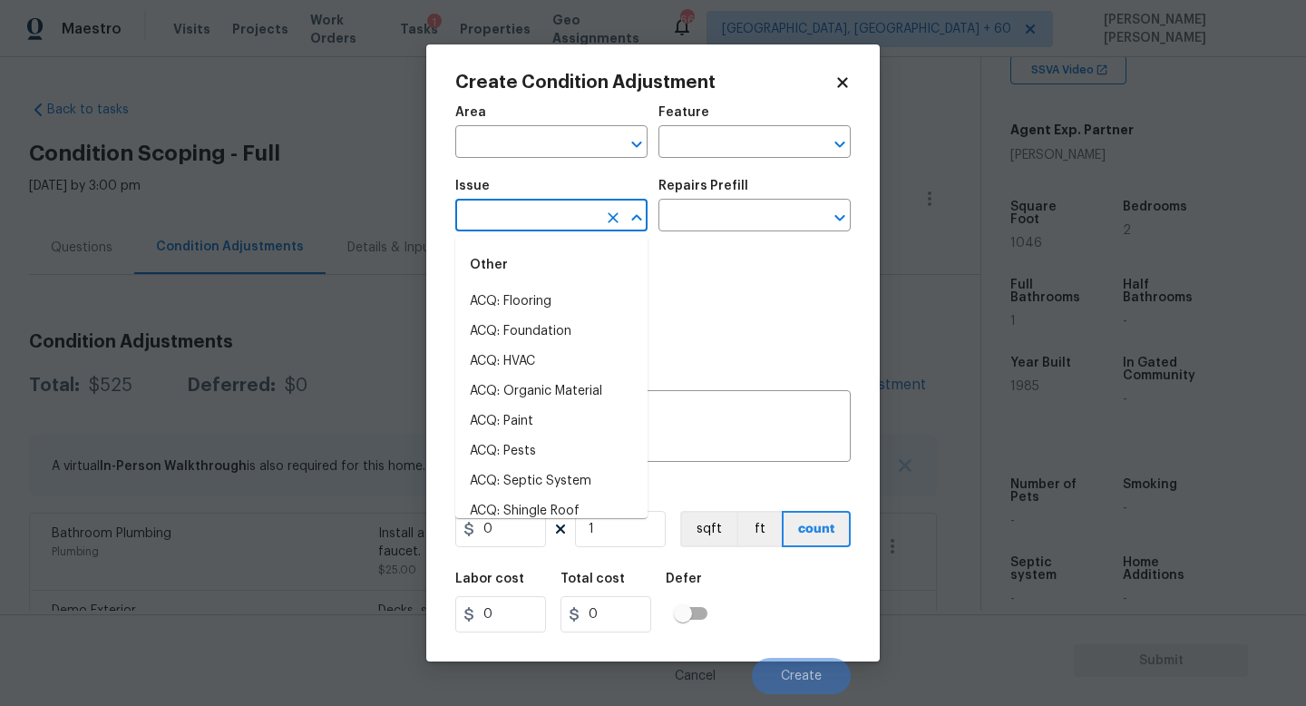
click at [515, 213] on input "text" at bounding box center [526, 217] width 142 height 28
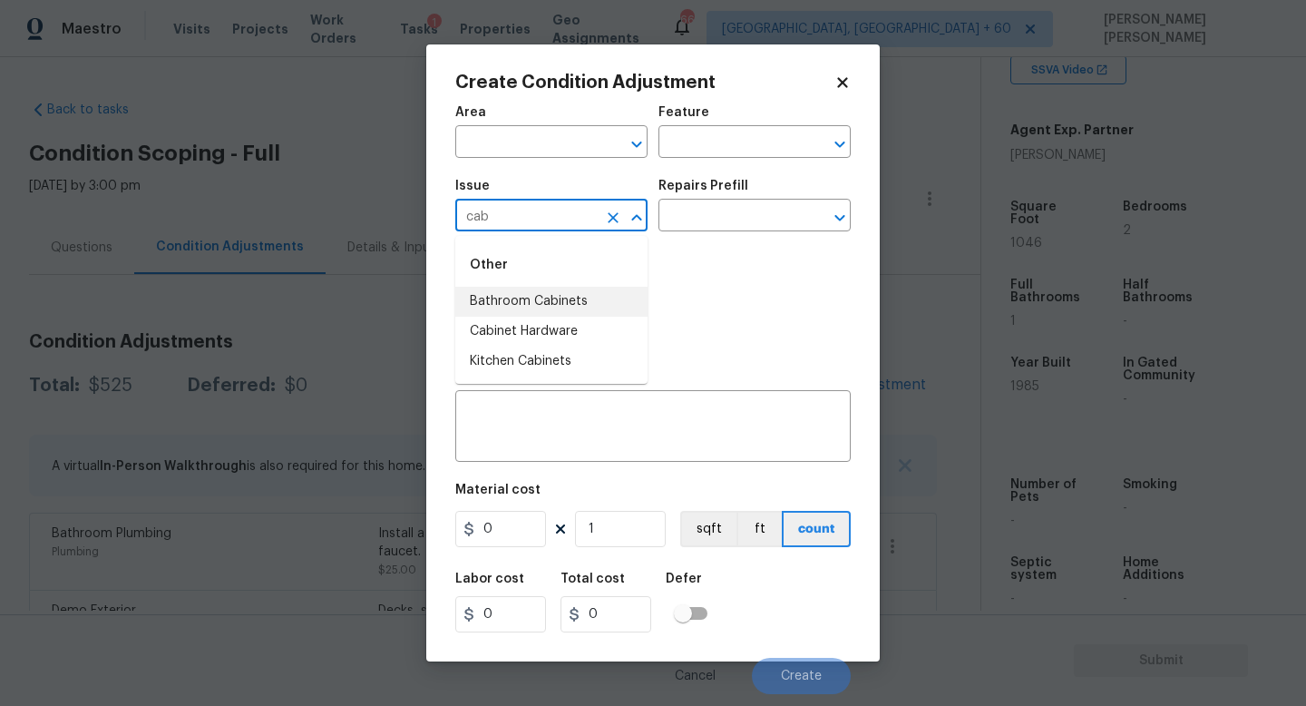
click at [547, 295] on li "Bathroom Cabinets" at bounding box center [551, 302] width 192 height 30
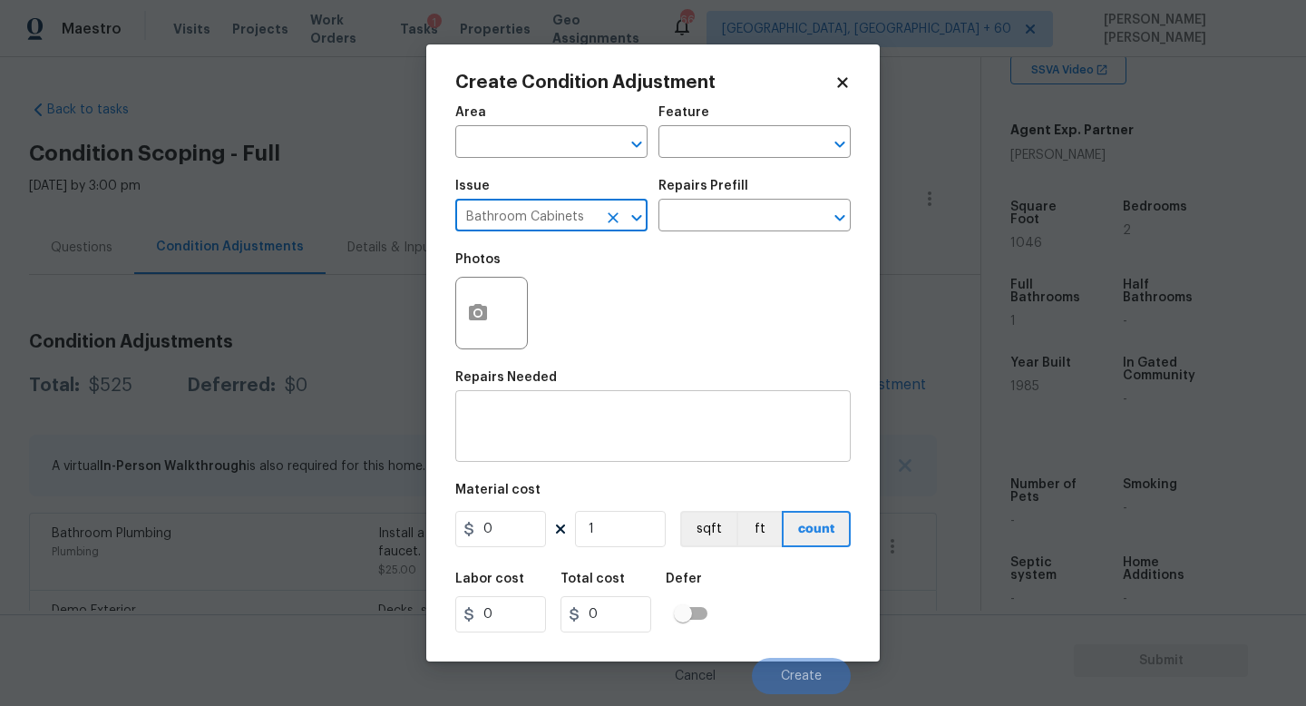
type input "Bathroom Cabinets"
click at [517, 425] on textarea at bounding box center [653, 428] width 374 height 38
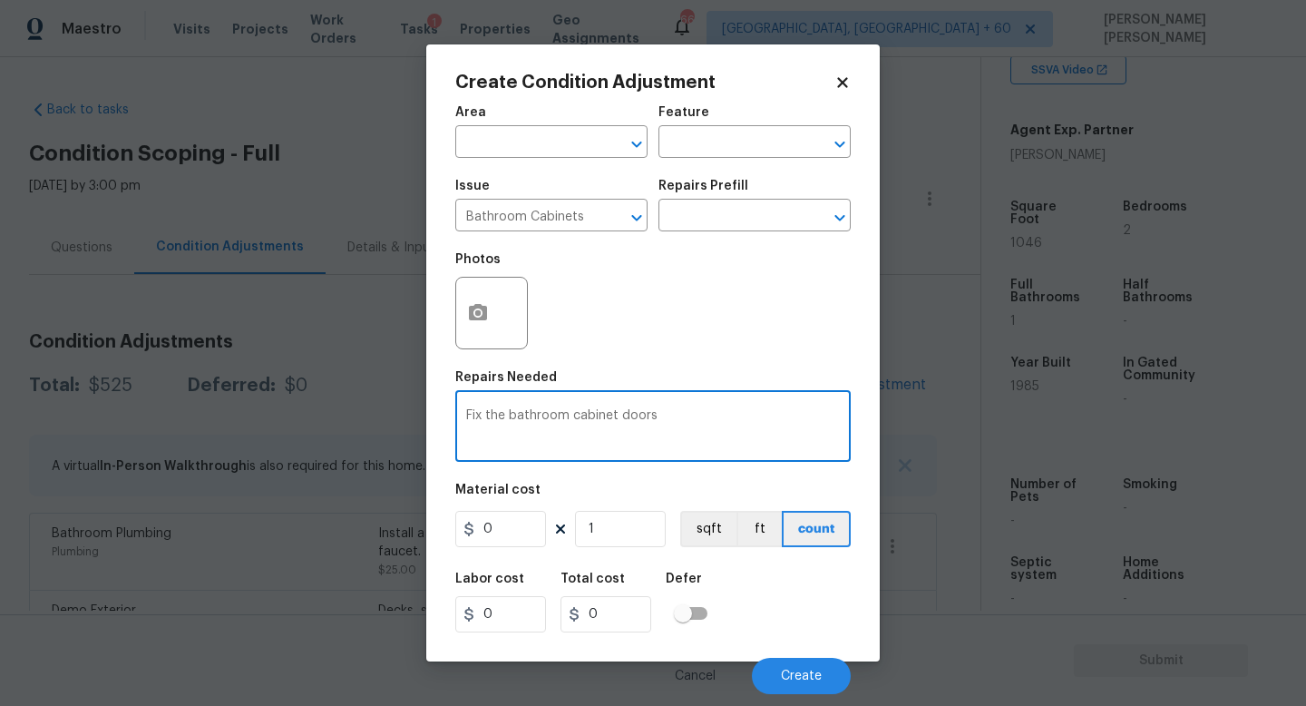
type textarea "Fix the bathroom cabinet doors"
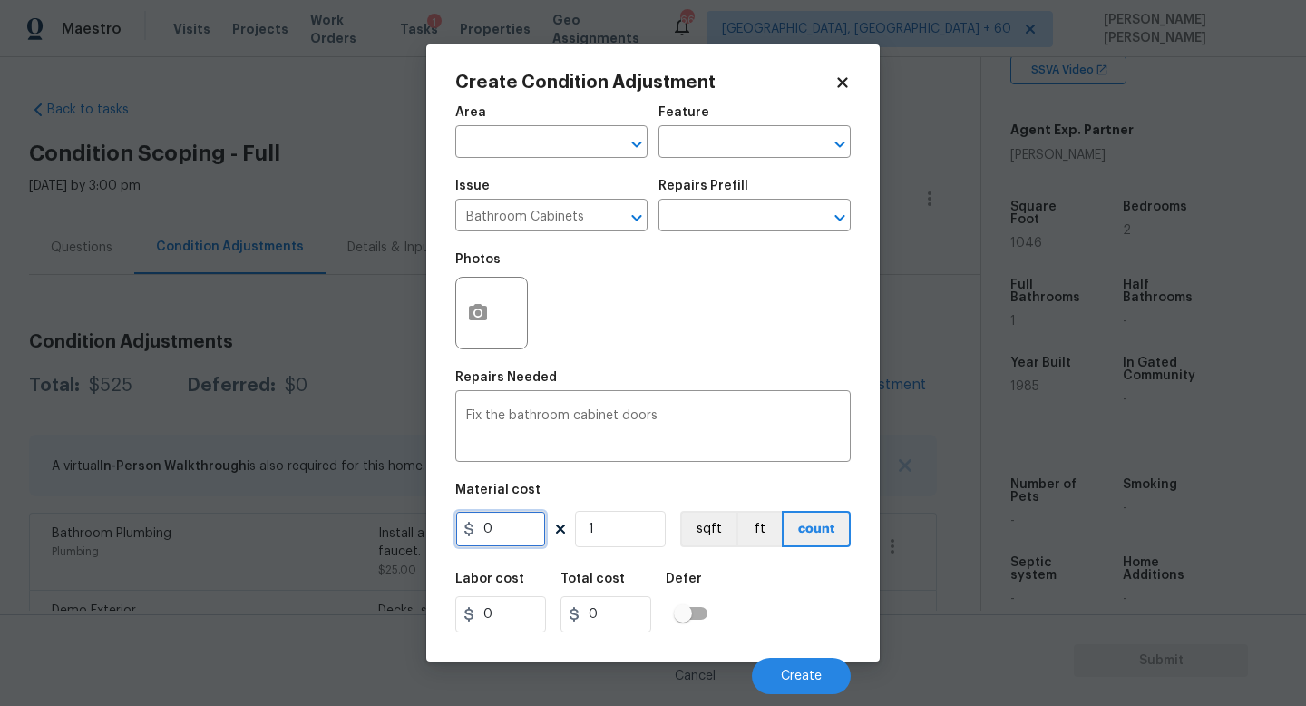
drag, startPoint x: 500, startPoint y: 528, endPoint x: 356, endPoint y: 525, distance: 143.3
click at [400, 528] on div "Create Condition Adjustment Area ​ Feature ​ Issue Bathroom Cabinets ​ Repairs …" at bounding box center [653, 353] width 1306 height 706
type input "75"
click at [482, 315] on icon "button" at bounding box center [478, 312] width 18 height 16
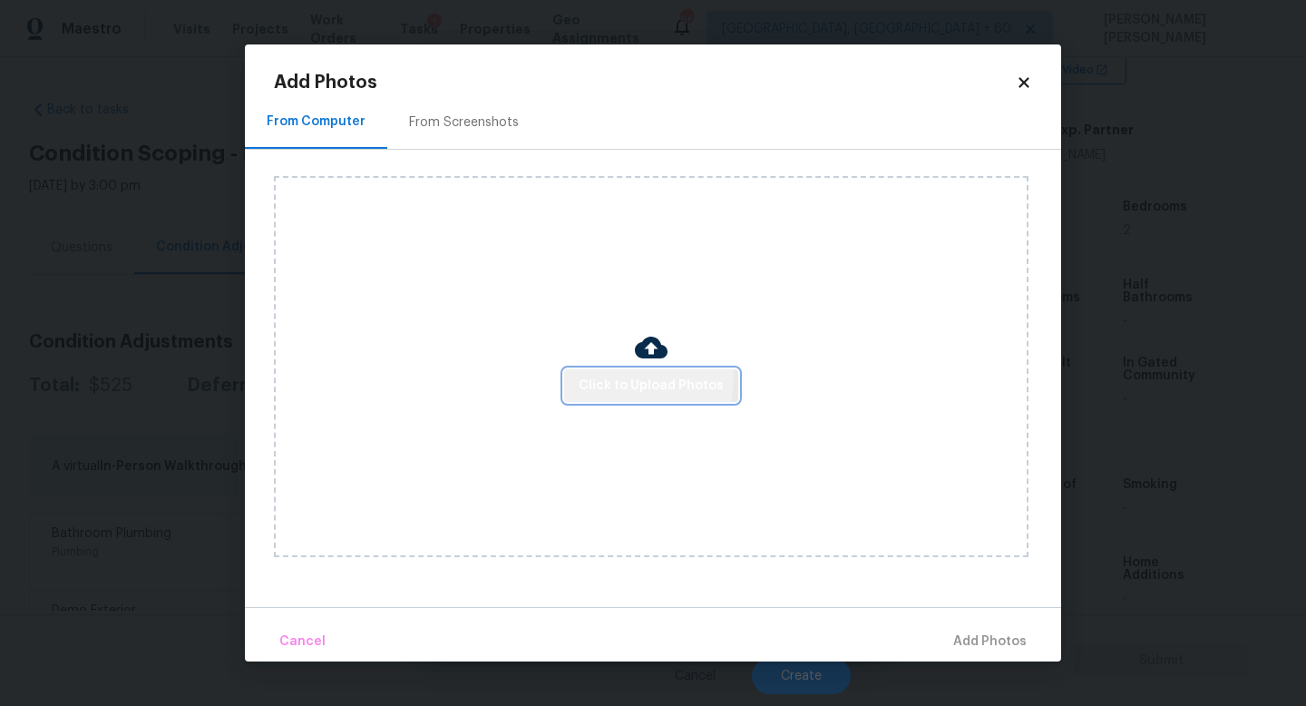
click at [631, 377] on span "Click to Upload Photos" at bounding box center [651, 386] width 145 height 23
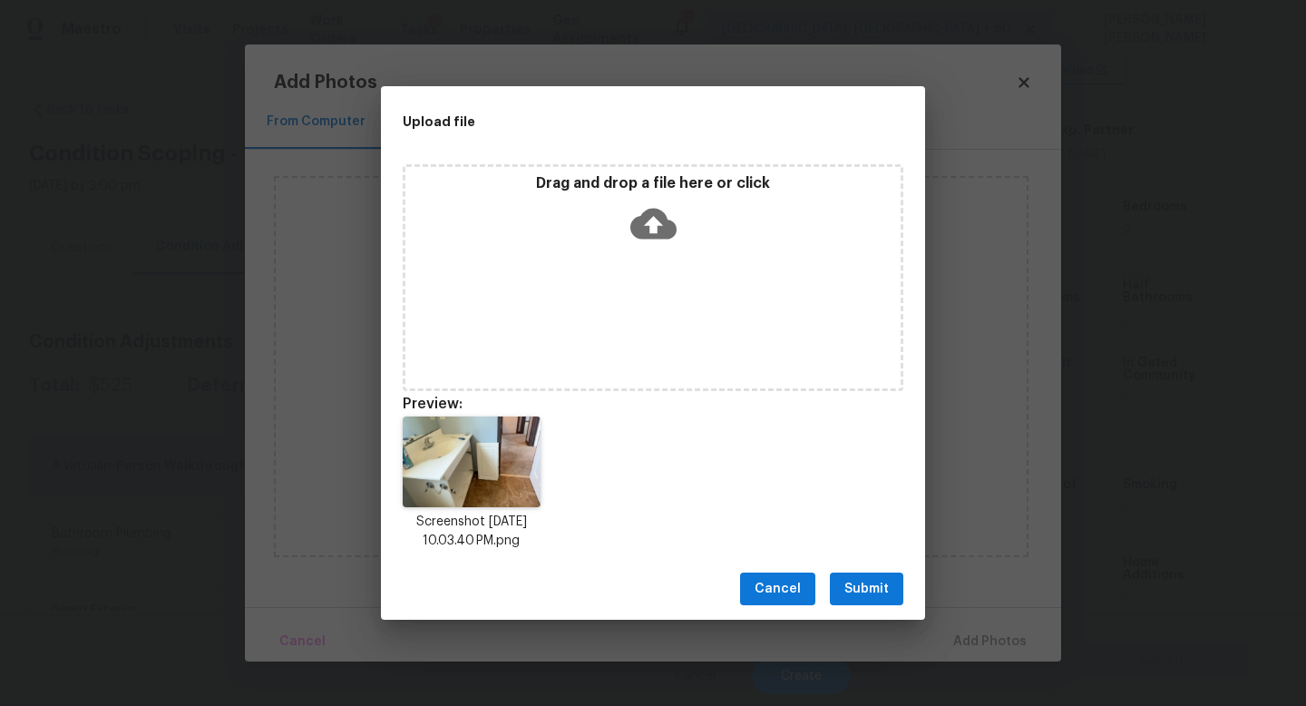
click at [879, 598] on span "Submit" at bounding box center [866, 589] width 44 height 23
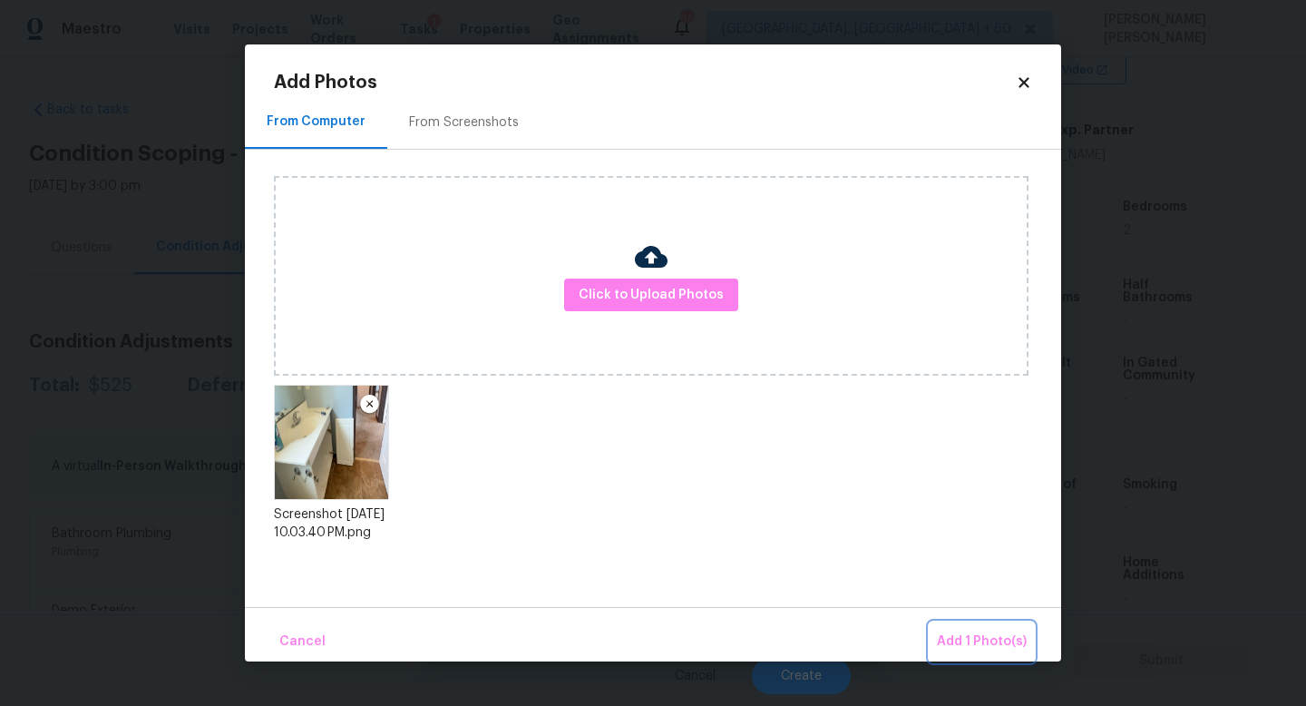
click at [970, 636] on span "Add 1 Photo(s)" at bounding box center [982, 641] width 90 height 23
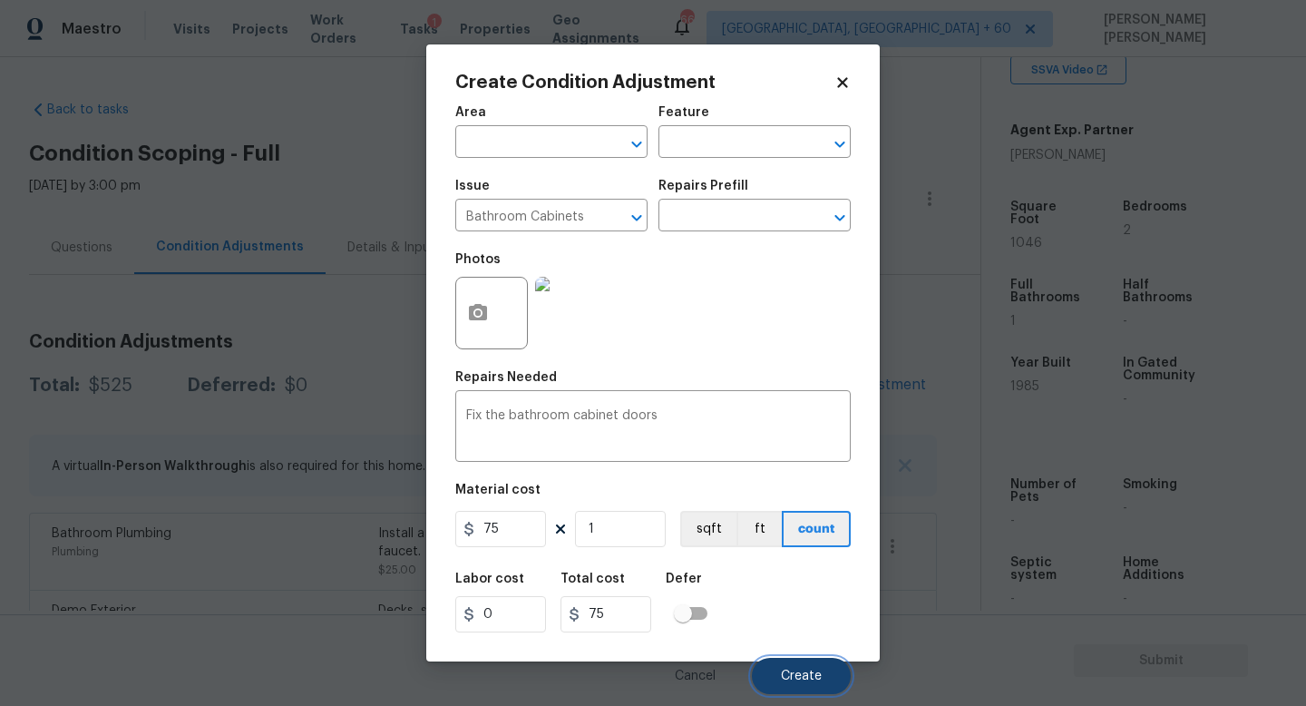
click at [802, 674] on span "Create" at bounding box center [801, 676] width 41 height 14
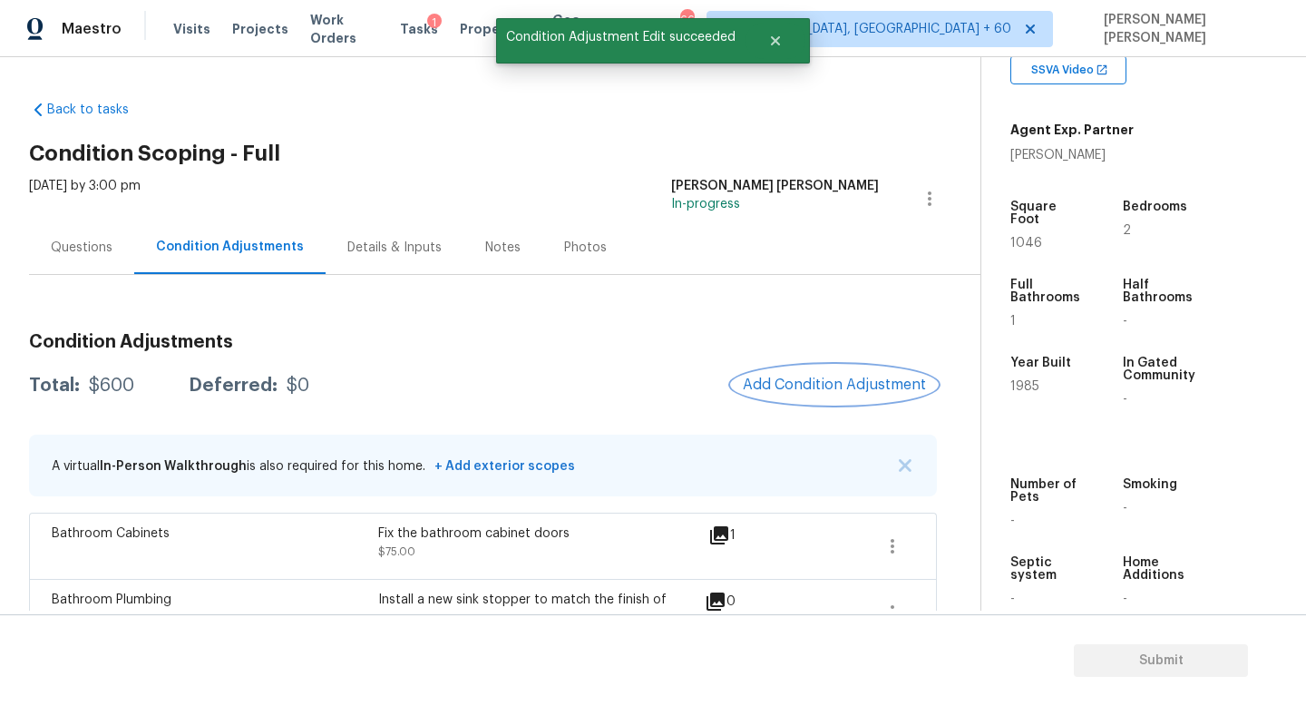
click at [762, 386] on span "Add Condition Adjustment" at bounding box center [834, 384] width 183 height 16
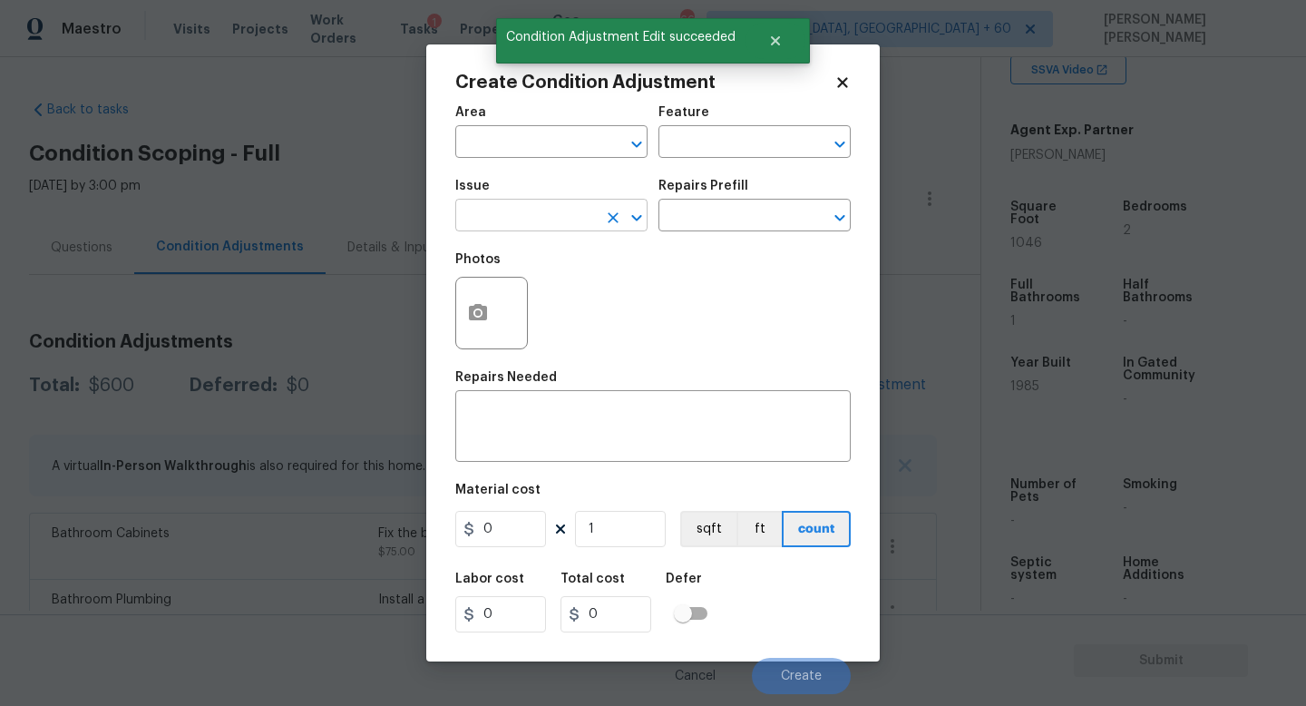
click at [540, 214] on input "text" at bounding box center [526, 217] width 142 height 28
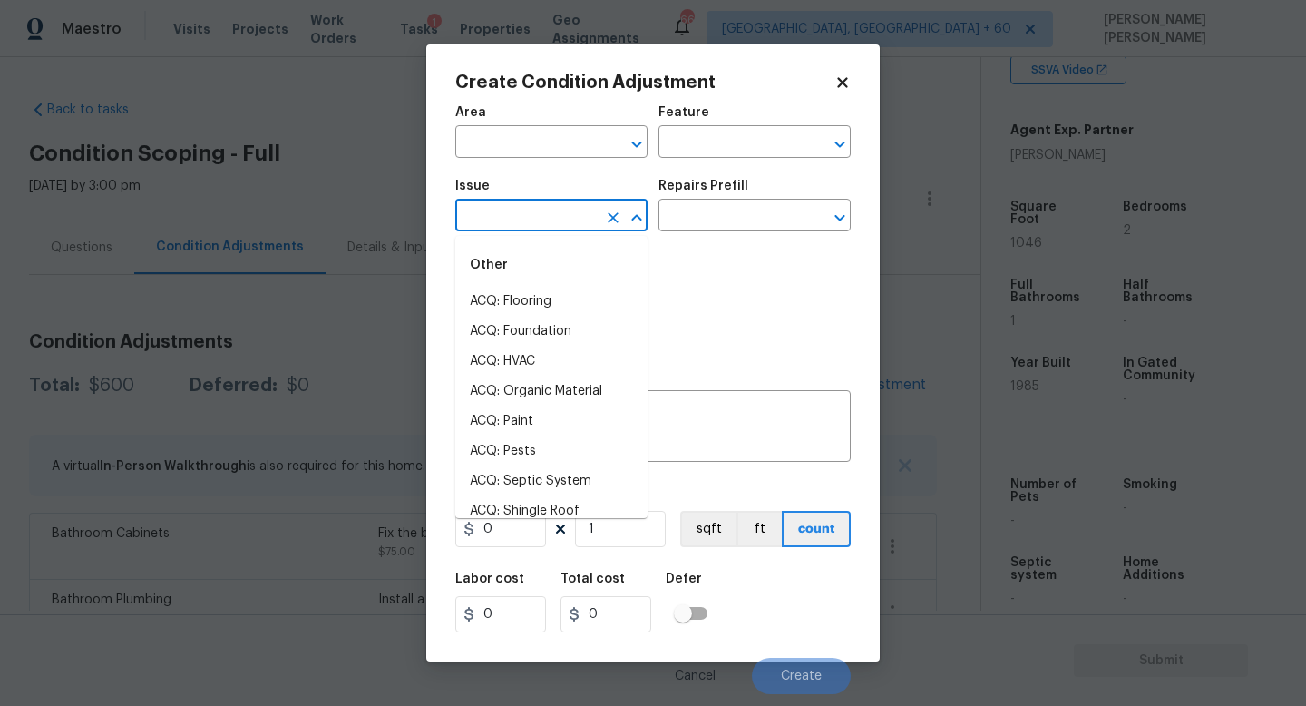
type input "c"
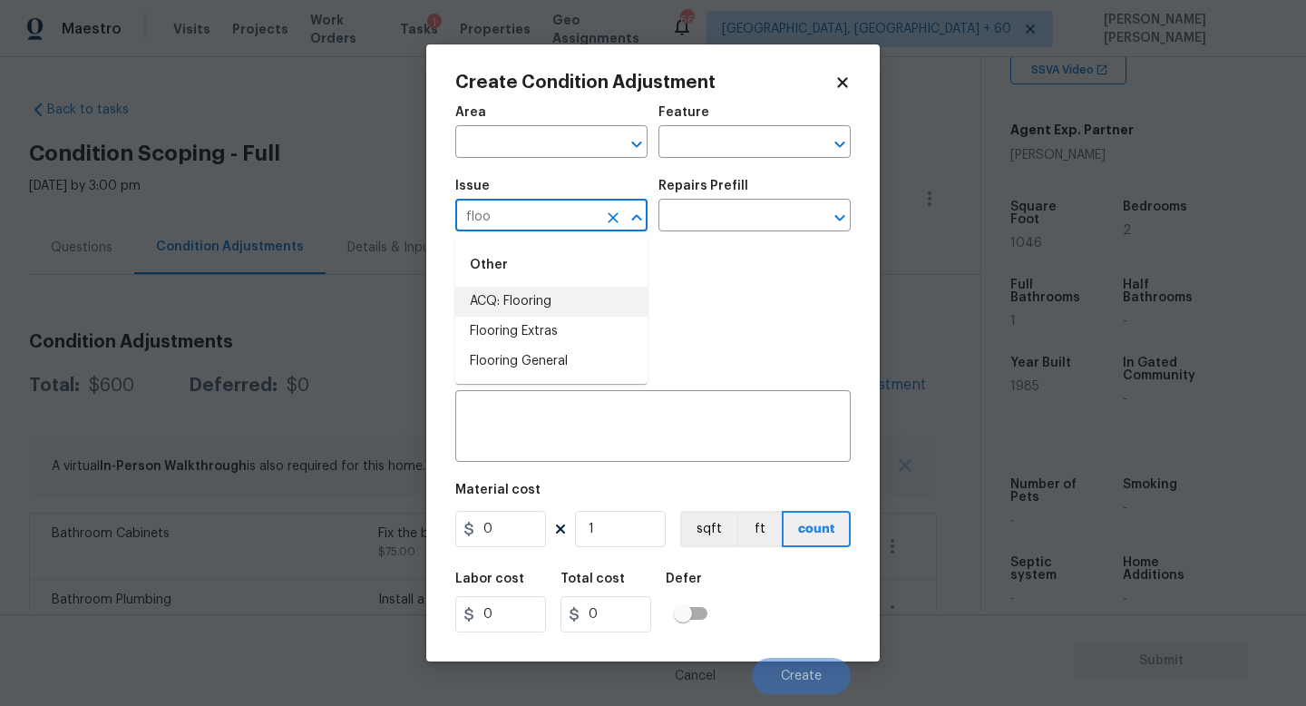
click at [520, 301] on li "ACQ: Flooring" at bounding box center [551, 302] width 192 height 30
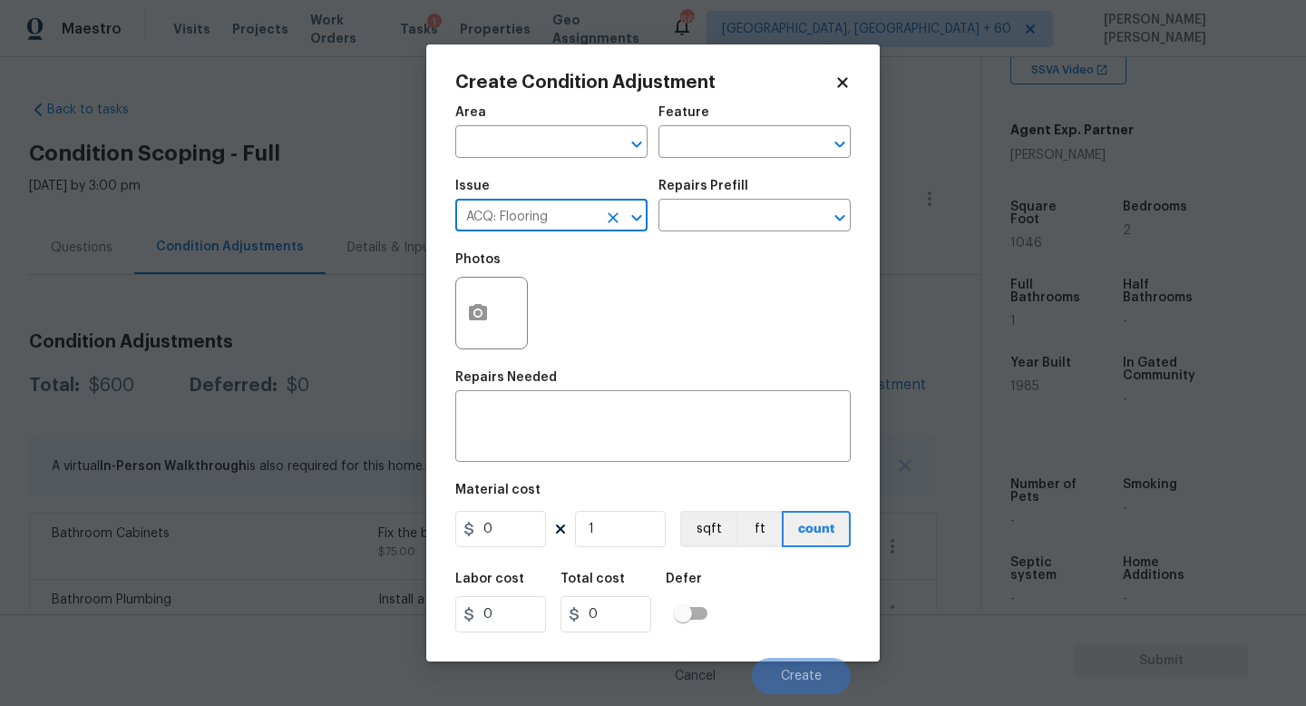
type input "ACQ: Flooring"
click at [737, 199] on div "Repairs Prefill" at bounding box center [755, 192] width 192 height 24
click at [734, 226] on input "text" at bounding box center [730, 217] width 142 height 28
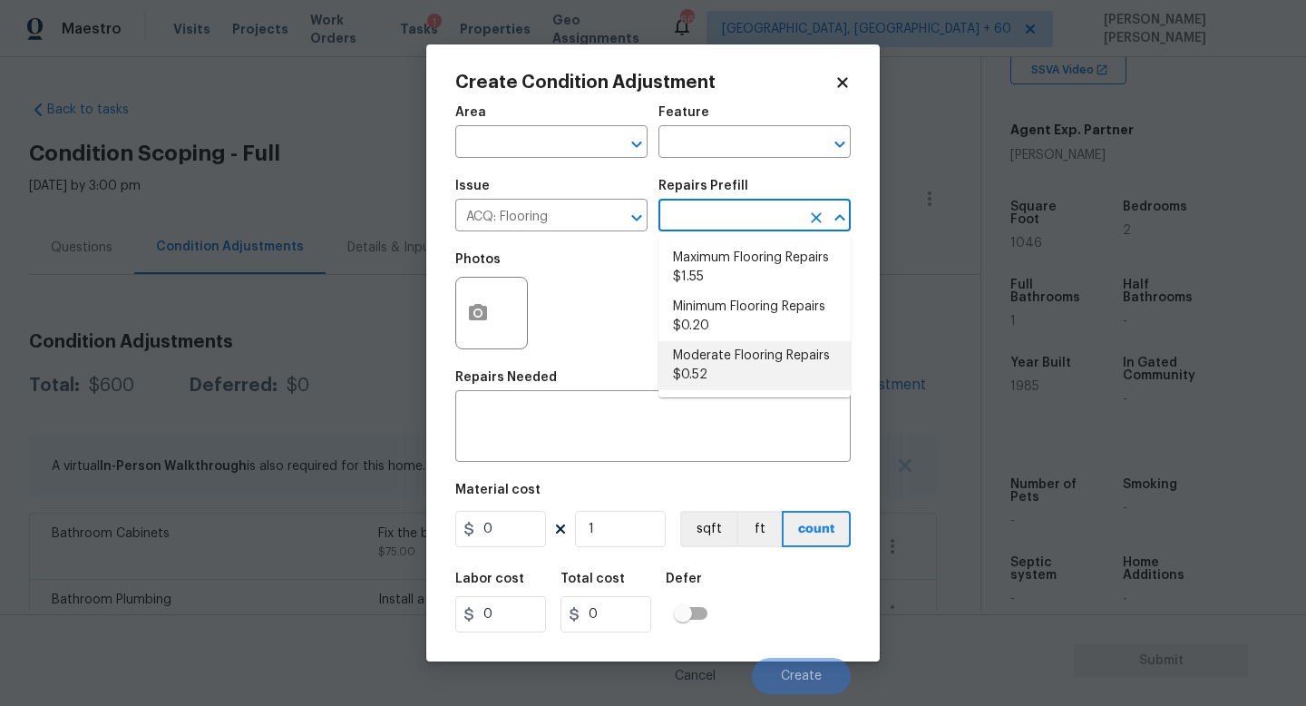
click at [718, 353] on li "Moderate Flooring Repairs $0.52" at bounding box center [755, 365] width 192 height 49
type input "Acquisition"
type textarea "Acquisition Scope: Moderate flooring repairs"
type input "0.52"
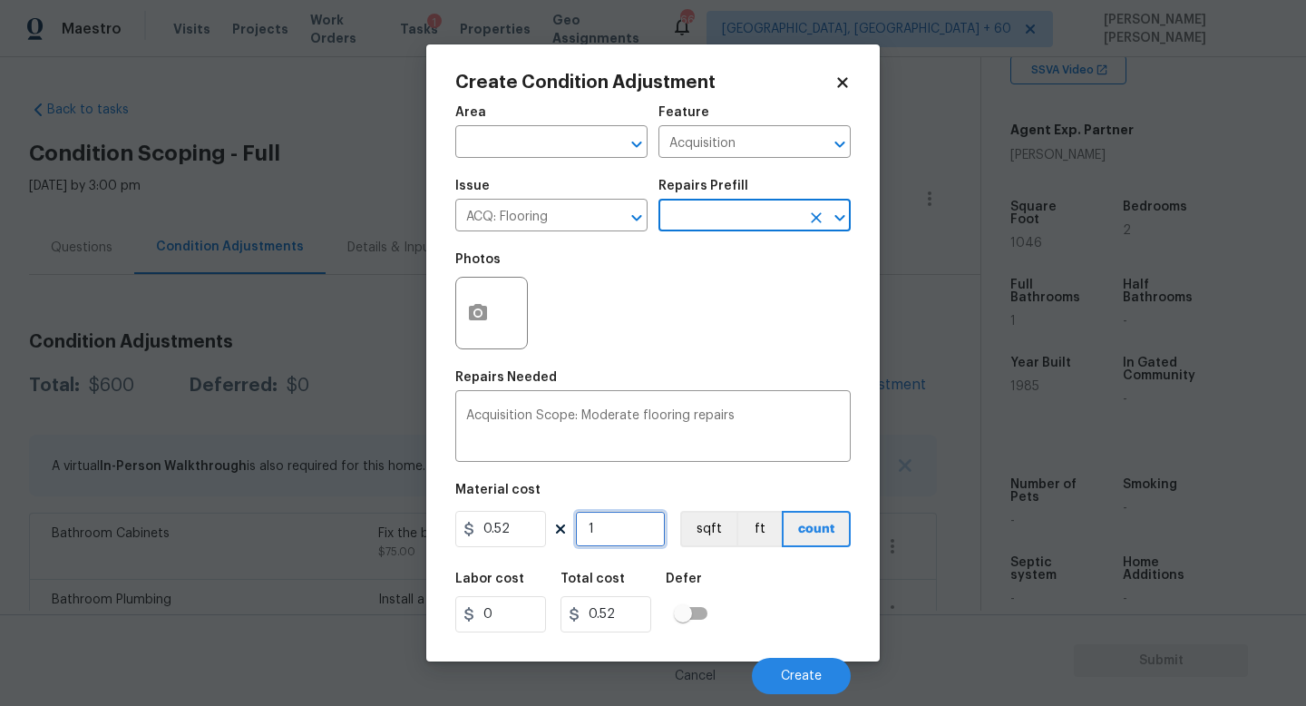
click at [609, 542] on input "1" at bounding box center [620, 529] width 91 height 36
type input "0"
click at [610, 545] on input "0" at bounding box center [620, 529] width 91 height 36
type input "1"
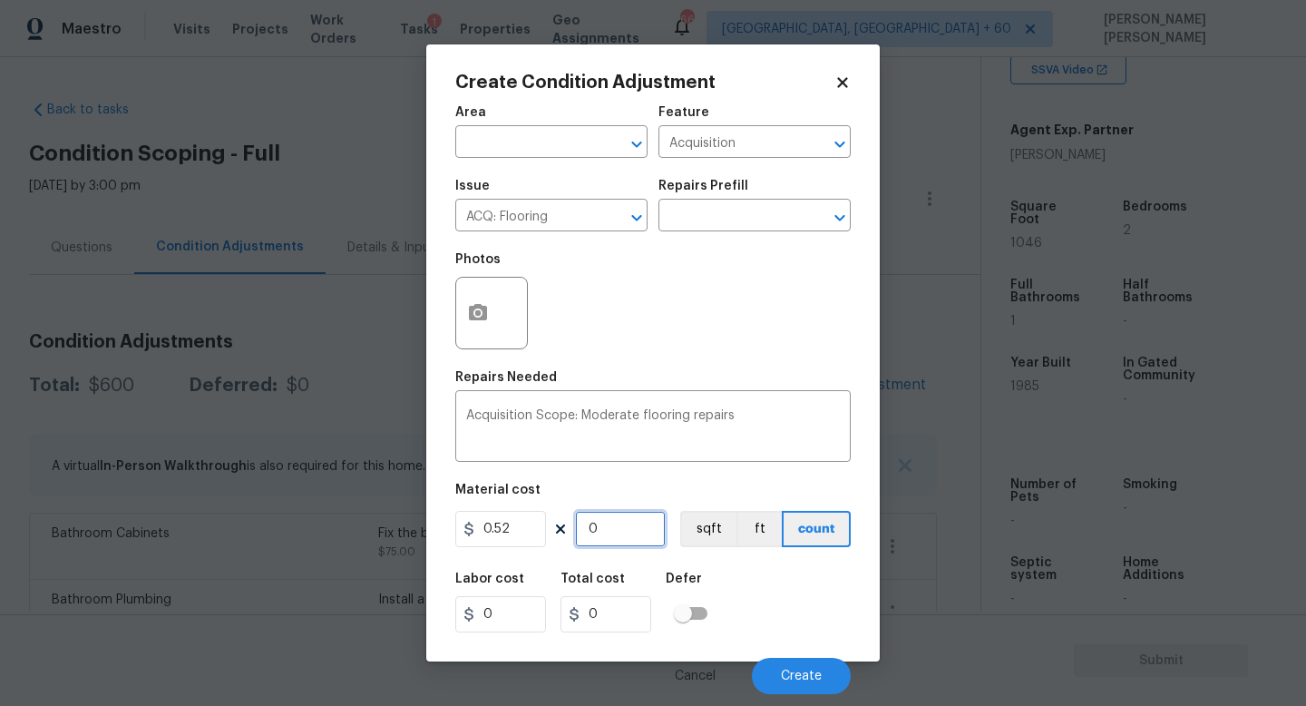
type input "0.52"
type input "10"
type input "5.2"
type input "104"
type input "54.08"
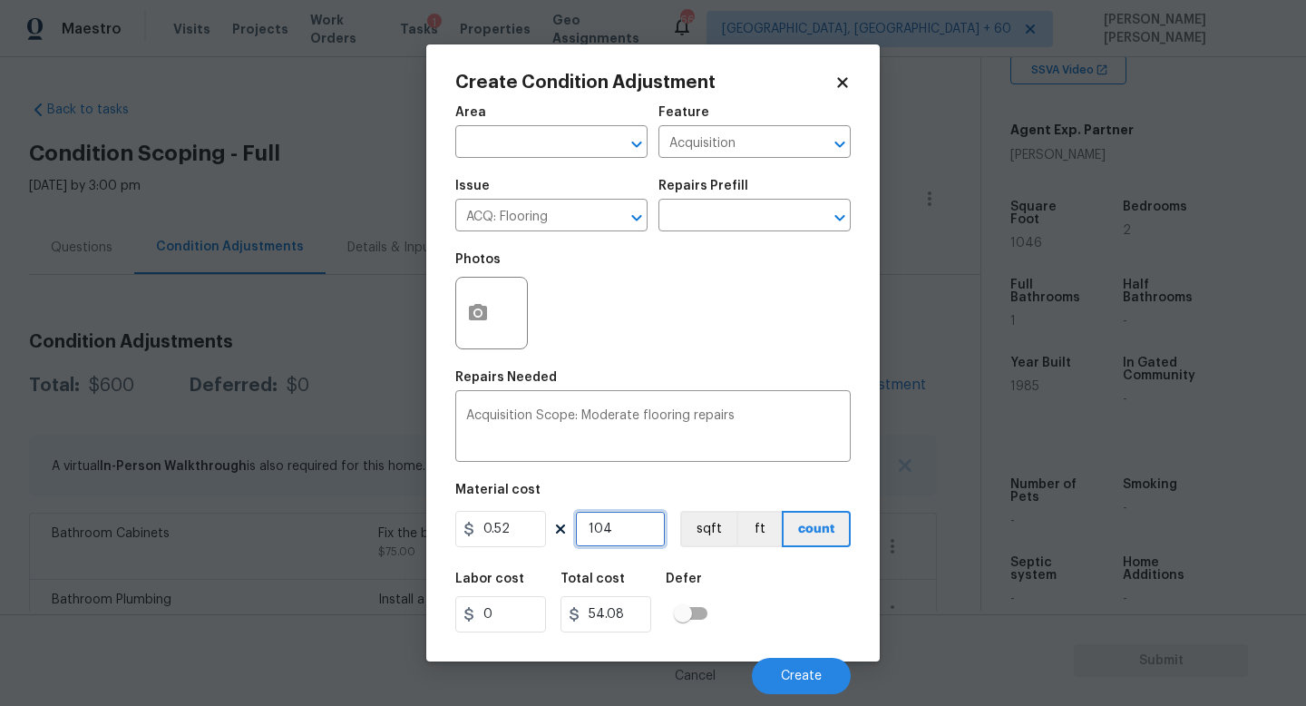
type input "1046"
type input "543.92"
type input "1046"
click at [494, 317] on button "button" at bounding box center [478, 313] width 44 height 71
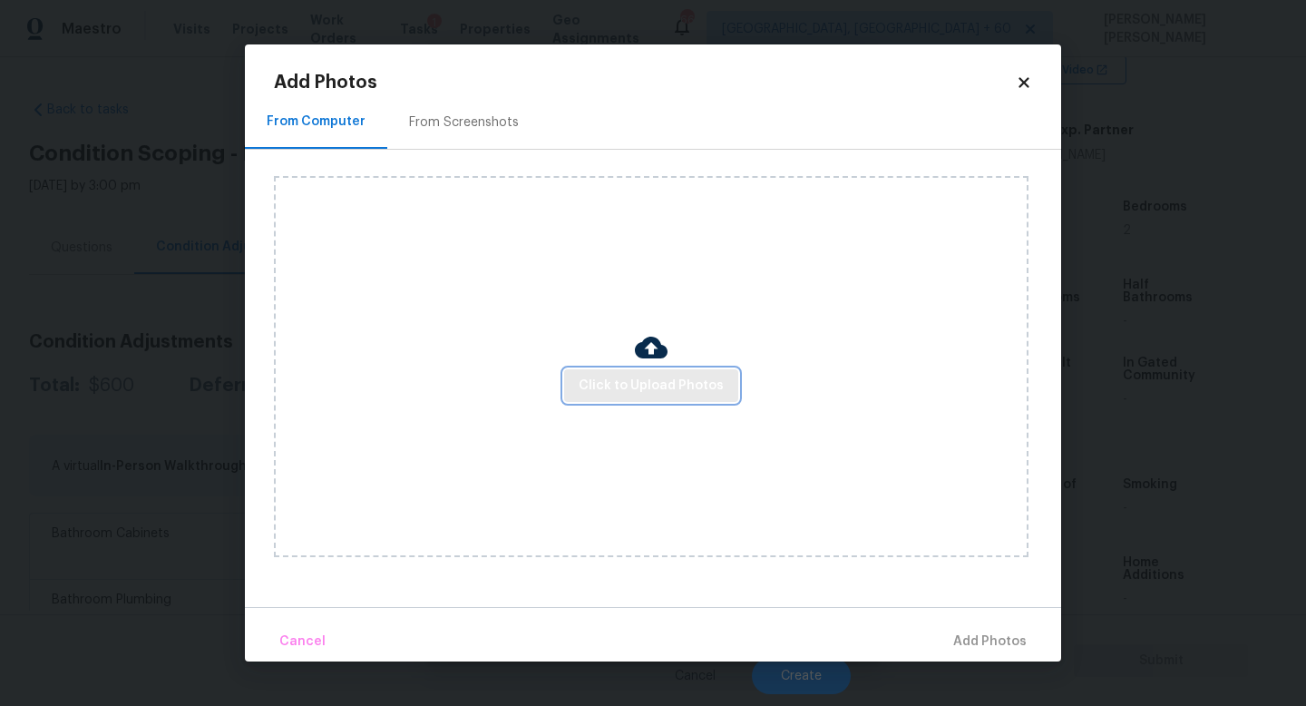
click at [621, 398] on button "Click to Upload Photos" at bounding box center [651, 386] width 174 height 34
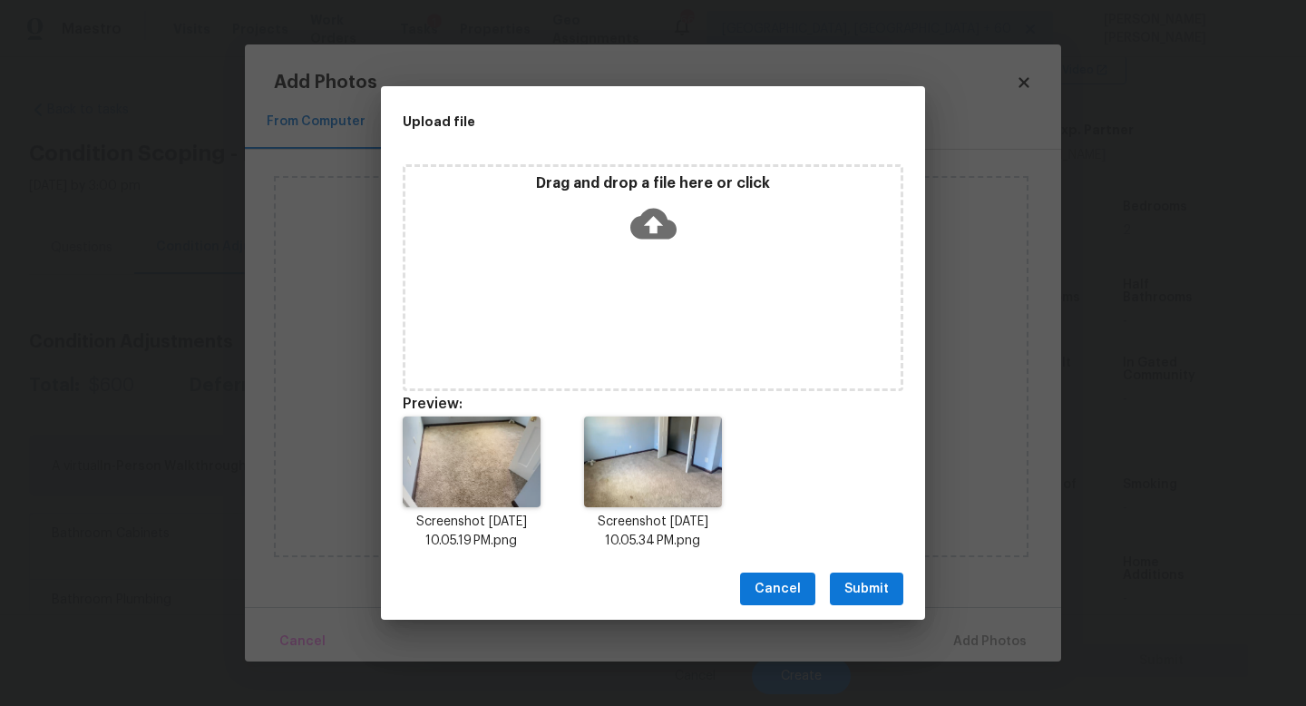
click at [860, 578] on span "Submit" at bounding box center [866, 589] width 44 height 23
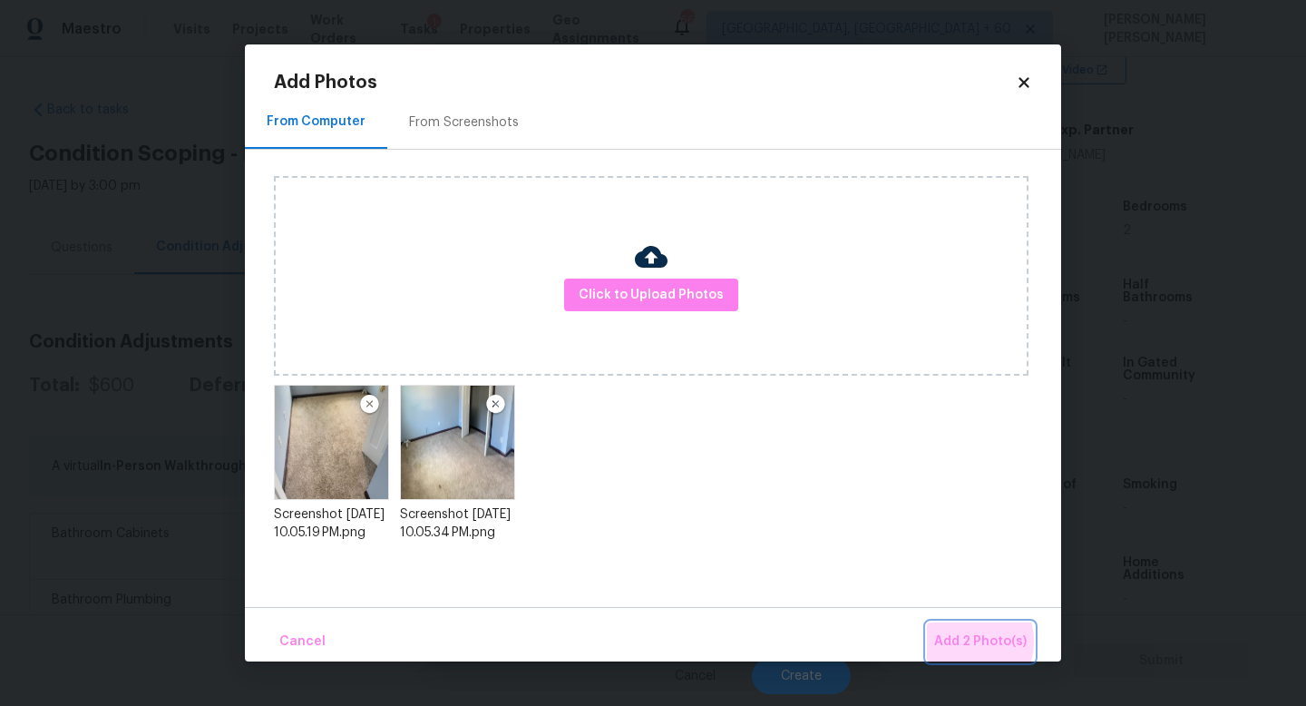
click at [961, 641] on span "Add 2 Photo(s)" at bounding box center [980, 641] width 93 height 23
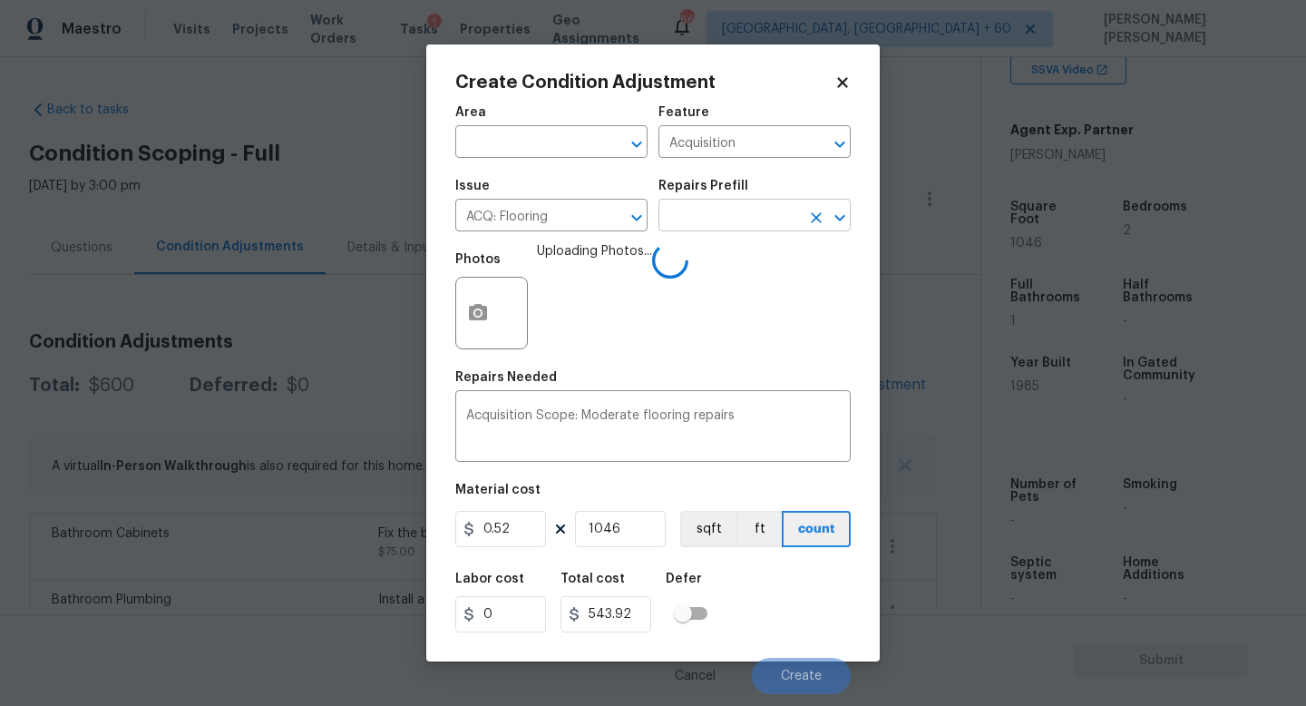
click at [728, 227] on input "text" at bounding box center [730, 217] width 142 height 28
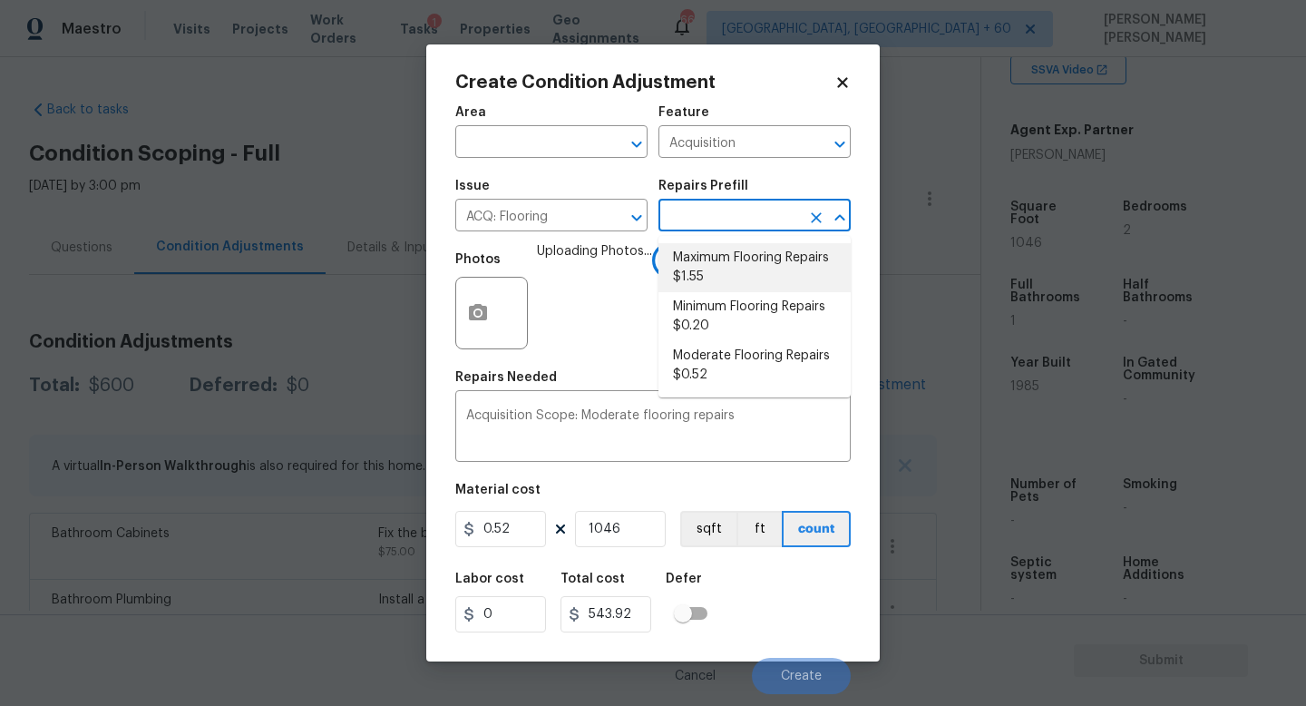
click at [733, 268] on li "Maximum Flooring Repairs $1.55" at bounding box center [755, 267] width 192 height 49
type textarea "Acquisition Scope: Maximum flooring repairs"
type input "1.55"
type input "1621.3"
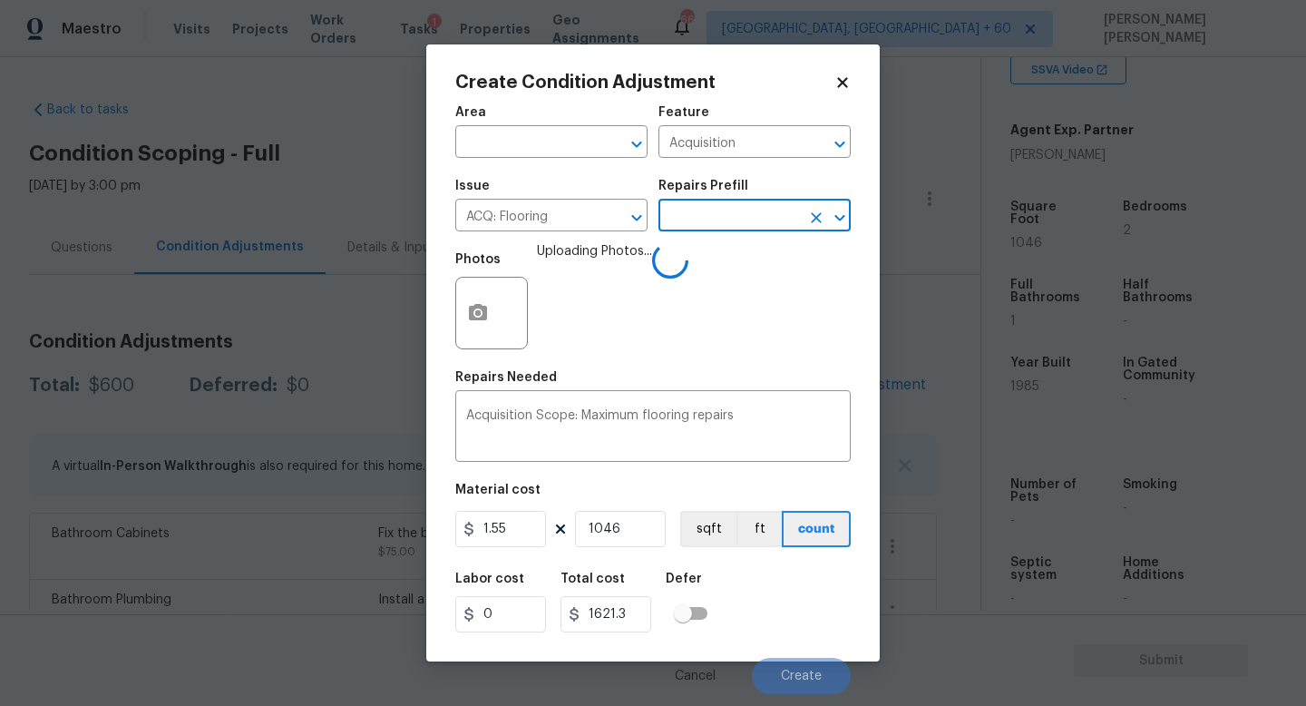
click at [775, 607] on div "Labor cost 0 Total cost 1621.3 Defer" at bounding box center [652, 602] width 395 height 82
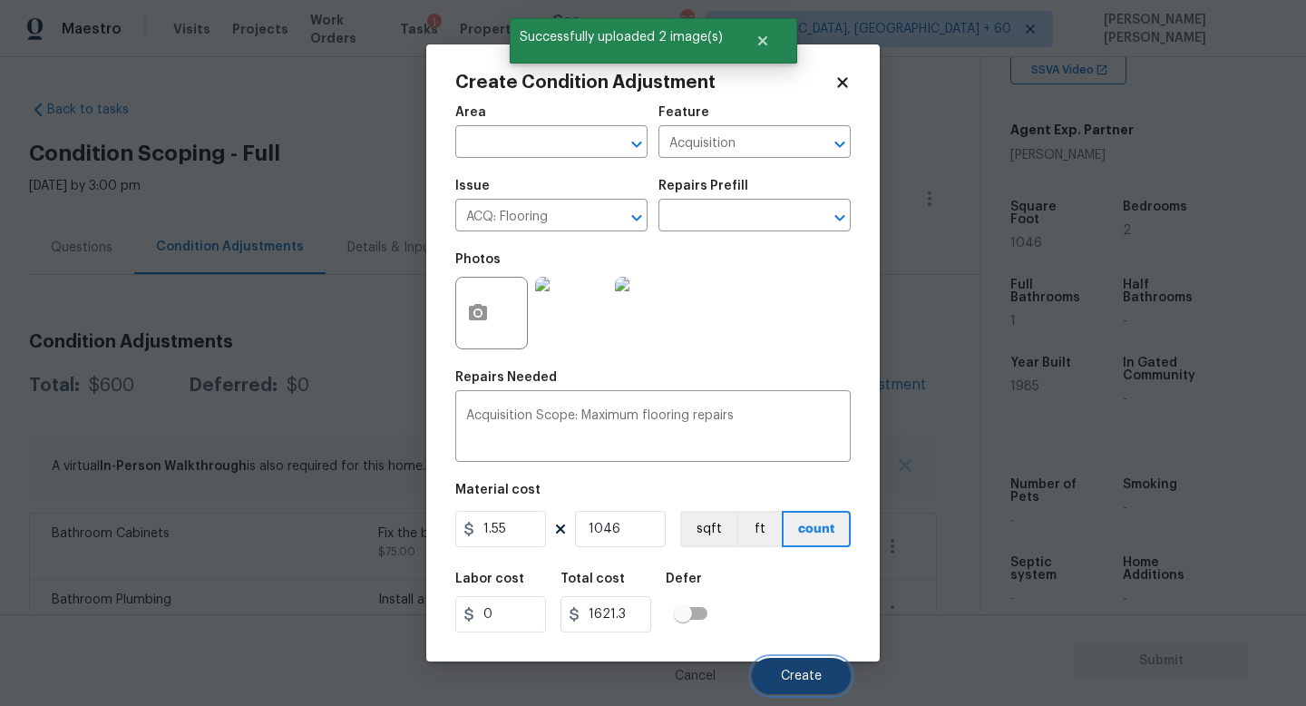
click at [802, 676] on span "Create" at bounding box center [801, 676] width 41 height 14
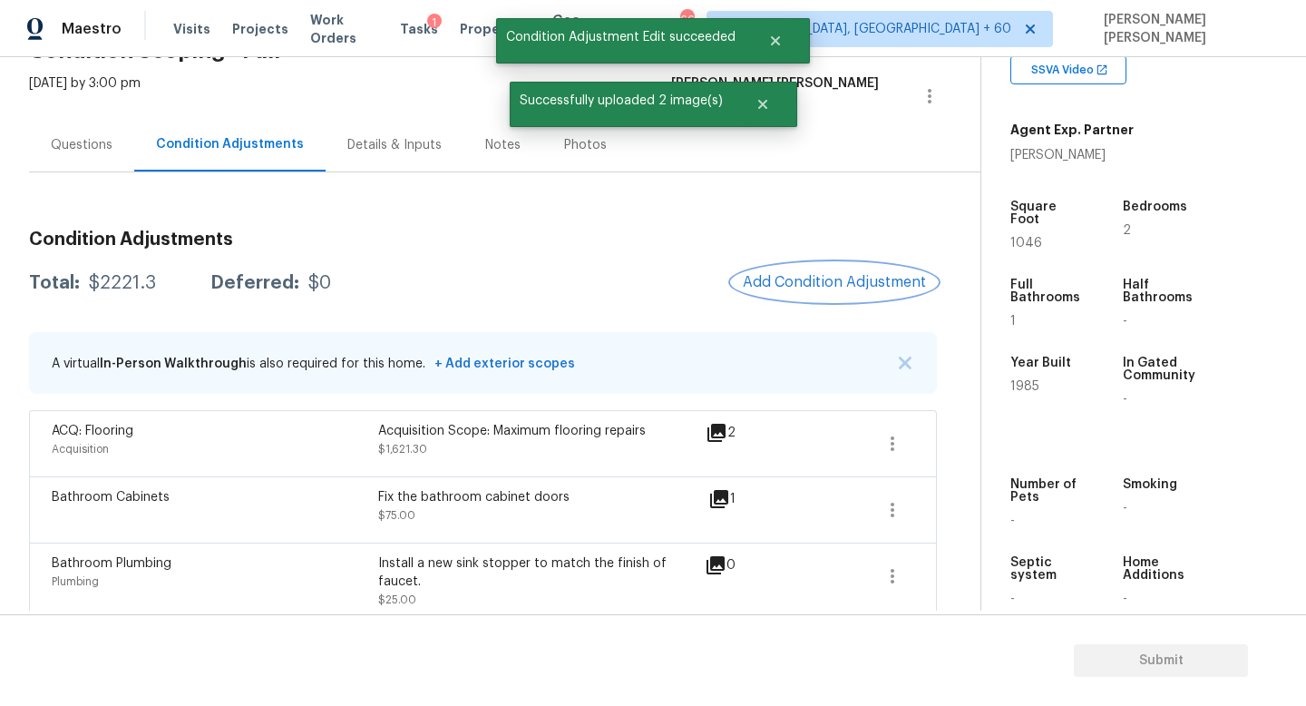
scroll to position [173, 0]
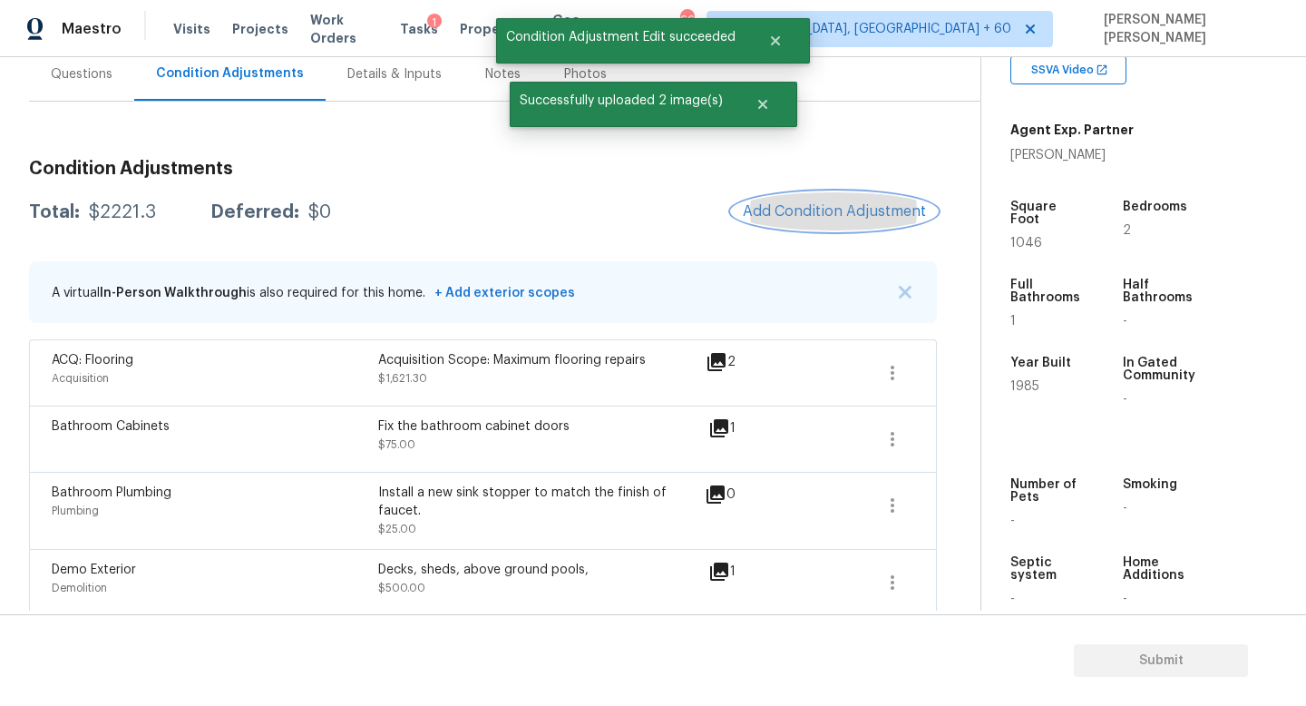
click at [848, 222] on button "Add Condition Adjustment" at bounding box center [834, 211] width 205 height 38
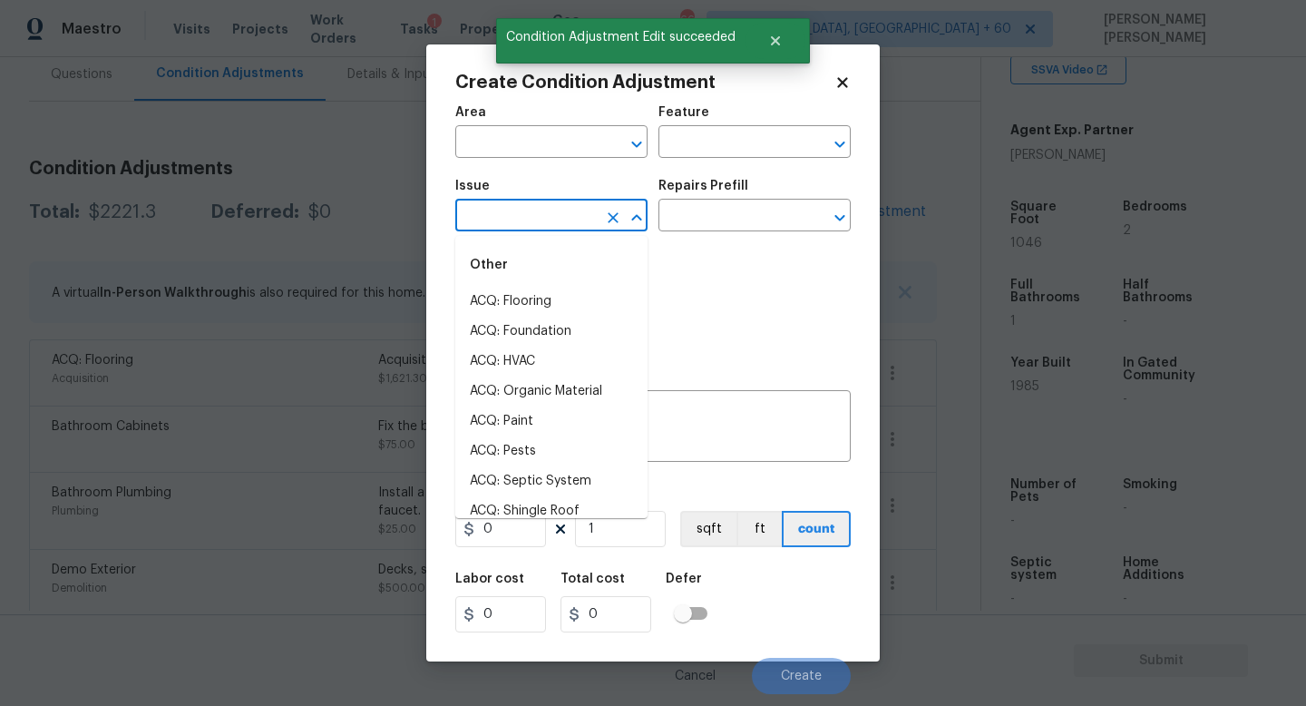
click at [535, 226] on input "text" at bounding box center [526, 217] width 142 height 28
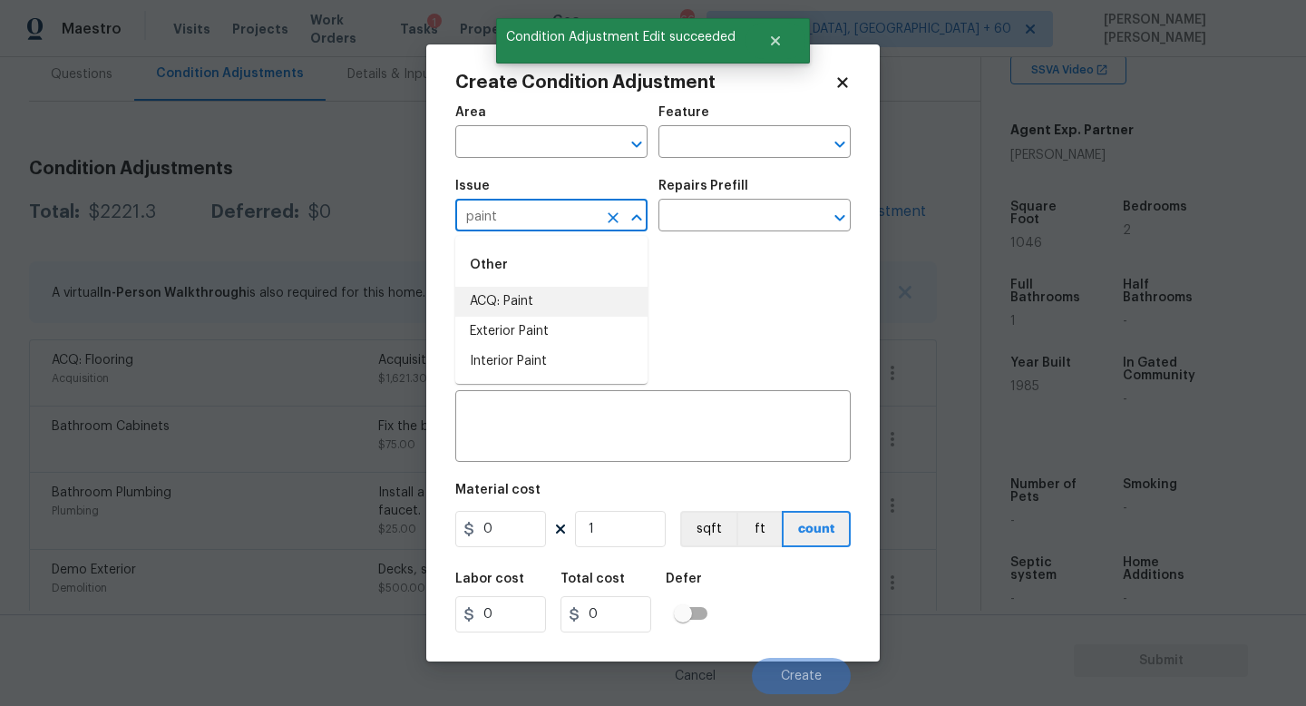
click at [526, 293] on li "ACQ: Paint" at bounding box center [551, 302] width 192 height 30
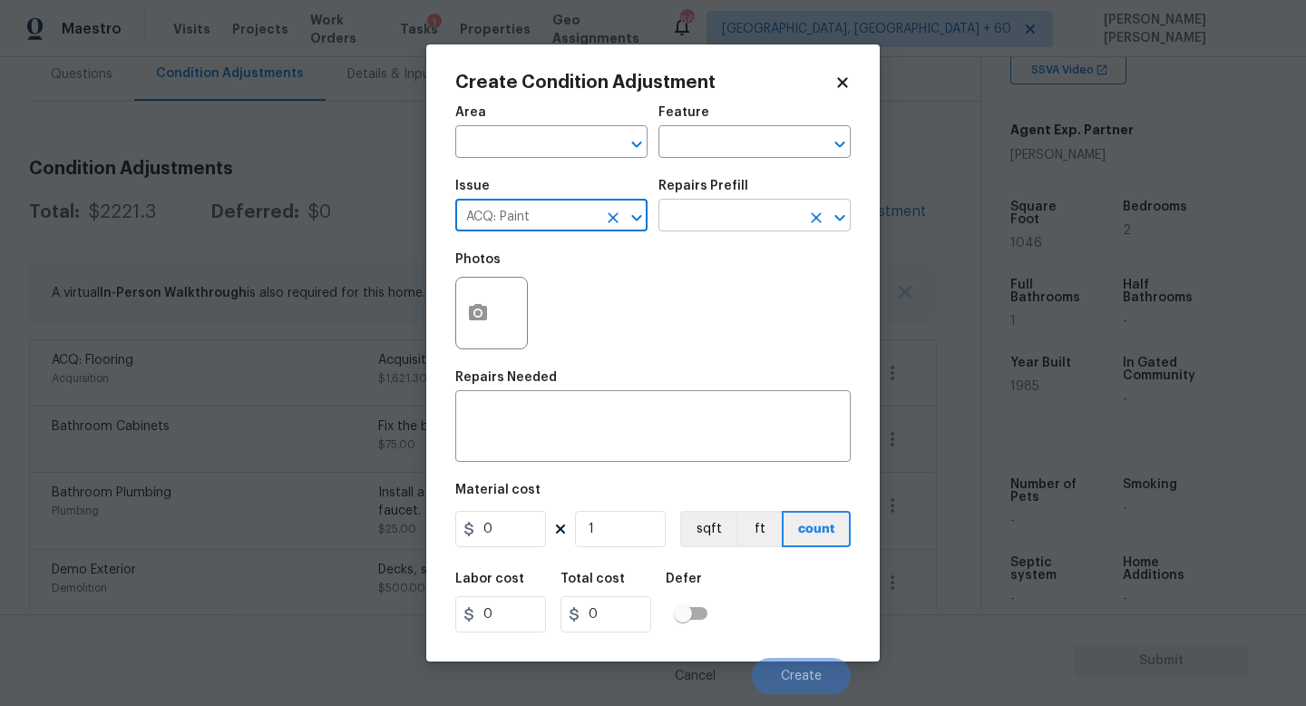
type input "ACQ: Paint"
click at [754, 208] on input "text" at bounding box center [730, 217] width 142 height 28
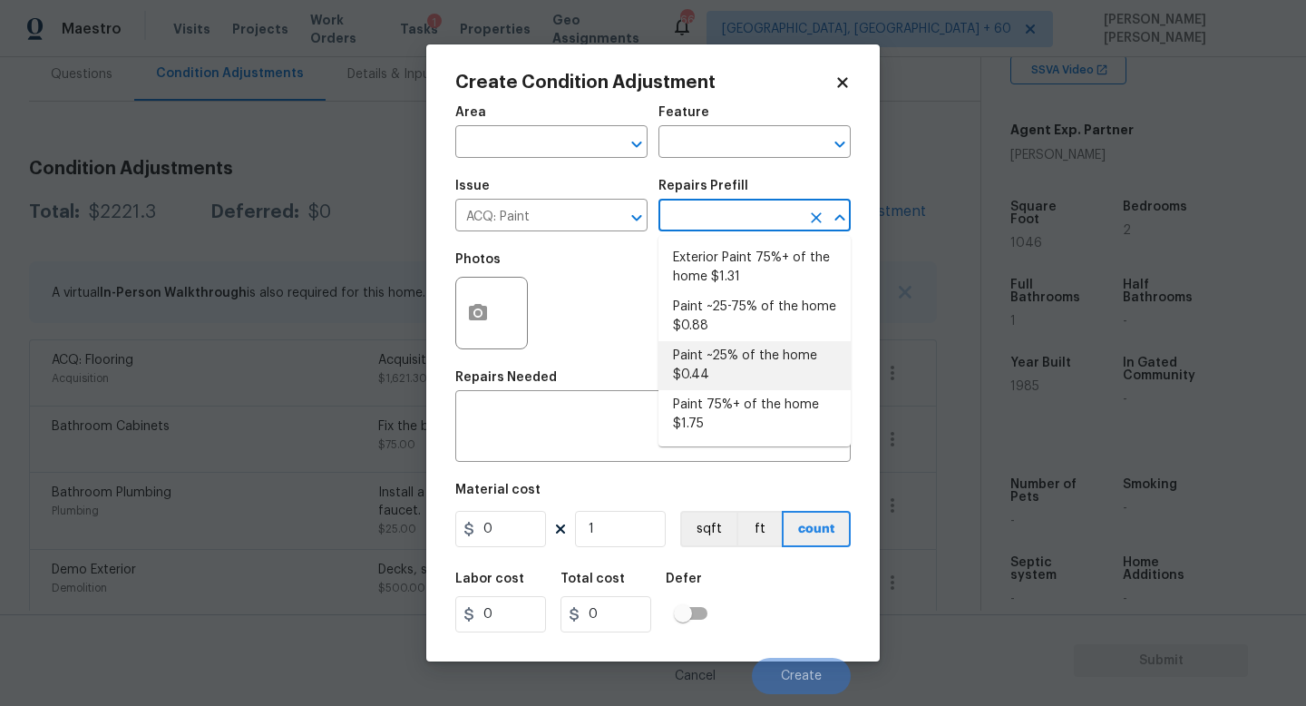
click at [723, 366] on li "Paint ~25% of the home $0.44" at bounding box center [755, 365] width 192 height 49
type input "Acquisition"
type textarea "Acquisition Scope: ~25% of the home needs interior paint"
type input "0.44"
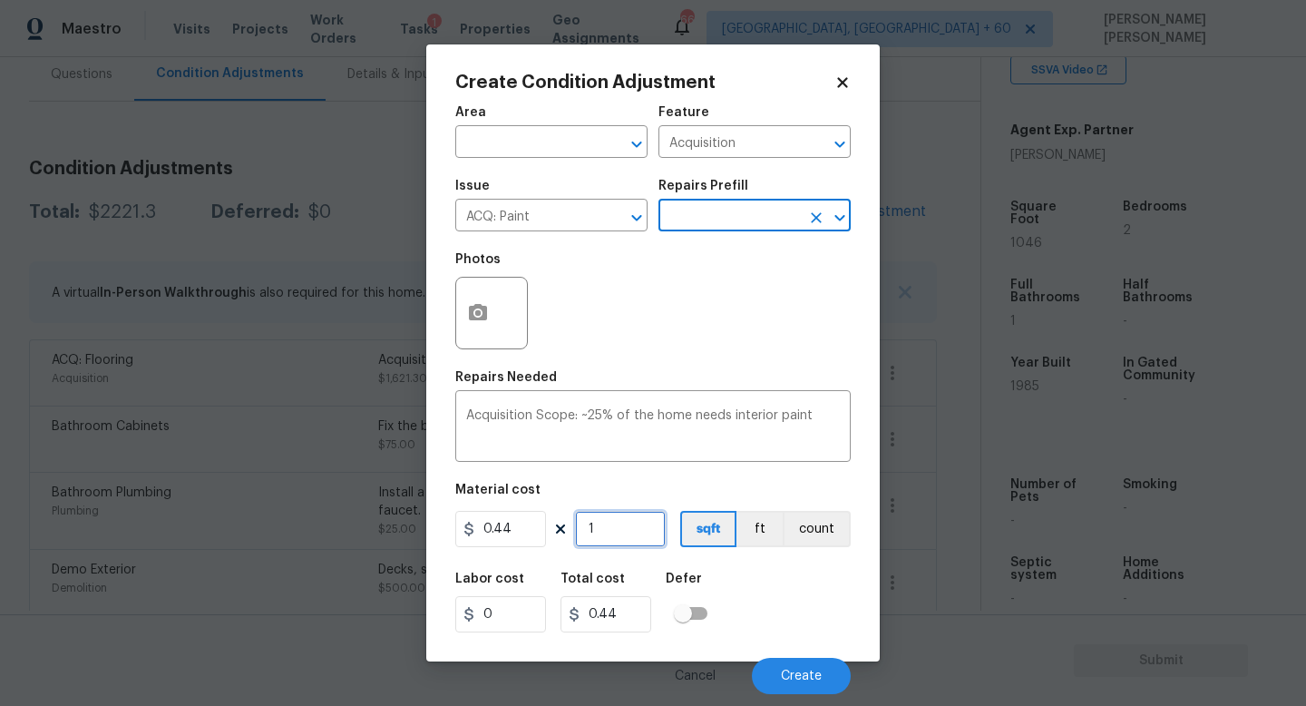
click at [653, 521] on input "1" at bounding box center [620, 529] width 91 height 36
type input "0"
type input "1"
type input "0.44"
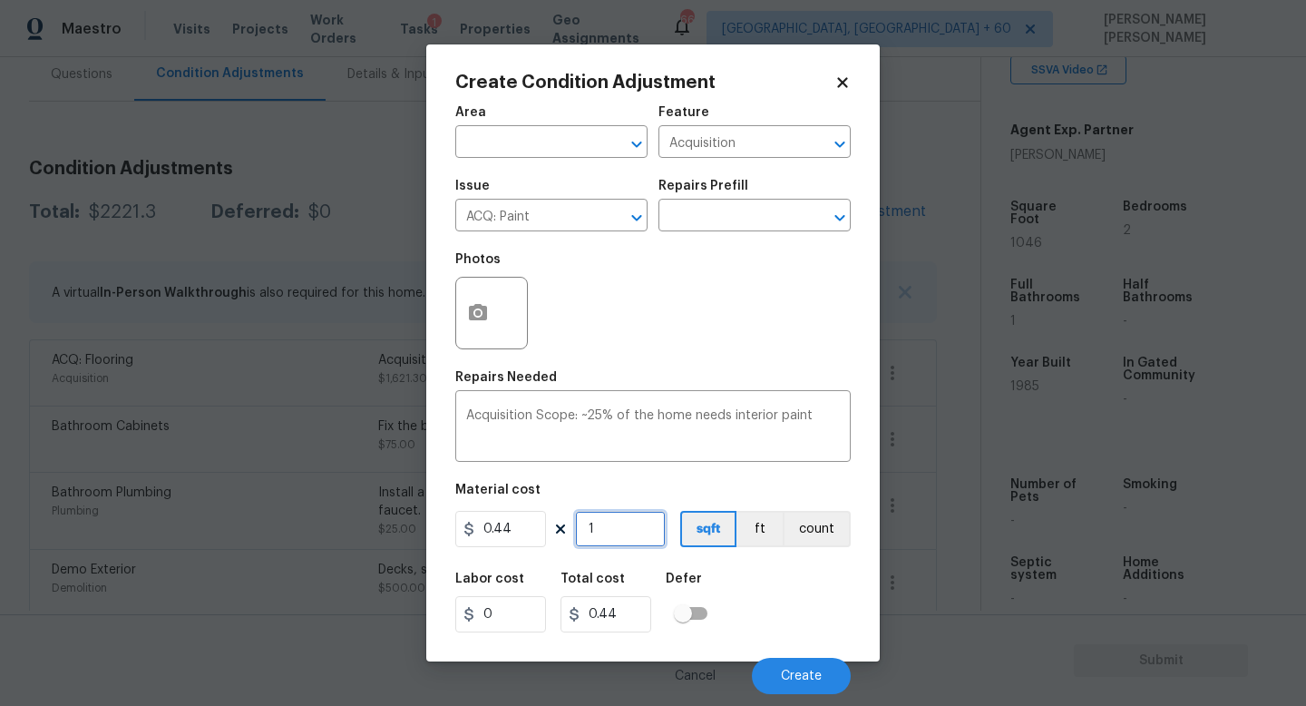
type input "10"
type input "4.4"
type input "104"
type input "45.76"
type input "1046"
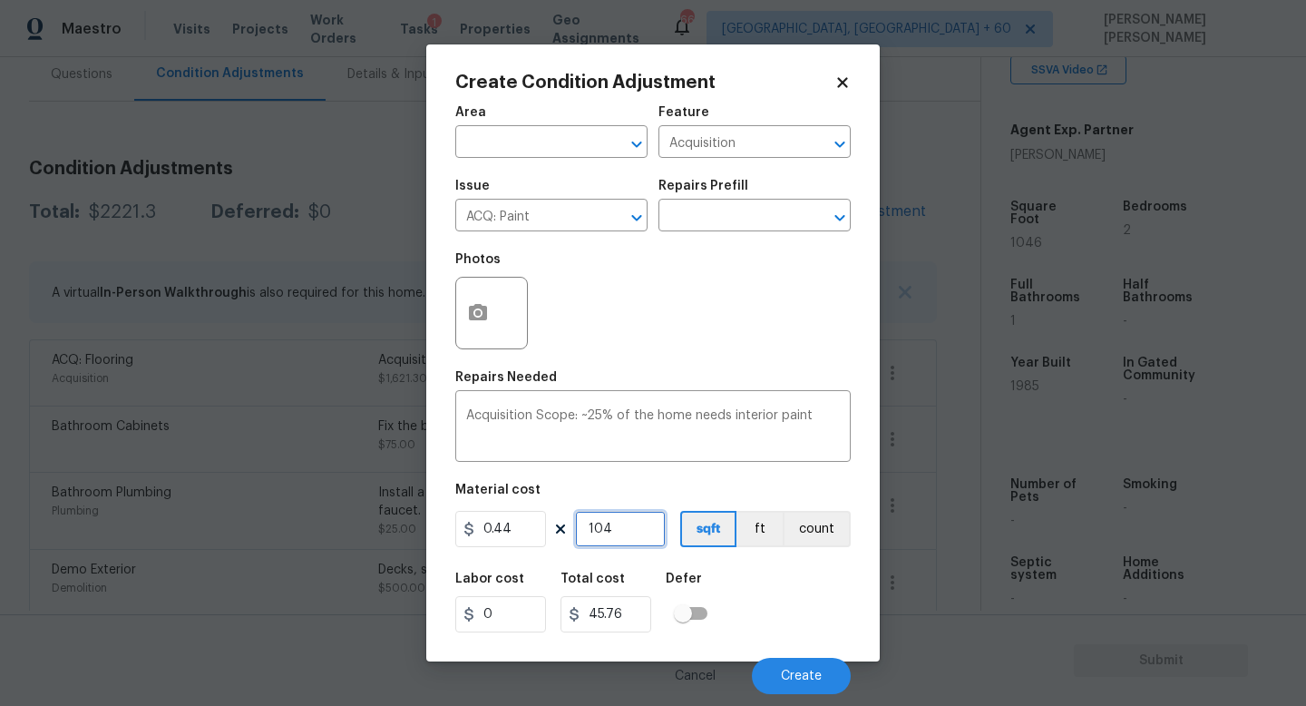
type input "460.24"
type input "1046"
click at [796, 667] on button "Create" at bounding box center [801, 676] width 99 height 36
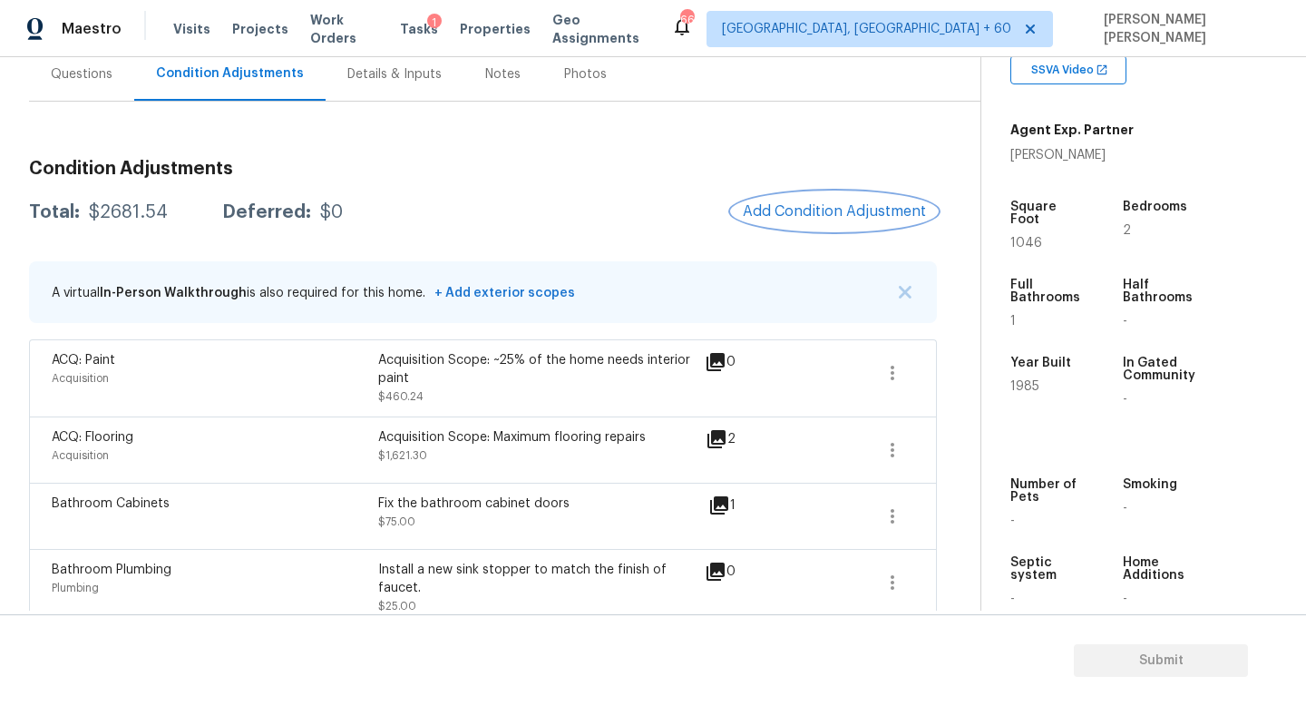
click at [815, 196] on button "Add Condition Adjustment" at bounding box center [834, 211] width 205 height 38
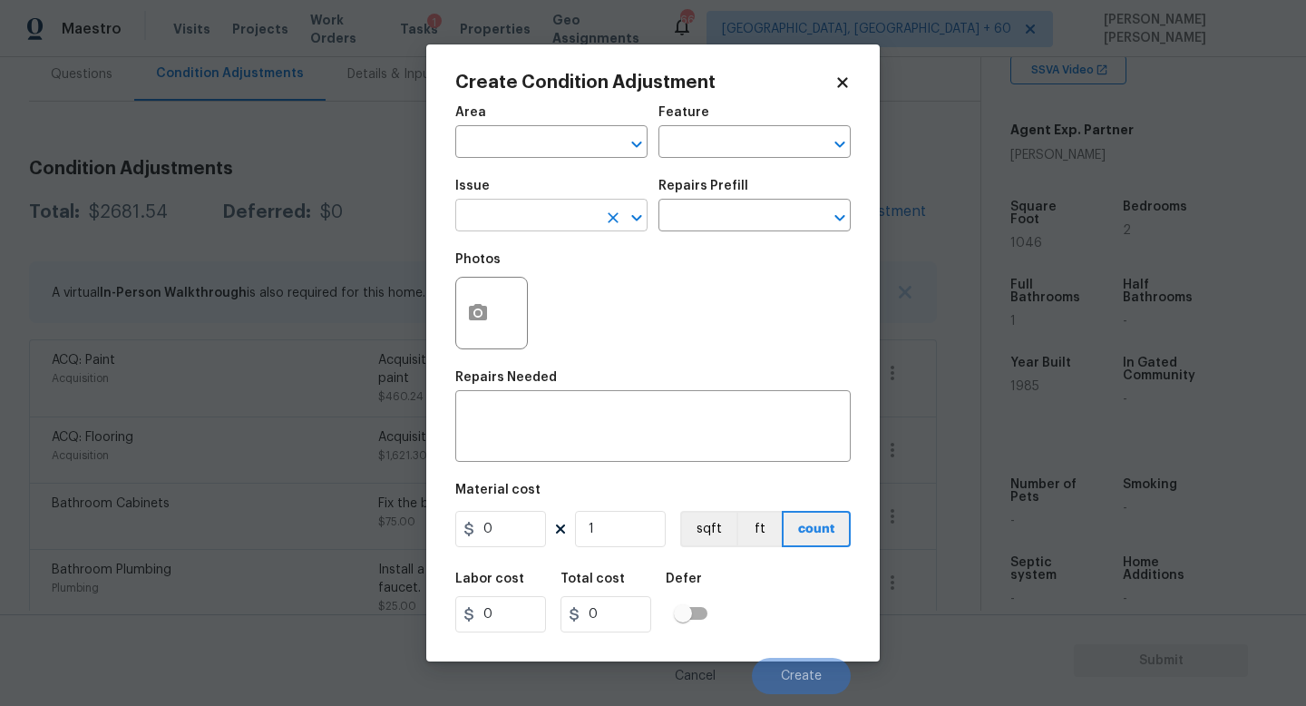
click at [532, 219] on input "text" at bounding box center [526, 217] width 142 height 28
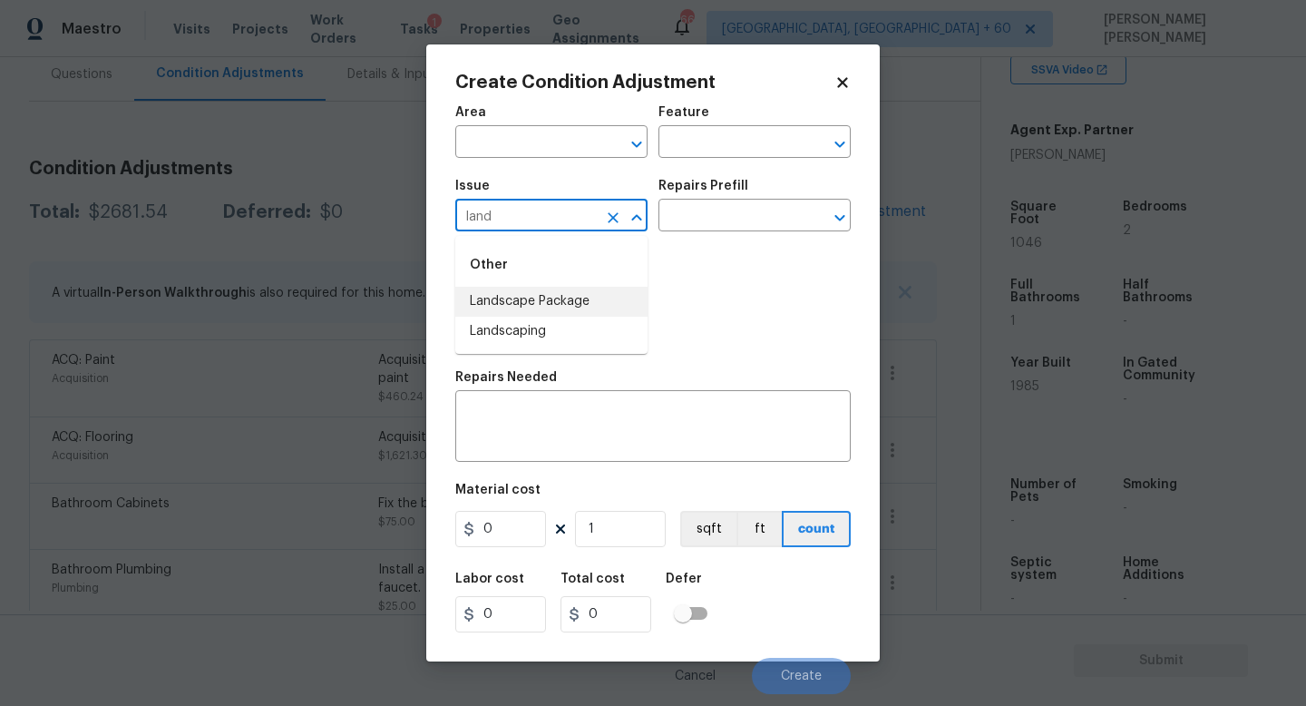
click at [537, 300] on li "Landscape Package" at bounding box center [551, 302] width 192 height 30
type input "Landscape Package"
click at [753, 221] on input "text" at bounding box center [730, 217] width 142 height 28
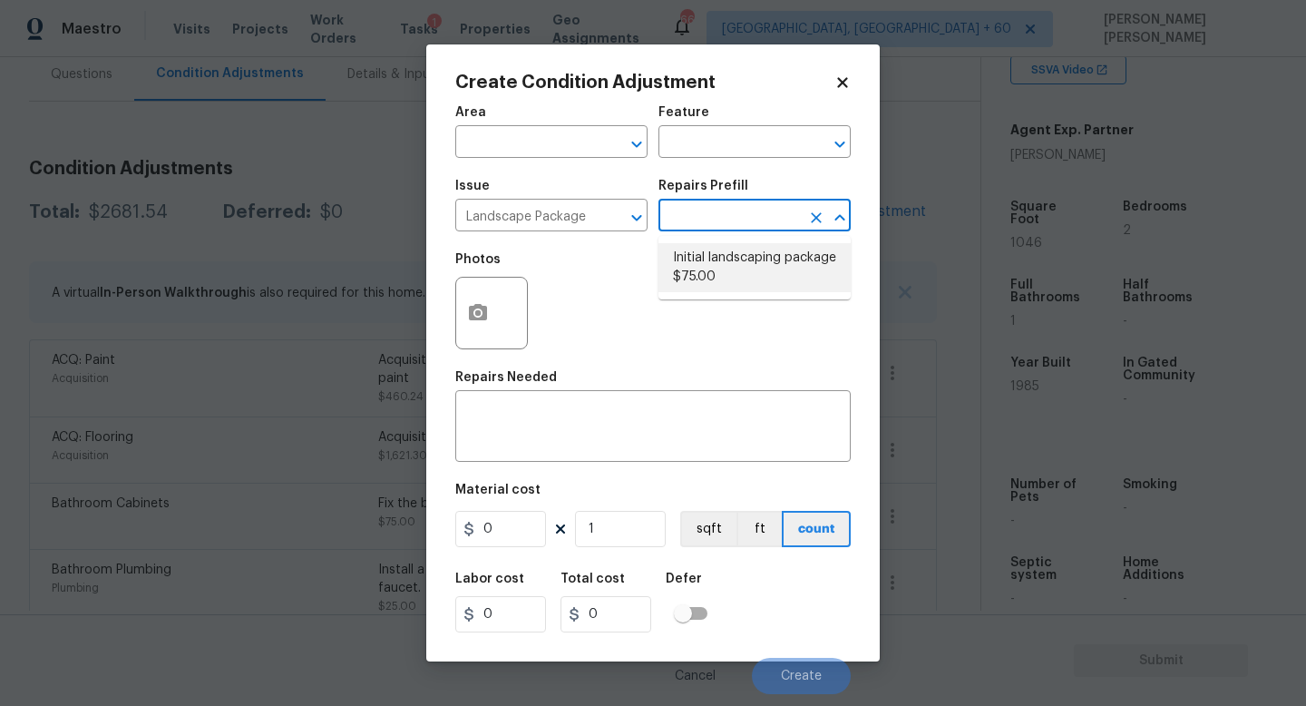
click at [760, 270] on li "Initial landscaping package $75.00" at bounding box center [755, 267] width 192 height 49
type input "Home Readiness Packages"
type textarea "Mowing of grass up to 6" in height. Mow, edge along driveways & sidewalks, trim…"
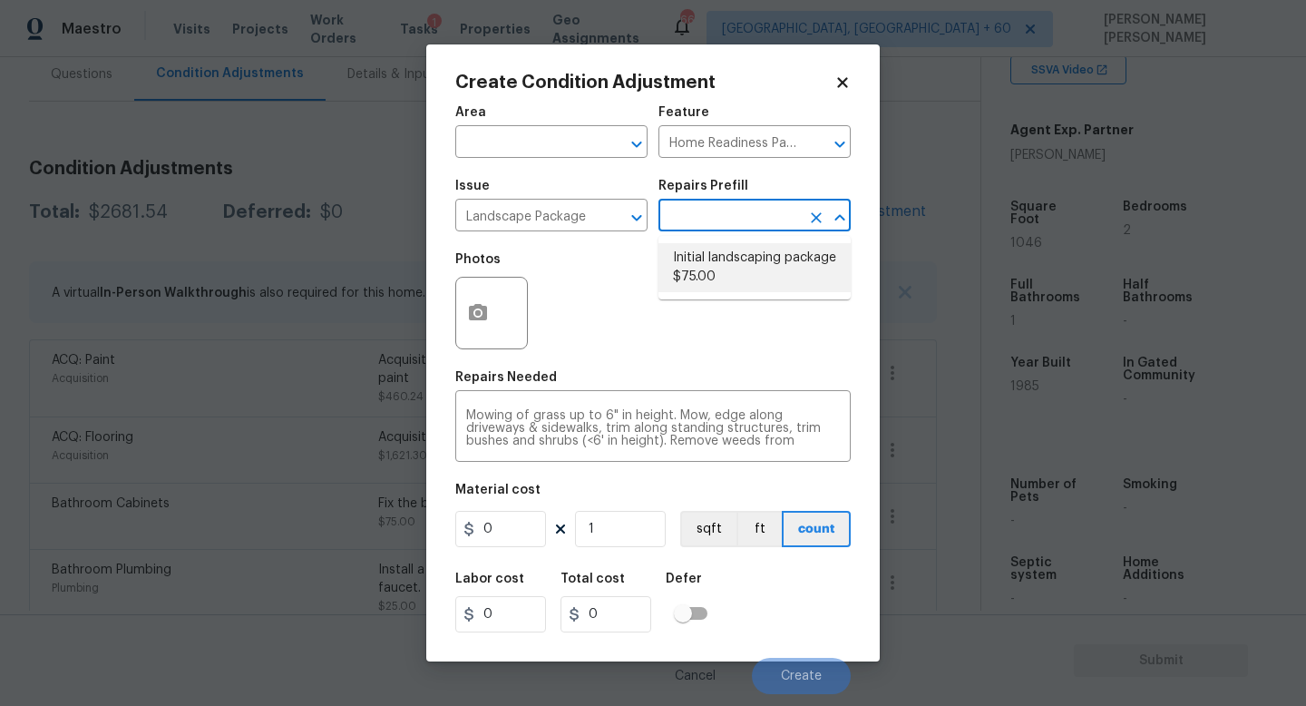
type input "75"
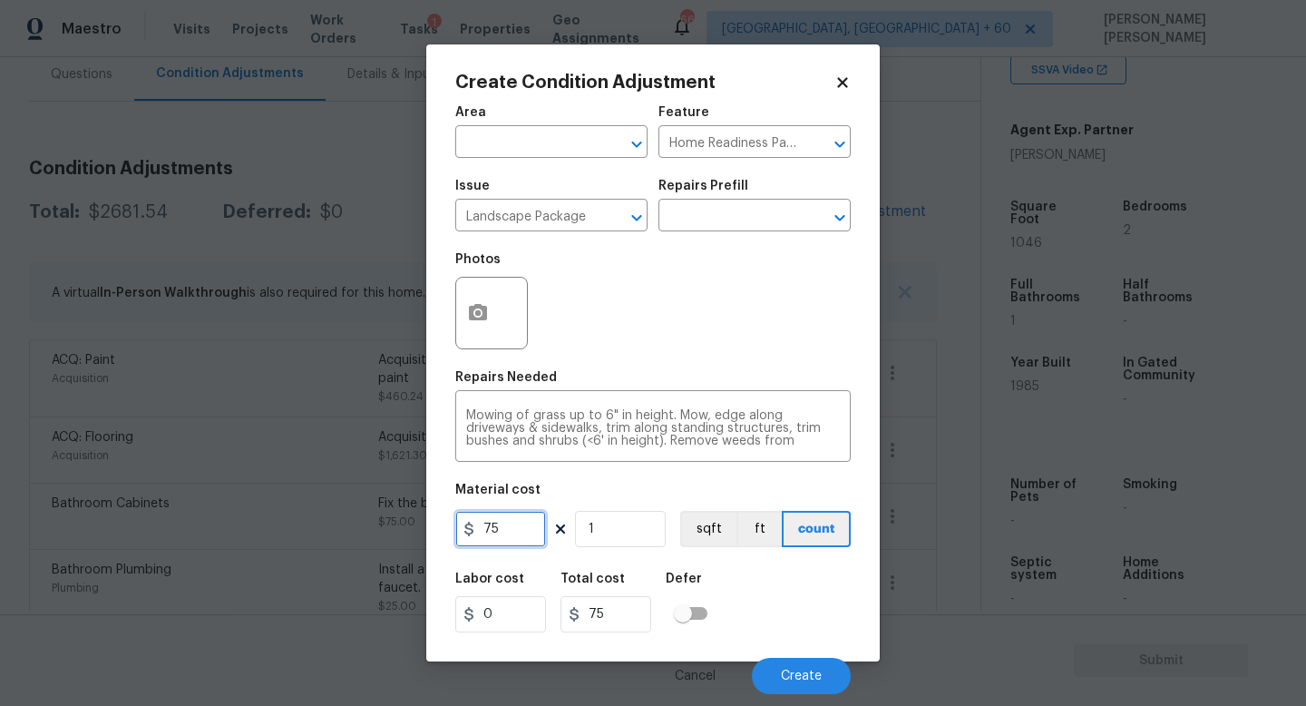
drag, startPoint x: 534, startPoint y: 526, endPoint x: 202, endPoint y: 523, distance: 332.0
click at [202, 523] on div "Create Condition Adjustment Area ​ Feature Home Readiness Packages ​ Issue Land…" at bounding box center [653, 353] width 1306 height 706
type input "750"
click at [480, 310] on icon "button" at bounding box center [478, 313] width 22 height 22
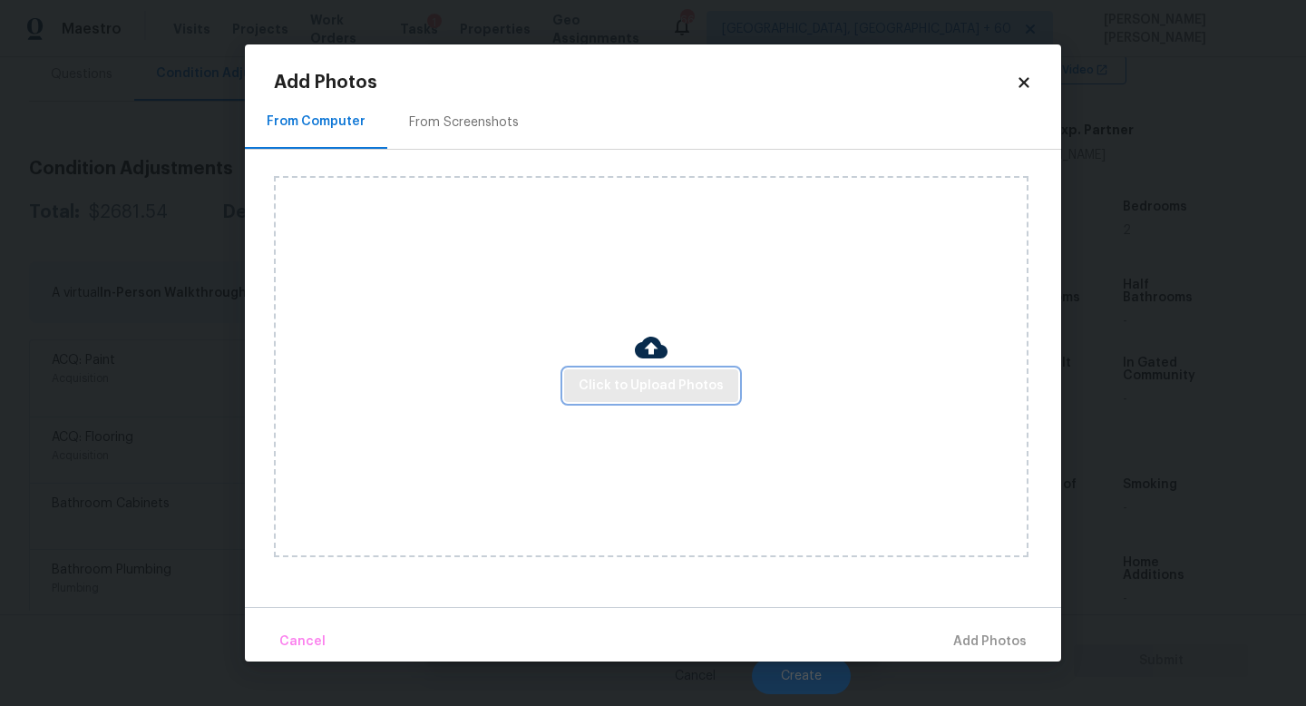
click at [620, 375] on span "Click to Upload Photos" at bounding box center [651, 386] width 145 height 23
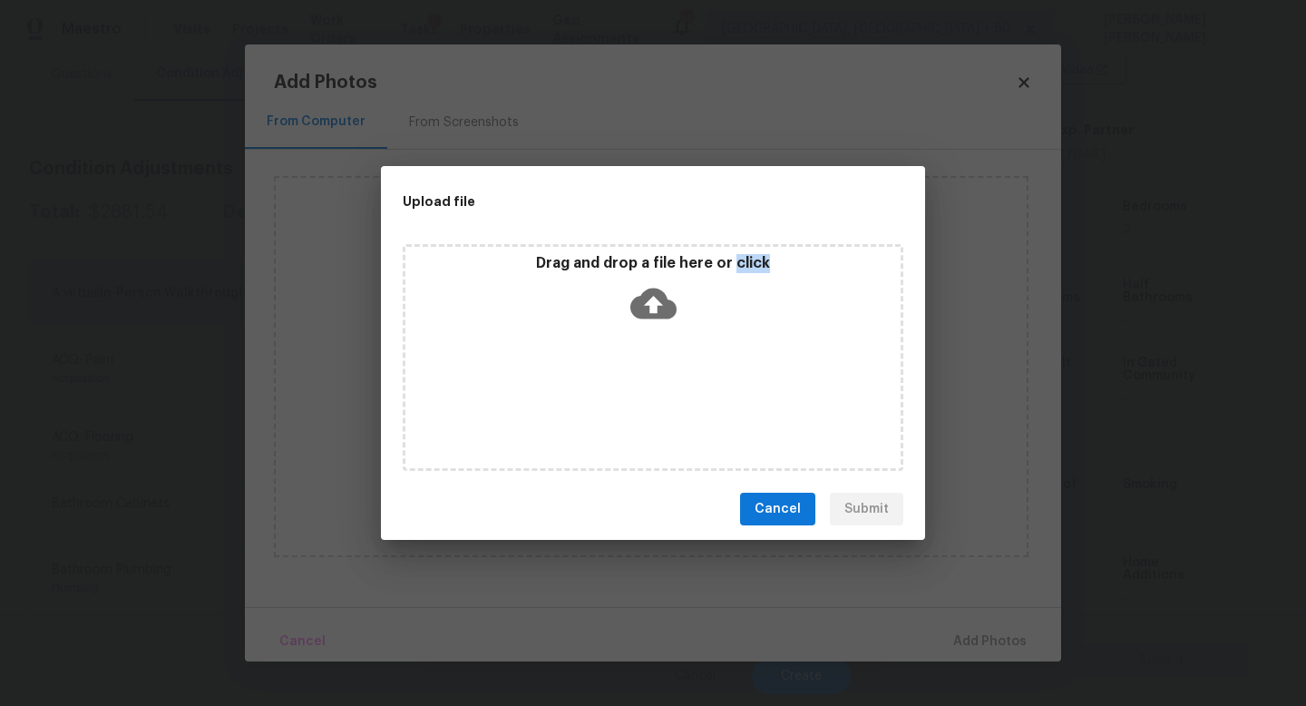
click at [491, 374] on div "Drag and drop a file here or click" at bounding box center [653, 357] width 501 height 227
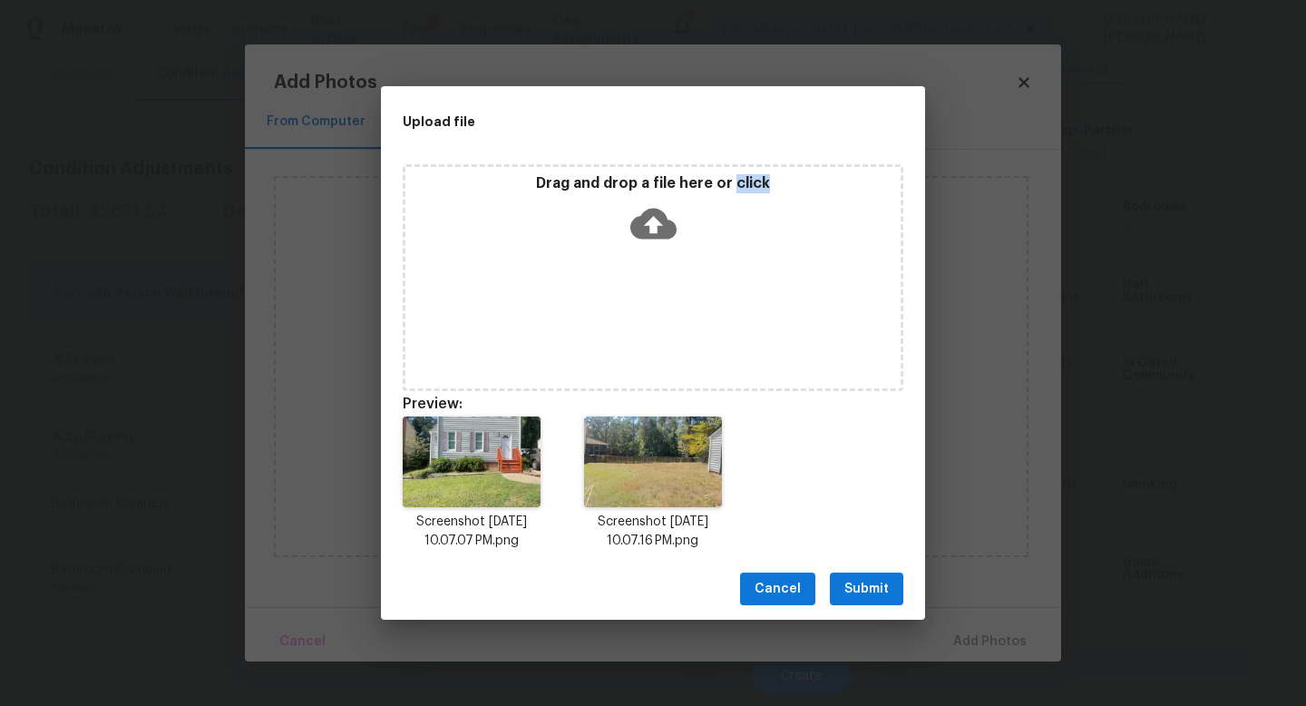
click at [846, 587] on span "Submit" at bounding box center [866, 589] width 44 height 23
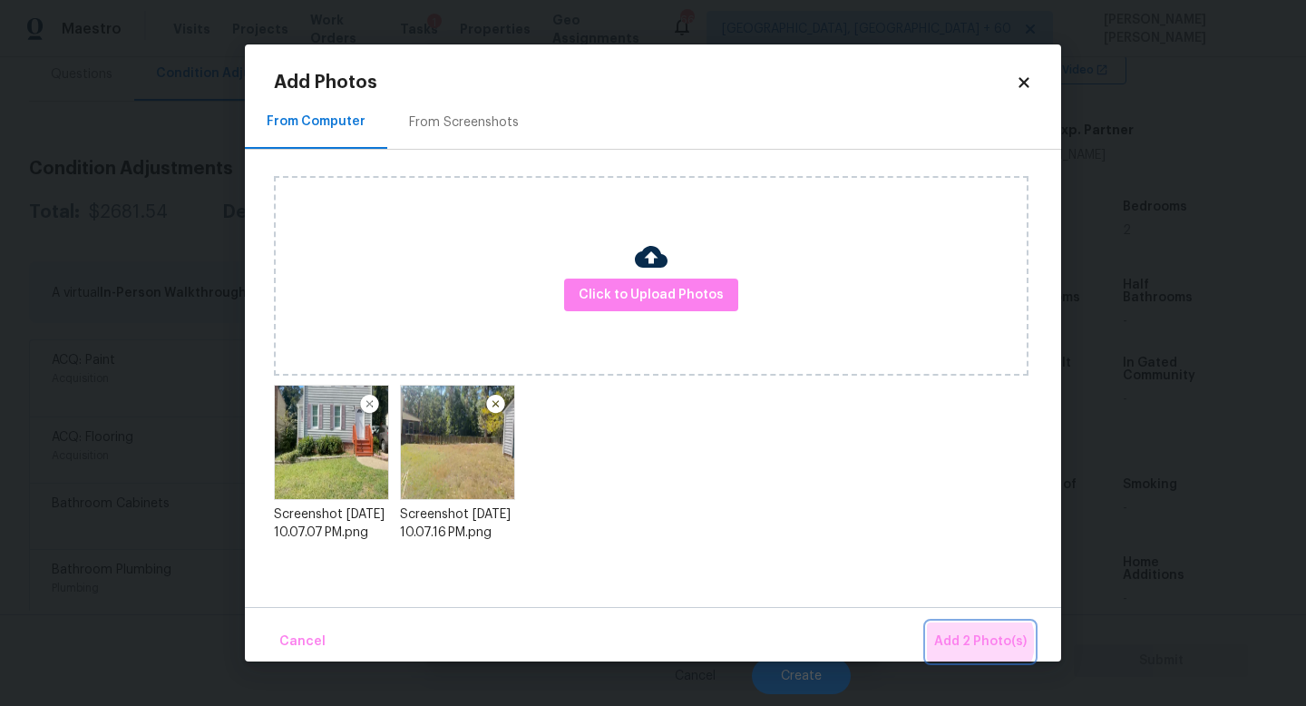
click at [979, 641] on span "Add 2 Photo(s)" at bounding box center [980, 641] width 93 height 23
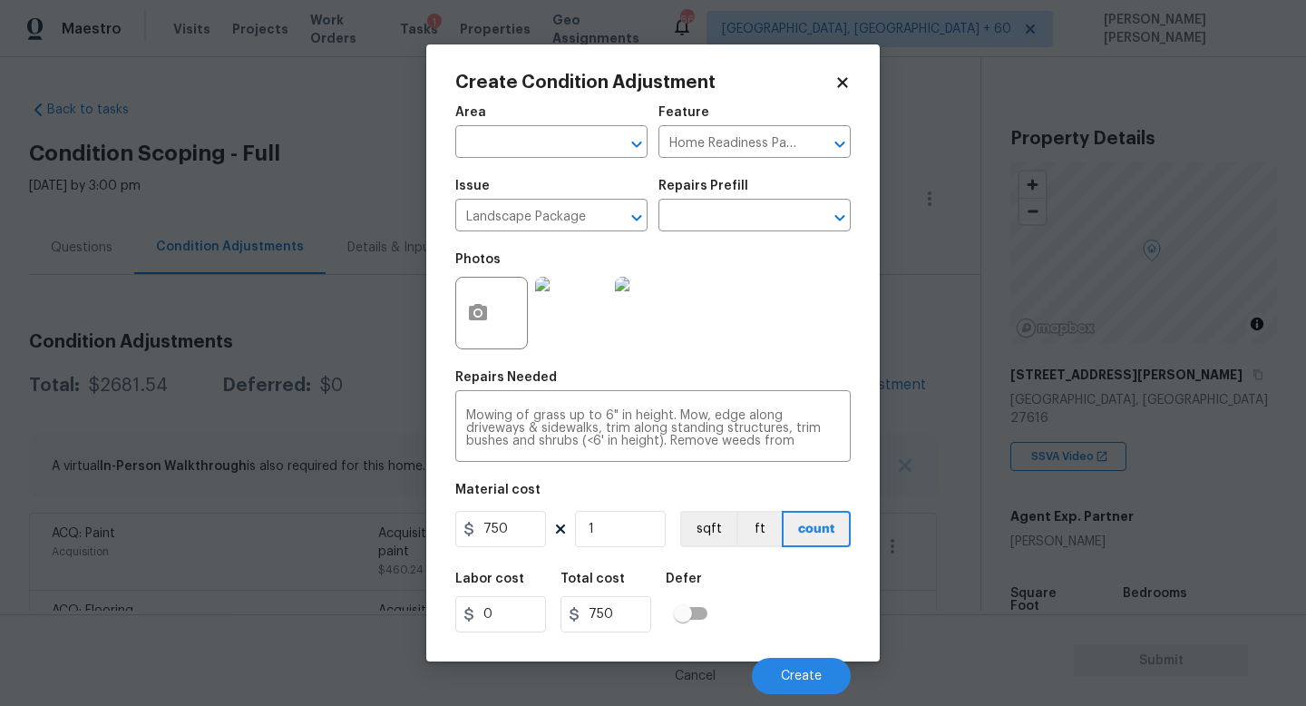
scroll to position [386, 0]
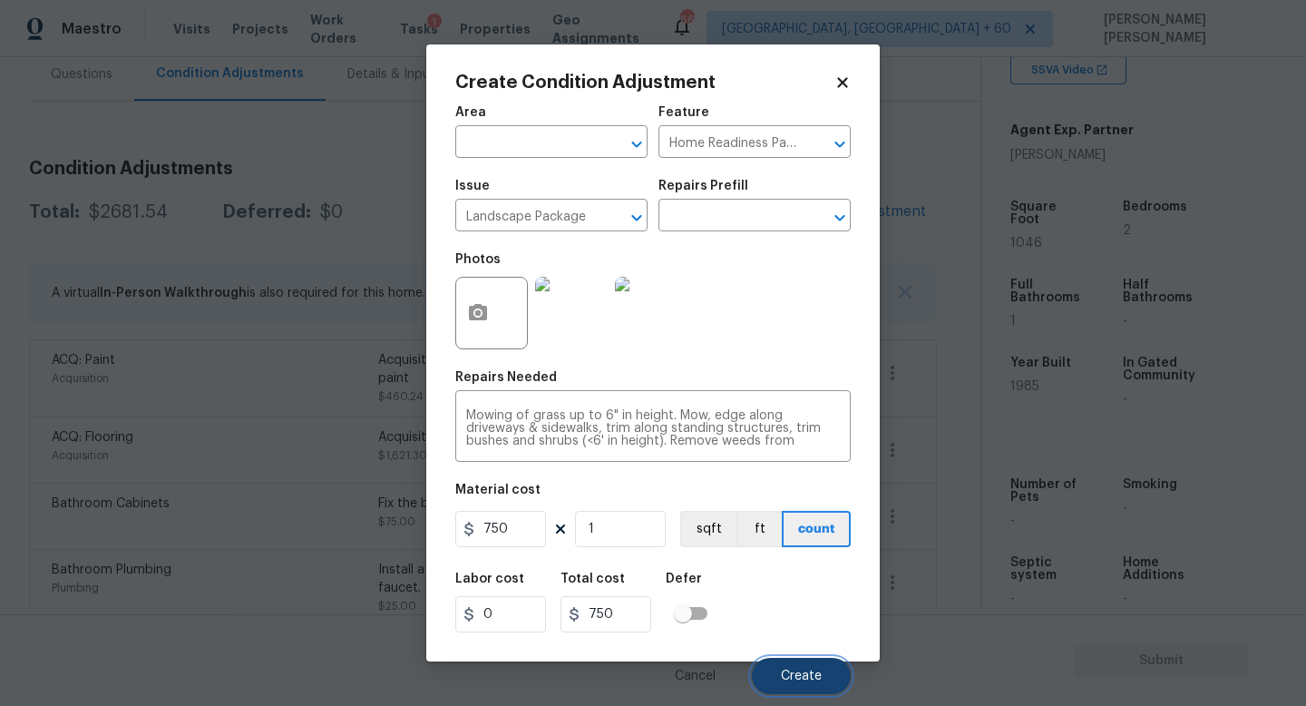
click at [788, 668] on button "Create" at bounding box center [801, 676] width 99 height 36
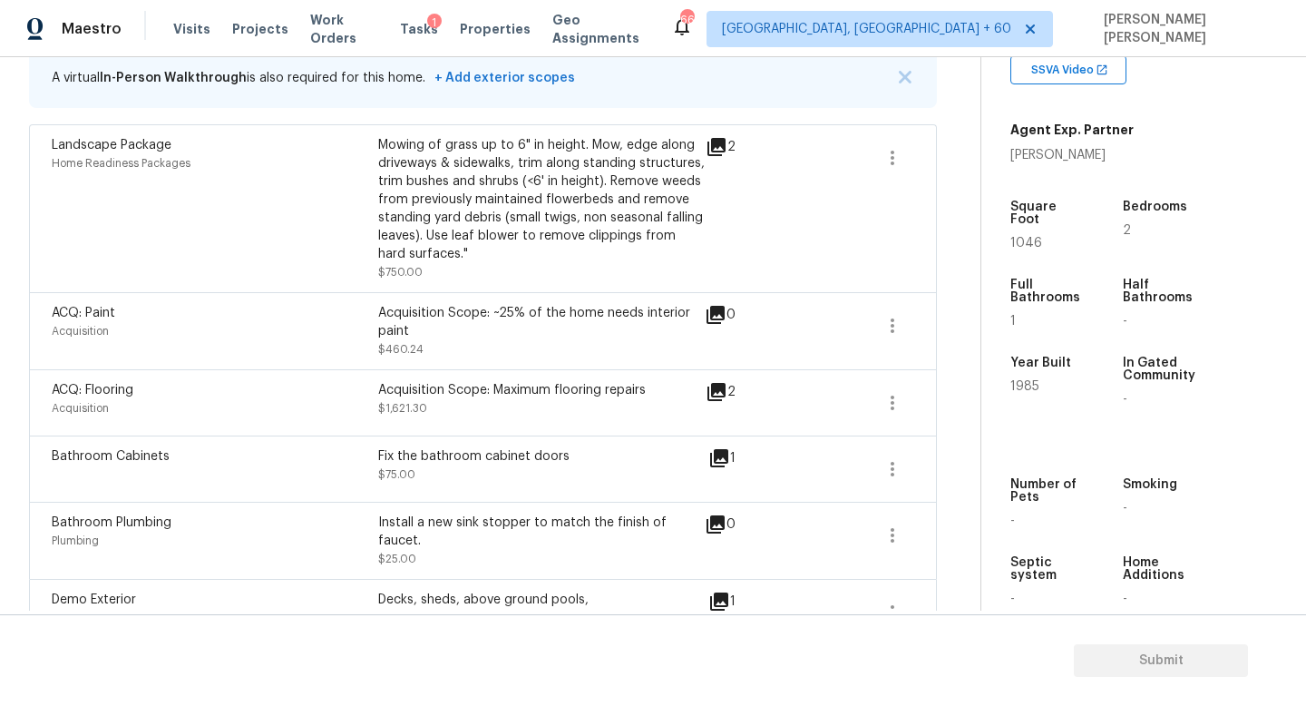
scroll to position [284, 0]
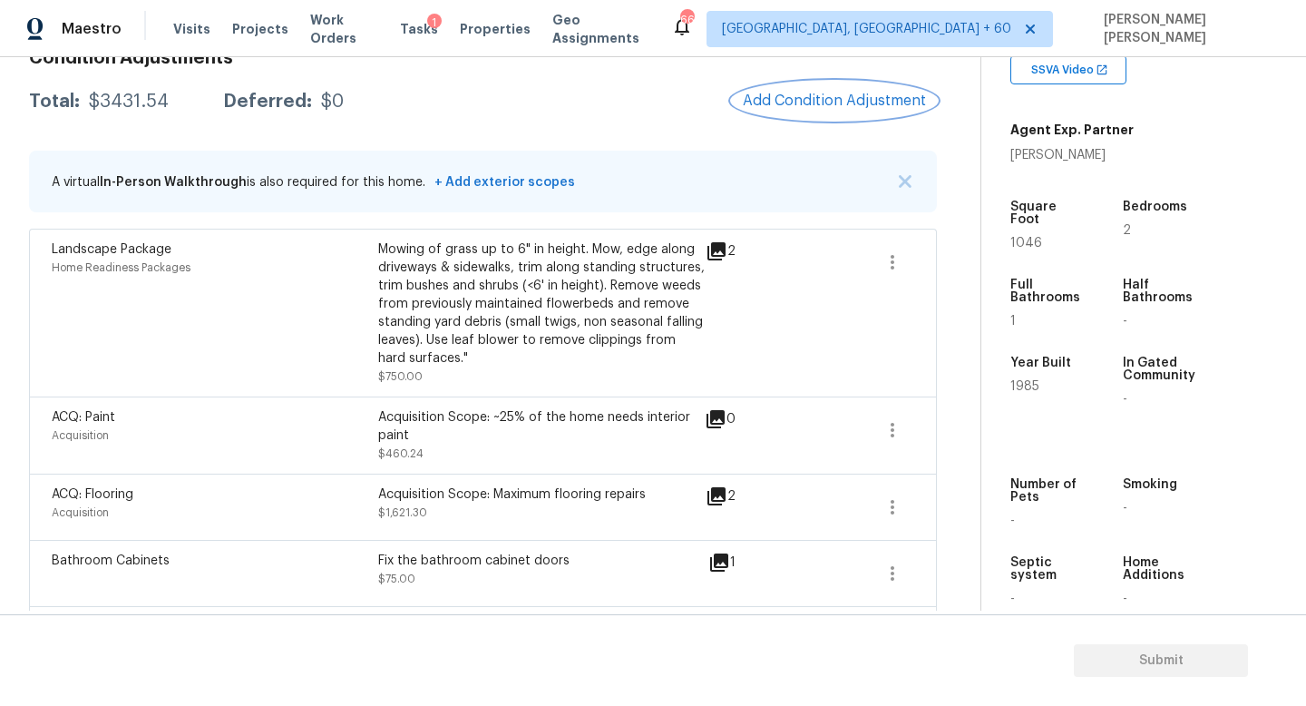
click at [890, 96] on span "Add Condition Adjustment" at bounding box center [834, 101] width 183 height 16
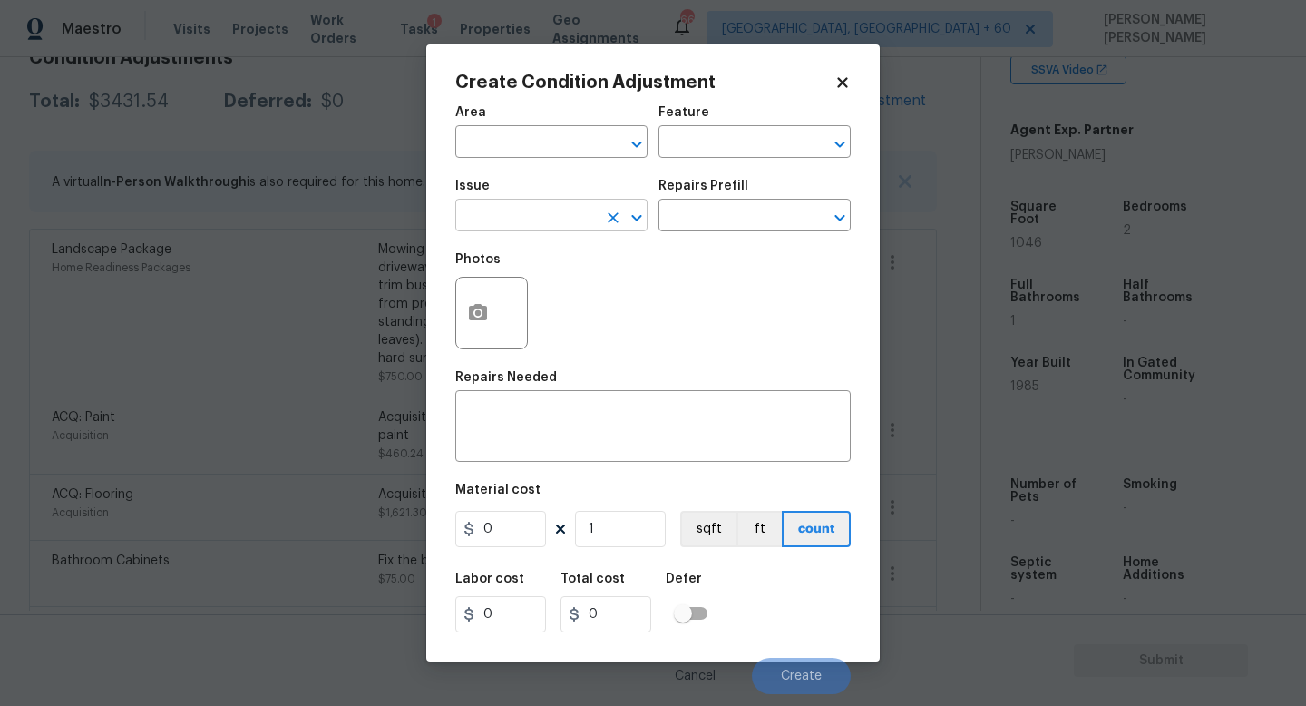
click at [522, 222] on input "text" at bounding box center [526, 217] width 142 height 28
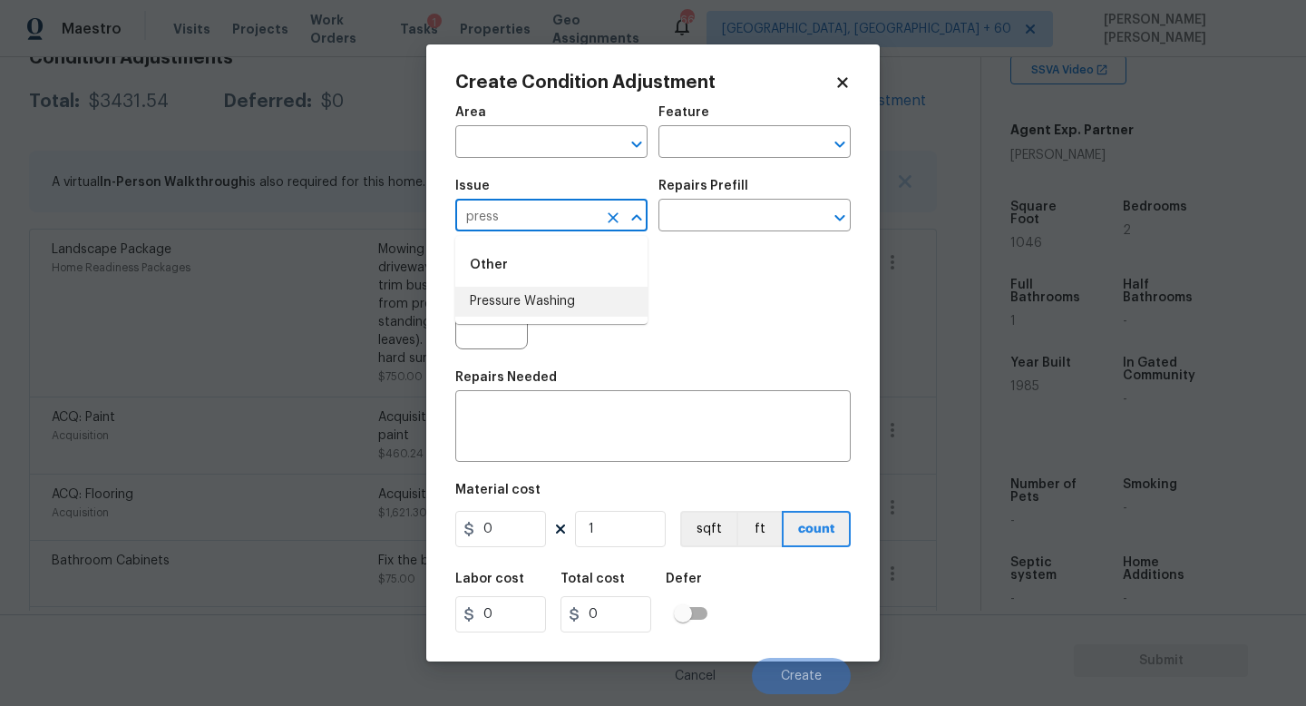
click at [538, 292] on li "Pressure Washing" at bounding box center [551, 302] width 192 height 30
type input "Pressure Washing"
click at [708, 230] on input "text" at bounding box center [730, 217] width 142 height 28
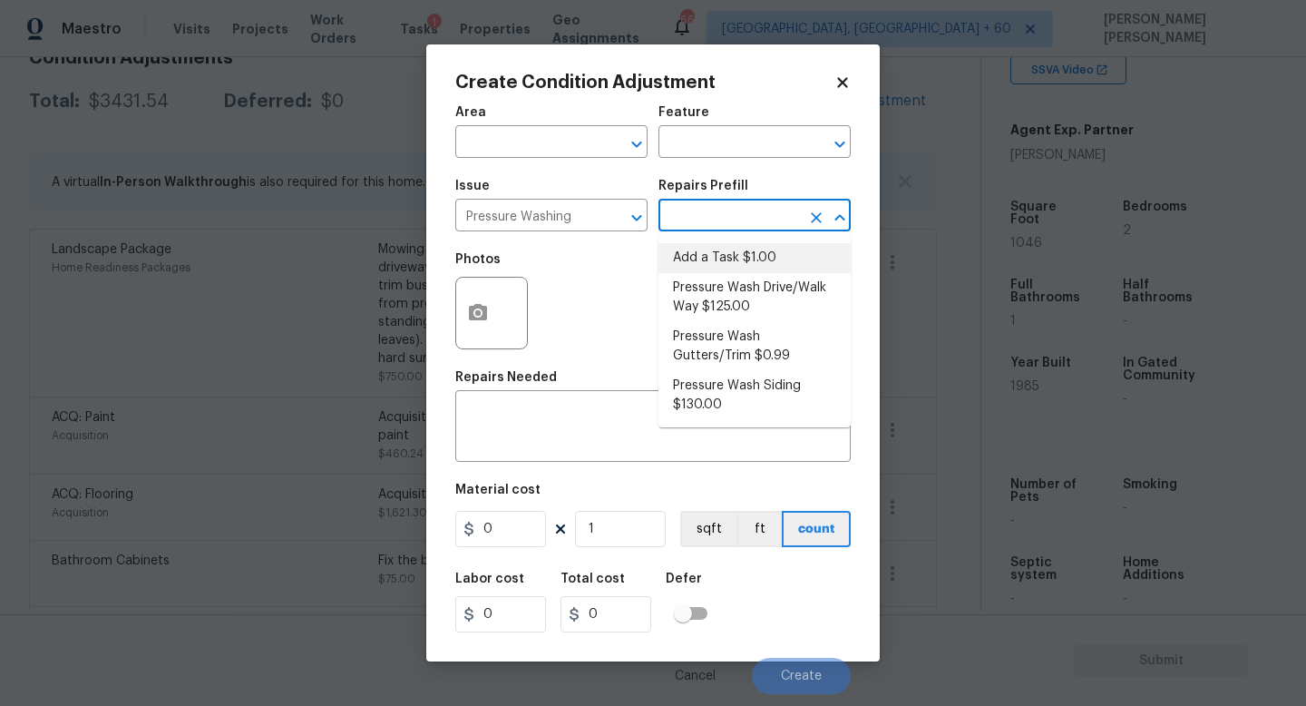
click at [717, 274] on li "Pressure Wash Drive/Walk Way $125.00" at bounding box center [755, 297] width 192 height 49
type input "Siding"
type textarea "Pressure wash the driveways/walkways as directed by the PM. Ensure that all deb…"
type input "125"
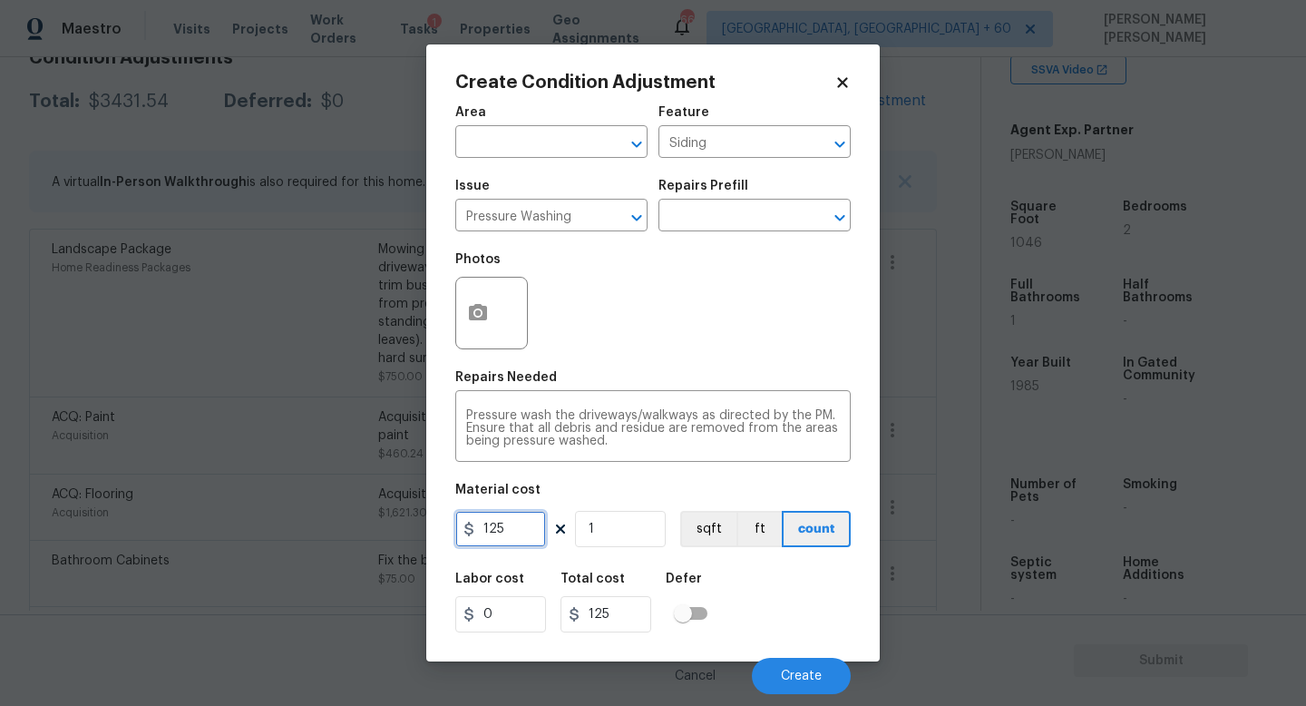
drag, startPoint x: 508, startPoint y: 536, endPoint x: 322, endPoint y: 483, distance: 193.2
click at [363, 500] on div "Create Condition Adjustment Area ​ Feature Siding ​ Issue Pressure Washing ​ Re…" at bounding box center [653, 353] width 1306 height 706
type input "200"
click at [820, 682] on span "Create" at bounding box center [801, 676] width 41 height 14
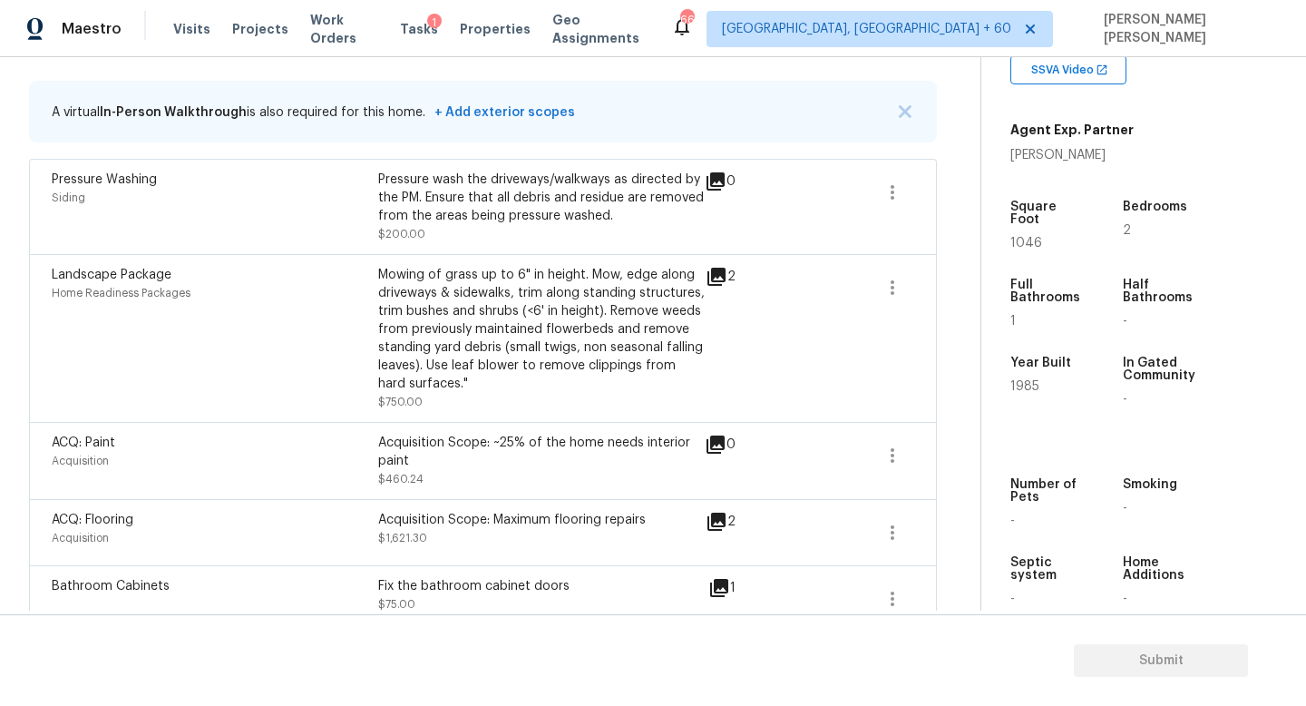
scroll to position [299, 0]
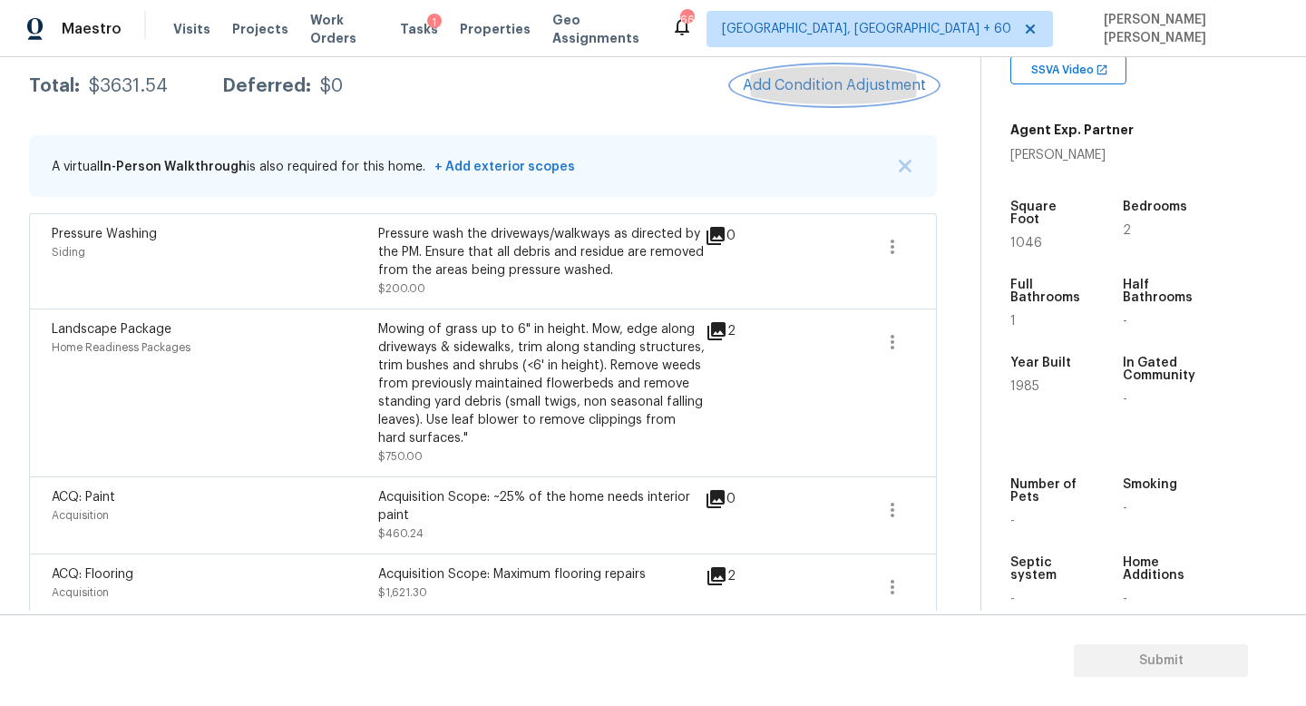
click at [802, 83] on span "Add Condition Adjustment" at bounding box center [834, 85] width 183 height 16
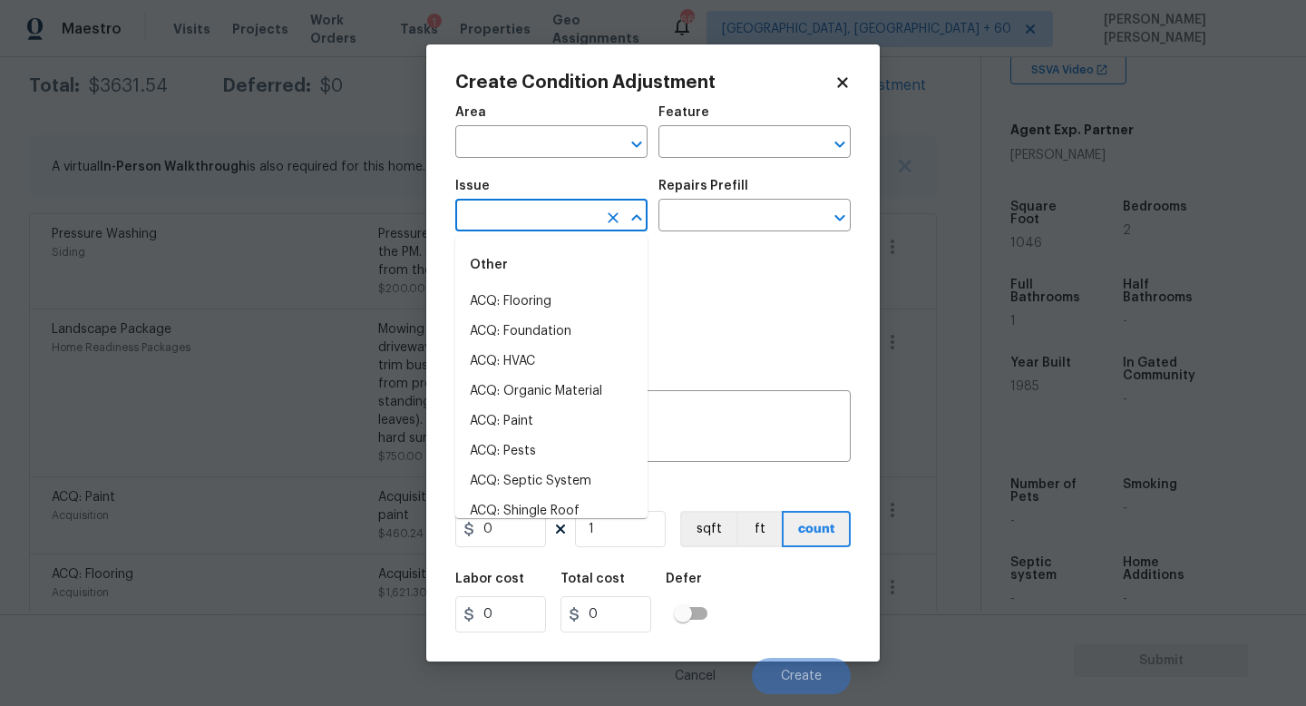
click at [488, 211] on input "text" at bounding box center [526, 217] width 142 height 28
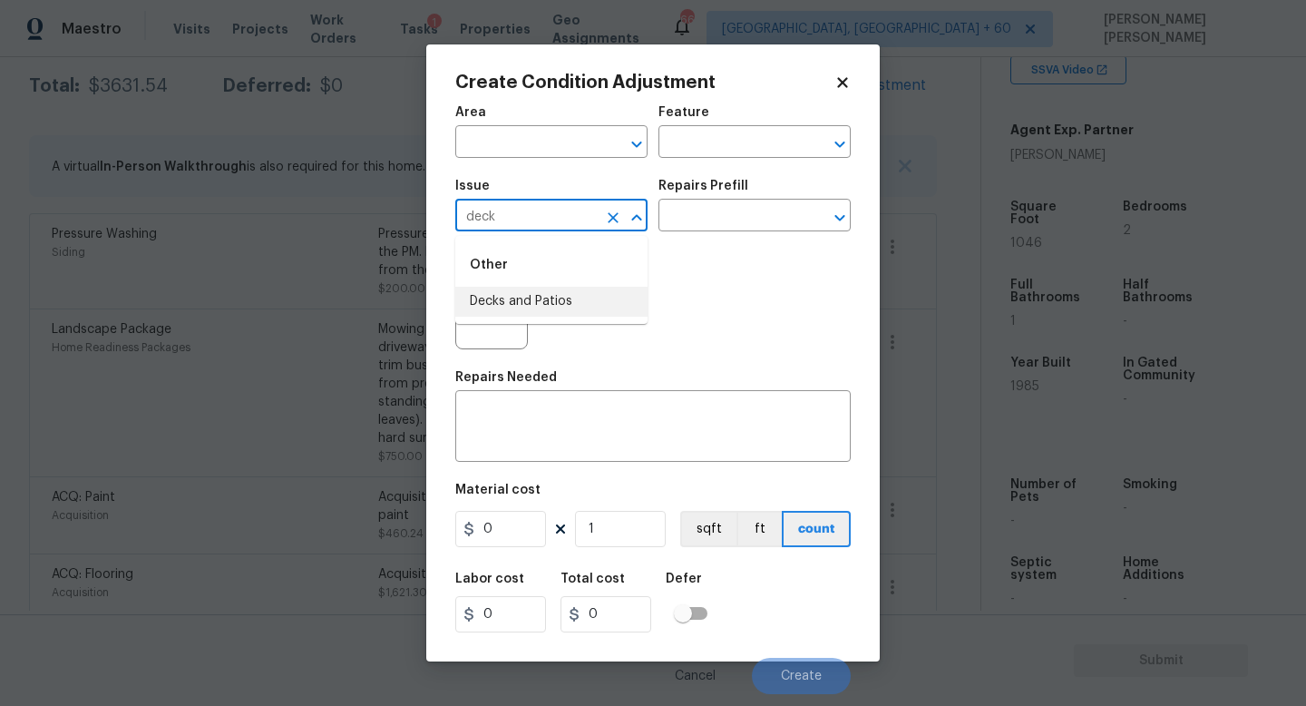
click at [501, 290] on li "Decks and Patios" at bounding box center [551, 302] width 192 height 30
type input "Decks and Patios"
click at [707, 220] on input "text" at bounding box center [730, 217] width 142 height 28
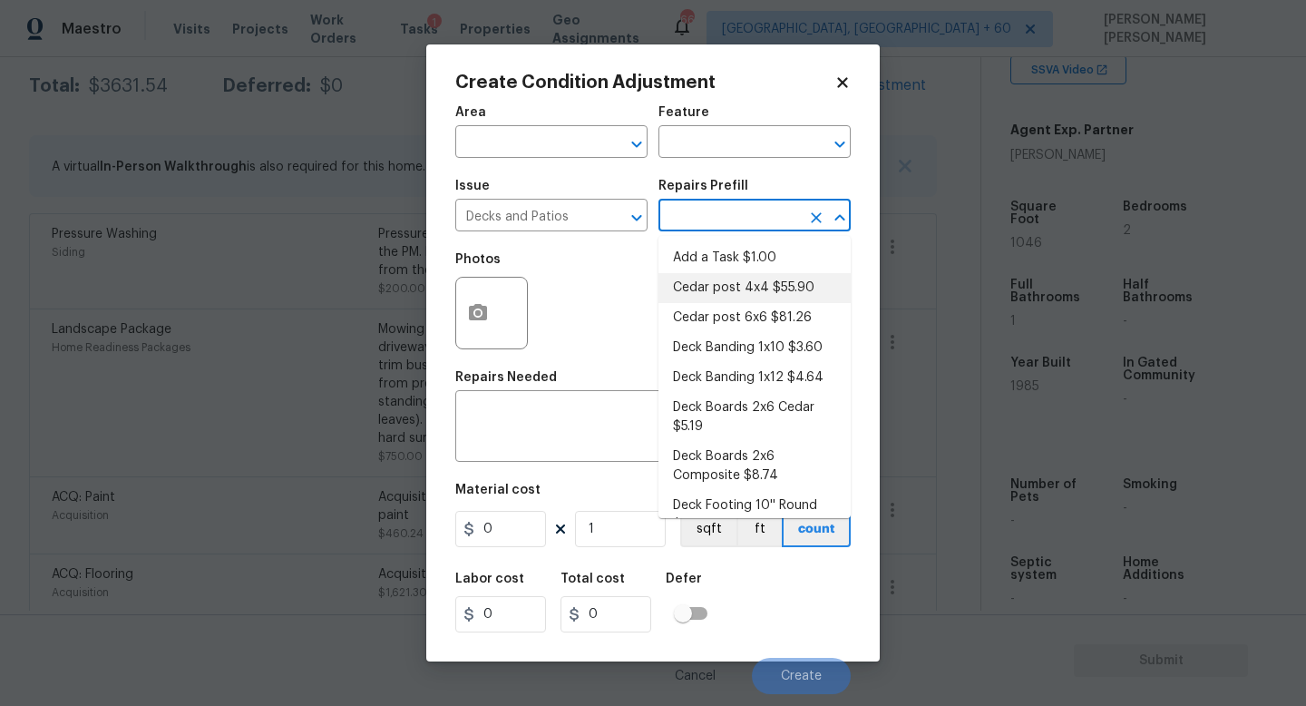
click at [523, 466] on div "Area ​ Feature ​ Issue Decks and Patios ​ Repairs Prefill ​ Photos Repairs Need…" at bounding box center [652, 394] width 395 height 599
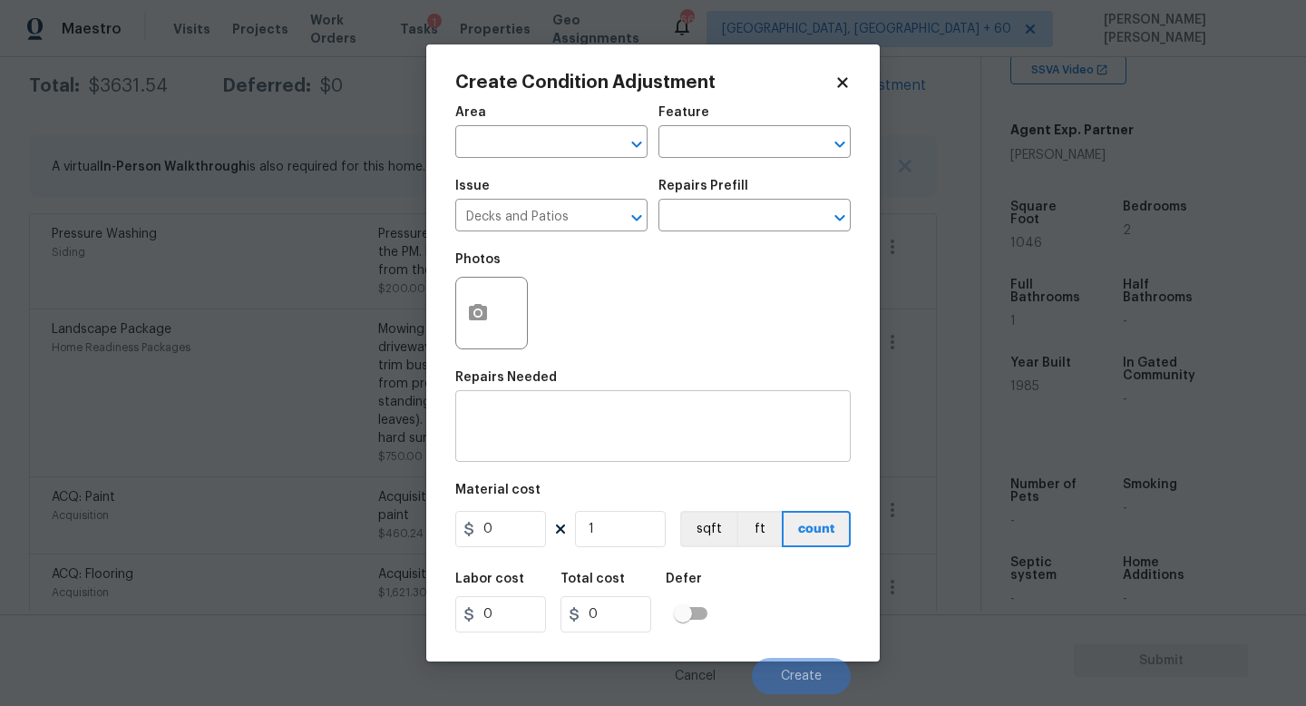
click at [523, 451] on div "x ​" at bounding box center [652, 428] width 395 height 67
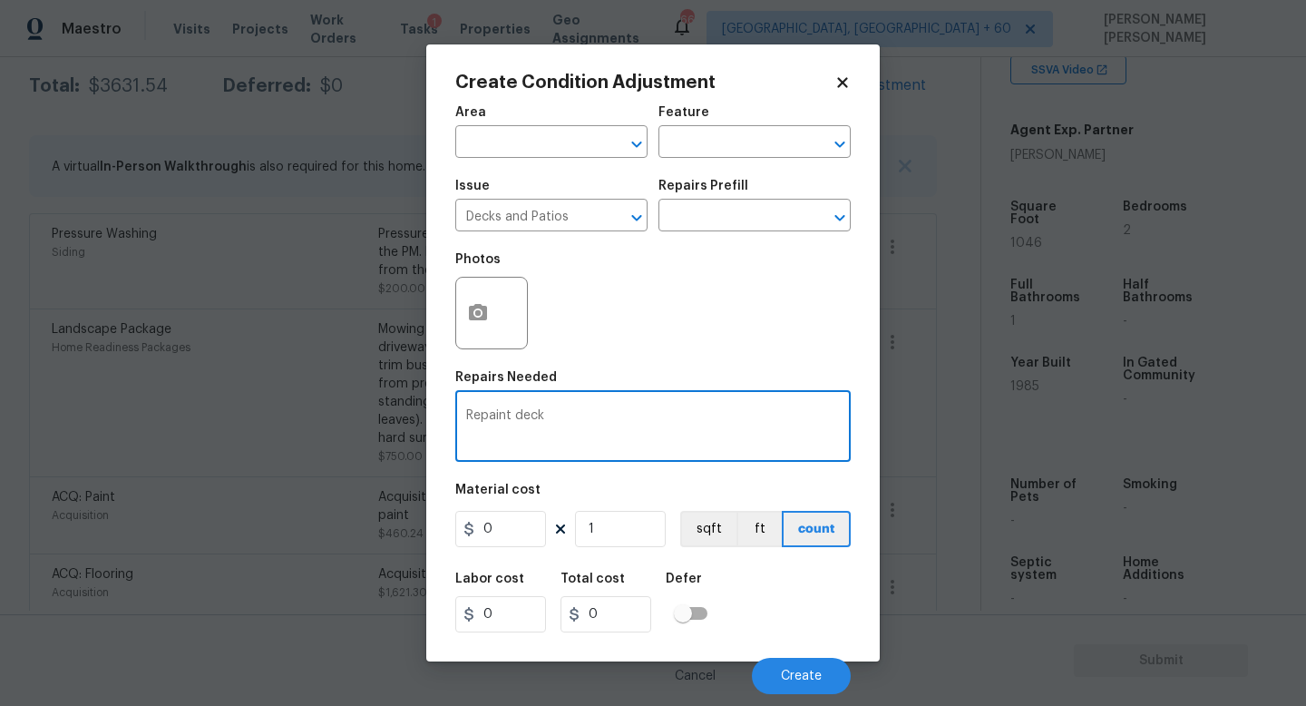
type textarea "Repaint deck"
click at [482, 302] on button "button" at bounding box center [478, 313] width 44 height 71
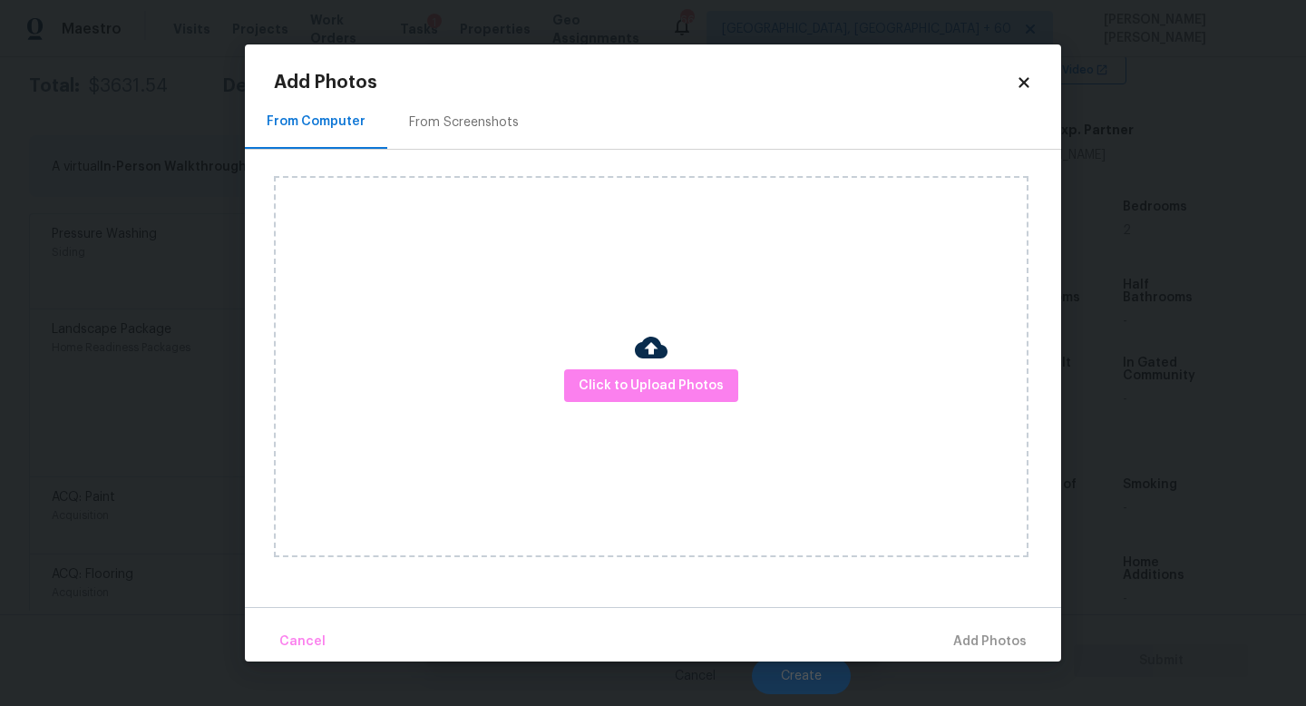
click at [596, 366] on div "Click to Upload Photos" at bounding box center [651, 366] width 755 height 381
click at [623, 386] on span "Click to Upload Photos" at bounding box center [651, 386] width 145 height 23
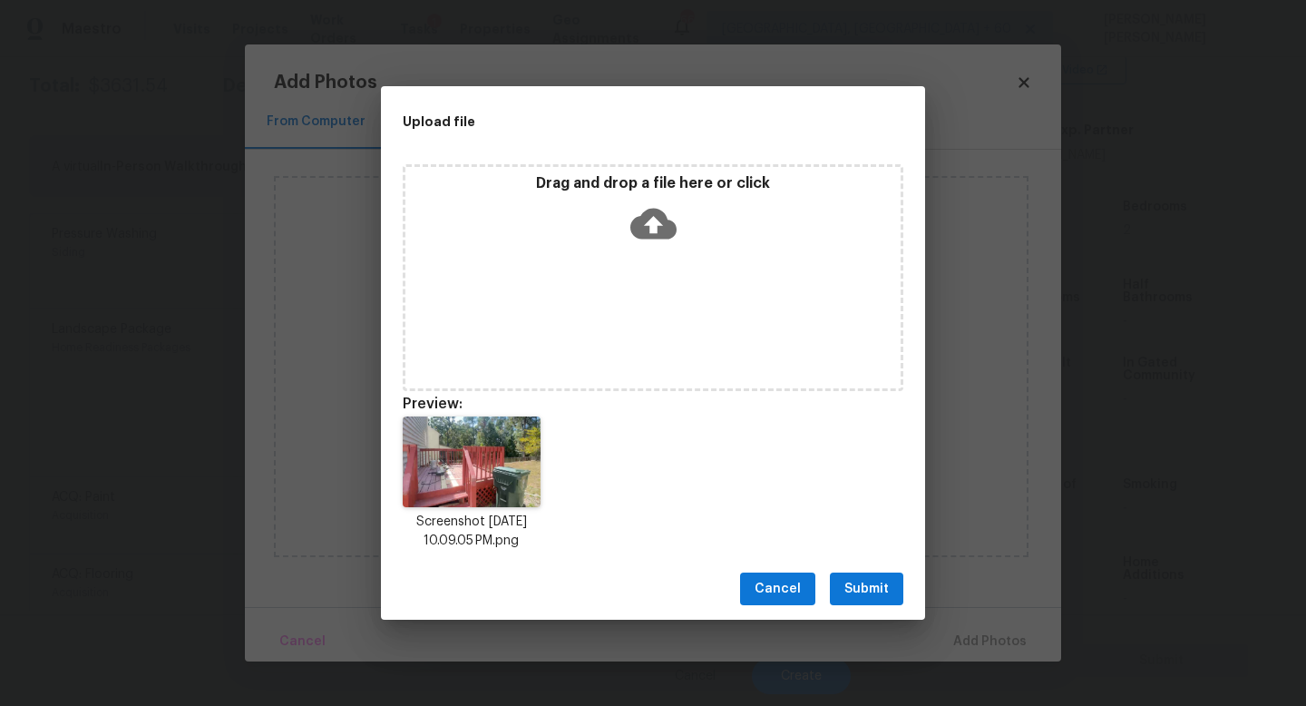
click at [879, 590] on span "Submit" at bounding box center [866, 589] width 44 height 23
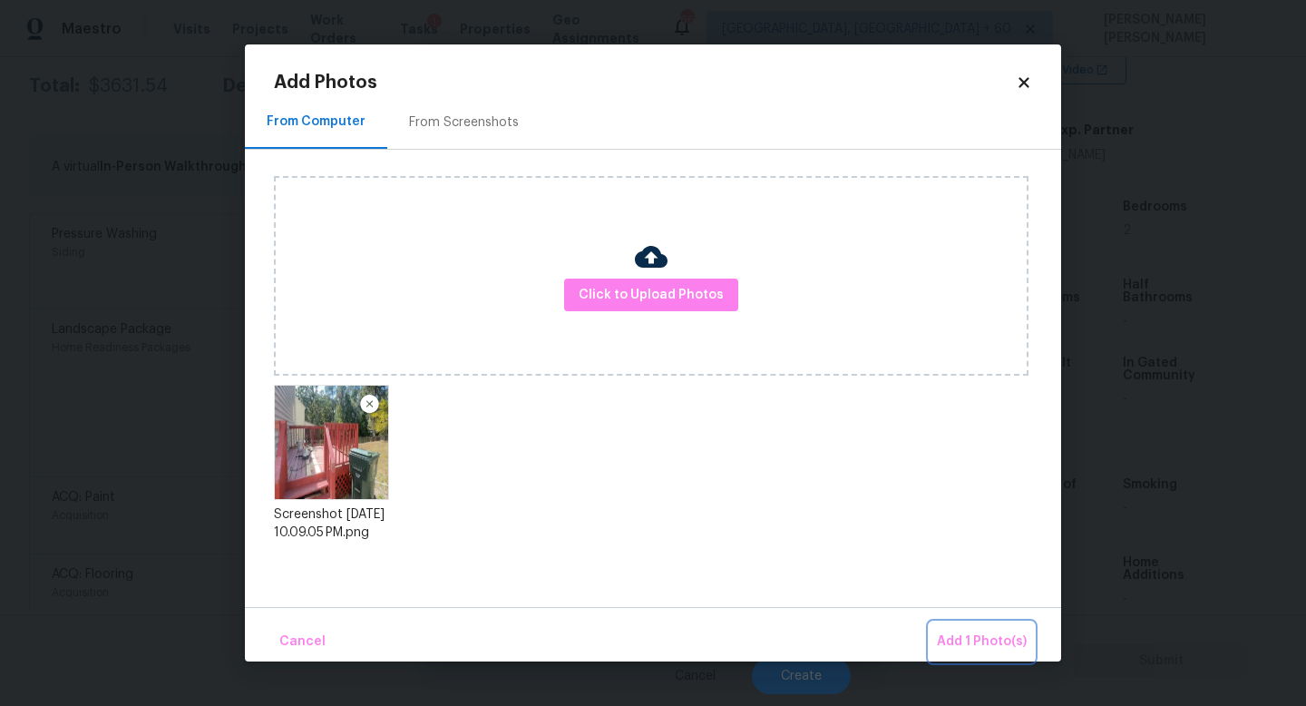
click at [955, 632] on span "Add 1 Photo(s)" at bounding box center [982, 641] width 90 height 23
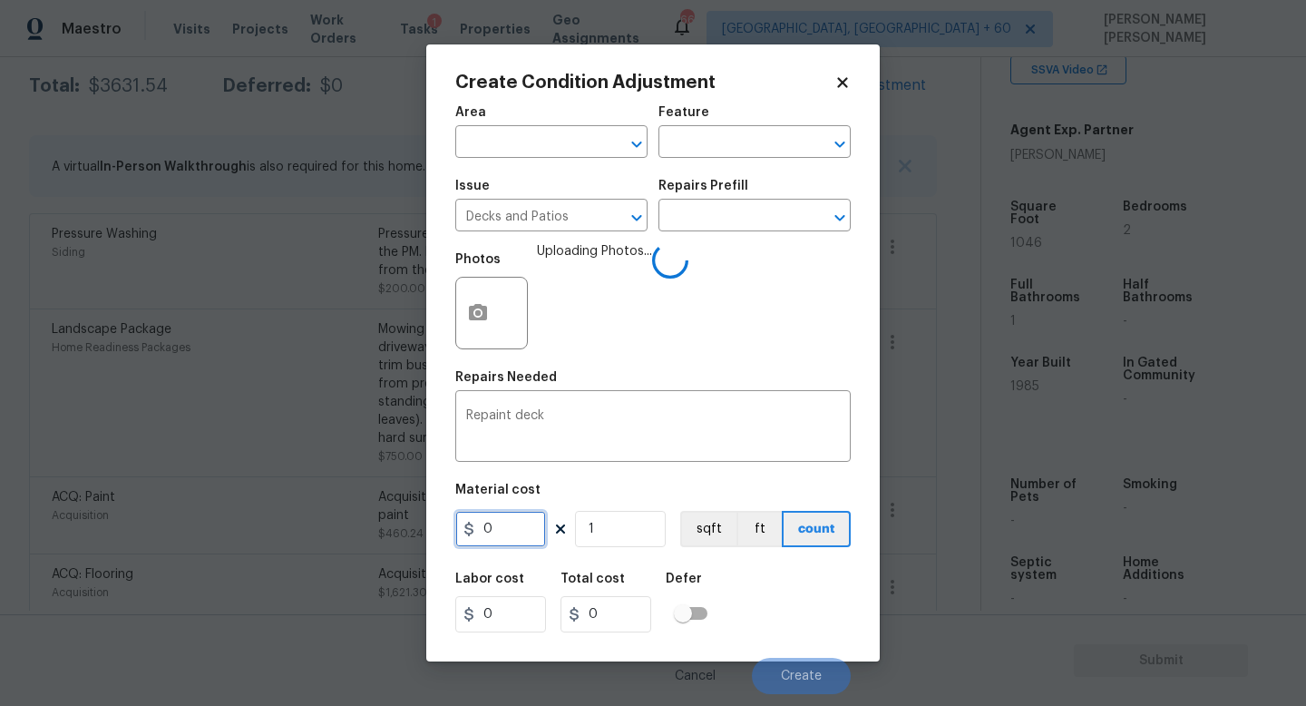
drag, startPoint x: 527, startPoint y: 529, endPoint x: 246, endPoint y: 515, distance: 281.5
click at [246, 515] on div "Create Condition Adjustment Area ​ Feature ​ Issue Decks and Patios ​ Repairs P…" at bounding box center [653, 353] width 1306 height 706
type input "800"
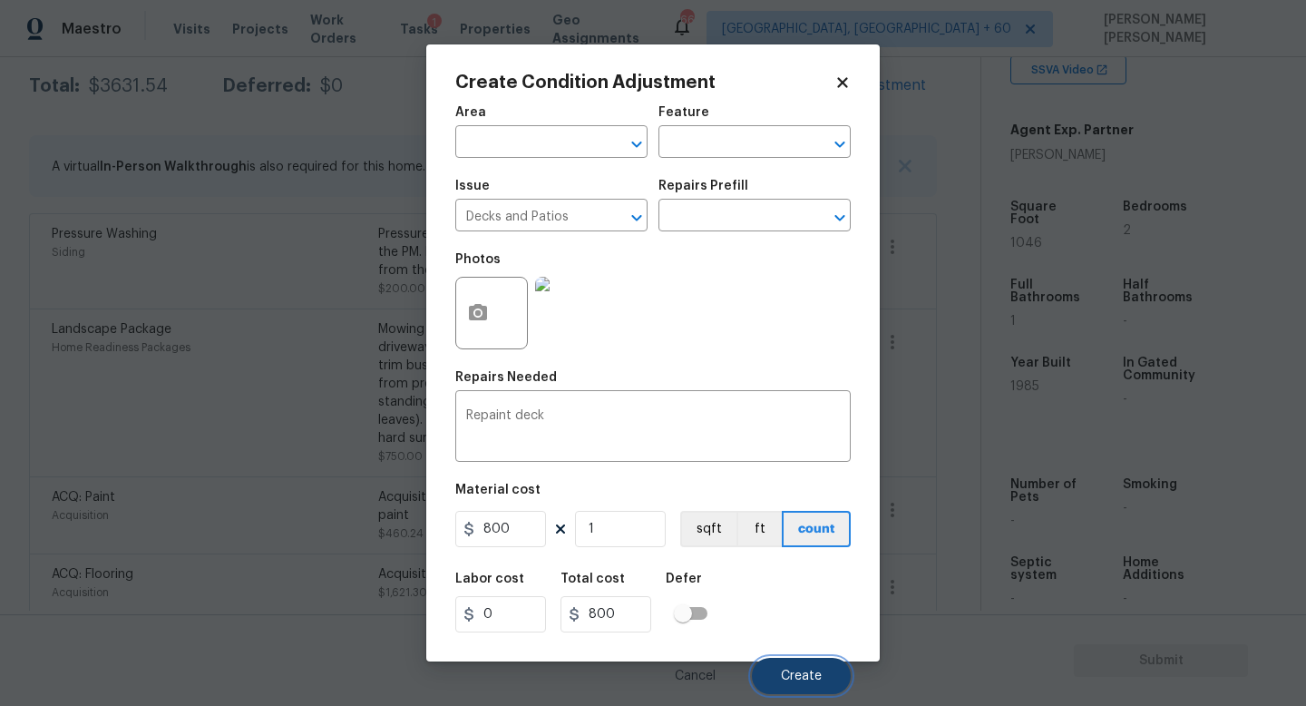
click at [825, 683] on button "Create" at bounding box center [801, 676] width 99 height 36
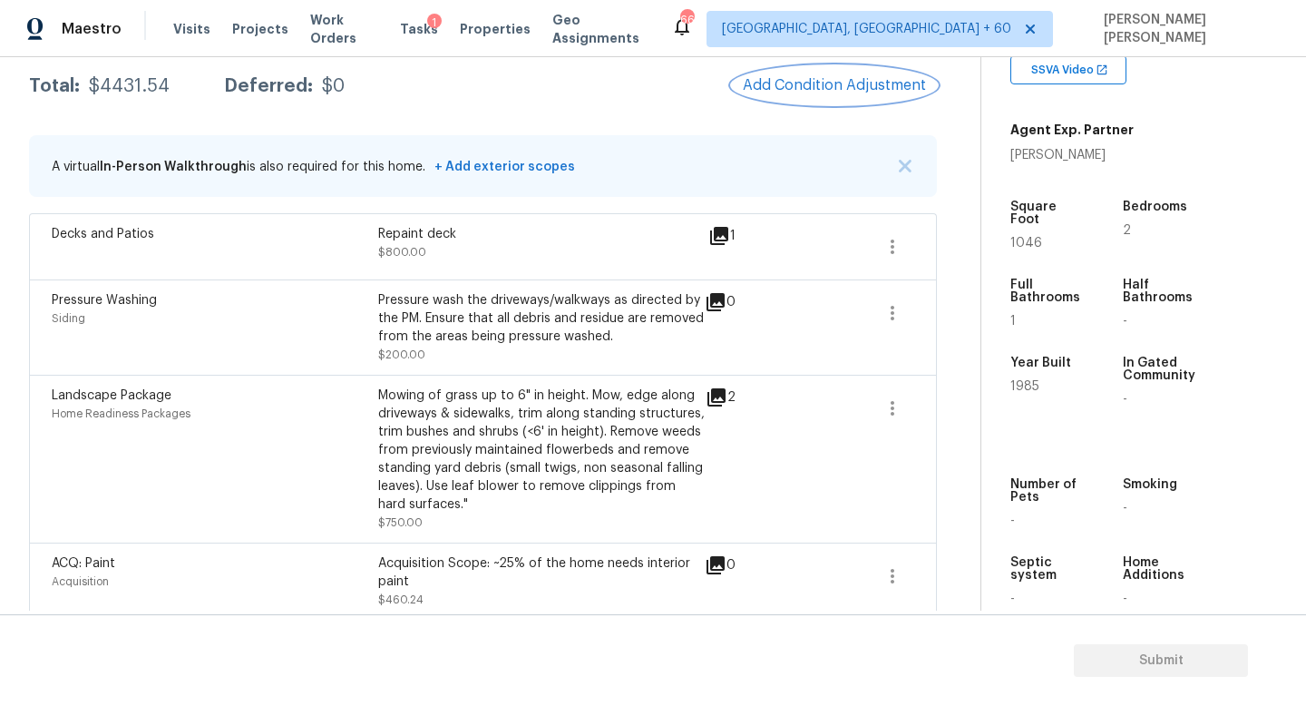
click at [857, 96] on button "Add Condition Adjustment" at bounding box center [834, 85] width 205 height 38
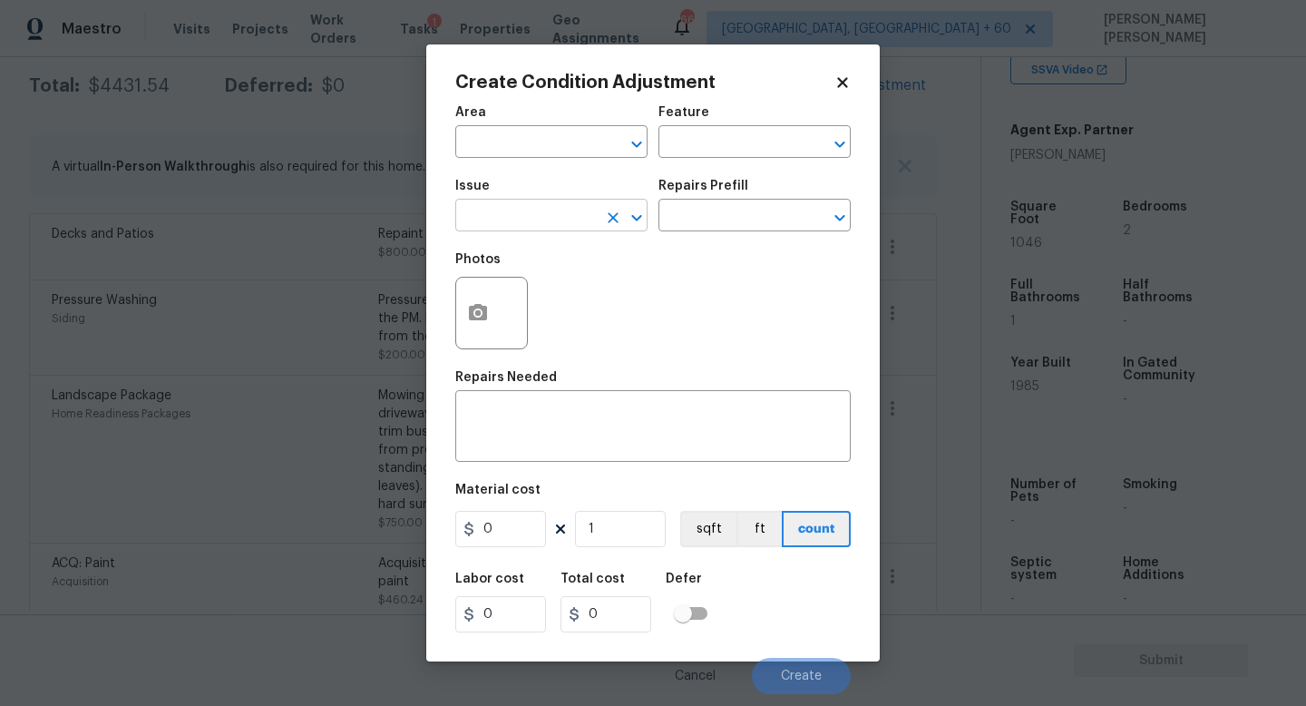
click at [551, 215] on input "text" at bounding box center [526, 217] width 142 height 28
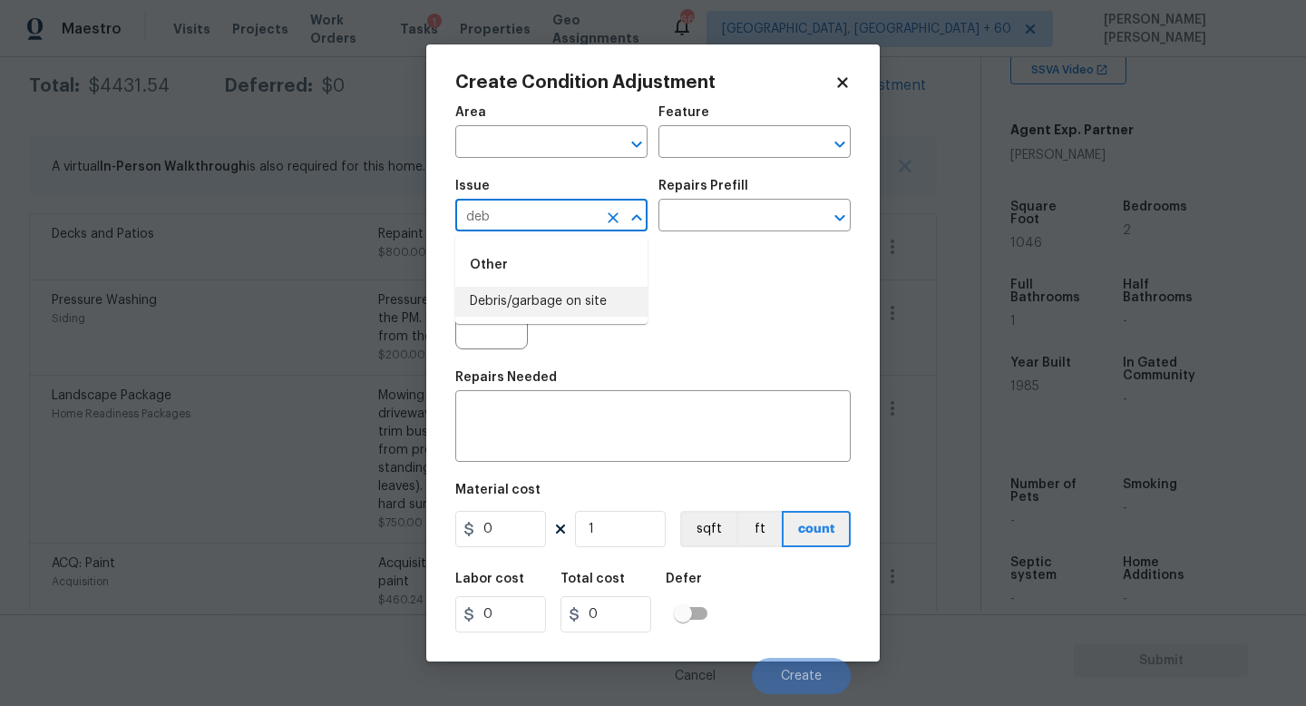
click at [551, 299] on li "Debris/garbage on site" at bounding box center [551, 302] width 192 height 30
type input "Debris/garbage on site"
click at [714, 210] on input "text" at bounding box center [730, 217] width 142 height 28
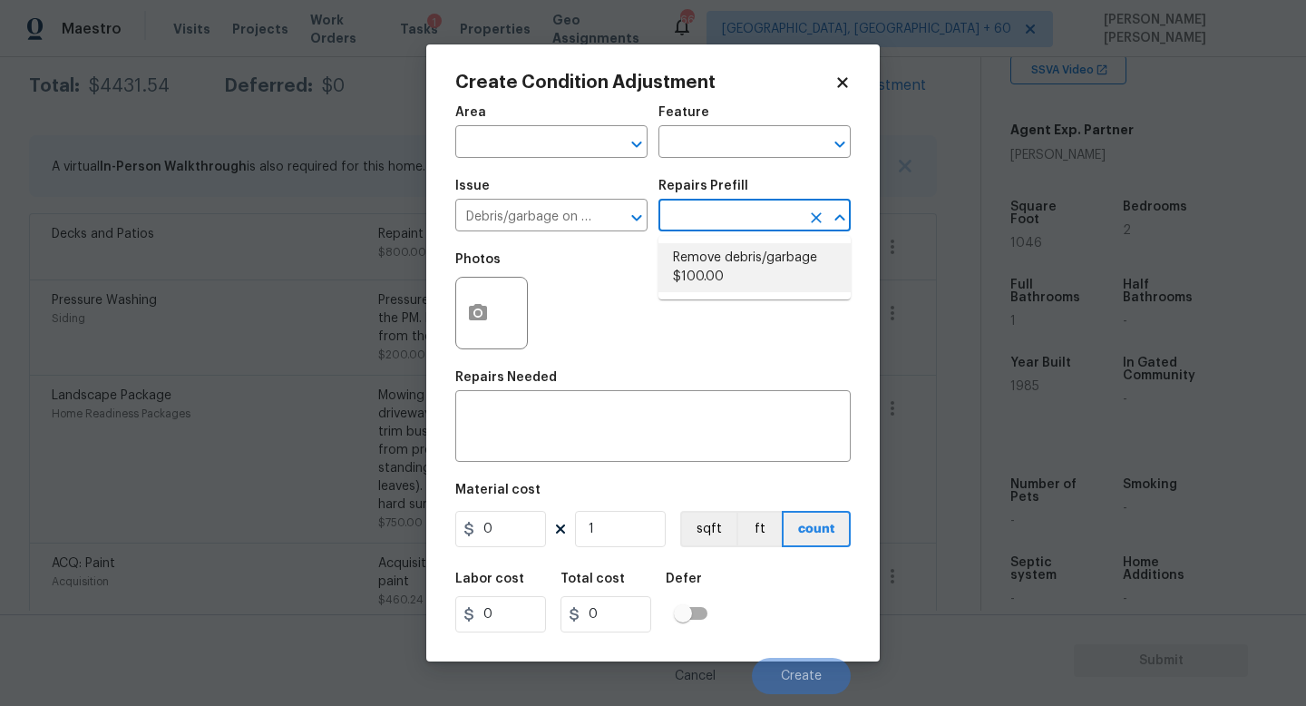
click at [725, 278] on li "Remove debris/garbage $100.00" at bounding box center [755, 267] width 192 height 49
type textarea "Remove, haul off, and properly dispose of any debris left by seller to offsite …"
type input "100"
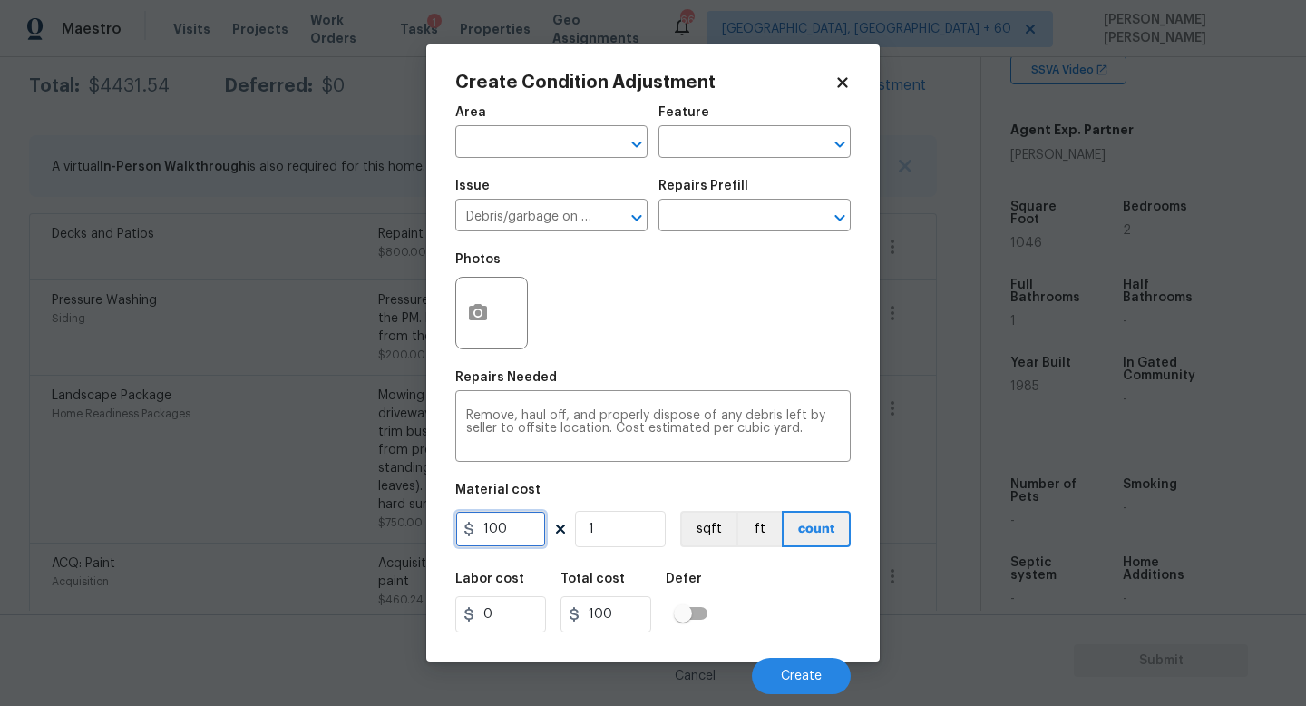
drag, startPoint x: 518, startPoint y: 525, endPoint x: 310, endPoint y: 522, distance: 207.8
click at [320, 525] on div "Create Condition Adjustment Area ​ Feature ​ Issue Debris/garbage on site ​ Rep…" at bounding box center [653, 353] width 1306 height 706
type input "200"
click at [788, 683] on button "Create" at bounding box center [801, 676] width 99 height 36
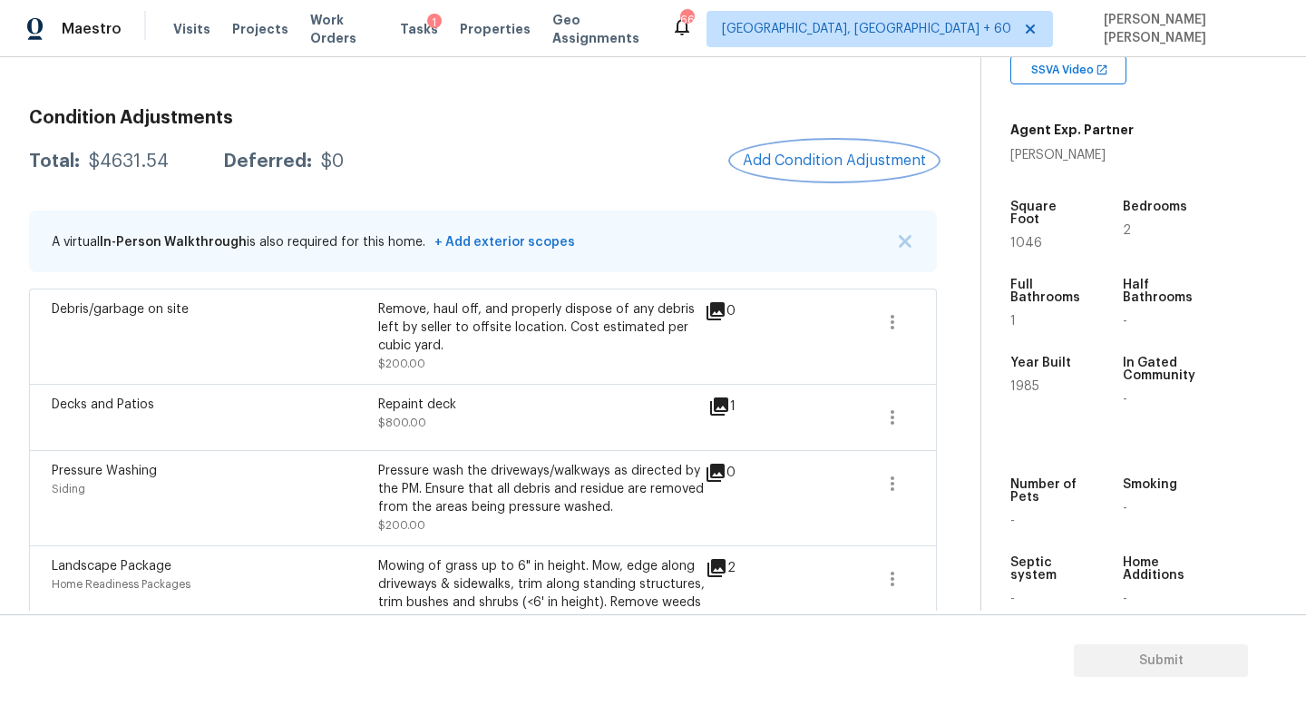
scroll to position [0, 0]
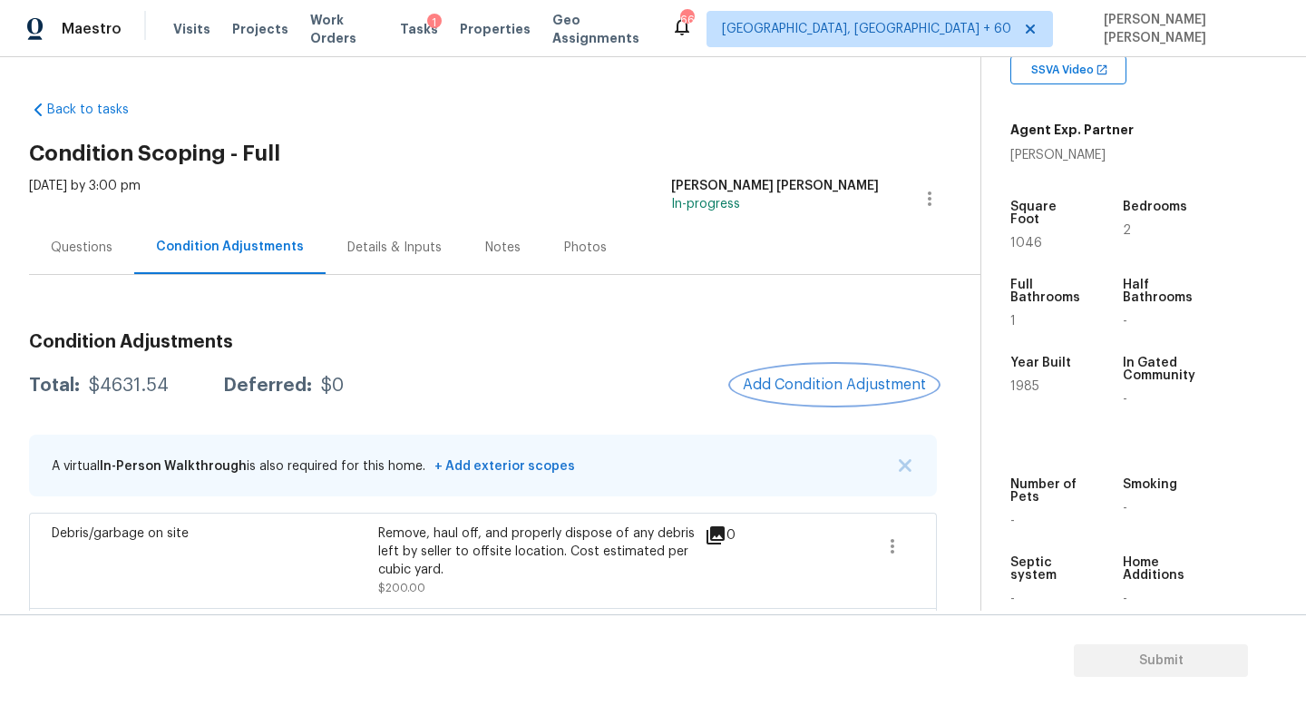
click at [831, 376] on span "Add Condition Adjustment" at bounding box center [834, 384] width 183 height 16
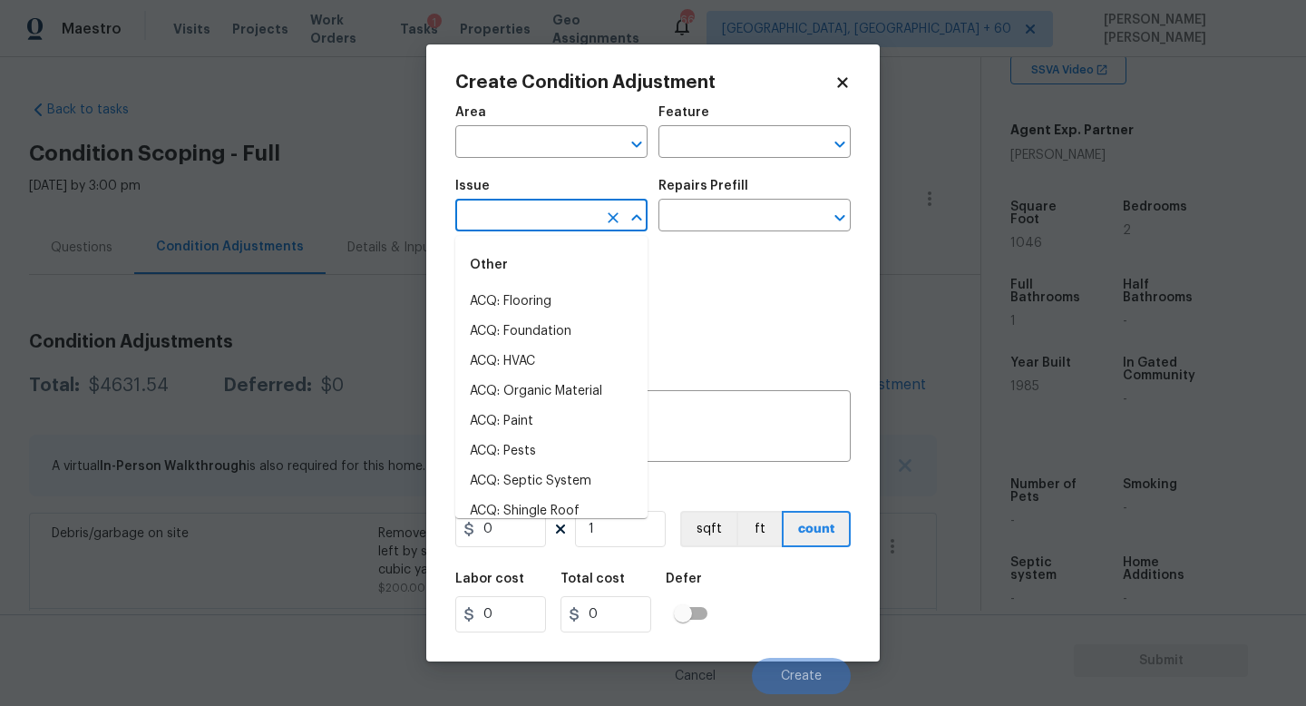
click at [533, 225] on input "text" at bounding box center [526, 217] width 142 height 28
type input "k"
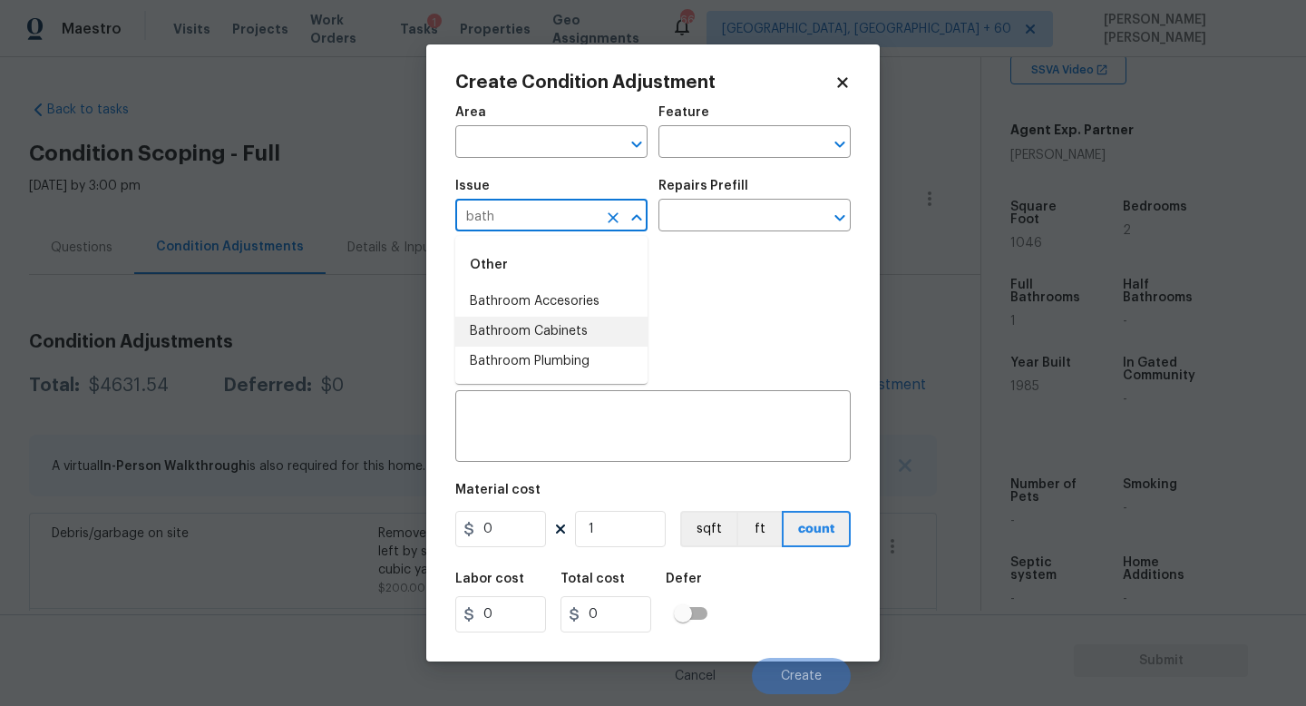
click at [560, 332] on li "Bathroom Cabinets" at bounding box center [551, 332] width 192 height 30
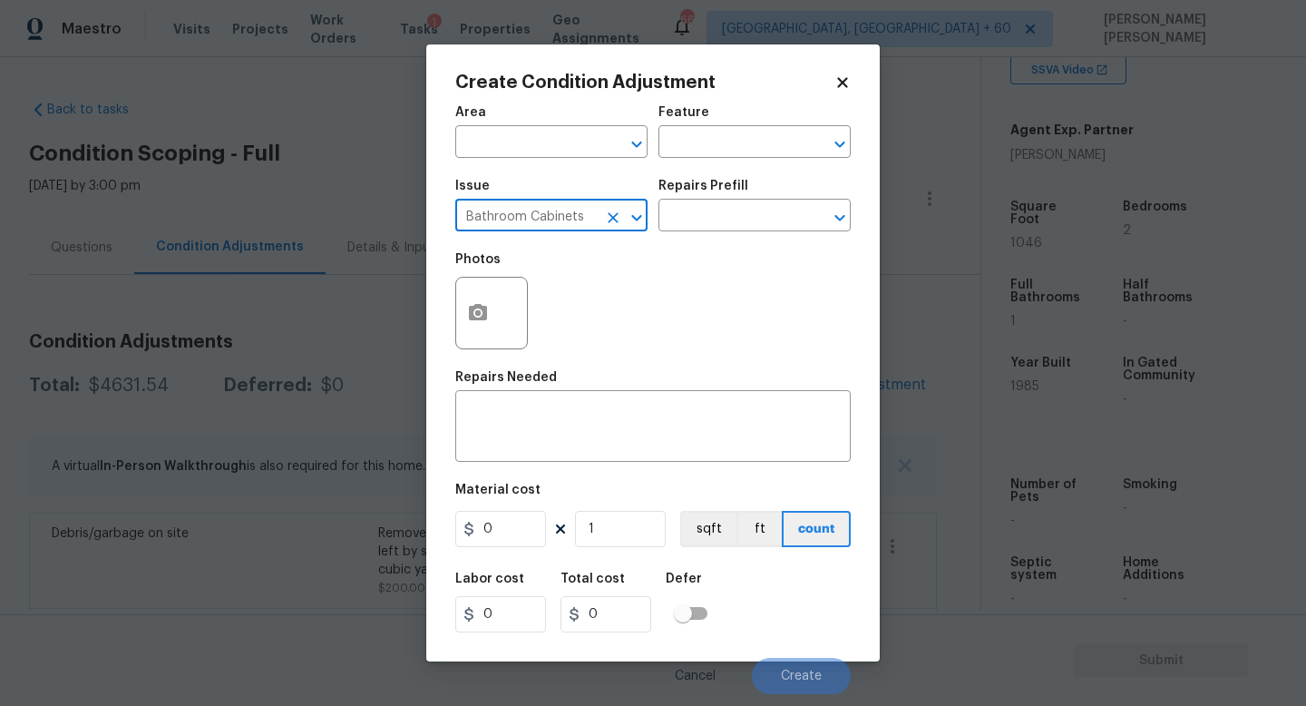
type input "Bathroom Cabinets"
click at [522, 527] on input "0" at bounding box center [500, 529] width 91 height 36
type input "400"
click at [488, 315] on icon "button" at bounding box center [478, 313] width 22 height 22
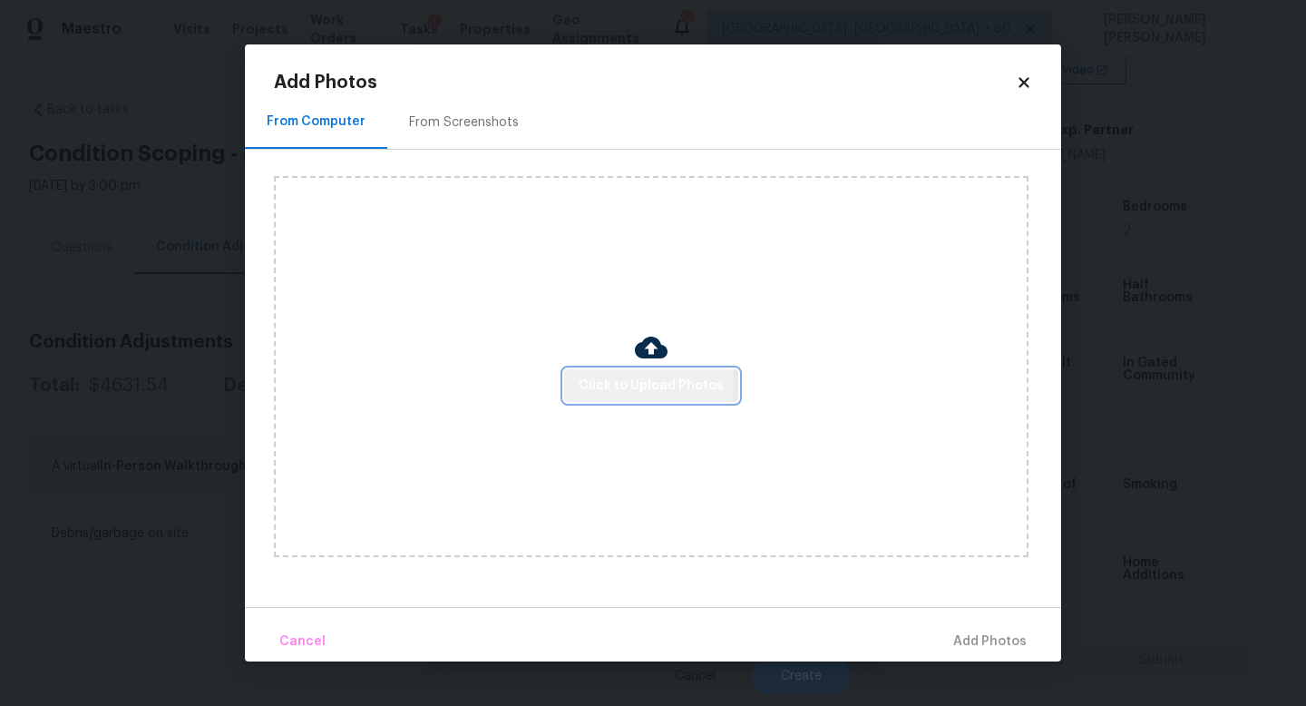
click at [621, 377] on span "Click to Upload Photos" at bounding box center [651, 386] width 145 height 23
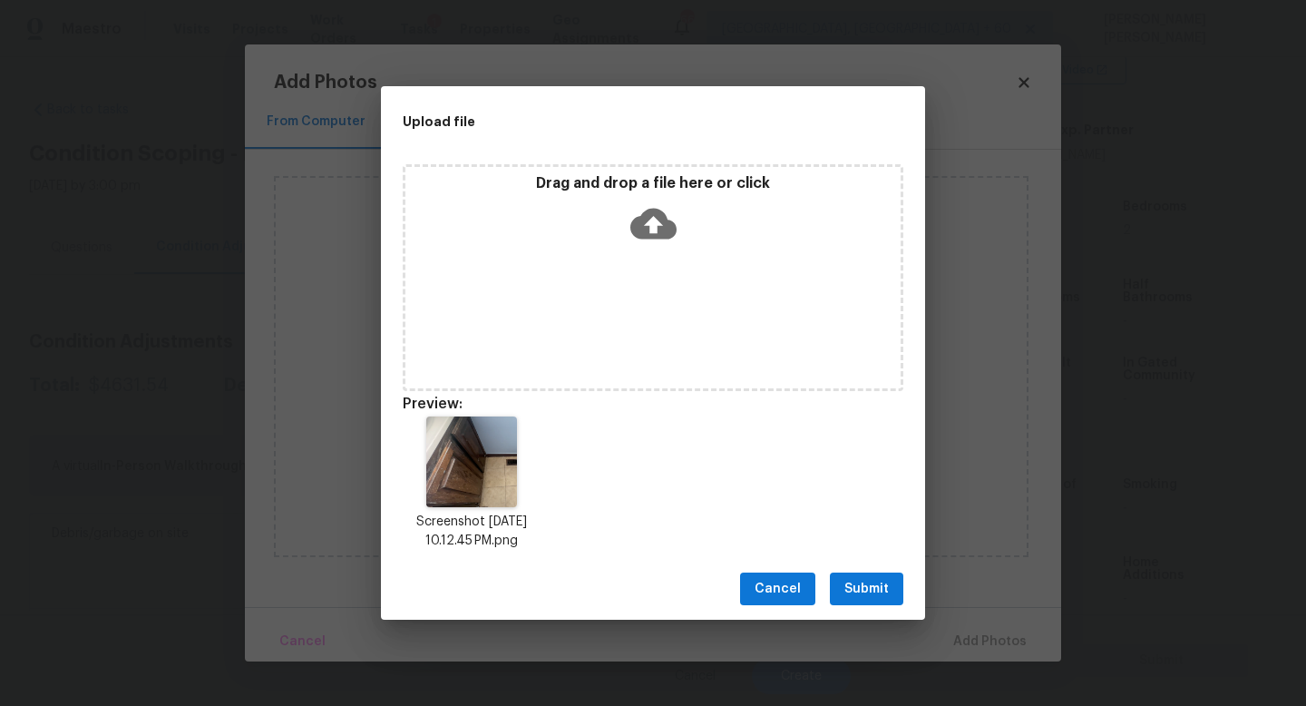
click at [855, 588] on span "Submit" at bounding box center [866, 589] width 44 height 23
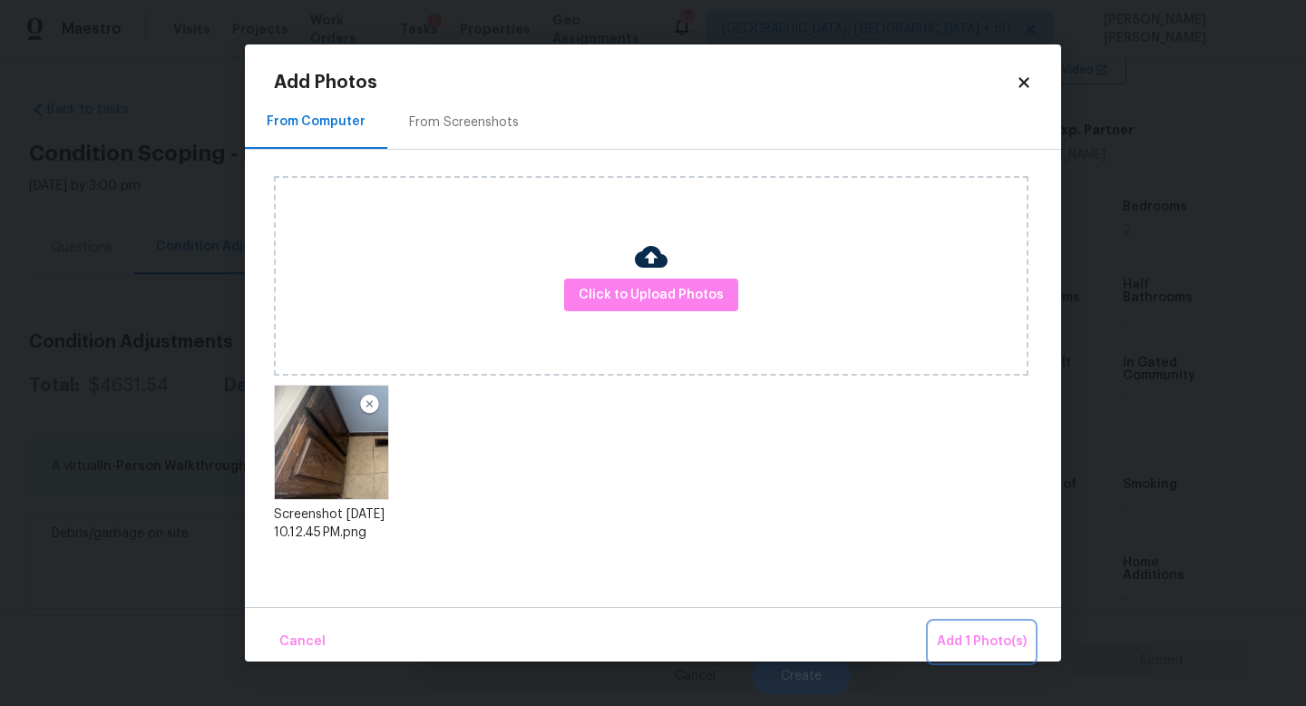
click at [971, 630] on span "Add 1 Photo(s)" at bounding box center [982, 641] width 90 height 23
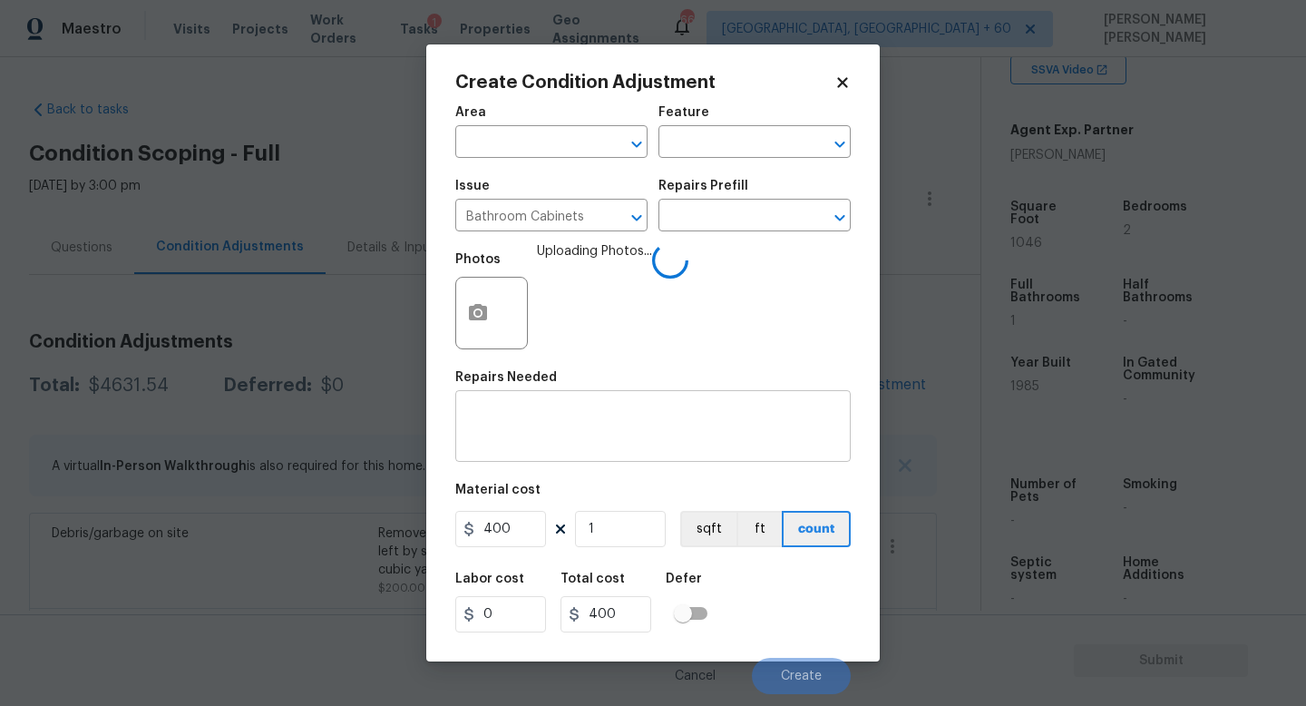
click at [539, 444] on textarea at bounding box center [653, 428] width 374 height 38
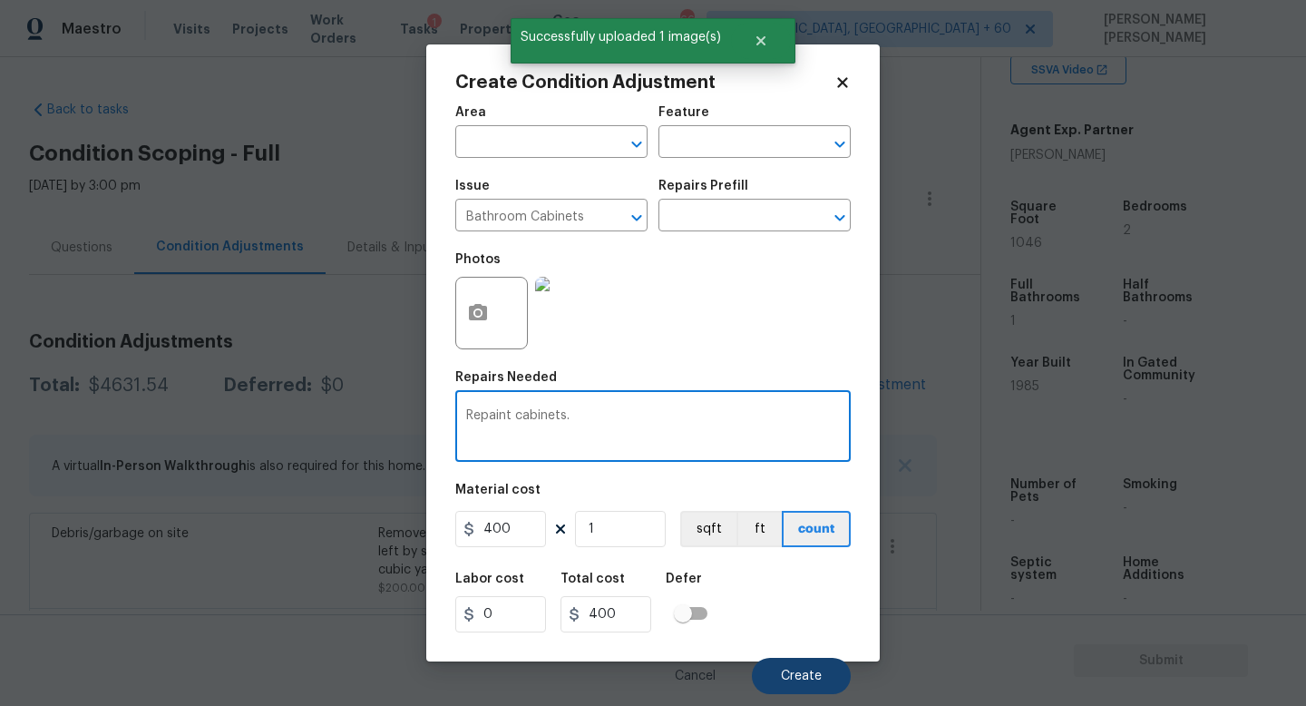
type textarea "Repaint cabinets."
click at [819, 680] on span "Create" at bounding box center [801, 676] width 41 height 14
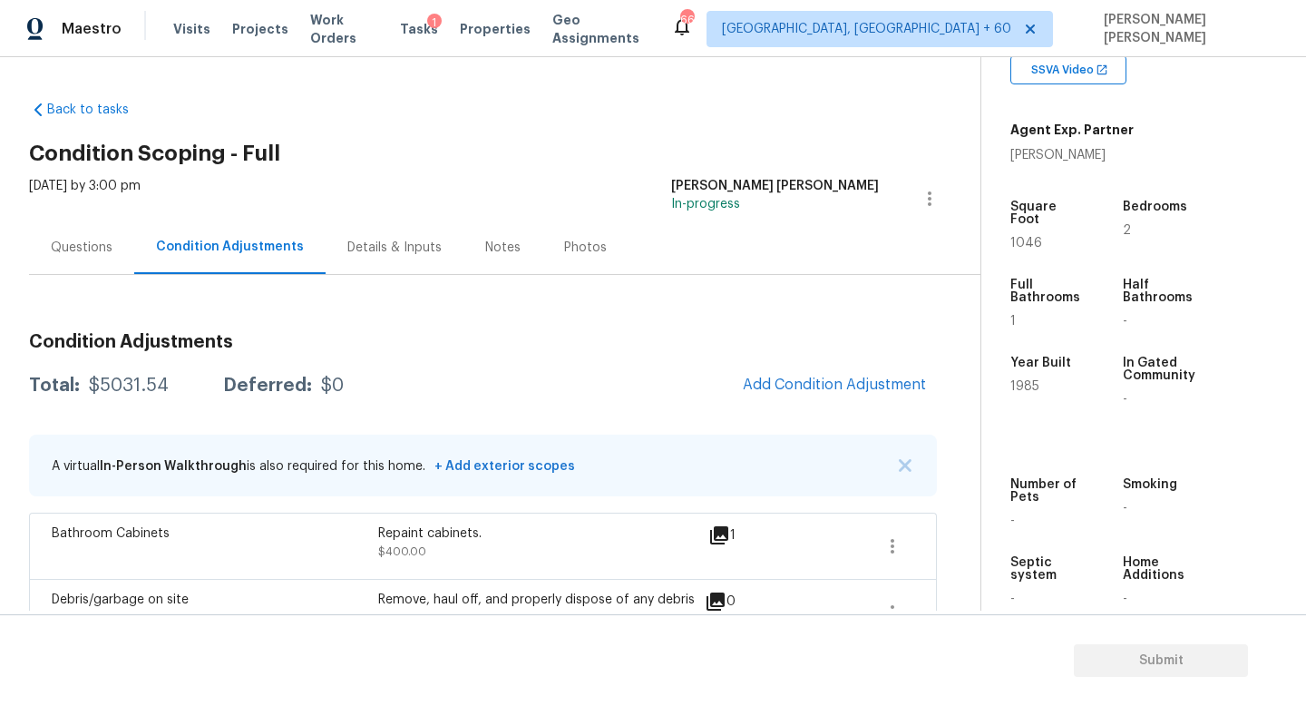
click at [100, 249] on div "Questions" at bounding box center [82, 248] width 62 height 18
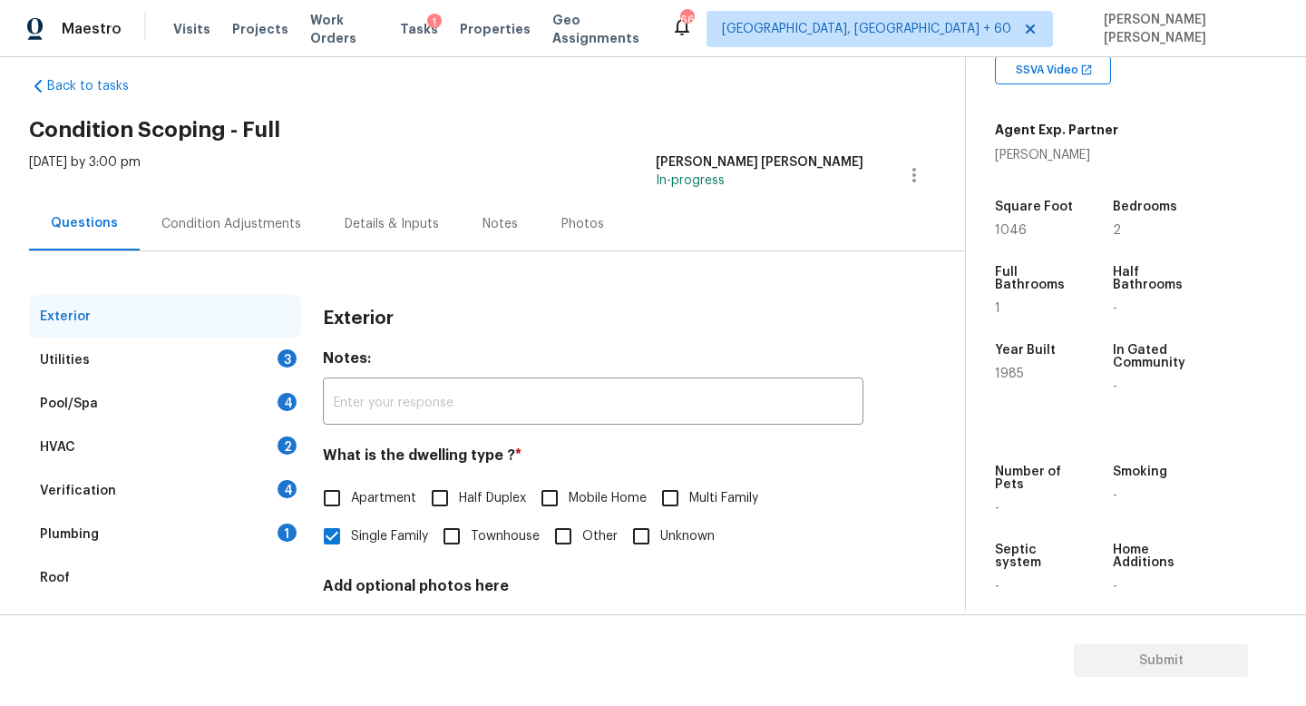
scroll to position [38, 0]
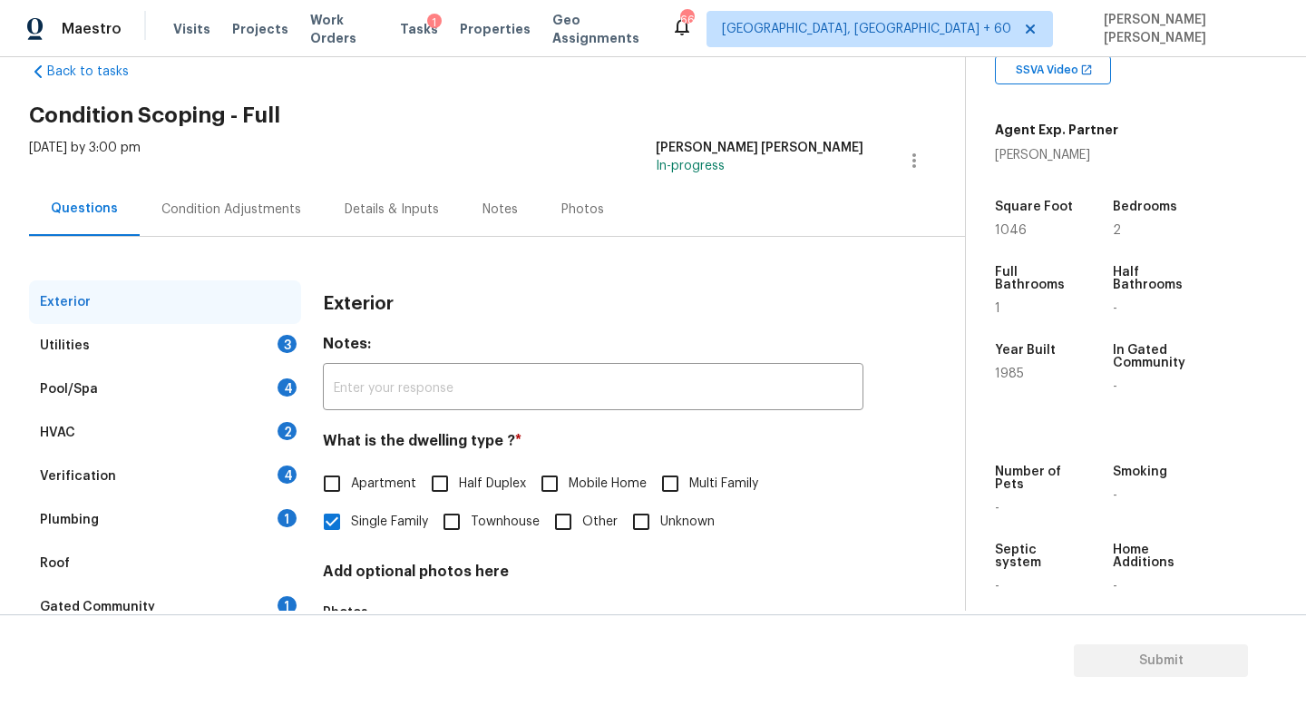
click at [229, 338] on div "Utilities 3" at bounding box center [165, 346] width 272 height 44
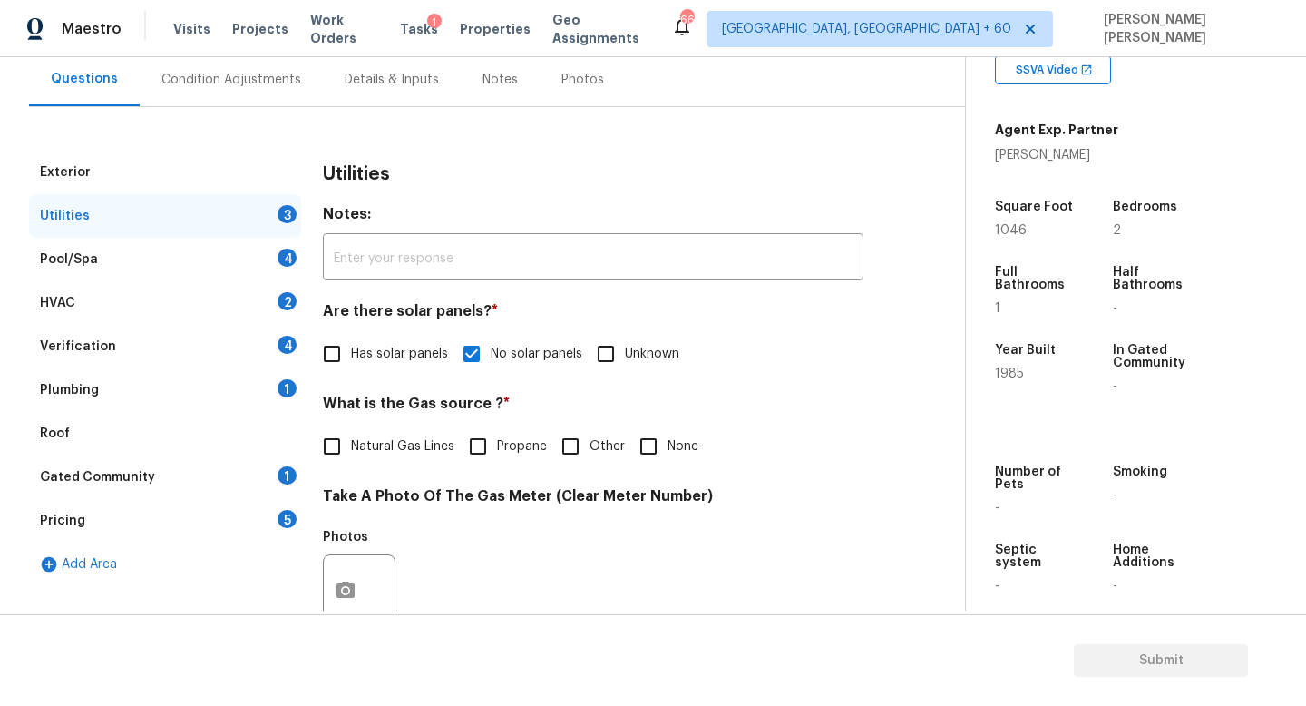
scroll to position [205, 0]
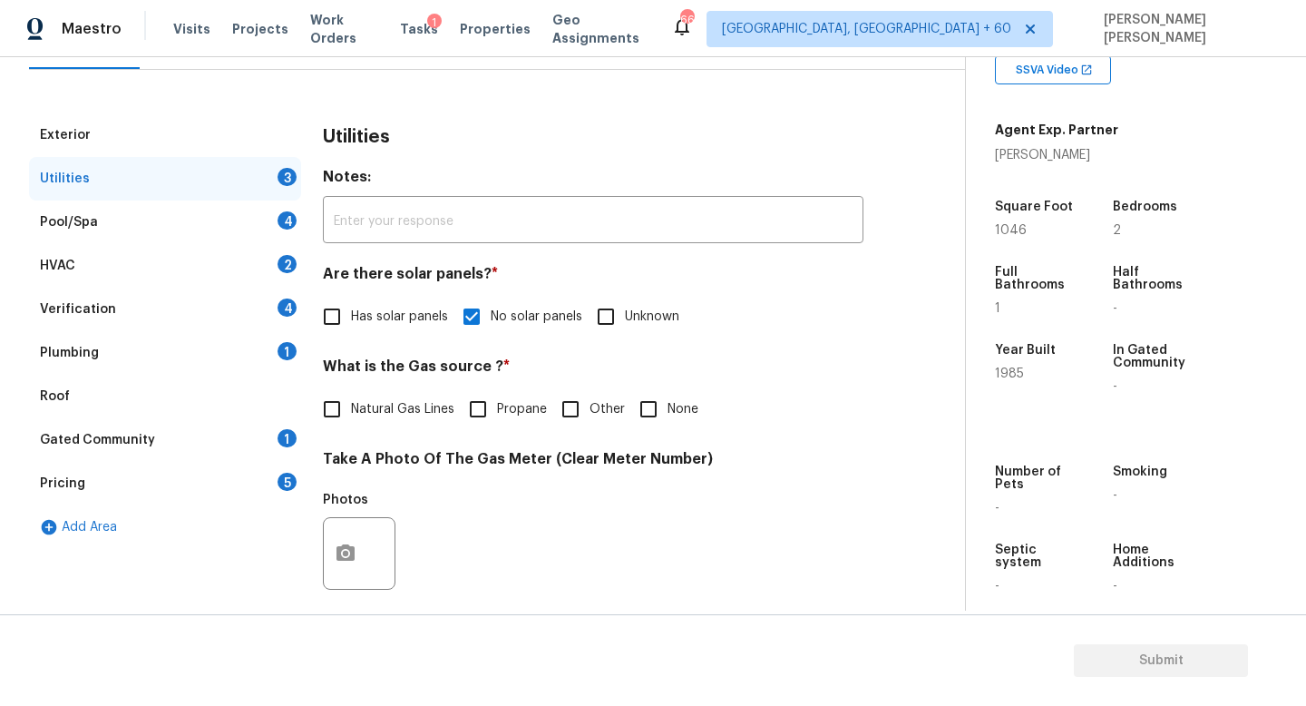
click at [645, 405] on input "None" at bounding box center [649, 409] width 38 height 38
checkbox input "true"
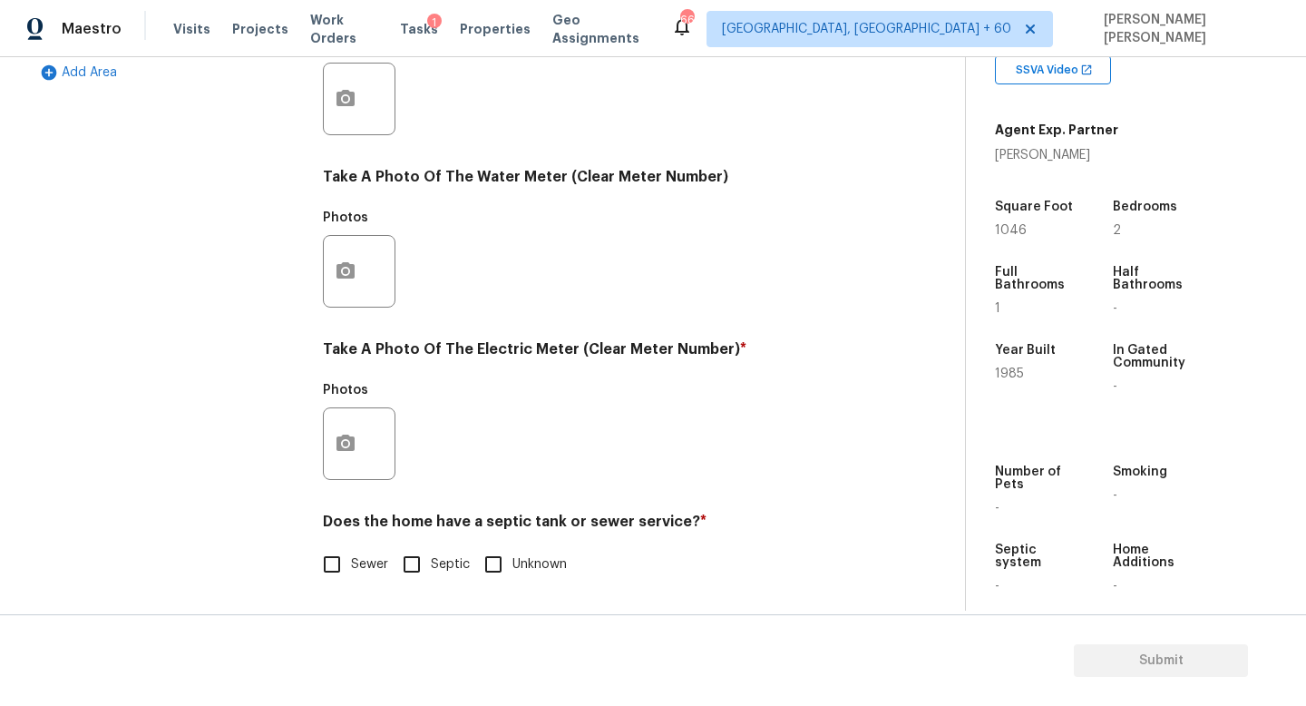
scroll to position [659, 0]
click at [345, 460] on button "button" at bounding box center [346, 443] width 44 height 71
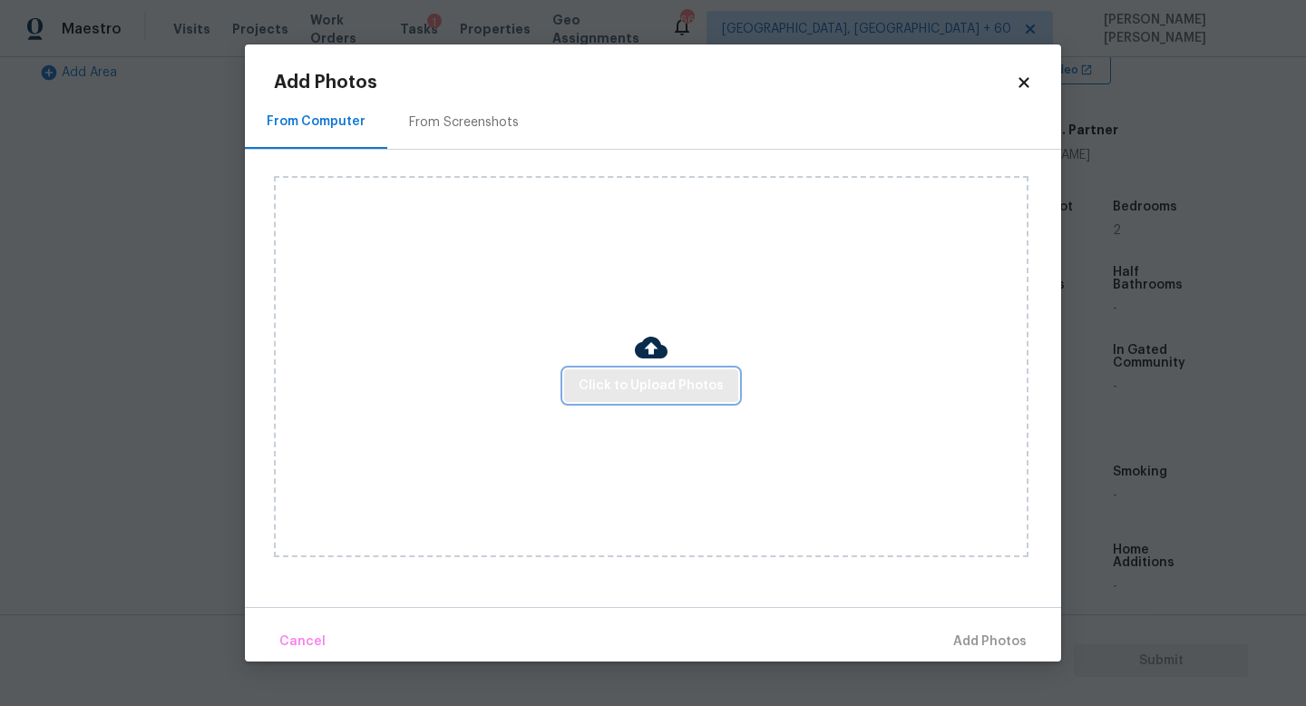
click at [673, 394] on span "Click to Upload Photos" at bounding box center [651, 386] width 145 height 23
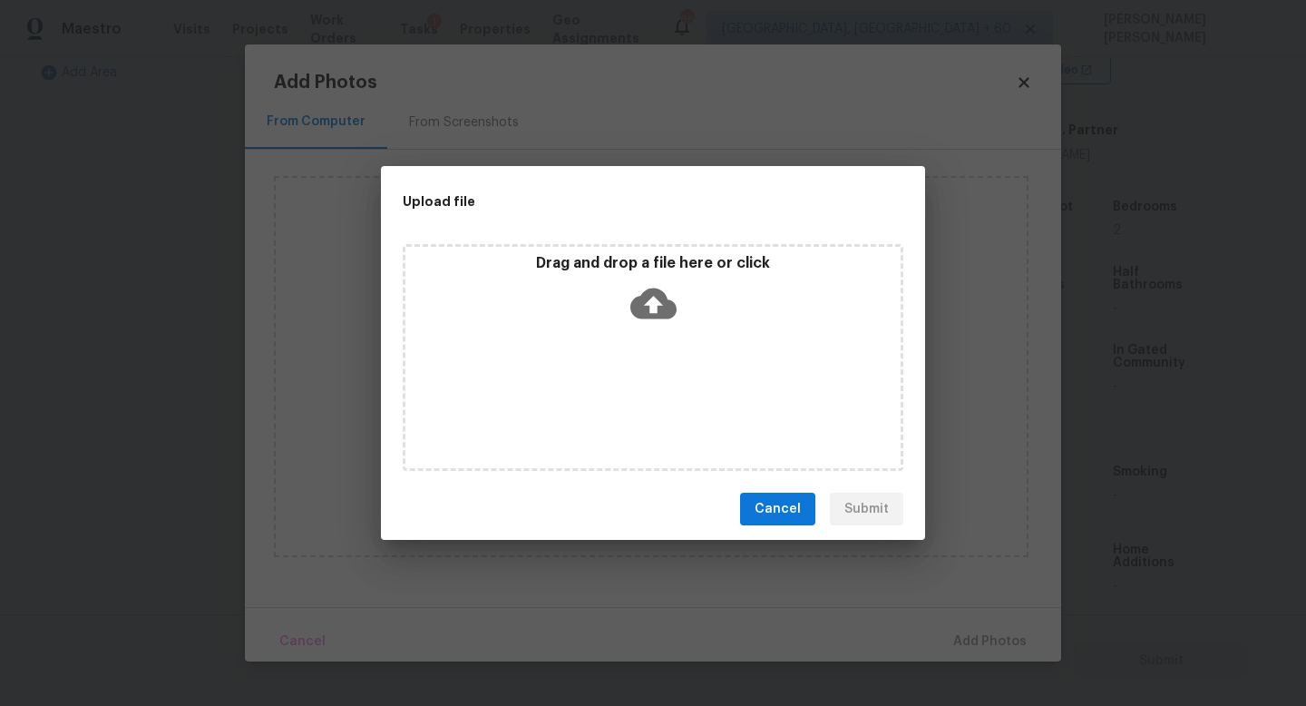
click at [658, 297] on icon at bounding box center [653, 303] width 46 height 31
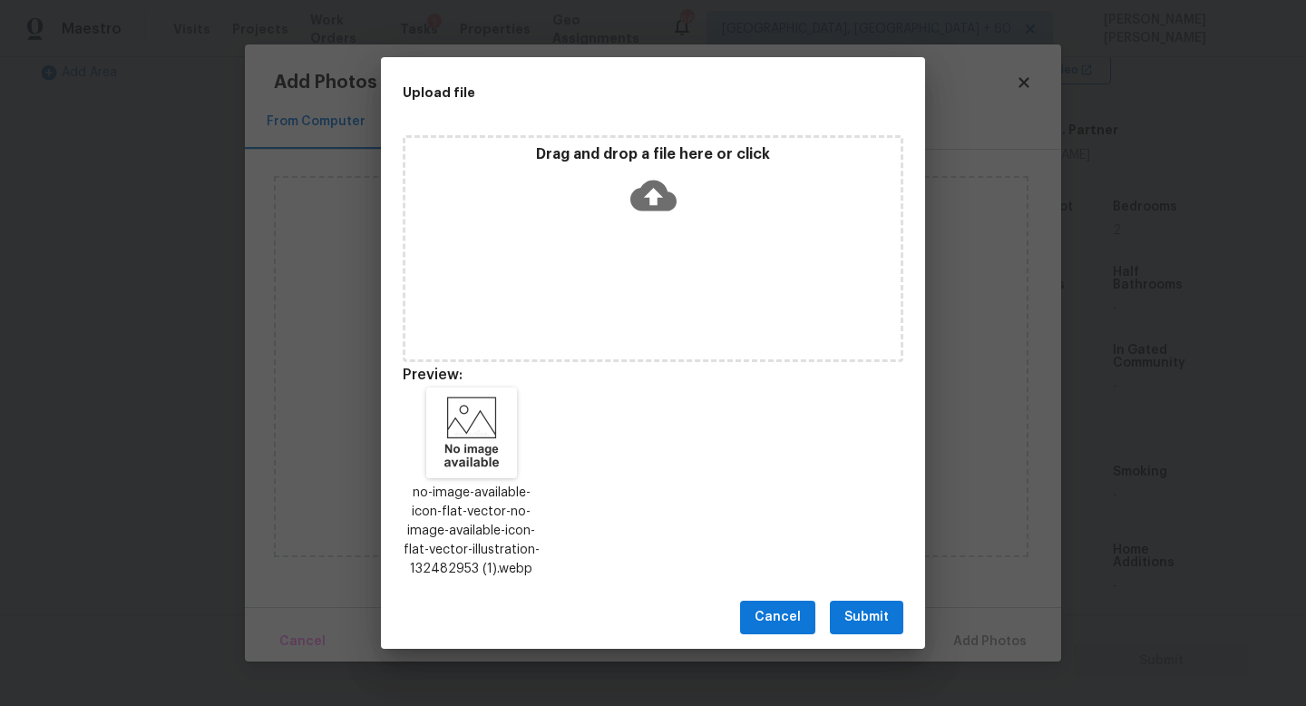
click at [862, 617] on span "Submit" at bounding box center [866, 617] width 44 height 23
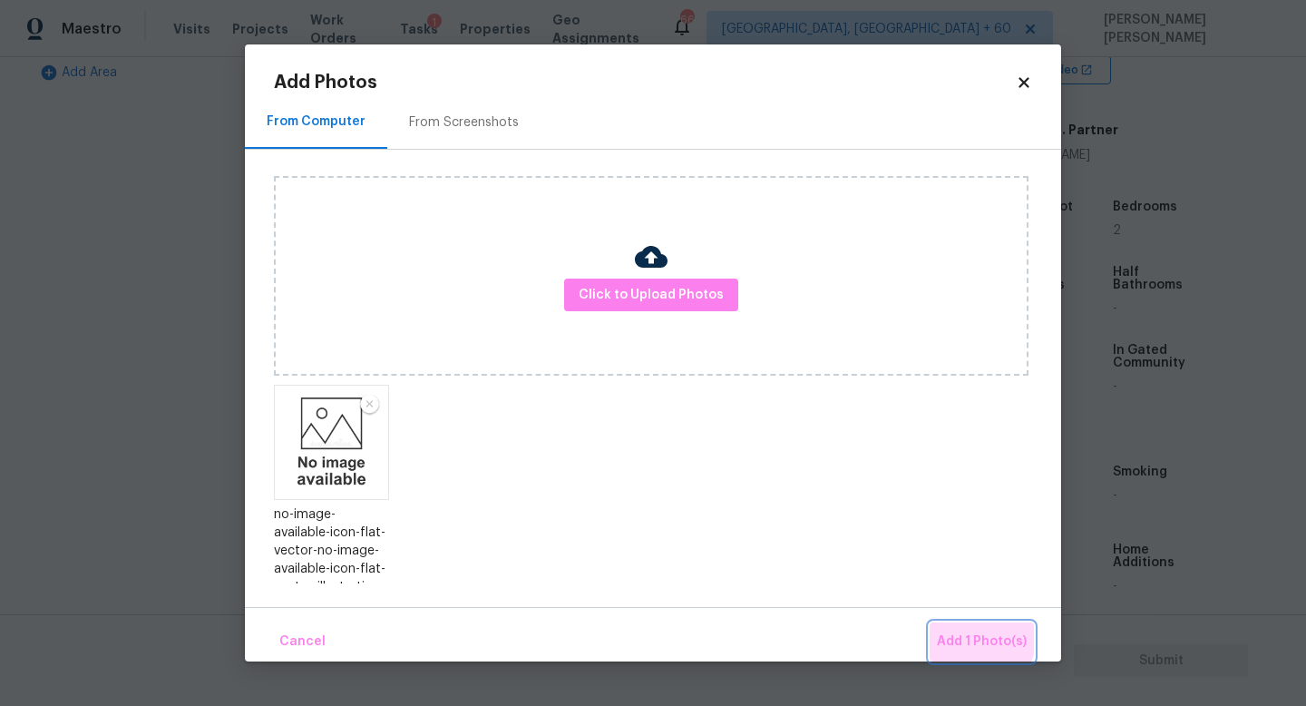
click at [961, 630] on span "Add 1 Photo(s)" at bounding box center [982, 641] width 90 height 23
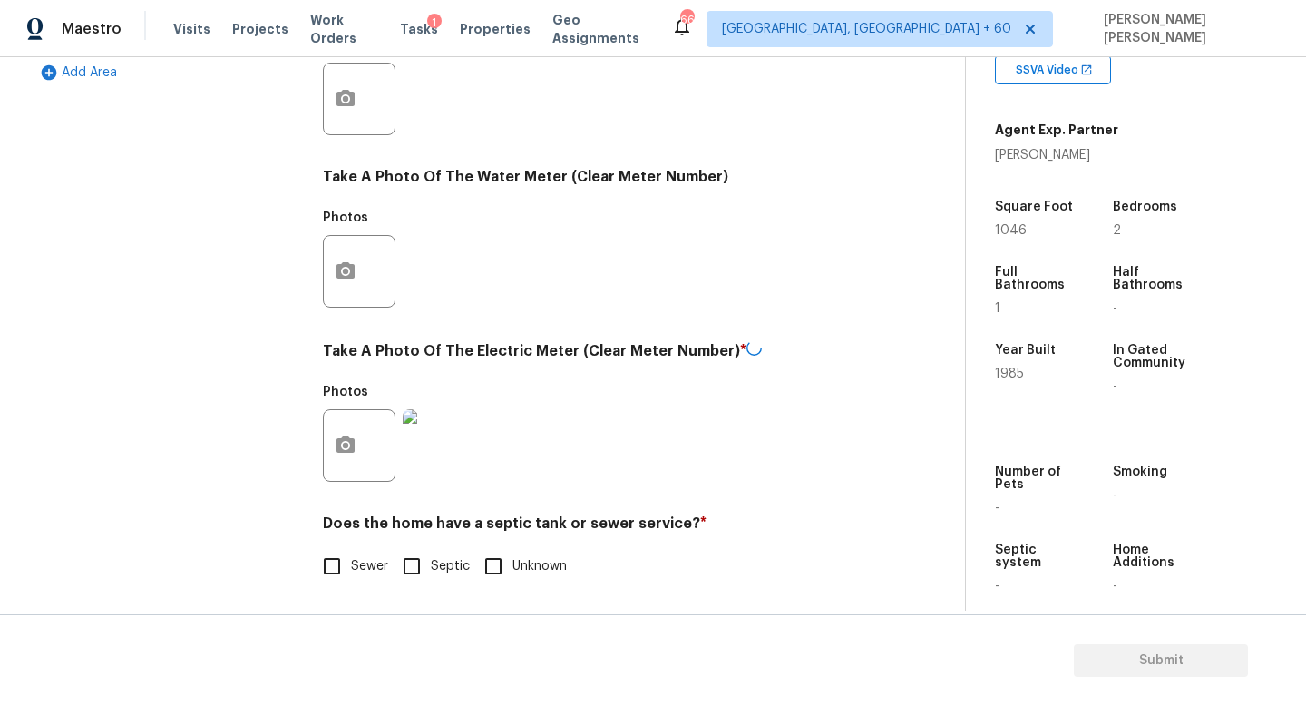
click at [331, 564] on input "Sewer" at bounding box center [332, 566] width 38 height 38
checkbox input "true"
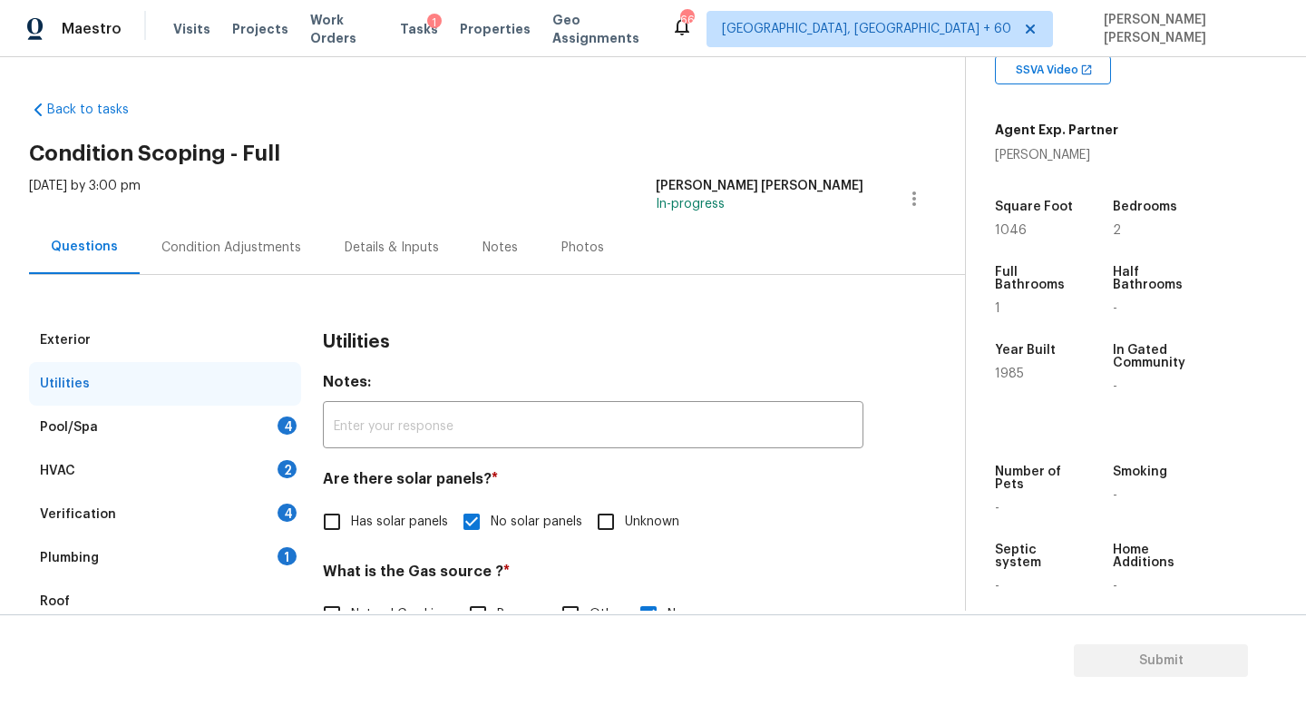
click at [198, 435] on div "Pool/Spa 4" at bounding box center [165, 427] width 272 height 44
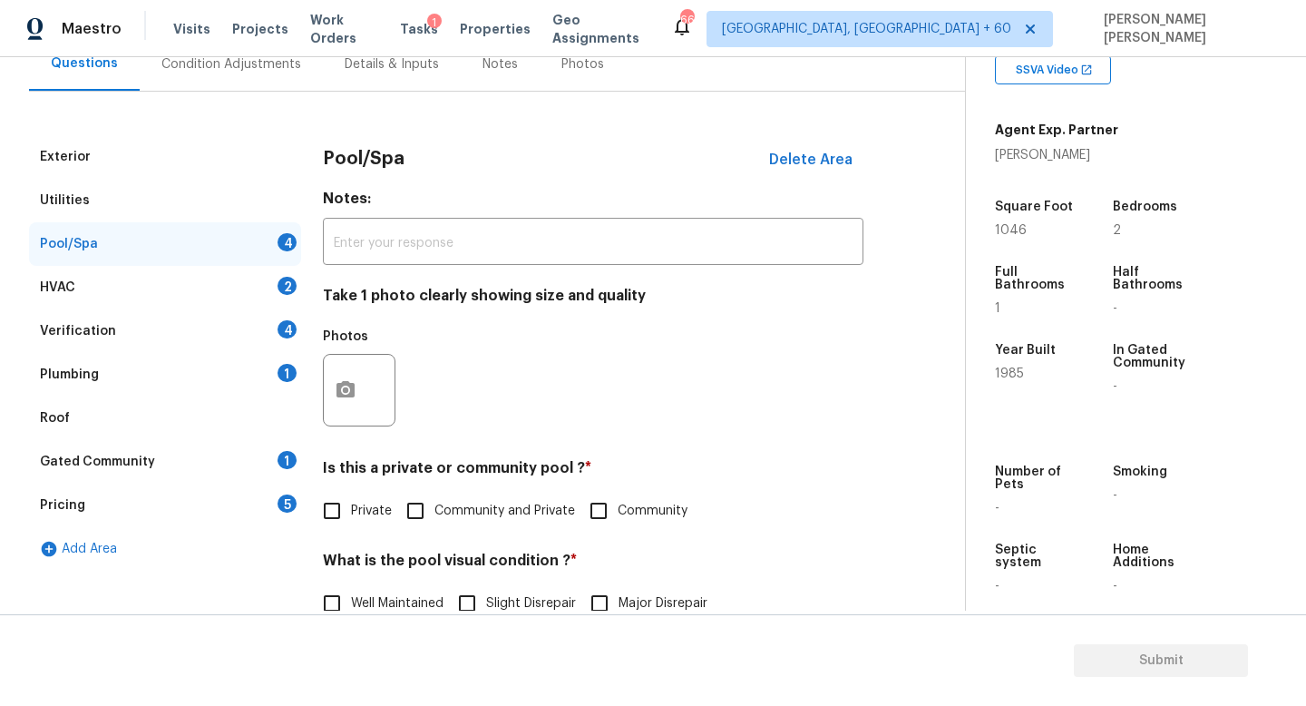
scroll to position [177, 0]
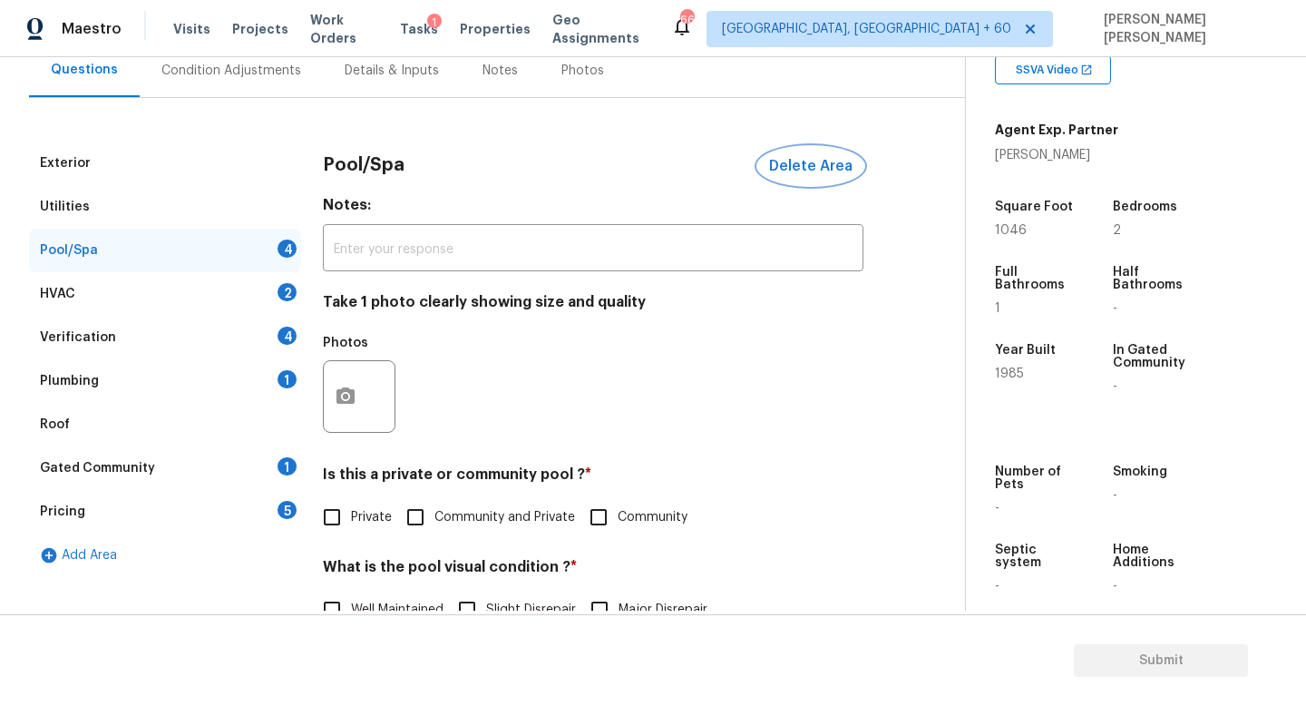
click at [787, 166] on span "Delete Area" at bounding box center [810, 166] width 83 height 16
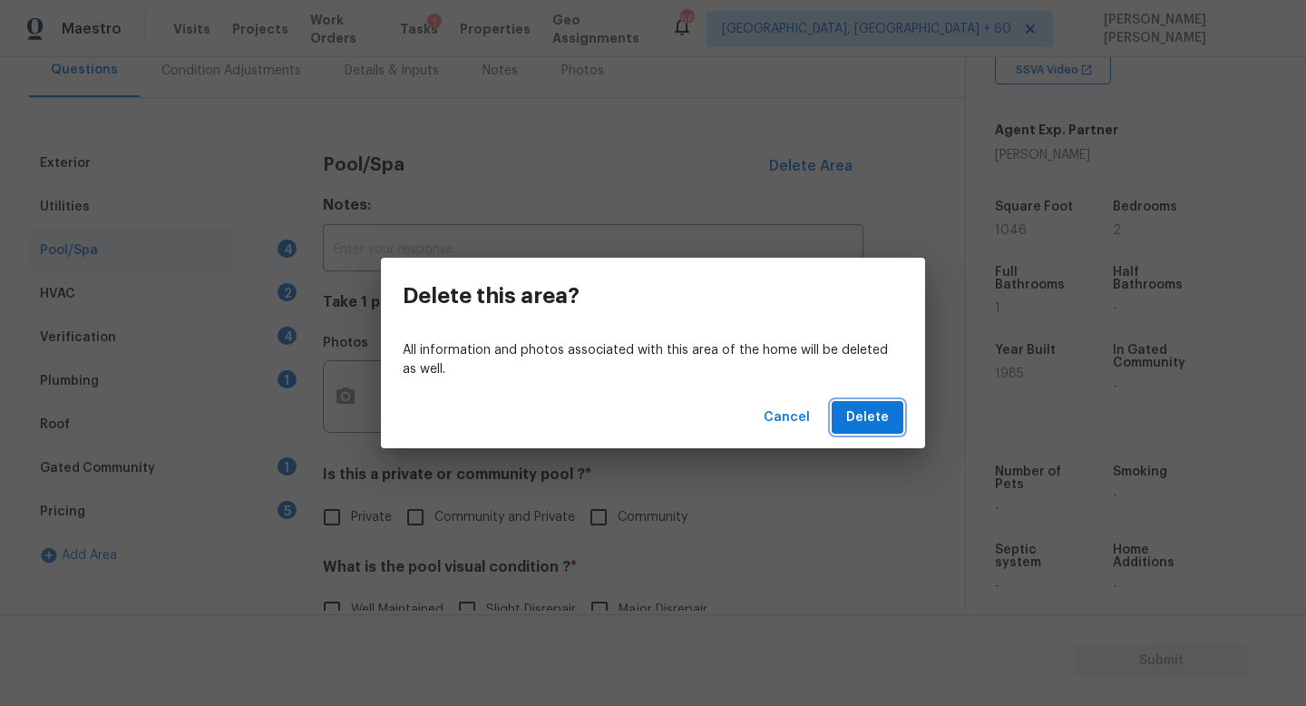
click at [875, 423] on span "Delete" at bounding box center [867, 417] width 43 height 23
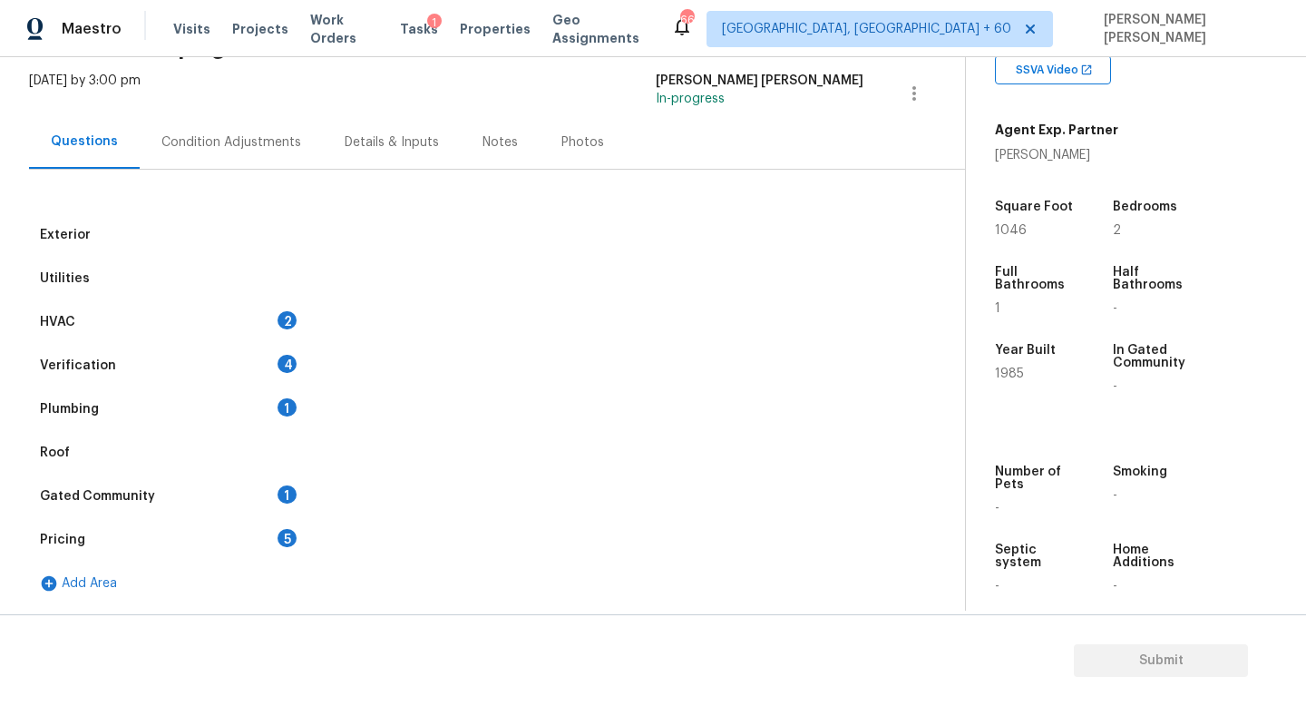
scroll to position [105, 0]
click at [115, 280] on div "Utilities" at bounding box center [165, 279] width 272 height 44
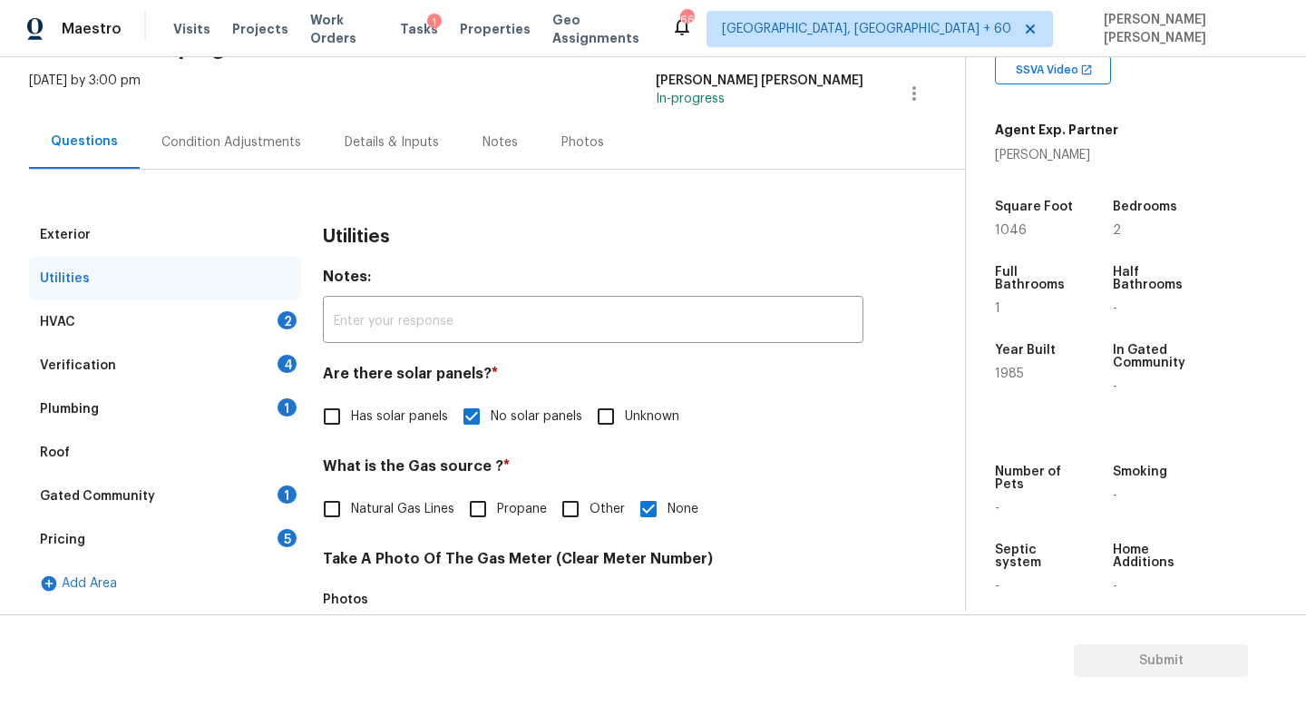
scroll to position [177, 0]
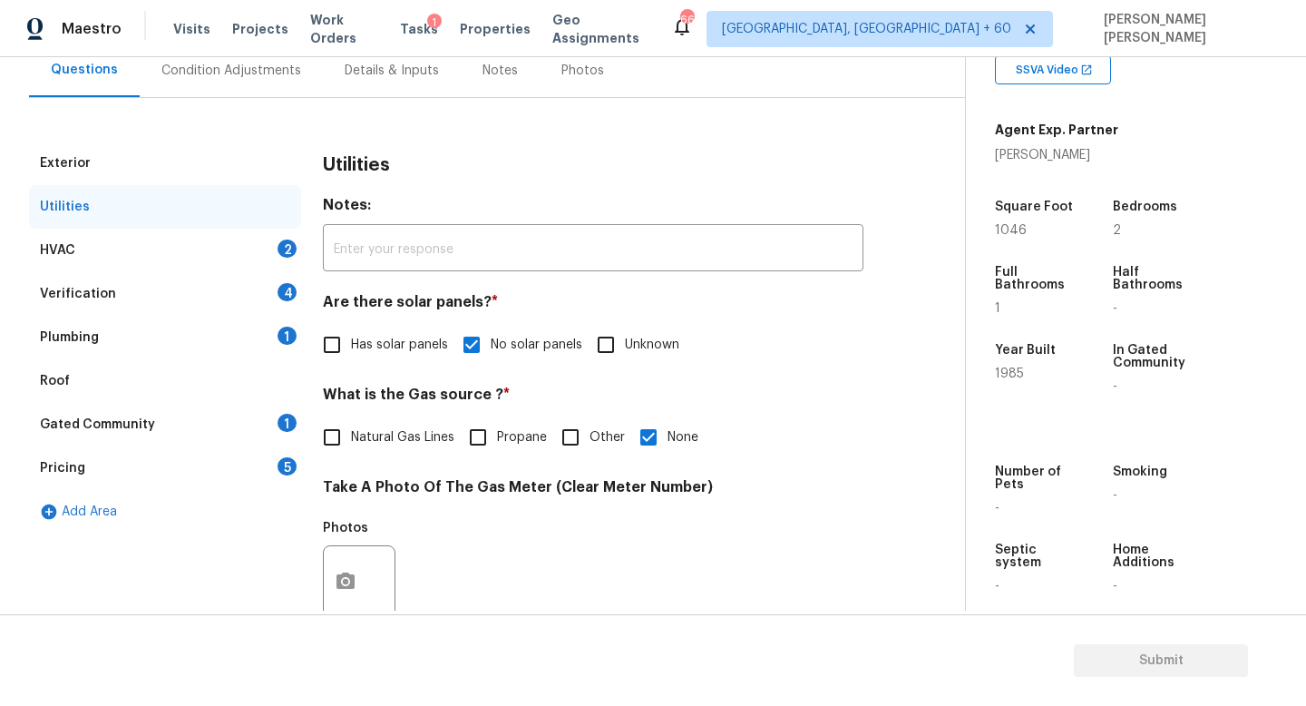
click at [92, 154] on div "Exterior" at bounding box center [165, 164] width 272 height 44
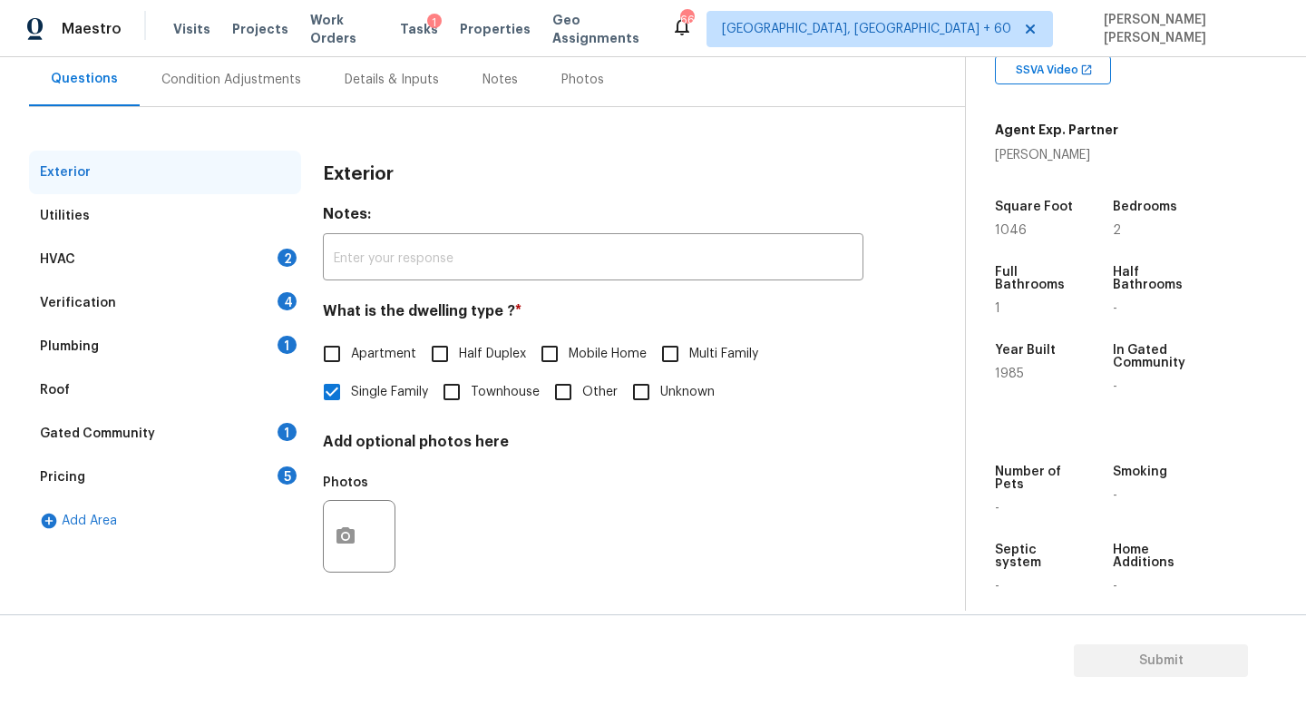
scroll to position [168, 0]
click at [97, 198] on div "Utilities" at bounding box center [165, 216] width 272 height 44
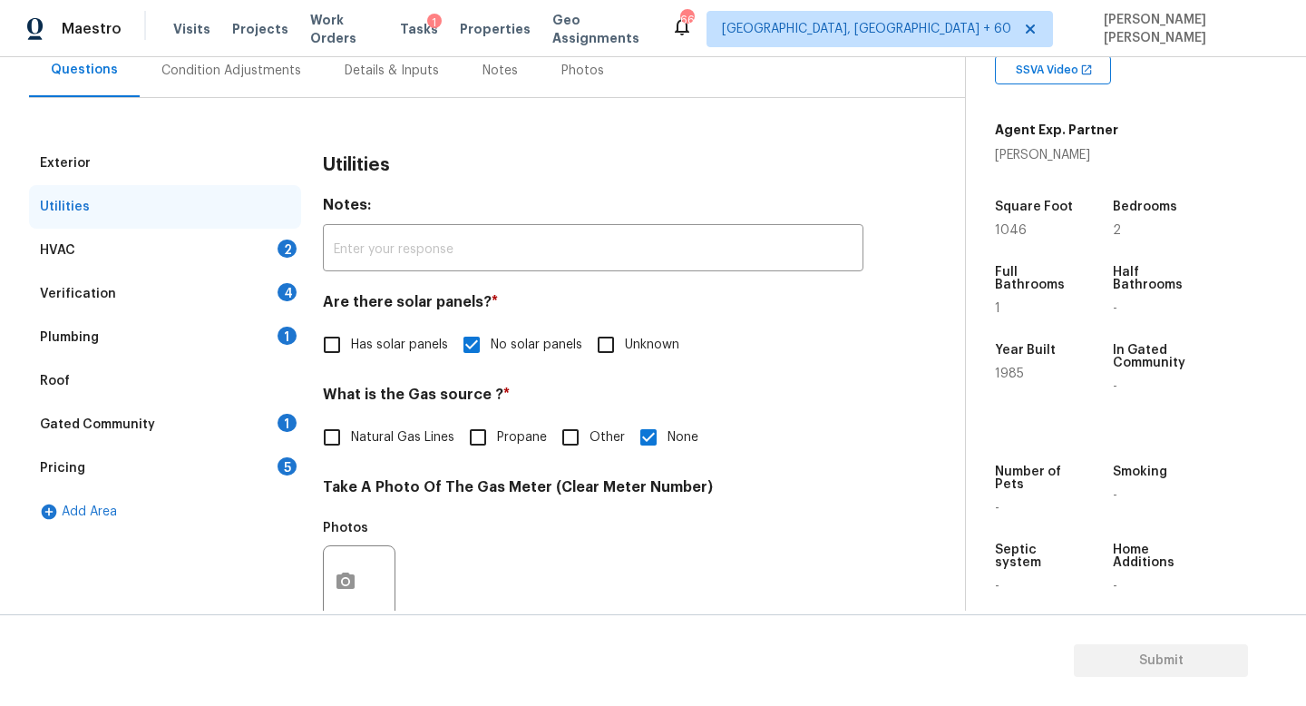
click at [93, 161] on div "Exterior" at bounding box center [165, 164] width 272 height 44
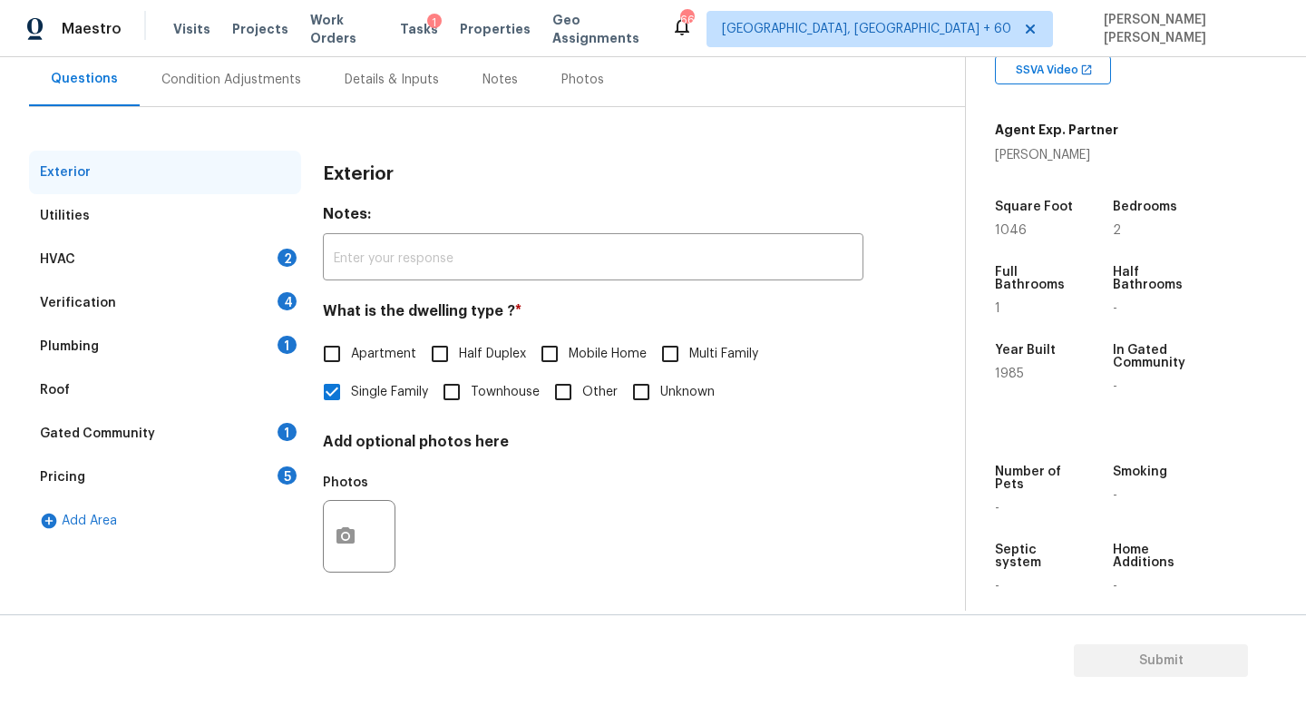
click at [99, 208] on div "Utilities" at bounding box center [165, 216] width 272 height 44
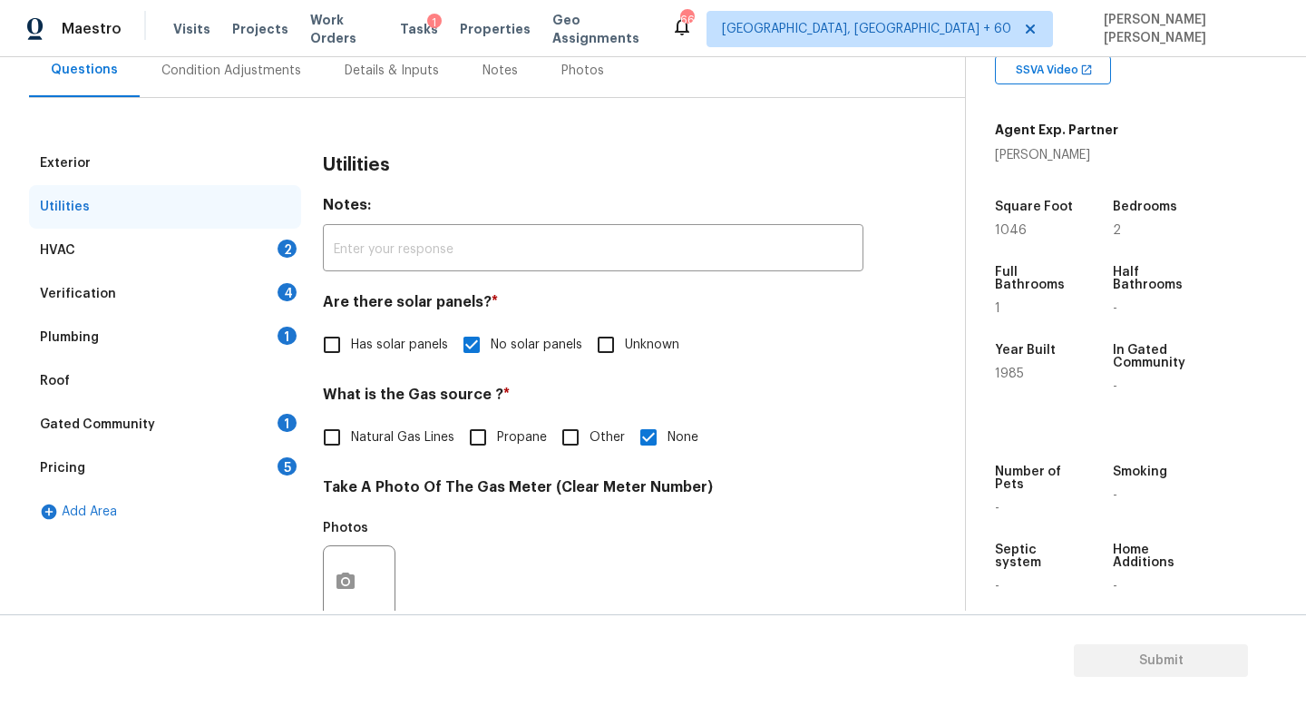
click at [217, 241] on div "HVAC 2" at bounding box center [165, 251] width 272 height 44
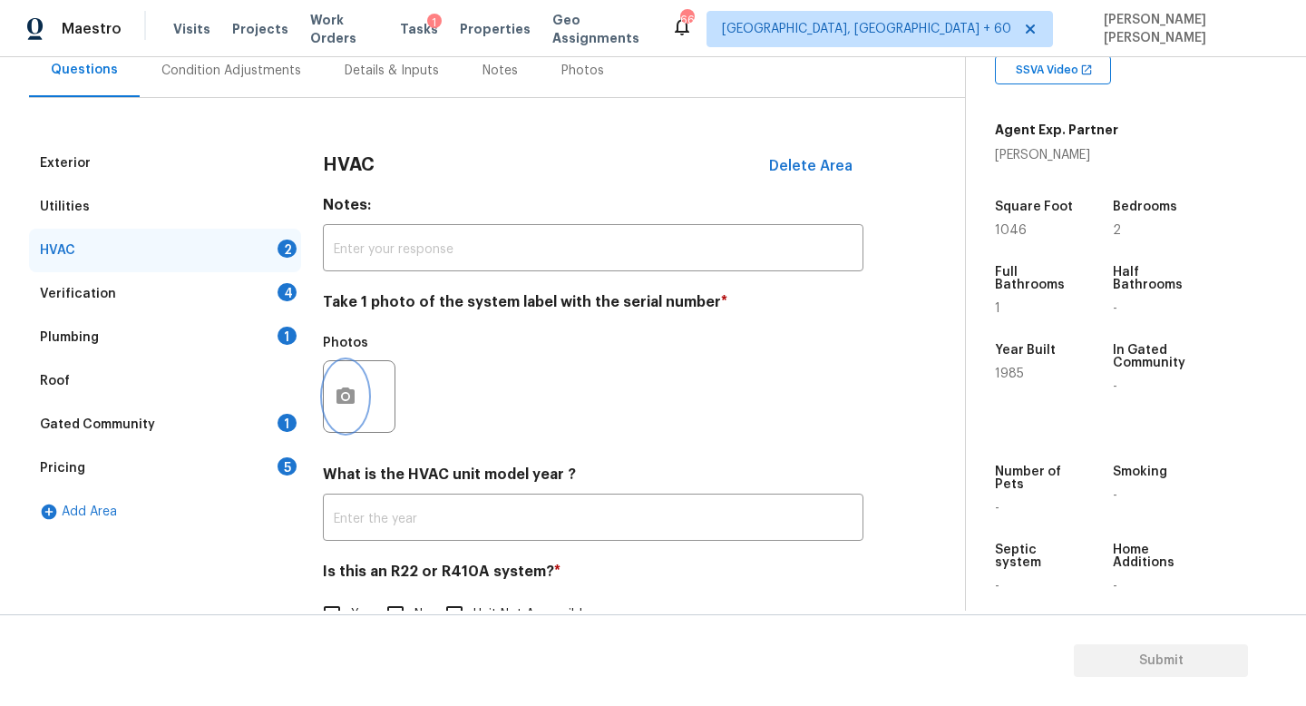
click at [352, 417] on button "button" at bounding box center [346, 396] width 44 height 71
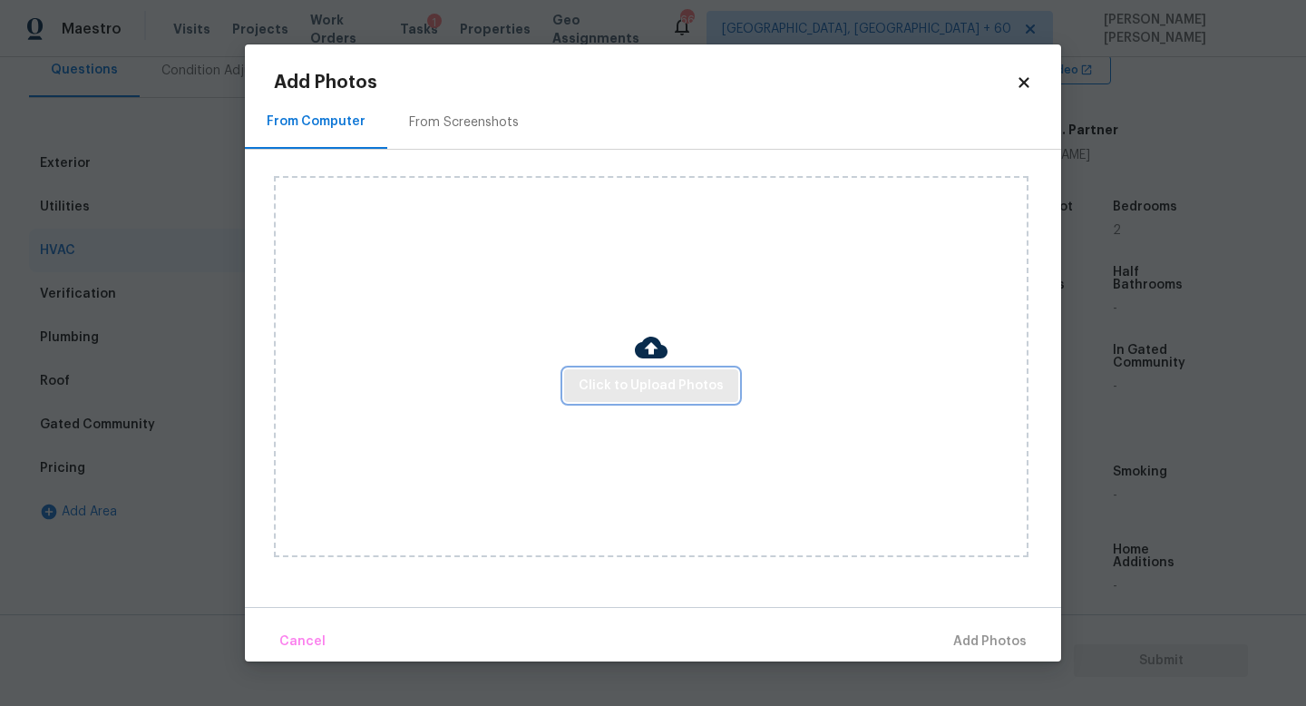
click at [612, 384] on span "Click to Upload Photos" at bounding box center [651, 386] width 145 height 23
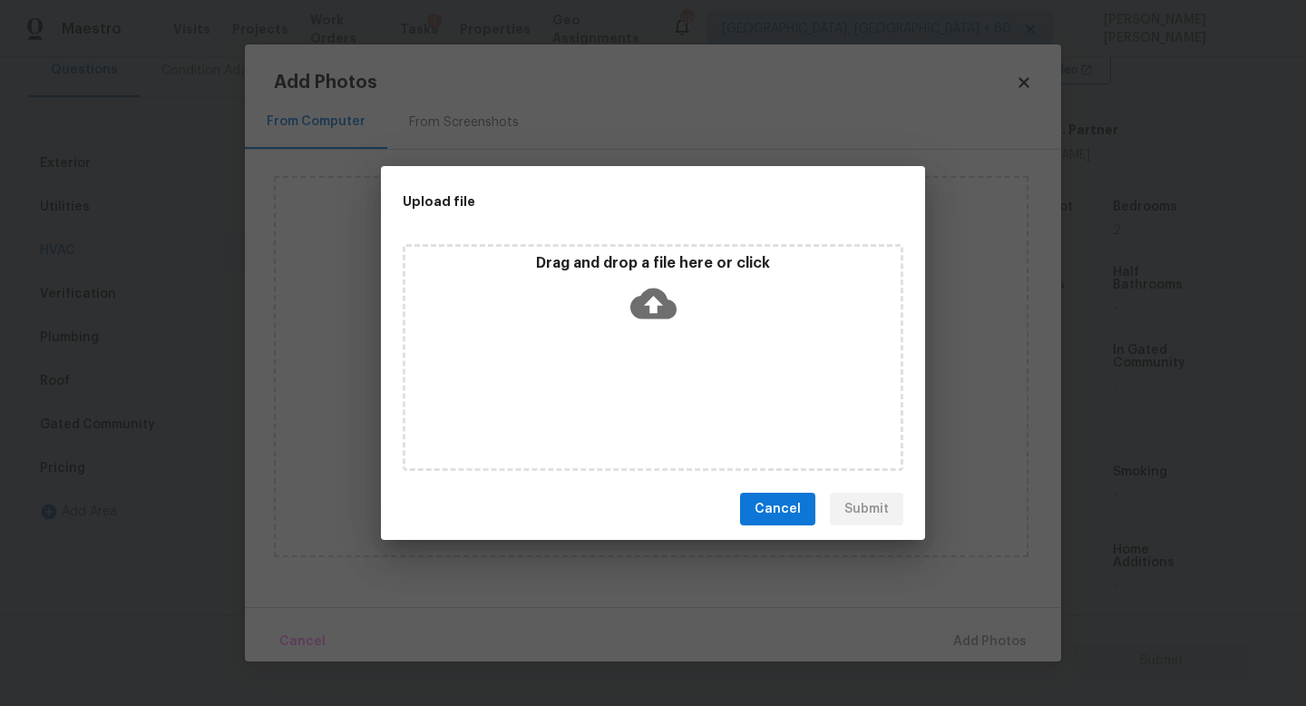
click at [660, 307] on icon at bounding box center [653, 303] width 46 height 31
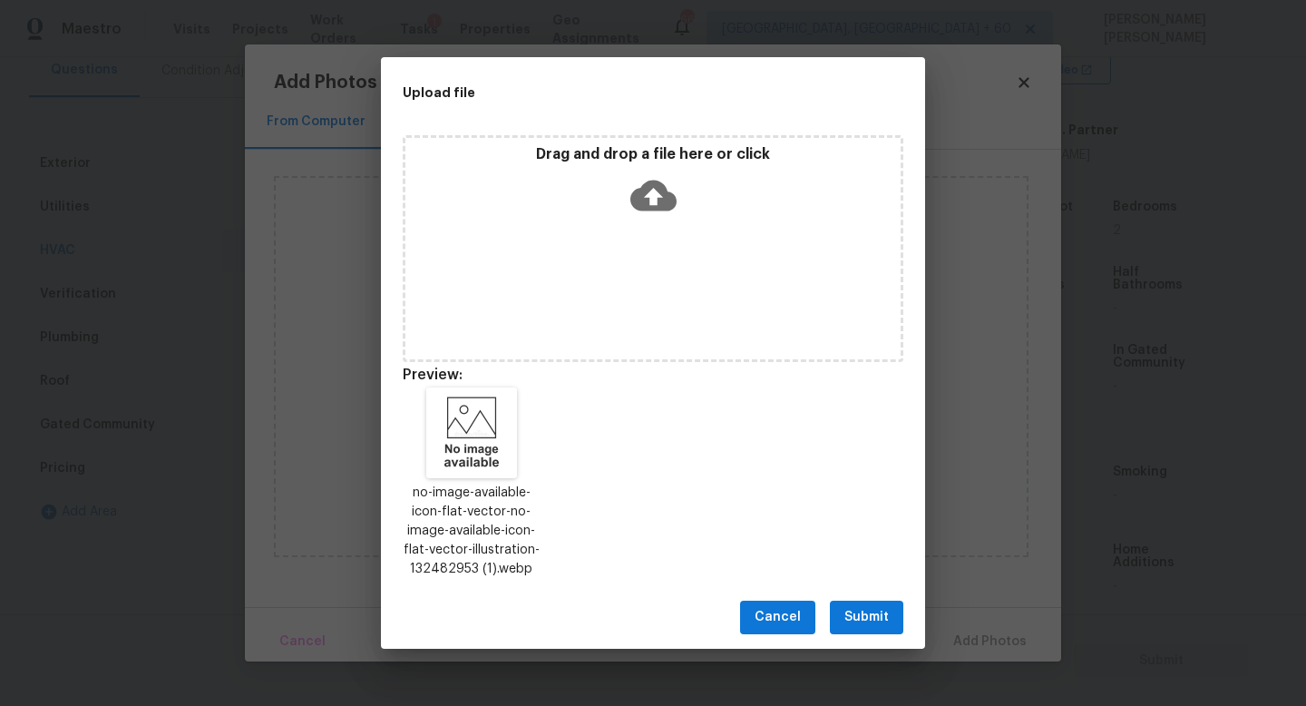
click at [877, 601] on button "Submit" at bounding box center [866, 617] width 73 height 34
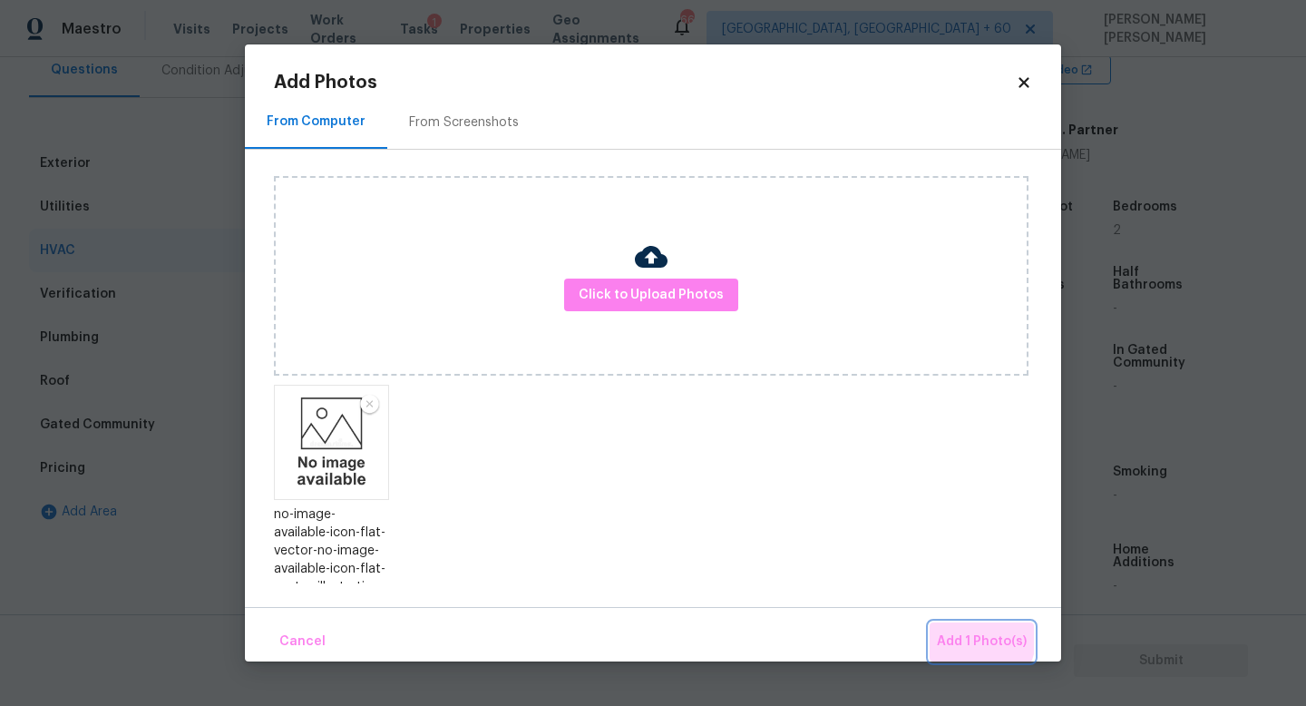
click at [961, 633] on span "Add 1 Photo(s)" at bounding box center [982, 641] width 90 height 23
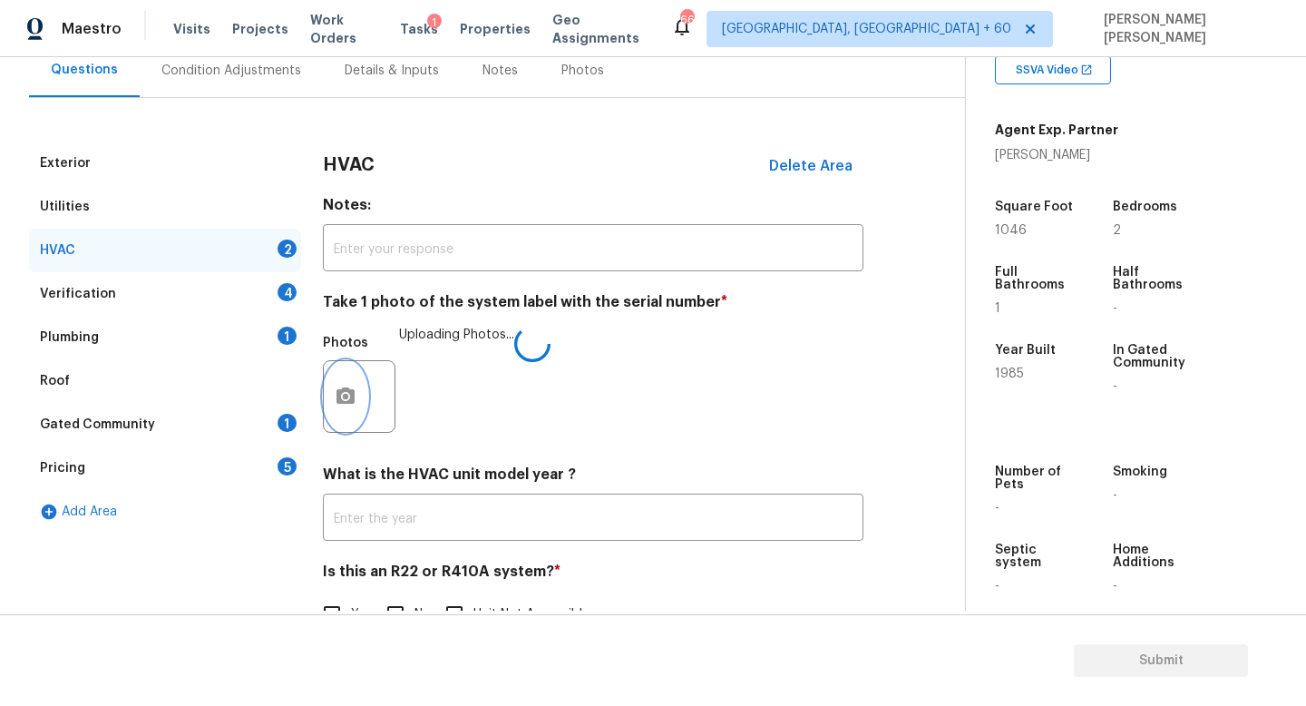
scroll to position [228, 0]
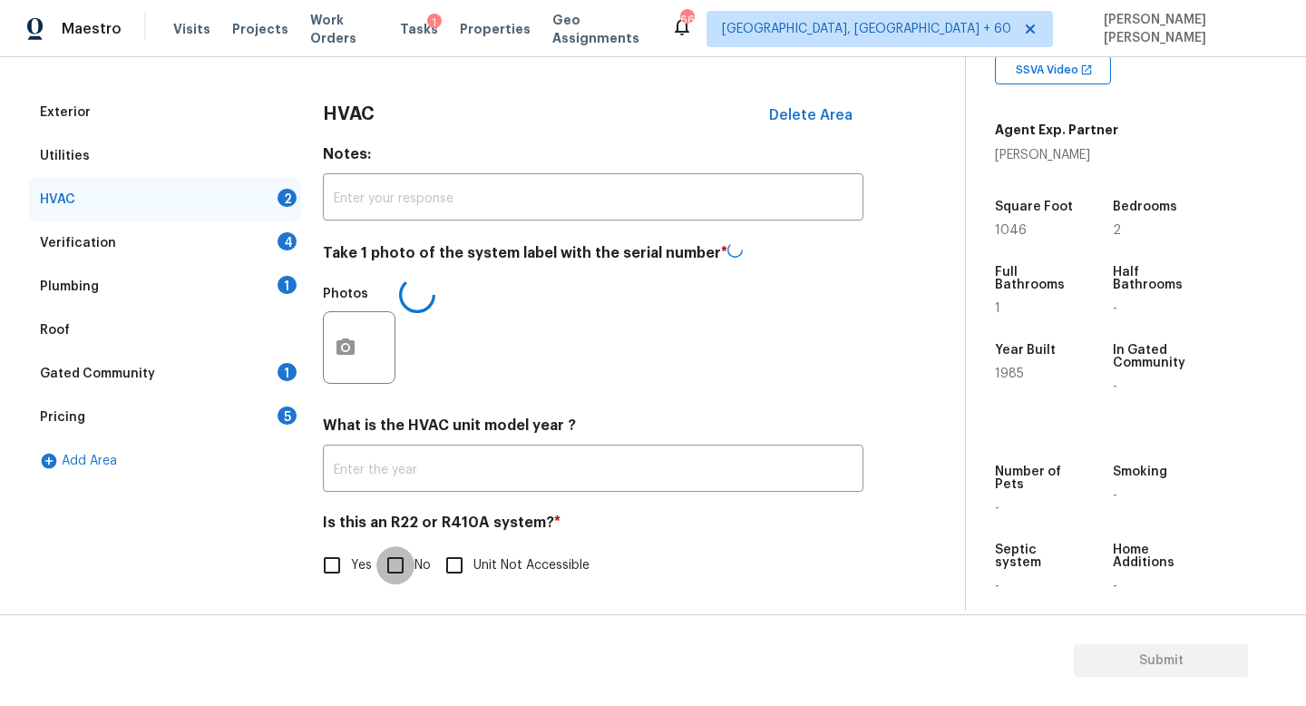
click at [392, 558] on input "No" at bounding box center [395, 565] width 38 height 38
checkbox input "true"
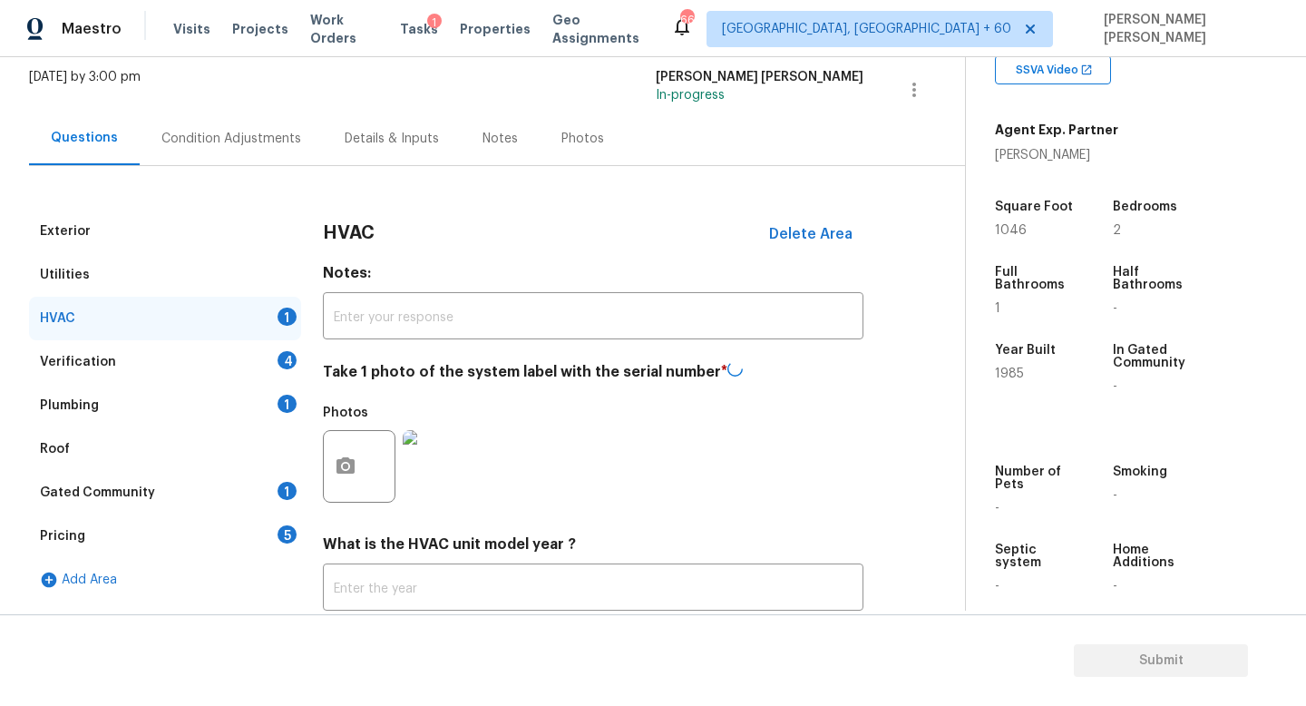
scroll to position [97, 0]
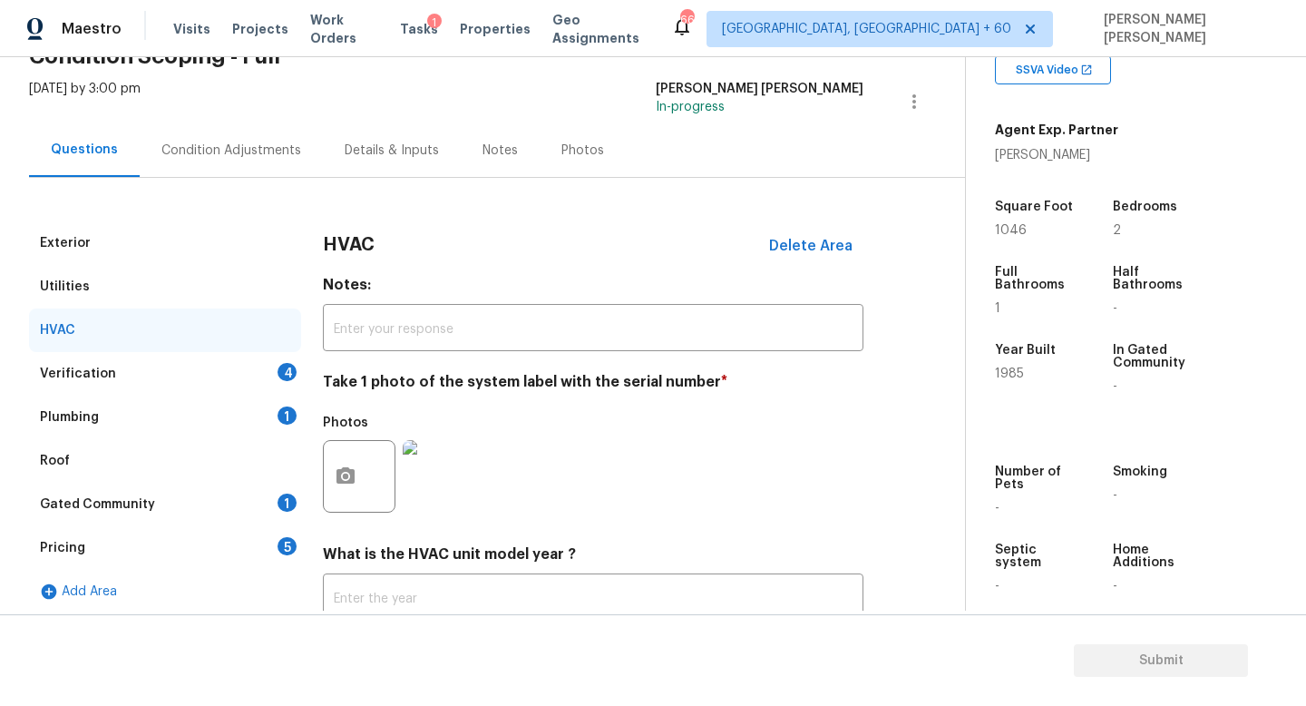
click at [251, 397] on div "Plumbing 1" at bounding box center [165, 417] width 272 height 44
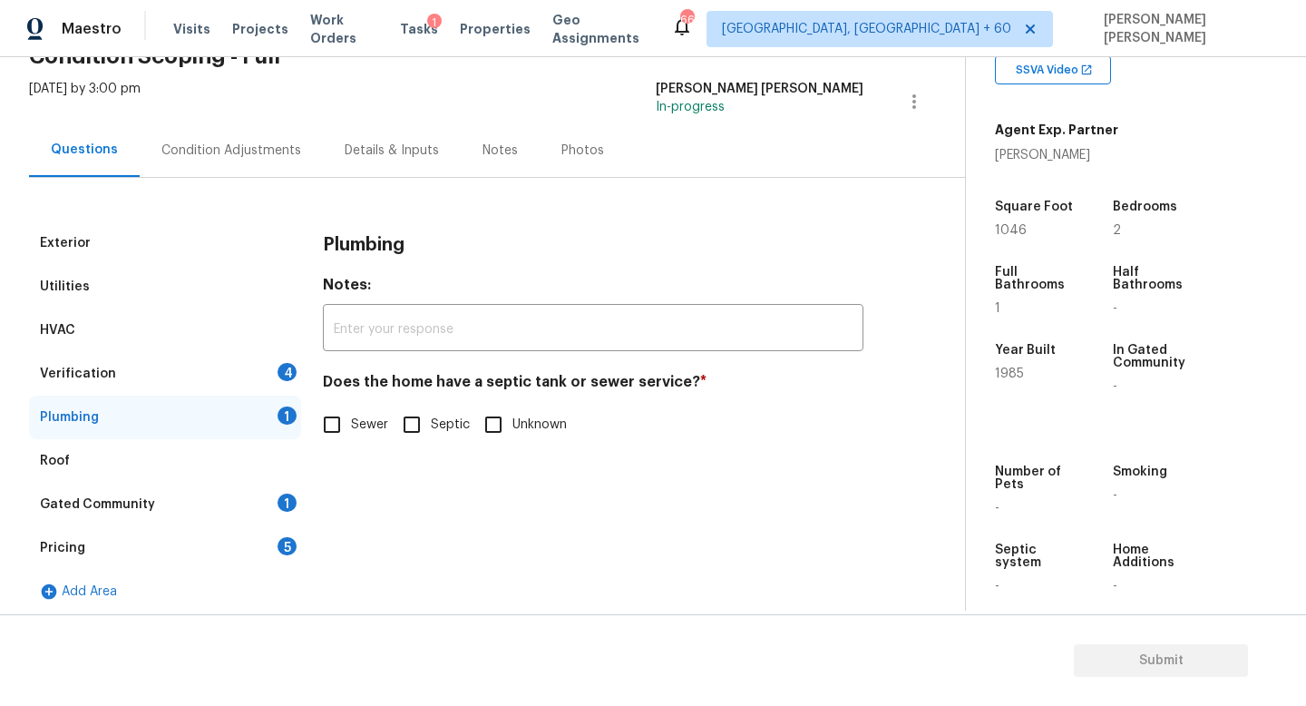
click at [251, 382] on div "Verification 4" at bounding box center [165, 374] width 272 height 44
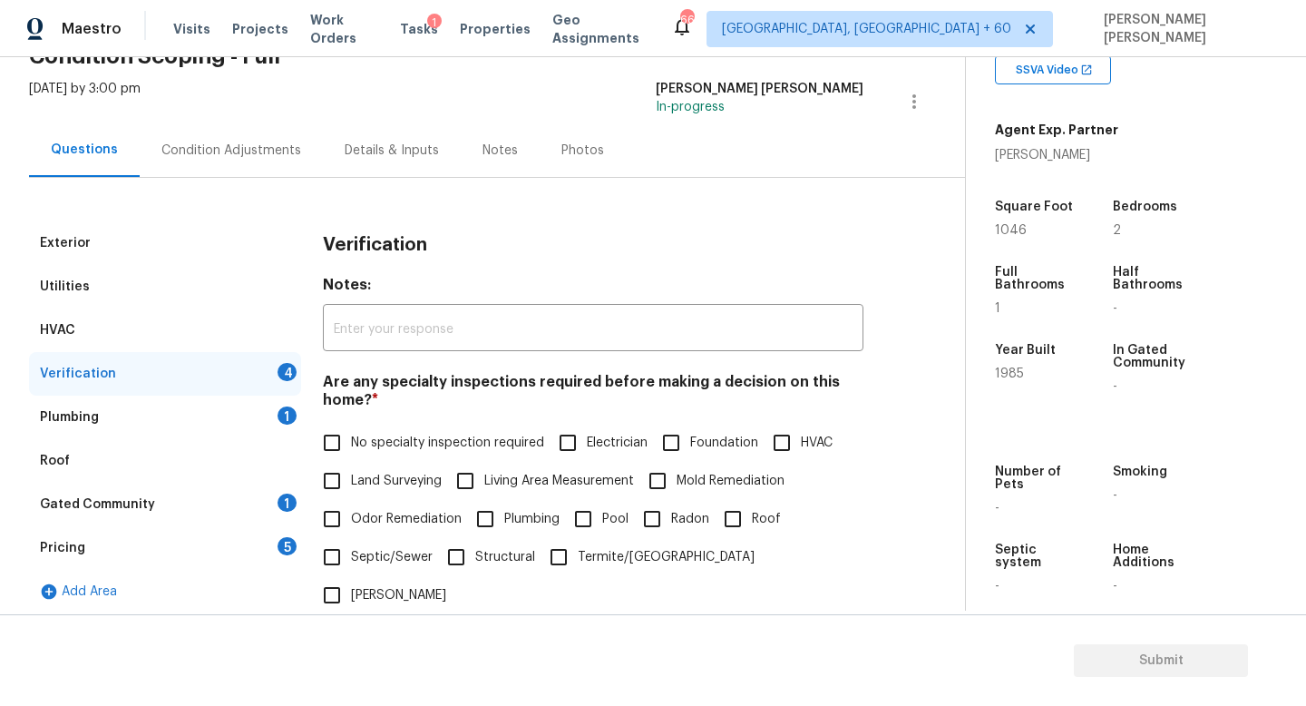
click at [356, 435] on span "No specialty inspection required" at bounding box center [447, 443] width 193 height 19
click at [351, 435] on input "No specialty inspection required" at bounding box center [332, 443] width 38 height 38
checkbox input "true"
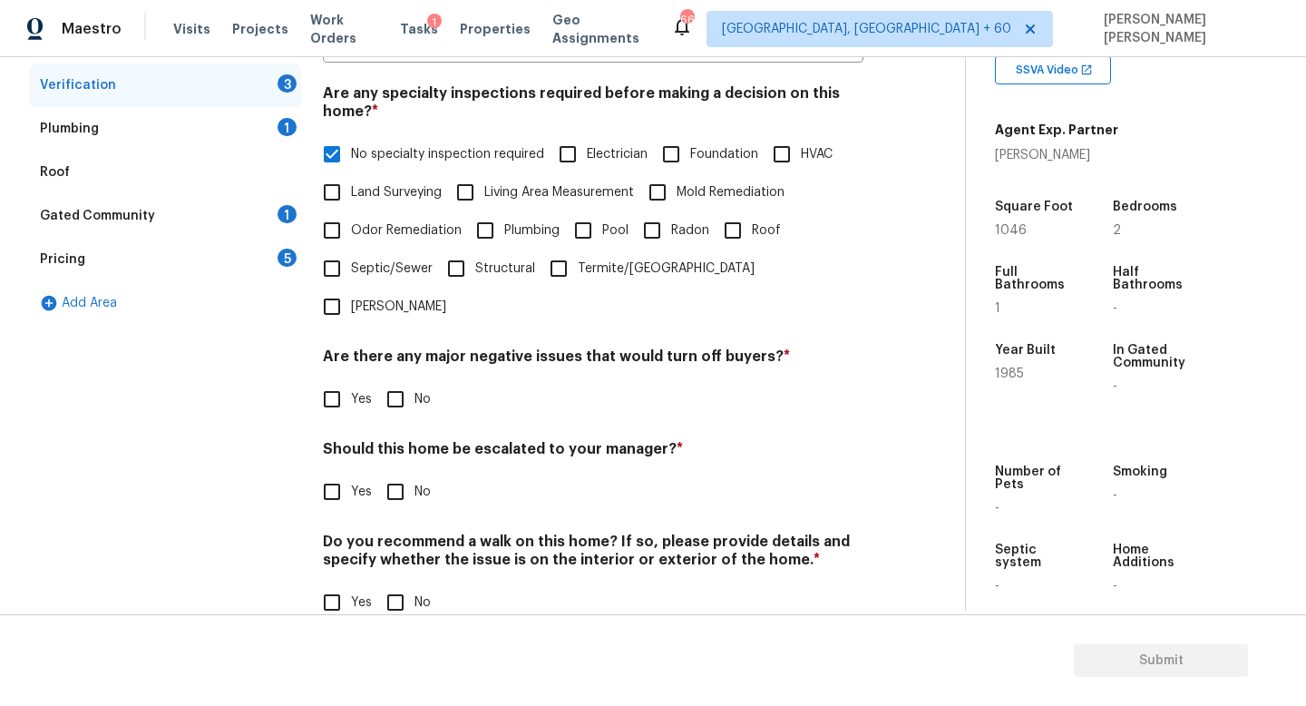
click at [444, 380] on div "Yes No" at bounding box center [593, 399] width 541 height 38
click at [413, 380] on input "No" at bounding box center [395, 399] width 38 height 38
checkbox input "true"
click at [407, 474] on input "No" at bounding box center [395, 493] width 38 height 38
checkbox input "true"
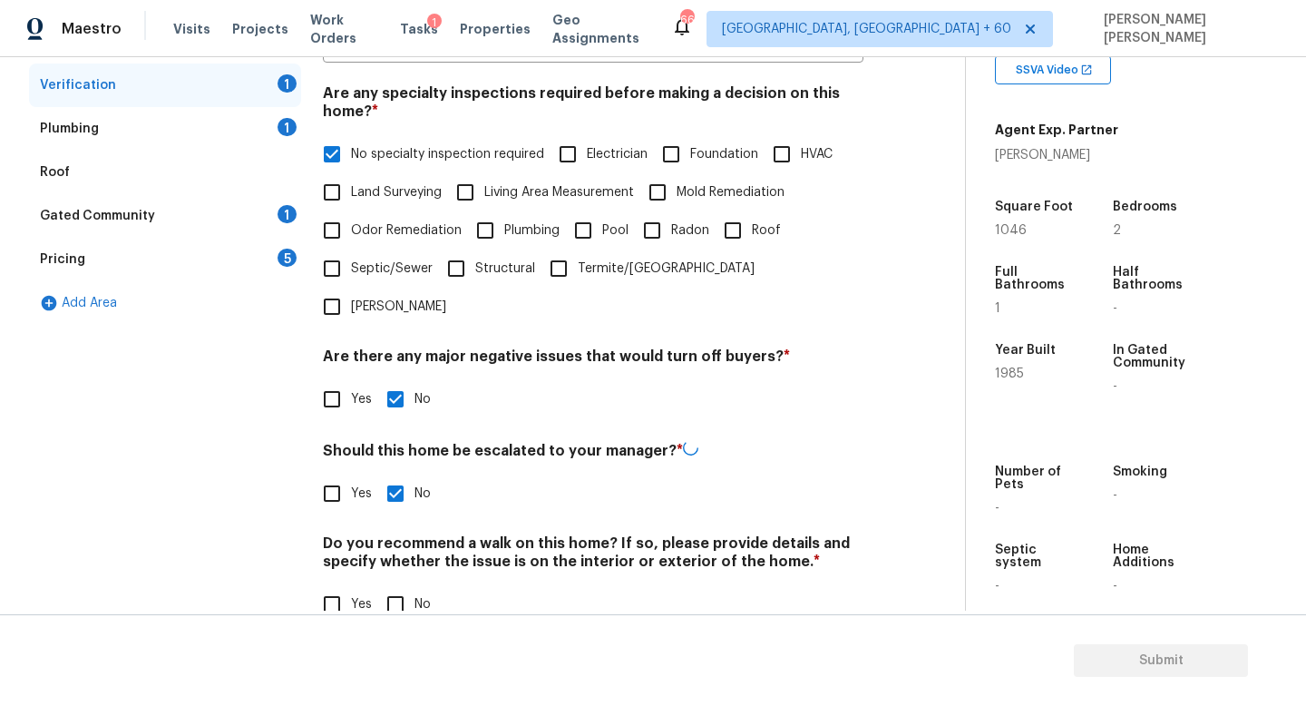
click at [405, 585] on input "No" at bounding box center [395, 604] width 38 height 38
checkbox input "true"
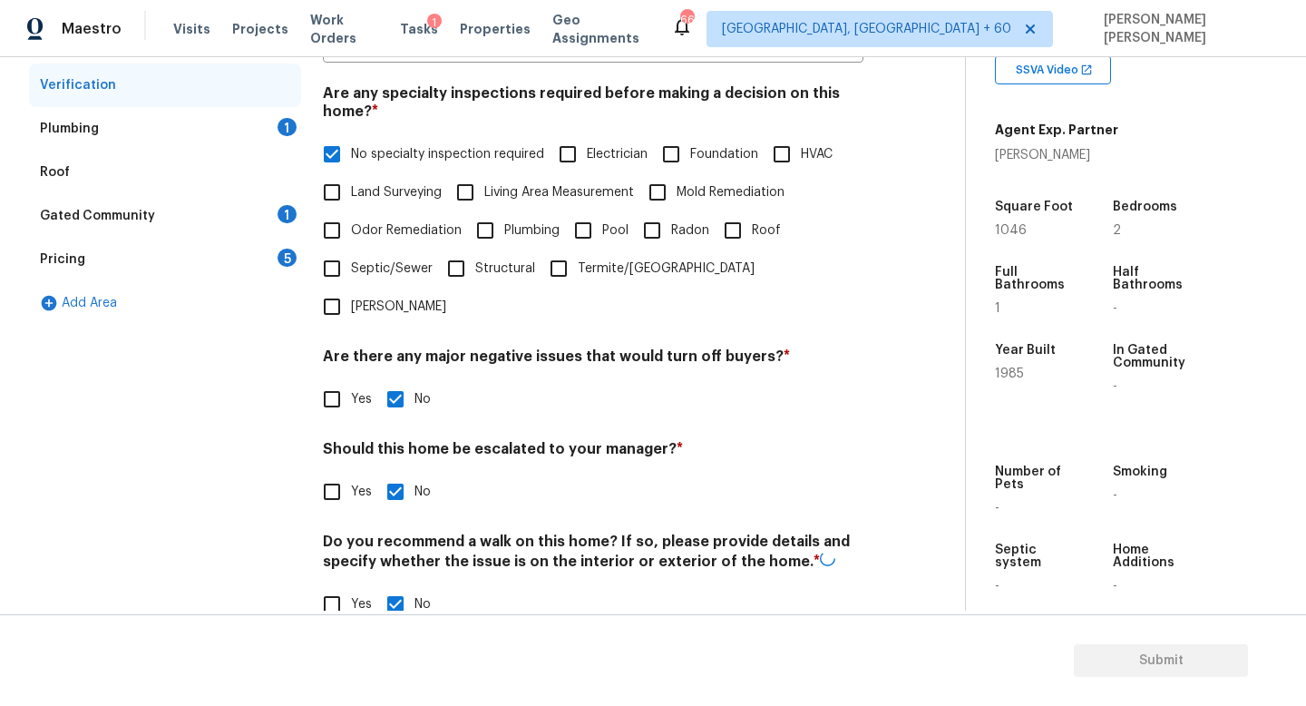
scroll to position [33, 0]
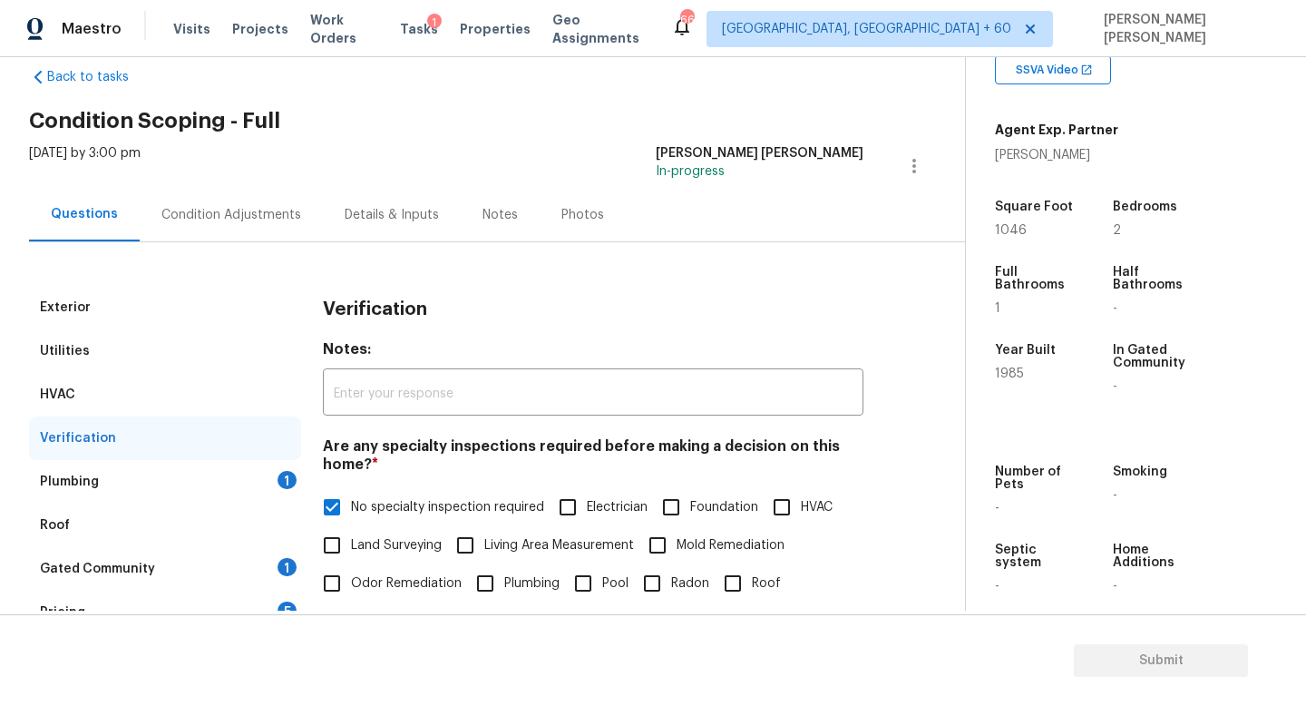
click at [259, 477] on div "Plumbing 1" at bounding box center [165, 482] width 272 height 44
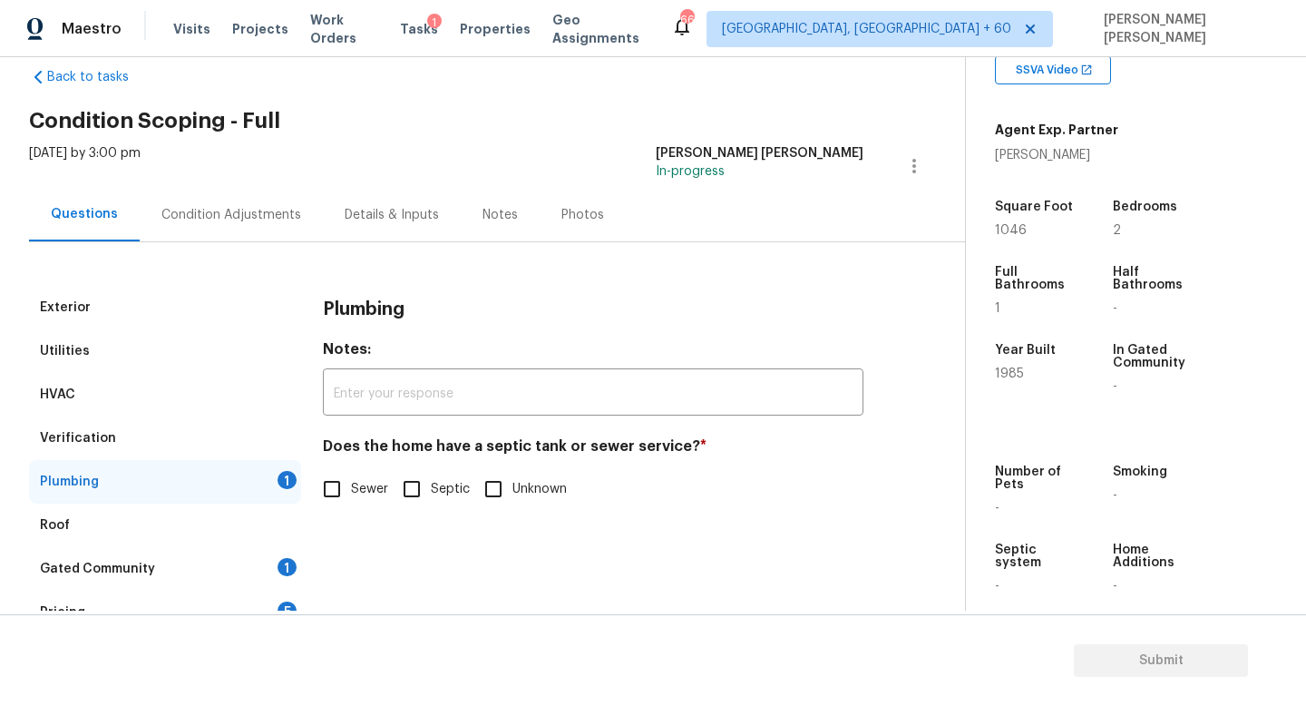
click at [337, 488] on input "Sewer" at bounding box center [332, 489] width 38 height 38
checkbox input "true"
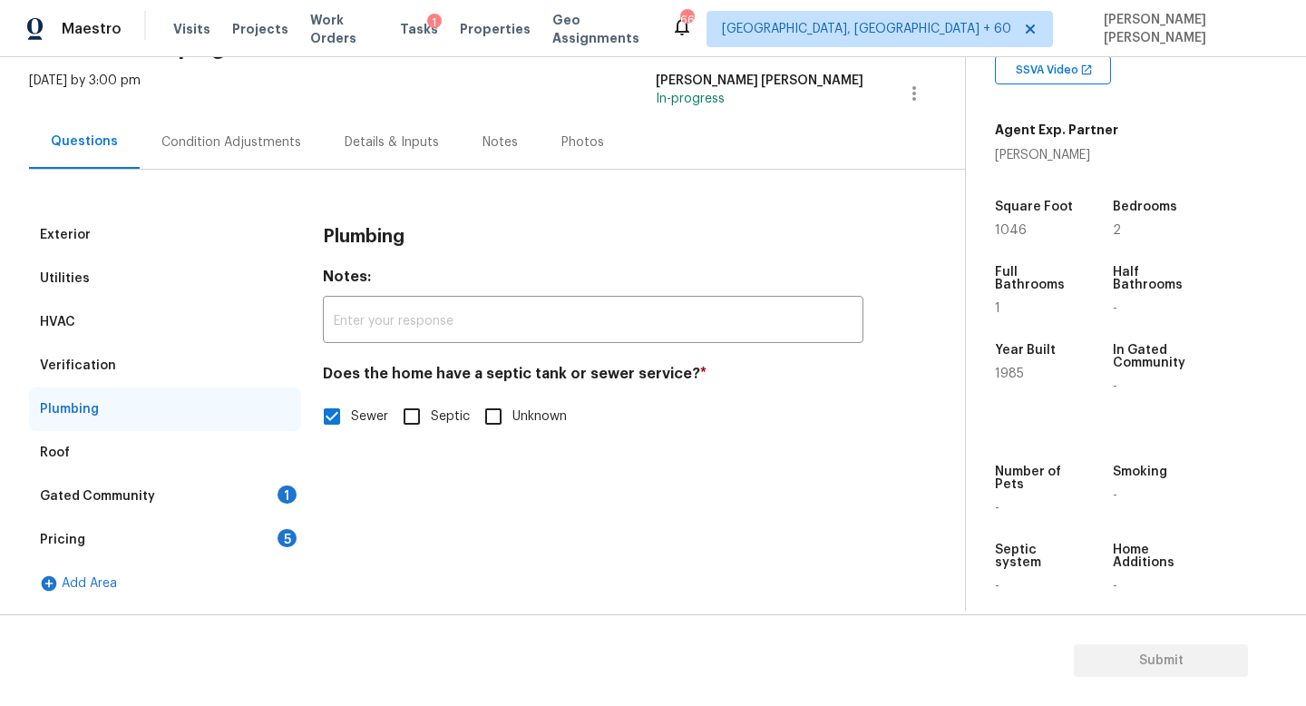
click at [187, 499] on div "Gated Community 1" at bounding box center [165, 496] width 272 height 44
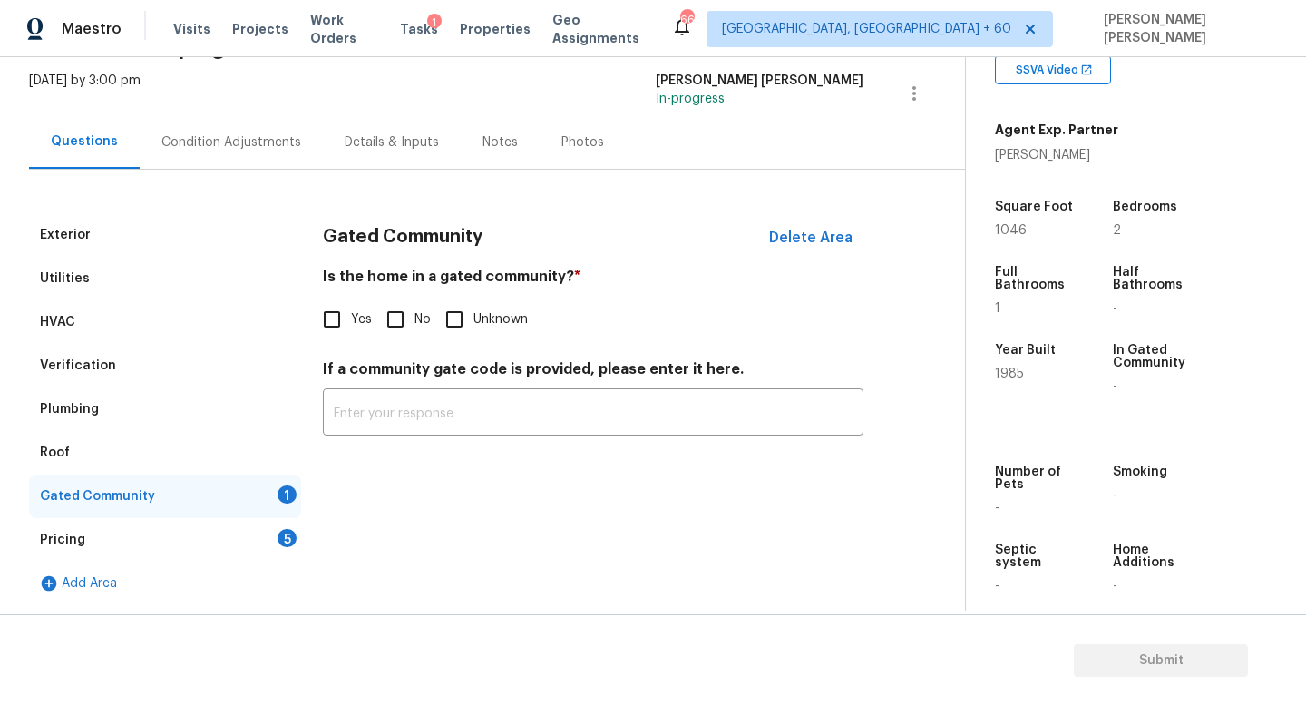
click at [386, 320] on input "No" at bounding box center [395, 319] width 38 height 38
checkbox input "true"
click at [253, 531] on div "Pricing 5" at bounding box center [165, 540] width 272 height 44
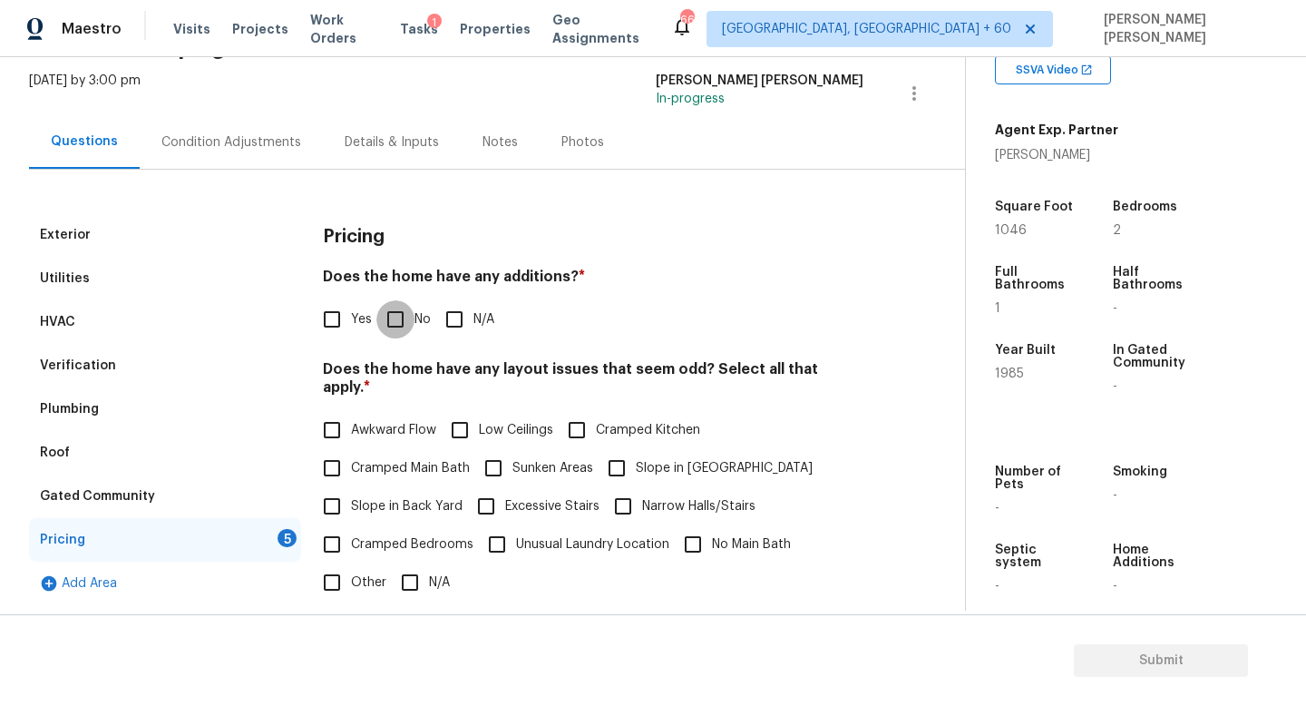
click at [406, 323] on input "No" at bounding box center [395, 319] width 38 height 38
checkbox input "true"
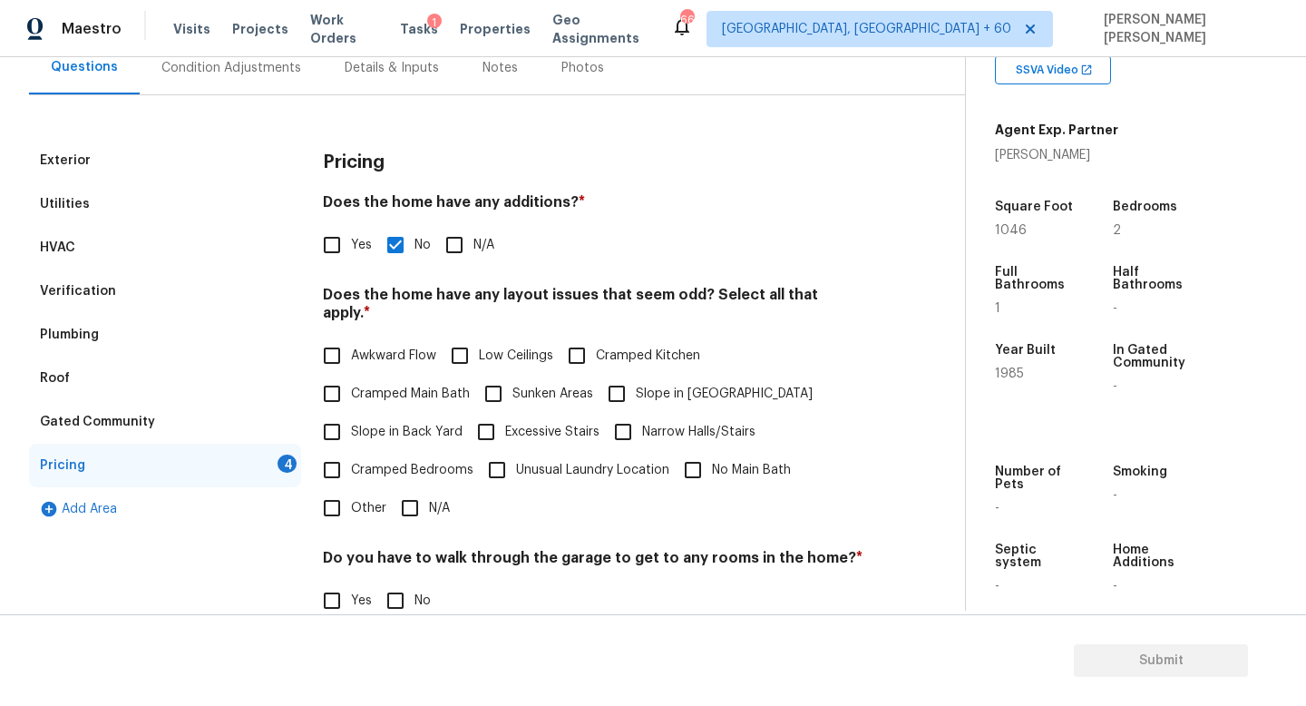
scroll to position [188, 0]
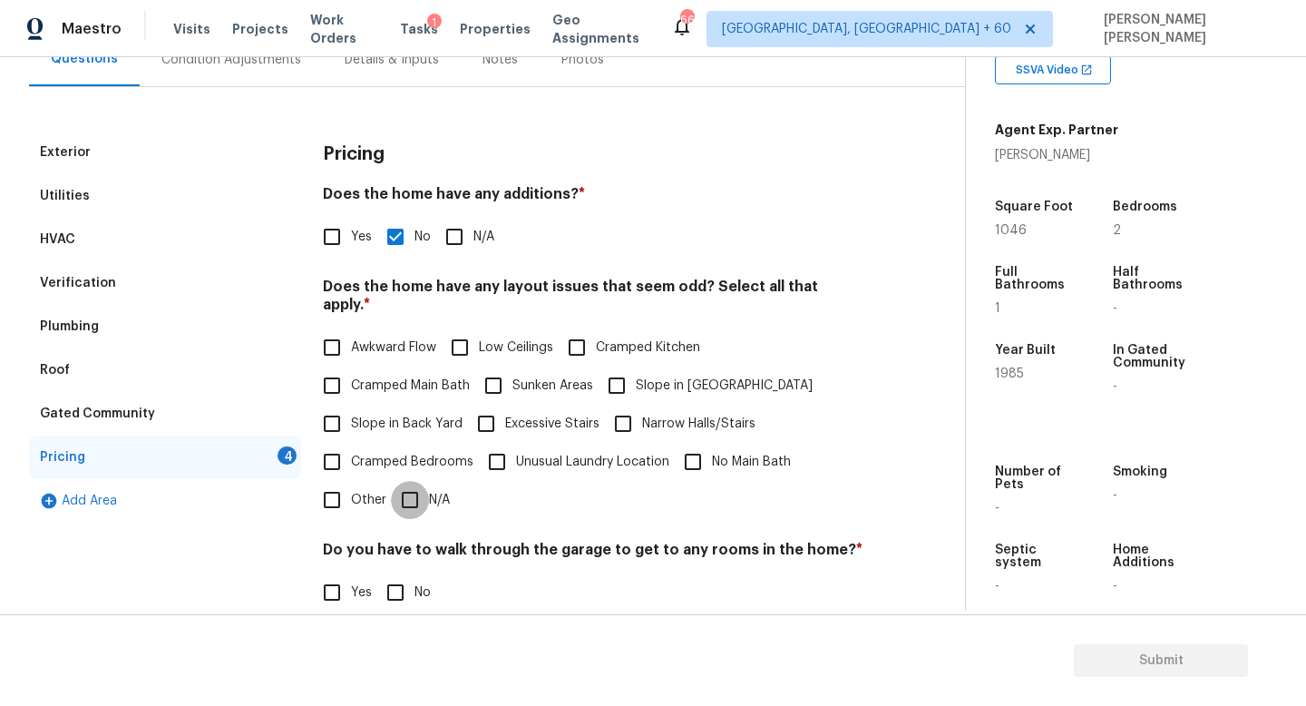
click at [412, 481] on input "N/A" at bounding box center [410, 500] width 38 height 38
checkbox input "true"
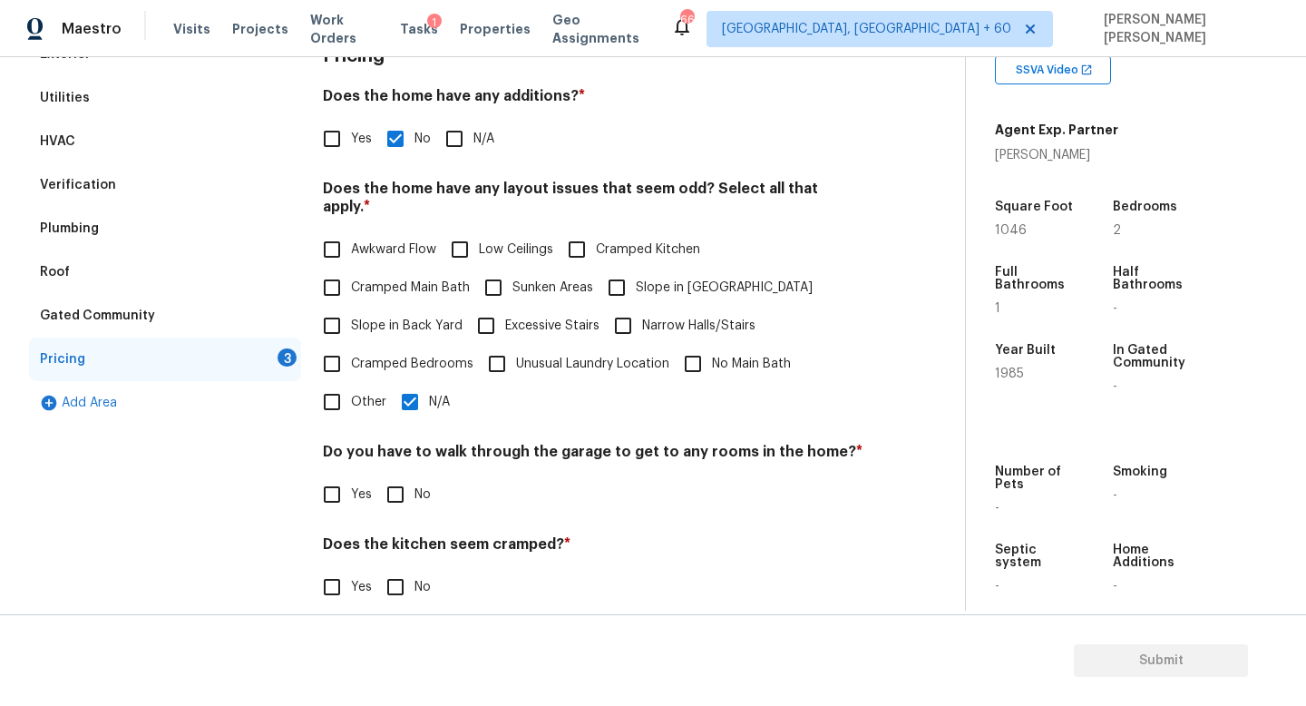
scroll to position [383, 0]
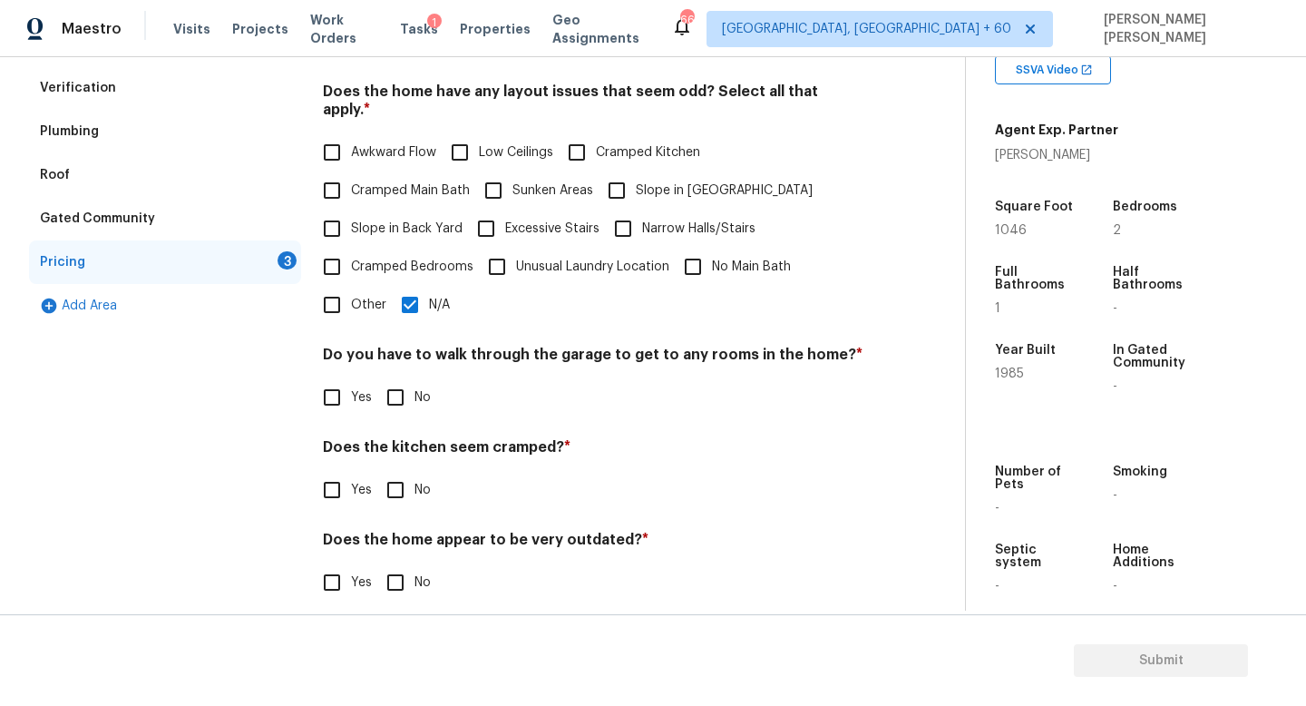
click at [381, 356] on div "Do you have to walk through the garage to get to any rooms in the home? * Yes No" at bounding box center [593, 381] width 541 height 71
click at [386, 383] on input "No" at bounding box center [395, 397] width 38 height 38
checkbox input "true"
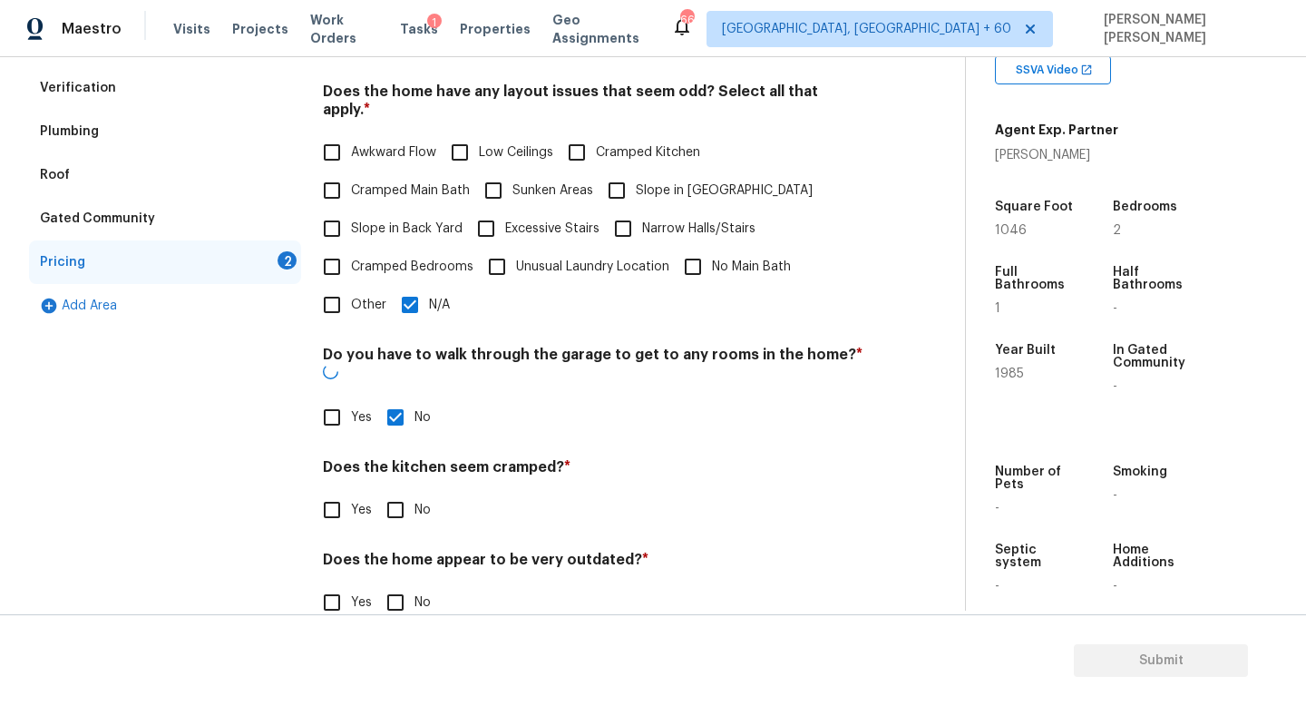
click at [407, 493] on div "Pricing Does the home have any additions? * Yes No N/A Does the home have any l…" at bounding box center [593, 290] width 541 height 708
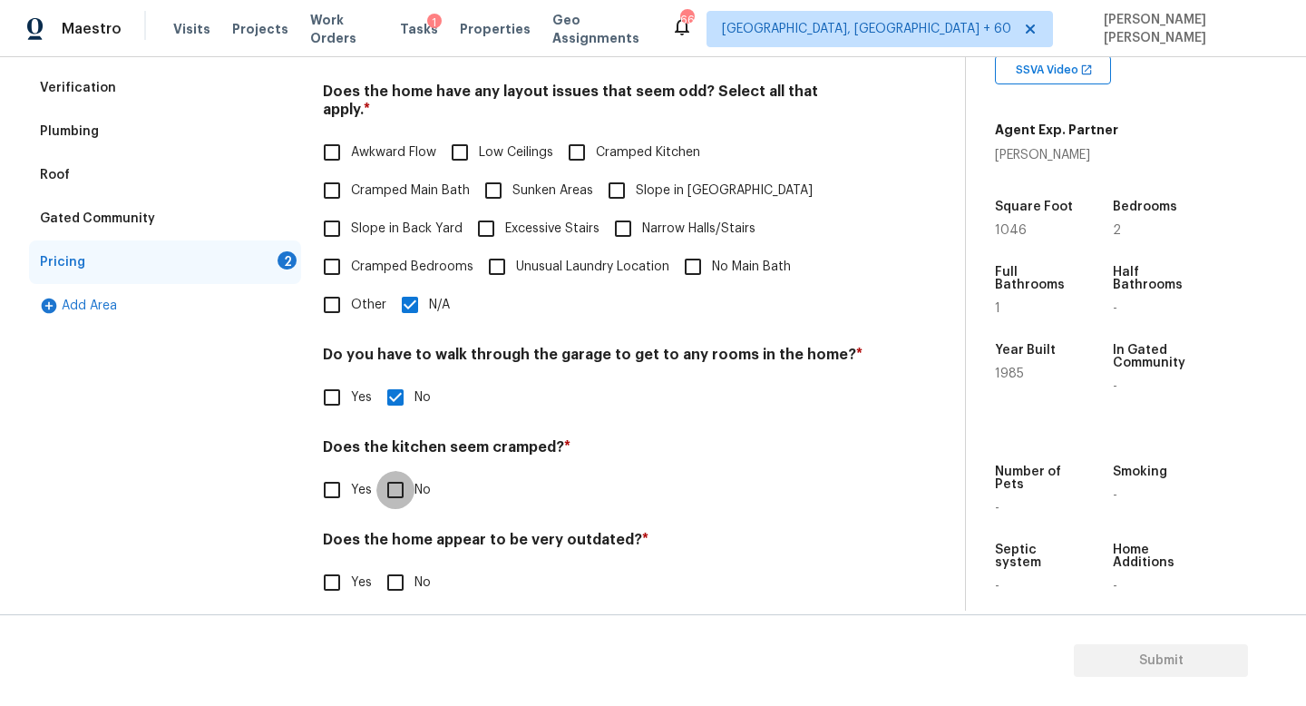
click at [405, 476] on input "No" at bounding box center [395, 490] width 38 height 38
checkbox input "true"
click at [405, 538] on div "Does the home appear to be very outdated? * Yes No" at bounding box center [593, 566] width 541 height 71
click at [402, 567] on input "No" at bounding box center [395, 582] width 38 height 38
checkbox input "true"
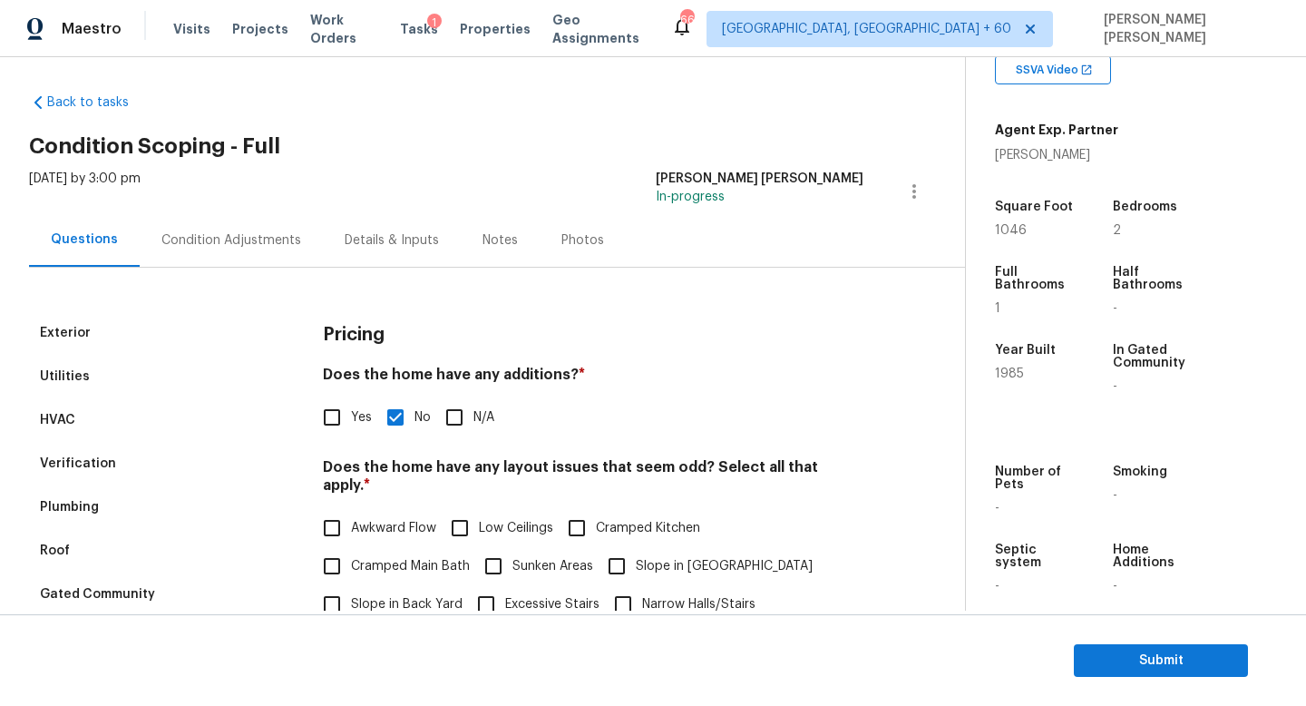
scroll to position [0, 0]
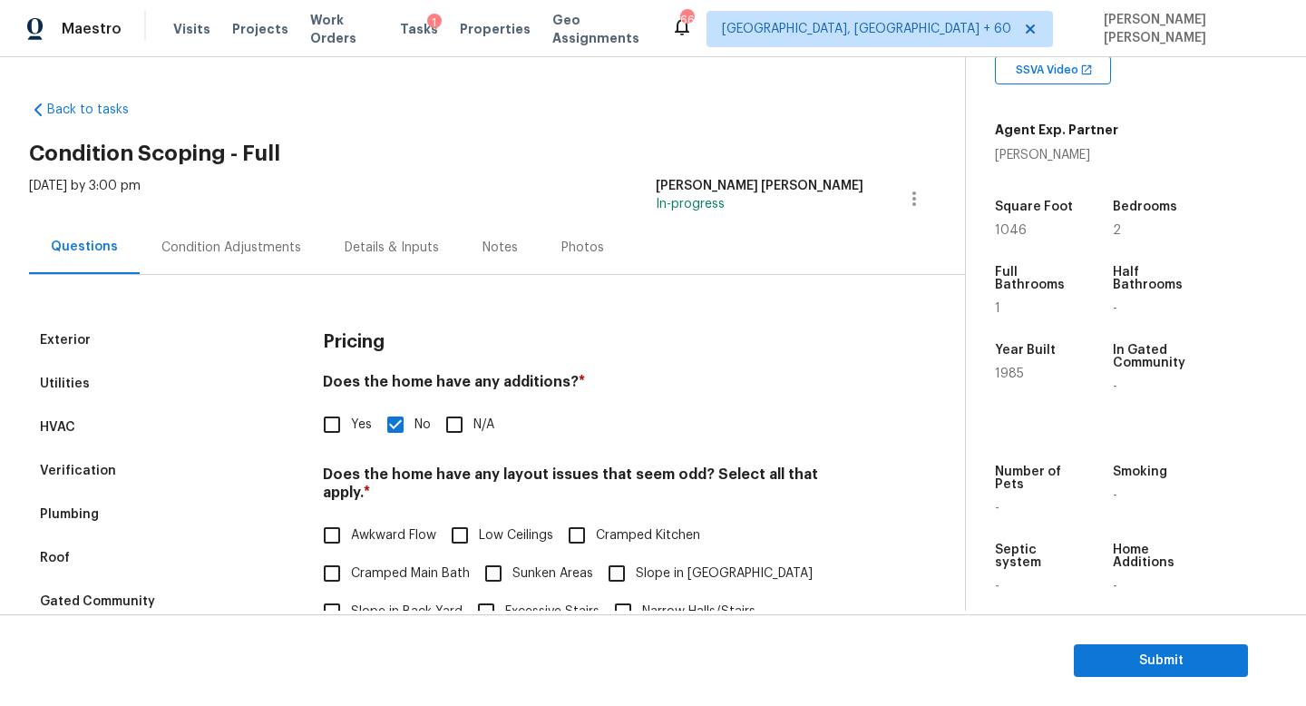
click at [234, 254] on div "Condition Adjustments" at bounding box center [231, 248] width 140 height 18
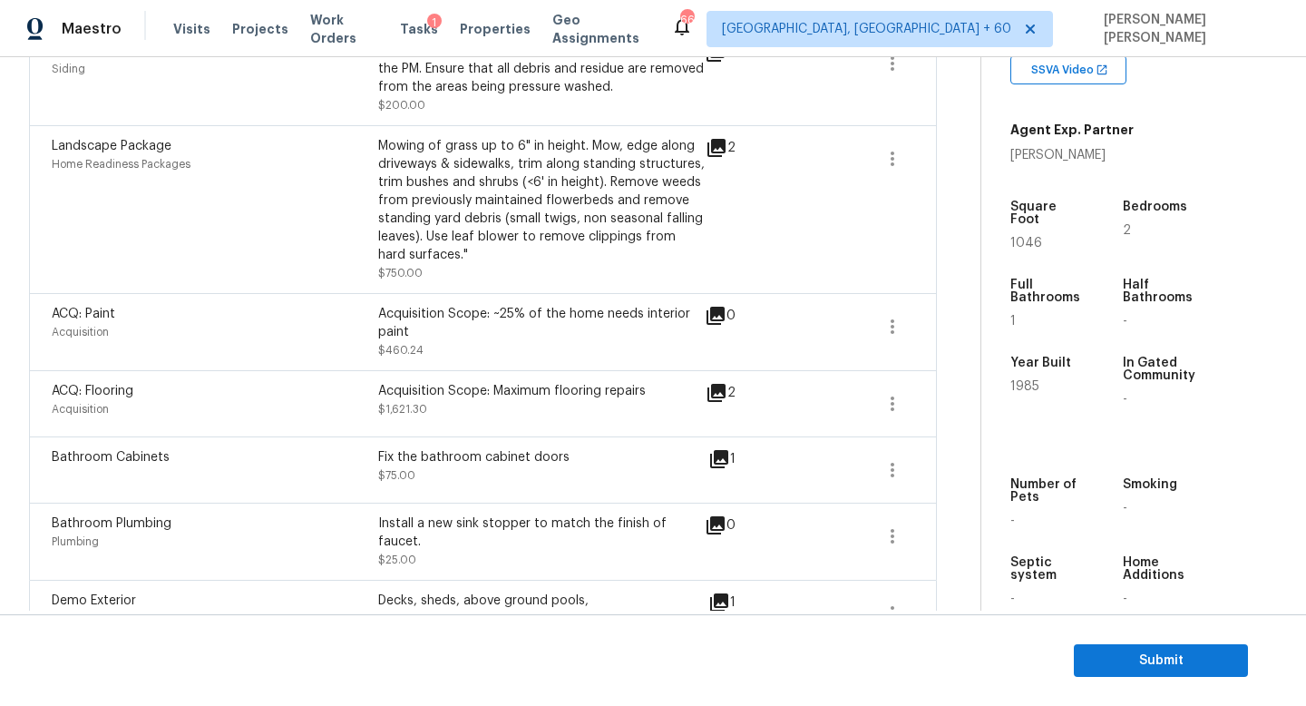
scroll to position [743, 0]
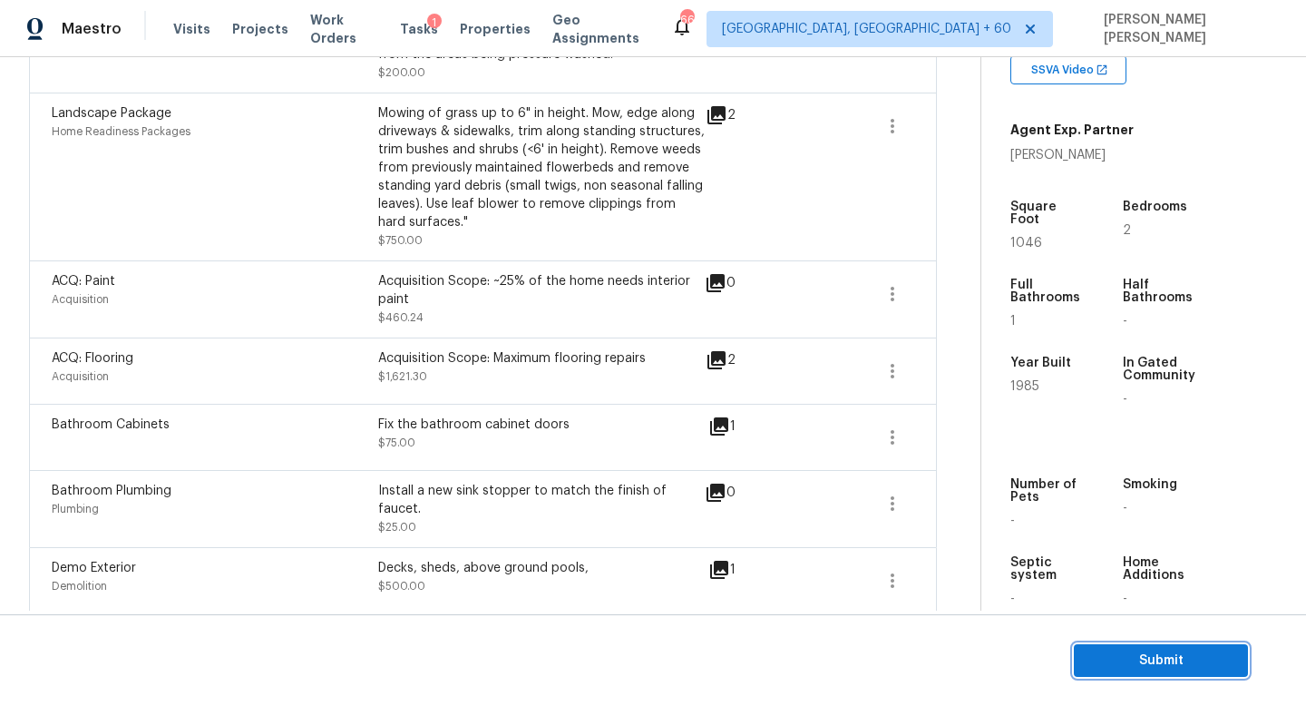
click at [1209, 654] on span "Submit" at bounding box center [1160, 660] width 145 height 23
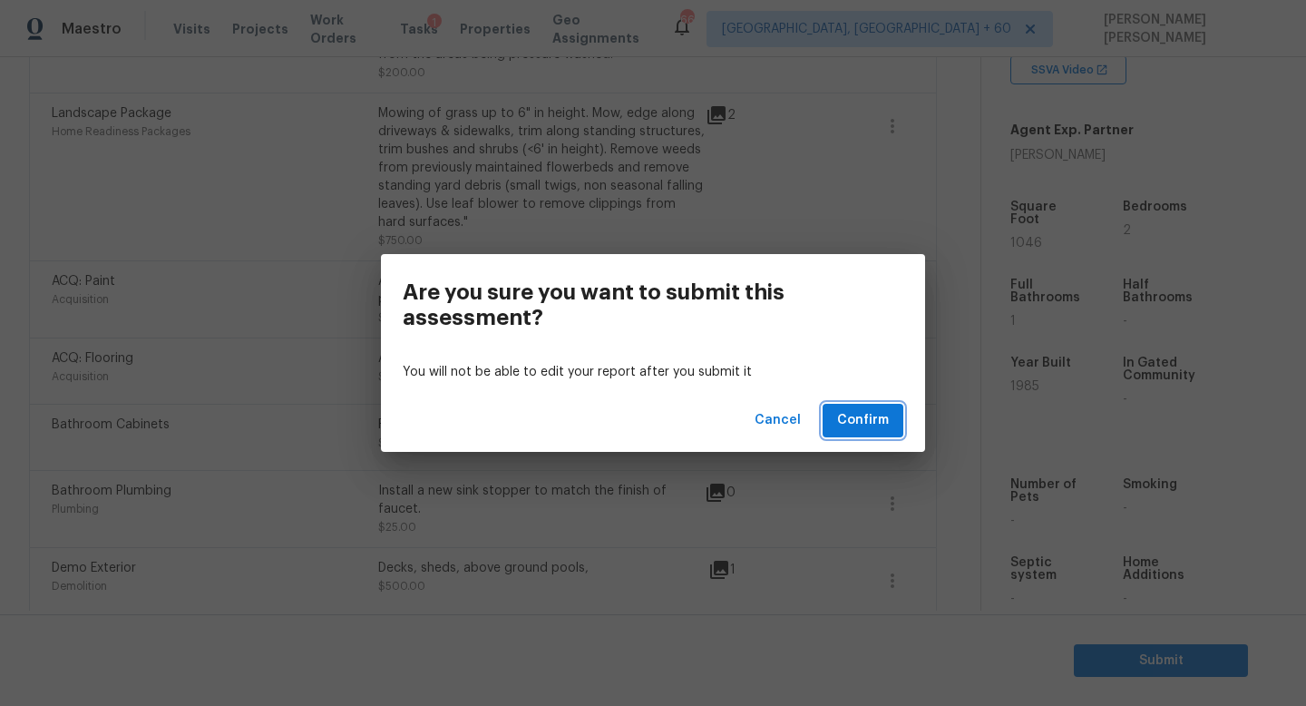
click at [875, 405] on button "Confirm" at bounding box center [863, 421] width 81 height 34
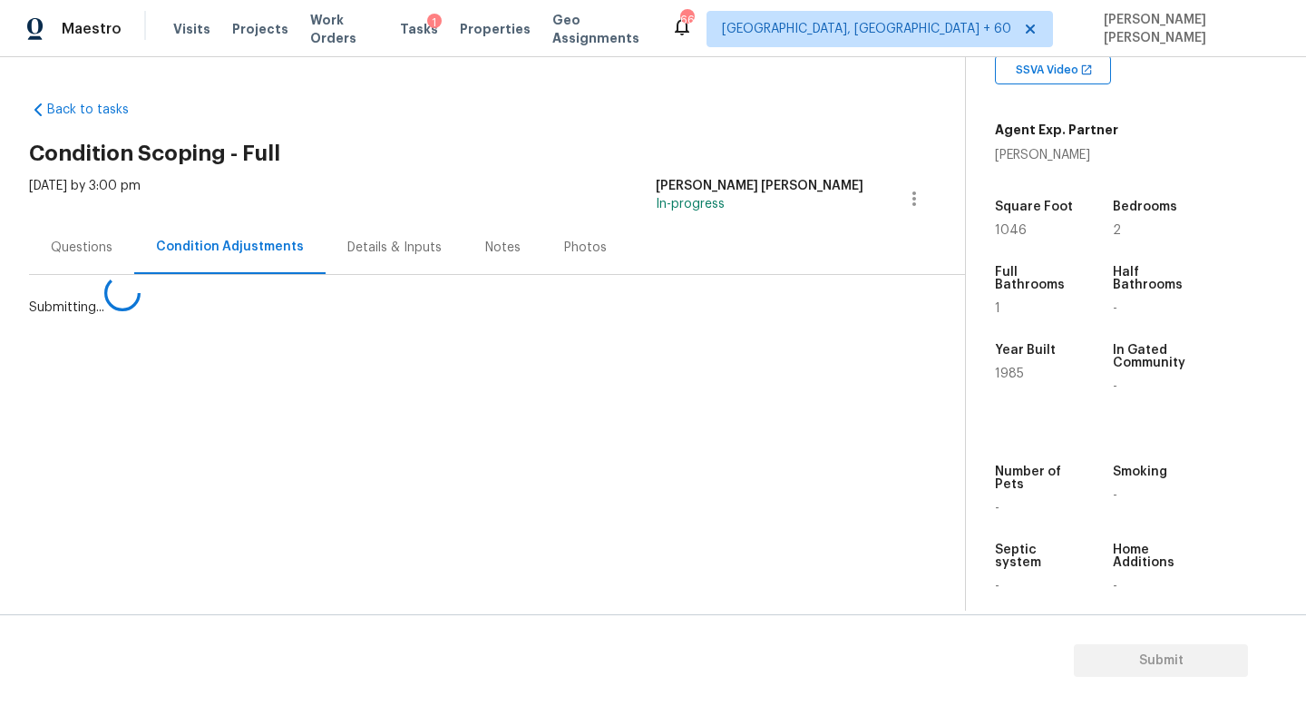
scroll to position [0, 0]
